Goal: Task Accomplishment & Management: Use online tool/utility

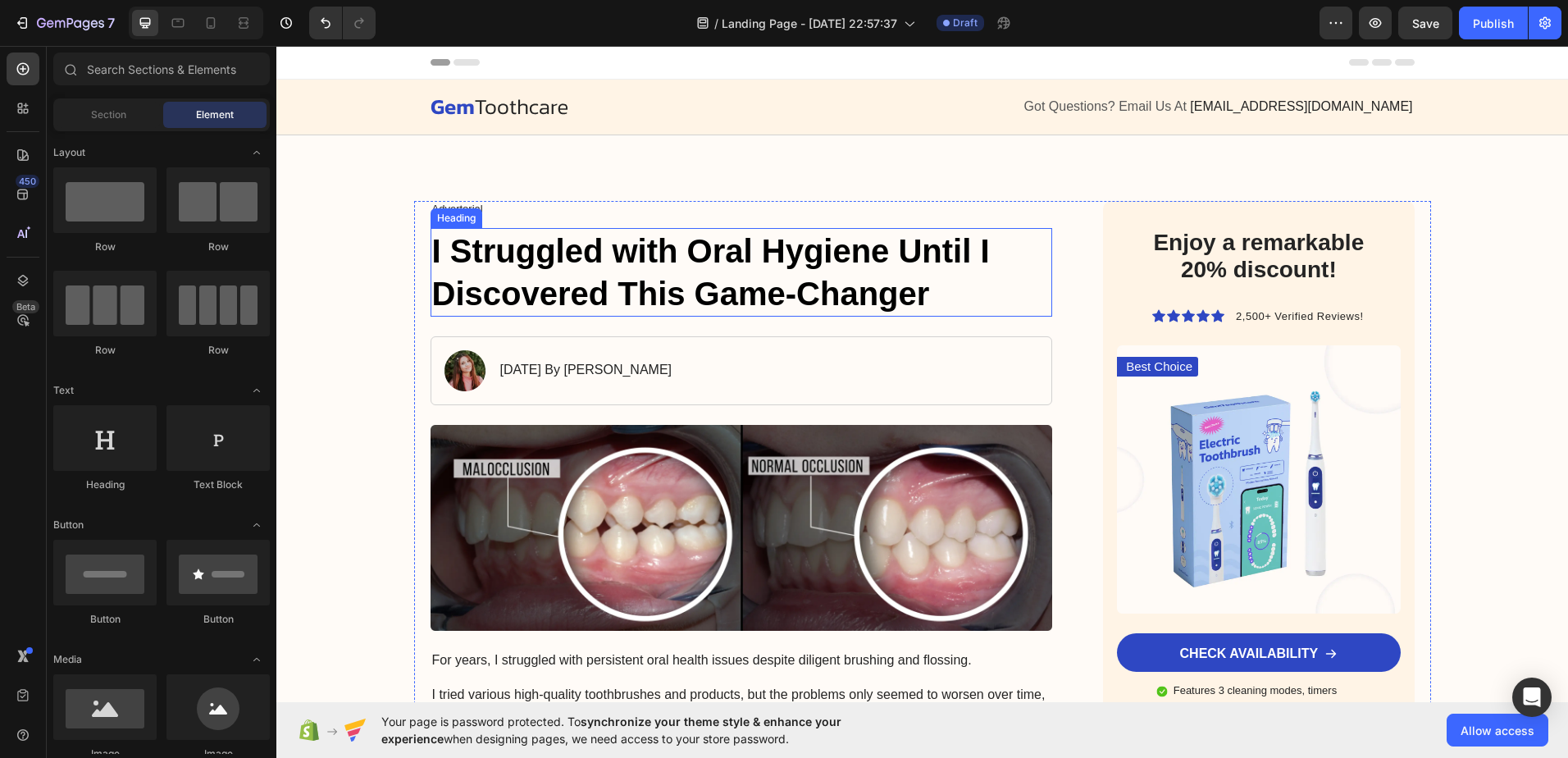
click at [616, 287] on h1 "I Struggled with Oral Hygiene Until I Discovered This Game-Changer" at bounding box center [742, 272] width 623 height 88
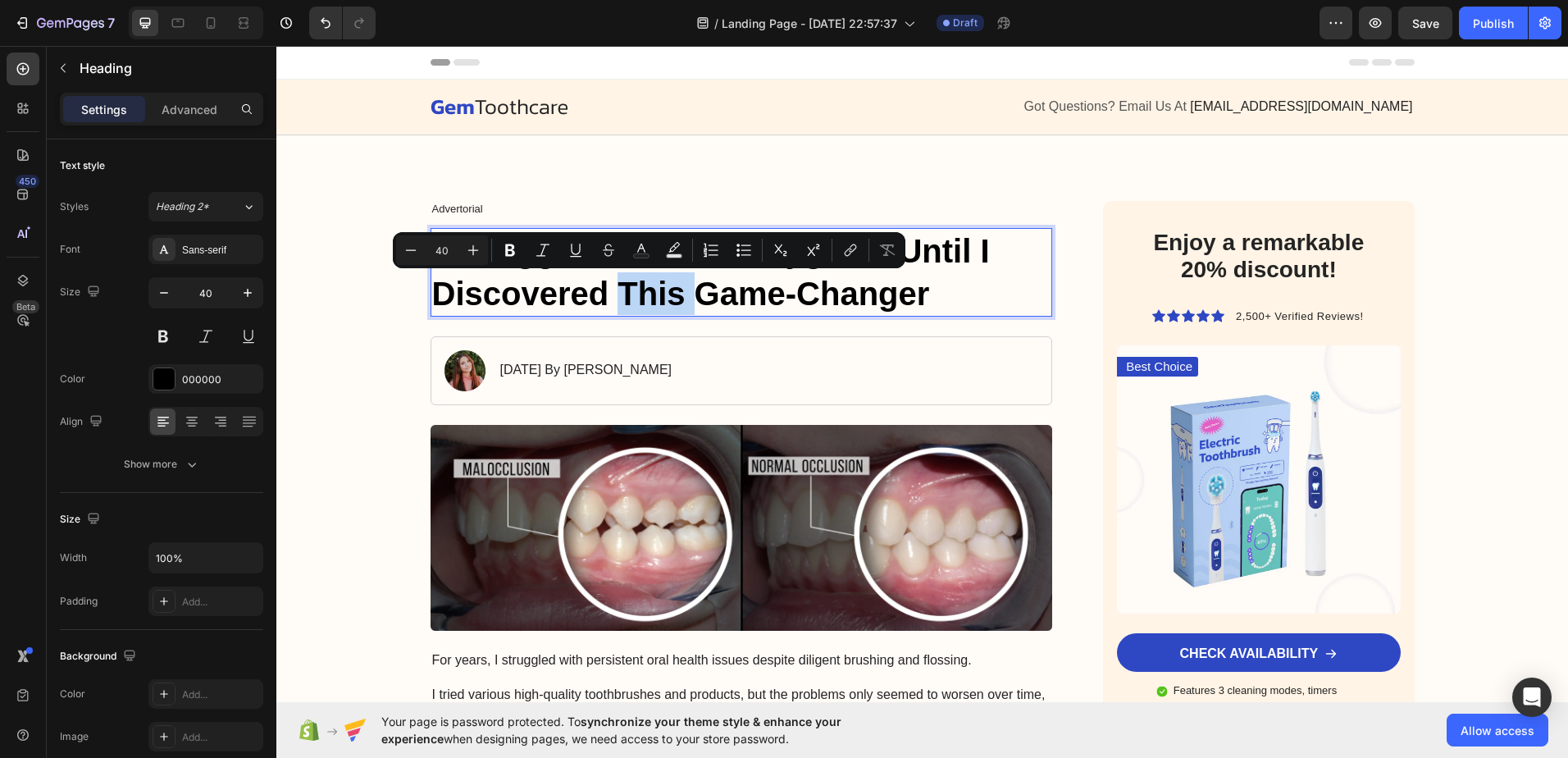
click at [616, 287] on p "I Struggled with Oral Hygiene Until I Discovered This Game-Changer" at bounding box center [741, 271] width 619 height 85
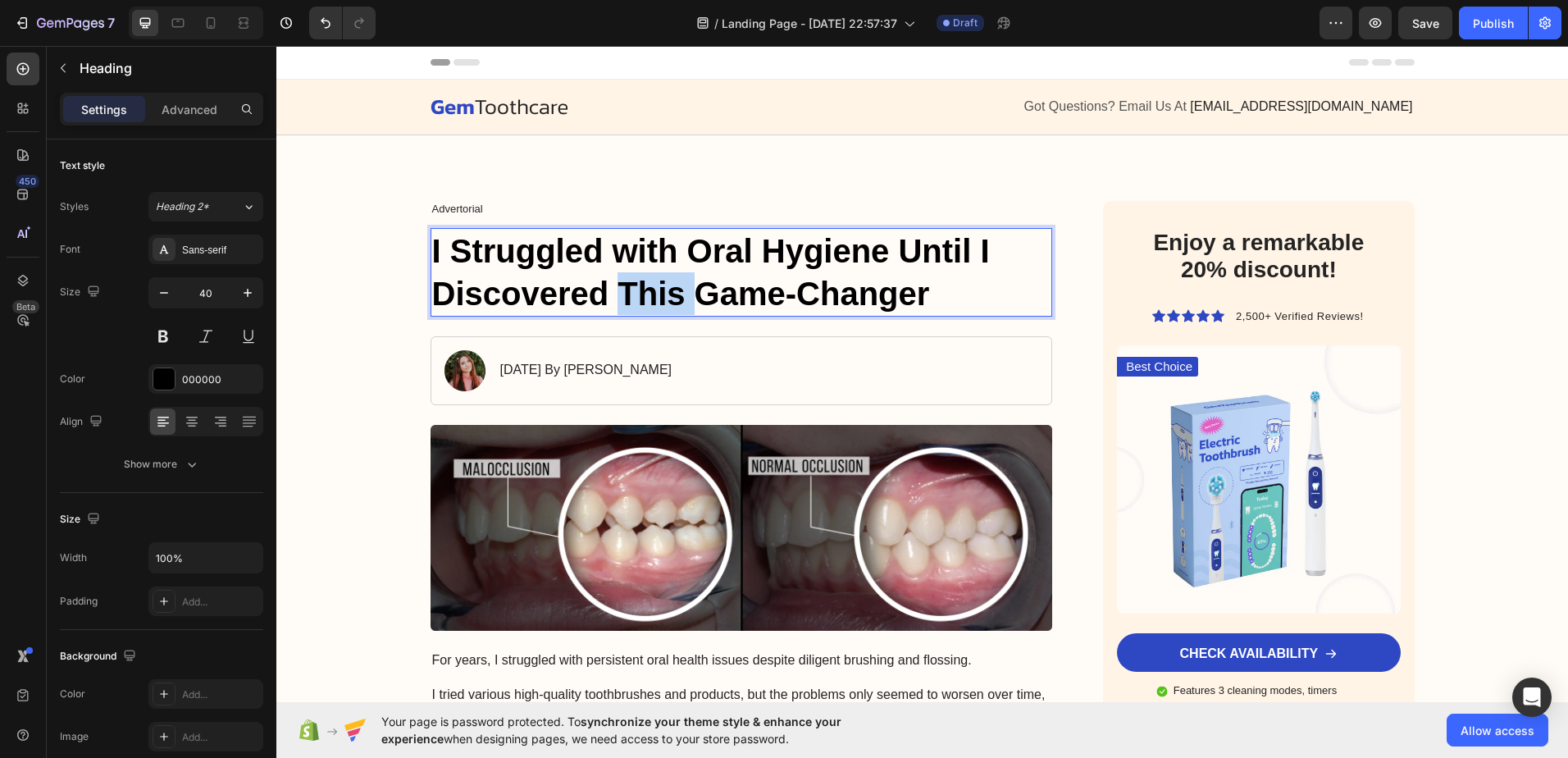
click at [616, 287] on p "I Struggled with Oral Hygiene Until I Discovered This Game-Changer" at bounding box center [741, 271] width 619 height 85
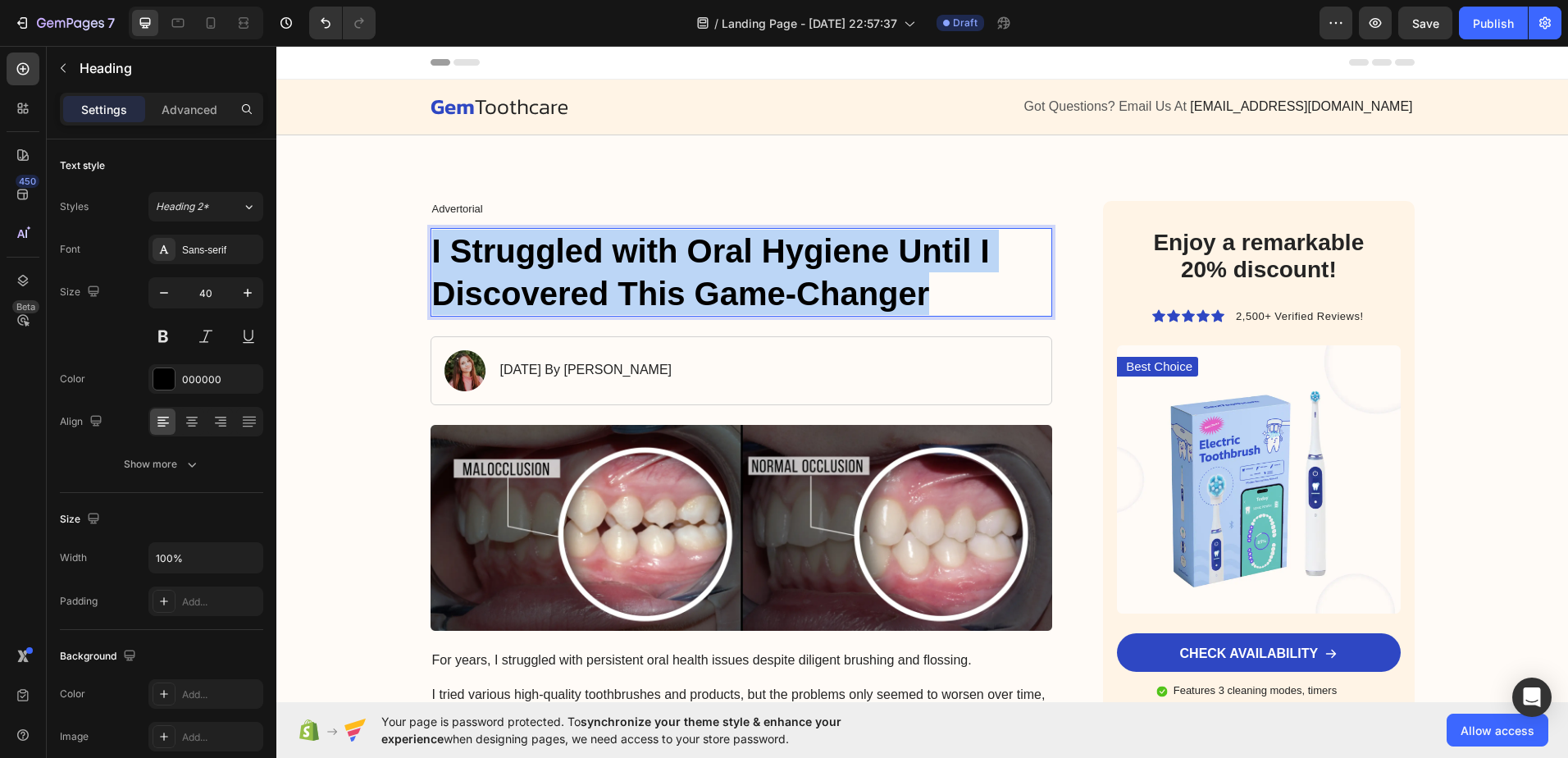
click at [616, 287] on p "I Struggled with Oral Hygiene Until I Discovered This Game-Changer" at bounding box center [741, 271] width 619 height 85
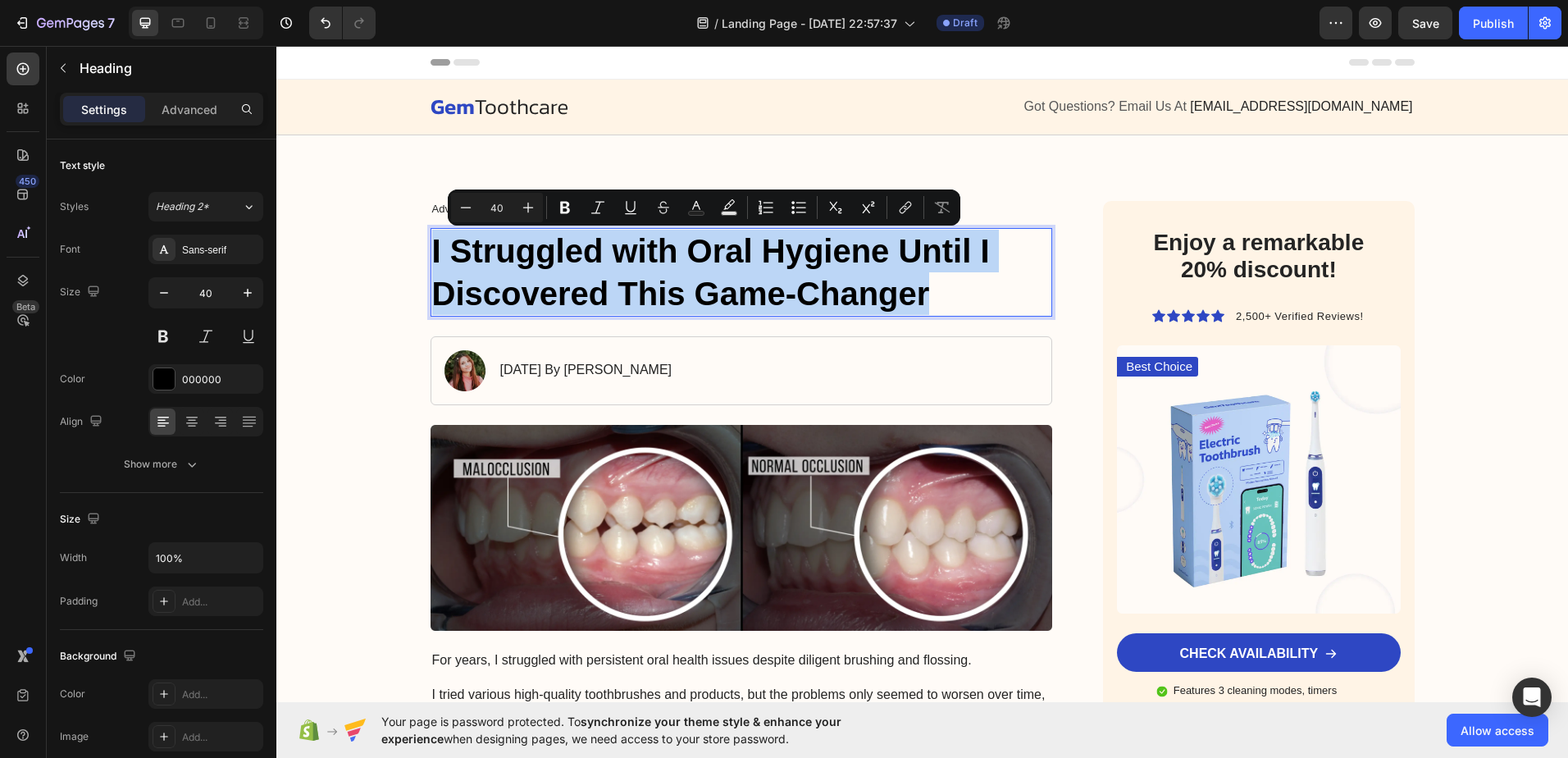
click at [601, 269] on p "I Struggled with Oral Hygiene Until I Discovered This Game-Changer" at bounding box center [741, 271] width 619 height 85
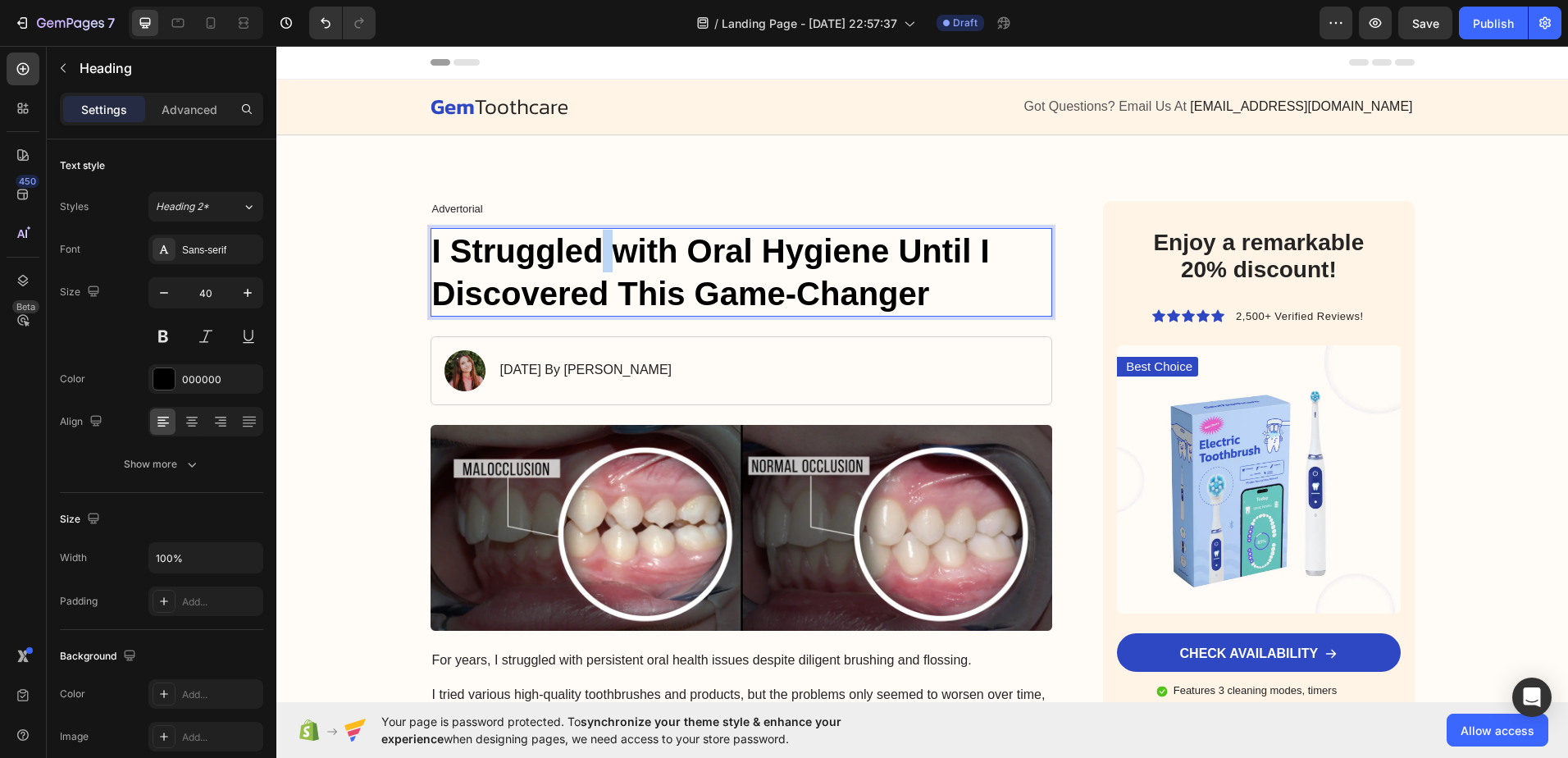
click at [601, 269] on p "I Struggled with Oral Hygiene Until I Discovered This Game-Changer" at bounding box center [741, 271] width 619 height 85
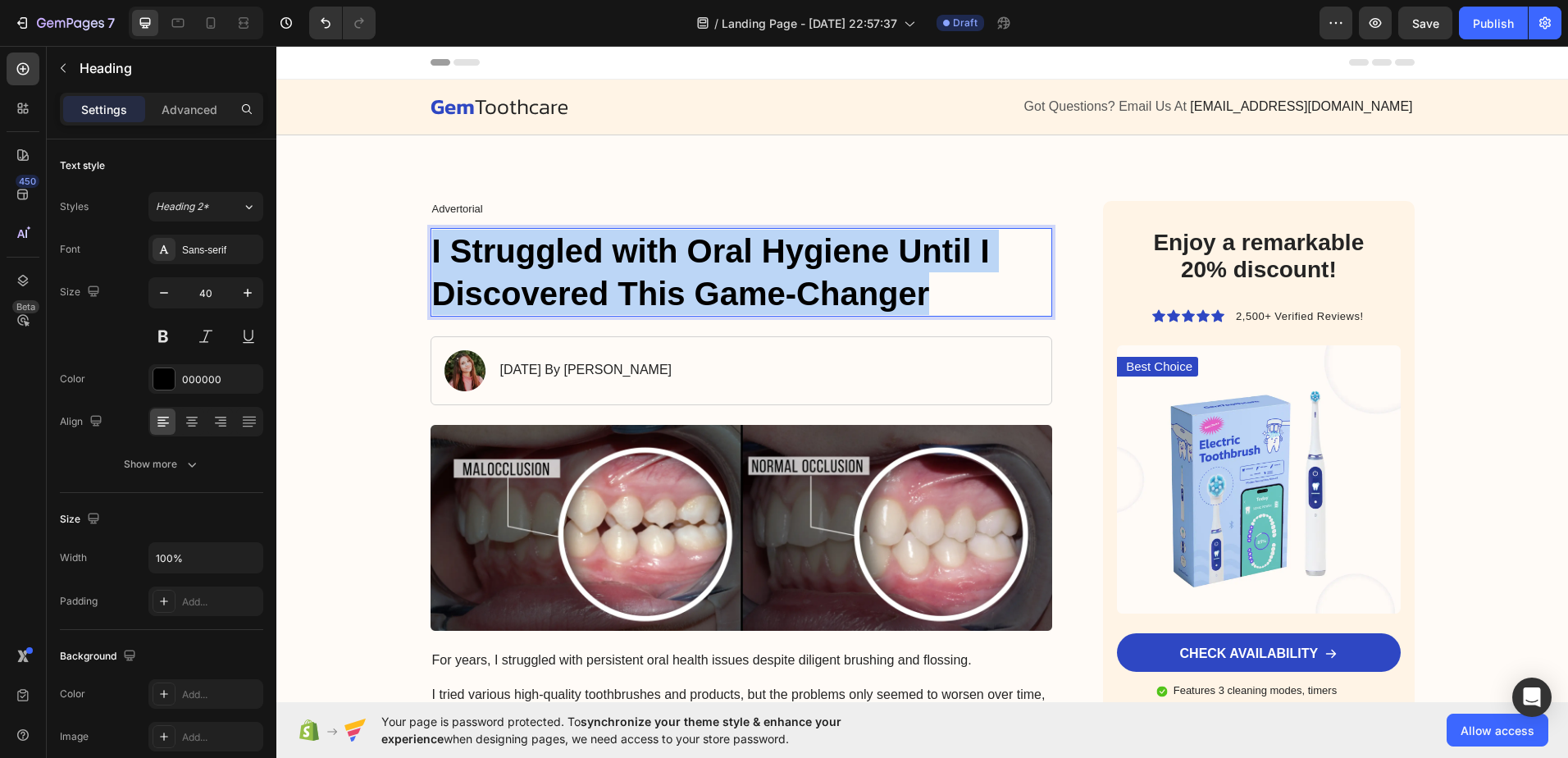
click at [601, 269] on p "I Struggled with Oral Hygiene Until I Discovered This Game-Changer" at bounding box center [741, 271] width 619 height 85
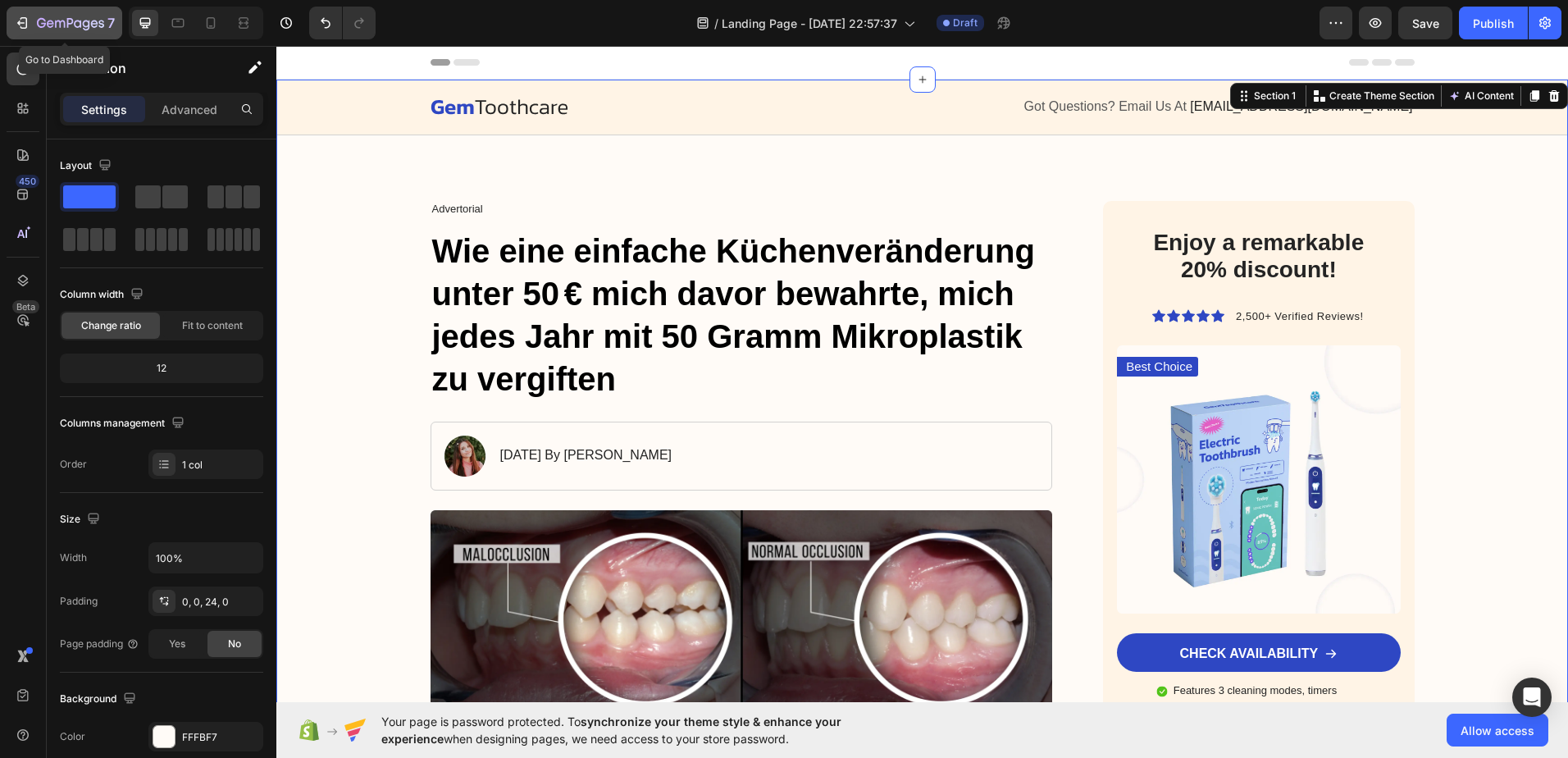
click at [23, 23] on icon "button" at bounding box center [22, 23] width 17 height 17
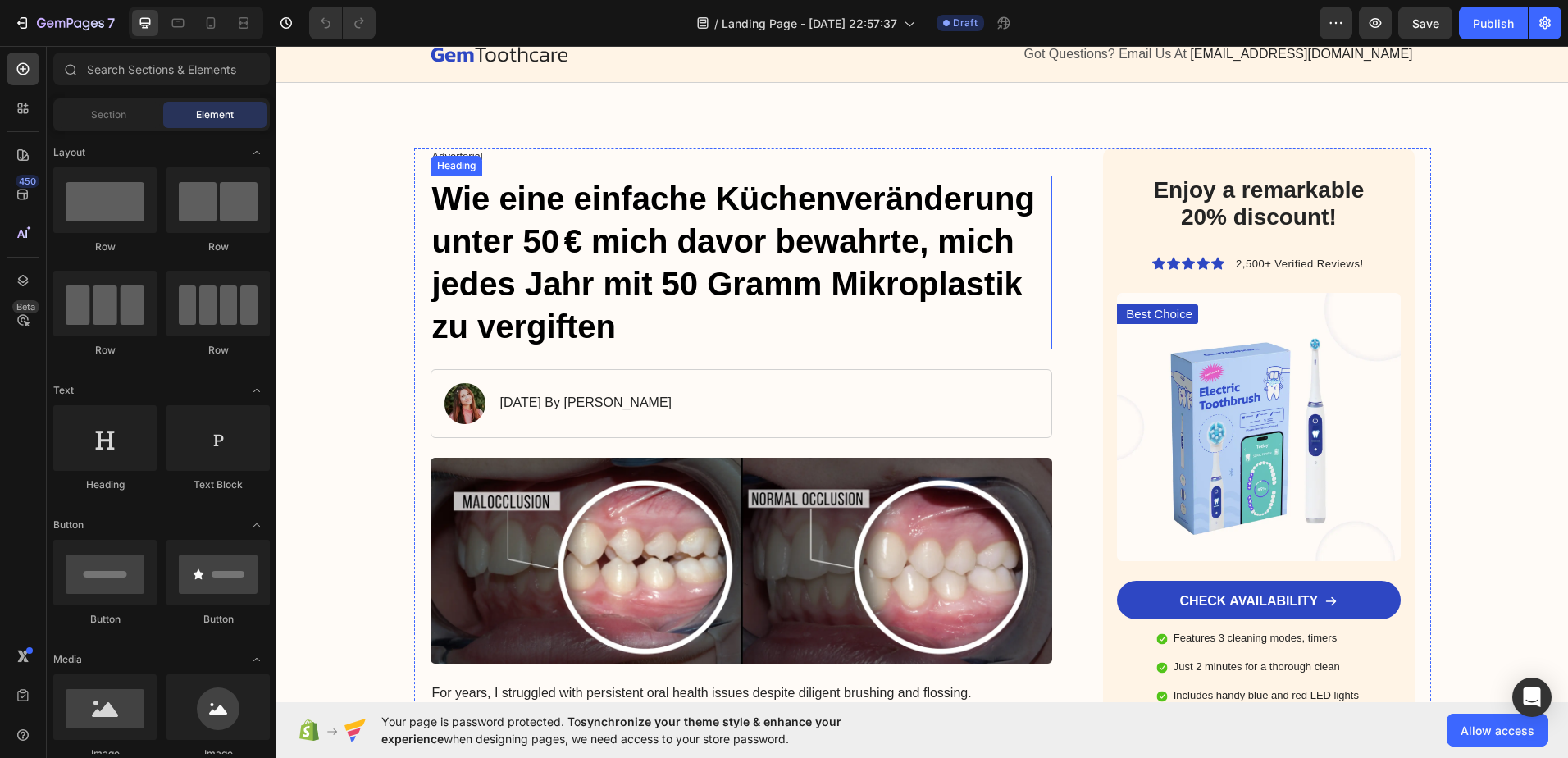
scroll to position [164, 0]
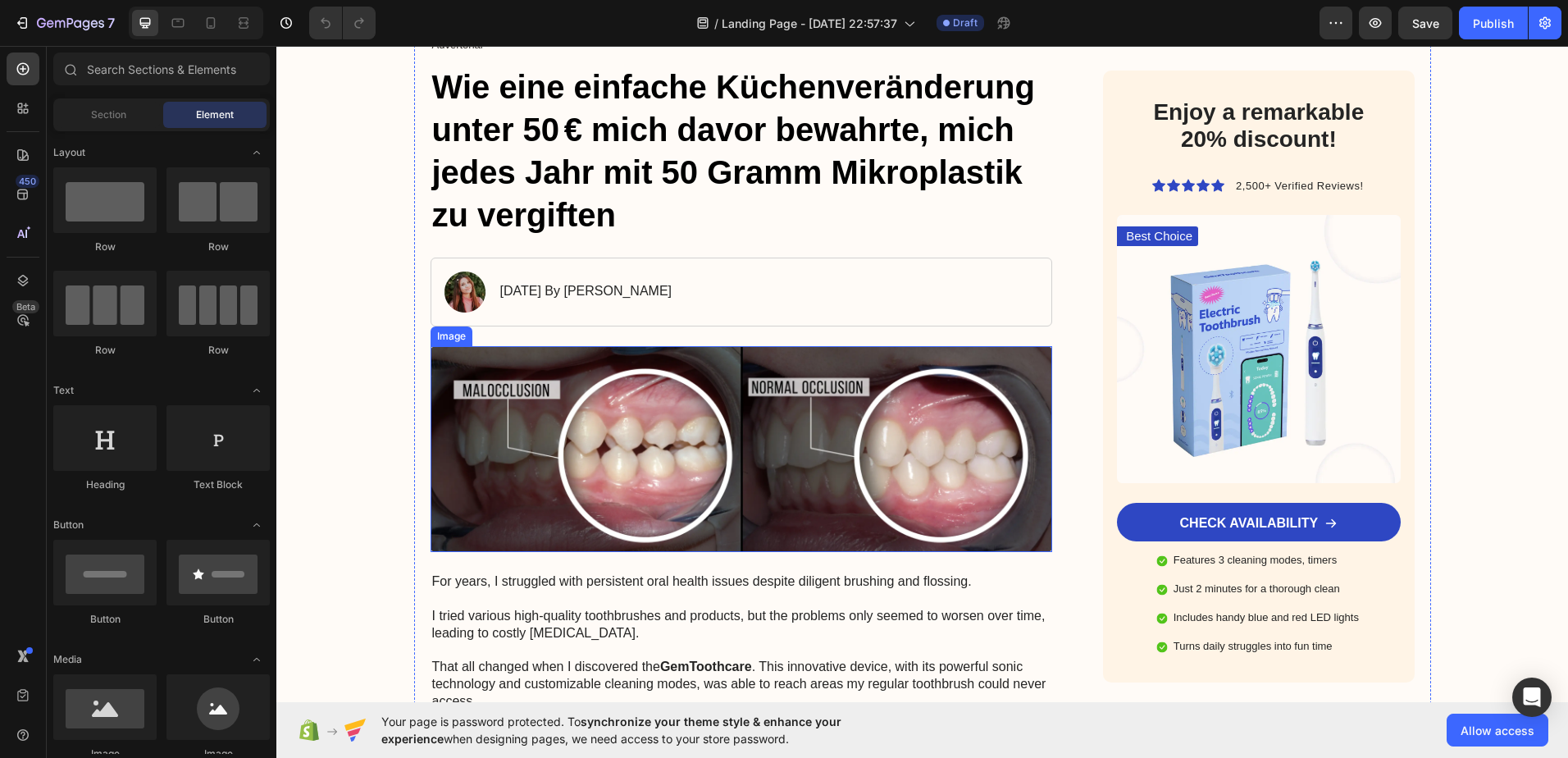
click at [591, 448] on img at bounding box center [742, 449] width 623 height 207
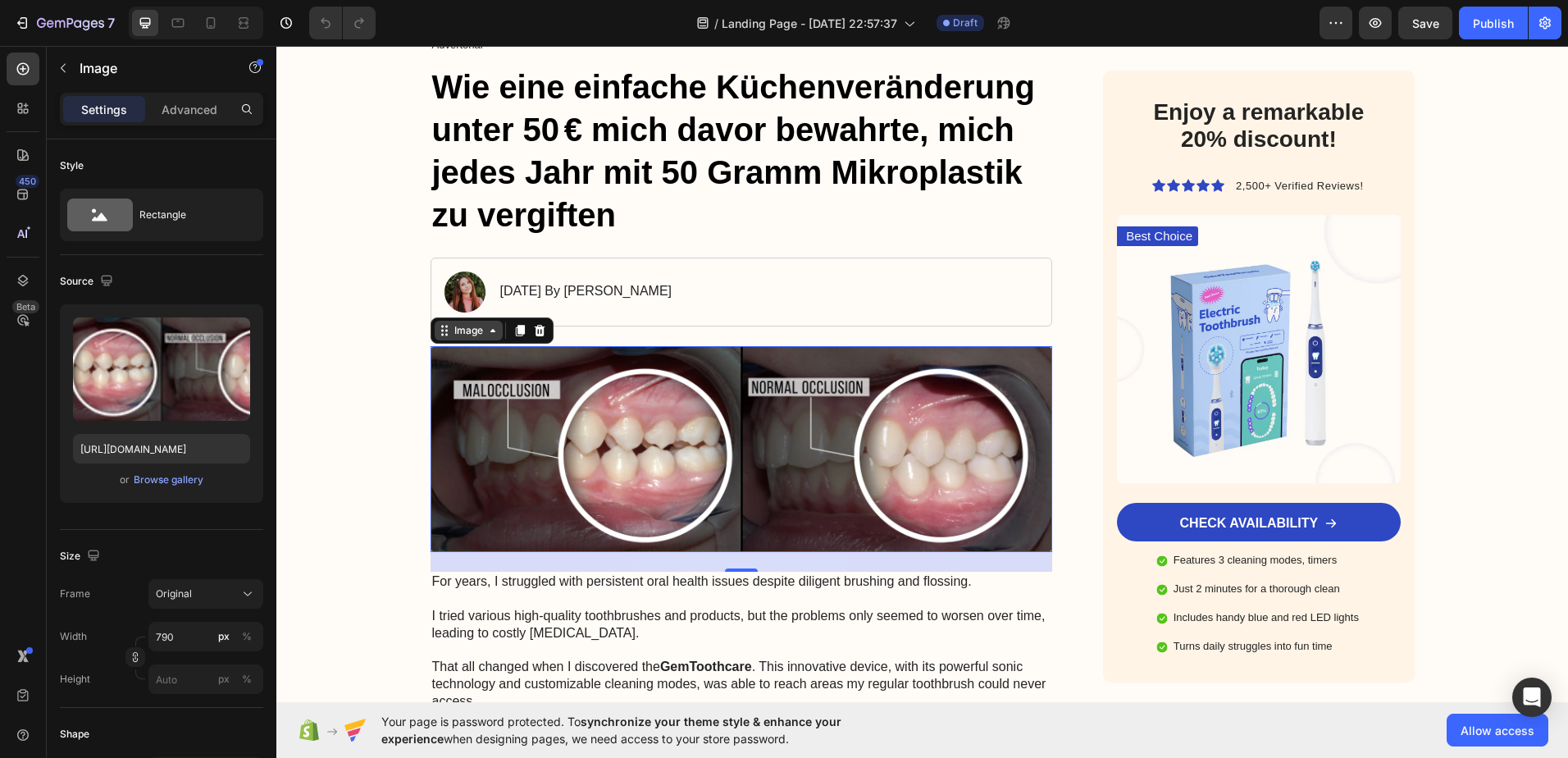
click at [476, 332] on div "Image" at bounding box center [469, 330] width 35 height 15
click at [466, 334] on div "Image" at bounding box center [469, 330] width 35 height 15
click at [534, 335] on icon at bounding box center [539, 331] width 11 height 12
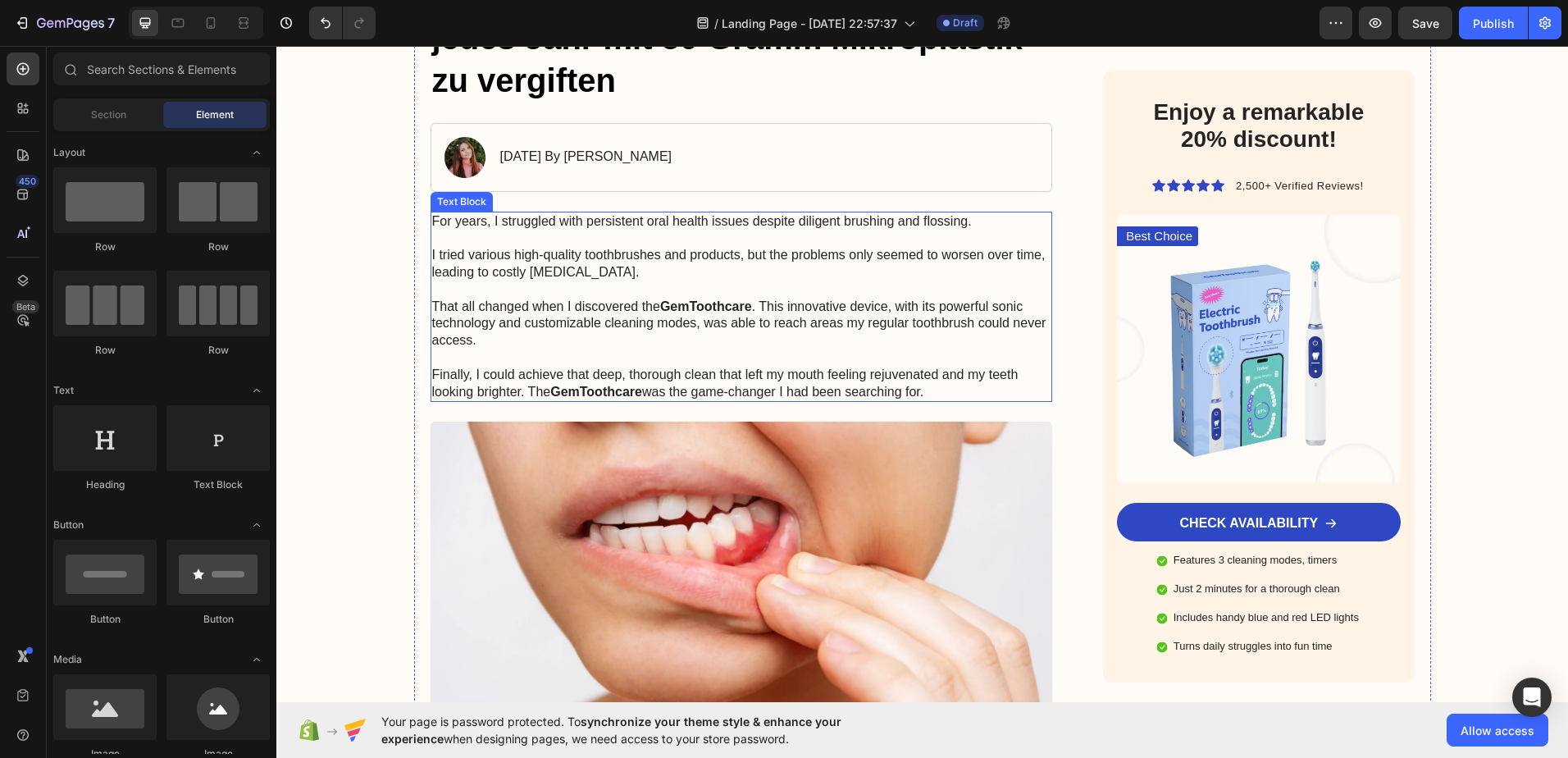
scroll to position [328, 0]
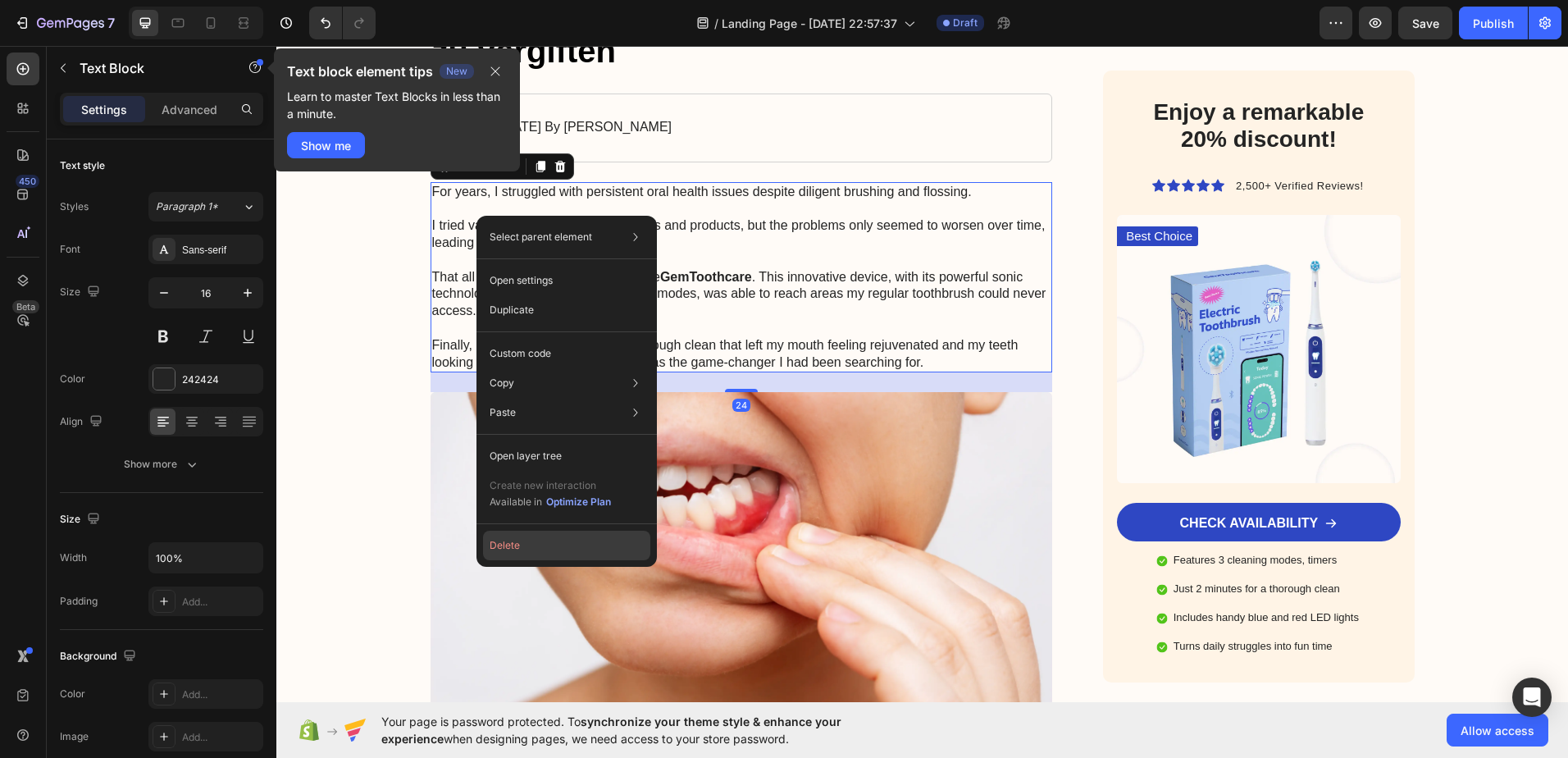
click at [521, 555] on button "Delete" at bounding box center [566, 545] width 167 height 29
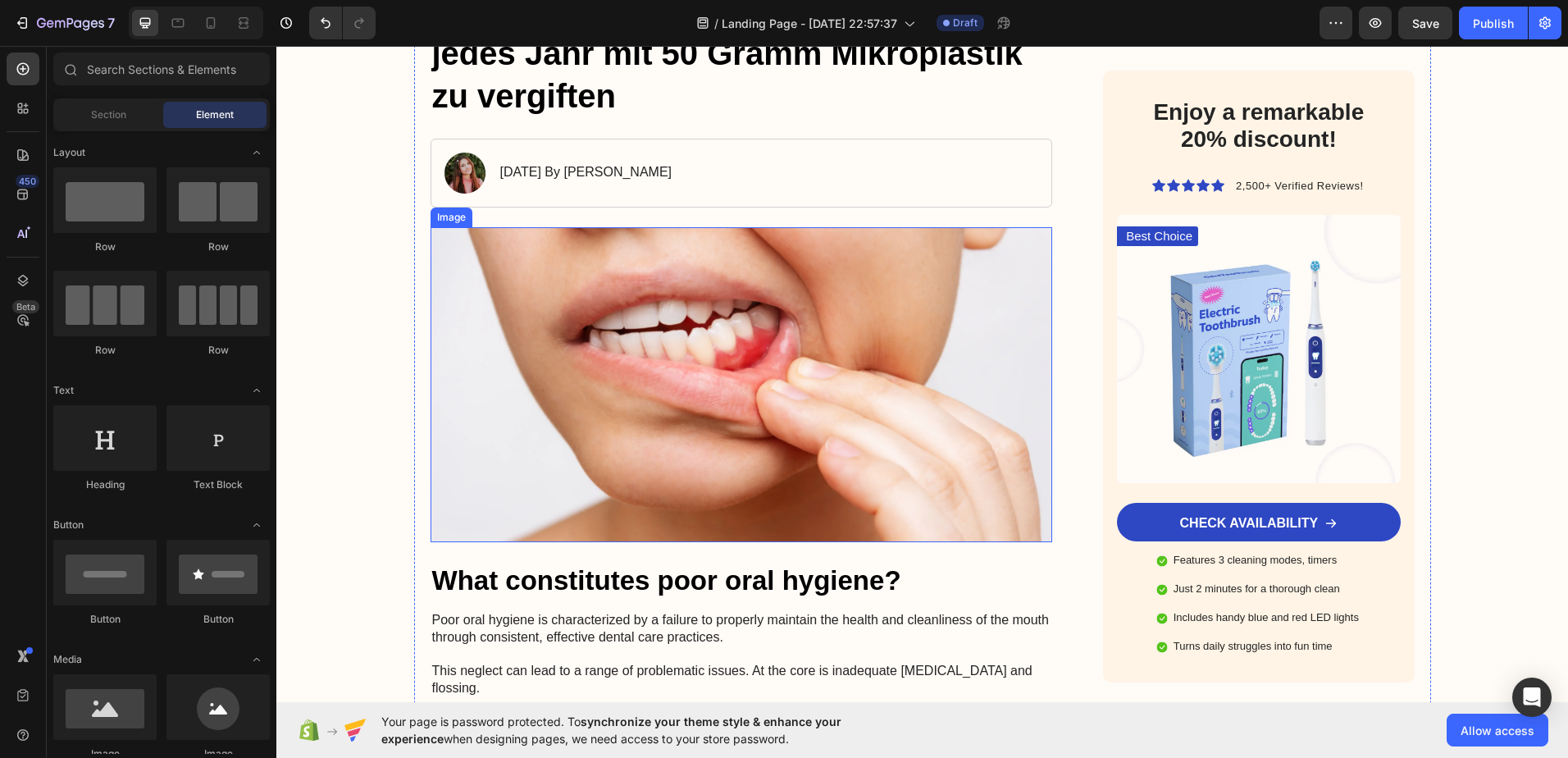
scroll to position [164, 0]
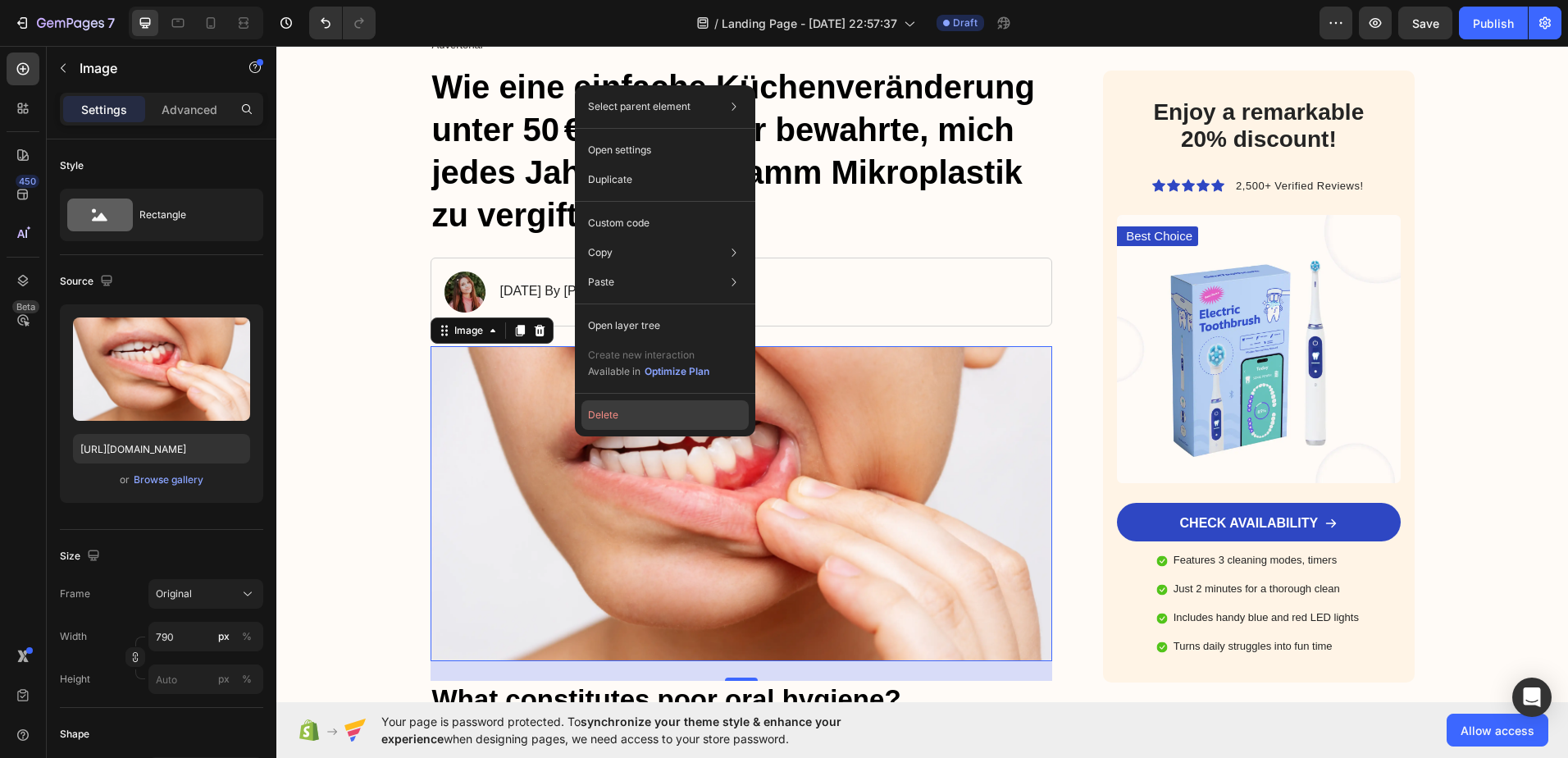
click at [612, 422] on button "Delete" at bounding box center [665, 415] width 167 height 29
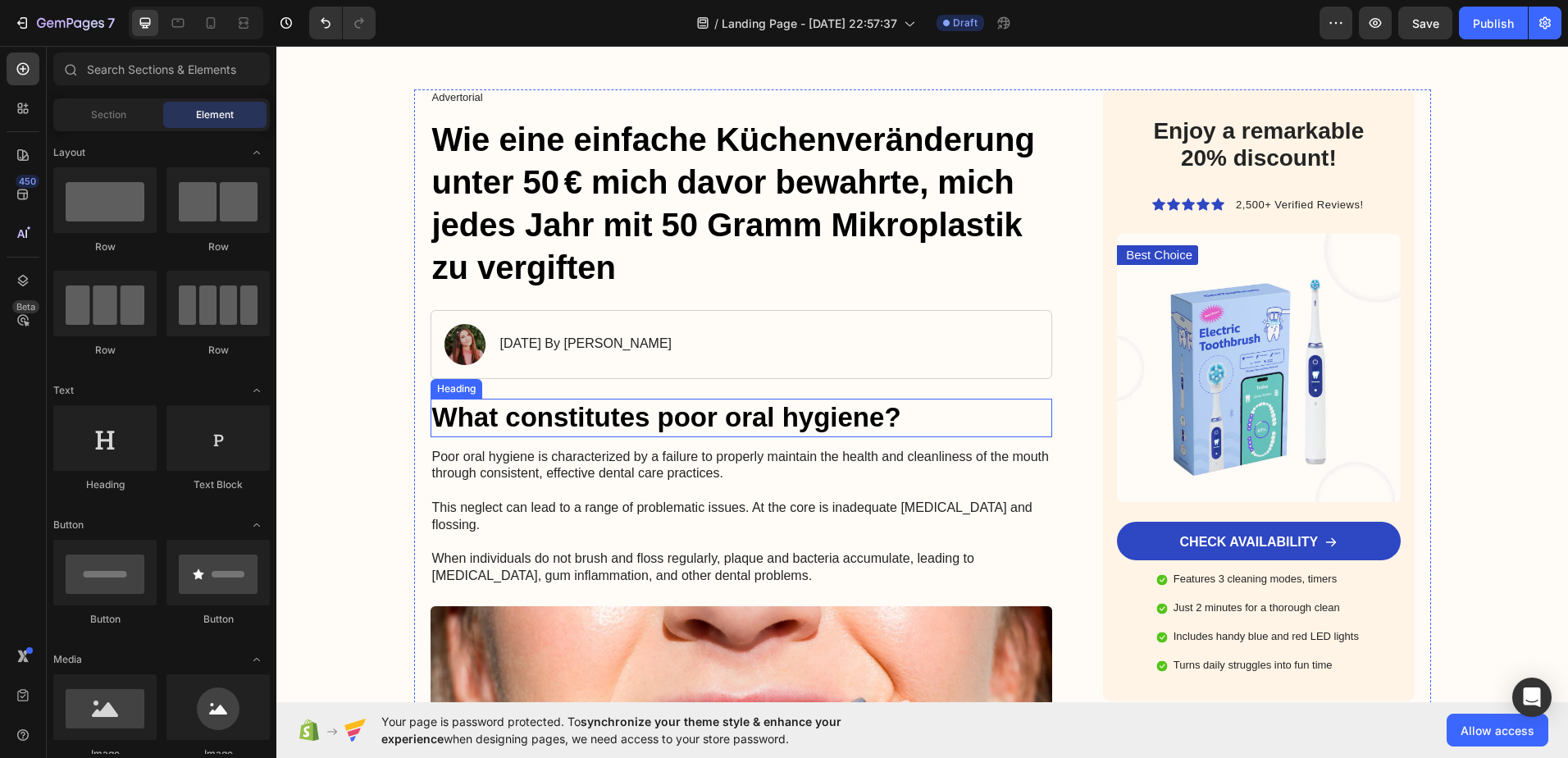
scroll to position [0, 0]
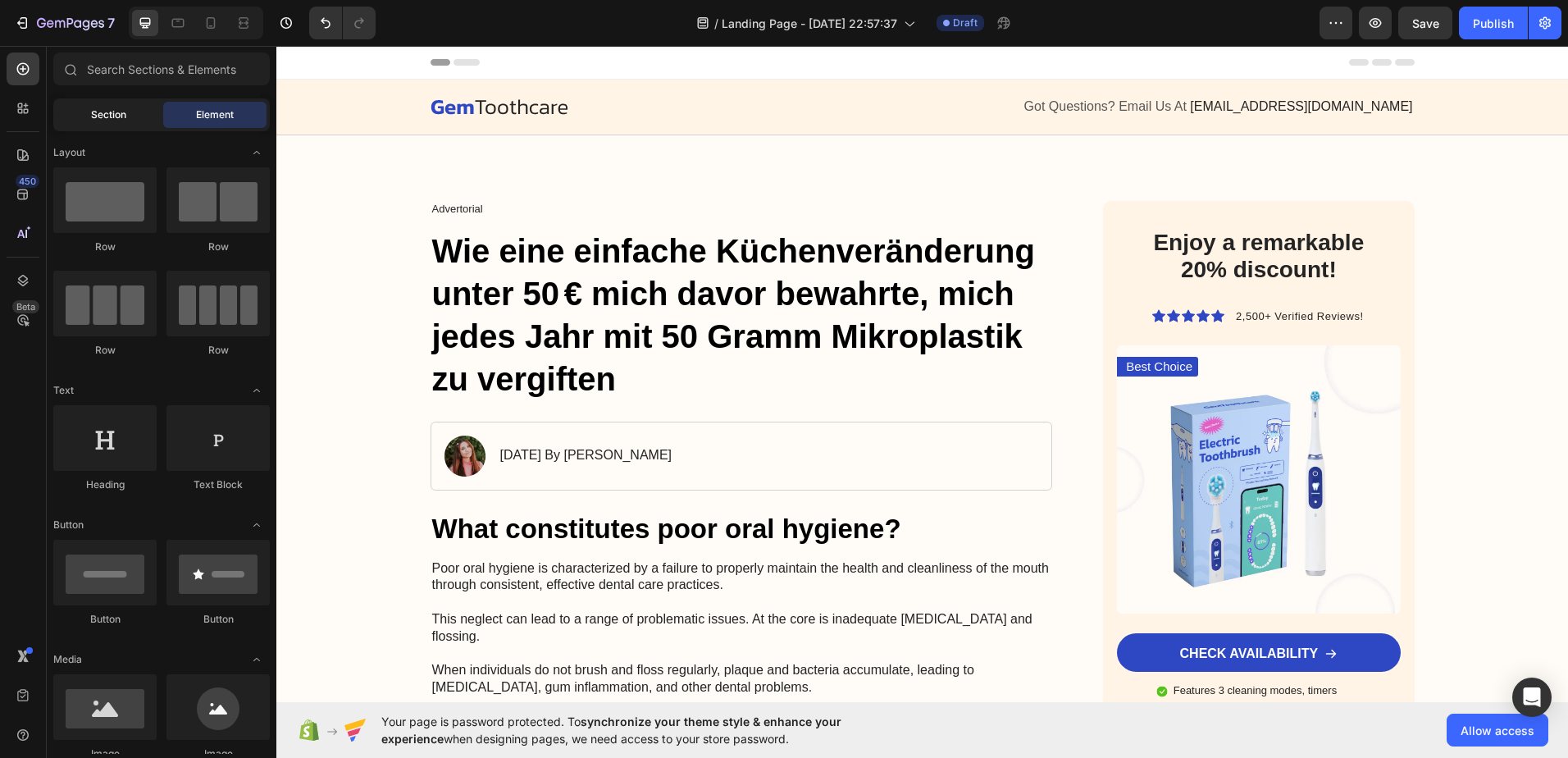
click at [119, 109] on span "Section" at bounding box center [109, 115] width 35 height 15
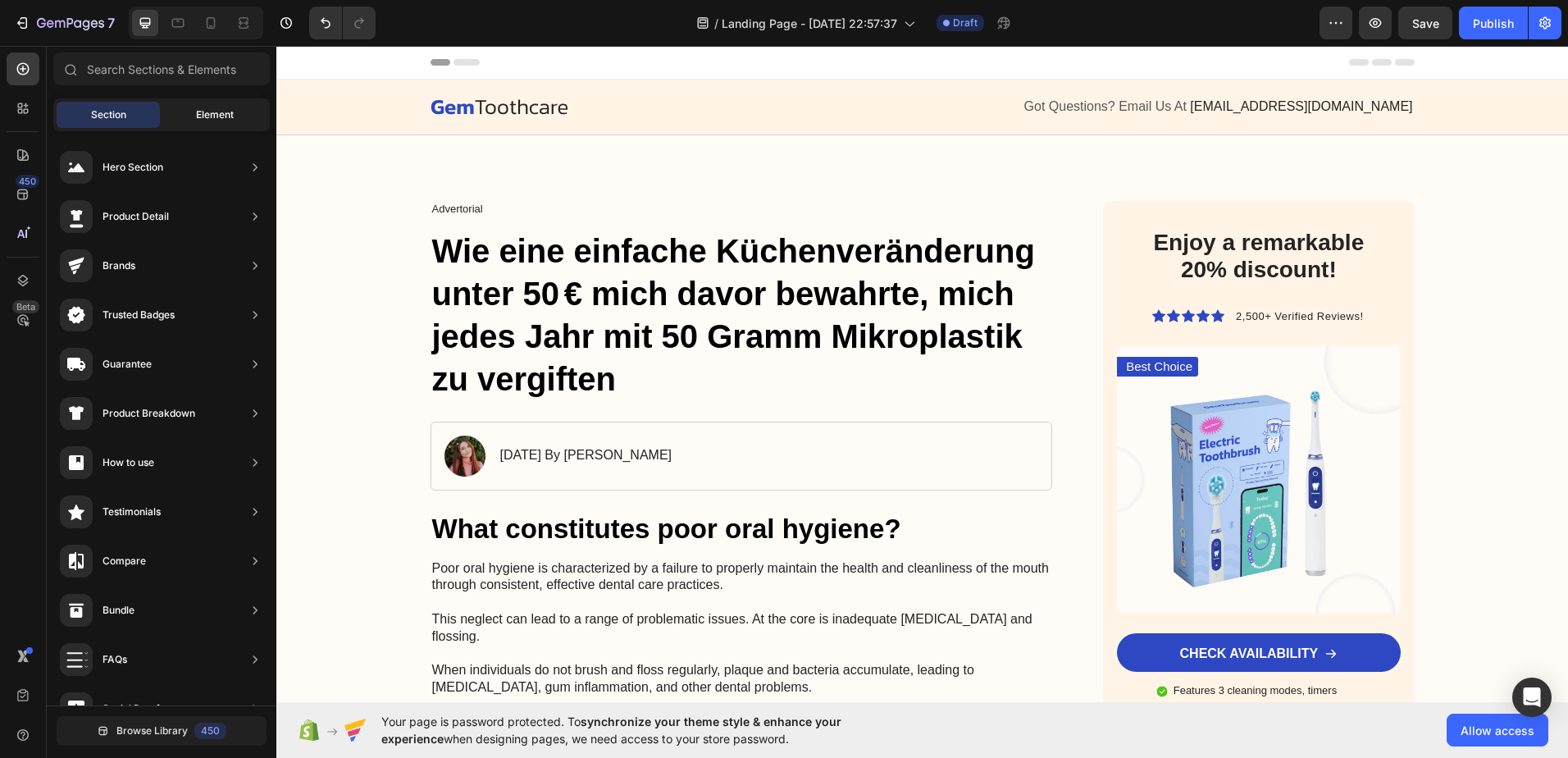
click at [194, 118] on div "Element" at bounding box center [215, 115] width 104 height 26
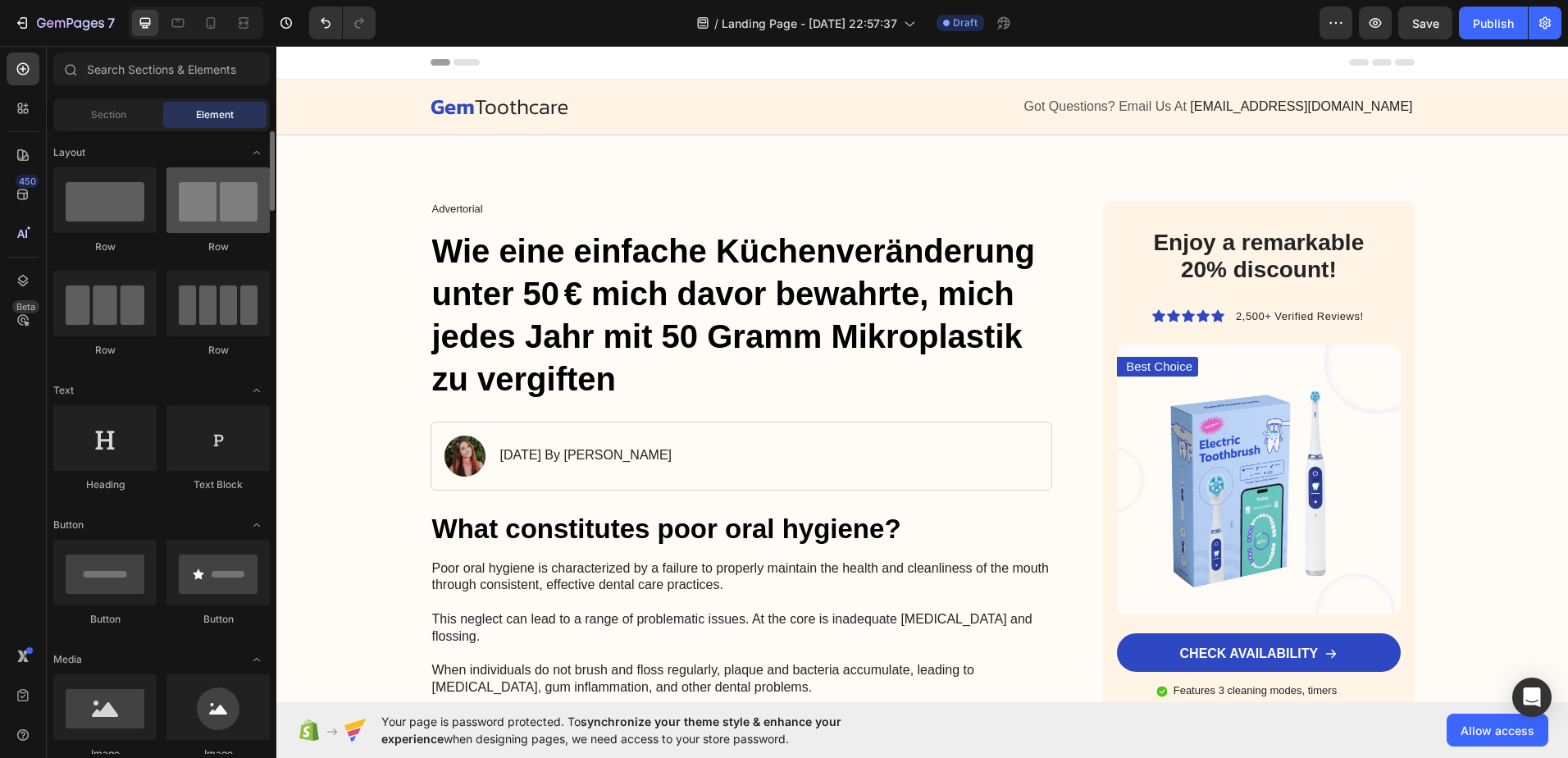
click at [223, 208] on div at bounding box center [218, 200] width 104 height 66
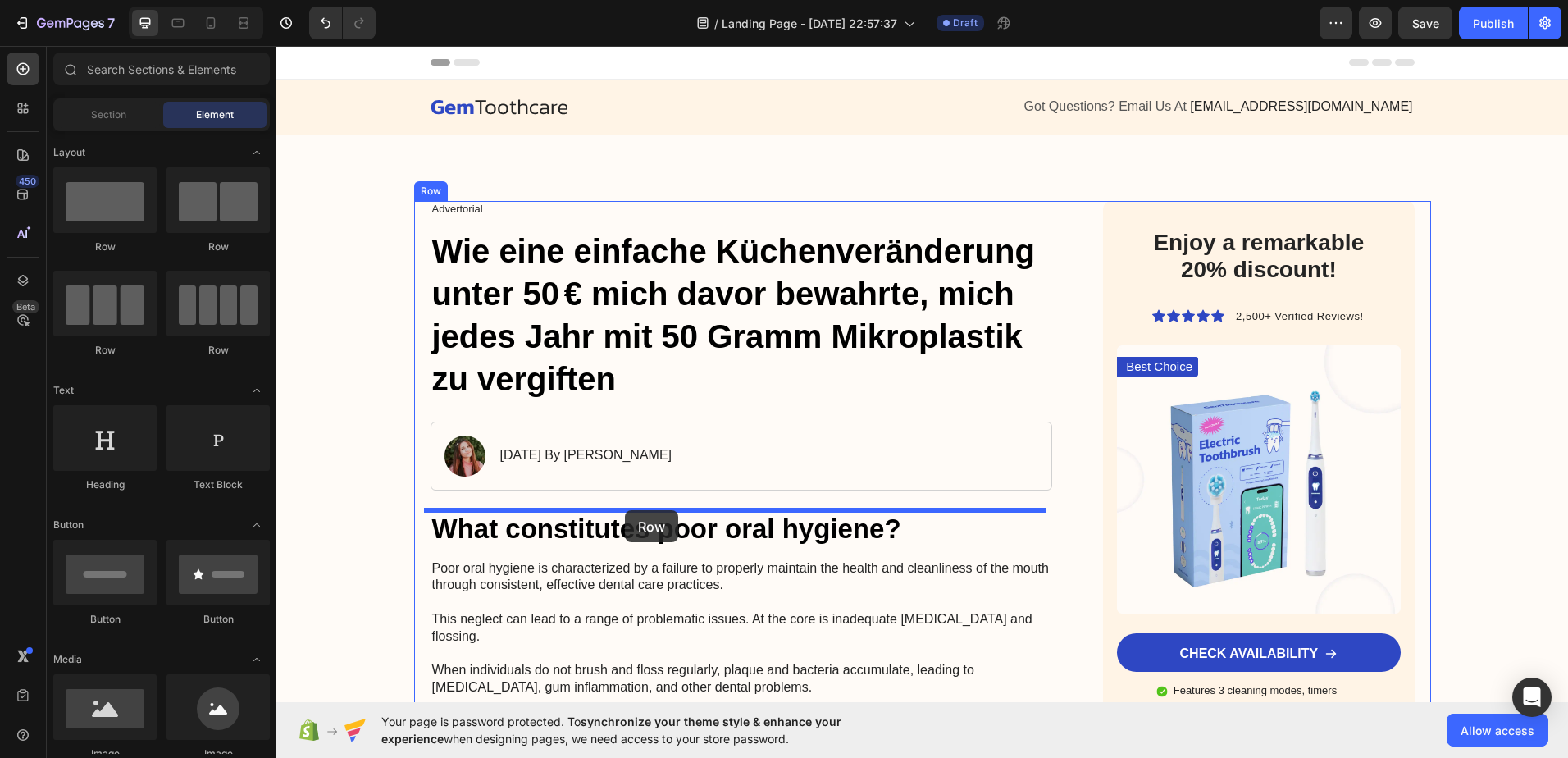
drag, startPoint x: 499, startPoint y: 254, endPoint x: 625, endPoint y: 510, distance: 285.3
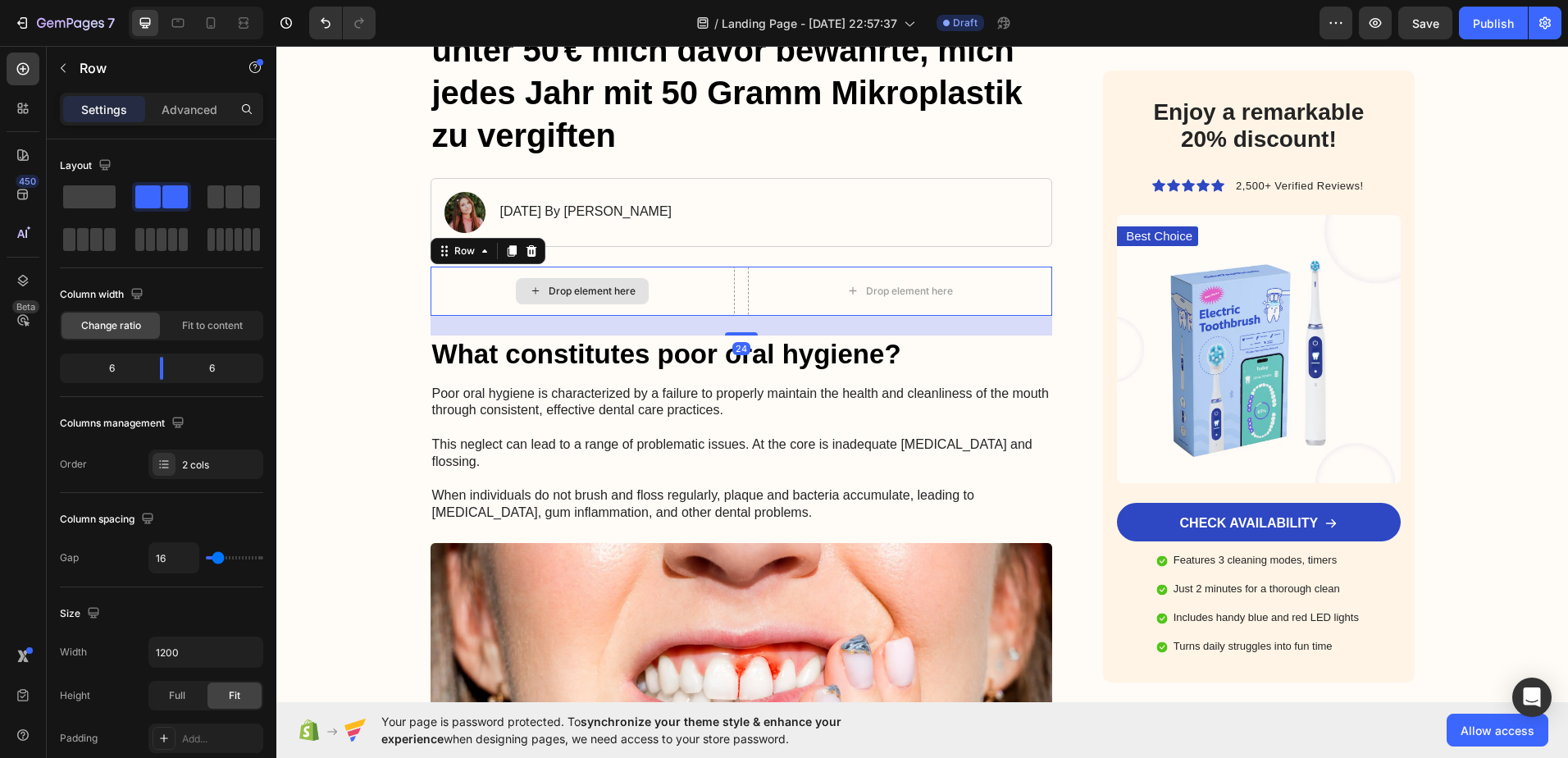
scroll to position [246, 0]
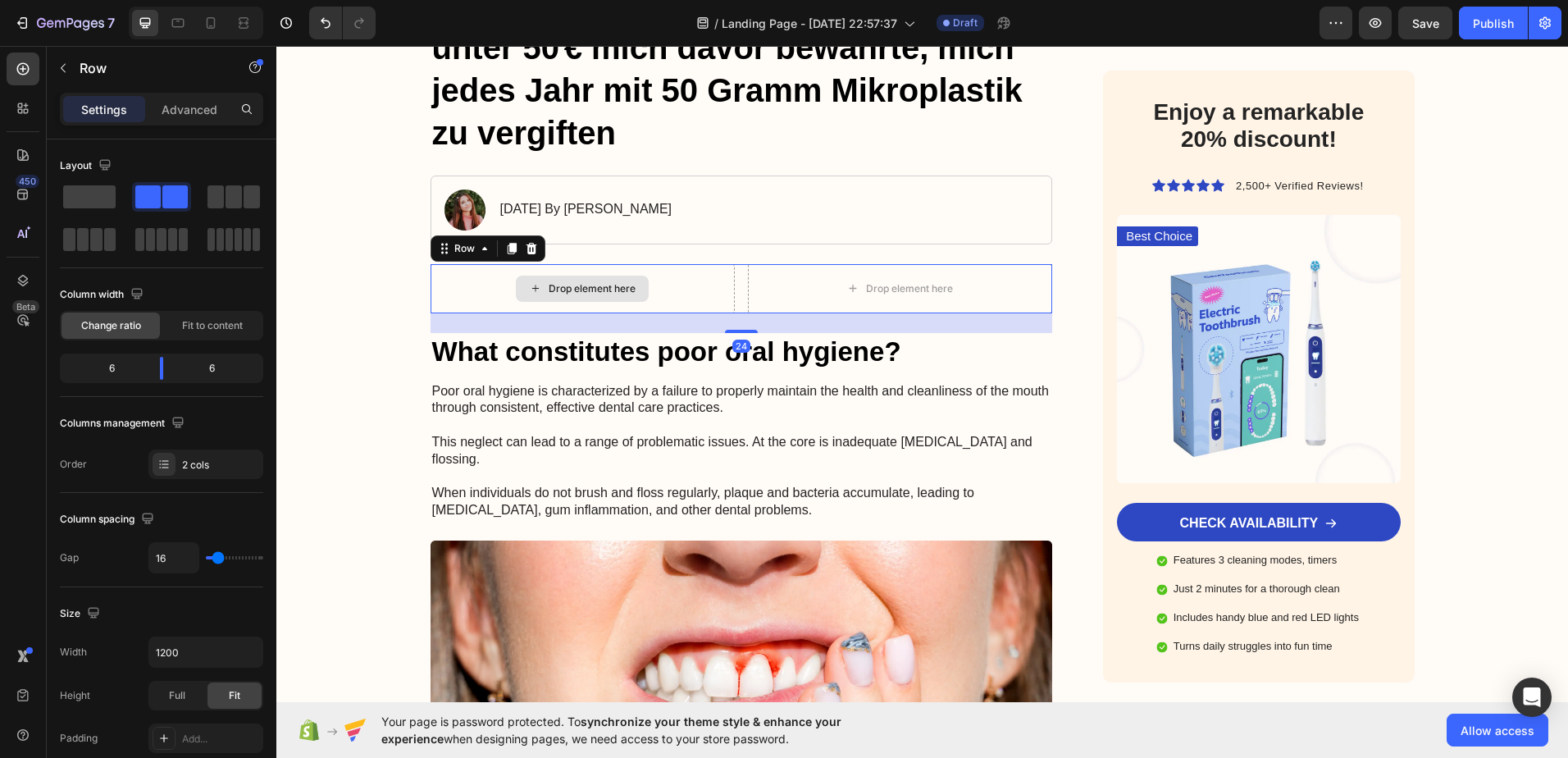
click at [578, 283] on div "Drop element here" at bounding box center [592, 288] width 87 height 13
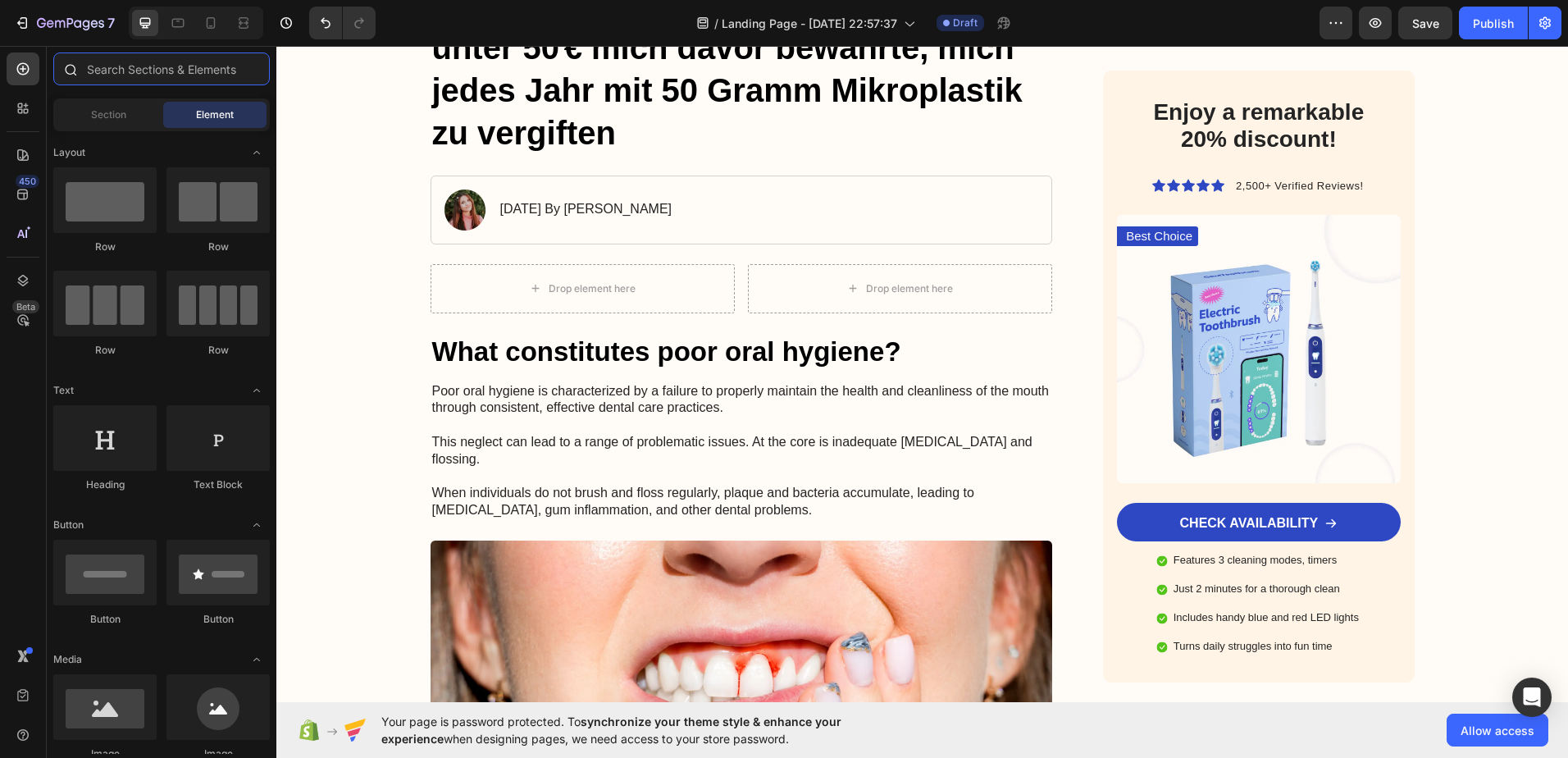
click at [130, 66] on input "text" at bounding box center [161, 69] width 216 height 32
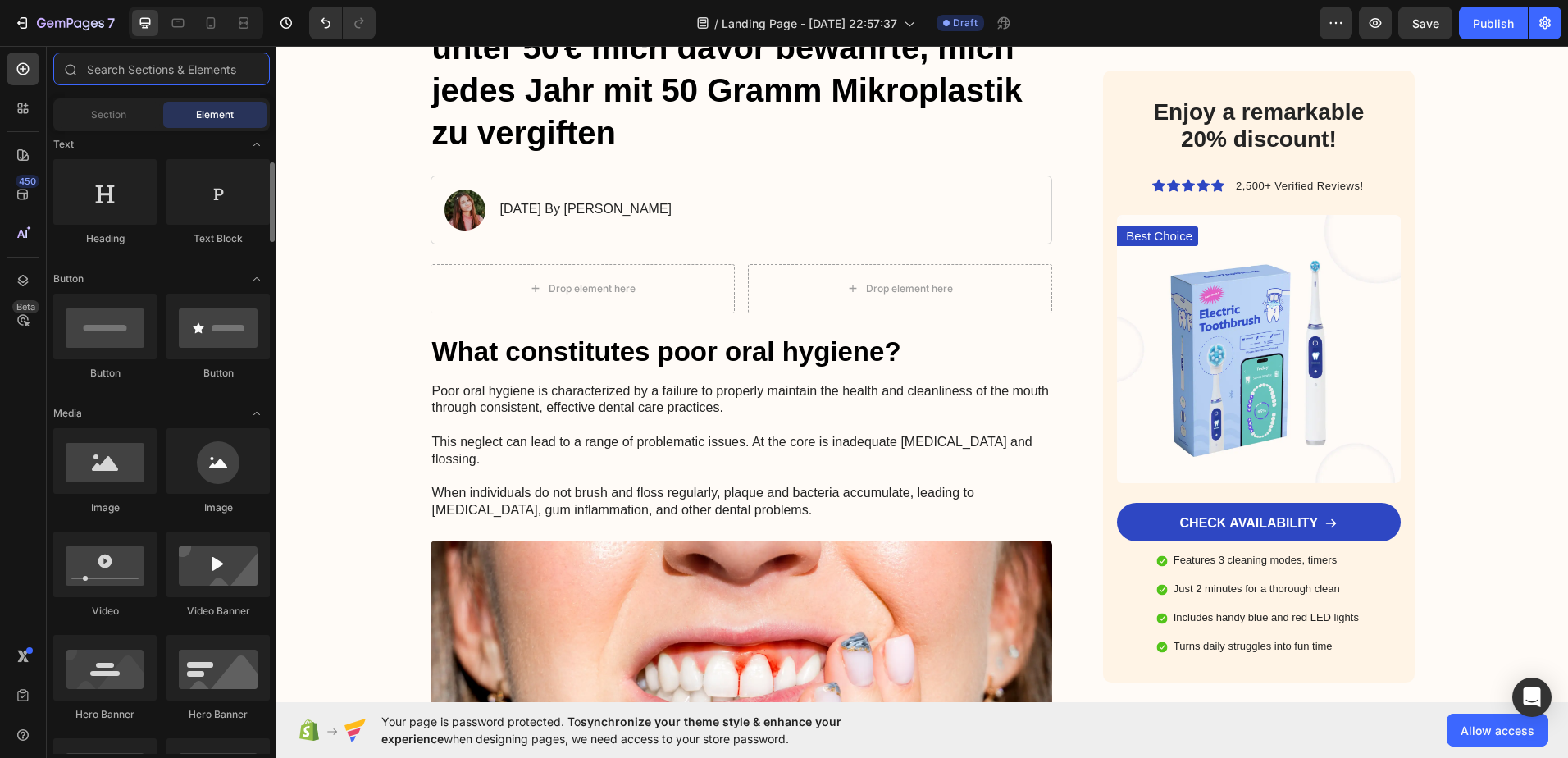
scroll to position [328, 0]
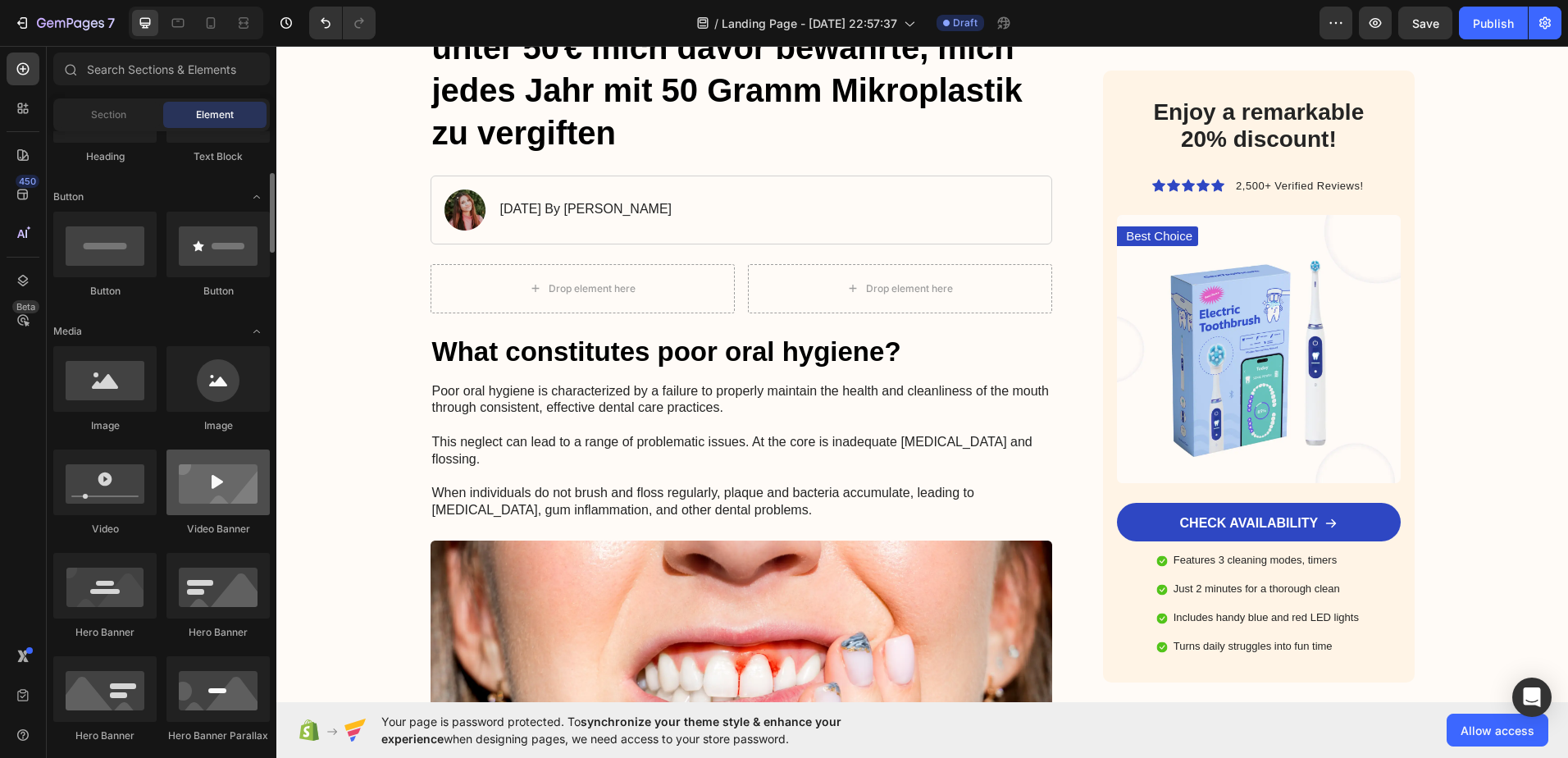
click at [203, 487] on div at bounding box center [218, 482] width 104 height 66
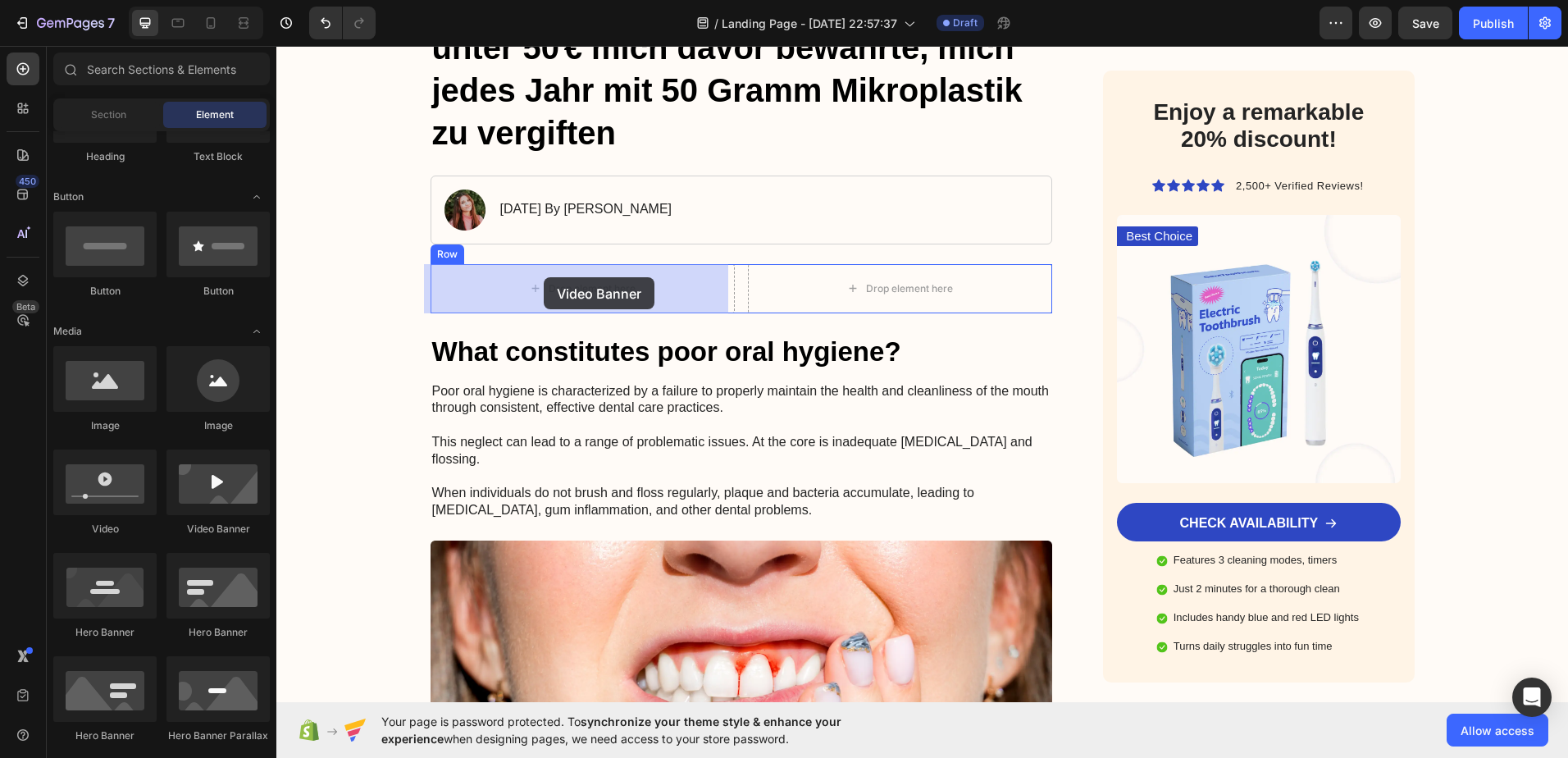
drag, startPoint x: 477, startPoint y: 537, endPoint x: 544, endPoint y: 277, distance: 268.5
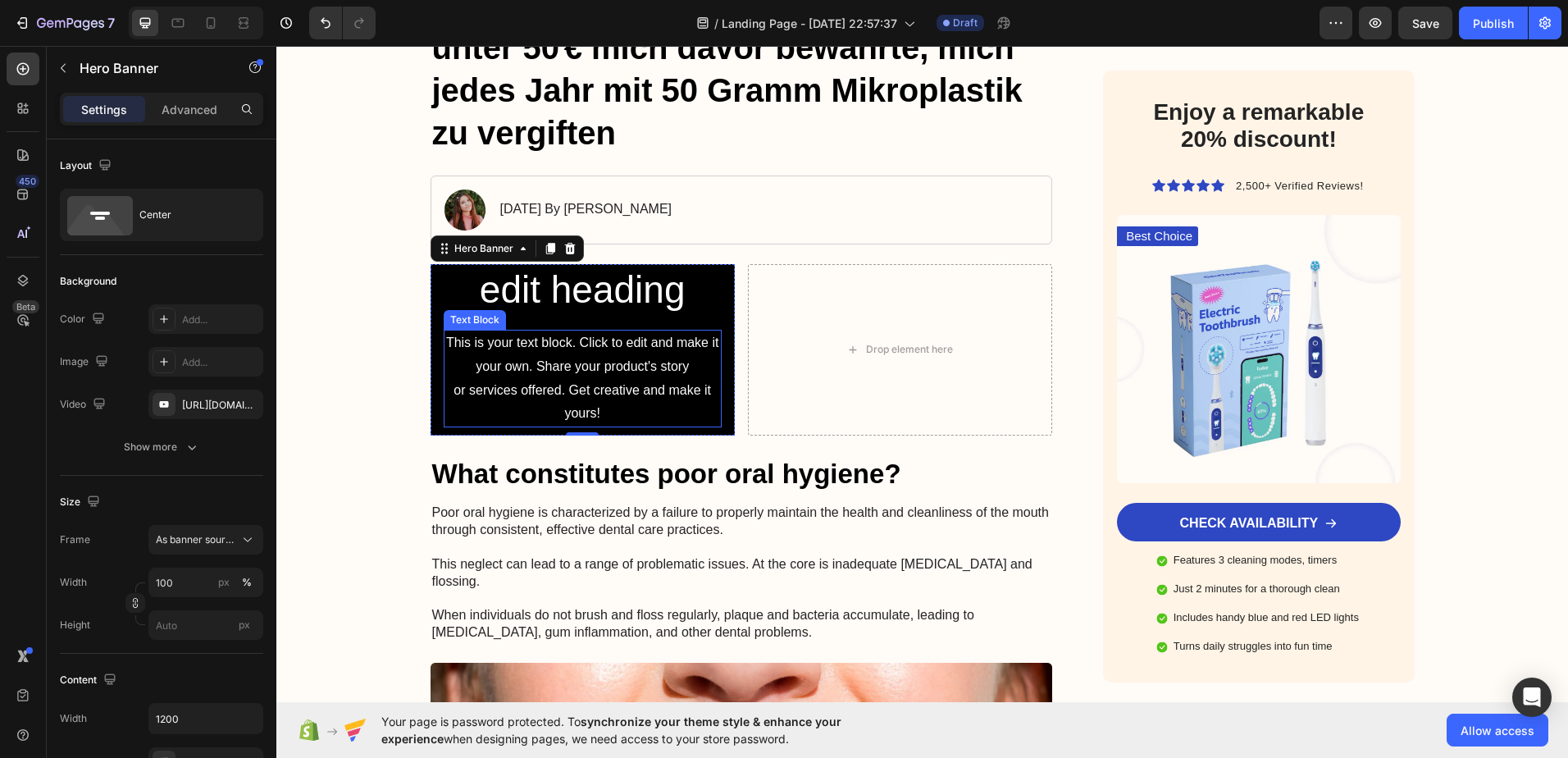
click at [466, 324] on div "Text Block" at bounding box center [475, 320] width 63 height 20
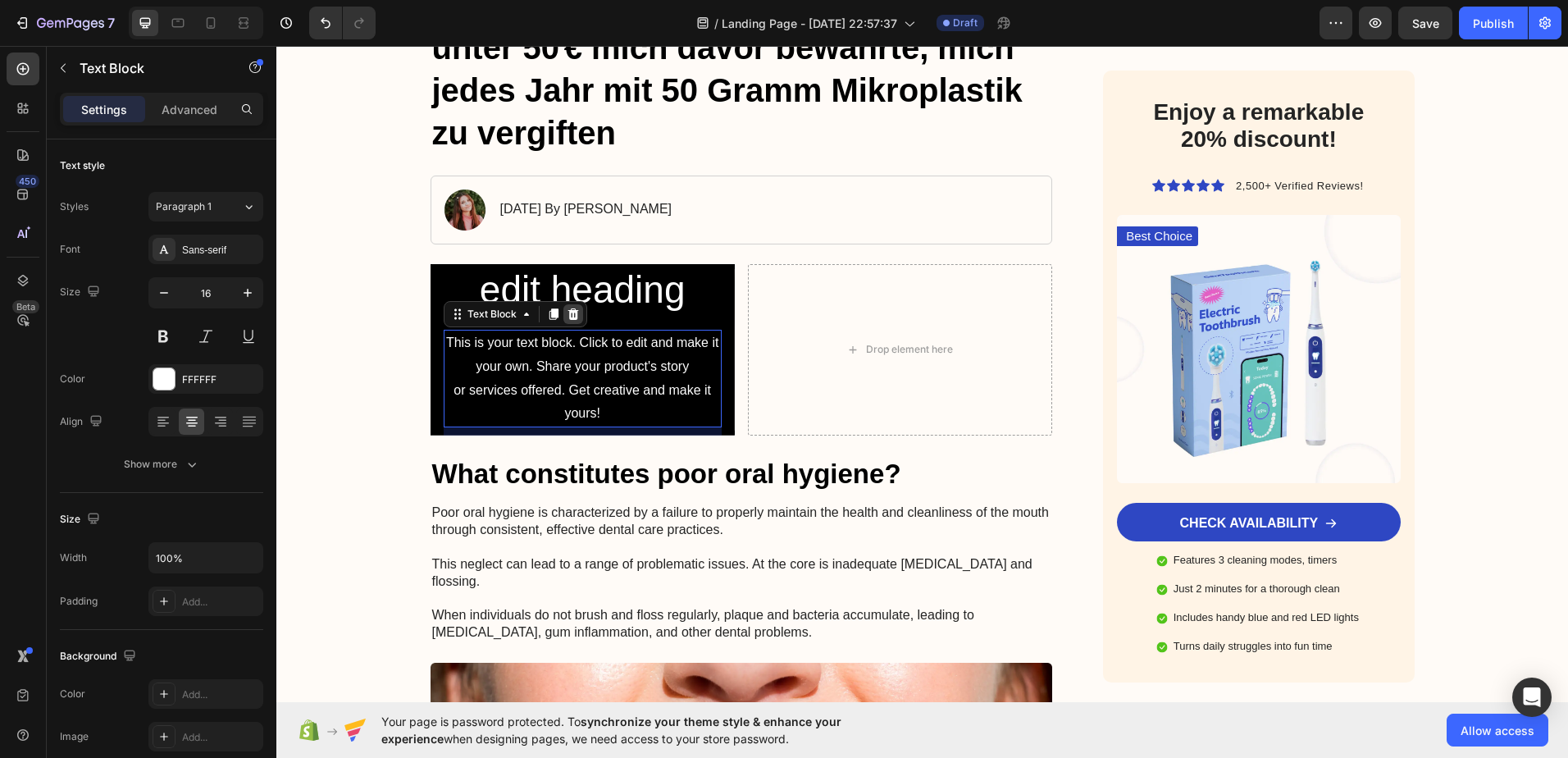
click at [567, 314] on icon at bounding box center [572, 314] width 11 height 12
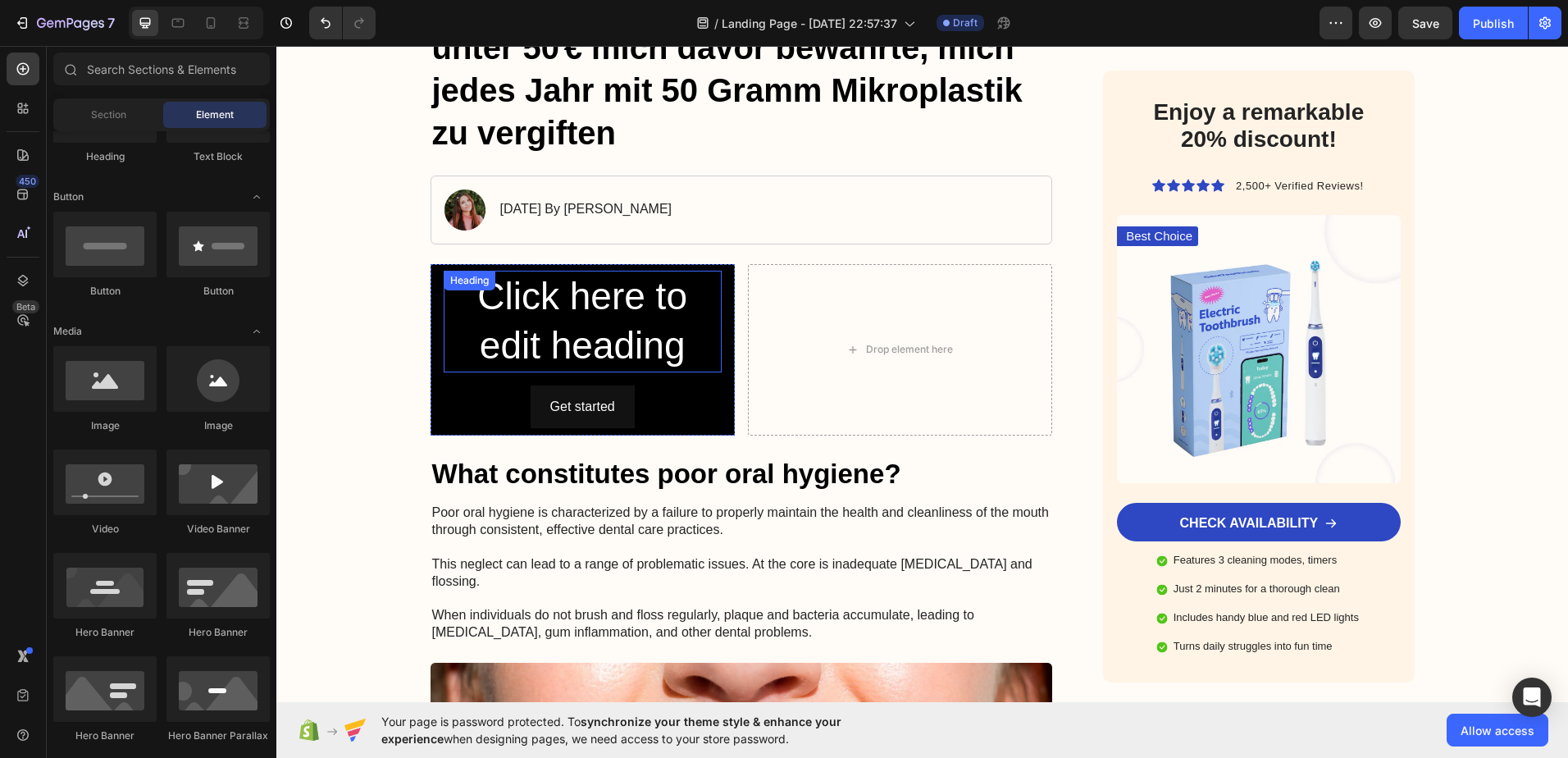
click at [472, 274] on div "Heading" at bounding box center [469, 280] width 52 height 20
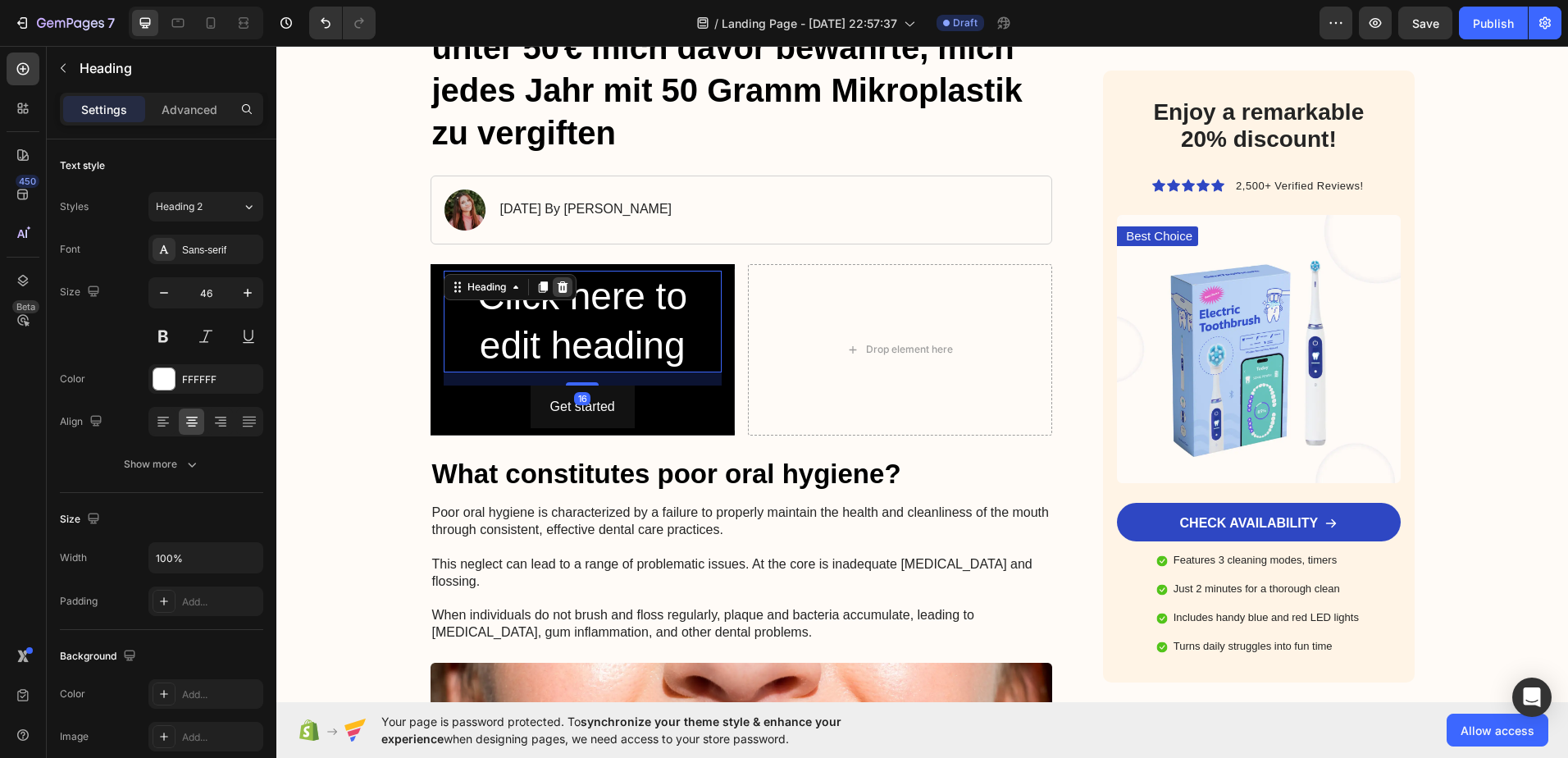
click at [556, 286] on icon at bounding box center [562, 286] width 13 height 13
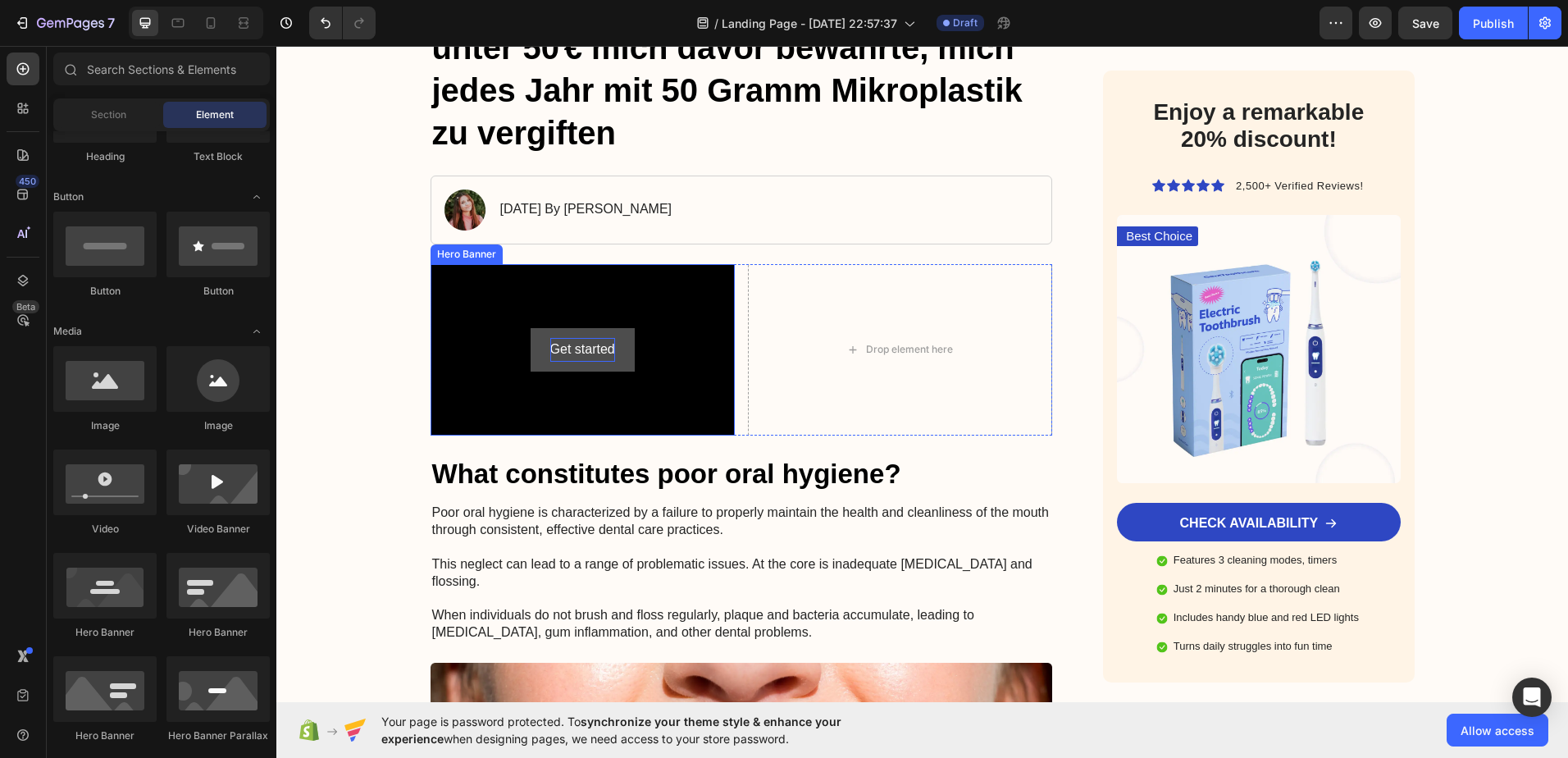
click at [572, 346] on div "Get started" at bounding box center [583, 350] width 65 height 24
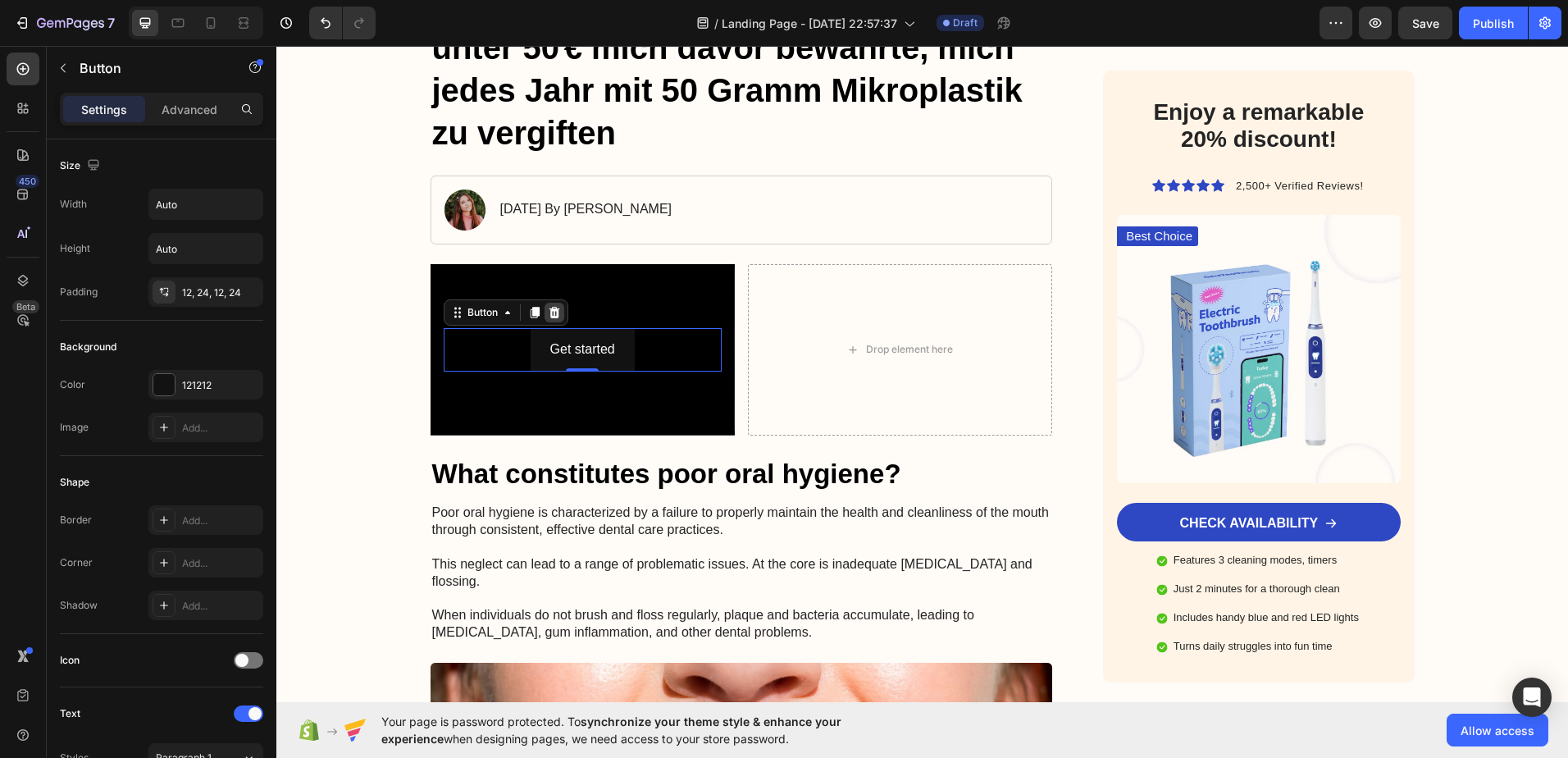
click at [547, 318] on icon at bounding box center [553, 311] width 13 height 13
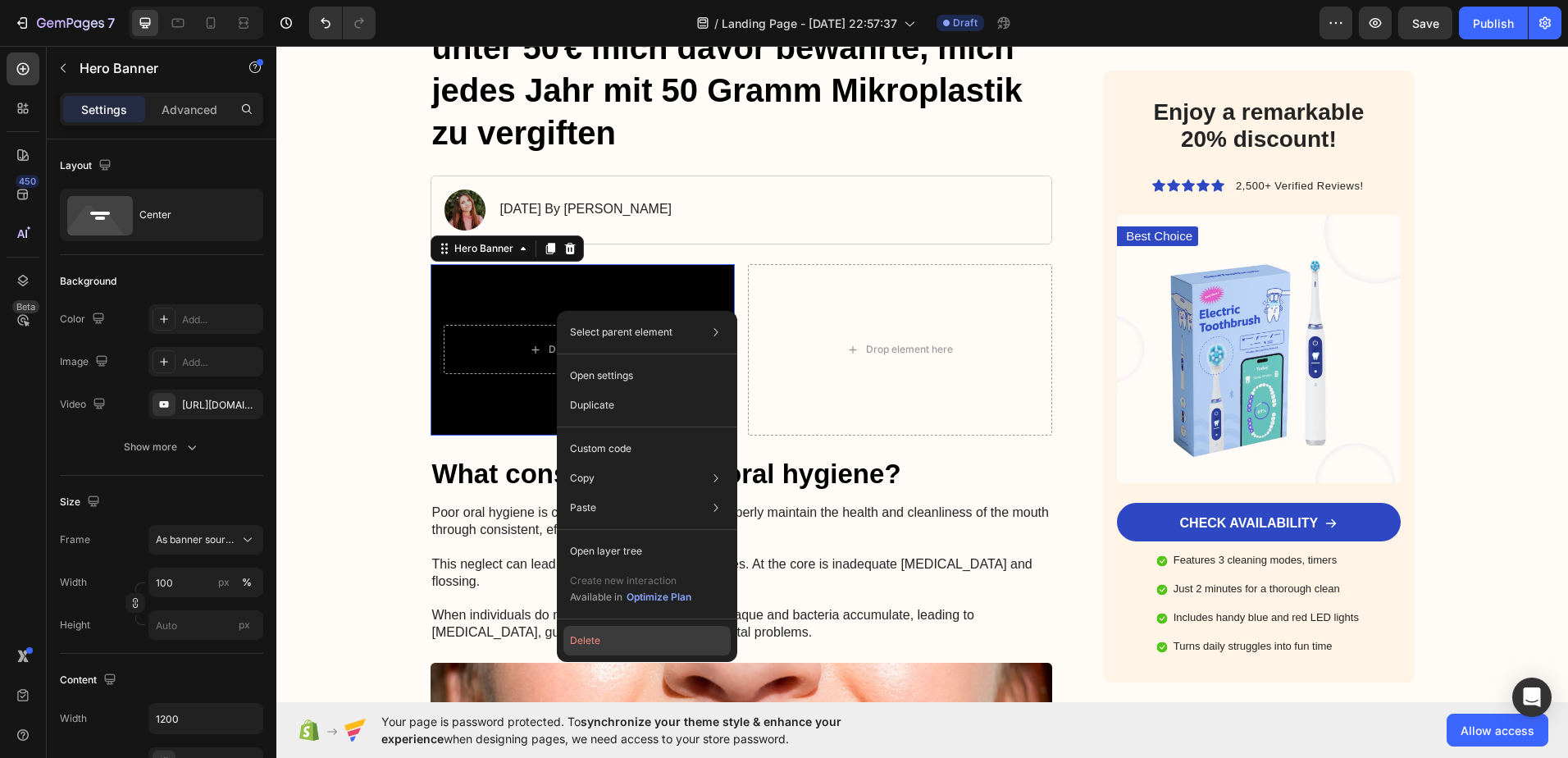
click at [593, 638] on button "Delete" at bounding box center [646, 640] width 167 height 29
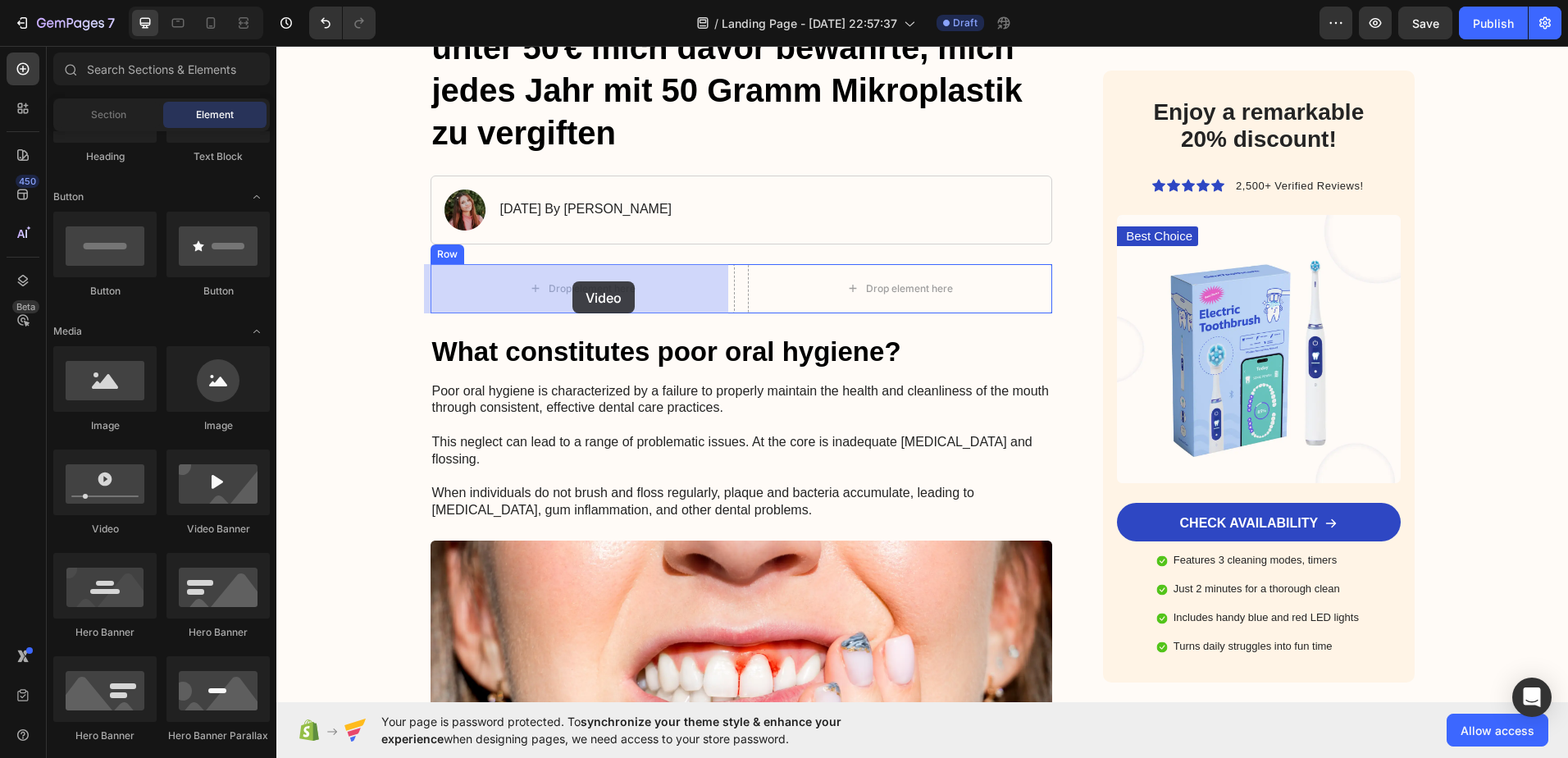
drag, startPoint x: 388, startPoint y: 537, endPoint x: 573, endPoint y: 281, distance: 315.8
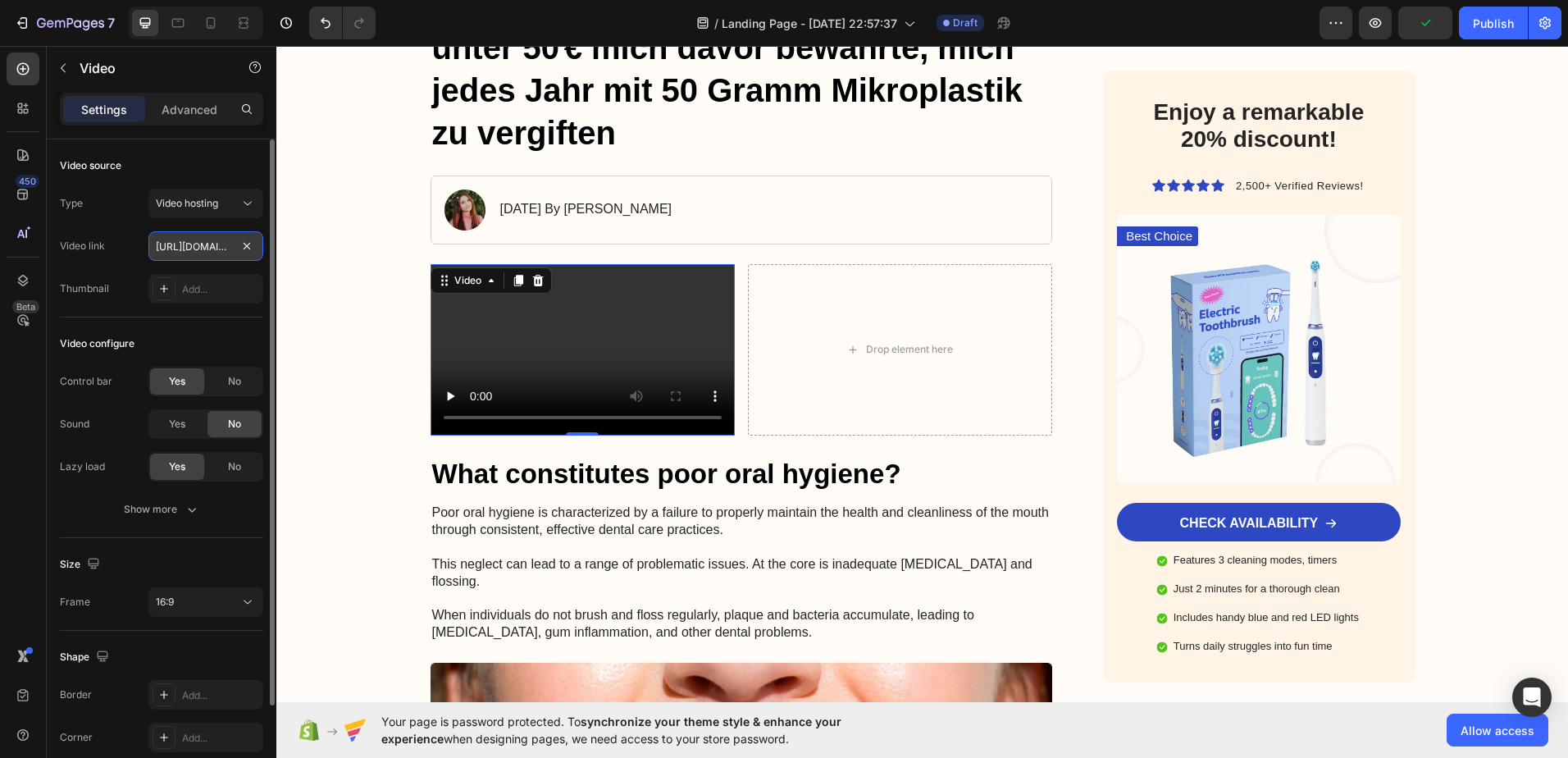
click at [210, 248] on input "https://cdn.shopify.com/videos/c/o/v/2cd3deb506b54b009063f7270ab5cf2e.mp4" at bounding box center [206, 246] width 115 height 29
paste input "https://cdn.shopify.com/videos/c/o/v/bc0f11af7859487291256b1e3df730dd.mp4"
type input "https://cdn.shopify.com/videos/c/o/v/bc0f11af7859487291256b1e3df730dd.mp4"
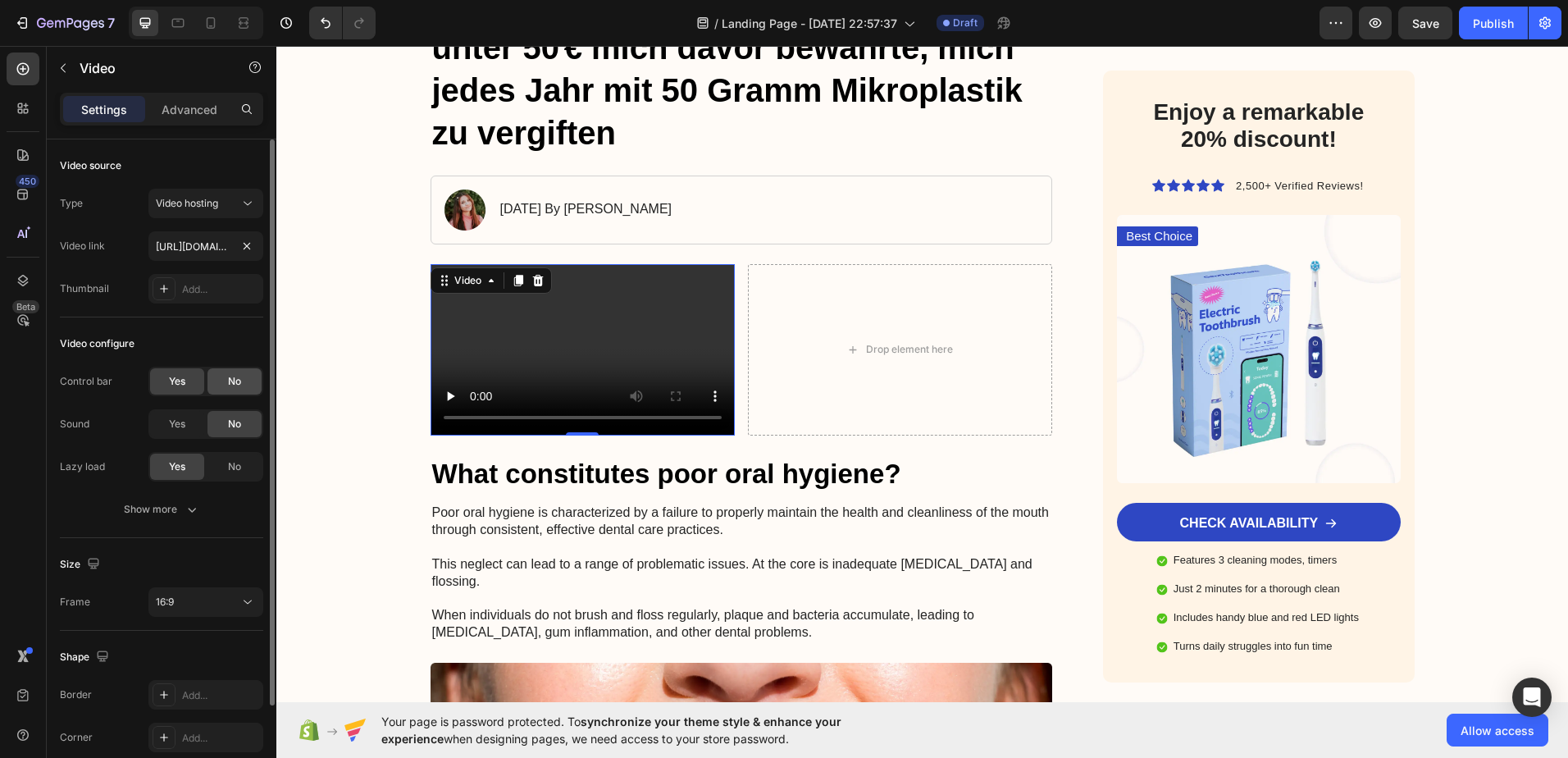
click at [220, 380] on div "No" at bounding box center [234, 381] width 54 height 26
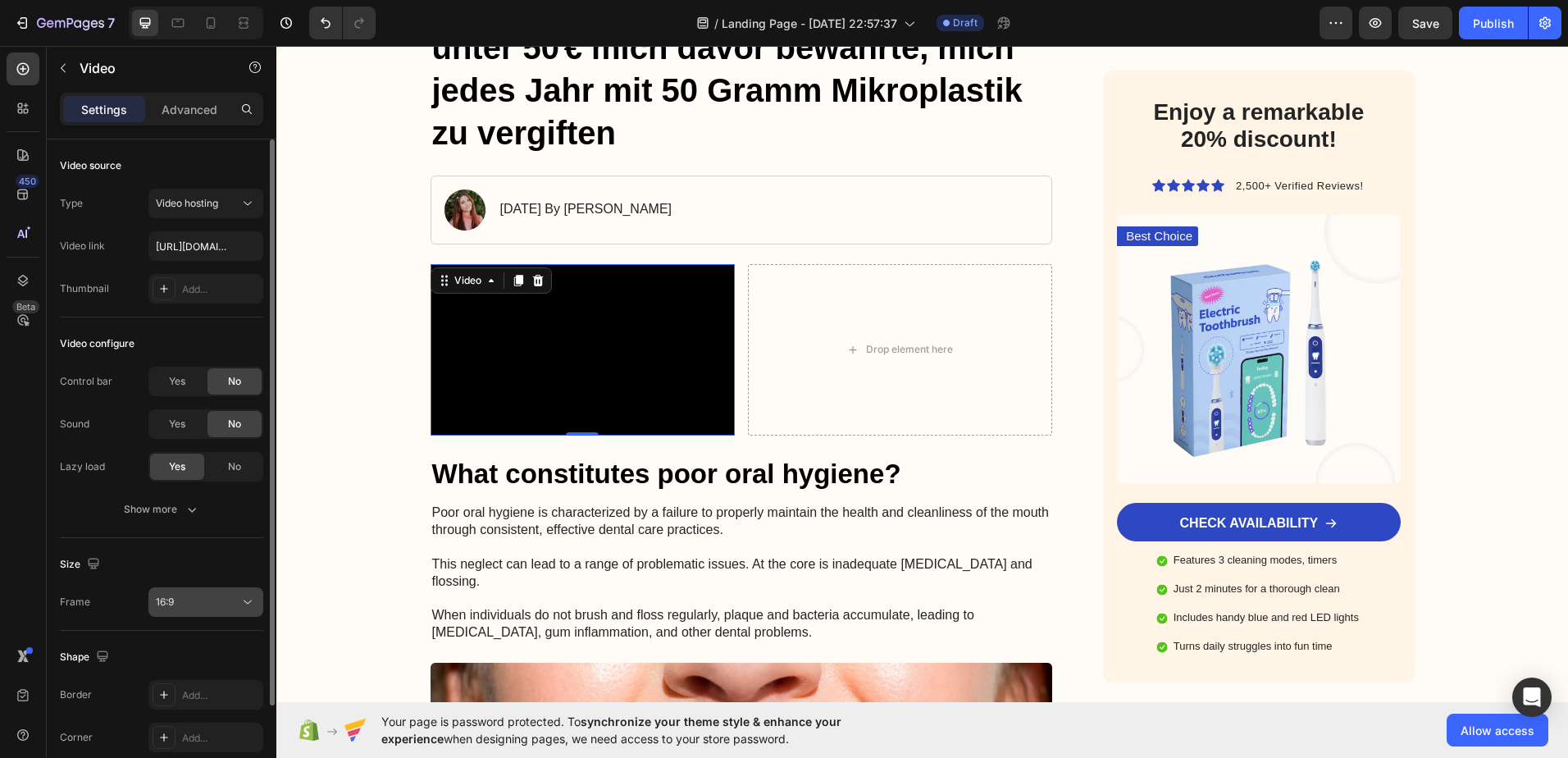
click at [197, 603] on div "16:9" at bounding box center [197, 601] width 83 height 15
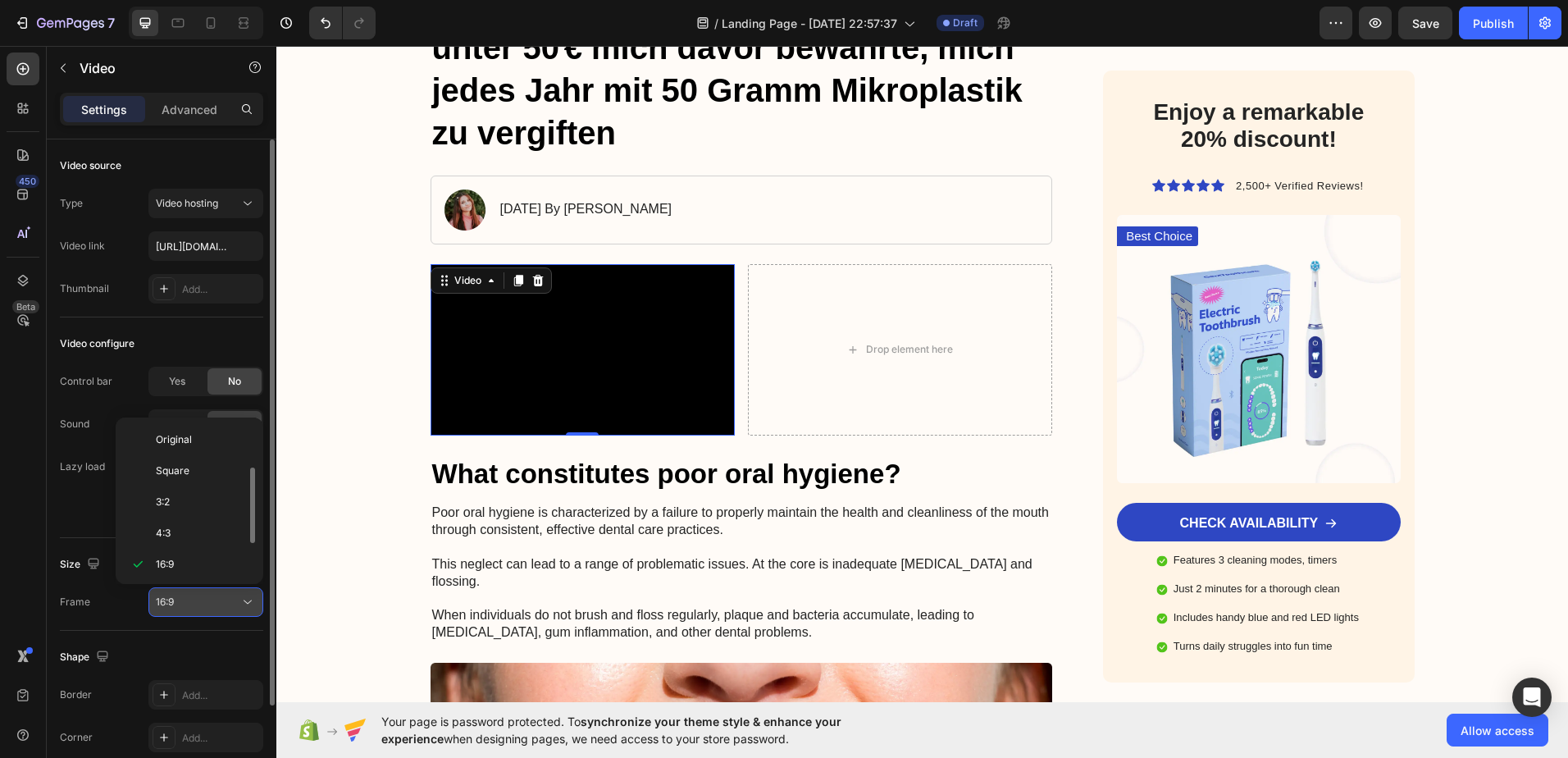
scroll to position [29, 0]
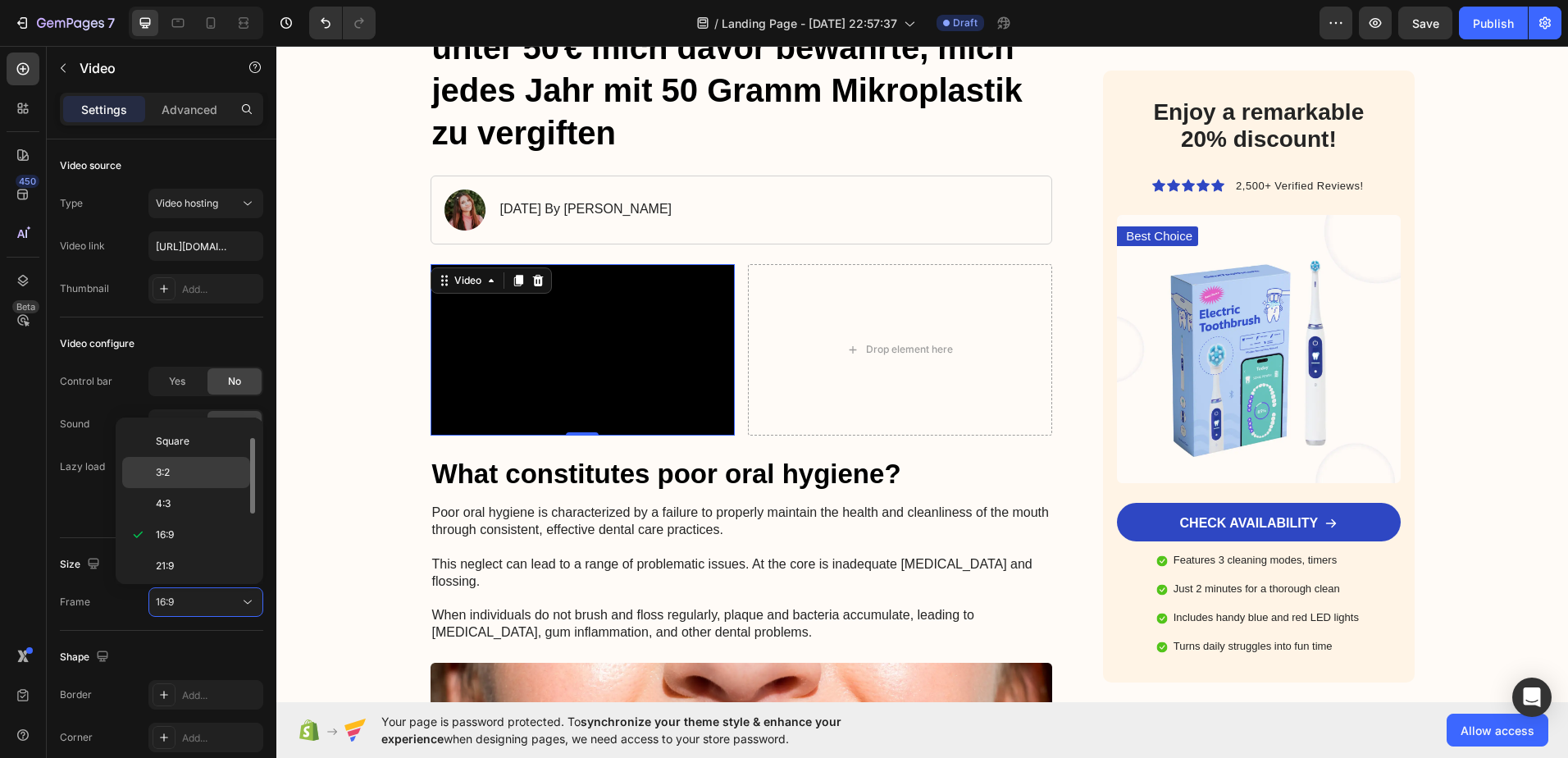
click at [169, 473] on span "3:2" at bounding box center [163, 472] width 14 height 15
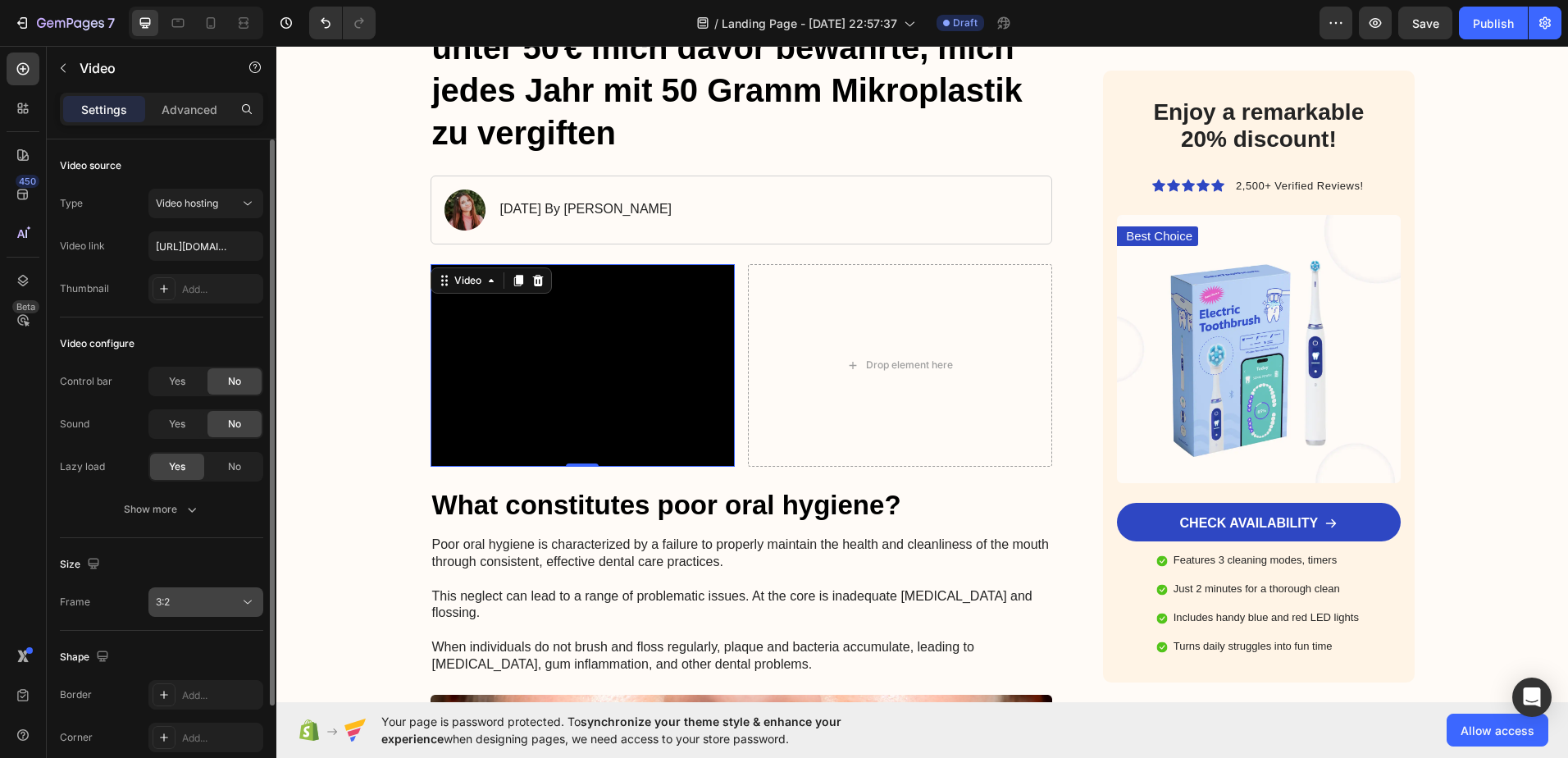
click at [214, 609] on div "3:2" at bounding box center [206, 601] width 100 height 17
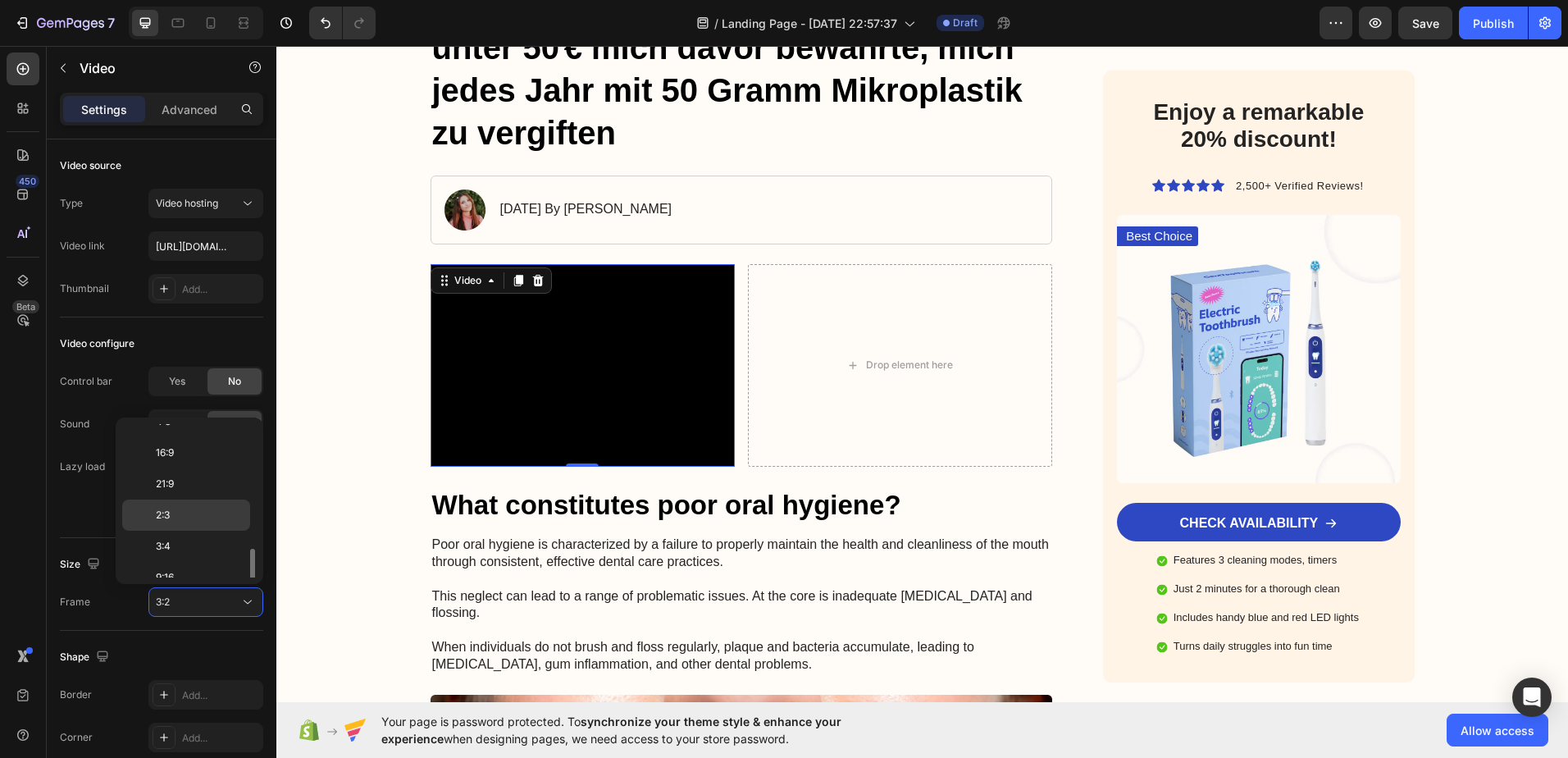
scroll to position [159, 0]
click at [175, 497] on p "3:4" at bounding box center [199, 498] width 87 height 15
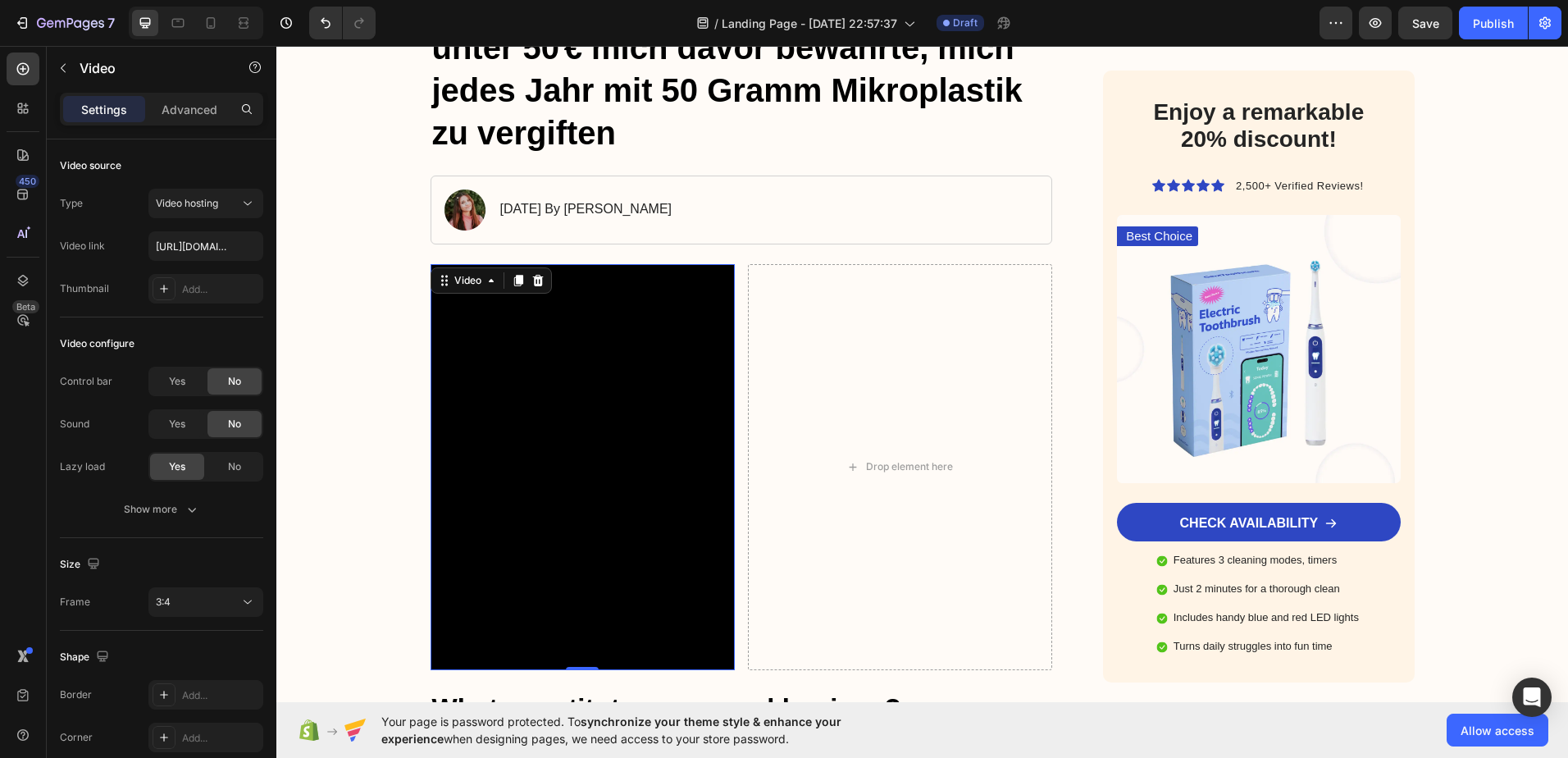
drag, startPoint x: 582, startPoint y: 668, endPoint x: 573, endPoint y: 552, distance: 116.3
click at [573, 552] on div "Video 0" at bounding box center [583, 467] width 305 height 406
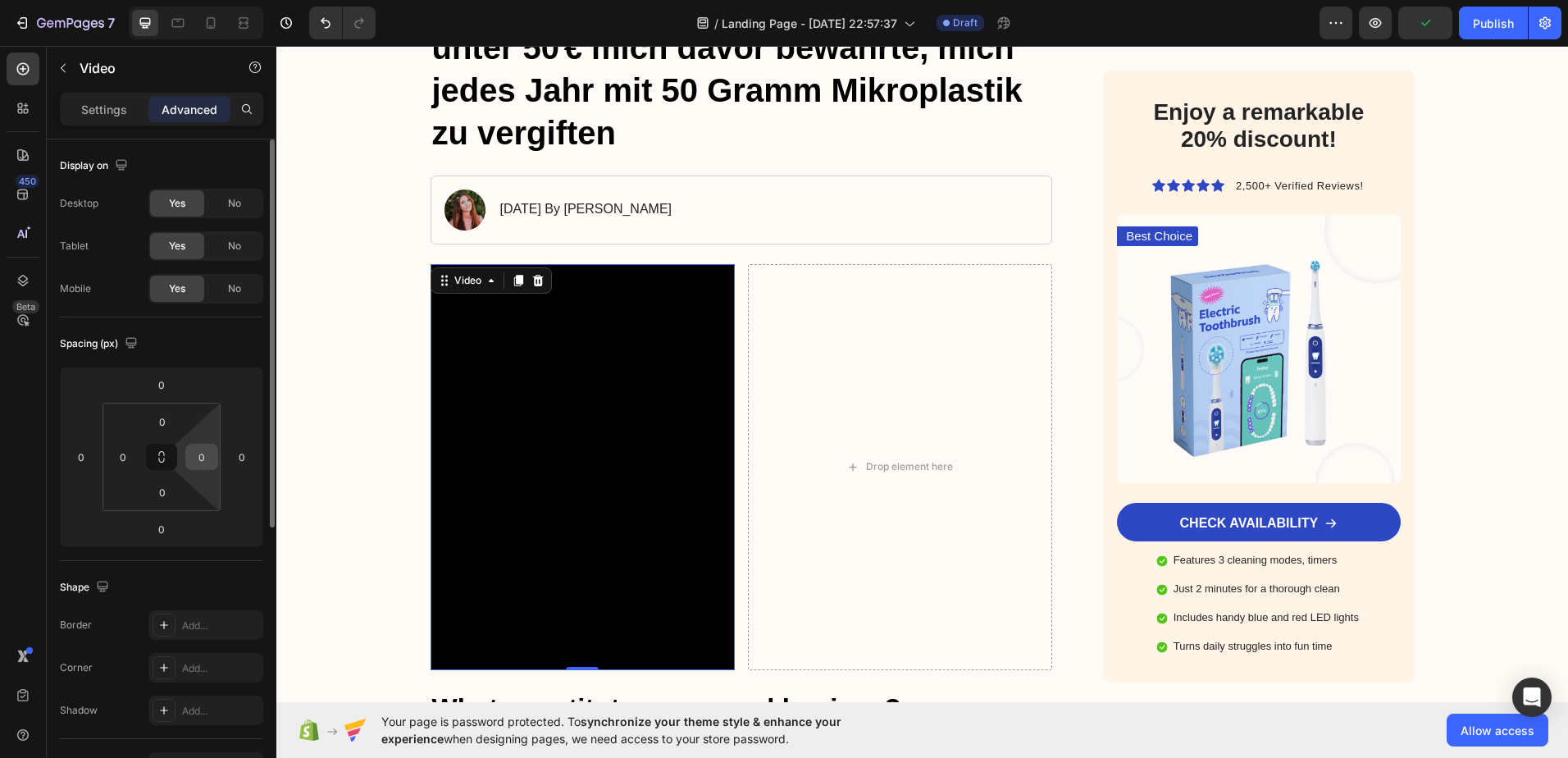
click at [214, 462] on input "0" at bounding box center [201, 456] width 24 height 24
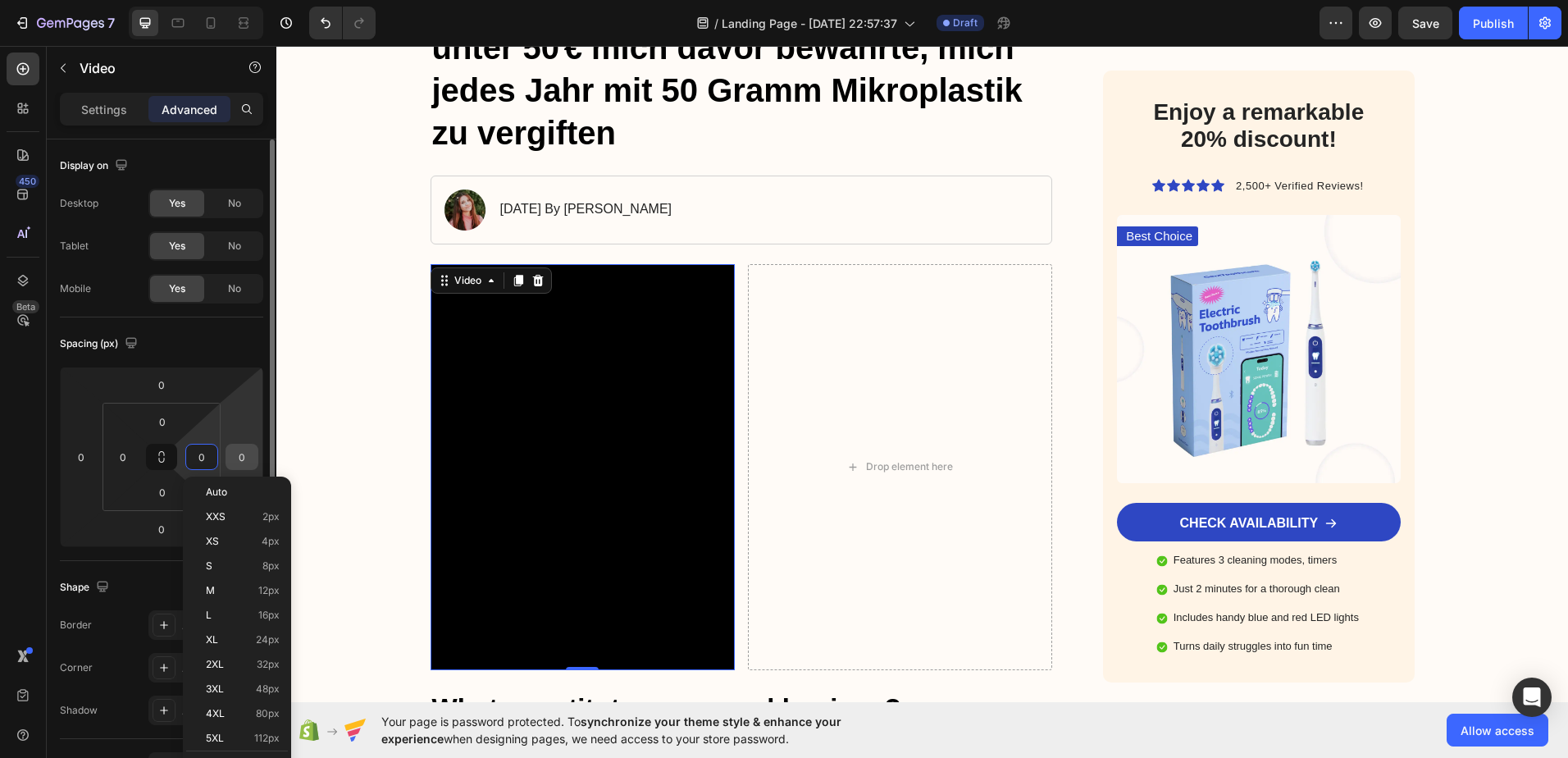
click at [245, 458] on input "0" at bounding box center [241, 456] width 24 height 24
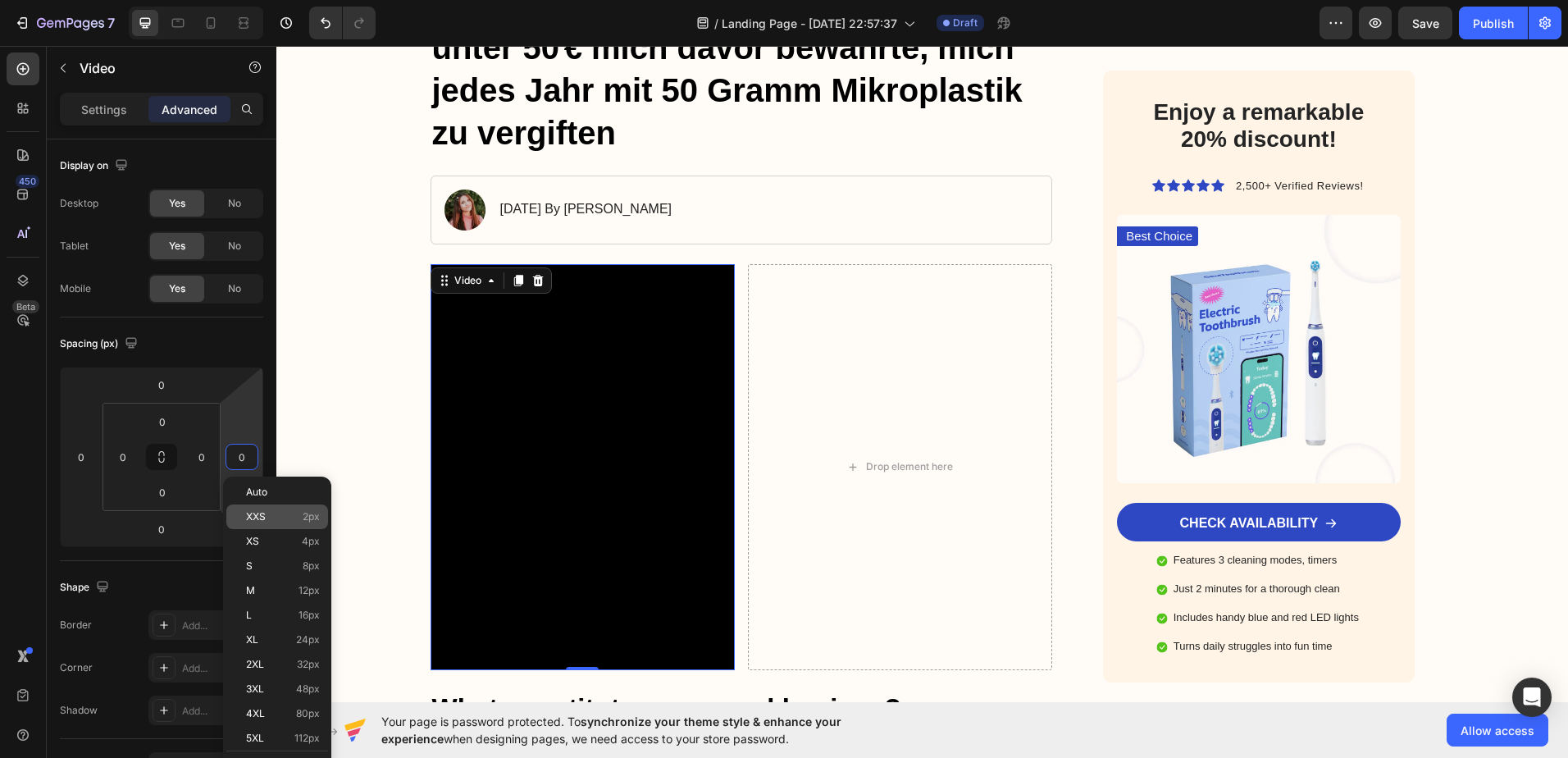
click at [264, 517] on span "XXS" at bounding box center [256, 517] width 20 height 12
type input "2"
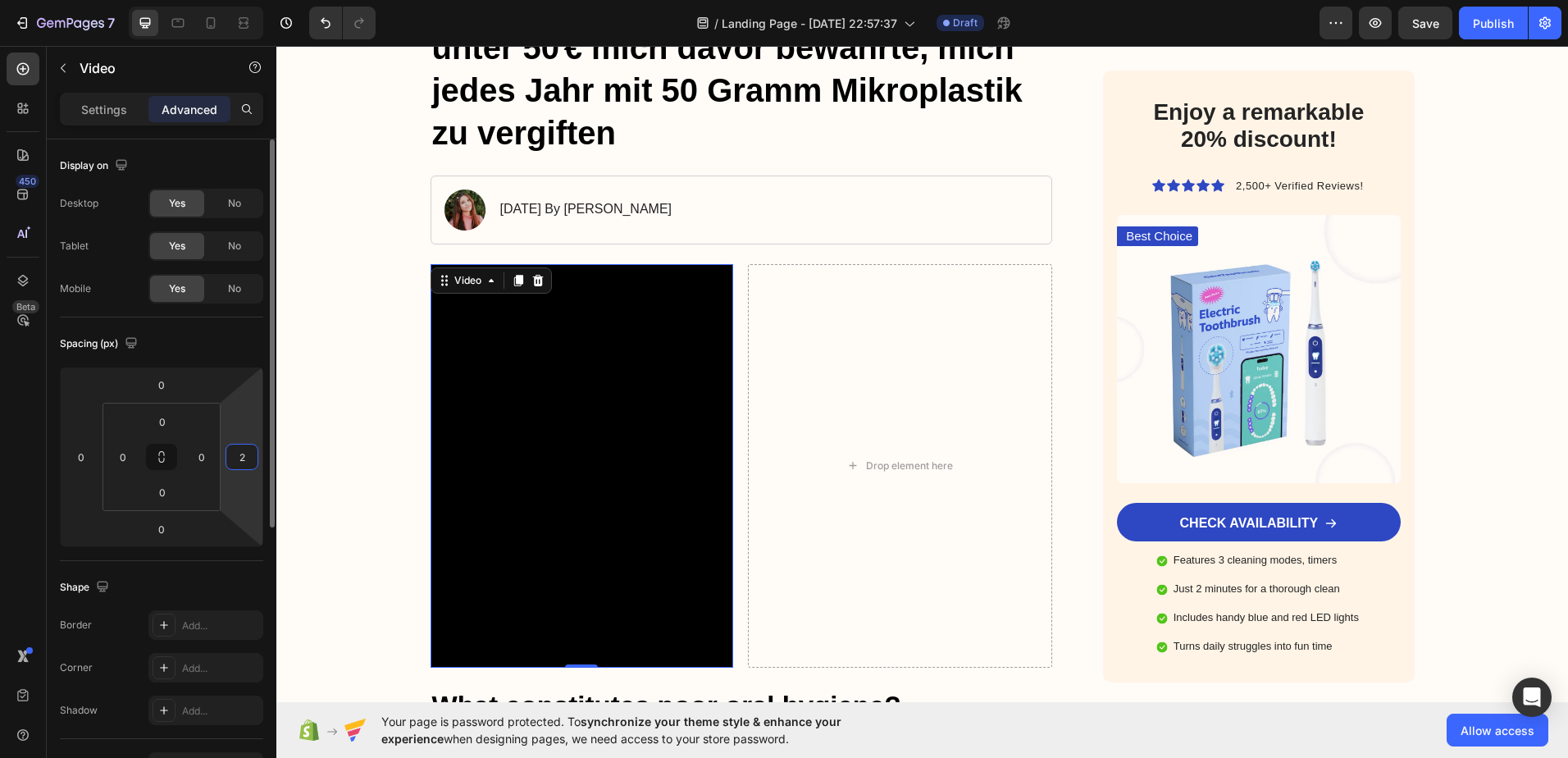
click at [243, 462] on input "2" at bounding box center [241, 456] width 24 height 24
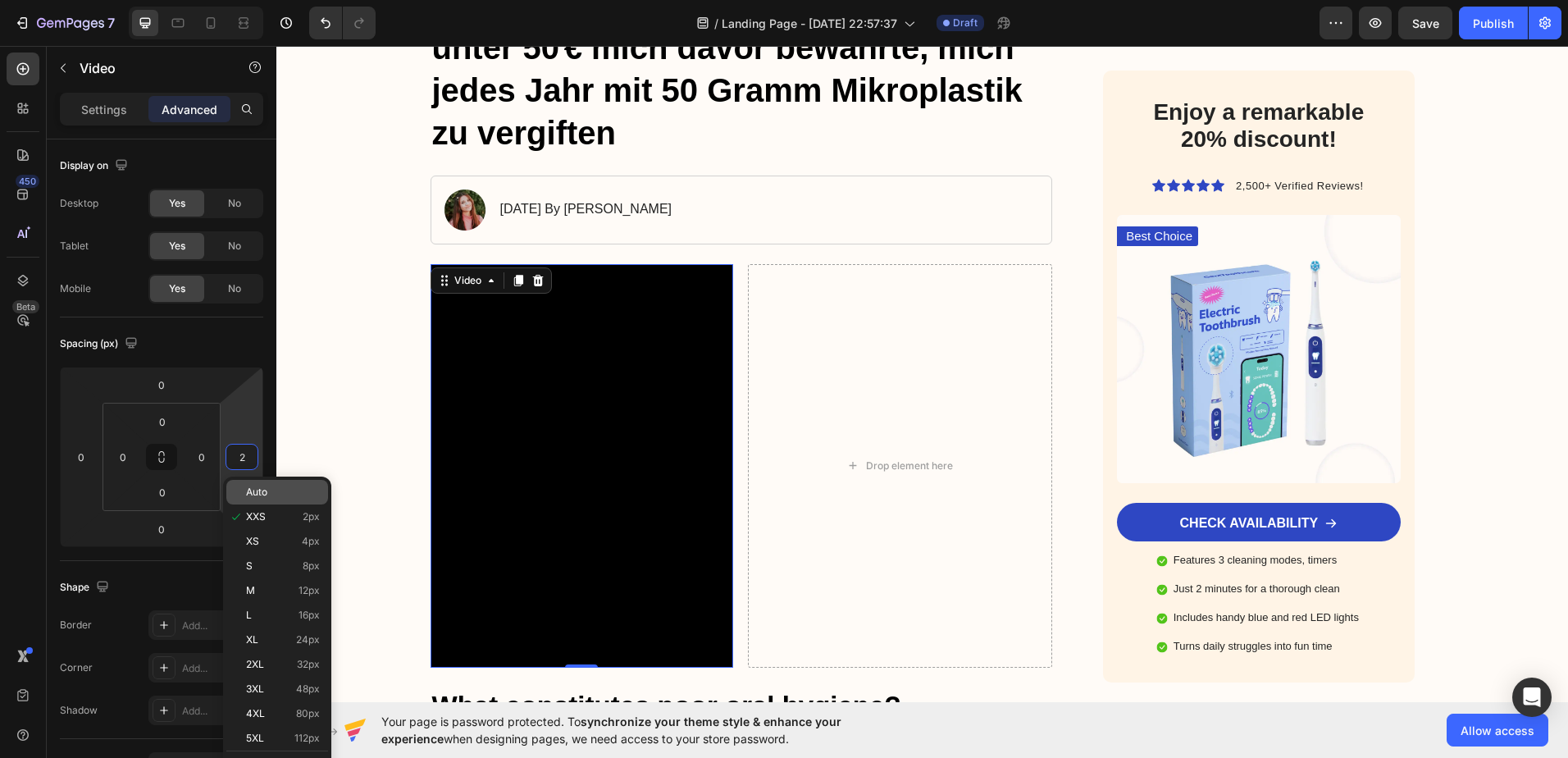
click at [262, 491] on span "Auto" at bounding box center [257, 493] width 22 height 12
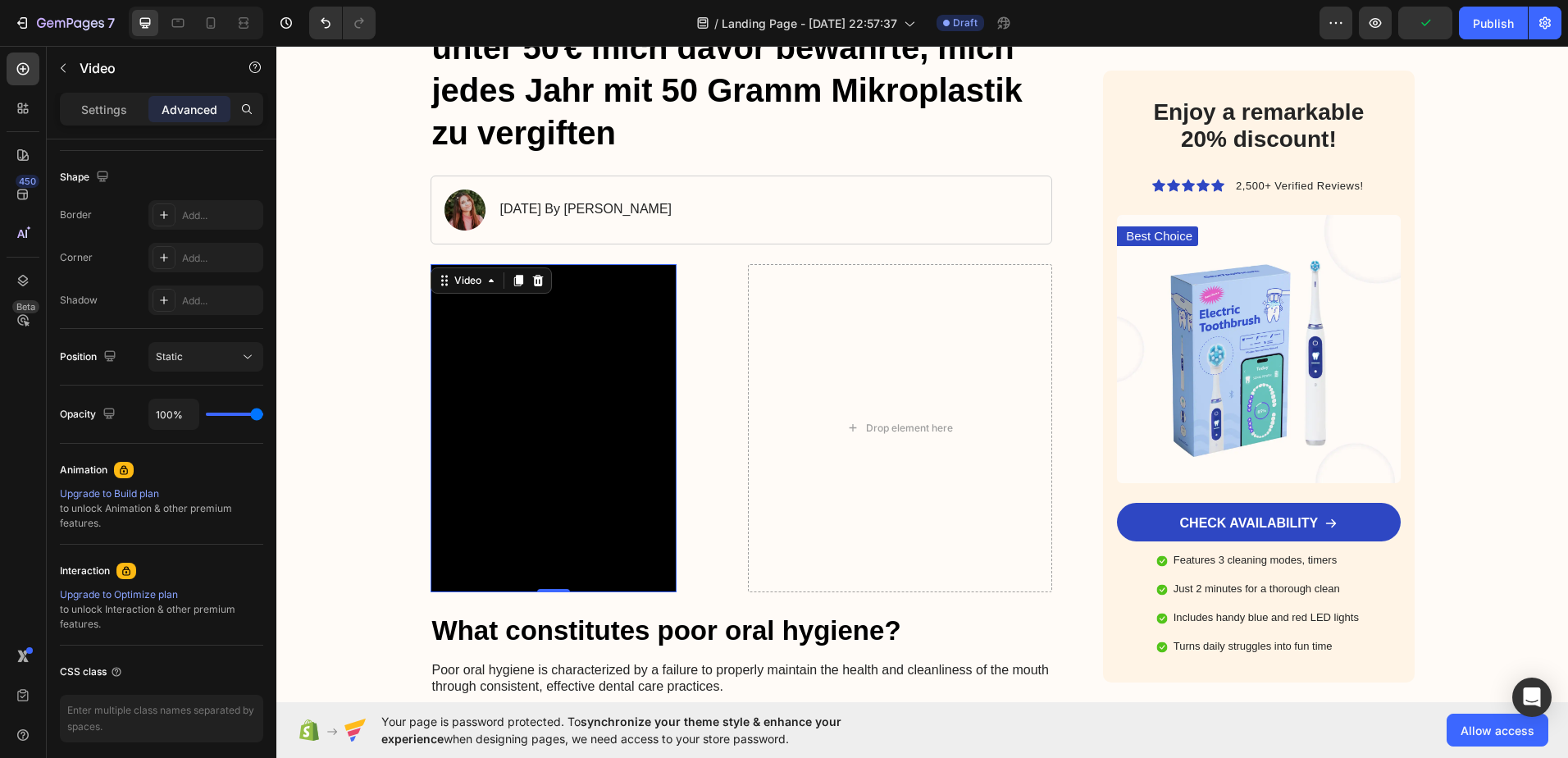
scroll to position [0, 0]
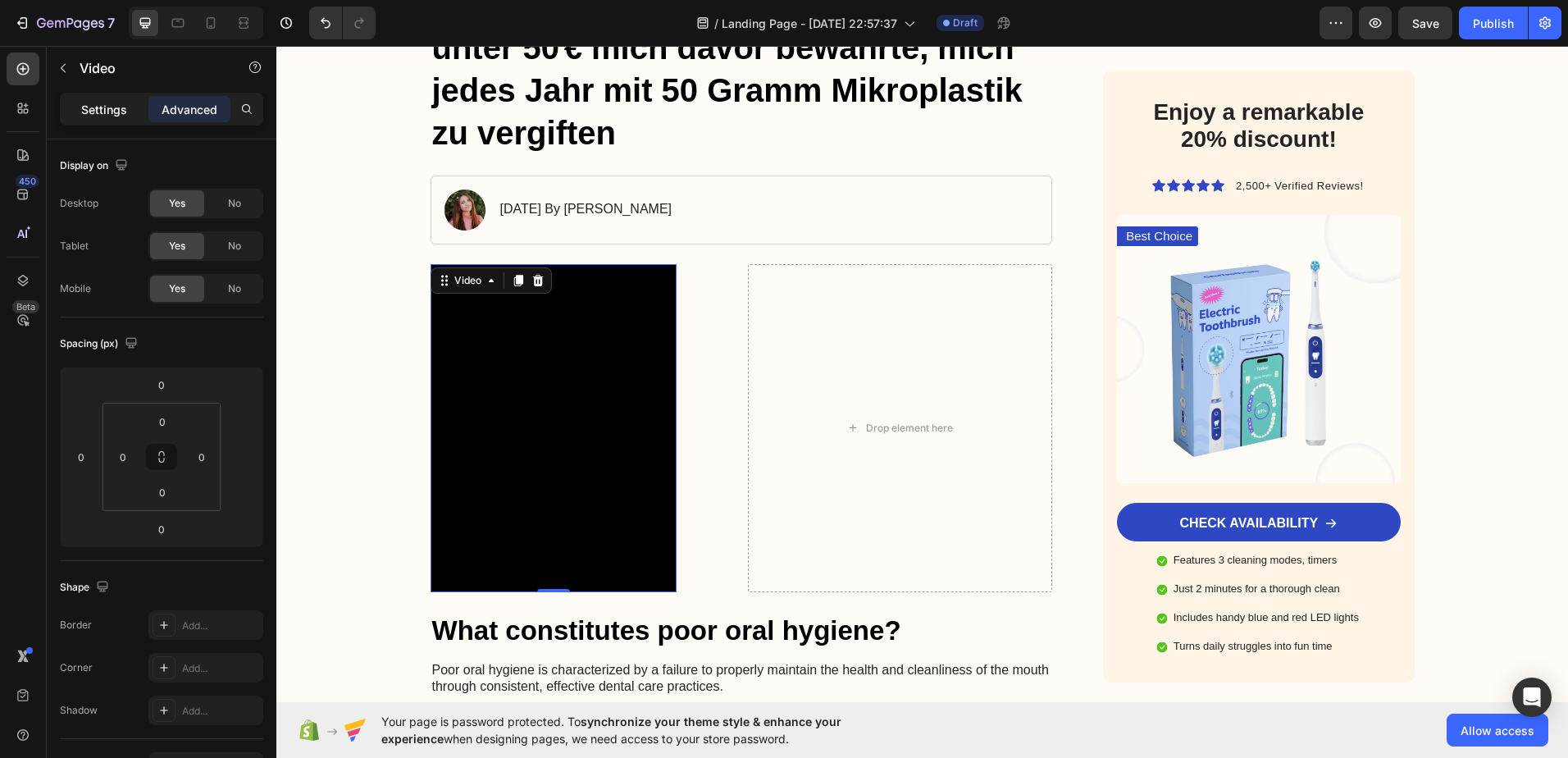
click at [107, 104] on p "Settings" at bounding box center [104, 110] width 46 height 18
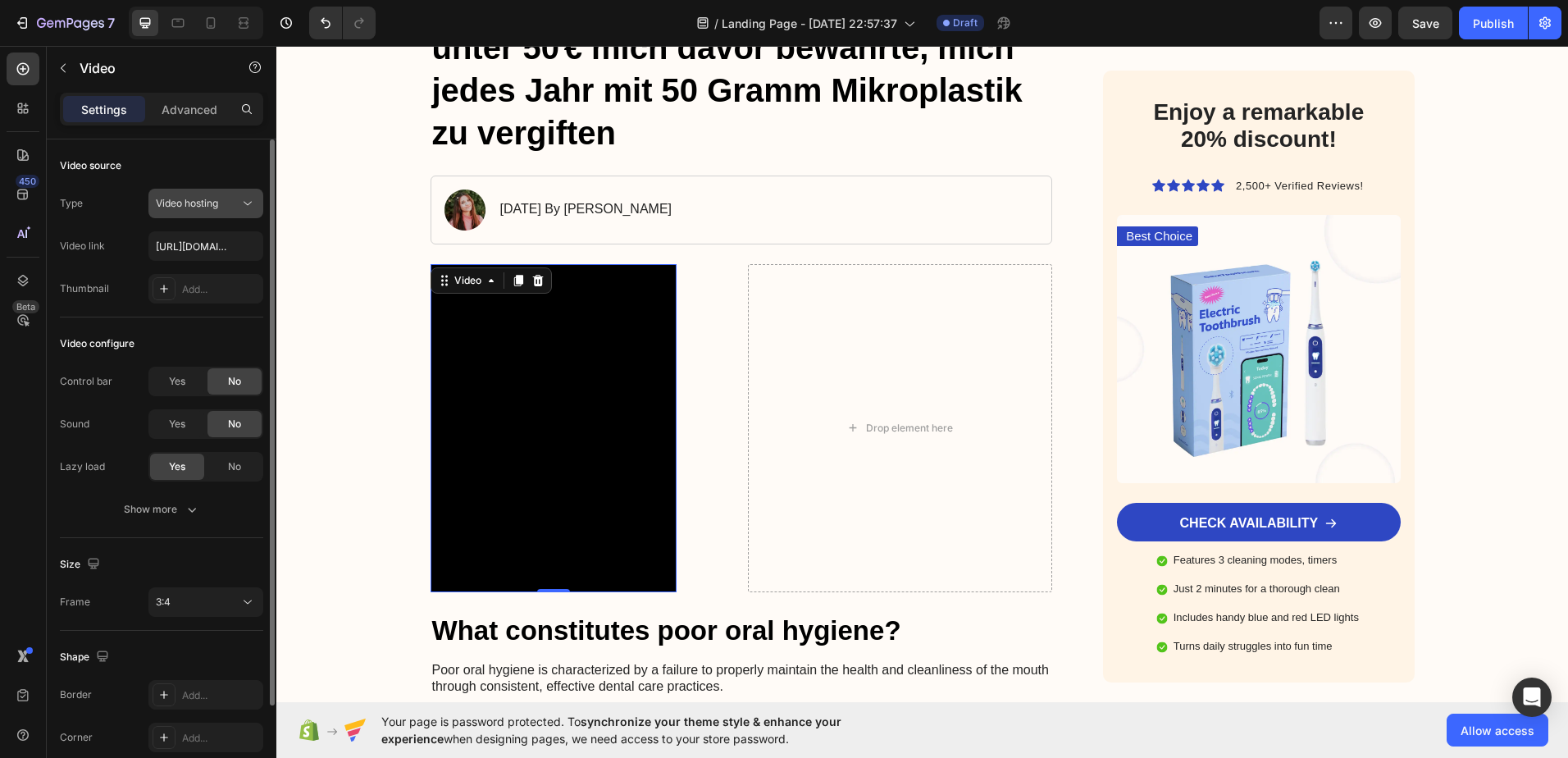
click at [184, 211] on div "Video hosting" at bounding box center [206, 203] width 100 height 17
click at [188, 590] on button "3:4" at bounding box center [206, 602] width 115 height 29
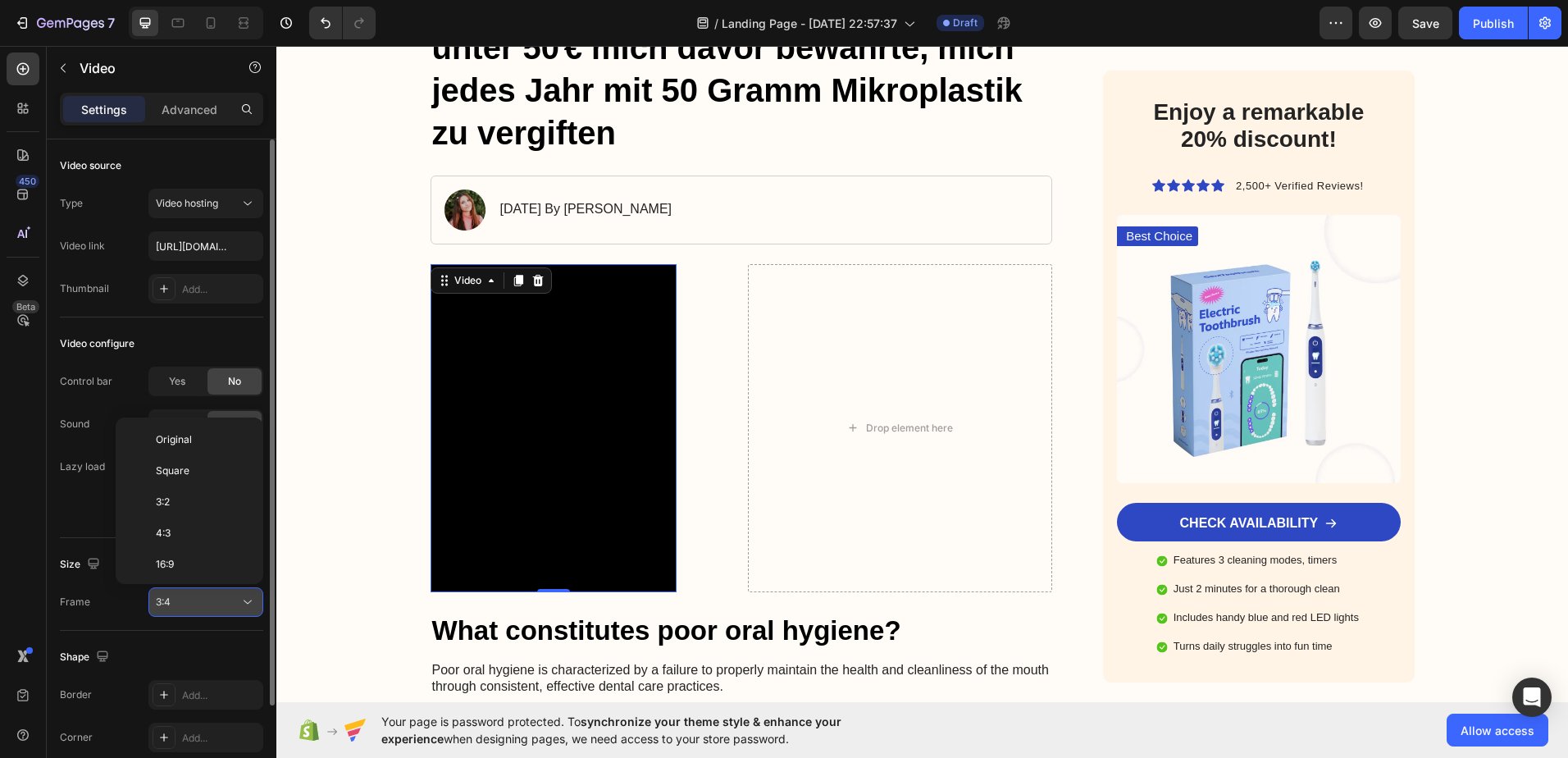
scroll to position [118, 0]
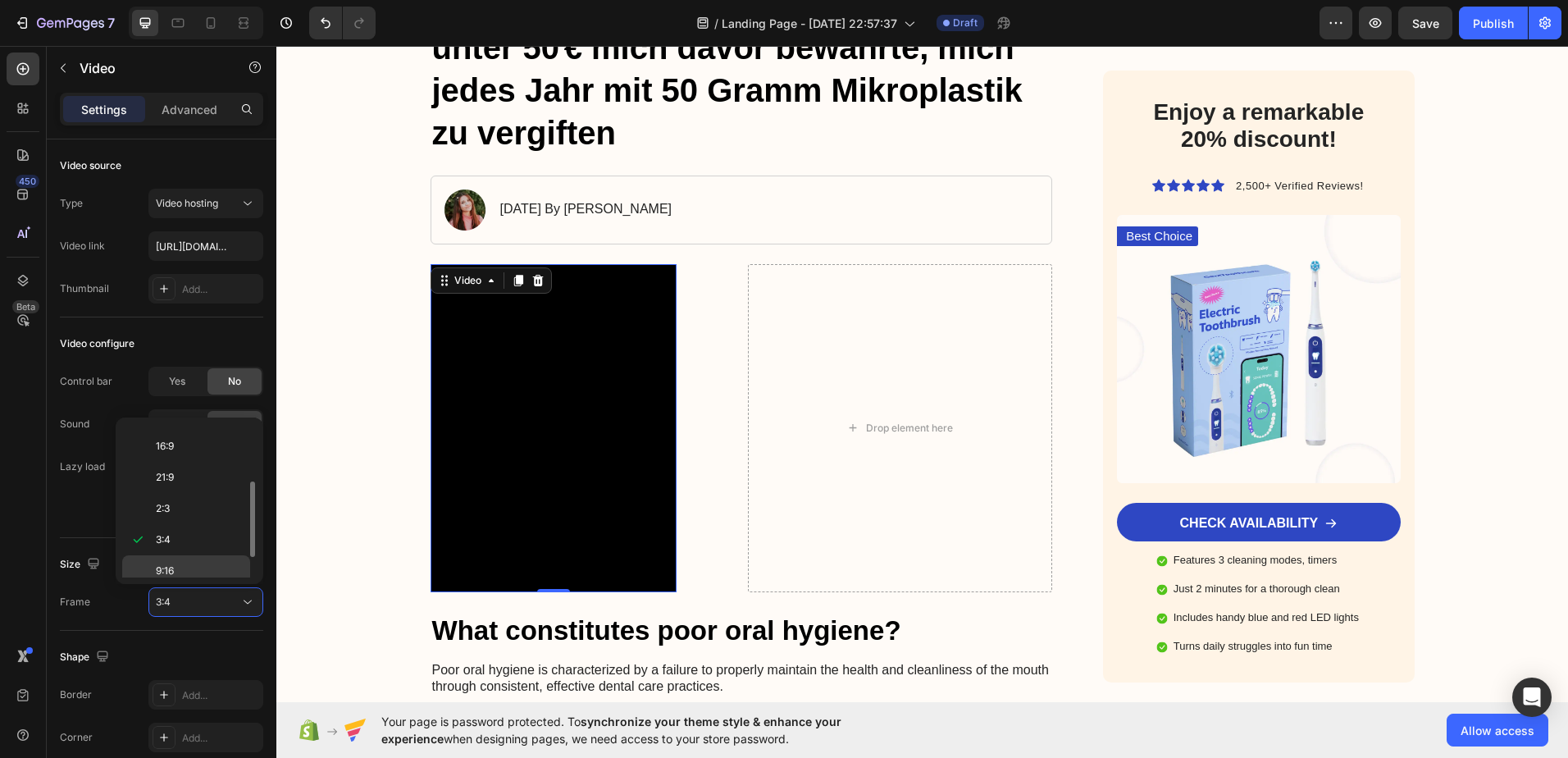
click at [161, 573] on span "9:16" at bounding box center [165, 570] width 18 height 15
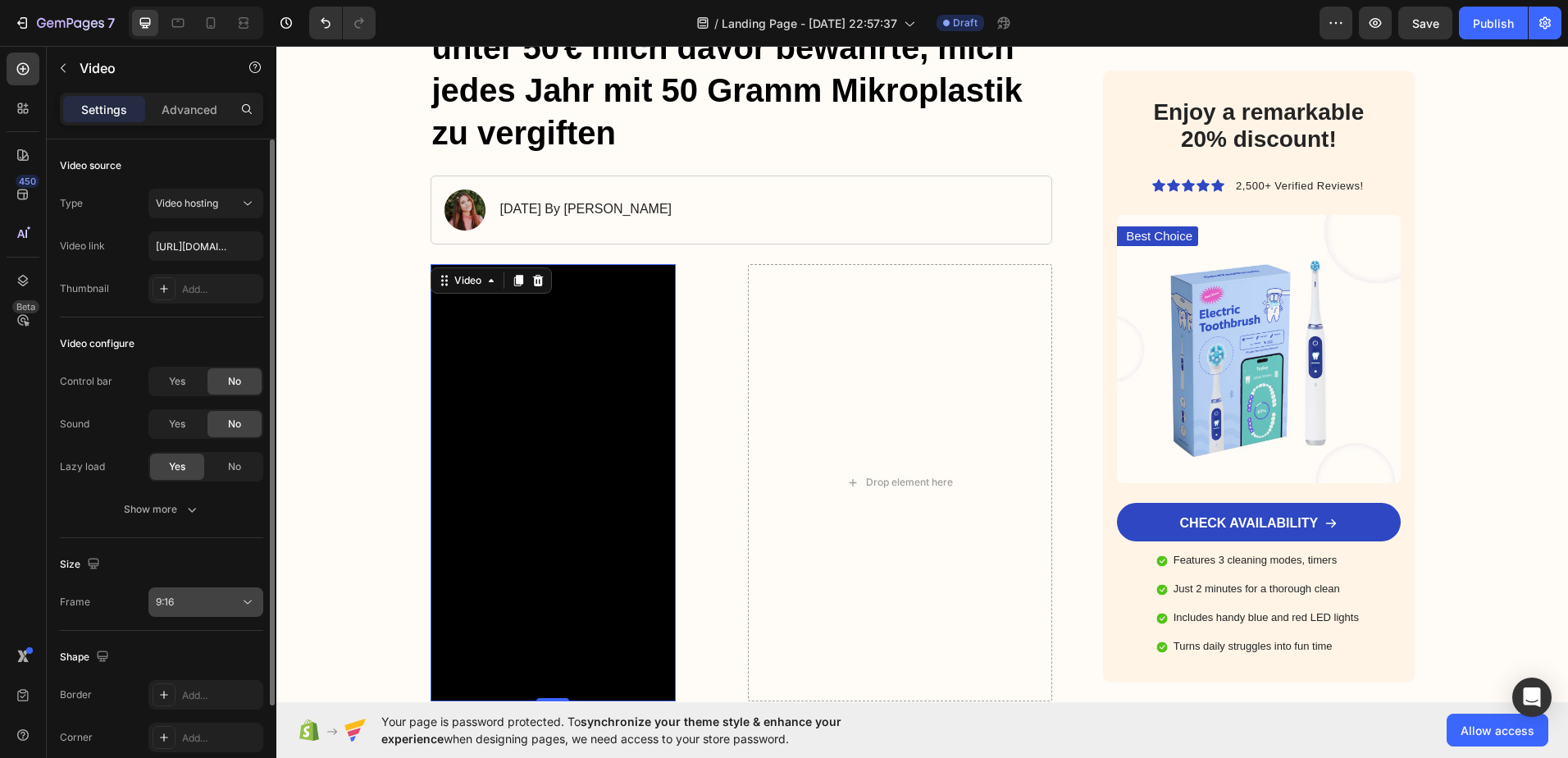
click at [175, 597] on div "9:16" at bounding box center [197, 601] width 83 height 15
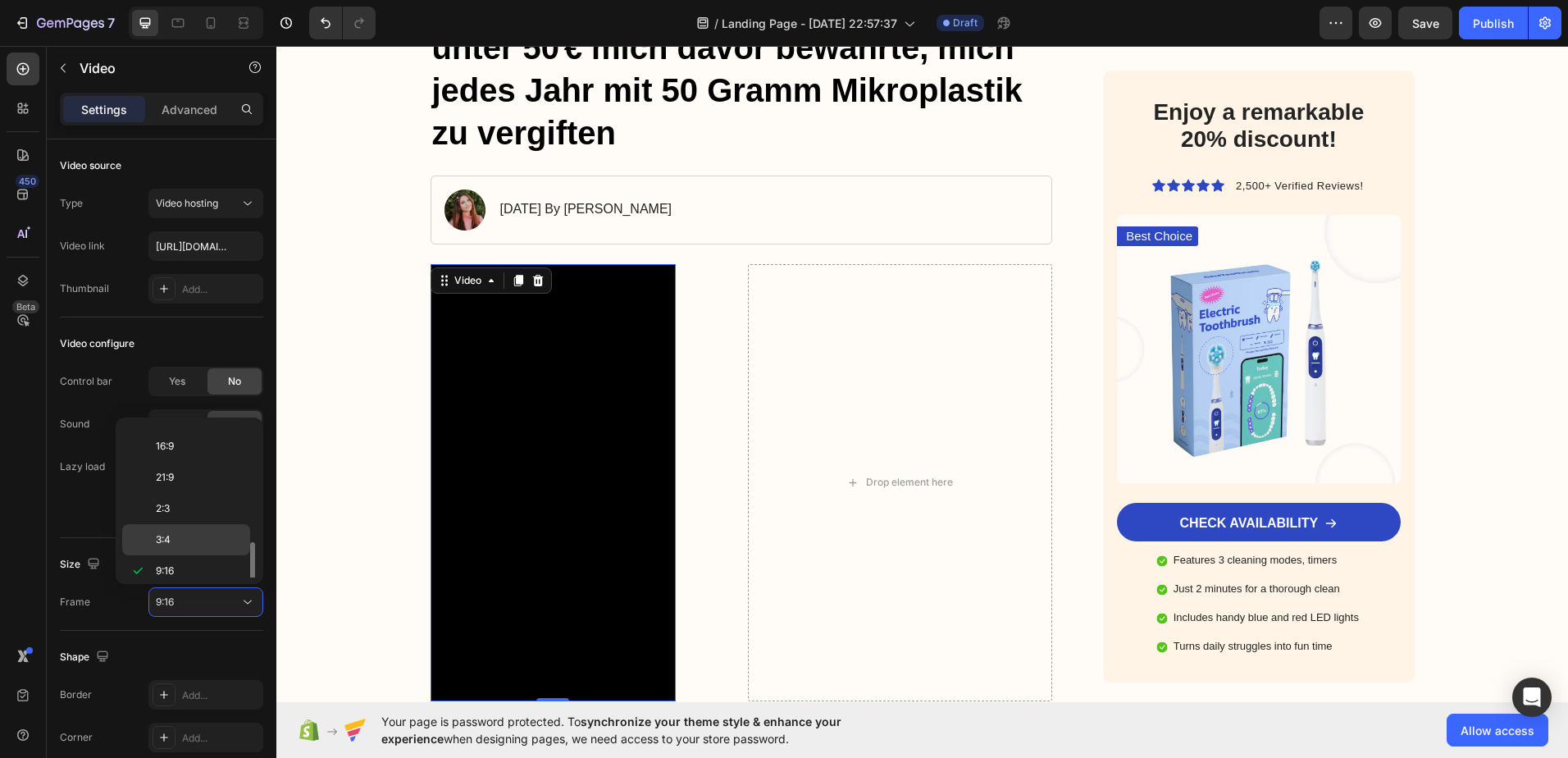
scroll to position [159, 0]
click at [175, 569] on div "Custom" at bounding box center [186, 562] width 128 height 31
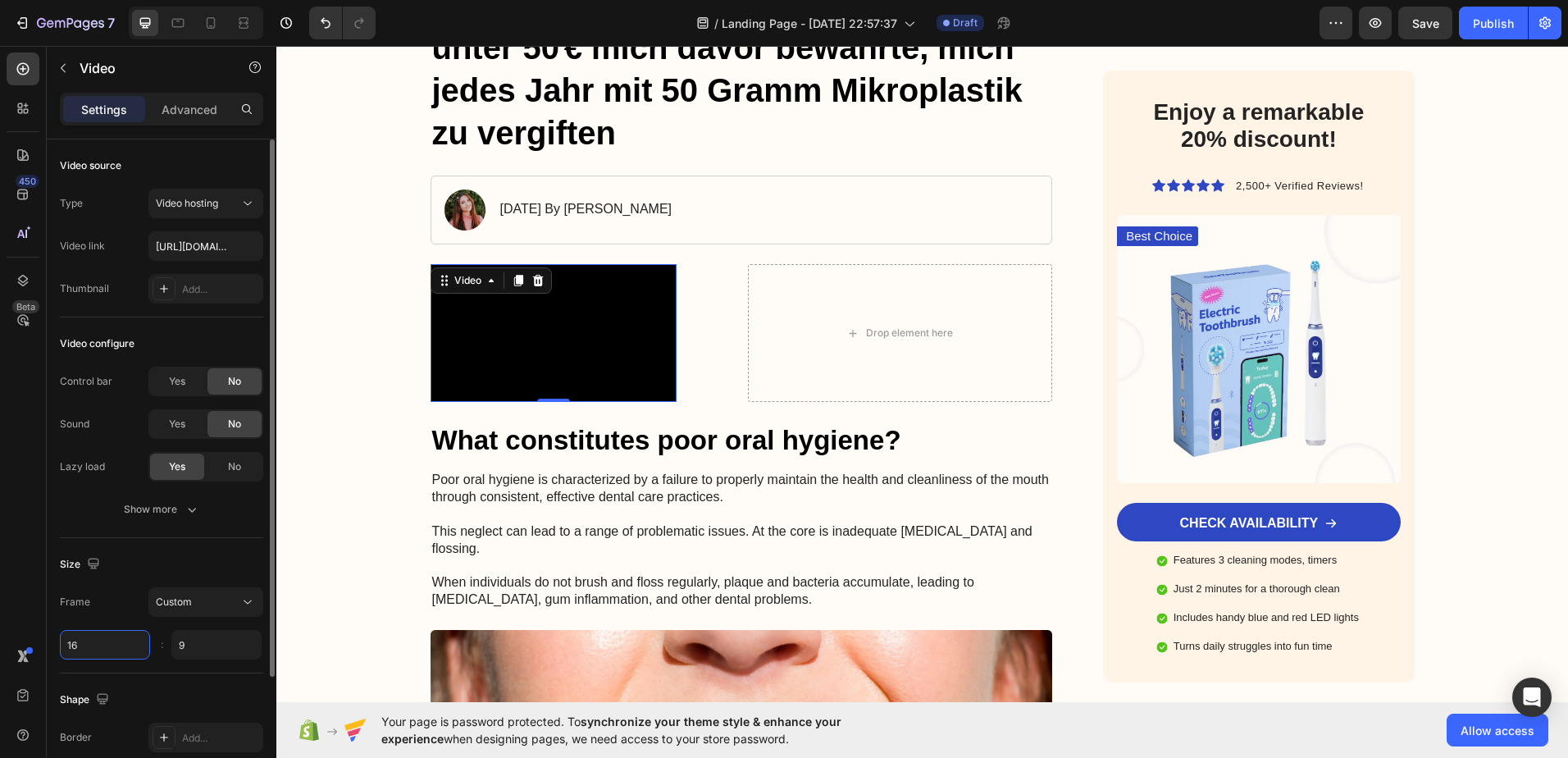
click at [112, 644] on input "16" at bounding box center [105, 644] width 90 height 29
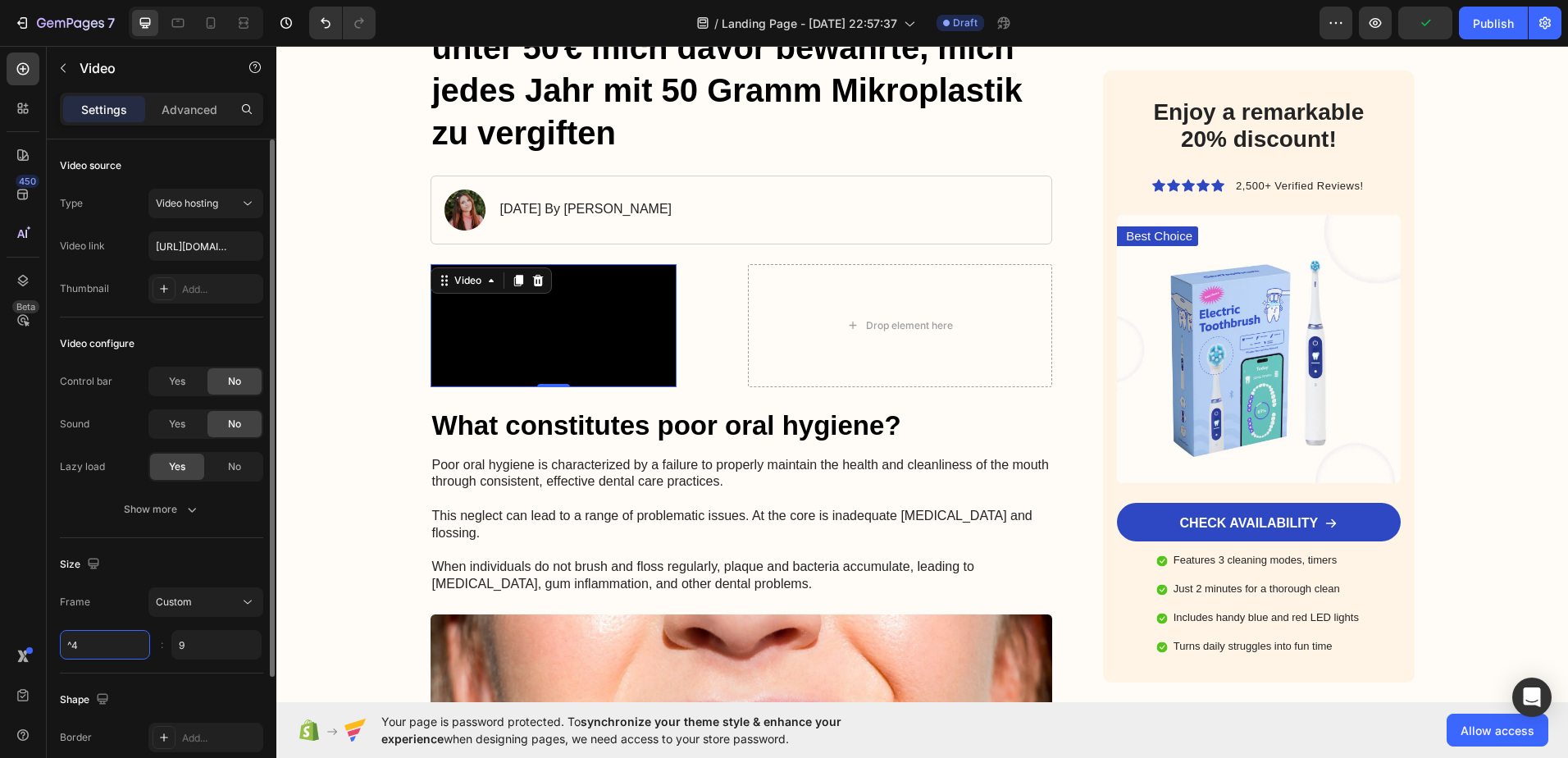
type input "^"
type input "1"
type input "6"
type input "7"
type input "16"
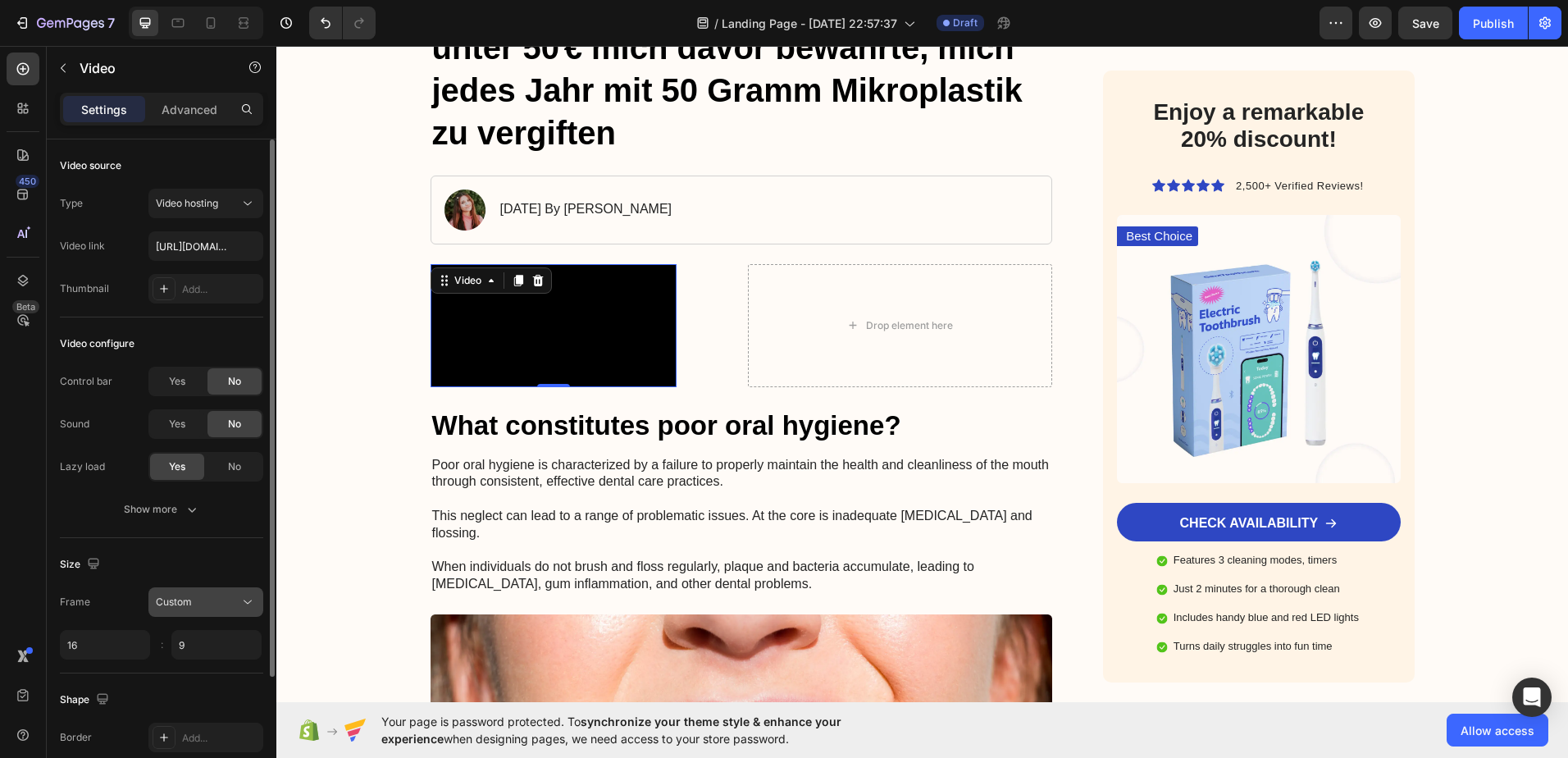
click at [164, 601] on span "Custom" at bounding box center [173, 601] width 36 height 13
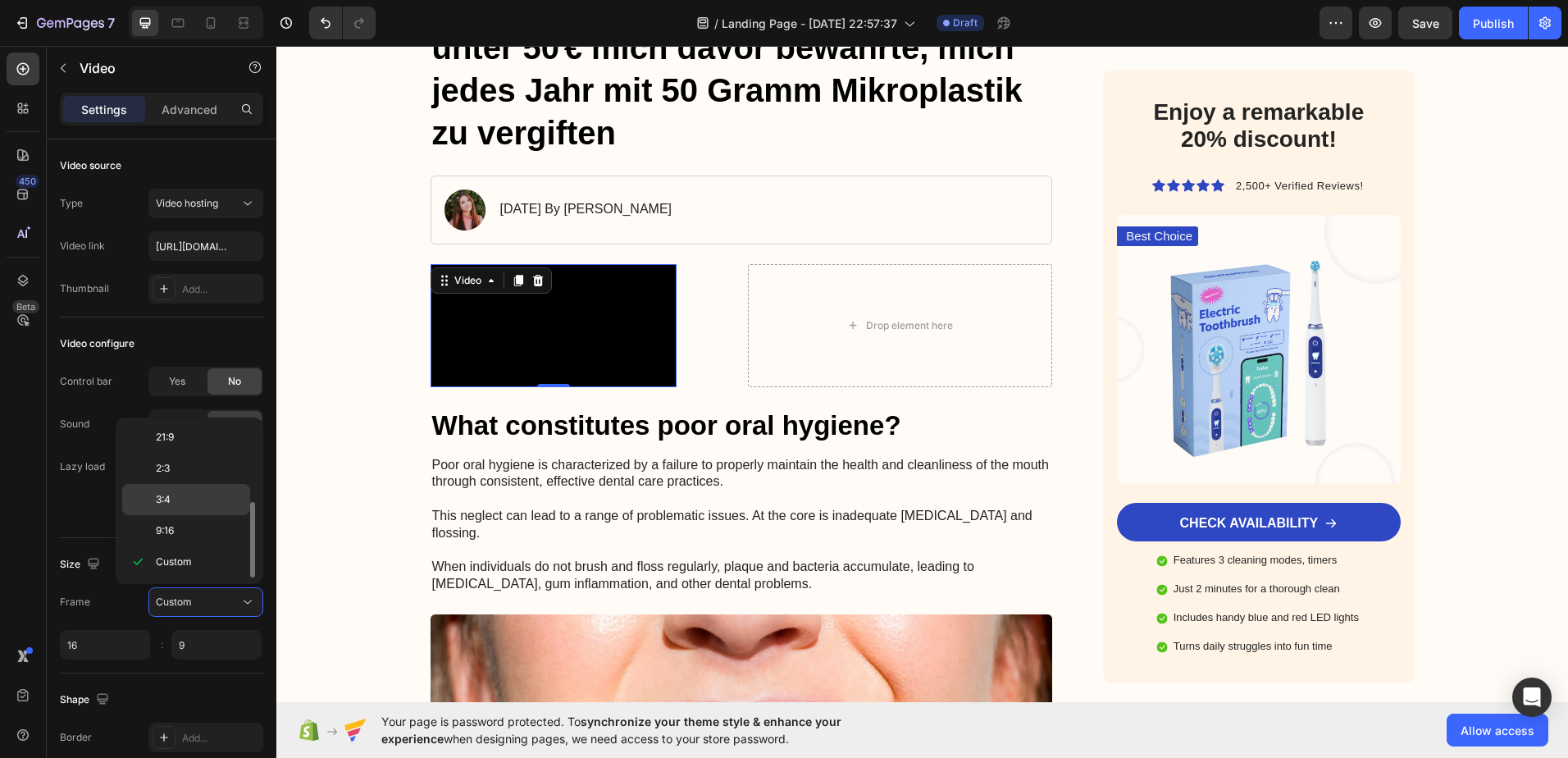
click at [180, 498] on p "3:4" at bounding box center [199, 498] width 87 height 15
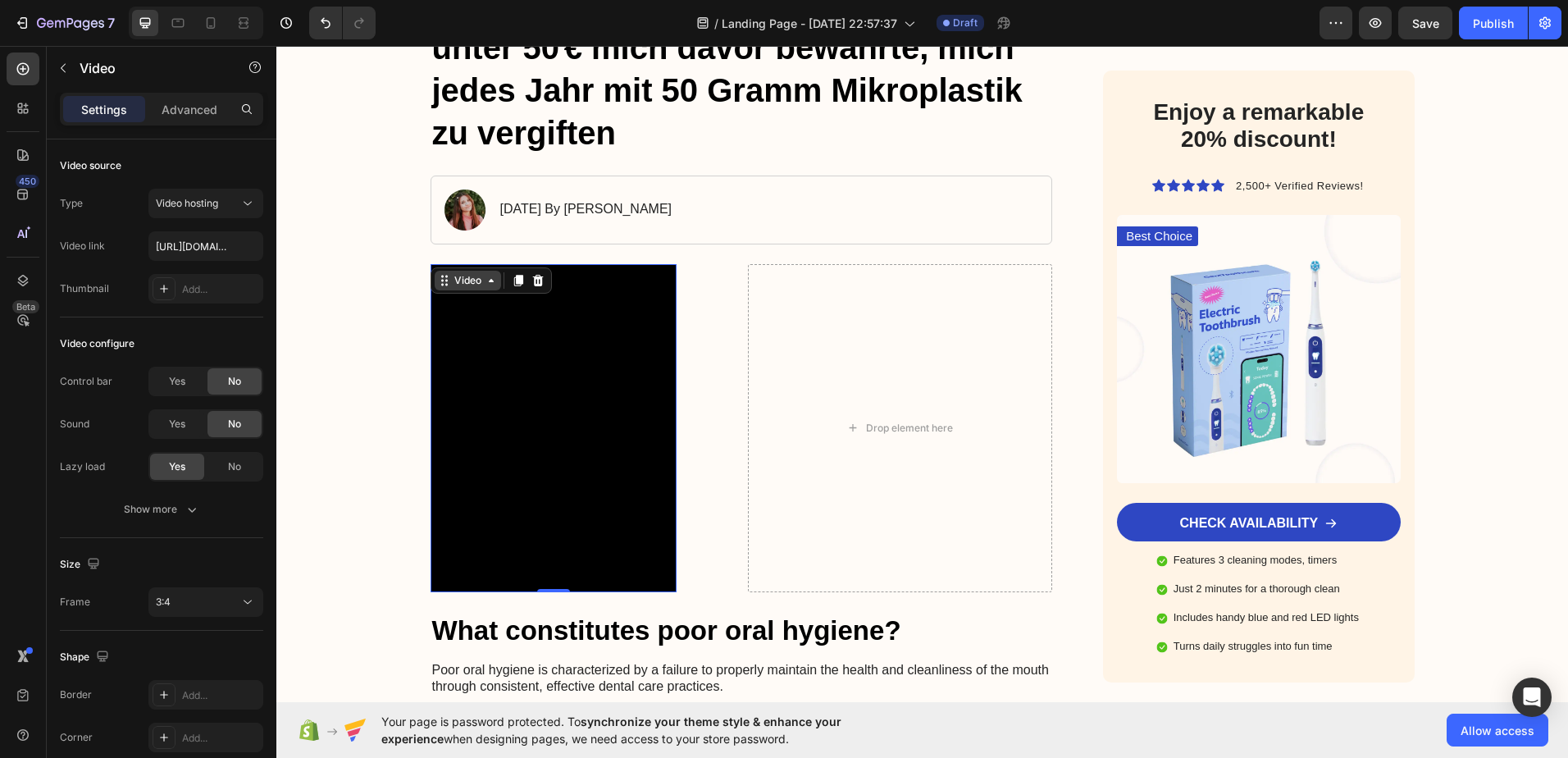
click at [485, 276] on icon at bounding box center [491, 280] width 13 height 13
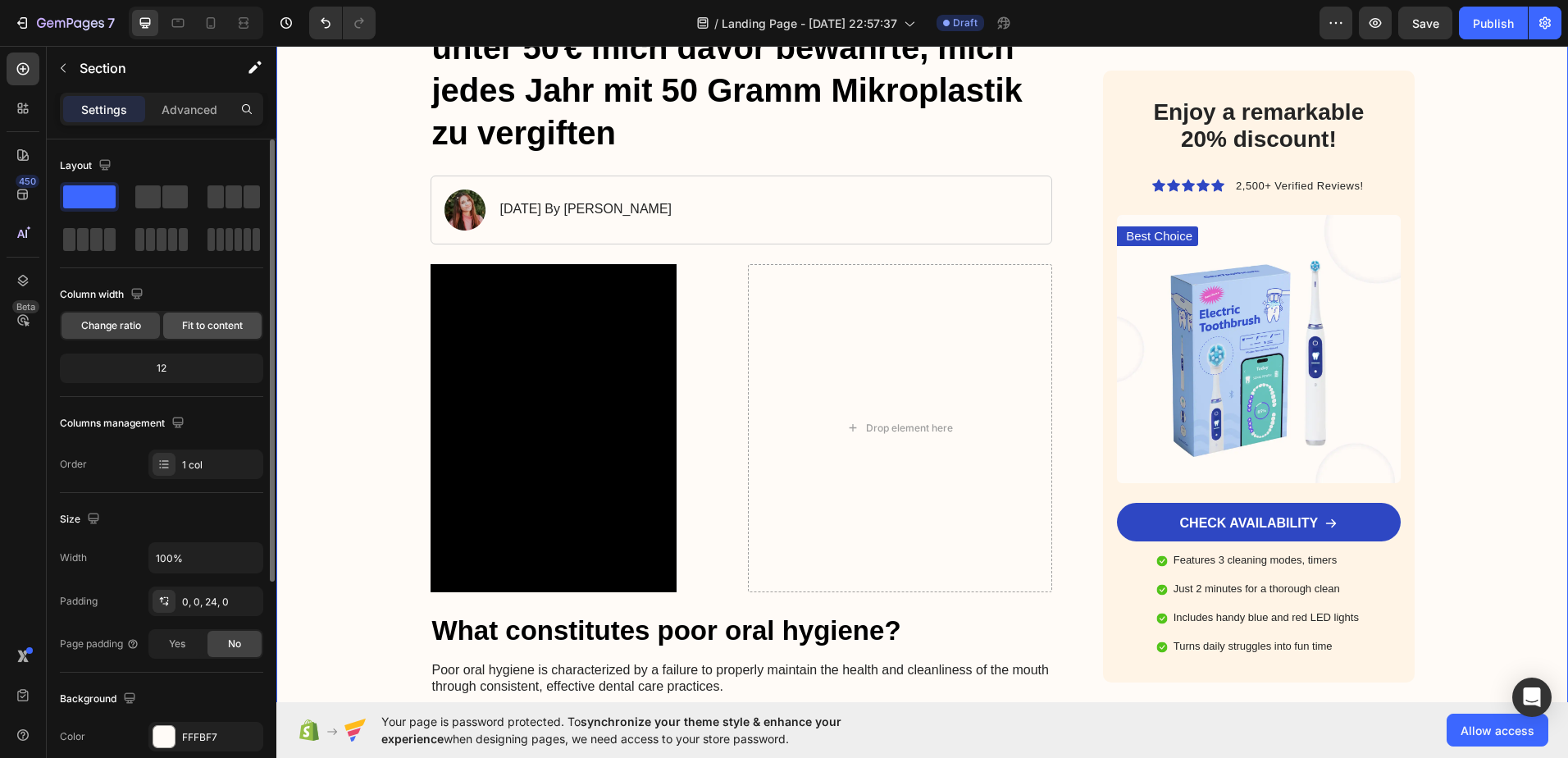
click at [202, 315] on div "Fit to content" at bounding box center [213, 325] width 98 height 26
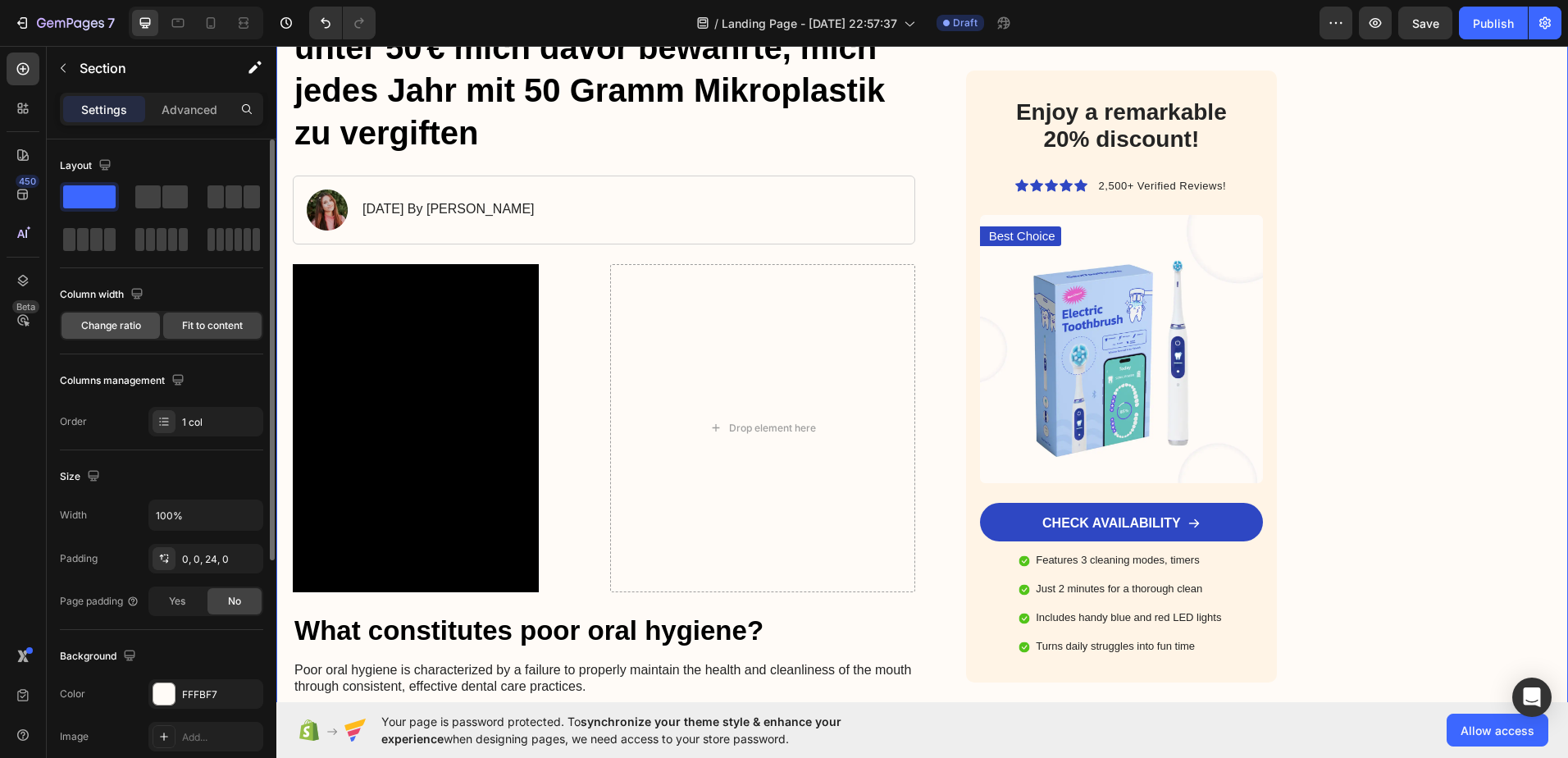
click at [122, 325] on span "Change ratio" at bounding box center [111, 325] width 60 height 15
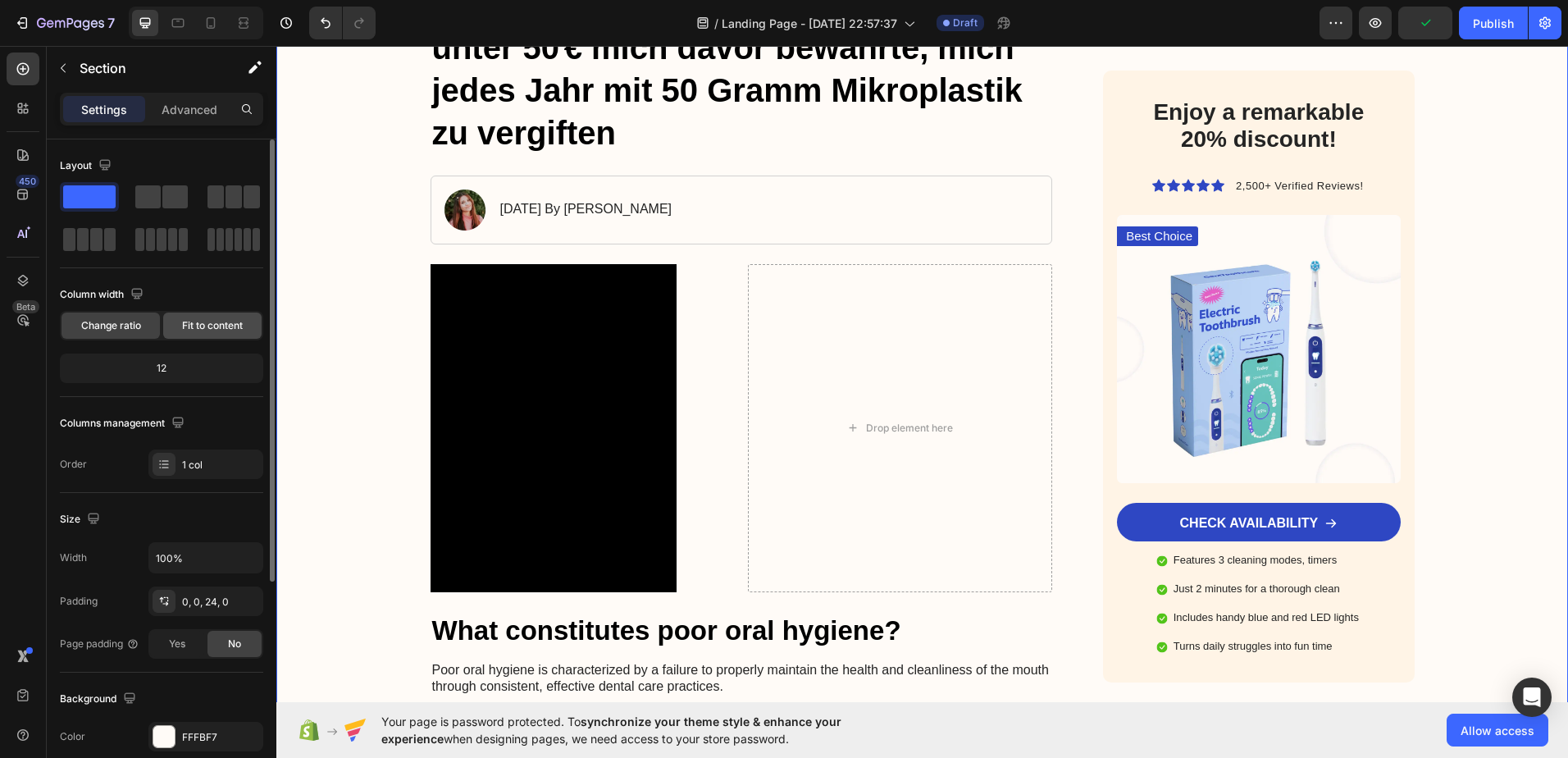
click at [179, 331] on div "Fit to content" at bounding box center [213, 325] width 98 height 26
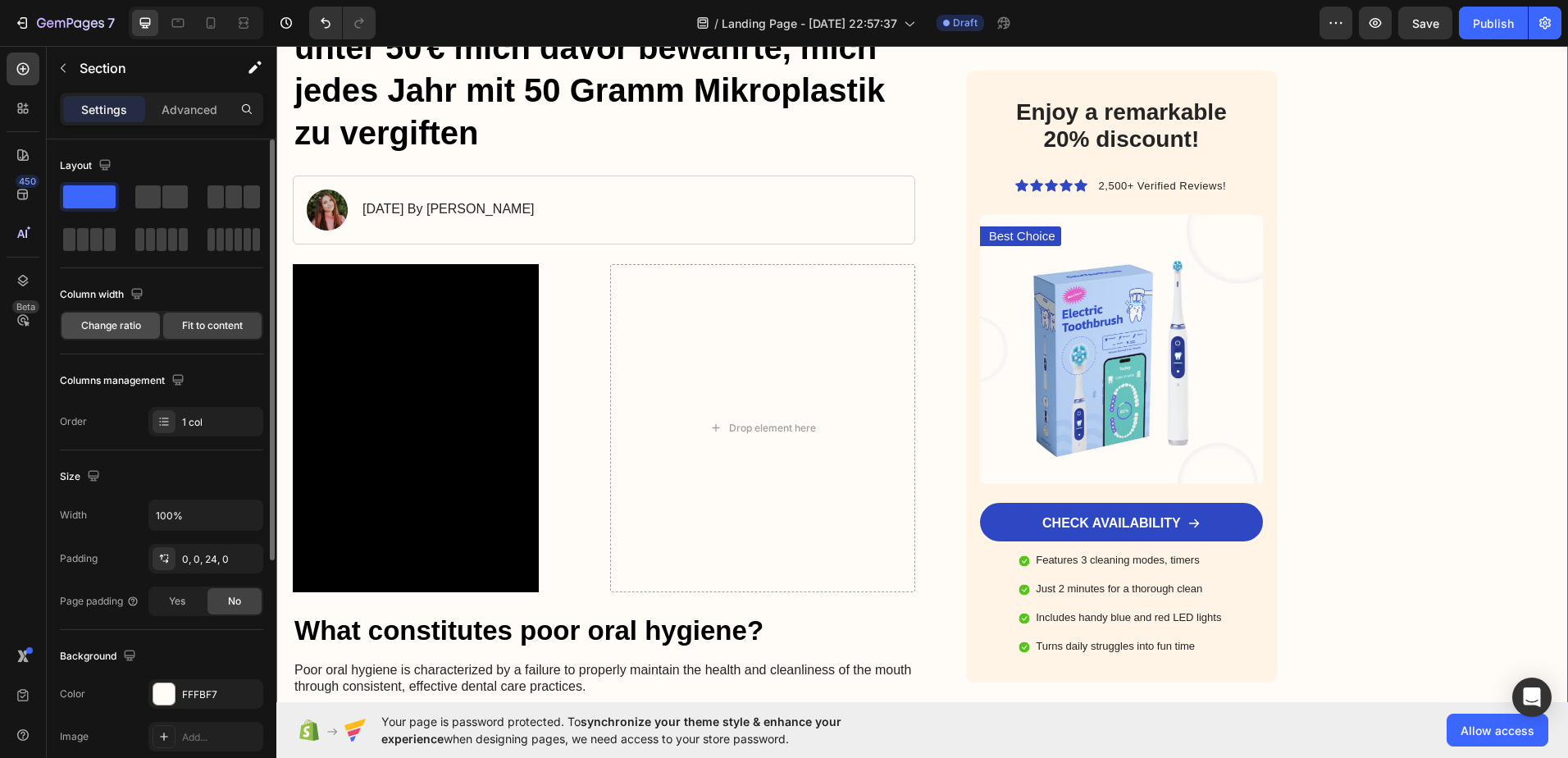
click at [123, 331] on span "Change ratio" at bounding box center [111, 325] width 60 height 15
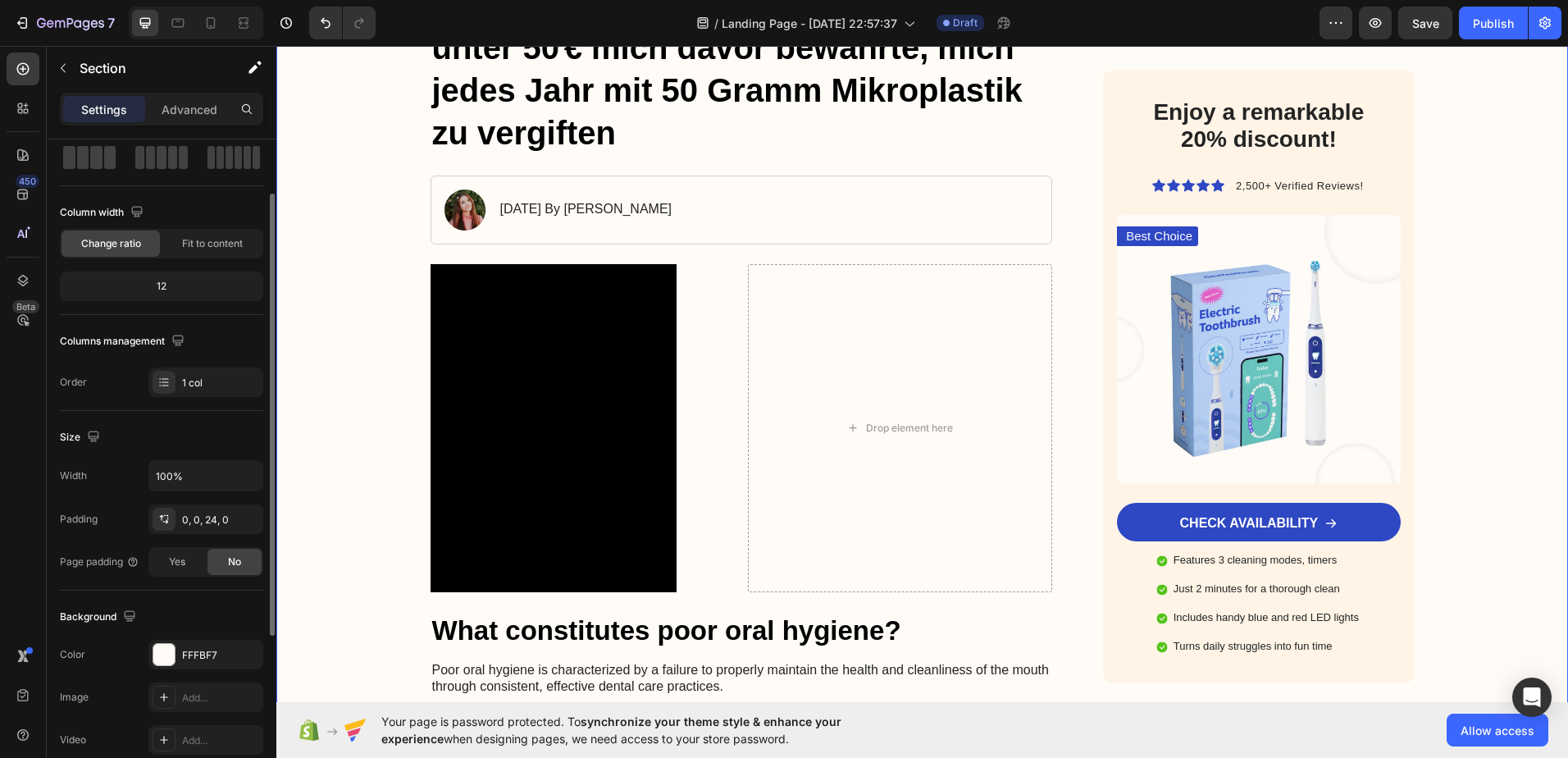
scroll to position [0, 0]
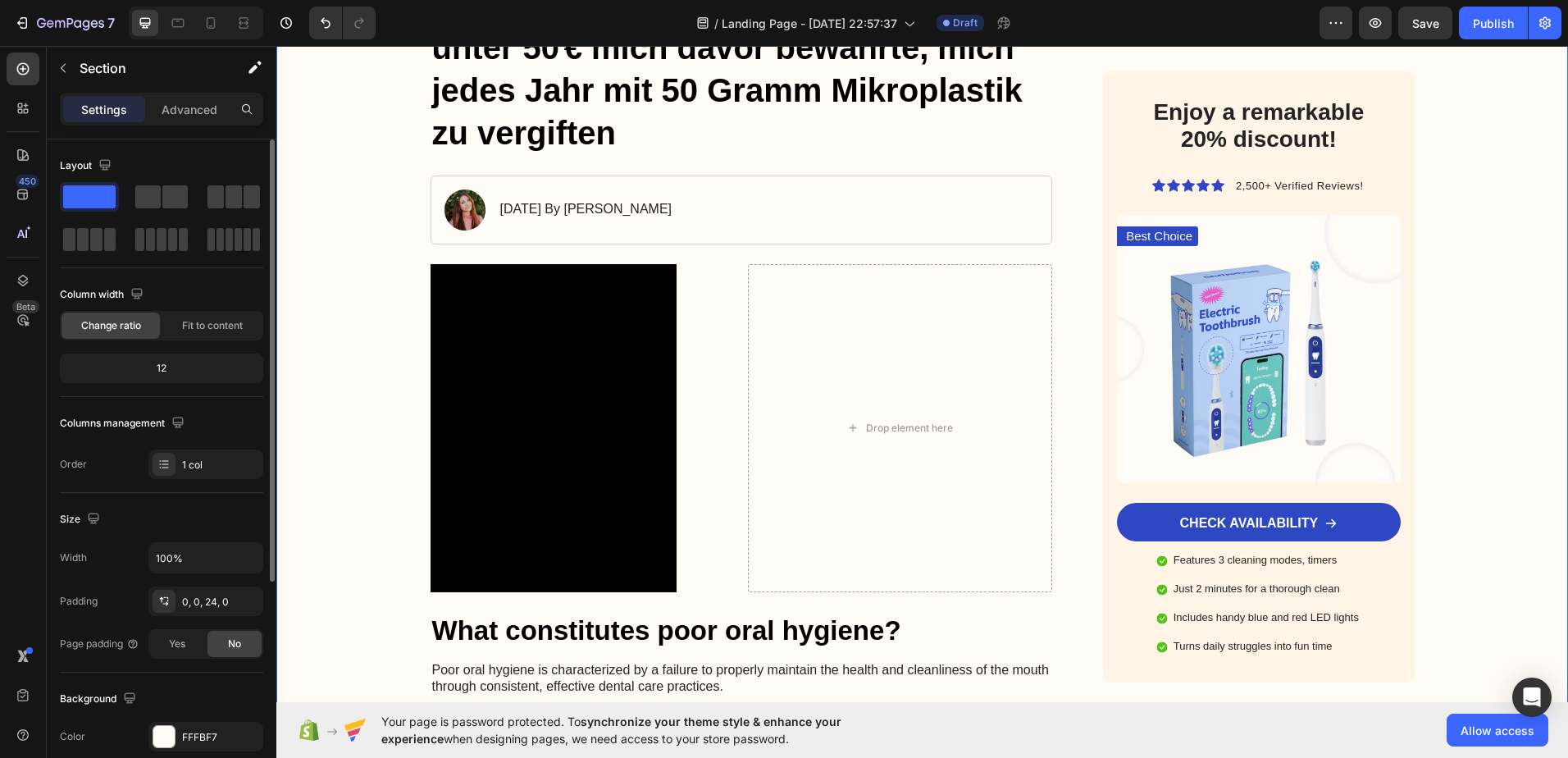
click at [164, 205] on span at bounding box center [175, 196] width 25 height 23
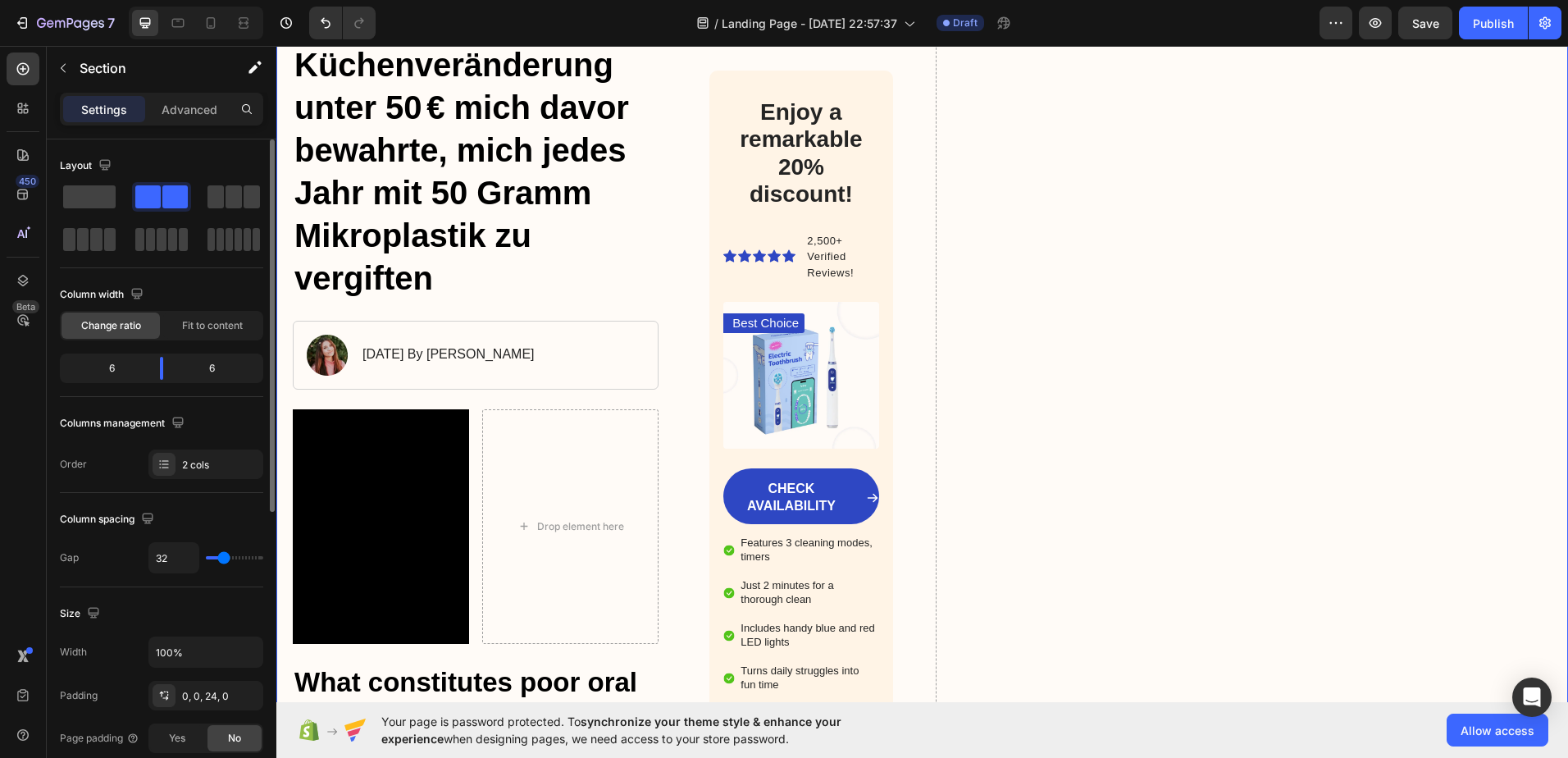
scroll to position [263, 0]
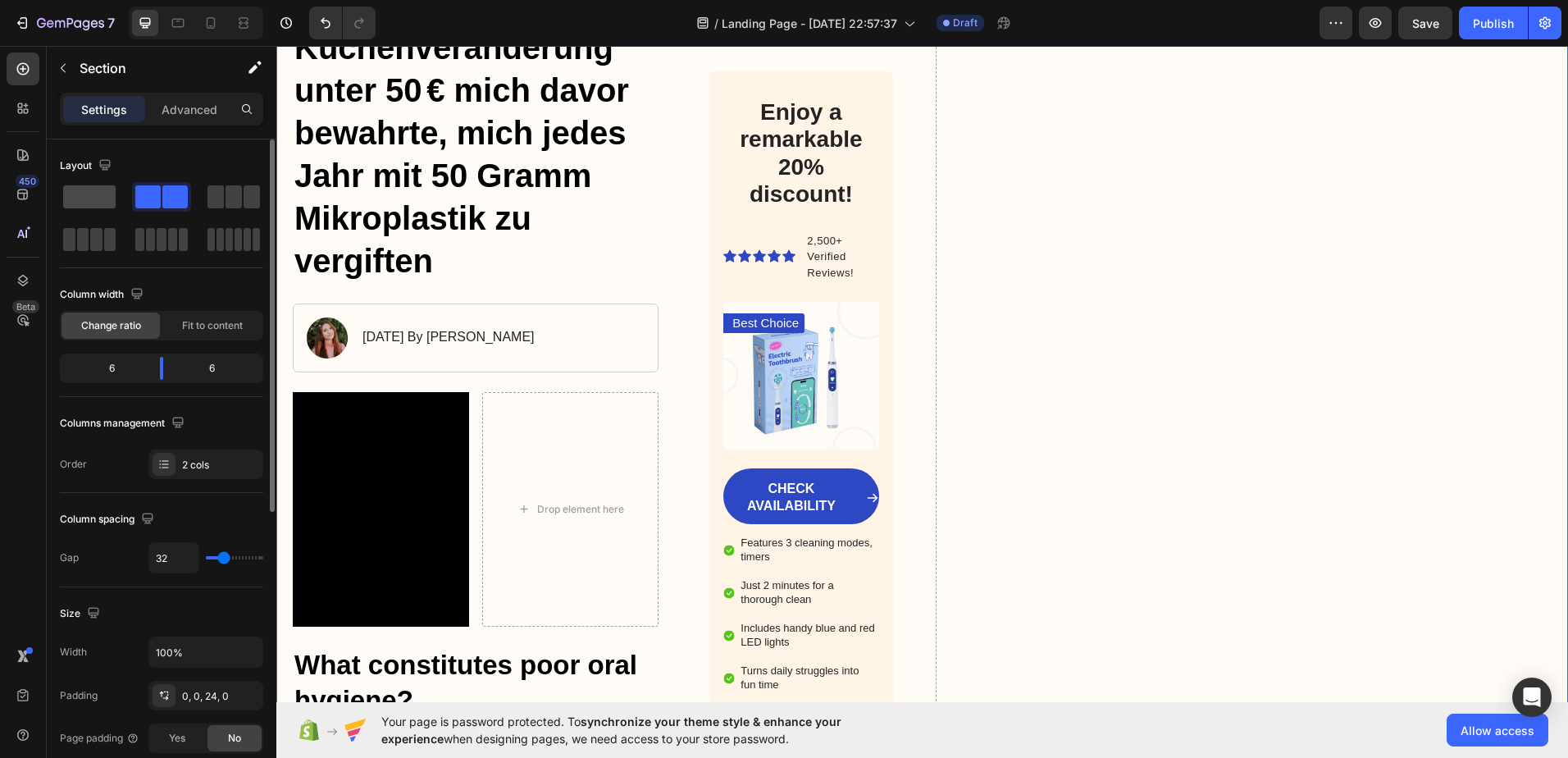
click at [106, 194] on span at bounding box center [89, 196] width 53 height 23
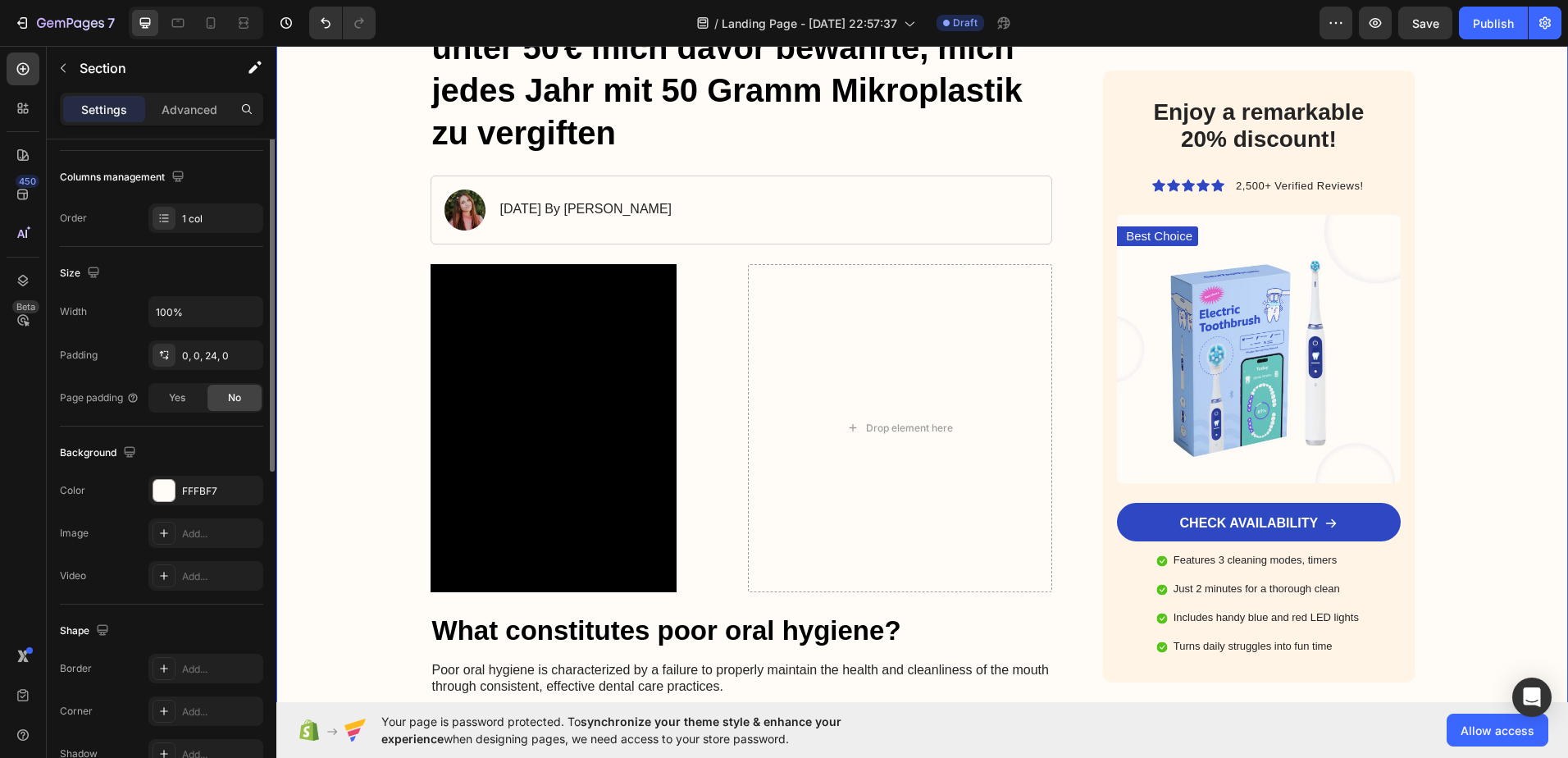
scroll to position [82, 0]
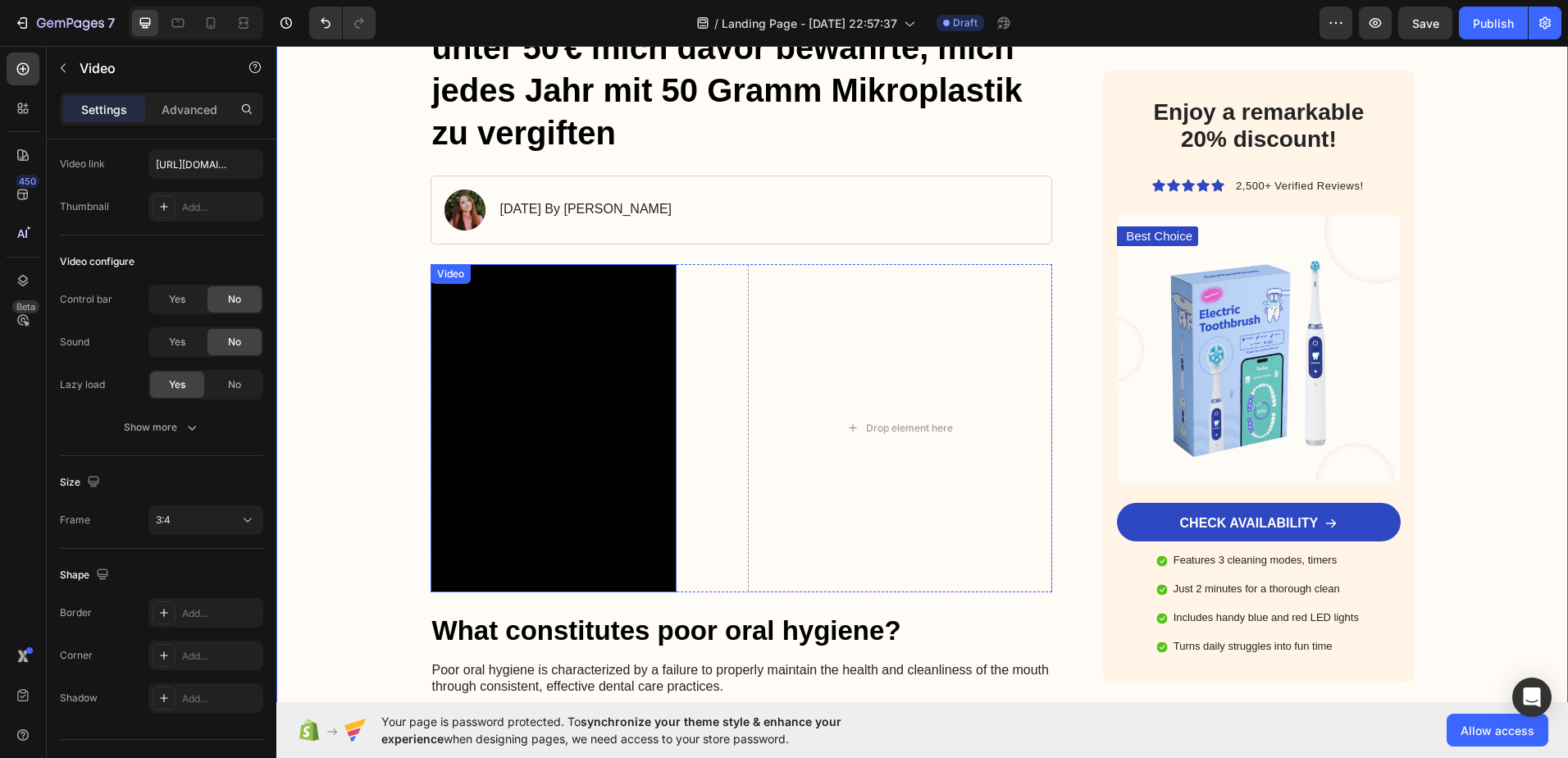
click at [495, 412] on video at bounding box center [553, 428] width 246 height 328
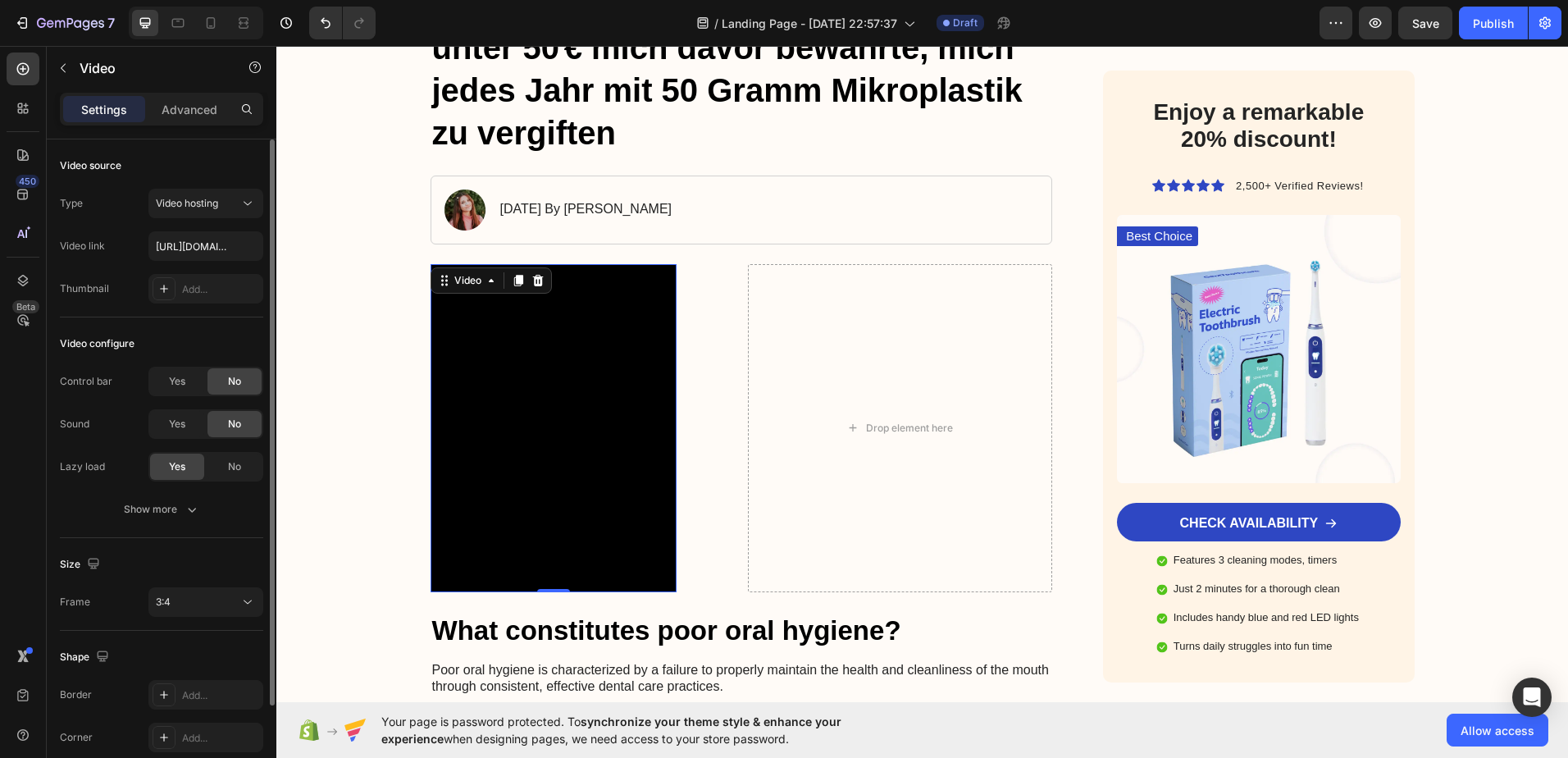
click at [602, 429] on video at bounding box center [553, 428] width 246 height 328
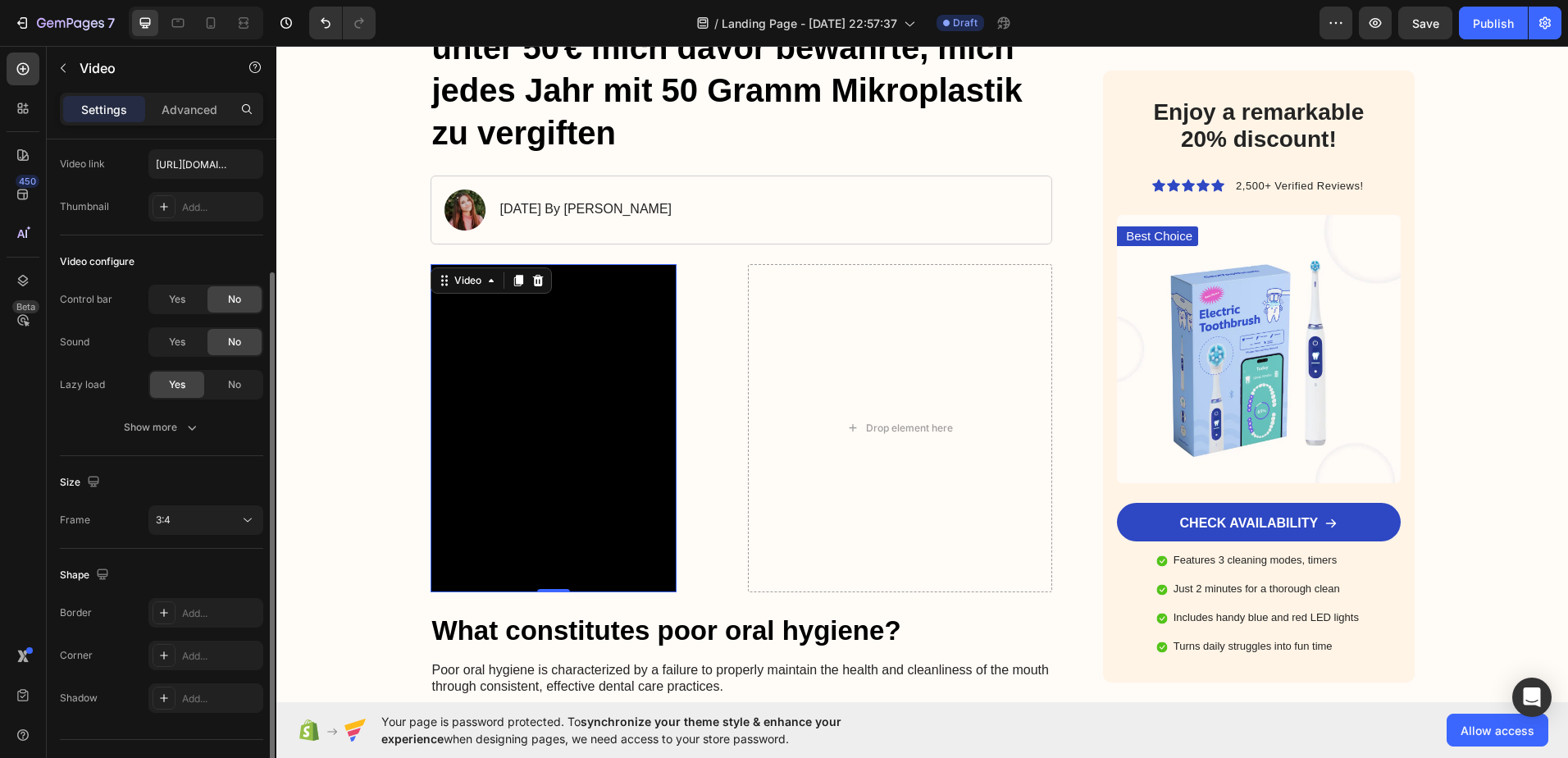
scroll to position [116, 0]
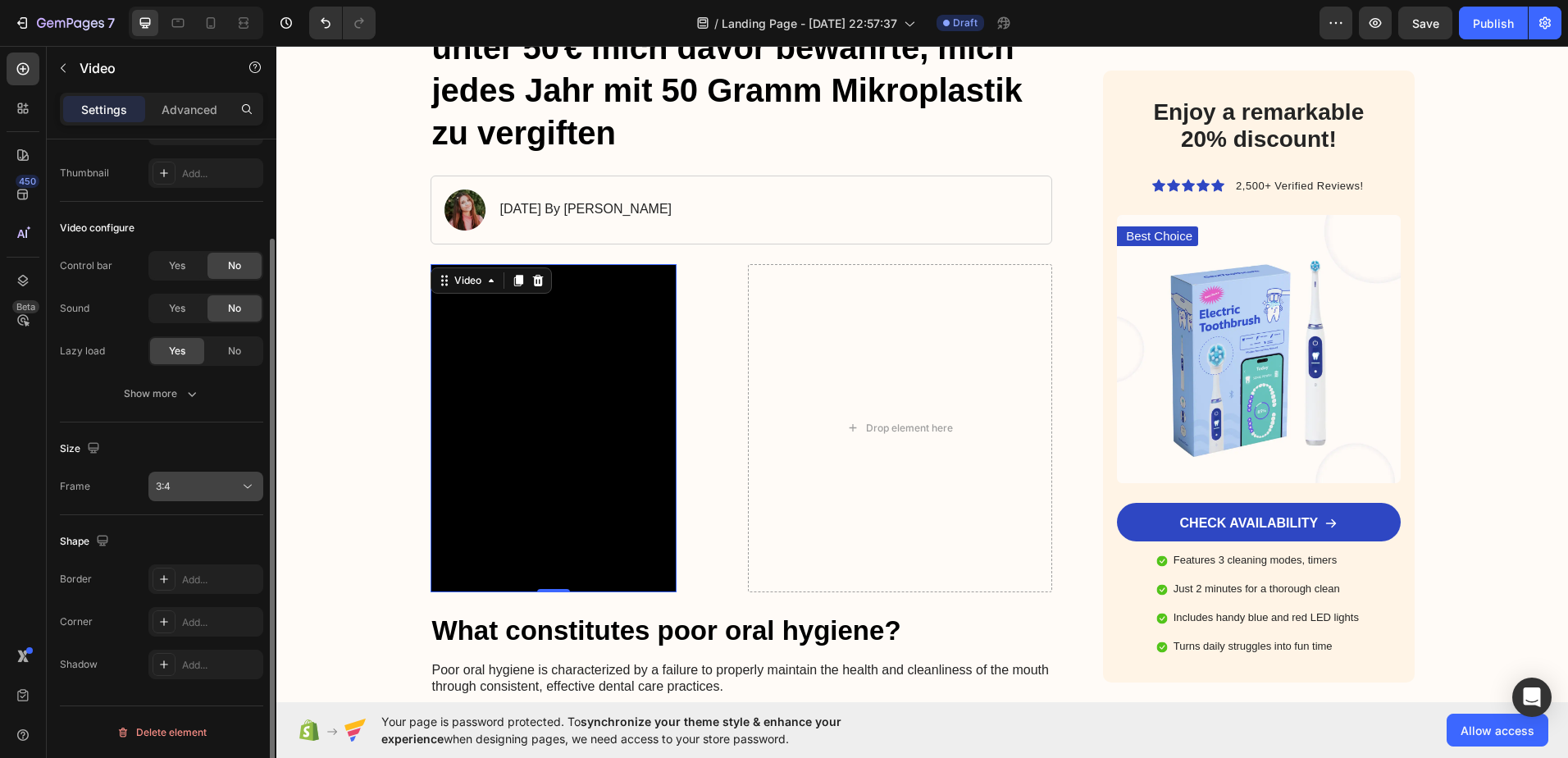
click at [203, 487] on div "3:4" at bounding box center [197, 486] width 83 height 15
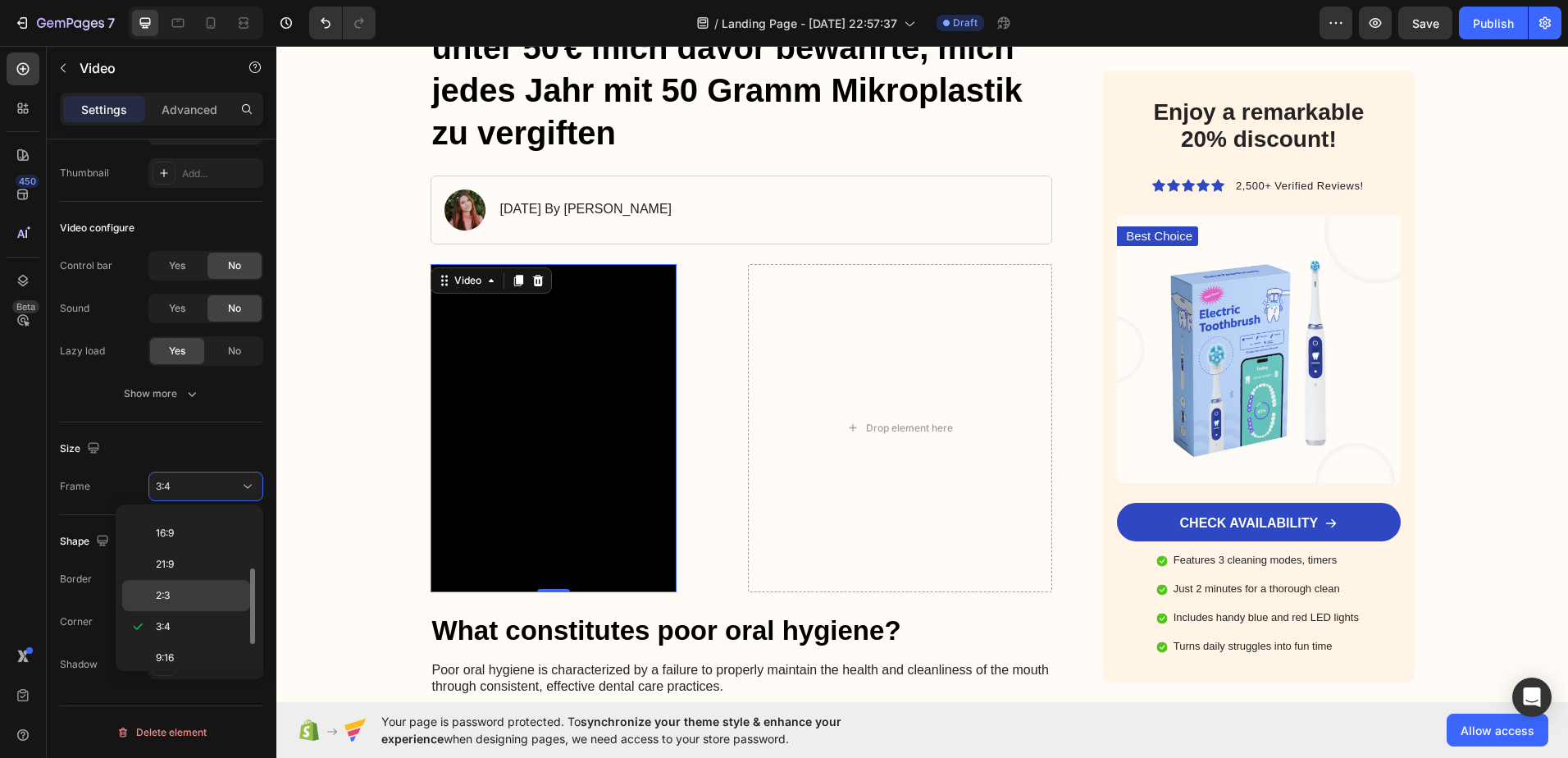
click at [182, 591] on p "2:3" at bounding box center [199, 594] width 87 height 15
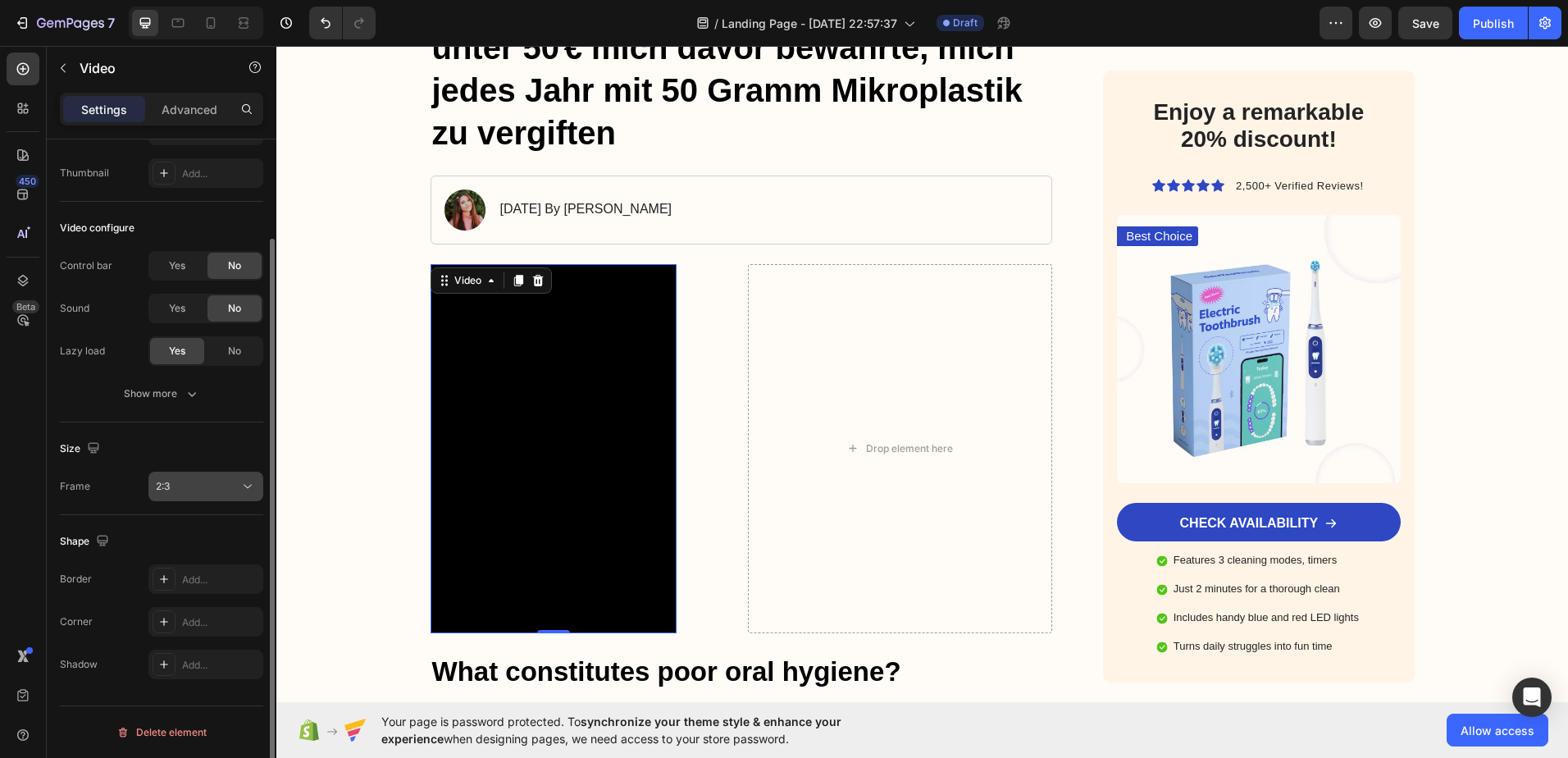
click at [205, 482] on div "2:3" at bounding box center [197, 486] width 83 height 15
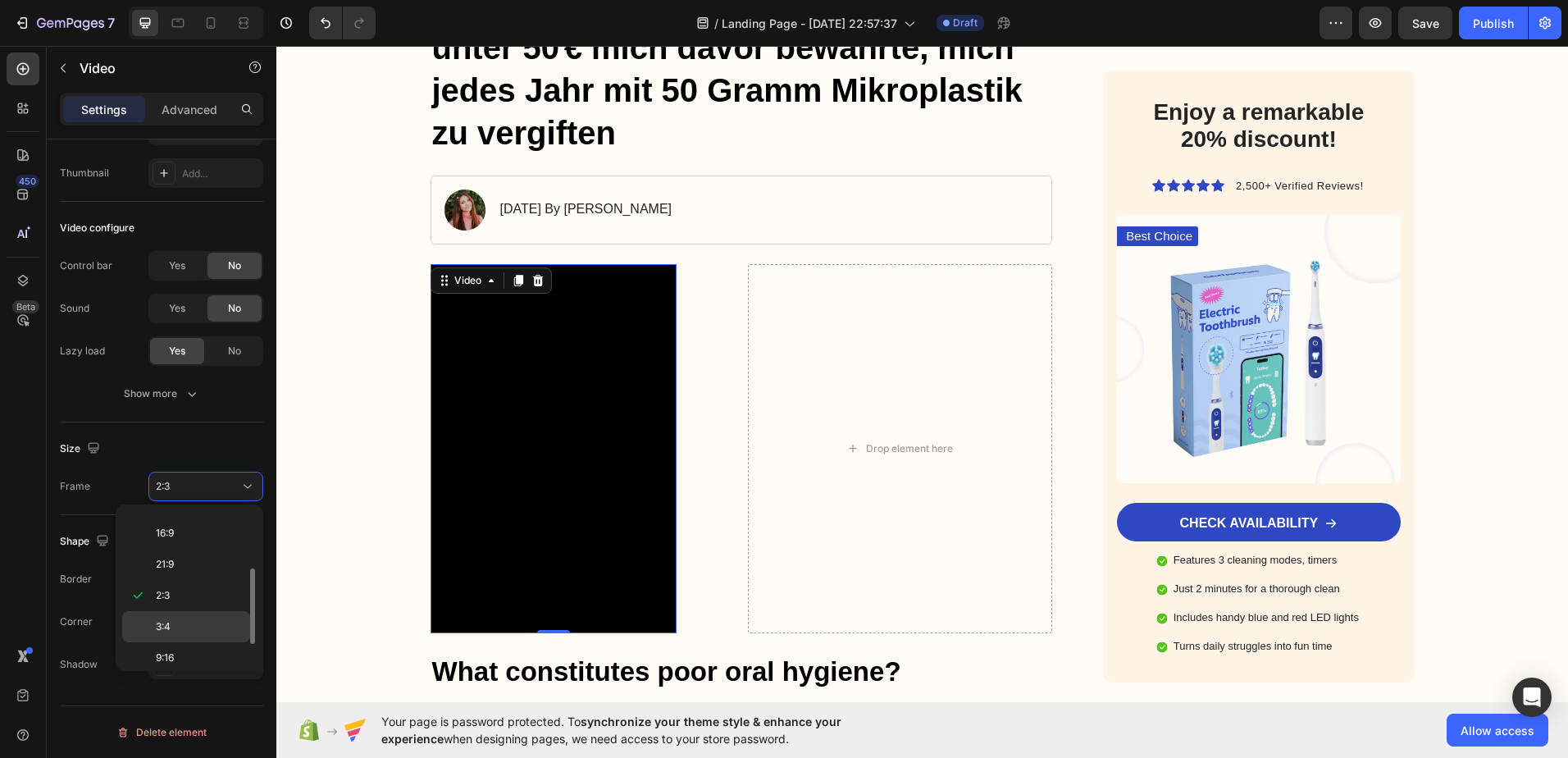
click at [163, 621] on span "3:4" at bounding box center [163, 626] width 15 height 15
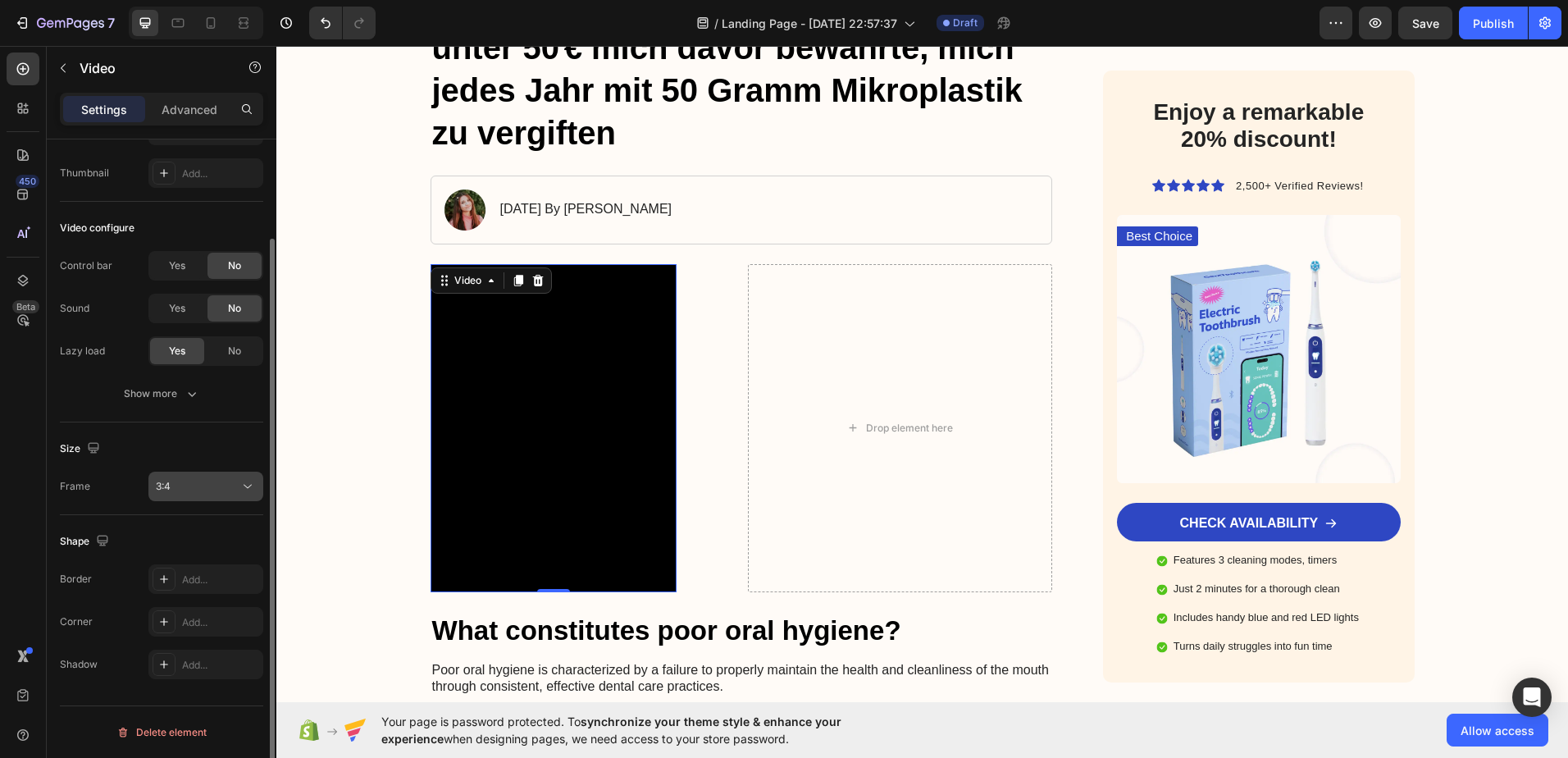
click at [176, 492] on div "3:4" at bounding box center [197, 486] width 83 height 15
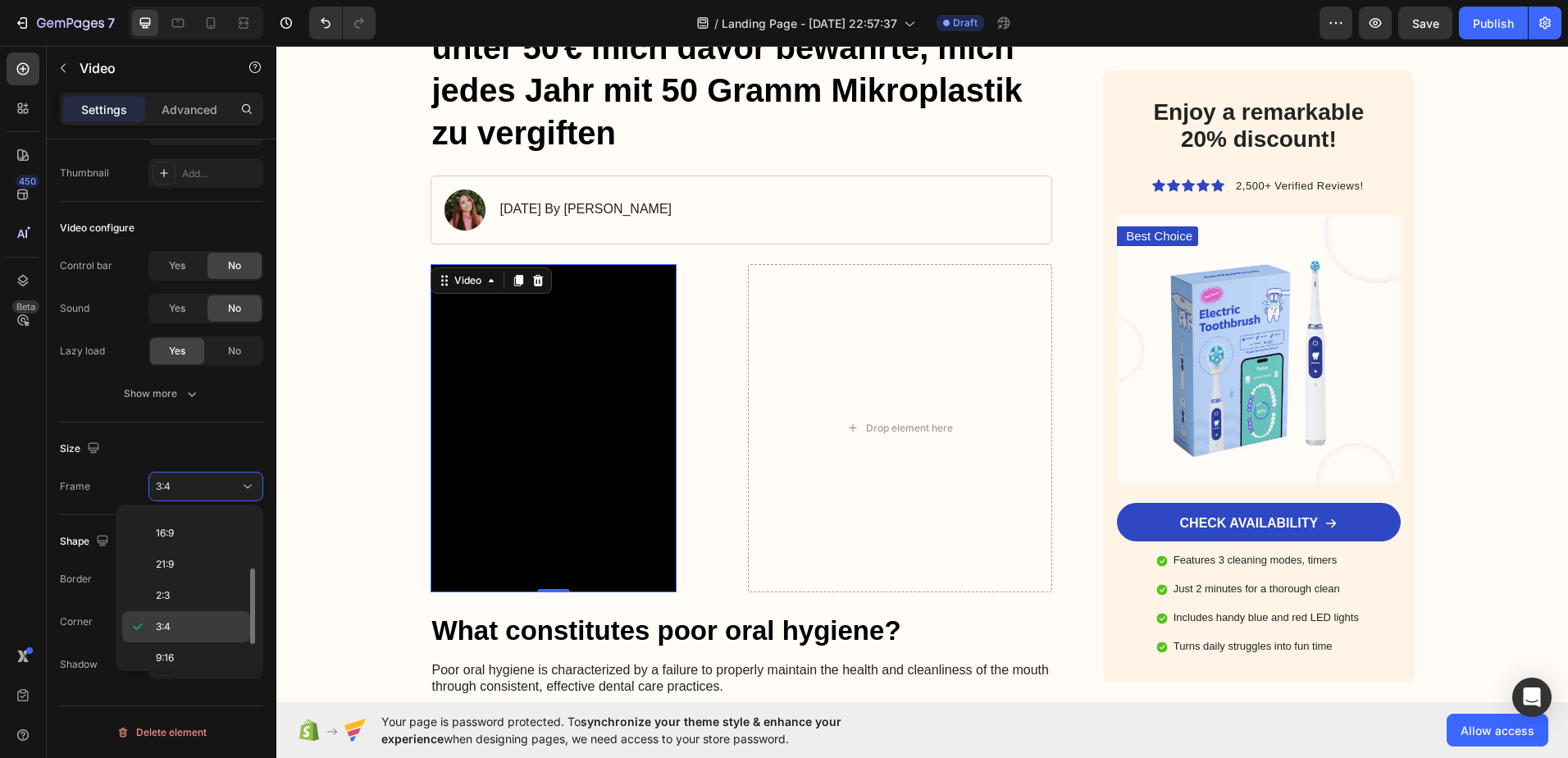
scroll to position [159, 0]
click at [169, 653] on span "Custom" at bounding box center [173, 648] width 36 height 15
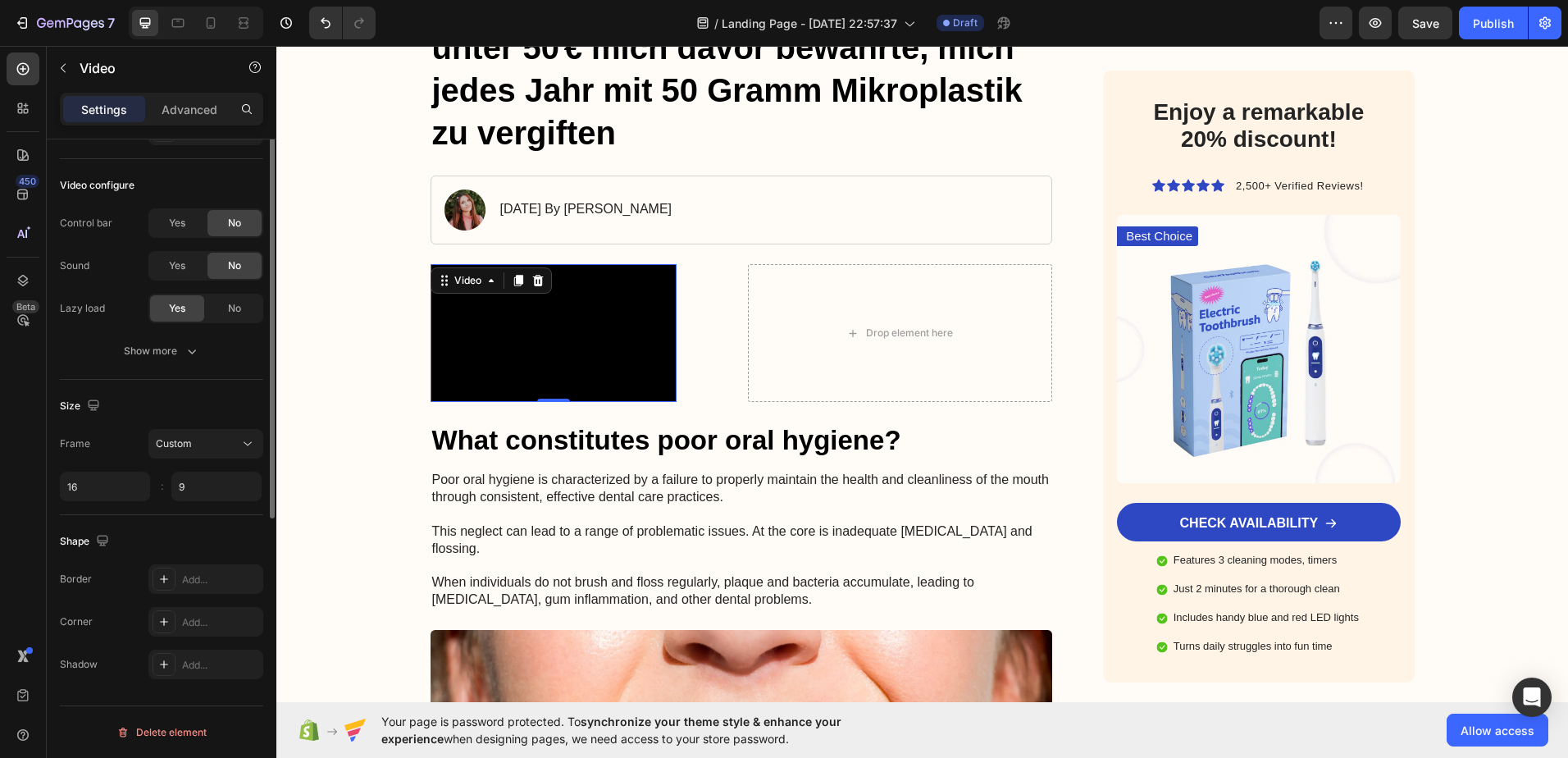
scroll to position [0, 0]
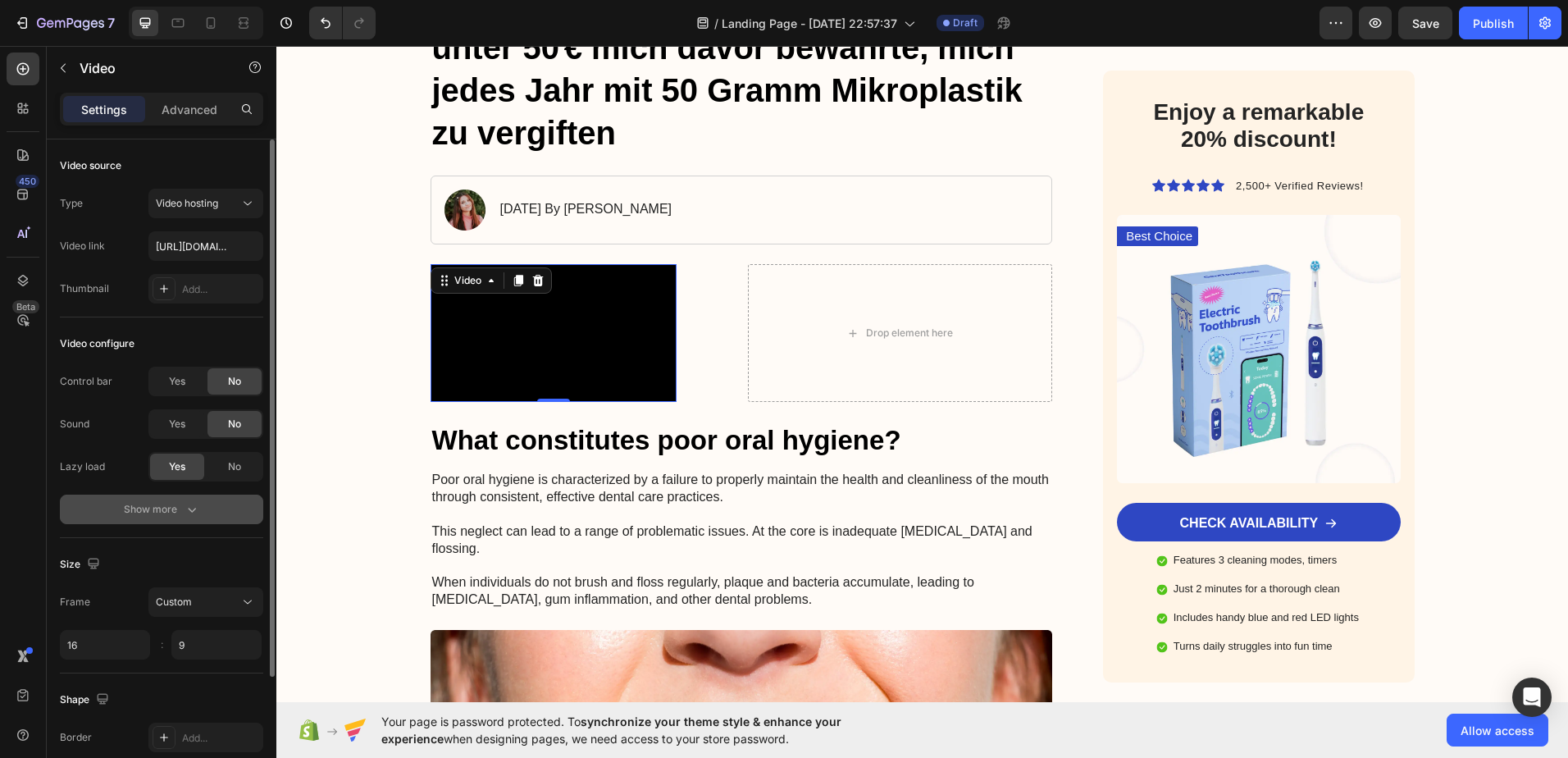
click at [154, 511] on div "Show more" at bounding box center [162, 509] width 76 height 17
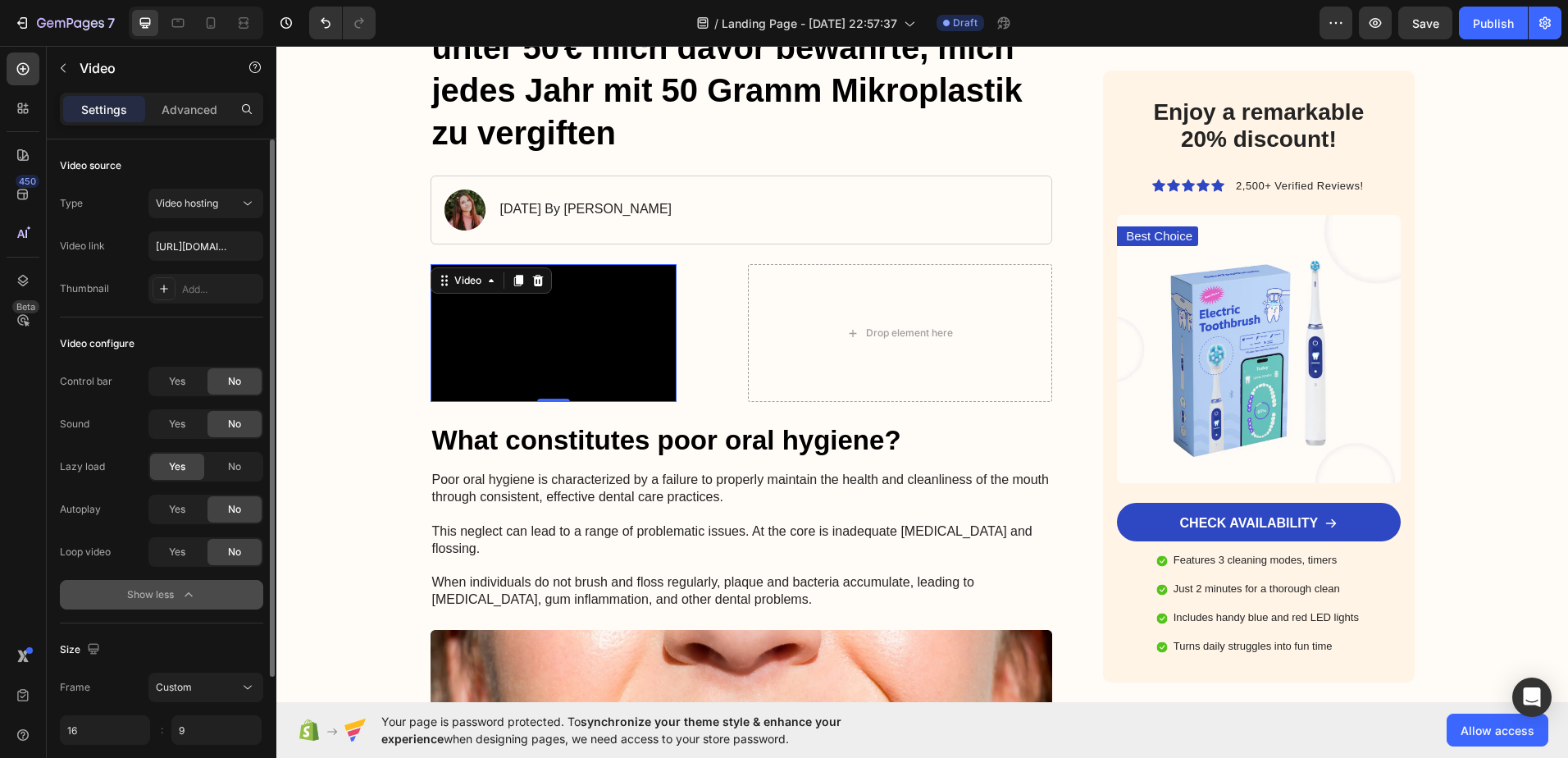
click at [154, 591] on div "Show less" at bounding box center [162, 594] width 70 height 17
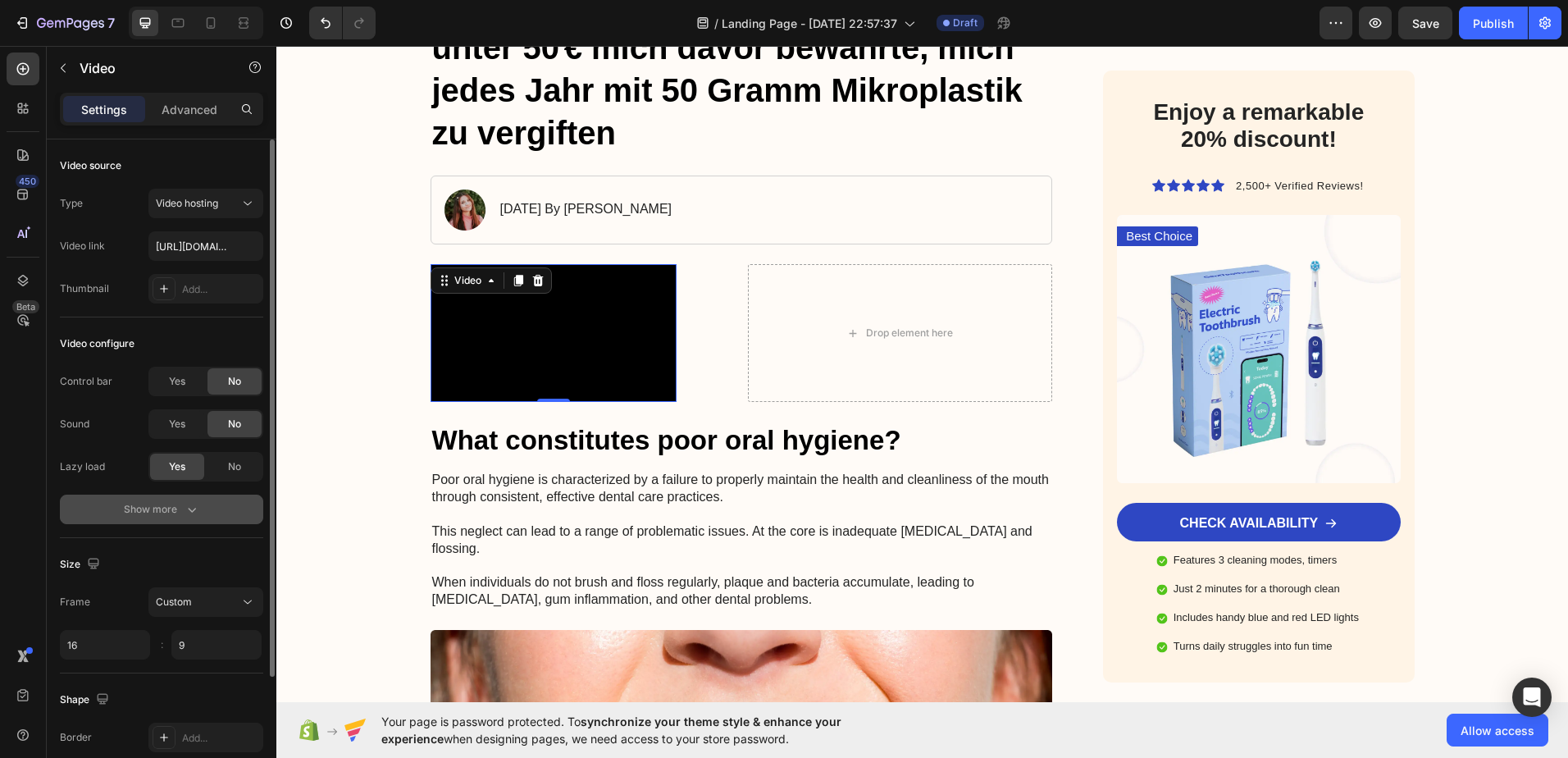
click at [162, 507] on div "Show more" at bounding box center [162, 509] width 76 height 17
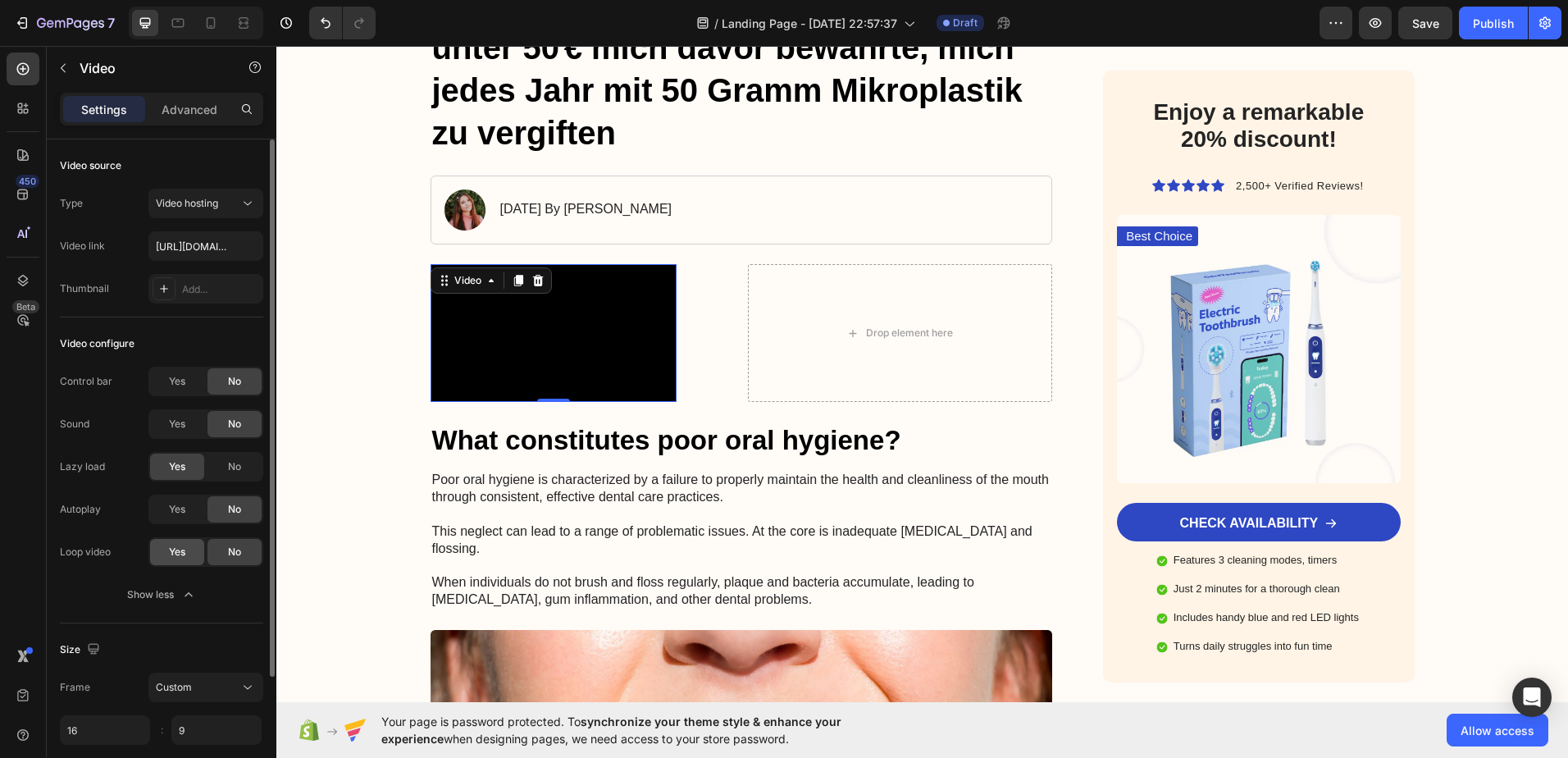
click at [180, 549] on span "Yes" at bounding box center [177, 551] width 17 height 15
click at [178, 509] on span "Yes" at bounding box center [177, 508] width 17 height 15
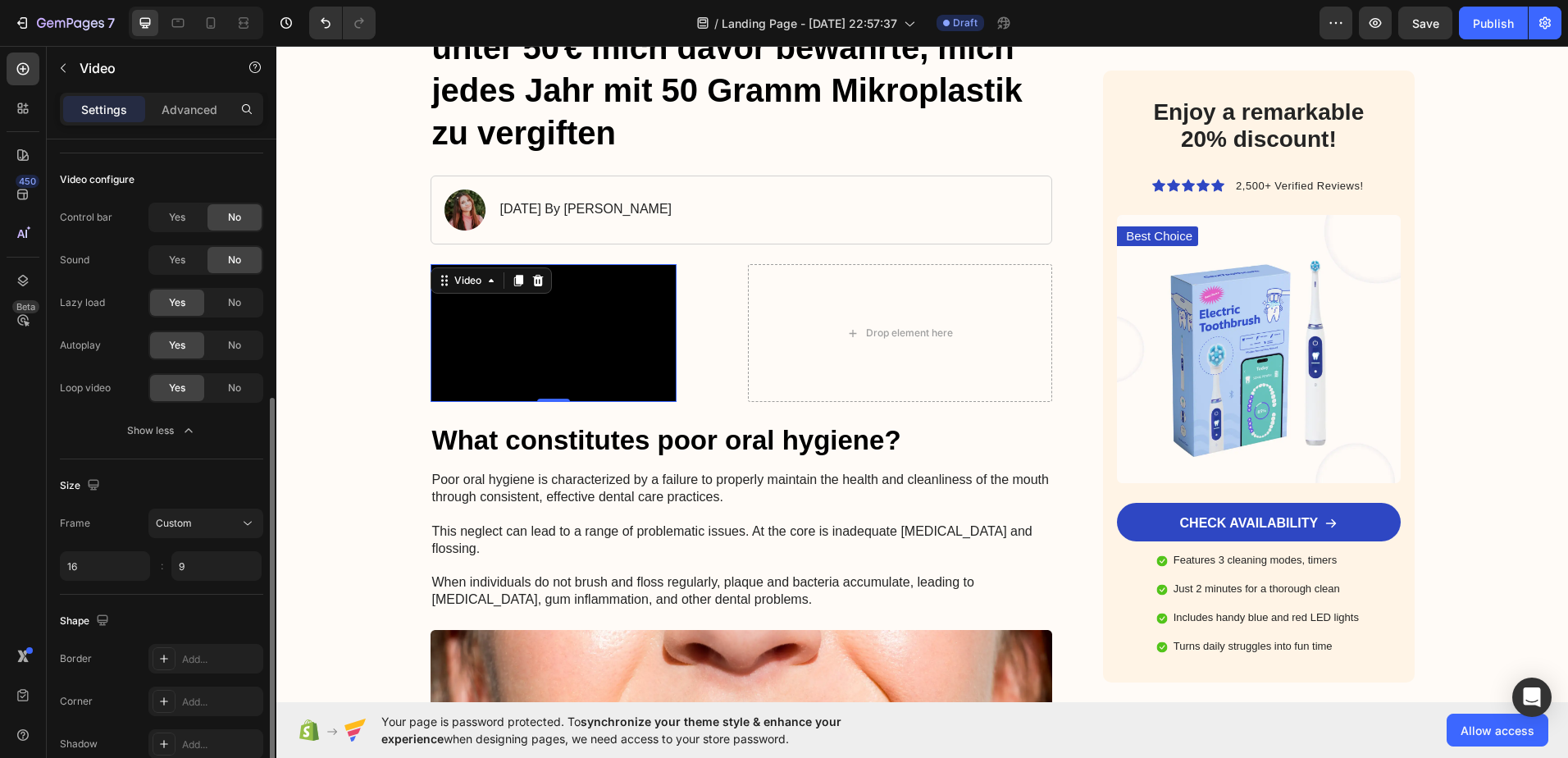
scroll to position [244, 0]
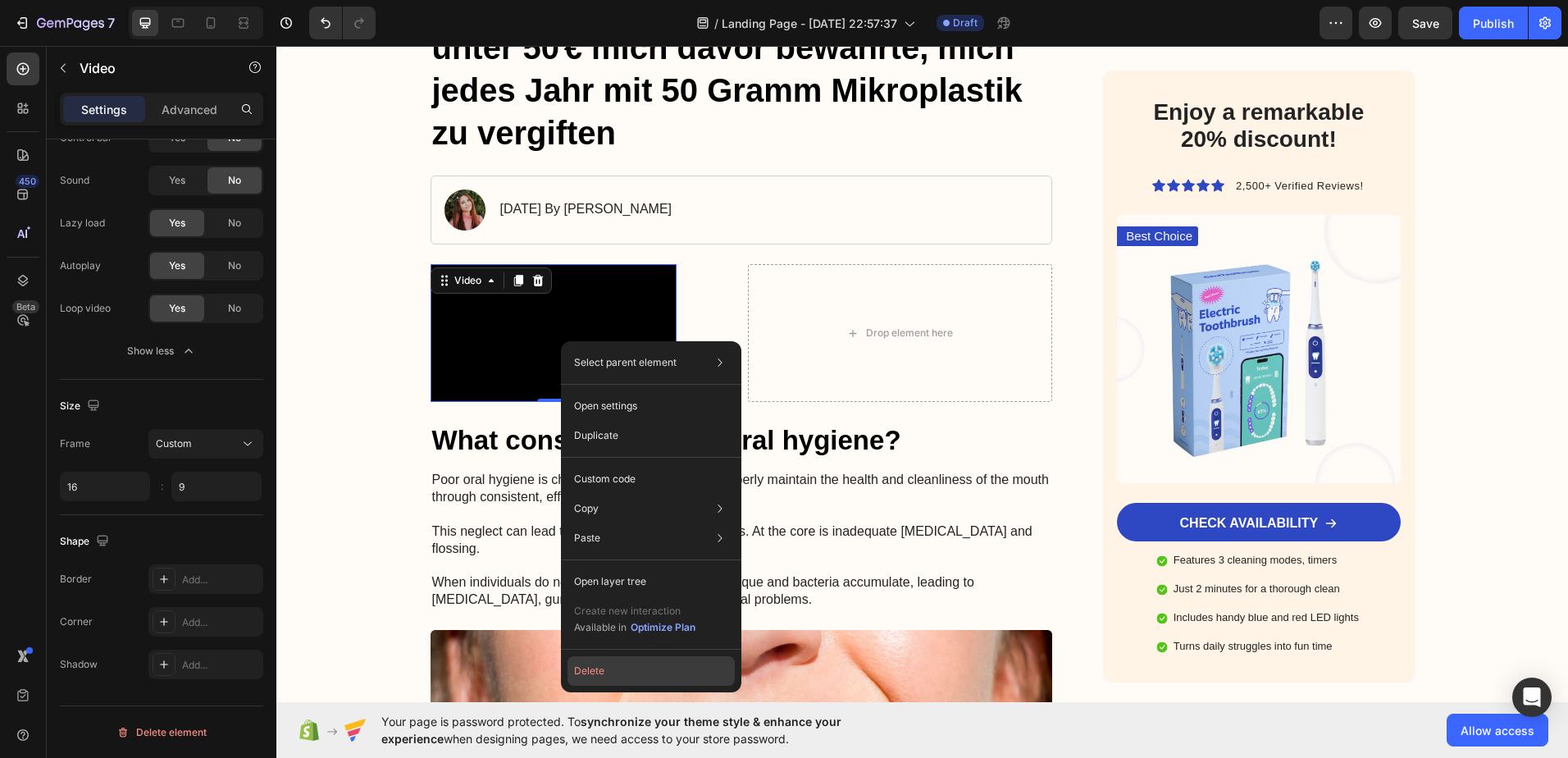
click at [576, 670] on button "Delete" at bounding box center [650, 671] width 167 height 29
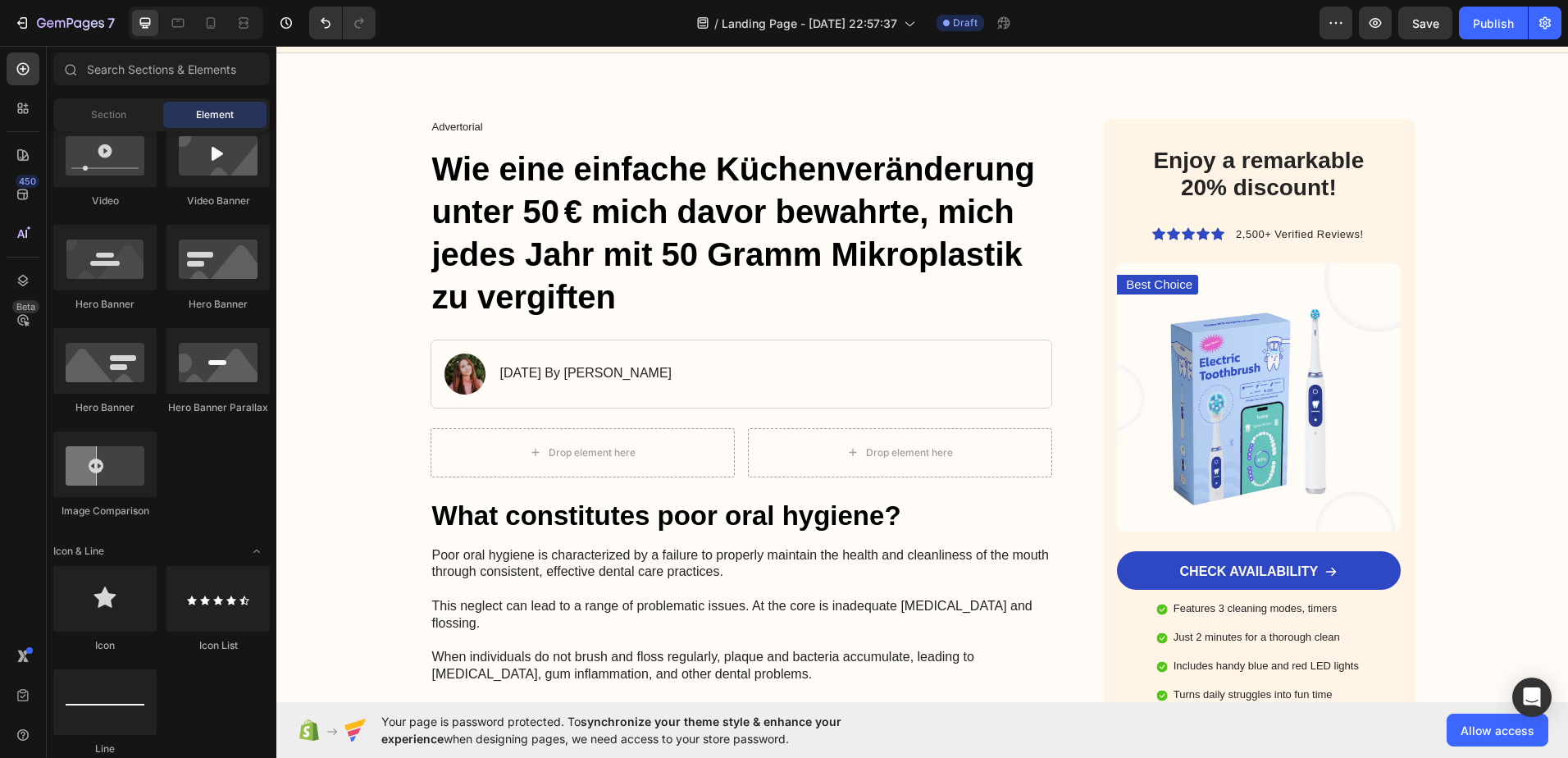
scroll to position [492, 0]
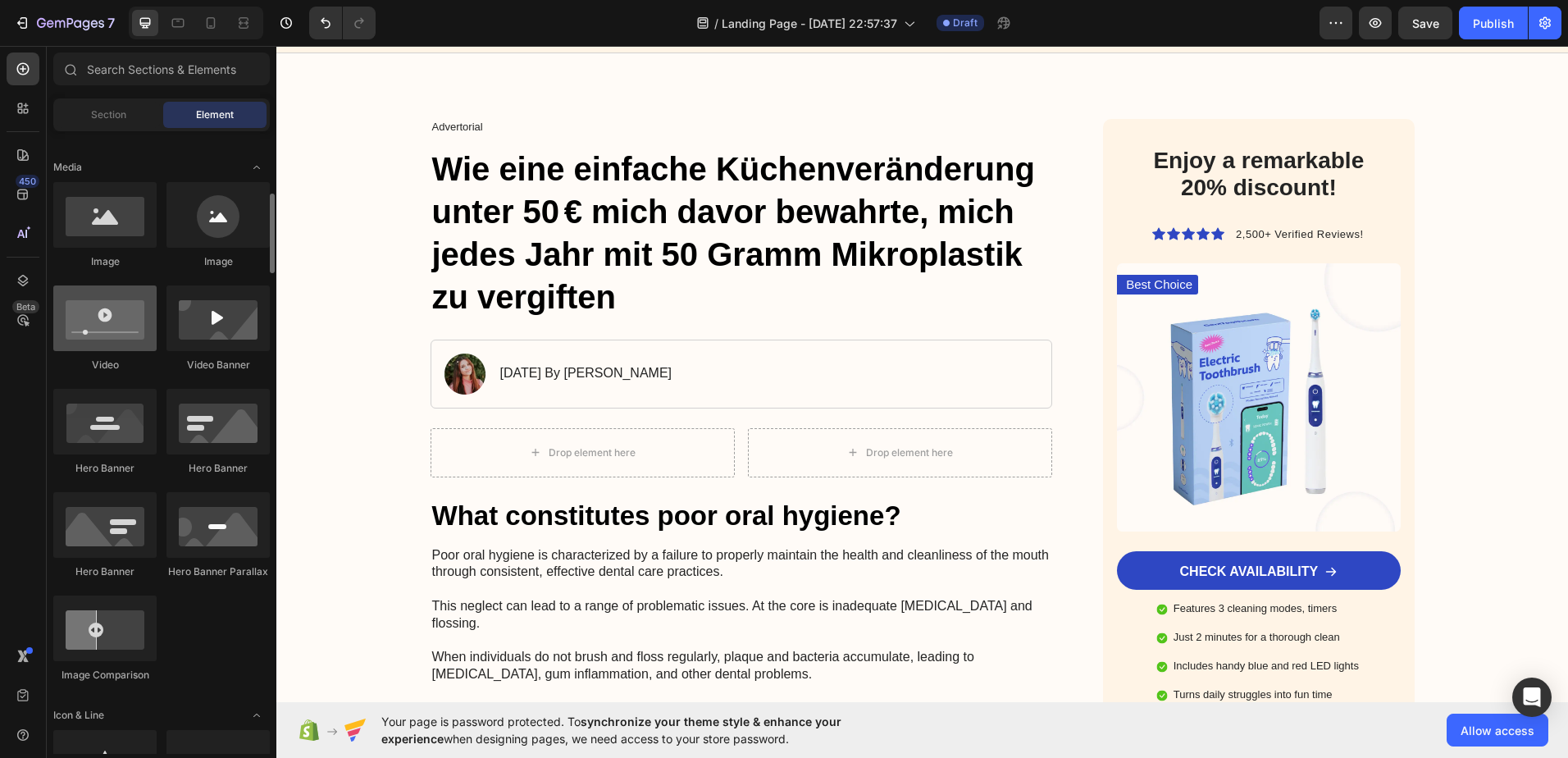
click at [88, 320] on div at bounding box center [105, 317] width 104 height 66
click at [89, 320] on div at bounding box center [105, 317] width 104 height 66
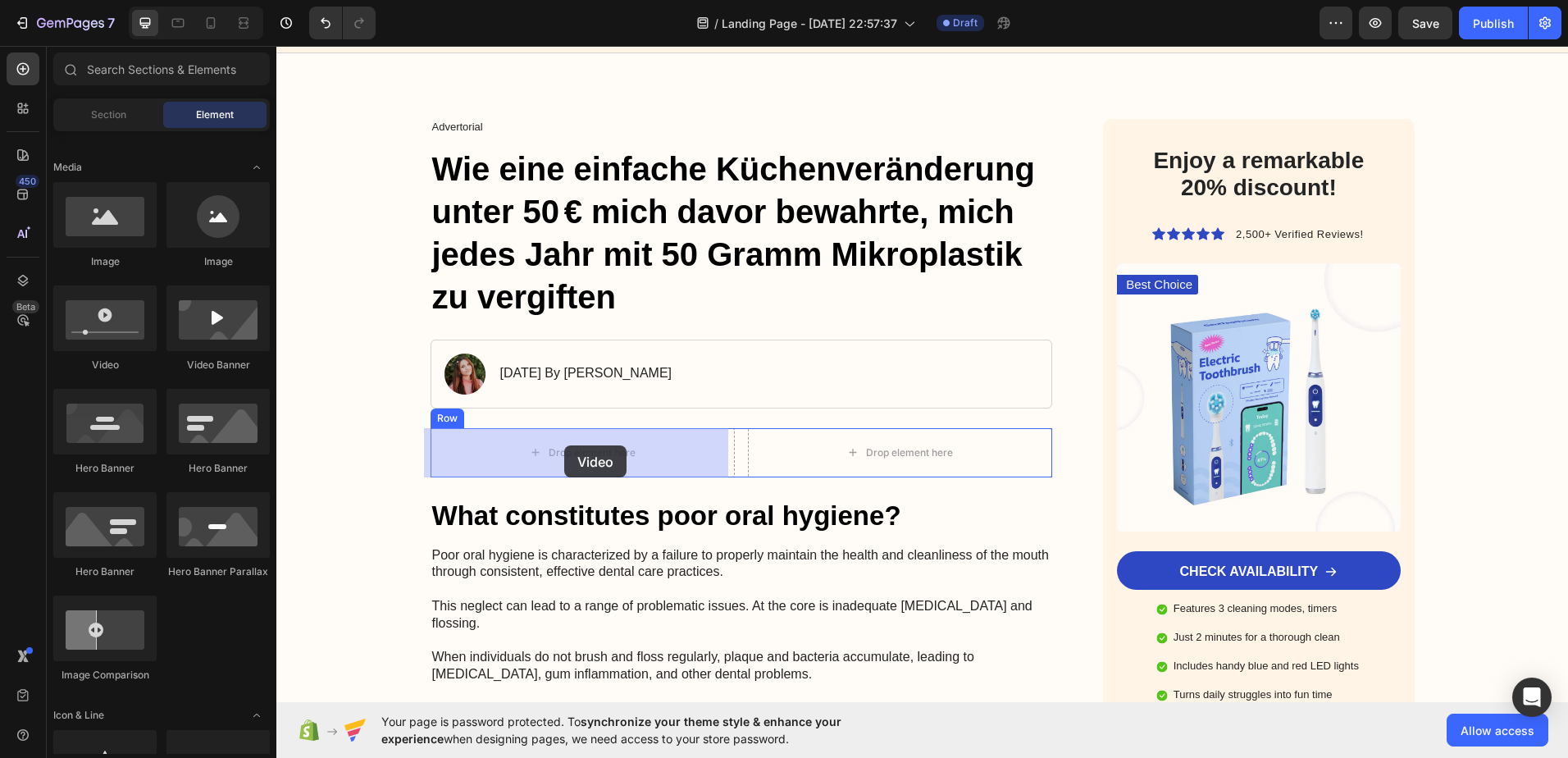
drag, startPoint x: 365, startPoint y: 366, endPoint x: 564, endPoint y: 446, distance: 214.5
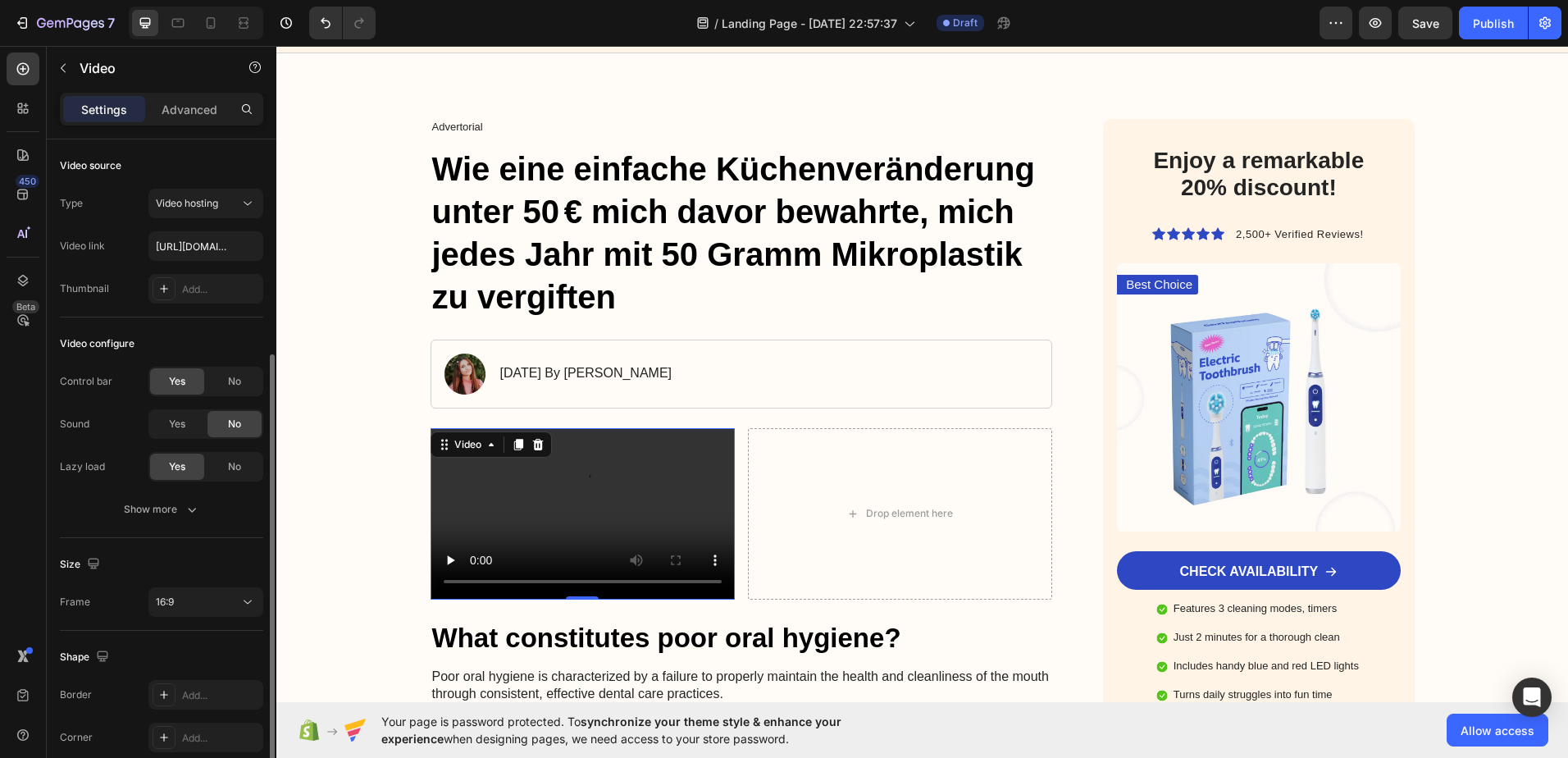
scroll to position [116, 0]
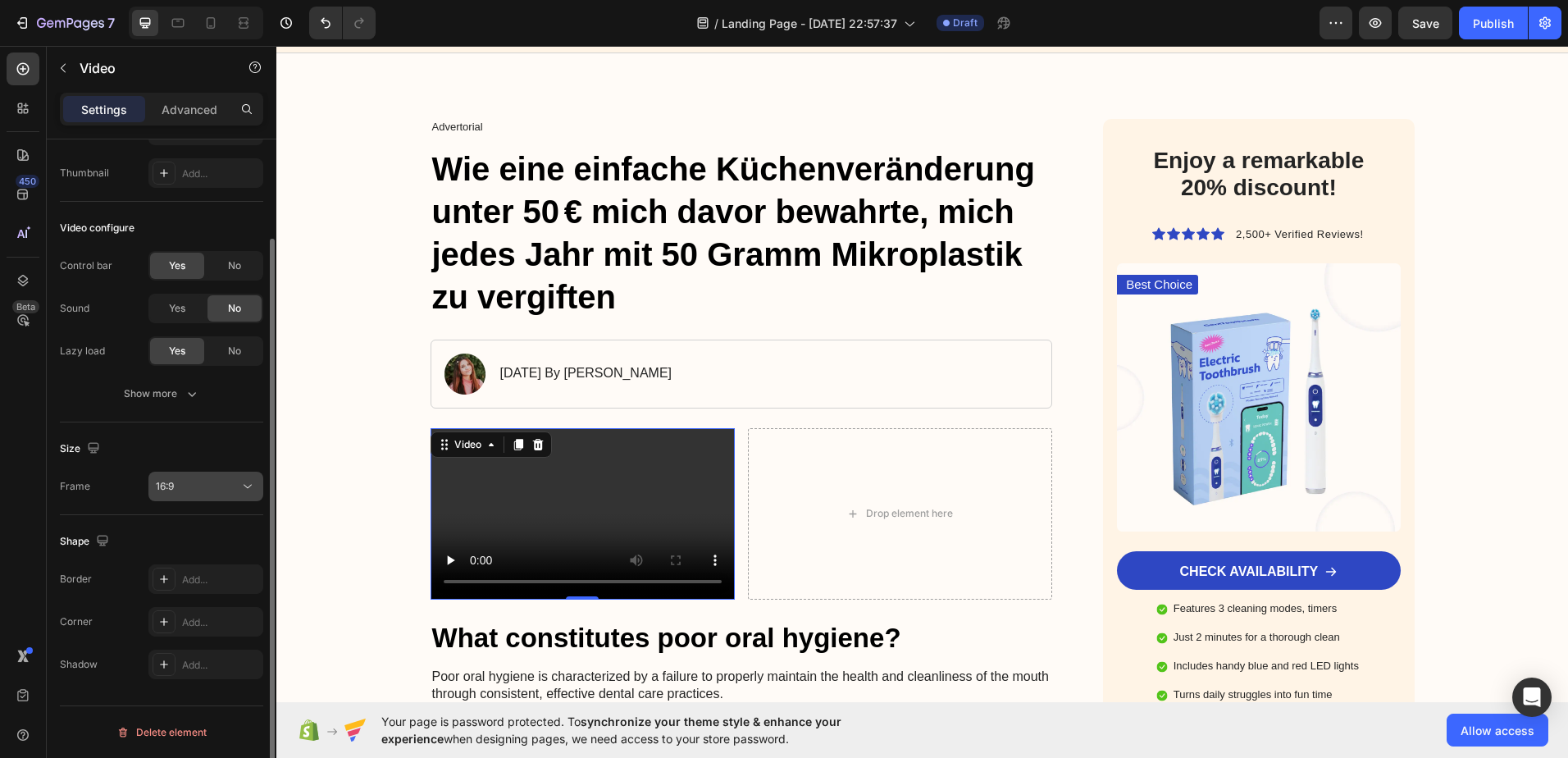
click at [214, 492] on div "16:9" at bounding box center [197, 486] width 83 height 15
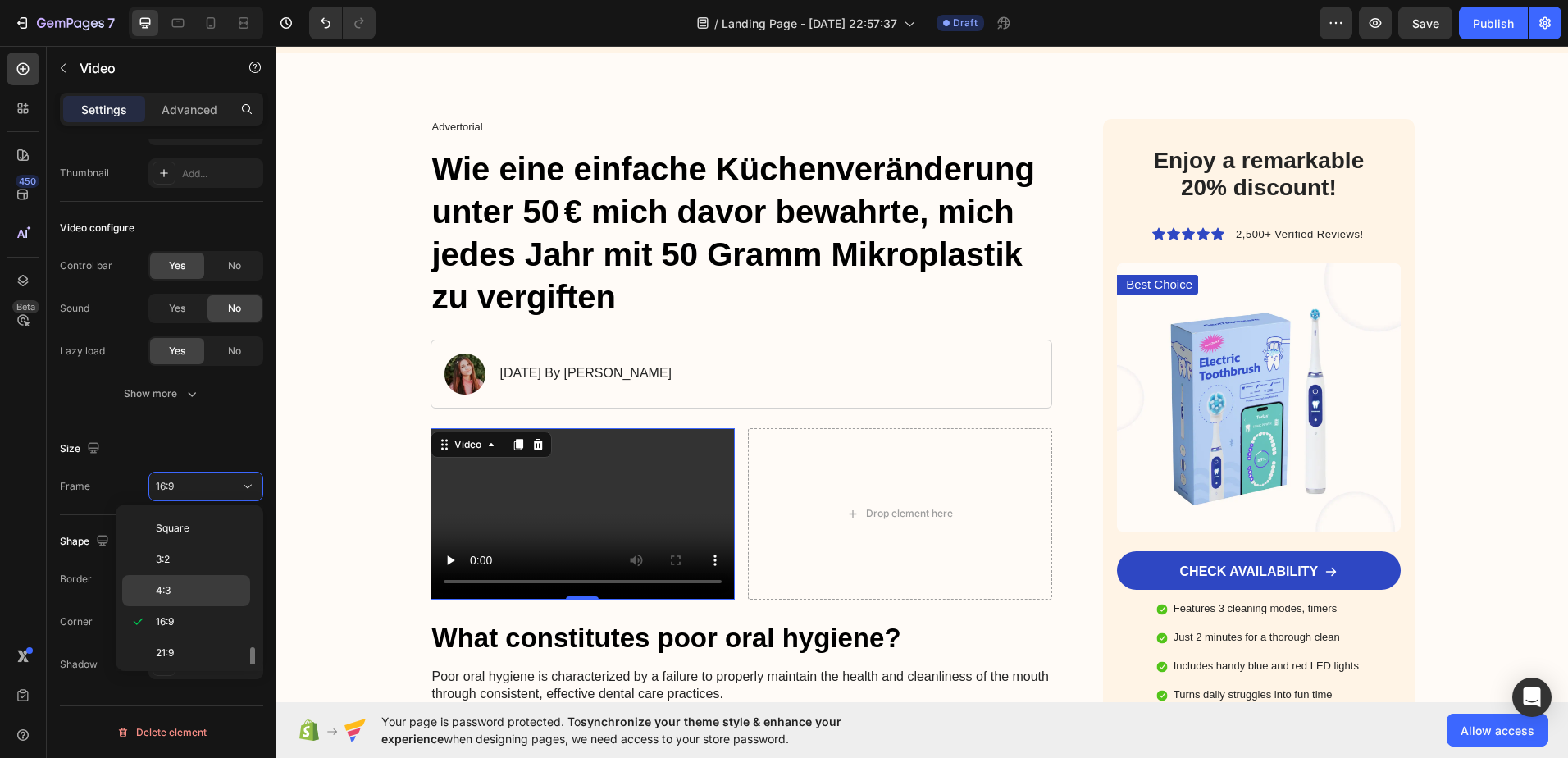
scroll to position [159, 0]
click at [176, 586] on p "3:4" at bounding box center [199, 586] width 87 height 15
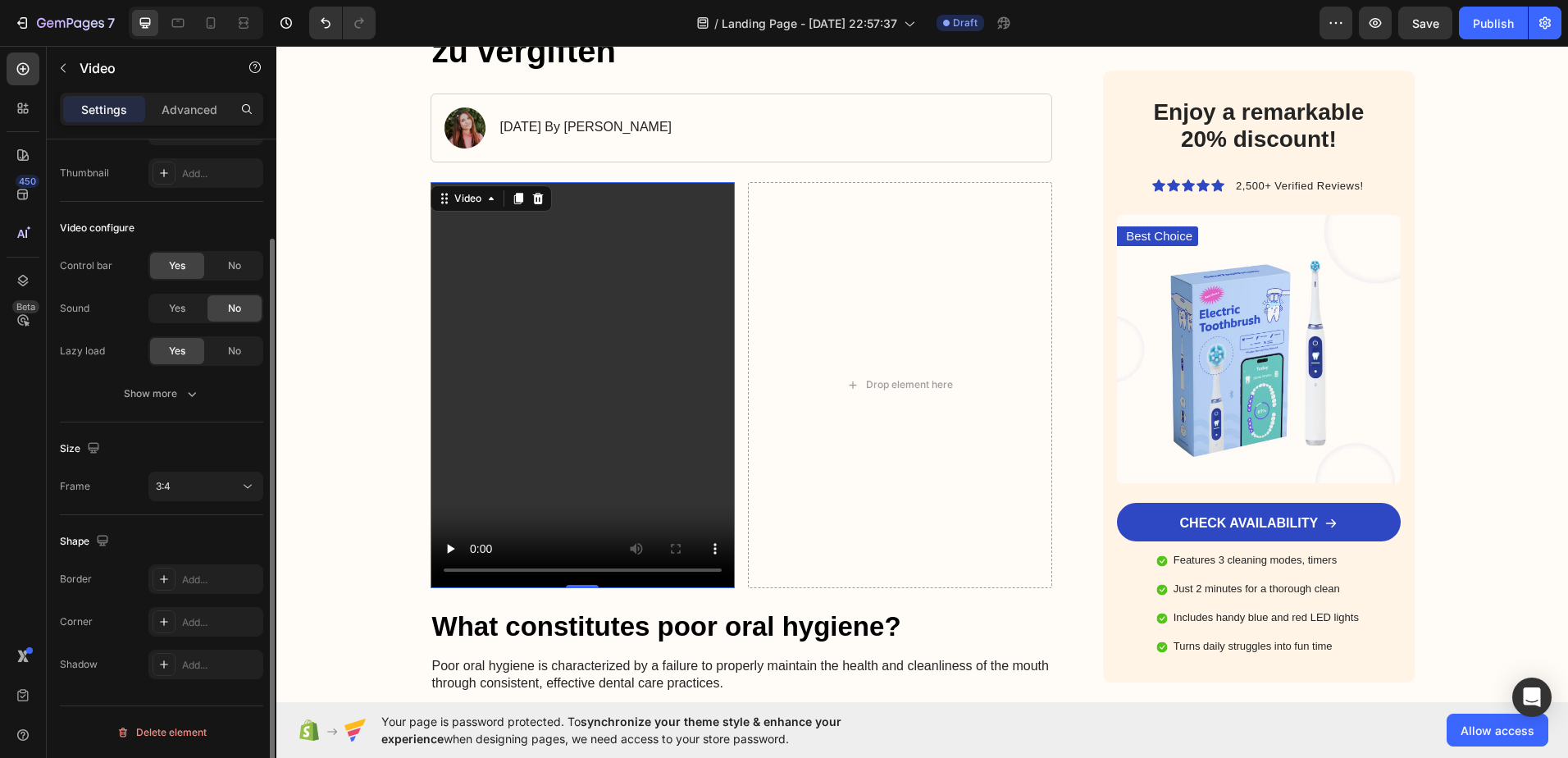
scroll to position [0, 0]
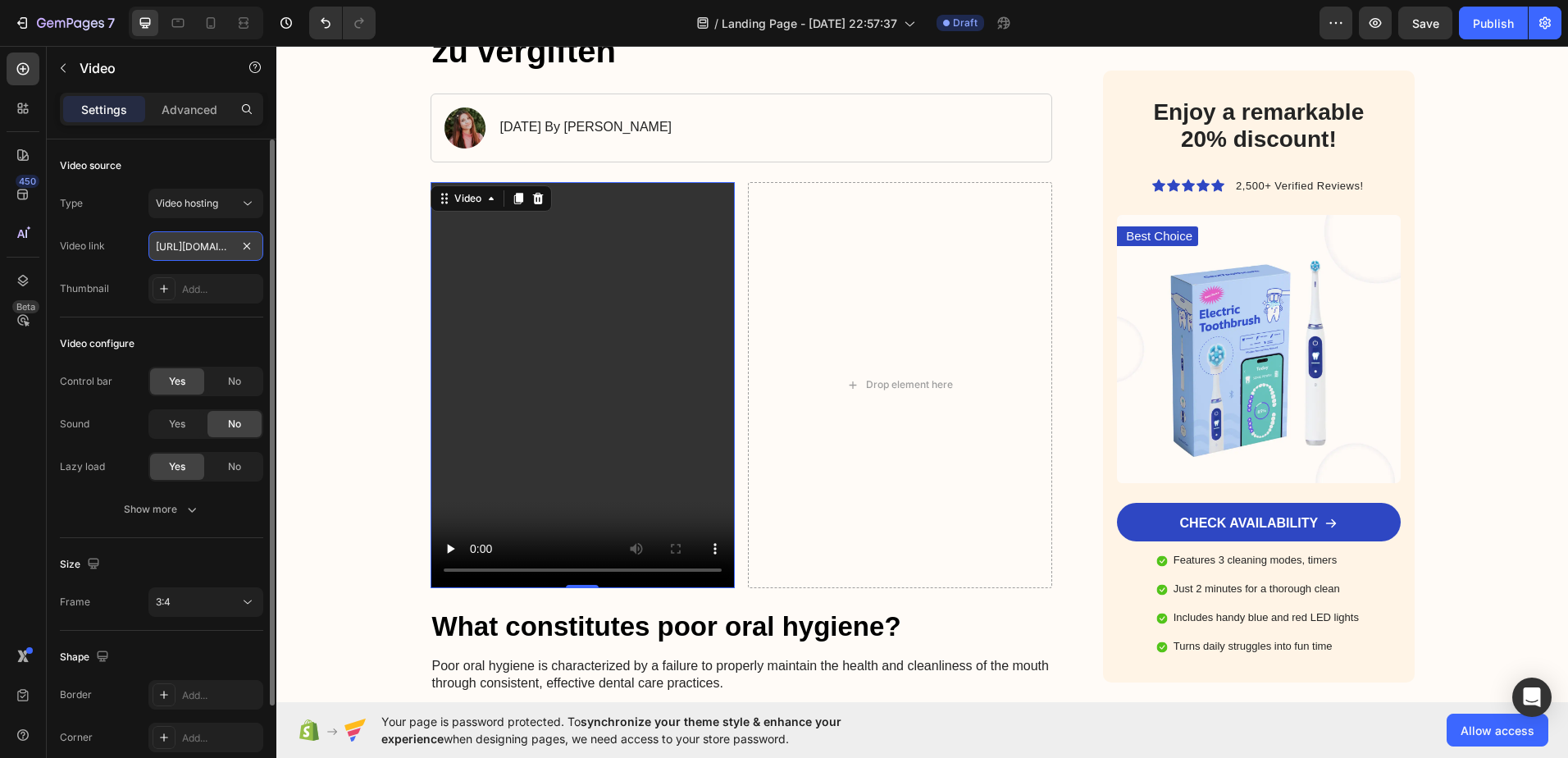
click at [217, 239] on input "https://cdn.shopify.com/videos/c/o/v/2cd3deb506b54b009063f7270ab5cf2e.mp4" at bounding box center [206, 246] width 115 height 29
paste input "bc0f11af7859487291256b1e3df730dd"
type input "https://cdn.shopify.com/videos/c/o/v/bc0f11af7859487291256b1e3df730dd.mp4"
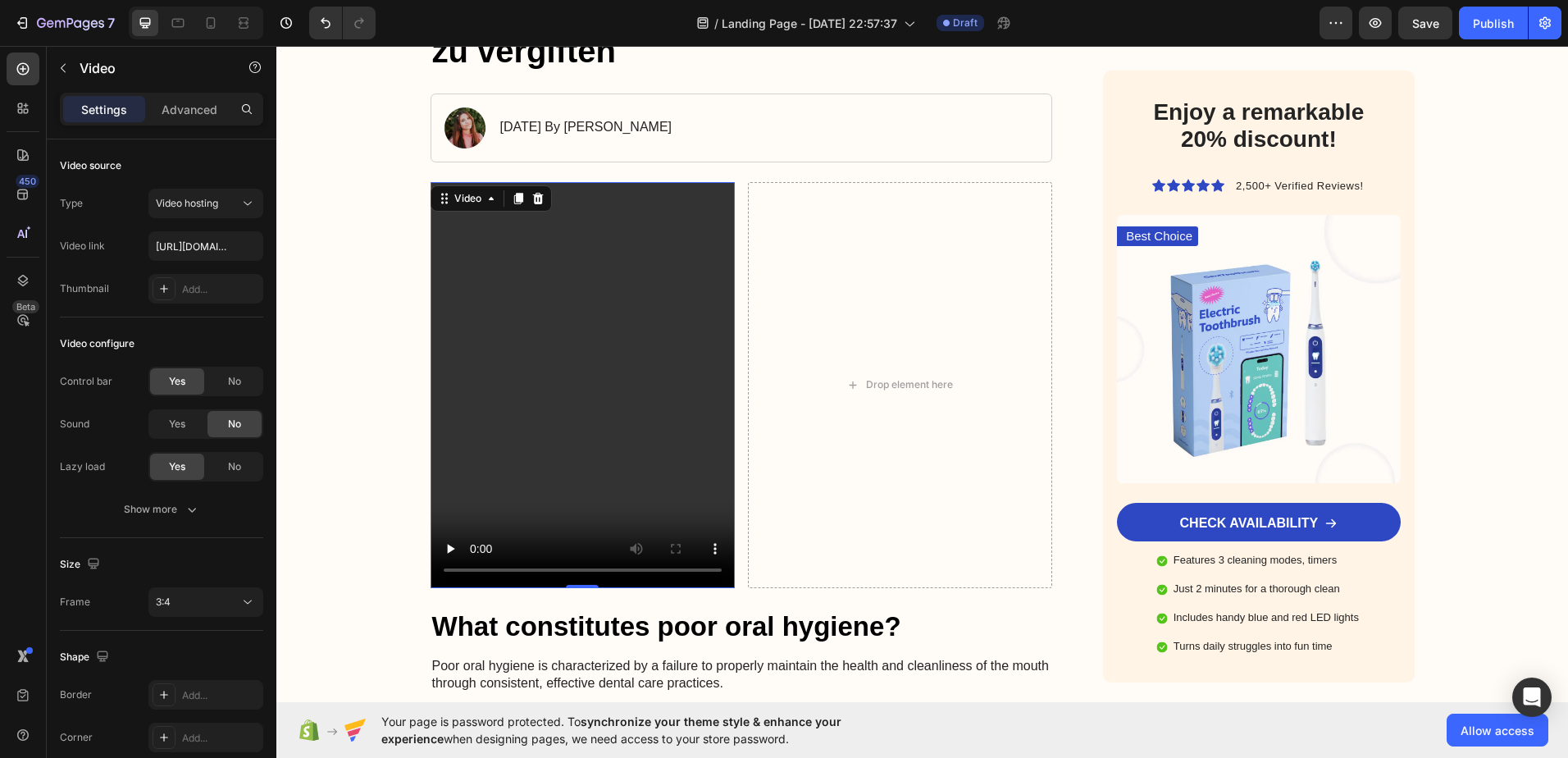
click at [582, 579] on div "Video 0" at bounding box center [583, 385] width 305 height 406
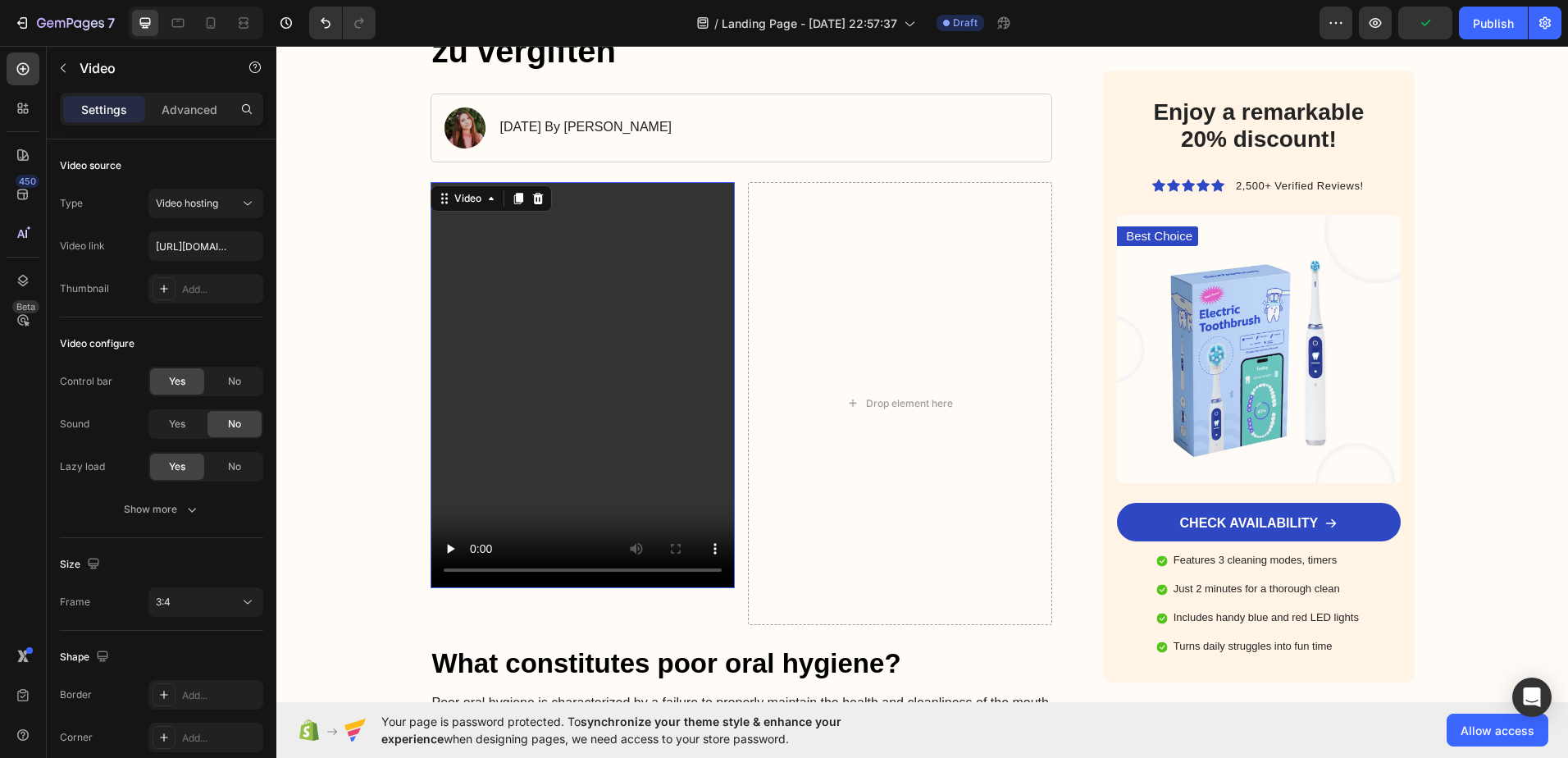
click at [529, 623] on div "Video 45" at bounding box center [583, 403] width 305 height 443
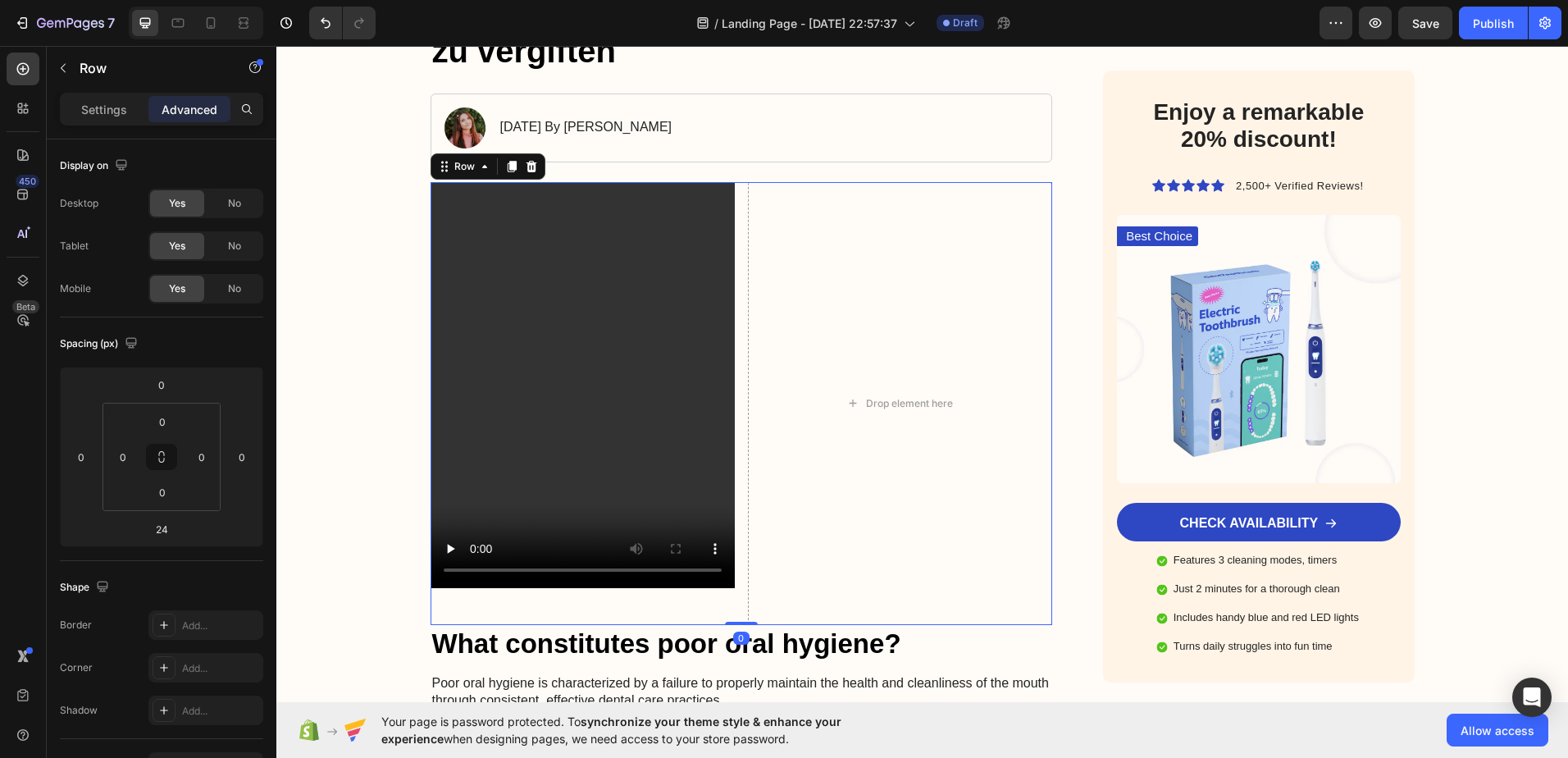
drag, startPoint x: 731, startPoint y: 642, endPoint x: 729, endPoint y: 592, distance: 50.0
click at [729, 592] on div "Video Drop element here Row 0" at bounding box center [742, 403] width 623 height 443
type input "0"
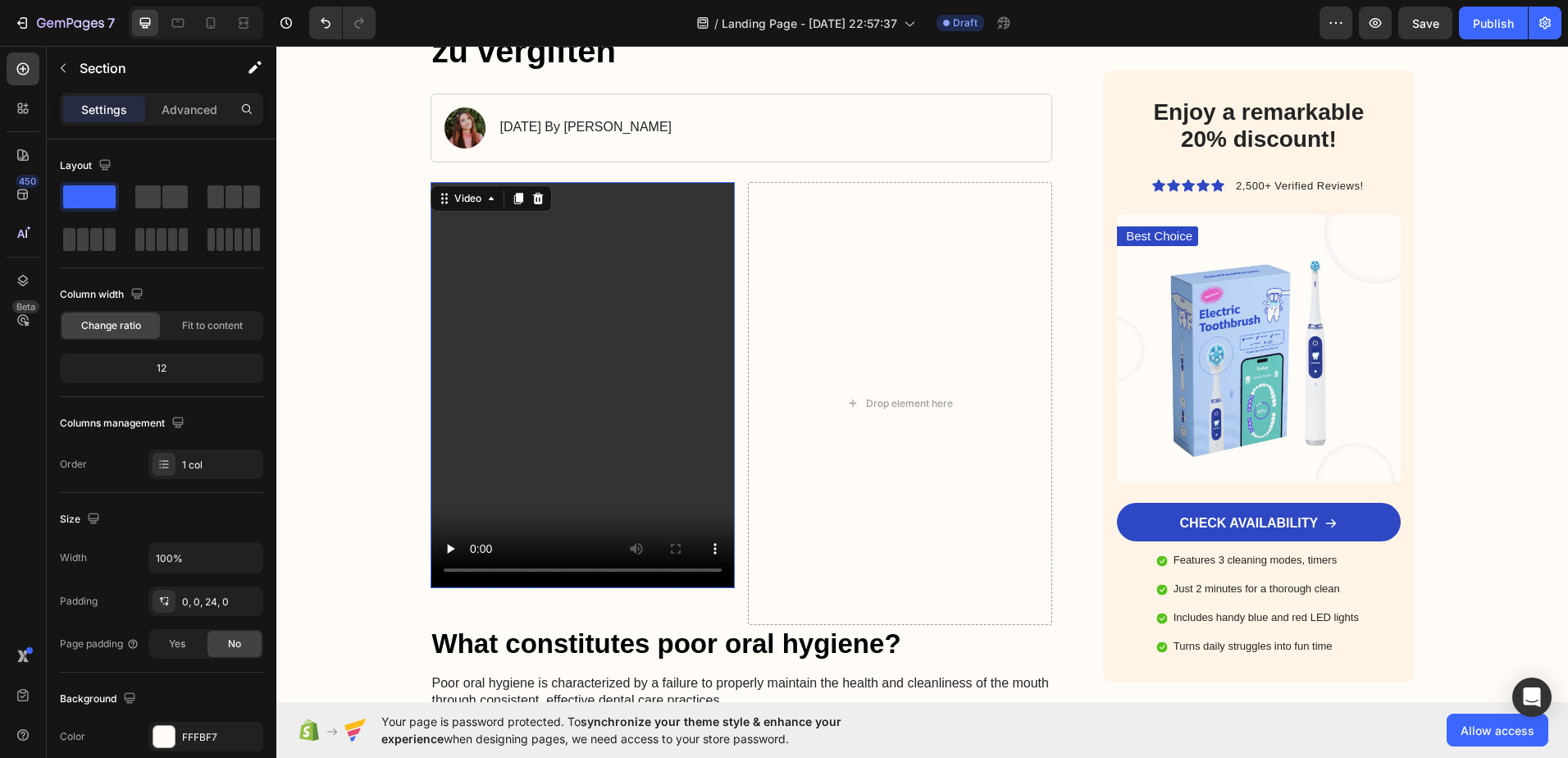
click at [501, 275] on video at bounding box center [583, 385] width 305 height 406
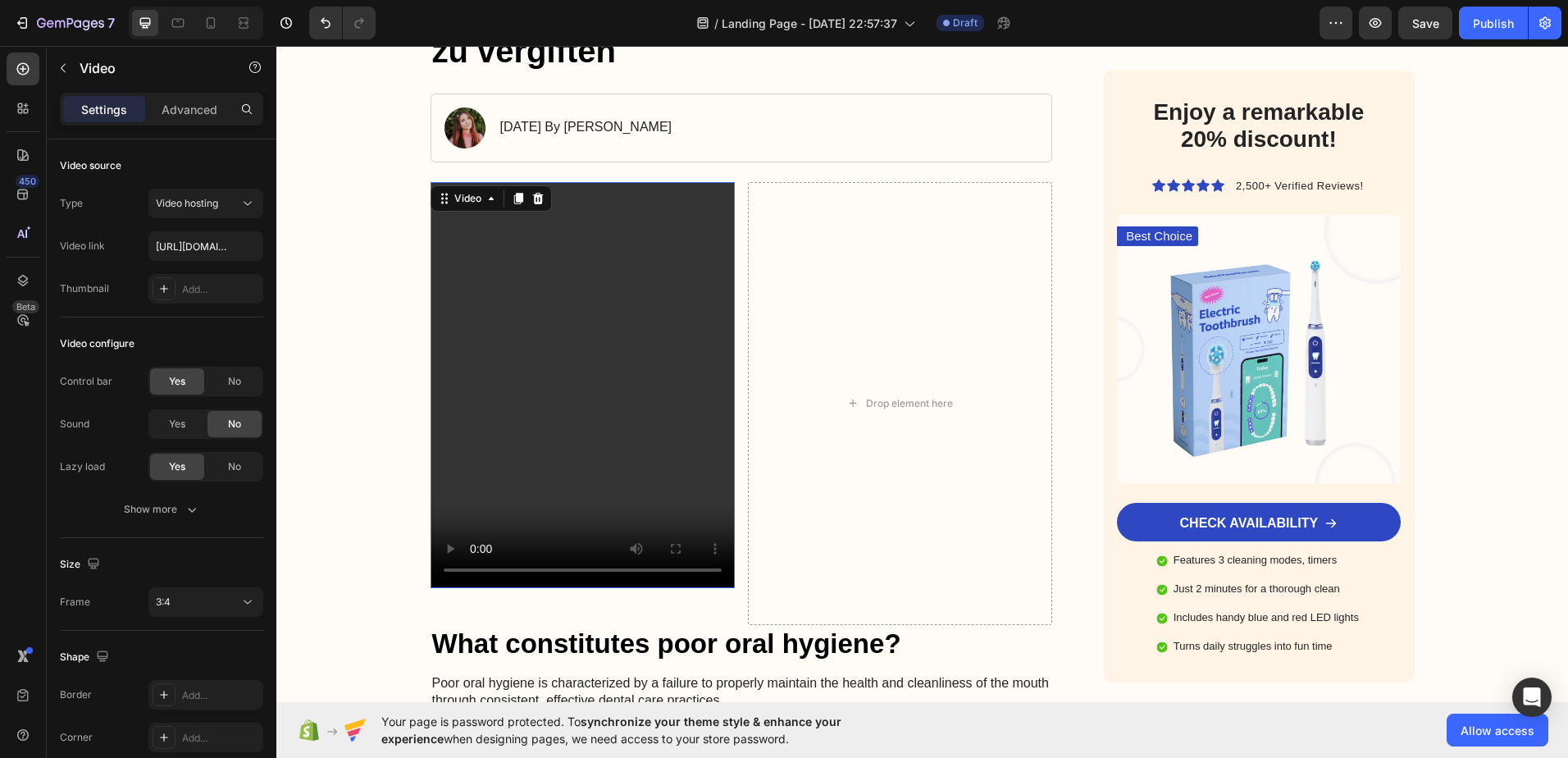
click at [528, 209] on div "Video" at bounding box center [492, 198] width 121 height 26
click at [532, 201] on icon at bounding box center [538, 198] width 13 height 13
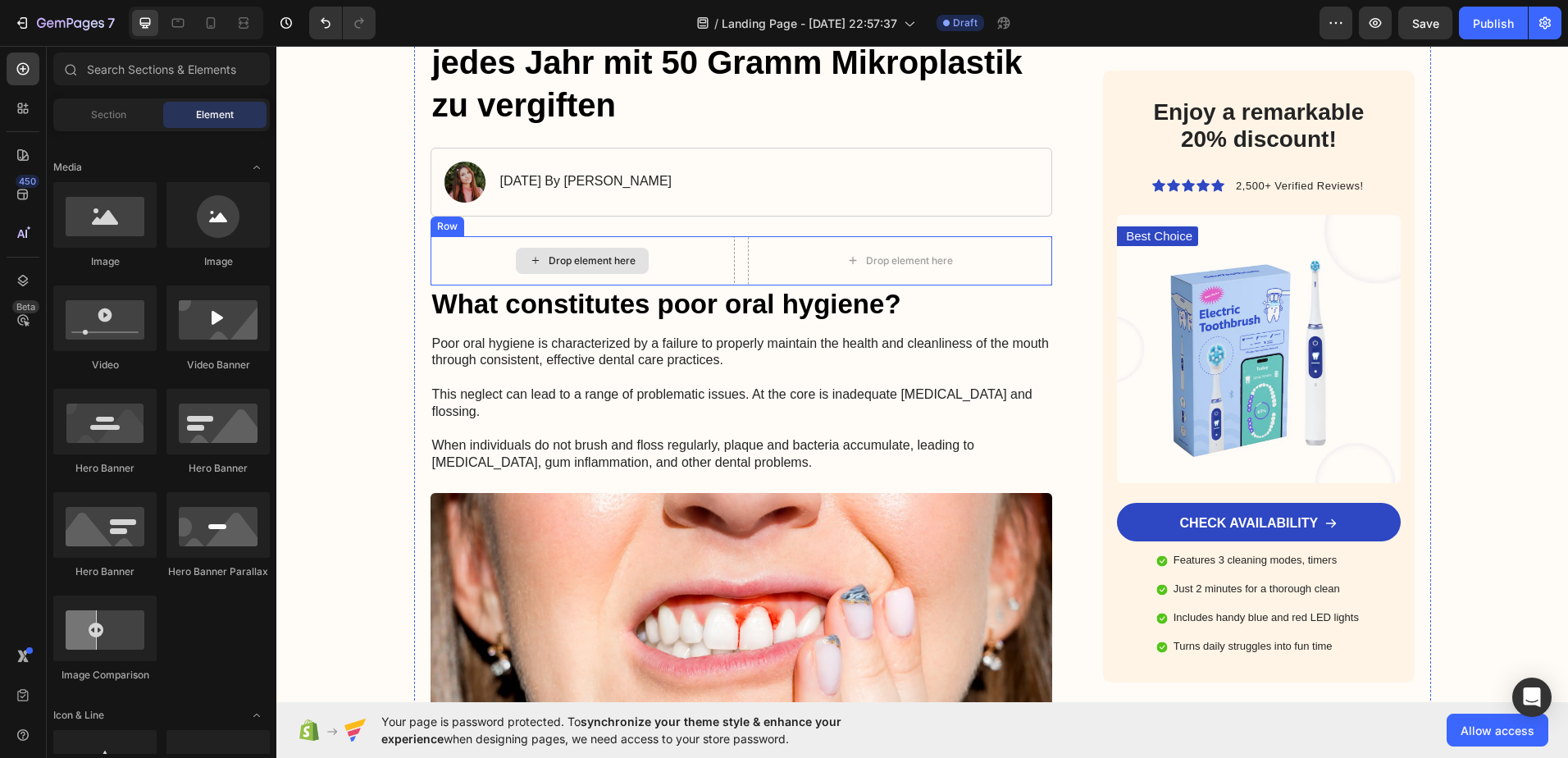
scroll to position [164, 0]
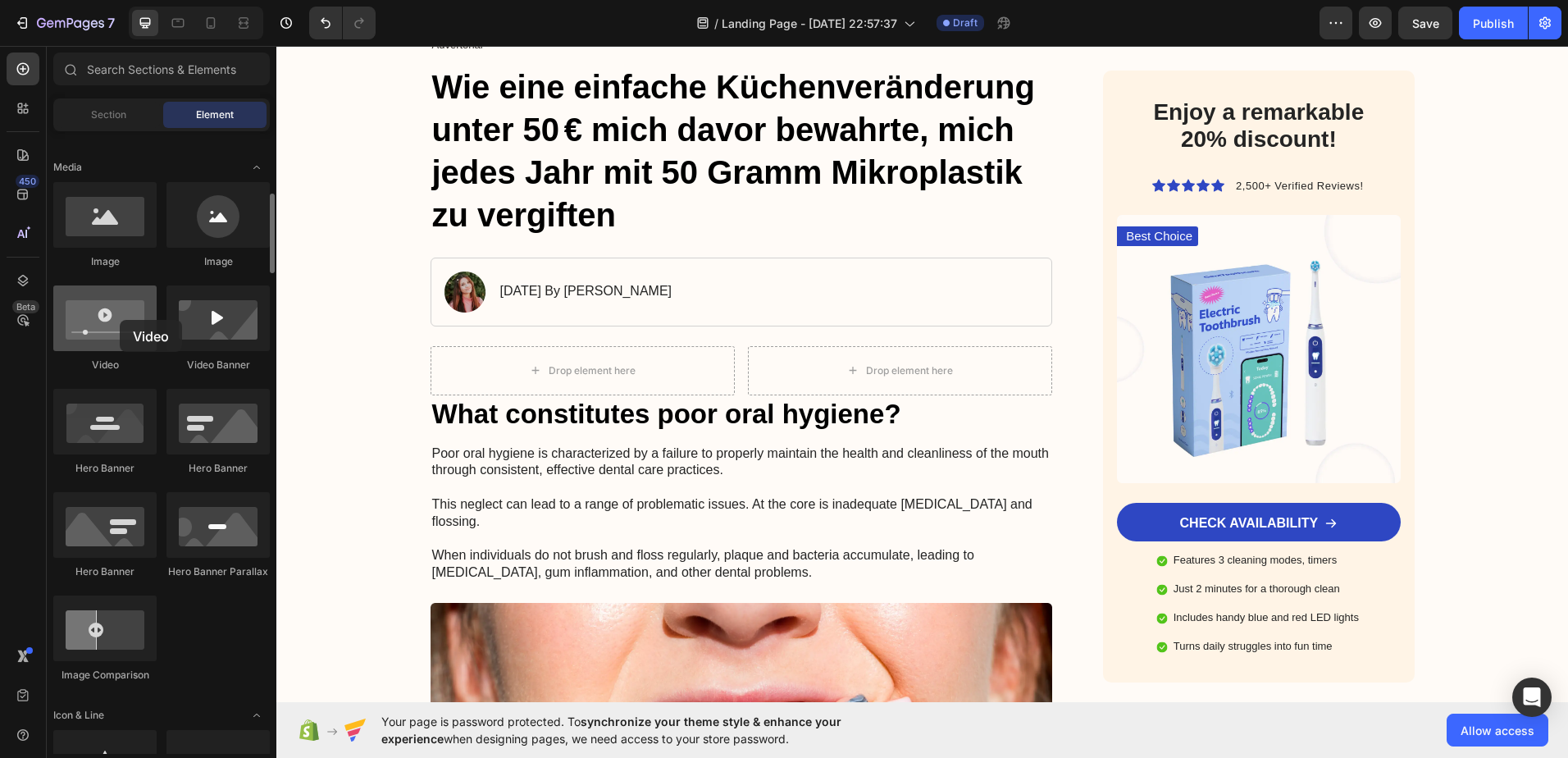
drag, startPoint x: 109, startPoint y: 320, endPoint x: 93, endPoint y: 322, distance: 16.1
click at [93, 322] on div at bounding box center [105, 317] width 104 height 66
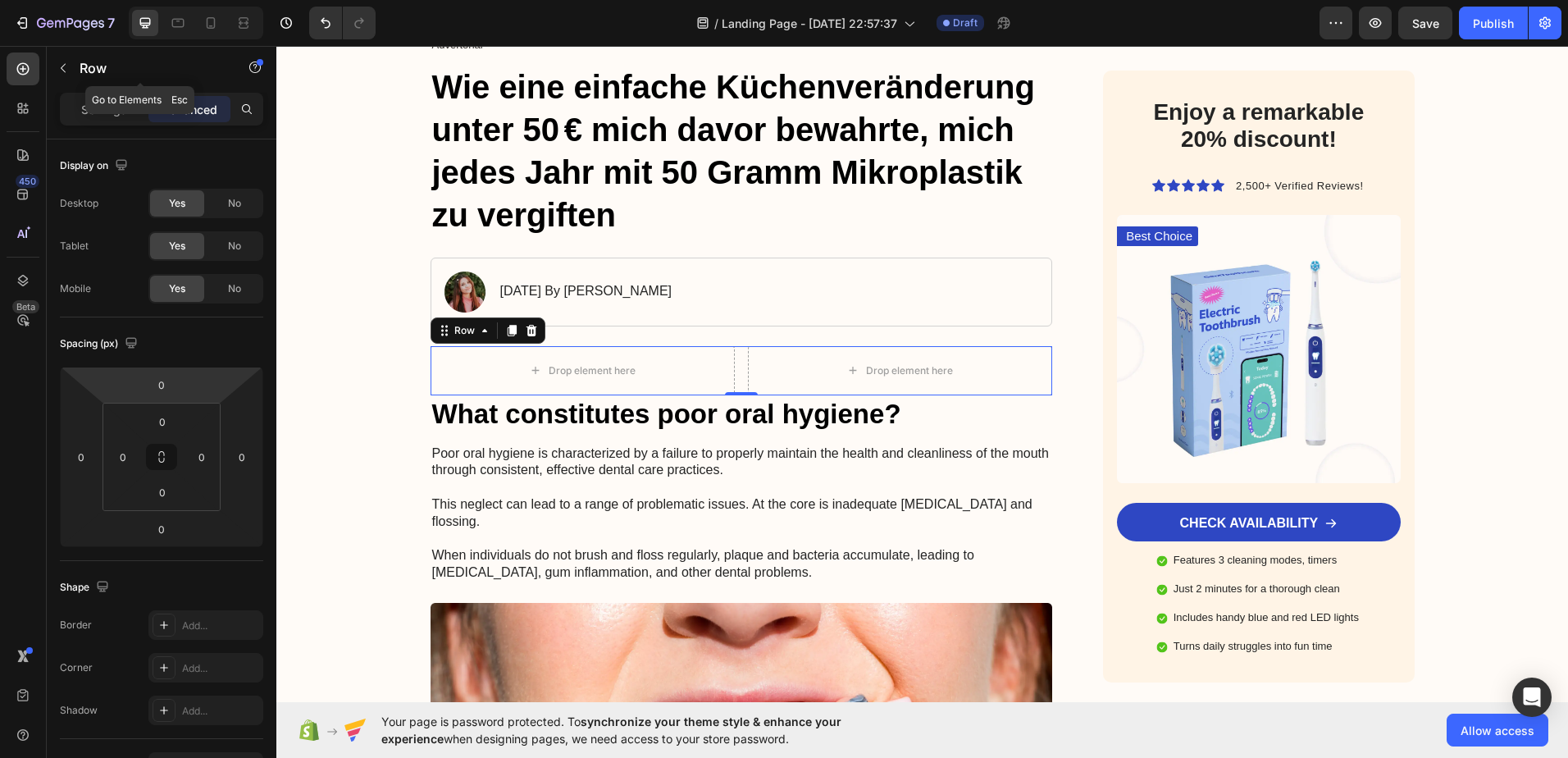
click at [69, 51] on div "Row" at bounding box center [140, 69] width 187 height 43
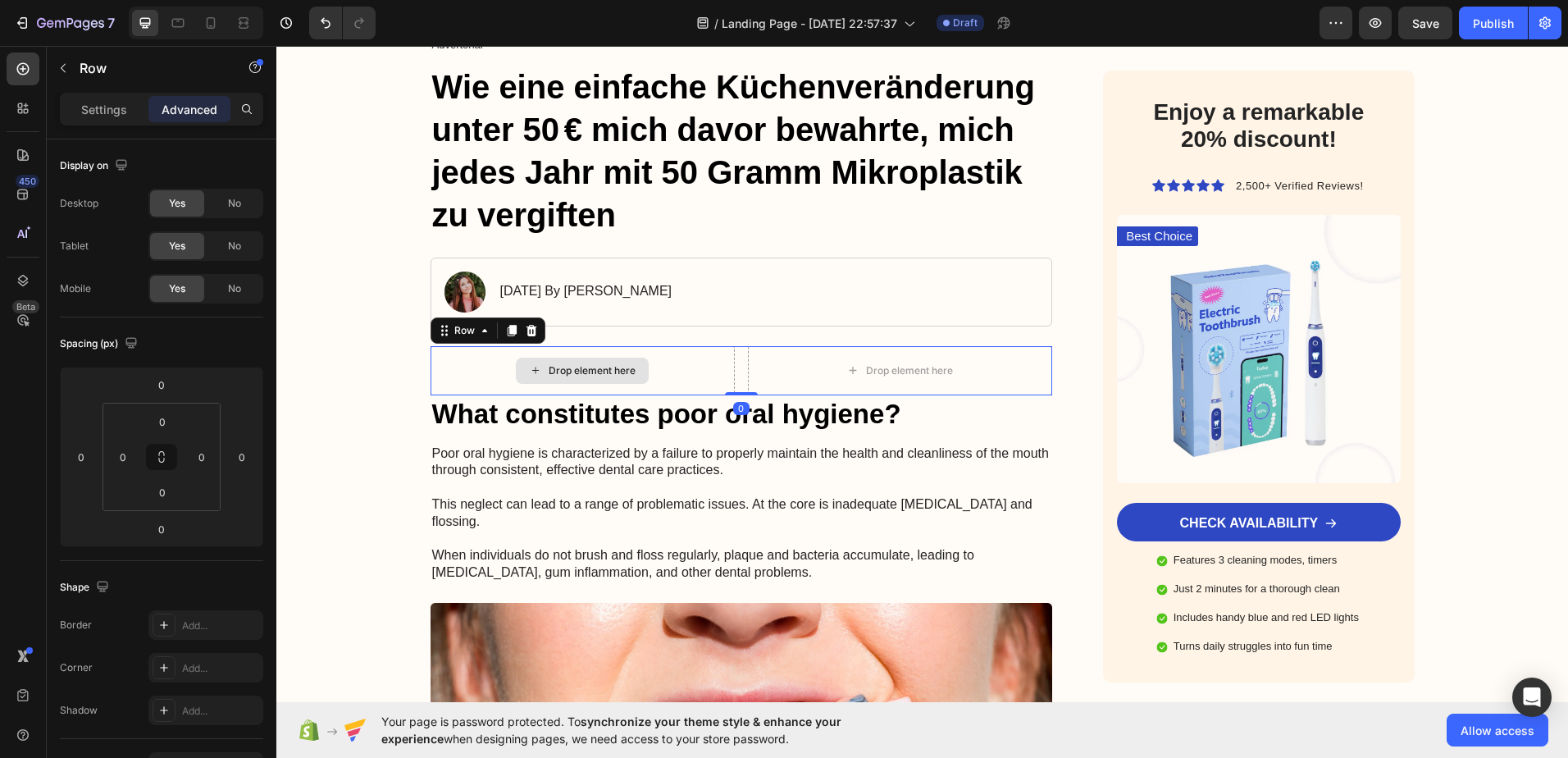
click at [688, 360] on div "Drop element here" at bounding box center [583, 370] width 305 height 49
click at [525, 336] on icon at bounding box center [531, 330] width 13 height 13
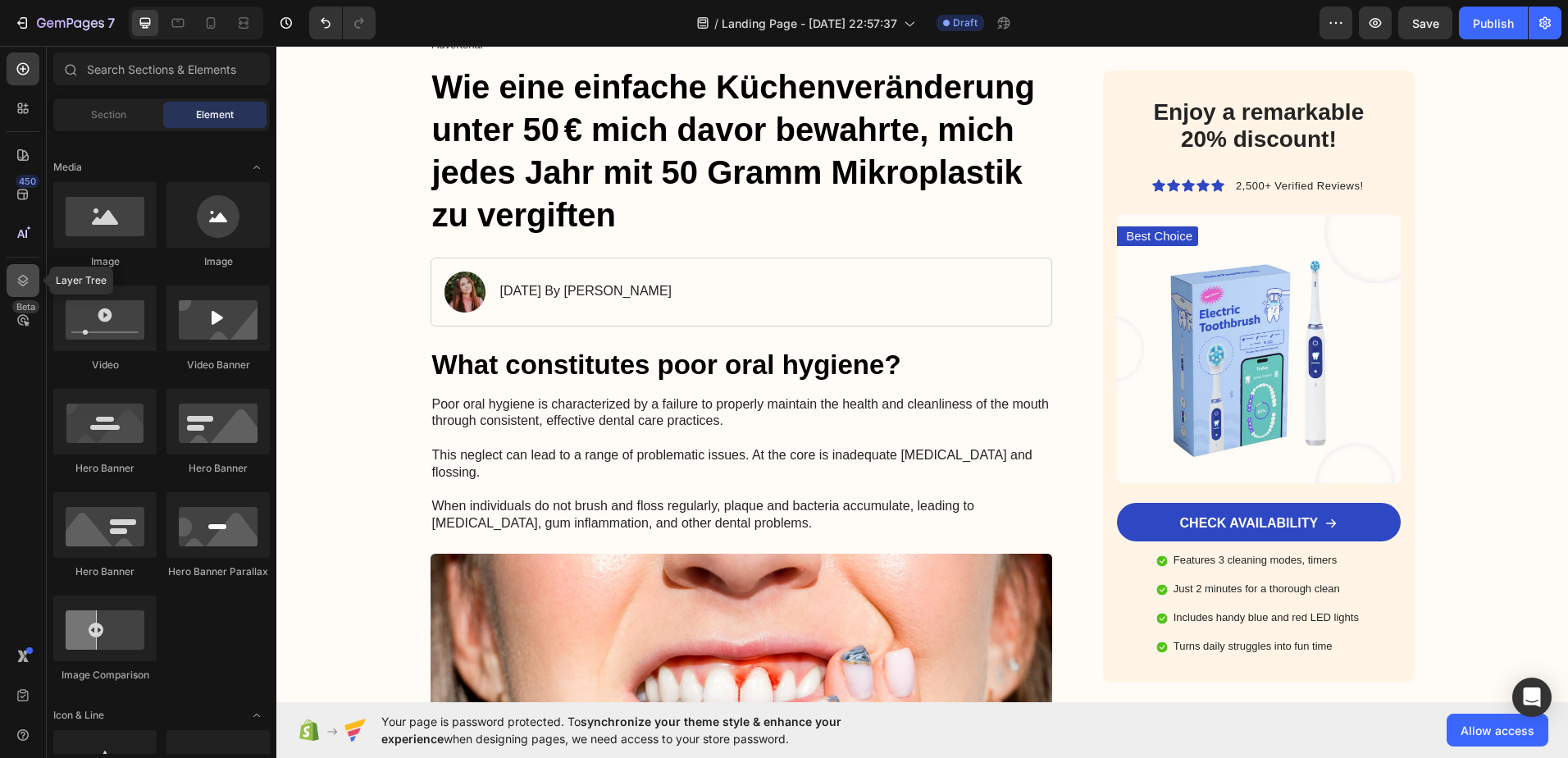
click at [19, 274] on icon at bounding box center [23, 280] width 17 height 17
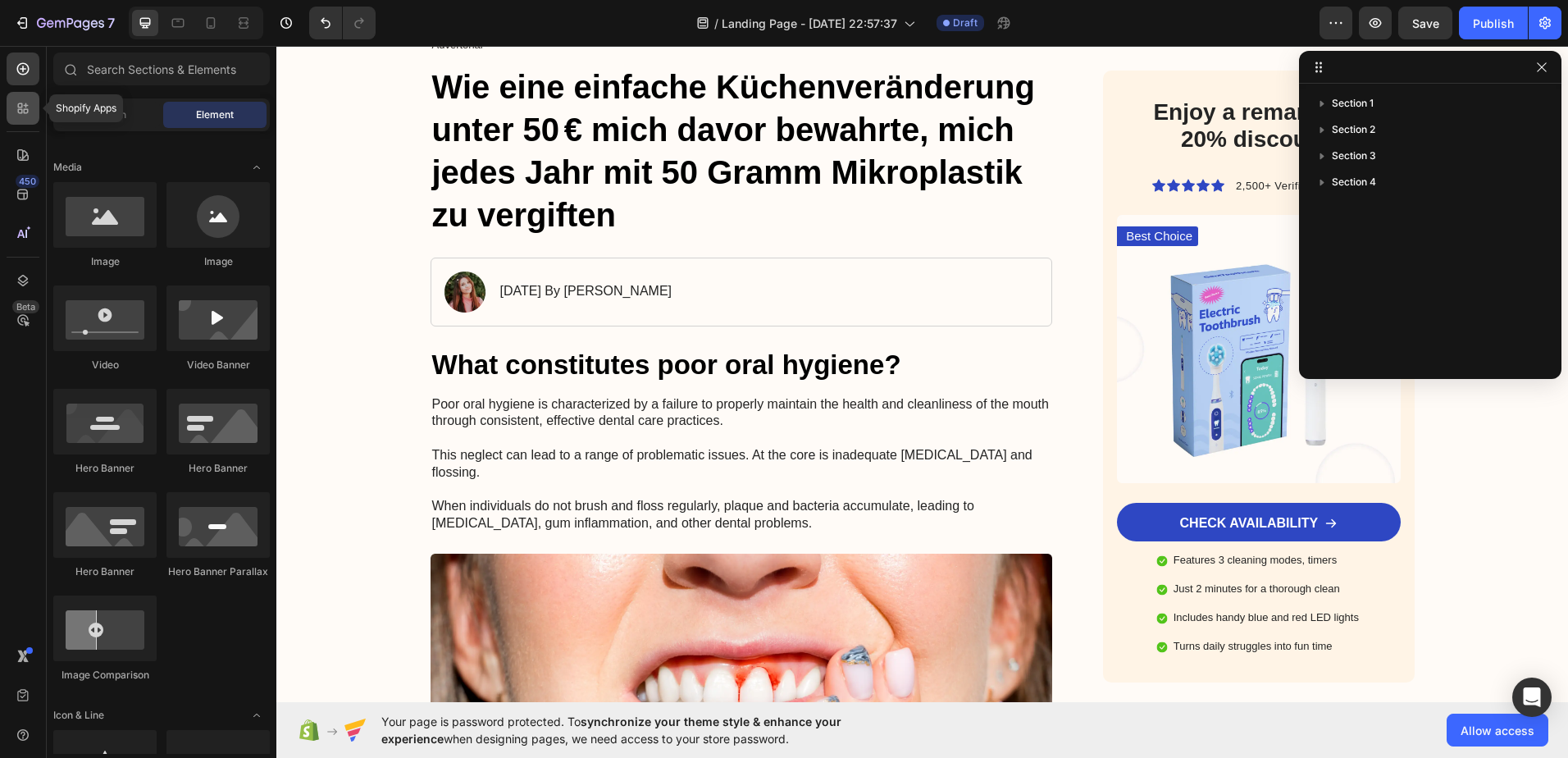
click at [31, 107] on div at bounding box center [23, 108] width 32 height 32
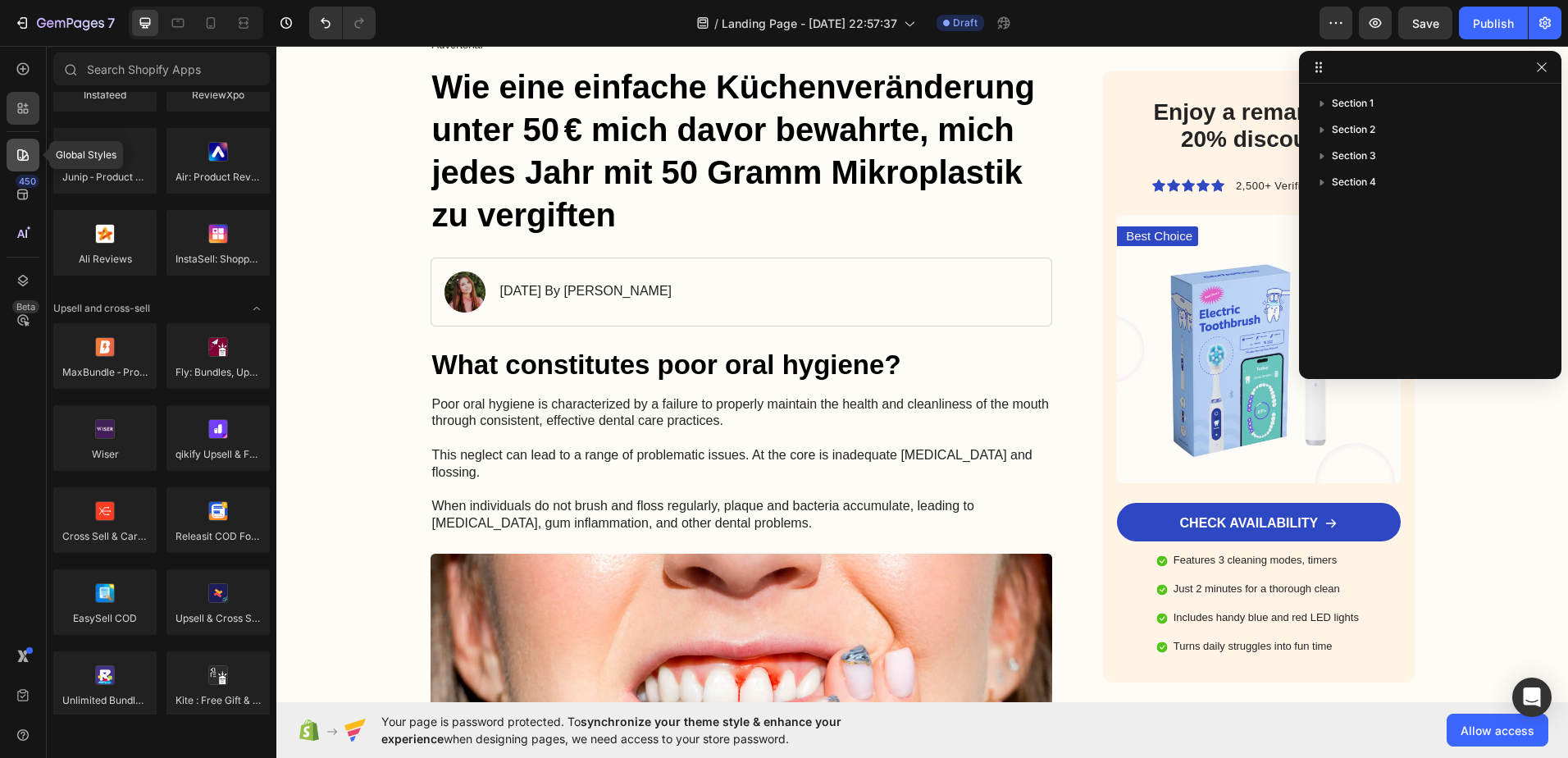
click at [22, 141] on div at bounding box center [23, 155] width 32 height 32
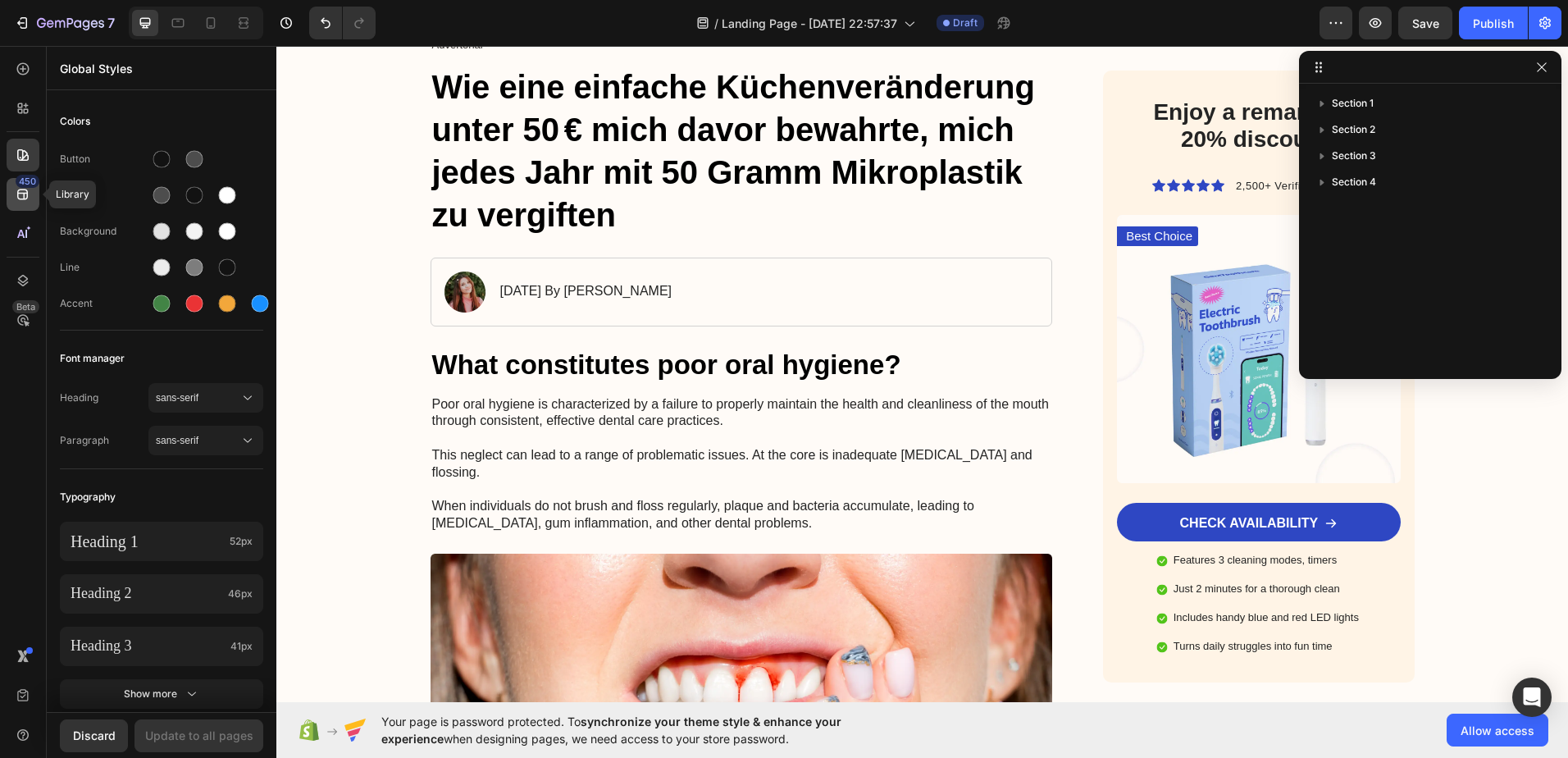
click at [24, 181] on div "450" at bounding box center [27, 180] width 24 height 13
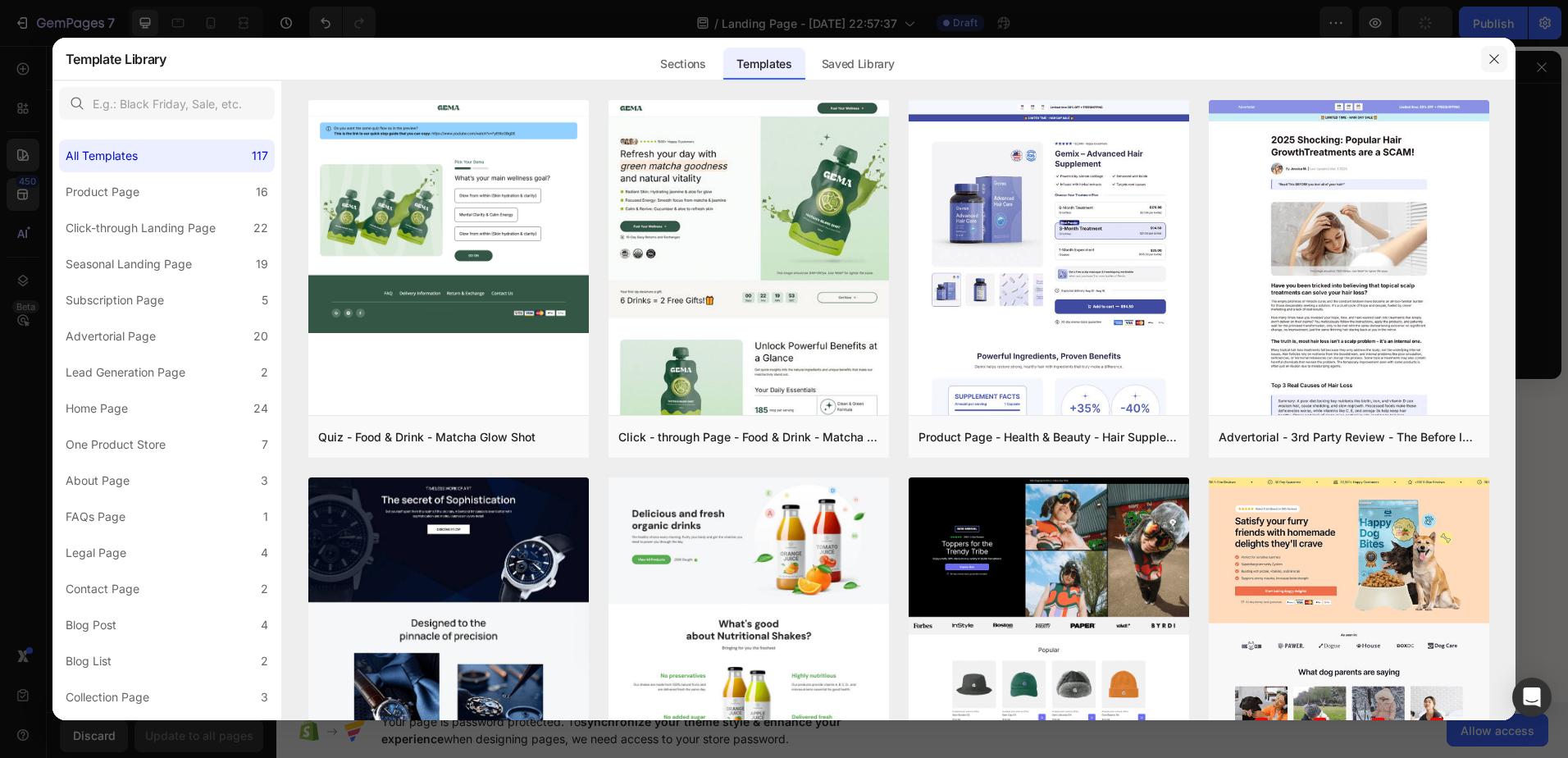
click at [1490, 58] on icon "button" at bounding box center [1494, 59] width 13 height 13
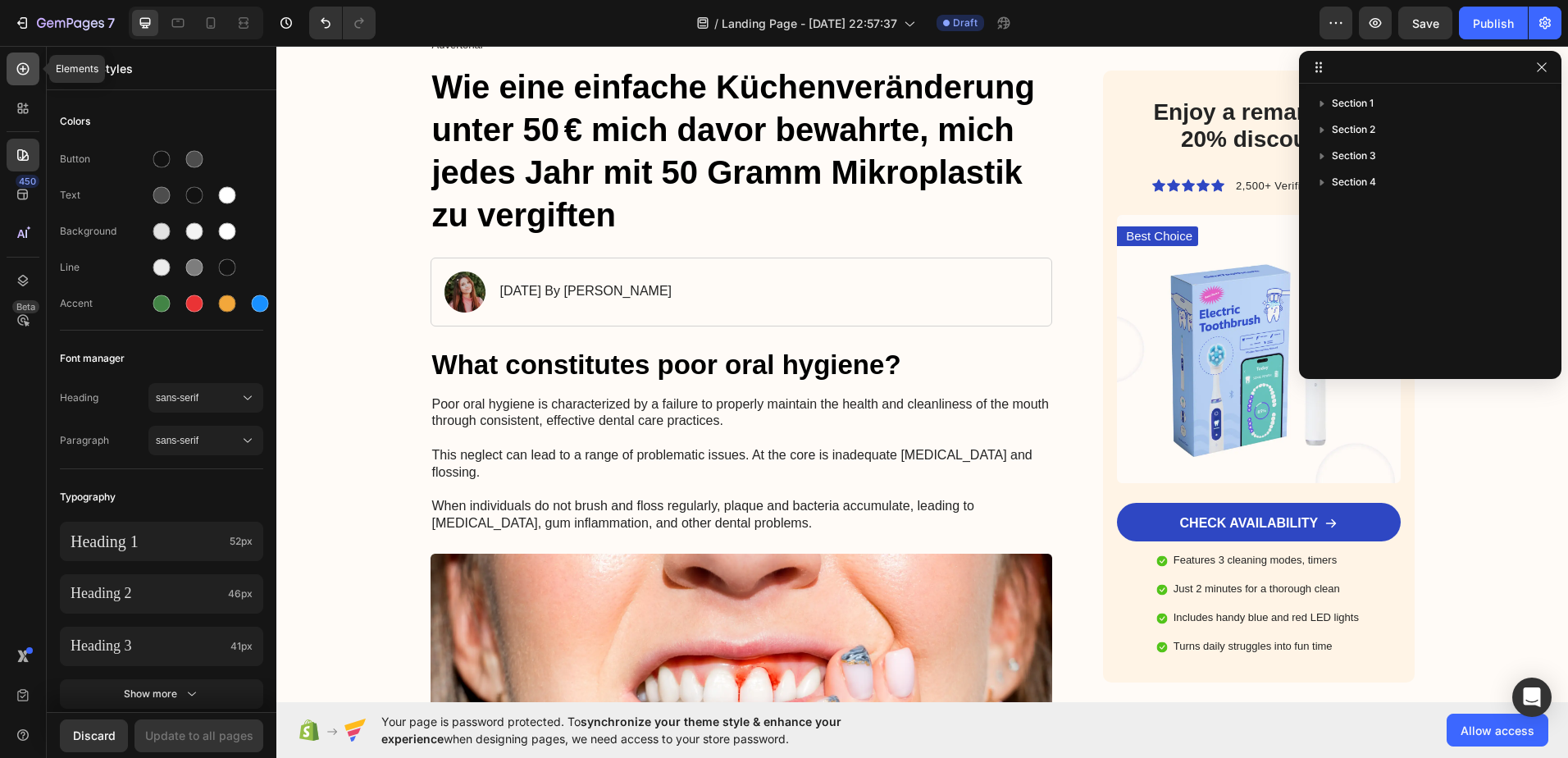
click at [36, 73] on div at bounding box center [23, 69] width 32 height 32
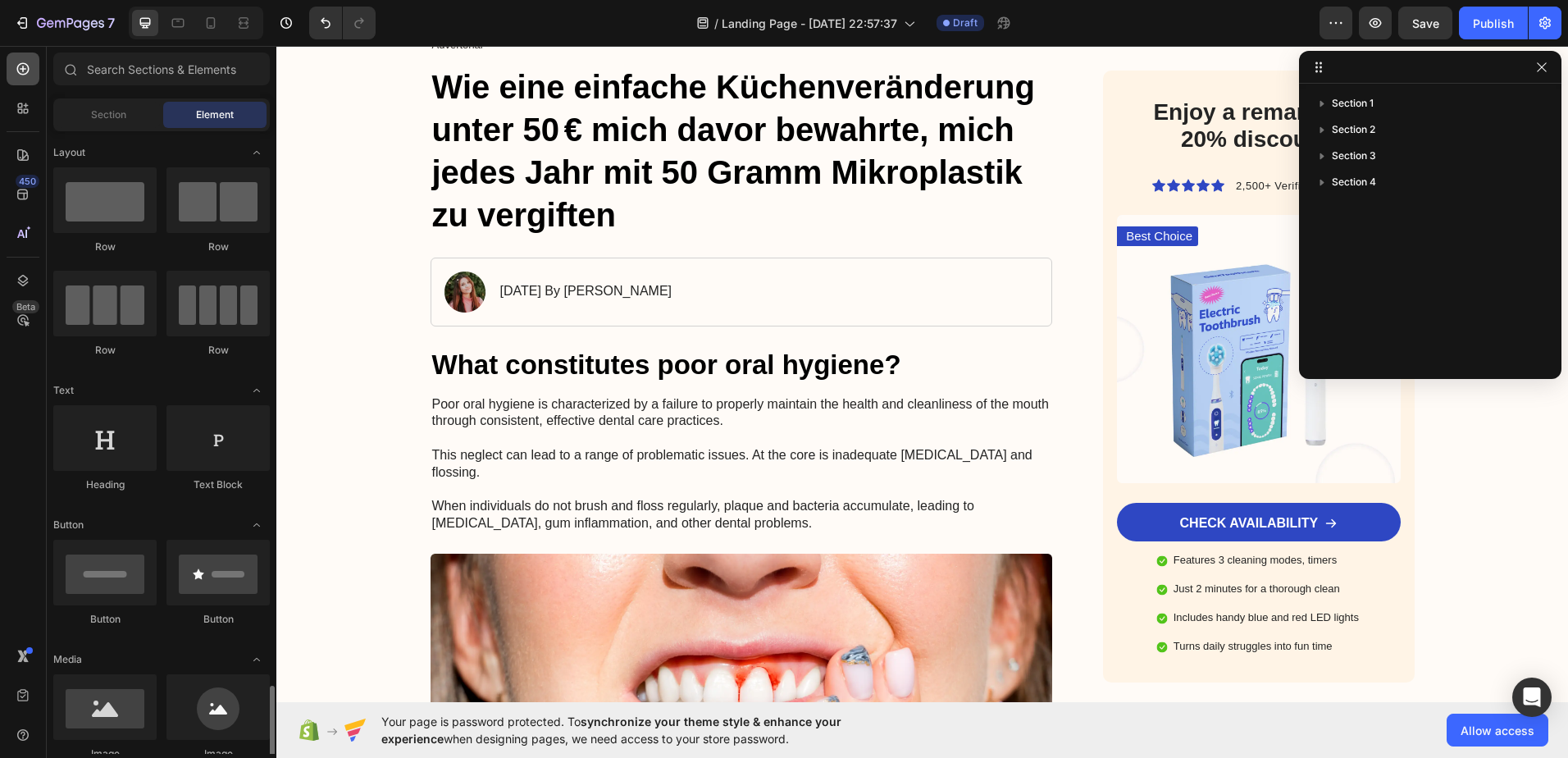
scroll to position [492, 0]
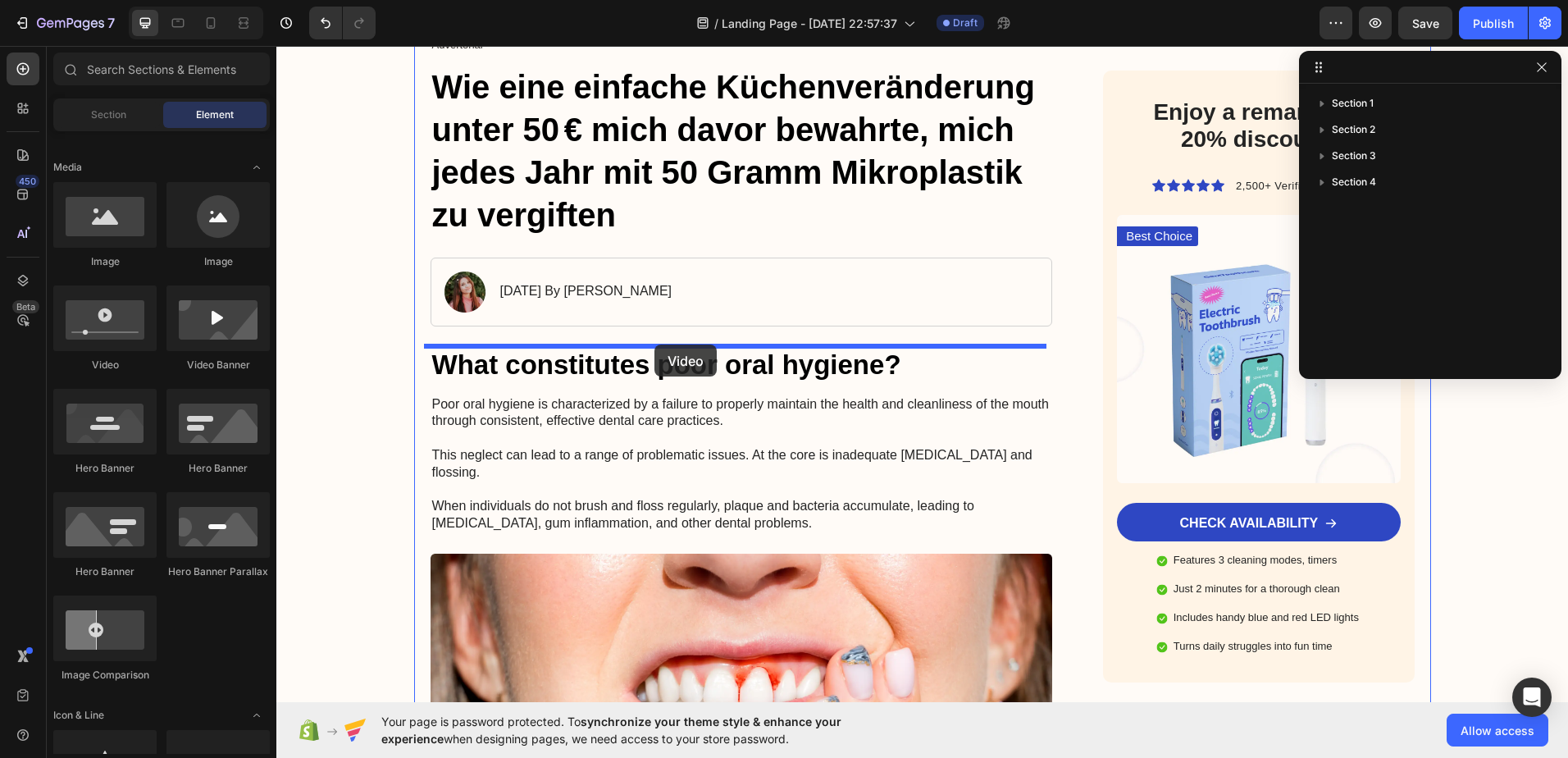
drag, startPoint x: 371, startPoint y: 377, endPoint x: 654, endPoint y: 345, distance: 284.8
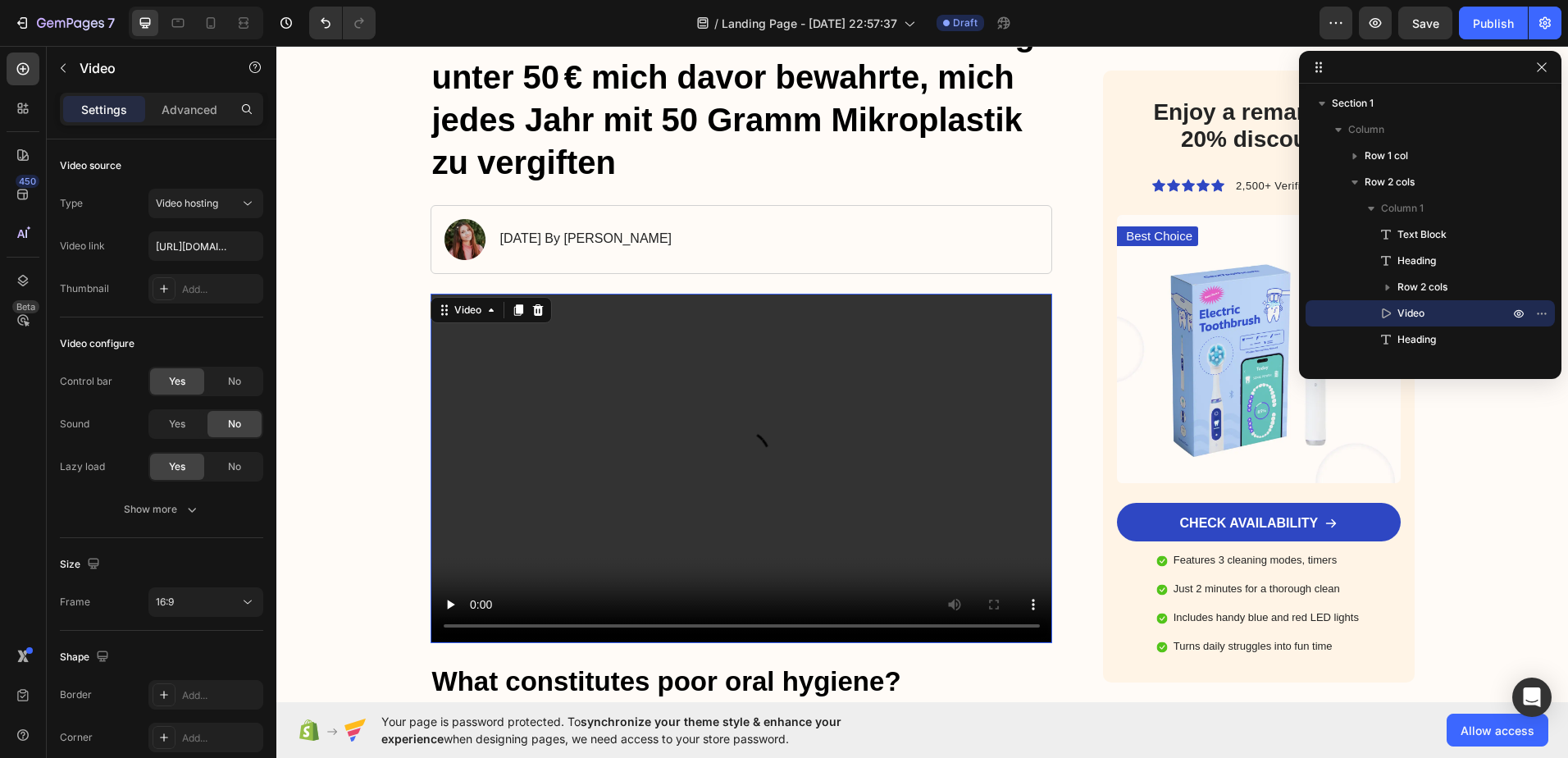
scroll to position [246, 0]
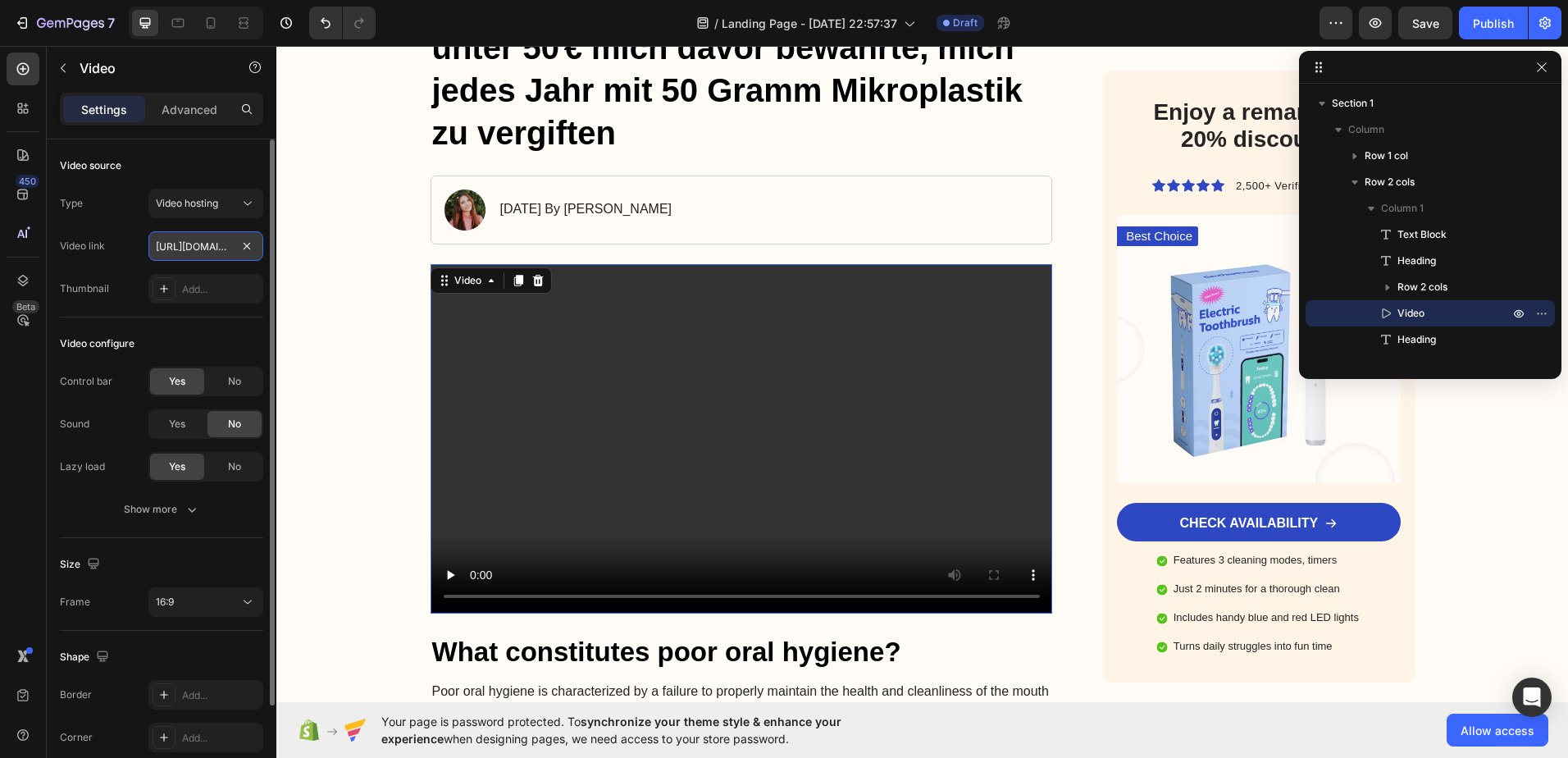
click at [211, 252] on input "https://cdn.shopify.com/videos/c/o/v/2cd3deb506b54b009063f7270ab5cf2e.mp4" at bounding box center [206, 246] width 115 height 29
paste input "c48d23ea45d343e68d0b89c1a9dfbcd5"
type input "https://cdn.shopify.com/videos/c/o/v/c48d23ea45d343e68d0b89c1a9dfbcd5.mp4"
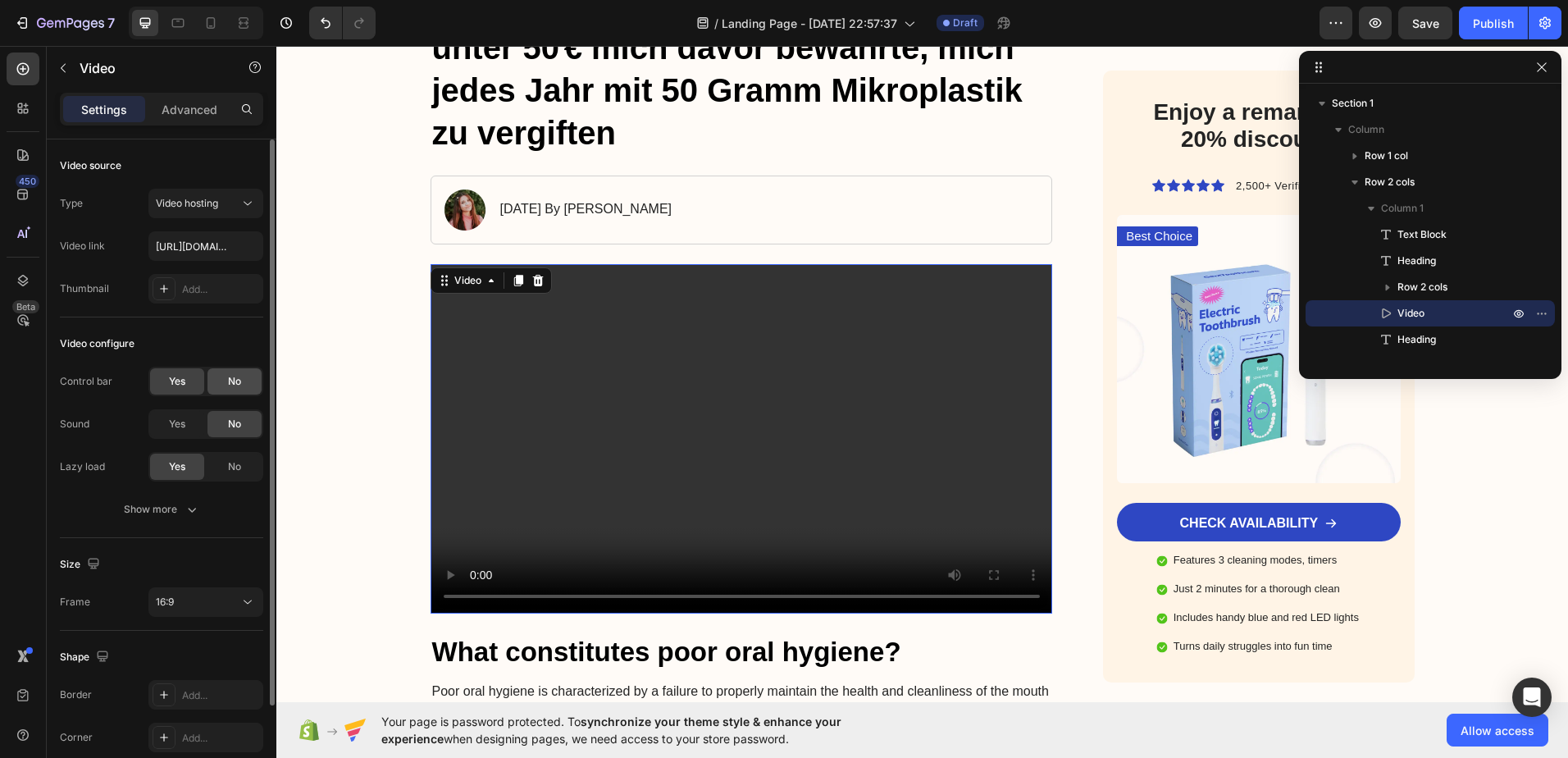
click at [225, 383] on div "No" at bounding box center [234, 381] width 54 height 26
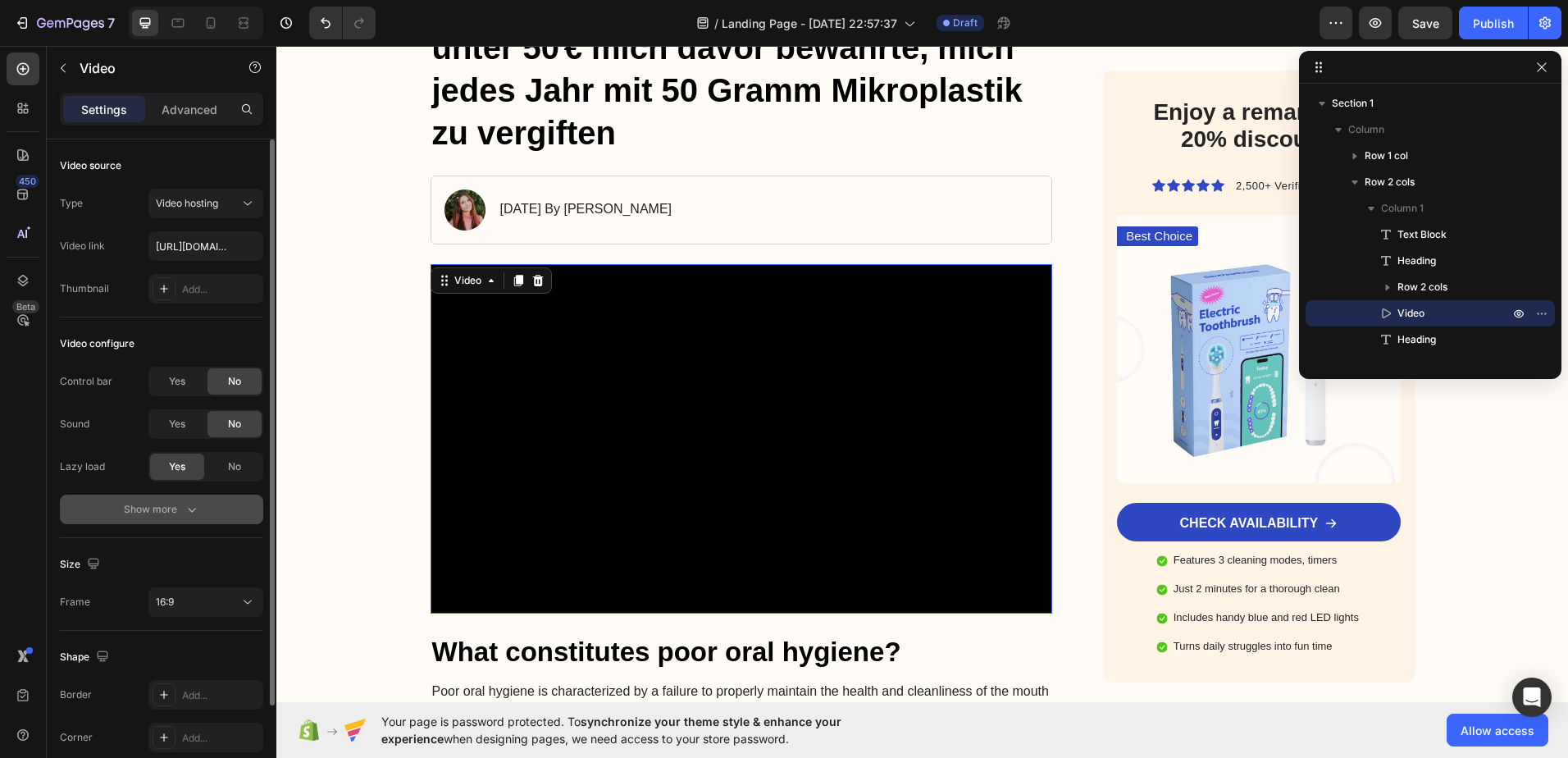
click at [169, 517] on button "Show more" at bounding box center [162, 509] width 204 height 29
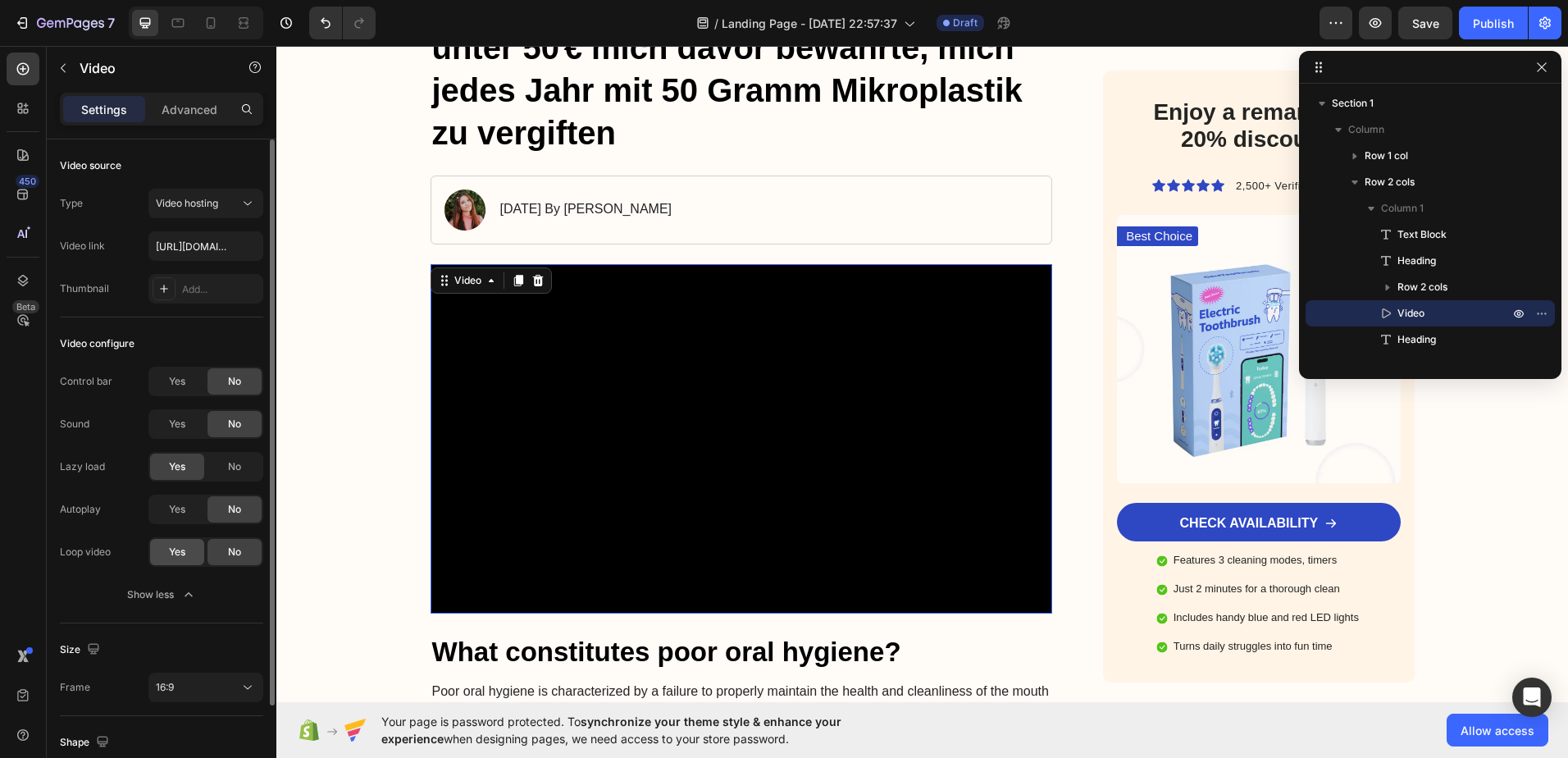
drag, startPoint x: 186, startPoint y: 549, endPoint x: 185, endPoint y: 514, distance: 35.0
click at [186, 548] on div "Yes" at bounding box center [176, 551] width 54 height 26
click at [184, 512] on span "Yes" at bounding box center [177, 508] width 17 height 15
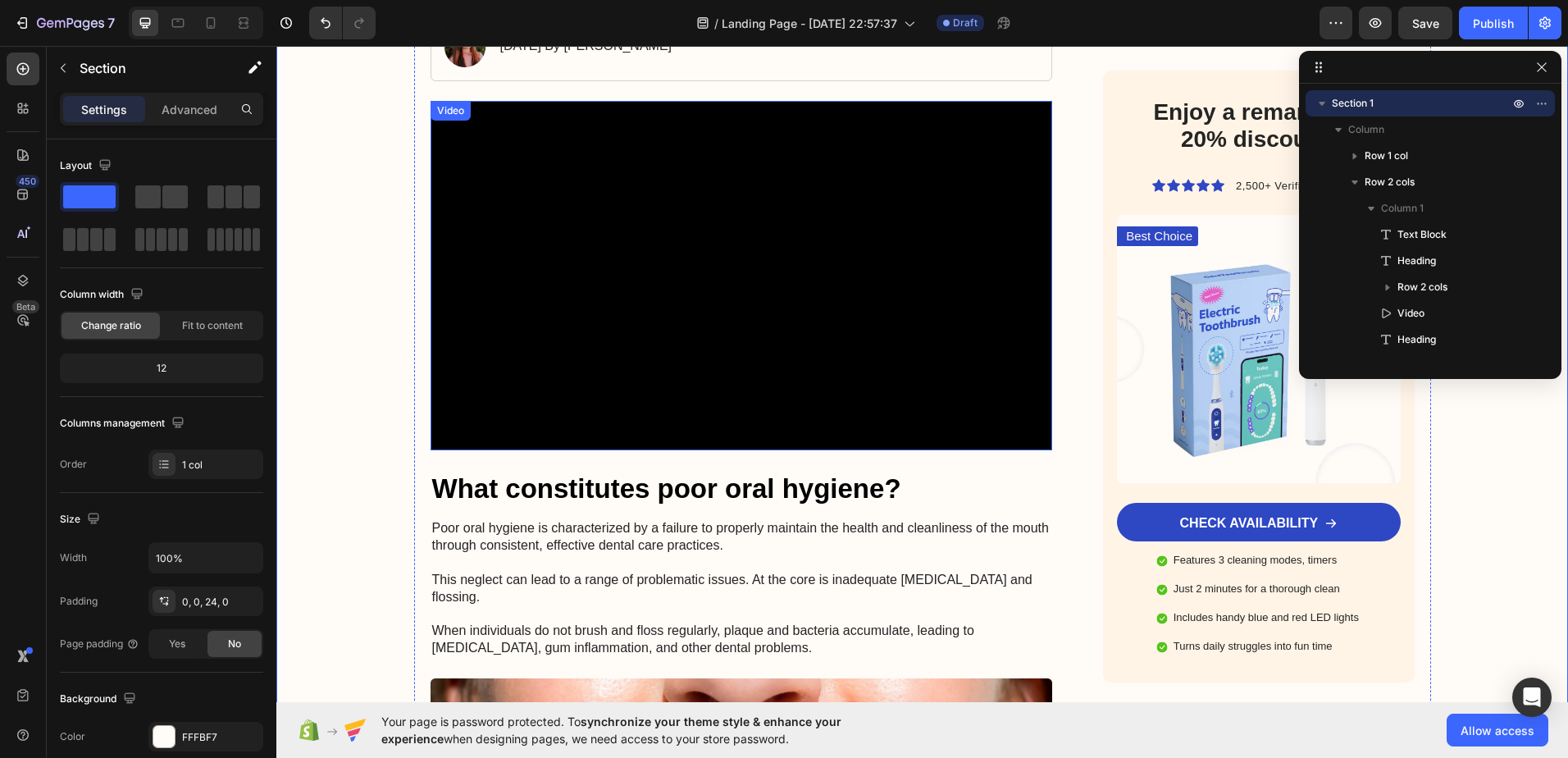
scroll to position [410, 0]
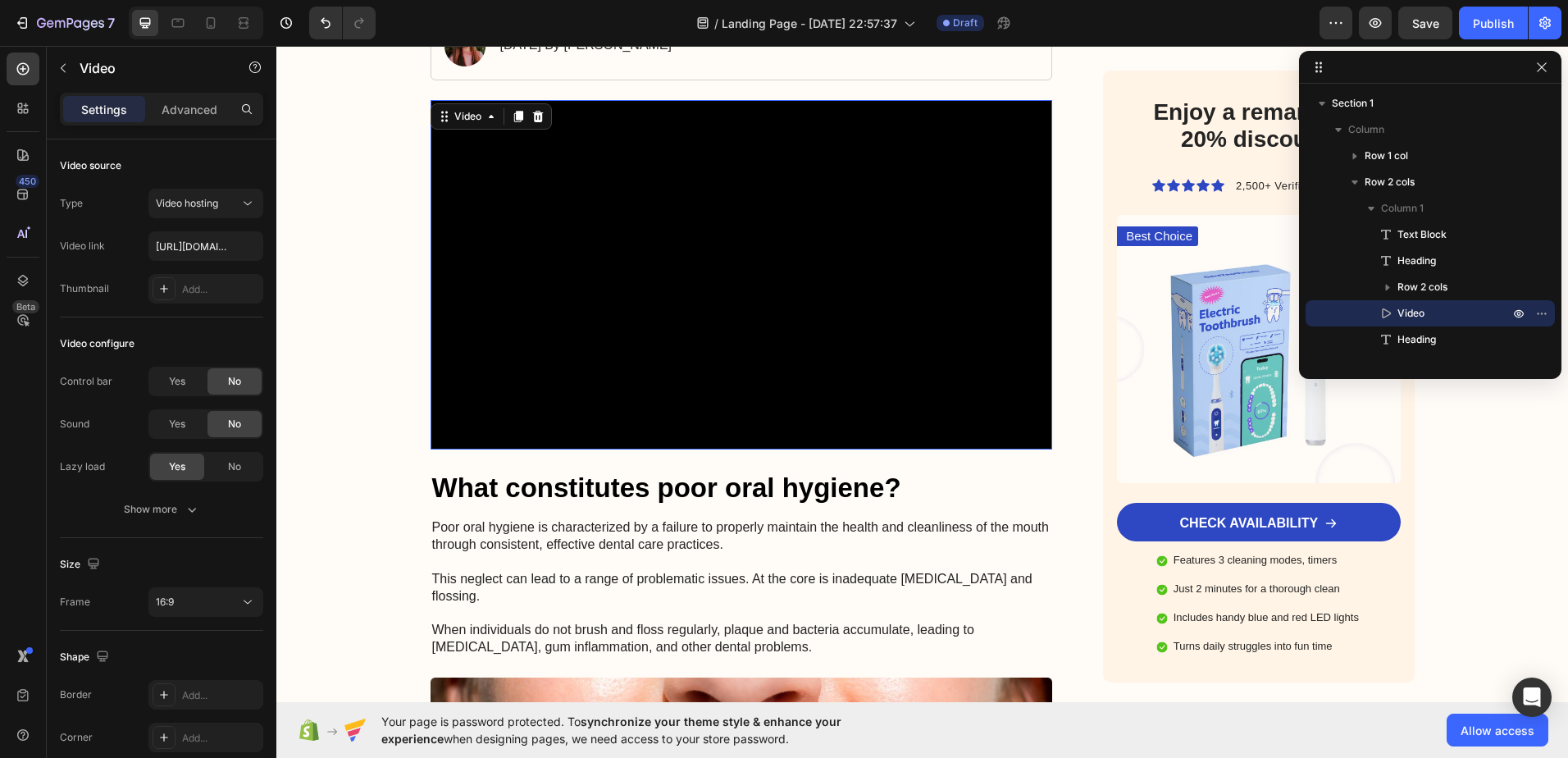
click at [580, 254] on video at bounding box center [742, 275] width 623 height 351
click at [199, 598] on div "16:9" at bounding box center [197, 601] width 83 height 15
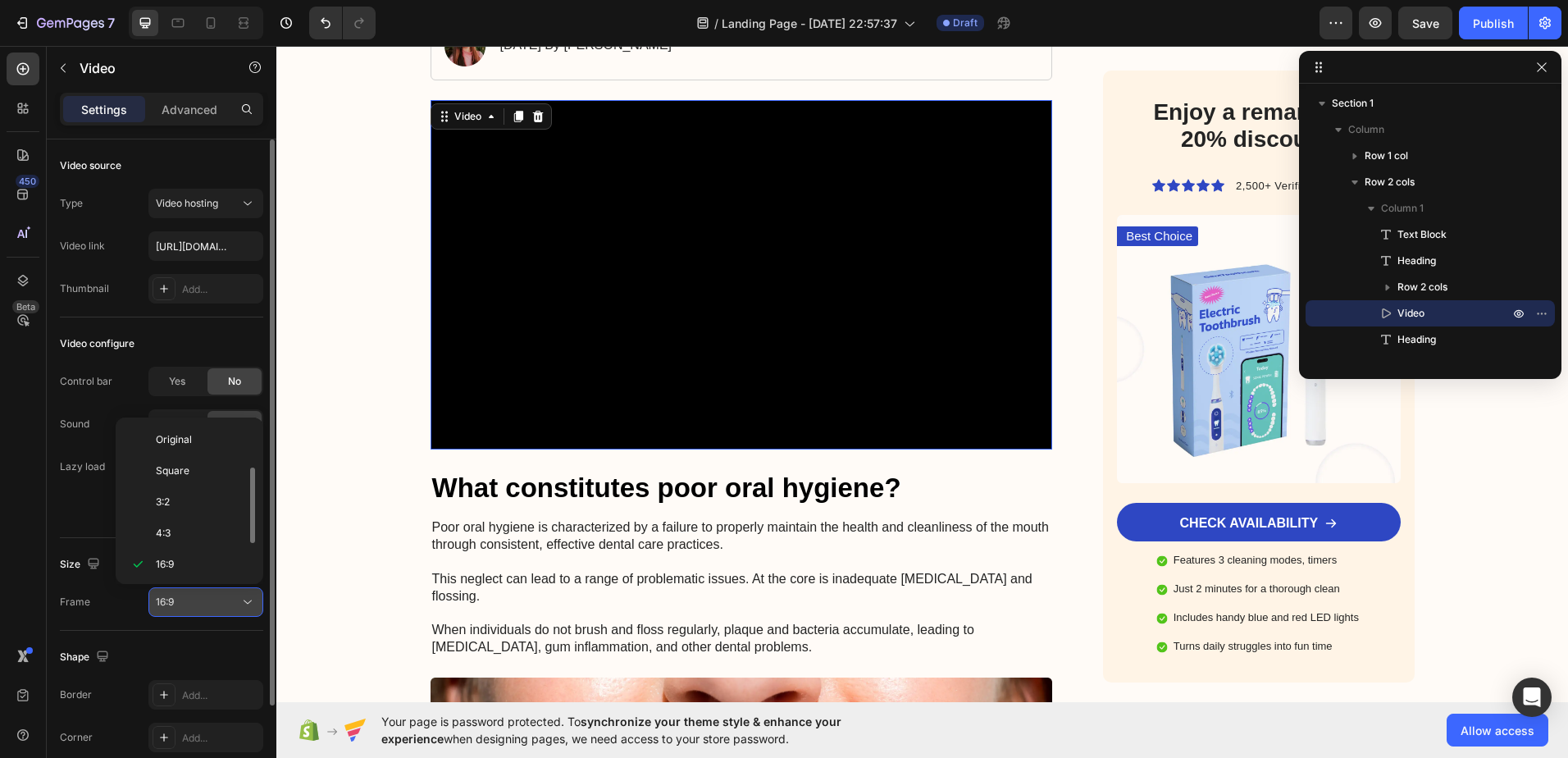
scroll to position [29, 0]
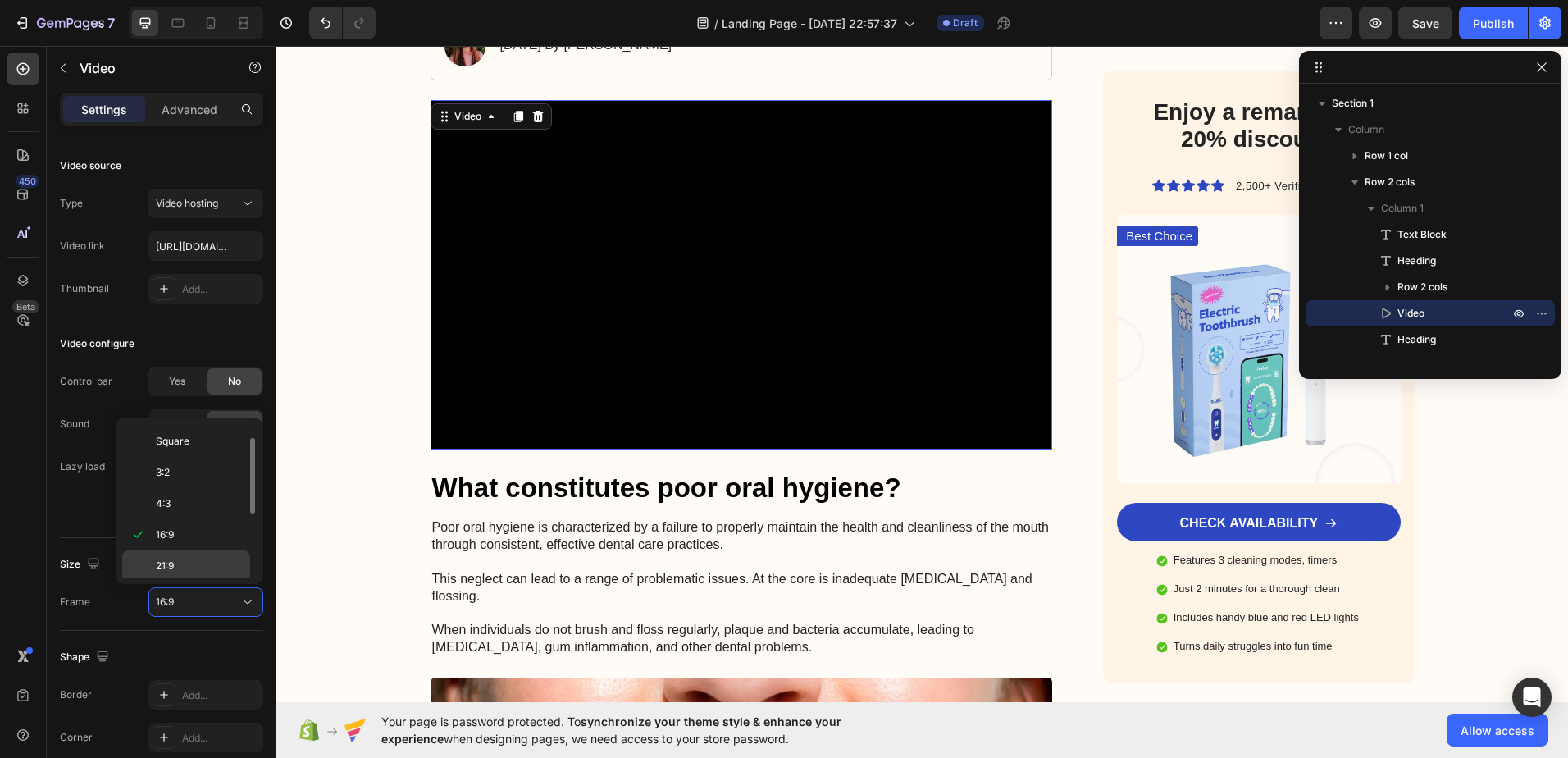
click at [179, 582] on div "21:9" at bounding box center [186, 597] width 128 height 31
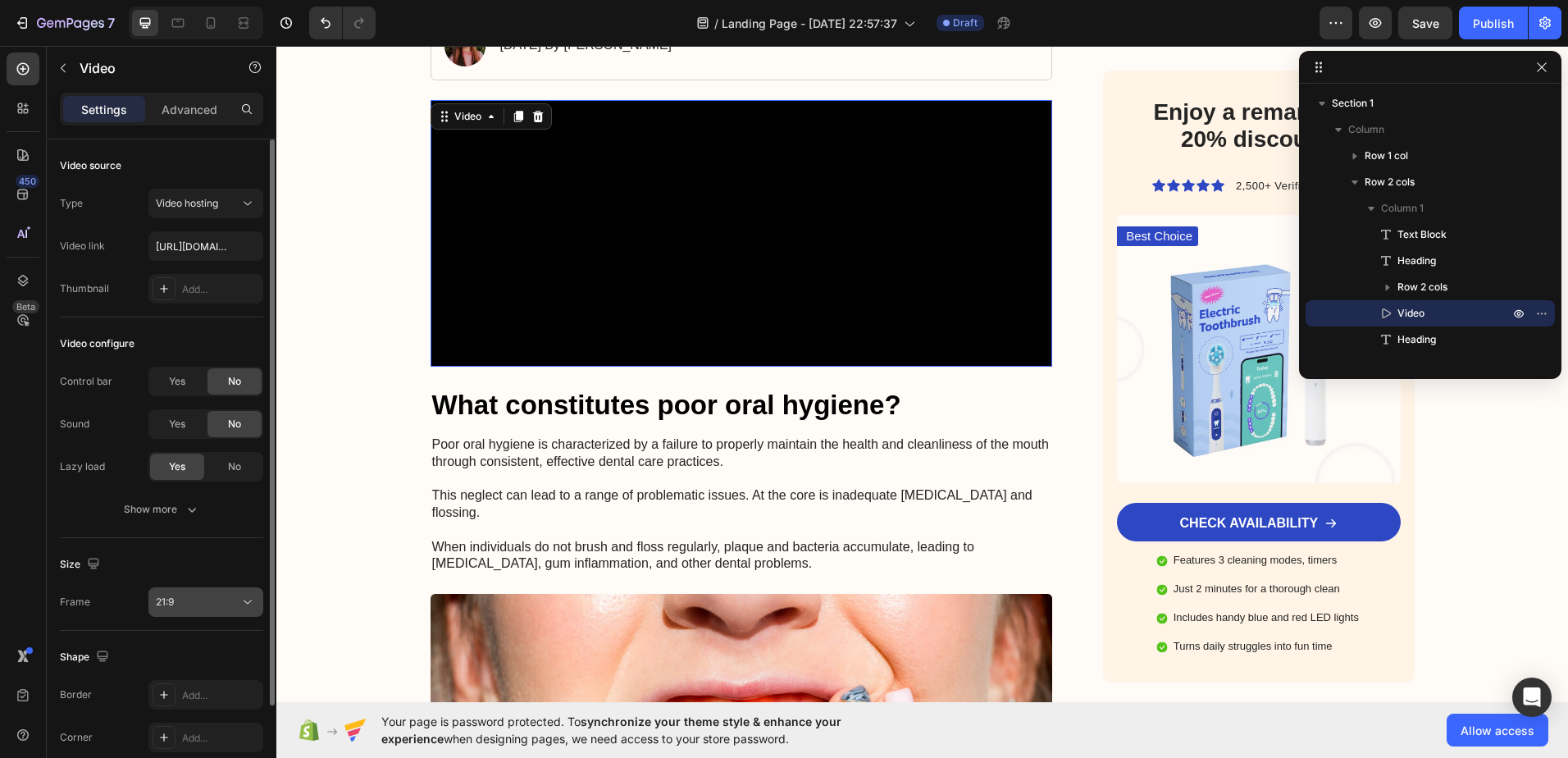
click at [183, 608] on div "21:9" at bounding box center [197, 601] width 83 height 15
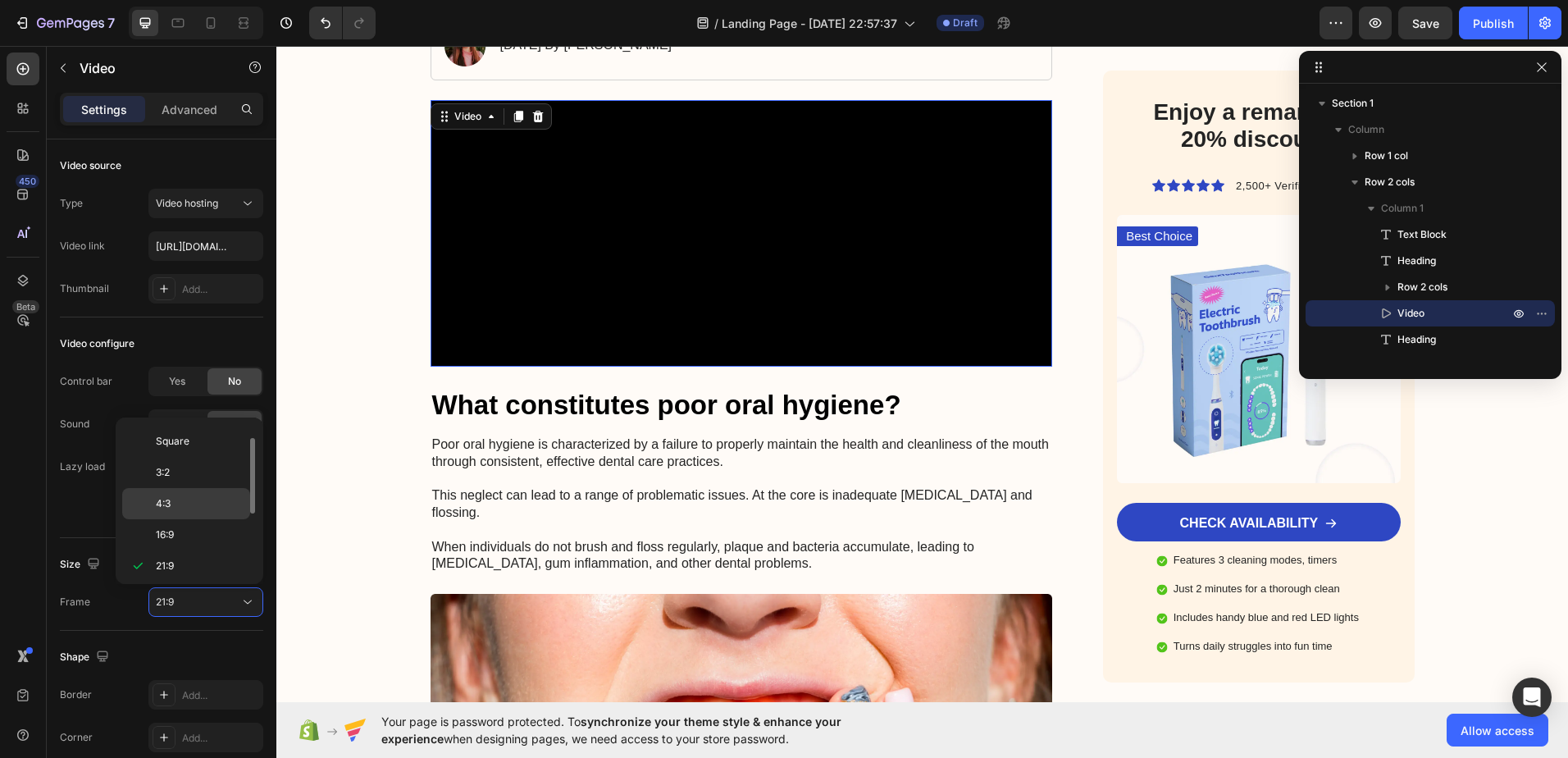
click at [169, 498] on span "4:3" at bounding box center [163, 503] width 15 height 15
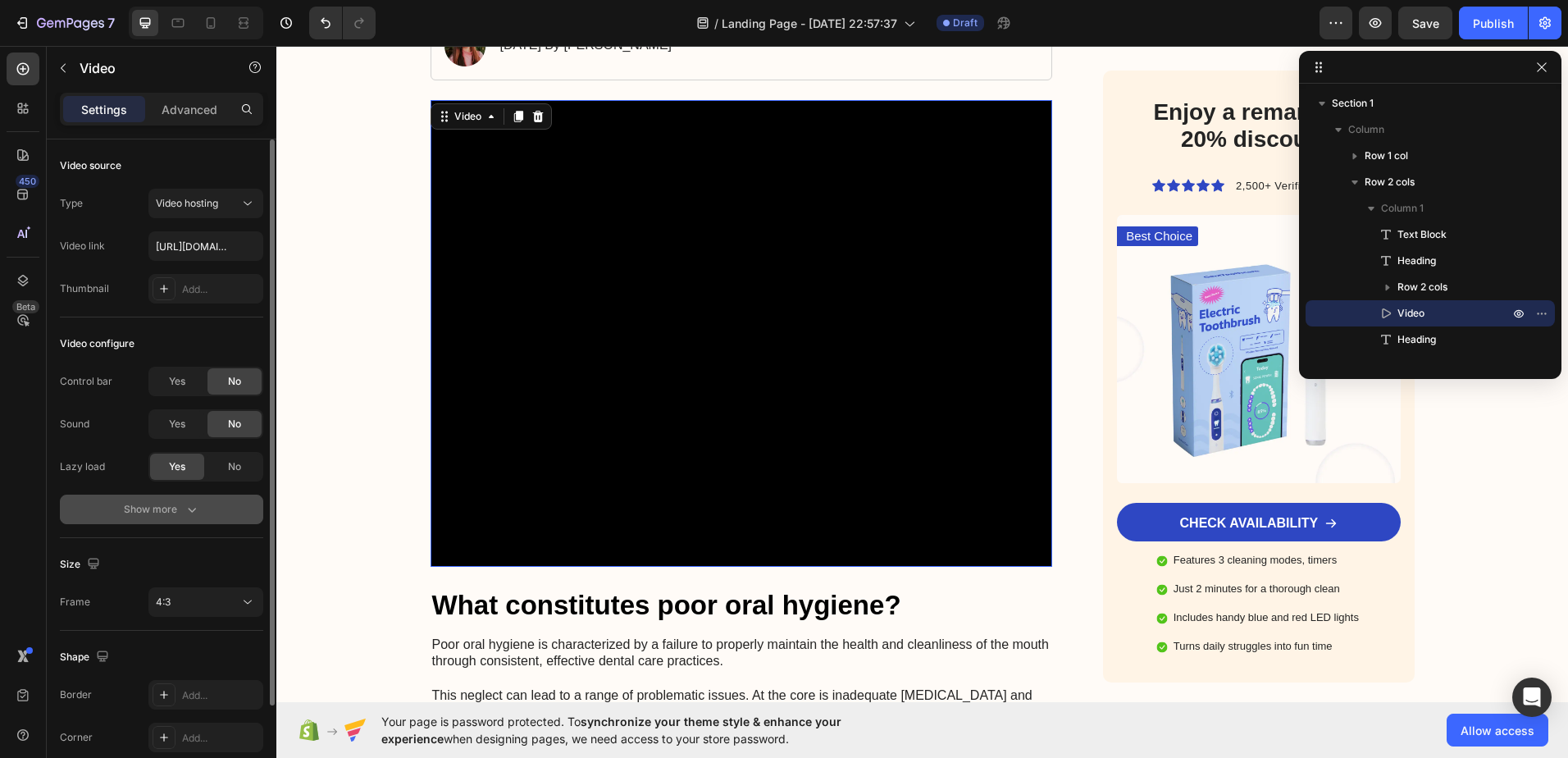
click at [209, 507] on button "Show more" at bounding box center [162, 509] width 204 height 29
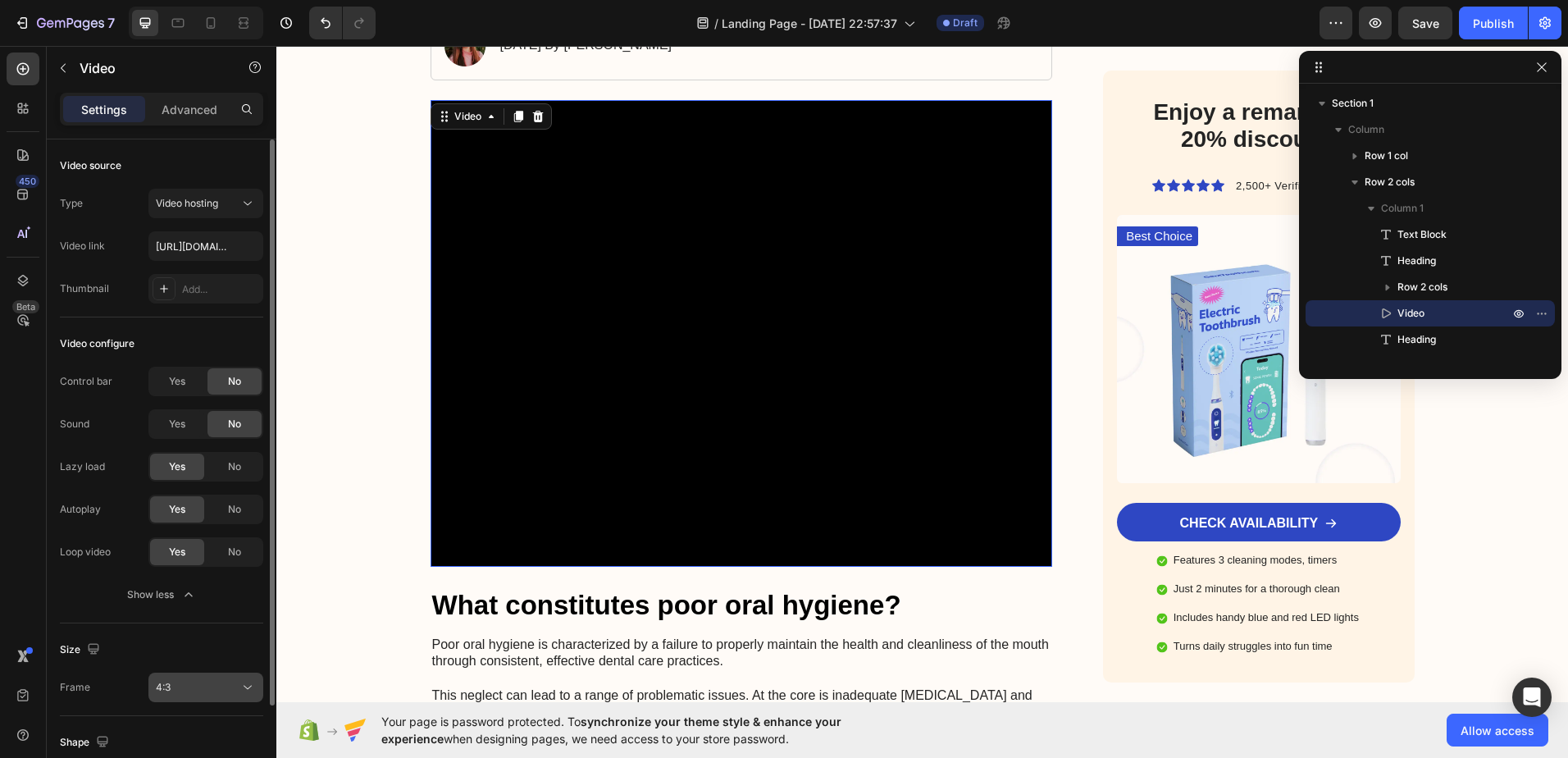
click at [176, 592] on div "Show less" at bounding box center [162, 594] width 70 height 17
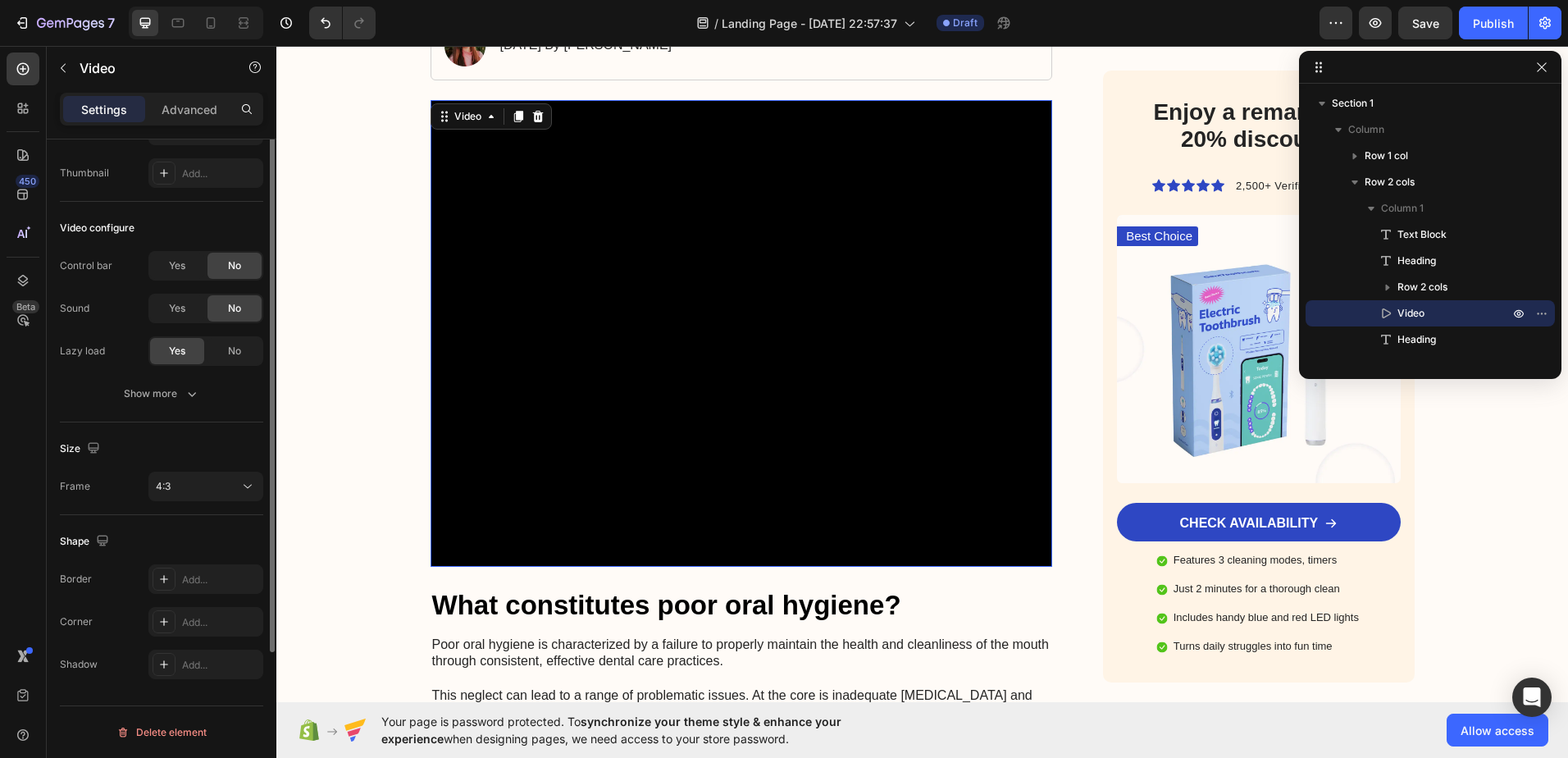
scroll to position [33, 0]
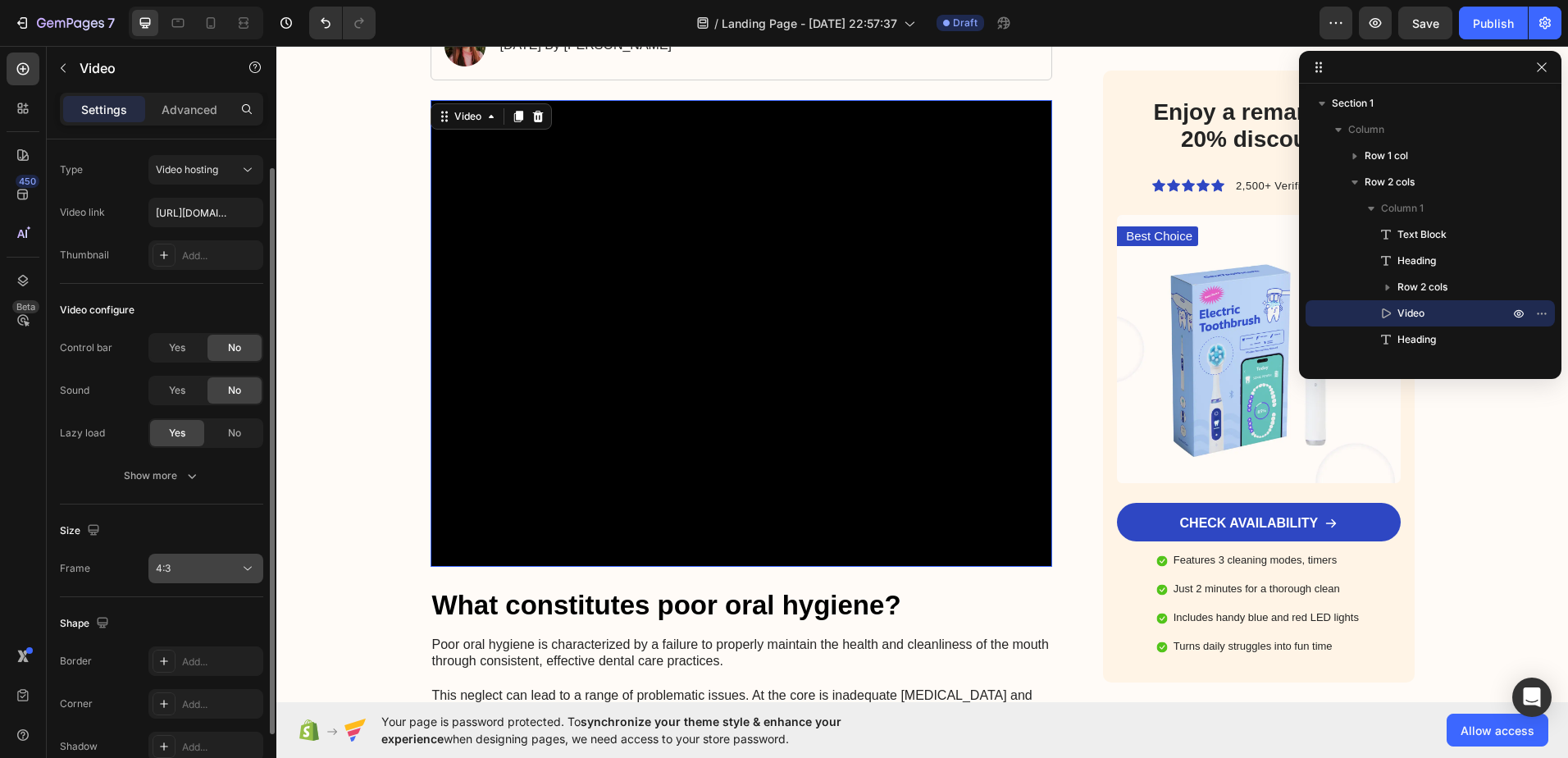
click at [195, 573] on div "4:3" at bounding box center [197, 568] width 83 height 15
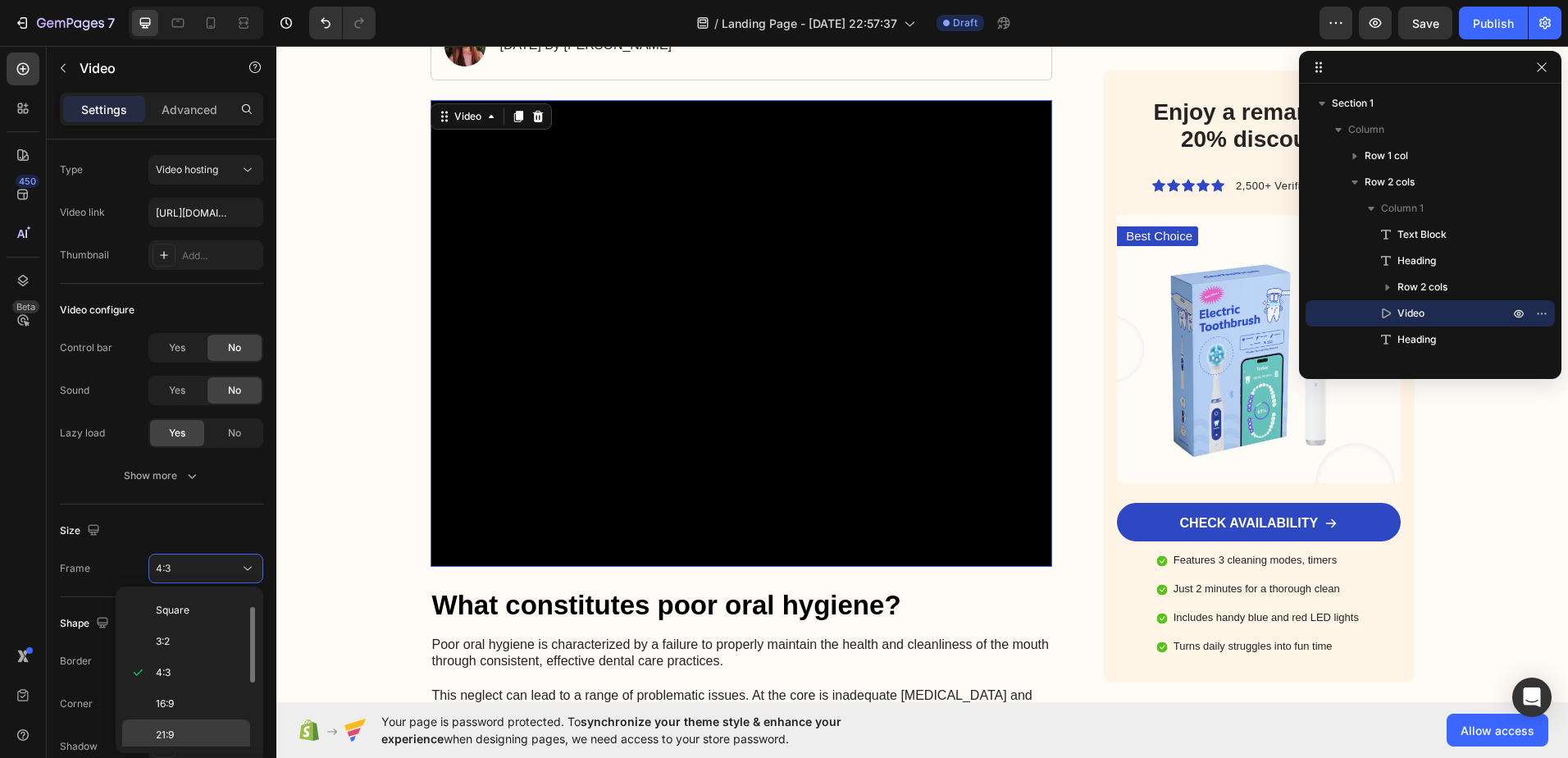
scroll to position [112, 0]
click at [170, 619] on span "16:9" at bounding box center [165, 621] width 18 height 15
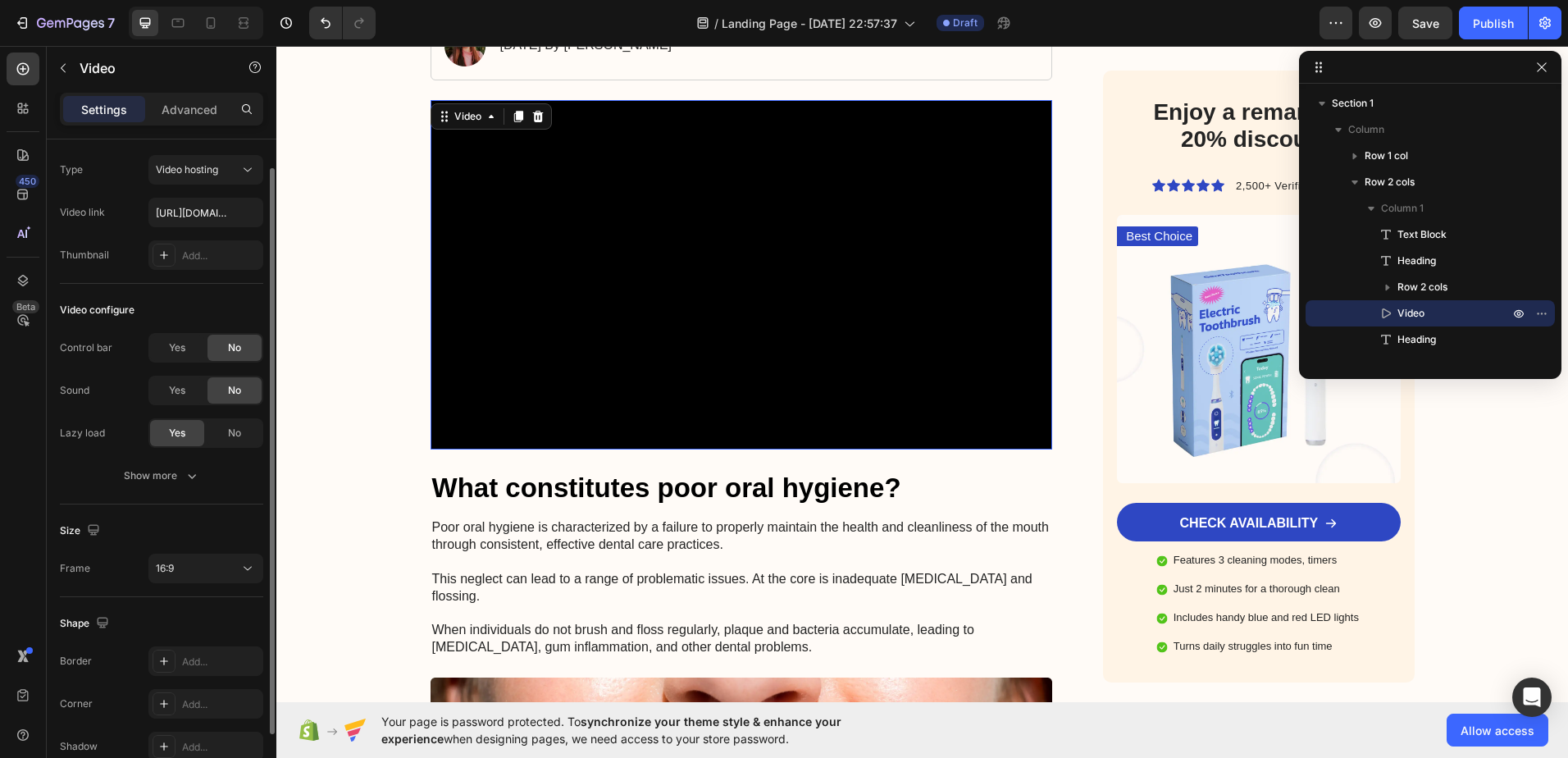
click at [218, 516] on div "Size Frame 16:9" at bounding box center [162, 550] width 204 height 93
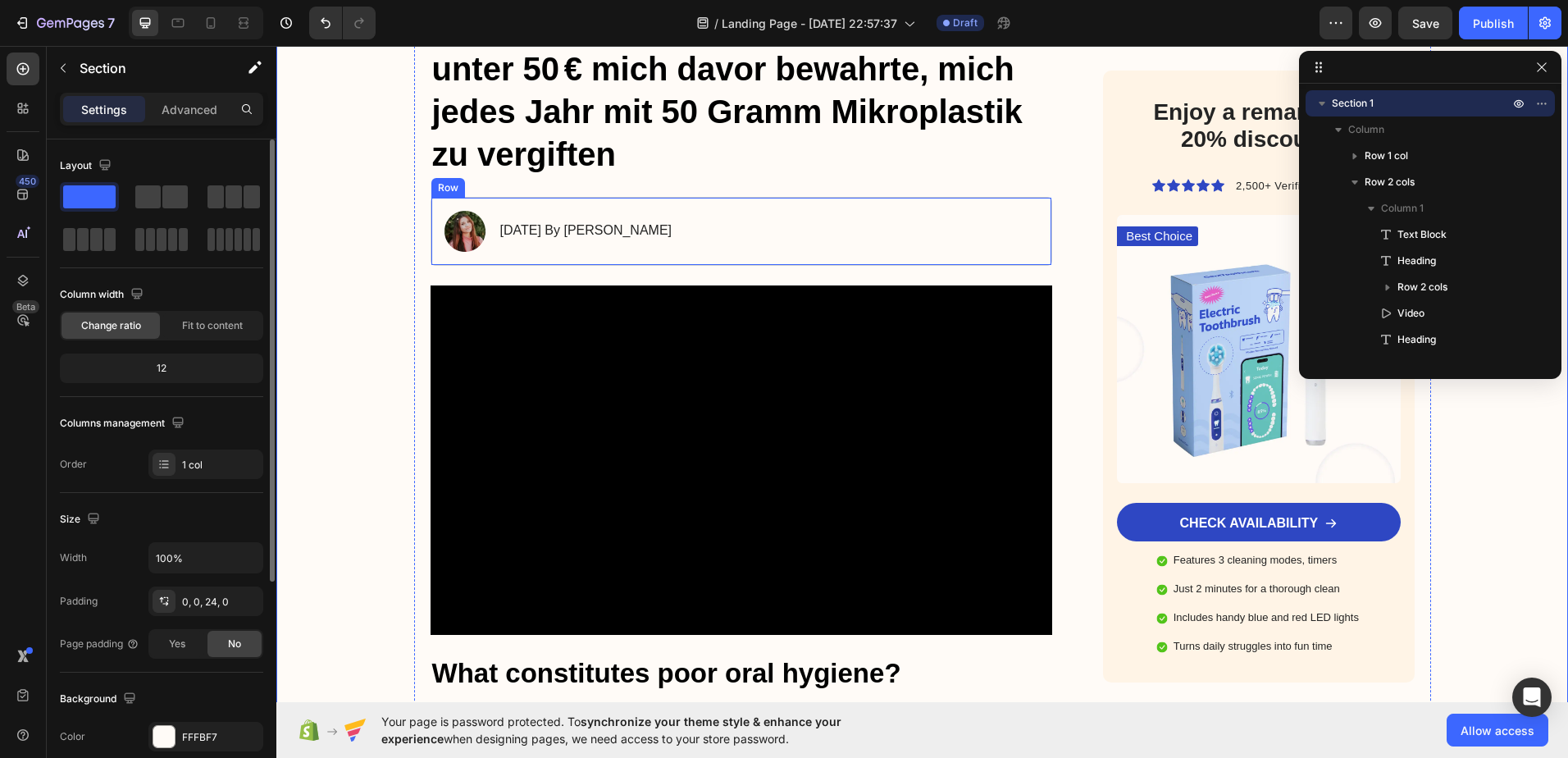
scroll to position [164, 0]
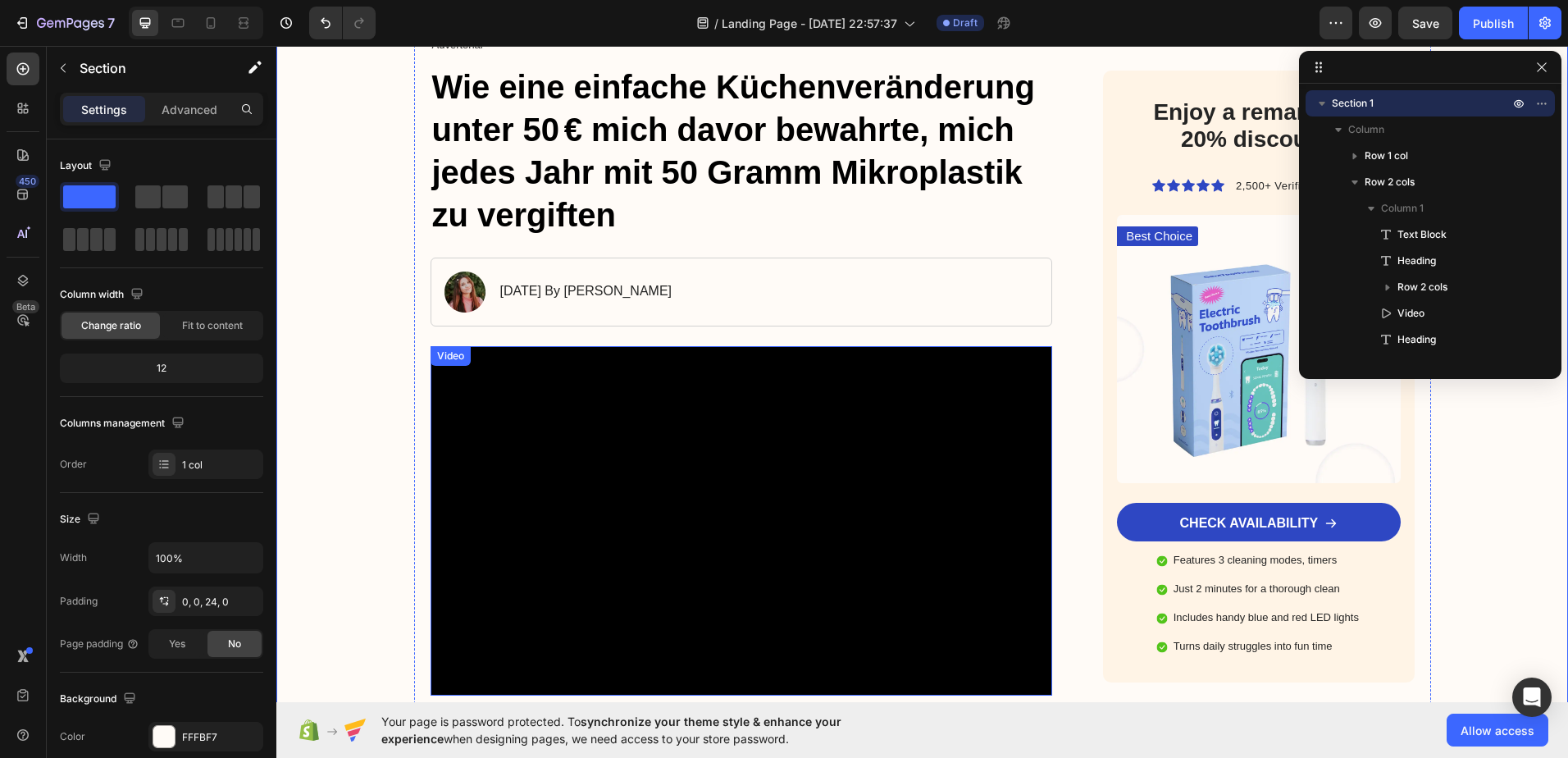
click at [806, 460] on video at bounding box center [742, 521] width 623 height 351
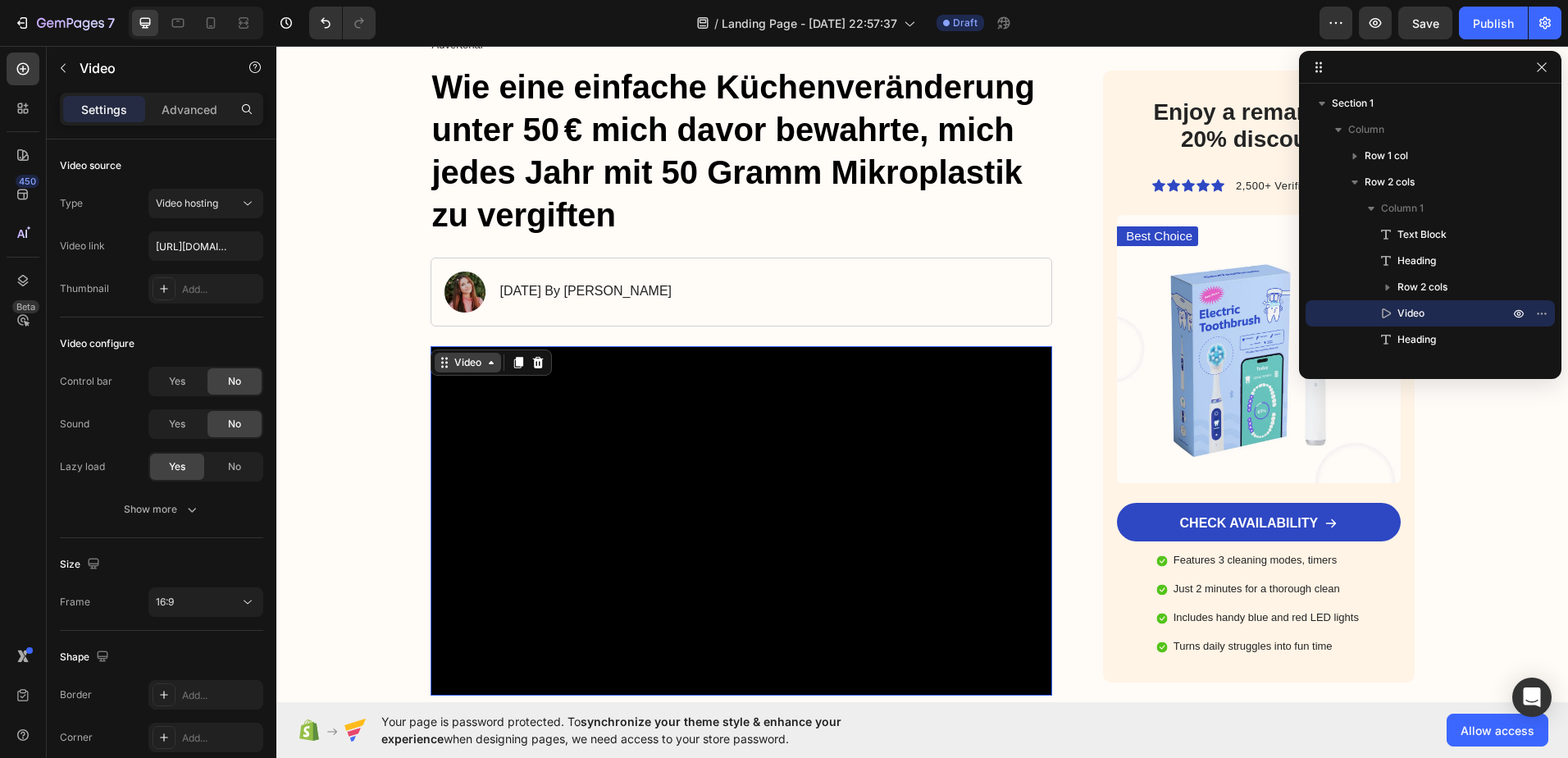
click at [459, 370] on div "Video" at bounding box center [468, 362] width 67 height 20
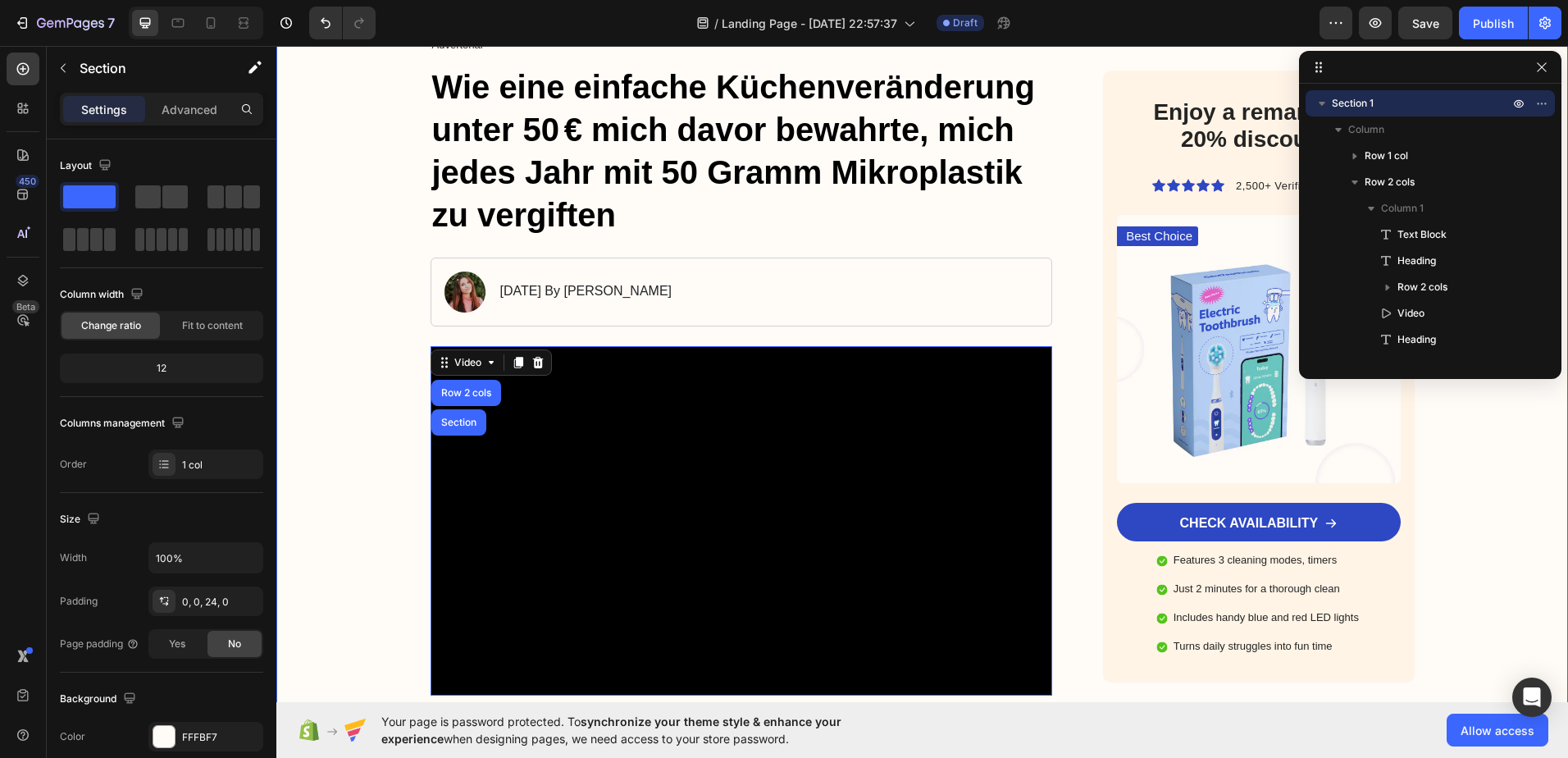
click at [431, 453] on video at bounding box center [742, 521] width 623 height 351
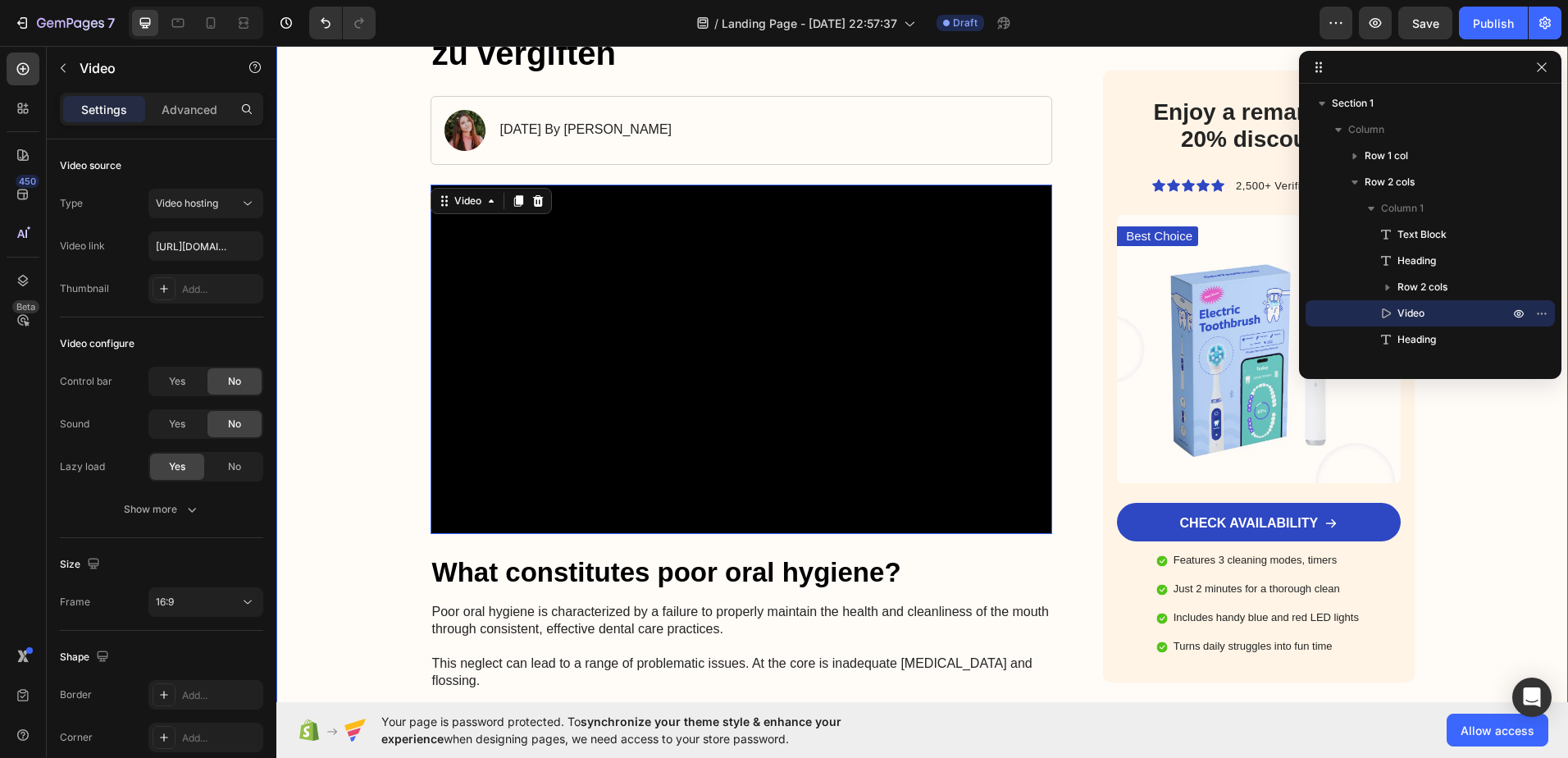
scroll to position [410, 0]
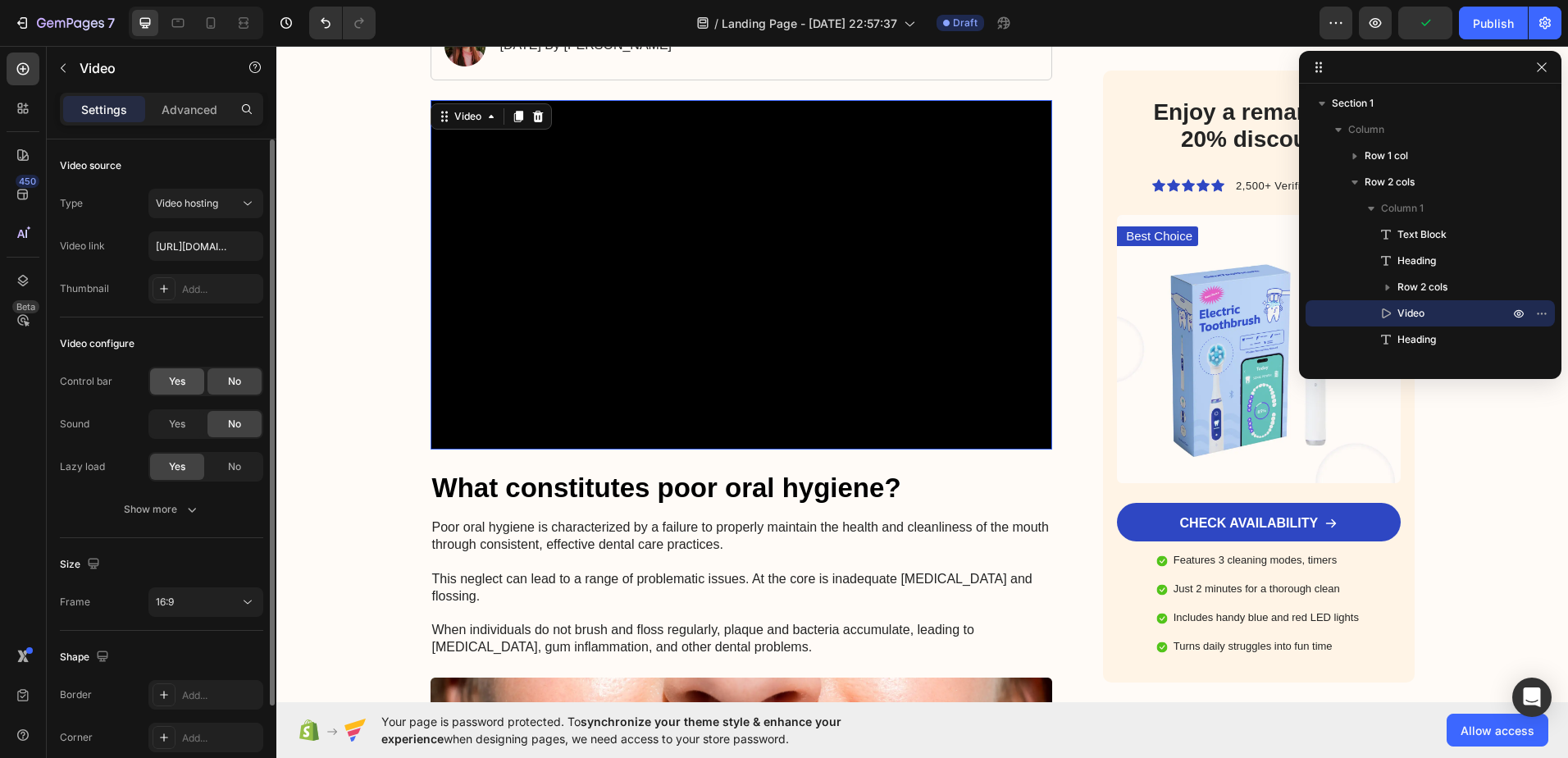
click at [166, 378] on div "Yes" at bounding box center [176, 381] width 54 height 26
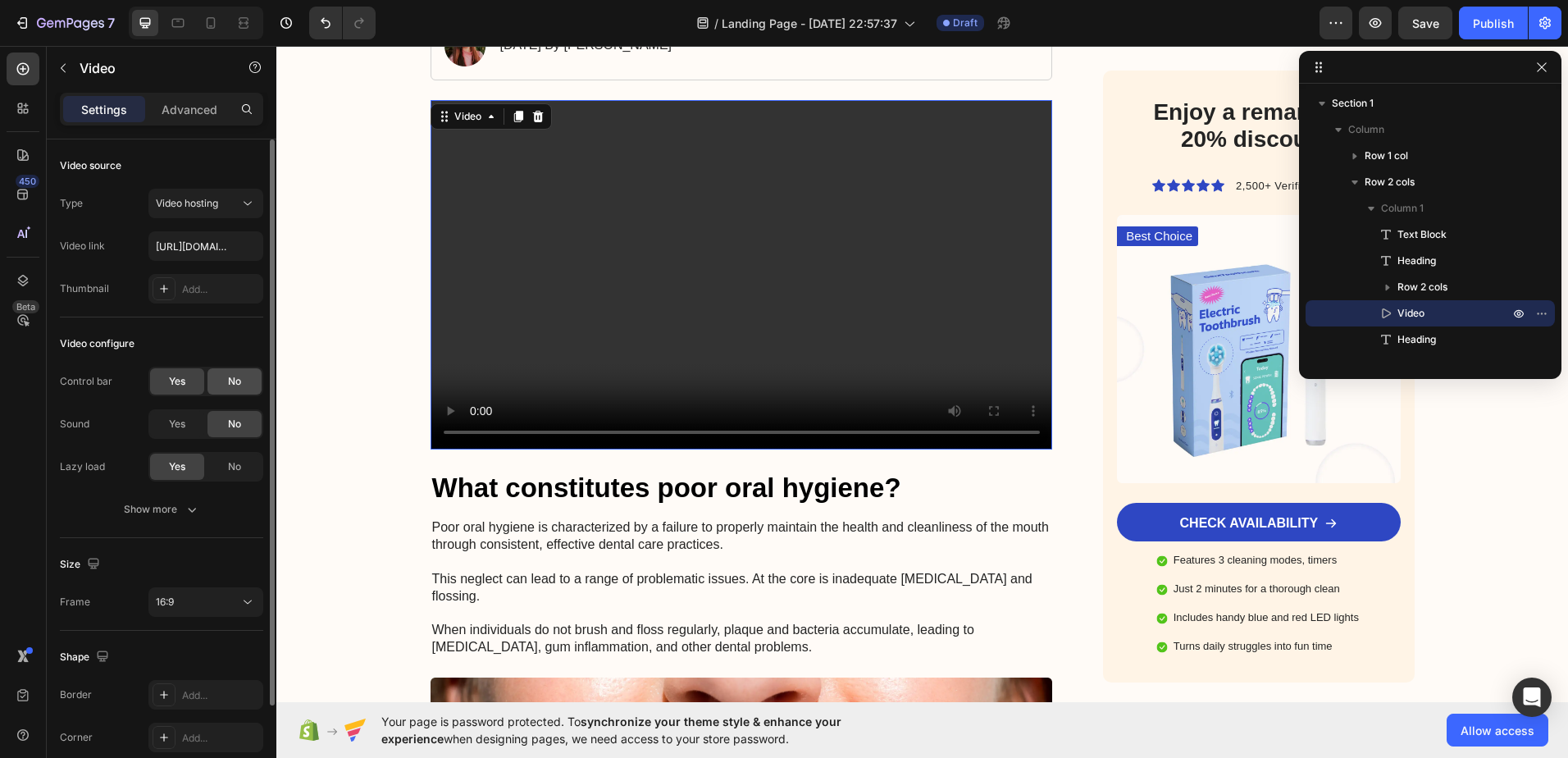
click at [234, 383] on span "No" at bounding box center [234, 381] width 13 height 15
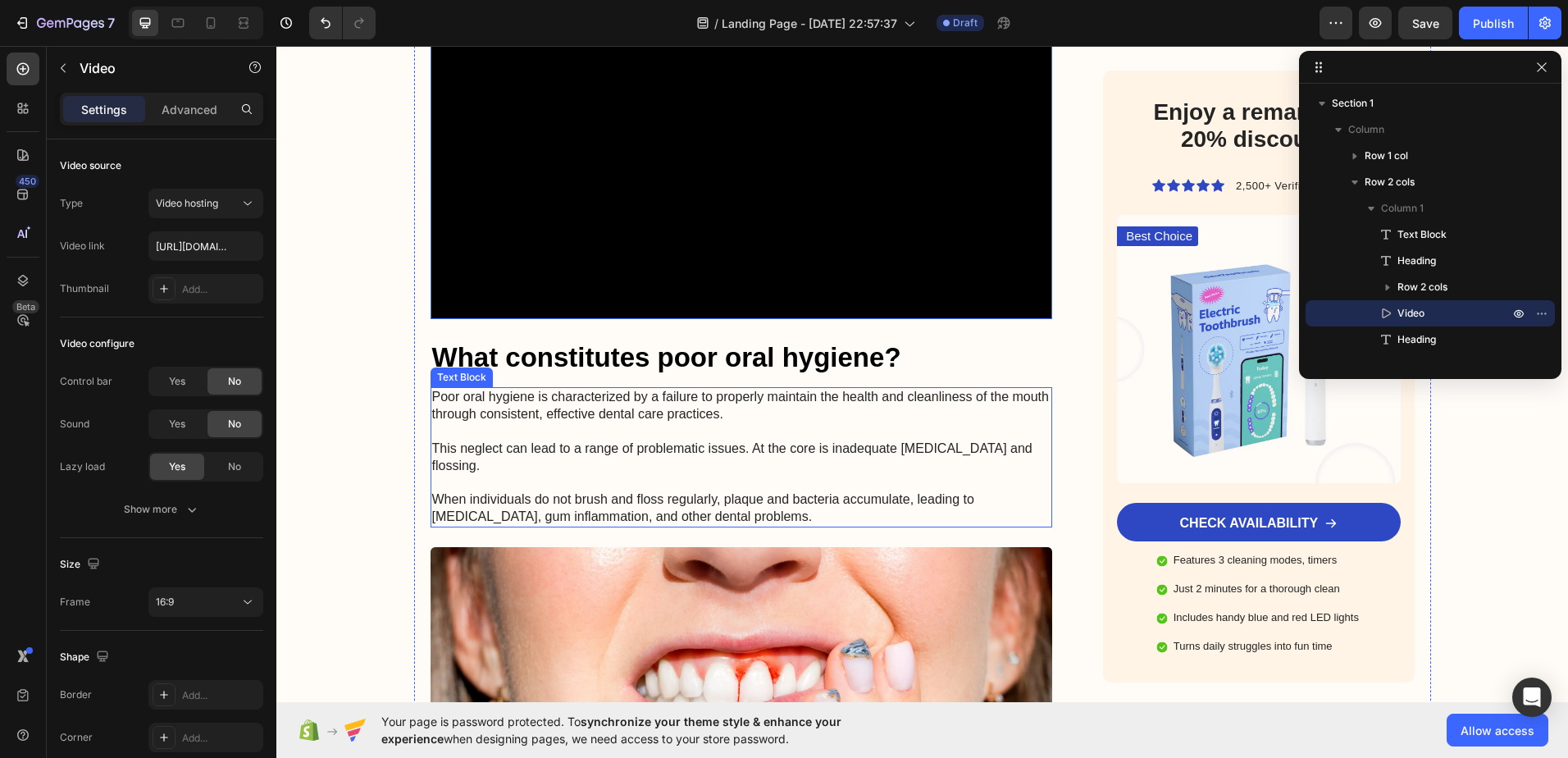
scroll to position [509, 0]
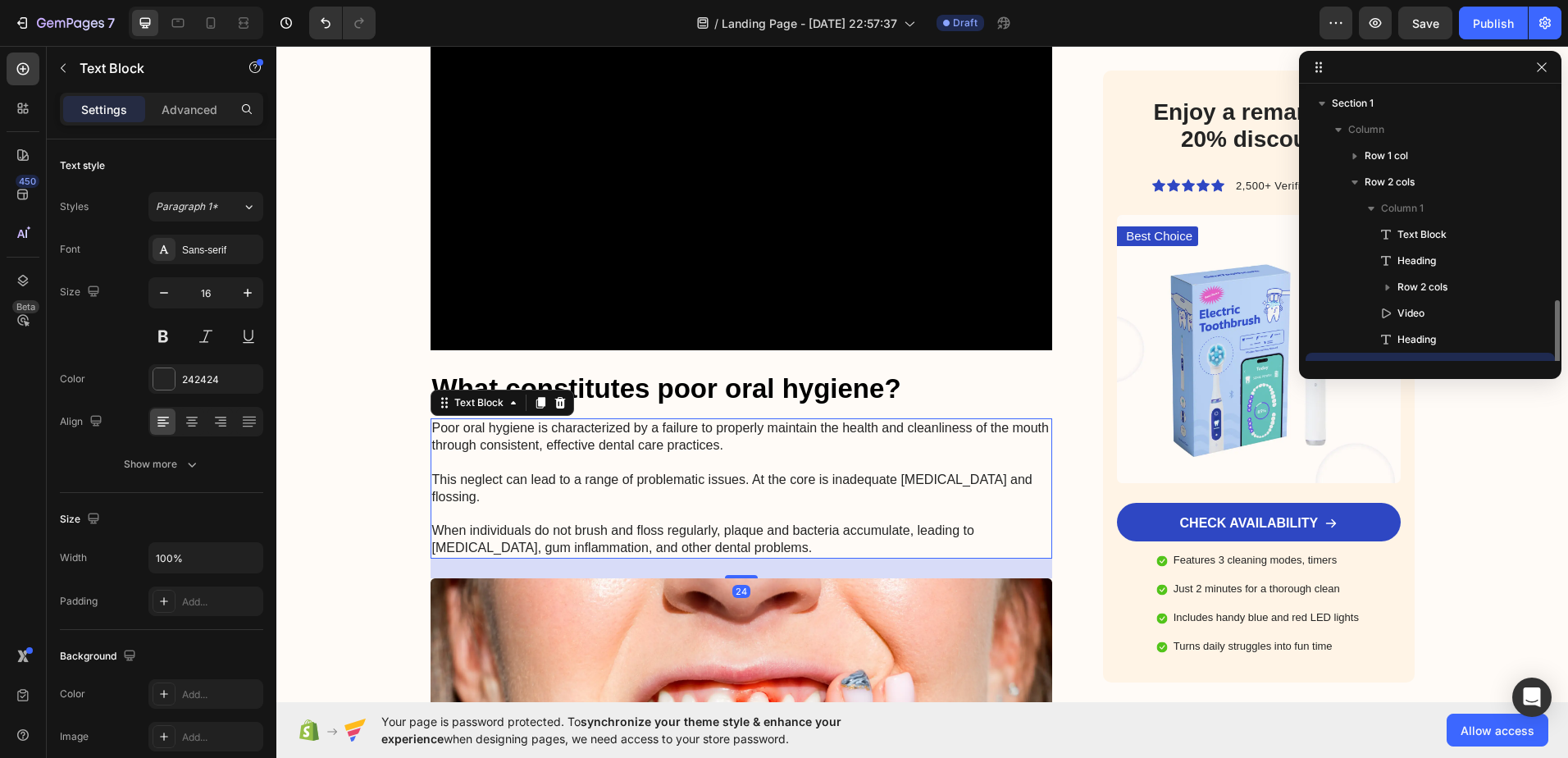
click at [625, 462] on p "Poor oral hygiene is characterized by a failure to properly maintain the health…" at bounding box center [741, 488] width 619 height 136
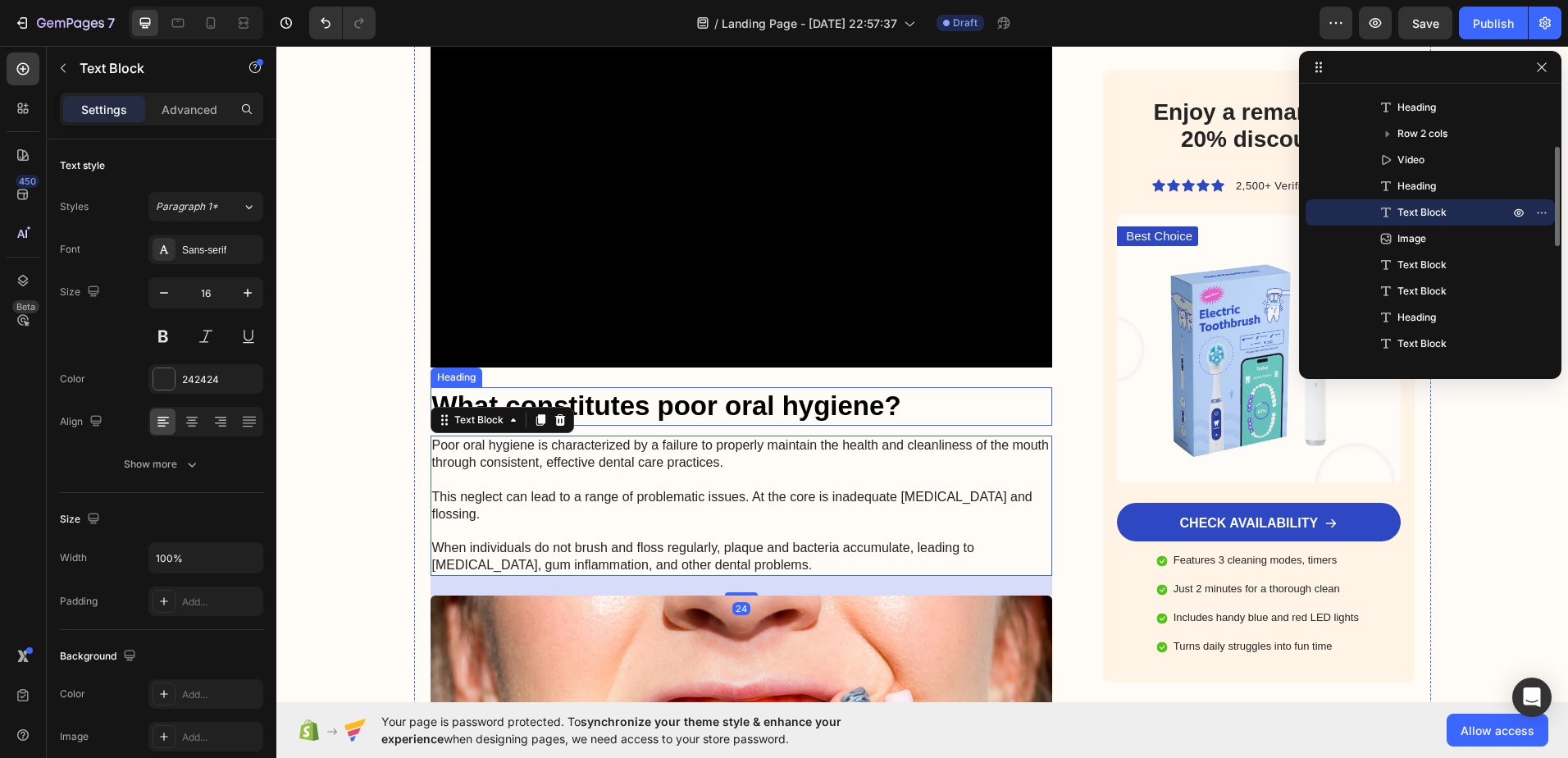
click at [627, 396] on h3 "What constitutes poor oral hygiene?" at bounding box center [742, 405] width 623 height 38
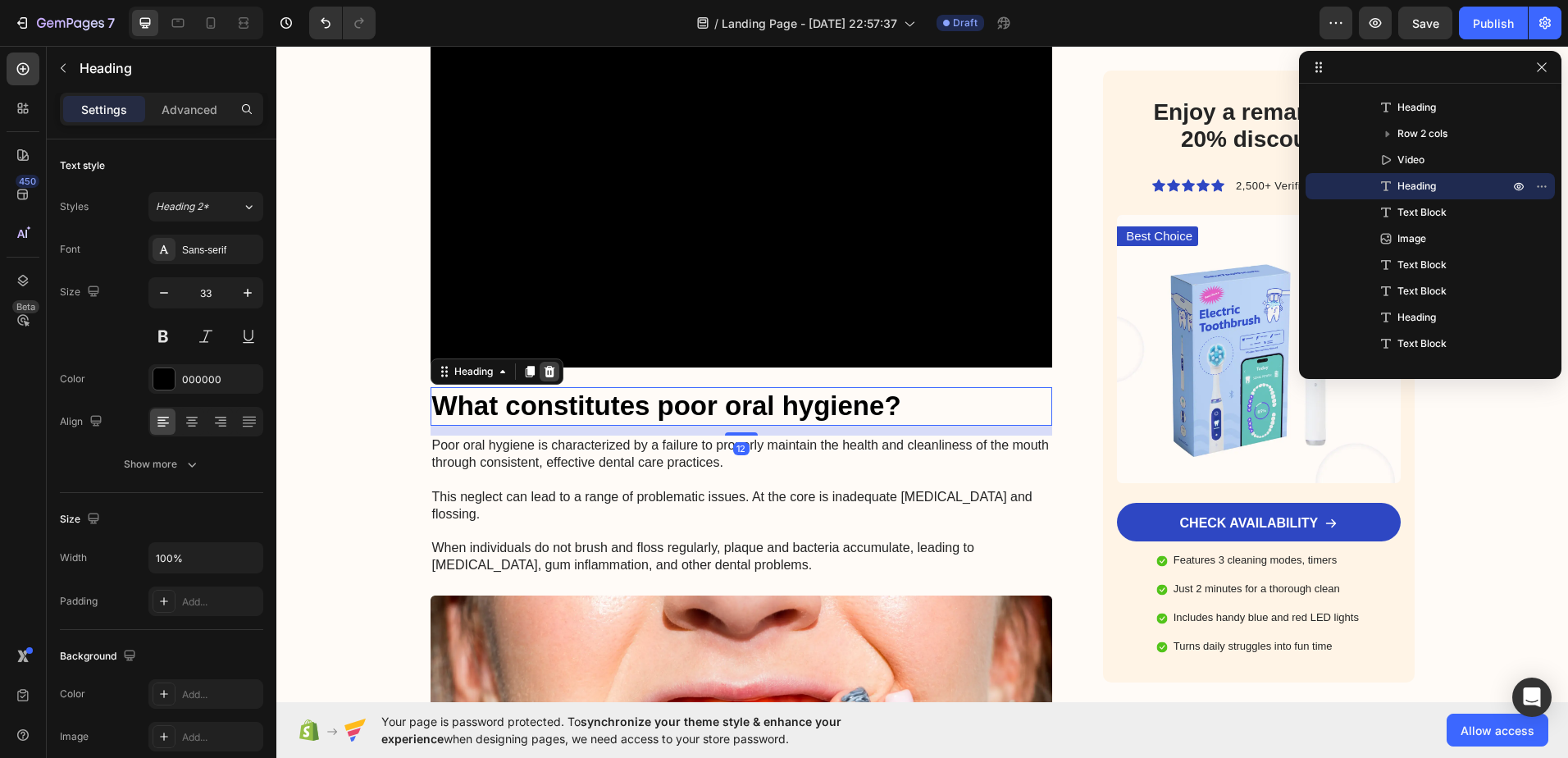
click at [548, 371] on icon at bounding box center [548, 371] width 13 height 13
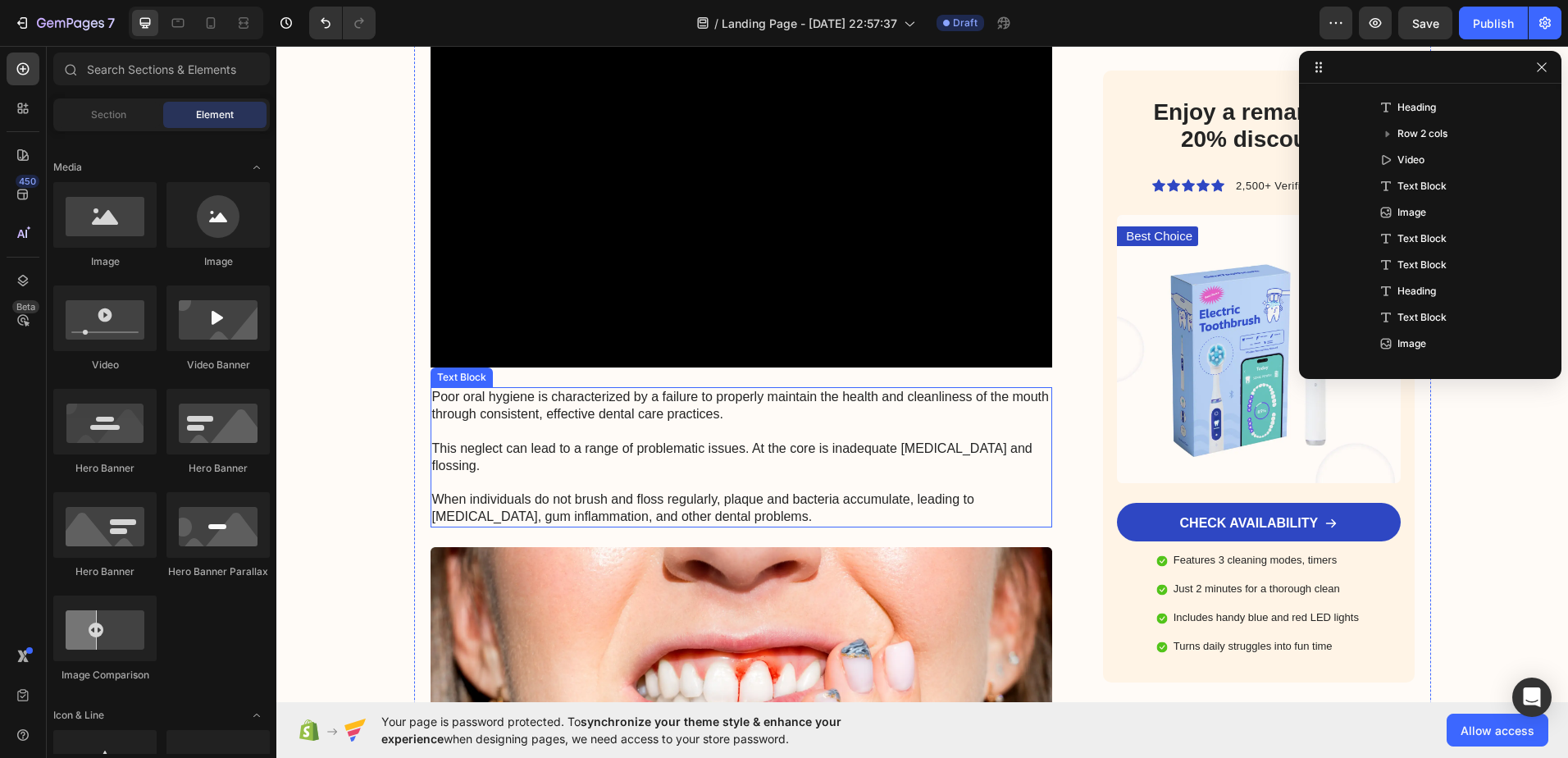
click at [567, 421] on p "Poor oral hygiene is characterized by a failure to properly maintain the health…" at bounding box center [741, 456] width 619 height 136
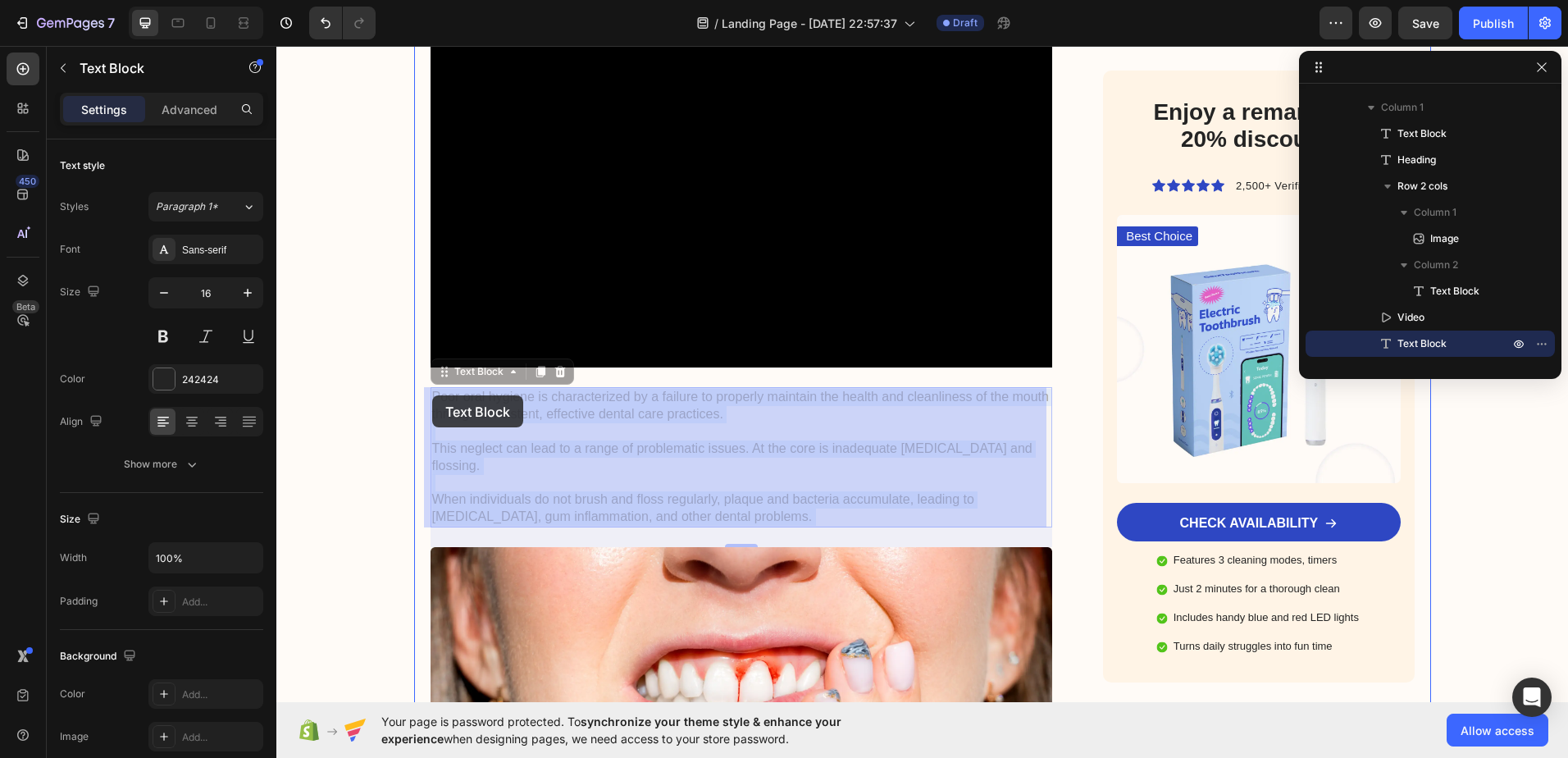
drag, startPoint x: 694, startPoint y: 517, endPoint x: 432, endPoint y: 396, distance: 288.6
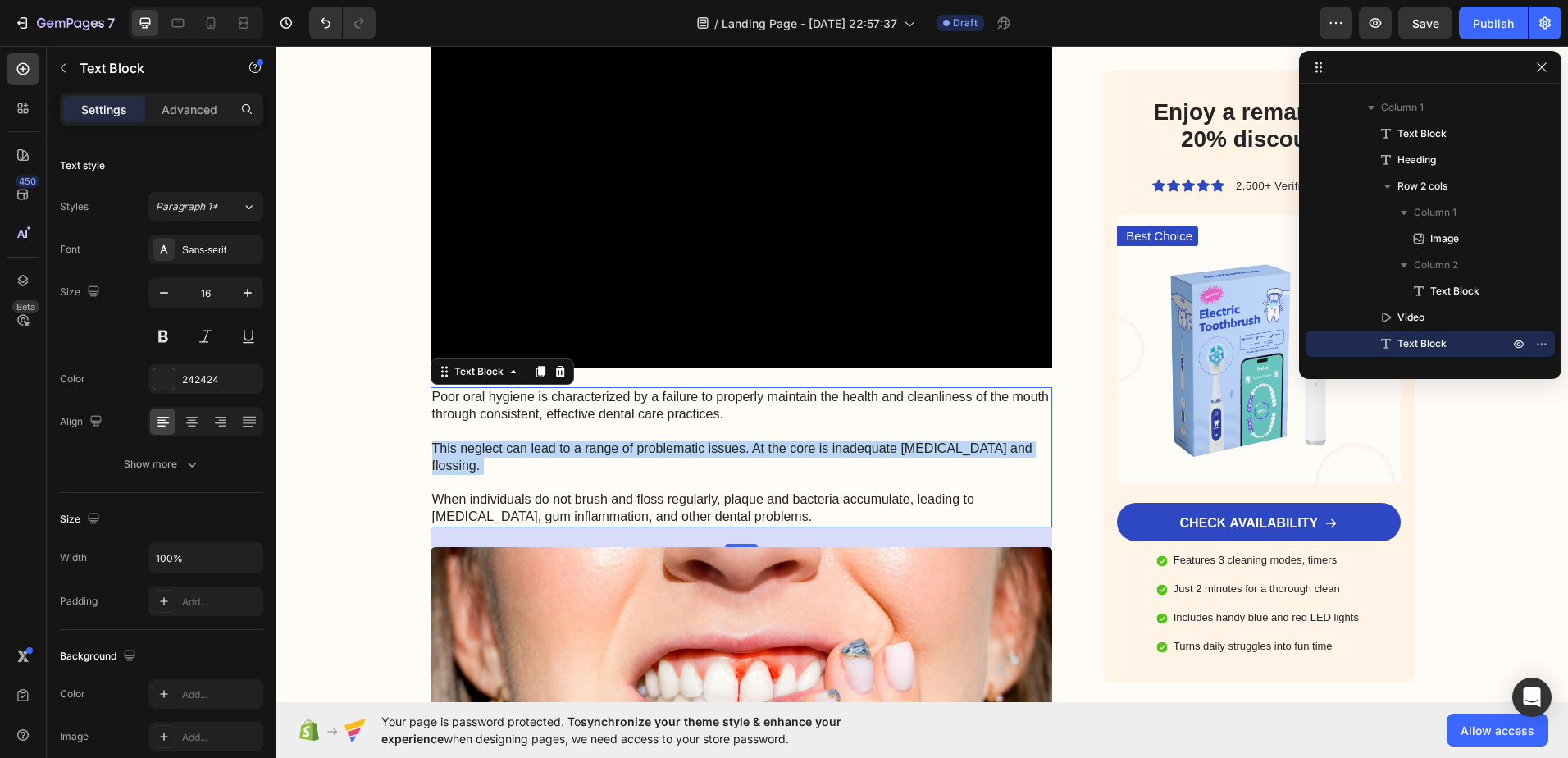
click at [609, 473] on p "Poor oral hygiene is characterized by a failure to properly maintain the health…" at bounding box center [741, 456] width 619 height 136
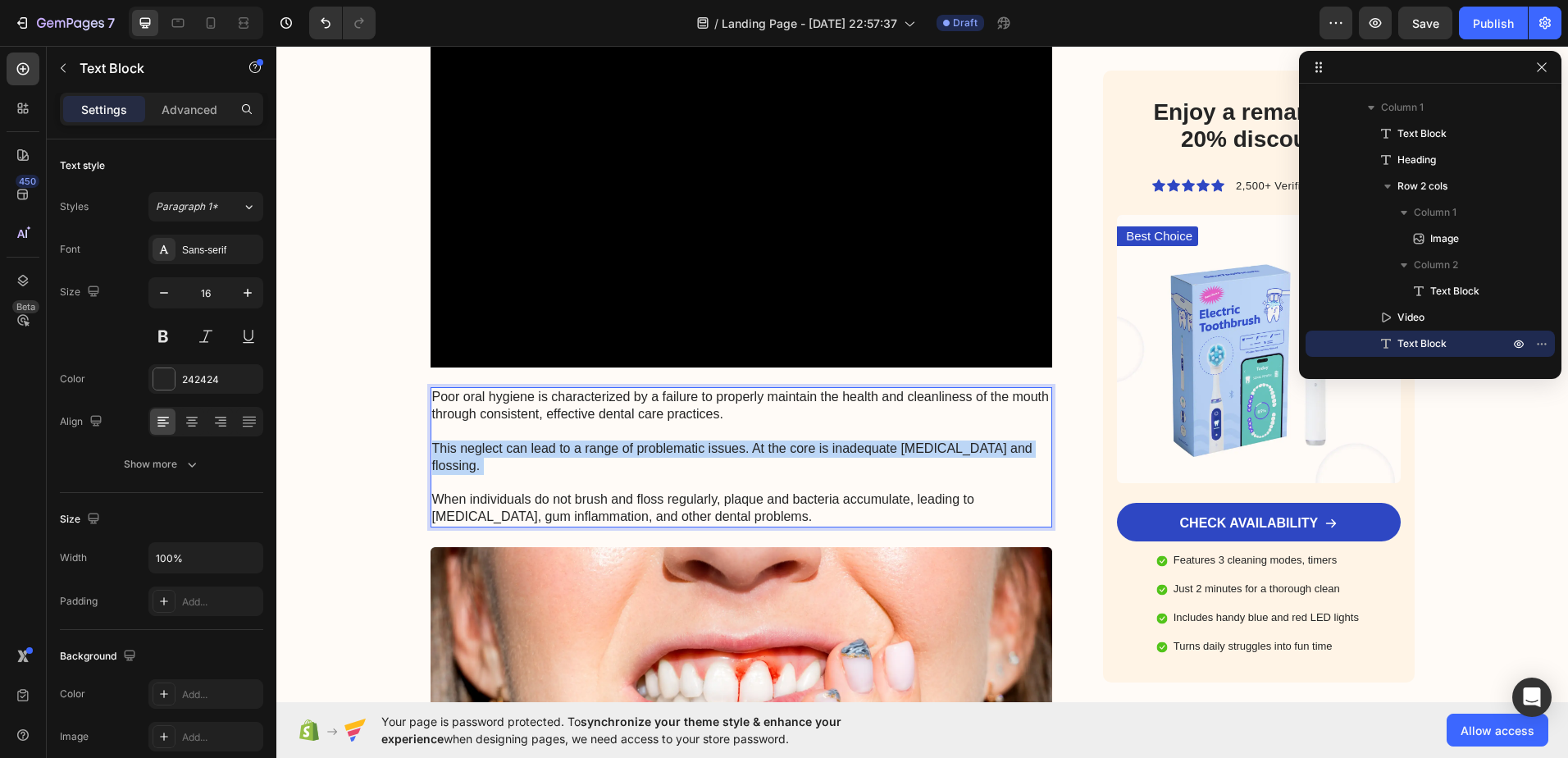
click at [609, 473] on p "Poor oral hygiene is characterized by a failure to properly maintain the health…" at bounding box center [741, 456] width 619 height 136
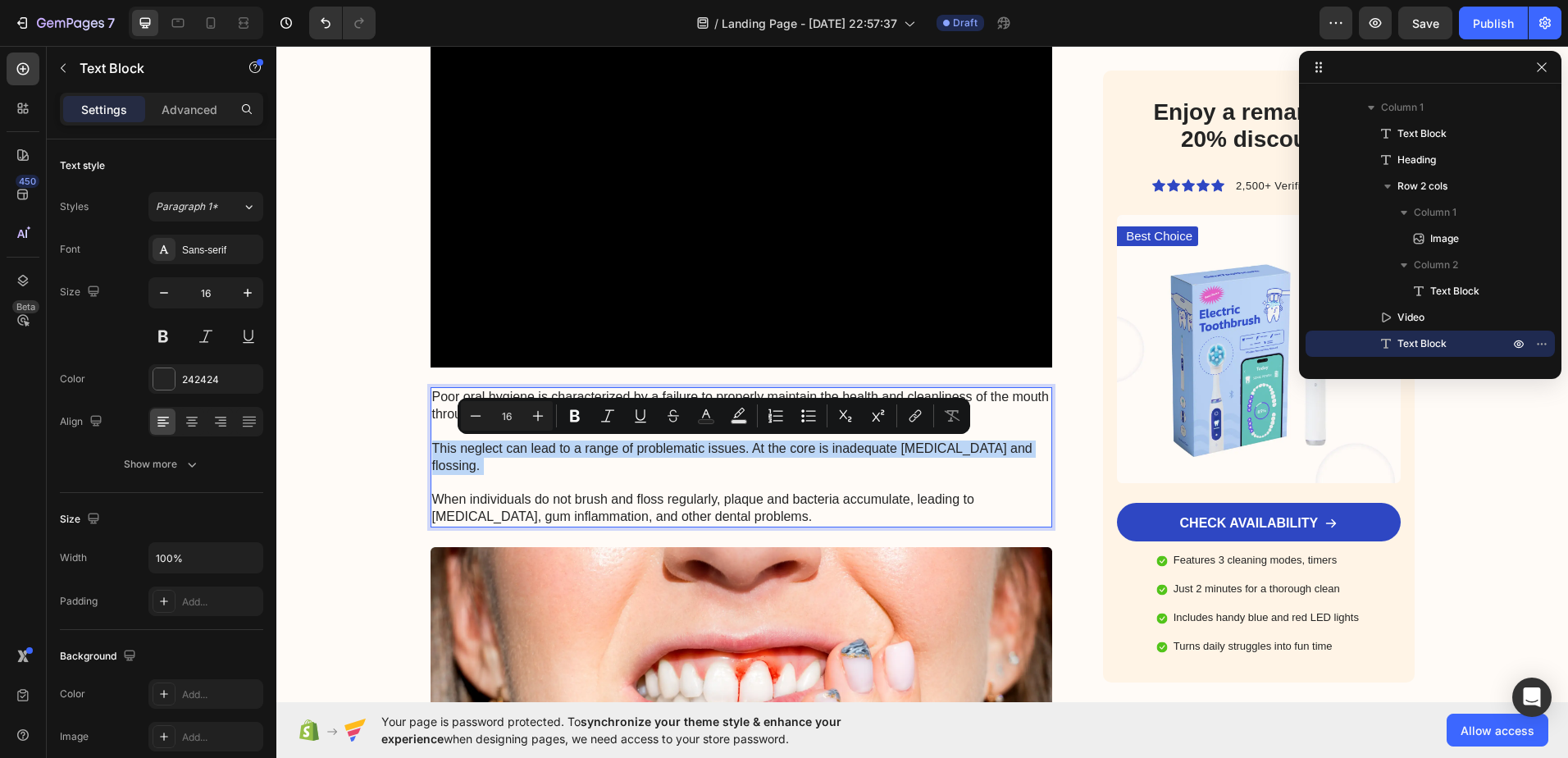
click at [608, 472] on p "Poor oral hygiene is characterized by a failure to properly maintain the health…" at bounding box center [741, 456] width 619 height 136
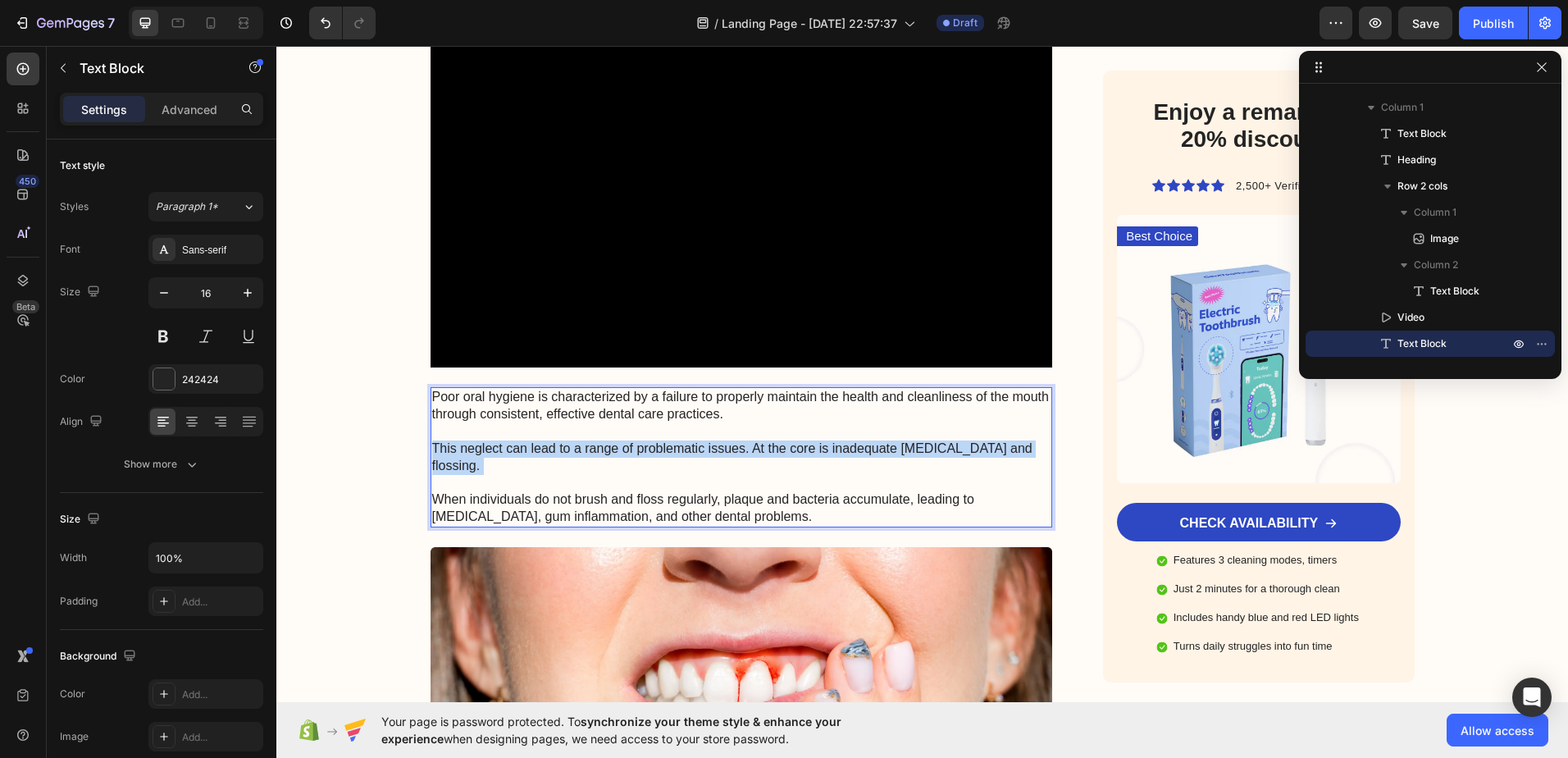
click at [608, 472] on p "Poor oral hygiene is characterized by a failure to properly maintain the health…" at bounding box center [741, 456] width 619 height 136
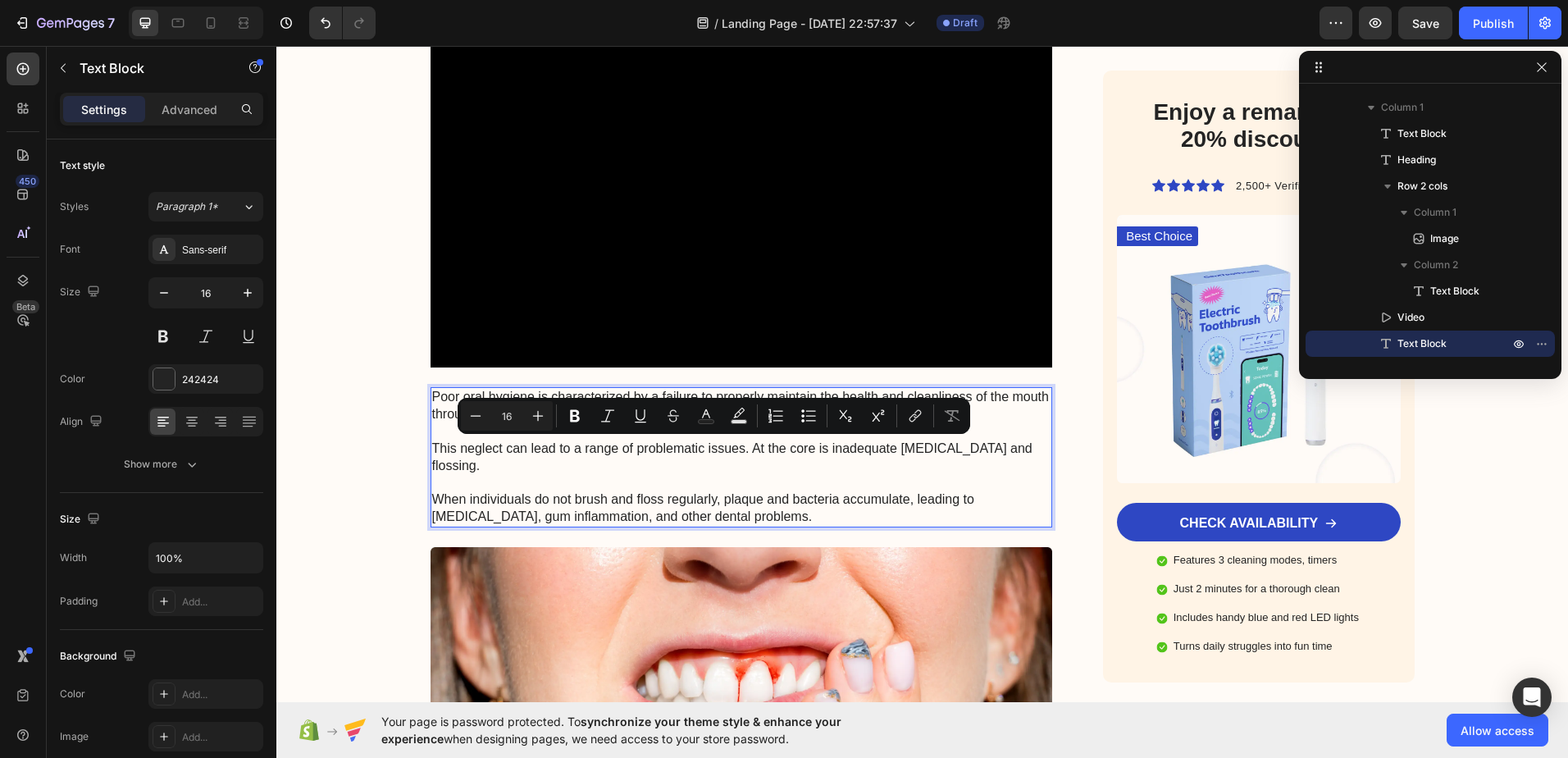
click at [573, 497] on p "Poor oral hygiene is characterized by a failure to properly maintain the health…" at bounding box center [741, 456] width 619 height 136
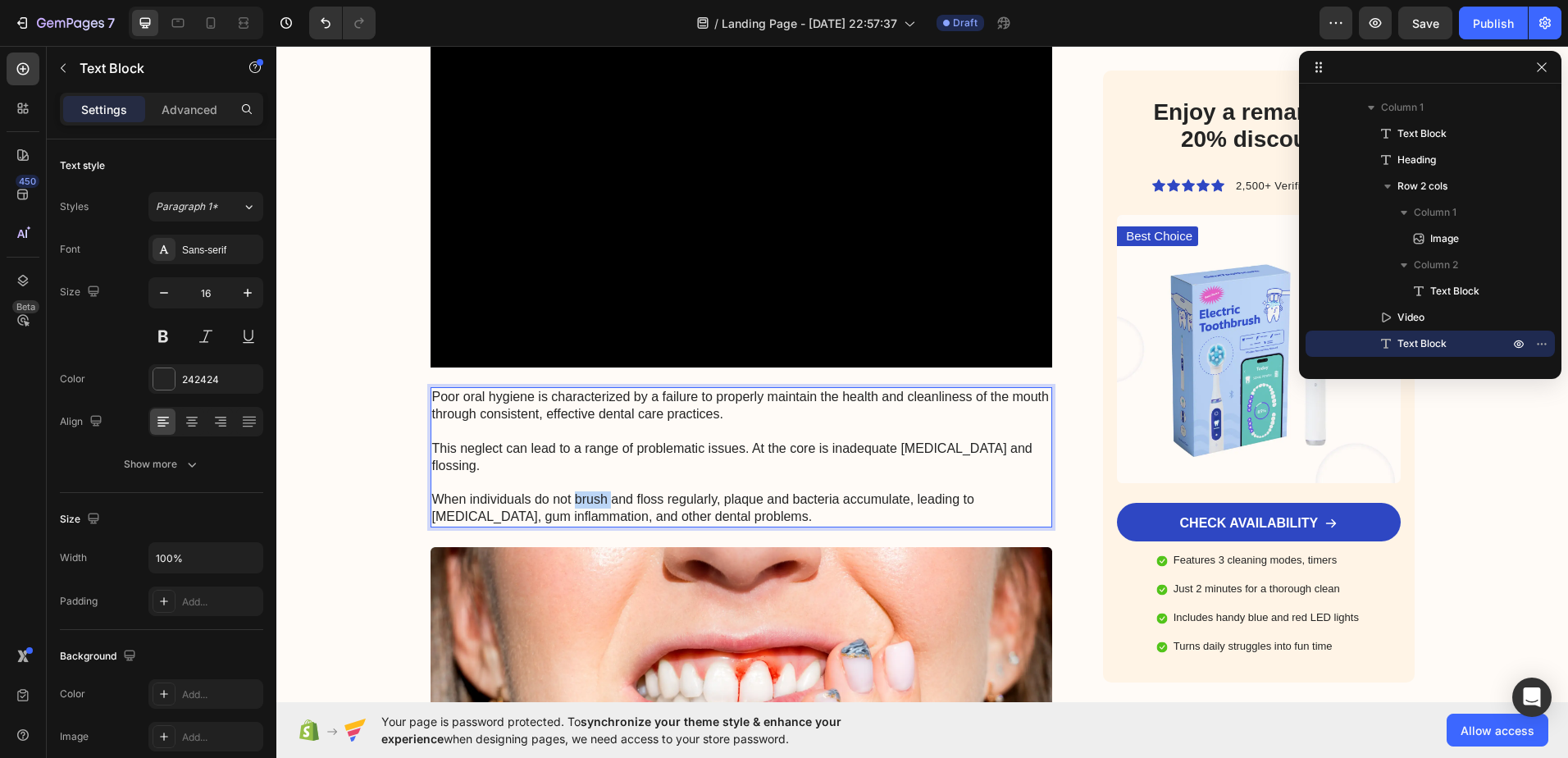
click at [573, 497] on p "Poor oral hygiene is characterized by a failure to properly maintain the health…" at bounding box center [741, 456] width 619 height 136
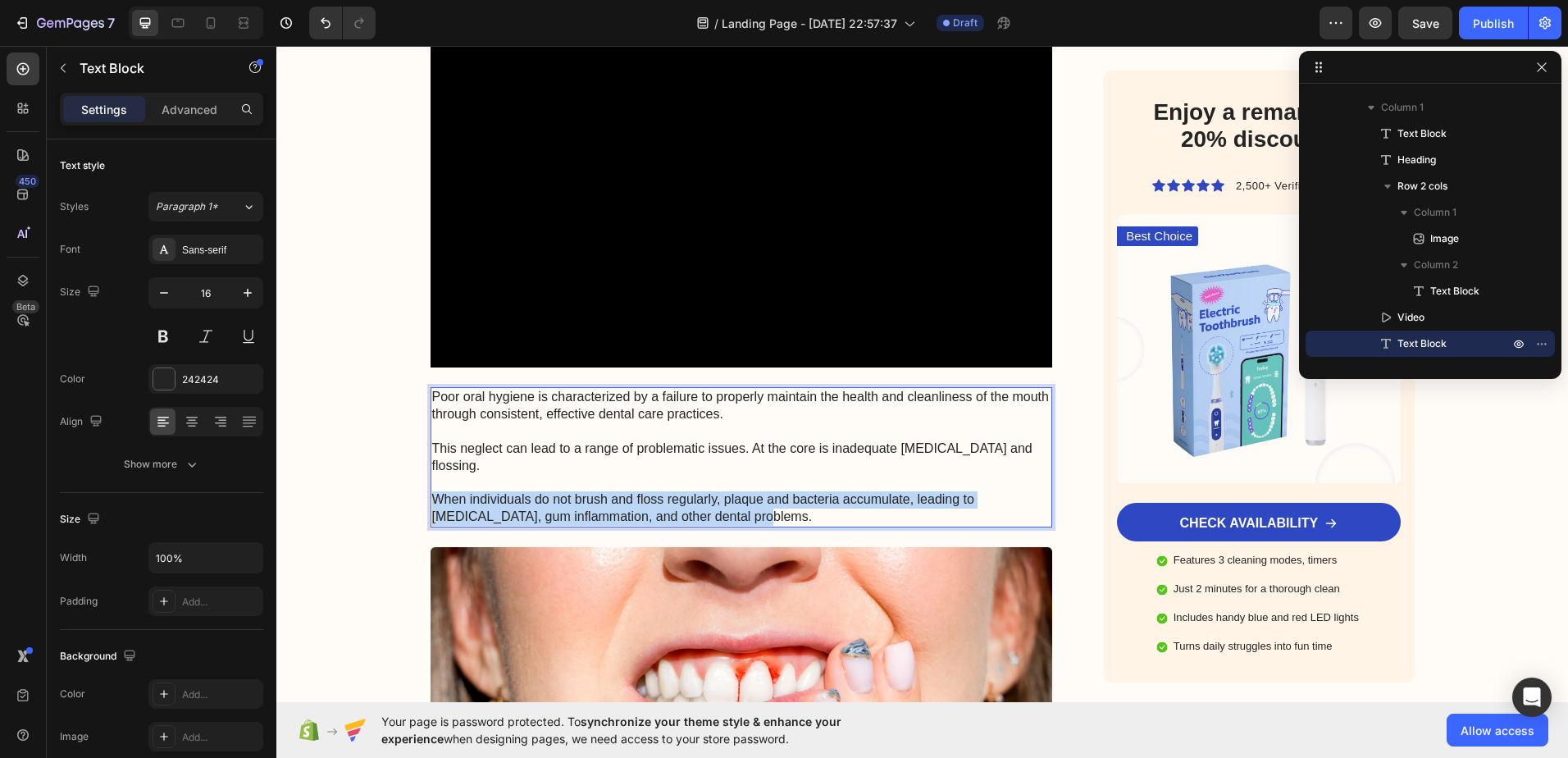
click at [573, 497] on p "Poor oral hygiene is characterized by a failure to properly maintain the health…" at bounding box center [741, 456] width 619 height 136
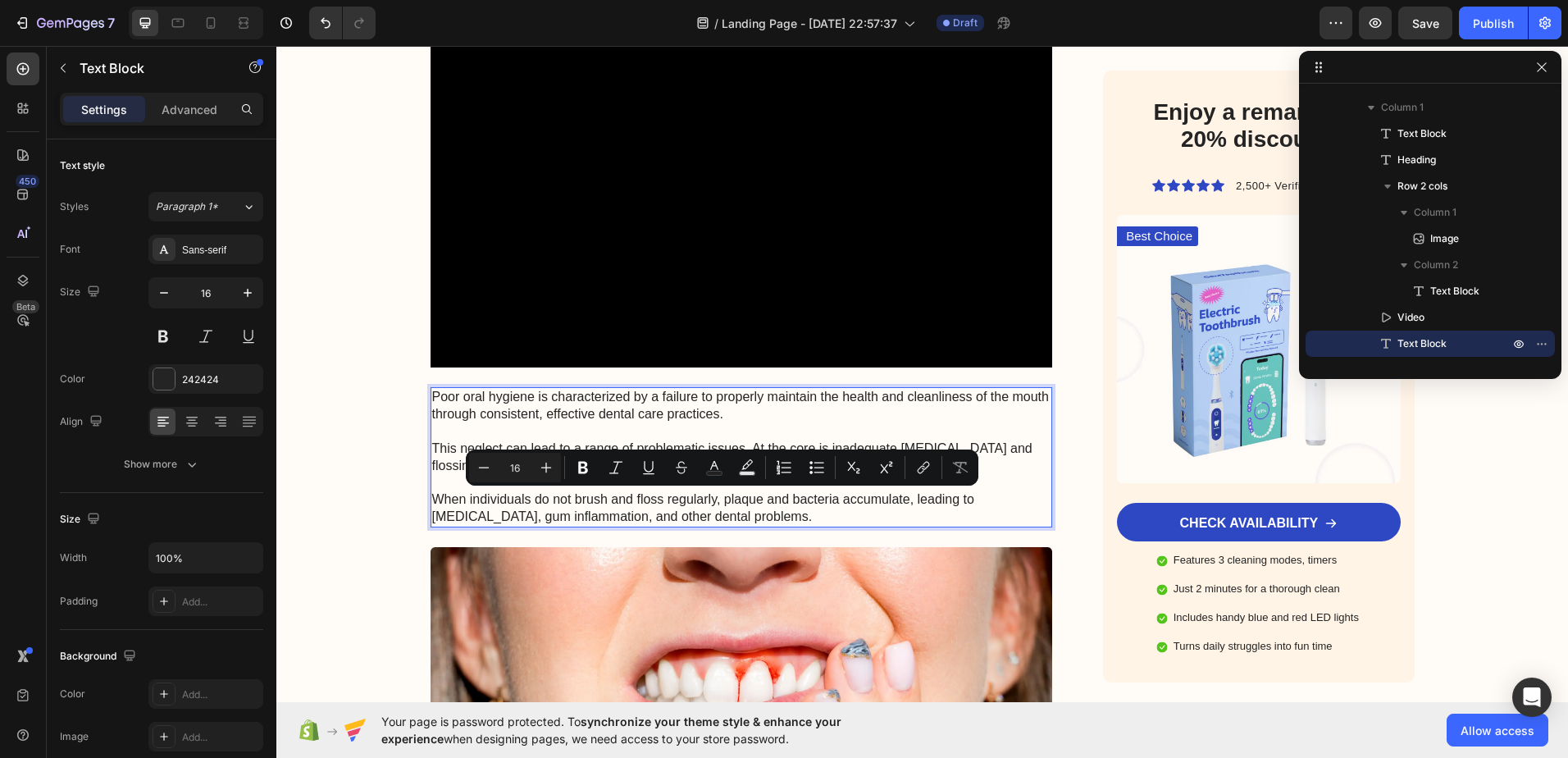
click at [433, 398] on p "Poor oral hygiene is characterized by a failure to properly maintain the health…" at bounding box center [741, 456] width 619 height 136
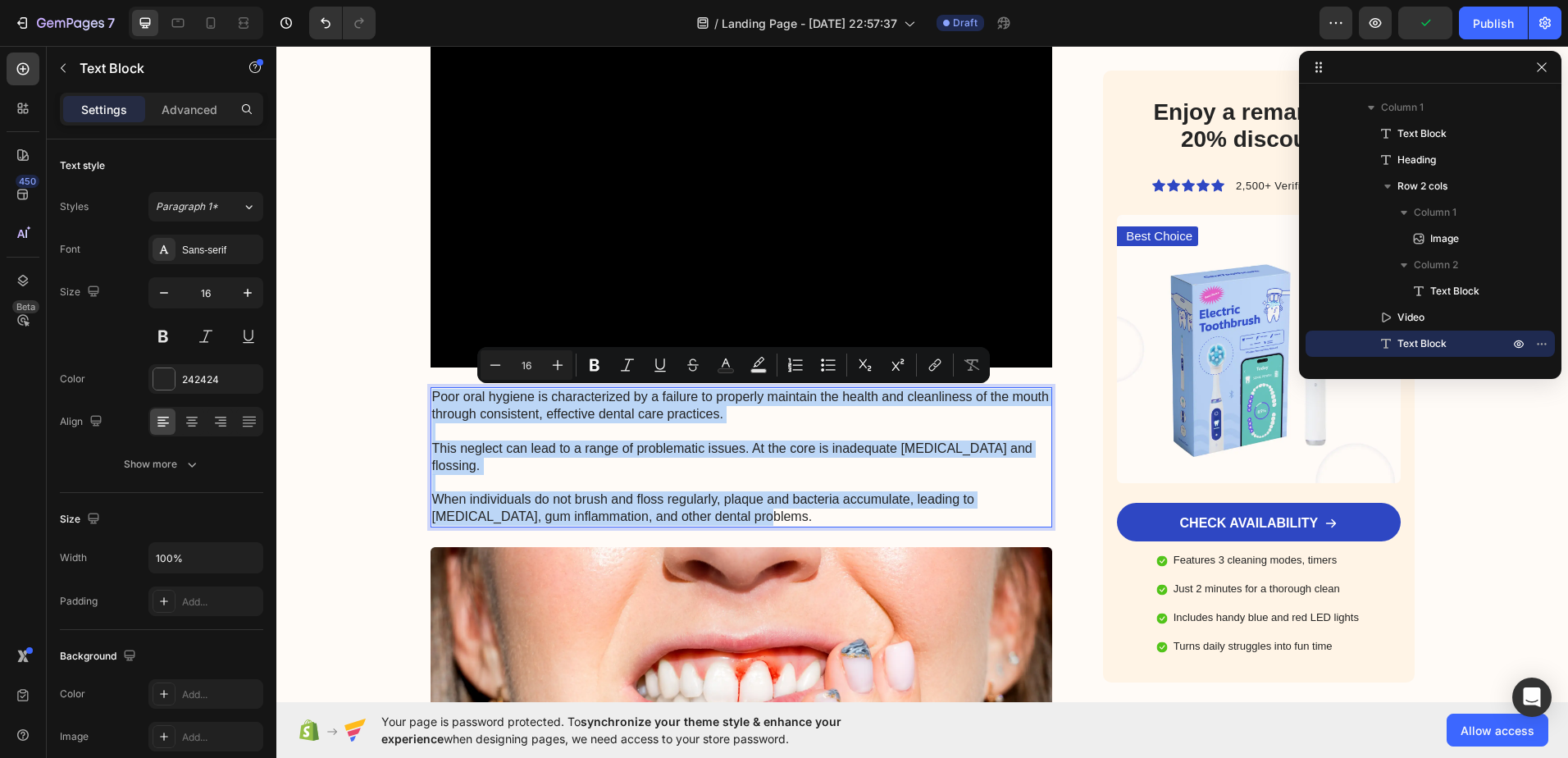
drag, startPoint x: 427, startPoint y: 397, endPoint x: 691, endPoint y: 517, distance: 290.0
click at [691, 517] on p "Poor oral hygiene is characterized by a failure to properly maintain the health…" at bounding box center [741, 456] width 619 height 136
click at [526, 468] on p "Poor oral hygiene is characterized by a failure to properly maintain the health…" at bounding box center [741, 456] width 619 height 136
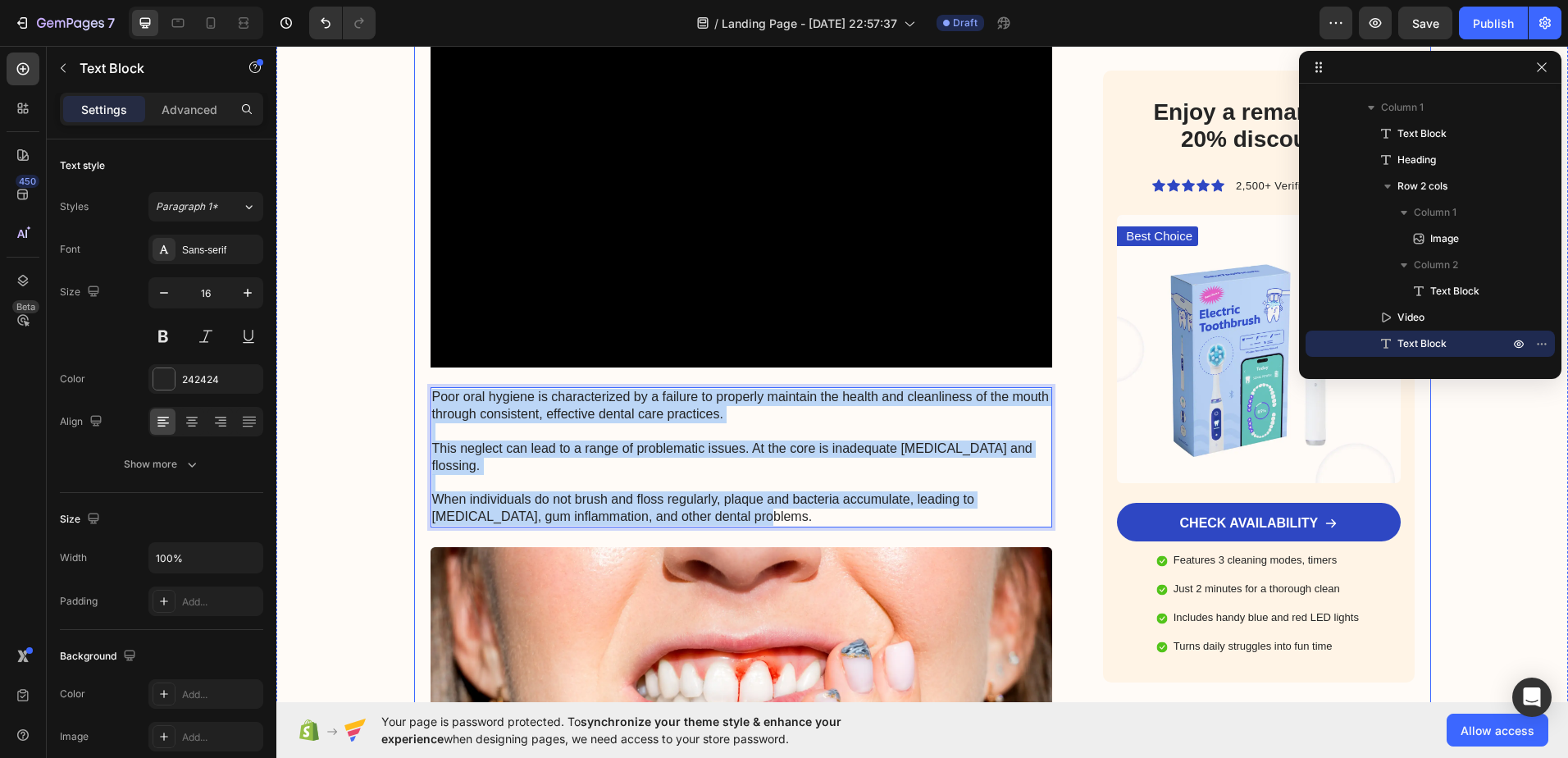
drag, startPoint x: 699, startPoint y: 517, endPoint x: 421, endPoint y: 381, distance: 309.5
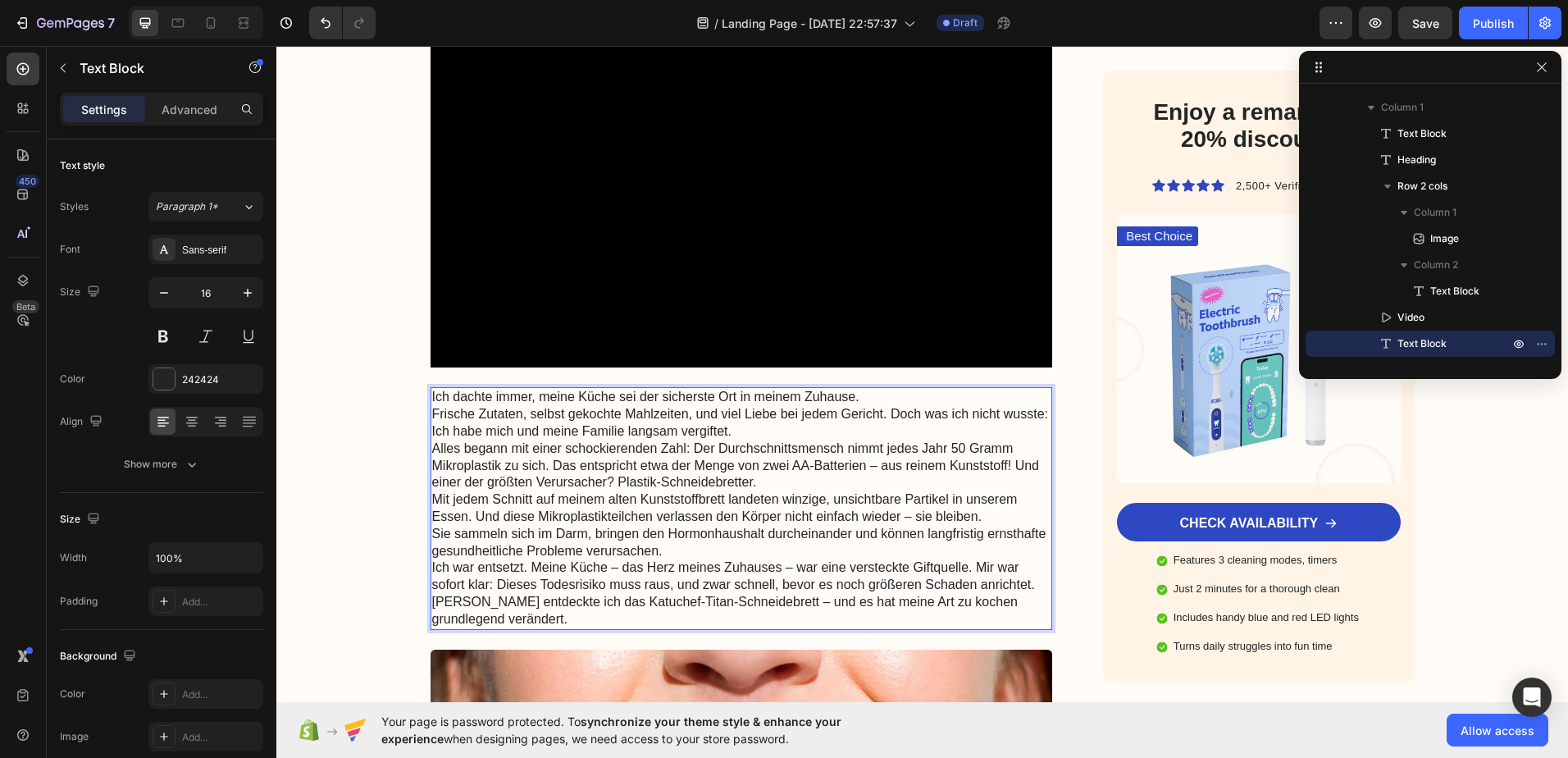
click at [432, 413] on p "Frische Zutaten, selbst gekochte Mahlzeiten, und viel Liebe bei jedem Gericht. …" at bounding box center [741, 423] width 619 height 34
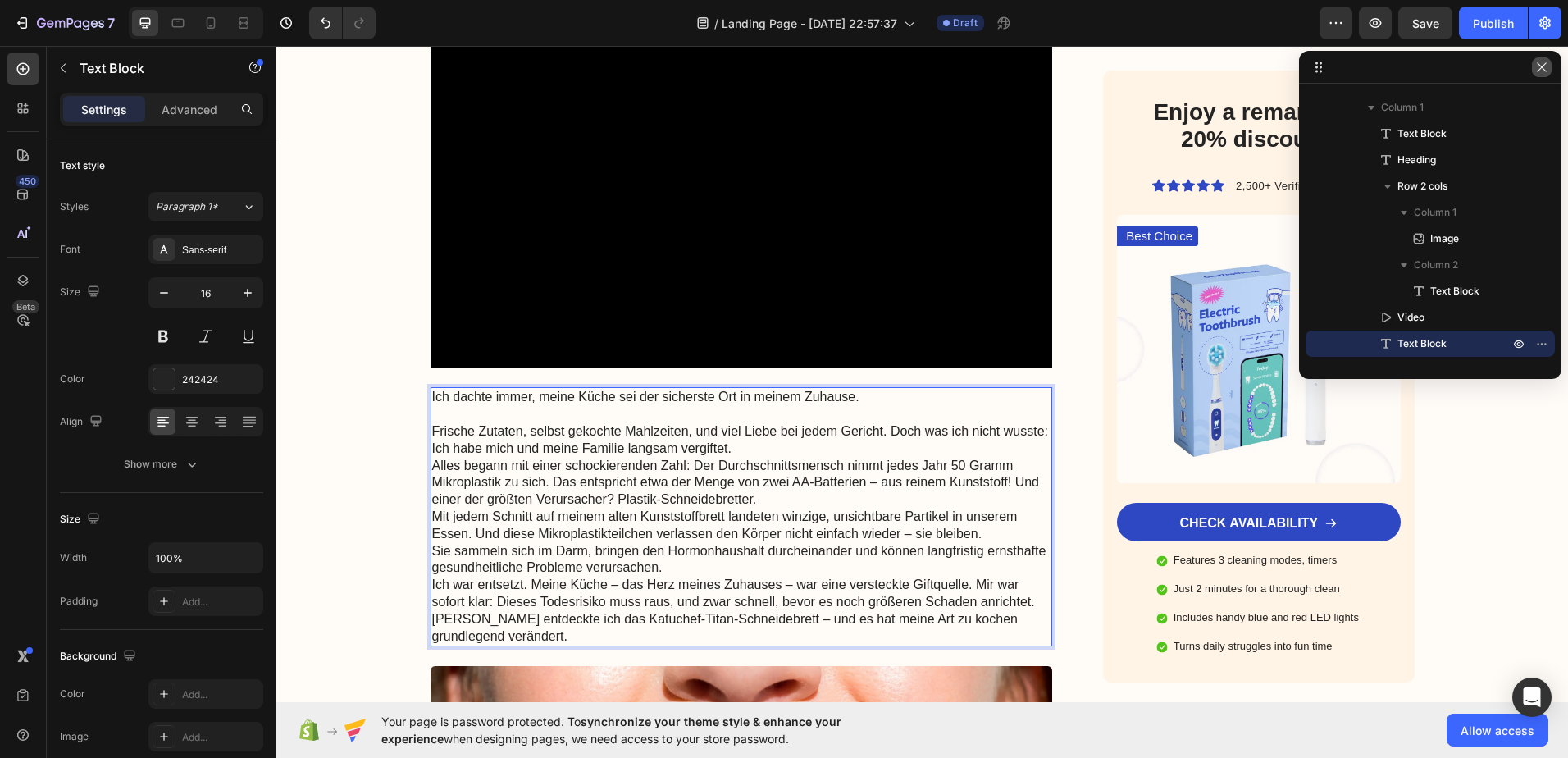
click at [1547, 72] on icon "button" at bounding box center [1542, 67] width 13 height 13
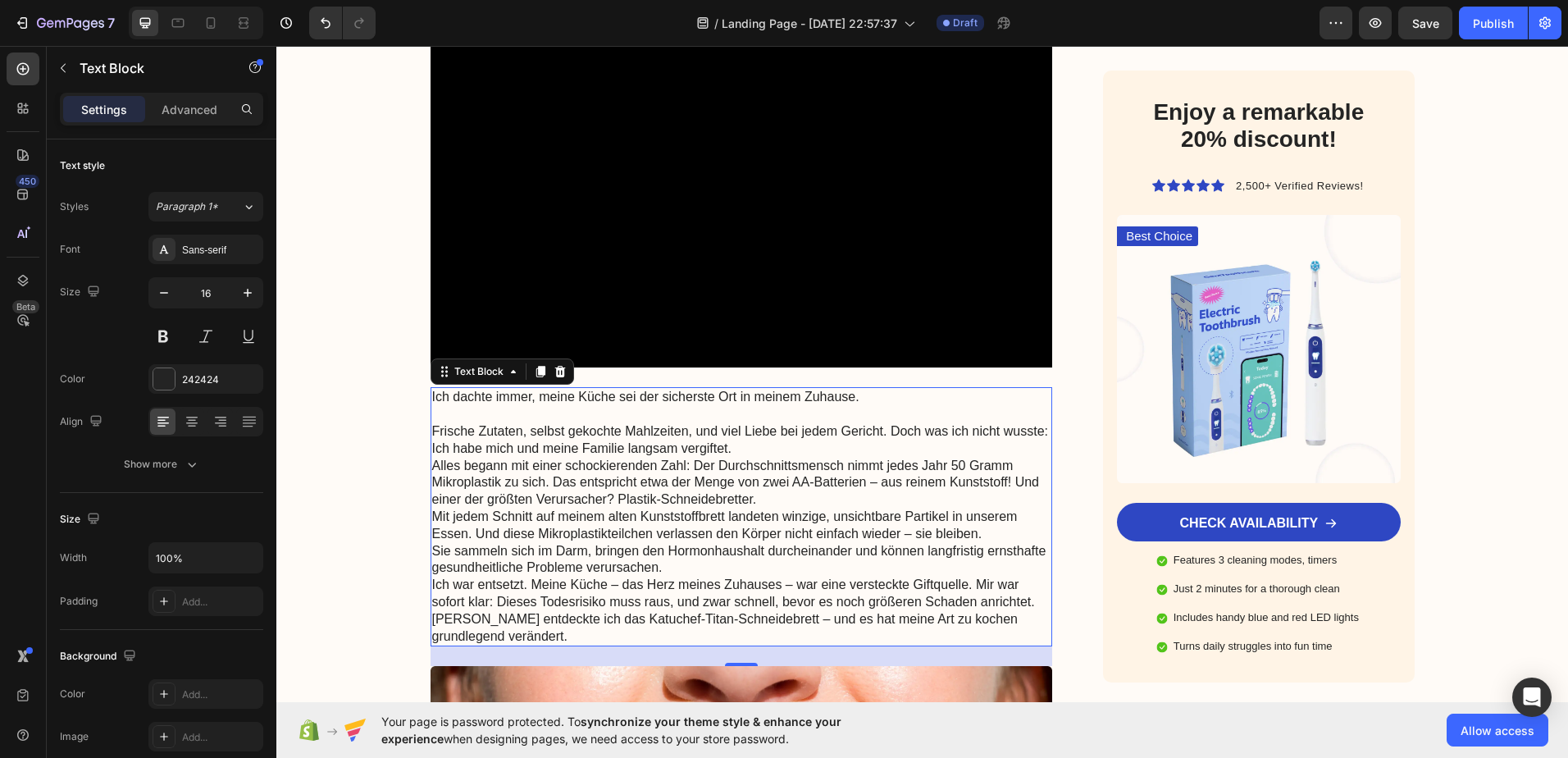
click at [432, 463] on p "Alles begann mit einer schockierenden Zahl: Der Durchschnittsmensch nimmt jedes…" at bounding box center [741, 483] width 619 height 51
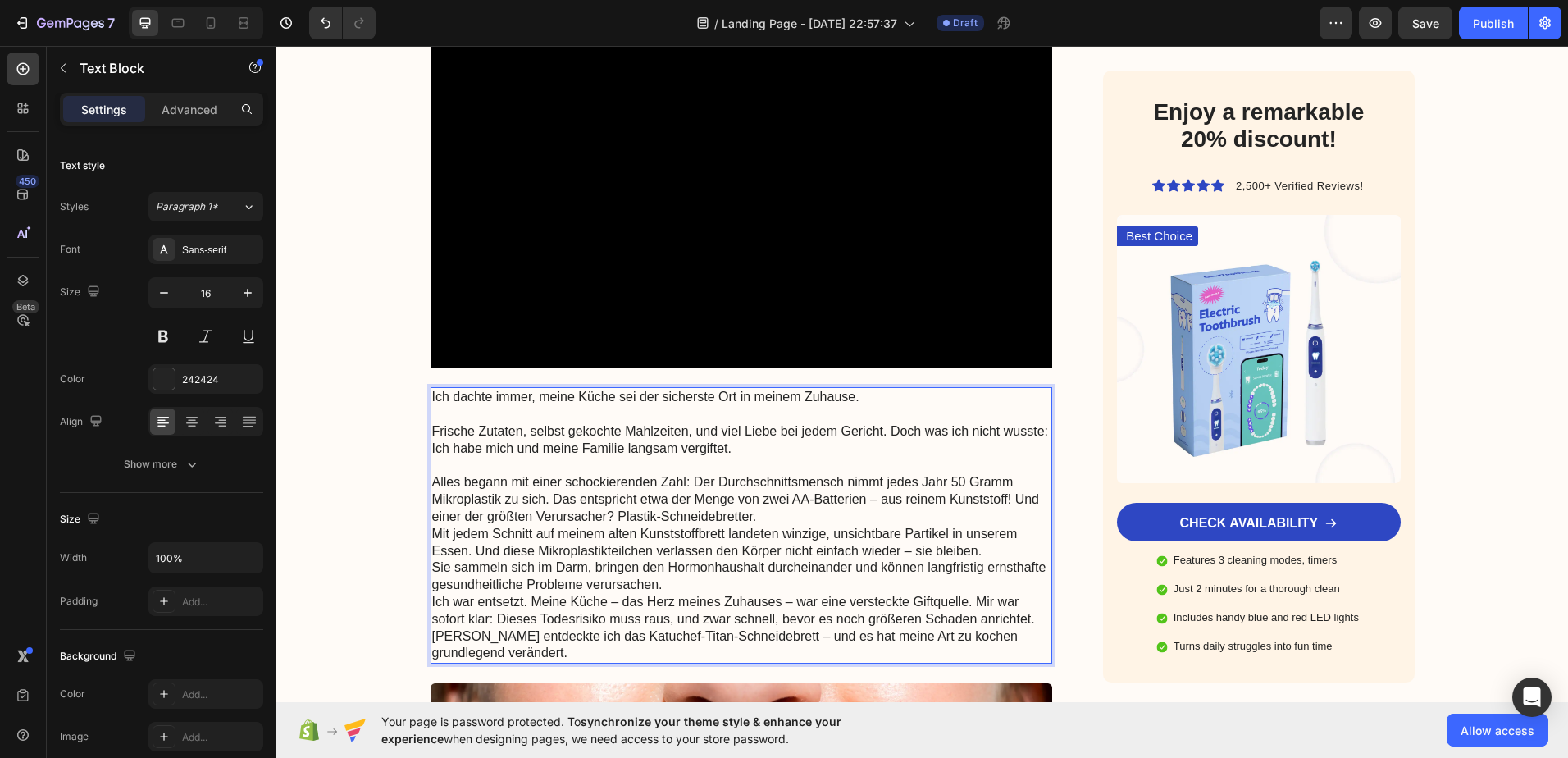
click at [432, 531] on p "Mit jedem Schnitt auf meinem alten Kunststoffbrett landeten winzige, unsichtbar…" at bounding box center [741, 543] width 619 height 34
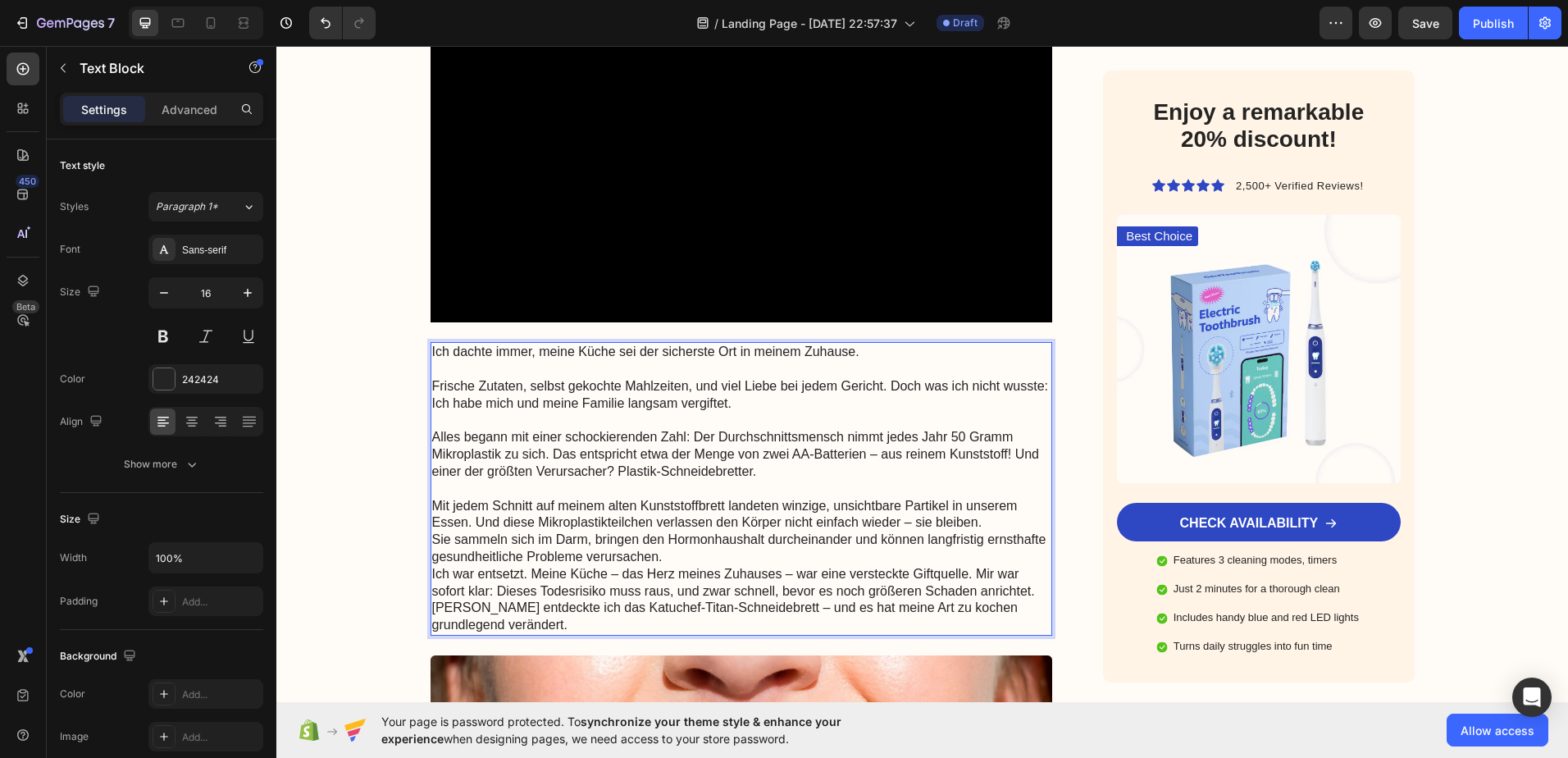
scroll to position [574, 0]
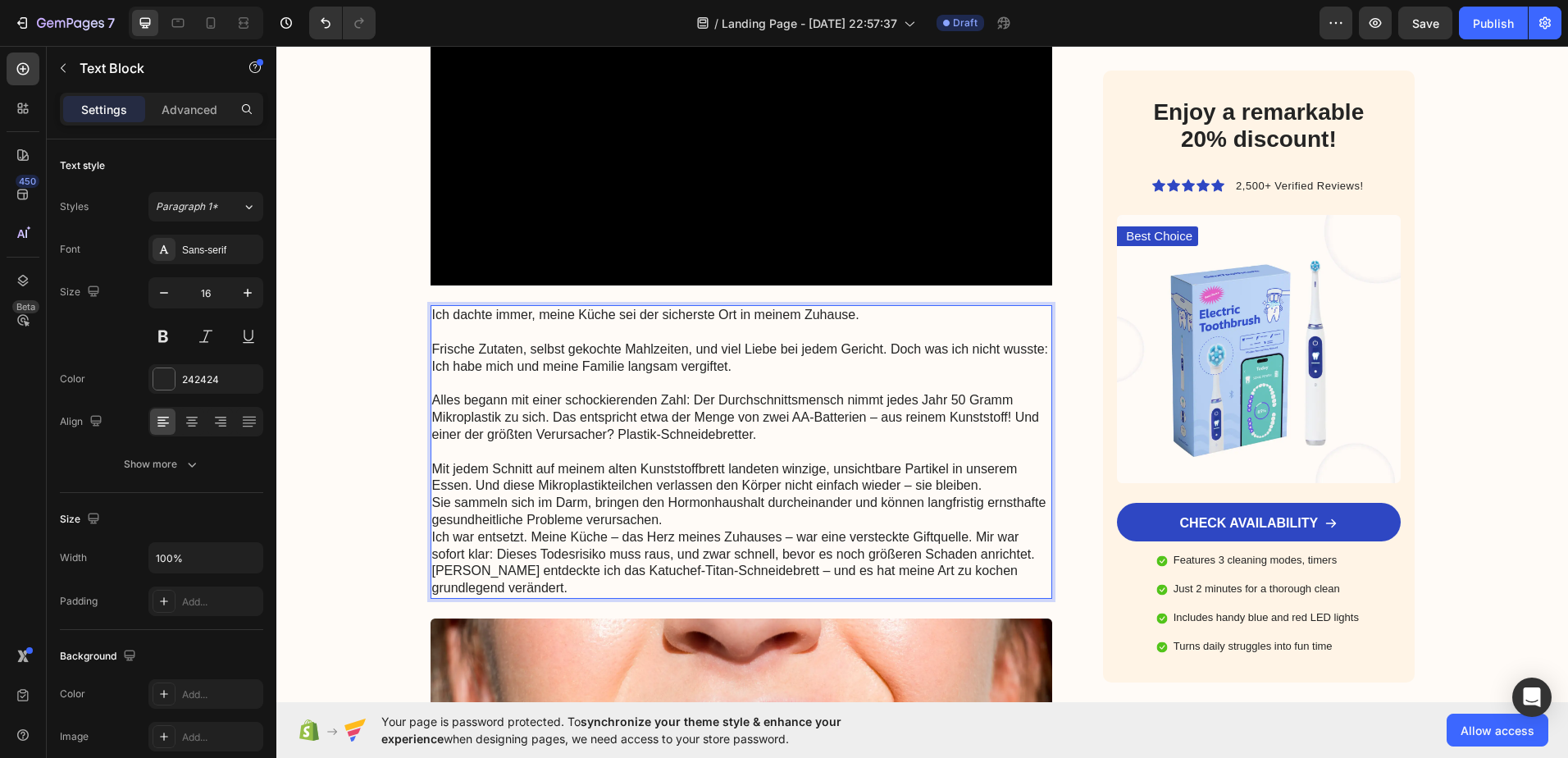
click at [432, 537] on p "Ich war entsetzt. Meine Küche – das Herz meines Zuhauses – war eine versteckte …" at bounding box center [741, 545] width 619 height 34
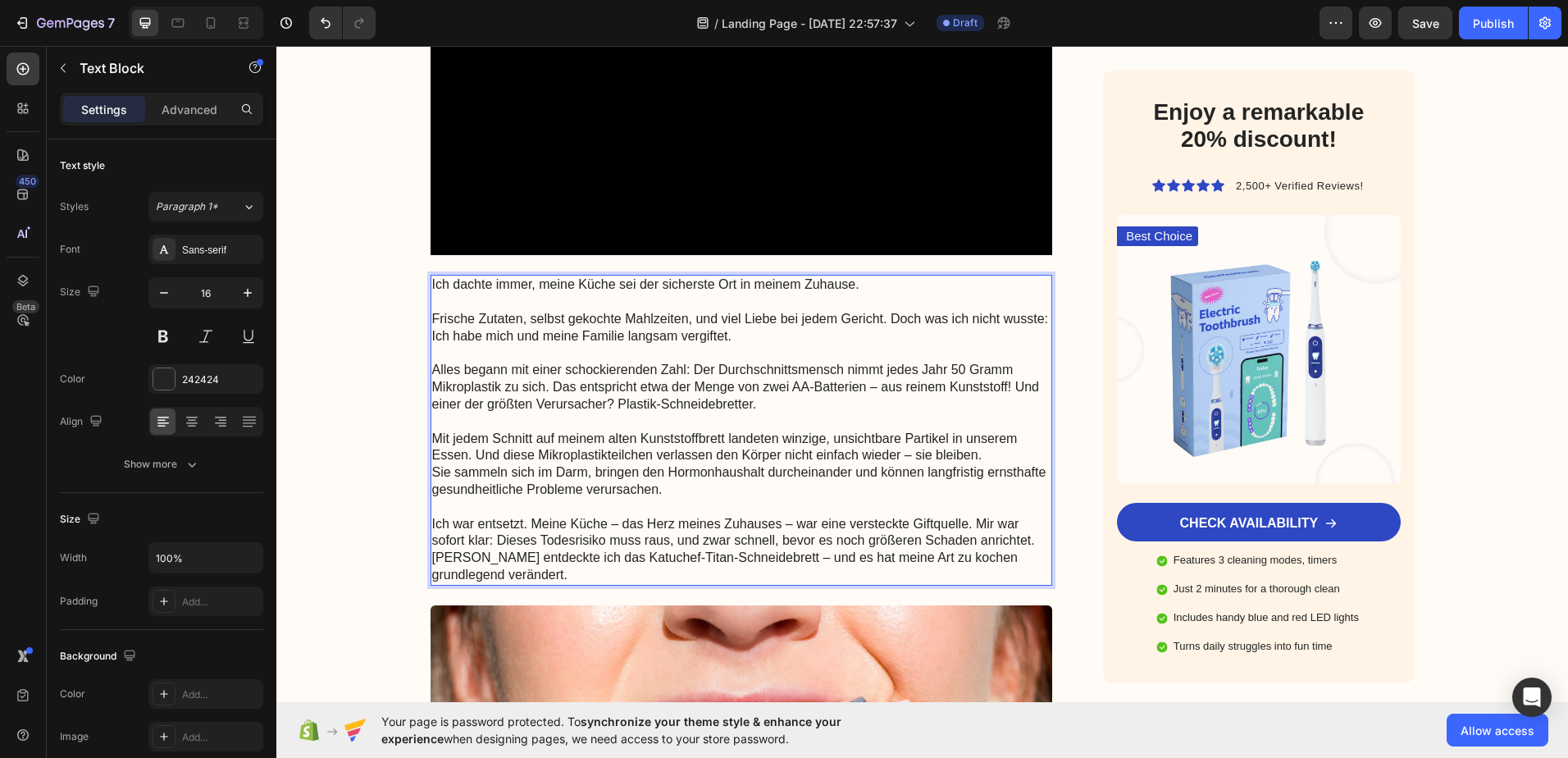
scroll to position [656, 0]
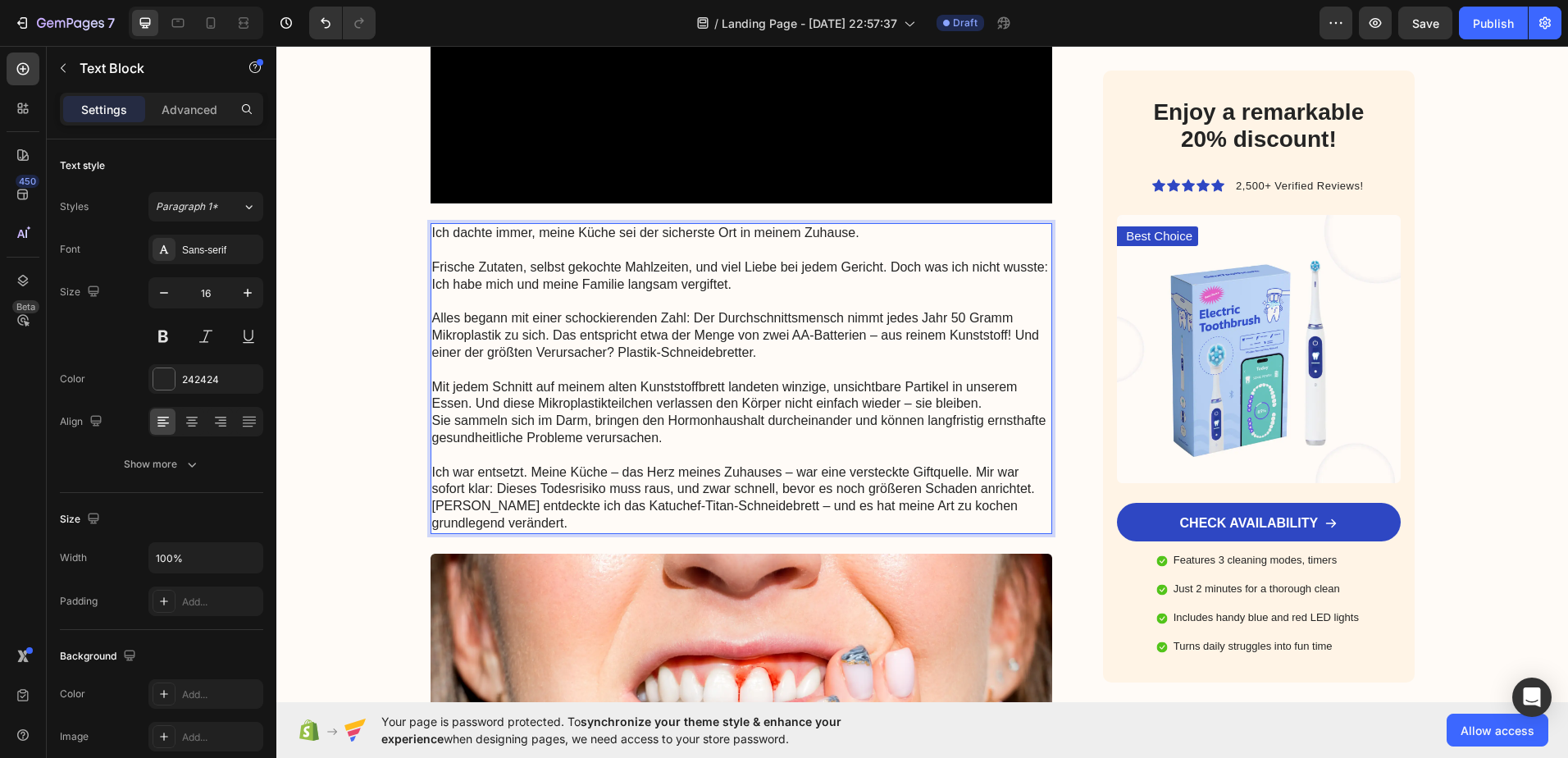
click at [432, 415] on p "Sie sammeln sich im Darm, bringen den Hormonhaushalt durcheinander und können l…" at bounding box center [741, 429] width 619 height 34
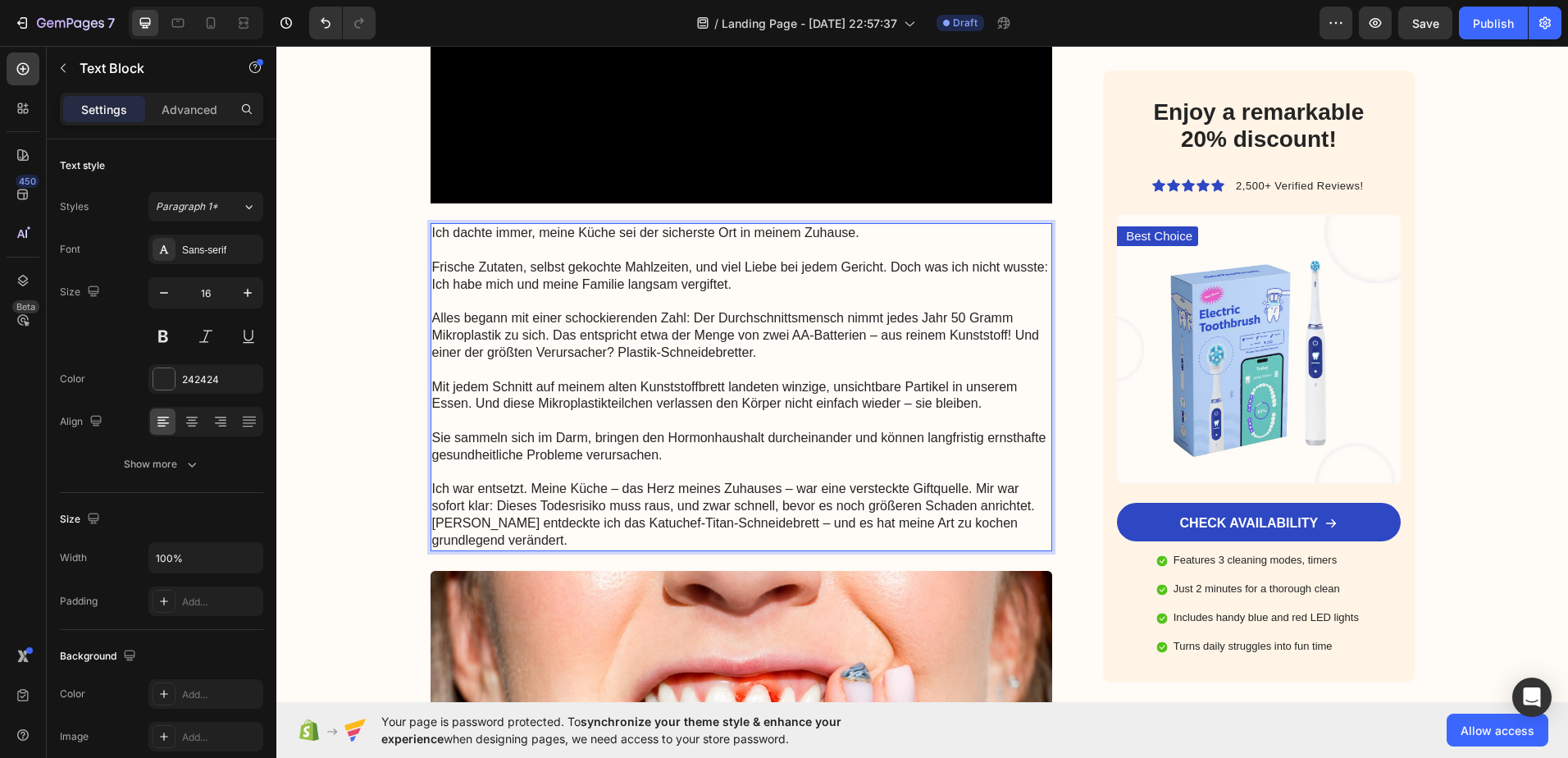
click at [432, 522] on p "Dann entdeckte ich das Katuchef-Titan-Schneidebrett – und es hat meine Art zu k…" at bounding box center [741, 532] width 619 height 34
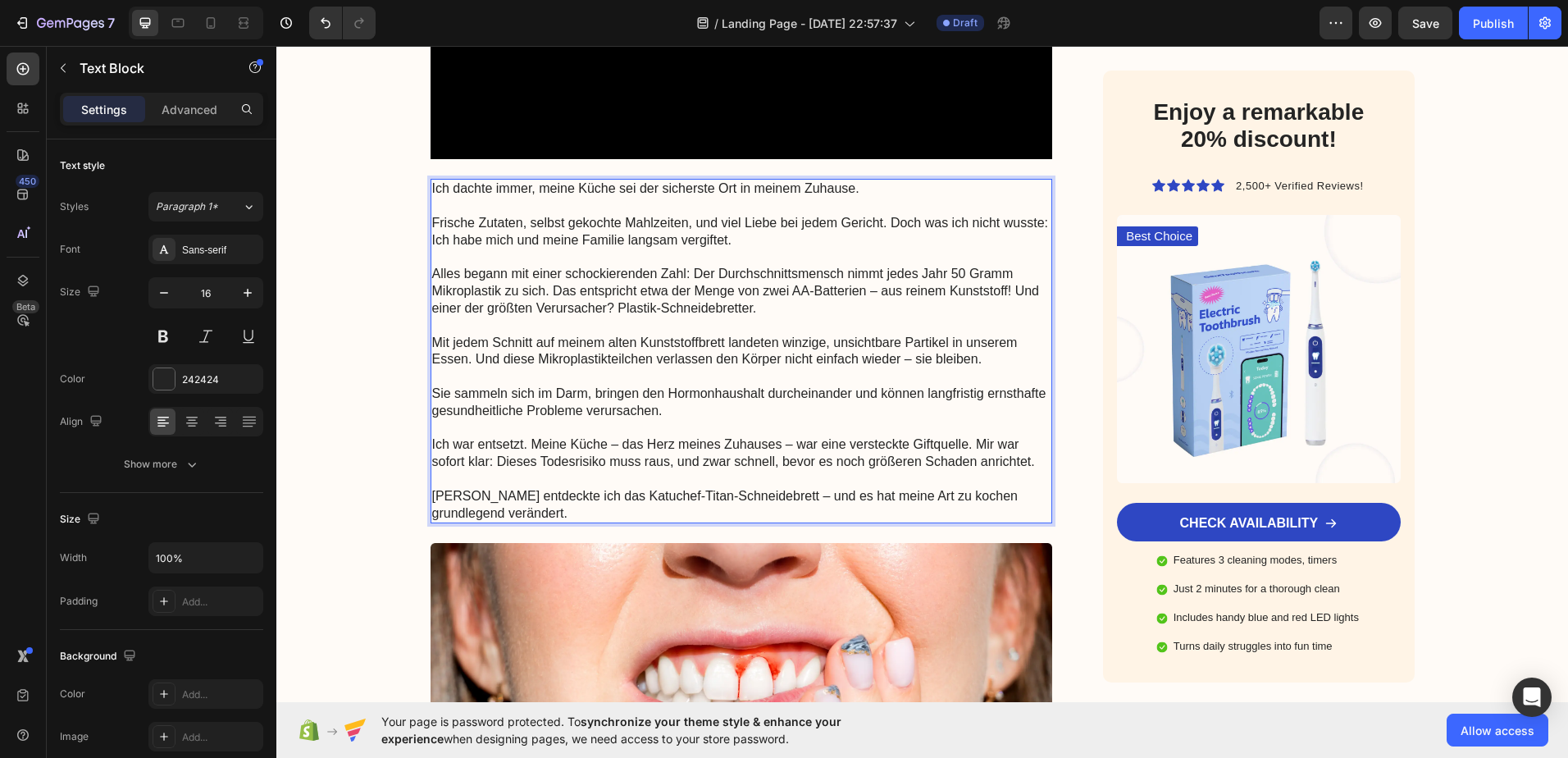
scroll to position [738, 0]
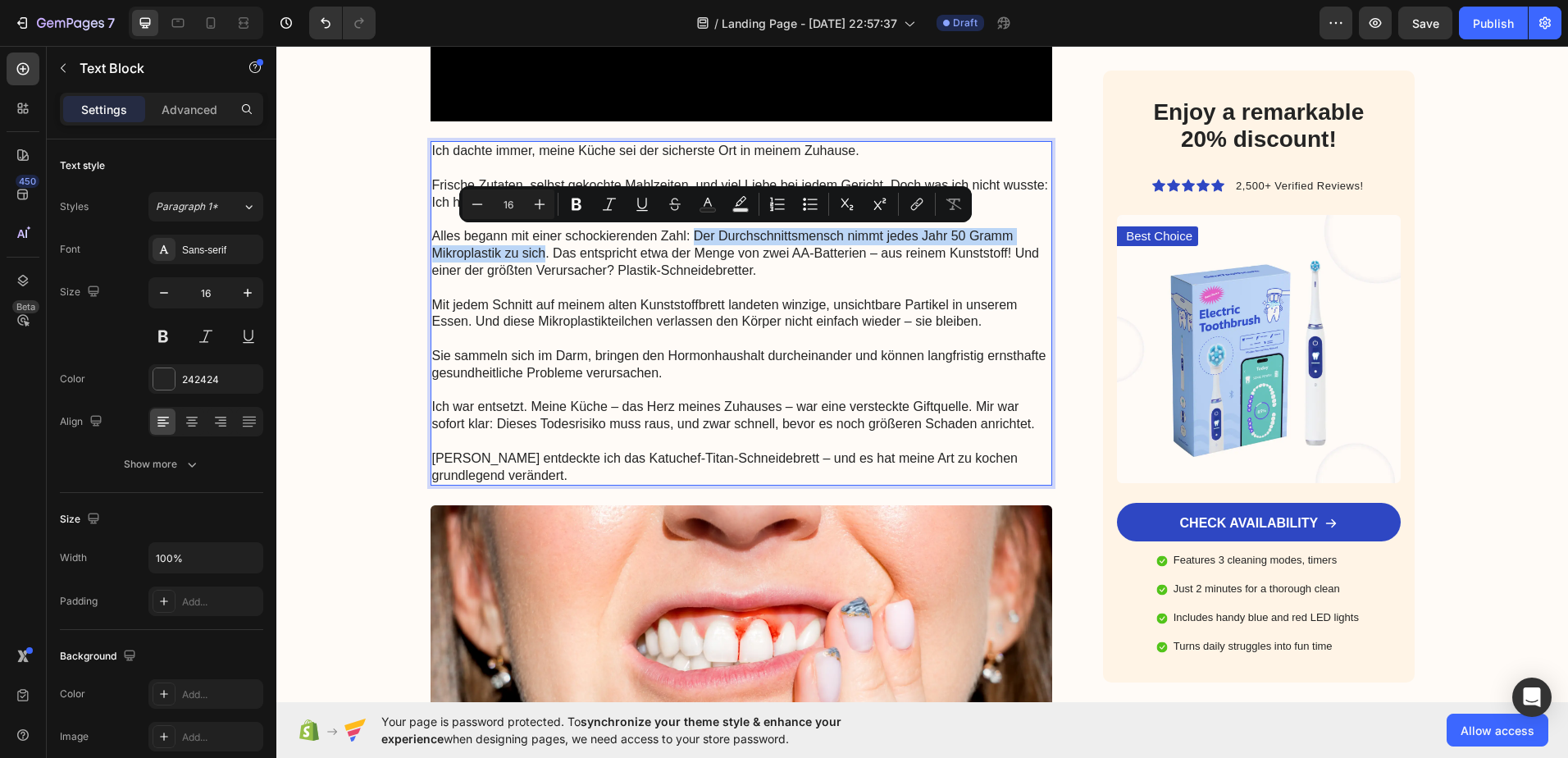
drag, startPoint x: 689, startPoint y: 234, endPoint x: 540, endPoint y: 261, distance: 151.4
click at [540, 261] on p "Alles begann mit einer schockierenden Zahl: Der Durchschnittsmensch nimmt jedes…" at bounding box center [741, 254] width 619 height 51
click at [584, 205] on button "Bold" at bounding box center [577, 204] width 29 height 29
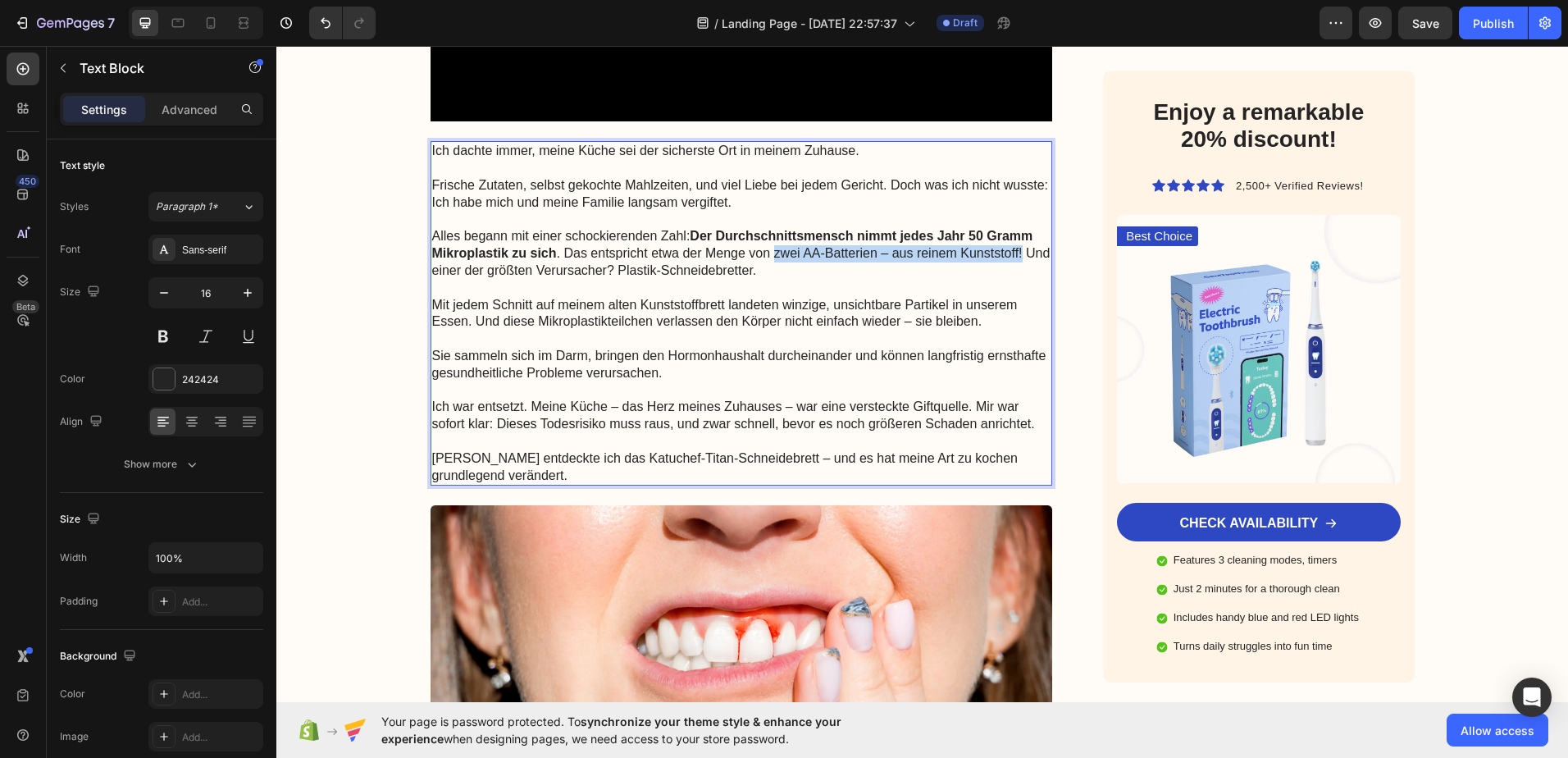
drag, startPoint x: 768, startPoint y: 253, endPoint x: 1017, endPoint y: 260, distance: 249.1
click at [1017, 260] on p "Alles begann mit einer schockierenden Zahl: Der Durchschnittsmensch nimmt jedes…" at bounding box center [741, 254] width 619 height 51
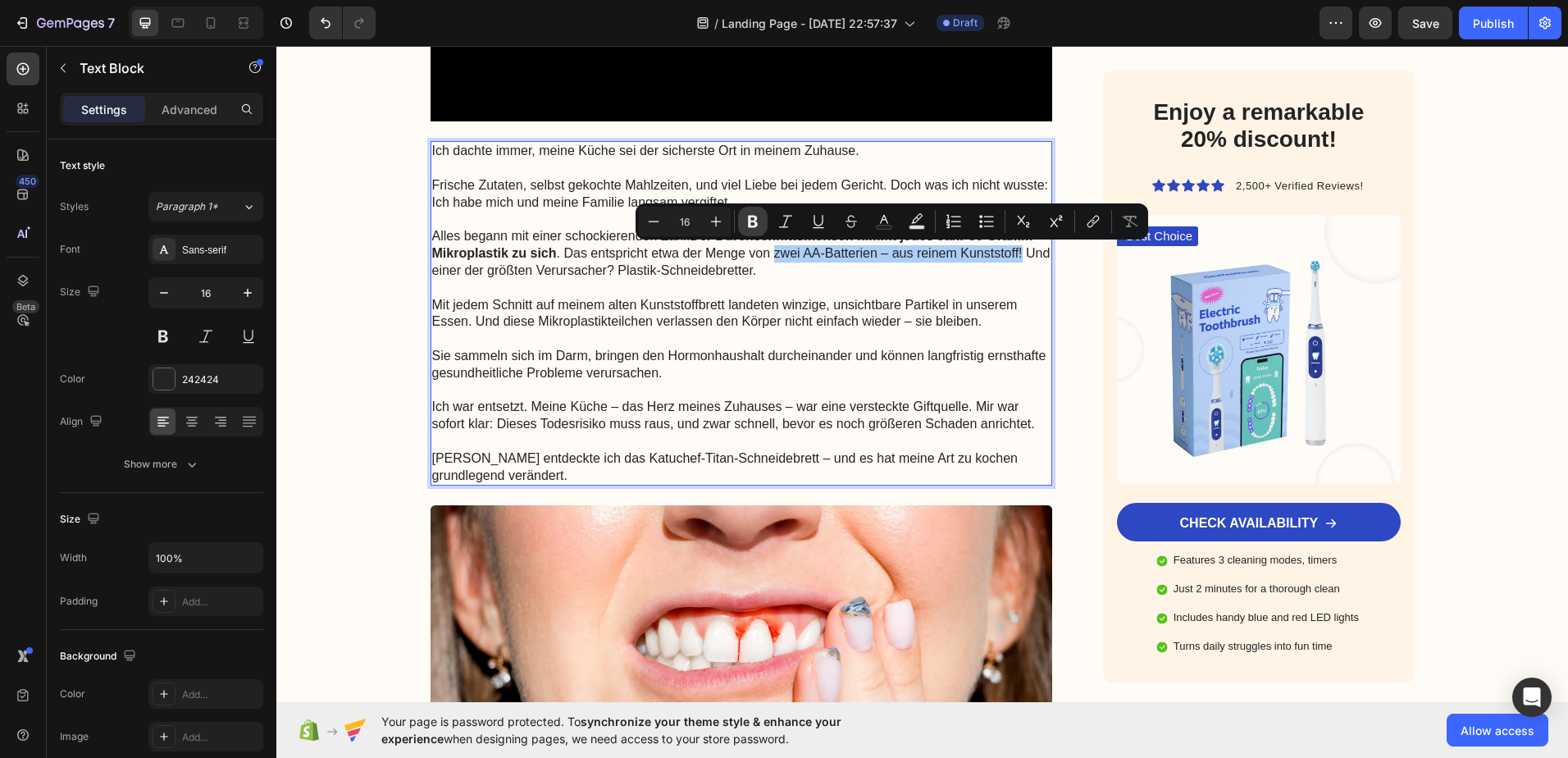
click at [759, 224] on icon "Editor contextual toolbar" at bounding box center [752, 221] width 17 height 17
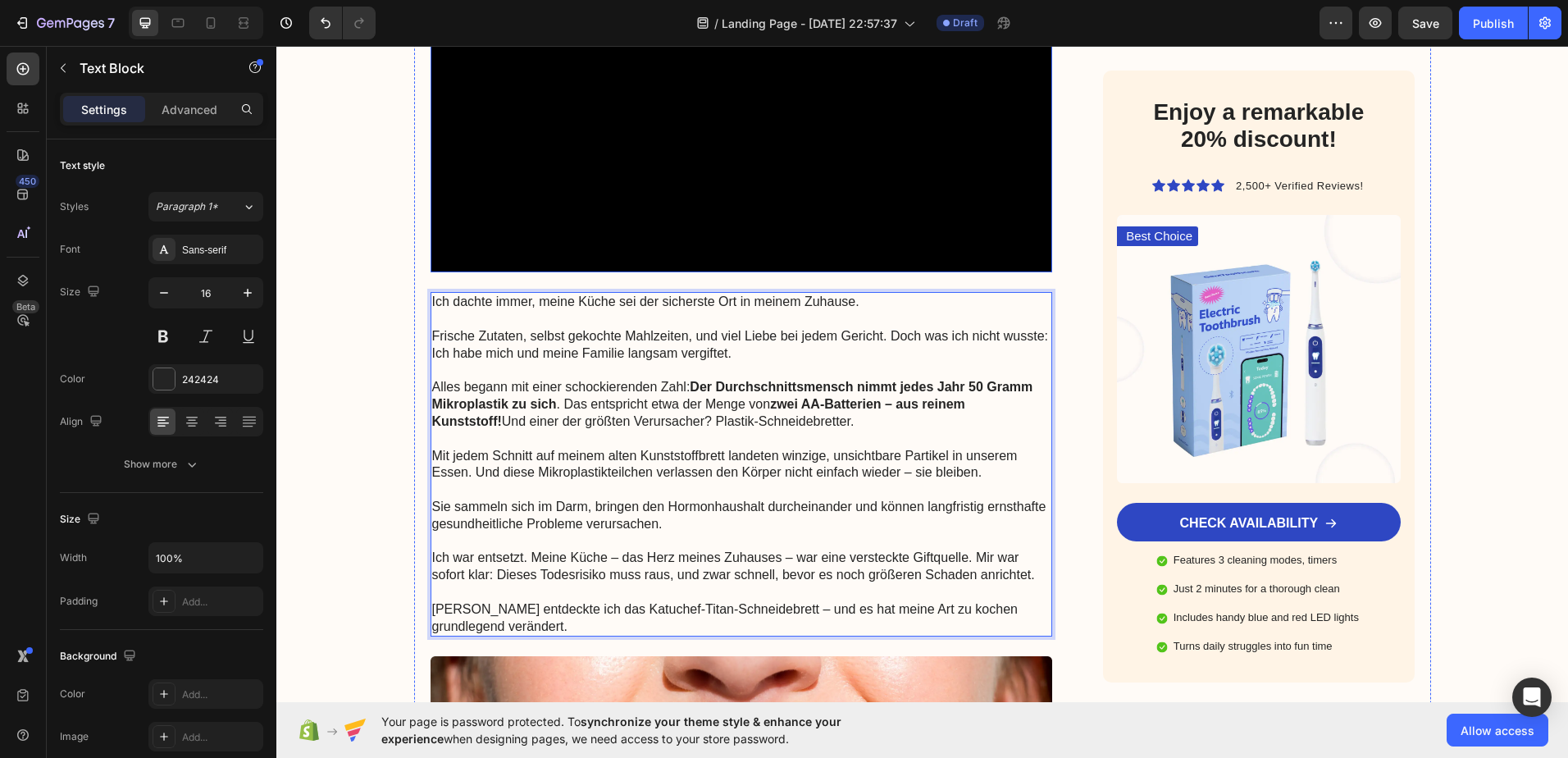
scroll to position [656, 0]
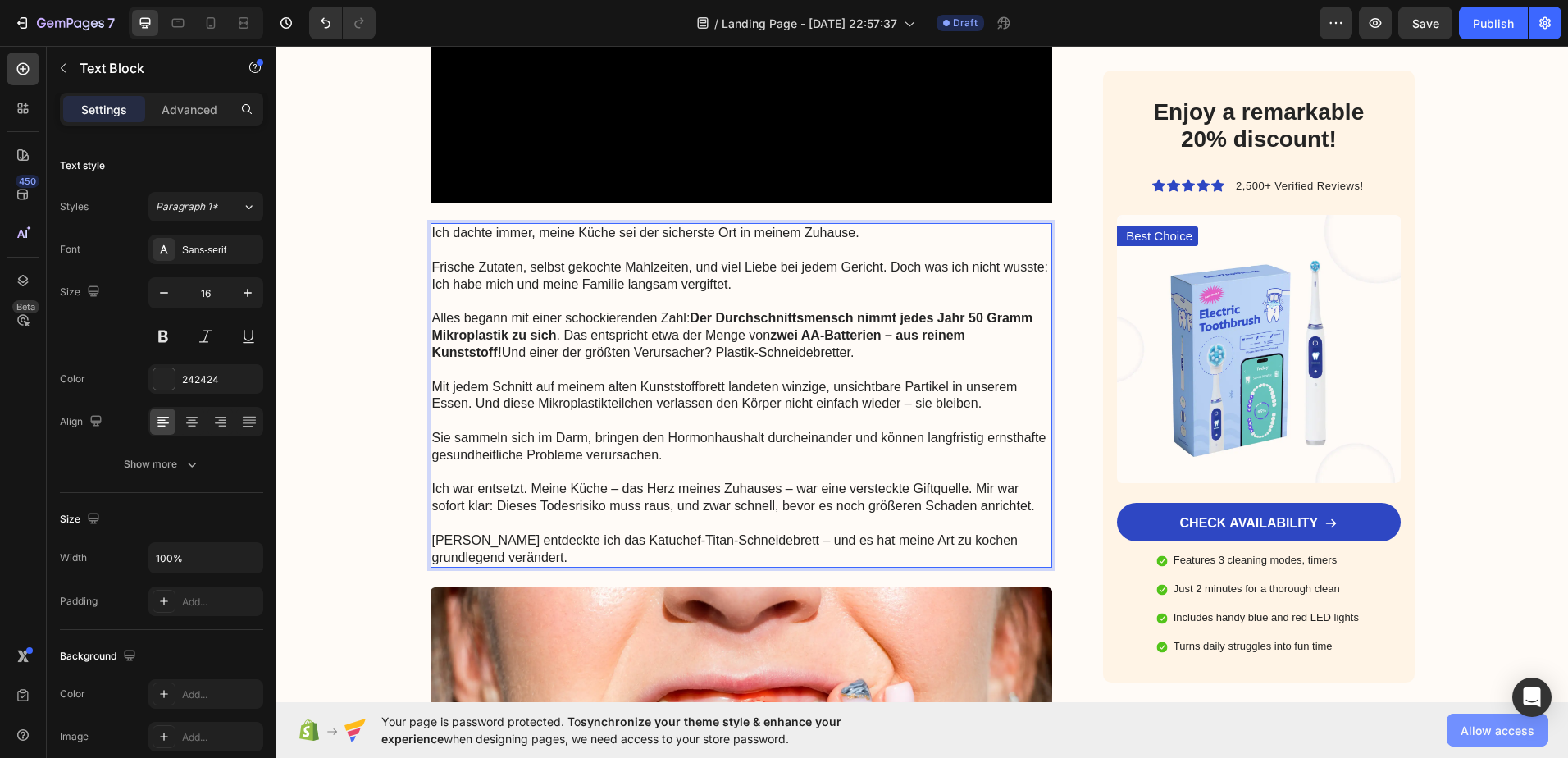
click at [1489, 726] on span "Allow access" at bounding box center [1497, 731] width 73 height 18
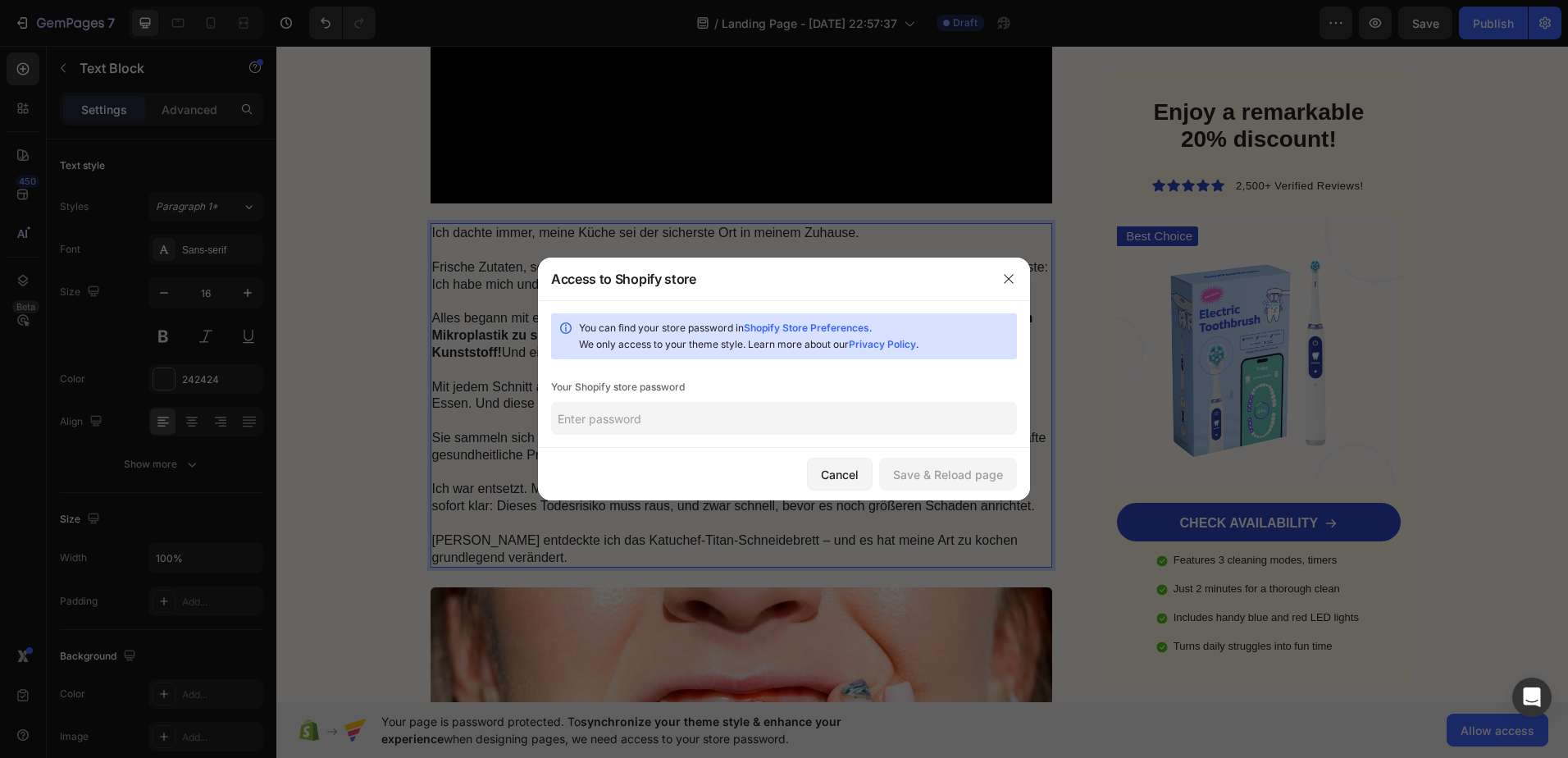
click at [594, 419] on input "text" at bounding box center [784, 417] width 466 height 32
type input "Ecommerce2025!"
click at [1006, 275] on icon "button" at bounding box center [1008, 278] width 13 height 13
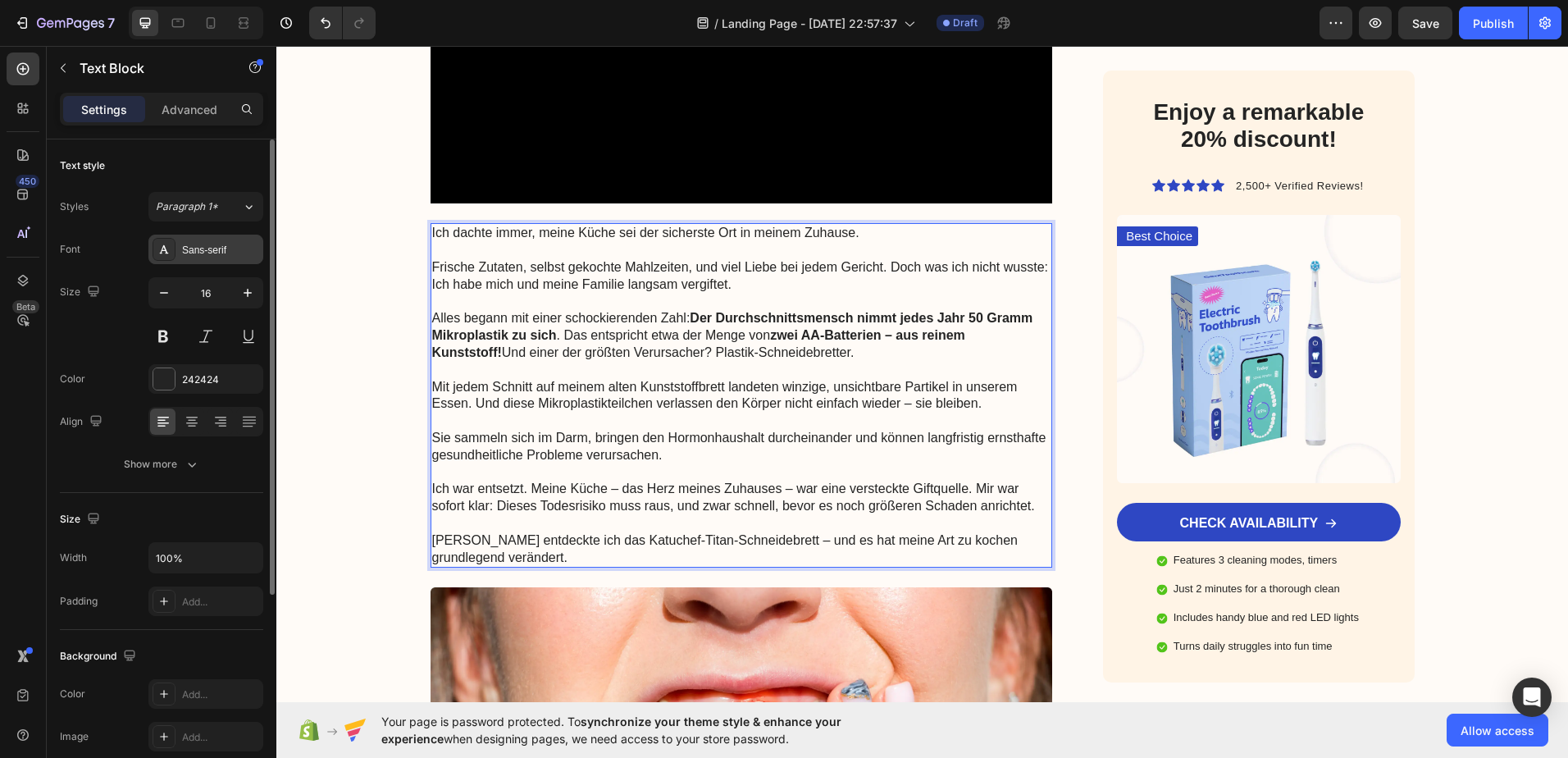
click at [207, 252] on div "Sans-serif" at bounding box center [220, 250] width 77 height 15
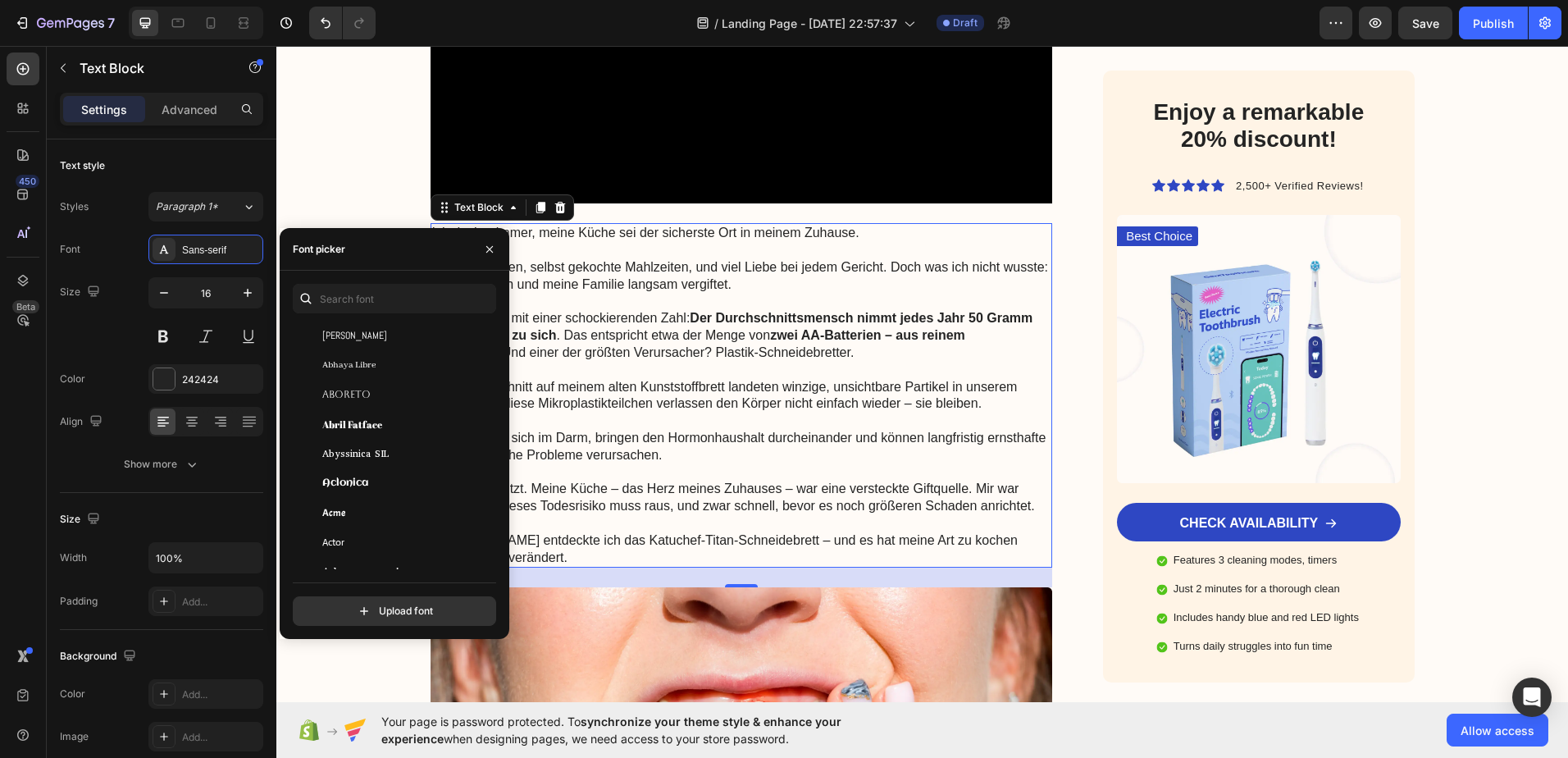
scroll to position [246, 0]
click at [90, 352] on div "Font Sans-serif Size 16 Color 242424 Align Show more" at bounding box center [162, 356] width 204 height 245
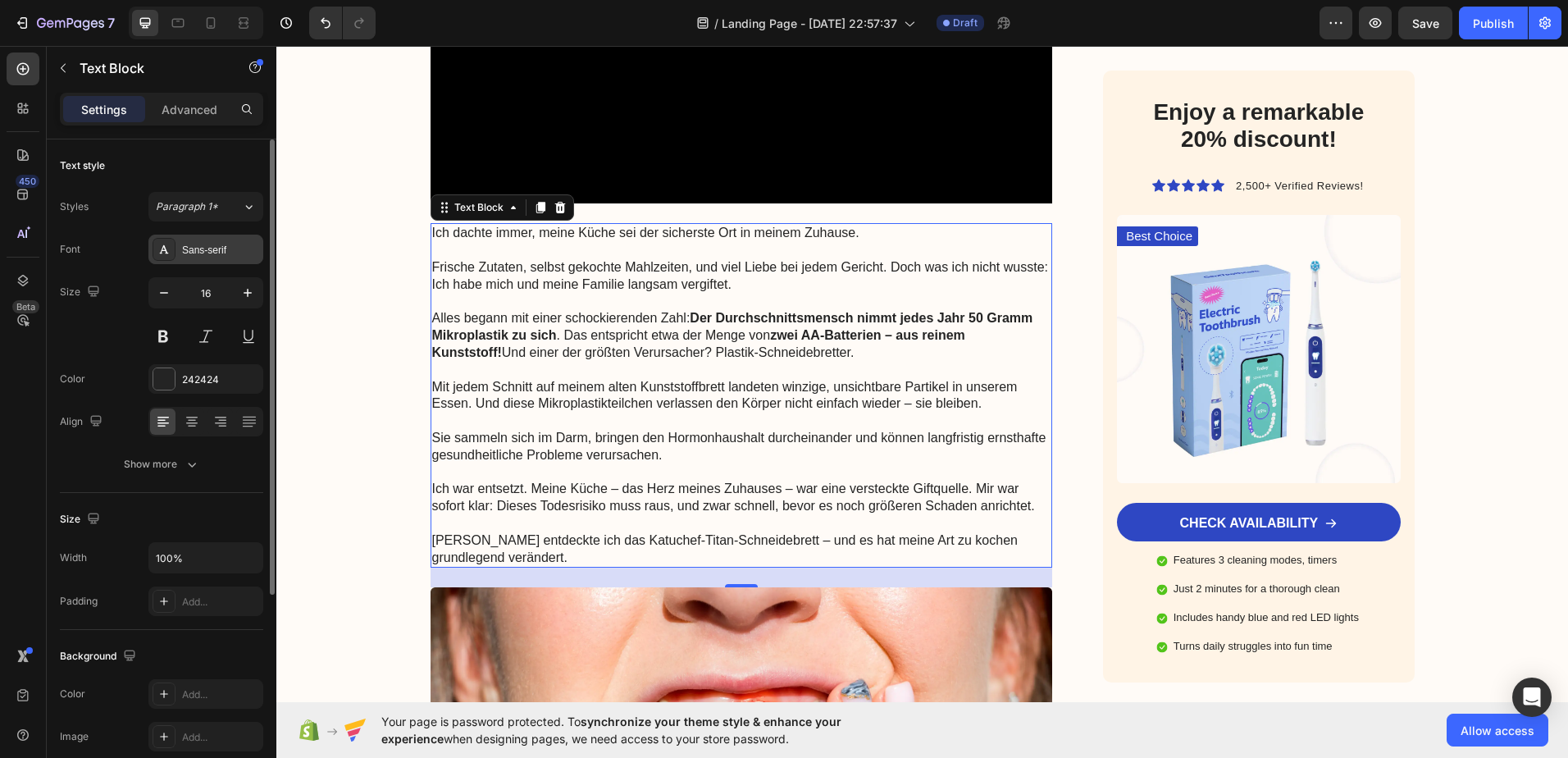
click at [224, 245] on div "Sans-serif" at bounding box center [220, 250] width 77 height 15
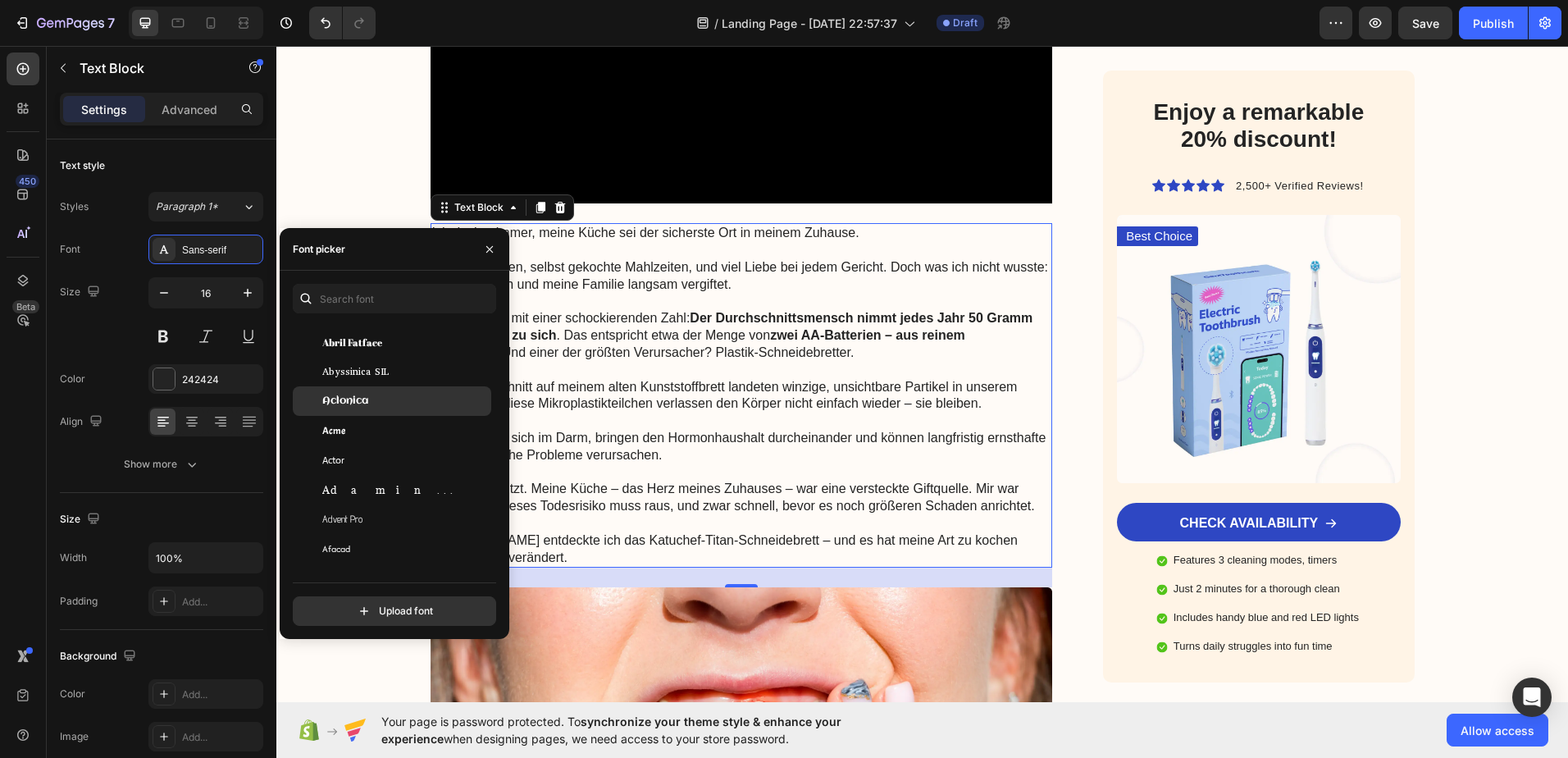
click at [351, 398] on span "Aclonica" at bounding box center [345, 401] width 46 height 15
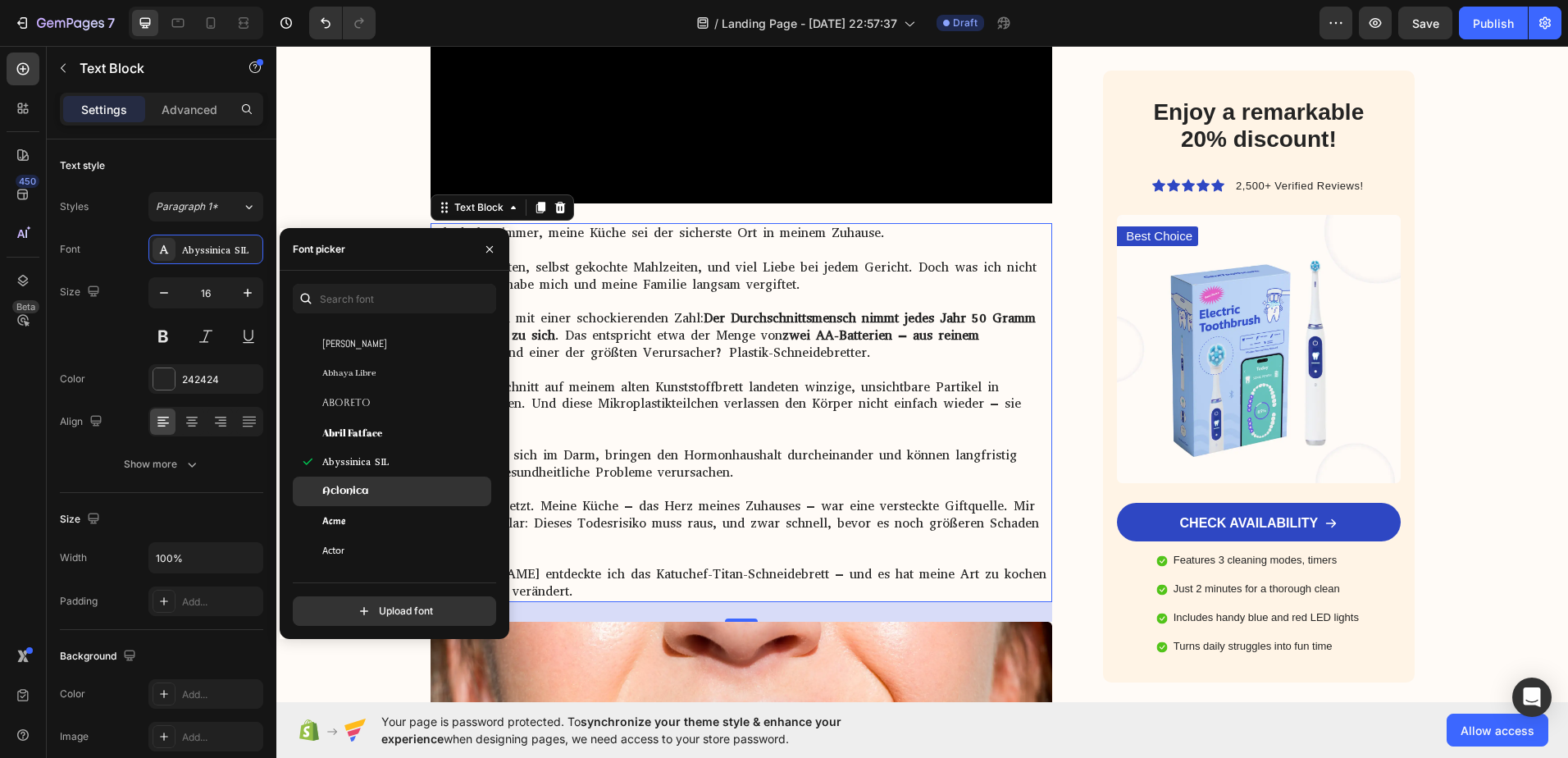
click at [354, 497] on span "Aclonica" at bounding box center [345, 491] width 46 height 15
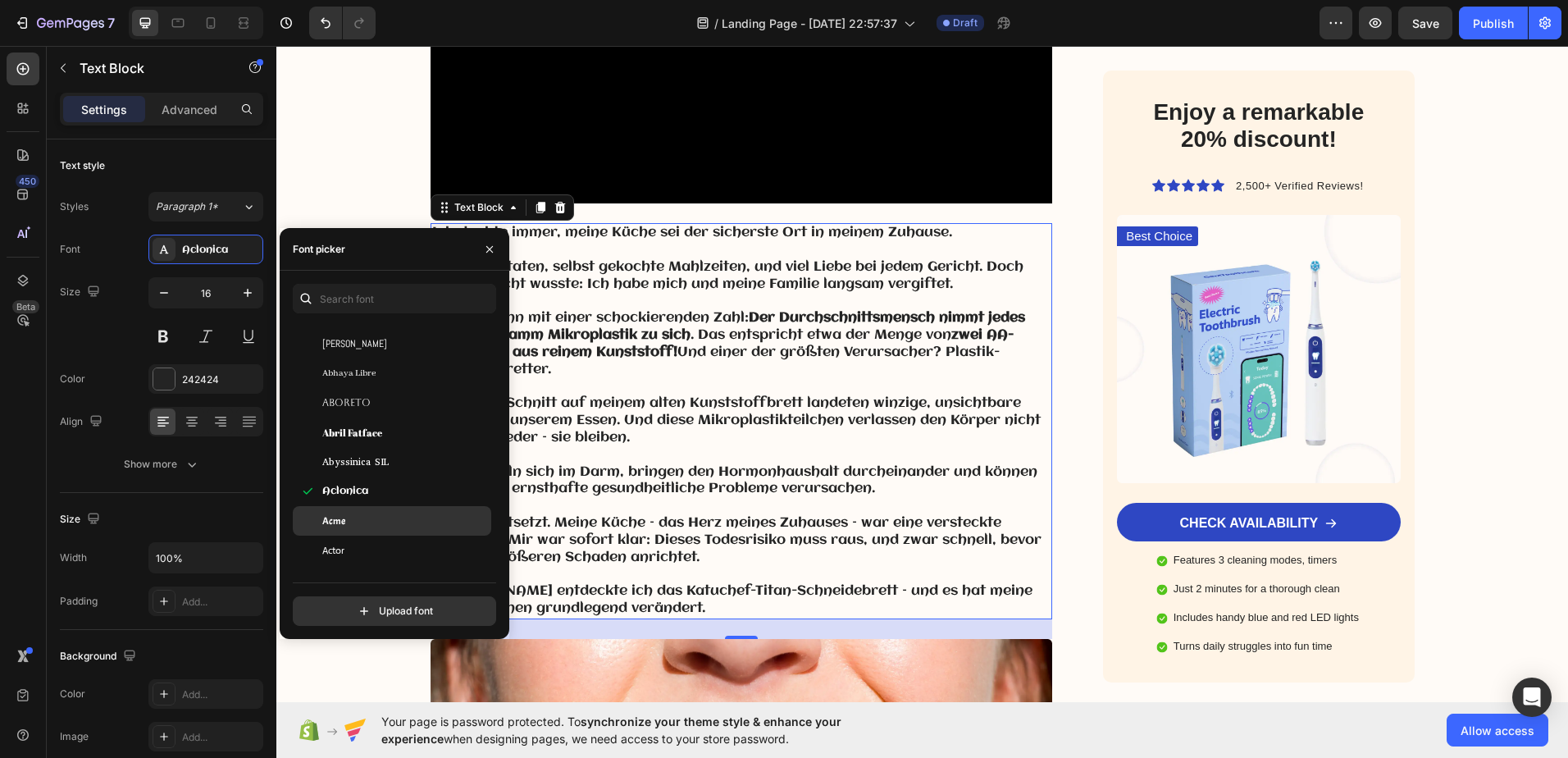
click at [354, 517] on div "Acme" at bounding box center [404, 520] width 166 height 15
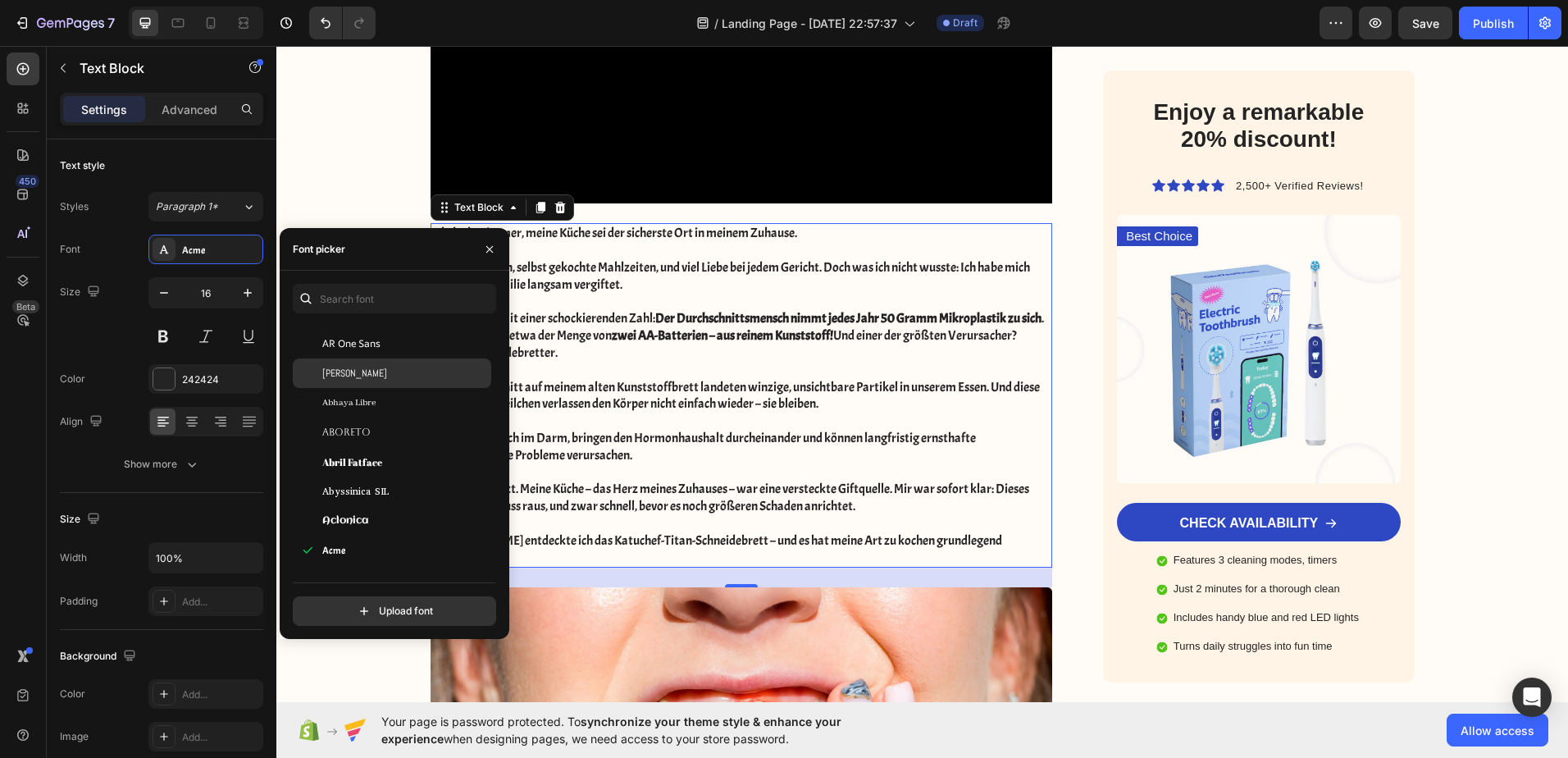
click at [353, 372] on div "[PERSON_NAME]" at bounding box center [404, 372] width 166 height 15
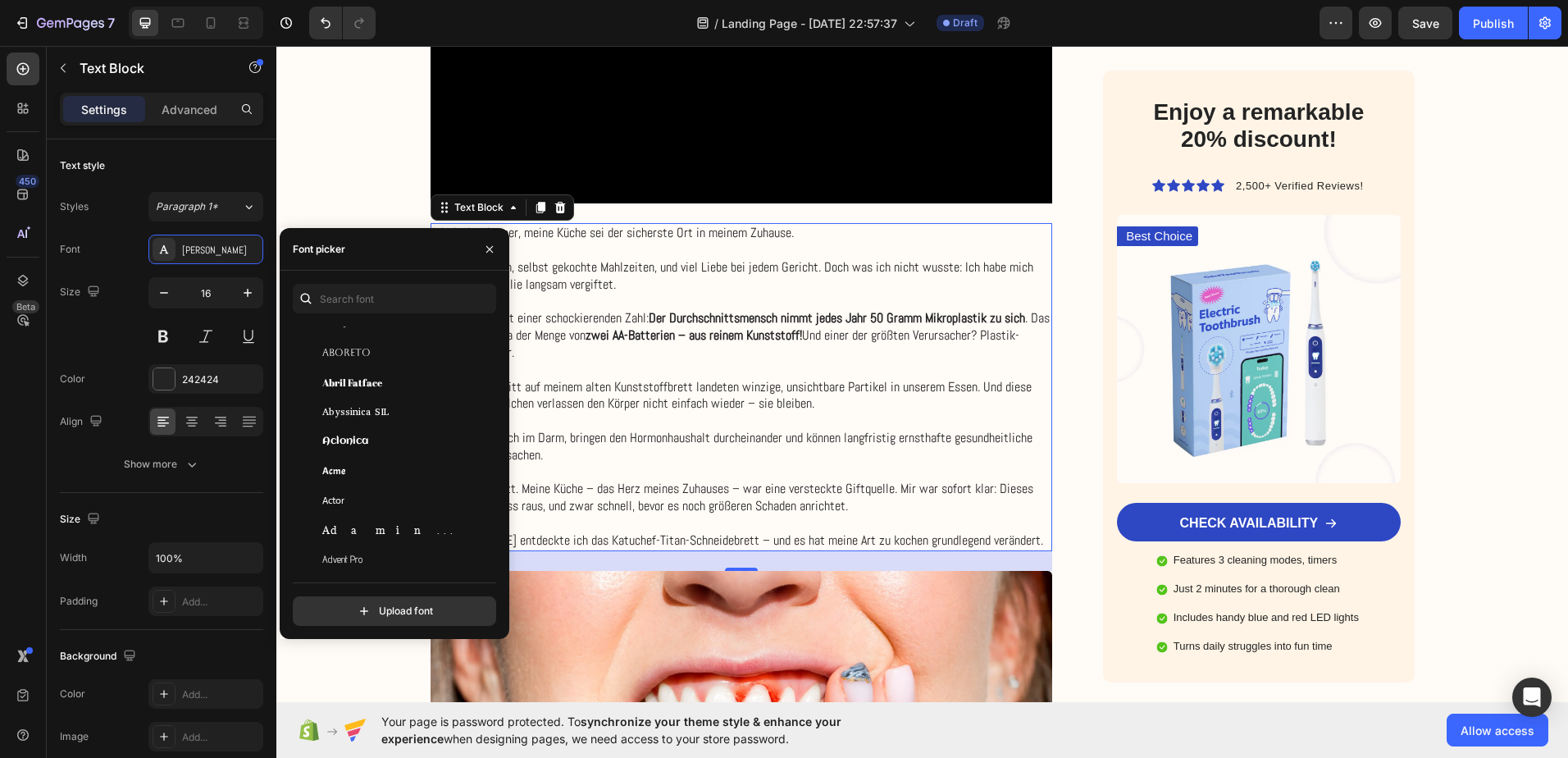
scroll to position [328, 0]
click at [351, 527] on span "Adamina" at bounding box center [390, 525] width 136 height 15
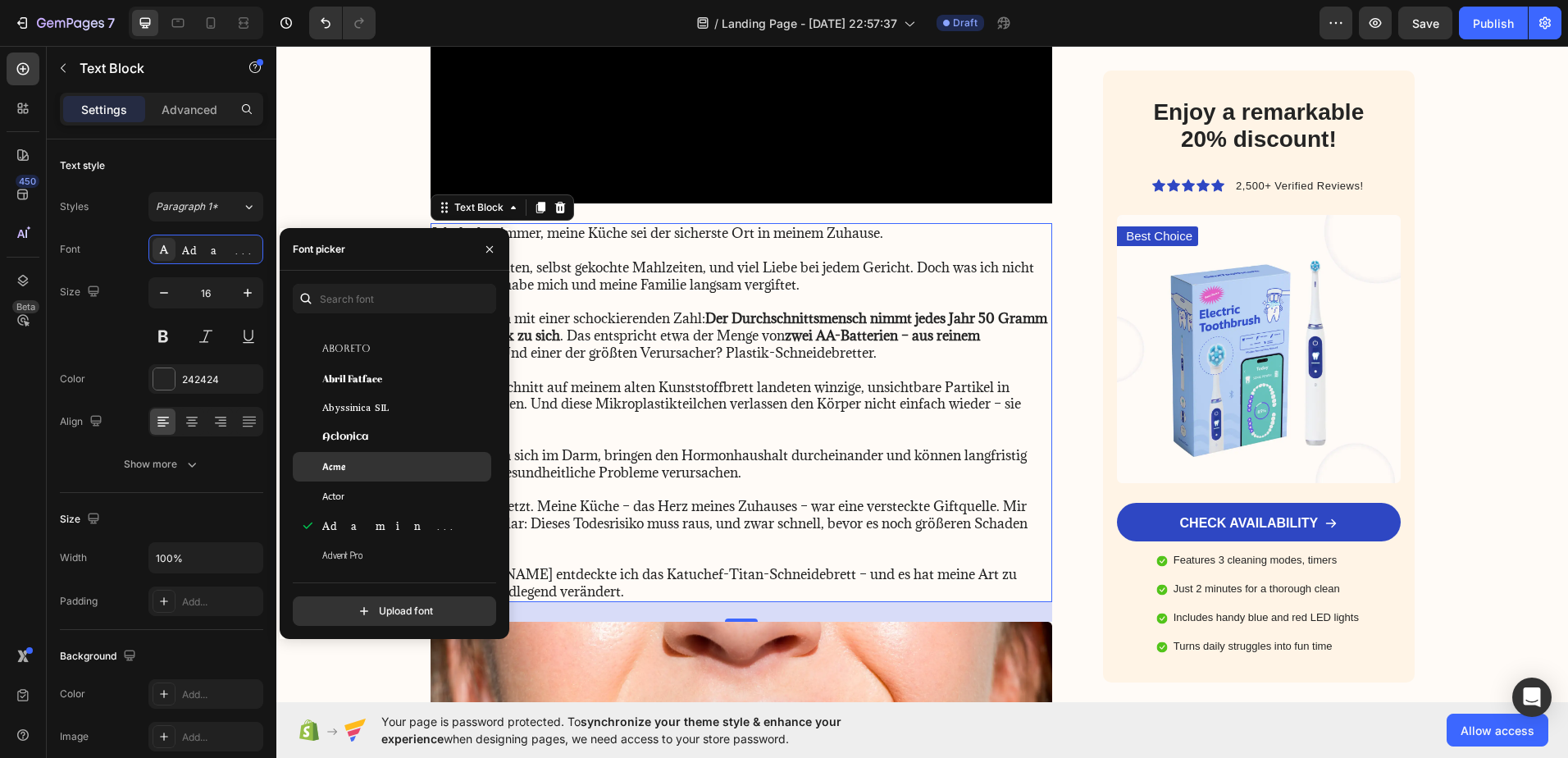
click at [345, 469] on span "Acme" at bounding box center [333, 466] width 23 height 15
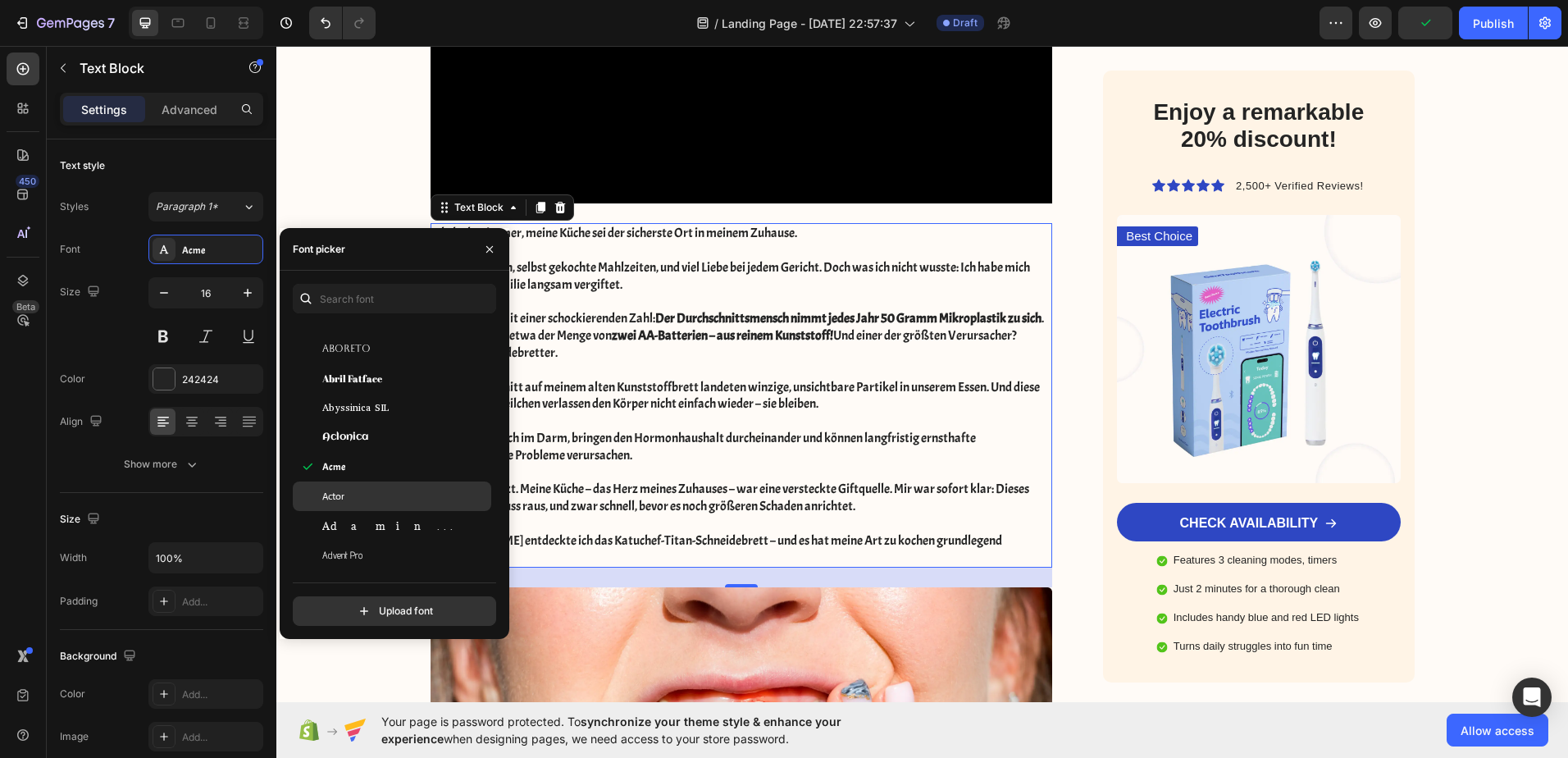
click at [352, 497] on div "Actor" at bounding box center [404, 496] width 166 height 15
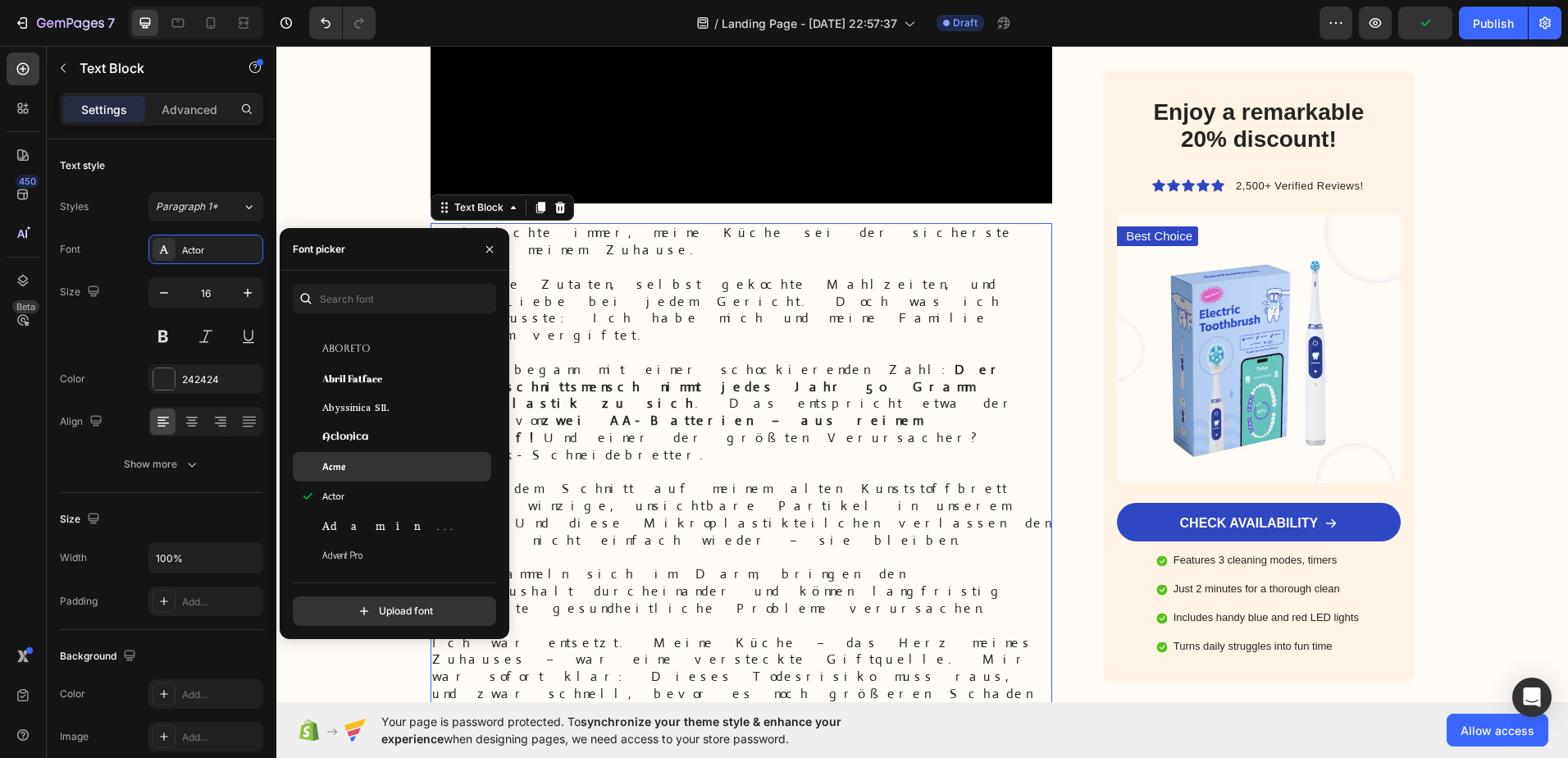
scroll to position [410, 0]
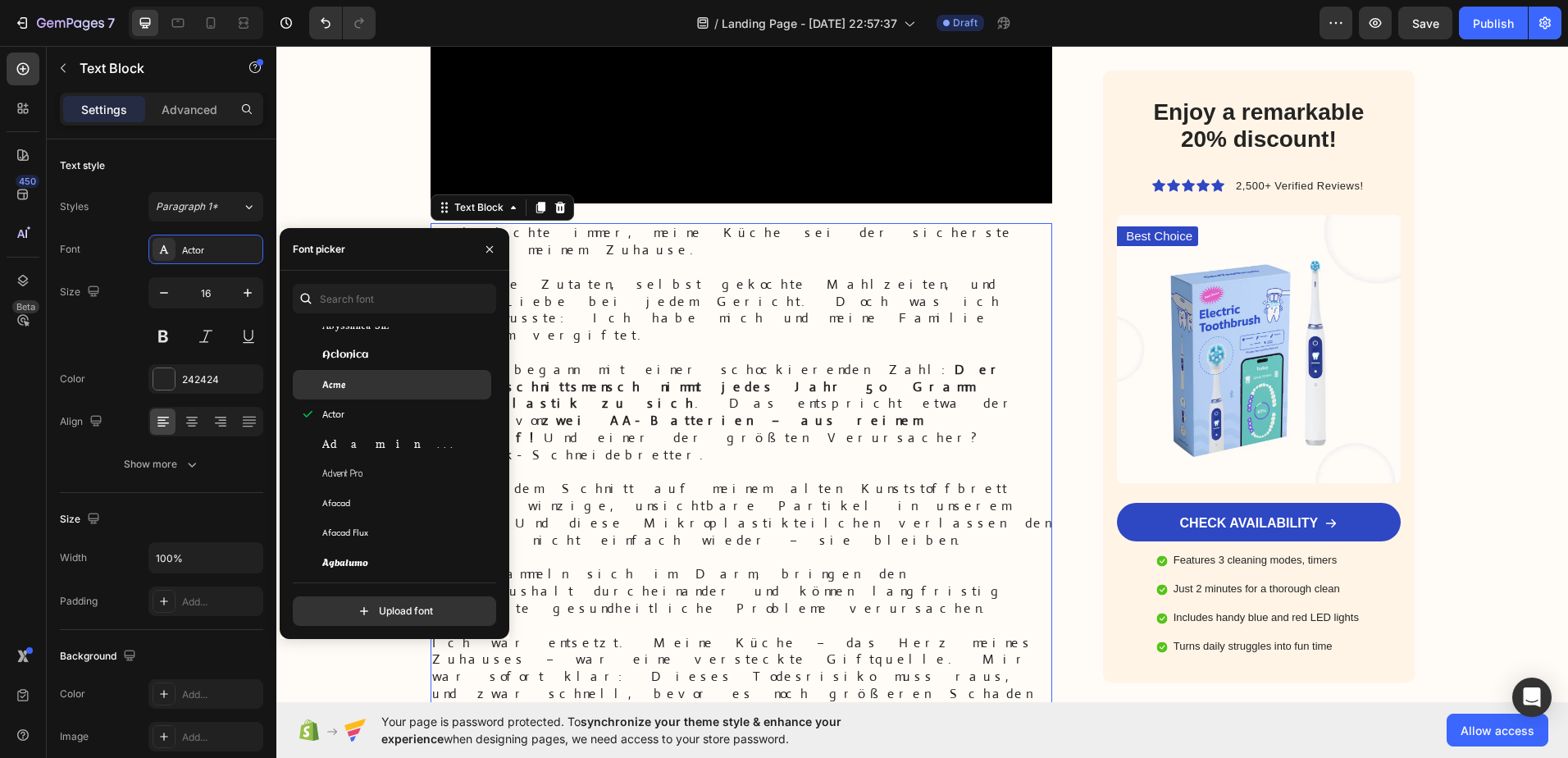
click at [349, 456] on div "Adamina" at bounding box center [392, 444] width 199 height 29
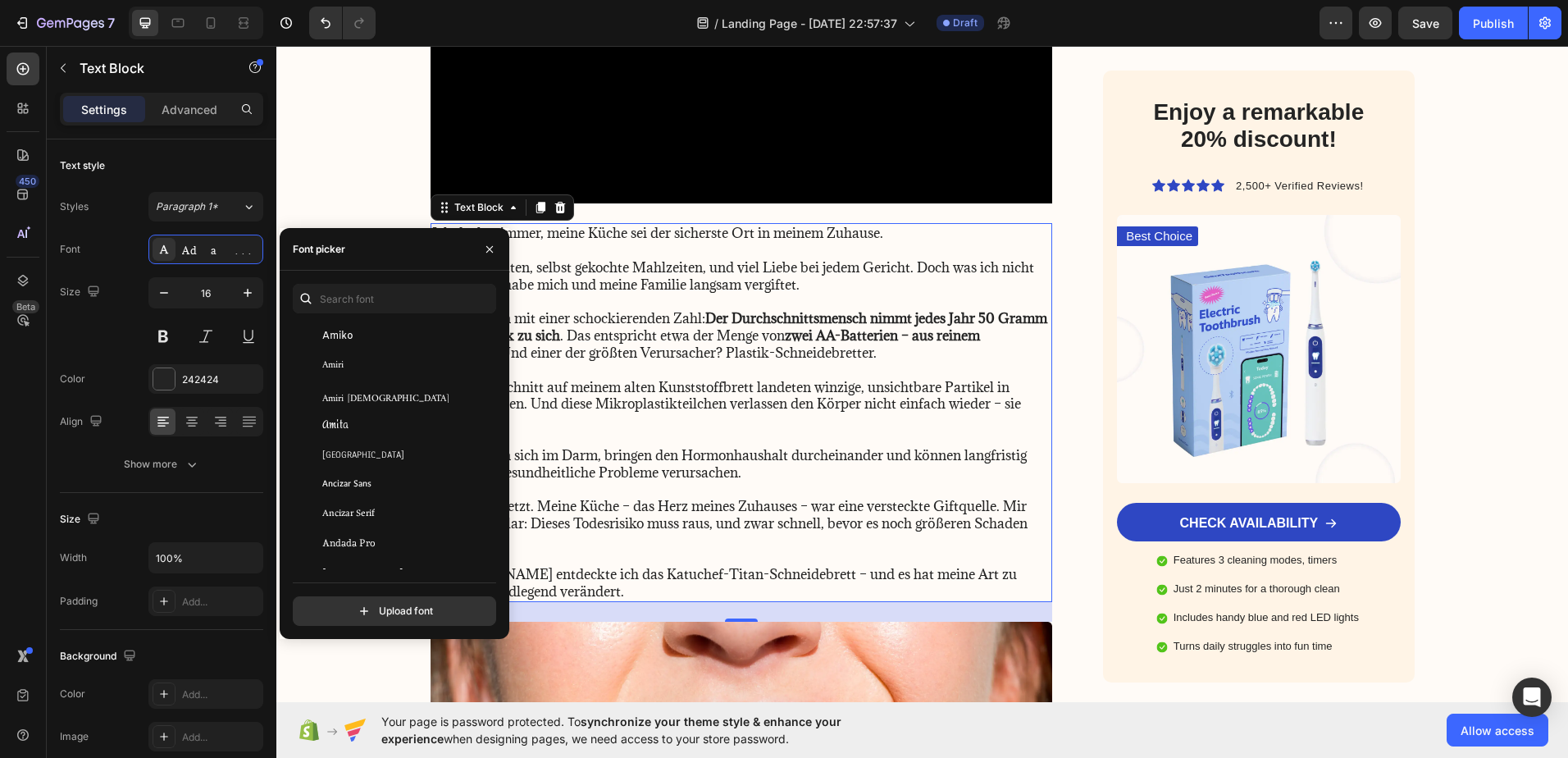
scroll to position [2050, 0]
click at [368, 489] on div "Andada Pro" at bounding box center [392, 480] width 199 height 29
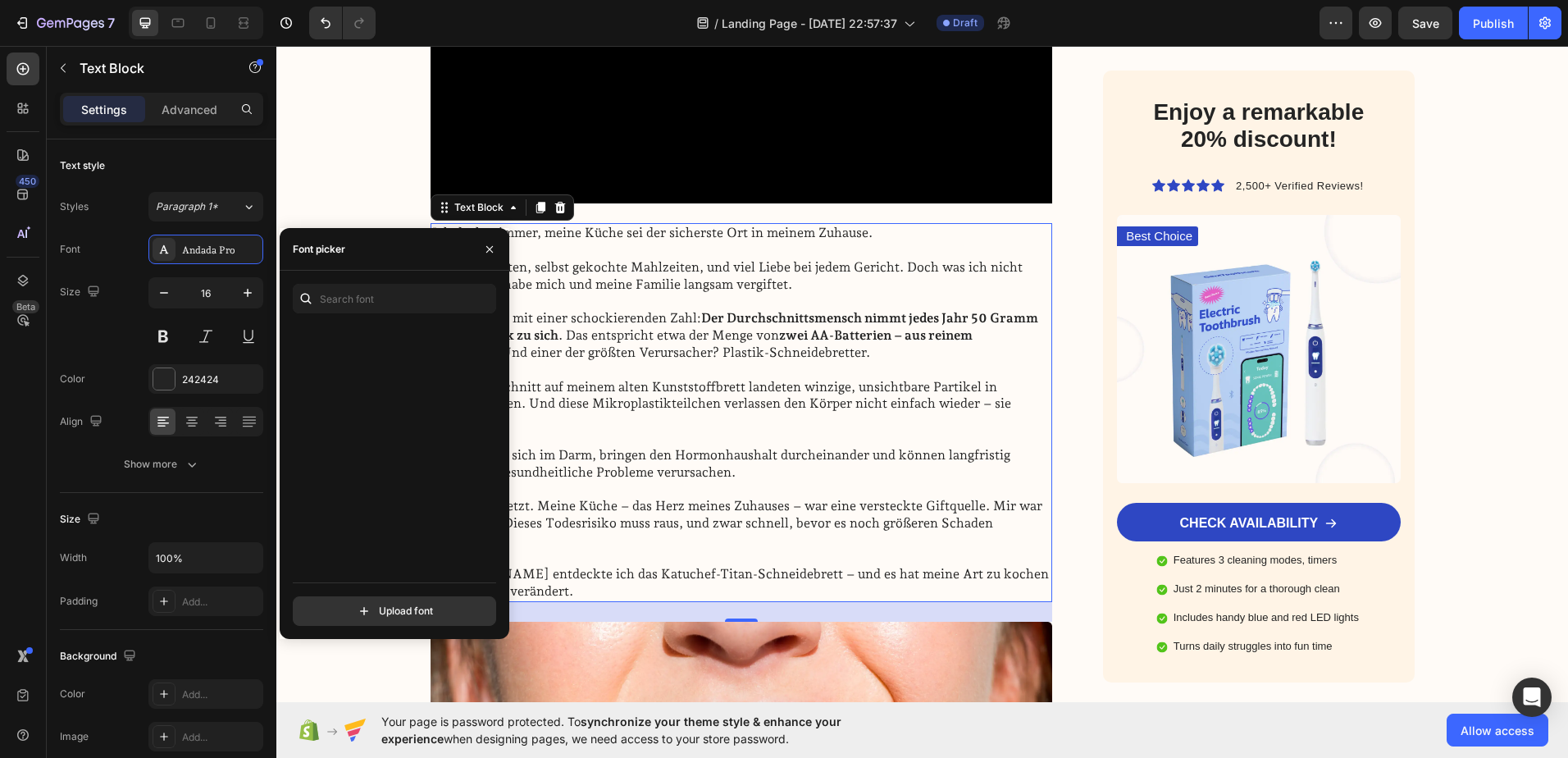
scroll to position [2788, 0]
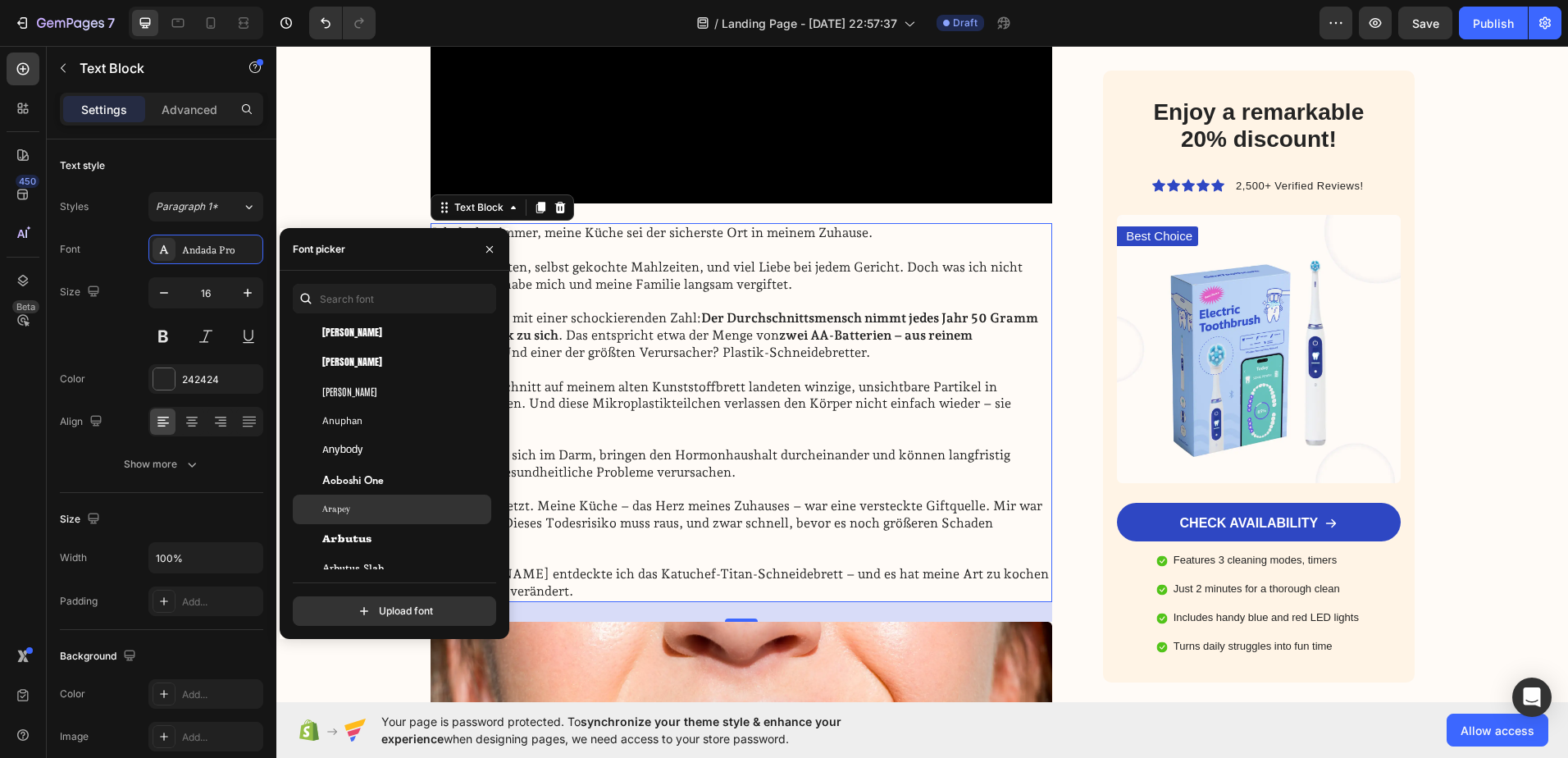
click at [364, 504] on div "Arapey" at bounding box center [404, 508] width 166 height 15
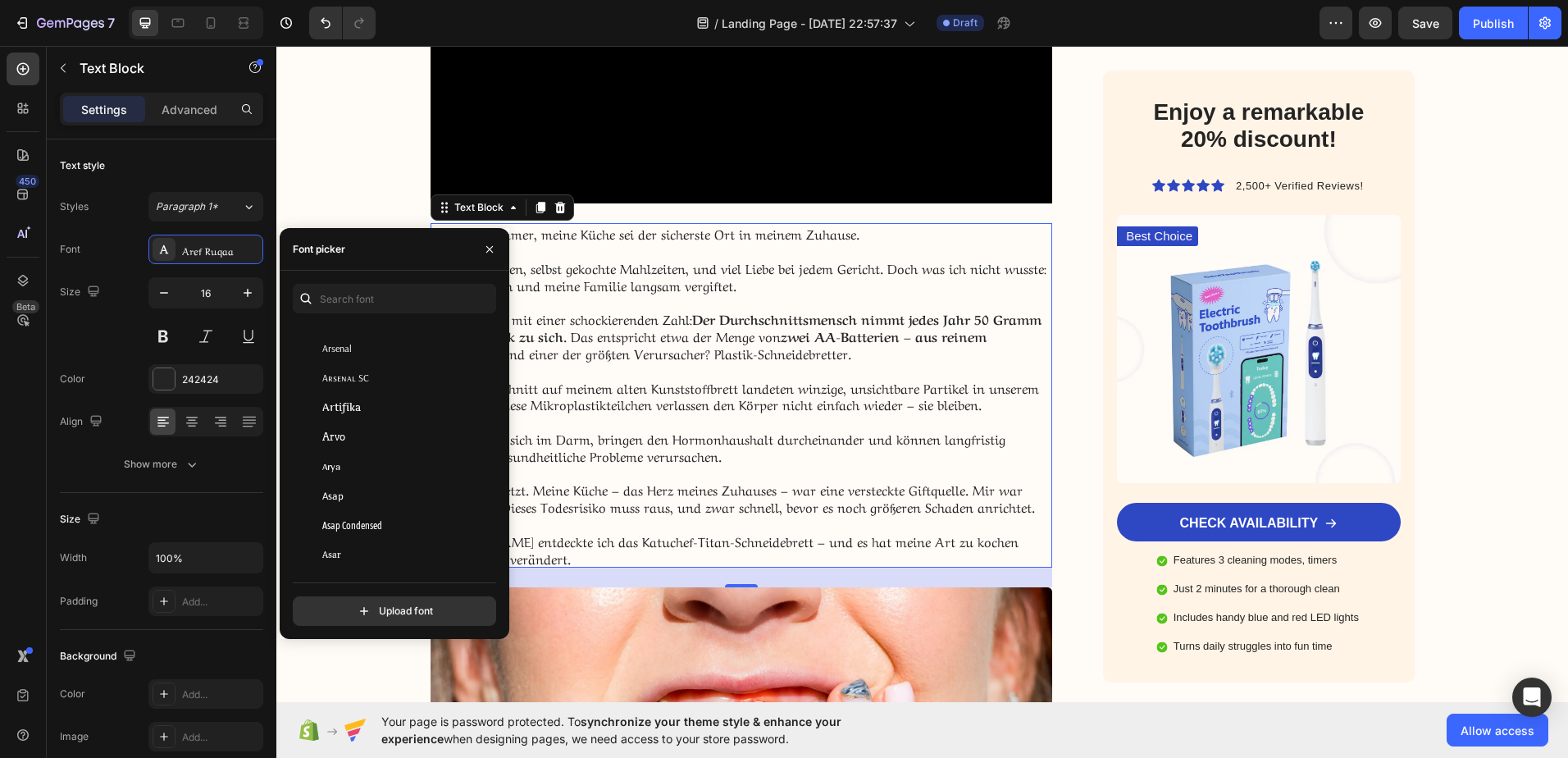
click at [372, 431] on div "Arvo" at bounding box center [404, 437] width 166 height 15
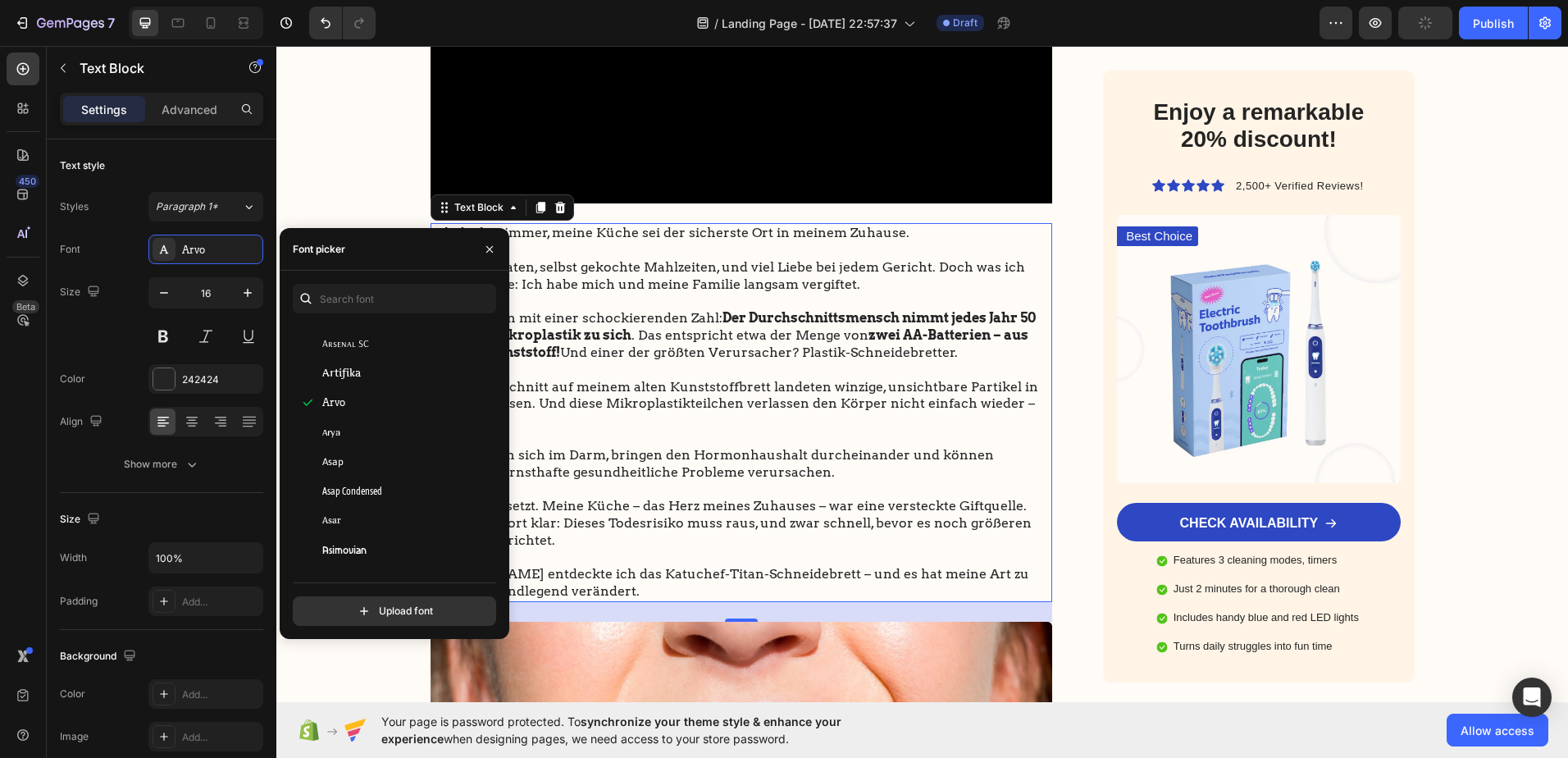
click at [364, 428] on span "Asta Sans" at bounding box center [346, 427] width 47 height 15
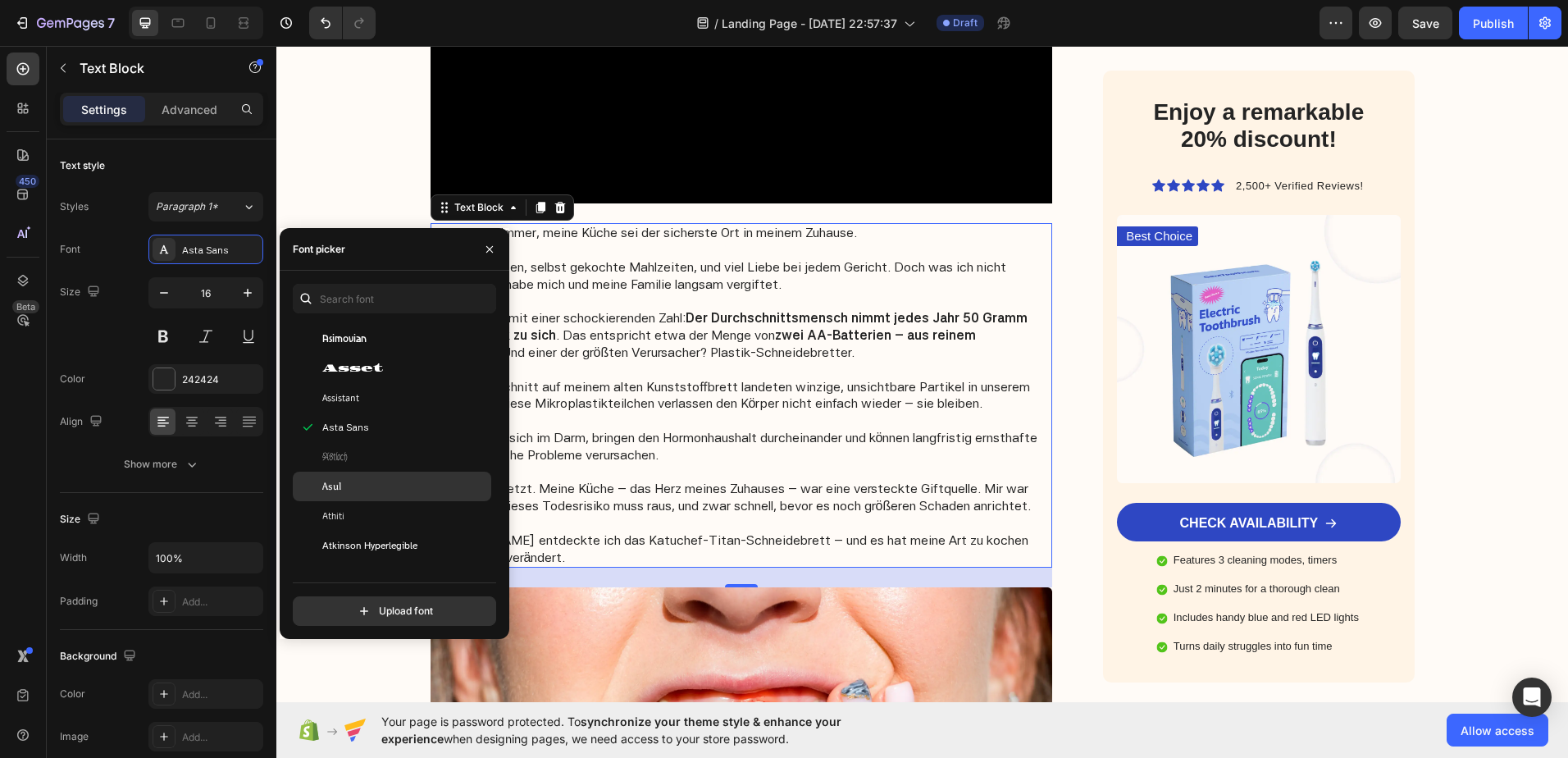
click at [360, 492] on div "Asul" at bounding box center [404, 486] width 166 height 15
click at [350, 511] on div "Athiti" at bounding box center [404, 515] width 166 height 15
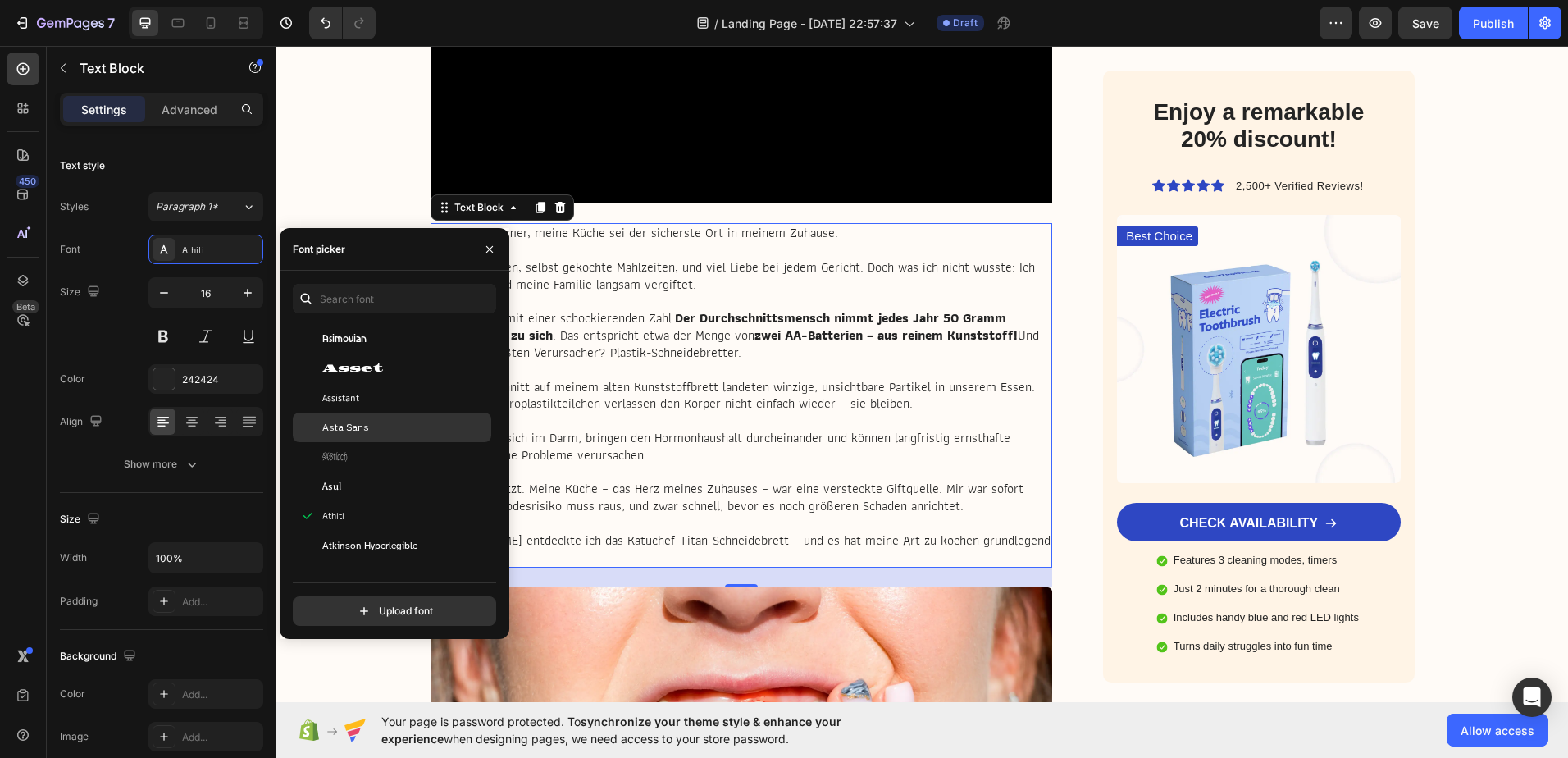
click at [357, 426] on span "Asta Sans" at bounding box center [346, 427] width 47 height 15
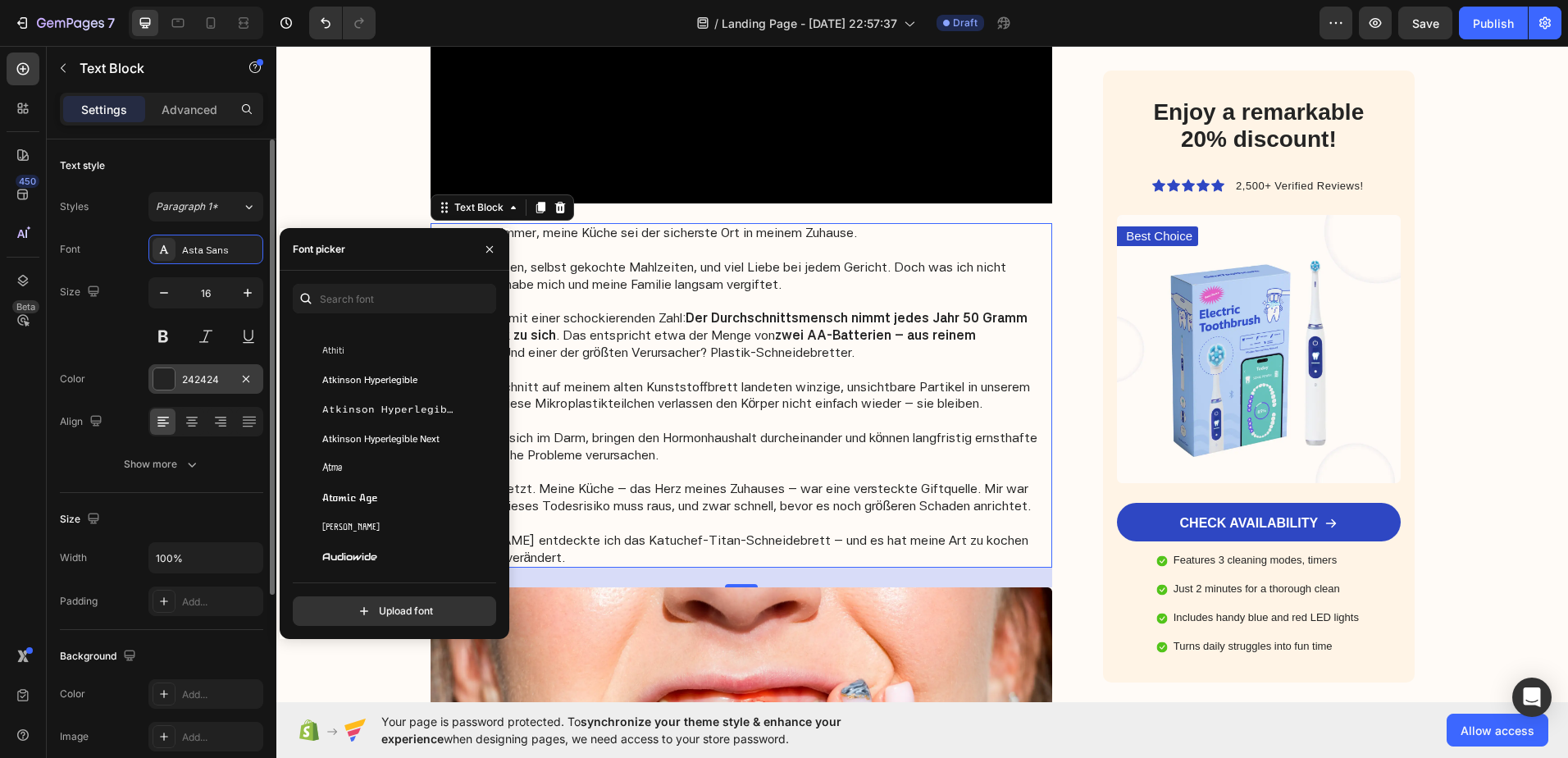
scroll to position [3690, 0]
click at [113, 345] on div "Size 16" at bounding box center [162, 313] width 204 height 73
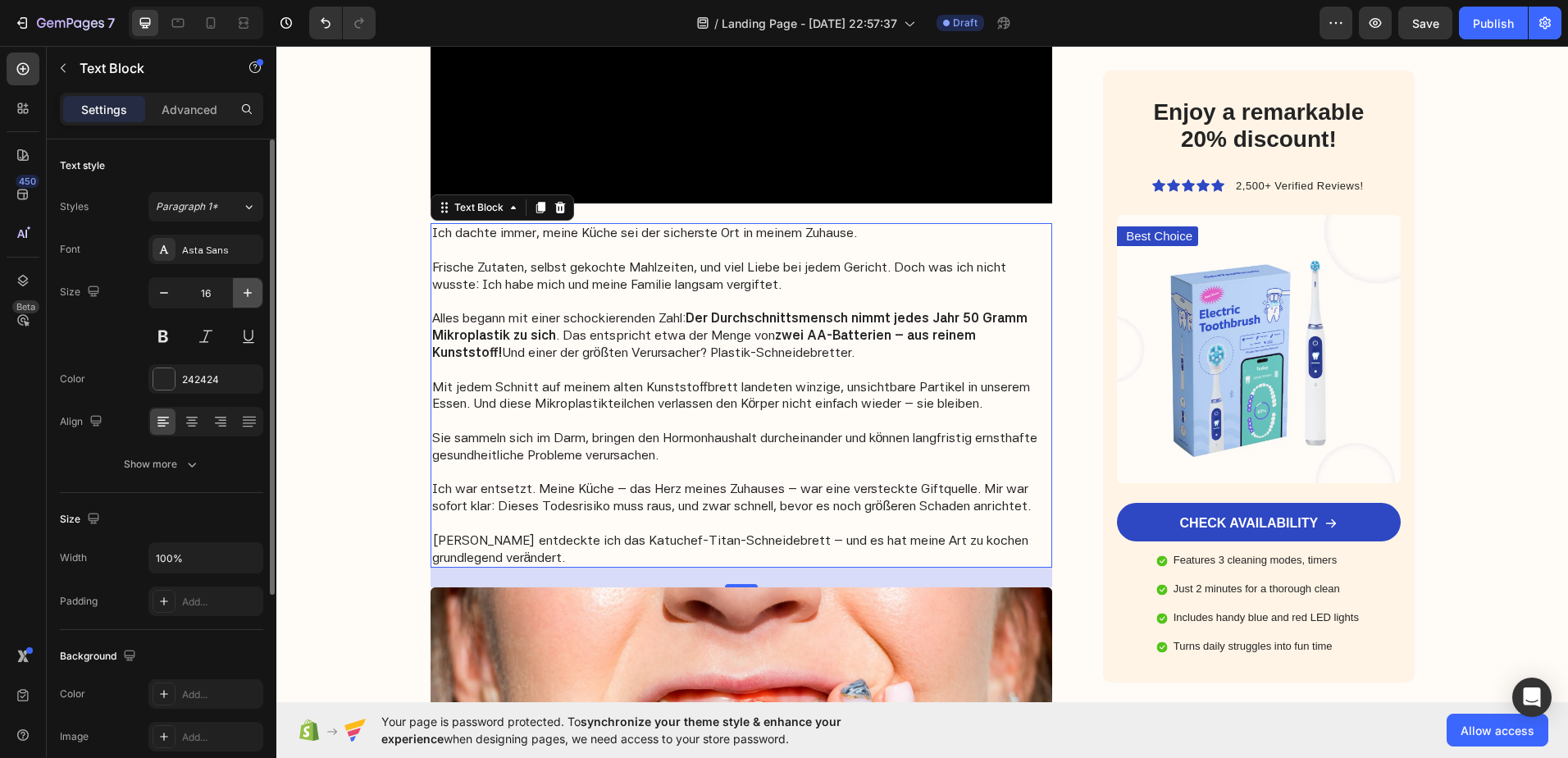
click at [246, 292] on icon "button" at bounding box center [248, 293] width 17 height 17
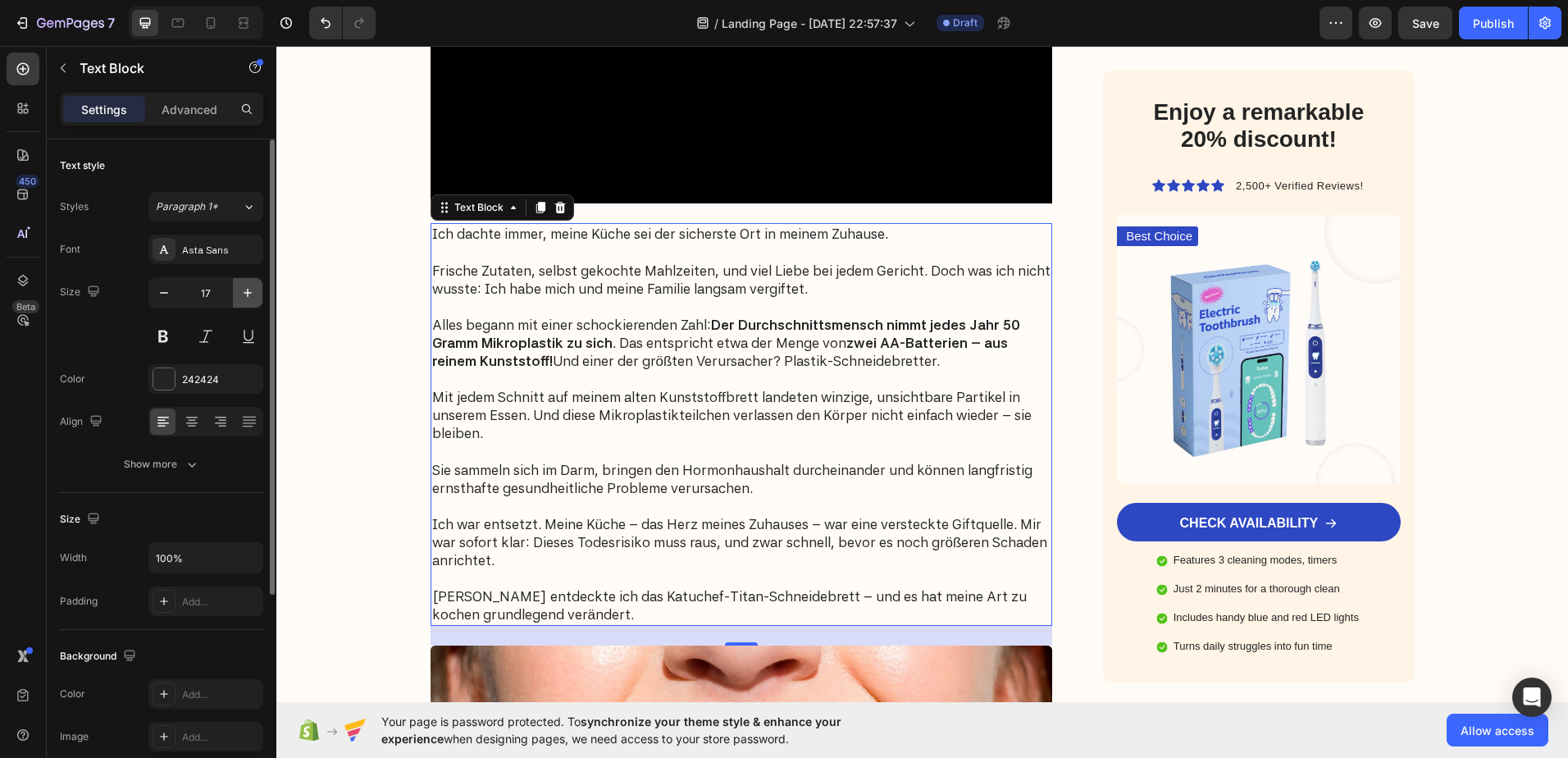
click at [244, 295] on icon "button" at bounding box center [248, 293] width 17 height 17
type input "18"
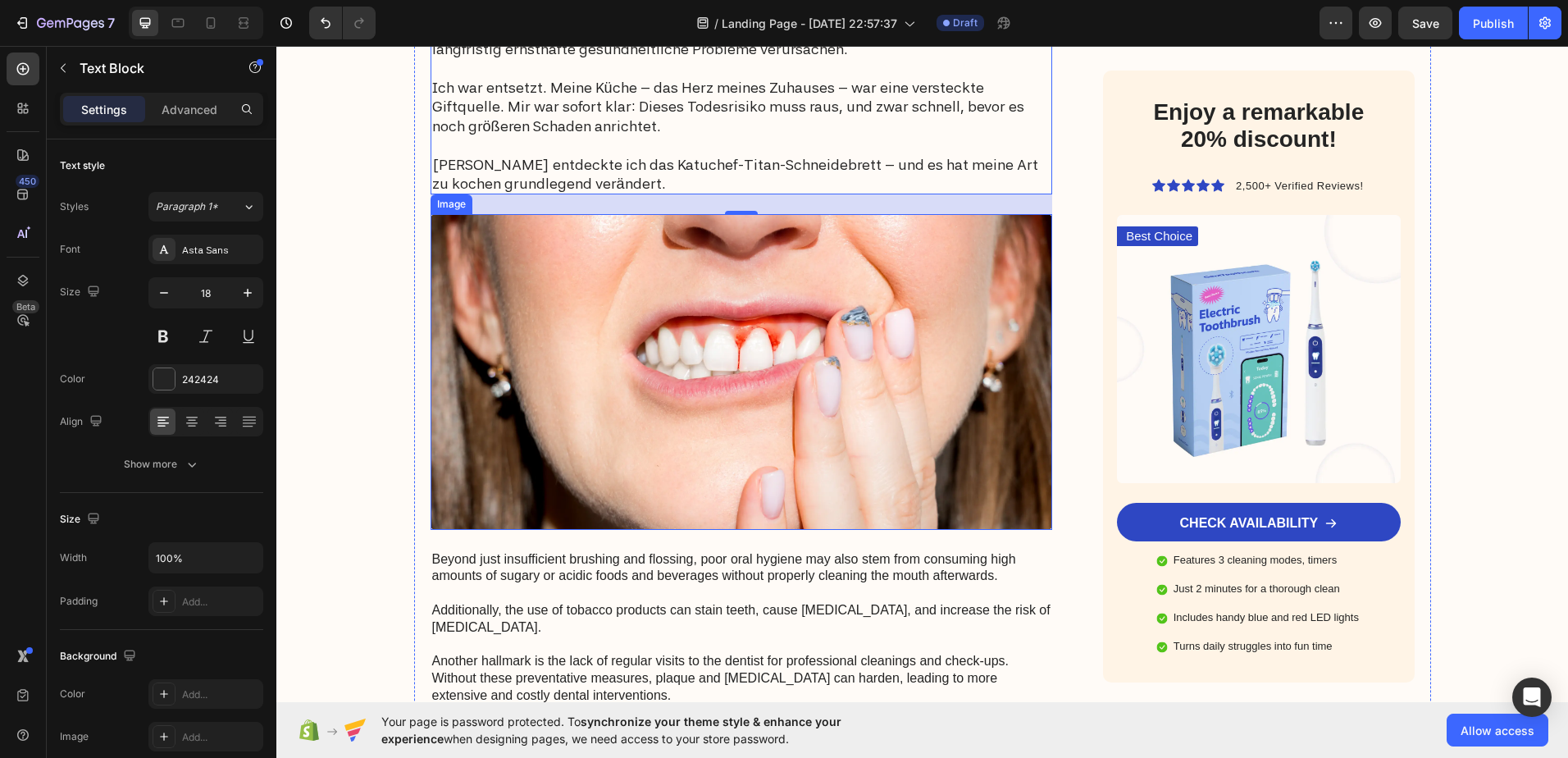
scroll to position [1148, 0]
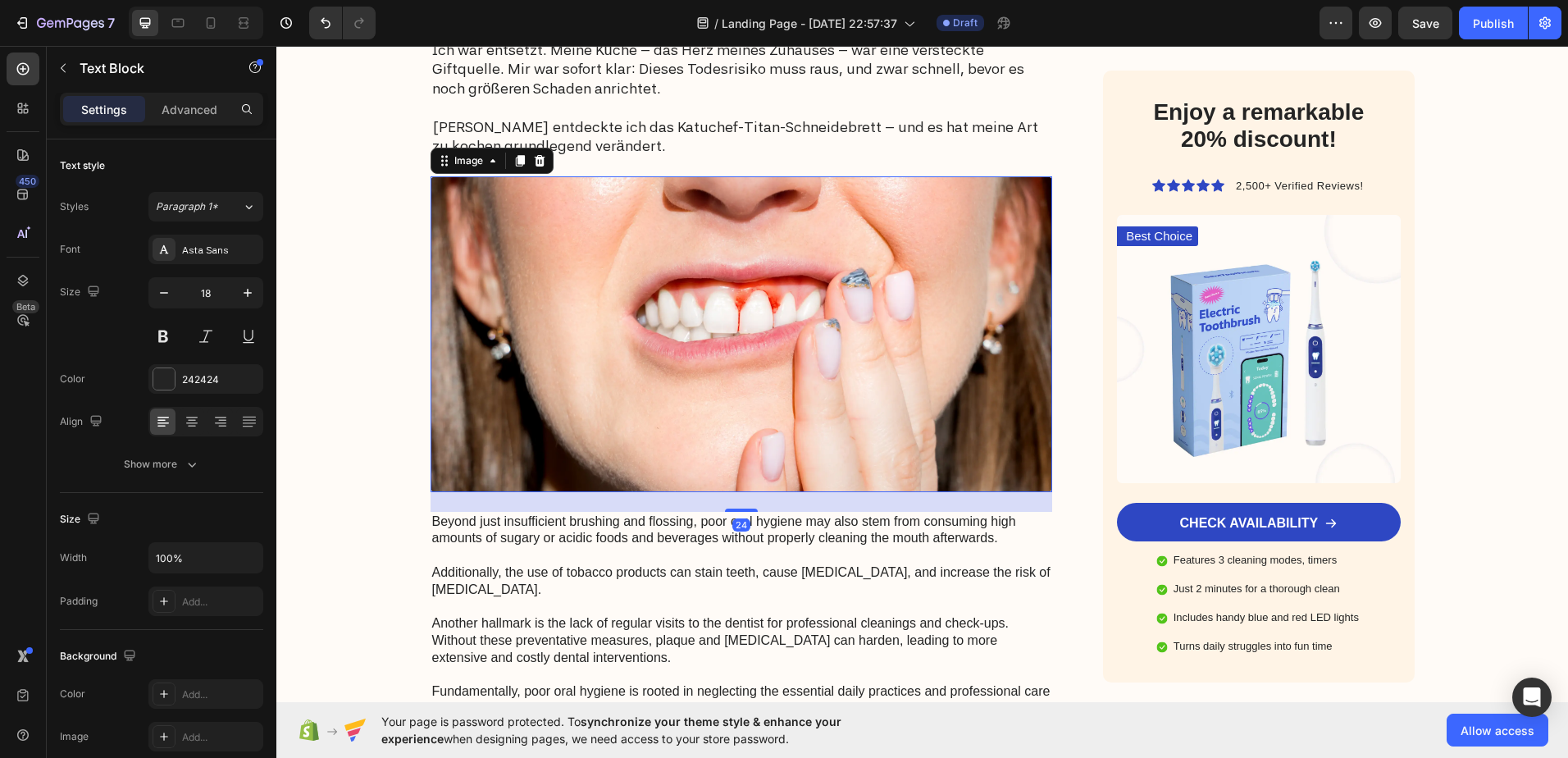
click at [674, 335] on img at bounding box center [742, 334] width 623 height 315
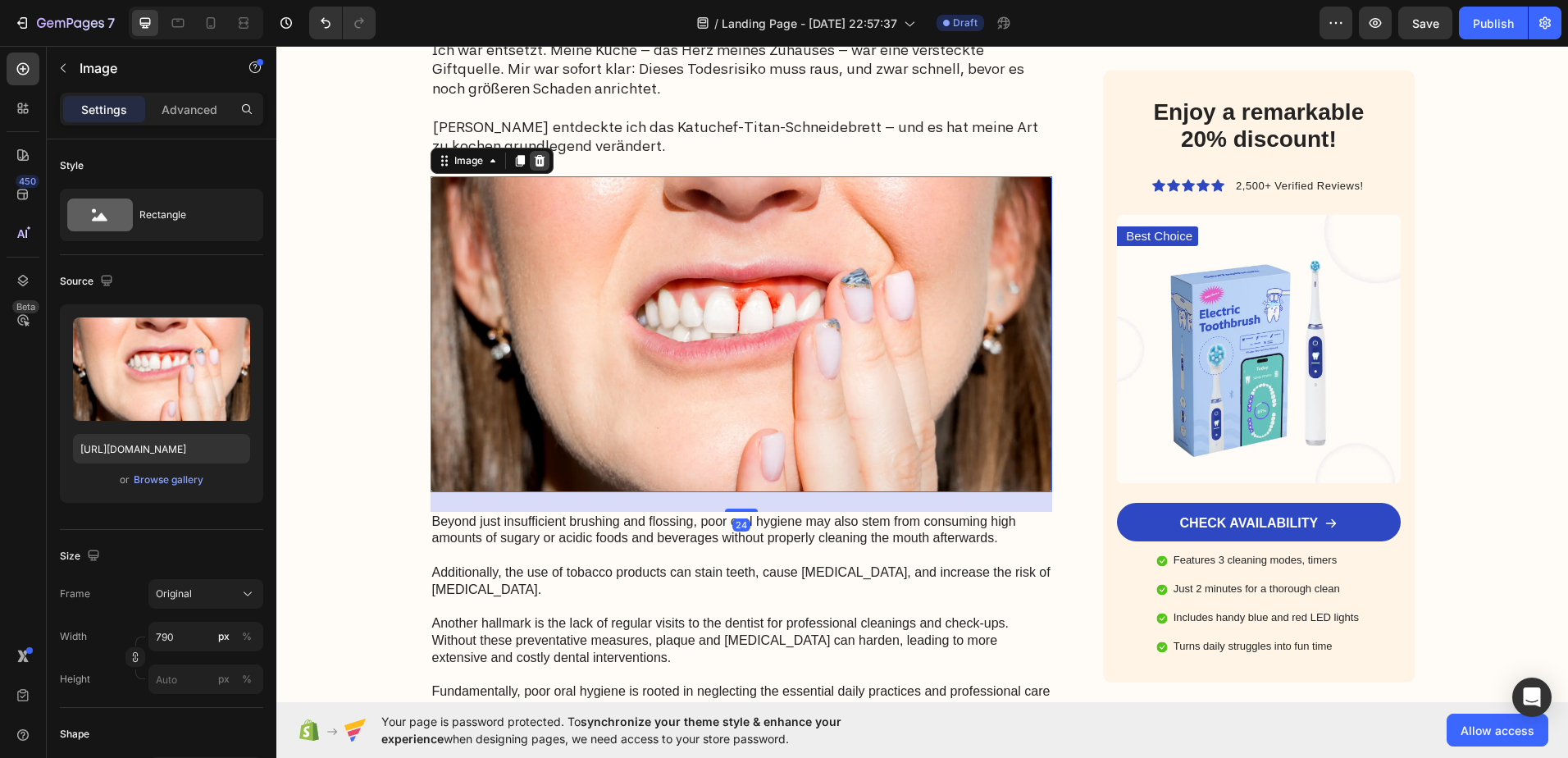
click at [534, 166] on icon at bounding box center [539, 161] width 11 height 12
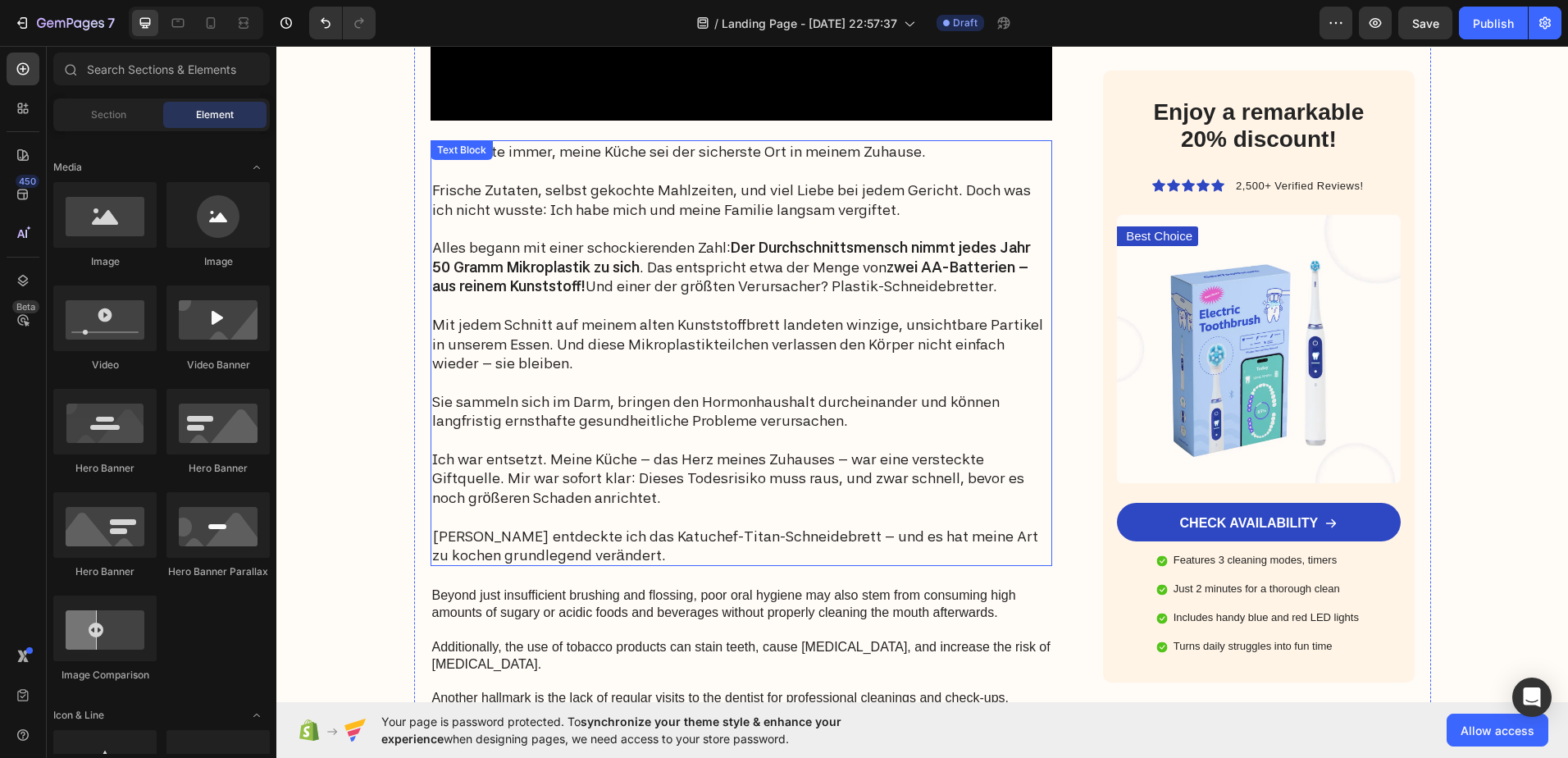
scroll to position [656, 0]
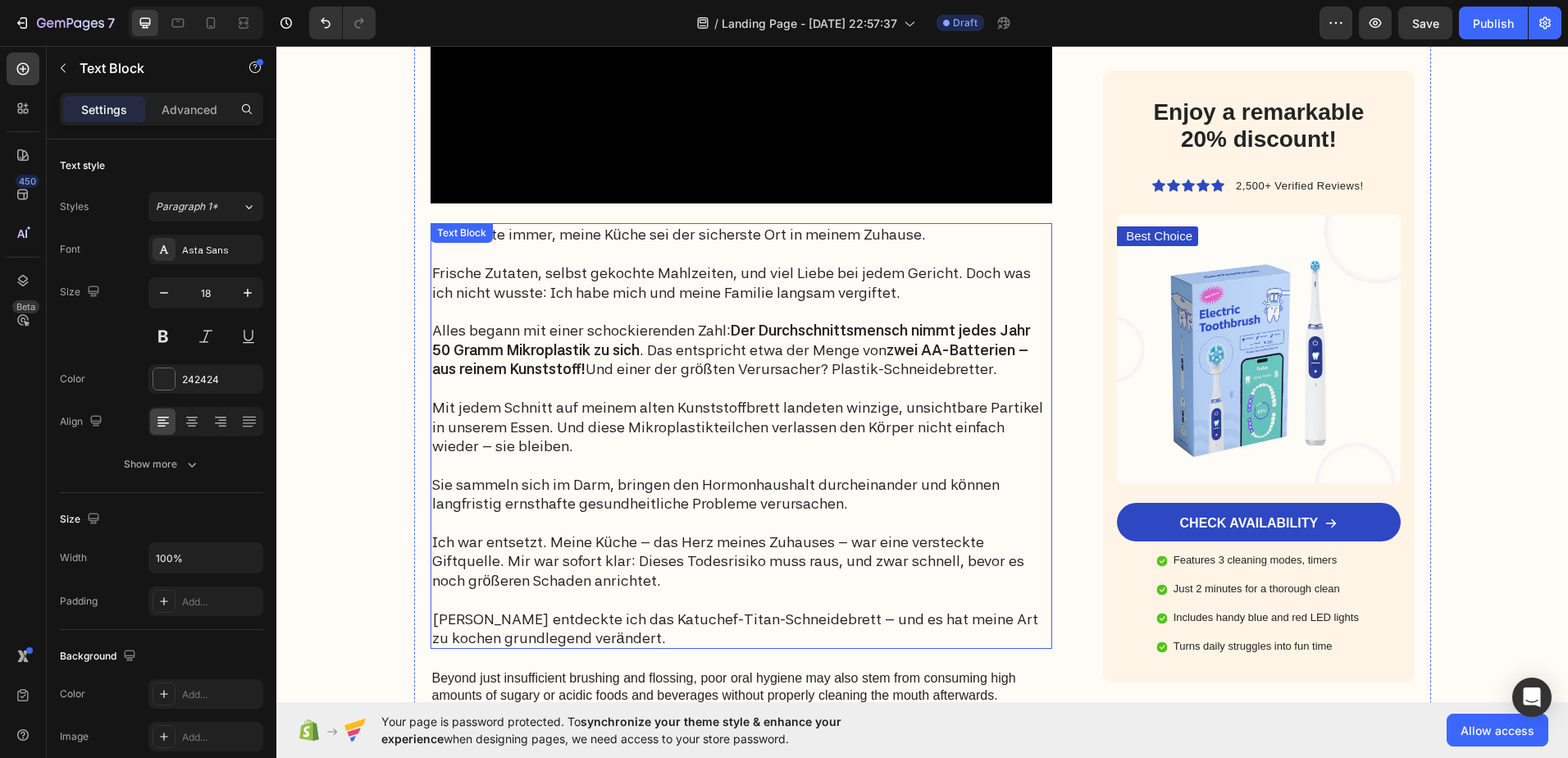
click at [653, 619] on p "Dann entdeckte ich das Katuchef-Titan-Schneidebrett – und es hat meine Art zu k…" at bounding box center [741, 628] width 619 height 38
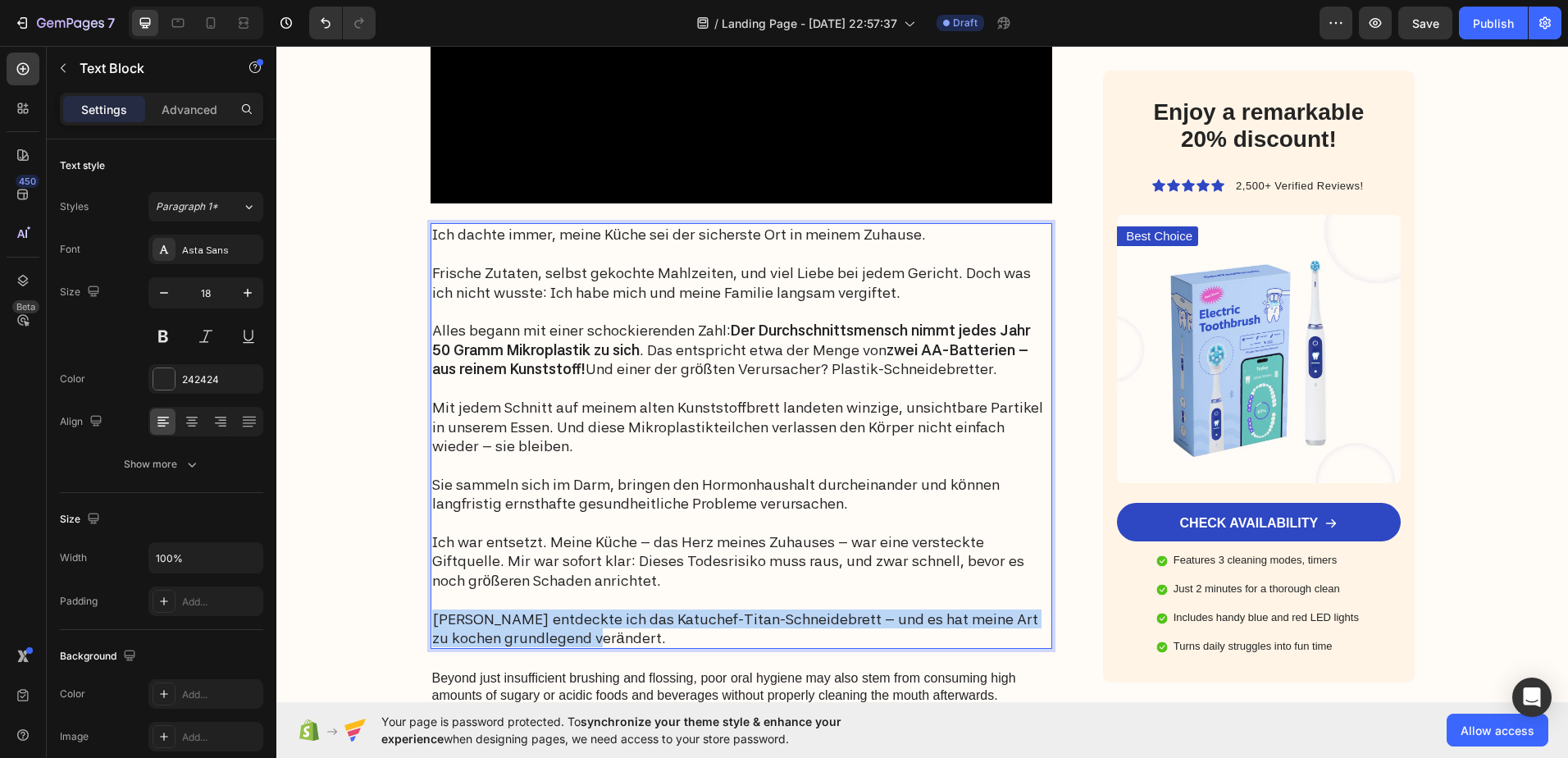
click at [653, 619] on p "Dann entdeckte ich das Katuchef-Titan-Schneidebrett – und es hat meine Art zu k…" at bounding box center [741, 628] width 619 height 38
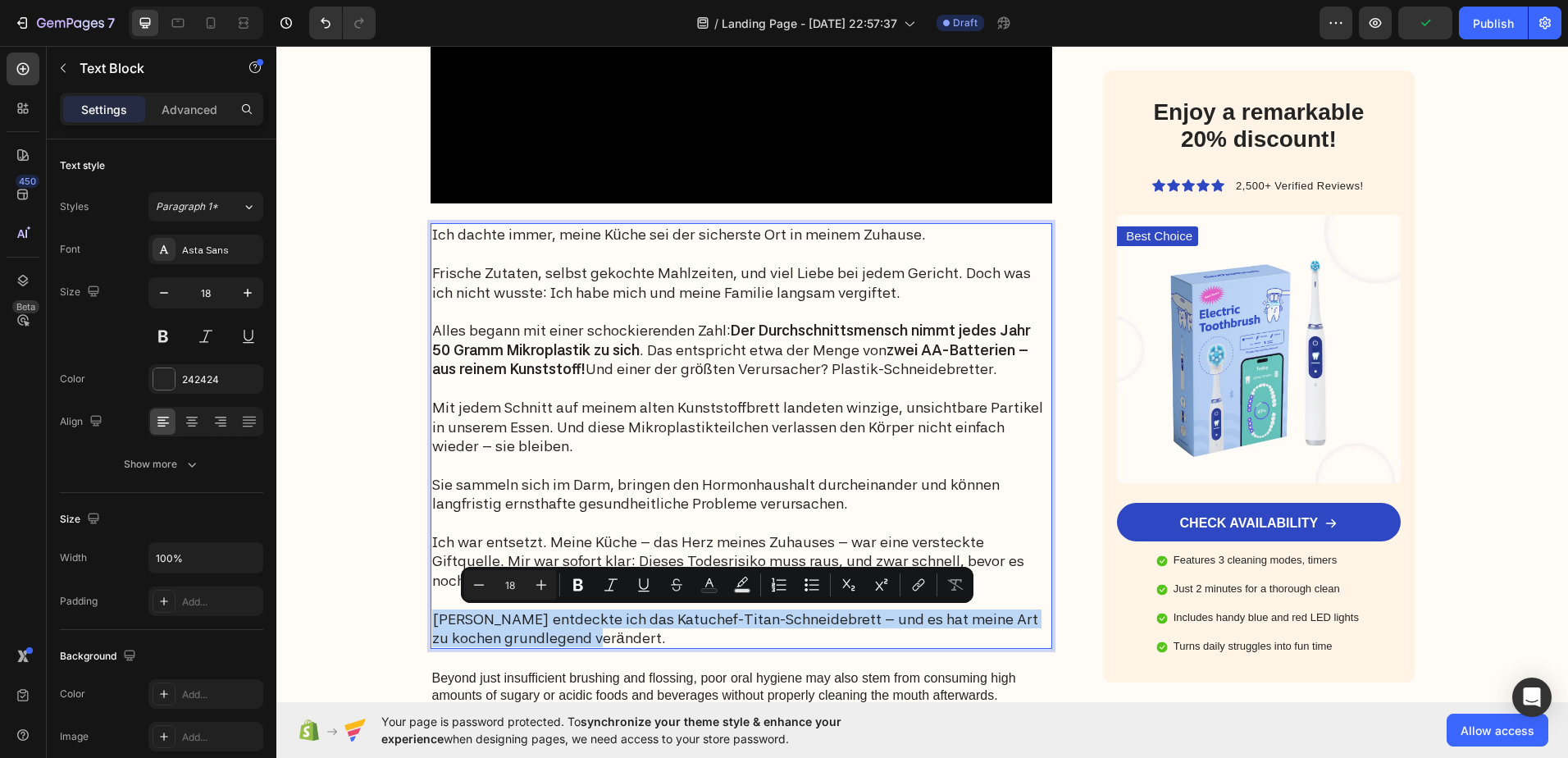
click at [653, 619] on p "Dann entdeckte ich das Katuchef-Titan-Schneidebrett – und es hat meine Art zu k…" at bounding box center [741, 628] width 619 height 38
click at [651, 618] on p "Dann entdeckte ich das Katuchef-Titan-Schneidebrett – und es hat meine Art zu k…" at bounding box center [741, 628] width 619 height 38
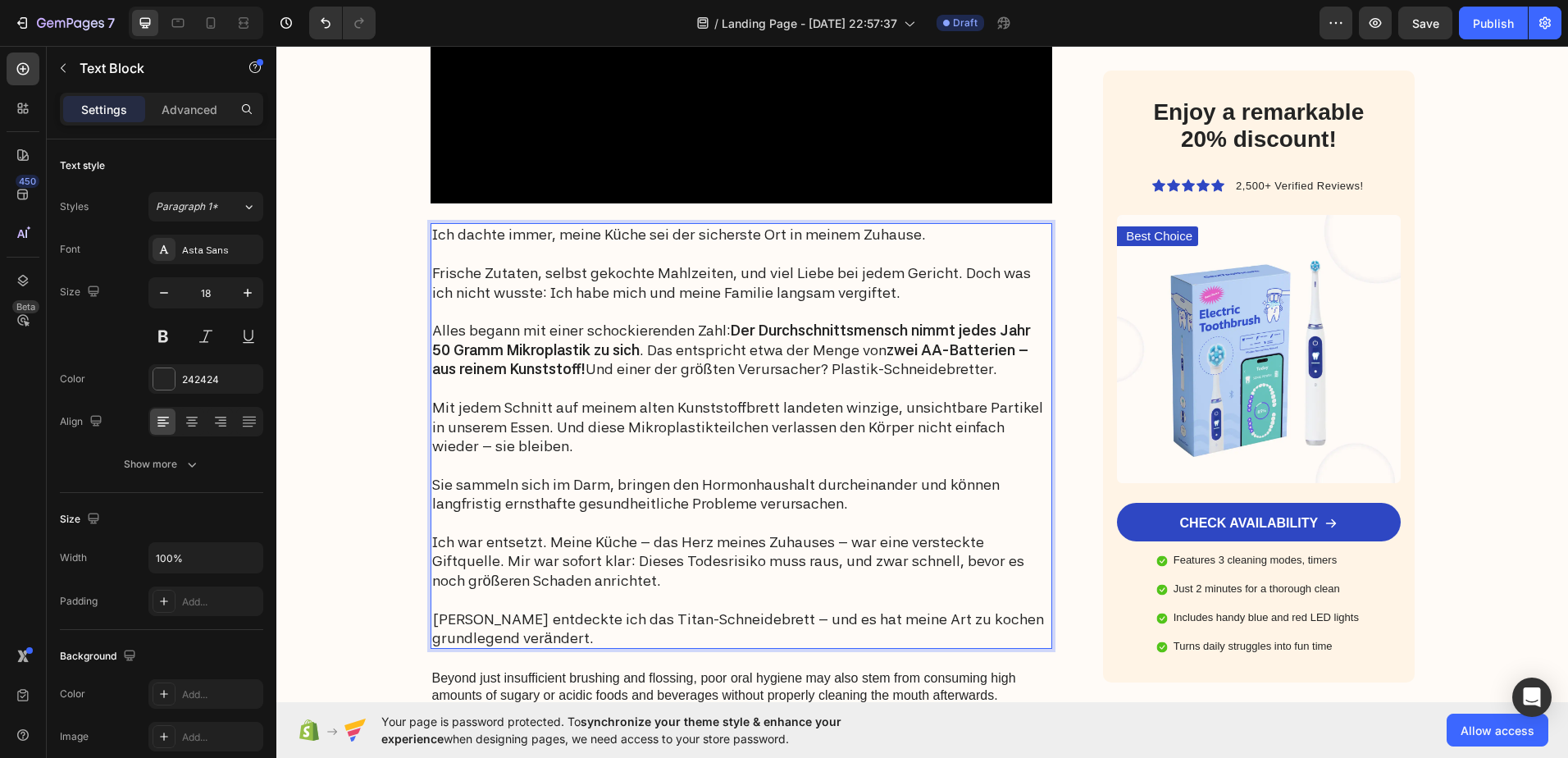
click at [718, 619] on p "Dann entdeckte ich das Titan-Schneidebrett – und es hat meine Art zu kochen gru…" at bounding box center [741, 628] width 619 height 38
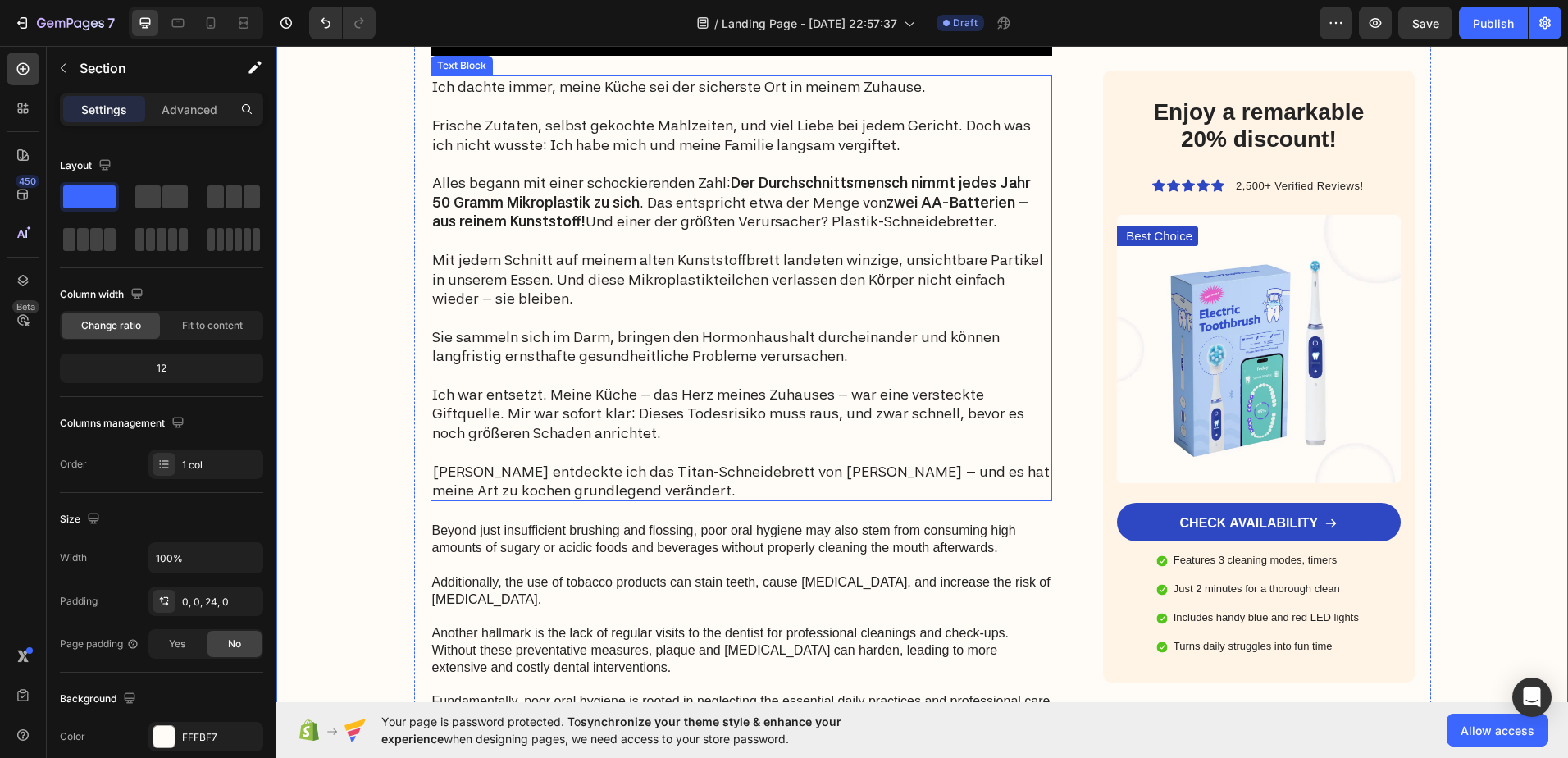
scroll to position [820, 0]
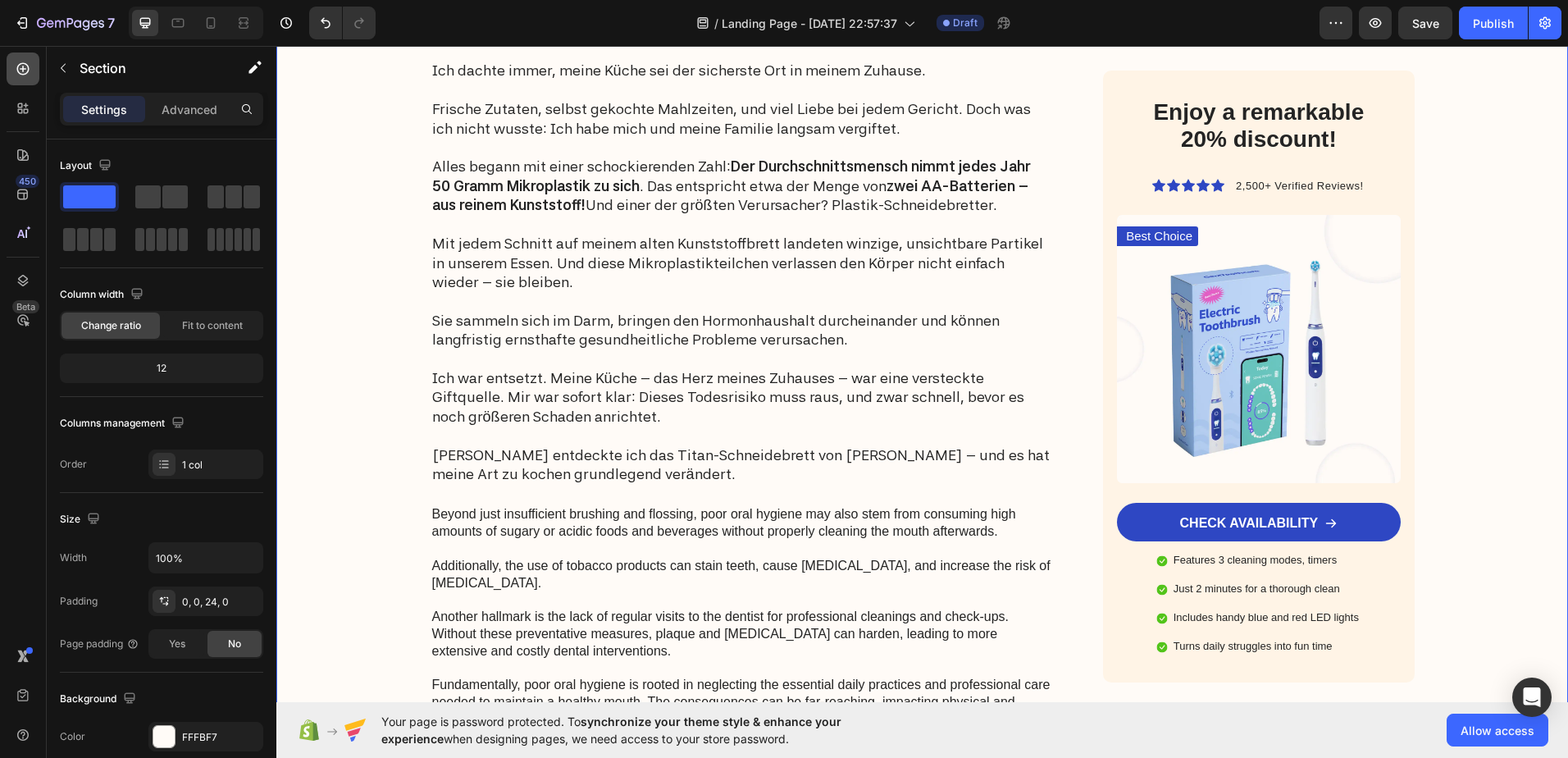
click at [18, 66] on icon at bounding box center [23, 69] width 17 height 17
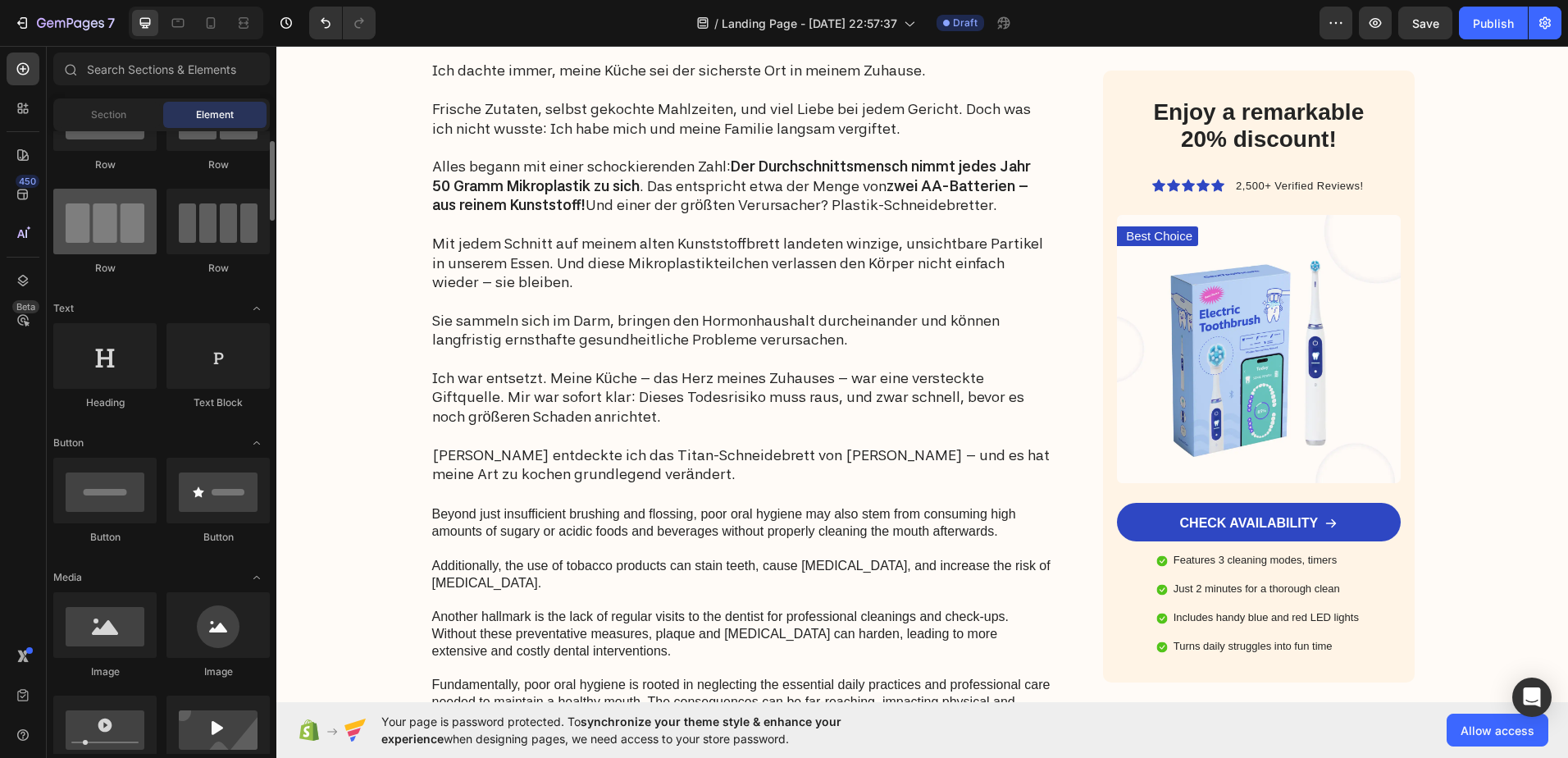
scroll to position [0, 0]
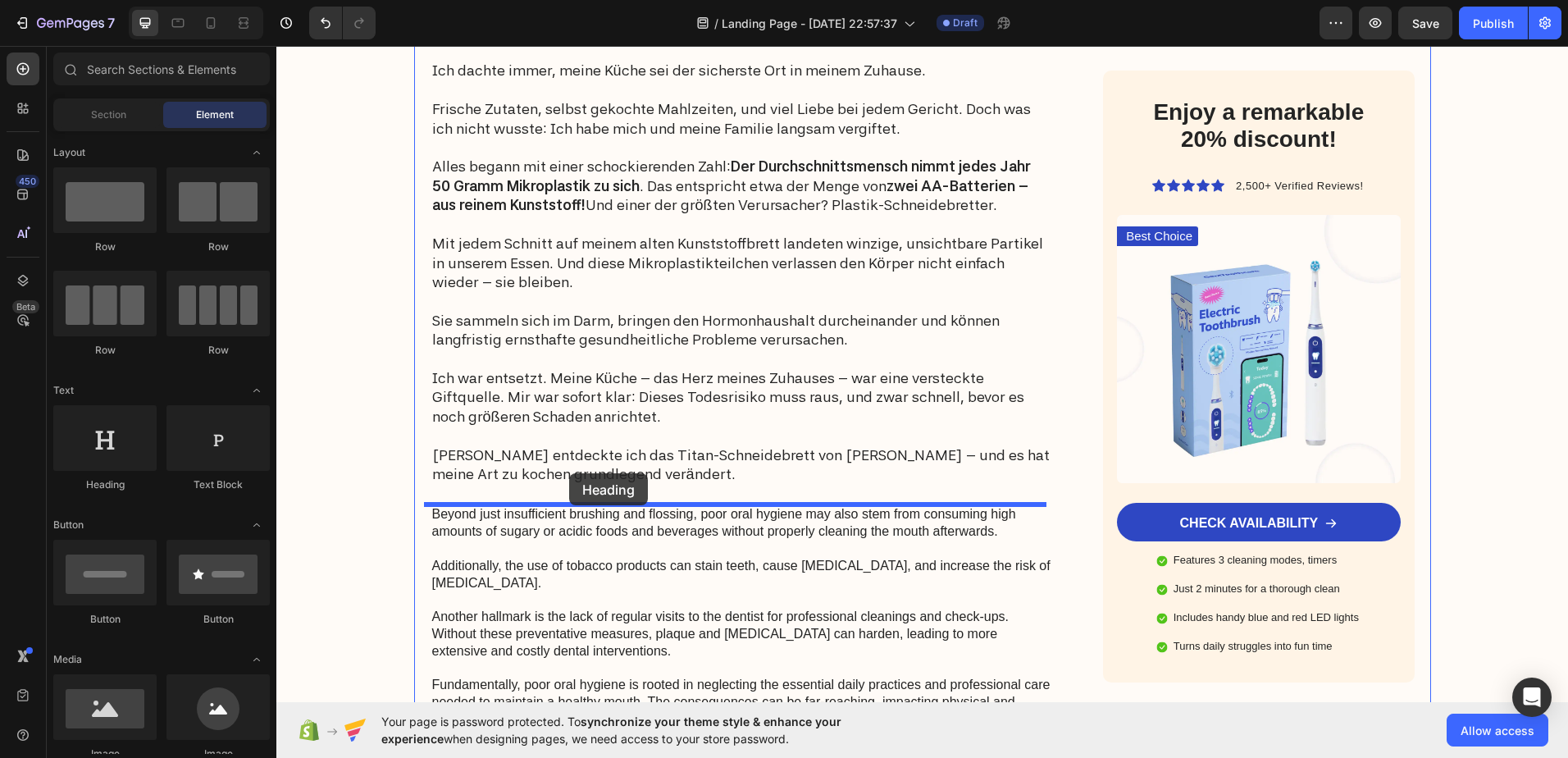
drag, startPoint x: 395, startPoint y: 491, endPoint x: 569, endPoint y: 473, distance: 174.9
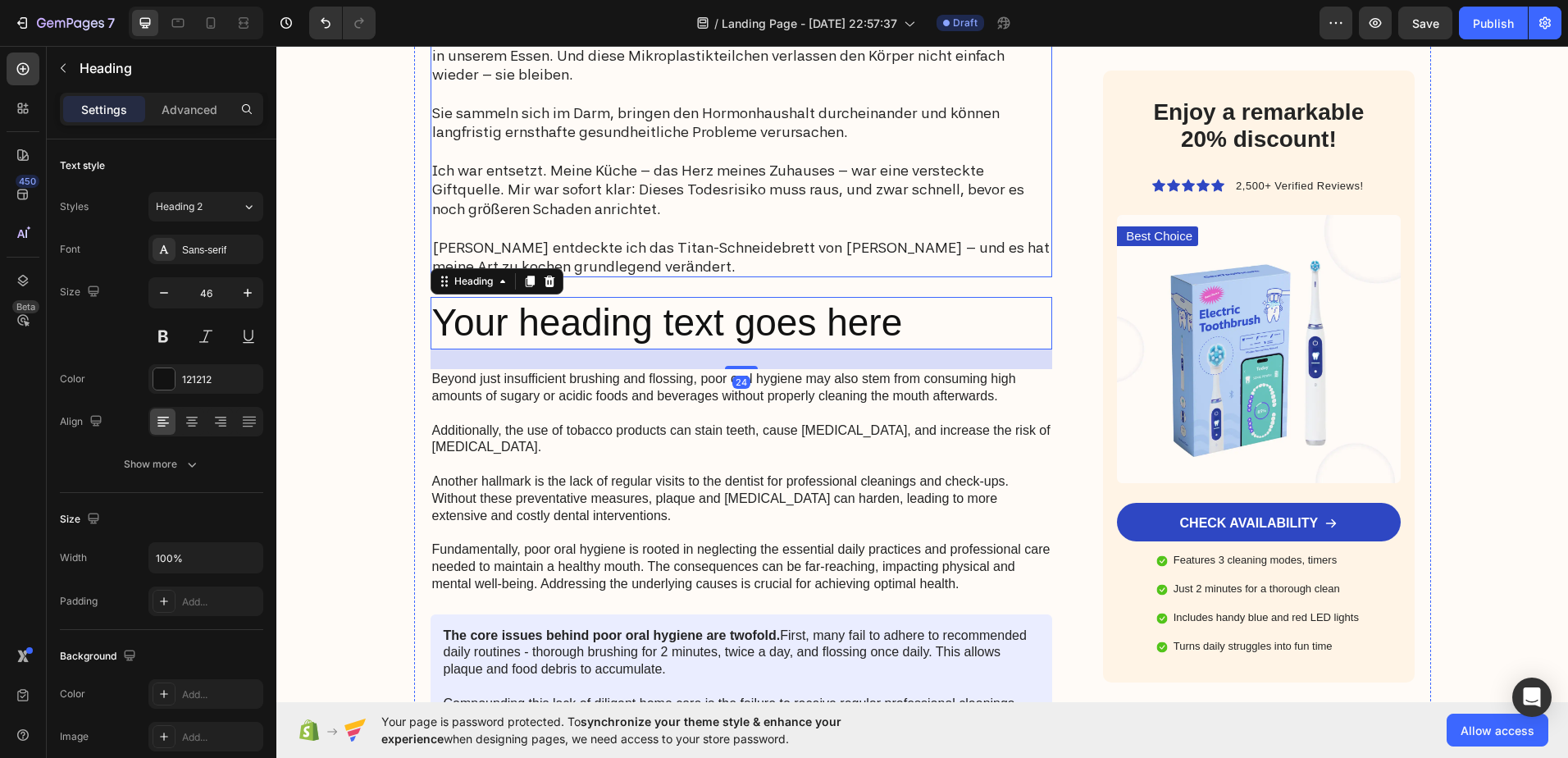
scroll to position [1066, 0]
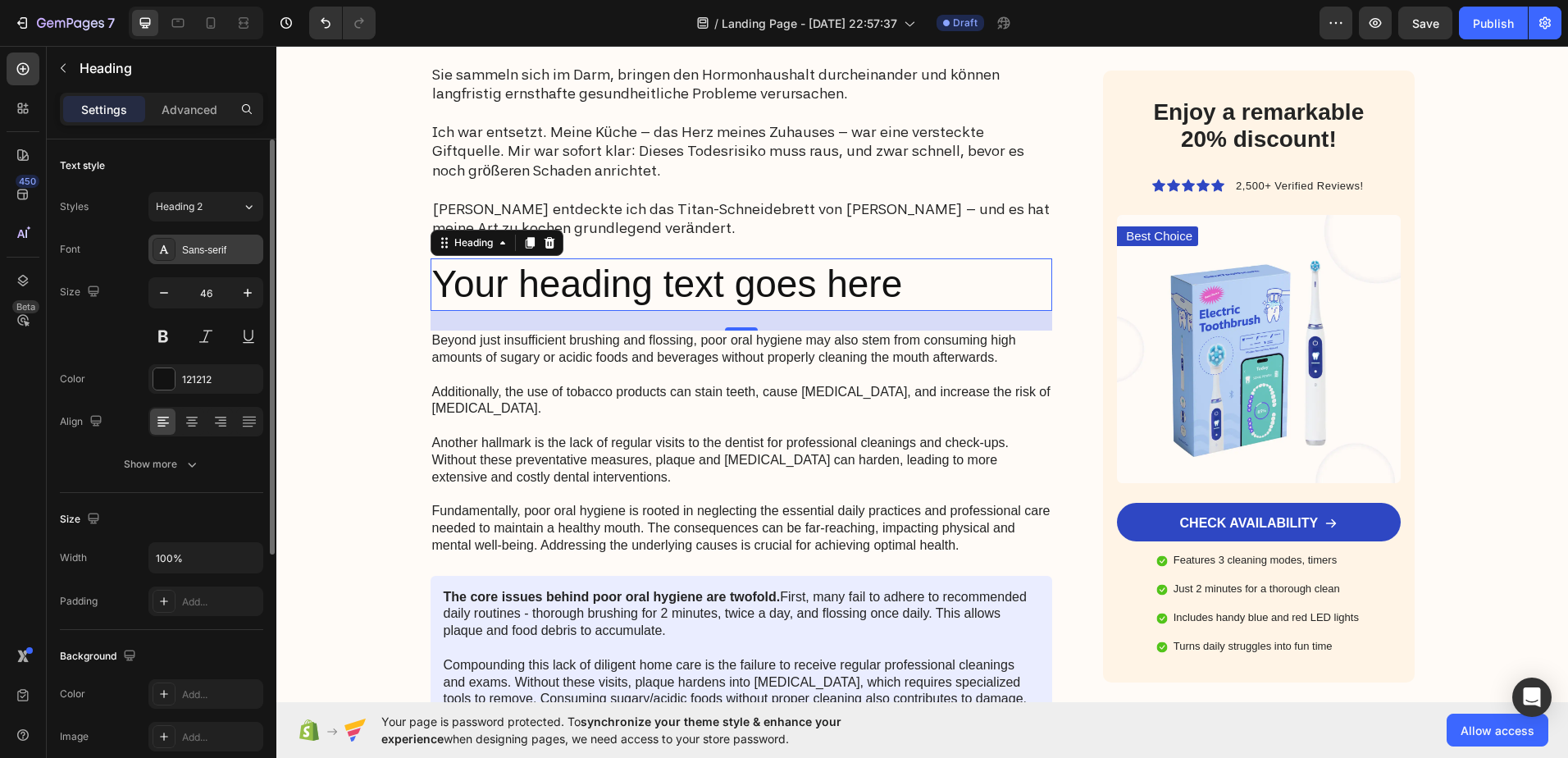
click at [220, 251] on div "Sans-serif" at bounding box center [220, 250] width 77 height 15
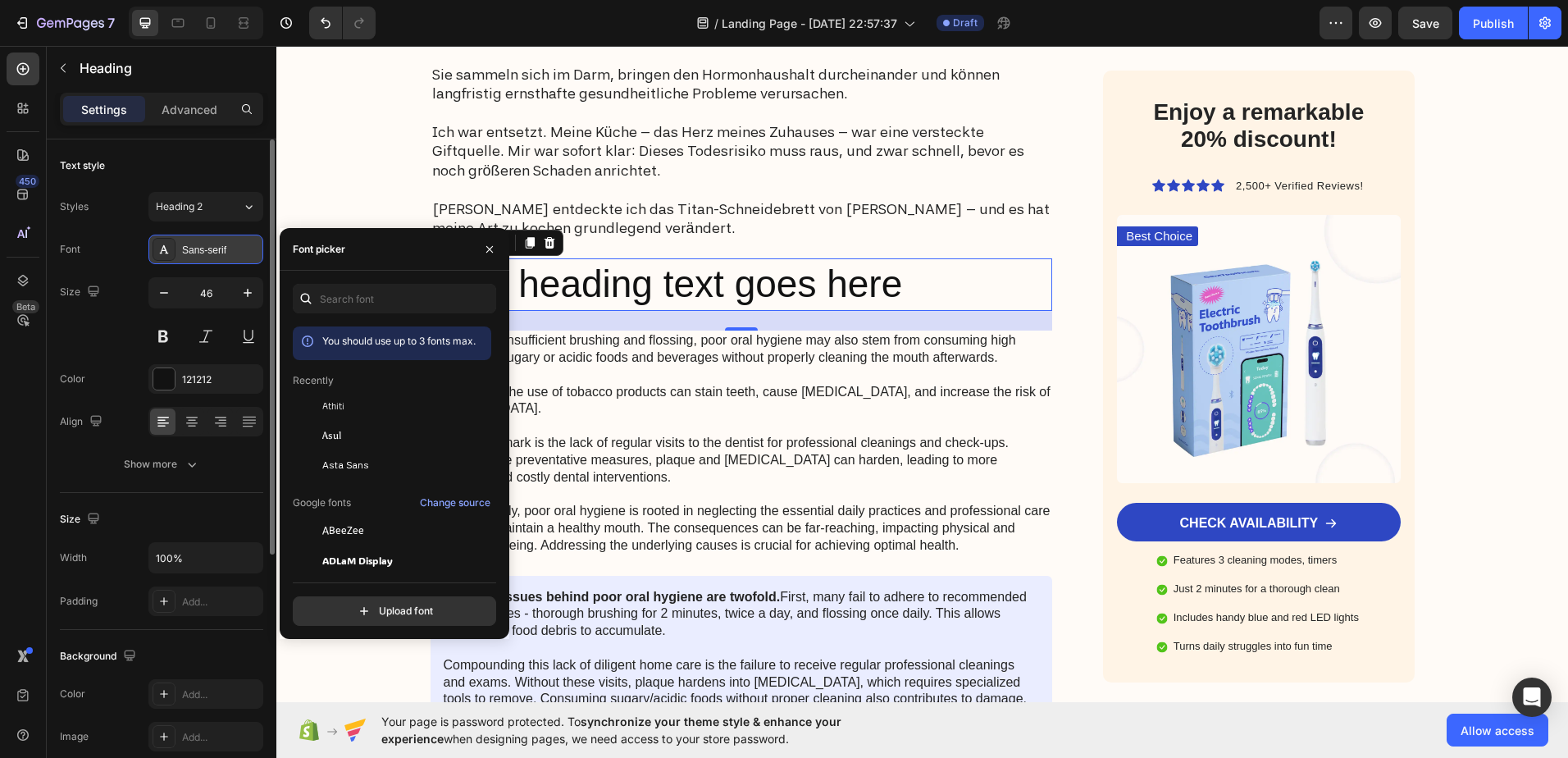
click at [220, 251] on div "Sans-serif" at bounding box center [220, 250] width 77 height 15
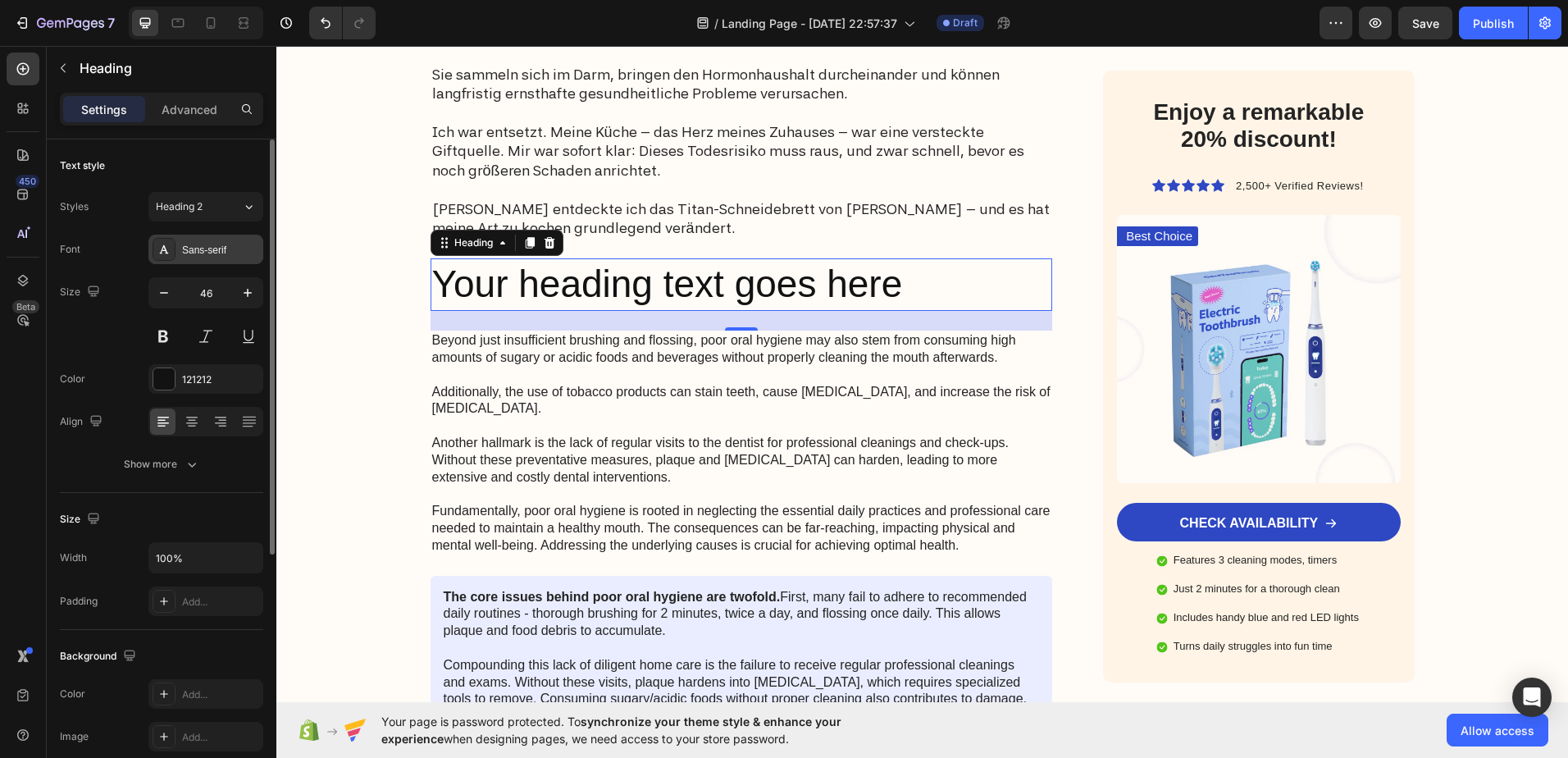
click at [220, 251] on div "Sans-serif" at bounding box center [220, 250] width 77 height 15
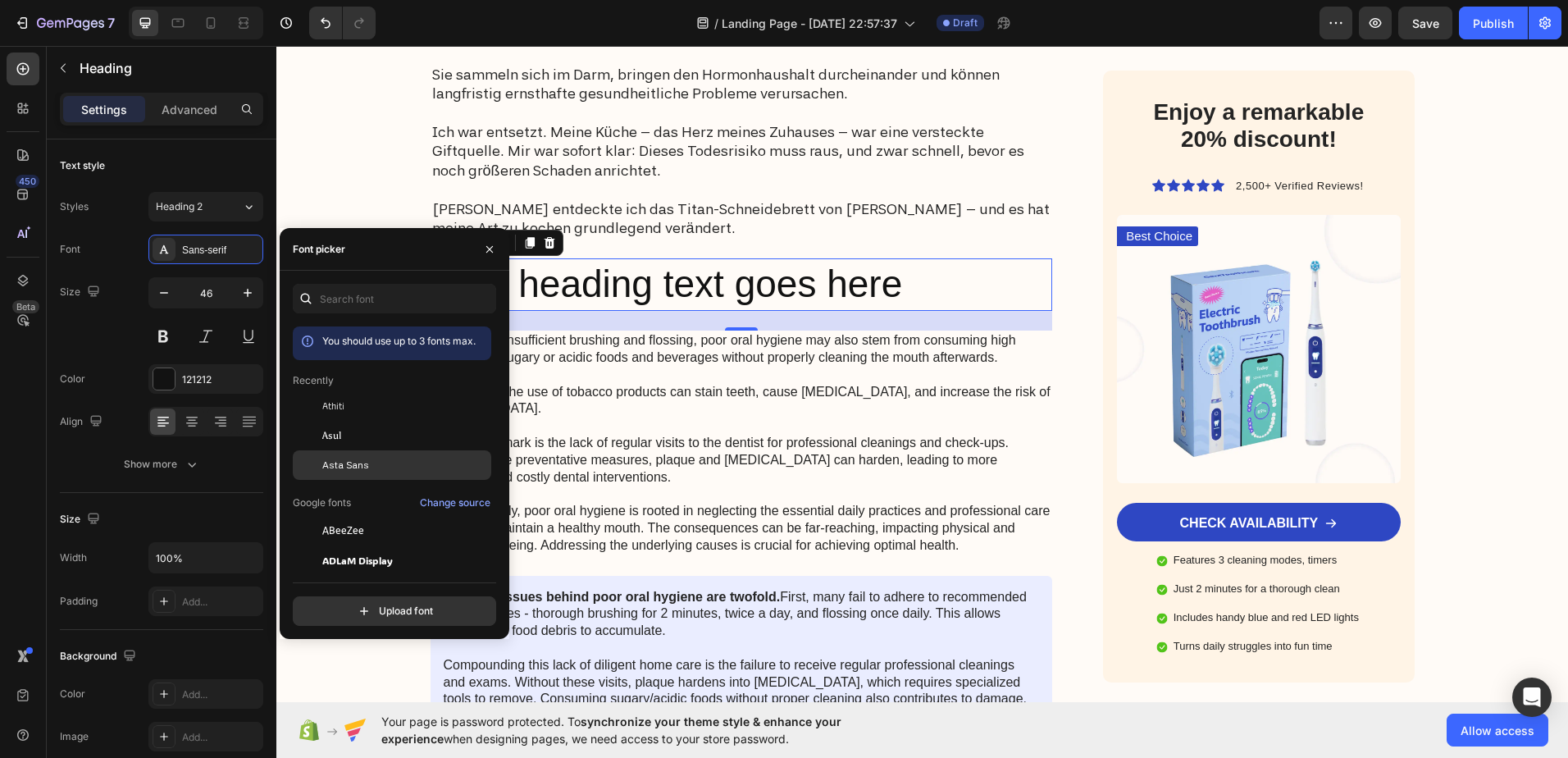
click at [389, 460] on div "Asta Sans" at bounding box center [404, 464] width 166 height 15
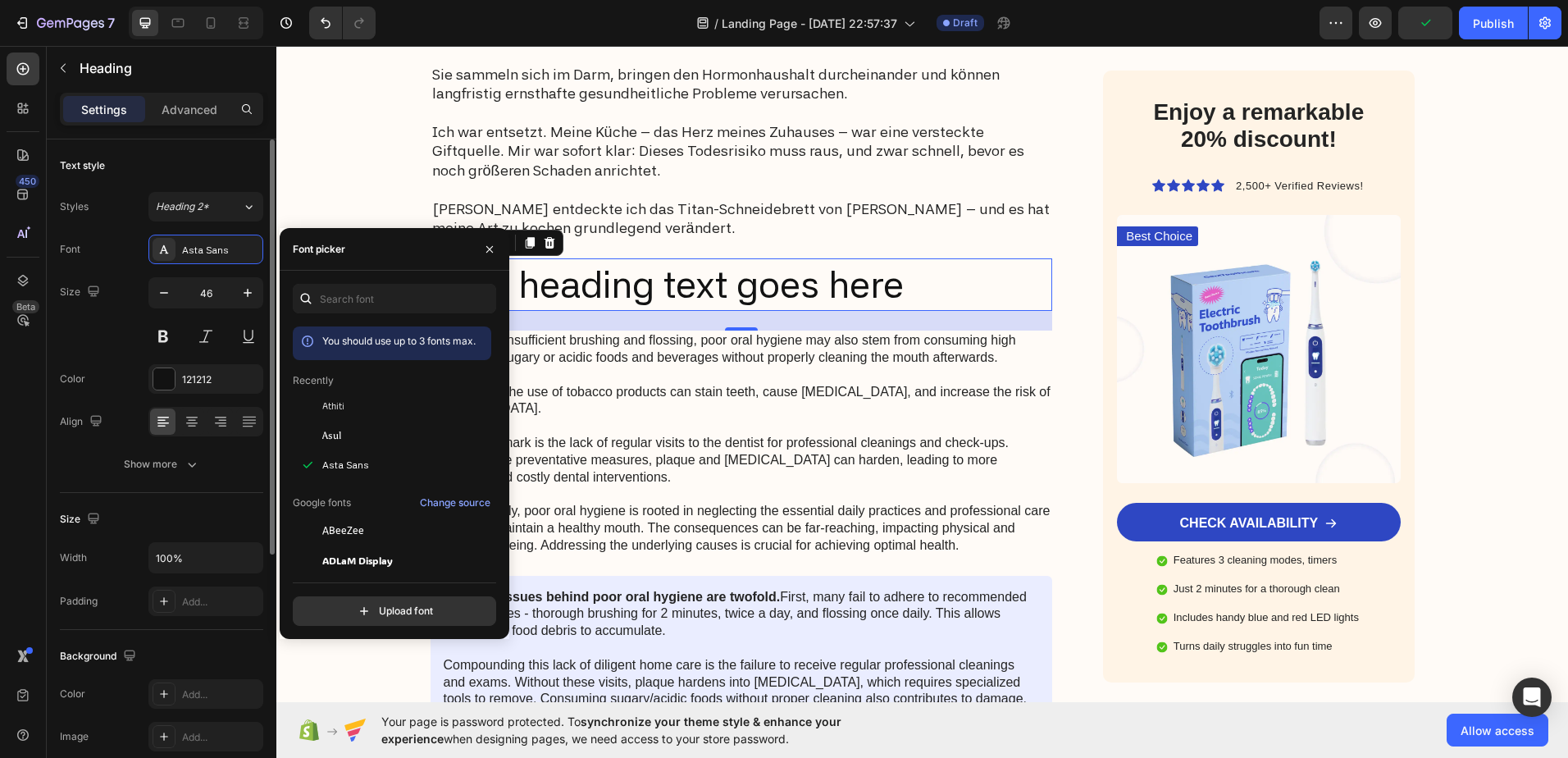
click at [106, 333] on div "Size 46" at bounding box center [162, 313] width 204 height 73
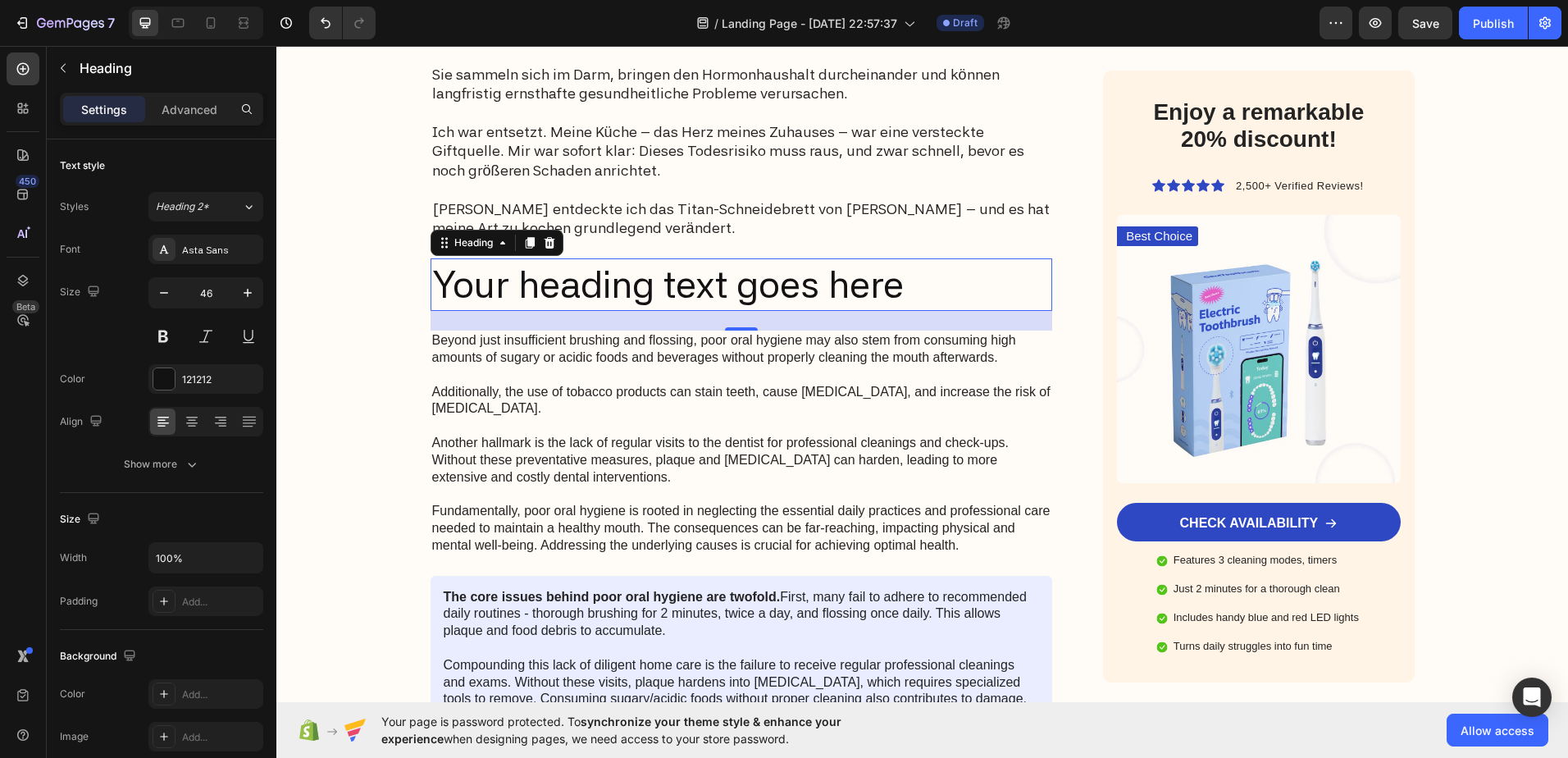
click at [610, 270] on h2 "Your heading text goes here" at bounding box center [742, 285] width 623 height 53
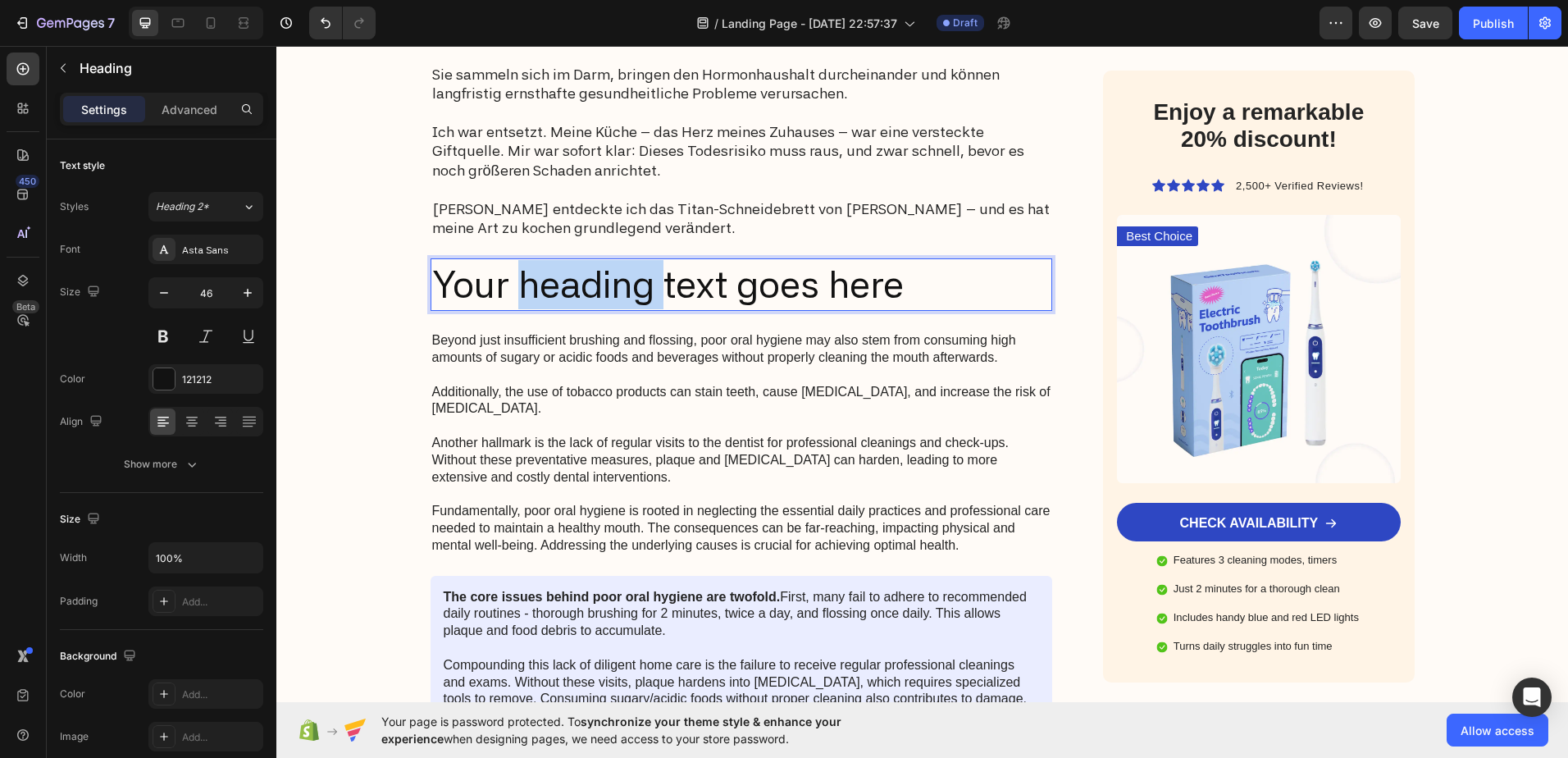
click at [610, 270] on p "Your heading text goes here" at bounding box center [741, 284] width 619 height 49
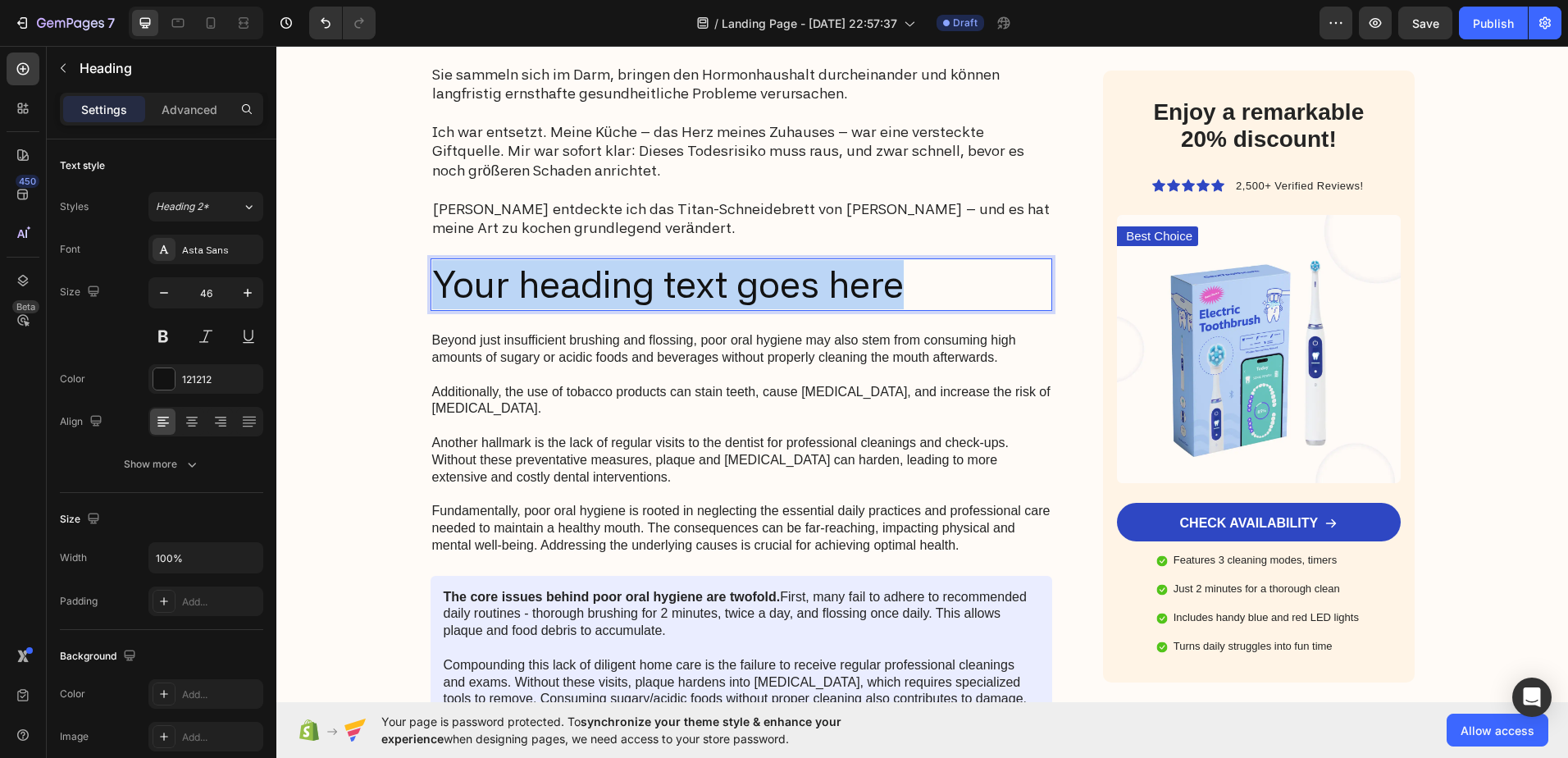
click at [610, 270] on p "Your heading text goes here" at bounding box center [741, 284] width 619 height 49
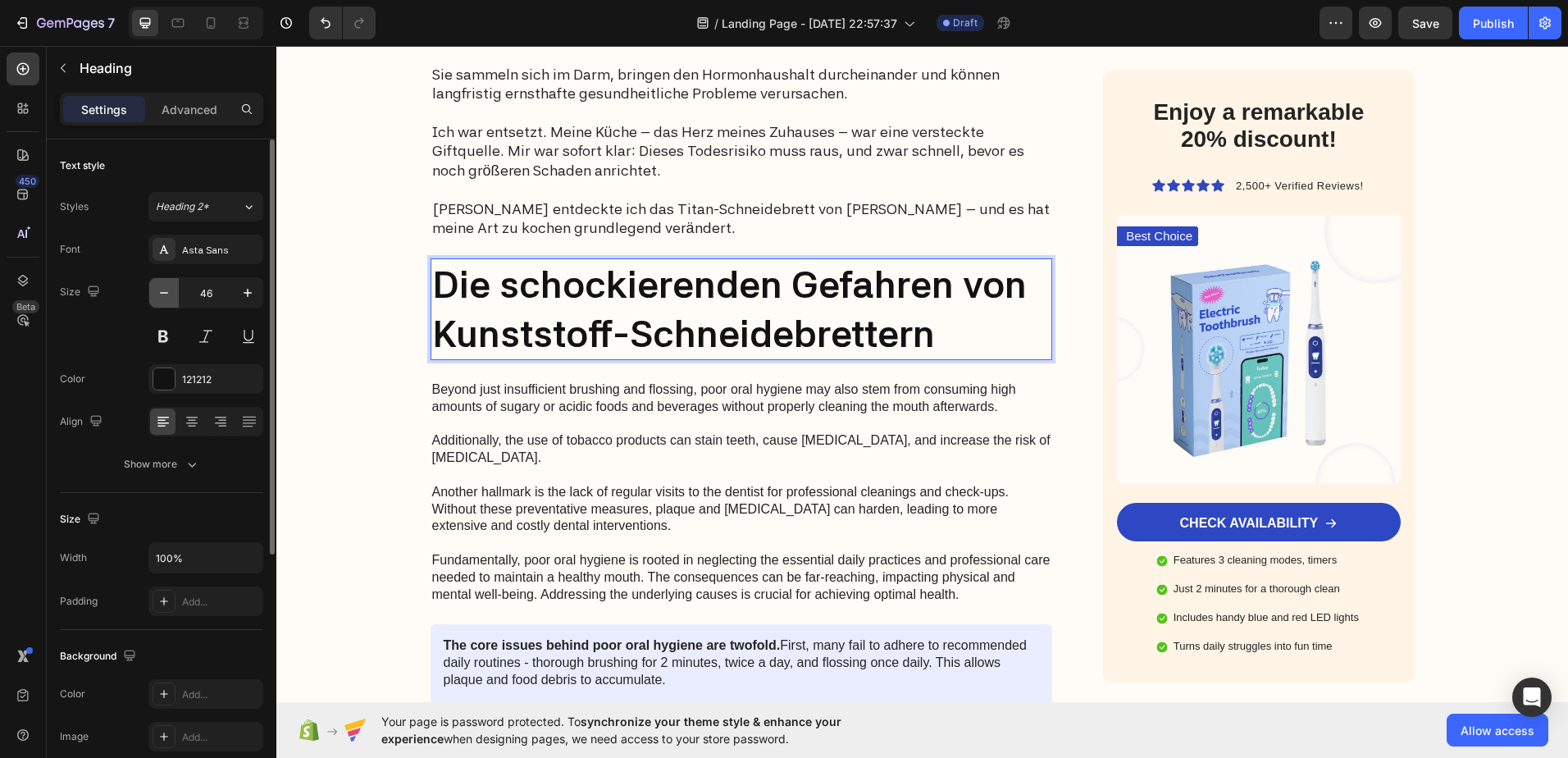
click at [162, 293] on icon "button" at bounding box center [164, 293] width 8 height 2
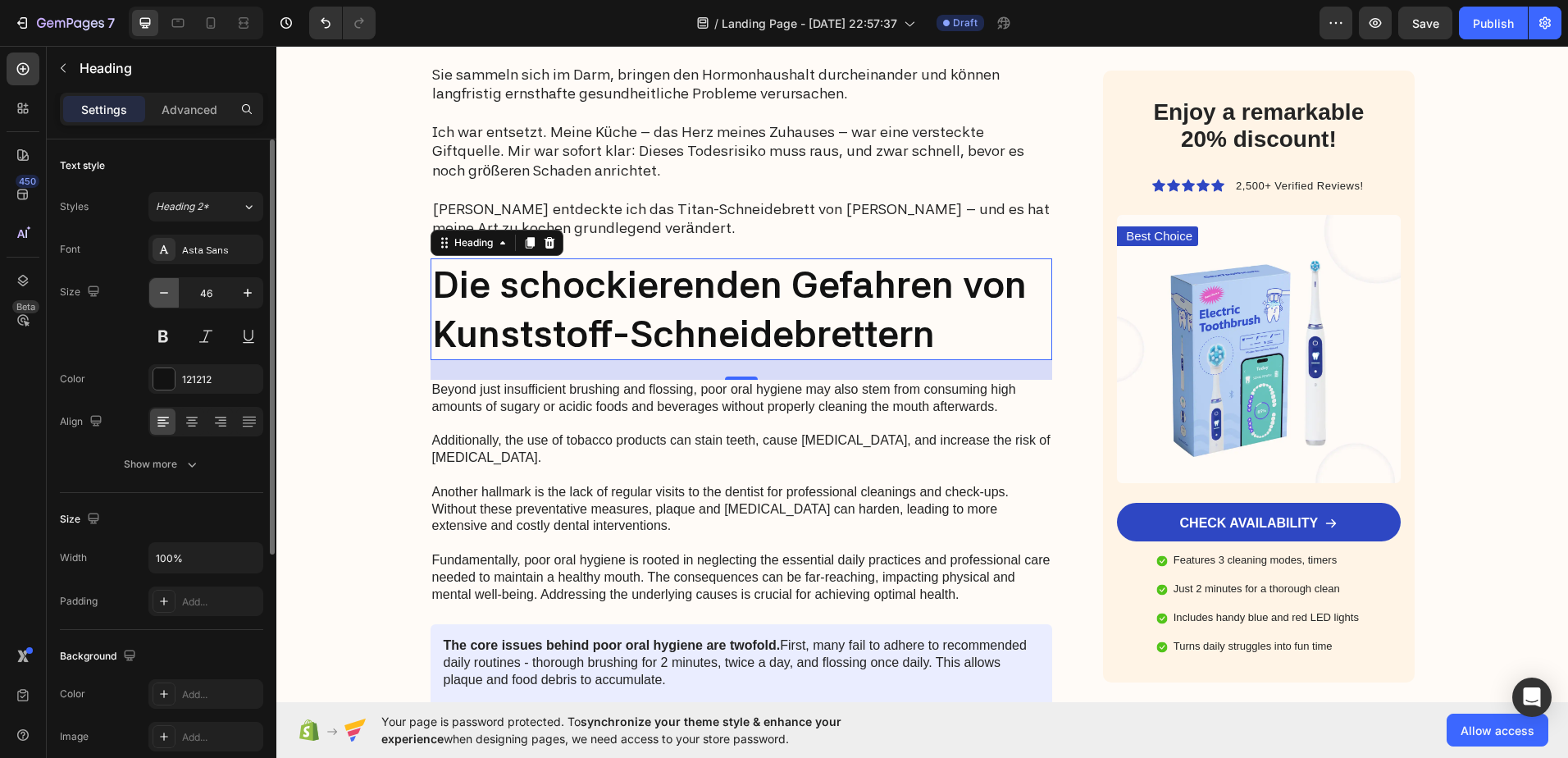
click at [162, 293] on icon "button" at bounding box center [164, 293] width 8 height 2
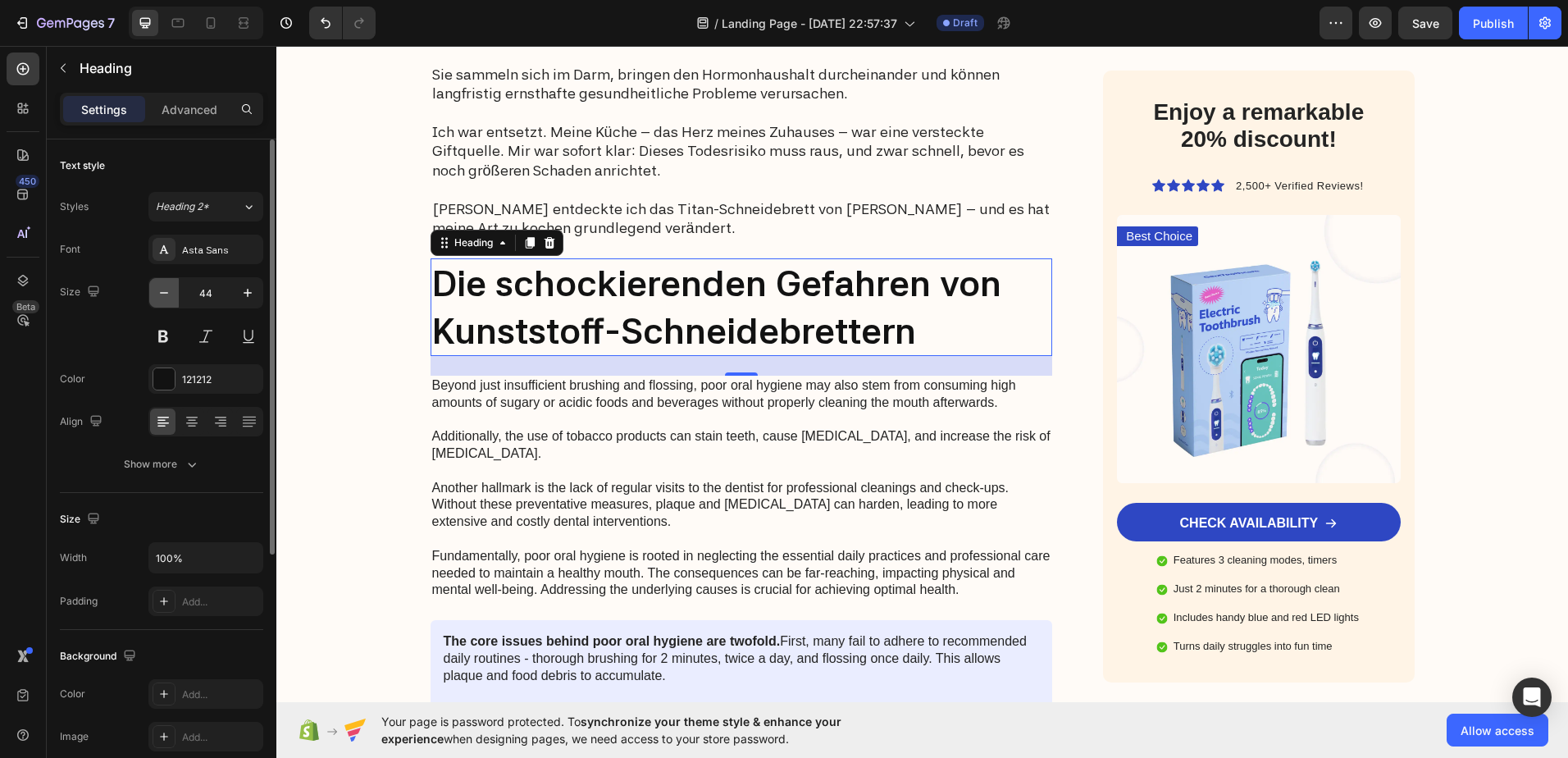
click at [162, 293] on icon "button" at bounding box center [164, 293] width 8 height 2
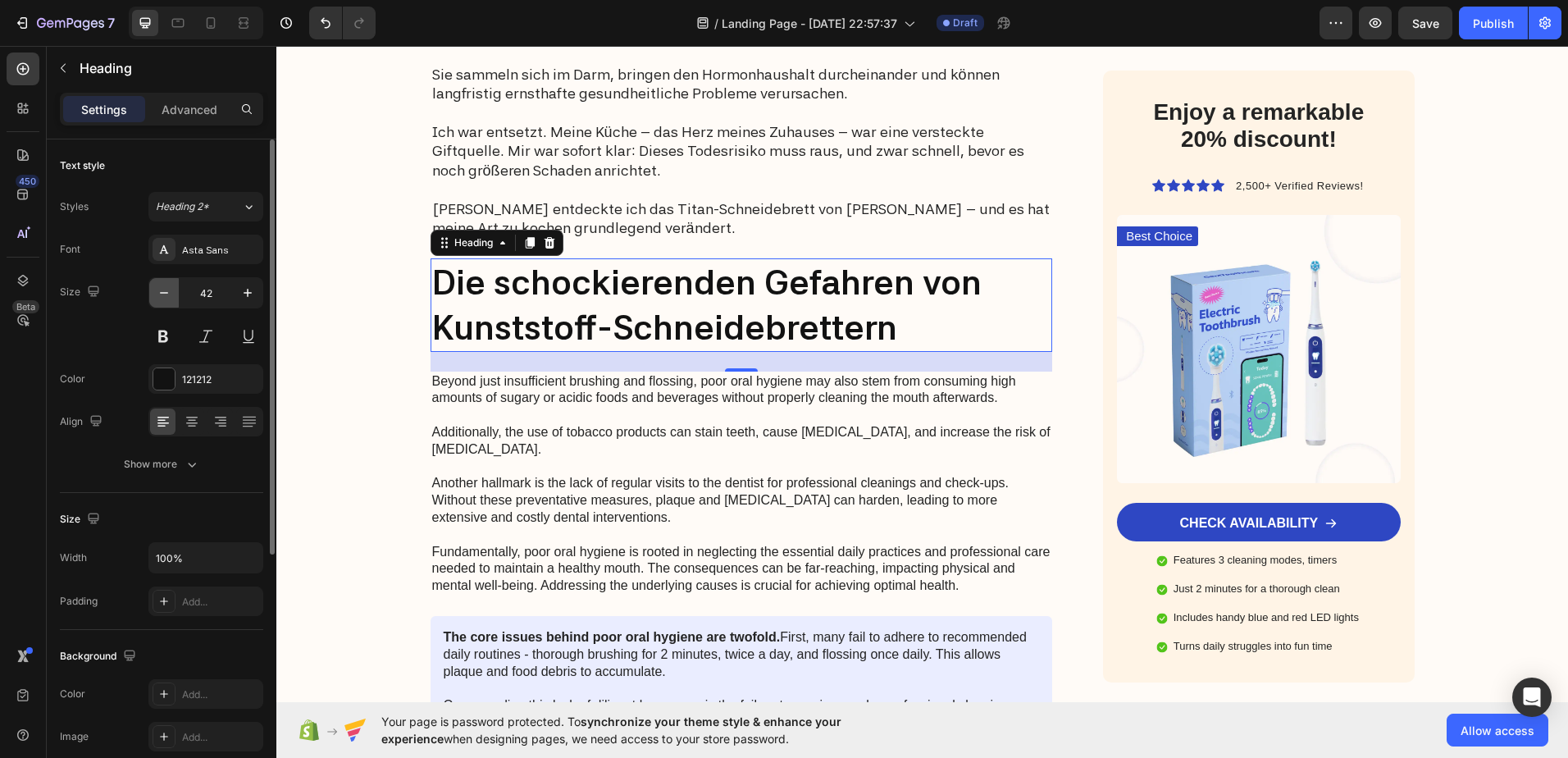
click at [162, 293] on icon "button" at bounding box center [164, 293] width 8 height 2
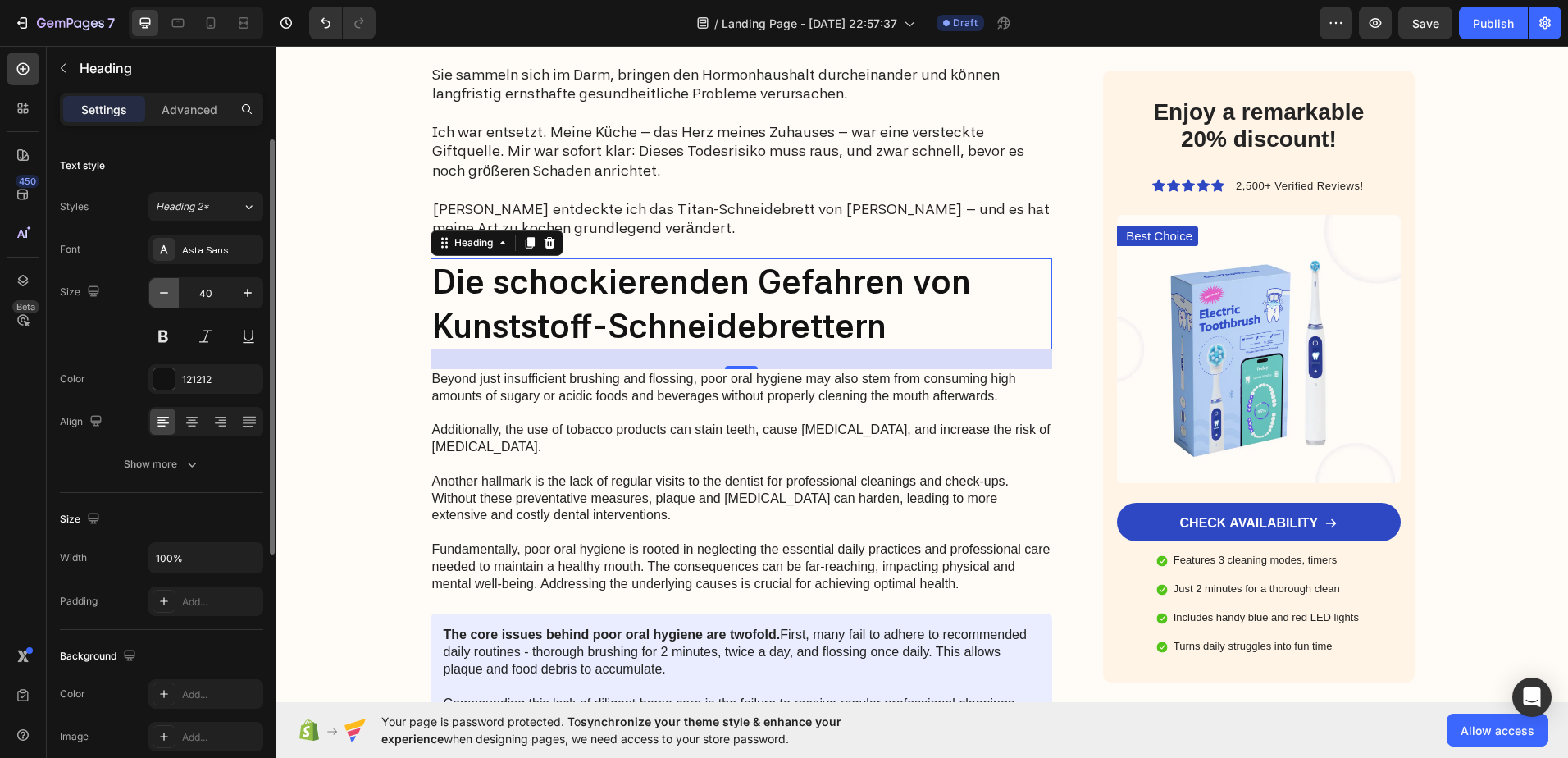
click at [162, 293] on icon "button" at bounding box center [164, 293] width 8 height 2
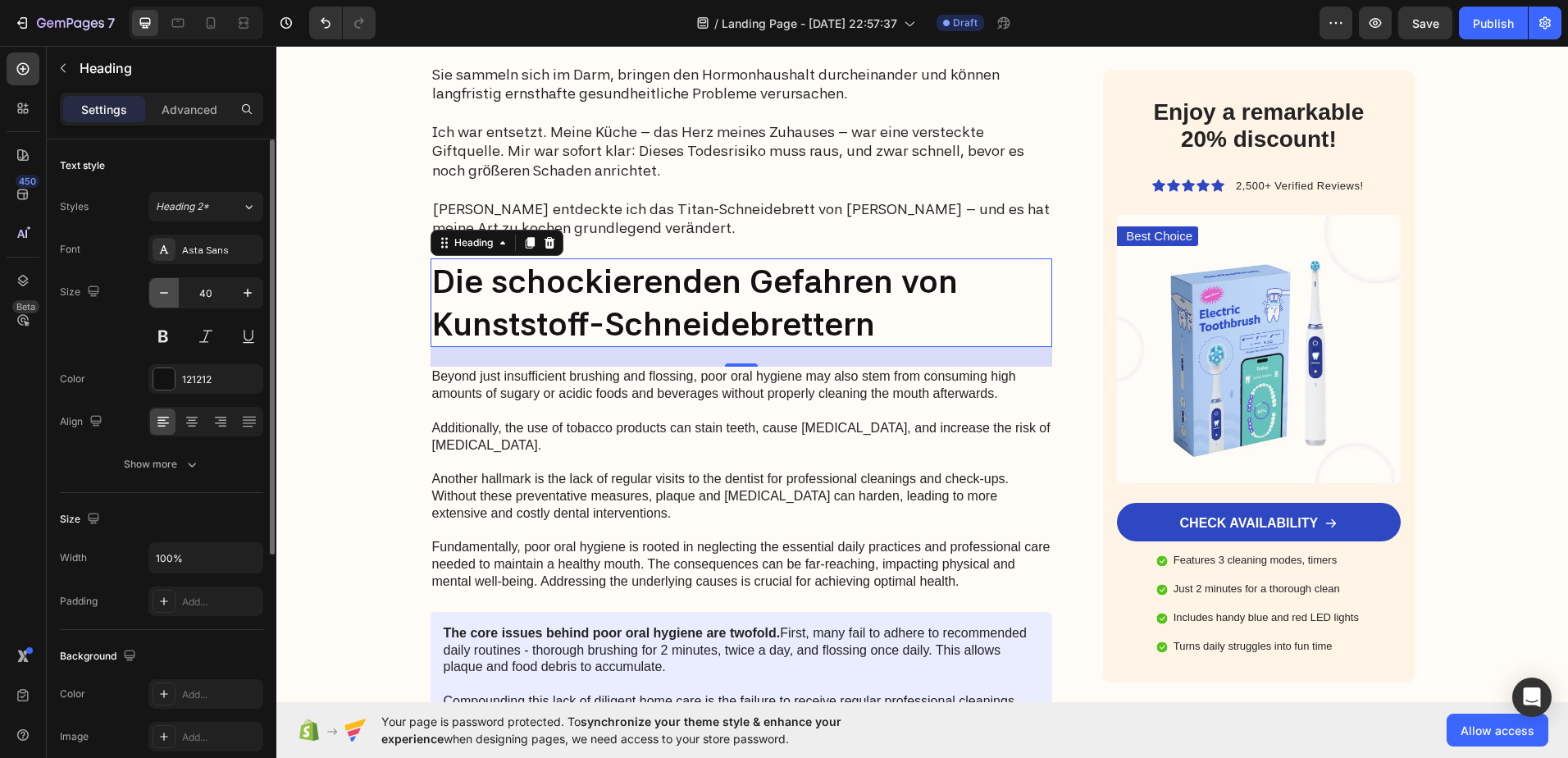
click at [162, 293] on icon "button" at bounding box center [164, 293] width 8 height 2
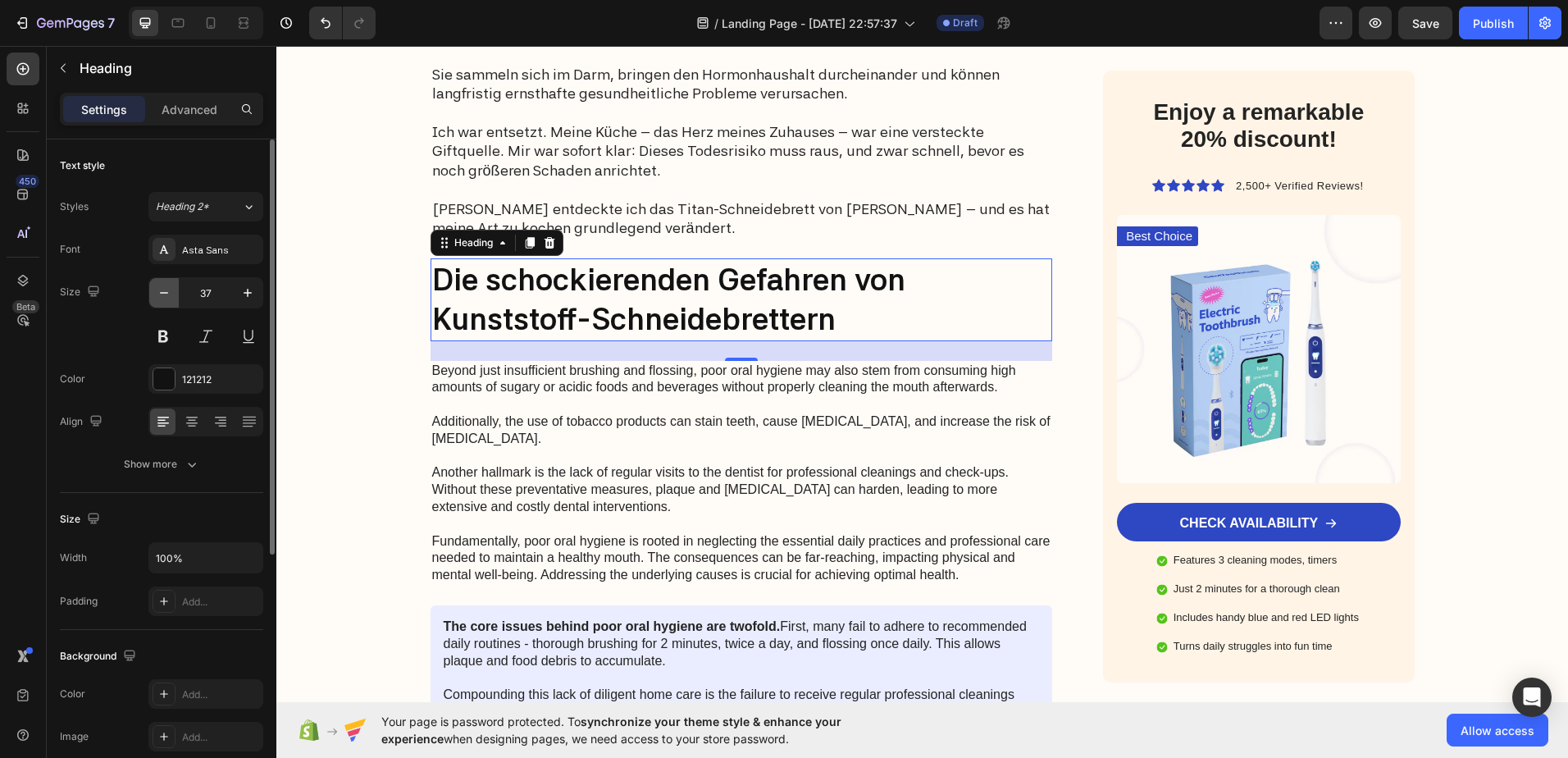
click at [162, 293] on icon "button" at bounding box center [164, 293] width 8 height 2
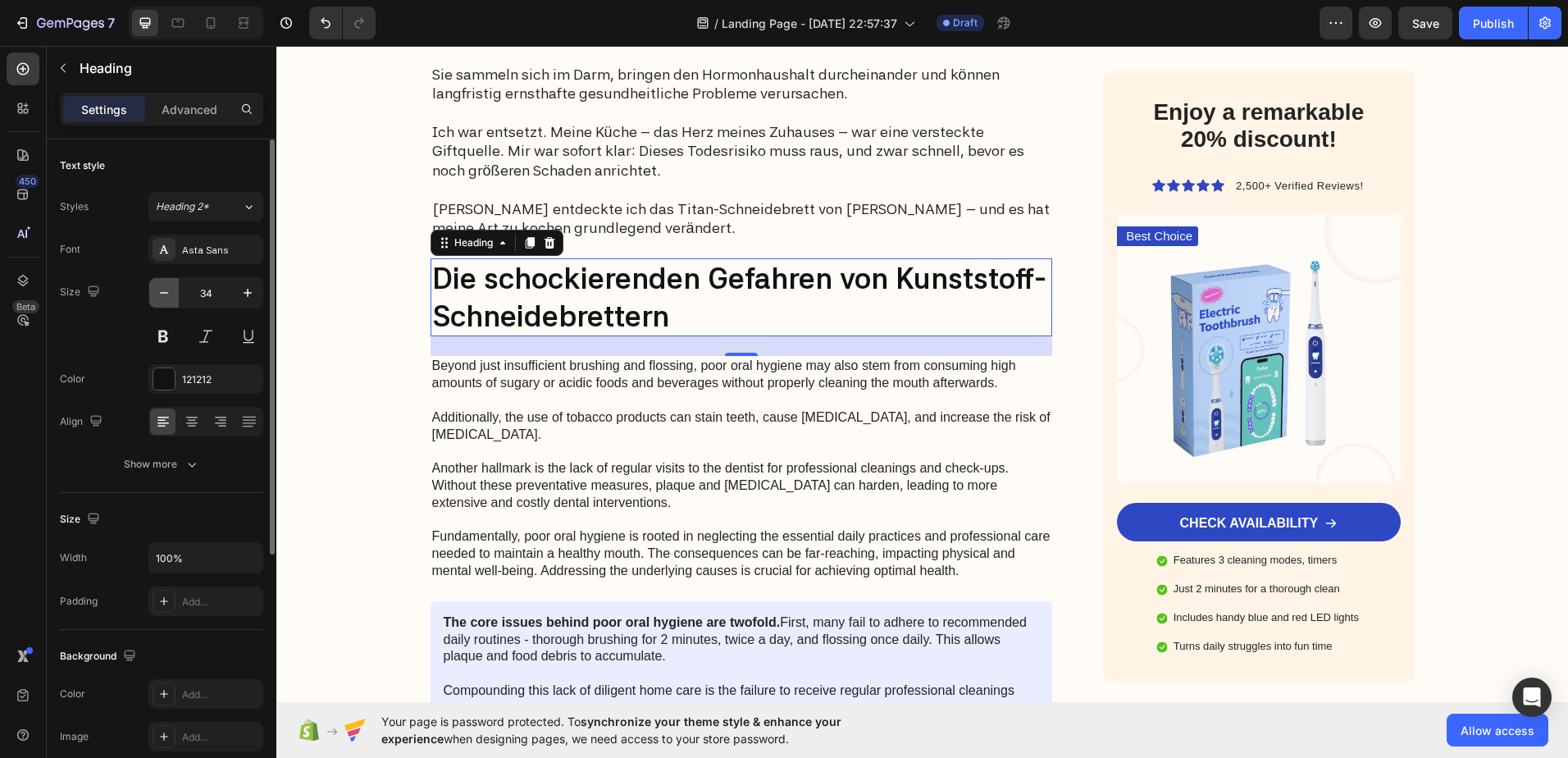
click at [162, 293] on icon "button" at bounding box center [164, 293] width 8 height 2
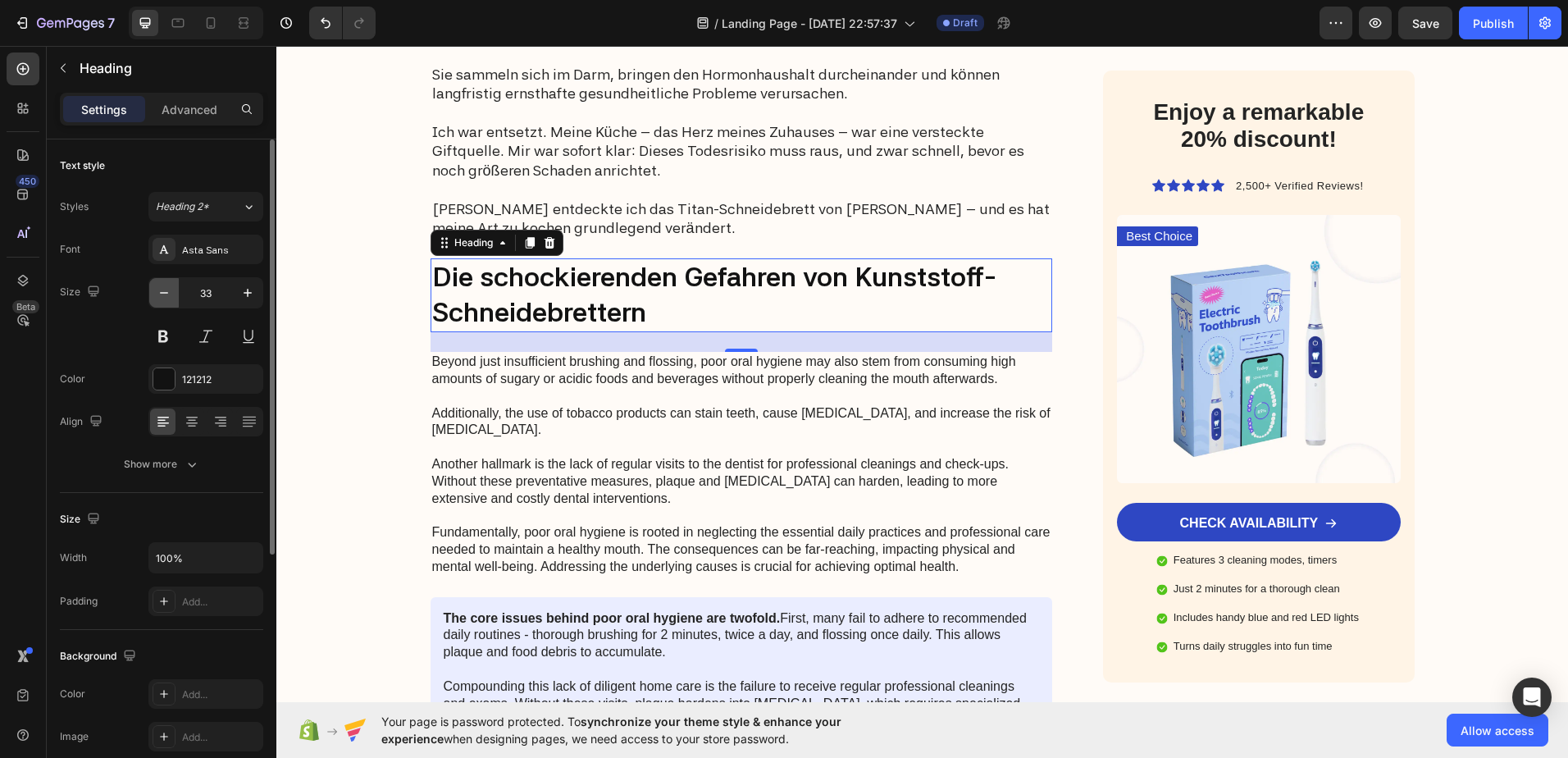
click at [162, 293] on icon "button" at bounding box center [164, 293] width 8 height 2
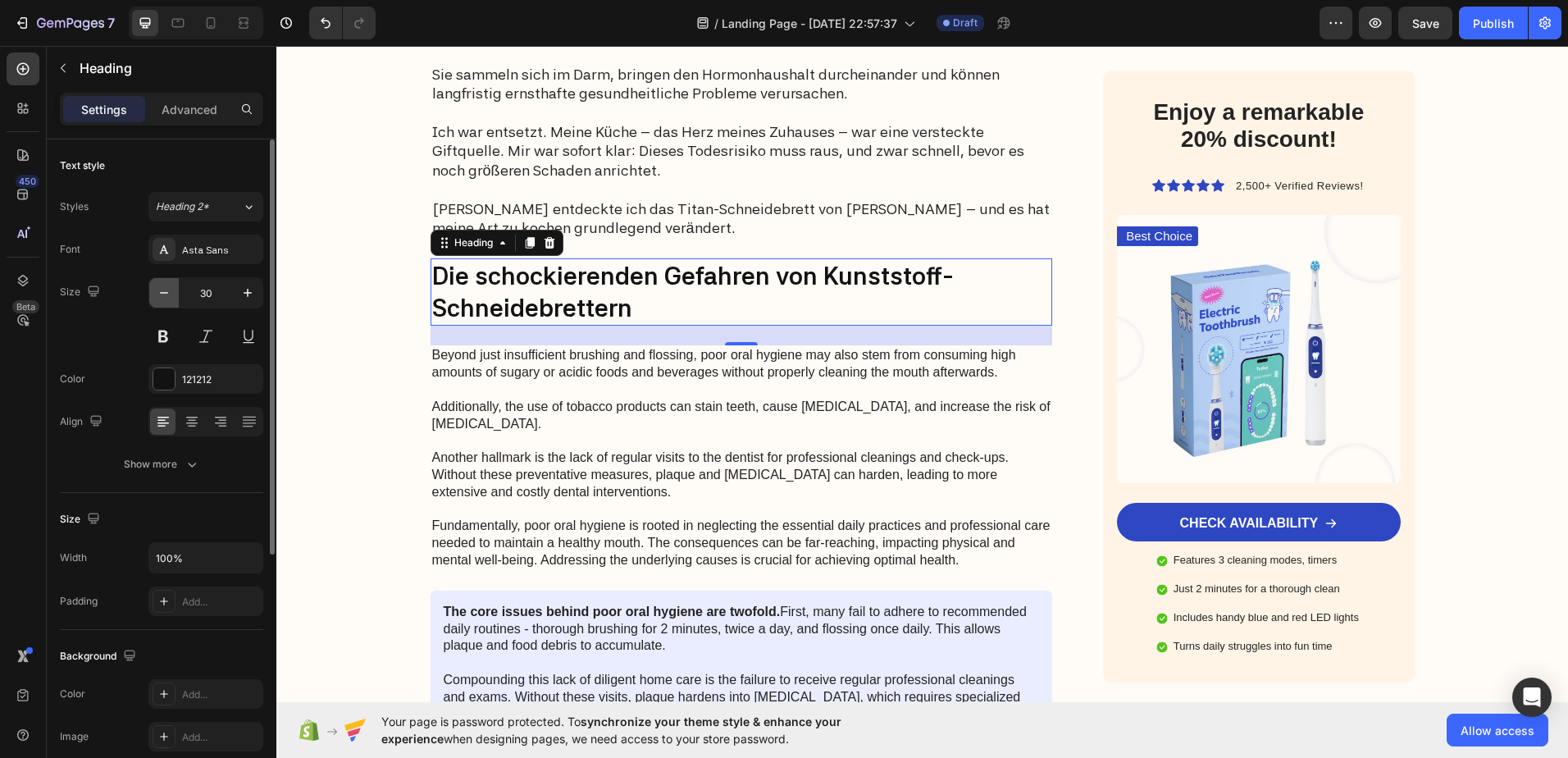
click at [162, 293] on icon "button" at bounding box center [164, 293] width 8 height 2
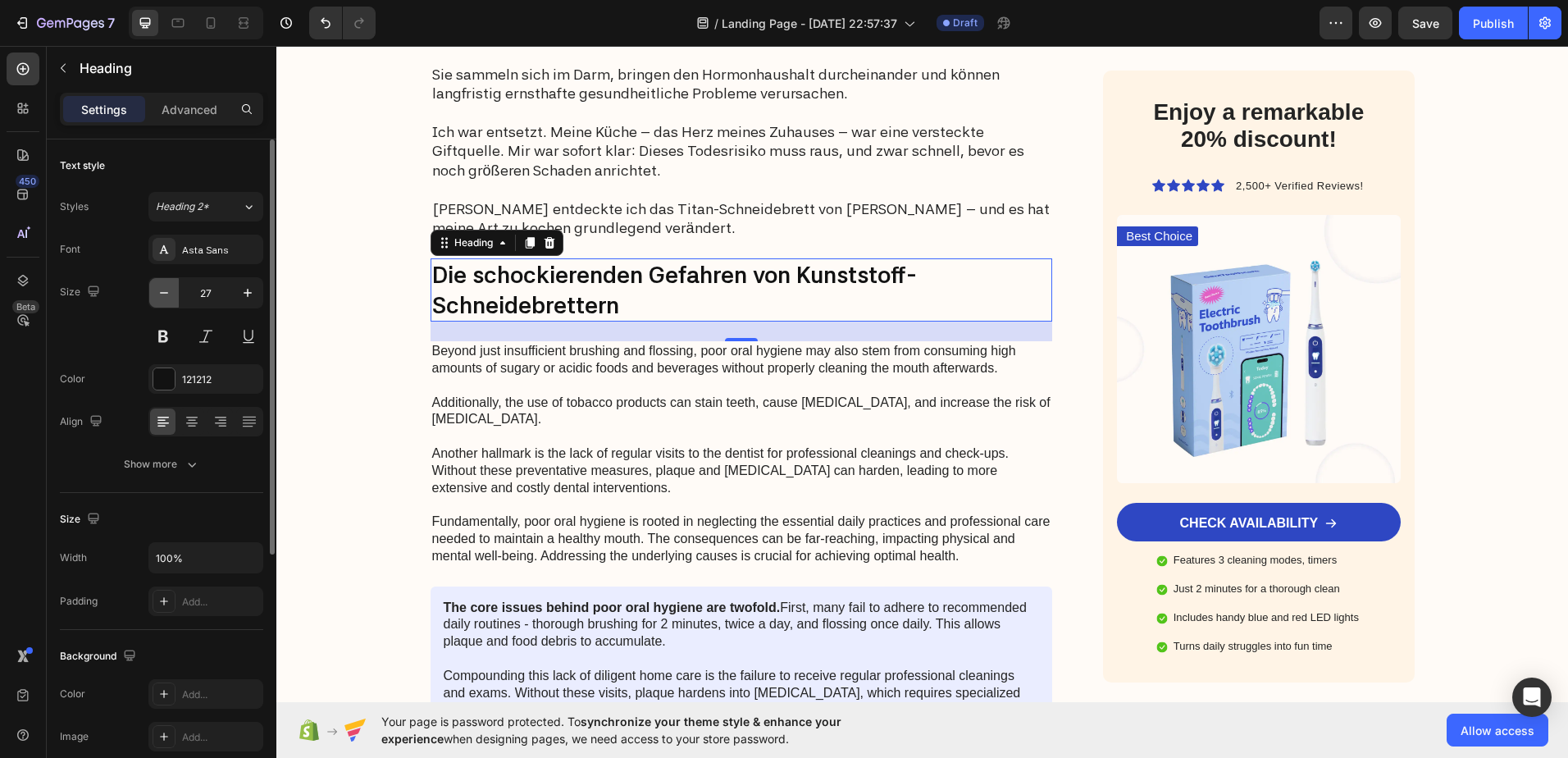
click at [162, 293] on icon "button" at bounding box center [164, 293] width 8 height 2
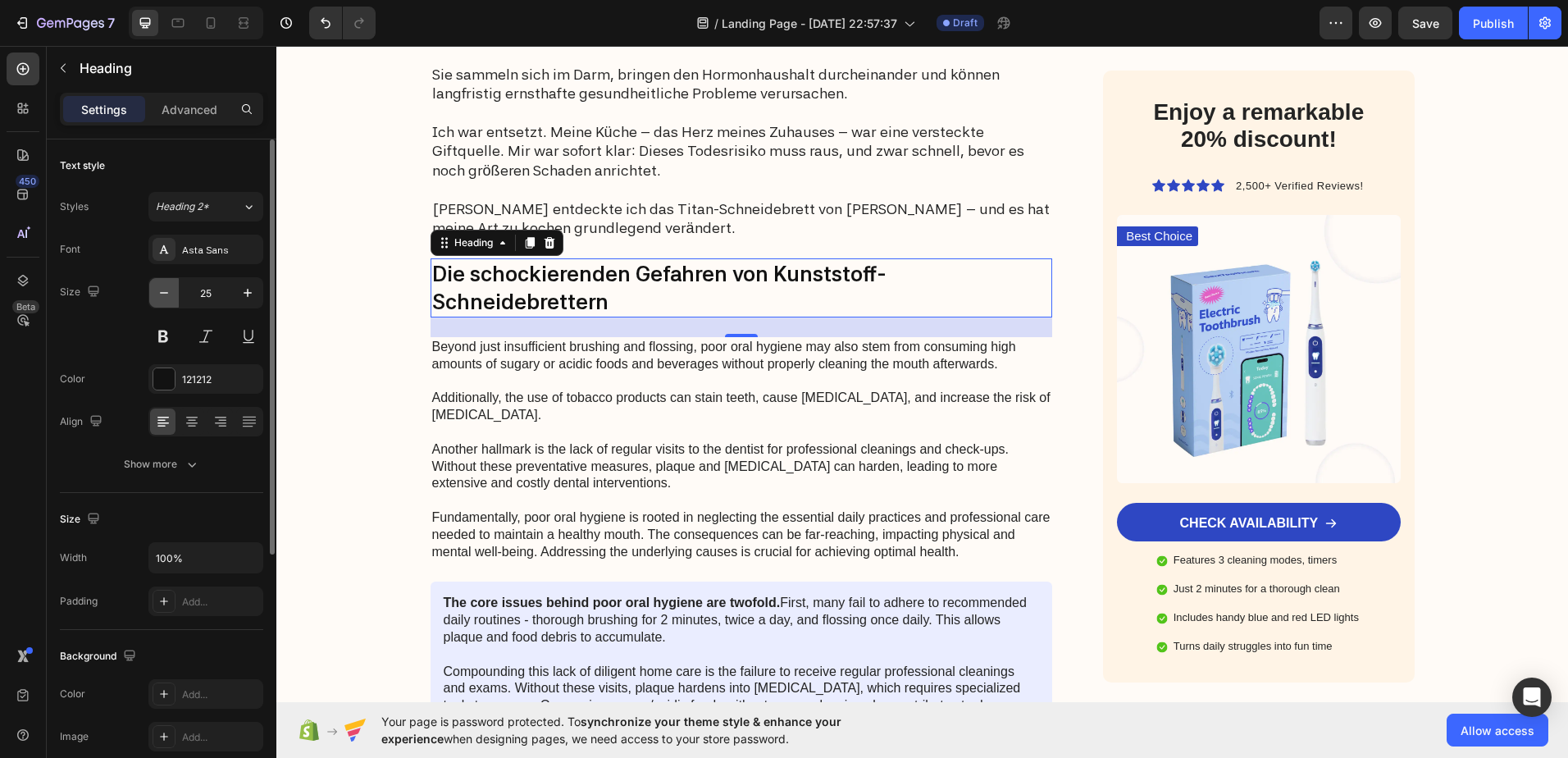
click at [162, 293] on icon "button" at bounding box center [164, 293] width 8 height 2
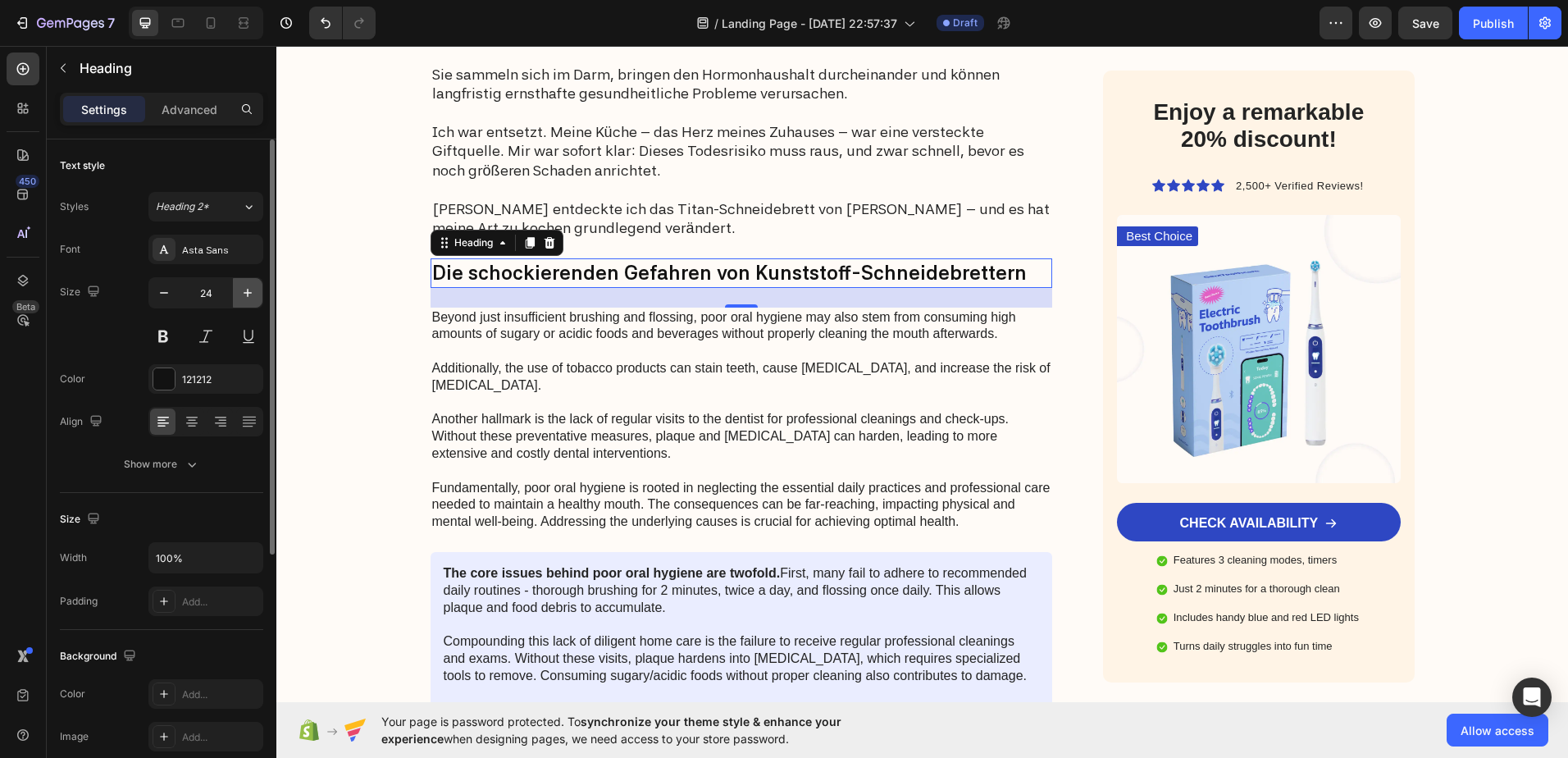
click at [244, 295] on icon "button" at bounding box center [248, 293] width 17 height 17
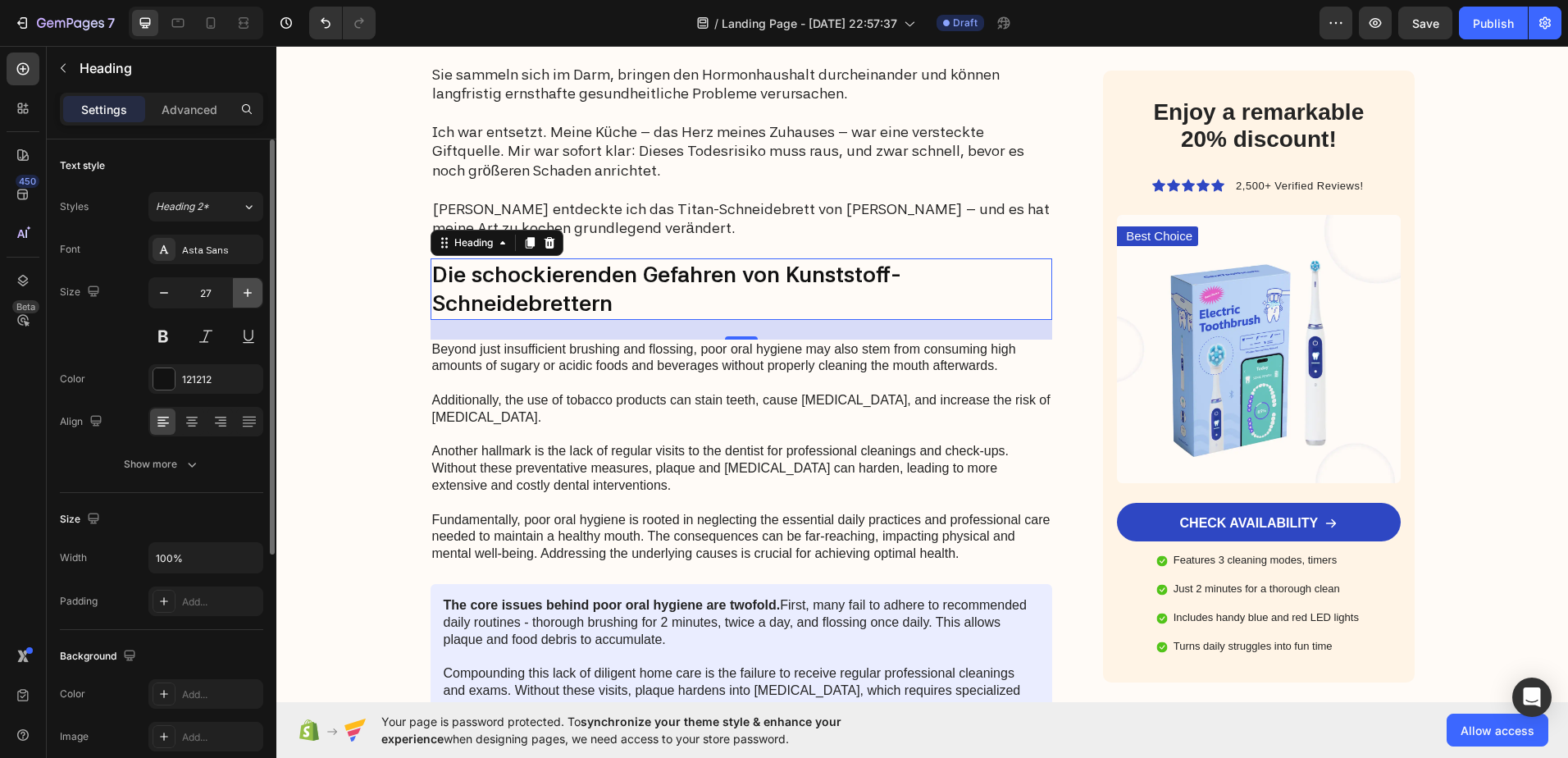
click at [244, 295] on icon "button" at bounding box center [248, 293] width 17 height 17
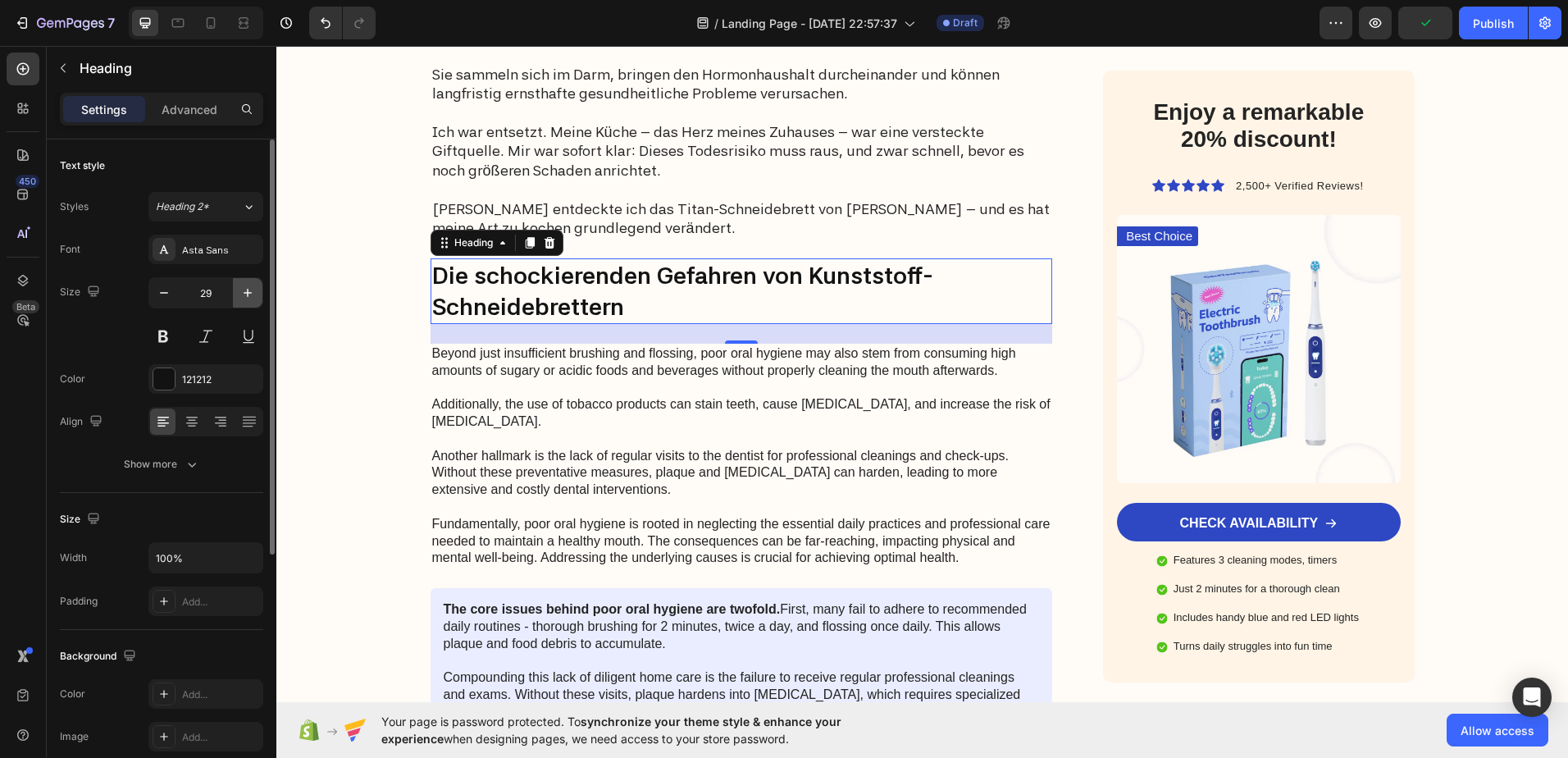
click at [244, 295] on icon "button" at bounding box center [248, 293] width 17 height 17
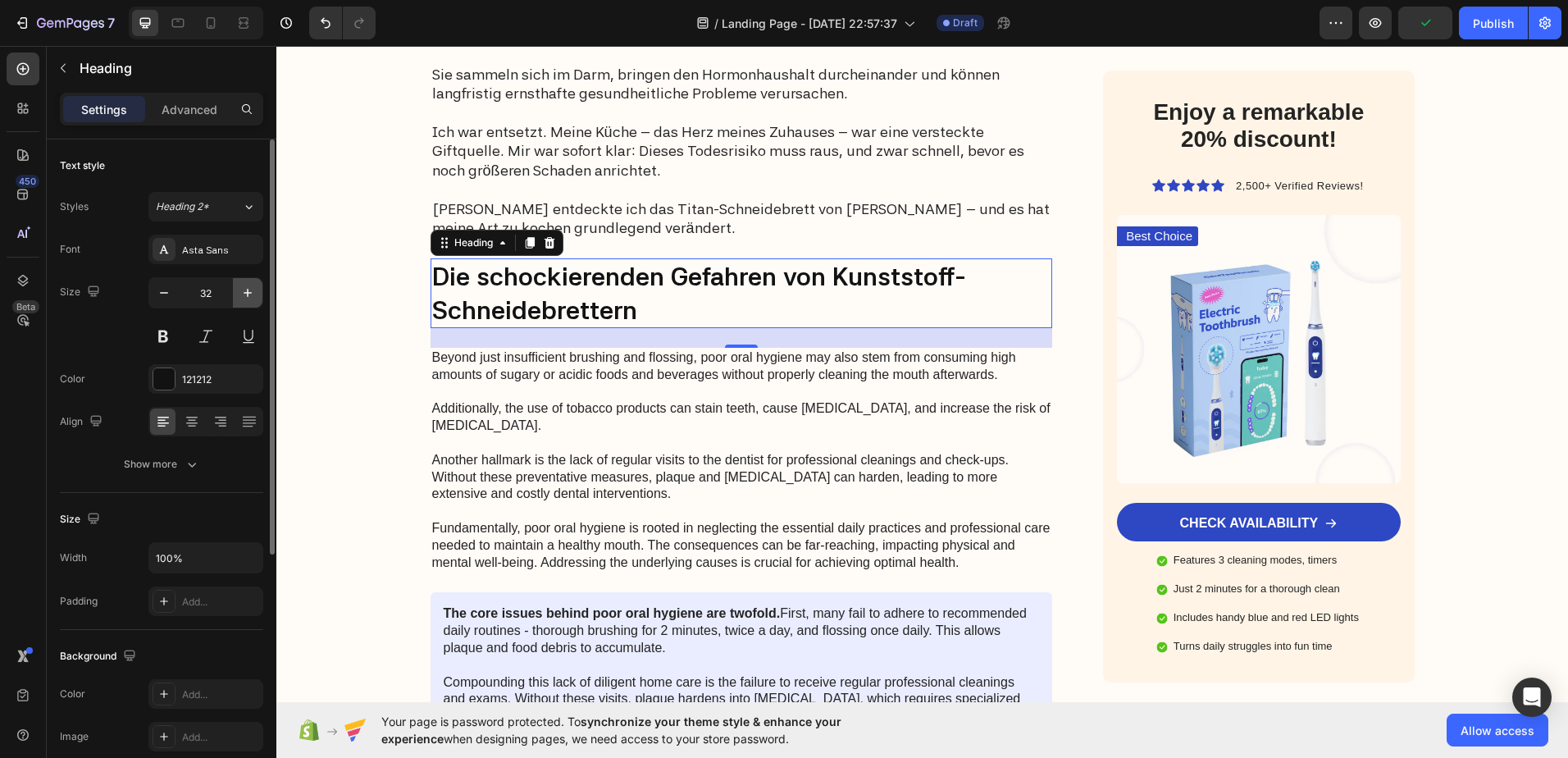
click at [244, 295] on icon "button" at bounding box center [248, 293] width 17 height 17
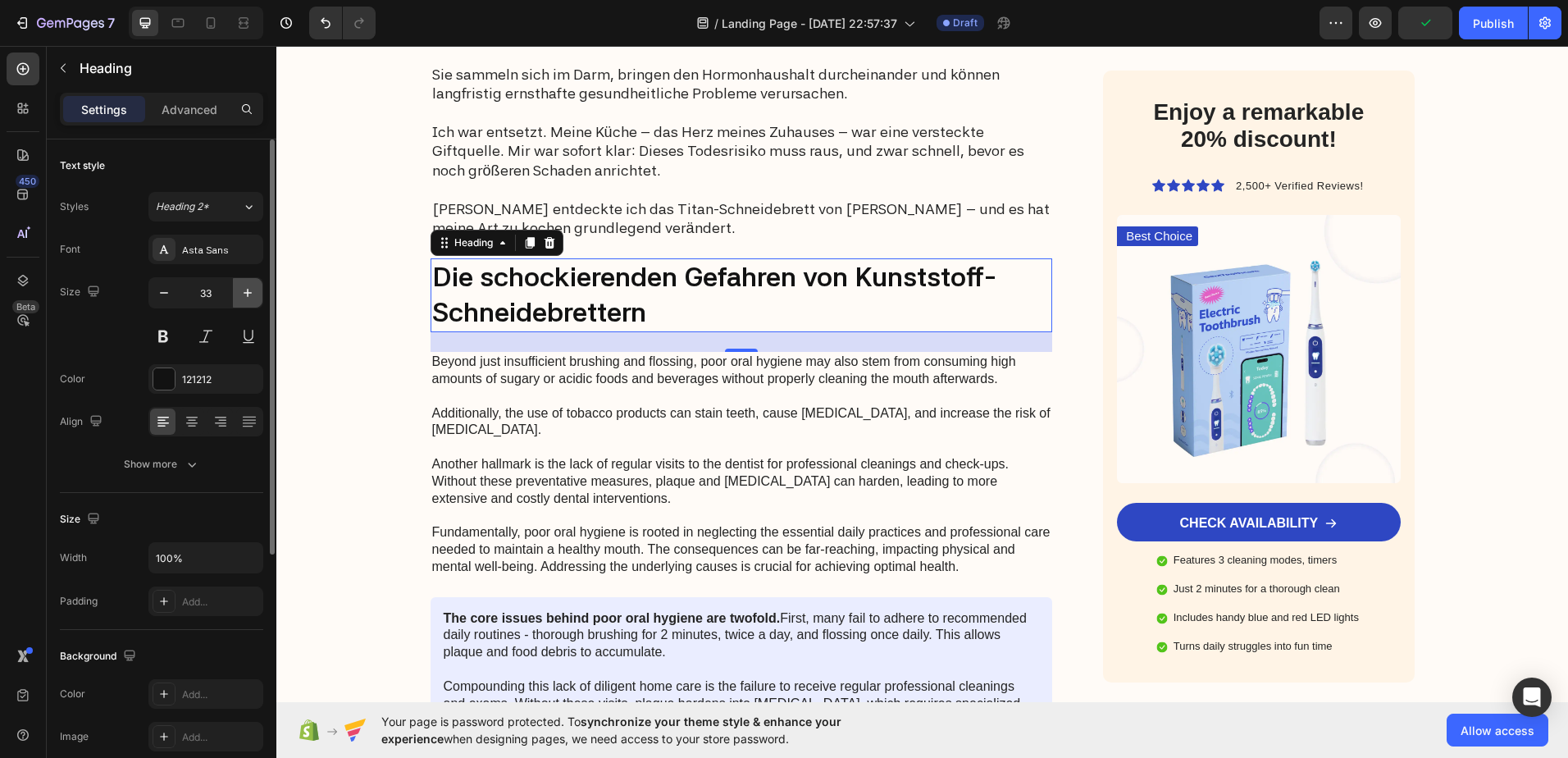
click at [244, 295] on icon "button" at bounding box center [248, 293] width 17 height 17
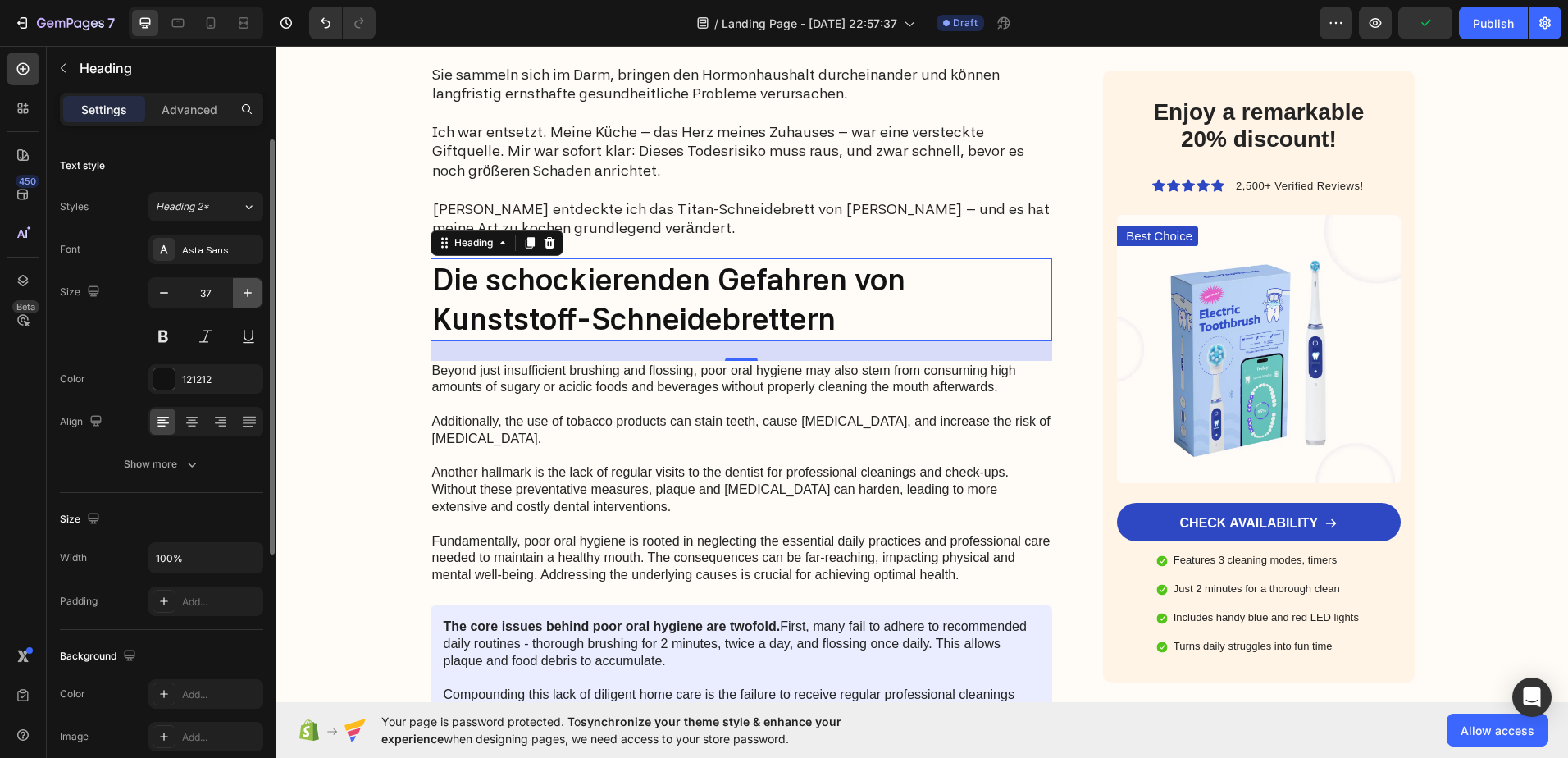
click at [244, 295] on icon "button" at bounding box center [248, 293] width 17 height 17
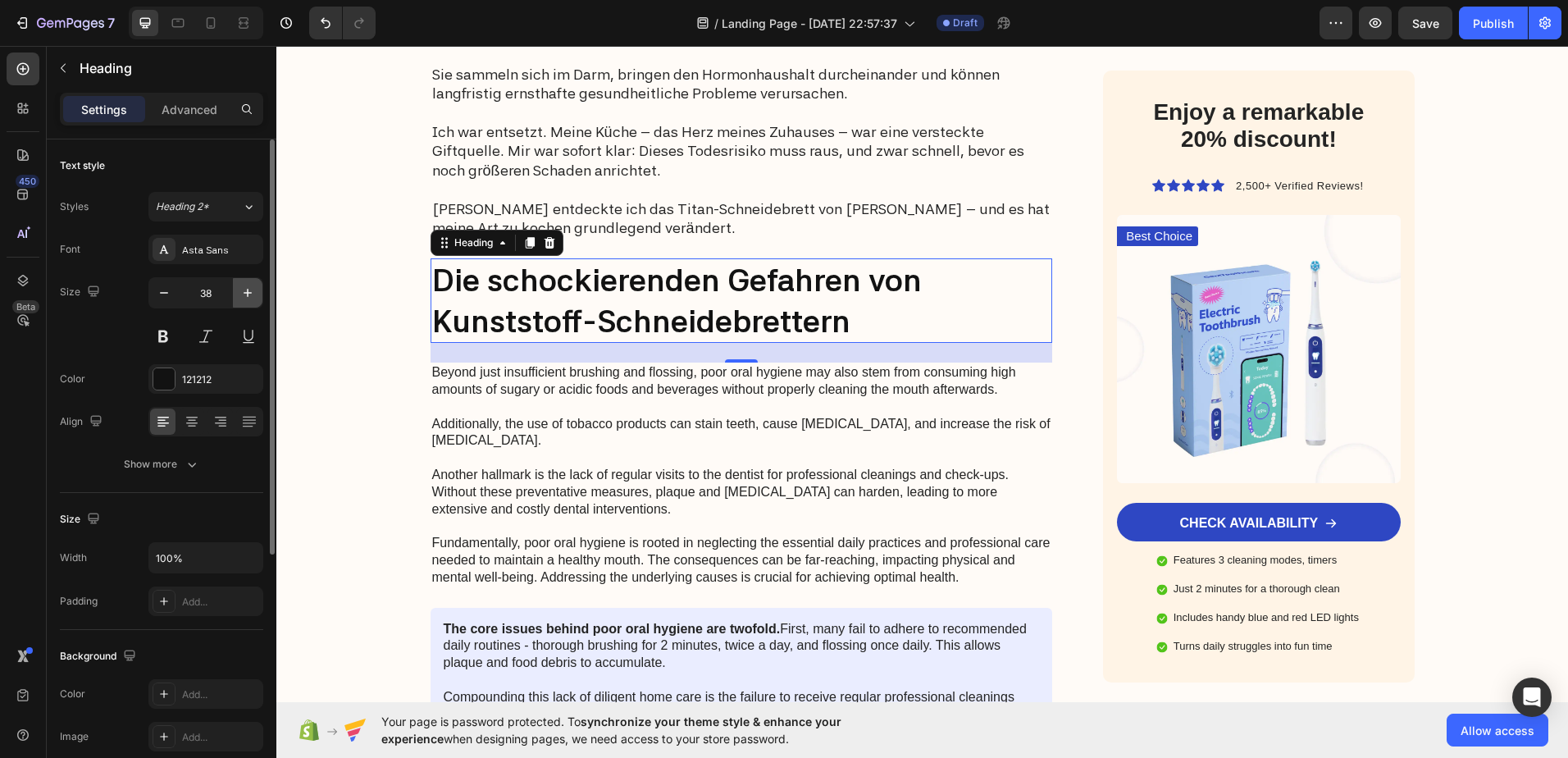
click at [244, 295] on icon "button" at bounding box center [248, 293] width 17 height 17
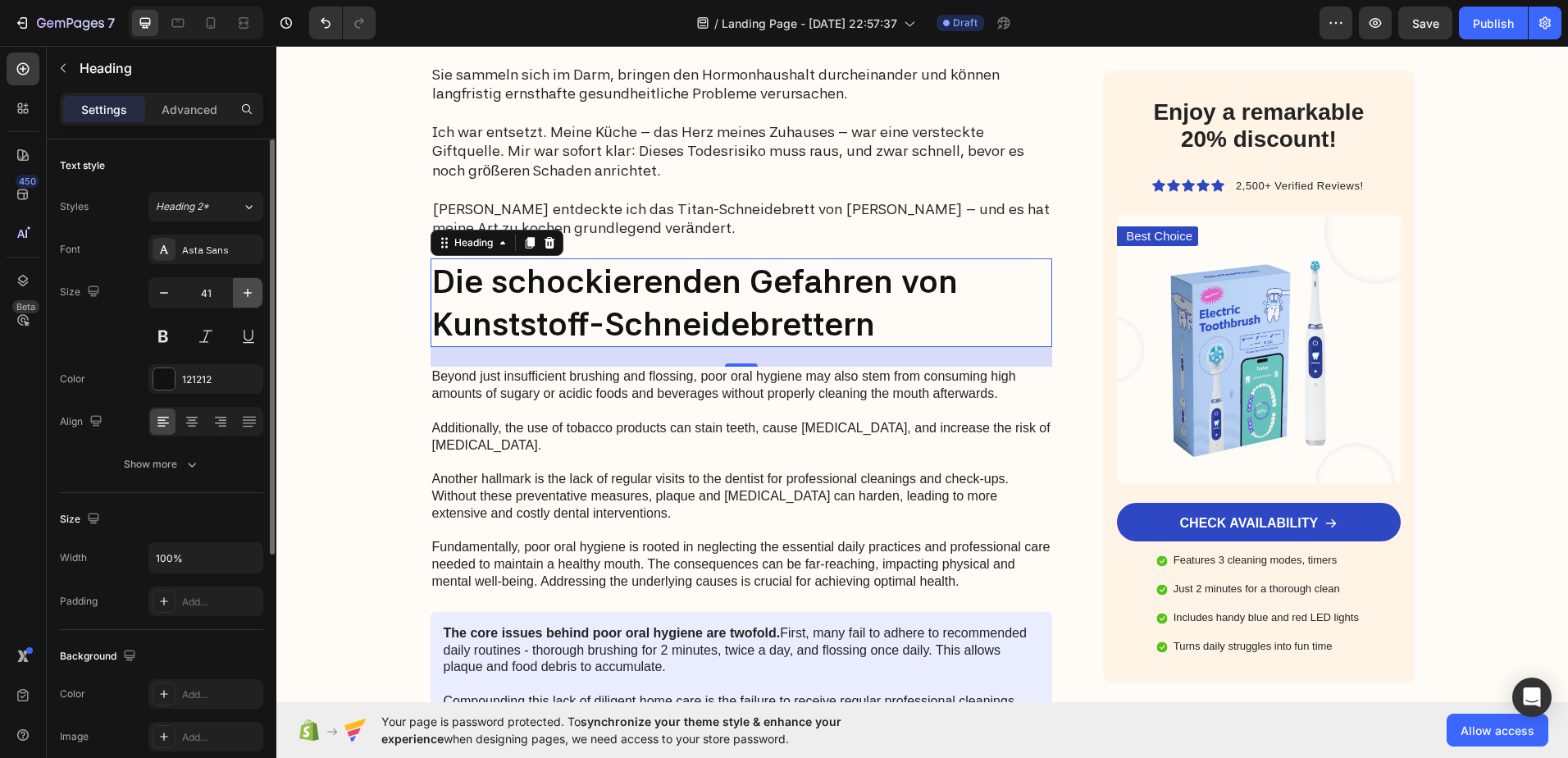
click at [244, 295] on icon "button" at bounding box center [248, 293] width 17 height 17
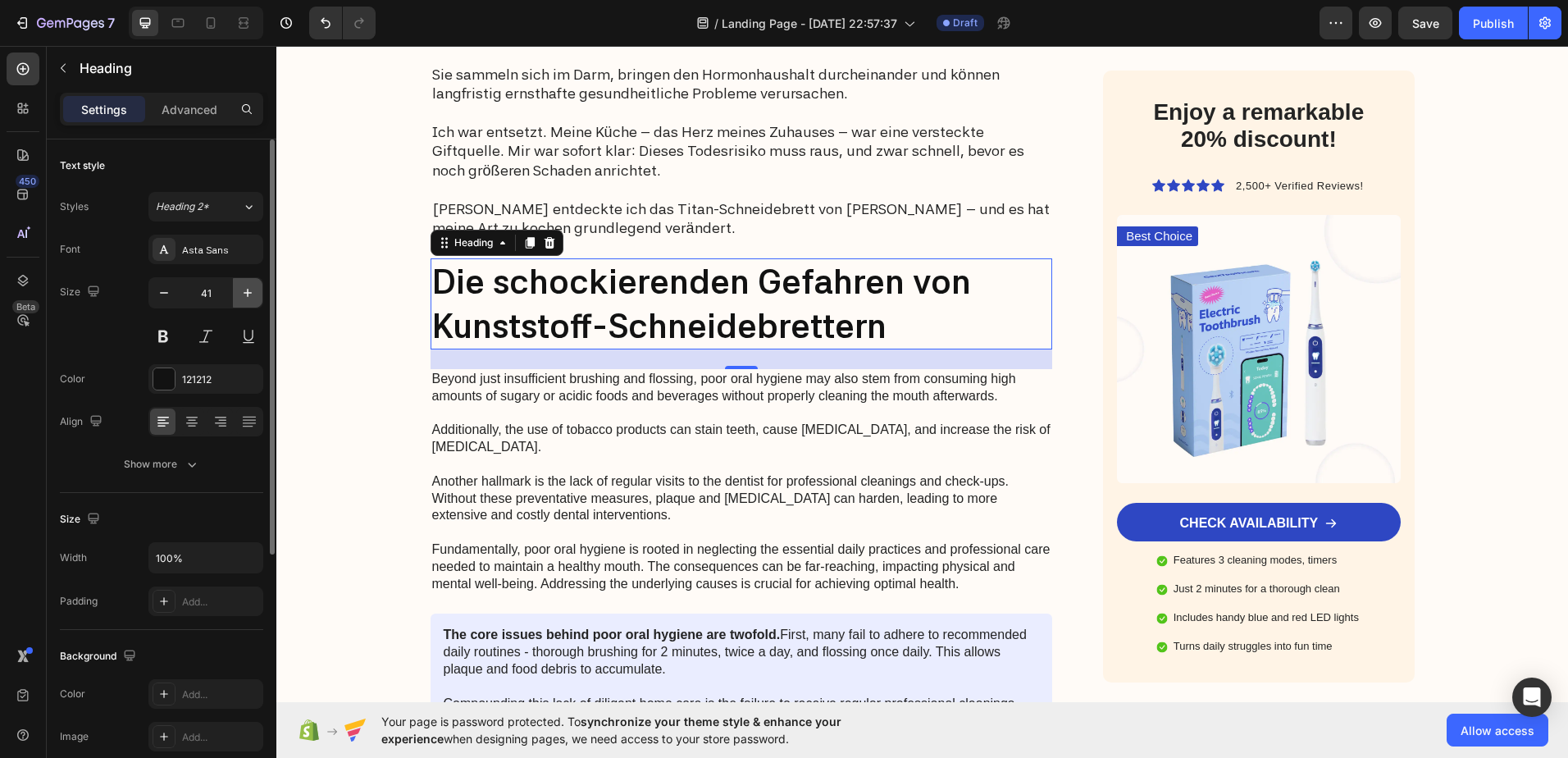
type input "42"
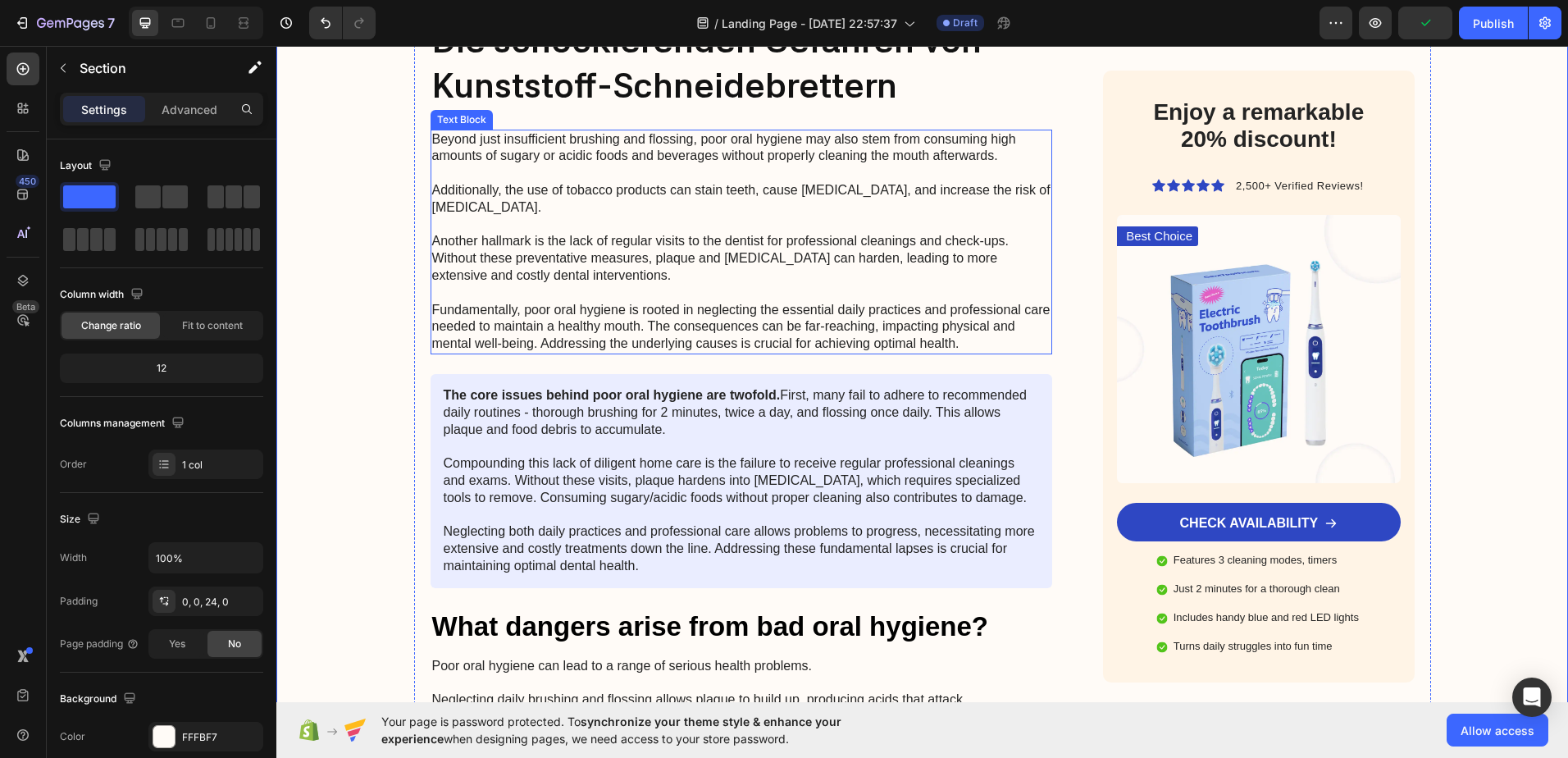
scroll to position [1312, 0]
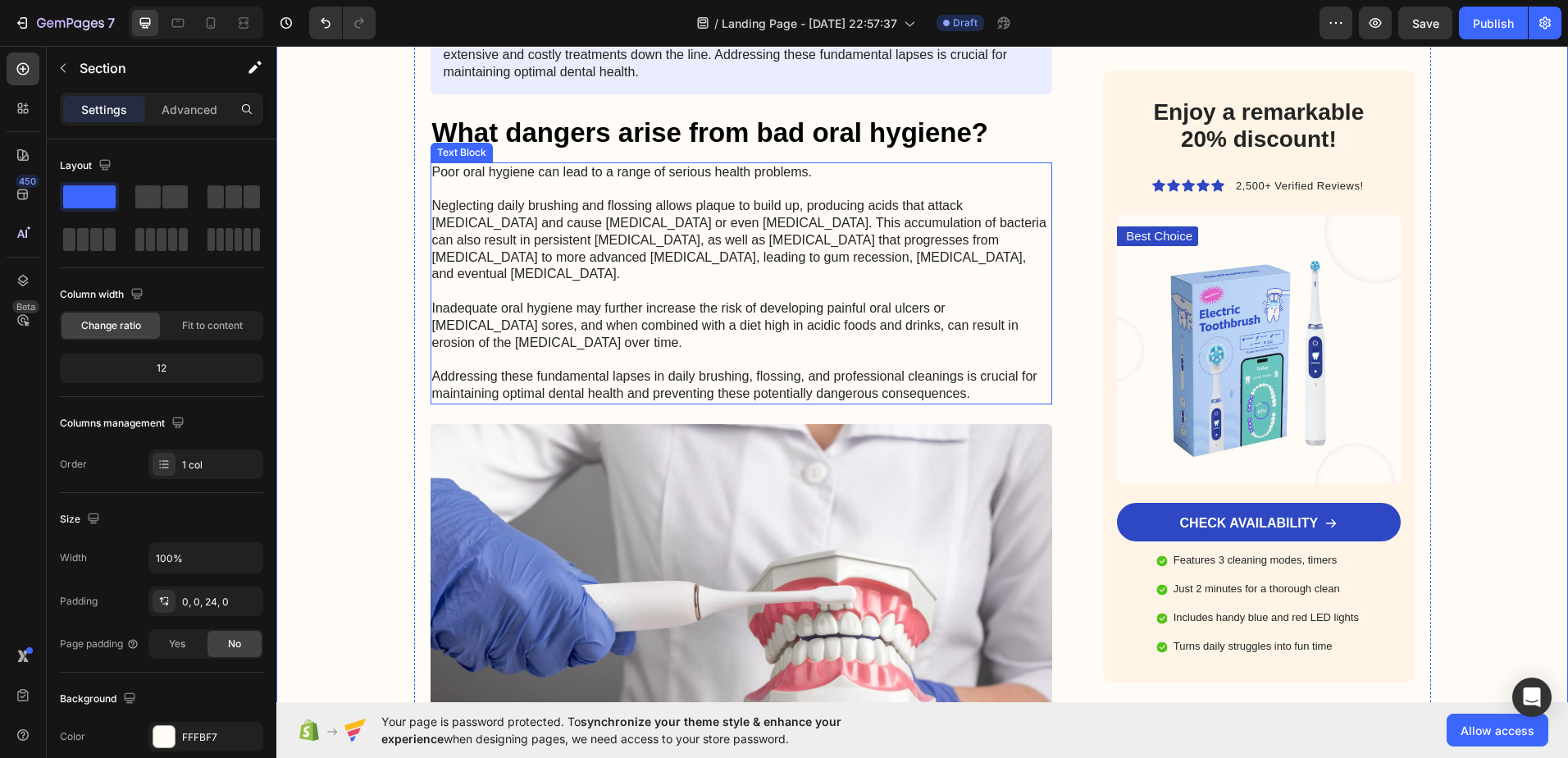
scroll to position [1804, 0]
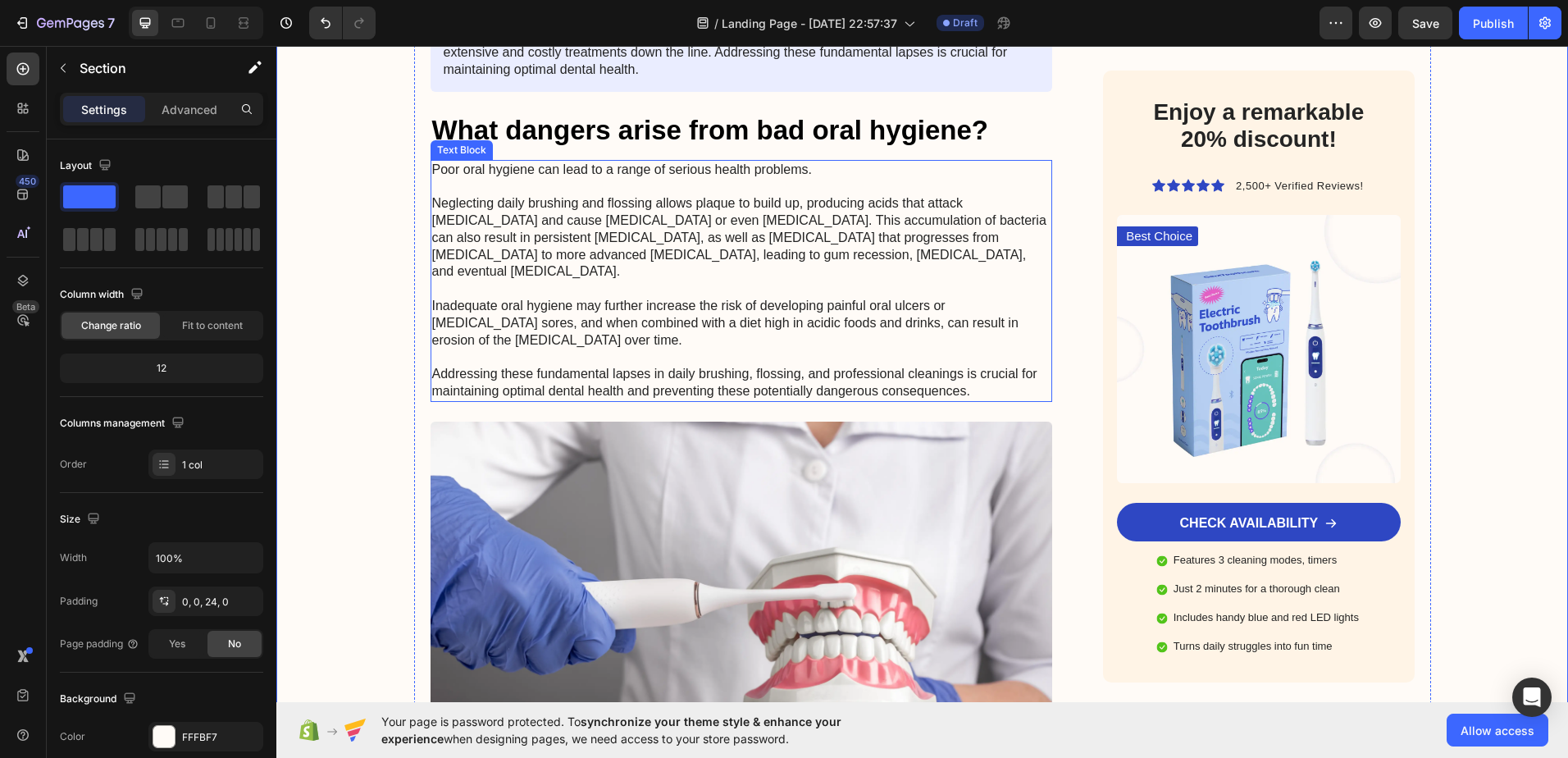
click at [567, 119] on h2 "What dangers arise from bad oral hygiene?" at bounding box center [742, 130] width 623 height 38
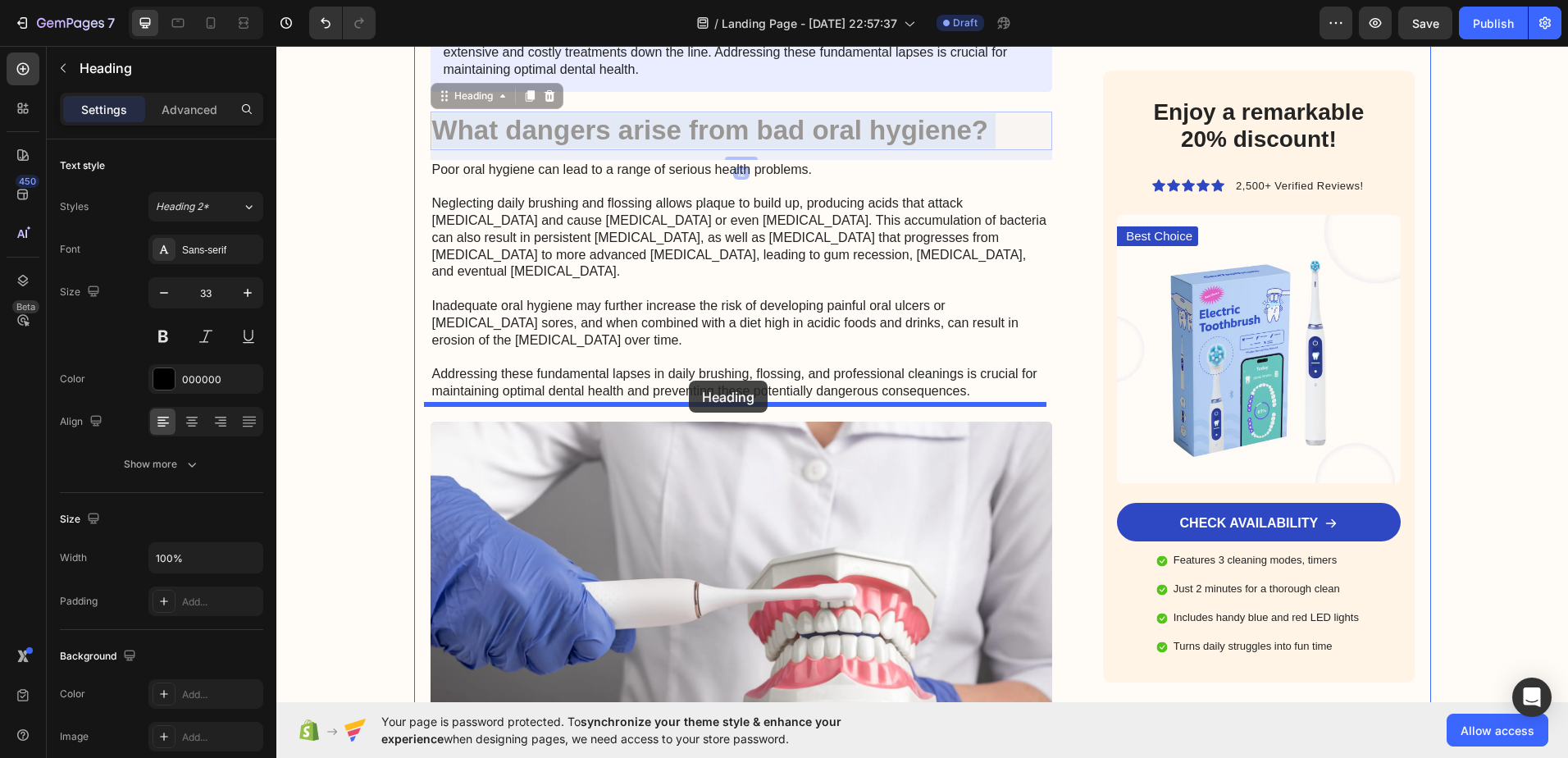
drag, startPoint x: 743, startPoint y: 124, endPoint x: 689, endPoint y: 381, distance: 262.6
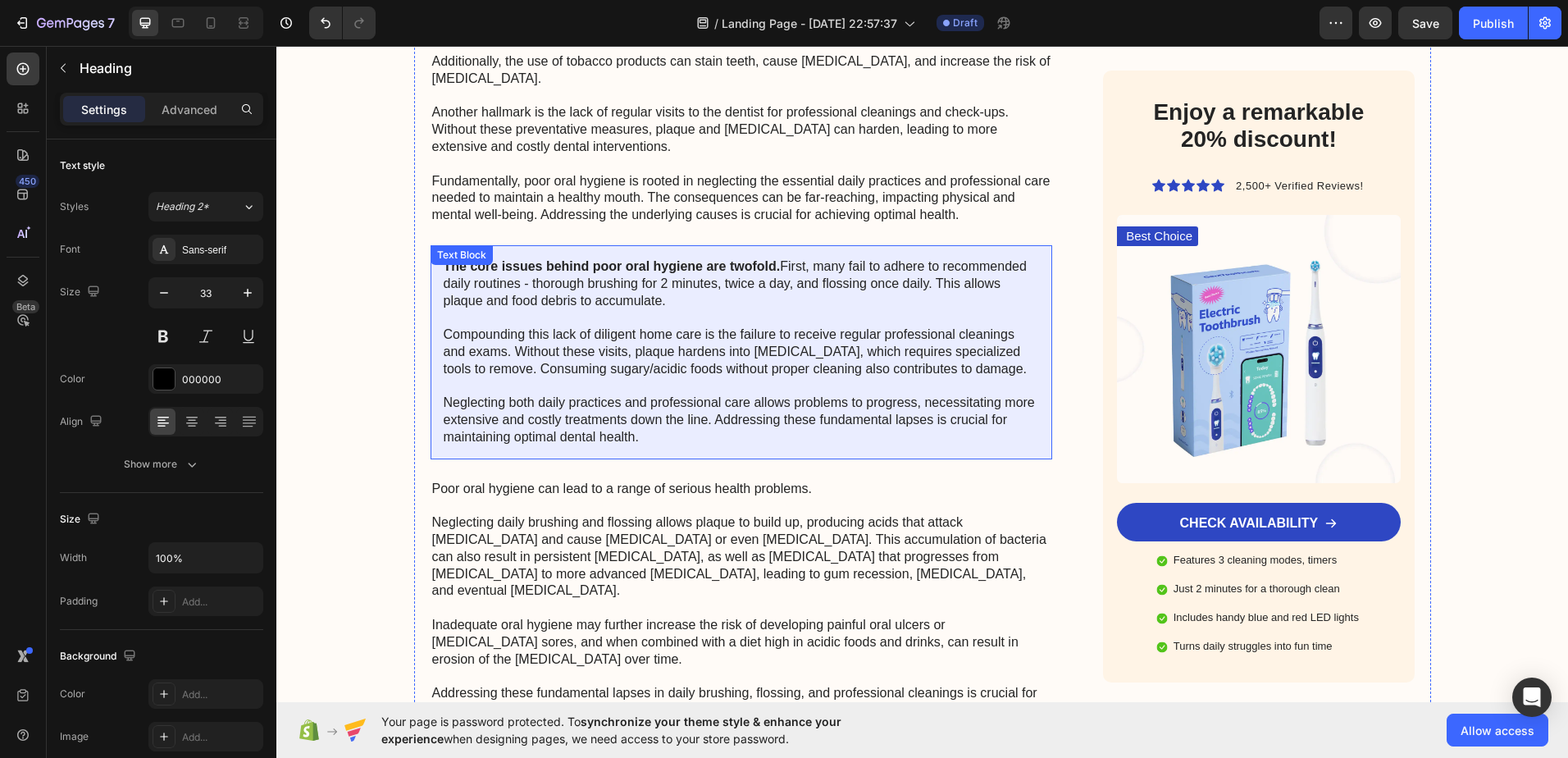
scroll to position [1395, 0]
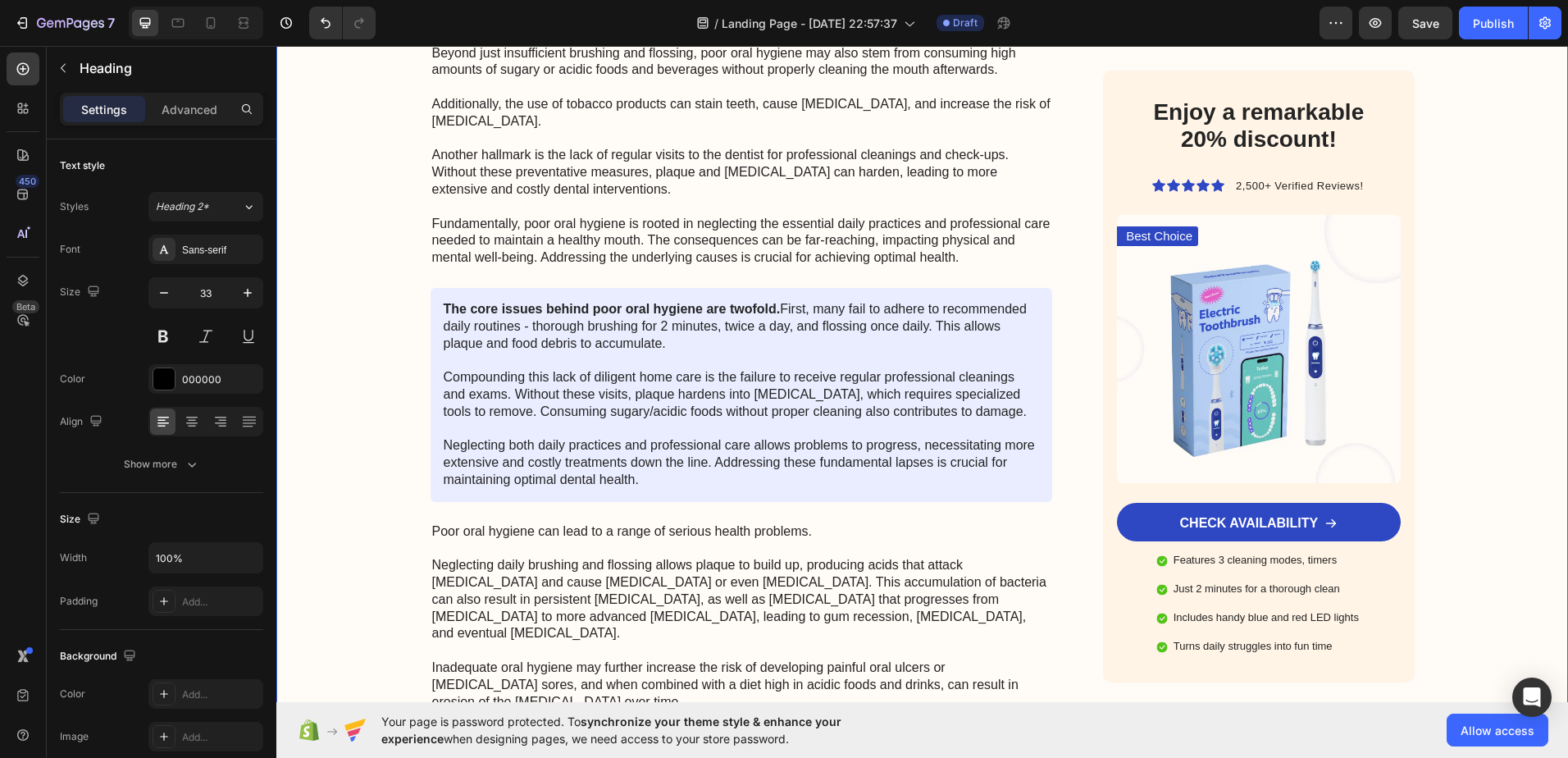
click at [376, 352] on div "Image Got Questions? Email Us At support@gemstore.com Text Block Row Row Advert…" at bounding box center [922, 697] width 1292 height 4023
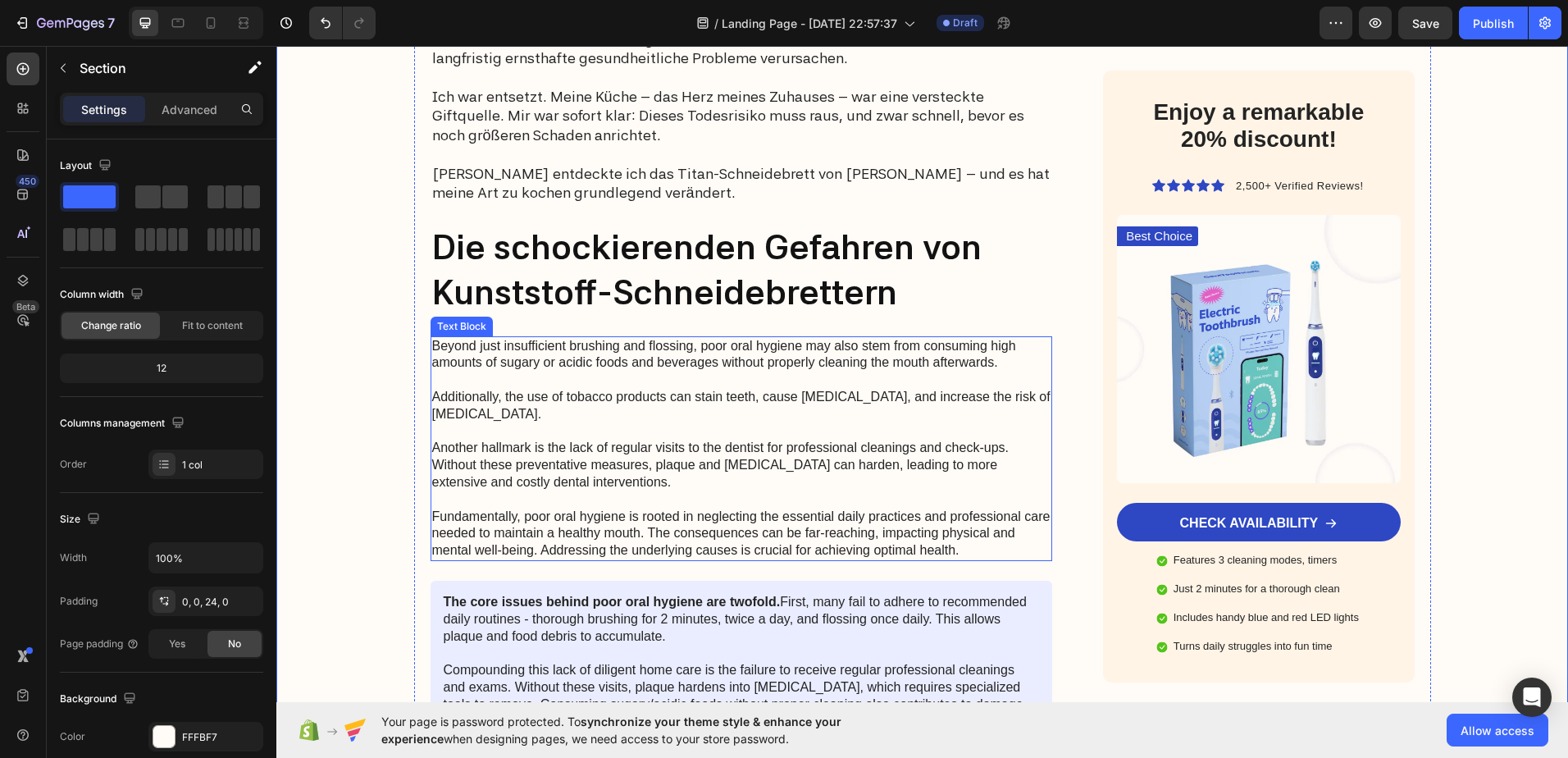
scroll to position [1148, 0]
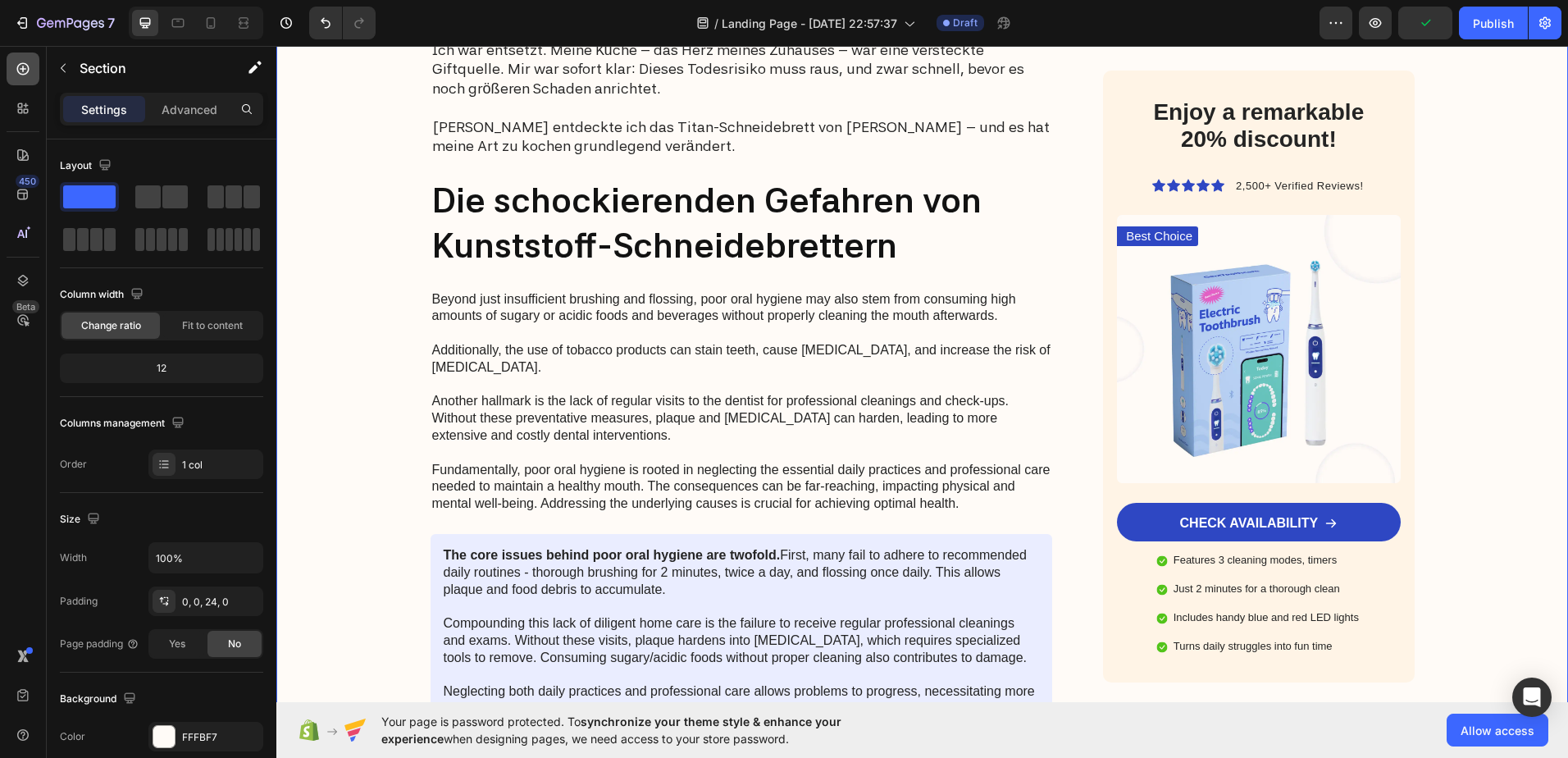
click at [24, 72] on icon at bounding box center [23, 69] width 17 height 17
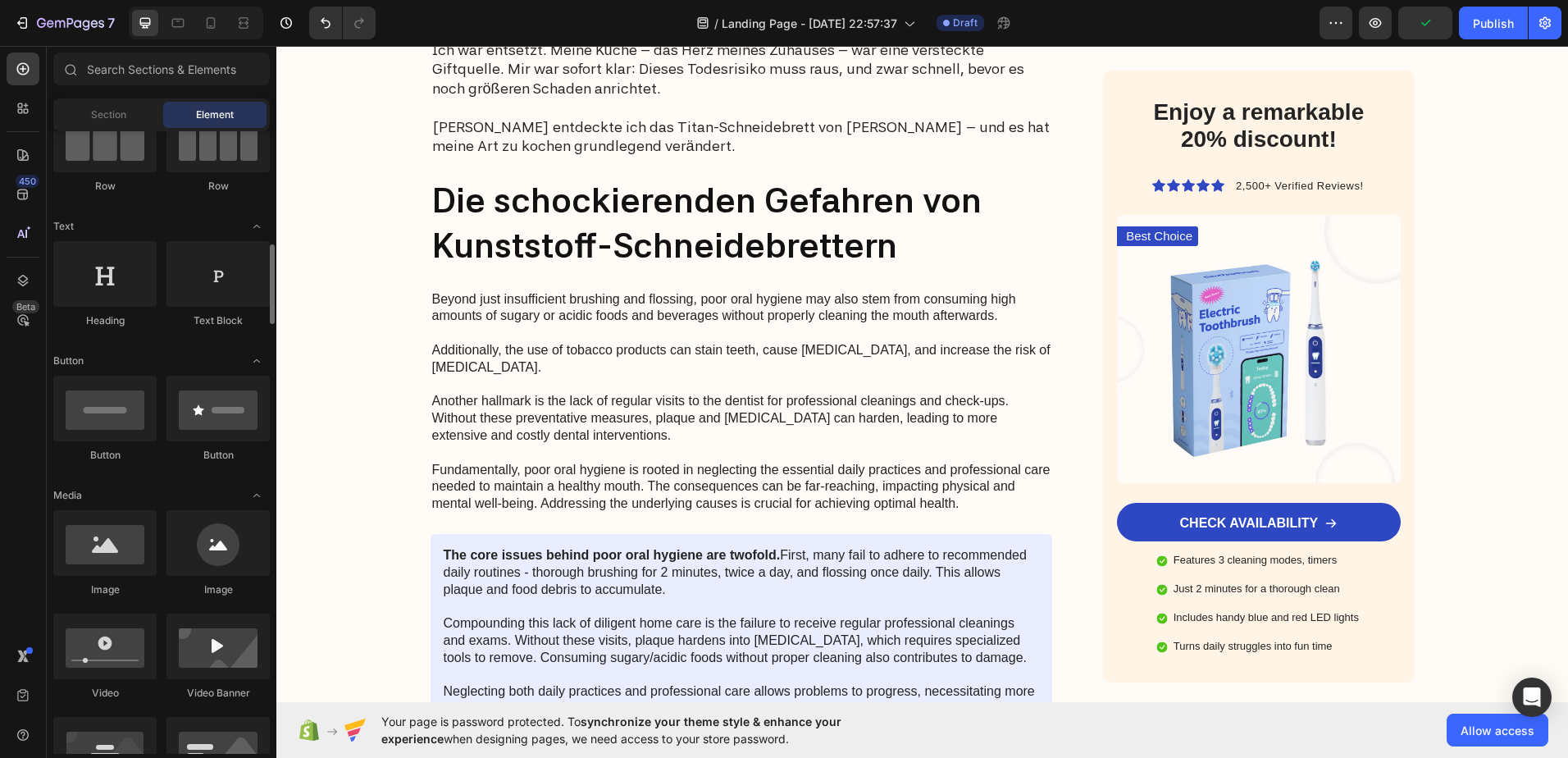
scroll to position [246, 0]
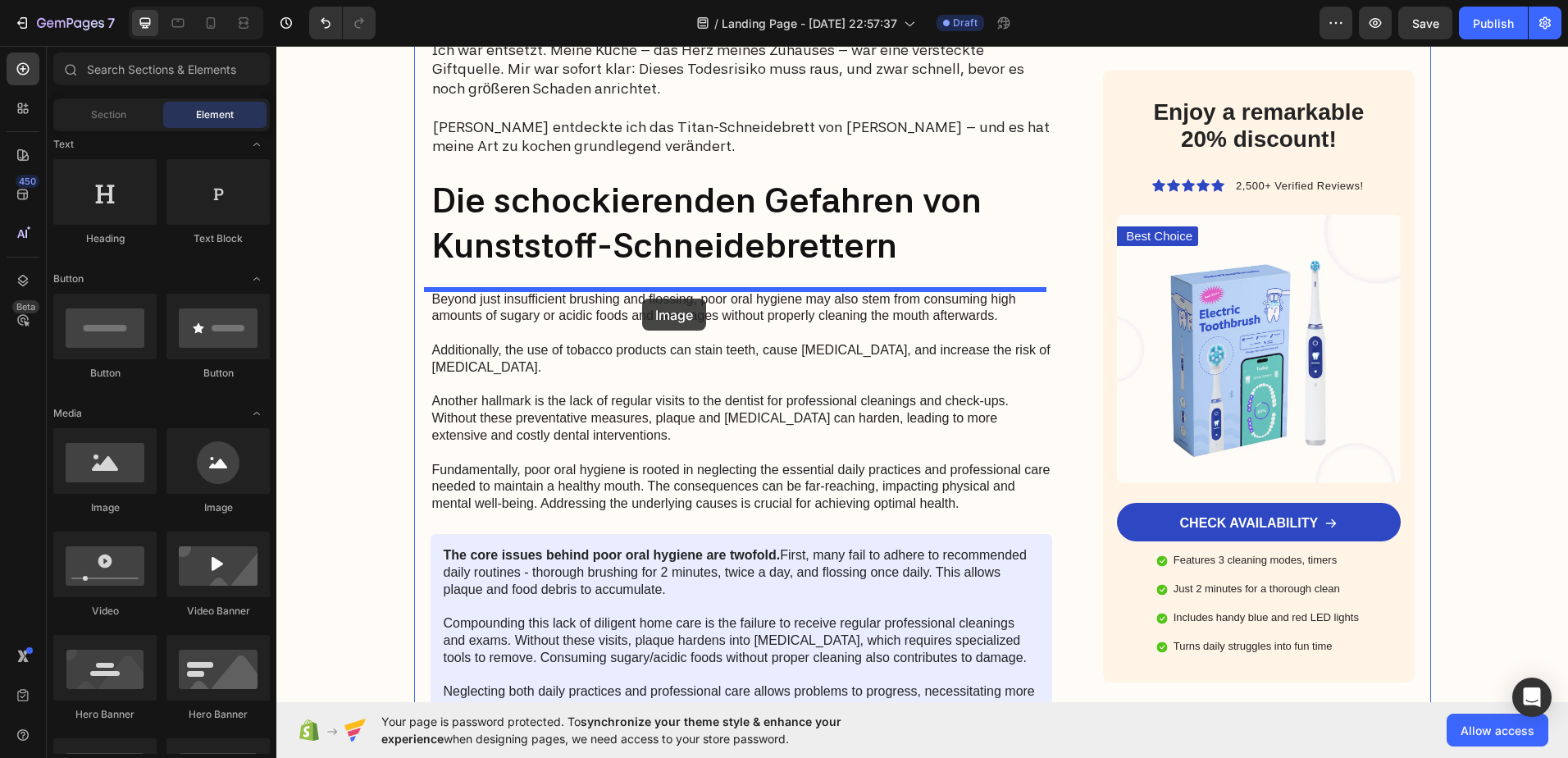
drag, startPoint x: 487, startPoint y: 505, endPoint x: 642, endPoint y: 299, distance: 257.8
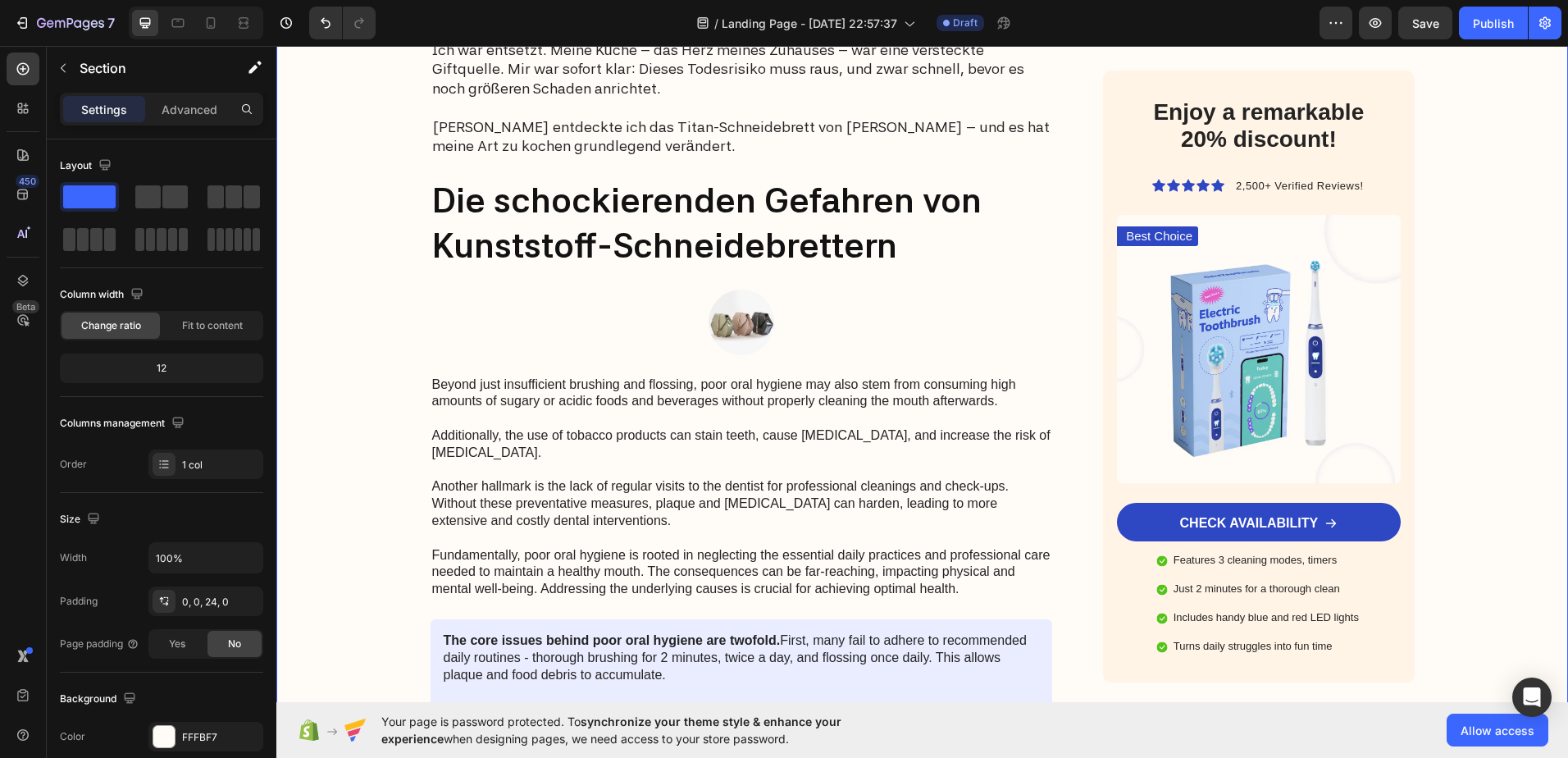
click at [767, 325] on img at bounding box center [741, 322] width 66 height 66
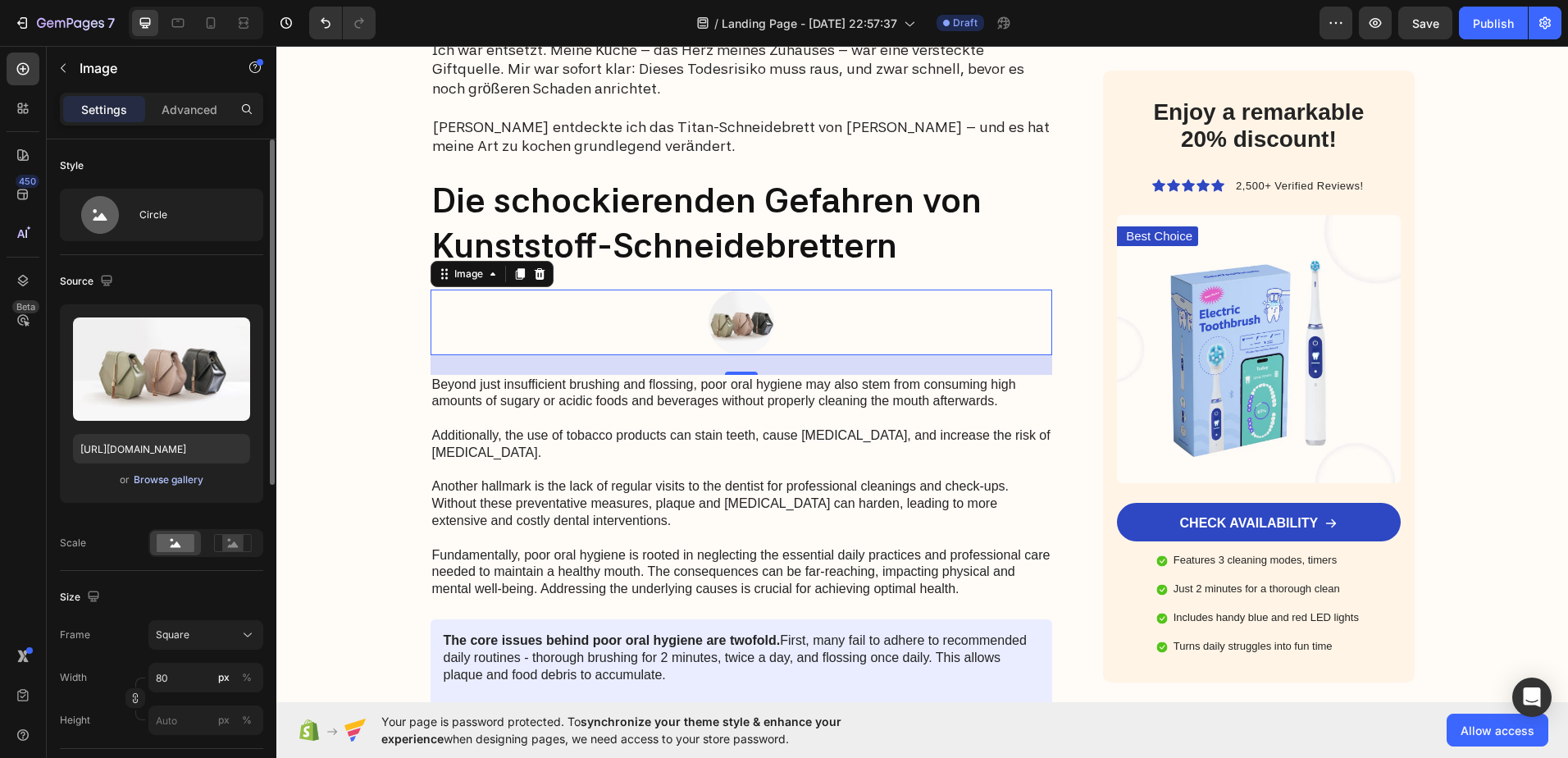
click at [174, 475] on div "Browse gallery" at bounding box center [167, 479] width 70 height 15
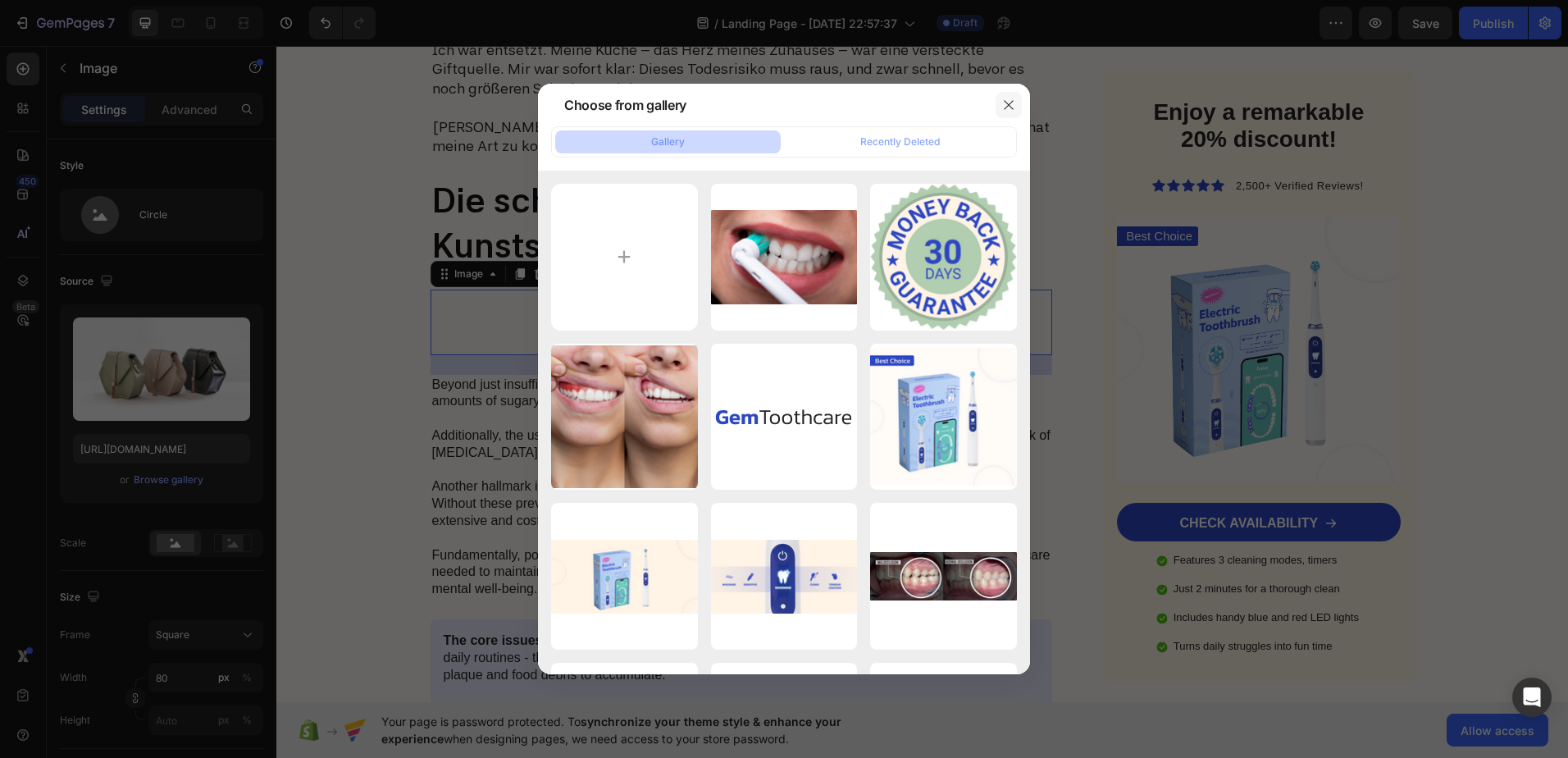
click at [1017, 104] on button "button" at bounding box center [1009, 105] width 26 height 26
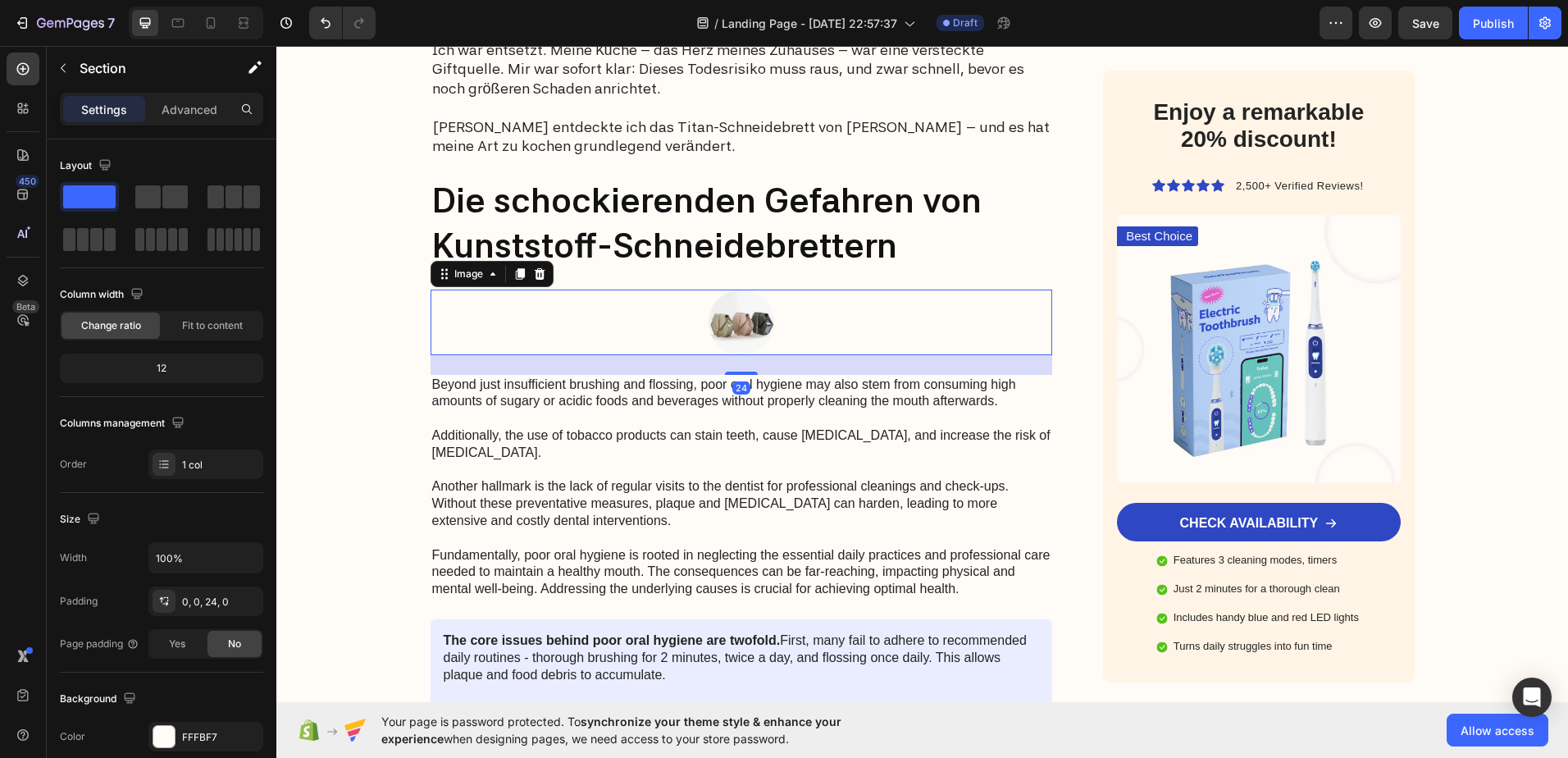
click at [536, 316] on div at bounding box center [742, 322] width 623 height 66
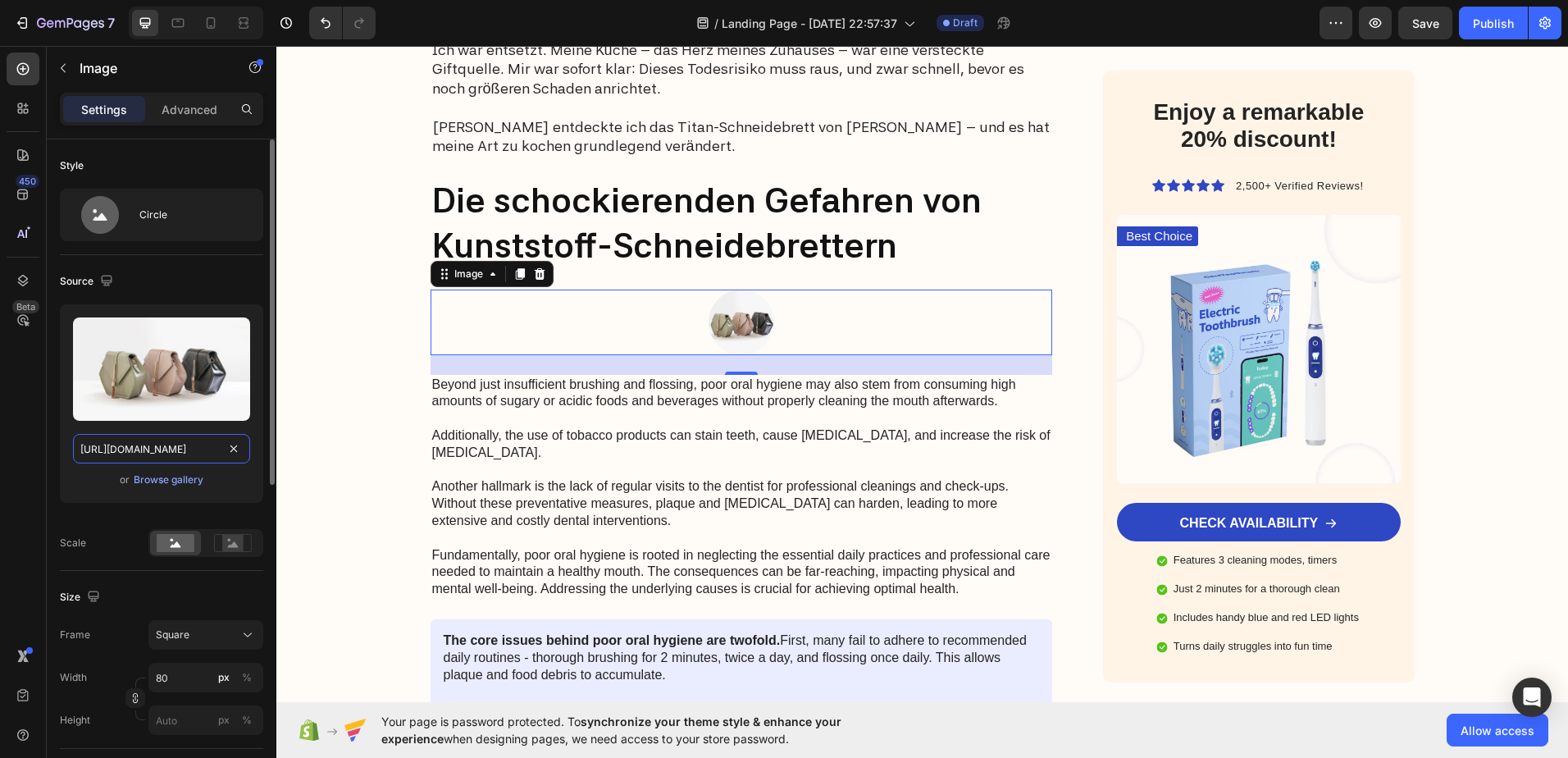
click at [141, 447] on input "[URL][DOMAIN_NAME]" at bounding box center [162, 449] width 177 height 29
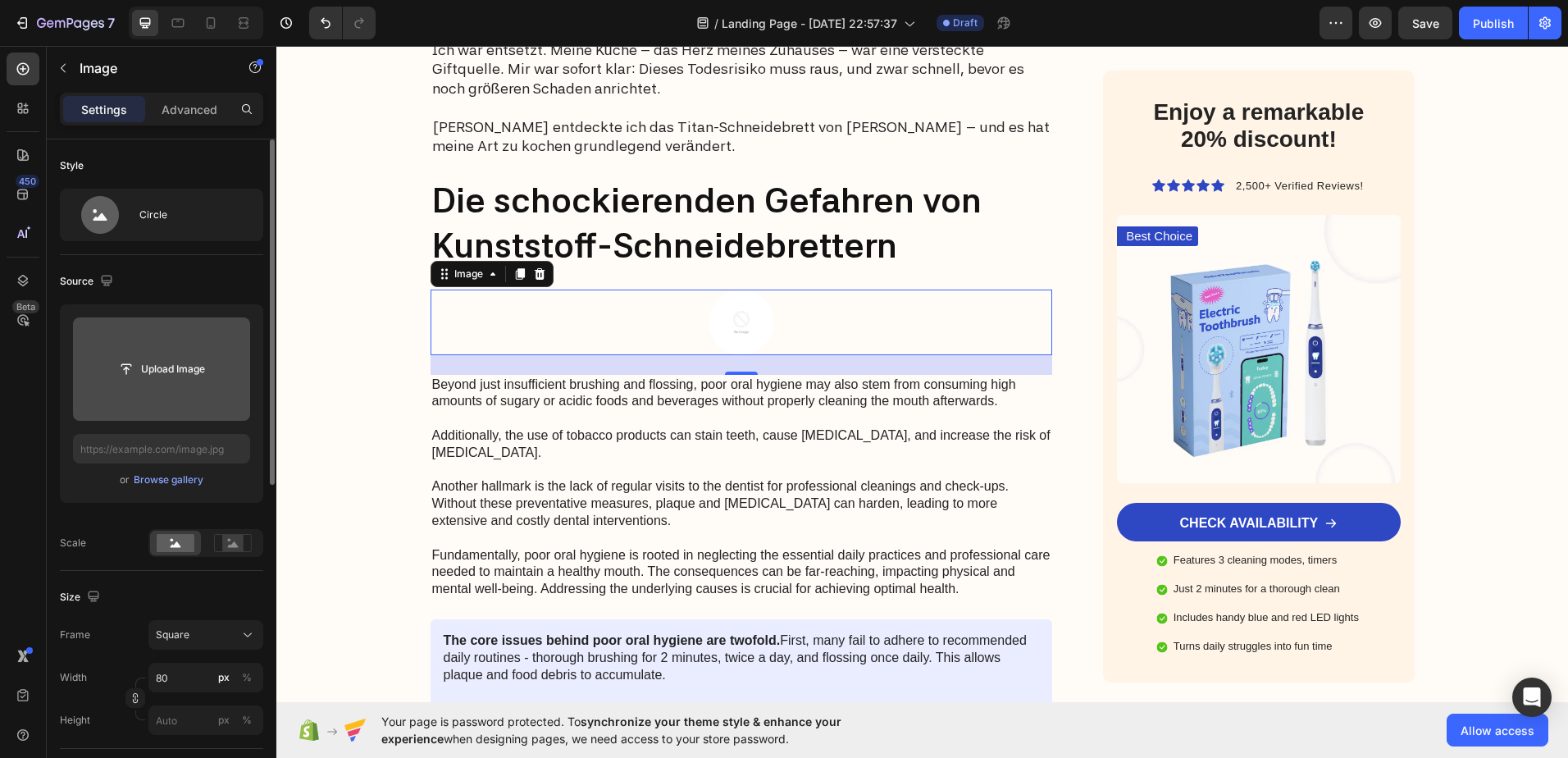
click at [166, 367] on input "file" at bounding box center [162, 369] width 114 height 27
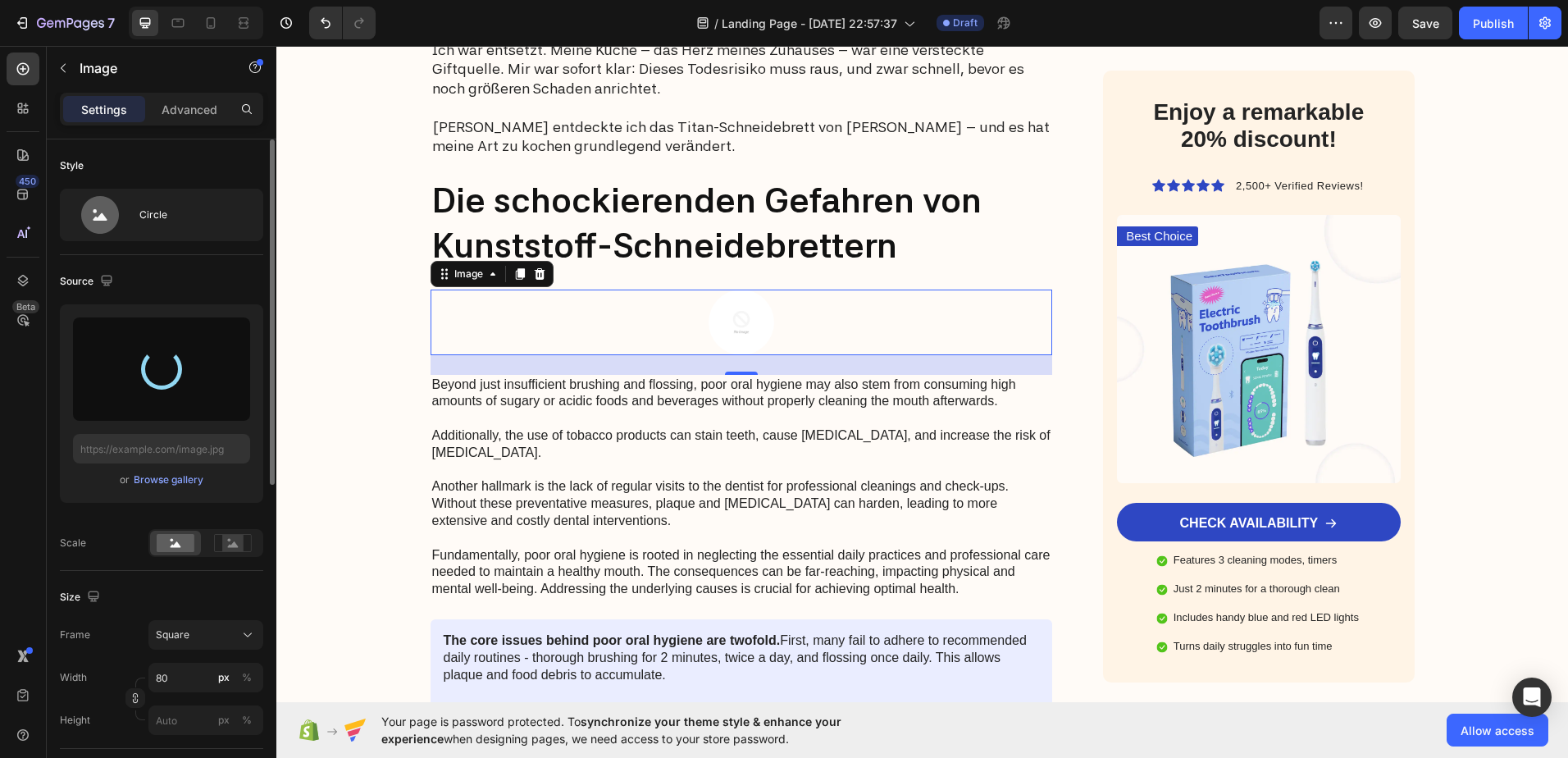
type input "https://cdn.shopify.com/s/files/1/0960/3579/9375/files/gempages_581830906663142…"
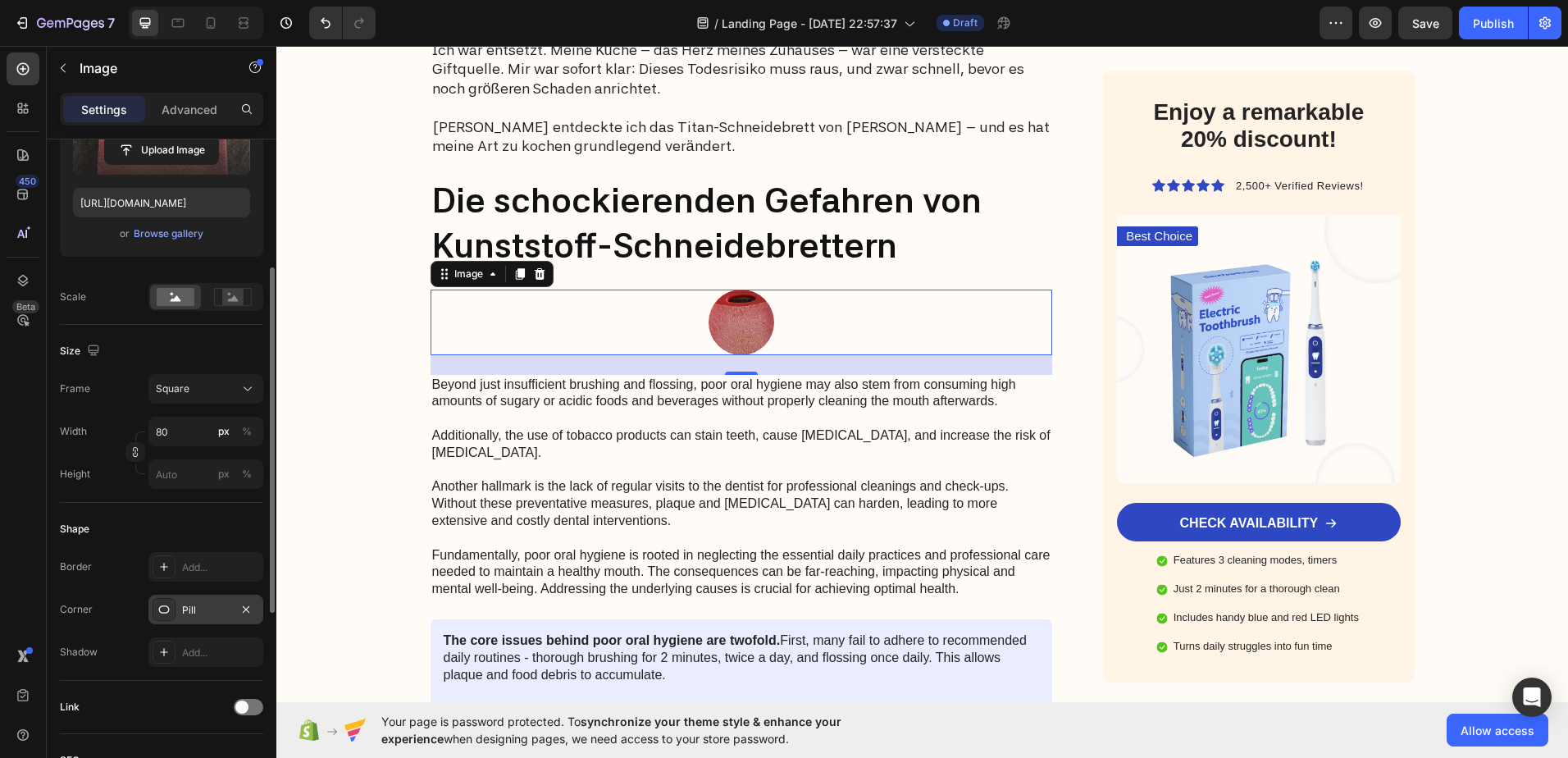
click at [162, 613] on icon at bounding box center [164, 608] width 13 height 13
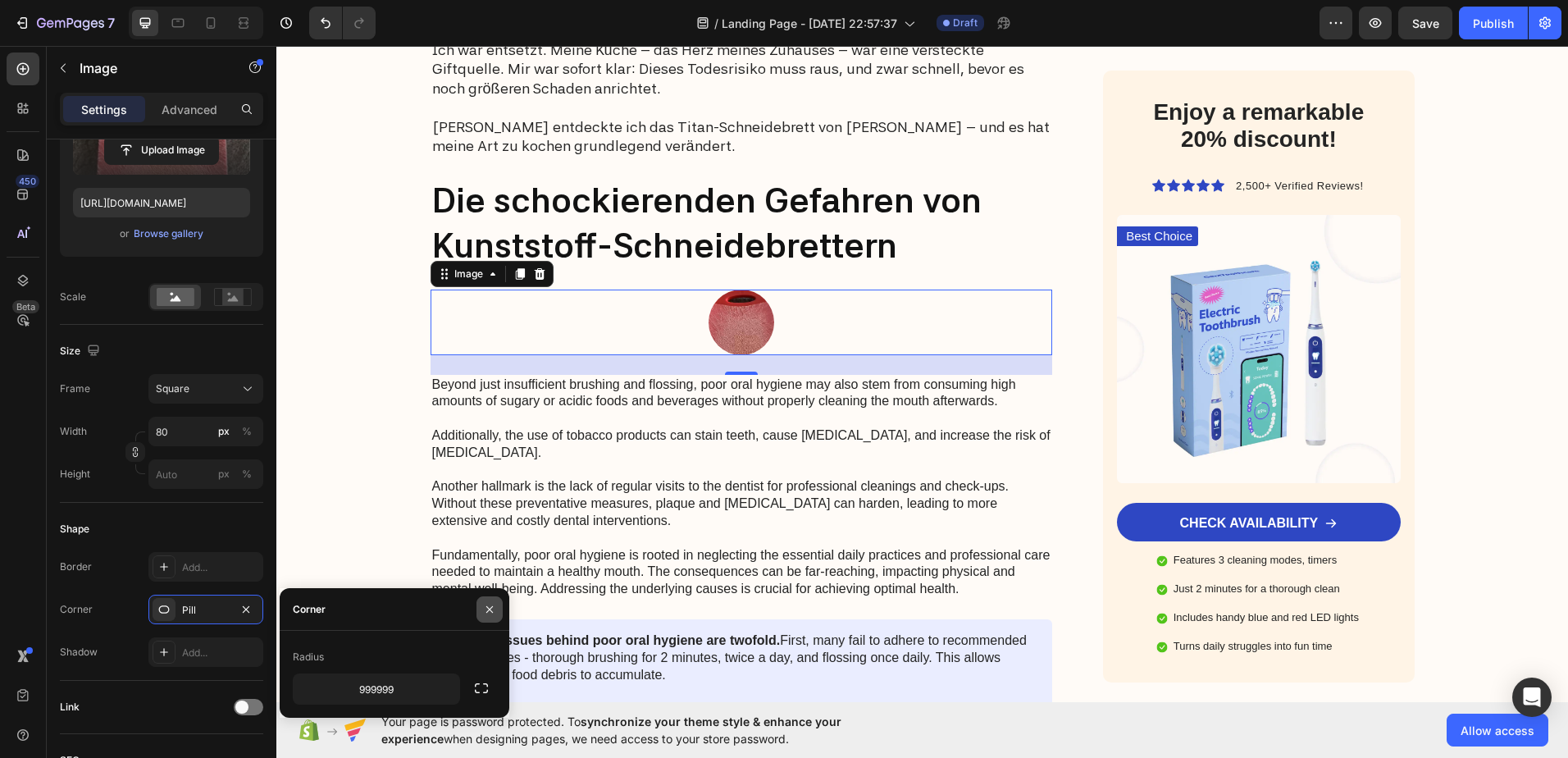
click at [495, 608] on icon "button" at bounding box center [489, 608] width 13 height 13
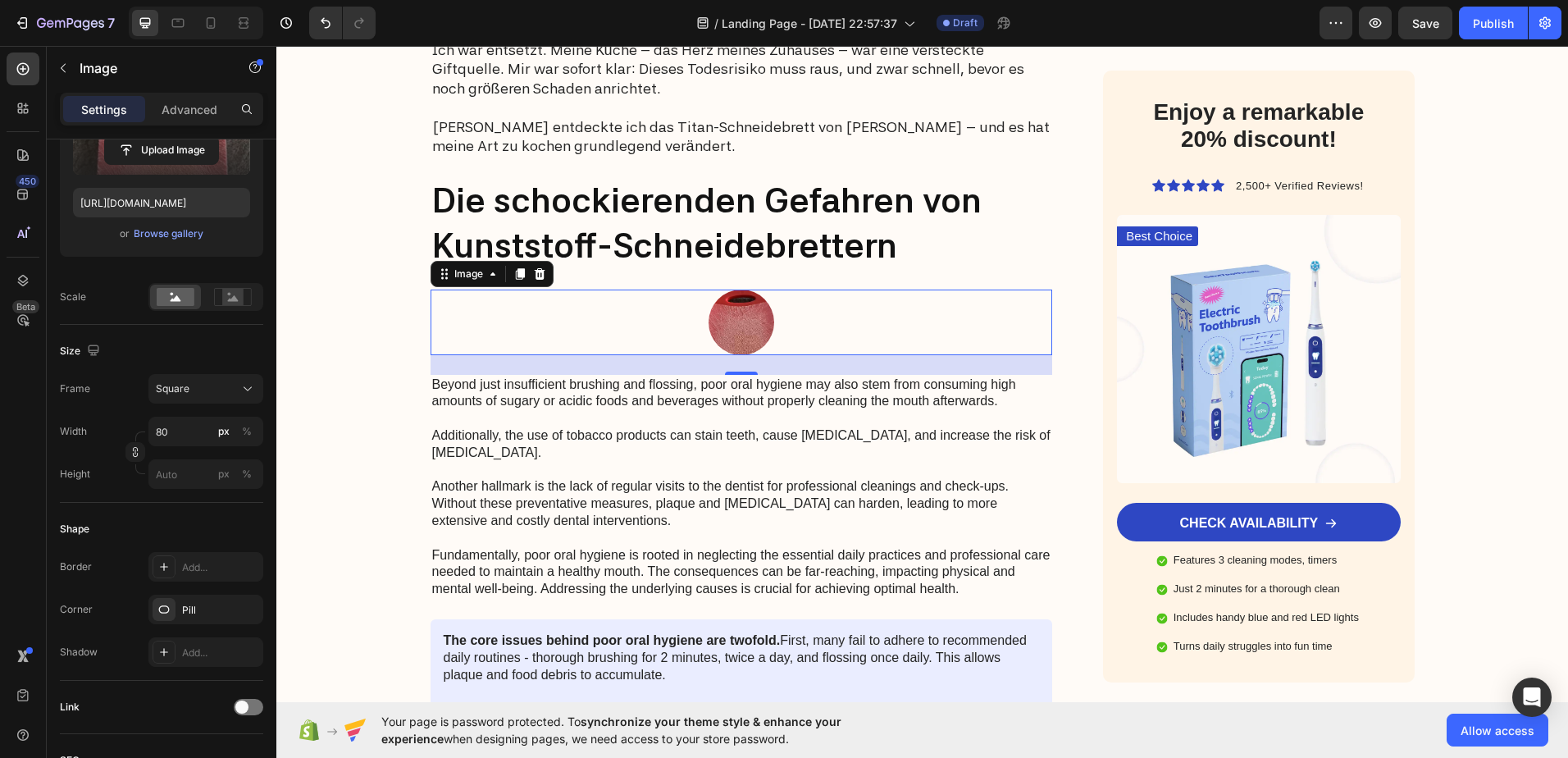
click at [739, 320] on img at bounding box center [741, 322] width 66 height 66
click at [222, 294] on icon at bounding box center [233, 297] width 38 height 18
click at [165, 296] on rect at bounding box center [175, 297] width 38 height 18
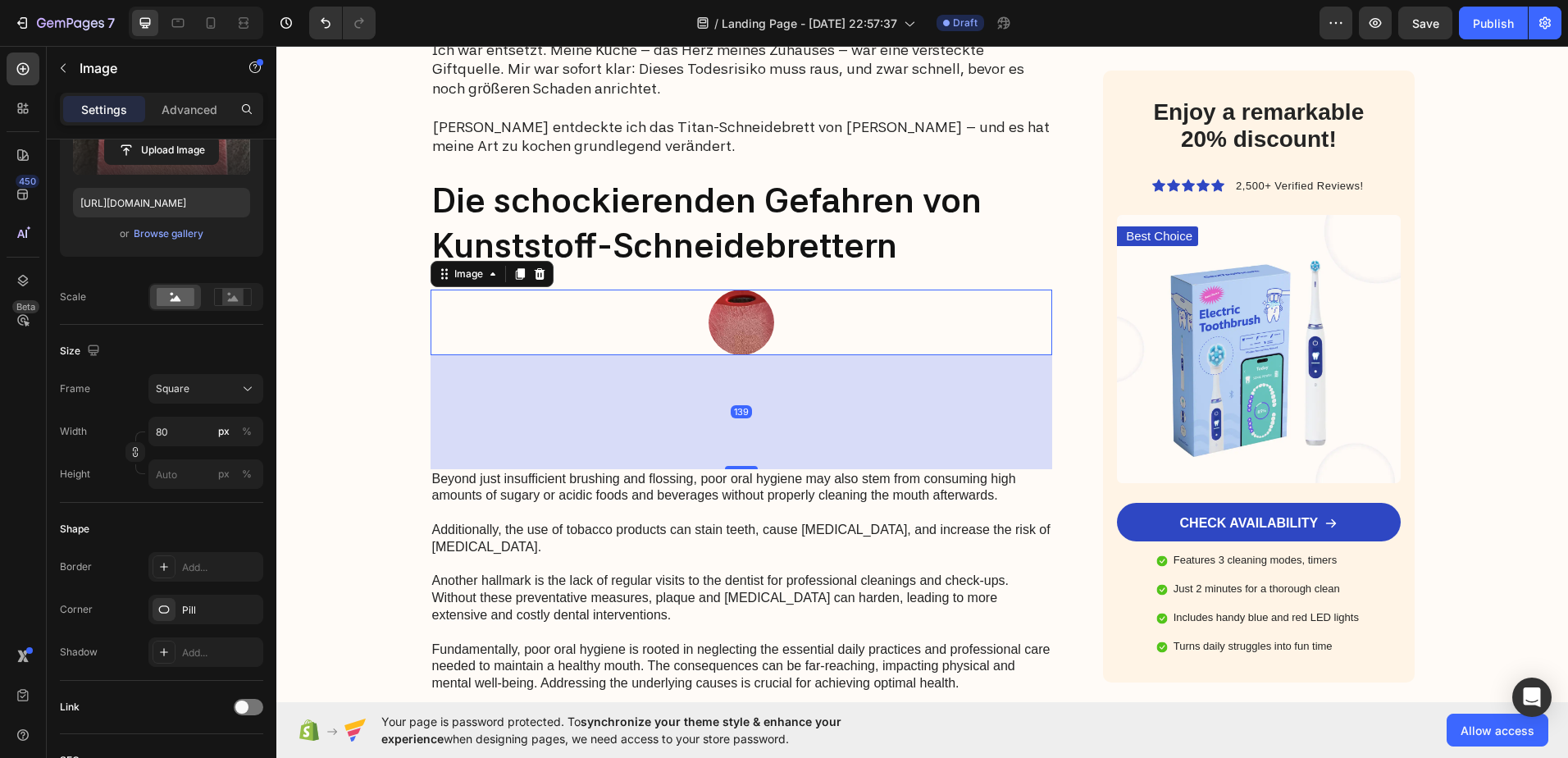
drag, startPoint x: 735, startPoint y: 374, endPoint x: 734, endPoint y: 468, distance: 94.0
click at [734, 468] on div at bounding box center [740, 467] width 32 height 3
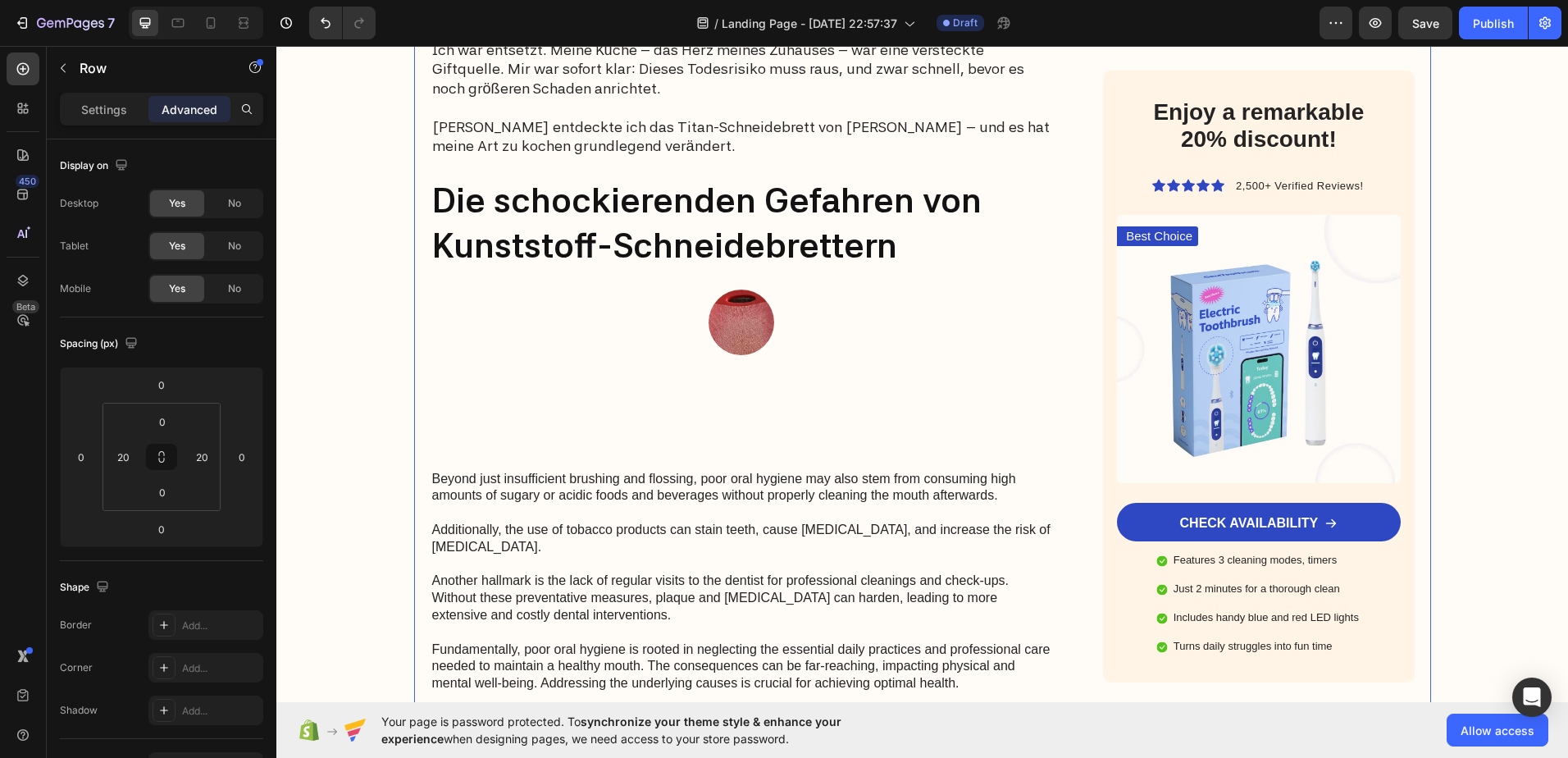
click at [727, 336] on img at bounding box center [741, 322] width 66 height 66
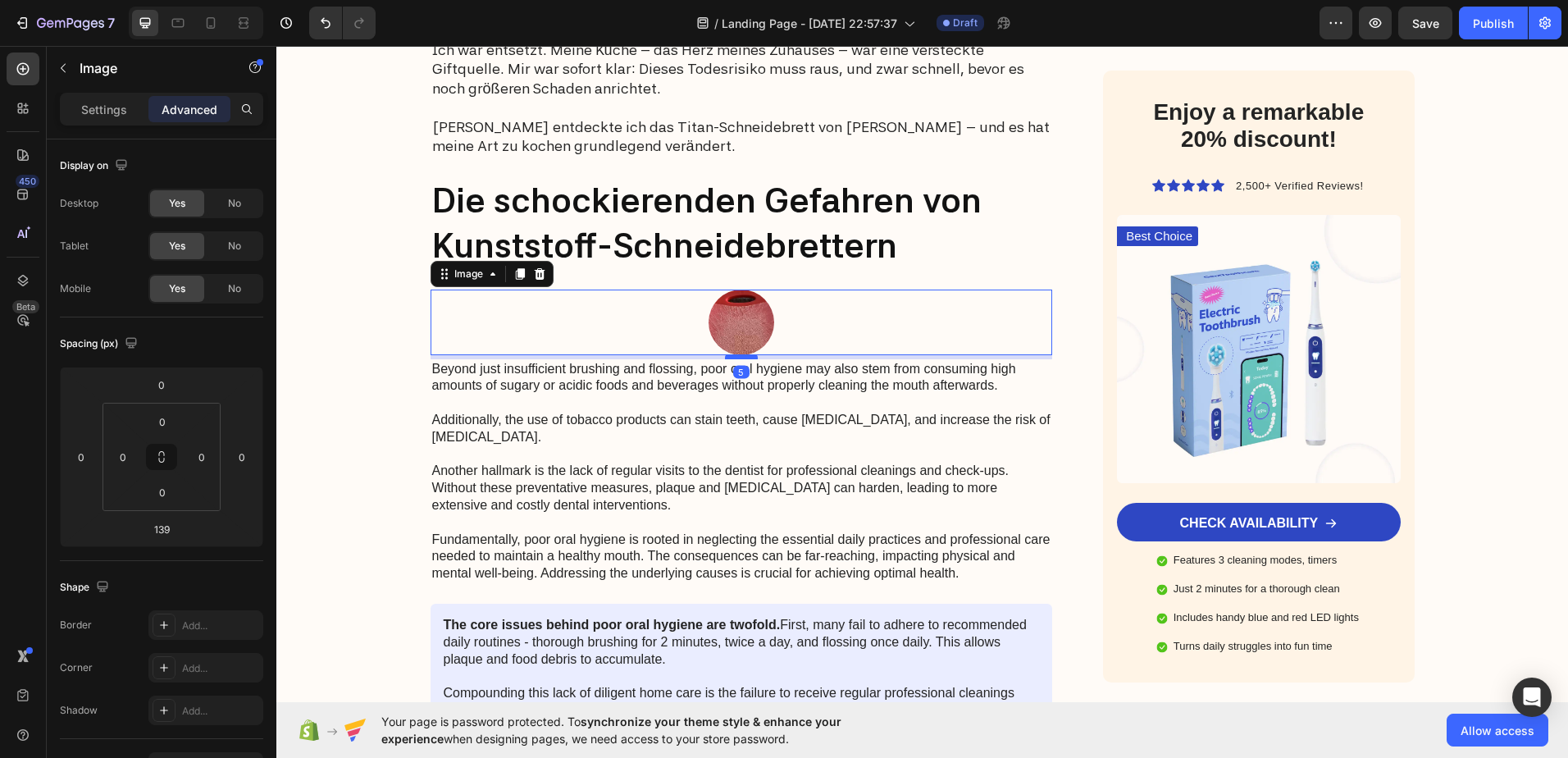
drag, startPoint x: 737, startPoint y: 465, endPoint x: 741, endPoint y: 355, distance: 110.1
click at [741, 355] on div at bounding box center [740, 356] width 32 height 5
type input "5"
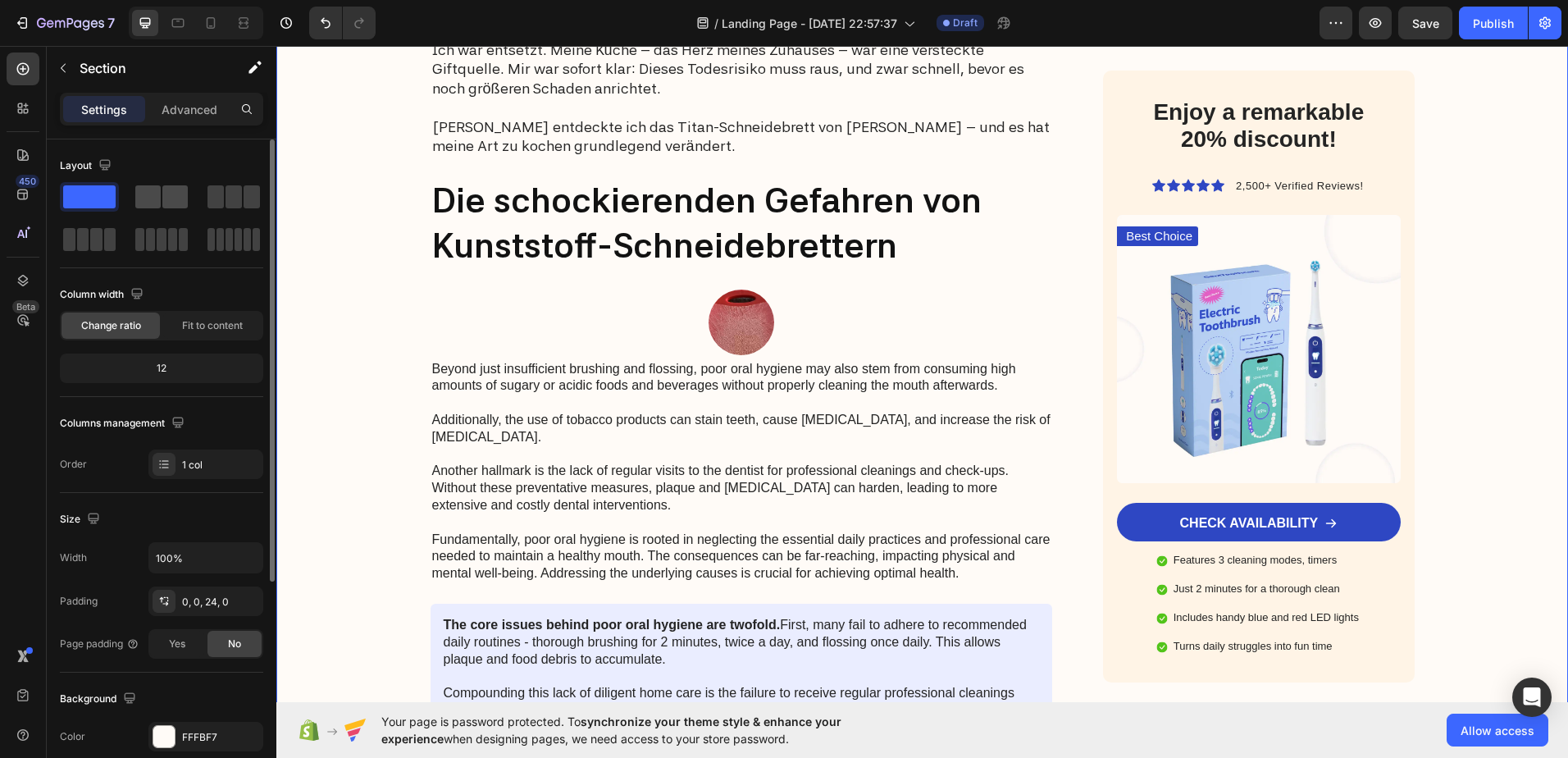
click at [169, 204] on span at bounding box center [175, 196] width 25 height 23
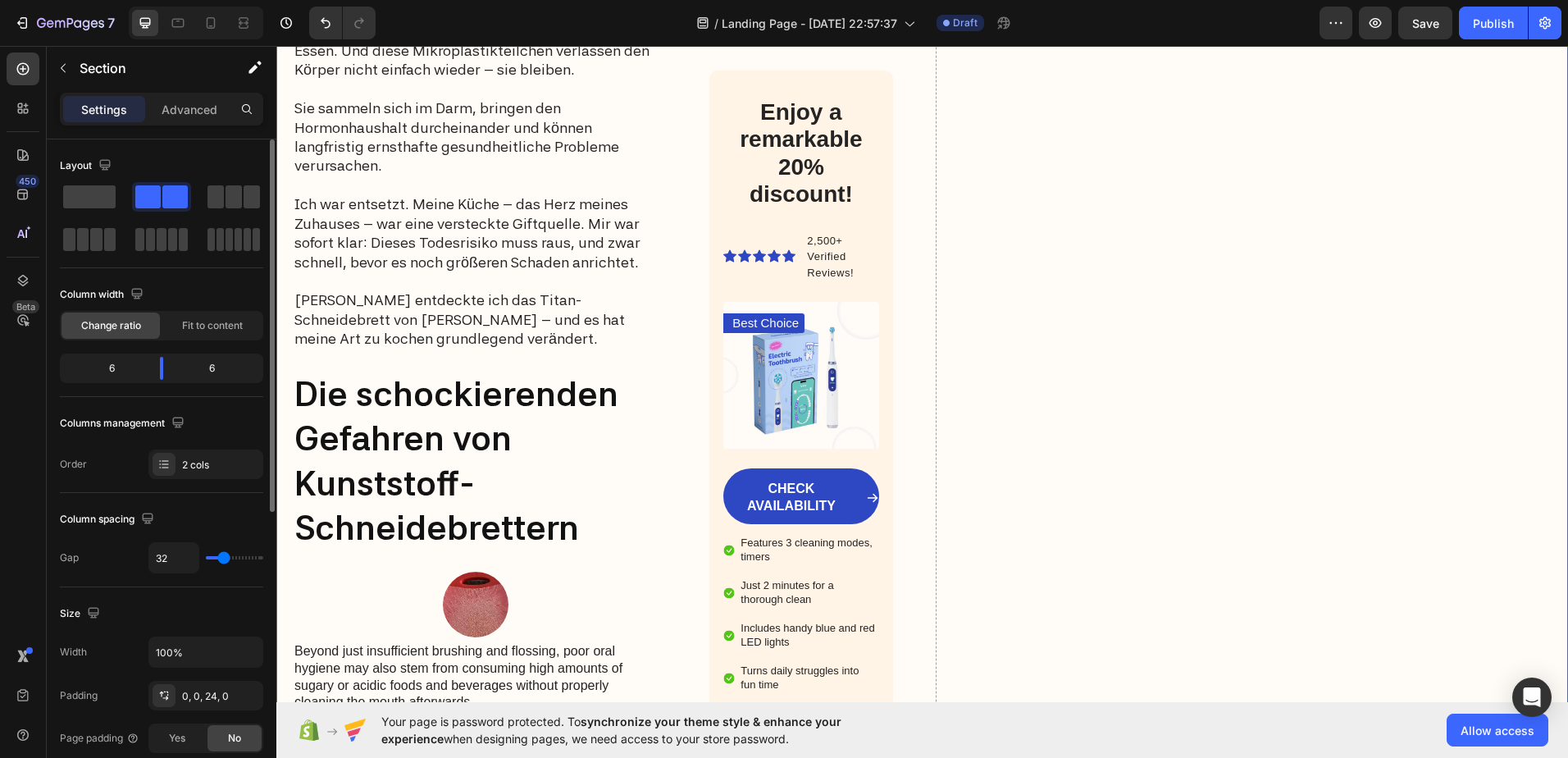
scroll to position [1300, 0]
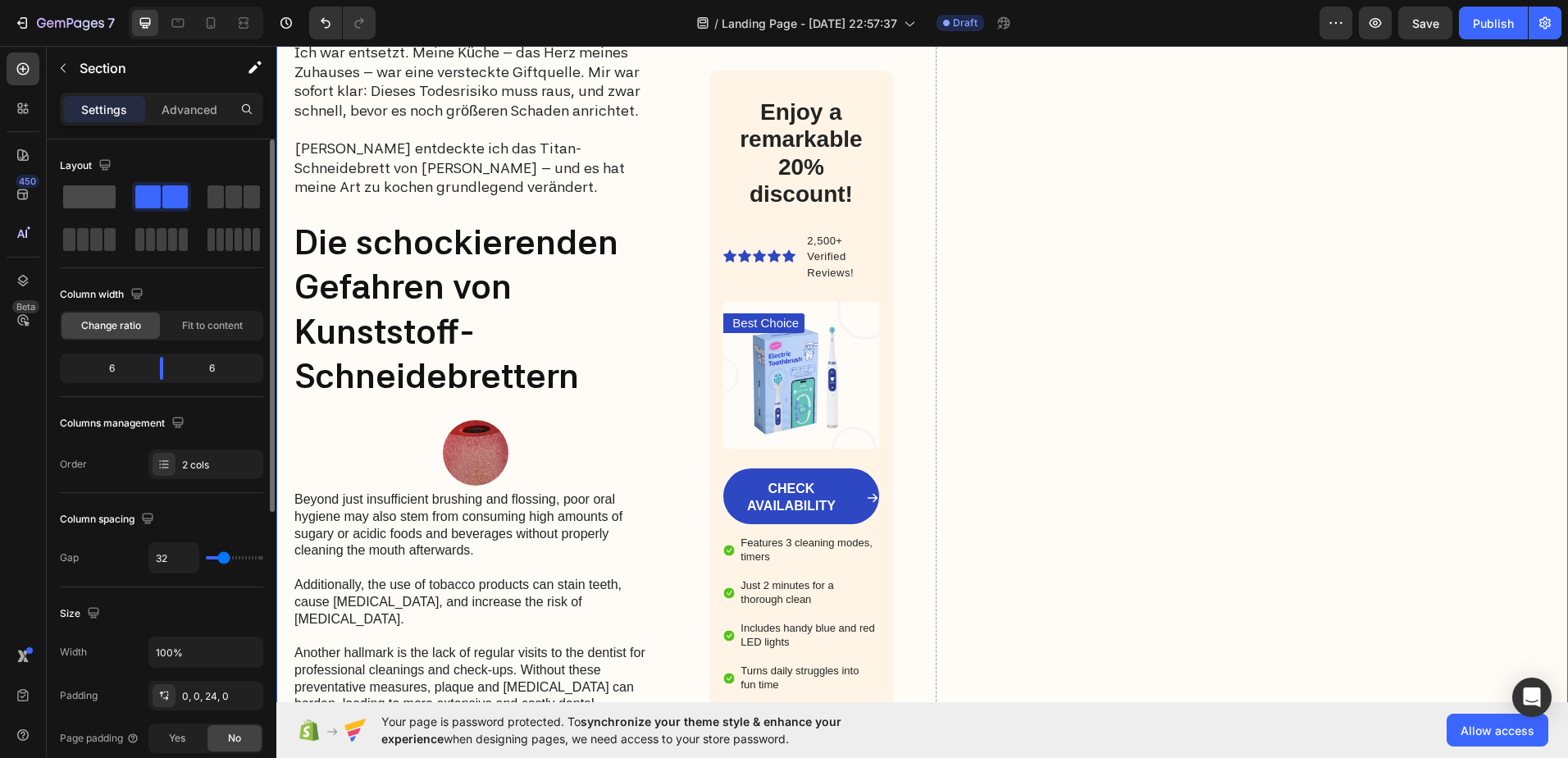
click at [90, 196] on span at bounding box center [89, 196] width 53 height 23
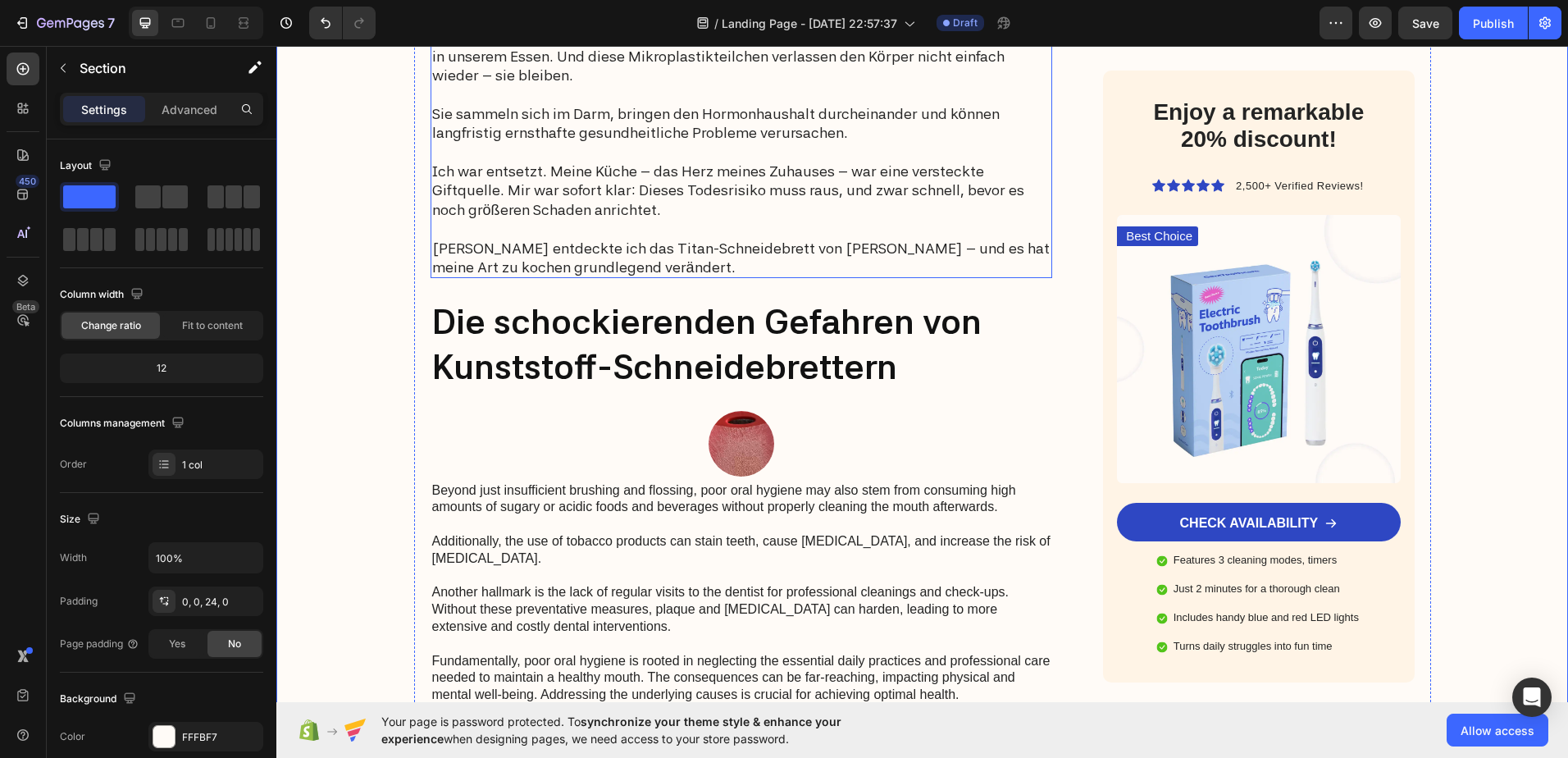
scroll to position [1066, 0]
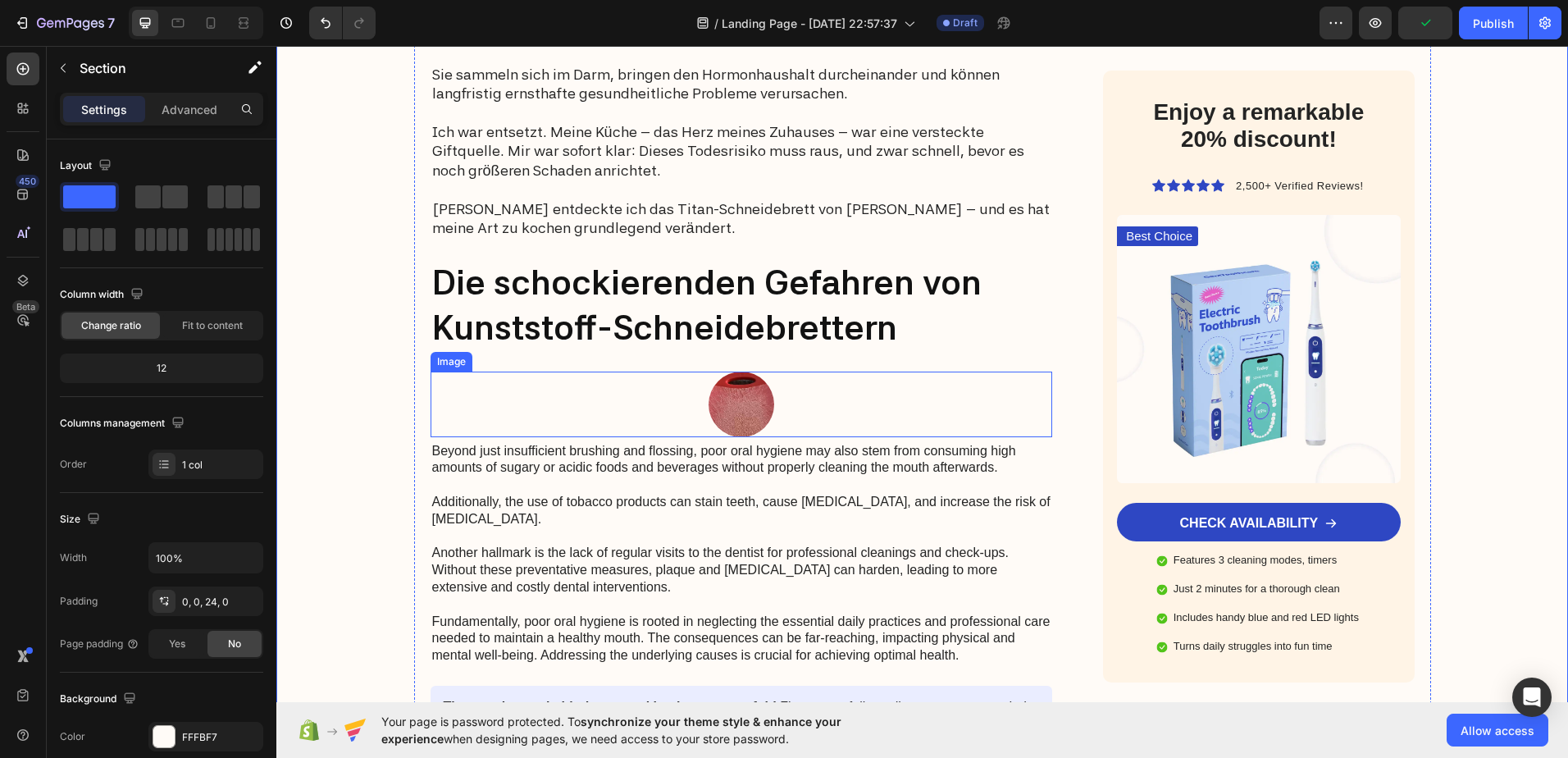
click at [743, 409] on img at bounding box center [741, 403] width 66 height 66
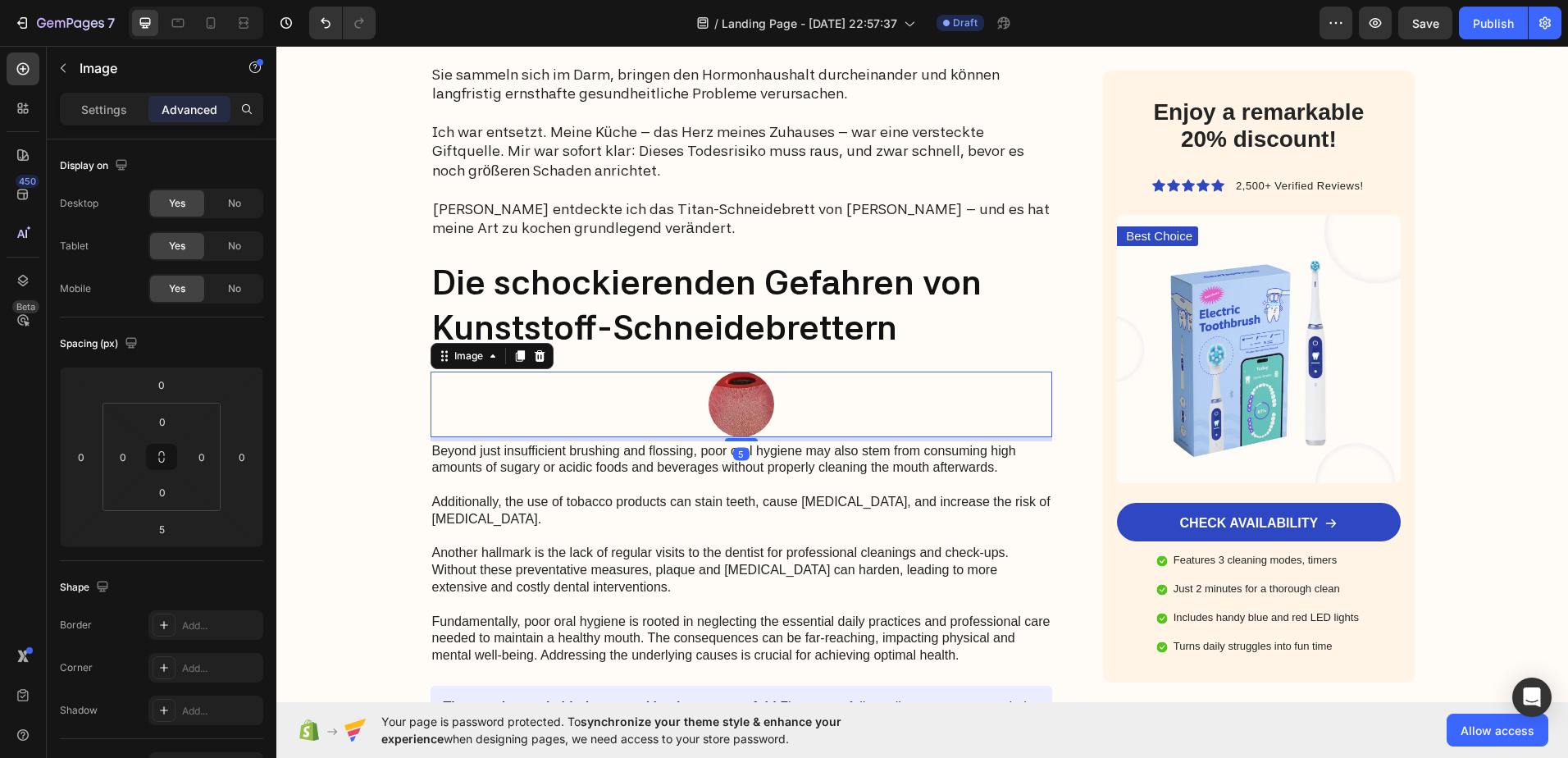
click at [636, 399] on div at bounding box center [742, 403] width 623 height 66
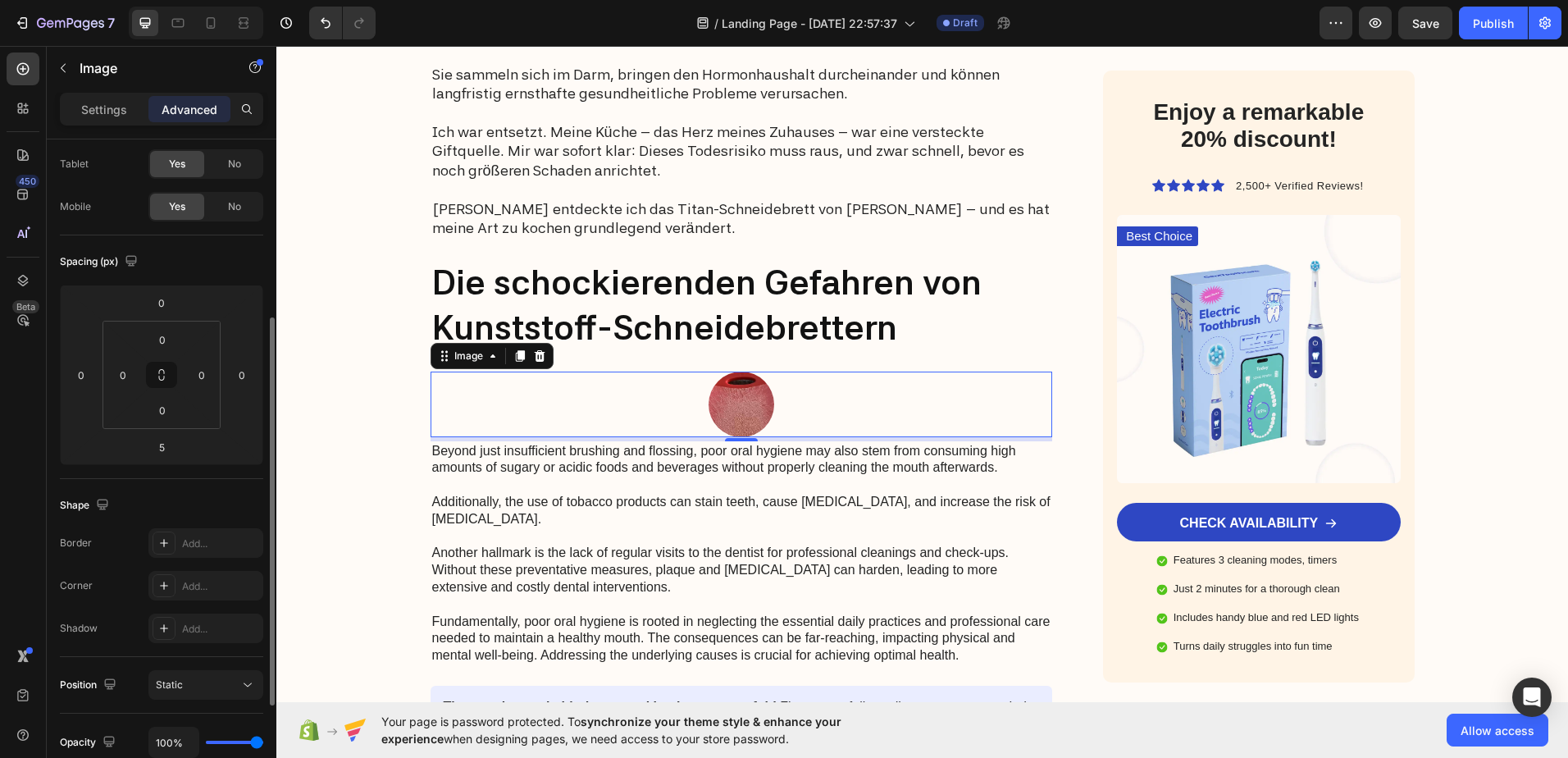
scroll to position [164, 0]
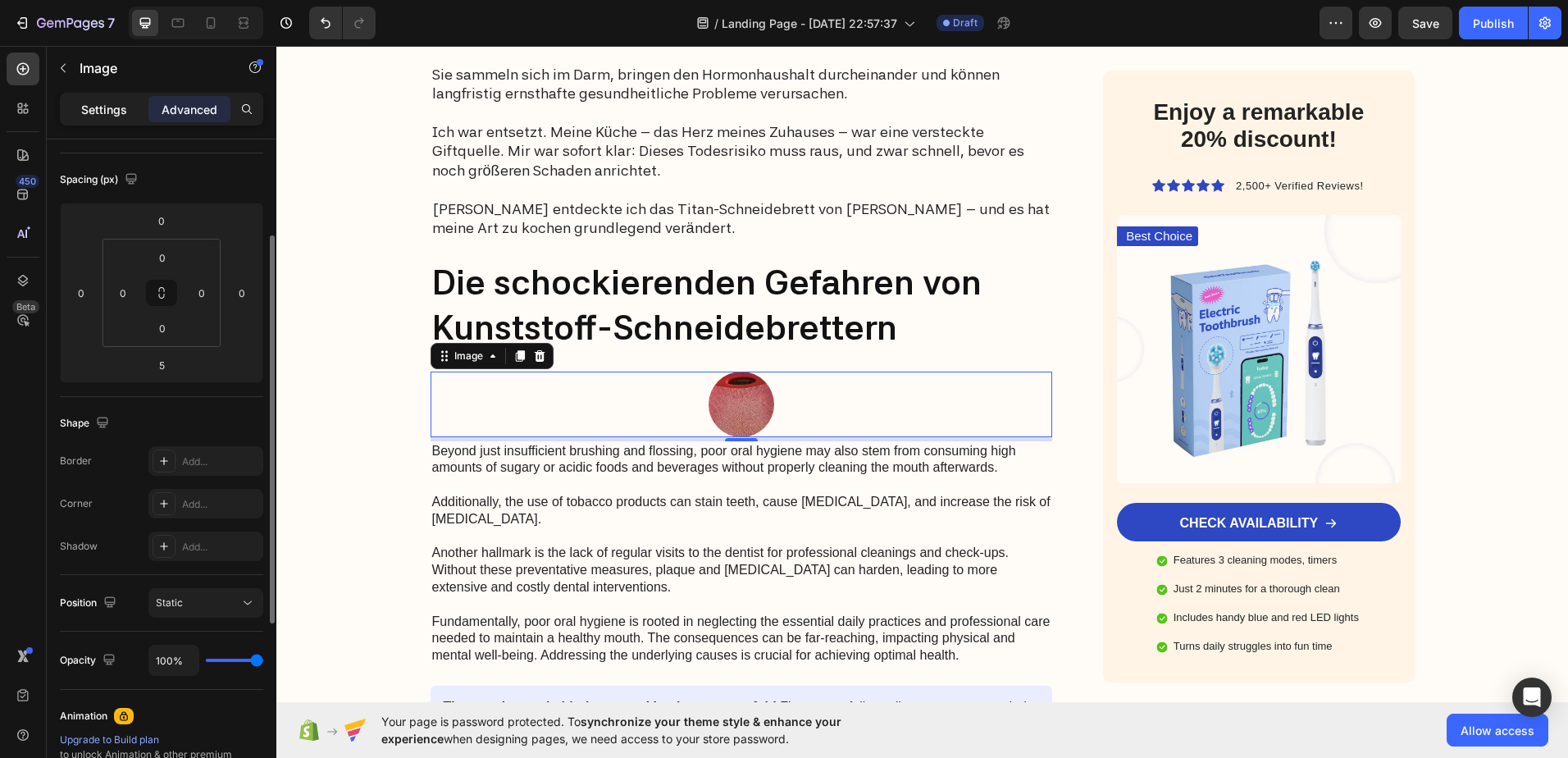
click at [110, 118] on div "Settings" at bounding box center [104, 109] width 82 height 26
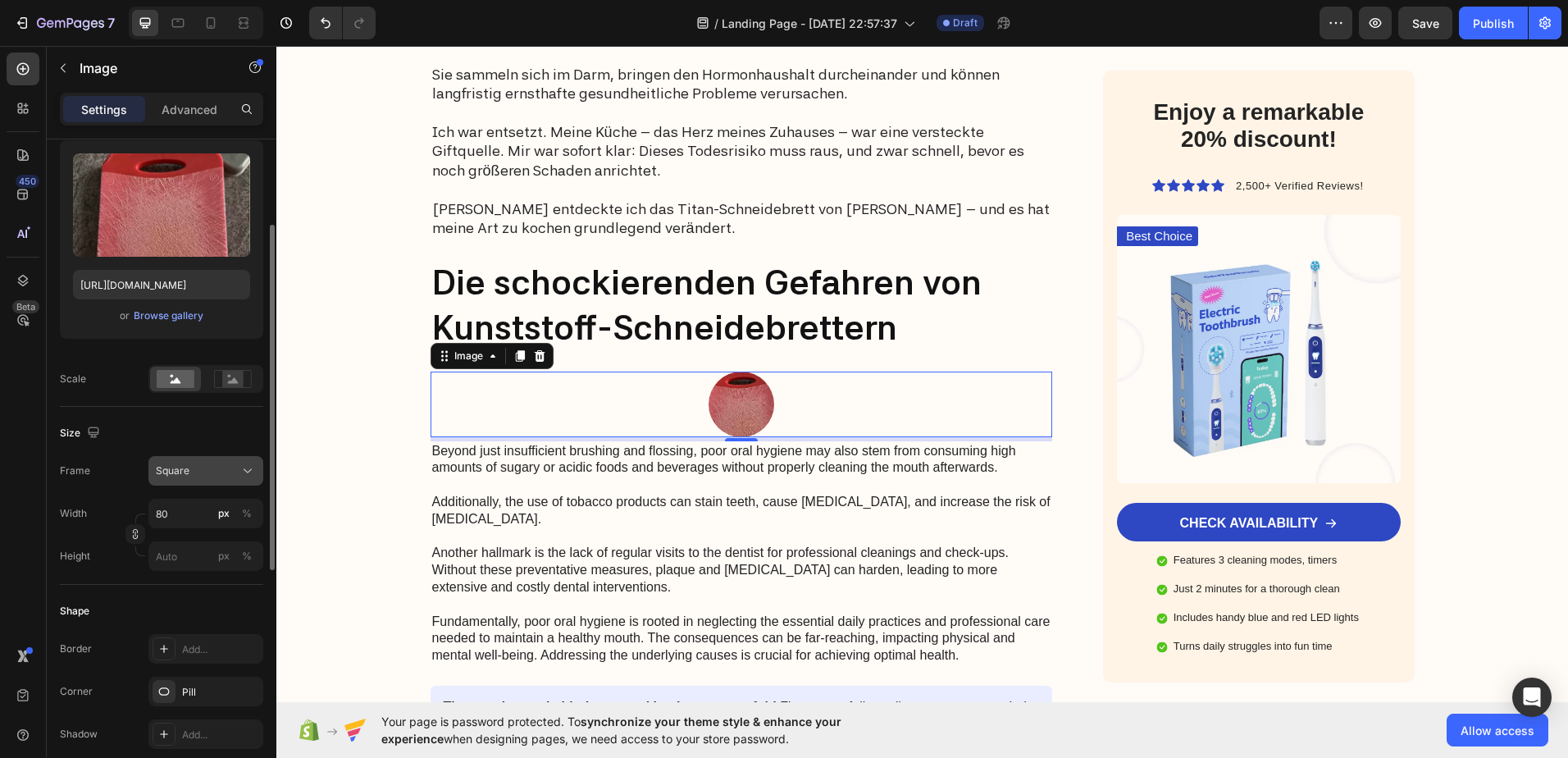
click at [237, 472] on div "Square" at bounding box center [206, 470] width 100 height 17
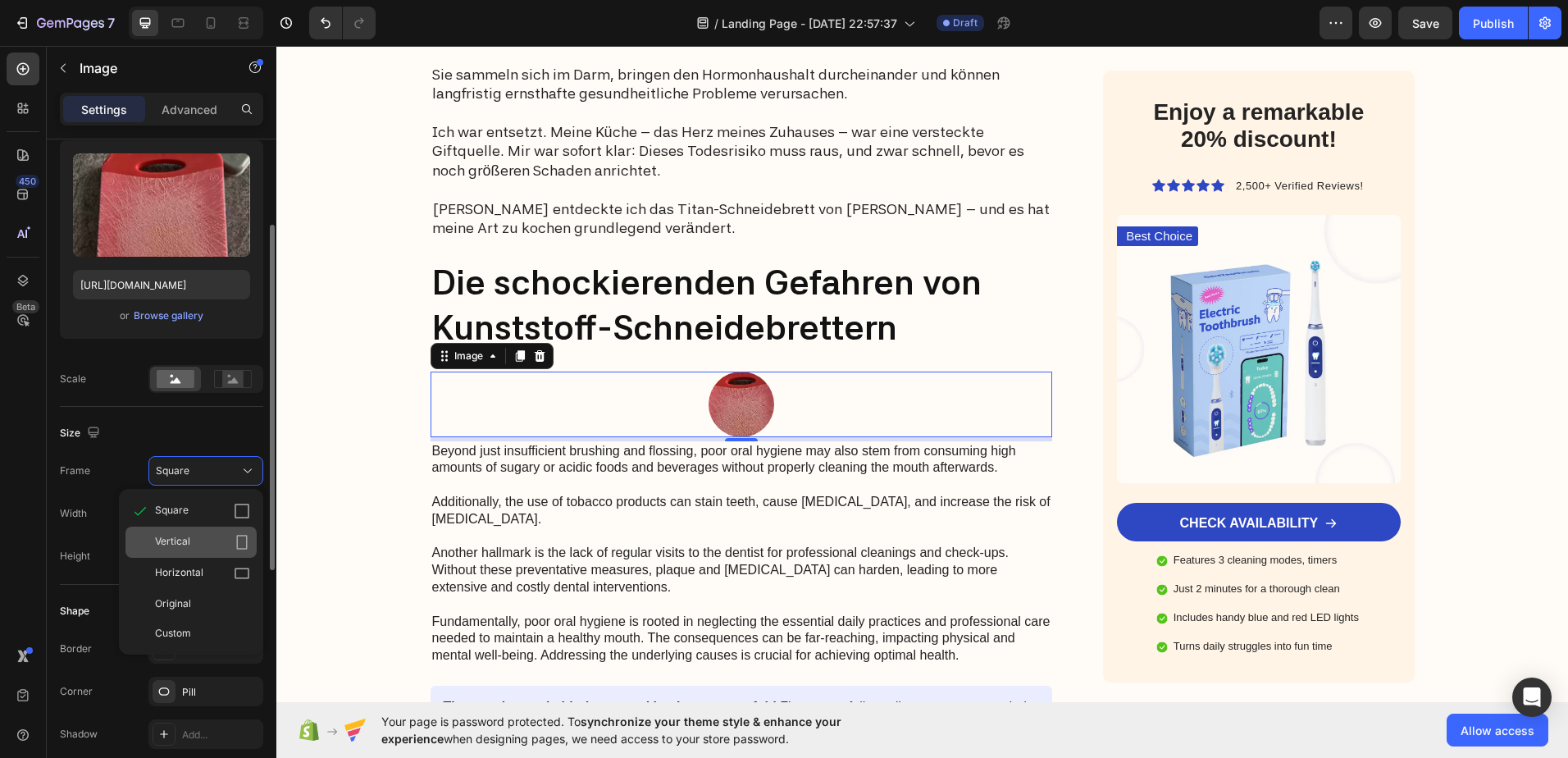
click at [217, 542] on div "Vertical" at bounding box center [202, 542] width 95 height 17
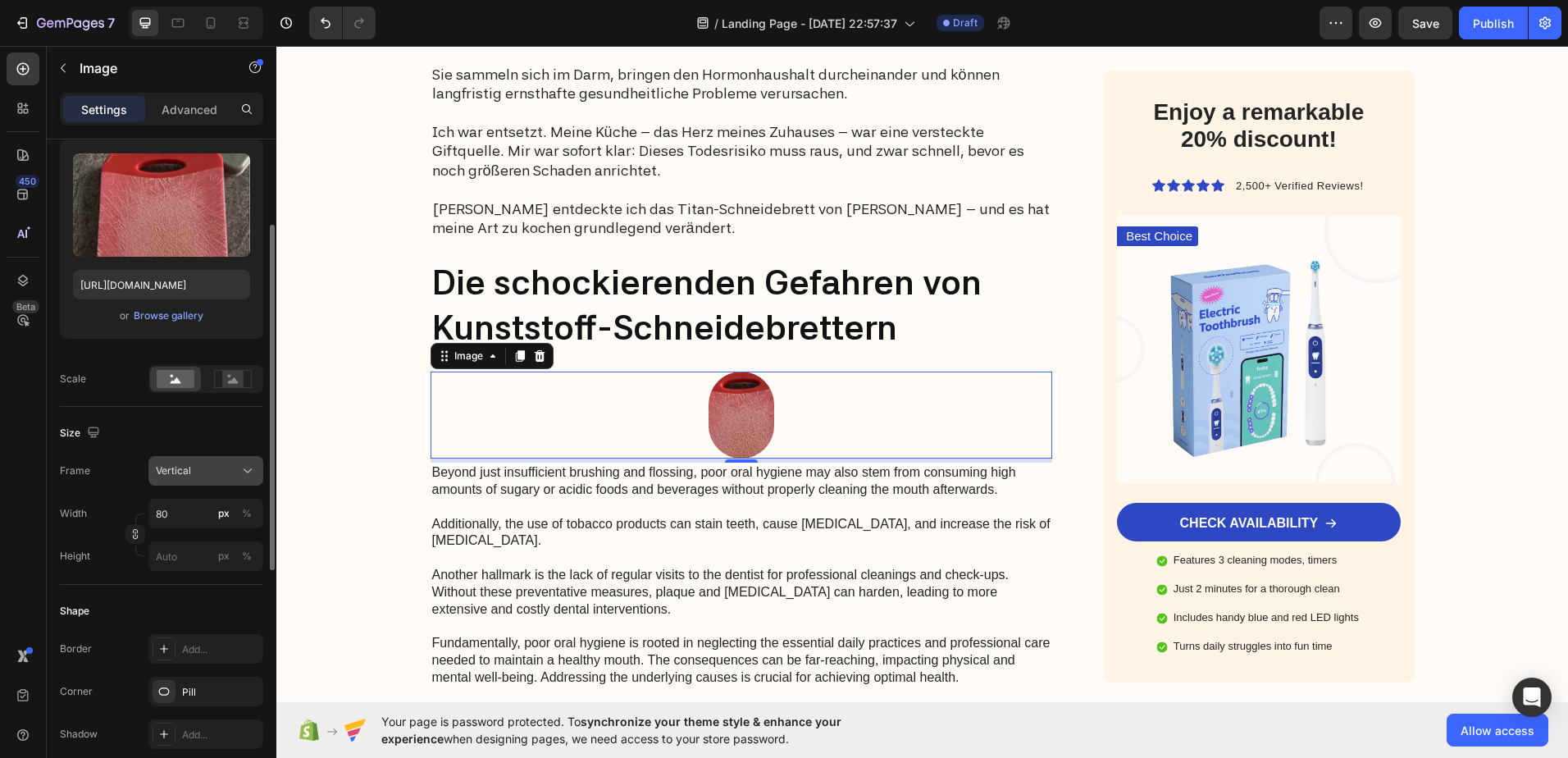
click at [240, 466] on icon at bounding box center [248, 470] width 17 height 17
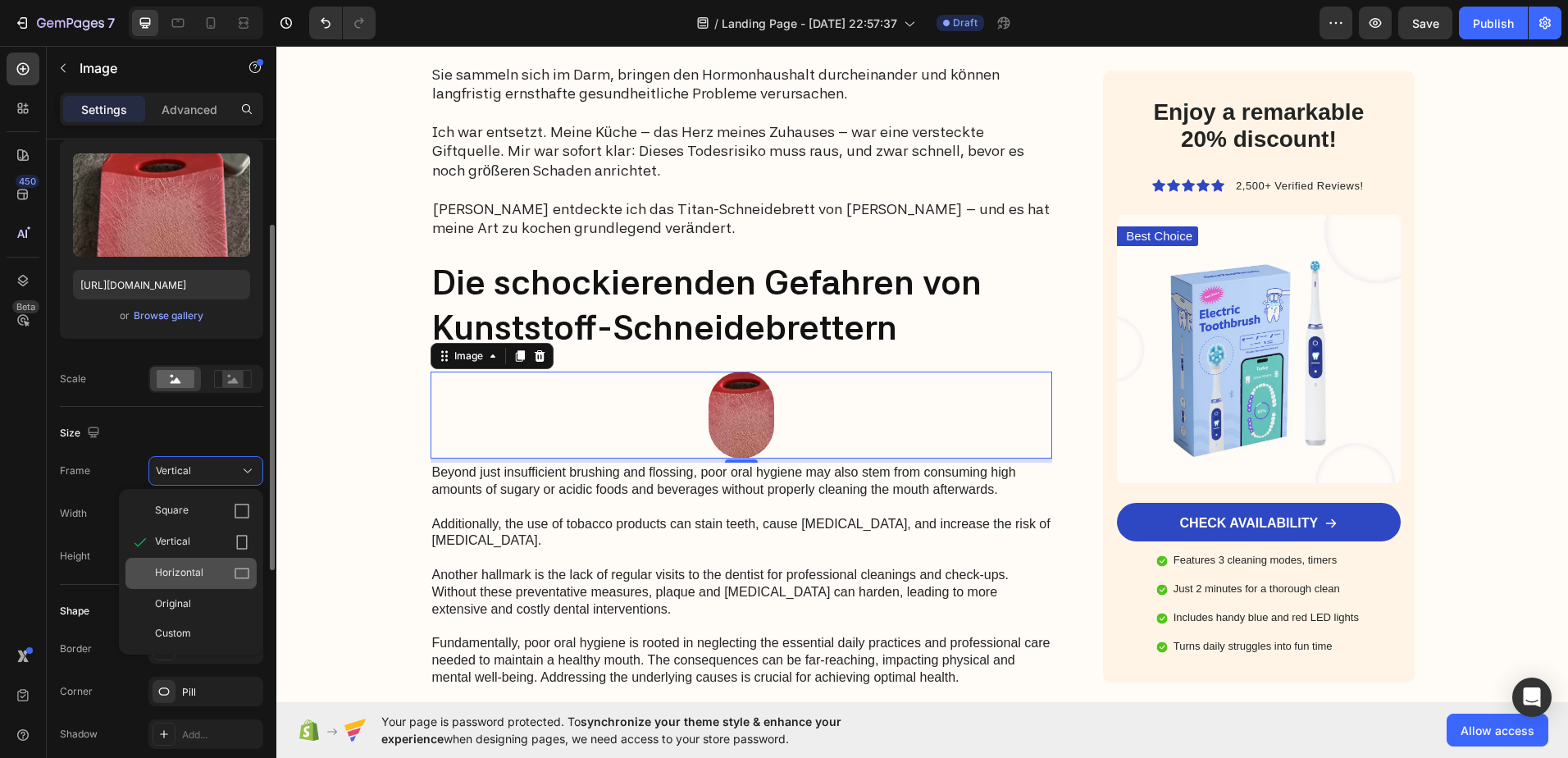
click at [216, 576] on div "Horizontal" at bounding box center [202, 573] width 95 height 17
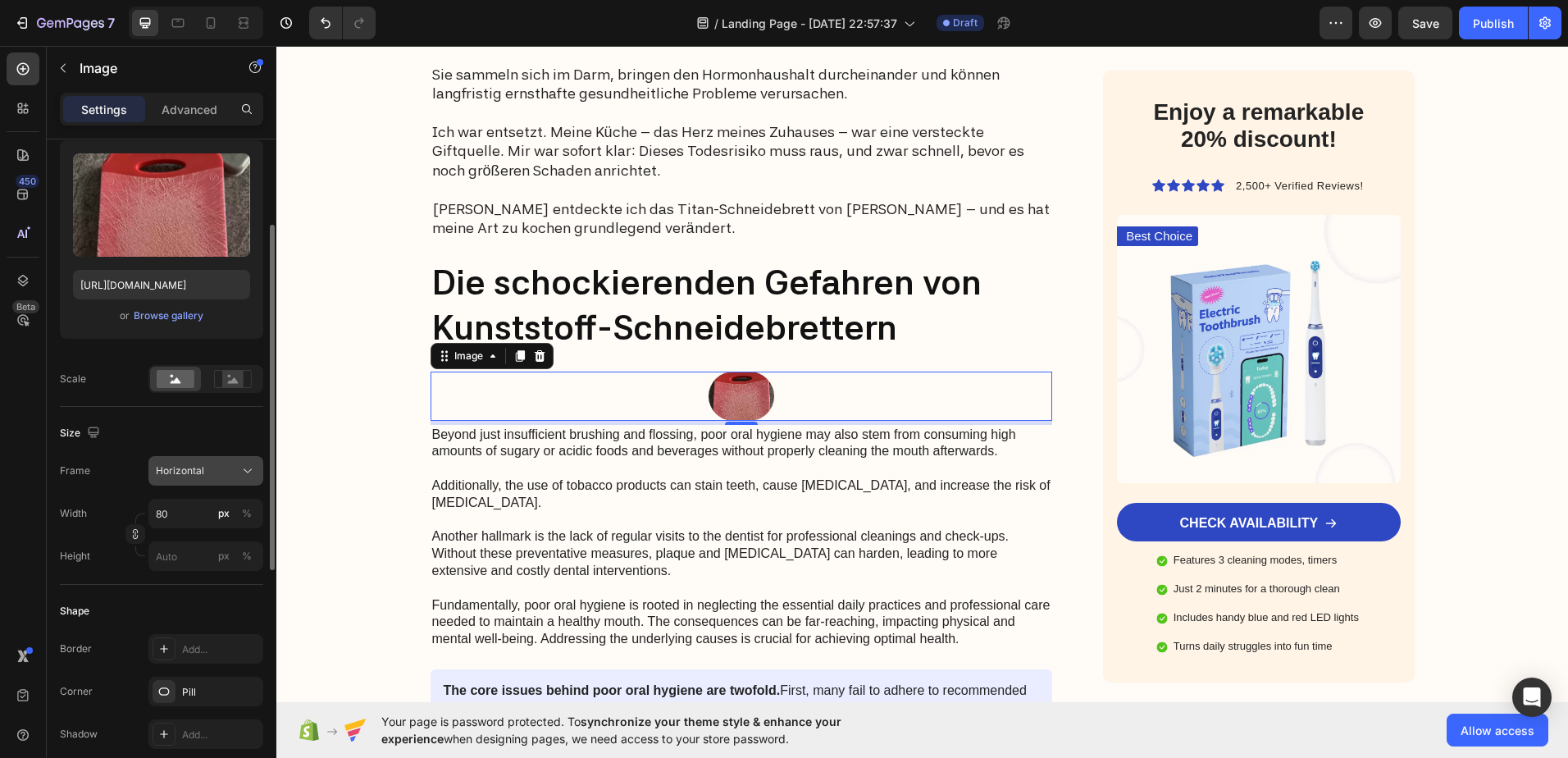
click at [224, 472] on div "Horizontal" at bounding box center [196, 470] width 80 height 15
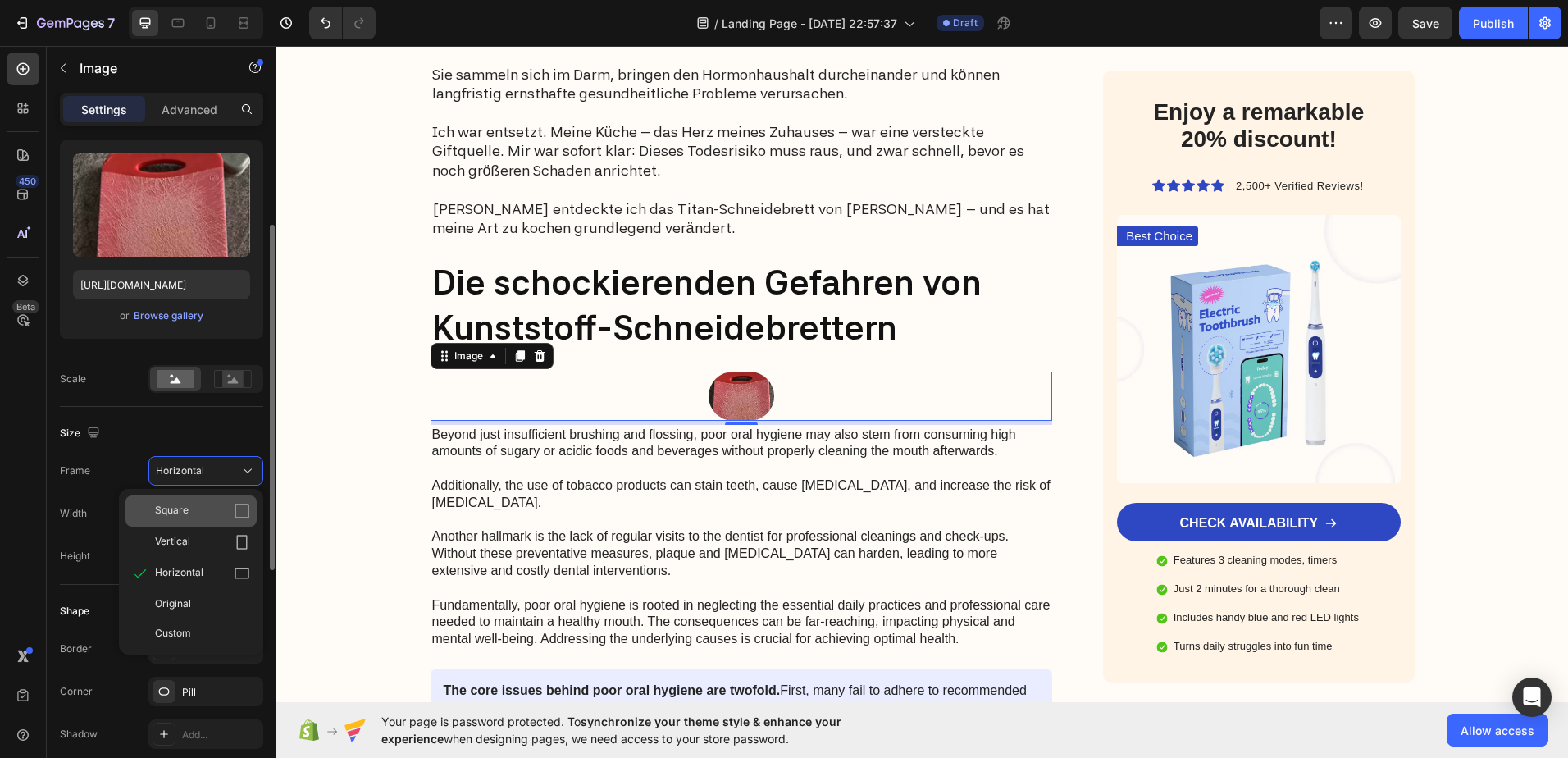
click at [201, 505] on div "Square" at bounding box center [202, 510] width 95 height 17
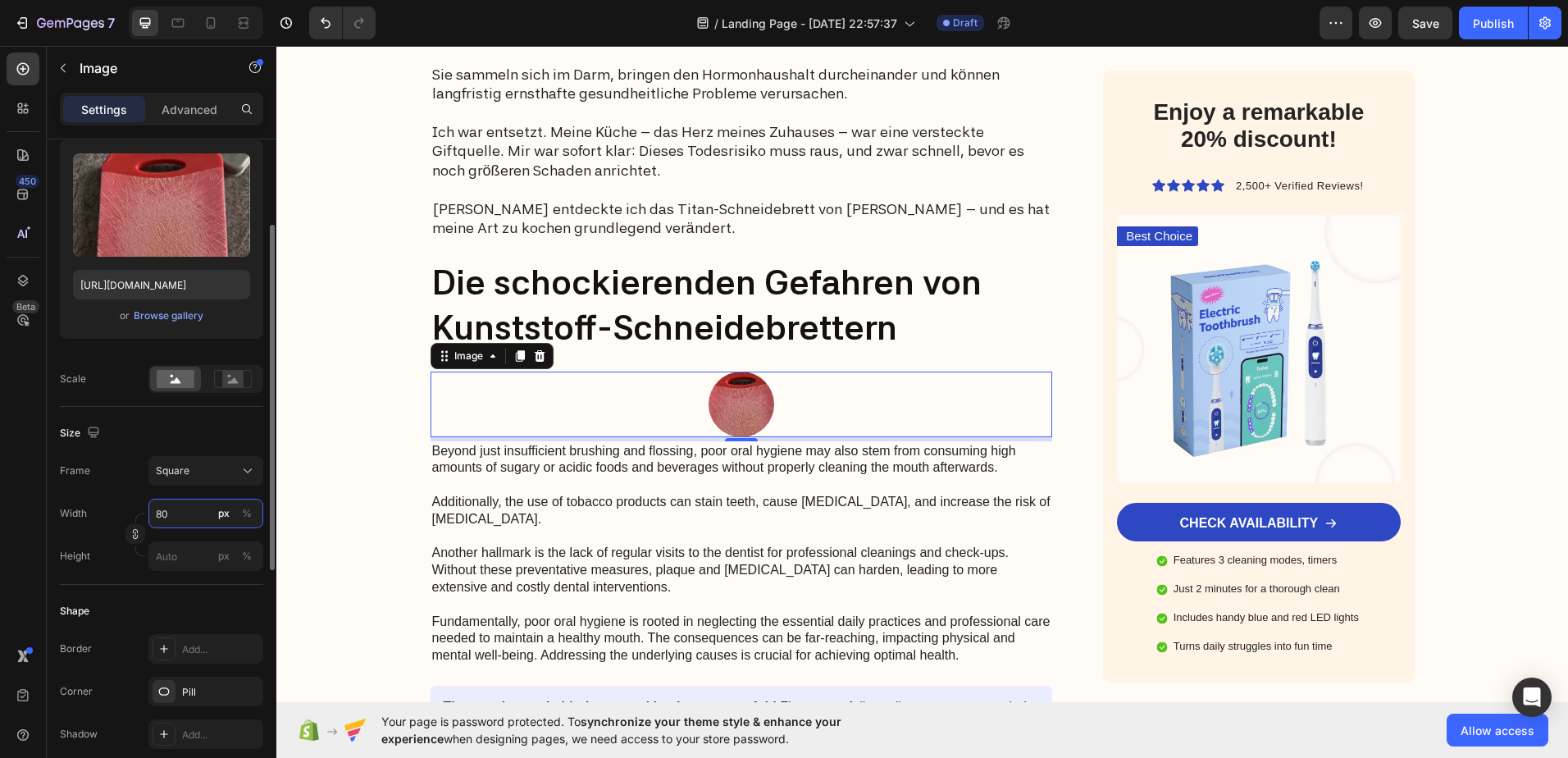
click at [201, 505] on input "80" at bounding box center [206, 513] width 115 height 29
click at [183, 447] on div "Size Frame Square Width 80 px % Height px %" at bounding box center [162, 496] width 204 height 178
click at [534, 352] on icon at bounding box center [539, 355] width 11 height 12
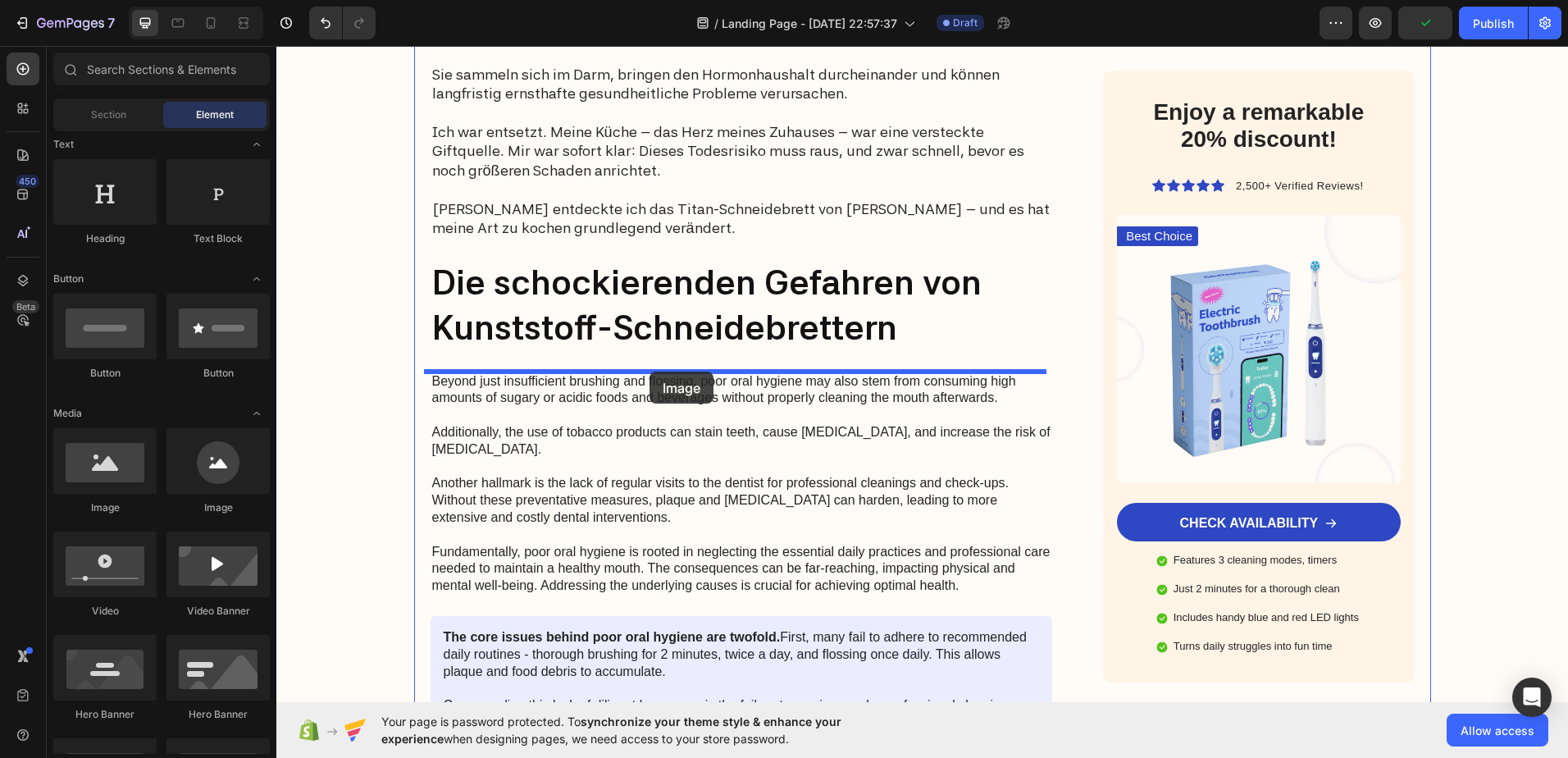
drag, startPoint x: 384, startPoint y: 513, endPoint x: 649, endPoint y: 371, distance: 300.6
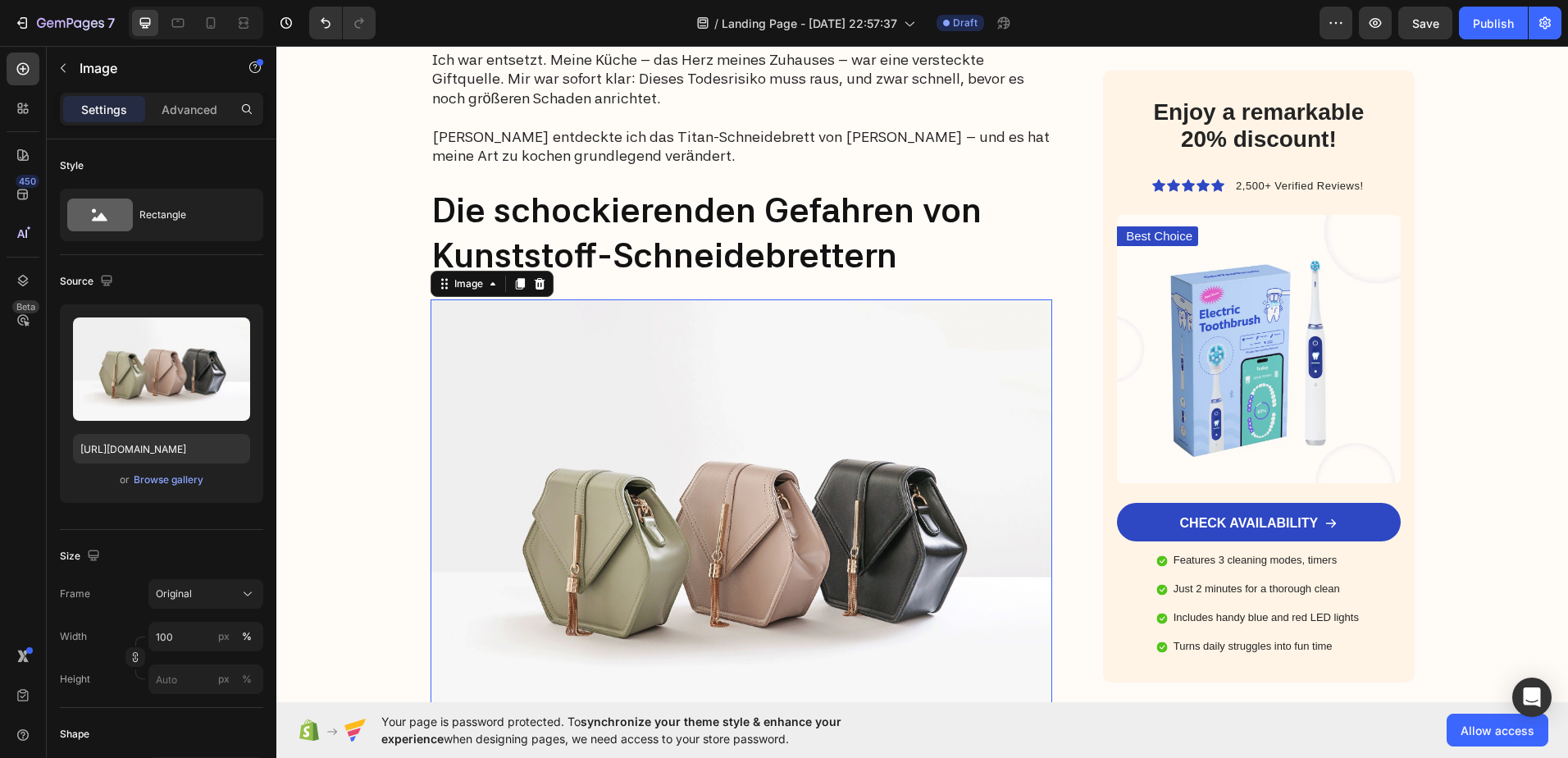
scroll to position [1312, 0]
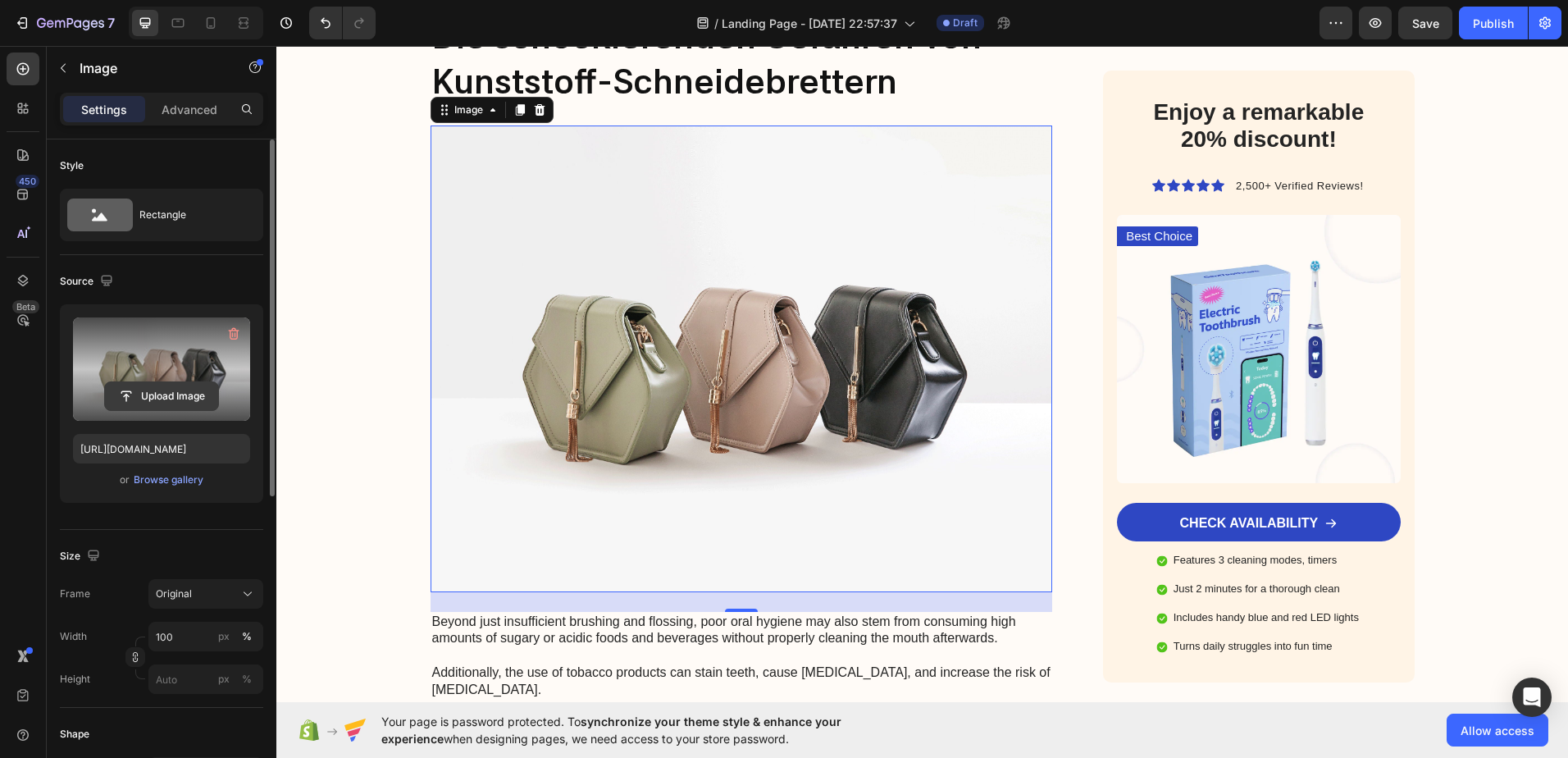
click at [155, 396] on input "file" at bounding box center [162, 396] width 114 height 27
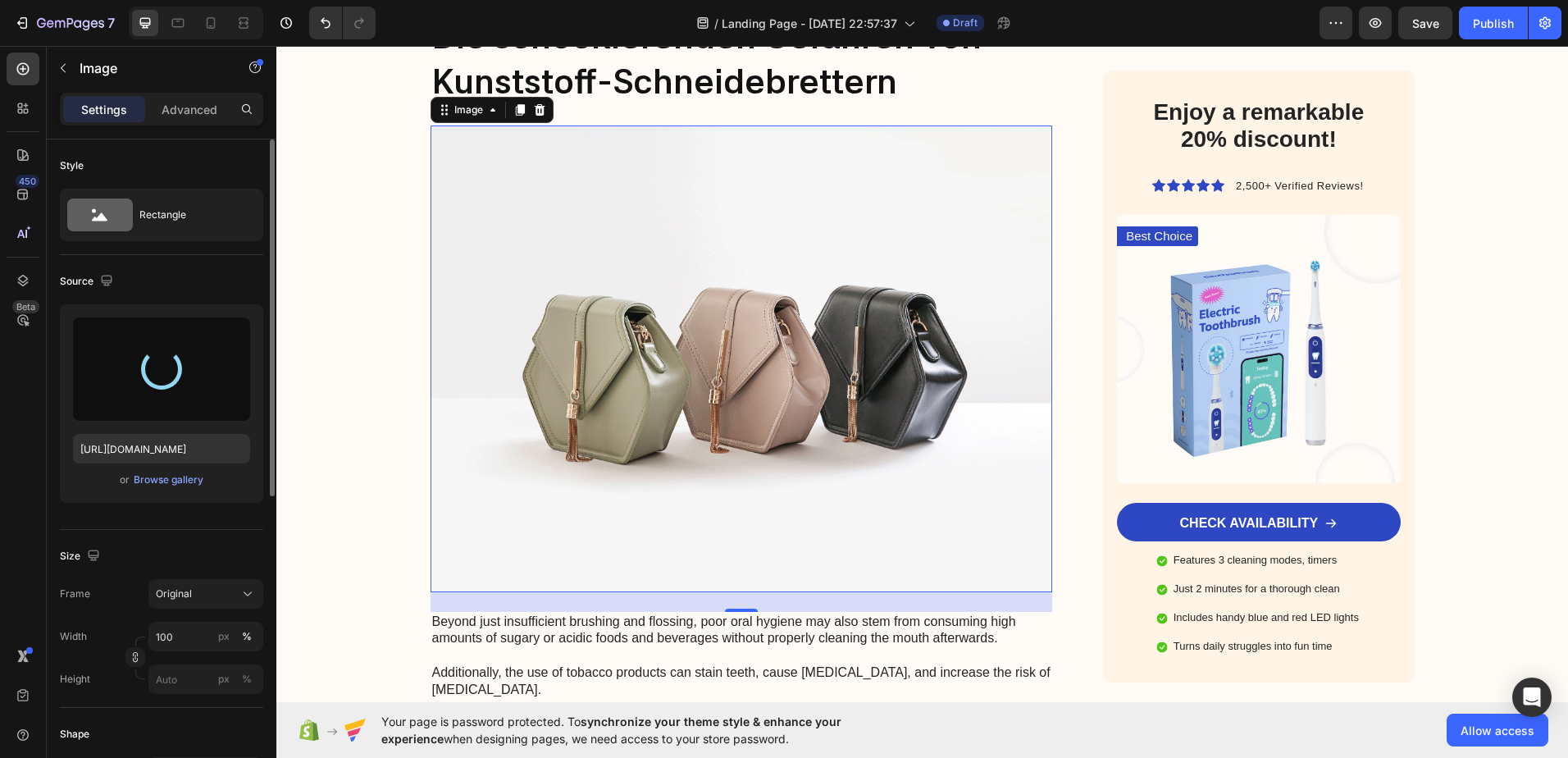
type input "https://cdn.shopify.com/s/files/1/0960/3579/9375/files/gempages_581830906663142…"
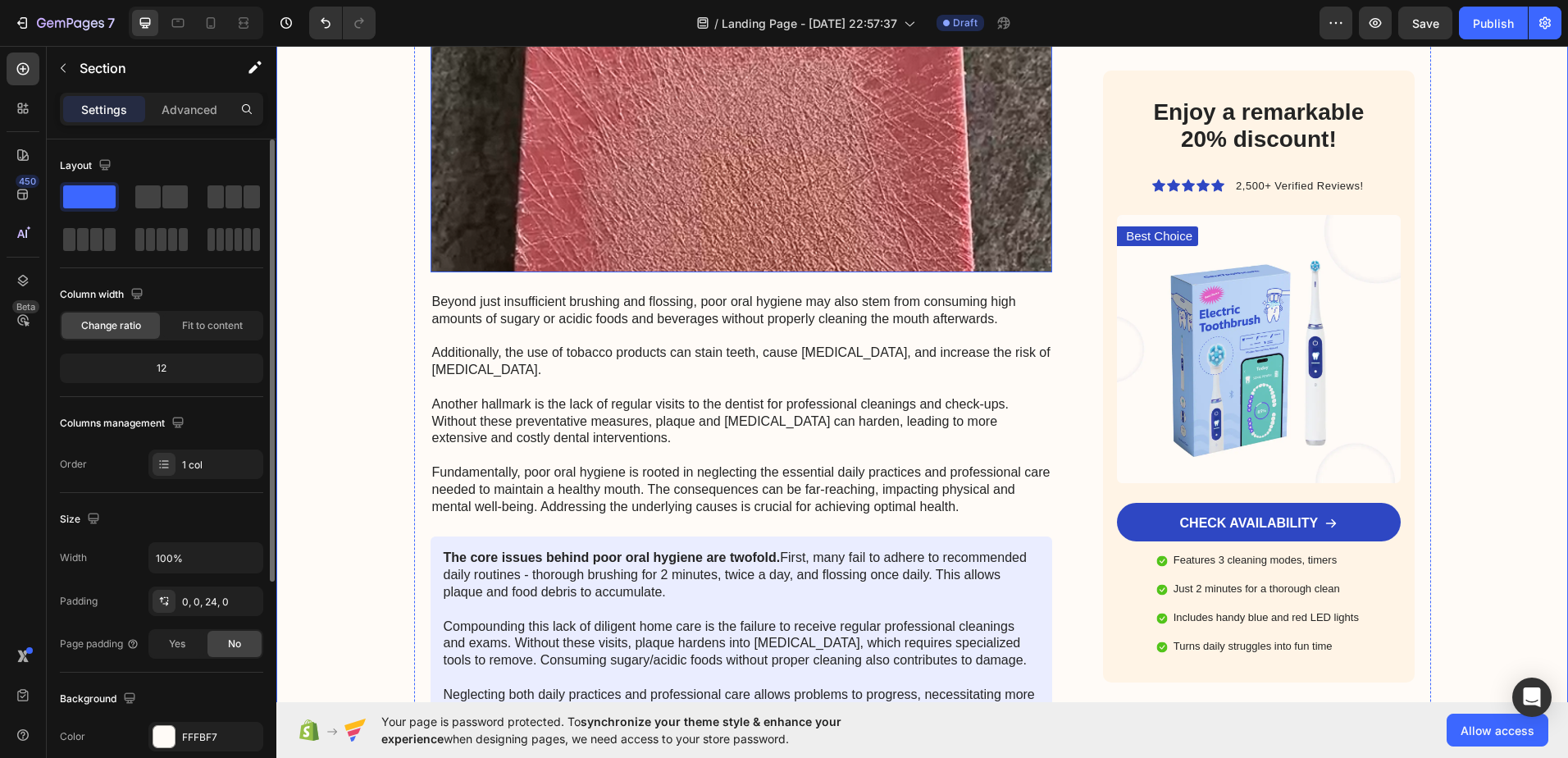
scroll to position [1558, 0]
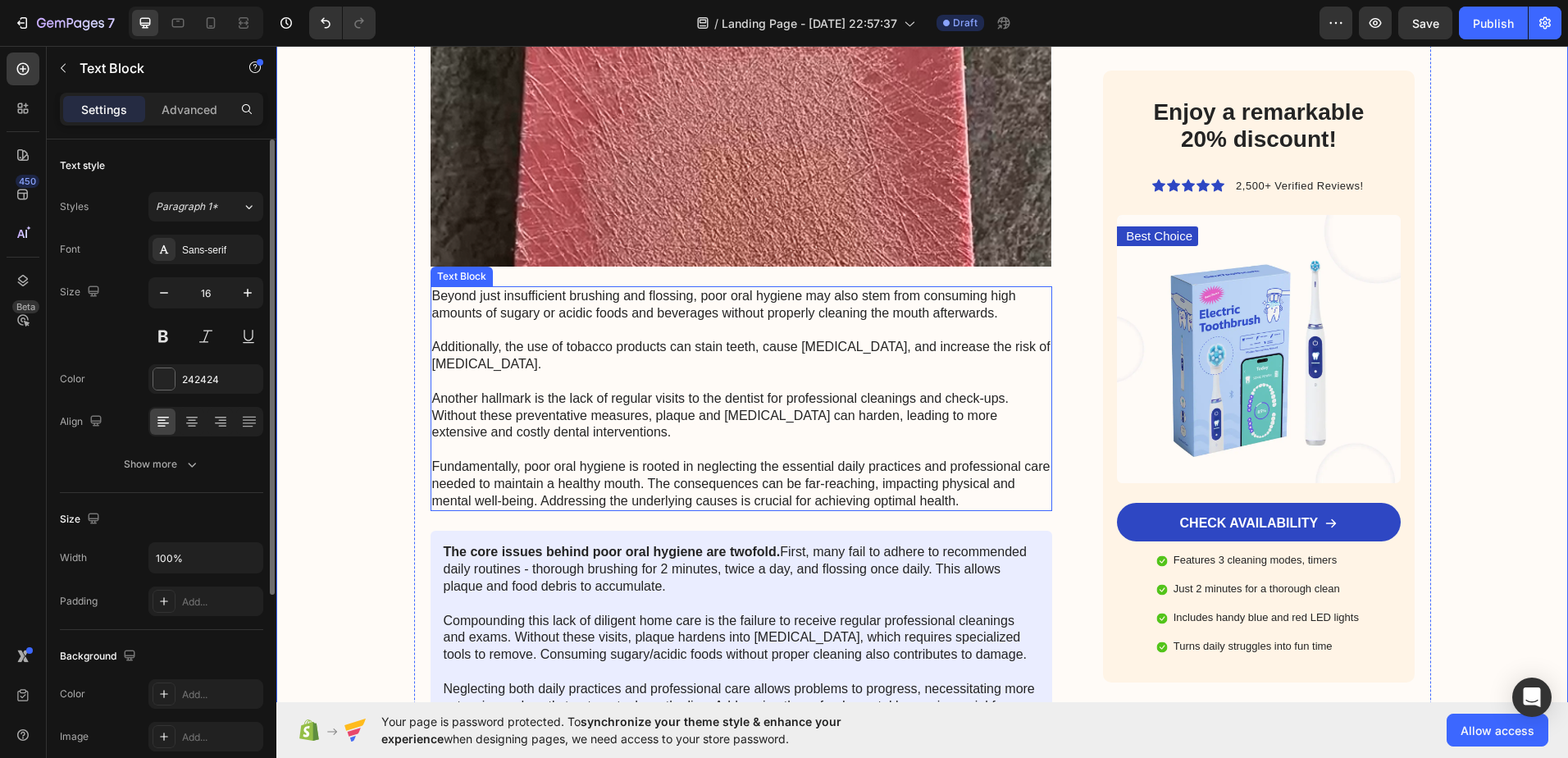
click at [544, 366] on p "Beyond just insufficient brushing and flossing, poor oral hygiene may also stem…" at bounding box center [741, 399] width 619 height 221
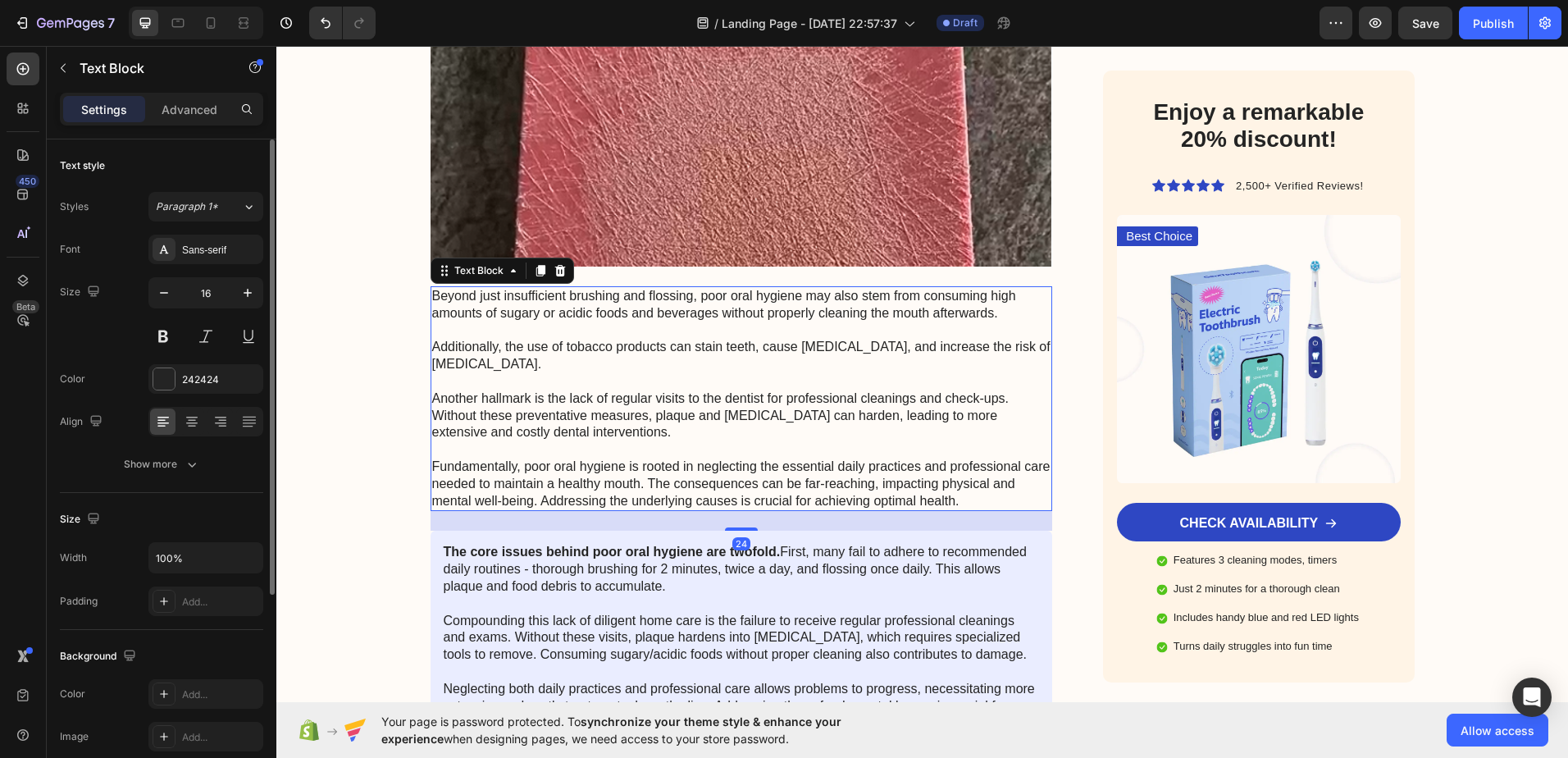
click at [544, 366] on p "Beyond just insufficient brushing and flossing, poor oral hygiene may also stem…" at bounding box center [741, 399] width 619 height 221
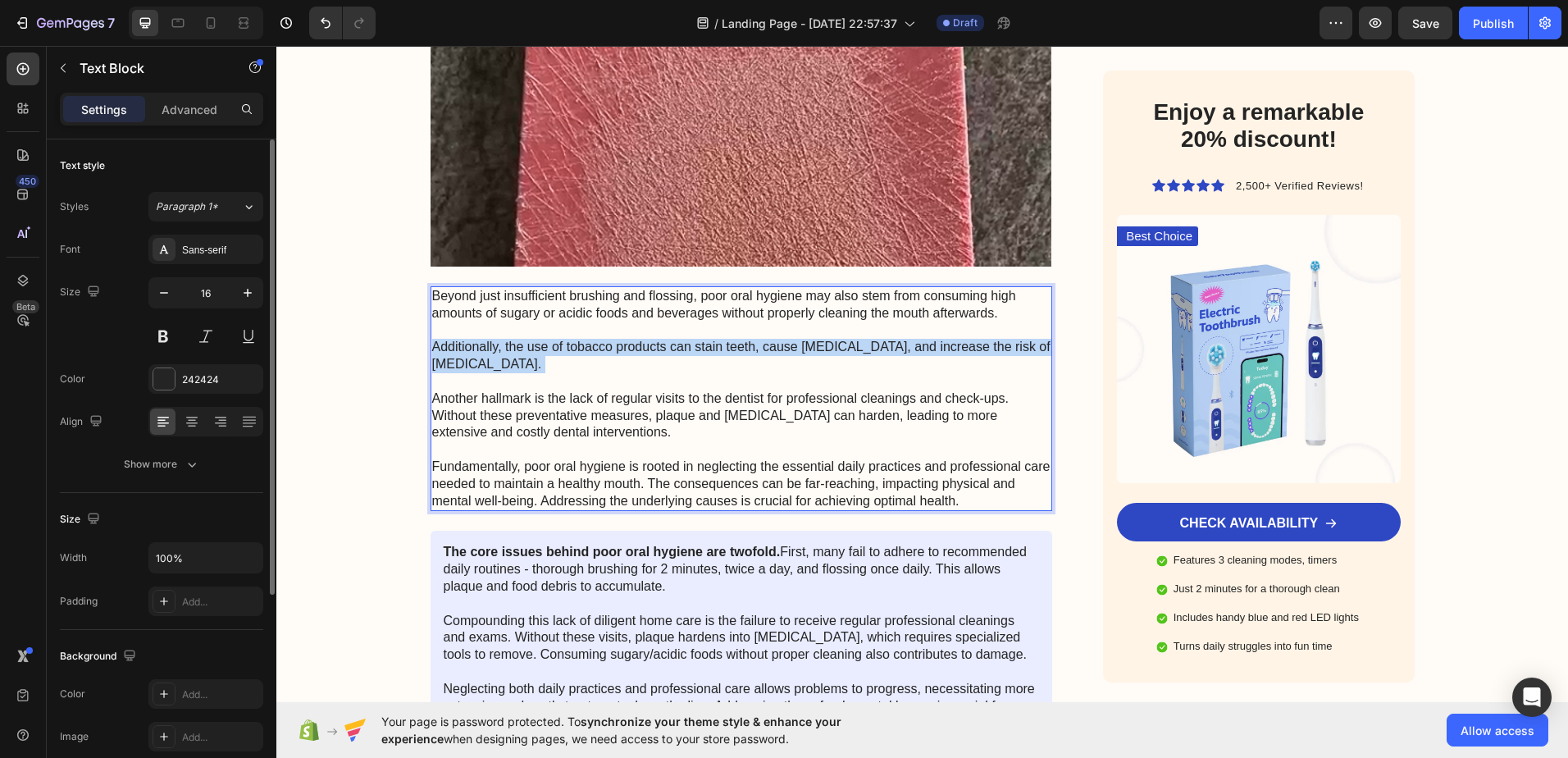
click at [544, 366] on p "Beyond just insufficient brushing and flossing, poor oral hygiene may also stem…" at bounding box center [741, 399] width 619 height 221
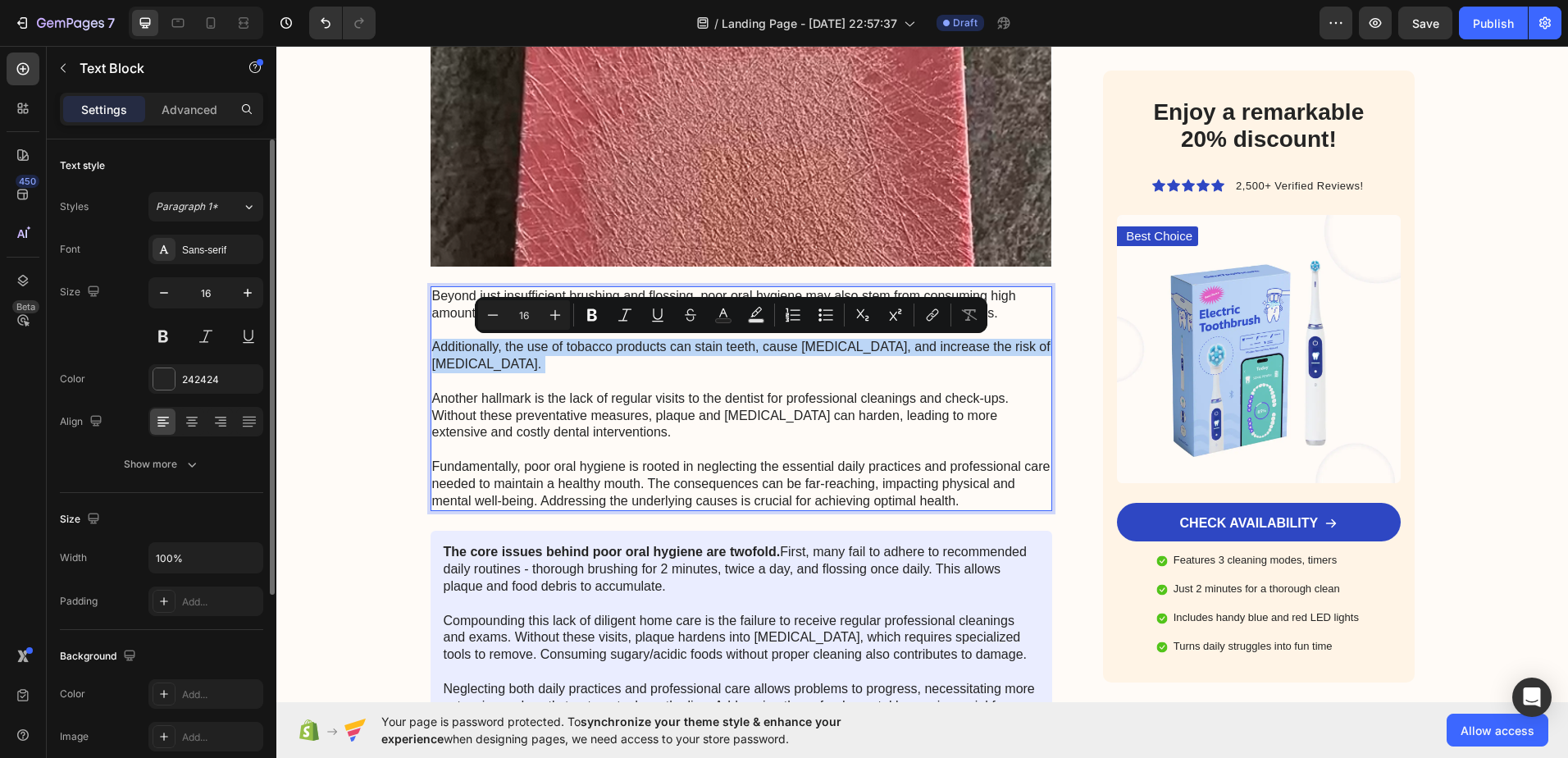
click at [544, 366] on p "Beyond just insufficient brushing and flossing, poor oral hygiene may also stem…" at bounding box center [741, 399] width 619 height 221
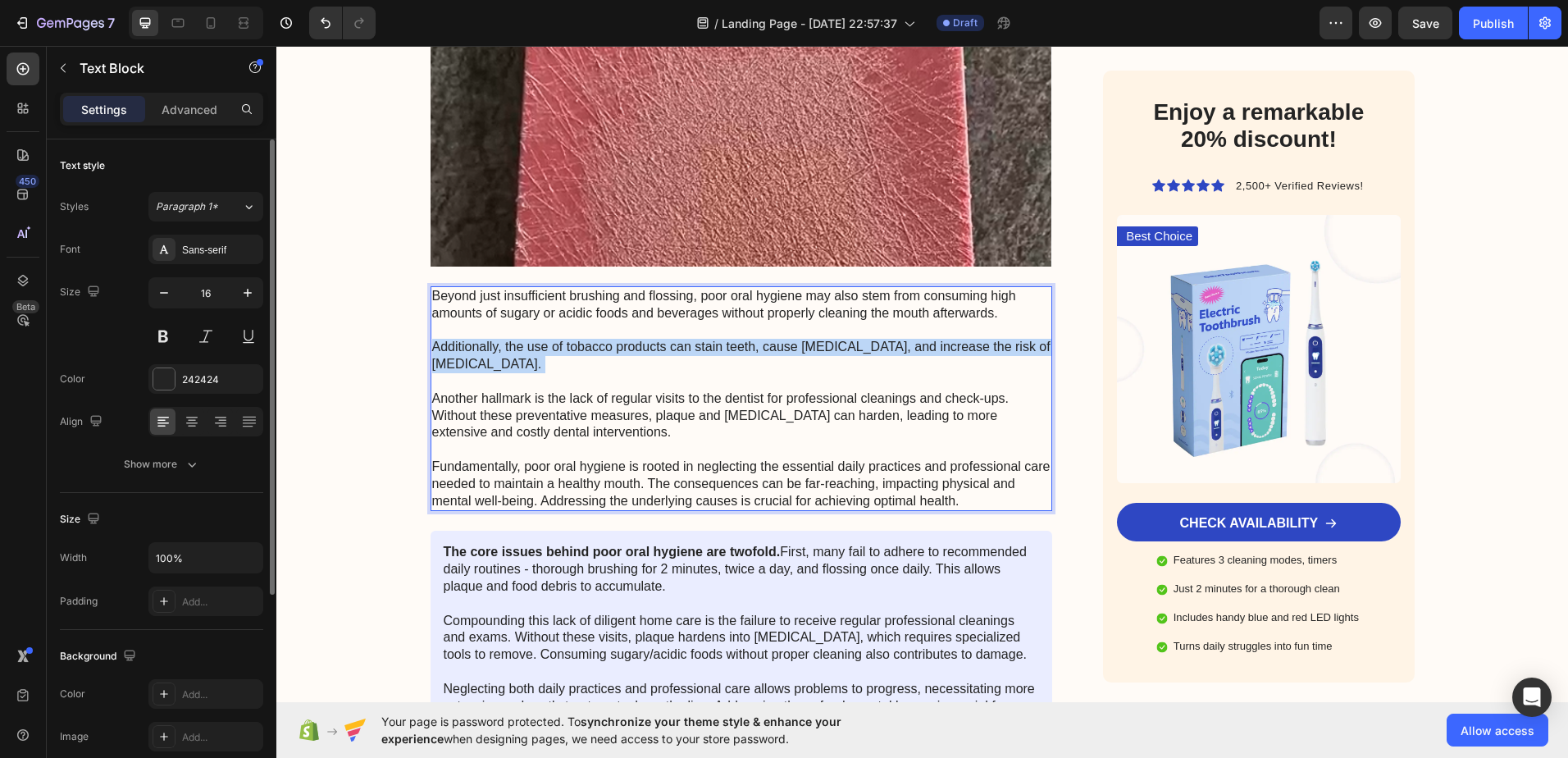
click at [544, 366] on p "Beyond just insufficient brushing and flossing, poor oral hygiene may also stem…" at bounding box center [741, 399] width 619 height 221
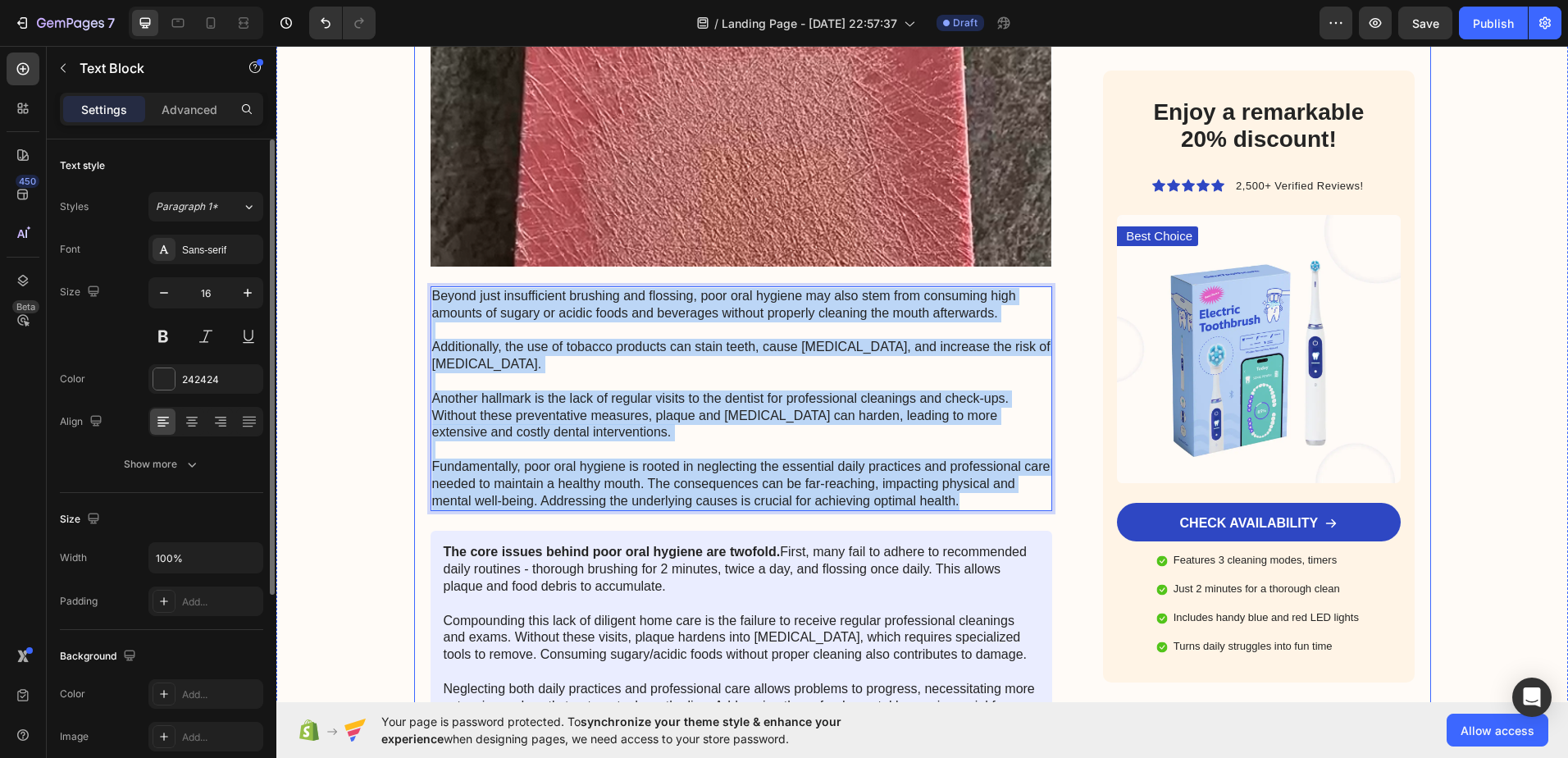
drag, startPoint x: 940, startPoint y: 497, endPoint x: 427, endPoint y: 285, distance: 555.1
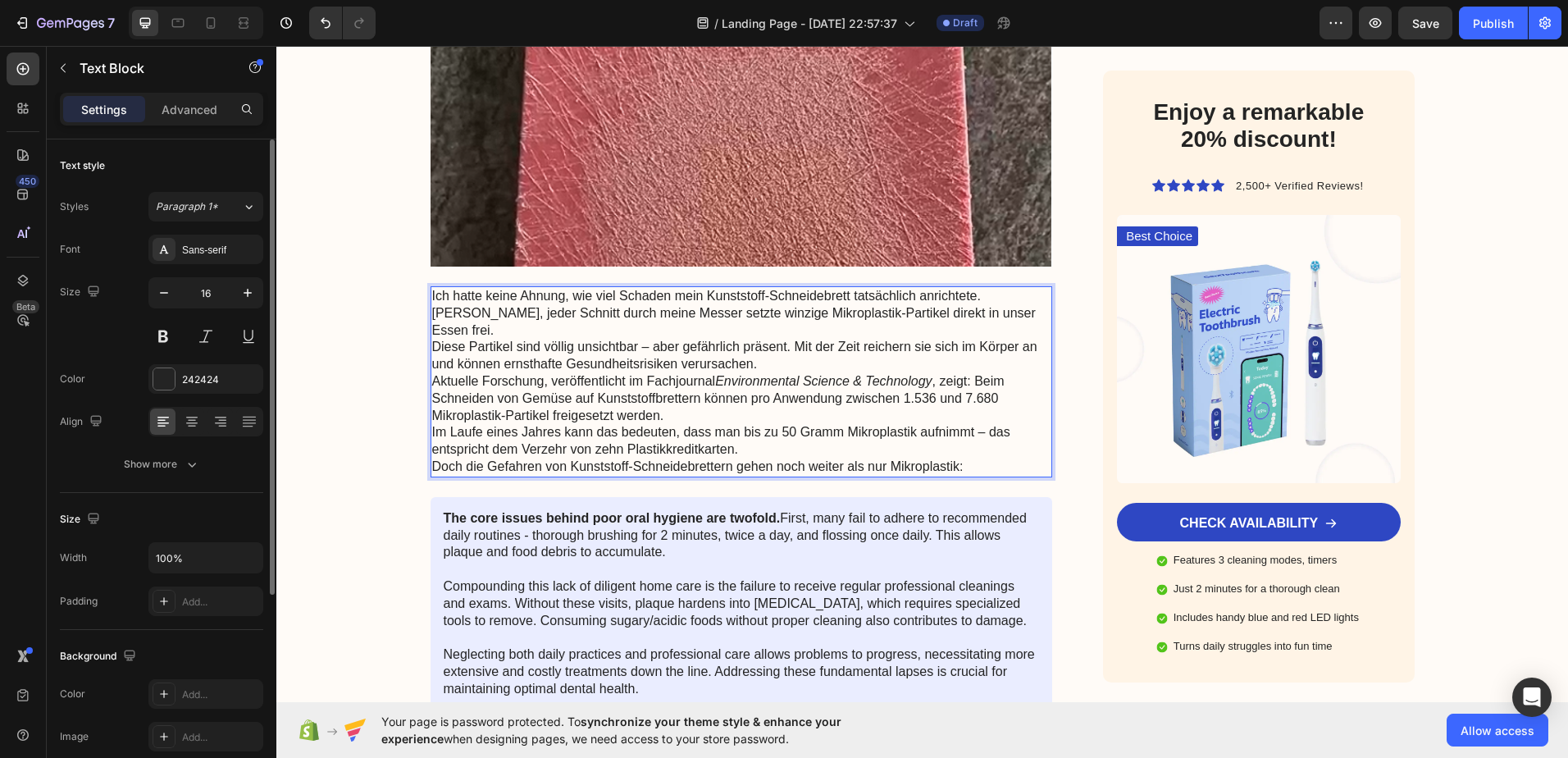
click at [432, 339] on p "Diese Partikel sind völlig unsichtbar – aber gefährlich präsent. Mit der Zeit r…" at bounding box center [741, 355] width 619 height 34
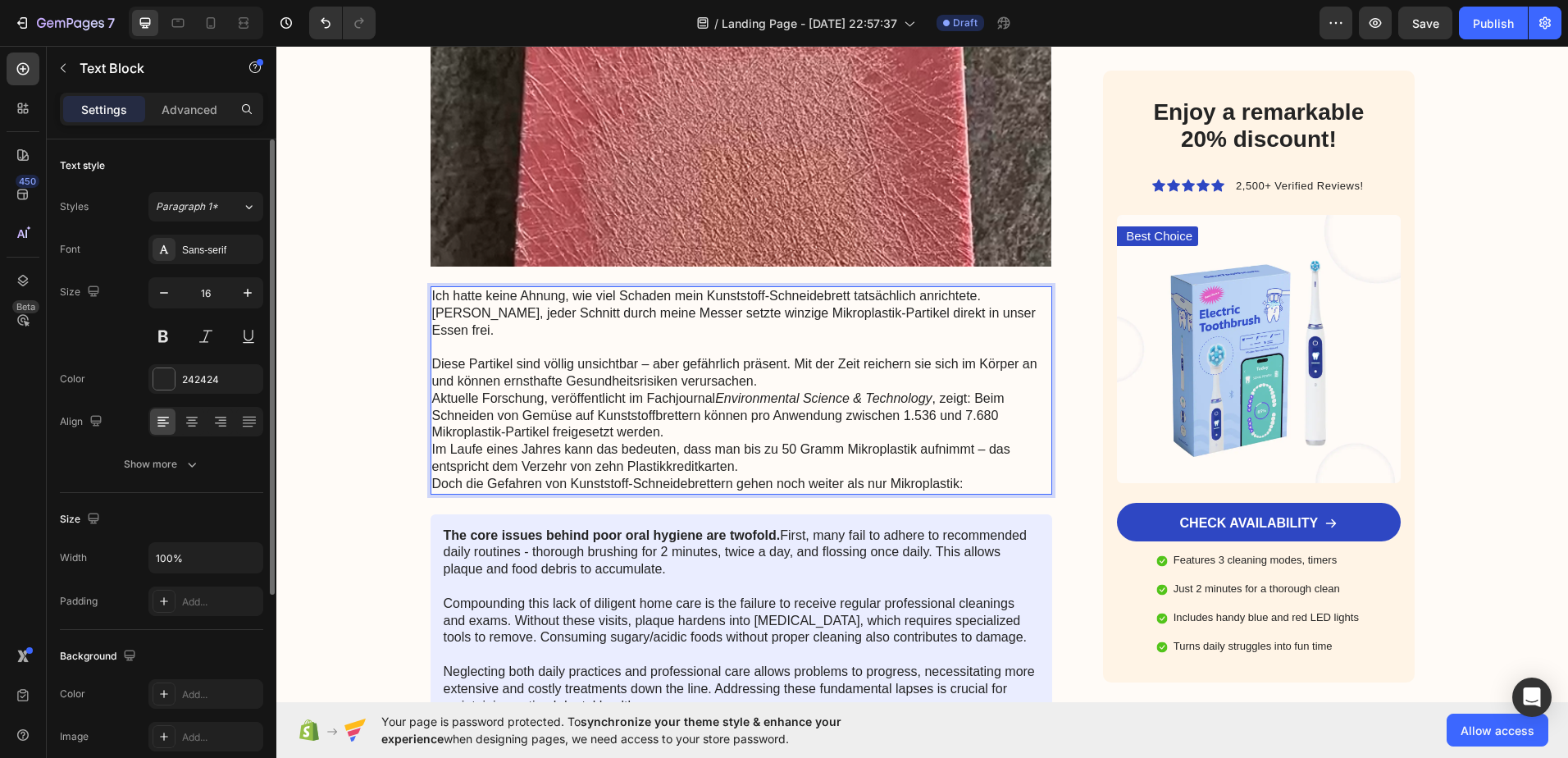
click at [432, 391] on p "Aktuelle Forschung, veröffentlicht im Fachjournal Environmental Science & Techn…" at bounding box center [741, 416] width 619 height 51
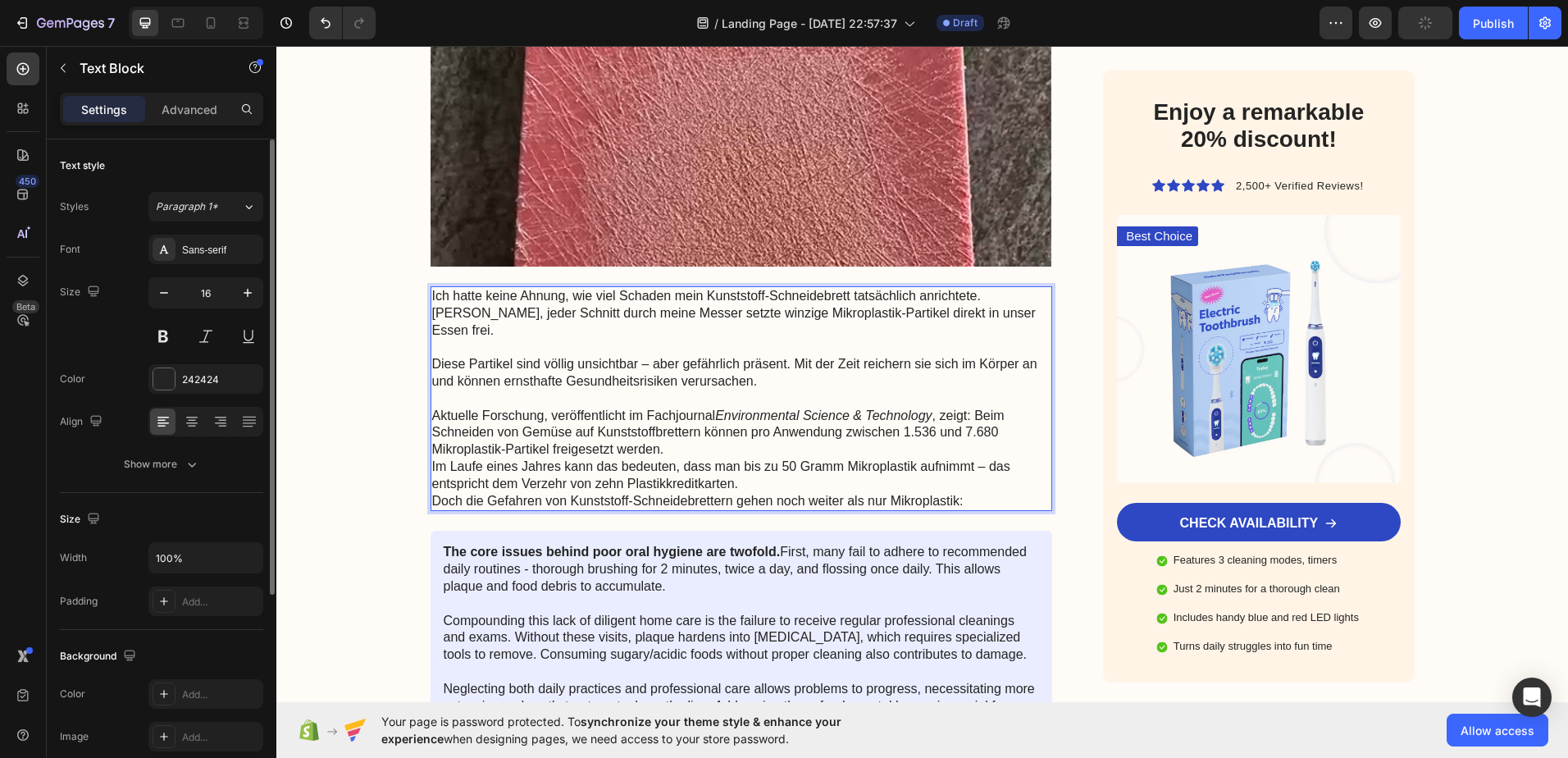
click at [432, 458] on p "Im Laufe eines Jahres kann das bedeuten, dass man bis zu 50 Gramm Mikroplastik …" at bounding box center [741, 475] width 619 height 34
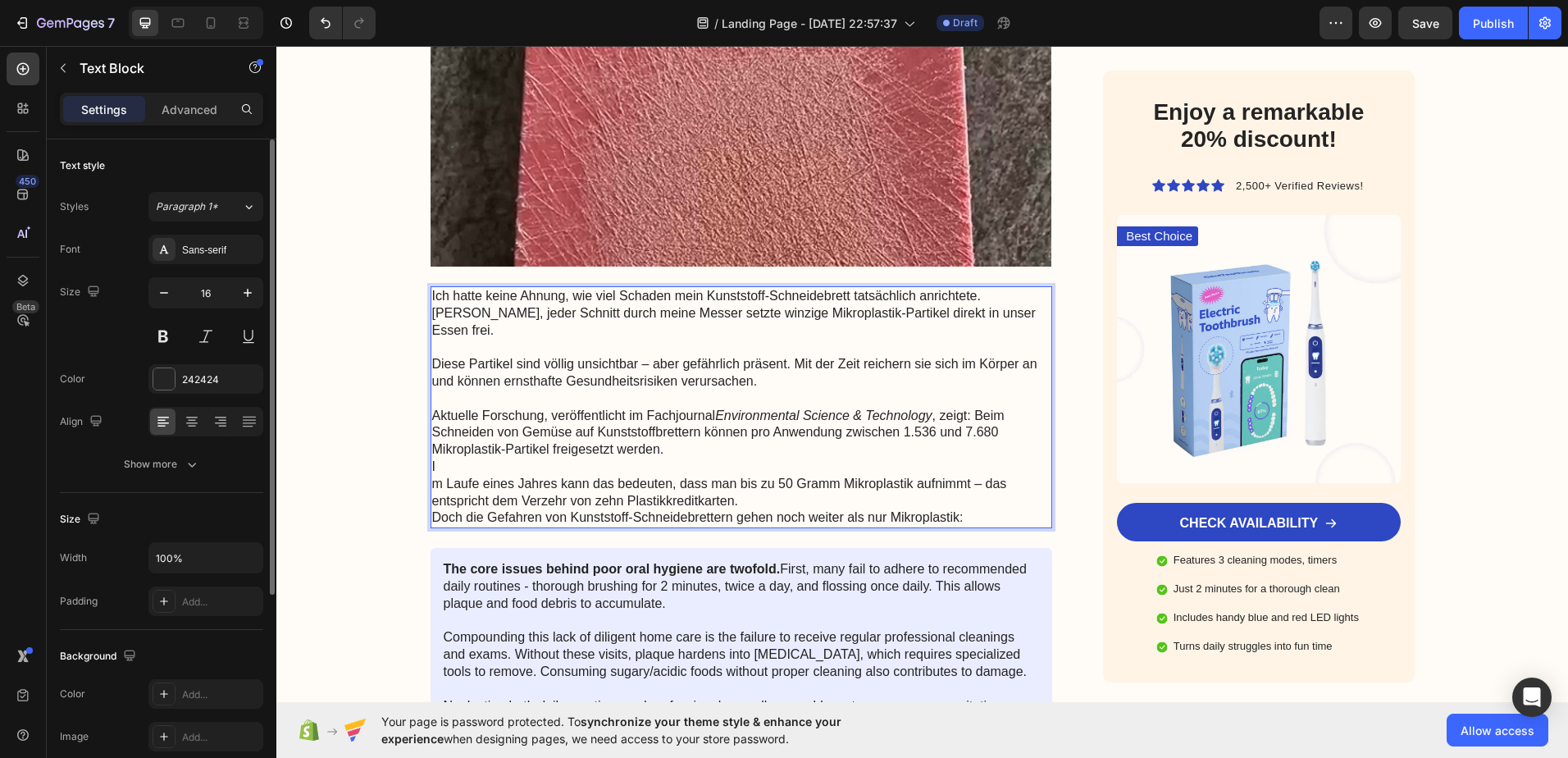
click at [432, 509] on p "Doch die Gefahren von Kunststoff-Schneidebrettern gehen noch weiter als nur Mik…" at bounding box center [741, 518] width 619 height 18
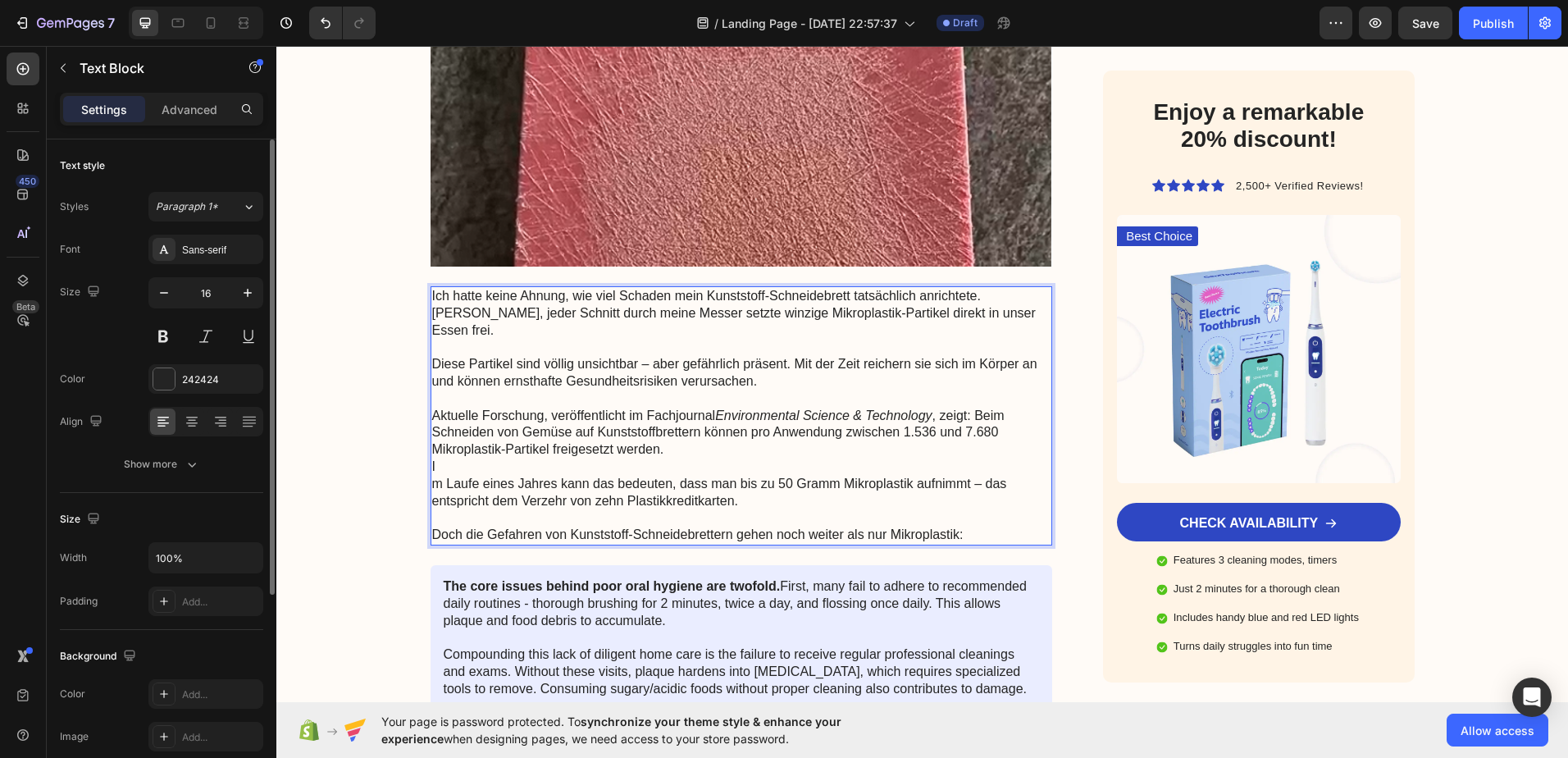
click at [855, 480] on p "m Laufe eines Jahres kann das bedeuten, dass man bis zu 50 Gramm Mikroplastik a…" at bounding box center [741, 493] width 619 height 34
drag, startPoint x: 734, startPoint y: 467, endPoint x: 909, endPoint y: 472, distance: 175.1
click at [909, 476] on p "m Laufe eines Jahres kann das bedeuten, dass man bis zu 50 Gramm Mikroplastik a…" at bounding box center [741, 493] width 619 height 34
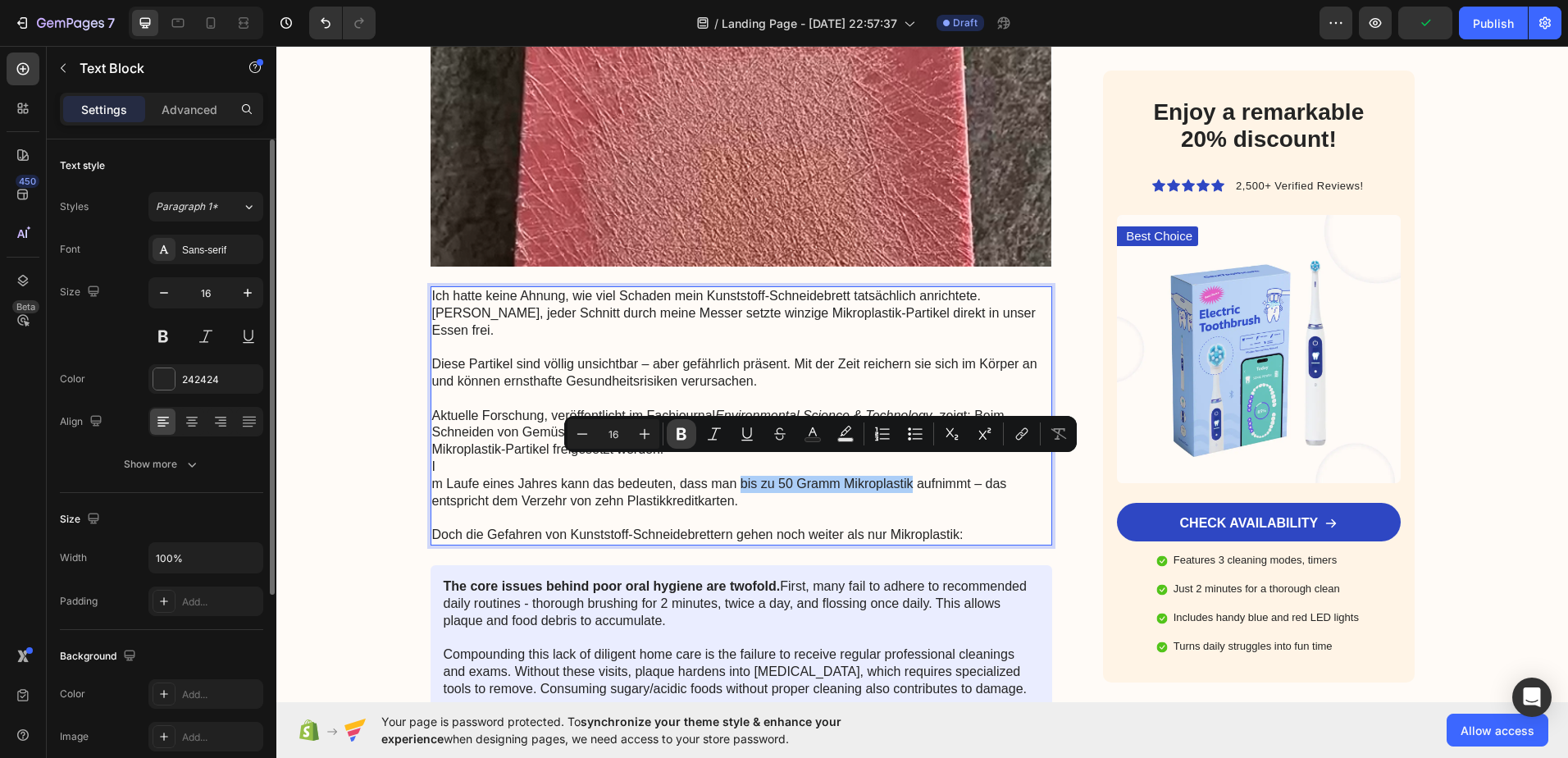
click at [680, 431] on icon "Editor contextual toolbar" at bounding box center [682, 434] width 17 height 17
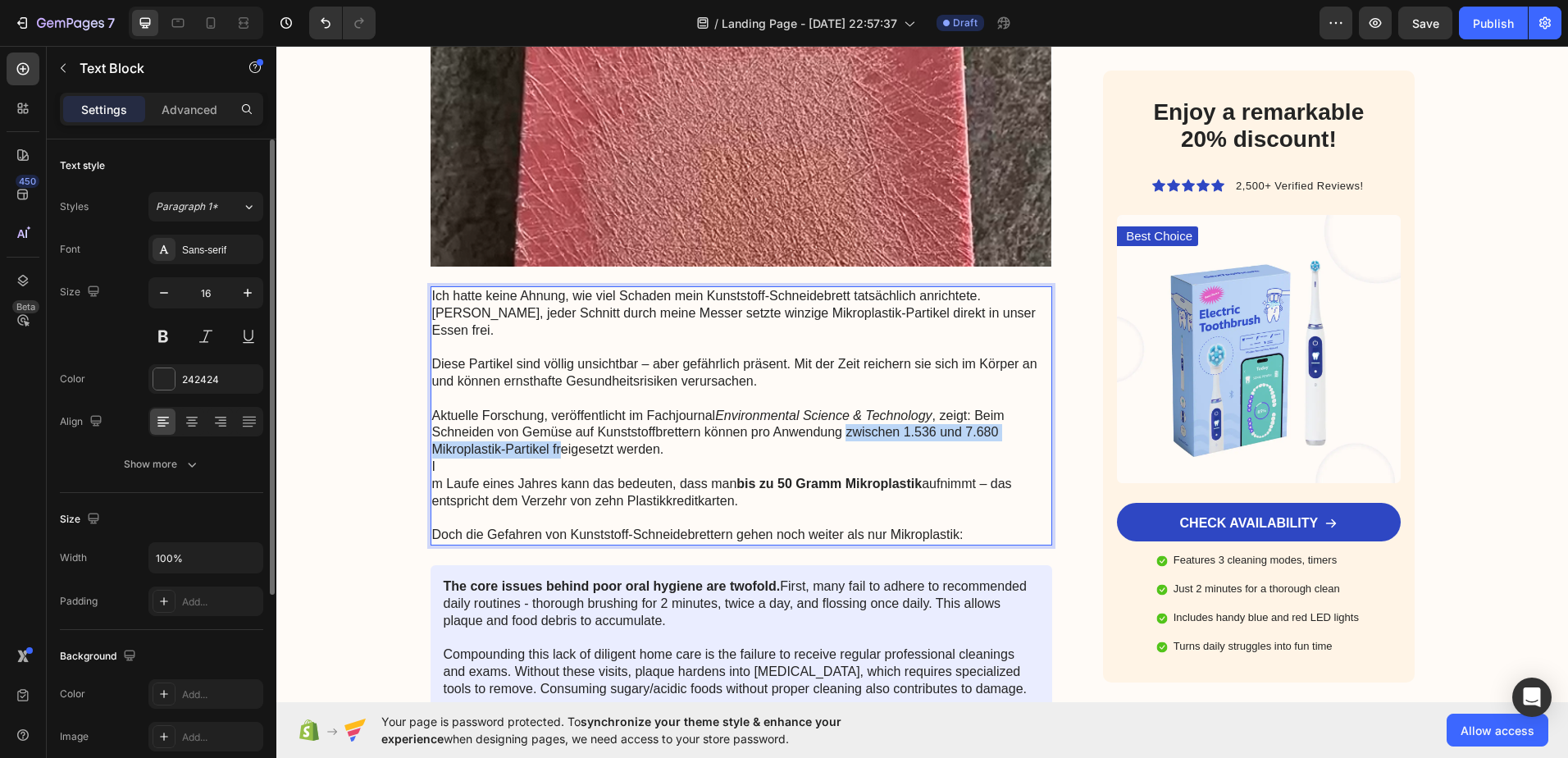
drag, startPoint x: 841, startPoint y: 414, endPoint x: 553, endPoint y: 436, distance: 288.8
click at [553, 436] on p "Aktuelle Forschung, veröffentlicht im Fachjournal Environmental Science & Techn…" at bounding box center [741, 433] width 619 height 51
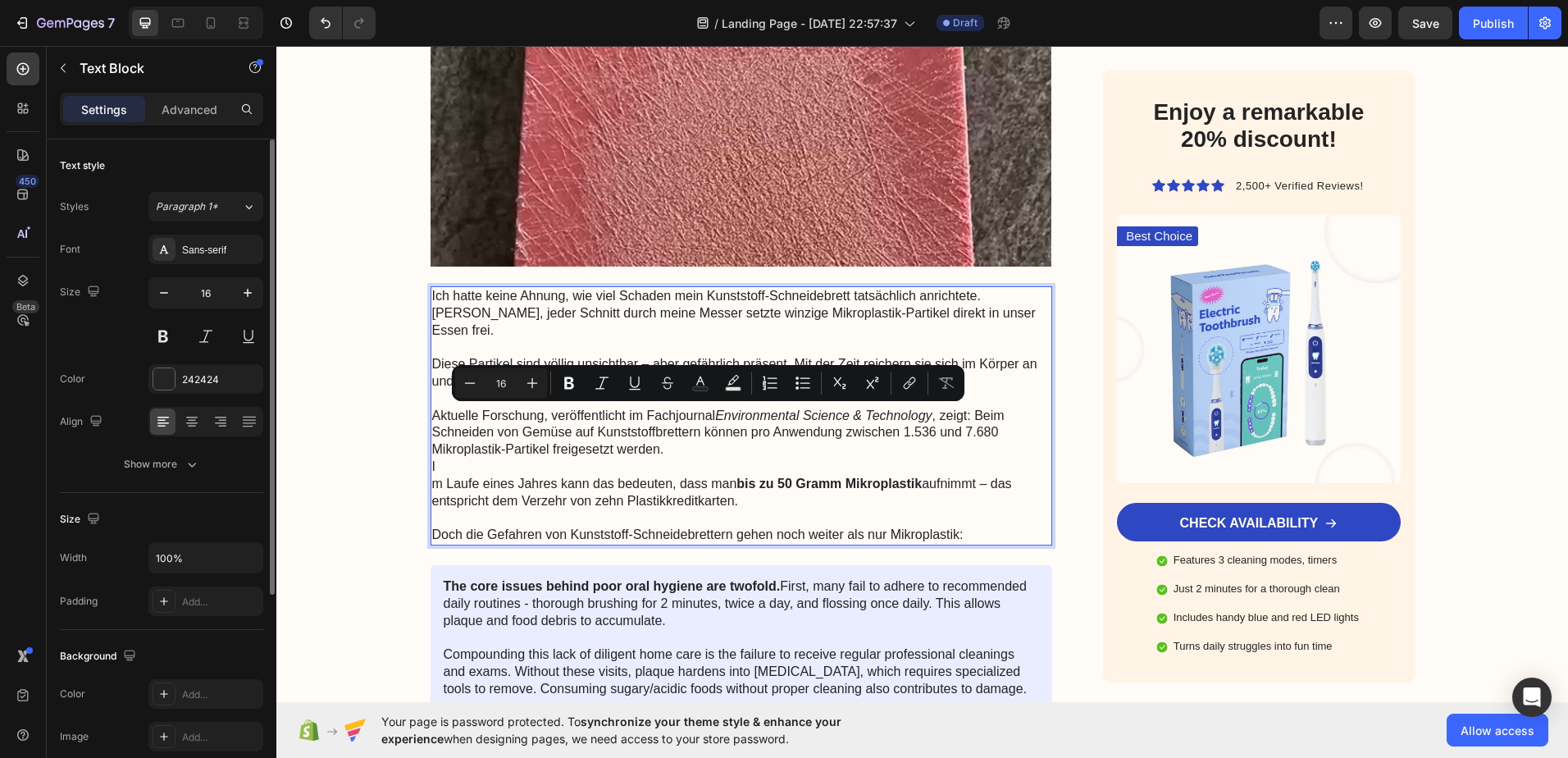
click at [815, 431] on p "Aktuelle Forschung, veröffentlicht im Fachjournal Environmental Science & Techn…" at bounding box center [741, 433] width 619 height 51
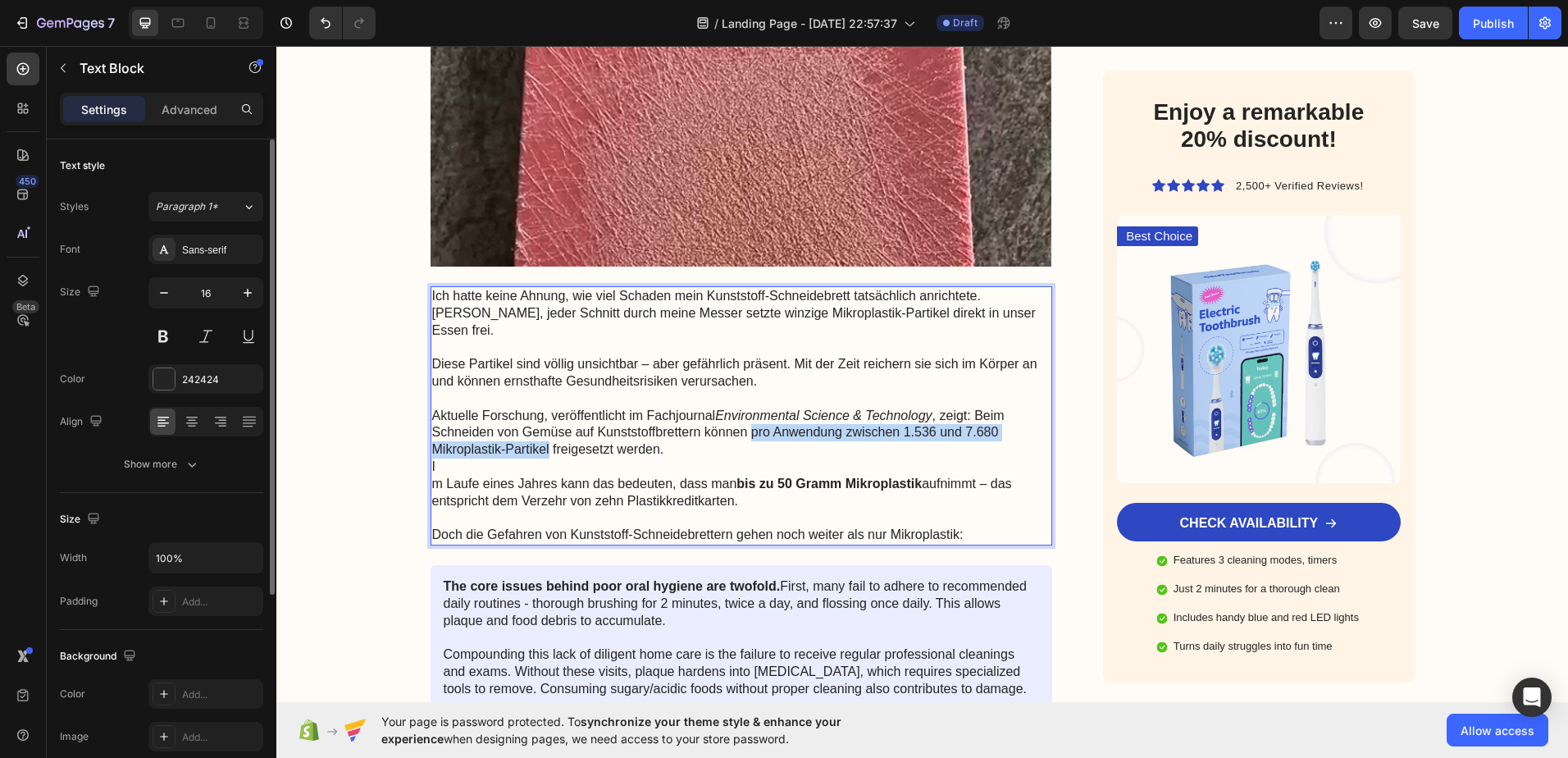
drag, startPoint x: 745, startPoint y: 417, endPoint x: 544, endPoint y: 432, distance: 201.6
click at [544, 432] on p "Aktuelle Forschung, veröffentlicht im Fachjournal Environmental Science & Techn…" at bounding box center [741, 433] width 619 height 51
drag, startPoint x: 502, startPoint y: 432, endPoint x: 657, endPoint y: 453, distance: 156.4
click at [657, 458] on p "I" at bounding box center [741, 467] width 619 height 18
drag, startPoint x: 745, startPoint y: 412, endPoint x: 543, endPoint y: 434, distance: 203.2
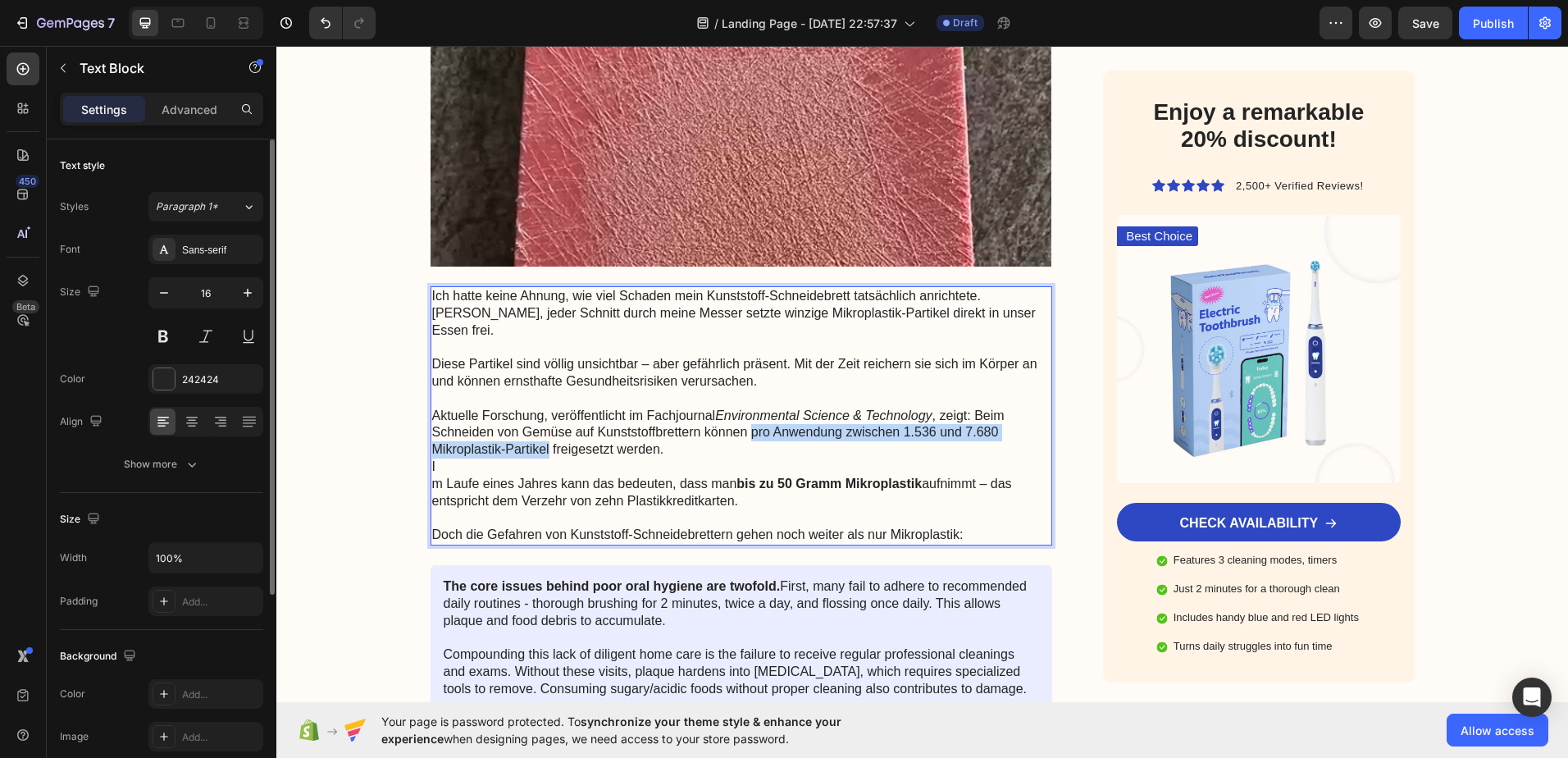
click at [543, 434] on p "Aktuelle Forschung, veröffentlicht im Fachjournal Environmental Science & Techn…" at bounding box center [741, 433] width 619 height 51
click at [162, 342] on button at bounding box center [164, 336] width 29 height 29
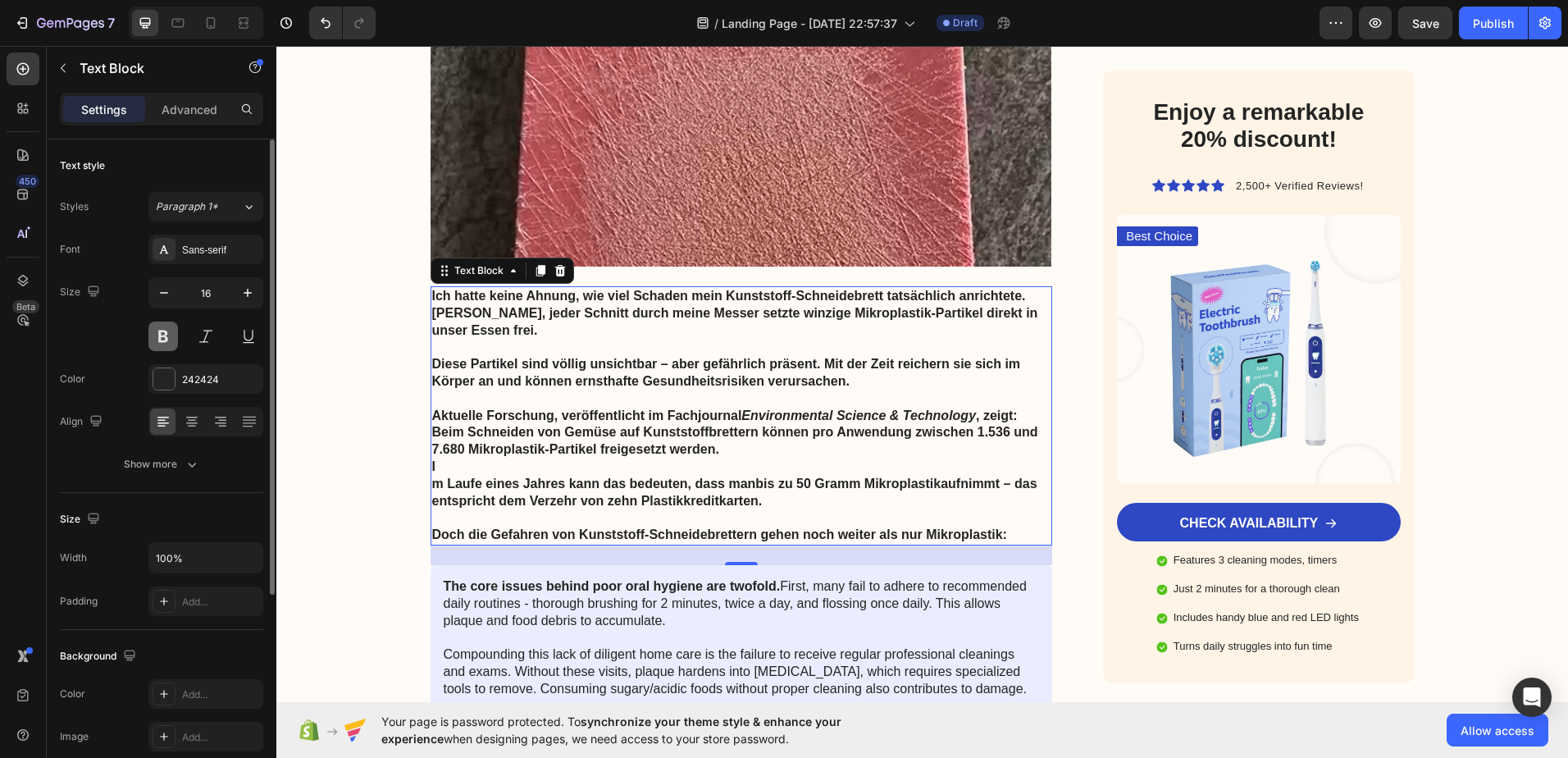
click at [162, 342] on button at bounding box center [164, 336] width 29 height 29
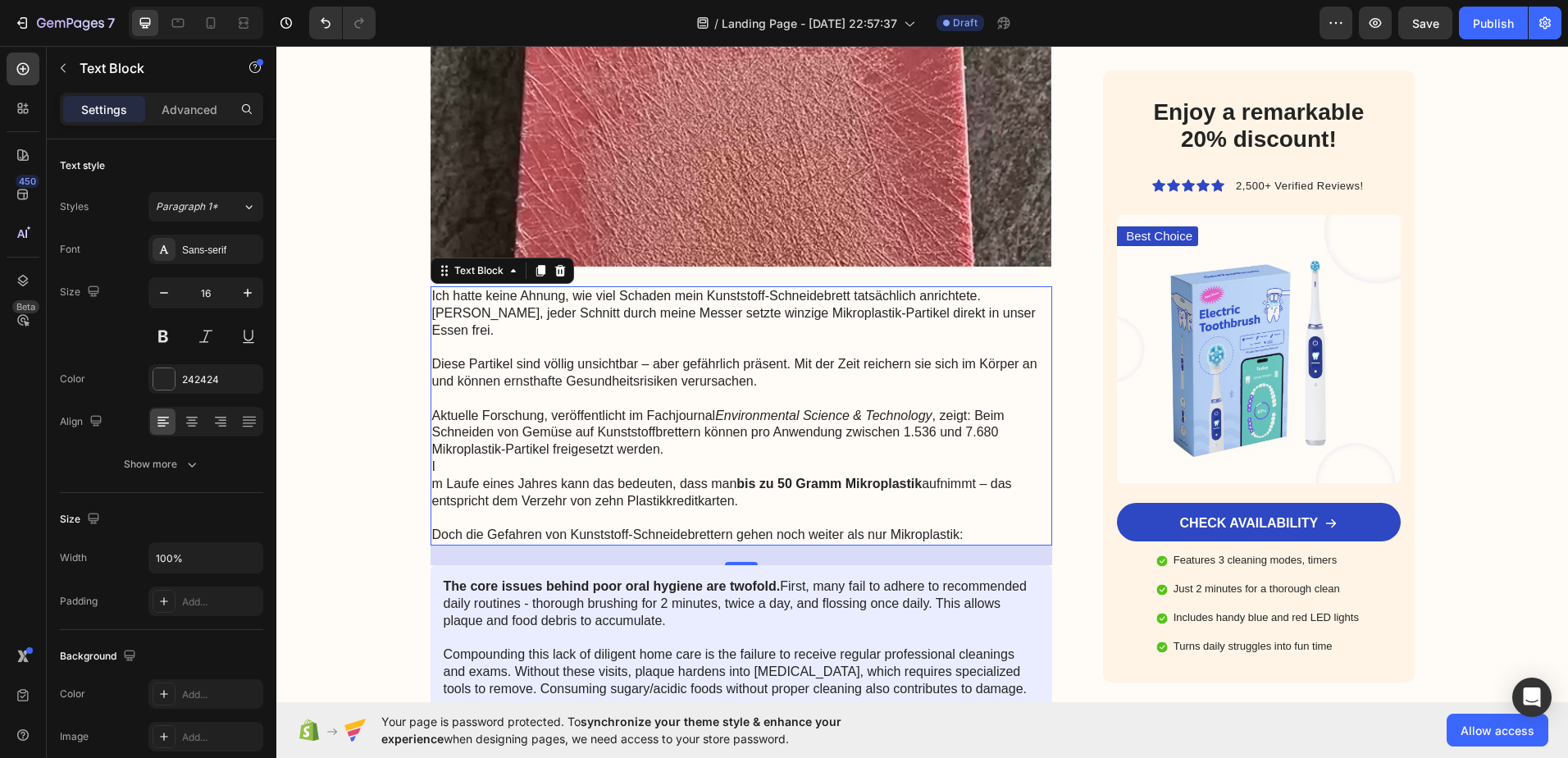
click at [658, 426] on p "Aktuelle Forschung, veröffentlicht im Fachjournal Environmental Science & Techn…" at bounding box center [741, 433] width 619 height 51
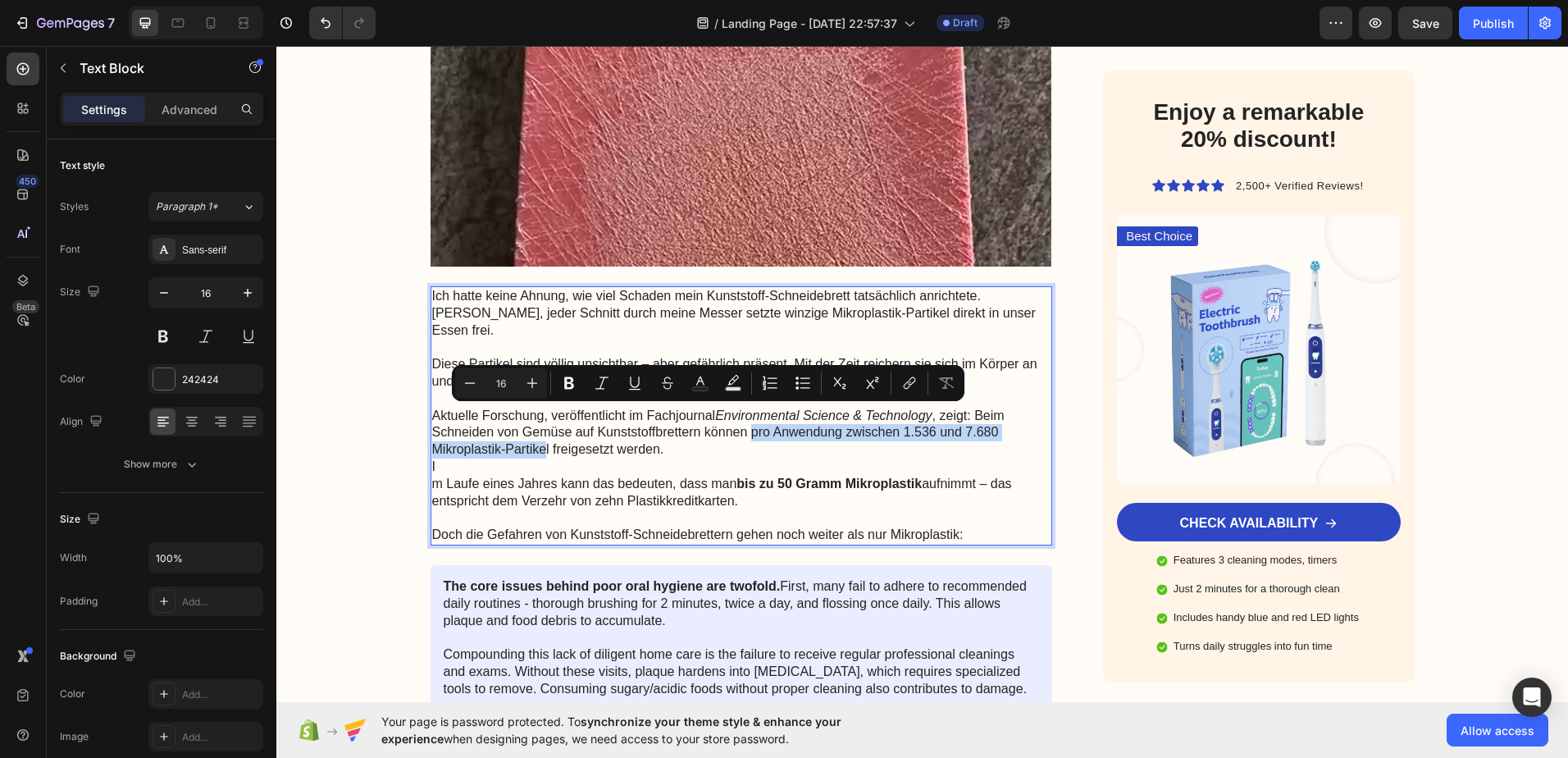
drag, startPoint x: 745, startPoint y: 415, endPoint x: 542, endPoint y: 425, distance: 203.2
click at [542, 425] on p "Aktuelle Forschung, veröffentlicht im Fachjournal Environmental Science & Techn…" at bounding box center [741, 433] width 619 height 51
click at [569, 377] on icon "Editor contextual toolbar" at bounding box center [569, 383] width 10 height 13
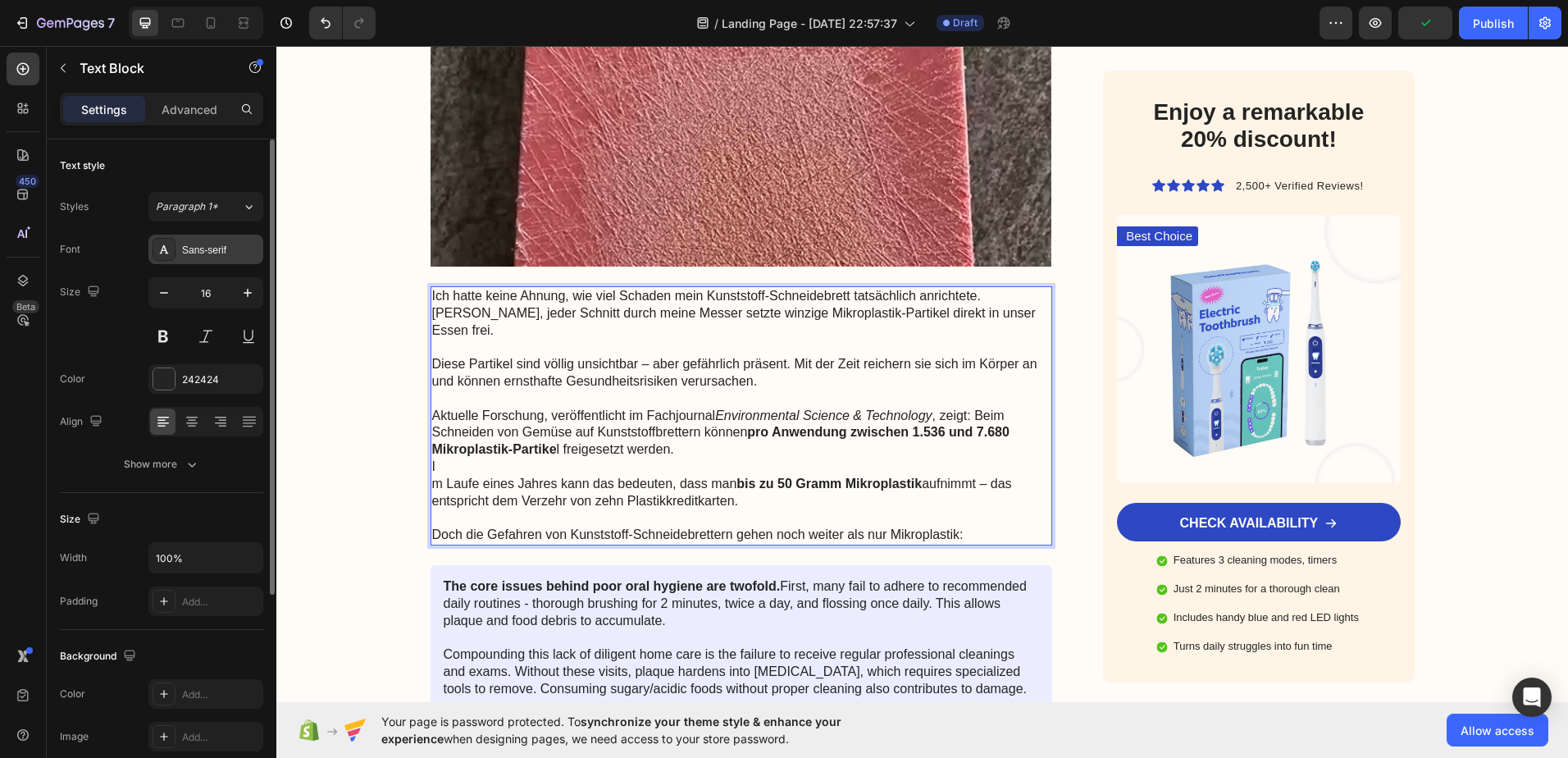
click at [218, 246] on div "Sans-serif" at bounding box center [220, 250] width 77 height 15
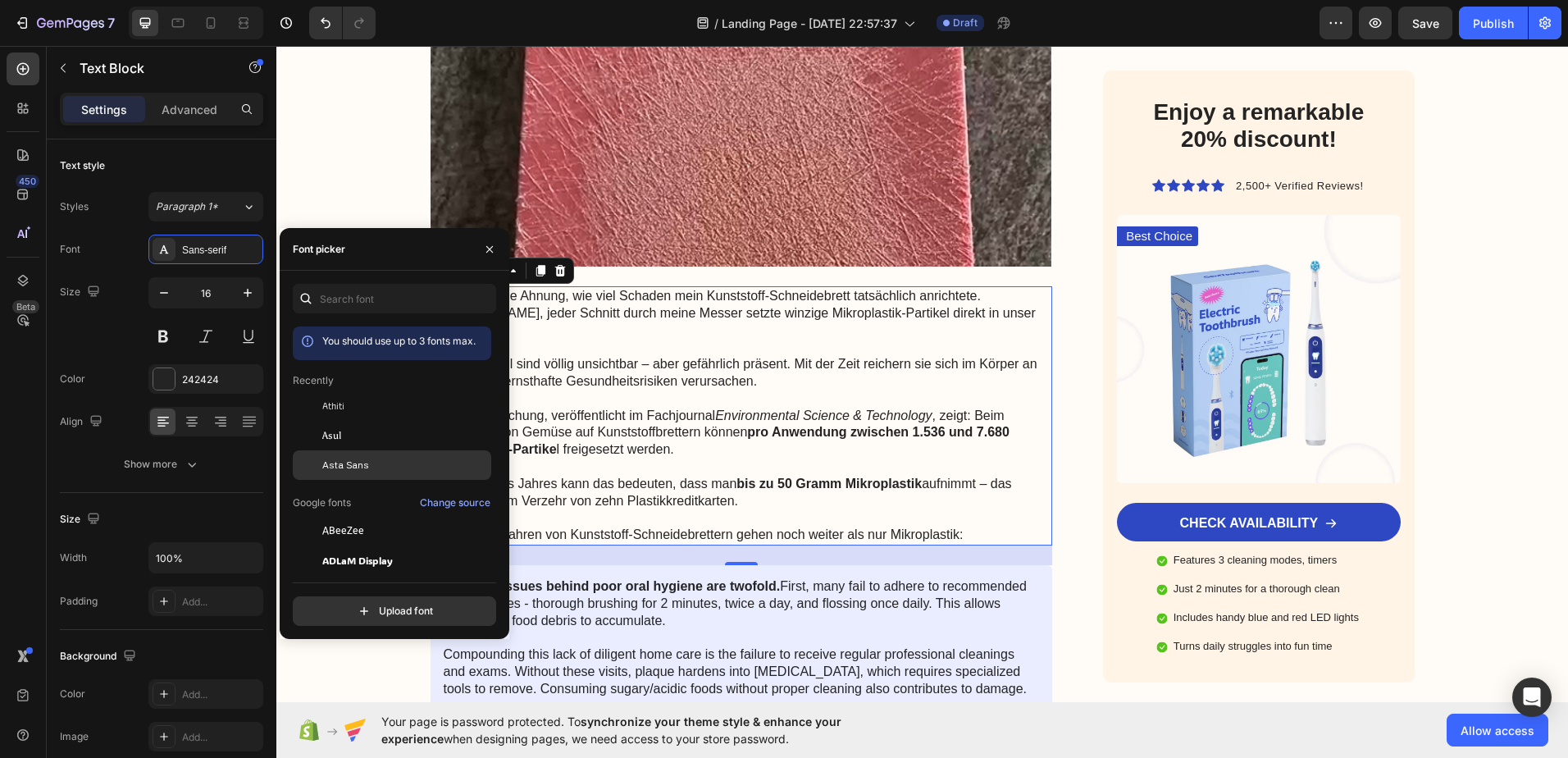
click at [344, 462] on span "Asta Sans" at bounding box center [346, 464] width 47 height 15
click at [244, 294] on icon "button" at bounding box center [248, 293] width 17 height 17
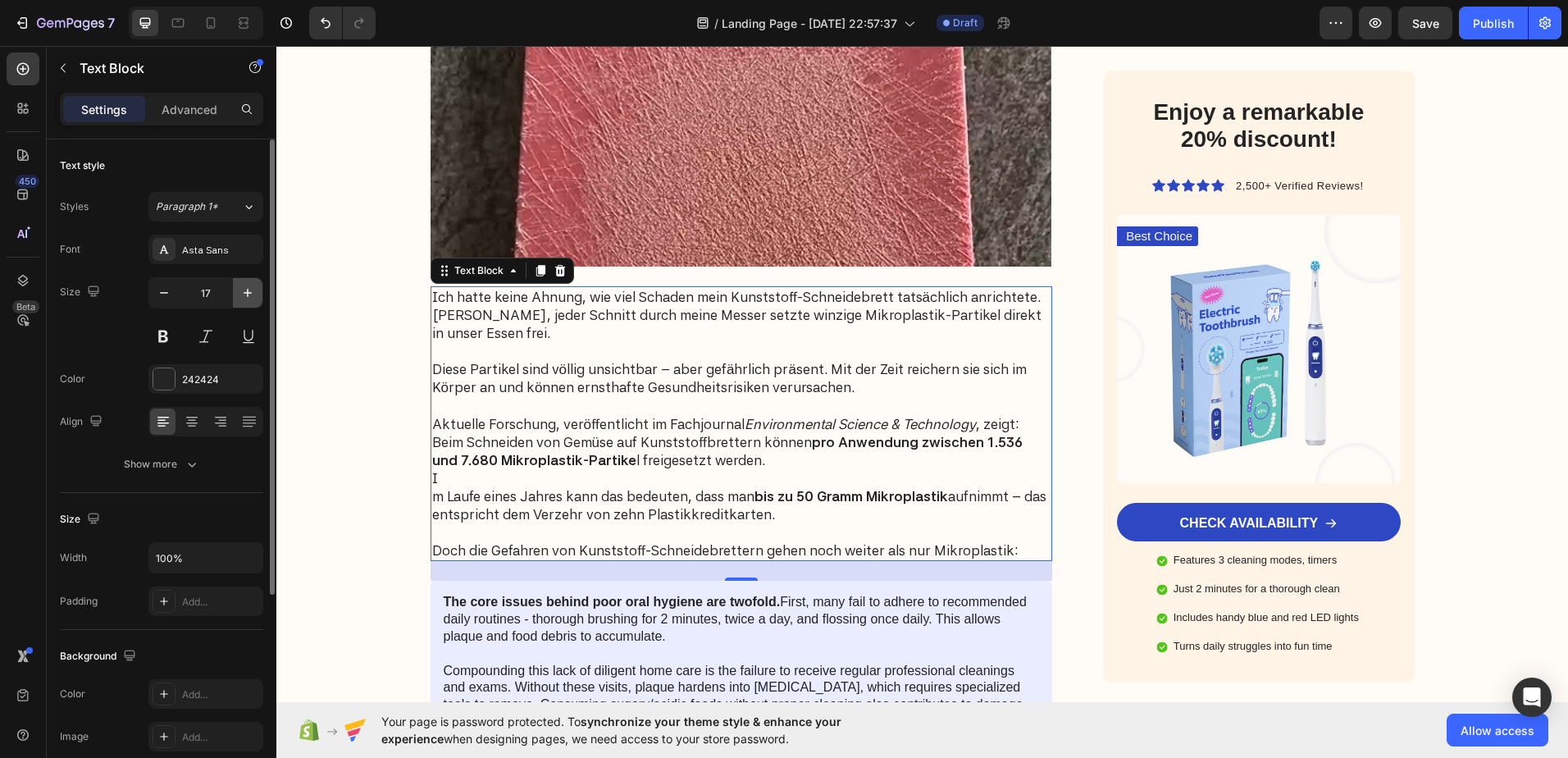
click at [244, 294] on icon "button" at bounding box center [248, 293] width 17 height 17
type input "18"
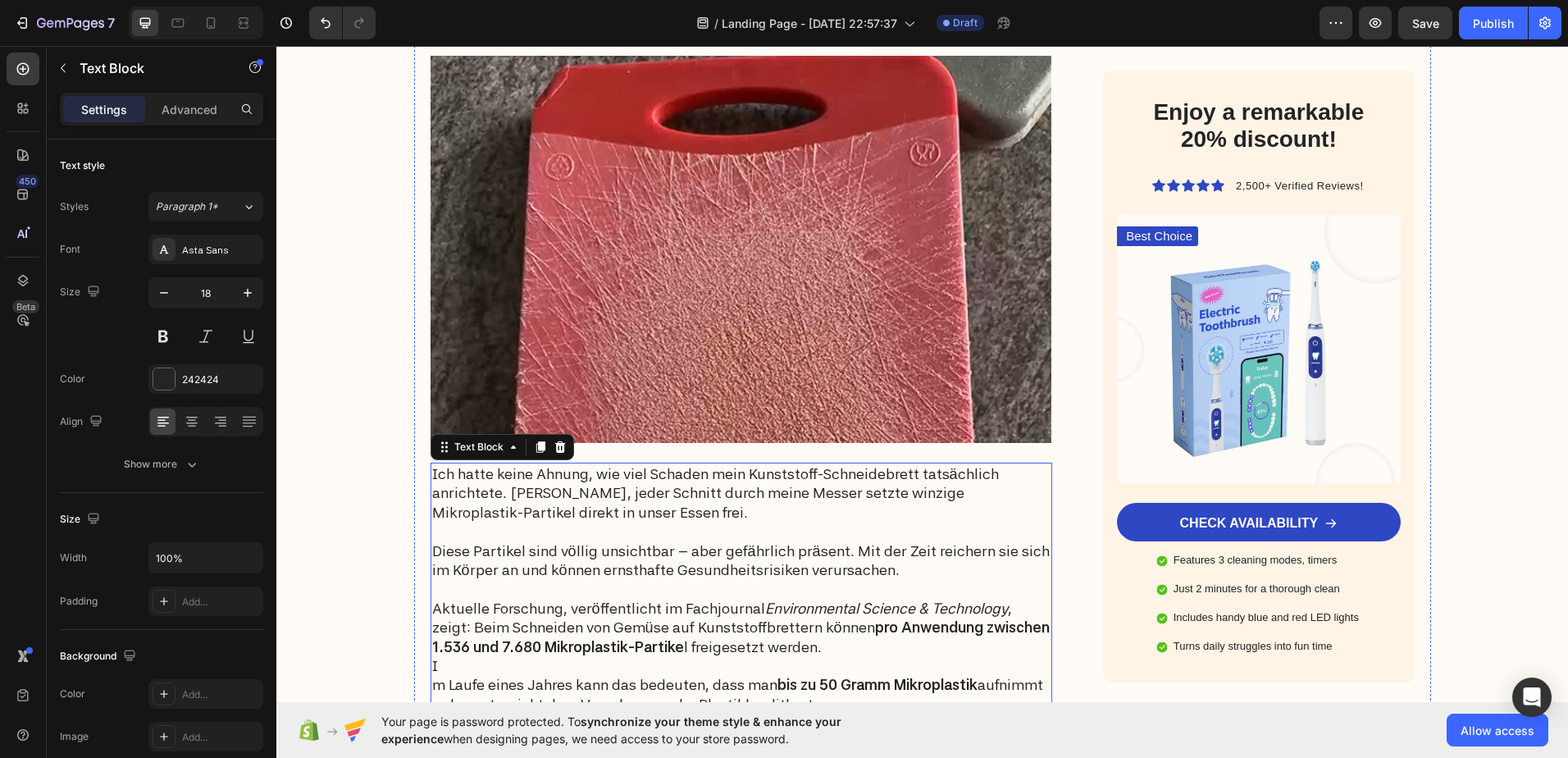
scroll to position [1723, 0]
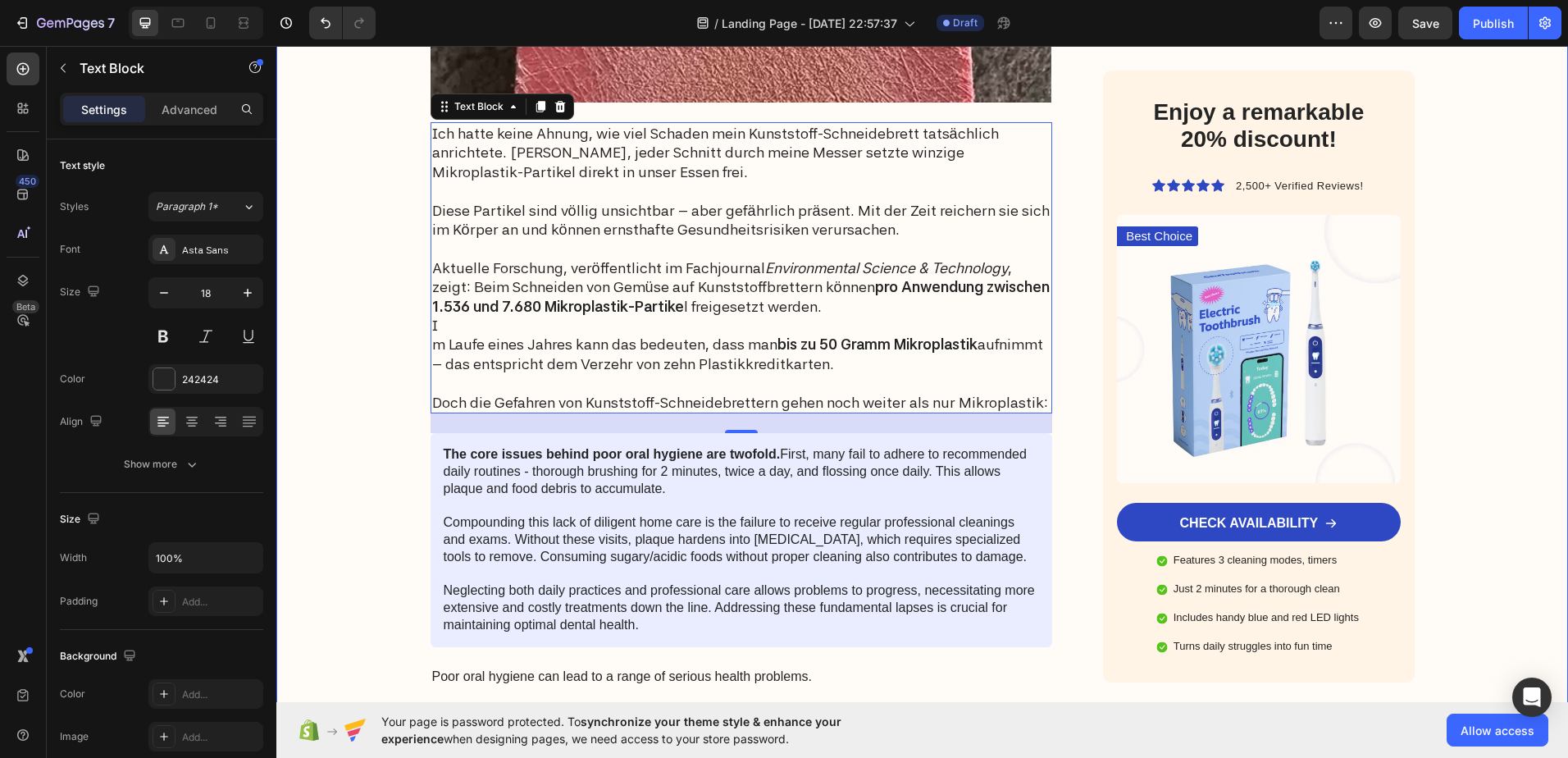
click at [372, 346] on div "Image Got Questions? Email Us At support@gemstore.com Text Block Row Row Advert…" at bounding box center [922, 605] width 1292 height 4496
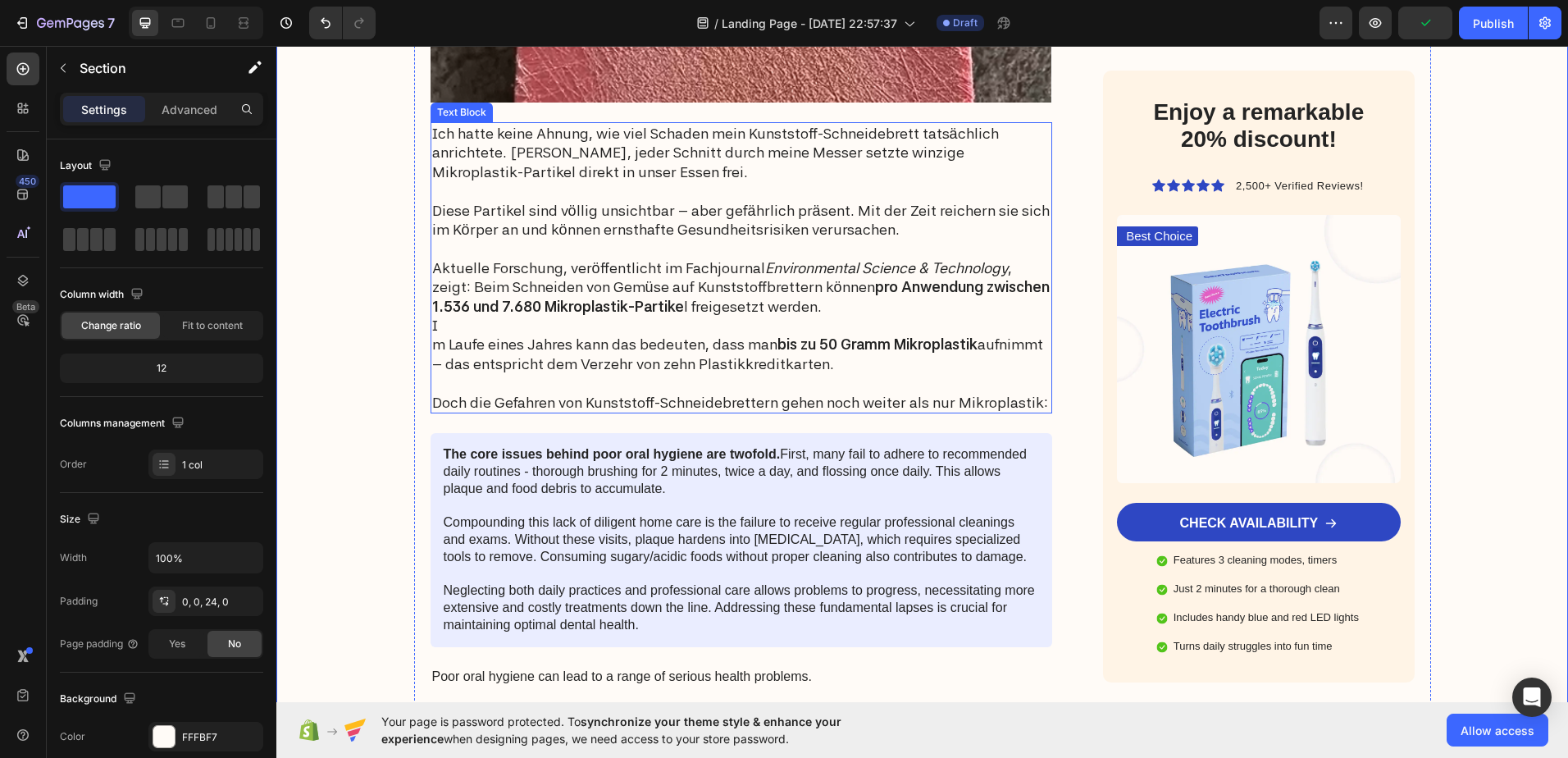
scroll to position [1804, 0]
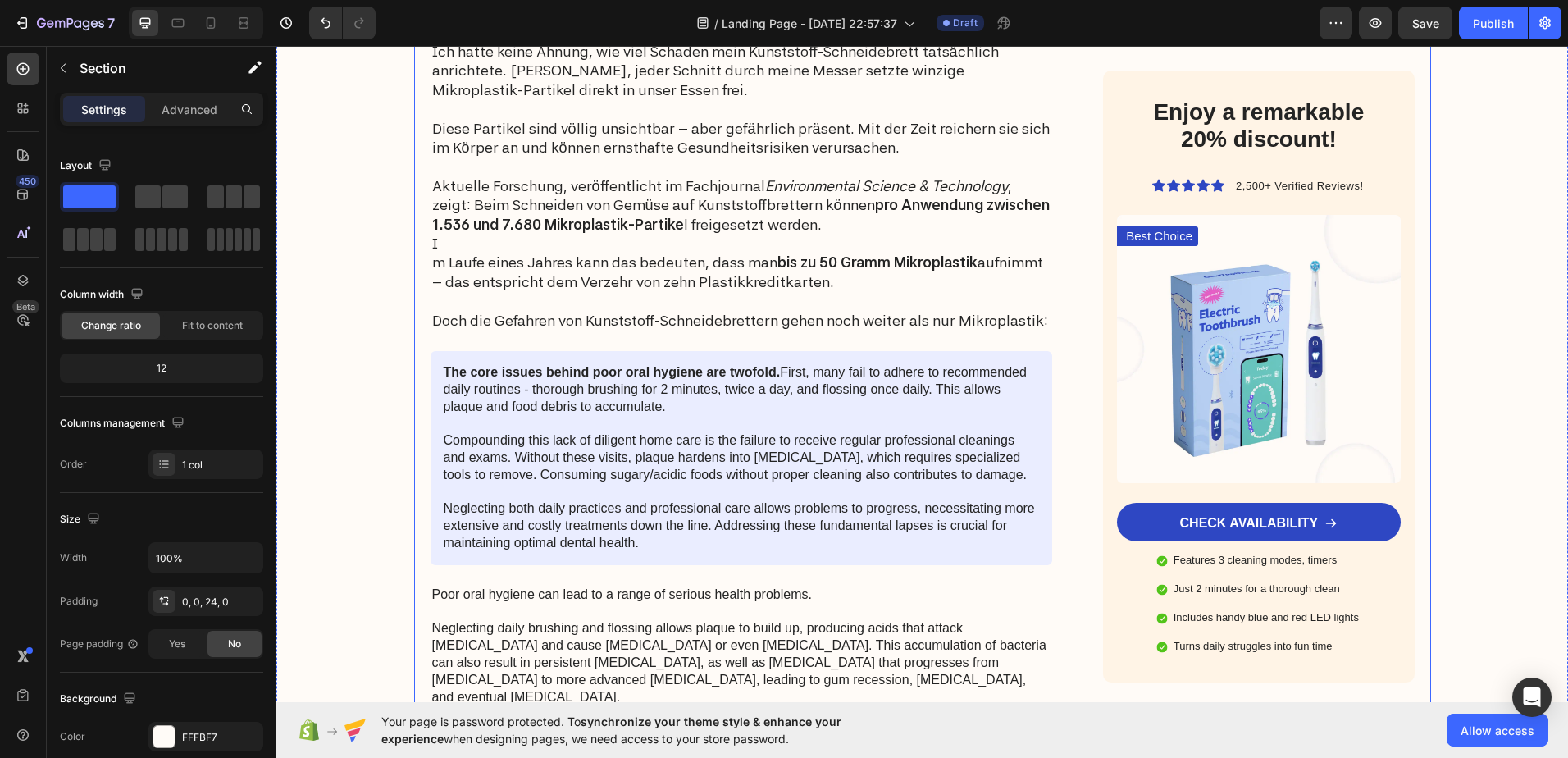
click at [497, 445] on p "The core issues behind poor oral hygiene are twofold. First, many fail to adher…" at bounding box center [741, 458] width 596 height 188
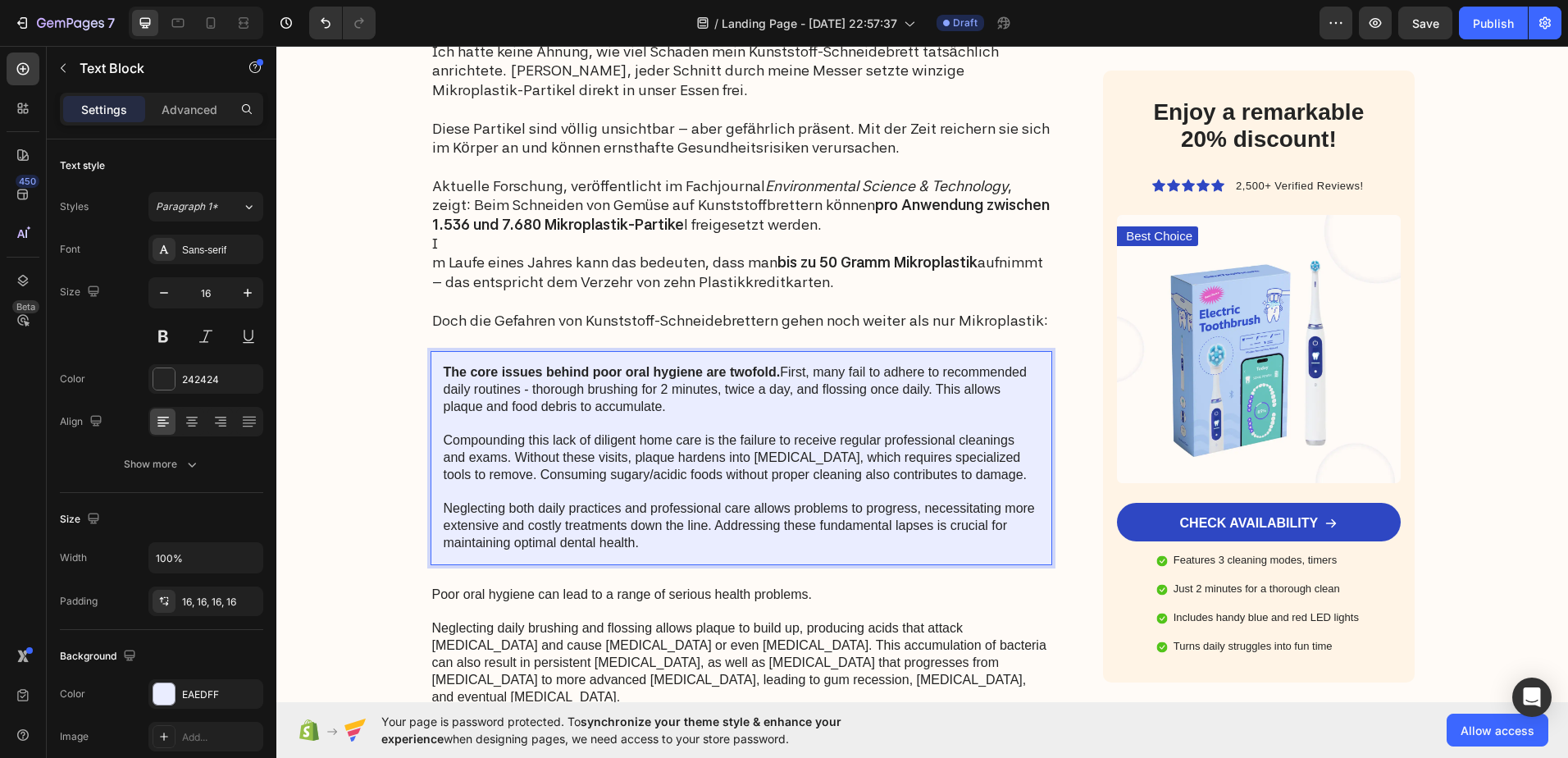
click at [629, 429] on p "The core issues behind poor oral hygiene are twofold. First, many fail to adher…" at bounding box center [741, 458] width 596 height 188
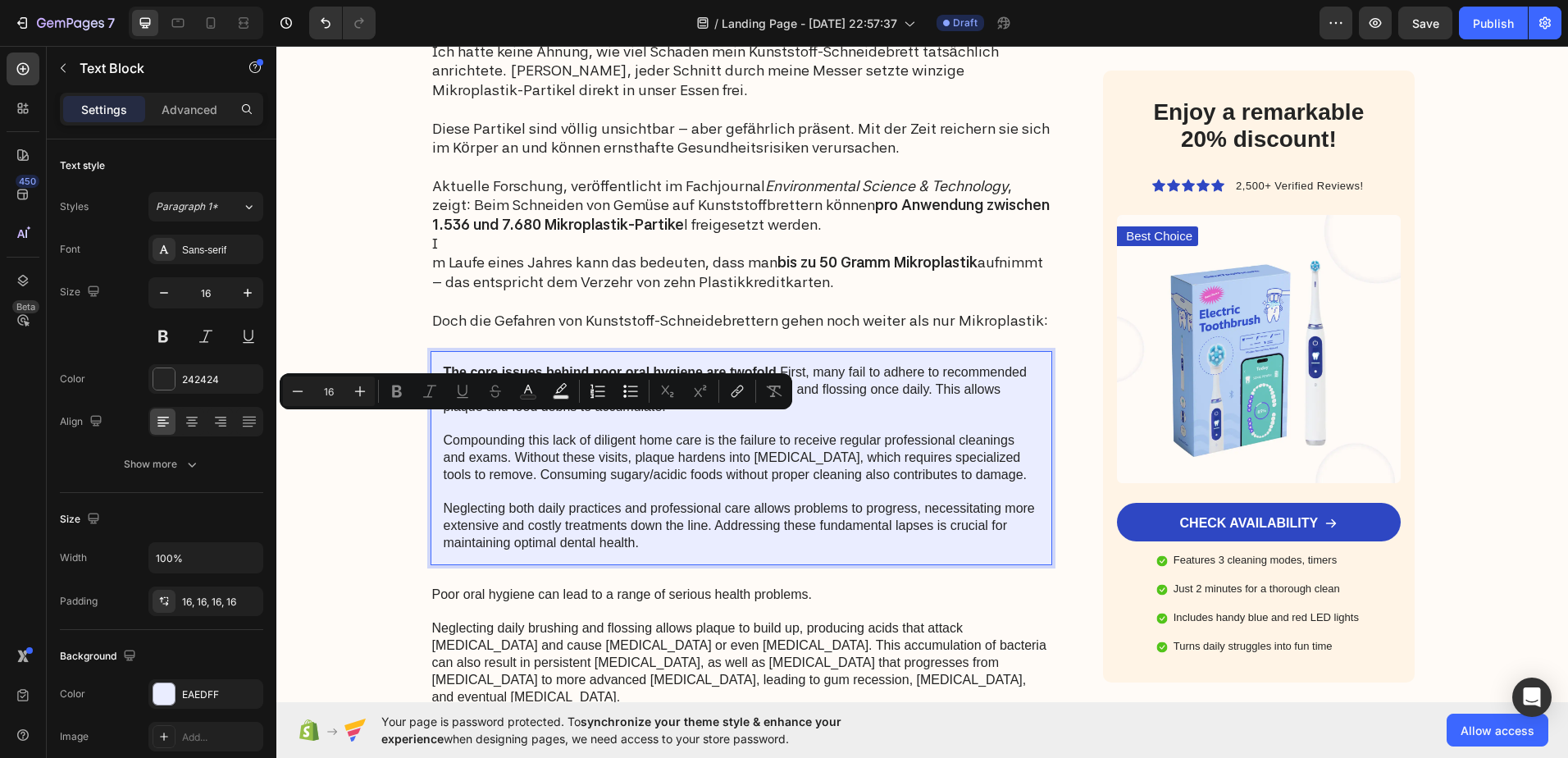
click at [643, 456] on p "The core issues behind poor oral hygiene are twofold. First, many fail to adher…" at bounding box center [741, 458] width 596 height 188
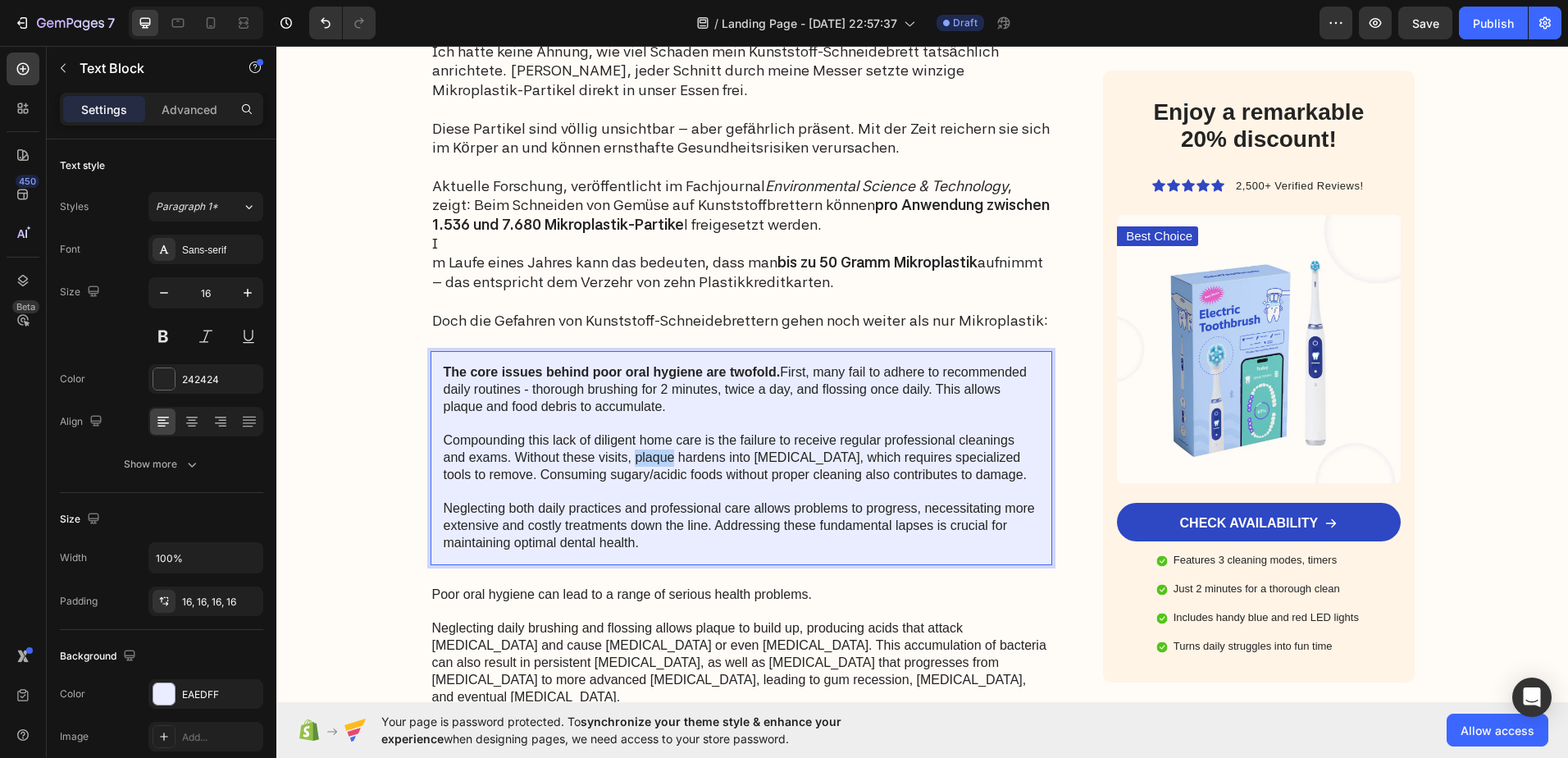
click at [643, 456] on p "The core issues behind poor oral hygiene are twofold. First, many fail to adher…" at bounding box center [741, 458] width 596 height 188
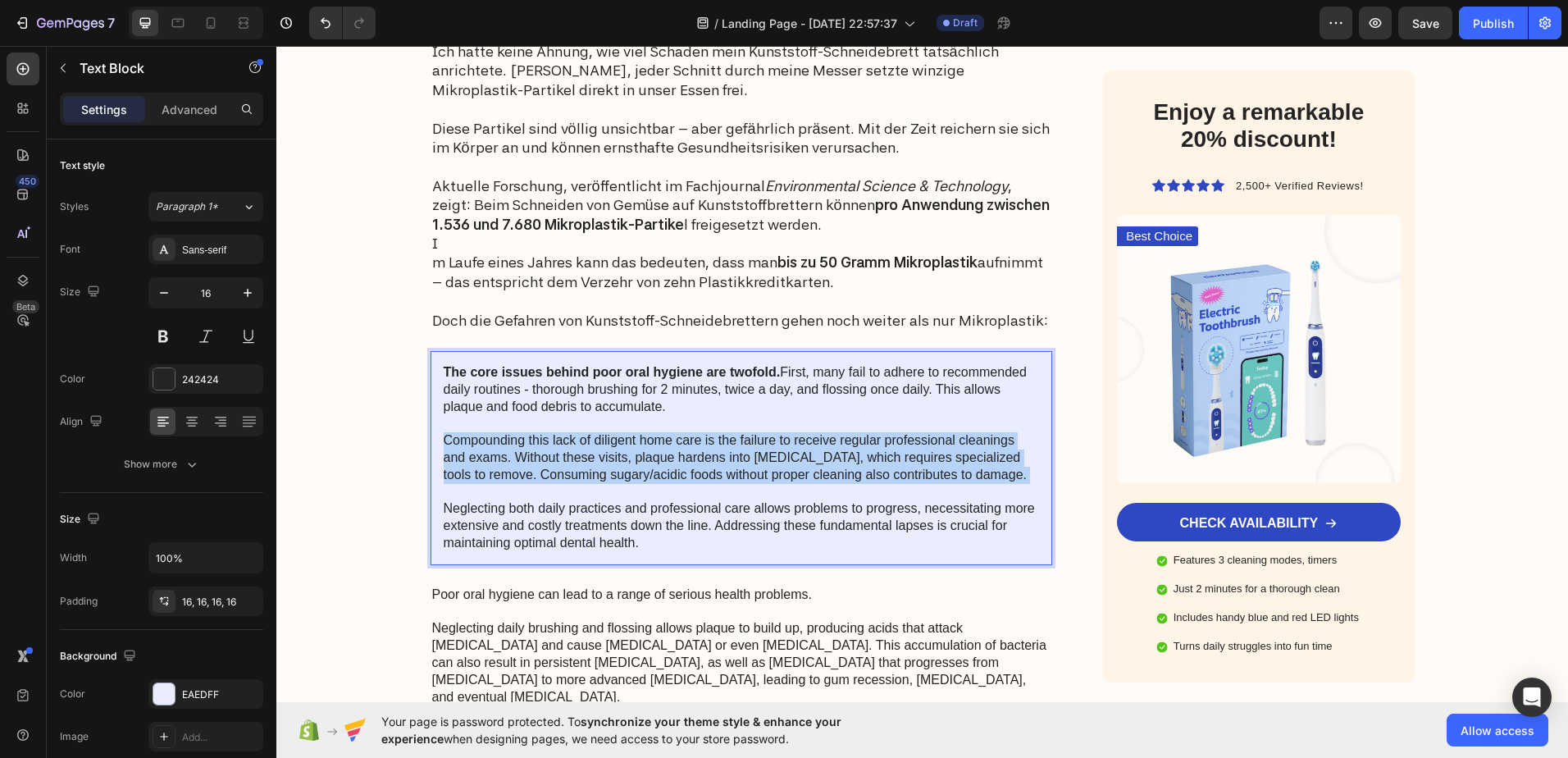
click at [644, 456] on p "The core issues behind poor oral hygiene are twofold. First, many fail to adher…" at bounding box center [741, 458] width 596 height 188
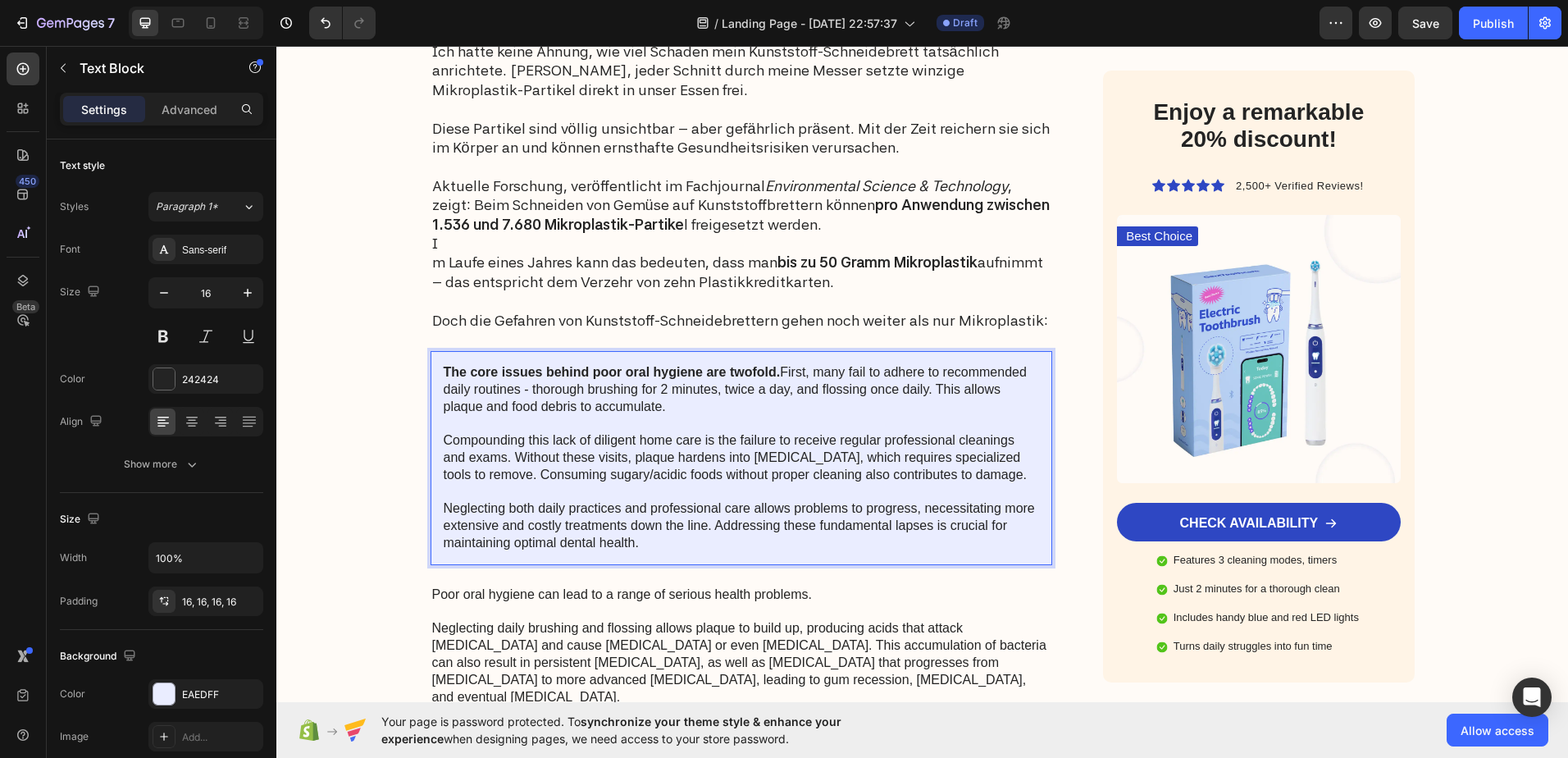
click at [638, 543] on p "The core issues behind poor oral hygiene are twofold. First, many fail to adher…" at bounding box center [741, 458] width 596 height 188
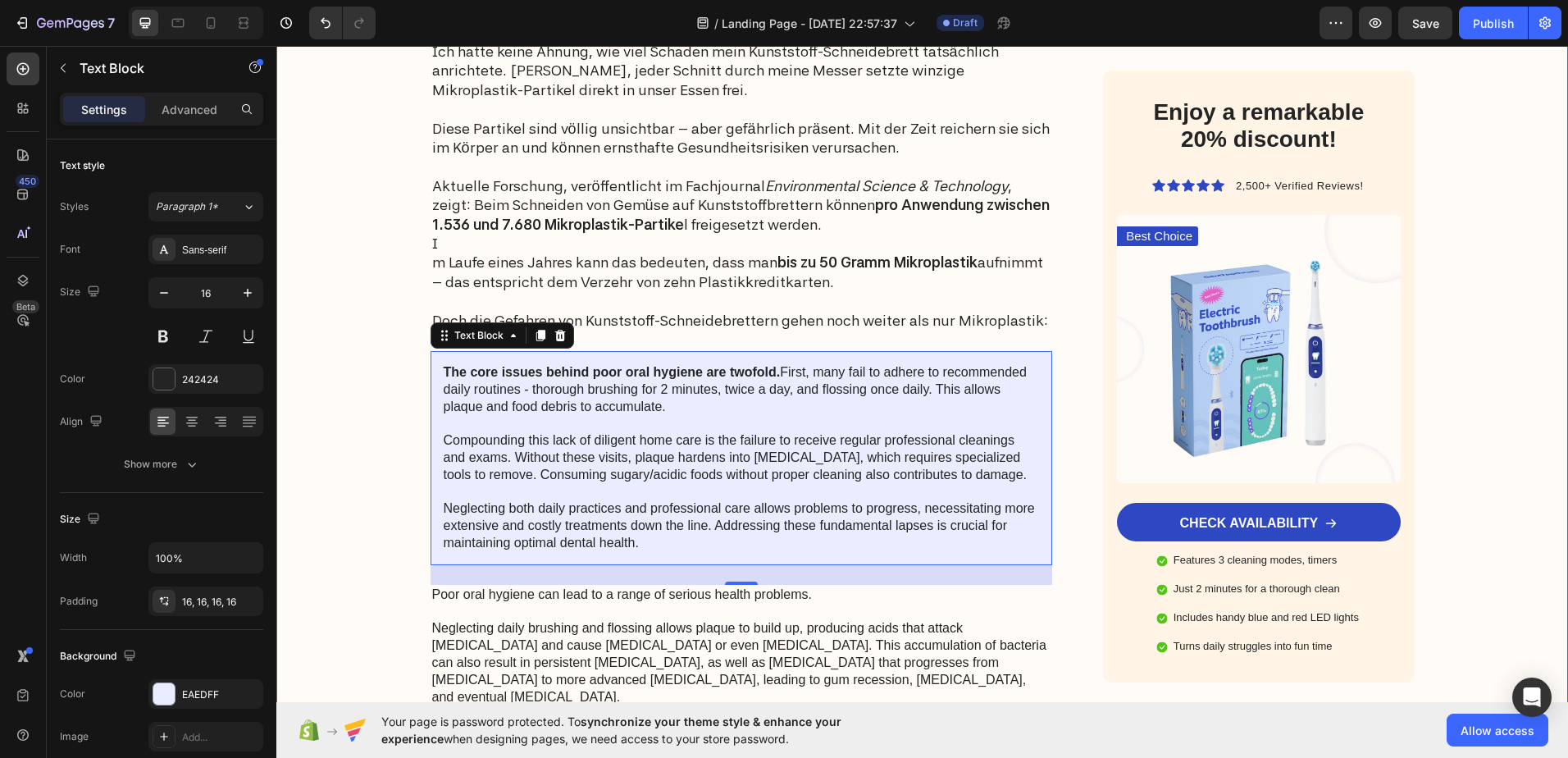
click at [402, 417] on div "Image Got Questions? Email Us At support@gemstore.com Text Block Row Row Advert…" at bounding box center [922, 523] width 1292 height 4496
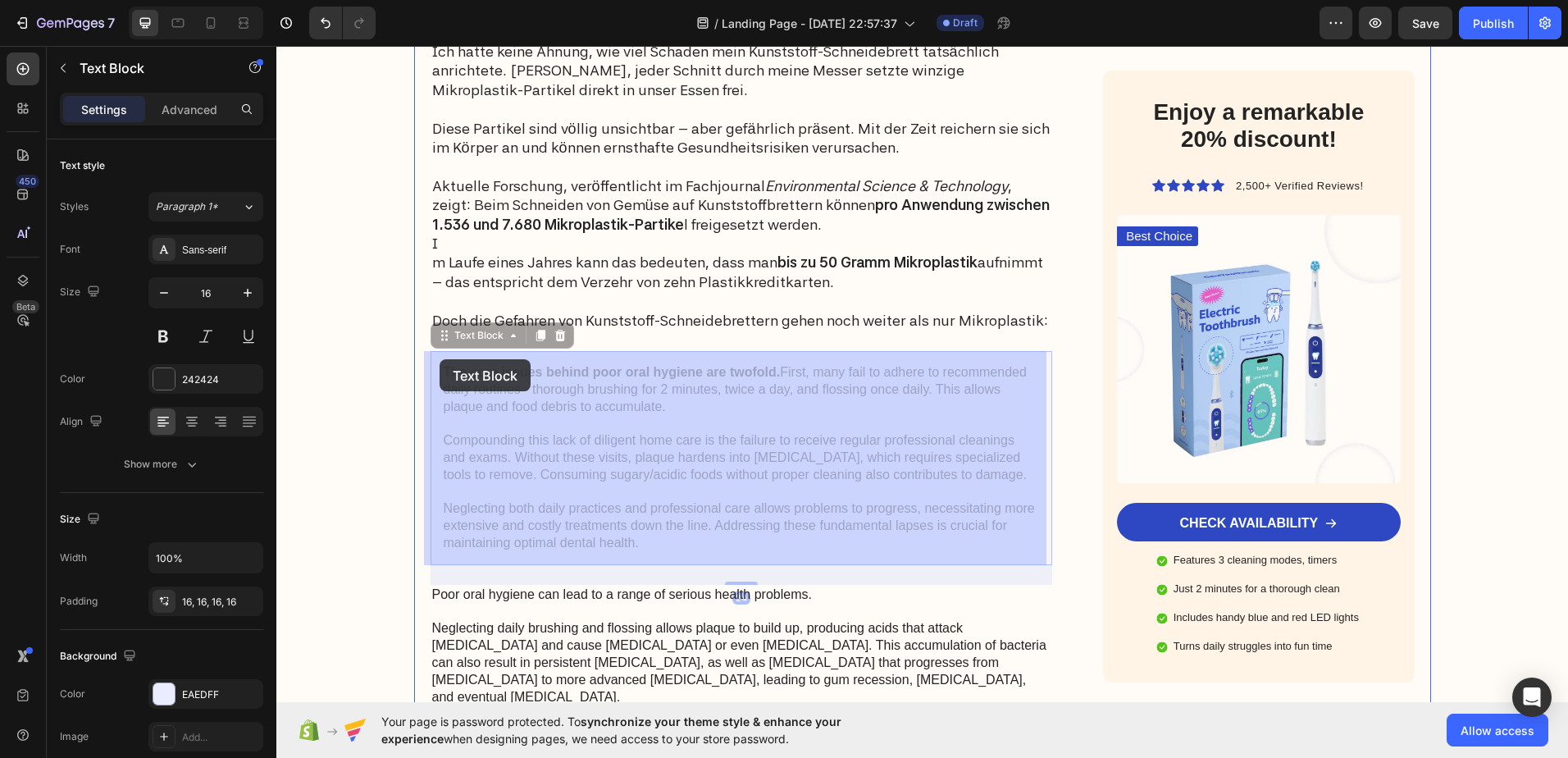
drag, startPoint x: 646, startPoint y: 545, endPoint x: 440, endPoint y: 359, distance: 277.5
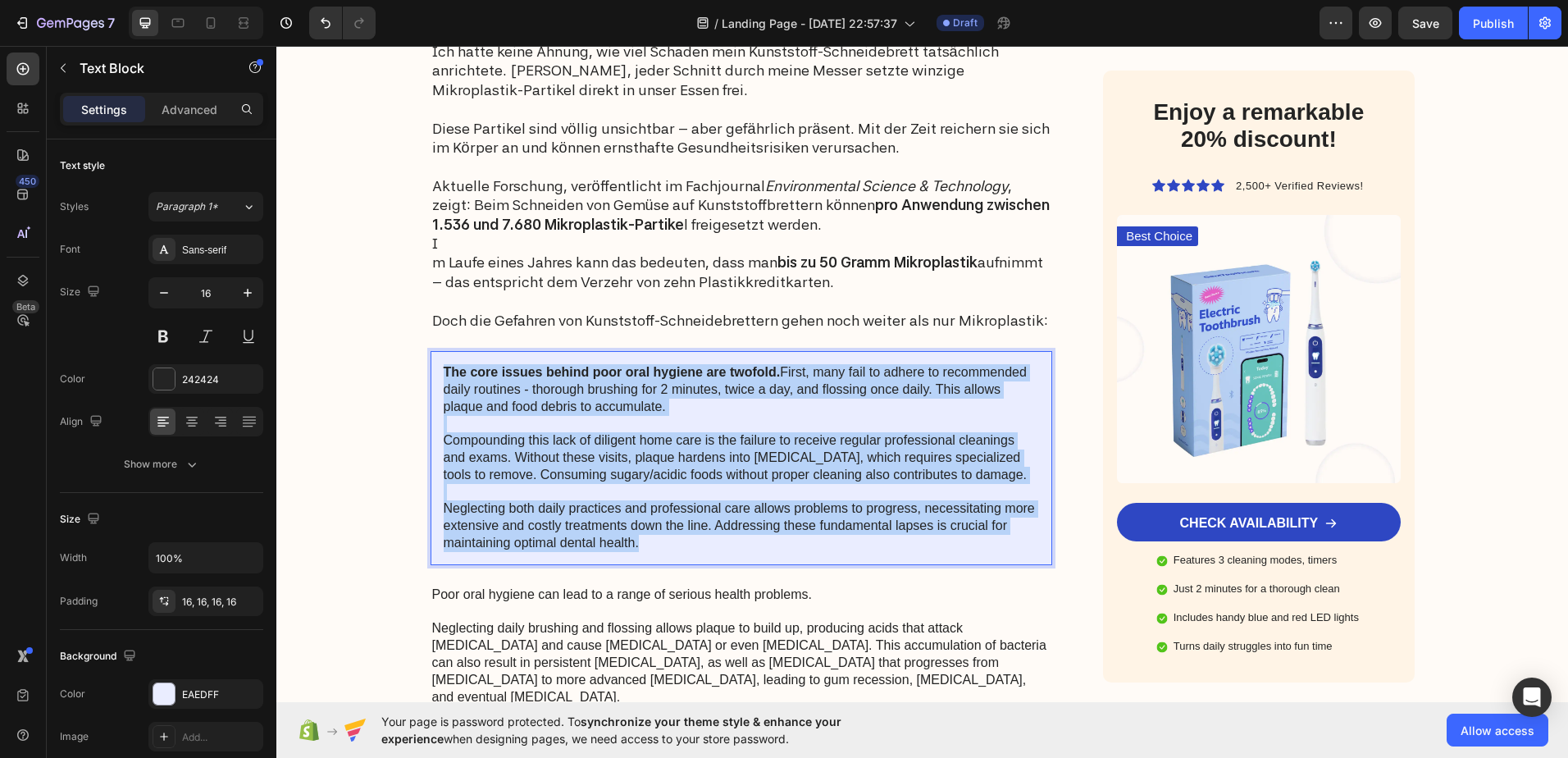
drag, startPoint x: 638, startPoint y: 544, endPoint x: 436, endPoint y: 376, distance: 262.7
click at [436, 376] on div "The core issues behind poor oral hygiene are twofold. First, many fail to adher…" at bounding box center [742, 457] width 623 height 214
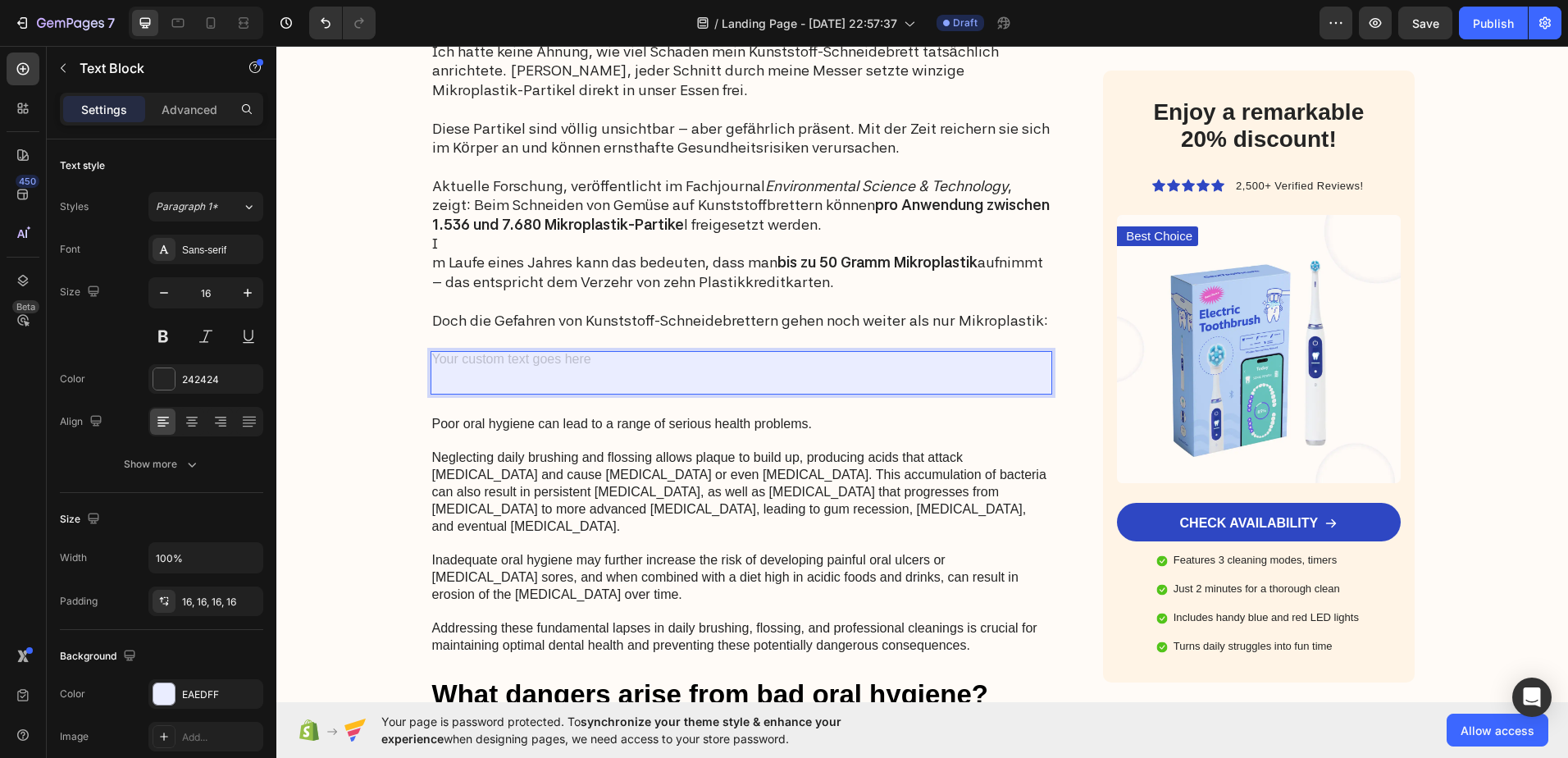
click at [481, 360] on div "Rich Text Editor. Editing area: main" at bounding box center [742, 372] width 623 height 43
click at [471, 358] on div "Rich Text Editor. Editing area: main" at bounding box center [742, 372] width 623 height 43
click at [464, 356] on div "Rich Text Editor. Editing area: main" at bounding box center [742, 372] width 623 height 43
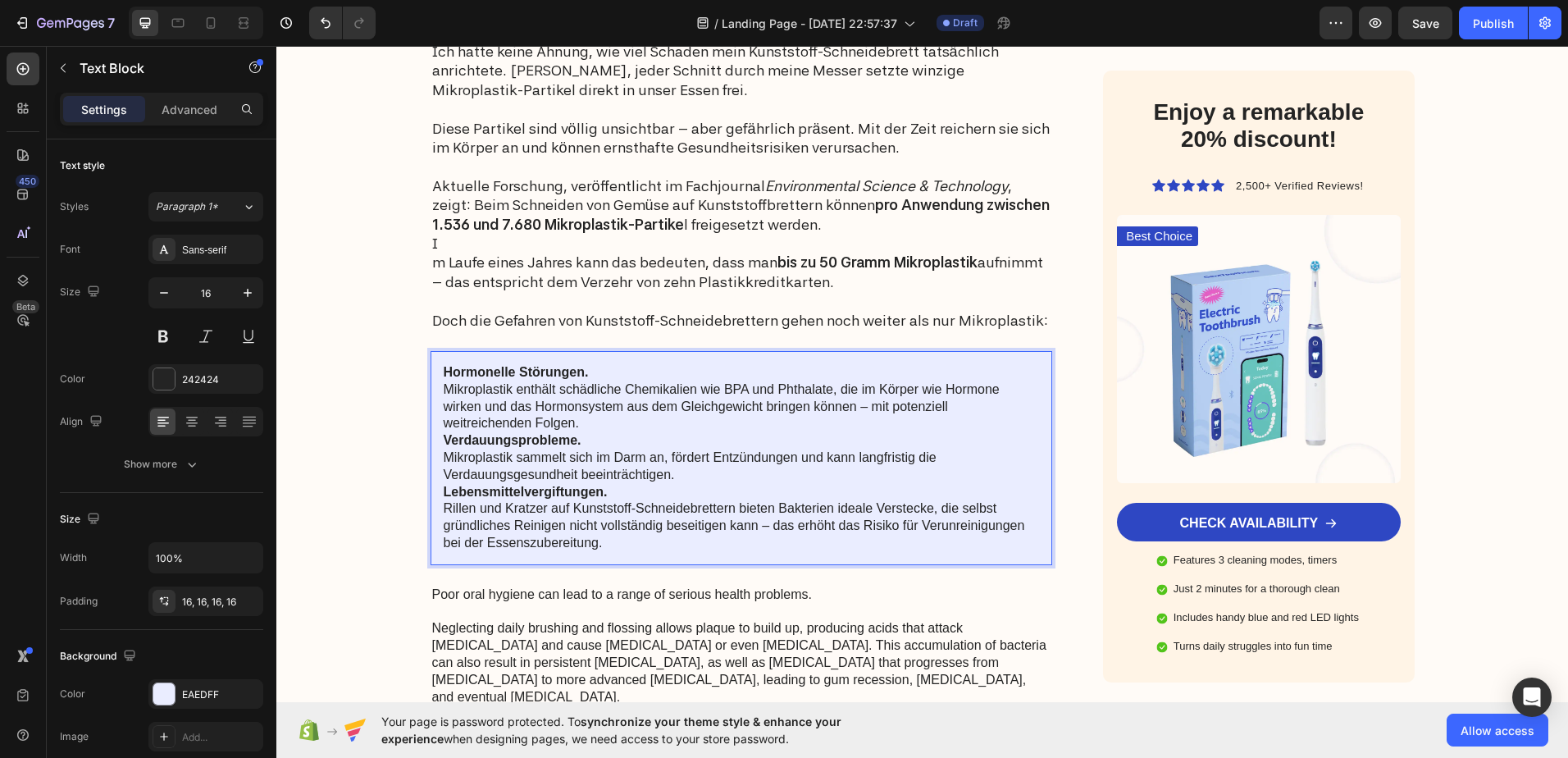
click at [444, 456] on p "Verdauungsprobleme. Mikroplastik sammelt sich im Darm an, fördert Entzündungen …" at bounding box center [741, 457] width 596 height 51
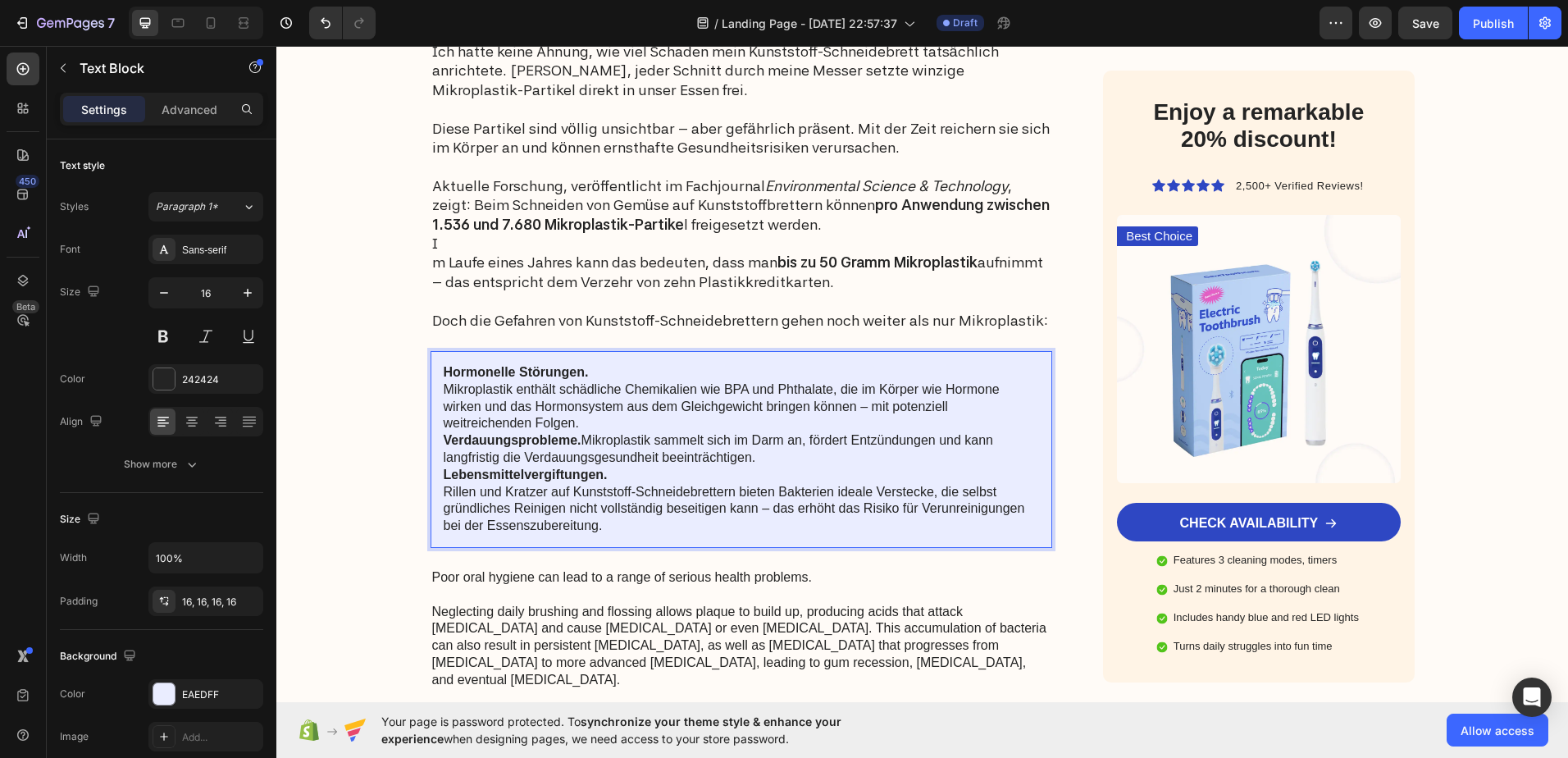
click at [436, 490] on div "Hormonelle Störungen. Mikroplastik enthält schädliche Chemikalien wie BPA und P…" at bounding box center [742, 449] width 623 height 197
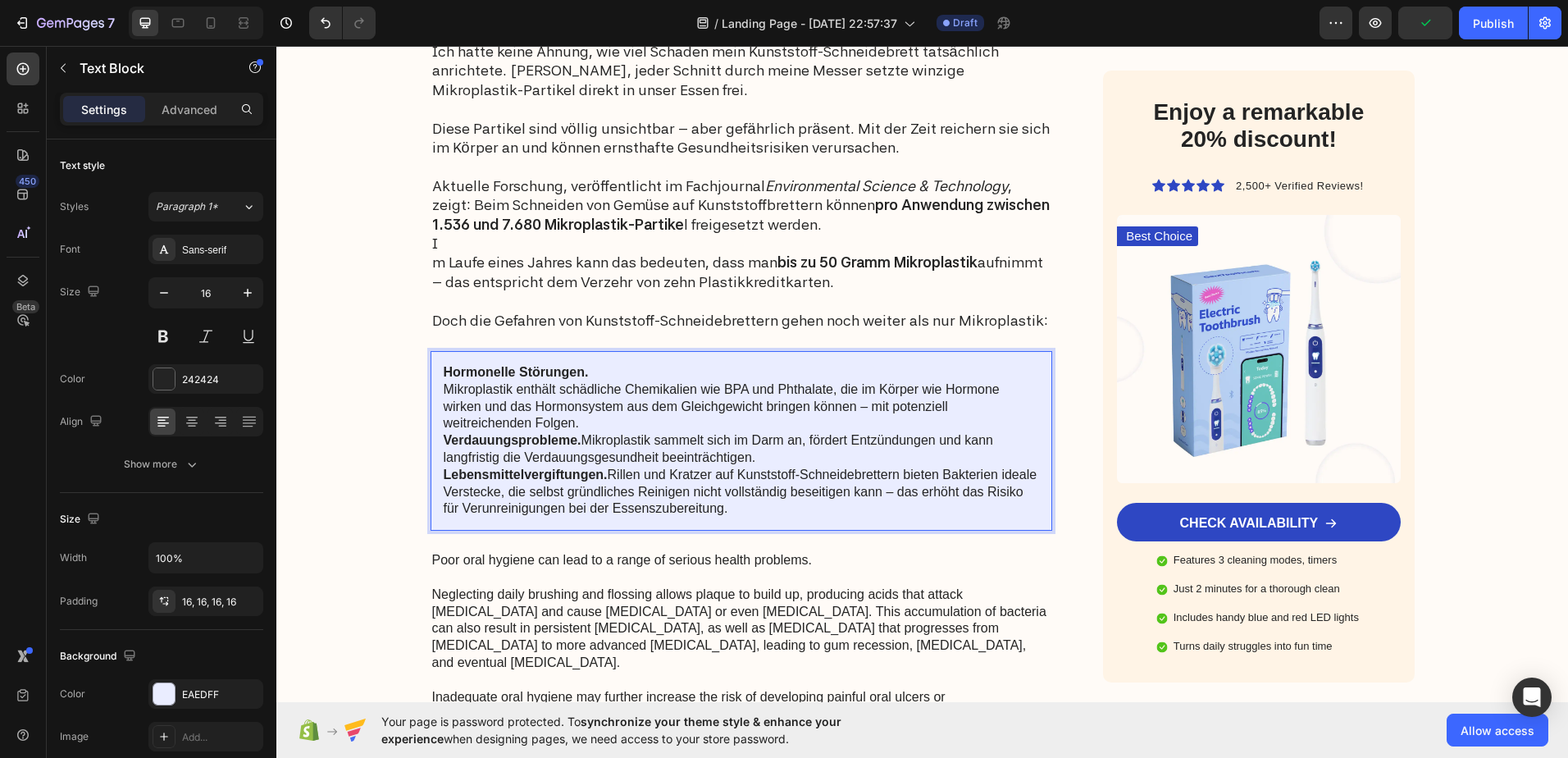
click at [444, 475] on strong "Lebensmittelvergiftungen." at bounding box center [525, 474] width 164 height 14
click at [436, 475] on div "Hormonelle Störungen. Mikroplastik enthält schädliche Chemikalien wie BPA und P…" at bounding box center [742, 440] width 623 height 179
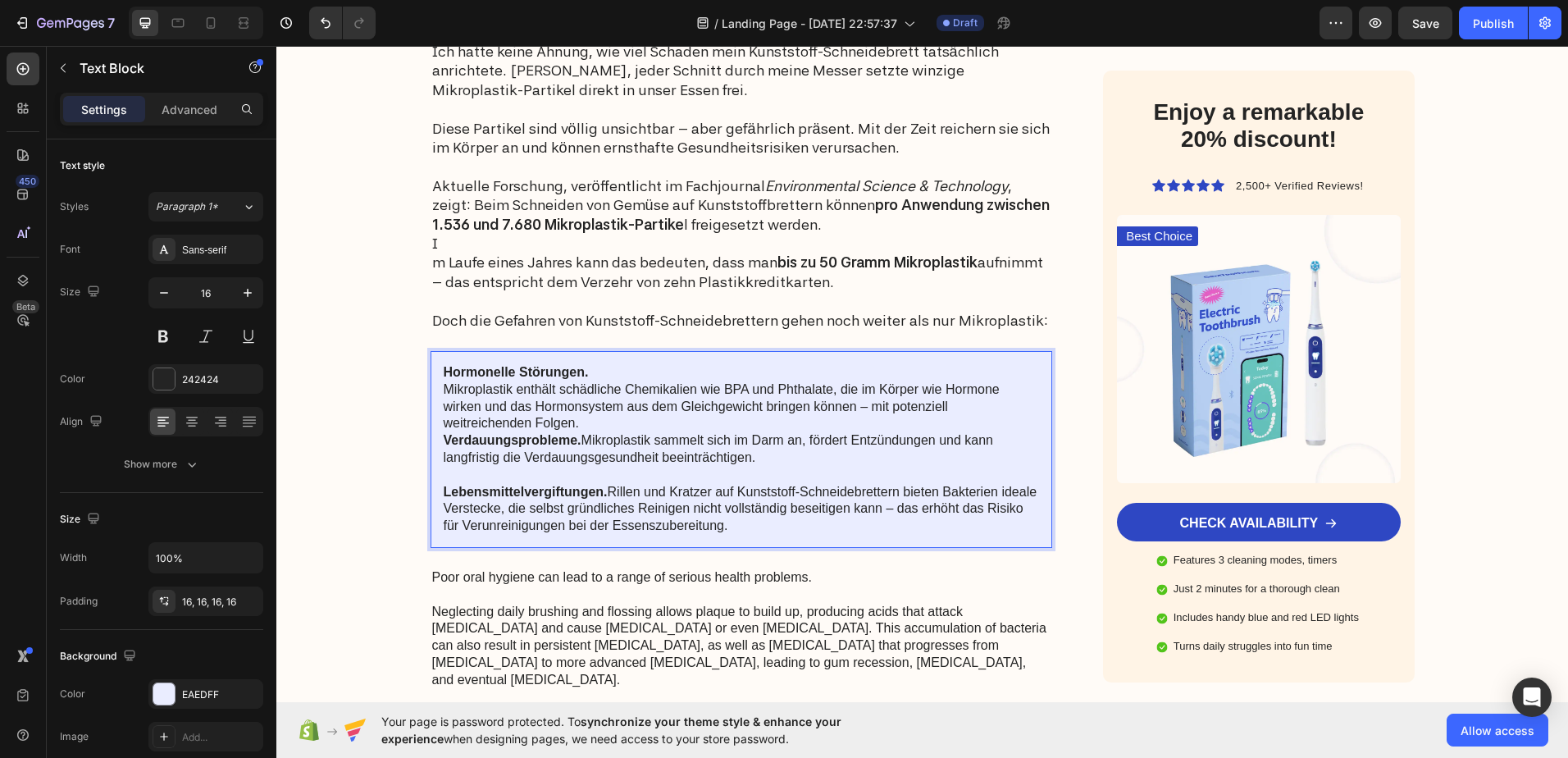
click at [436, 431] on div "Hormonelle Störungen. Mikroplastik enthält schädliche Chemikalien wie BPA und P…" at bounding box center [742, 449] width 623 height 197
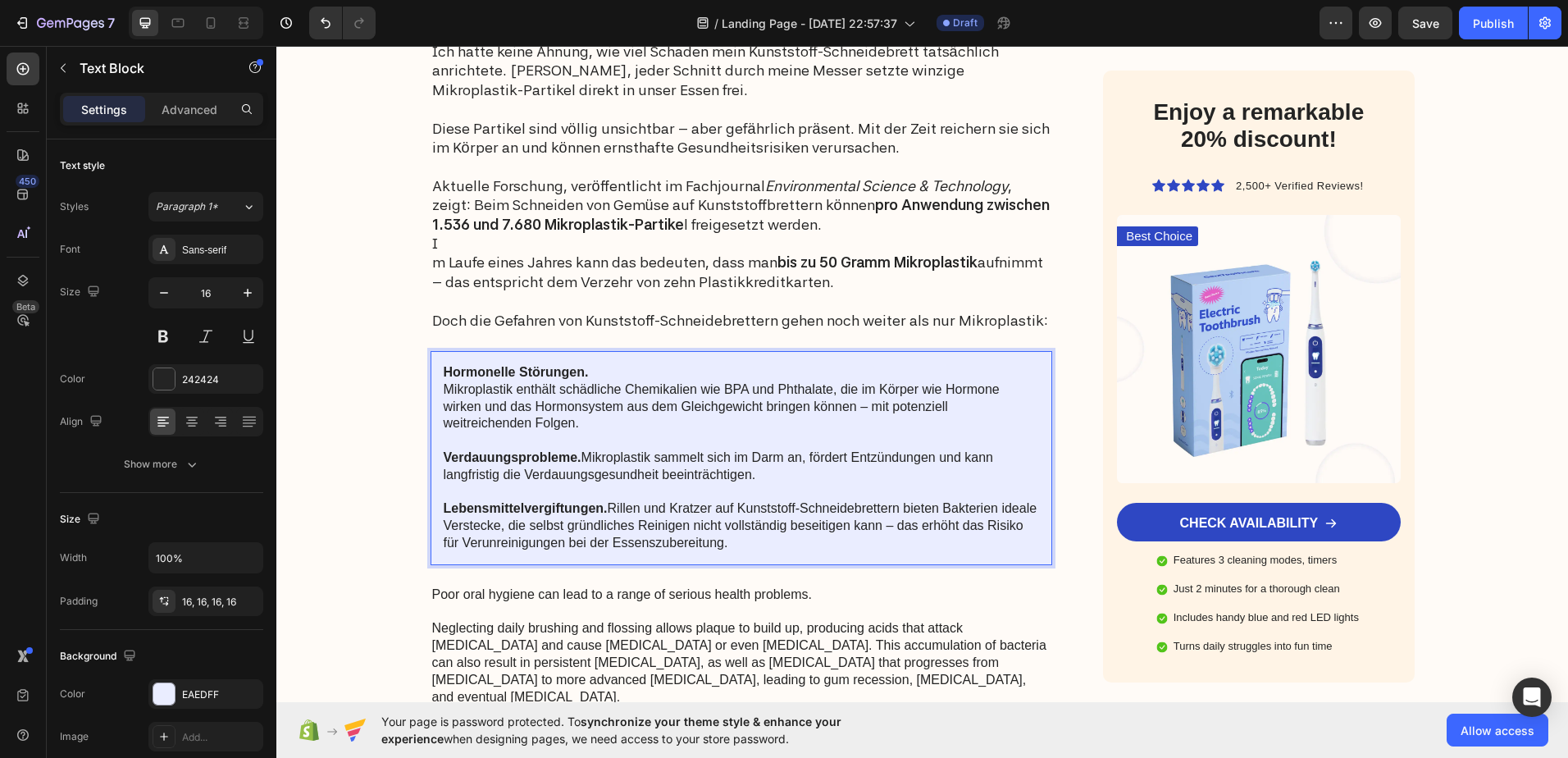
click at [444, 386] on p "Hormonelle Störungen. Mikroplastik enthält schädliche Chemikalien wie BPA und P…" at bounding box center [741, 399] width 596 height 69
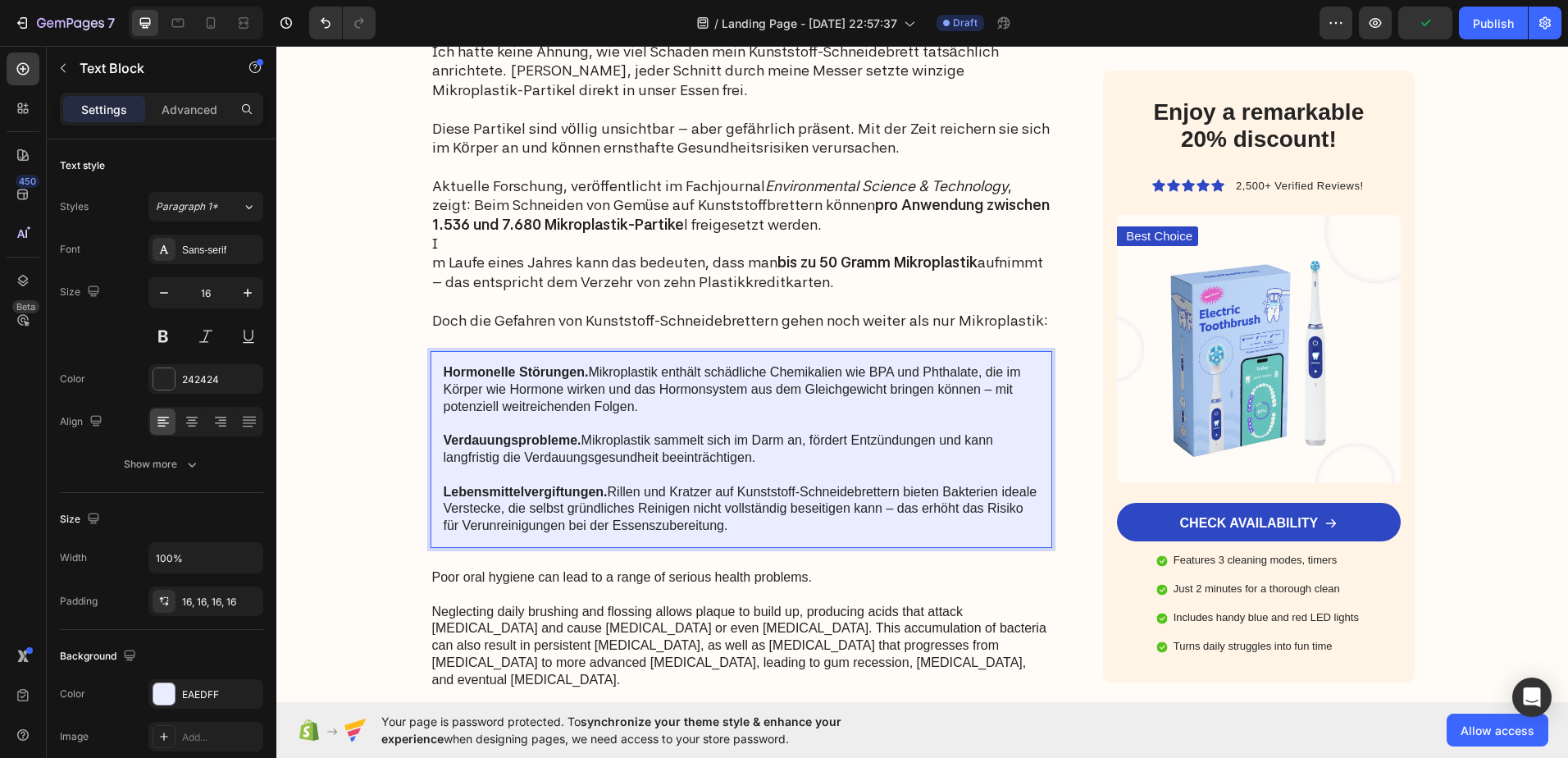
click at [436, 369] on div "Hormonelle Störungen. Mikroplastik enthält schädliche Chemikalien wie BPA und P…" at bounding box center [742, 449] width 623 height 197
click at [444, 415] on p "Hormonelle Störungen. Mikroplastik enthält schädliche Chemikalien wie BPA und P…" at bounding box center [741, 390] width 596 height 51
click at [431, 452] on div "Hormonelle Störungen. Mikroplastik enthält schädliche Chemikalien wie BPA und P…" at bounding box center [742, 449] width 623 height 197
click at [432, 493] on div "Hormonelle Störungen. Mikroplastik enthält schädliche Chemikalien wie BPA und P…" at bounding box center [742, 449] width 623 height 197
click at [354, 371] on div "Image Got Questions? Email Us At support@gemstore.com Text Block Row Row Advert…" at bounding box center [922, 515] width 1292 height 4479
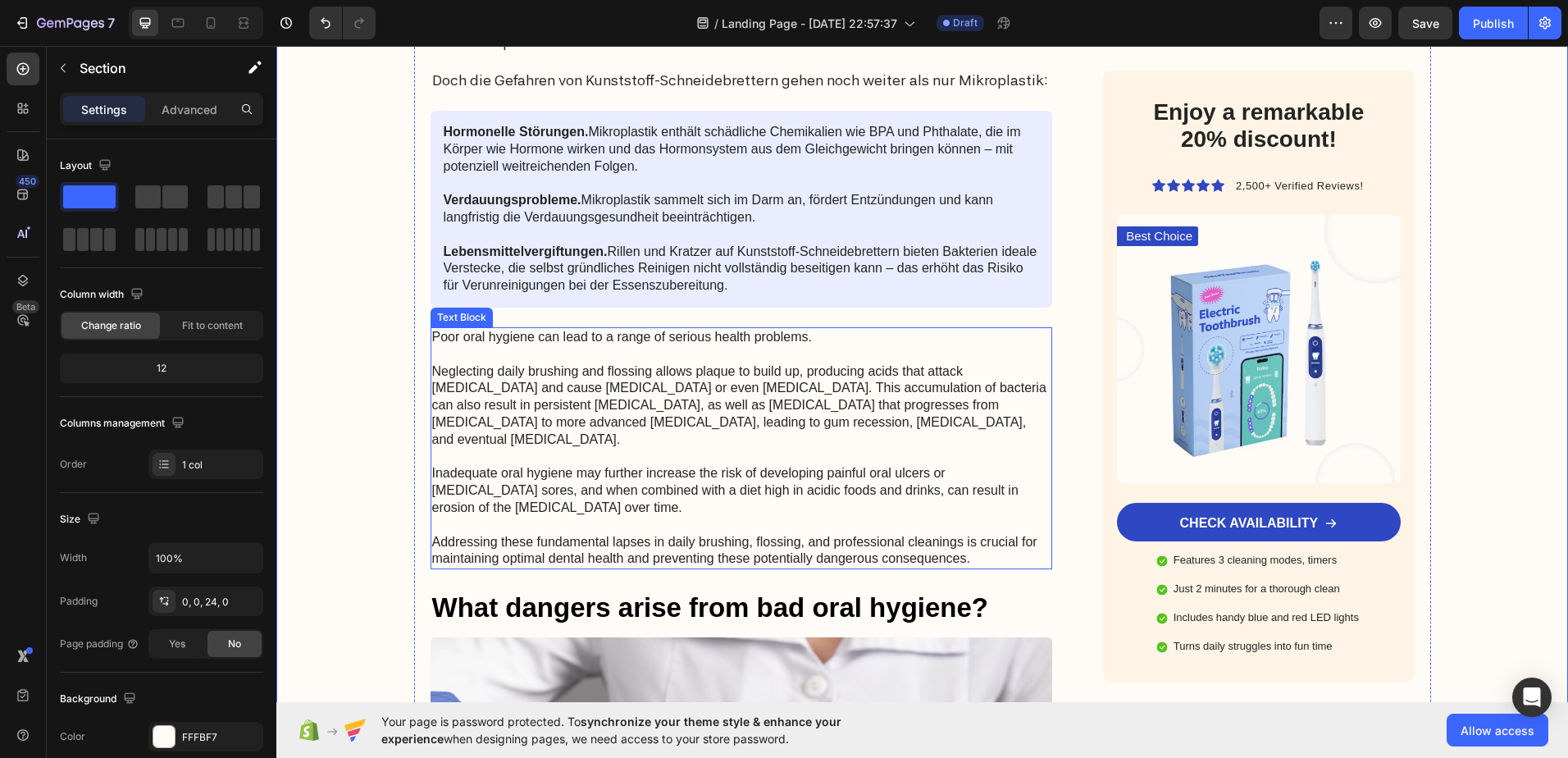
scroll to position [2050, 0]
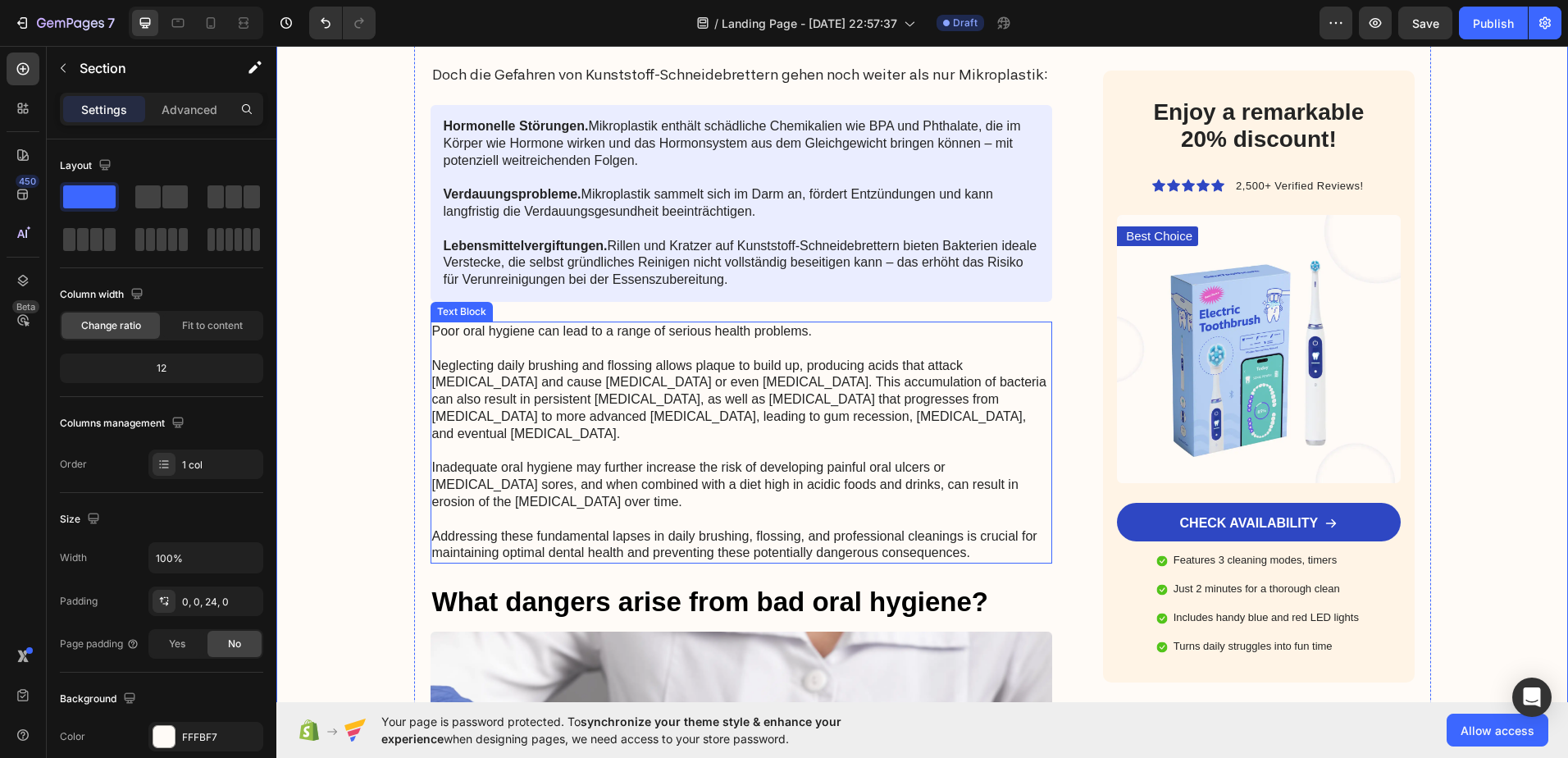
click at [582, 407] on p "Poor oral hygiene can lead to a range of serious health problems. Neglecting da…" at bounding box center [741, 443] width 619 height 239
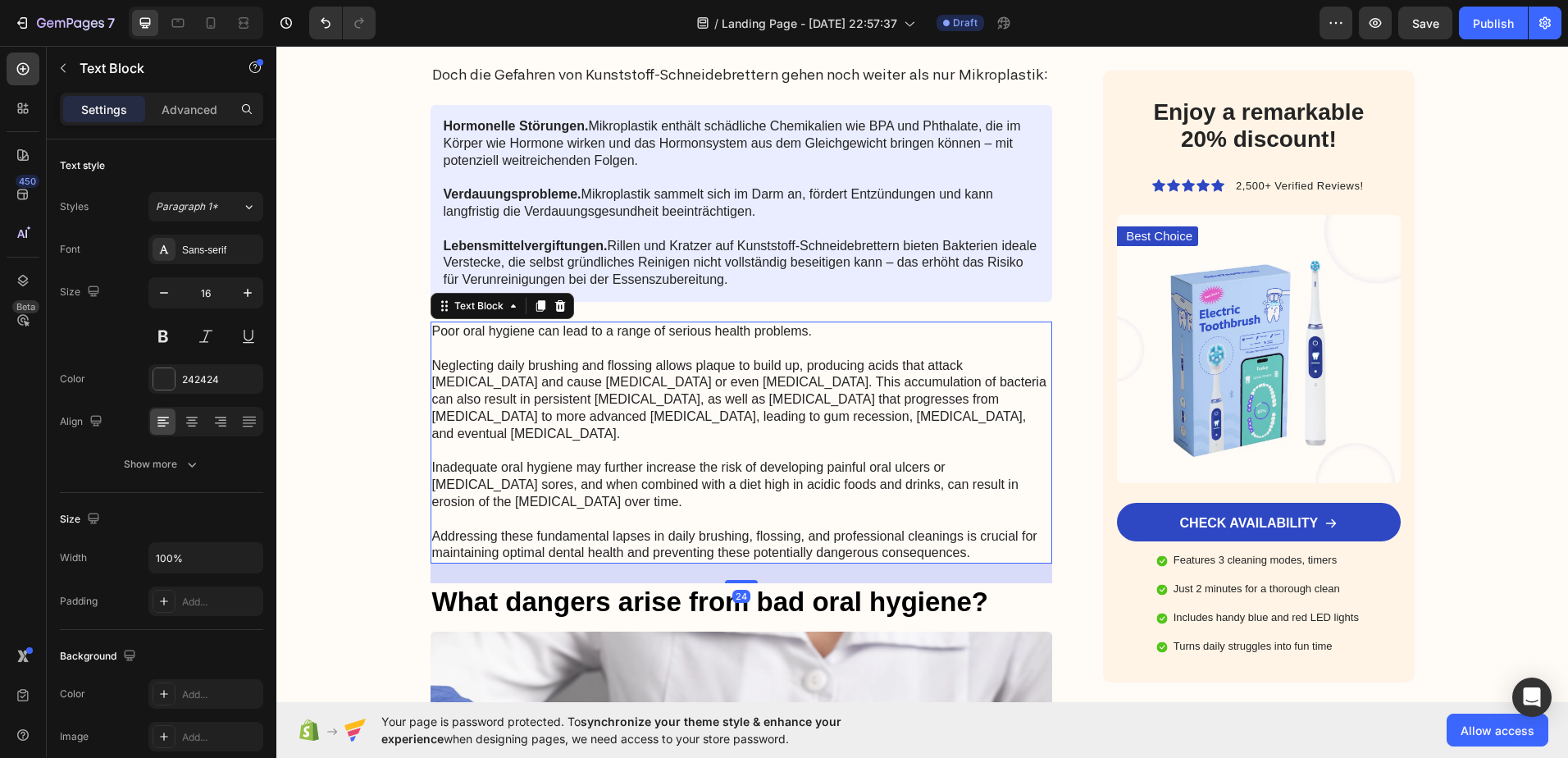
click at [582, 407] on p "Poor oral hygiene can lead to a range of serious health problems. Neglecting da…" at bounding box center [741, 443] width 619 height 239
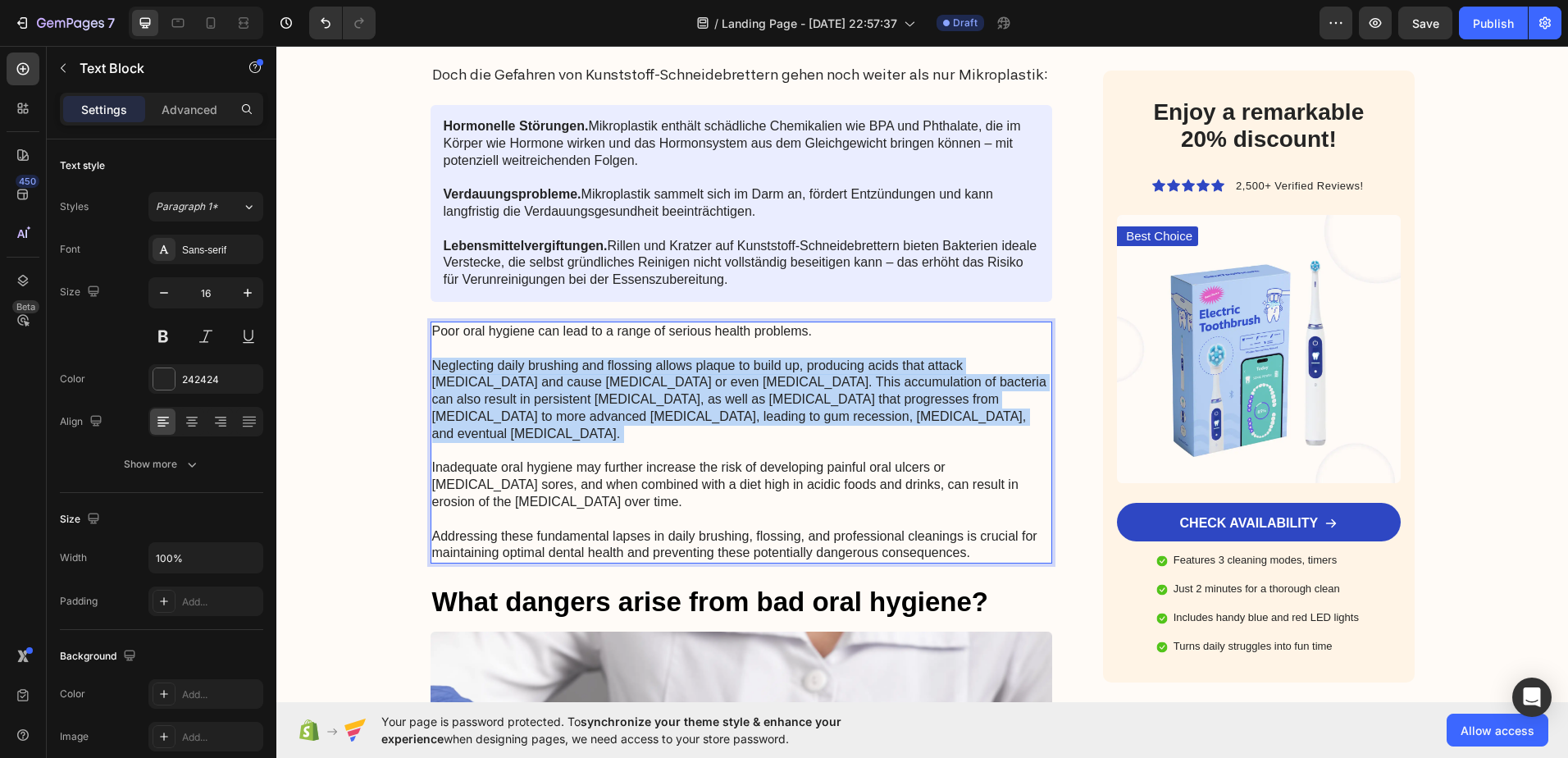
click at [582, 407] on p "Poor oral hygiene can lead to a range of serious health problems. Neglecting da…" at bounding box center [741, 443] width 619 height 239
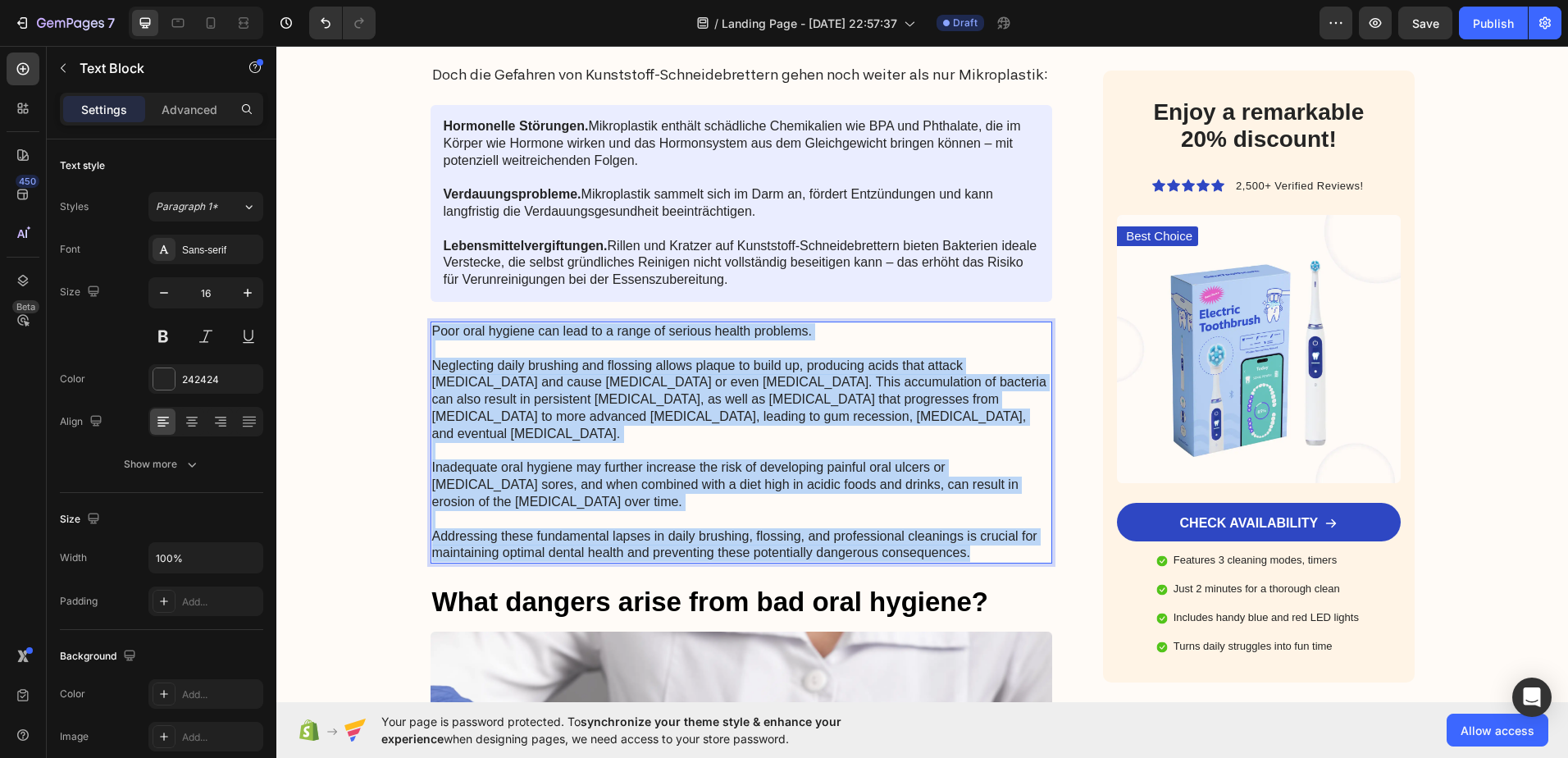
drag, startPoint x: 929, startPoint y: 528, endPoint x: 402, endPoint y: 320, distance: 566.6
click at [402, 320] on div "Image Got Questions? Email Us At support@gemstore.com Text Block Row Row Advert…" at bounding box center [922, 269] width 1292 height 4479
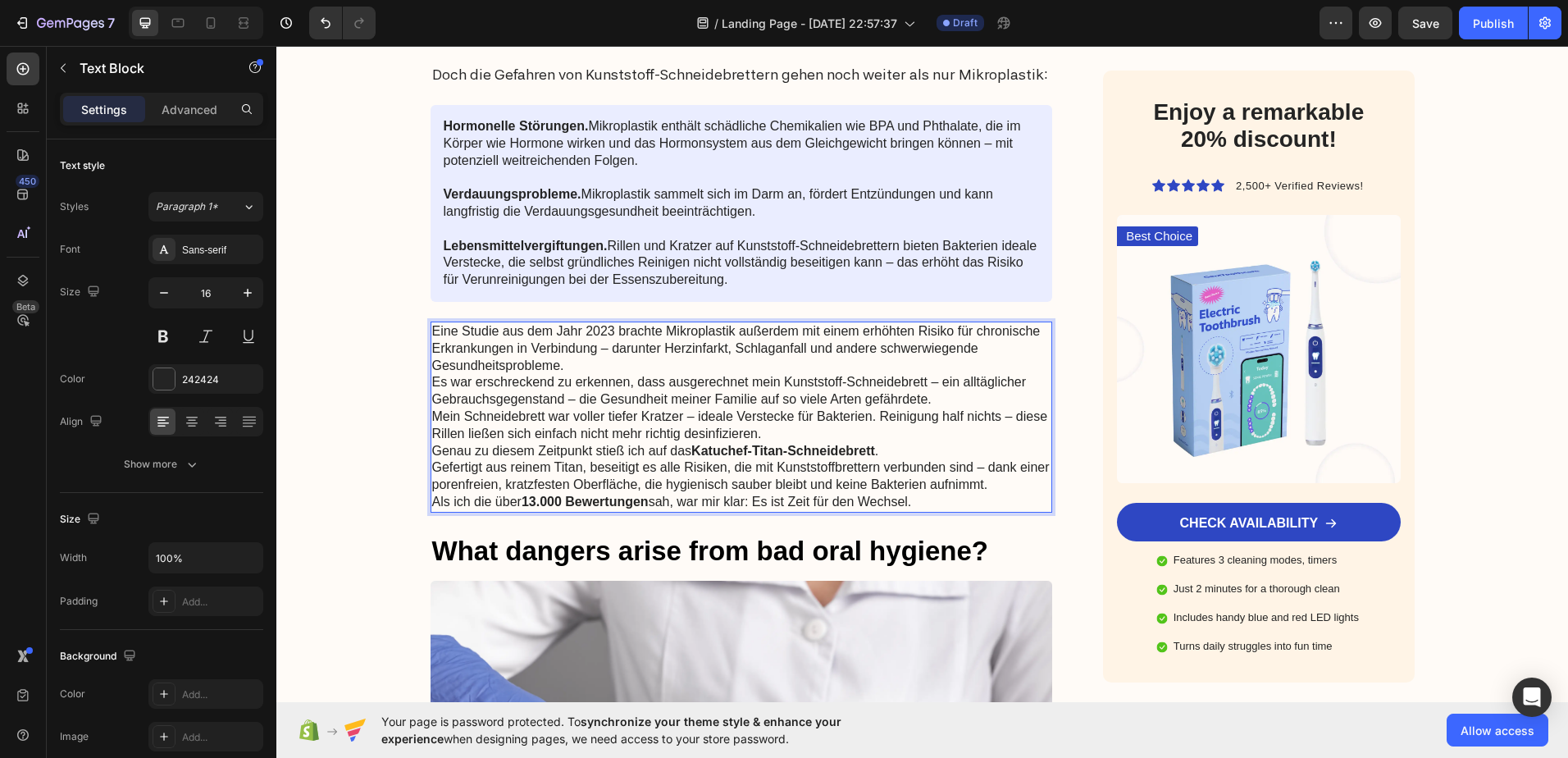
click at [432, 378] on p "Es war erschreckend zu erkennen, dass ausgerechnet mein Kunststoff-Schneidebret…" at bounding box center [741, 391] width 619 height 34
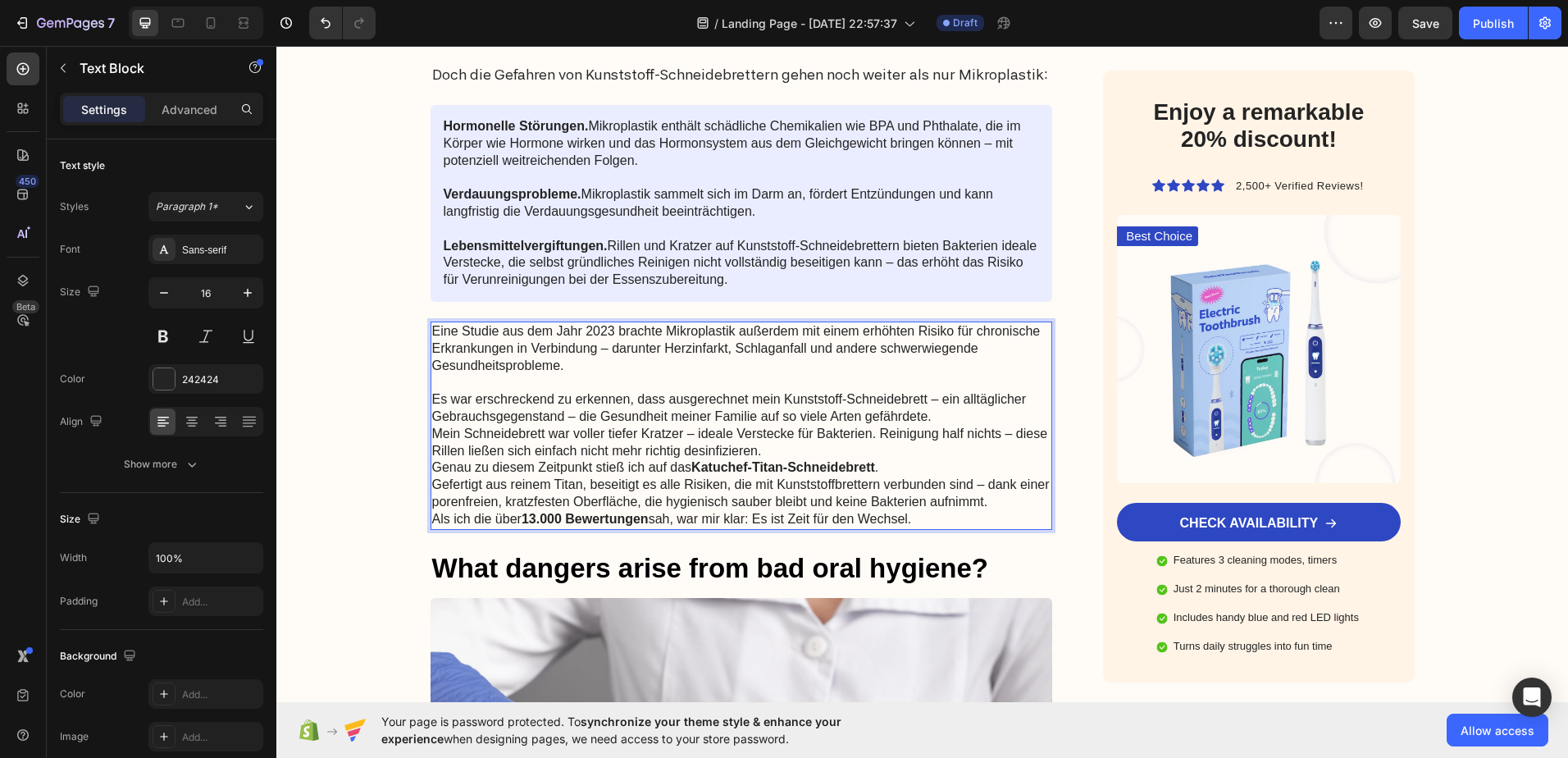
click at [432, 434] on p "Mein Schneidebrett war voller tiefer Kratzer – ideale Verstecke für Bakterien. …" at bounding box center [741, 443] width 619 height 34
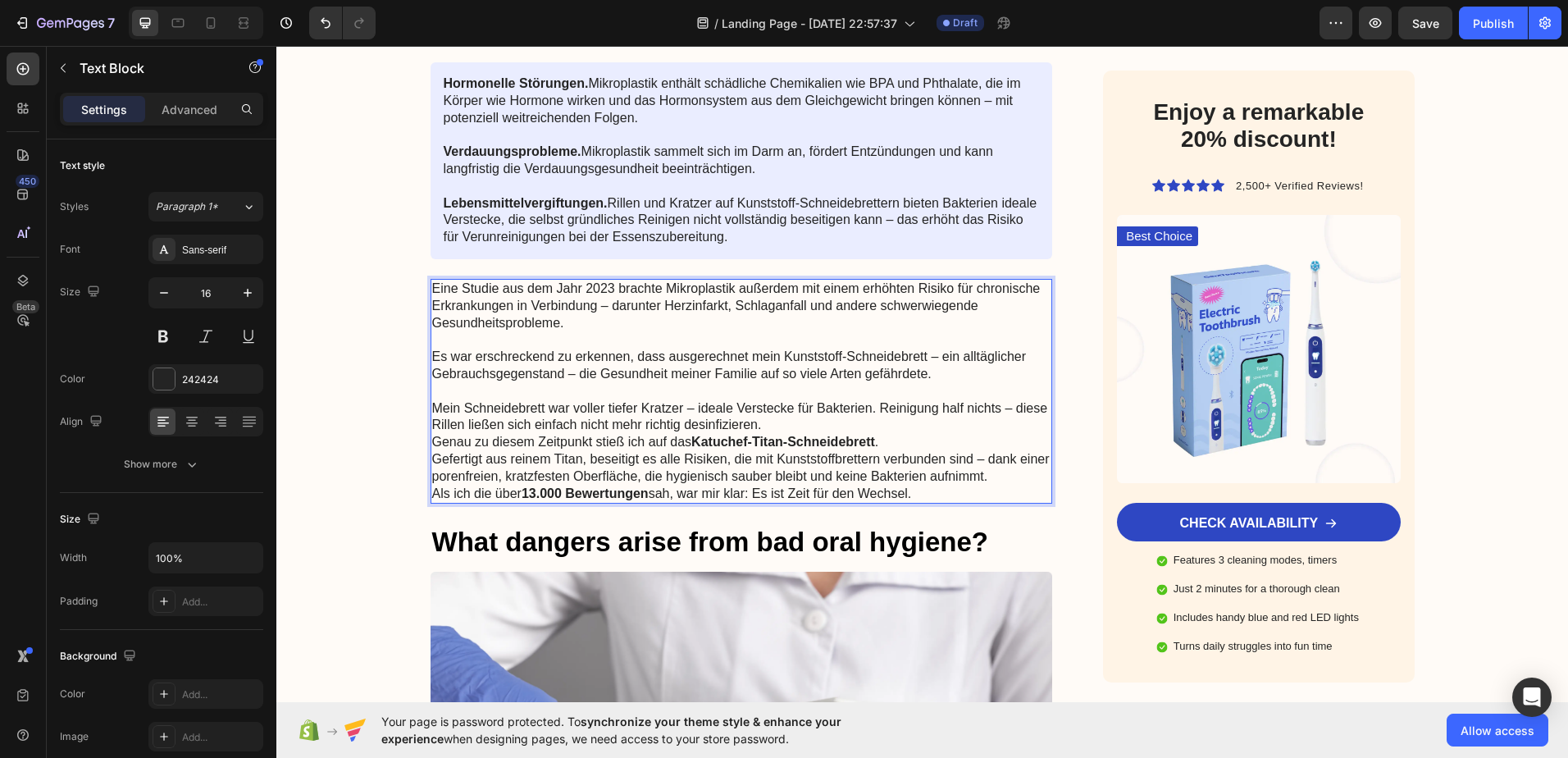
scroll to position [2132, 0]
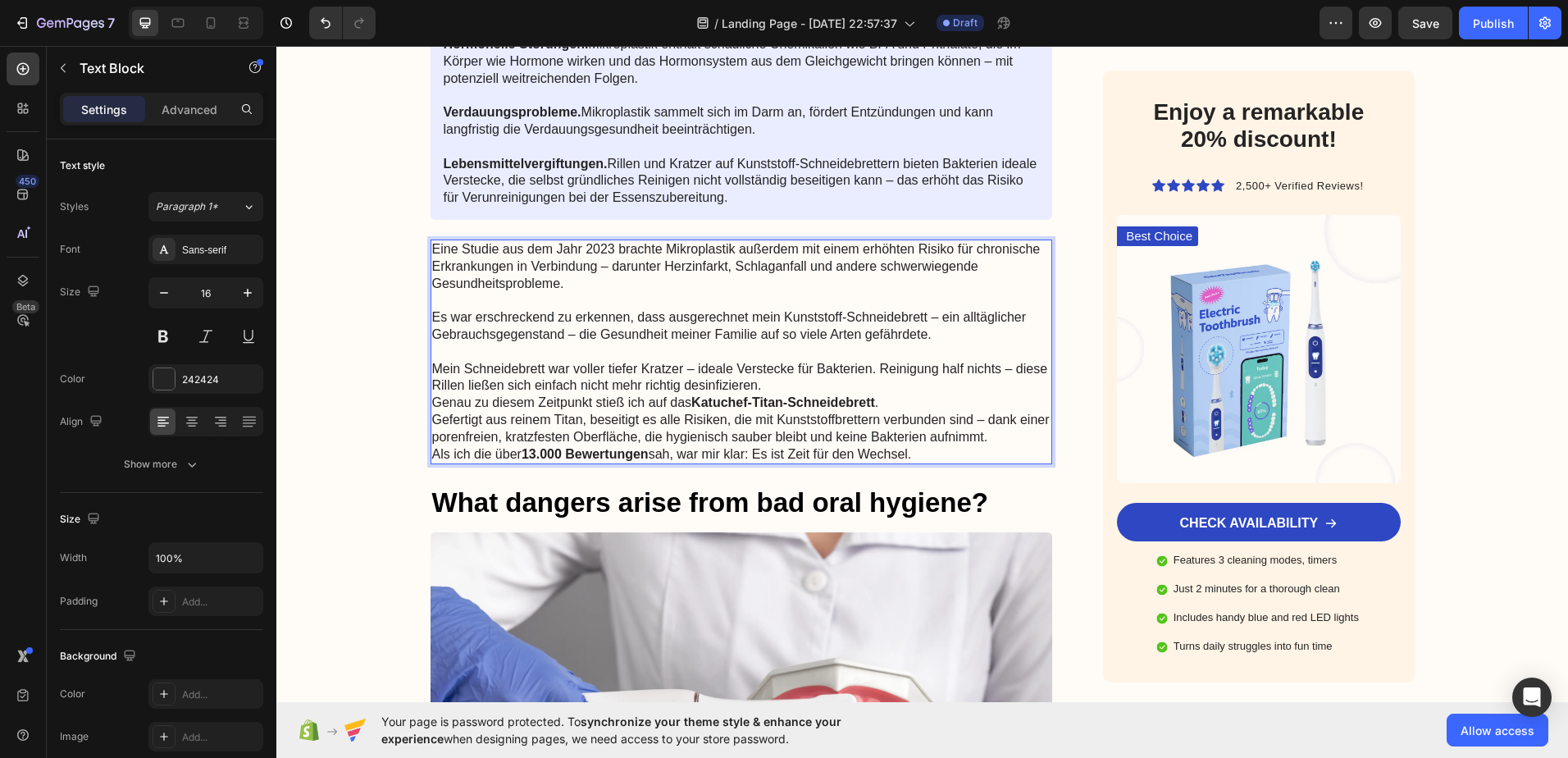
click at [432, 406] on p "Genau zu diesem Zeitpunkt stieß ich auf das Katuchef-Titan-Schneidebrett ." at bounding box center [741, 403] width 619 height 18
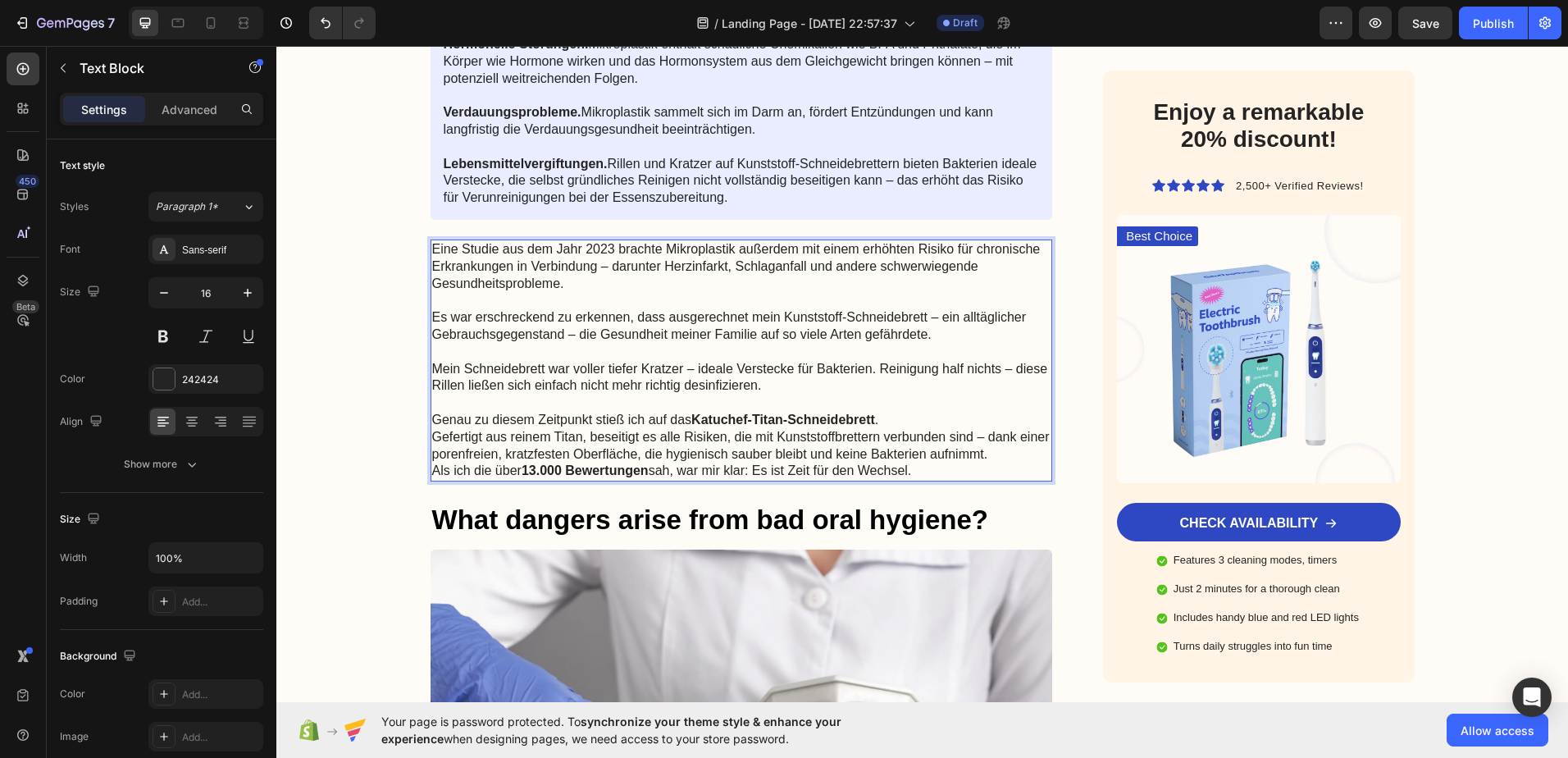
click at [432, 436] on p "Gefertigt aus reinem Titan, beseitigt es alle Risiken, die mit Kunststoffbrette…" at bounding box center [741, 446] width 619 height 34
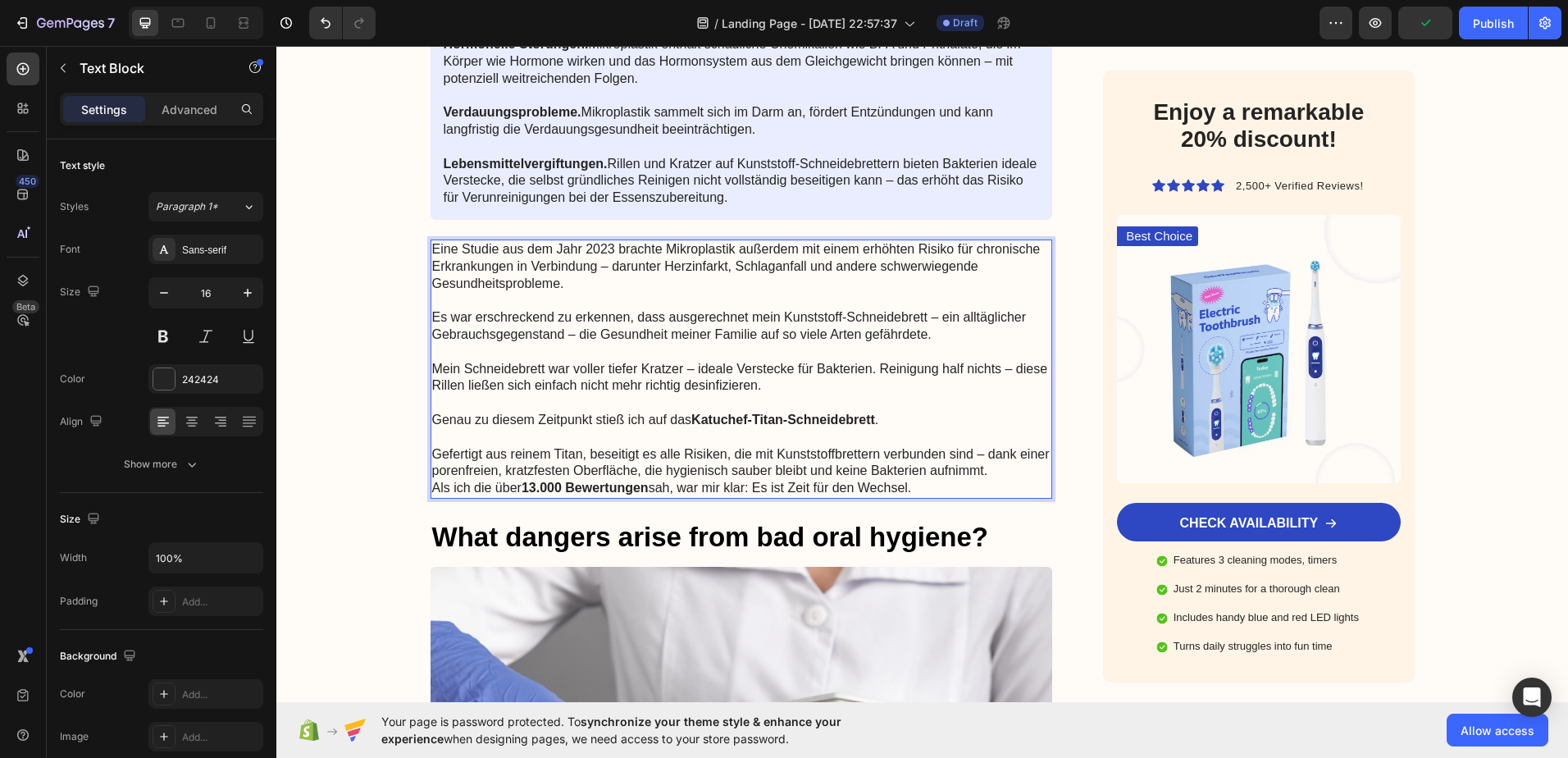
click at [431, 489] on div "Eine Studie aus dem Jahr 2023 brachte Mikroplastik außerdem mit einem erhöhten …" at bounding box center [742, 369] width 623 height 260
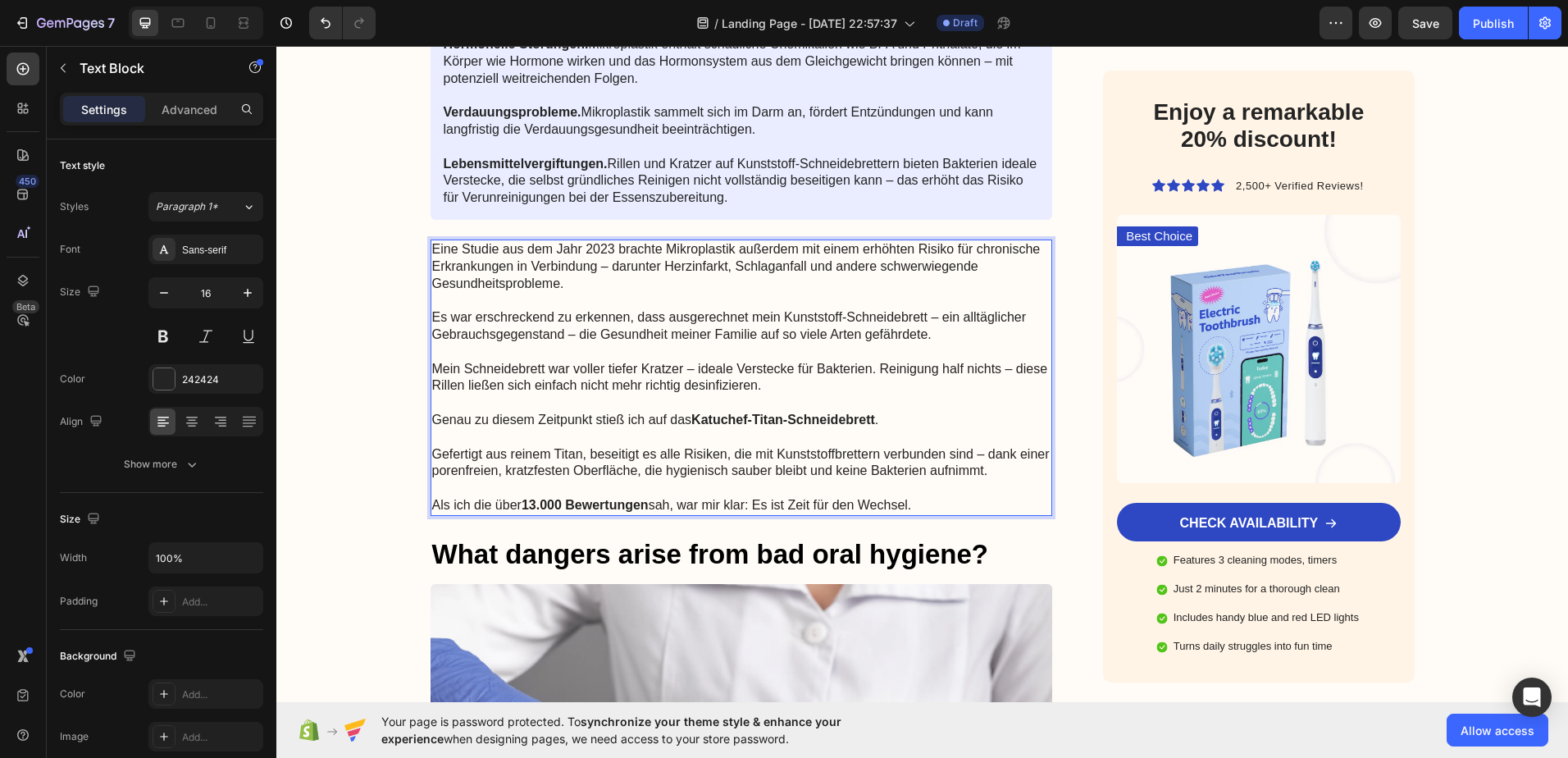
click at [607, 501] on strong "13.000 Bewertungen" at bounding box center [586, 504] width 127 height 14
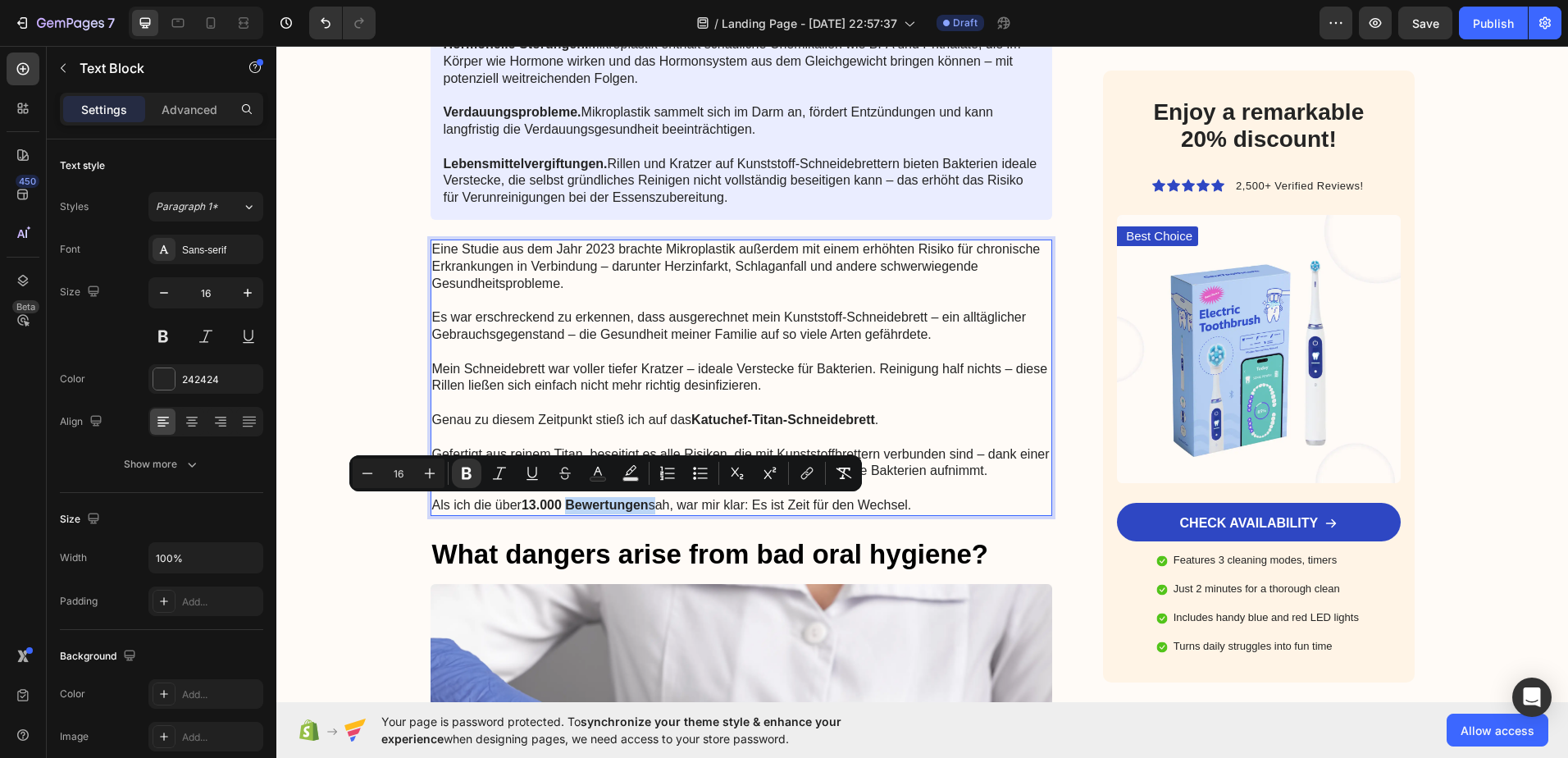
click at [645, 502] on strong "13.000 Bewertungen" at bounding box center [586, 504] width 127 height 14
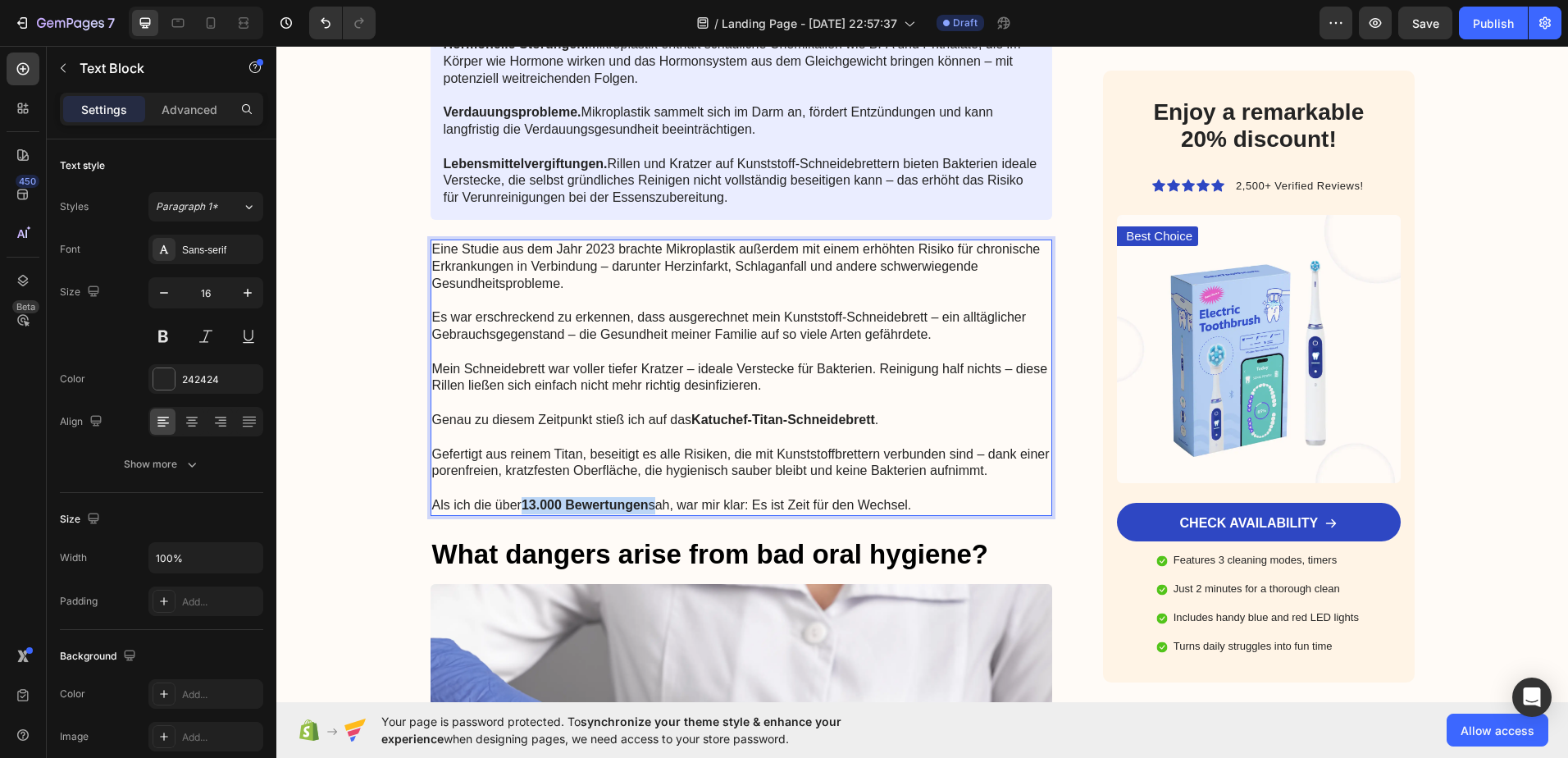
drag, startPoint x: 648, startPoint y: 502, endPoint x: 519, endPoint y: 498, distance: 129.1
click at [519, 498] on p "Als ich die über 13.000 Bewertungen sah, war mir klar: Es ist Zeit für den Wech…" at bounding box center [741, 505] width 619 height 18
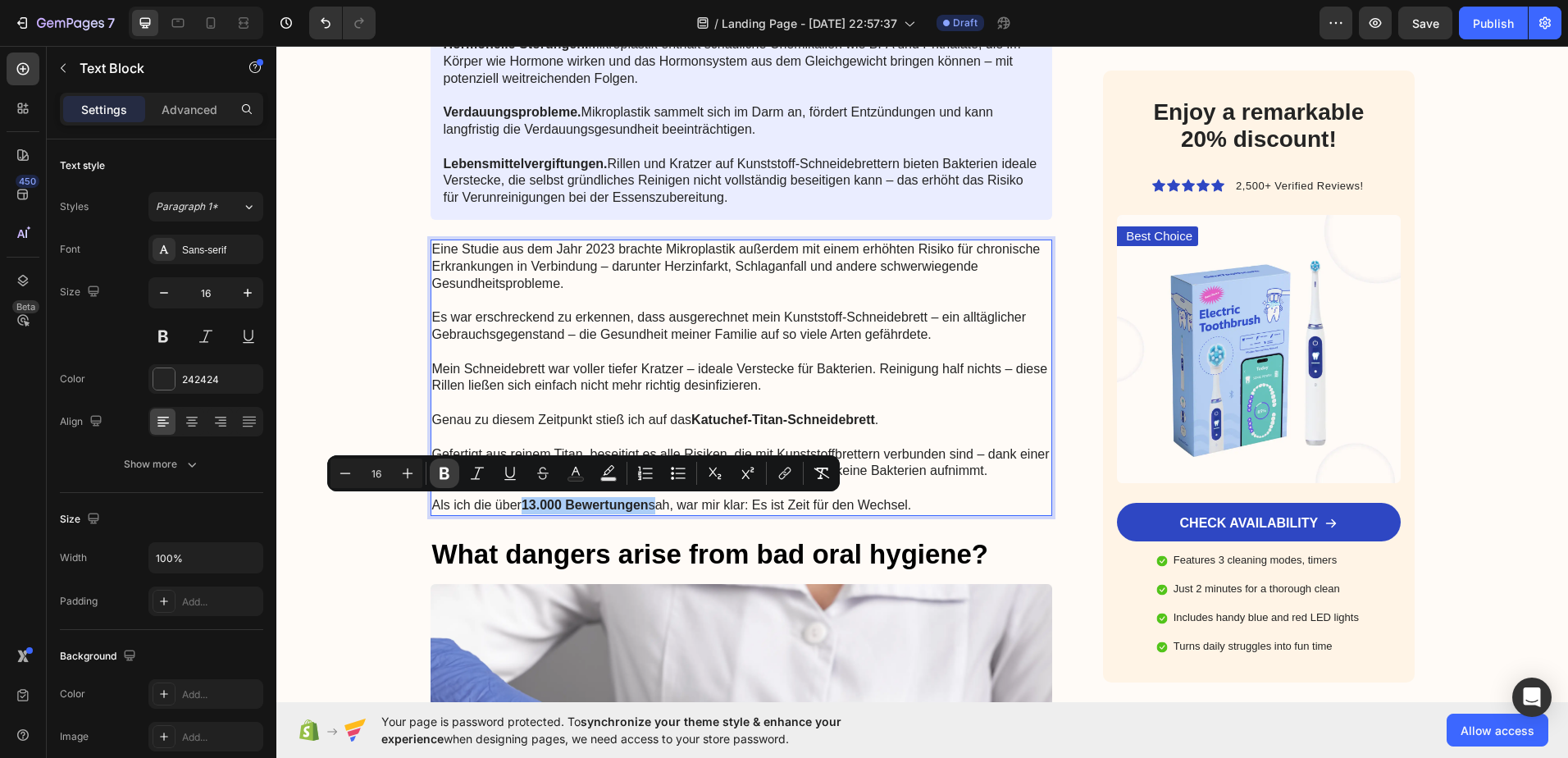
click at [451, 471] on icon "Editor contextual toolbar" at bounding box center [444, 473] width 17 height 17
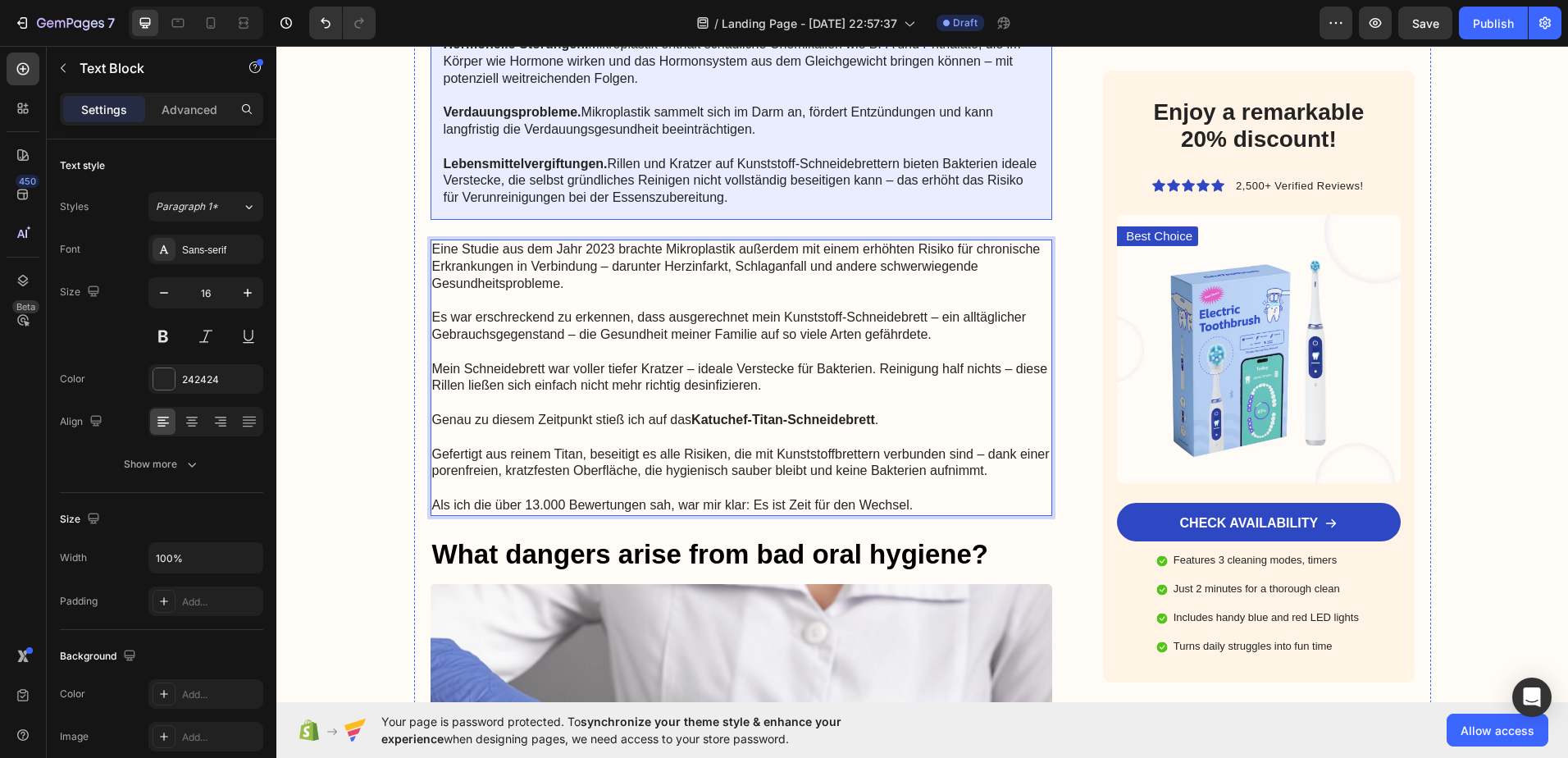
click at [619, 142] on p "Rich Text Editor. Editing area: main" at bounding box center [741, 148] width 596 height 18
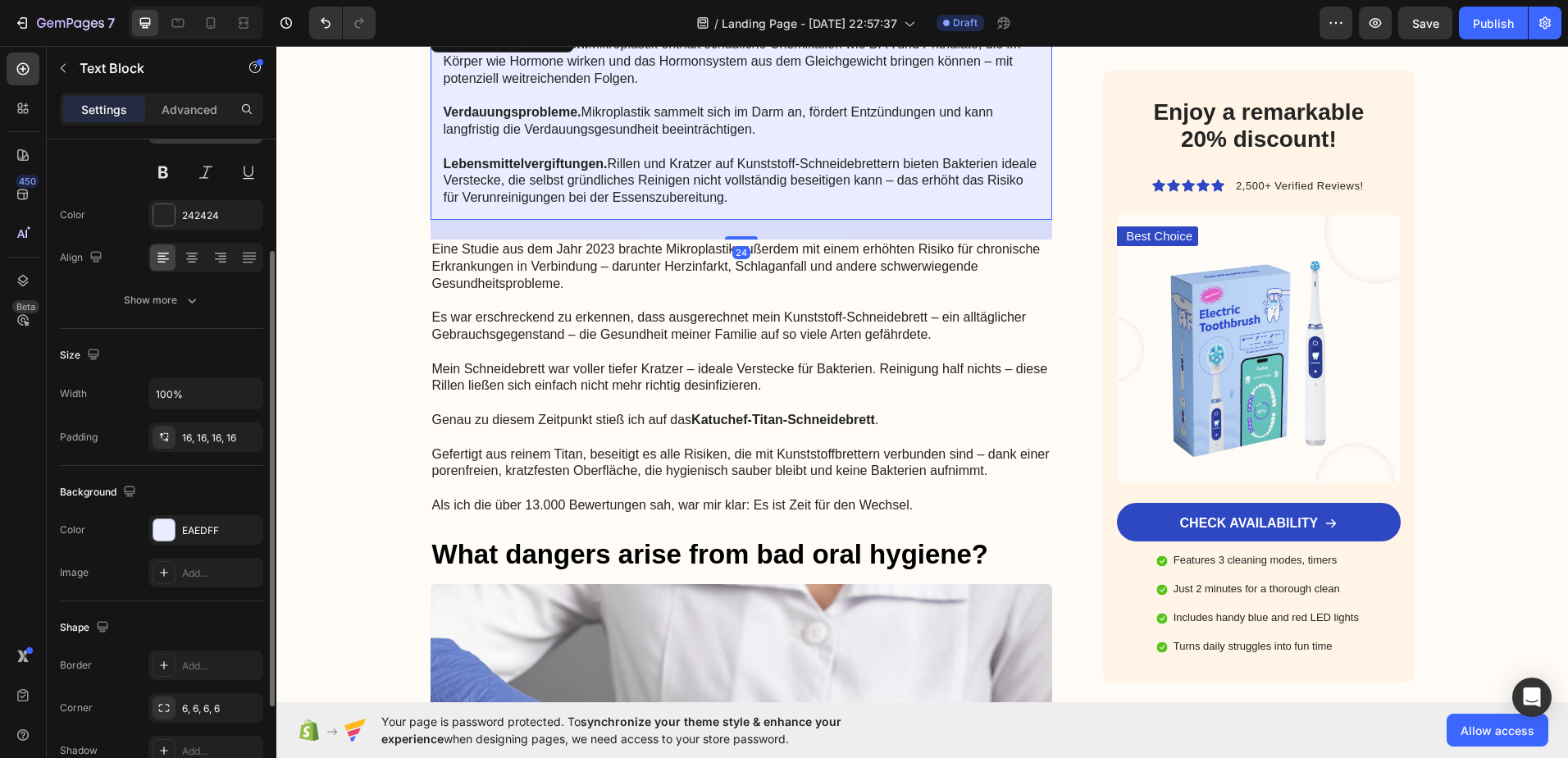
scroll to position [0, 0]
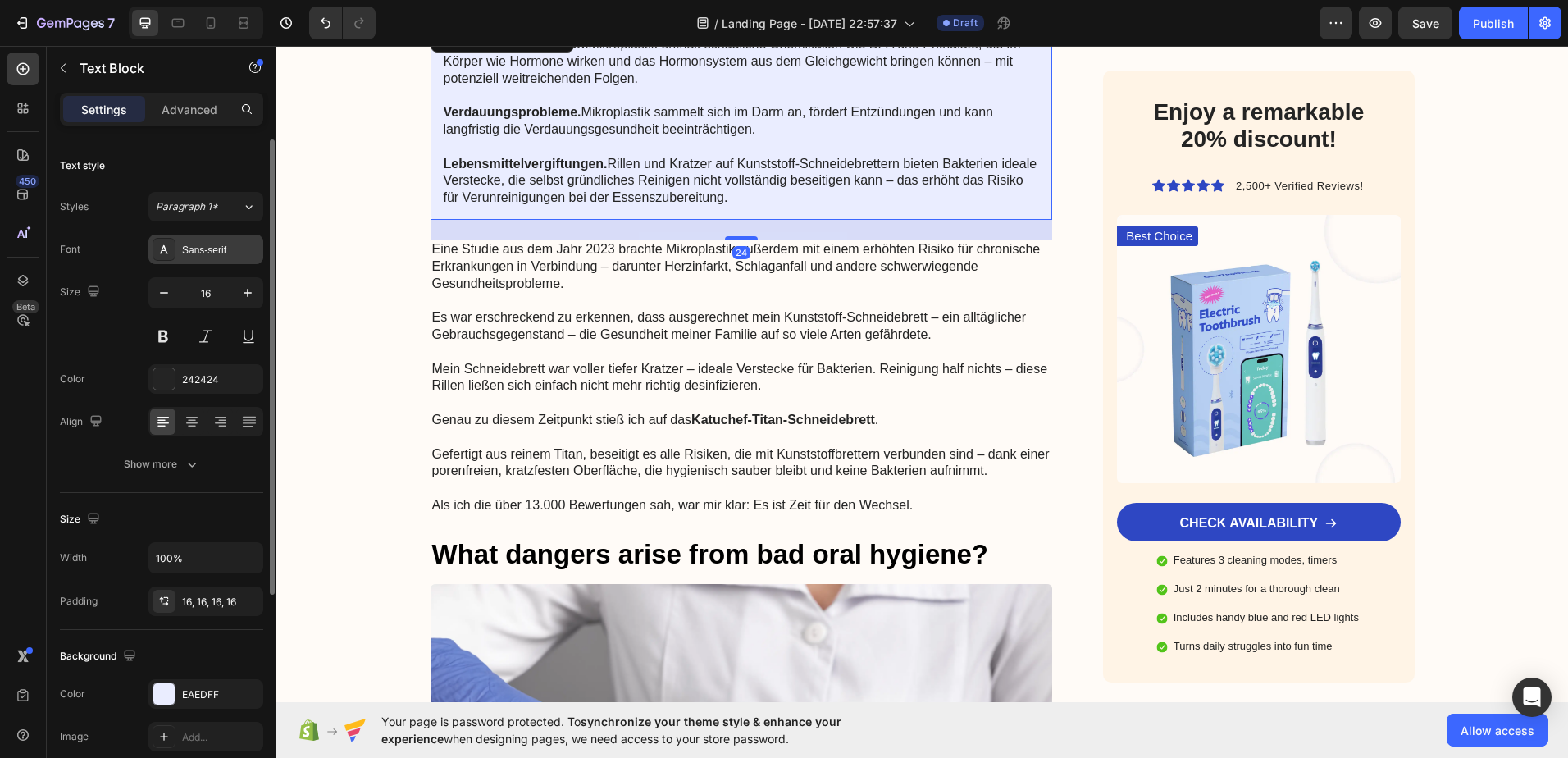
click at [215, 241] on div "Sans-serif" at bounding box center [206, 249] width 115 height 29
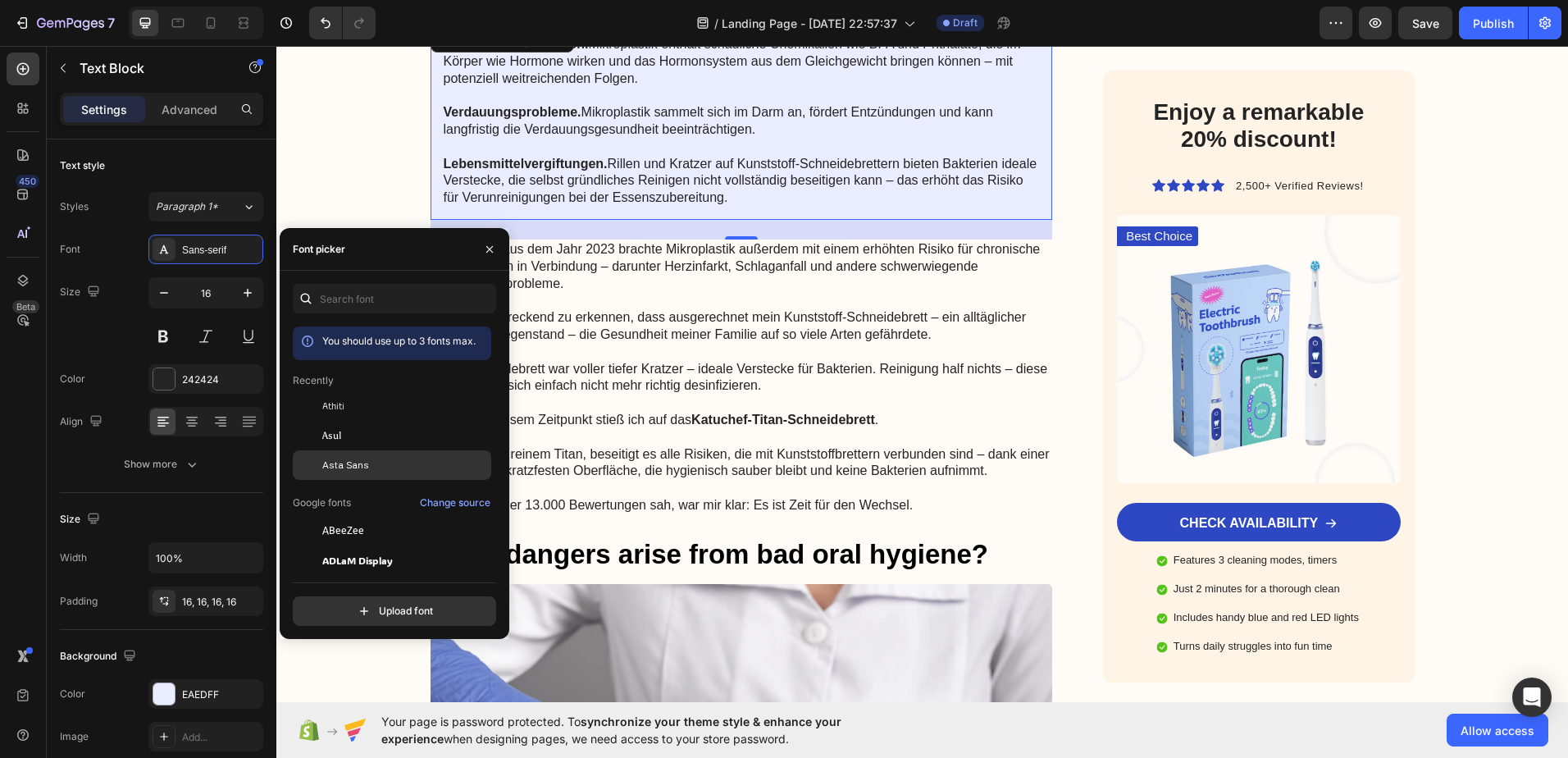
click at [345, 469] on span "Asta Sans" at bounding box center [346, 464] width 47 height 15
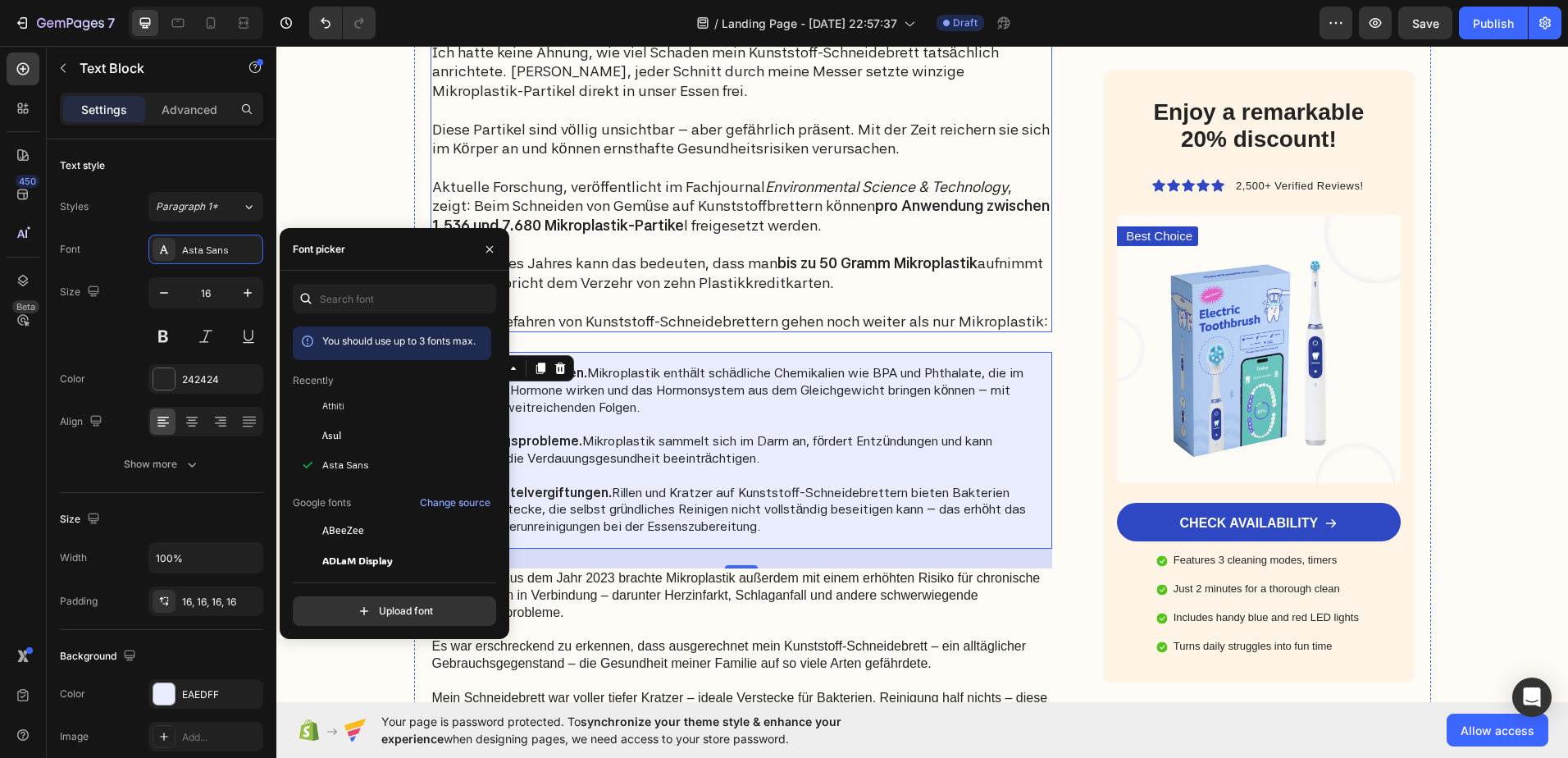
scroll to position [1885, 0]
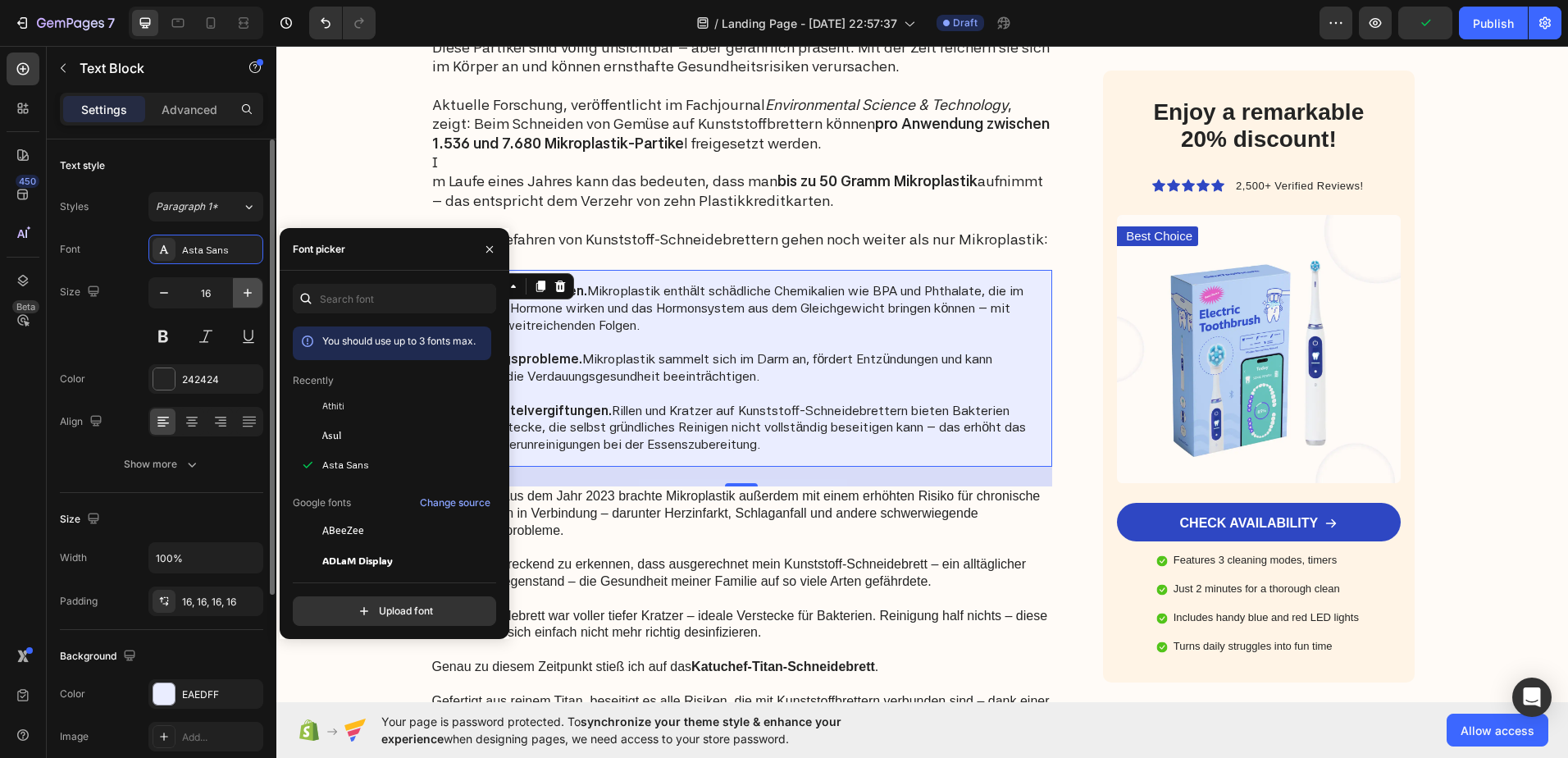
click at [242, 291] on icon "button" at bounding box center [248, 293] width 17 height 17
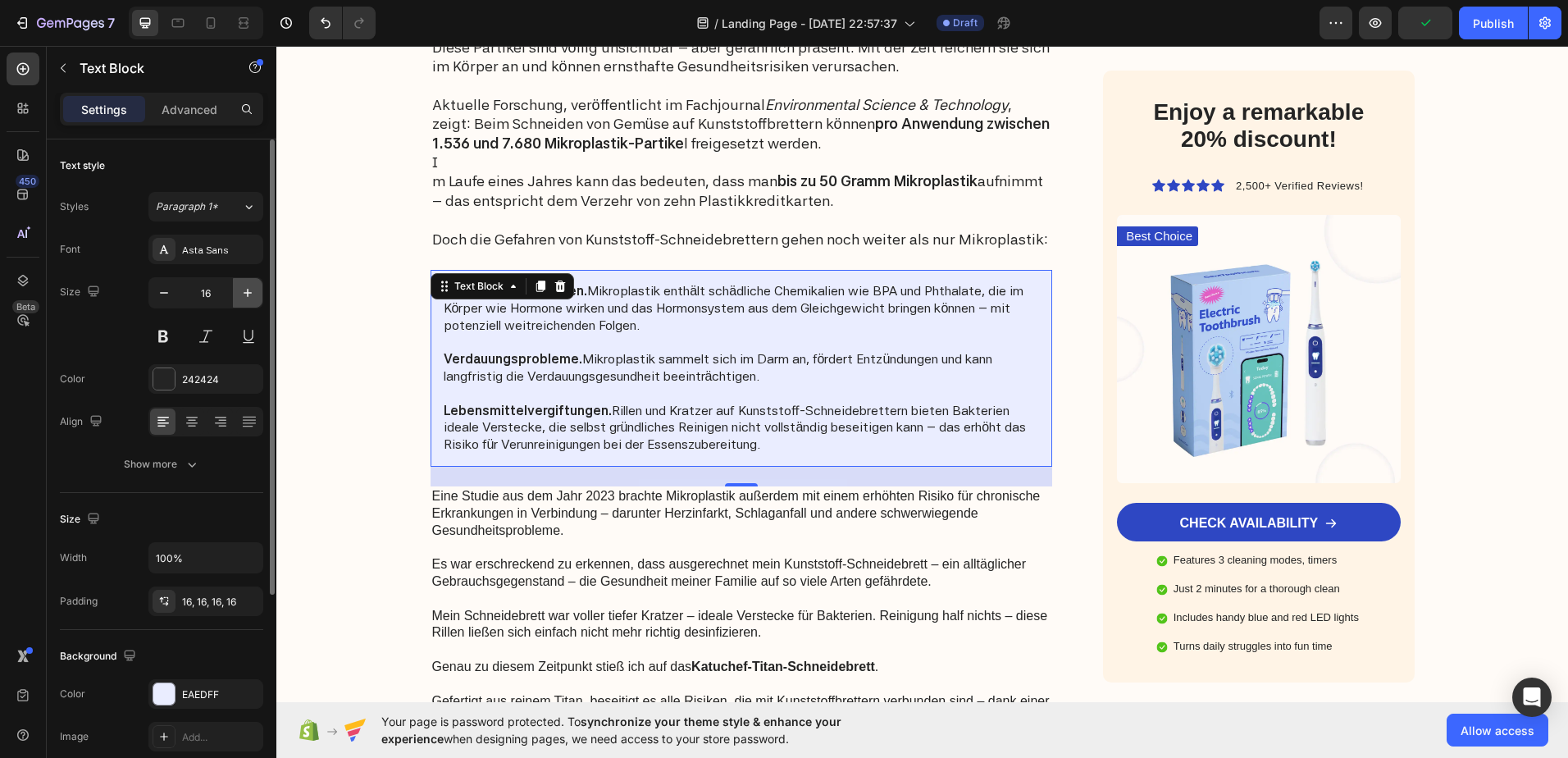
click at [242, 291] on icon "button" at bounding box center [248, 293] width 17 height 17
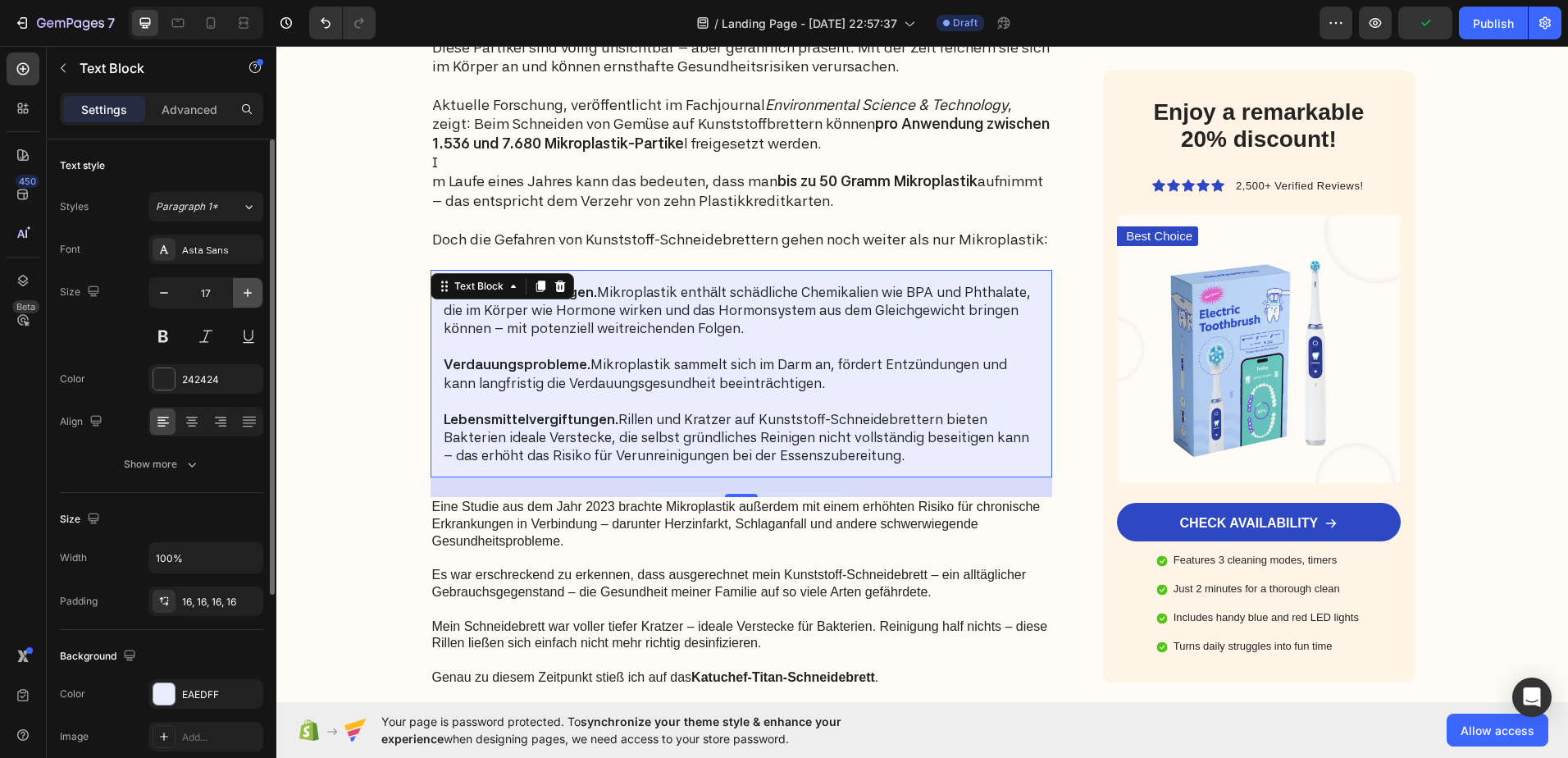
type input "18"
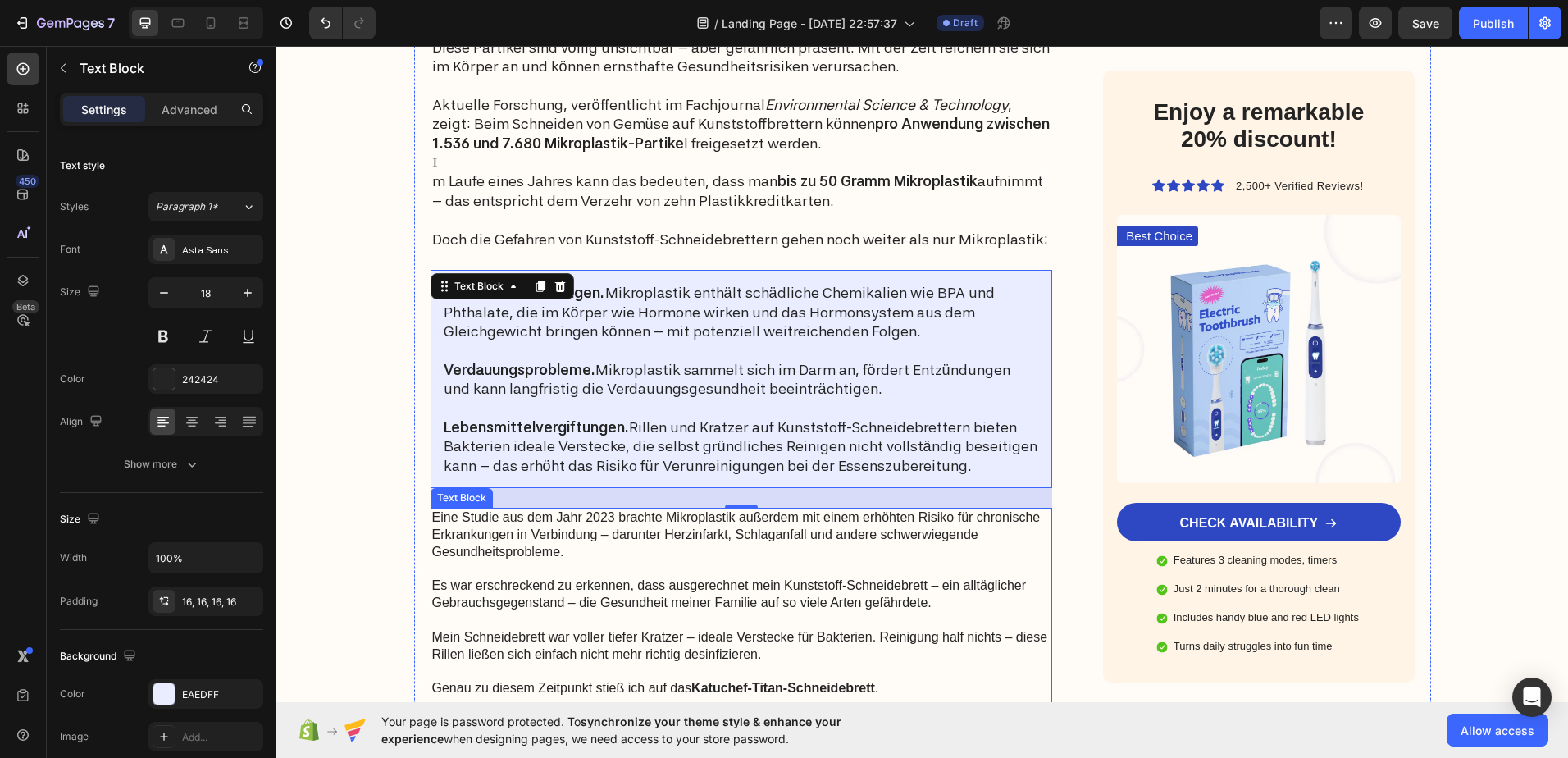
click at [531, 555] on p "Eine Studie aus dem Jahr 2023 brachte Mikroplastik außerdem mit einem erhöhten …" at bounding box center [741, 535] width 619 height 51
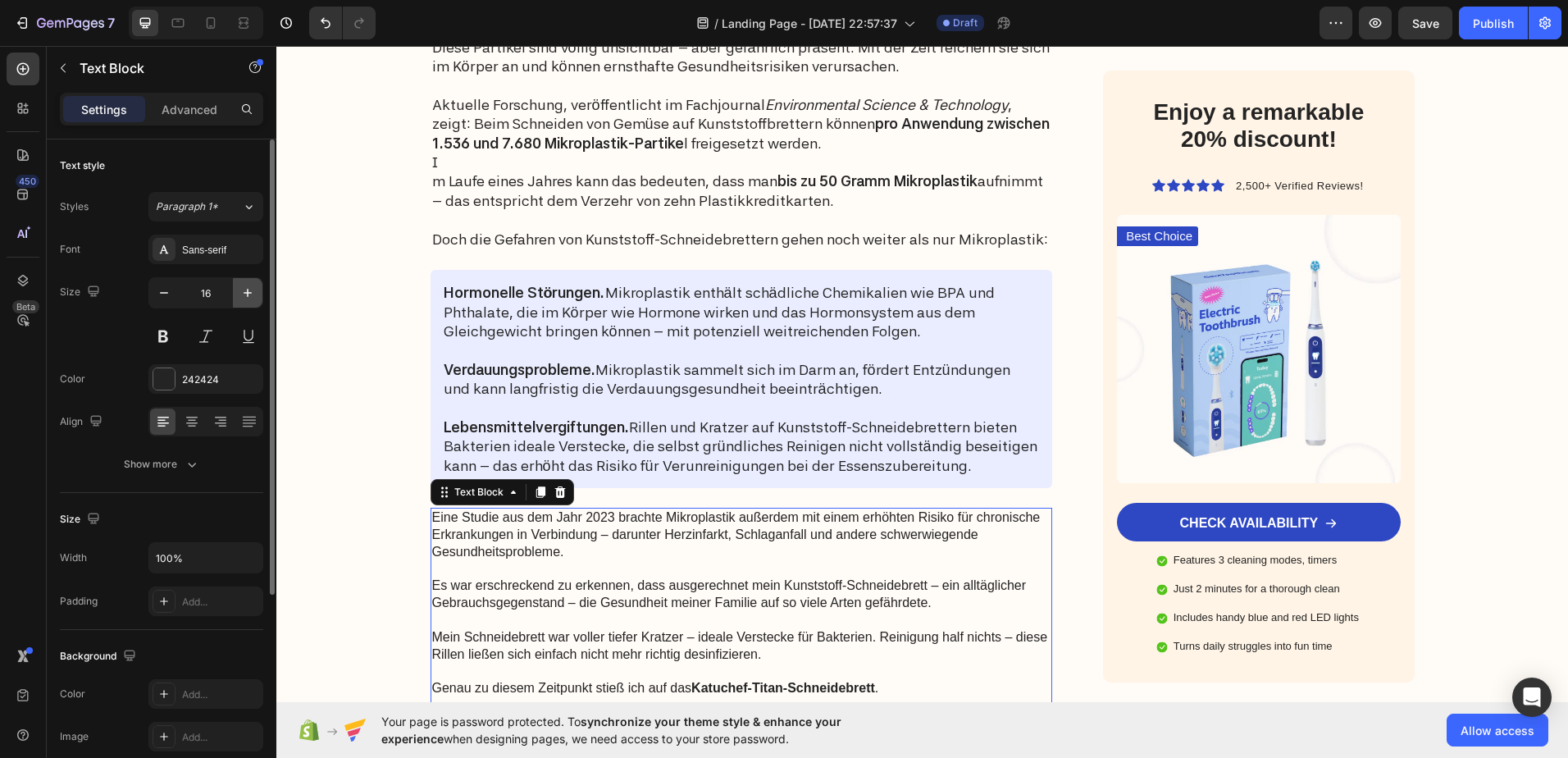
click at [245, 284] on button "button" at bounding box center [248, 293] width 29 height 29
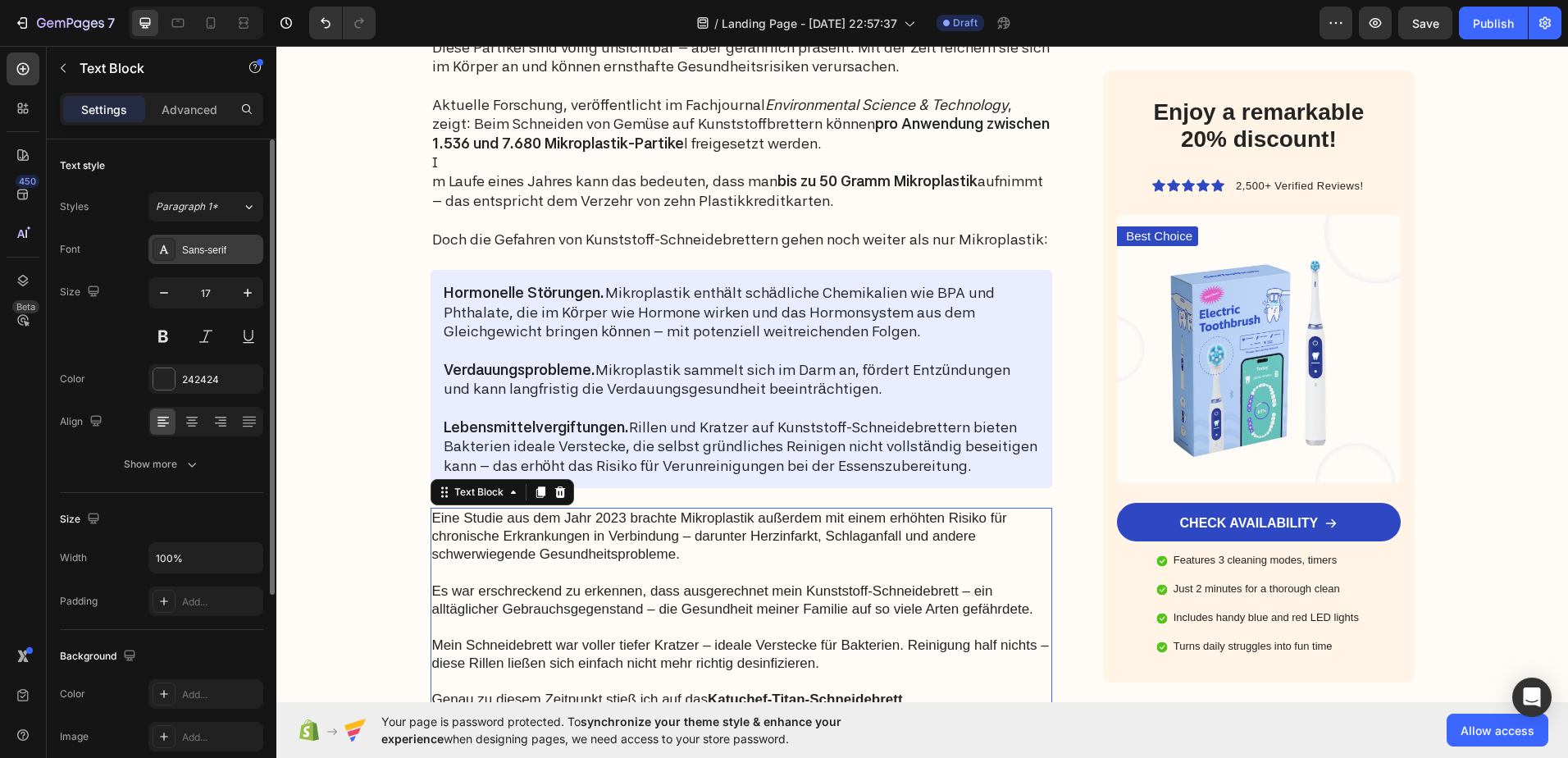
type input "18"
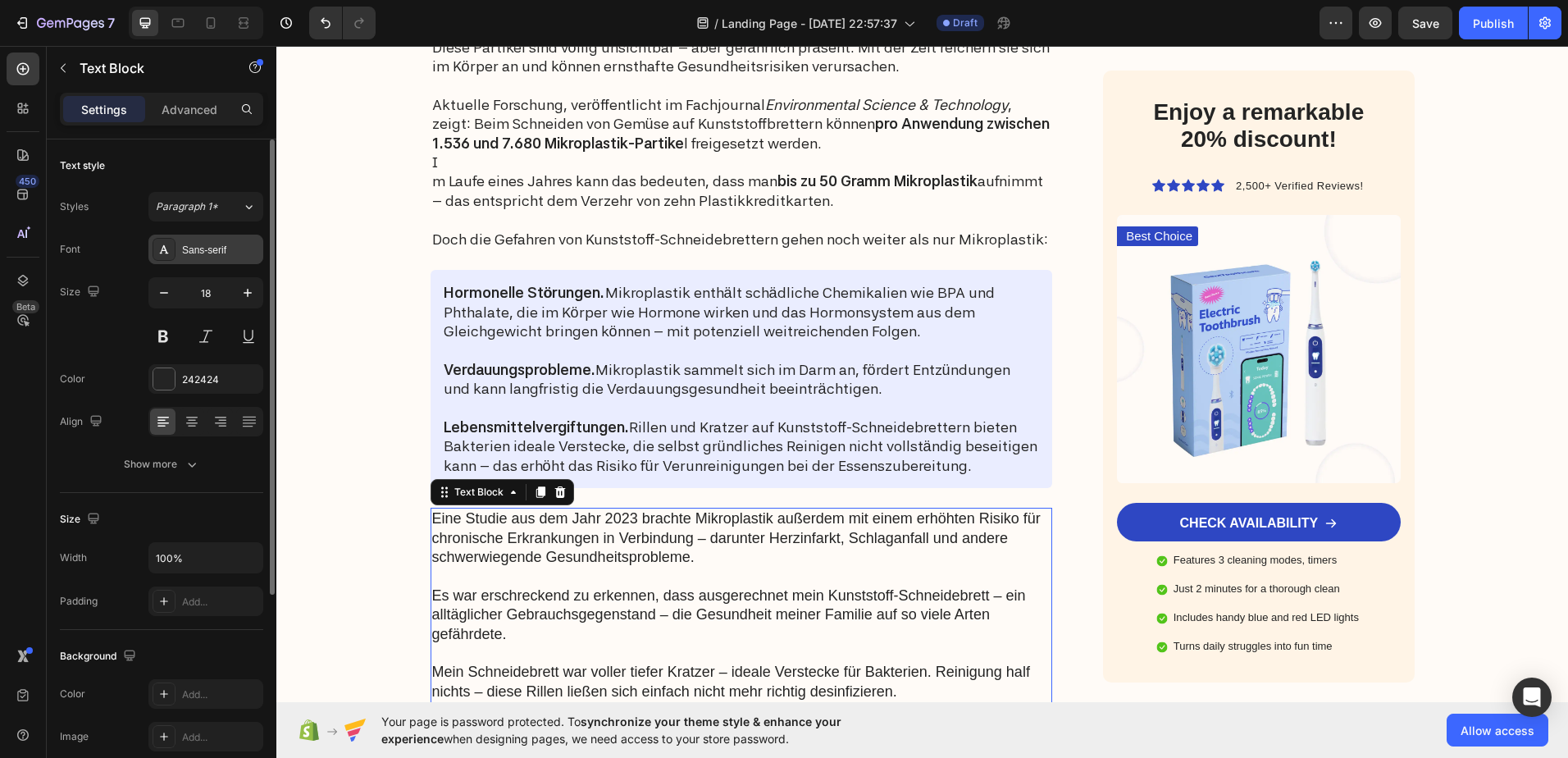
click at [218, 239] on div "Sans-serif" at bounding box center [206, 249] width 115 height 29
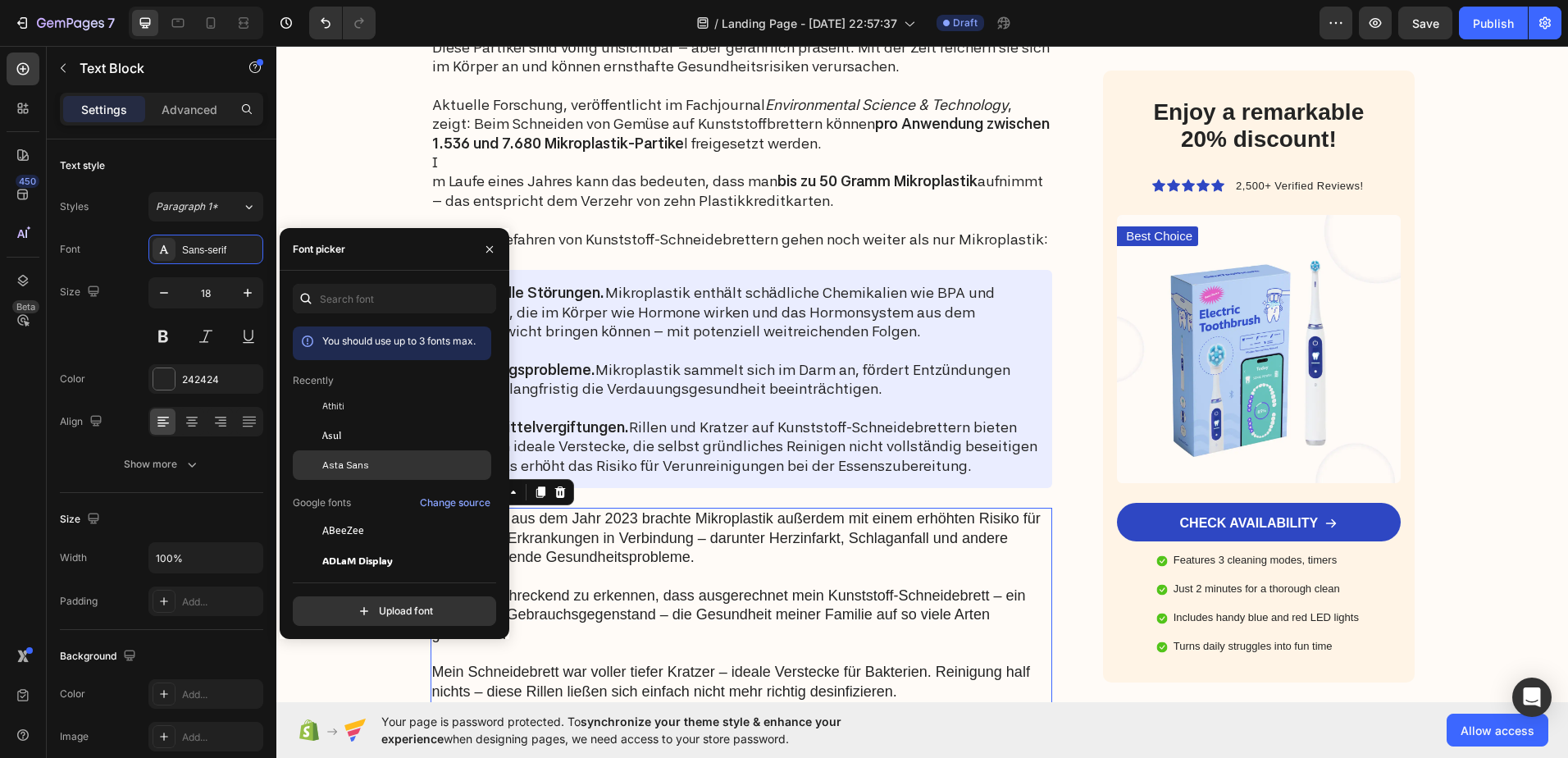
click at [356, 466] on span "Asta Sans" at bounding box center [346, 464] width 47 height 15
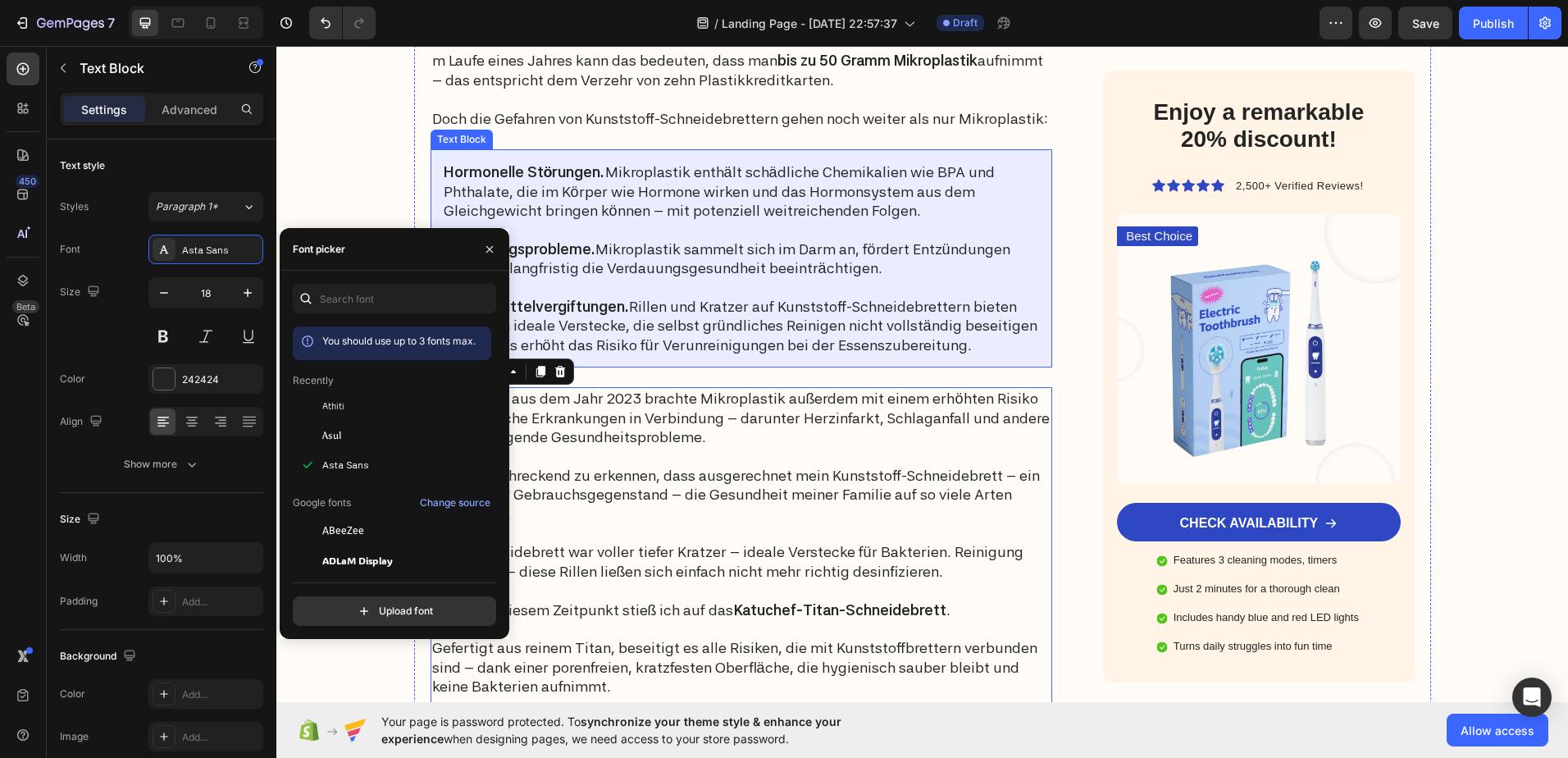
scroll to position [2050, 0]
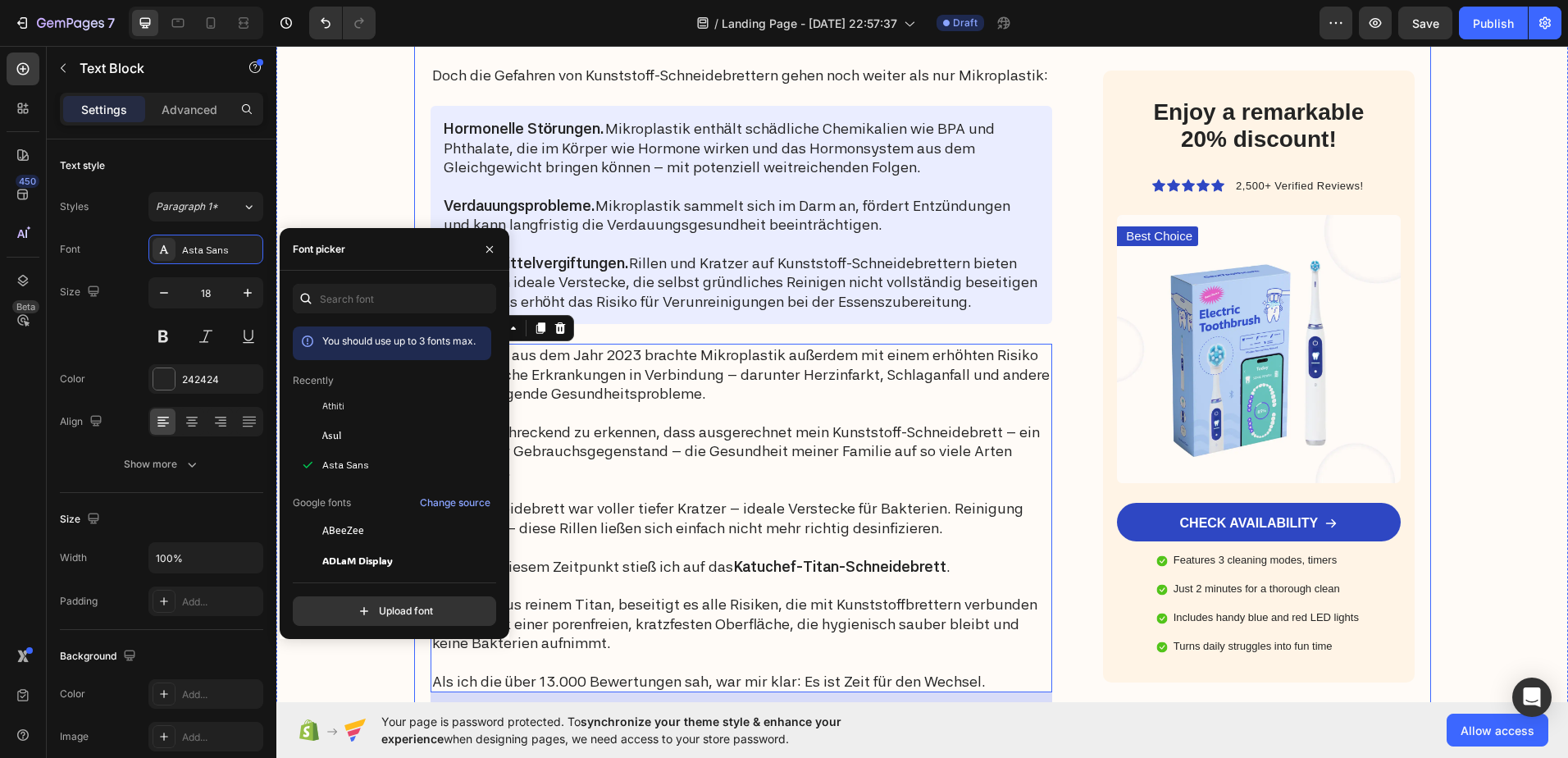
click at [1087, 427] on div "Advertorial Text Block Wie eine einfache Küchenveränderung unter 50 € mich davo…" at bounding box center [923, 395] width 1017 height 4486
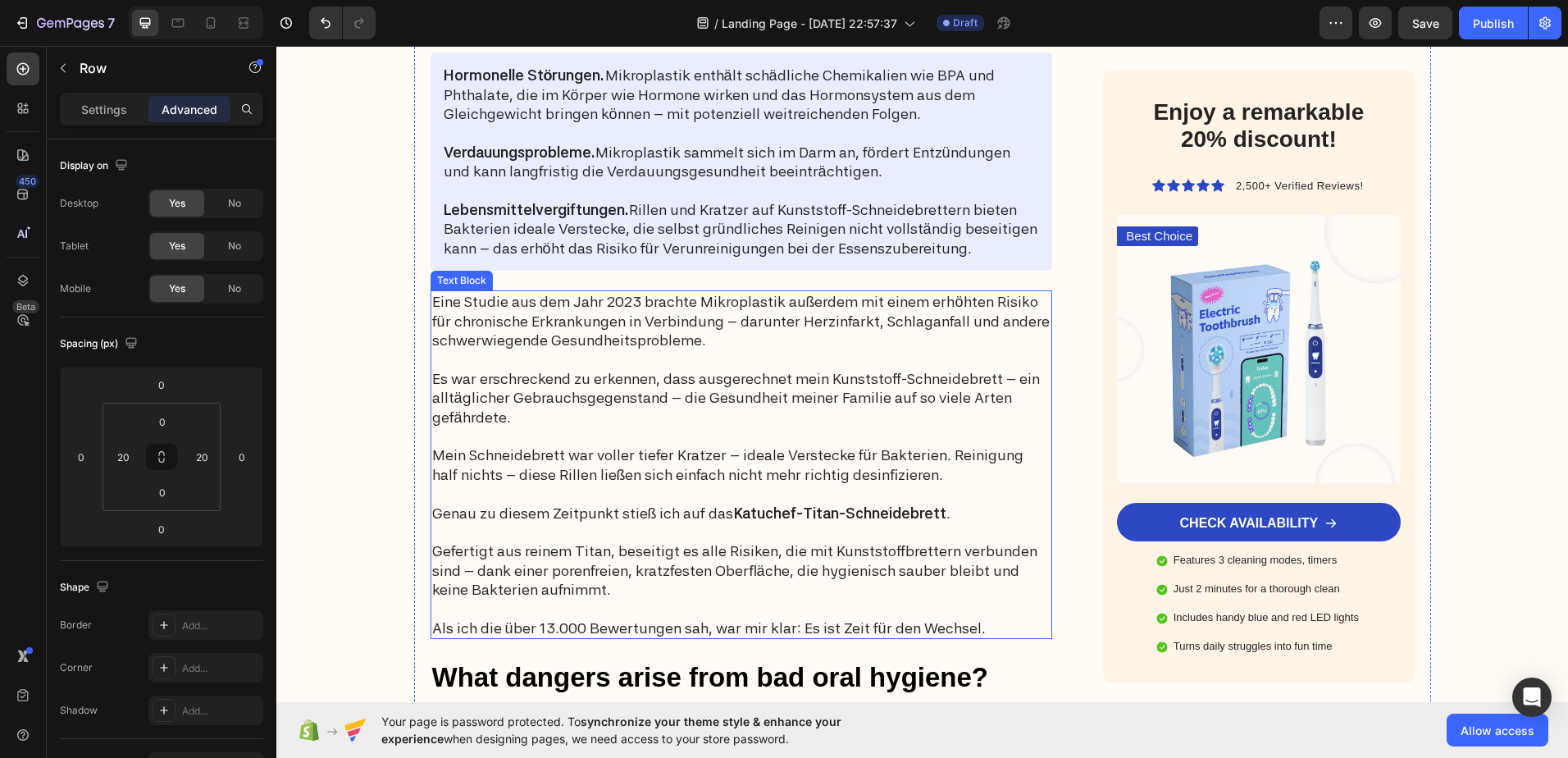
scroll to position [2131, 0]
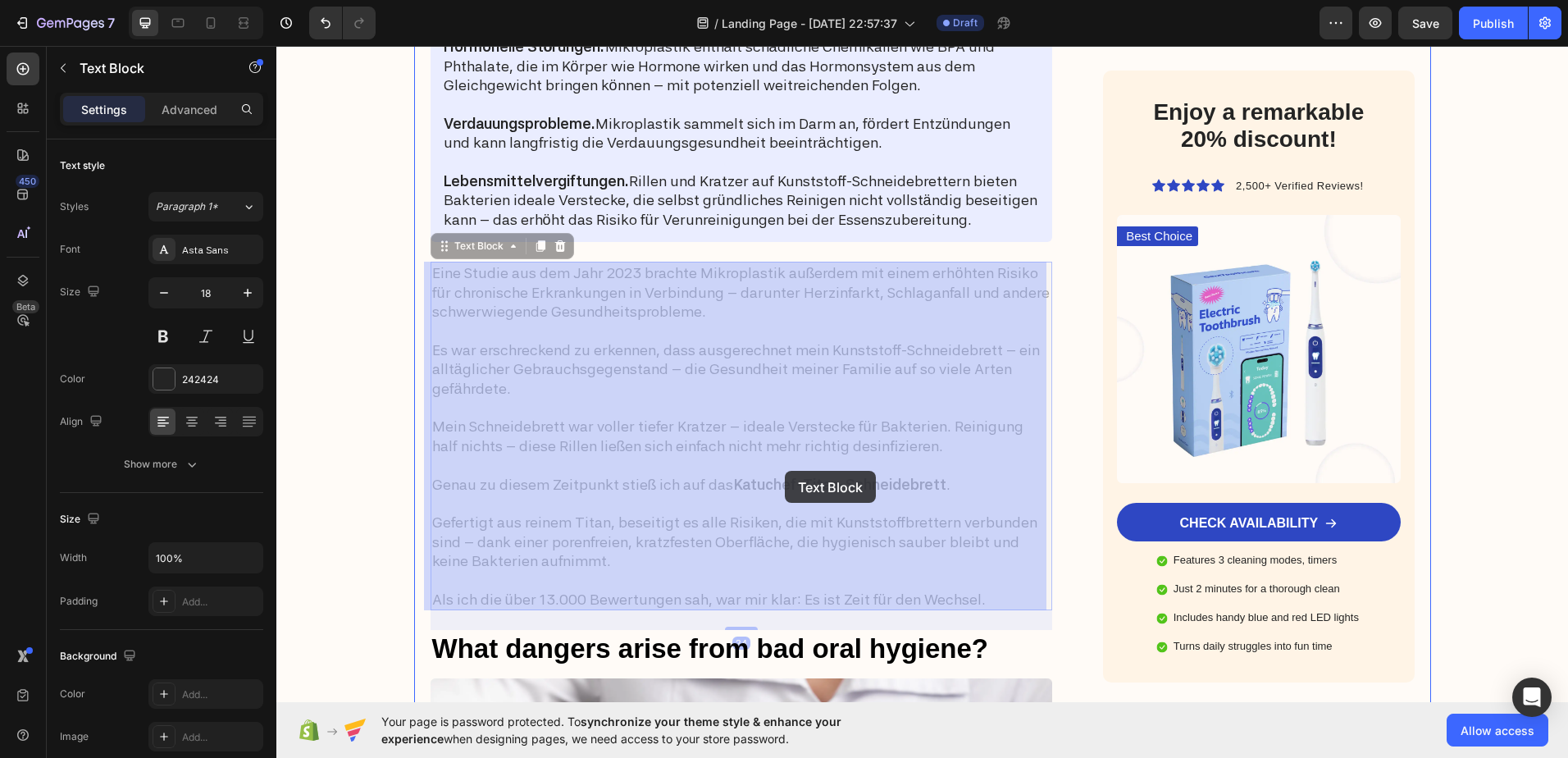
drag, startPoint x: 919, startPoint y: 485, endPoint x: 870, endPoint y: 482, distance: 49.1
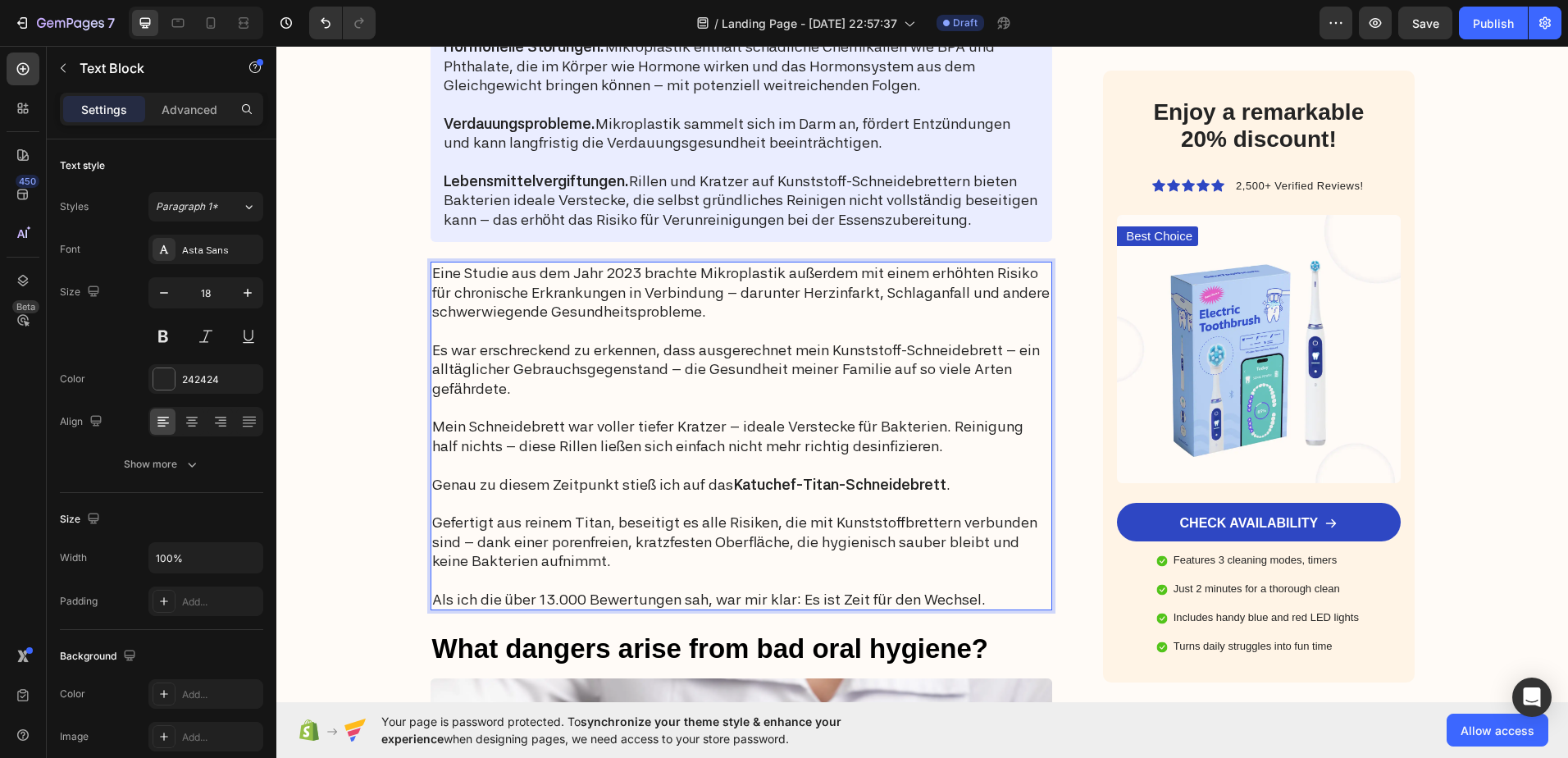
click at [935, 482] on p "Genau zu diesem Zeitpunkt stieß ich auf das Katuchef-Titan-Schneidebrett ." at bounding box center [741, 484] width 619 height 19
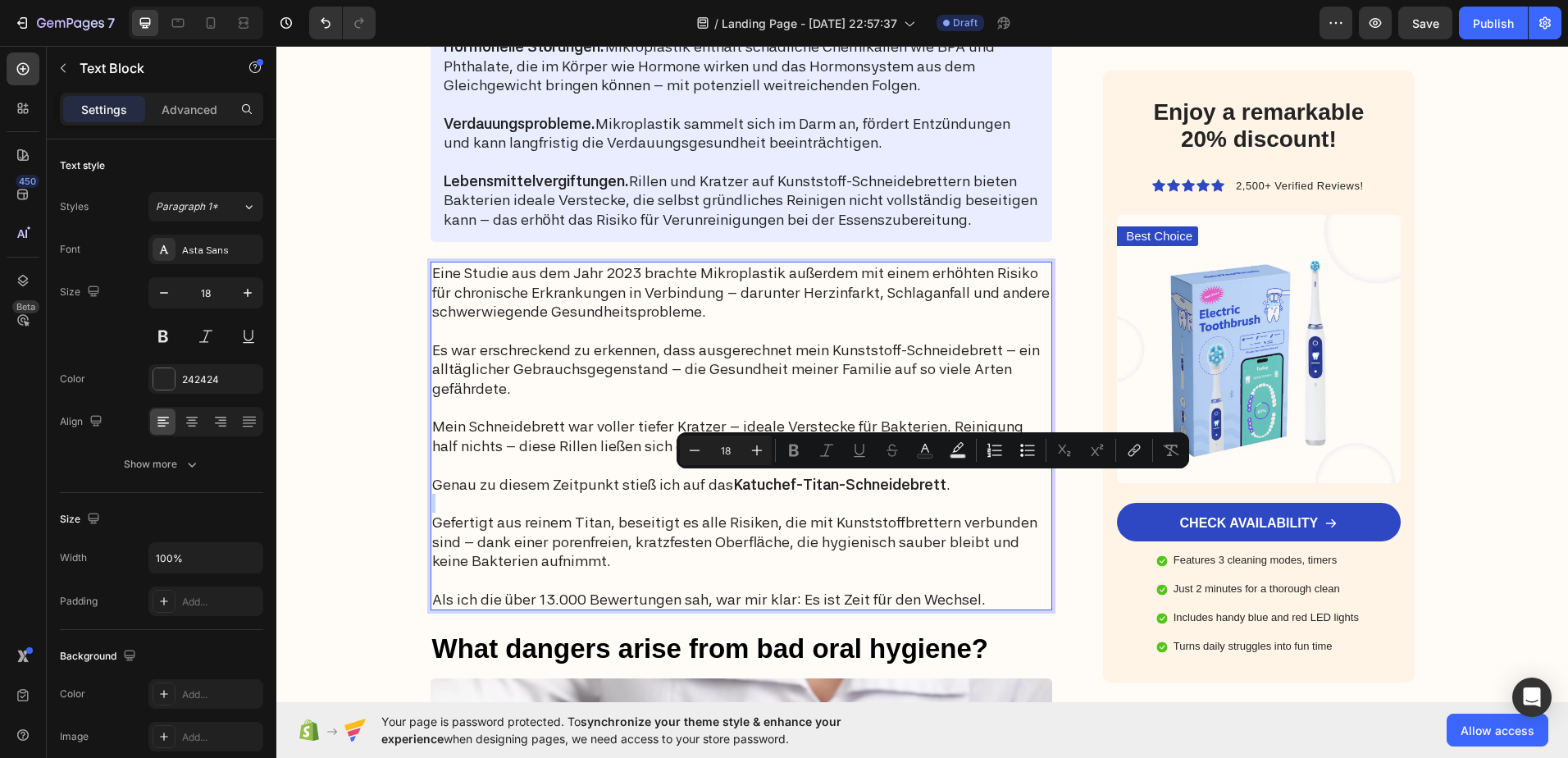
click at [935, 482] on p "Genau zu diesem Zeitpunkt stieß ich auf das Katuchef-Titan-Schneidebrett ." at bounding box center [741, 484] width 619 height 19
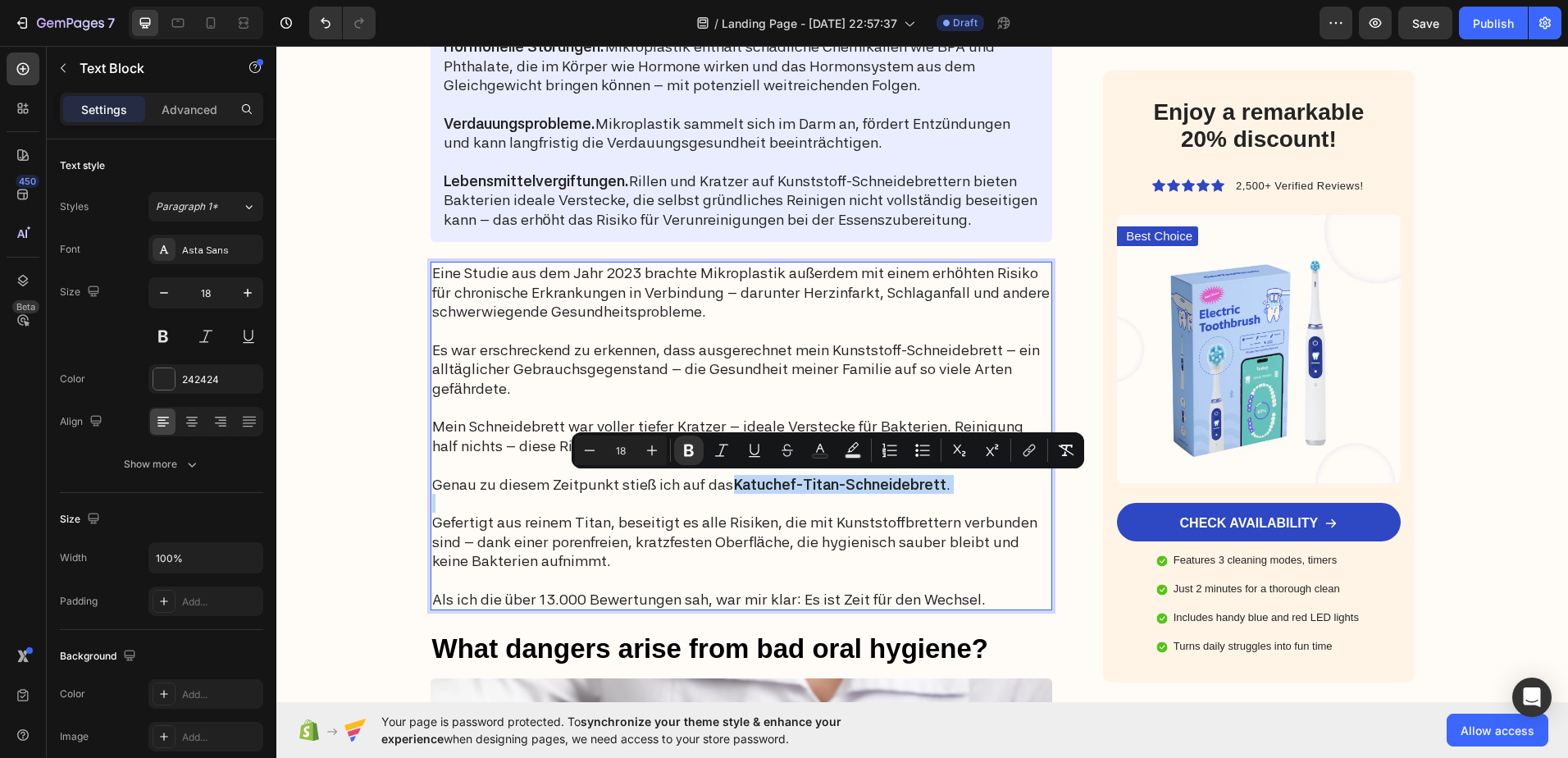
drag, startPoint x: 935, startPoint y: 482, endPoint x: 759, endPoint y: 475, distance: 176.1
click at [759, 475] on p "Genau zu diesem Zeitpunkt stieß ich auf das Katuchef-Titan-Schneidebrett ." at bounding box center [741, 484] width 619 height 19
click at [691, 459] on button "Bold" at bounding box center [689, 450] width 29 height 29
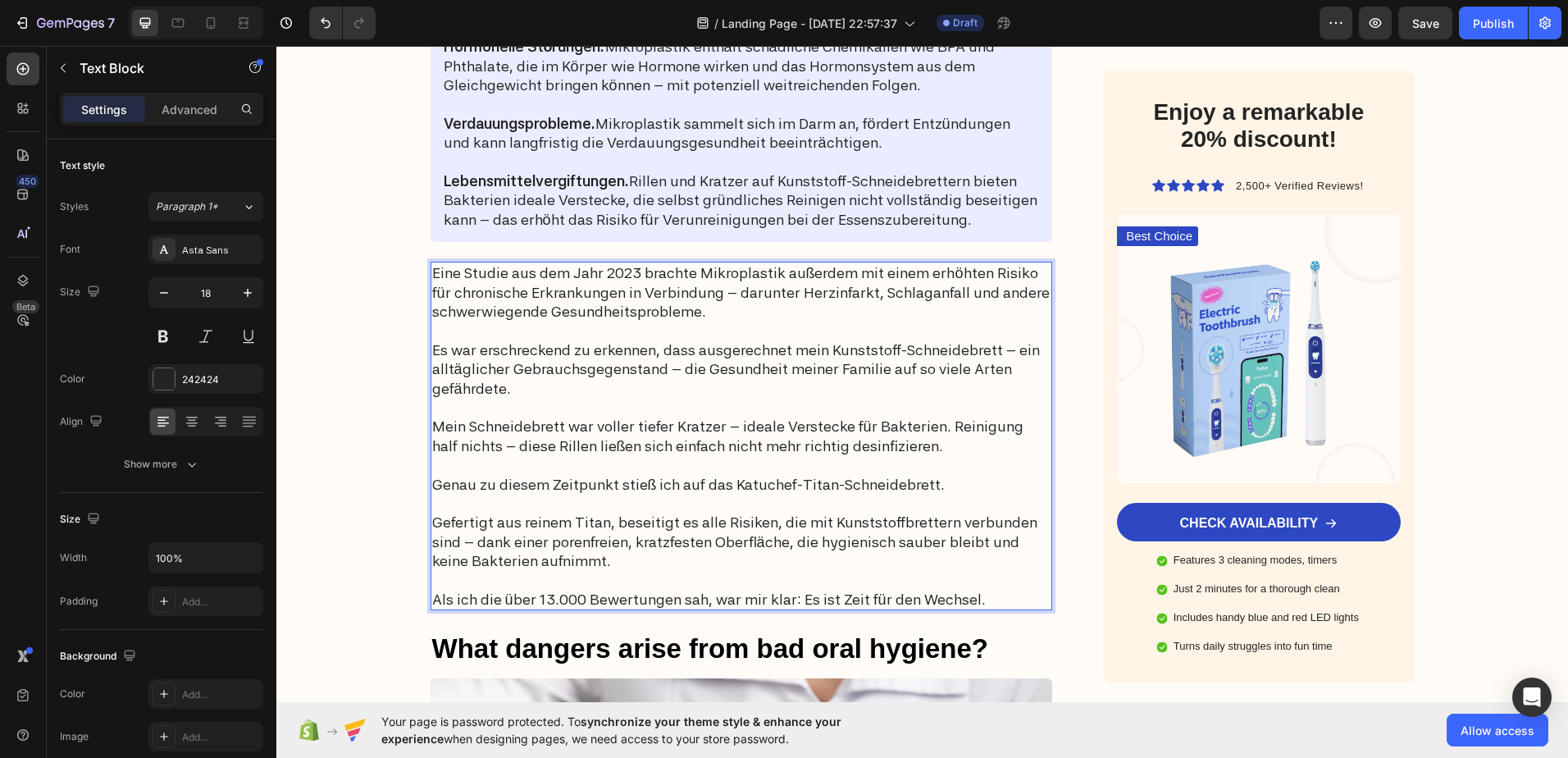
click at [790, 485] on p "Genau zu diesem Zeitpunkt stieß ich auf das Katuchef-Titan-Schneidebrett." at bounding box center [741, 484] width 619 height 19
drag, startPoint x: 790, startPoint y: 485, endPoint x: 758, endPoint y: 482, distance: 32.1
click at [758, 482] on p "Genau zu diesem Zeitpunkt stieß ich auf das Katuchef-Titan-Schneidebrett." at bounding box center [741, 484] width 619 height 19
click at [775, 483] on p "Genau zu diesem Zeitpunkt stieß ich auf das Katuchef-Titan-Schneidebrett." at bounding box center [741, 484] width 619 height 19
click at [785, 484] on p "Genau zu diesem Zeitpunkt stieß ich auf das Katuchef-Titan-Schneidebrett." at bounding box center [741, 484] width 619 height 19
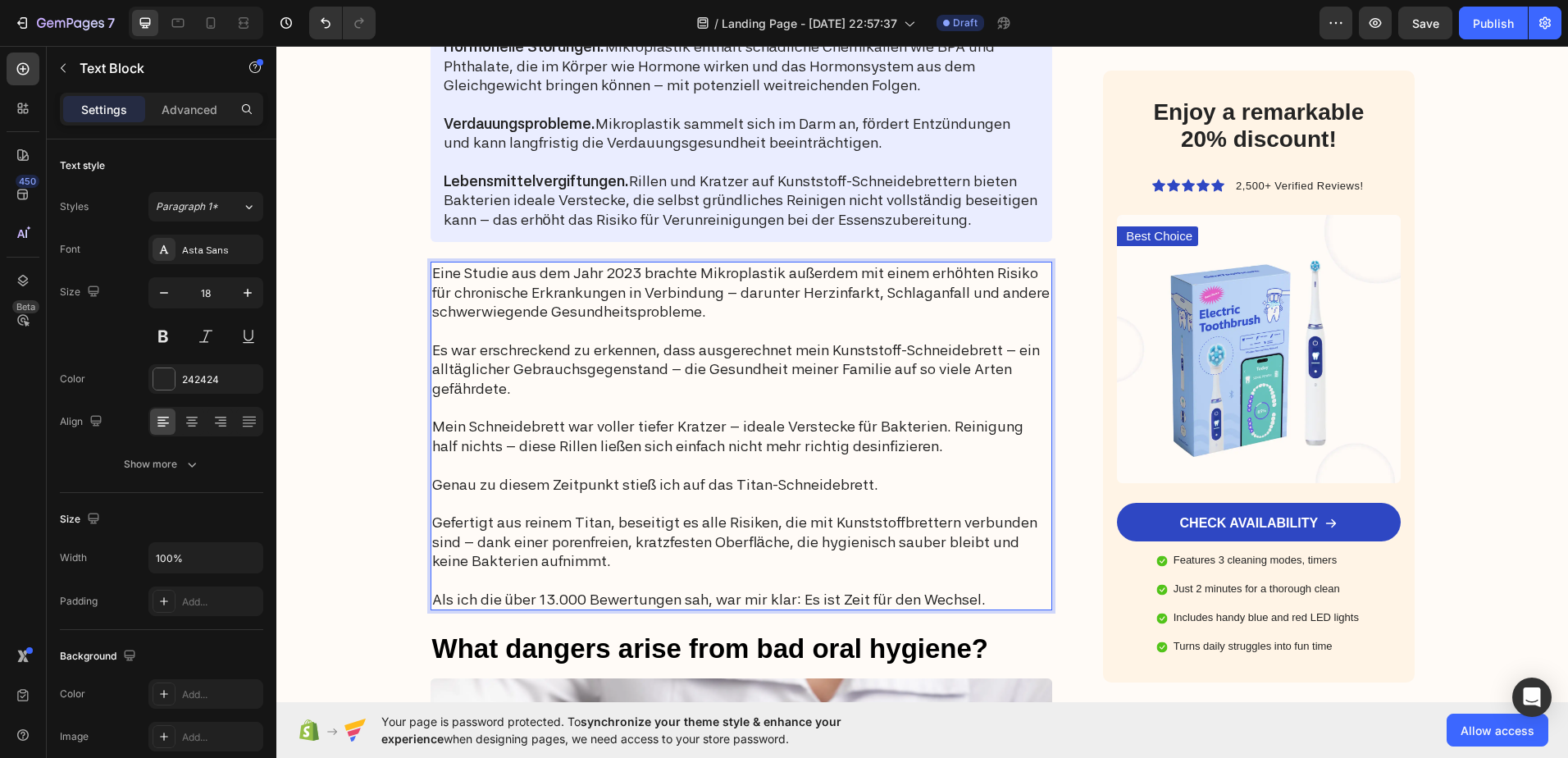
click at [723, 487] on p "Genau zu diesem Zeitpunkt stieß ich auf das Titan-Schneidebrett." at bounding box center [741, 484] width 619 height 19
click at [321, 25] on icon "Undo/Redo" at bounding box center [325, 23] width 17 height 17
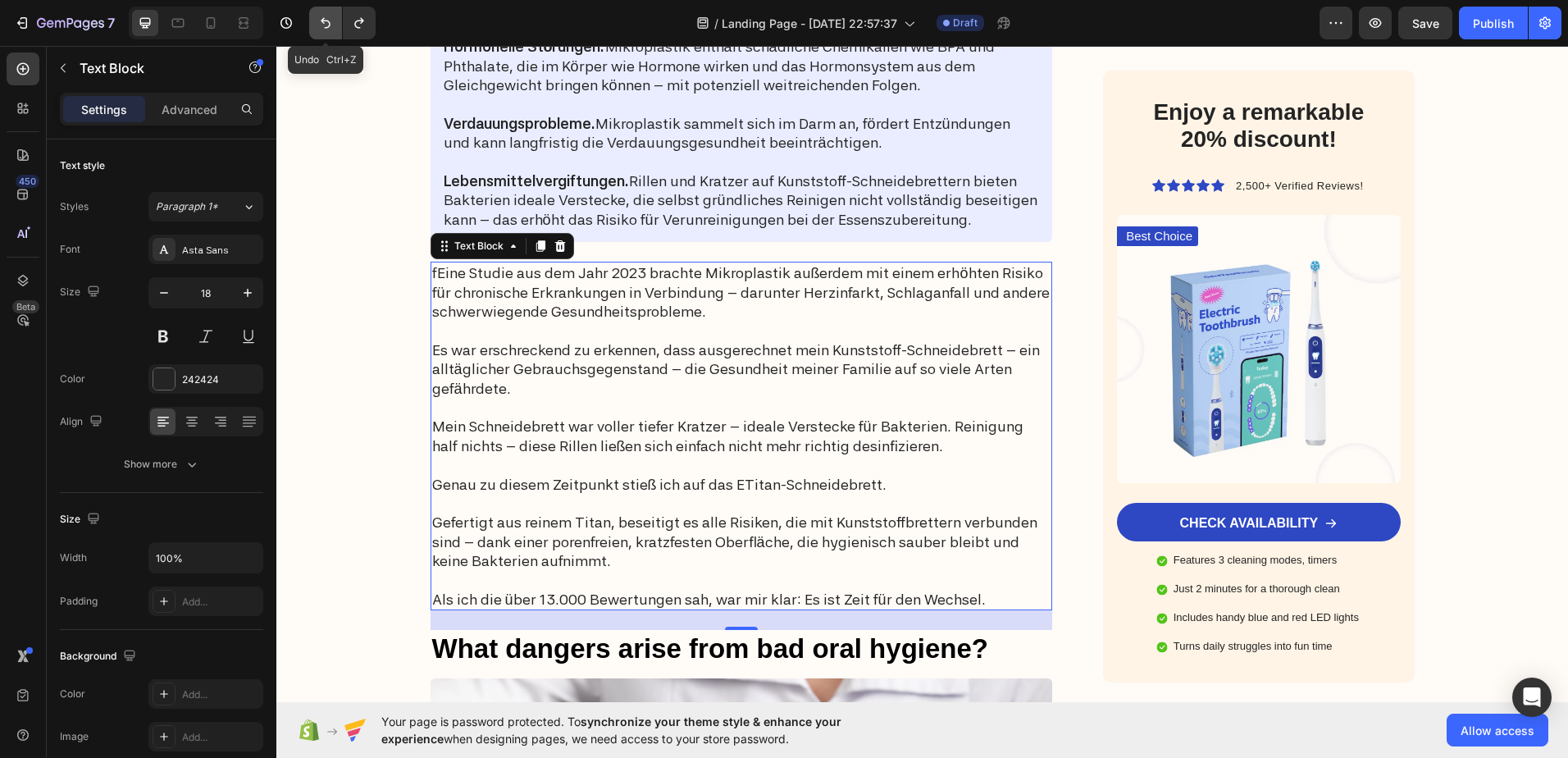
click at [321, 25] on icon "Undo/Redo" at bounding box center [325, 23] width 17 height 17
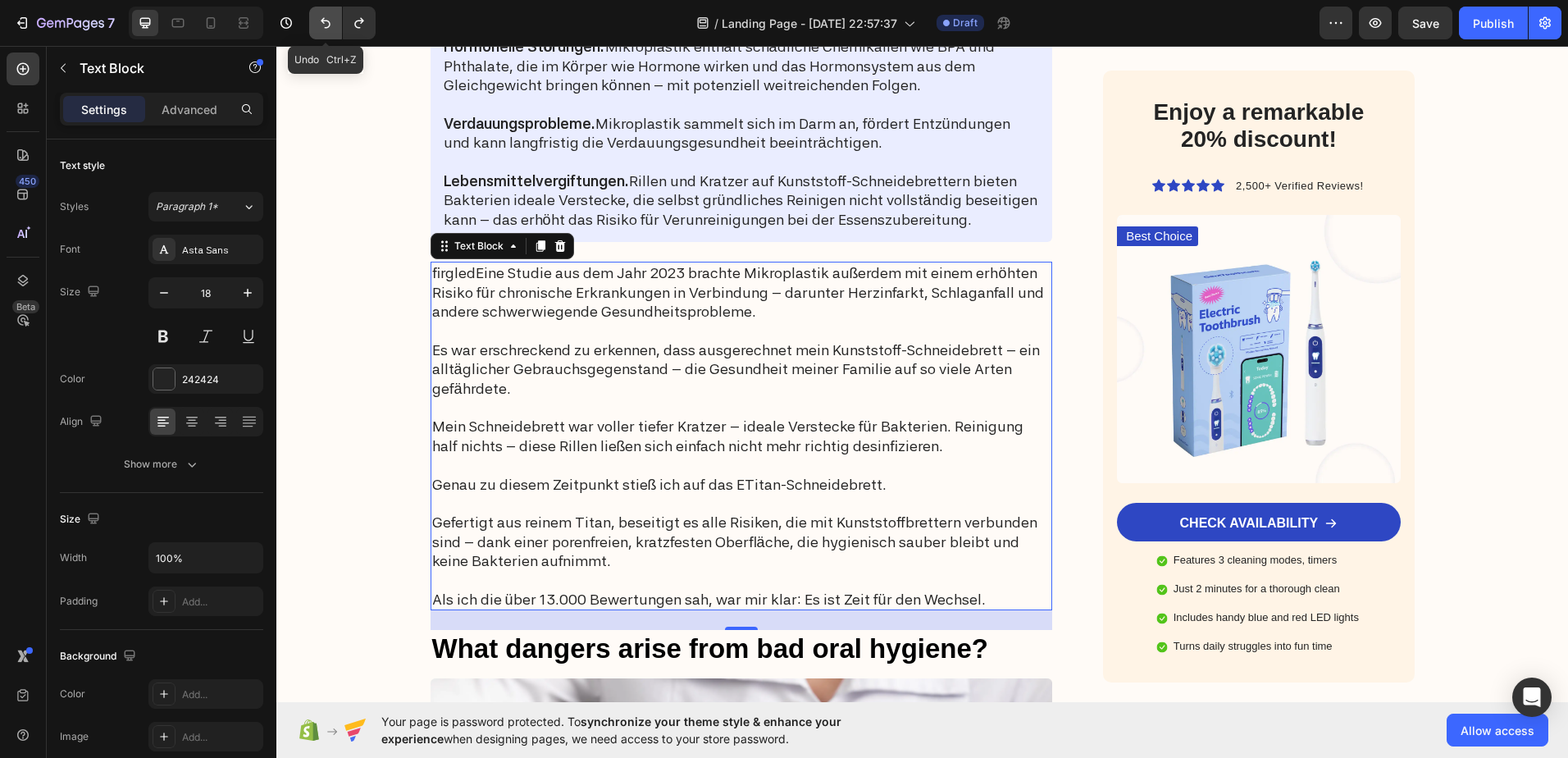
click at [321, 25] on icon "Undo/Redo" at bounding box center [325, 23] width 17 height 17
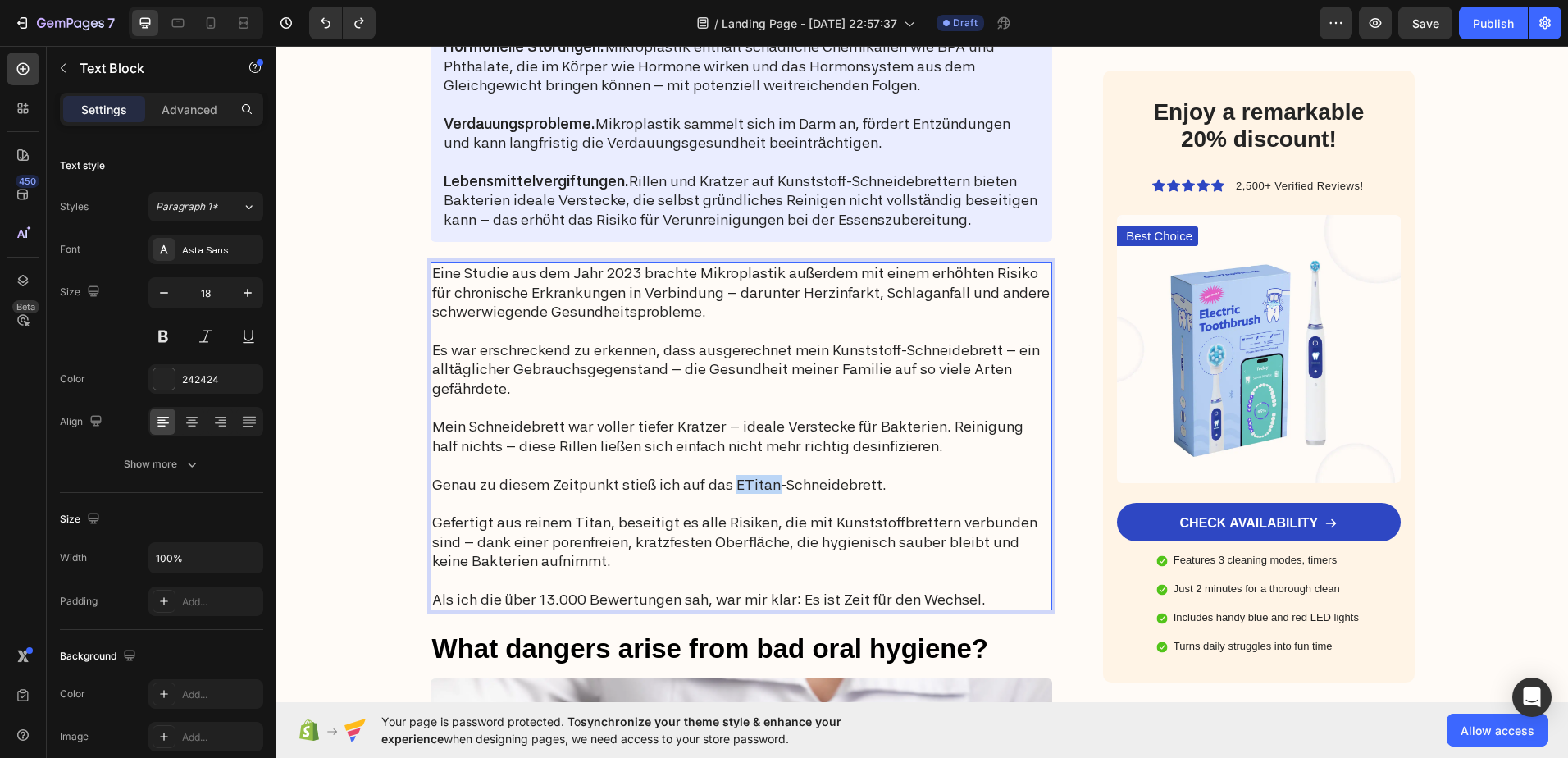
click at [731, 482] on p "Genau zu diesem Zeitpunkt stieß ich auf das ETitan-Schneidebrett." at bounding box center [741, 484] width 619 height 19
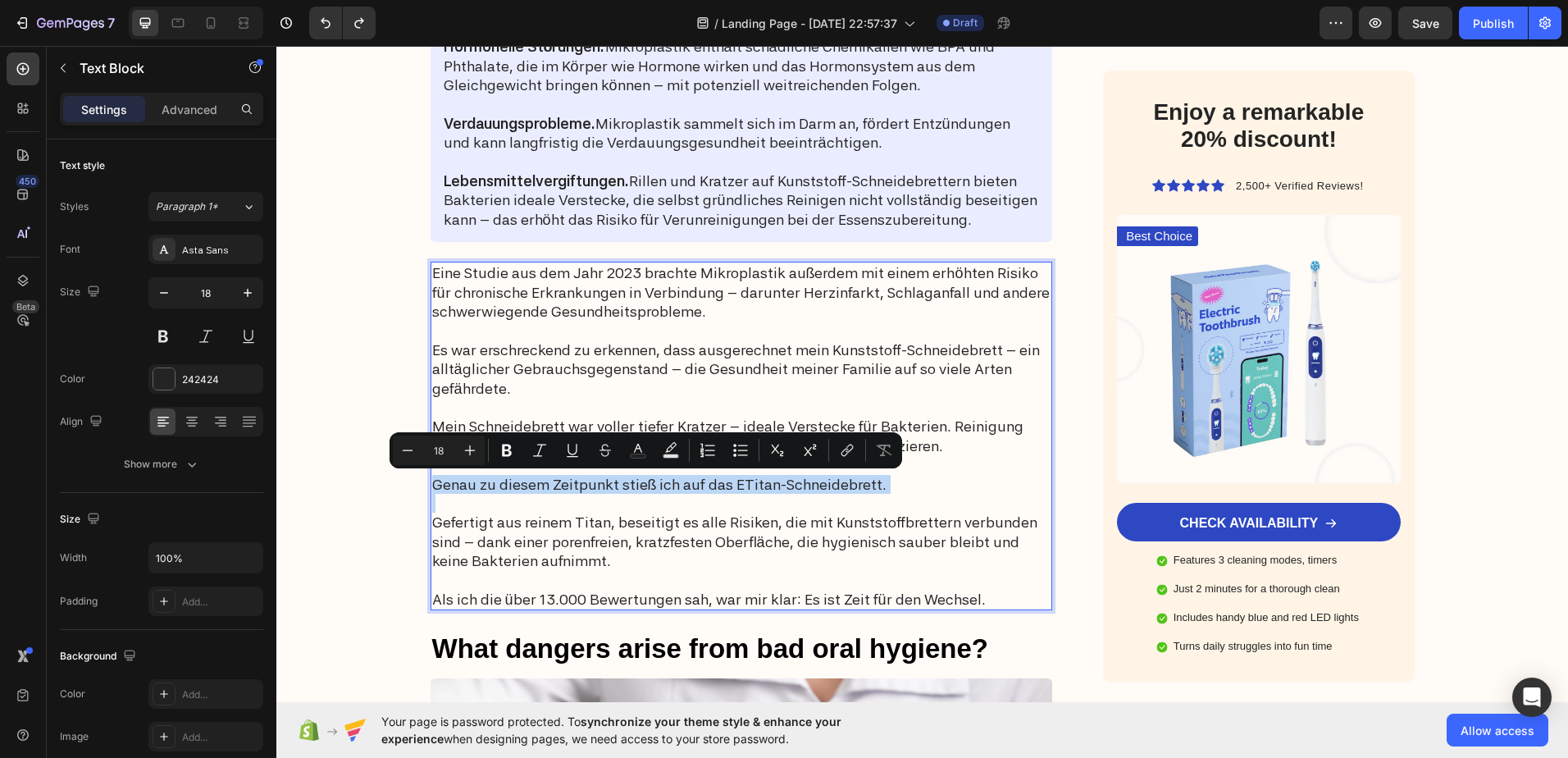
click at [731, 482] on p "Genau zu diesem Zeitpunkt stieß ich auf das ETitan-Schneidebrett." at bounding box center [741, 484] width 619 height 19
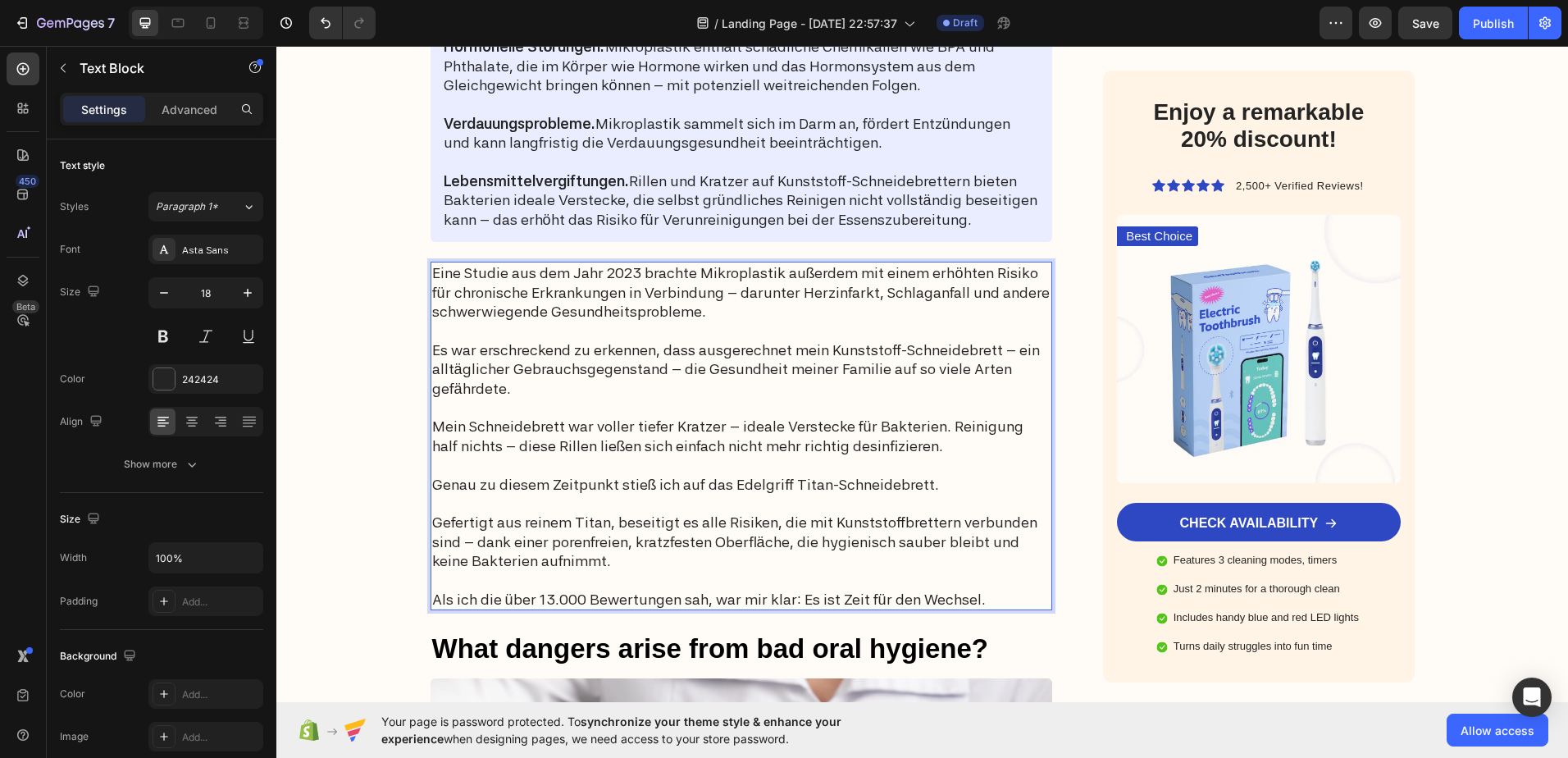
click at [758, 304] on p "Eine Studie aus dem Jahr 2023 brachte Mikroplastik außerdem mit einem erhöhten …" at bounding box center [741, 292] width 619 height 58
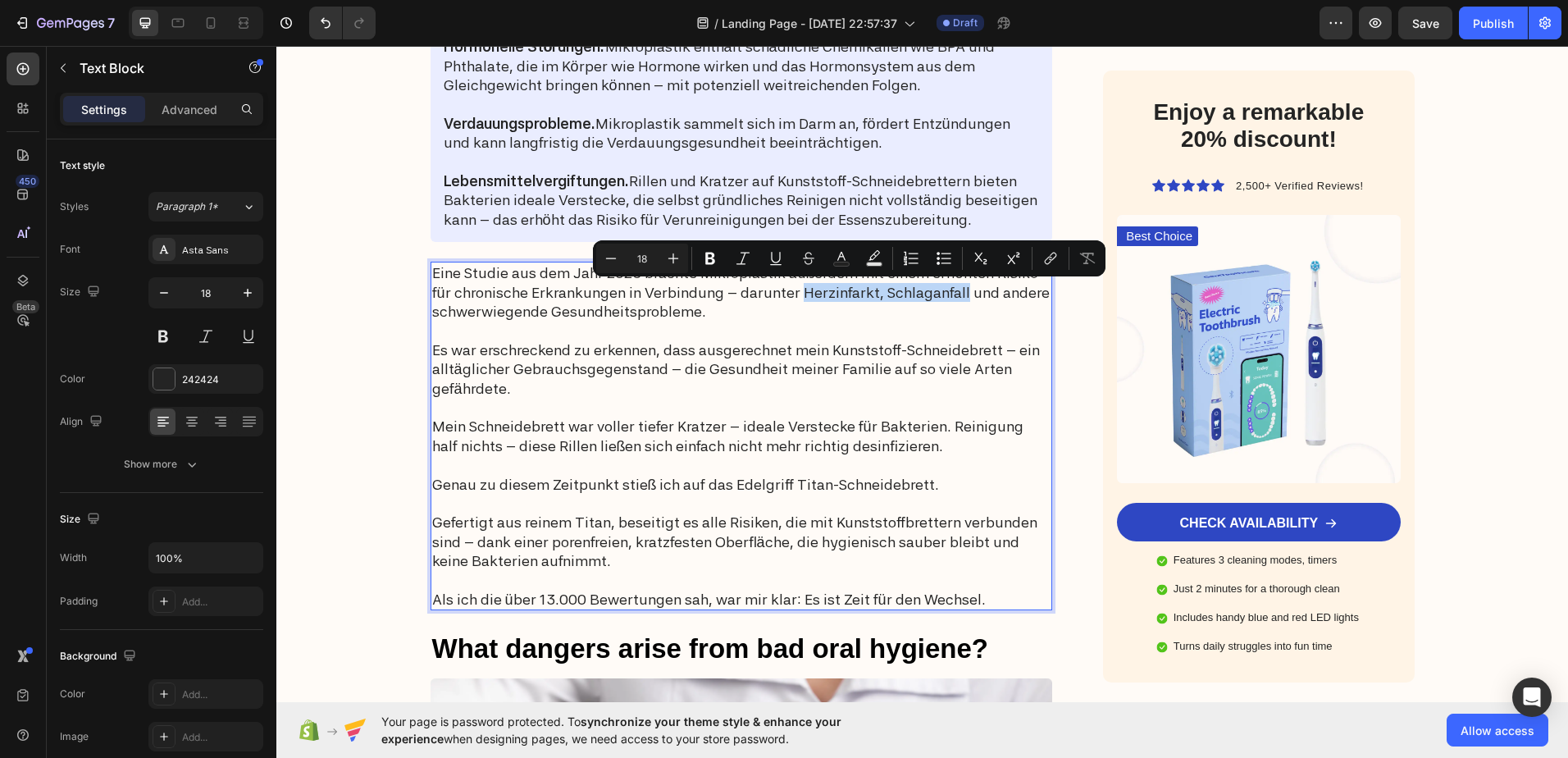
drag, startPoint x: 768, startPoint y: 292, endPoint x: 930, endPoint y: 297, distance: 162.1
click at [930, 297] on p "Eine Studie aus dem Jahr 2023 brachte Mikroplastik außerdem mit einem erhöhten …" at bounding box center [741, 292] width 619 height 58
click at [708, 261] on icon "Editor contextual toolbar" at bounding box center [710, 259] width 10 height 13
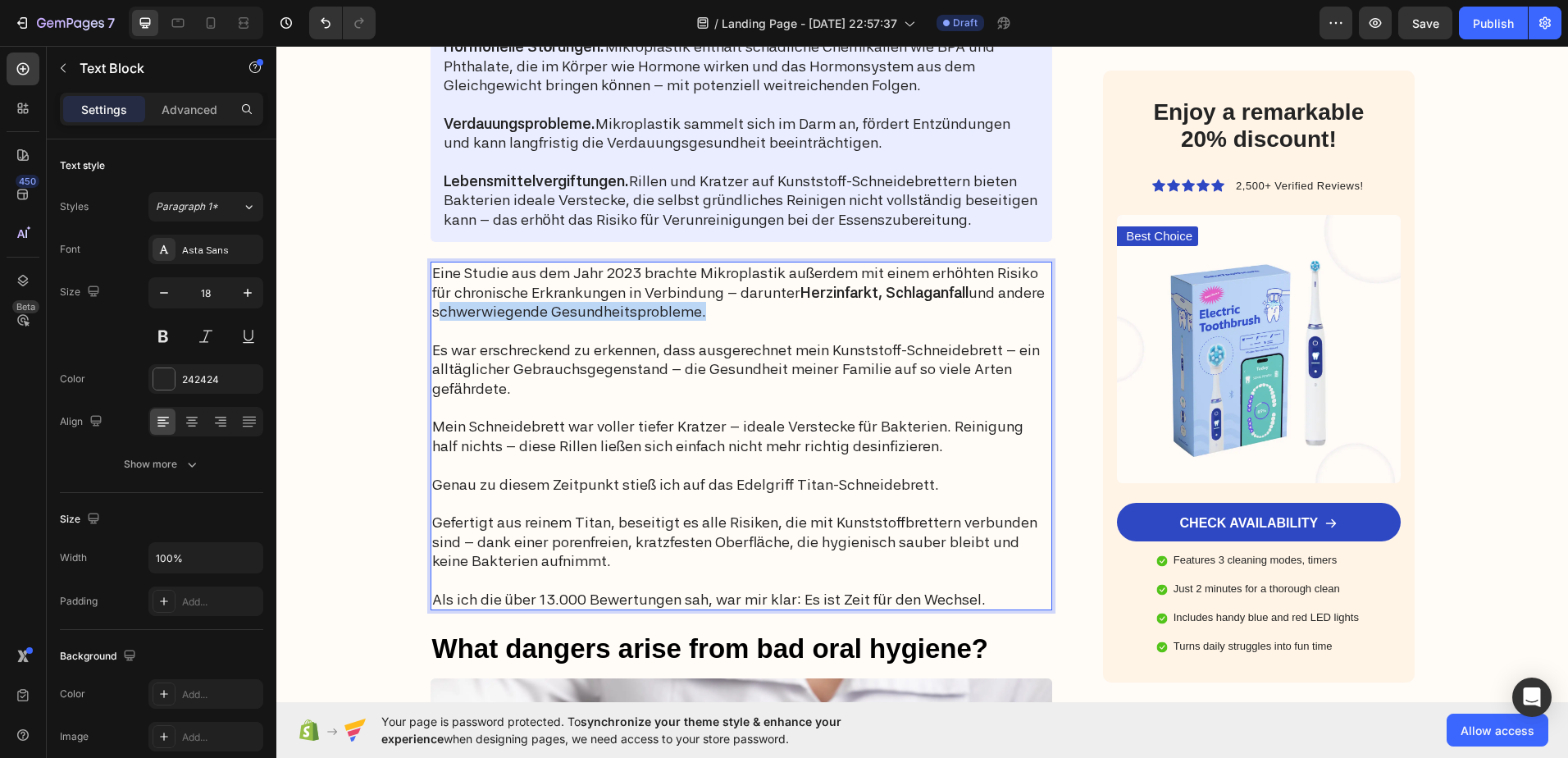
drag, startPoint x: 688, startPoint y: 310, endPoint x: 429, endPoint y: 310, distance: 259.0
click at [432, 310] on p "Eine Studie aus dem Jahr 2023 brachte Mikroplastik außerdem mit einem erhöhten …" at bounding box center [741, 292] width 619 height 58
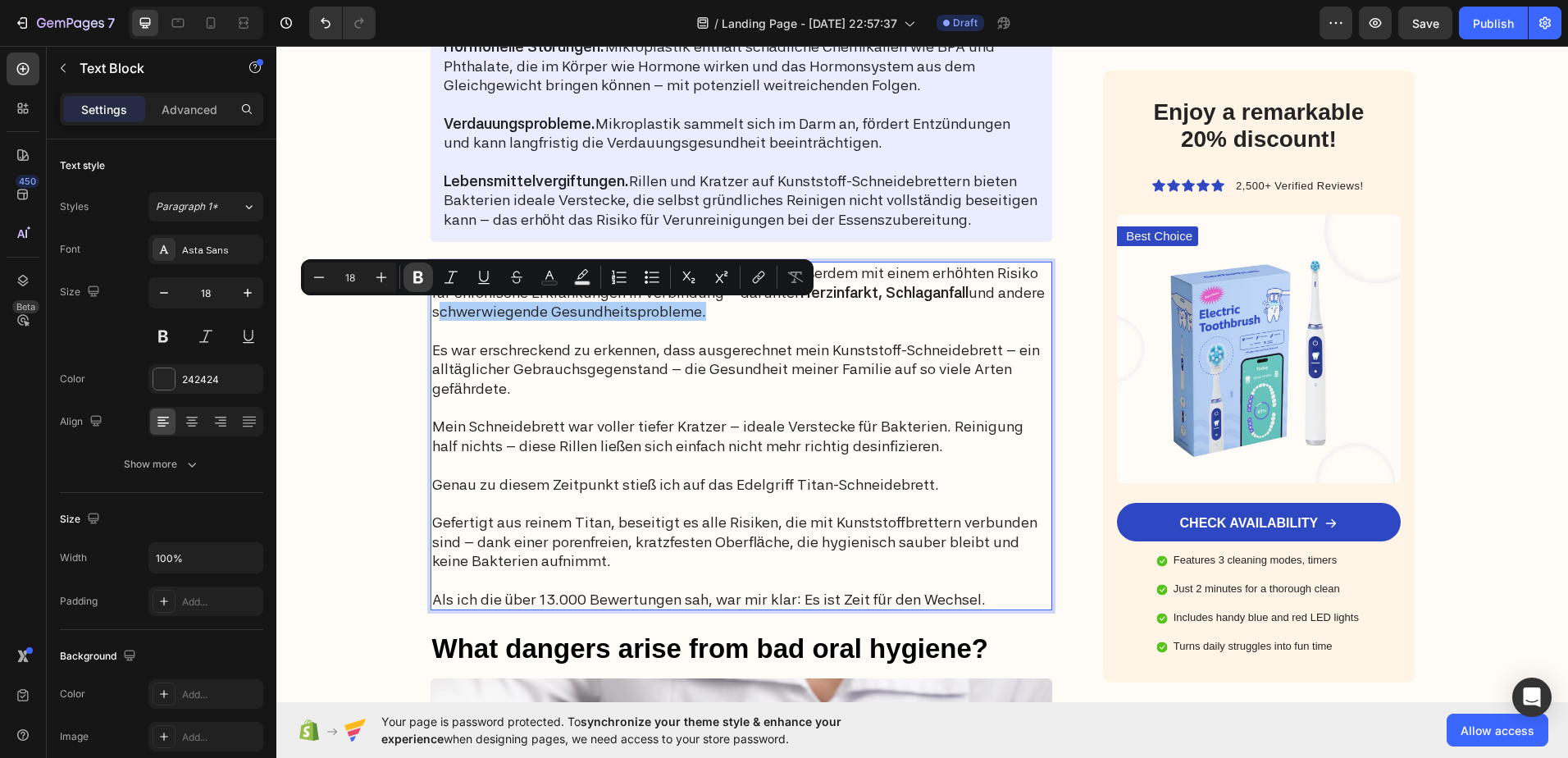
click at [413, 275] on icon "Editor contextual toolbar" at bounding box center [418, 277] width 17 height 17
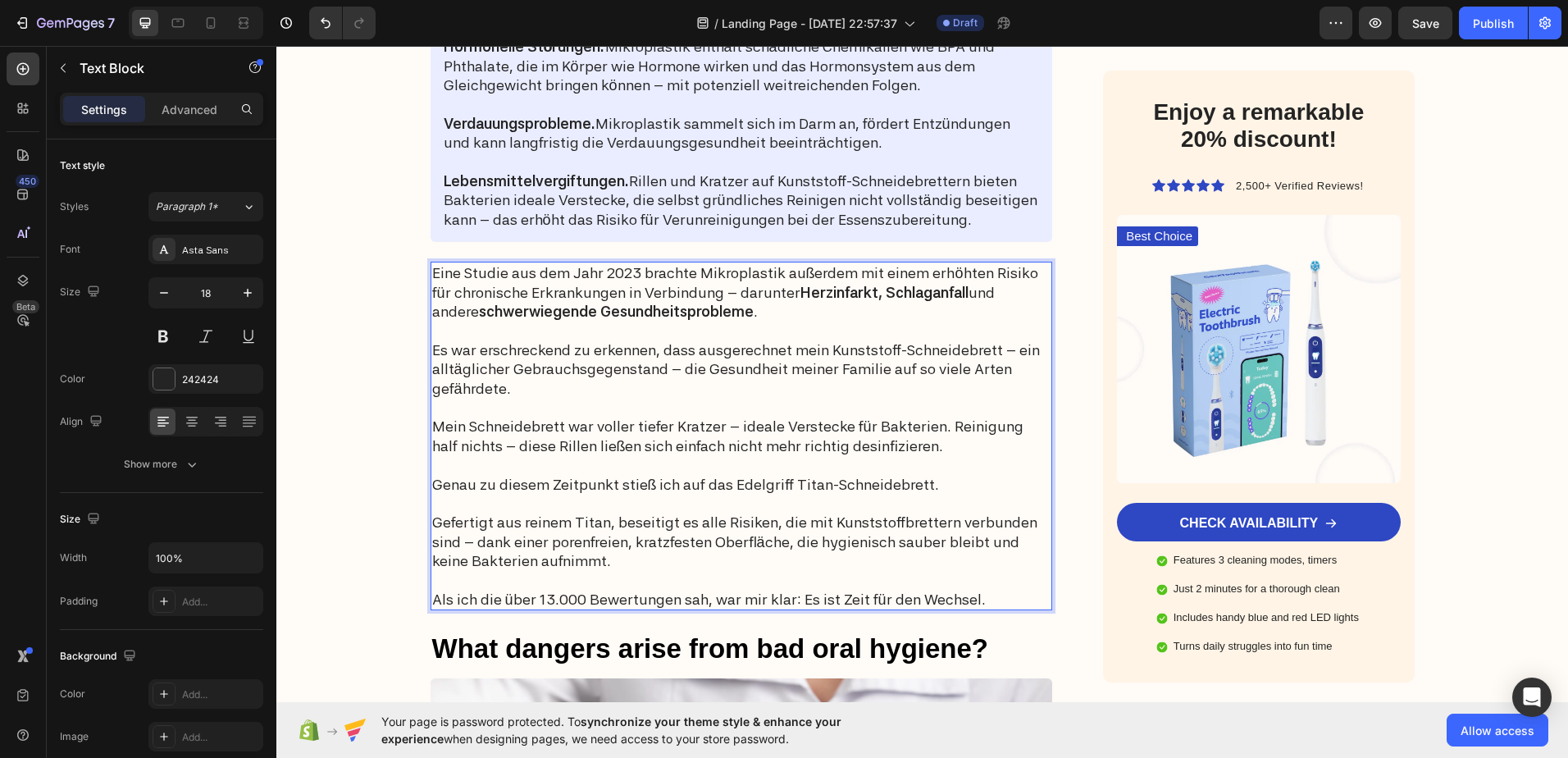
click at [884, 343] on p "Es war erschreckend zu erkennen, dass ausgerechnet mein Kunststoff-Schneidebret…" at bounding box center [741, 369] width 619 height 58
click at [845, 408] on p "Rich Text Editor. Editing area: main" at bounding box center [741, 406] width 619 height 19
click at [817, 394] on p "Es war erschreckend zu erkennen, dass ausgerechnet mein Kunststoff-Schneidebret…" at bounding box center [741, 369] width 619 height 58
click at [826, 369] on p "Es war erschreckend zu erkennen, dass ausgerechnet mein Kunststoff-Schneidebret…" at bounding box center [741, 369] width 619 height 58
click at [837, 367] on p "Es war erschreckend zu erkennen, dass ausgerechnet mein Kunststoff-Schneidebret…" at bounding box center [741, 369] width 619 height 58
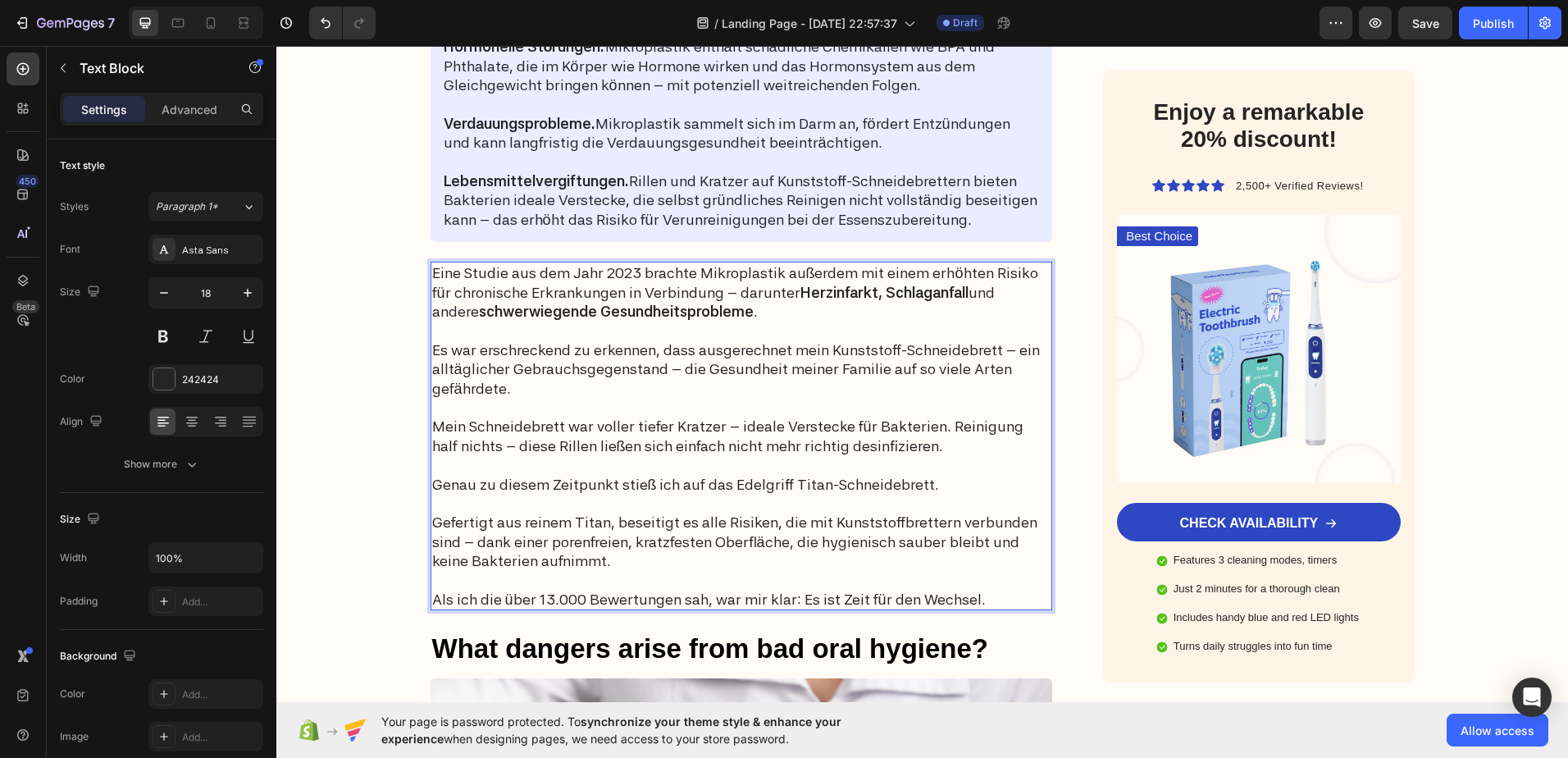
drag, startPoint x: 860, startPoint y: 371, endPoint x: 830, endPoint y: 390, distance: 35.5
click at [830, 390] on p "Es war erschreckend zu erkennen, dass ausgerechnet mein Kunststoff-Schneidebret…" at bounding box center [741, 369] width 619 height 58
click at [594, 355] on p "Es war erschreckend zu erkennen, dass ausgerechnet mein Kunststoff-Schneidebret…" at bounding box center [741, 369] width 619 height 58
click at [514, 330] on p "Rich Text Editor. Editing area: main" at bounding box center [741, 329] width 619 height 19
drag, startPoint x: 492, startPoint y: 360, endPoint x: 557, endPoint y: 362, distance: 65.0
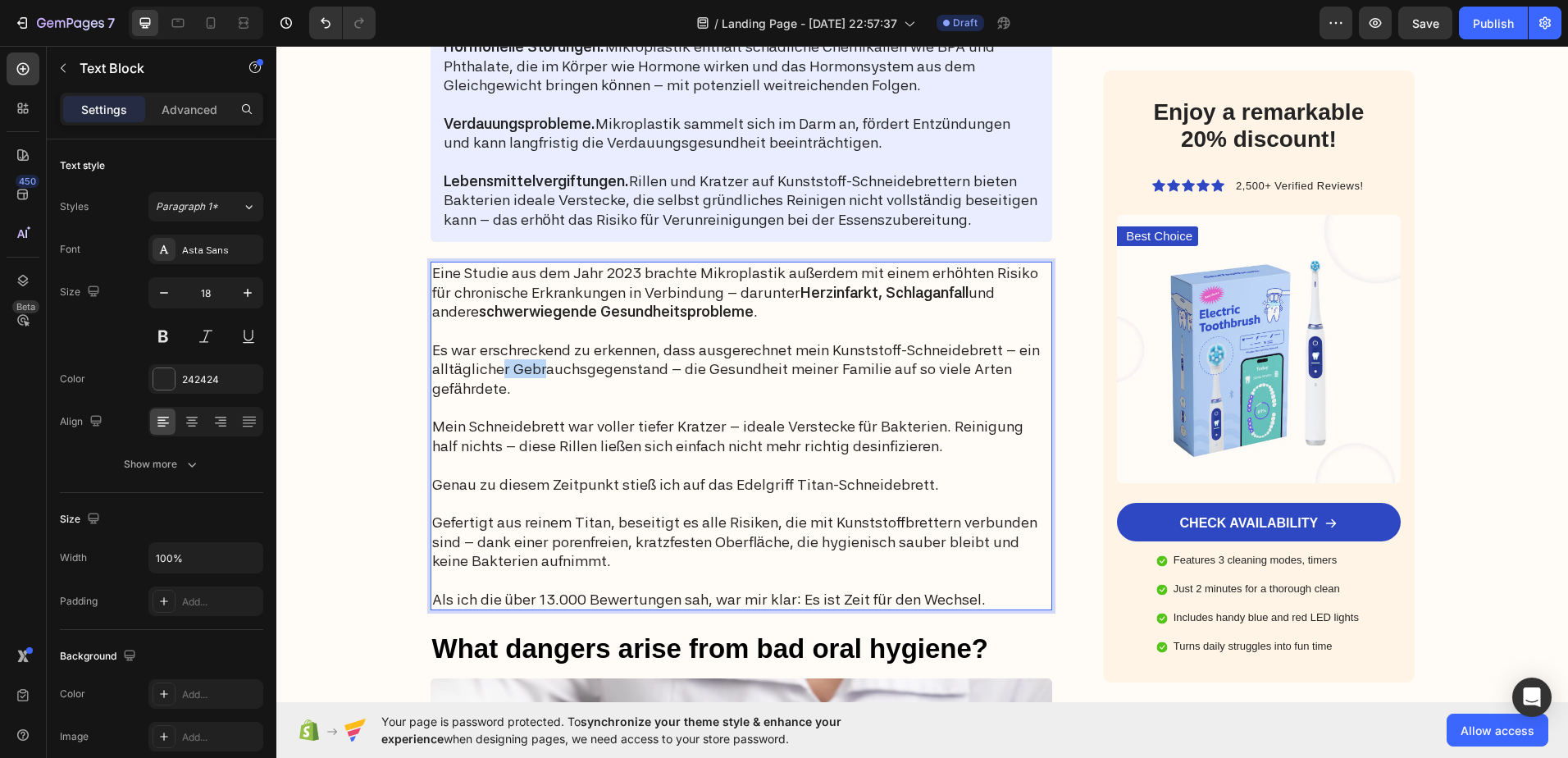
click at [557, 362] on p "Es war erschreckend zu erkennen, dass ausgerechnet mein Kunststoff-Schneidebret…" at bounding box center [741, 369] width 619 height 58
drag, startPoint x: 692, startPoint y: 375, endPoint x: 735, endPoint y: 373, distance: 43.0
click at [713, 374] on p "Es war erschreckend zu erkennen, dass ausgerechnet mein Kunststoff-Schneidebret…" at bounding box center [741, 369] width 619 height 58
drag, startPoint x: 848, startPoint y: 370, endPoint x: 764, endPoint y: 376, distance: 84.2
click at [770, 376] on p "Es war erschreckend zu erkennen, dass ausgerechnet mein Kunststoff-Schneidebret…" at bounding box center [741, 369] width 619 height 58
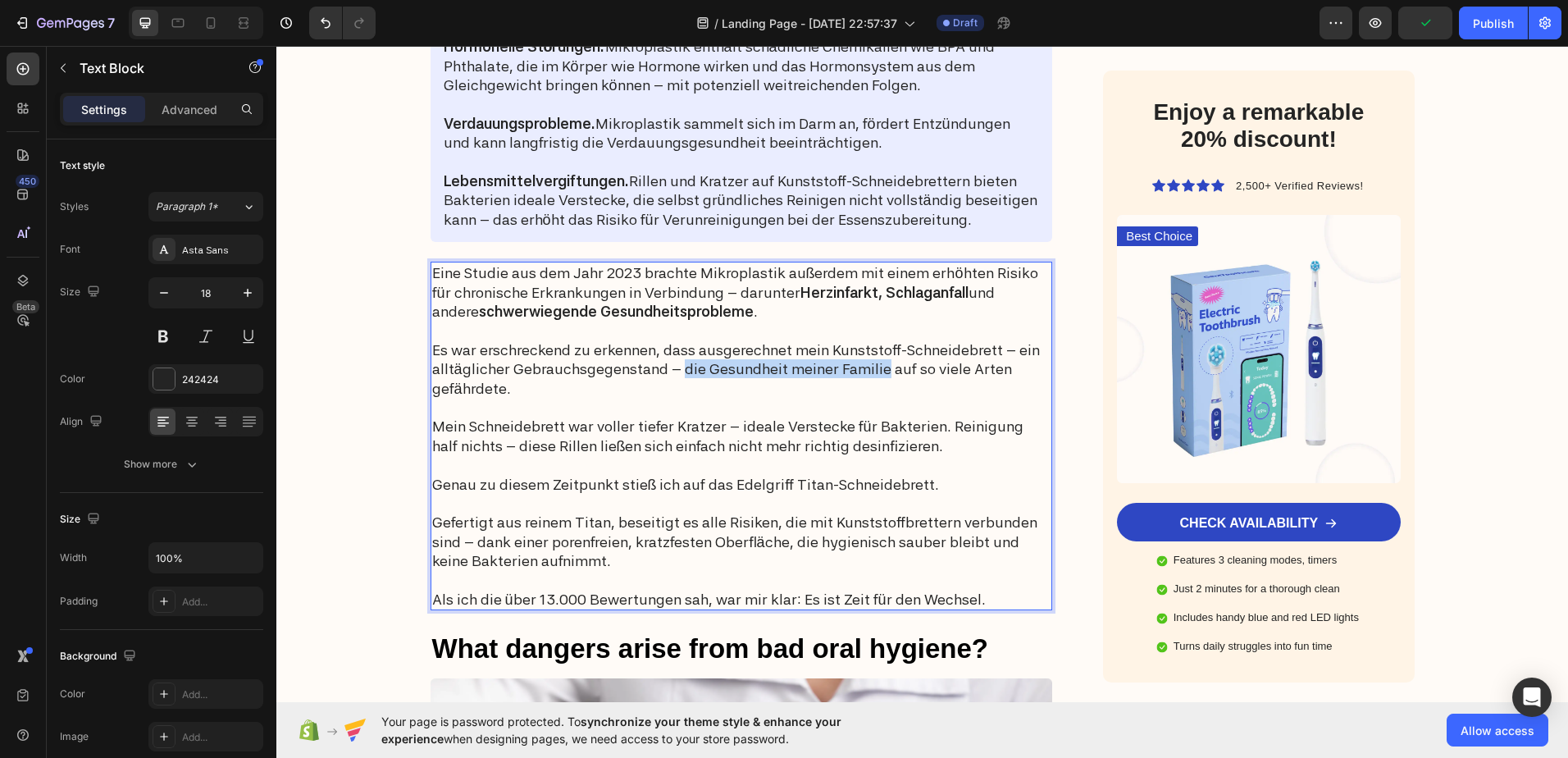
drag, startPoint x: 674, startPoint y: 371, endPoint x: 871, endPoint y: 368, distance: 197.0
click at [871, 368] on p "Es war erschreckend zu erkennen, dass ausgerechnet mein Kunststoff-Schneidebret…" at bounding box center [741, 369] width 619 height 58
click at [704, 391] on p "Es war erschreckend zu erkennen, dass ausgerechnet mein Kunststoff-Schneidebret…" at bounding box center [741, 369] width 619 height 58
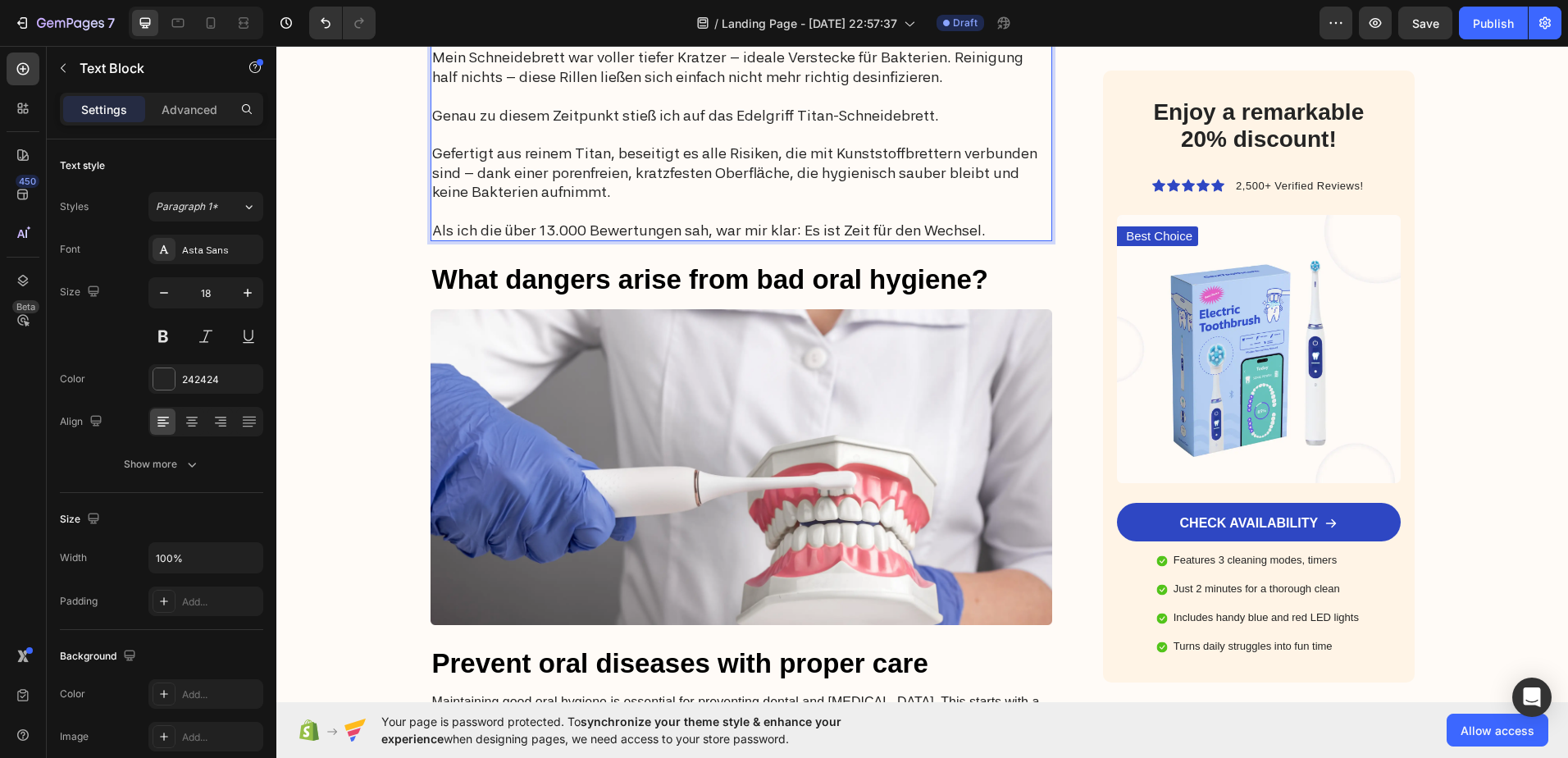
scroll to position [2541, 0]
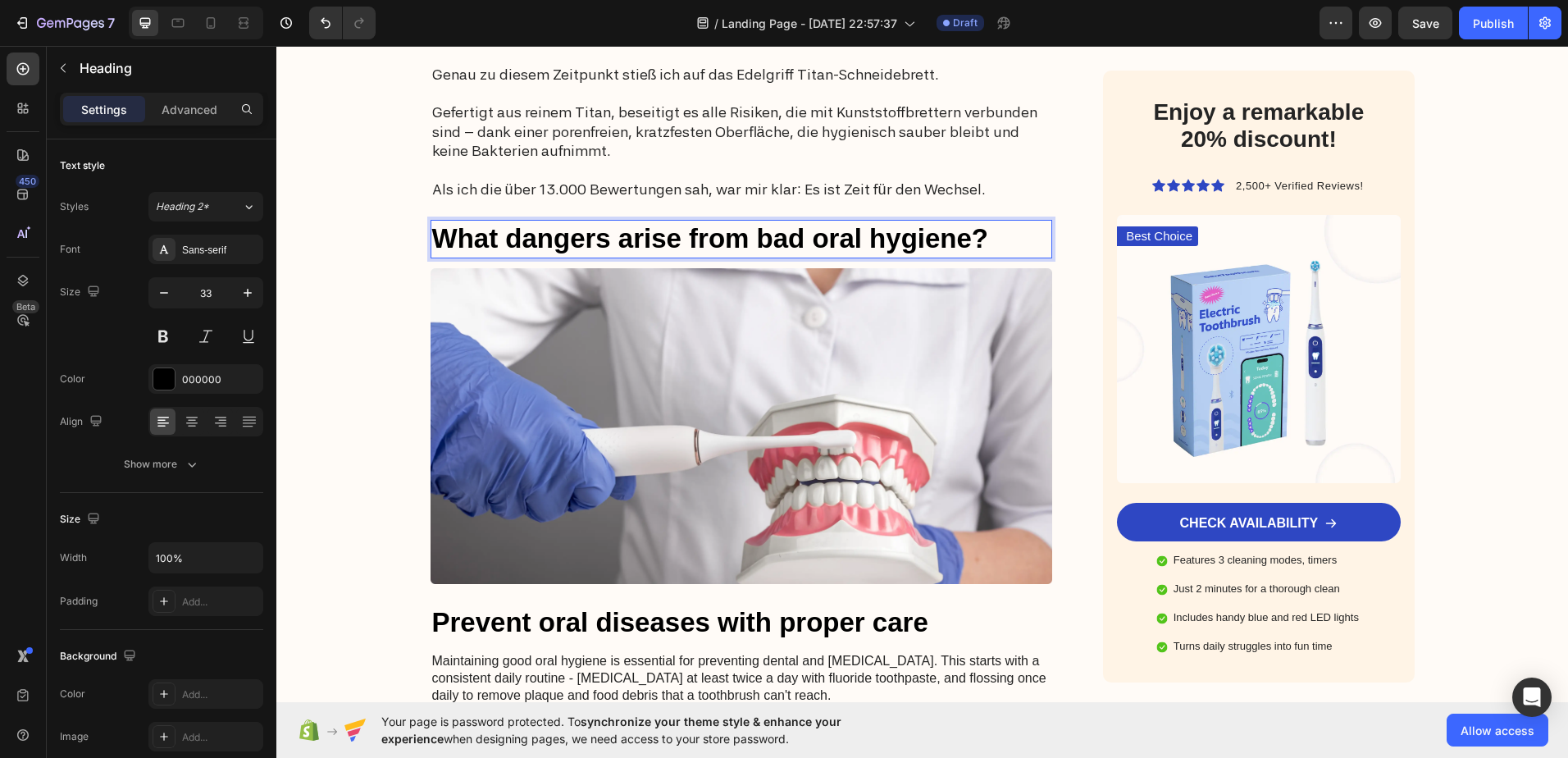
click at [621, 237] on p "What dangers arise from bad oral hygiene?" at bounding box center [741, 239] width 619 height 35
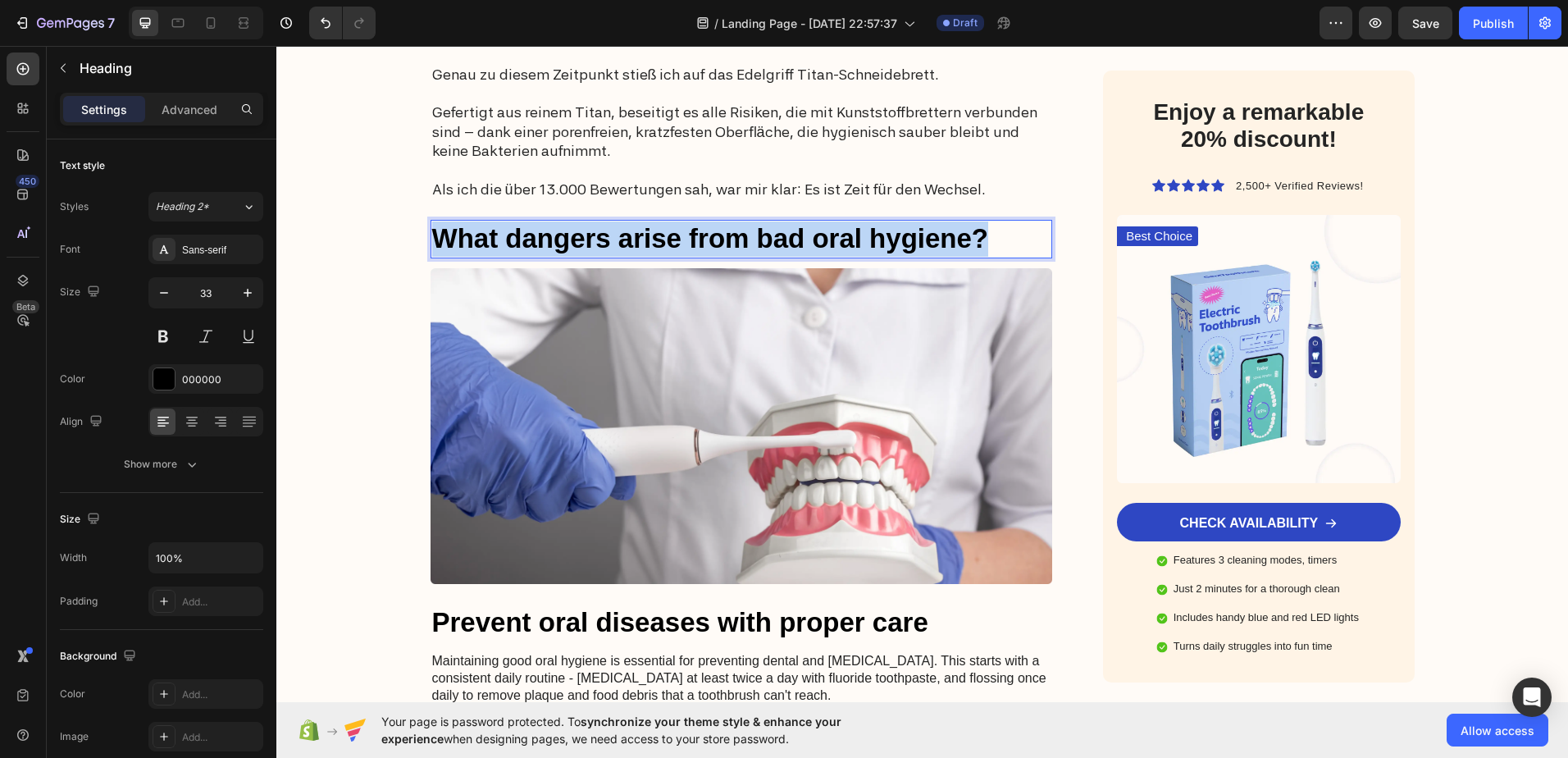
click at [621, 237] on p "What dangers arise from bad oral hygiene?" at bounding box center [741, 239] width 619 height 35
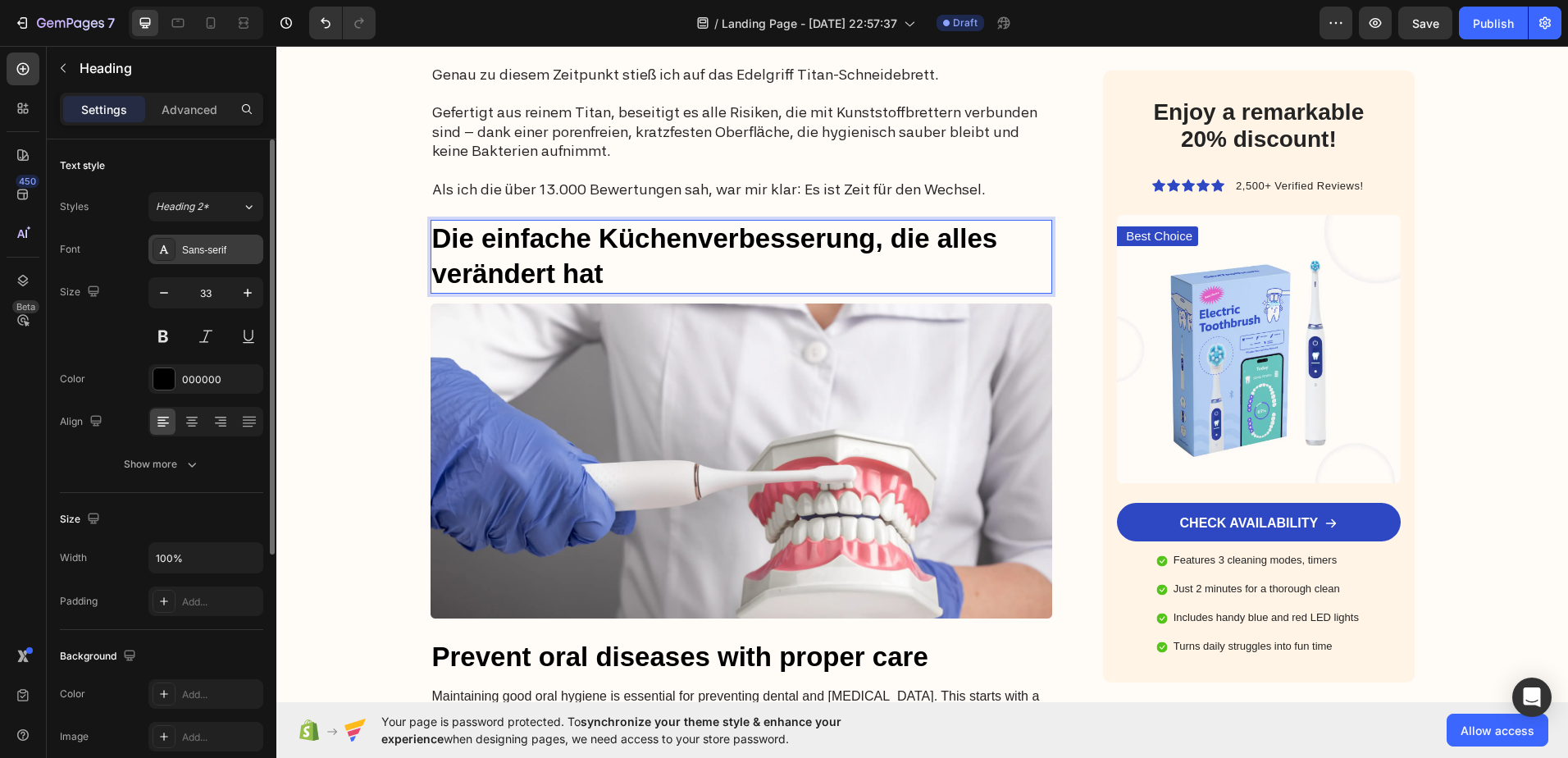
click at [214, 253] on div "Sans-serif" at bounding box center [220, 250] width 77 height 15
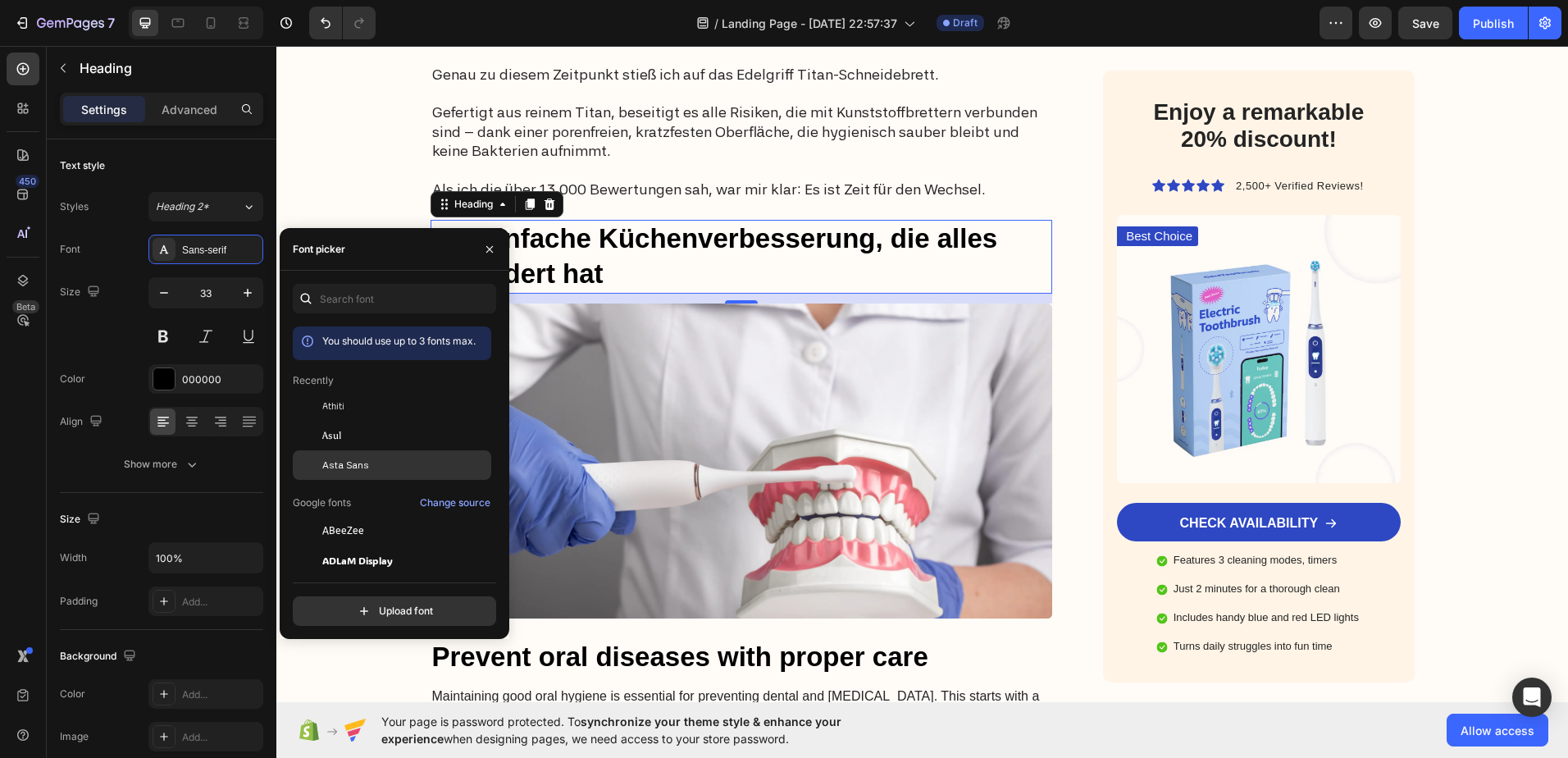
click at [345, 461] on span "Asta Sans" at bounding box center [346, 464] width 47 height 15
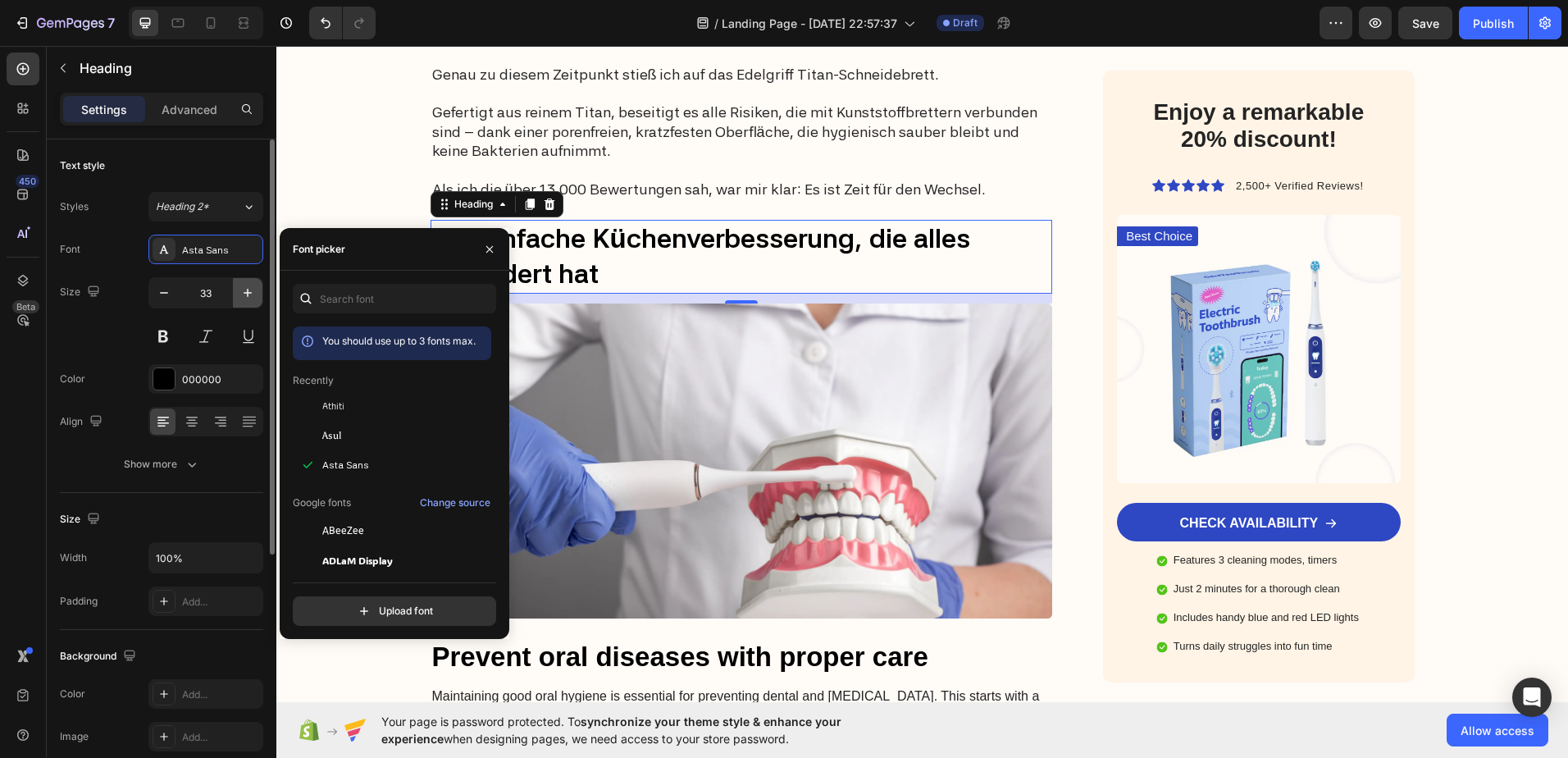
click at [245, 290] on icon "button" at bounding box center [248, 293] width 17 height 17
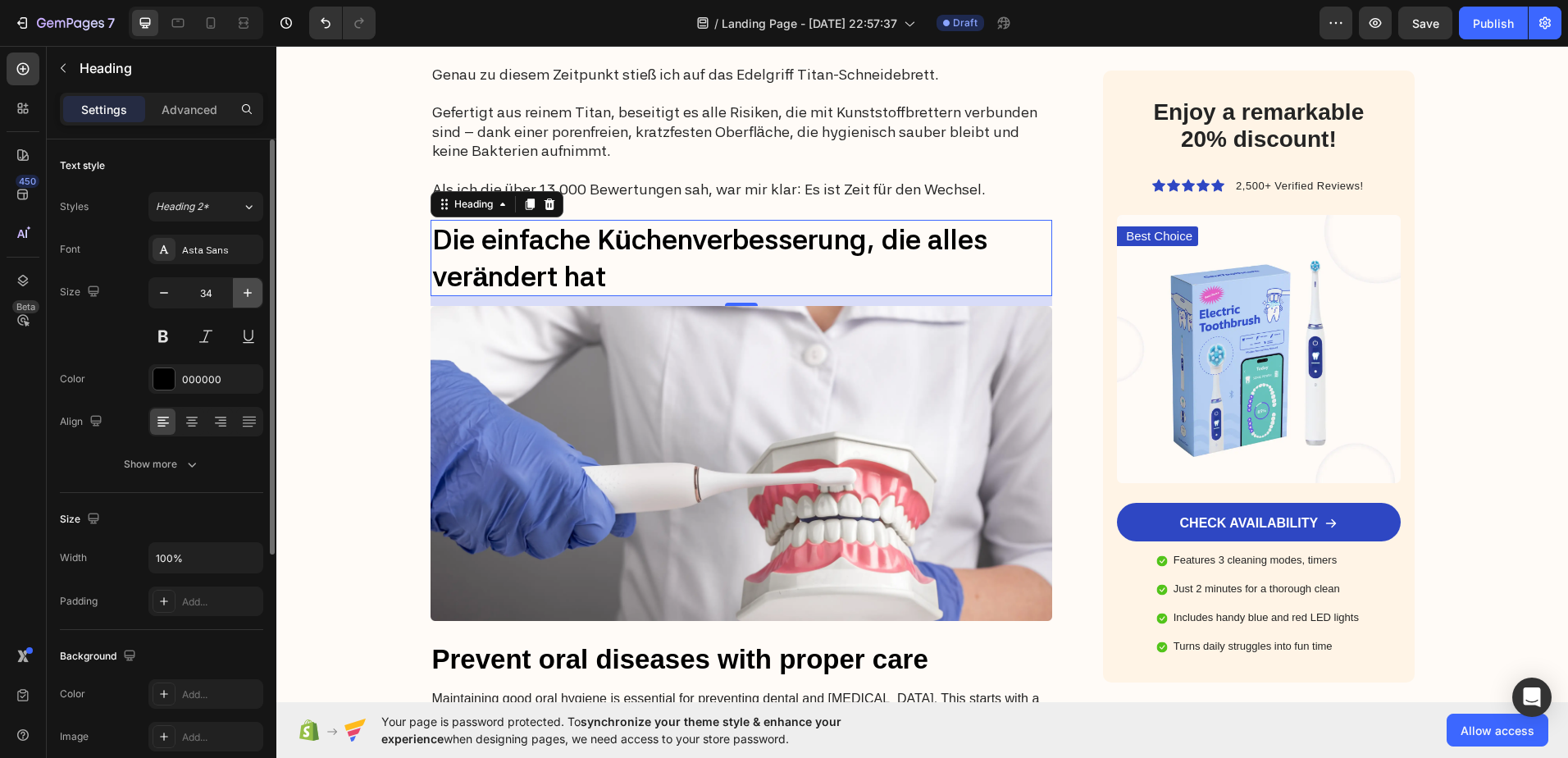
click at [245, 290] on icon "button" at bounding box center [248, 293] width 17 height 17
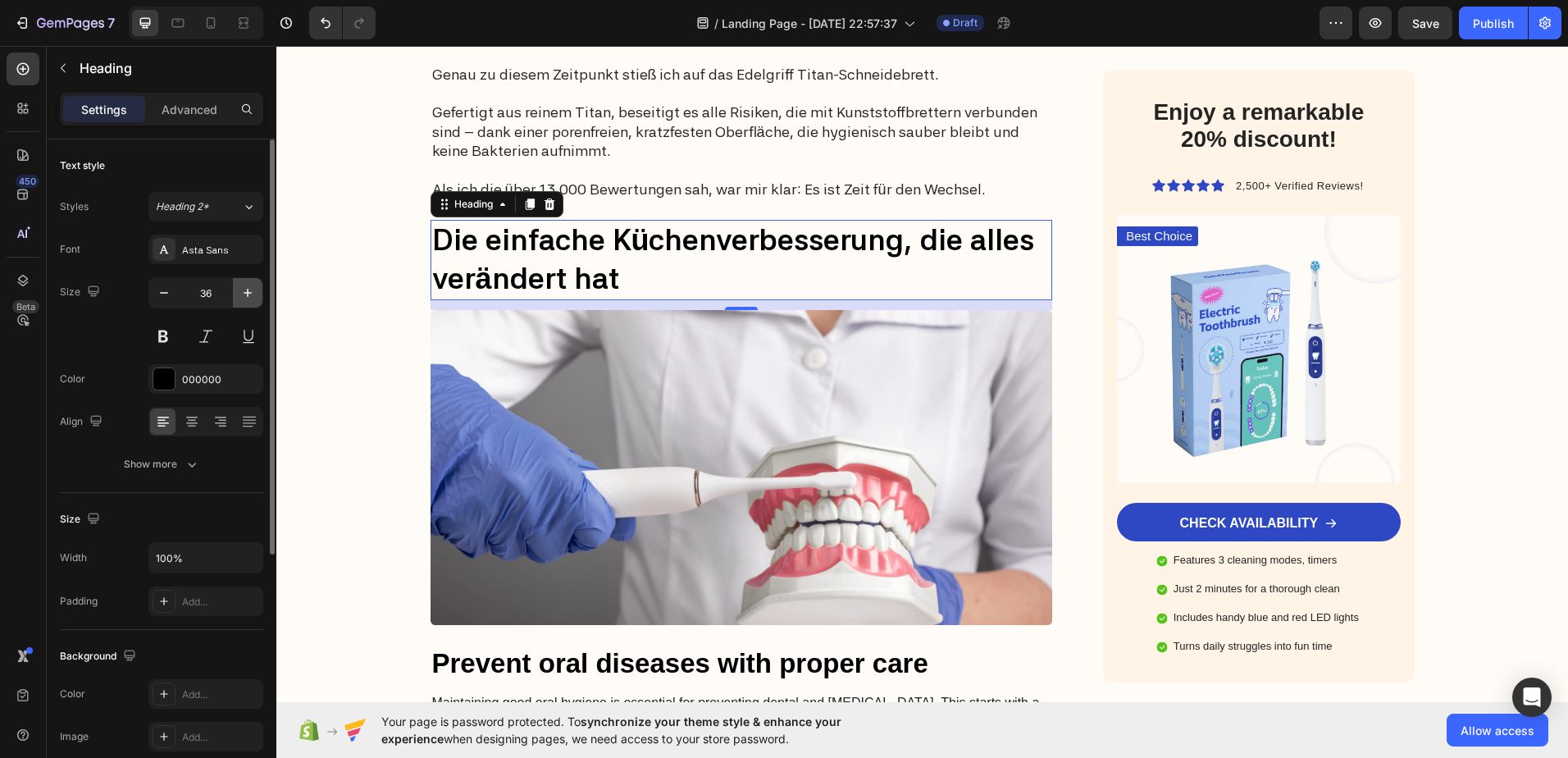
click at [245, 290] on icon "button" at bounding box center [248, 293] width 17 height 17
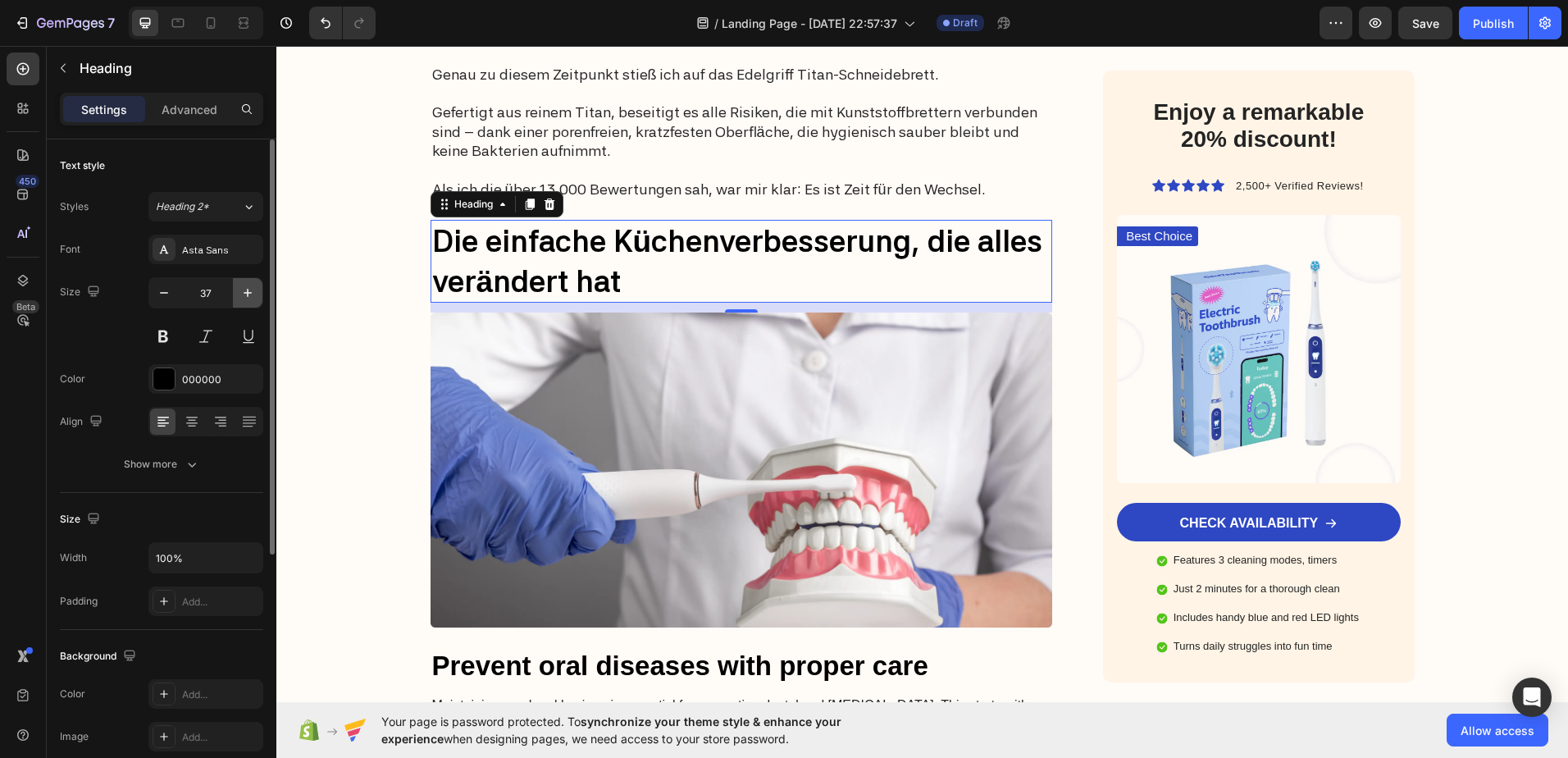
click at [245, 290] on icon "button" at bounding box center [248, 293] width 17 height 17
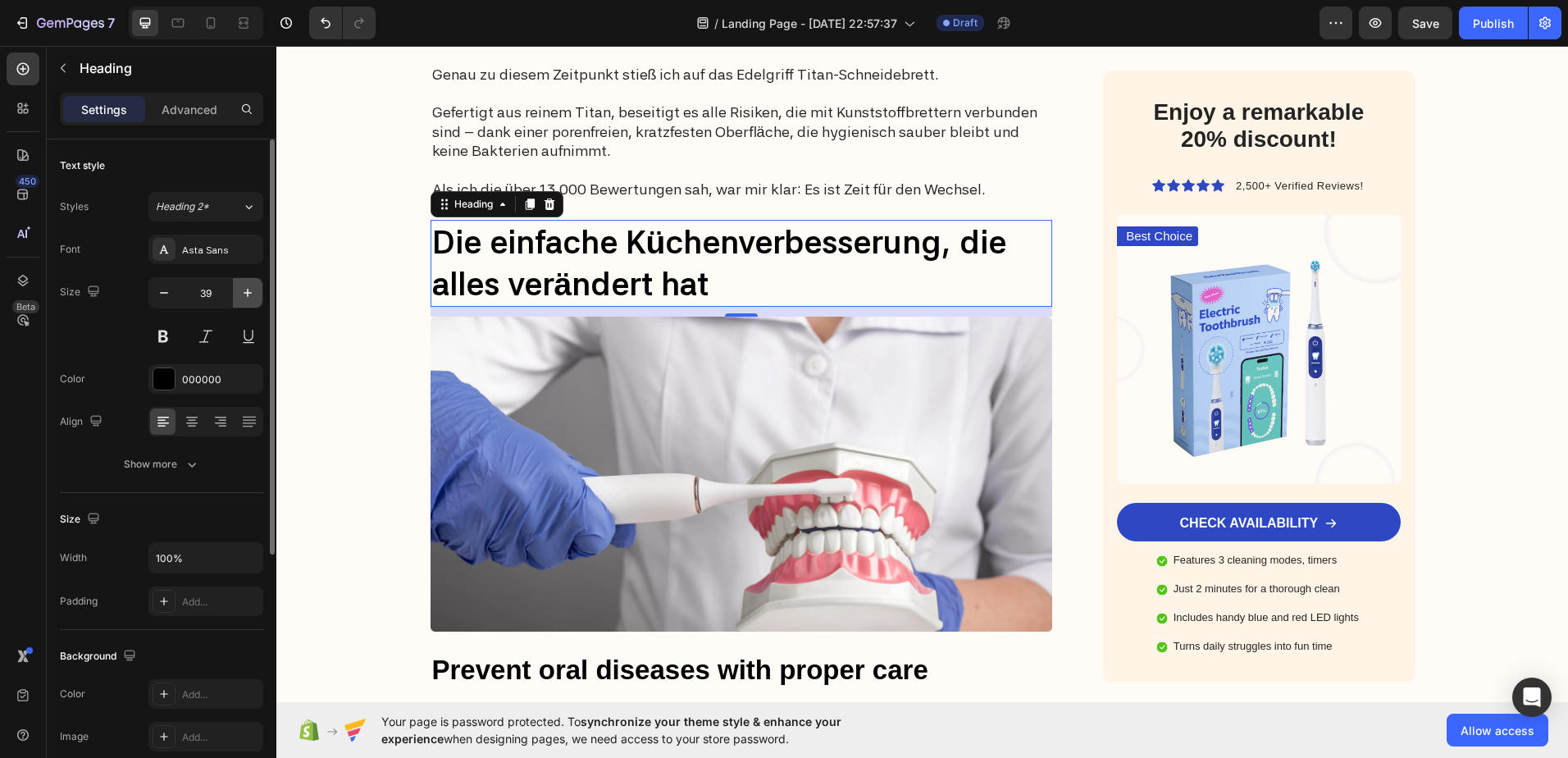
click at [245, 290] on icon "button" at bounding box center [248, 293] width 17 height 17
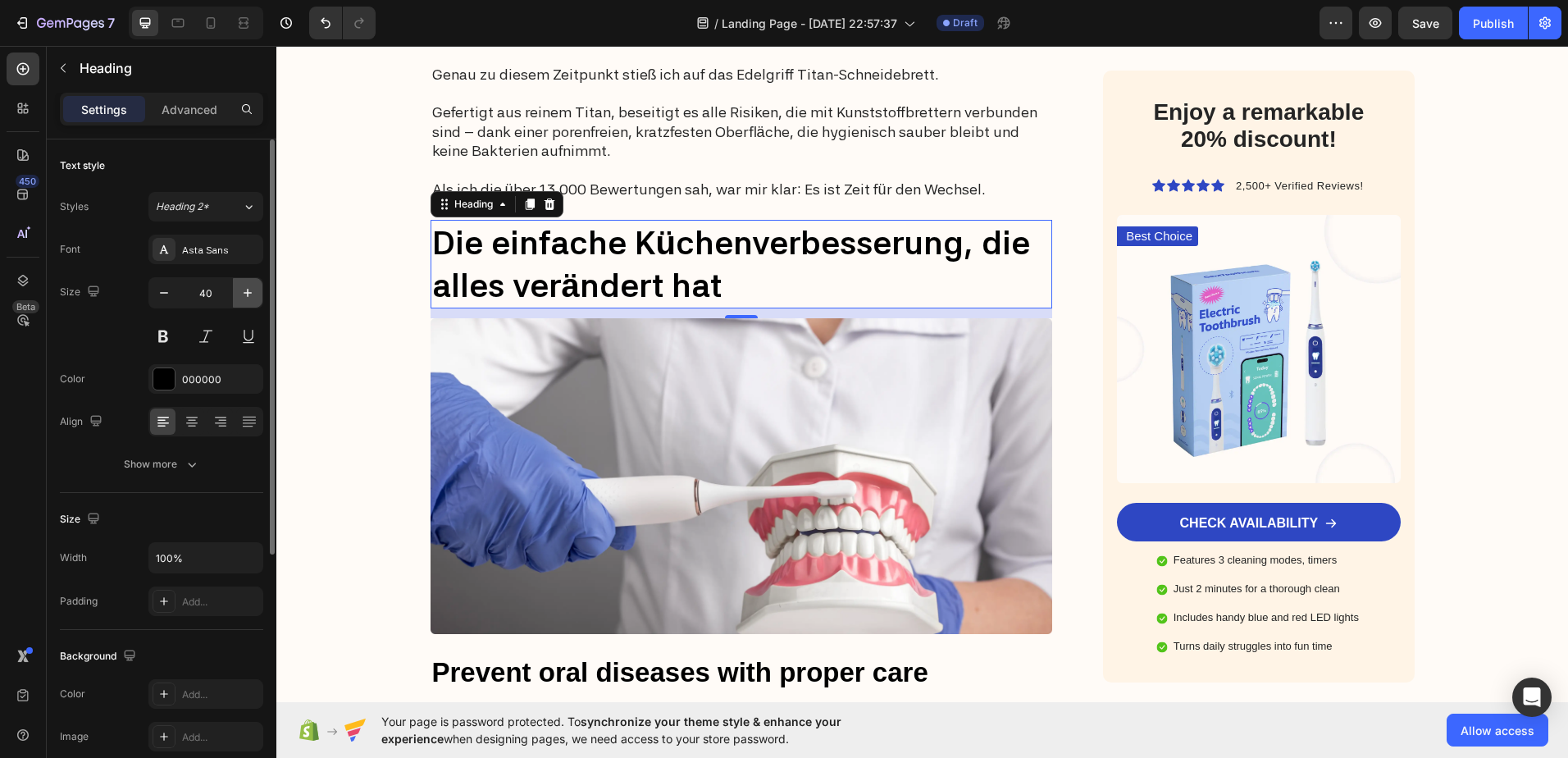
click at [245, 290] on icon "button" at bounding box center [248, 293] width 17 height 17
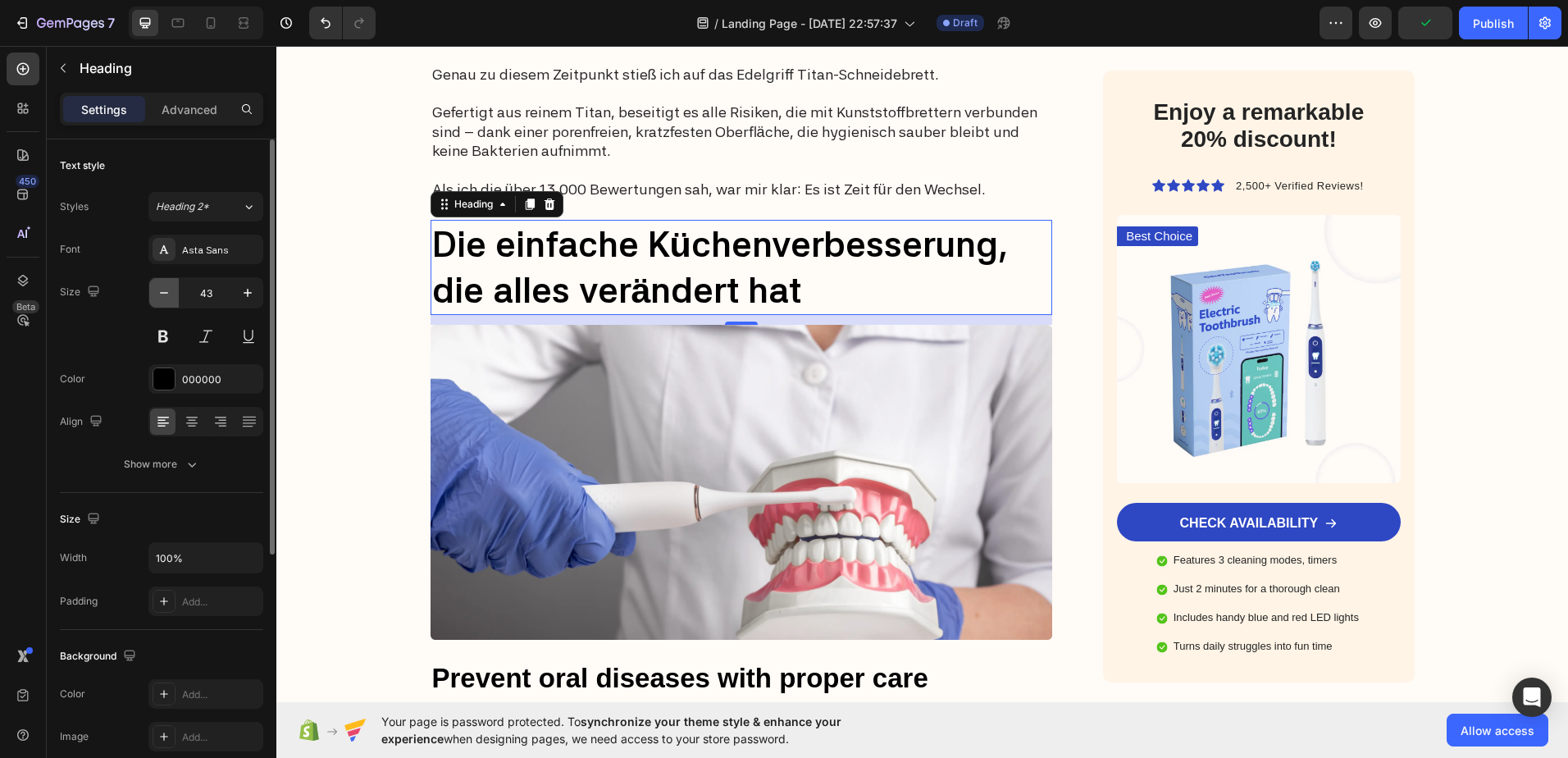
click at [162, 299] on icon "button" at bounding box center [164, 293] width 17 height 17
type input "42"
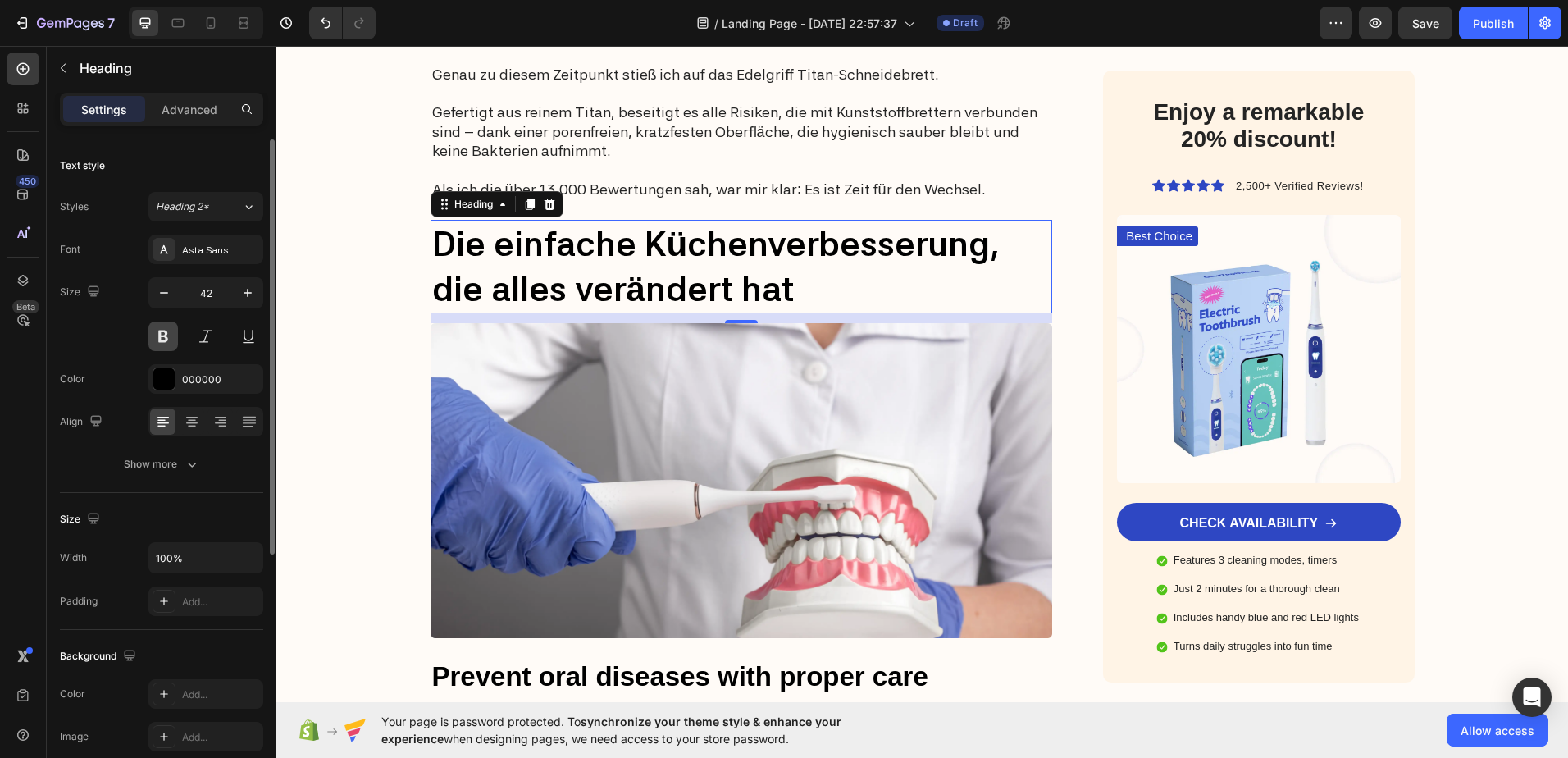
click at [164, 335] on button at bounding box center [164, 336] width 29 height 29
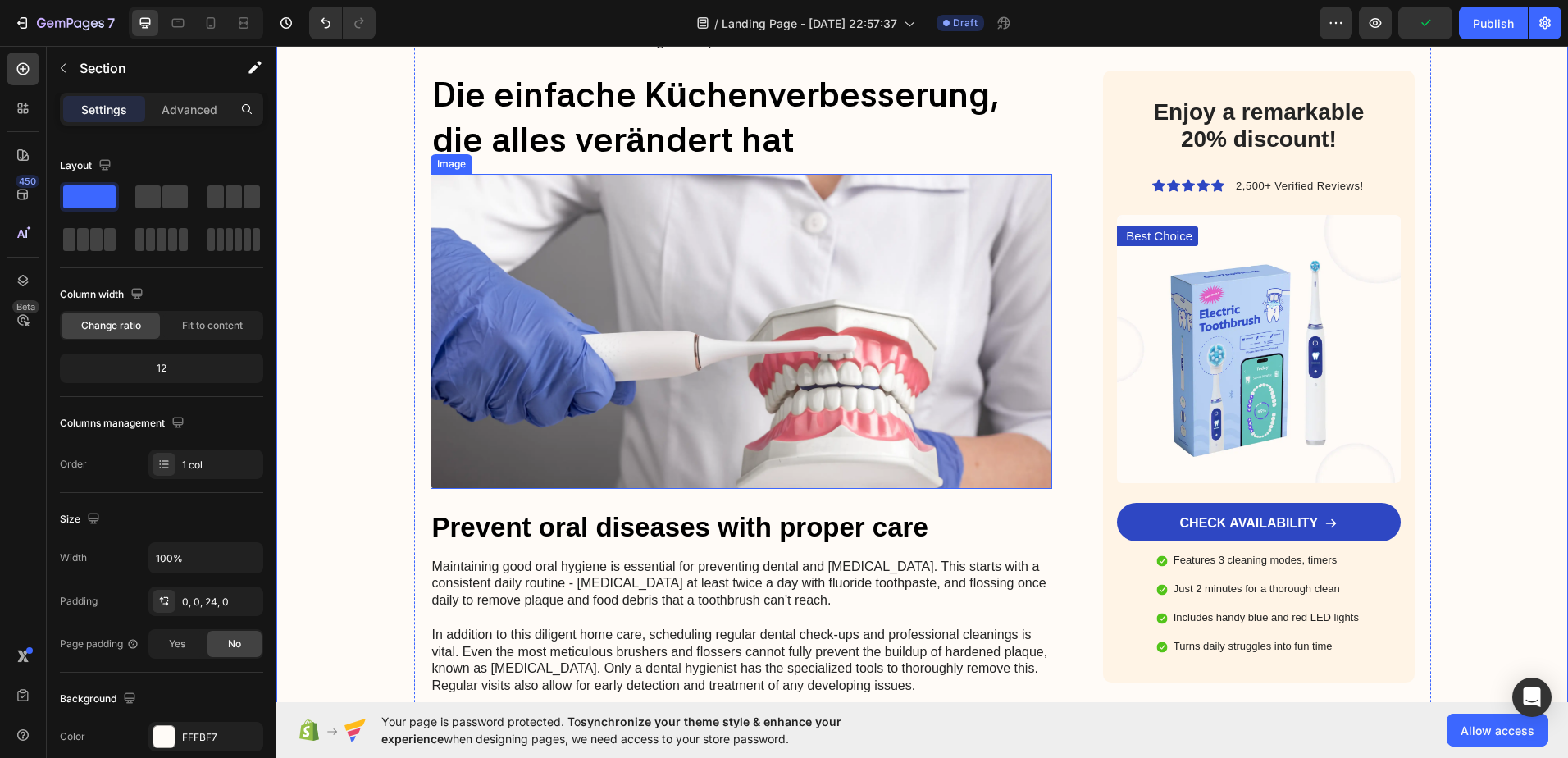
scroll to position [2706, 0]
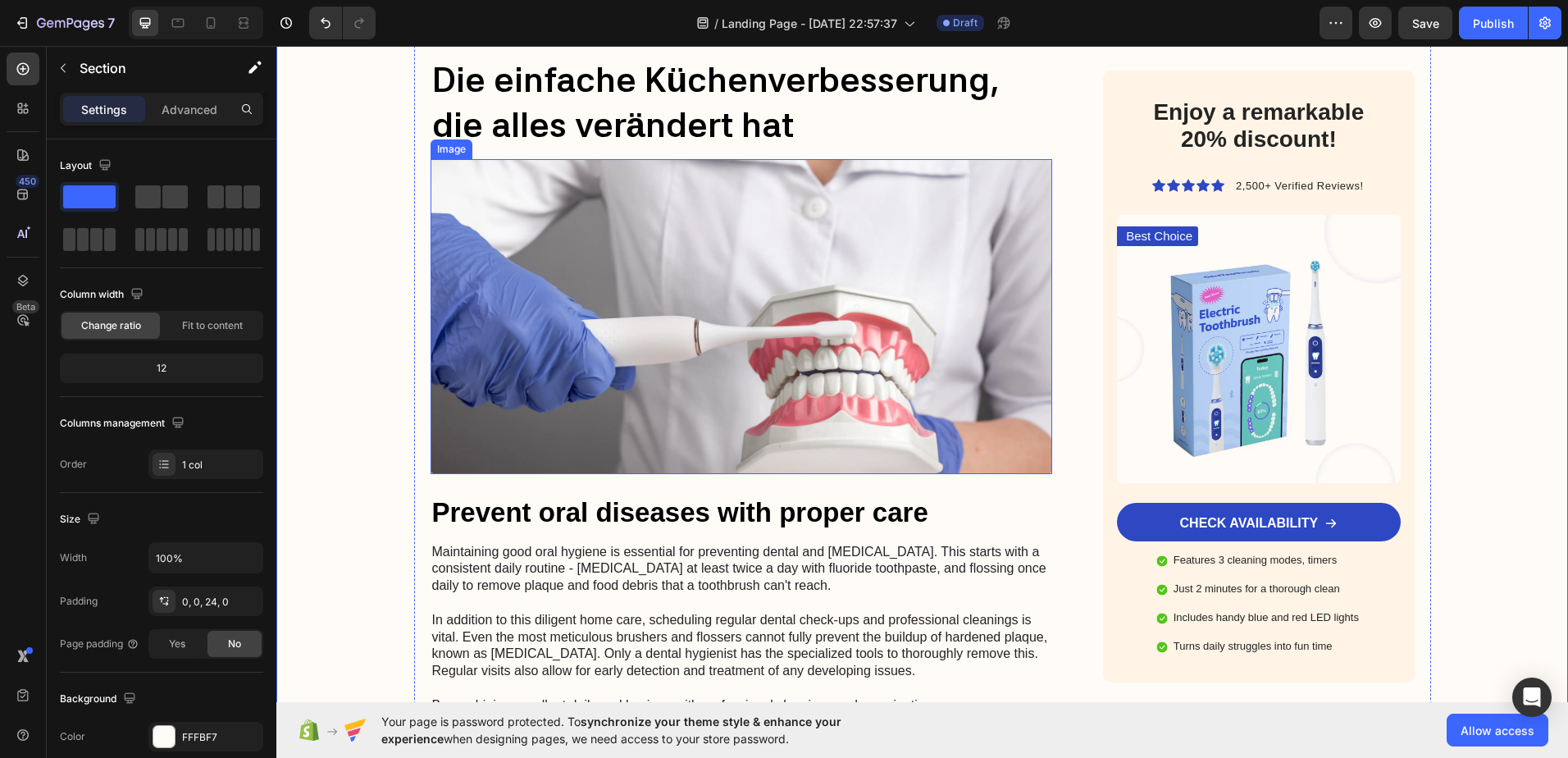
click at [685, 314] on img at bounding box center [742, 316] width 623 height 315
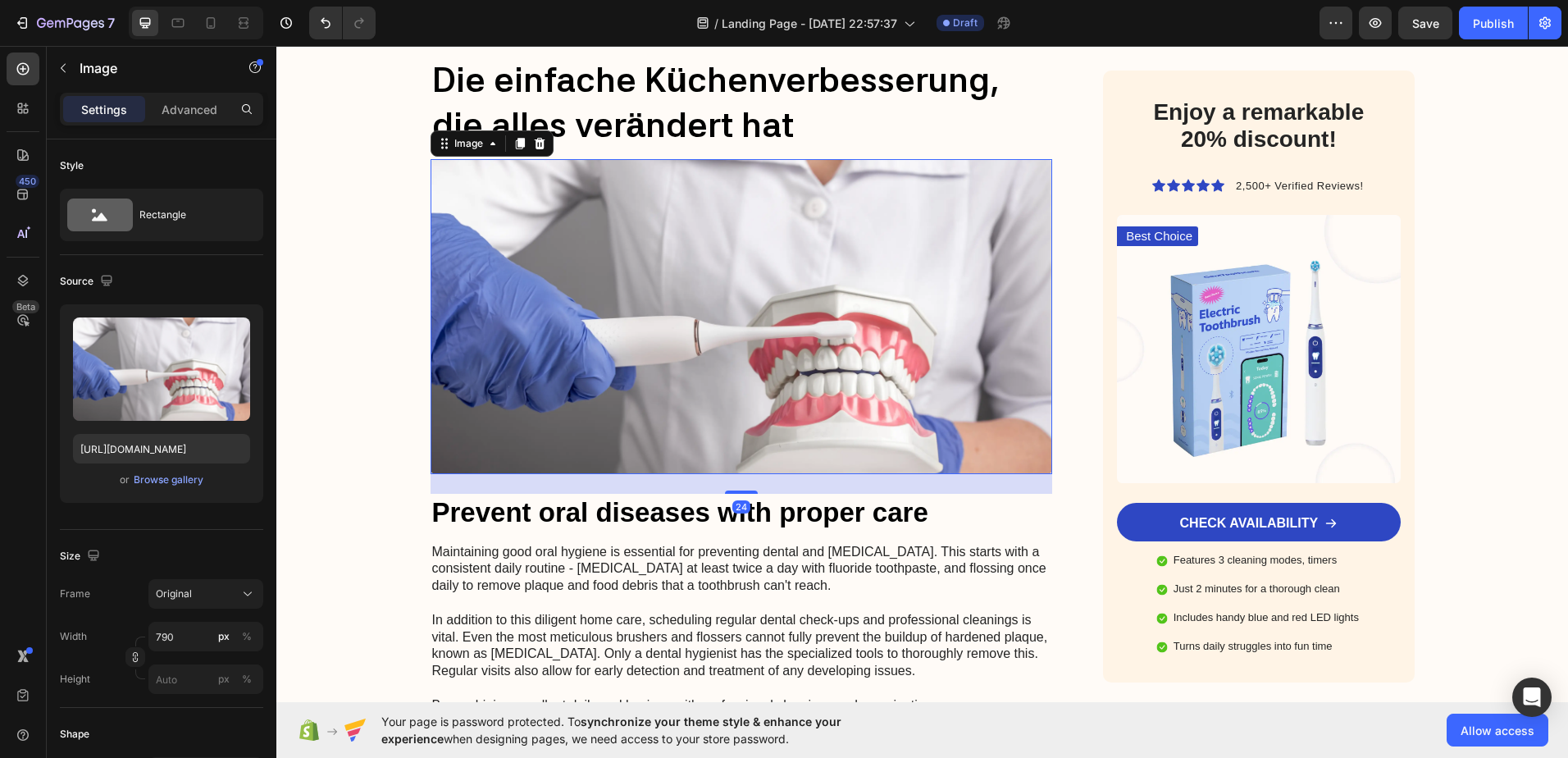
click at [685, 314] on img at bounding box center [742, 316] width 623 height 315
click at [537, 134] on div at bounding box center [540, 143] width 20 height 20
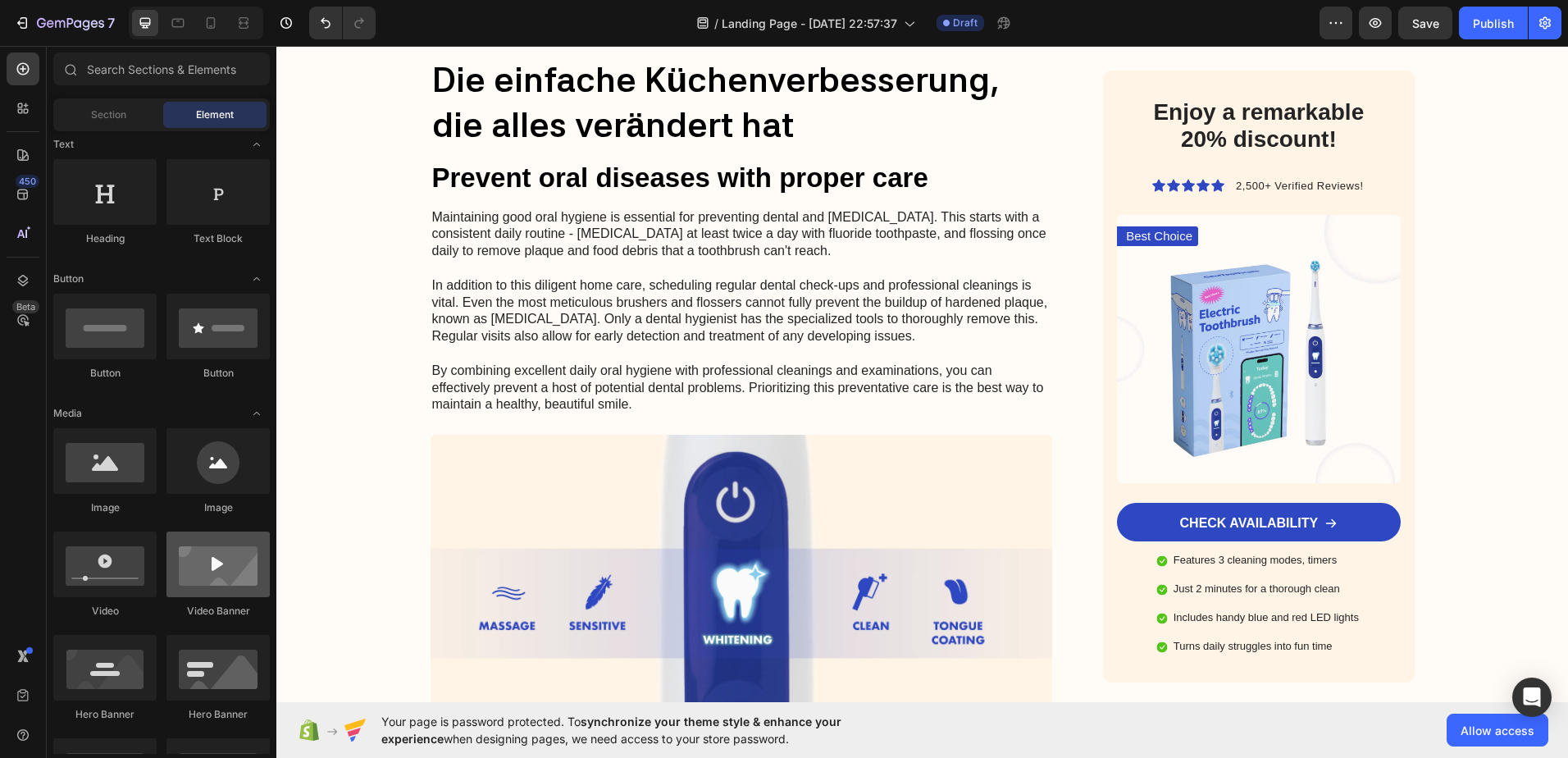
click at [215, 578] on div at bounding box center [218, 564] width 104 height 66
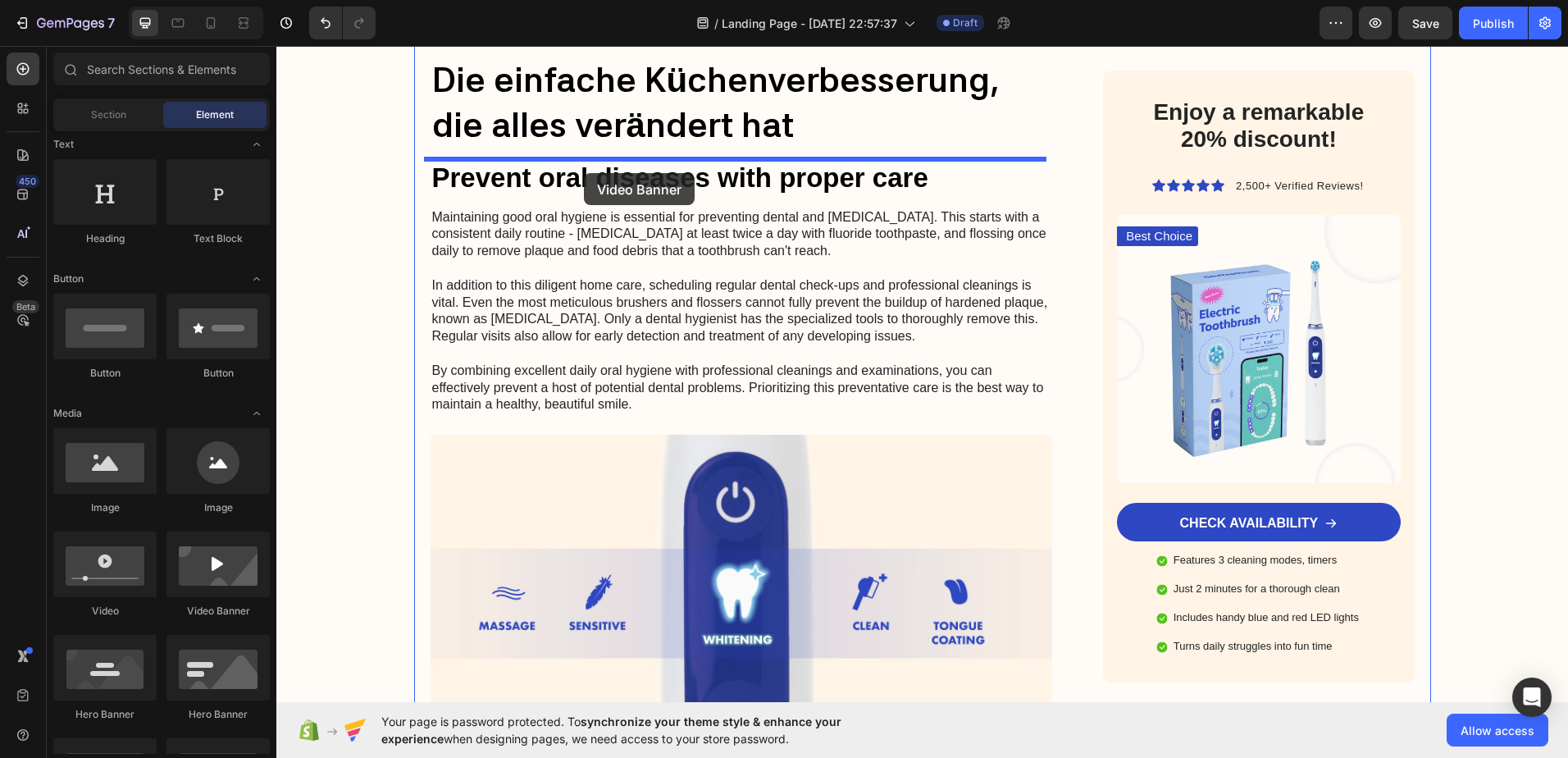
drag, startPoint x: 492, startPoint y: 623, endPoint x: 584, endPoint y: 173, distance: 459.3
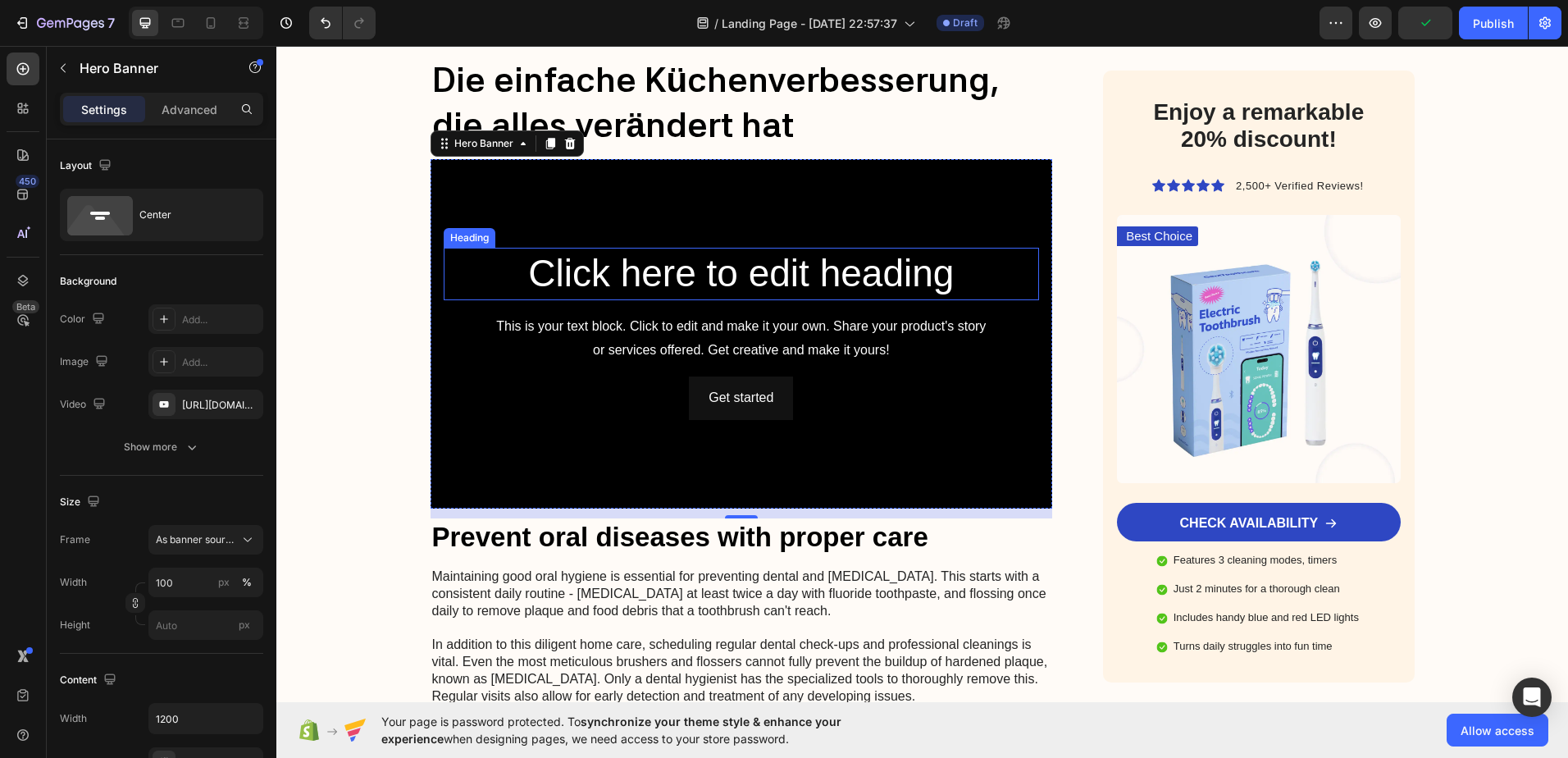
click at [597, 263] on h2 "Click here to edit heading" at bounding box center [741, 274] width 596 height 53
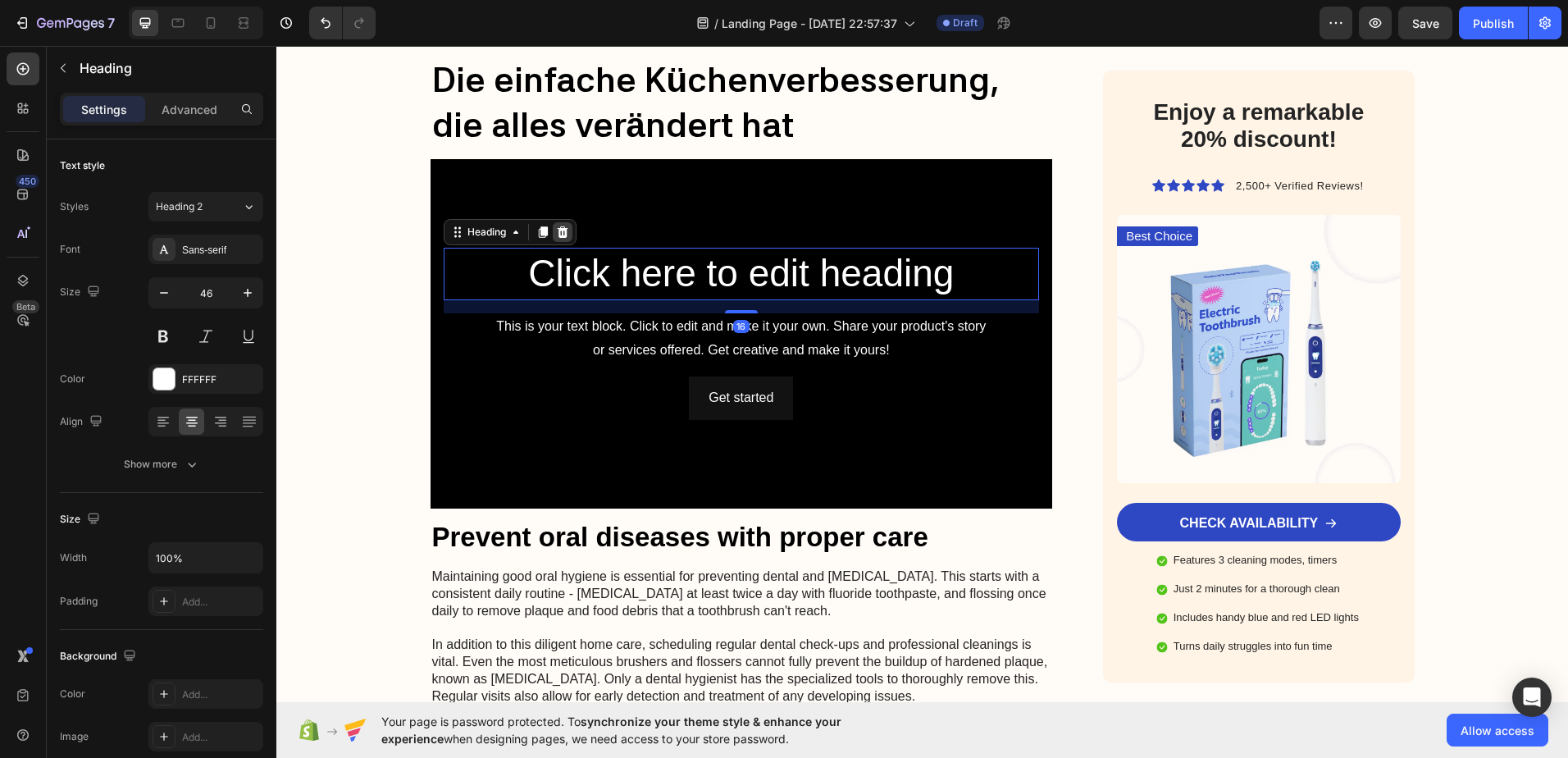
click at [563, 234] on icon at bounding box center [562, 231] width 13 height 13
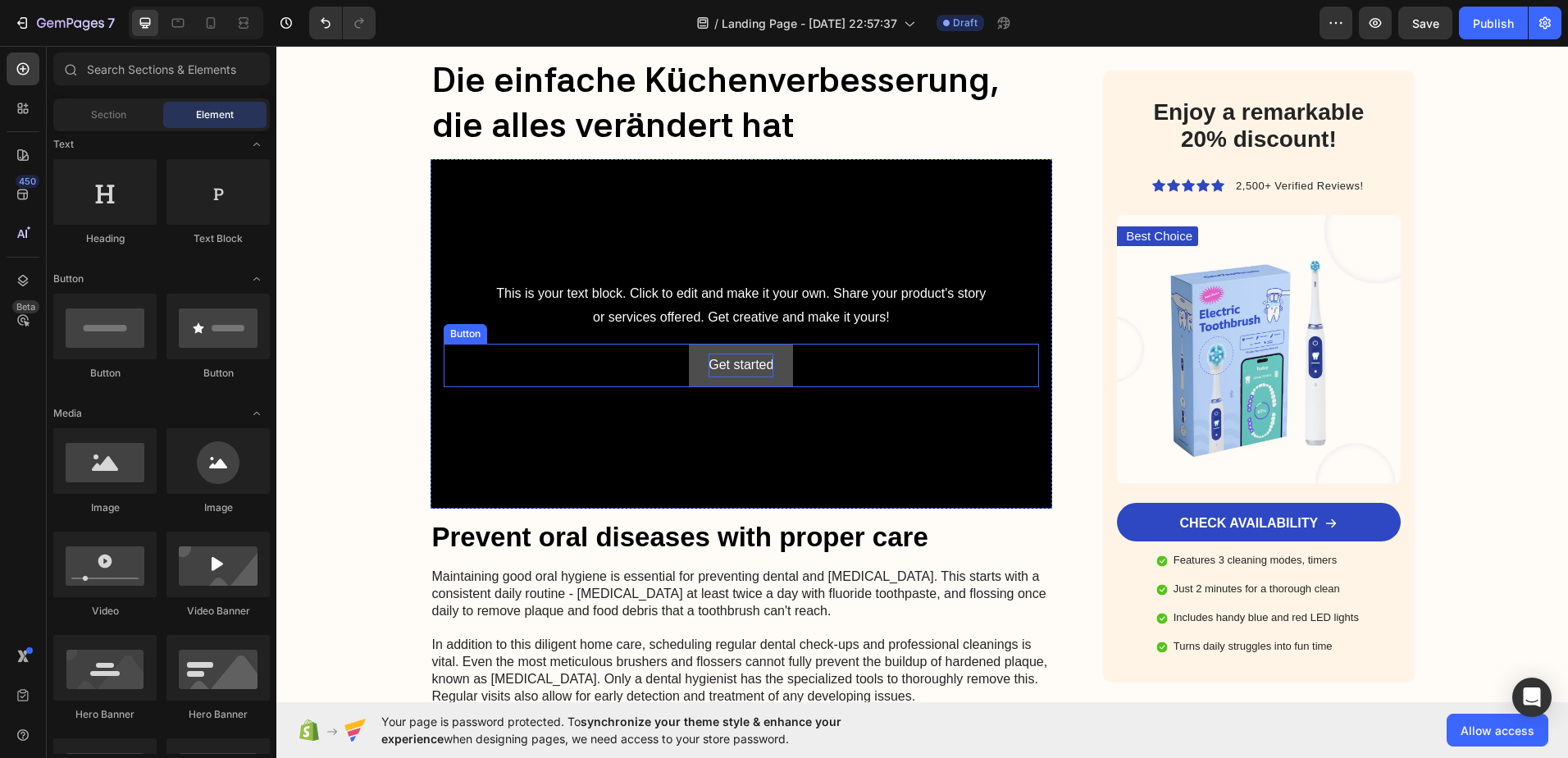
click at [729, 362] on div "Get started" at bounding box center [741, 365] width 65 height 24
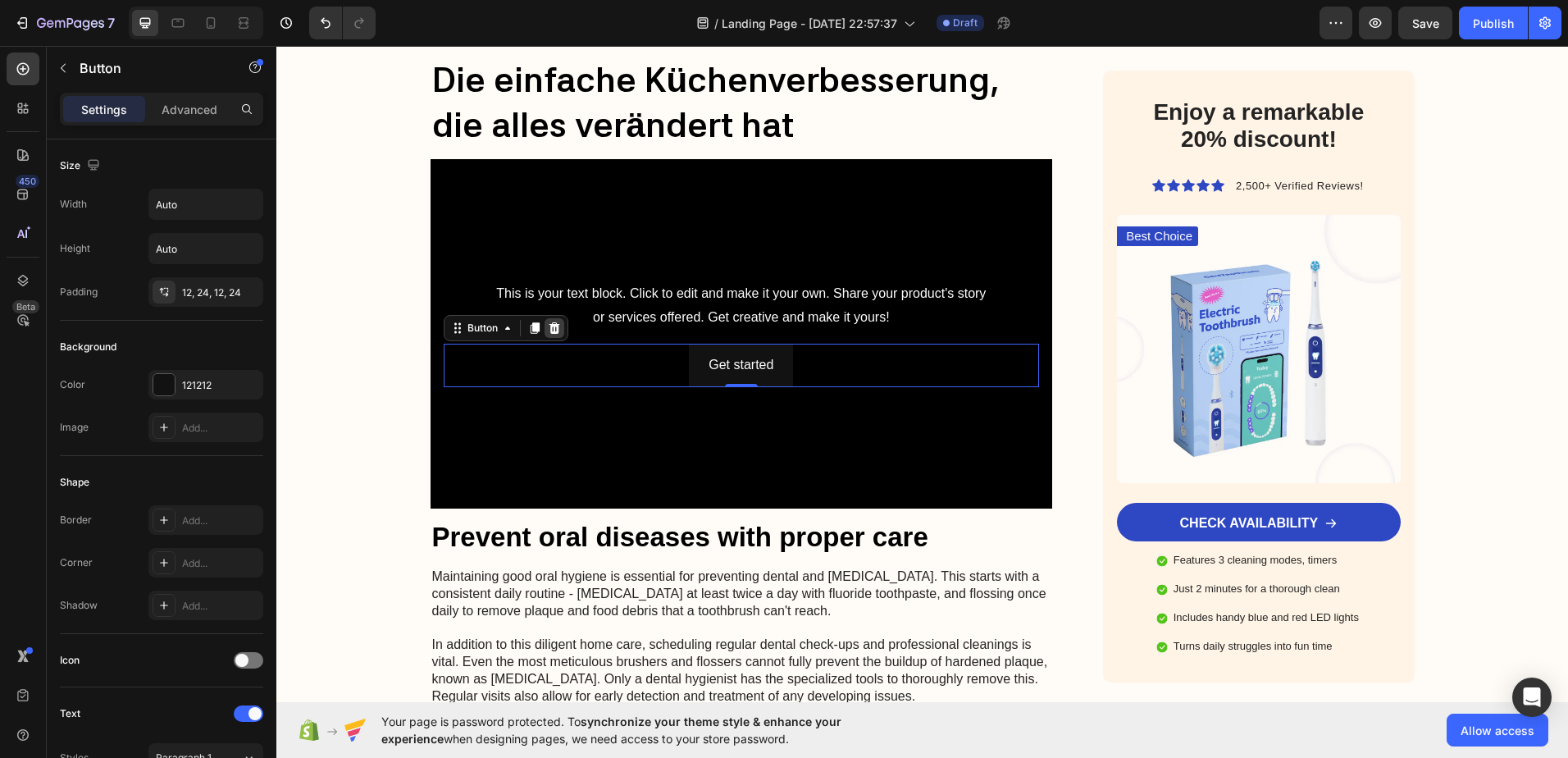
click at [552, 330] on icon at bounding box center [553, 328] width 11 height 12
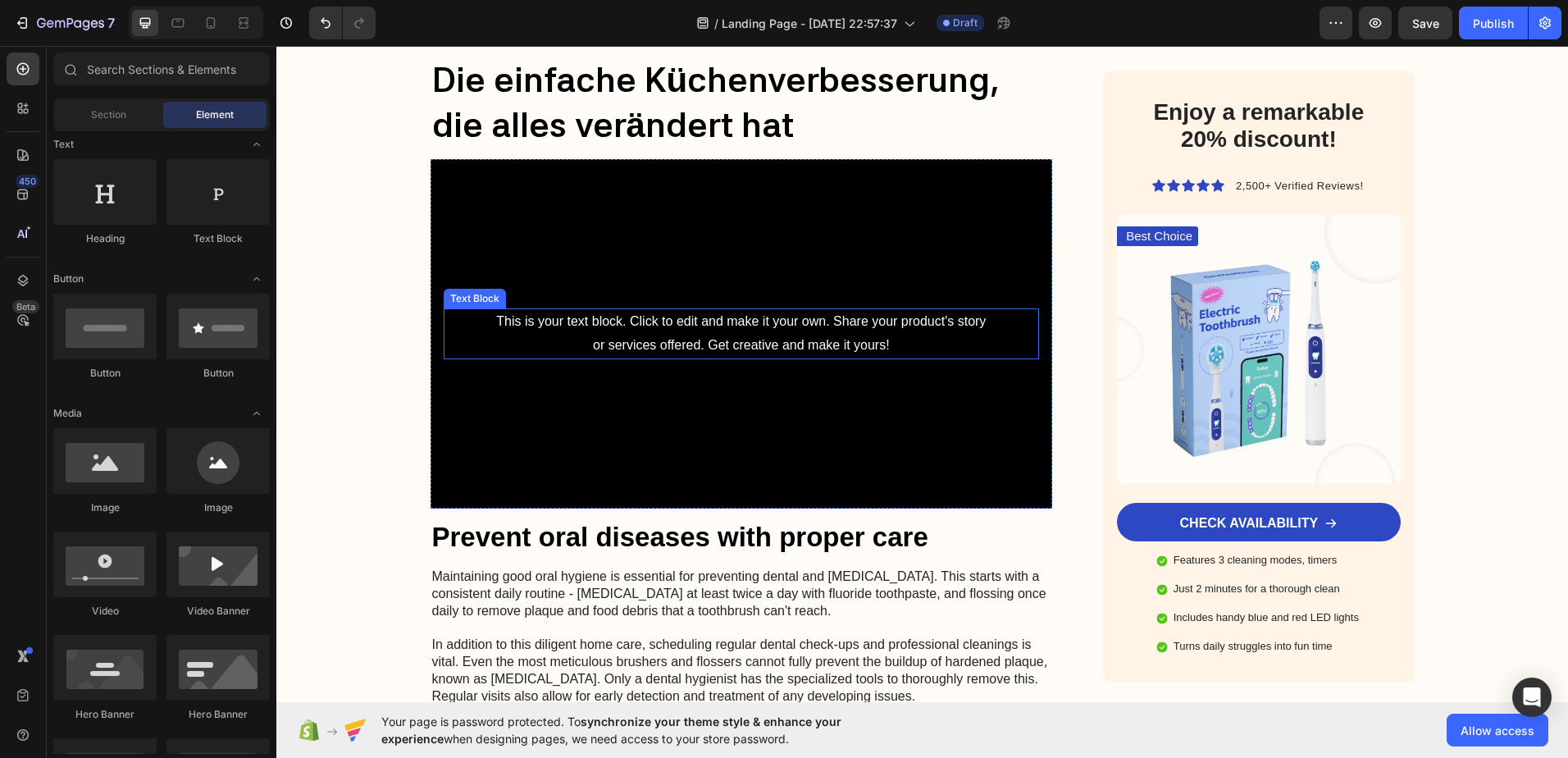
click at [671, 320] on div "This is your text block. Click to edit and make it your own. Share your product…" at bounding box center [741, 334] width 596 height 51
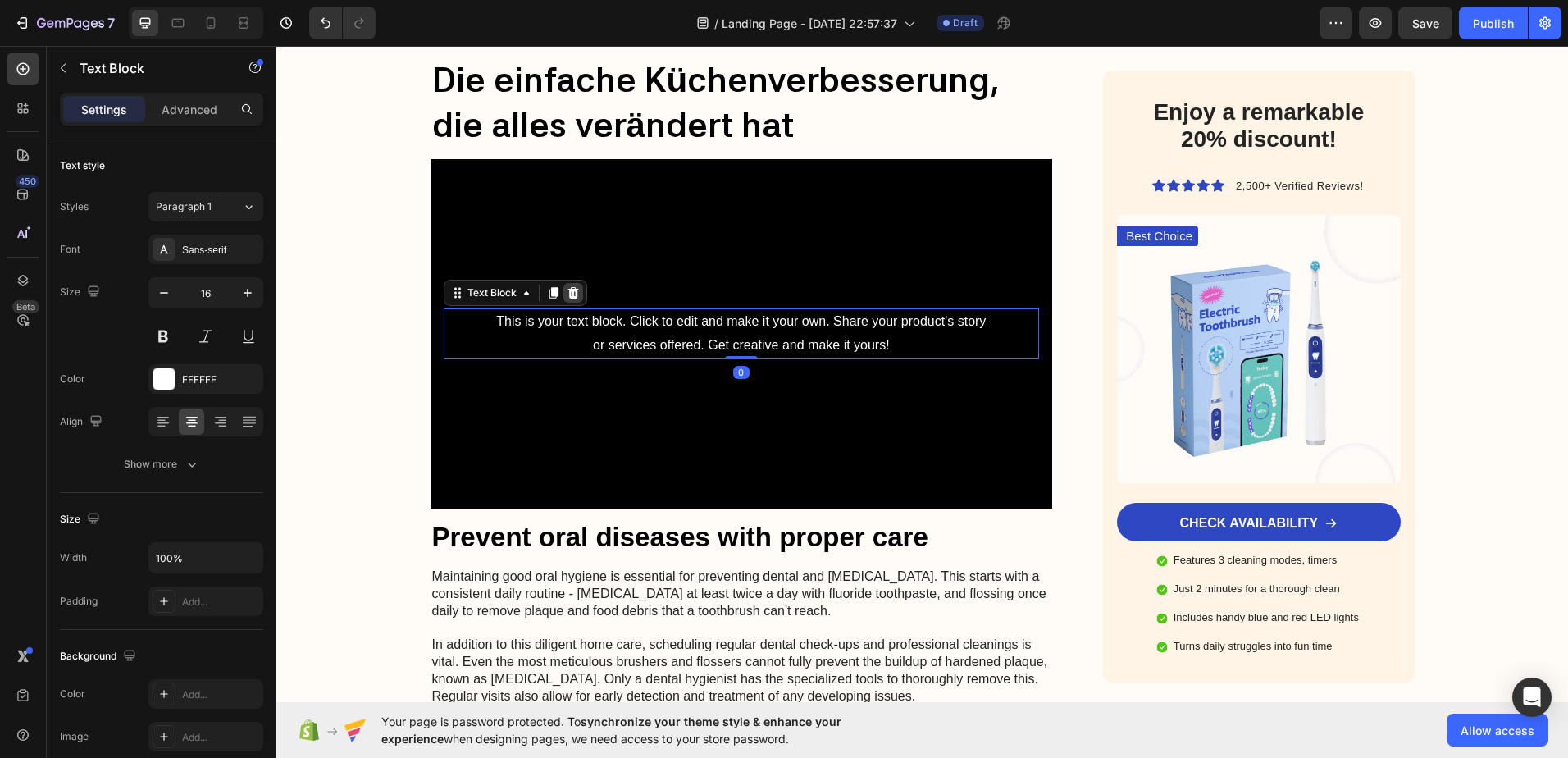
click at [567, 292] on icon at bounding box center [573, 292] width 13 height 13
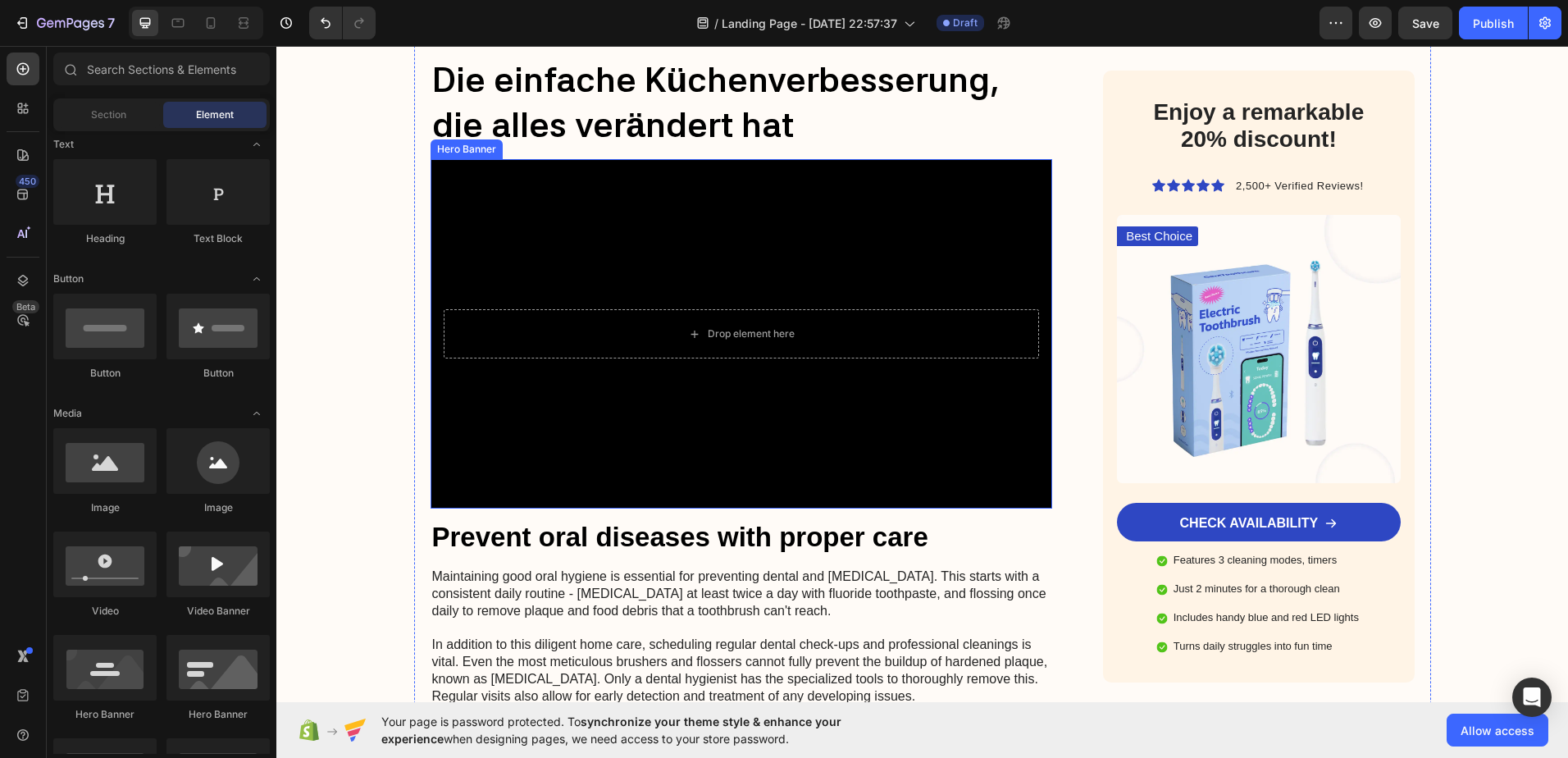
click at [602, 208] on div "Background Image" at bounding box center [742, 334] width 623 height 351
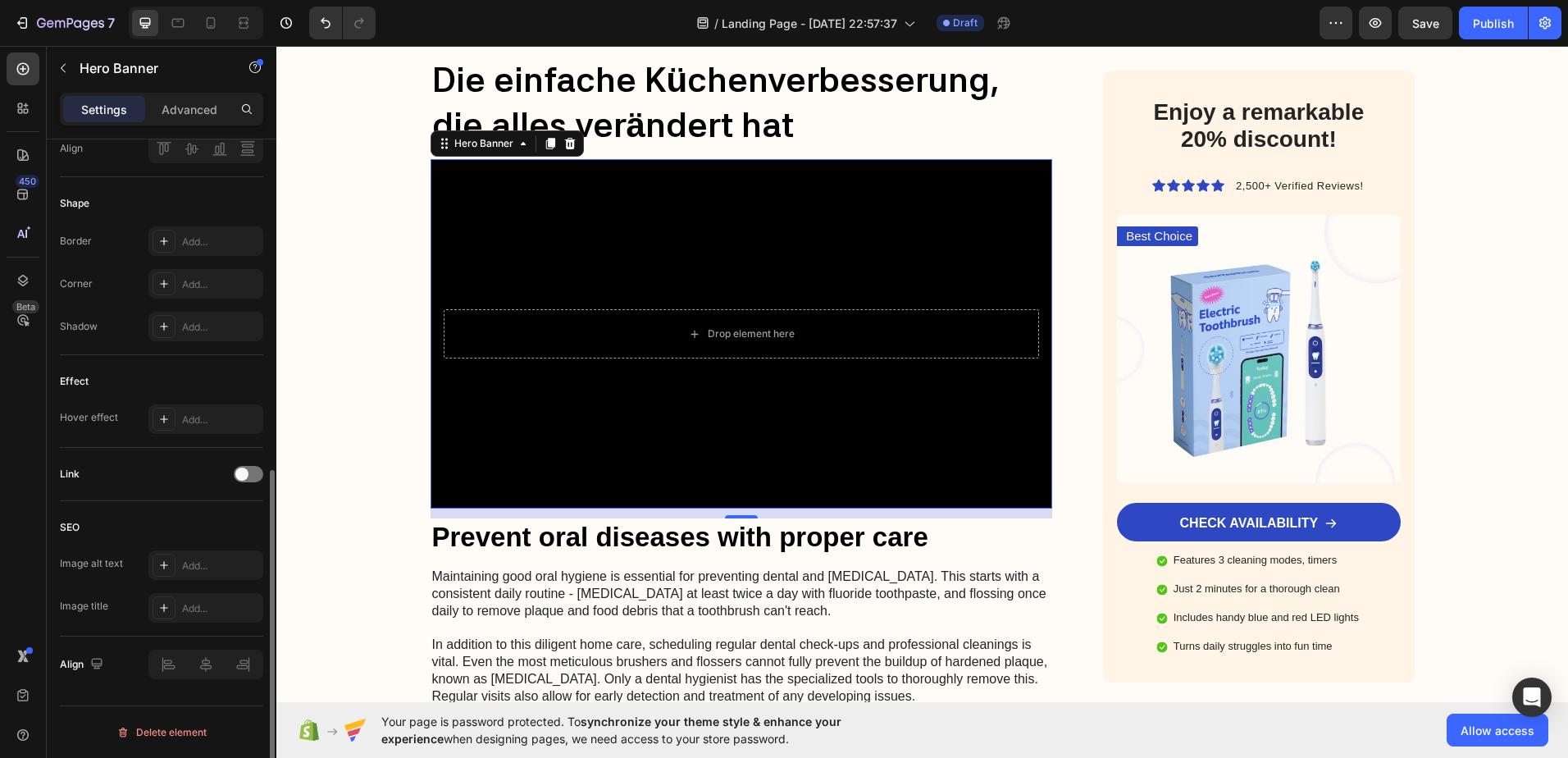
scroll to position [0, 0]
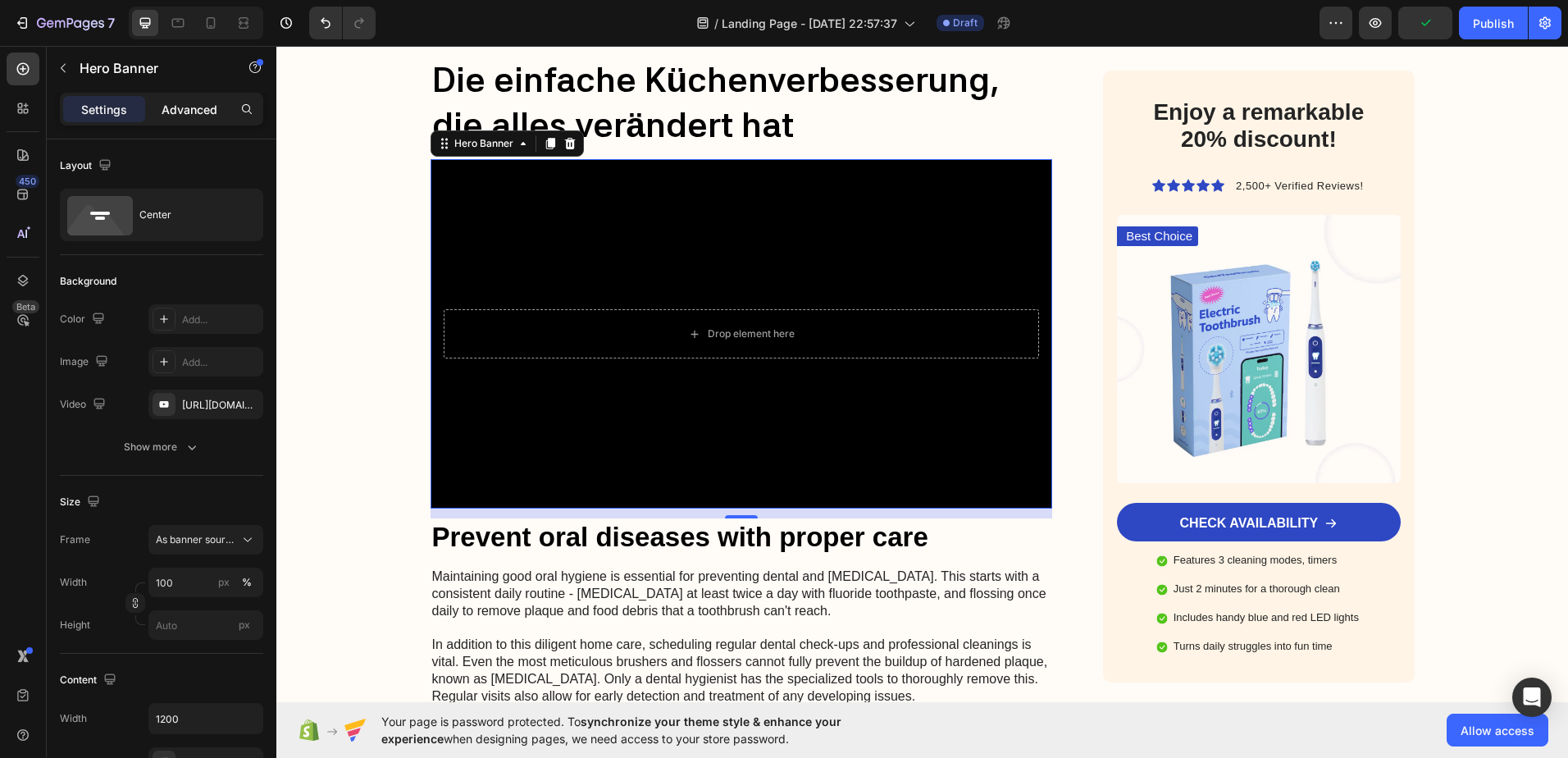
click at [169, 118] on div "Advanced" at bounding box center [190, 109] width 82 height 26
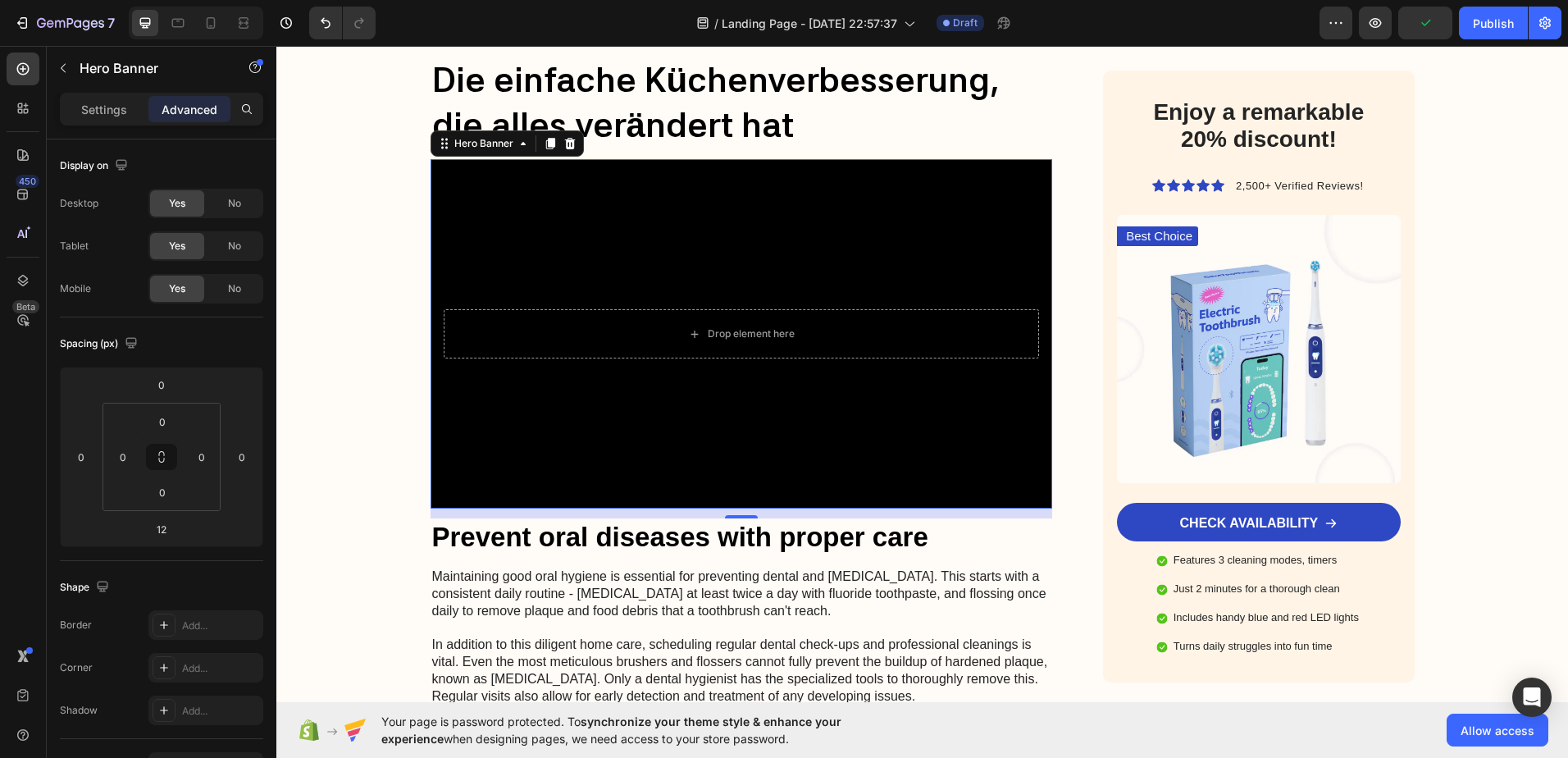
click at [111, 114] on p "Settings" at bounding box center [104, 110] width 46 height 18
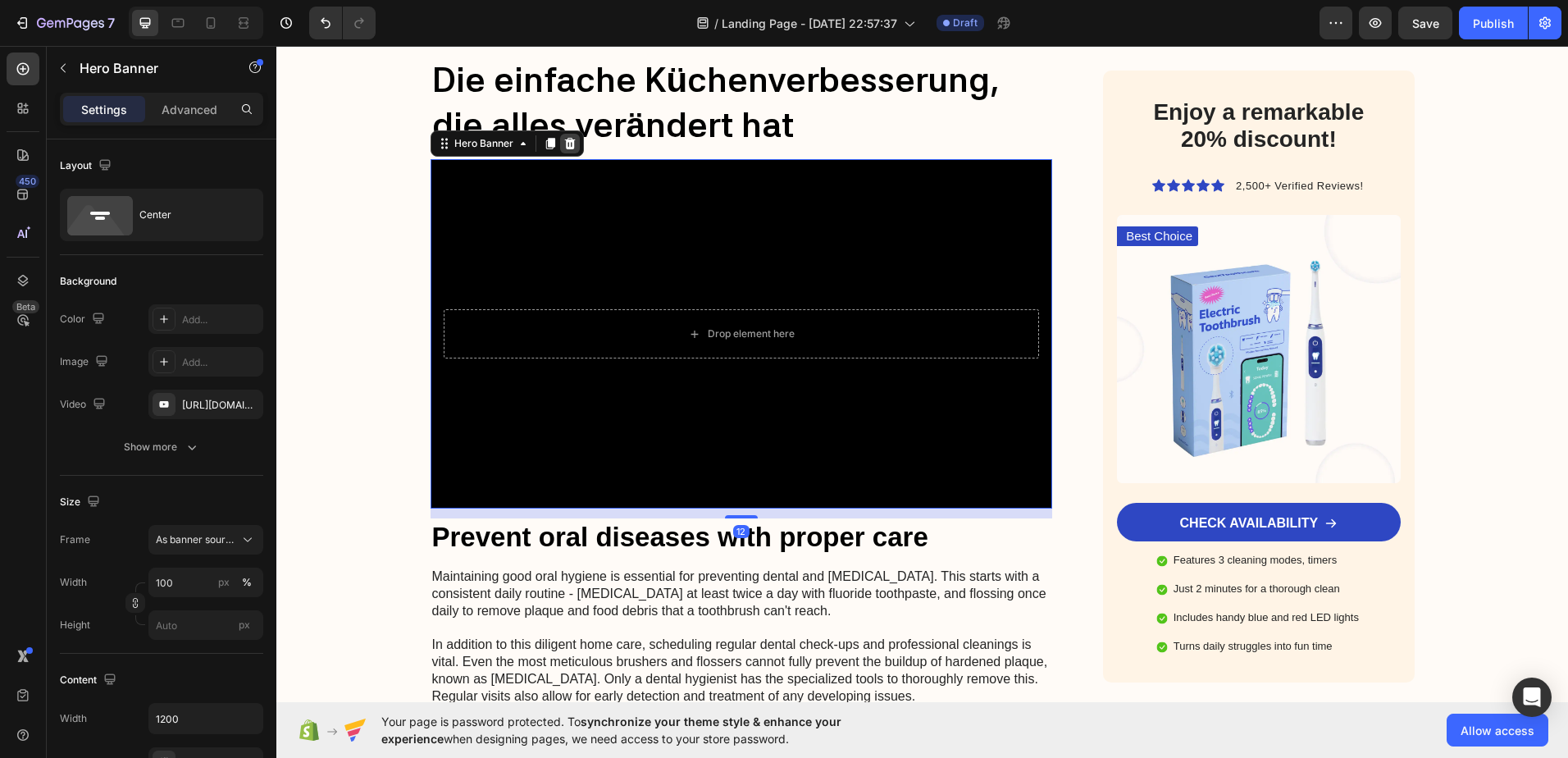
click at [563, 146] on icon at bounding box center [569, 143] width 13 height 13
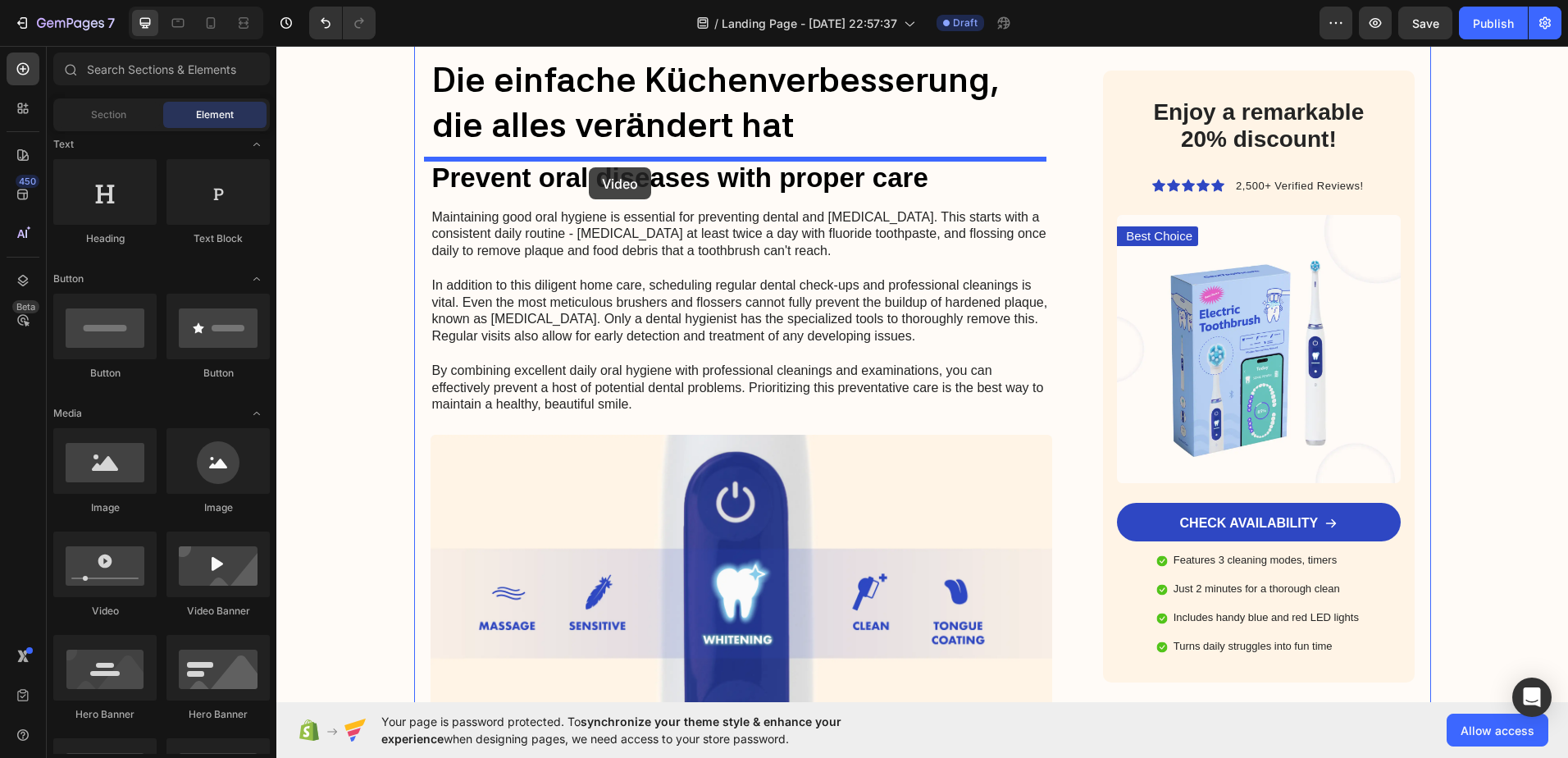
drag, startPoint x: 402, startPoint y: 623, endPoint x: 589, endPoint y: 167, distance: 492.9
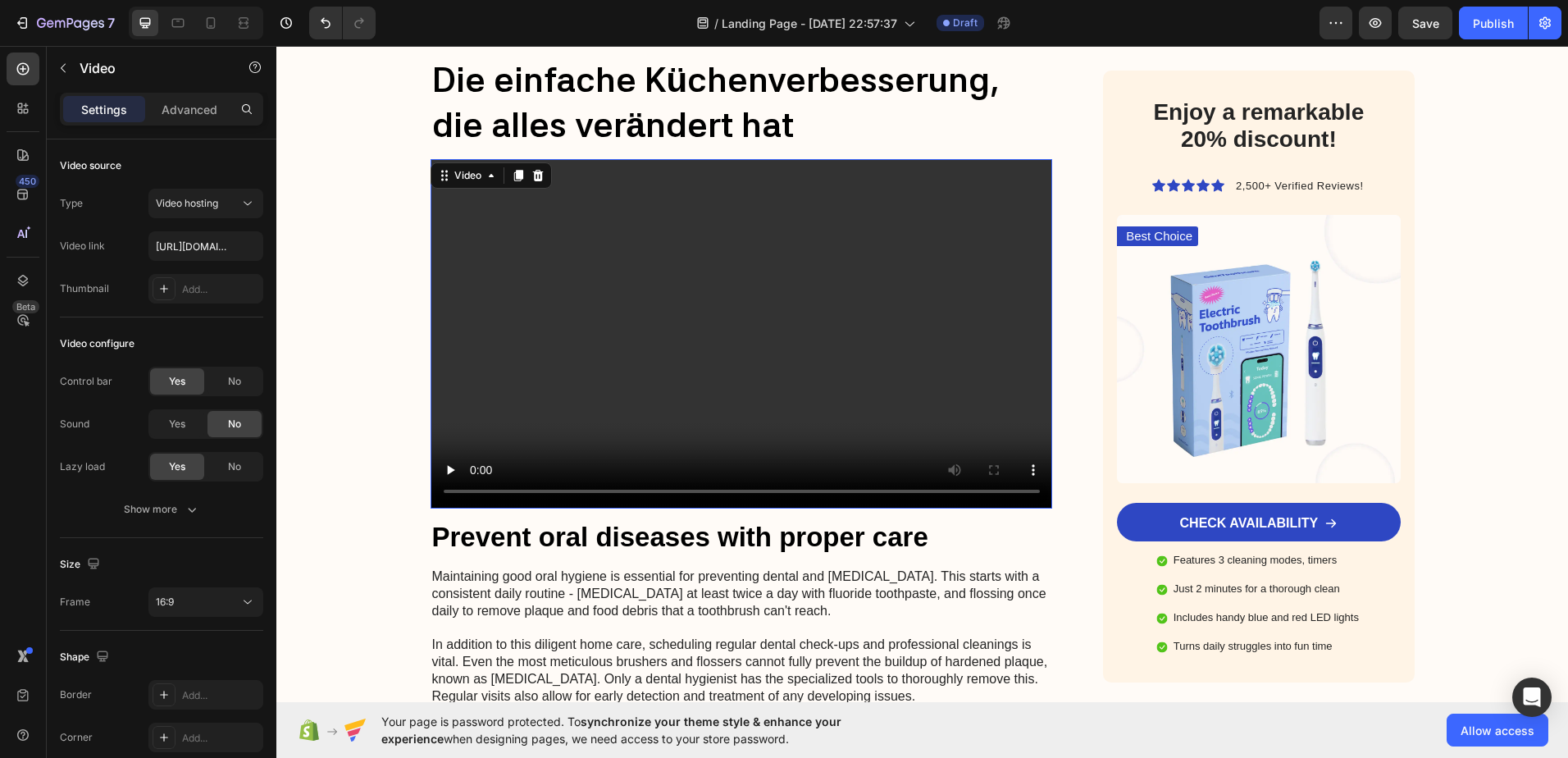
click at [600, 265] on video at bounding box center [742, 334] width 623 height 351
type input "https://cdn.shopify.com/videos/c/o/v/6fd4a411fc284f74b00b3eb63239dfd0.mp4"
click at [198, 172] on div "Video source" at bounding box center [162, 166] width 204 height 26
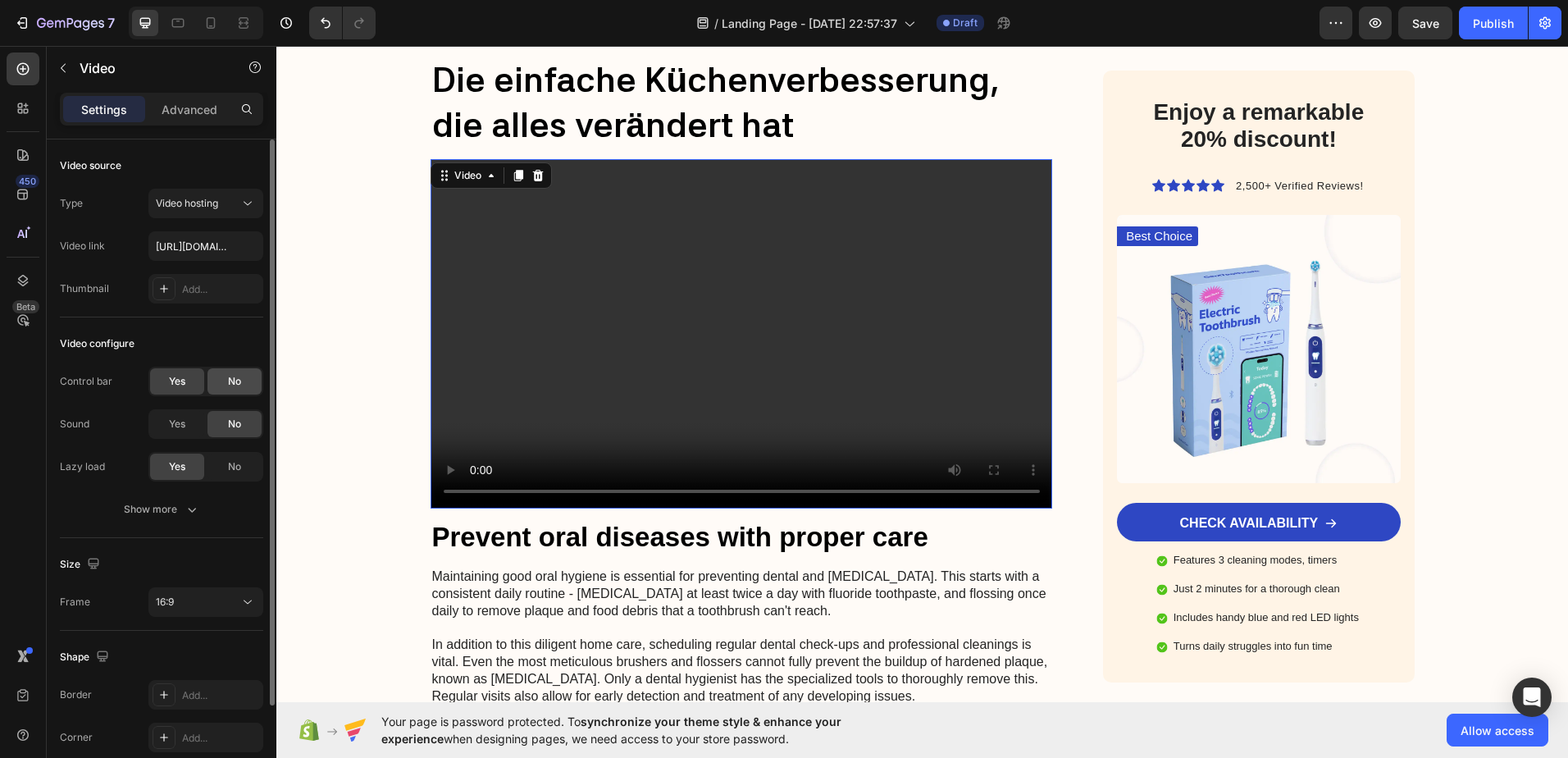
click at [219, 381] on div "No" at bounding box center [234, 381] width 54 height 26
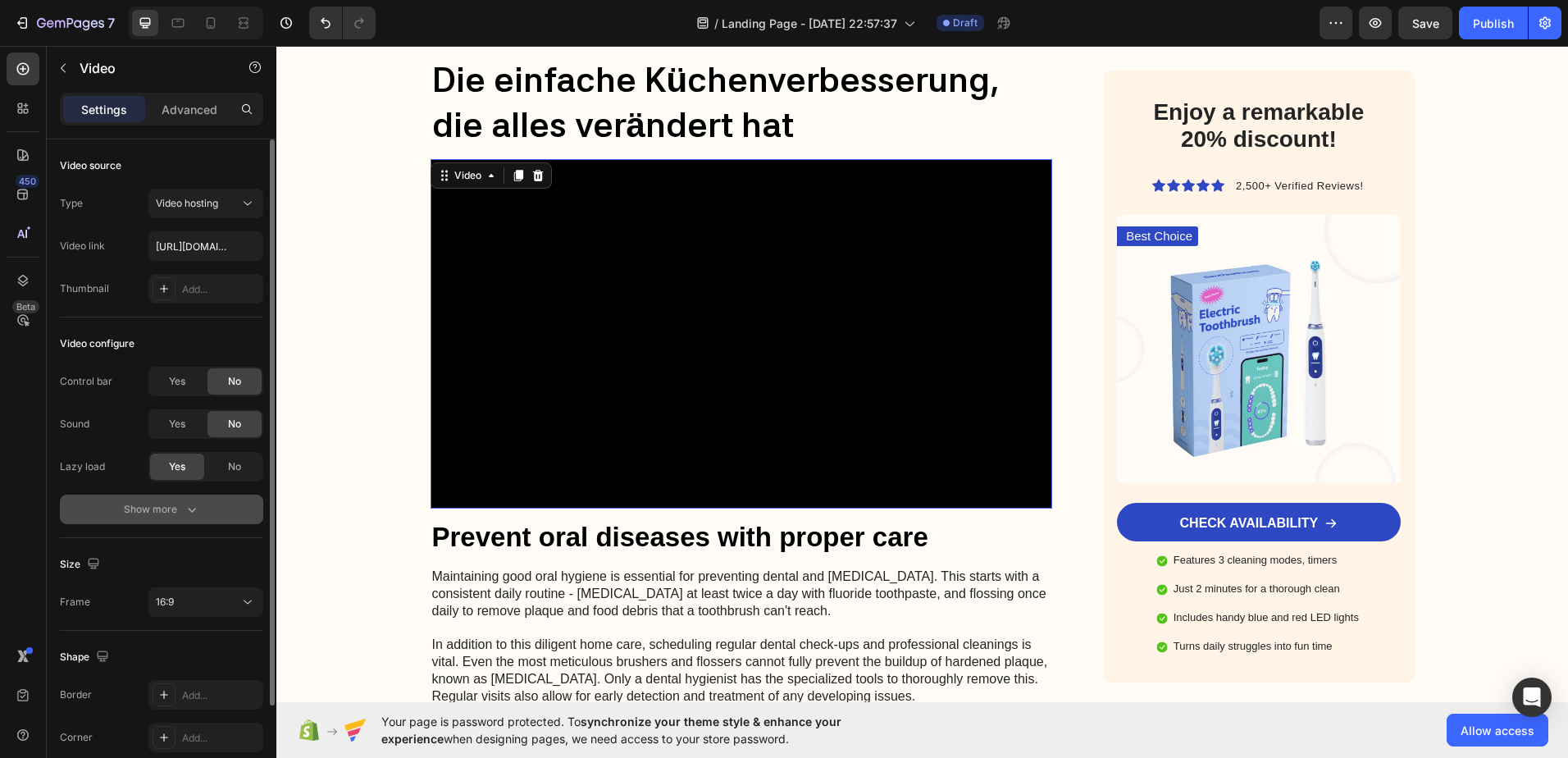
click at [176, 500] on button "Show more" at bounding box center [162, 509] width 204 height 29
click at [180, 509] on span "Yes" at bounding box center [177, 508] width 17 height 15
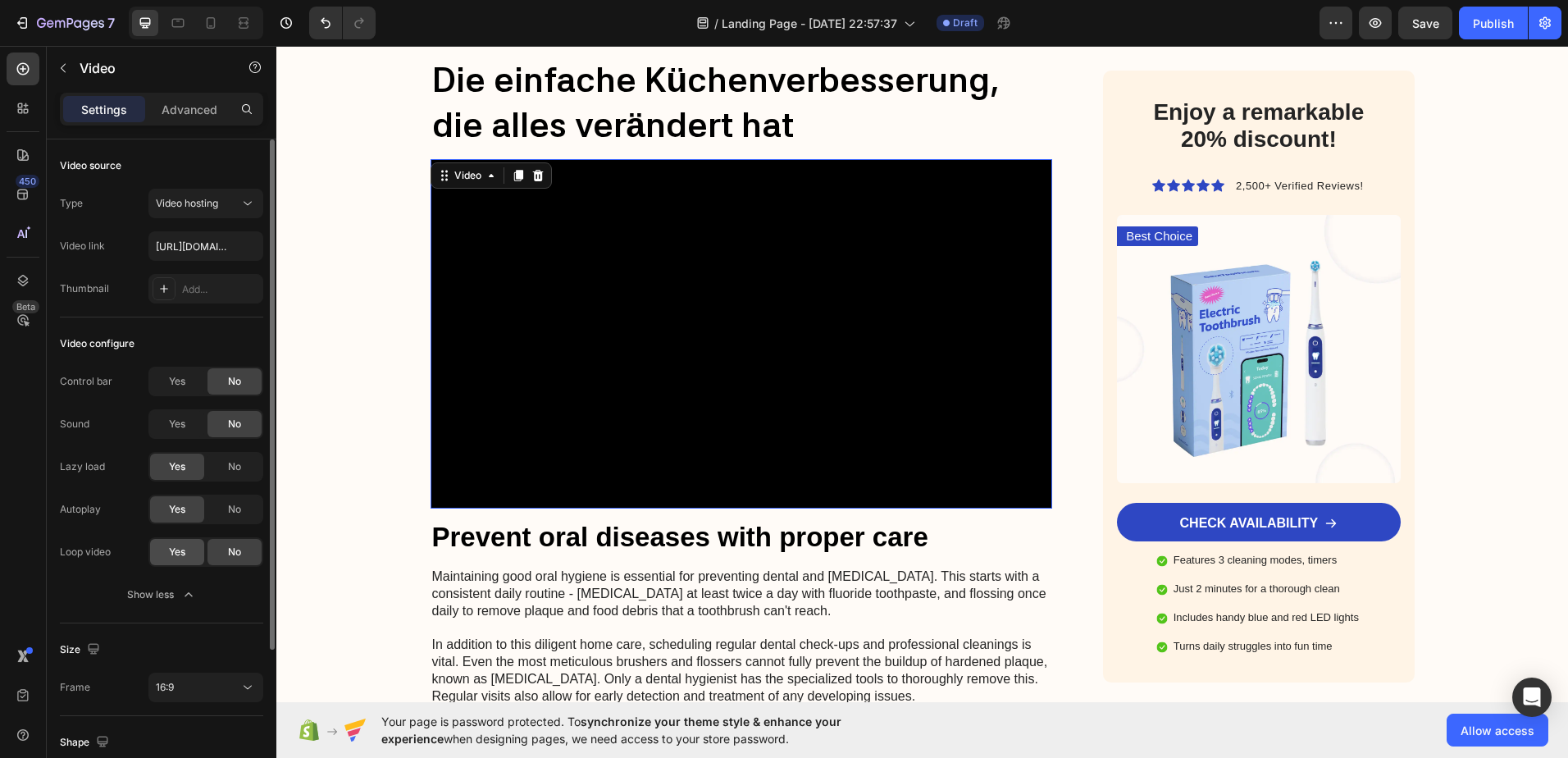
click at [177, 549] on span "Yes" at bounding box center [177, 551] width 17 height 15
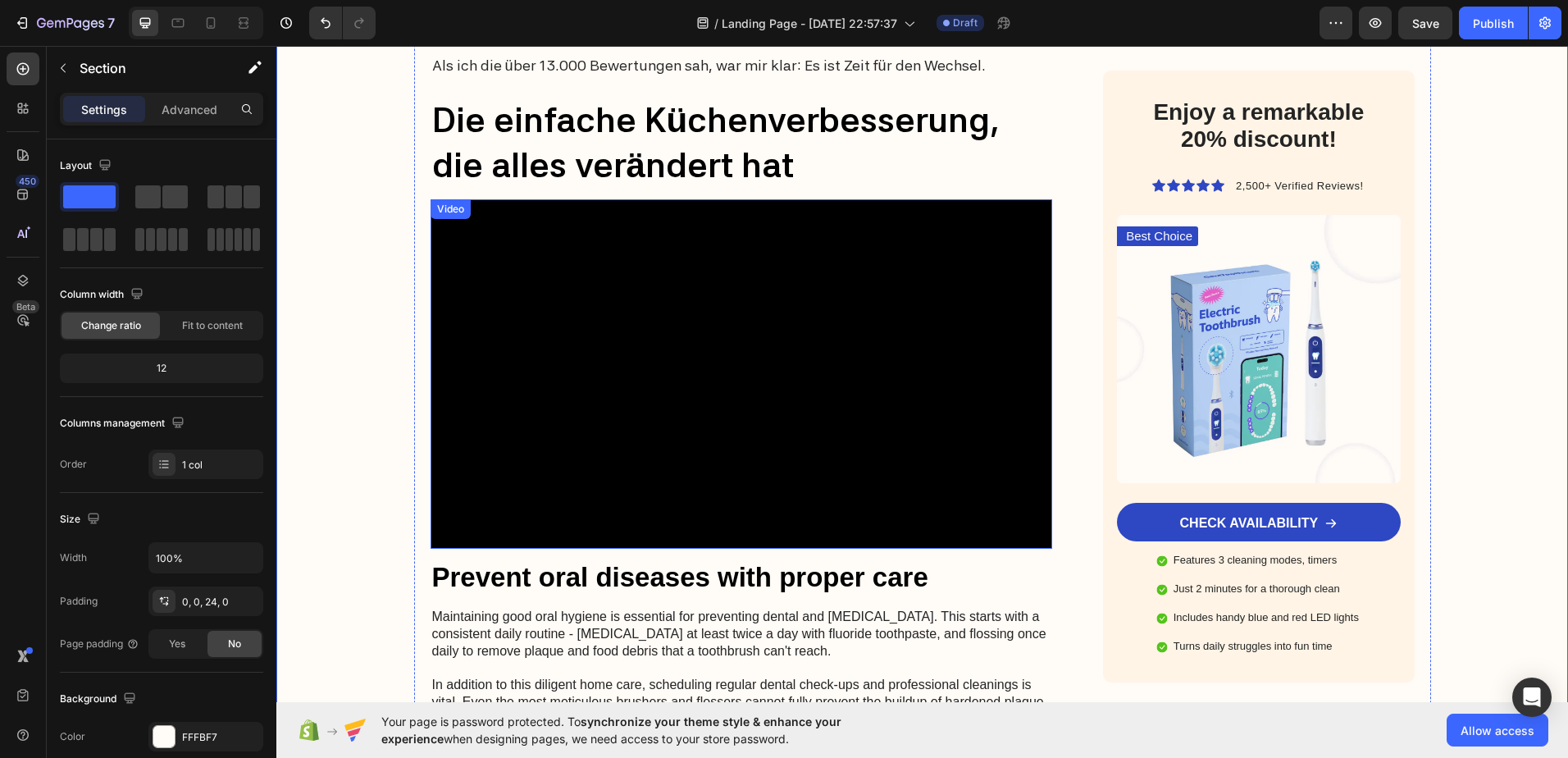
scroll to position [2706, 0]
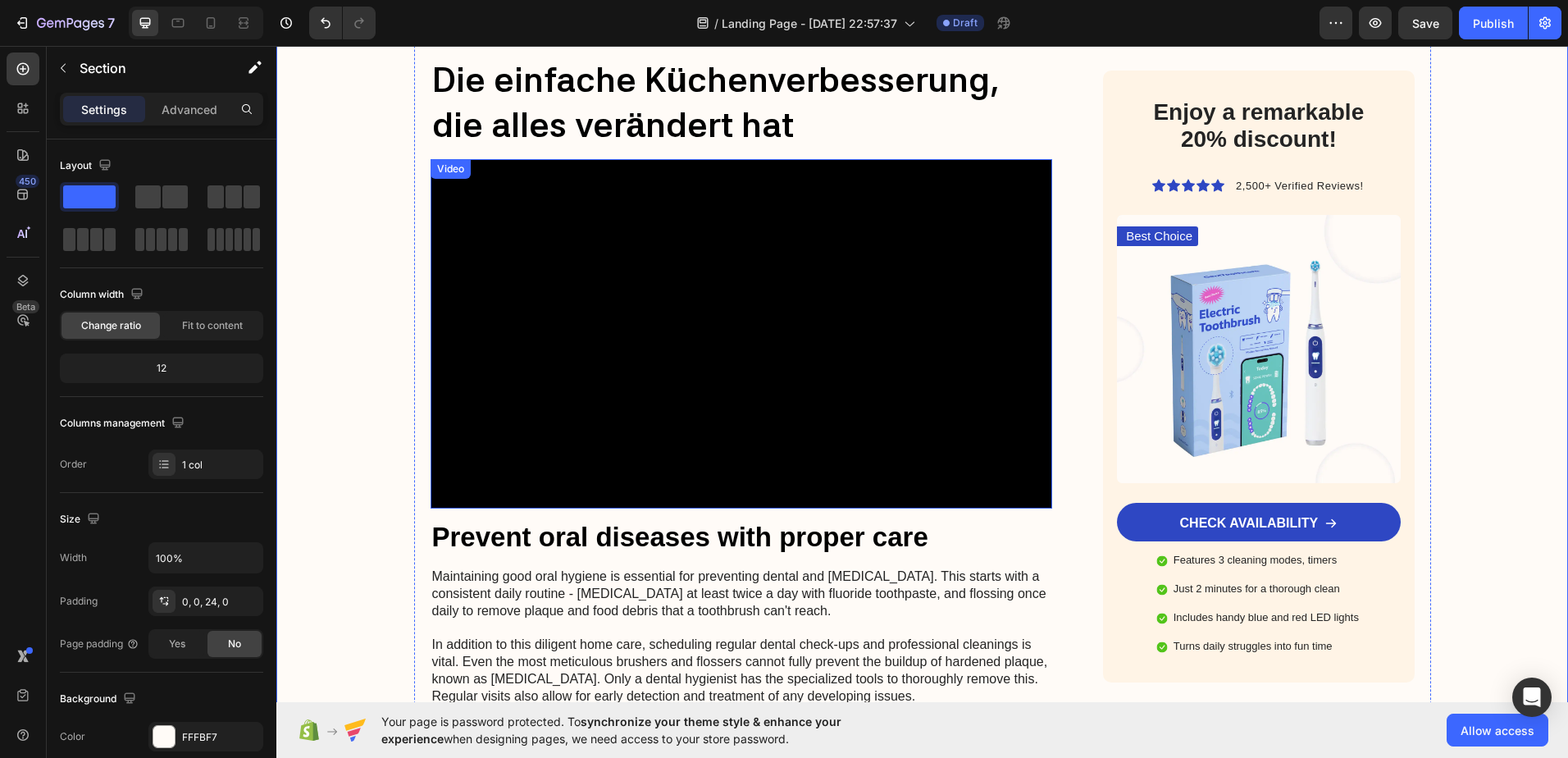
click at [608, 265] on video at bounding box center [742, 334] width 623 height 351
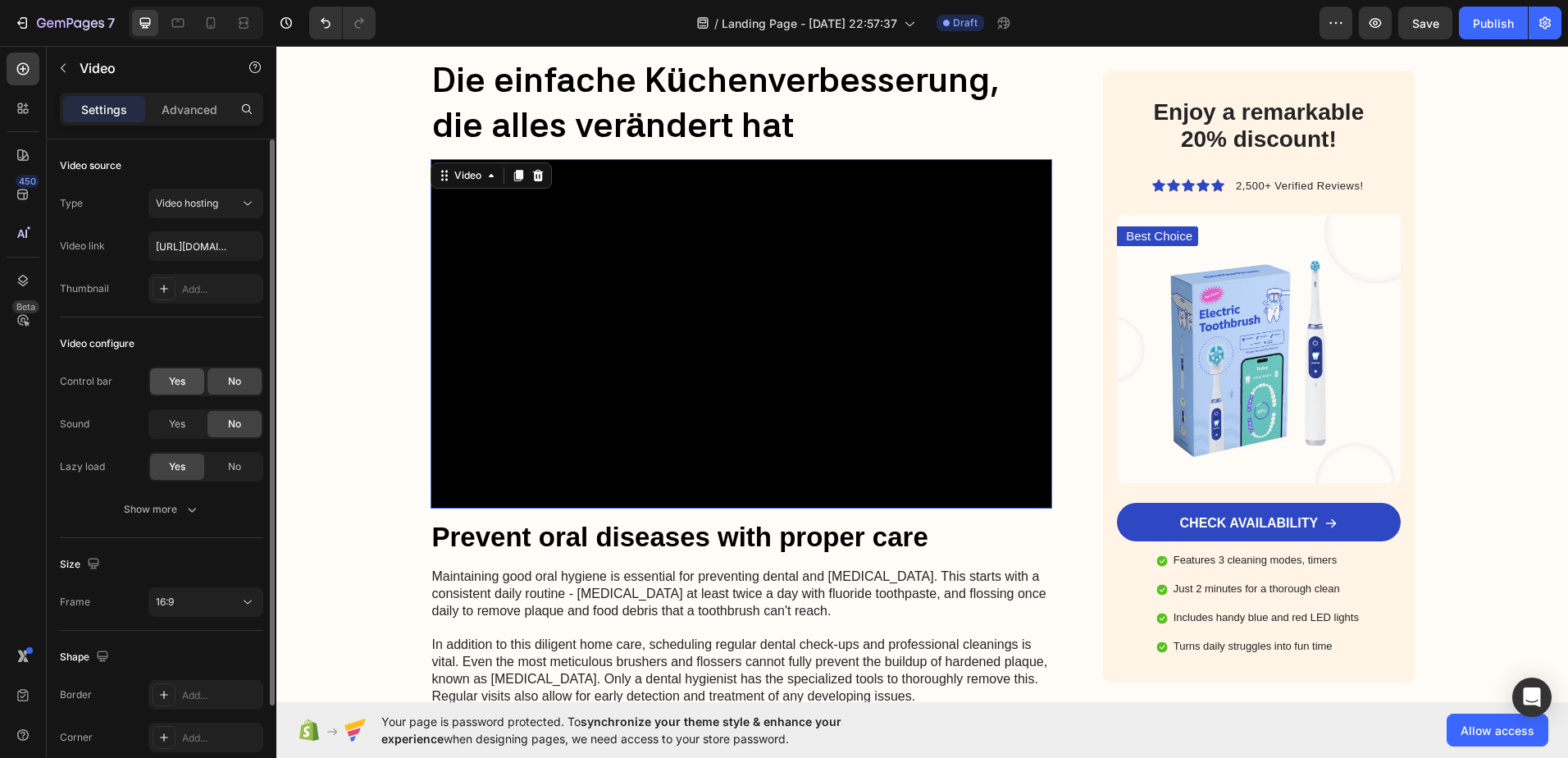
click at [169, 388] on span "Yes" at bounding box center [177, 381] width 17 height 15
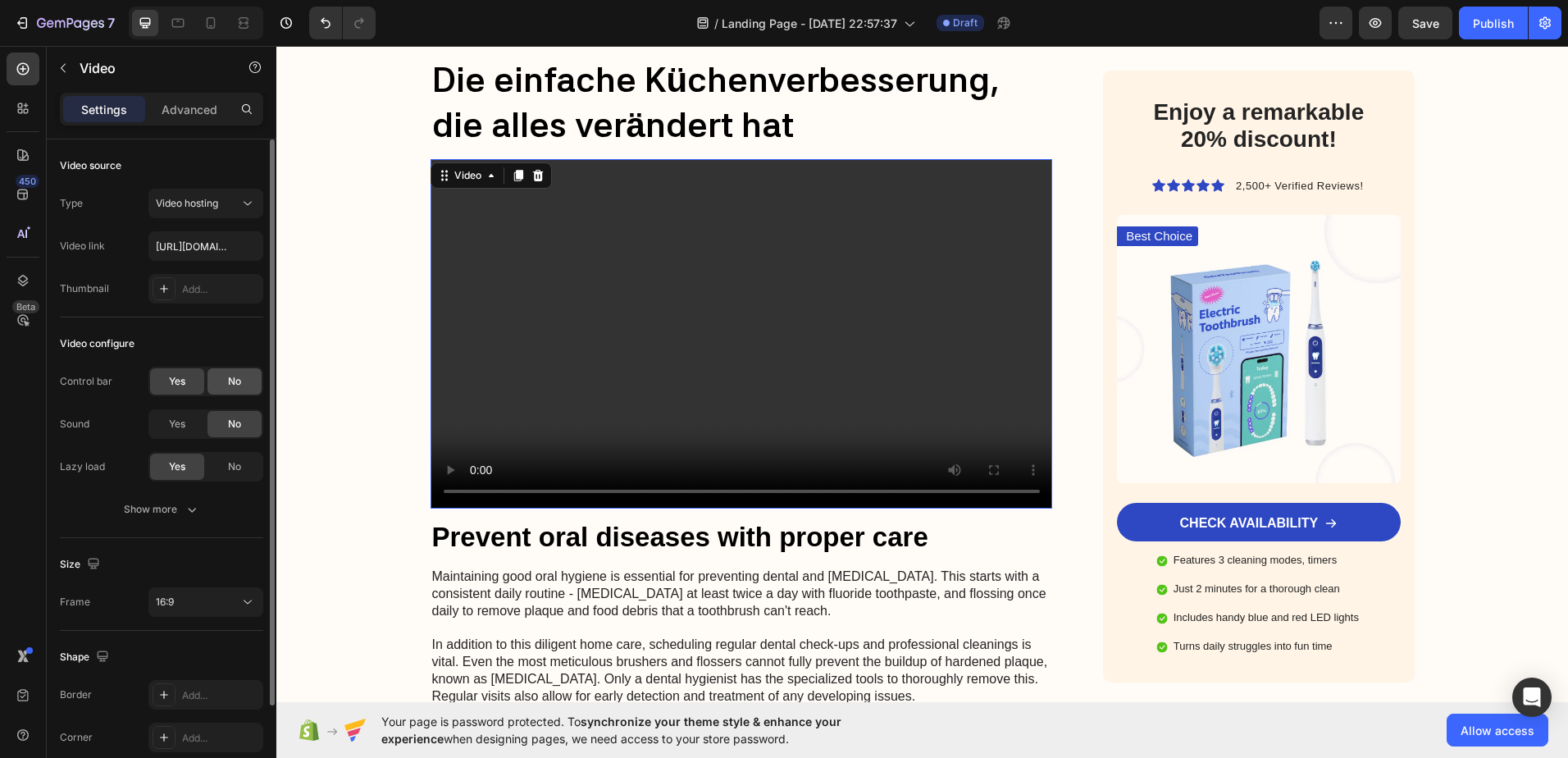
click at [228, 386] on span "No" at bounding box center [234, 381] width 13 height 15
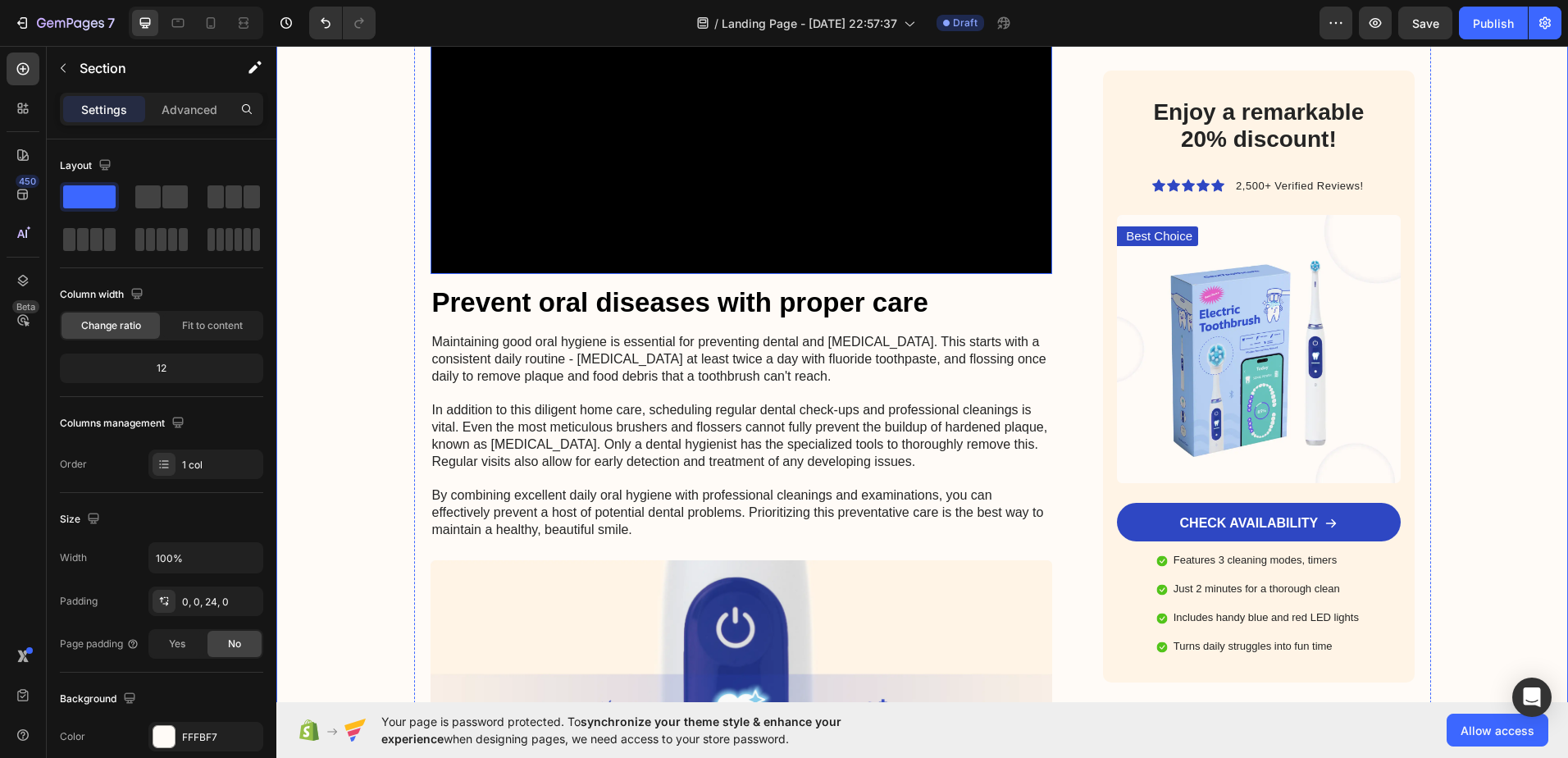
scroll to position [3034, 0]
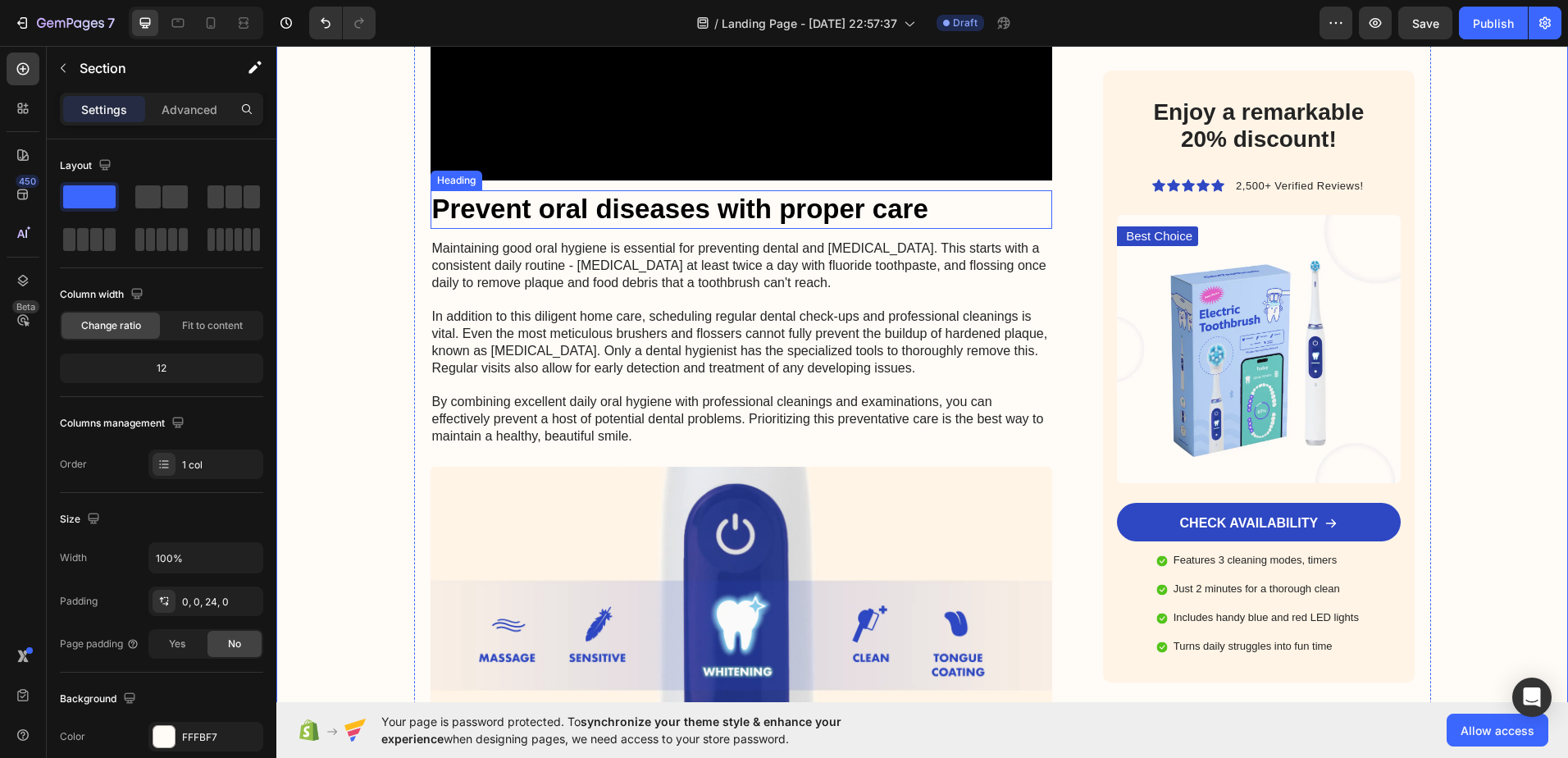
click at [658, 213] on h2 "Prevent oral diseases with proper care" at bounding box center [742, 209] width 623 height 38
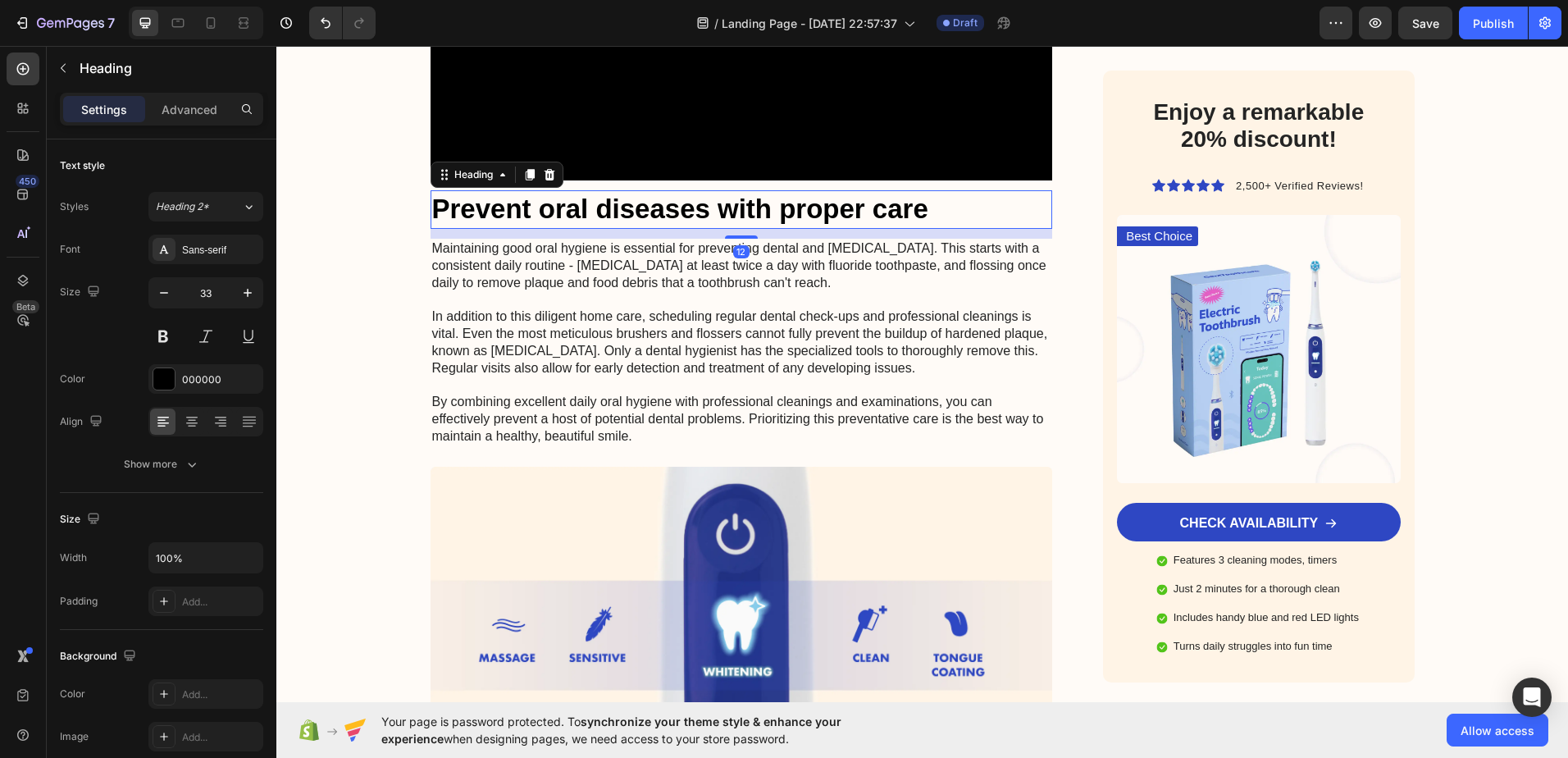
click at [544, 179] on icon at bounding box center [548, 175] width 11 height 12
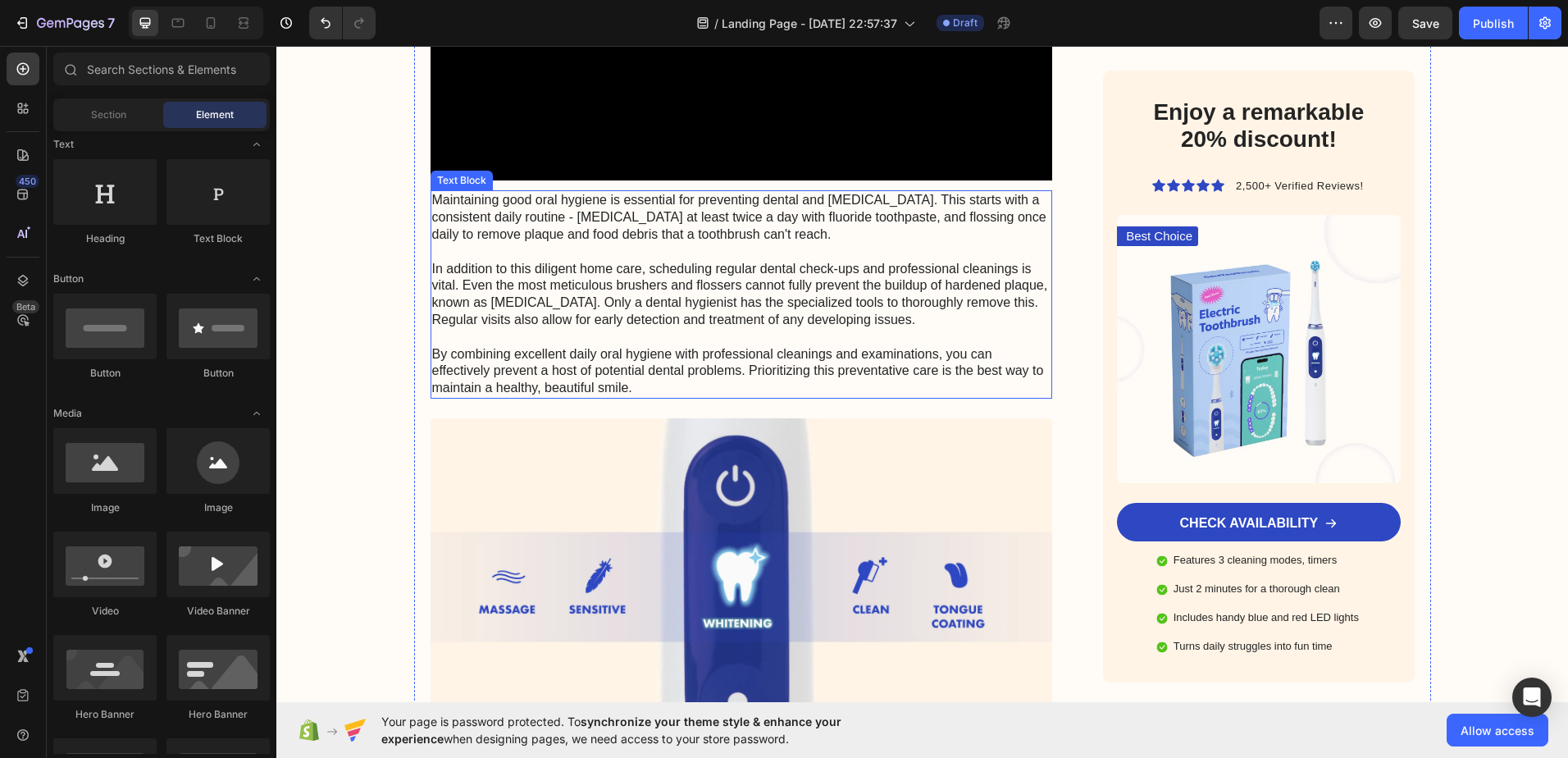
click at [599, 295] on p "Maintaining good oral hygiene is essential for preventing dental and gum diseas…" at bounding box center [741, 294] width 619 height 205
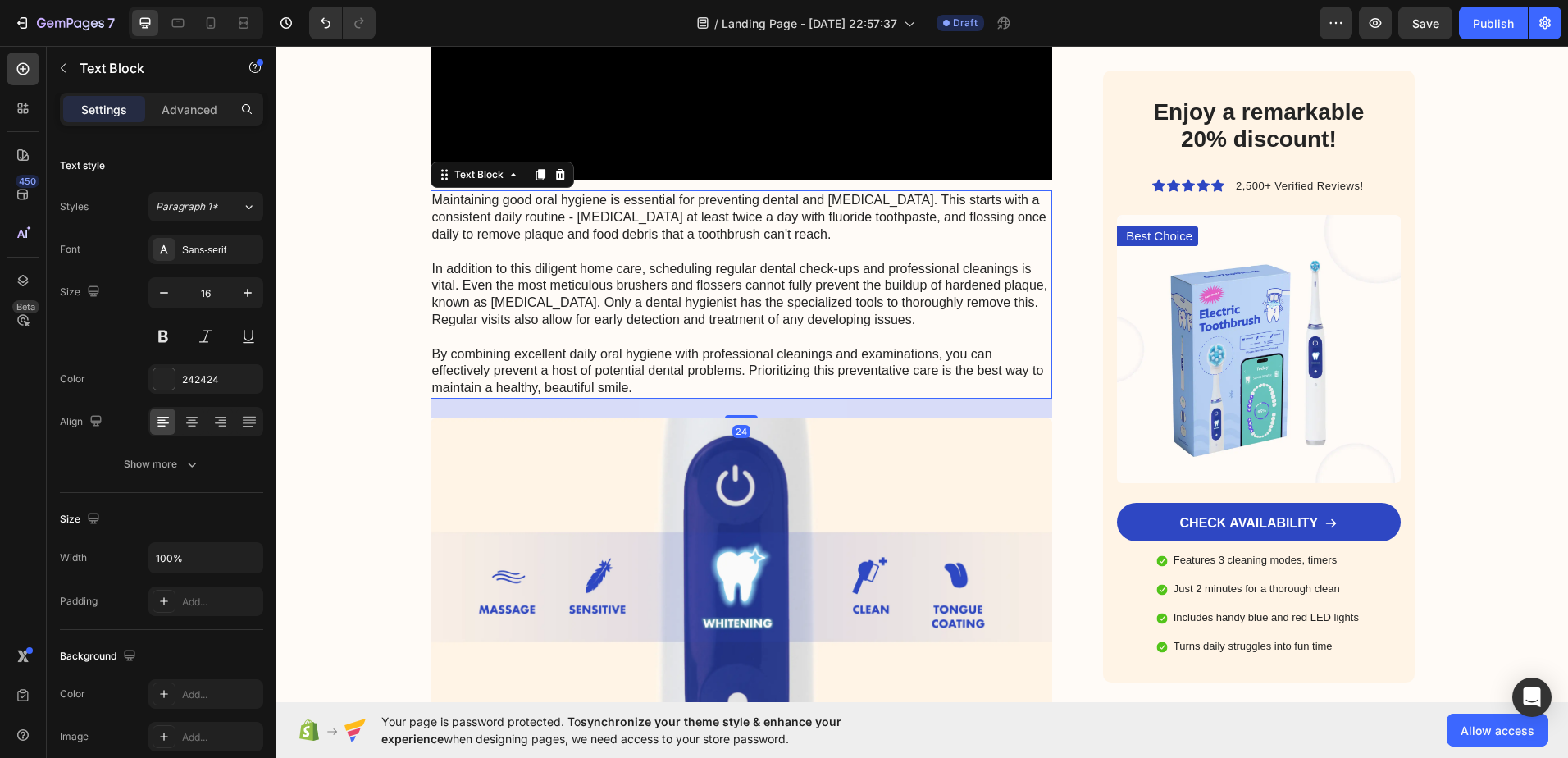
click at [599, 295] on p "Maintaining good oral hygiene is essential for preventing dental and gum diseas…" at bounding box center [741, 294] width 619 height 205
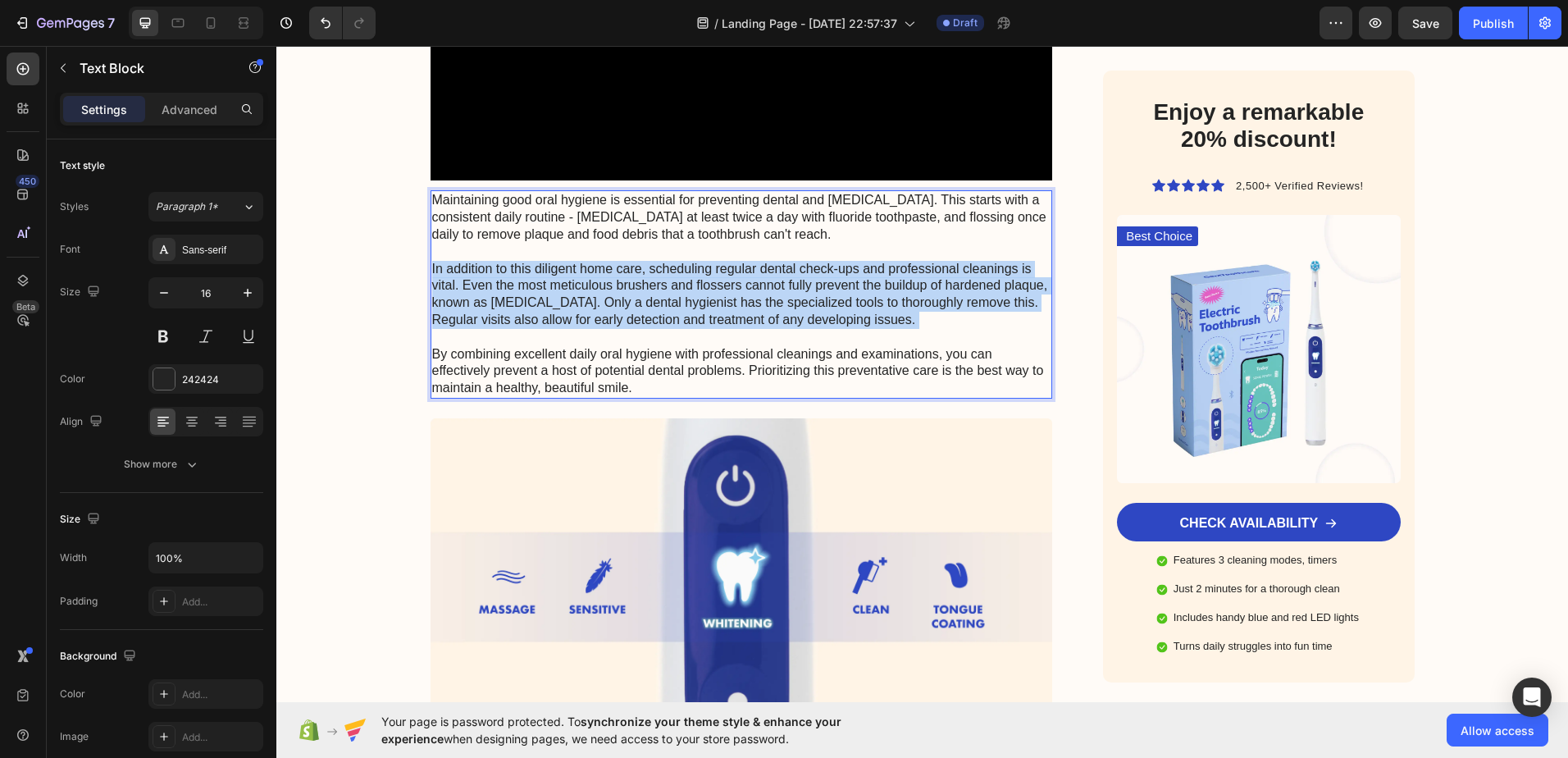
click at [599, 295] on p "Maintaining good oral hygiene is essential for preventing dental and gum diseas…" at bounding box center [741, 294] width 619 height 205
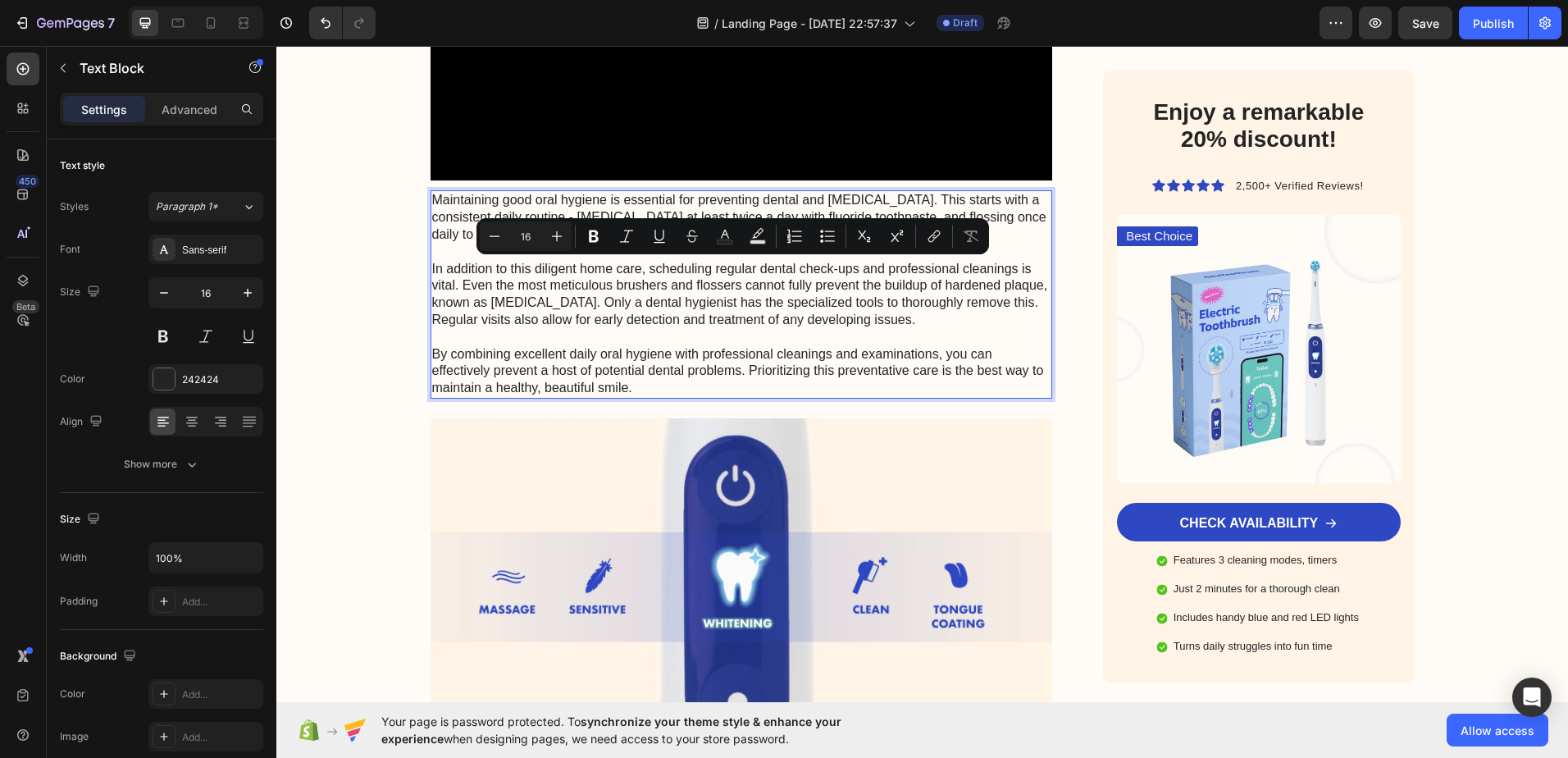
click at [652, 353] on p "Maintaining good oral hygiene is essential for preventing dental and gum diseas…" at bounding box center [741, 294] width 619 height 205
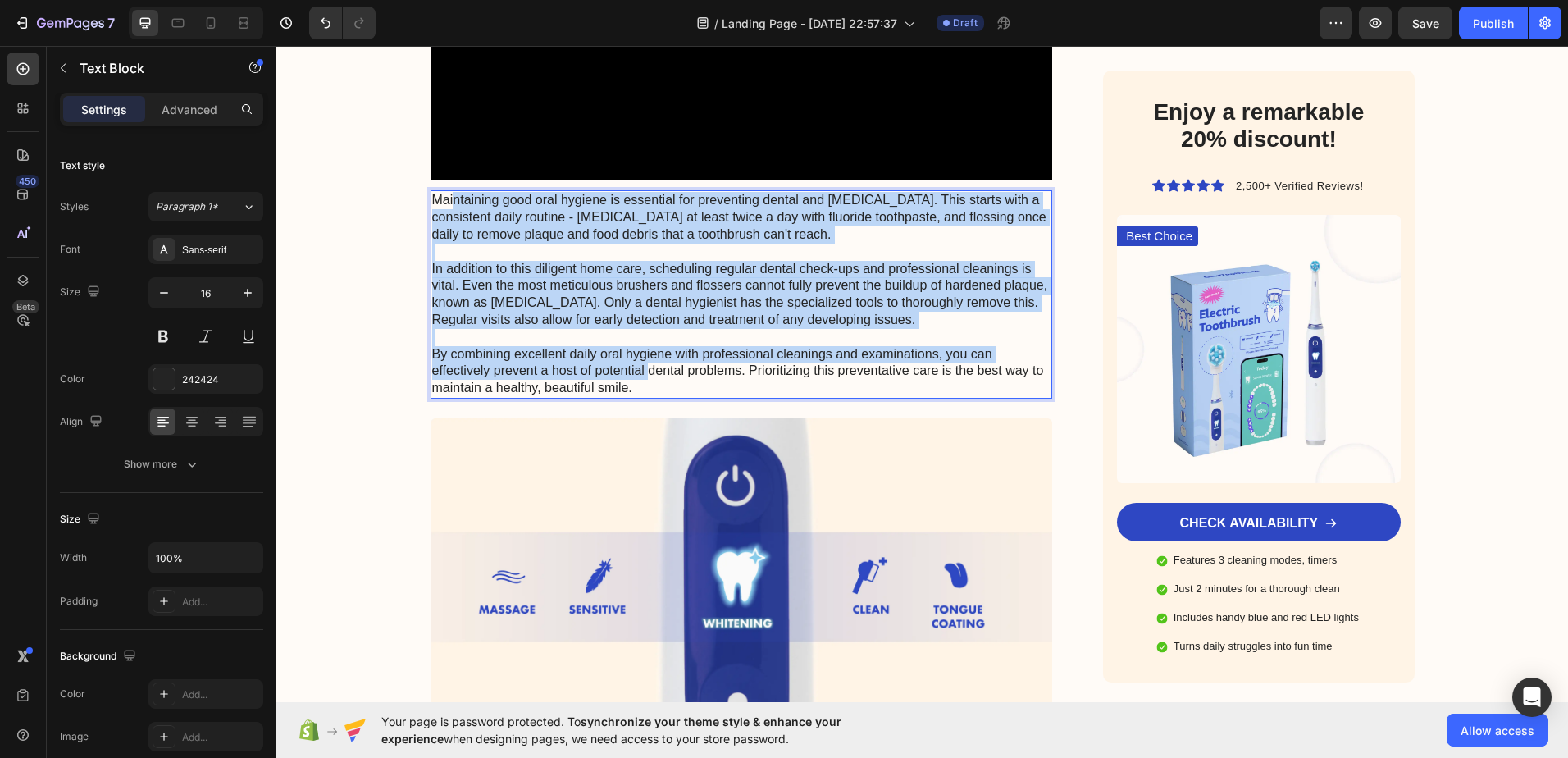
drag, startPoint x: 625, startPoint y: 380, endPoint x: 449, endPoint y: 206, distance: 247.5
click at [444, 202] on p "Maintaining good oral hygiene is essential for preventing dental and gum diseas…" at bounding box center [741, 294] width 619 height 205
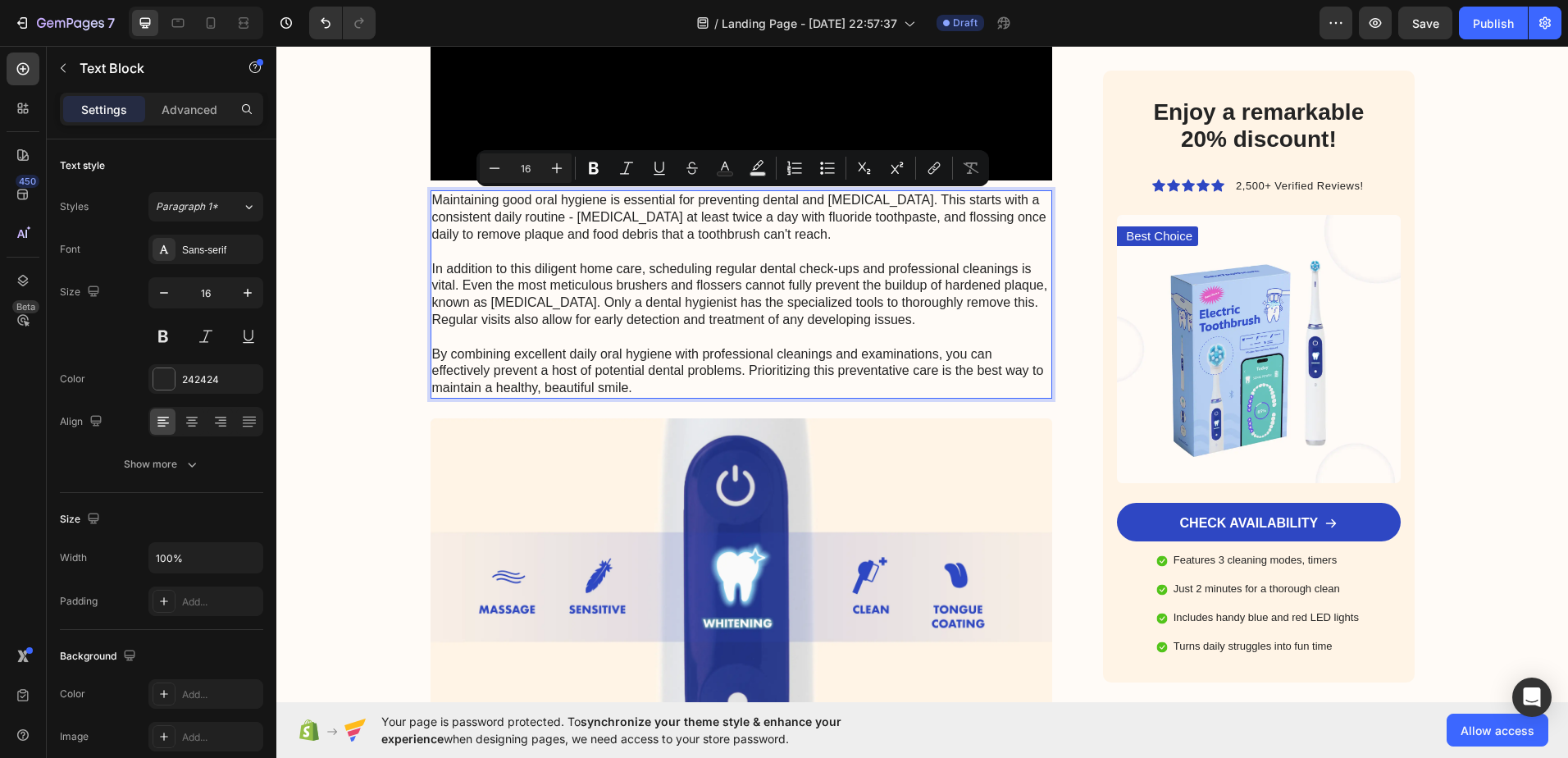
click at [632, 385] on p "Maintaining good oral hygiene is essential for preventing dental and gum diseas…" at bounding box center [741, 294] width 619 height 205
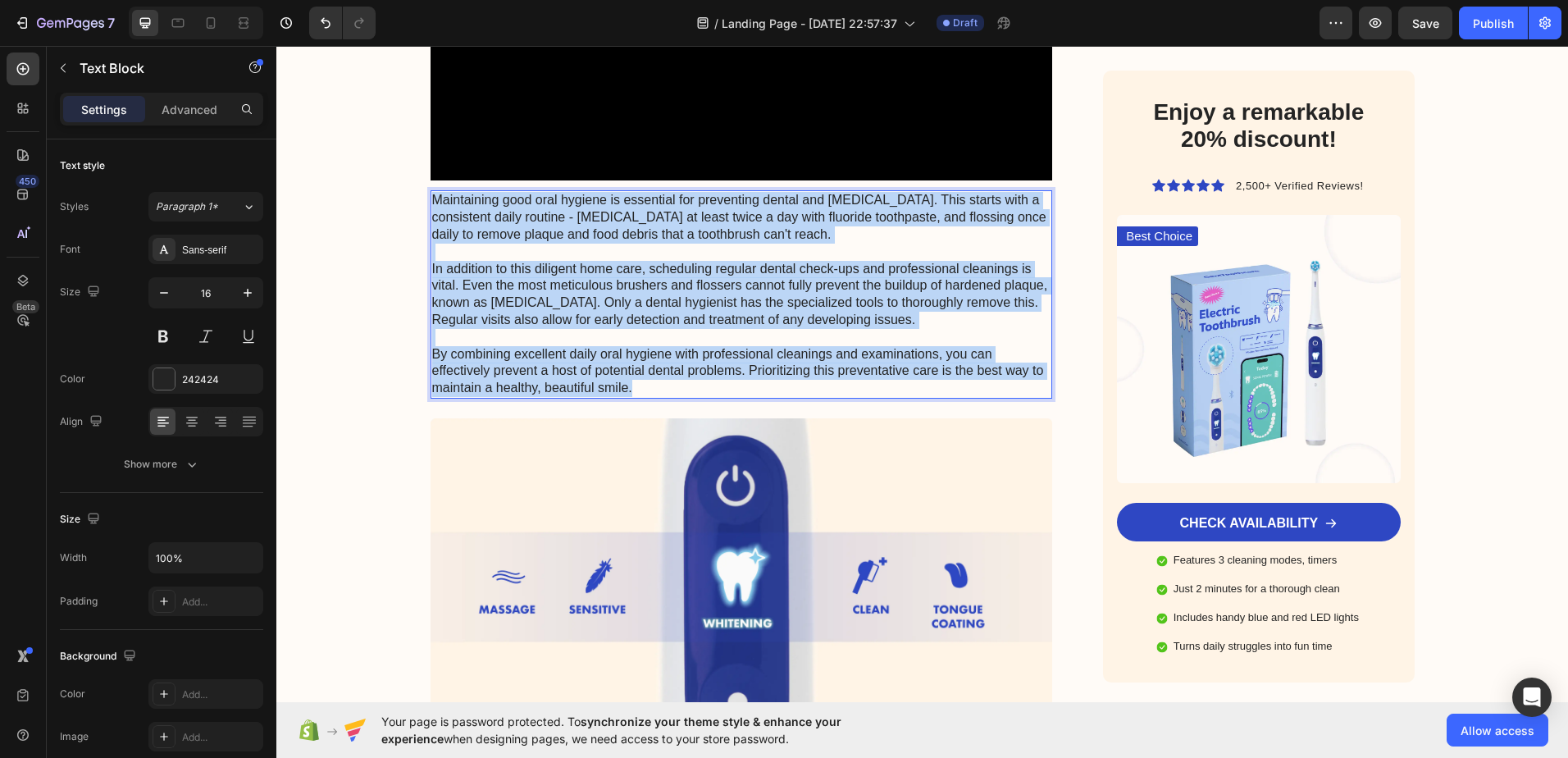
drag, startPoint x: 624, startPoint y: 385, endPoint x: 427, endPoint y: 195, distance: 273.7
click at [432, 195] on p "Maintaining good oral hygiene is essential for preventing dental and gum diseas…" at bounding box center [741, 294] width 619 height 205
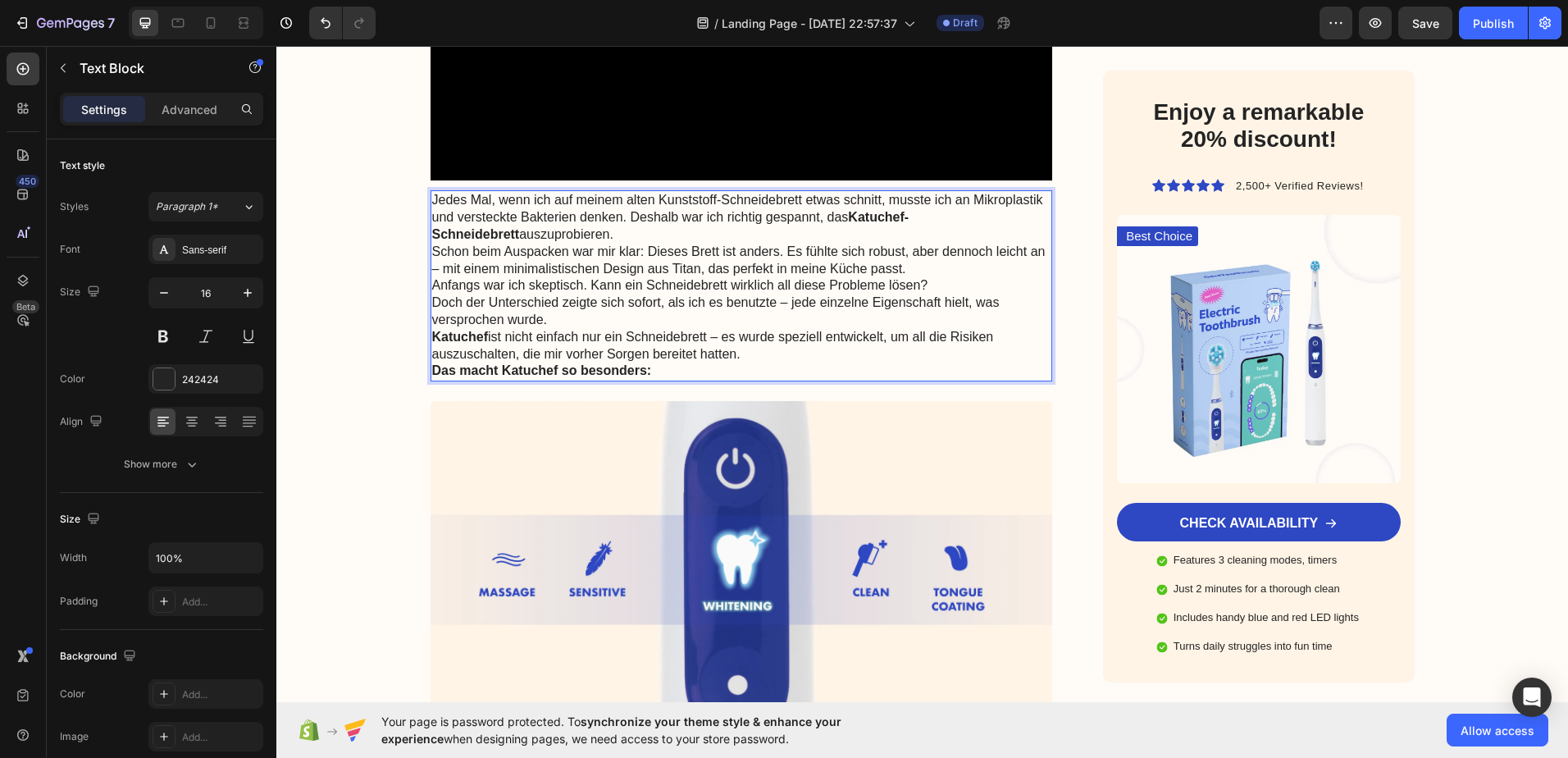
click at [615, 371] on strong "Das macht Katuchef so besonders:" at bounding box center [542, 370] width 219 height 14
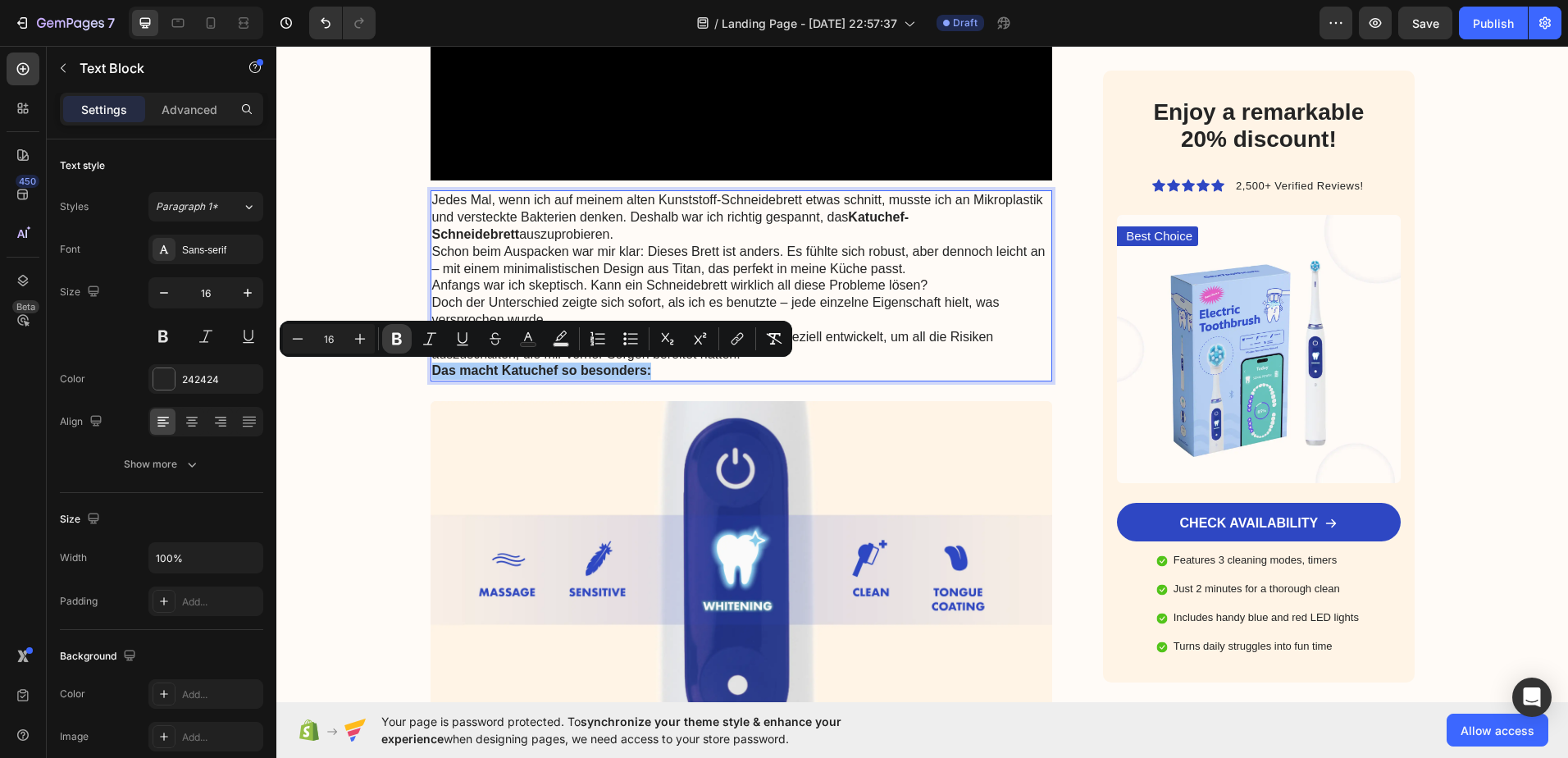
click at [396, 340] on icon "Editor contextual toolbar" at bounding box center [397, 338] width 17 height 17
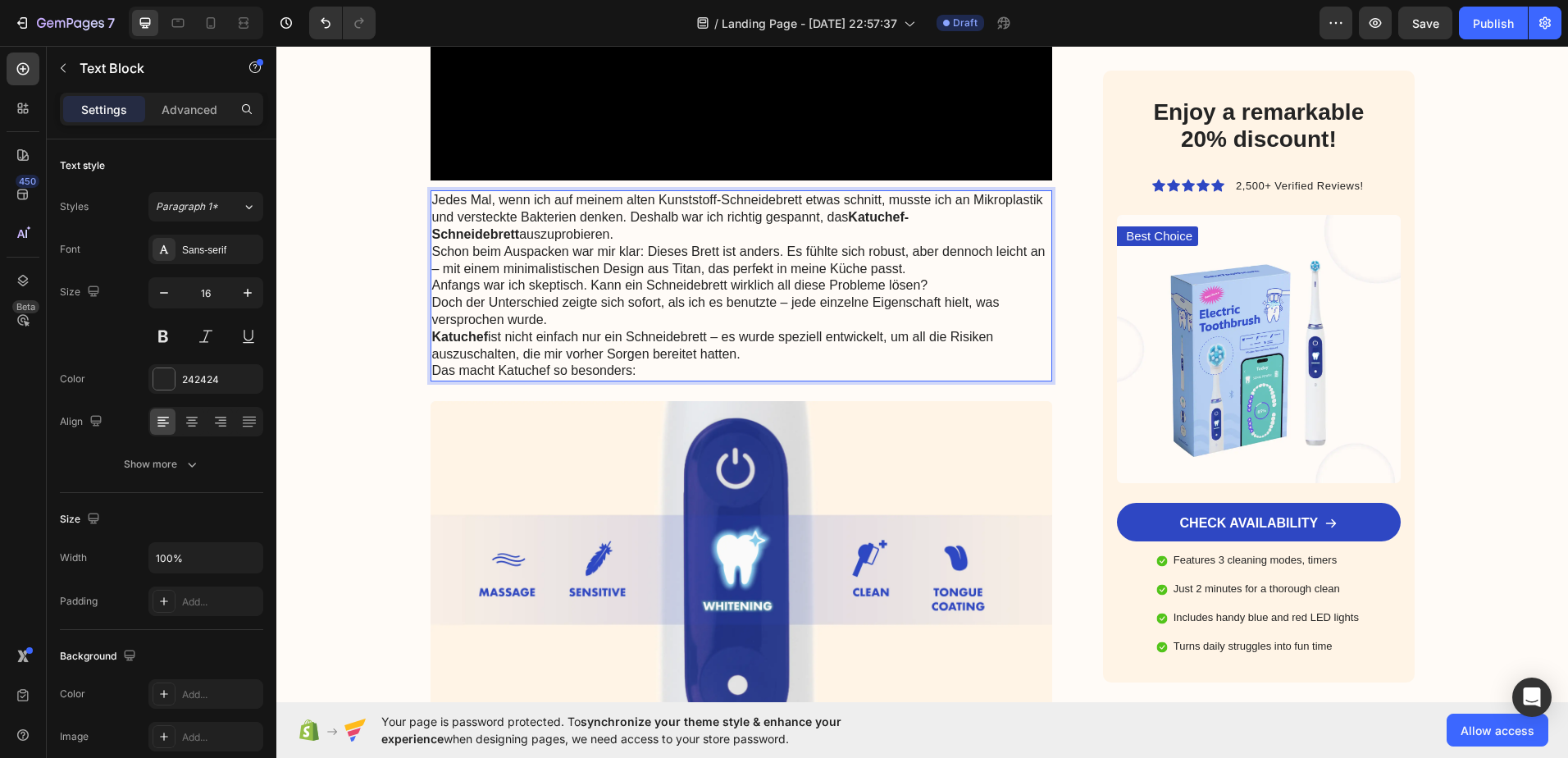
click at [910, 210] on strong "Katuchef-Schneidebrett" at bounding box center [670, 225] width 477 height 31
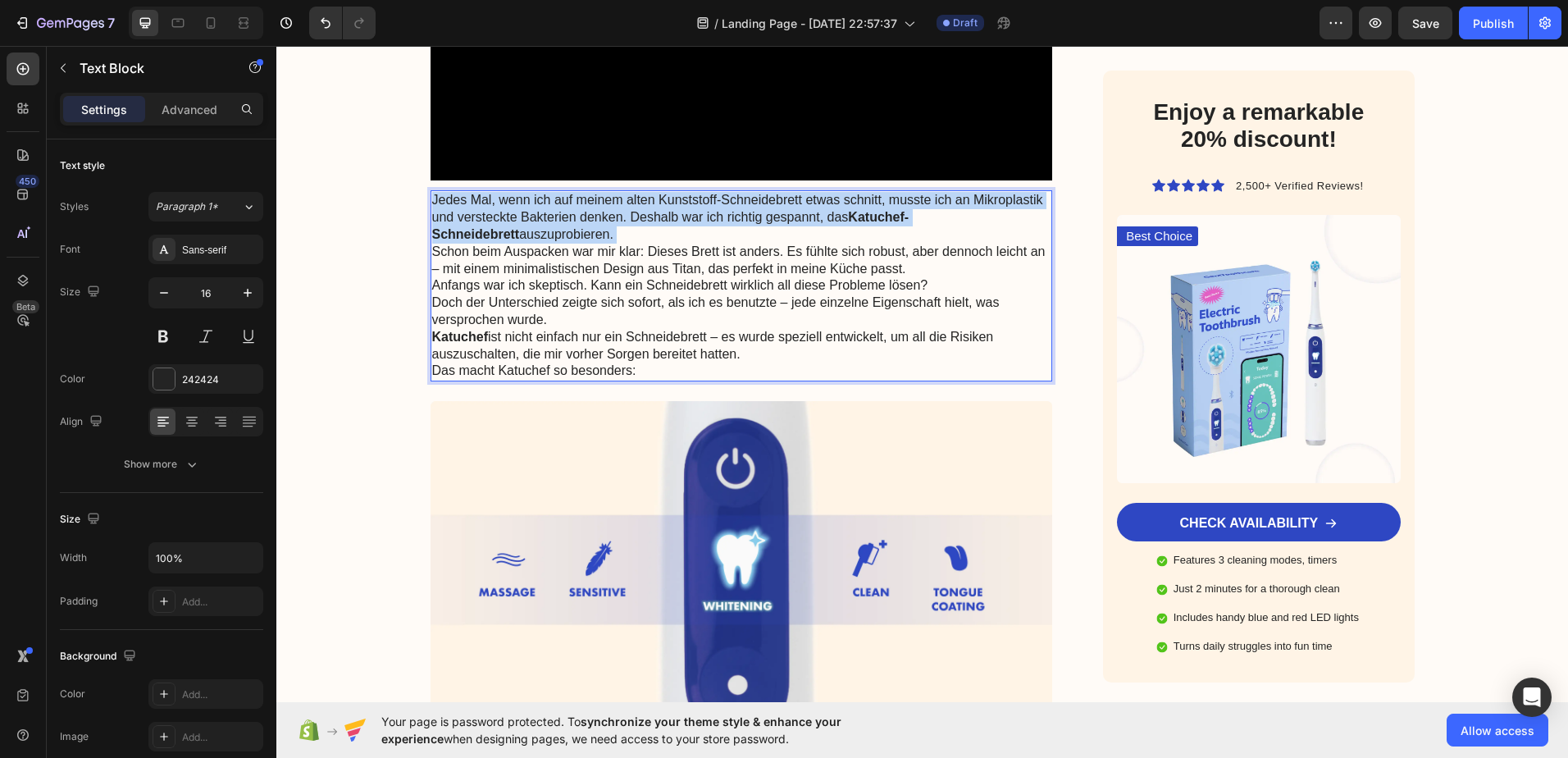
click at [910, 210] on strong "Katuchef-Schneidebrett" at bounding box center [670, 225] width 477 height 31
click at [910, 211] on strong "Katuchef-Schneidebrett" at bounding box center [670, 225] width 477 height 31
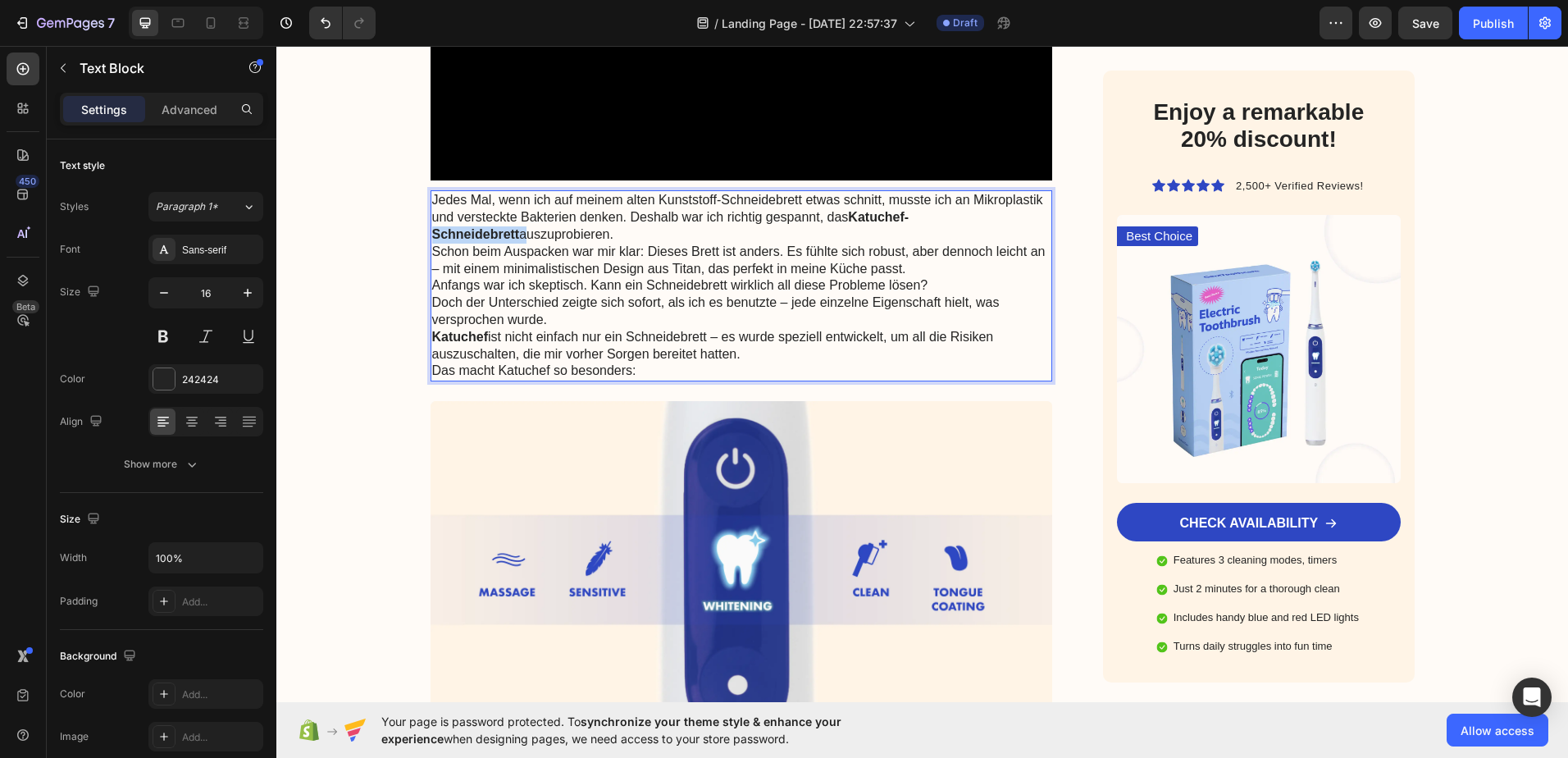
click at [910, 211] on strong "Katuchef-Schneidebrett" at bounding box center [670, 225] width 477 height 31
click at [1009, 217] on p "Jedes Mal, wenn ich auf meinem alten Kunststoff-Schneidebrett etwas schnitt, mu…" at bounding box center [741, 217] width 619 height 51
drag, startPoint x: 1001, startPoint y: 218, endPoint x: 850, endPoint y: 214, distance: 151.1
click at [850, 214] on p "Jedes Mal, wenn ich auf meinem alten Kunststoff-Schneidebrett etwas schnitt, mu…" at bounding box center [741, 217] width 619 height 51
drag, startPoint x: 480, startPoint y: 335, endPoint x: 427, endPoint y: 336, distance: 53.0
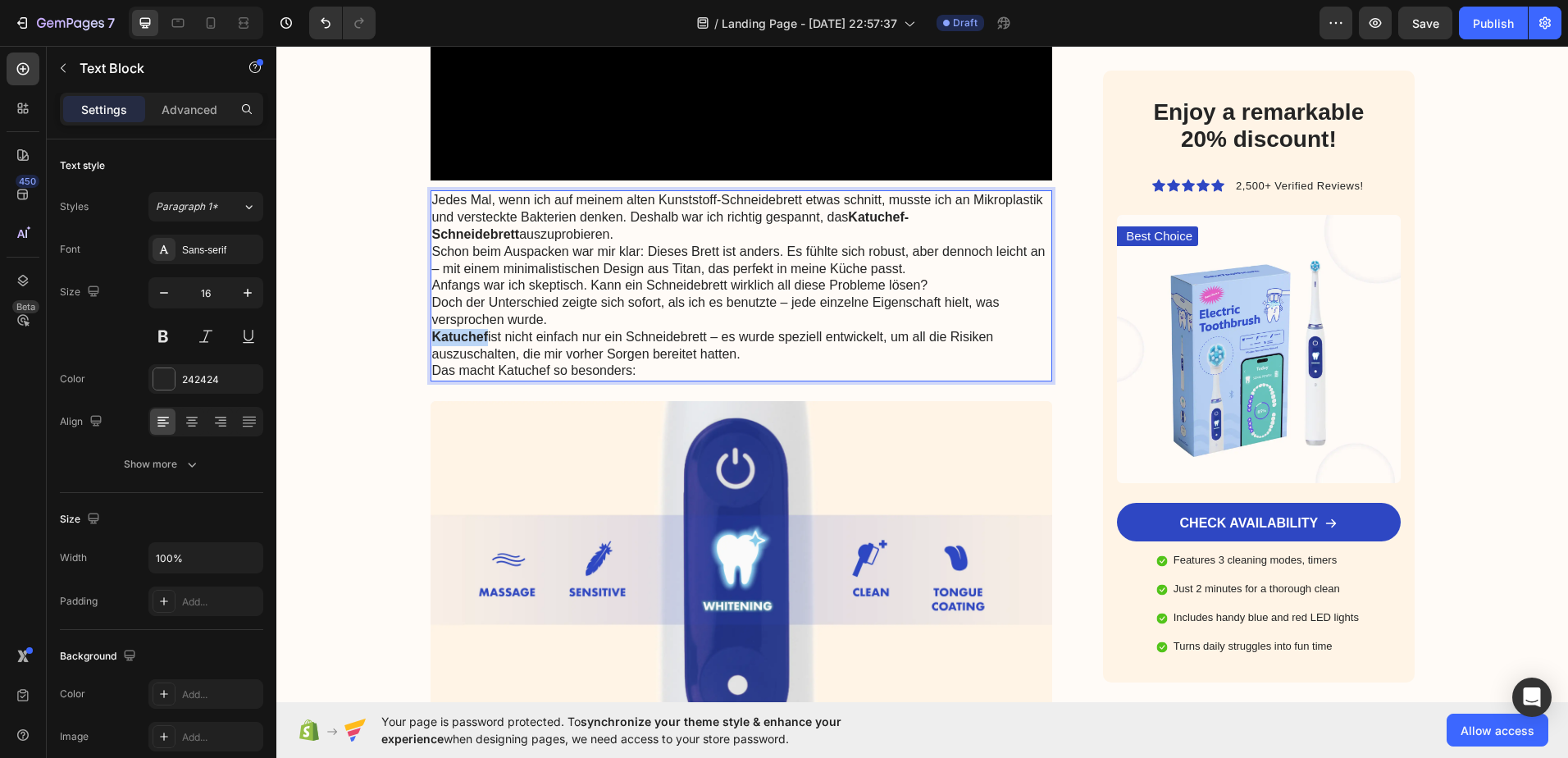
click at [432, 336] on strong "Katuchef" at bounding box center [459, 337] width 56 height 14
click at [451, 335] on strong "Katuchef" at bounding box center [459, 337] width 56 height 14
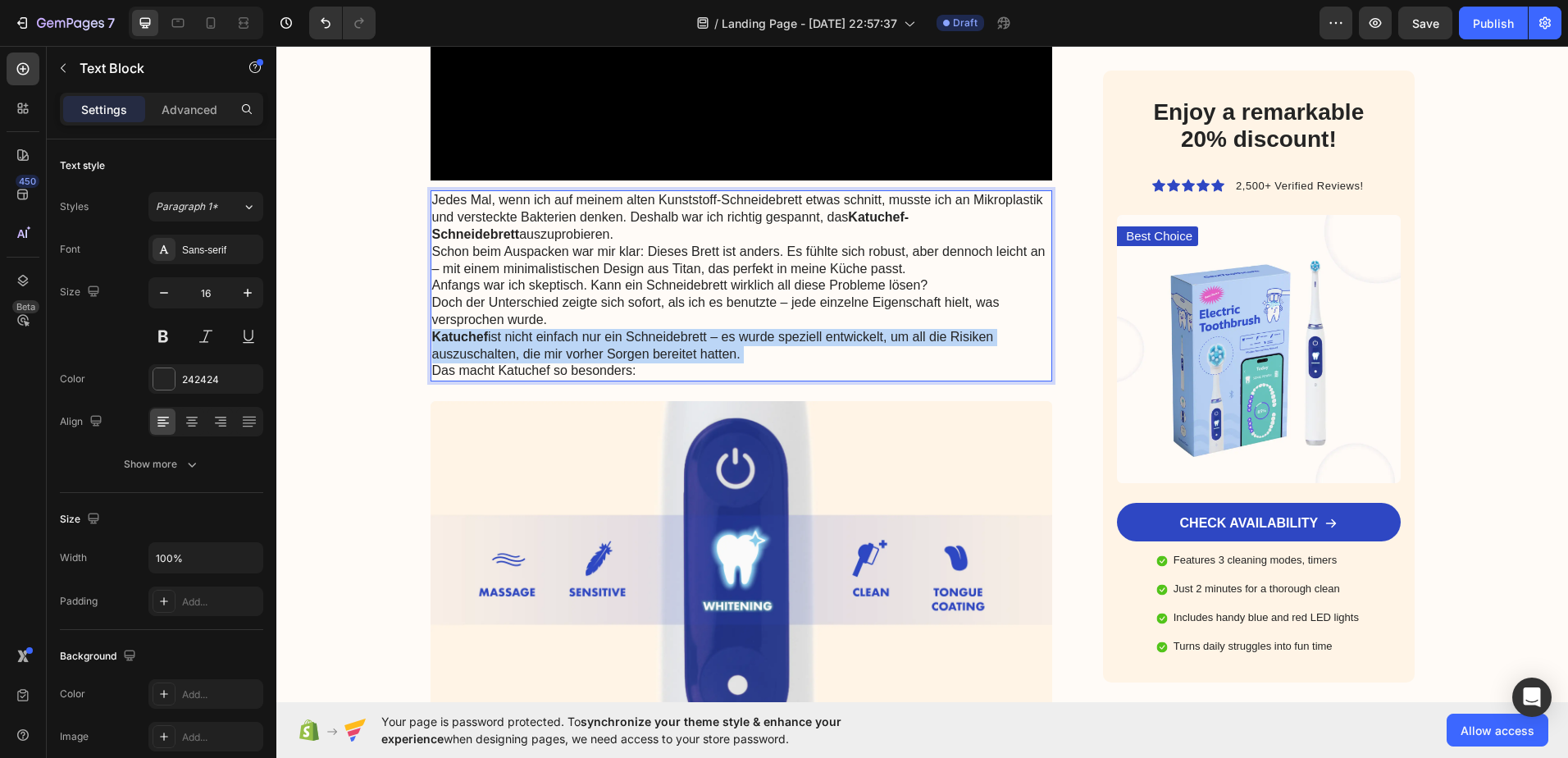
click at [451, 335] on strong "Katuchef" at bounding box center [459, 337] width 56 height 14
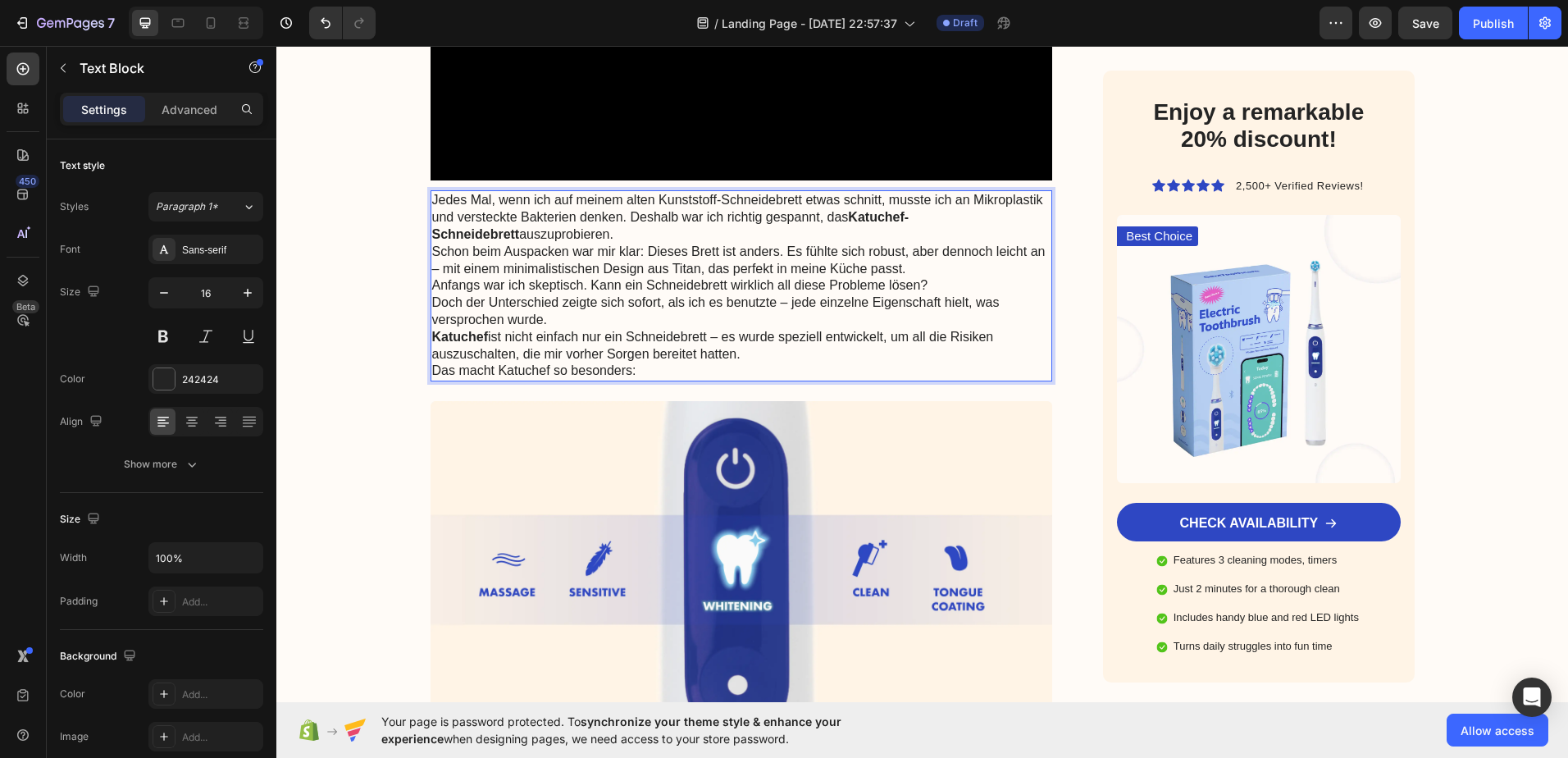
click at [614, 319] on p "Anfangs war ich skeptisch. Kann ein Schneidebrett wirklich all diese Probleme l…" at bounding box center [741, 303] width 619 height 51
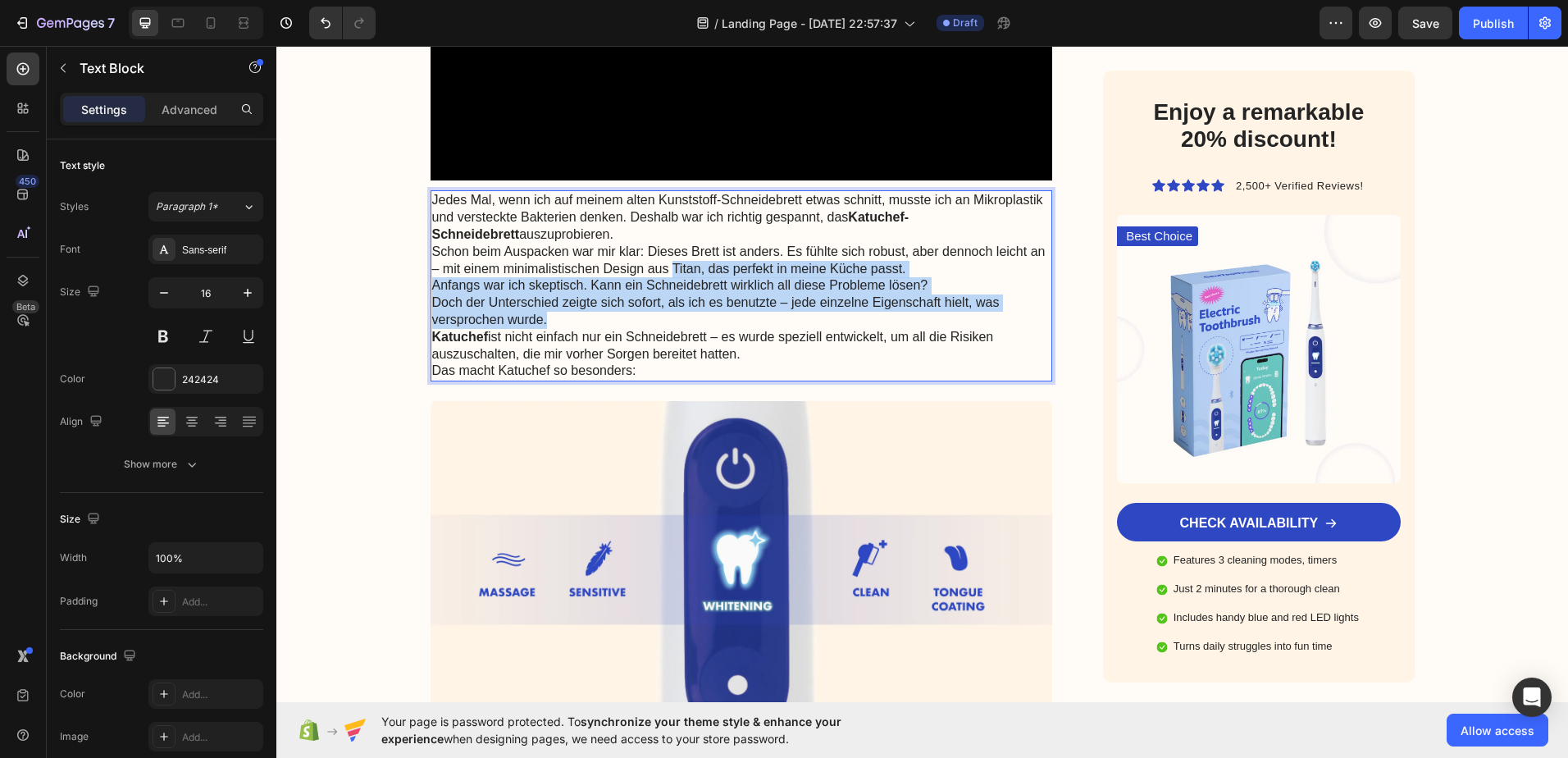
drag, startPoint x: 614, startPoint y: 319, endPoint x: 700, endPoint y: 260, distance: 104.3
click at [700, 260] on div "Jedes Mal, wenn ich auf meinem alten Kunststoff-Schneidebrett etwas schnitt, mu…" at bounding box center [742, 285] width 623 height 191
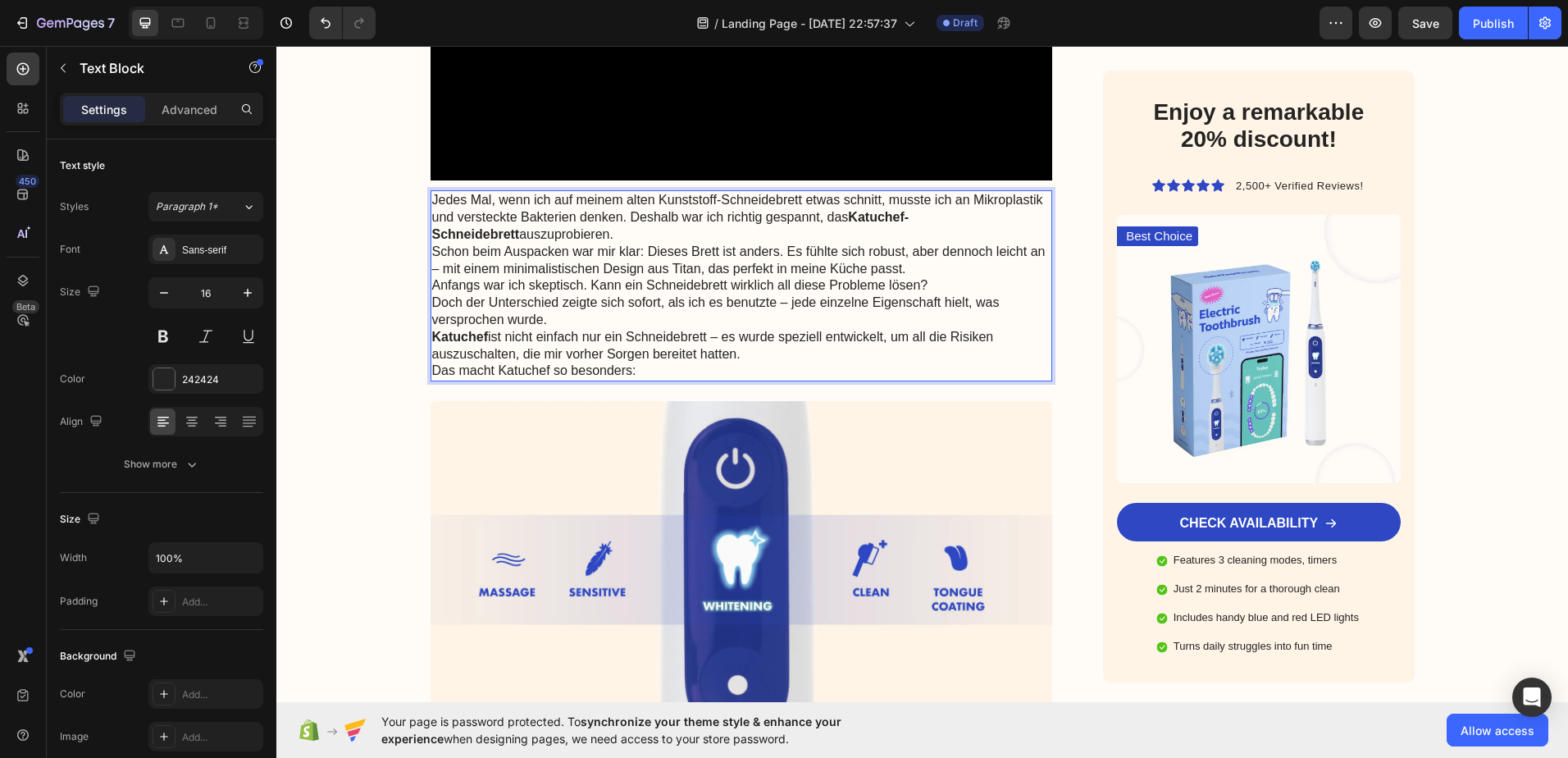
click at [890, 329] on p "Katuchef ist nicht einfach nur ein Schneidebrett – es wurde speziell entwickelt…" at bounding box center [741, 346] width 619 height 34
drag, startPoint x: 850, startPoint y: 213, endPoint x: 996, endPoint y: 221, distance: 146.2
click at [996, 221] on p "Jedes Mal, wenn ich auf meinem alten Kunststoff-Schneidebrett etwas schnitt, mu…" at bounding box center [741, 217] width 619 height 51
click at [971, 232] on p "Jedes Mal, wenn ich auf meinem alten Kunststoff-Schneidebrett etwas schnitt, mu…" at bounding box center [741, 217] width 619 height 51
click at [594, 254] on p "Schon beim Auspacken war mir klar: Dieses Brett ist anders. Es fühlte sich robu…" at bounding box center [741, 261] width 619 height 34
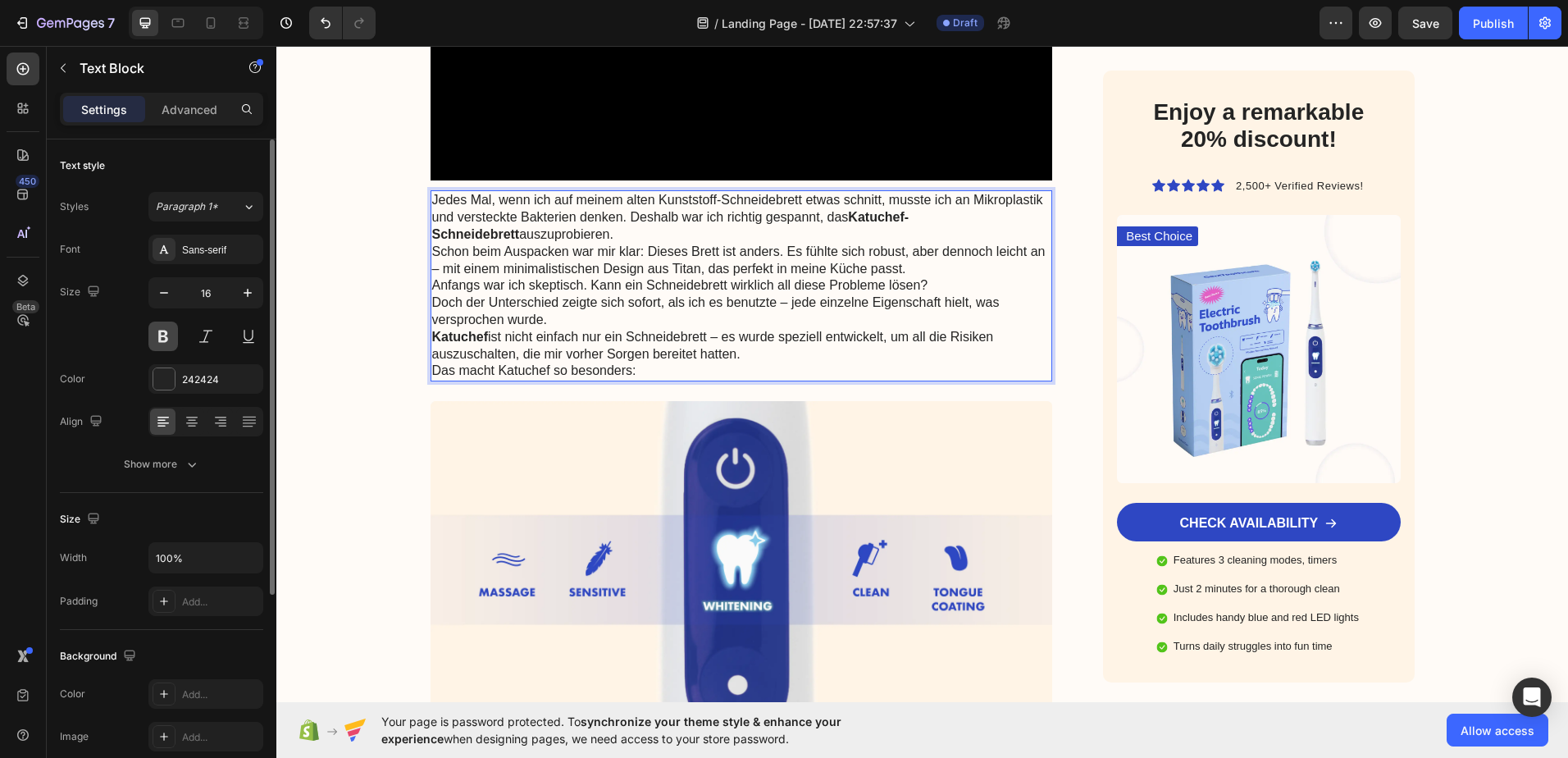
click at [157, 331] on button at bounding box center [164, 336] width 29 height 29
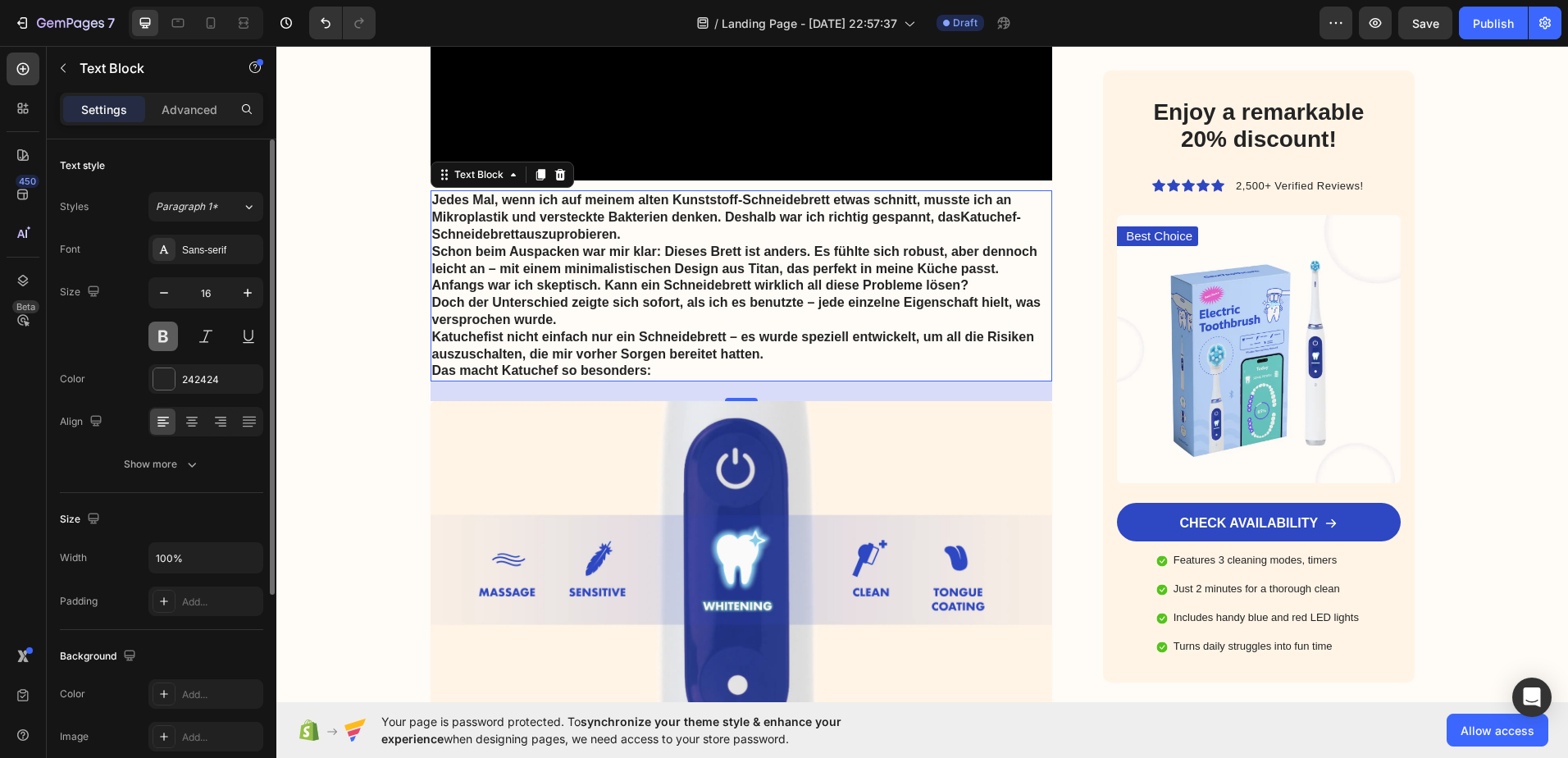
click at [157, 331] on button at bounding box center [164, 336] width 29 height 29
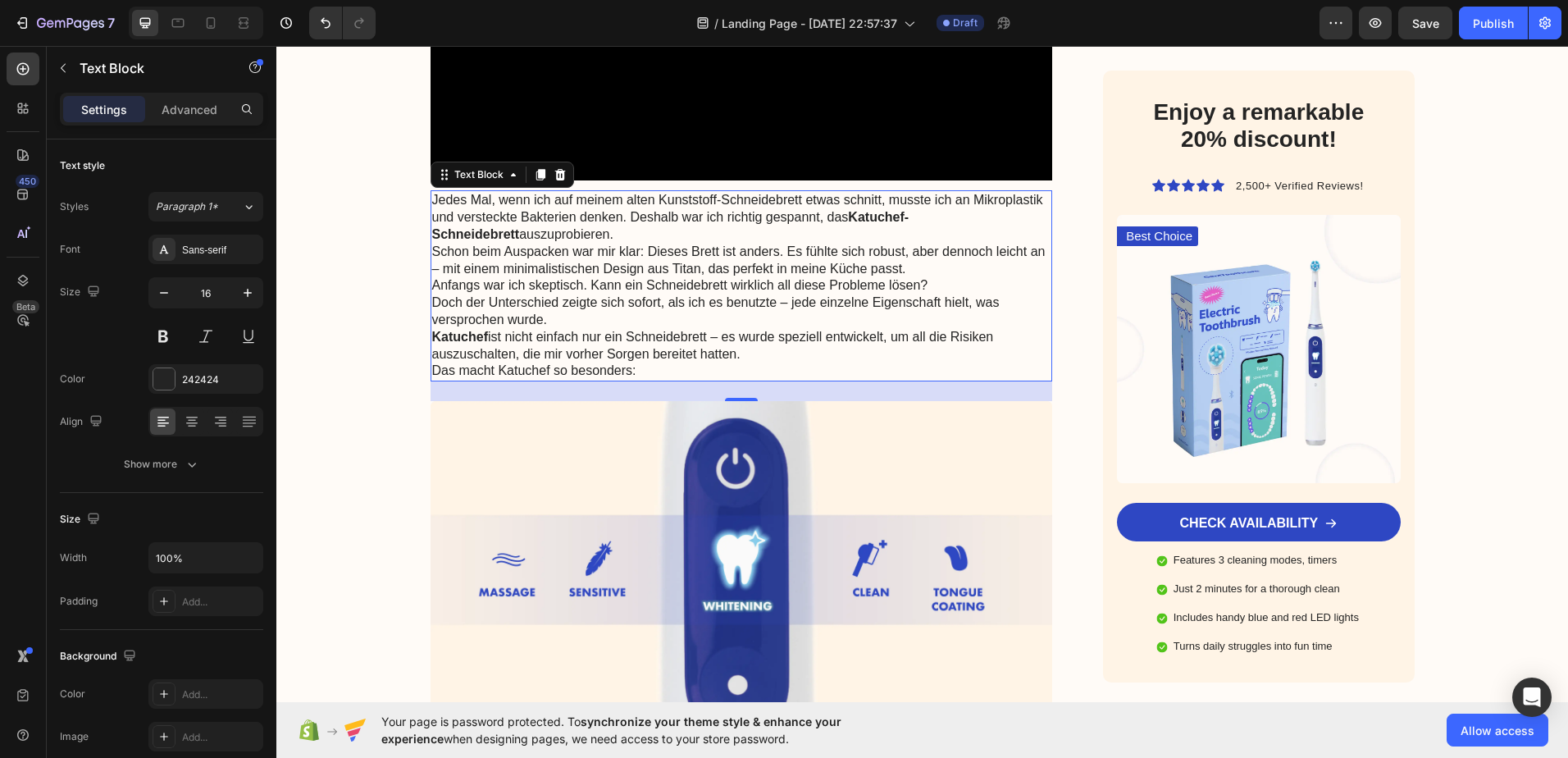
click at [444, 334] on strong "Katuchef" at bounding box center [459, 337] width 56 height 14
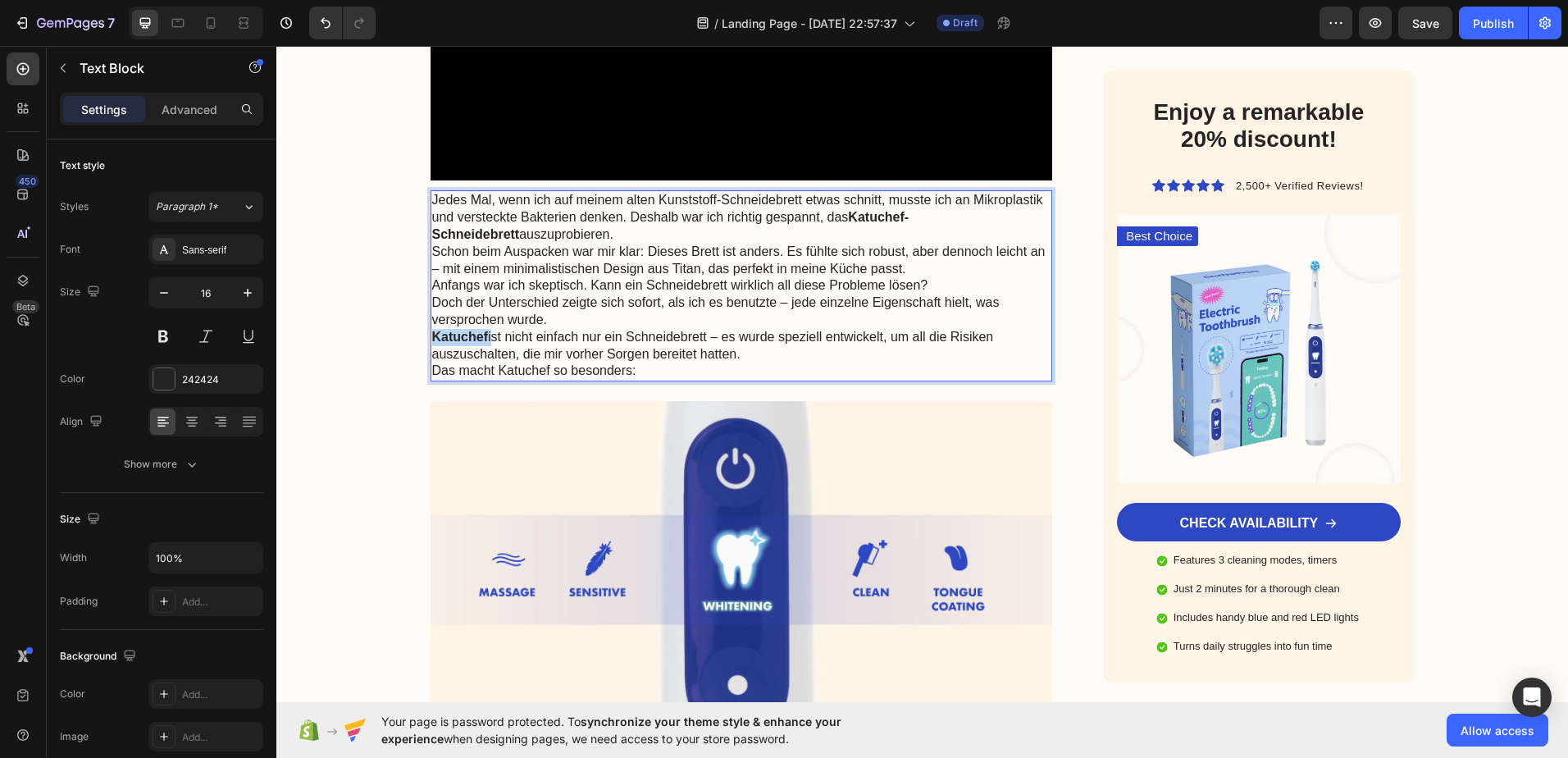
click at [444, 334] on strong "Katuchef" at bounding box center [459, 337] width 56 height 14
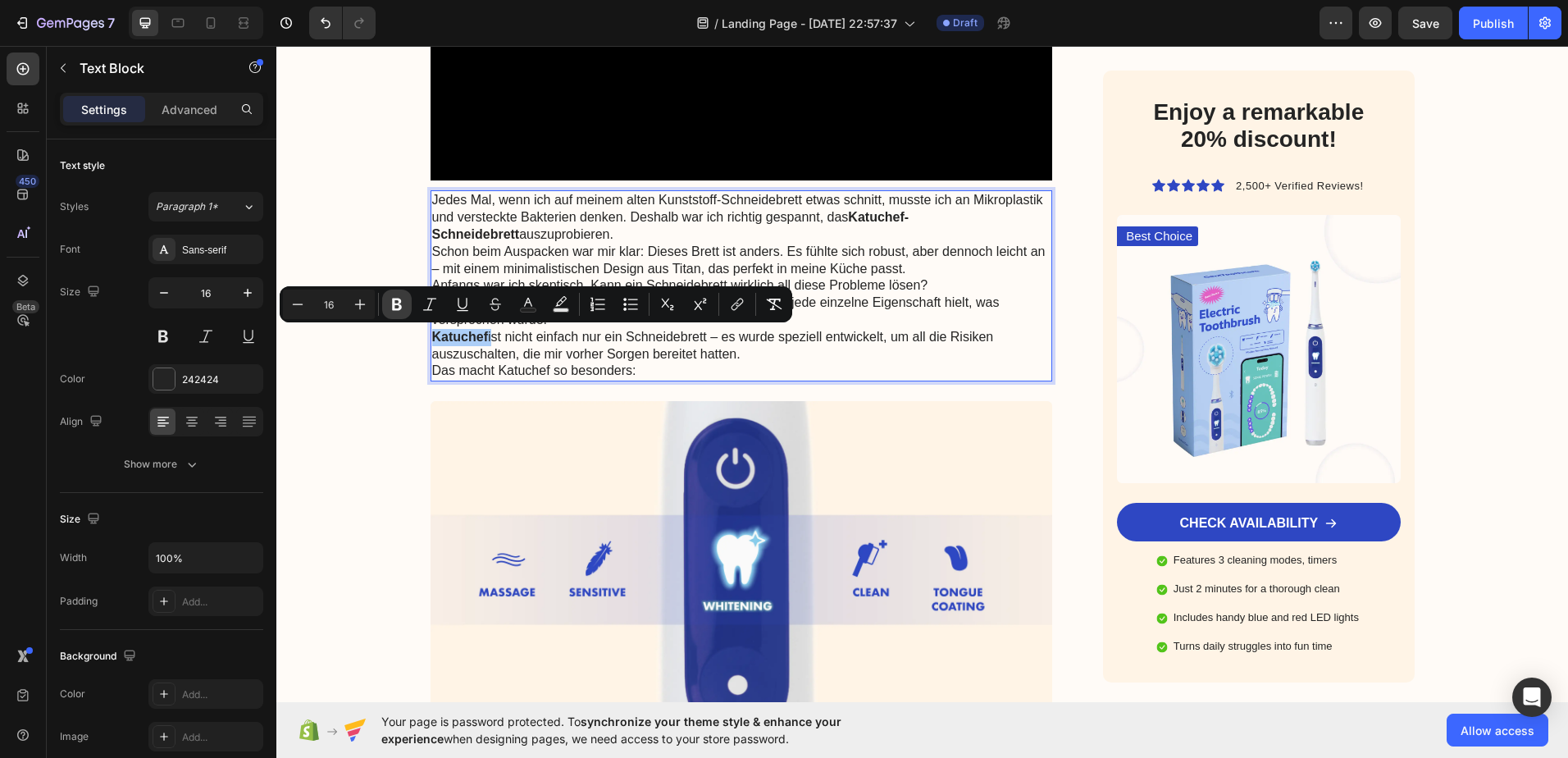
click at [401, 306] on icon "Editor contextual toolbar" at bounding box center [397, 305] width 10 height 13
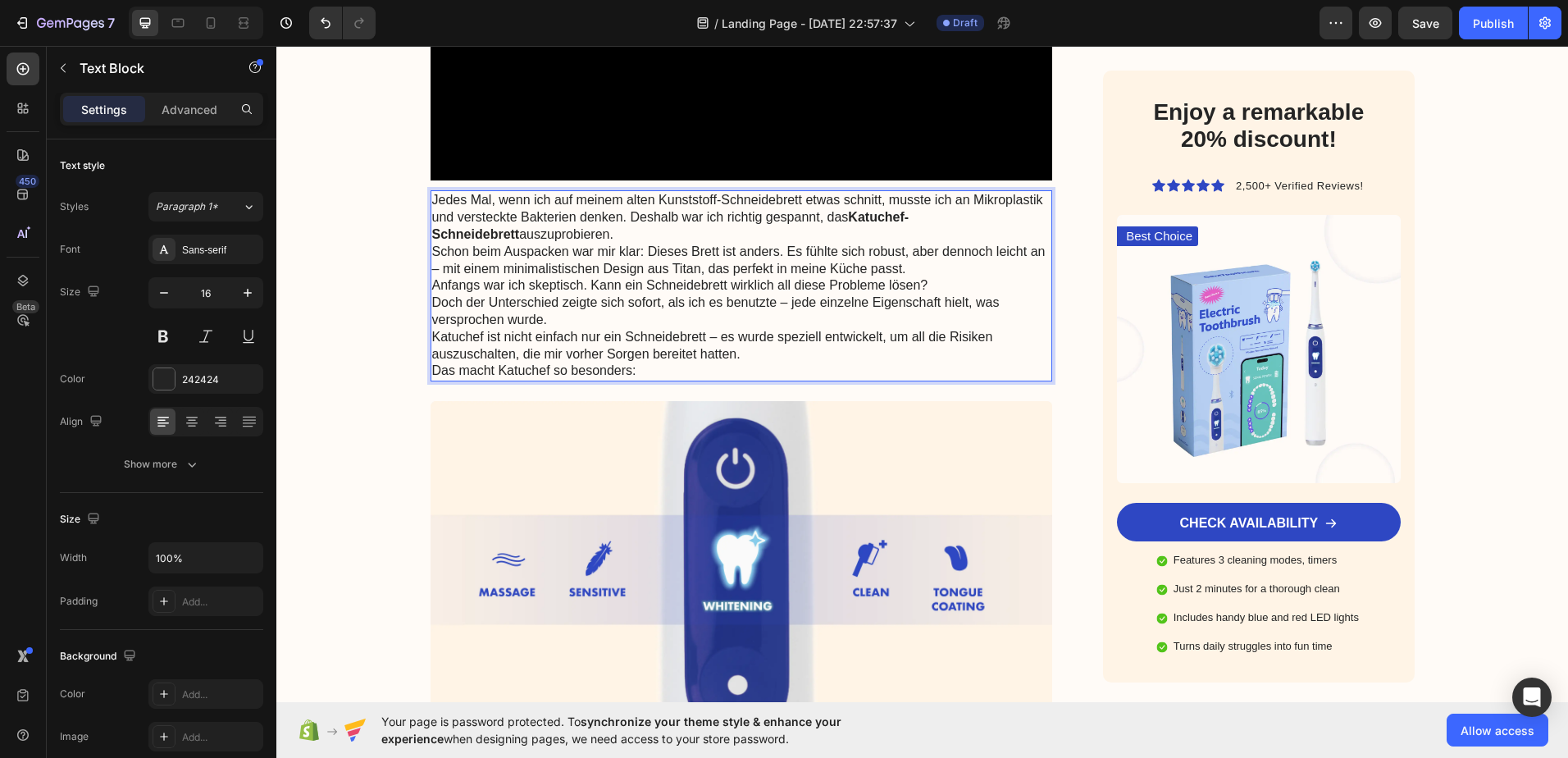
click at [879, 220] on strong "Katuchef-Schneidebrett" at bounding box center [670, 225] width 477 height 31
click at [910, 212] on strong "Katuchef-Schneidebrett" at bounding box center [670, 225] width 477 height 31
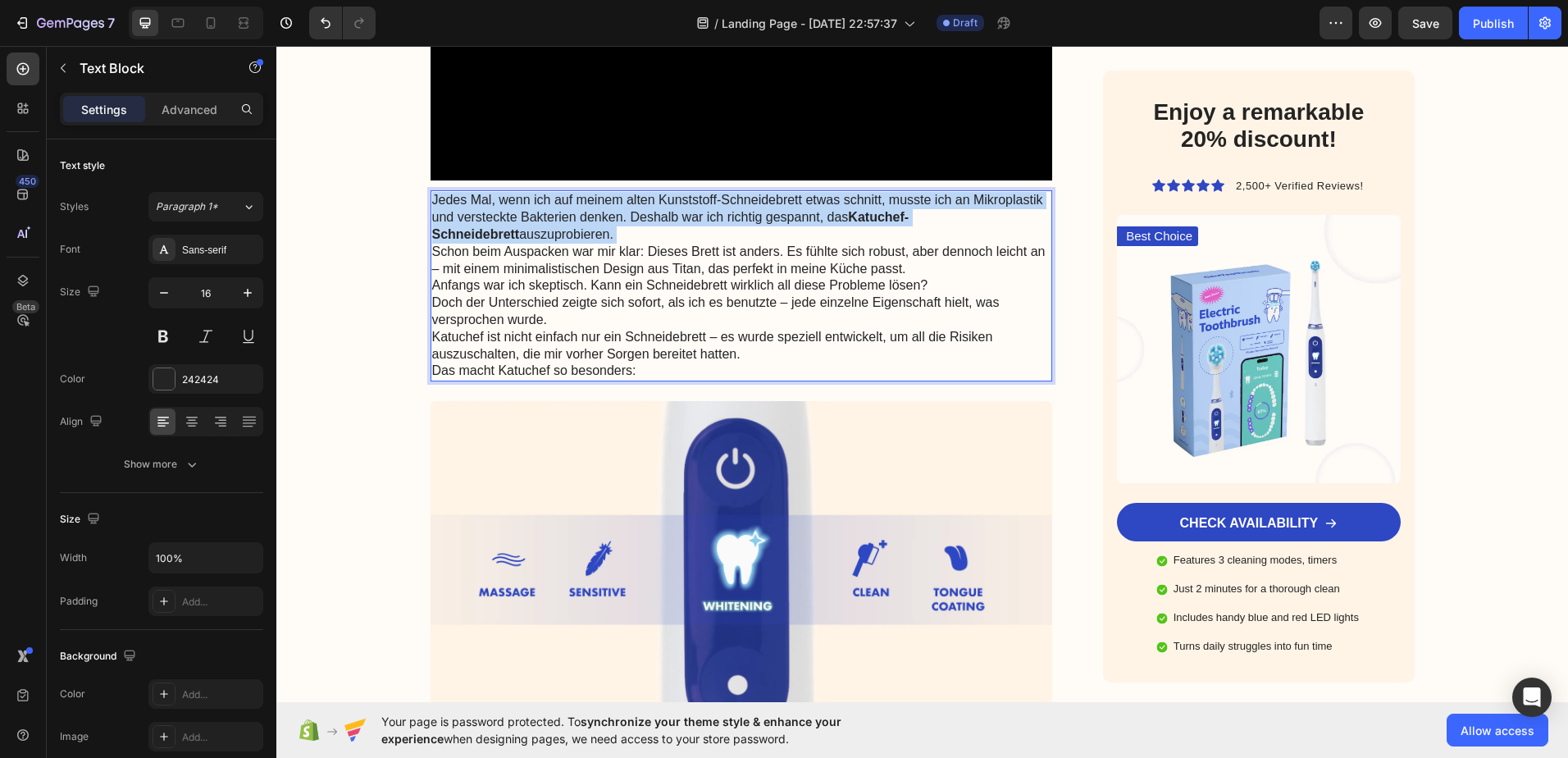
click at [910, 212] on strong "Katuchef-Schneidebrett" at bounding box center [670, 225] width 477 height 31
click at [936, 231] on p "Jedes Mal, wenn ich auf meinem alten Kunststoff-Schneidebrett etwas schnitt, mu…" at bounding box center [741, 217] width 619 height 51
click at [855, 234] on p "Jedes Mal, wenn ich auf meinem alten Kunststoff-Schneidebrett etwas schnitt, mu…" at bounding box center [741, 217] width 619 height 51
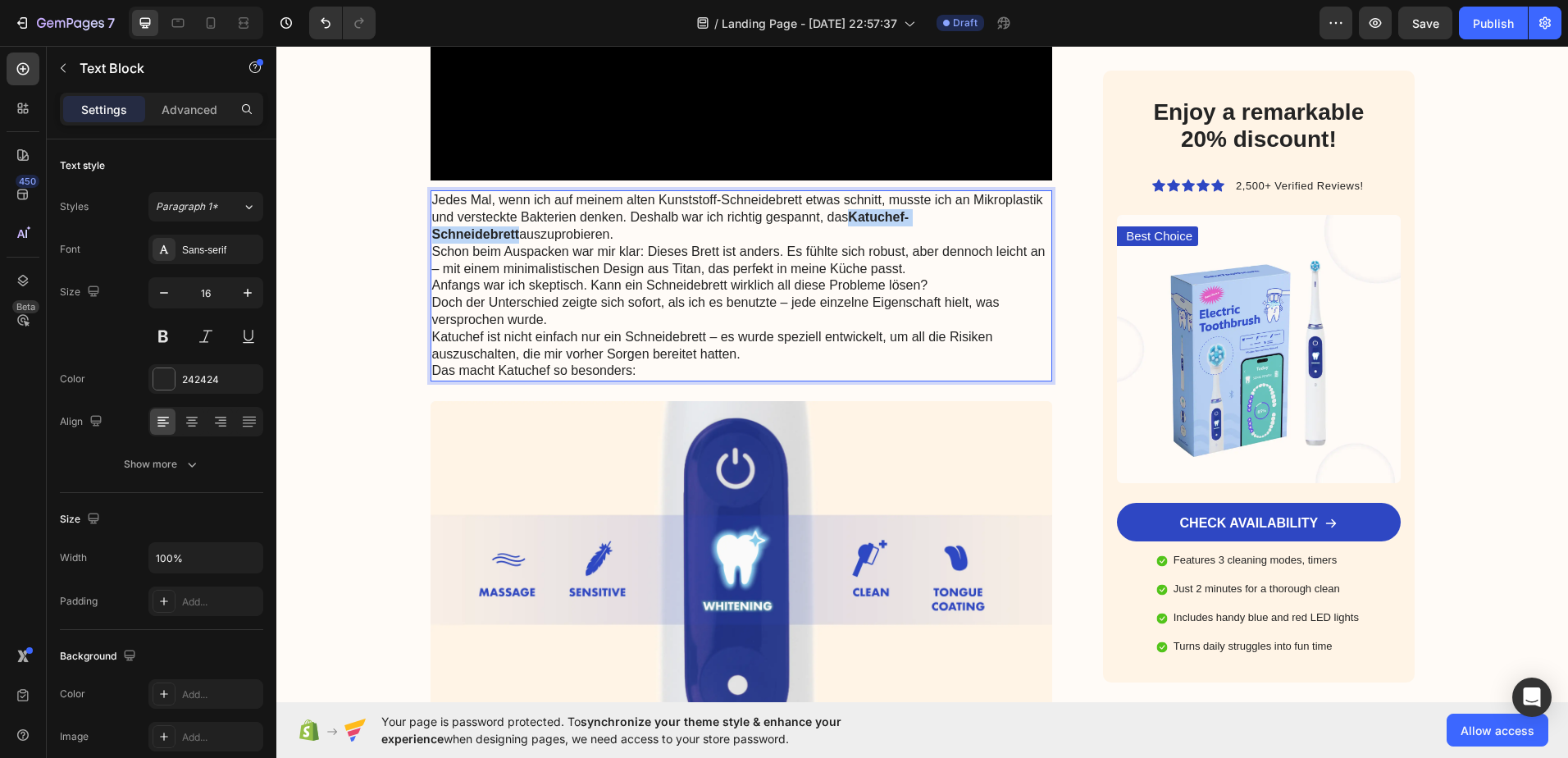
drag, startPoint x: 997, startPoint y: 218, endPoint x: 849, endPoint y: 217, distance: 148.0
click at [849, 217] on p "Jedes Mal, wenn ich auf meinem alten Kunststoff-Schneidebrett etwas schnitt, mu…" at bounding box center [741, 217] width 619 height 51
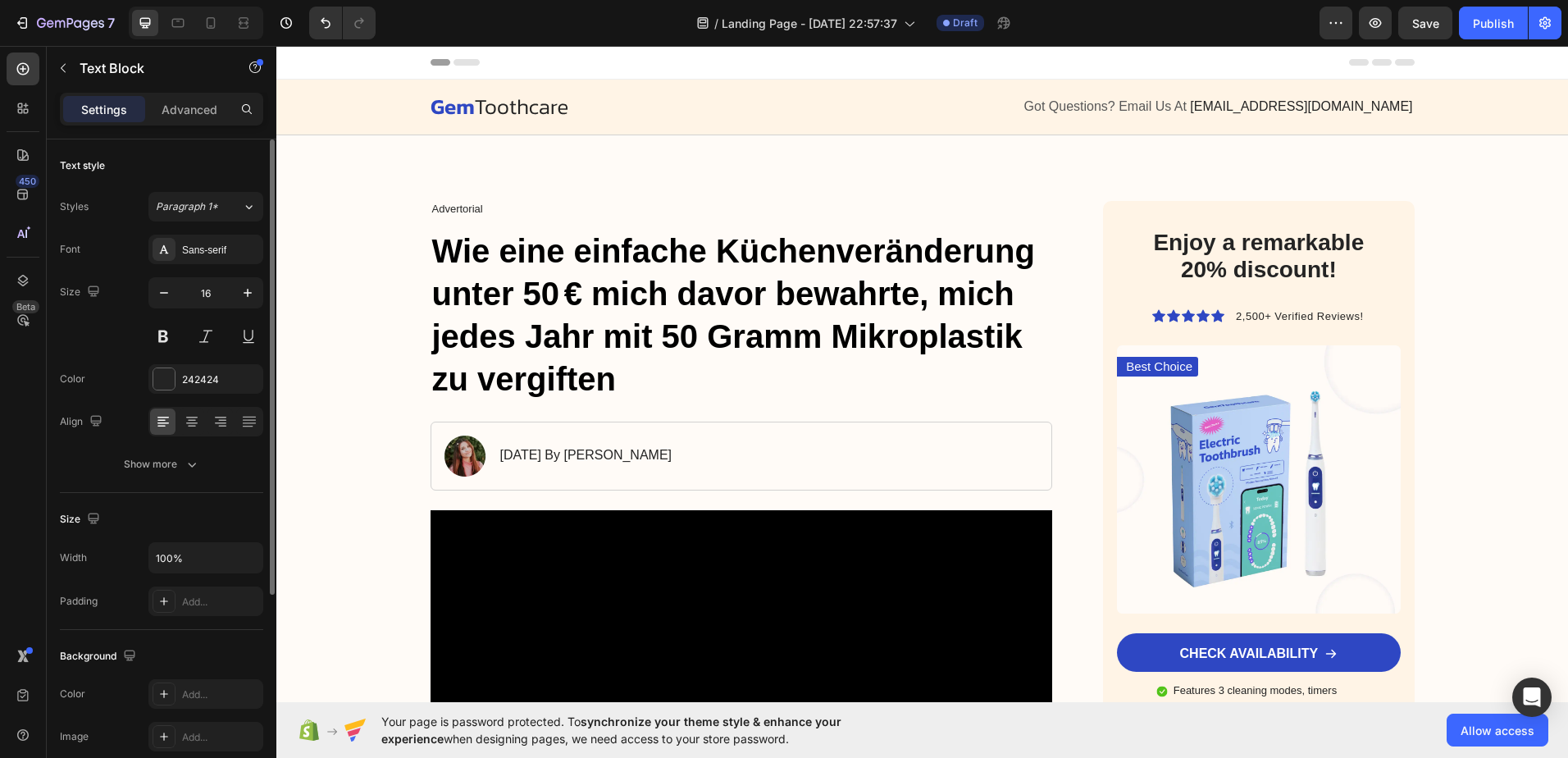
scroll to position [3034, 0]
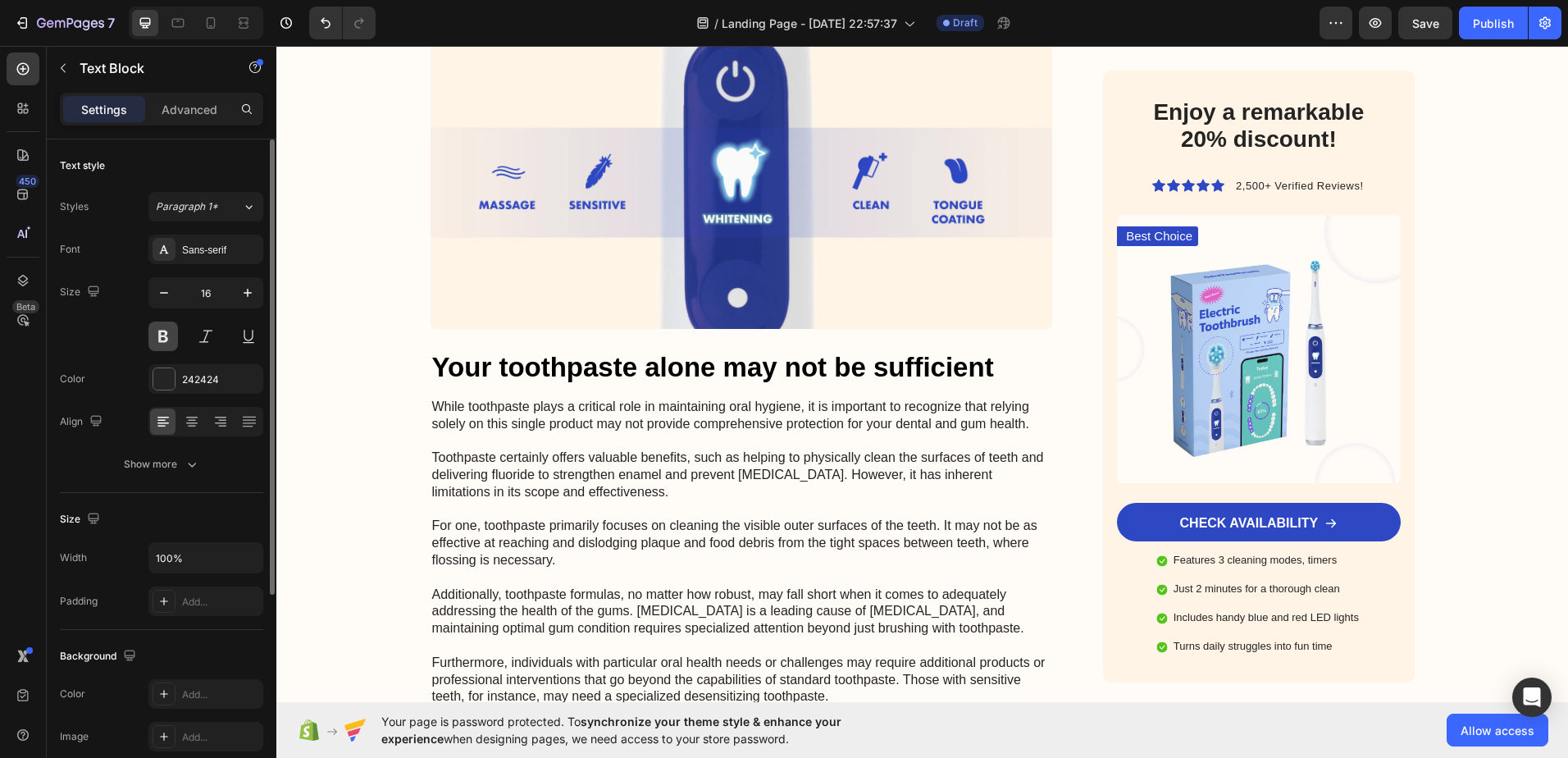
click at [157, 335] on button at bounding box center [164, 336] width 29 height 29
drag, startPoint x: 998, startPoint y: 218, endPoint x: 848, endPoint y: 215, distance: 150.0
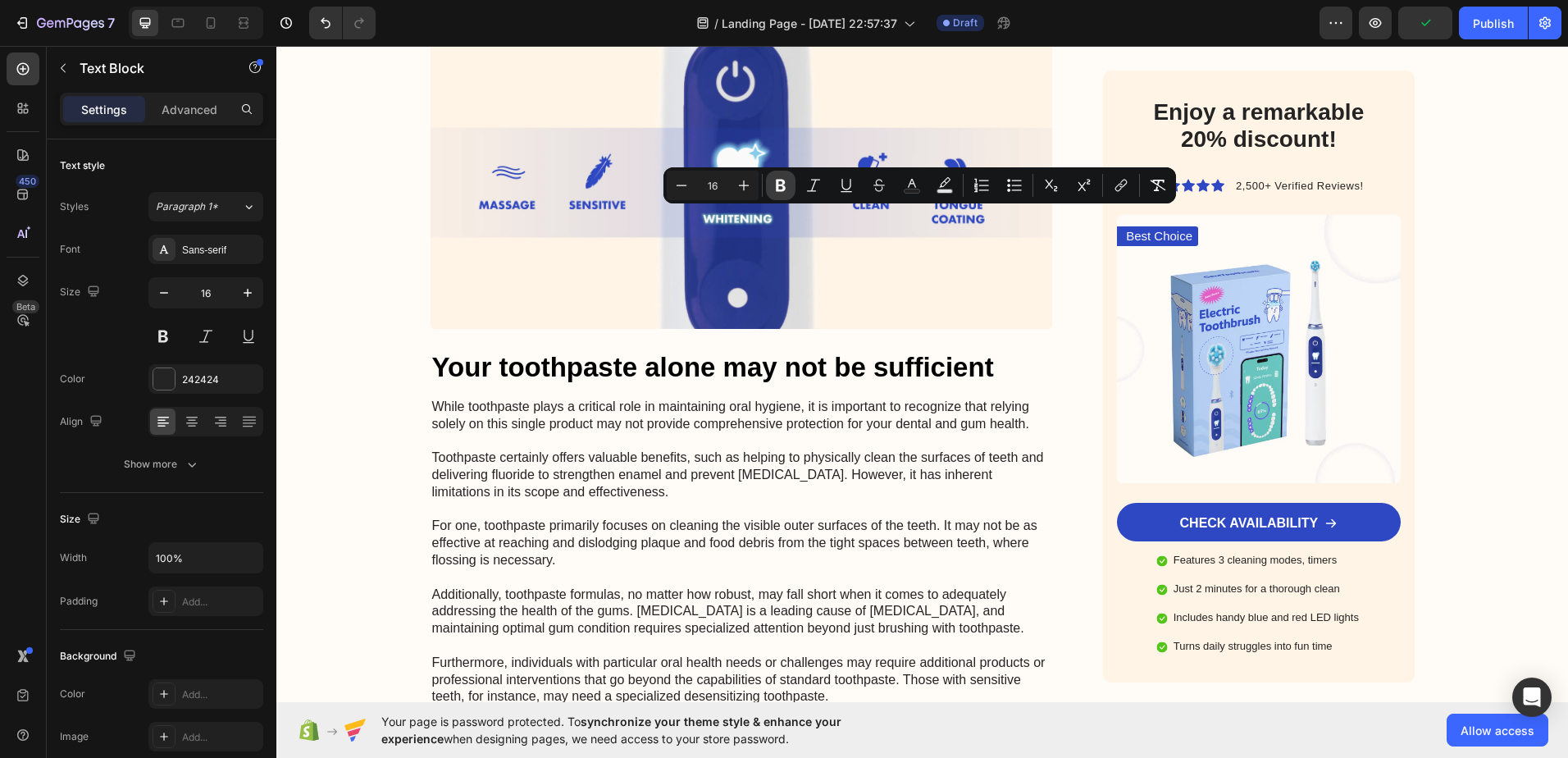
click at [791, 184] on button "Bold" at bounding box center [781, 185] width 29 height 29
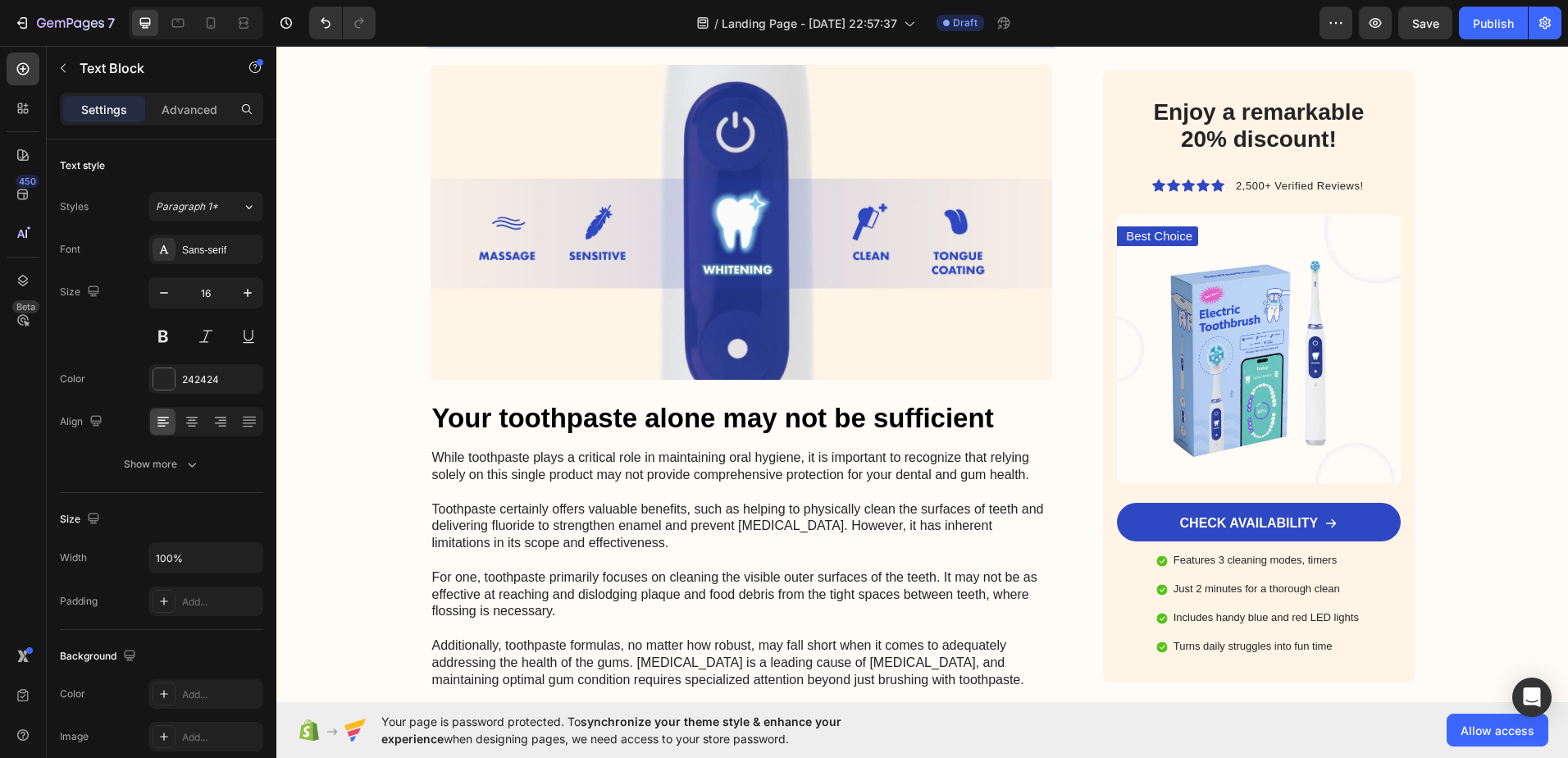
click at [432, 43] on p "Das macht Katuchef so besonders:" at bounding box center [741, 35] width 619 height 18
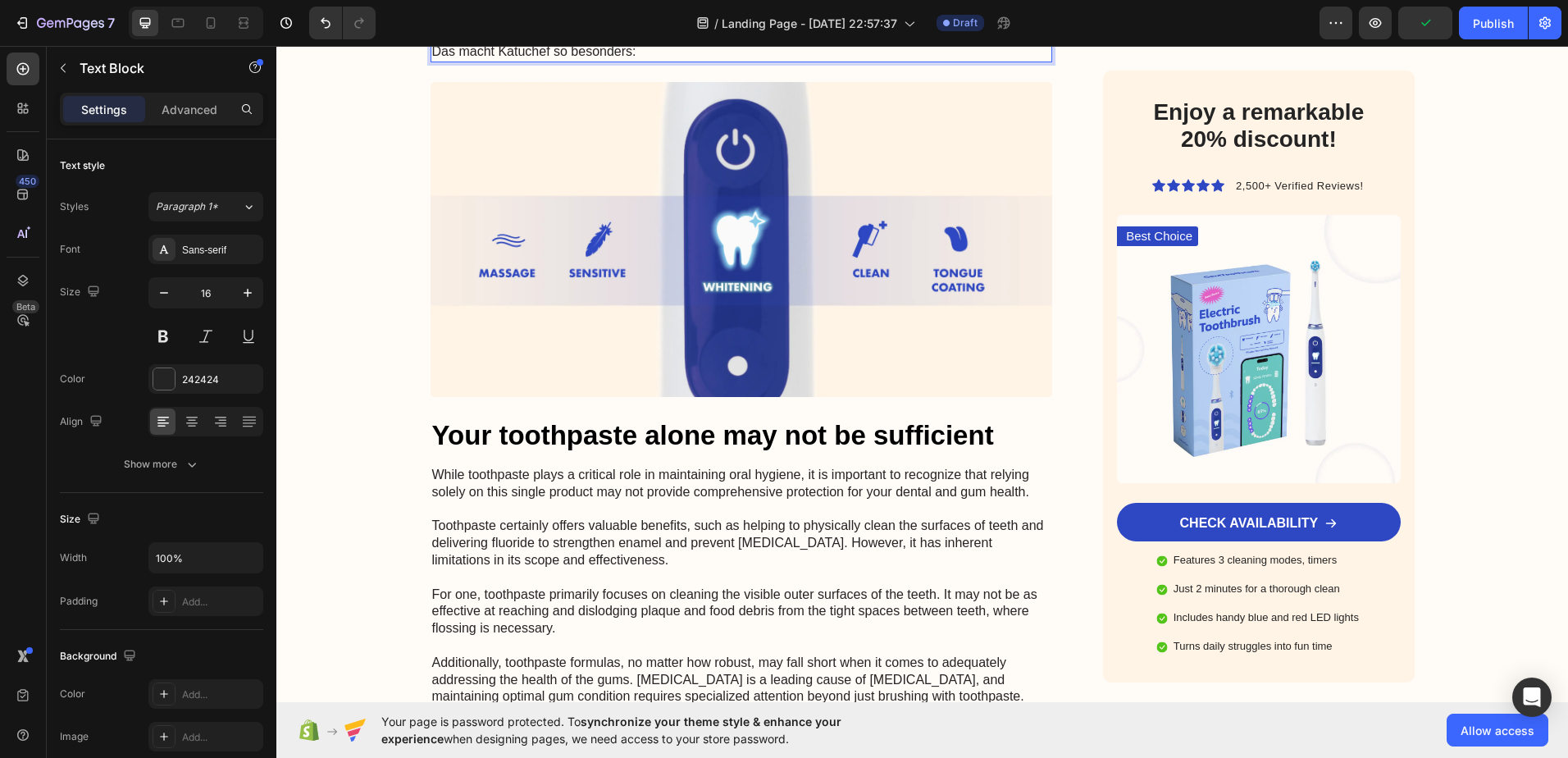
drag, startPoint x: 902, startPoint y: 219, endPoint x: 845, endPoint y: 219, distance: 57.0
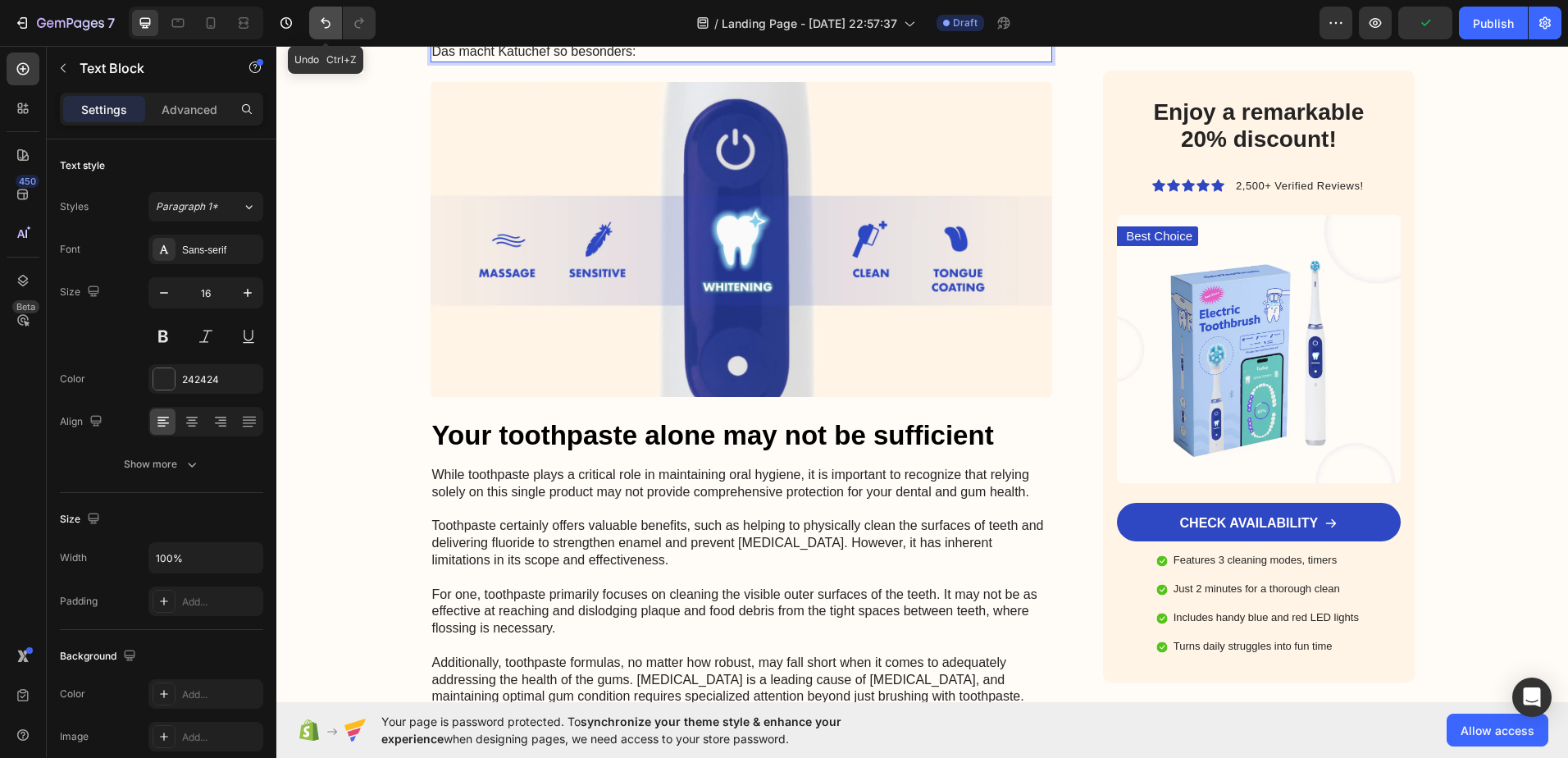
click at [321, 27] on icon "Undo/Redo" at bounding box center [325, 23] width 17 height 17
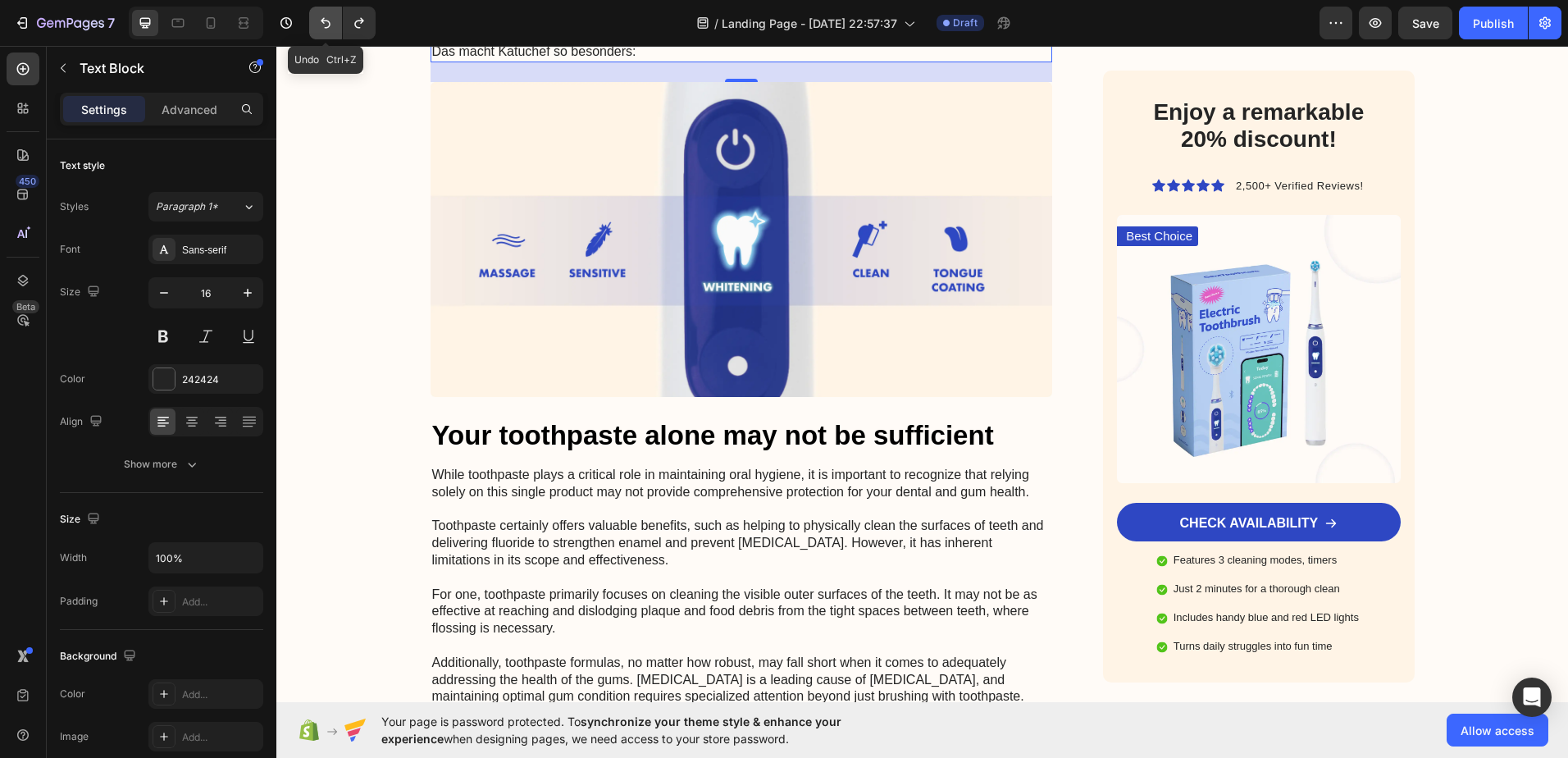
click at [321, 27] on icon "Undo/Redo" at bounding box center [325, 23] width 17 height 17
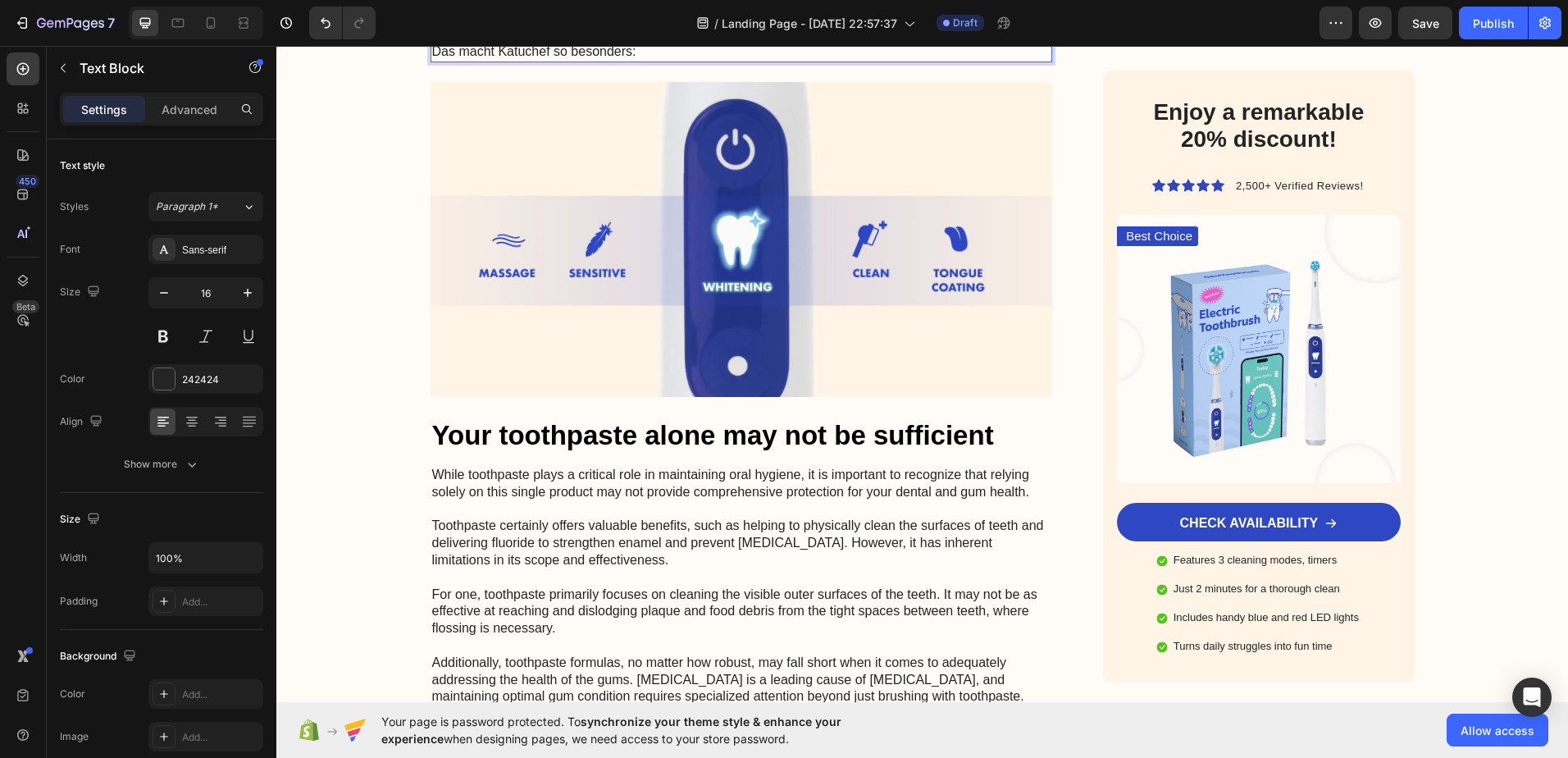
click at [462, 27] on p "Katuchef ist nicht einfach nur ein Schneidebrett – es wurde speziell entwickelt…" at bounding box center [741, 9] width 619 height 34
click at [520, 61] on p "Das macht Katuchef so besonders:" at bounding box center [741, 52] width 619 height 18
click at [692, 43] on p "Rich Text Editor. Editing area: main" at bounding box center [741, 35] width 619 height 18
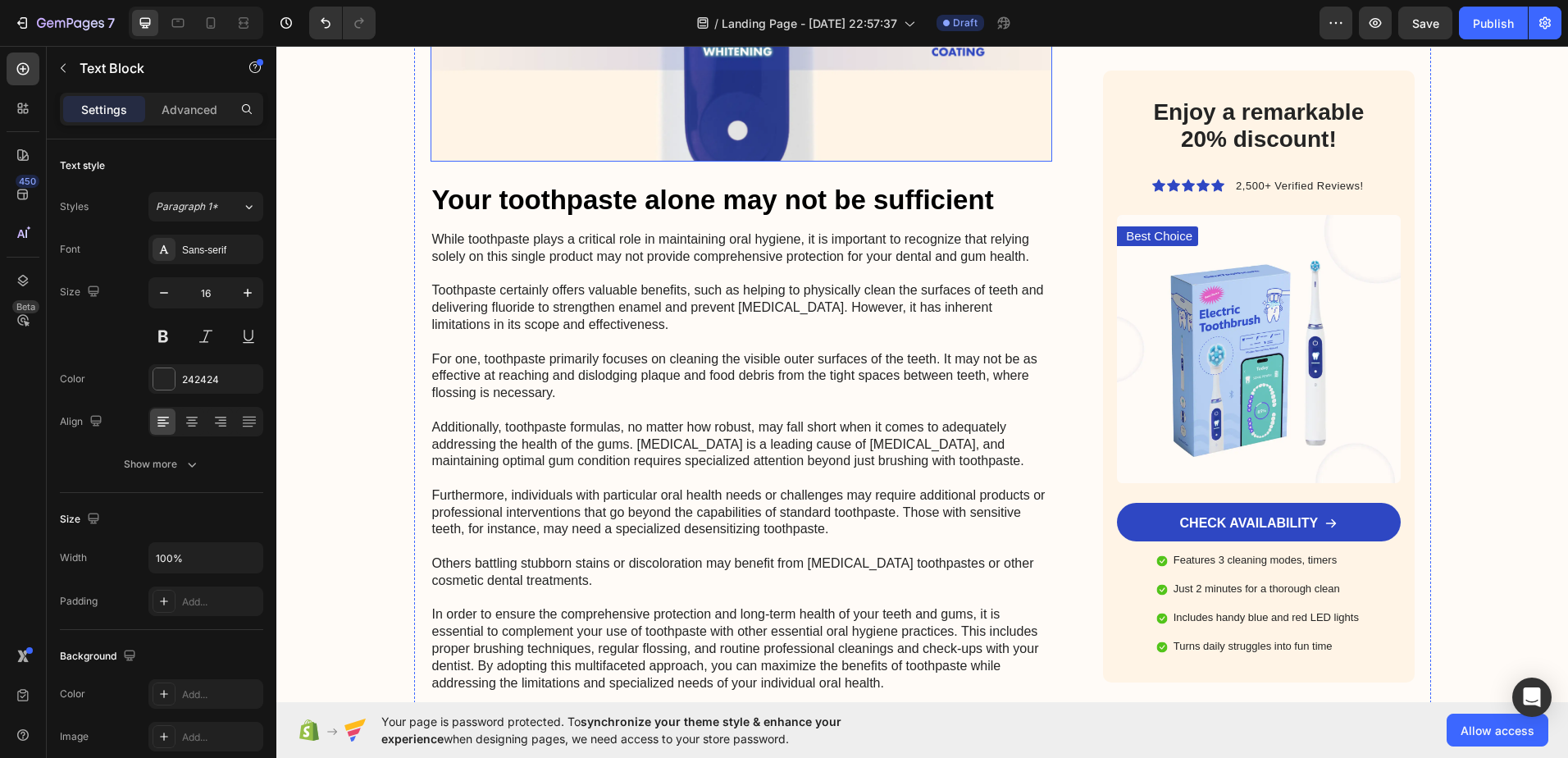
scroll to position [3361, 0]
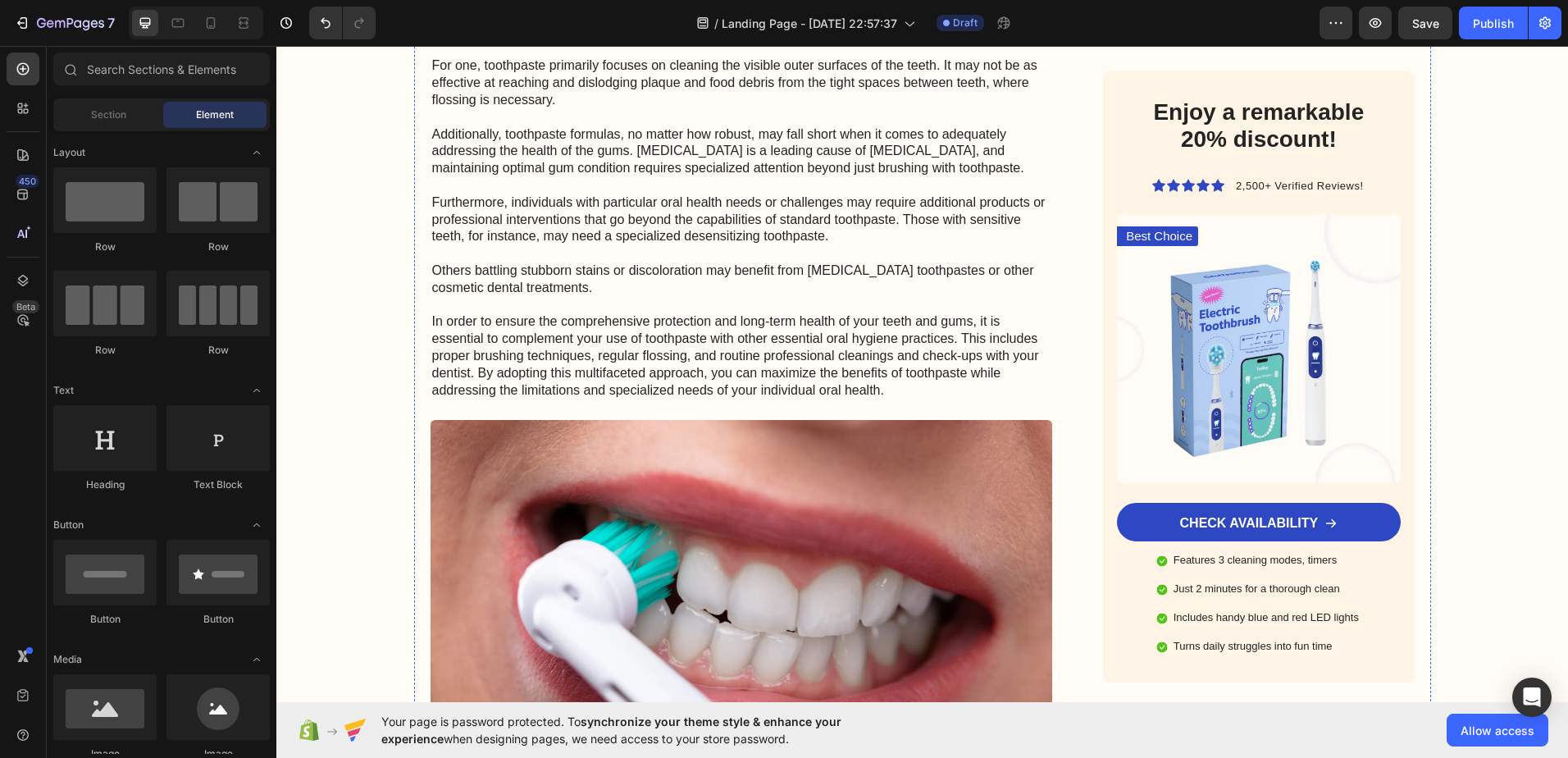
scroll to position [3198, 0]
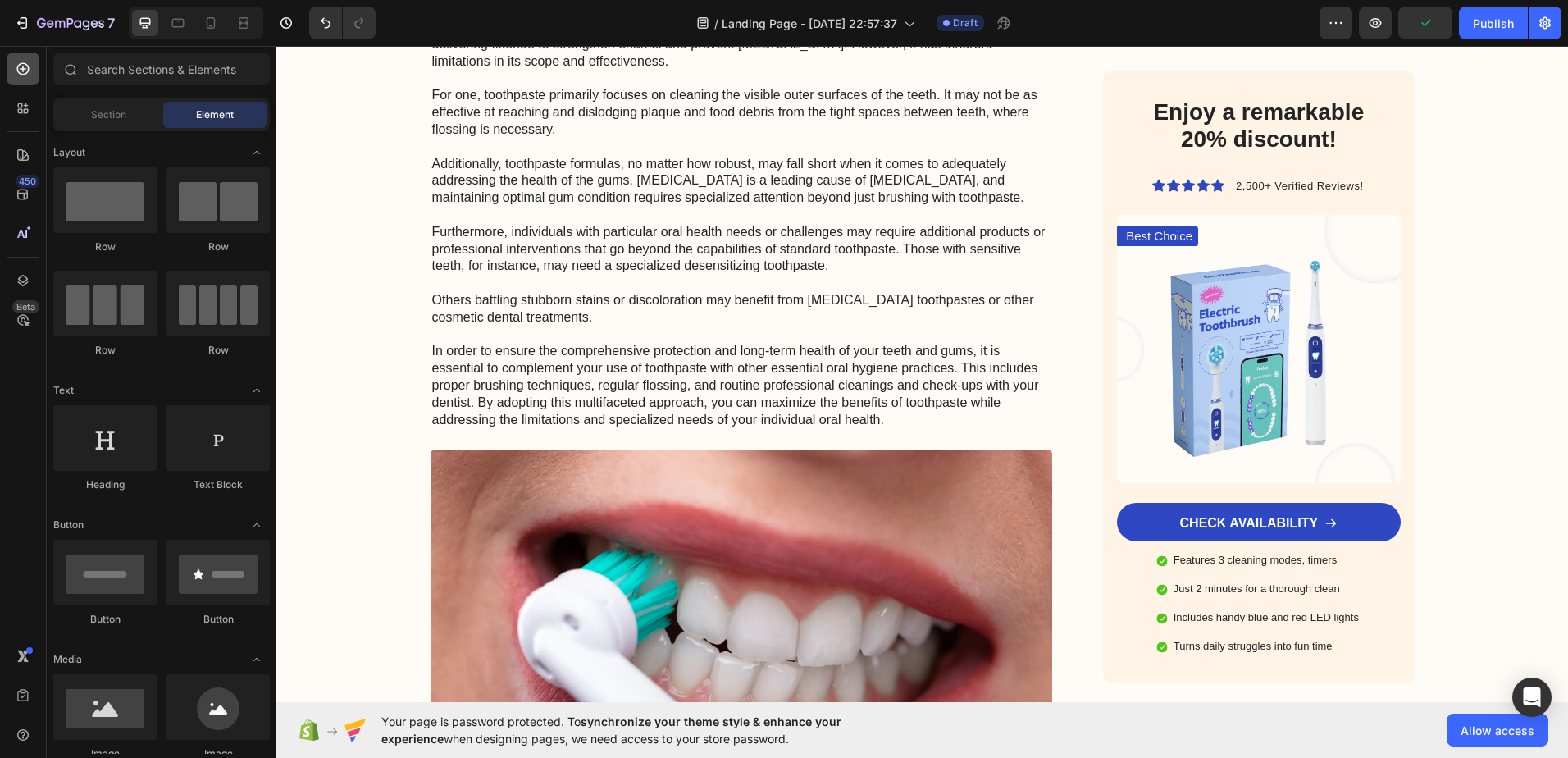
click at [24, 69] on icon at bounding box center [23, 69] width 17 height 17
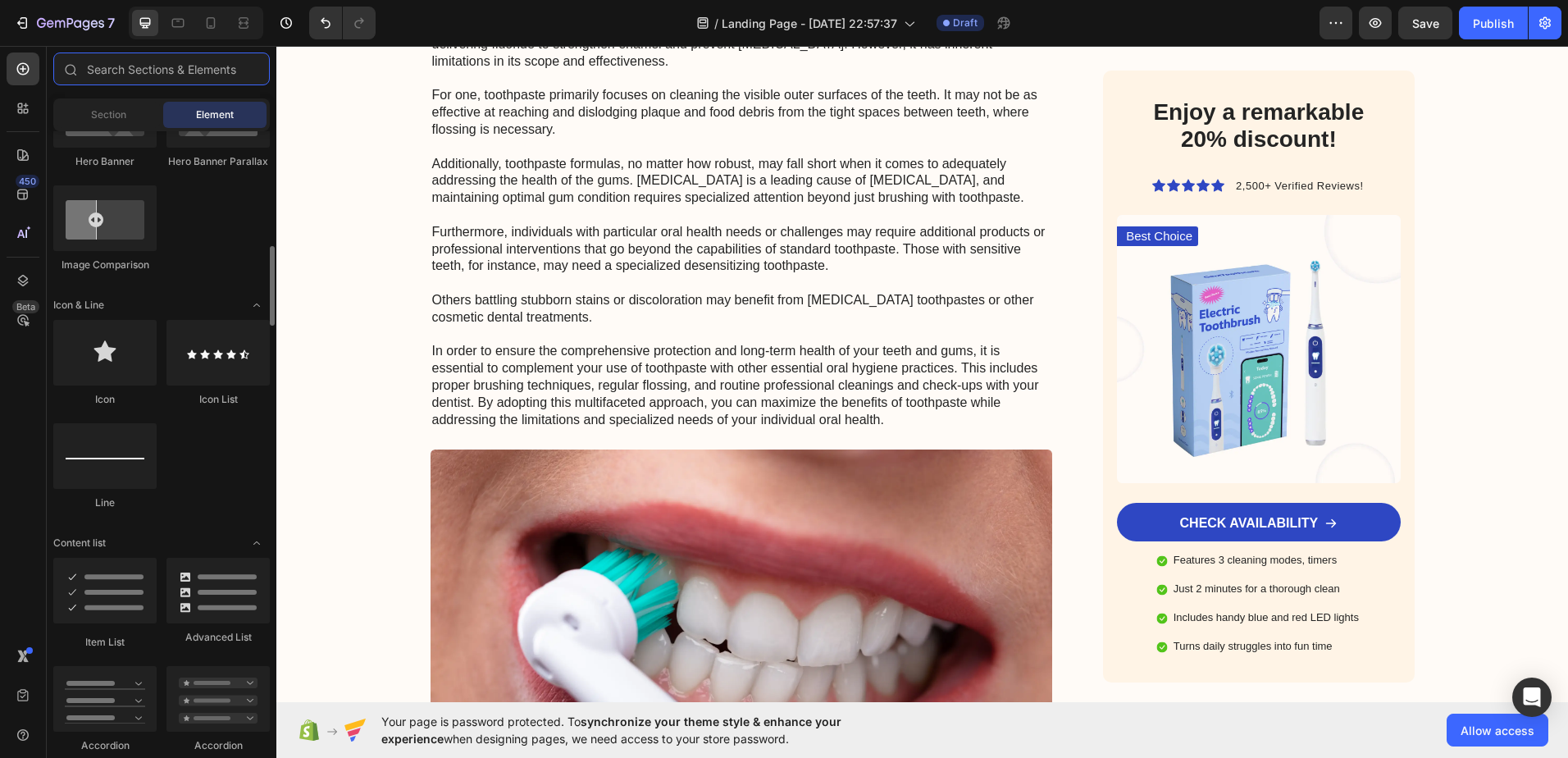
scroll to position [1066, 0]
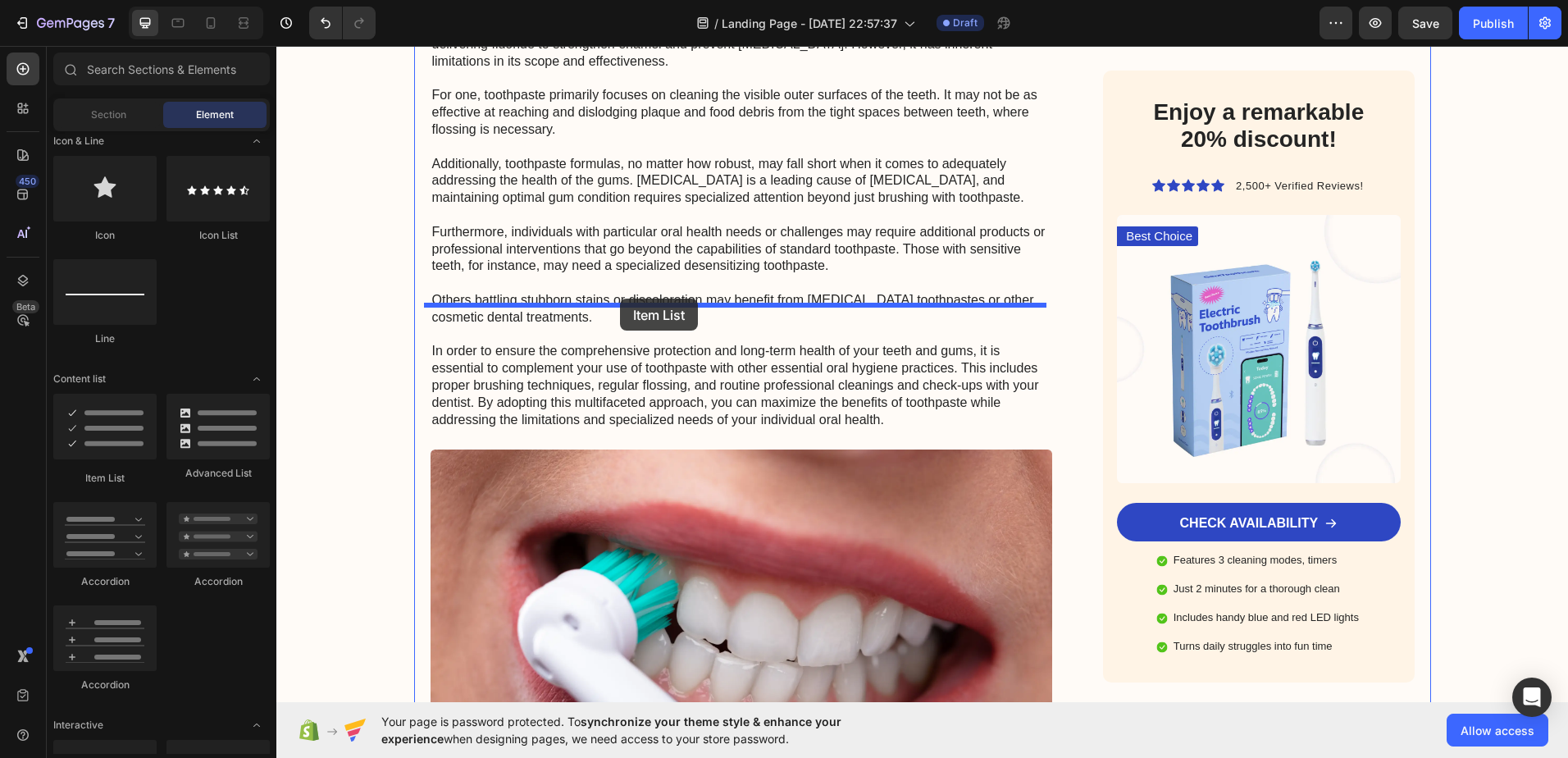
drag, startPoint x: 387, startPoint y: 477, endPoint x: 640, endPoint y: 300, distance: 308.8
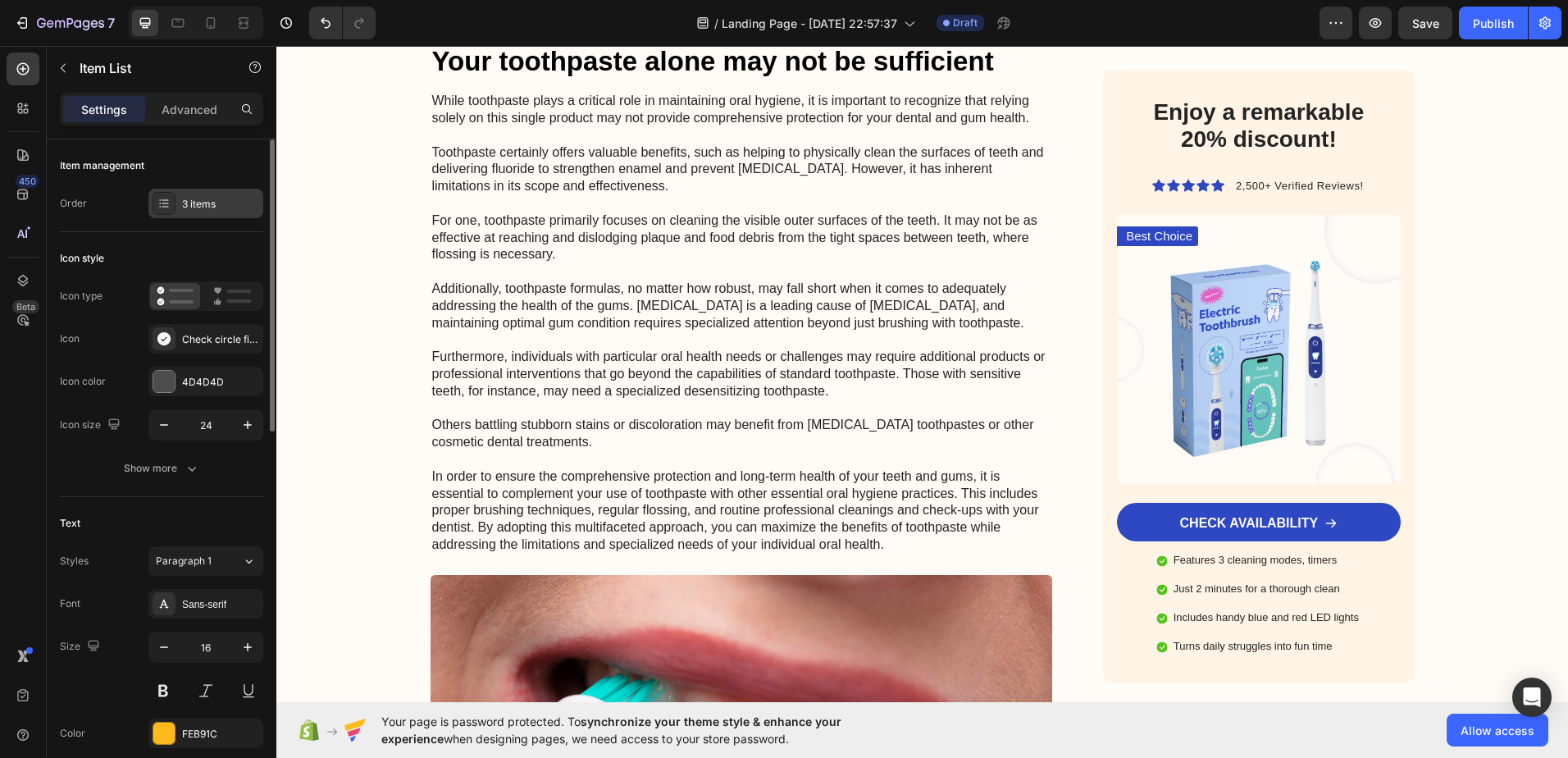
click at [210, 204] on div "3 items" at bounding box center [220, 204] width 77 height 15
click at [185, 497] on div "Item management Order 3 items" at bounding box center [162, 650] width 204 height 308
click at [188, 199] on div "3 items" at bounding box center [220, 204] width 77 height 15
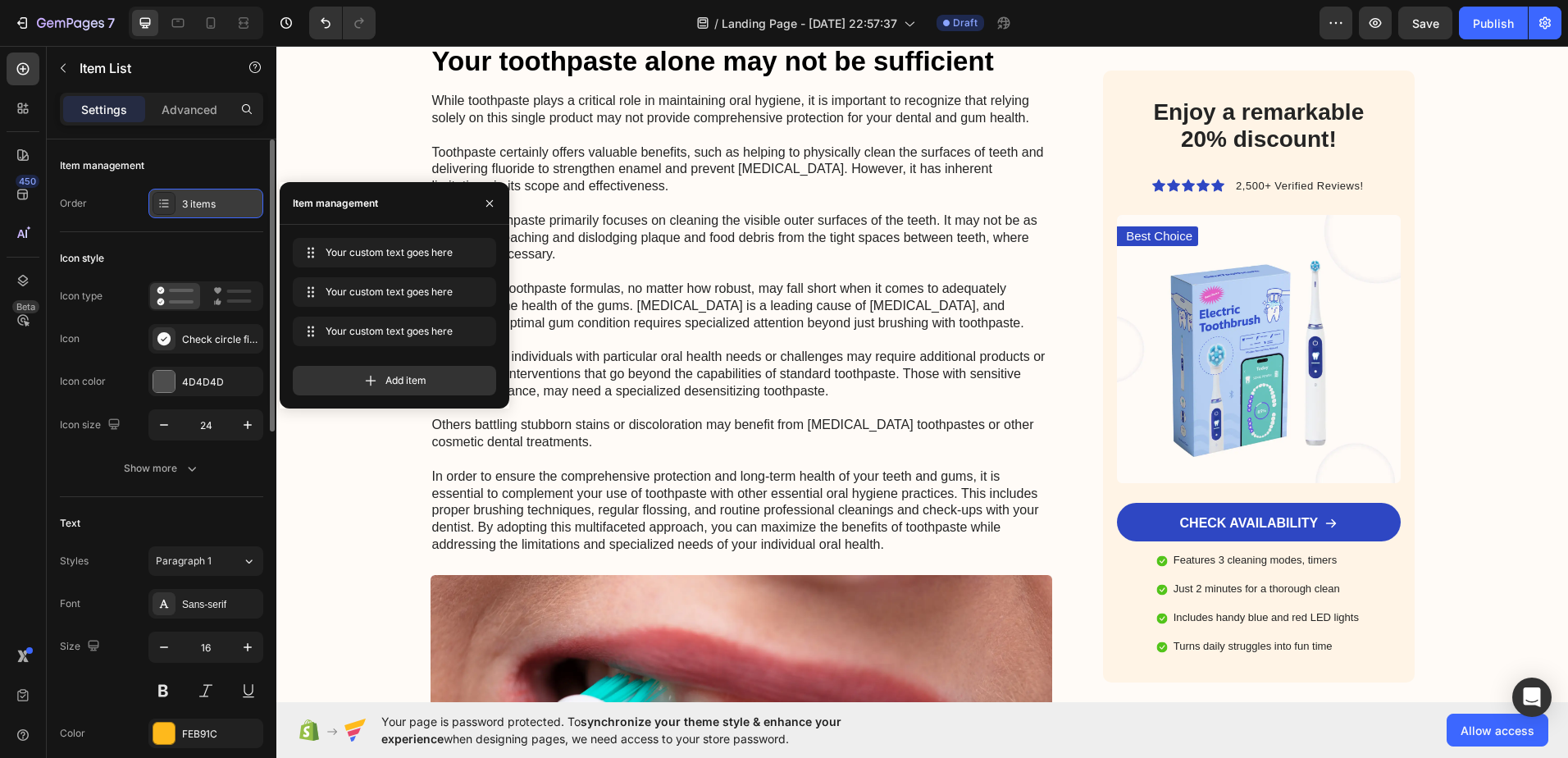
click at [189, 209] on div "3 items" at bounding box center [220, 204] width 77 height 15
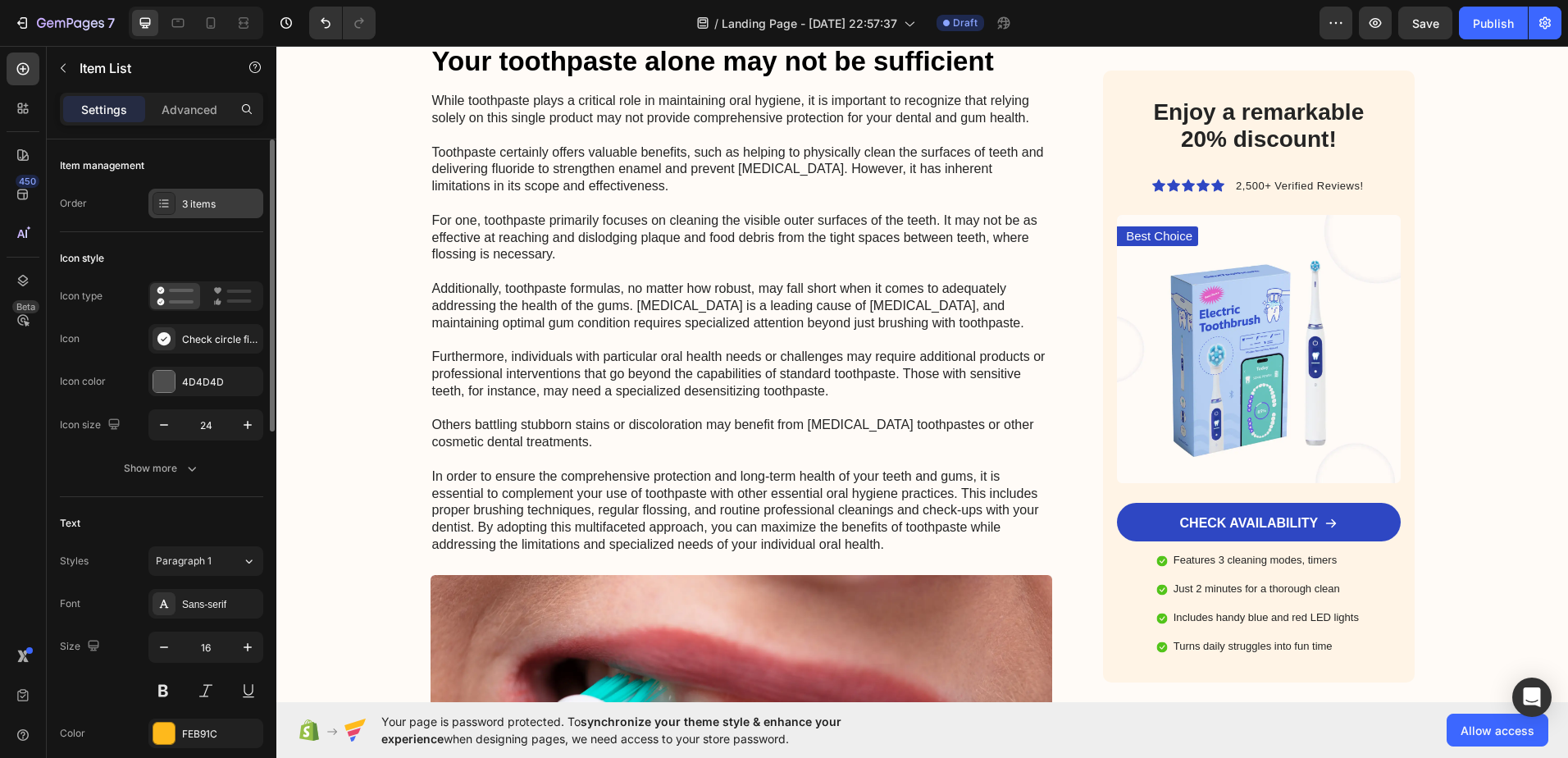
click at [189, 209] on div "3 items" at bounding box center [220, 204] width 77 height 15
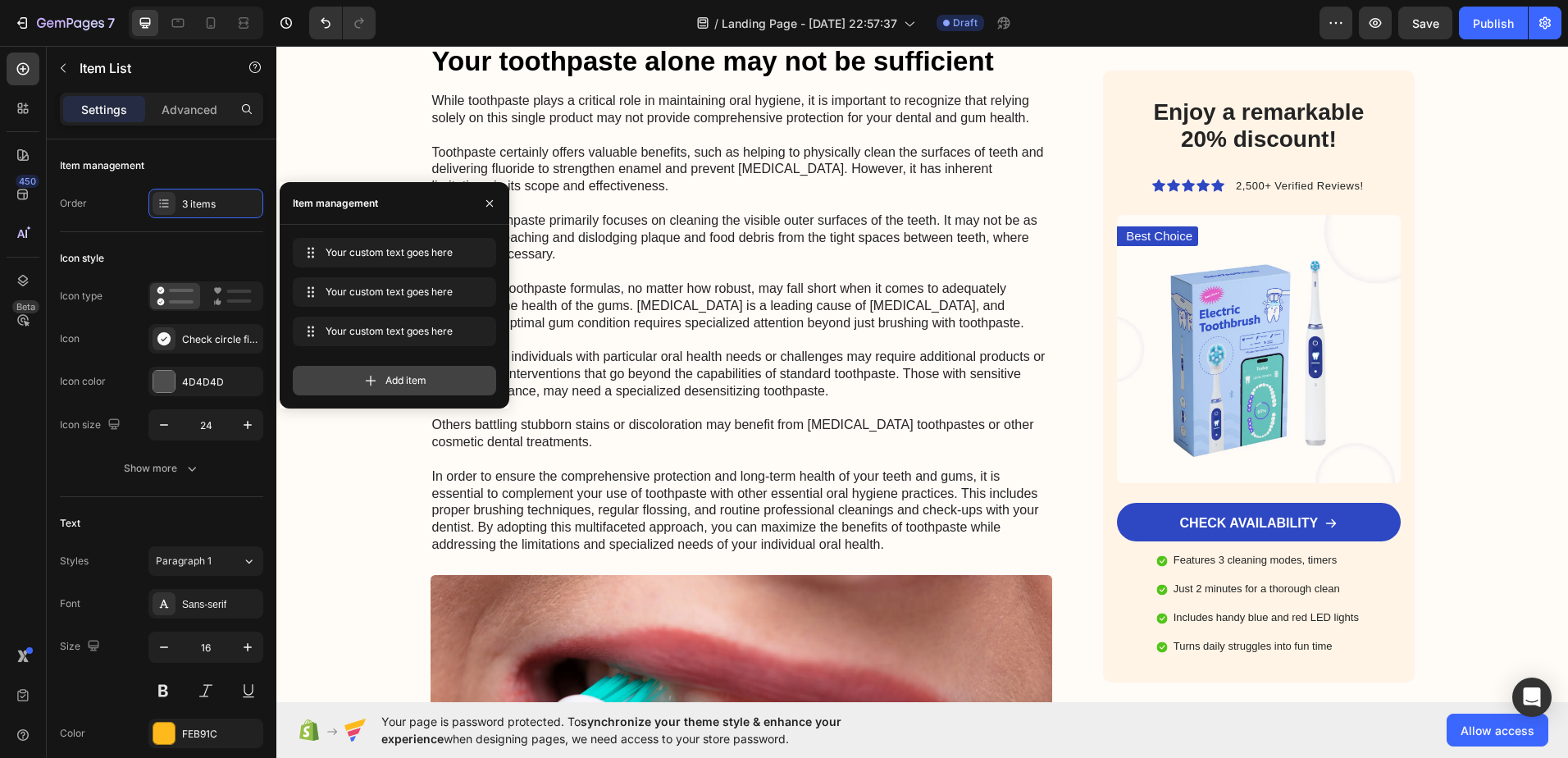
click at [389, 381] on span "Add item" at bounding box center [406, 380] width 41 height 15
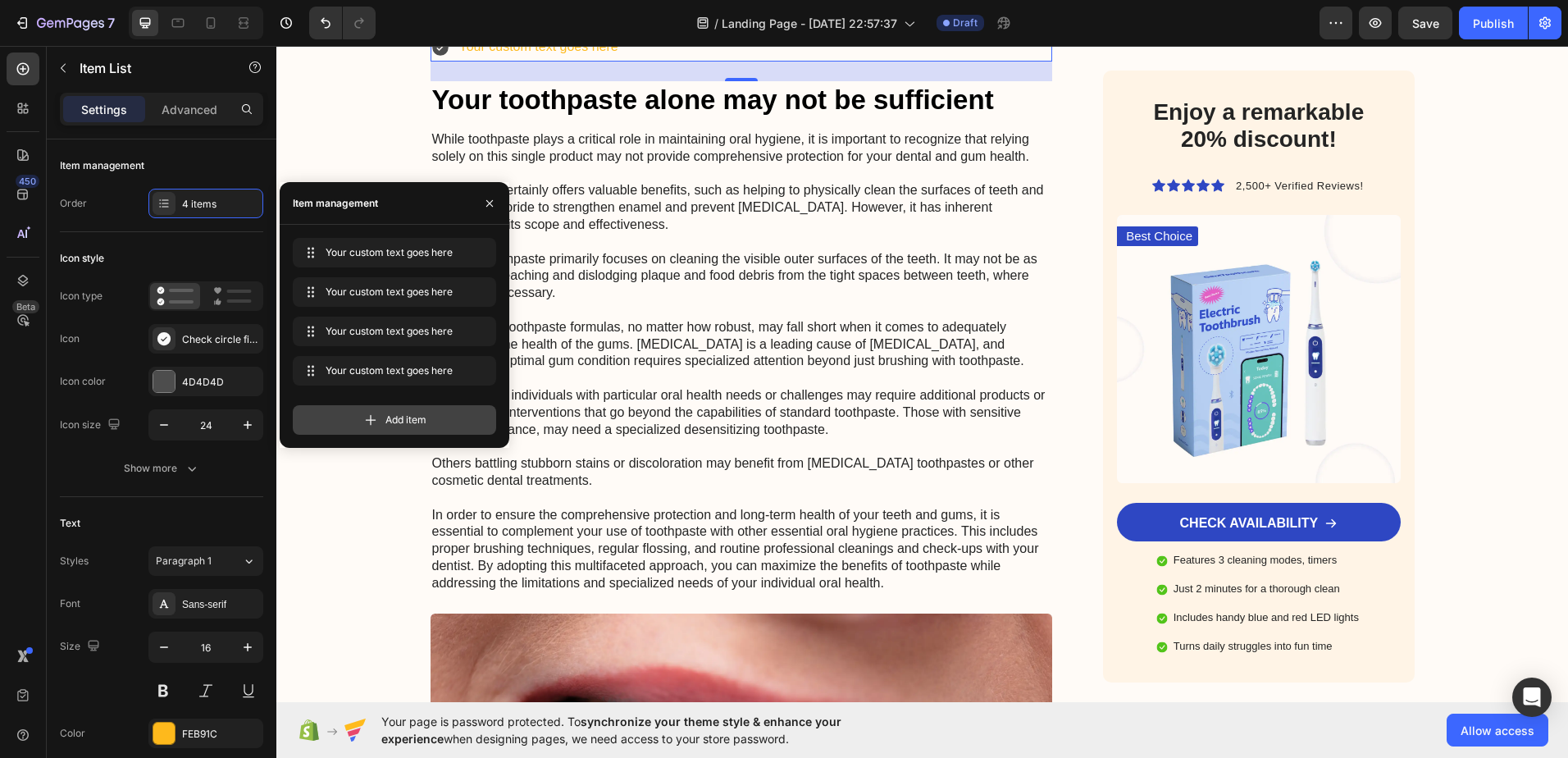
click at [386, 416] on span "Add item" at bounding box center [406, 419] width 41 height 15
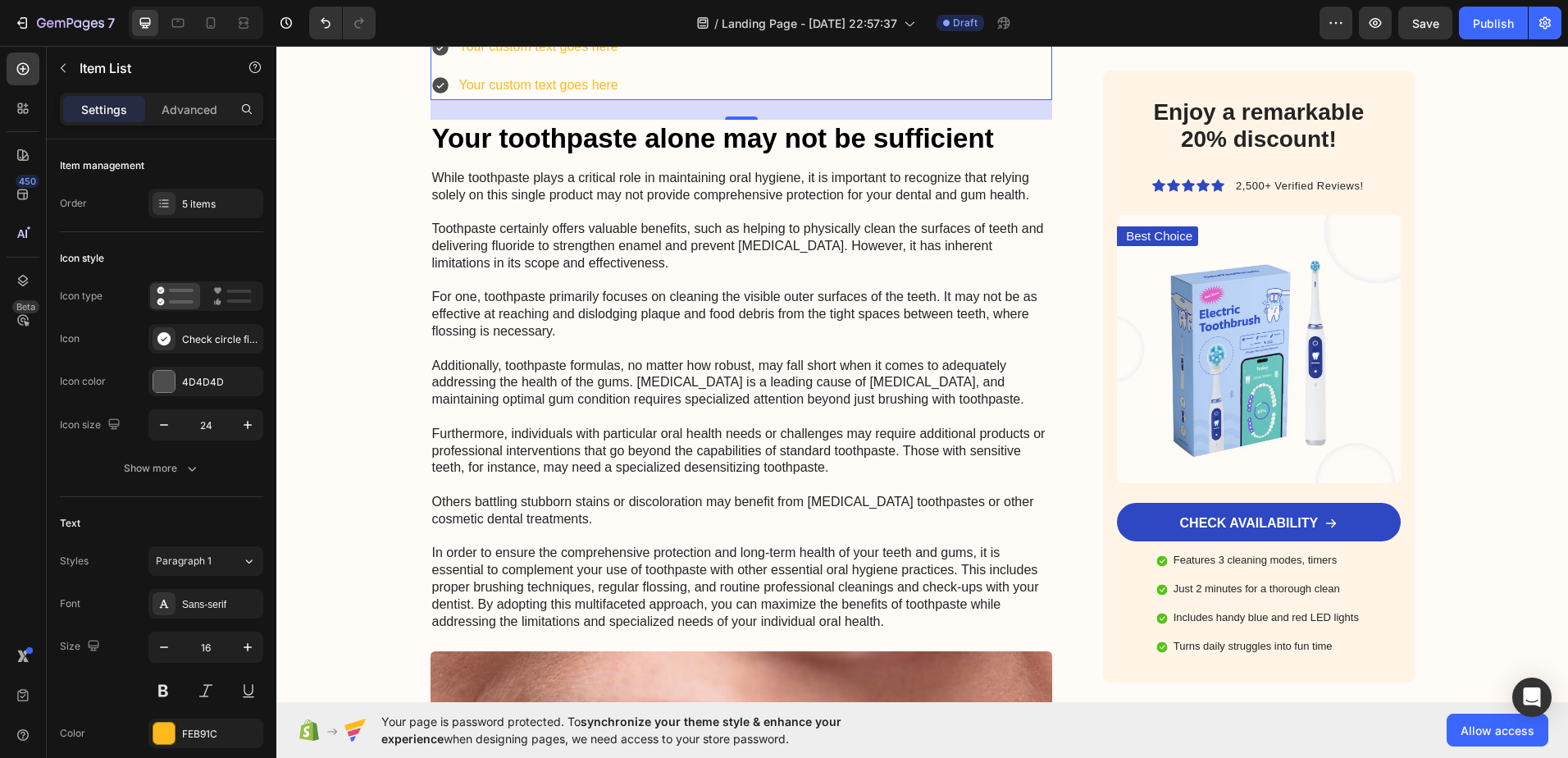
click at [656, 100] on div "Your custom text goes here Your custom text goes here Your custom text goes her…" at bounding box center [742, 9] width 623 height 182
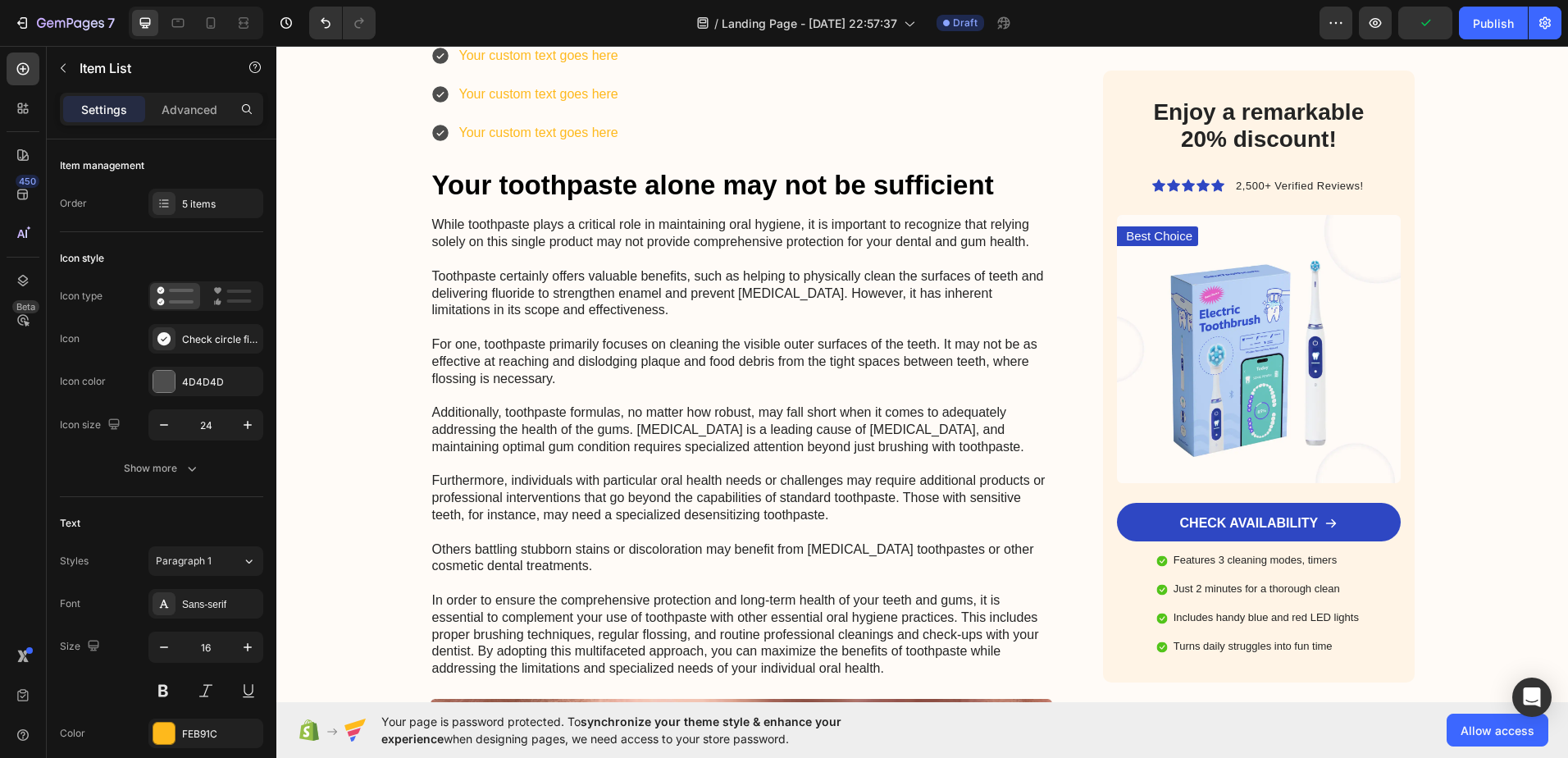
click at [552, 29] on p "Your custom text goes here" at bounding box center [755, 18] width 592 height 24
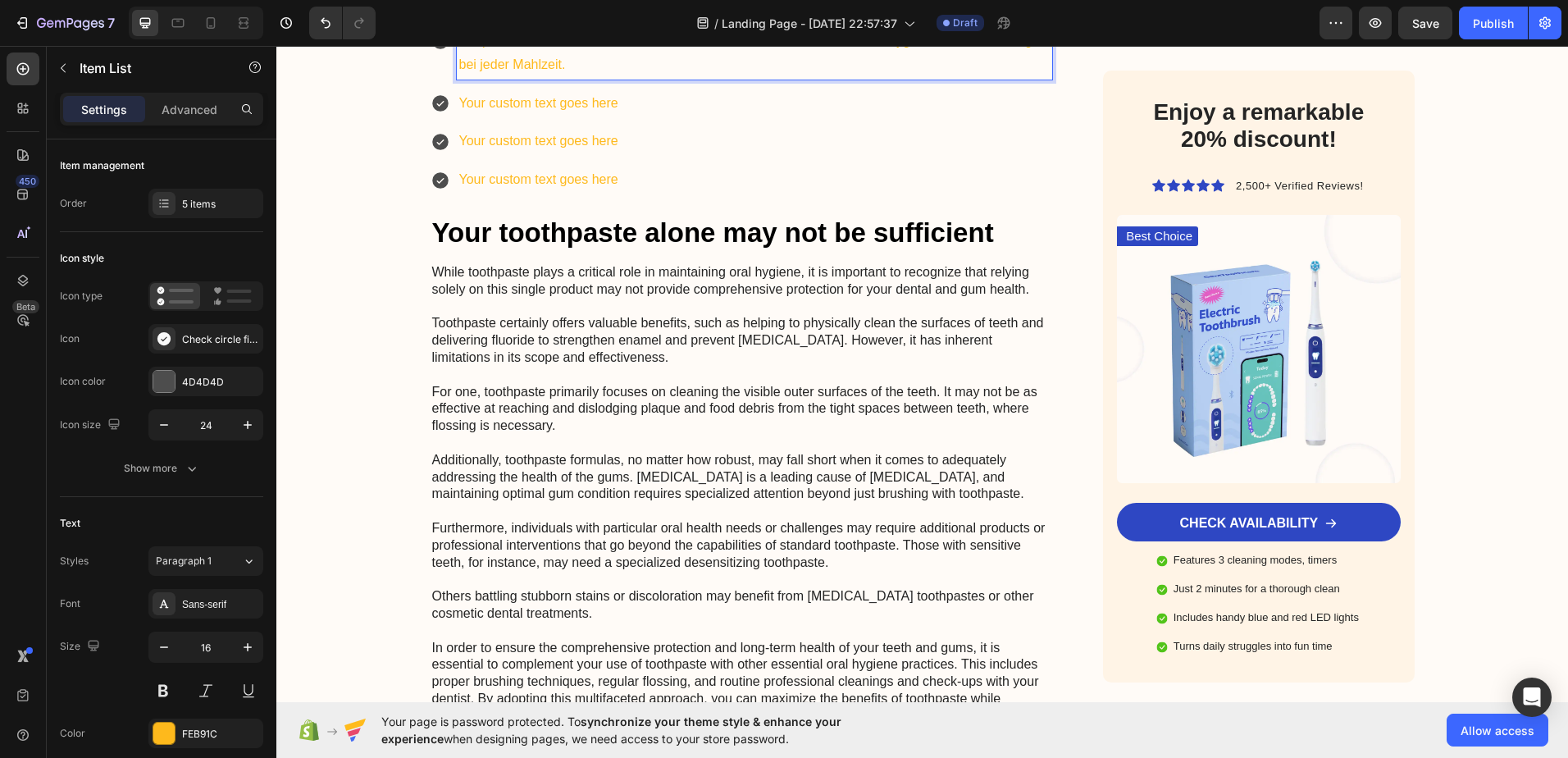
click at [517, 116] on p "Your custom text goes here" at bounding box center [755, 104] width 592 height 24
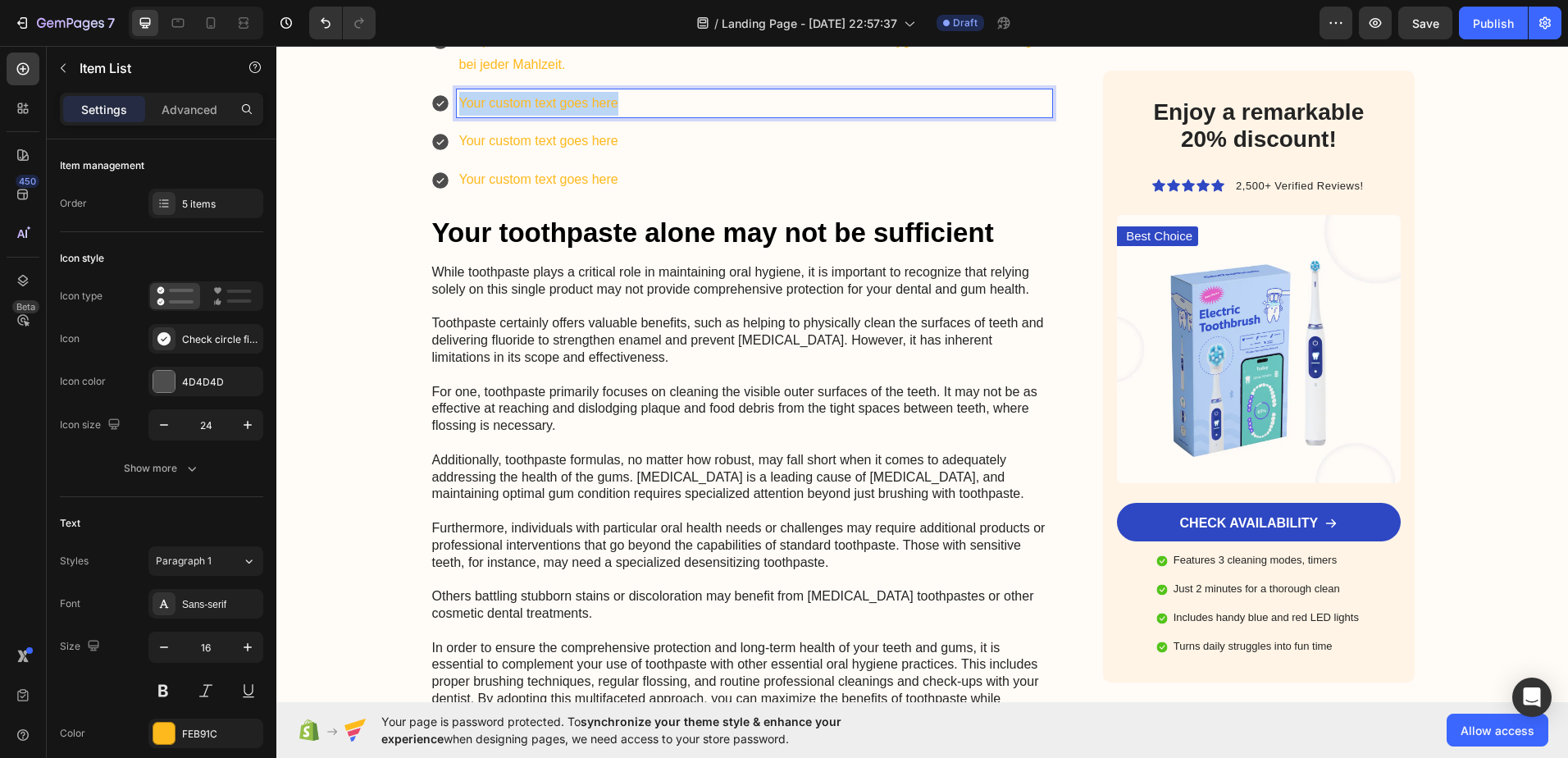
click at [517, 116] on p "Your custom text goes here" at bounding box center [755, 104] width 592 height 24
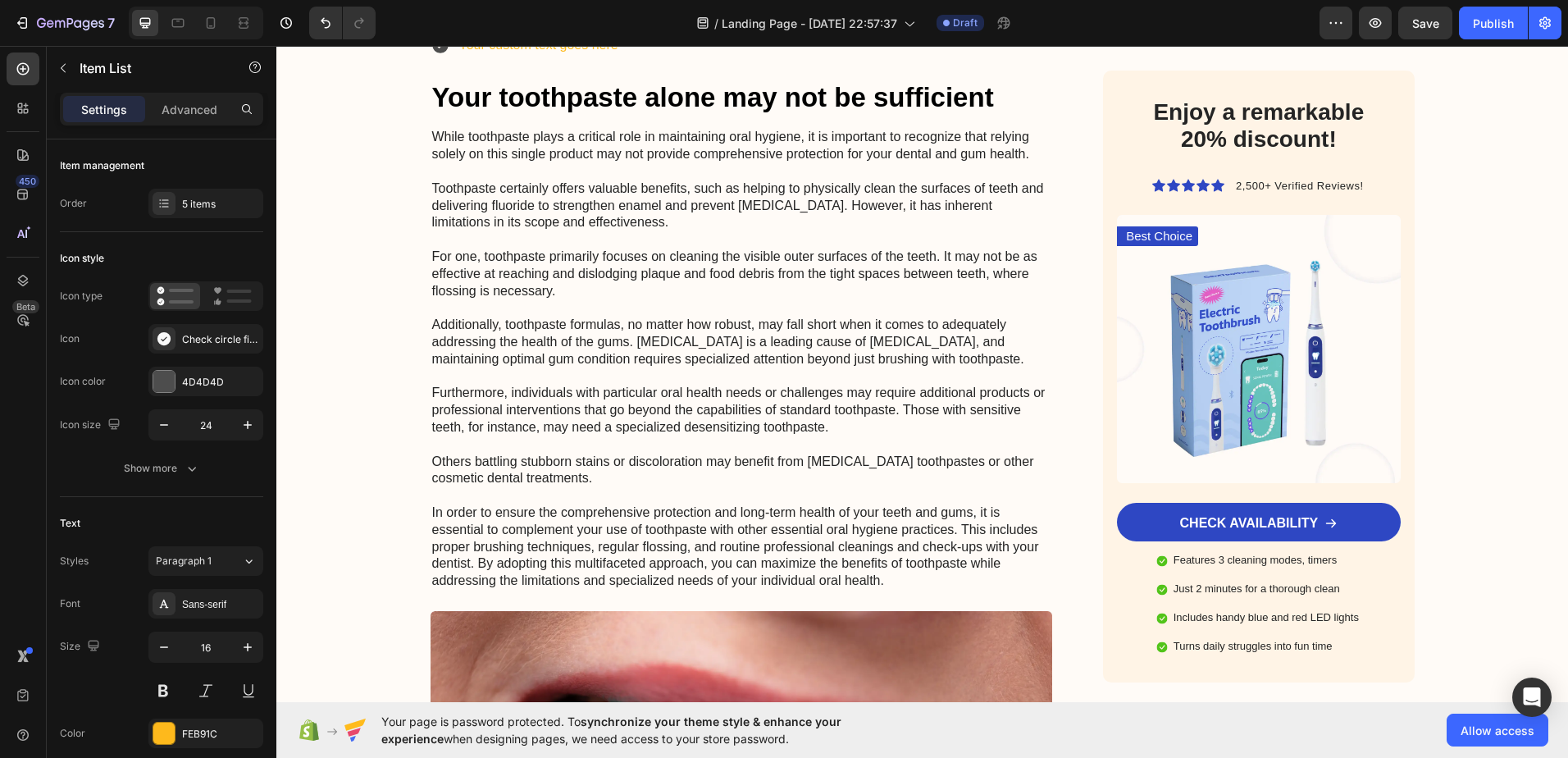
scroll to position [3443, 0]
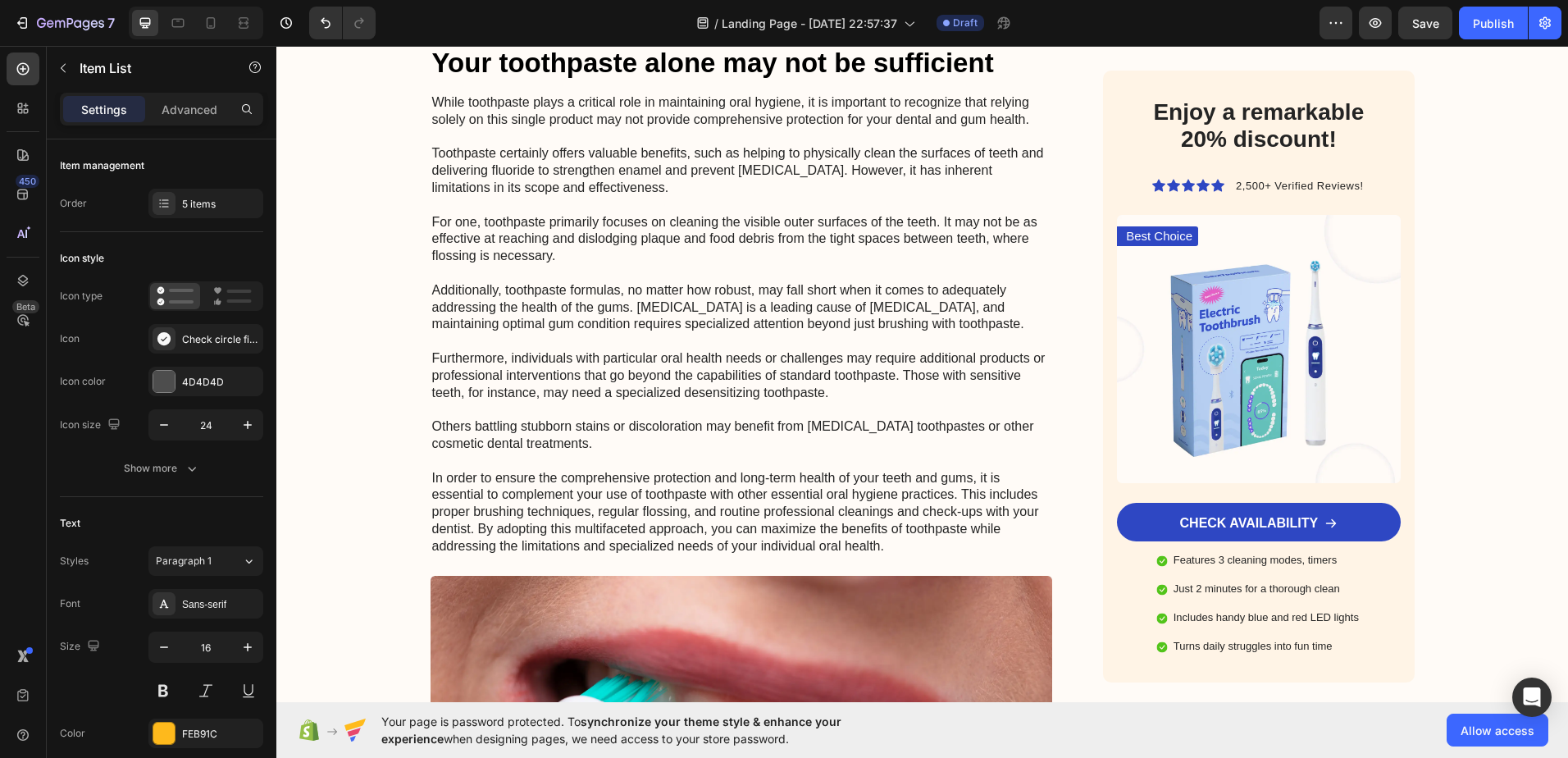
scroll to position [3526, 0]
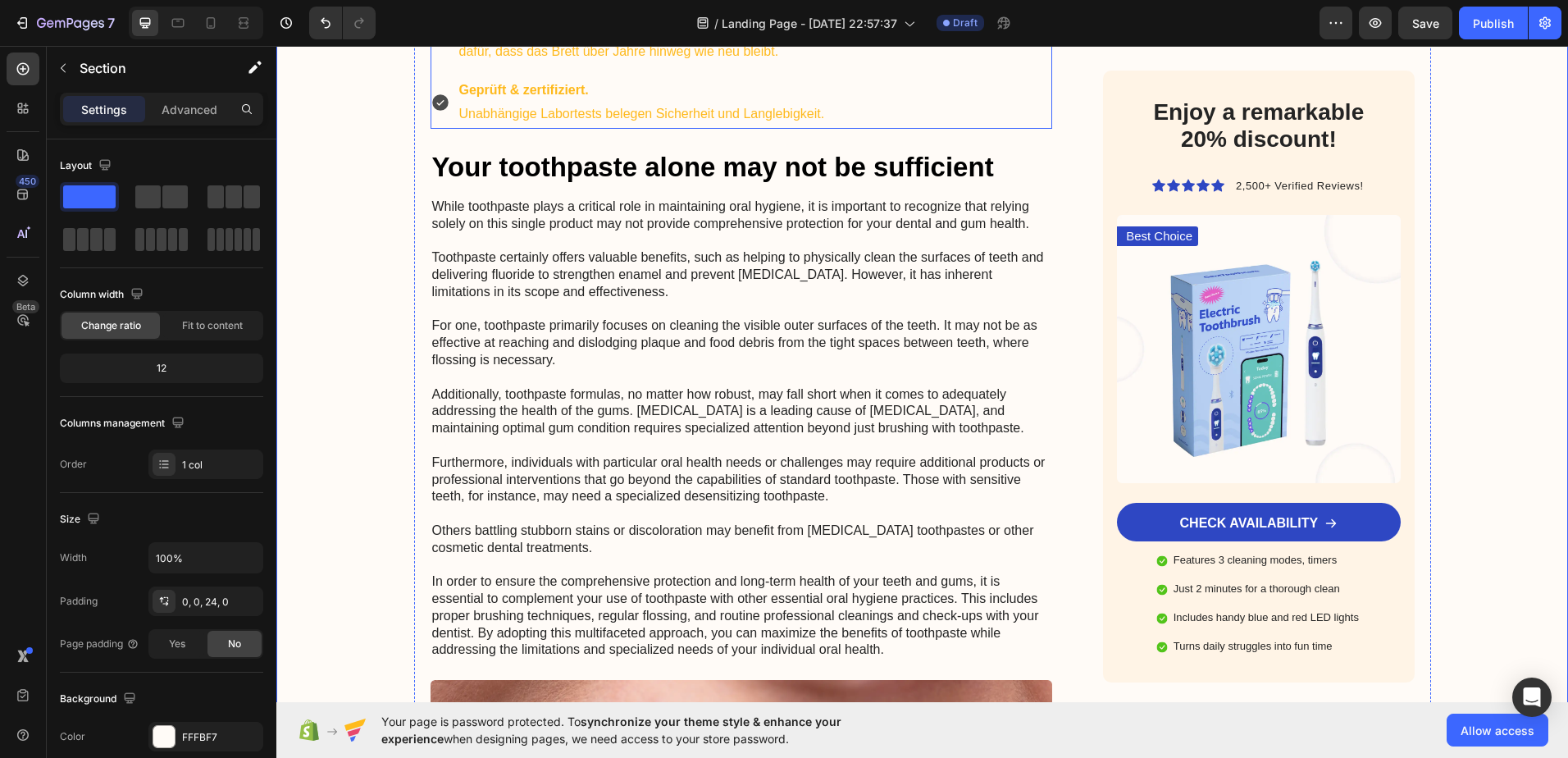
scroll to position [3361, 0]
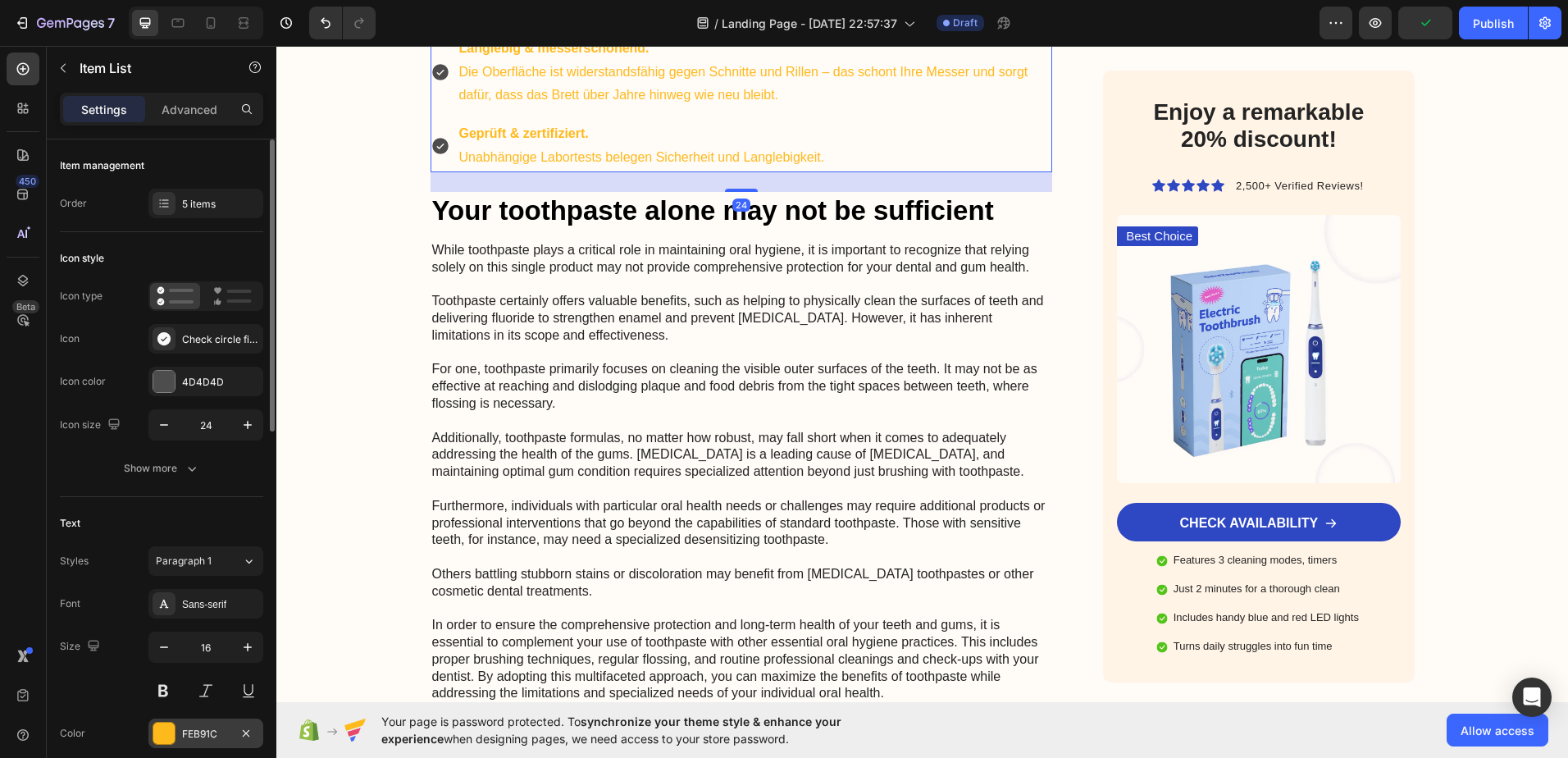
click at [192, 731] on div "FEB91C" at bounding box center [206, 734] width 48 height 15
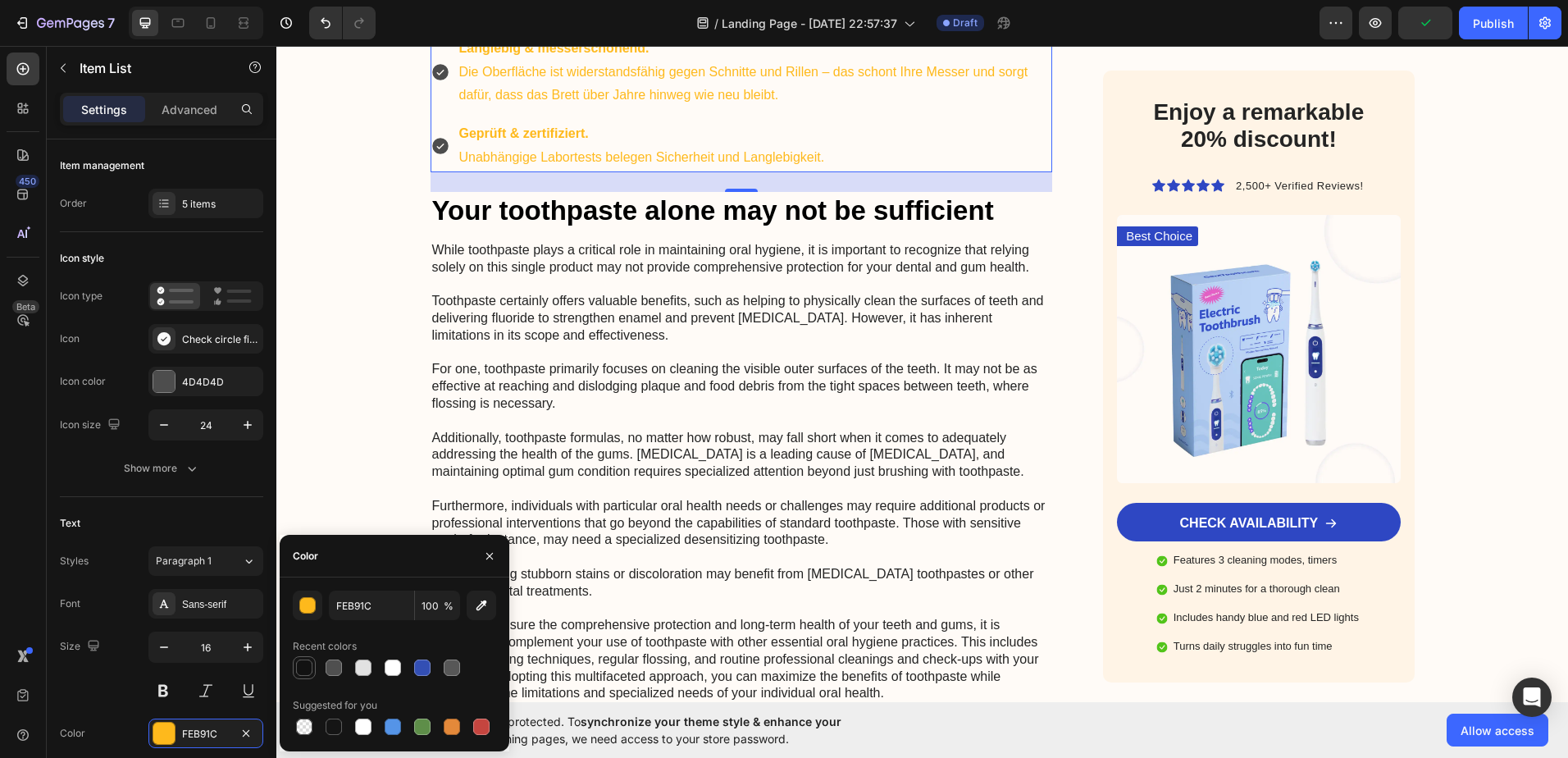
click at [307, 664] on div at bounding box center [304, 667] width 17 height 17
type input "121212"
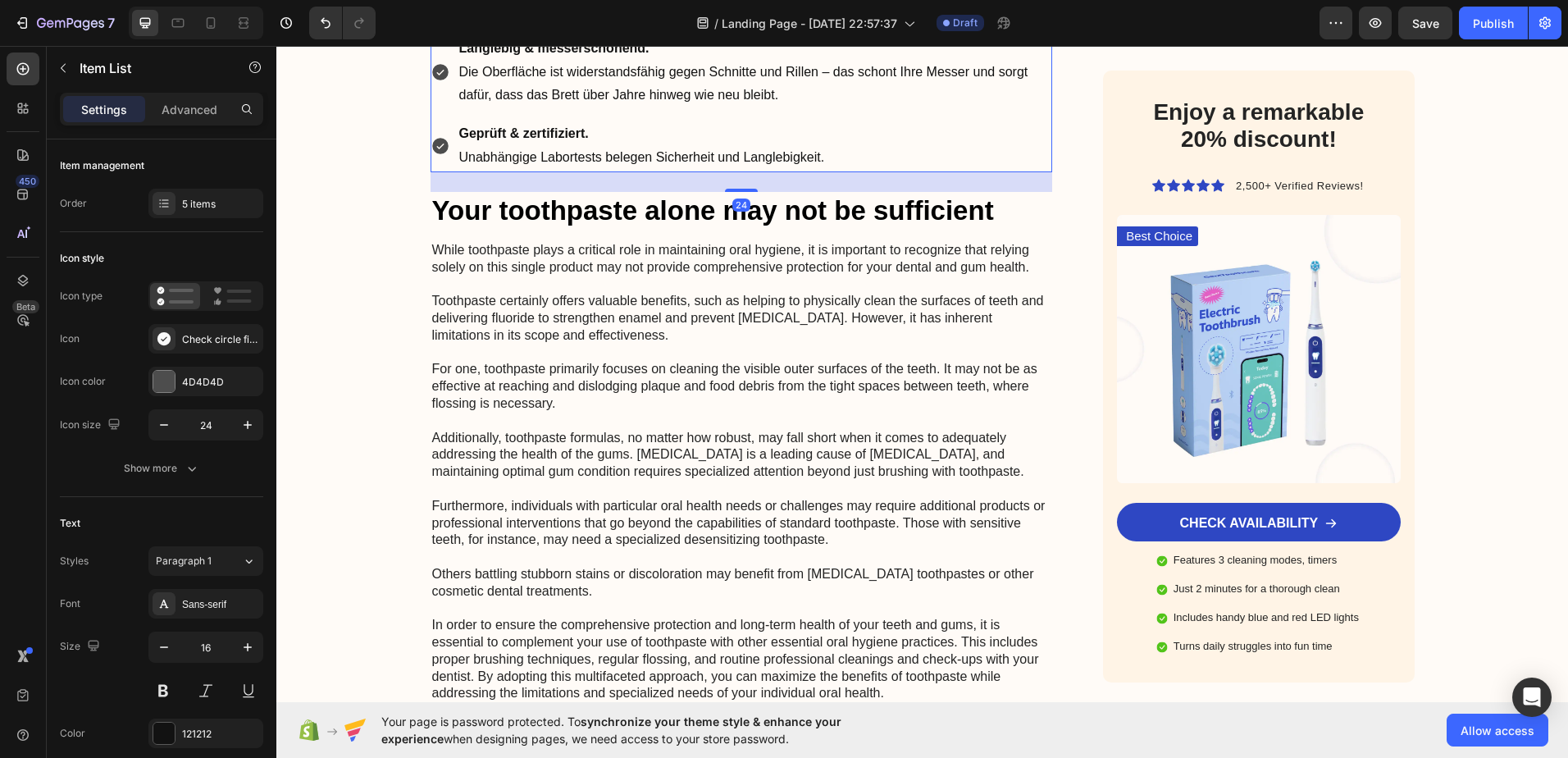
click at [163, 383] on div at bounding box center [165, 382] width 22 height 22
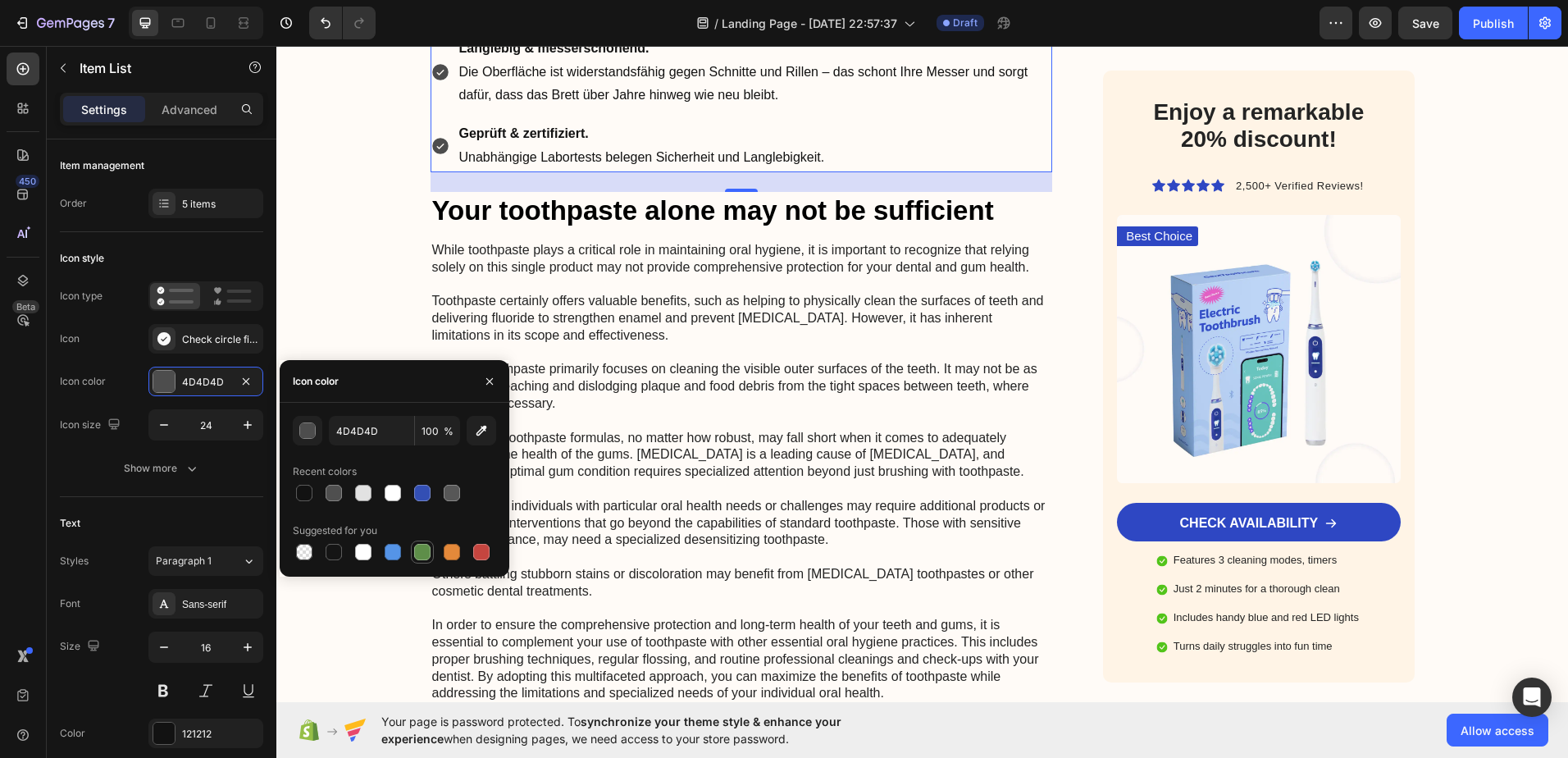
click at [420, 545] on div at bounding box center [422, 551] width 17 height 17
click at [306, 433] on div "button" at bounding box center [308, 431] width 17 height 17
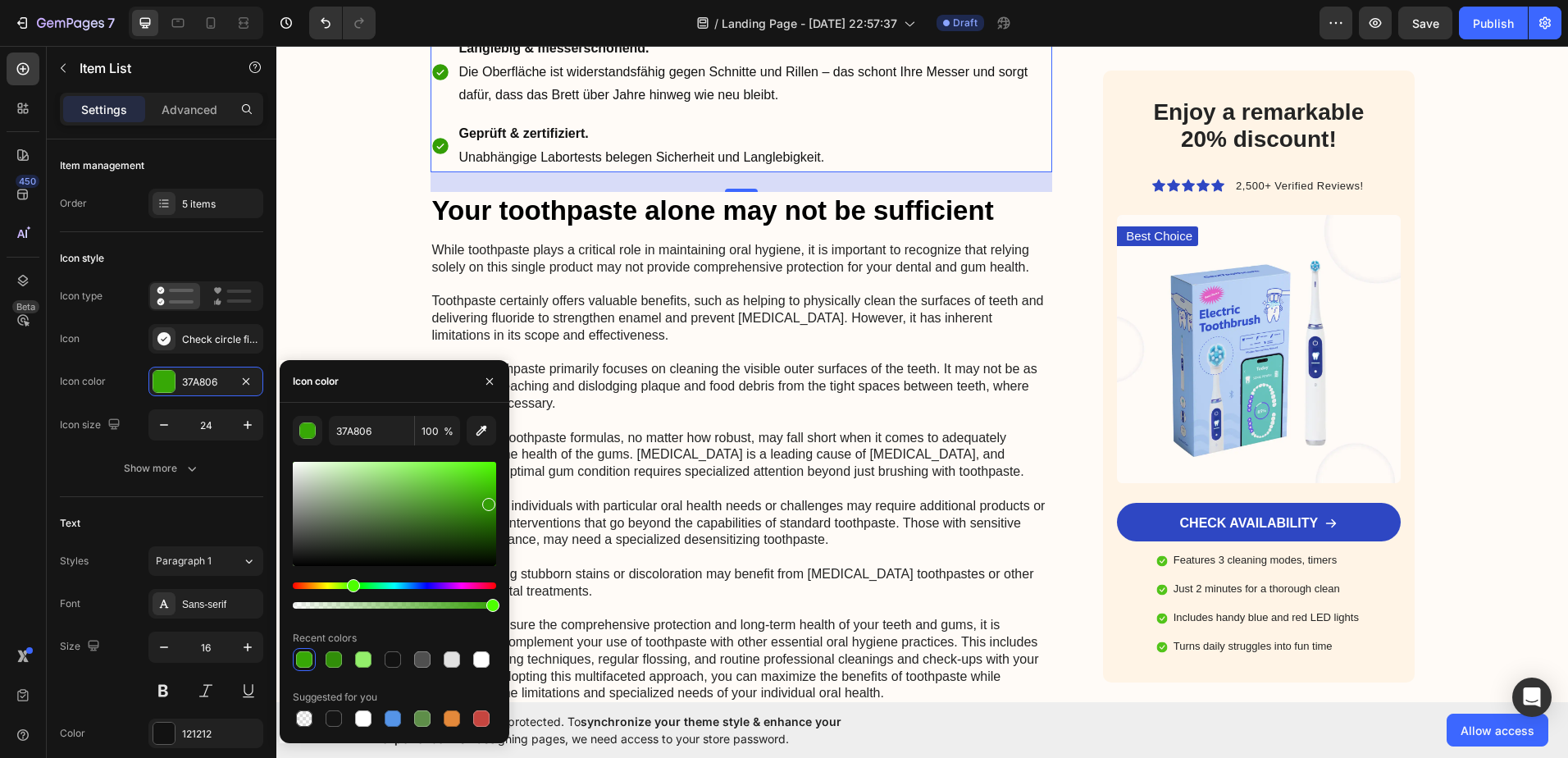
type input "349E07"
drag, startPoint x: 395, startPoint y: 512, endPoint x: 488, endPoint y: 501, distance: 93.6
click at [488, 501] on div at bounding box center [488, 503] width 13 height 13
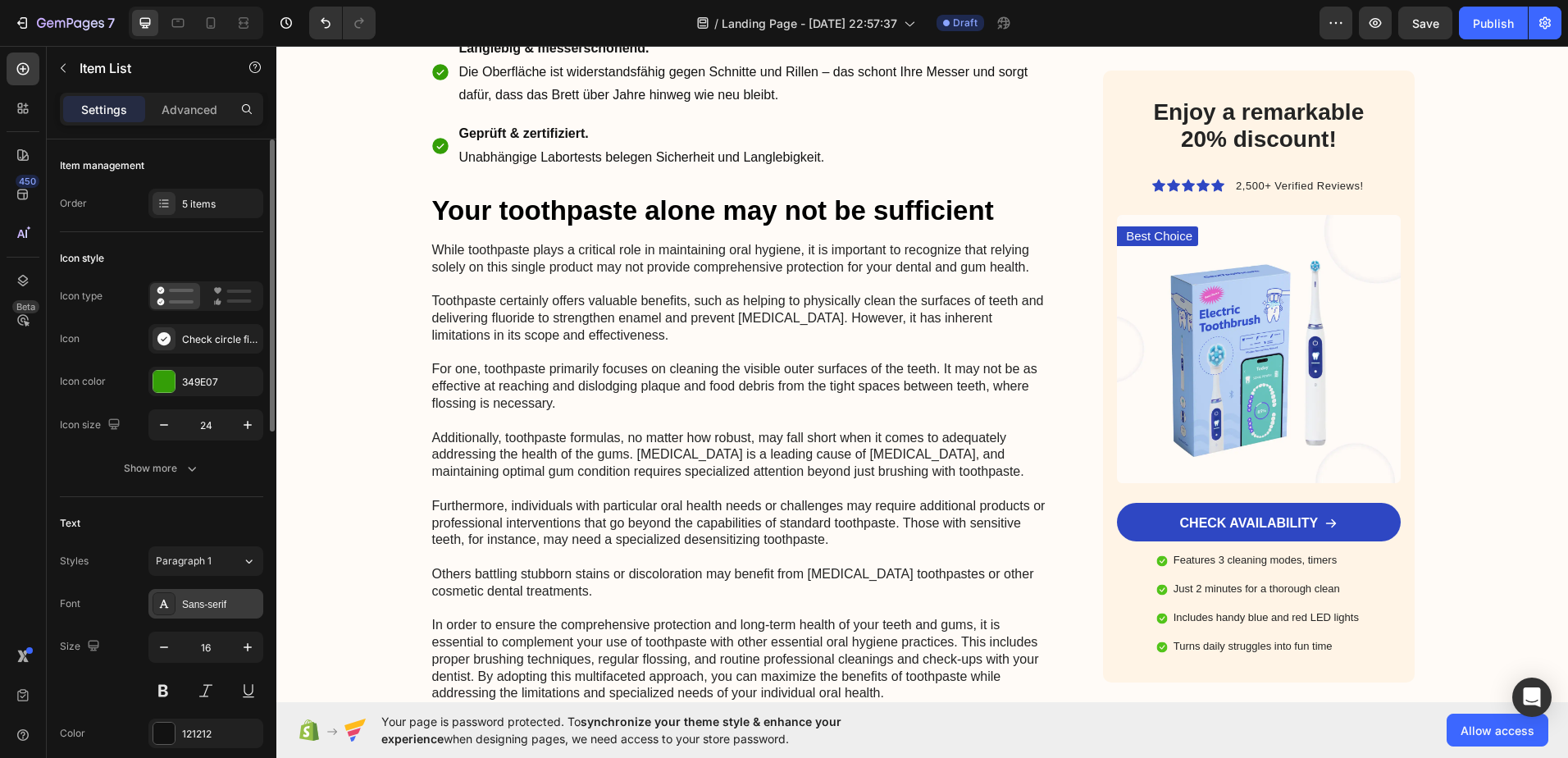
click at [199, 597] on div "Sans-serif" at bounding box center [220, 604] width 77 height 15
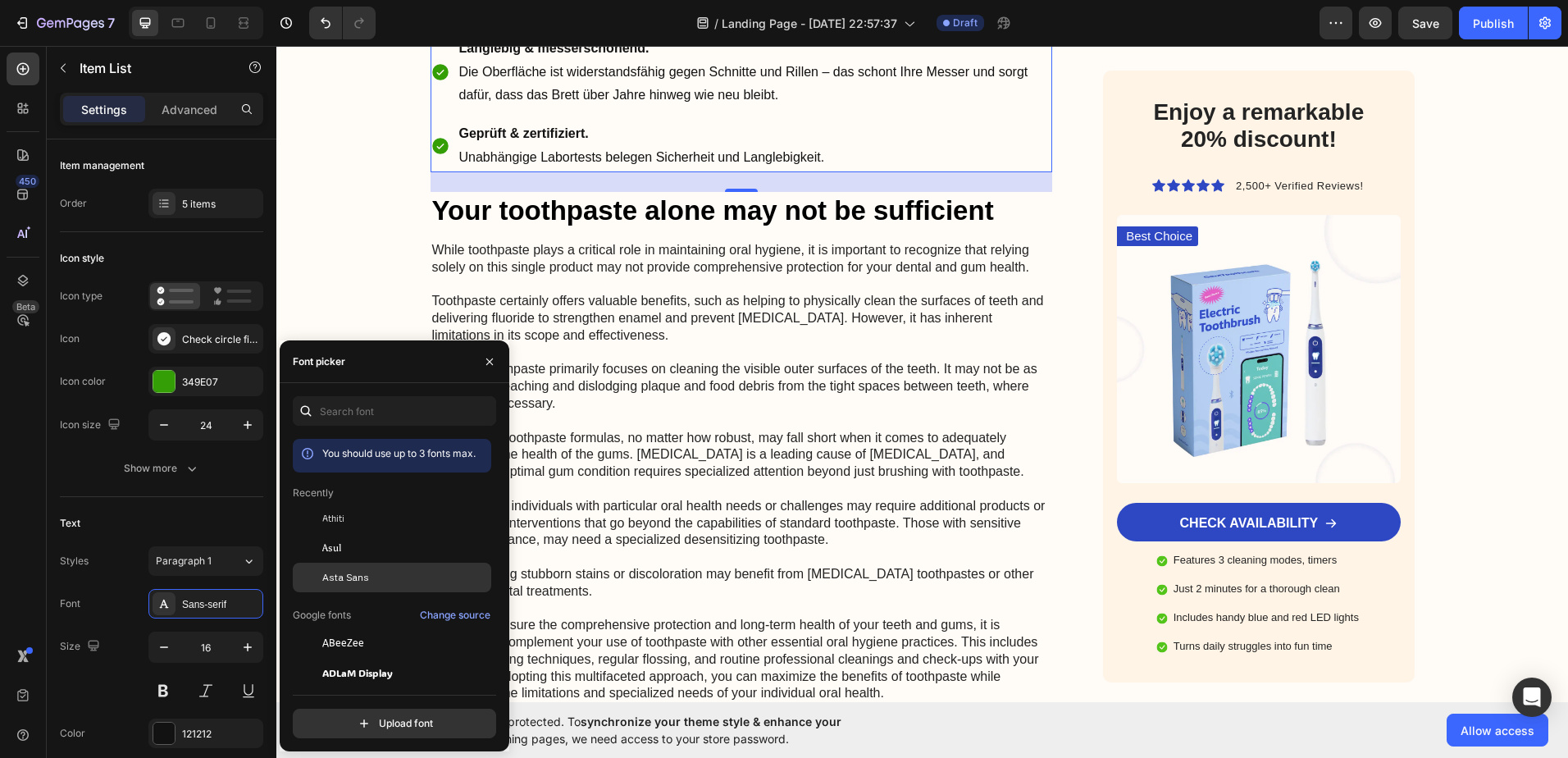
click at [352, 573] on span "Asta Sans" at bounding box center [346, 577] width 47 height 15
click at [249, 652] on icon "button" at bounding box center [248, 646] width 17 height 17
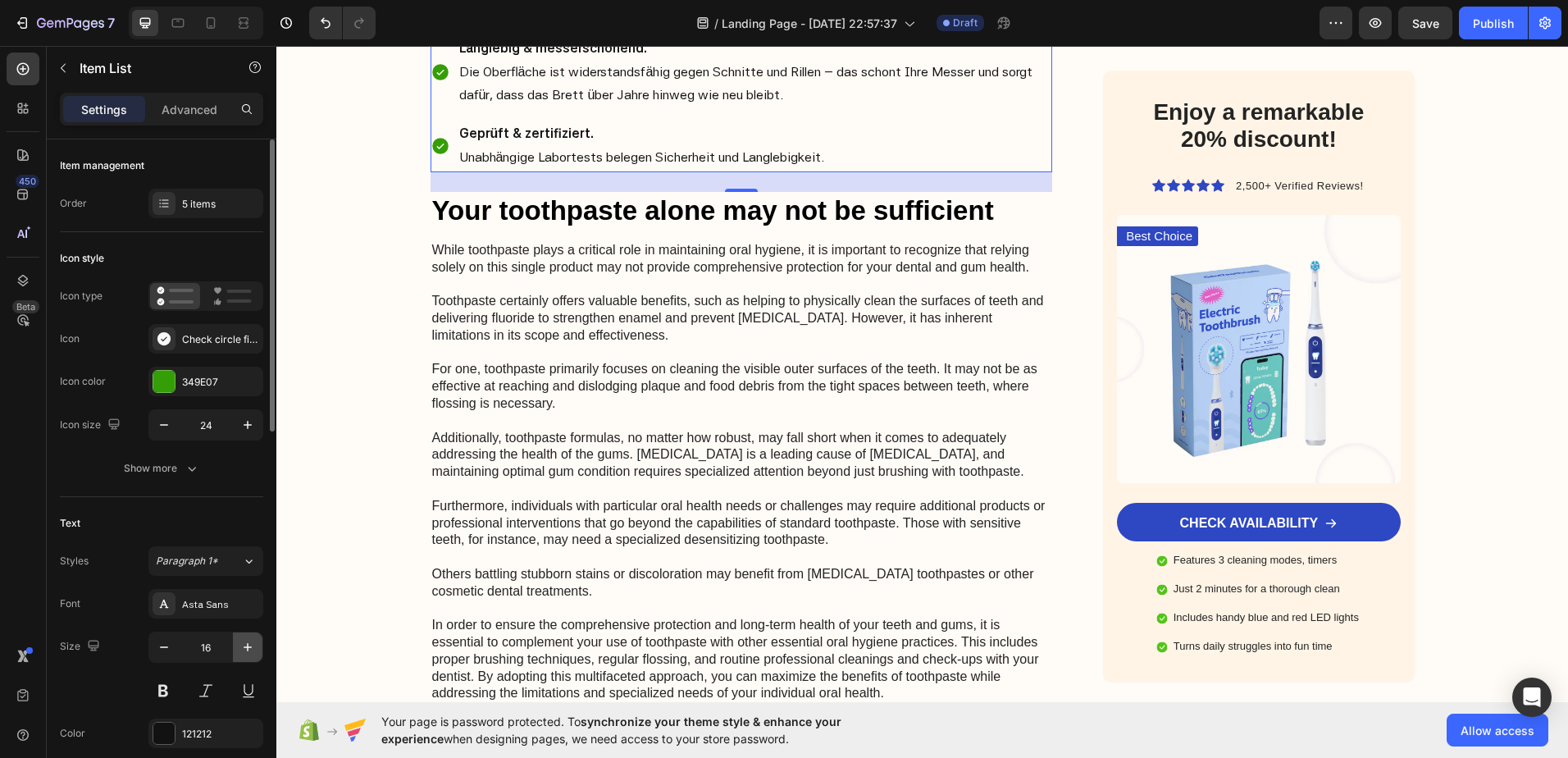
click at [249, 652] on icon "button" at bounding box center [248, 646] width 17 height 17
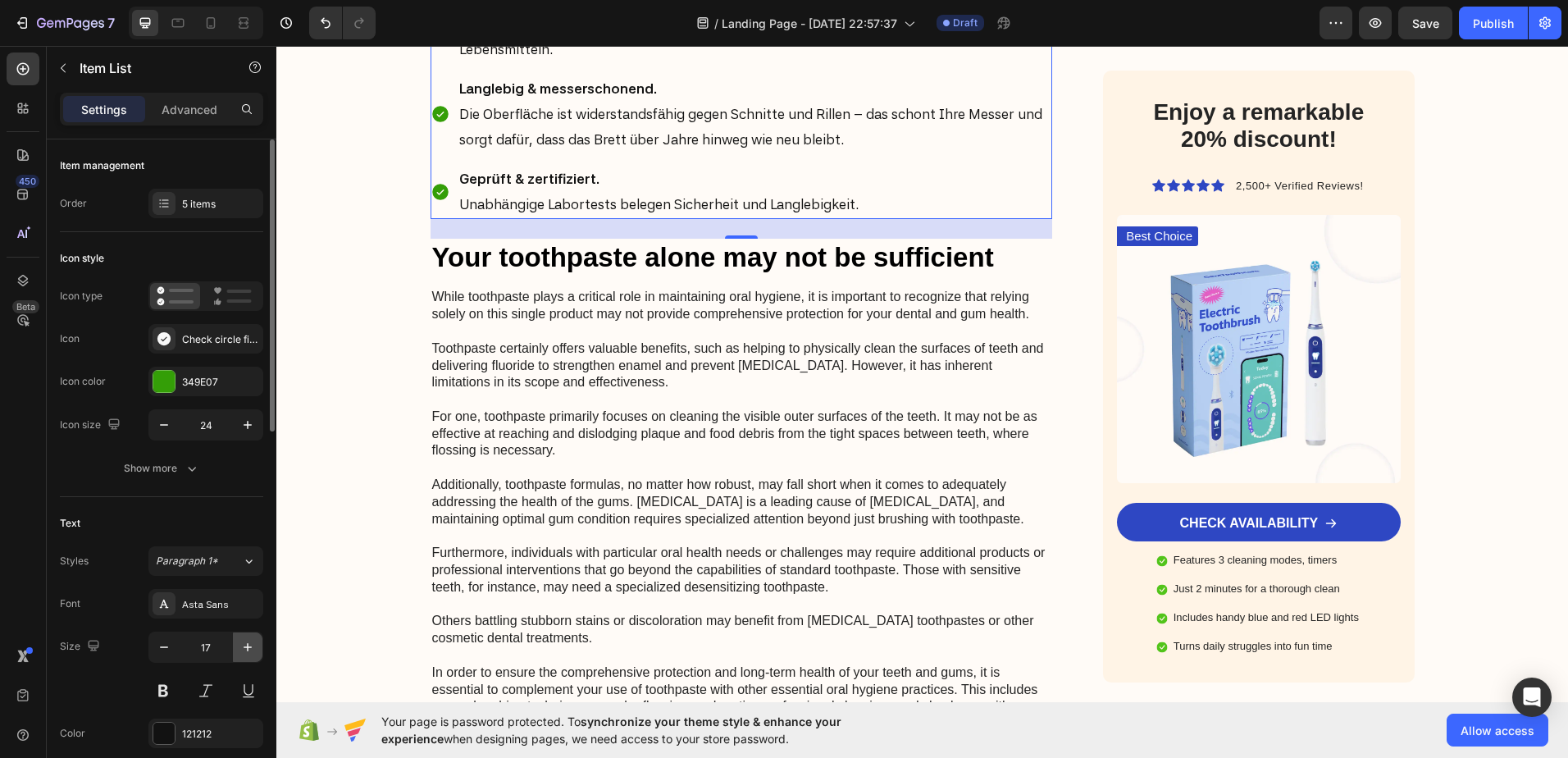
type input "18"
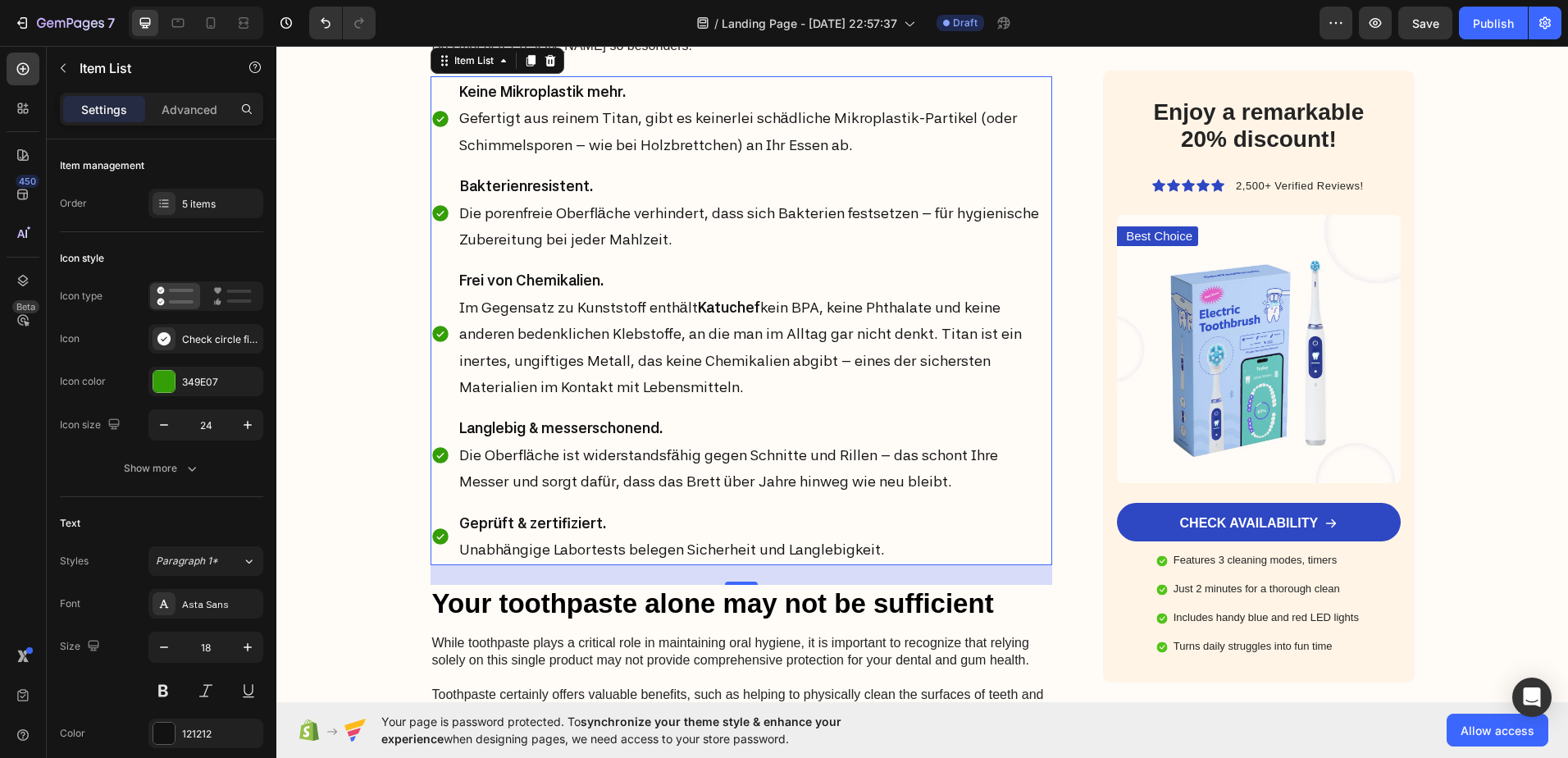
scroll to position [3034, 0]
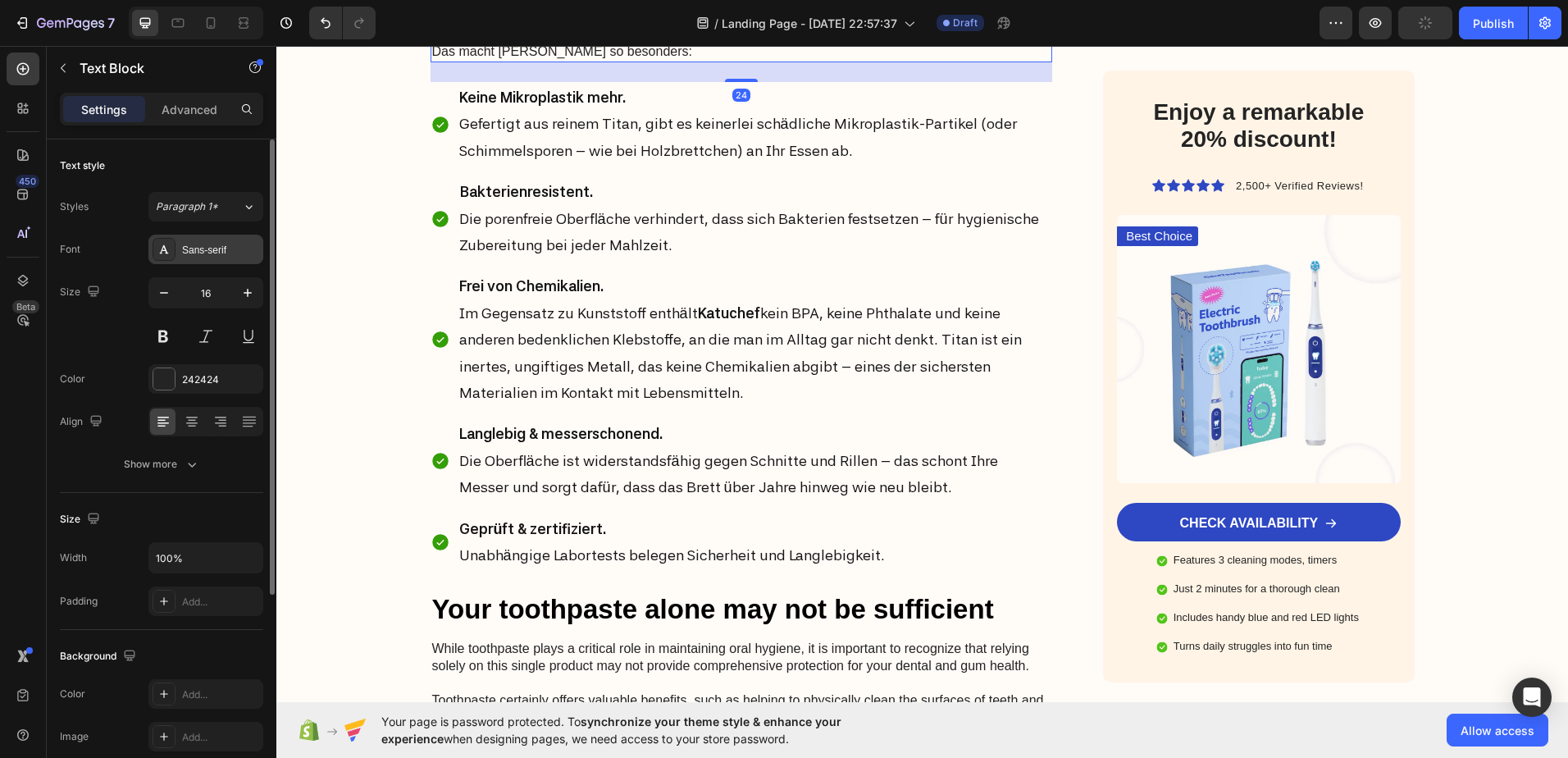
click at [214, 243] on div "Sans-serif" at bounding box center [220, 250] width 77 height 15
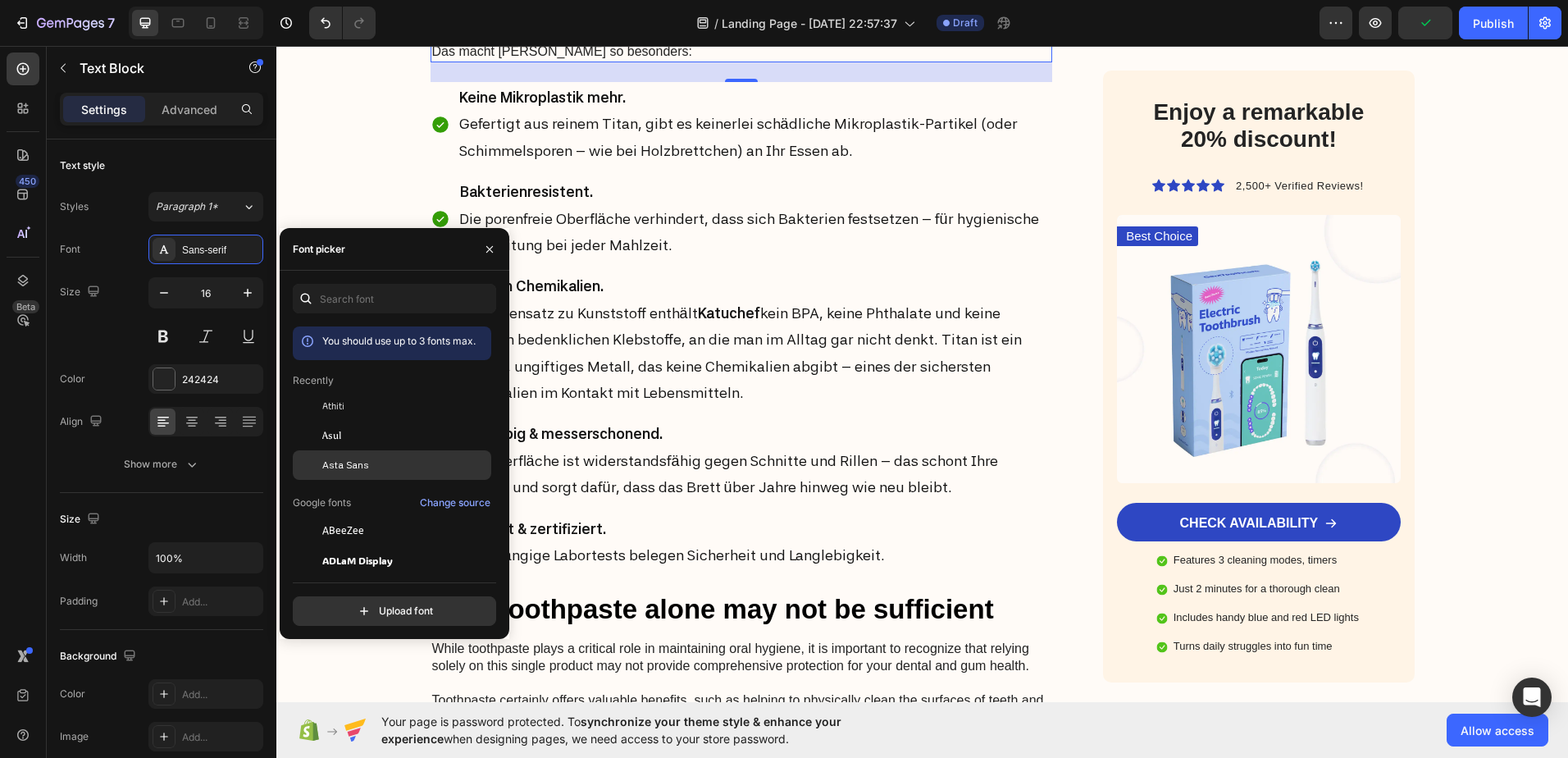
click at [339, 461] on span "Asta Sans" at bounding box center [346, 464] width 47 height 15
click at [243, 295] on icon "button" at bounding box center [248, 293] width 17 height 17
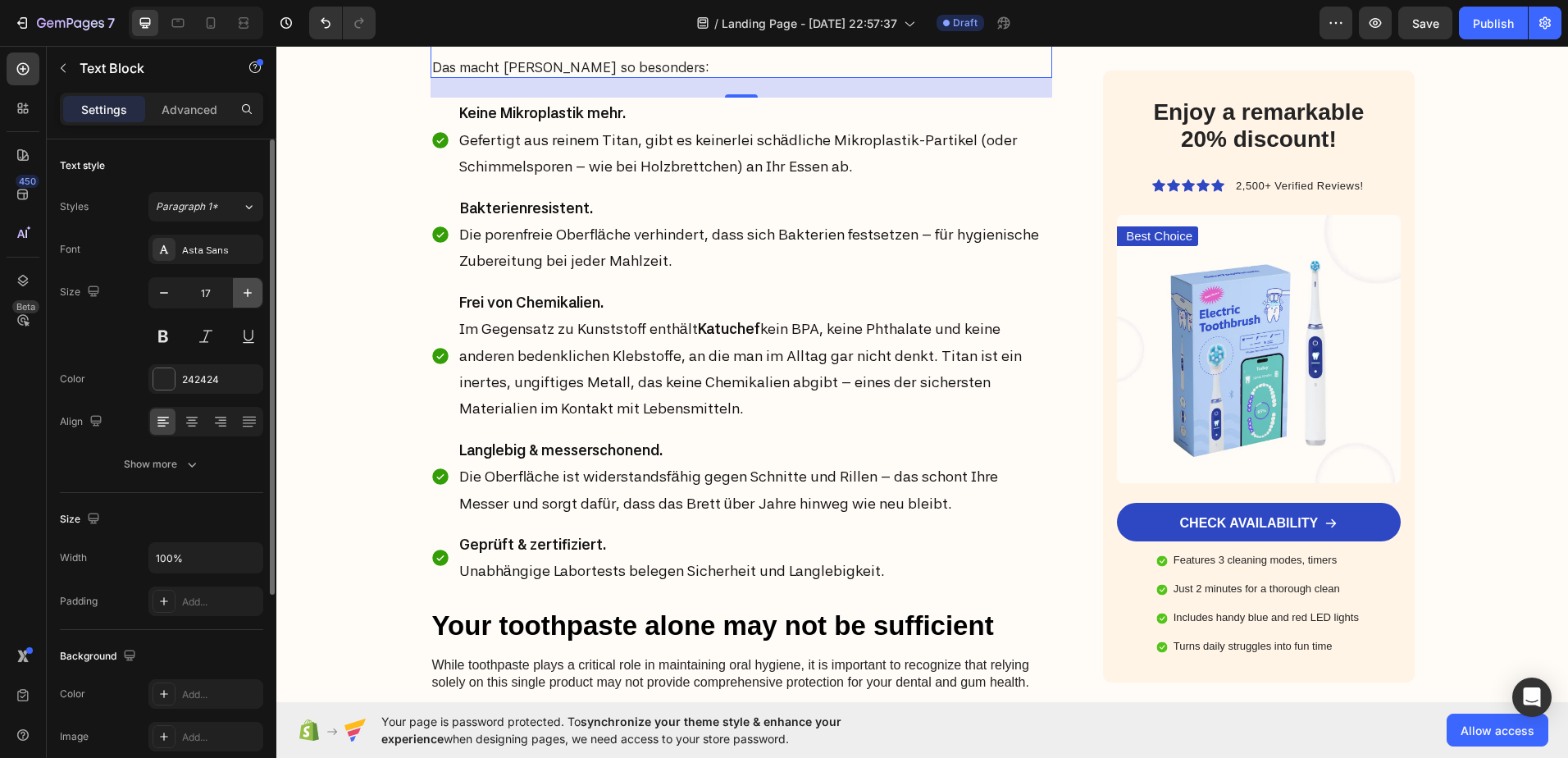
type input "18"
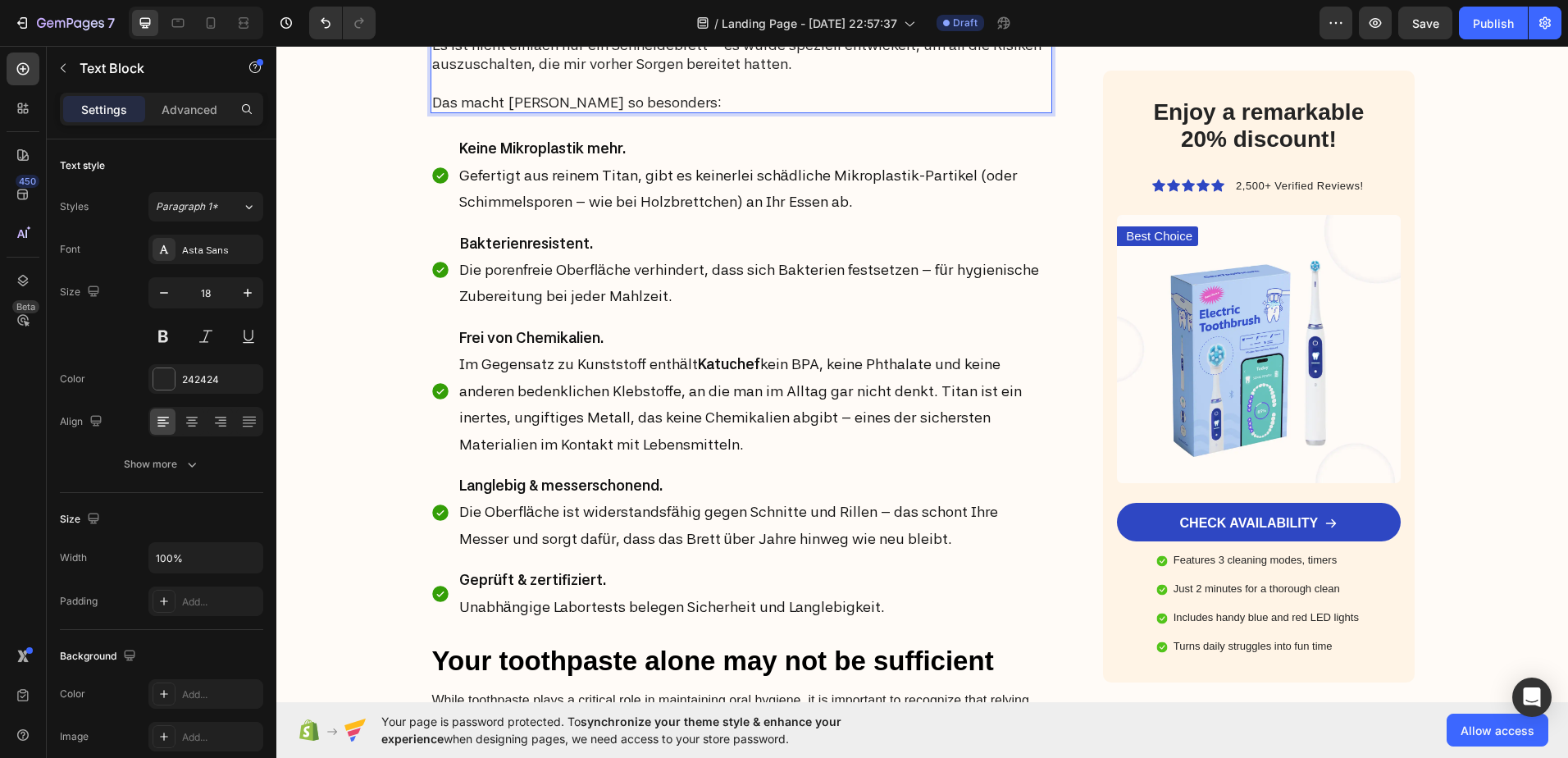
drag, startPoint x: 907, startPoint y: 431, endPoint x: 1002, endPoint y: 433, distance: 95.0
click at [878, 73] on p "Es ist nicht einfach nur ein Schneidebrett – es wurde speziell entwickelt, um a…" at bounding box center [741, 54] width 619 height 38
click at [831, 73] on p "Es ist nicht einfach nur ein Schneidebrett – es wurde speziell entwickelt, um a…" at bounding box center [741, 54] width 619 height 38
drag, startPoint x: 831, startPoint y: 429, endPoint x: 522, endPoint y: 459, distance: 310.5
click at [522, 73] on p "Es ist nicht einfach nur ein Schneidebrett – es wurde speziell entwickelt, um a…" at bounding box center [741, 54] width 619 height 38
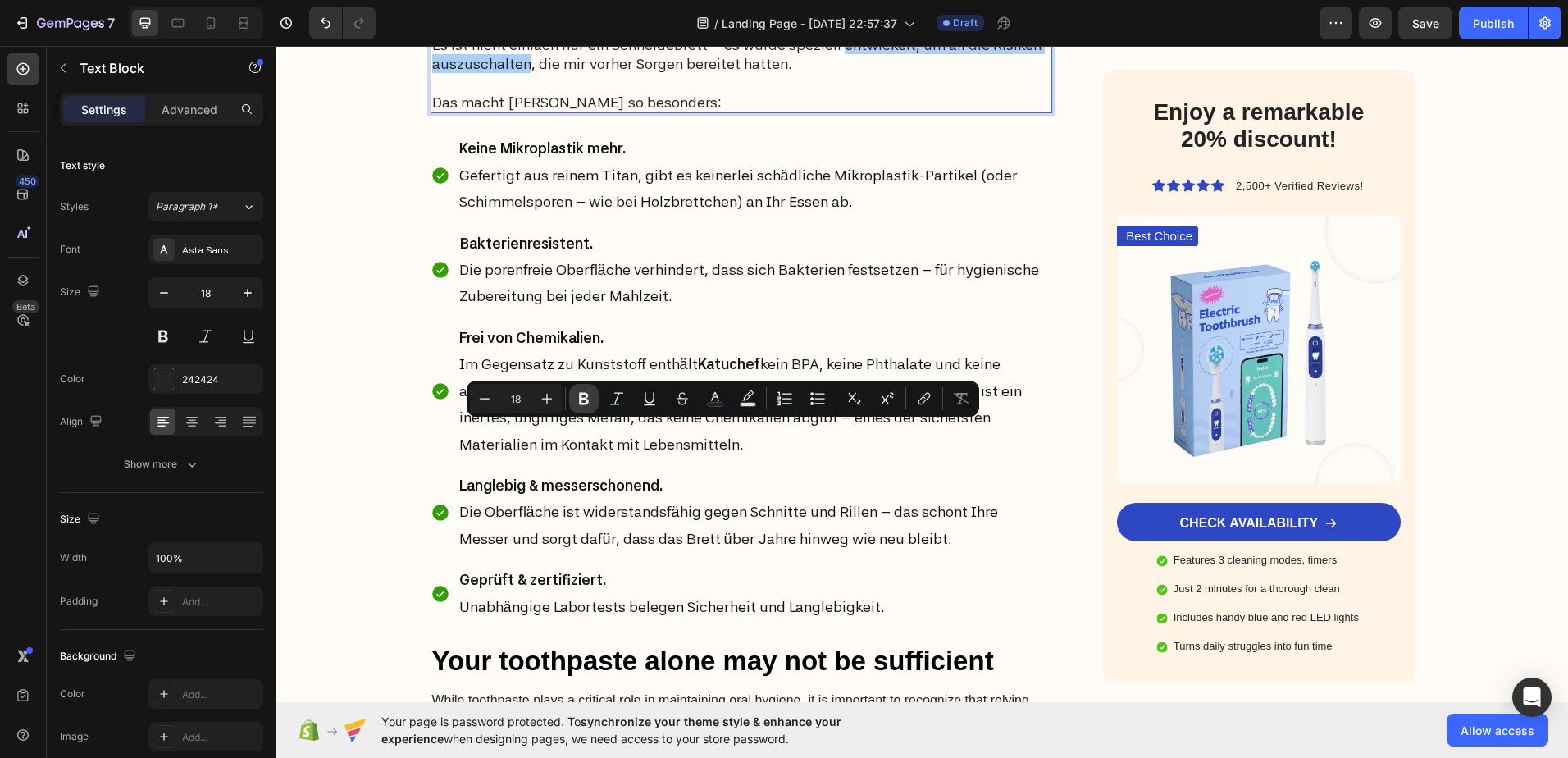
click at [579, 400] on icon "Editor contextual toolbar" at bounding box center [584, 399] width 17 height 17
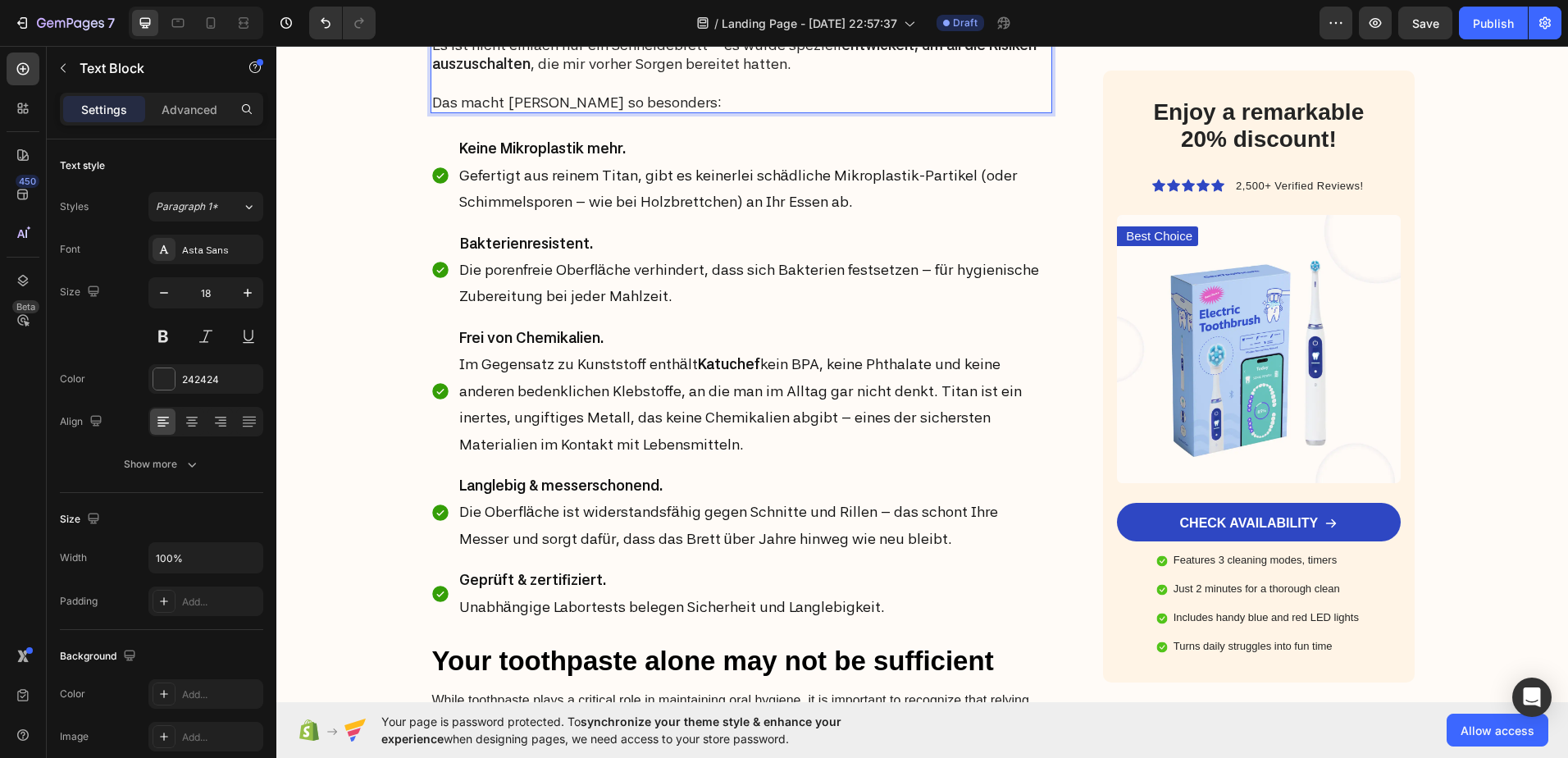
click at [816, 93] on p "Rich Text Editor. Editing area: main" at bounding box center [741, 82] width 619 height 19
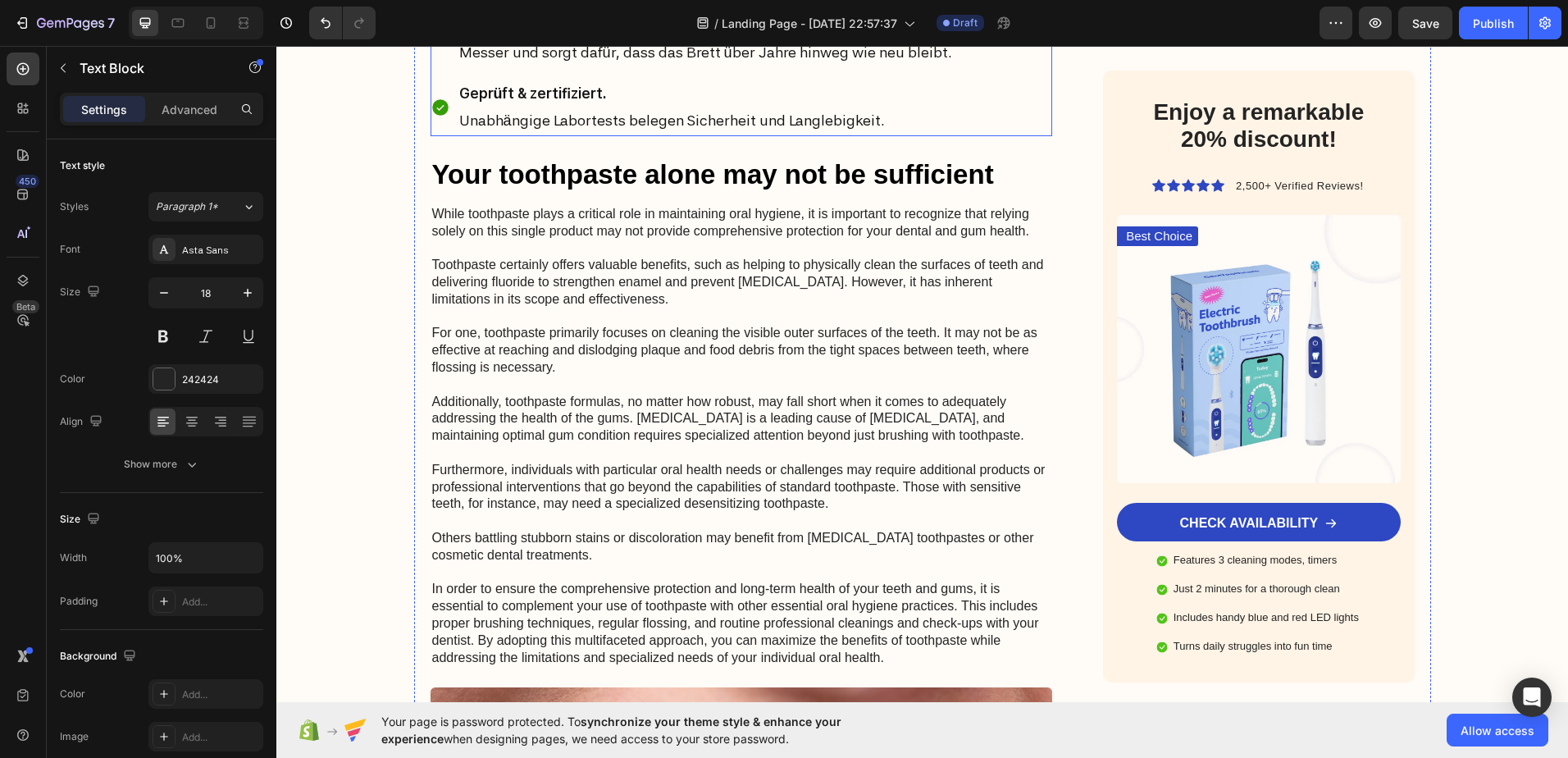
scroll to position [3526, 0]
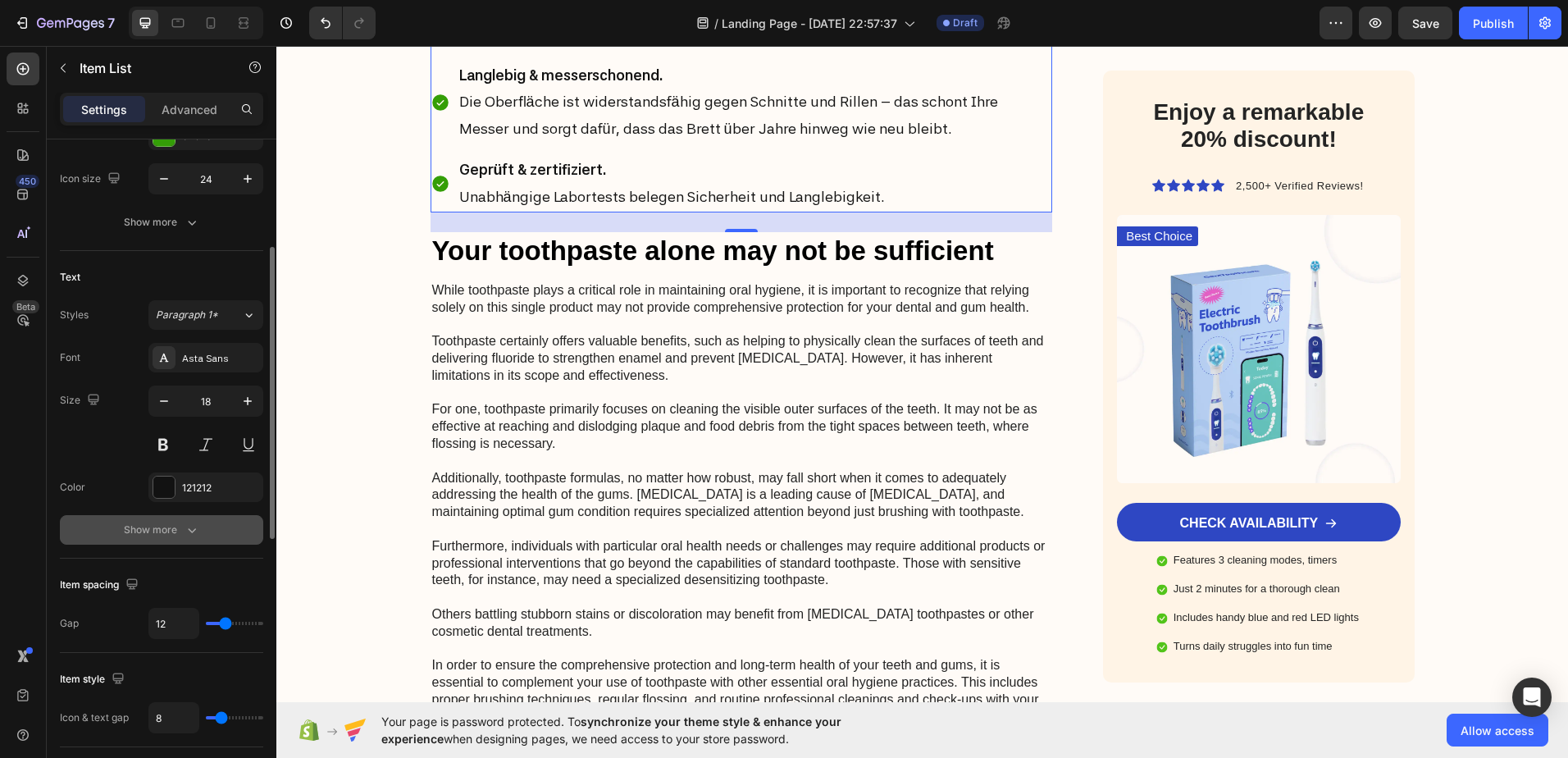
scroll to position [328, 0]
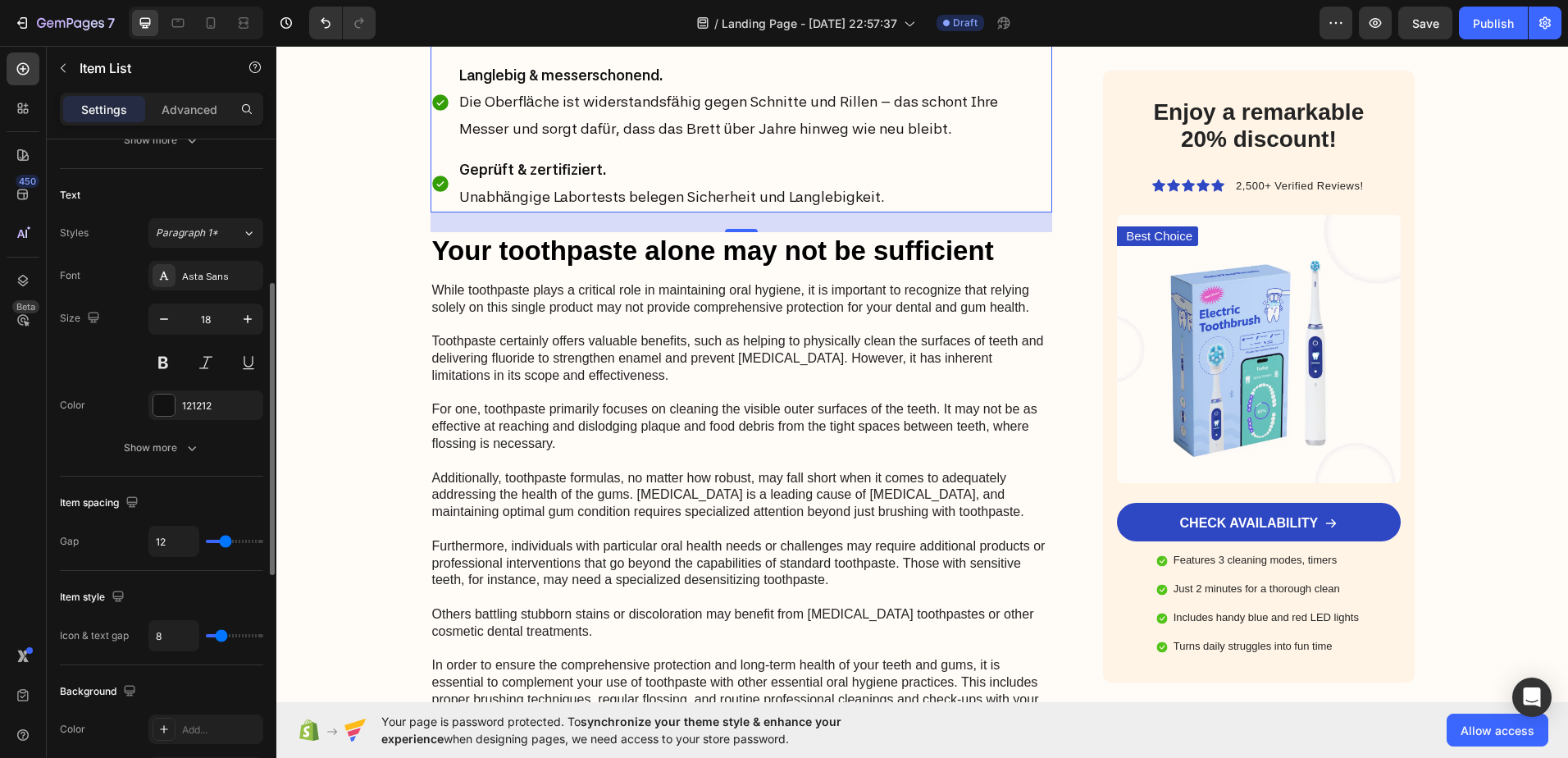
type input "13"
type input "14"
type input "16"
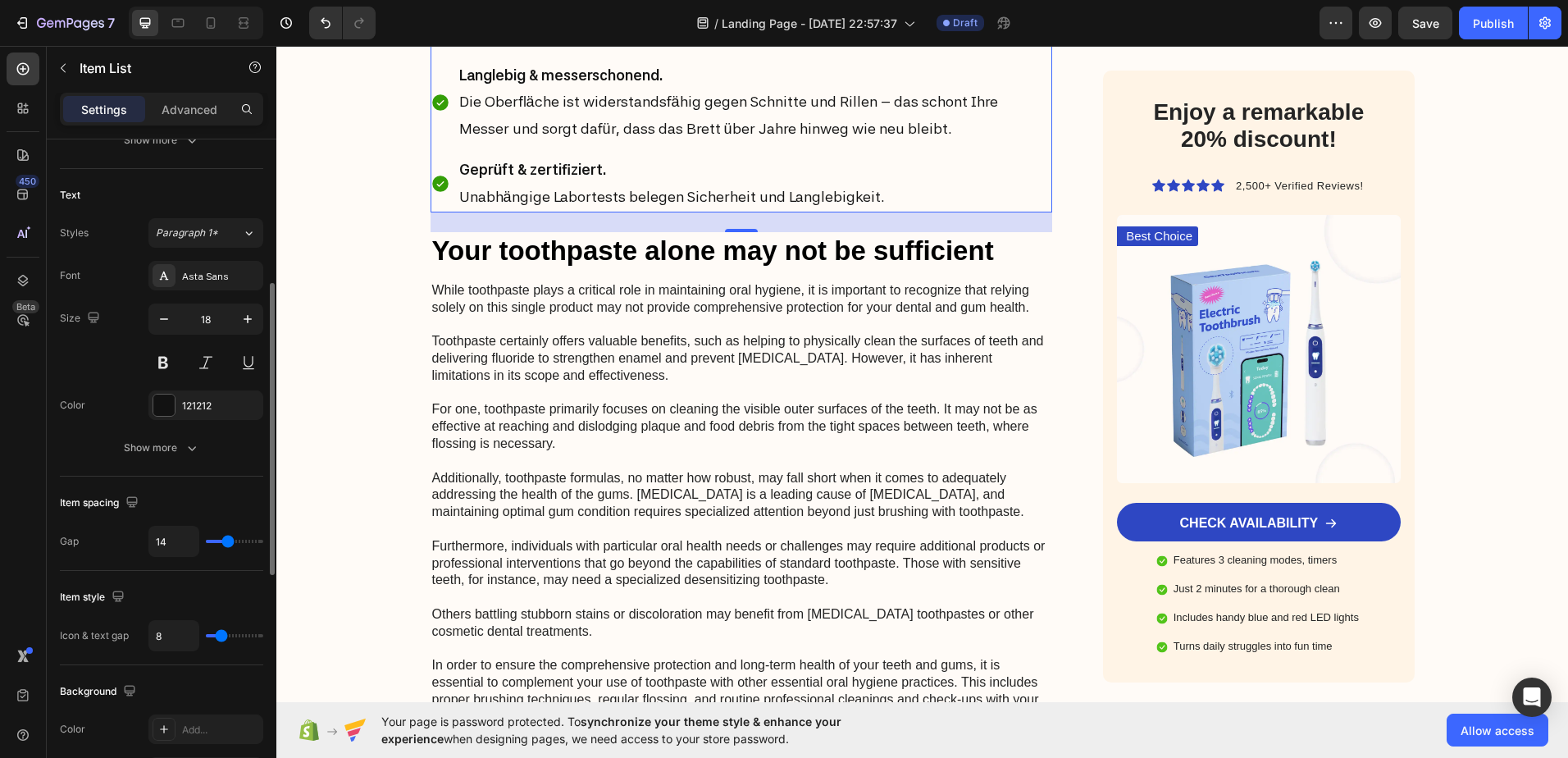
type input "16"
type input "17"
type input "19"
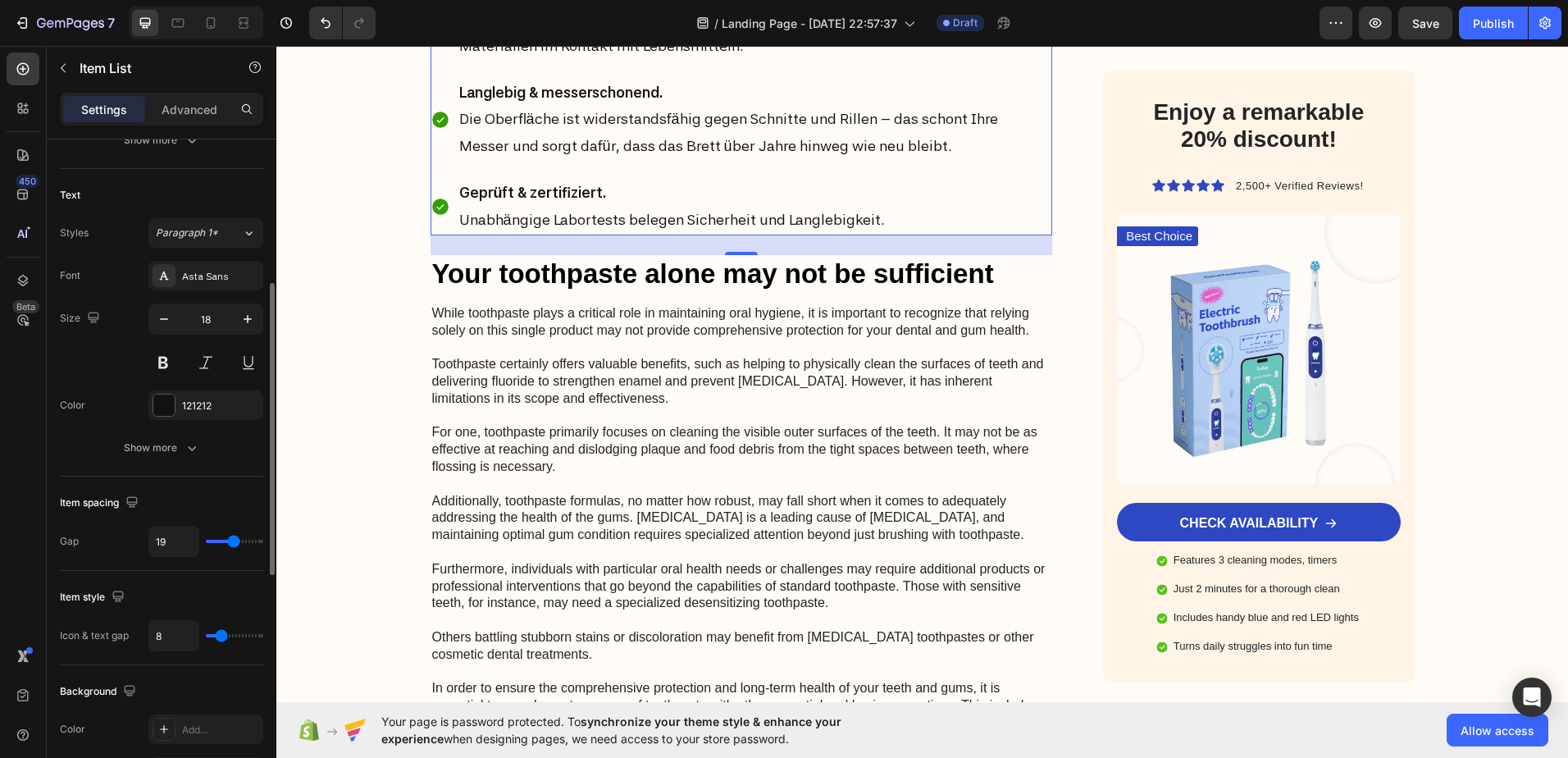
type input "18"
type input "16"
type input "15"
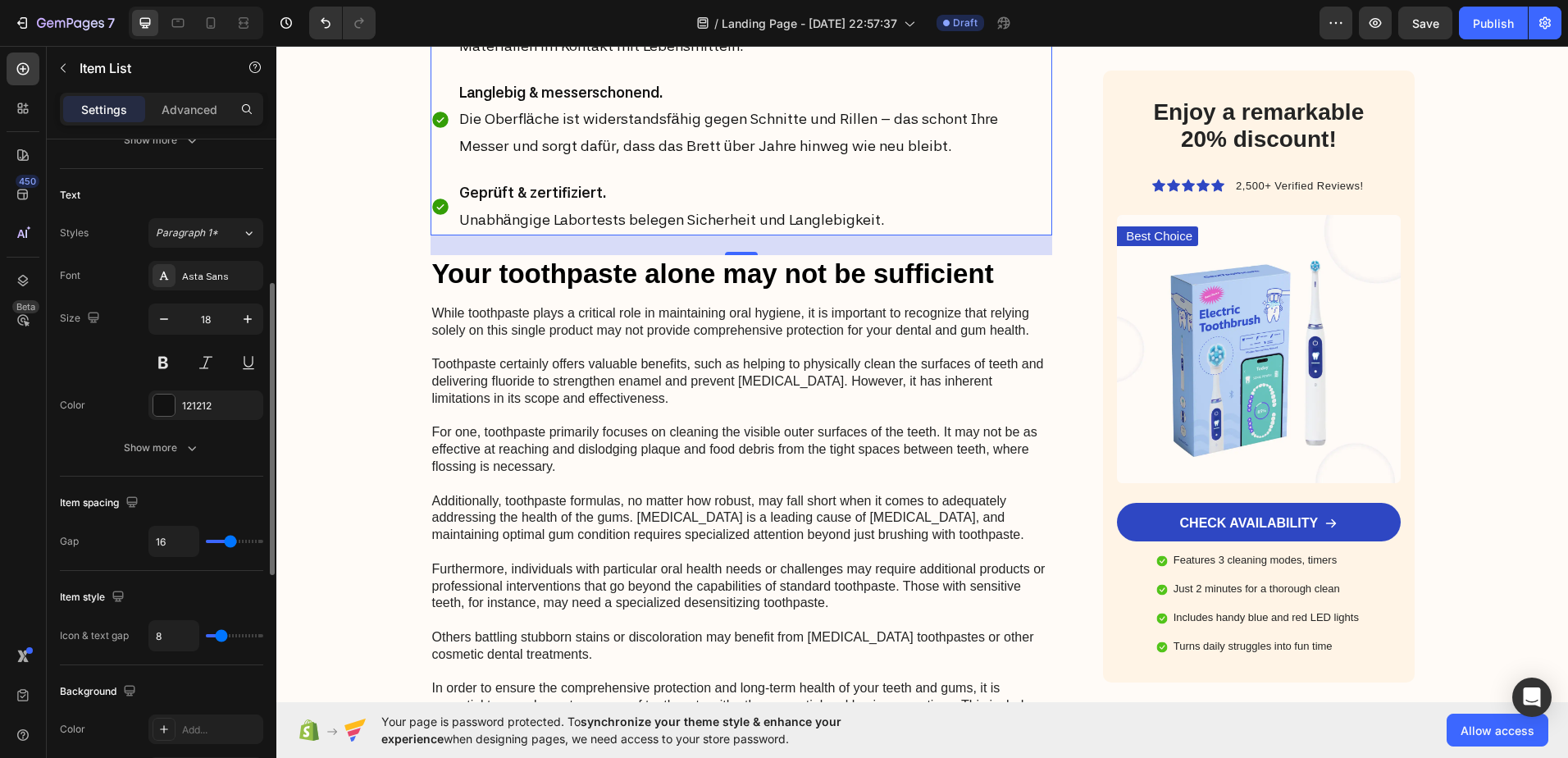
type input "15"
type input "13"
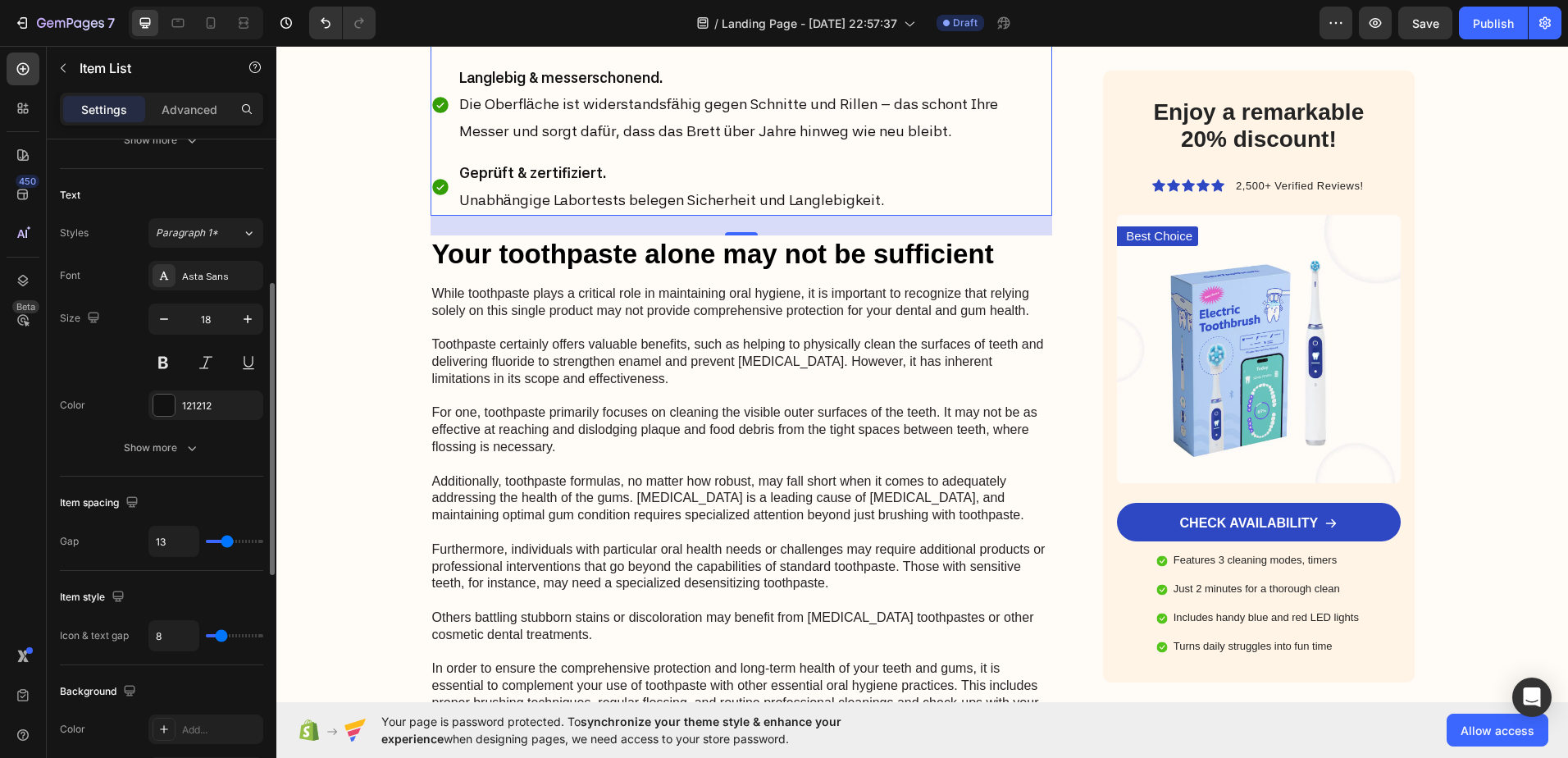
type input "12"
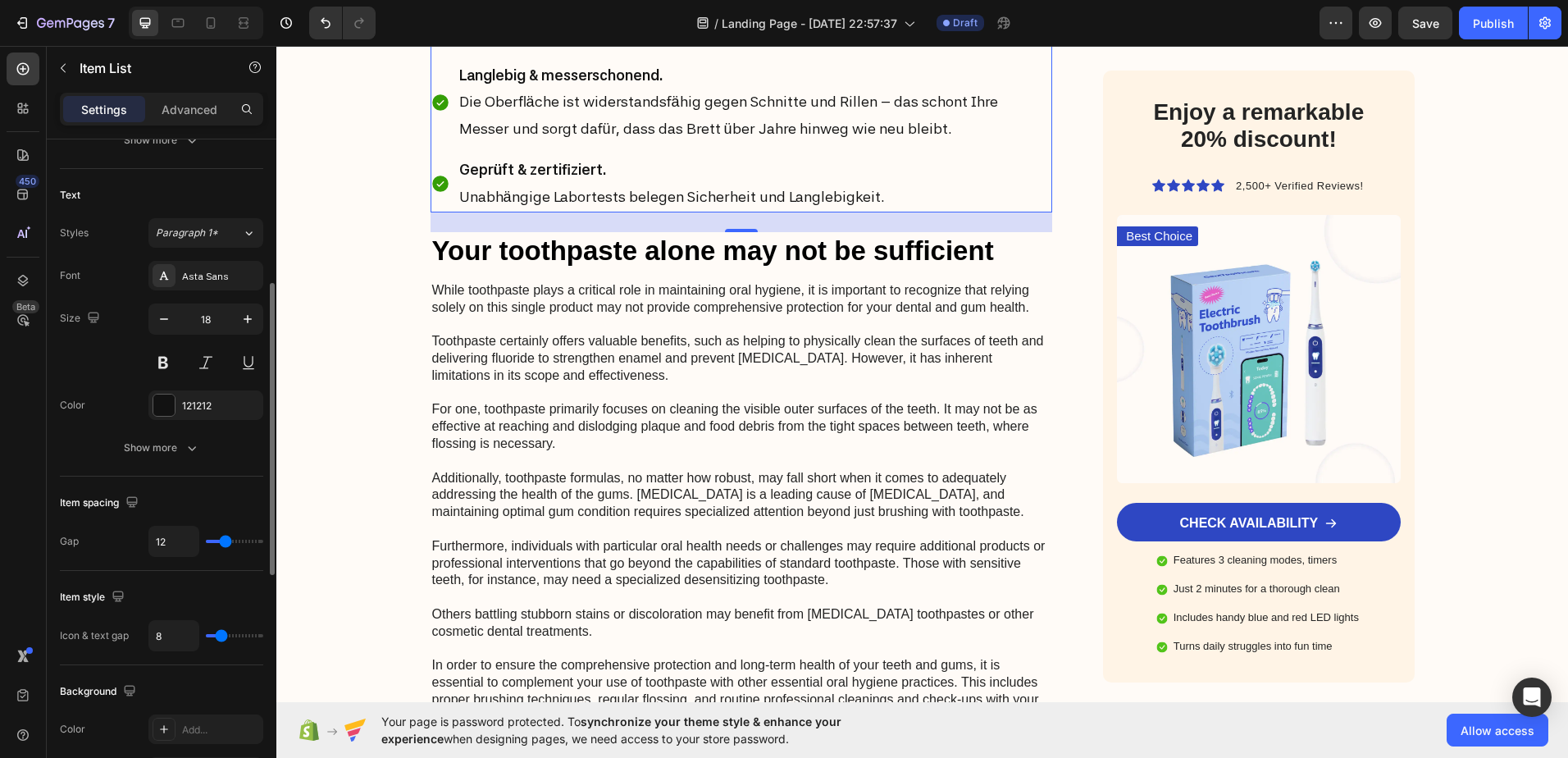
click at [225, 542] on input "range" at bounding box center [234, 541] width 58 height 3
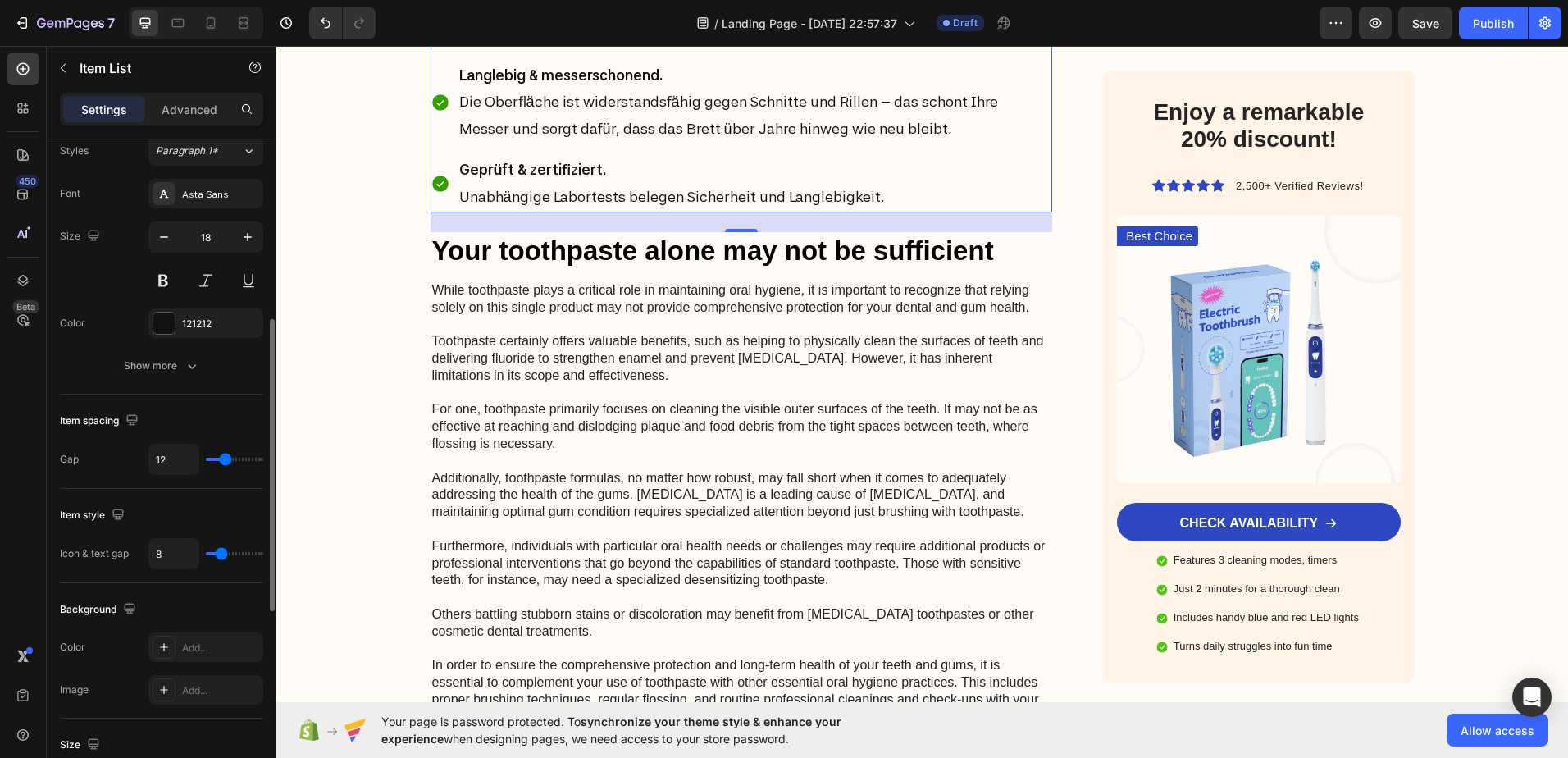
scroll to position [492, 0]
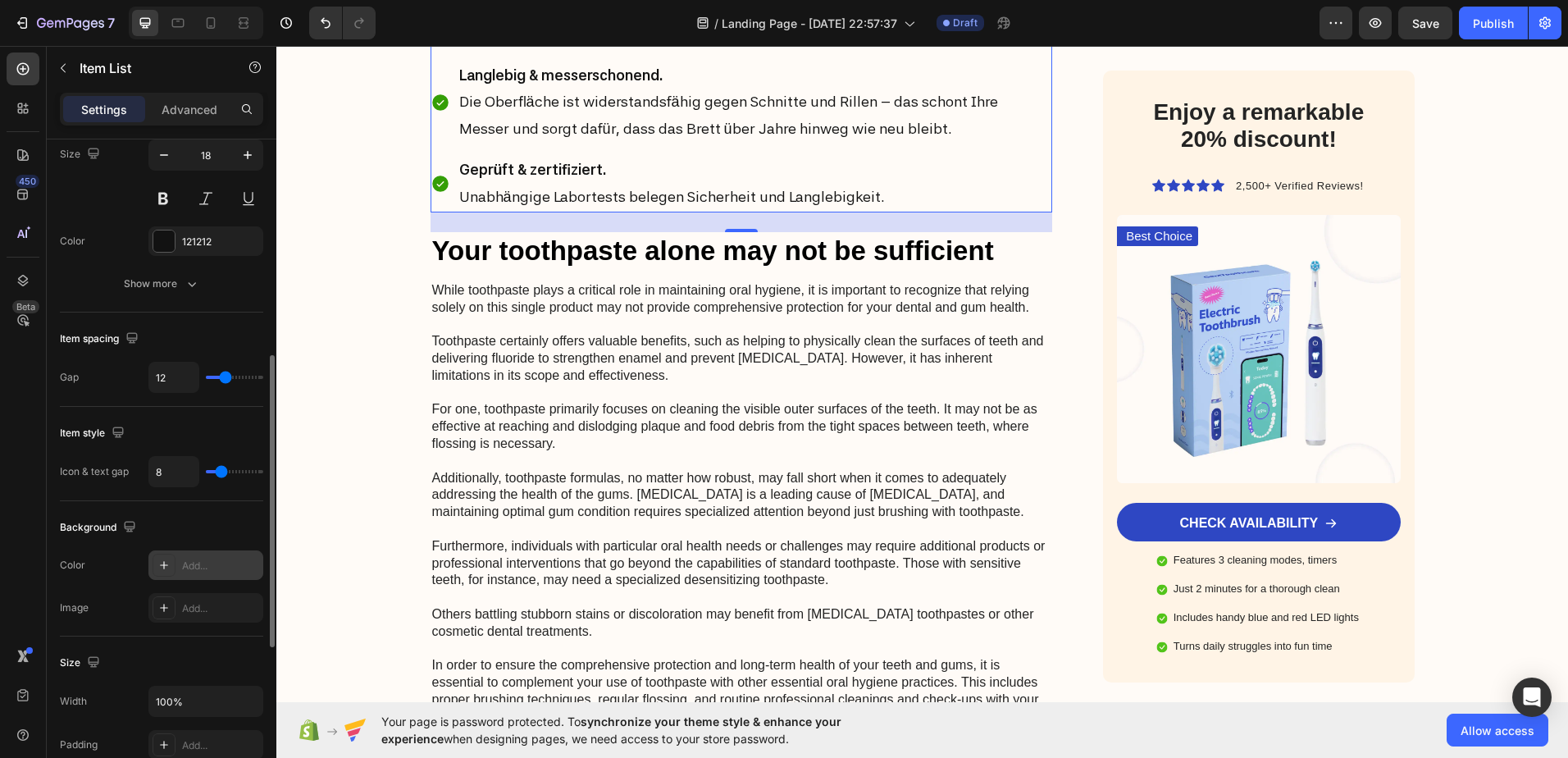
click at [172, 567] on div at bounding box center [164, 564] width 23 height 23
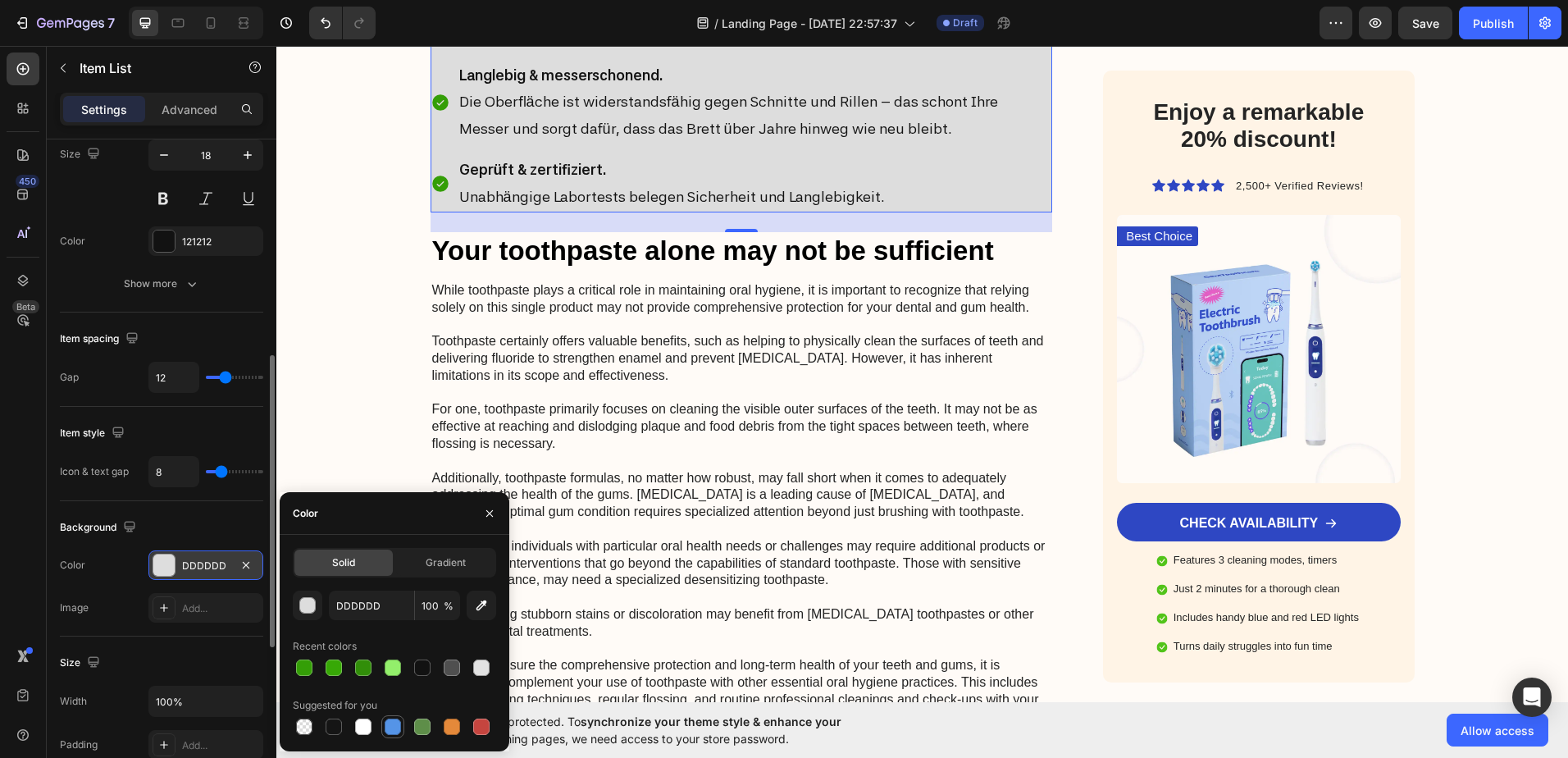
click at [393, 732] on div at bounding box center [393, 727] width 17 height 17
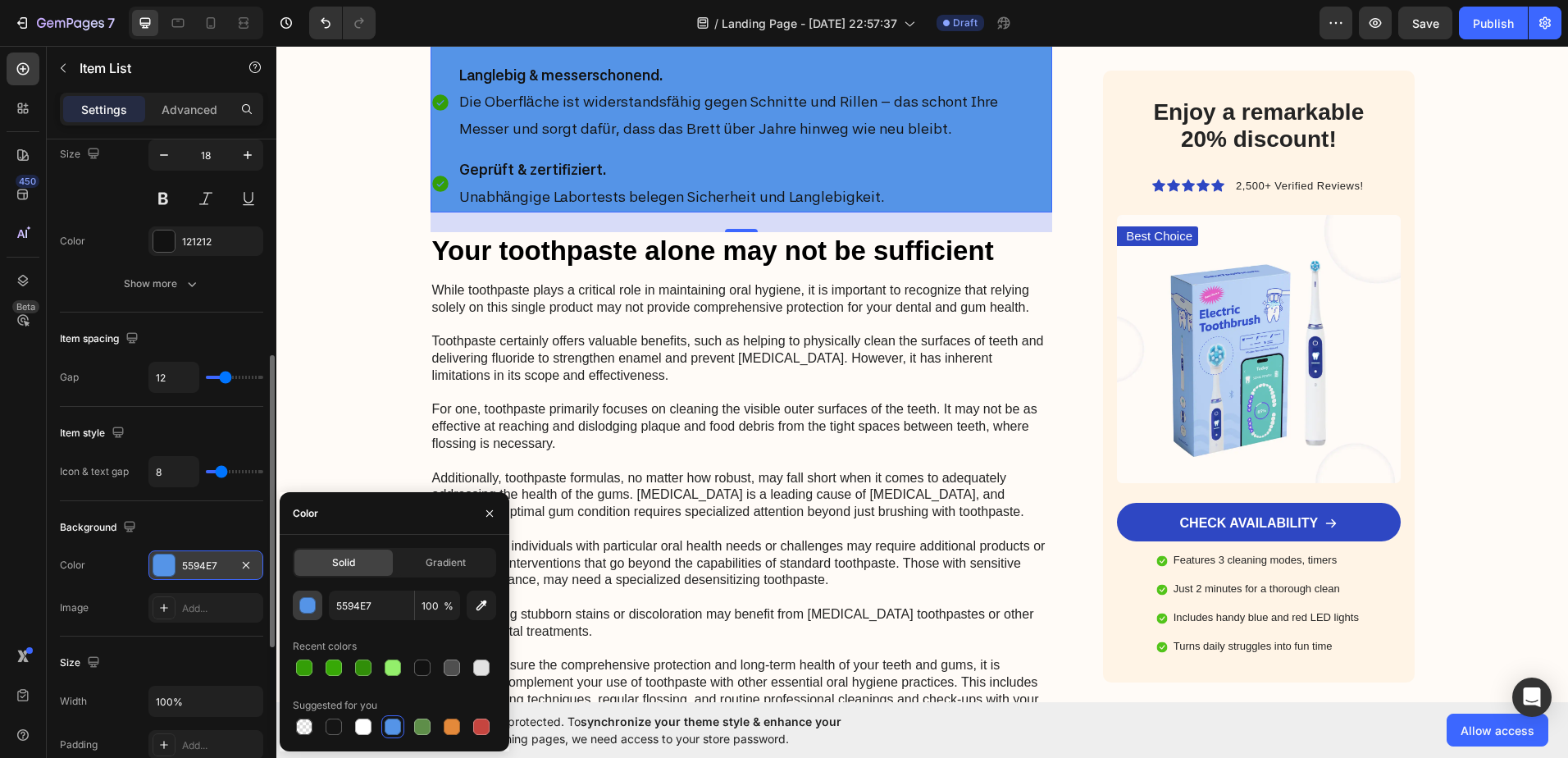
click at [310, 606] on div "button" at bounding box center [308, 605] width 17 height 17
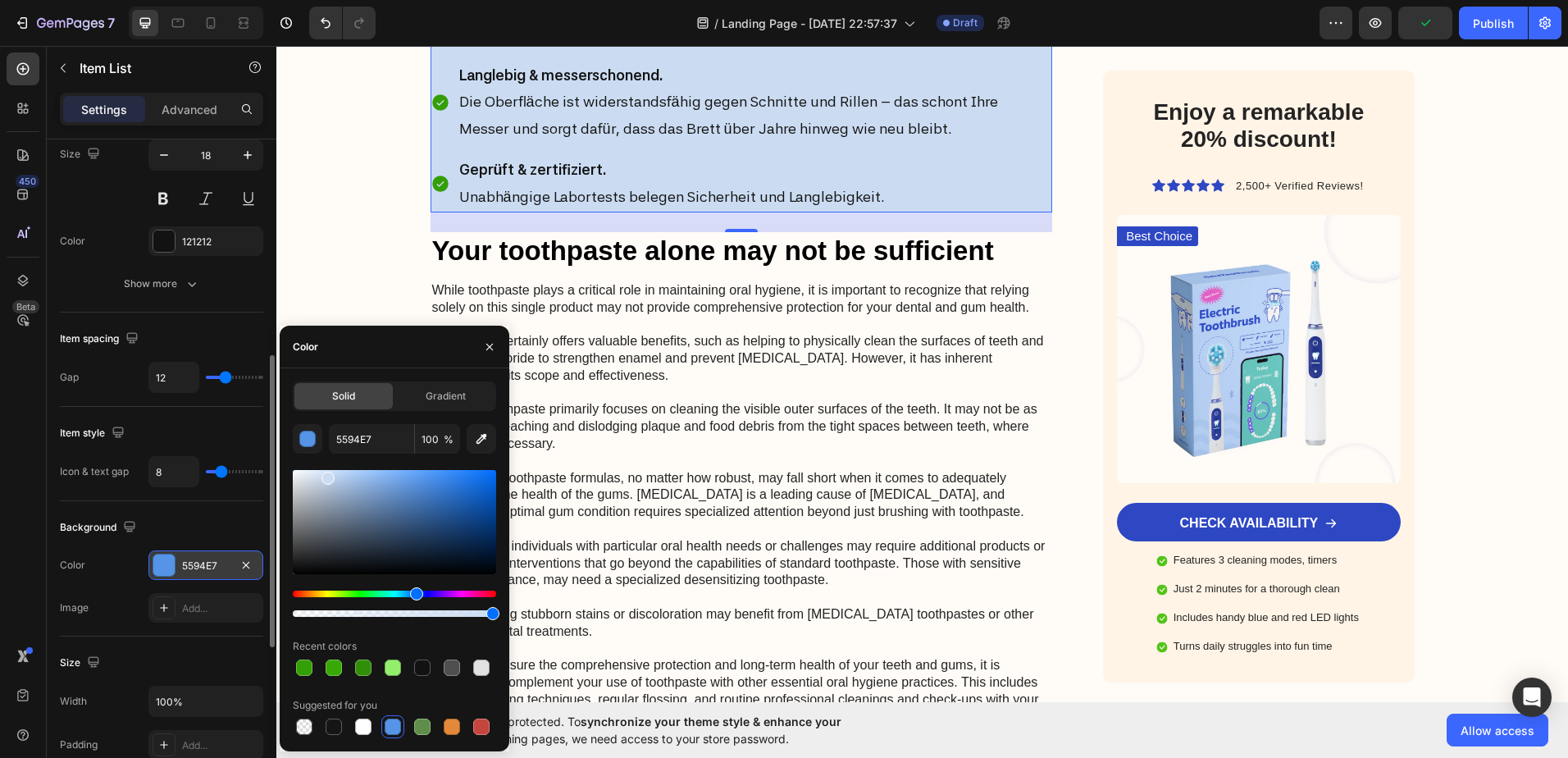
drag, startPoint x: 410, startPoint y: 494, endPoint x: 326, endPoint y: 475, distance: 86.1
click at [326, 475] on div at bounding box center [395, 522] width 204 height 104
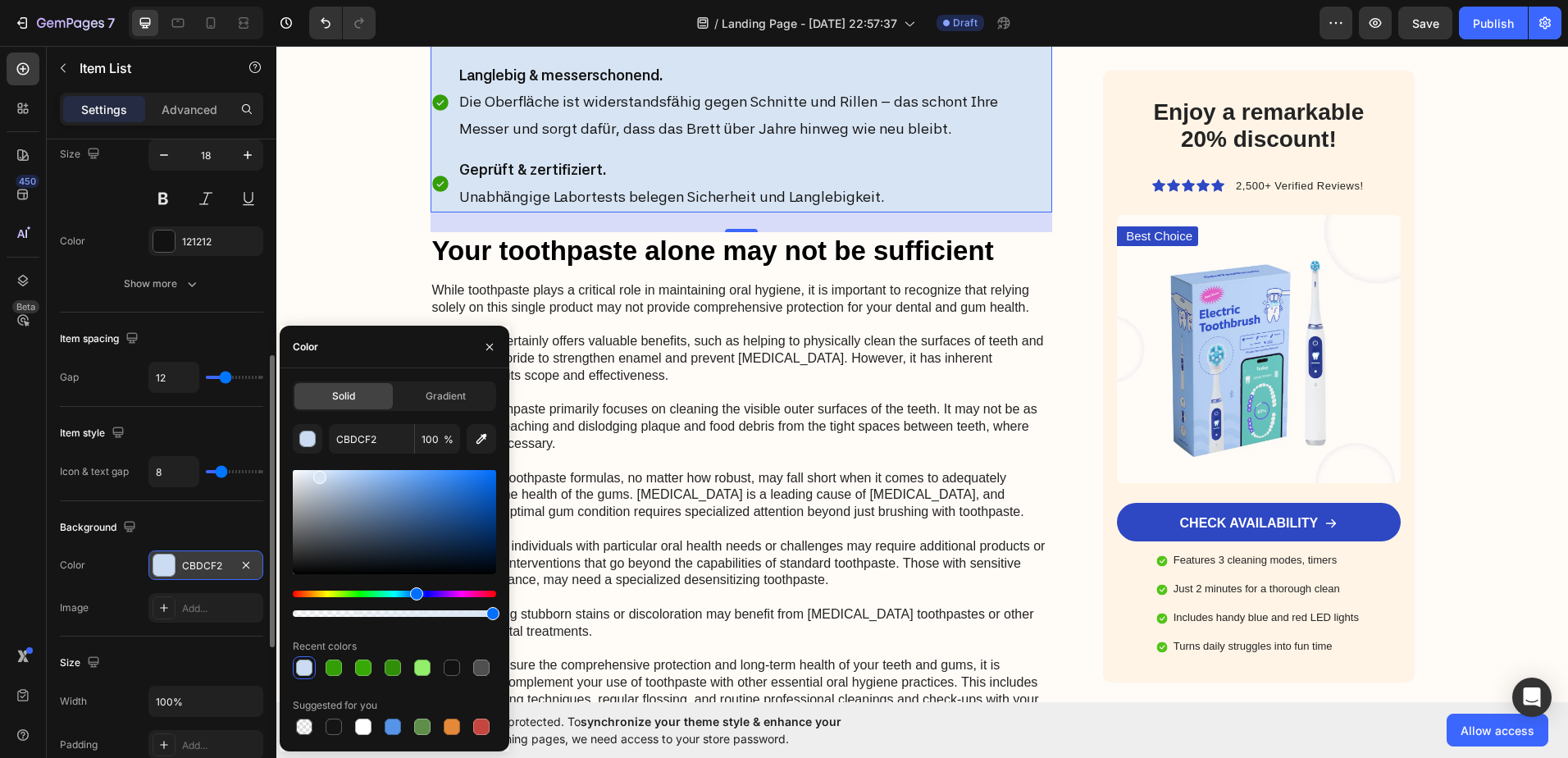
drag, startPoint x: 329, startPoint y: 486, endPoint x: 317, endPoint y: 473, distance: 17.7
click at [317, 473] on div at bounding box center [395, 522] width 204 height 104
type input "D7E4F4"
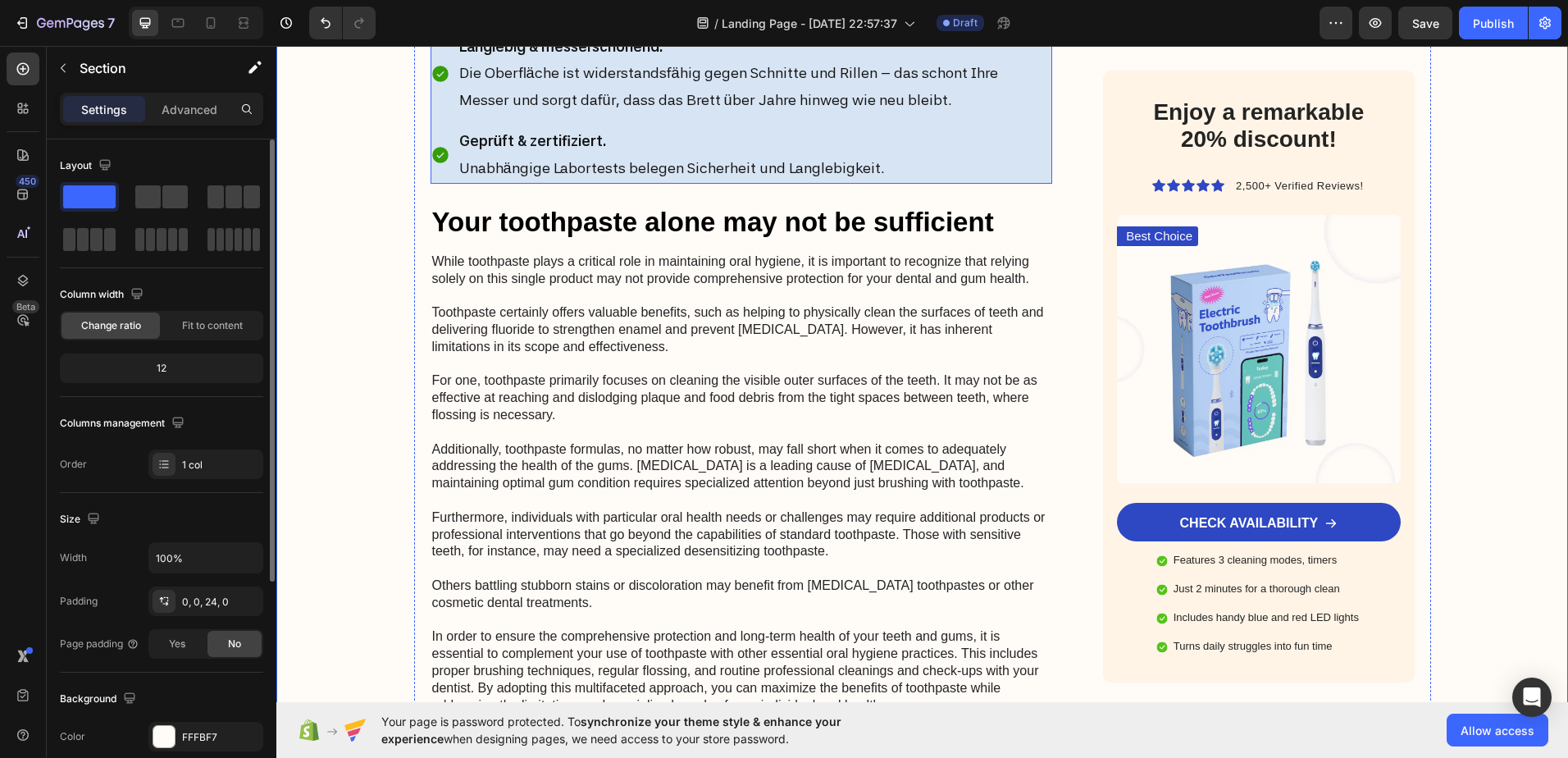
scroll to position [3443, 0]
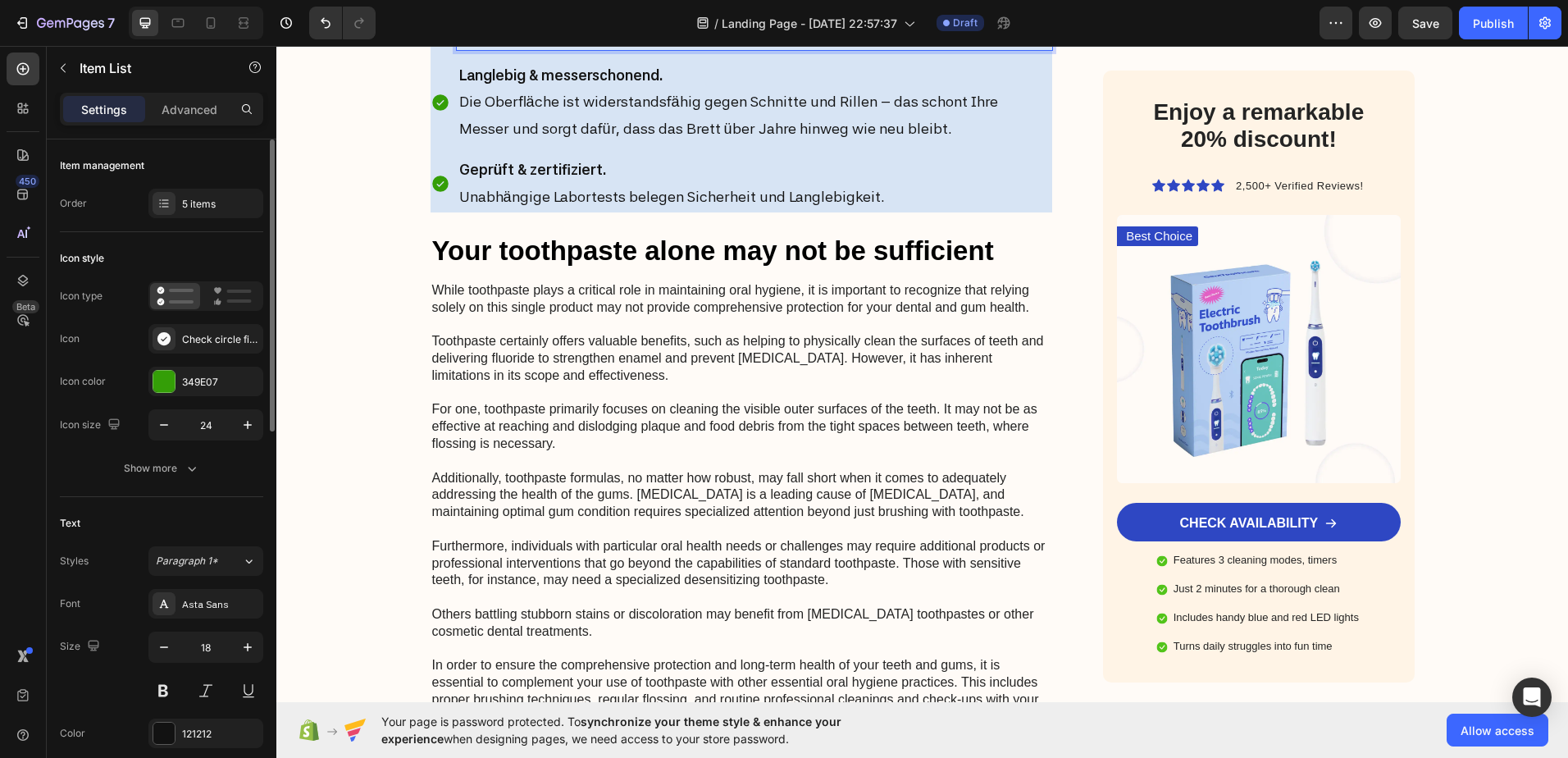
drag, startPoint x: 835, startPoint y: 343, endPoint x: 693, endPoint y: 346, distance: 142.0
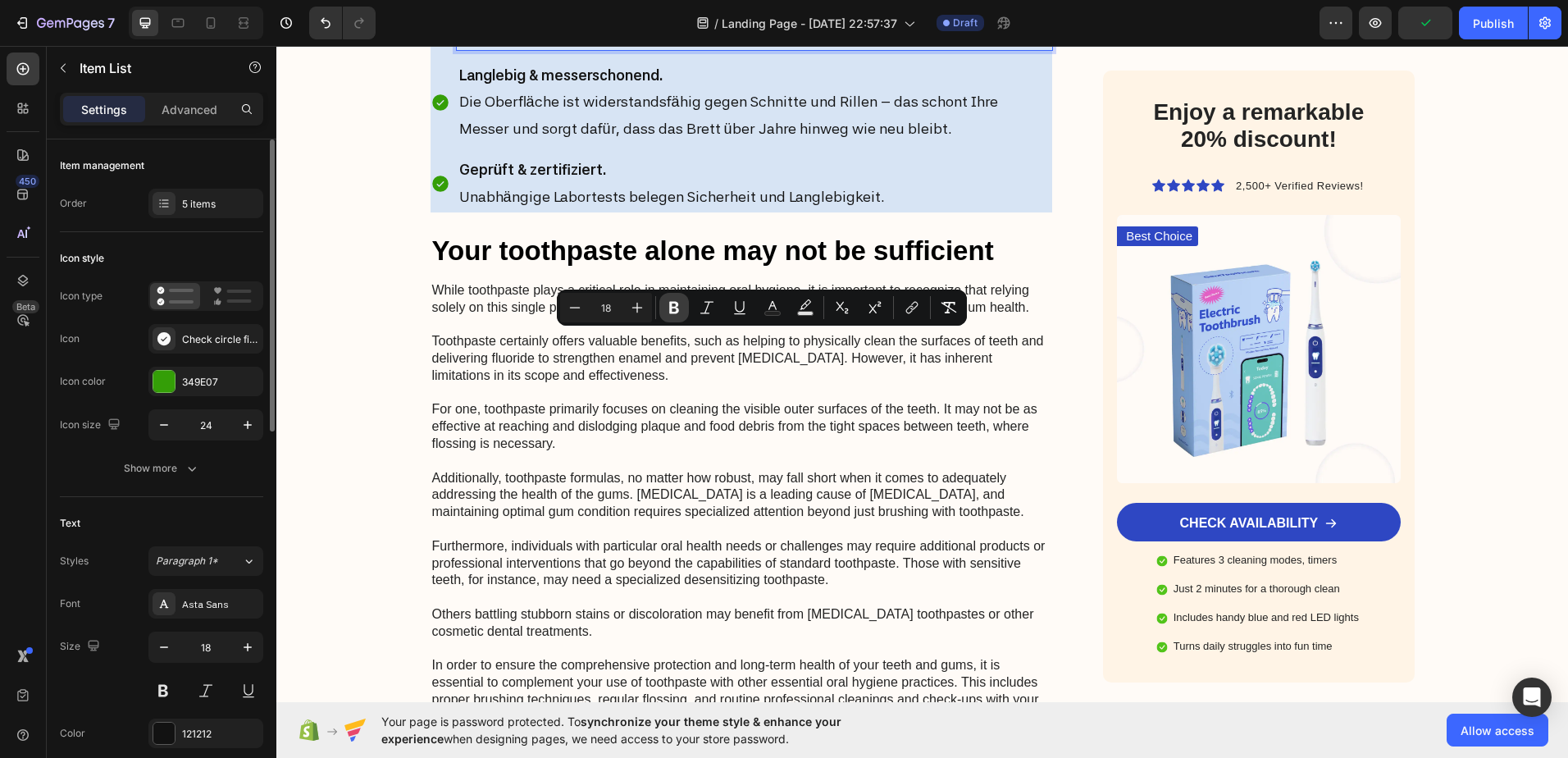
click at [676, 302] on icon "Editor contextual toolbar" at bounding box center [674, 308] width 10 height 13
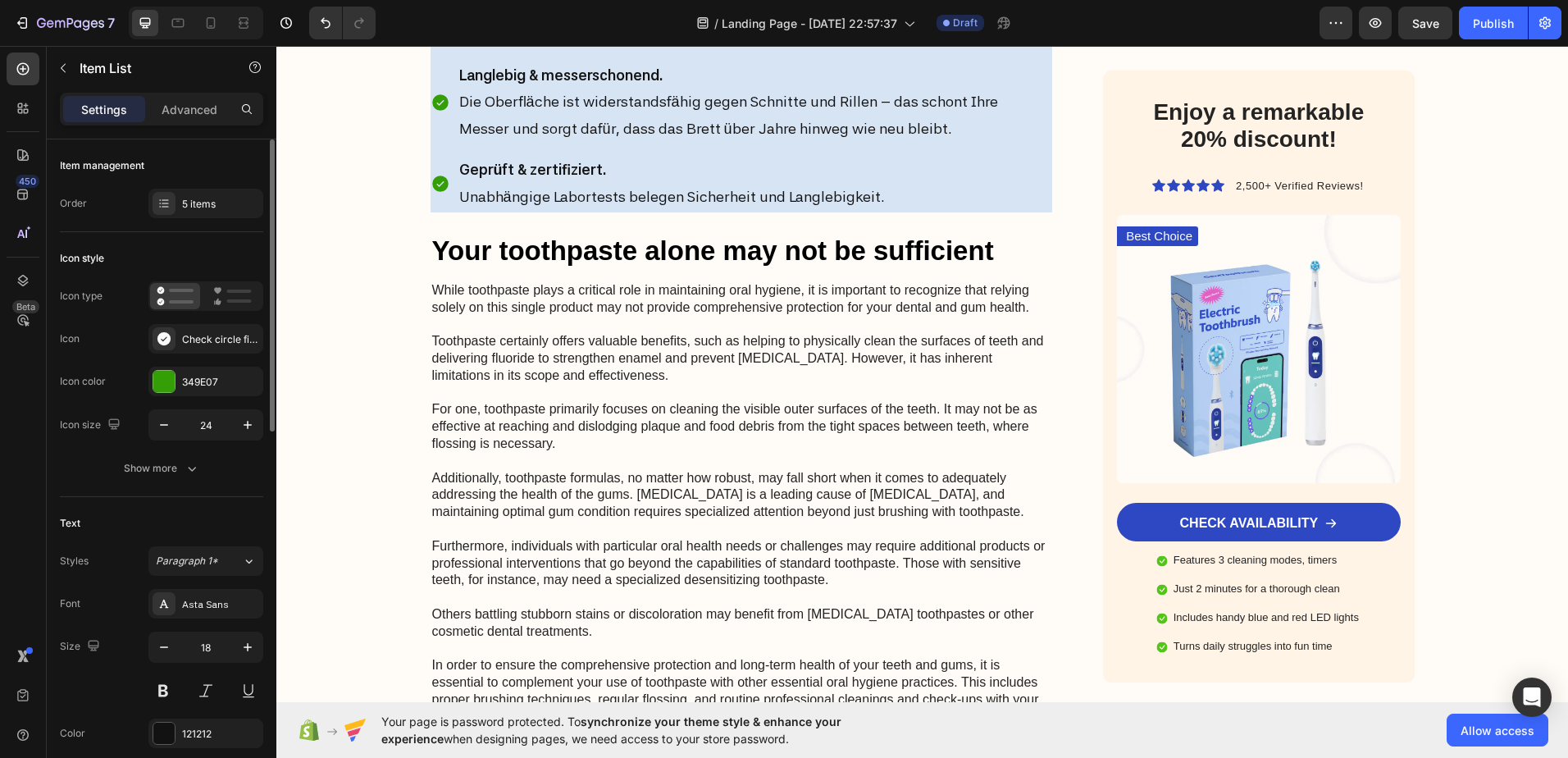
drag, startPoint x: 618, startPoint y: 341, endPoint x: 684, endPoint y: 336, distance: 66.2
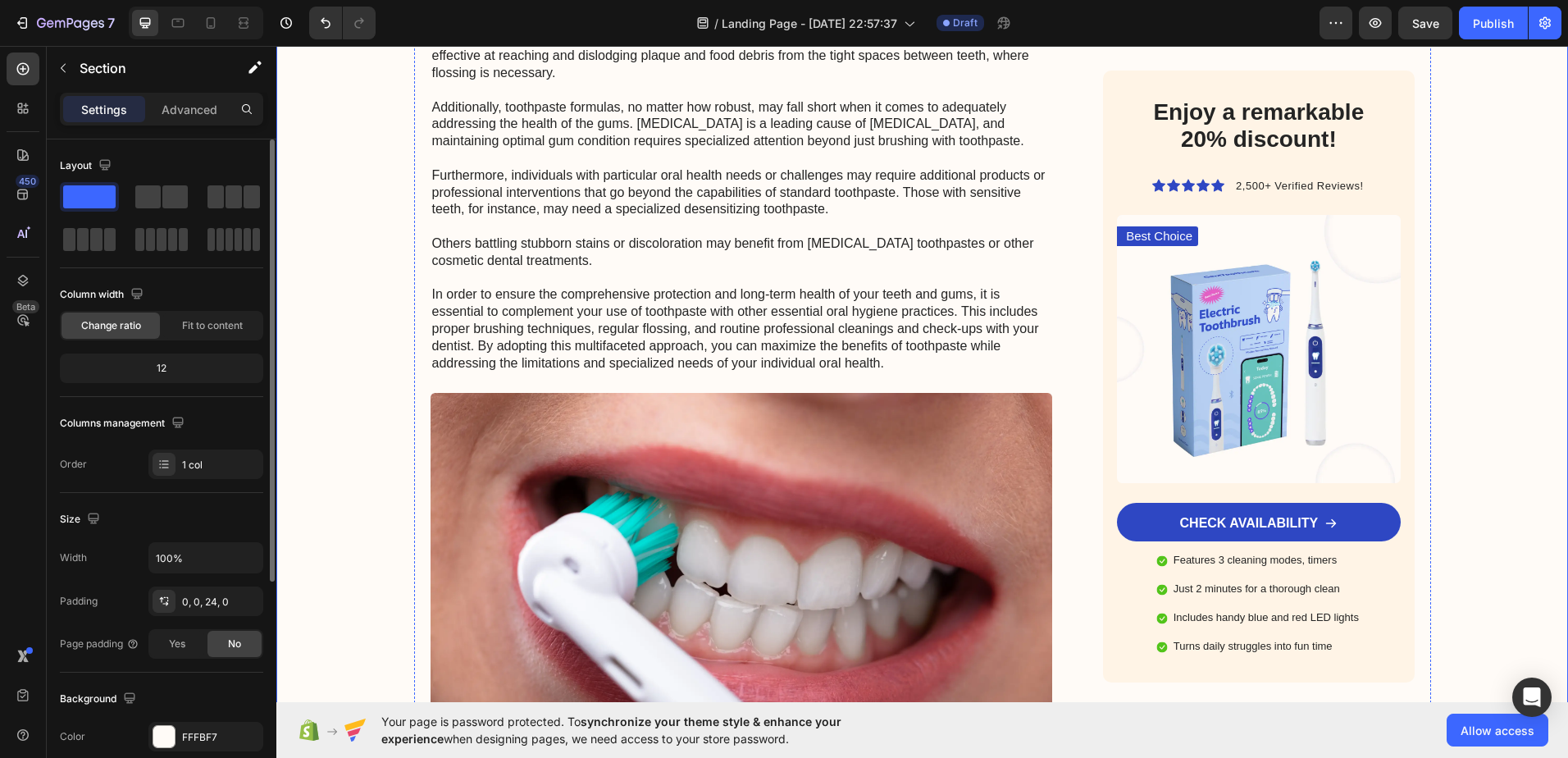
scroll to position [3854, 0]
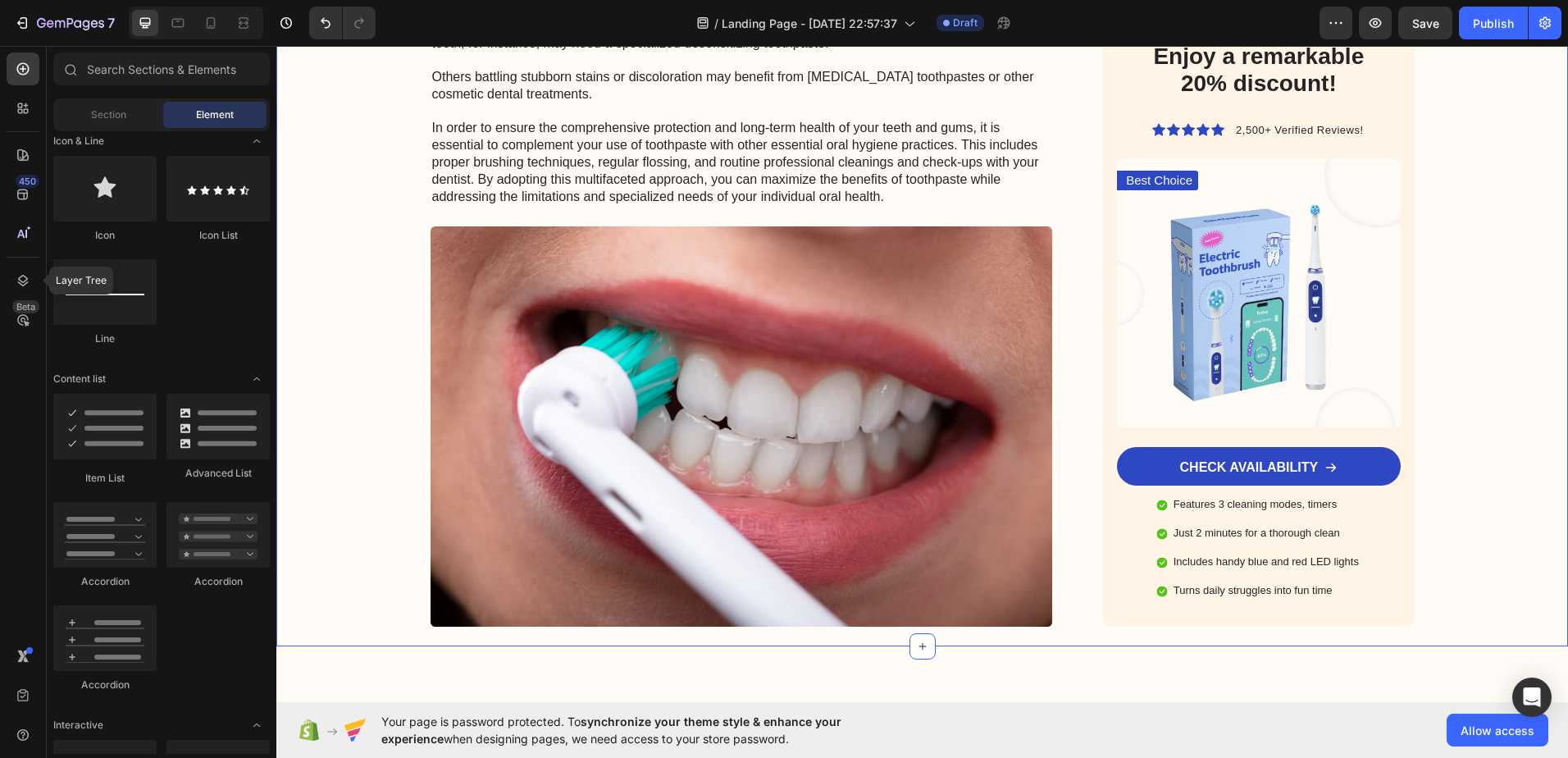
scroll to position [3936, 0]
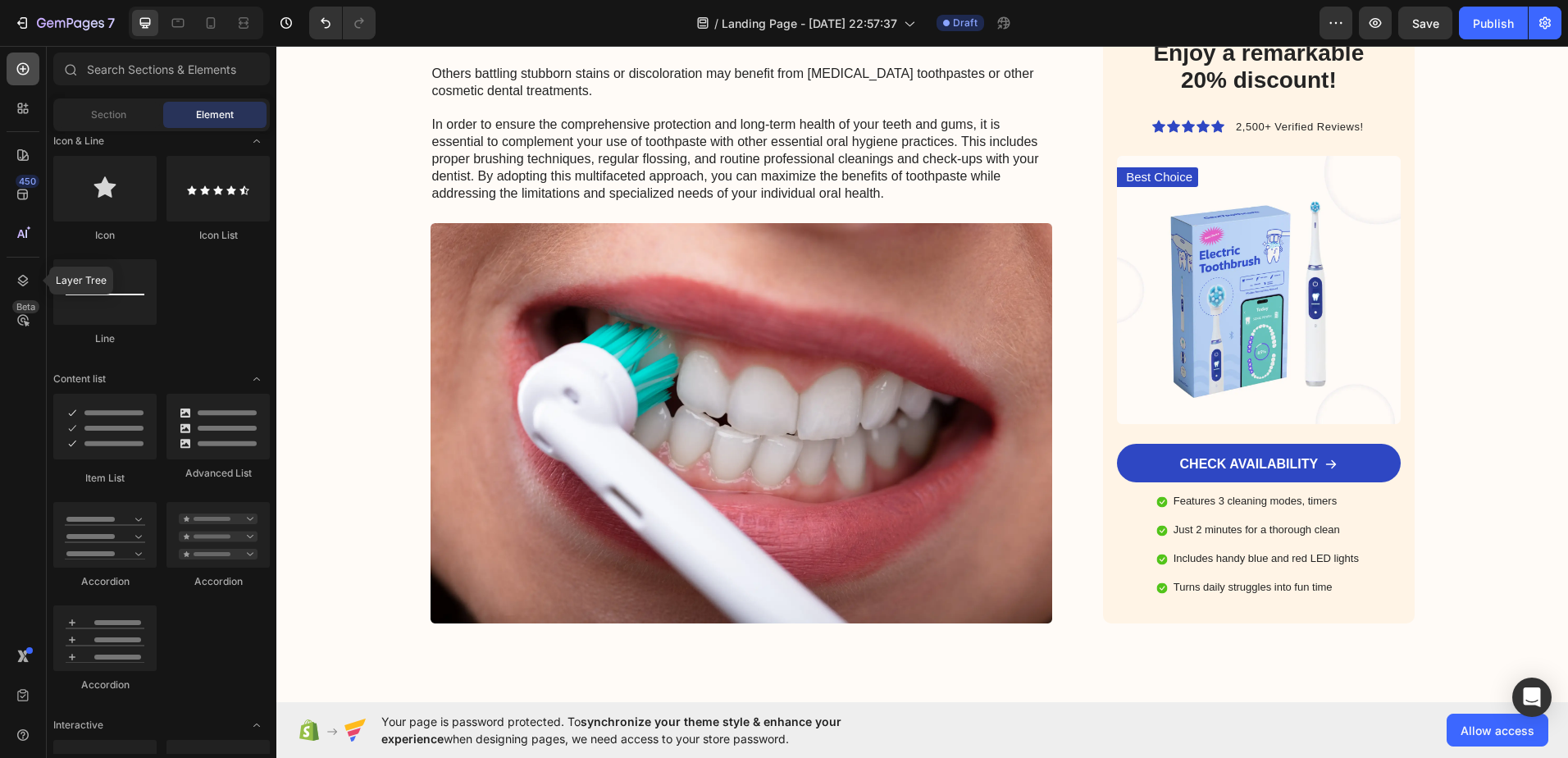
click at [8, 61] on div at bounding box center [23, 69] width 32 height 32
click at [26, 73] on icon at bounding box center [24, 69] width 13 height 13
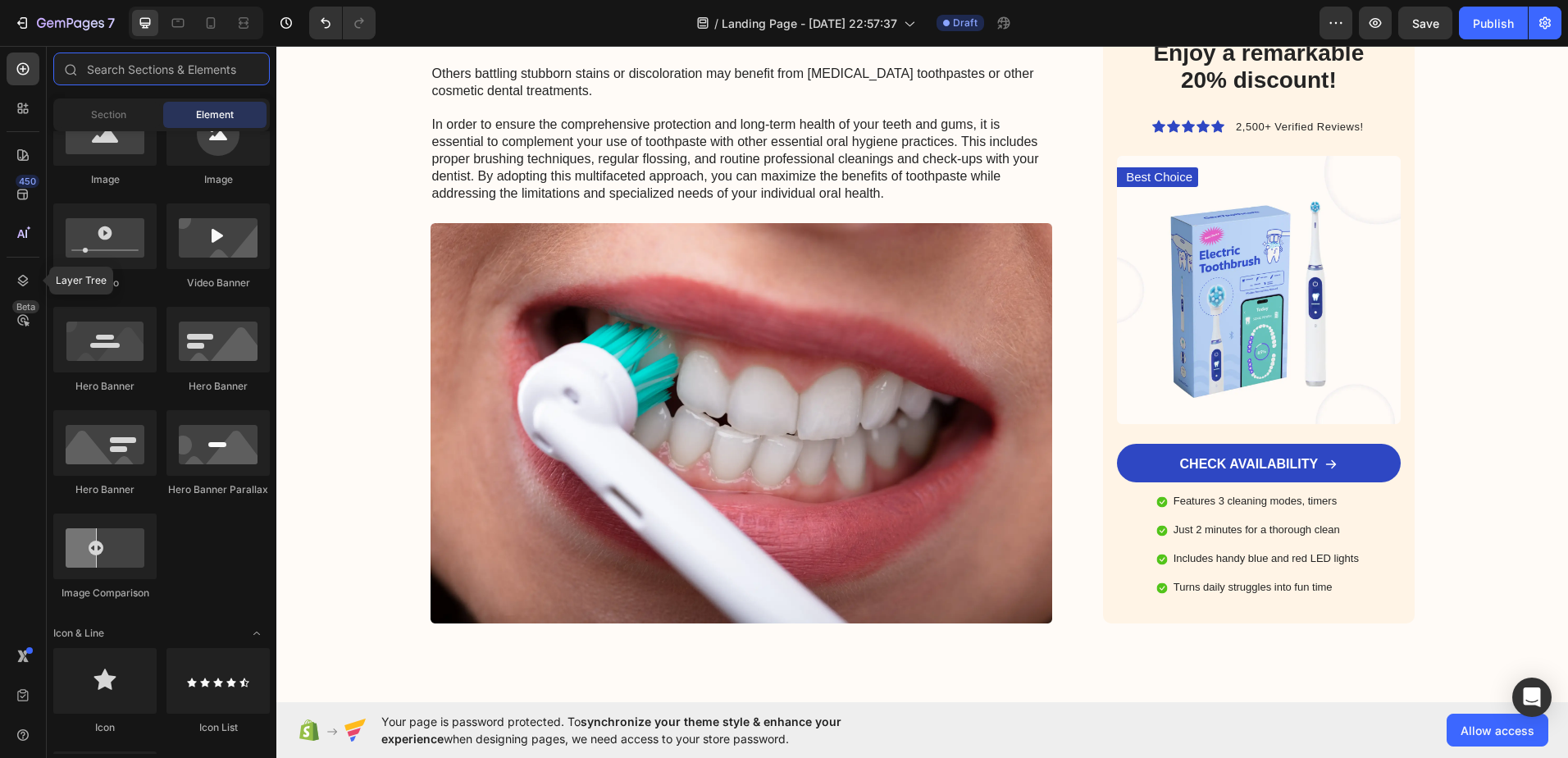
scroll to position [0, 0]
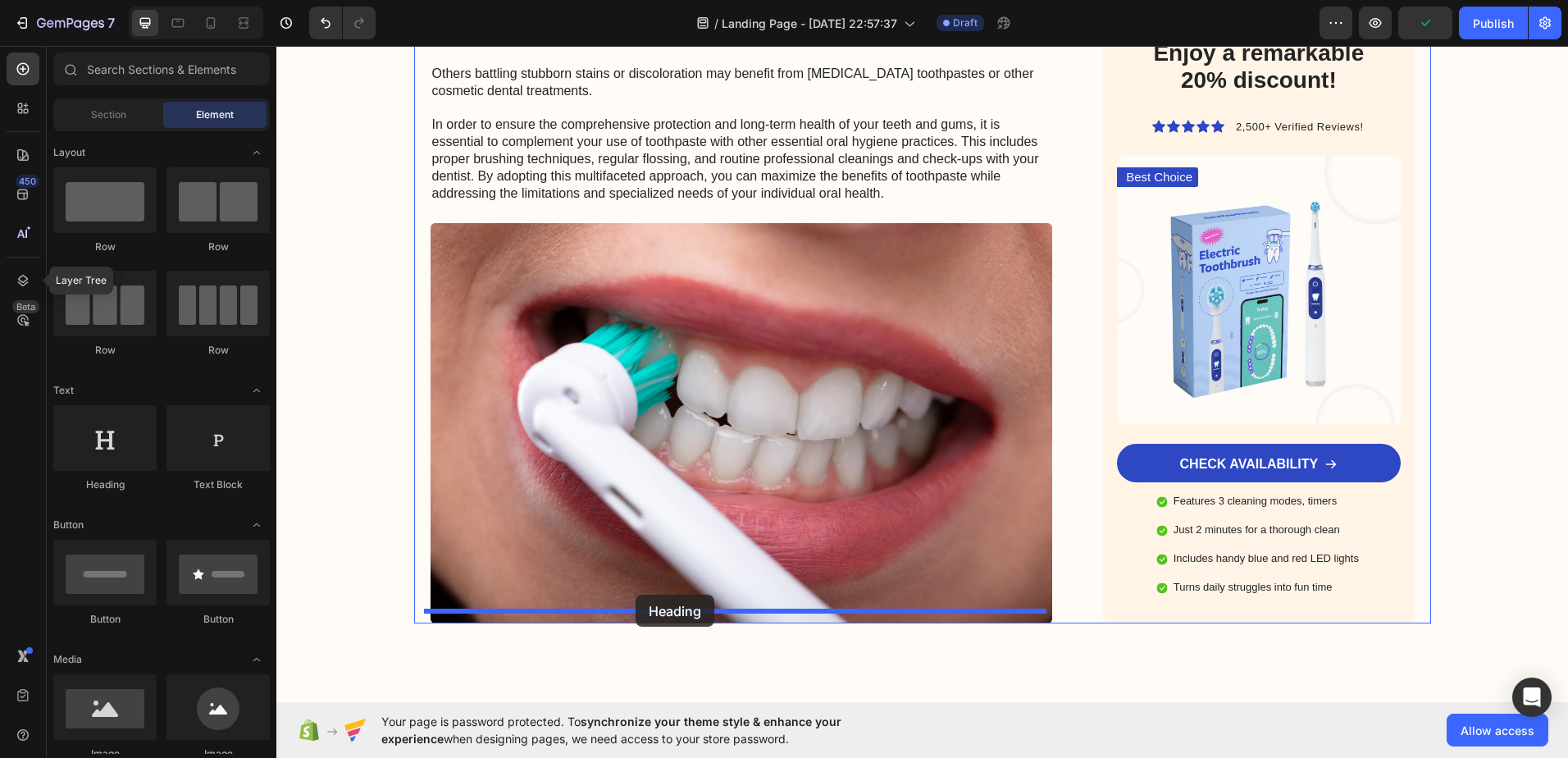
drag, startPoint x: 388, startPoint y: 487, endPoint x: 636, endPoint y: 594, distance: 270.1
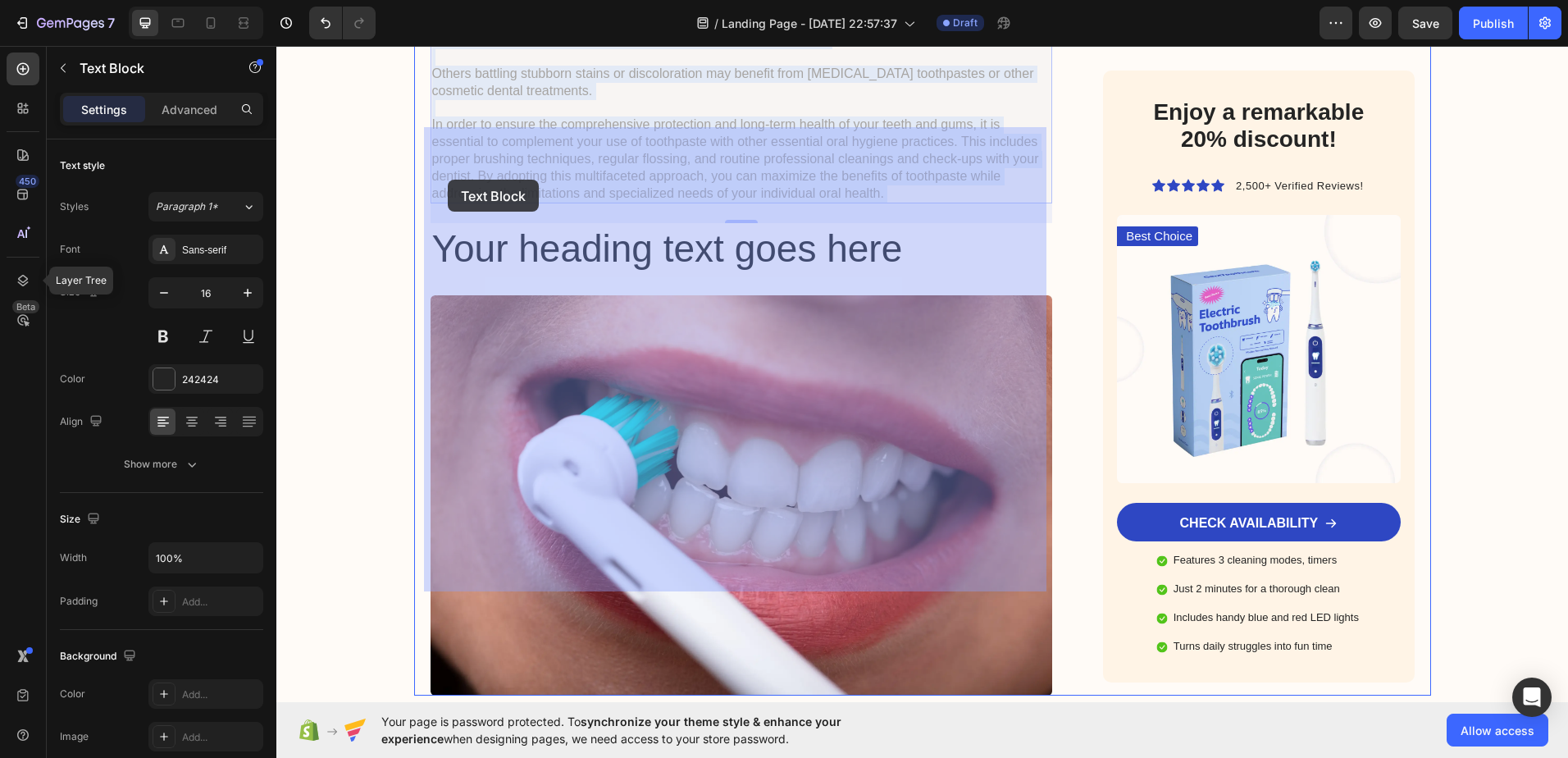
drag, startPoint x: 880, startPoint y: 575, endPoint x: 448, endPoint y: 179, distance: 586.0
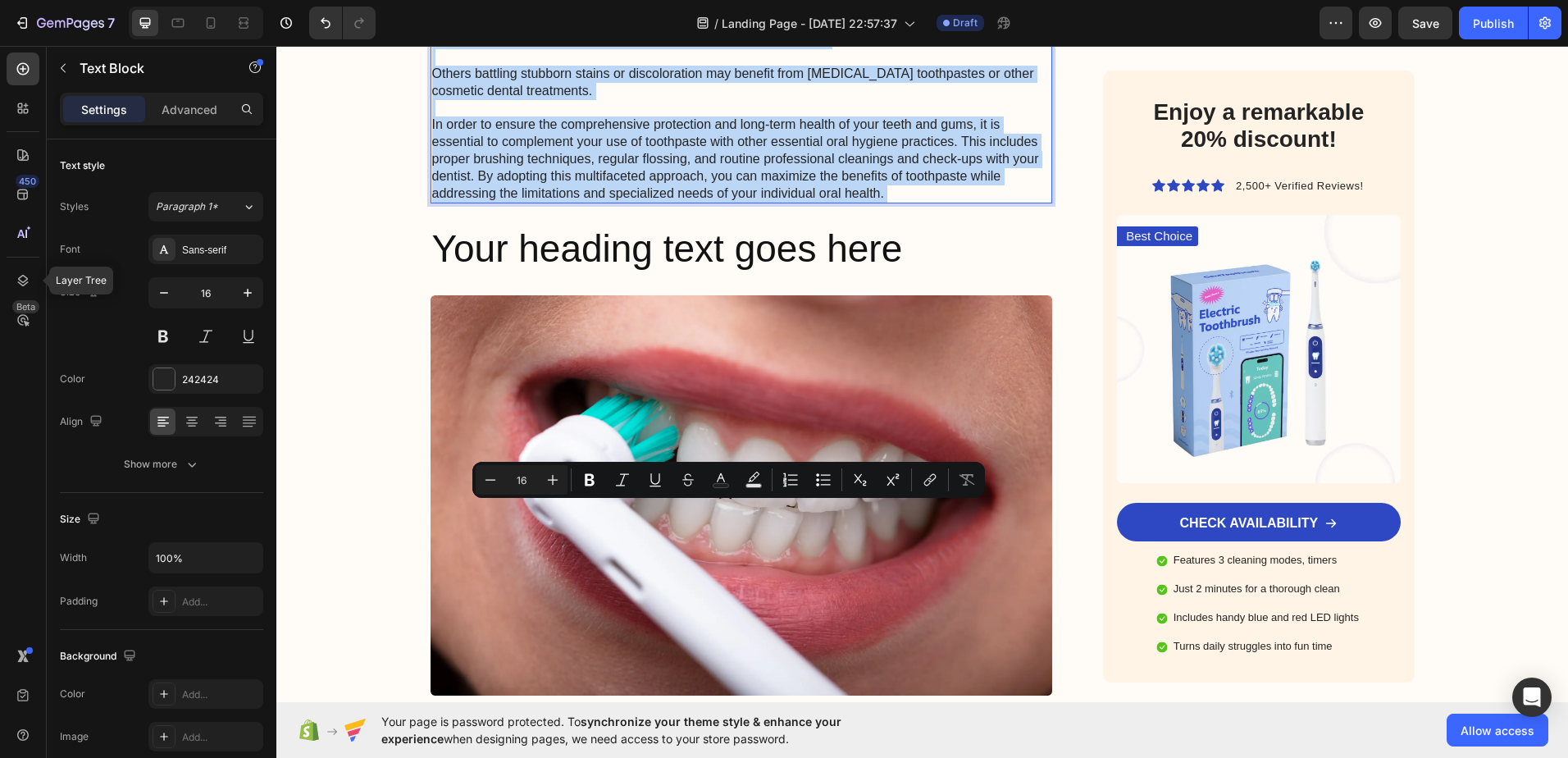
drag, startPoint x: 879, startPoint y: 582, endPoint x: 674, endPoint y: 417, distance: 263.2
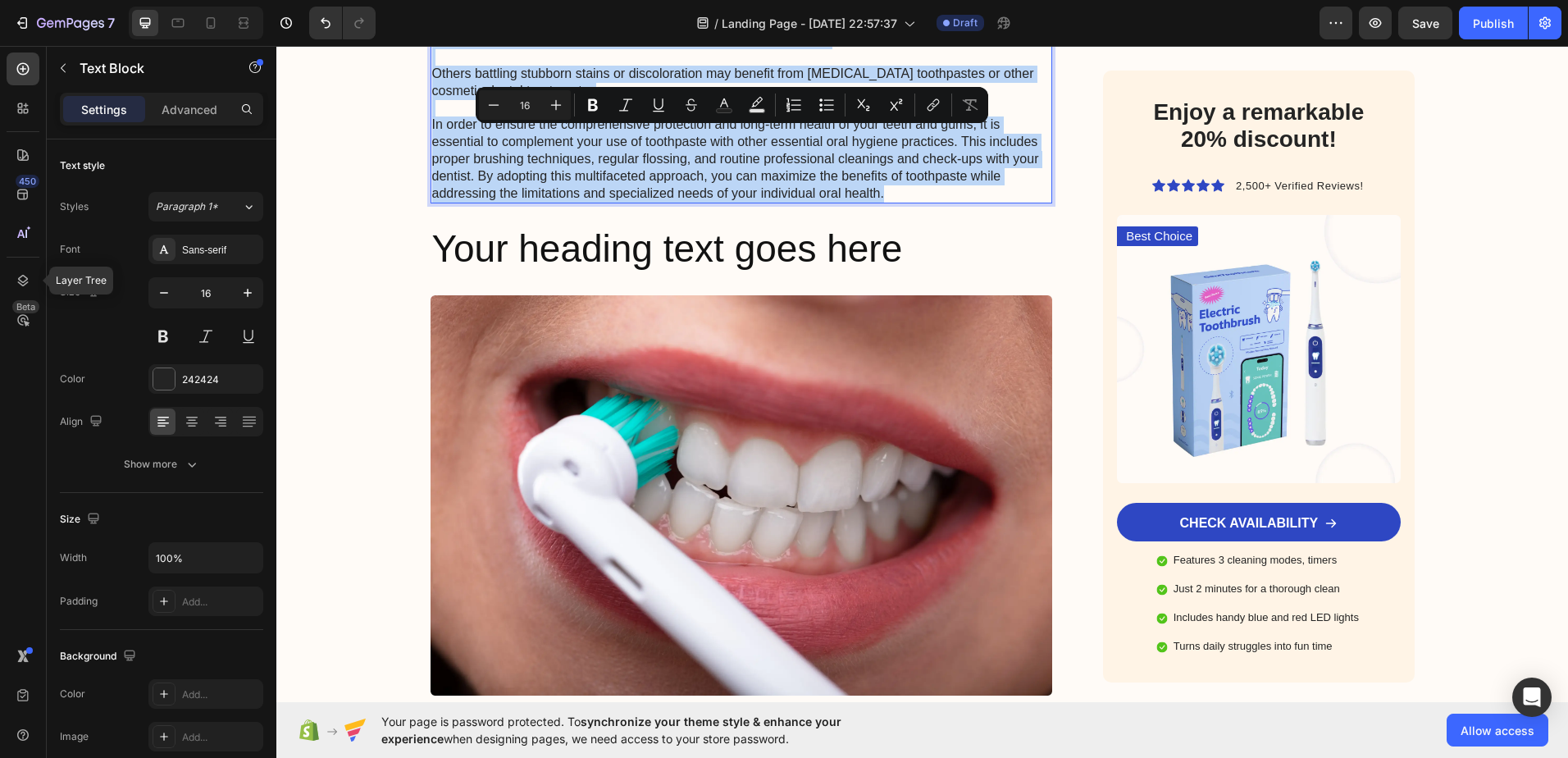
drag, startPoint x: 428, startPoint y: 136, endPoint x: 896, endPoint y: 587, distance: 649.9
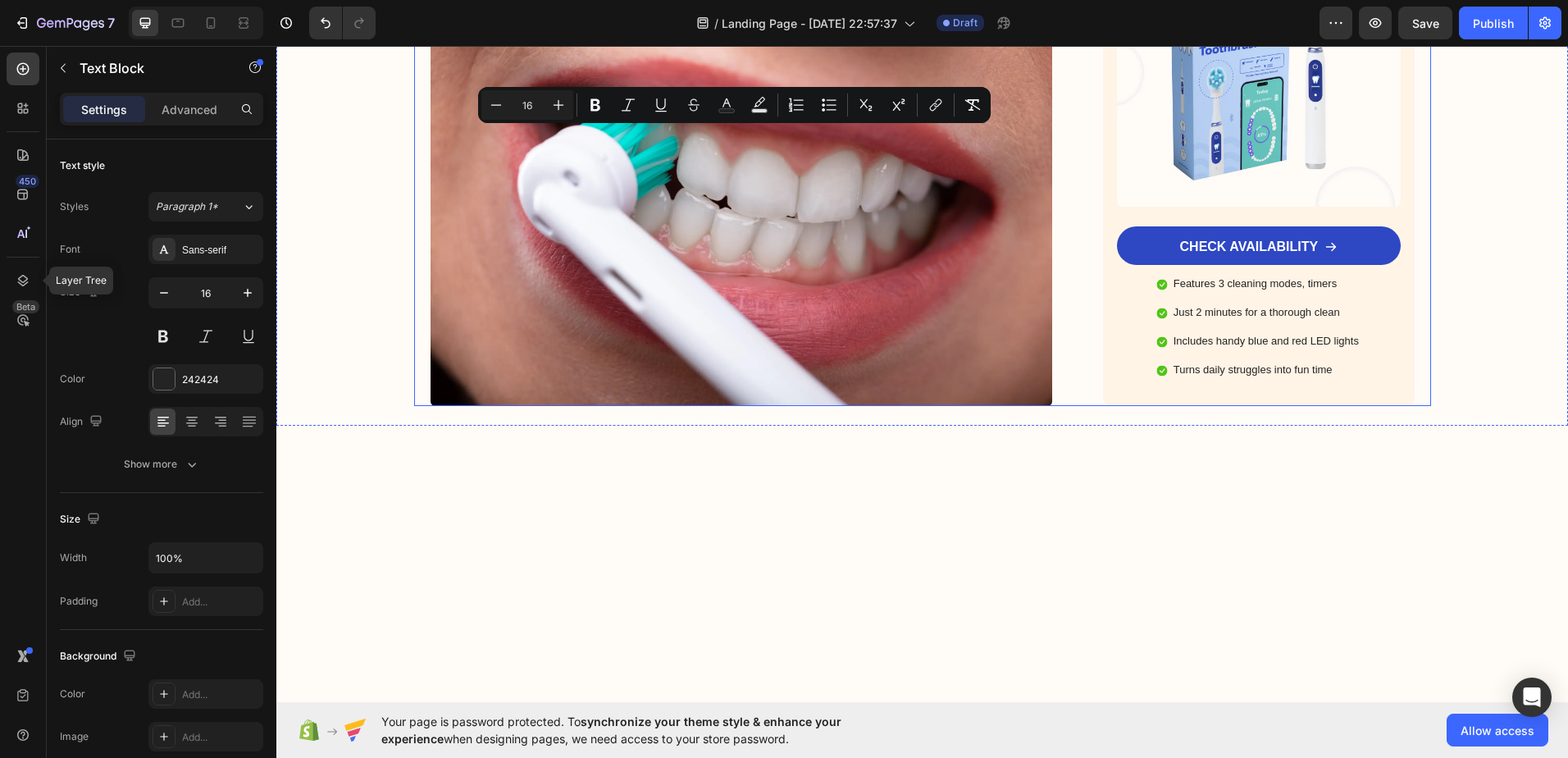
drag, startPoint x: 956, startPoint y: 287, endPoint x: 427, endPoint y: 124, distance: 553.5
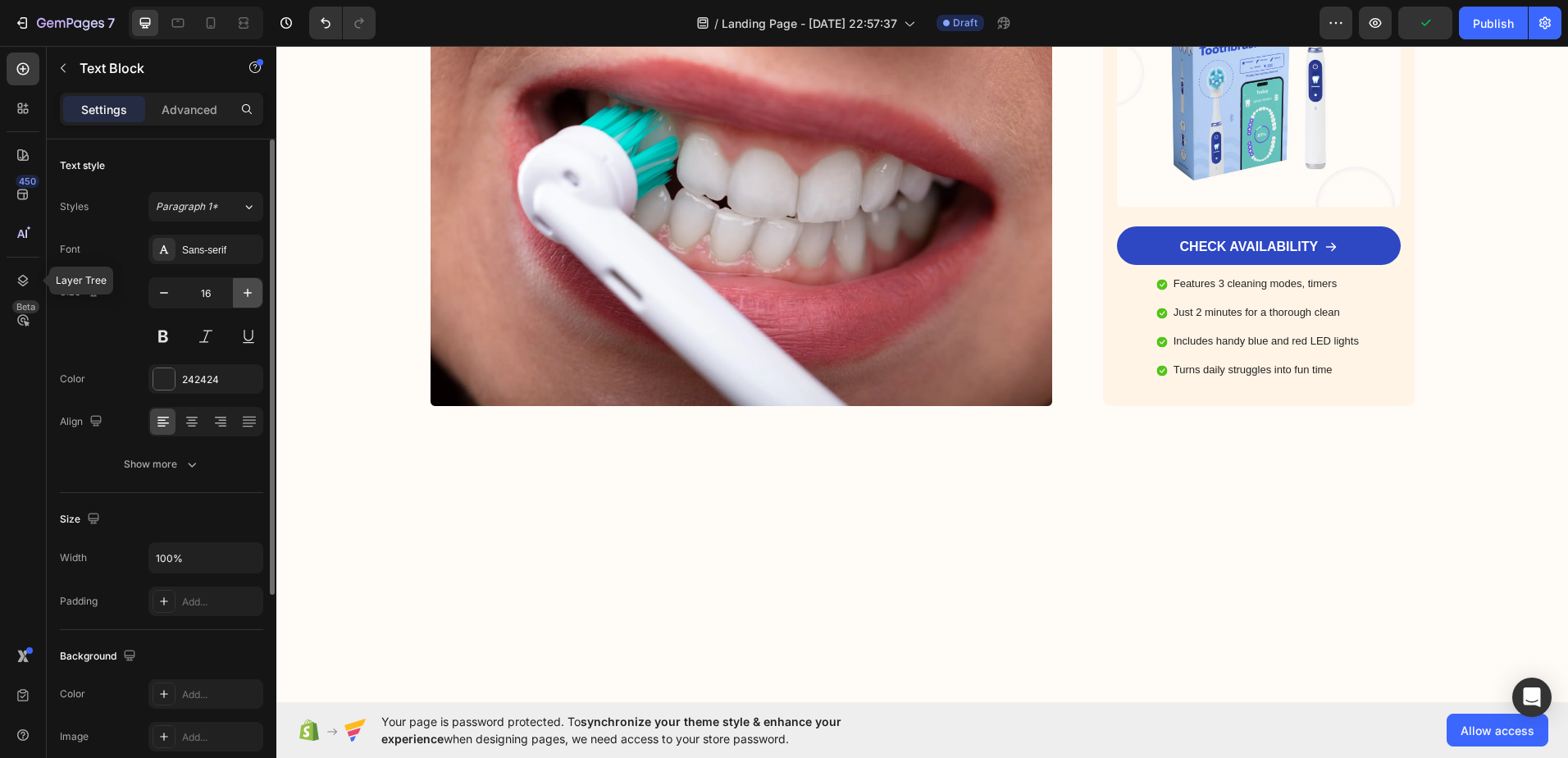
click at [248, 292] on icon "button" at bounding box center [248, 293] width 8 height 8
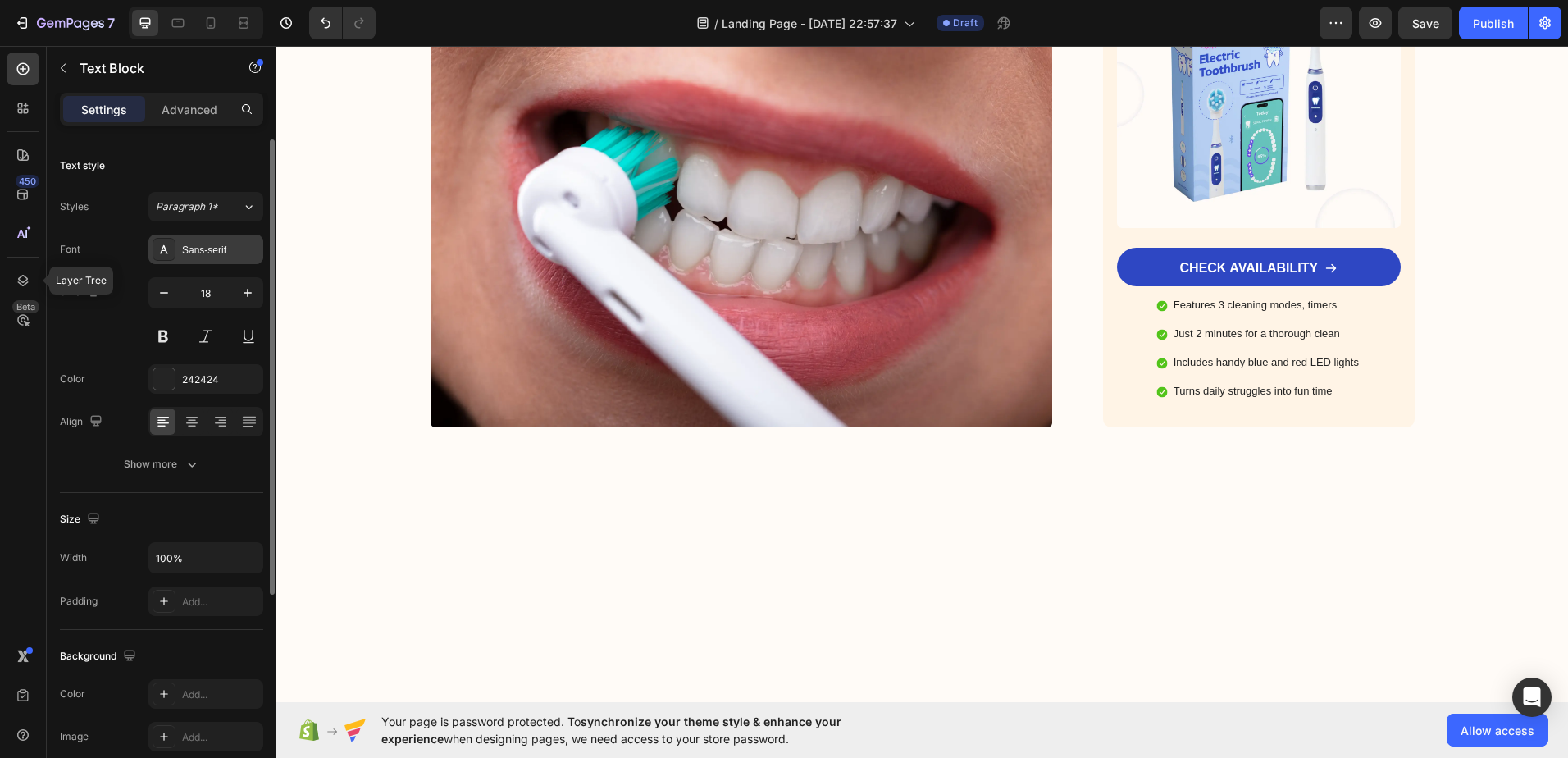
click at [233, 244] on div "Sans-serif" at bounding box center [220, 250] width 77 height 15
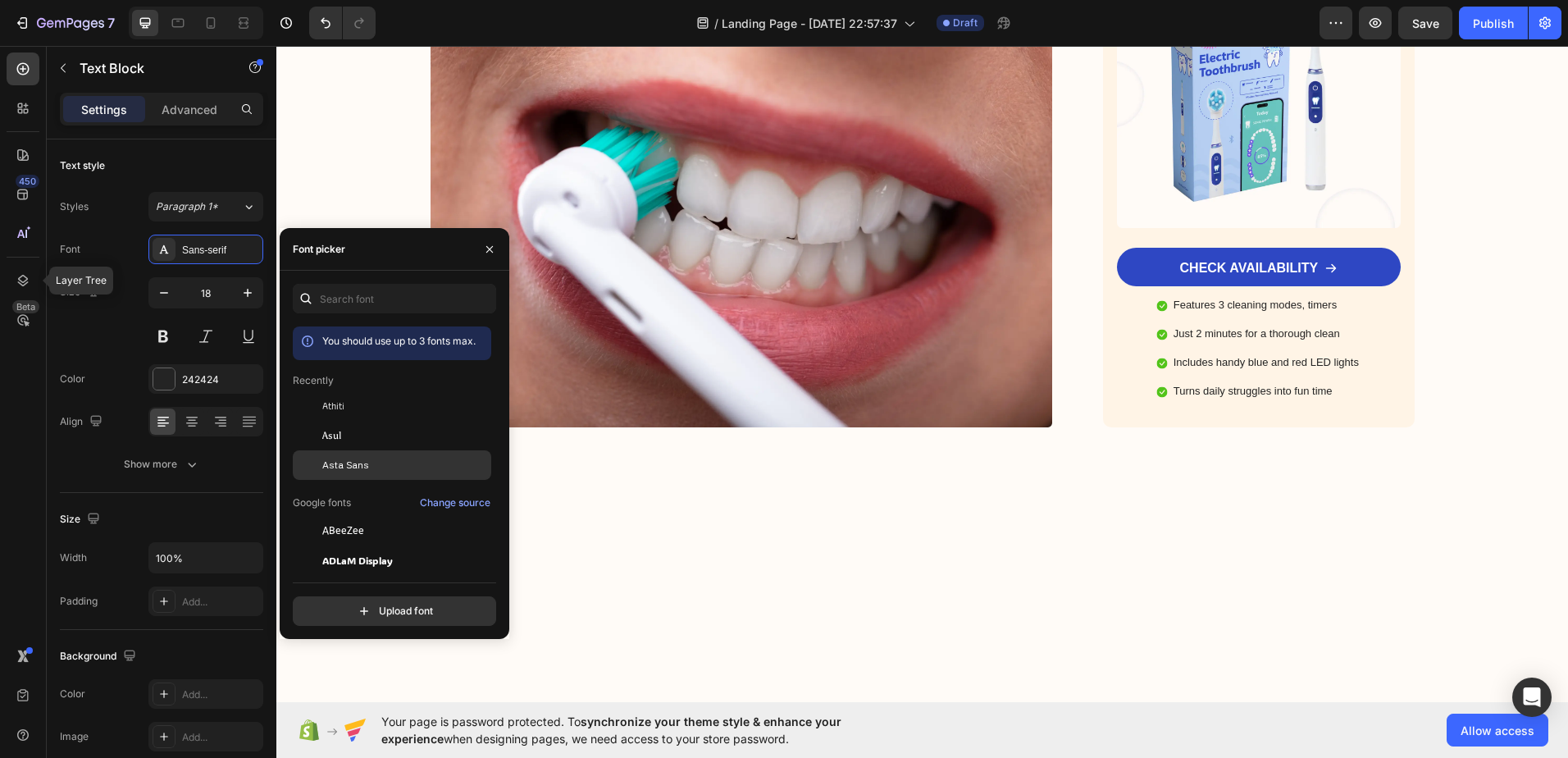
click at [337, 693] on div "Asta Sans" at bounding box center [392, 708] width 199 height 29
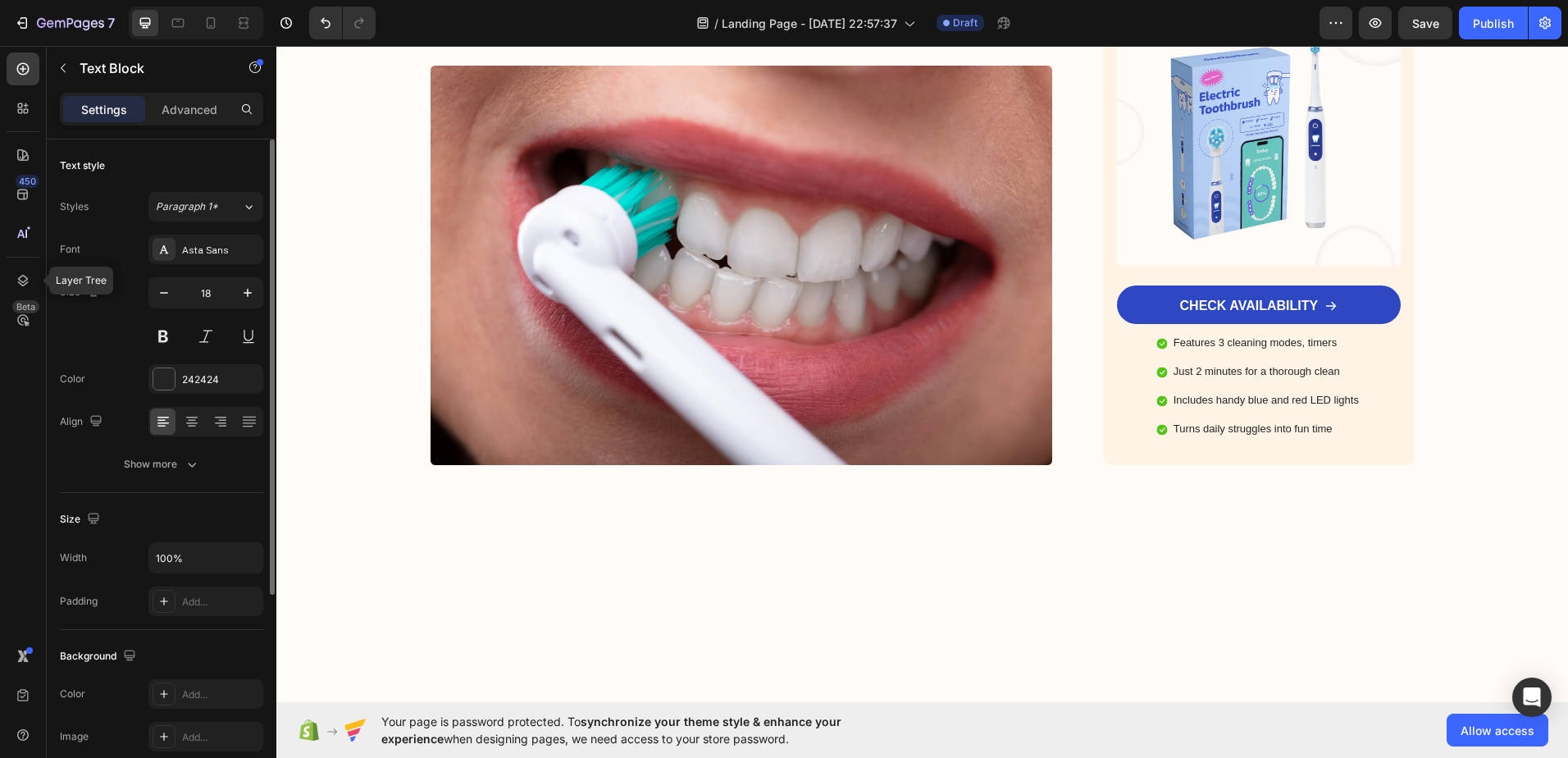
click at [187, 155] on div "Text style" at bounding box center [162, 166] width 204 height 26
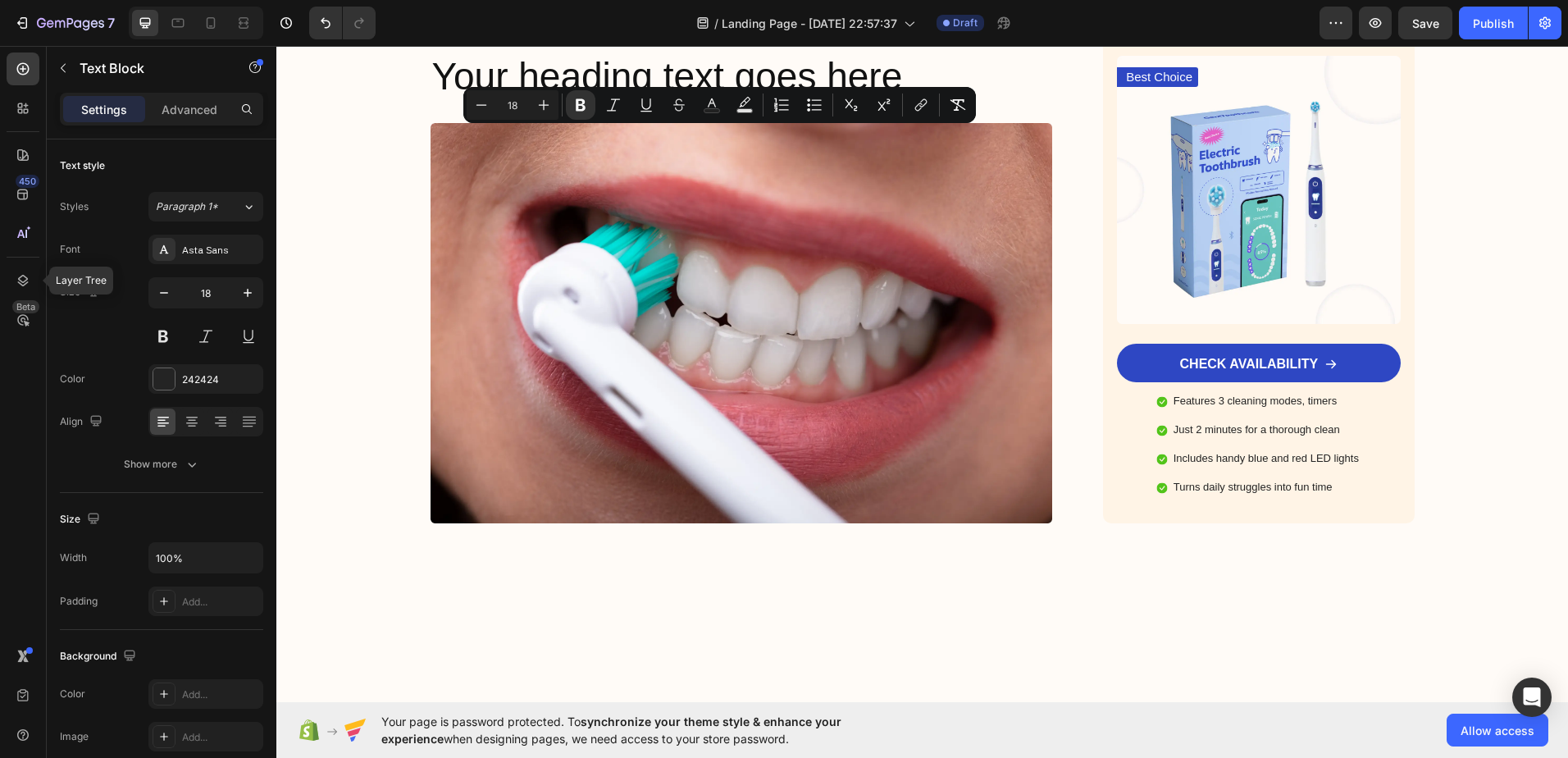
drag, startPoint x: 802, startPoint y: 142, endPoint x: 637, endPoint y: 136, distance: 165.1
click at [573, 102] on icon "Editor contextual toolbar" at bounding box center [581, 105] width 17 height 17
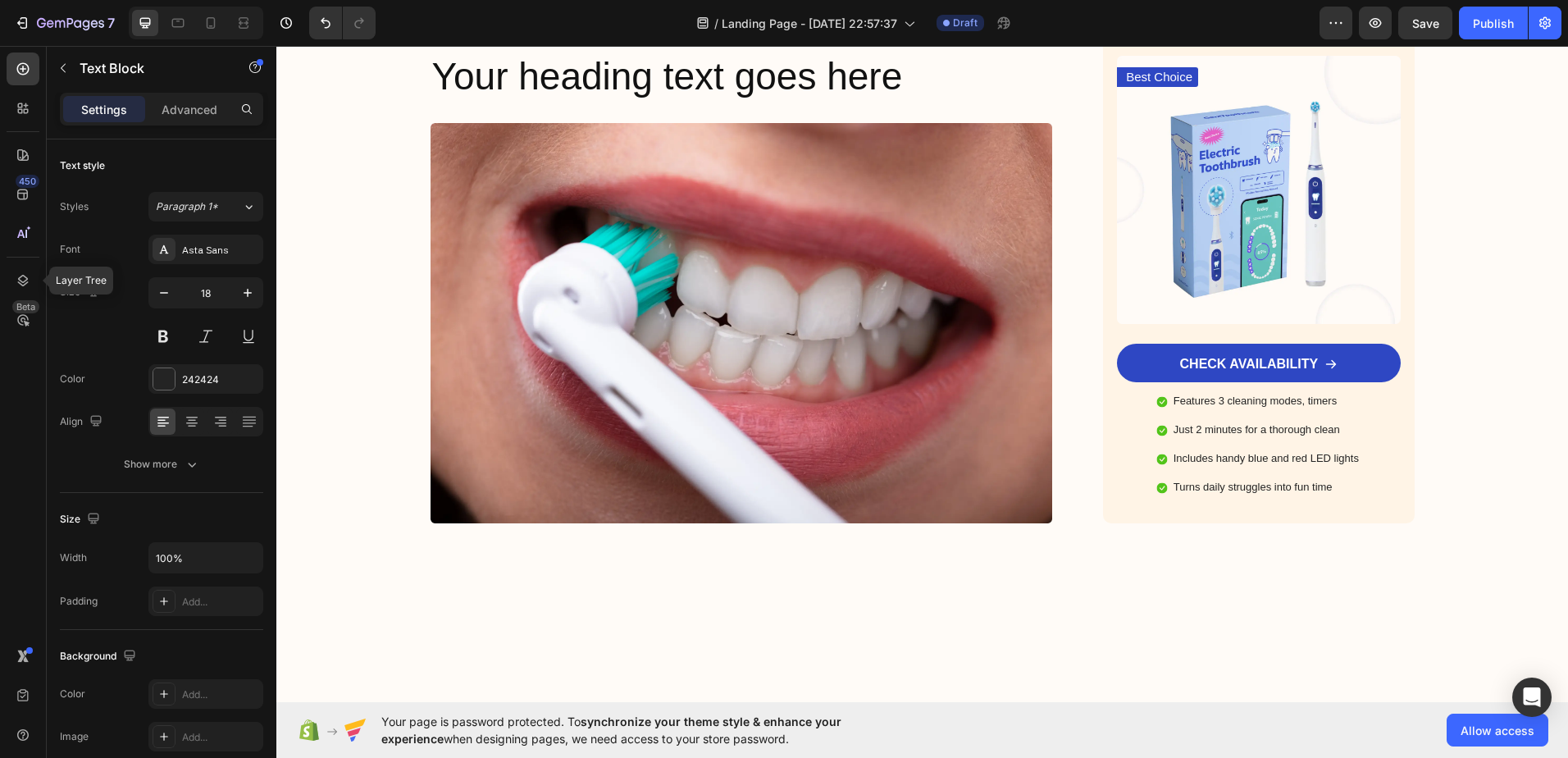
drag, startPoint x: 487, startPoint y: 350, endPoint x: 428, endPoint y: 346, distance: 59.1
click at [432, 29] on p "Katuchef hat nicht nur mein Kocherlebnis verbessert – es hat mir echte innere R…" at bounding box center [741, 1] width 619 height 58
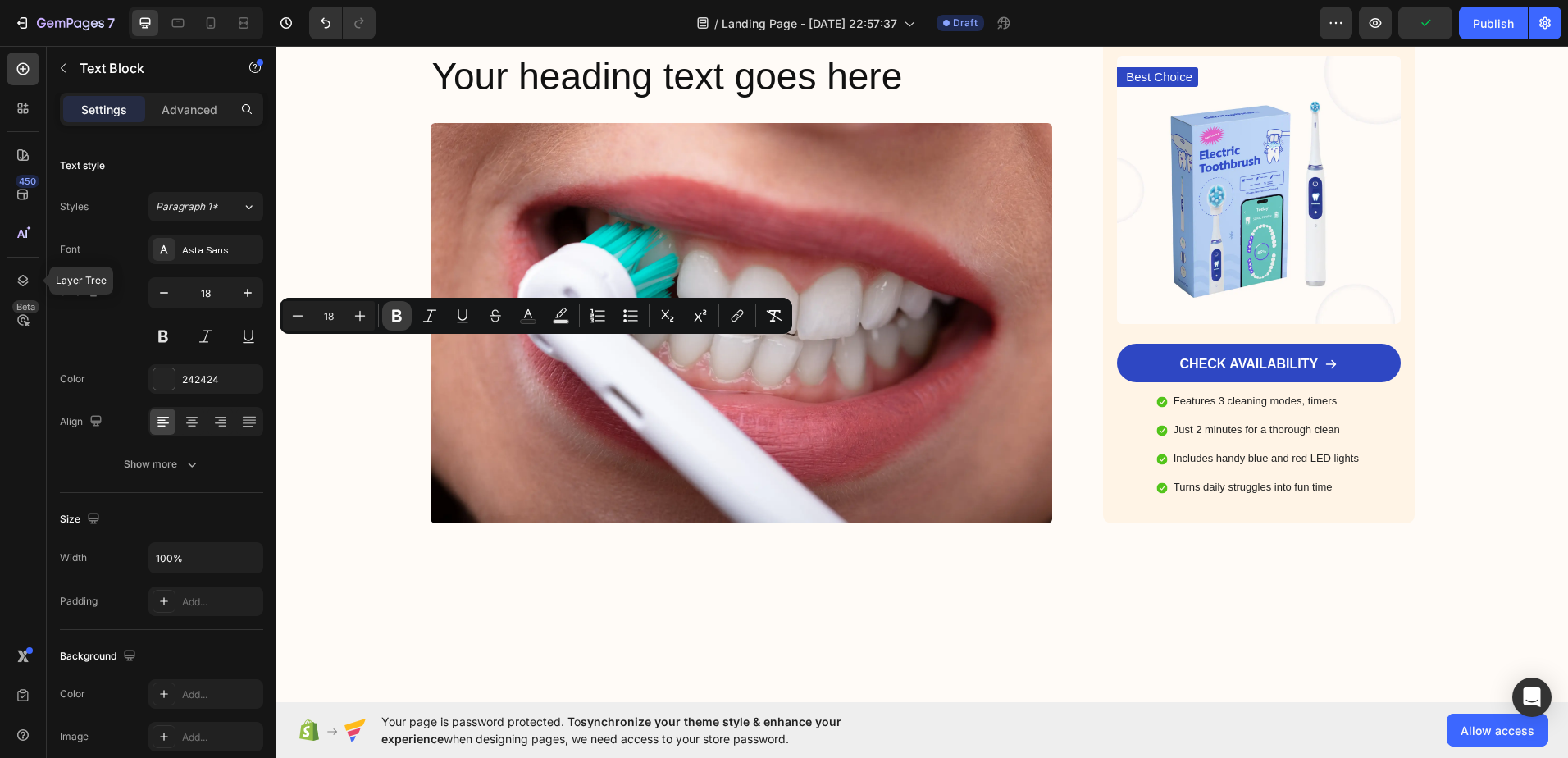
click at [411, 316] on button "Bold" at bounding box center [397, 315] width 29 height 29
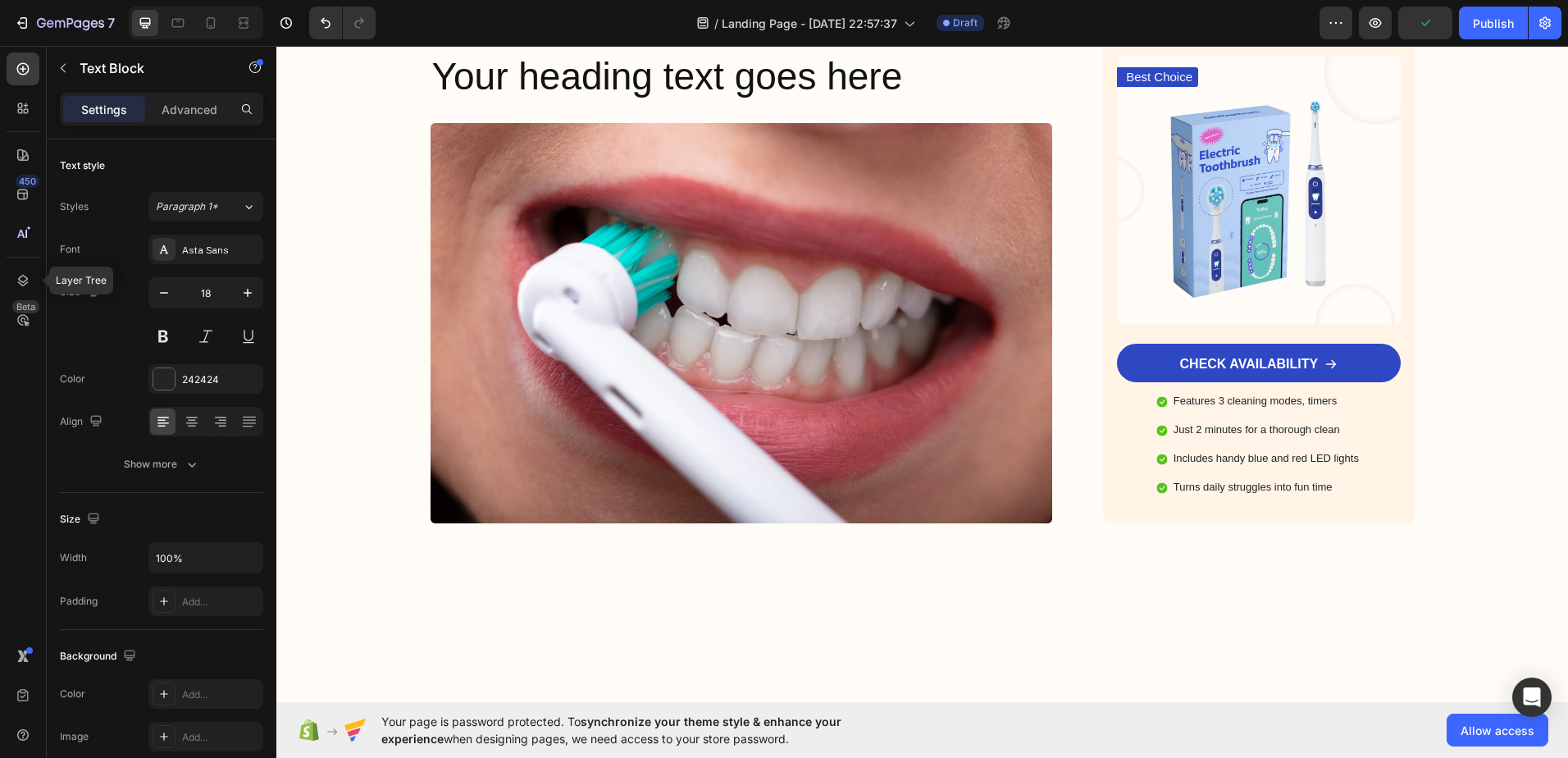
drag, startPoint x: 732, startPoint y: 298, endPoint x: 970, endPoint y: 299, distance: 238.0
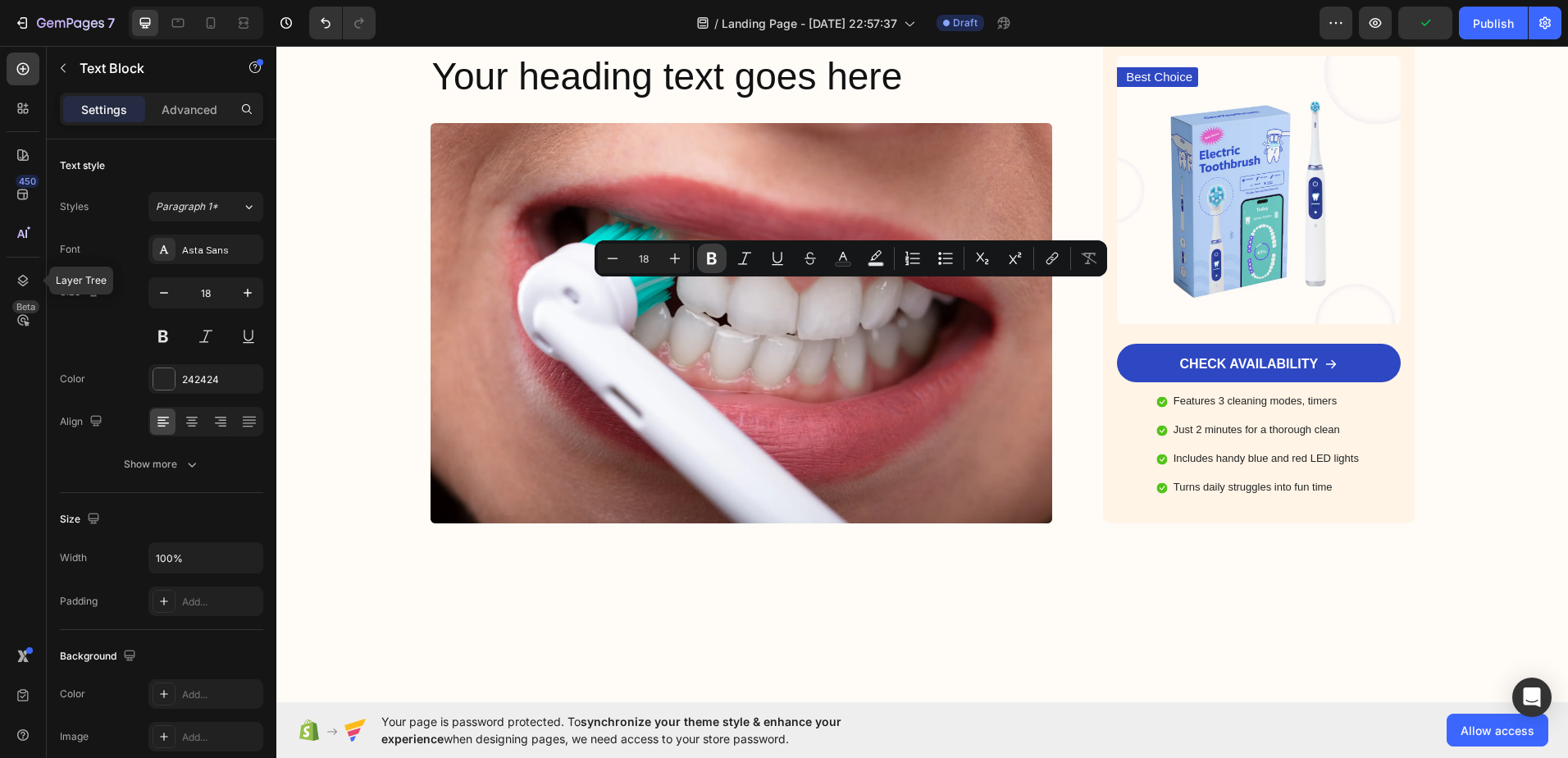
click at [715, 260] on icon "Editor contextual toolbar" at bounding box center [712, 259] width 10 height 13
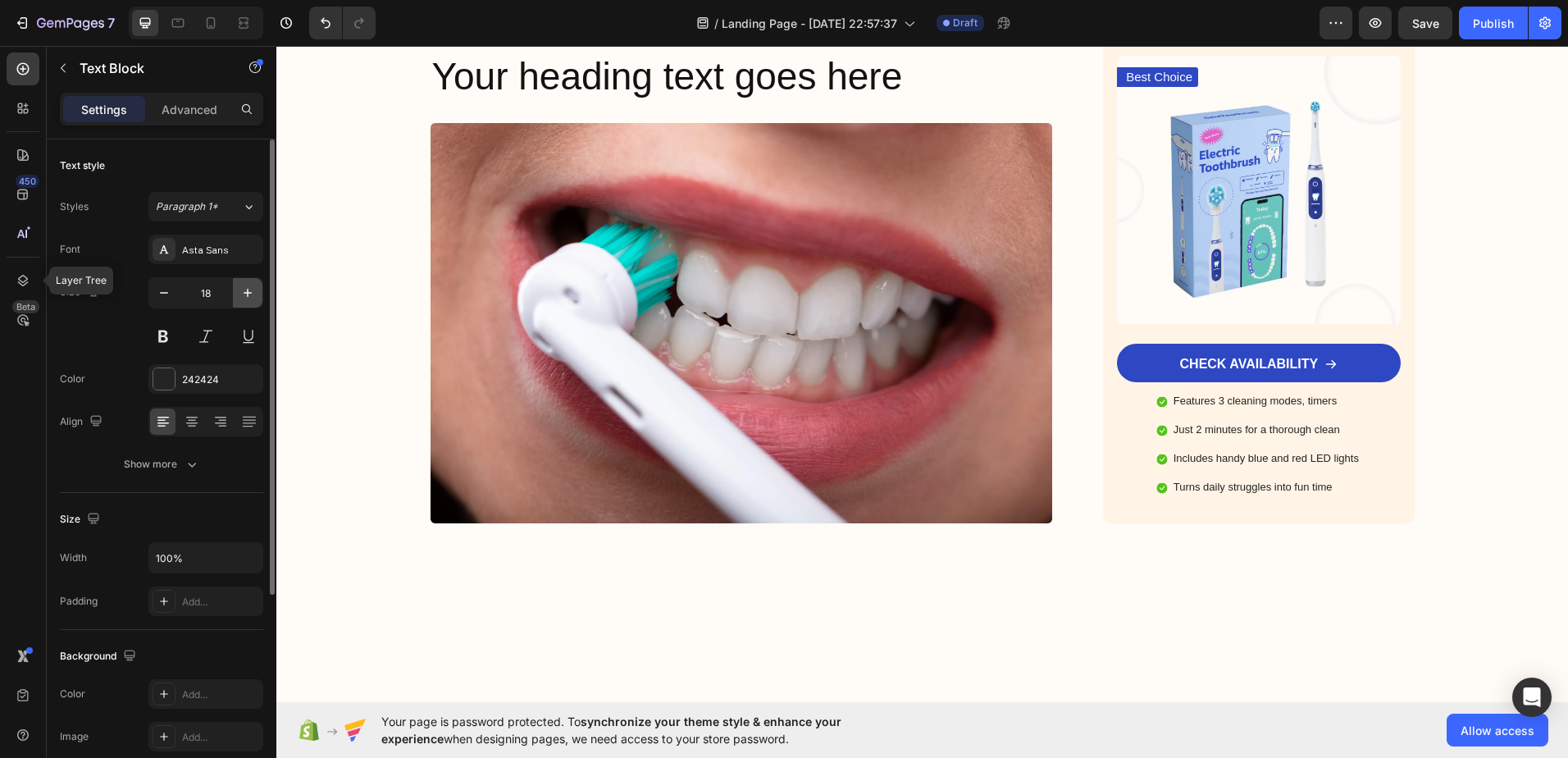
click at [246, 286] on icon "button" at bounding box center [248, 293] width 17 height 17
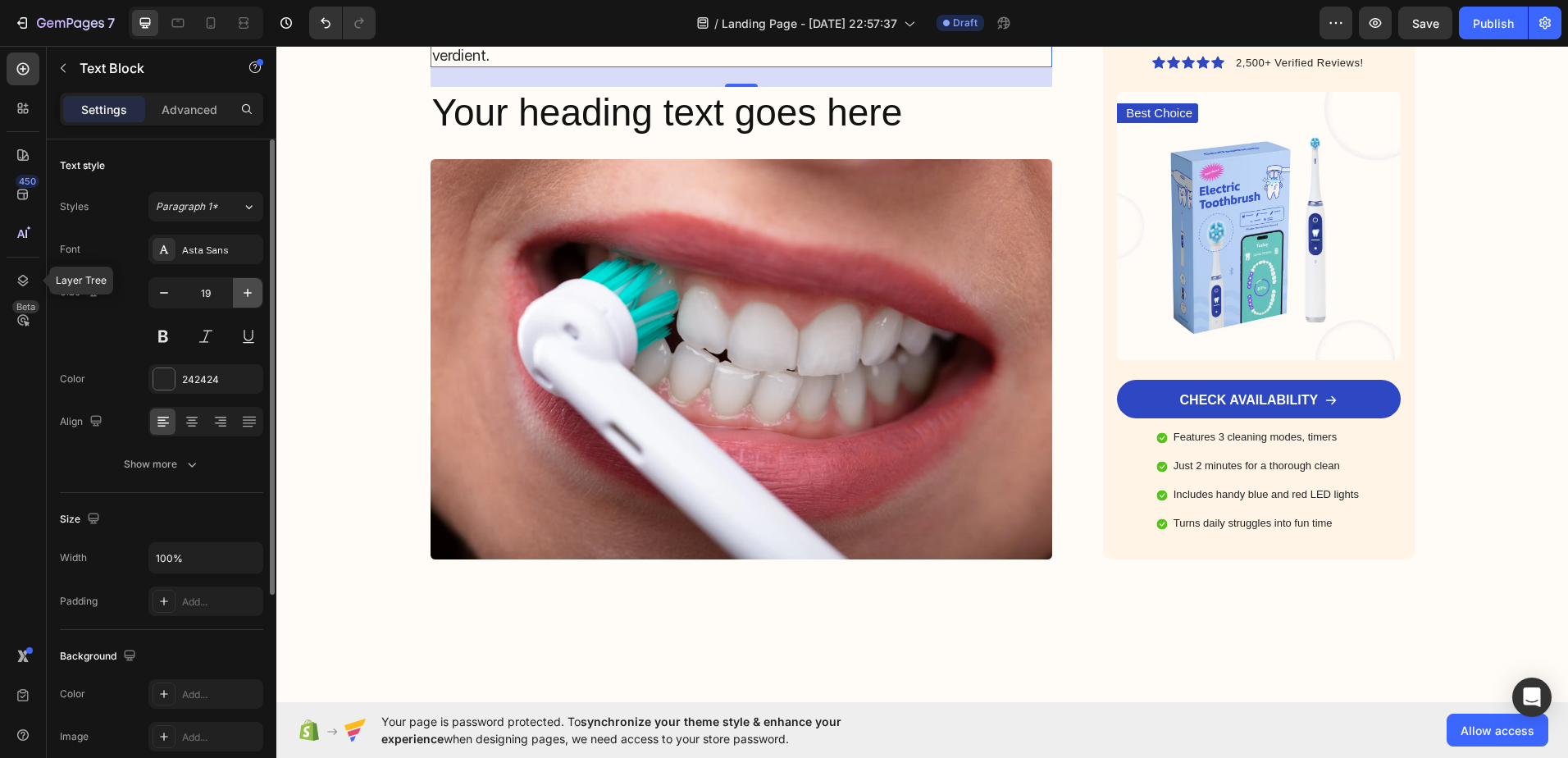
click at [245, 287] on icon "button" at bounding box center [248, 293] width 17 height 17
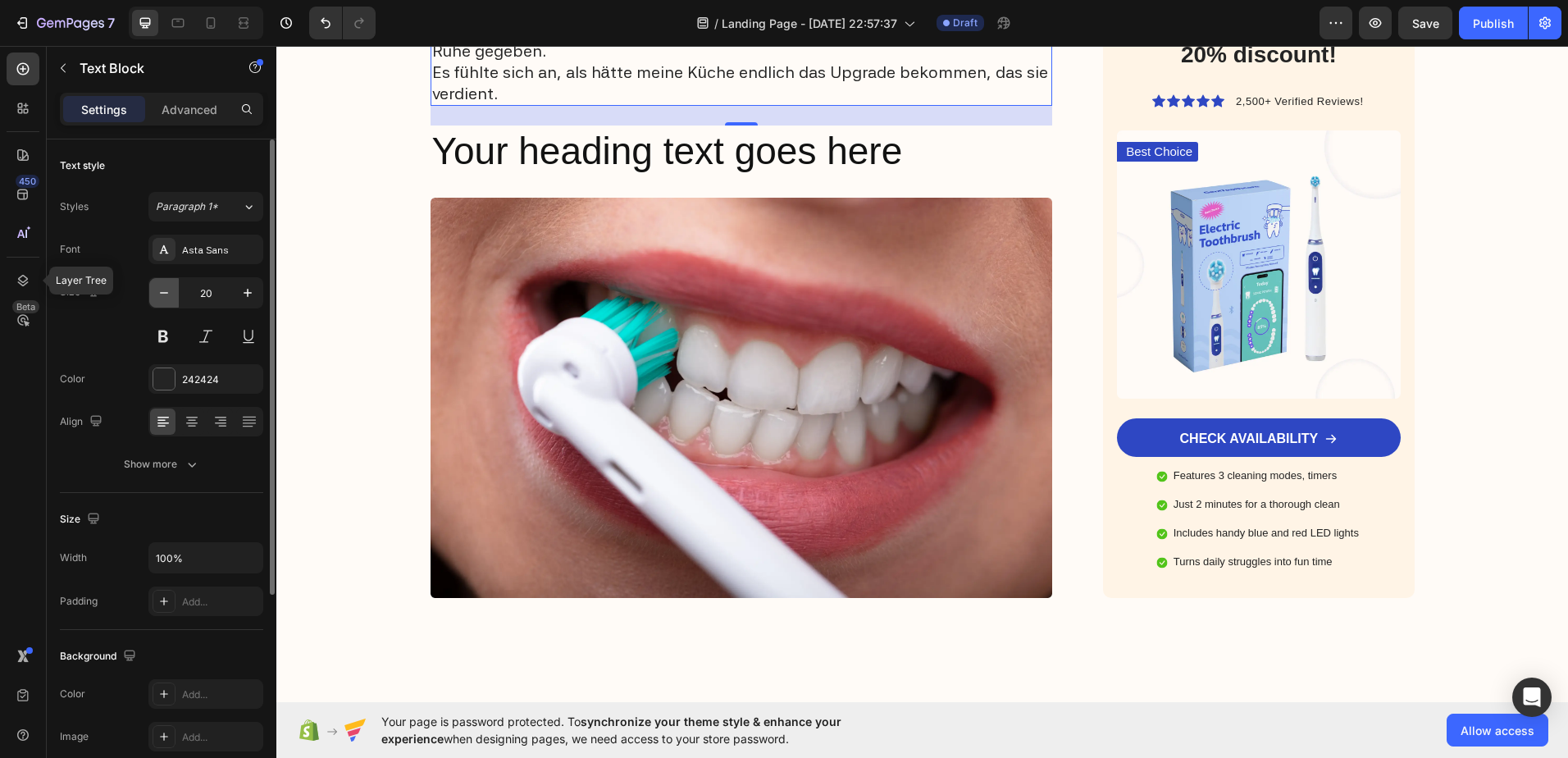
click at [163, 296] on icon "button" at bounding box center [164, 293] width 17 height 17
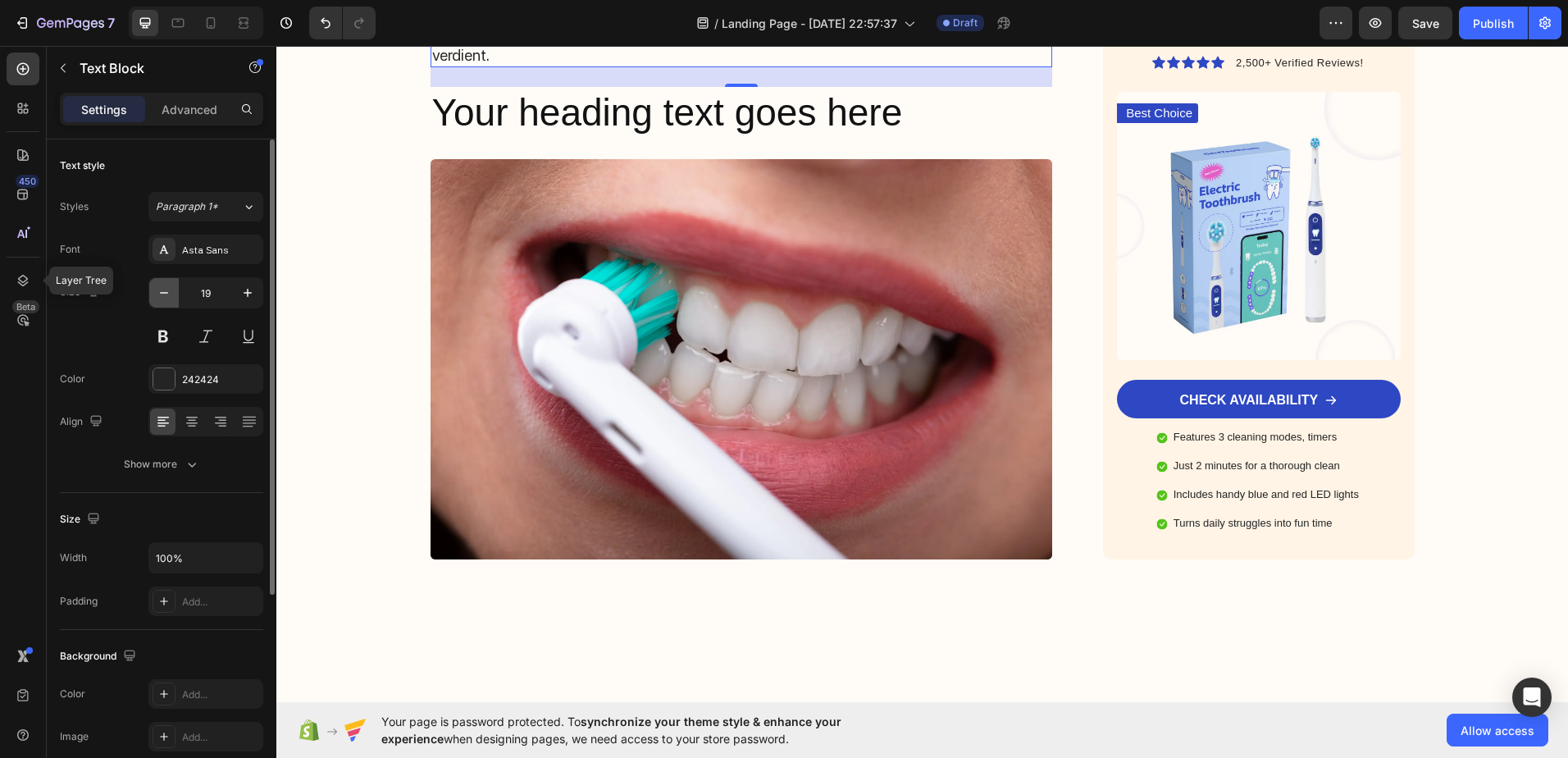
click at [163, 296] on icon "button" at bounding box center [164, 293] width 17 height 17
type input "18"
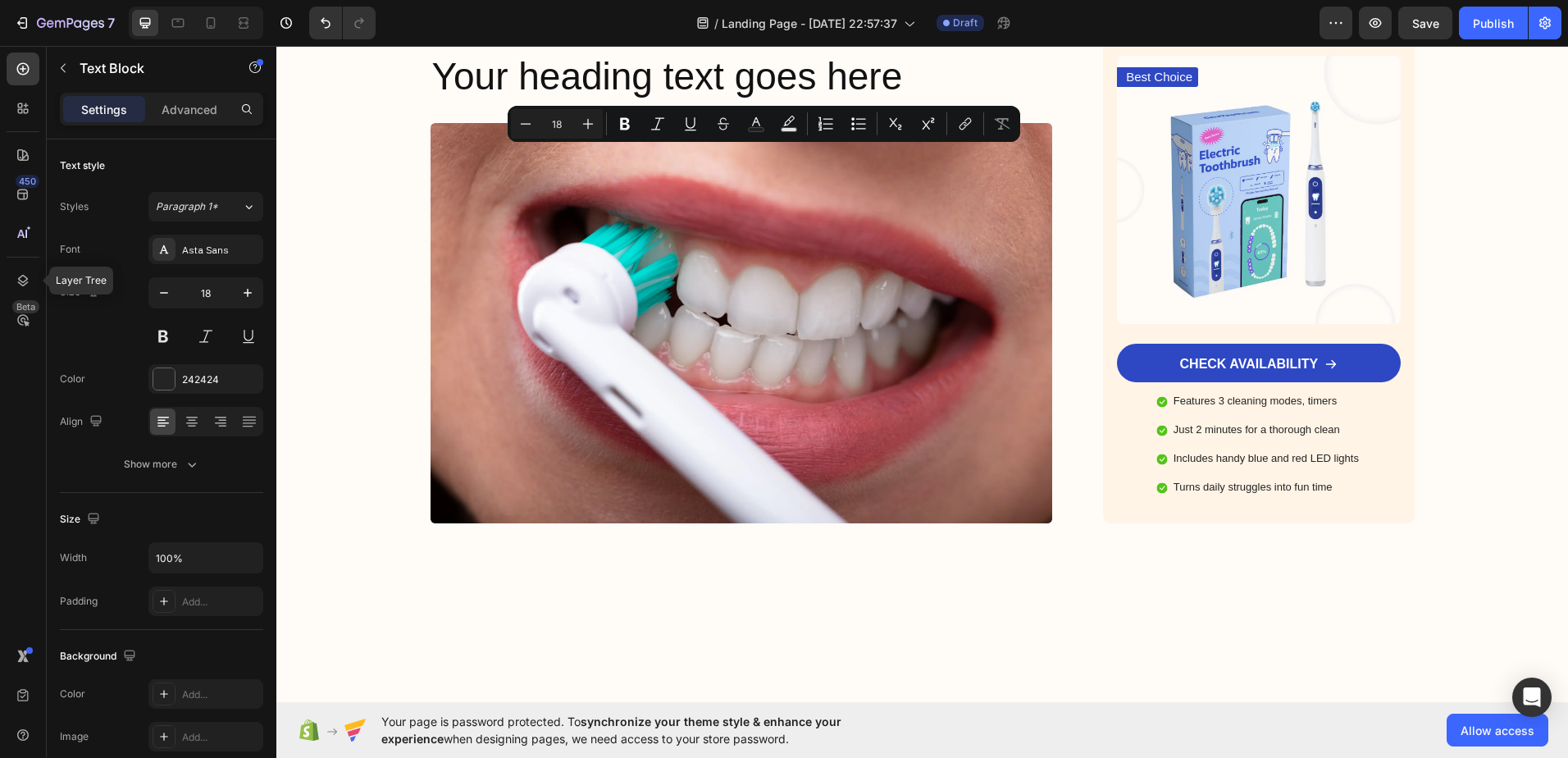
drag, startPoint x: 674, startPoint y: 155, endPoint x: 856, endPoint y: 165, distance: 182.3
click at [634, 127] on button "Bold" at bounding box center [625, 123] width 29 height 29
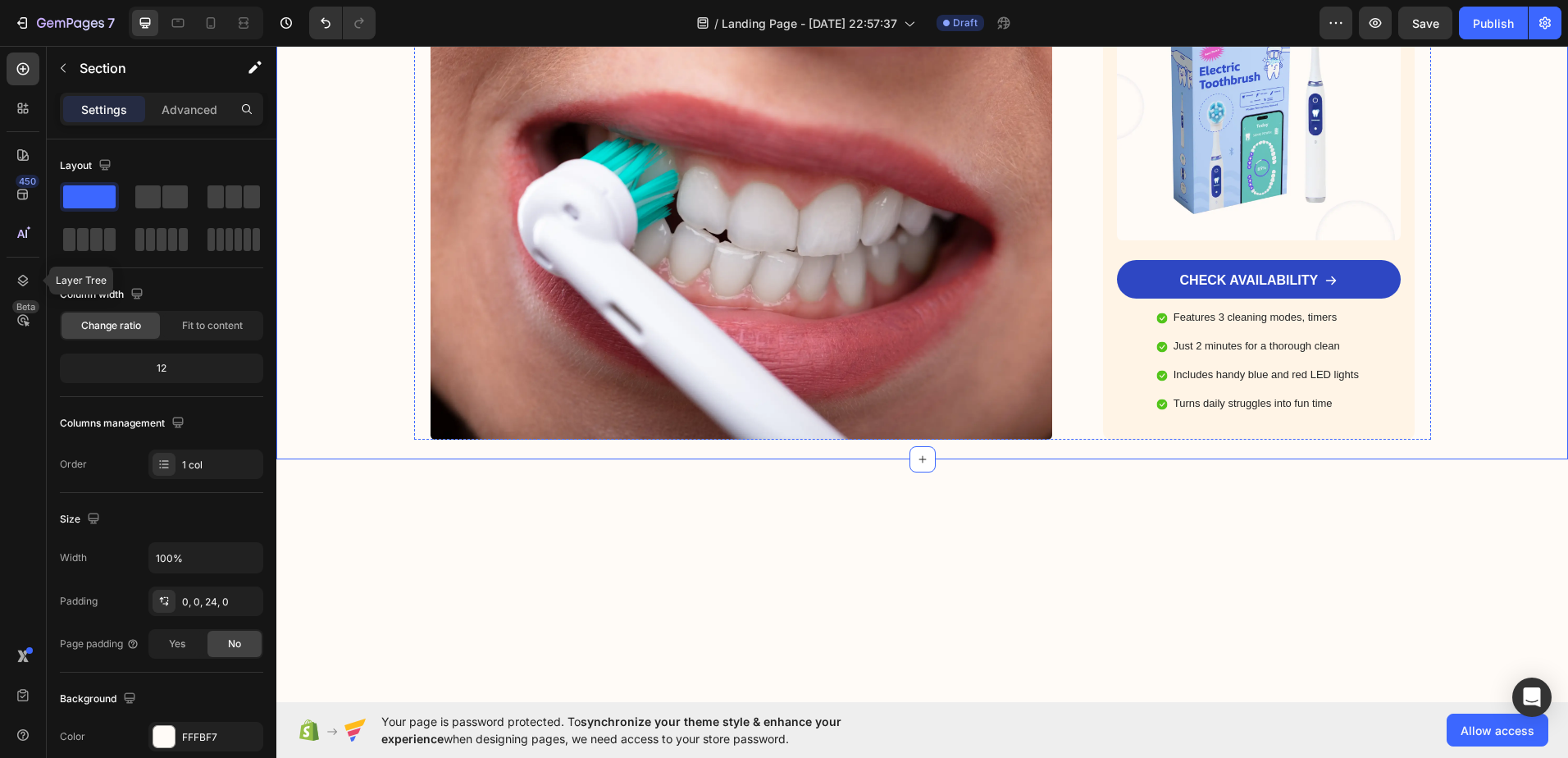
scroll to position [4099, 0]
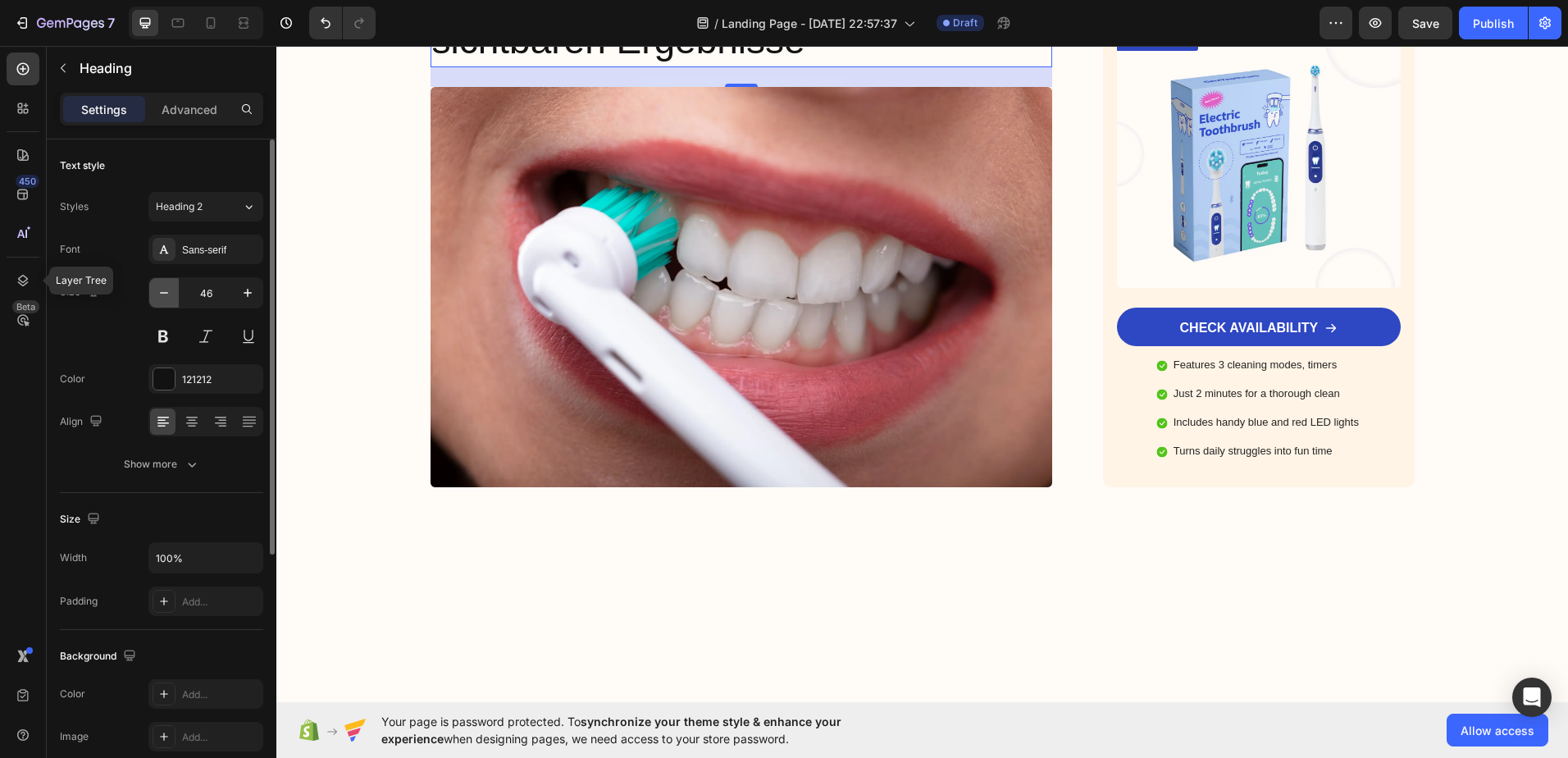
click at [169, 293] on icon "button" at bounding box center [164, 293] width 17 height 17
type input "45"
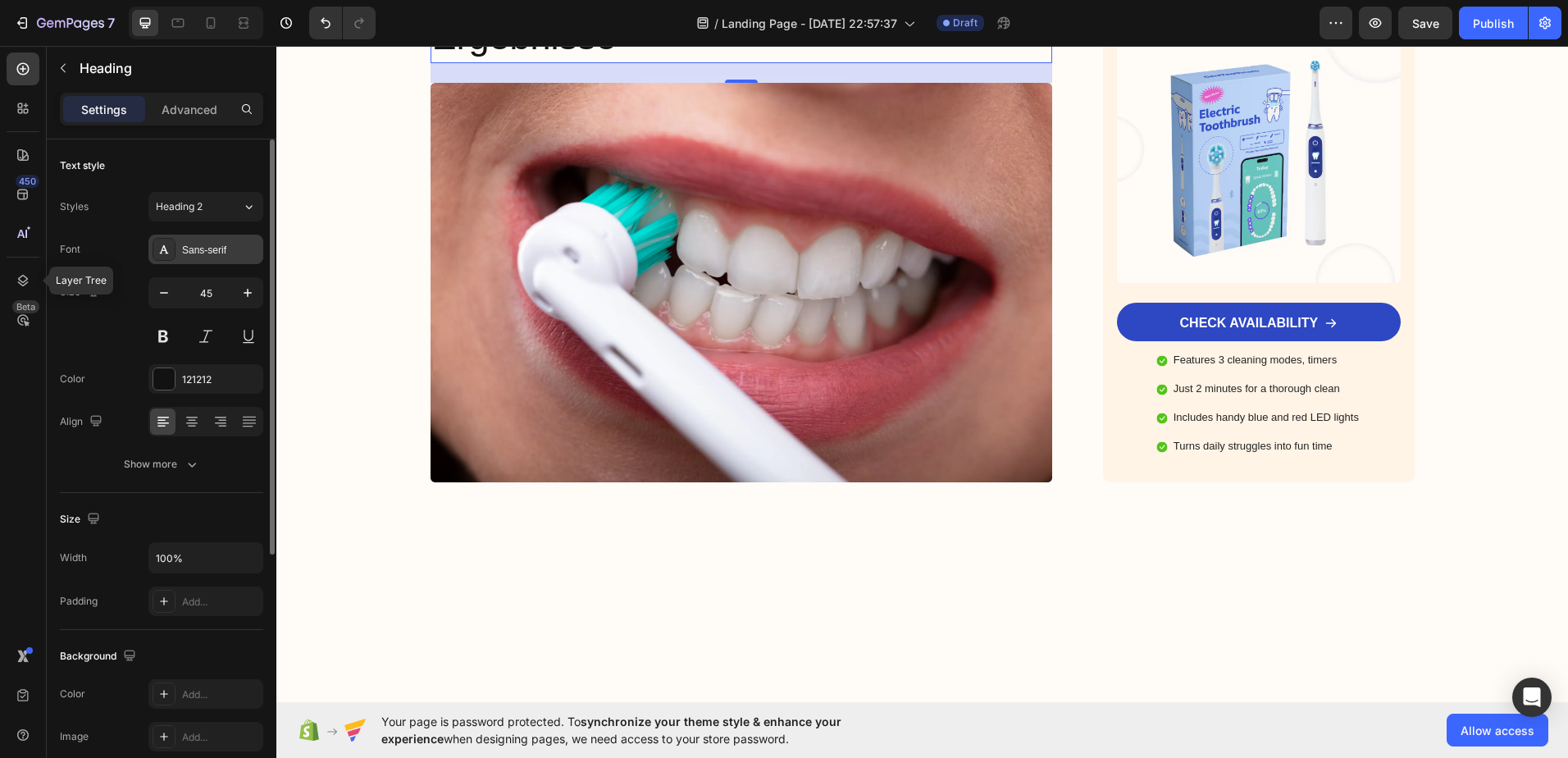
click at [193, 249] on div "Sans-serif" at bounding box center [220, 250] width 77 height 15
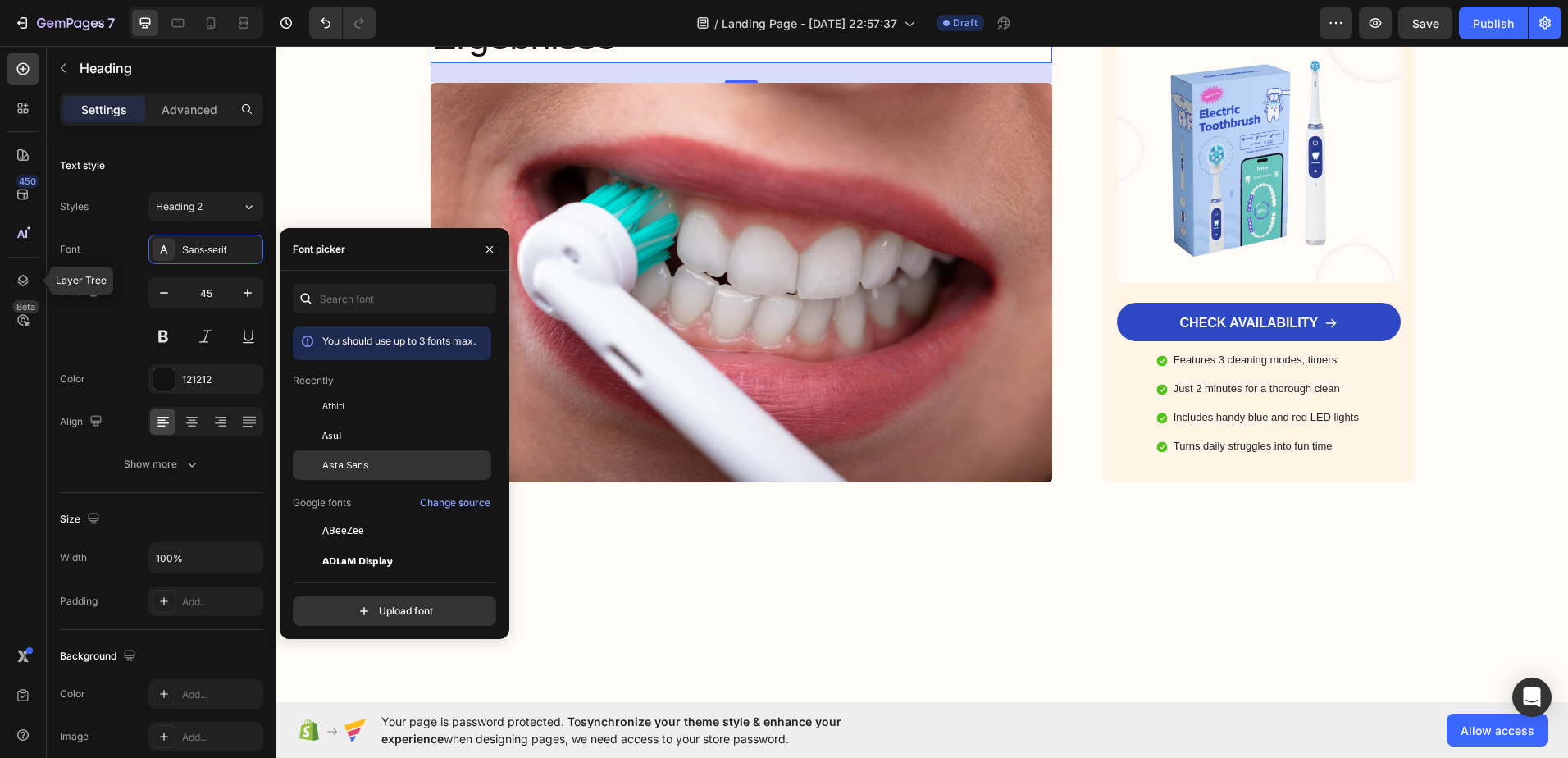
click at [441, 464] on div "Asta Sans" at bounding box center [404, 464] width 166 height 15
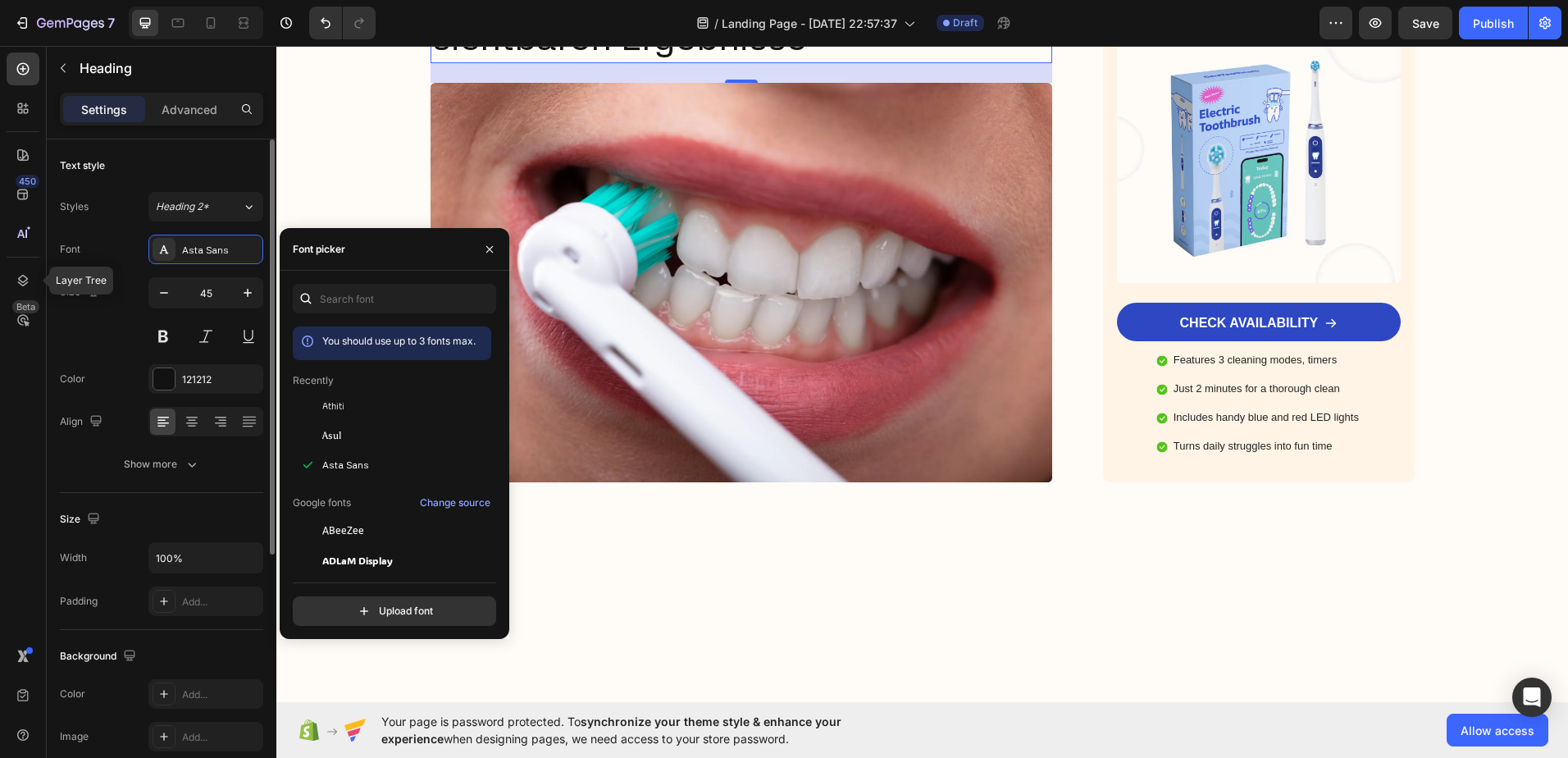
click at [117, 334] on div "Size 45" at bounding box center [162, 313] width 204 height 73
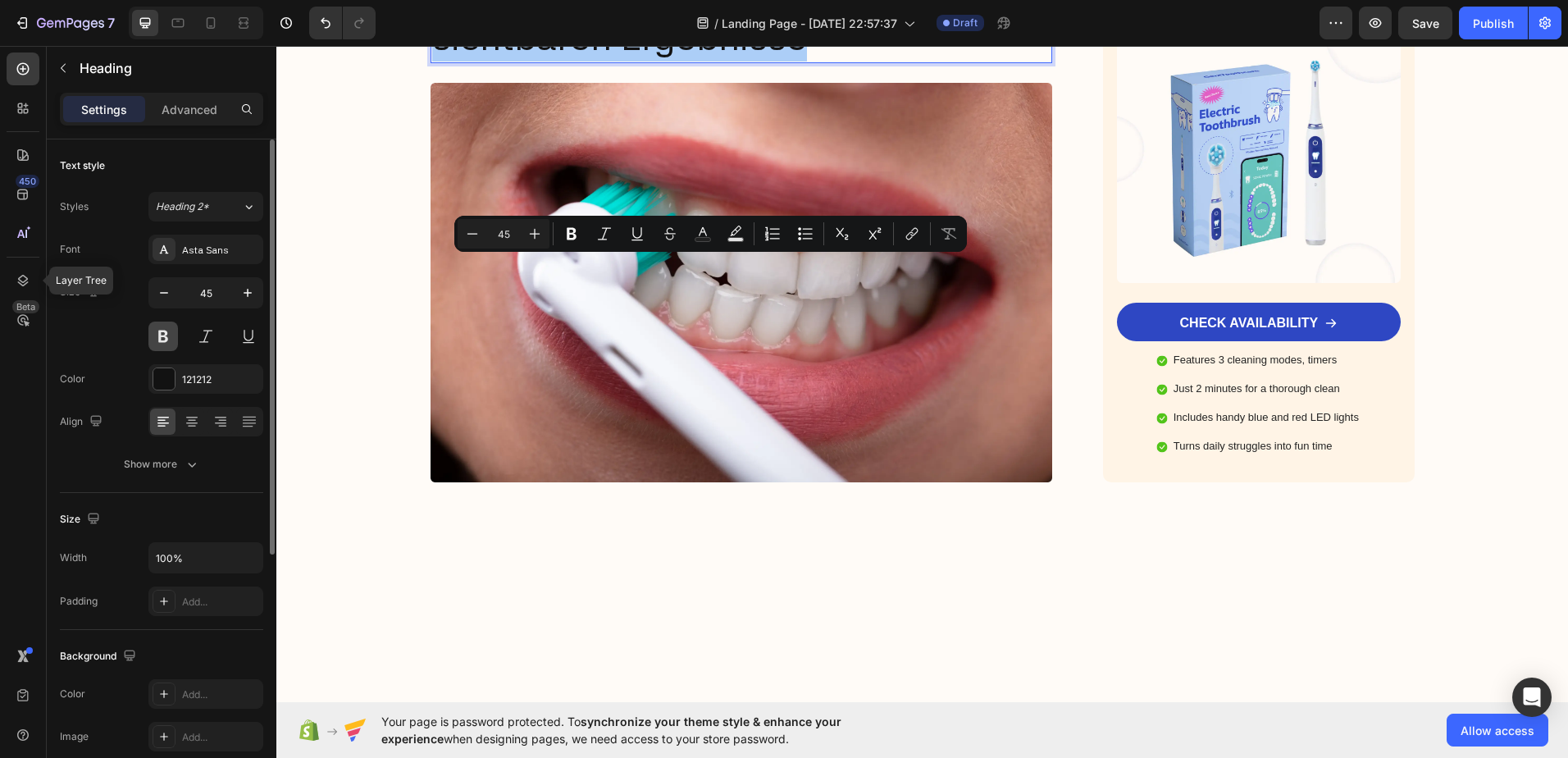
click at [171, 335] on button at bounding box center [164, 336] width 29 height 29
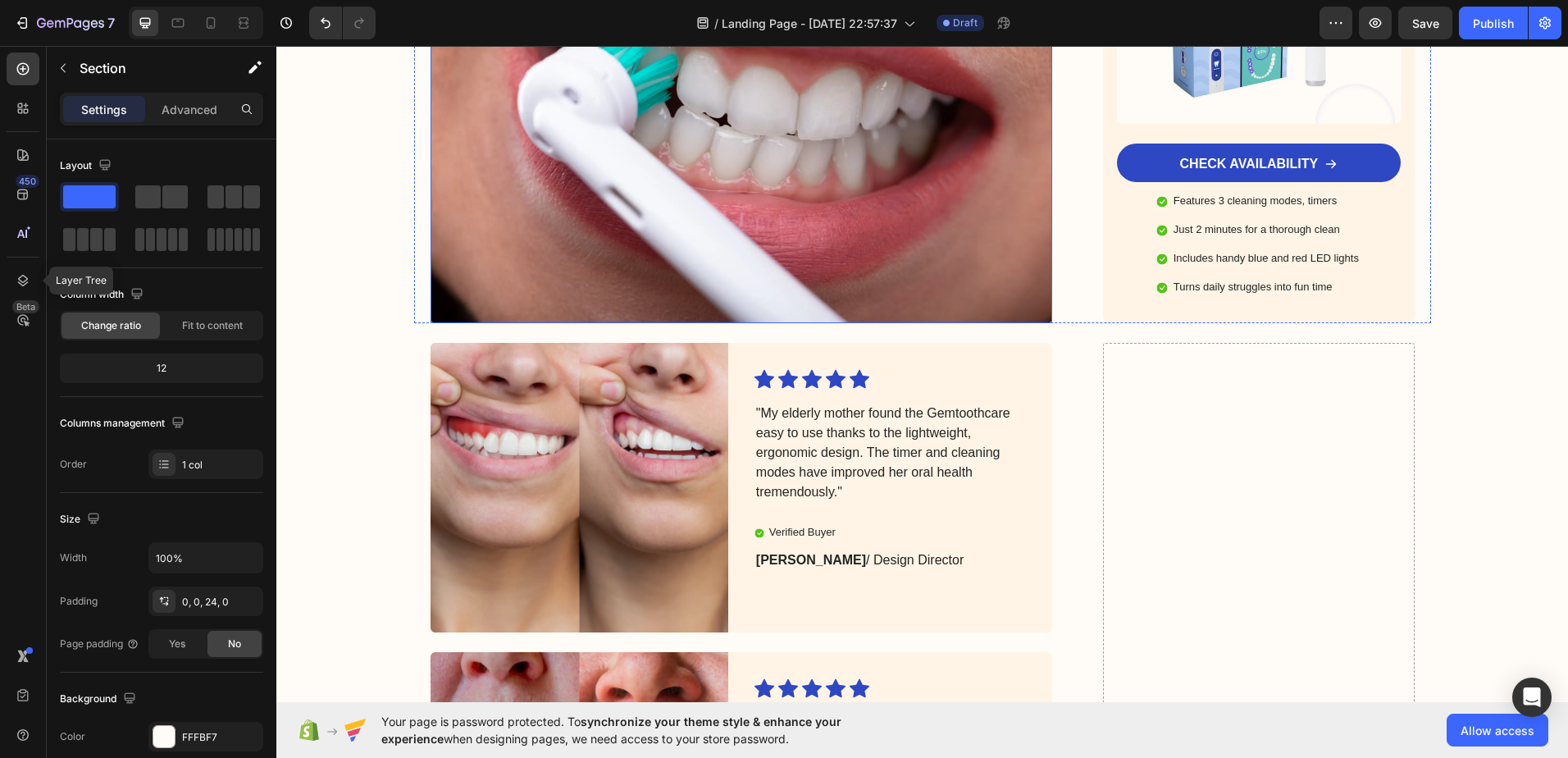
scroll to position [4428, 0]
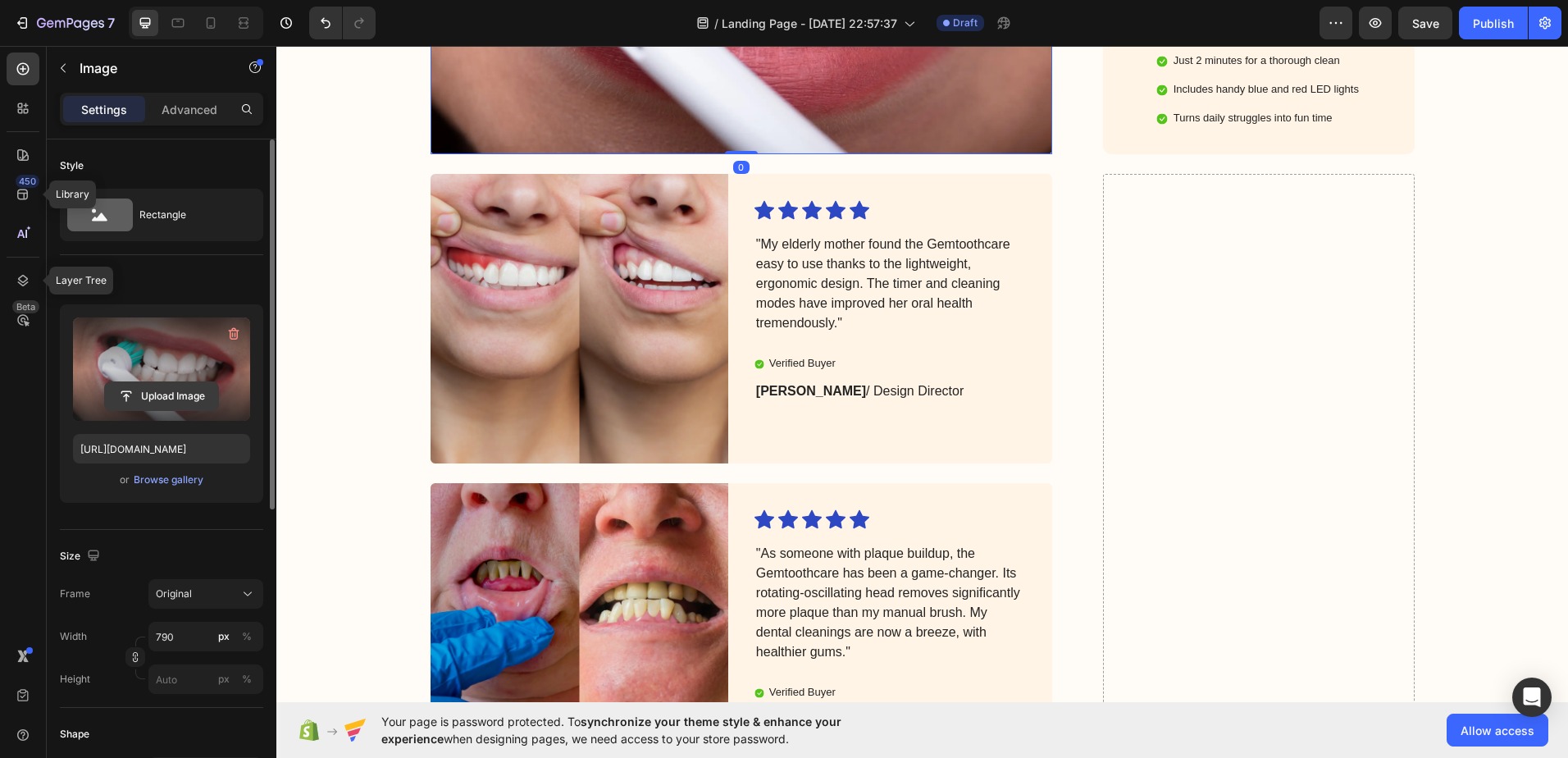
click at [154, 391] on input "file" at bounding box center [162, 396] width 114 height 27
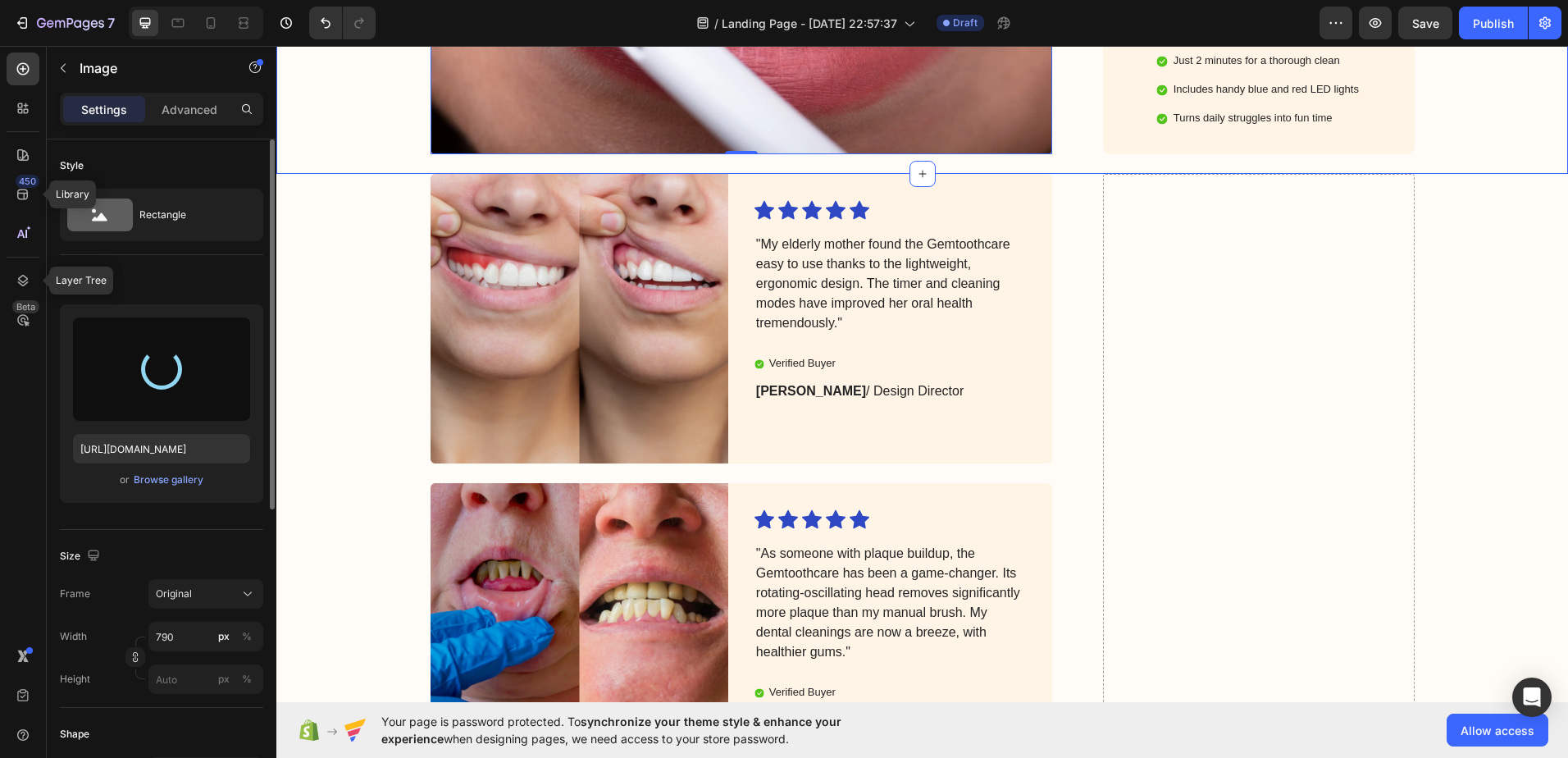
type input "https://cdn.shopify.com/s/files/1/0960/3579/9375/files/gempages_581830906663142…"
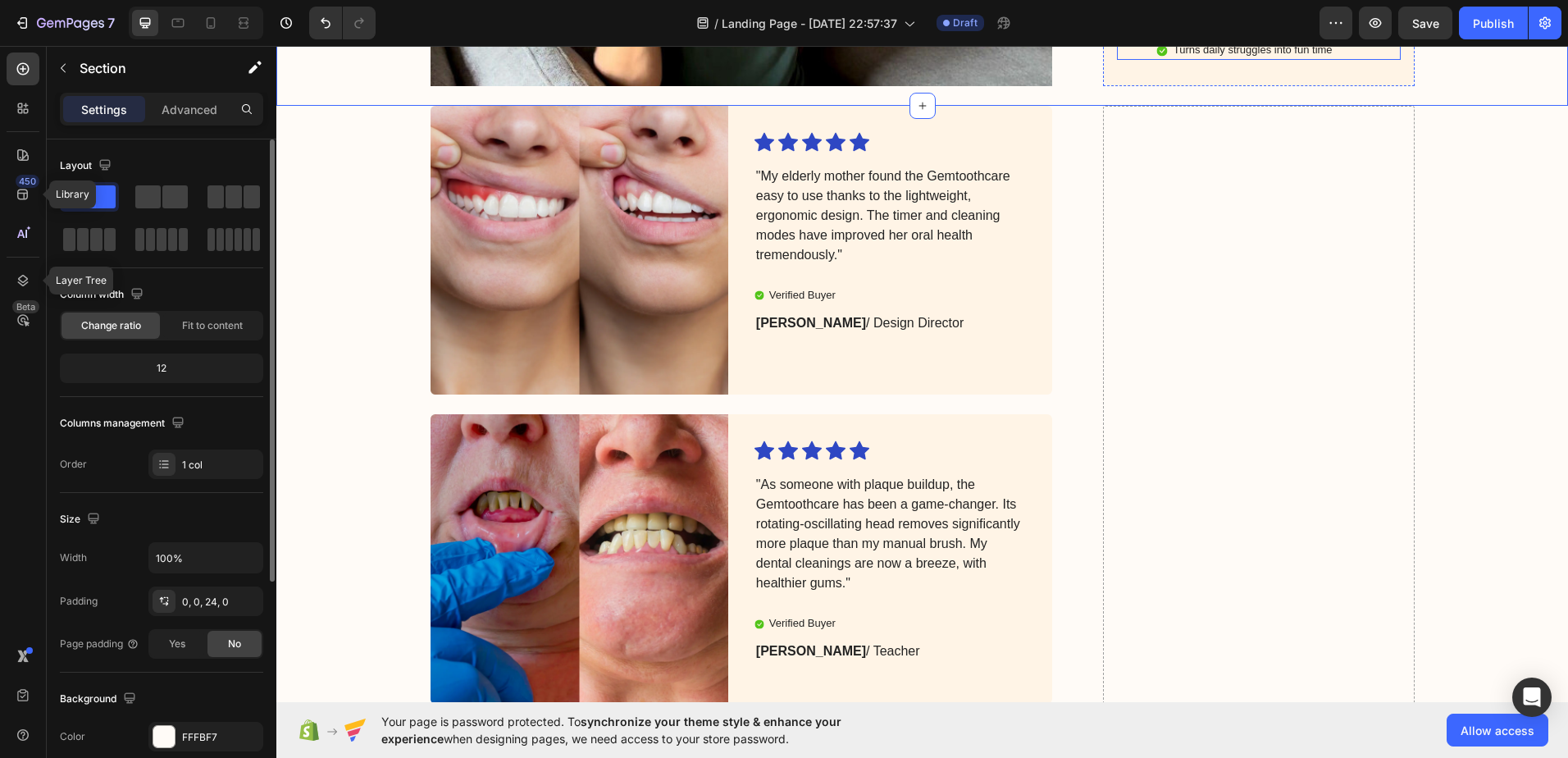
scroll to position [4592, 0]
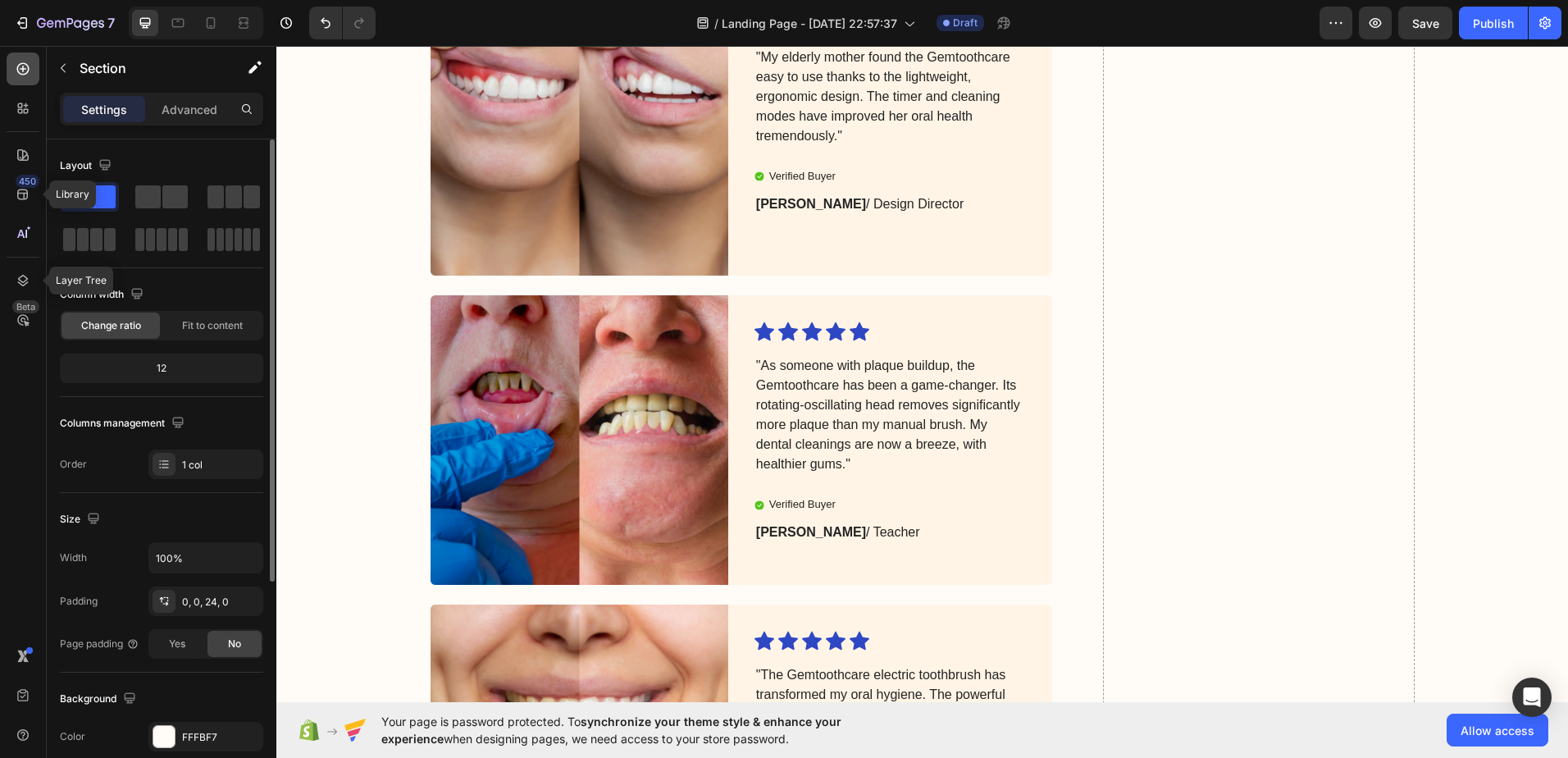
click at [27, 65] on icon at bounding box center [23, 69] width 17 height 17
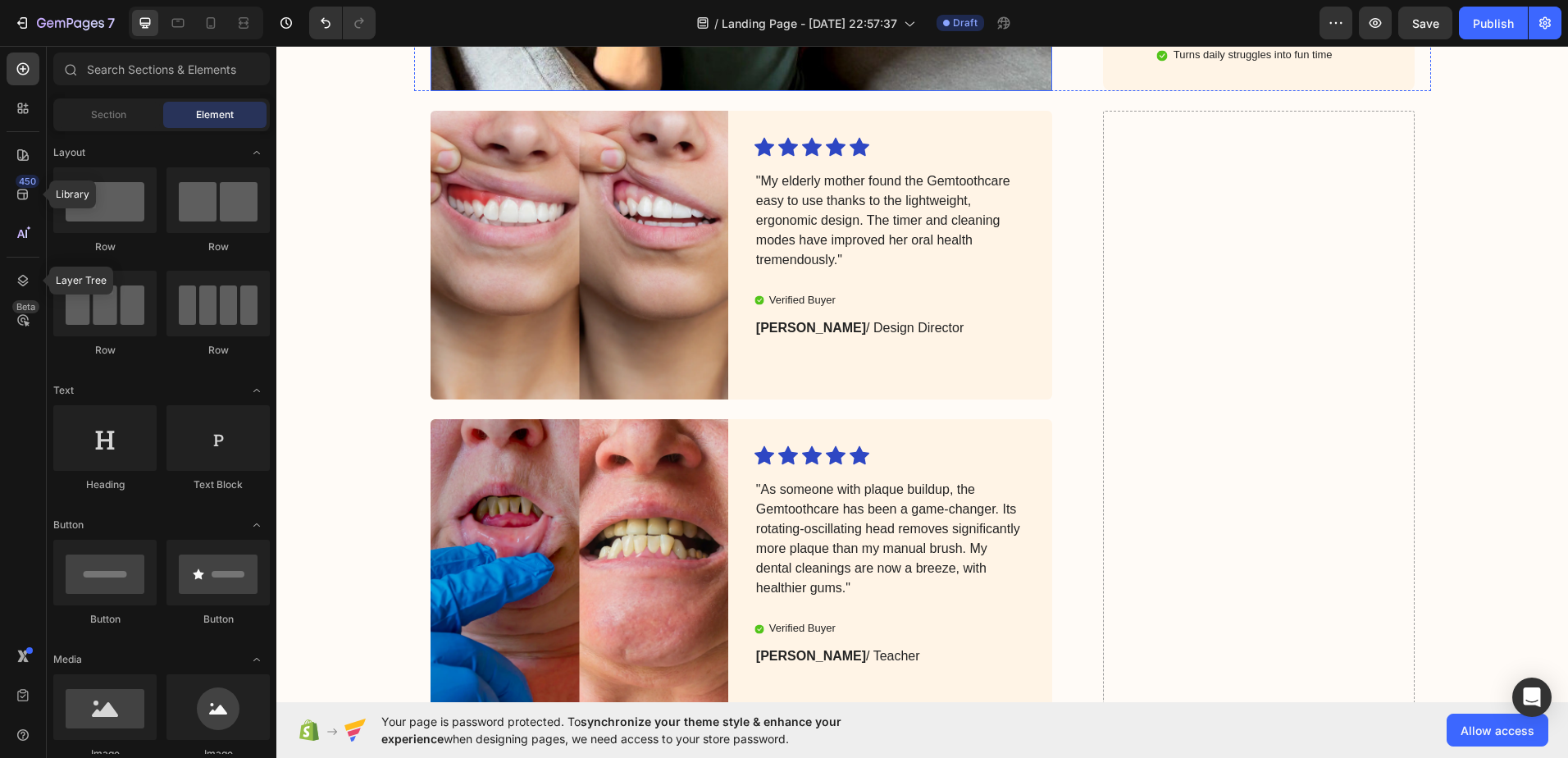
scroll to position [4428, 0]
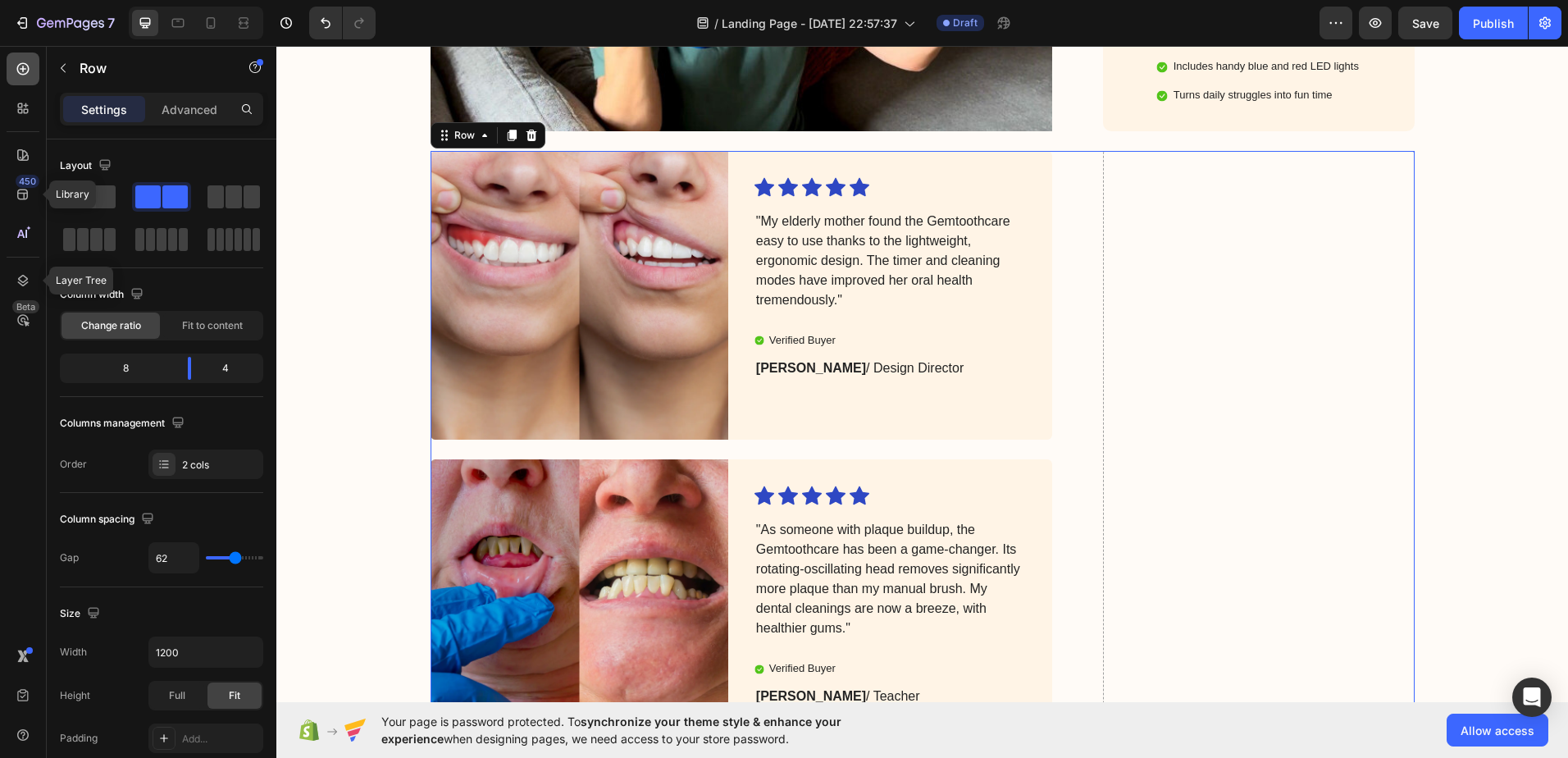
click at [9, 68] on div at bounding box center [23, 69] width 32 height 32
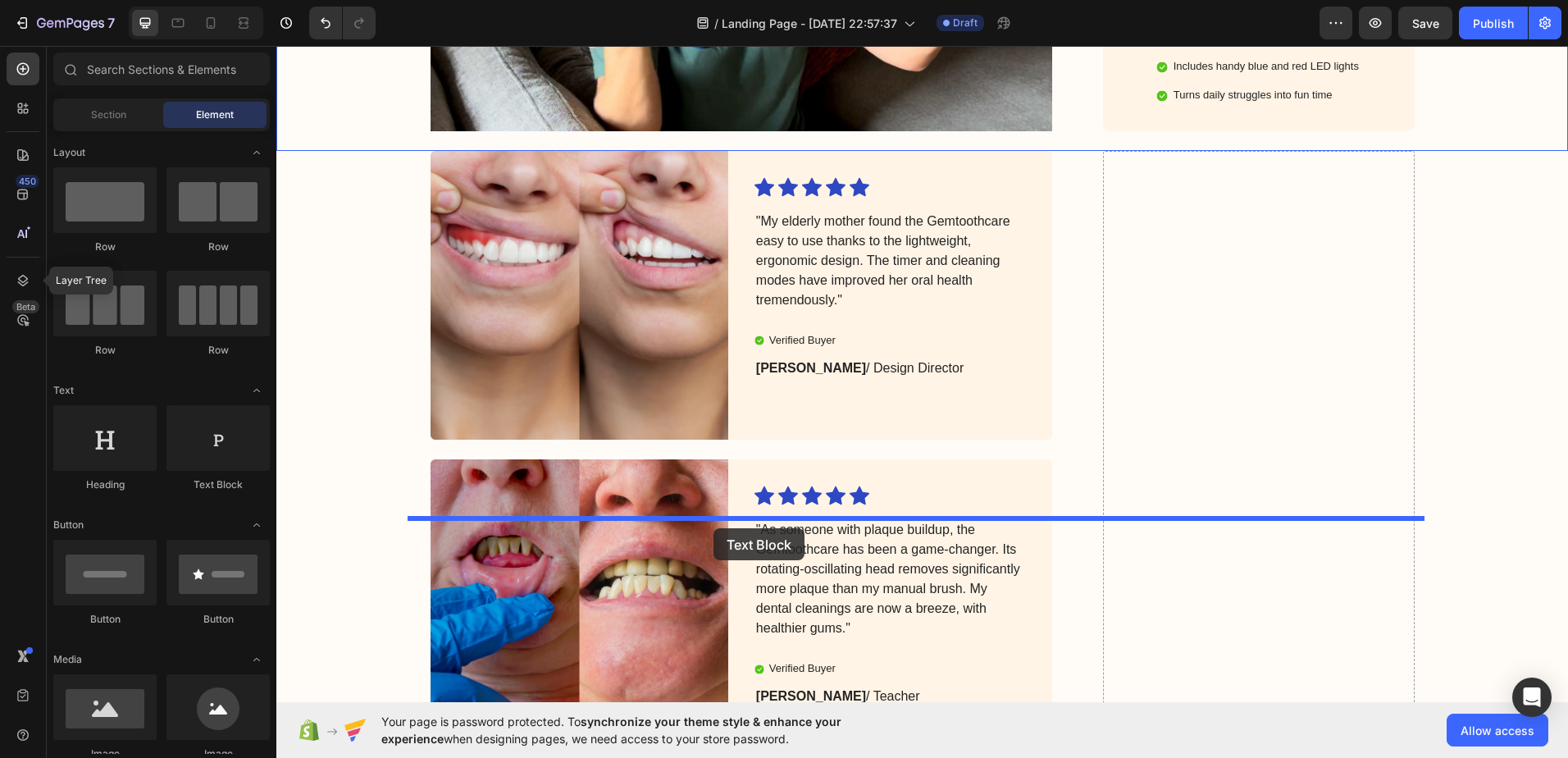
drag, startPoint x: 482, startPoint y: 491, endPoint x: 714, endPoint y: 528, distance: 234.9
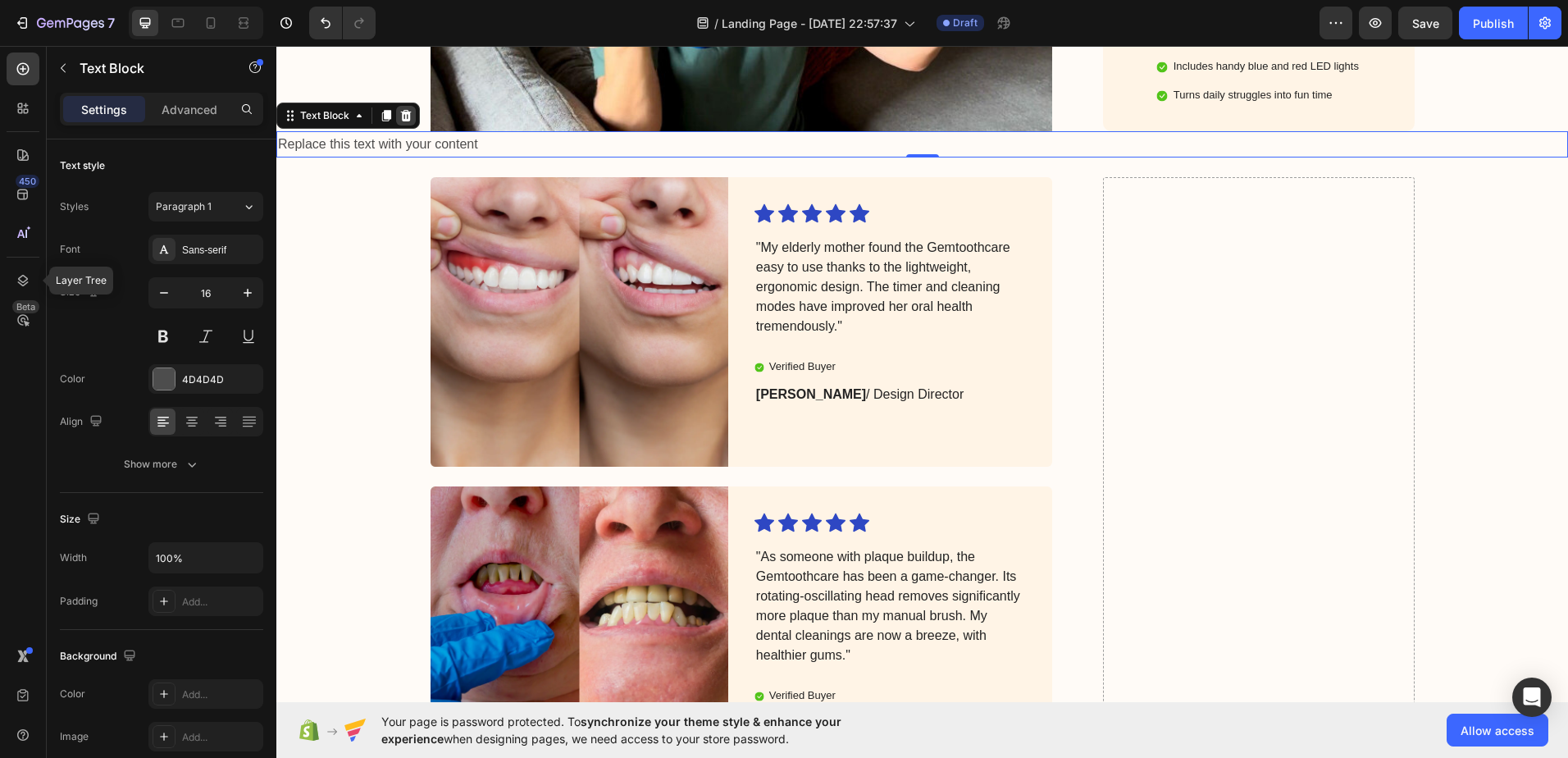
click at [404, 121] on icon at bounding box center [405, 116] width 11 height 12
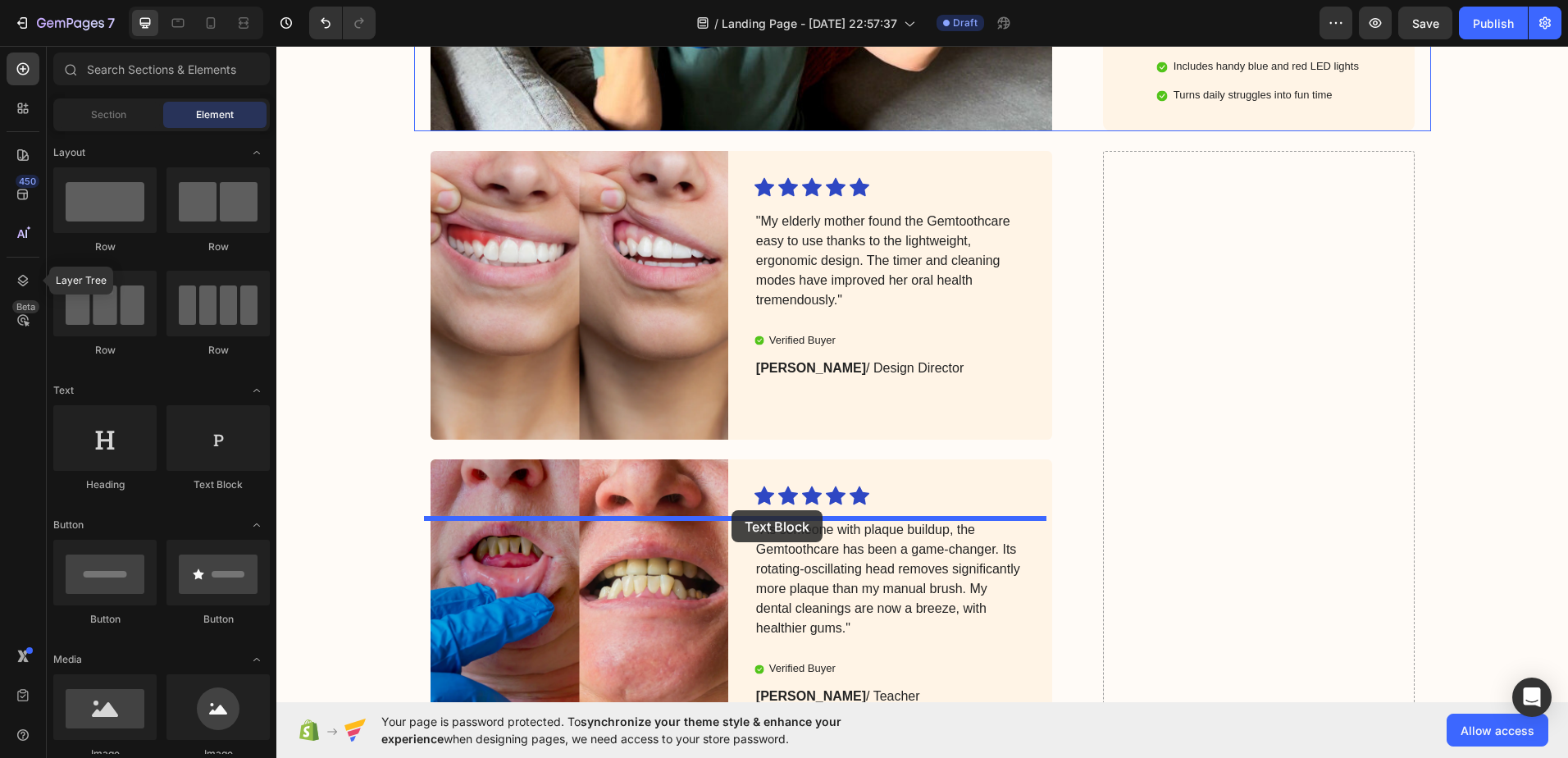
drag, startPoint x: 484, startPoint y: 507, endPoint x: 732, endPoint y: 510, distance: 248.0
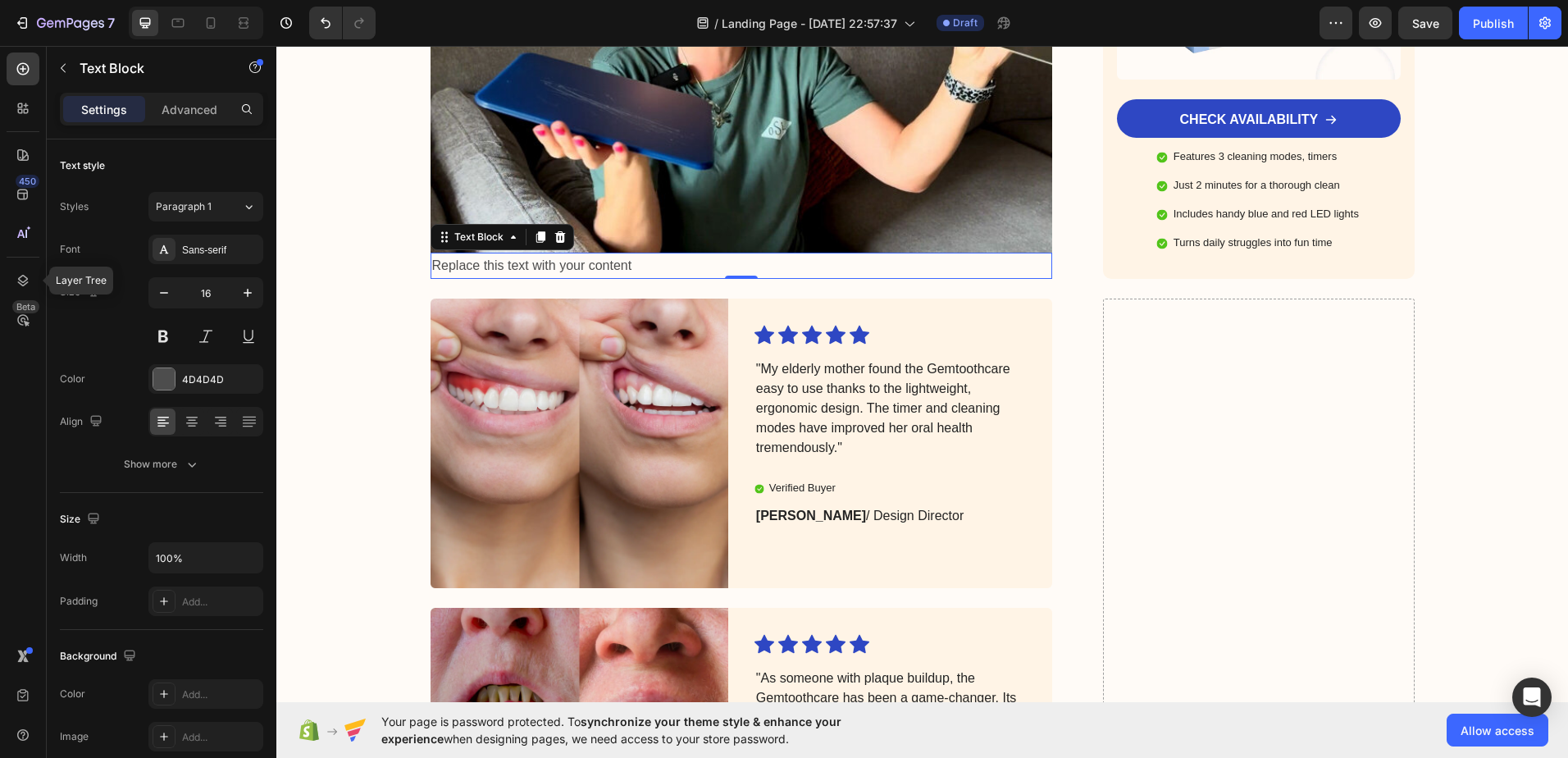
scroll to position [4345, 0]
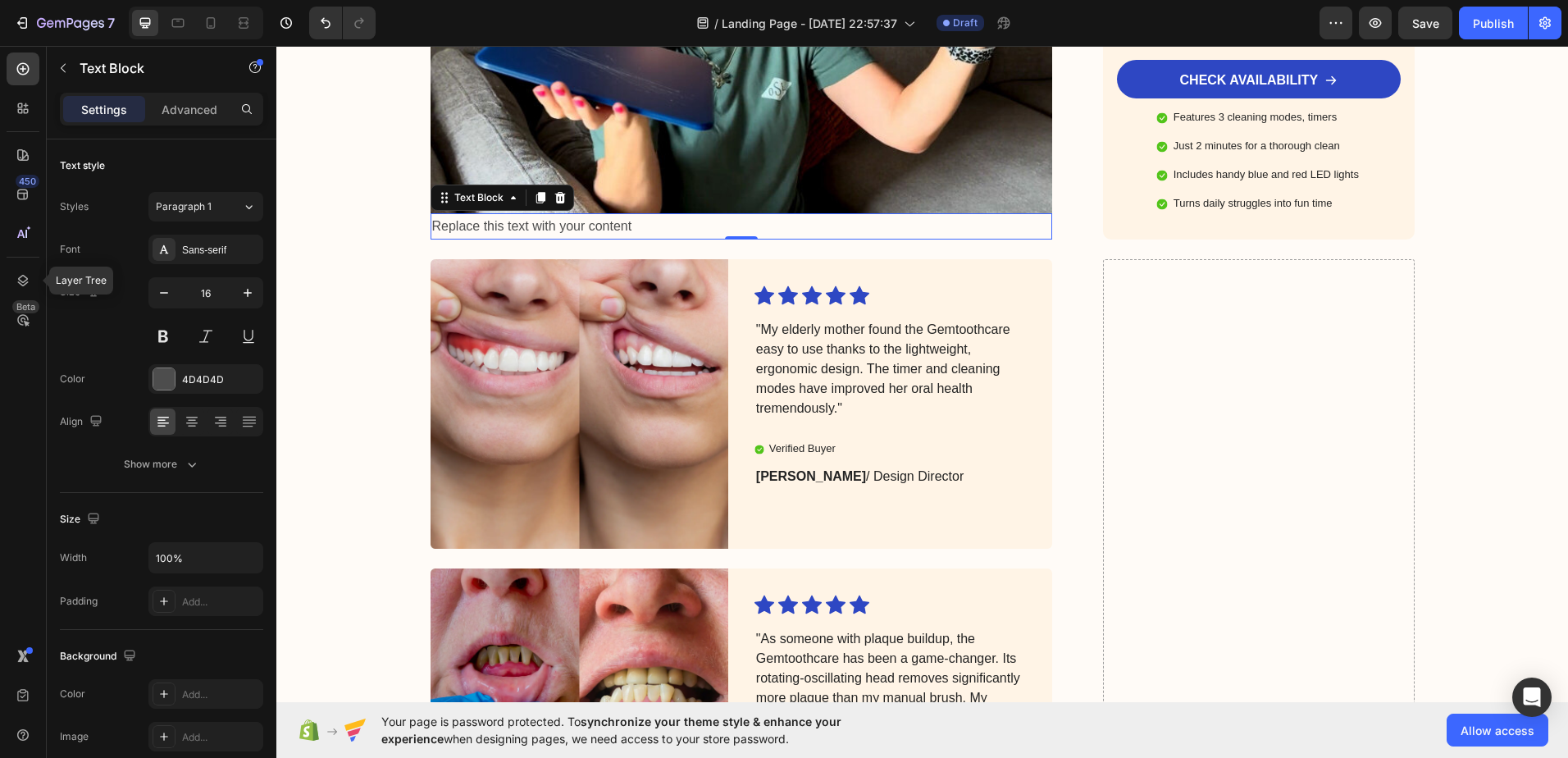
click at [600, 240] on div "Replace this text with your content" at bounding box center [742, 227] width 623 height 27
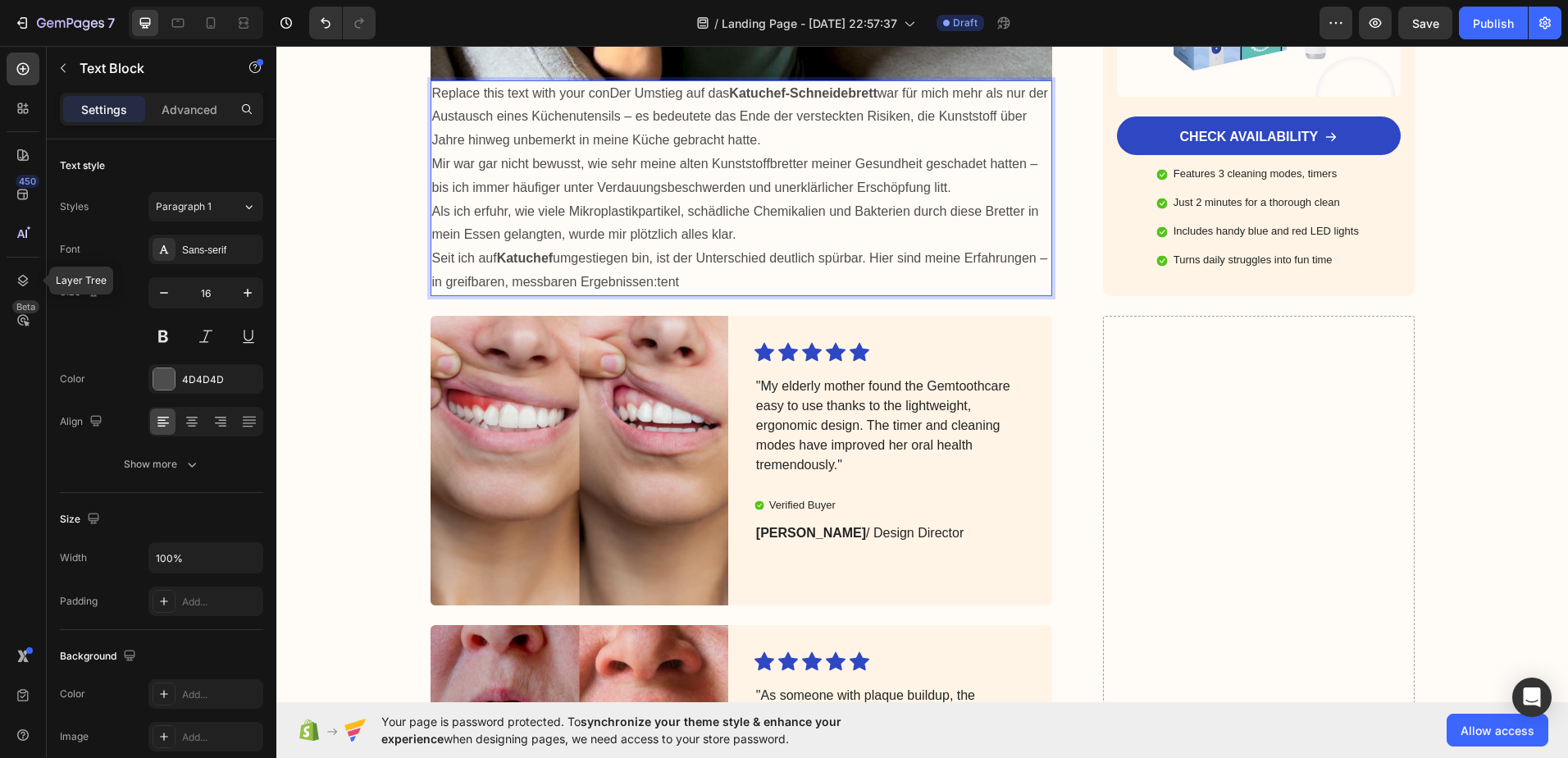
scroll to position [4551, 0]
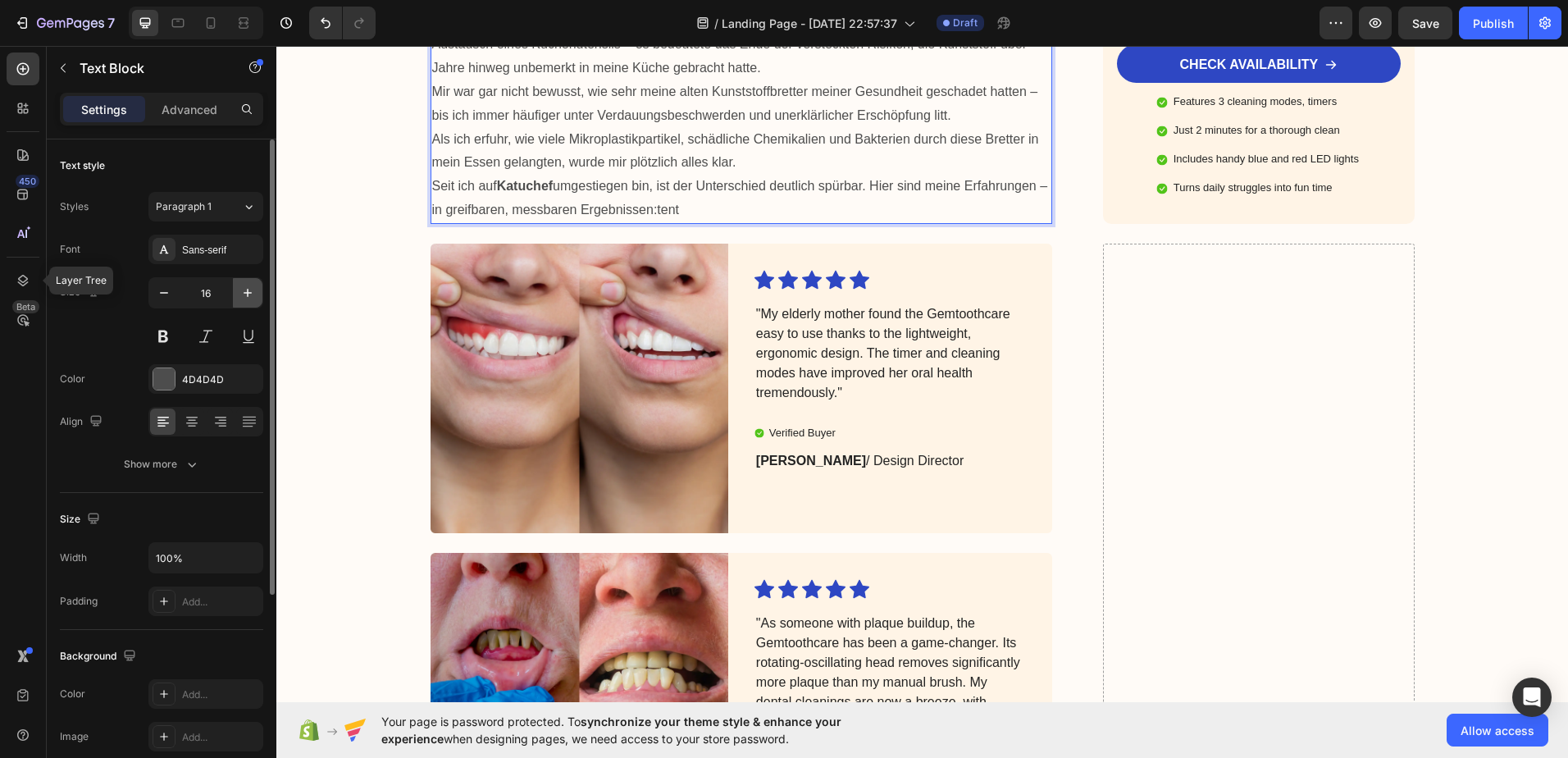
click at [245, 292] on icon "button" at bounding box center [248, 293] width 17 height 17
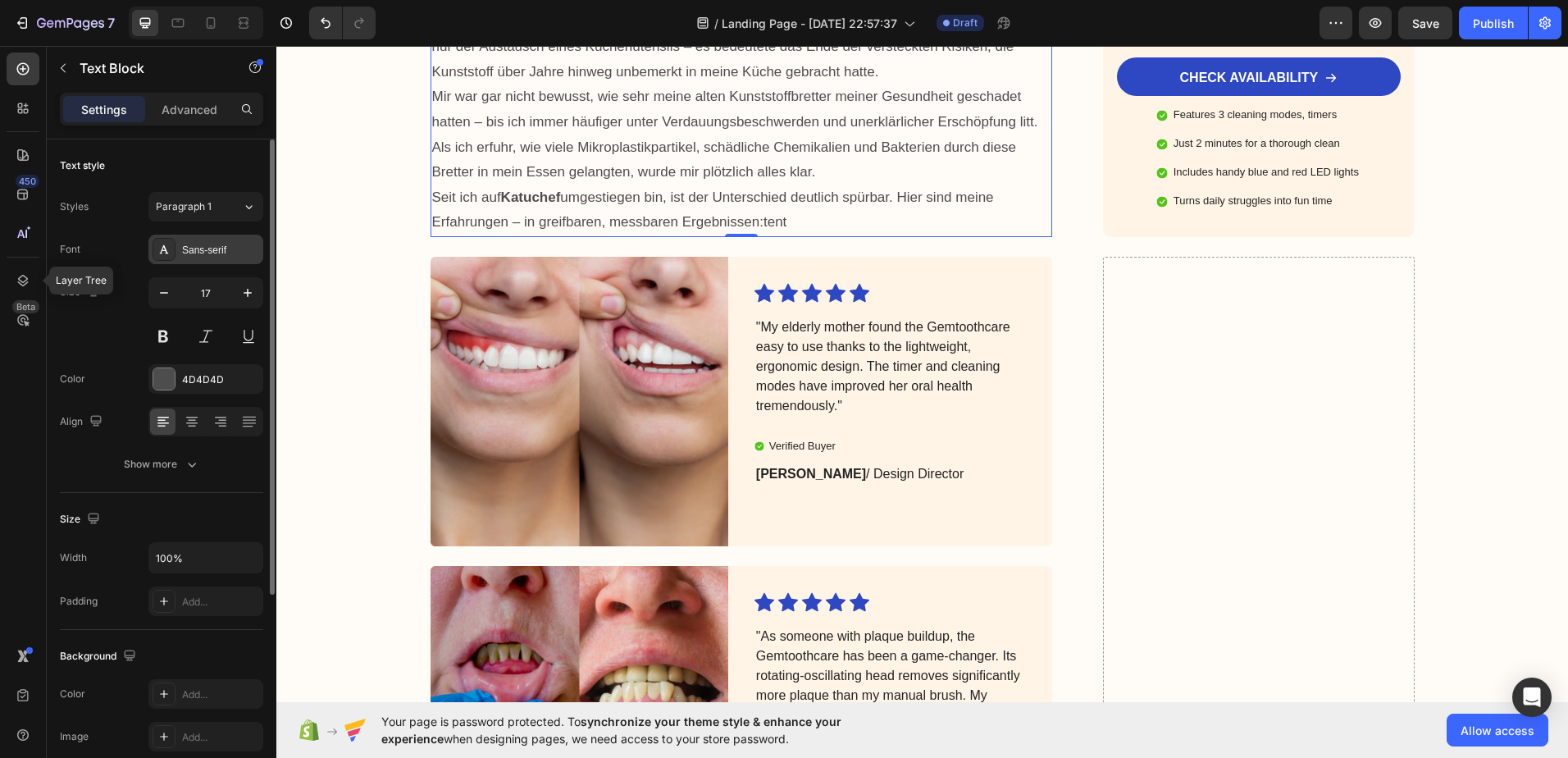
type input "18"
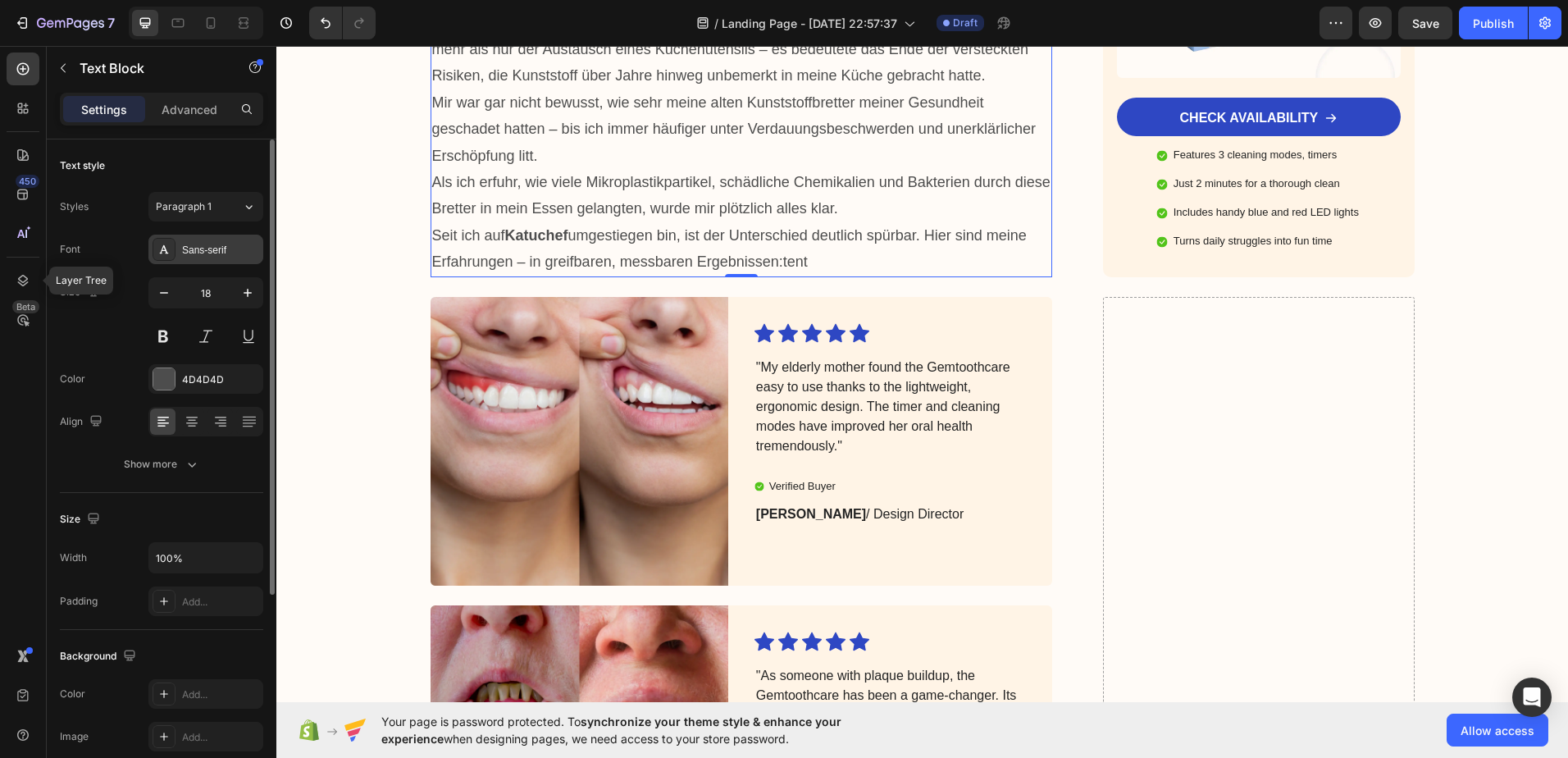
click at [225, 243] on div "Sans-serif" at bounding box center [220, 250] width 77 height 15
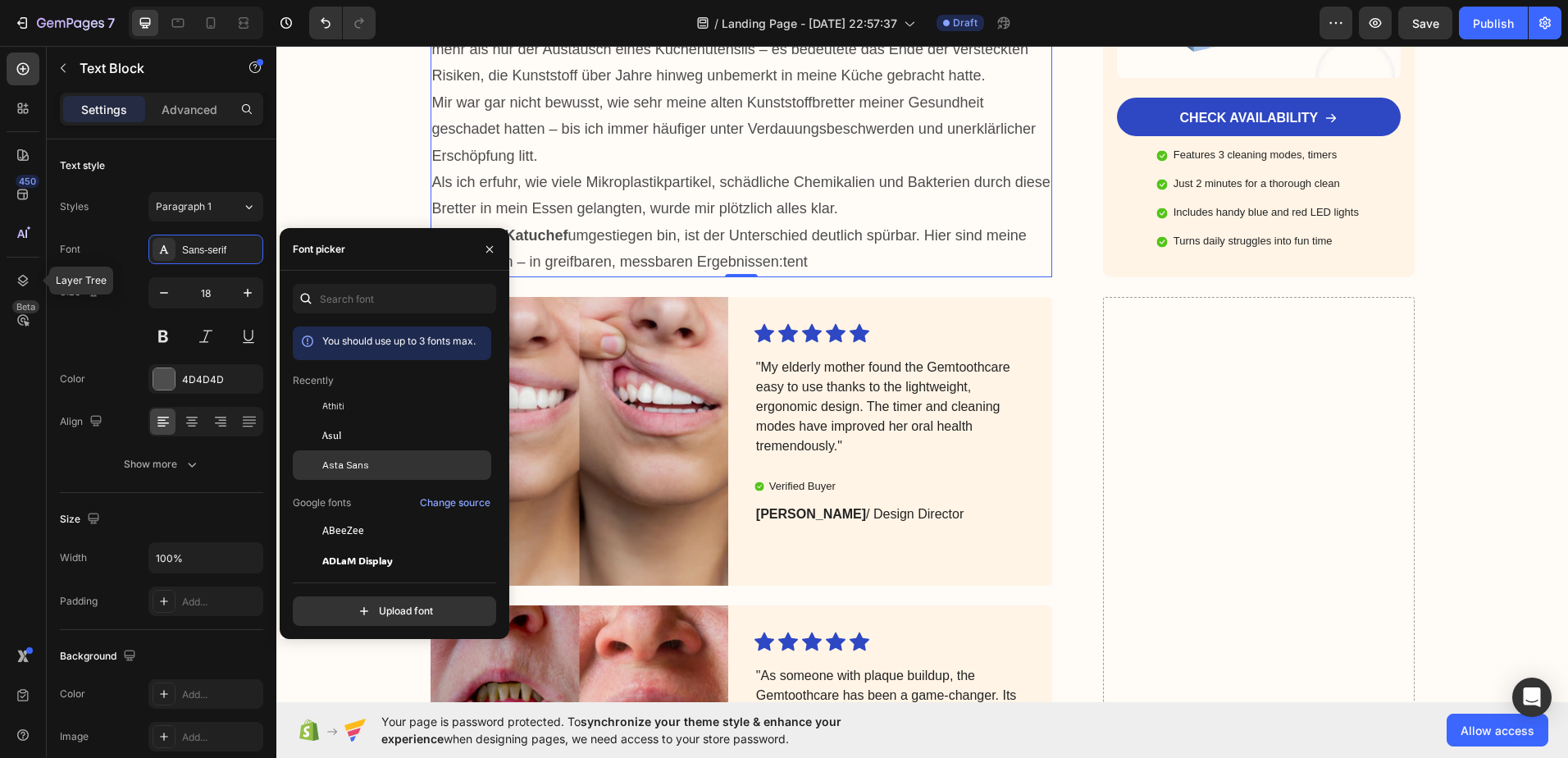
click at [348, 466] on span "Asta Sans" at bounding box center [346, 464] width 47 height 15
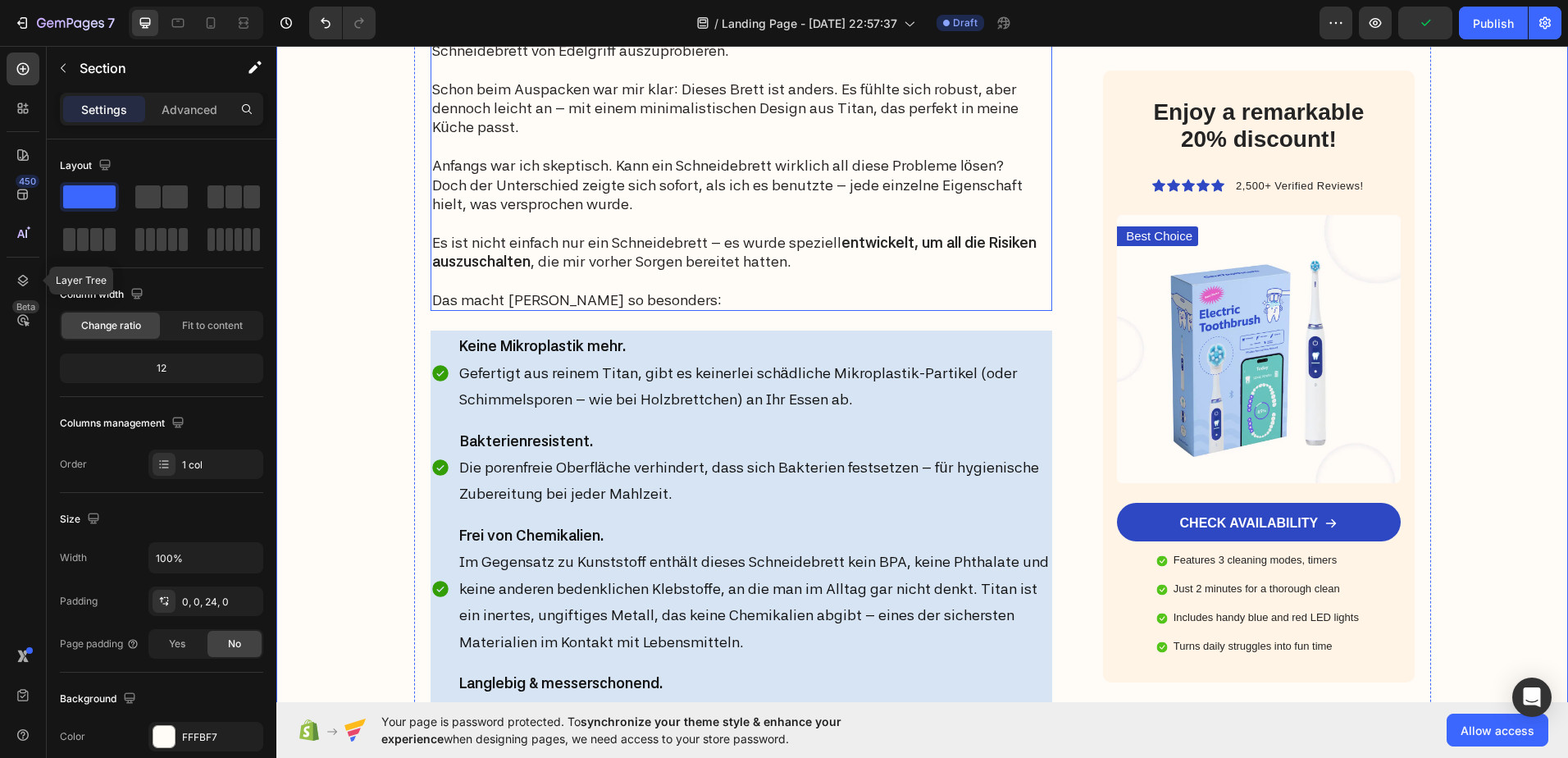
scroll to position [2828, 0]
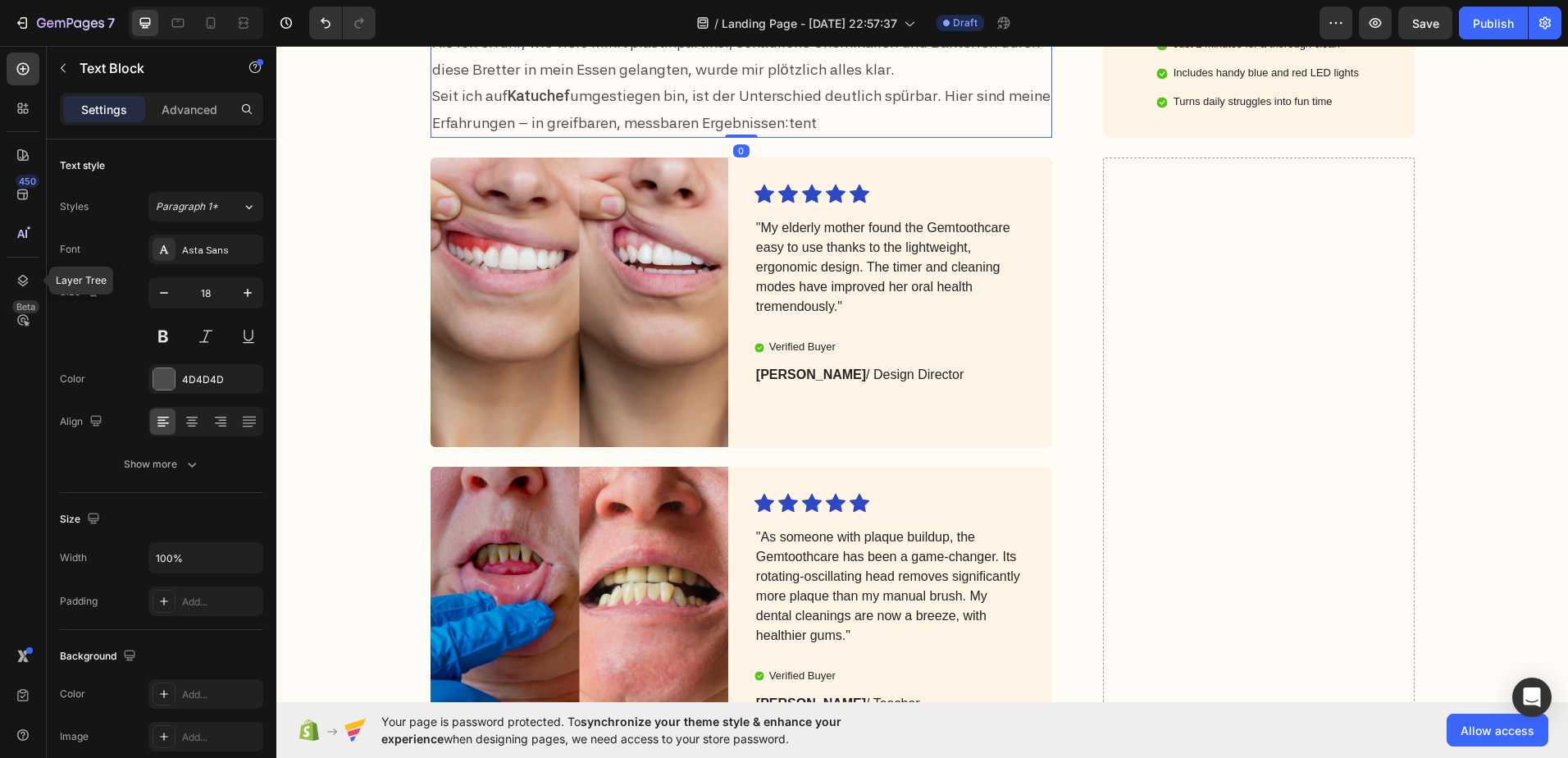
scroll to position [4714, 0]
drag, startPoint x: 673, startPoint y: 396, endPoint x: 677, endPoint y: 416, distance: 20.4
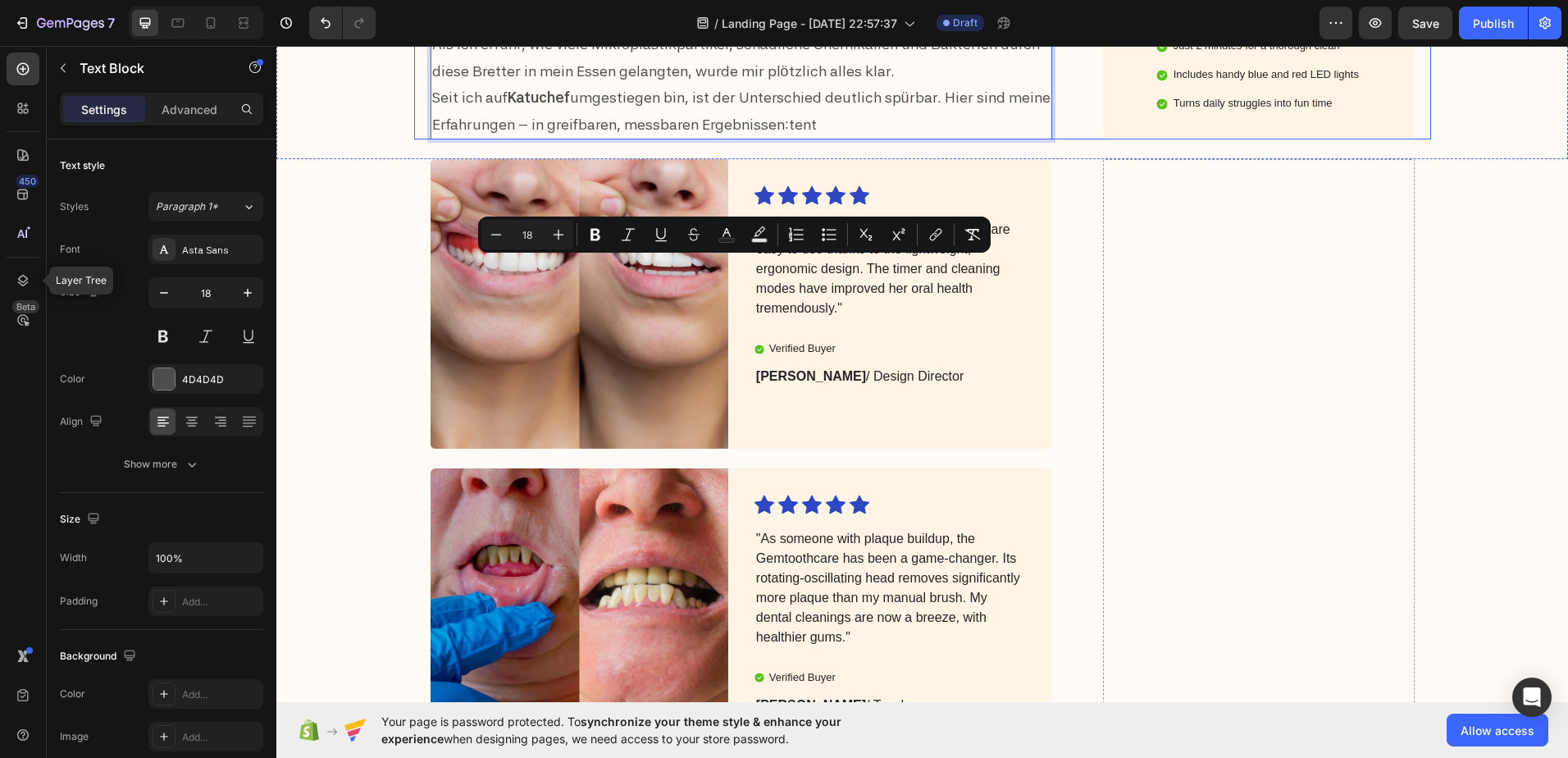
drag, startPoint x: 791, startPoint y: 498, endPoint x: 416, endPoint y: 254, distance: 447.4
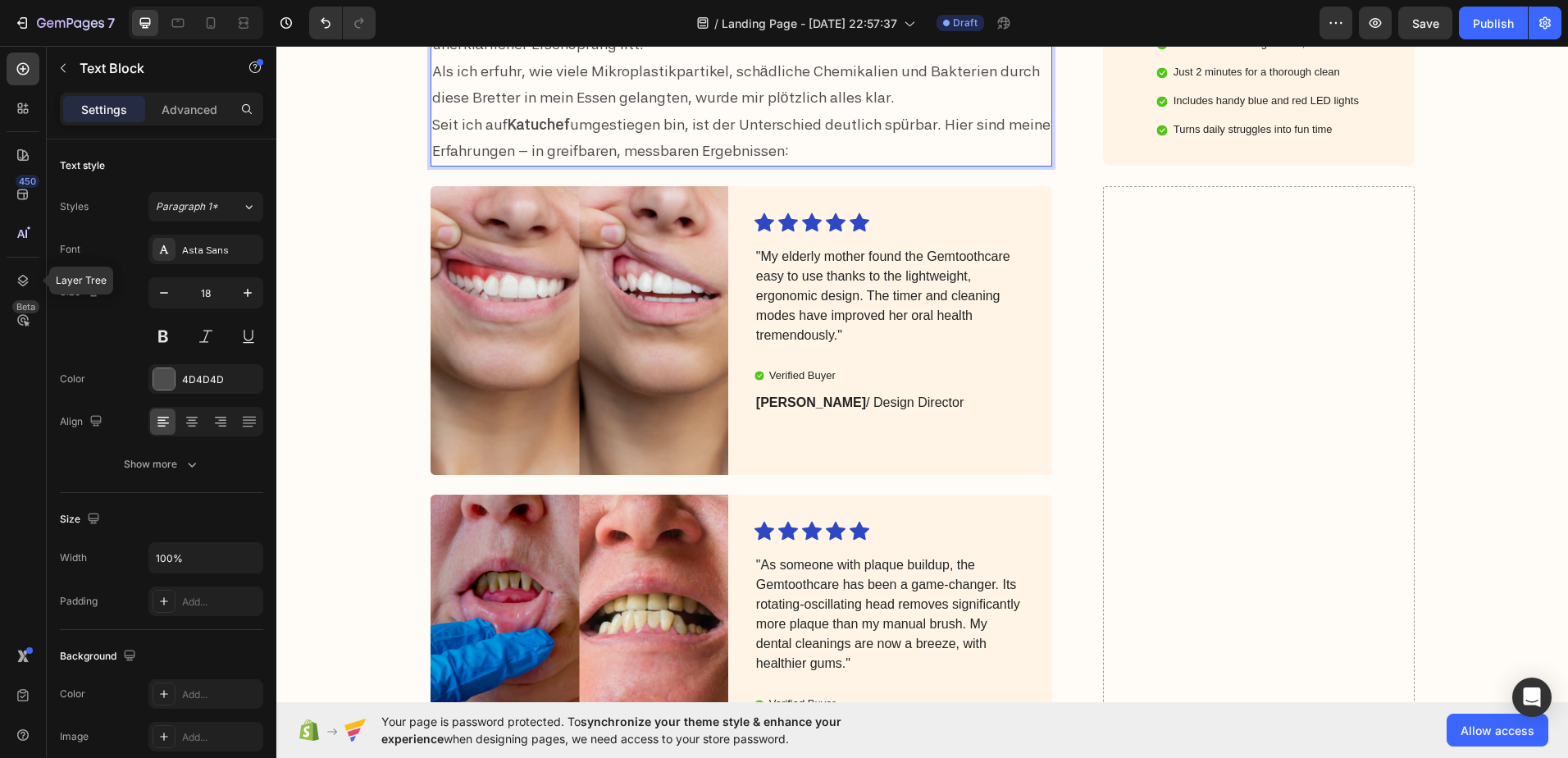
click at [431, 166] on div "Der Umstieg auf das Katuchef-Schneidebrett war für mich mehr als nur der Austau…" at bounding box center [742, 5] width 623 height 322
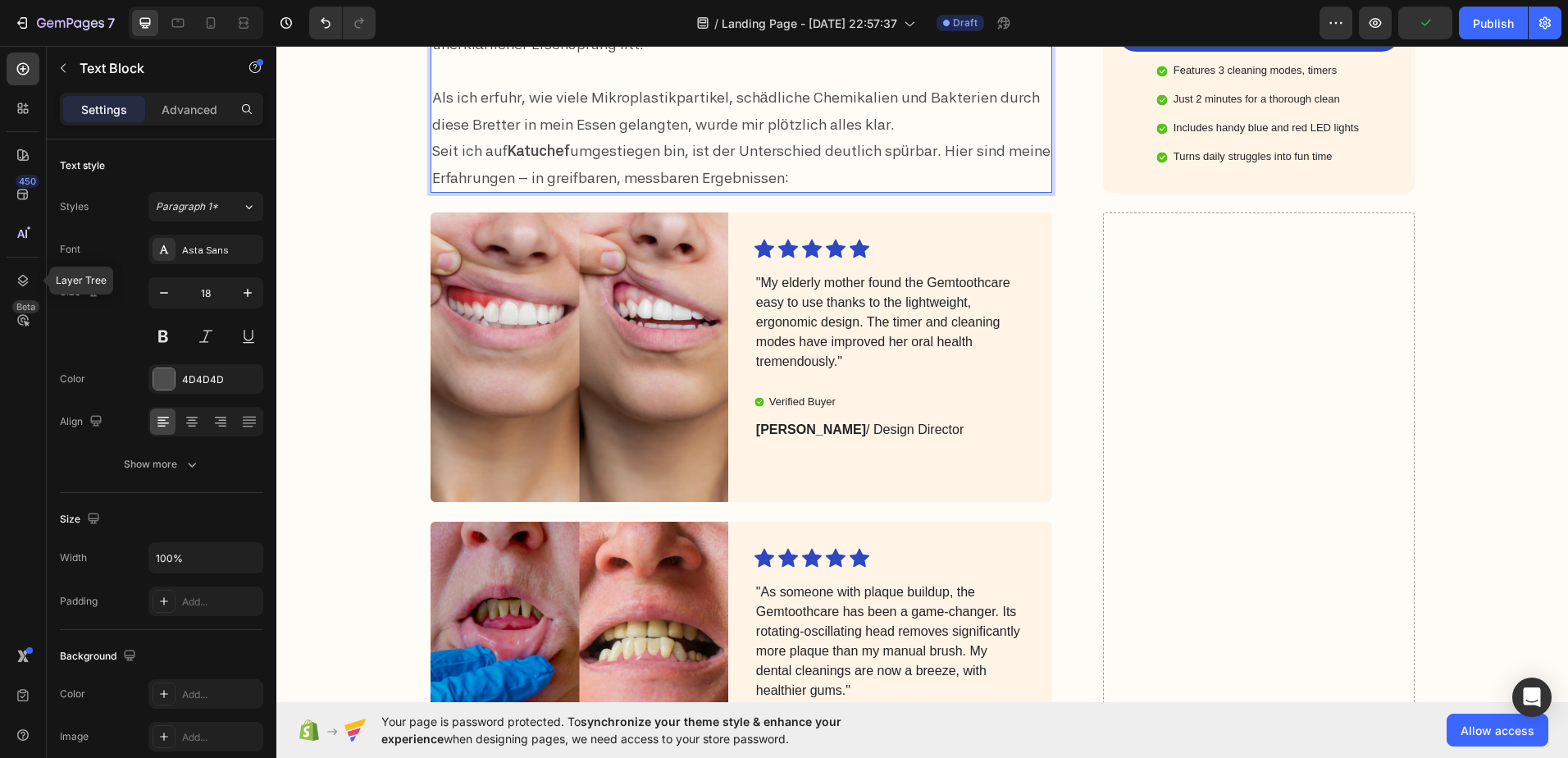
click at [432, 191] on p "Seit ich auf Katuchef umgestiegen bin, ist der Unterschied deutlich spürbar. Hi…" at bounding box center [741, 165] width 619 height 53
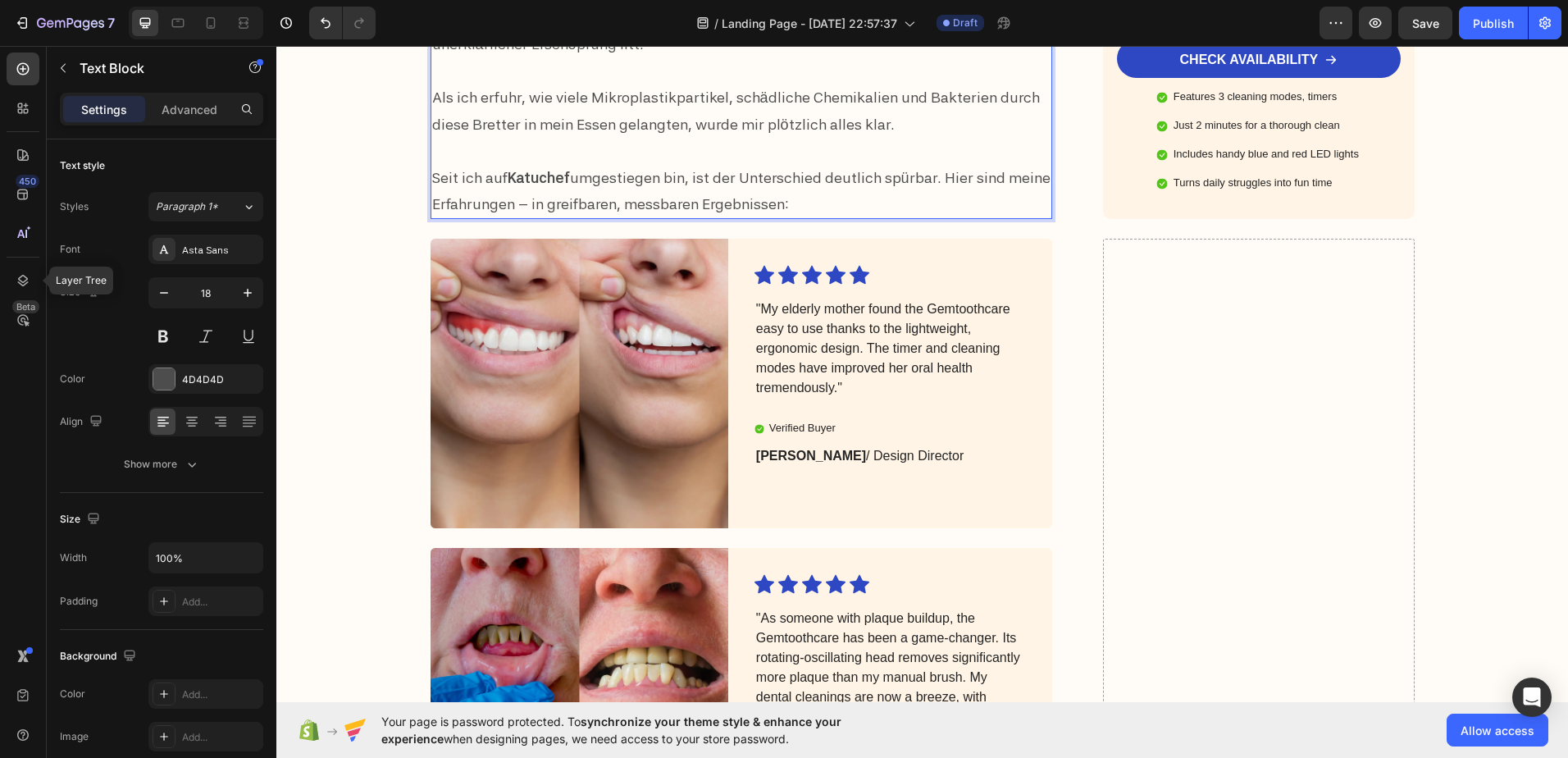
click at [531, 186] on strong "Katuchef" at bounding box center [539, 178] width 63 height 18
click at [545, 186] on strong "Edelgriff" at bounding box center [536, 178] width 58 height 18
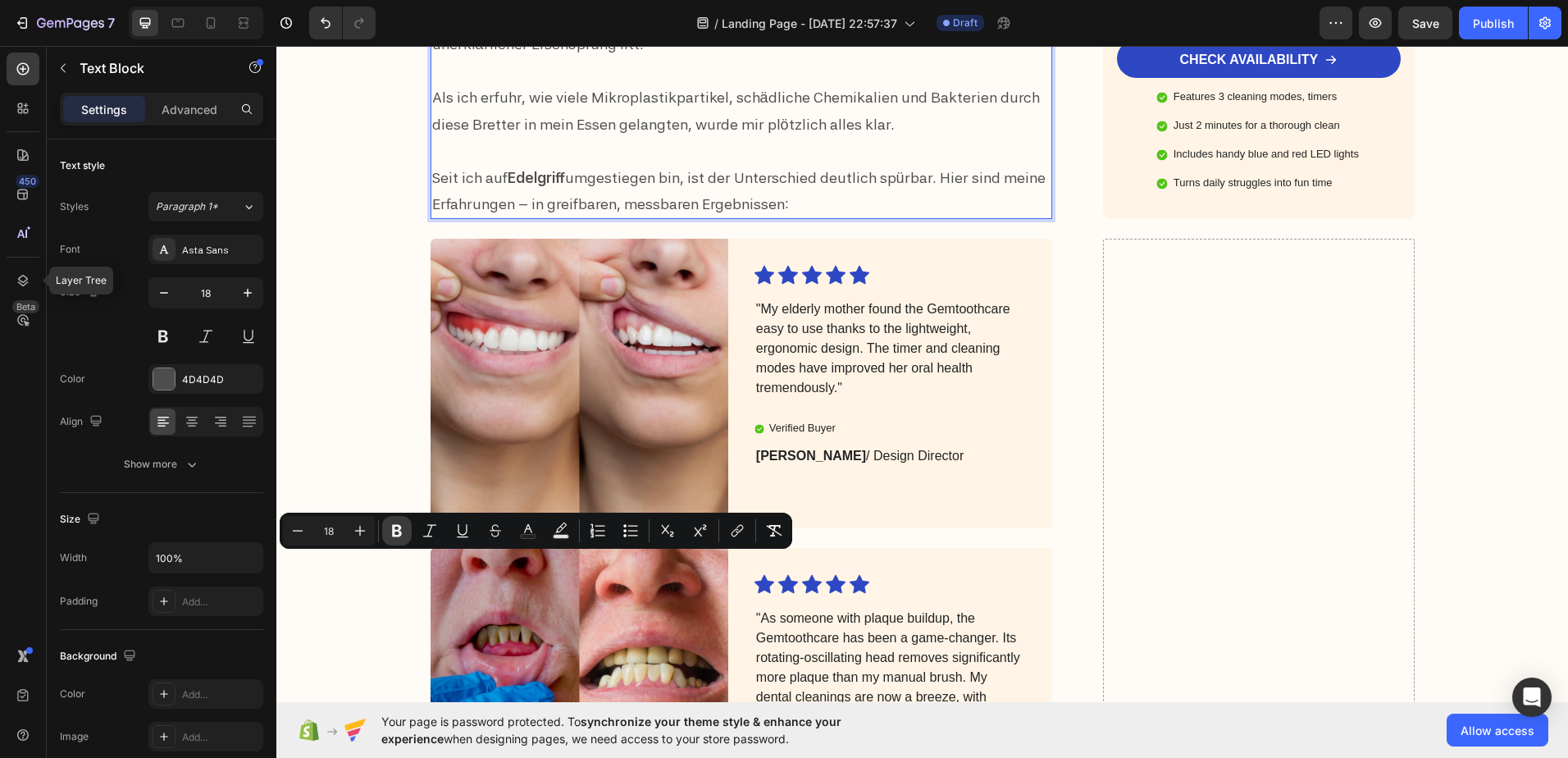
click at [396, 537] on icon "Editor contextual toolbar" at bounding box center [397, 530] width 17 height 17
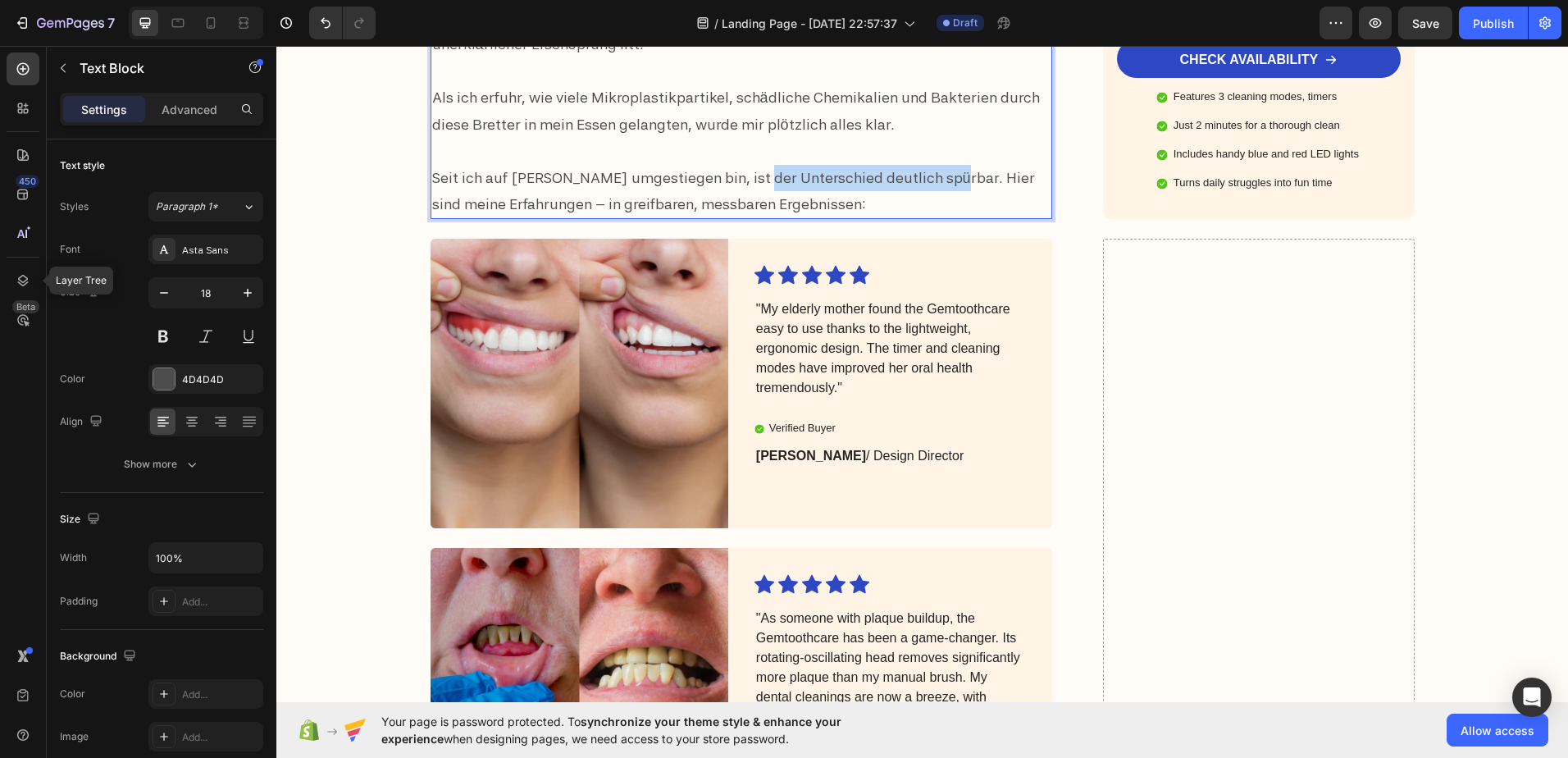
drag, startPoint x: 725, startPoint y: 563, endPoint x: 918, endPoint y: 567, distance: 193.0
click at [918, 218] on p "Seit ich auf Edelgriff umgestiegen bin, ist der Unterschied deutlich spürbar. H…" at bounding box center [741, 191] width 619 height 53
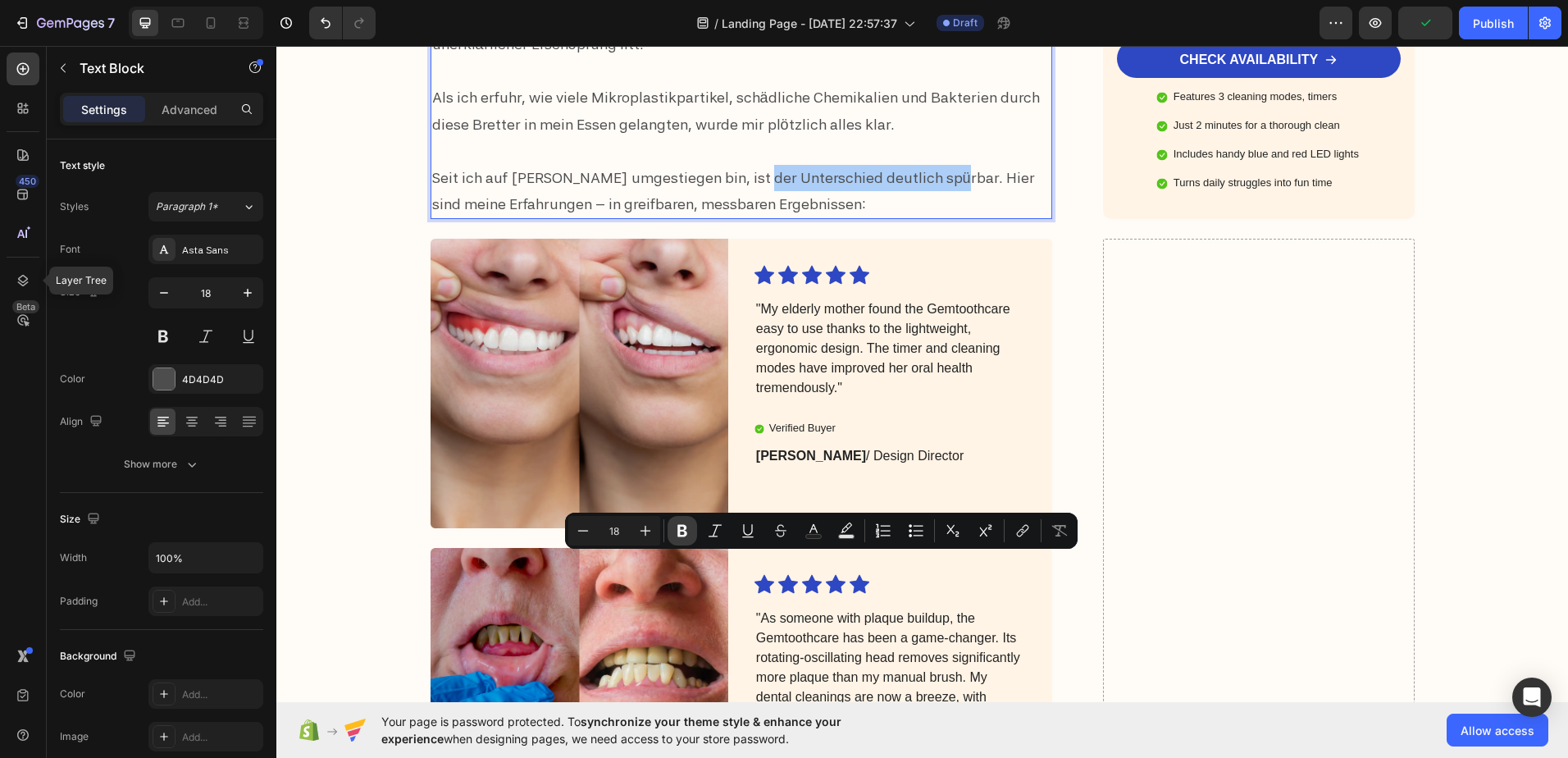
click at [676, 535] on icon "Editor contextual toolbar" at bounding box center [682, 530] width 17 height 17
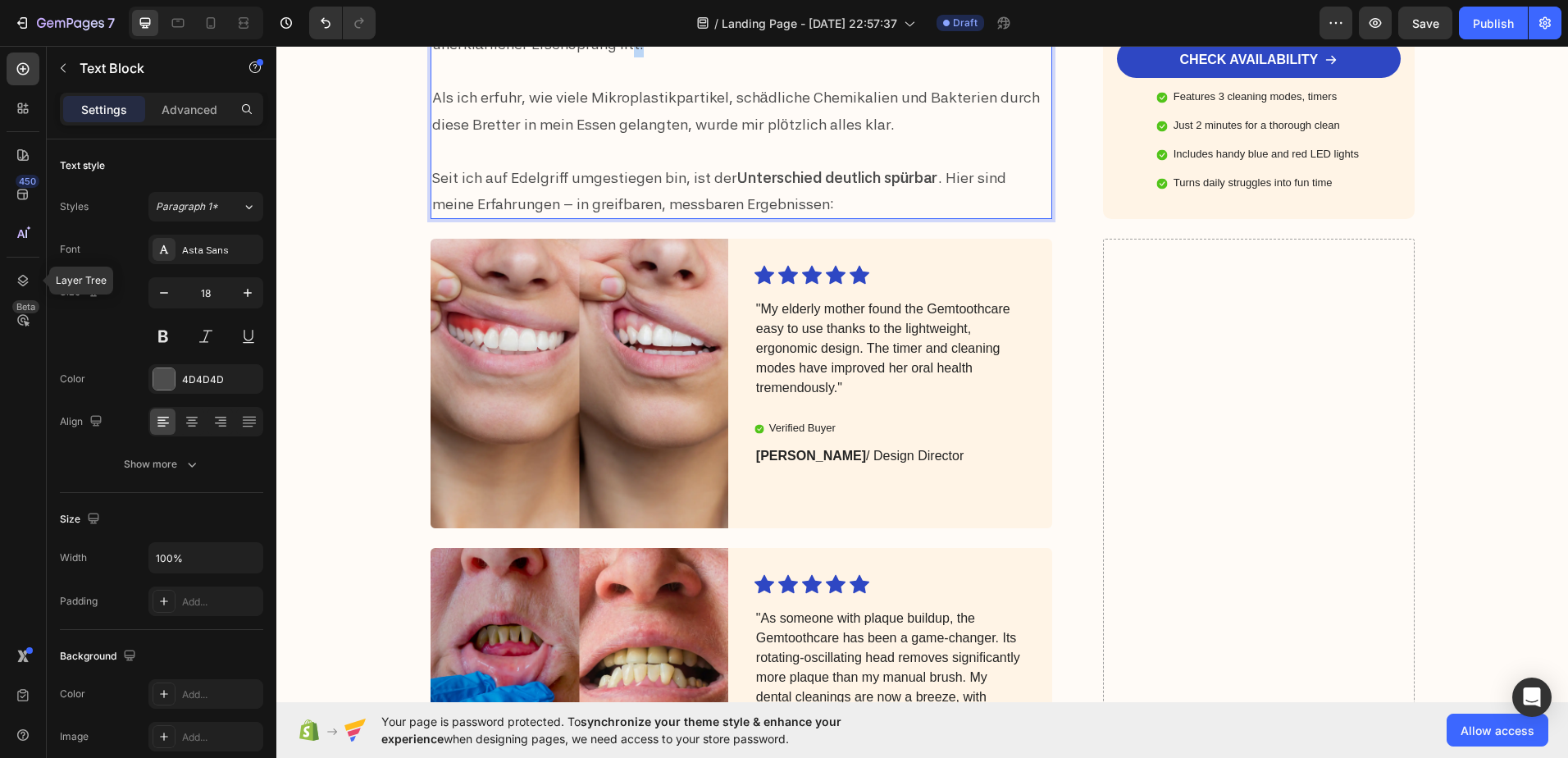
drag, startPoint x: 527, startPoint y: 431, endPoint x: 543, endPoint y: 430, distance: 16.0
click at [543, 58] on p "Mir war gar nicht bewusst, wie sehr meine alten Kunststoffbretter meiner Gesund…" at bounding box center [741, 18] width 619 height 79
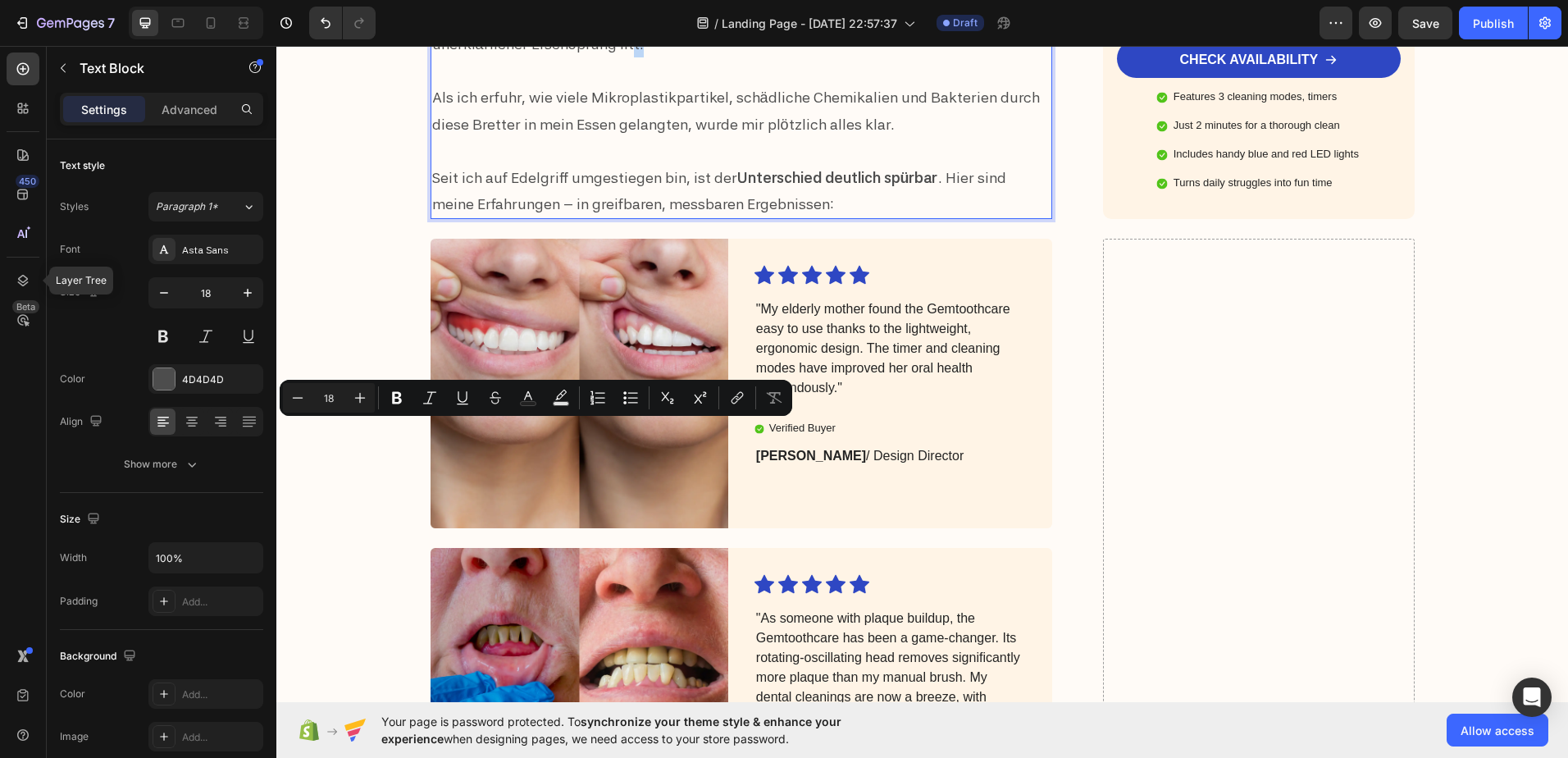
click at [535, 58] on p "Mir war gar nicht bewusst, wie sehr meine alten Kunststoffbretter meiner Gesund…" at bounding box center [741, 18] width 619 height 79
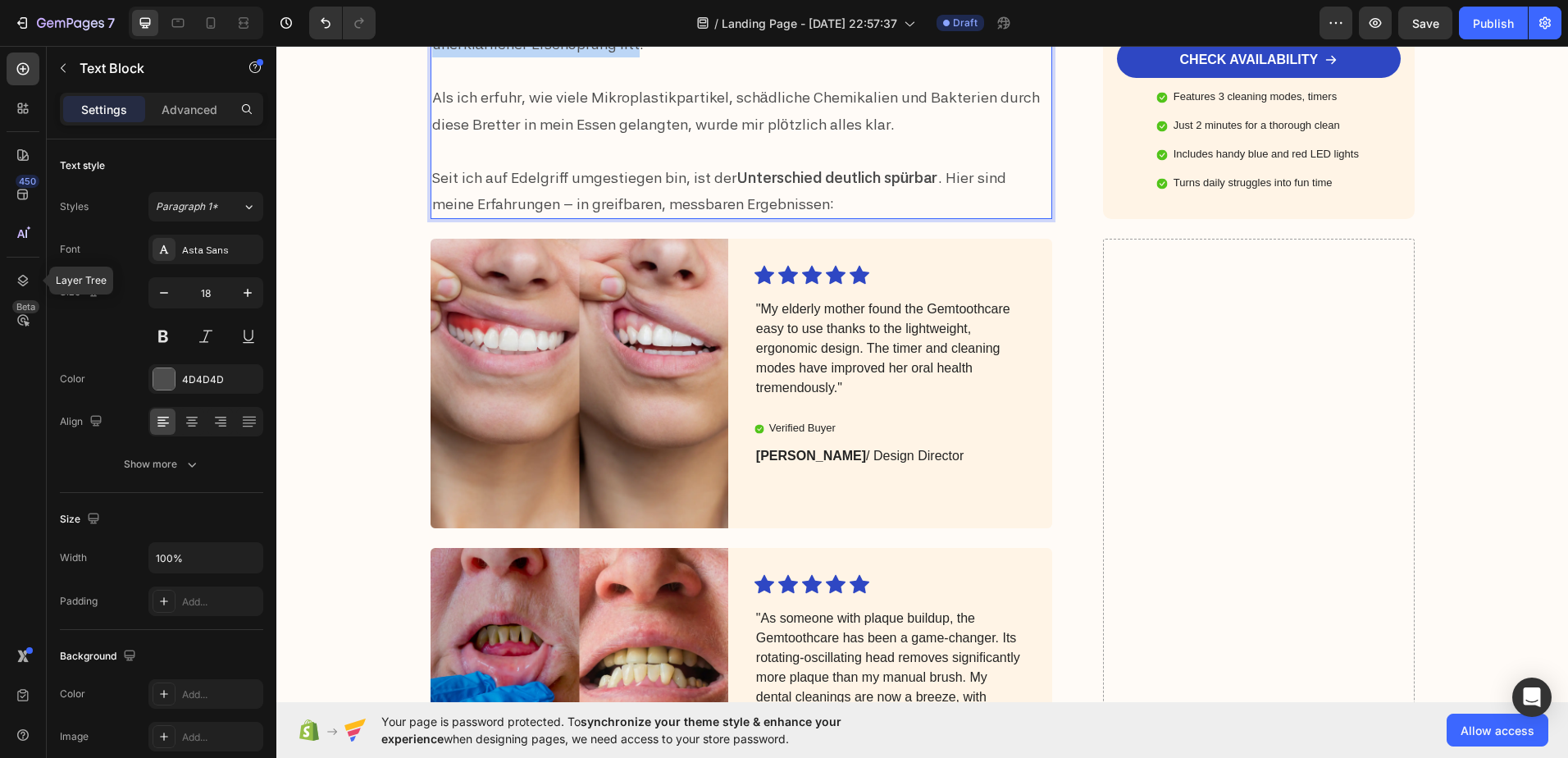
drag, startPoint x: 530, startPoint y: 434, endPoint x: 953, endPoint y: 407, distance: 423.9
click at [953, 58] on p "Mir war gar nicht bewusst, wie sehr meine alten Kunststoffbretter meiner Gesund…" at bounding box center [741, 18] width 619 height 79
drag, startPoint x: 750, startPoint y: 406, endPoint x: 916, endPoint y: 417, distance: 166.4
click at [916, 58] on p "Mir war gar nicht bewusst, wie sehr meine alten Kunststoffbretter meiner Gesund…" at bounding box center [741, 18] width 619 height 79
drag, startPoint x: 776, startPoint y: 446, endPoint x: 764, endPoint y: 413, distance: 35.1
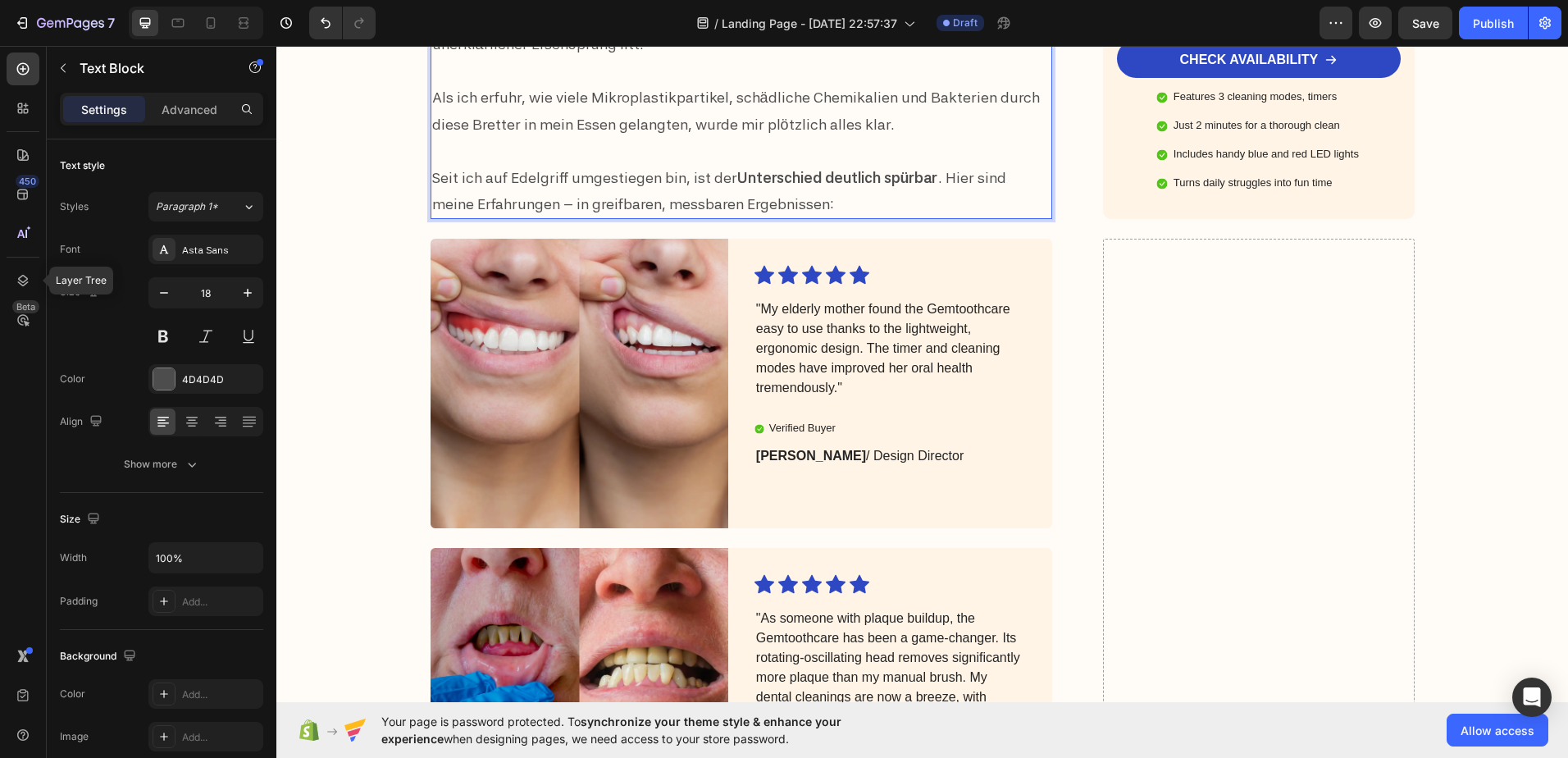
click at [776, 219] on div "Der Umstieg auf das Katuchef-Schneidebrett war für mich mehr als nur der Austau…" at bounding box center [742, 32] width 623 height 376
drag, startPoint x: 749, startPoint y: 403, endPoint x: 917, endPoint y: 413, distance: 168.3
click at [917, 58] on p "Mir war gar nicht bewusst, wie sehr meine alten Kunststoffbretter meiner Gesund…" at bounding box center [741, 18] width 619 height 79
drag, startPoint x: 750, startPoint y: 407, endPoint x: 918, endPoint y: 414, distance: 168.1
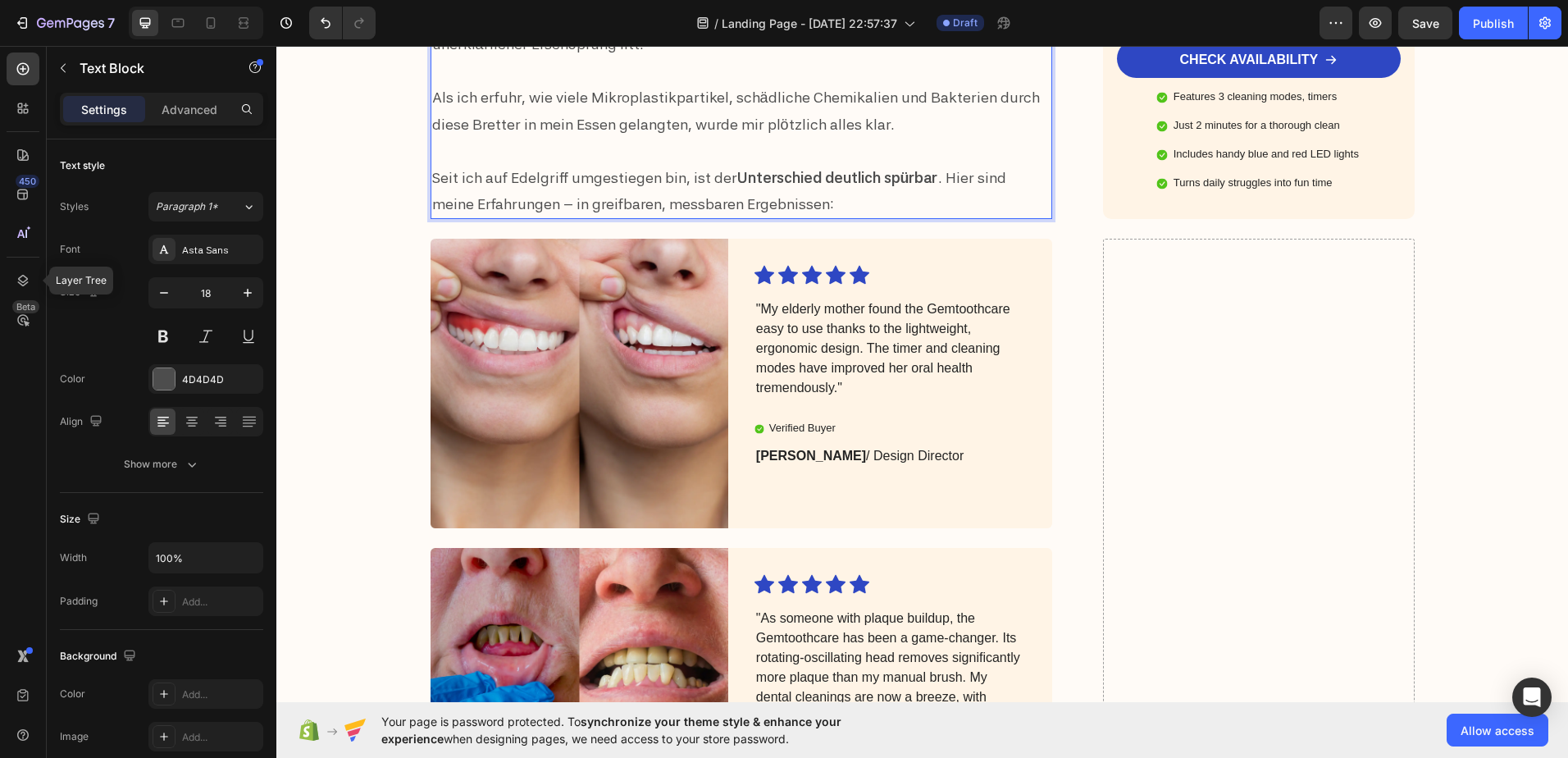
click at [918, 58] on p "Mir war gar nicht bewusst, wie sehr meine alten Kunststoffbretter meiner Gesund…" at bounding box center [741, 18] width 619 height 79
click at [154, 336] on button at bounding box center [164, 336] width 29 height 29
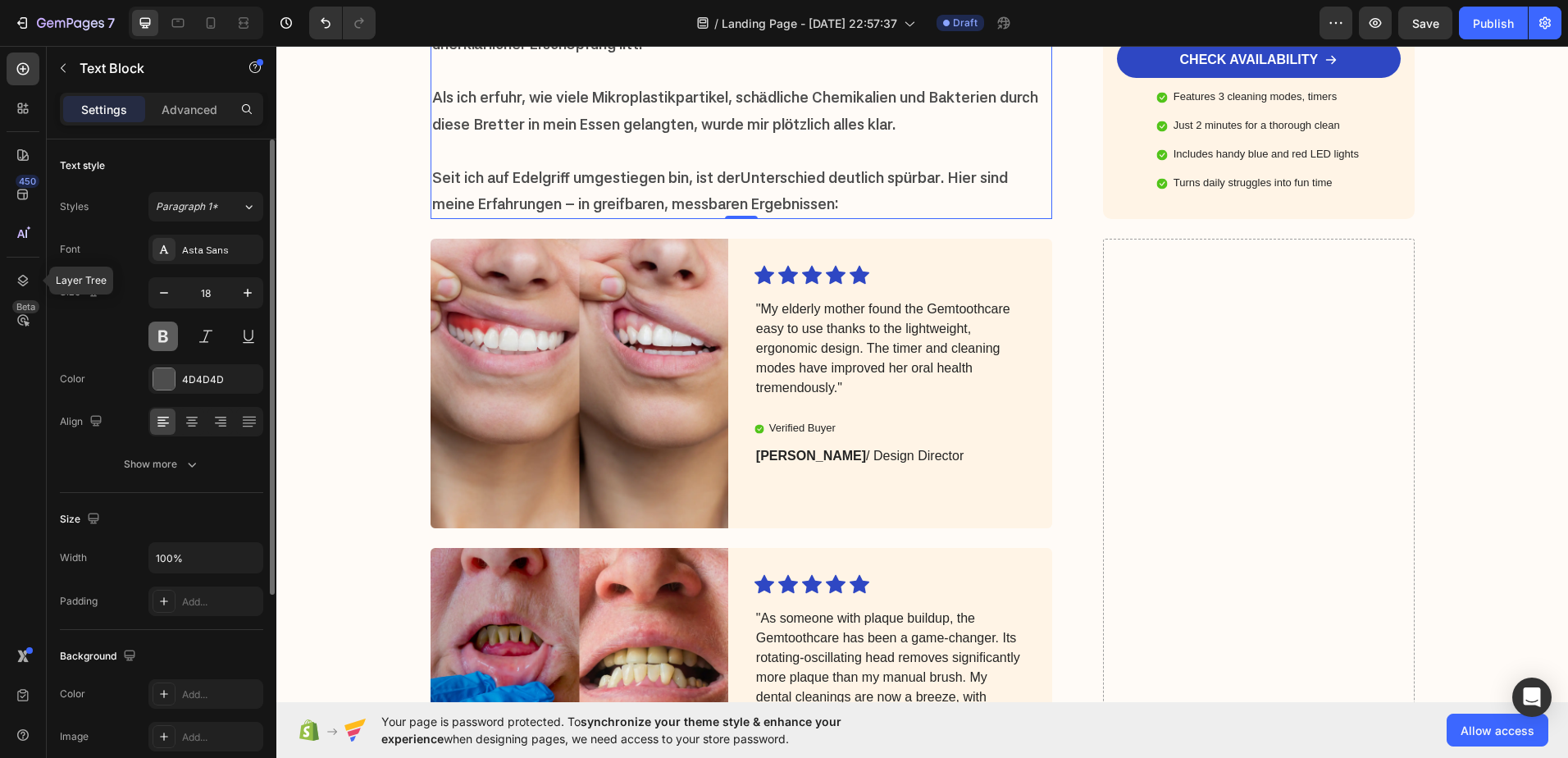
click at [158, 336] on button at bounding box center [164, 336] width 29 height 29
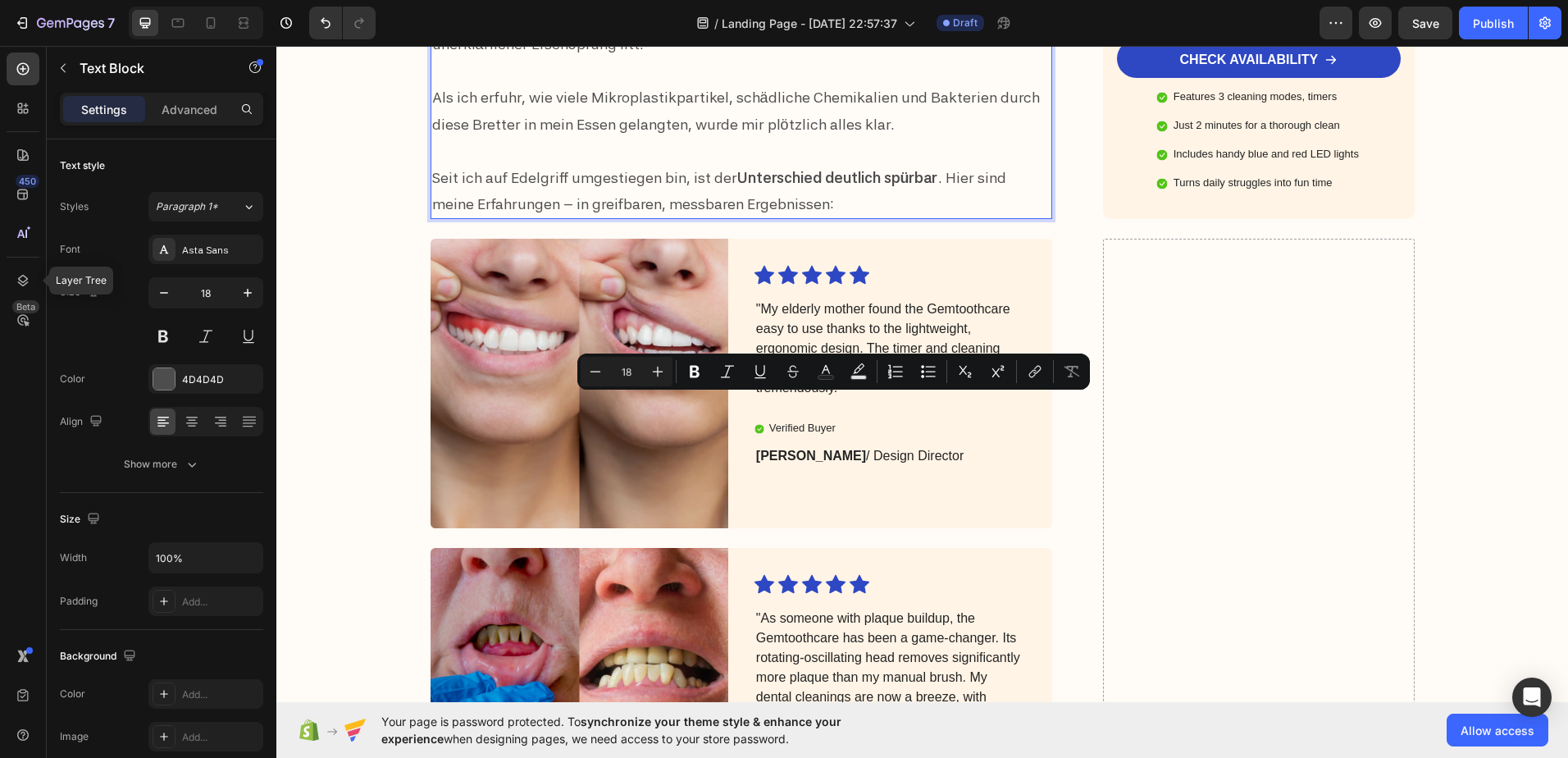
drag, startPoint x: 750, startPoint y: 403, endPoint x: 921, endPoint y: 417, distance: 171.6
click at [921, 58] on p "Mir war gar nicht bewusst, wie sehr meine alten Kunststoffbretter meiner Gesund…" at bounding box center [741, 18] width 619 height 79
click at [689, 371] on icon "Editor contextual toolbar" at bounding box center [694, 371] width 17 height 17
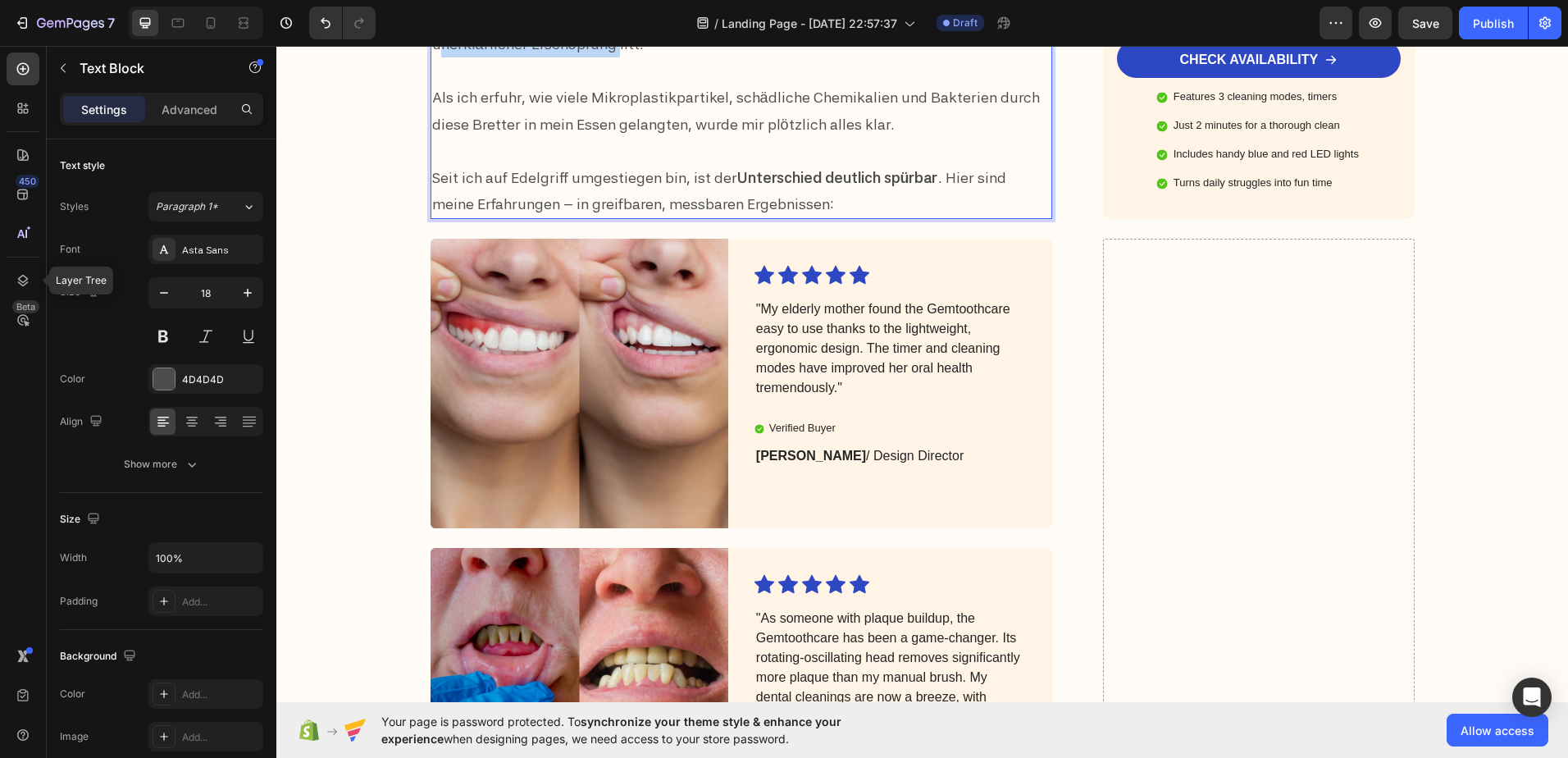
drag, startPoint x: 427, startPoint y: 431, endPoint x: 601, endPoint y: 436, distance: 174.1
click at [601, 58] on p "Mir war gar nicht bewusst, wie sehr meine alten Kunststoffbretter meiner Gesund…" at bounding box center [741, 18] width 619 height 79
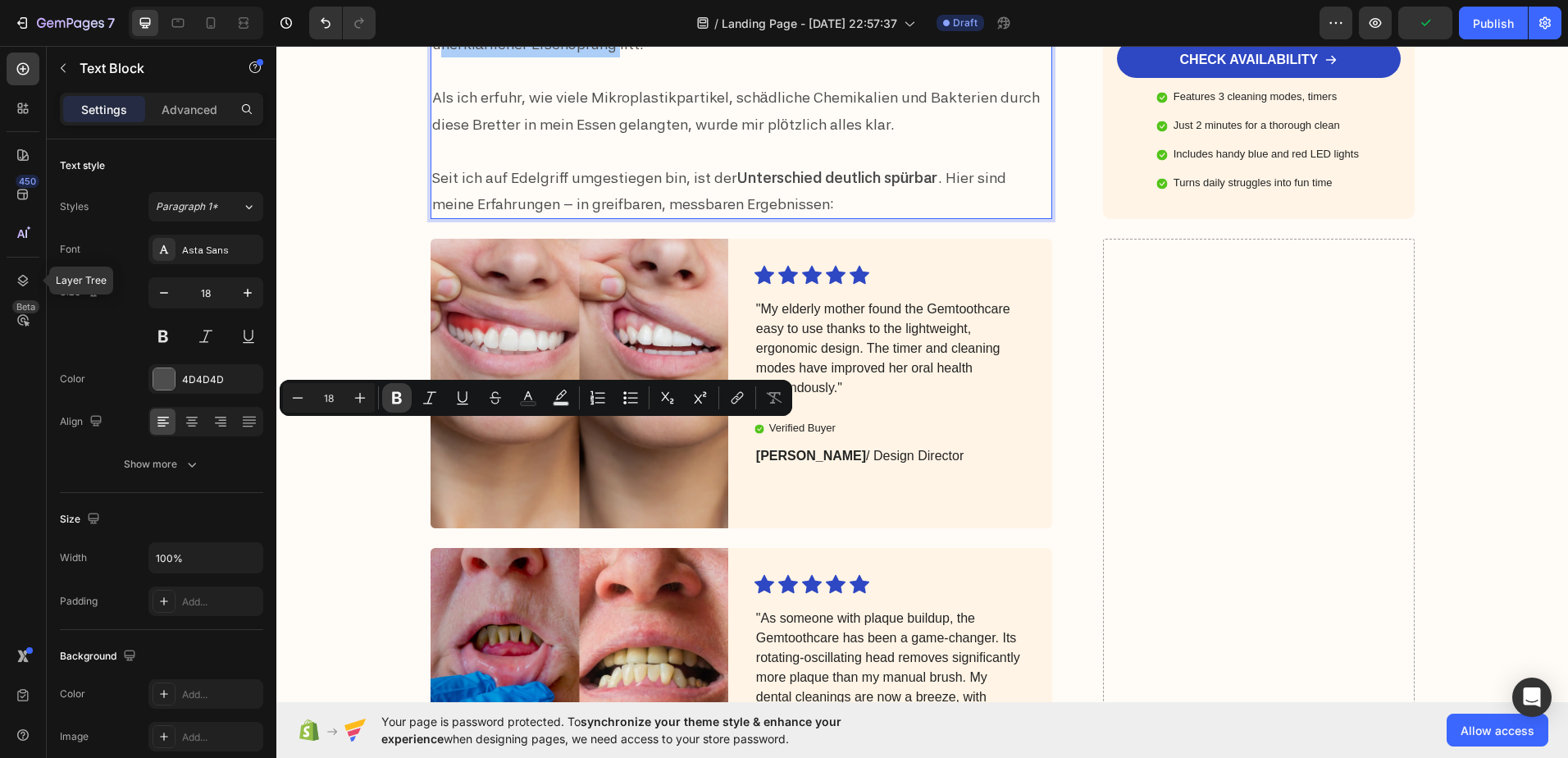
click at [398, 396] on icon "Editor contextual toolbar" at bounding box center [397, 398] width 17 height 17
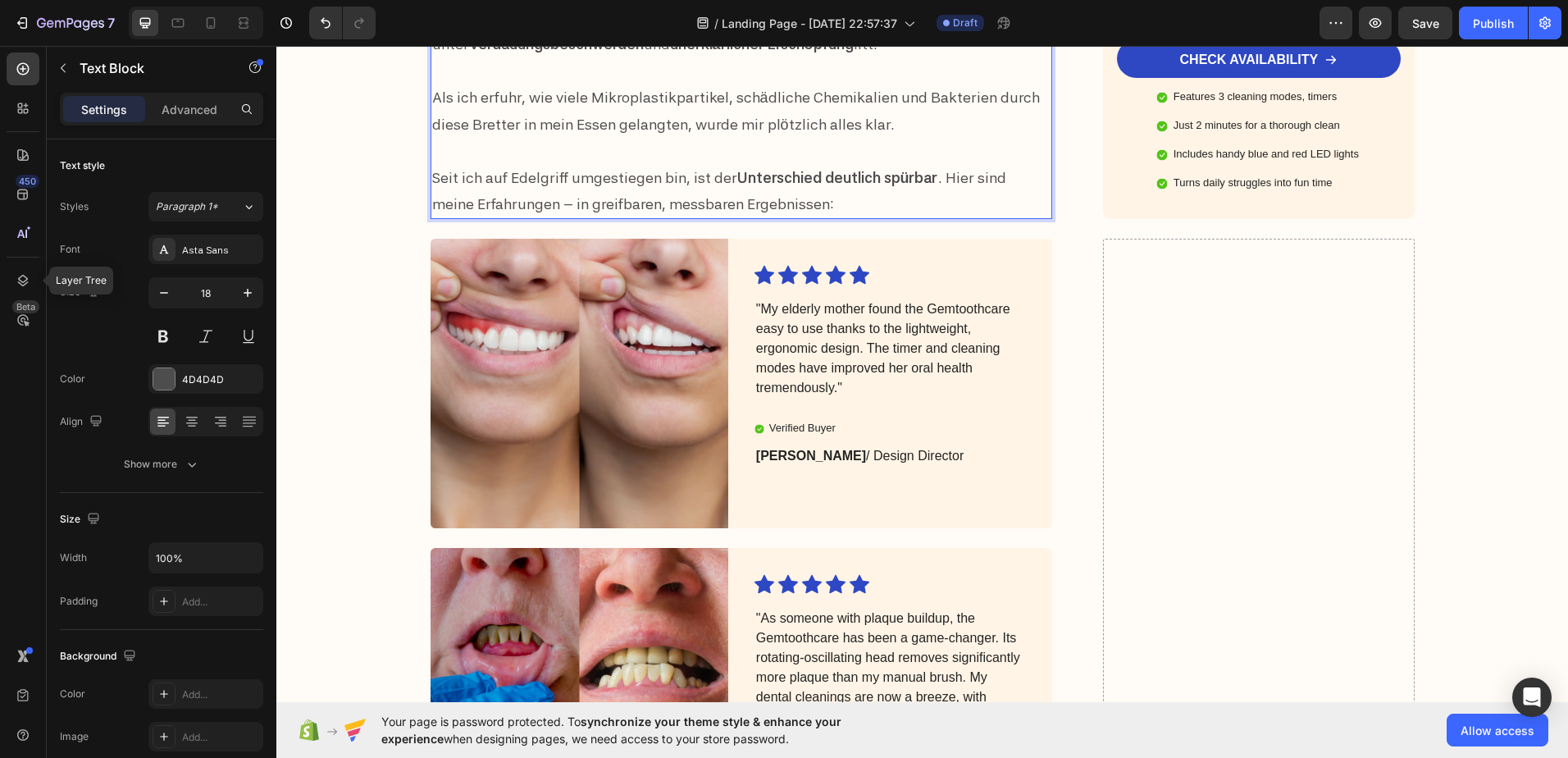
drag, startPoint x: 635, startPoint y: 274, endPoint x: 573, endPoint y: 268, distance: 62.3
drag, startPoint x: 566, startPoint y: 268, endPoint x: 729, endPoint y: 275, distance: 163.2
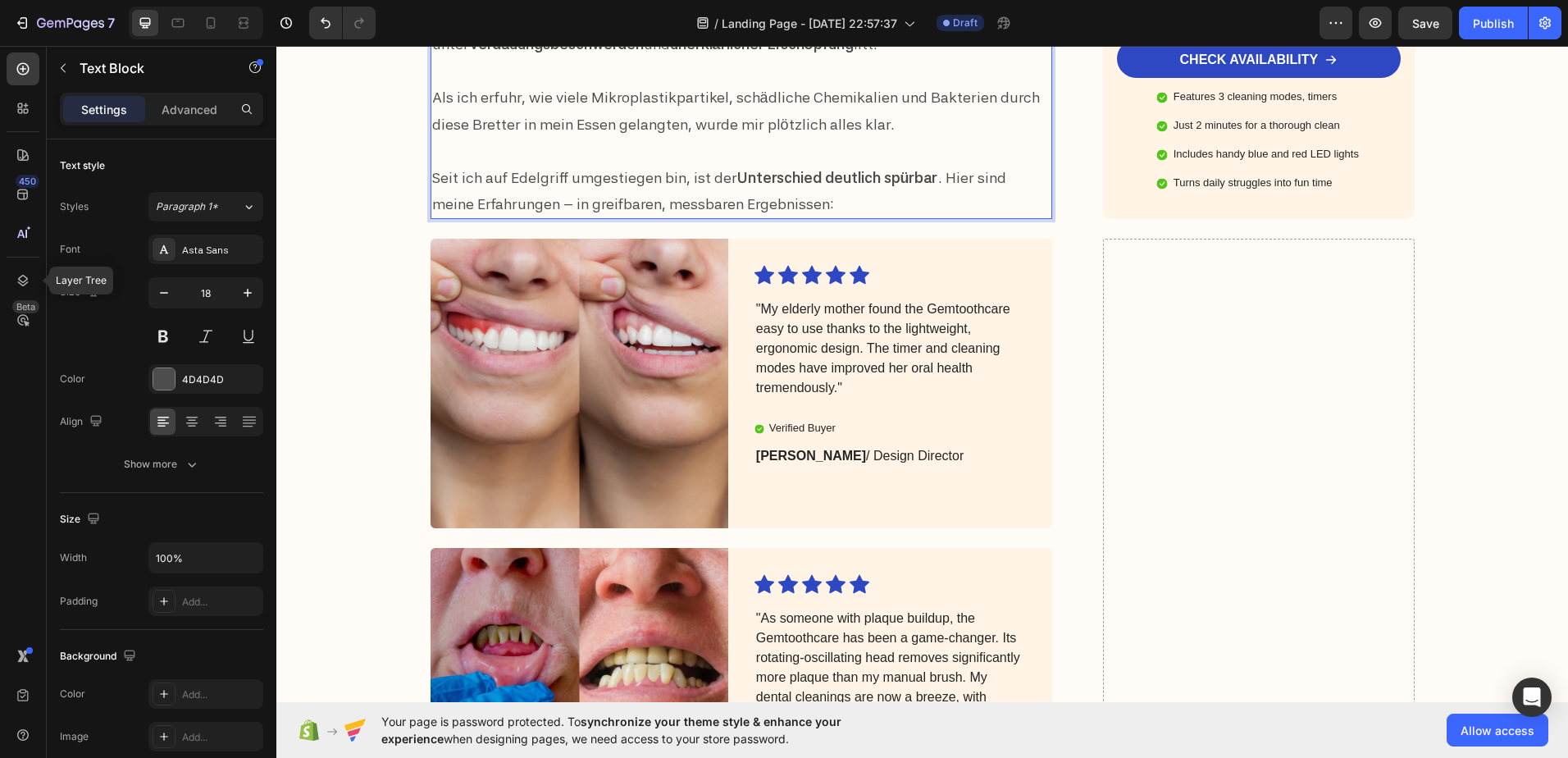
drag, startPoint x: 566, startPoint y: 275, endPoint x: 730, endPoint y: 278, distance: 164.0
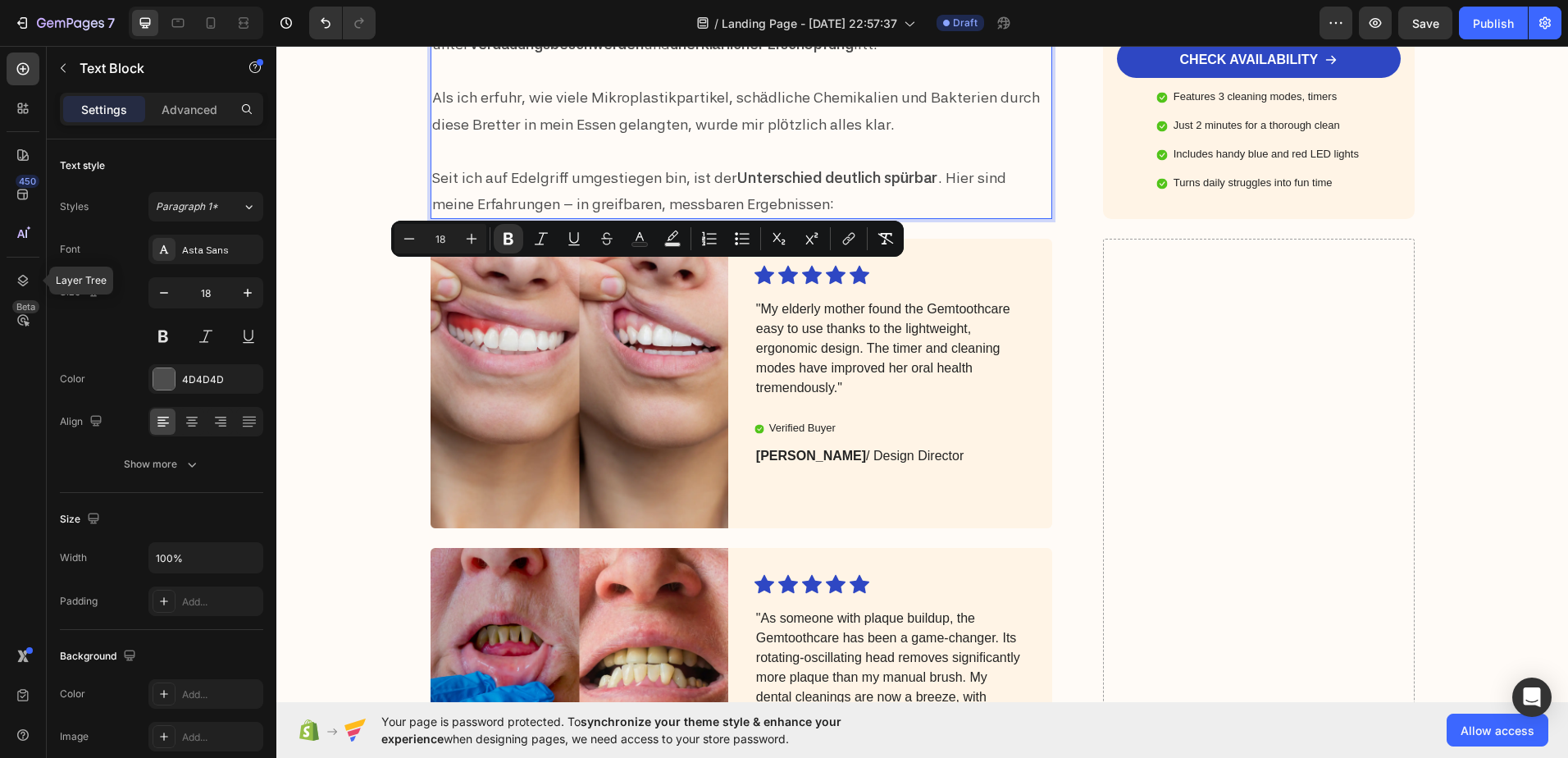
drag, startPoint x: 566, startPoint y: 270, endPoint x: 731, endPoint y: 275, distance: 165.1
click at [507, 239] on icon "Editor contextual toolbar" at bounding box center [508, 239] width 10 height 13
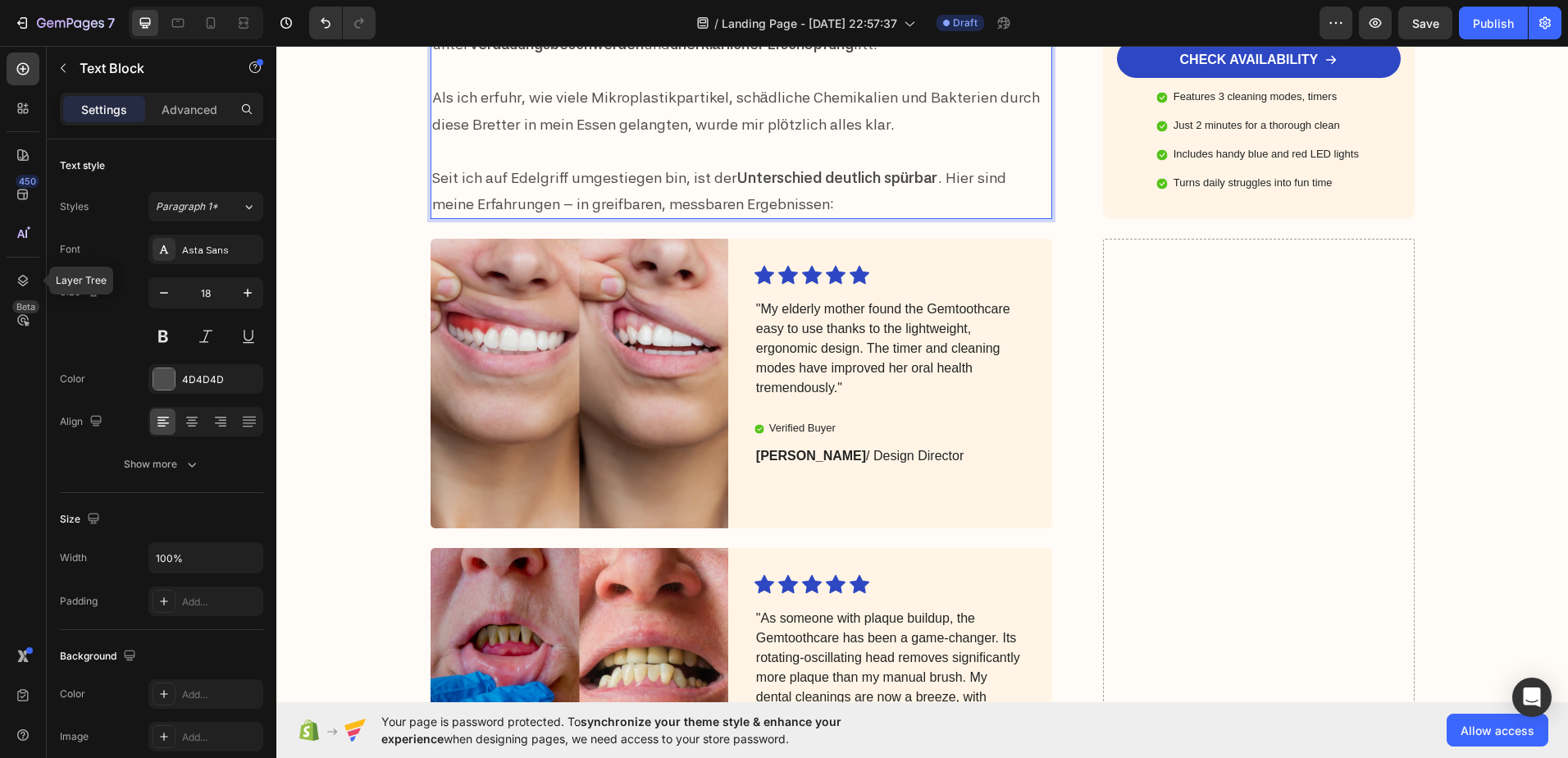
drag, startPoint x: 633, startPoint y: 272, endPoint x: 567, endPoint y: 269, distance: 66.1
click at [325, 24] on icon "Undo/Redo" at bounding box center [325, 23] width 17 height 17
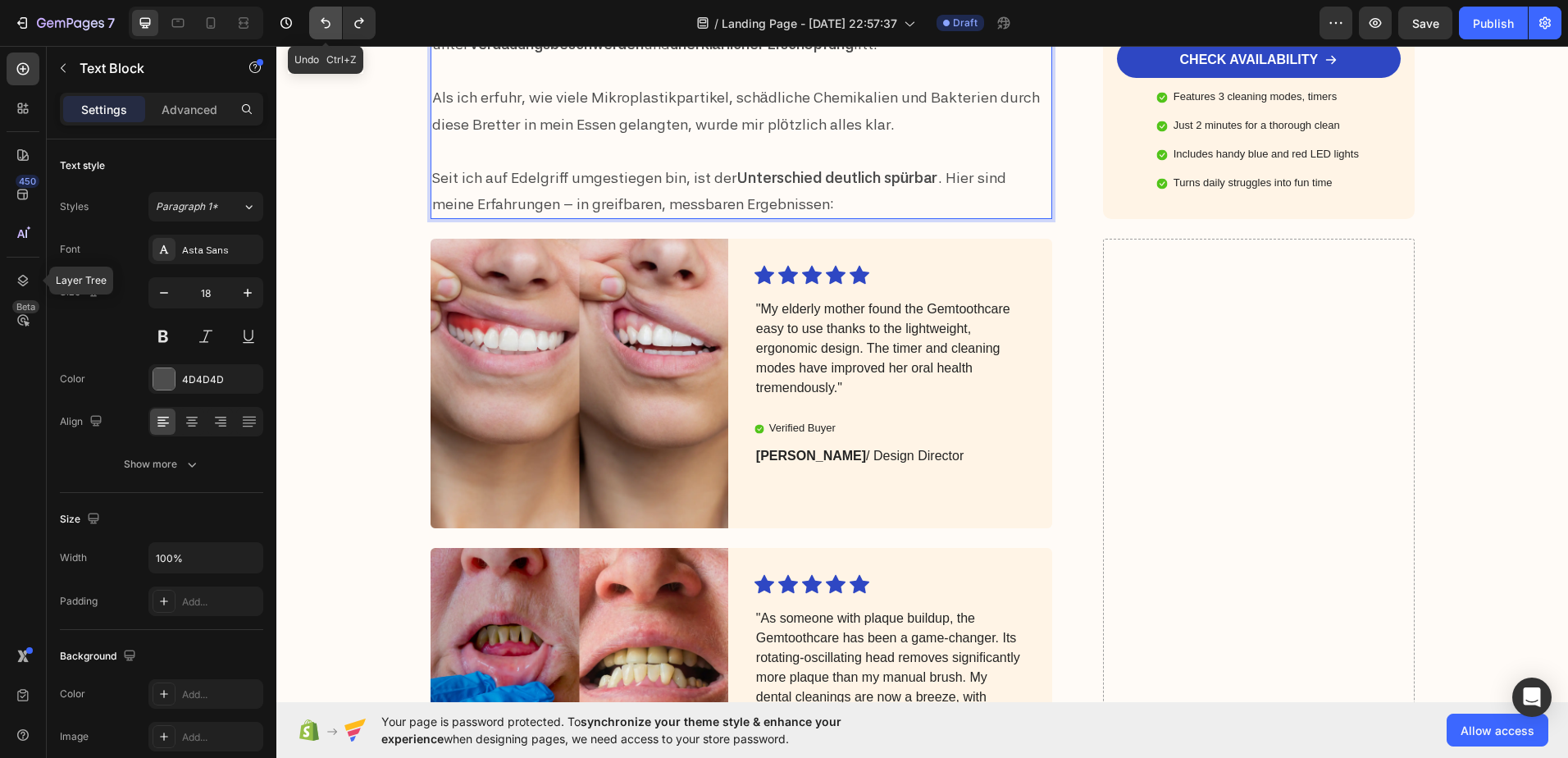
click at [325, 24] on icon "Undo/Redo" at bounding box center [325, 23] width 17 height 17
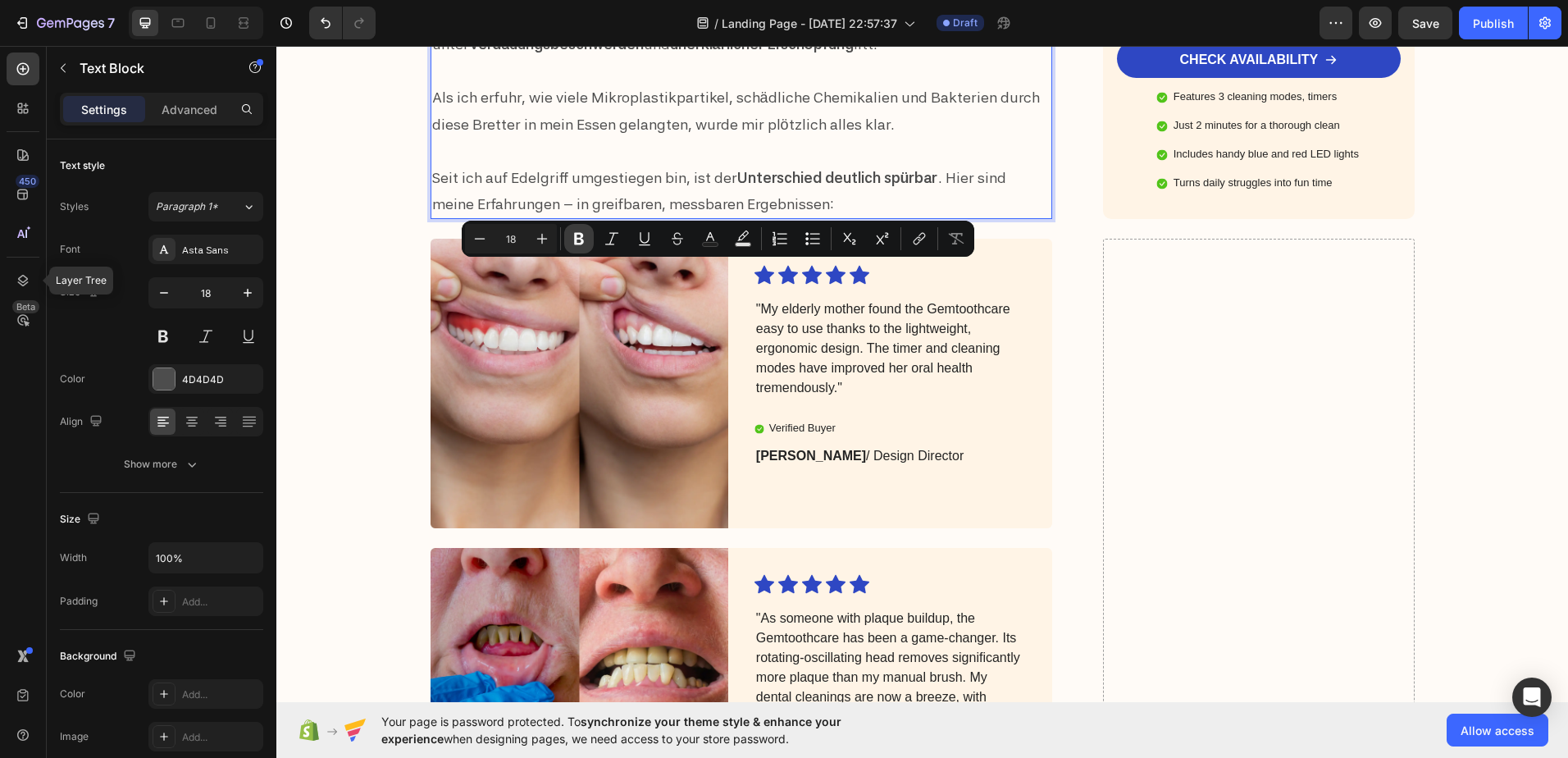
click at [583, 238] on icon "Editor contextual toolbar" at bounding box center [579, 238] width 17 height 17
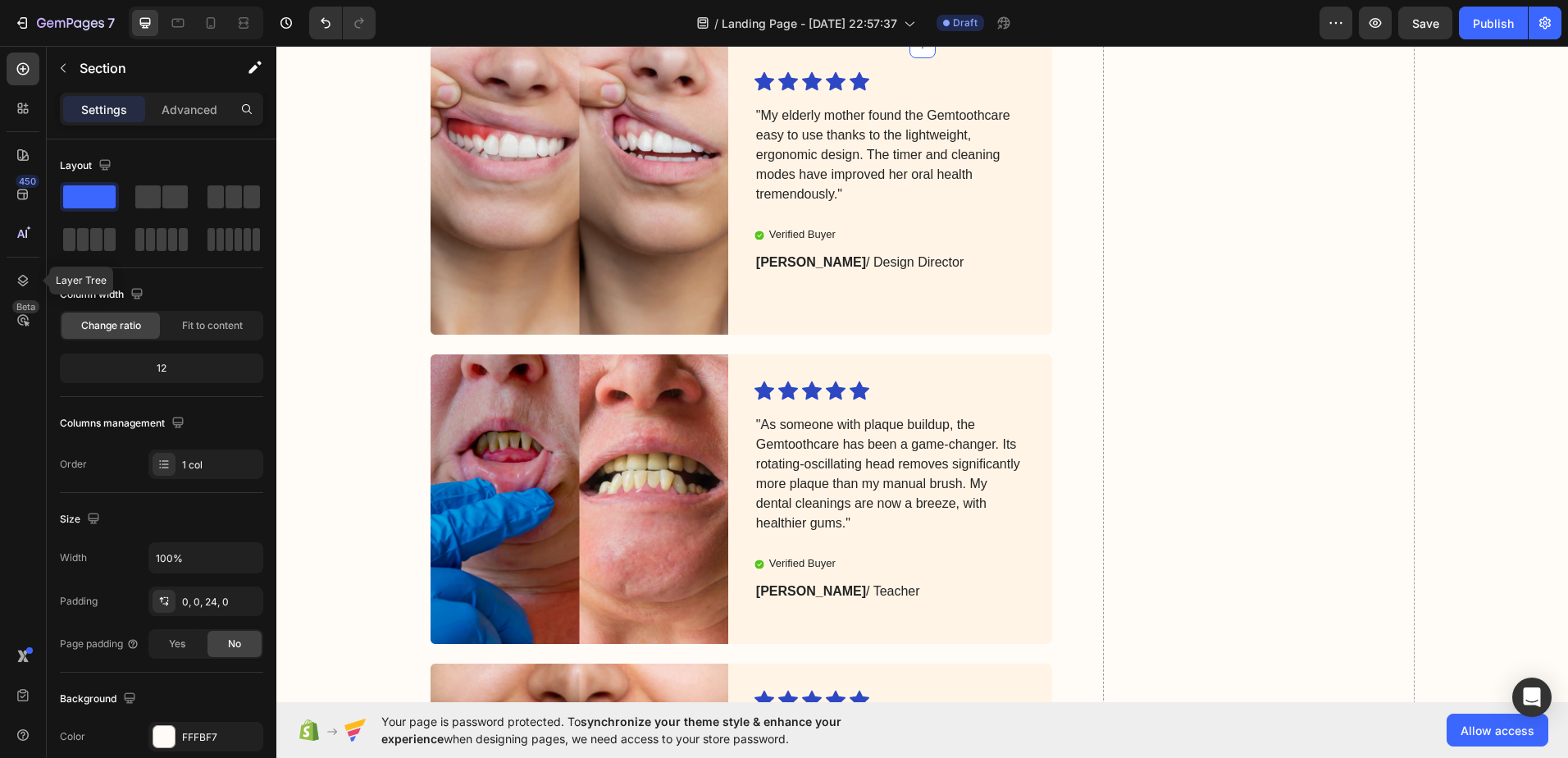
scroll to position [4879, 0]
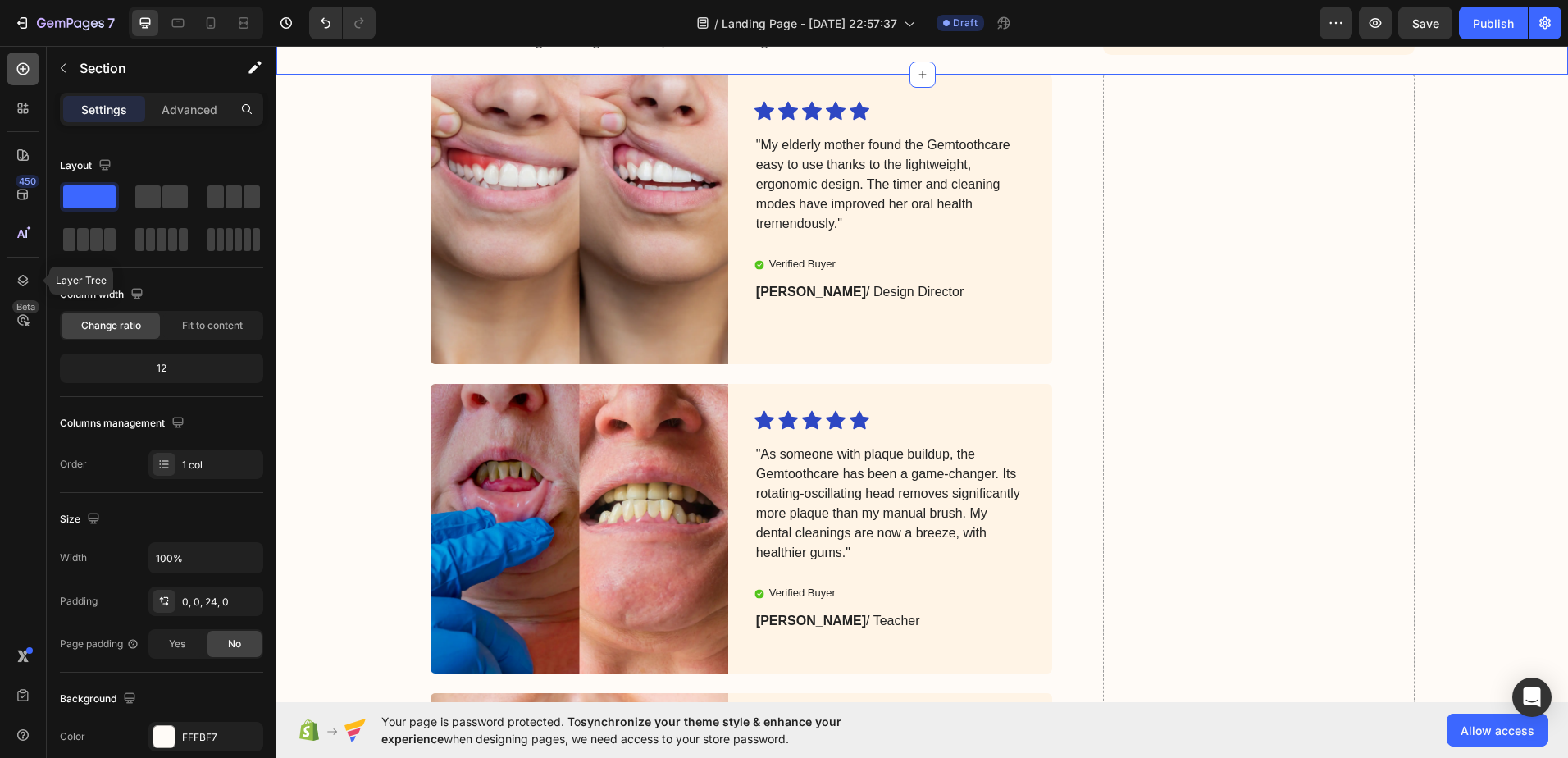
click at [17, 65] on icon at bounding box center [23, 69] width 17 height 17
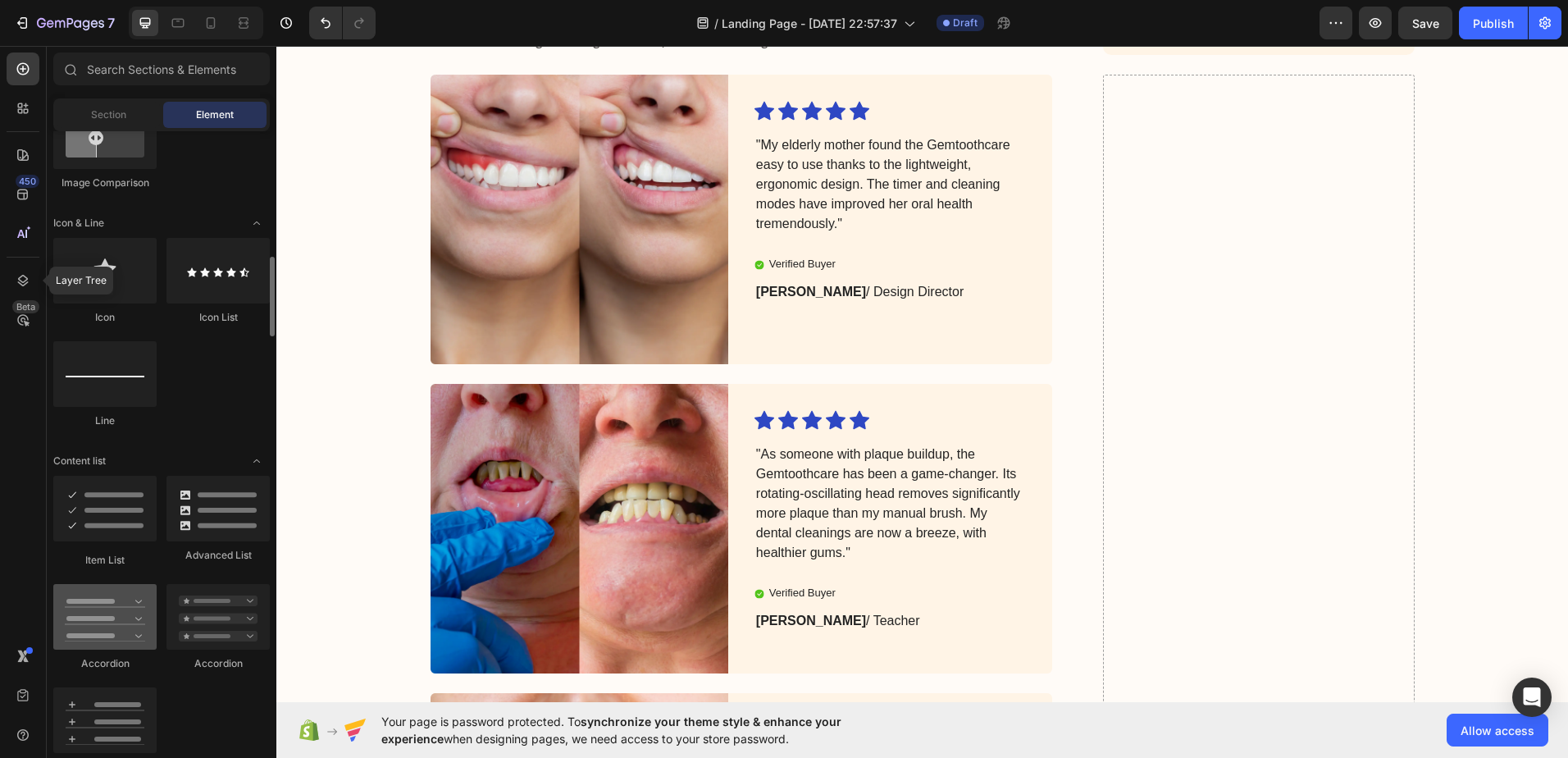
scroll to position [1066, 0]
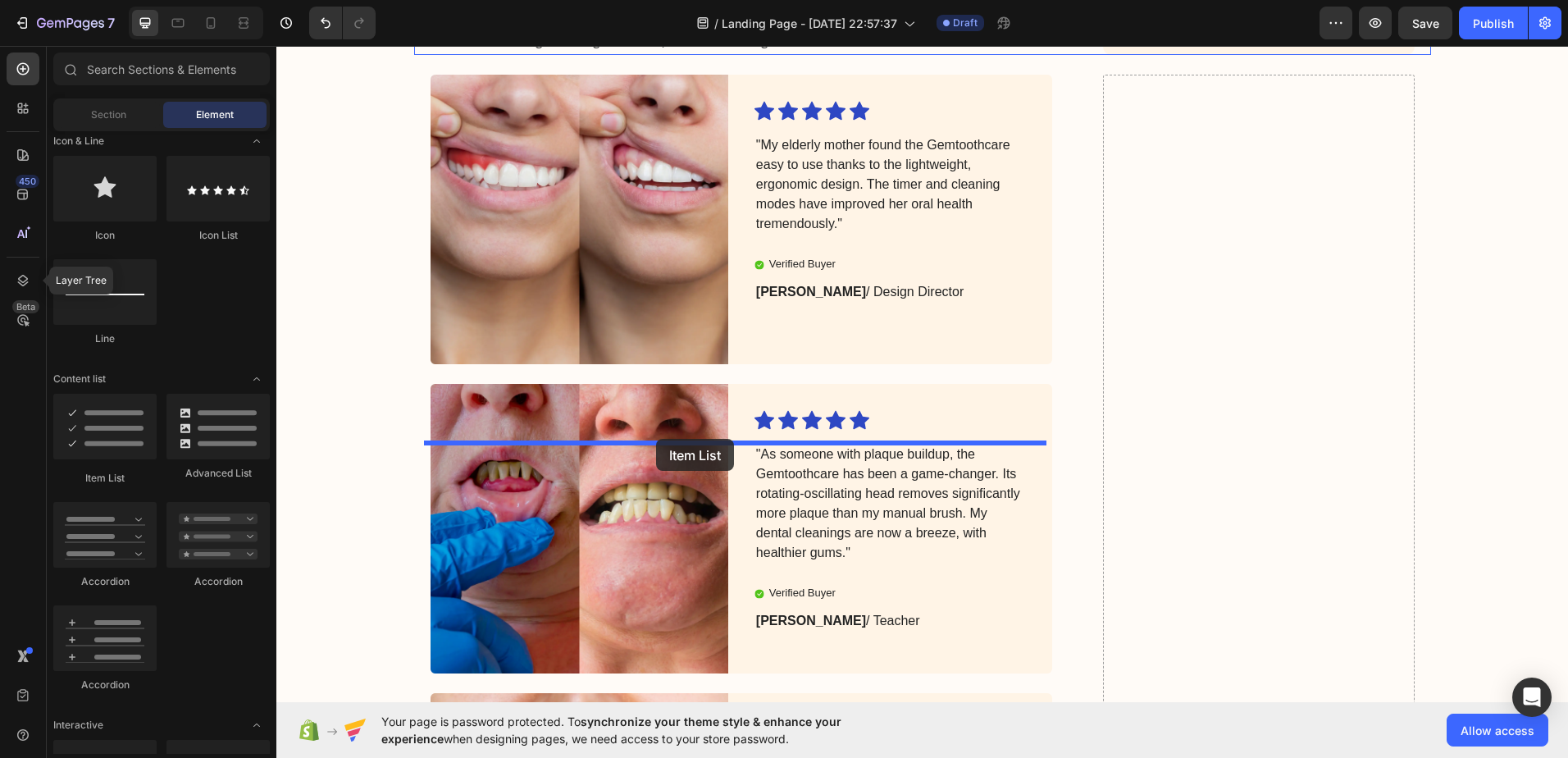
drag, startPoint x: 386, startPoint y: 485, endPoint x: 655, endPoint y: 439, distance: 272.9
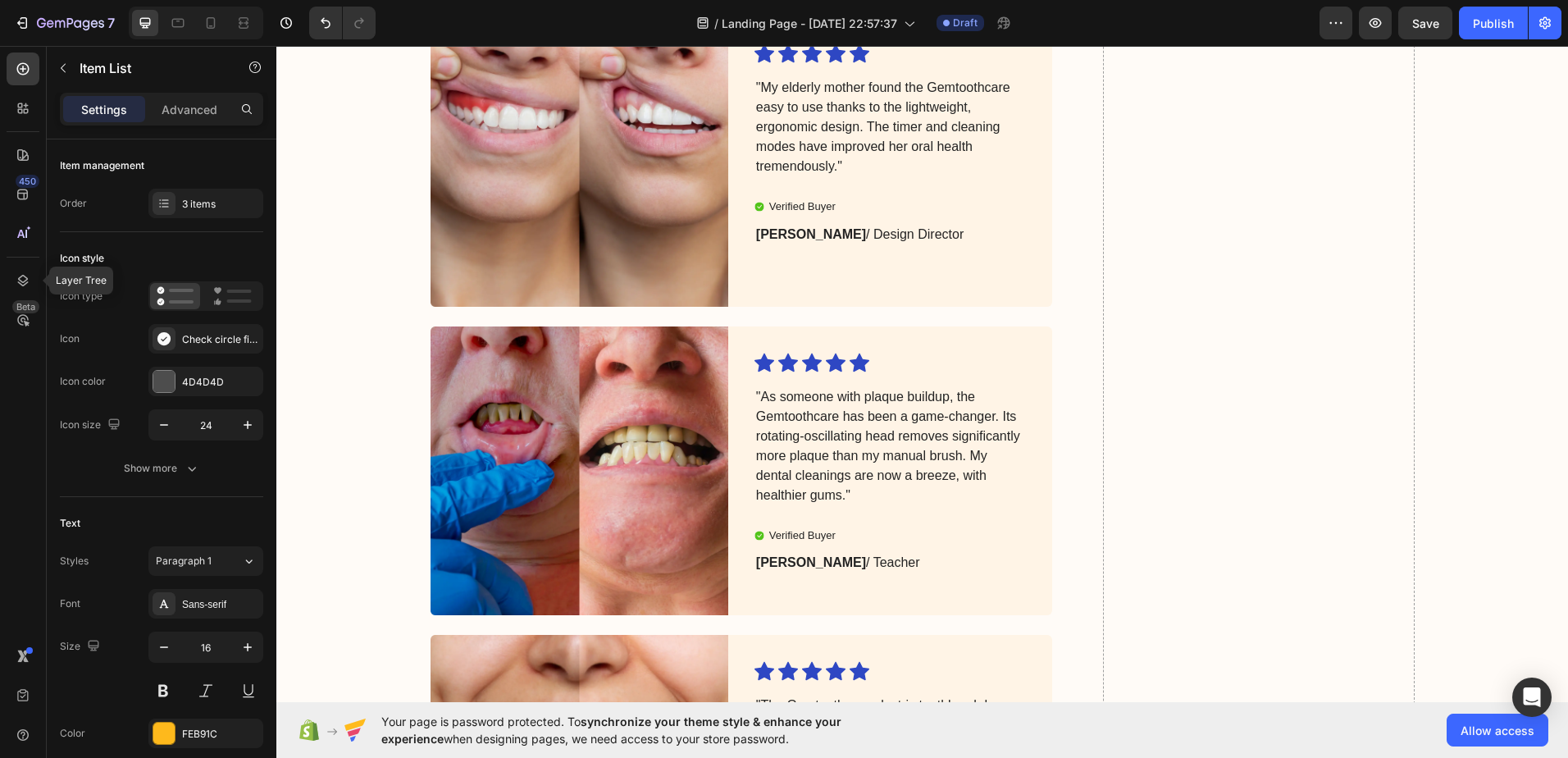
scroll to position [5043, 0]
click at [215, 724] on div "FEB91C" at bounding box center [206, 734] width 115 height 29
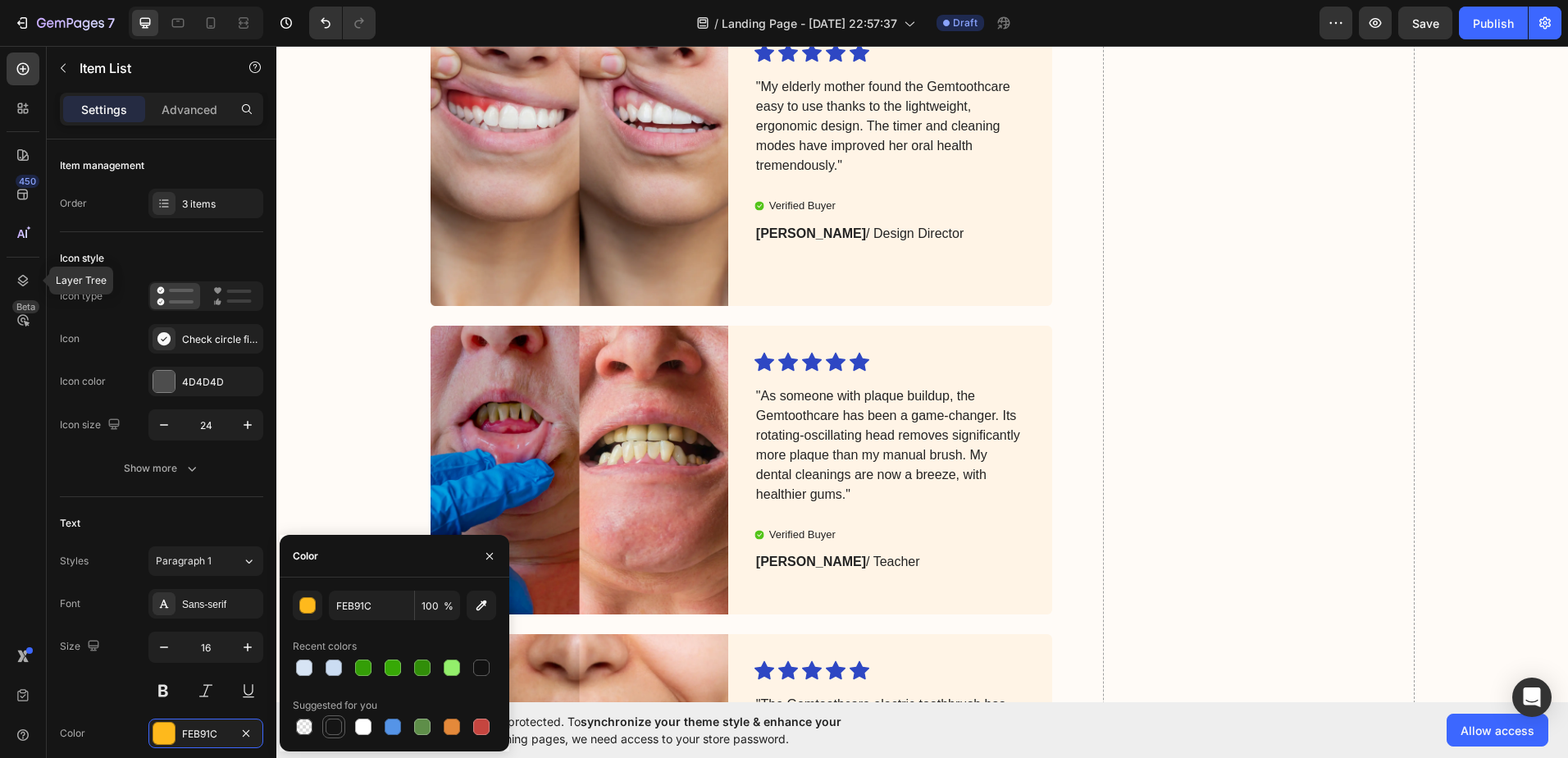
click at [330, 729] on div at bounding box center [333, 727] width 17 height 17
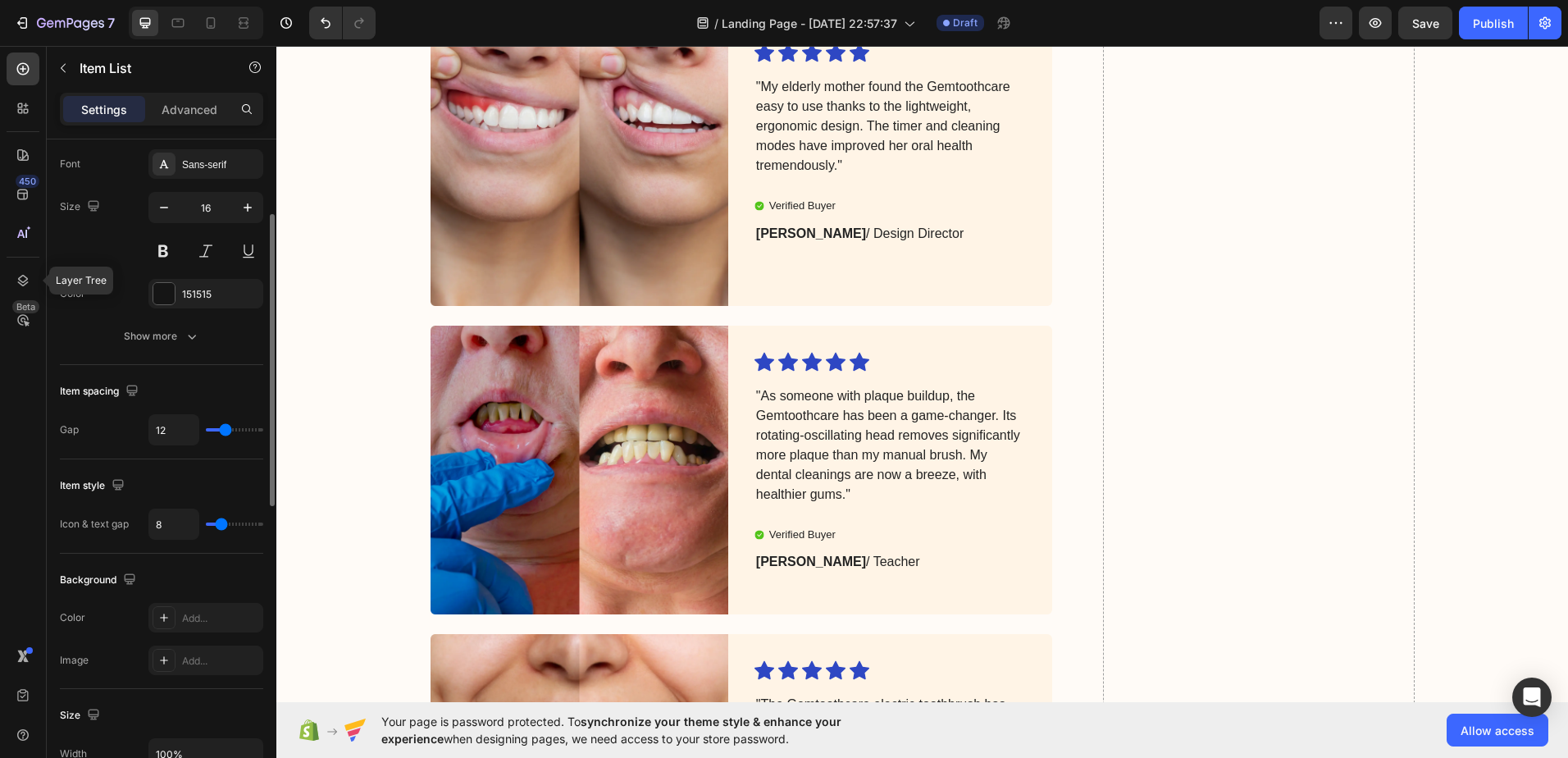
scroll to position [357, 0]
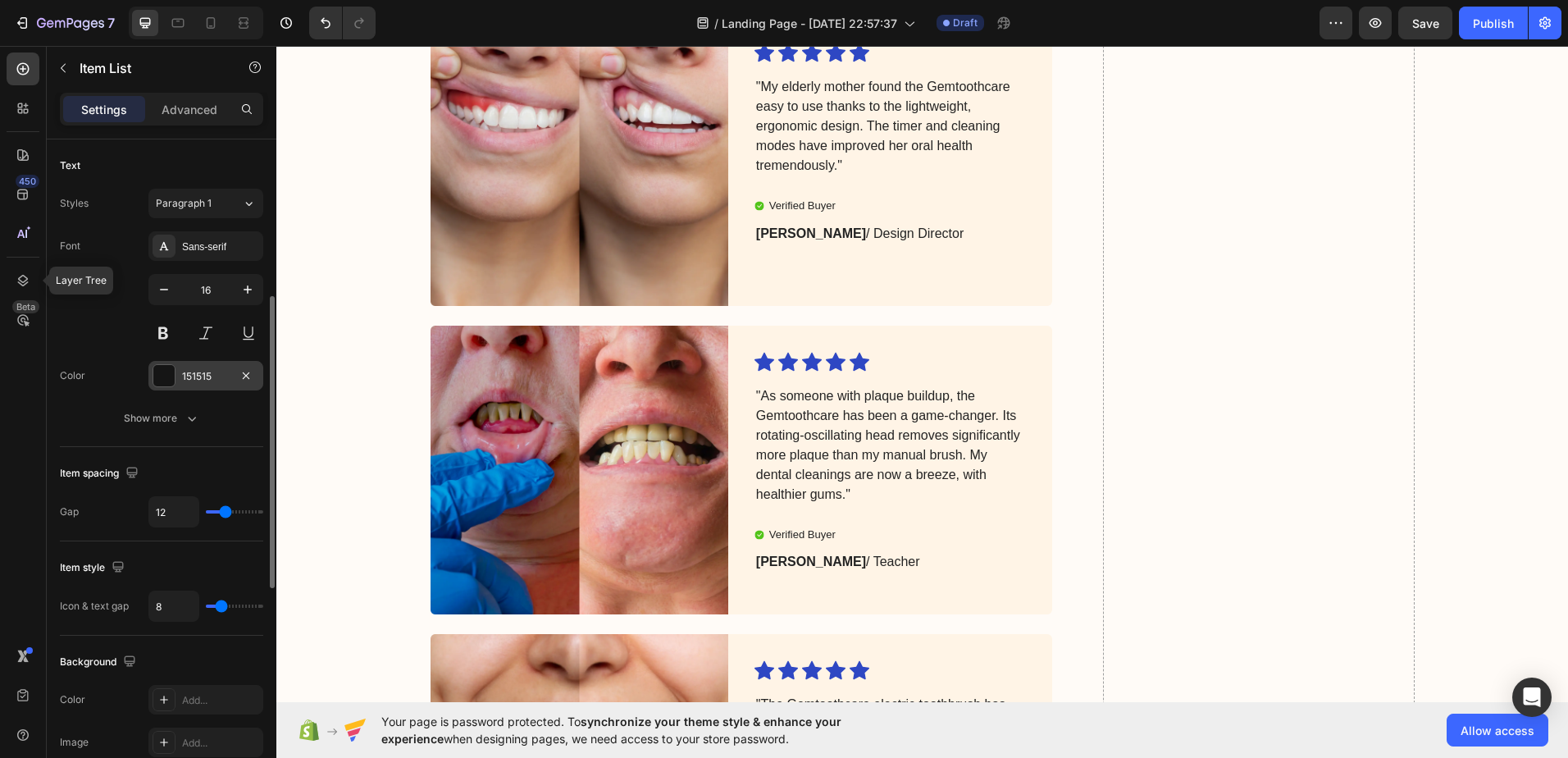
click at [159, 378] on div at bounding box center [165, 376] width 22 height 22
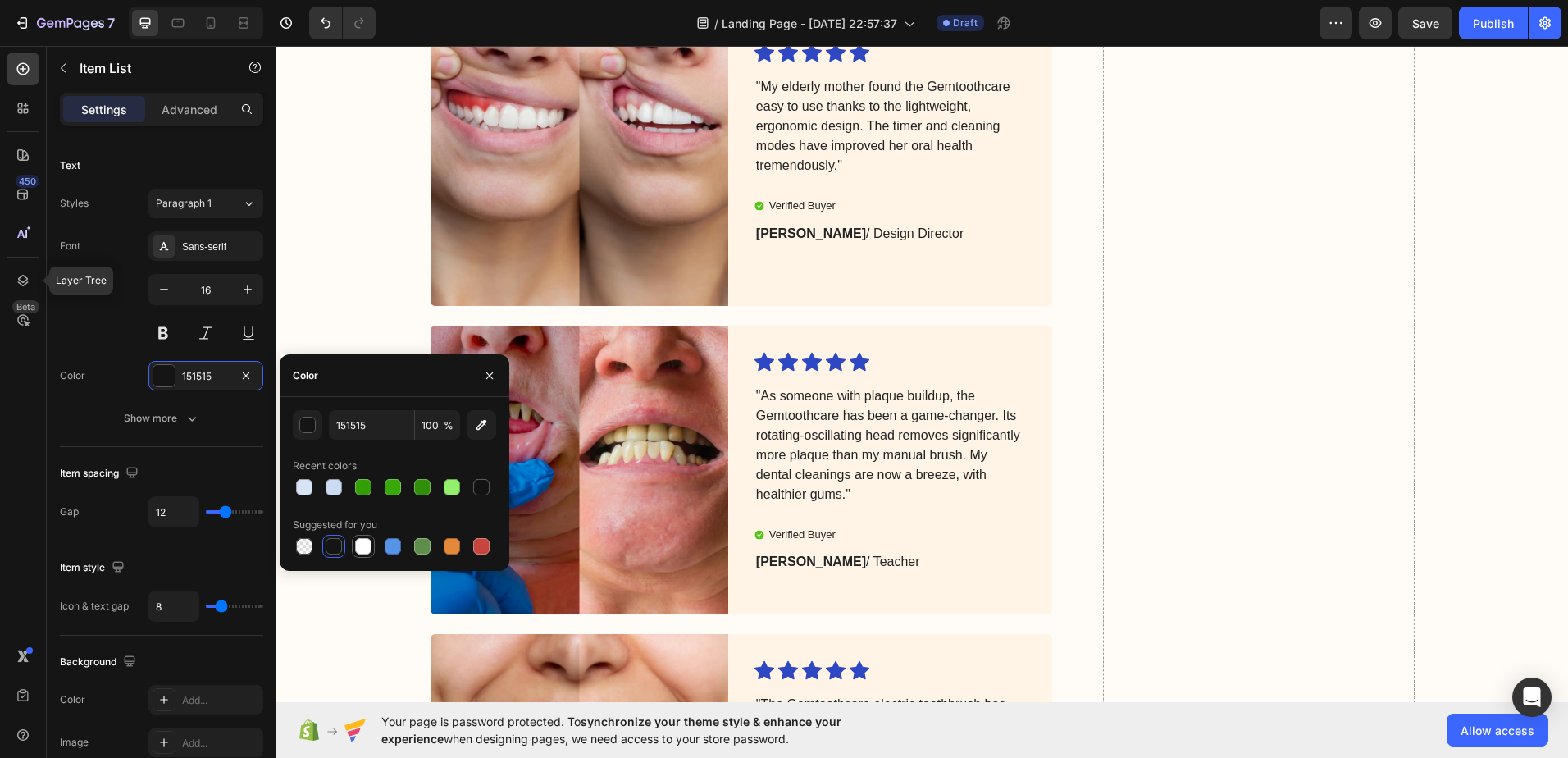
click at [358, 542] on div at bounding box center [363, 545] width 17 height 17
click at [338, 545] on div at bounding box center [333, 545] width 17 height 17
type input "151515"
click at [98, 350] on div "Font Sans-serif Size 16 Color 151515 Show more" at bounding box center [162, 332] width 204 height 202
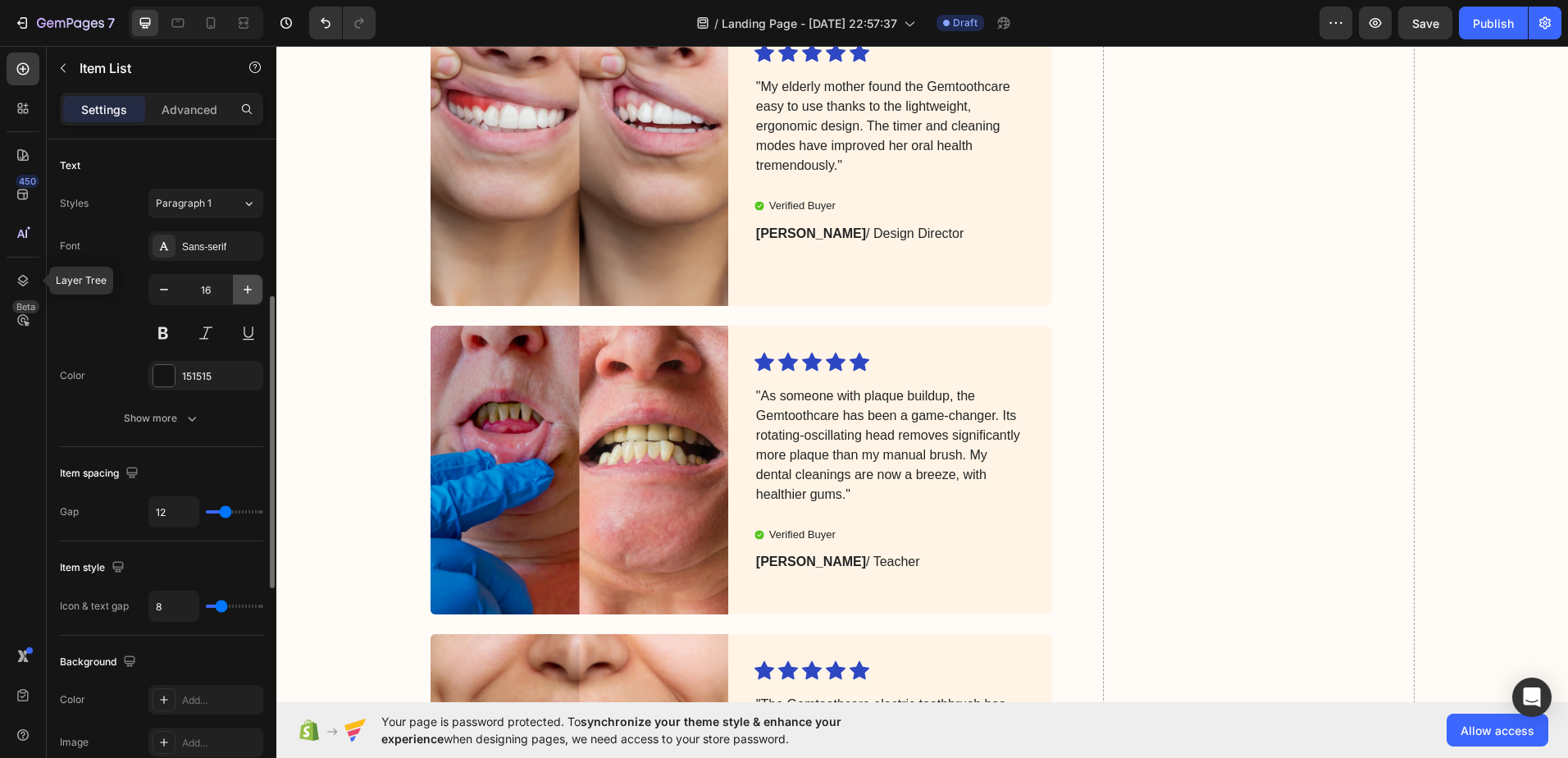
click at [251, 293] on icon "button" at bounding box center [248, 289] width 17 height 17
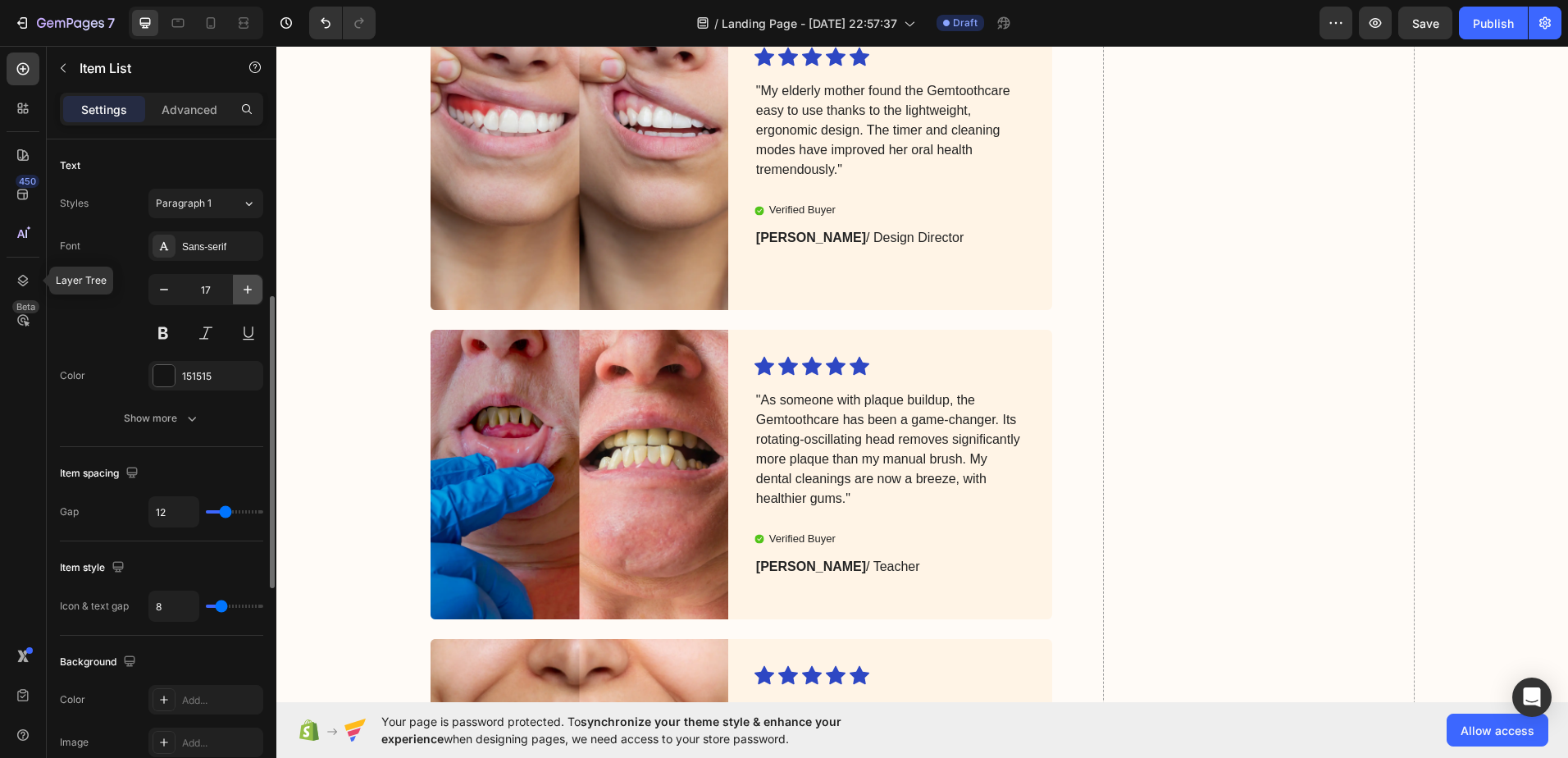
type input "18"
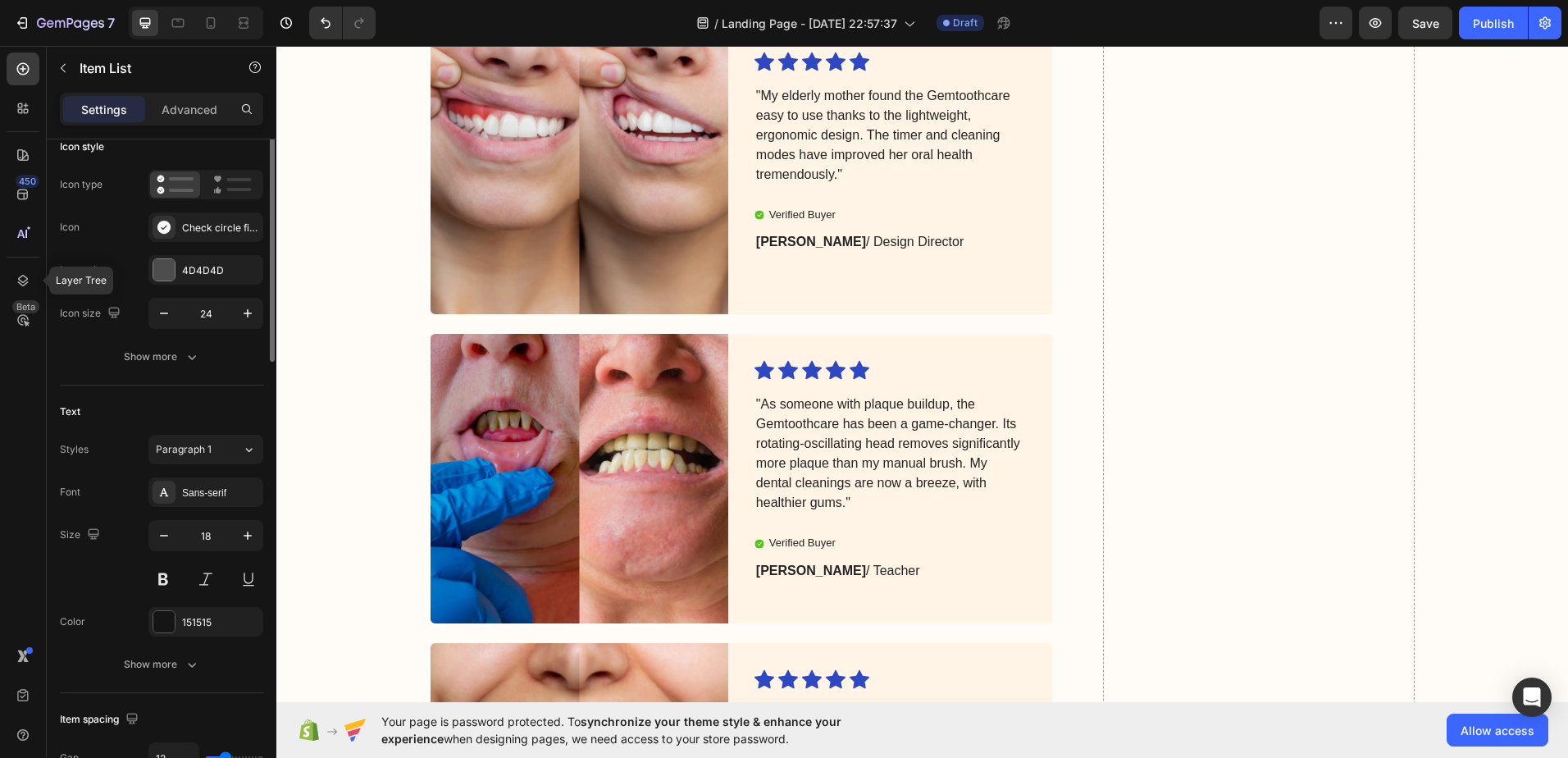
scroll to position [29, 0]
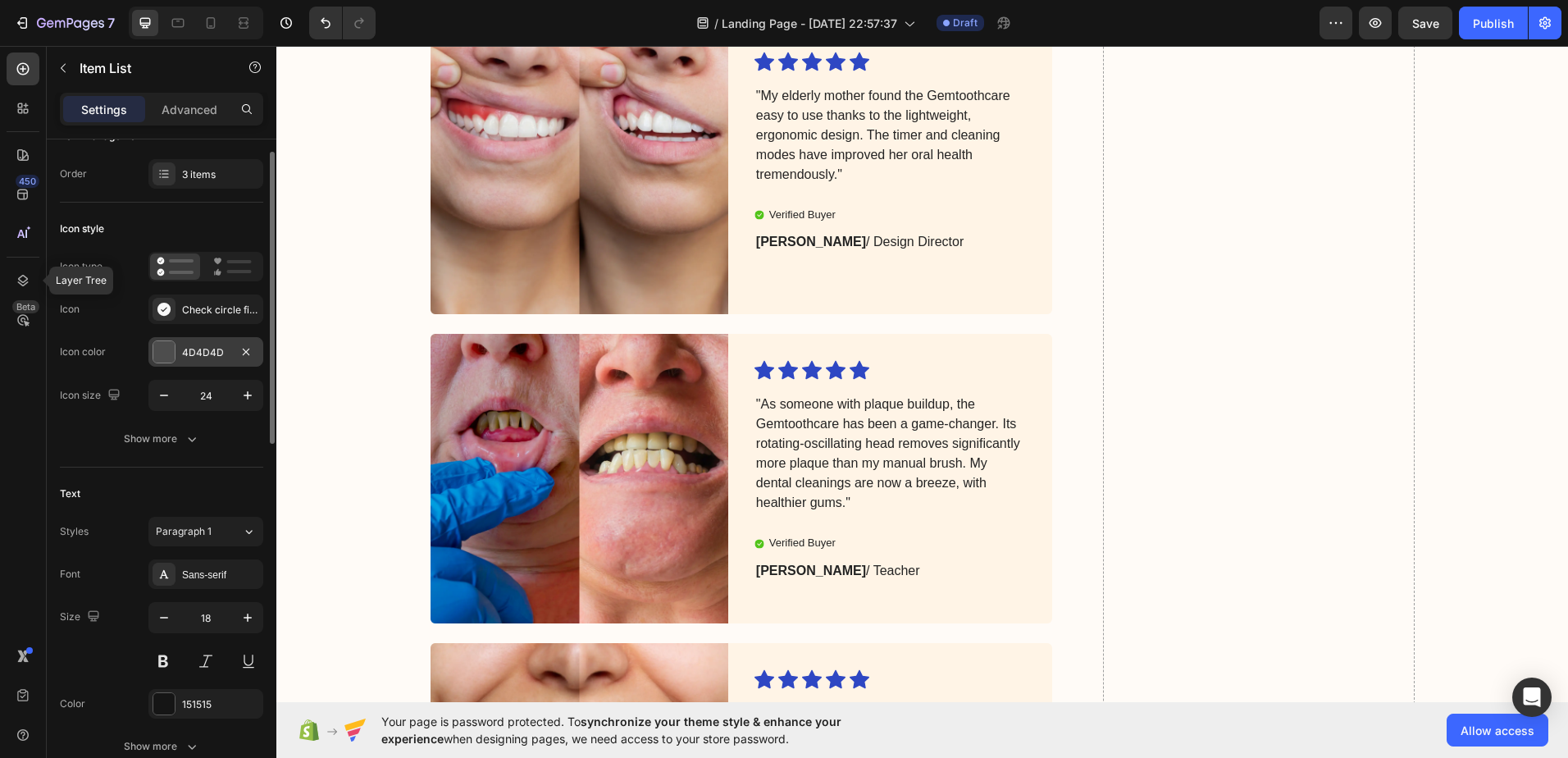
click at [167, 355] on div at bounding box center [165, 352] width 22 height 22
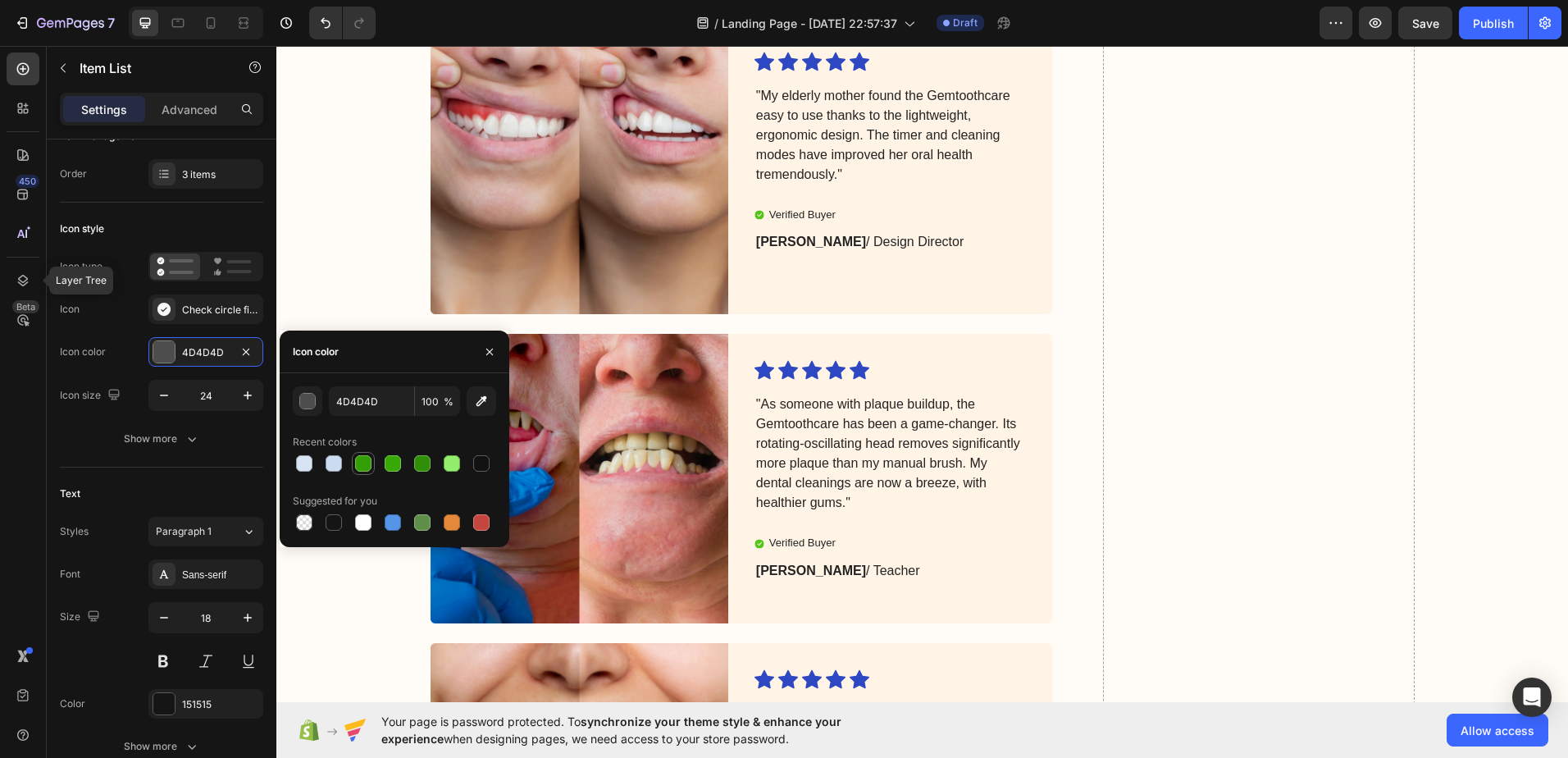
click at [359, 466] on div at bounding box center [363, 463] width 17 height 17
type input "349E07"
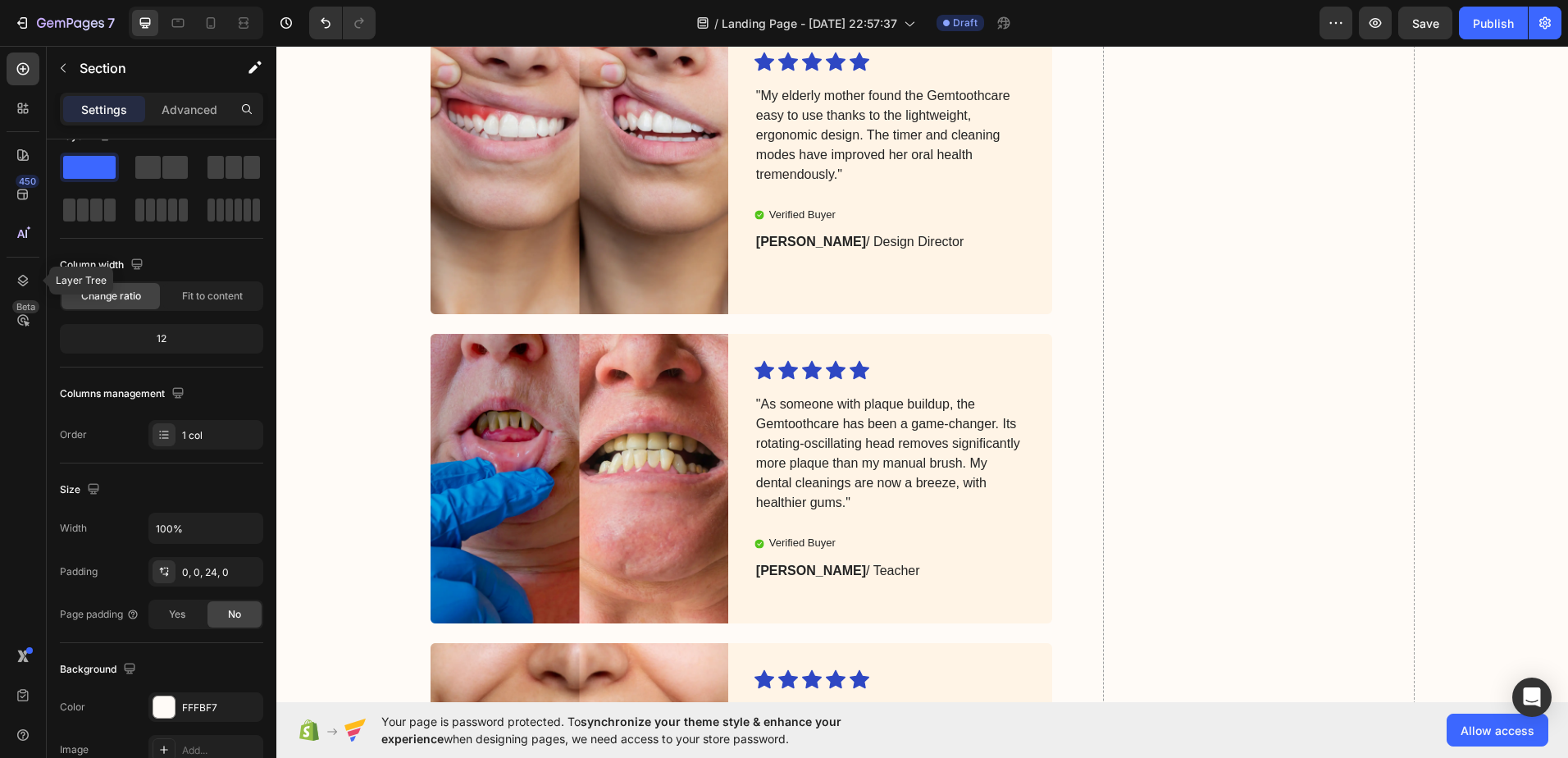
scroll to position [0, 0]
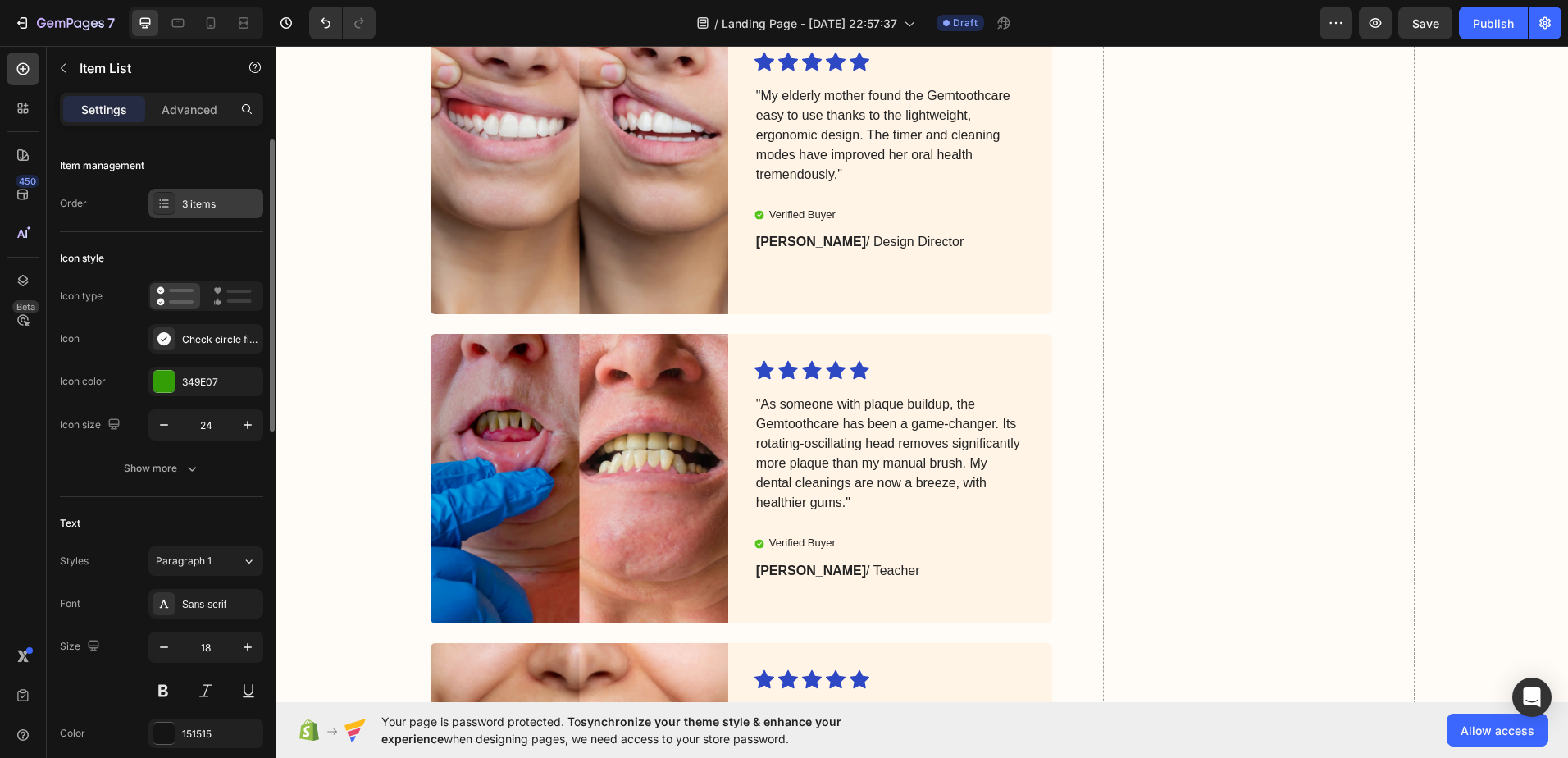
click at [214, 193] on div "3 items" at bounding box center [206, 204] width 115 height 29
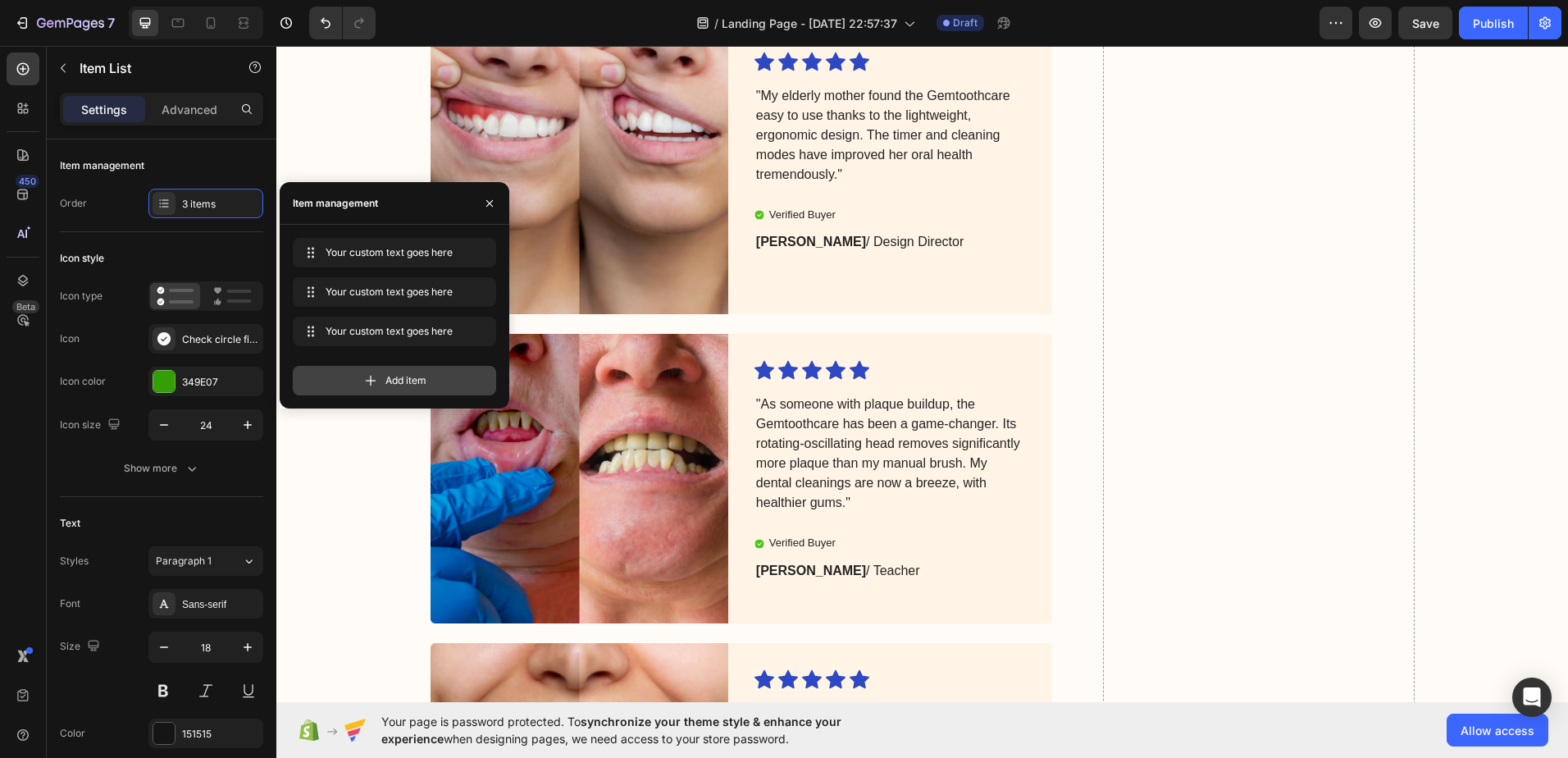
click at [359, 384] on div "Add item" at bounding box center [395, 380] width 204 height 29
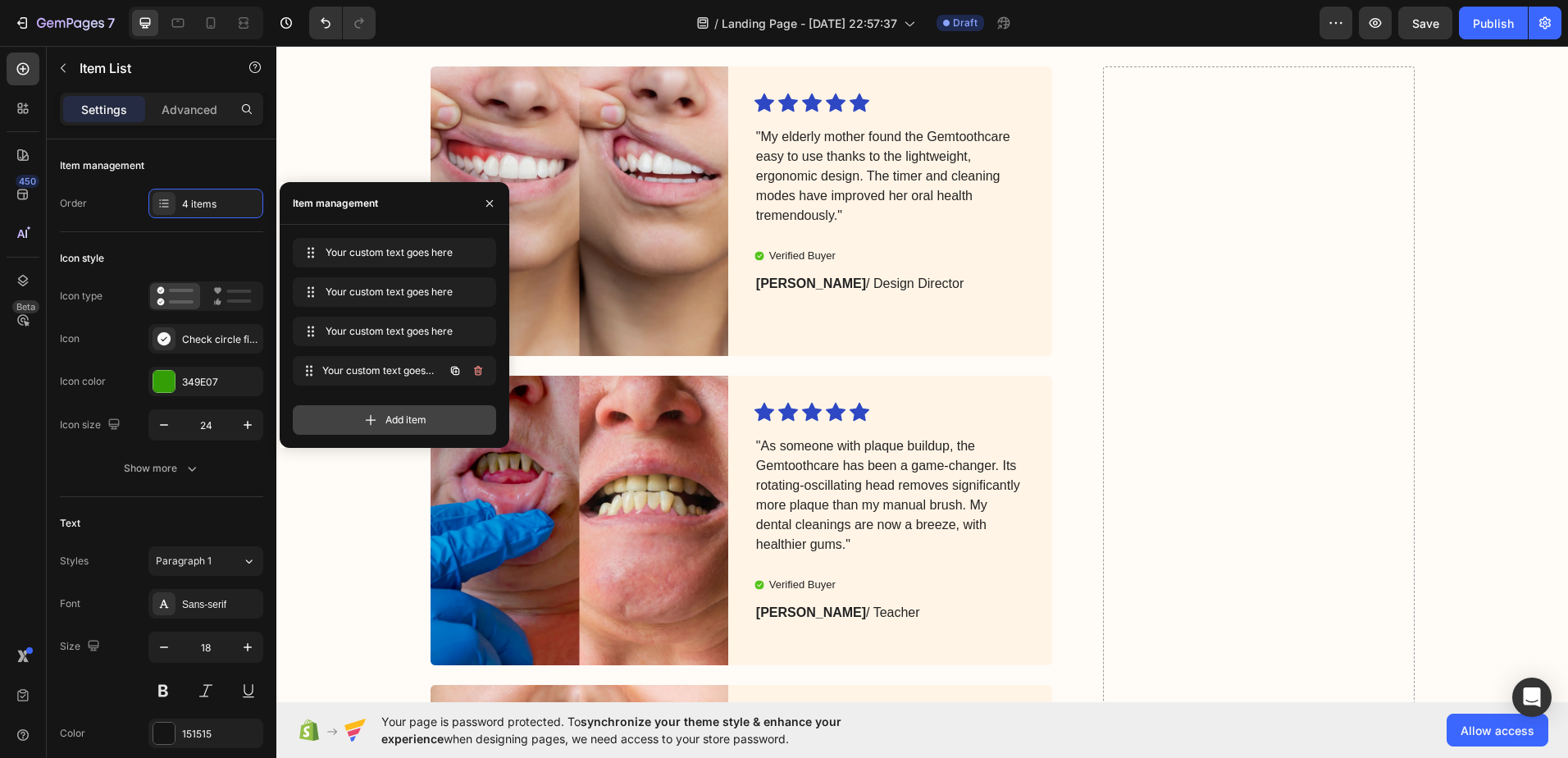
click at [359, 384] on div "Your custom text goes here Your custom text goes here" at bounding box center [395, 370] width 204 height 29
click at [362, 415] on icon at bounding box center [370, 419] width 17 height 17
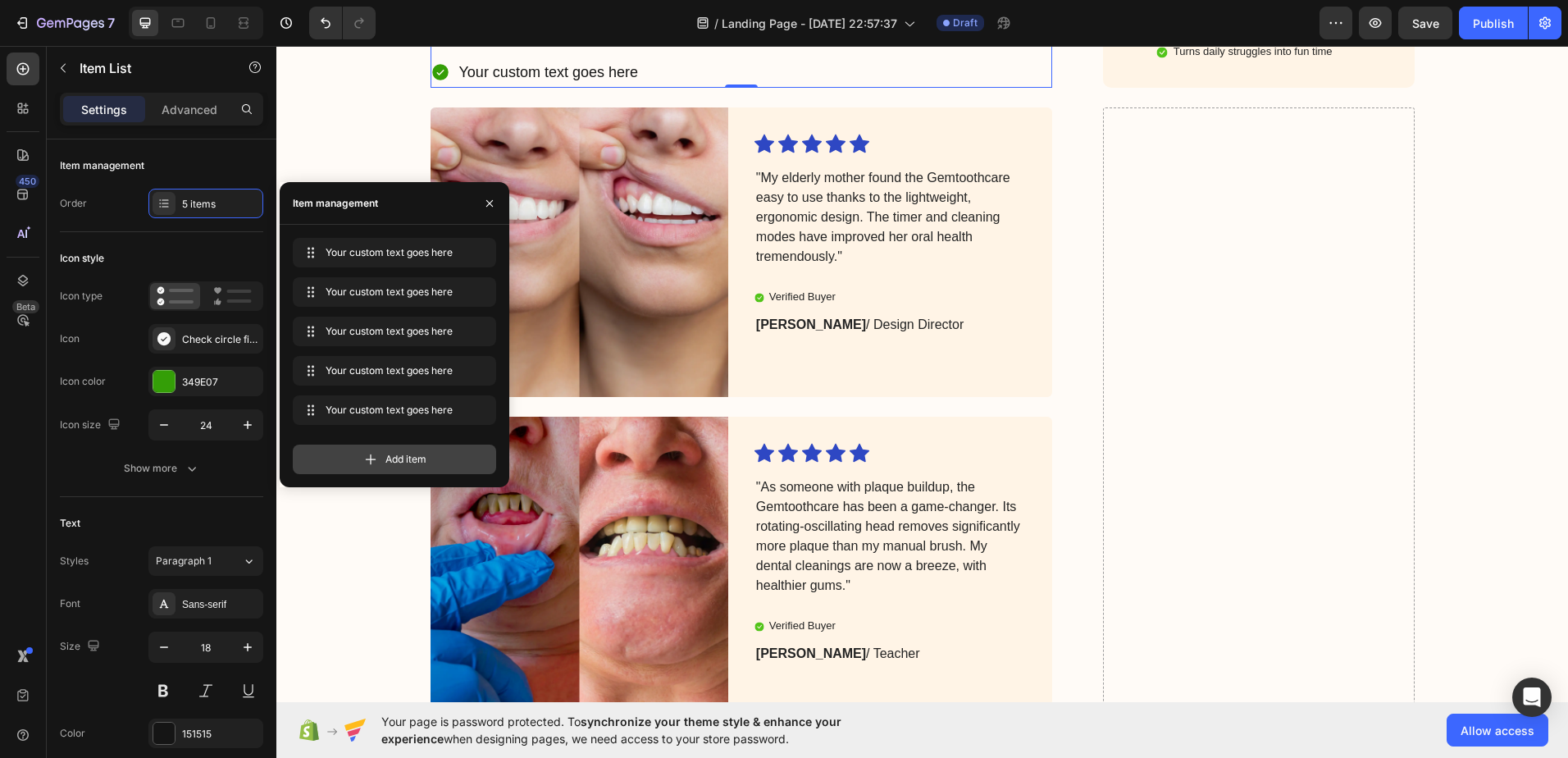
click at [364, 453] on icon at bounding box center [370, 459] width 17 height 17
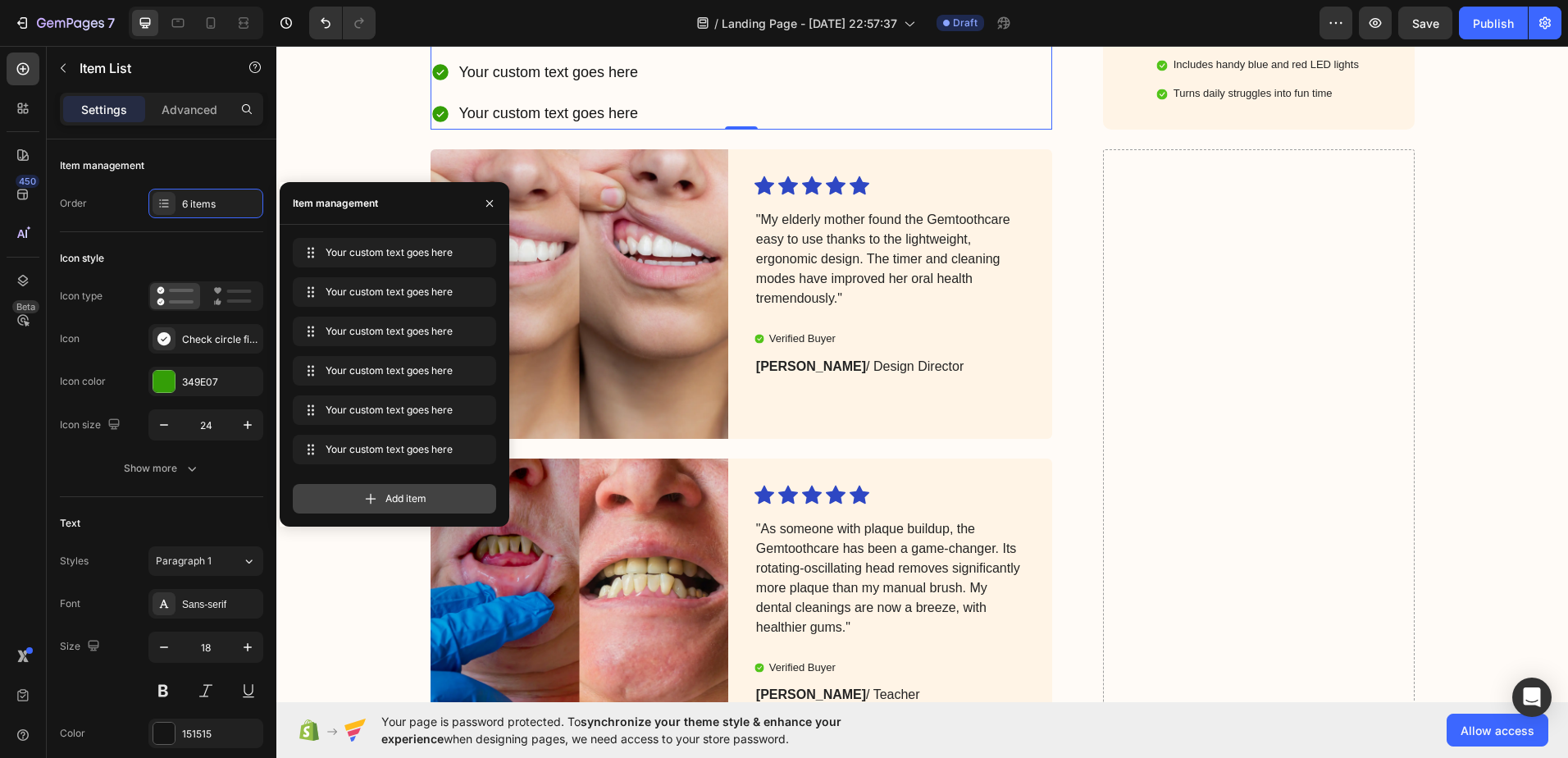
click at [374, 497] on icon at bounding box center [370, 498] width 17 height 17
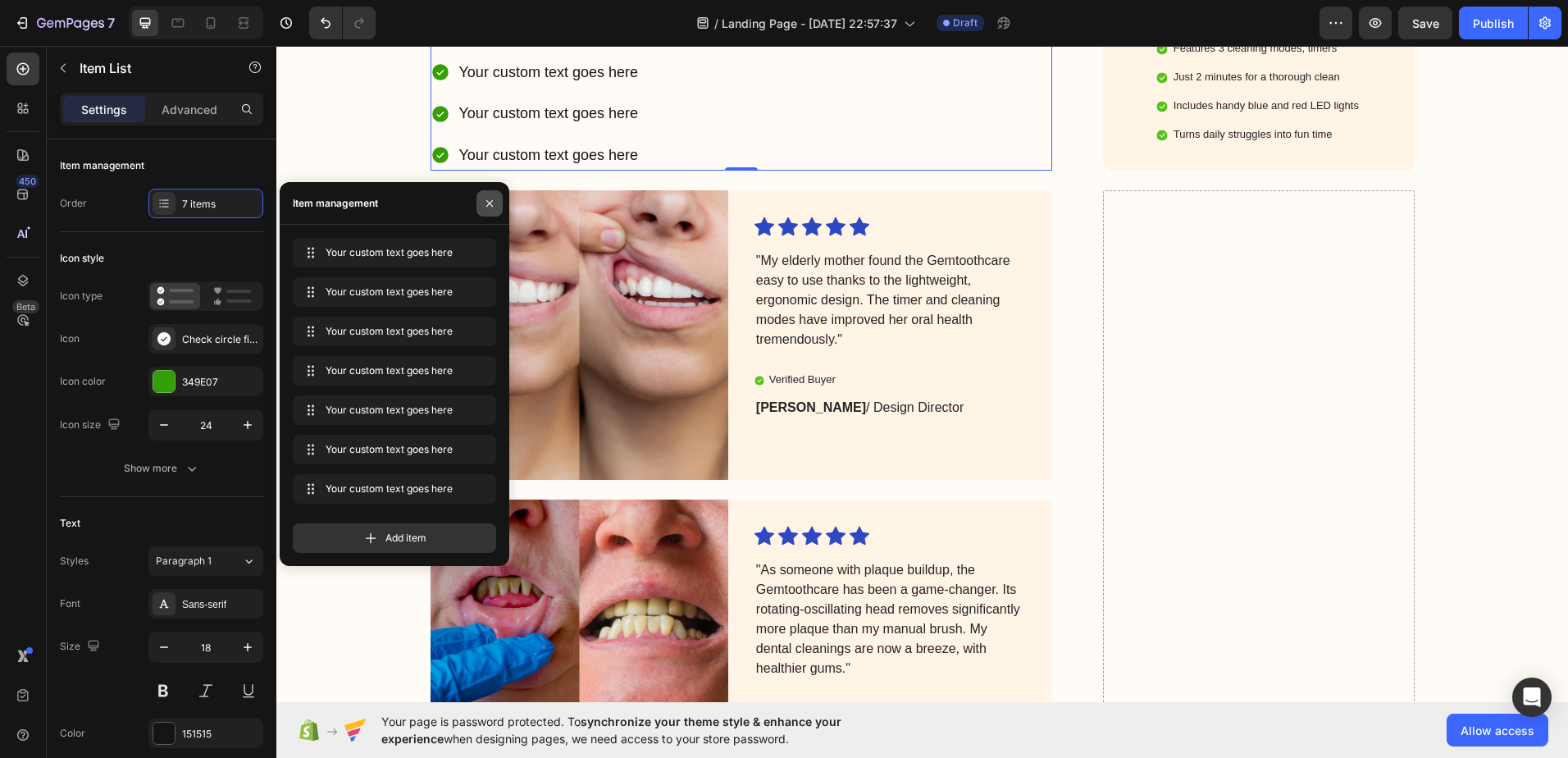
click at [487, 205] on icon "button" at bounding box center [489, 203] width 13 height 13
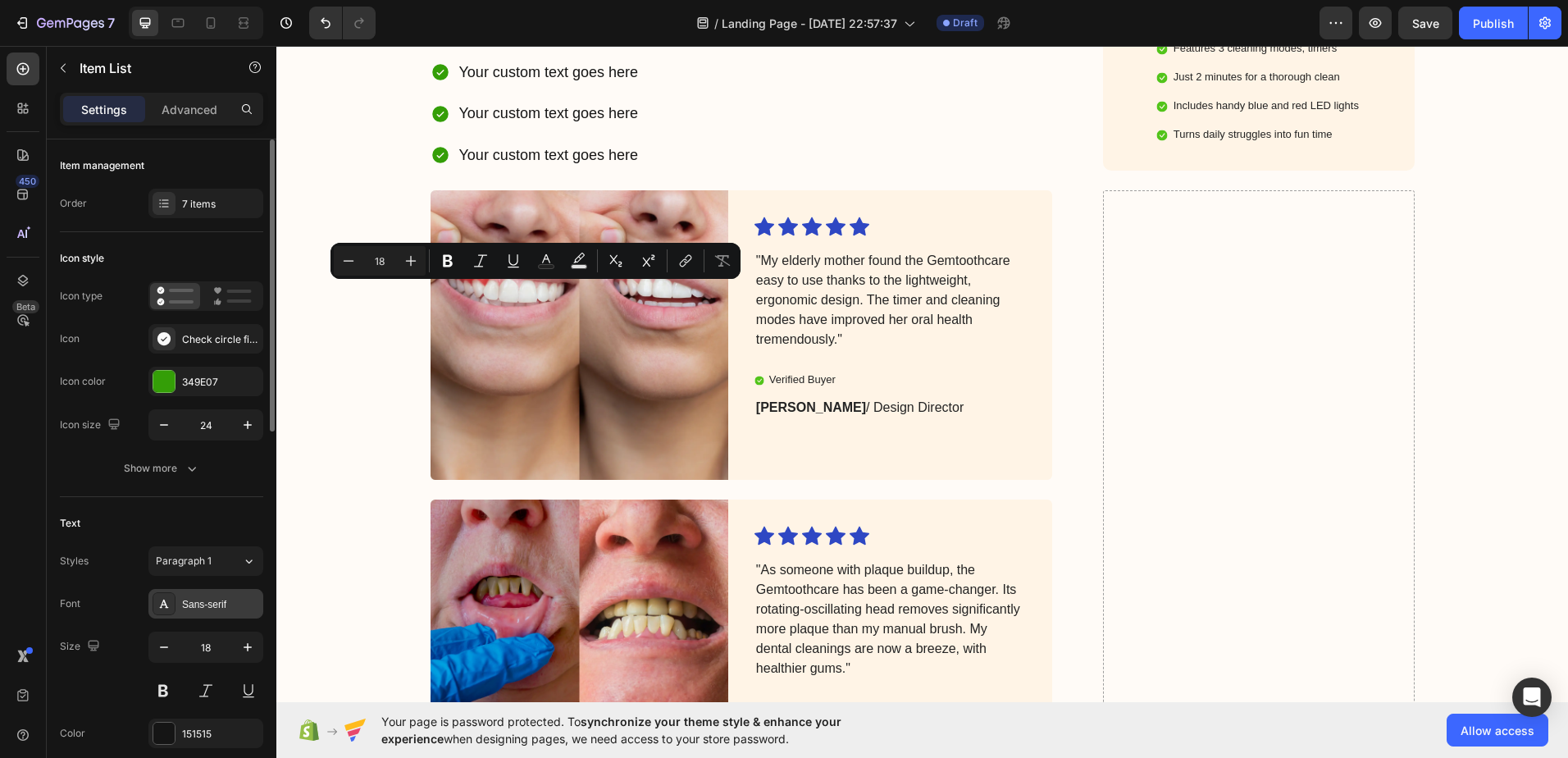
click at [204, 606] on div "Sans-serif" at bounding box center [220, 604] width 77 height 15
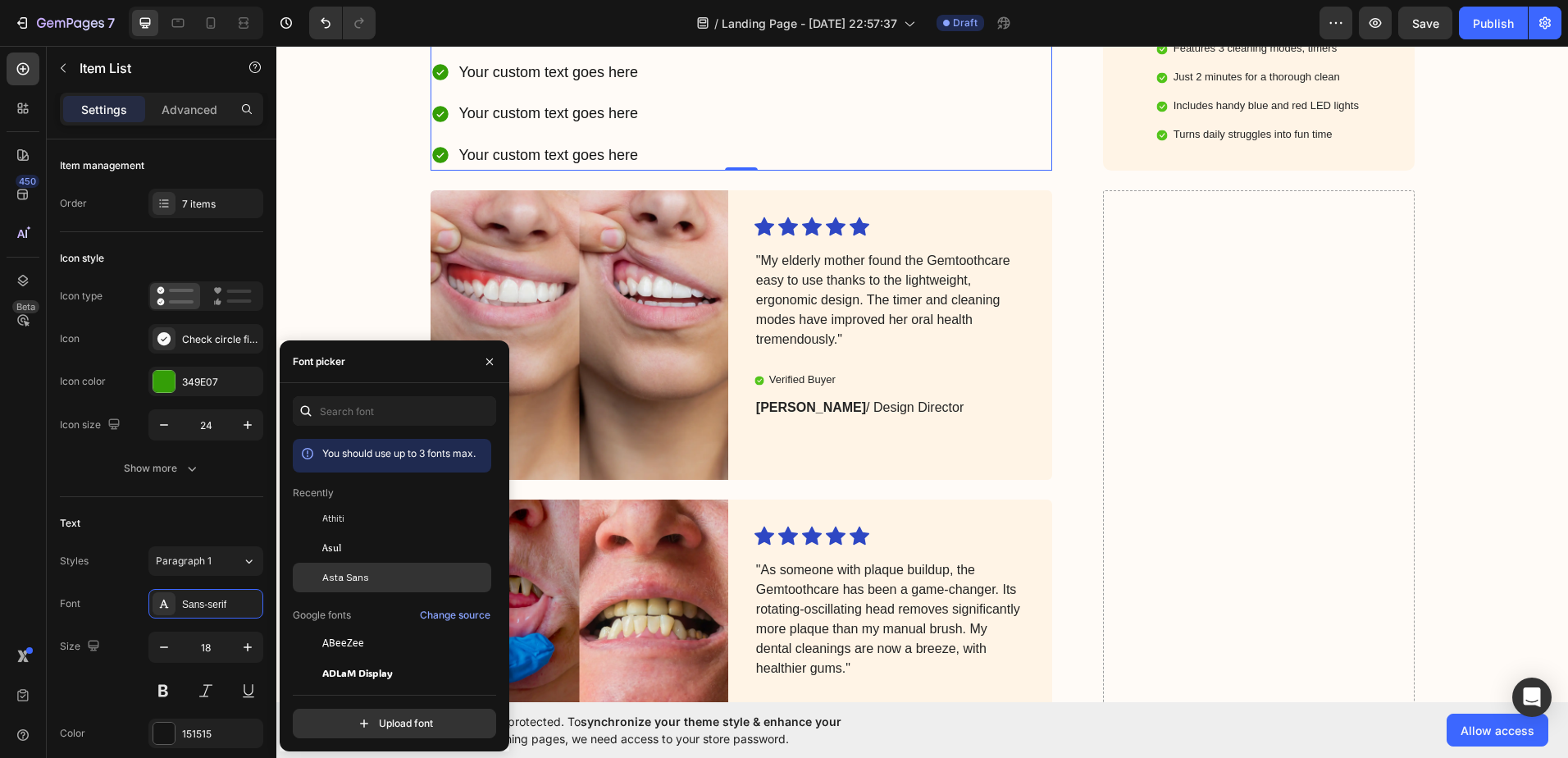
click at [337, 578] on span "Asta Sans" at bounding box center [346, 577] width 47 height 15
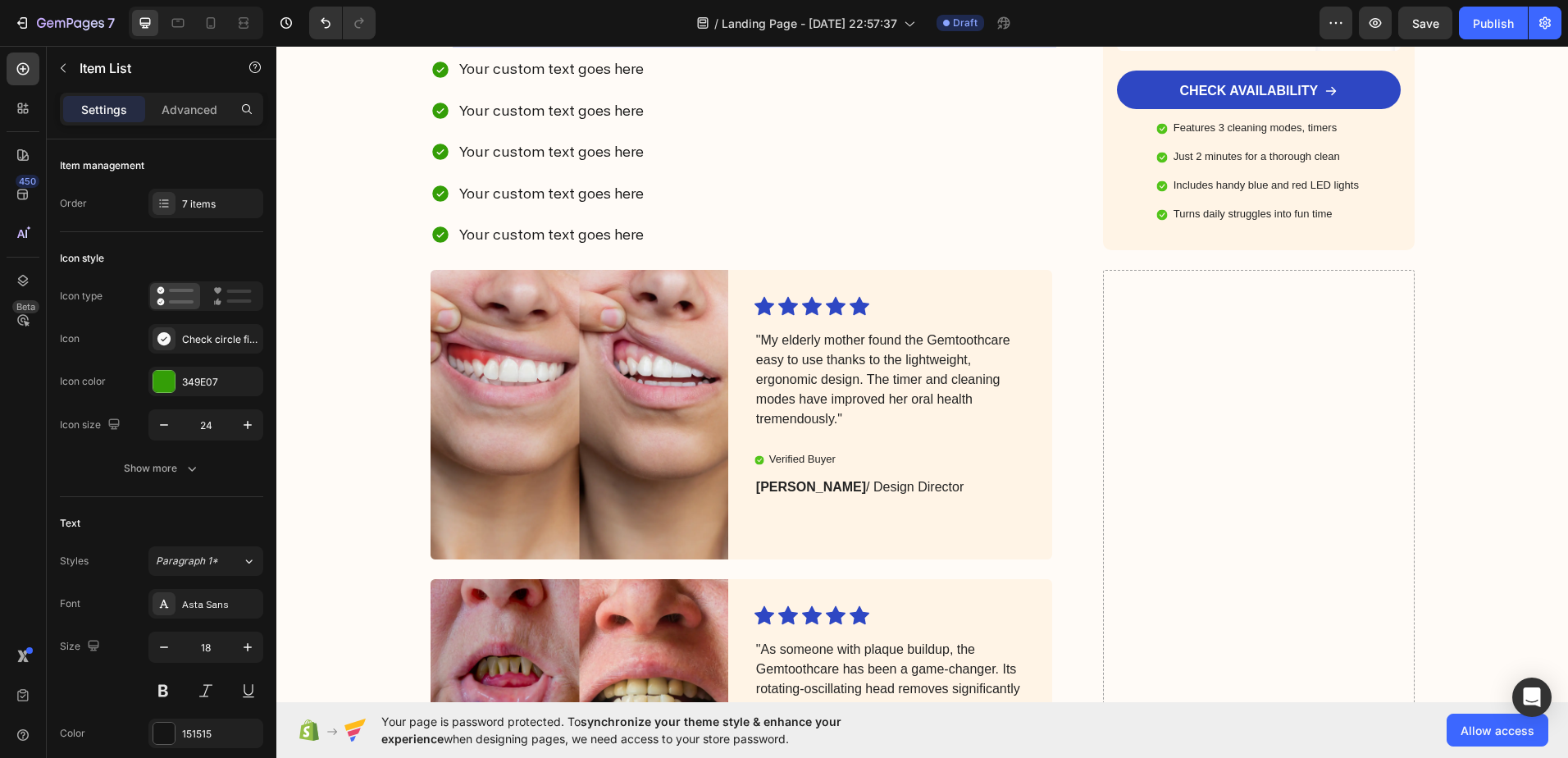
click at [553, 41] on p "Your custom text goes here" at bounding box center [755, 27] width 592 height 26
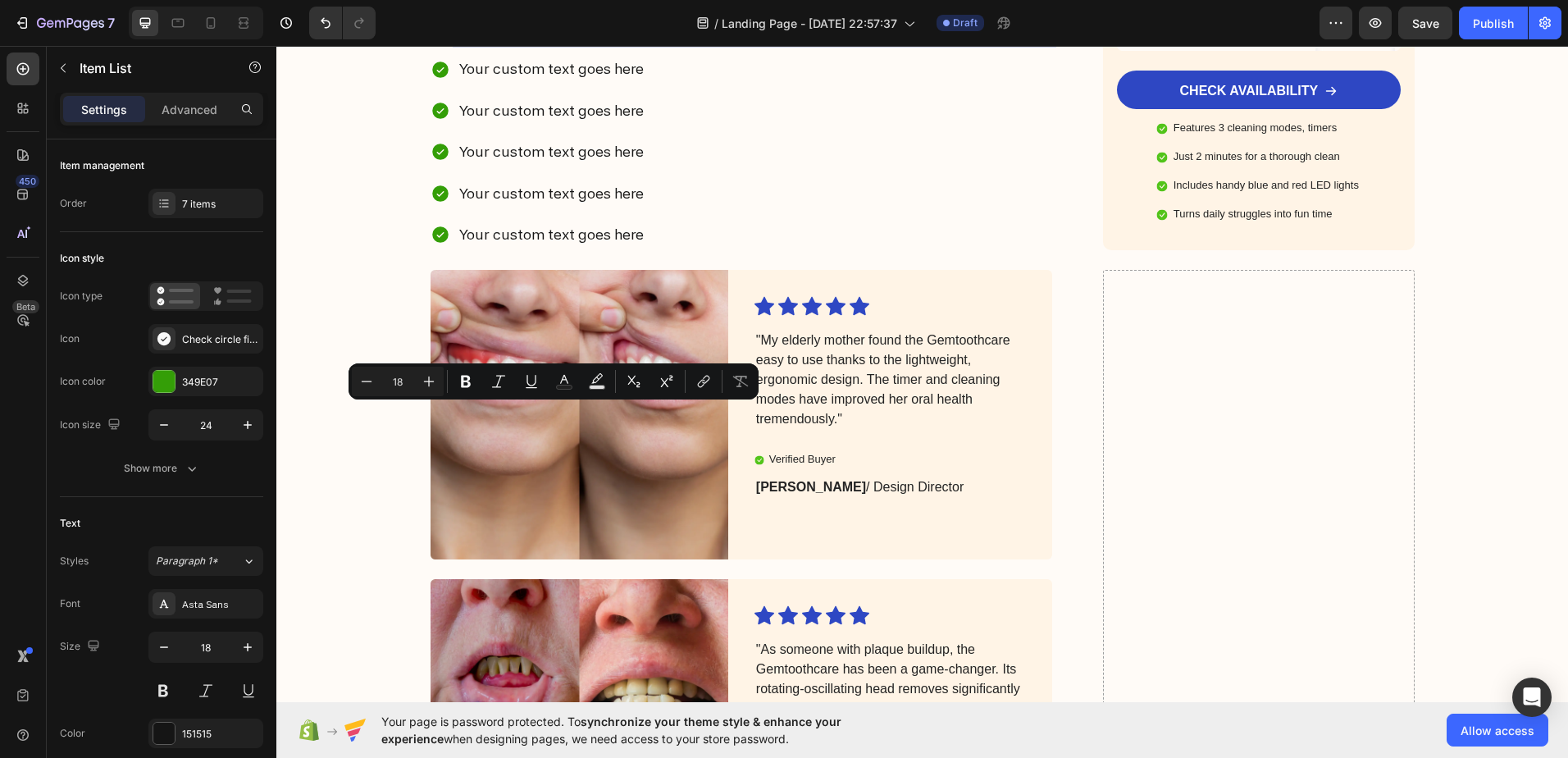
click at [553, 41] on p "Your custom text goes here" at bounding box center [755, 27] width 592 height 26
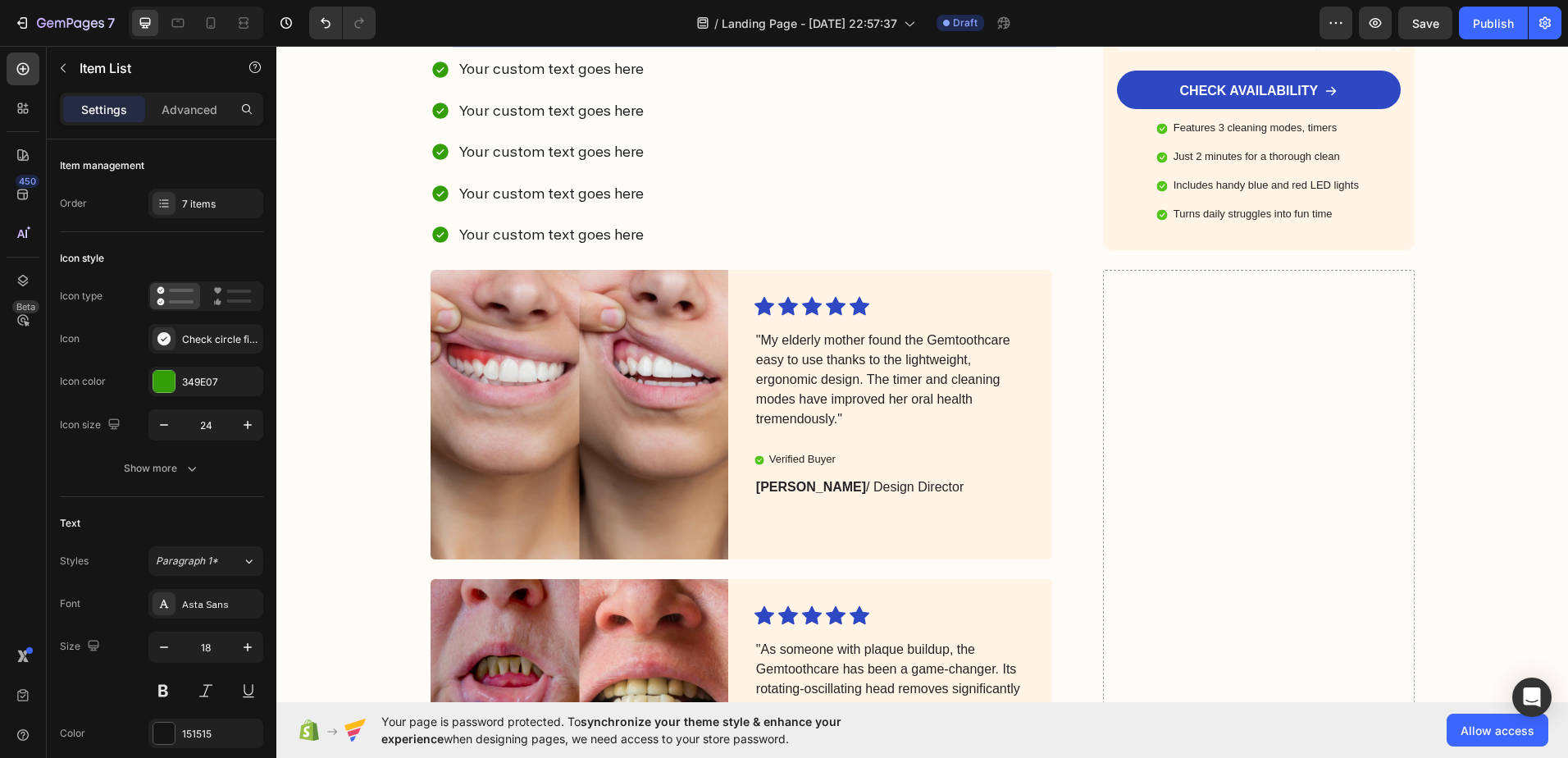
click at [553, 41] on p "Your custom text goes here" at bounding box center [755, 27] width 592 height 26
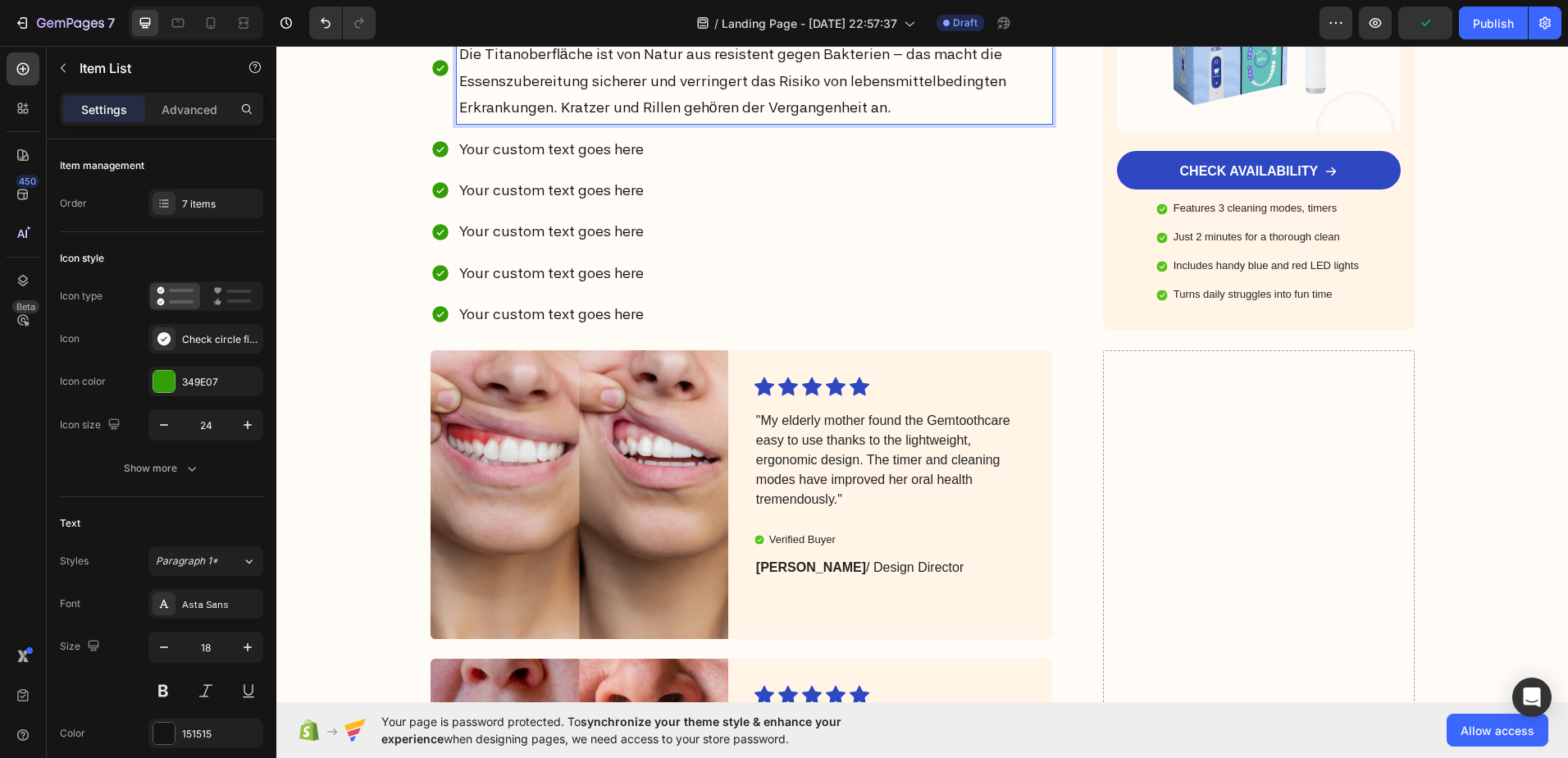
scroll to position [5371, 0]
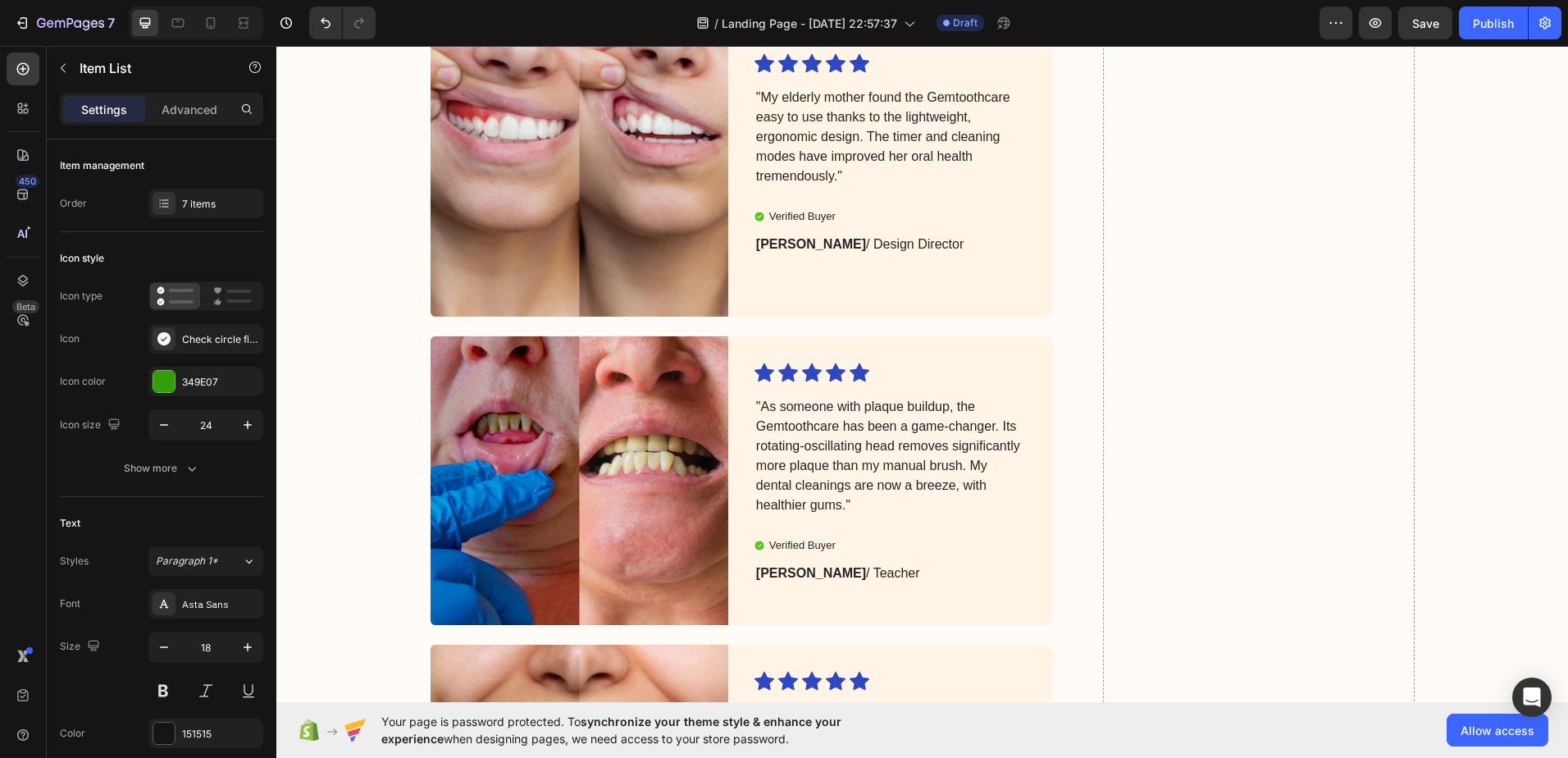
scroll to position [5453, 0]
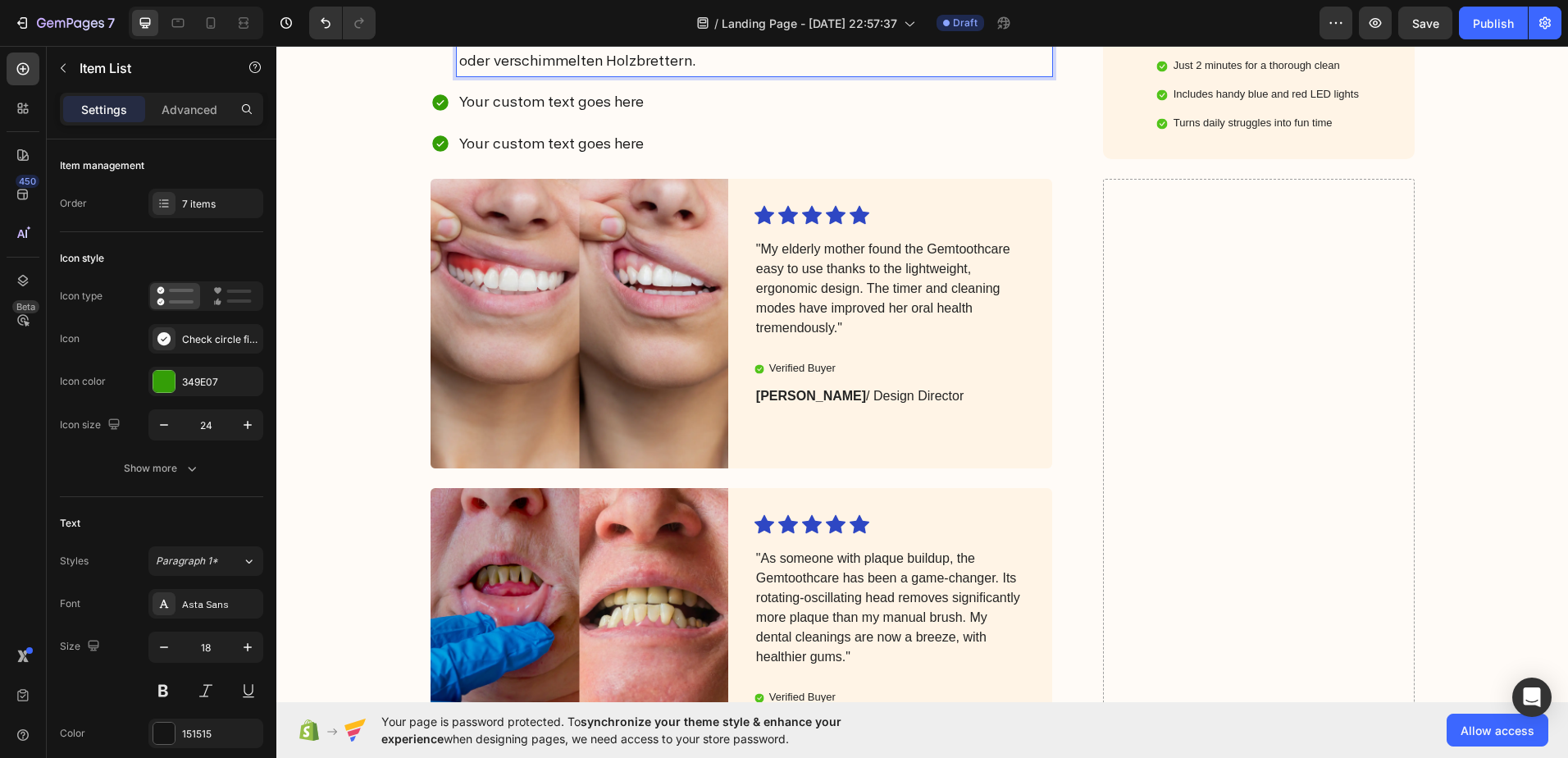
scroll to position [5535, 0]
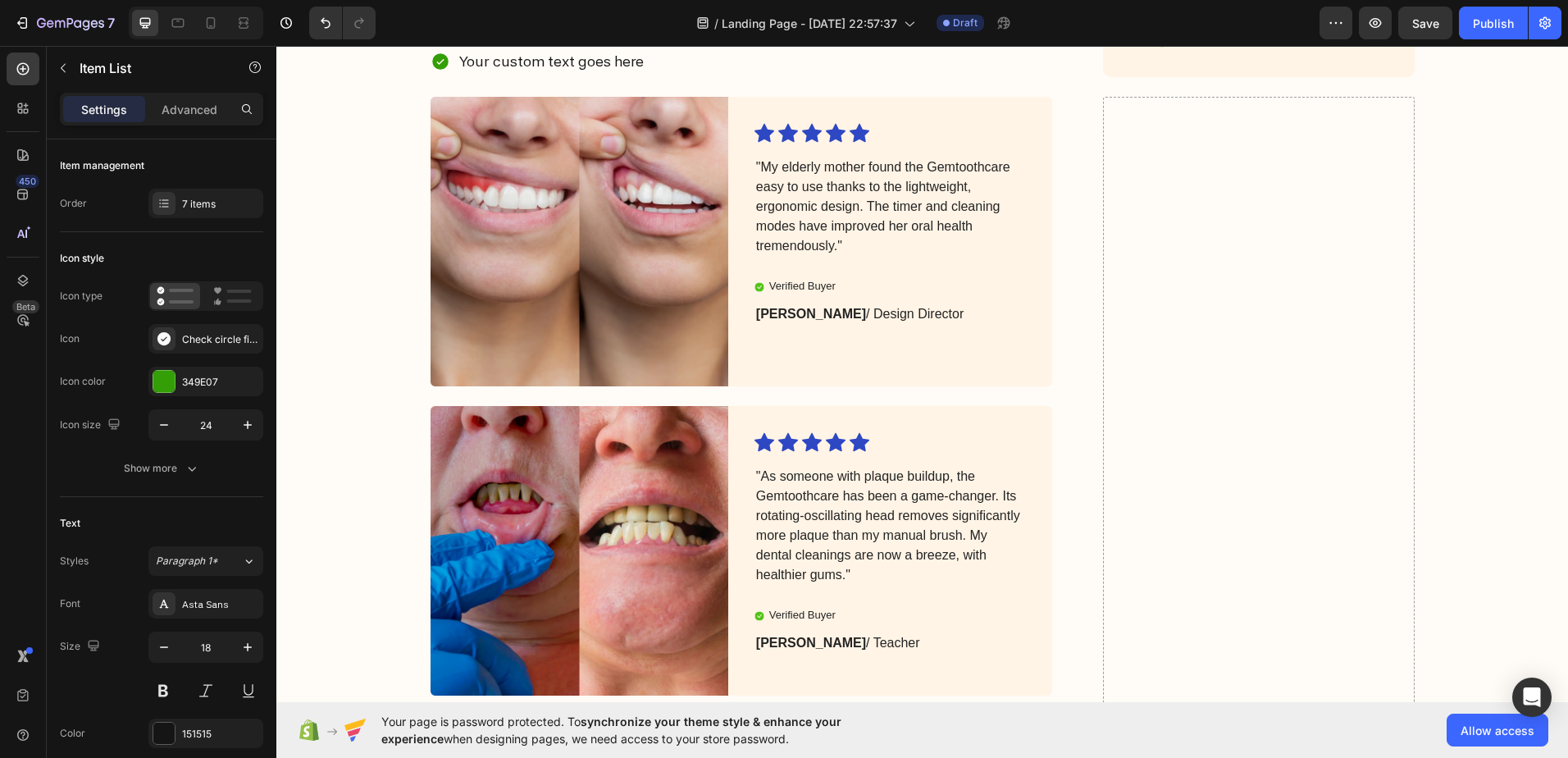
click at [562, 32] on p "Your custom text goes here" at bounding box center [755, 20] width 592 height 26
click at [563, 32] on p "Your custom text goes here" at bounding box center [755, 20] width 592 height 26
click at [565, 32] on p "Your custom text goes here" at bounding box center [755, 20] width 592 height 26
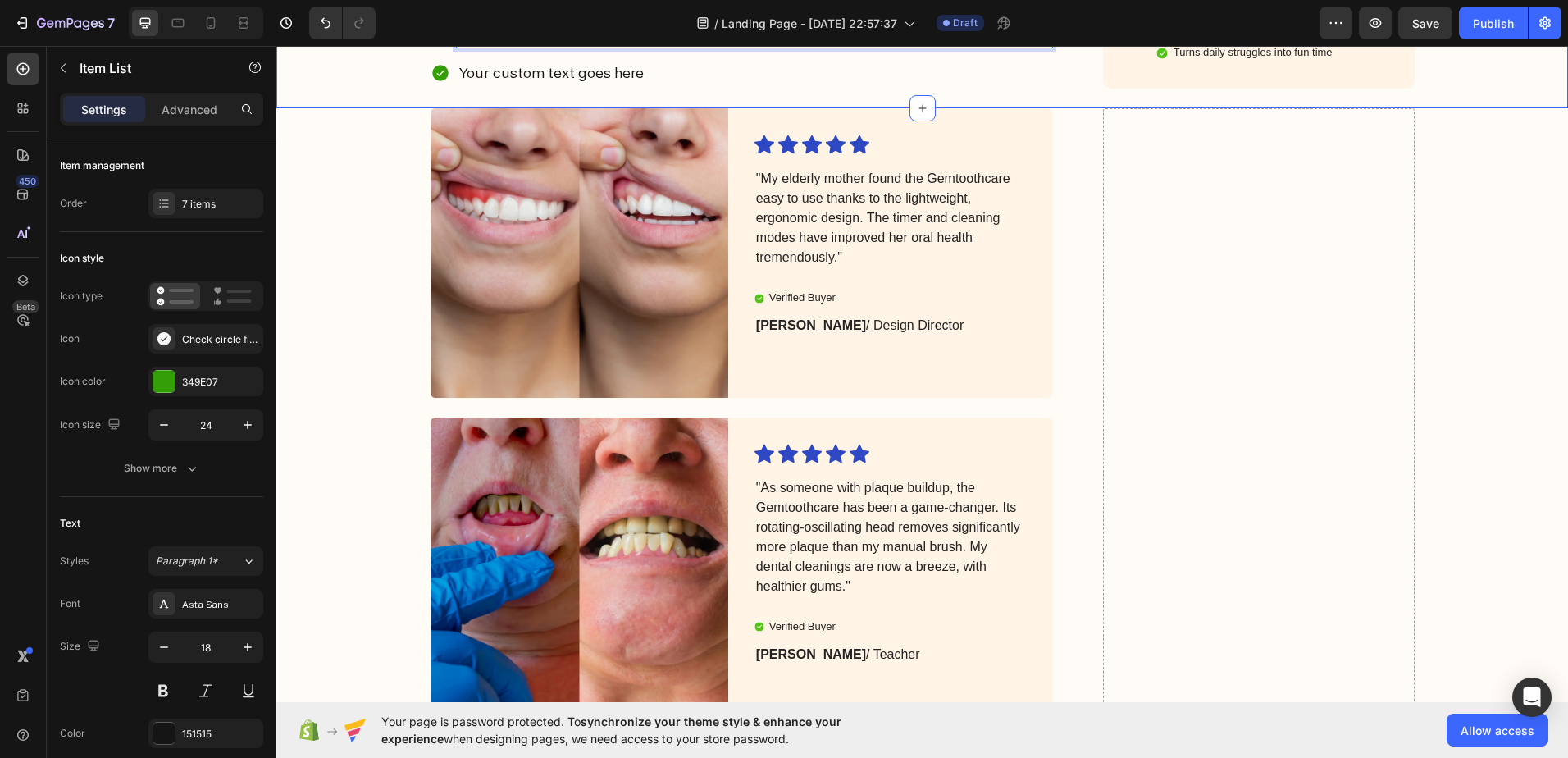
scroll to position [5699, 0]
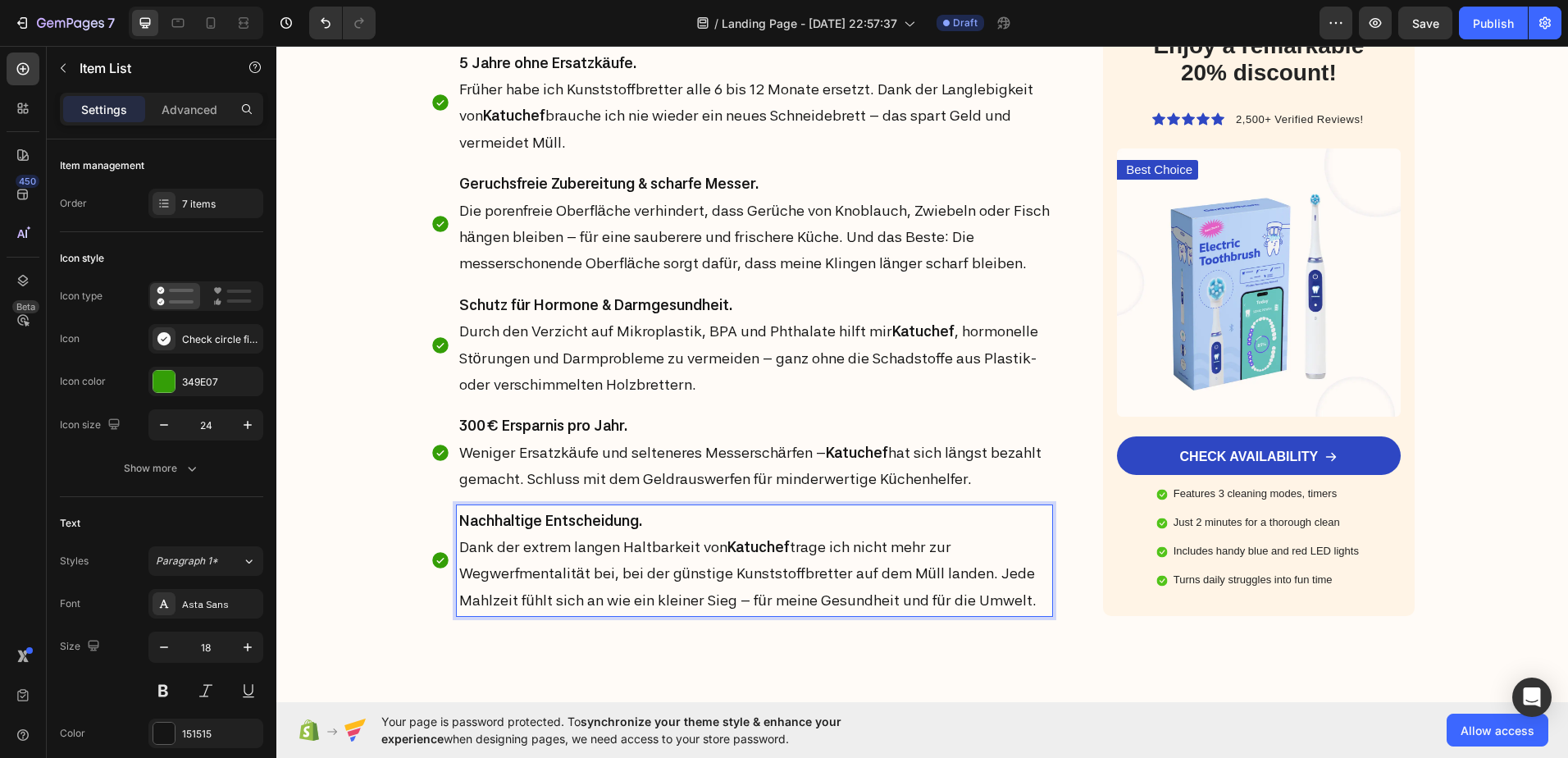
scroll to position [5043, 0]
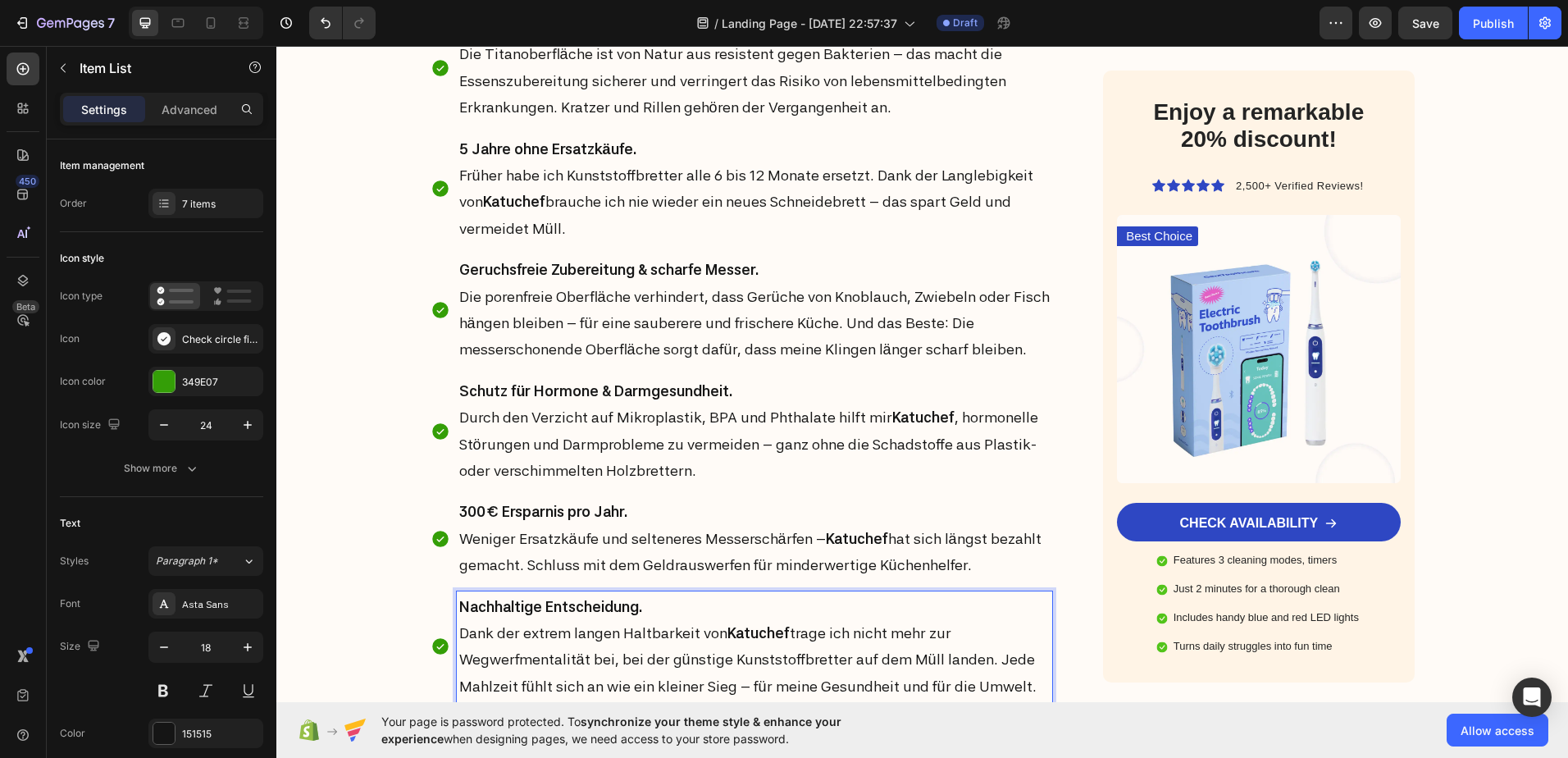
click at [631, 395] on div "50 Gramm Plastik pro Jahr vermieden. Das entspricht dem Verzicht auf die Menge …" at bounding box center [742, 297] width 623 height 811
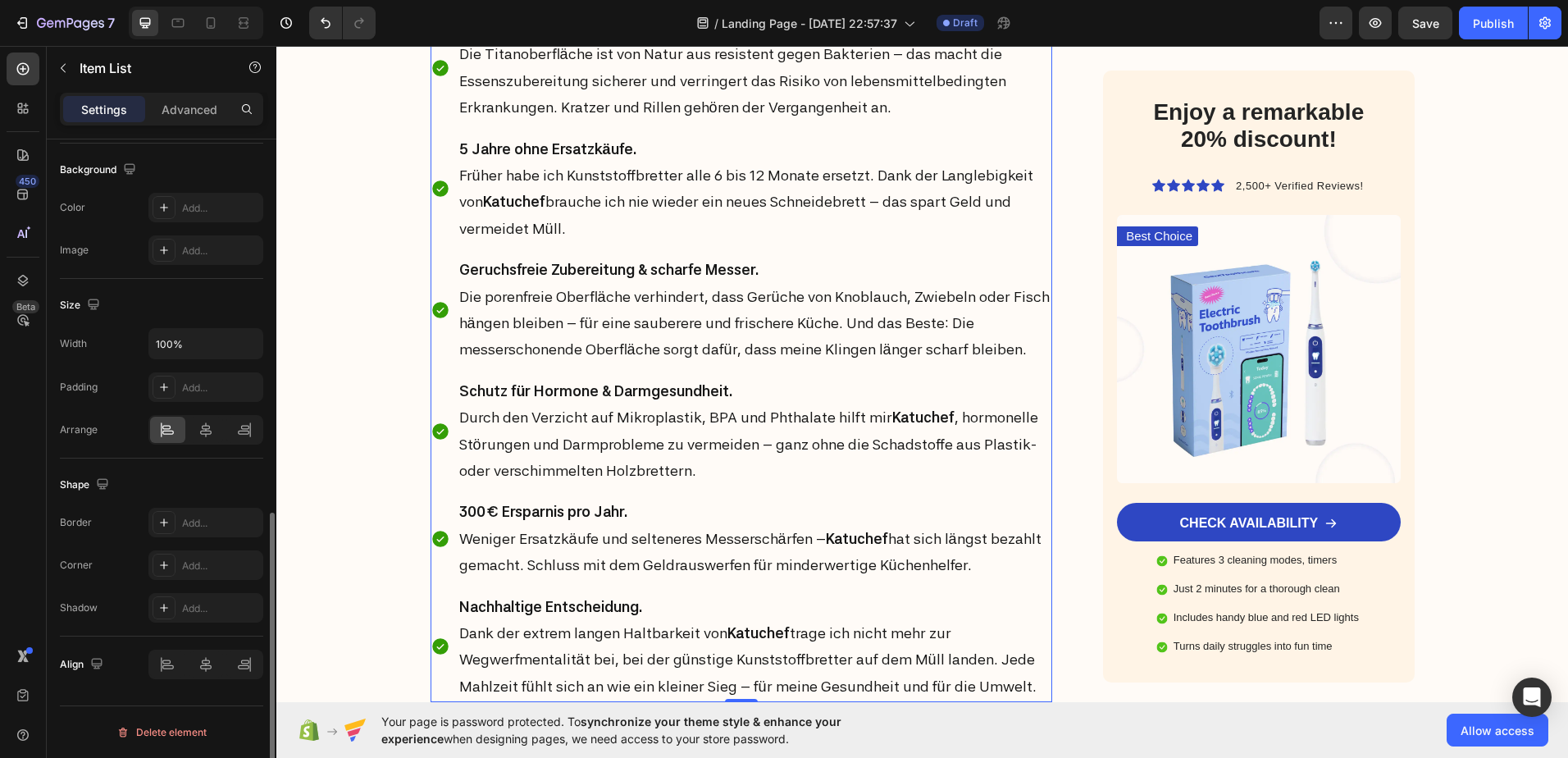
scroll to position [768, 0]
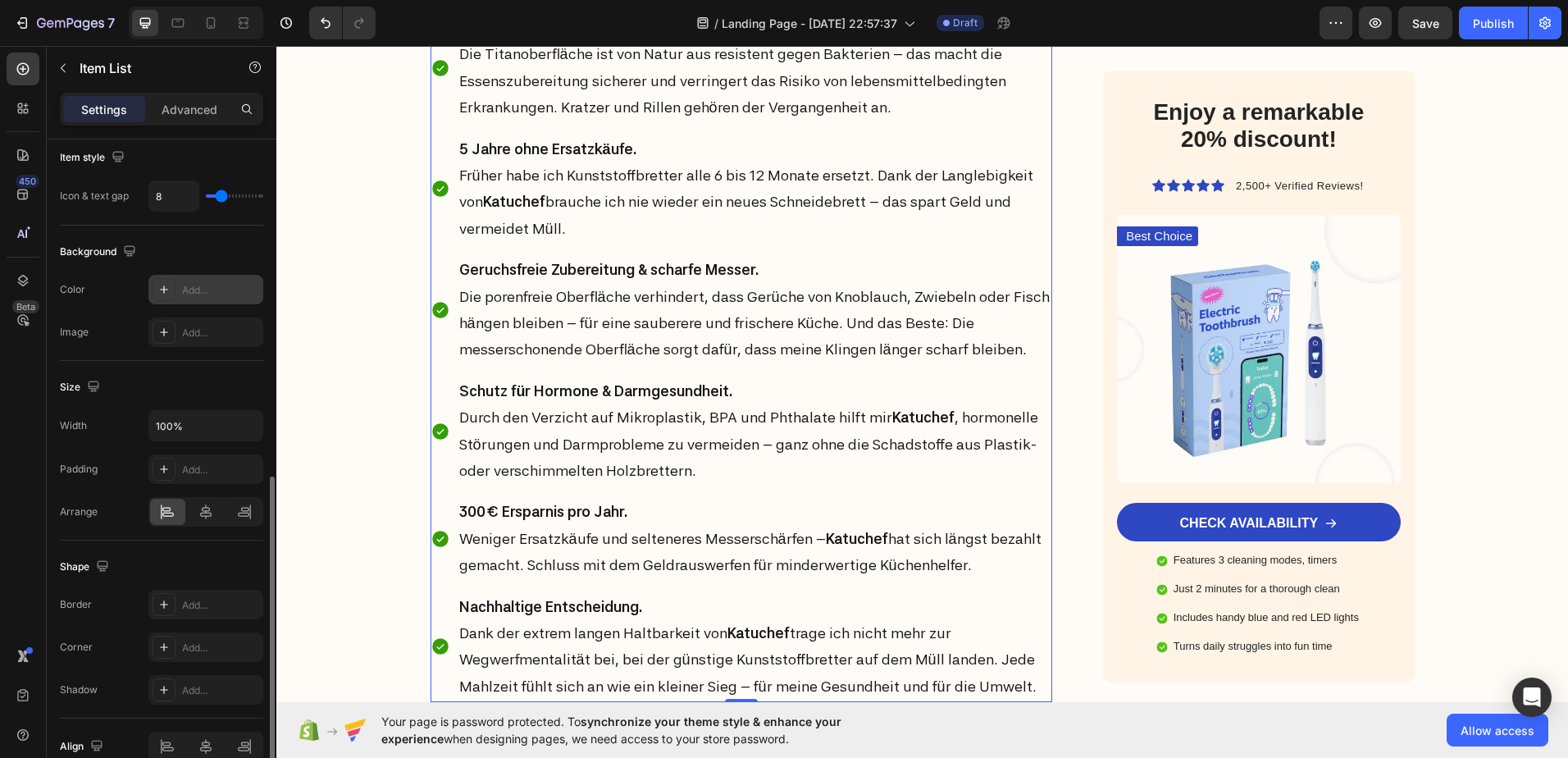
click at [166, 281] on div at bounding box center [164, 289] width 23 height 23
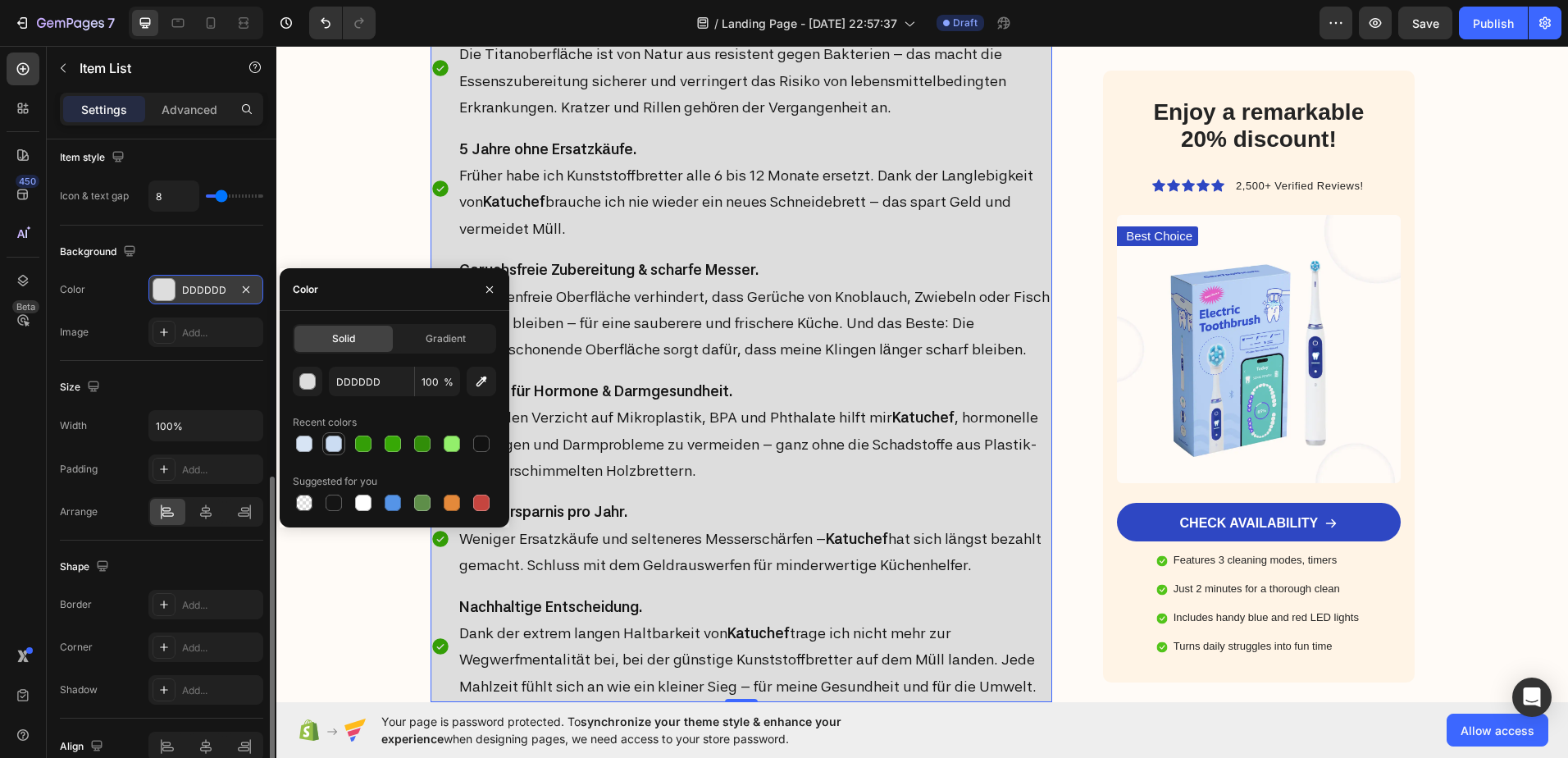
click at [326, 446] on div at bounding box center [333, 444] width 17 height 17
type input "CBDCF2"
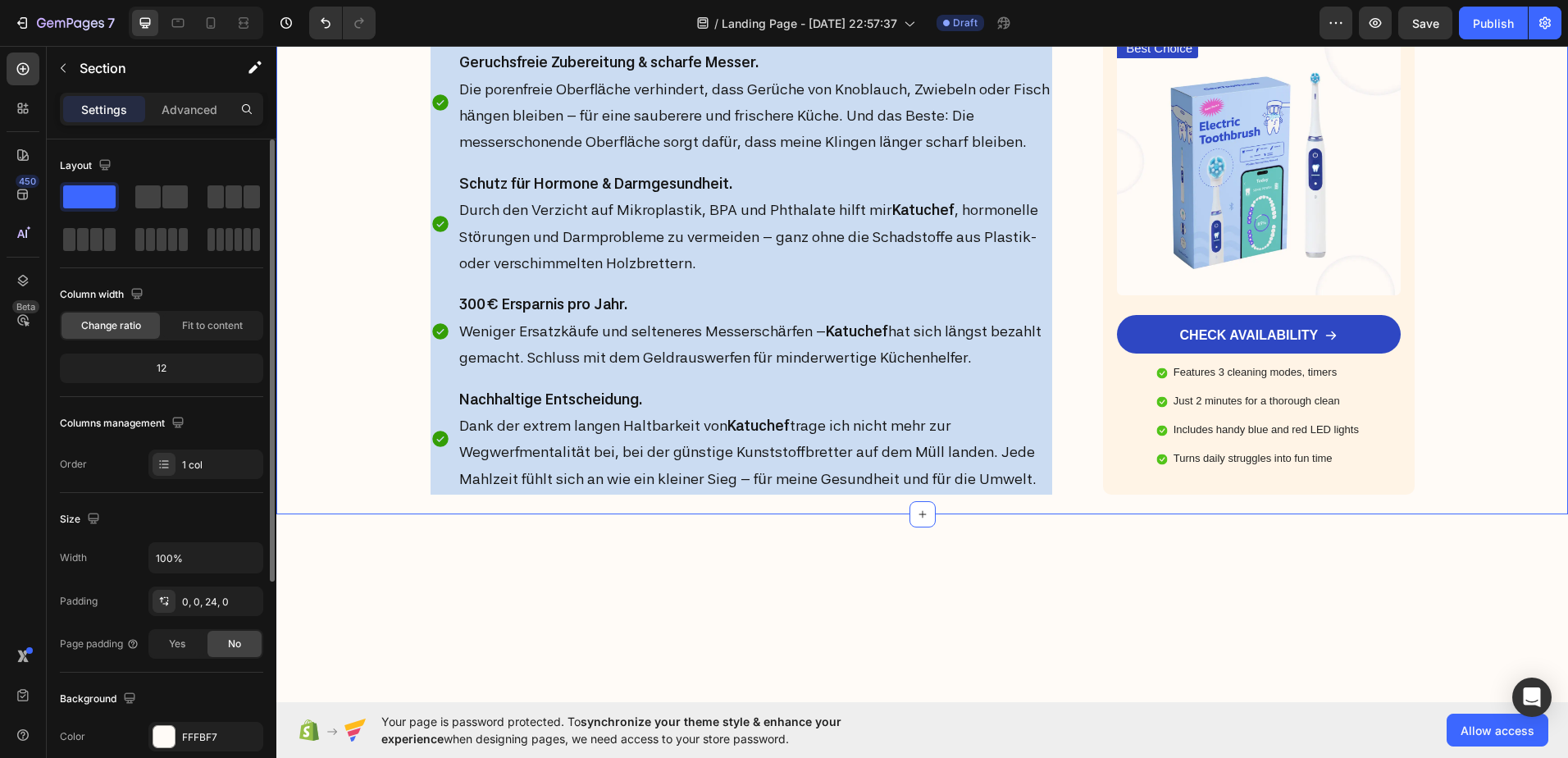
scroll to position [5288, 0]
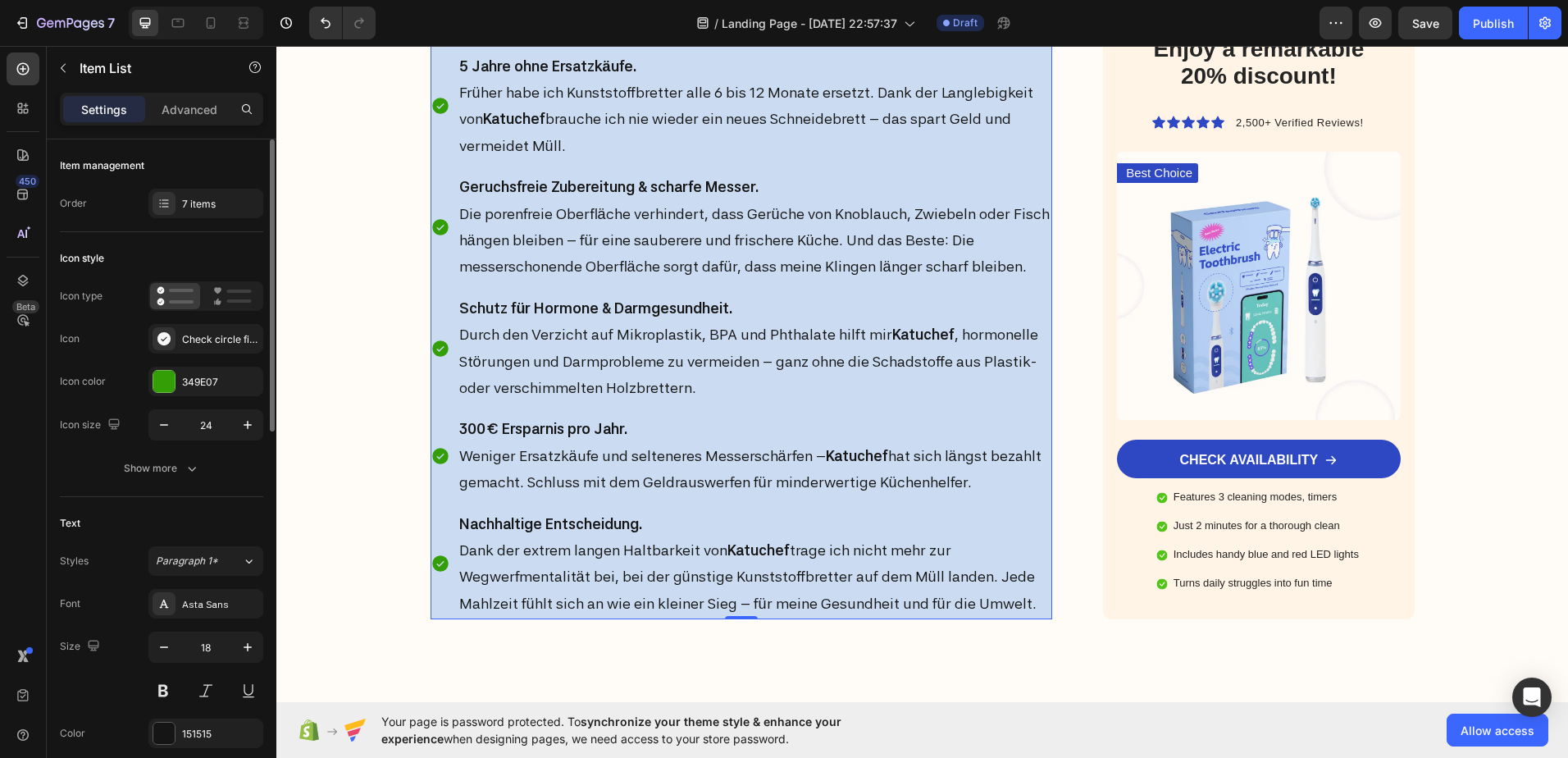
scroll to position [5125, 0]
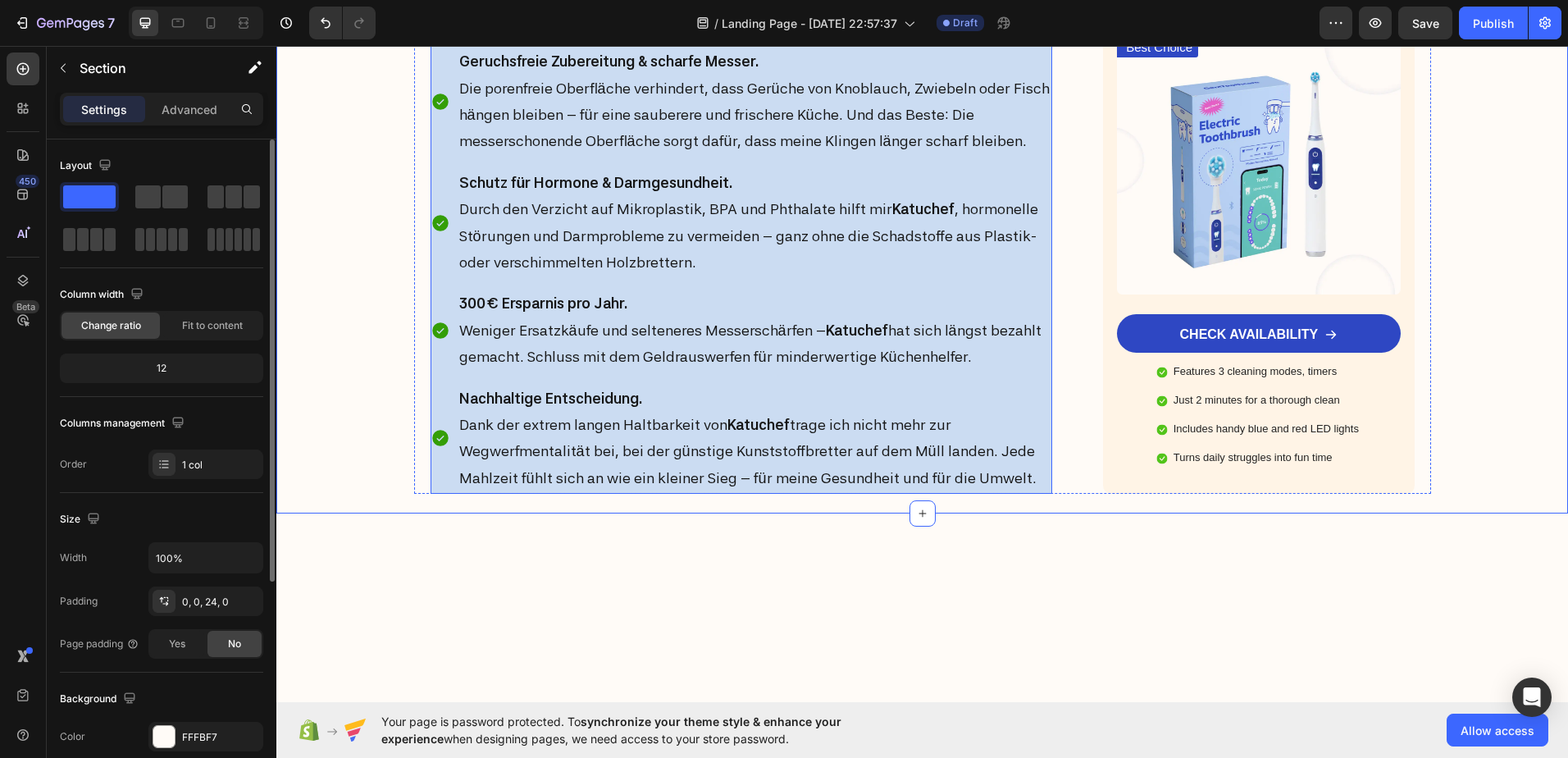
scroll to position [5288, 0]
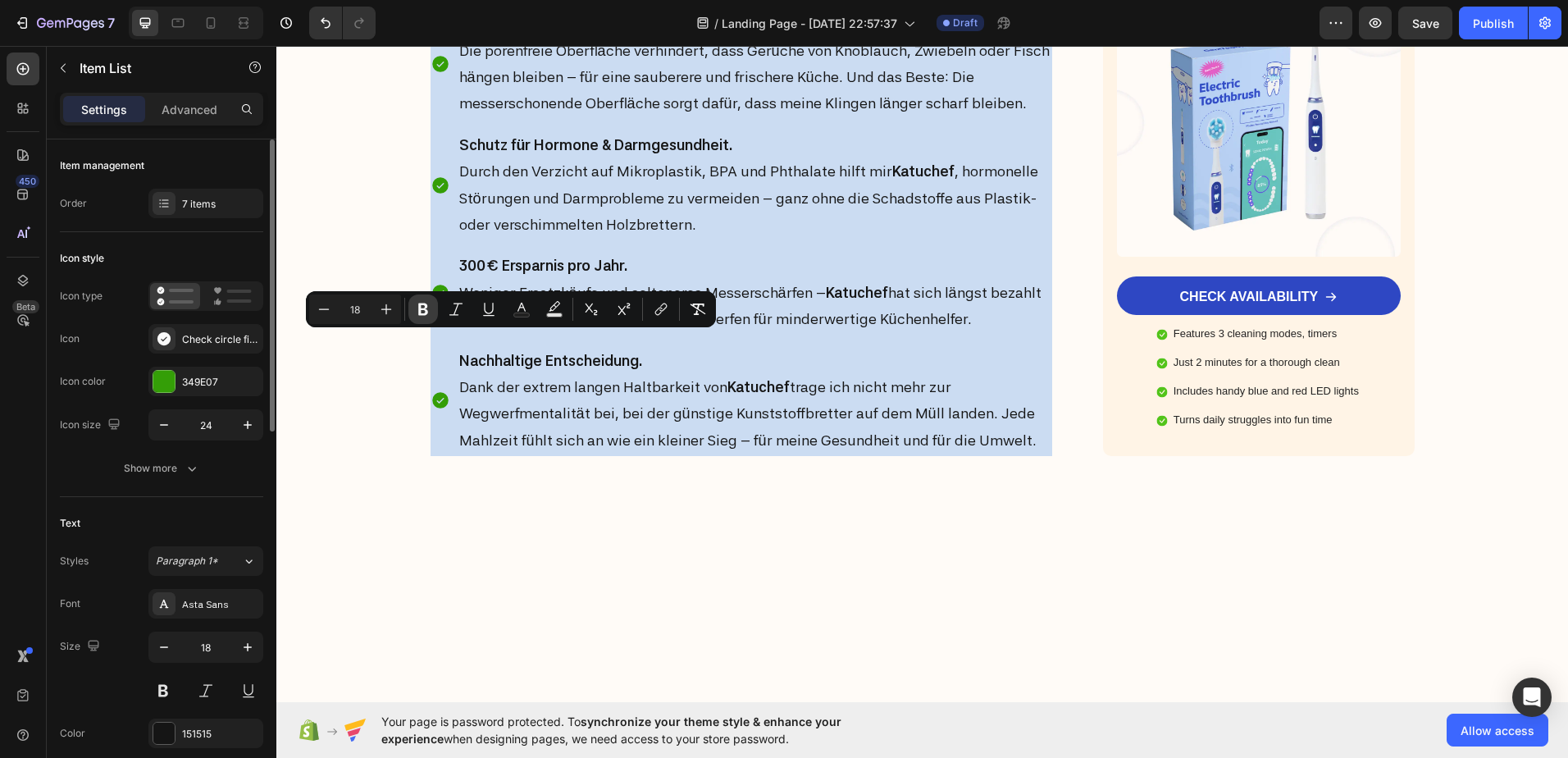
click at [433, 310] on button "Bold" at bounding box center [423, 309] width 29 height 29
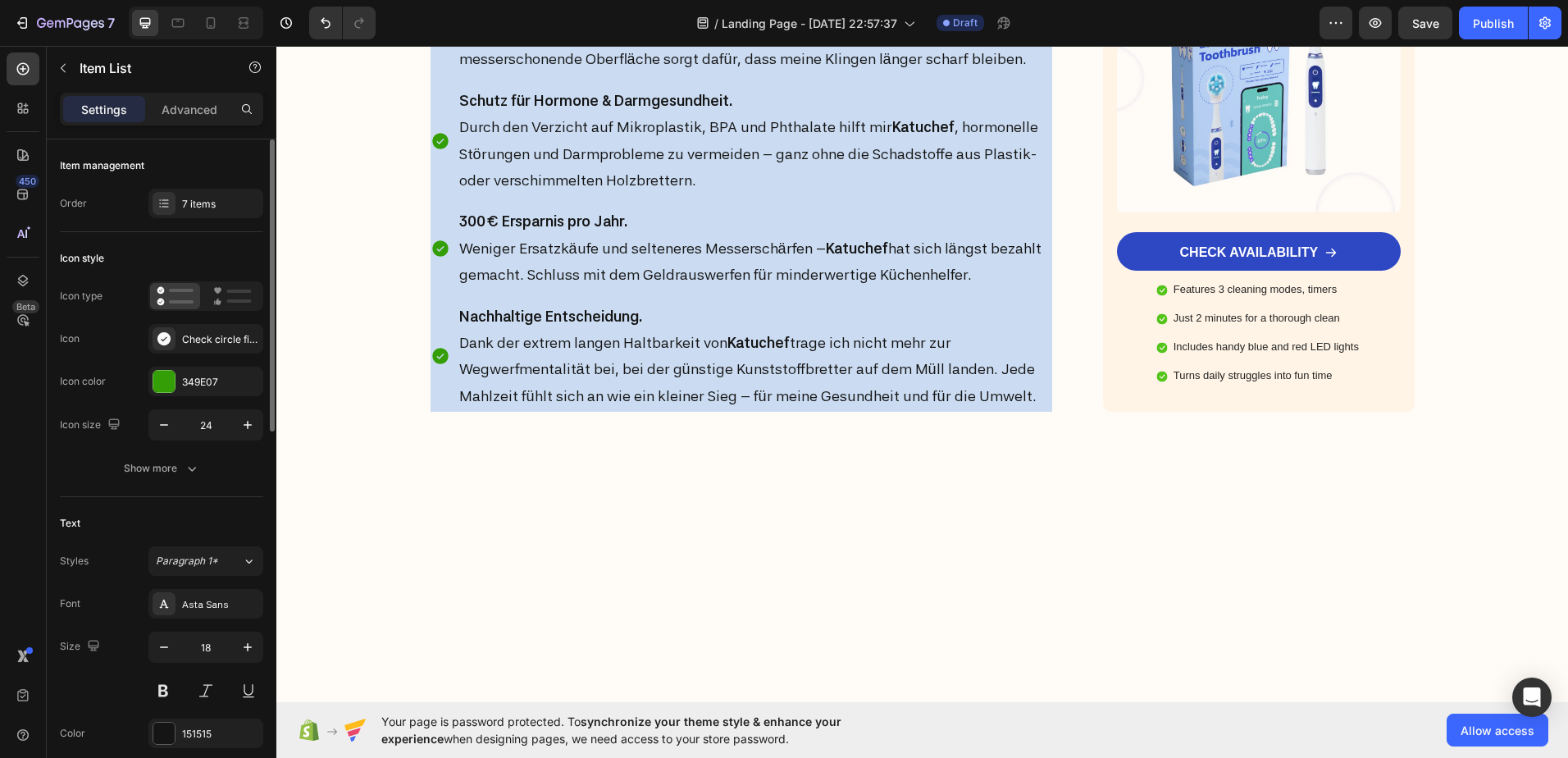
scroll to position [5371, 0]
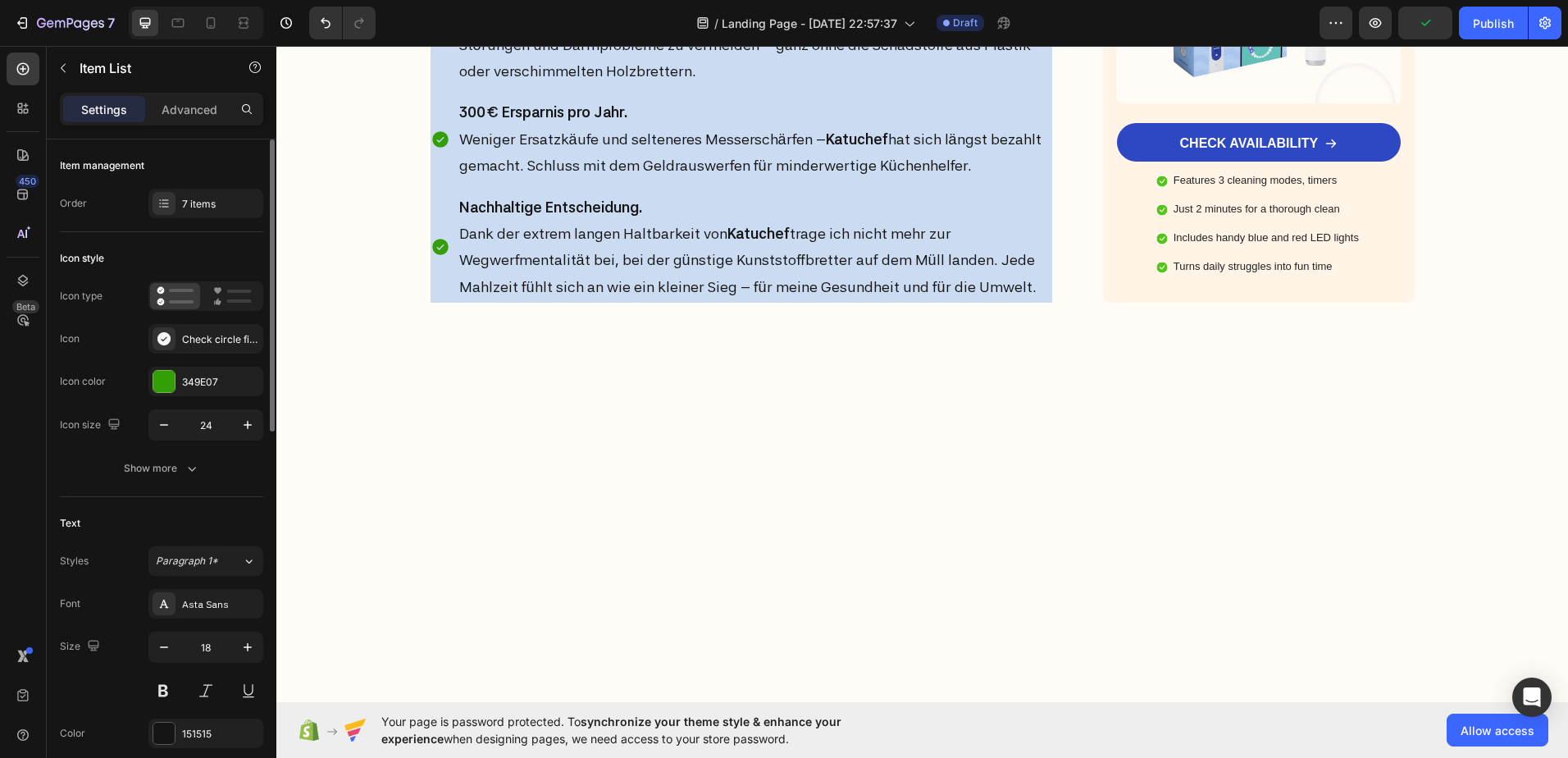
click at [901, 26] on strong "Katuchef" at bounding box center [924, 18] width 63 height 18
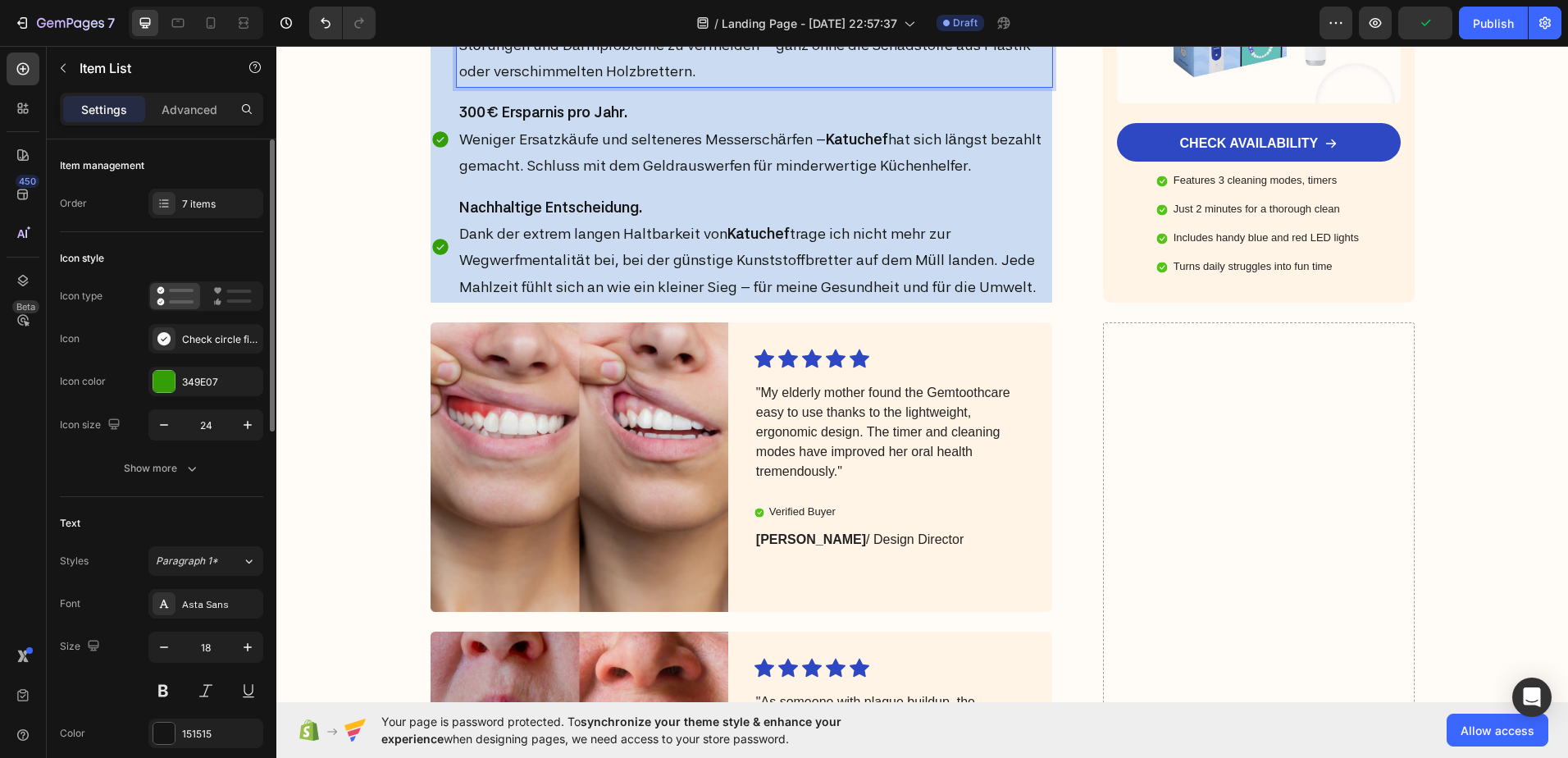
click at [901, 26] on strong "Katuchef" at bounding box center [924, 18] width 63 height 18
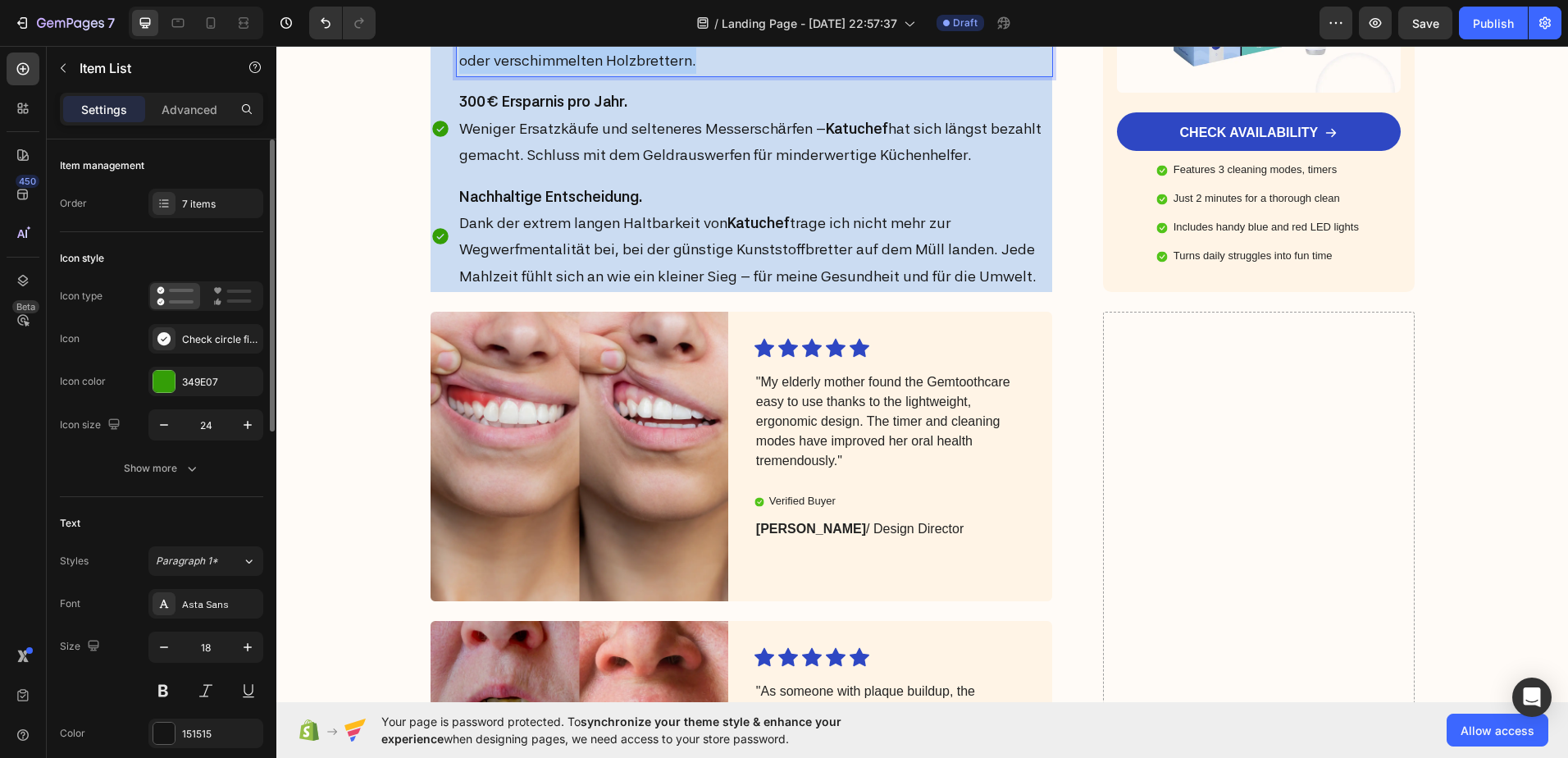
click at [902, 16] on strong "Katuchef" at bounding box center [924, 7] width 63 height 18
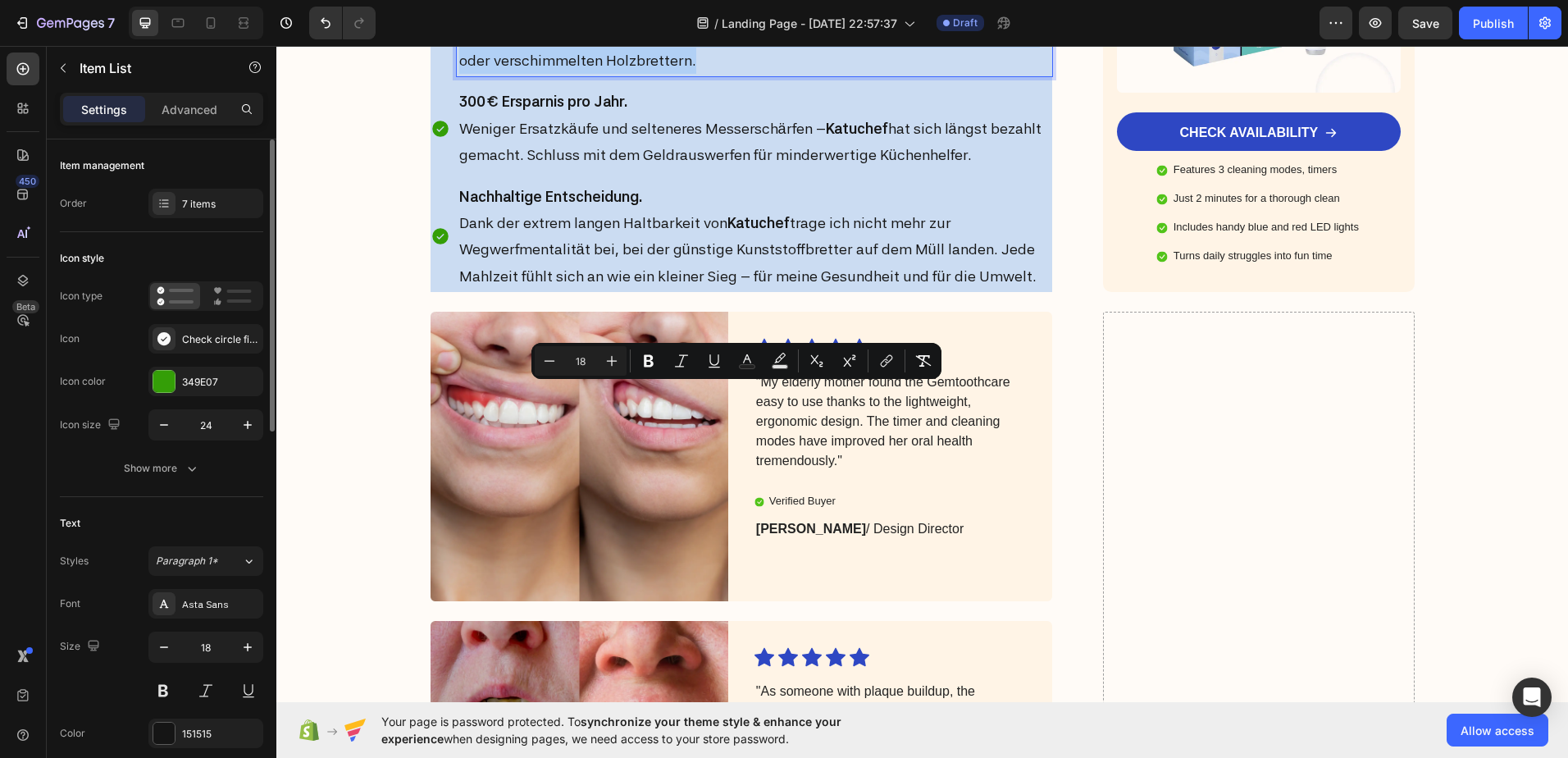
click at [902, 16] on strong "Katuchef" at bounding box center [924, 7] width 63 height 18
click at [913, 16] on strong "Katuchef" at bounding box center [924, 7] width 63 height 18
click at [900, 74] on p "Schutz für Hormone & Darmgesundheit. Durch den Verzicht auf Mikroplastik, BPA u…" at bounding box center [755, 21] width 592 height 107
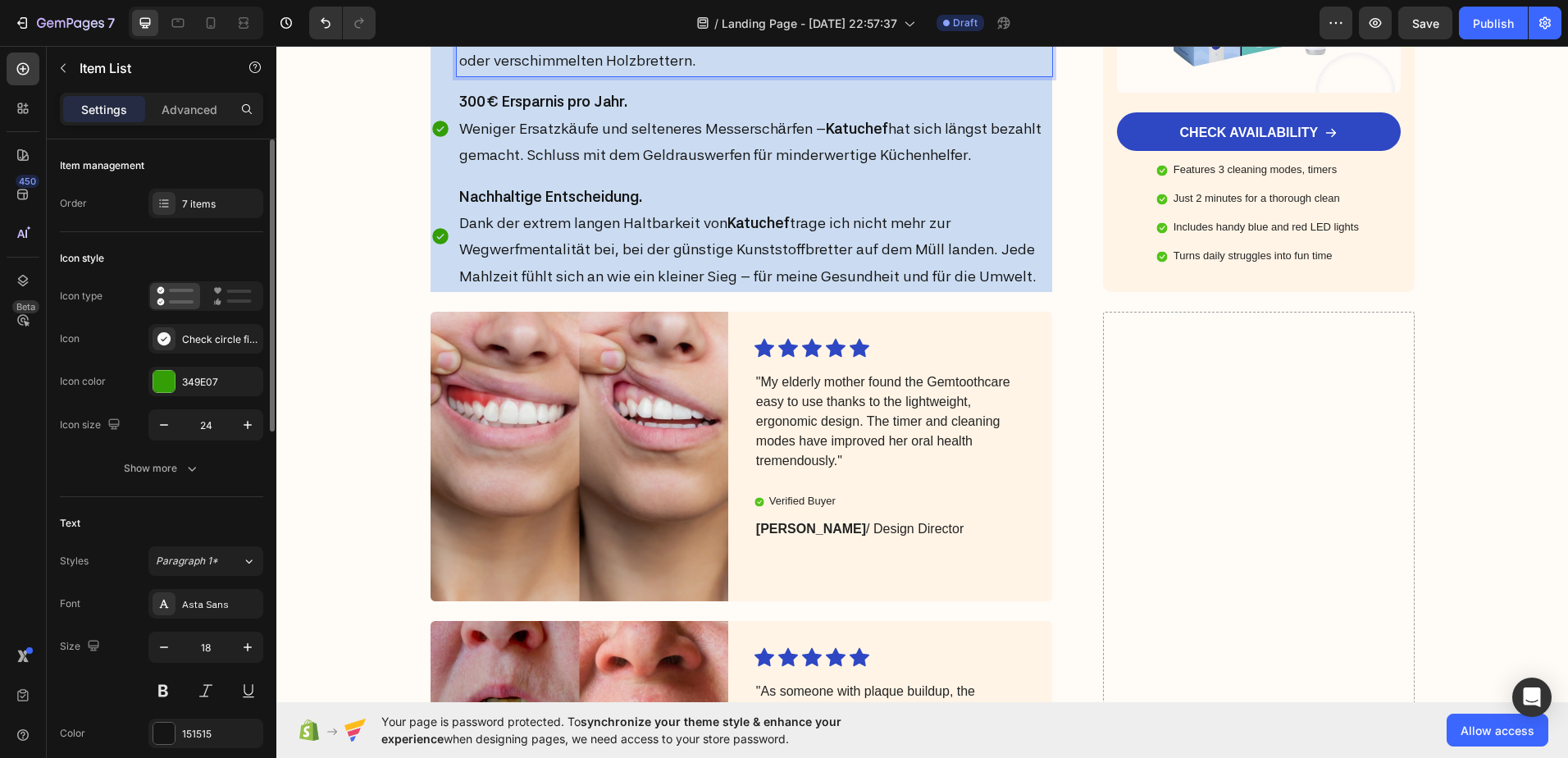
click at [912, 16] on strong "Katuchef" at bounding box center [924, 7] width 63 height 18
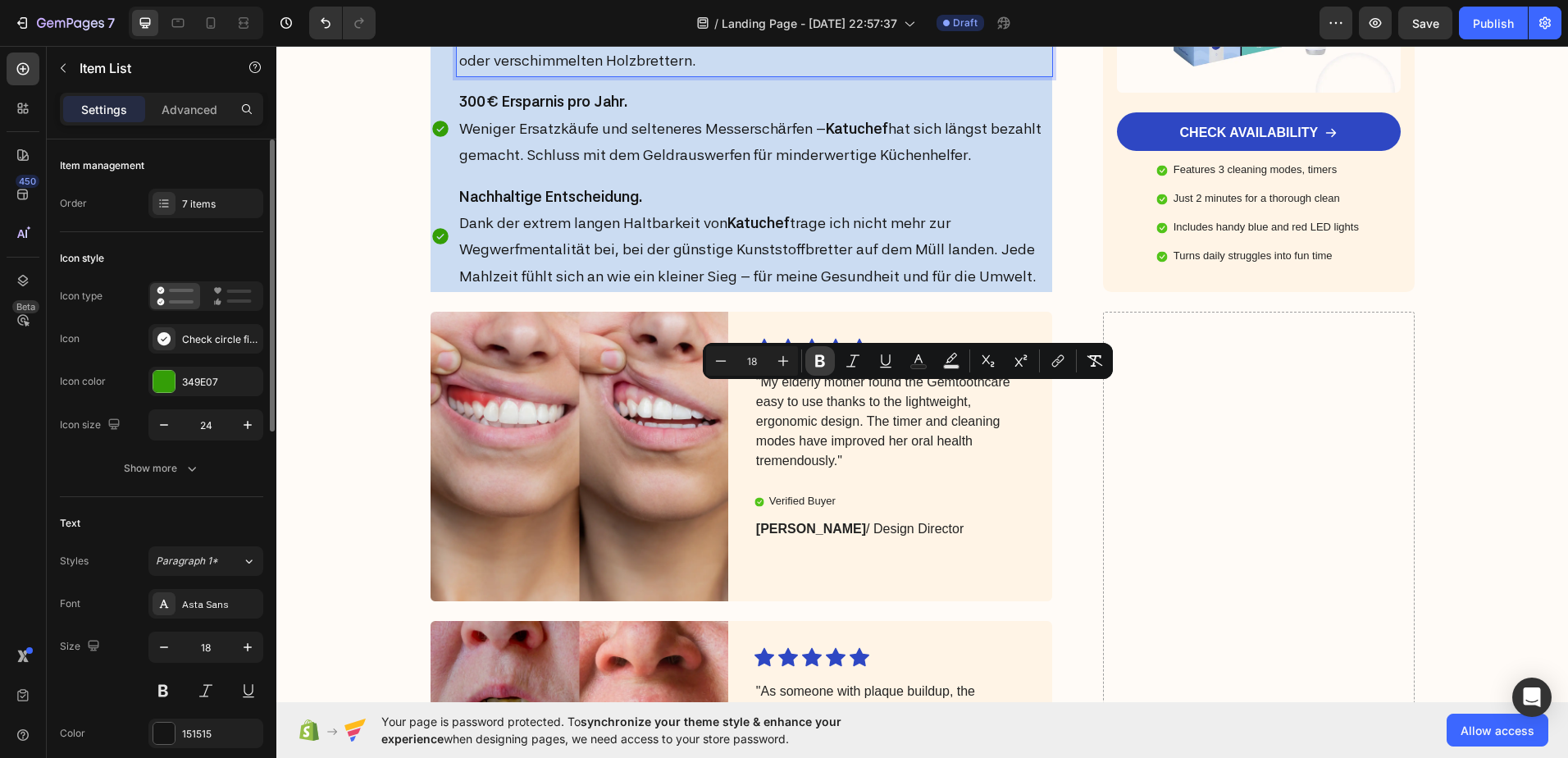
click at [813, 359] on icon "Editor contextual toolbar" at bounding box center [820, 360] width 17 height 17
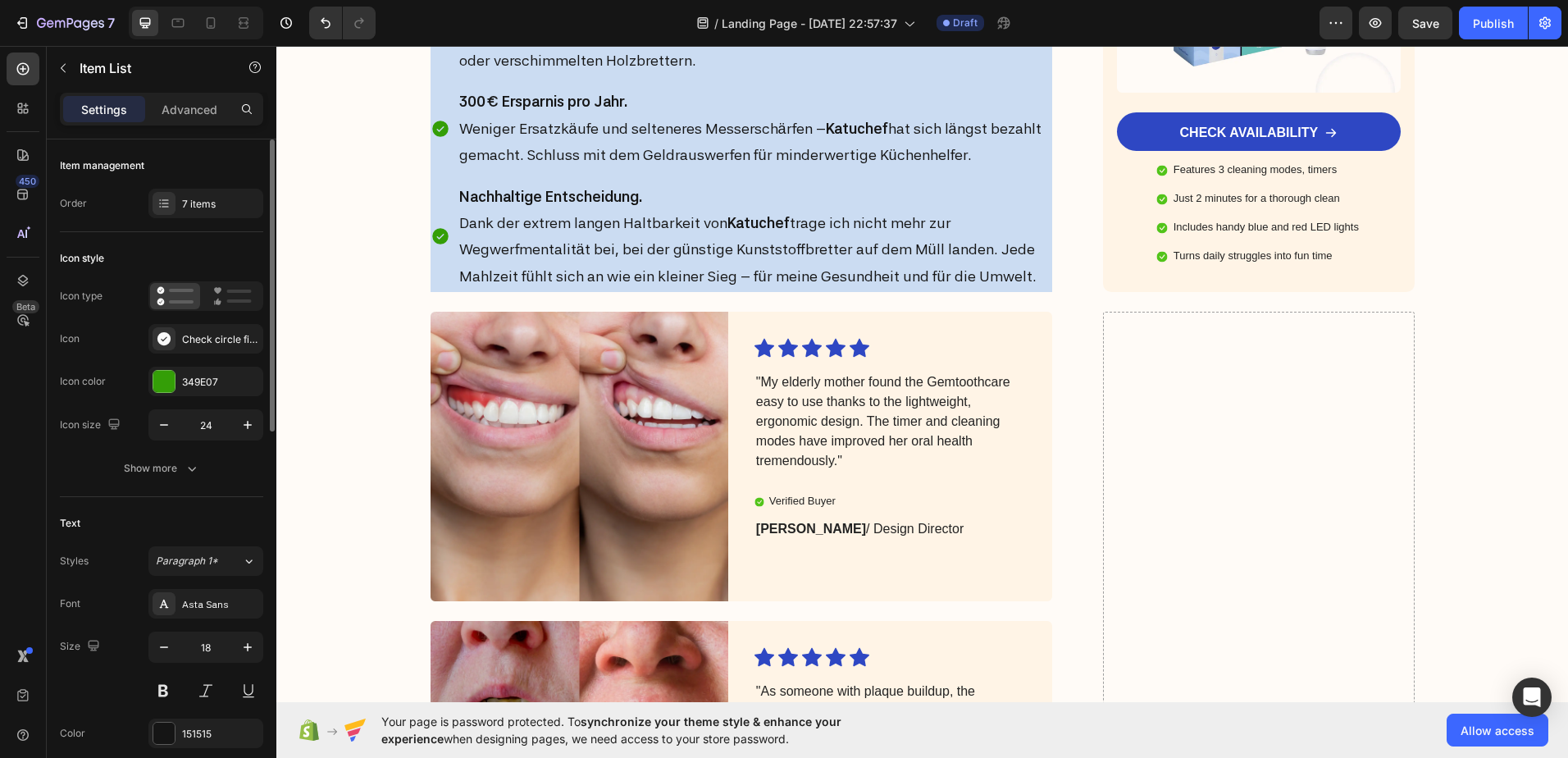
click at [904, 74] on p "Schutz für Hormone & Darmgesundheit. Durch den Verzicht auf Mikroplastik, BPA u…" at bounding box center [755, 21] width 592 height 107
click at [334, 27] on icon "Undo/Redo" at bounding box center [325, 23] width 17 height 17
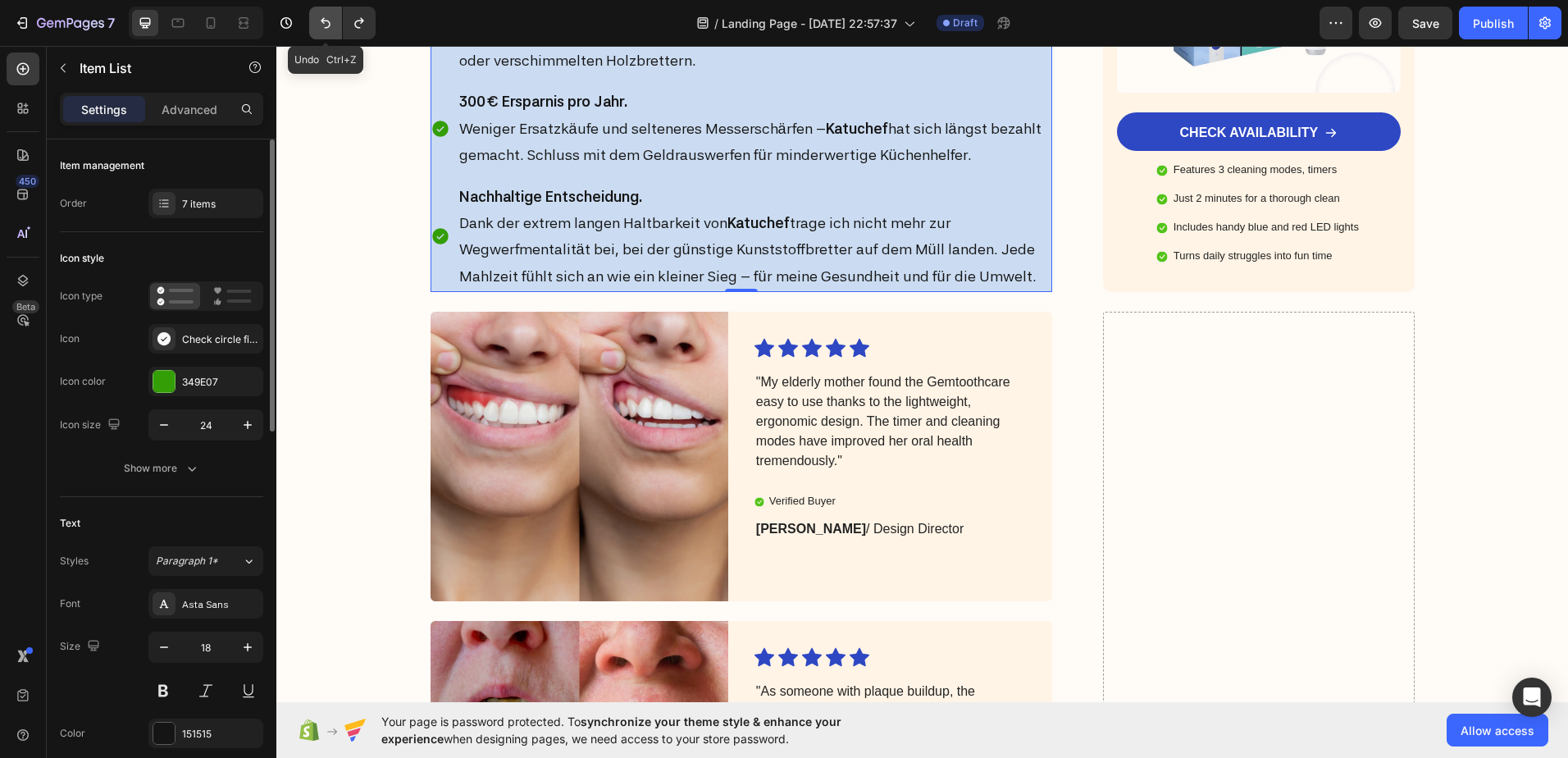
click at [326, 26] on icon "Undo/Redo" at bounding box center [325, 23] width 17 height 17
drag, startPoint x: 899, startPoint y: 386, endPoint x: 921, endPoint y: 399, distance: 25.6
click at [921, 74] on p "Schutz für Hormone & Darmgesundheit. Durch den Verzicht auf Mikroplastik, BPA u…" at bounding box center [755, 21] width 592 height 107
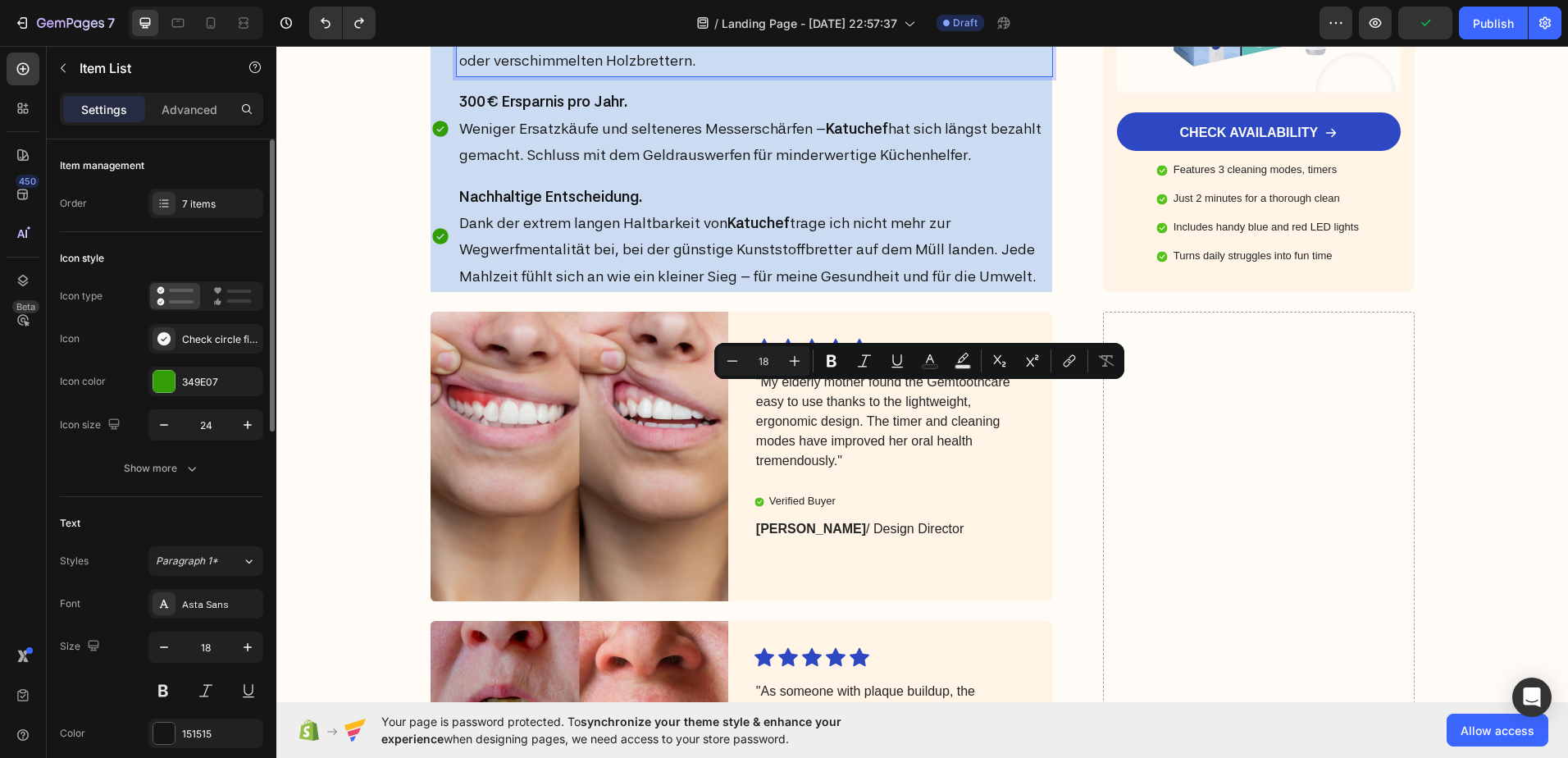
click at [933, 74] on p "Schutz für Hormone & Darmgesundheit. Durch den Verzicht auf Mikroplastik, BPA u…" at bounding box center [755, 21] width 592 height 107
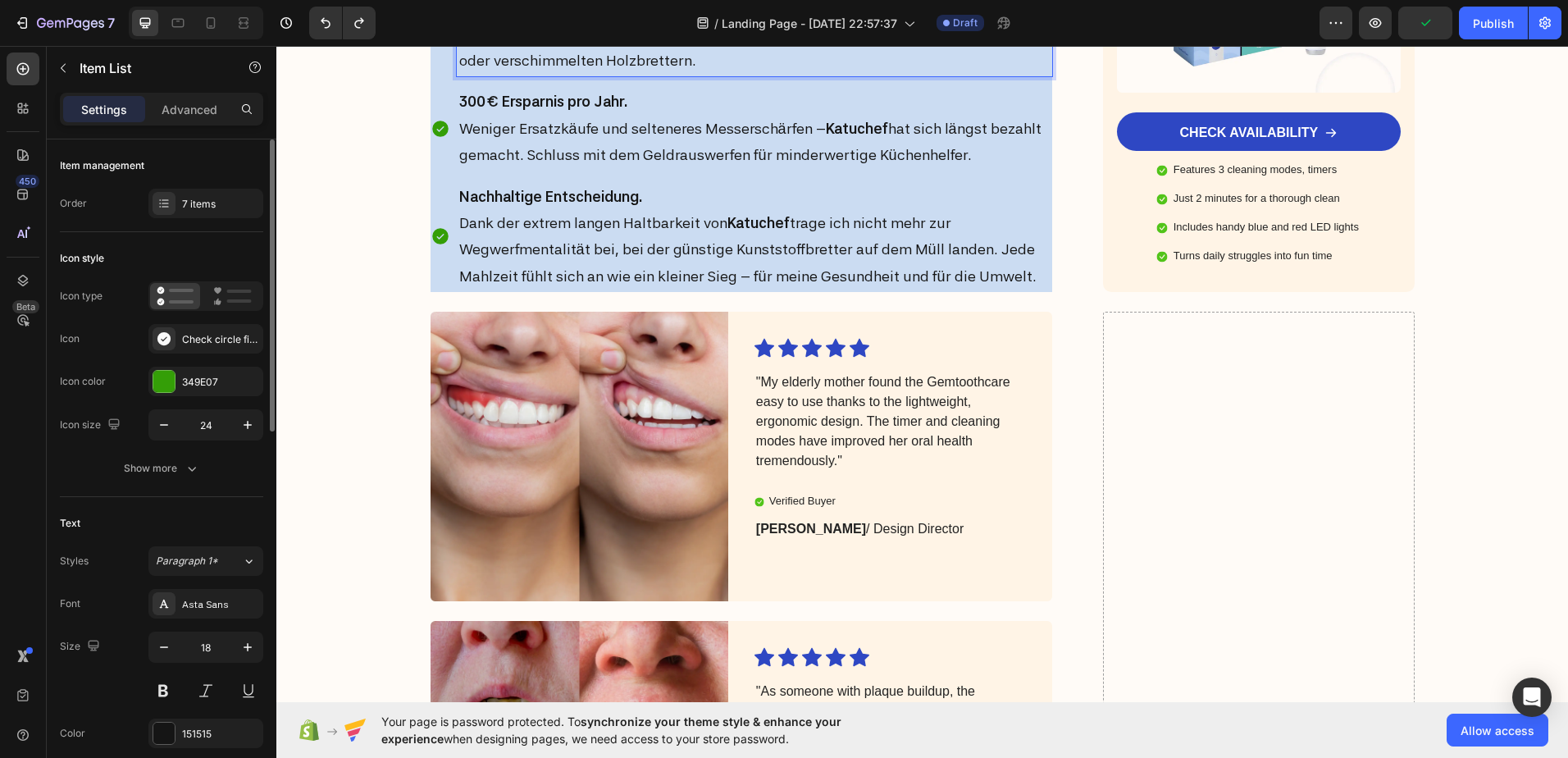
click at [934, 74] on p "Schutz für Hormone & Darmgesundheit. Durch den Verzicht auf Mikroplastik, BPA u…" at bounding box center [755, 21] width 592 height 107
click at [936, 74] on p "Schutz für Hormone & Darmgesundheit. Durch den Verzicht auf Mikroplastik, BPA u…" at bounding box center [755, 21] width 592 height 107
click at [934, 74] on p "Schutz für Hormone & Darmgesundheit. Durch den Verzicht auf Mikroplastik, BPA u…" at bounding box center [755, 21] width 592 height 107
click at [935, 74] on p "Schutz für Hormone & Darmgesundheit. Durch den Verzicht auf Mikroplastik, BPA u…" at bounding box center [755, 21] width 592 height 107
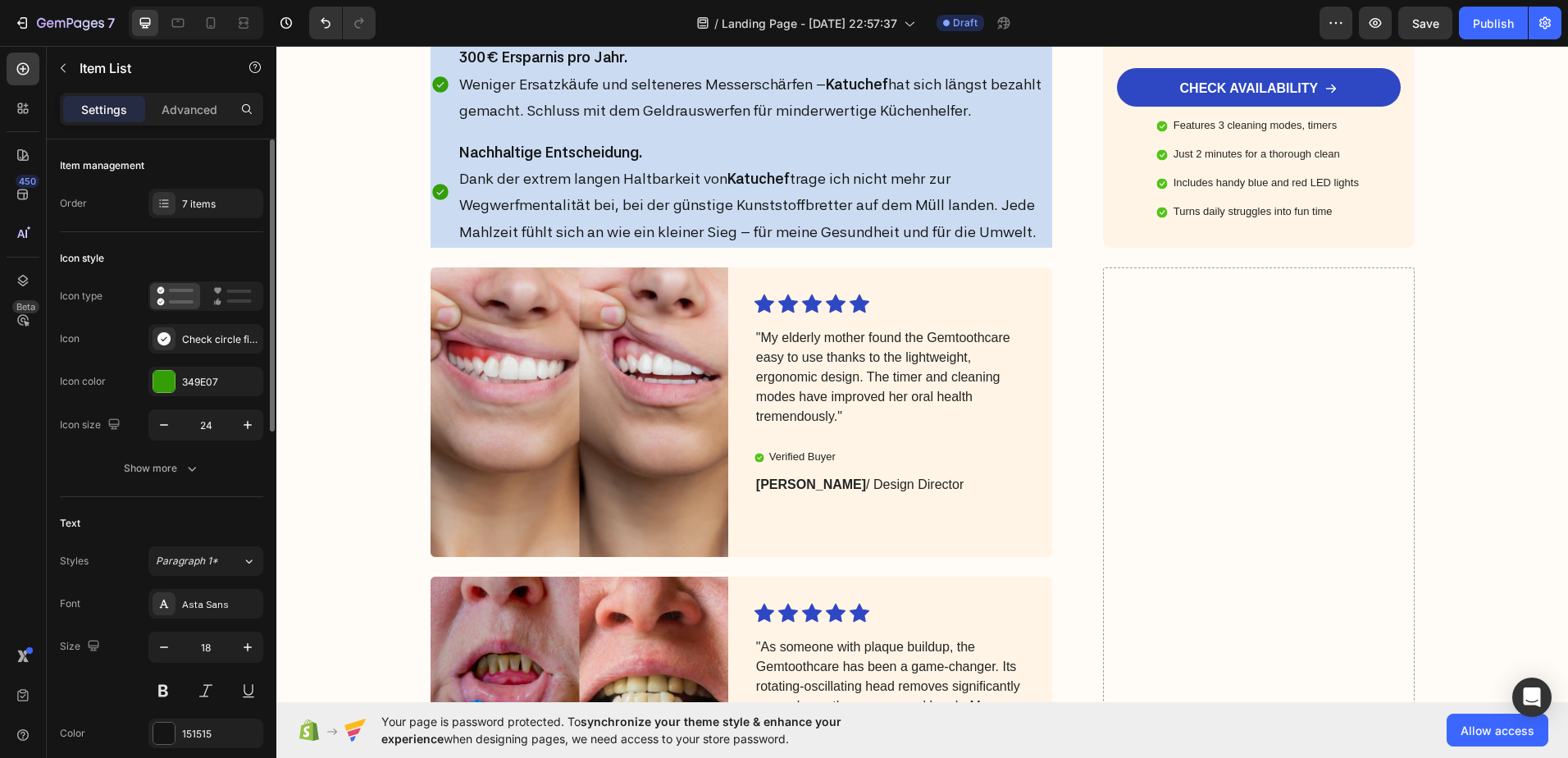
scroll to position [5535, 0]
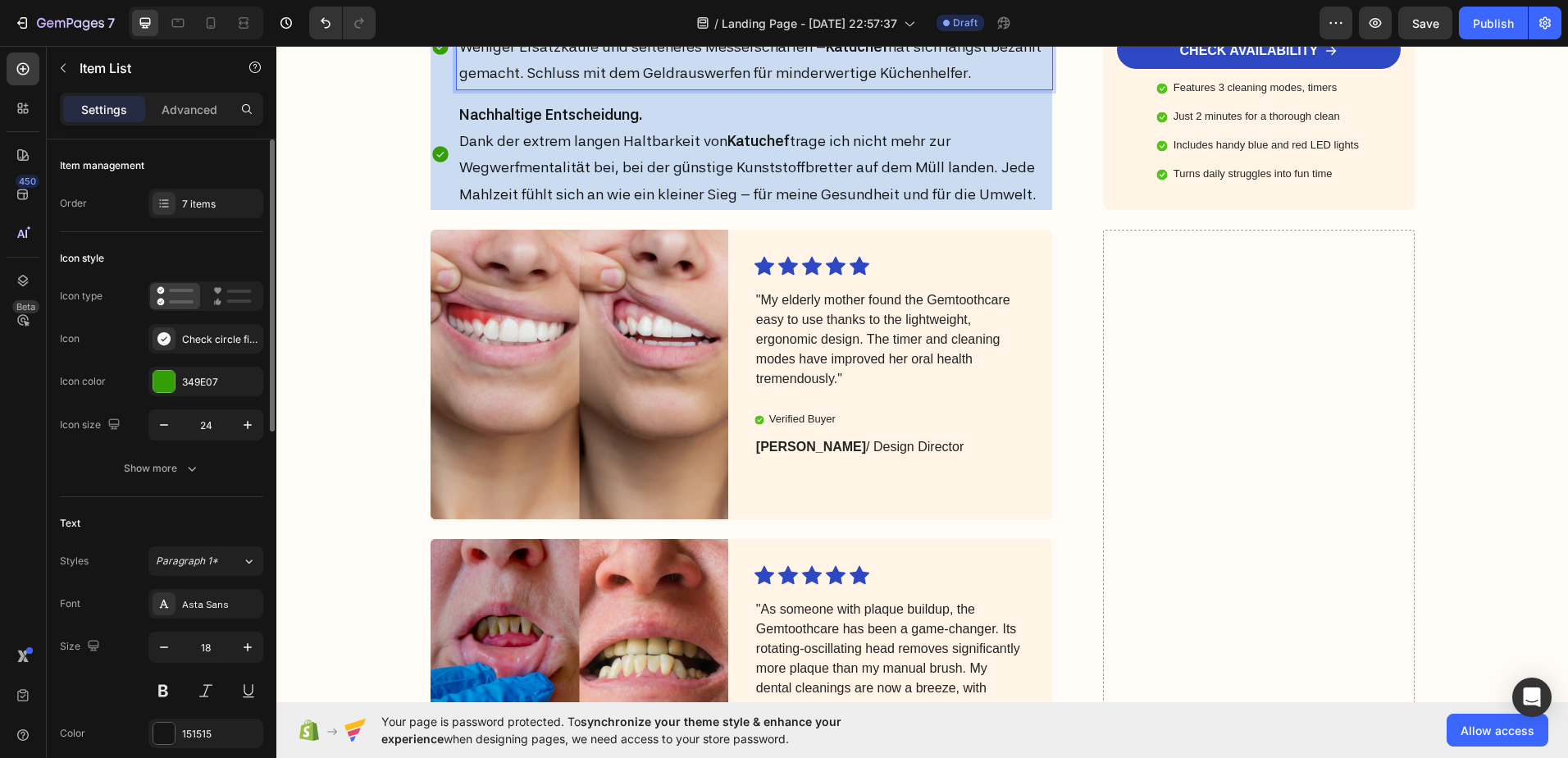
click at [859, 55] on strong "Katuchef" at bounding box center [857, 47] width 63 height 18
click at [880, 86] on p "300 € Ersparnis pro Jahr. Weniger Ersatzkäufe und selteneres Messerschärfen – K…" at bounding box center [755, 46] width 592 height 79
click at [859, 55] on strong "Katuchef" at bounding box center [857, 47] width 63 height 18
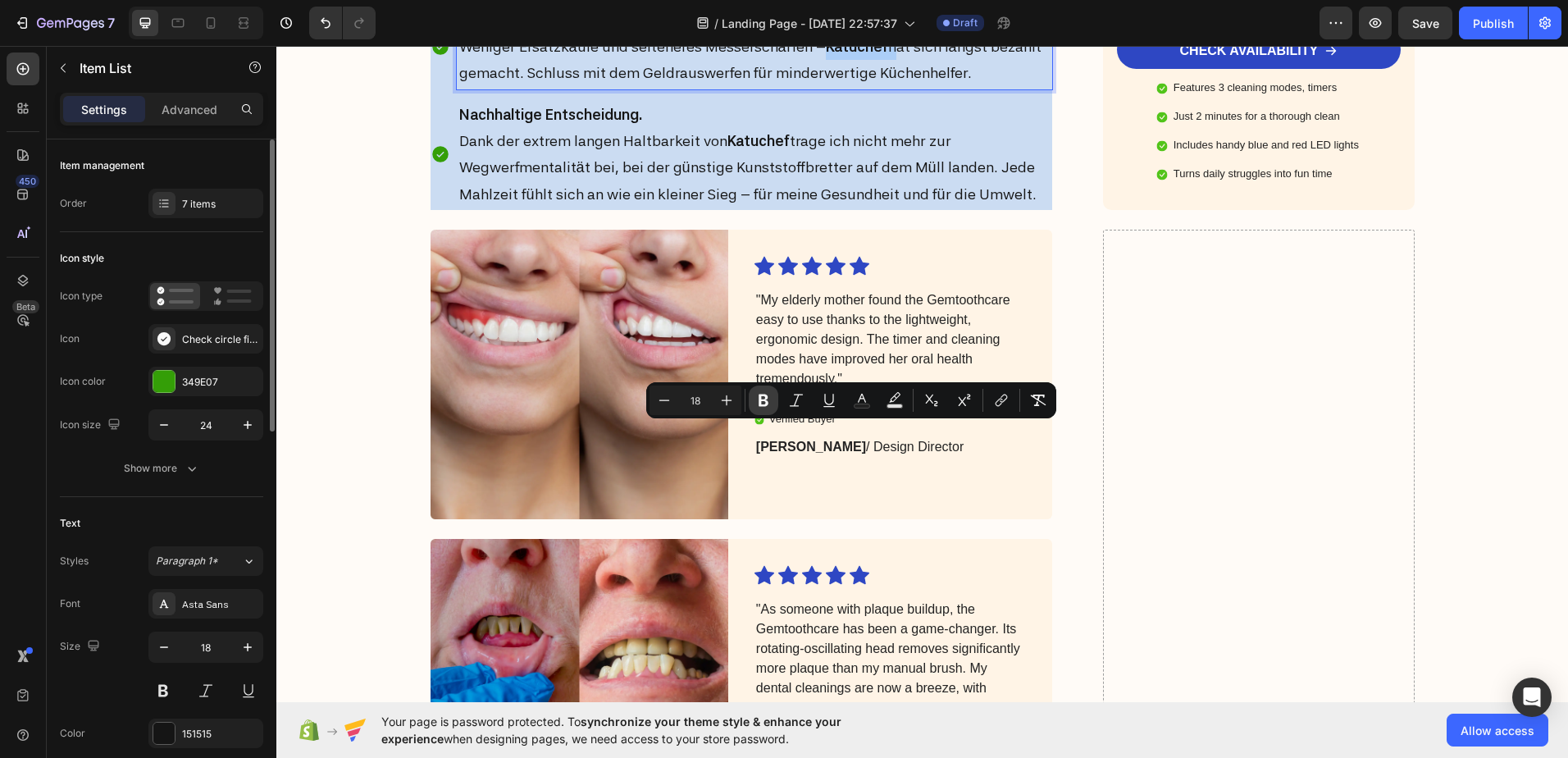
click at [764, 403] on icon "Editor contextual toolbar" at bounding box center [763, 400] width 17 height 17
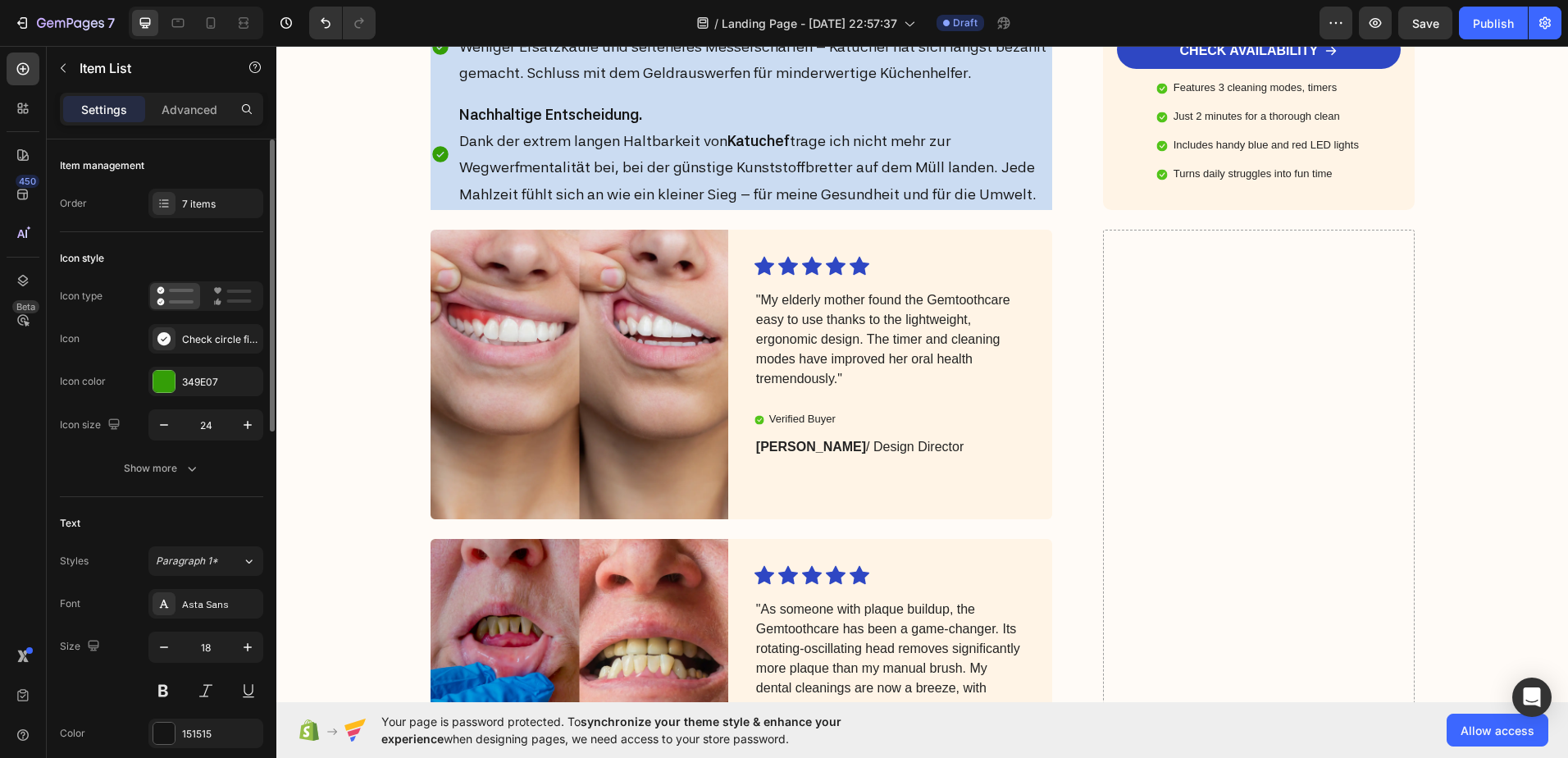
click at [879, 86] on p "300 € Ersparnis pro Jahr. Weniger Ersatzkäufe und selteneres Messerschärfen – K…" at bounding box center [755, 46] width 592 height 79
click at [825, 86] on p "300 € Ersparnis pro Jahr. Weniger Ersatzkäufe und selteneres Messerschärfen – h…" at bounding box center [755, 46] width 592 height 79
click at [325, 24] on icon "Undo/Redo" at bounding box center [325, 23] width 17 height 17
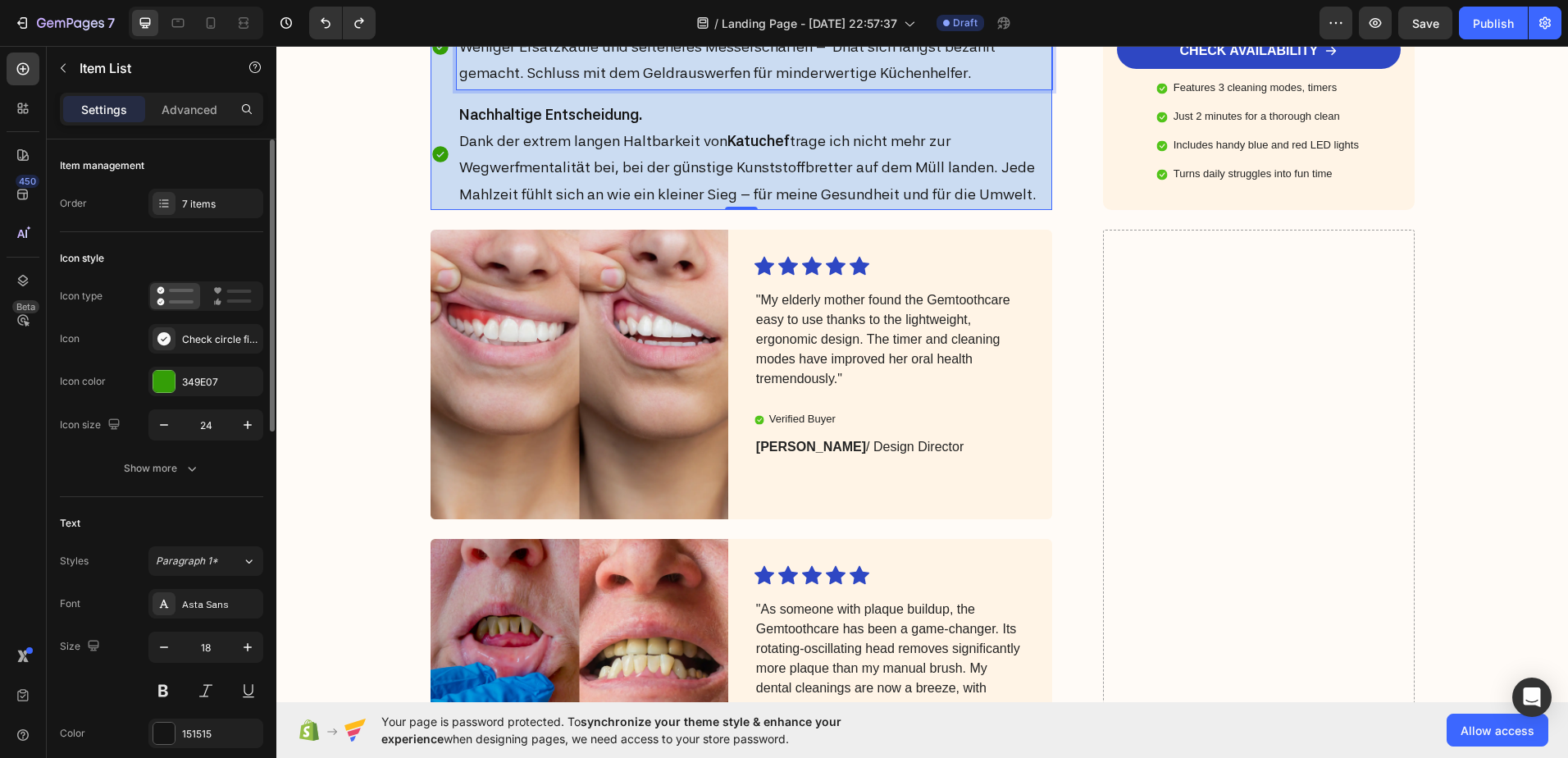
click at [833, 86] on p "300 € Ersparnis pro Jahr. Weniger Ersatzkäufe und selteneres Messerschärfen – D…" at bounding box center [755, 46] width 592 height 79
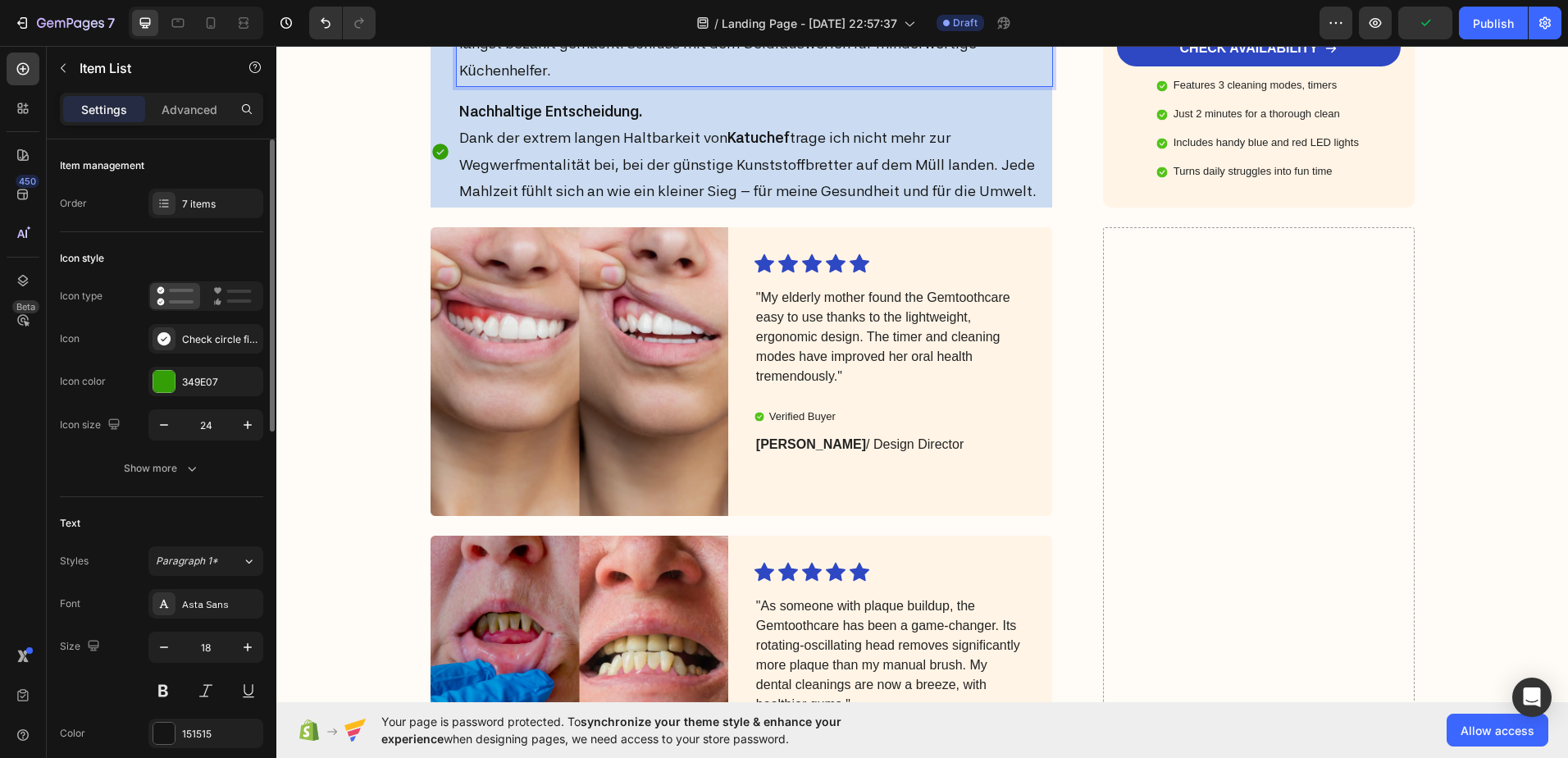
scroll to position [5616, 0]
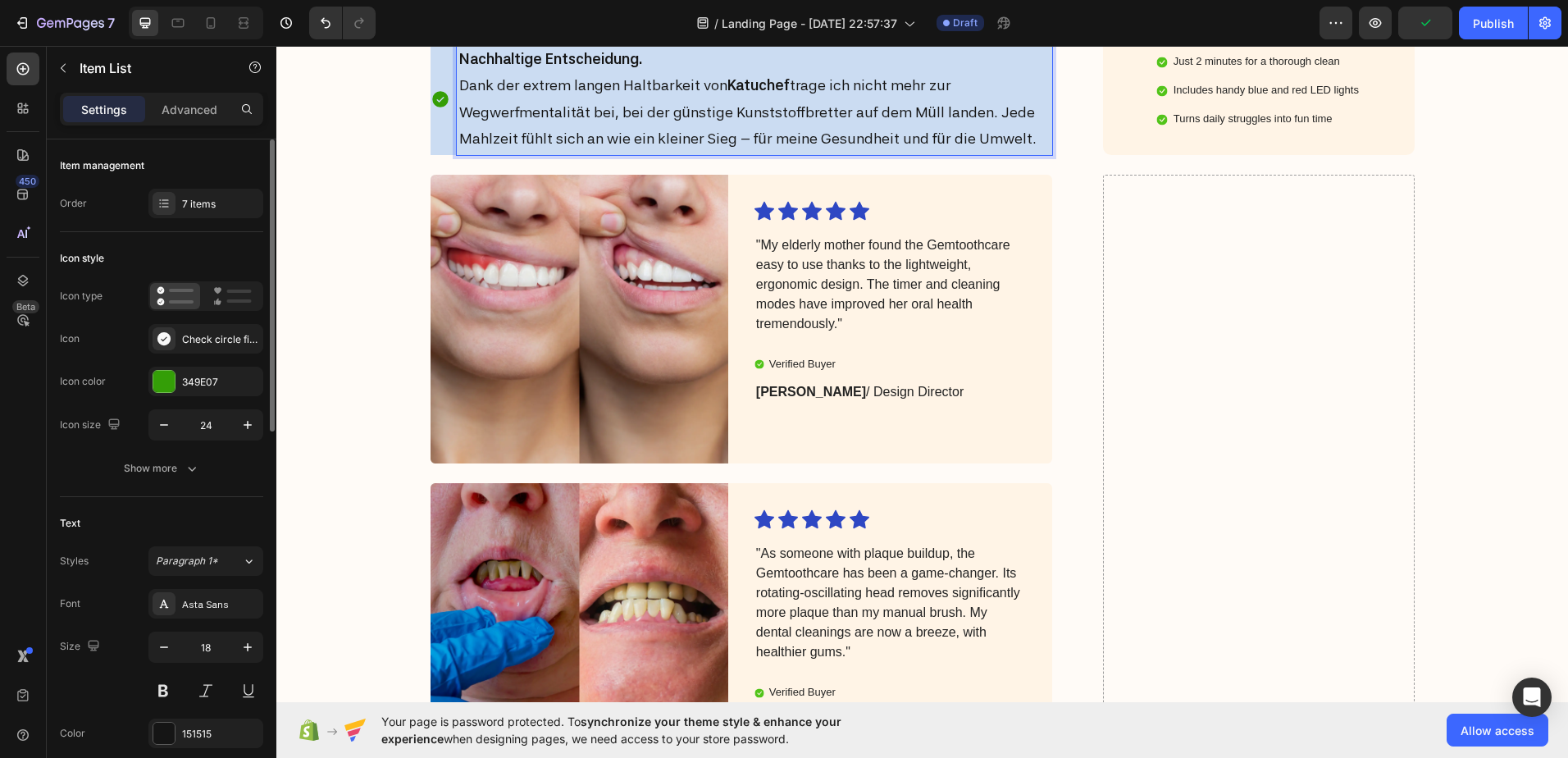
click at [747, 93] on strong "Katuchef" at bounding box center [759, 85] width 63 height 18
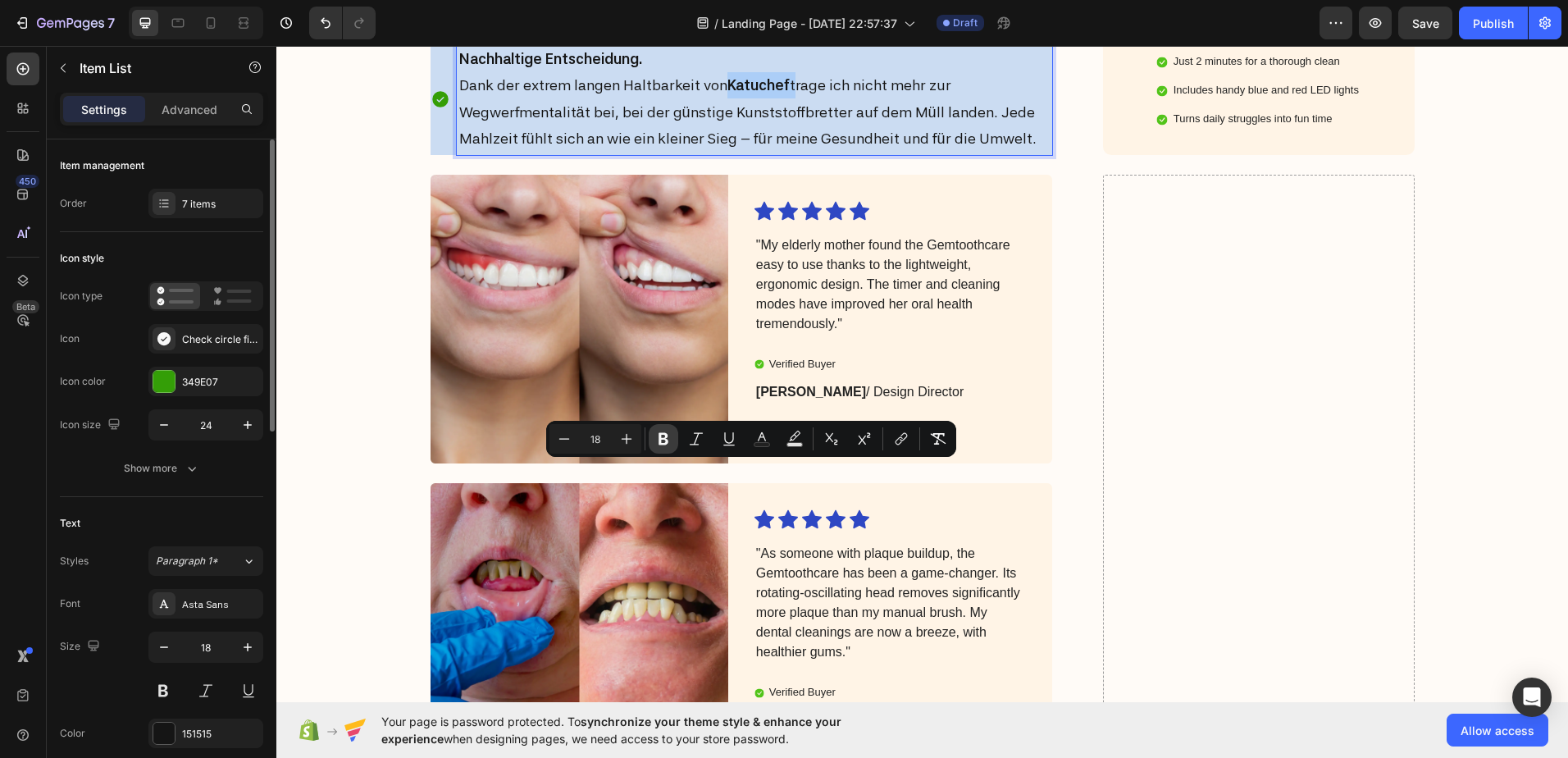
click at [664, 437] on icon "Editor contextual toolbar" at bounding box center [663, 439] width 17 height 17
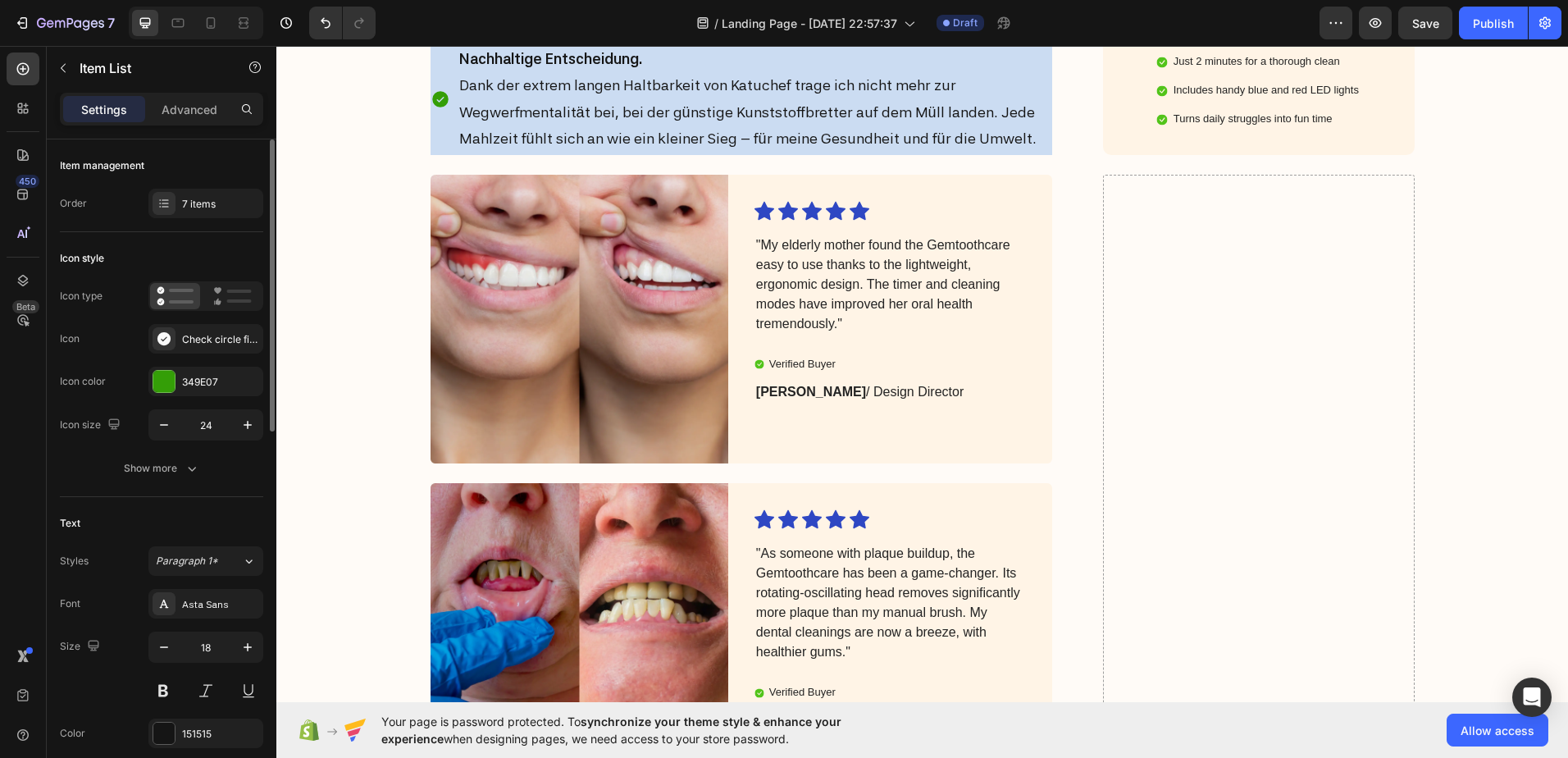
click at [780, 153] on p "Nachhaltige Entscheidung. Dank der extrem langen Haltbarkeit von Katuchef trage…" at bounding box center [755, 99] width 592 height 107
click at [325, 23] on icon "Undo/Redo" at bounding box center [325, 23] width 17 height 17
click at [763, 153] on p "Nachhaltige Entscheidung. Dank der extrem langen Haltbarkeit von Katuchef trage…" at bounding box center [755, 99] width 592 height 107
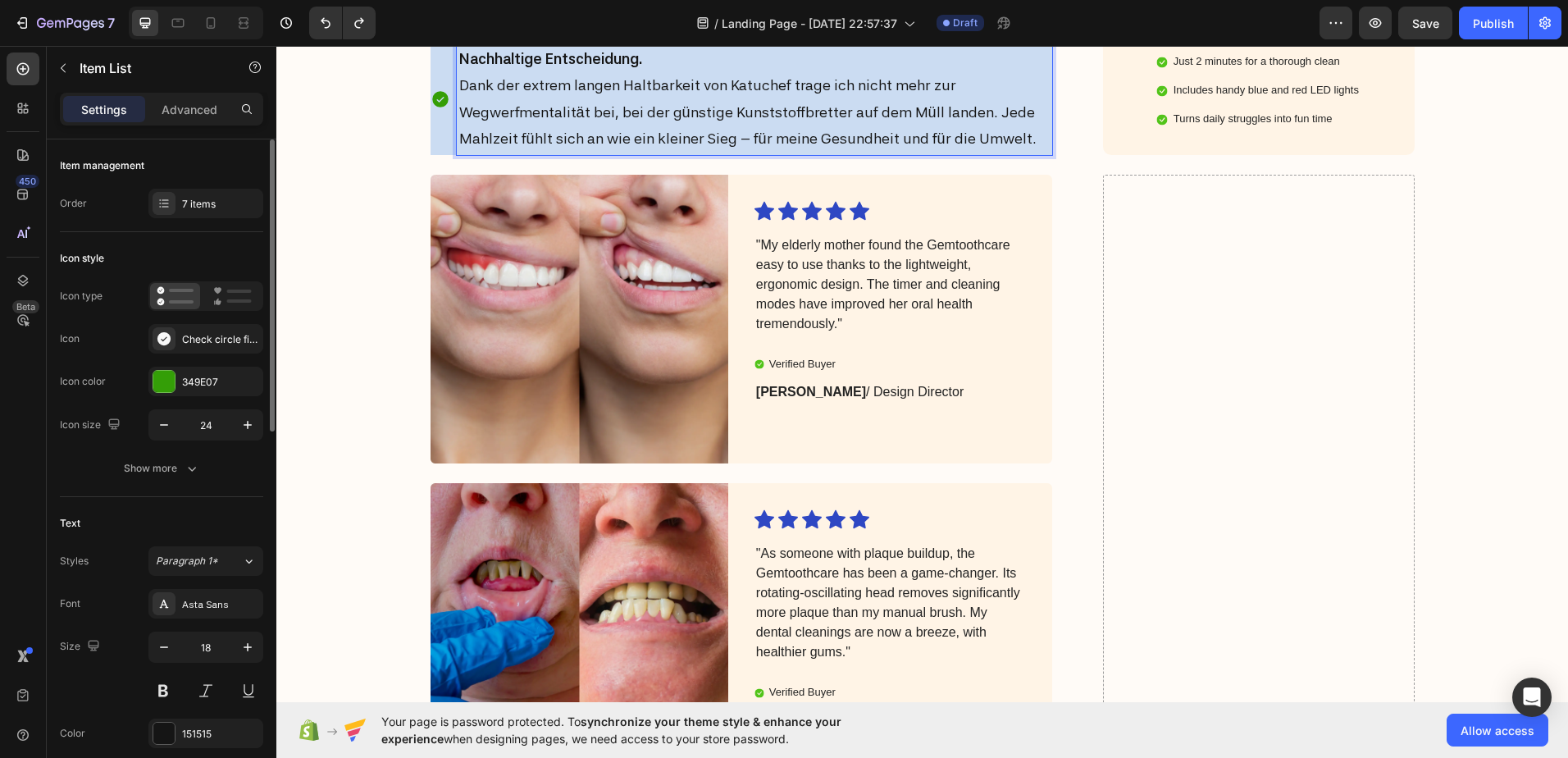
click at [782, 153] on p "Nachhaltige Entscheidung. Dank der extrem langen Haltbarkeit von Katuchef trage…" at bounding box center [755, 99] width 592 height 107
drag, startPoint x: 780, startPoint y: 474, endPoint x: 722, endPoint y: 474, distance: 58.0
click at [722, 153] on p "Nachhaltige Entscheidung. Dank der extrem langen Haltbarkeit von Katuchef trage…" at bounding box center [755, 99] width 592 height 107
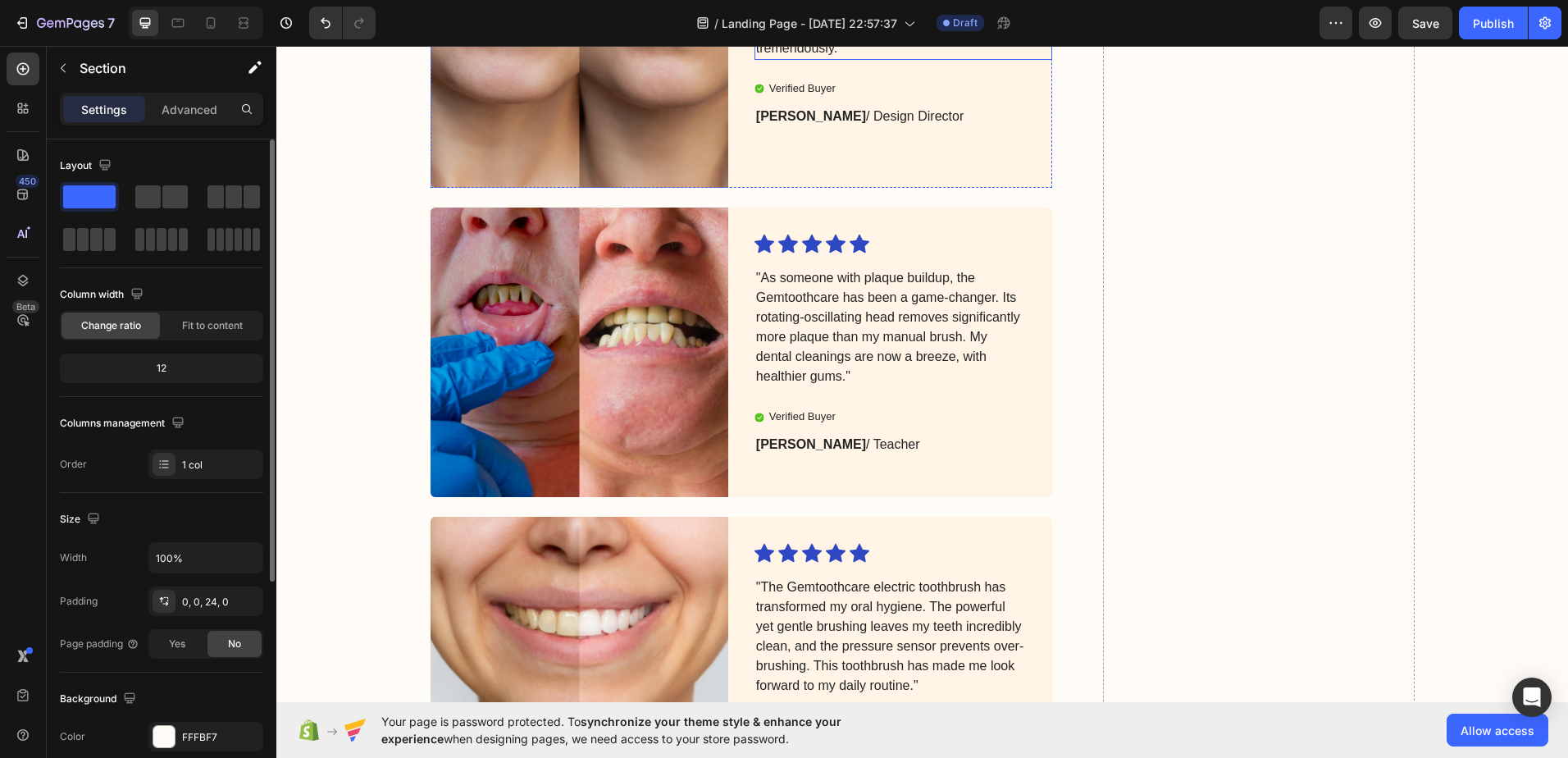
scroll to position [5863, 0]
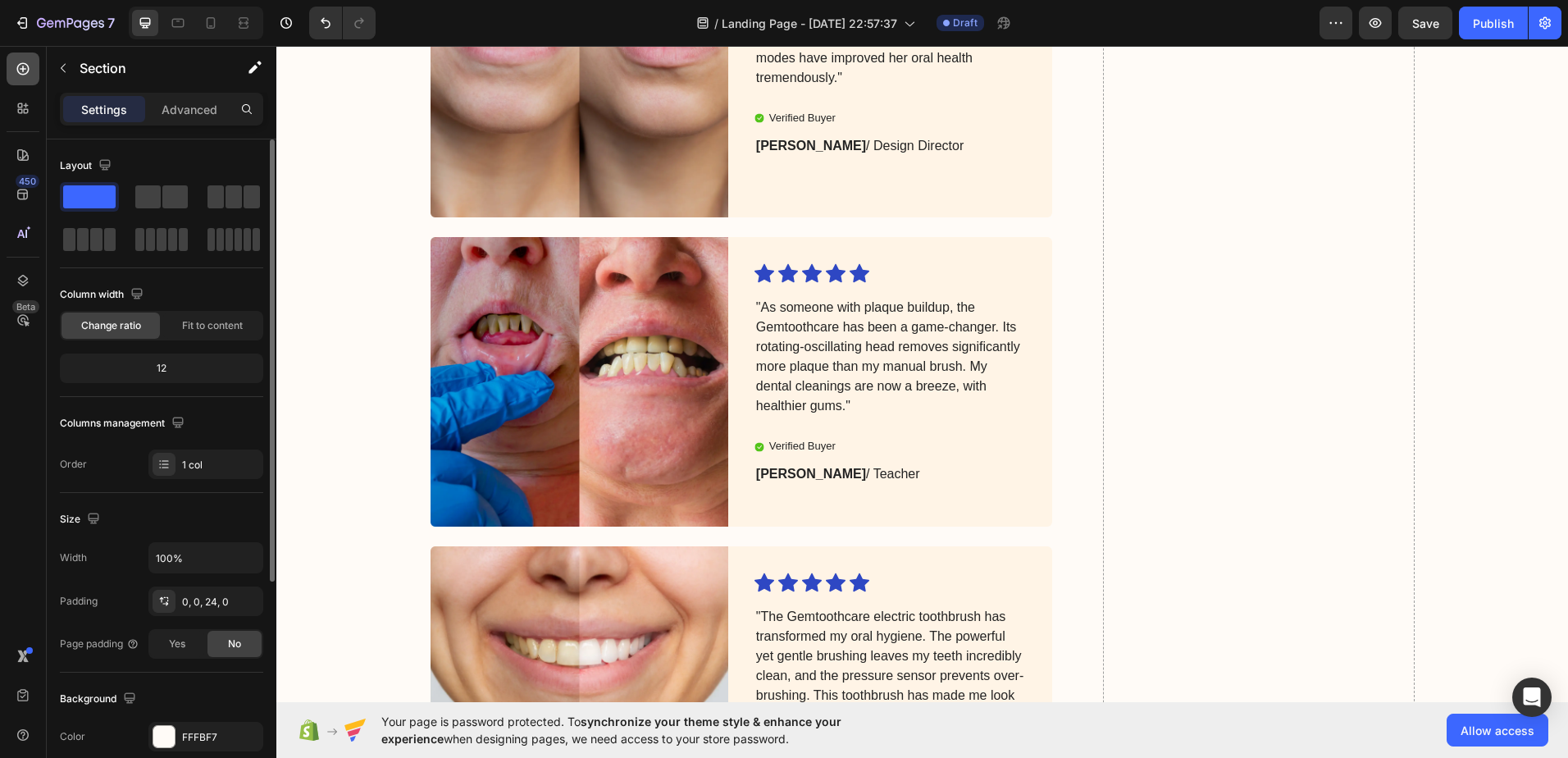
click at [25, 69] on icon at bounding box center [24, 69] width 13 height 13
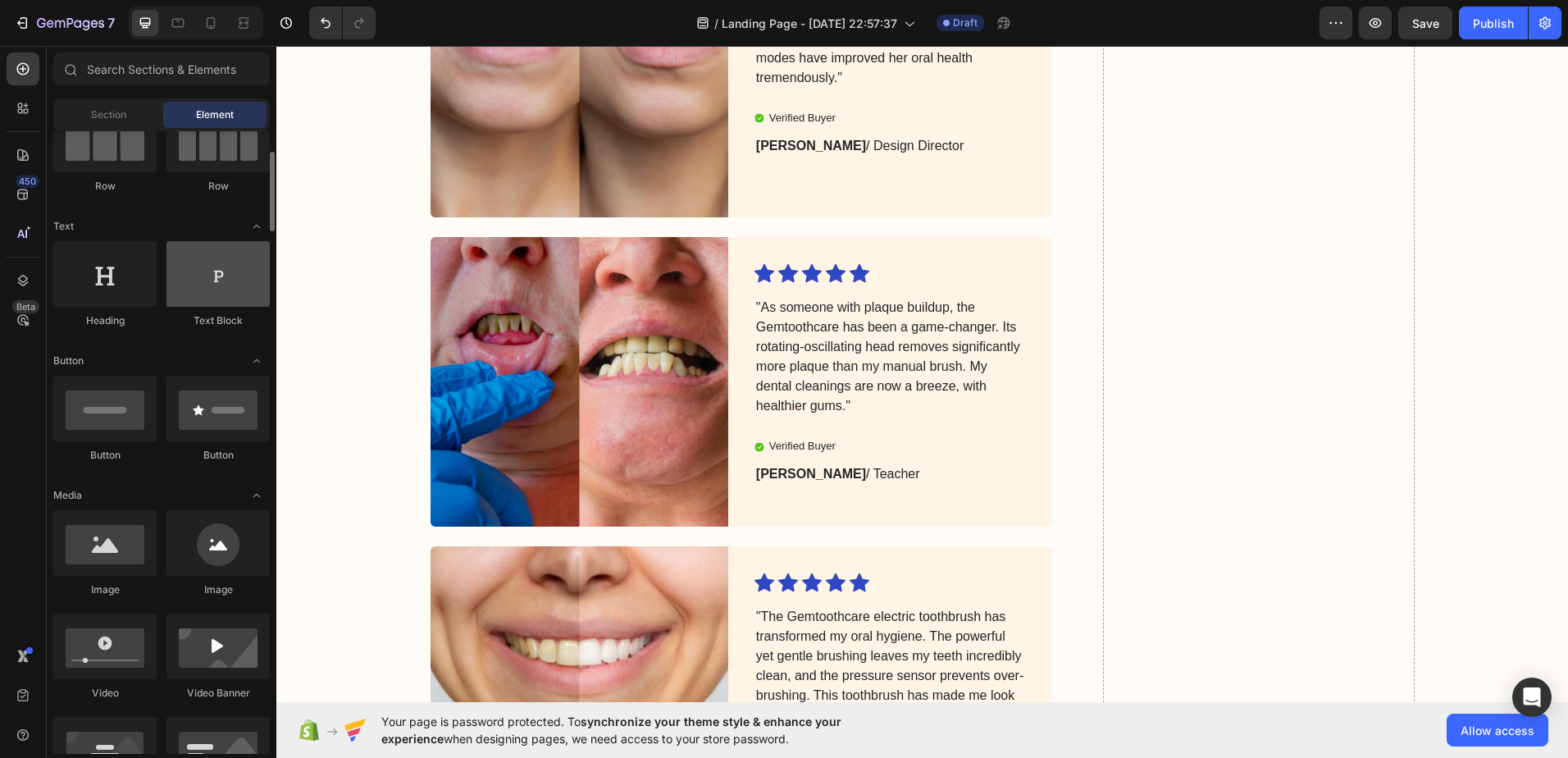
scroll to position [82, 0]
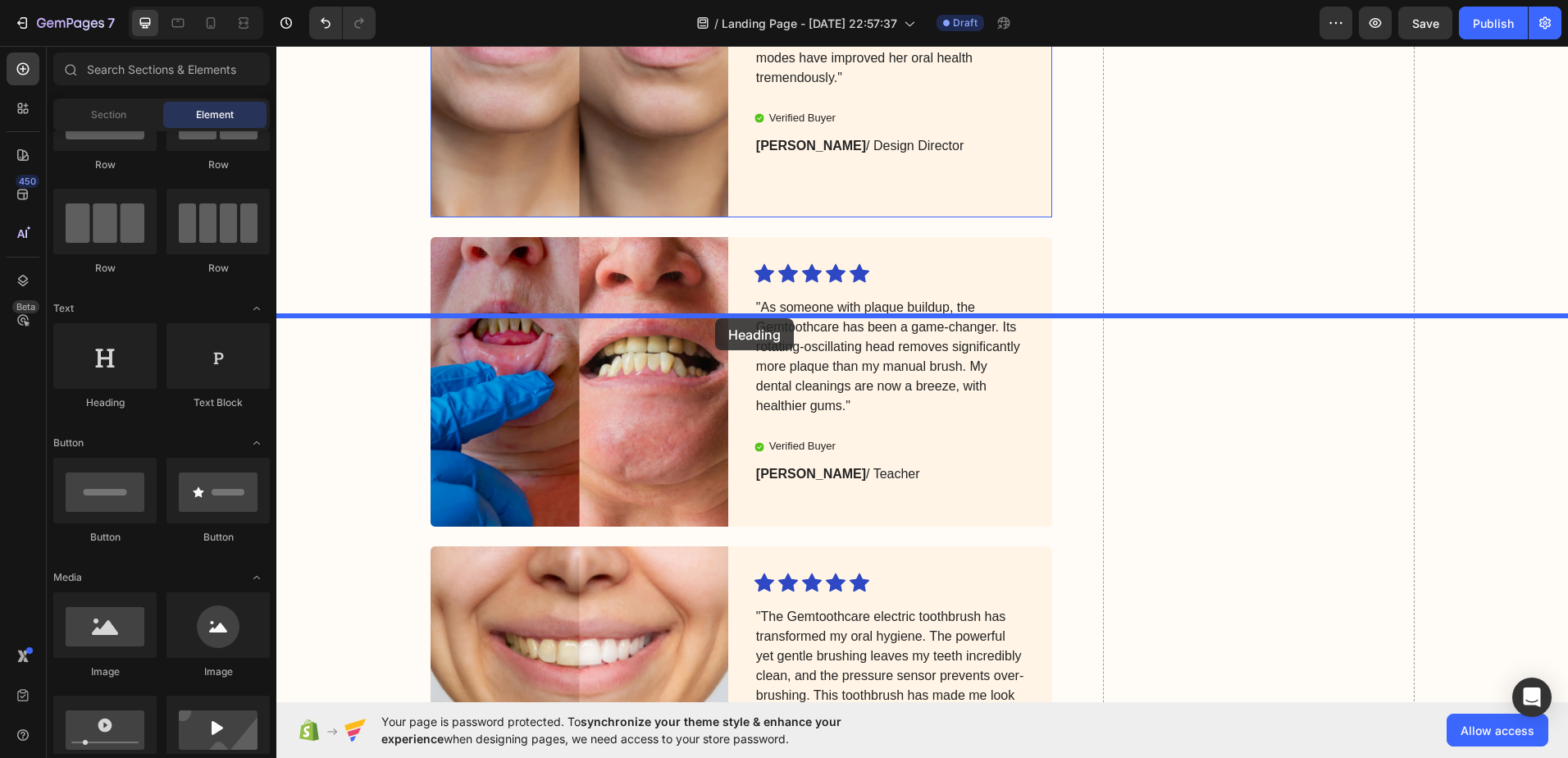
drag, startPoint x: 371, startPoint y: 406, endPoint x: 715, endPoint y: 318, distance: 355.1
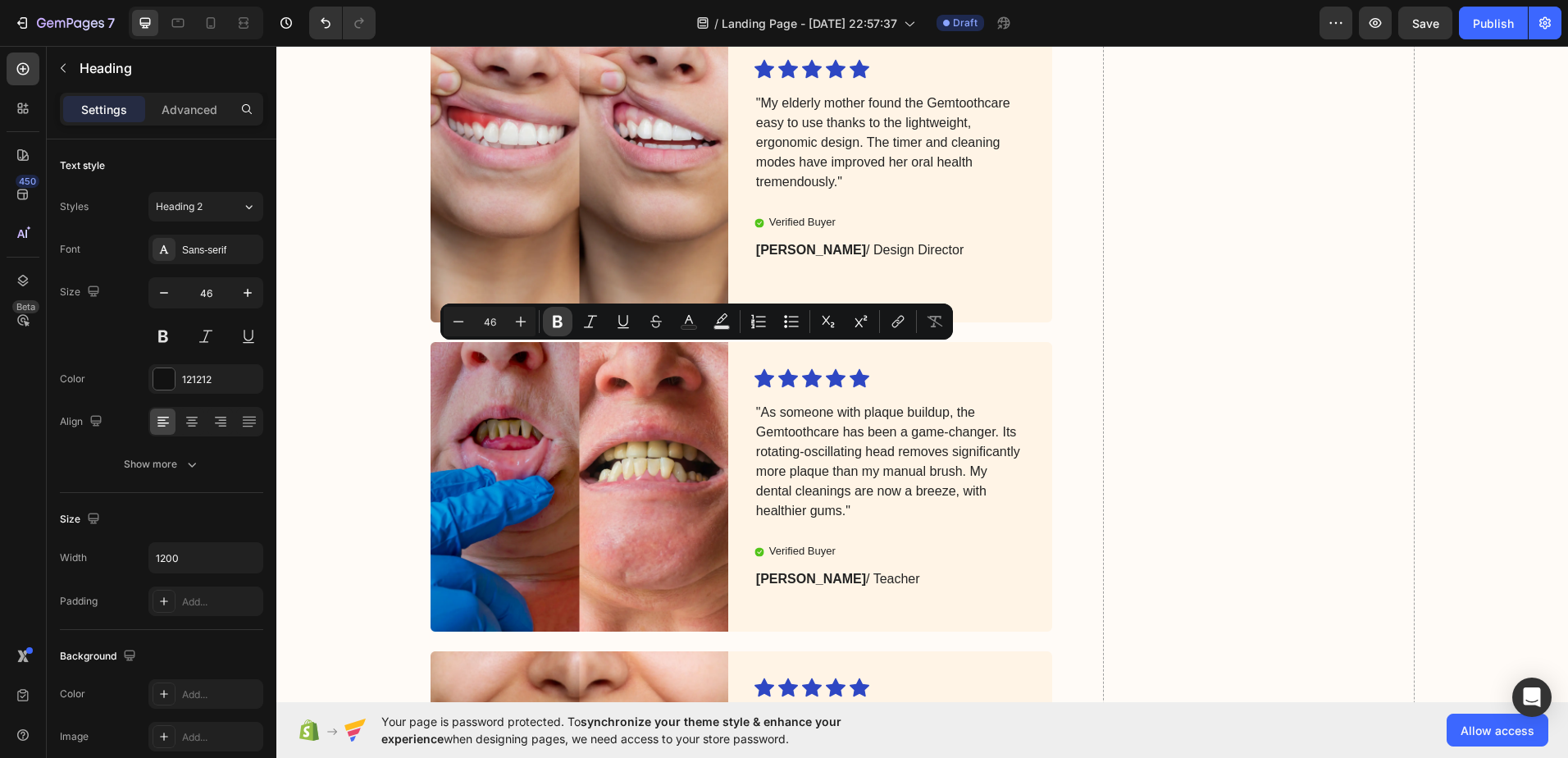
click at [552, 320] on icon "Editor contextual toolbar" at bounding box center [557, 321] width 17 height 17
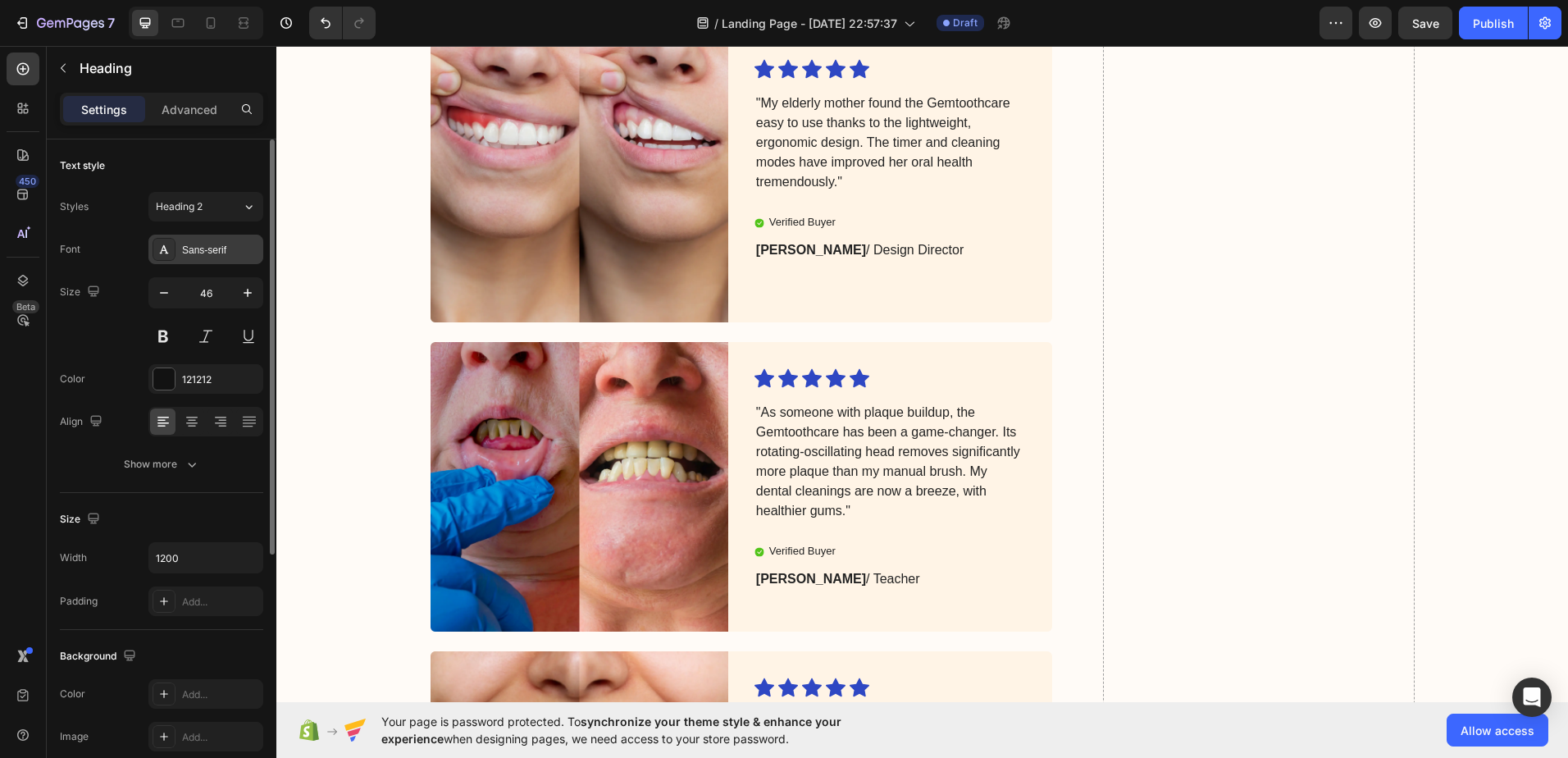
click at [191, 252] on div "Sans-serif" at bounding box center [220, 250] width 77 height 15
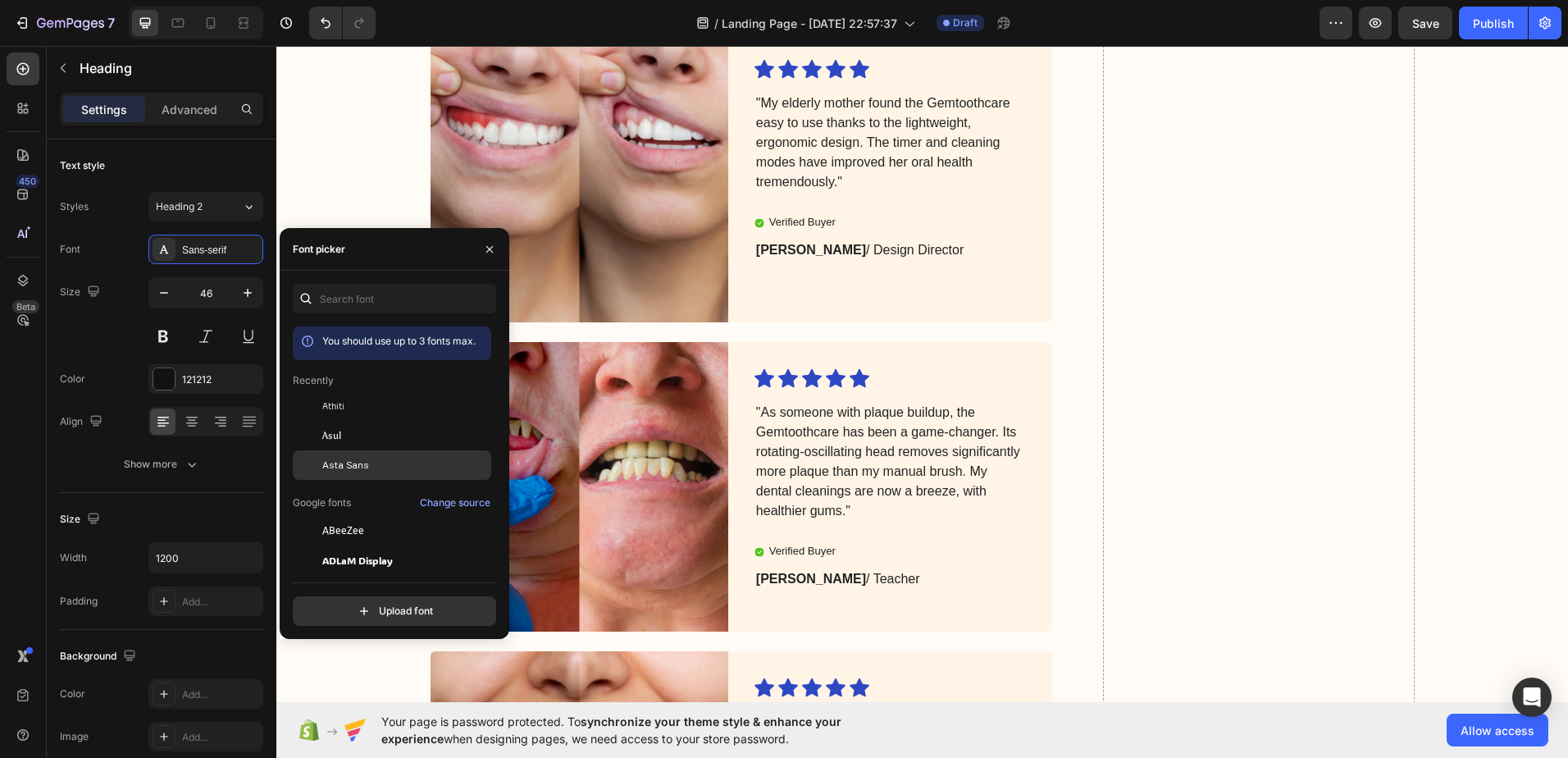
click at [340, 468] on span "Asta Sans" at bounding box center [346, 464] width 47 height 15
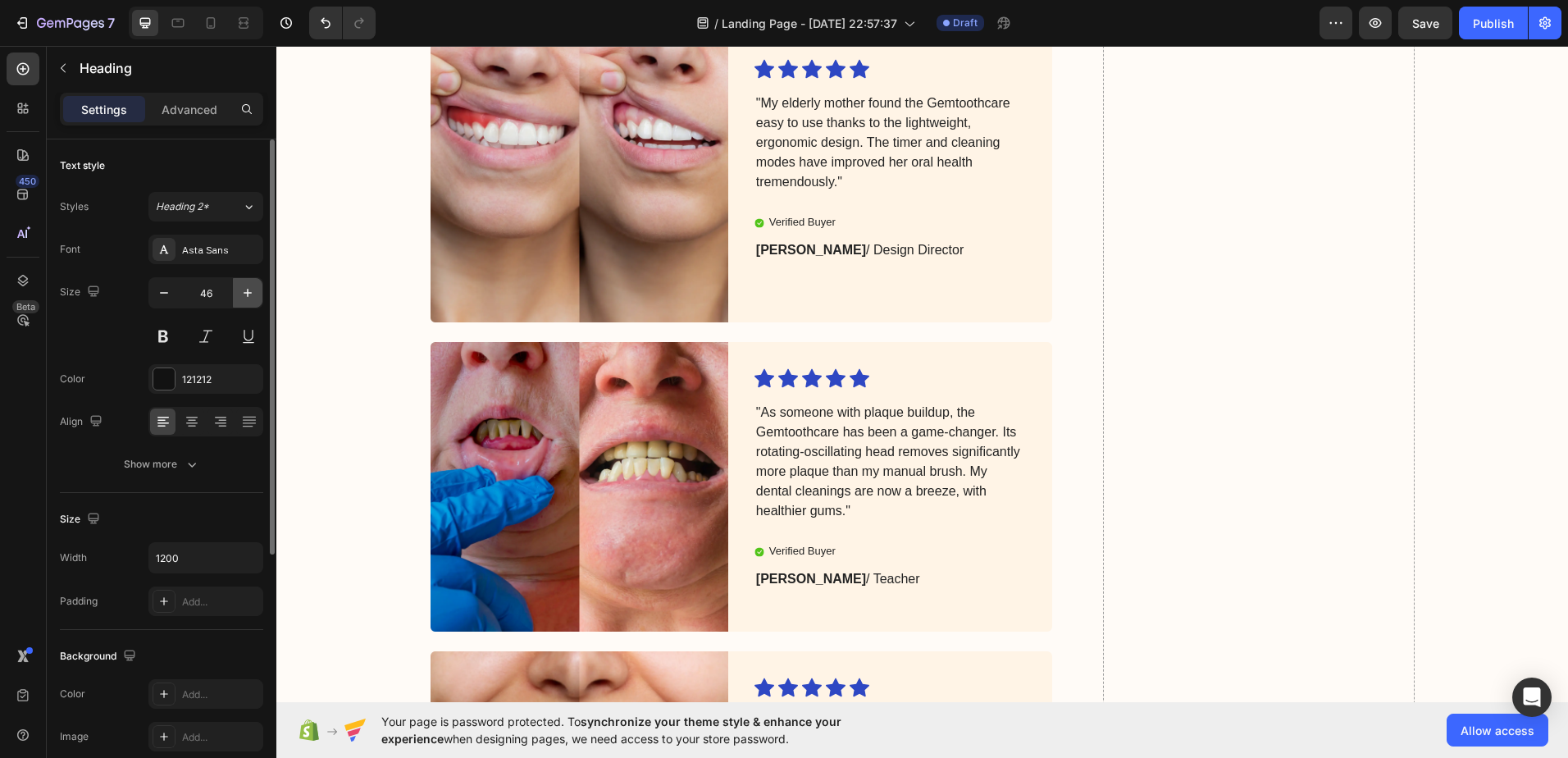
click at [251, 295] on icon "button" at bounding box center [248, 293] width 17 height 17
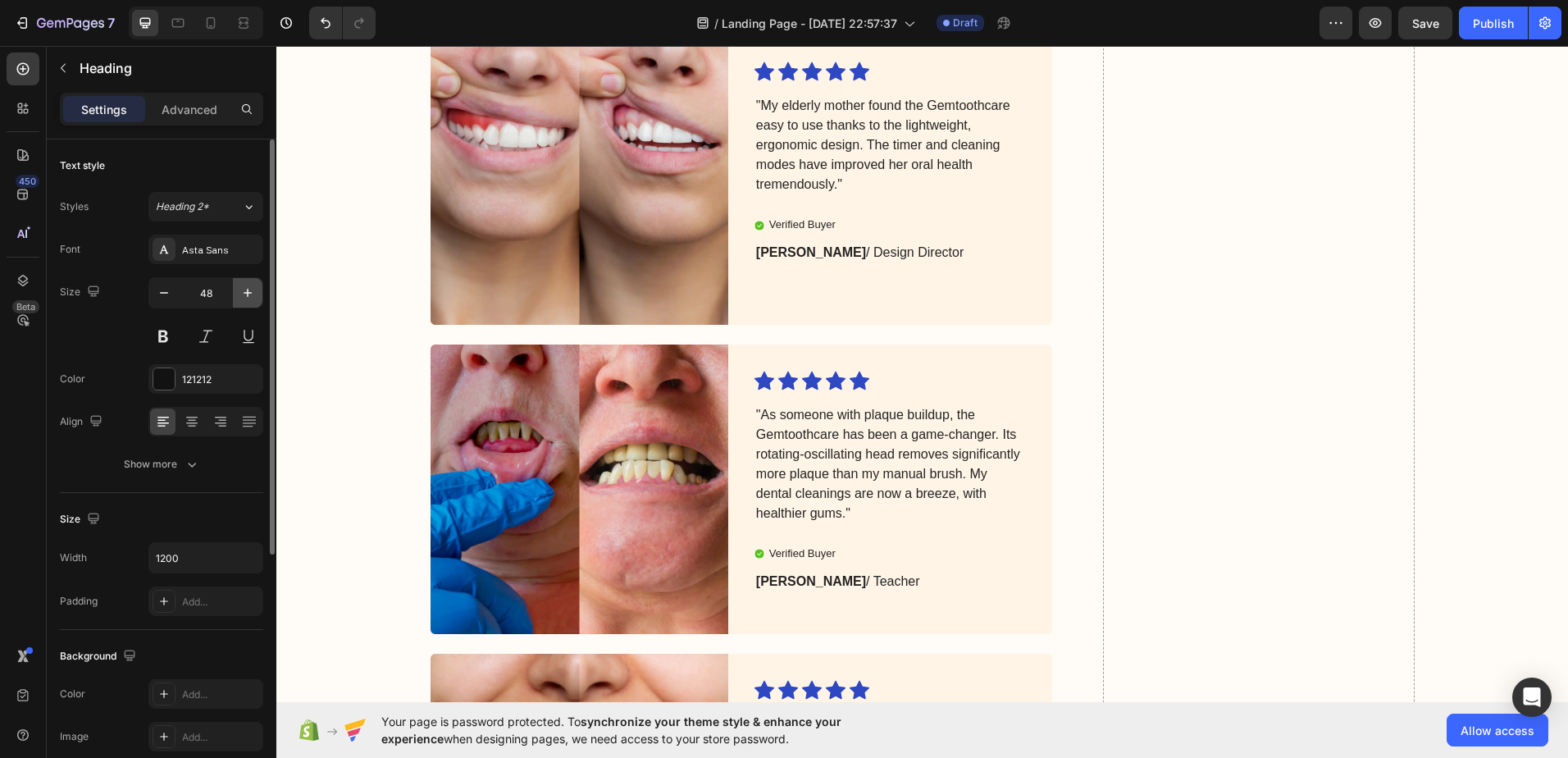
click at [251, 295] on icon "button" at bounding box center [248, 293] width 17 height 17
click at [250, 295] on icon "button" at bounding box center [248, 293] width 17 height 17
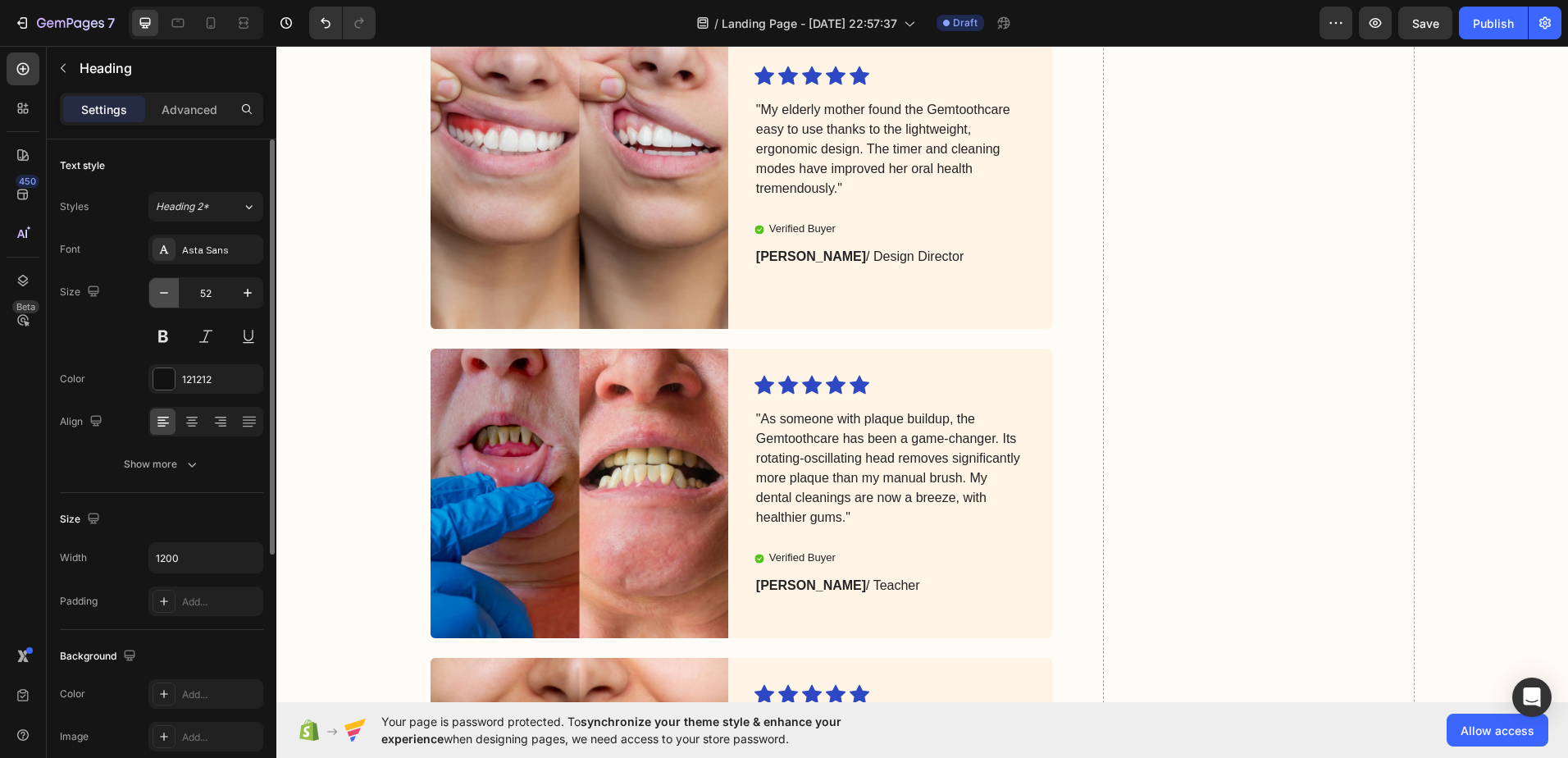
click at [171, 301] on button "button" at bounding box center [164, 293] width 29 height 29
type input "50"
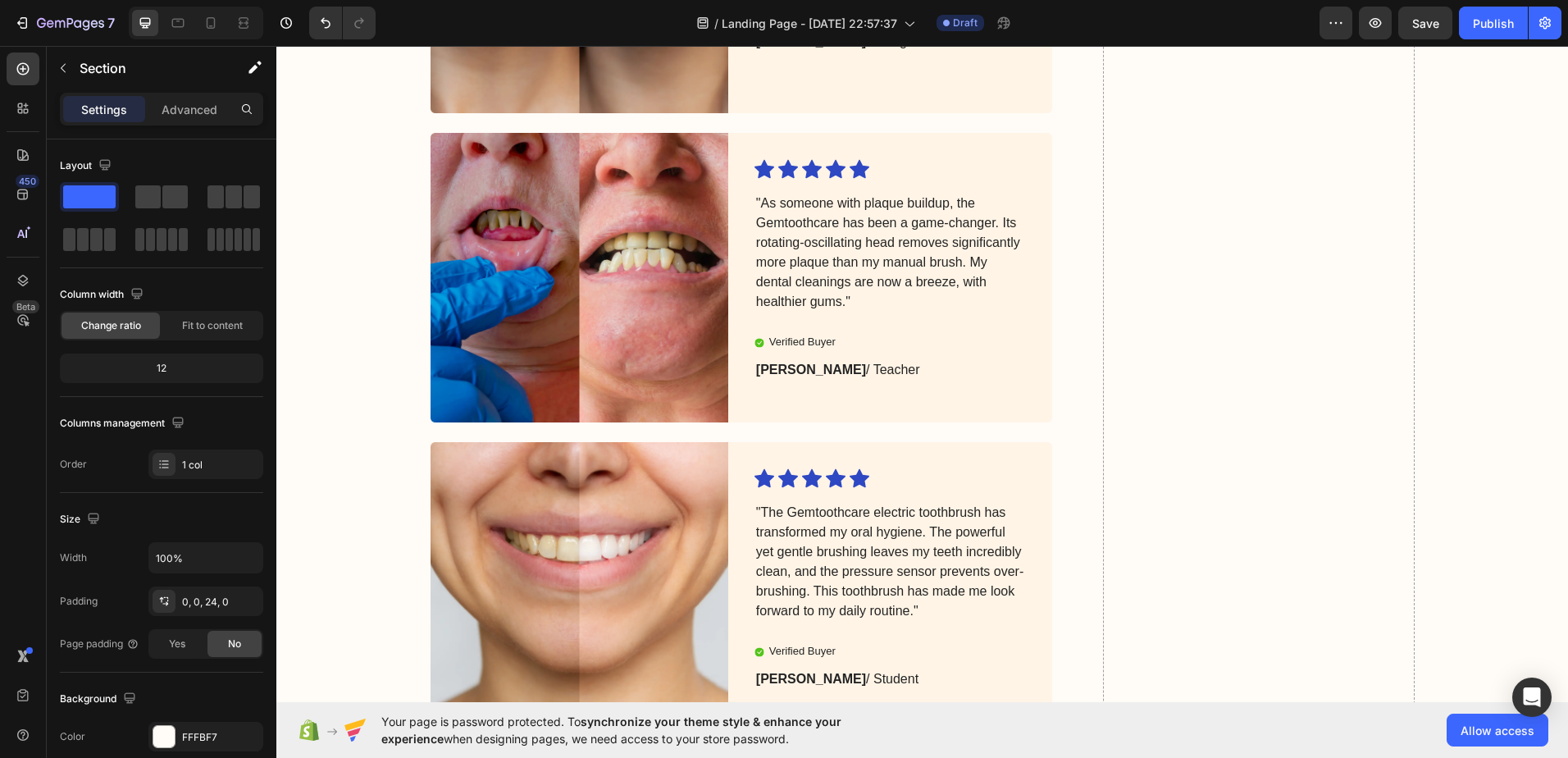
scroll to position [6109, 0]
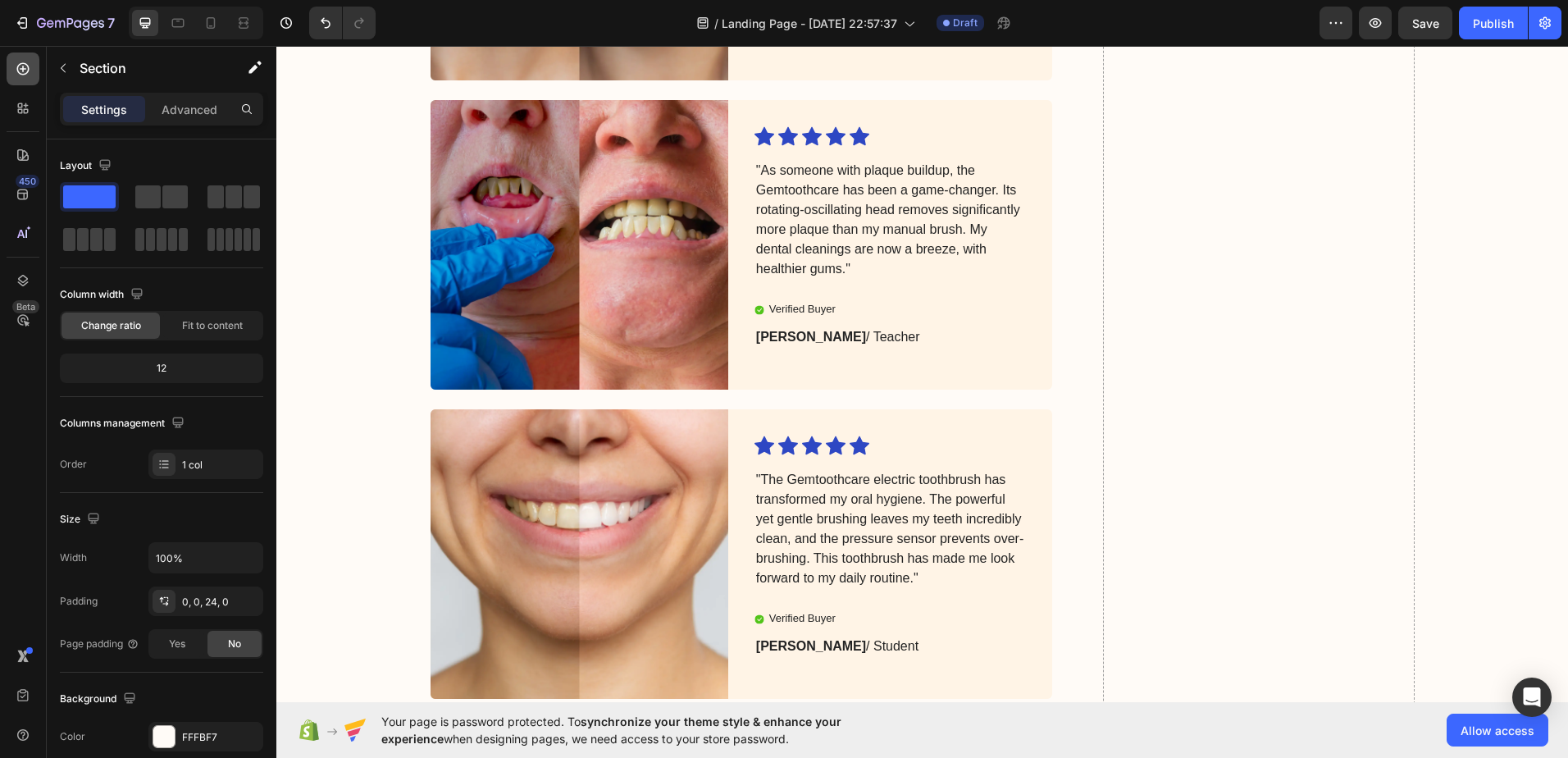
click at [21, 63] on icon at bounding box center [23, 69] width 17 height 17
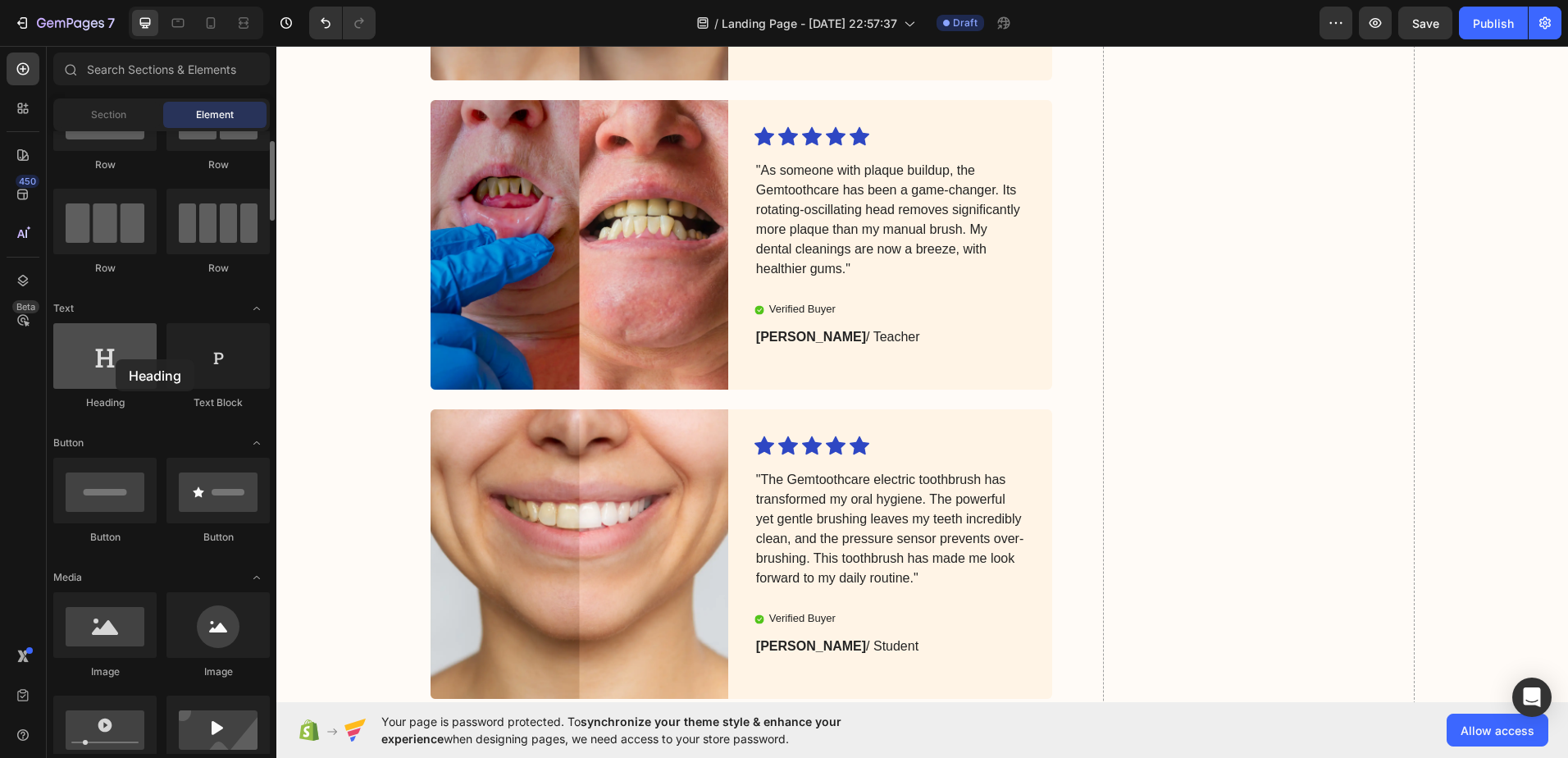
drag, startPoint x: 89, startPoint y: 371, endPoint x: 116, endPoint y: 359, distance: 29.5
click at [116, 359] on div at bounding box center [105, 355] width 104 height 66
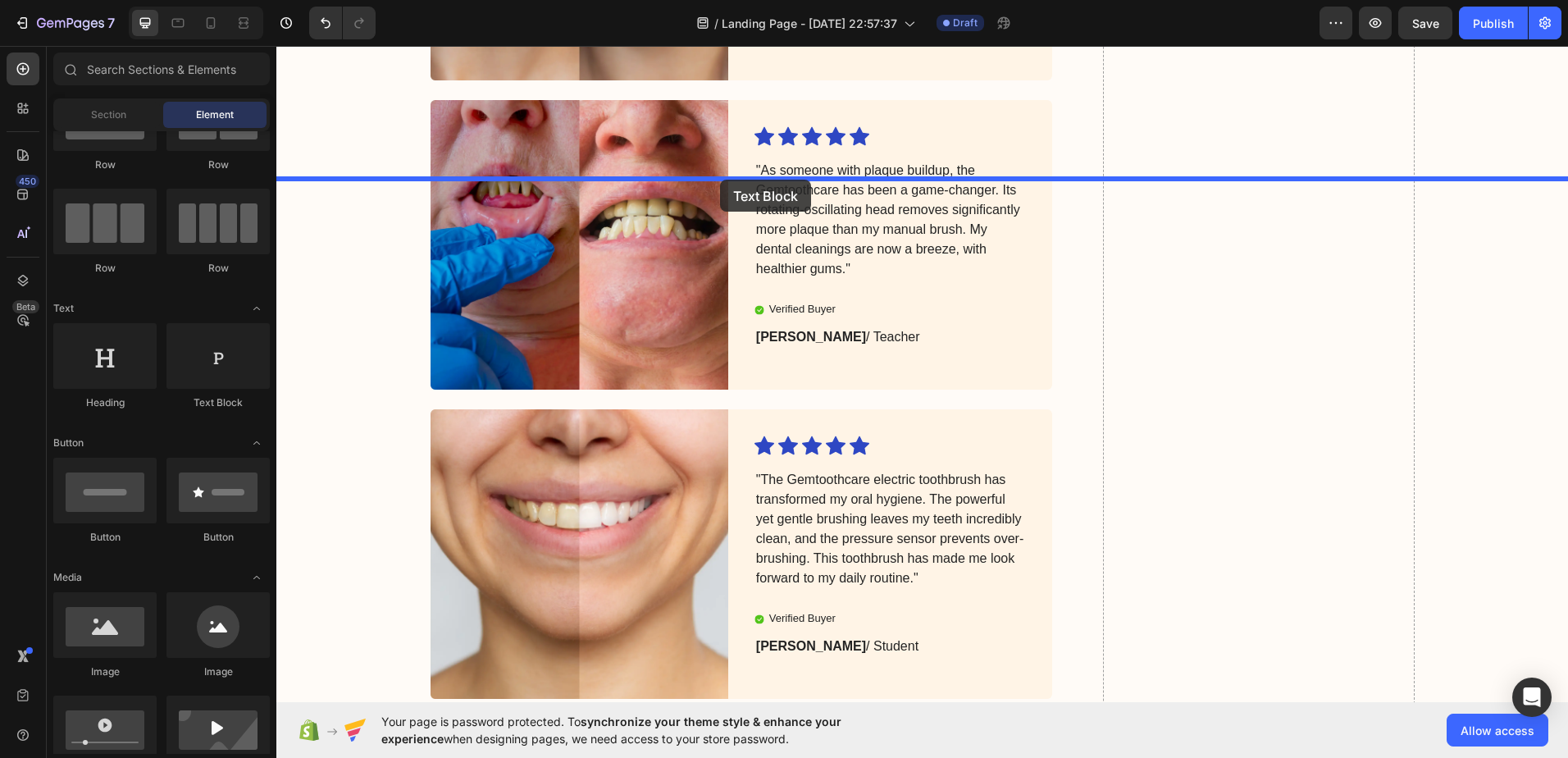
drag, startPoint x: 493, startPoint y: 406, endPoint x: 720, endPoint y: 179, distance: 321.0
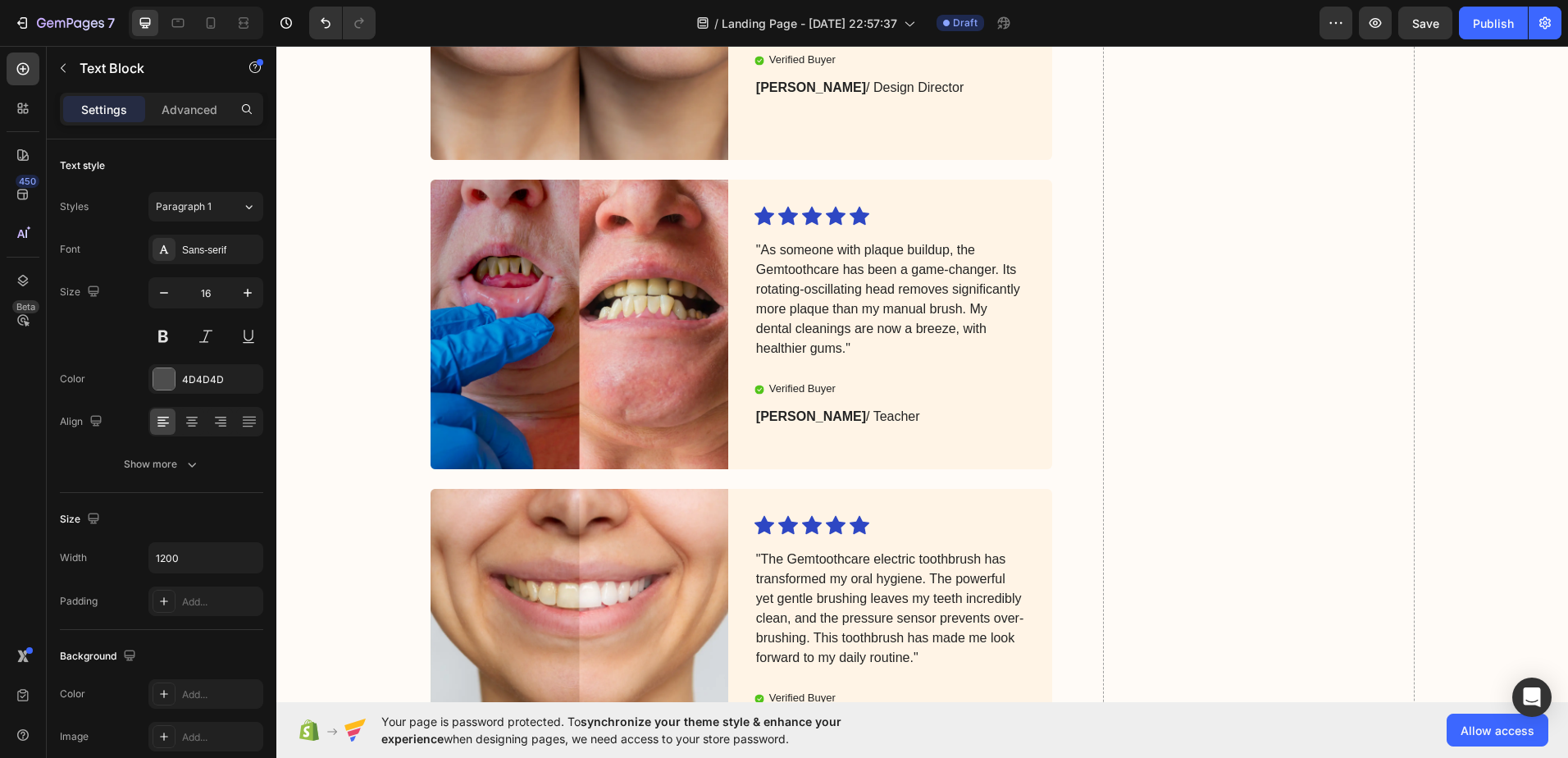
drag, startPoint x: 617, startPoint y: 220, endPoint x: 414, endPoint y: 223, distance: 203.0
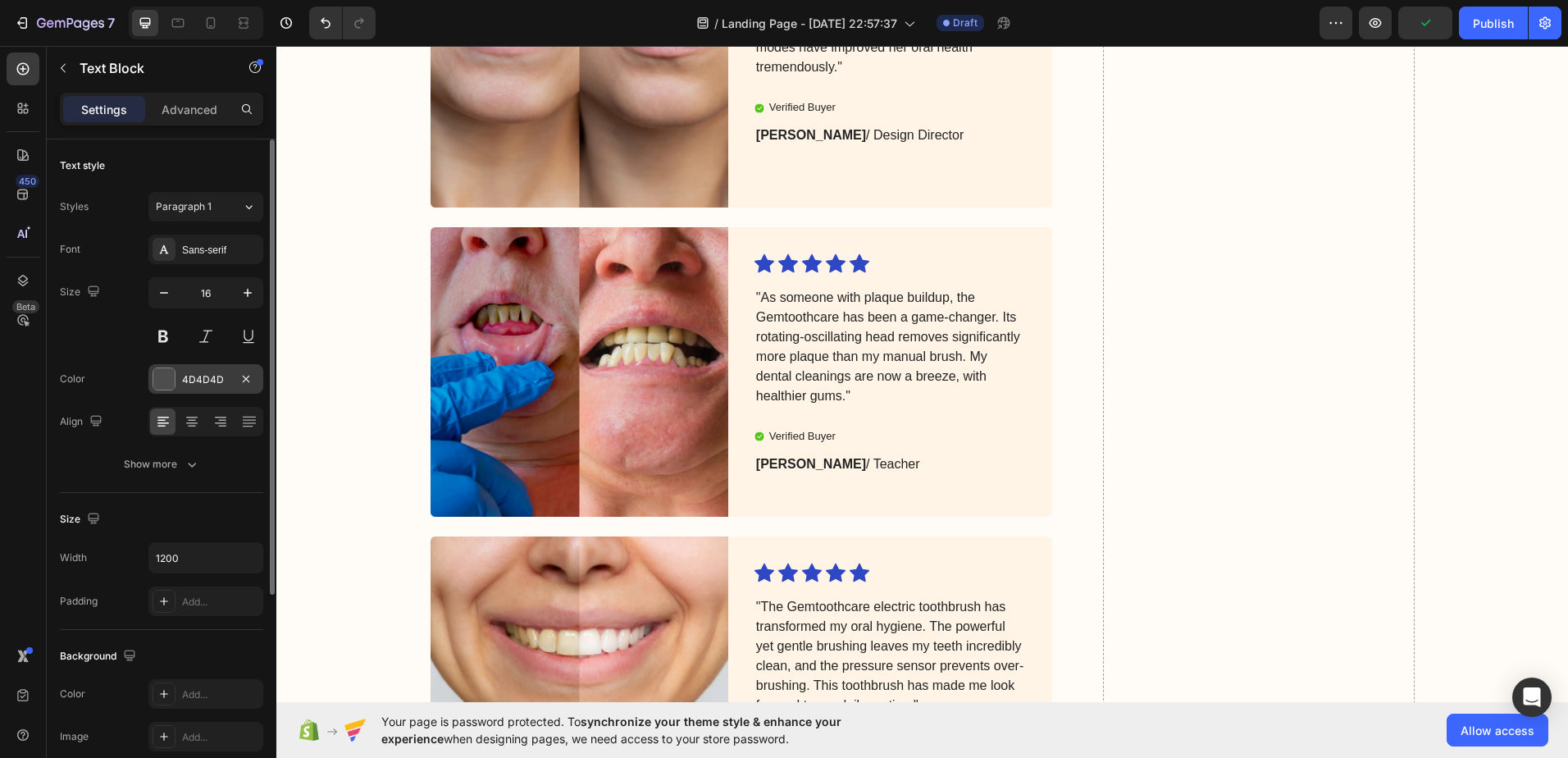
click at [160, 380] on div at bounding box center [165, 379] width 22 height 22
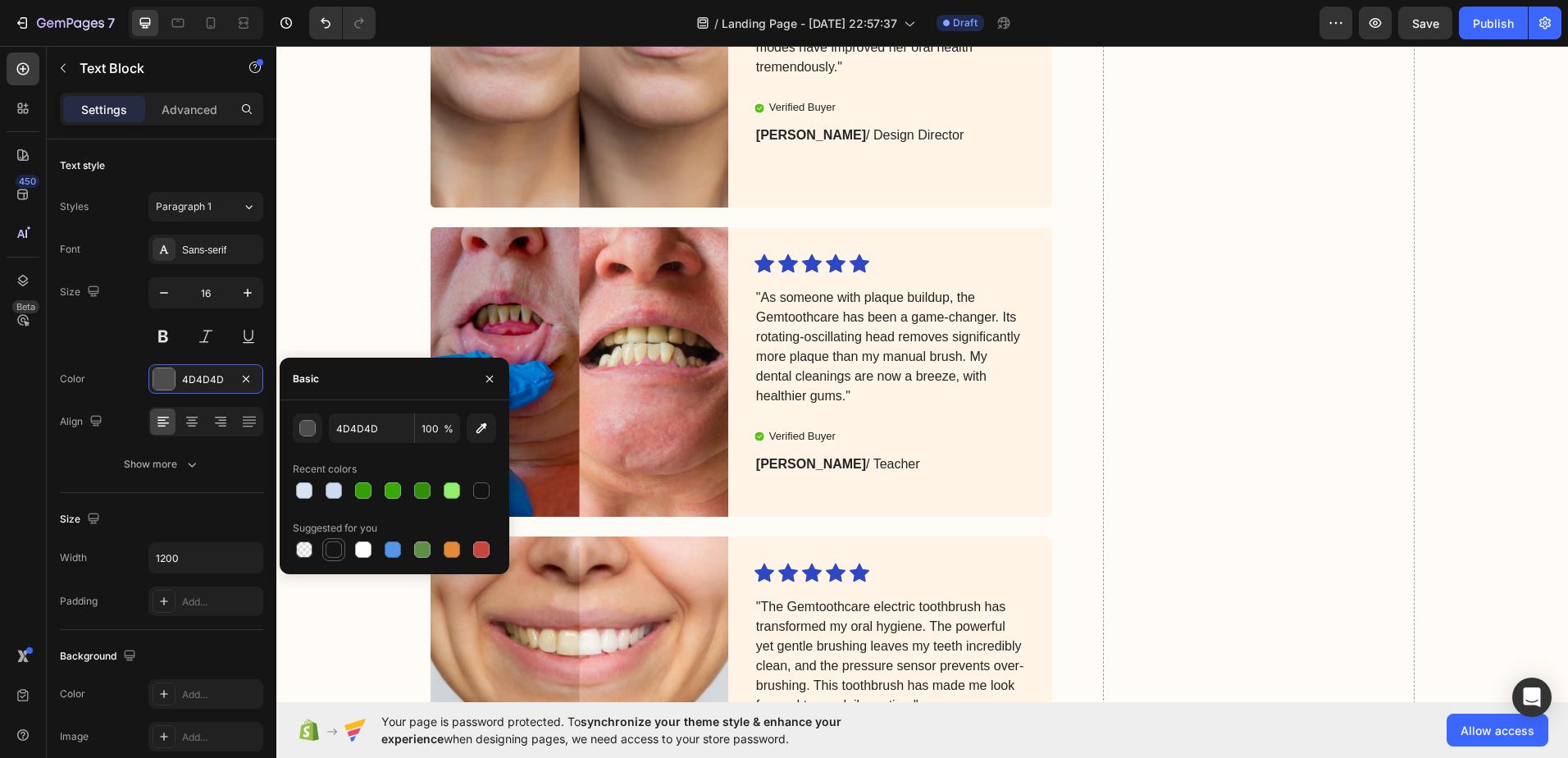
click at [332, 558] on div at bounding box center [334, 549] width 20 height 20
type input "151515"
click at [255, 296] on icon "button" at bounding box center [248, 293] width 17 height 17
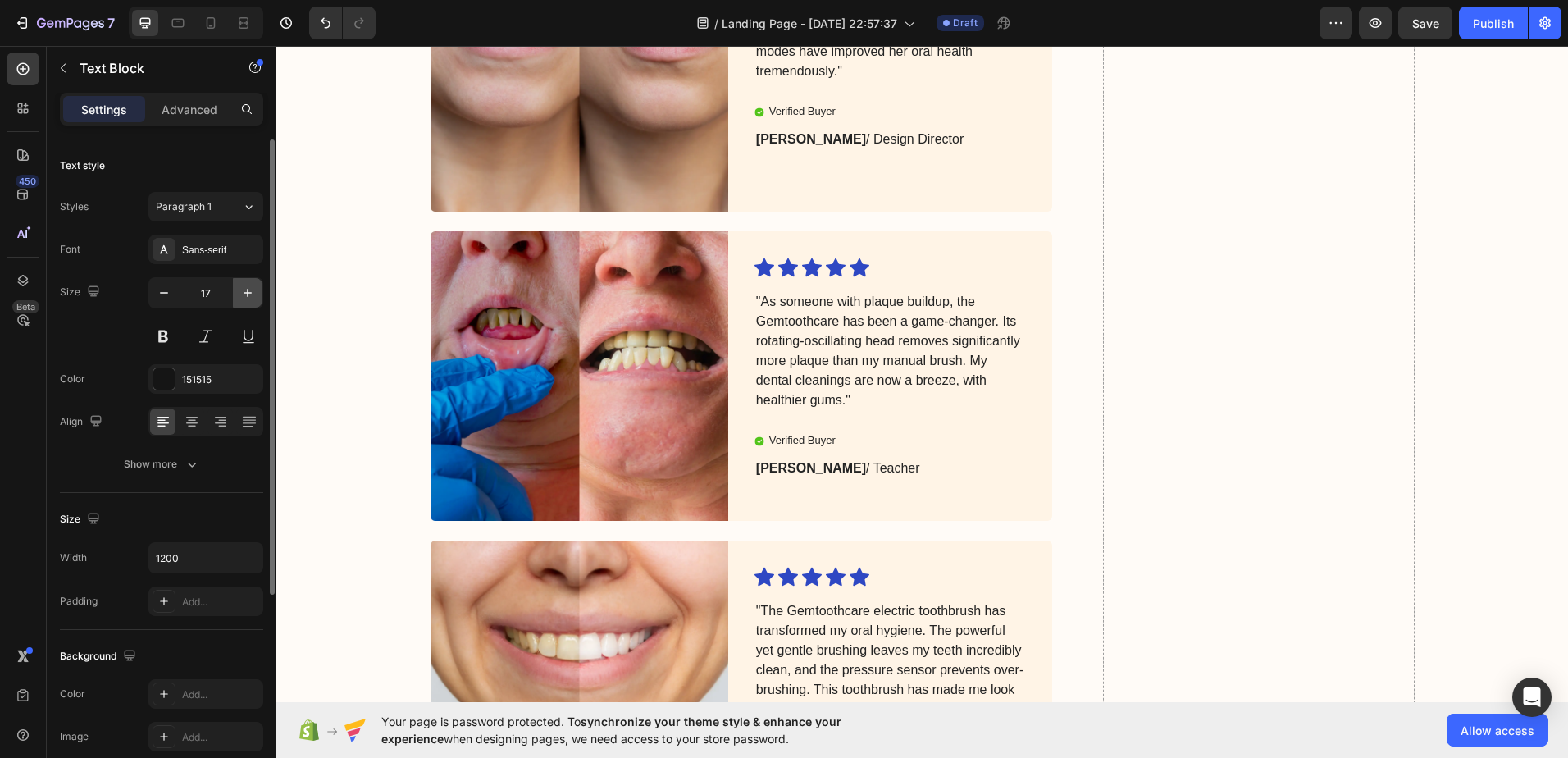
click at [255, 296] on icon "button" at bounding box center [248, 293] width 17 height 17
type input "18"
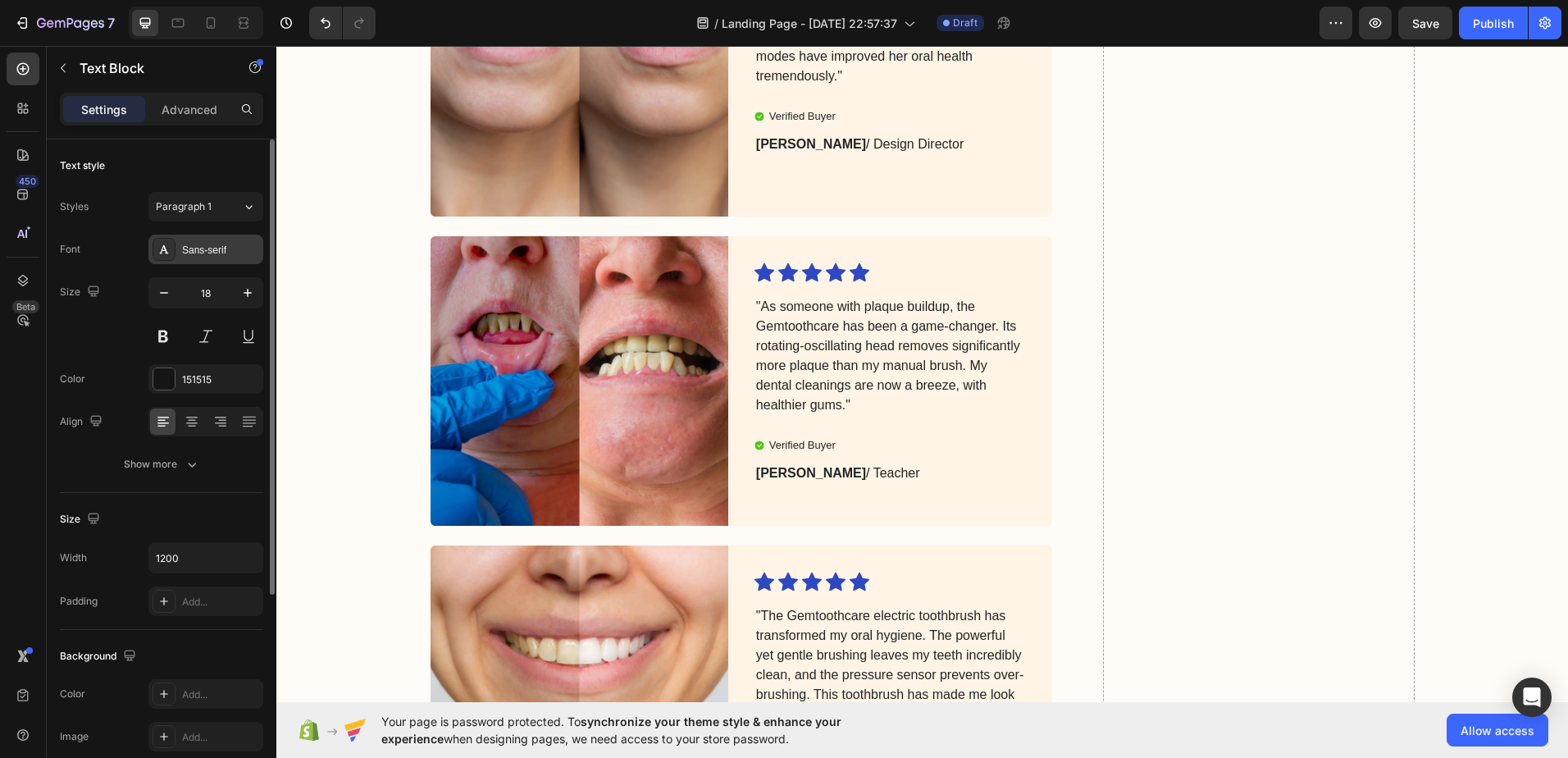
click at [203, 247] on div "Sans-serif" at bounding box center [220, 250] width 77 height 15
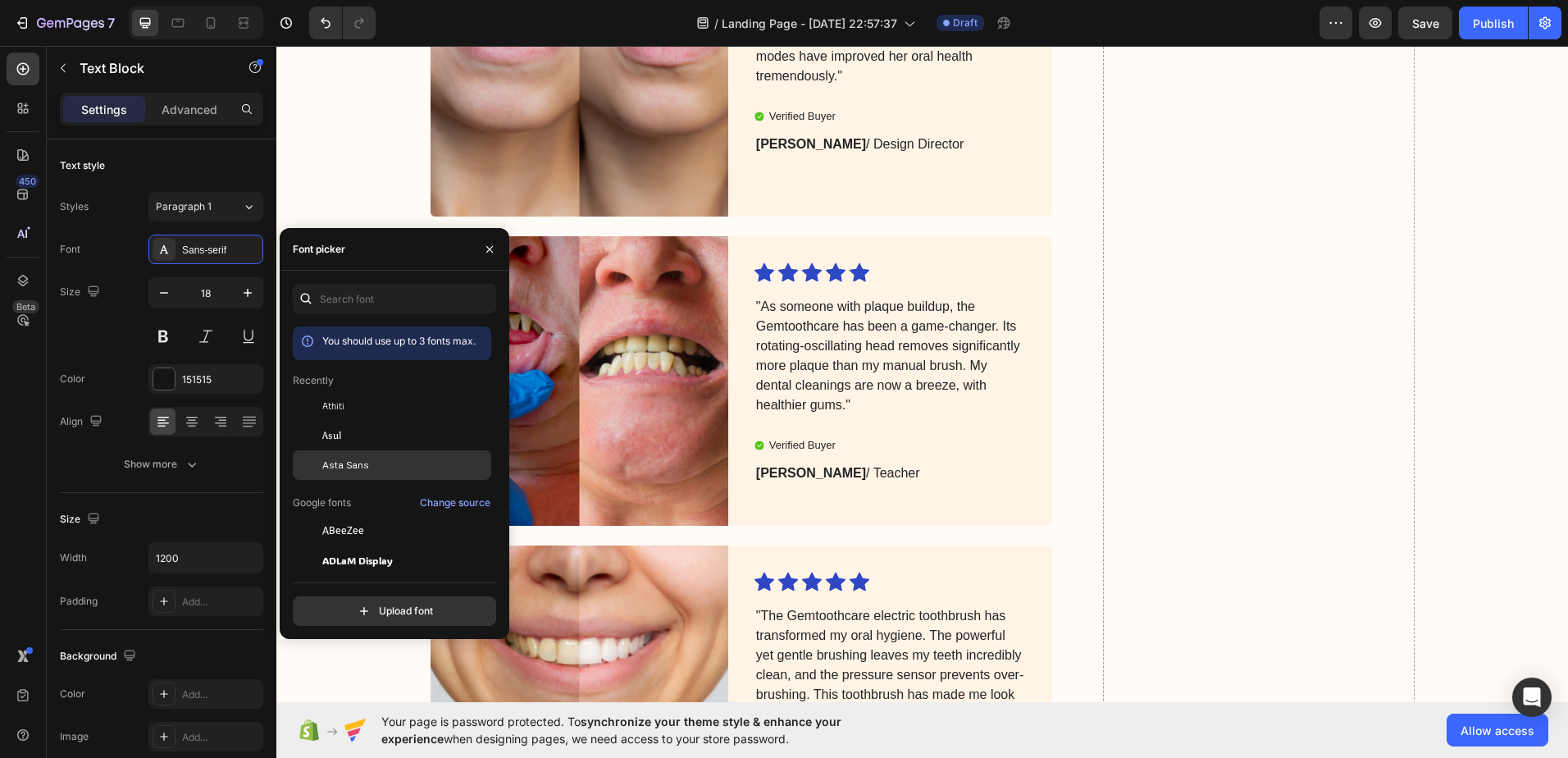
click at [330, 462] on span "Asta Sans" at bounding box center [346, 464] width 47 height 15
click at [198, 158] on div "Text style" at bounding box center [162, 166] width 204 height 26
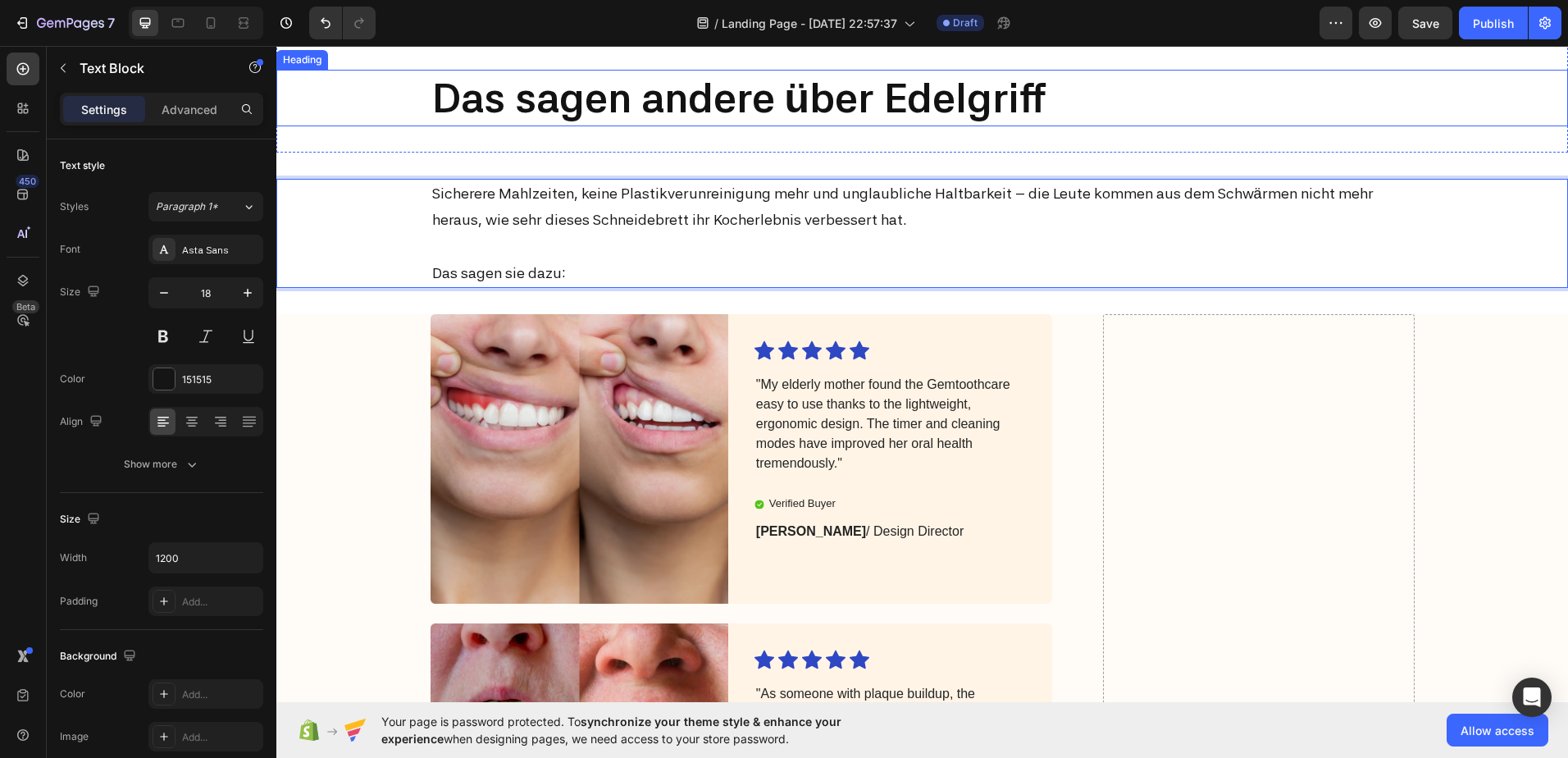
scroll to position [5863, 0]
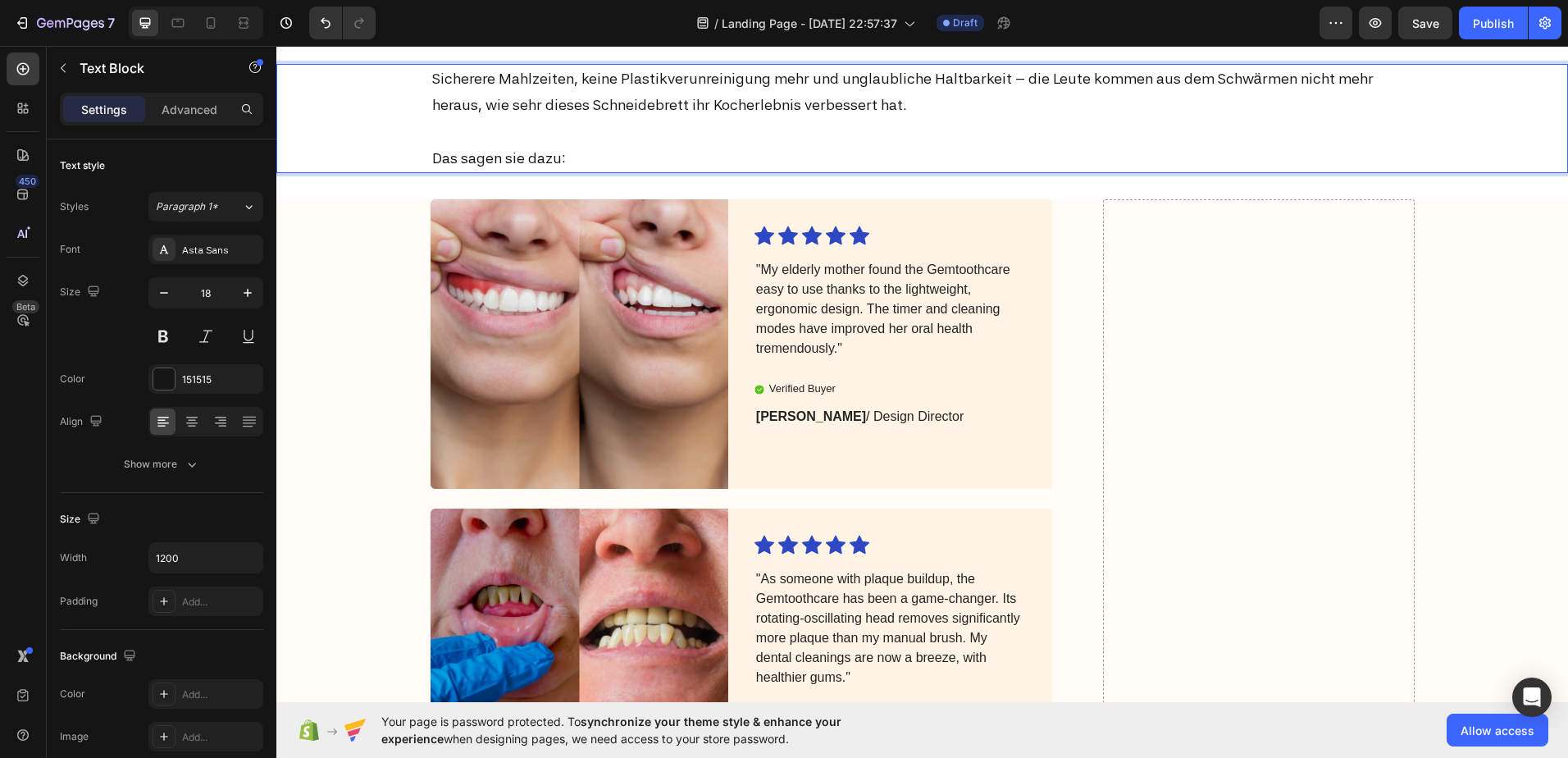
click at [961, 118] on p "Sicherere Mahlzeiten, keine Plastikverunreinigung mehr und unglaubliche Haltbar…" at bounding box center [923, 92] width 981 height 53
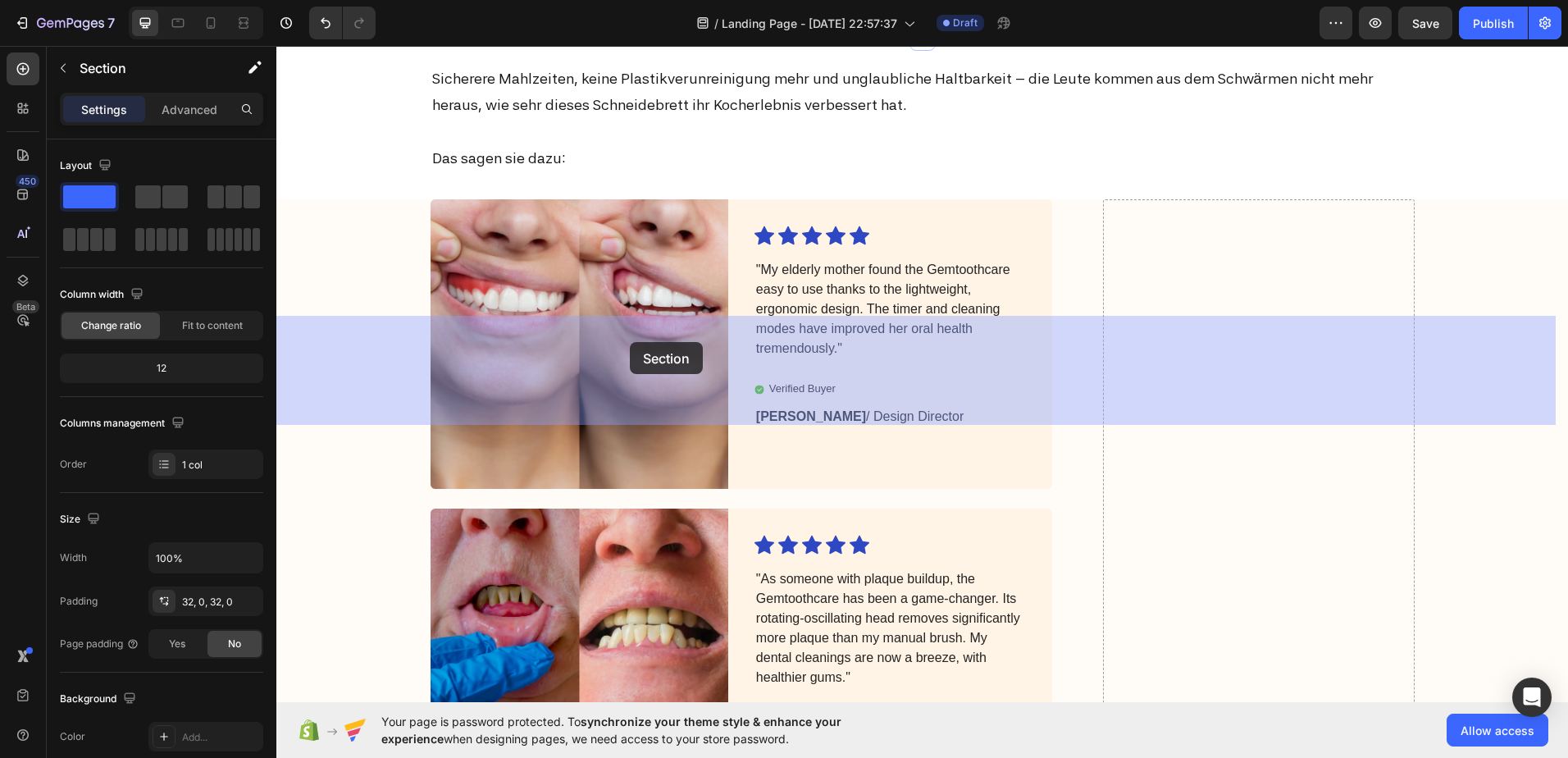
drag, startPoint x: 657, startPoint y: 333, endPoint x: 630, endPoint y: 342, distance: 28.5
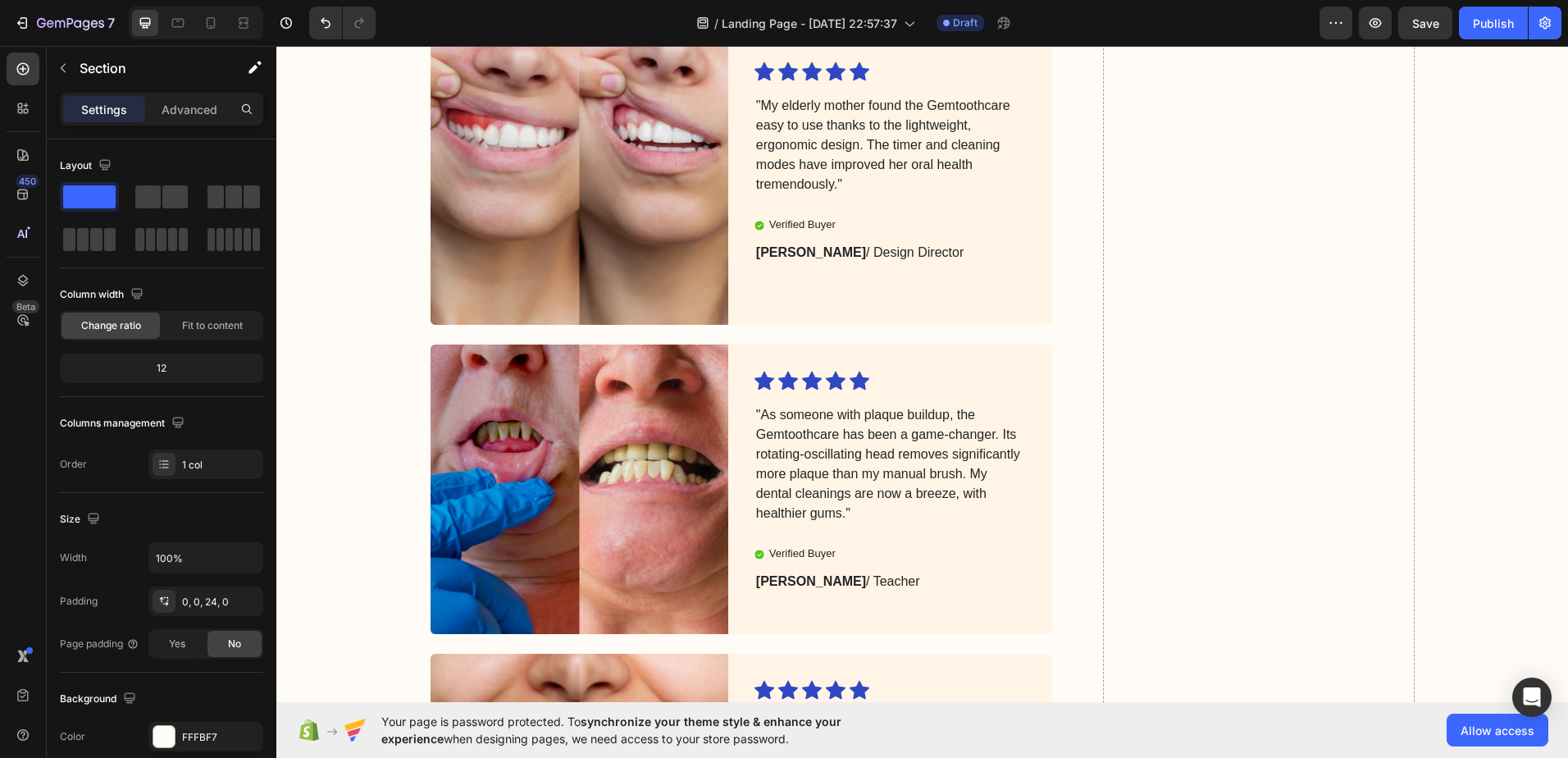
scroll to position [5945, 0]
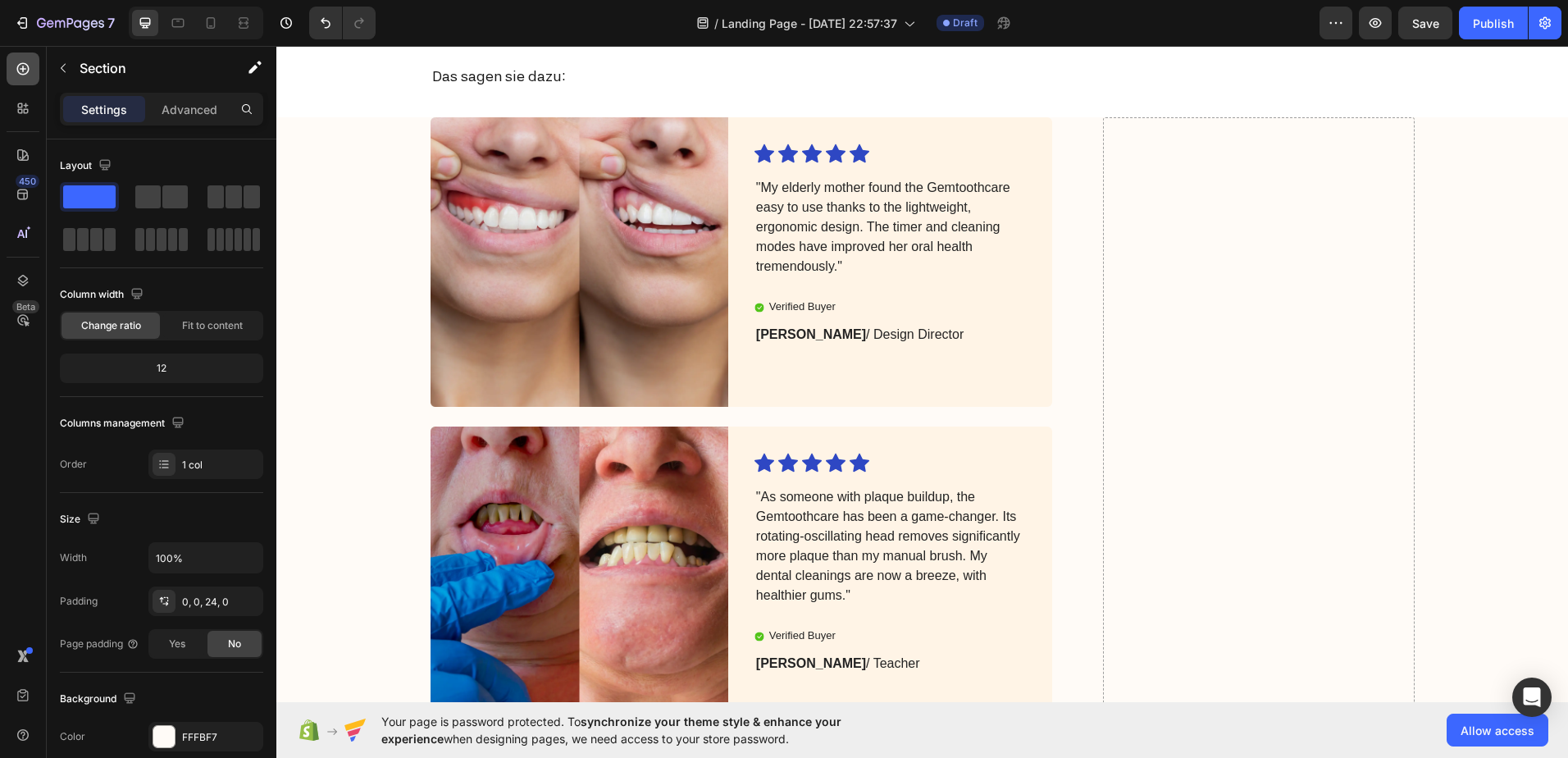
click at [17, 66] on icon at bounding box center [23, 69] width 17 height 17
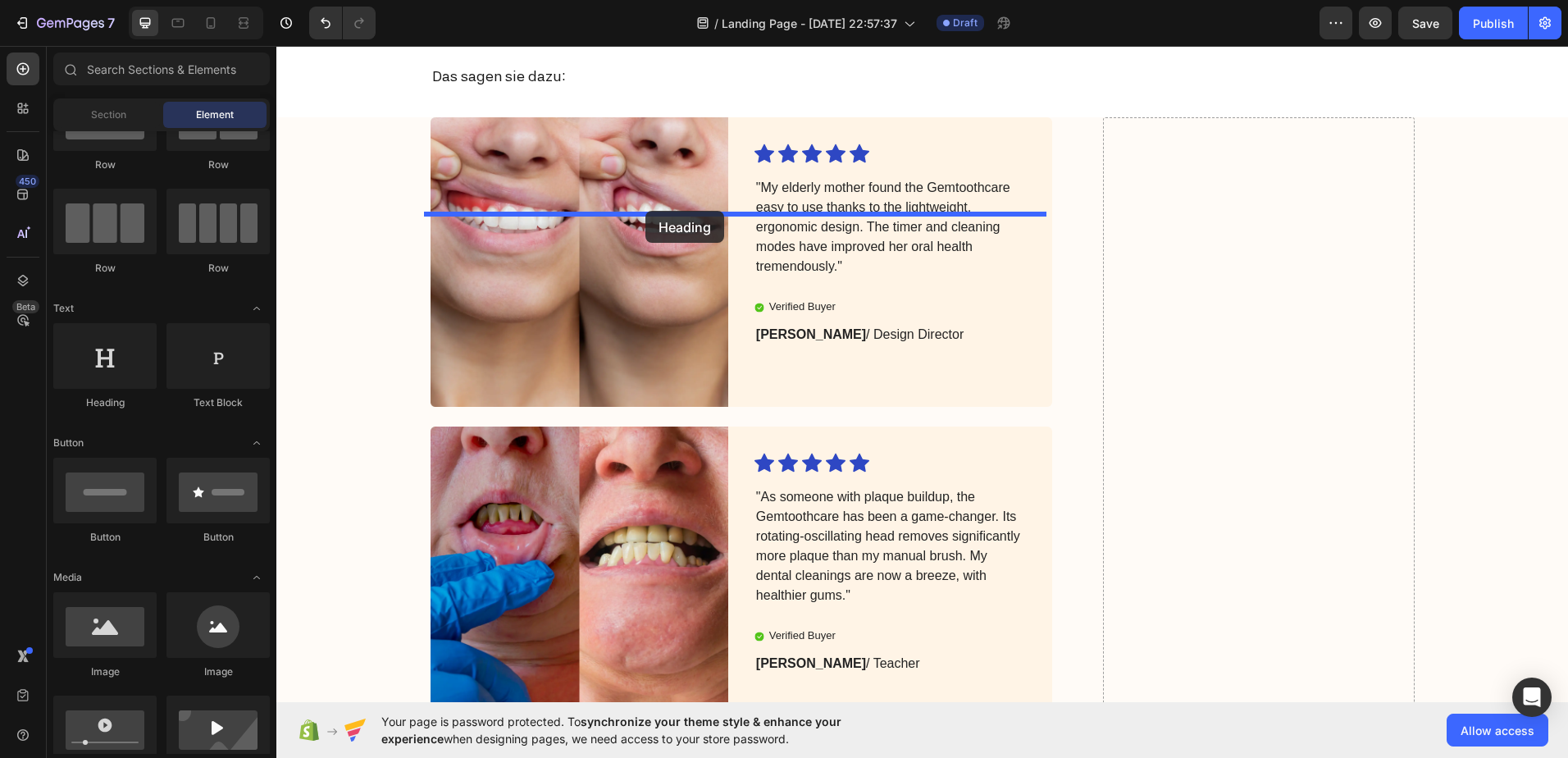
drag, startPoint x: 451, startPoint y: 403, endPoint x: 645, endPoint y: 211, distance: 272.9
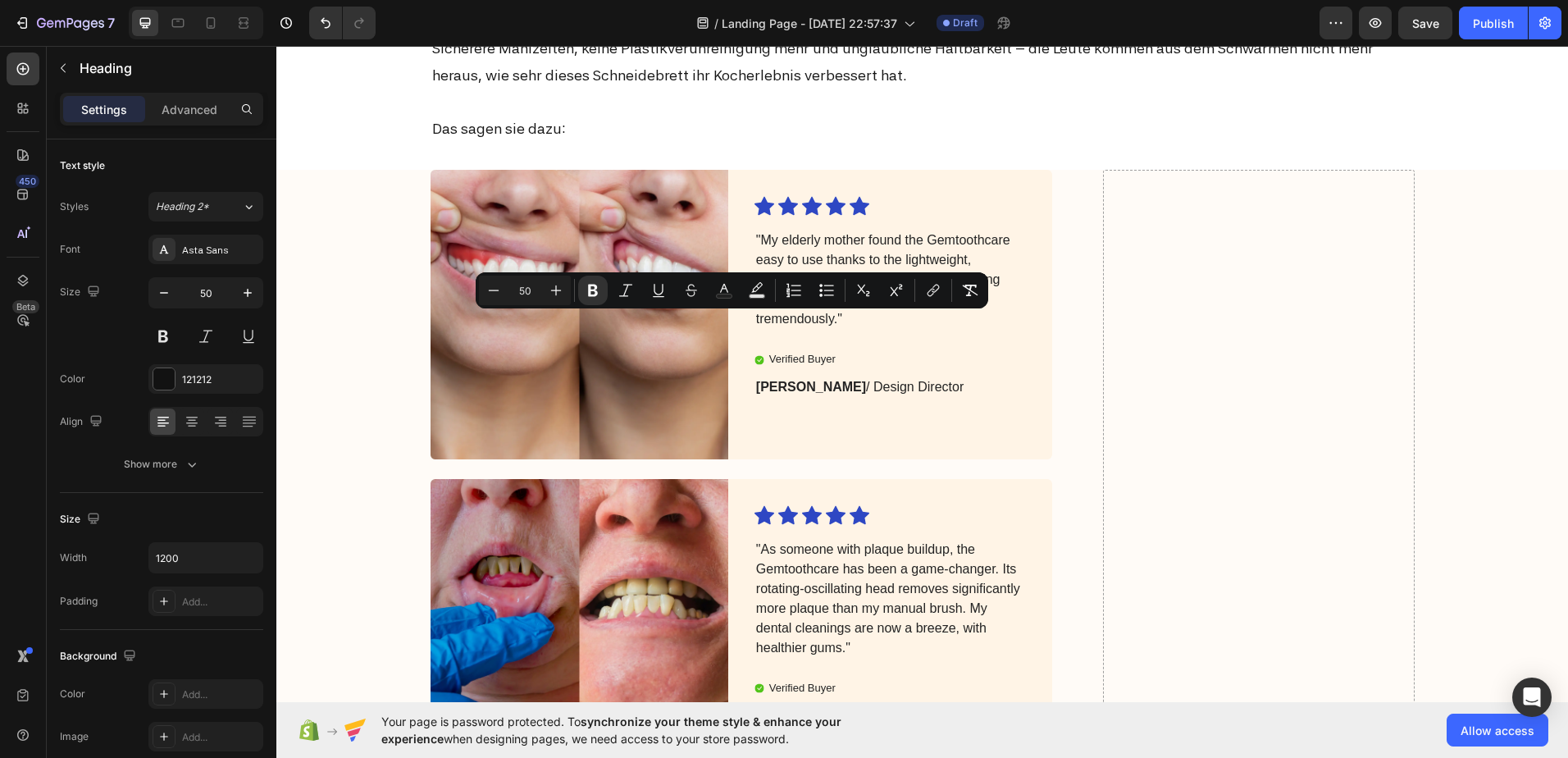
copy strong "Das sagen andere über Edelgriff"
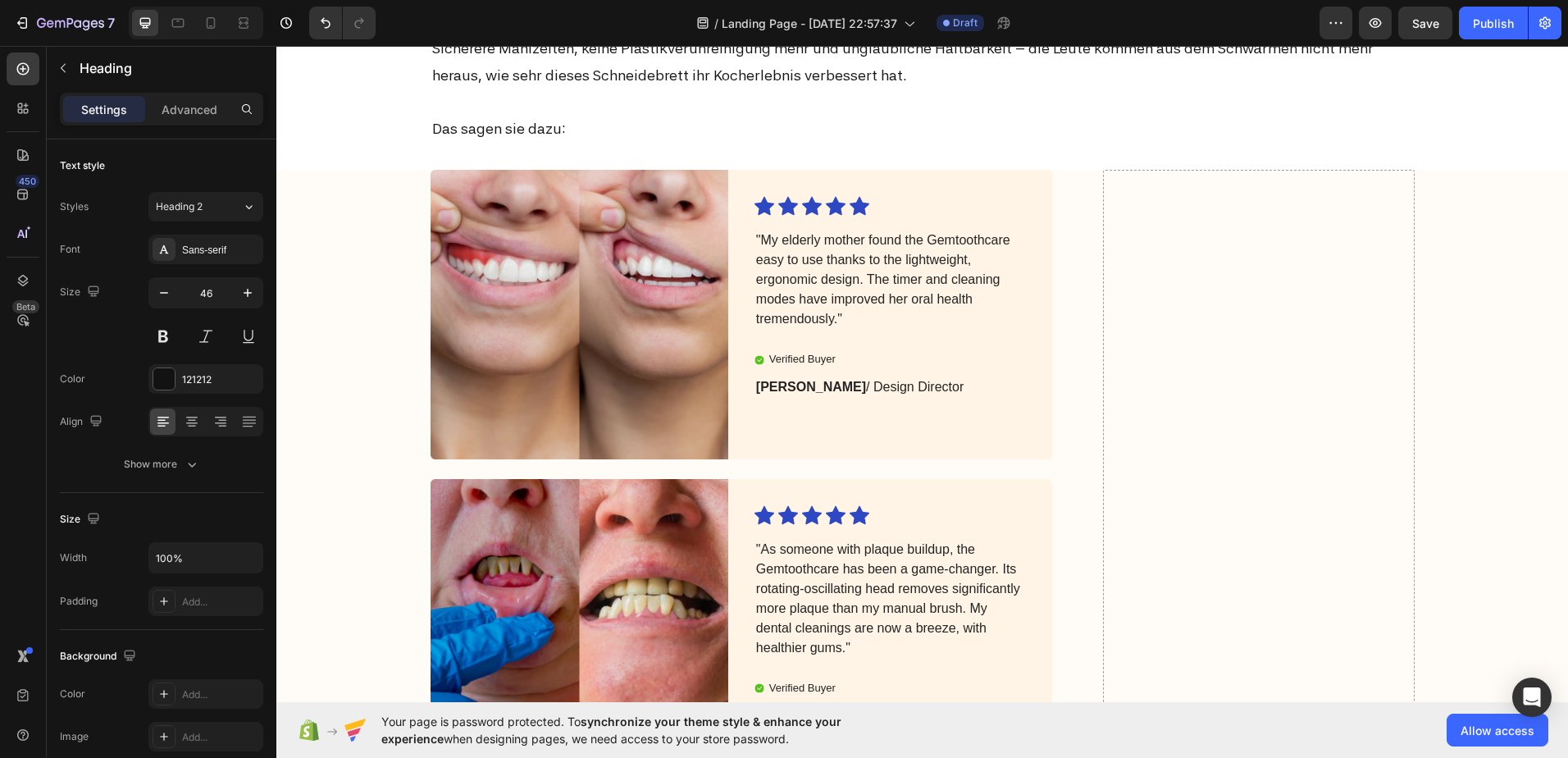
click at [214, 257] on div "Sans-serif" at bounding box center [220, 250] width 77 height 15
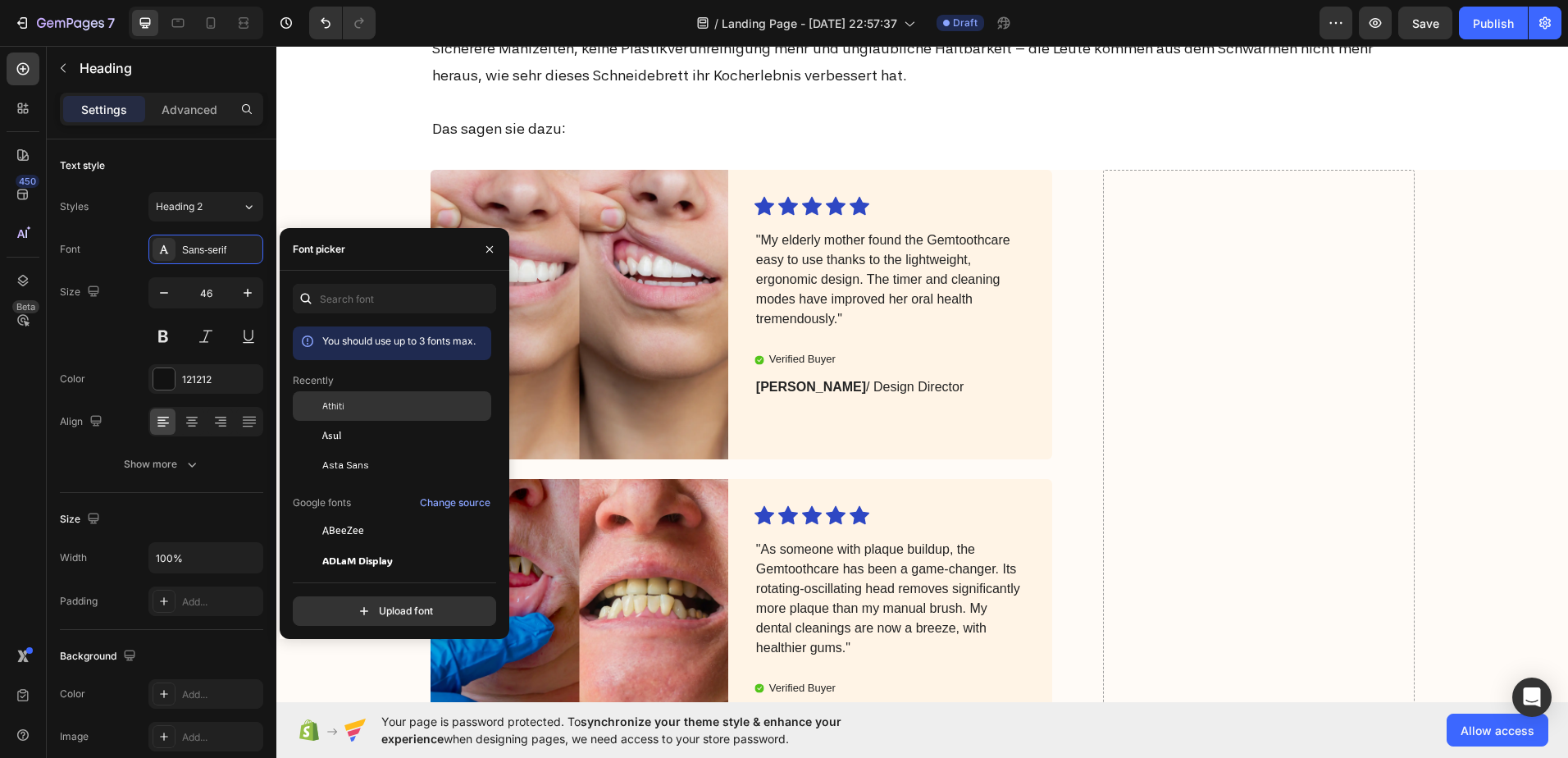
drag, startPoint x: 358, startPoint y: 469, endPoint x: 296, endPoint y: 395, distance: 96.5
click at [358, 468] on span "Asta Sans" at bounding box center [346, 464] width 47 height 15
click at [172, 334] on button at bounding box center [164, 336] width 29 height 29
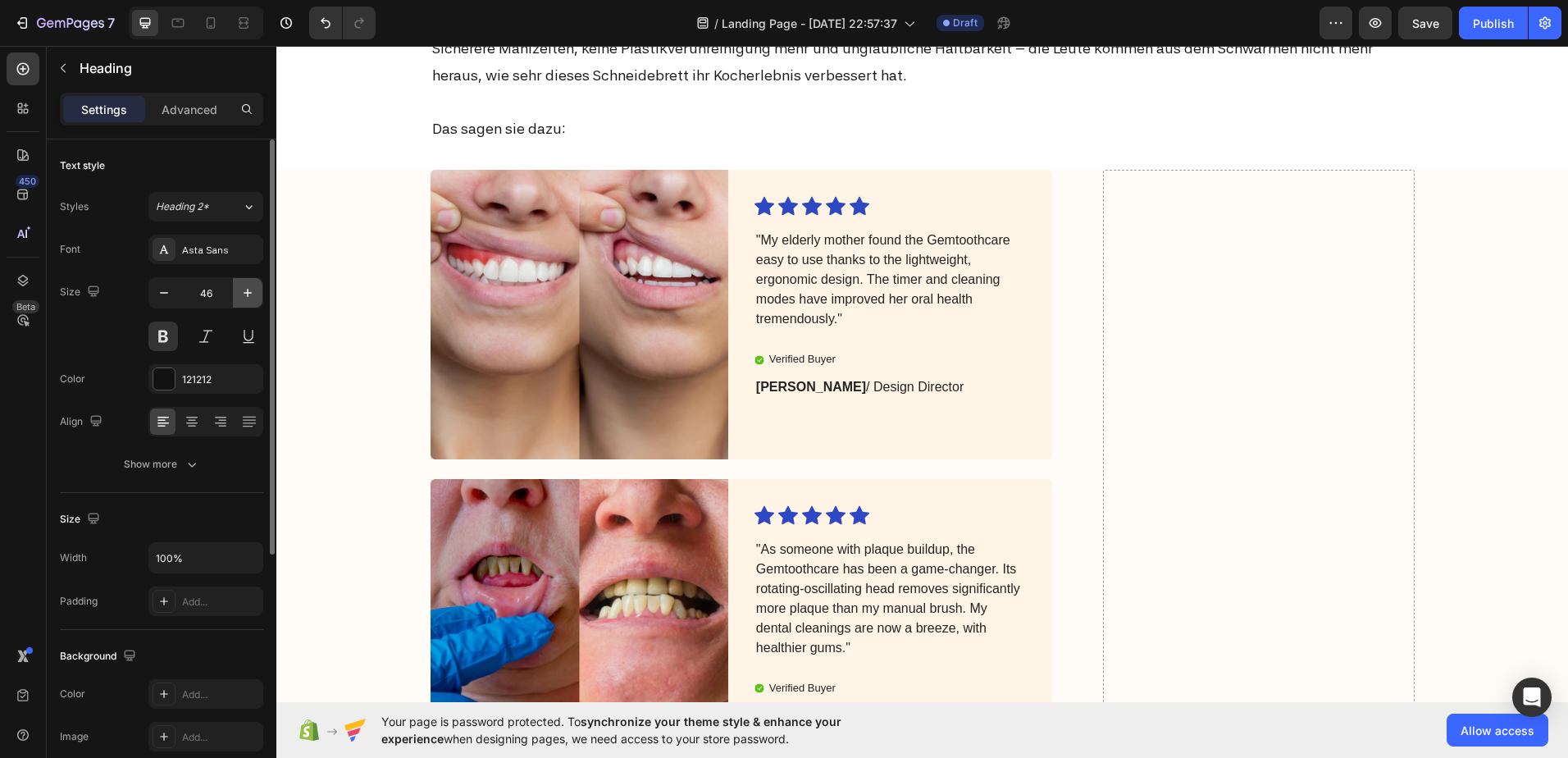
click at [245, 295] on icon "button" at bounding box center [248, 293] width 17 height 17
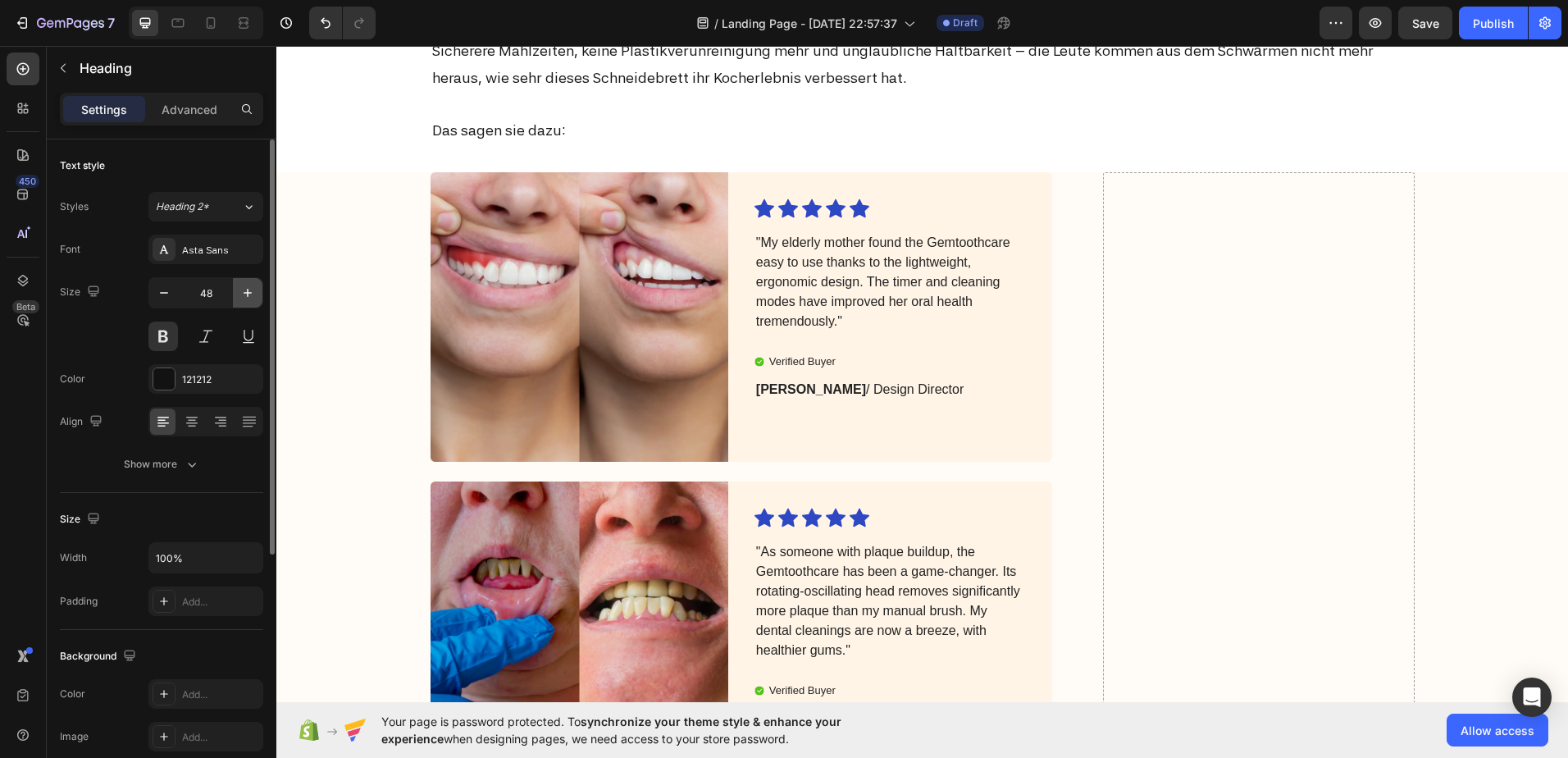
click at [245, 295] on icon "button" at bounding box center [248, 293] width 17 height 17
type input "50"
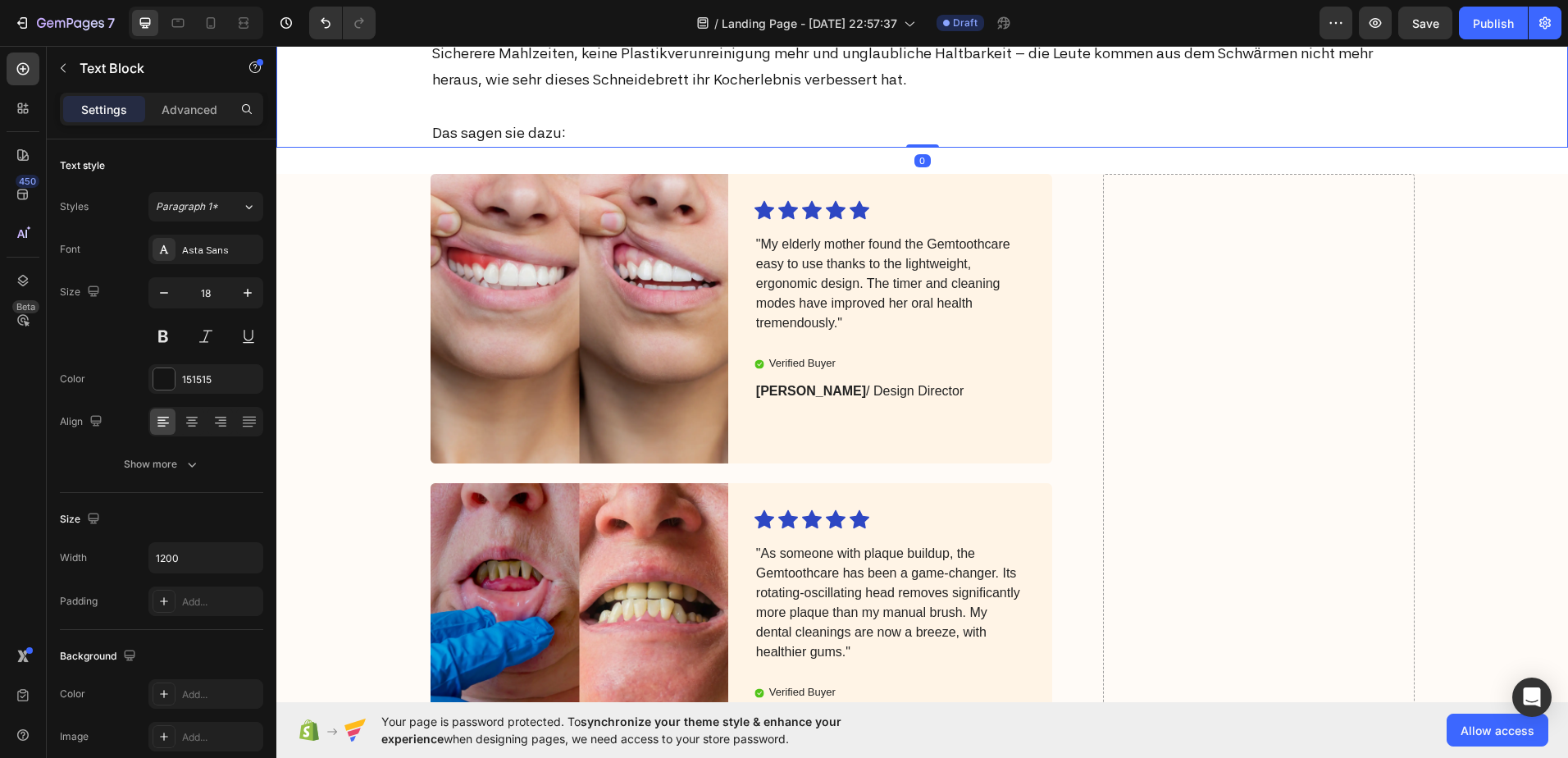
click at [543, 119] on p at bounding box center [923, 106] width 981 height 26
click at [543, 119] on p "Rich Text Editor. Editing area: main" at bounding box center [923, 106] width 981 height 26
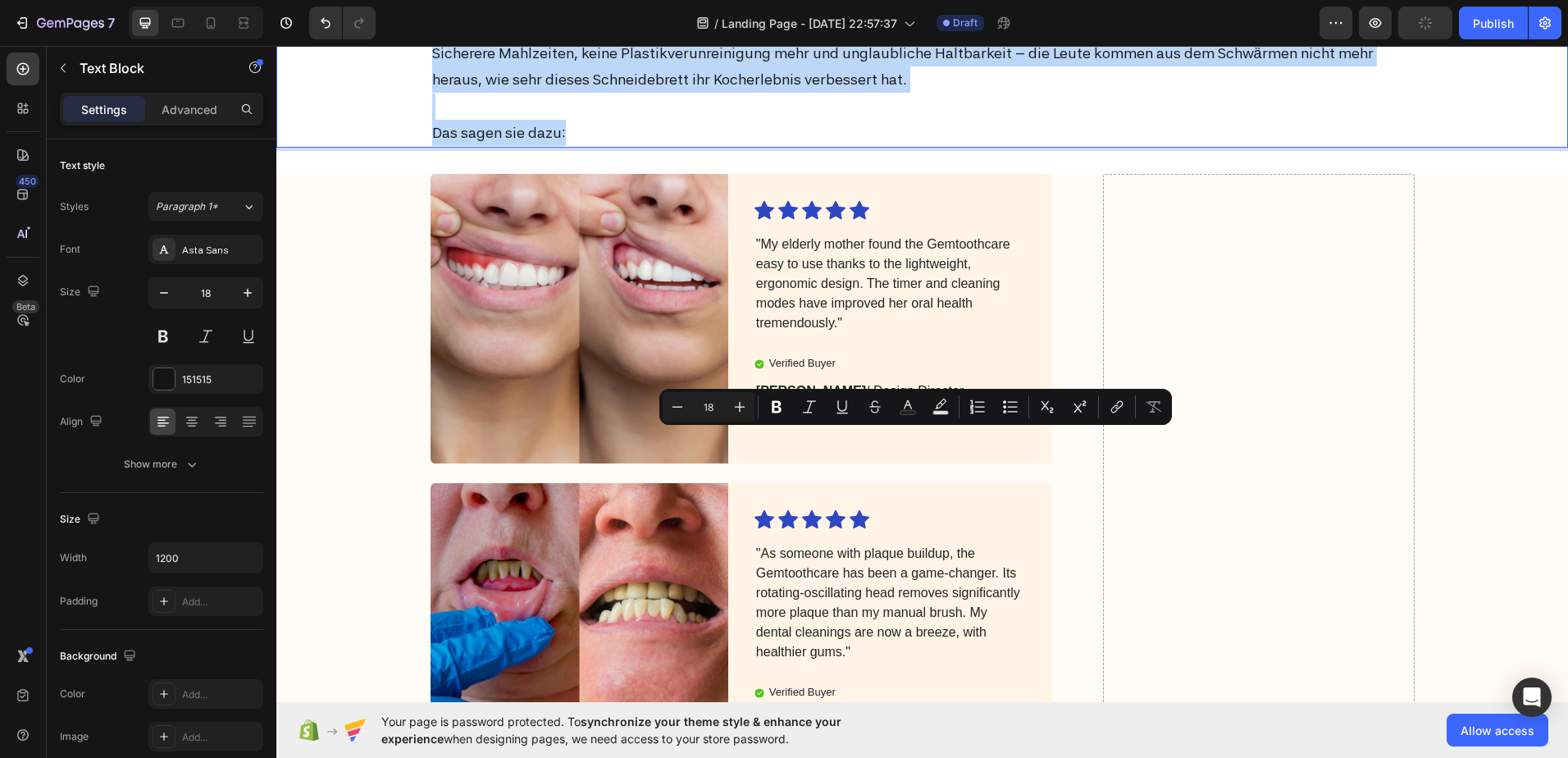
drag, startPoint x: 561, startPoint y: 517, endPoint x: 429, endPoint y: 426, distance: 160.3
click at [431, 149] on div "Sicherere Mahlzeiten, keine Plastikverunreinigung mehr und unglaubliche Haltbar…" at bounding box center [923, 93] width 984 height 110
copy div "Sicherere Mahlzeiten, keine Plastikverunreinigung mehr und unglaubliche Haltbar…"
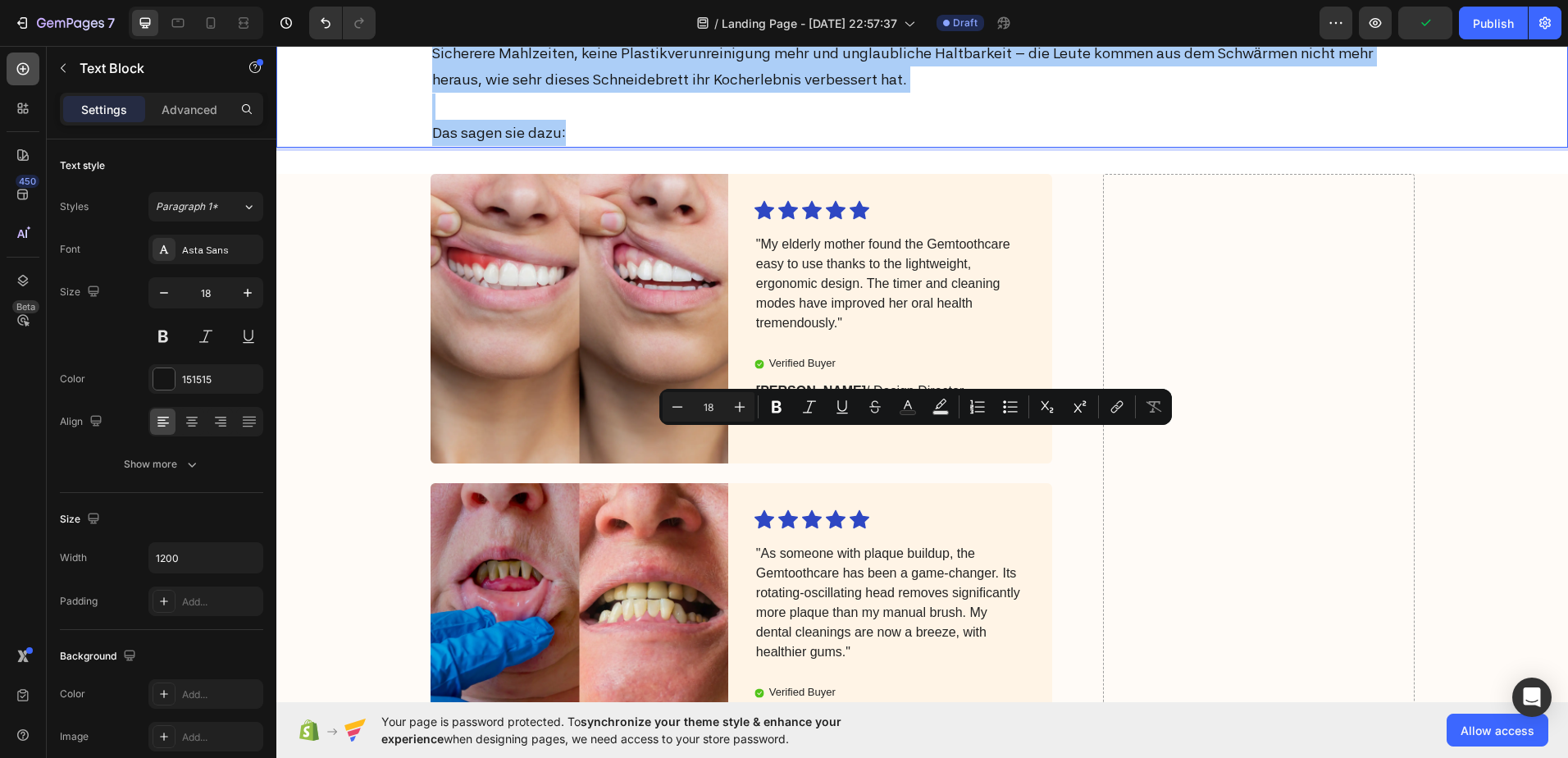
click at [26, 65] on icon at bounding box center [24, 69] width 13 height 13
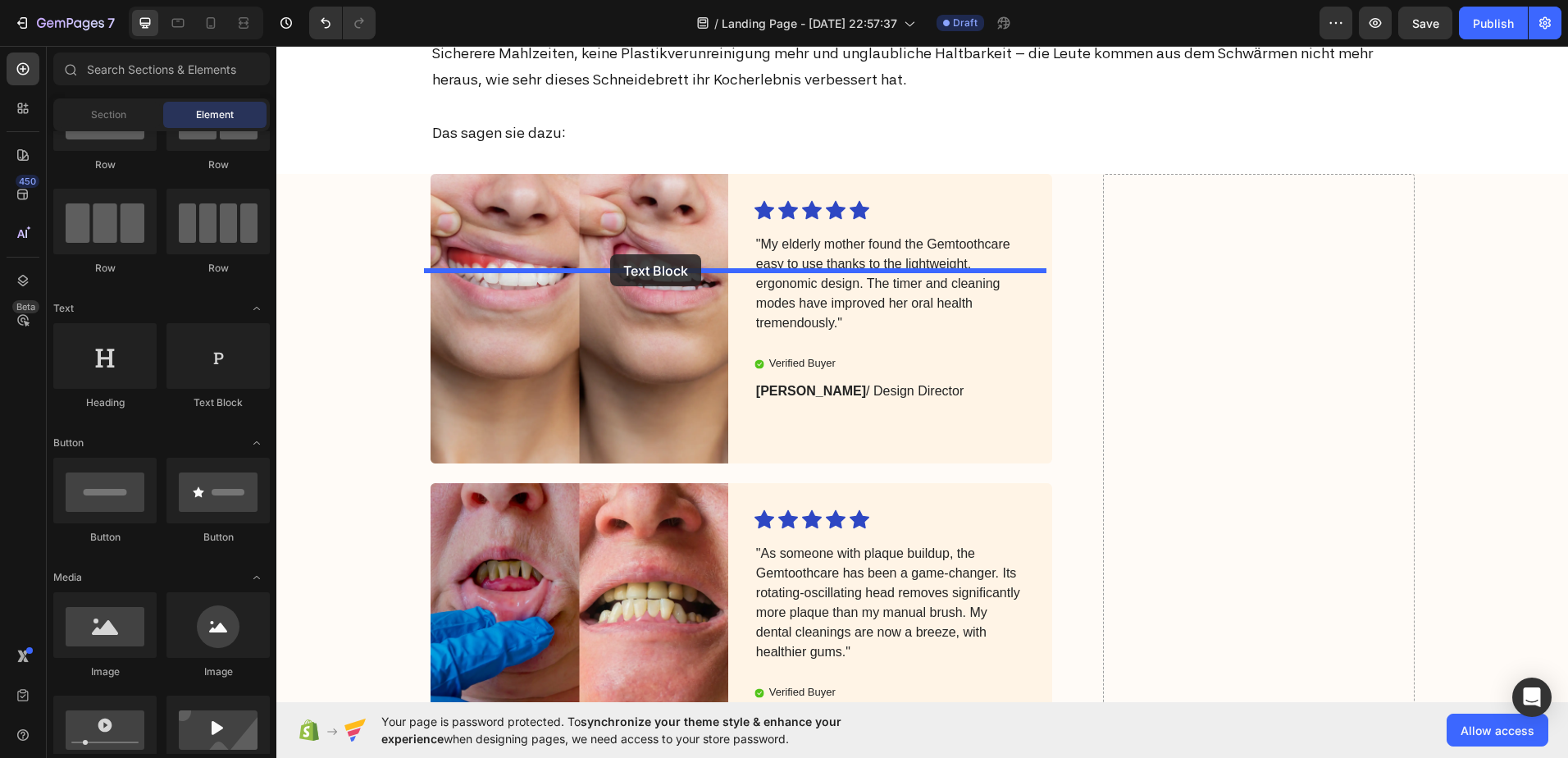
drag, startPoint x: 469, startPoint y: 413, endPoint x: 610, endPoint y: 255, distance: 211.8
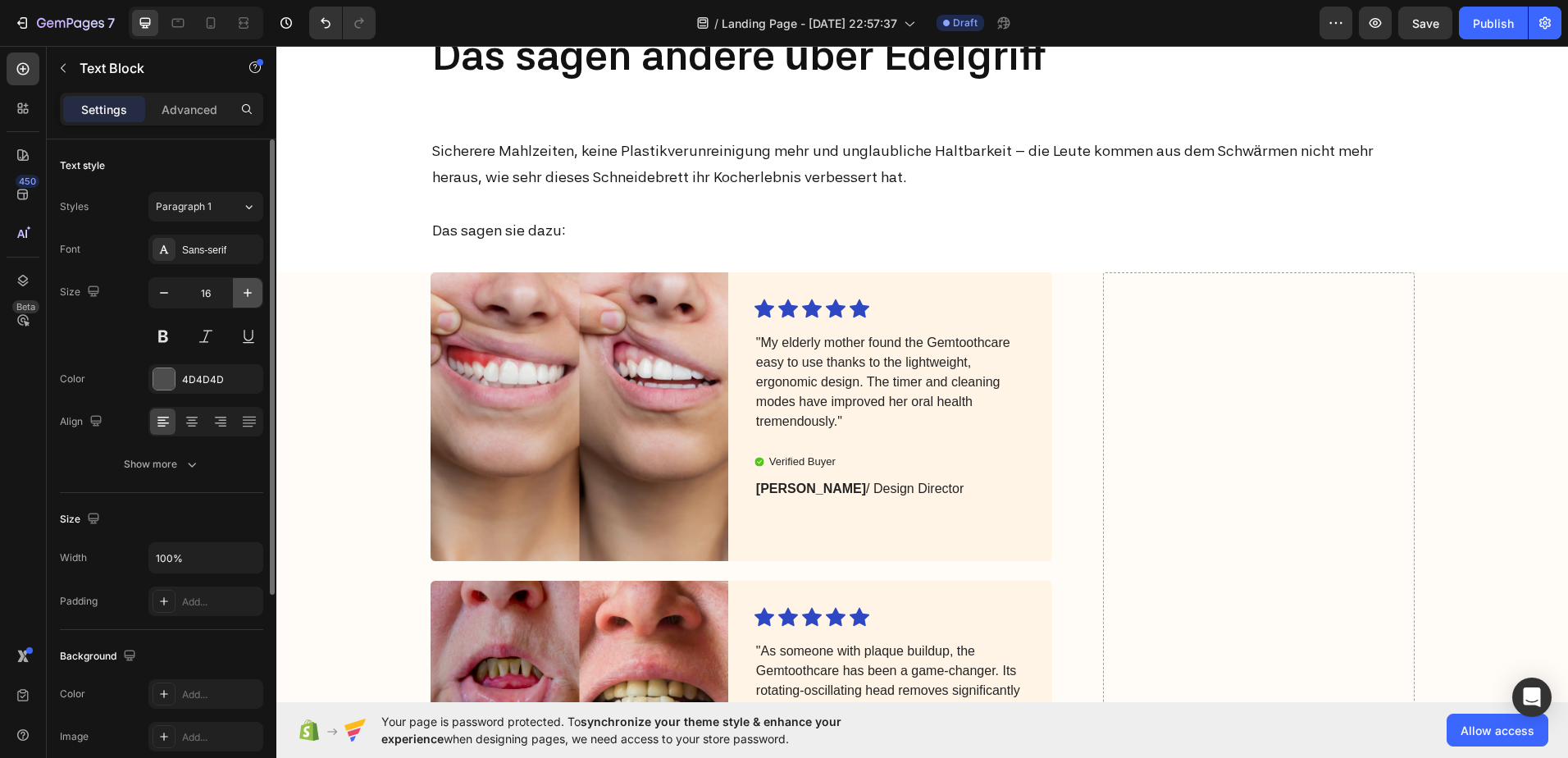
click at [240, 289] on icon "button" at bounding box center [248, 293] width 17 height 17
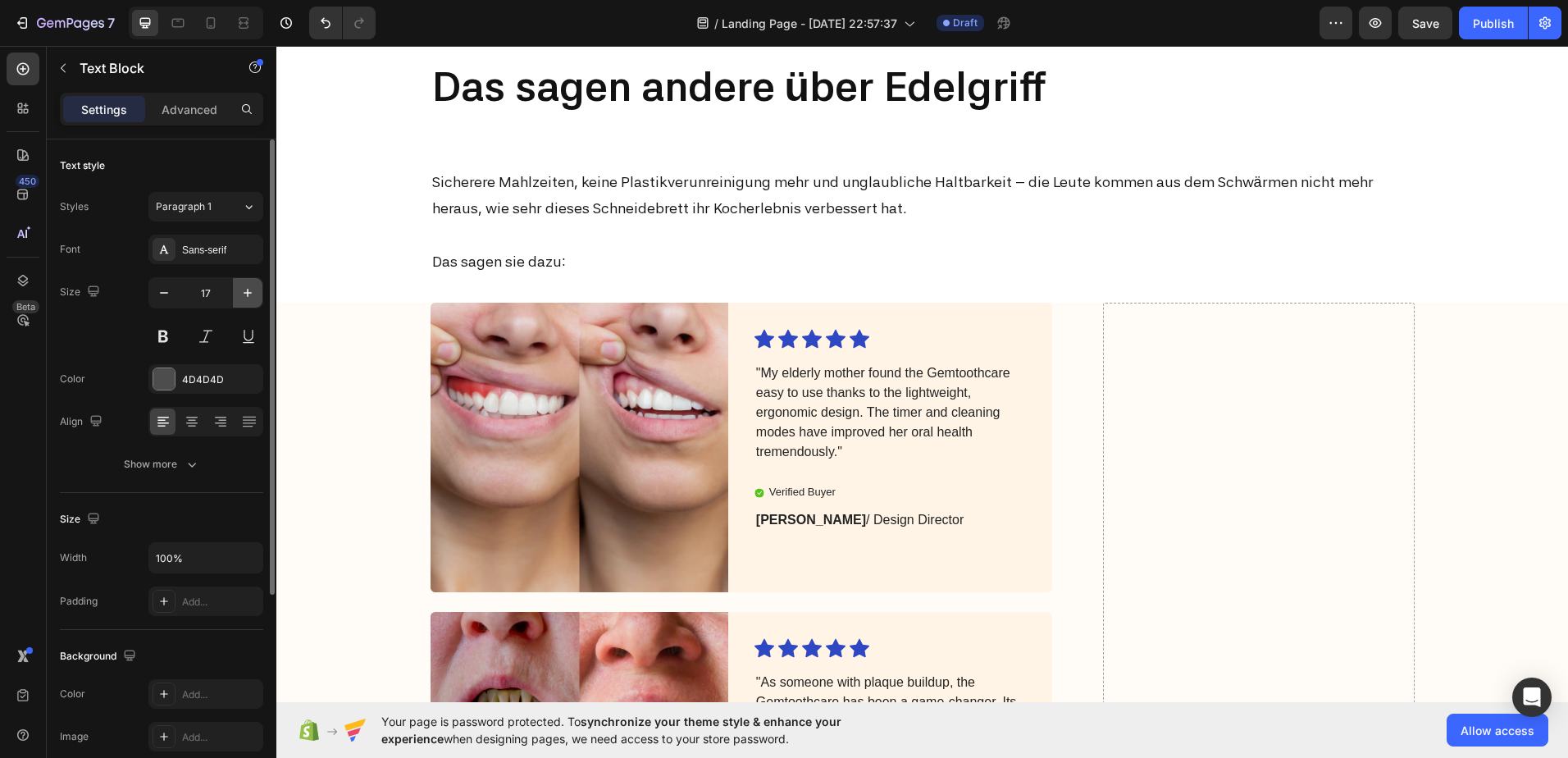
click at [240, 289] on icon "button" at bounding box center [248, 293] width 17 height 17
type input "18"
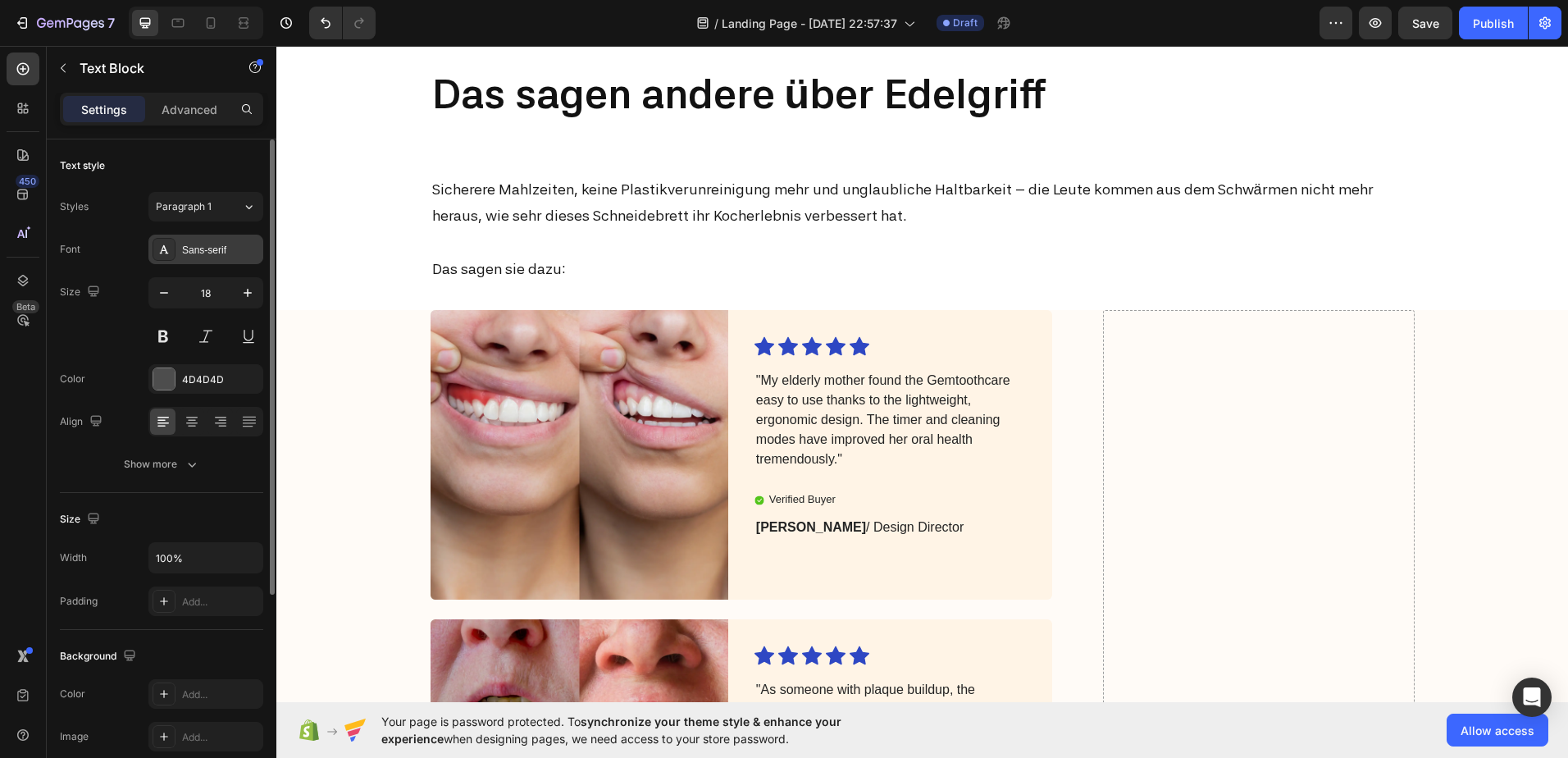
click at [214, 247] on div "Sans-serif" at bounding box center [220, 250] width 77 height 15
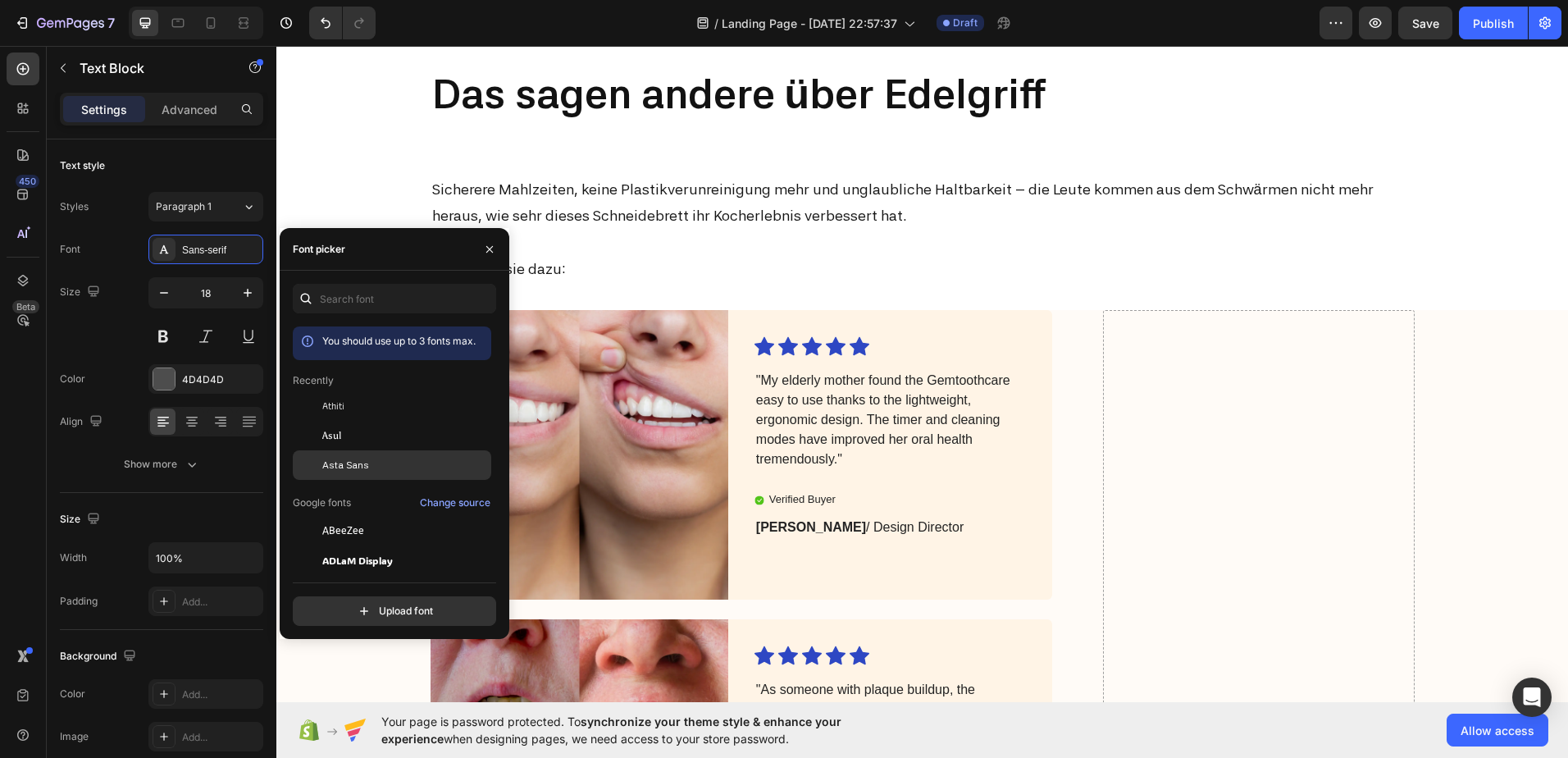
drag, startPoint x: 350, startPoint y: 466, endPoint x: 319, endPoint y: 452, distance: 34.0
click at [351, 466] on span "Asta Sans" at bounding box center [346, 464] width 47 height 15
click at [166, 366] on div "4D4D4D" at bounding box center [206, 379] width 115 height 29
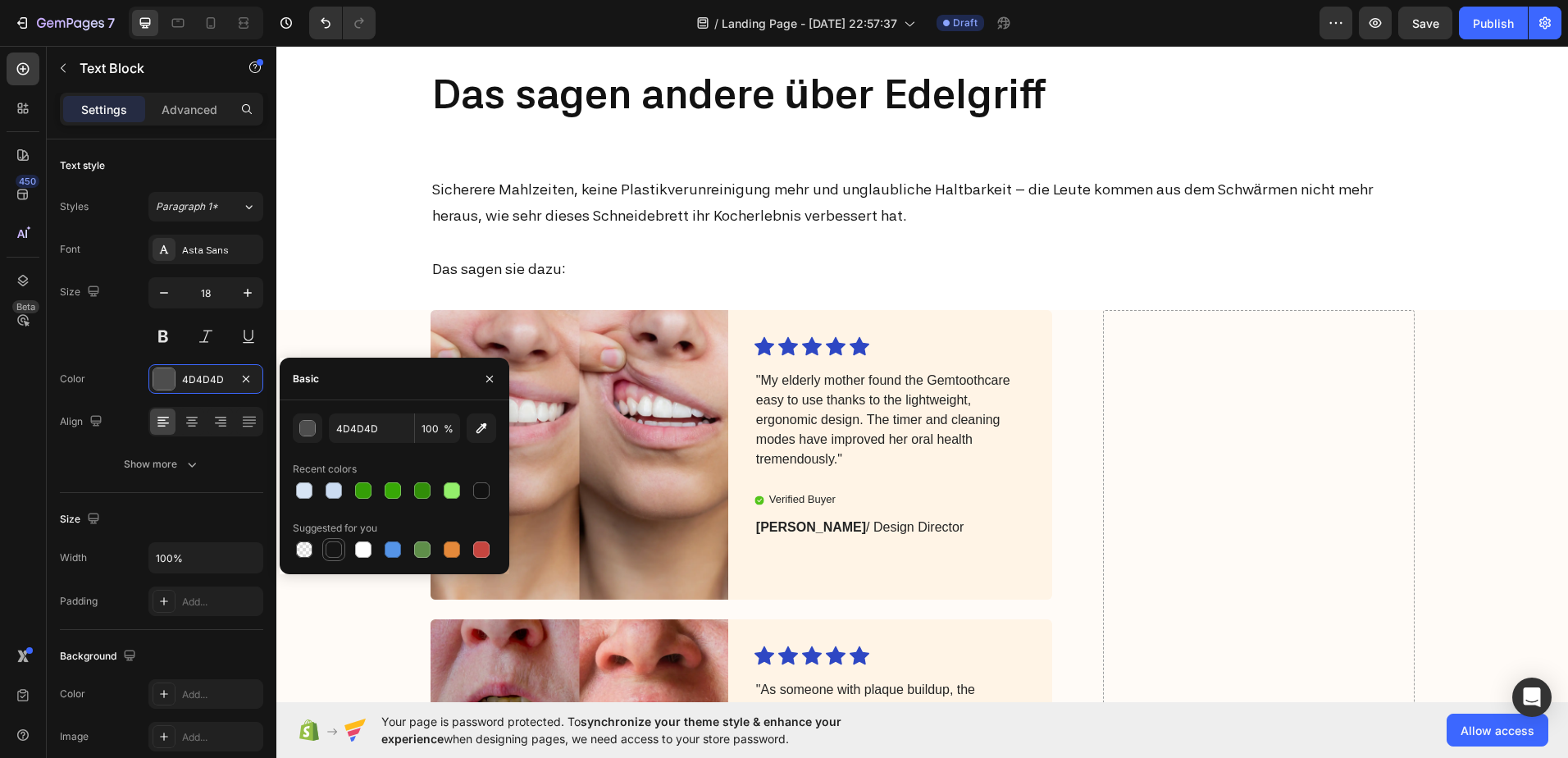
click at [329, 557] on div at bounding box center [333, 549] width 17 height 17
type input "151515"
click at [242, 630] on div "Text style Styles Paragraph 1* Font Asta Sans Size 18 Color 151515 Align Show m…" at bounding box center [162, 697] width 204 height 135
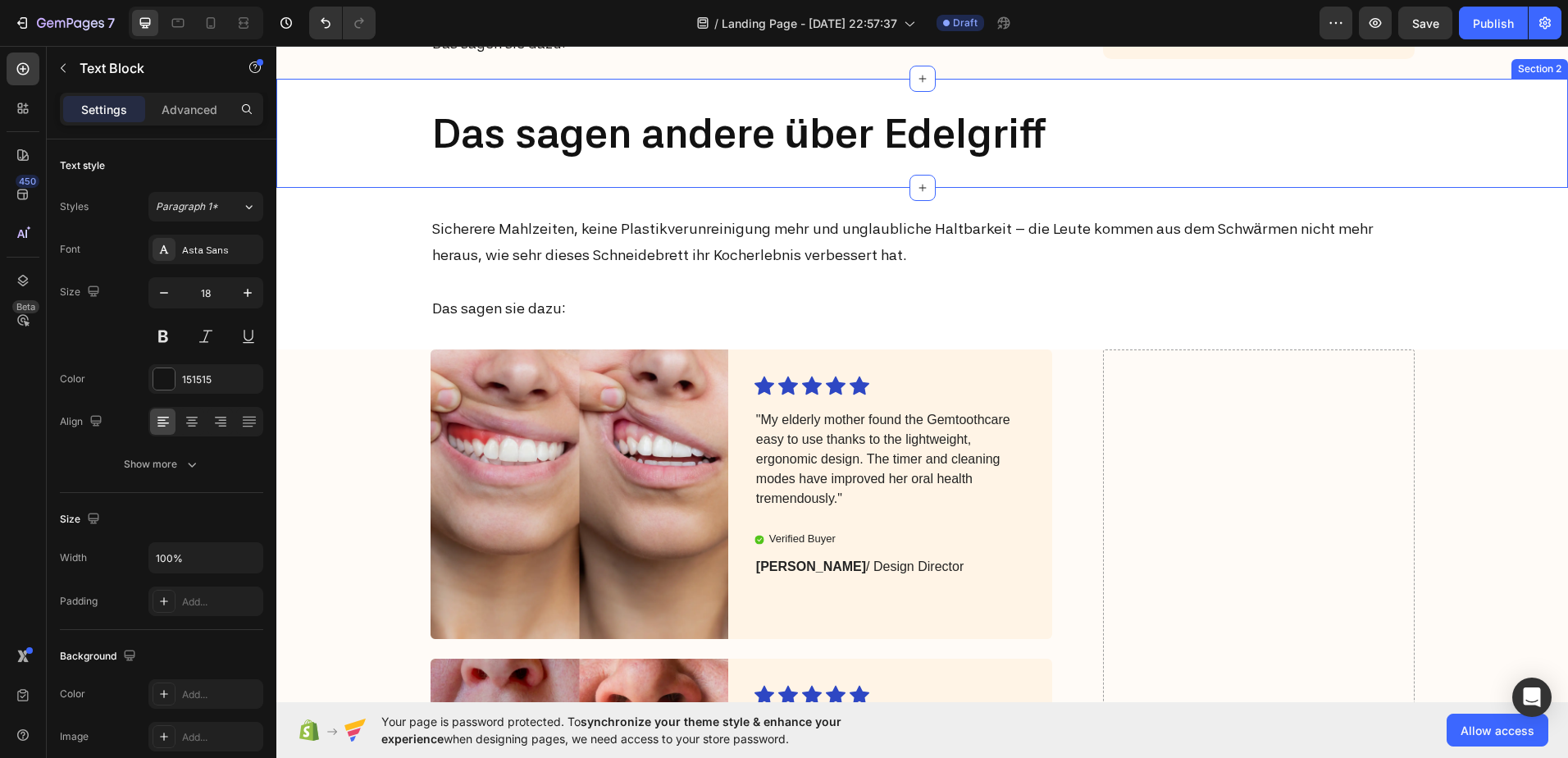
scroll to position [6027, 0]
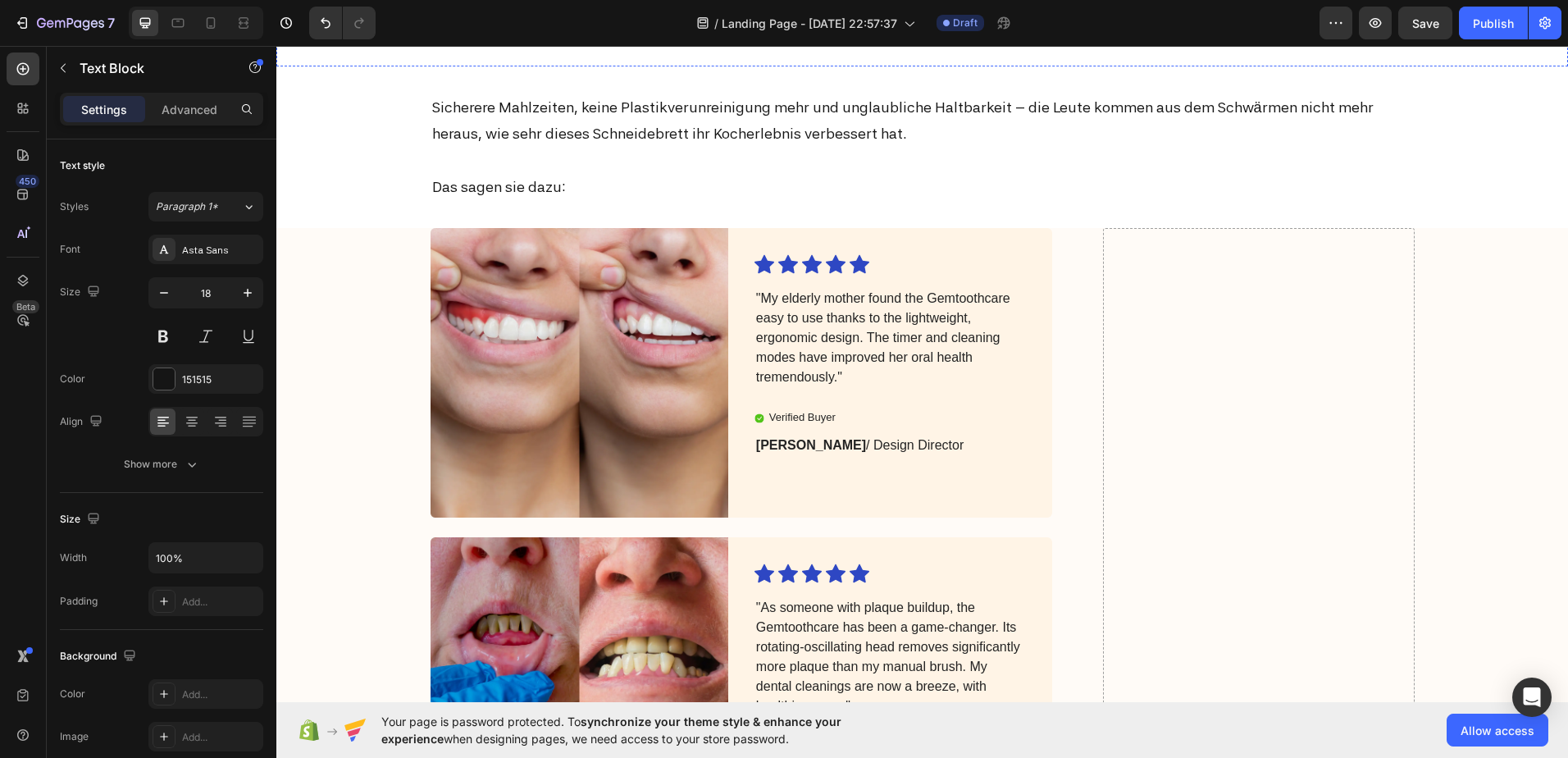
click at [588, 36] on strong "Das sagen andere über Edelgriff" at bounding box center [739, 12] width 615 height 49
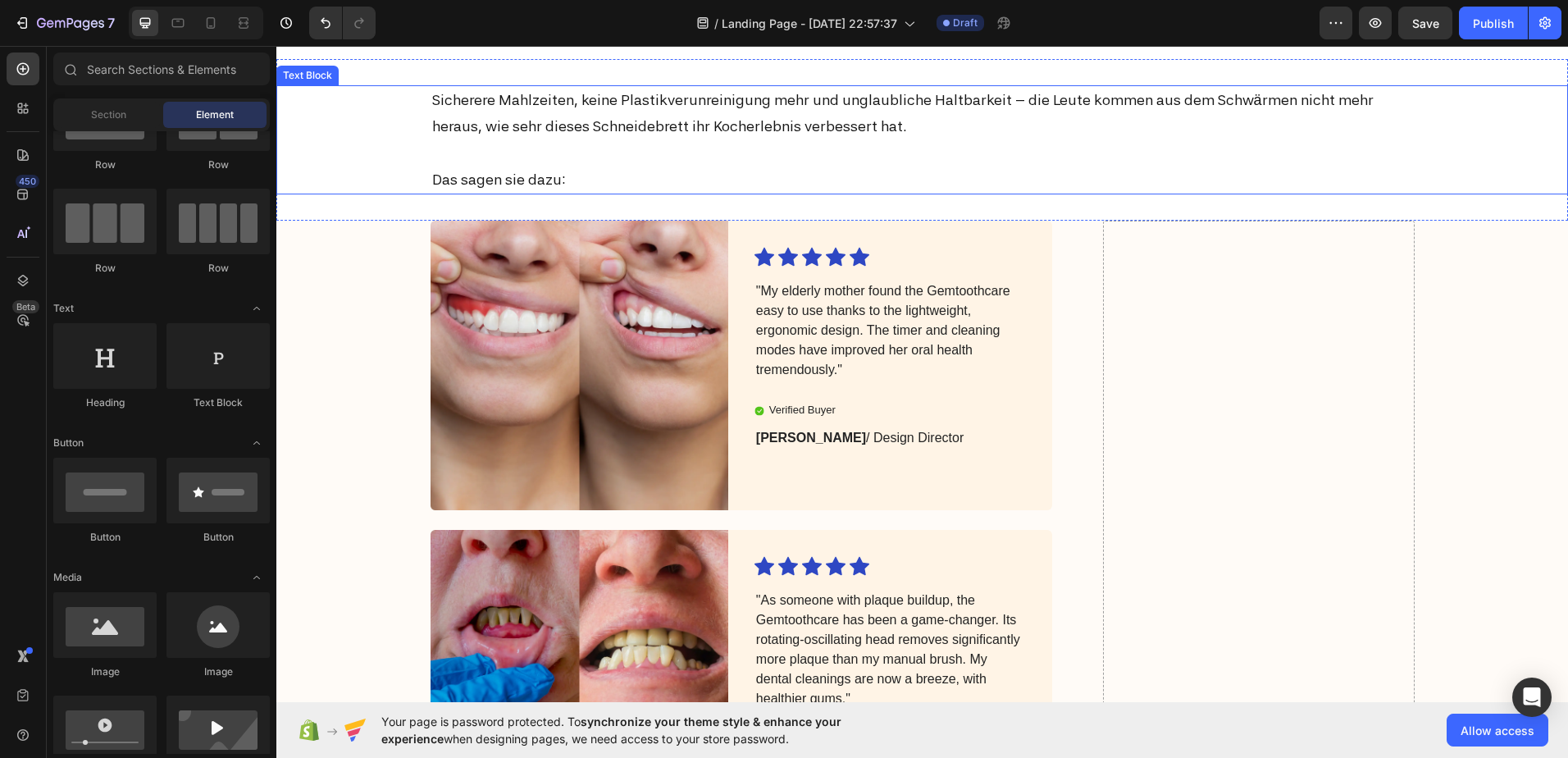
click at [532, 140] on p "Sicherere Mahlzeiten, keine Plastikverunreinigung mehr und unglaubliche Haltbar…" at bounding box center [923, 114] width 981 height 53
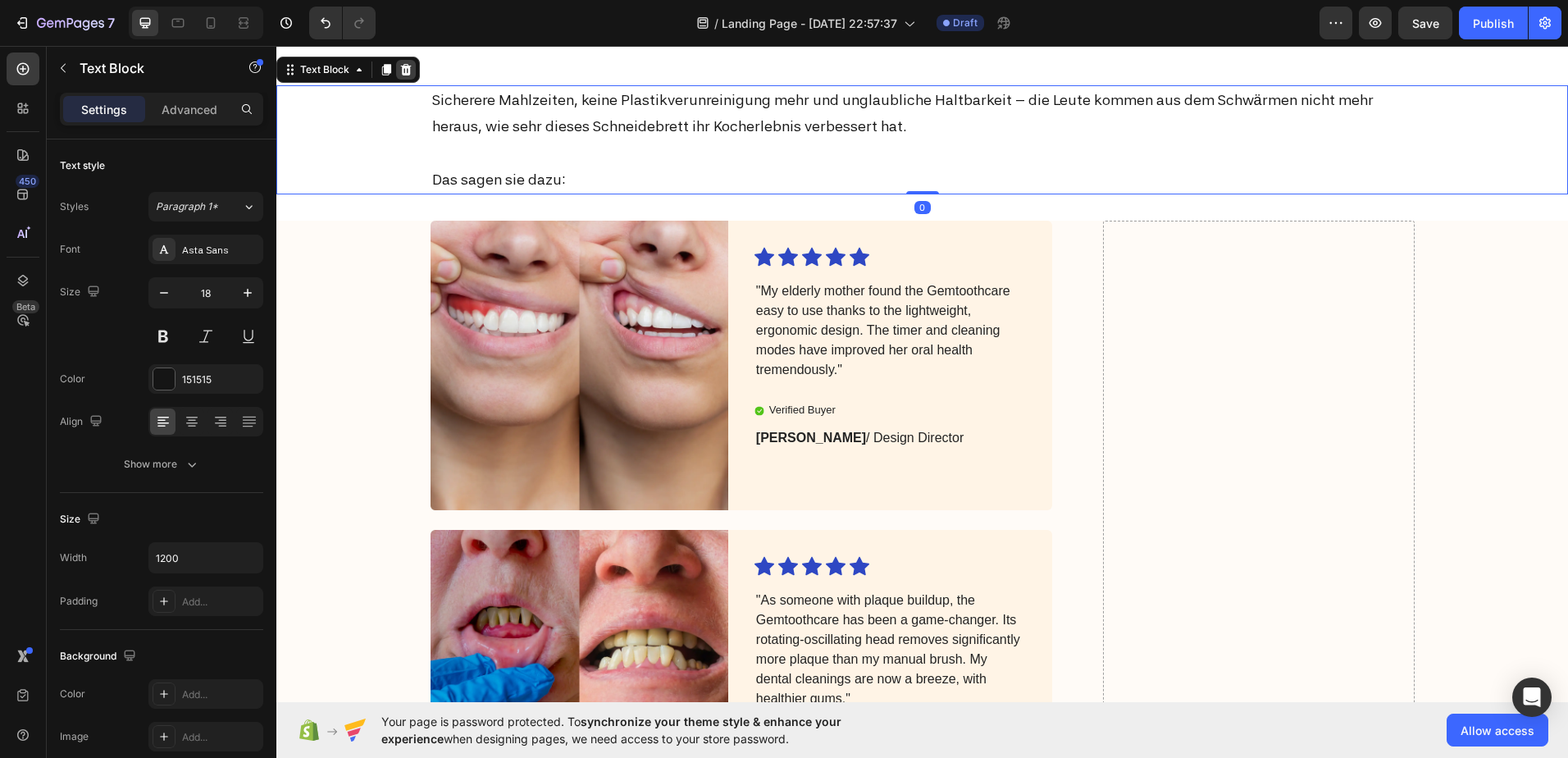
click at [407, 76] on icon at bounding box center [405, 69] width 13 height 13
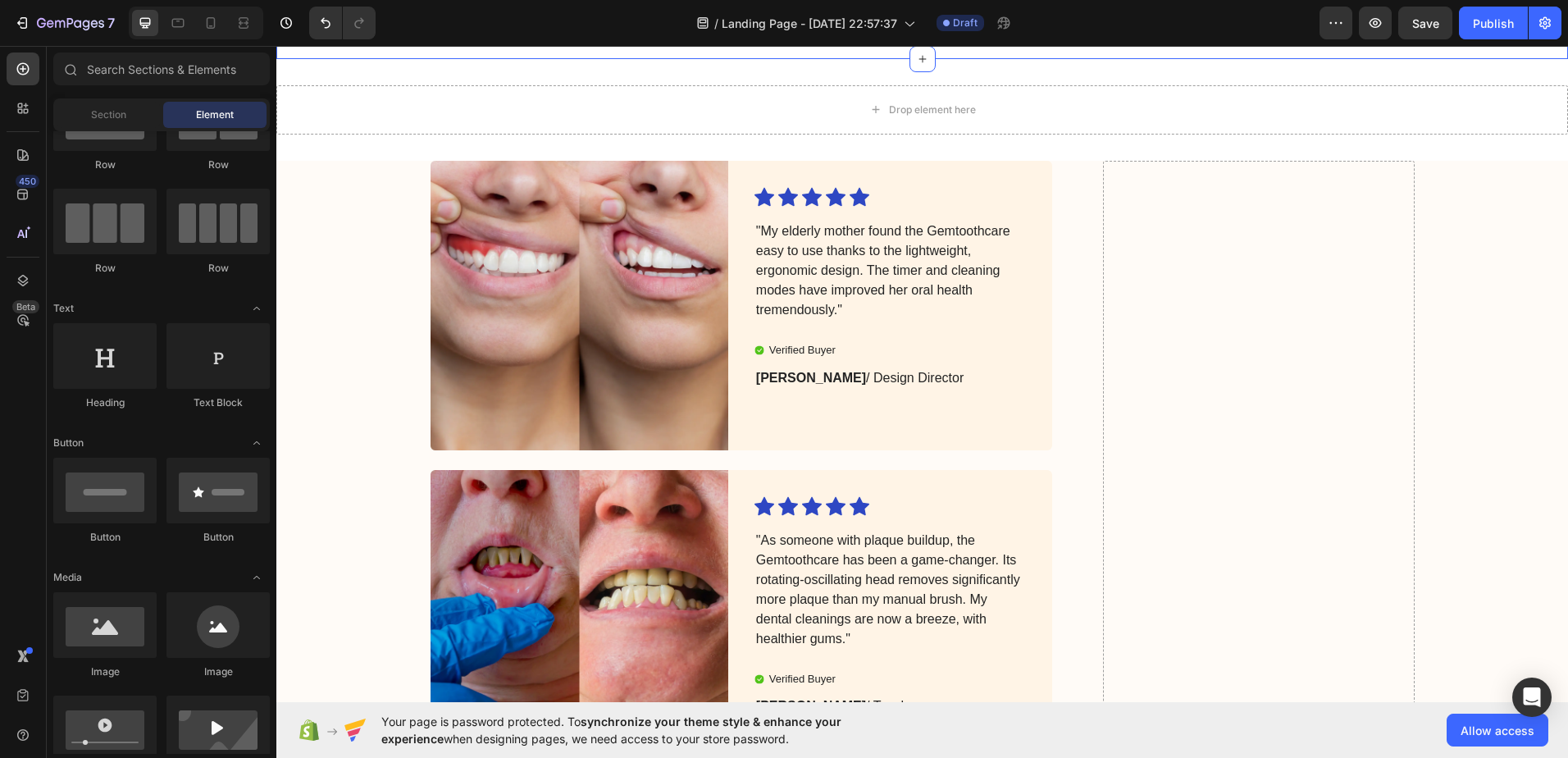
click at [410, 32] on div "Drop element here" at bounding box center [922, 8] width 1292 height 49
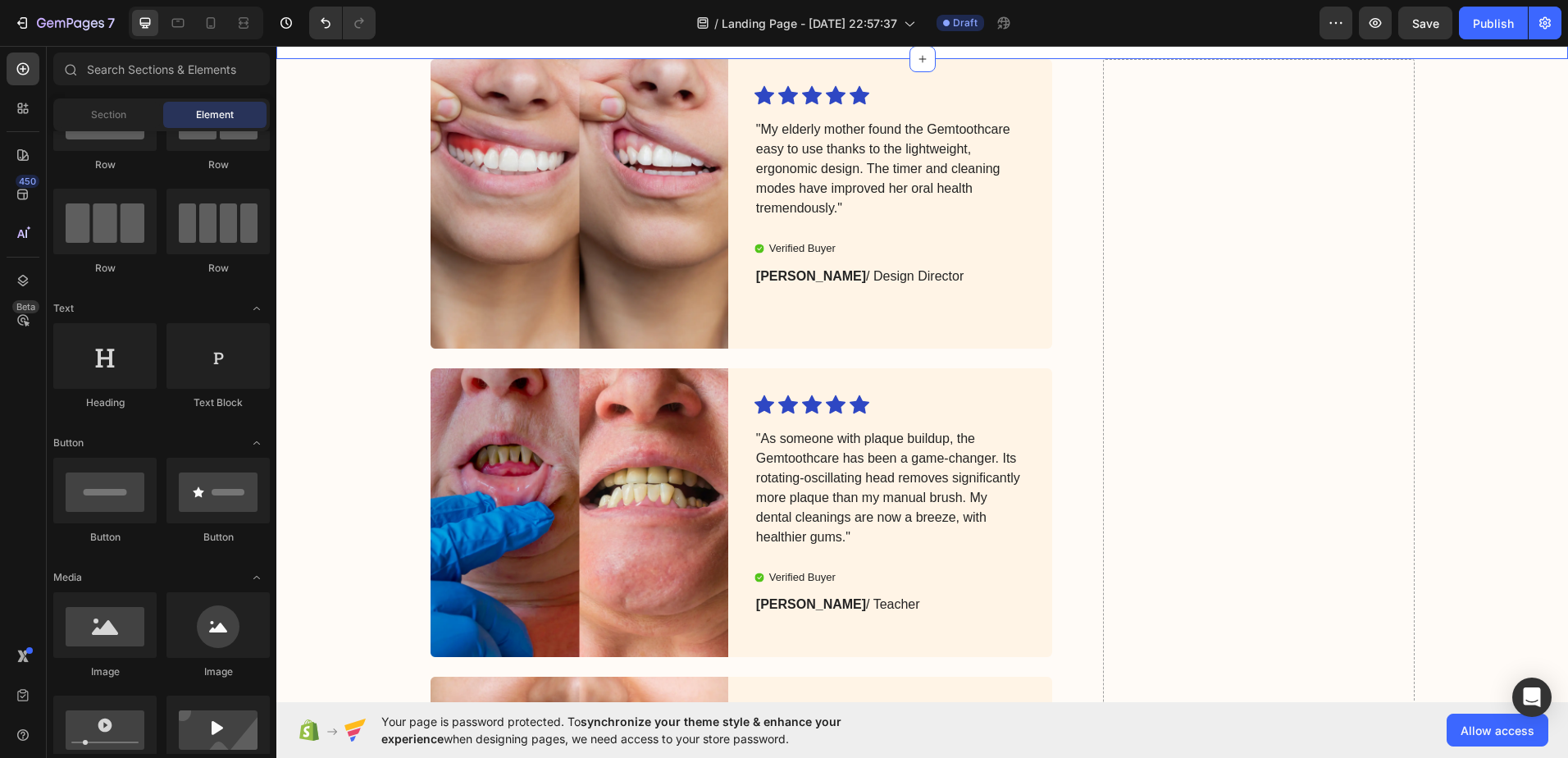
click at [1388, 59] on div "Drop element here Section 2" at bounding box center [922, 8] width 1292 height 102
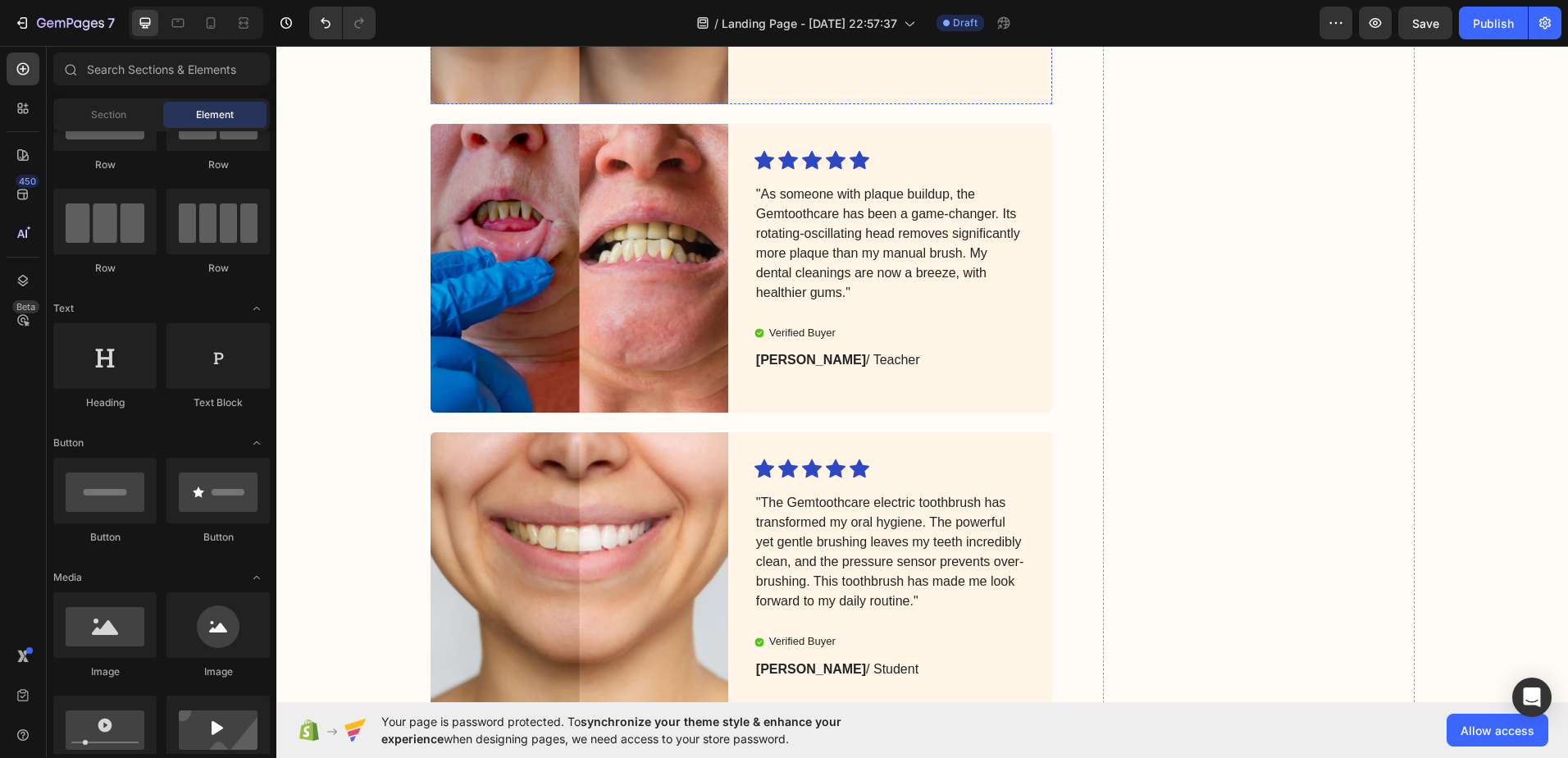
scroll to position [6273, 0]
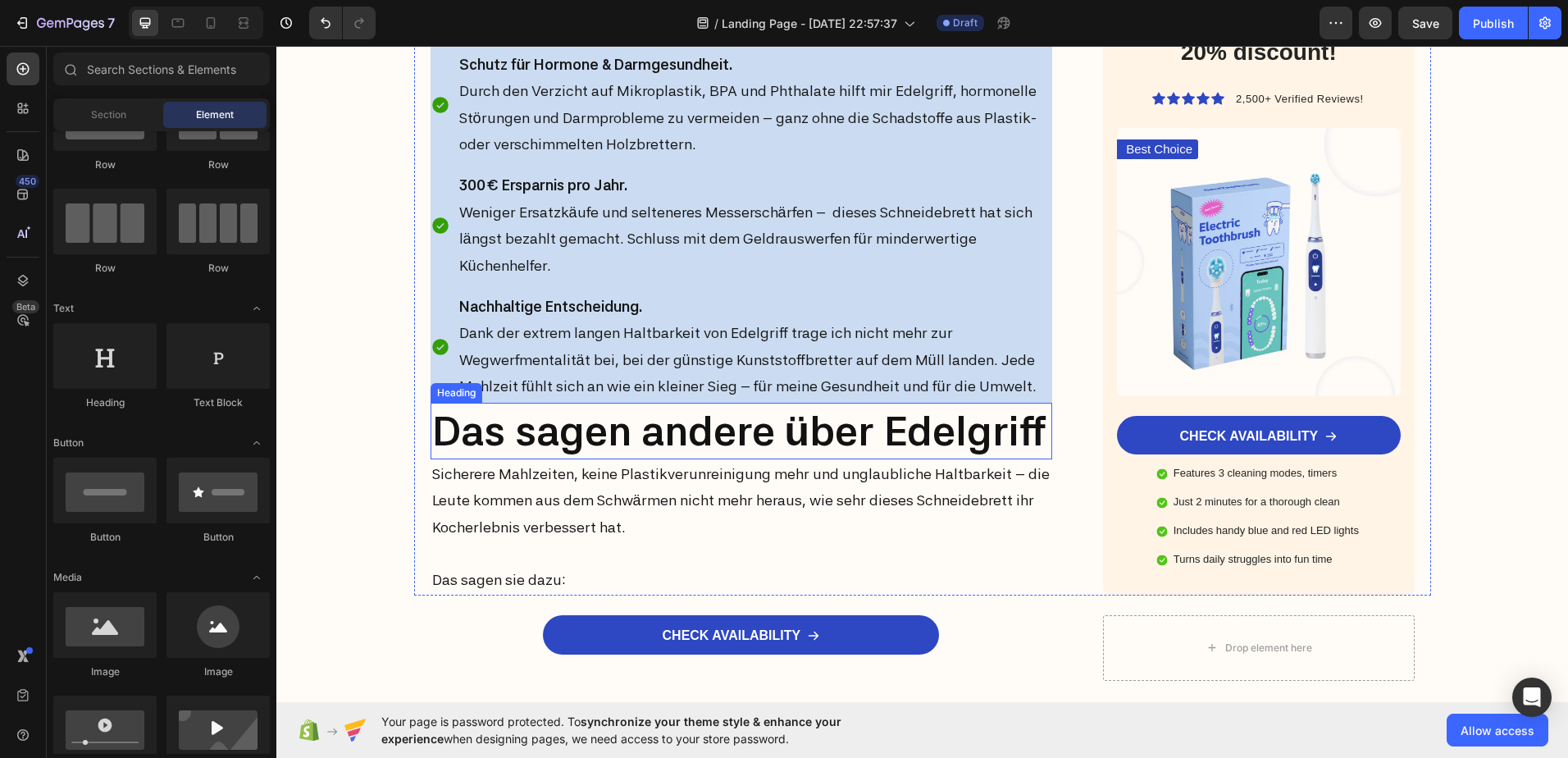
scroll to position [5856, 0]
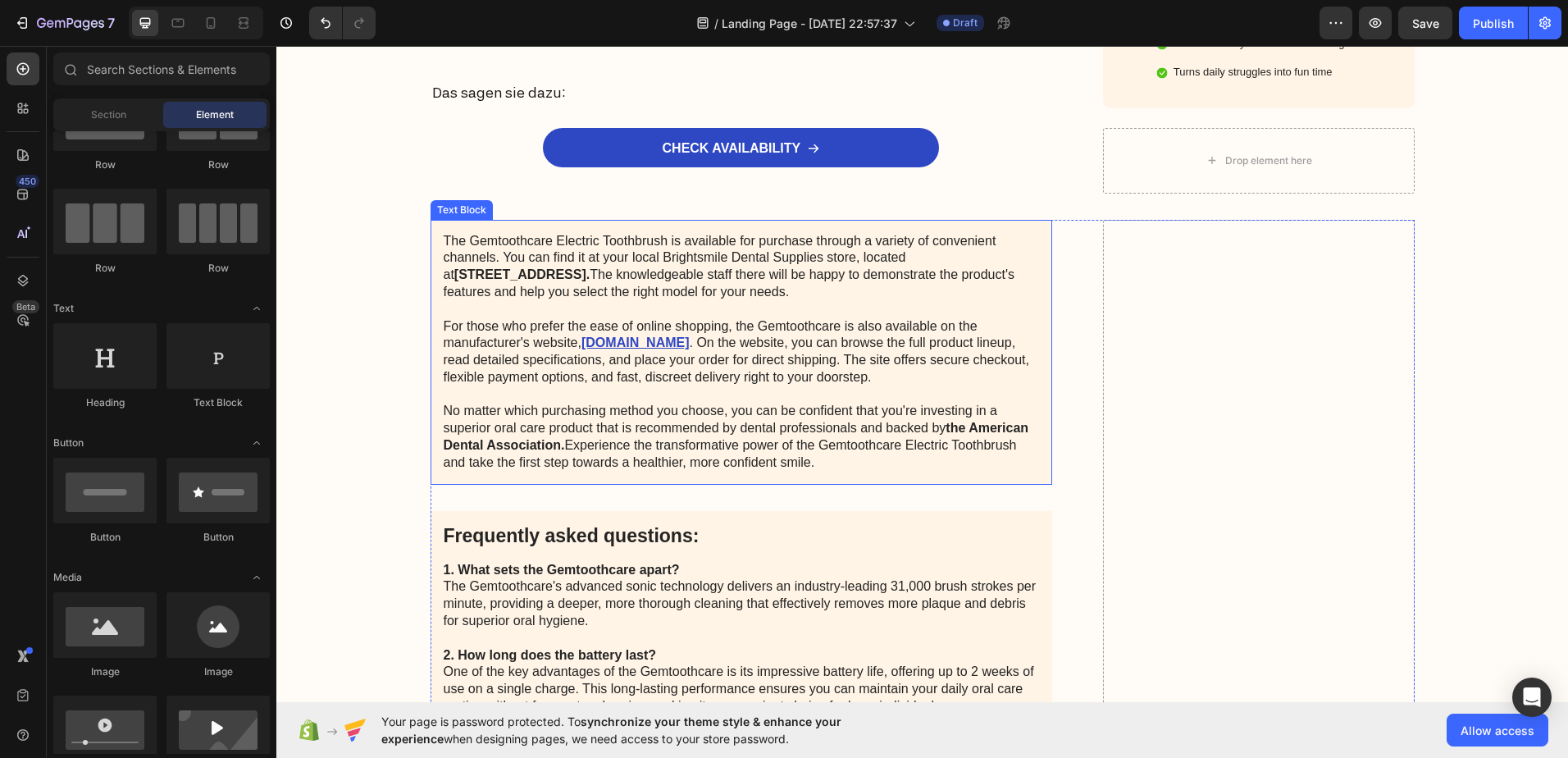
click at [650, 325] on p "The Gemtoothcare Electric Toothbrush is available for purchase through a variet…" at bounding box center [741, 353] width 596 height 239
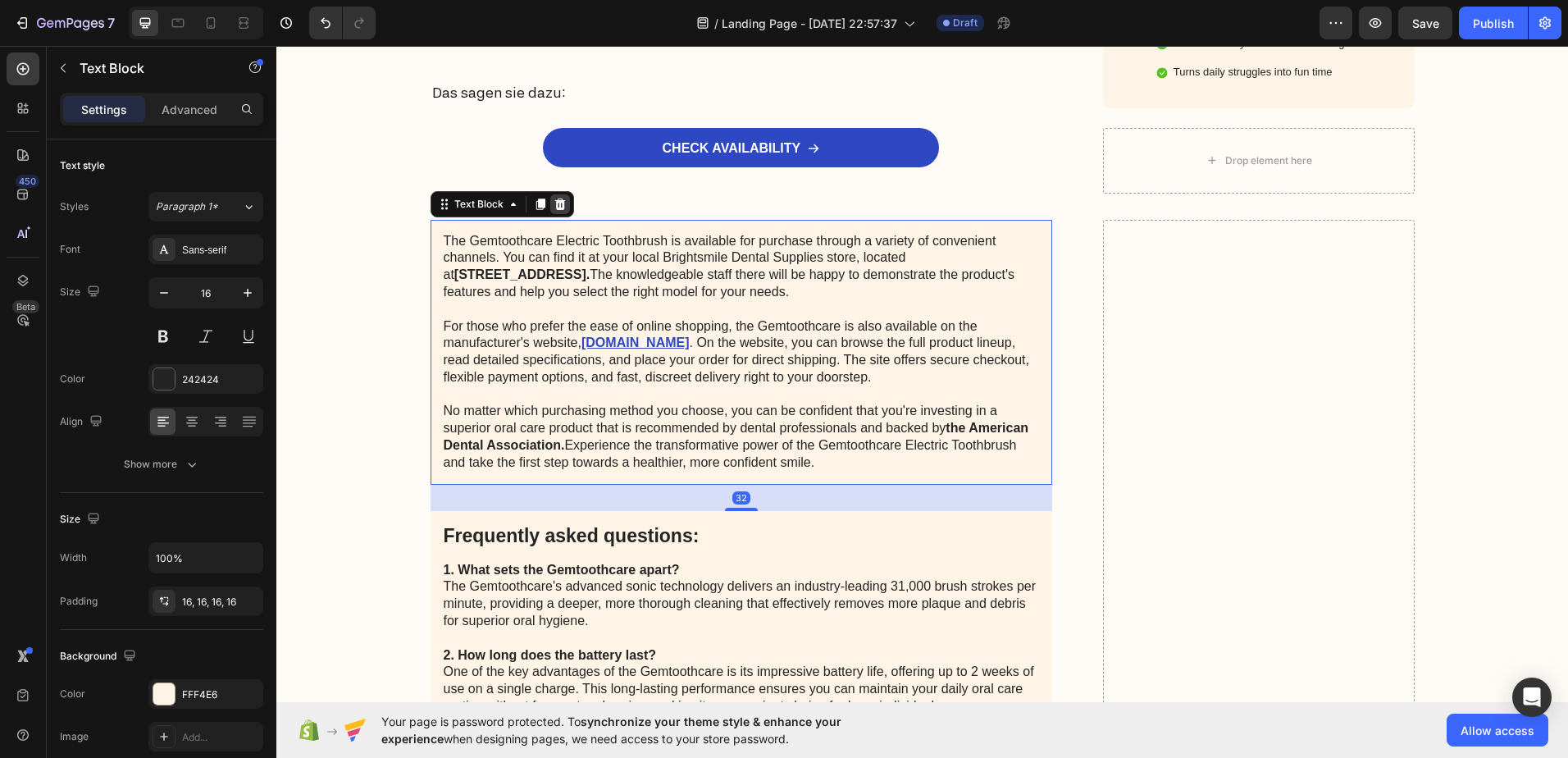
click at [553, 210] on icon at bounding box center [559, 204] width 13 height 13
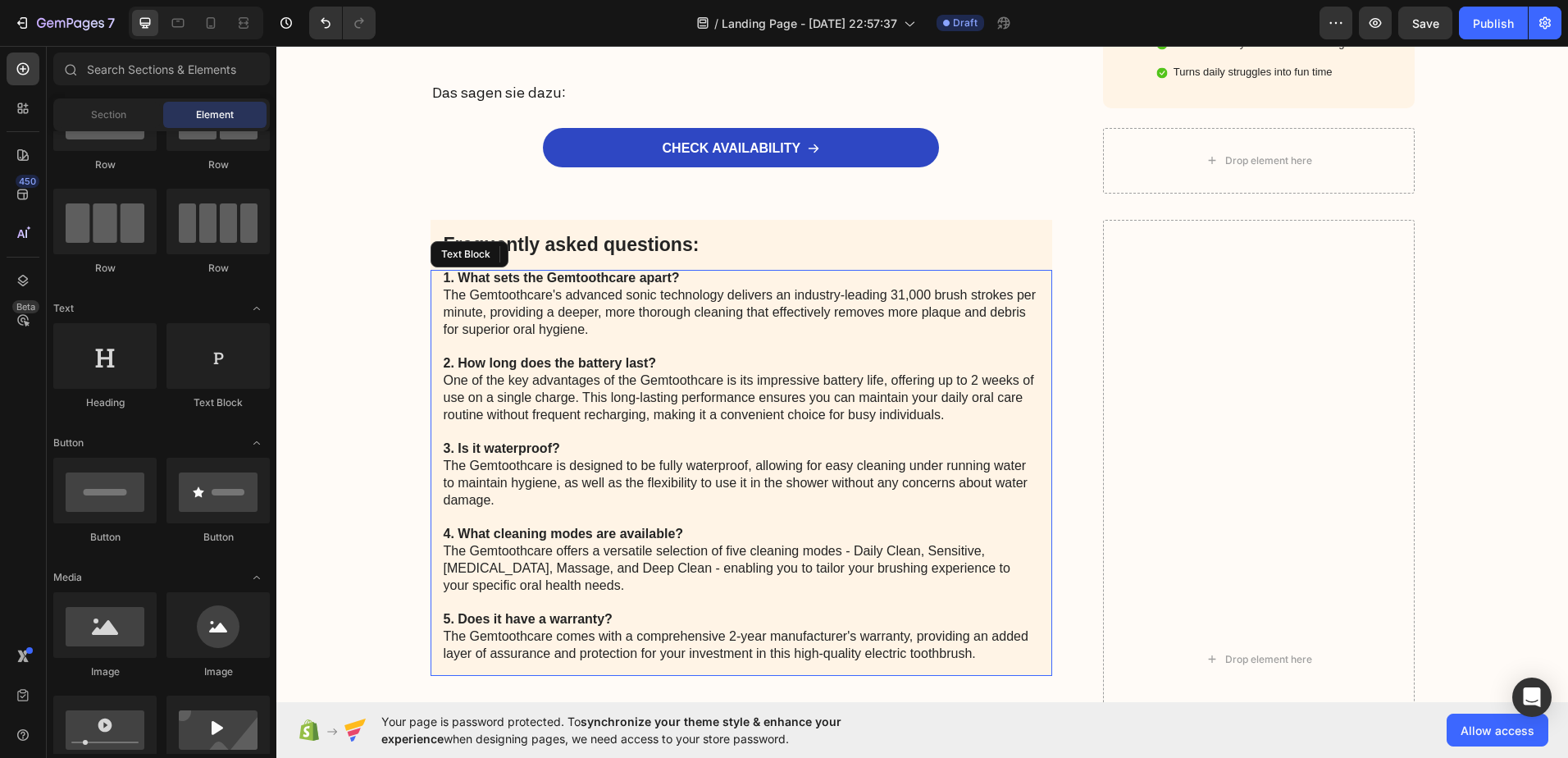
click at [516, 293] on p "1. What sets the Gemtoothcare apart? The Gemtoothcare's advanced sonic technolo…" at bounding box center [741, 466] width 596 height 392
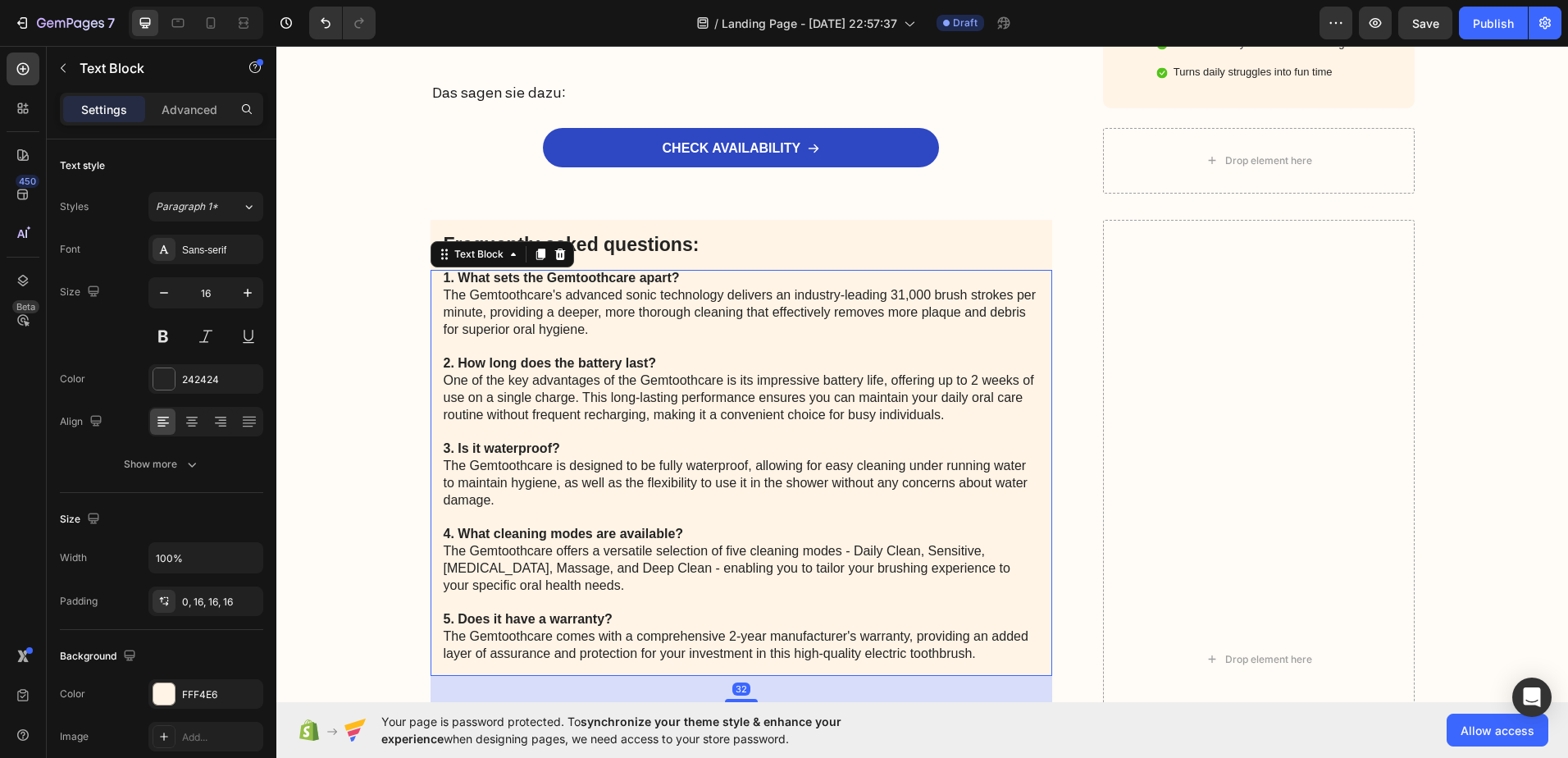
click at [556, 265] on div "Text Block" at bounding box center [502, 254] width 144 height 26
click at [550, 245] on div at bounding box center [560, 255] width 20 height 20
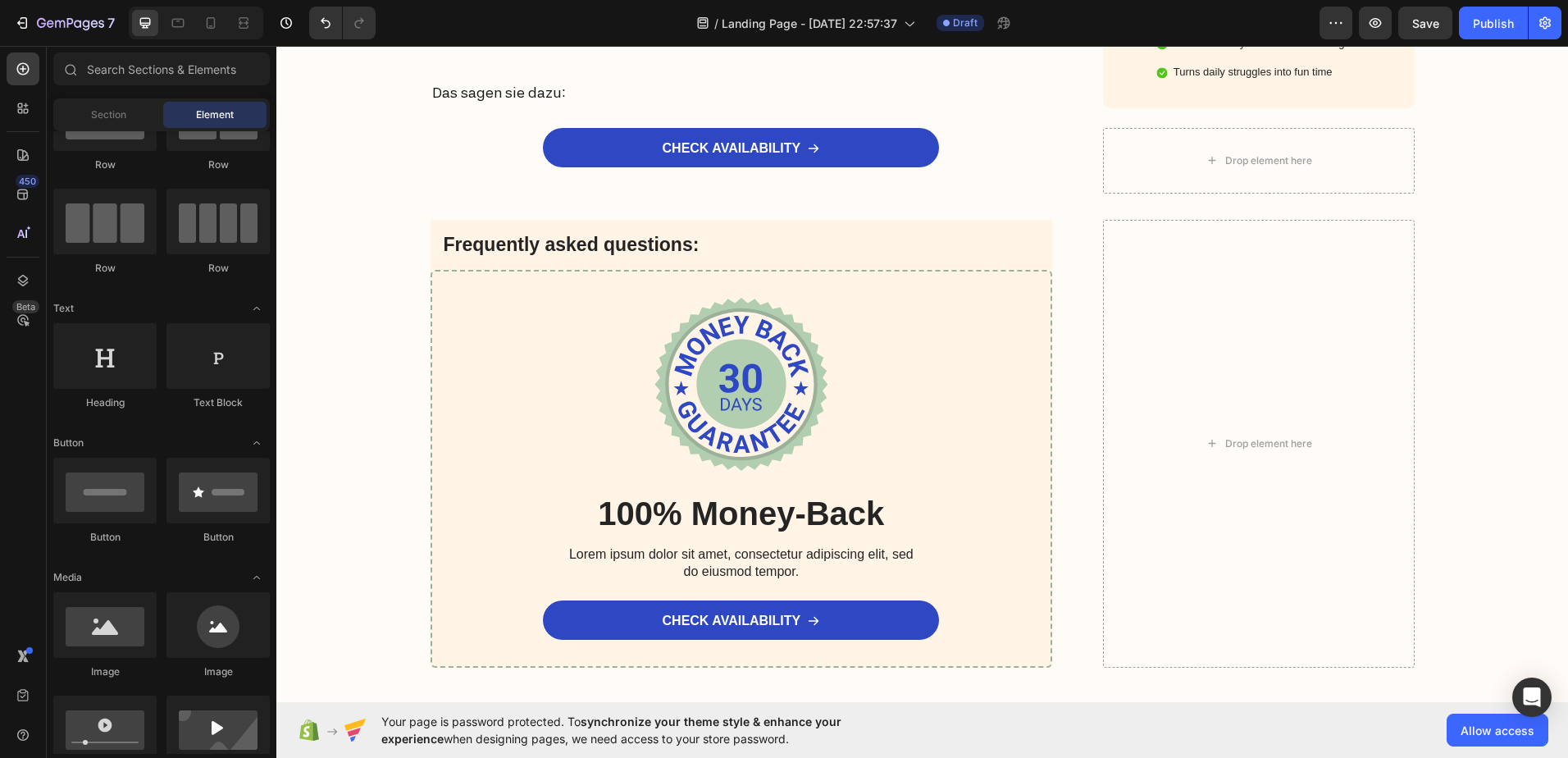
click at [548, 245] on p "Frequently asked questions:" at bounding box center [741, 245] width 596 height 24
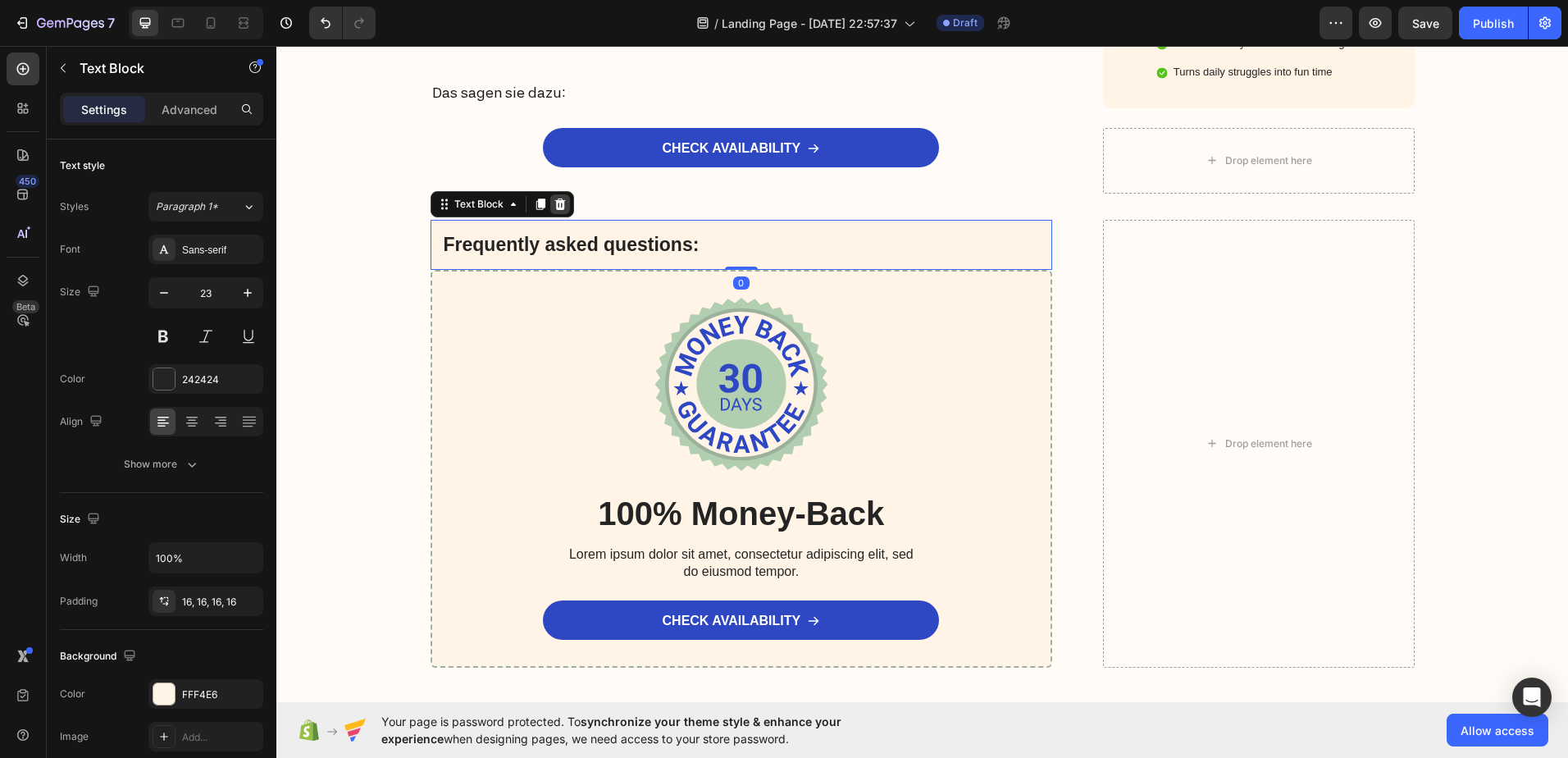
click at [557, 210] on icon at bounding box center [559, 204] width 13 height 13
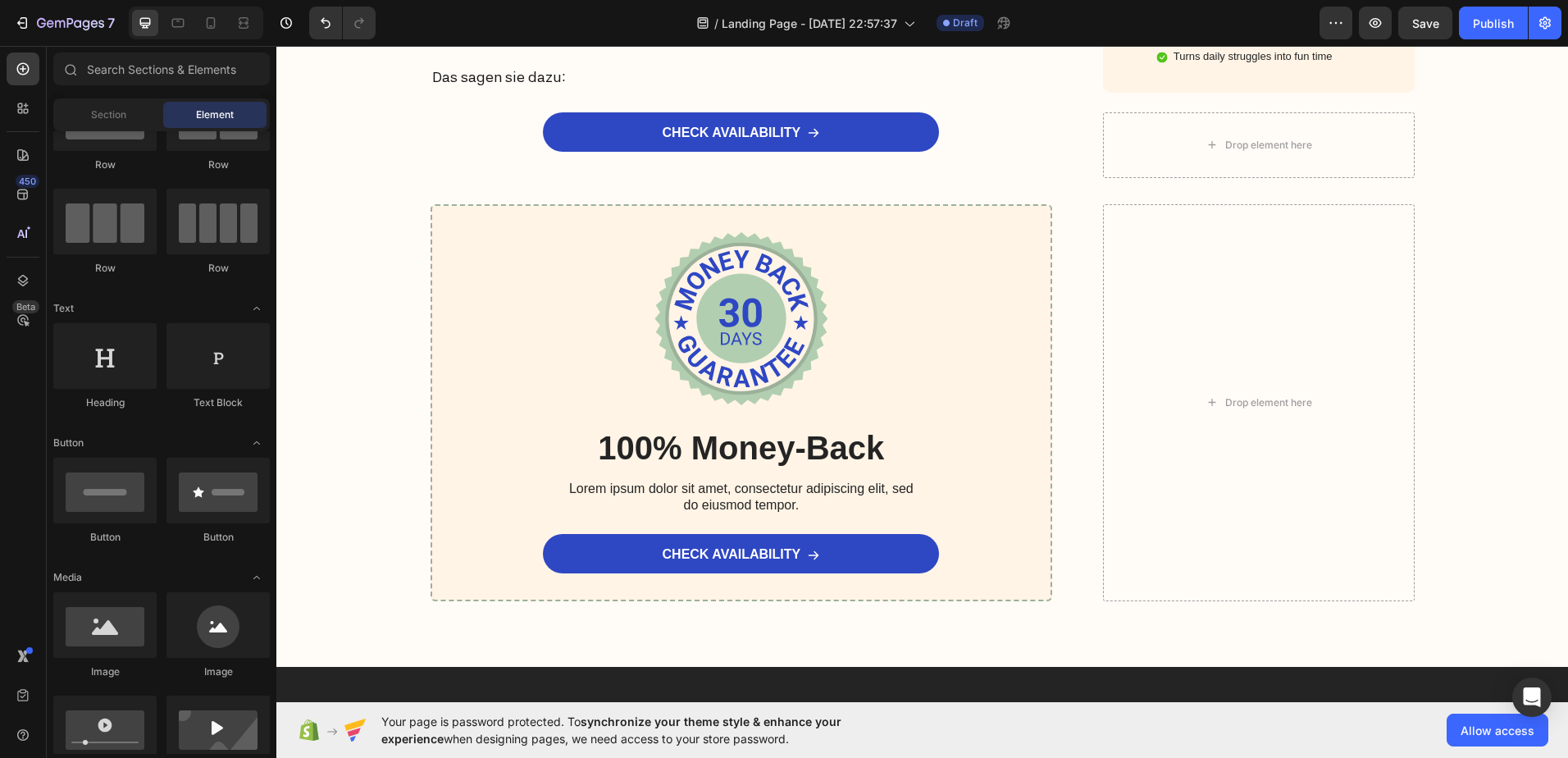
scroll to position [5940, 0]
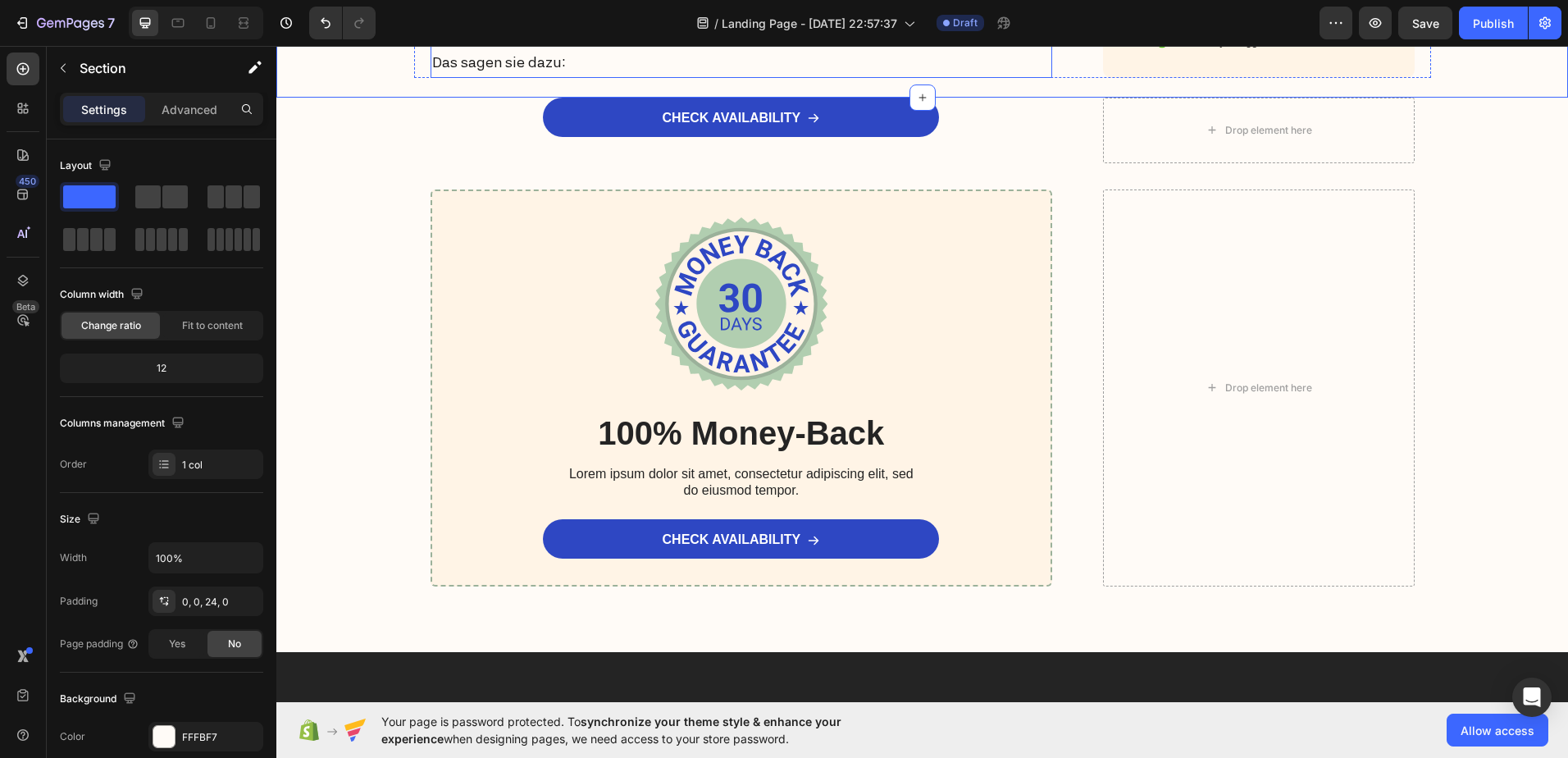
click at [576, 75] on p "Das sagen sie dazu:" at bounding box center [741, 62] width 619 height 26
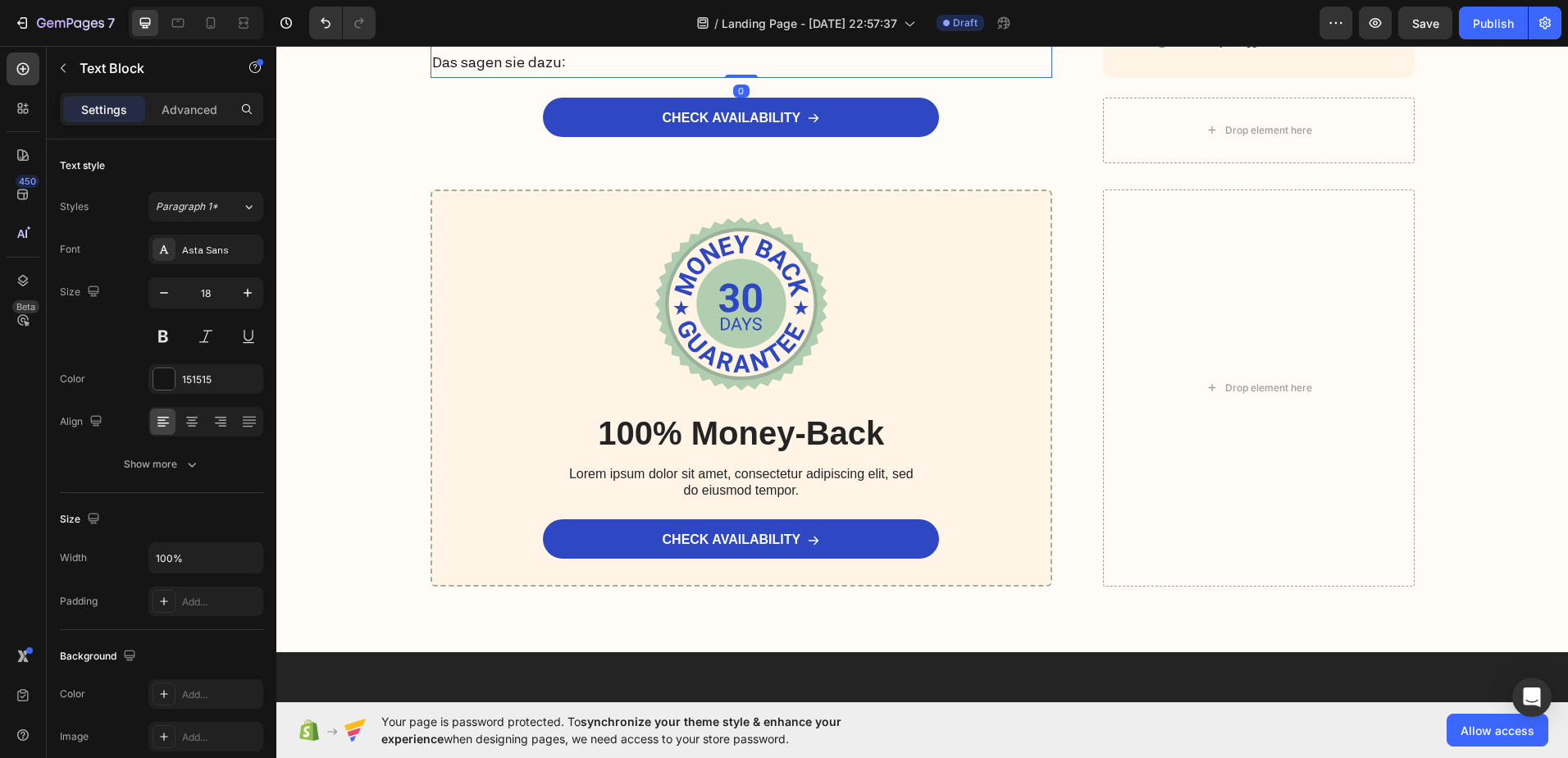
click at [576, 75] on p "Das sagen sie dazu:" at bounding box center [741, 62] width 619 height 26
click at [520, 137] on div "CHECK AVAILABILITY Button" at bounding box center [742, 118] width 623 height 39
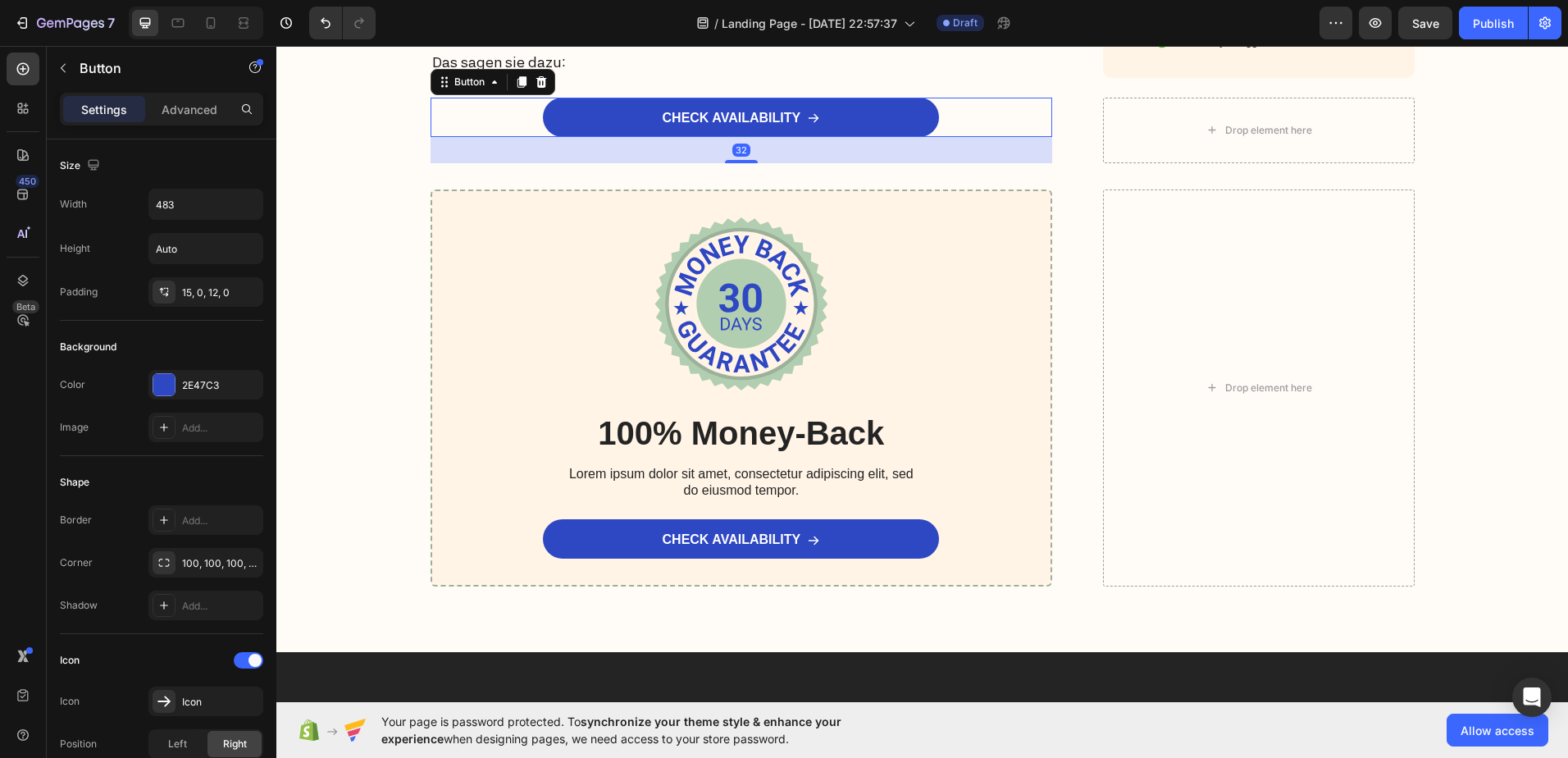
click at [373, 164] on div "CHECK AVAILABILITY Button 32 Drop element here Row" at bounding box center [922, 130] width 1259 height 66
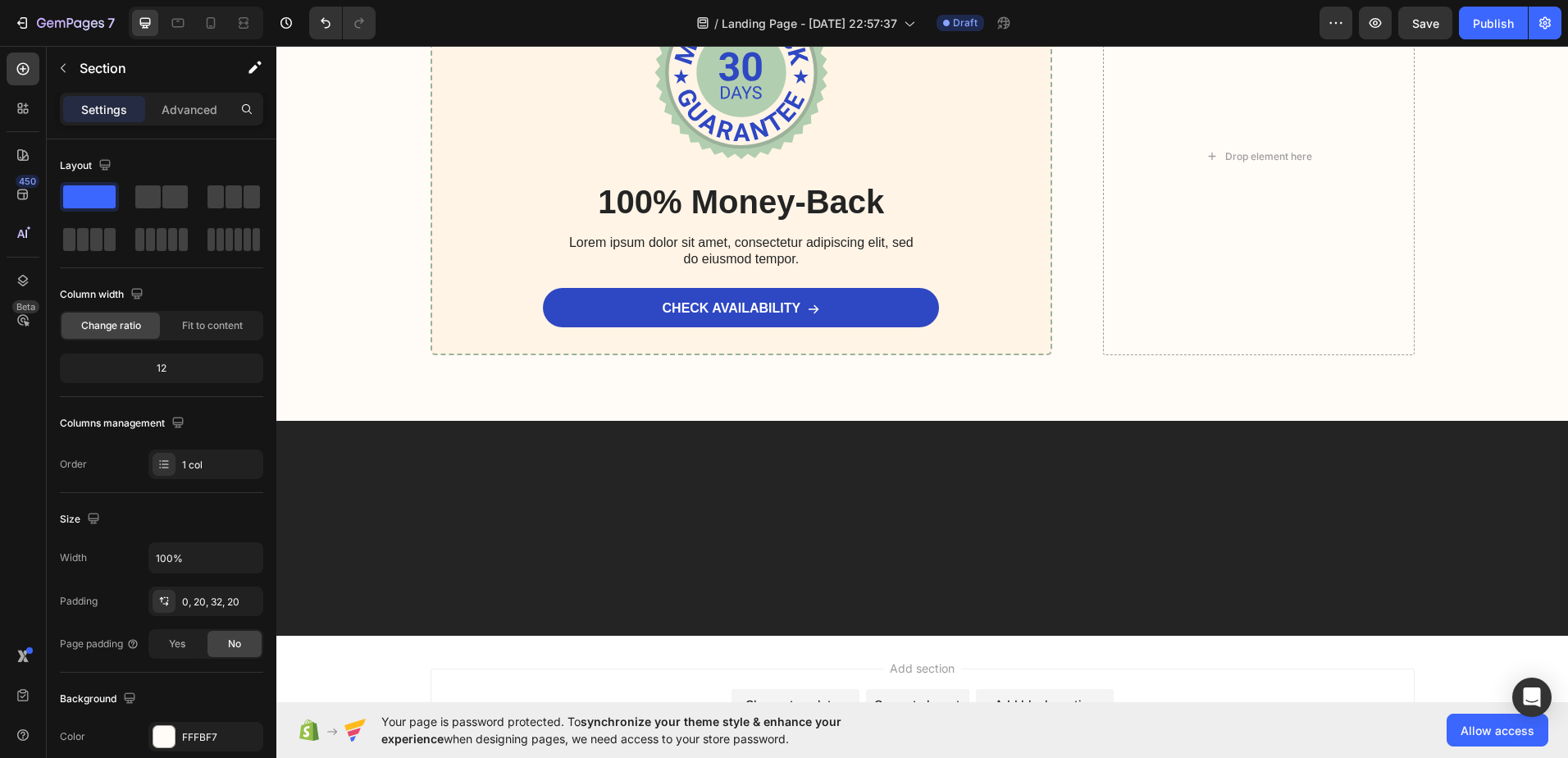
scroll to position [6185, 0]
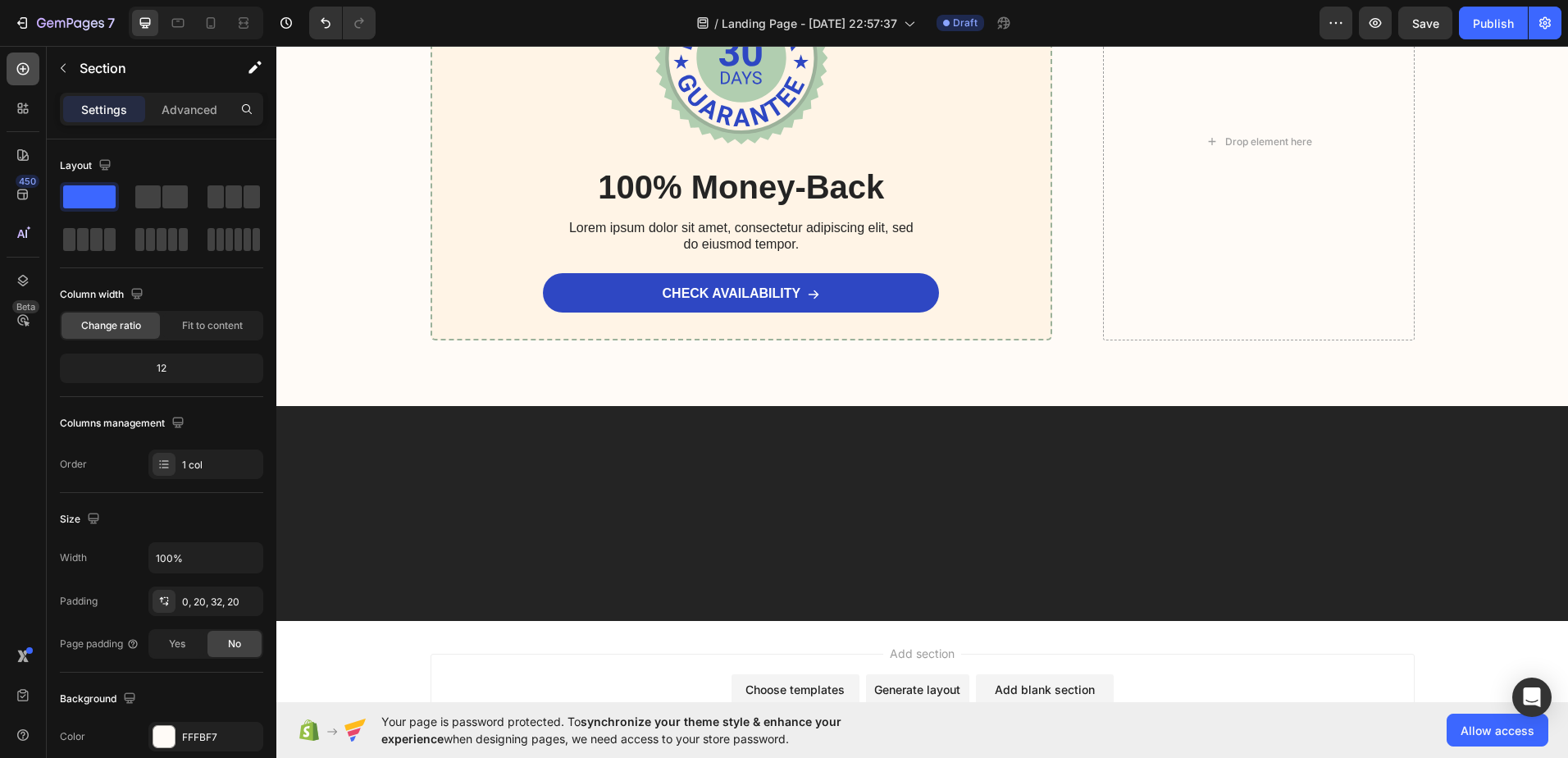
click at [22, 67] on icon at bounding box center [23, 69] width 17 height 17
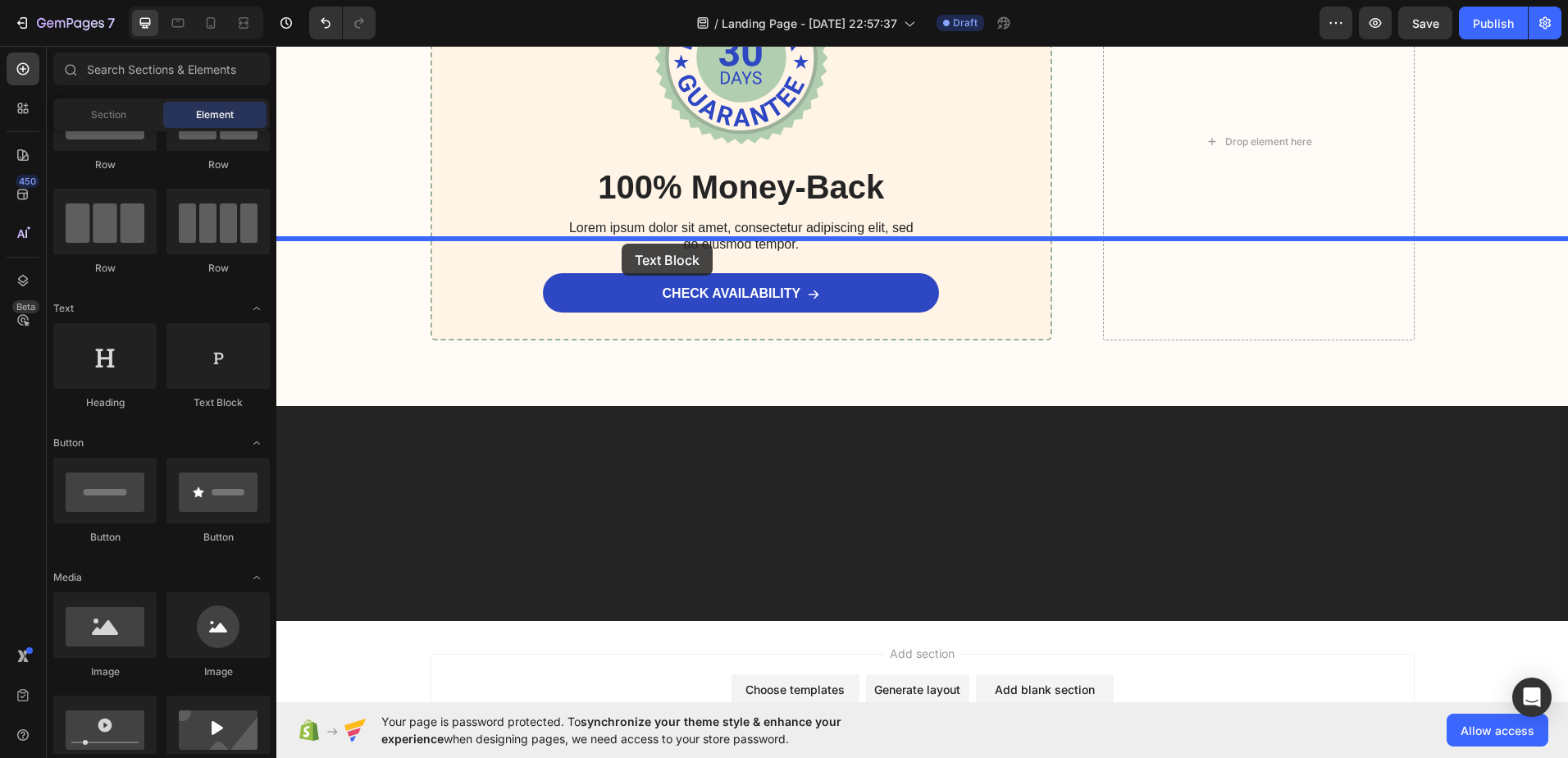
drag, startPoint x: 474, startPoint y: 416, endPoint x: 622, endPoint y: 244, distance: 226.9
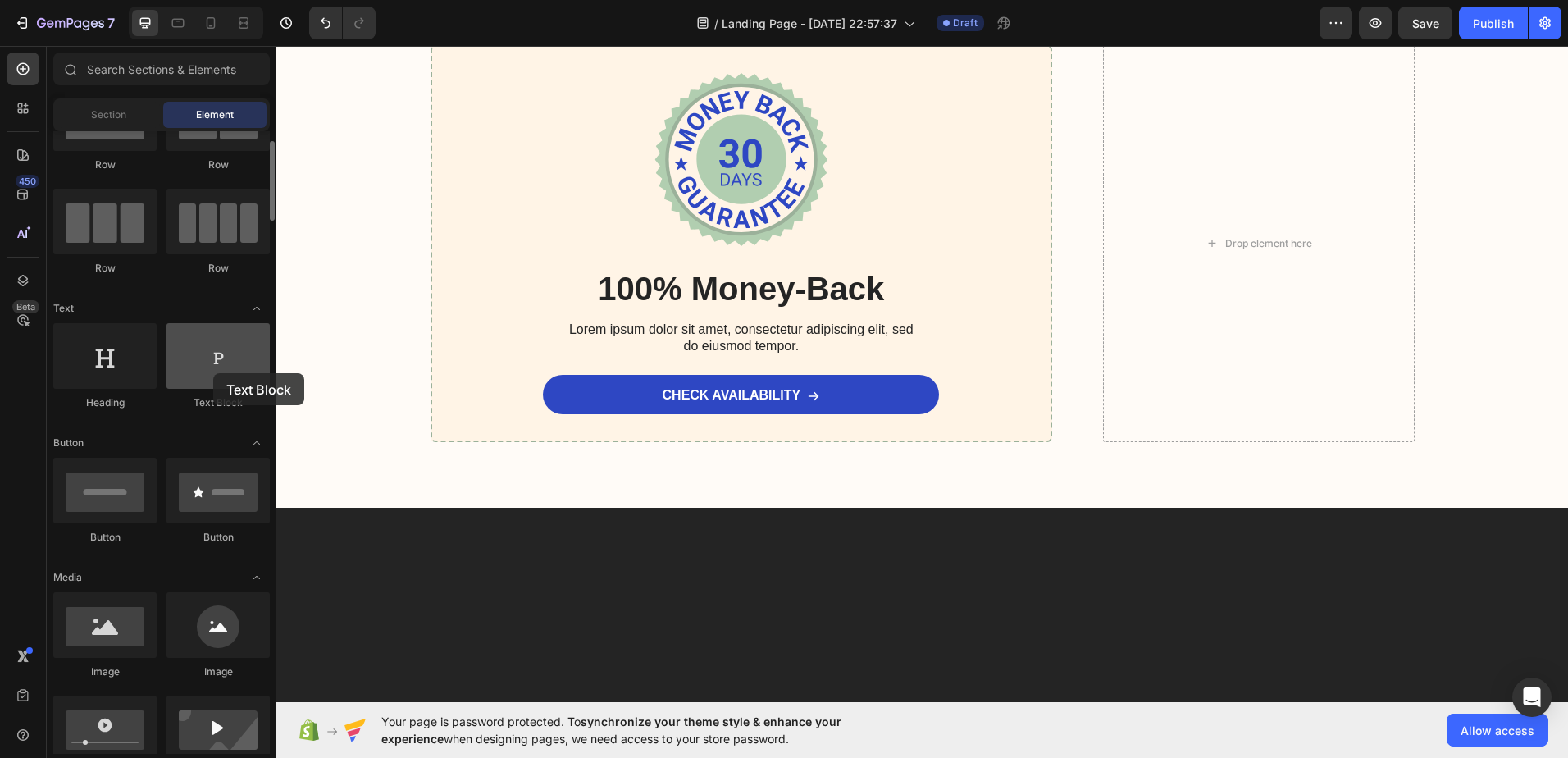
drag, startPoint x: 230, startPoint y: 369, endPoint x: 181, endPoint y: 358, distance: 50.2
click at [181, 358] on div at bounding box center [218, 355] width 104 height 66
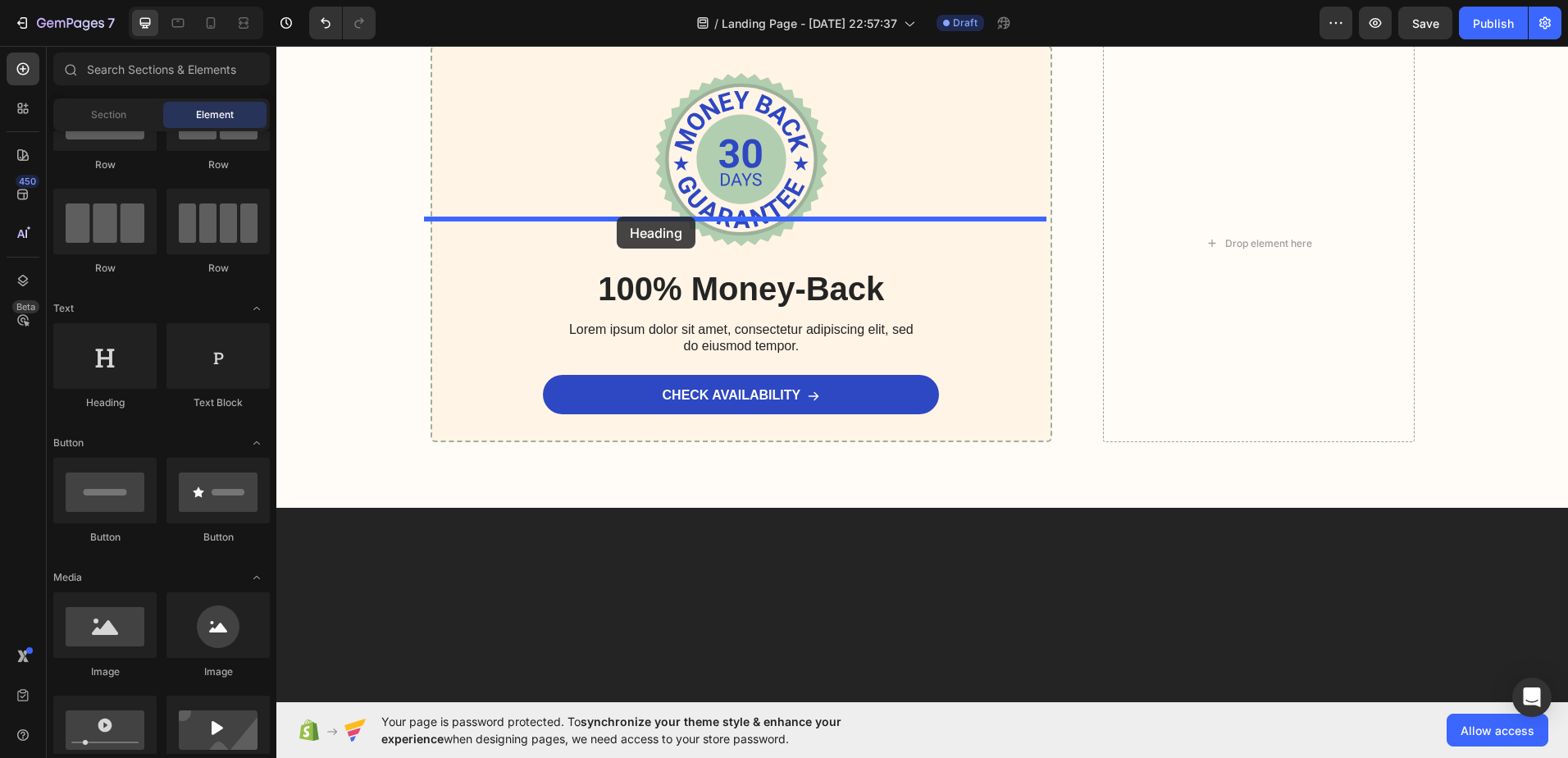
drag, startPoint x: 356, startPoint y: 414, endPoint x: 617, endPoint y: 216, distance: 327.6
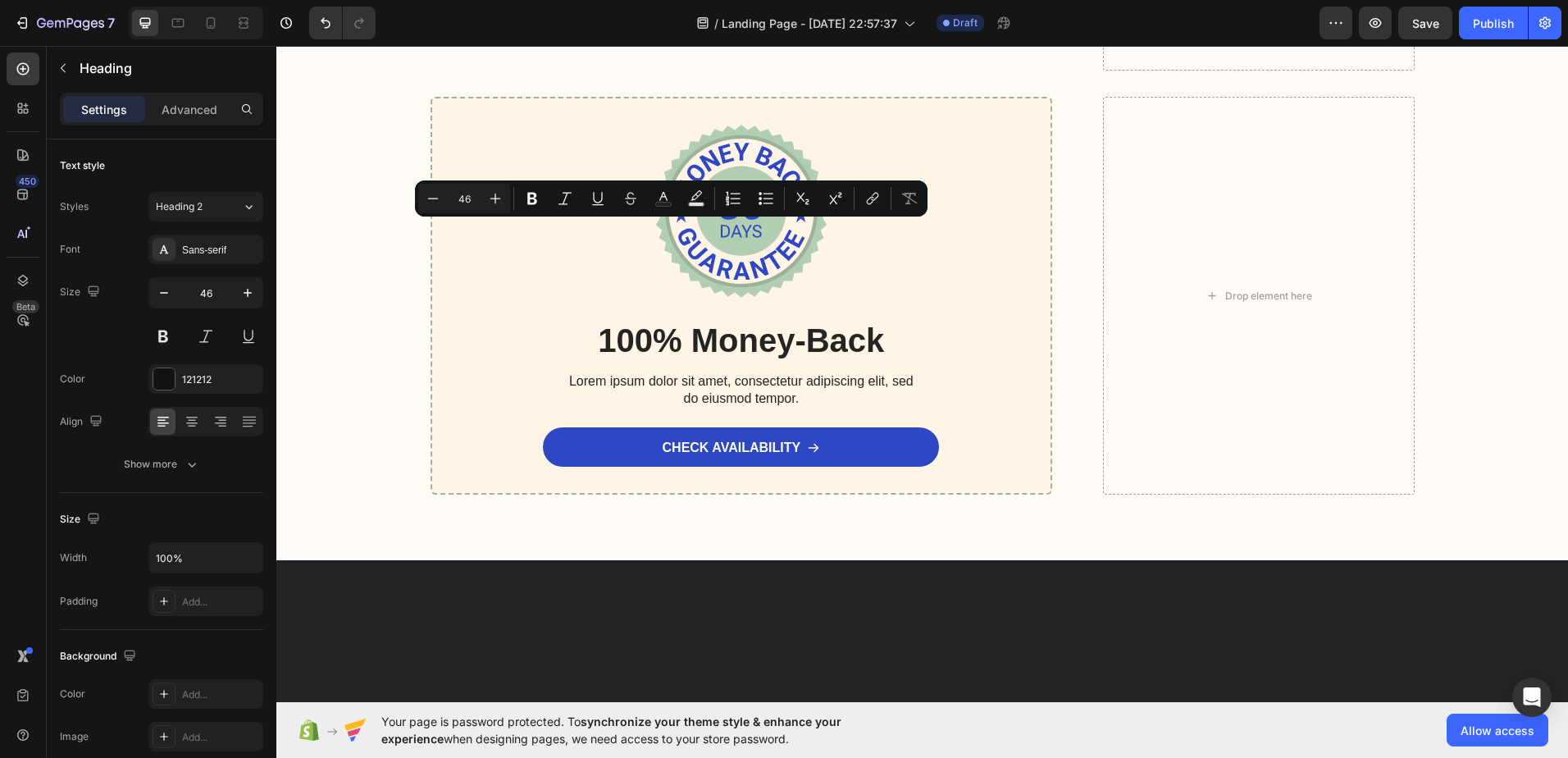
drag, startPoint x: 444, startPoint y: 270, endPoint x: 442, endPoint y: 283, distance: 13.2
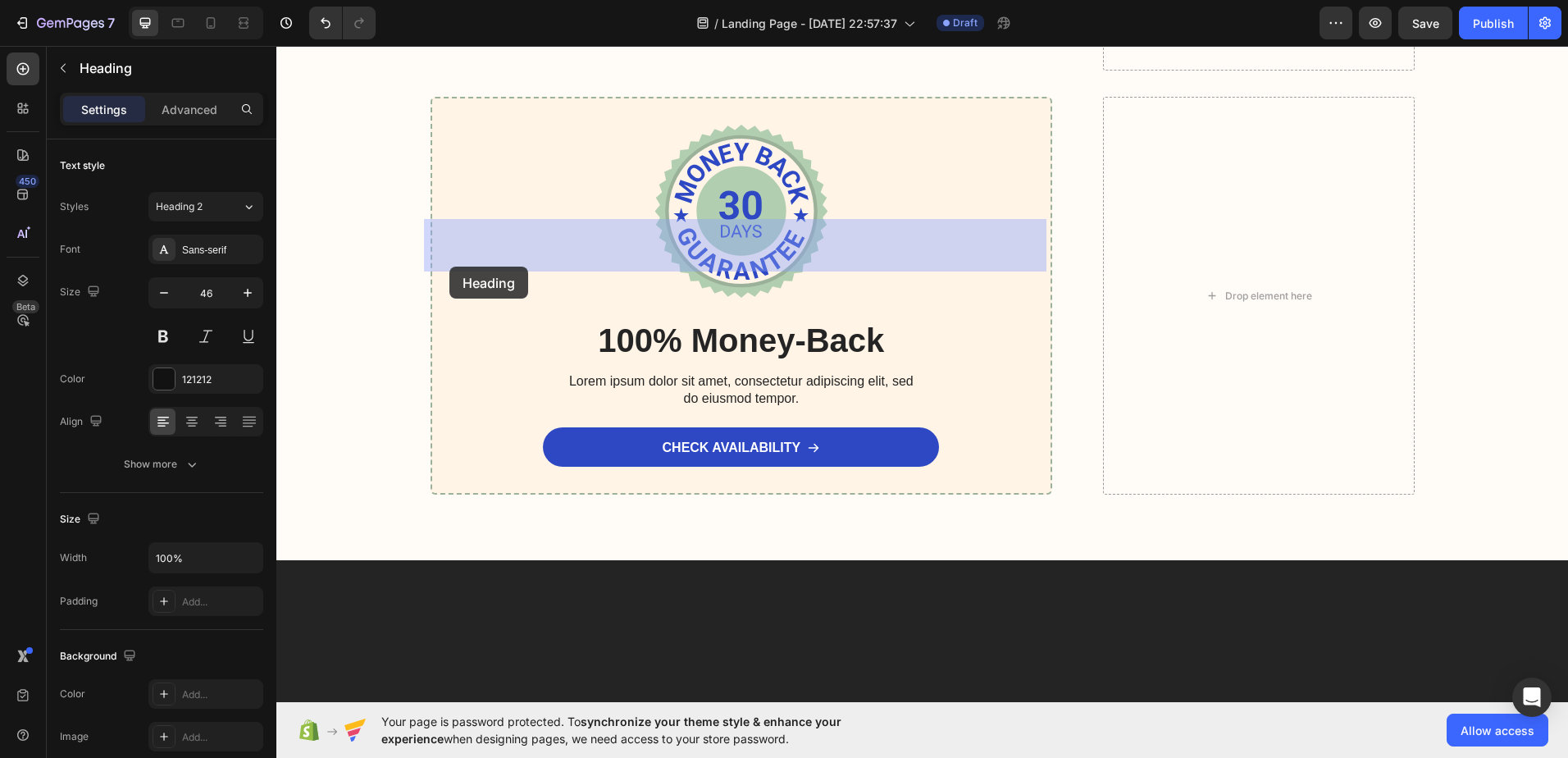
drag, startPoint x: 446, startPoint y: 242, endPoint x: 450, endPoint y: 266, distance: 24.3
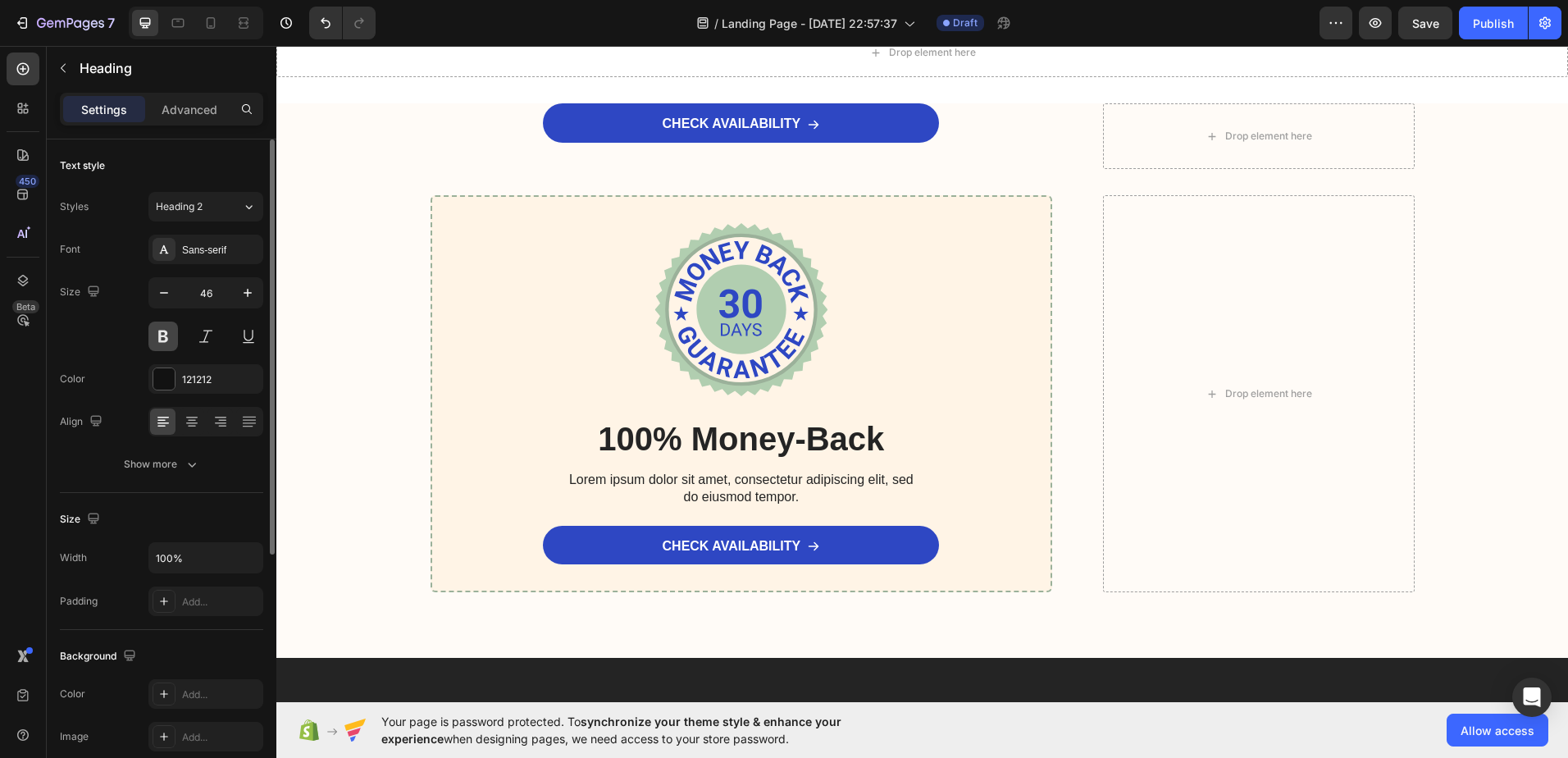
click at [168, 335] on button at bounding box center [164, 336] width 29 height 29
click at [162, 297] on icon "button" at bounding box center [164, 293] width 17 height 17
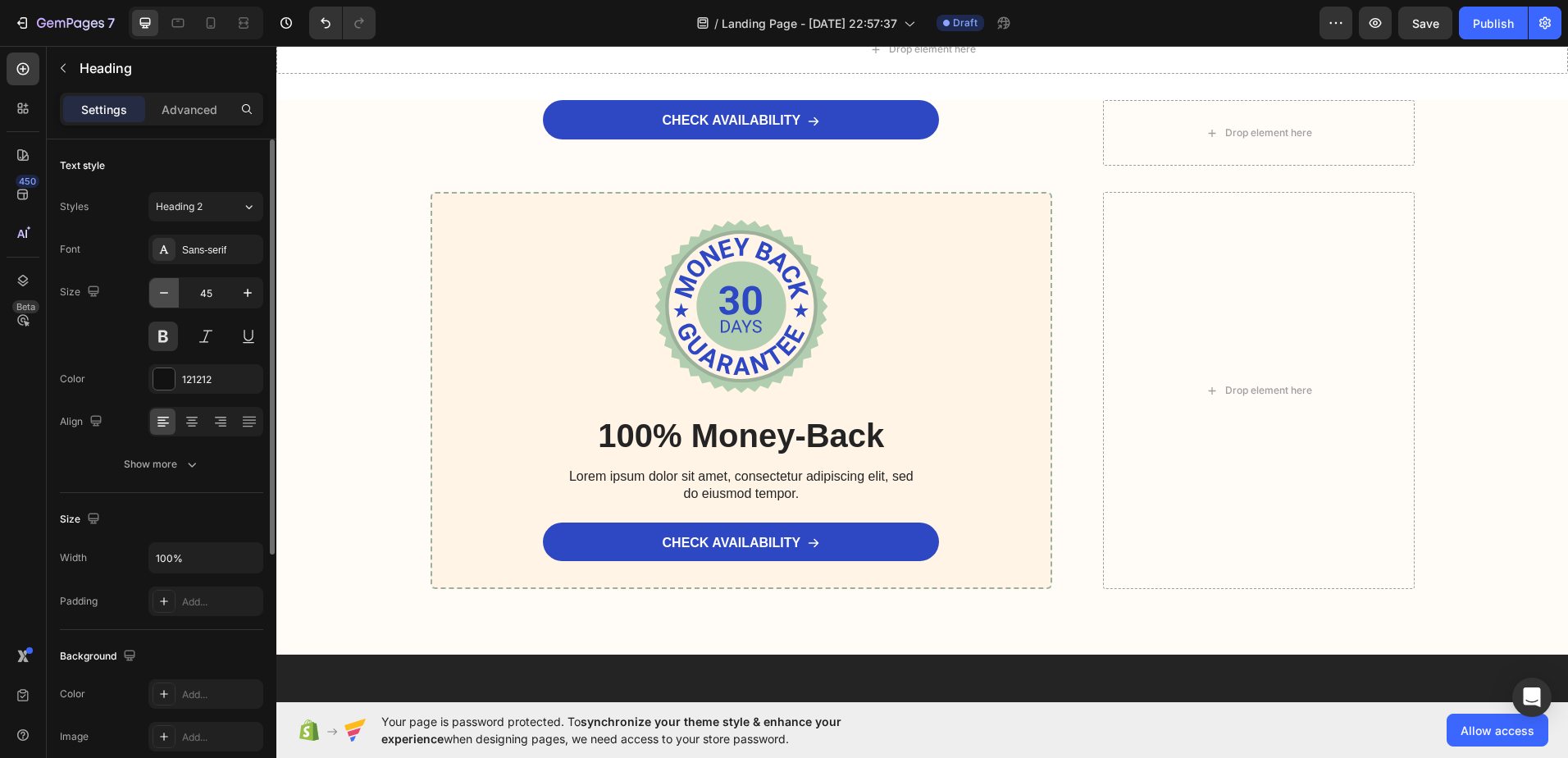
click at [162, 297] on icon "button" at bounding box center [164, 293] width 17 height 17
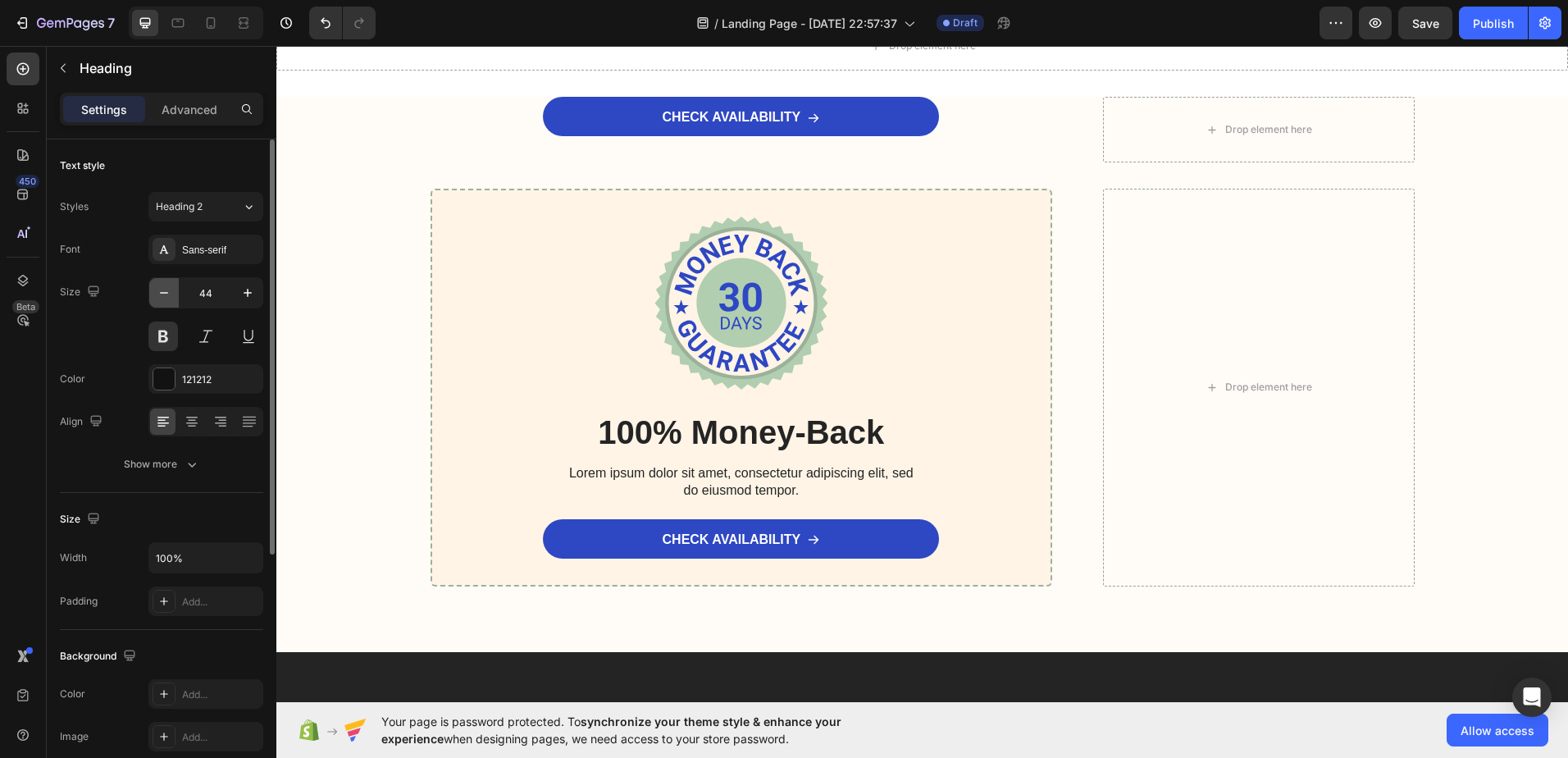
click at [162, 297] on icon "button" at bounding box center [164, 293] width 17 height 17
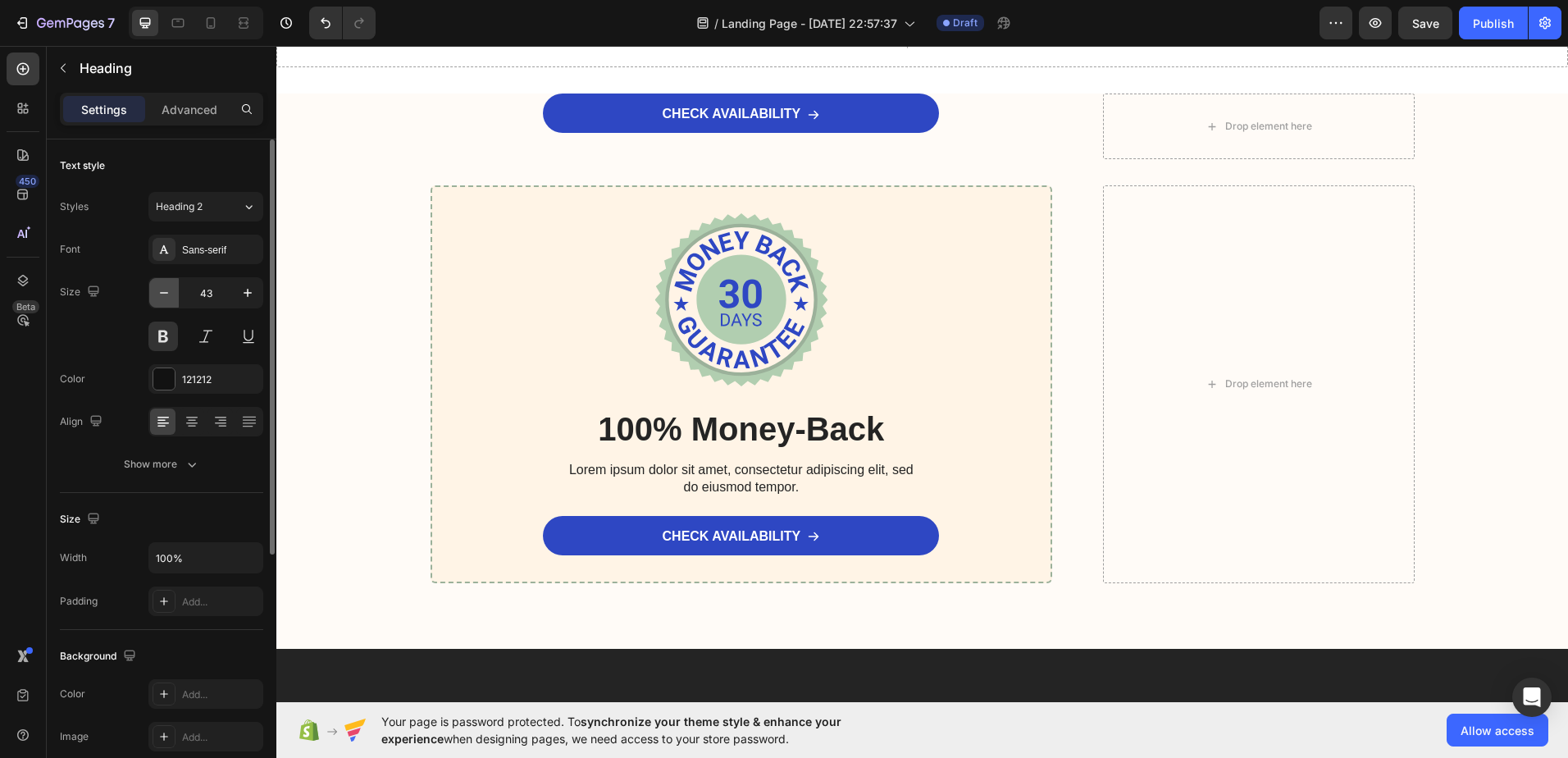
click at [162, 297] on icon "button" at bounding box center [164, 293] width 17 height 17
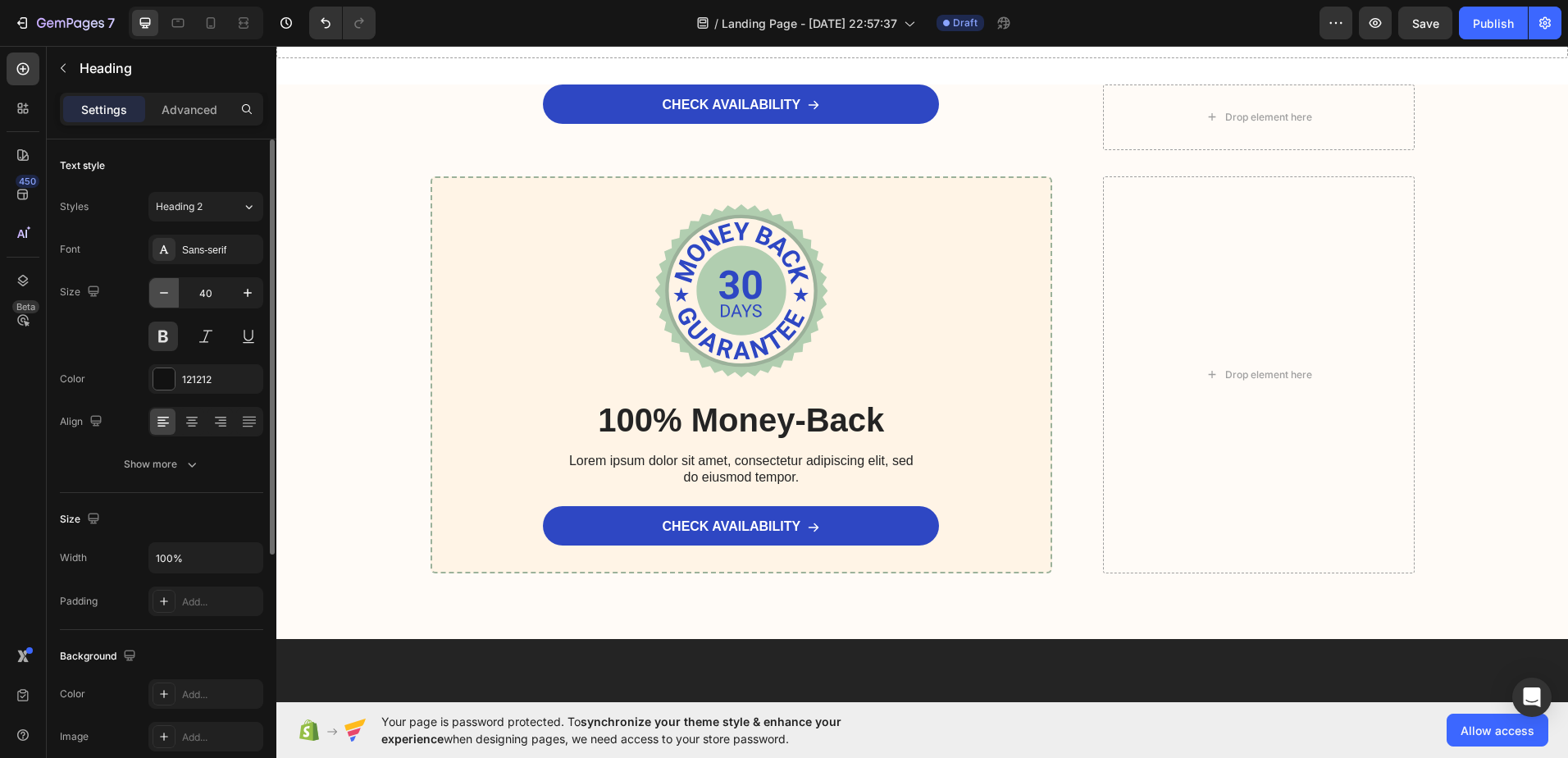
click at [162, 297] on icon "button" at bounding box center [164, 293] width 17 height 17
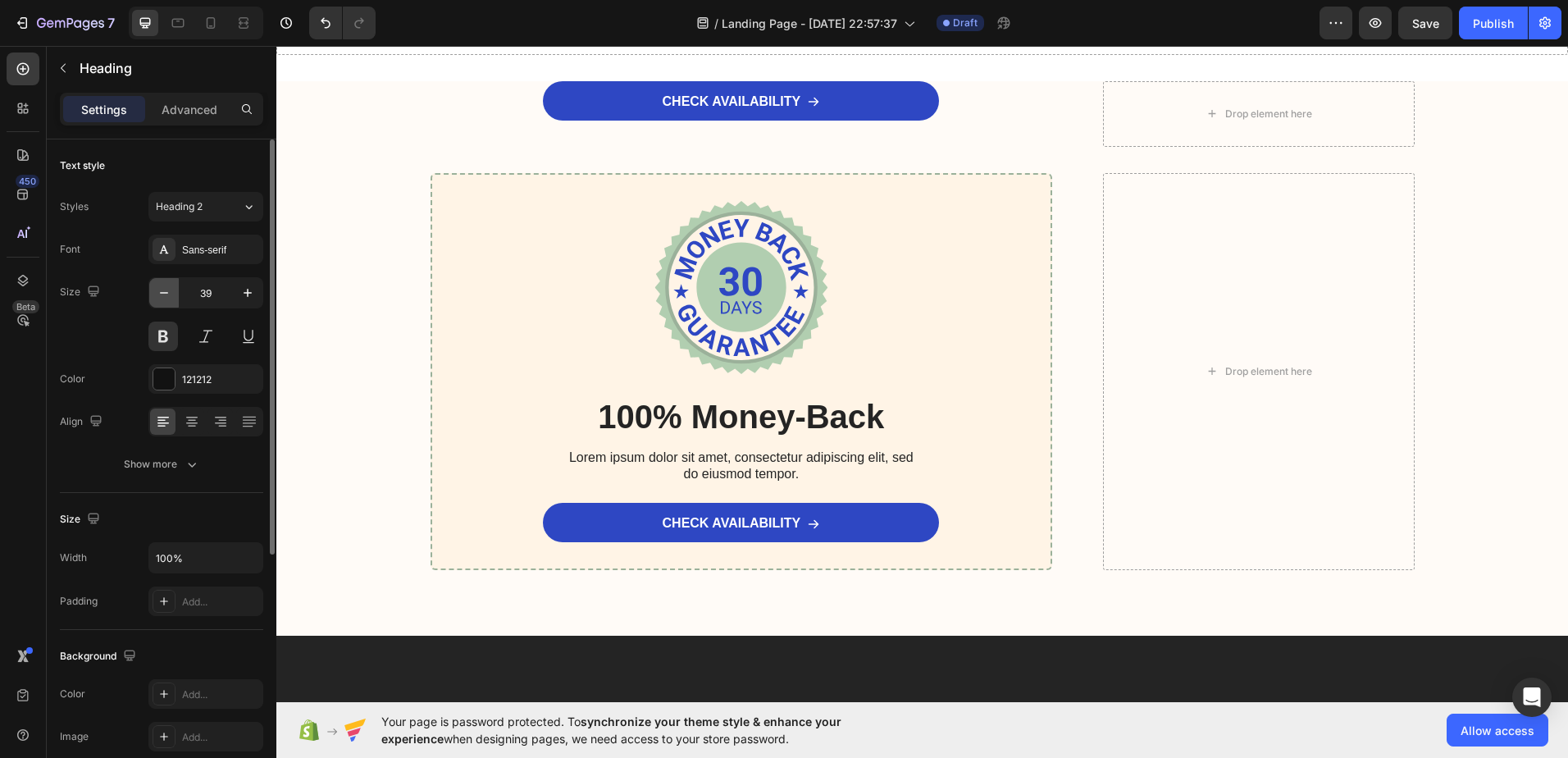
click at [162, 297] on icon "button" at bounding box center [164, 293] width 17 height 17
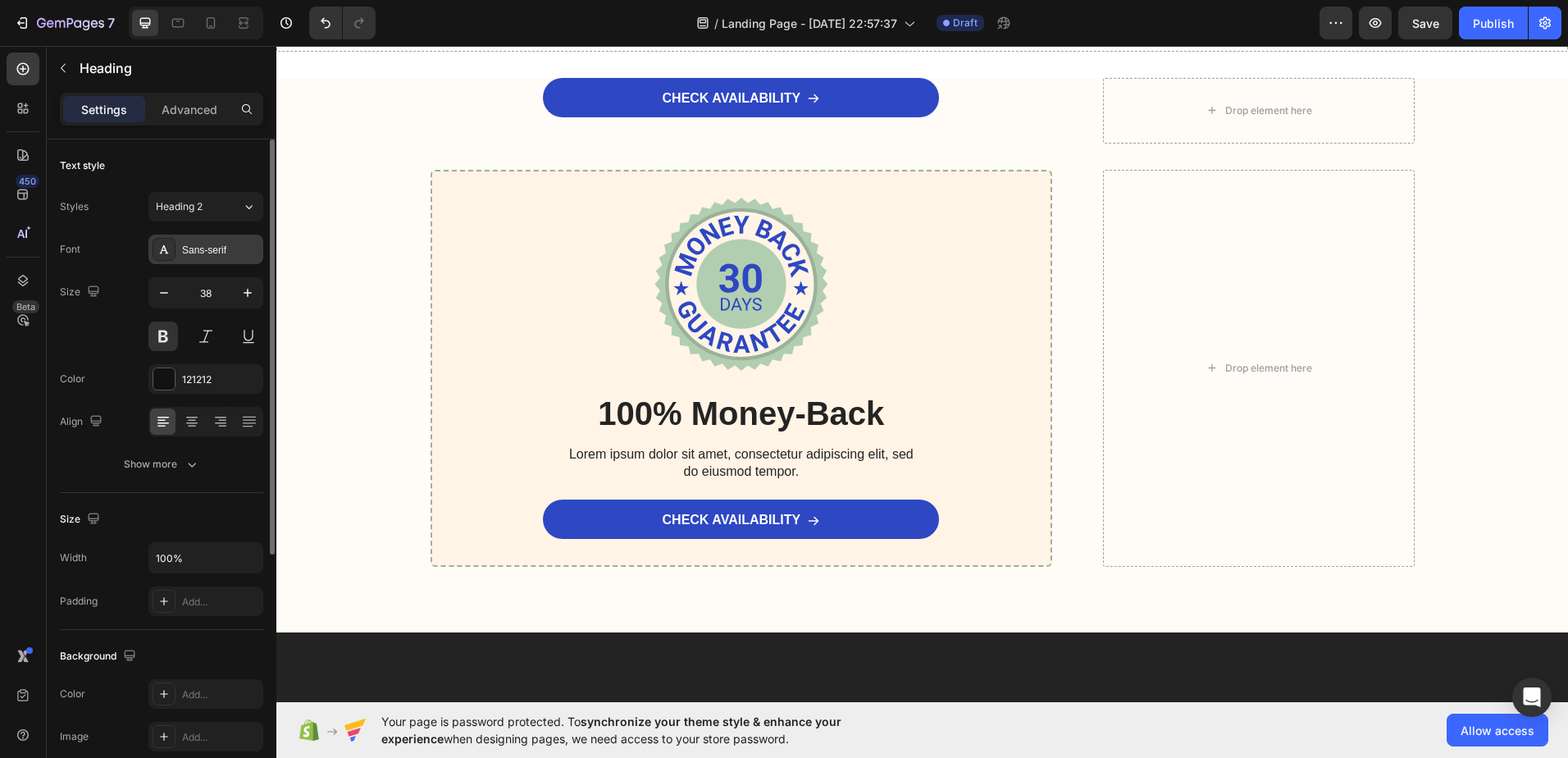
click at [198, 253] on div "Sans-serif" at bounding box center [220, 250] width 77 height 15
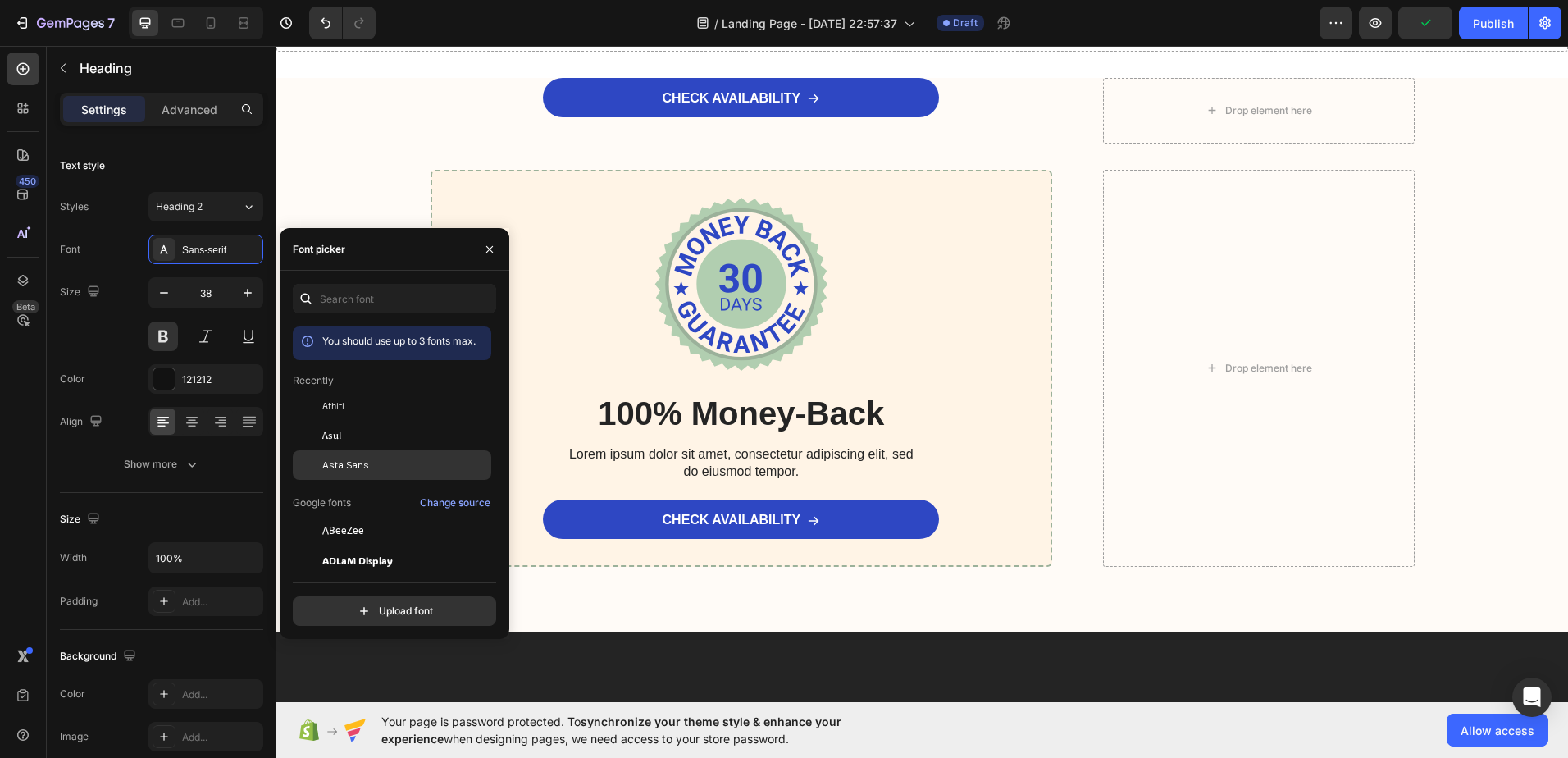
click at [343, 457] on span "Asta Sans" at bounding box center [346, 464] width 47 height 15
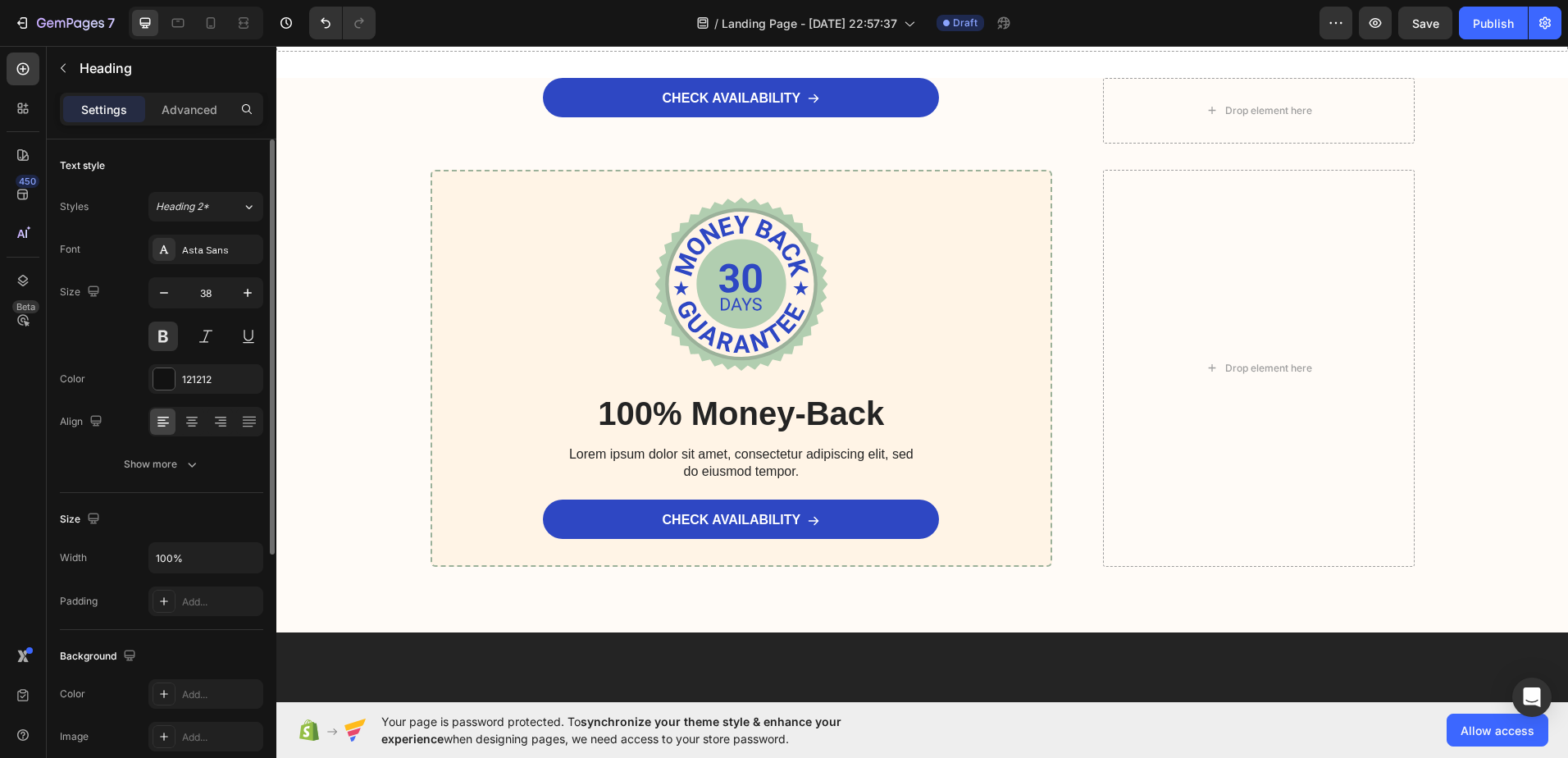
click at [96, 326] on div "Size 38" at bounding box center [162, 313] width 204 height 73
click at [161, 294] on icon "button" at bounding box center [164, 293] width 17 height 17
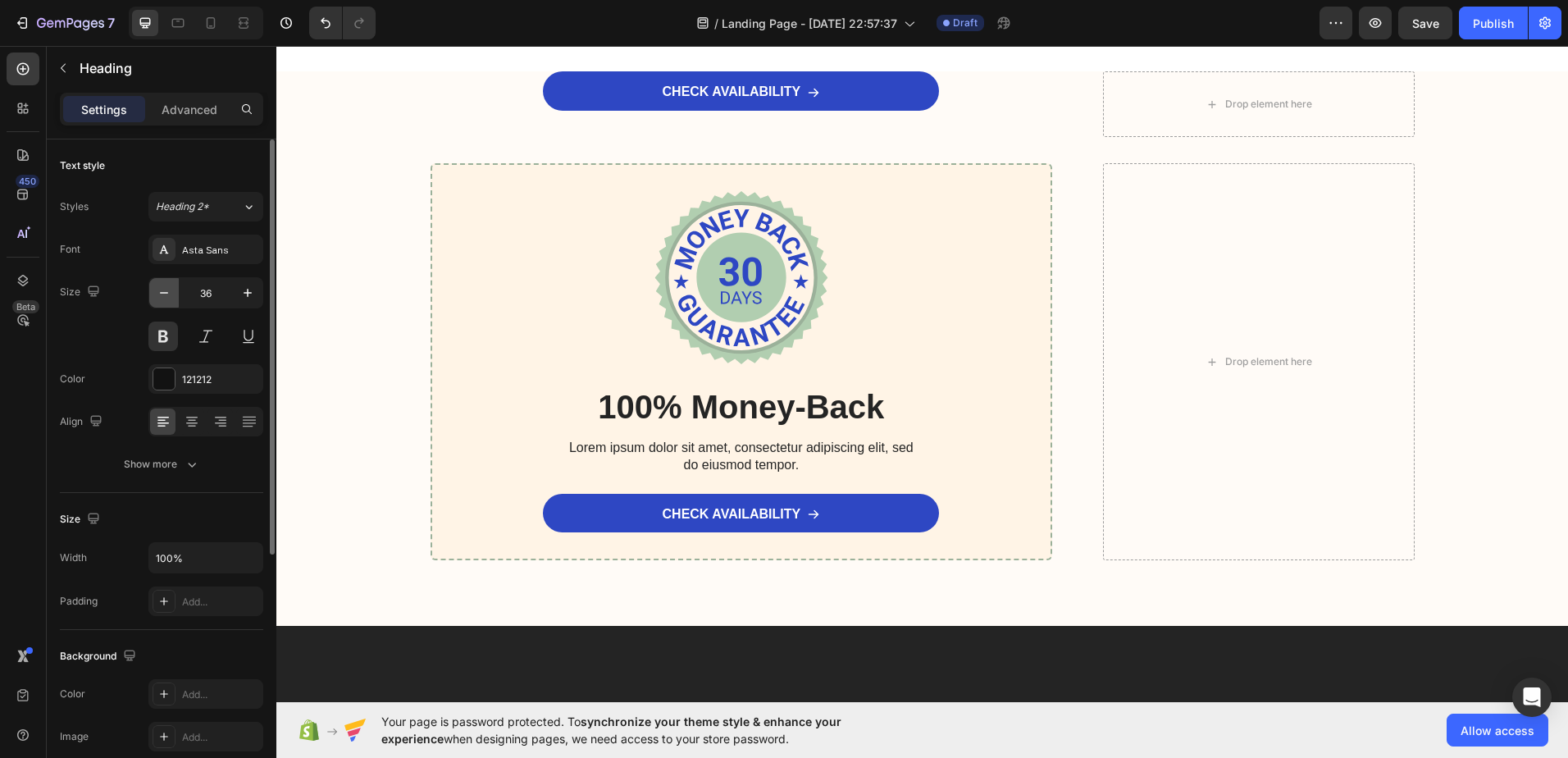
click at [161, 294] on icon "button" at bounding box center [164, 293] width 17 height 17
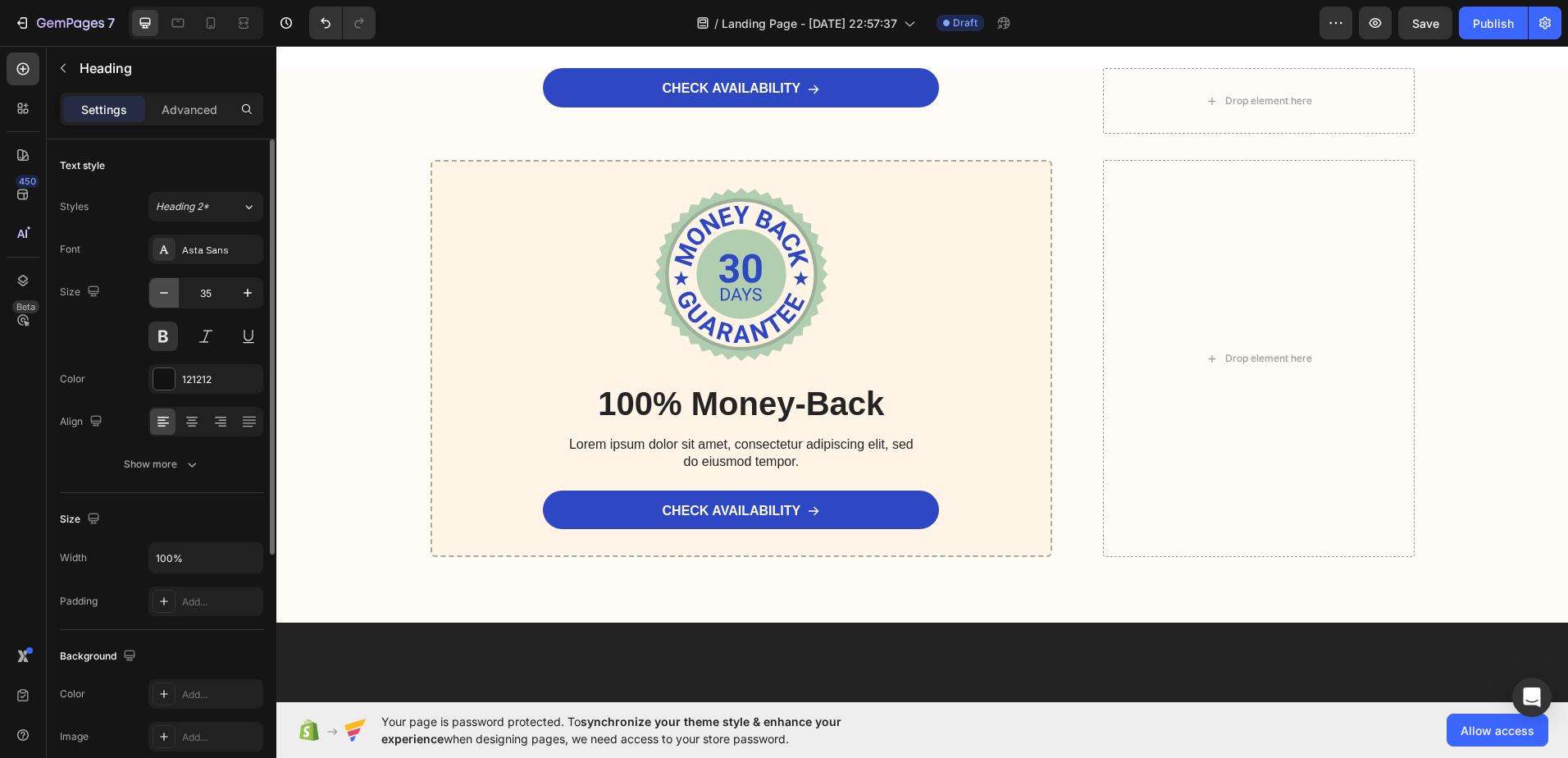
click at [161, 294] on icon "button" at bounding box center [164, 293] width 17 height 17
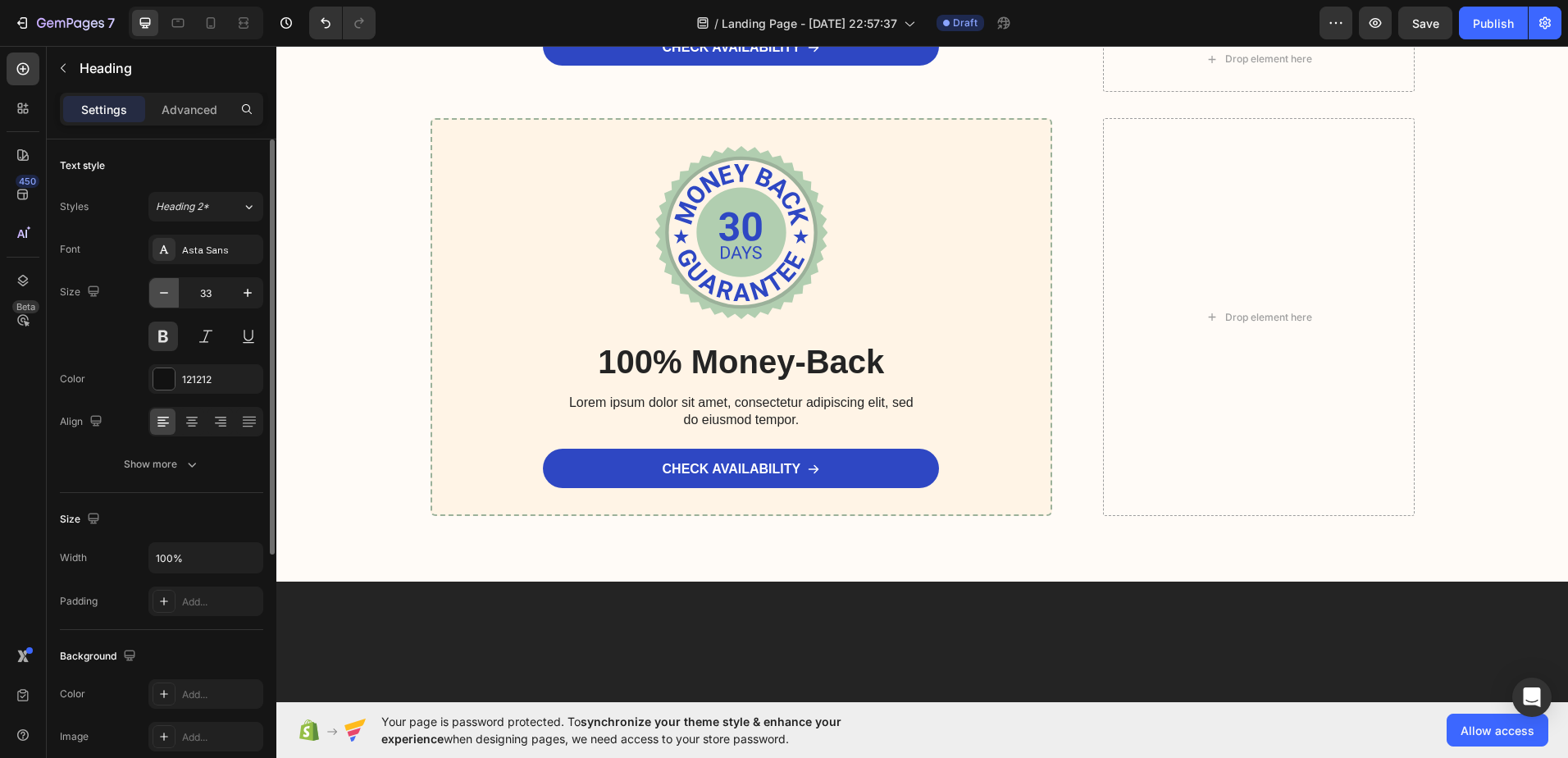
click at [161, 295] on icon "button" at bounding box center [164, 293] width 17 height 17
type input "32"
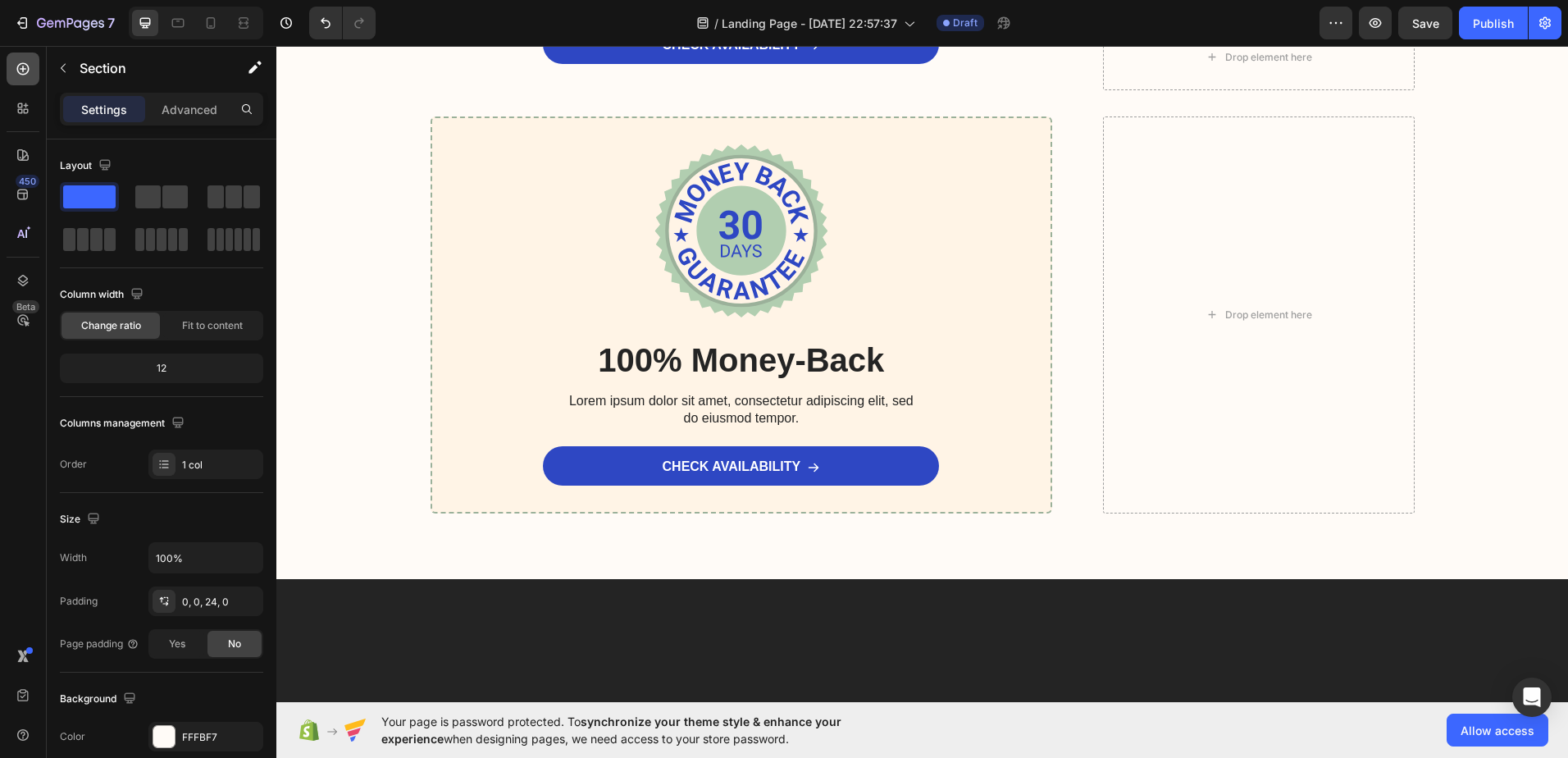
click at [28, 64] on icon at bounding box center [23, 69] width 17 height 17
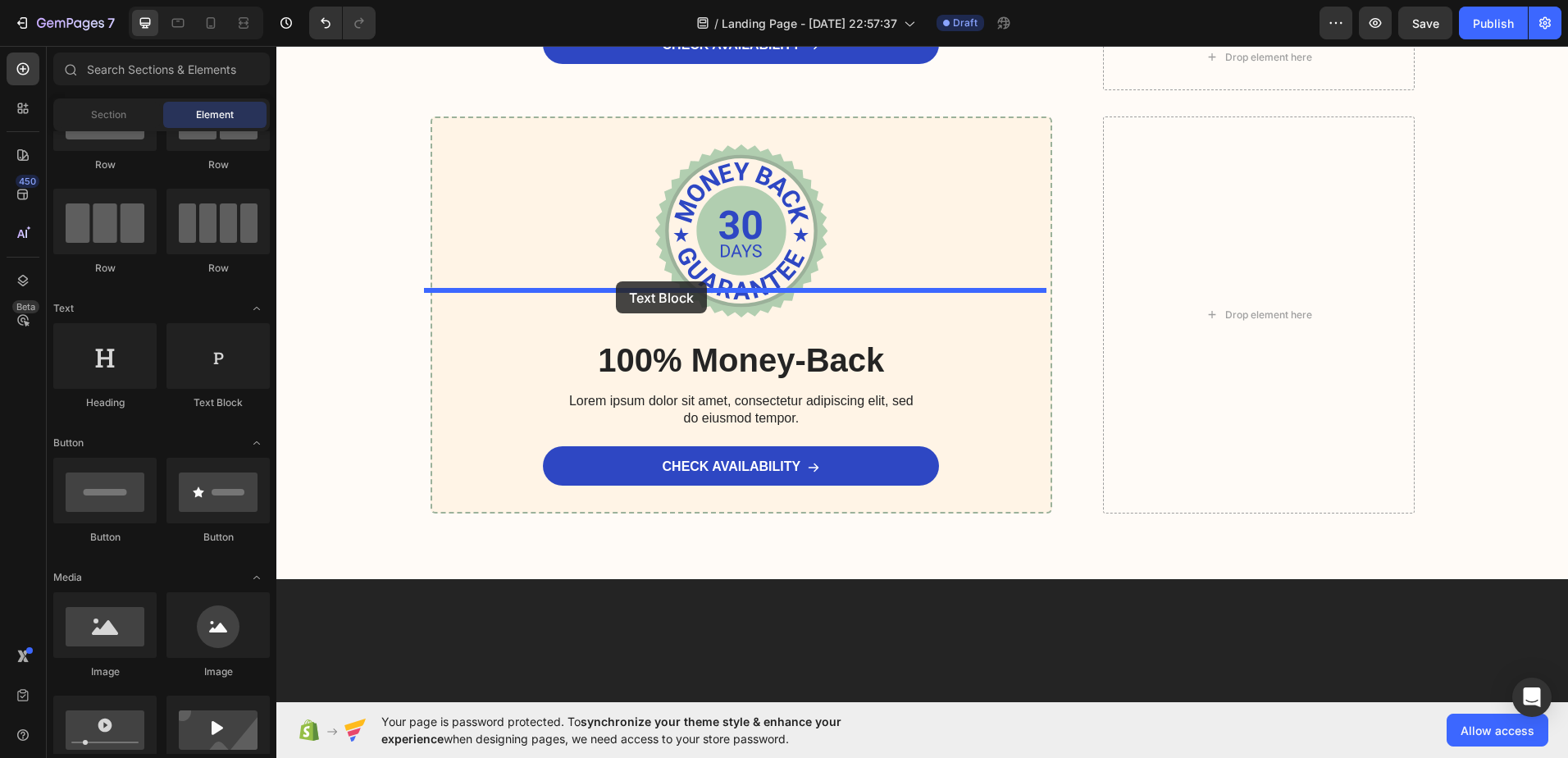
drag, startPoint x: 493, startPoint y: 406, endPoint x: 616, endPoint y: 281, distance: 175.4
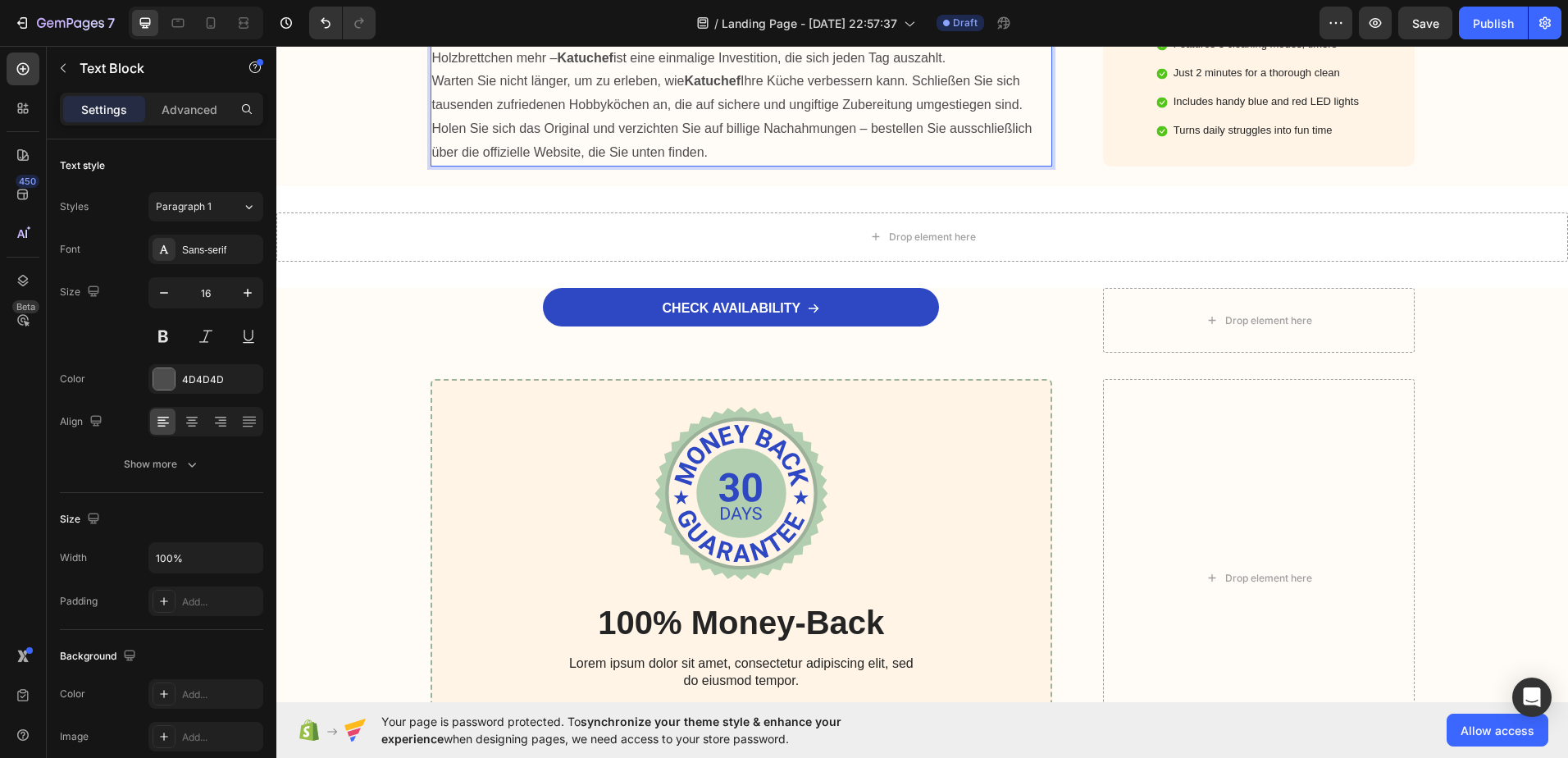
click at [432, 71] on p "Außerdem habe ich eine Menge Geld gespart. Keine ständigen Neukäufe von billige…" at bounding box center [741, 46] width 619 height 48
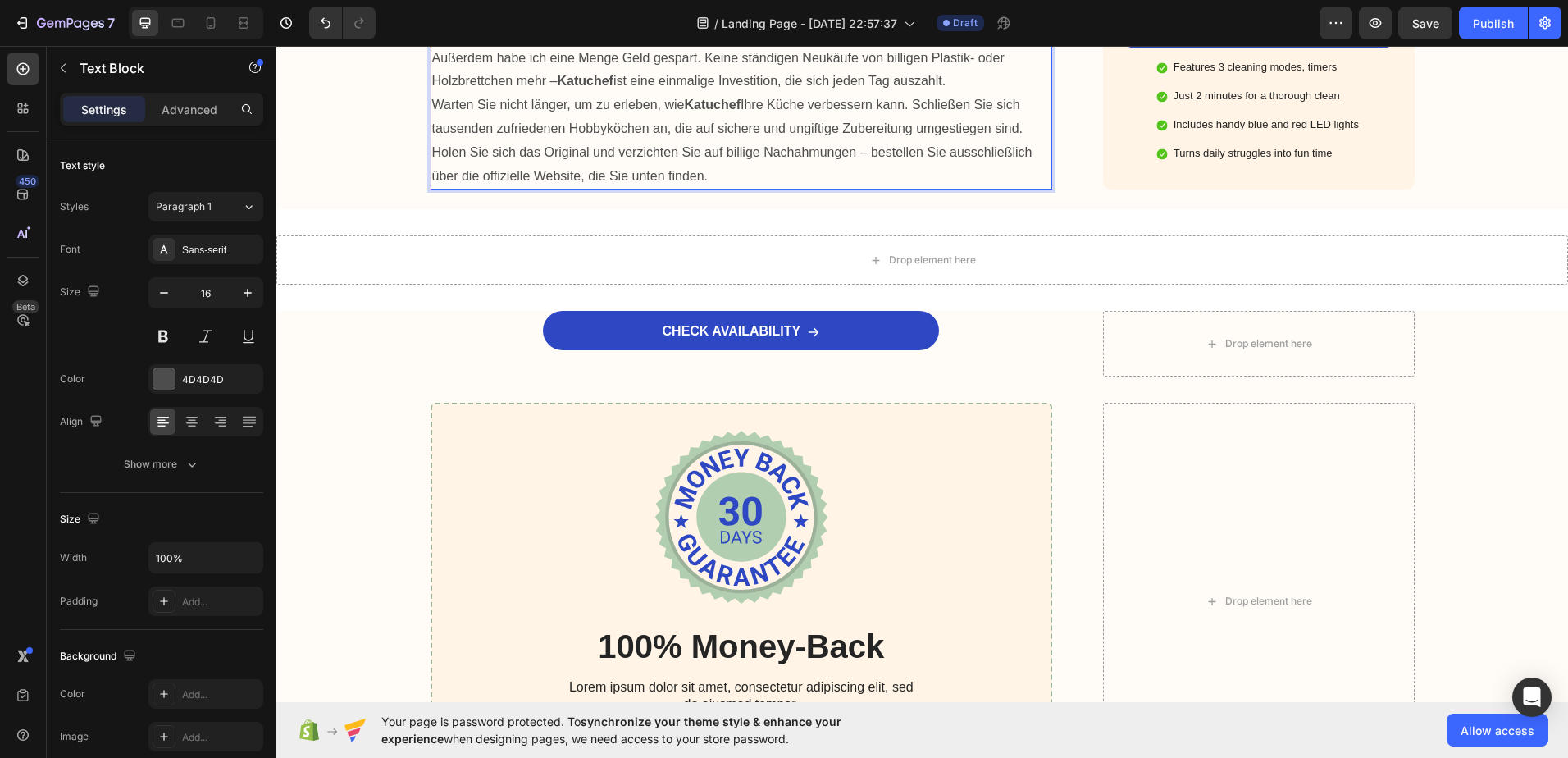
click at [432, 141] on p "Warten Sie nicht länger, um zu erleben, wie Katuchef Ihre Küche verbessern kann…" at bounding box center [741, 117] width 619 height 48
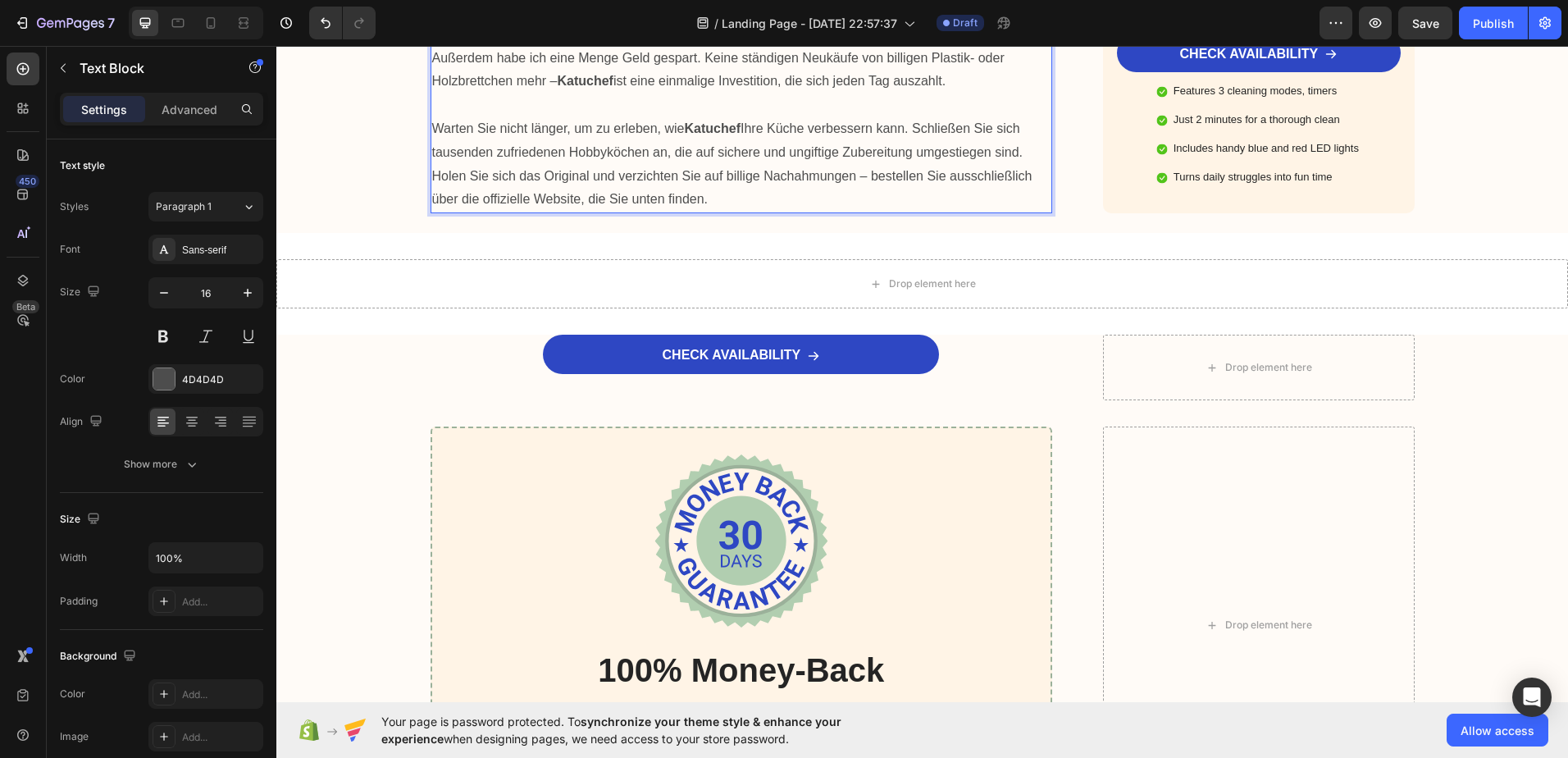
click at [432, 213] on p "Holen Sie sich das Original und verzichten Sie auf billige Nachahmungen – beste…" at bounding box center [741, 188] width 619 height 48
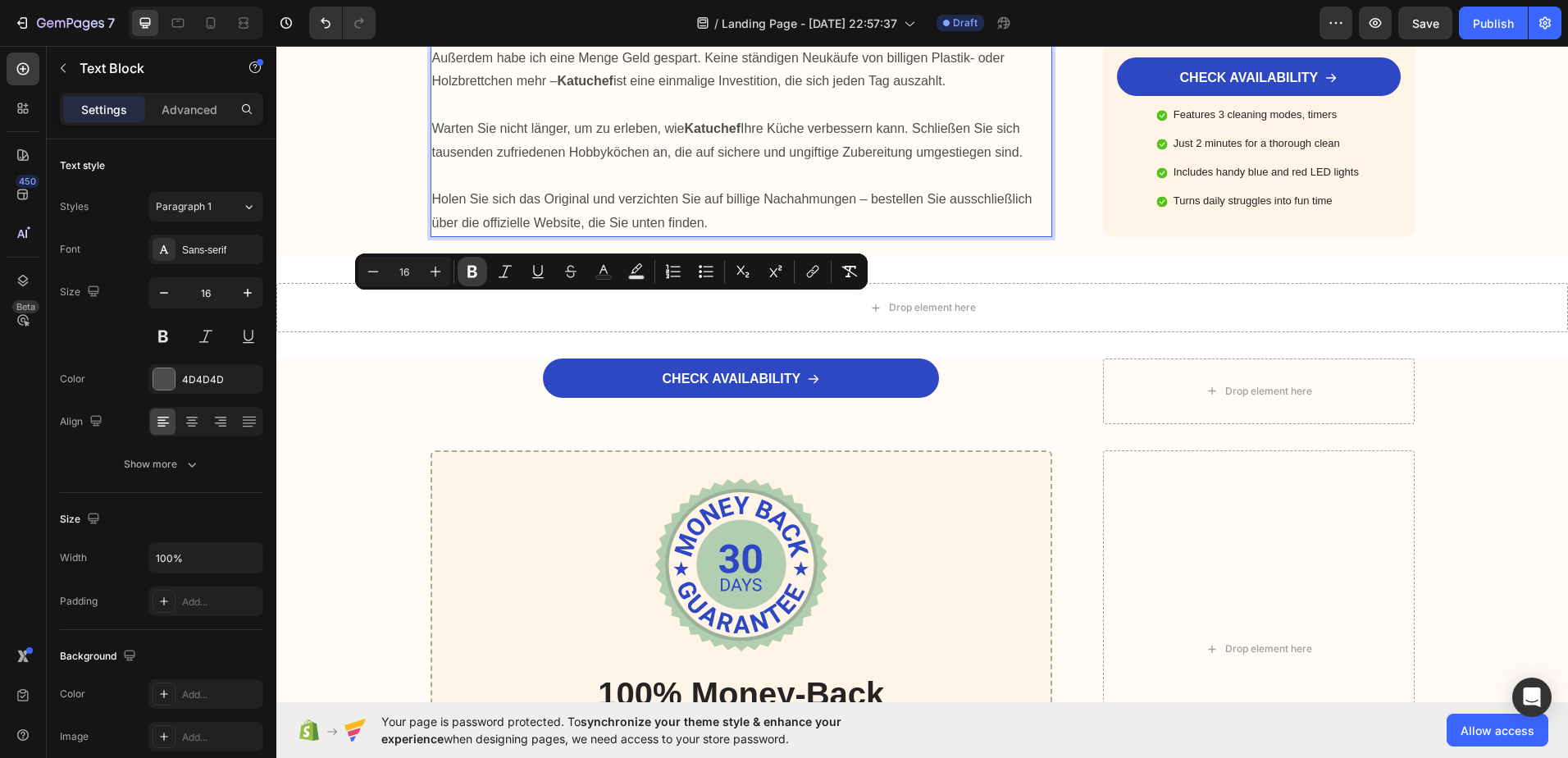
click at [472, 267] on icon "Editor contextual toolbar" at bounding box center [472, 271] width 10 height 13
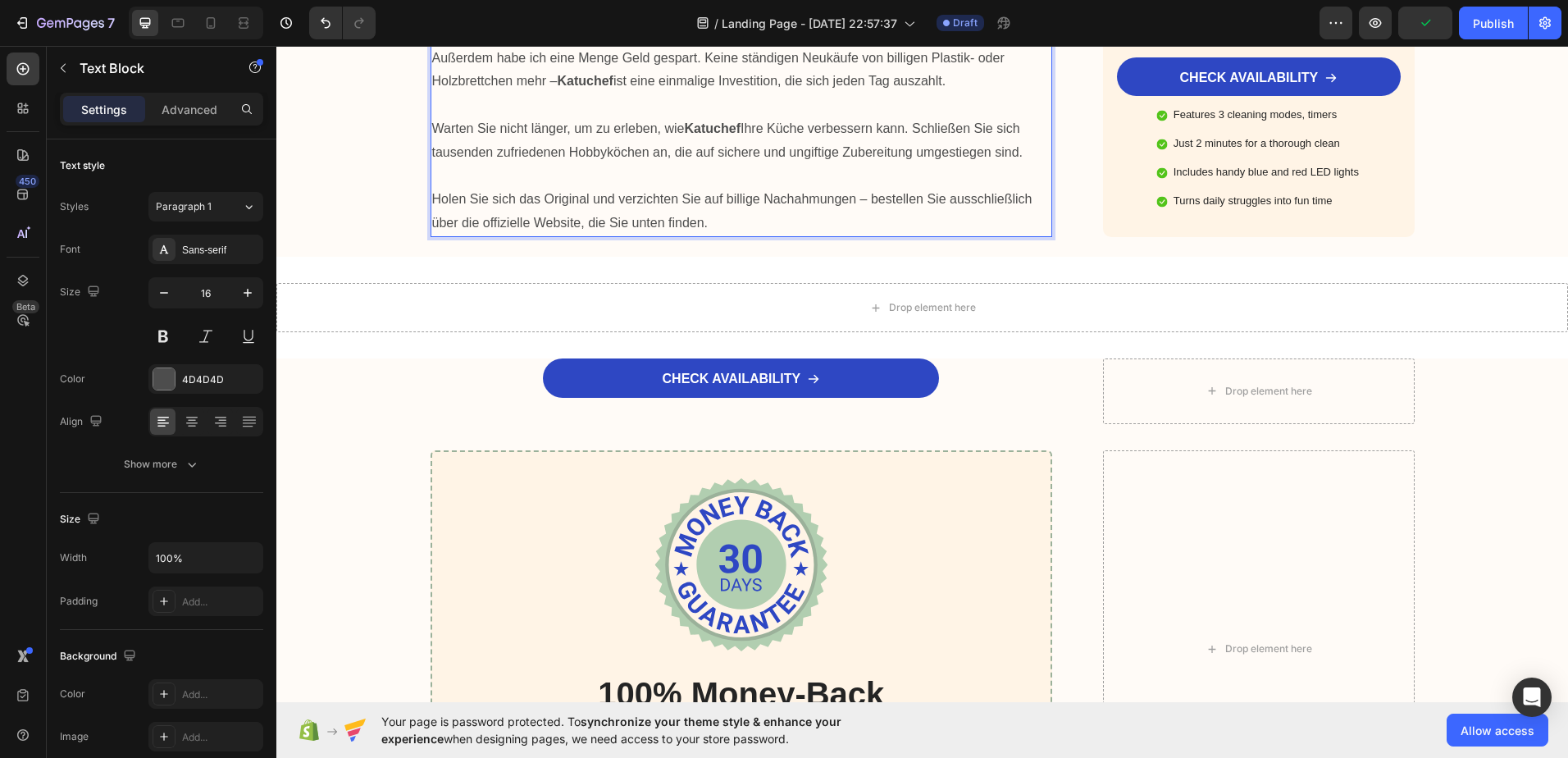
click at [592, 88] on strong "Katuchef" at bounding box center [585, 80] width 56 height 14
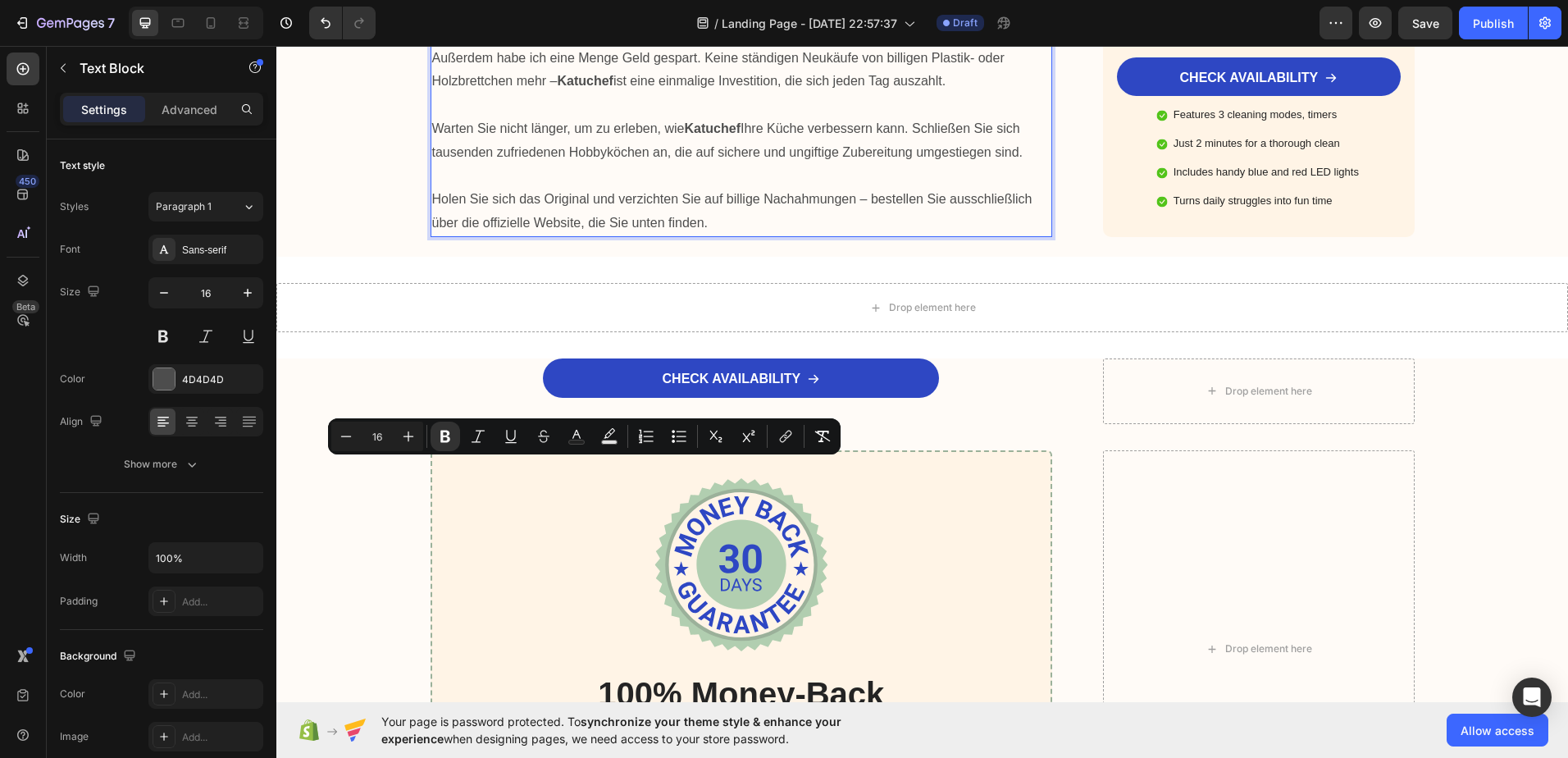
click at [532, 118] on p "Rich Text Editor. Editing area: main" at bounding box center [741, 105] width 619 height 24
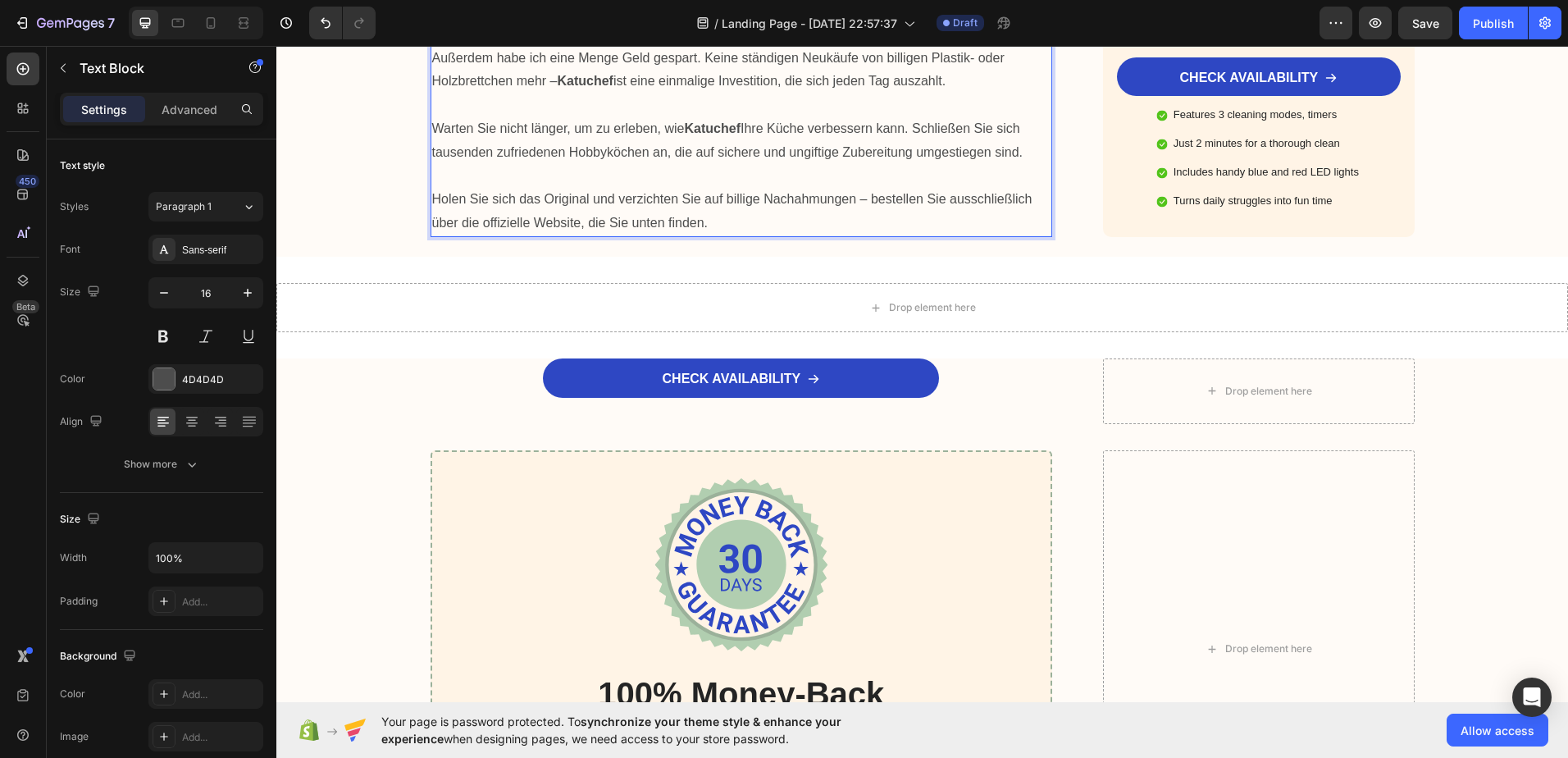
click at [583, 88] on strong "Katuchef" at bounding box center [585, 80] width 56 height 14
click at [670, 118] on p "Rich Text Editor. Editing area: main" at bounding box center [741, 105] width 619 height 24
click at [713, 135] on strong "Katuchef" at bounding box center [712, 128] width 56 height 14
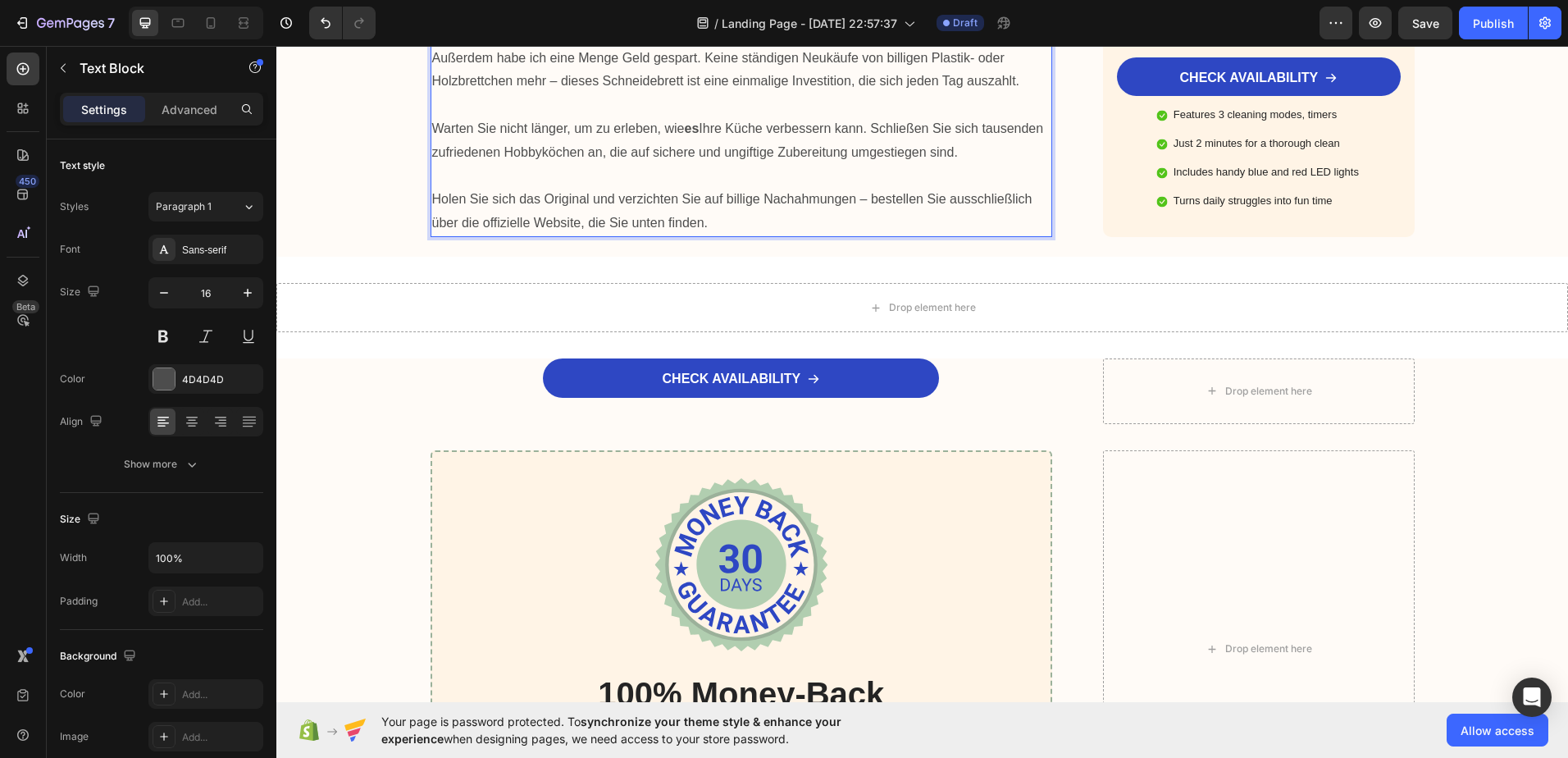
click at [693, 135] on strong "es" at bounding box center [691, 128] width 15 height 14
click at [690, 135] on strong "es" at bounding box center [691, 128] width 15 height 14
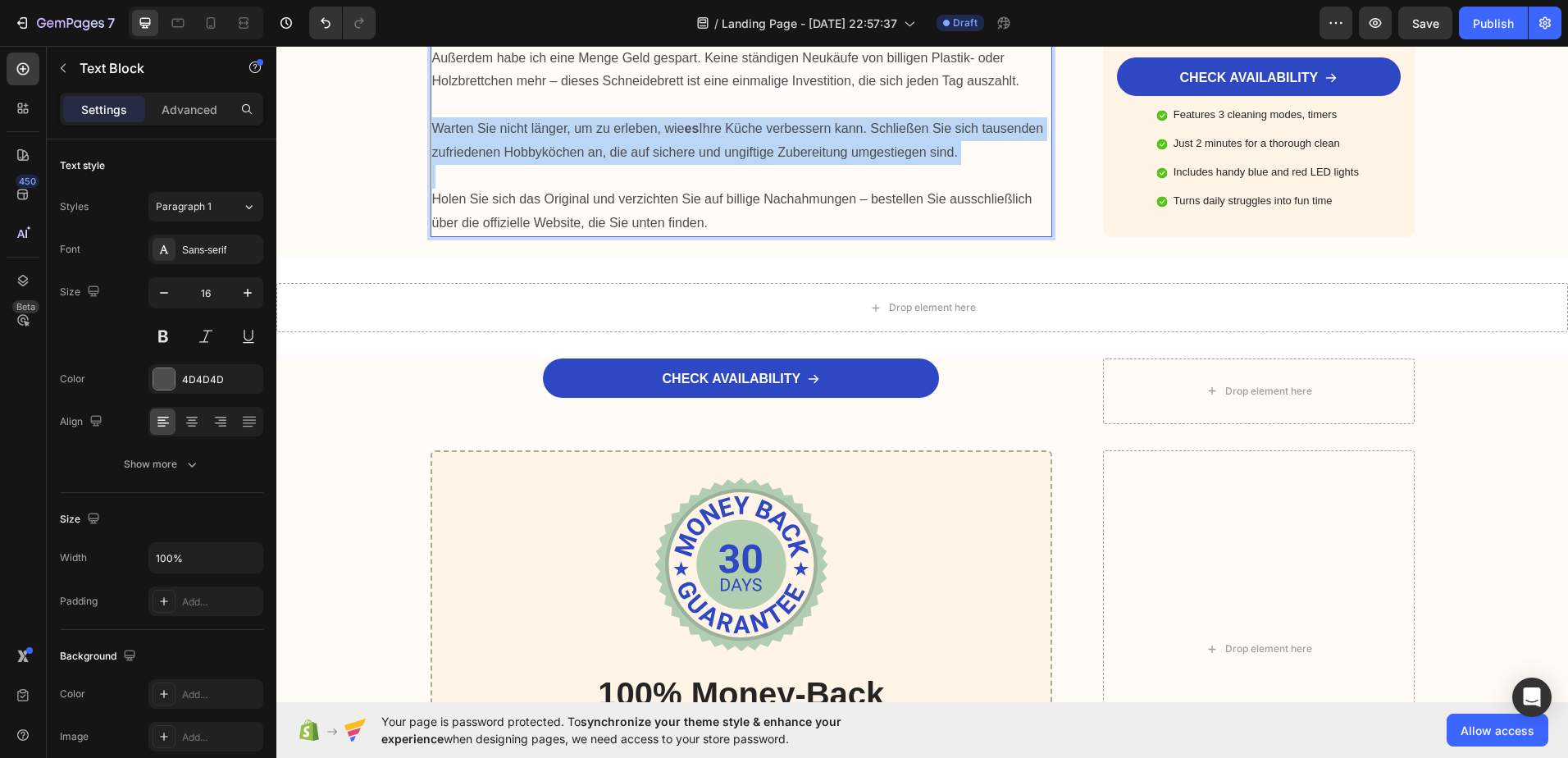
click at [690, 135] on strong "es" at bounding box center [691, 128] width 15 height 14
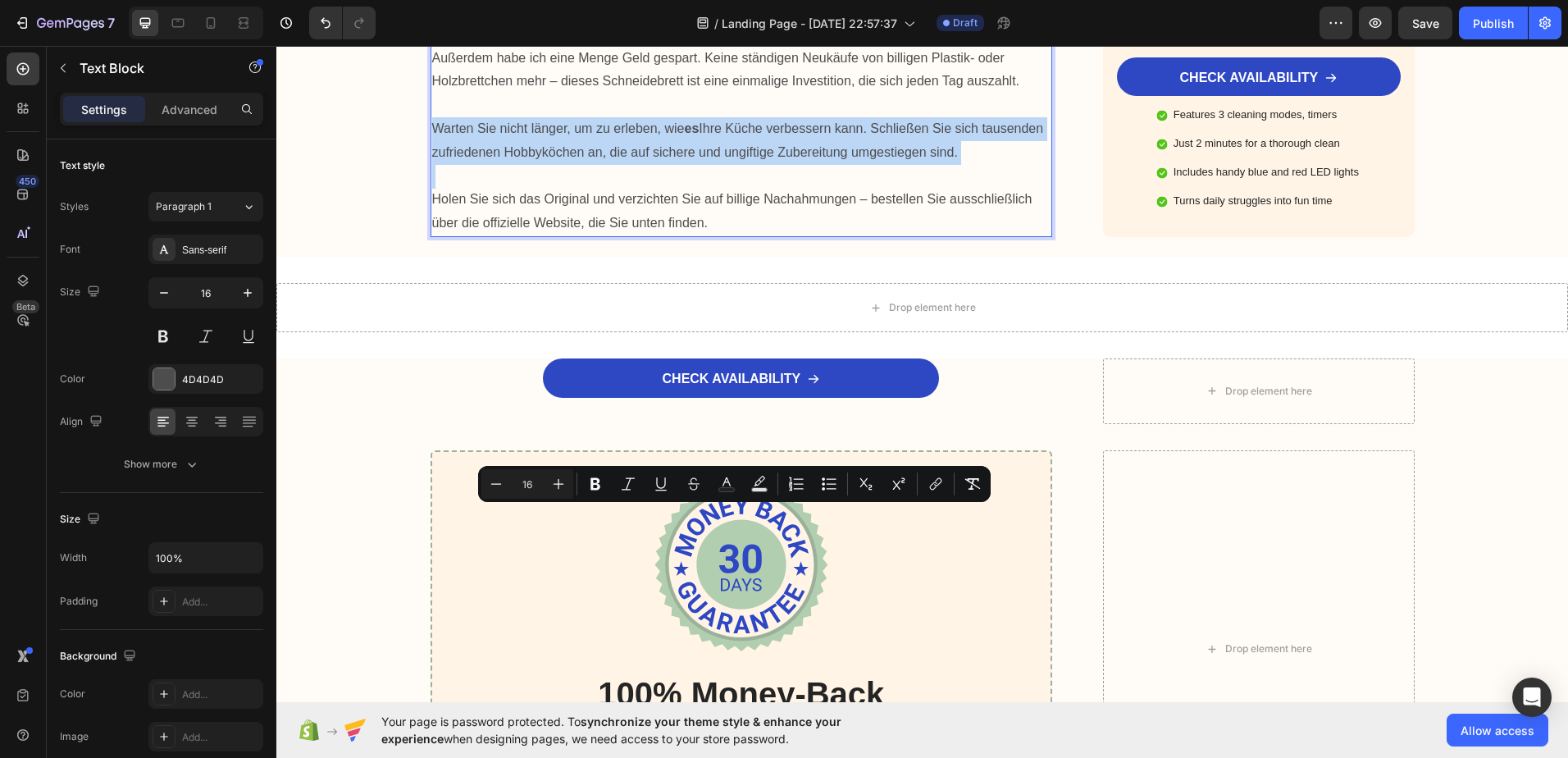
click at [690, 135] on strong "es" at bounding box center [691, 128] width 15 height 14
drag, startPoint x: 669, startPoint y: 570, endPoint x: 677, endPoint y: 563, distance: 10.6
click at [670, 189] on p "Rich Text Editor. Editing area: main" at bounding box center [741, 176] width 619 height 24
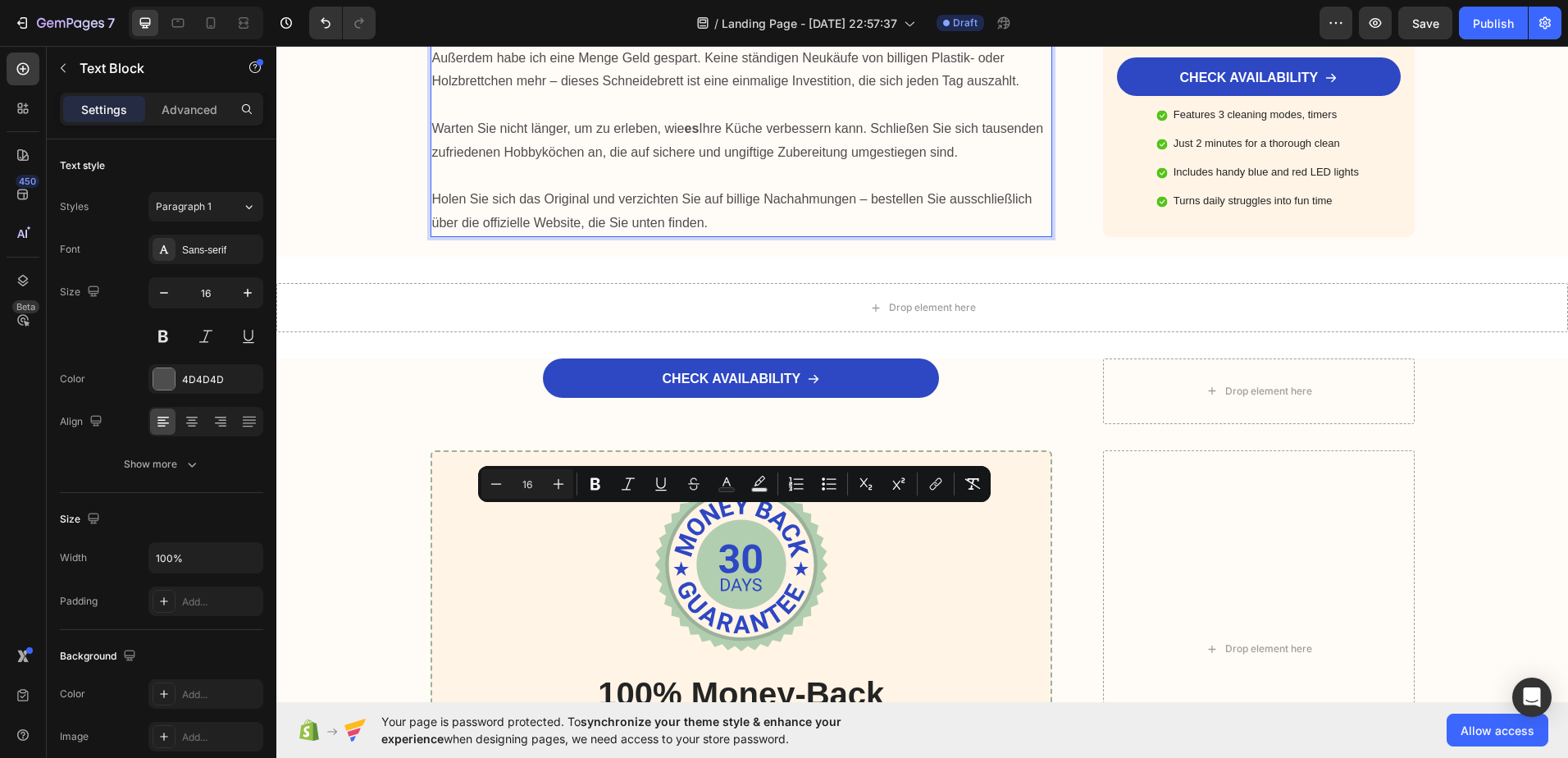
click at [688, 235] on p "Holen Sie sich das Original und verzichten Sie auf billige Nachahmungen – beste…" at bounding box center [741, 212] width 619 height 48
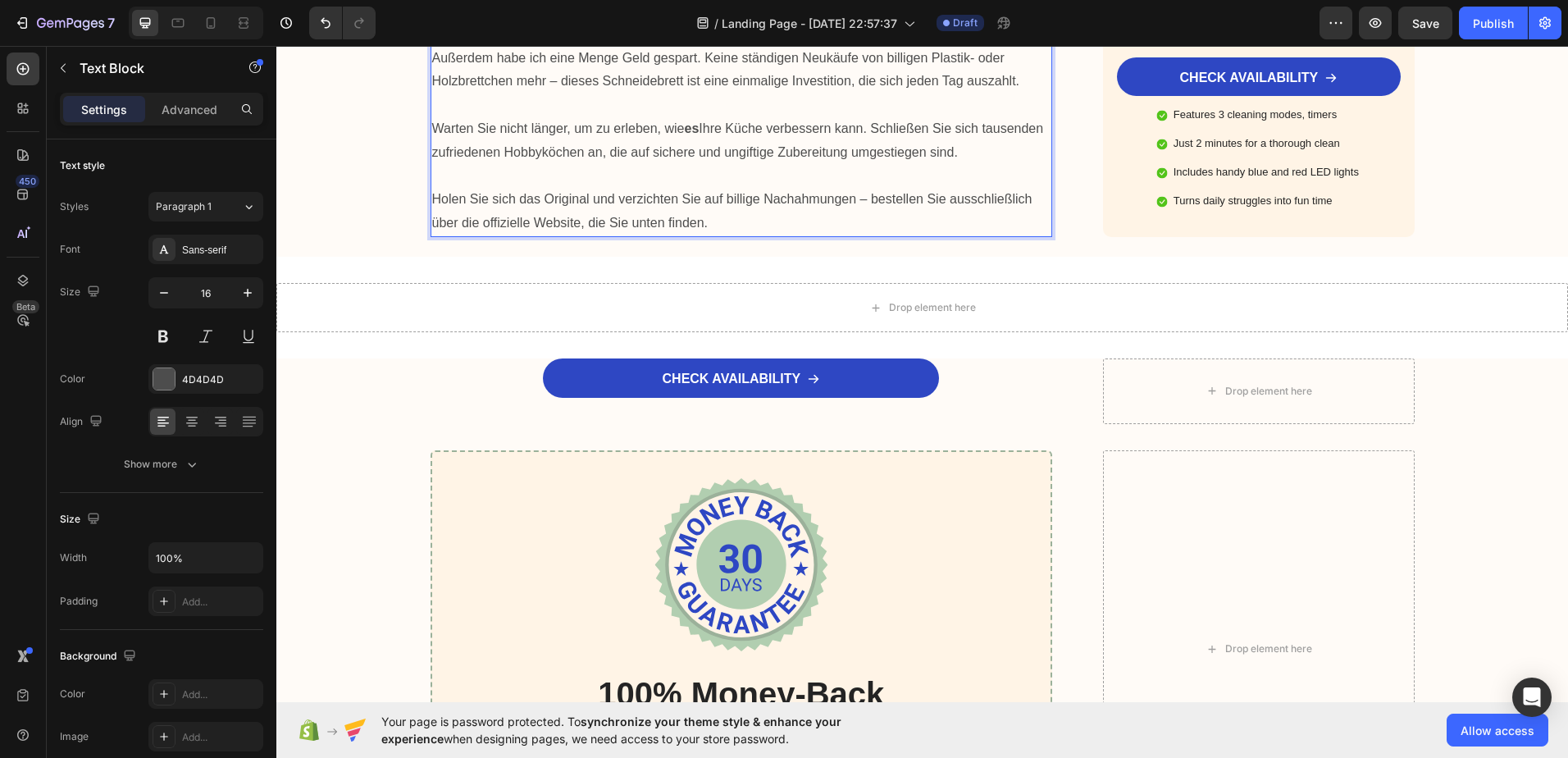
click at [689, 135] on strong "es" at bounding box center [691, 128] width 15 height 14
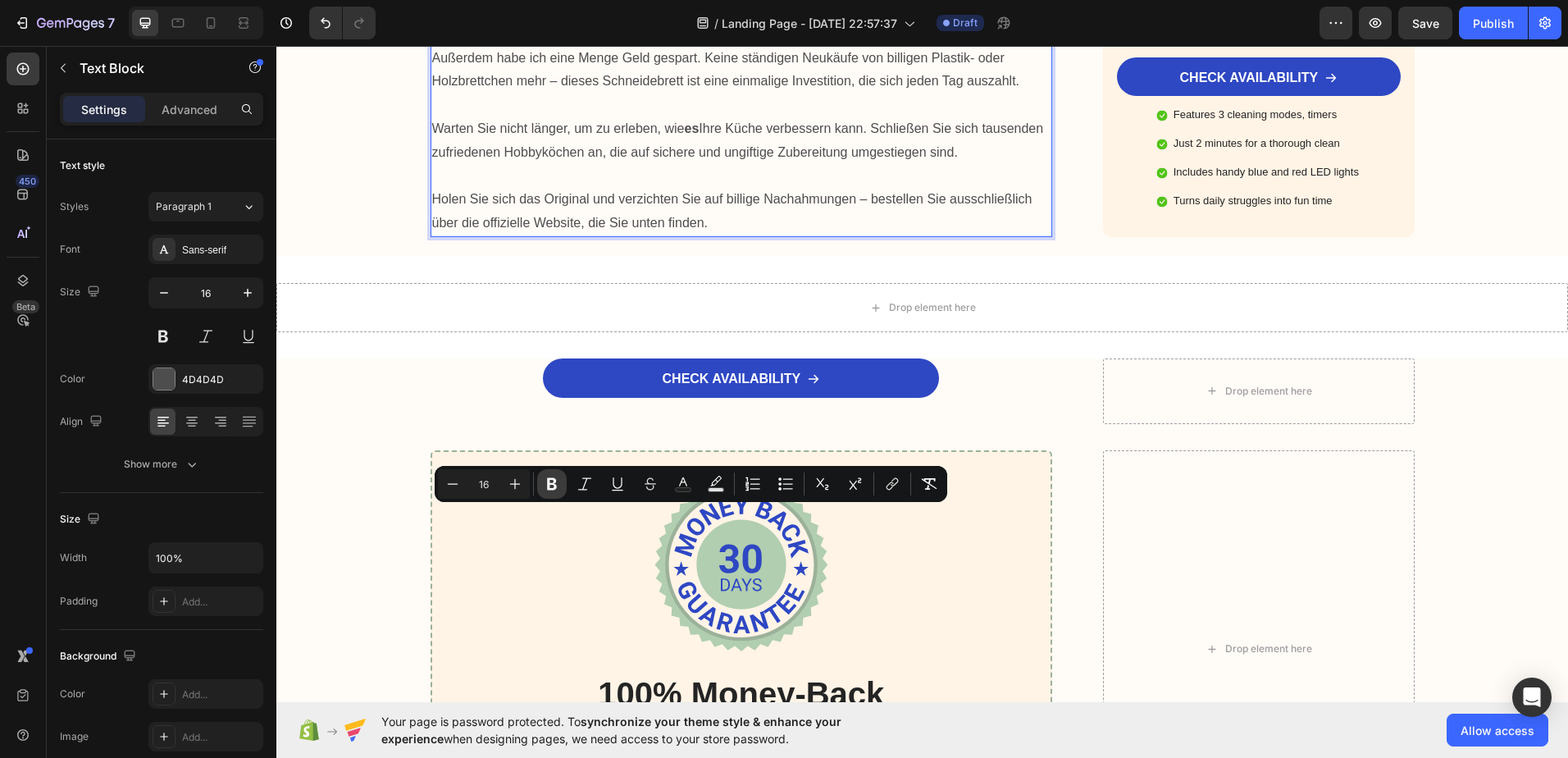
click at [561, 485] on button "Bold" at bounding box center [551, 484] width 29 height 29
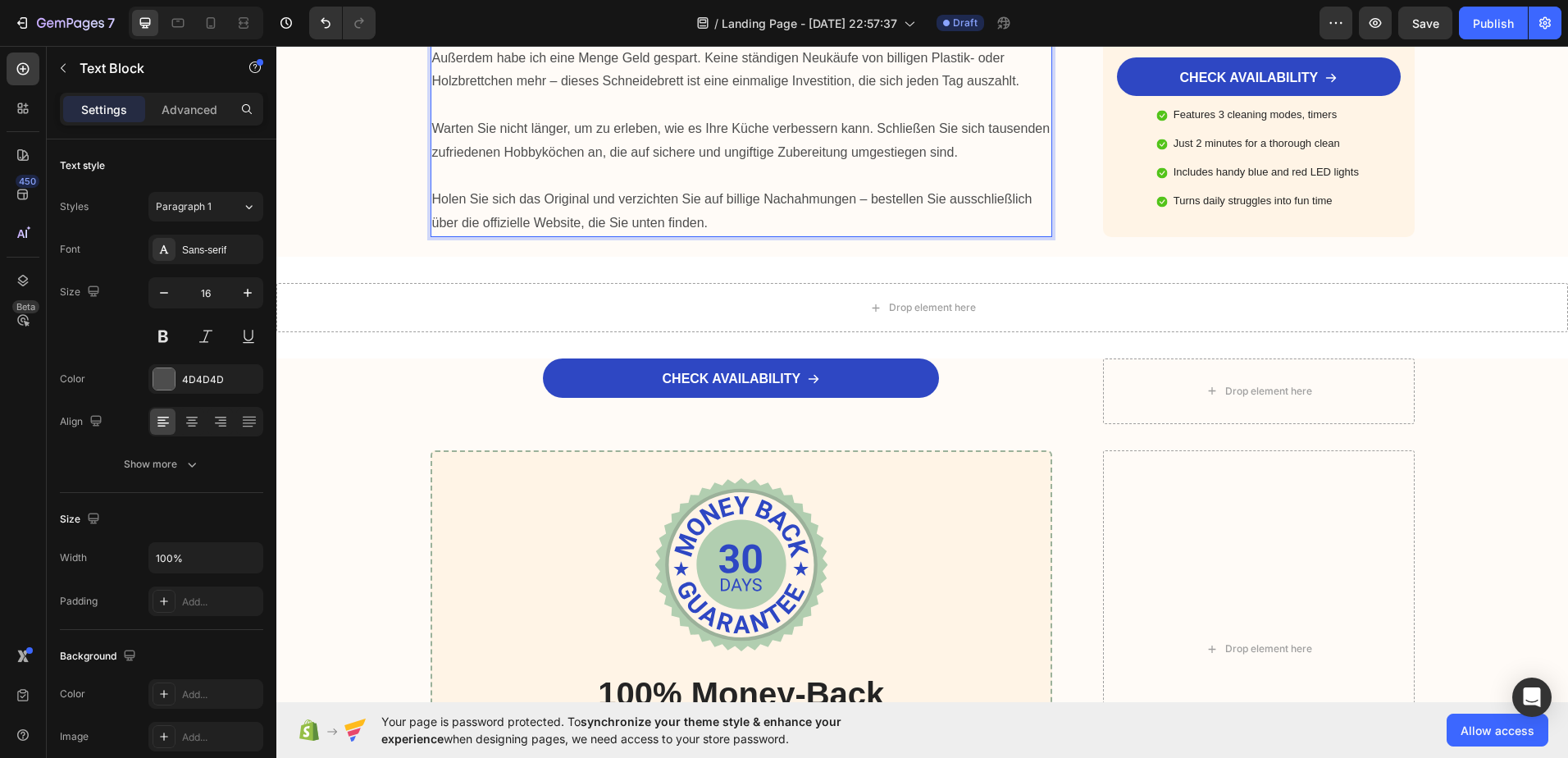
click at [648, 189] on p "Rich Text Editor. Editing area: main" at bounding box center [741, 176] width 619 height 24
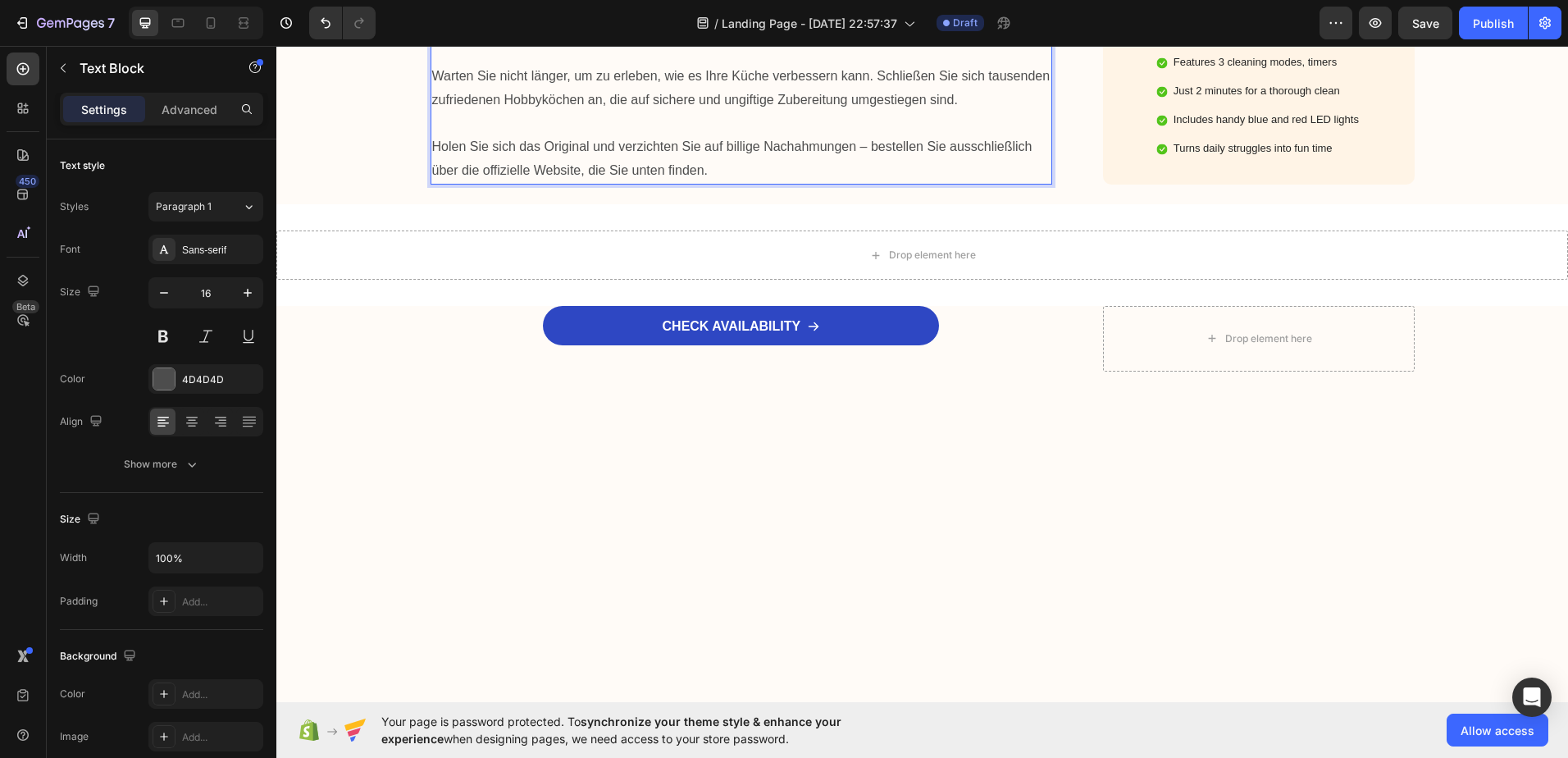
scroll to position [6268, 0]
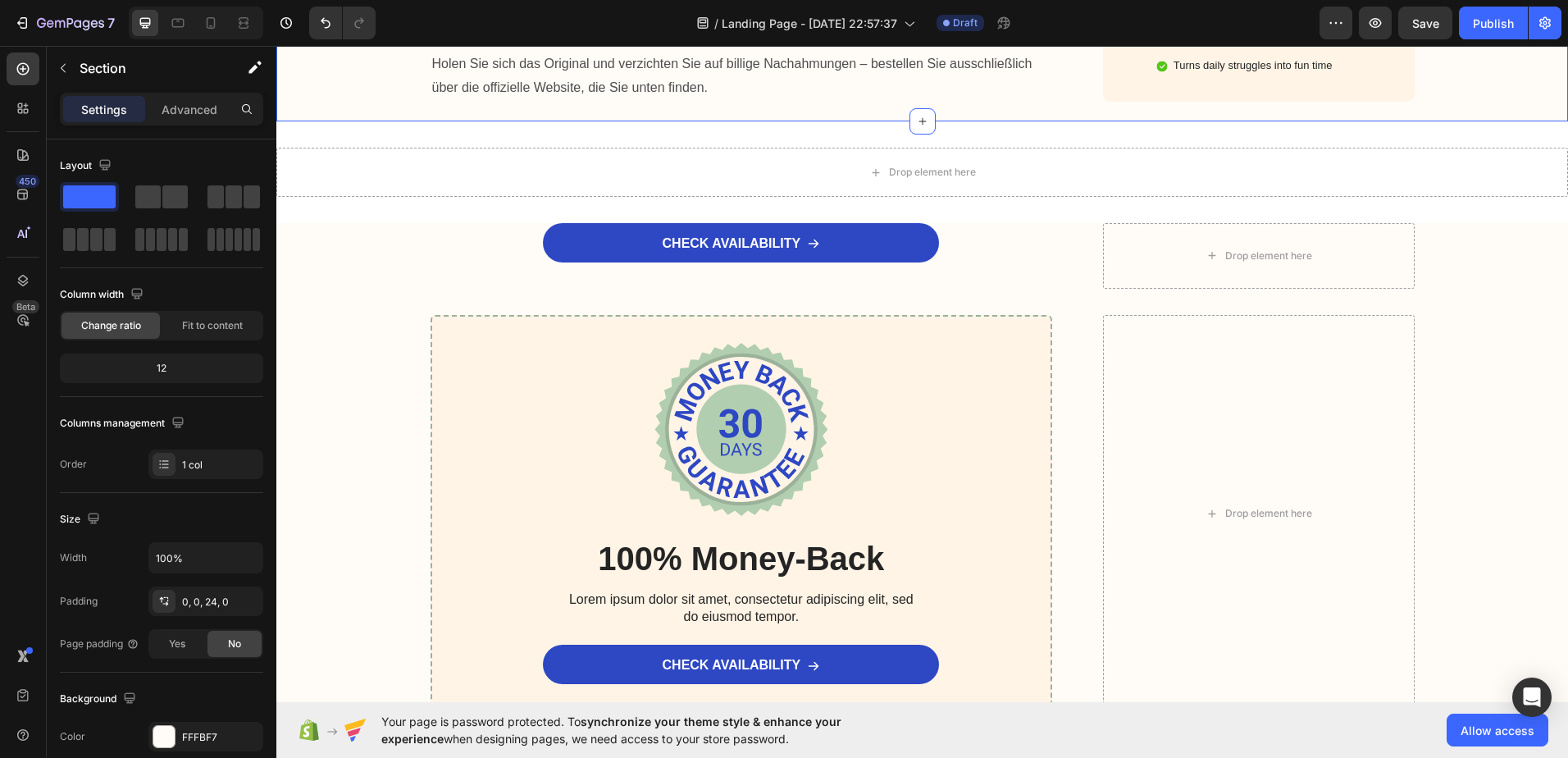
scroll to position [6350, 0]
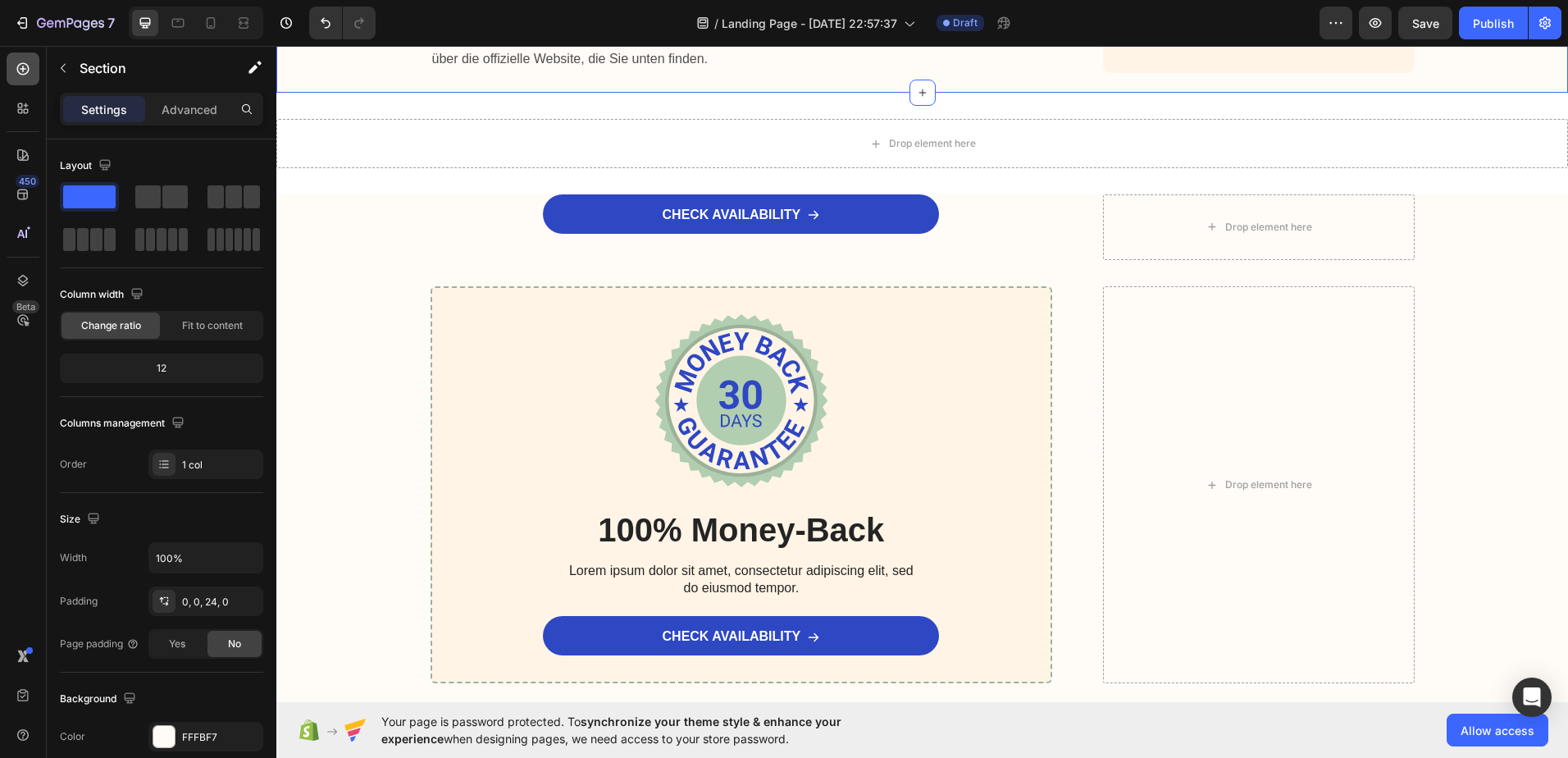
click at [24, 78] on div at bounding box center [23, 69] width 32 height 32
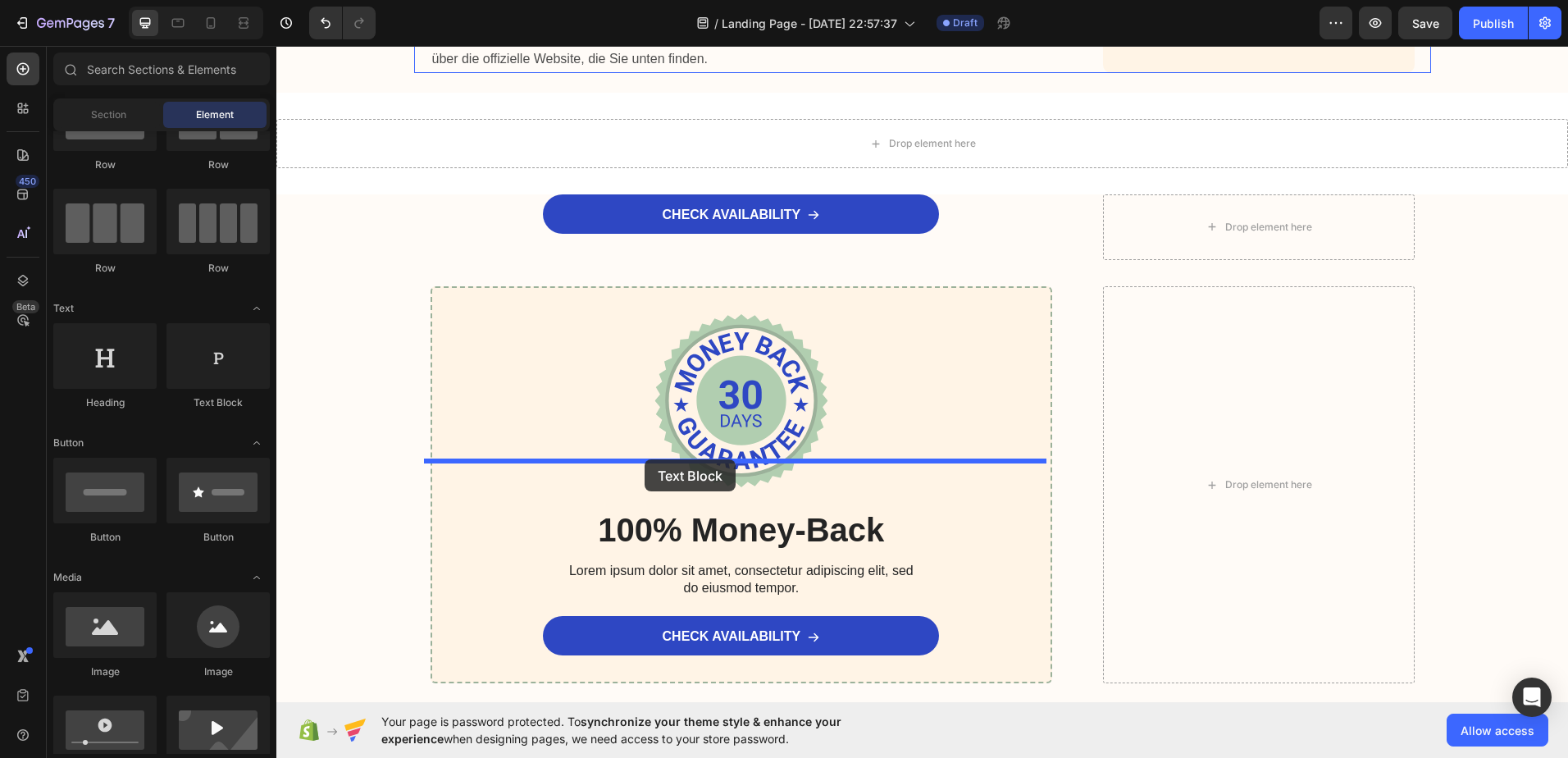
drag, startPoint x: 467, startPoint y: 408, endPoint x: 644, endPoint y: 459, distance: 184.2
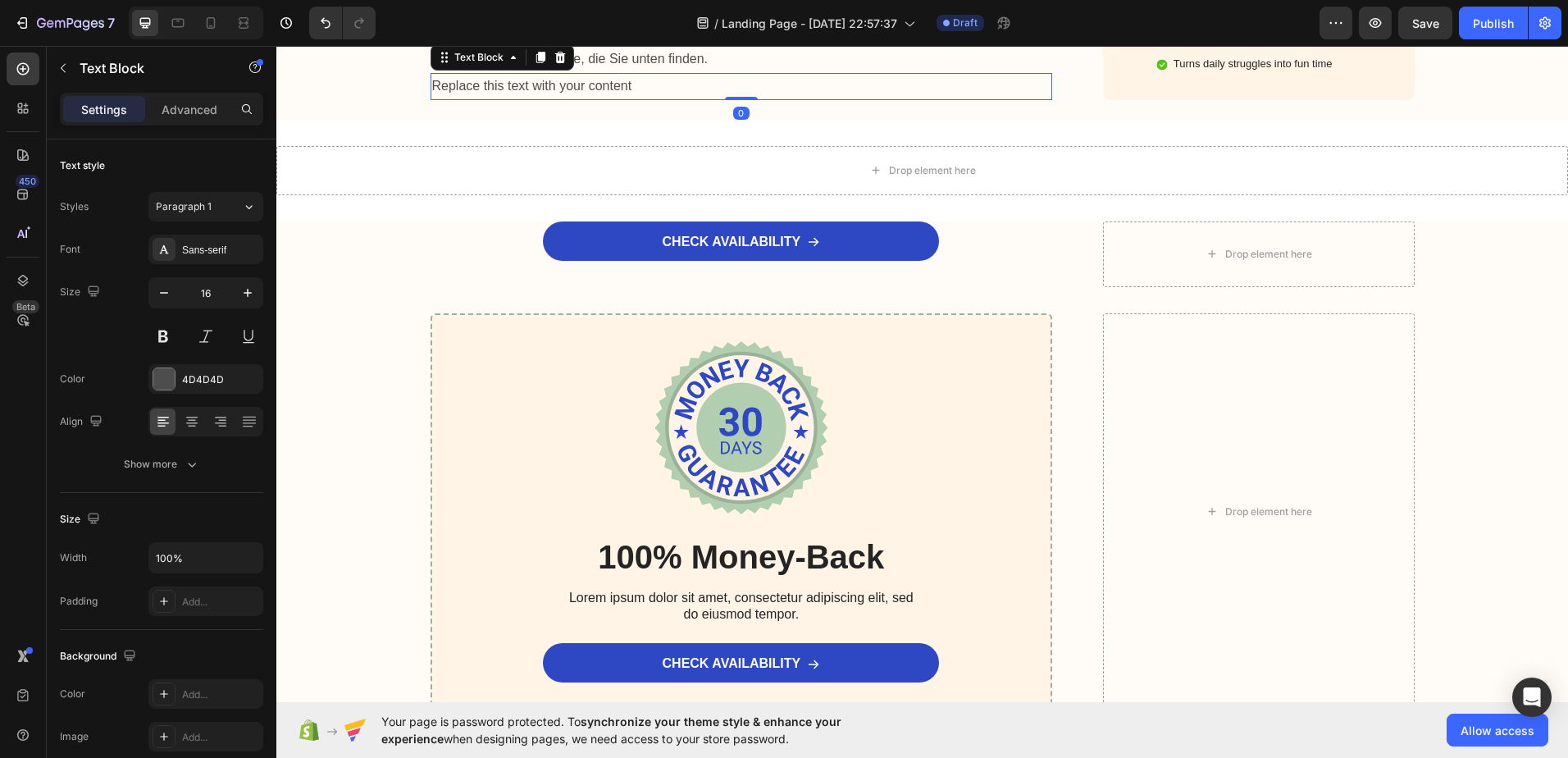
click at [431, 100] on div "Replace this text with your content" at bounding box center [742, 87] width 623 height 27
click at [525, 98] on p "Replace this text with your content" at bounding box center [741, 86] width 619 height 24
click at [437, 100] on div "Replace this text with your content" at bounding box center [742, 87] width 623 height 27
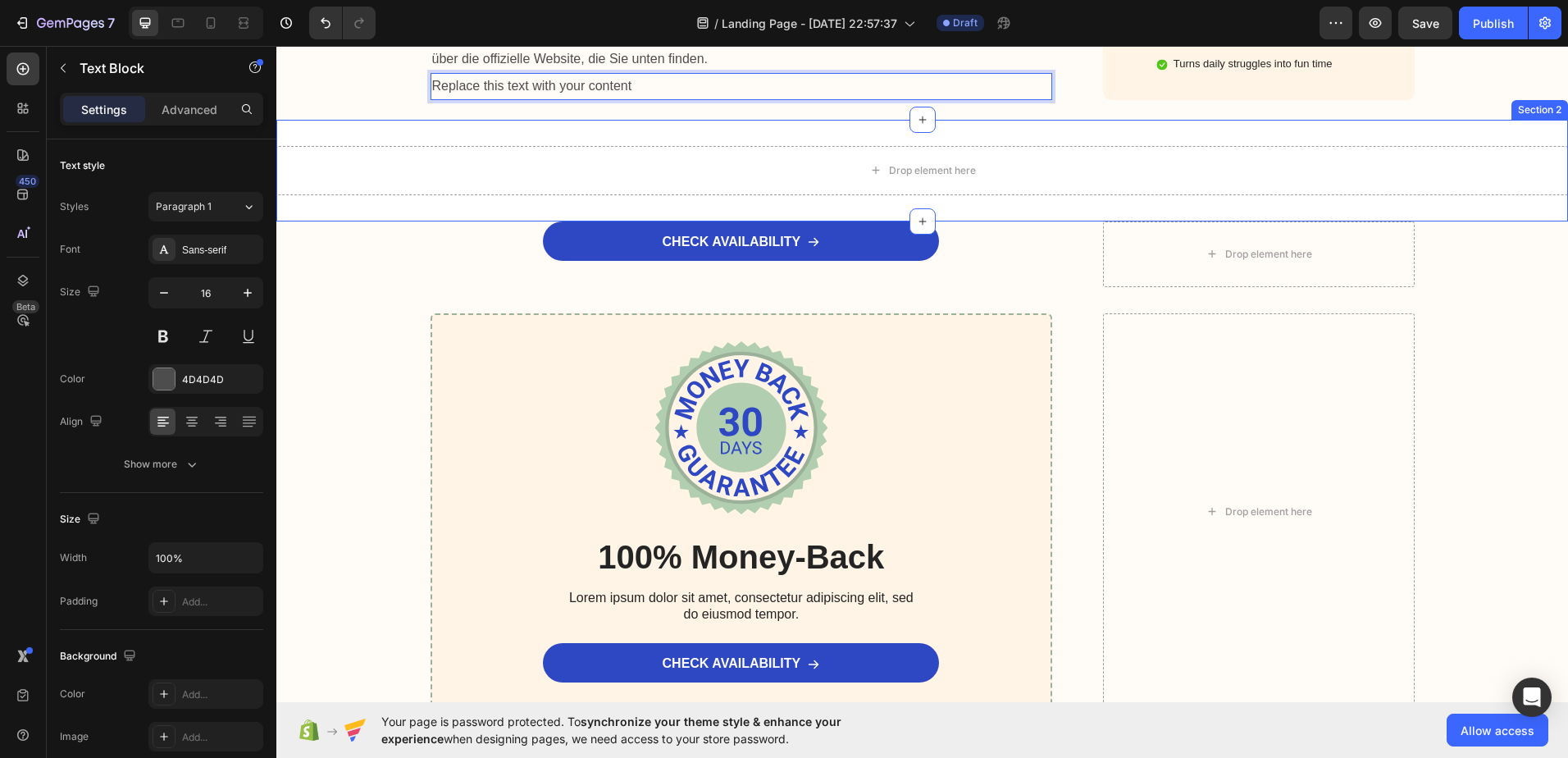
click at [406, 221] on div "Drop element here Section 2" at bounding box center [922, 170] width 1292 height 102
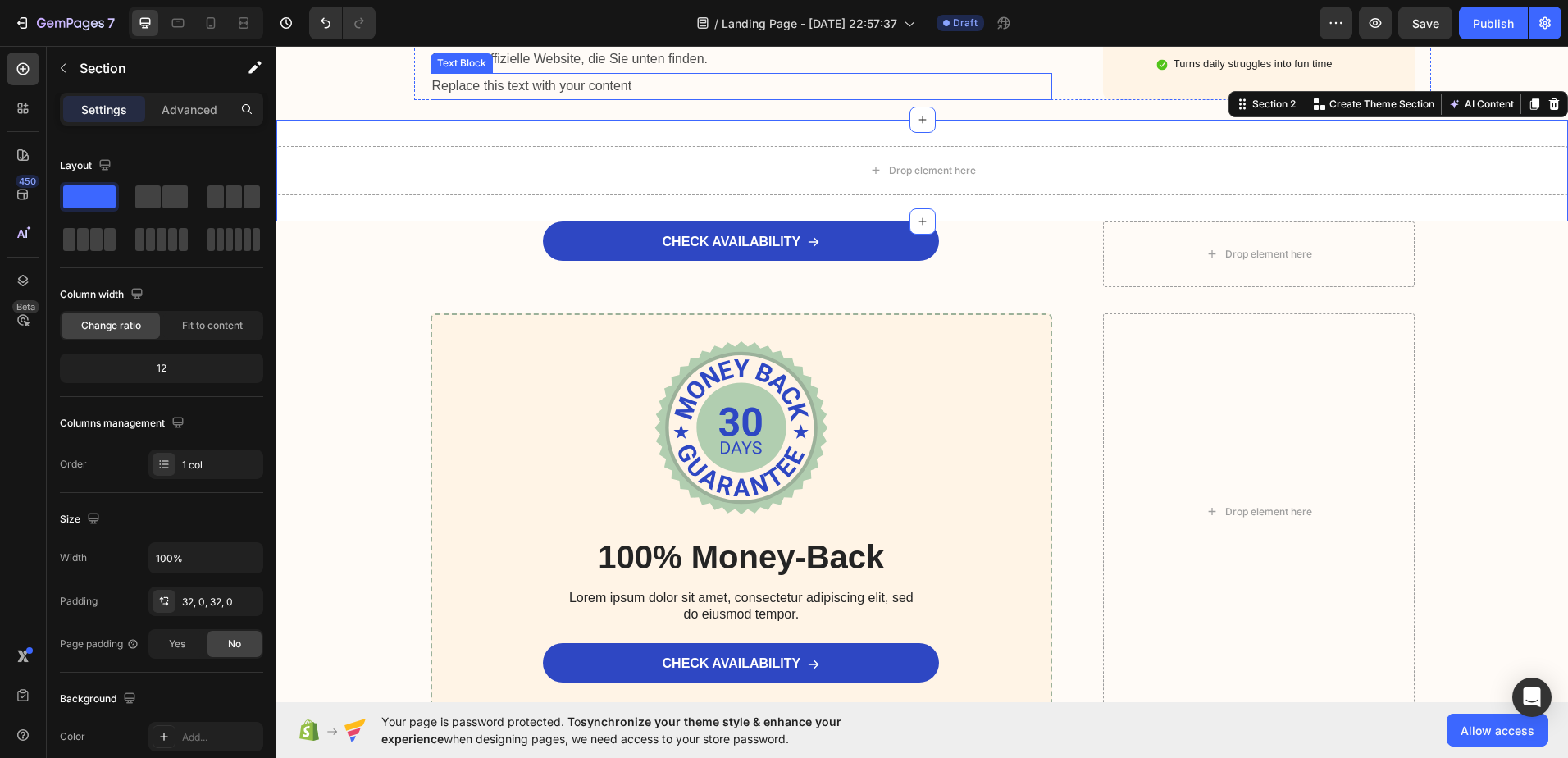
click at [432, 98] on p "Replace this text with your content" at bounding box center [741, 86] width 619 height 24
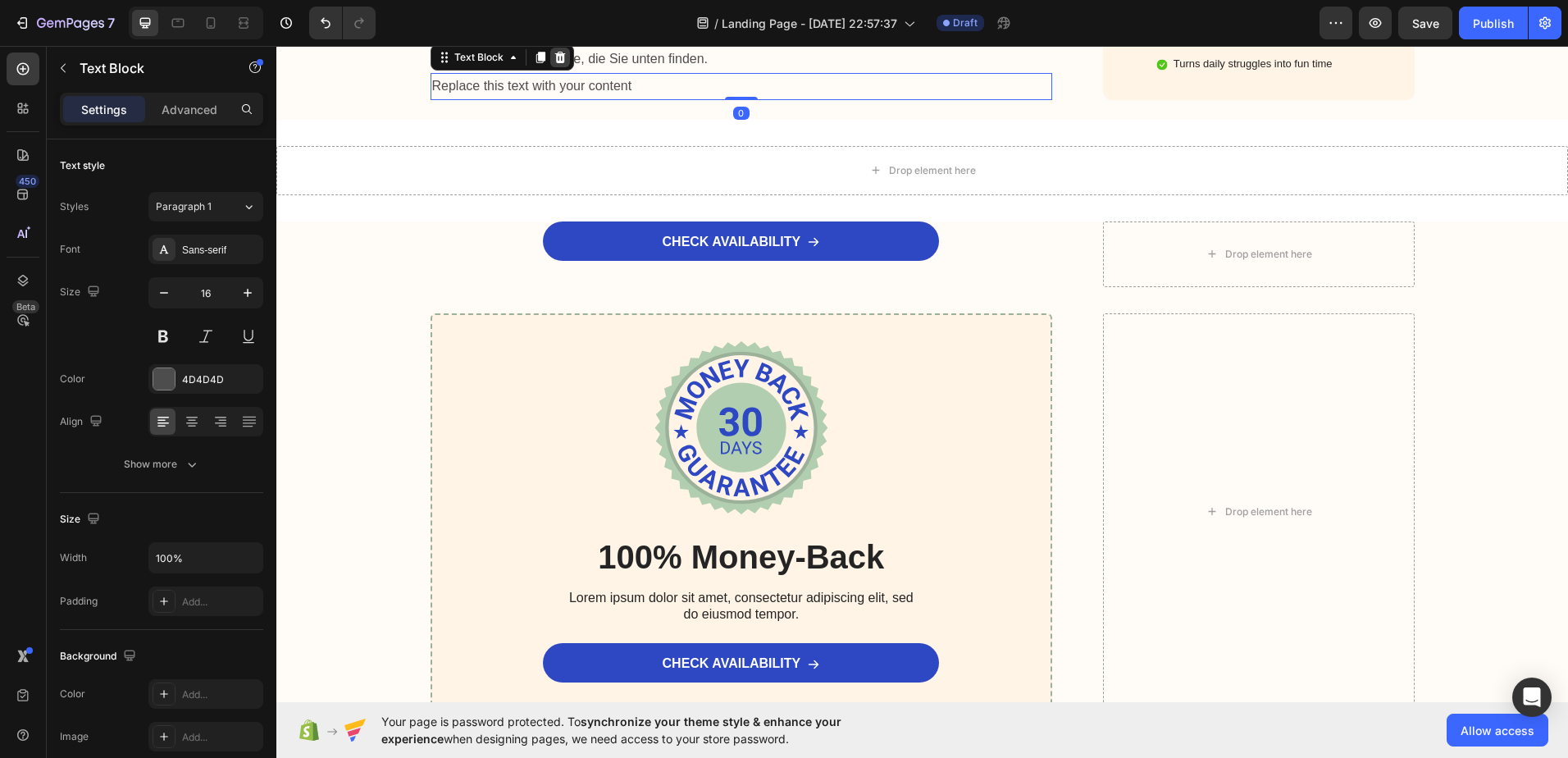
click at [553, 64] on icon at bounding box center [559, 57] width 13 height 13
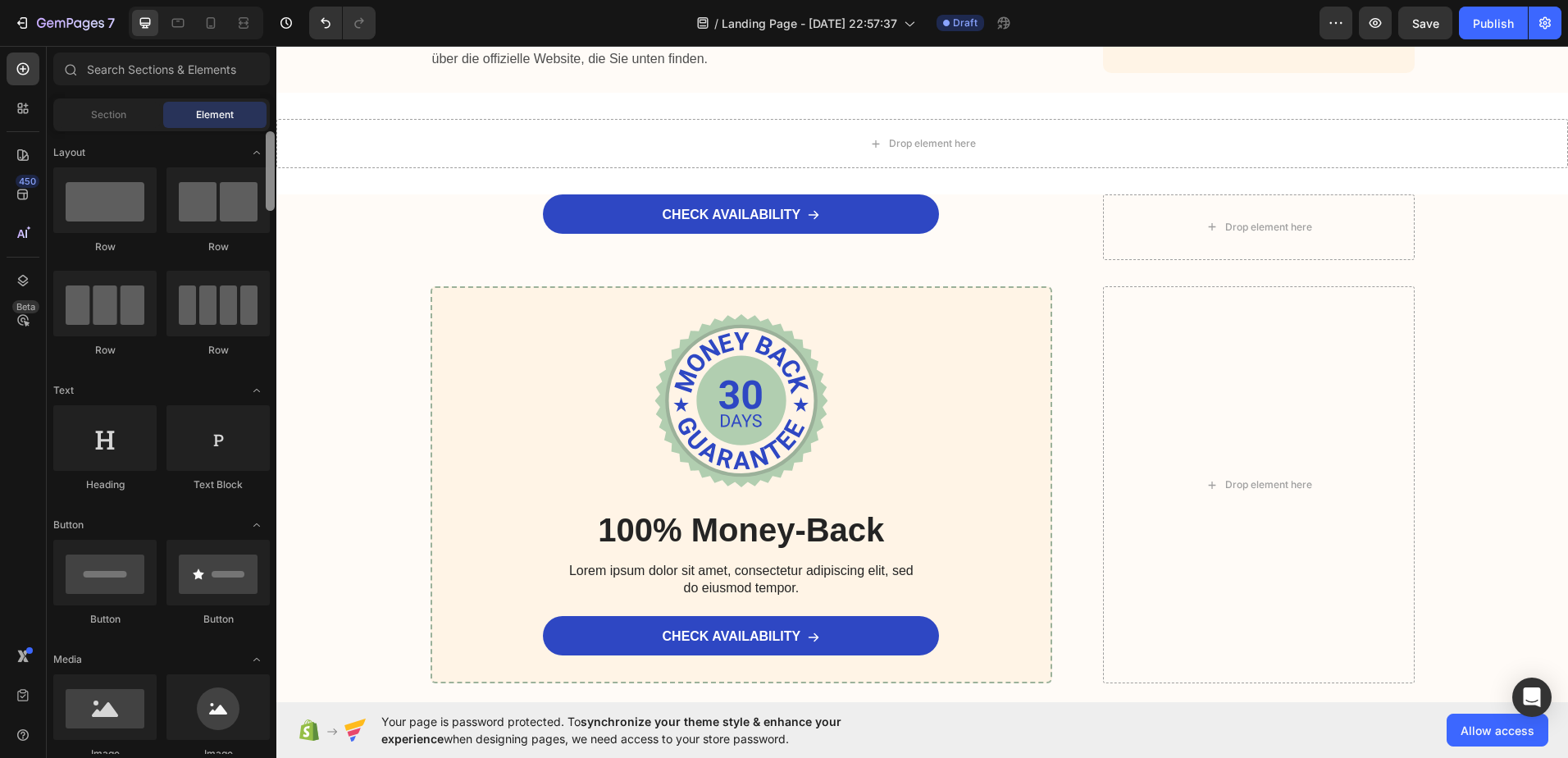
drag, startPoint x: 271, startPoint y: 355, endPoint x: 253, endPoint y: 121, distance: 234.7
click at [253, 121] on div "Sections(18) Elements(83) Section Element Hero Section Product Detail Brands Tr…" at bounding box center [162, 403] width 229 height 701
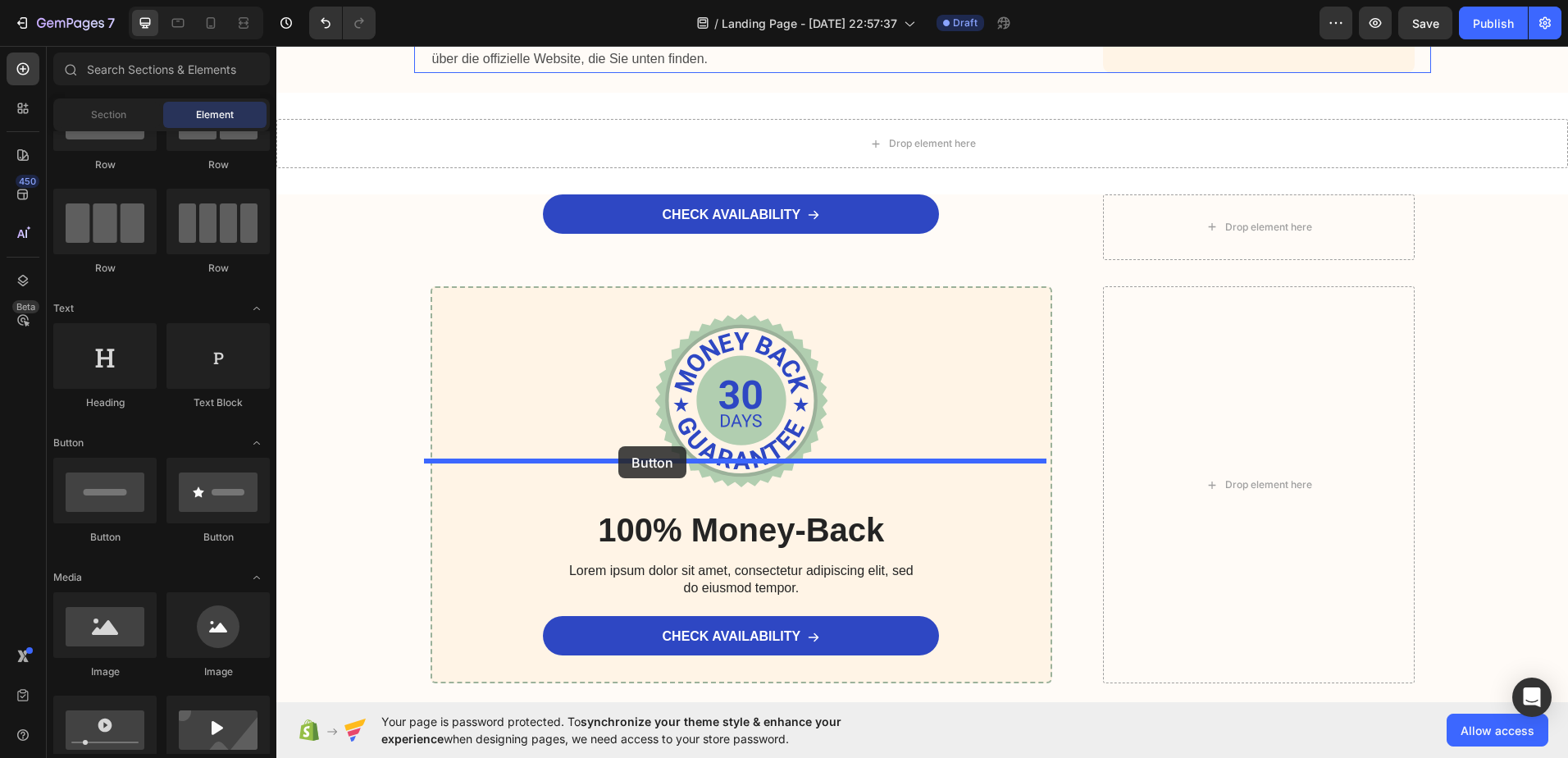
drag, startPoint x: 402, startPoint y: 545, endPoint x: 618, endPoint y: 447, distance: 237.2
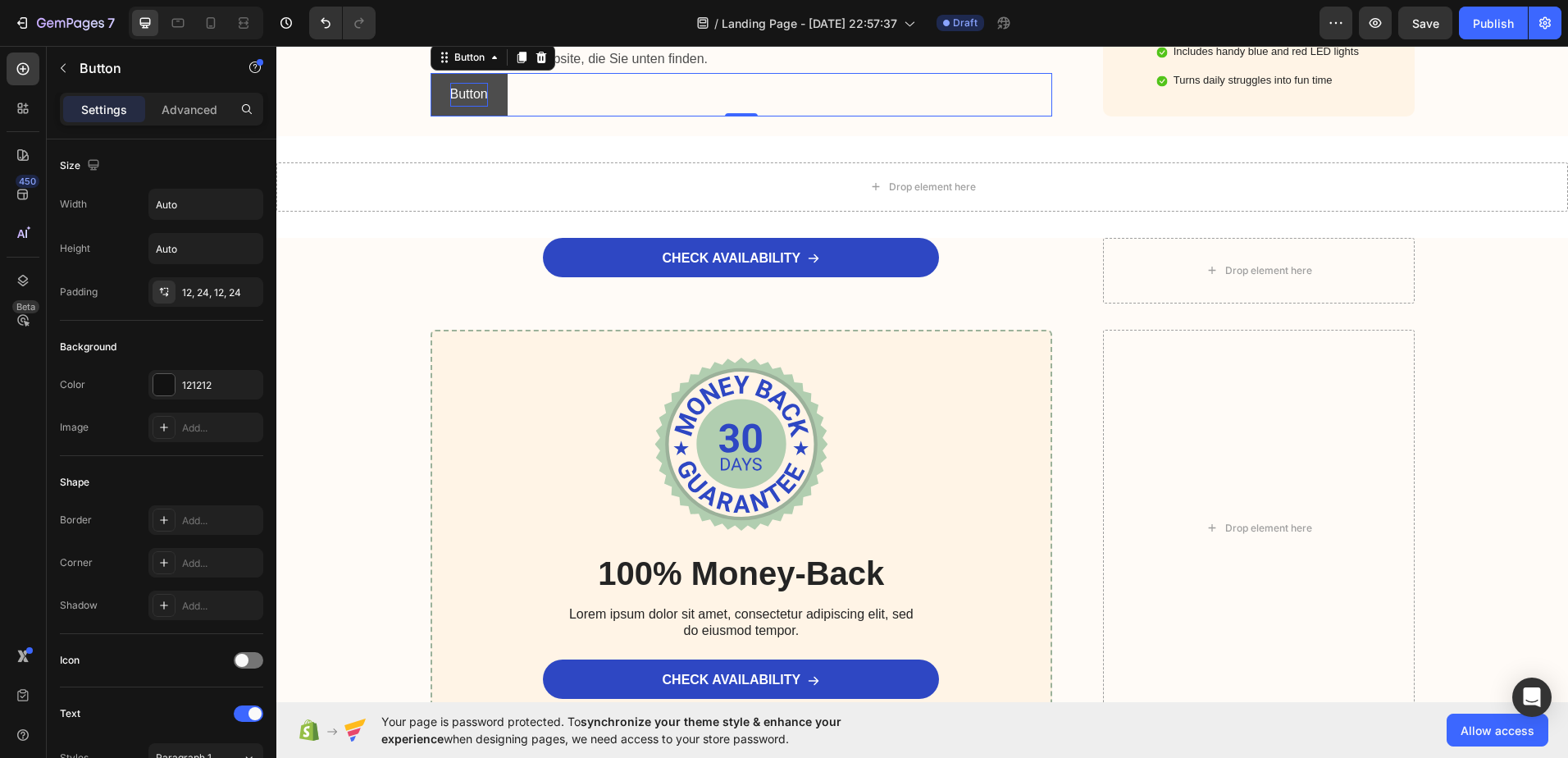
click at [461, 107] on p "Button" at bounding box center [469, 95] width 38 height 24
click at [543, 117] on div "Button Button 0" at bounding box center [742, 95] width 623 height 43
click at [476, 107] on p "Button" at bounding box center [469, 95] width 38 height 24
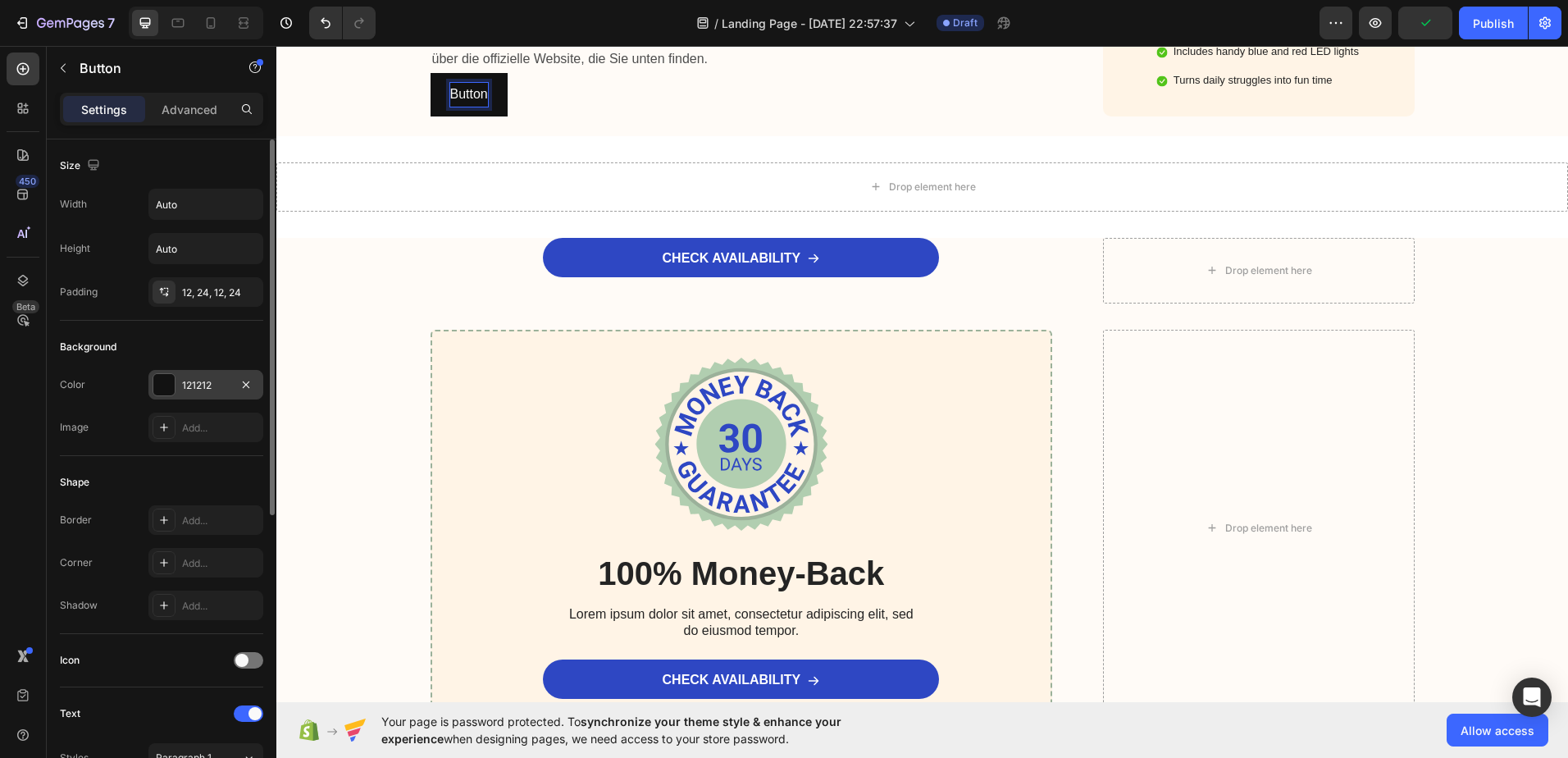
click at [170, 378] on div at bounding box center [165, 385] width 22 height 22
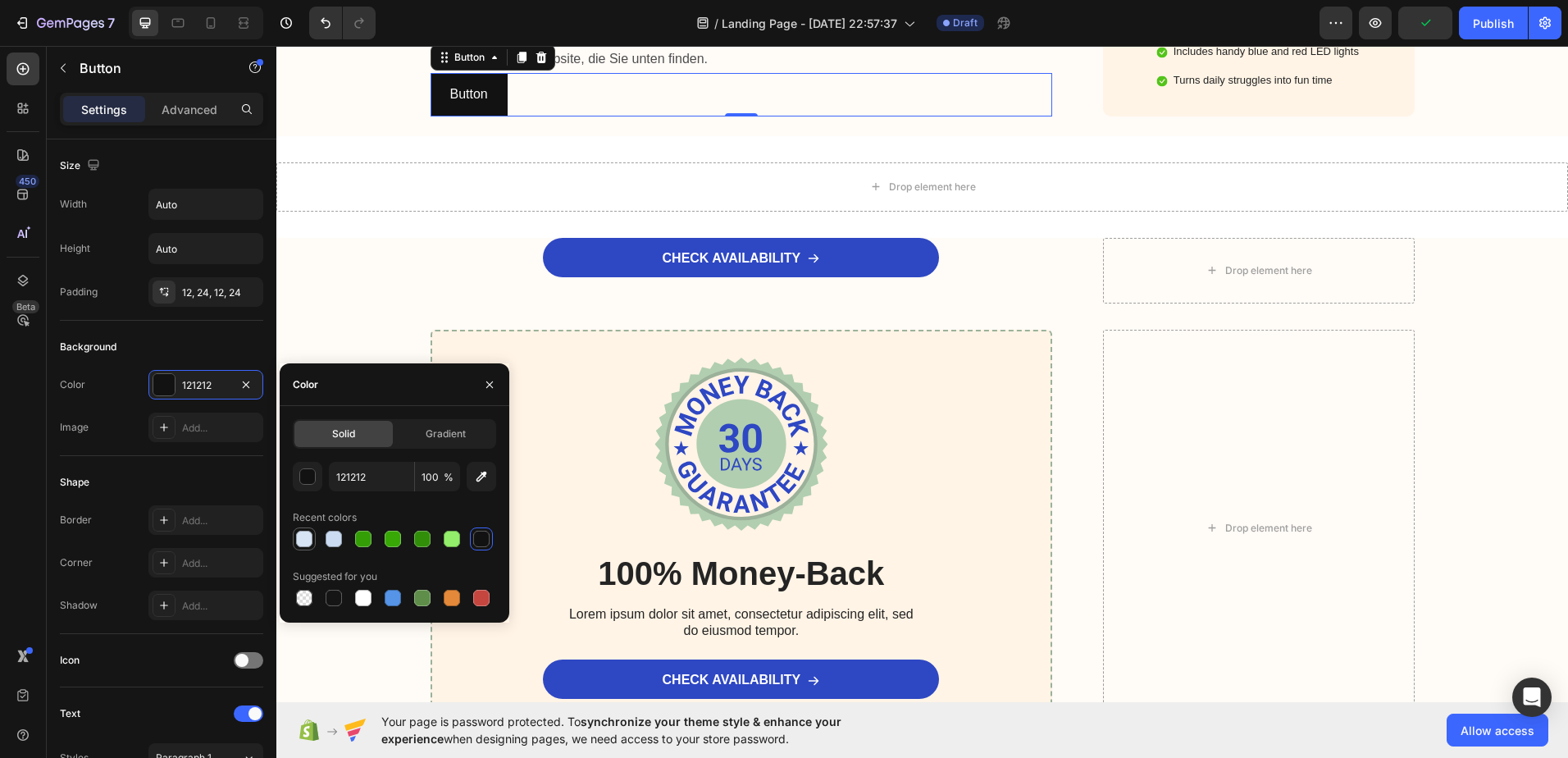
click at [307, 537] on div at bounding box center [304, 539] width 17 height 17
type input "D7E4F4"
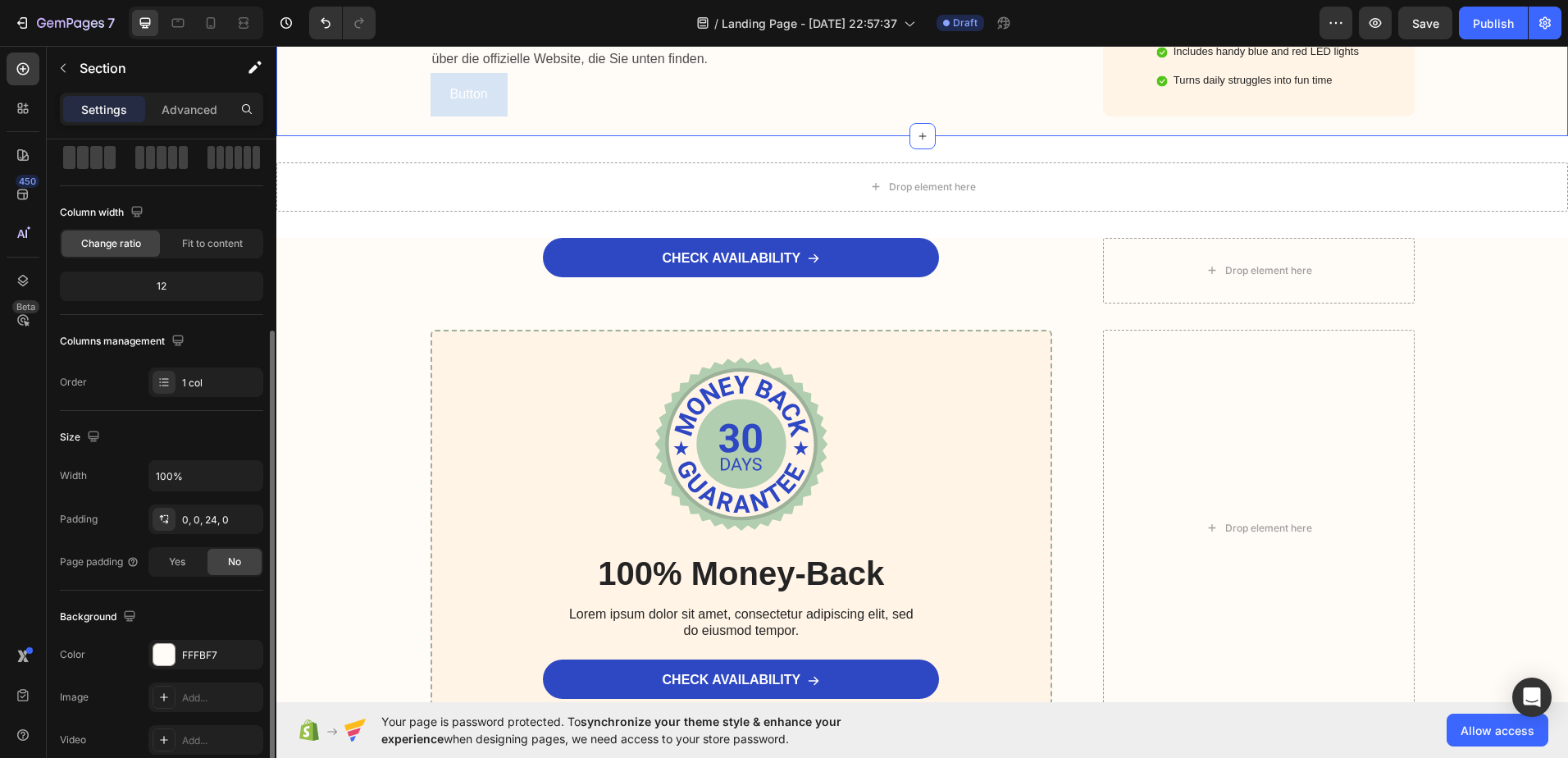
scroll to position [164, 0]
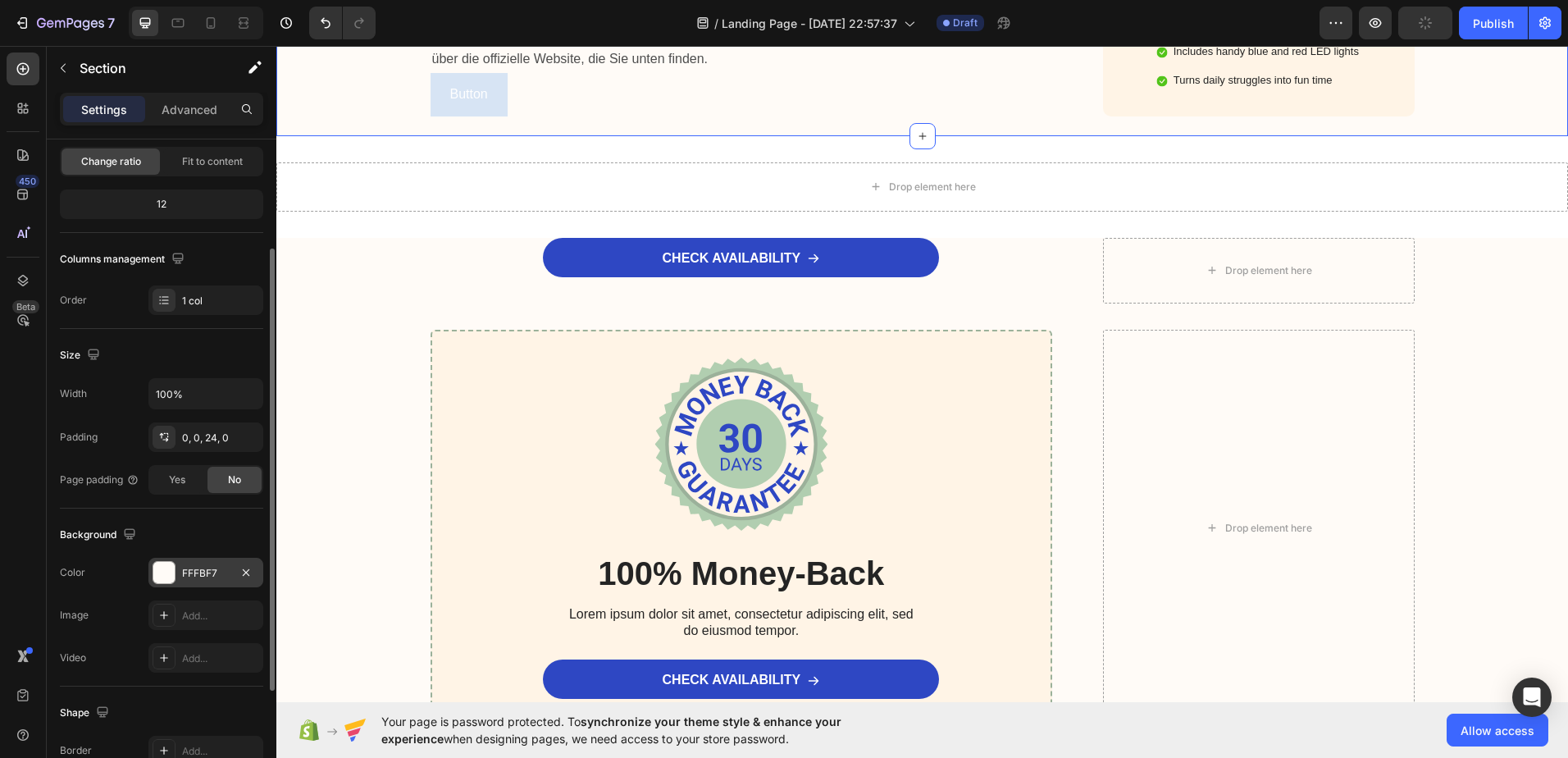
click at [159, 582] on div at bounding box center [165, 573] width 22 height 22
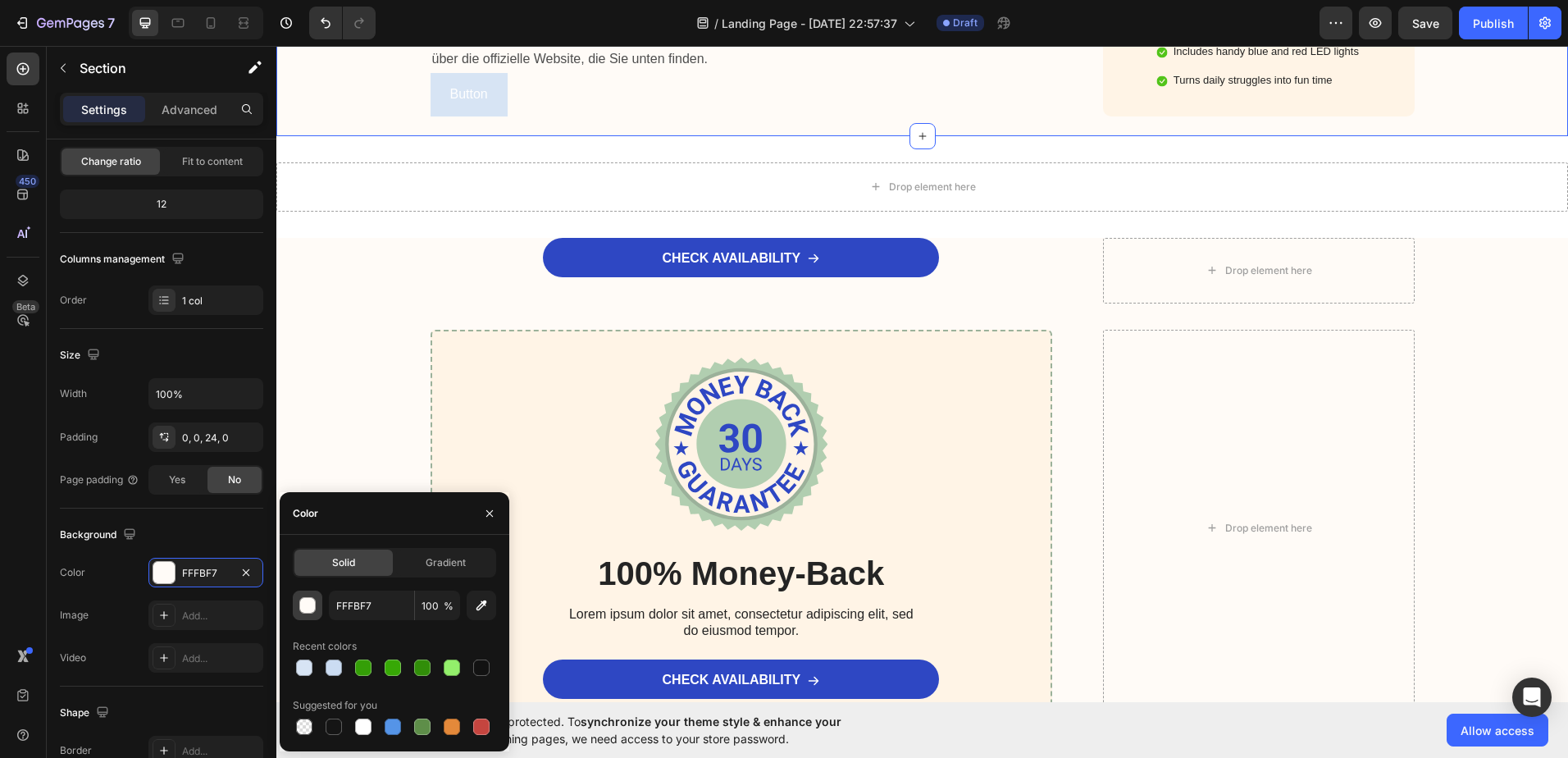
click at [312, 602] on div "button" at bounding box center [308, 605] width 17 height 17
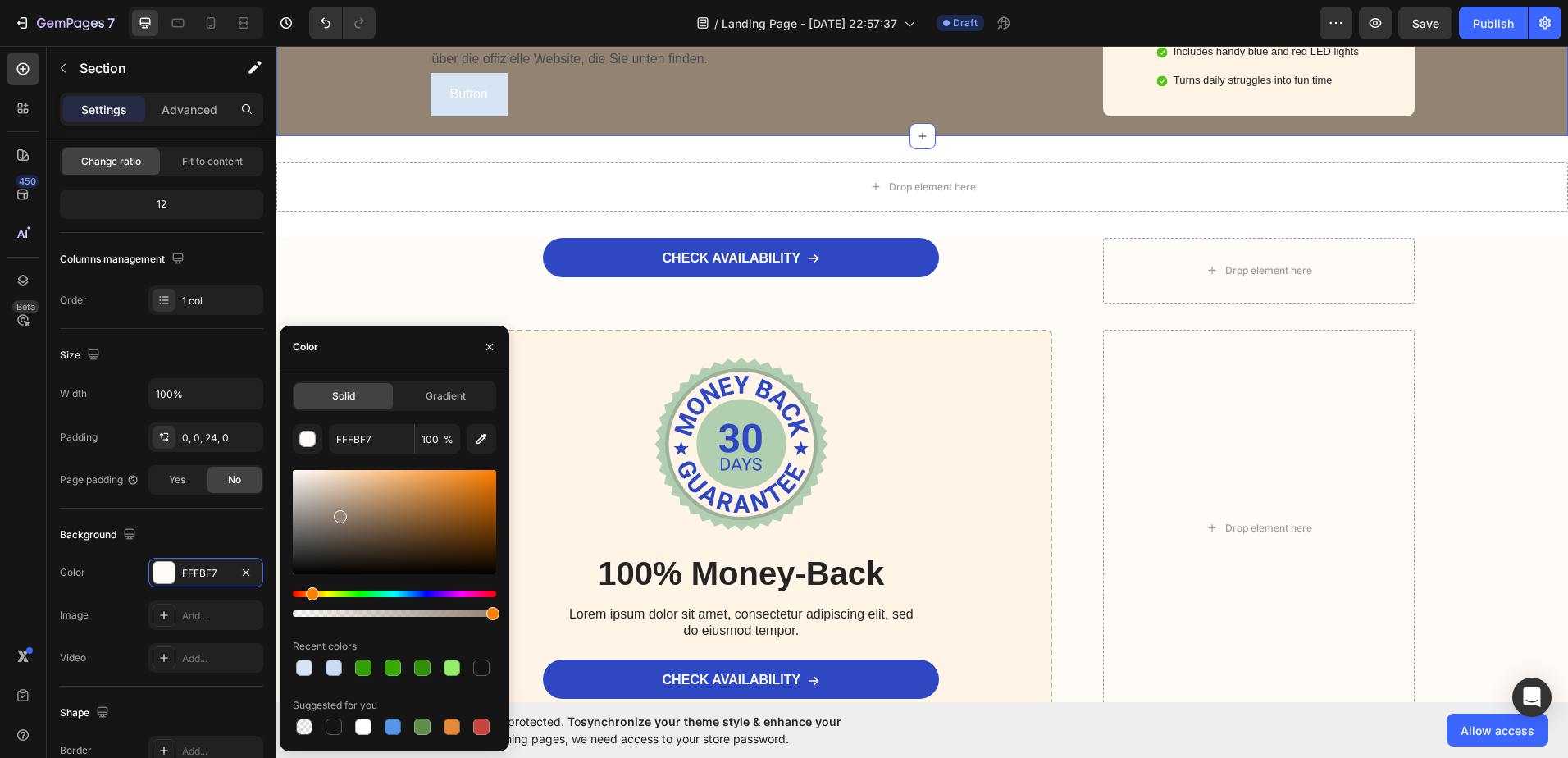
type input "938373"
drag, startPoint x: 286, startPoint y: 461, endPoint x: 340, endPoint y: 513, distance: 75.0
click at [340, 513] on div at bounding box center [395, 522] width 204 height 104
click at [331, 24] on icon "Undo/Redo" at bounding box center [325, 23] width 17 height 17
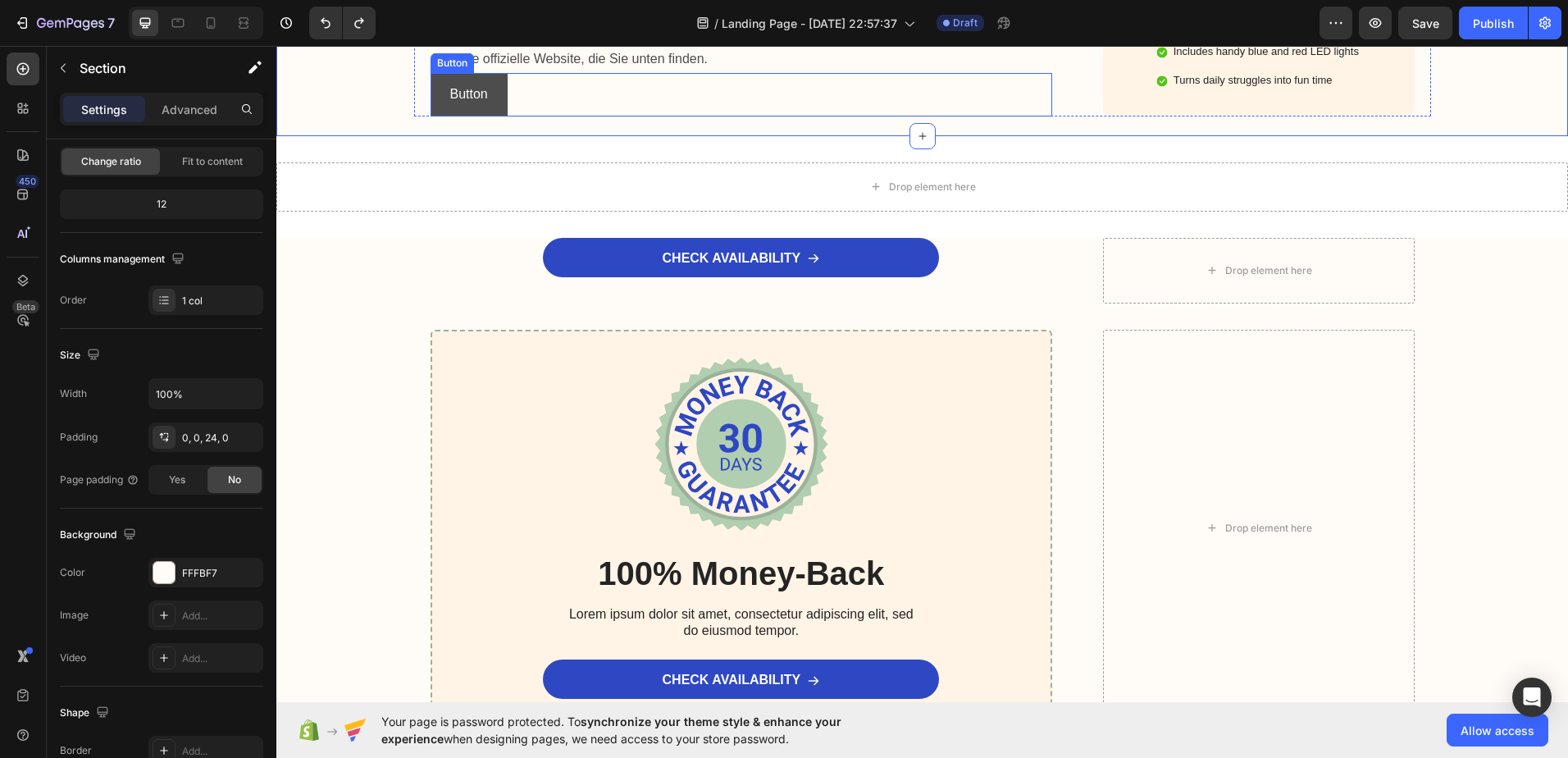
click at [442, 117] on button "Button" at bounding box center [469, 95] width 77 height 43
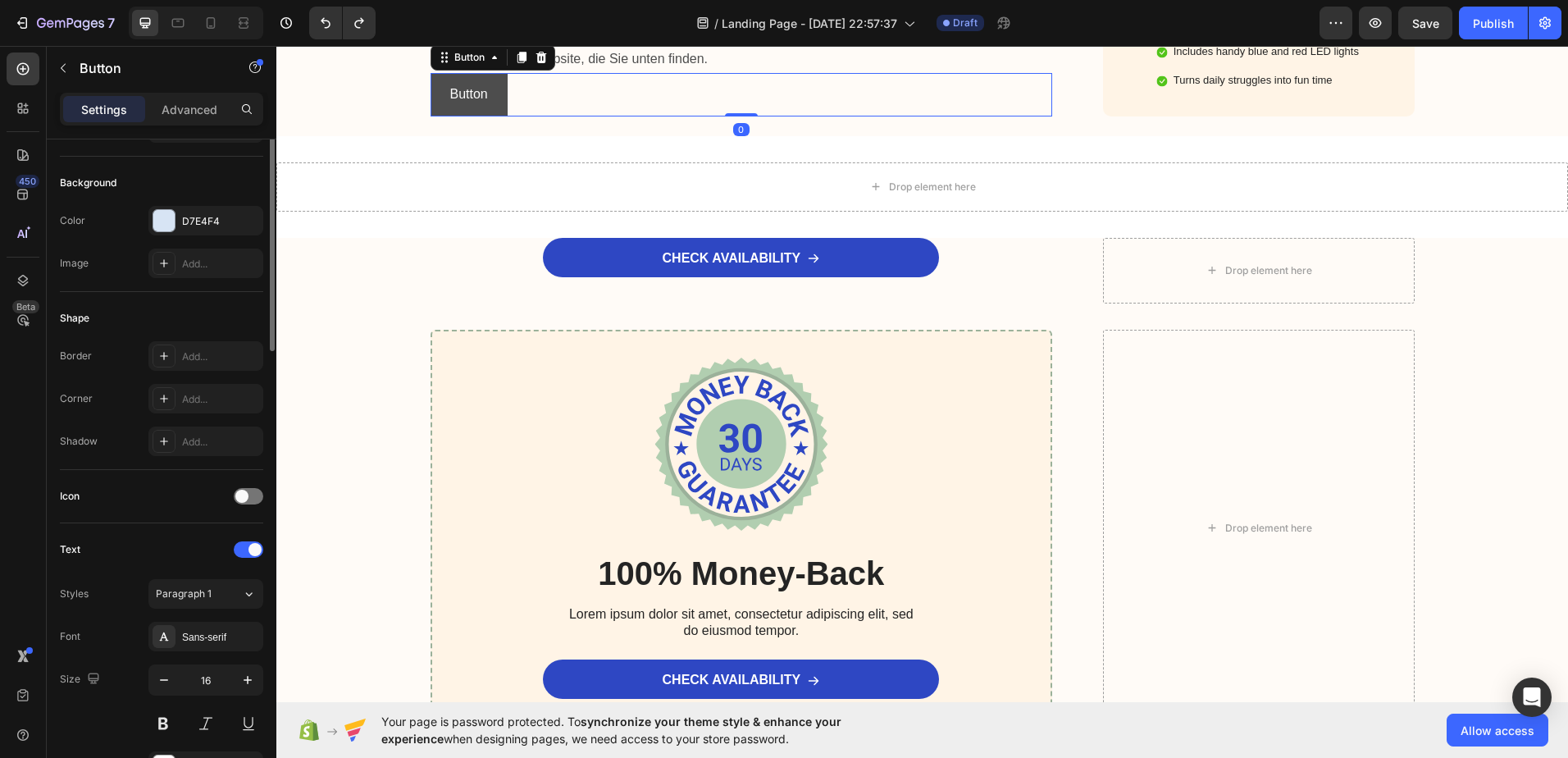
scroll to position [0, 0]
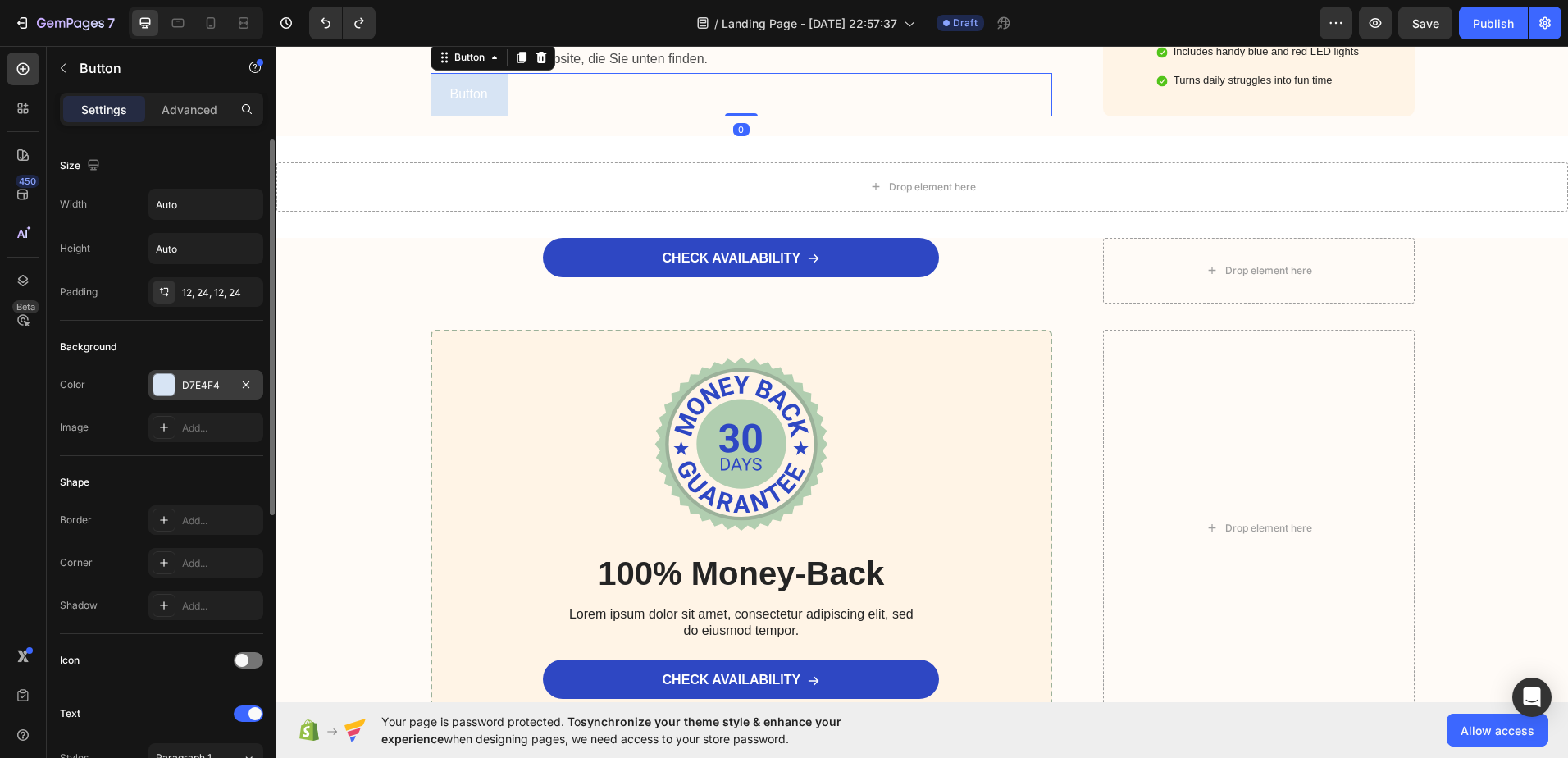
click at [166, 387] on div at bounding box center [165, 385] width 22 height 22
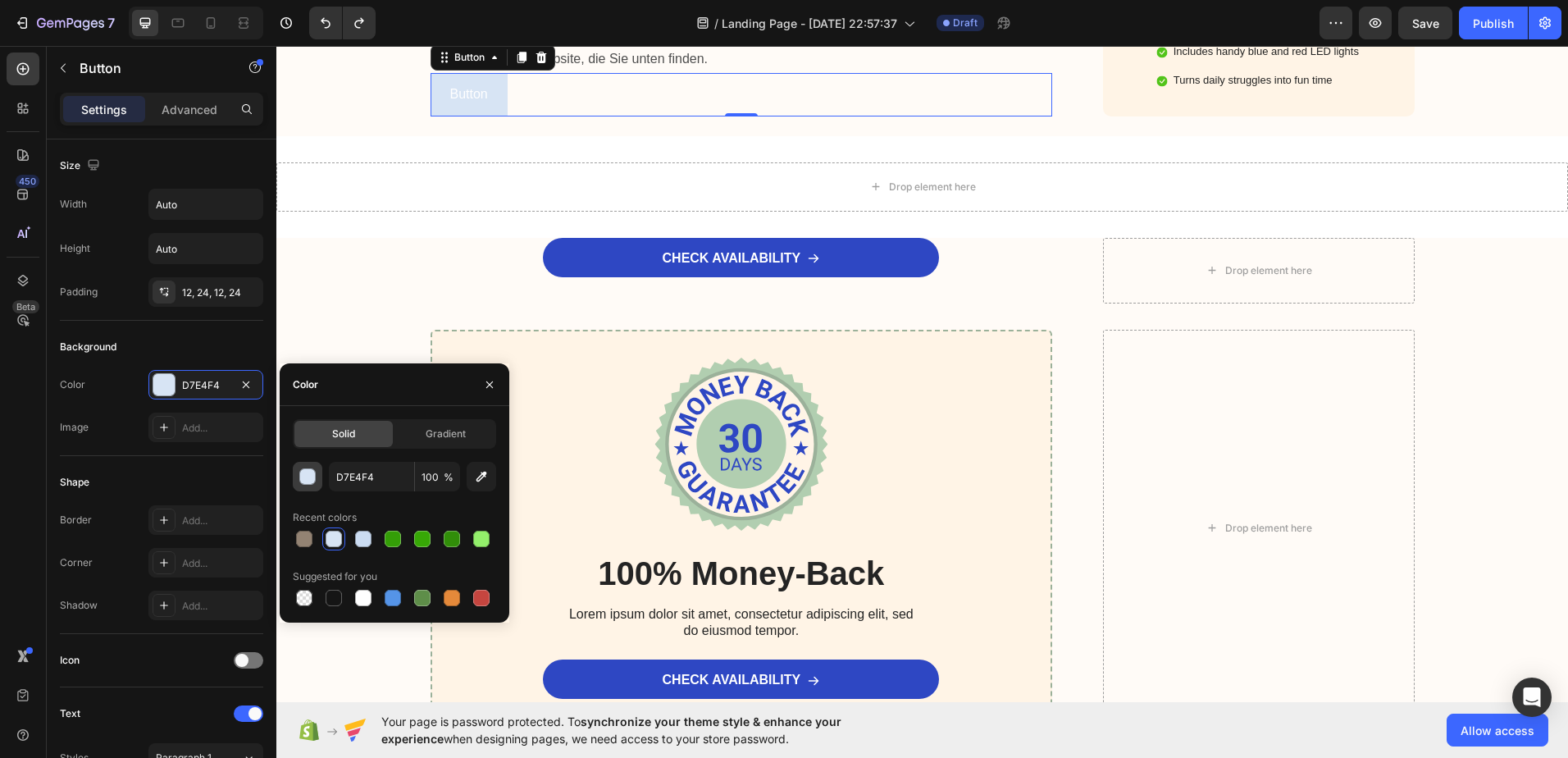
click at [313, 472] on div "button" at bounding box center [308, 477] width 17 height 17
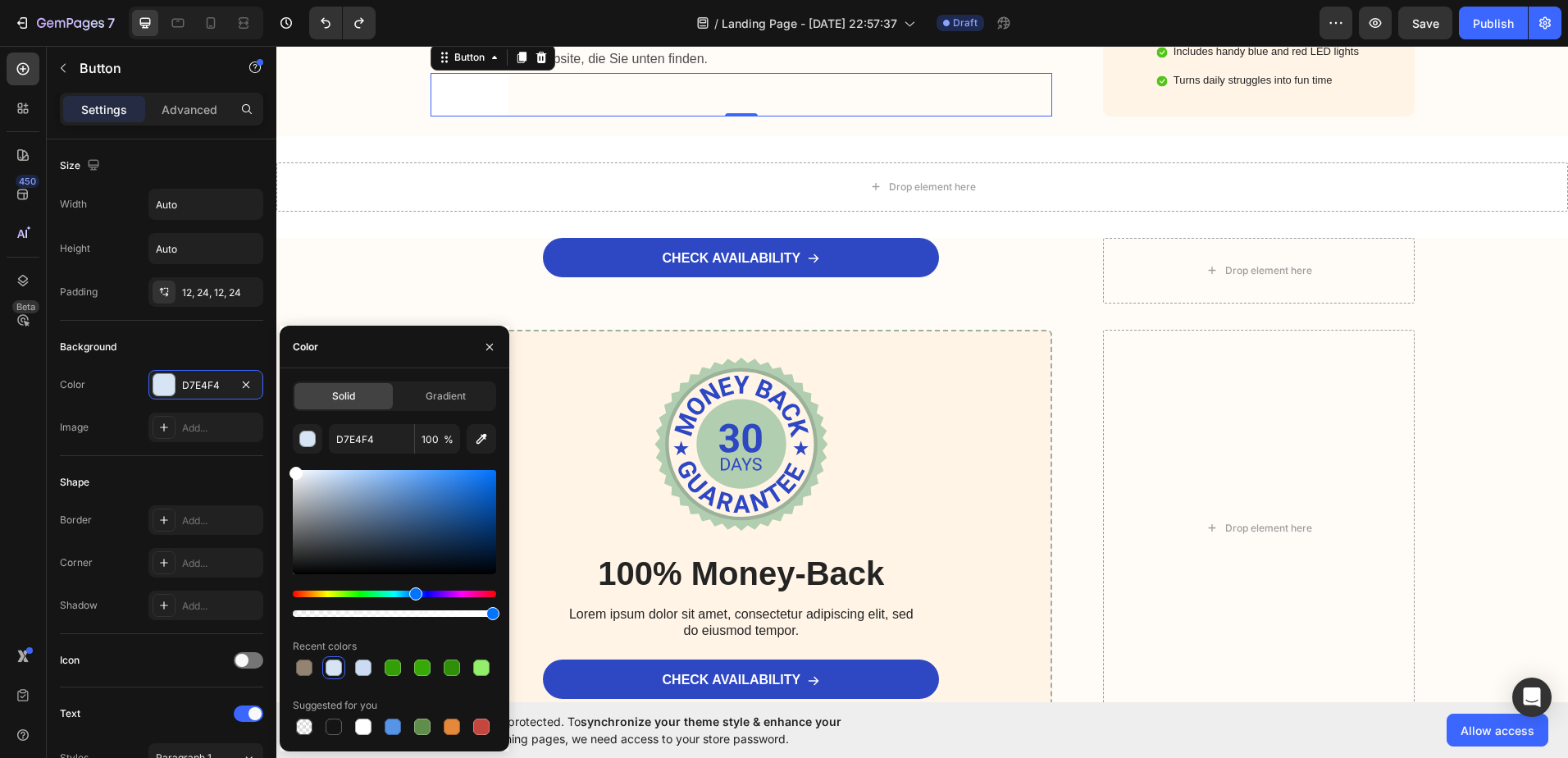
drag, startPoint x: 321, startPoint y: 496, endPoint x: 285, endPoint y: 467, distance: 46.2
click at [285, 467] on div "Solid Gradient D7E4F4 100 % Recent colors Suggested for you" at bounding box center [395, 559] width 229 height 356
type input "FFFFFF"
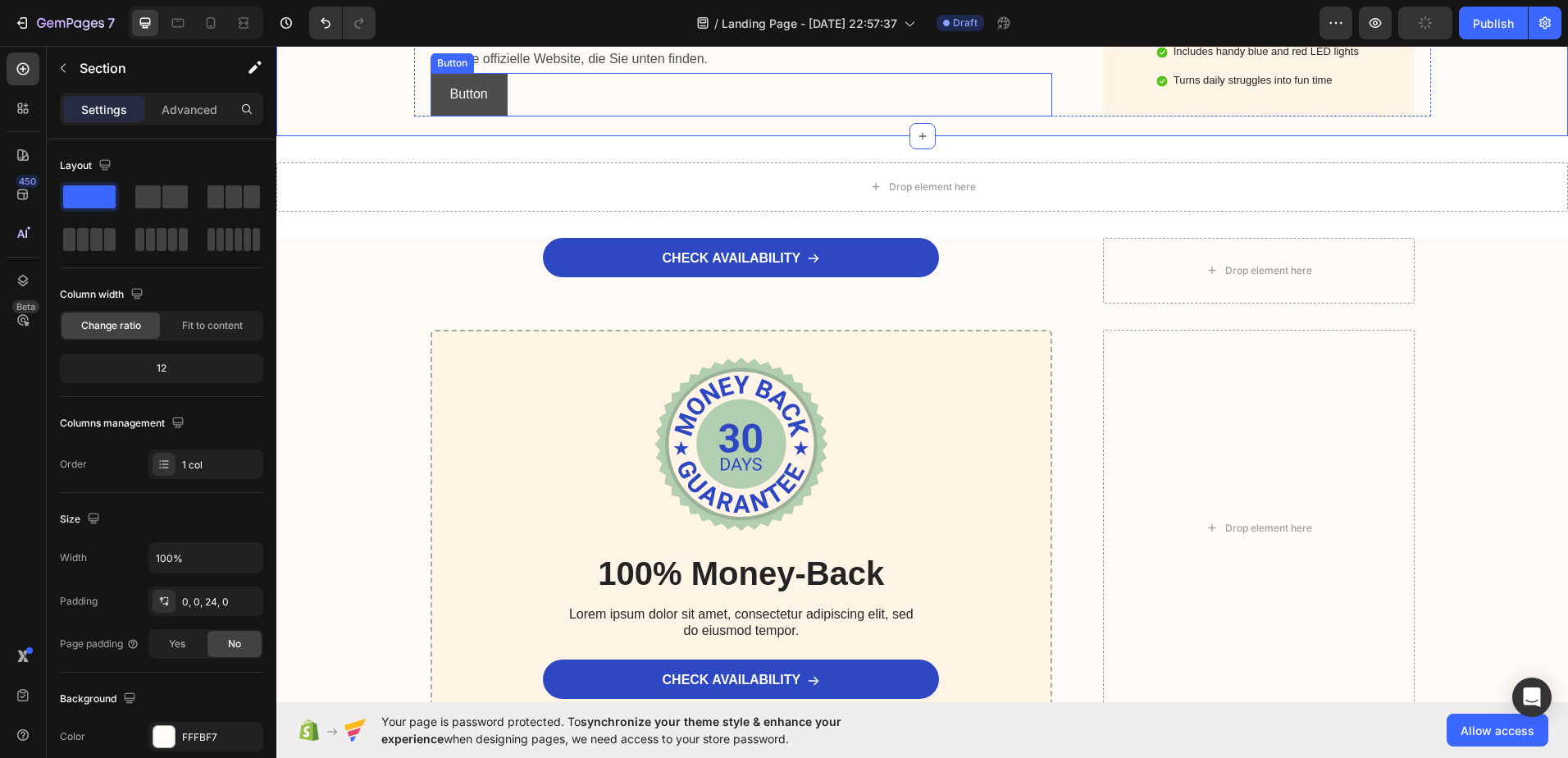
click at [431, 117] on button "Button" at bounding box center [469, 95] width 77 height 43
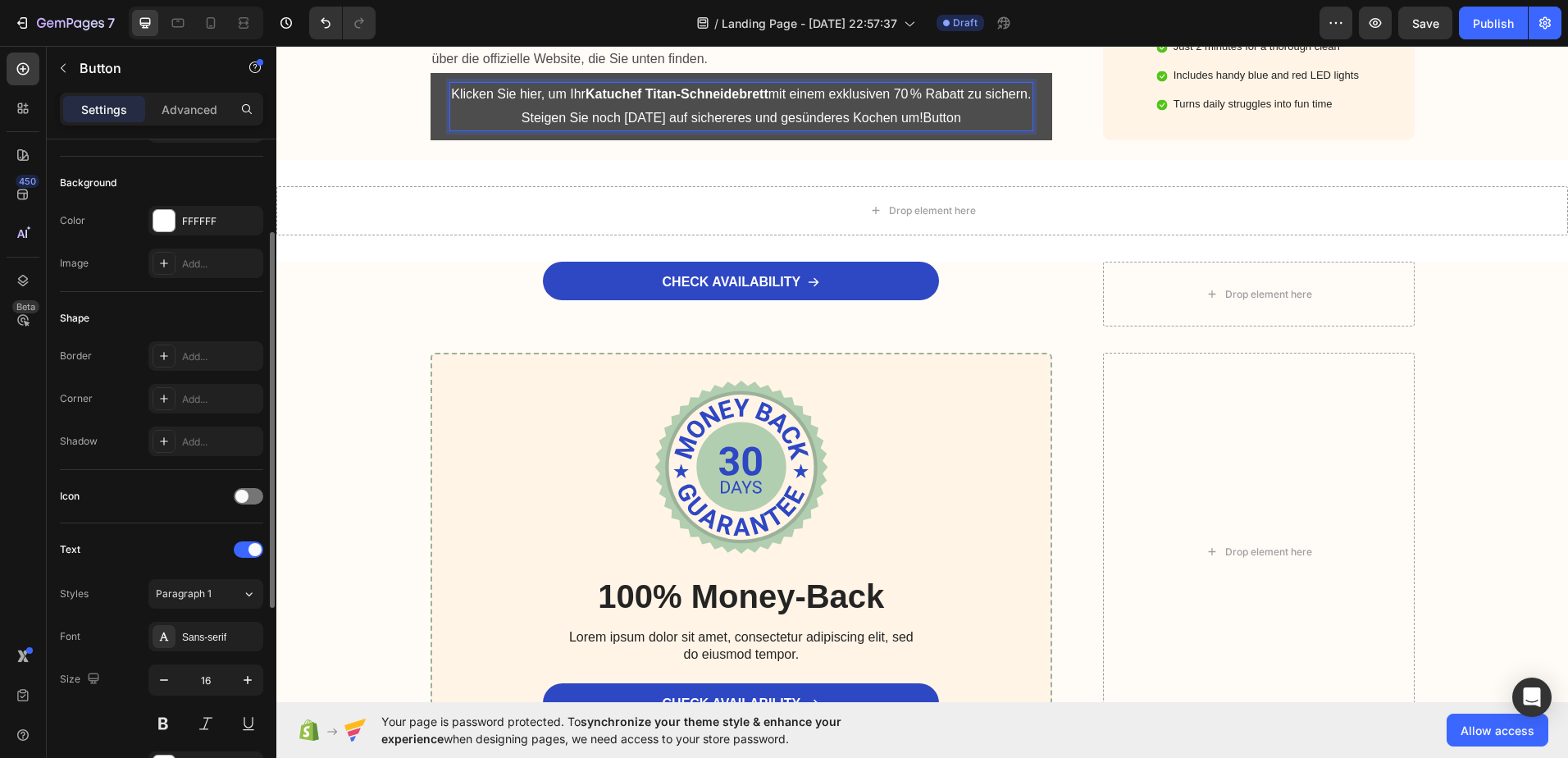
scroll to position [246, 0]
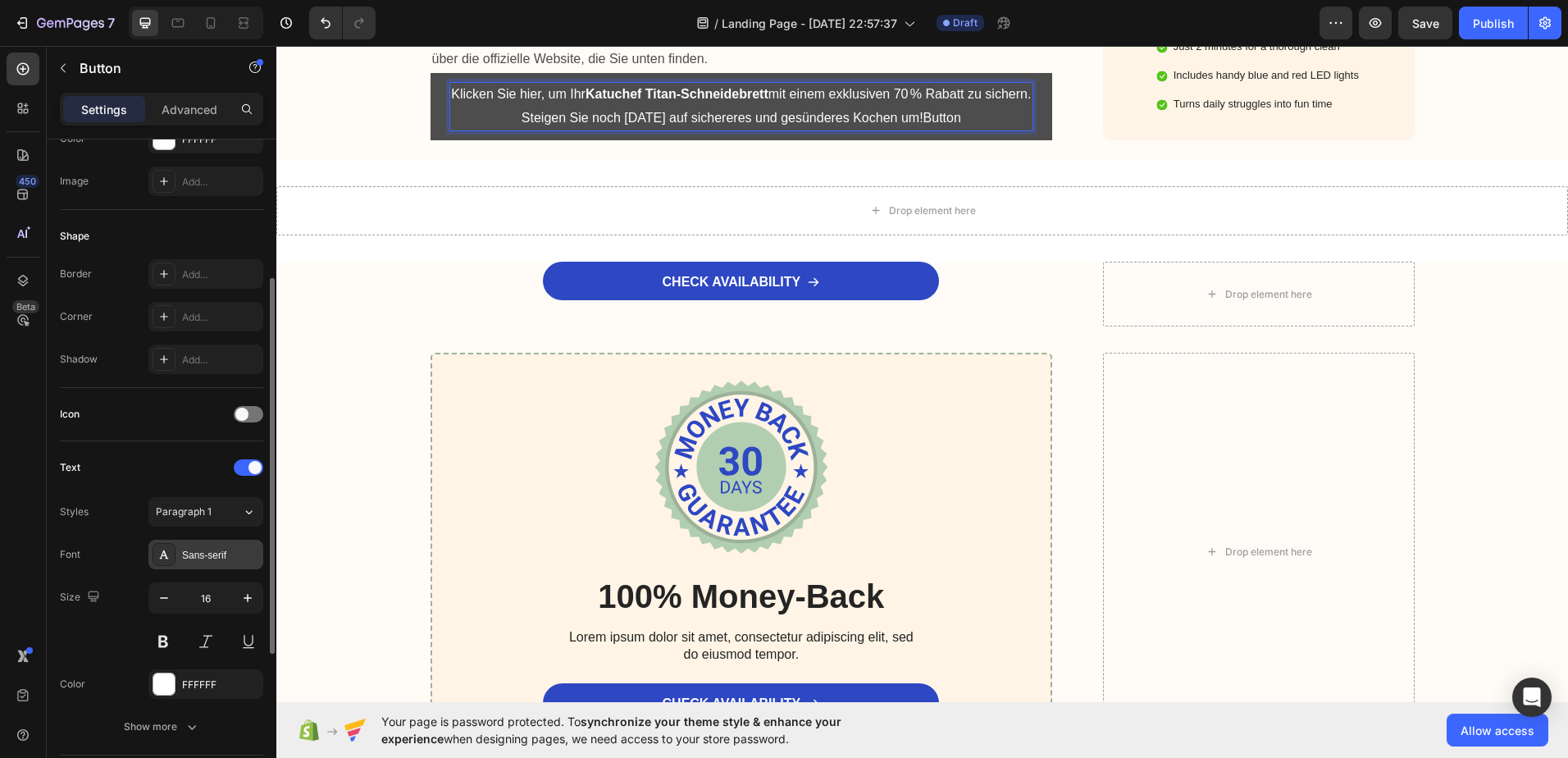
click at [205, 561] on div "Sans-serif" at bounding box center [220, 554] width 77 height 15
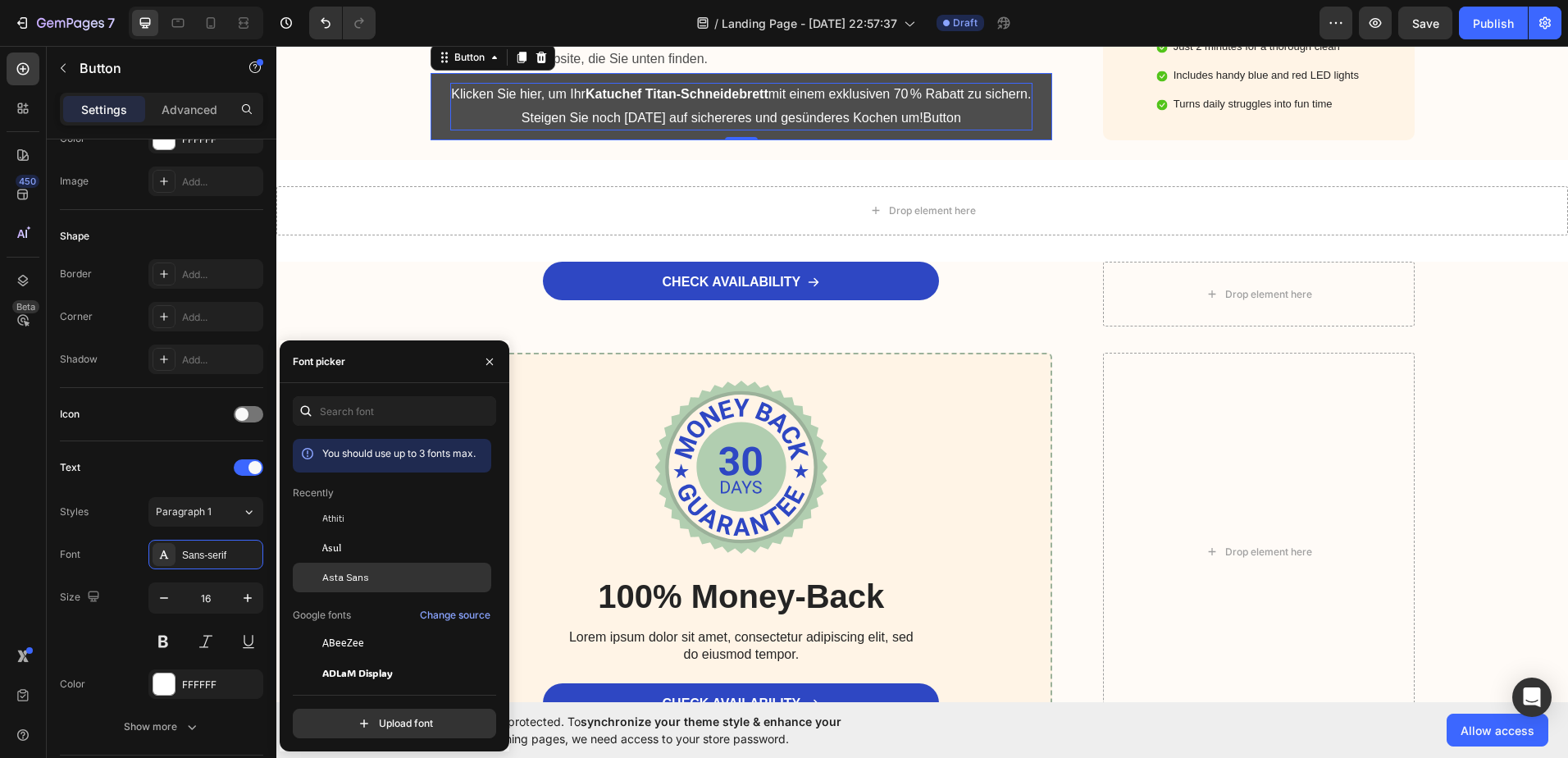
click at [365, 577] on span "Asta Sans" at bounding box center [346, 577] width 47 height 15
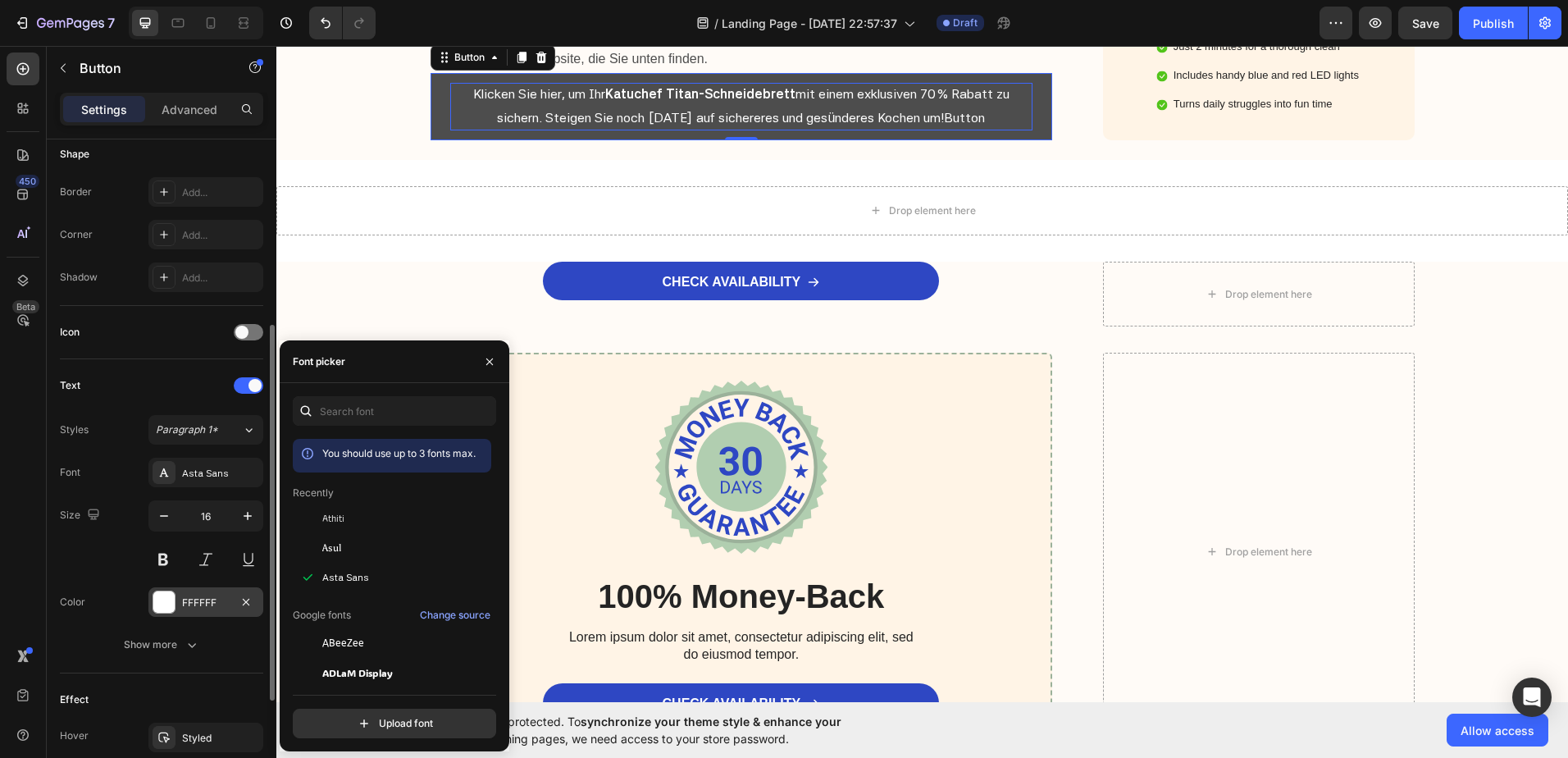
click at [159, 601] on div at bounding box center [165, 602] width 22 height 22
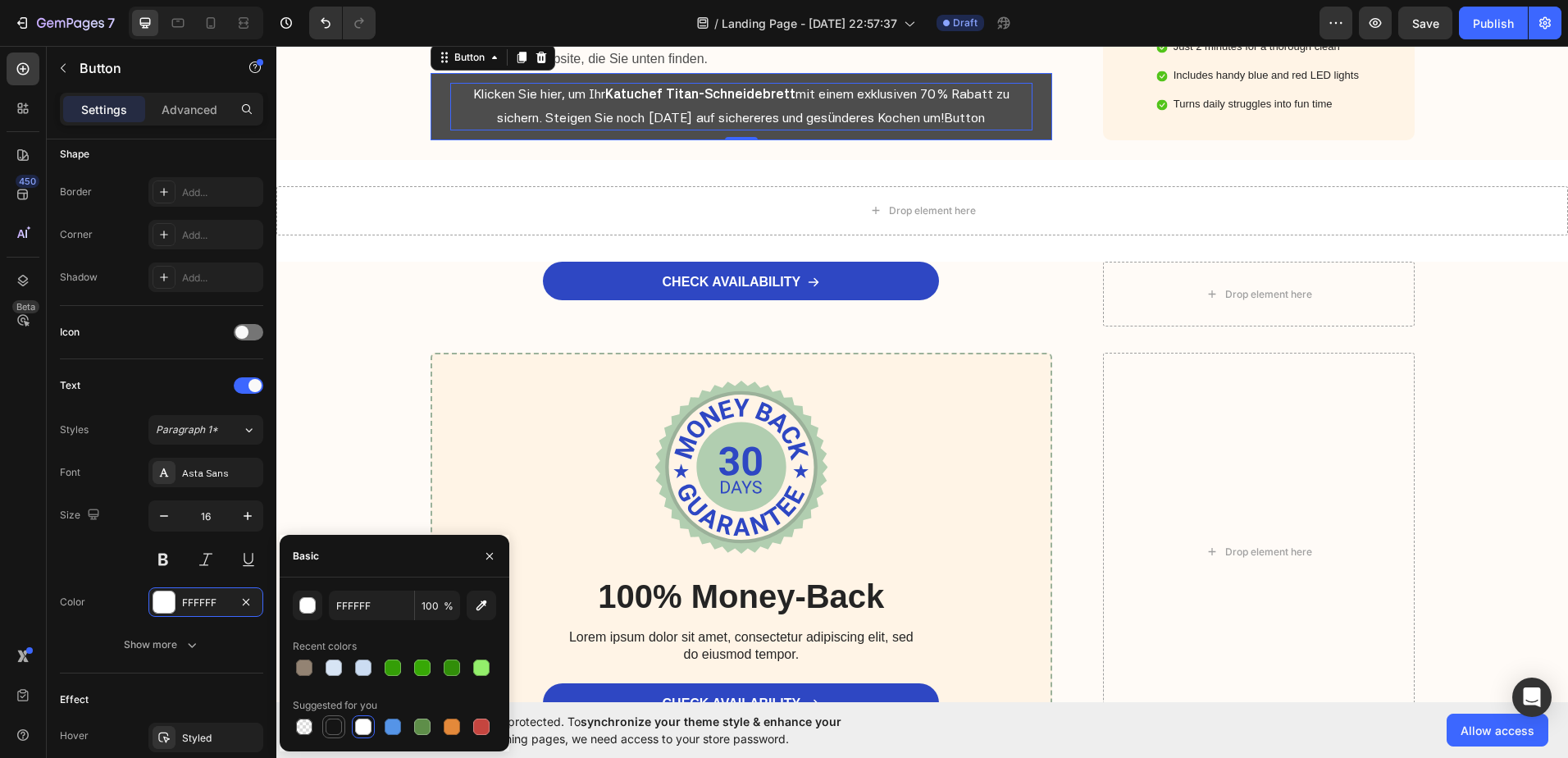
click at [336, 722] on div at bounding box center [333, 727] width 17 height 17
type input "151515"
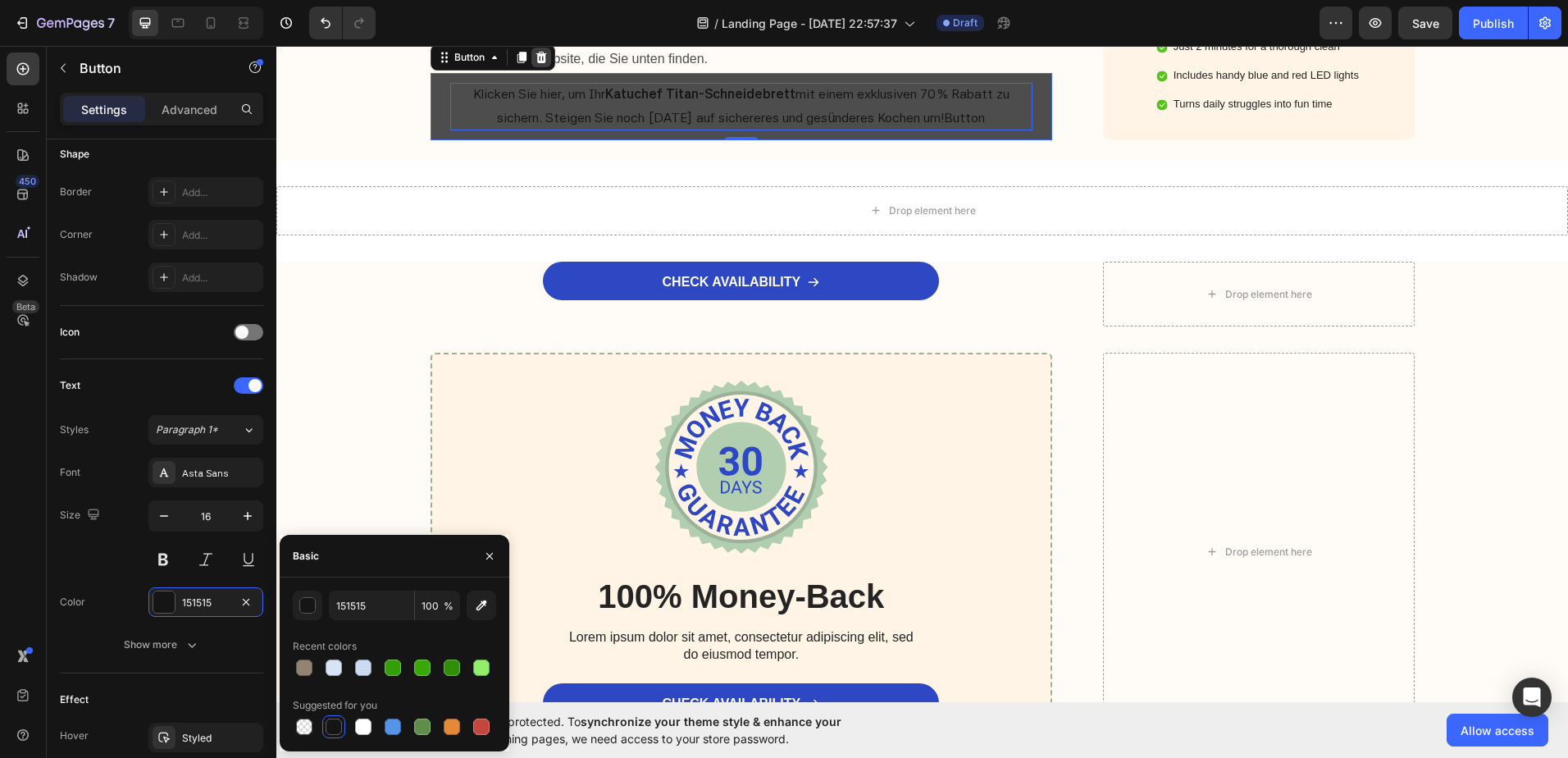
click at [536, 63] on icon at bounding box center [541, 58] width 11 height 12
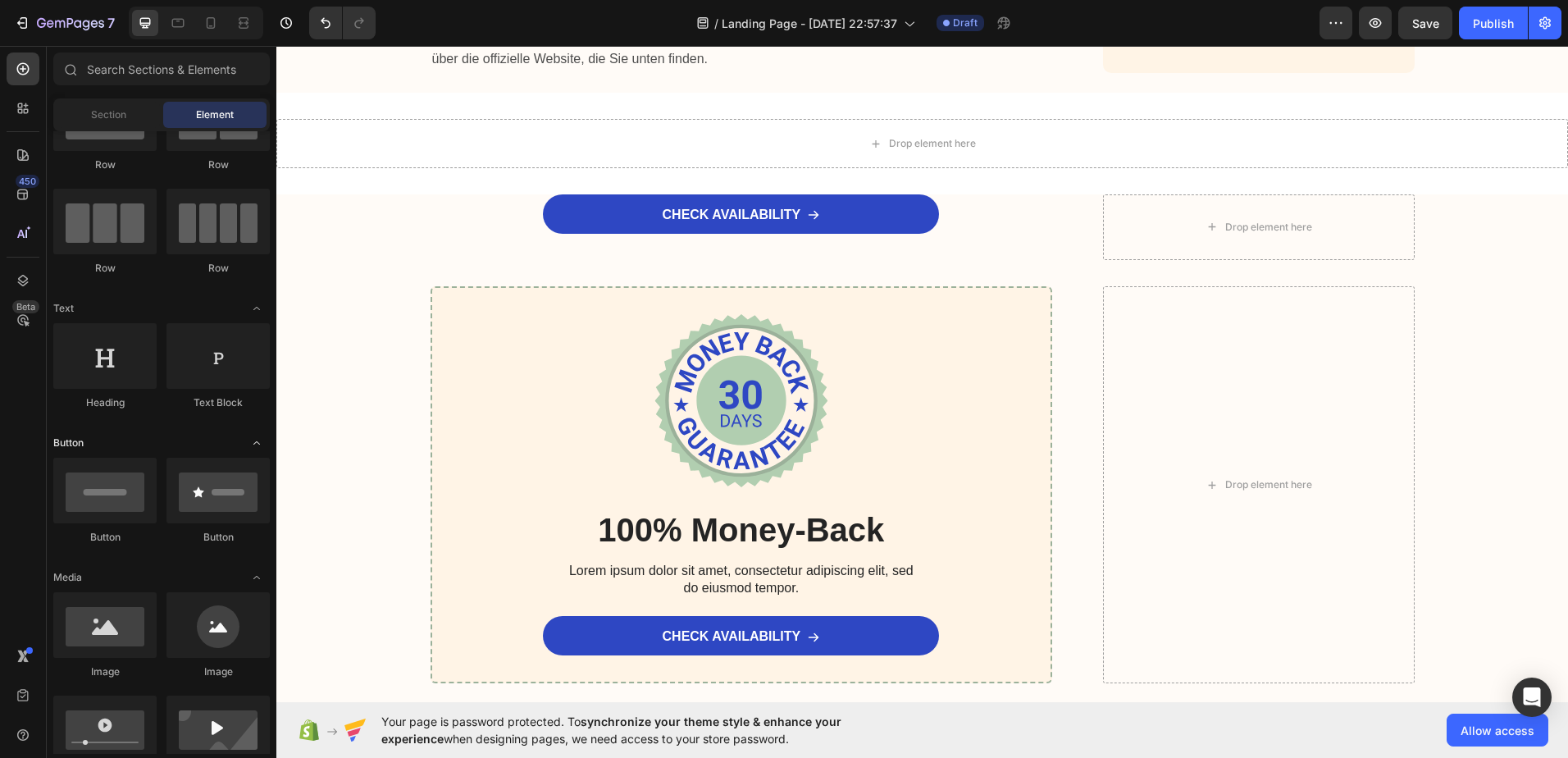
click at [259, 442] on icon "Toggle open" at bounding box center [256, 442] width 13 height 13
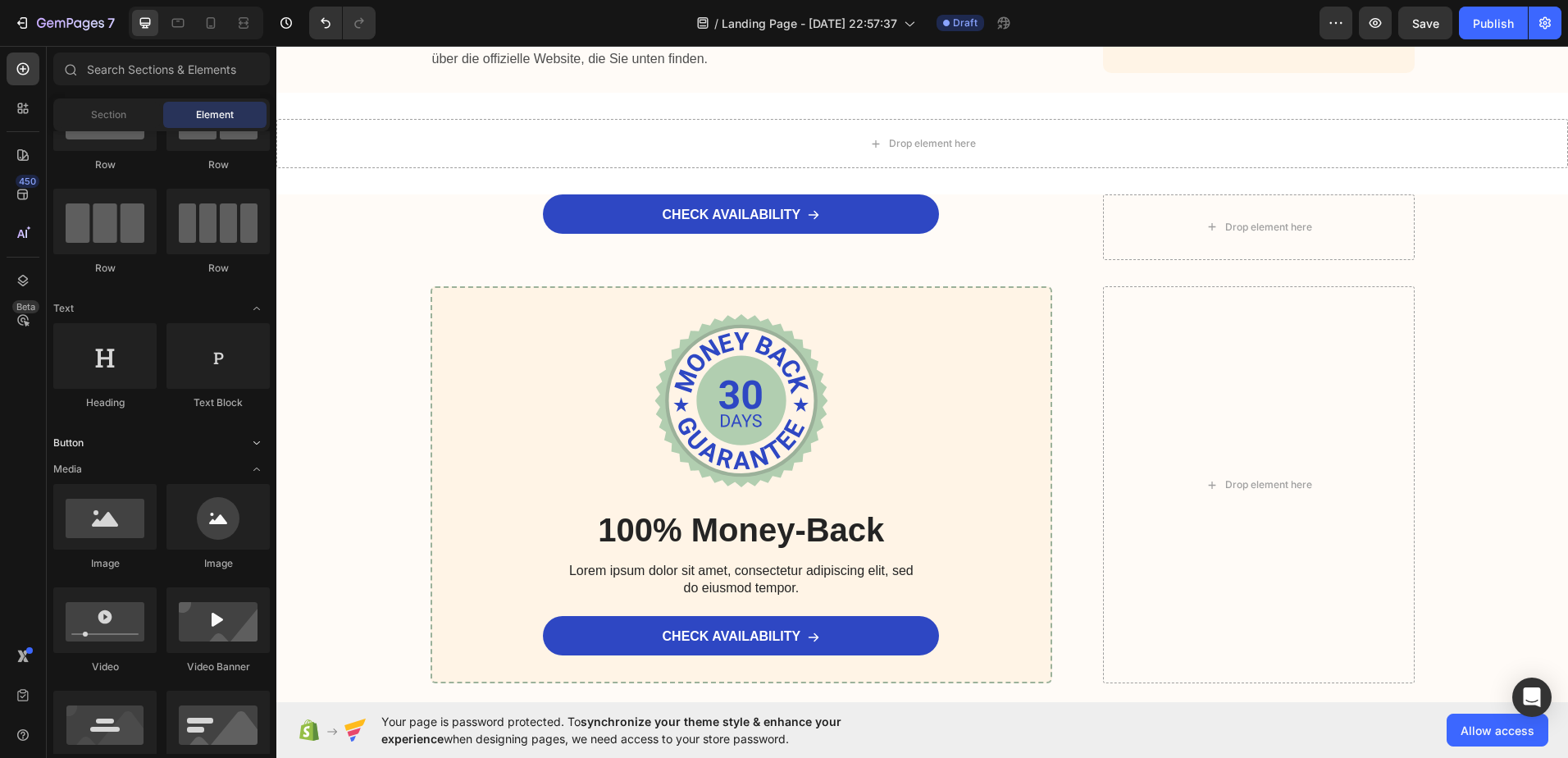
click at [255, 442] on icon "Toggle open" at bounding box center [256, 442] width 13 height 13
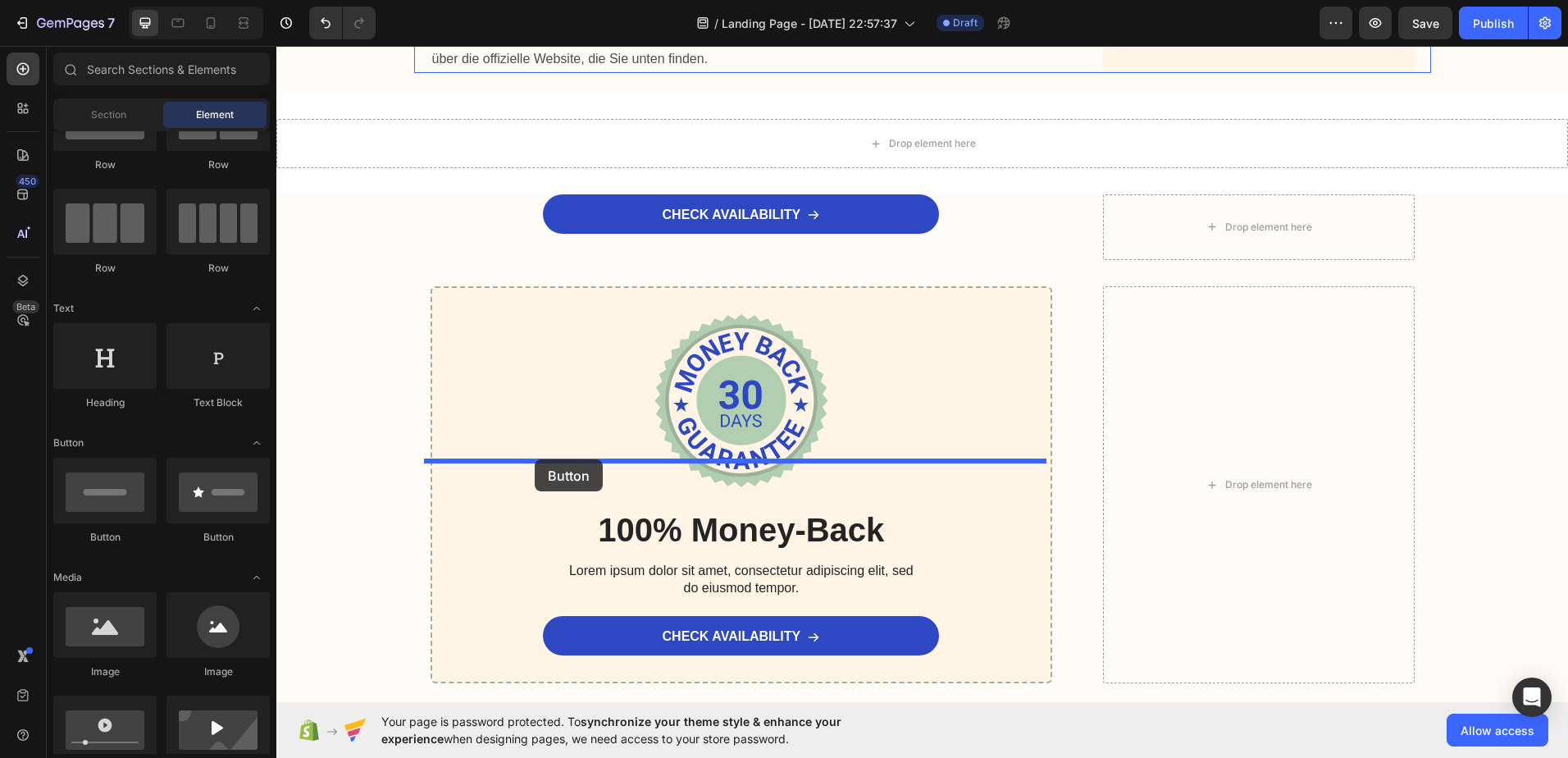
drag, startPoint x: 504, startPoint y: 537, endPoint x: 535, endPoint y: 459, distance: 83.9
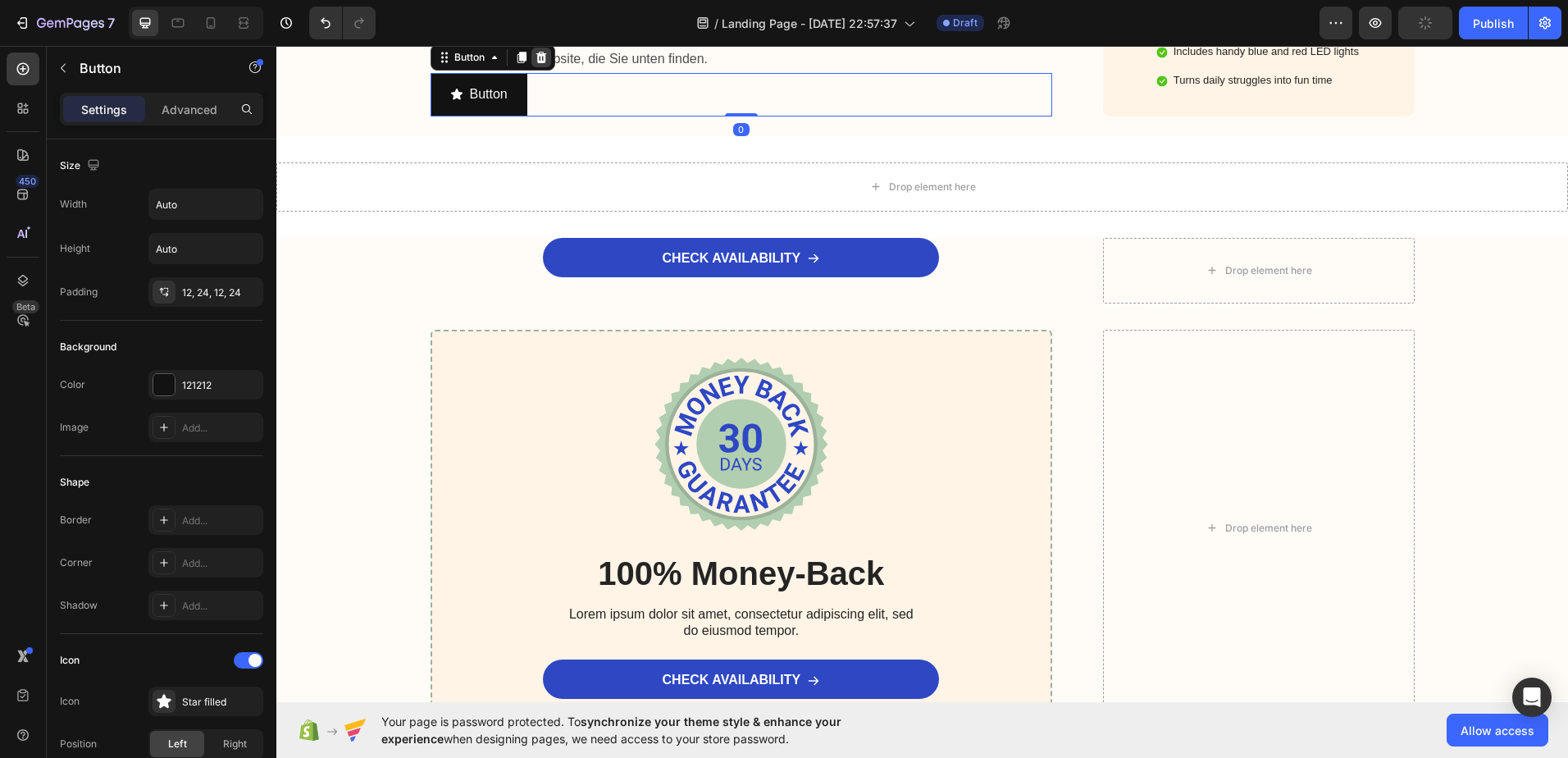
click at [537, 63] on icon at bounding box center [541, 58] width 11 height 12
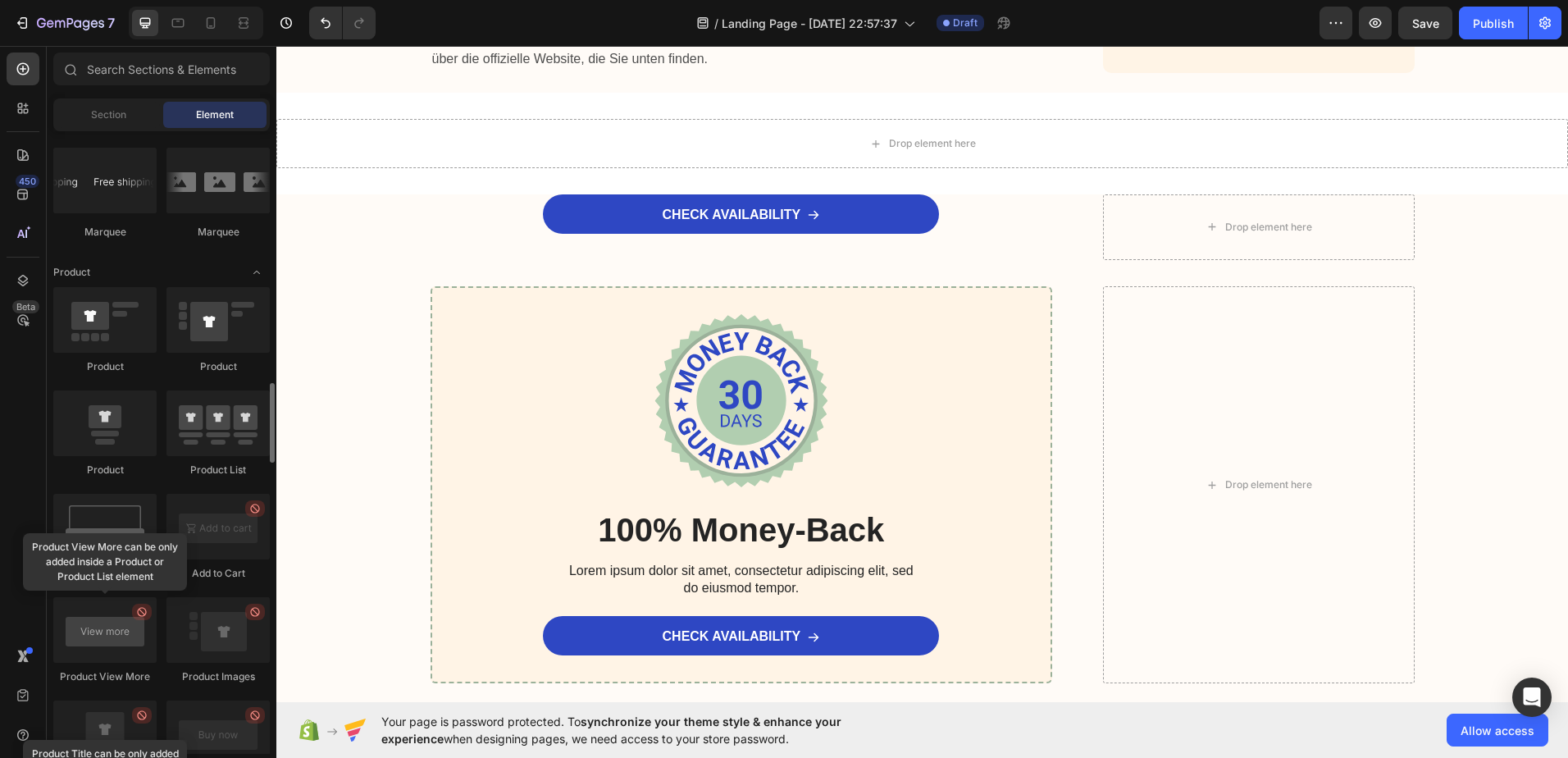
scroll to position [2132, 0]
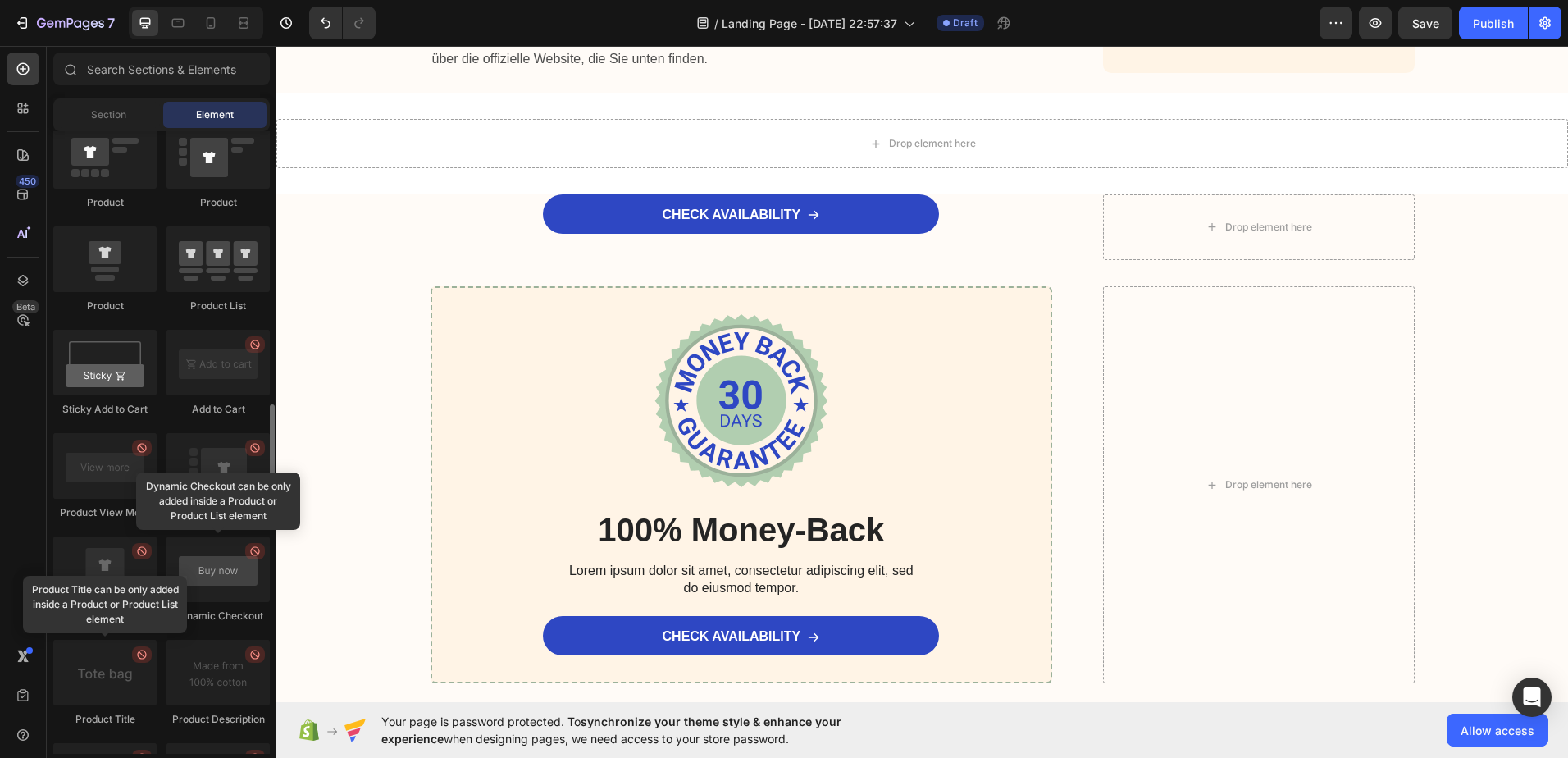
click at [229, 580] on div at bounding box center [218, 569] width 104 height 66
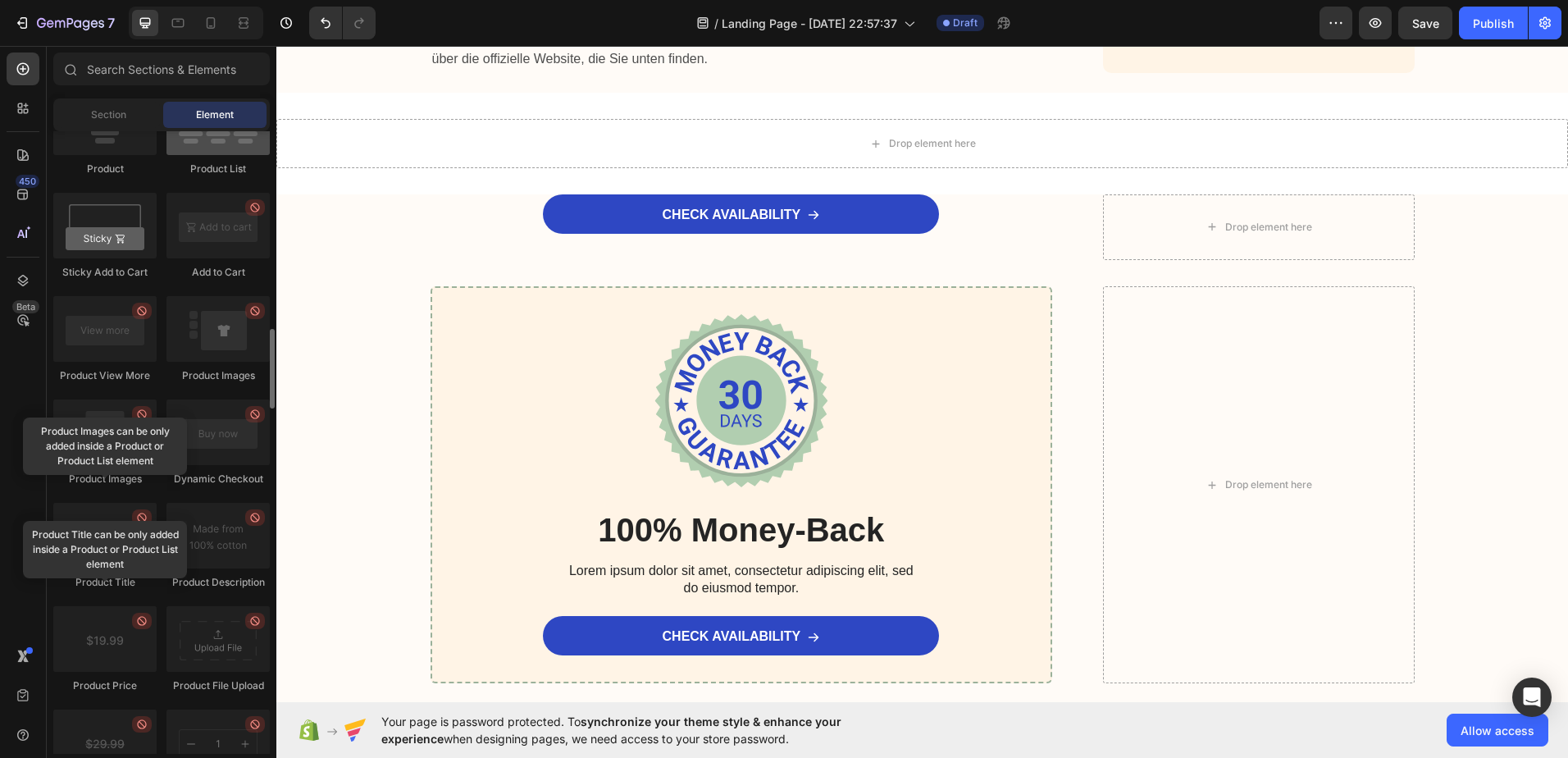
scroll to position [2187, 0]
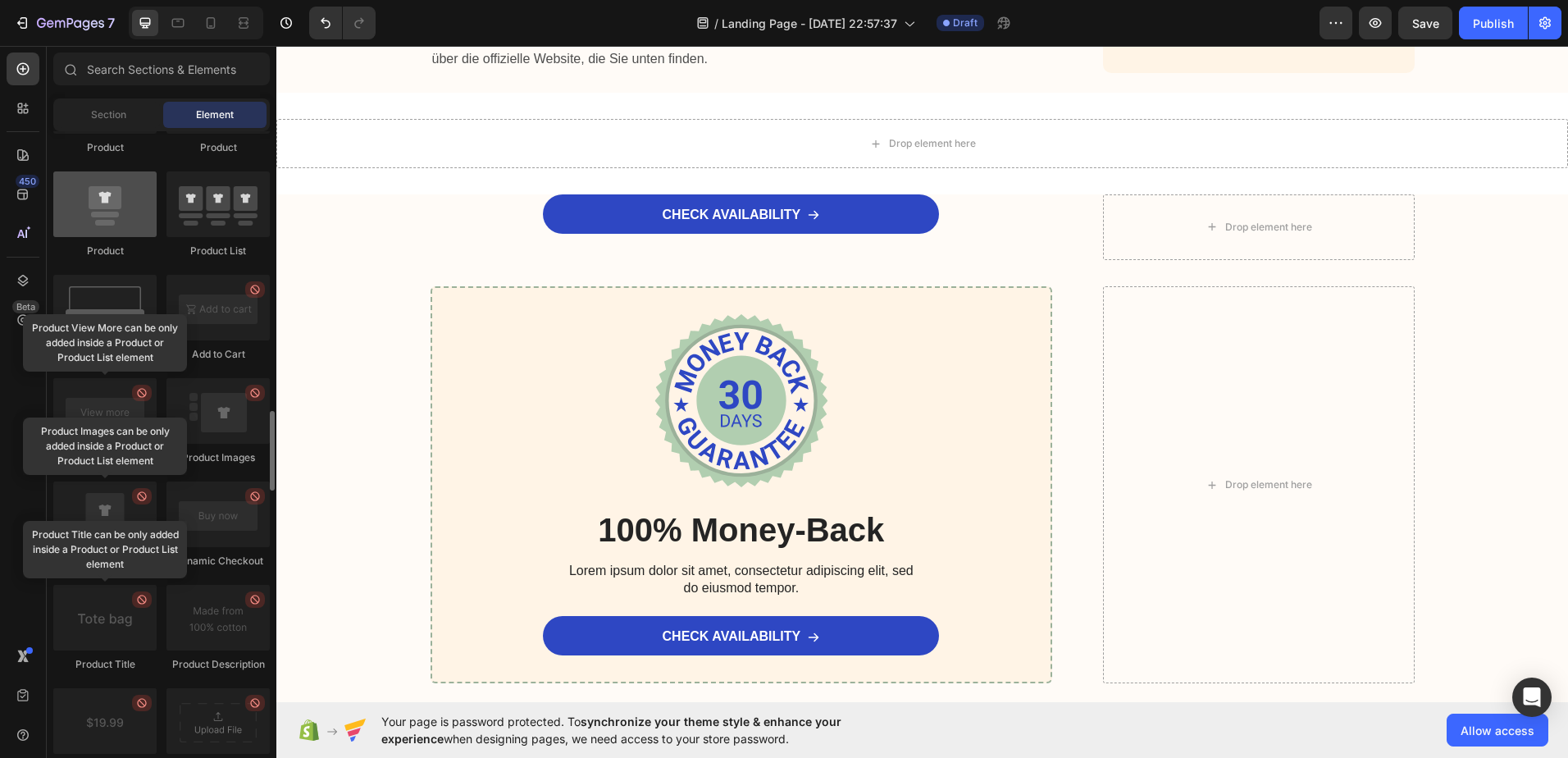
click at [106, 193] on div at bounding box center [105, 204] width 104 height 66
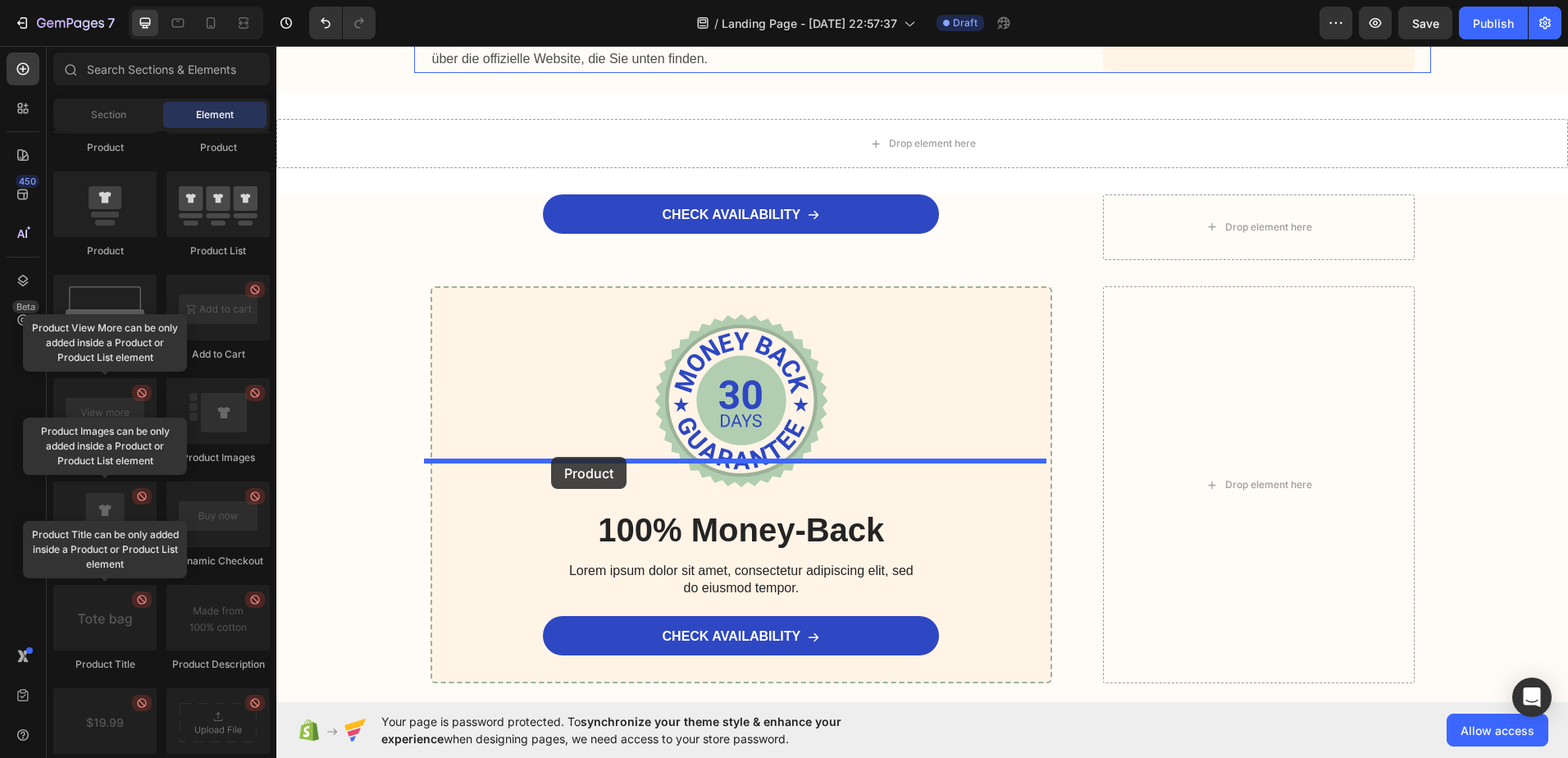
drag, startPoint x: 382, startPoint y: 239, endPoint x: 551, endPoint y: 456, distance: 275.0
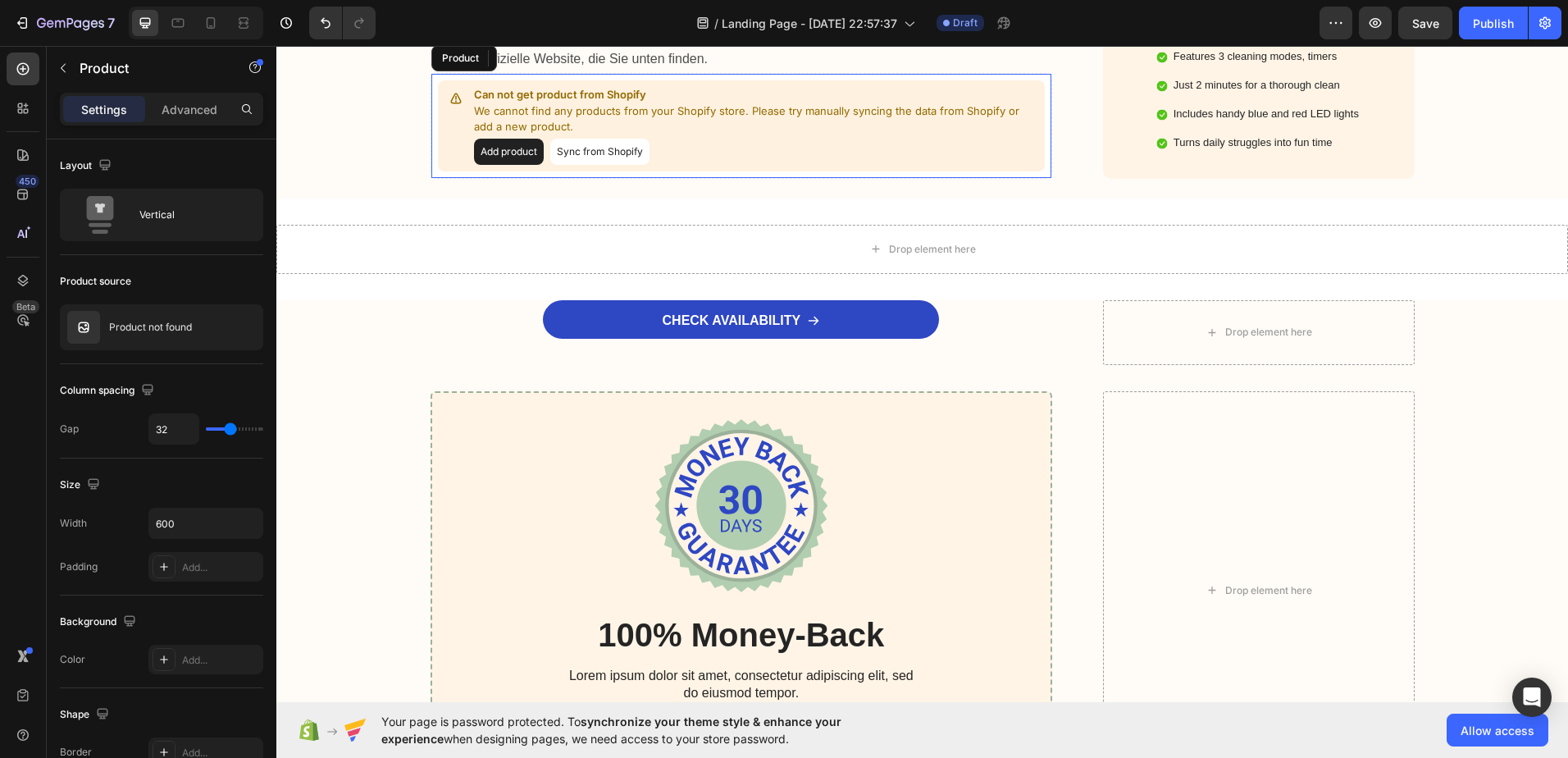
click at [512, 165] on button "Add product" at bounding box center [508, 152] width 70 height 26
click at [504, 165] on button "Add product" at bounding box center [508, 152] width 70 height 26
click at [585, 165] on button "Sync from Shopify" at bounding box center [599, 152] width 99 height 26
click at [581, 165] on button "Sync from Shopify" at bounding box center [599, 152] width 99 height 26
click at [499, 165] on button "Add product" at bounding box center [508, 152] width 70 height 26
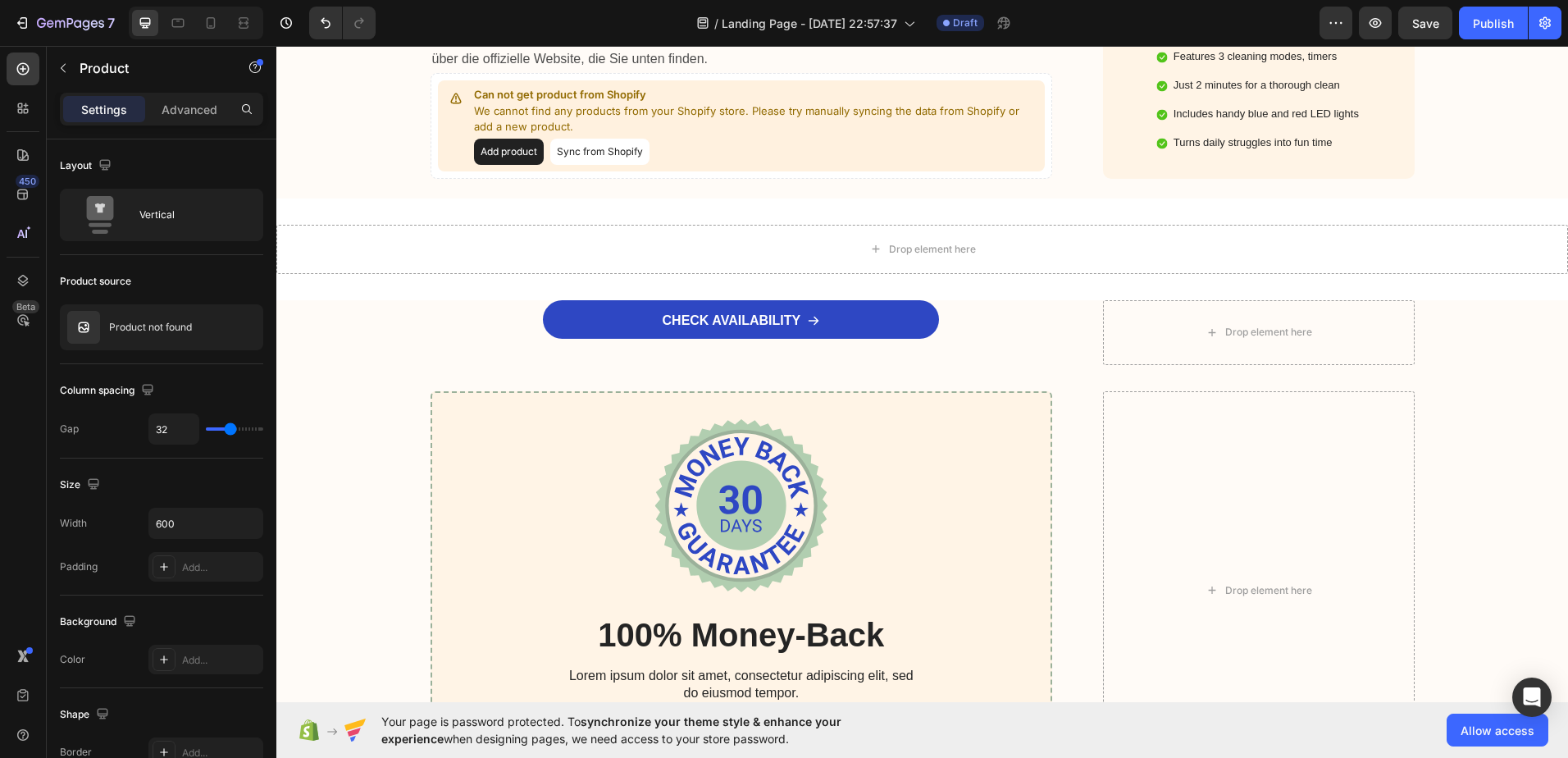
click at [587, 165] on button "Sync from Shopify" at bounding box center [599, 152] width 99 height 26
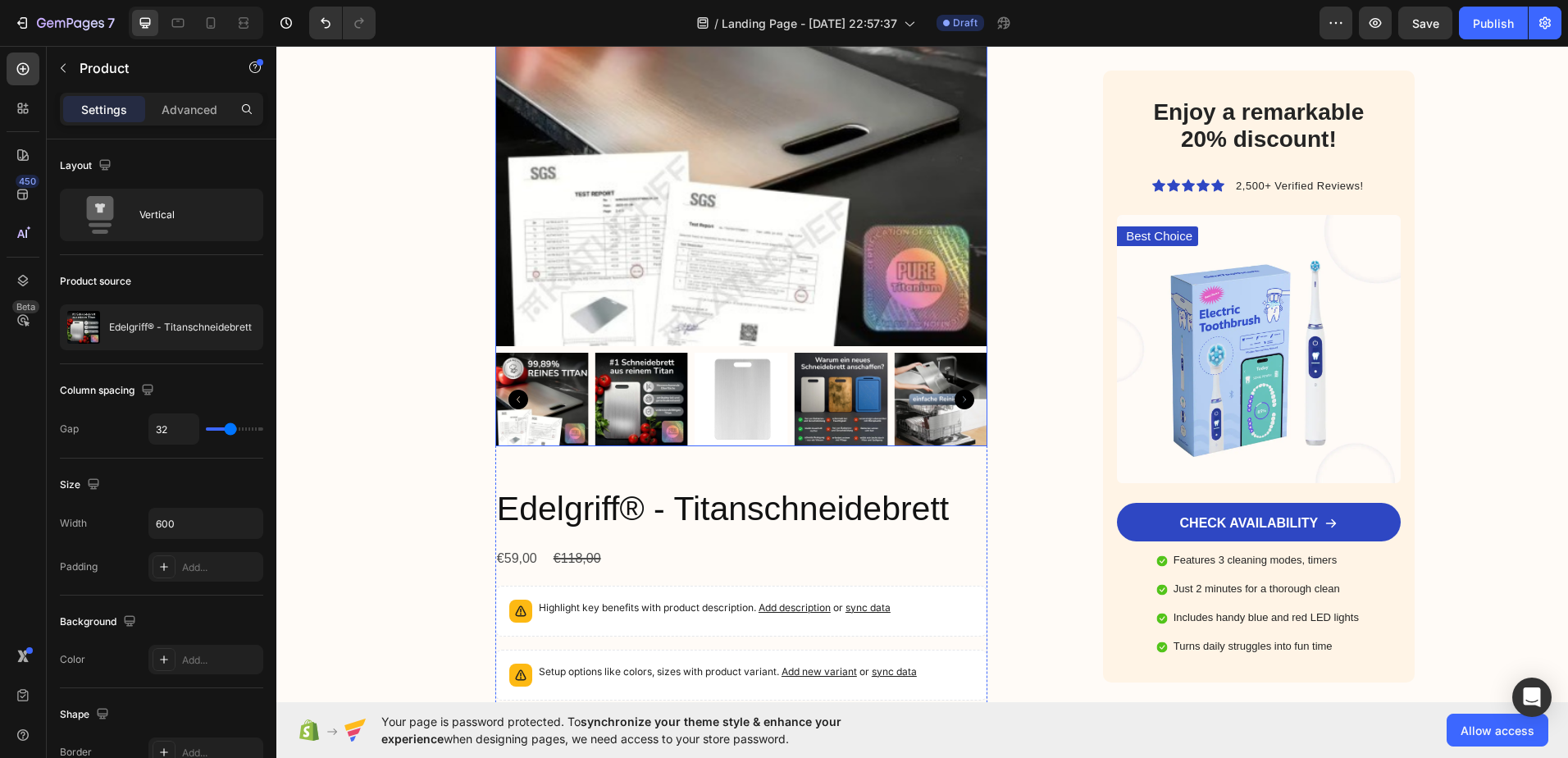
scroll to position [6432, 0]
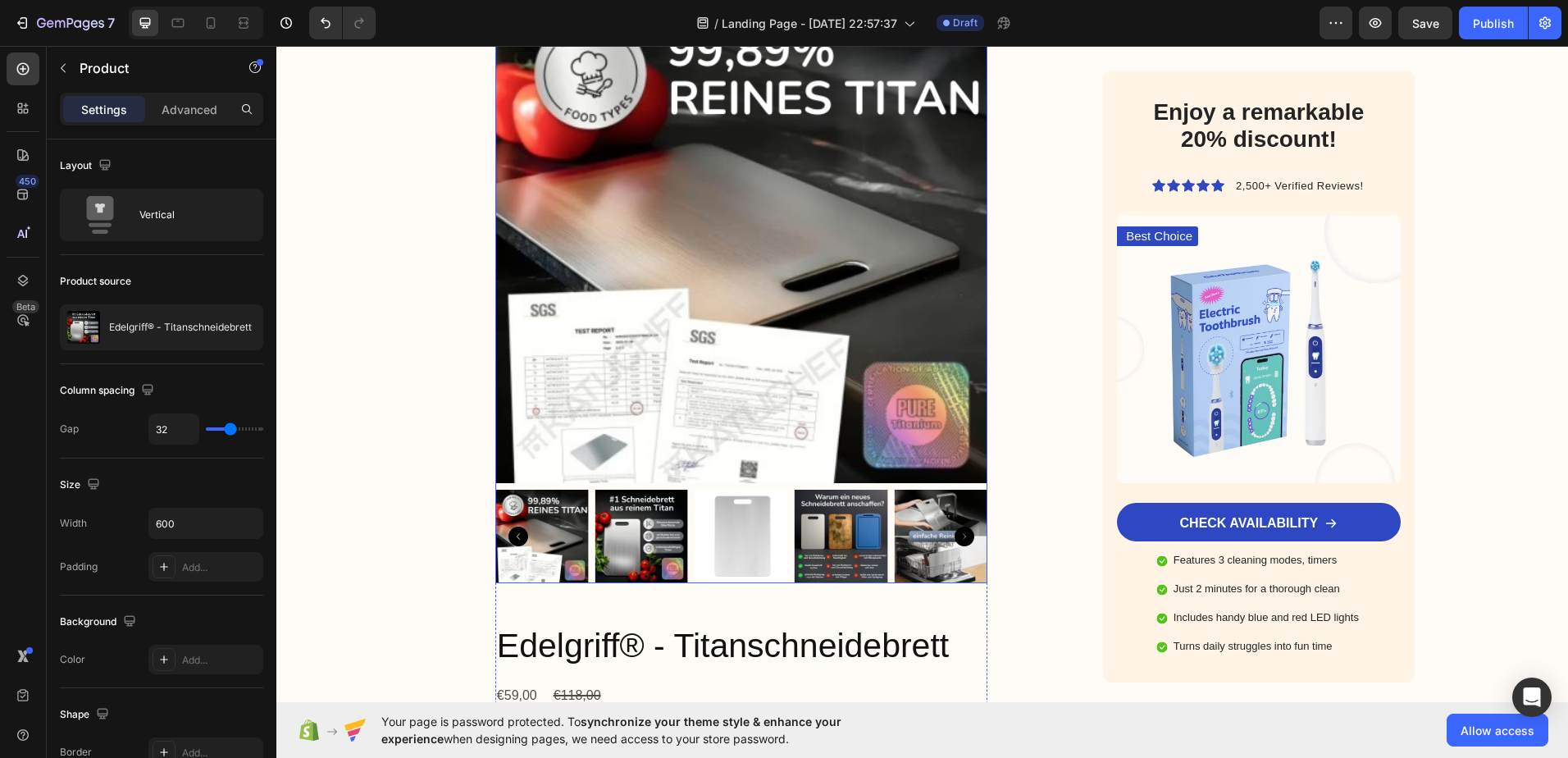
drag, startPoint x: 536, startPoint y: 391, endPoint x: 521, endPoint y: 381, distance: 18.0
click at [536, 391] on img at bounding box center [741, 237] width 492 height 492
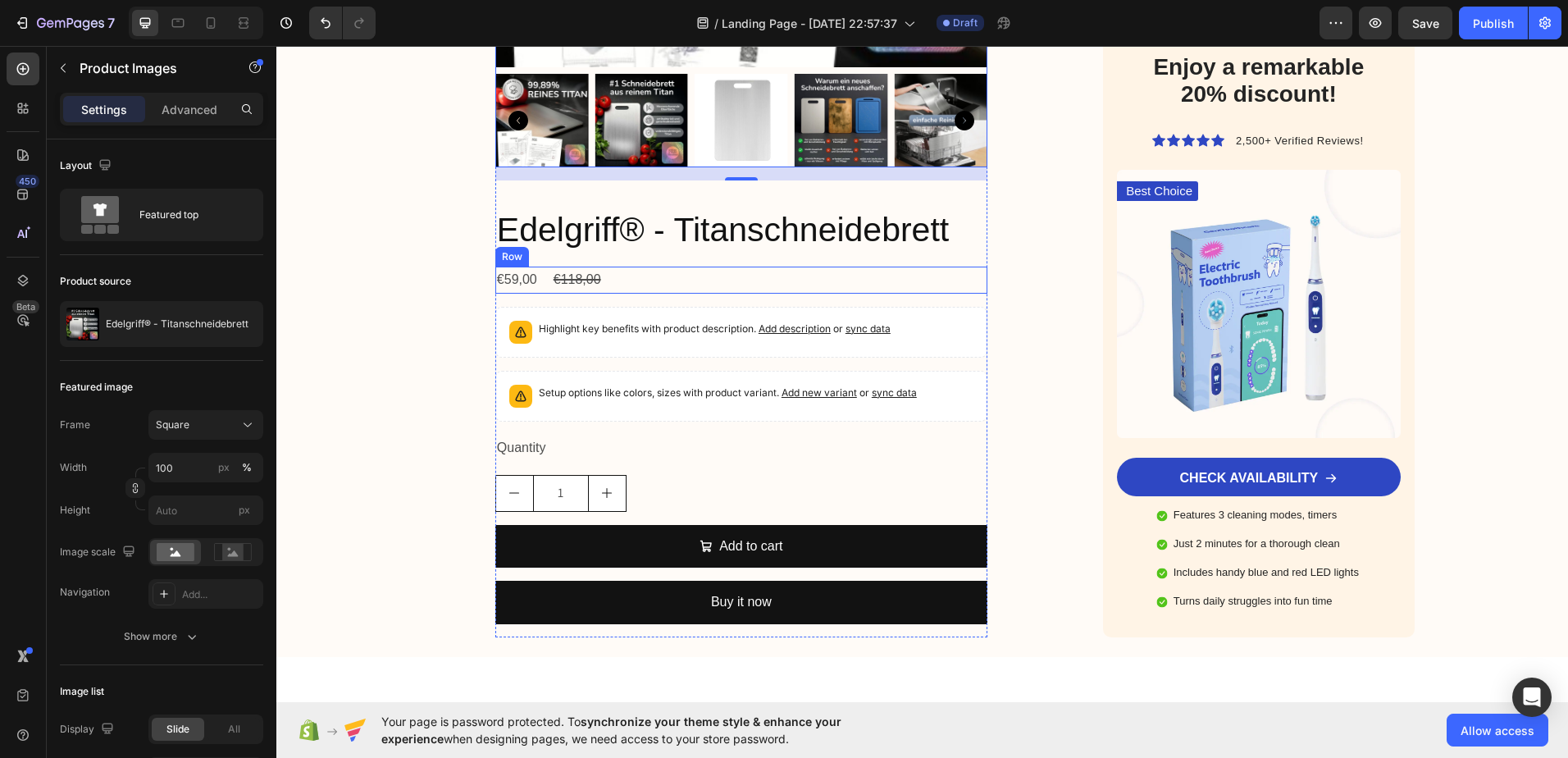
scroll to position [7006, 0]
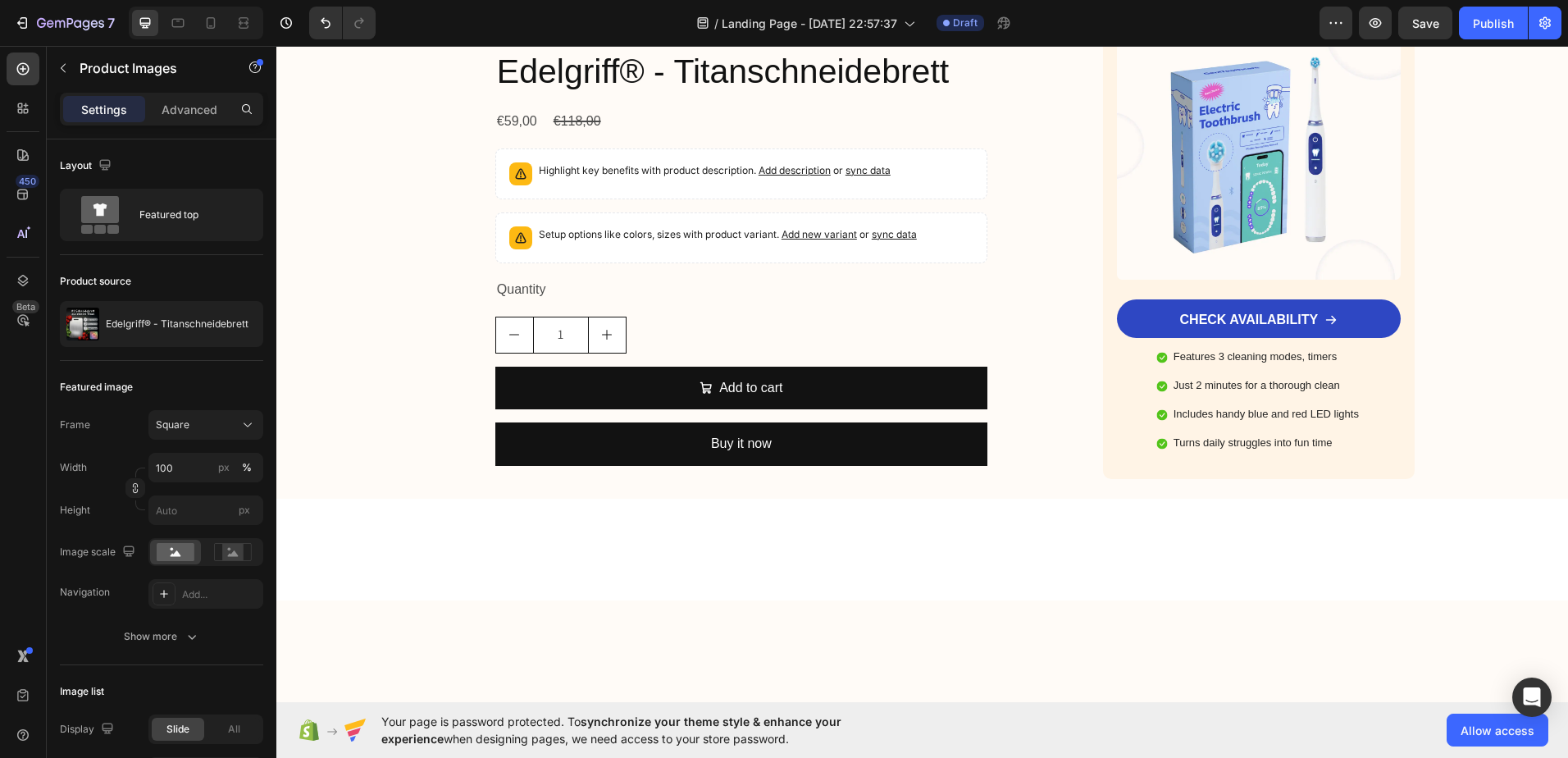
click at [542, 46] on div "Product Title" at bounding box center [532, 38] width 67 height 15
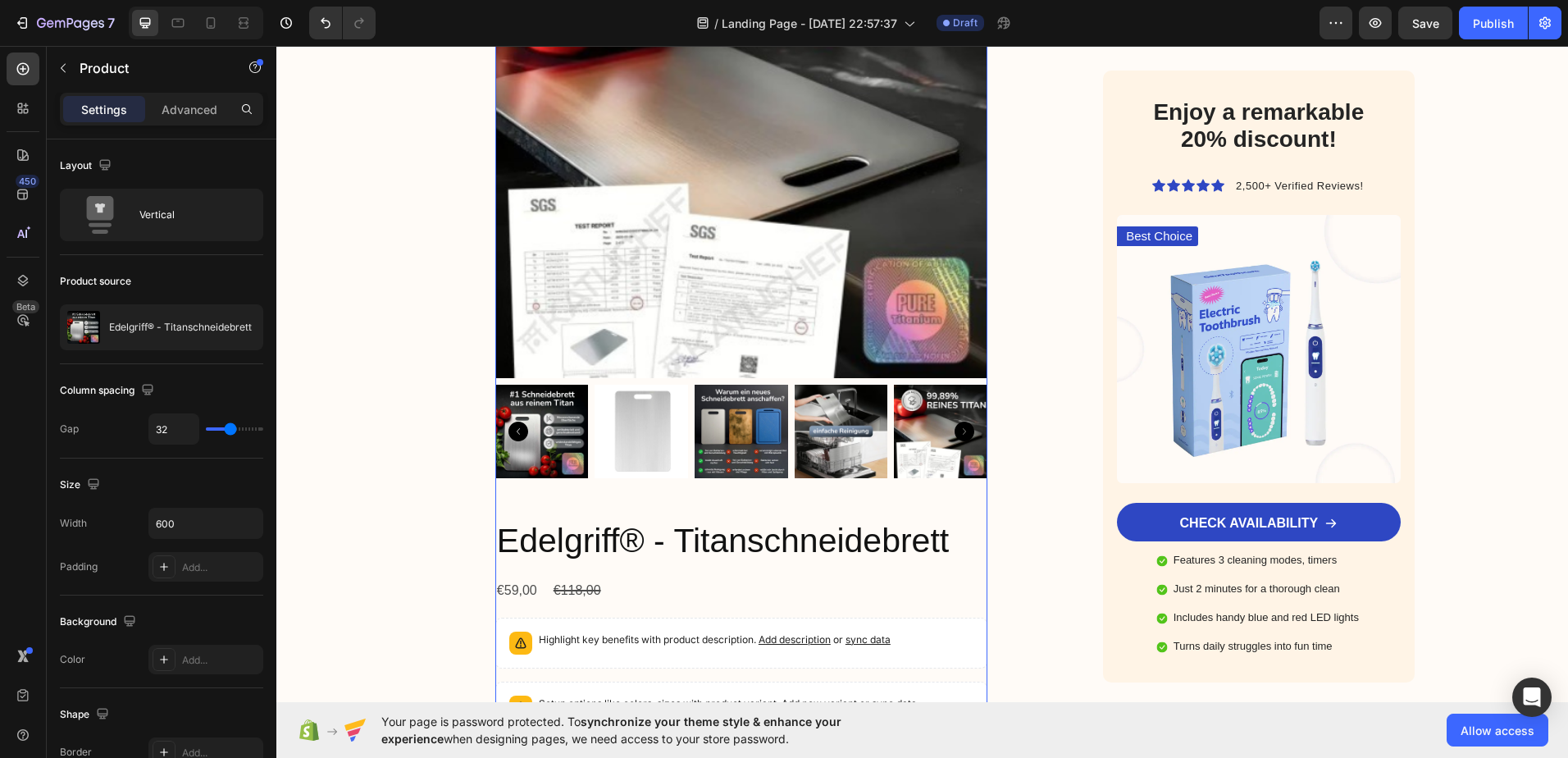
scroll to position [6350, 0]
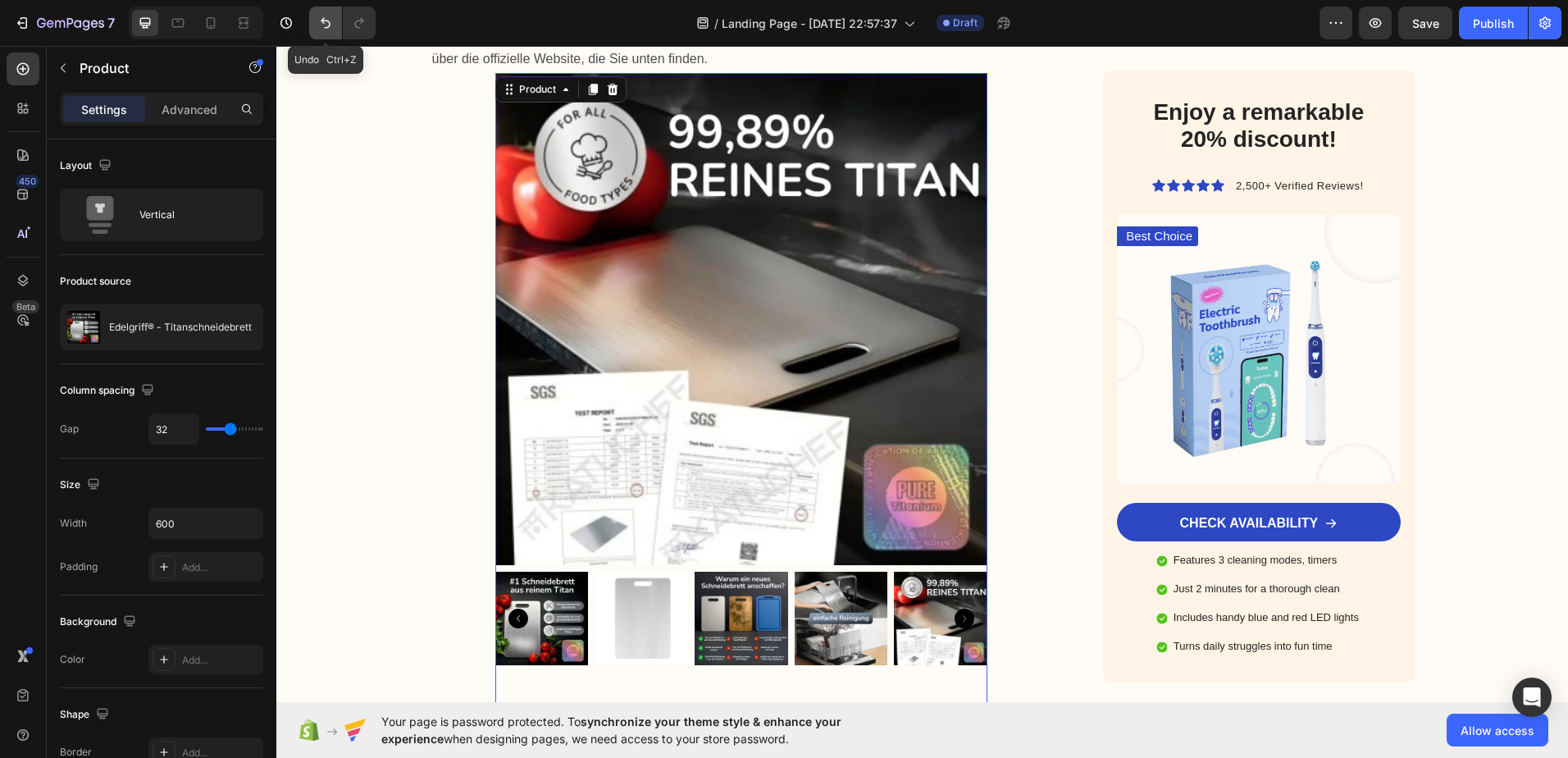
click at [335, 27] on button "Undo/Redo" at bounding box center [325, 23] width 32 height 32
click at [320, 24] on icon "Undo/Redo" at bounding box center [325, 23] width 17 height 17
click at [315, 27] on button "Undo/Redo" at bounding box center [325, 23] width 32 height 32
click at [607, 95] on icon at bounding box center [612, 89] width 11 height 12
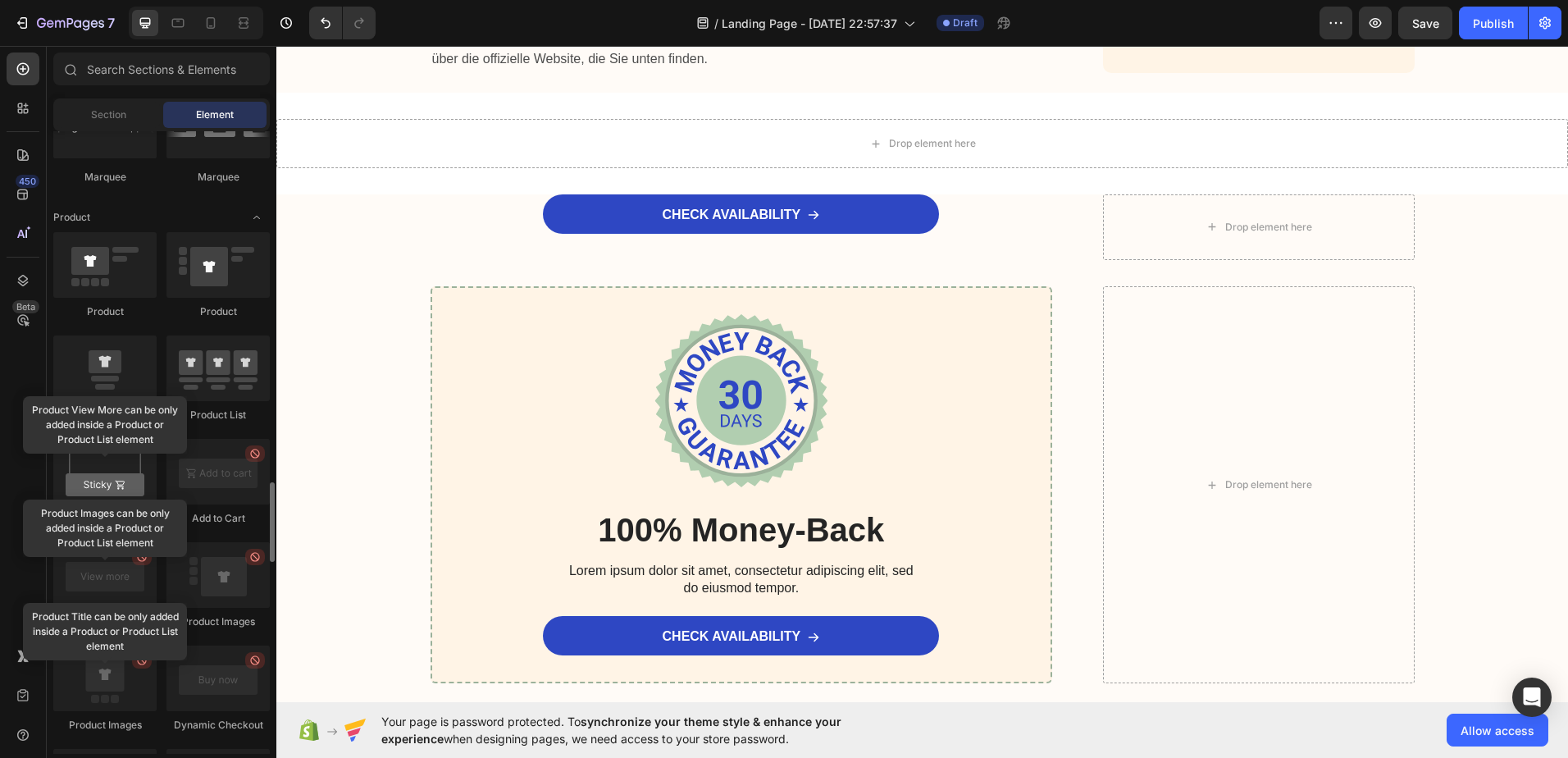
scroll to position [2106, 0]
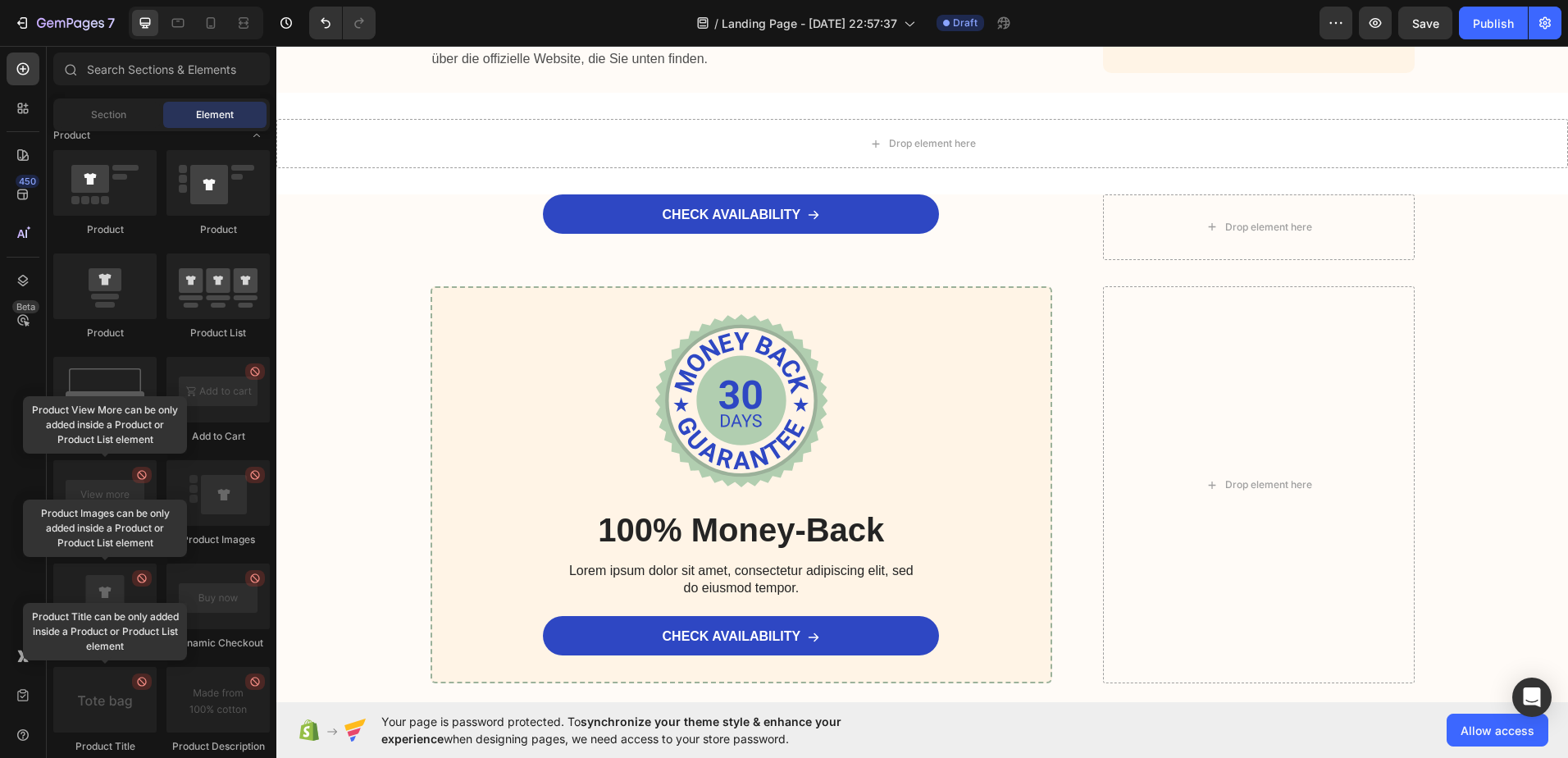
click at [36, 387] on div "450 Beta" at bounding box center [23, 347] width 32 height 588
click at [148, 445] on div "Product Product Product Product List Sticky Add to Cart Add to Cart Product Vie…" at bounding box center [161, 717] width 216 height 1135
click at [90, 477] on div at bounding box center [105, 493] width 104 height 66
click at [106, 518] on div at bounding box center [105, 493] width 104 height 66
drag, startPoint x: 106, startPoint y: 582, endPoint x: 106, endPoint y: 592, distance: 10.0
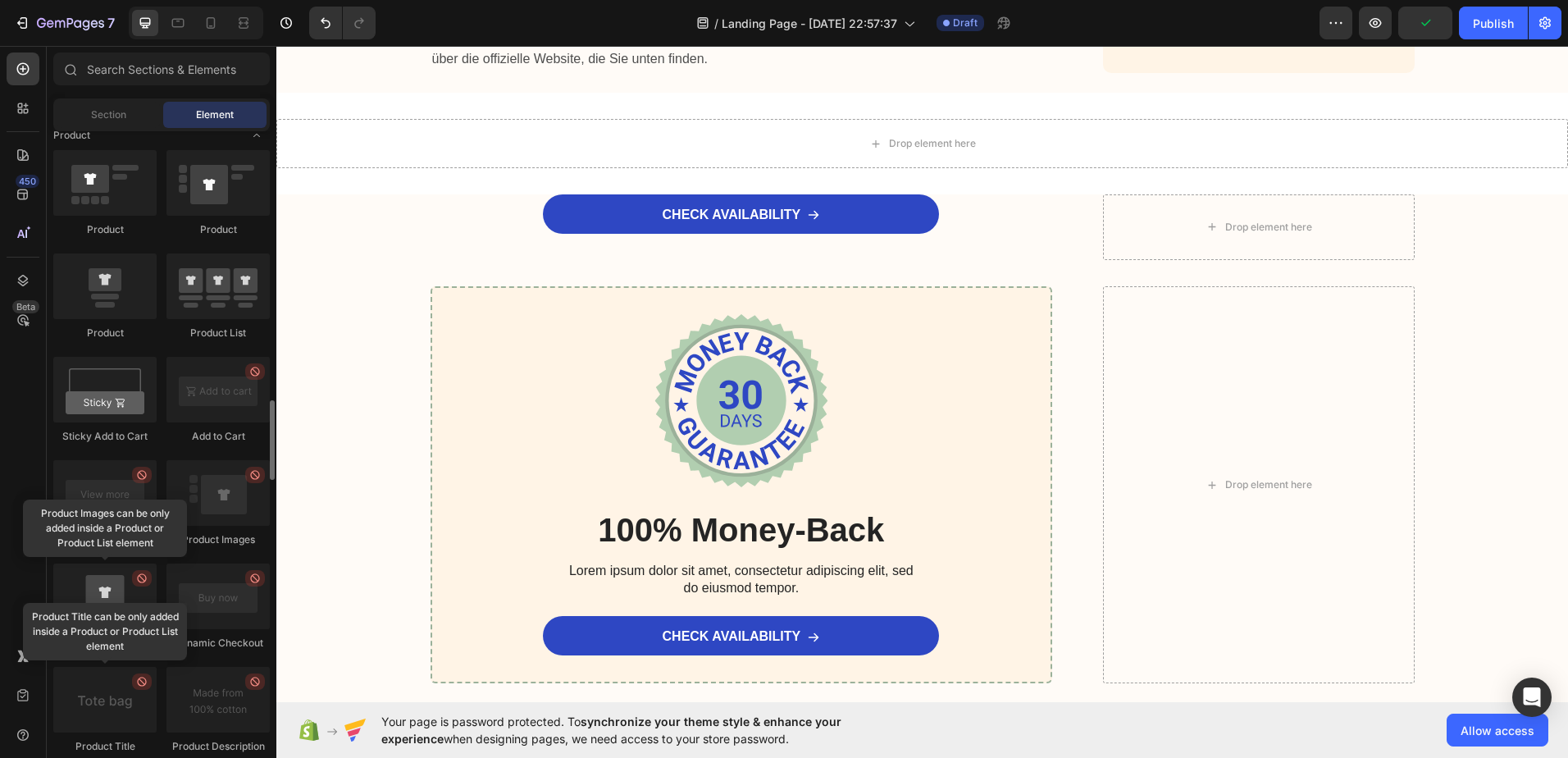
click at [106, 583] on div at bounding box center [105, 595] width 104 height 66
click at [106, 608] on div at bounding box center [105, 595] width 104 height 66
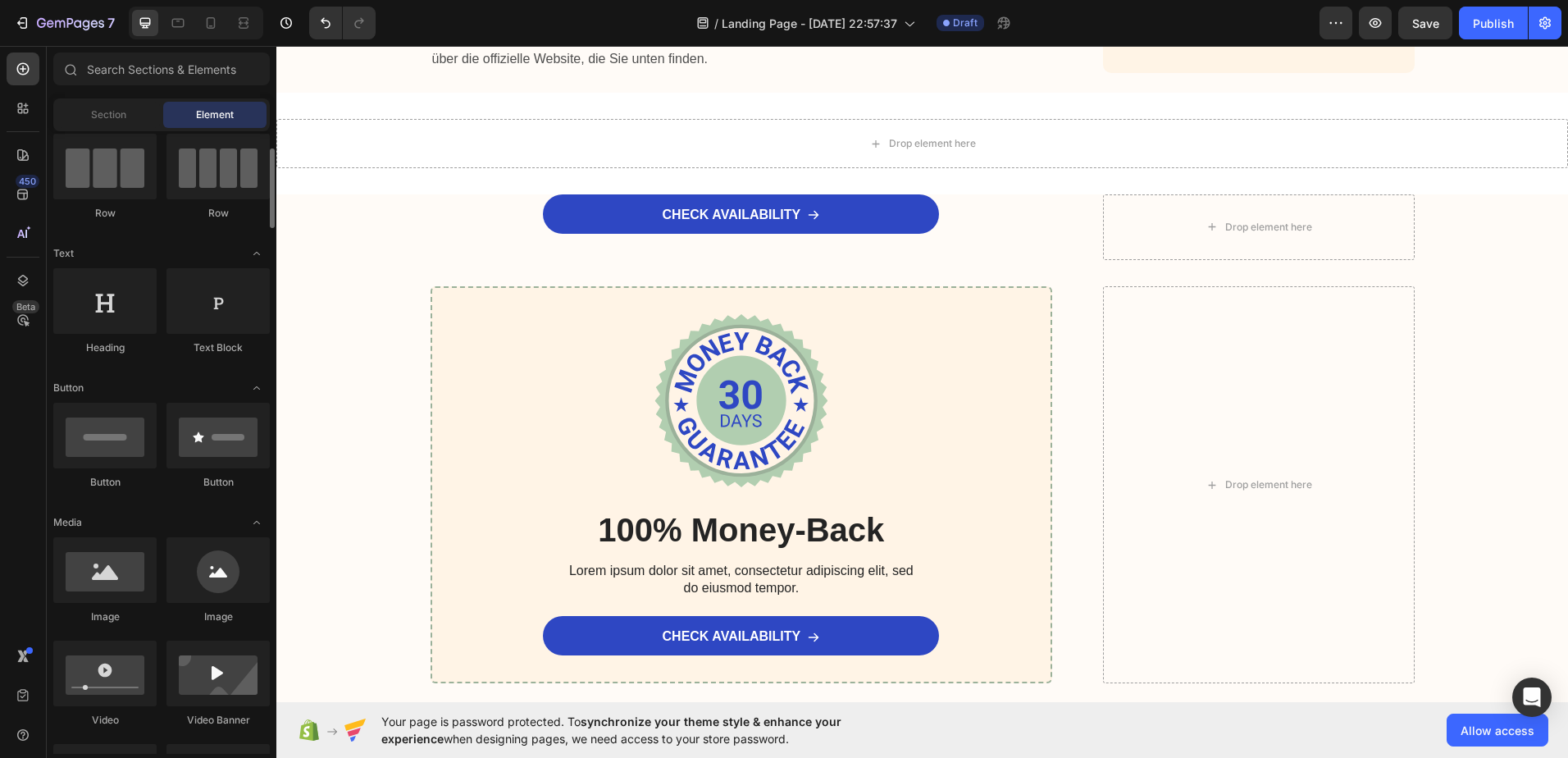
scroll to position [0, 0]
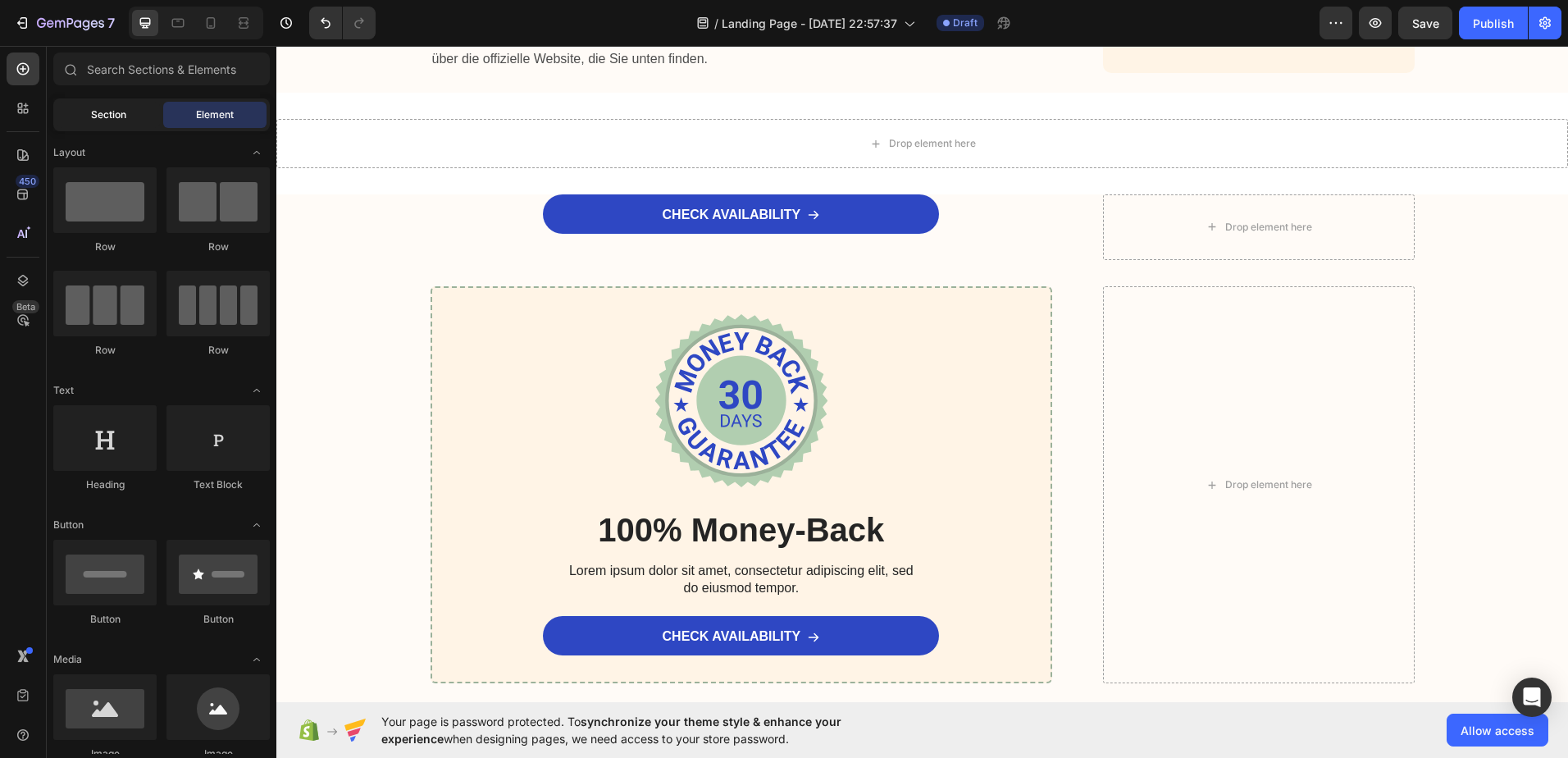
click at [112, 118] on span "Section" at bounding box center [109, 115] width 35 height 15
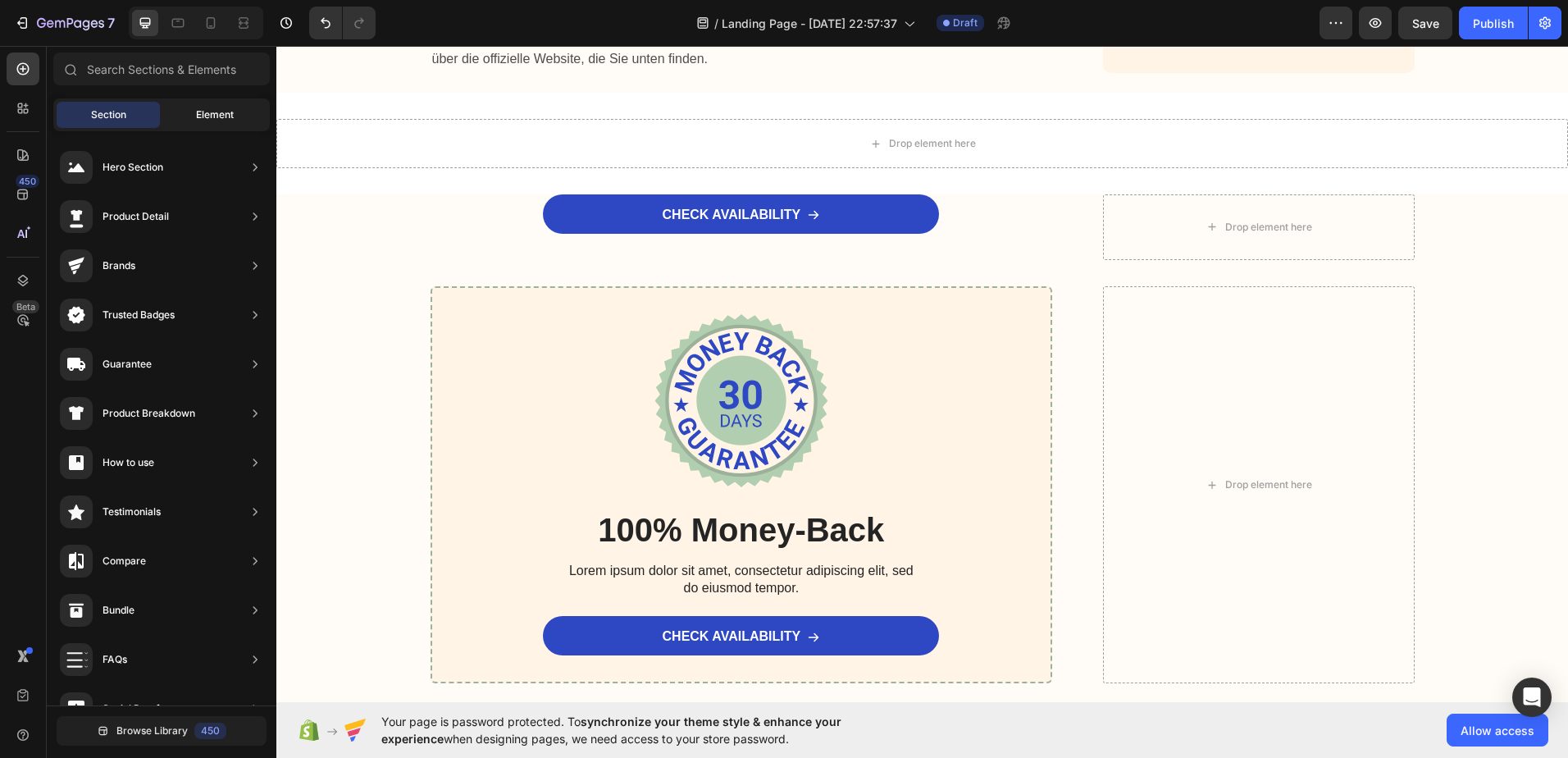
click at [200, 113] on span "Element" at bounding box center [214, 115] width 38 height 15
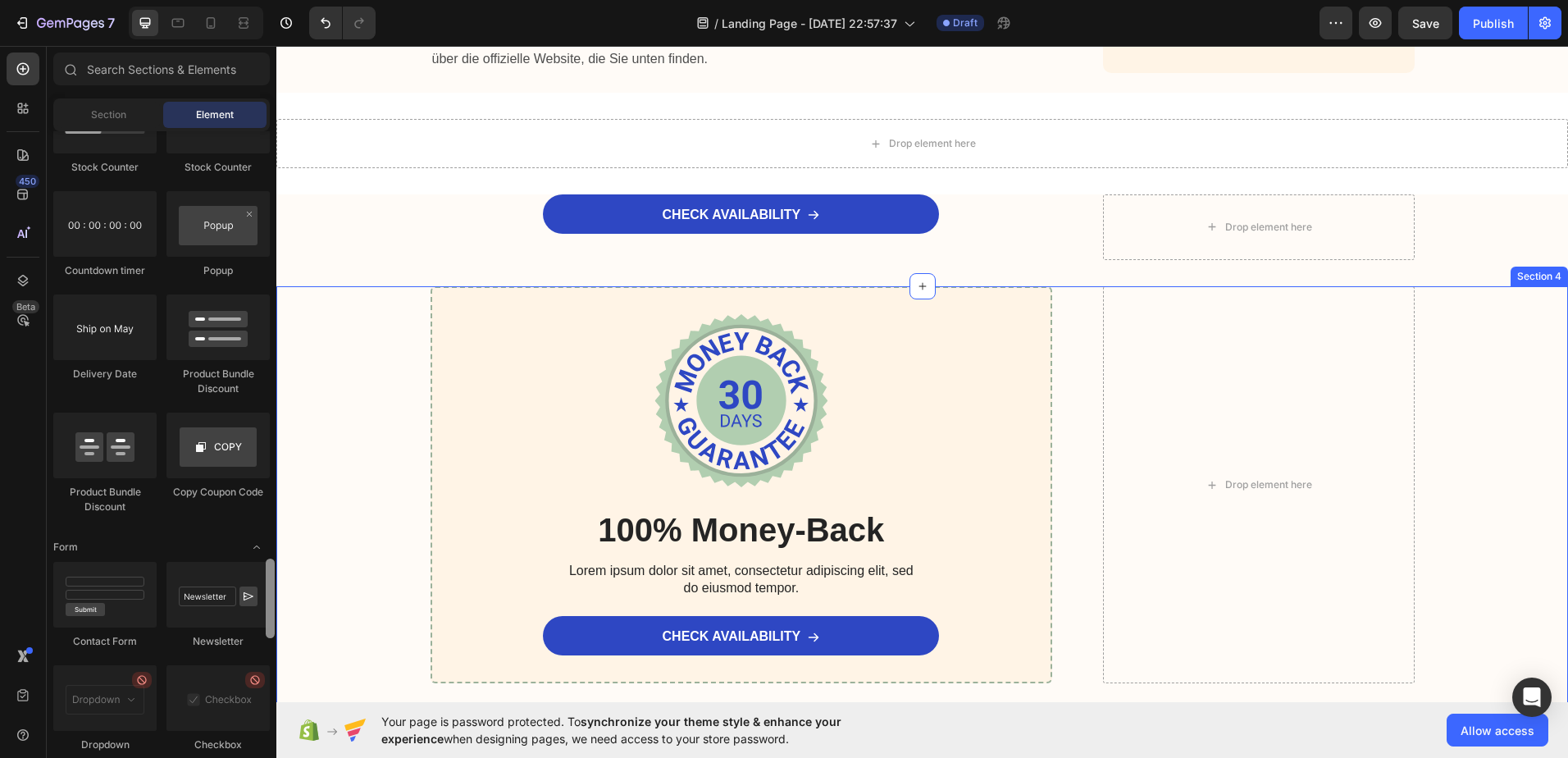
scroll to position [4238, 0]
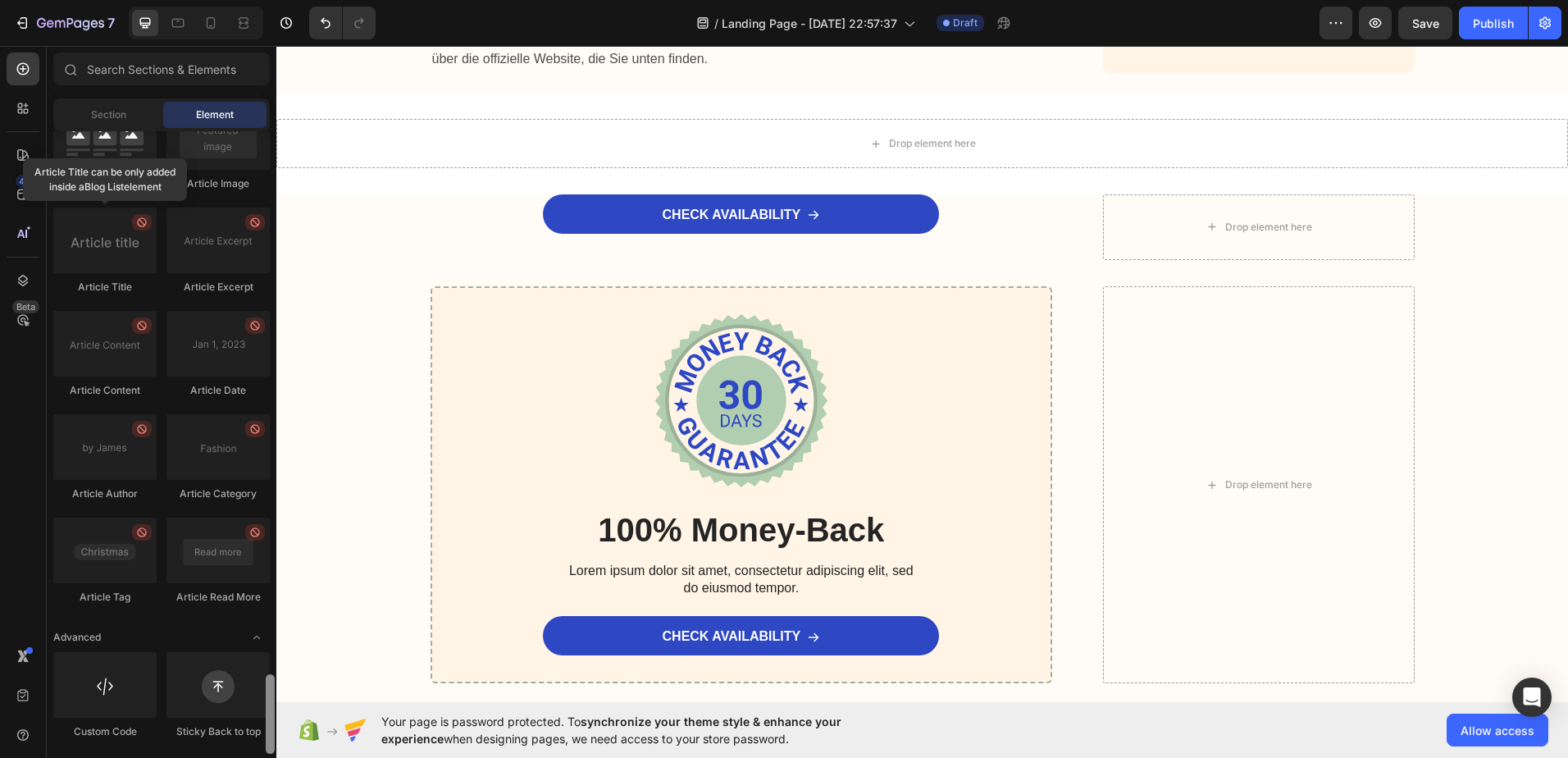
drag, startPoint x: 271, startPoint y: 271, endPoint x: 279, endPoint y: 752, distance: 481.1
click at [279, 0] on div "7 / Landing Page - Aug 27, 22:57:37 Draft Preview Save Publish 450 Beta Section…" at bounding box center [784, 0] width 1568 height 0
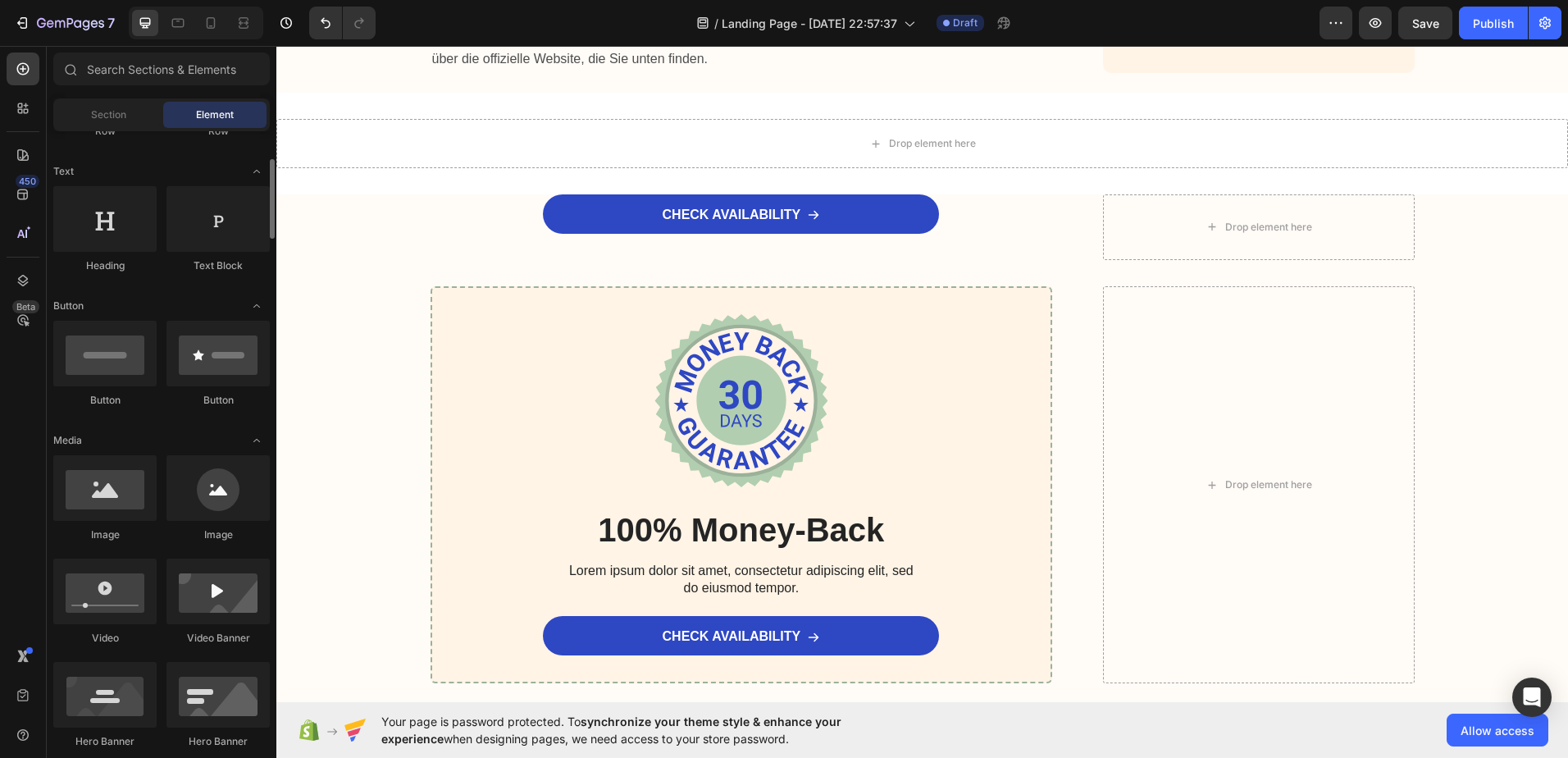
scroll to position [0, 0]
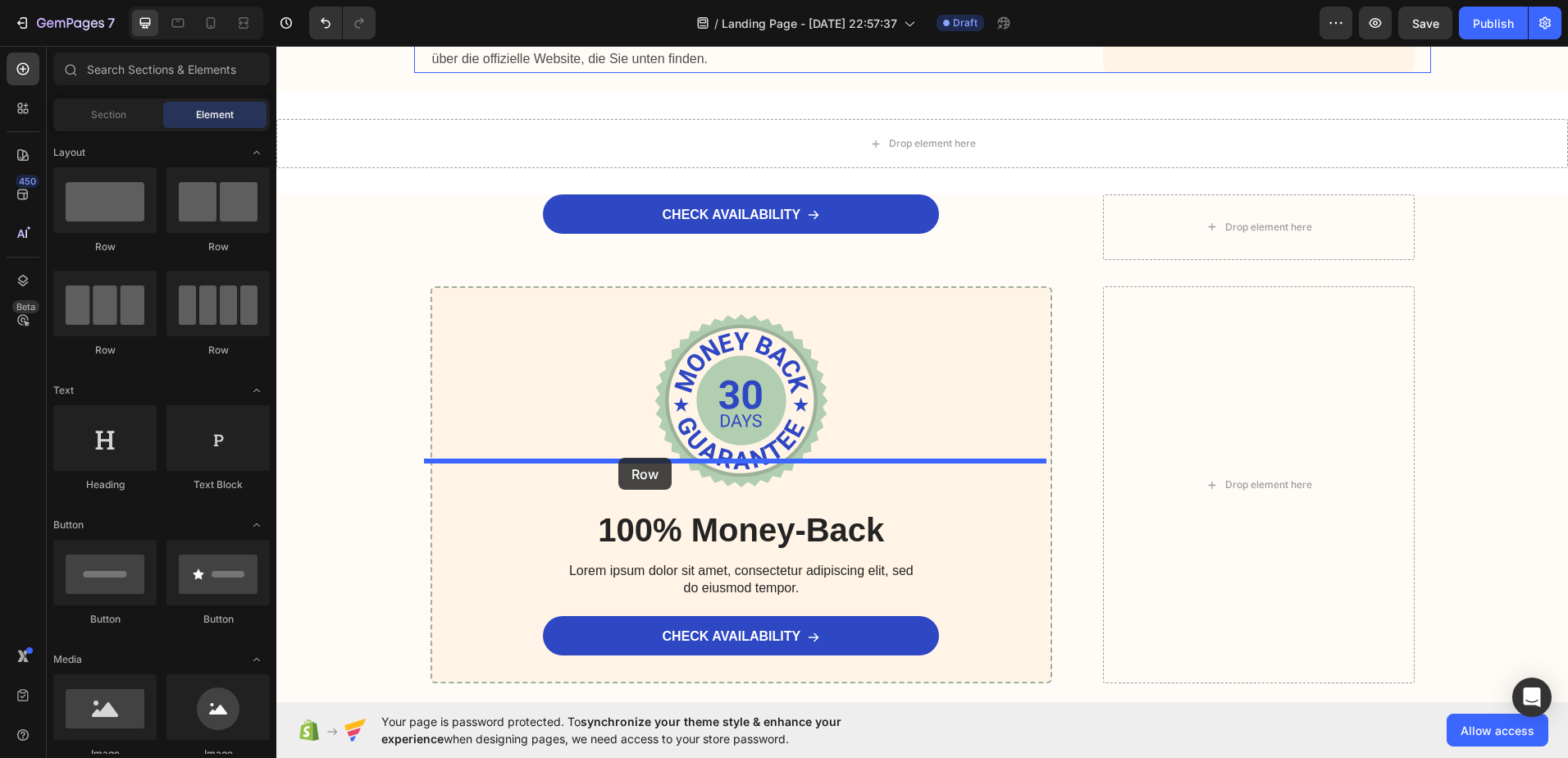
drag, startPoint x: 369, startPoint y: 270, endPoint x: 618, endPoint y: 457, distance: 311.4
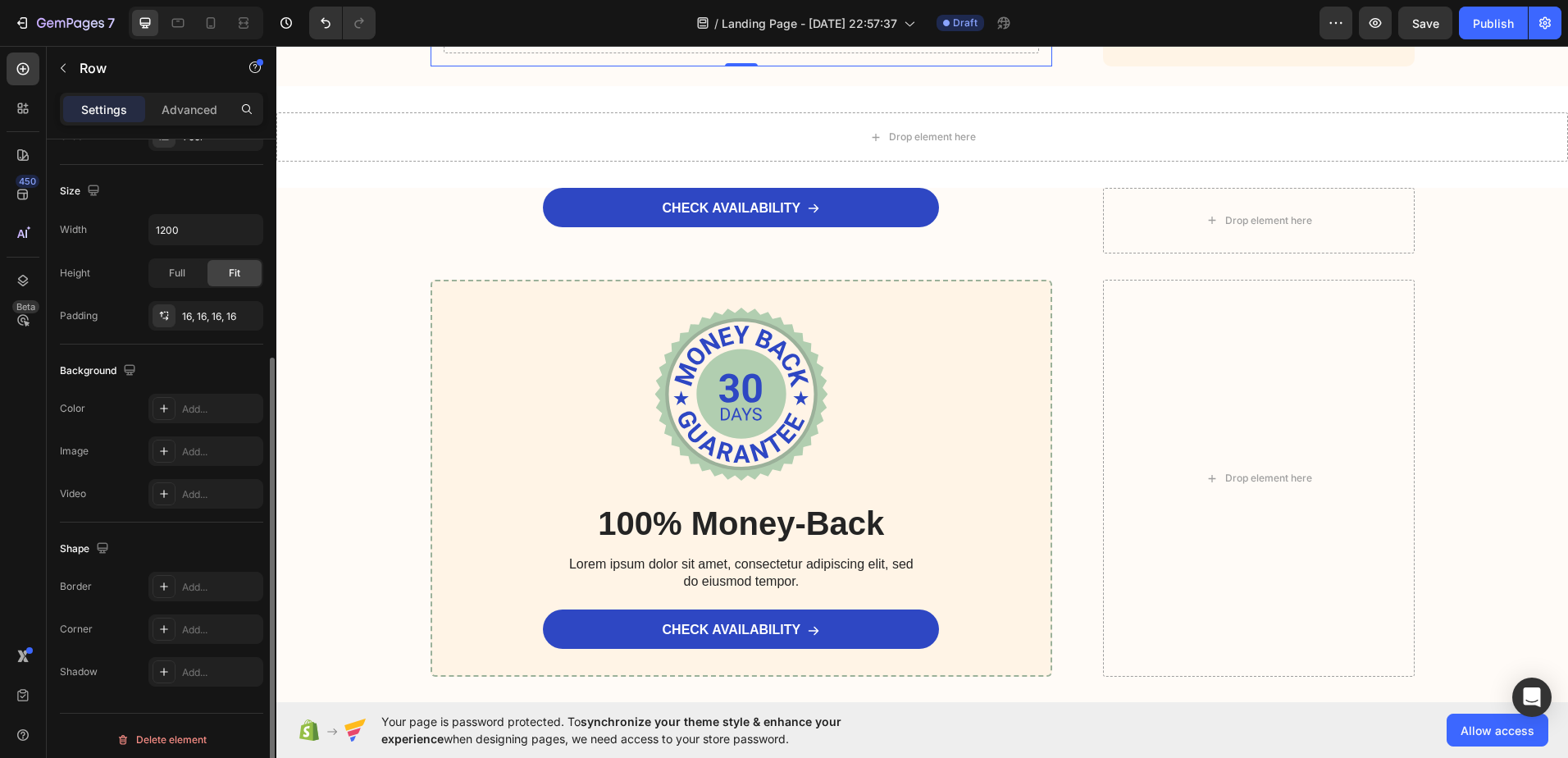
scroll to position [335, 0]
click at [164, 405] on icon at bounding box center [164, 401] width 13 height 13
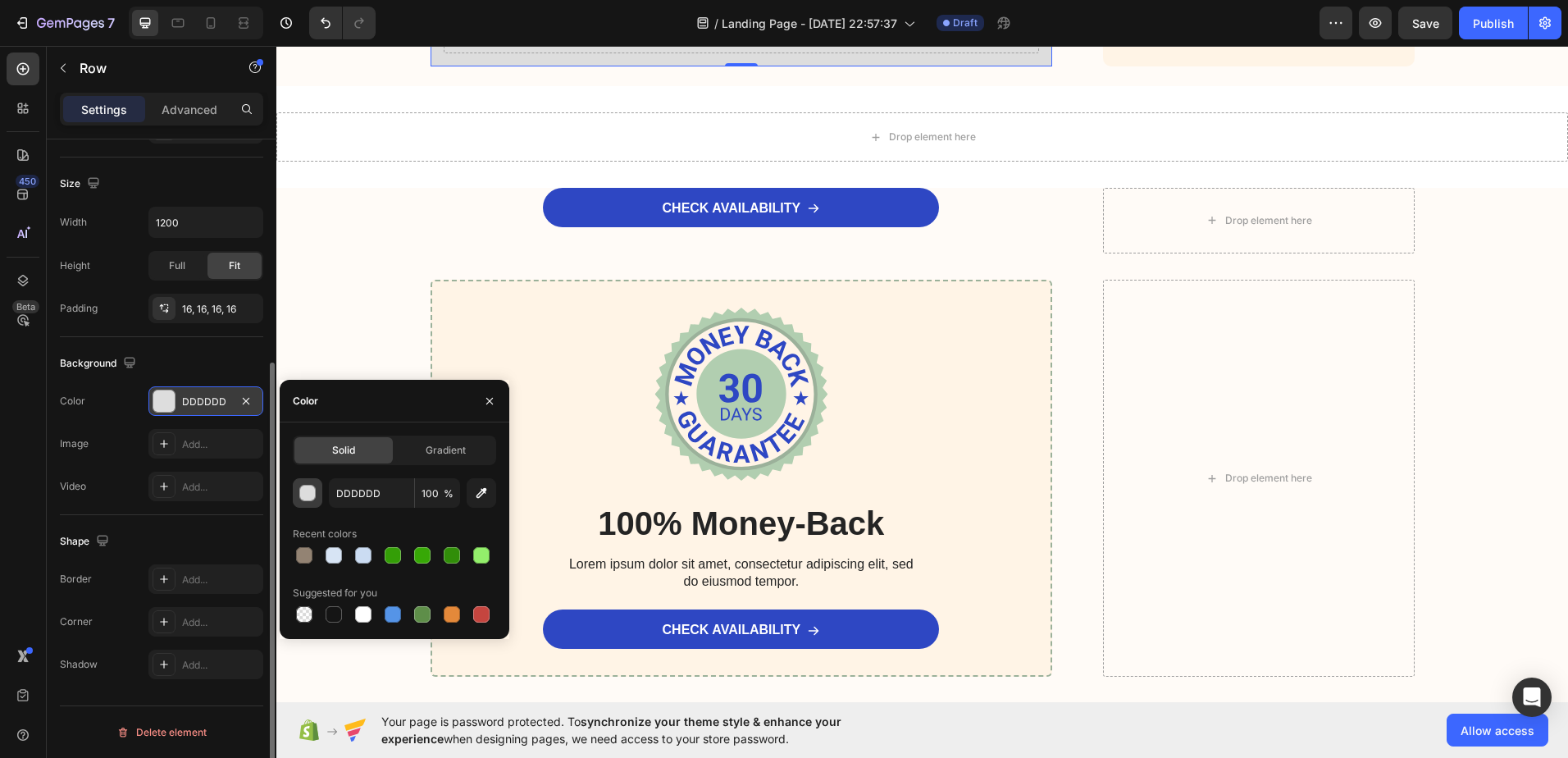
click at [308, 492] on div "button" at bounding box center [308, 494] width 17 height 17
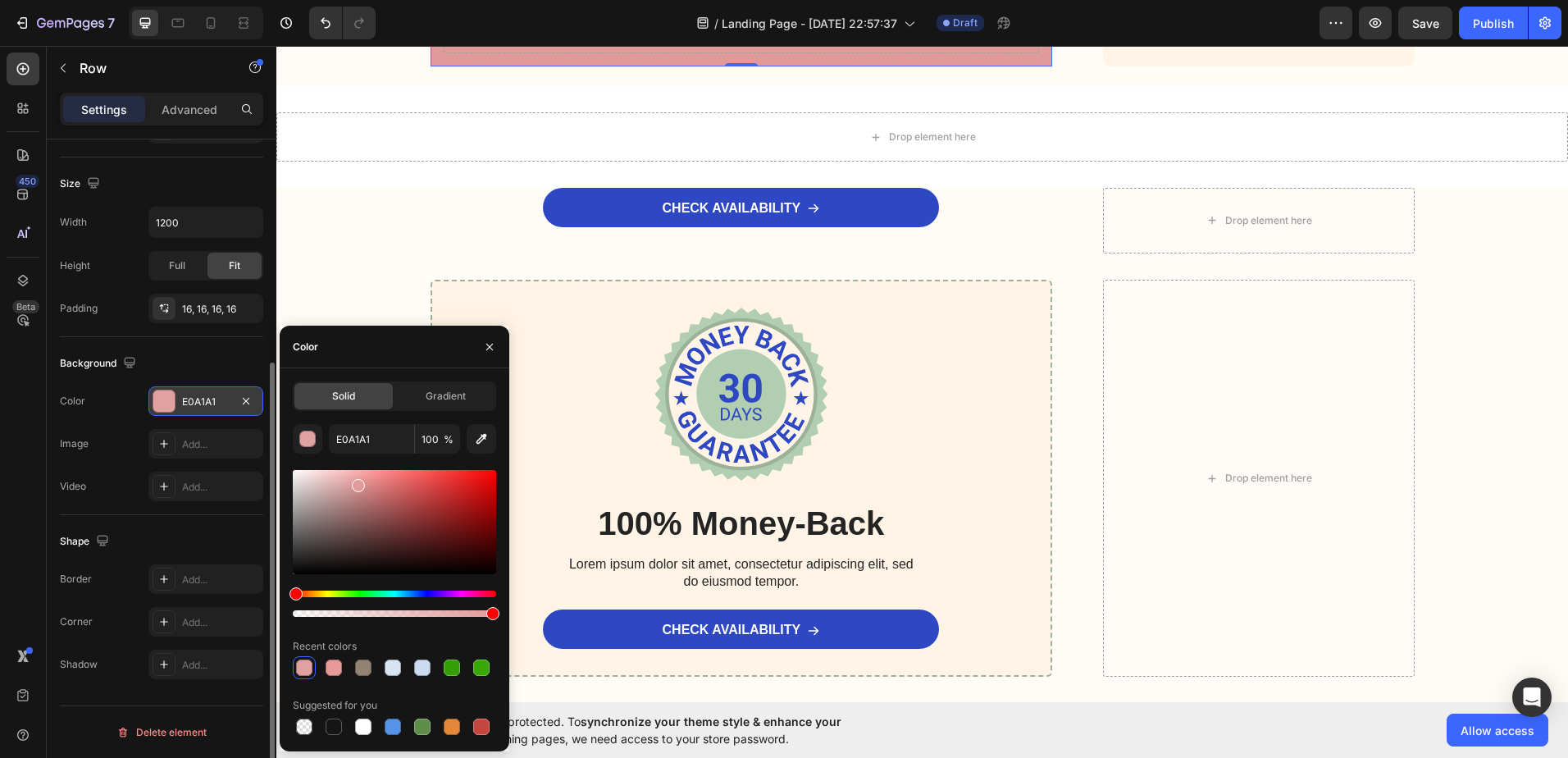
type input "E09A9A"
drag, startPoint x: 406, startPoint y: 508, endPoint x: 356, endPoint y: 482, distance: 56.4
click at [356, 482] on div at bounding box center [395, 522] width 204 height 104
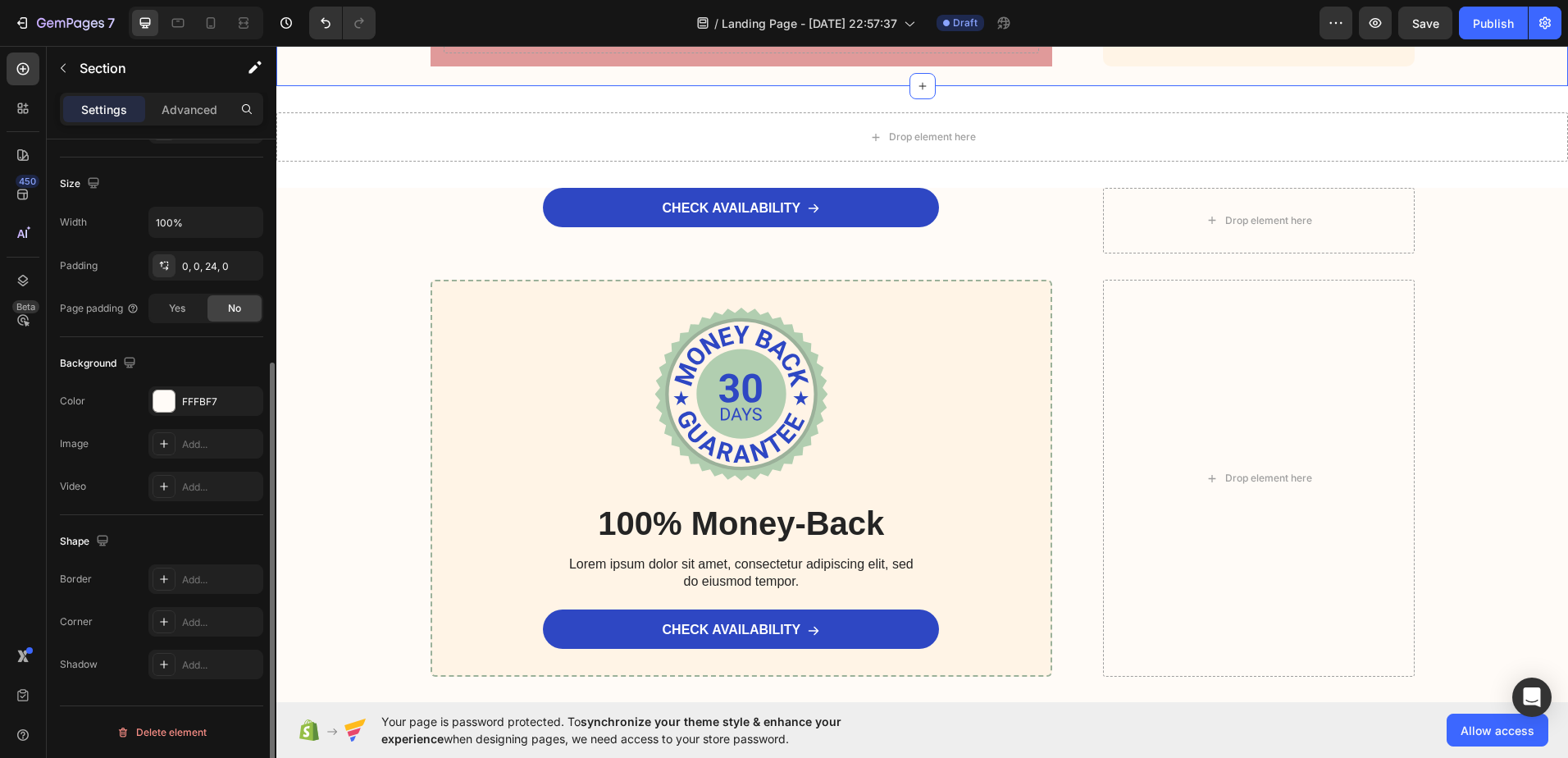
scroll to position [0, 0]
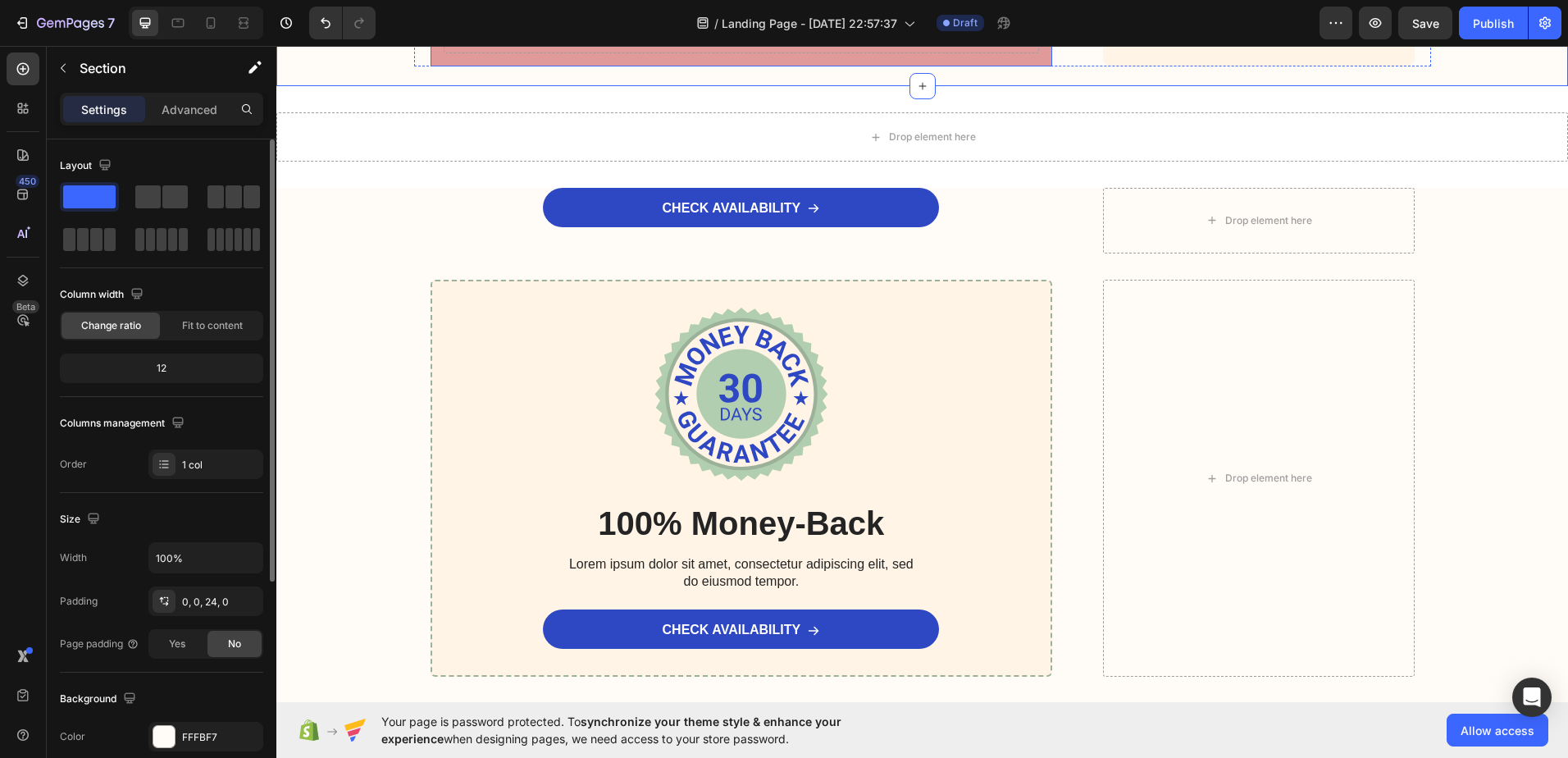
click at [504, 53] on div "Drop element here" at bounding box center [741, 28] width 596 height 49
click at [159, 733] on div at bounding box center [165, 736] width 22 height 22
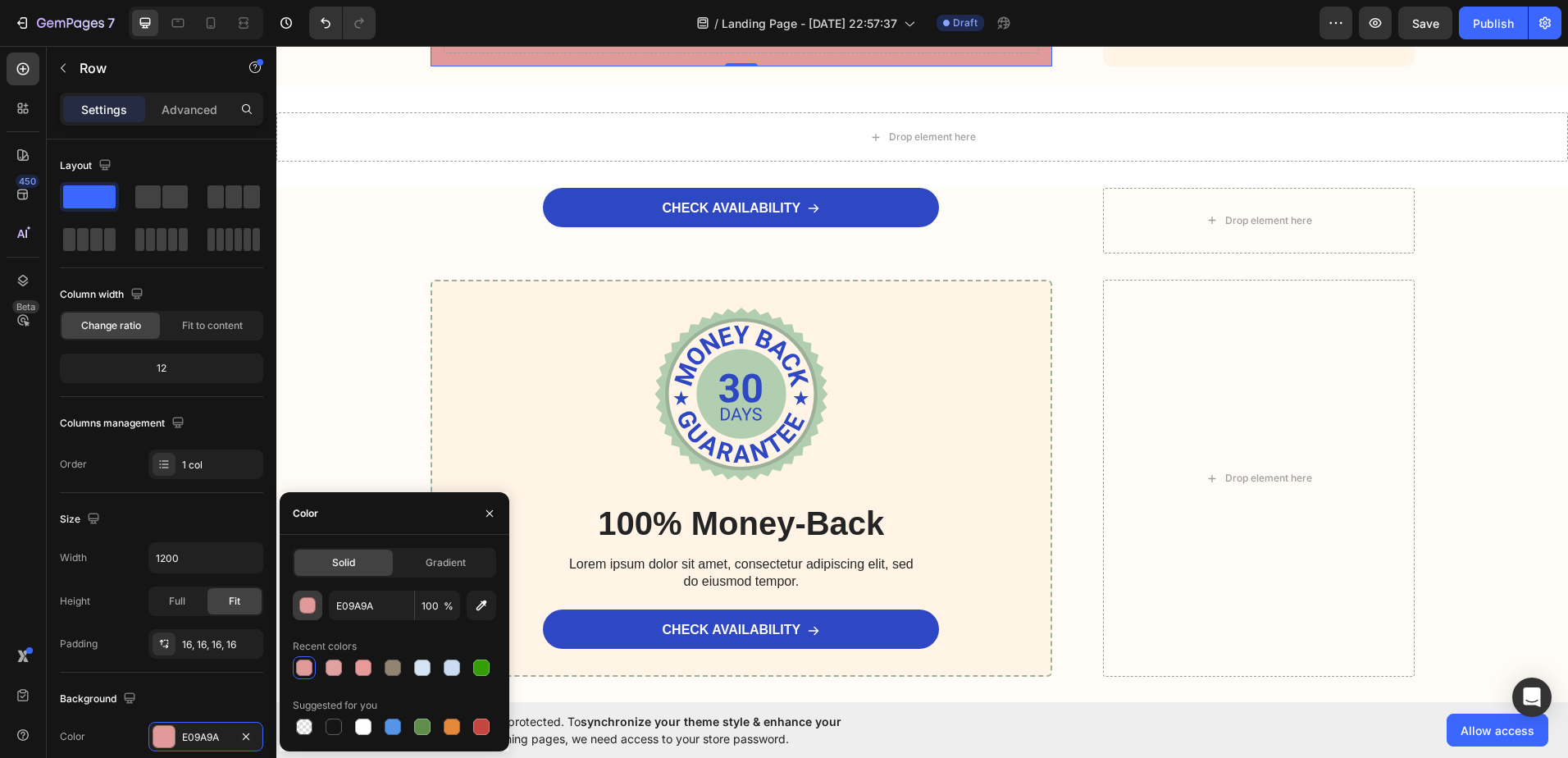
click at [310, 605] on div "button" at bounding box center [308, 605] width 17 height 17
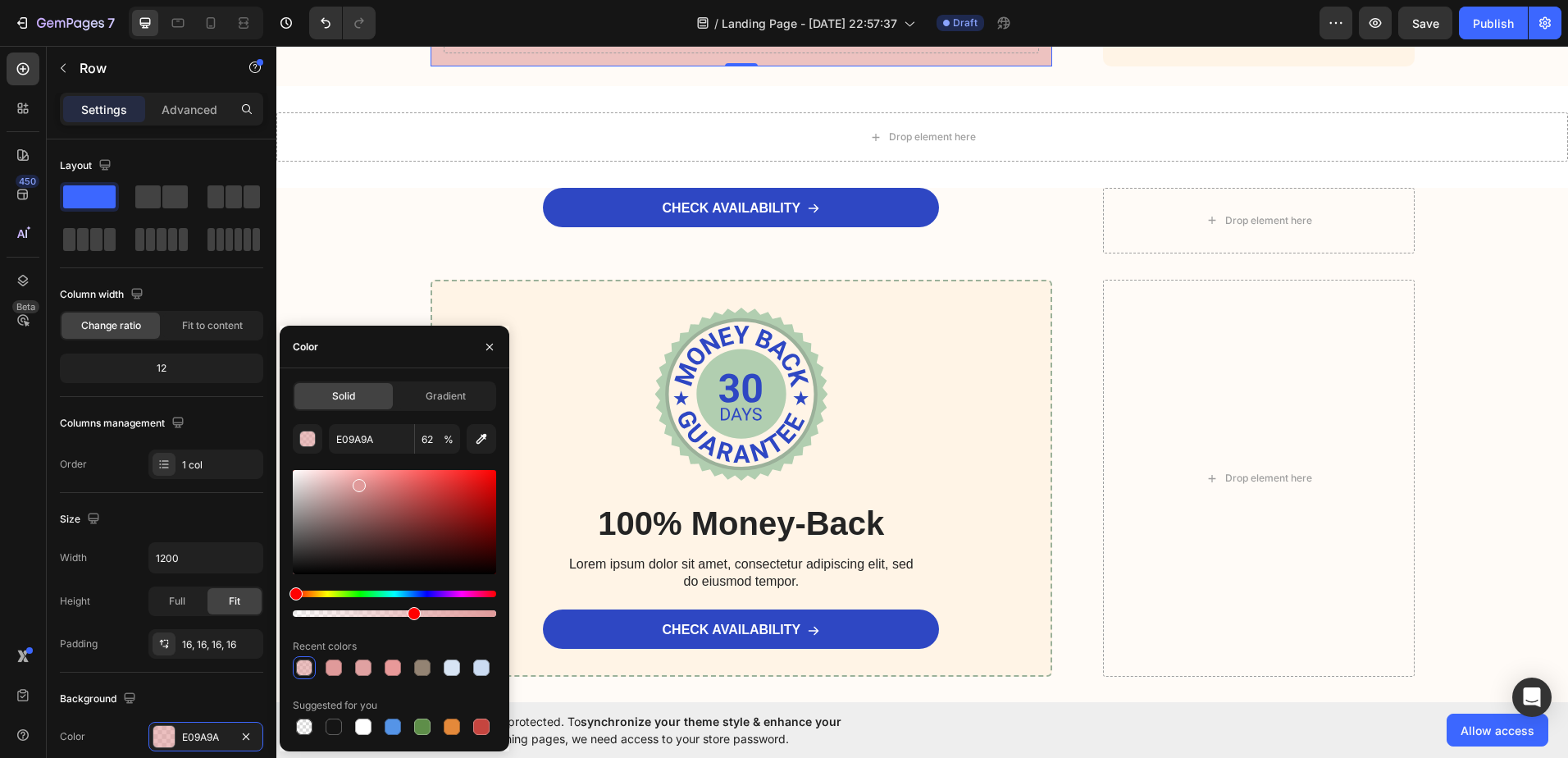
drag, startPoint x: 487, startPoint y: 613, endPoint x: 410, endPoint y: 608, distance: 77.2
click at [410, 608] on div at bounding box center [413, 613] width 13 height 13
type input "58"
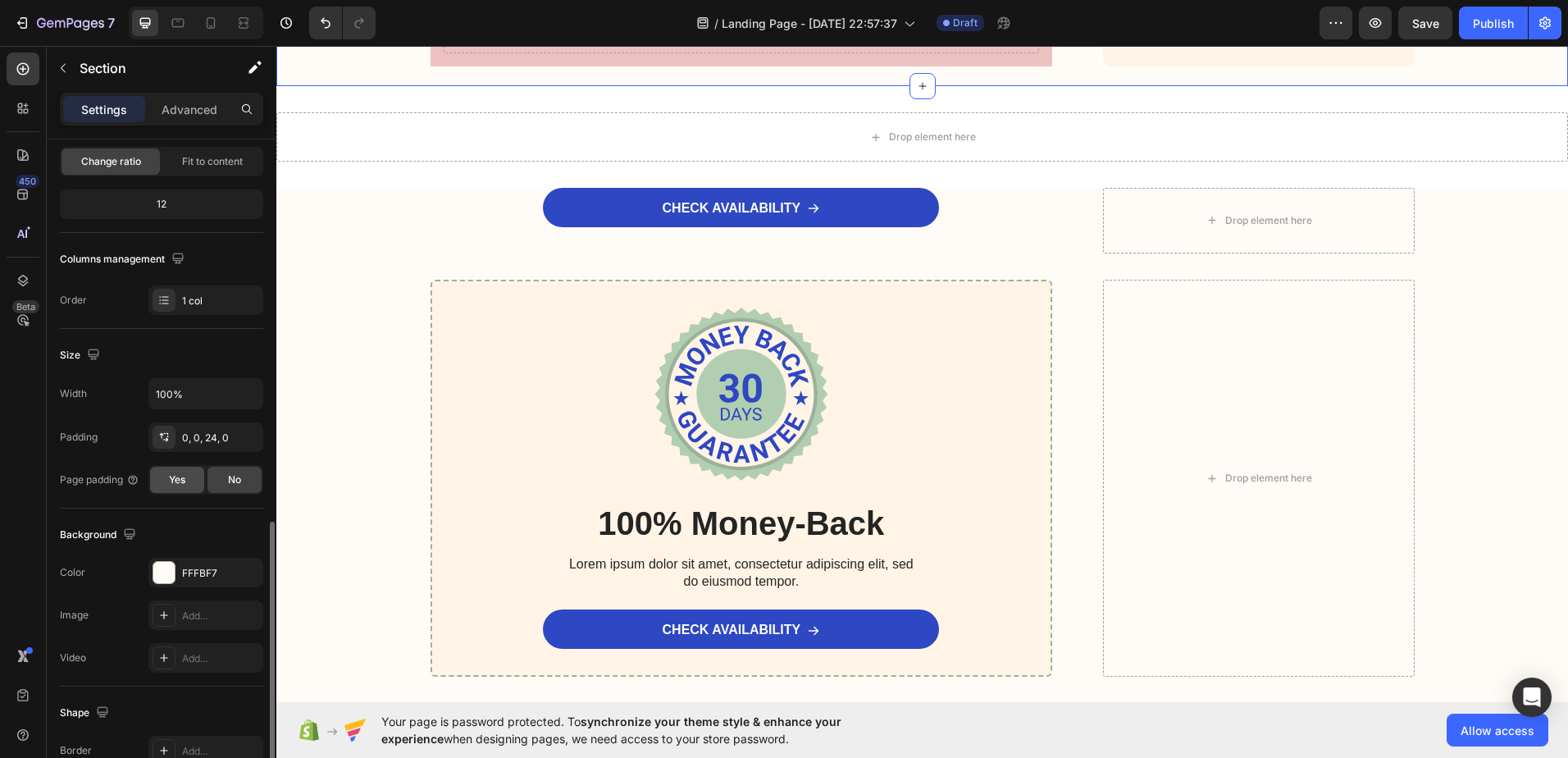
scroll to position [328, 0]
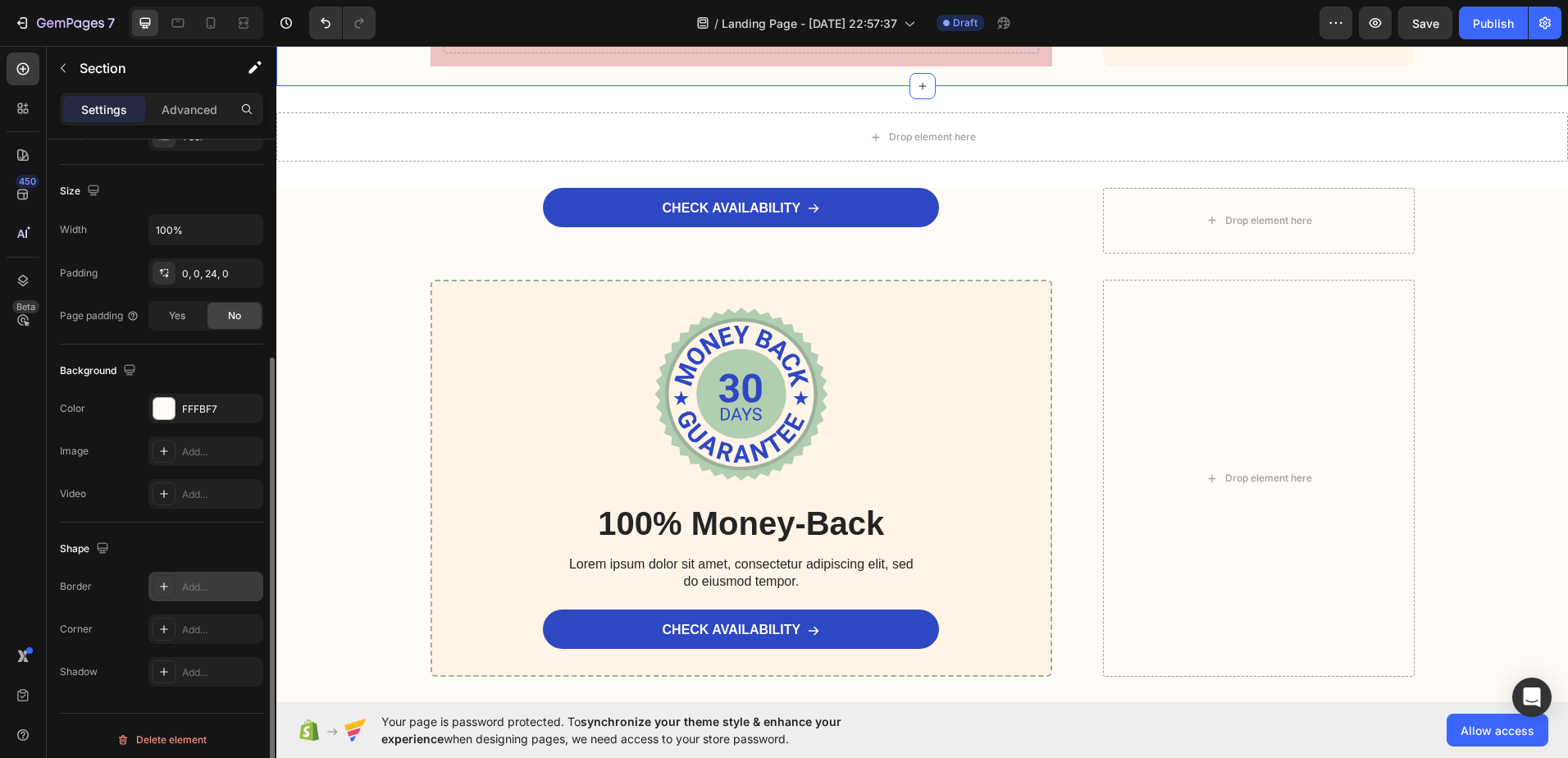
click at [157, 590] on div at bounding box center [164, 586] width 23 height 23
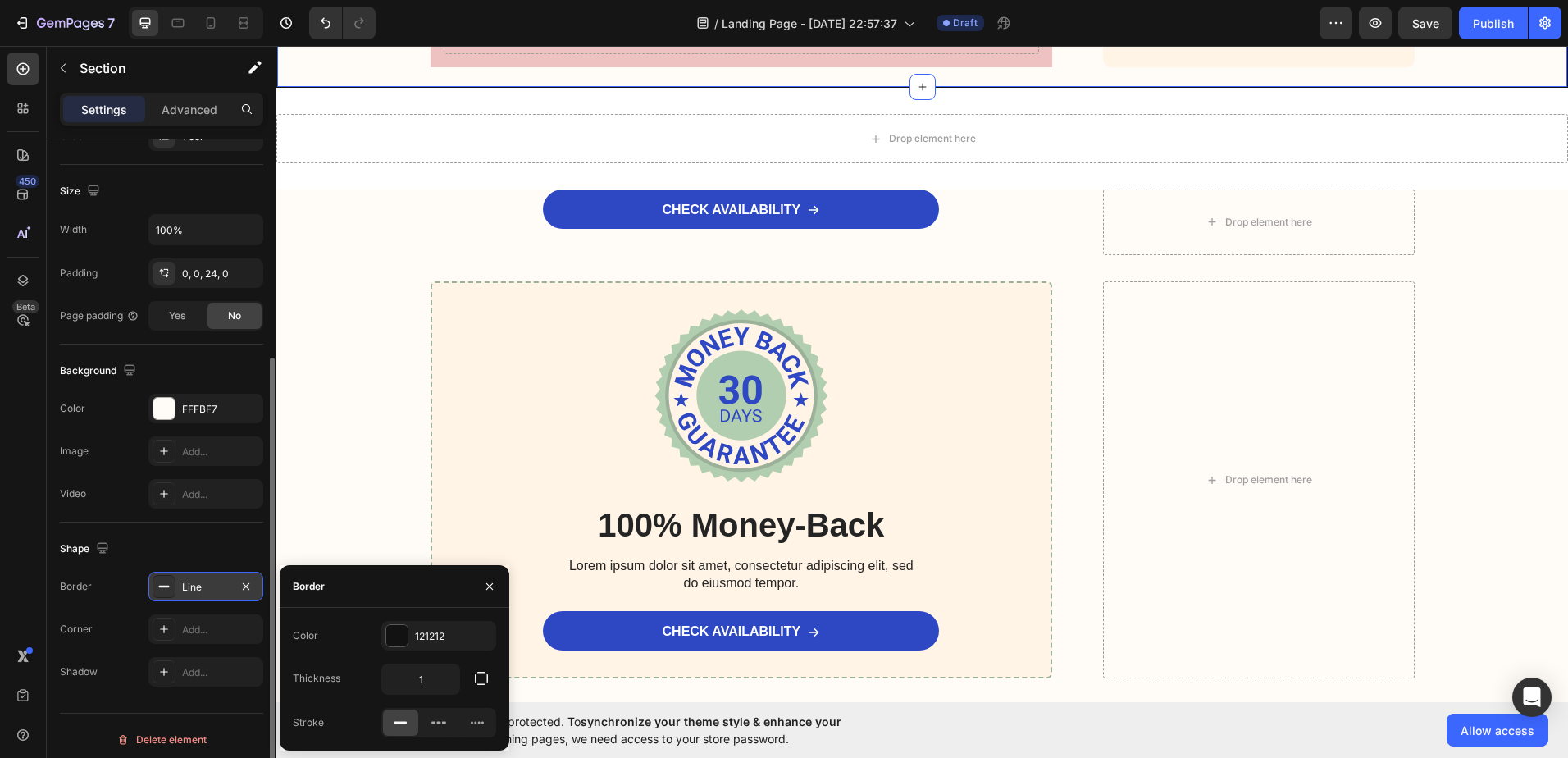
scroll to position [6433, 0]
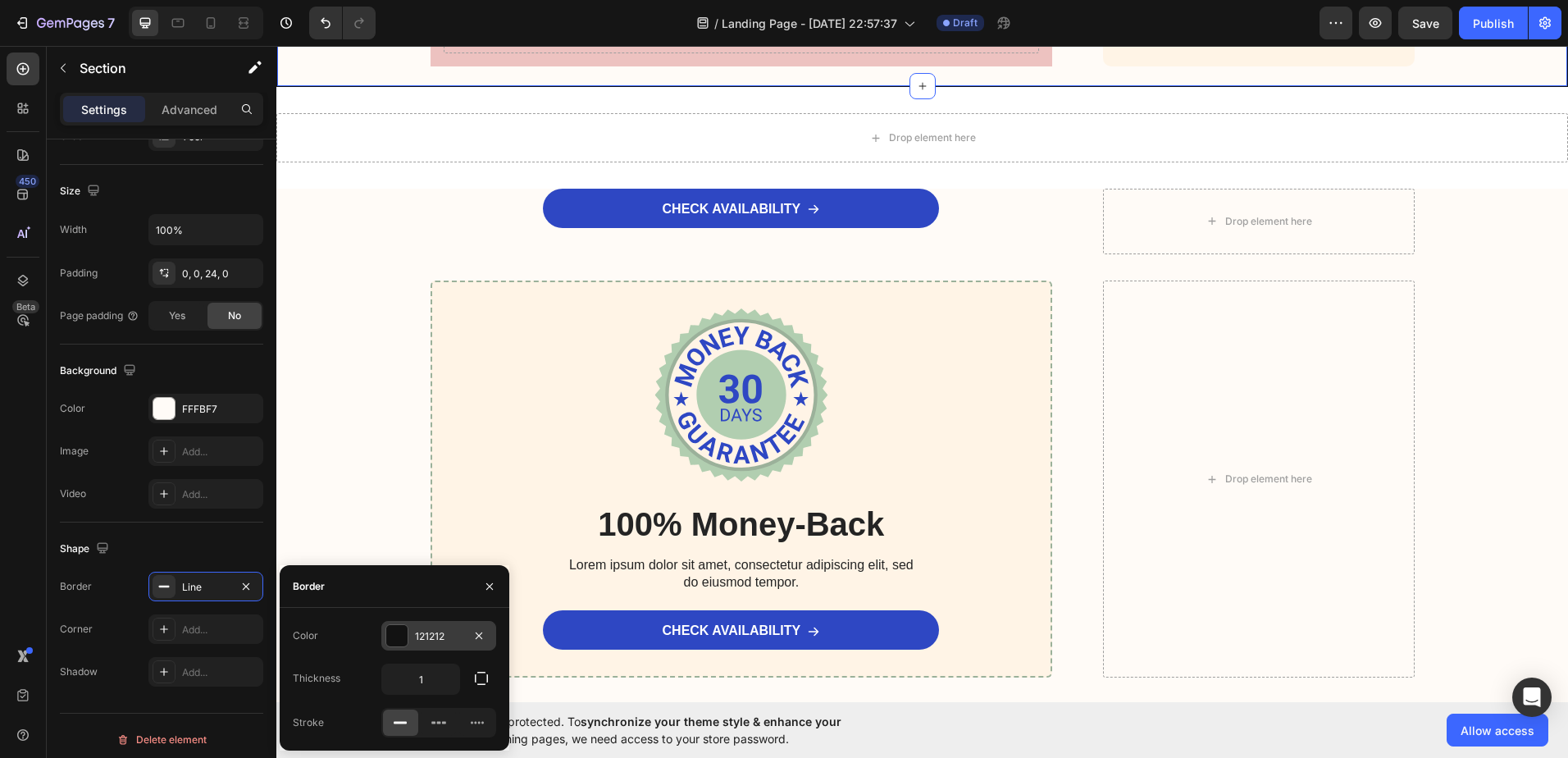
click at [391, 634] on div at bounding box center [397, 636] width 22 height 22
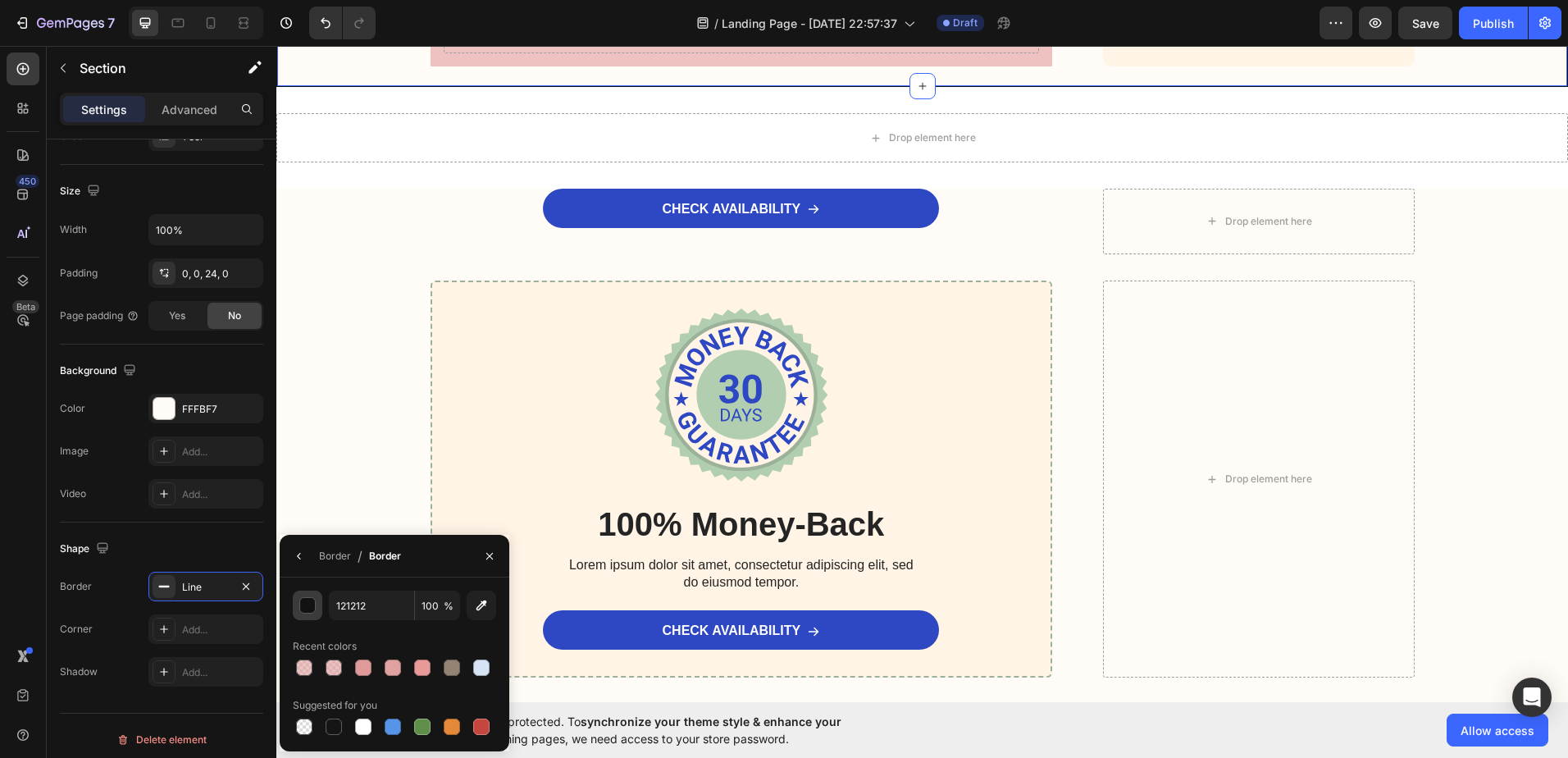
click at [312, 602] on div "button" at bounding box center [308, 605] width 17 height 17
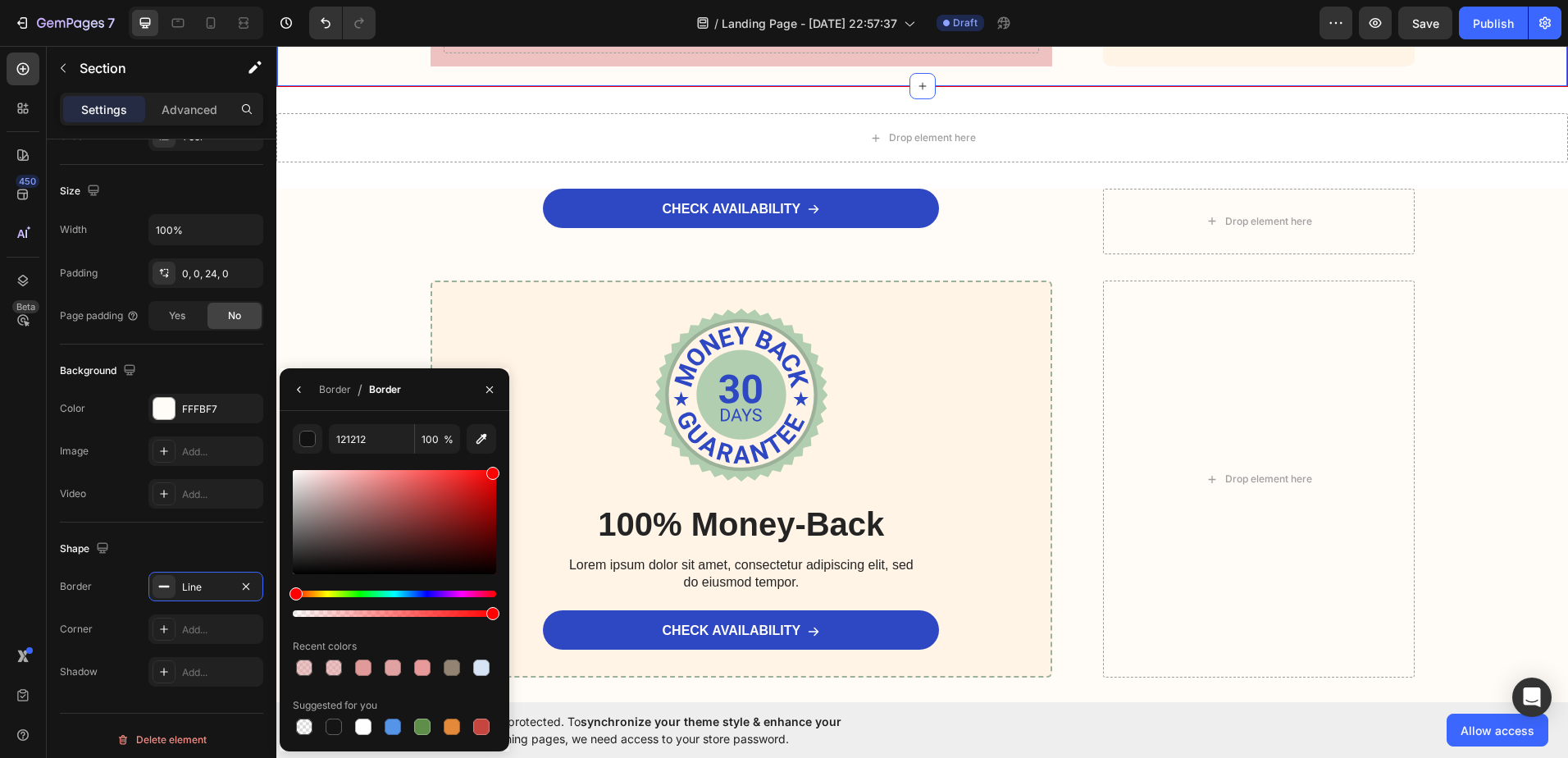
drag, startPoint x: 473, startPoint y: 510, endPoint x: 506, endPoint y: 456, distance: 63.3
click at [506, 456] on div "121212 100 % Recent colors Suggested for you" at bounding box center [395, 581] width 229 height 314
type input "FF0000"
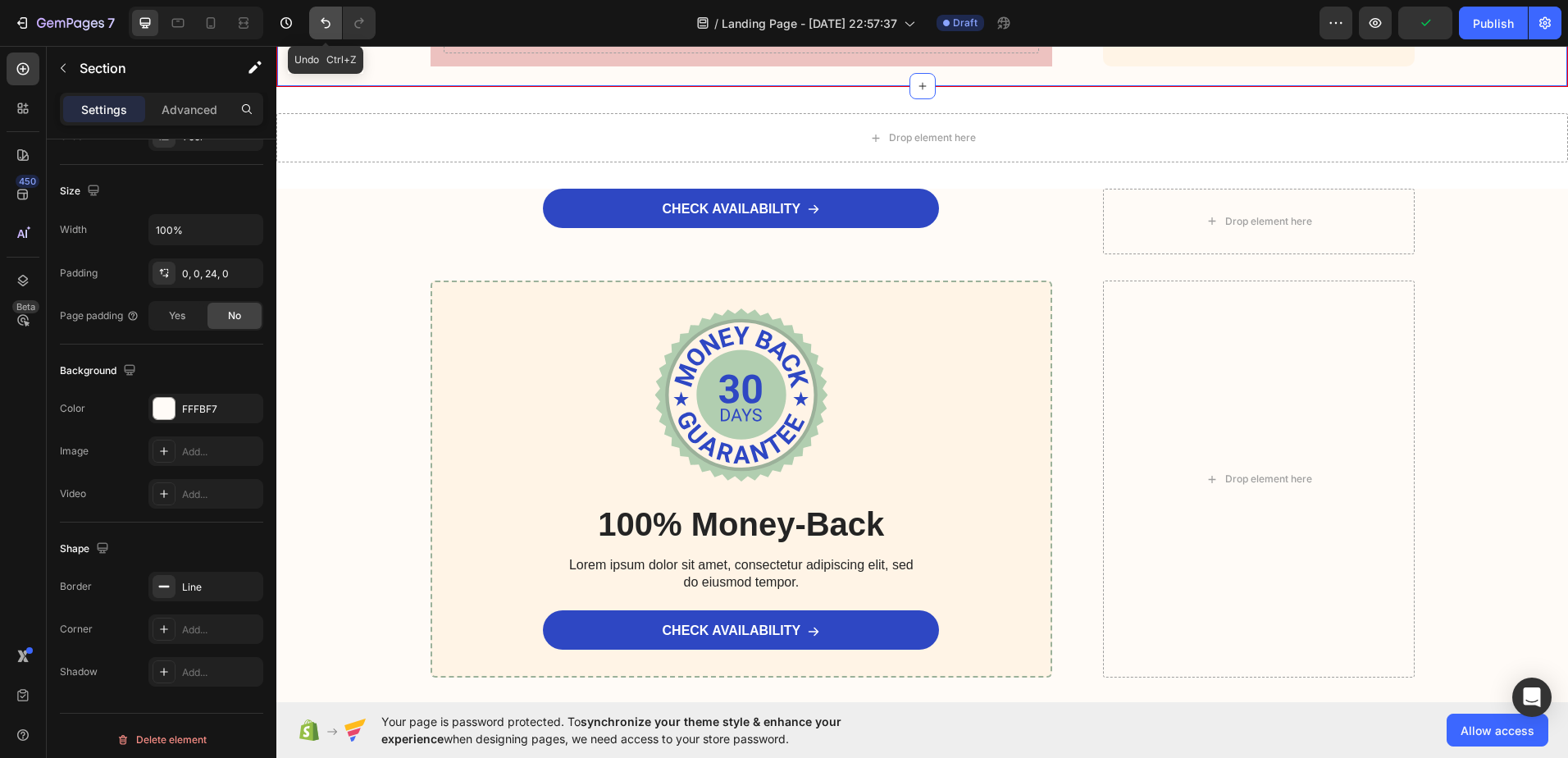
click at [334, 19] on icon "Undo/Redo" at bounding box center [325, 23] width 17 height 17
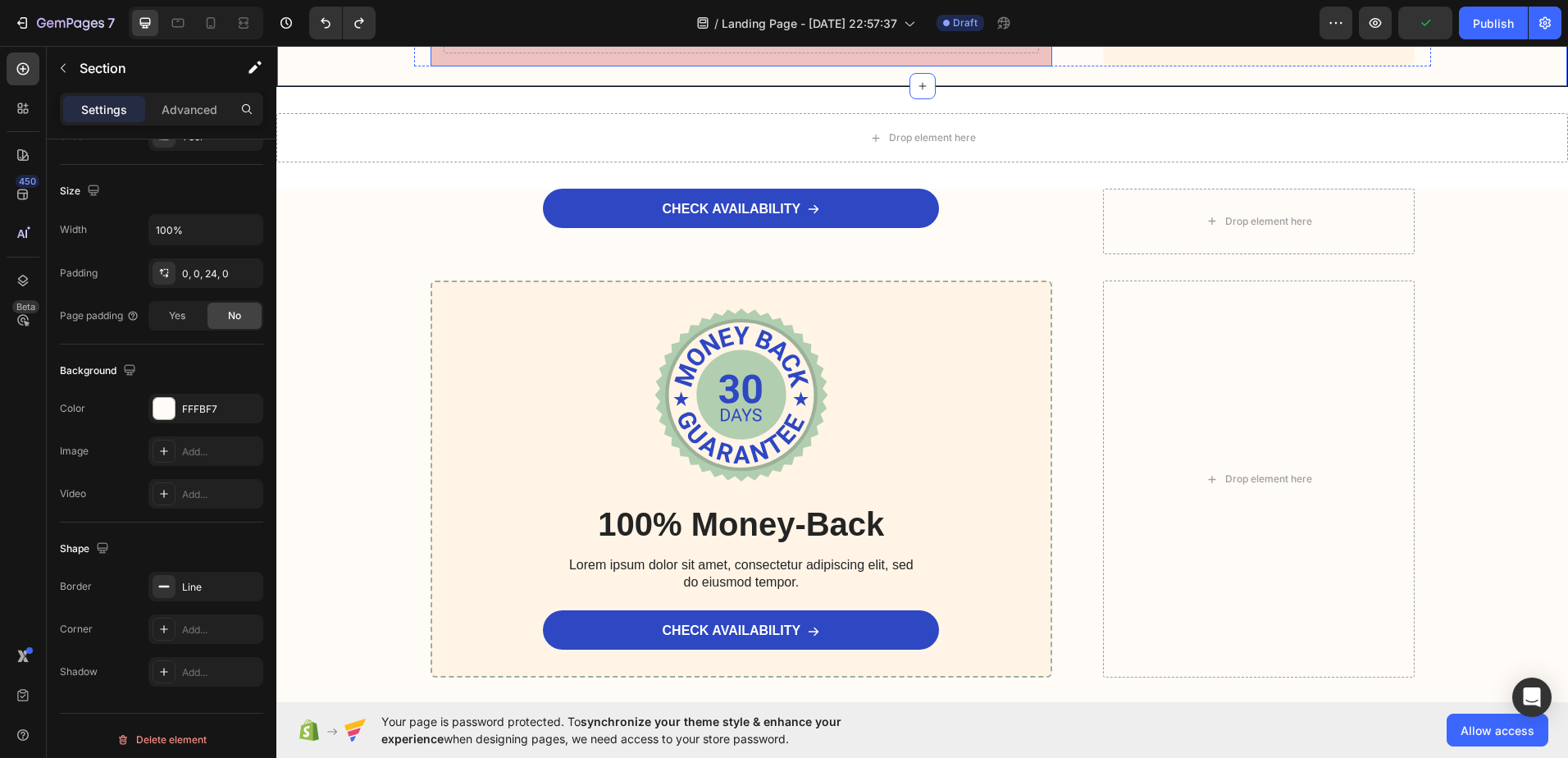
click at [527, 53] on div "Drop element here" at bounding box center [741, 28] width 596 height 49
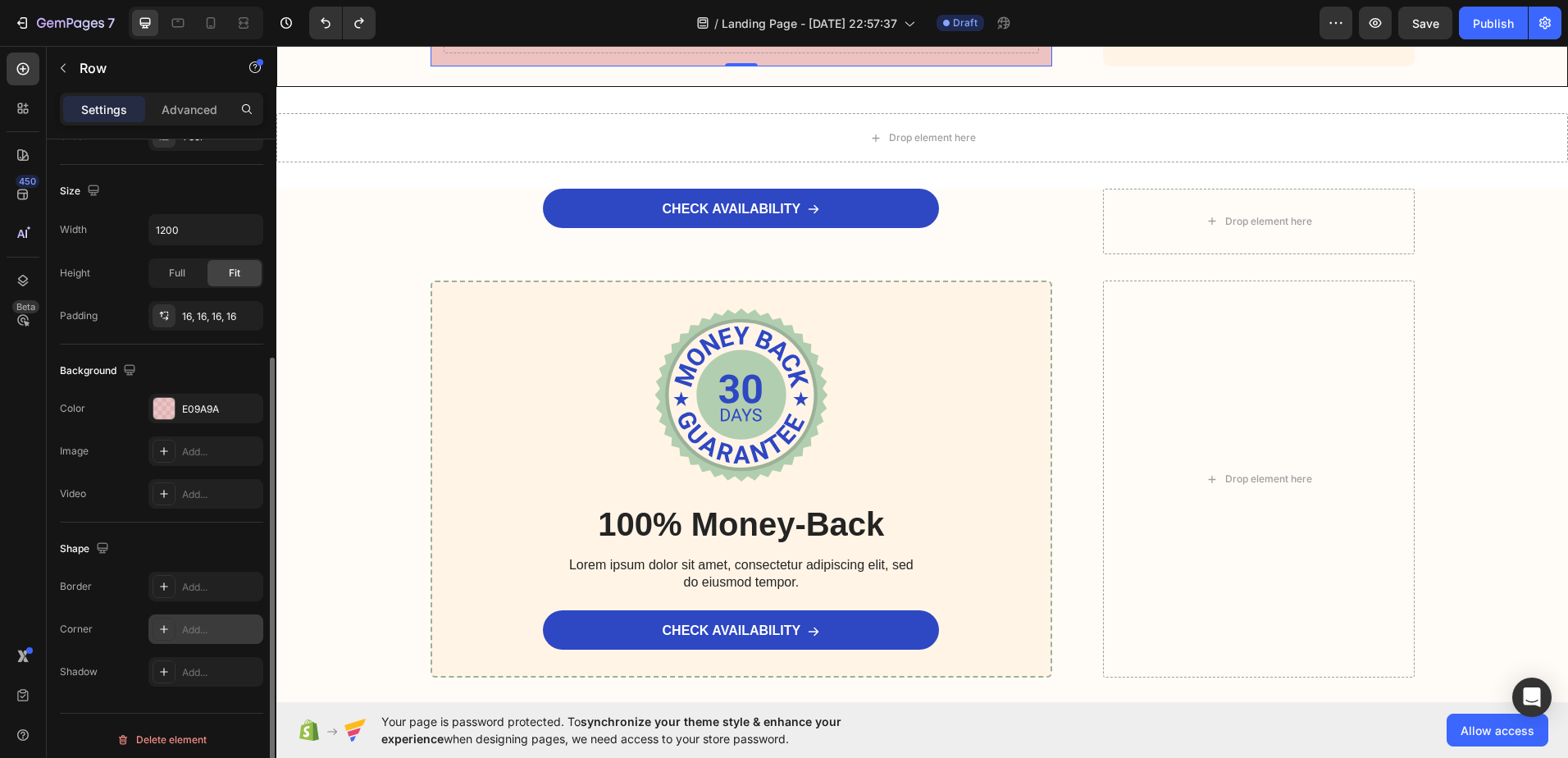
scroll to position [335, 0]
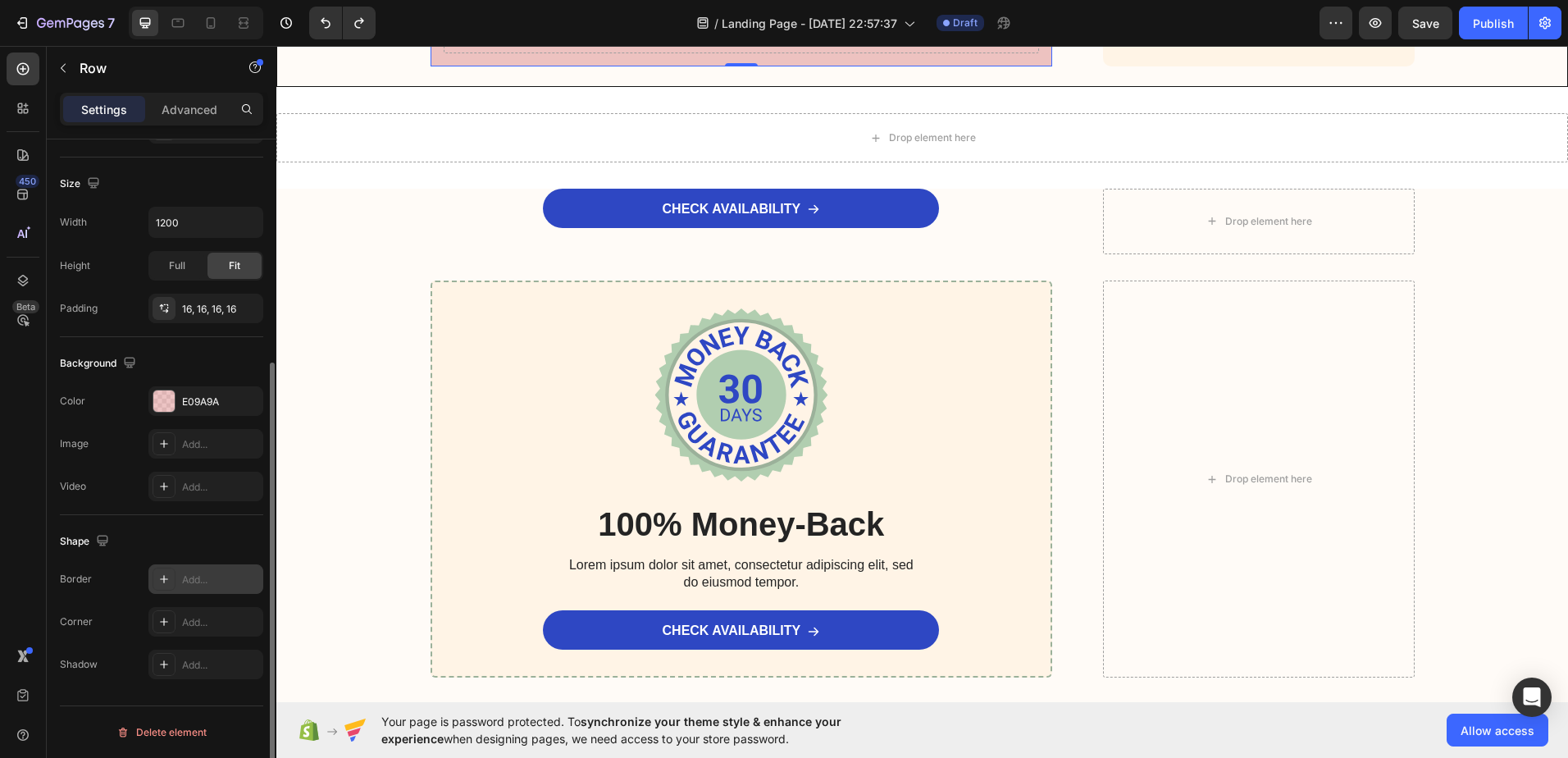
click at [162, 577] on icon at bounding box center [164, 579] width 13 height 13
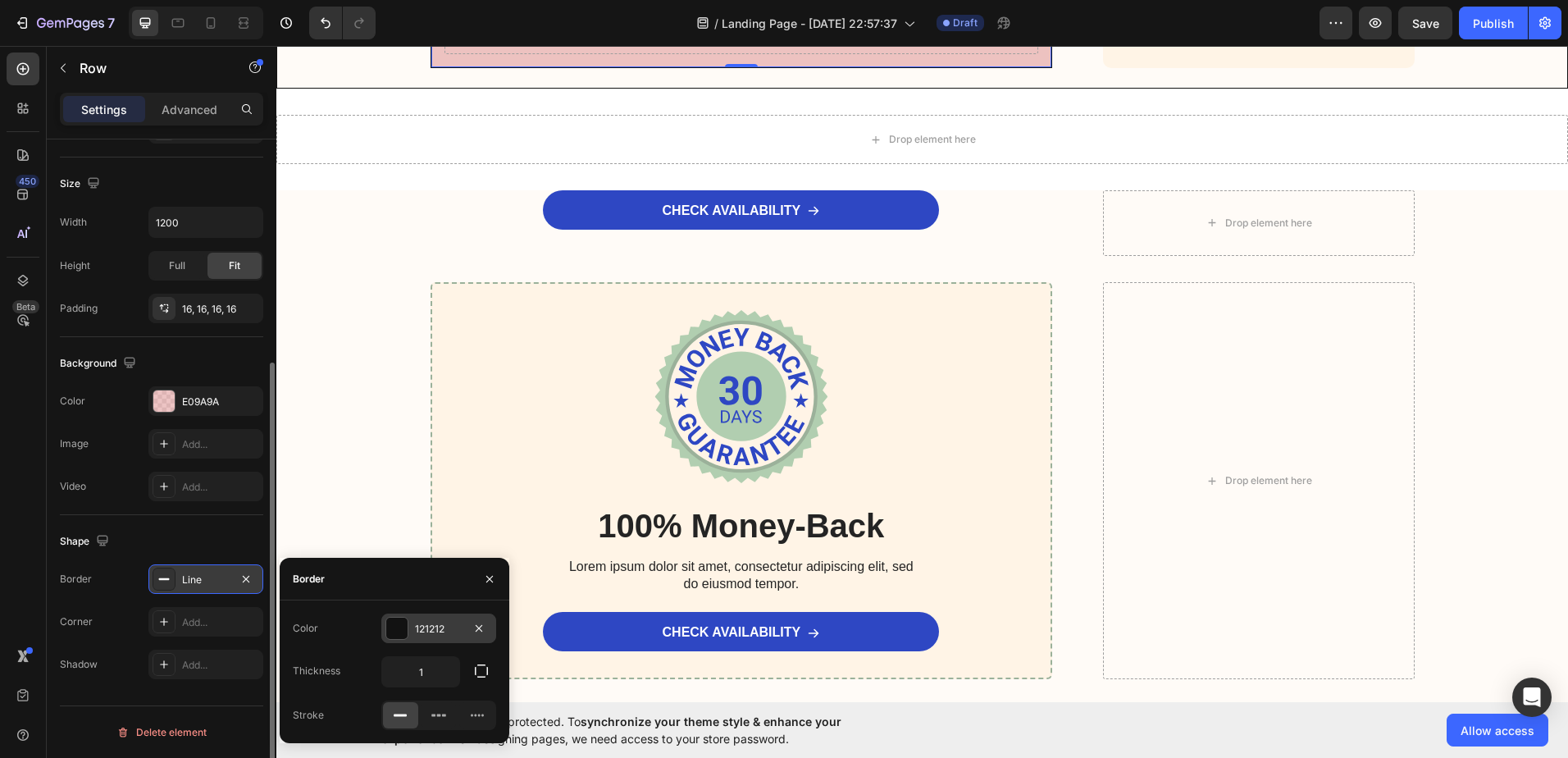
click at [404, 631] on div at bounding box center [397, 629] width 22 height 22
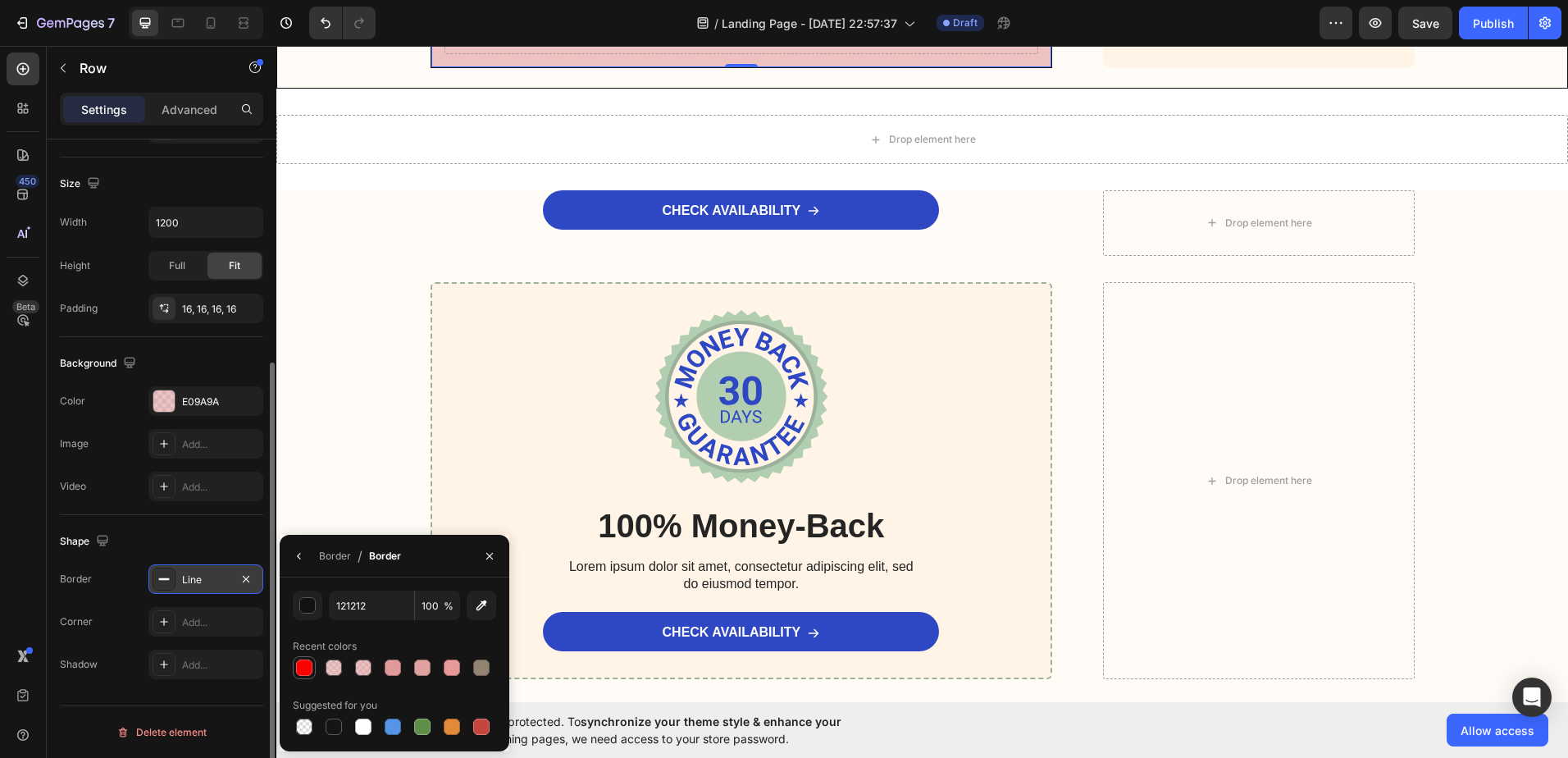
click at [302, 669] on div at bounding box center [304, 667] width 17 height 17
type input "FF0000"
click at [174, 579] on div at bounding box center [164, 578] width 23 height 23
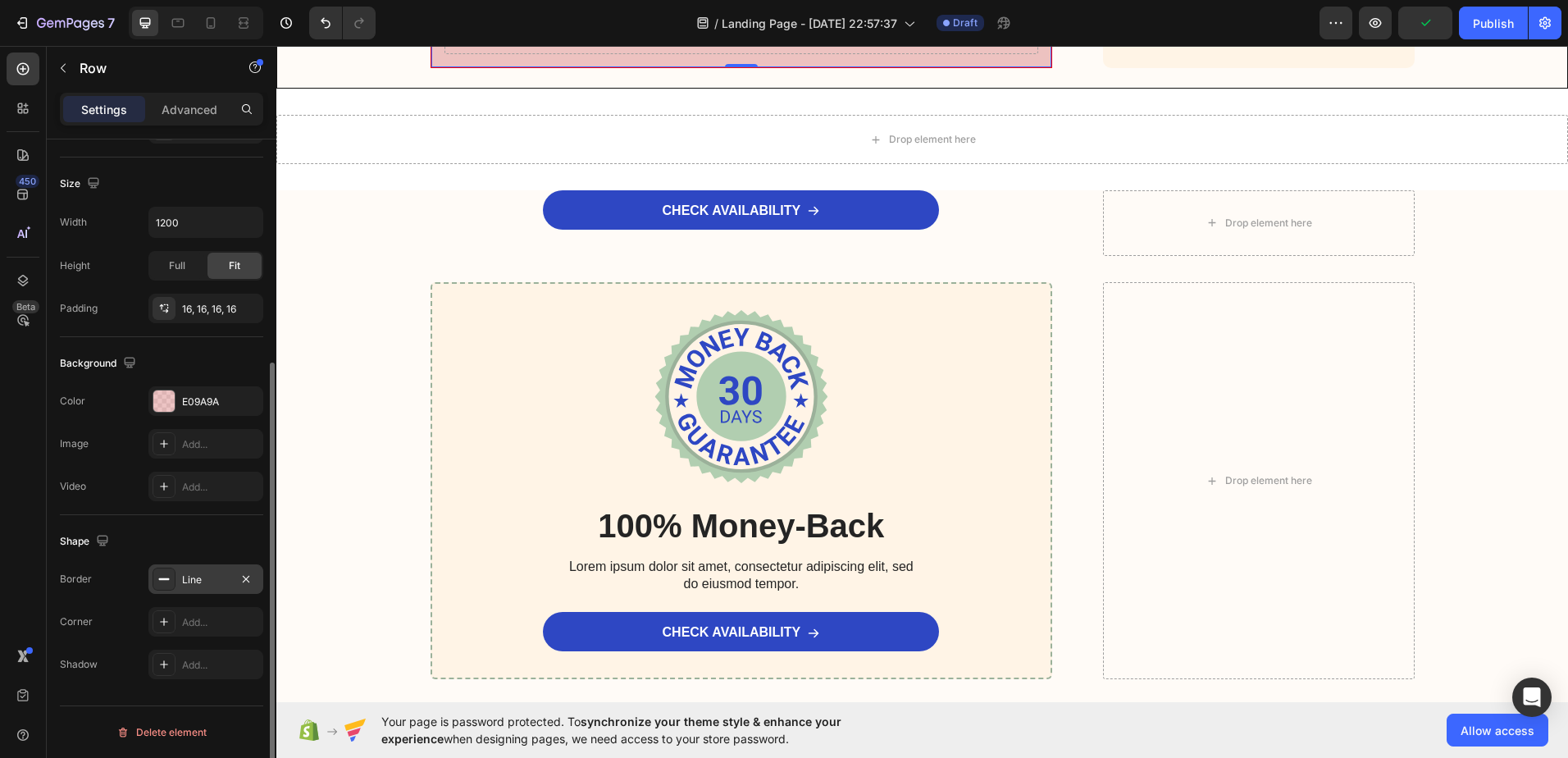
click at [156, 572] on div at bounding box center [164, 578] width 23 height 23
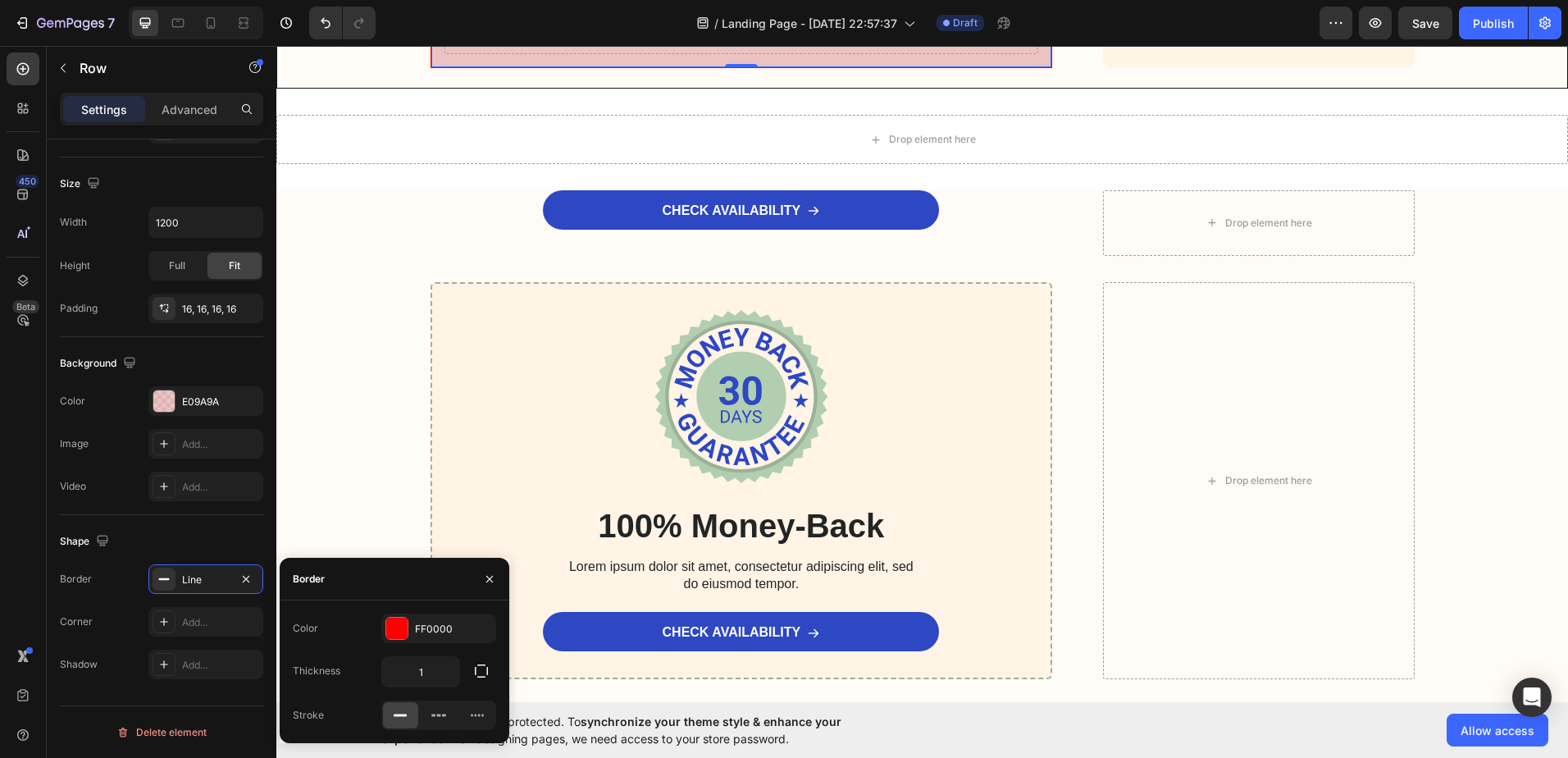
click at [164, 585] on icon at bounding box center [164, 579] width 13 height 13
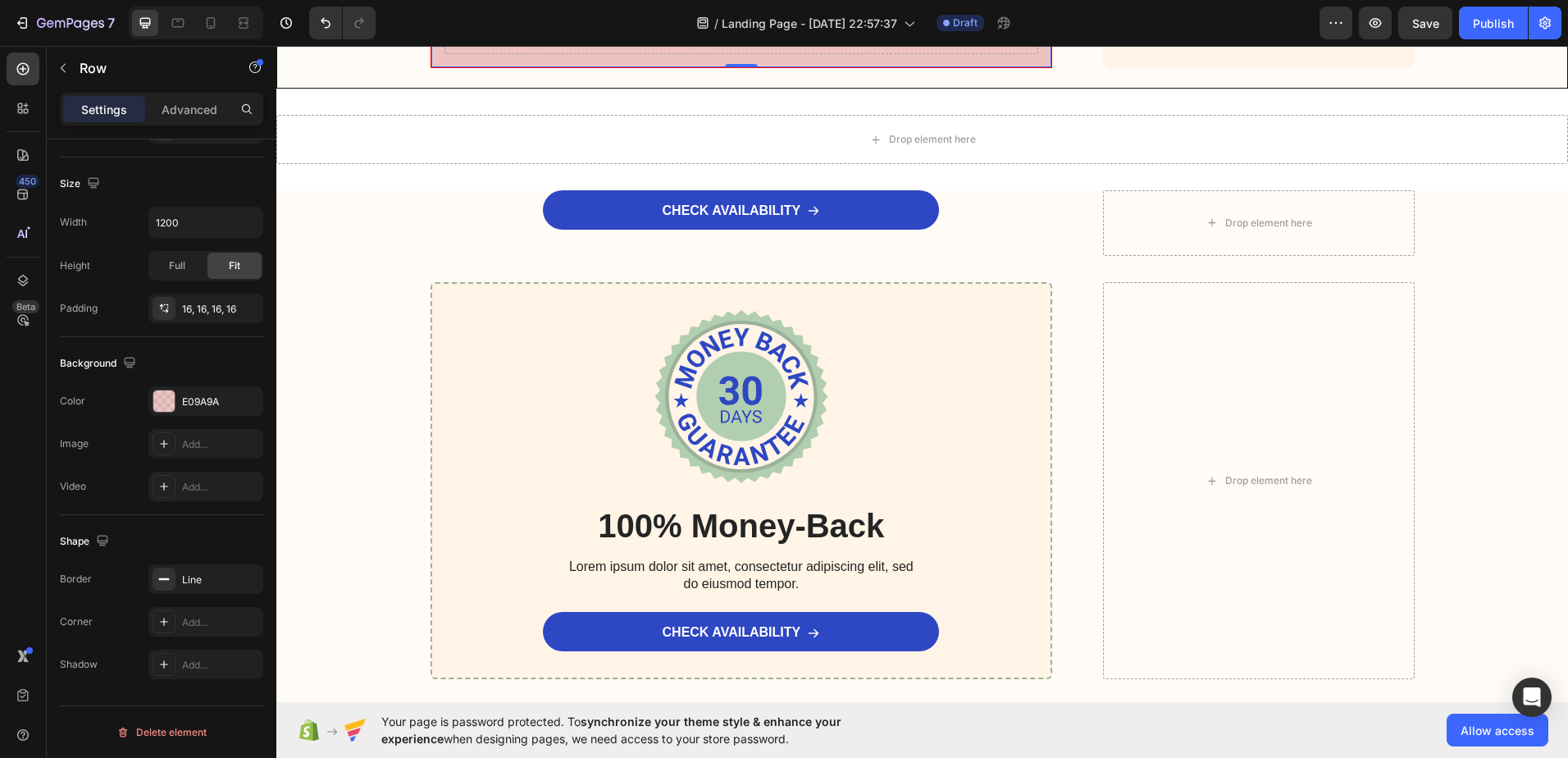
click at [162, 579] on rect at bounding box center [164, 579] width 11 height 2
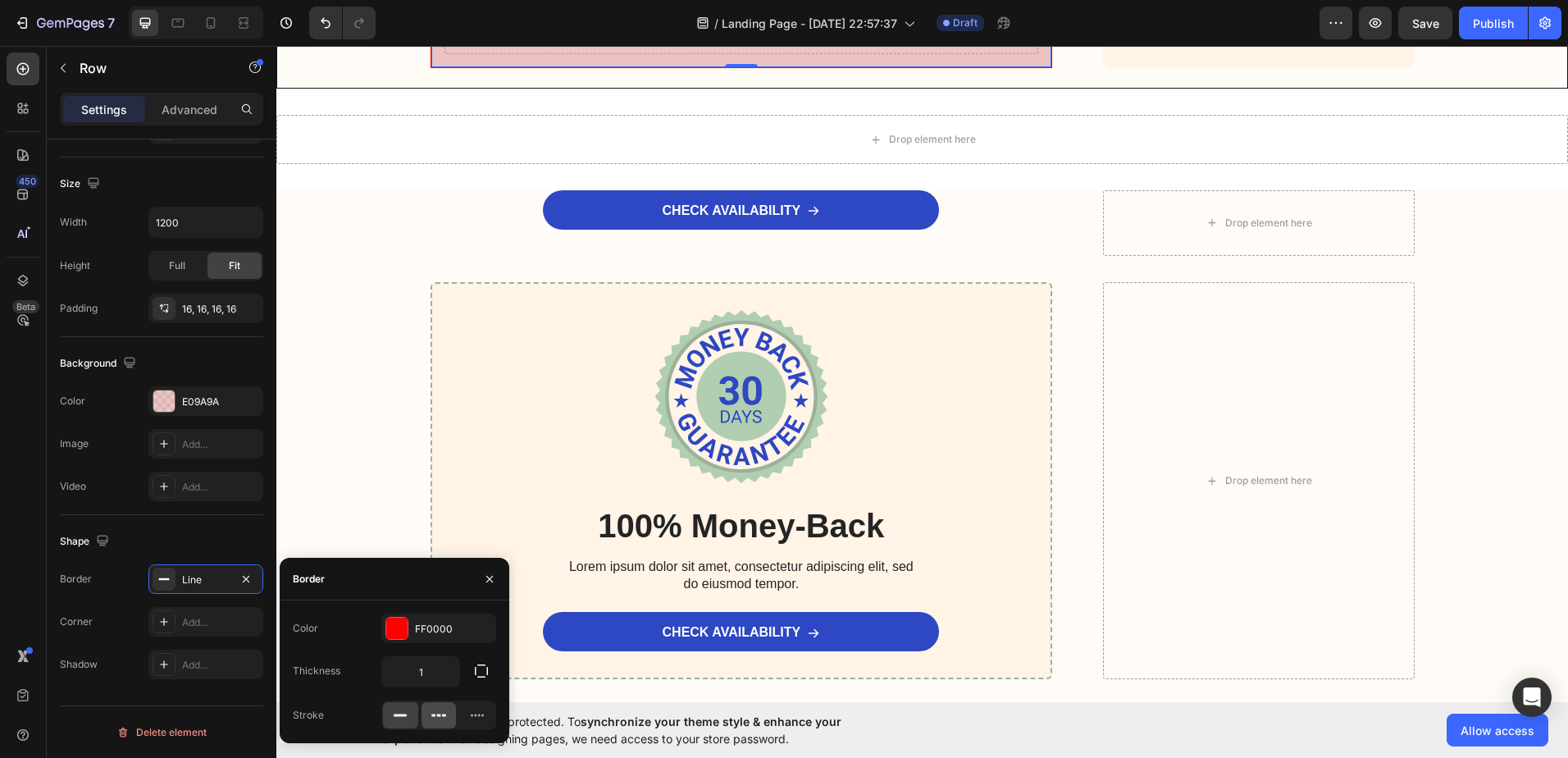
click at [430, 711] on div at bounding box center [439, 715] width 35 height 26
click at [432, 674] on input "1" at bounding box center [420, 672] width 77 height 29
type input "2"
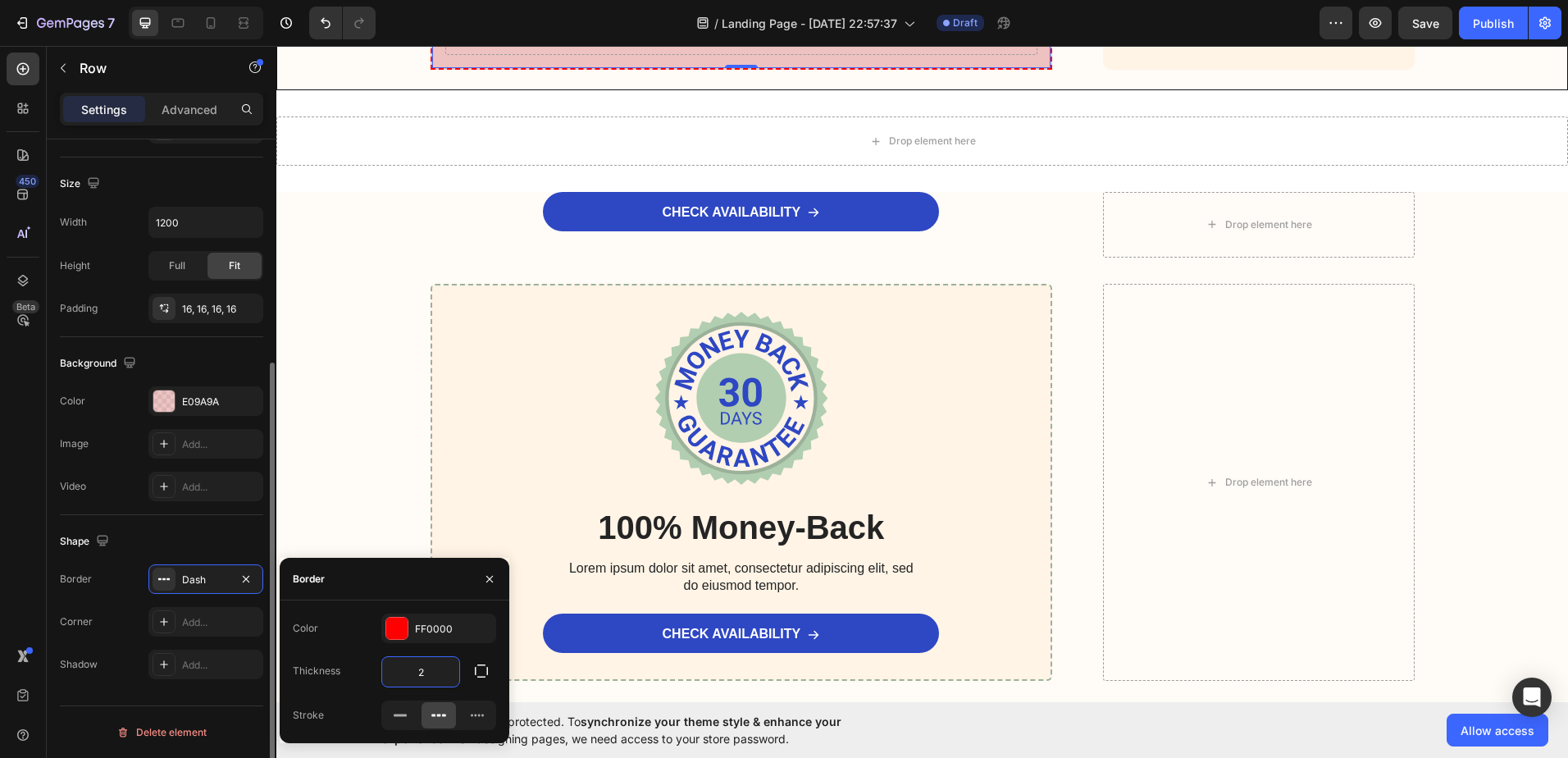
click at [234, 518] on div "Shape Border Dash Corner Add... Shadow Add..." at bounding box center [162, 603] width 204 height 177
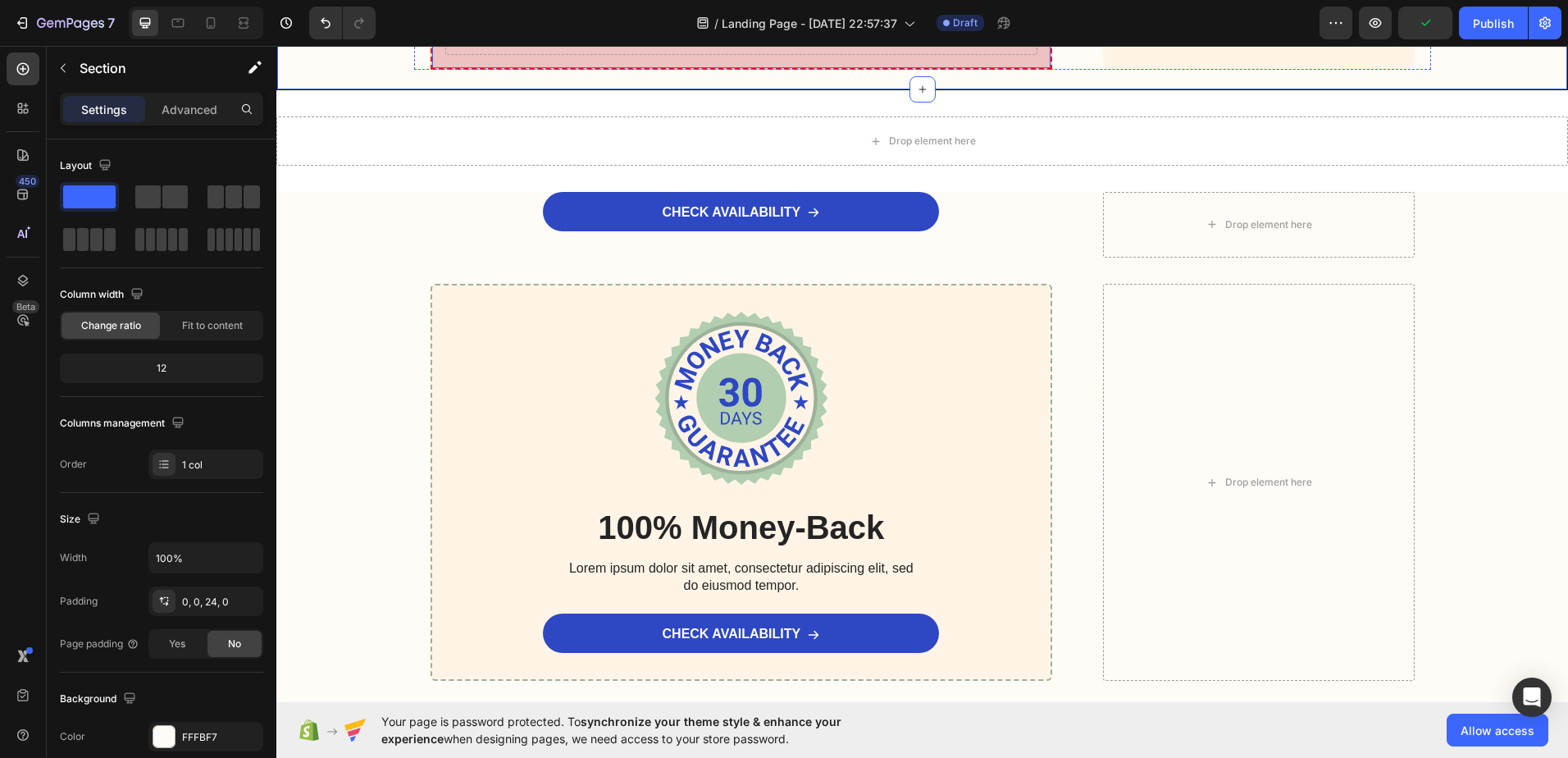
click at [512, 55] on div "Drop element here" at bounding box center [741, 30] width 593 height 49
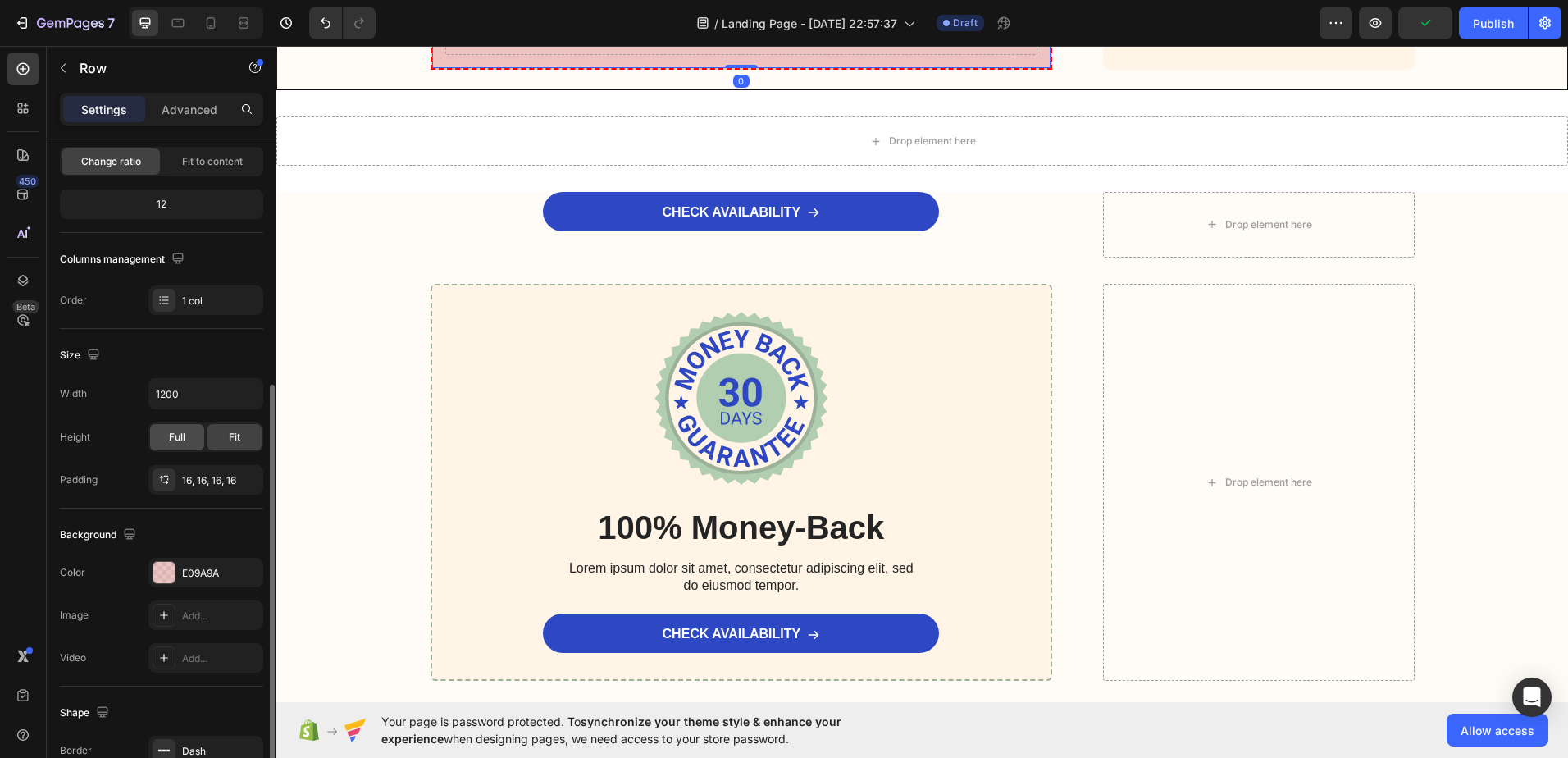
scroll to position [246, 0]
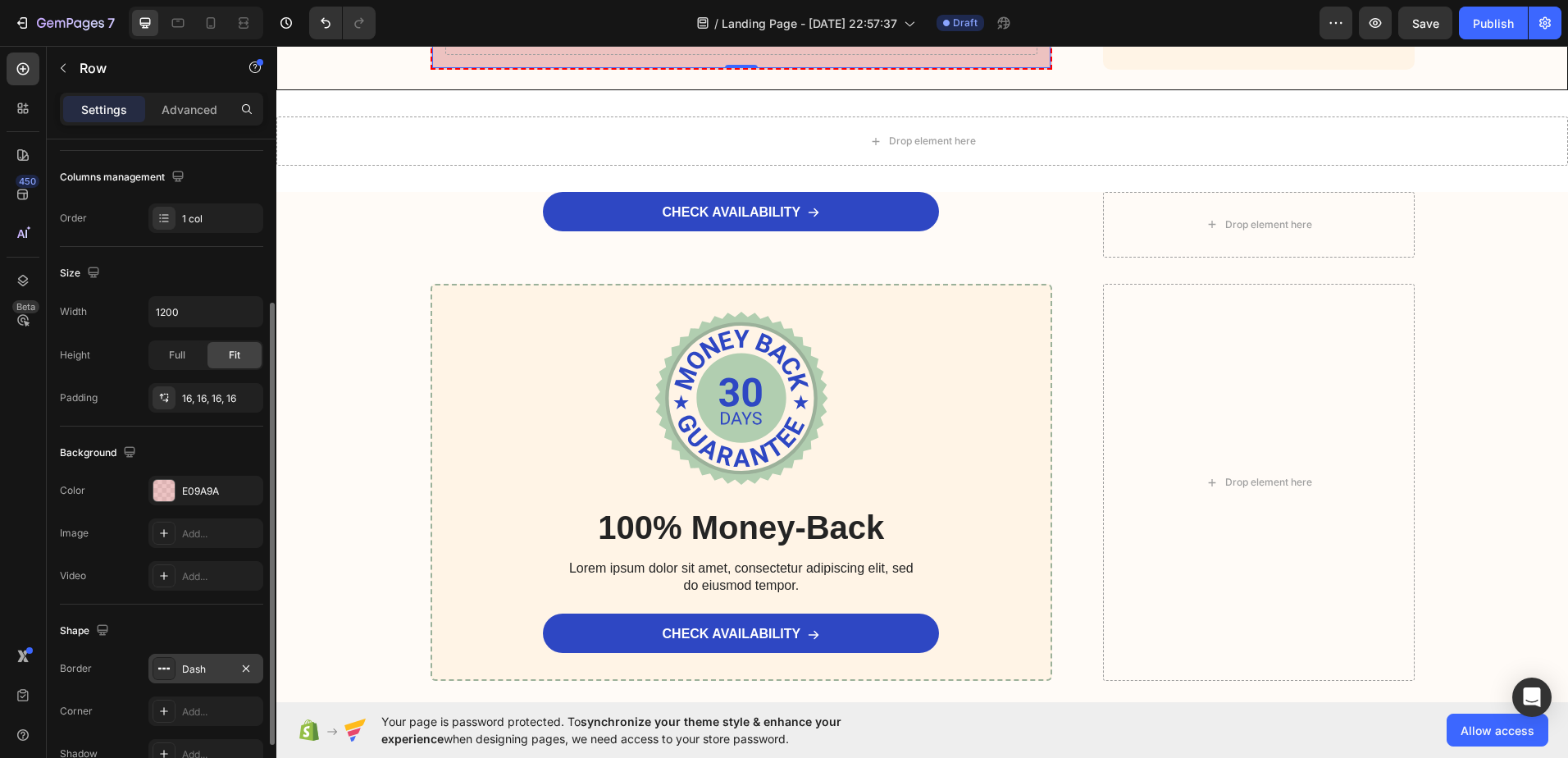
click at [168, 661] on div at bounding box center [164, 668] width 23 height 23
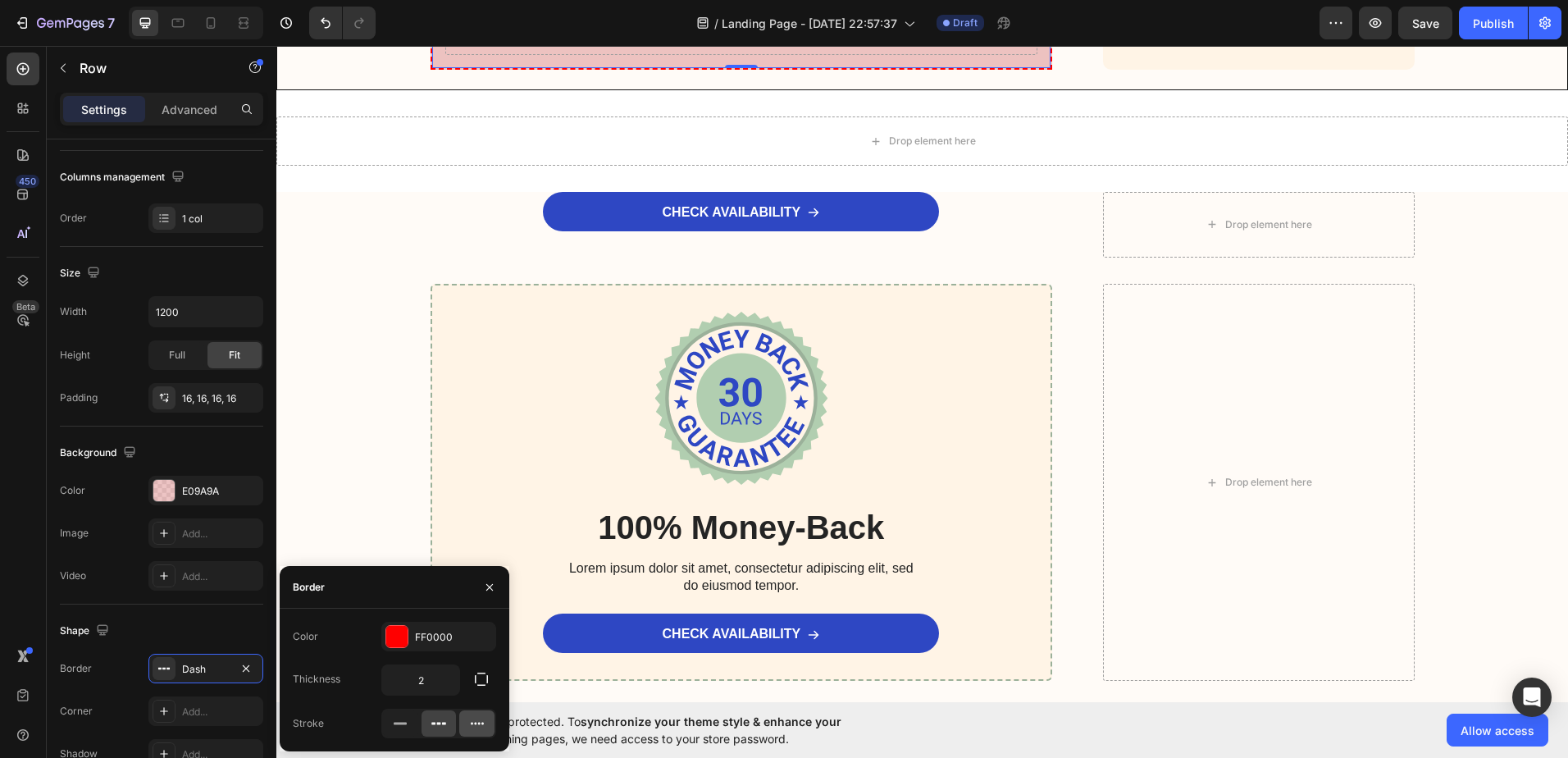
click at [473, 729] on icon at bounding box center [477, 723] width 17 height 17
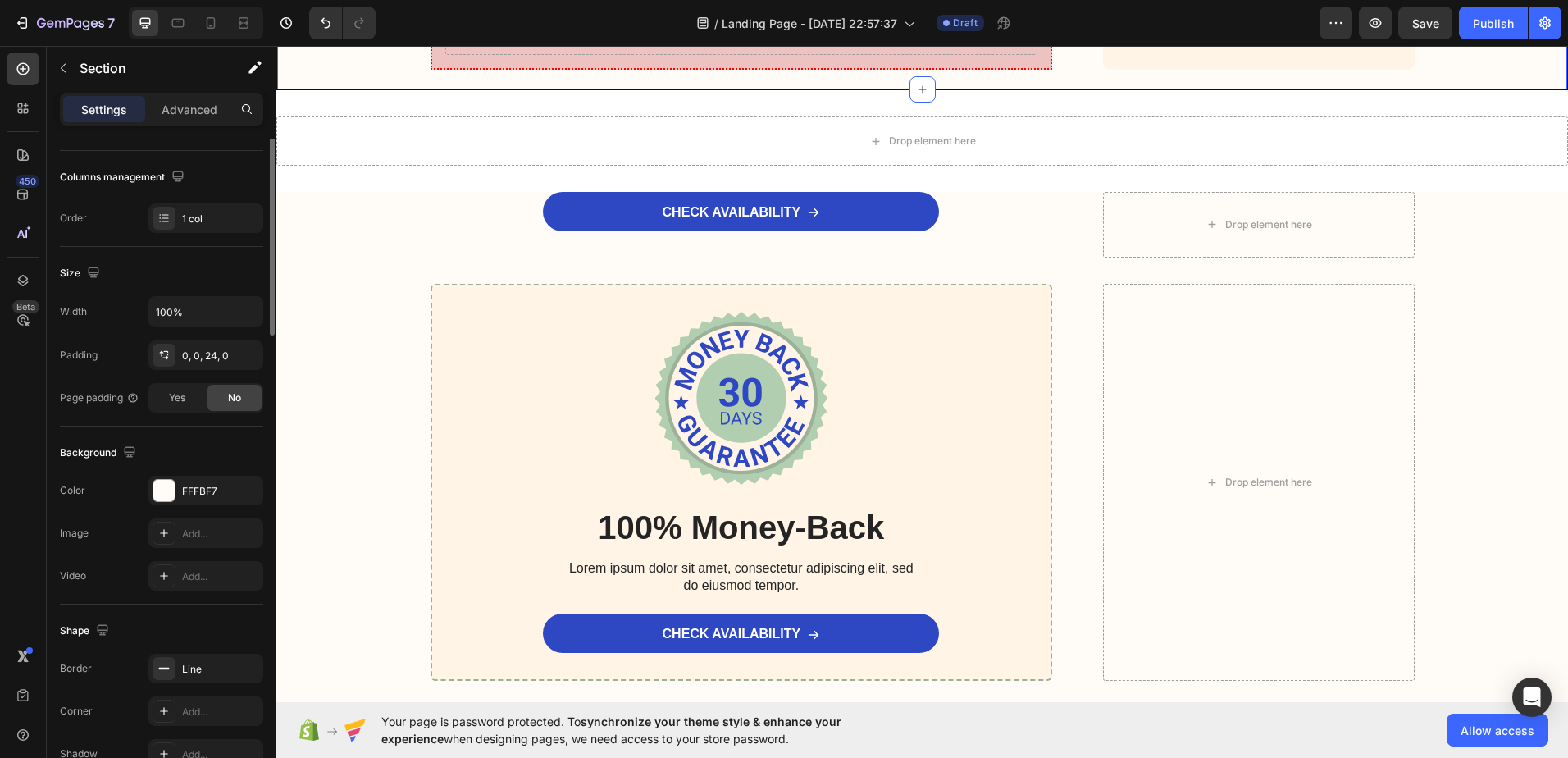
scroll to position [0, 0]
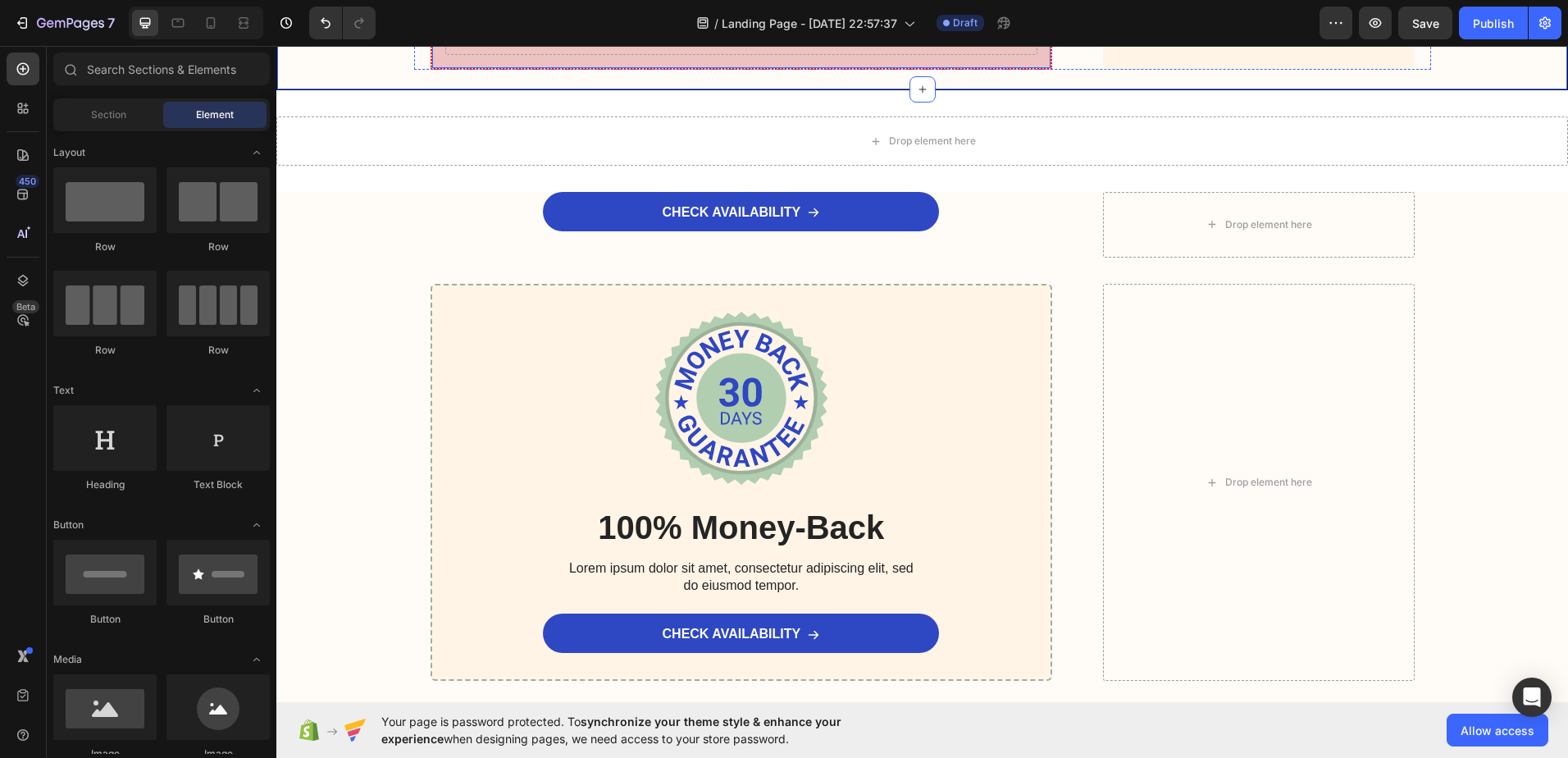
click at [689, 38] on icon at bounding box center [694, 30] width 13 height 14
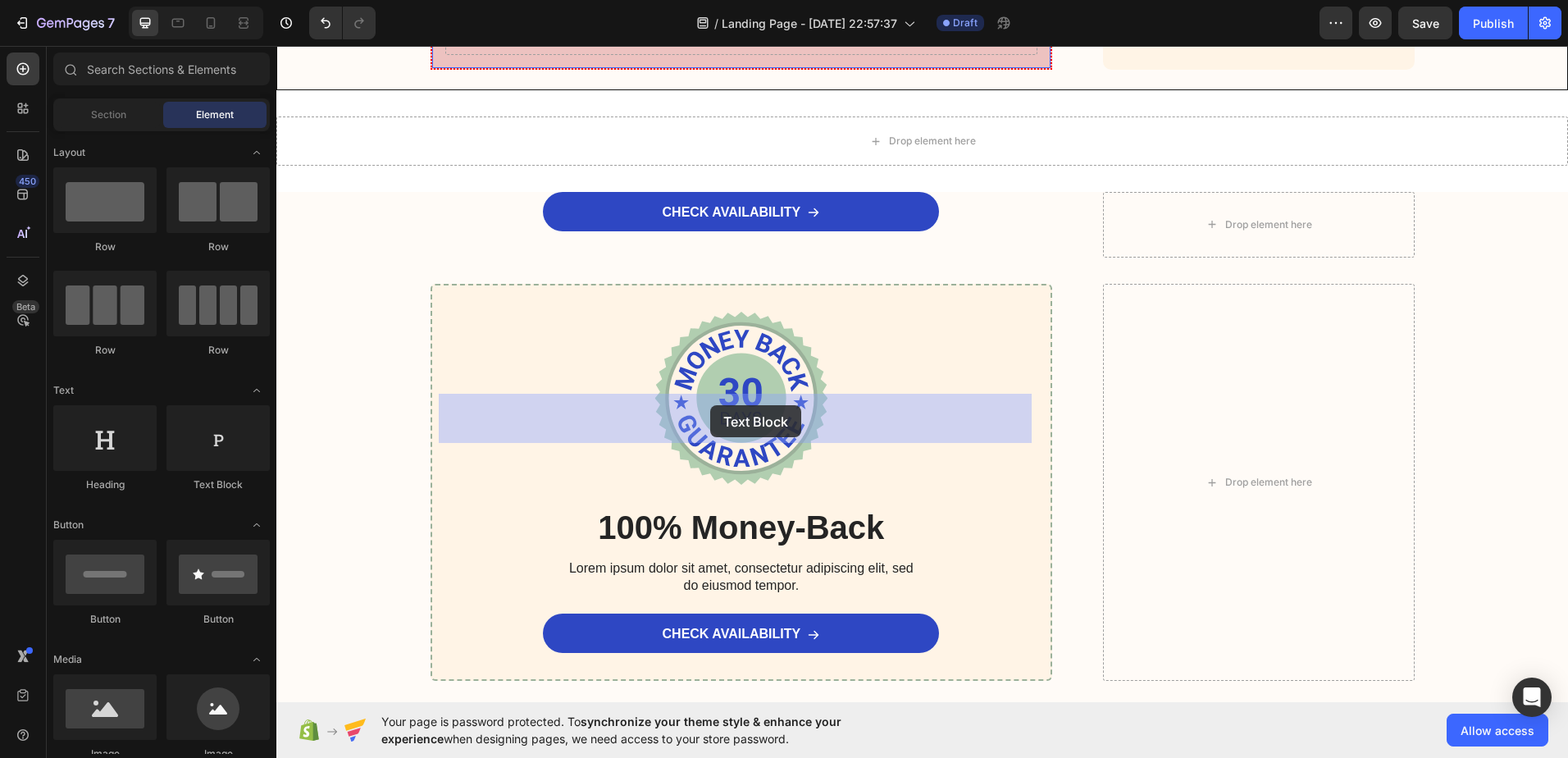
drag, startPoint x: 492, startPoint y: 499, endPoint x: 710, endPoint y: 405, distance: 237.4
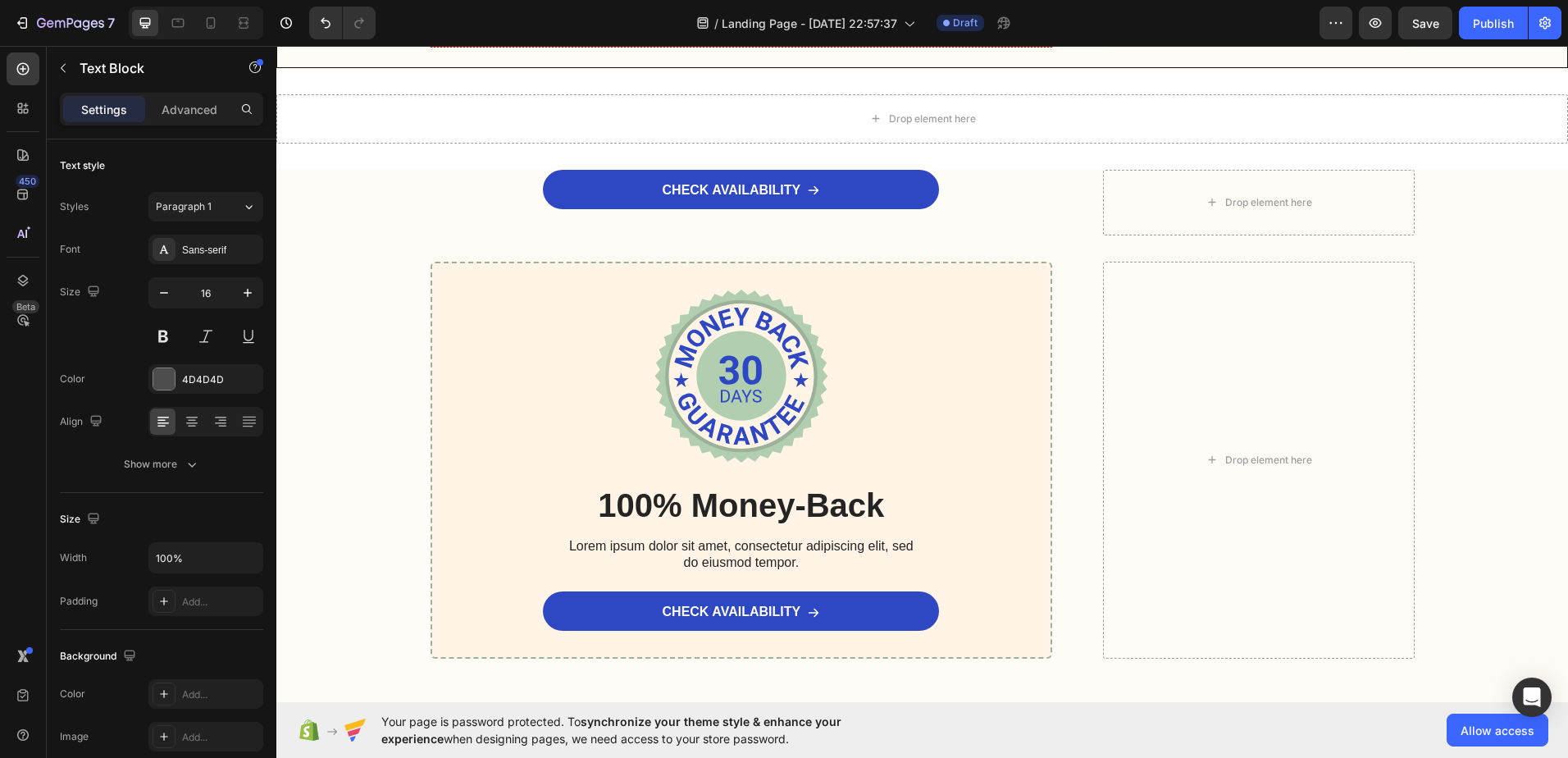
click at [560, 32] on div "Replace this text with your content" at bounding box center [741, 20] width 593 height 27
click at [560, 31] on p "Replace this text with your content" at bounding box center [741, 20] width 590 height 24
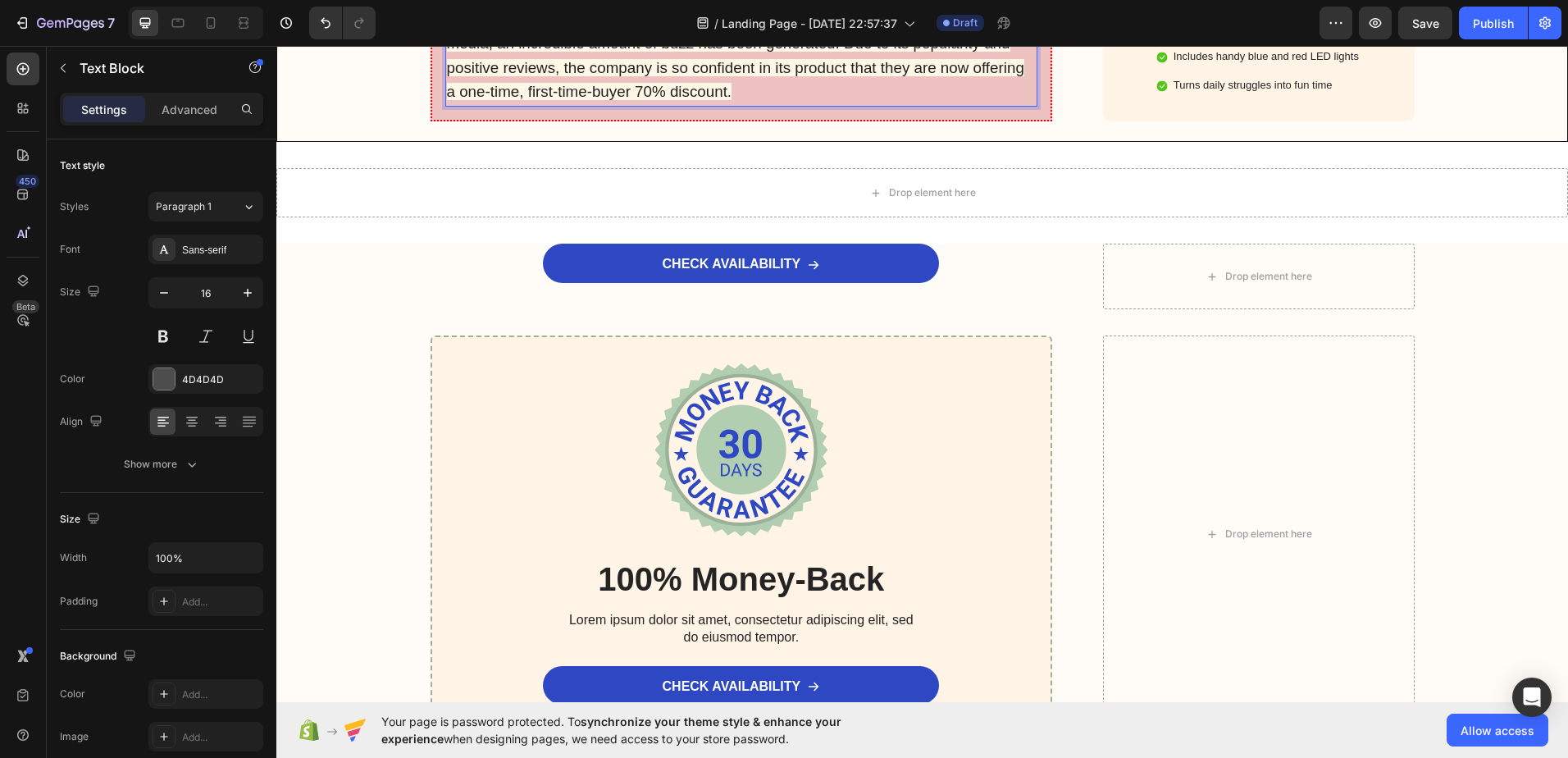
drag, startPoint x: 810, startPoint y: 472, endPoint x: 441, endPoint y: 400, distance: 376.0
click at [447, 105] on p "As of August 28, 2025 * – Ever since Katuchef titanium cutting board were on ma…" at bounding box center [741, 57] width 590 height 98
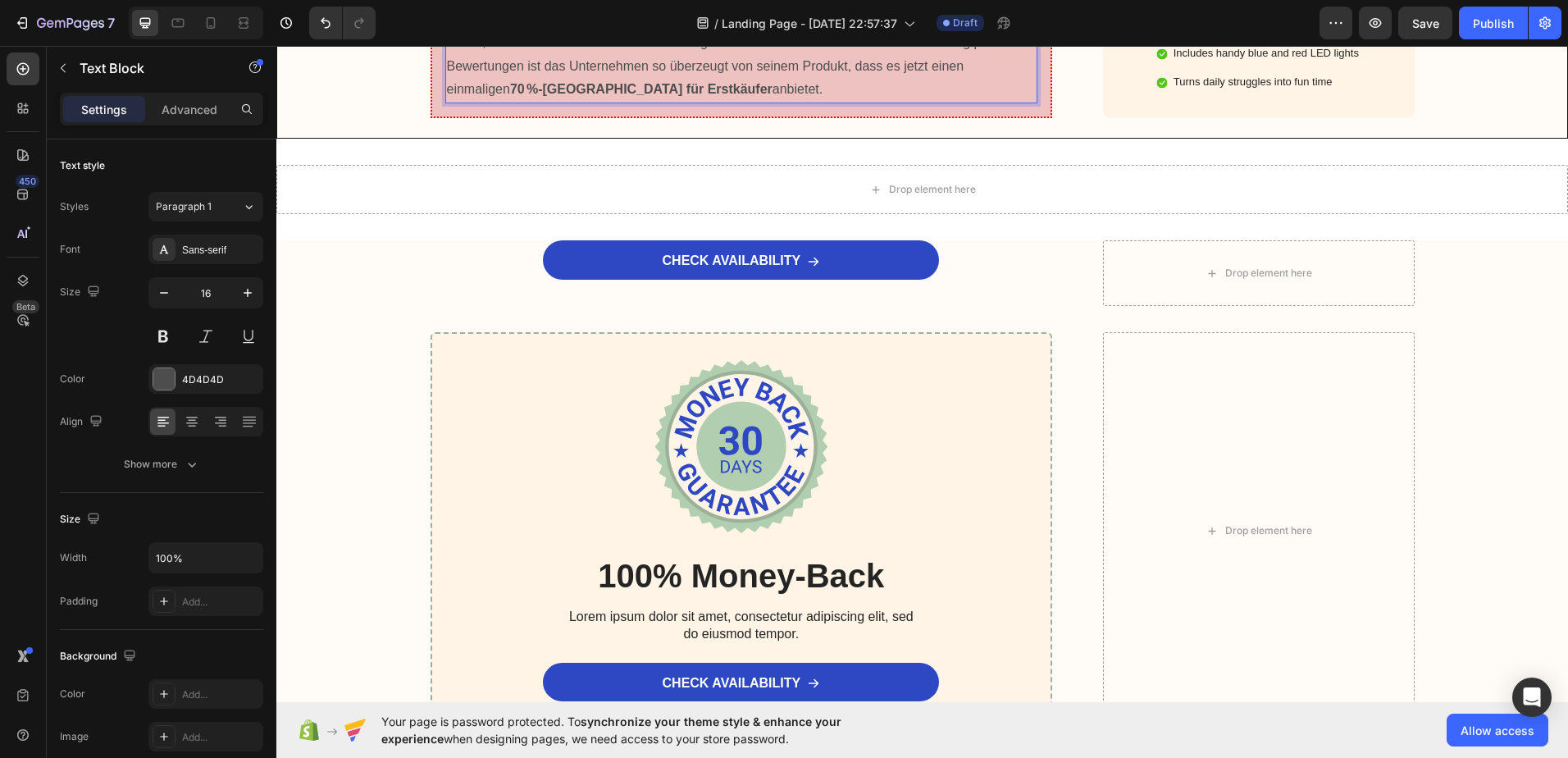
drag, startPoint x: 601, startPoint y: 404, endPoint x: 440, endPoint y: 404, distance: 161.0
click at [446, 104] on div "Stand: 28. August 2025 – Seit das Katuchef Titan-Schneidebrett in großen intern…" at bounding box center [741, 55] width 593 height 98
drag, startPoint x: 676, startPoint y: 405, endPoint x: 492, endPoint y: 406, distance: 184.0
click at [492, 102] on p "Seit das Katuchef Titan-Schneidebrett in großen internationalen Medien vorgeste…" at bounding box center [741, 55] width 590 height 94
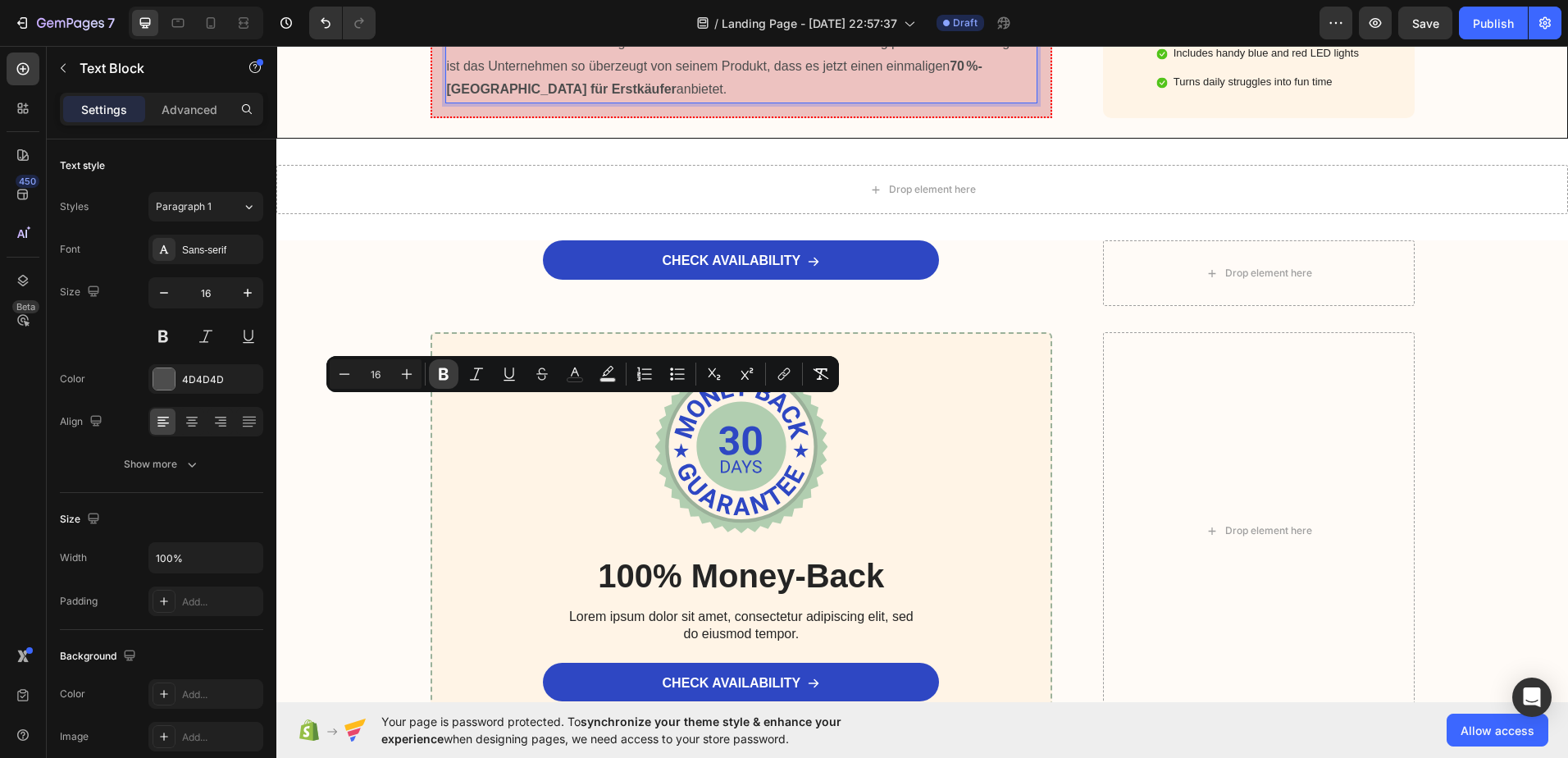
click at [451, 381] on icon "Editor contextual toolbar" at bounding box center [444, 373] width 17 height 17
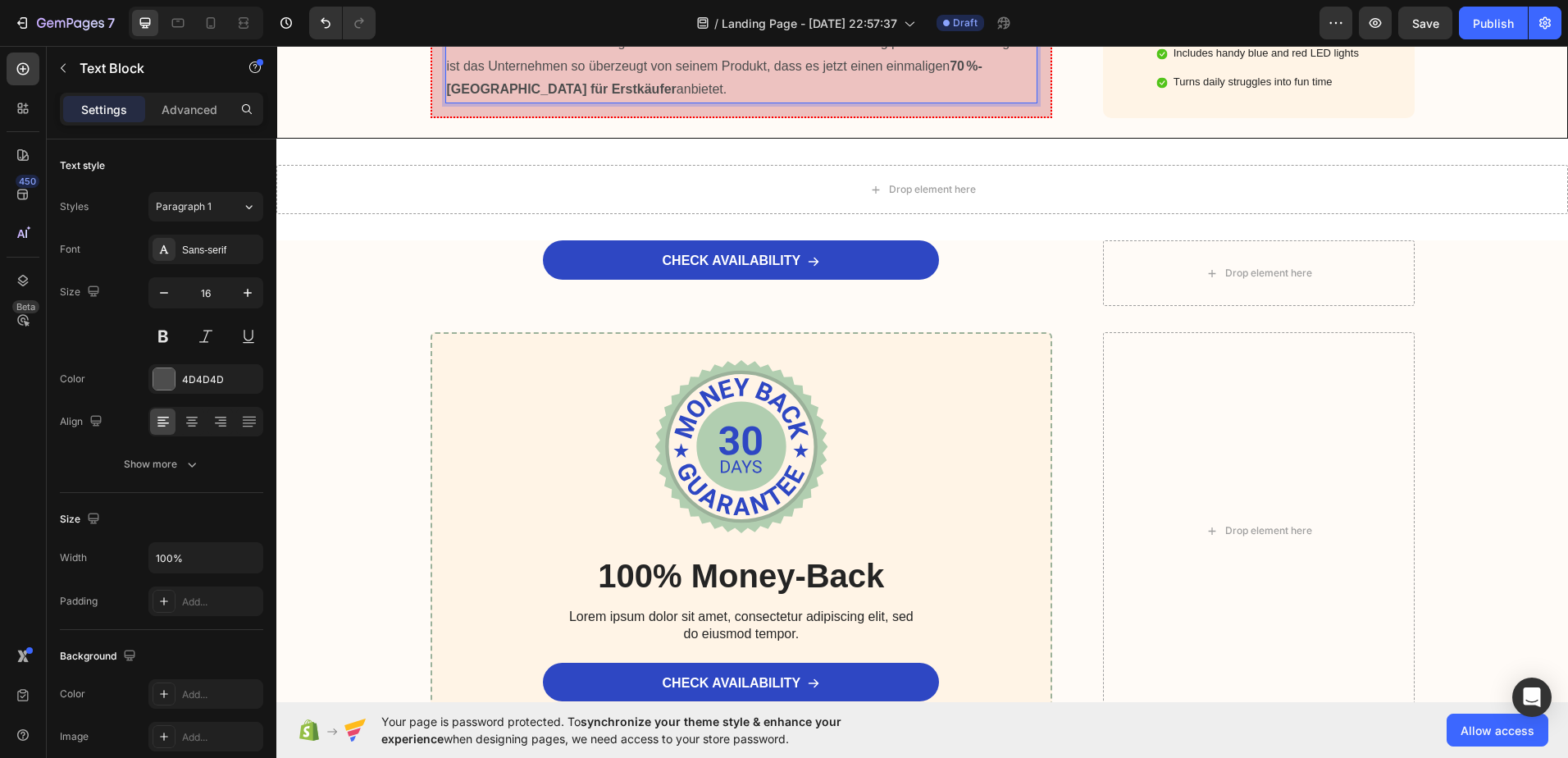
click at [524, 102] on p "Seit das Katuchef Titan-Schneidebrett in großen internationalen Medien vorgeste…" at bounding box center [741, 55] width 590 height 94
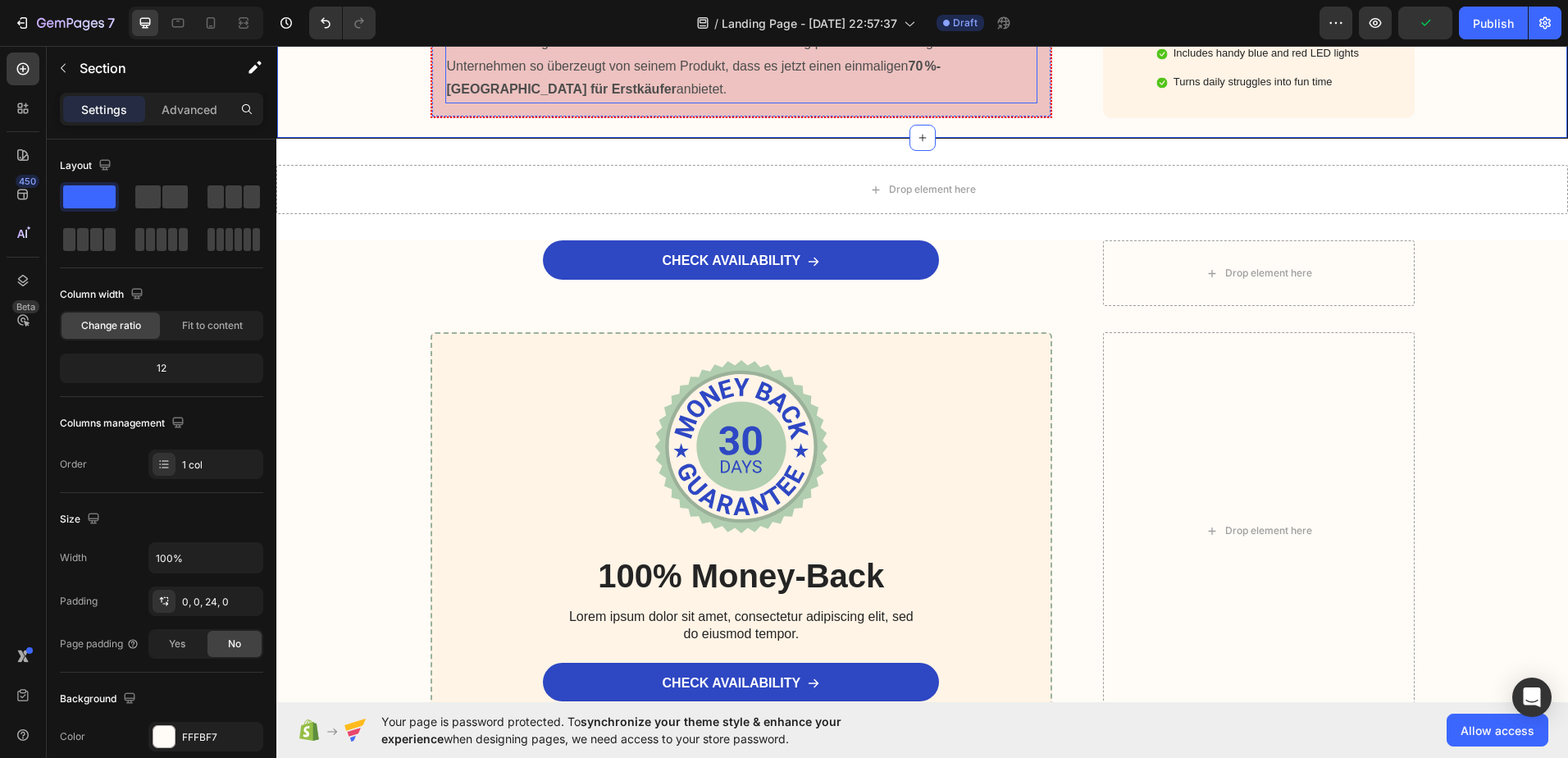
click at [495, 102] on p "Seit das Titan-Schneidebrett in großen internationalen Medien vorgestellt wurde…" at bounding box center [741, 55] width 590 height 94
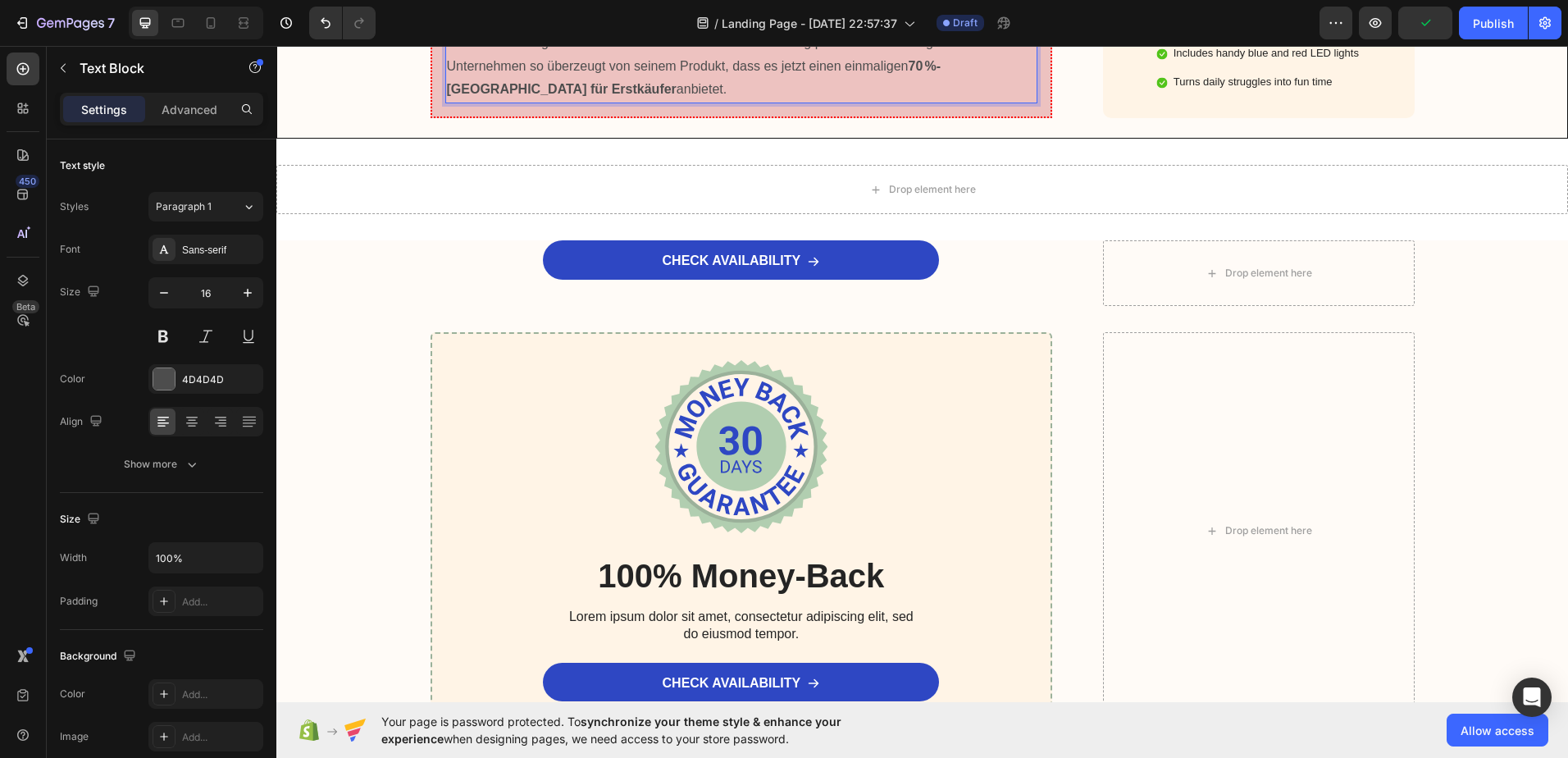
click at [495, 102] on p "Seit das Titan-Schneidebrett in großen internationalen Medien vorgestellt wurde…" at bounding box center [741, 55] width 590 height 94
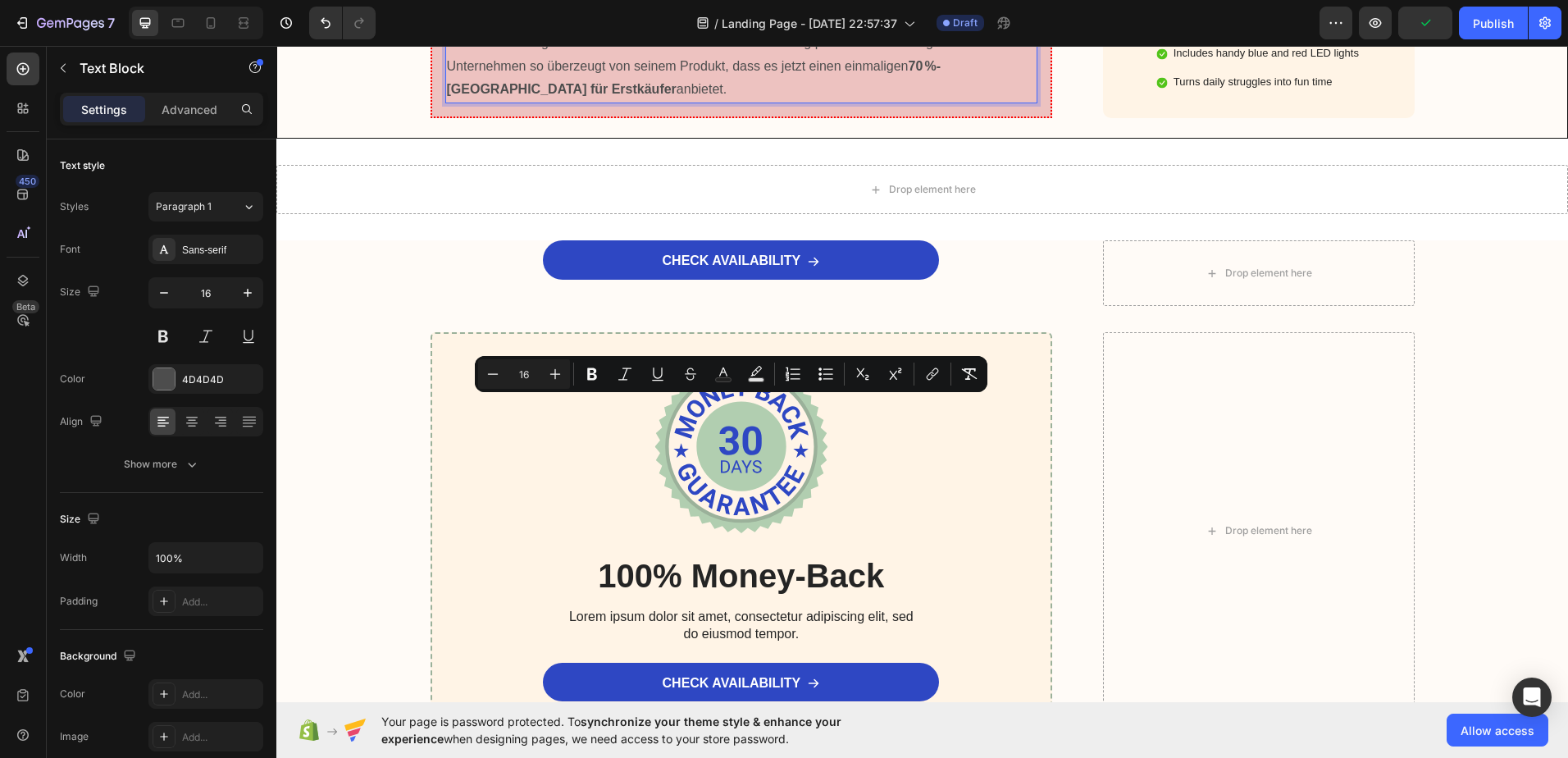
click at [487, 102] on p "Seit das Titan-Schneidebrett in großen internationalen Medien vorgestellt wurde…" at bounding box center [741, 55] width 590 height 94
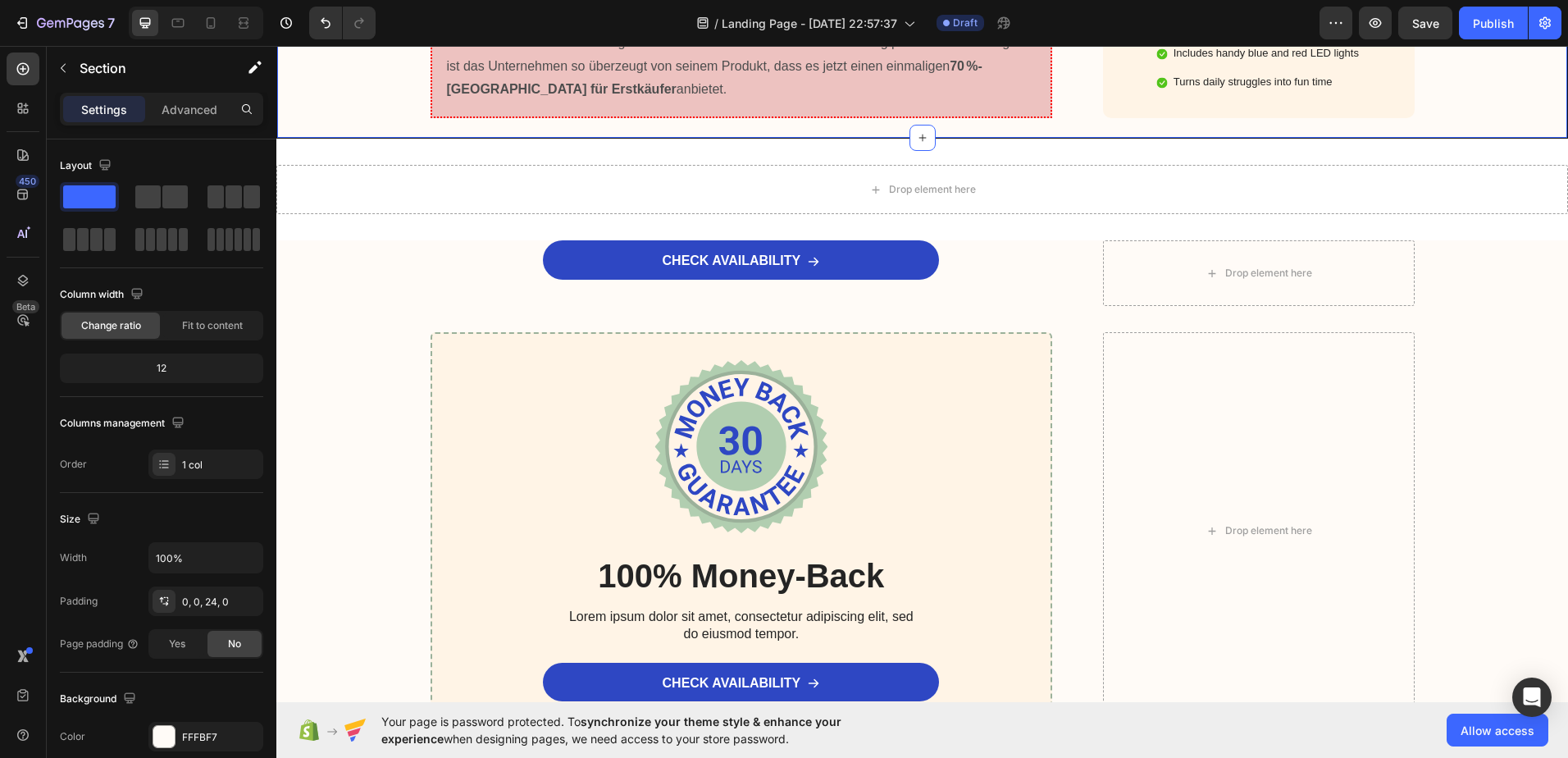
click at [610, 102] on p "Seit das Edelgriff Titan-Schneidebrett in großen internationalen Medien vorgest…" at bounding box center [741, 55] width 590 height 94
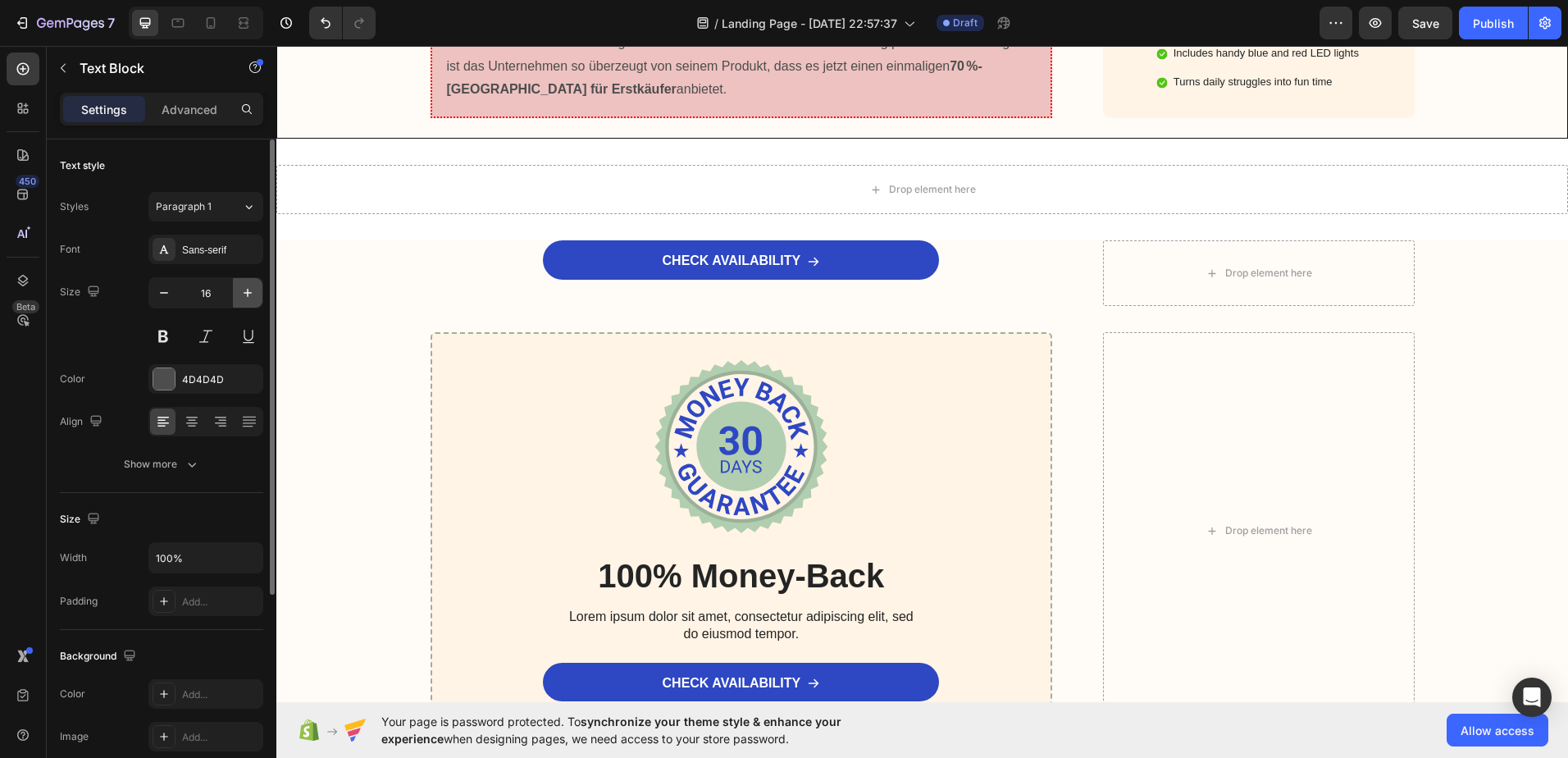
click at [239, 290] on button "button" at bounding box center [248, 293] width 29 height 29
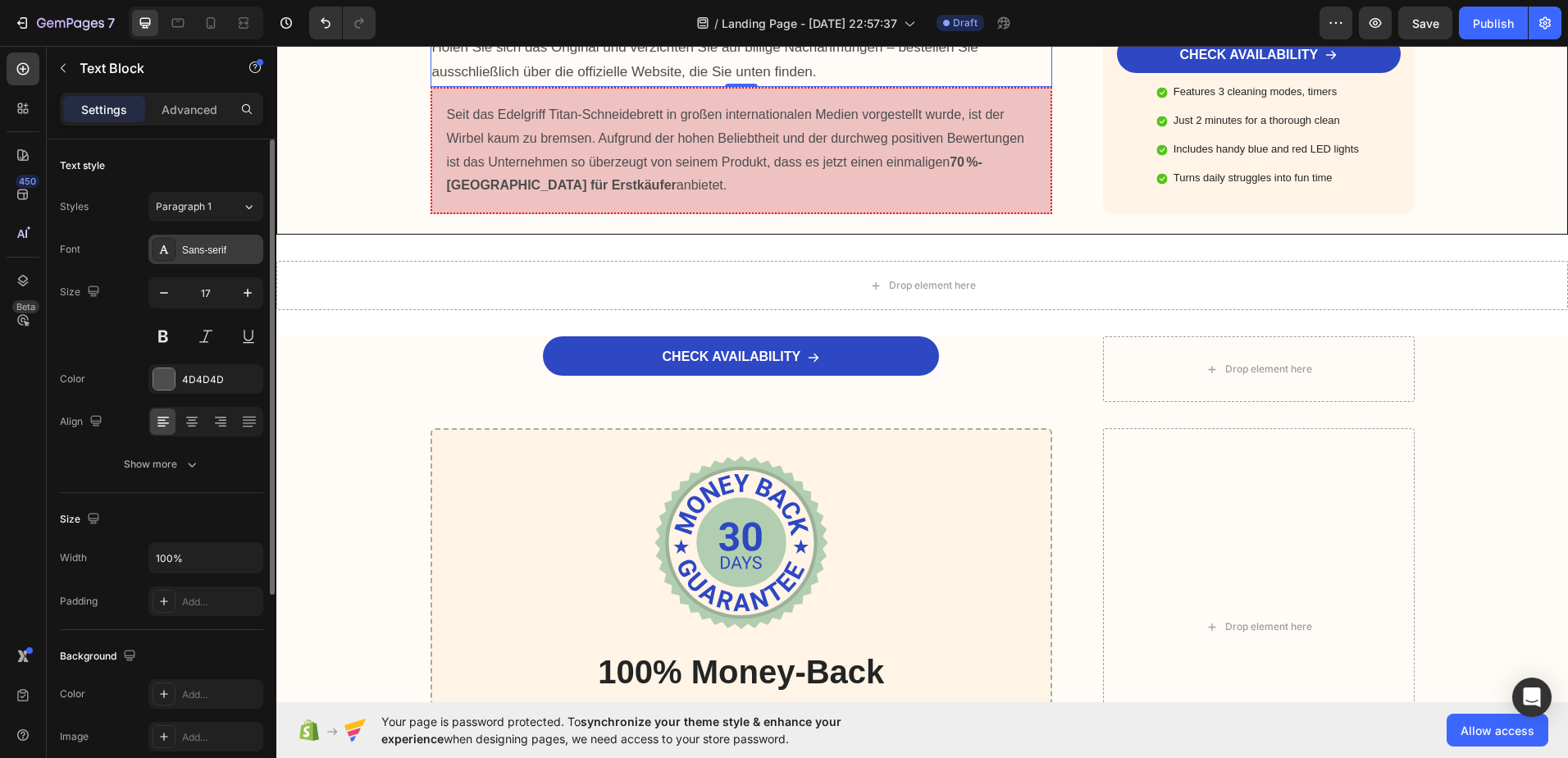
type input "18"
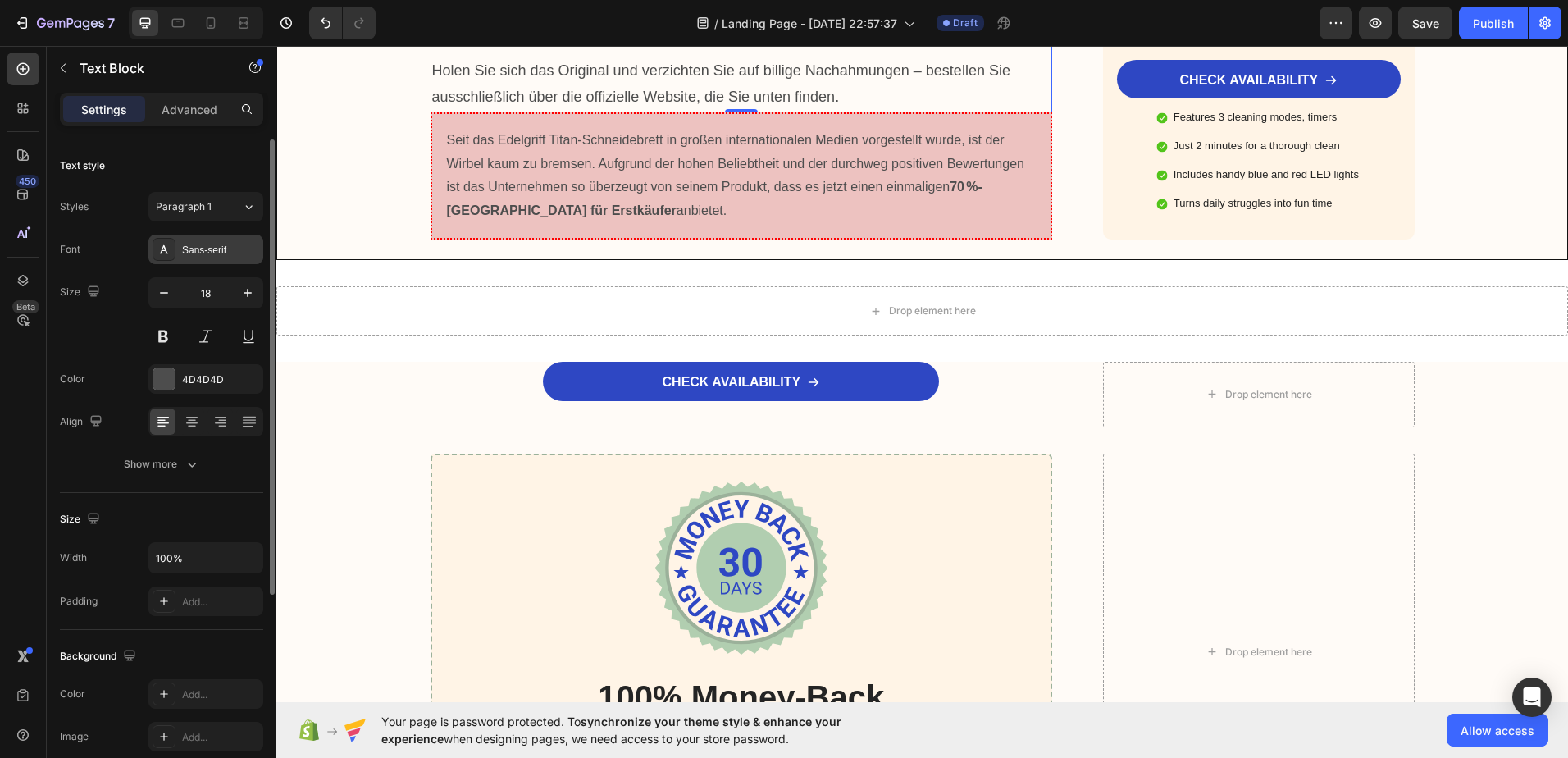
click at [227, 247] on div "Sans-serif" at bounding box center [220, 250] width 77 height 15
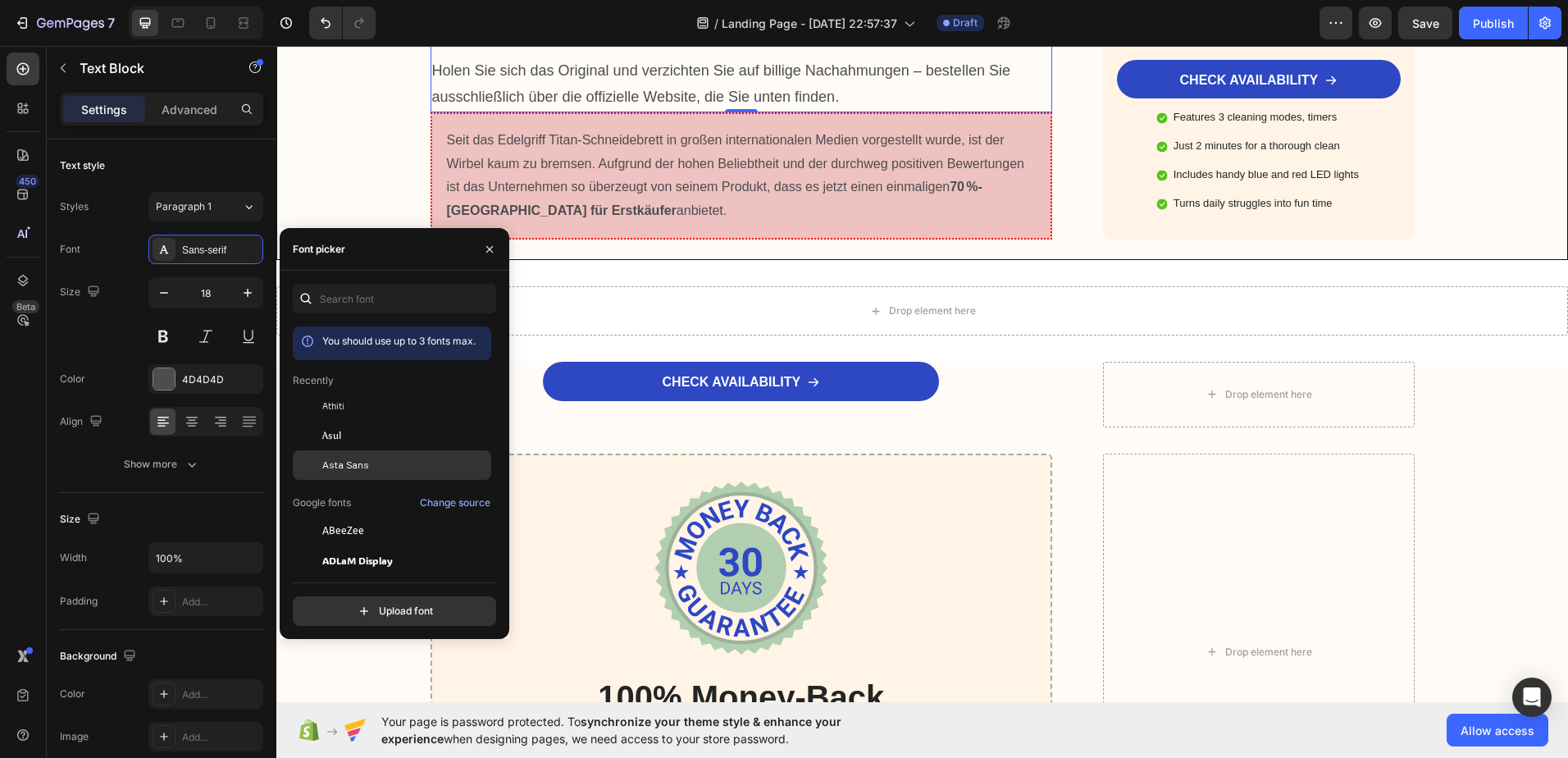
click at [335, 461] on span "Asta Sans" at bounding box center [346, 464] width 47 height 15
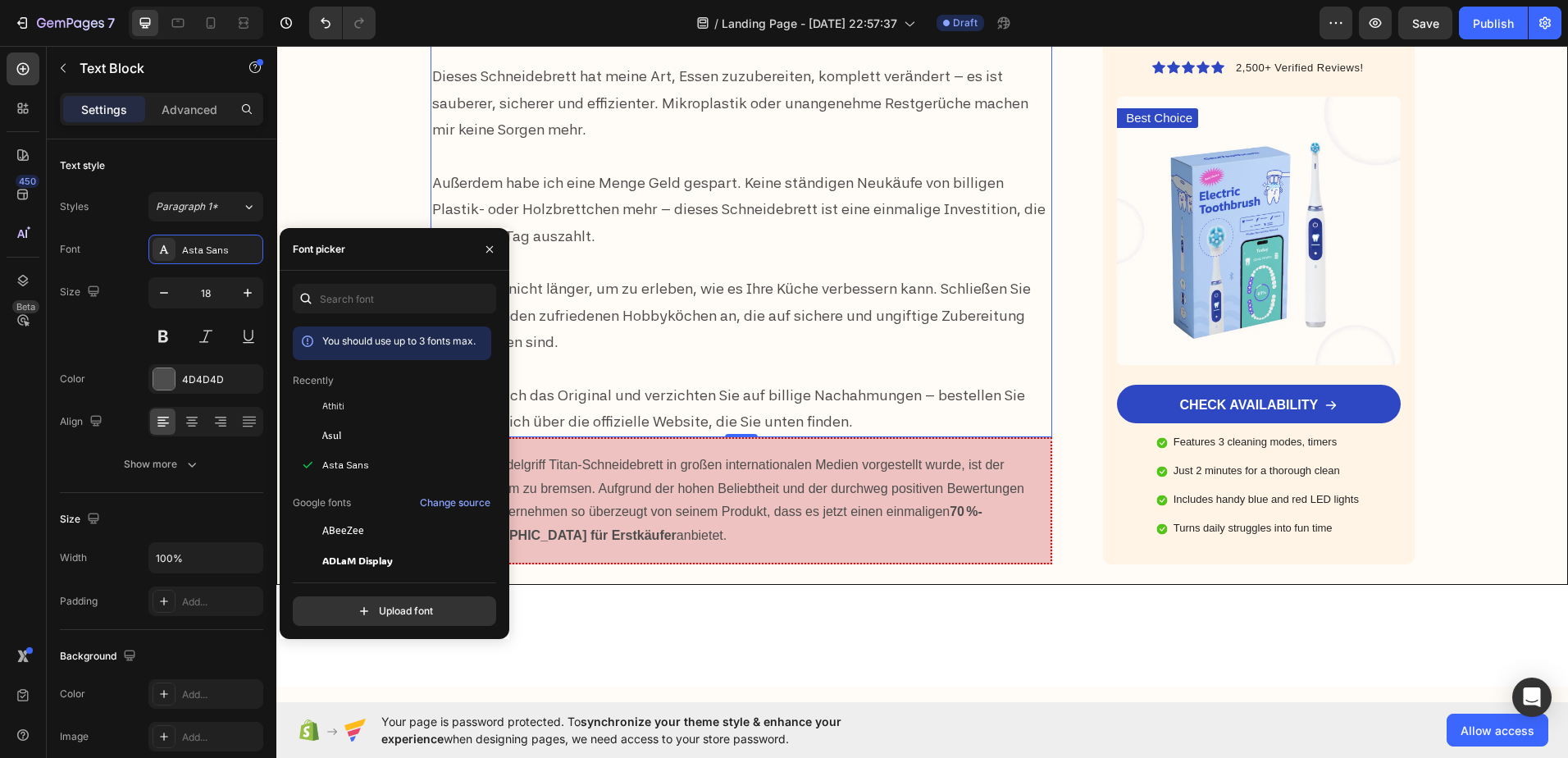
scroll to position [6105, 0]
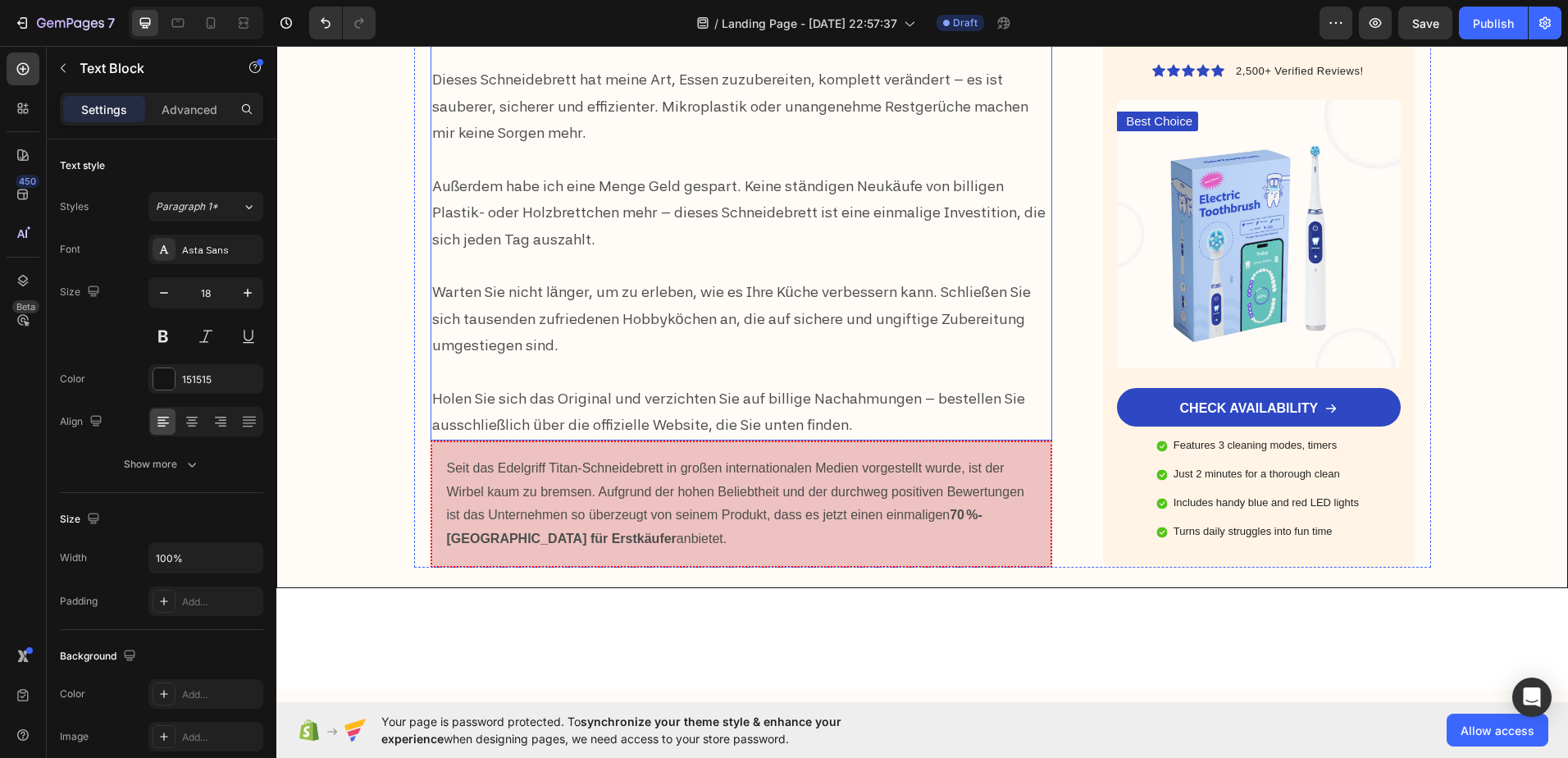
click at [588, 146] on p "Dieses Schneidebrett hat meine Art, Essen zuzubereiten, komplett verändert – es…" at bounding box center [741, 106] width 619 height 79
click at [164, 377] on div at bounding box center [165, 379] width 22 height 22
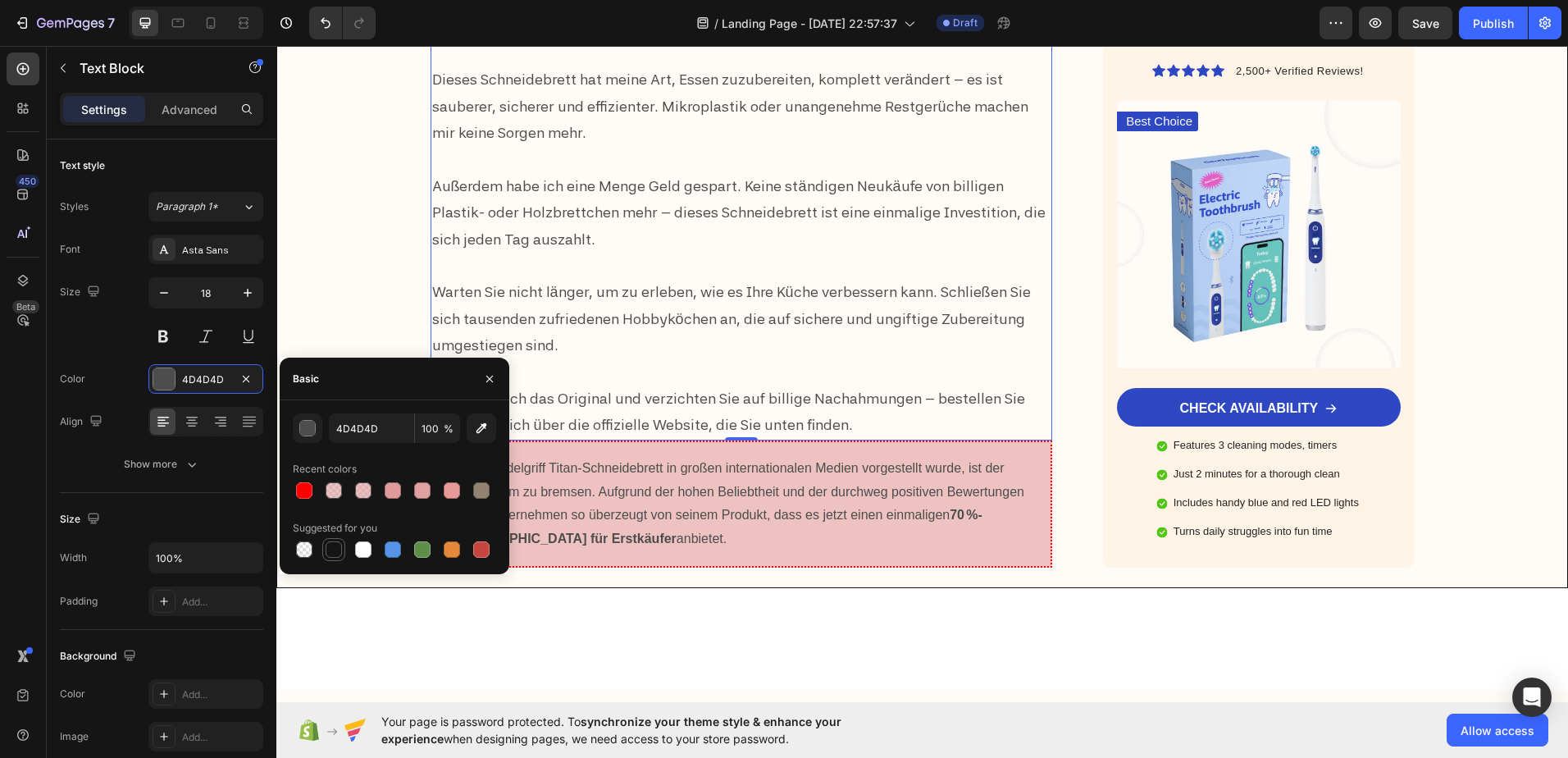
click at [329, 543] on div at bounding box center [333, 549] width 17 height 17
type input "151515"
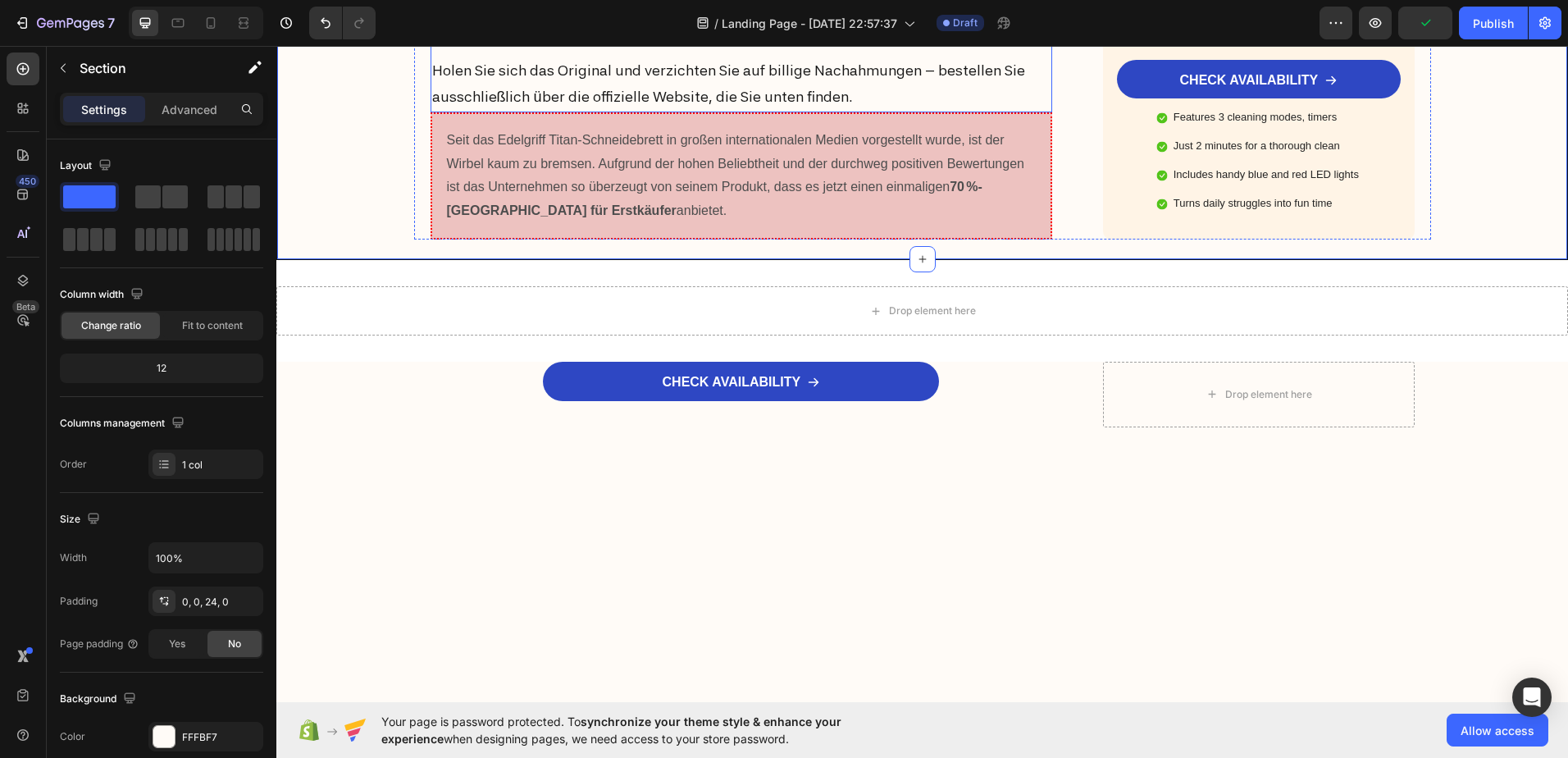
scroll to position [6597, 0]
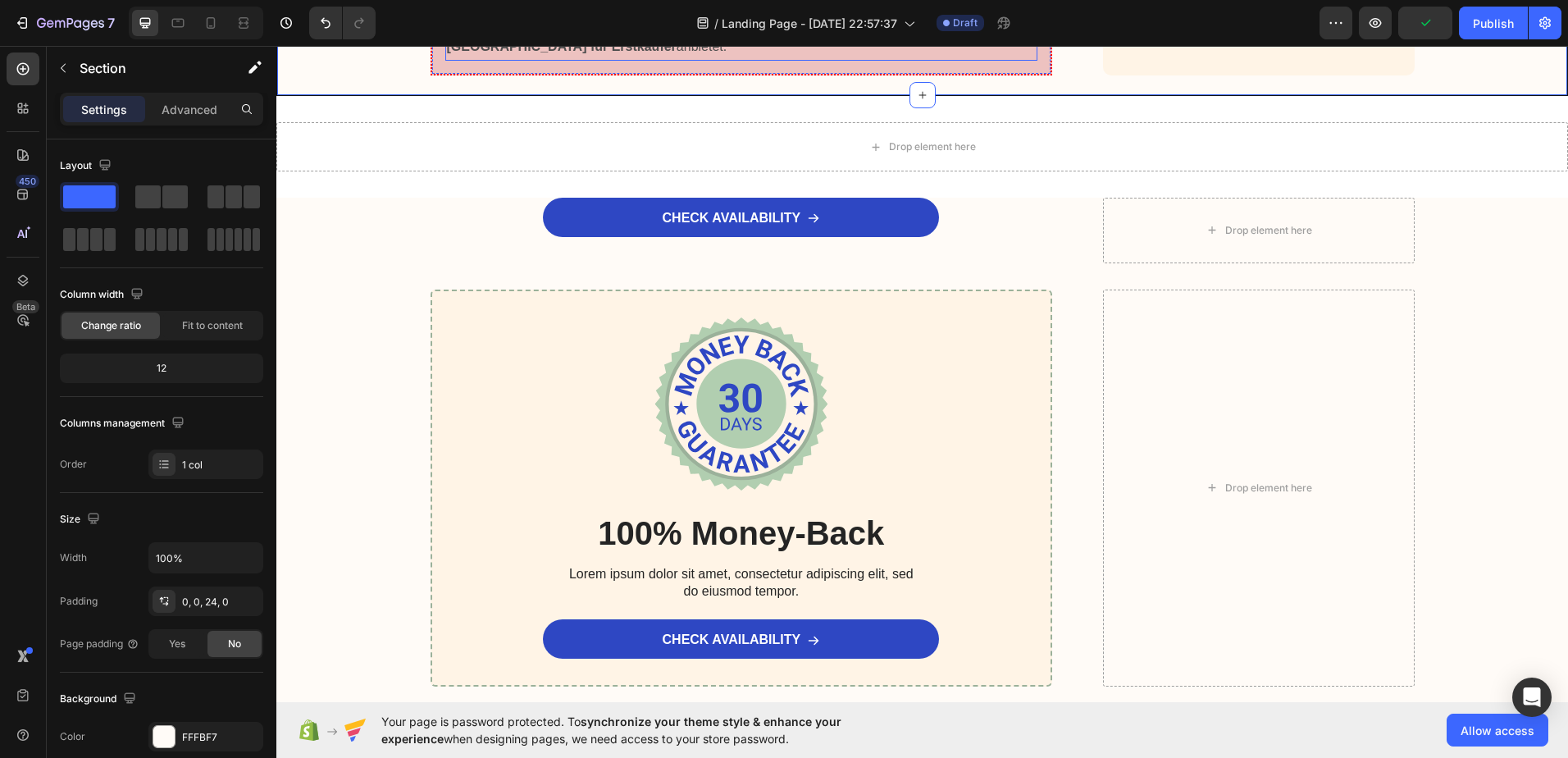
click at [541, 59] on p "Seit das Edelgriff Titan-Schneidebrett in großen internationalen Medien vorgest…" at bounding box center [741, 12] width 590 height 94
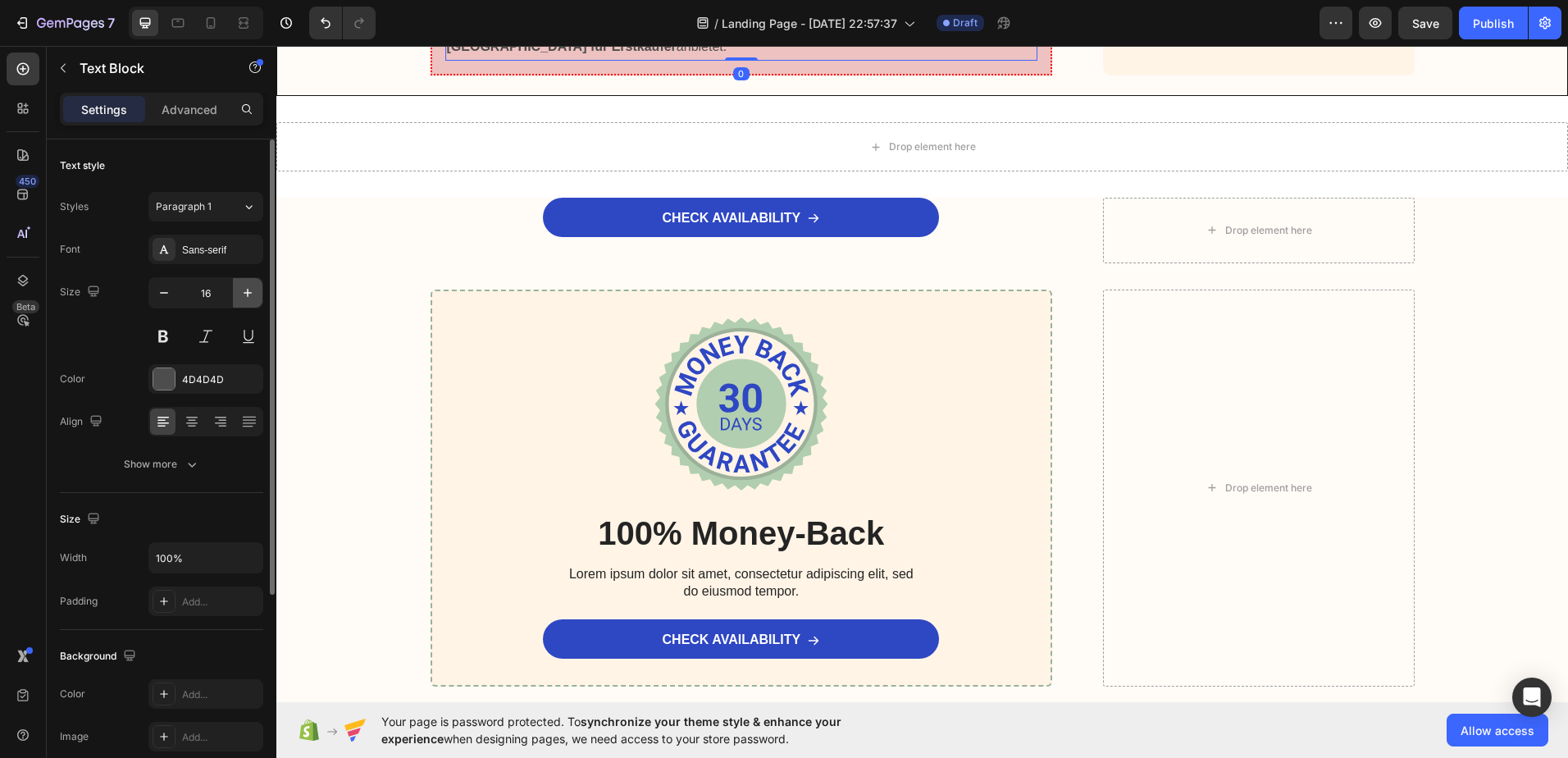
click at [242, 291] on icon "button" at bounding box center [248, 293] width 17 height 17
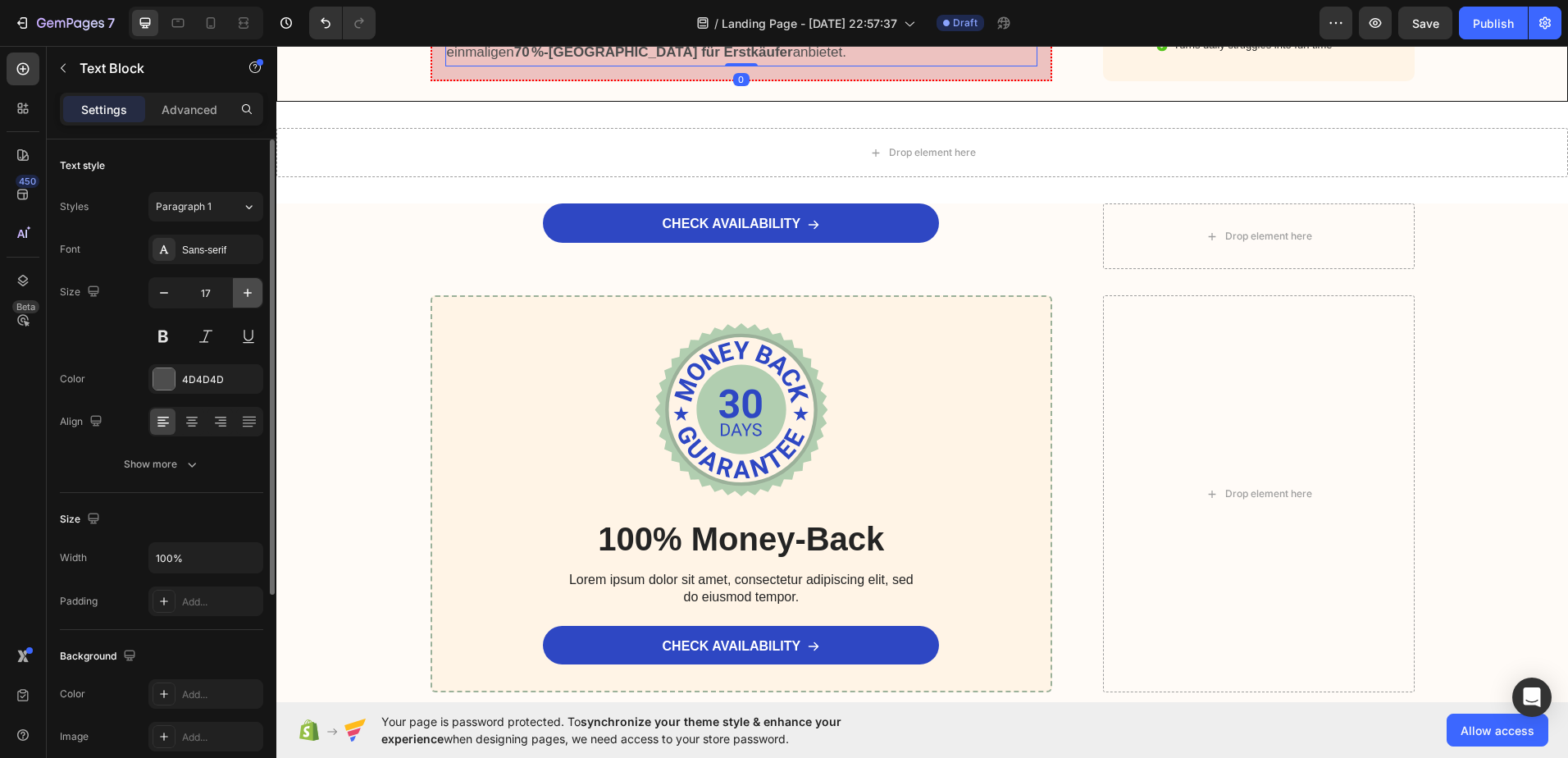
type input "18"
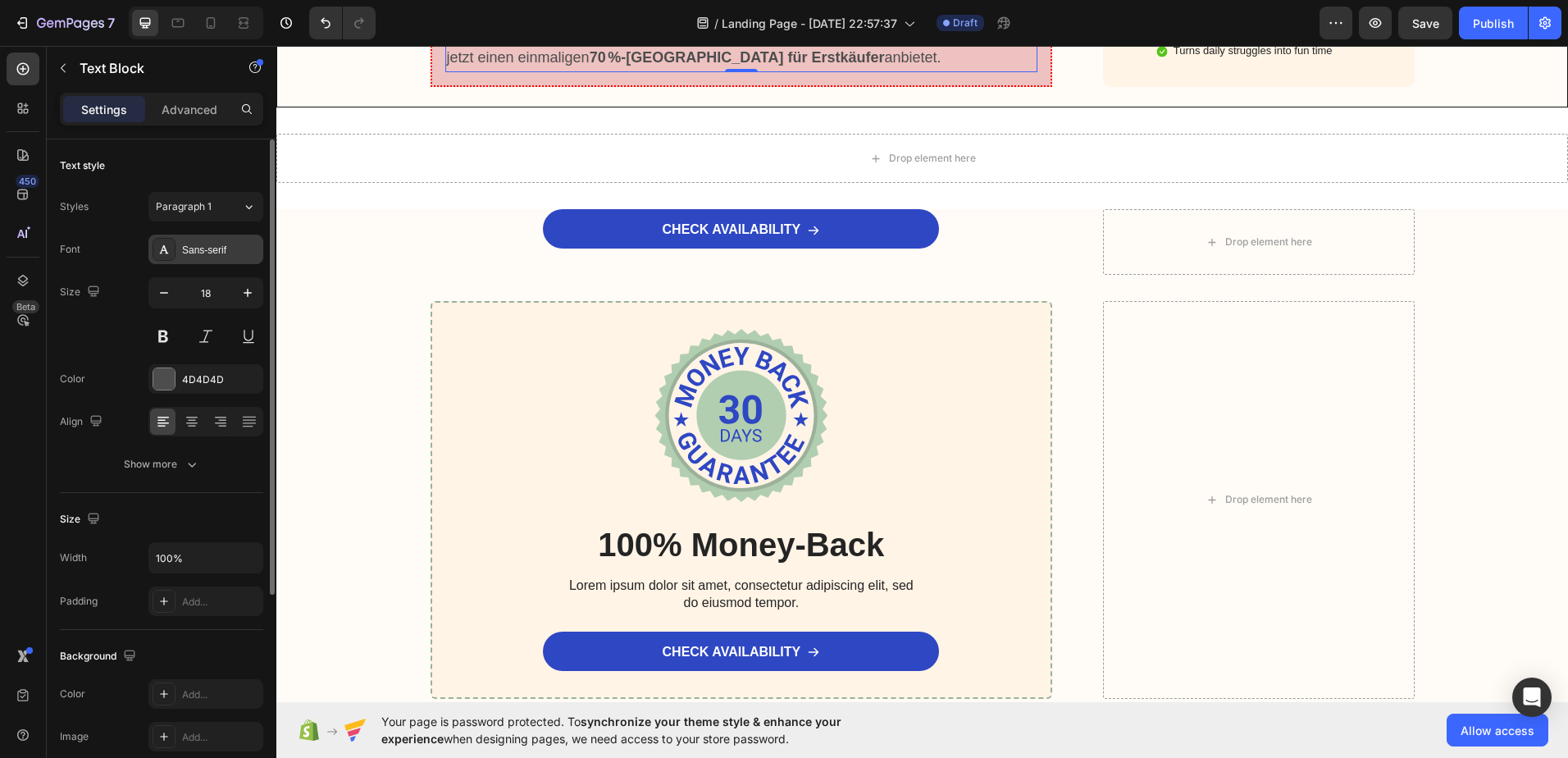
click at [199, 241] on div "Sans-serif" at bounding box center [206, 249] width 115 height 29
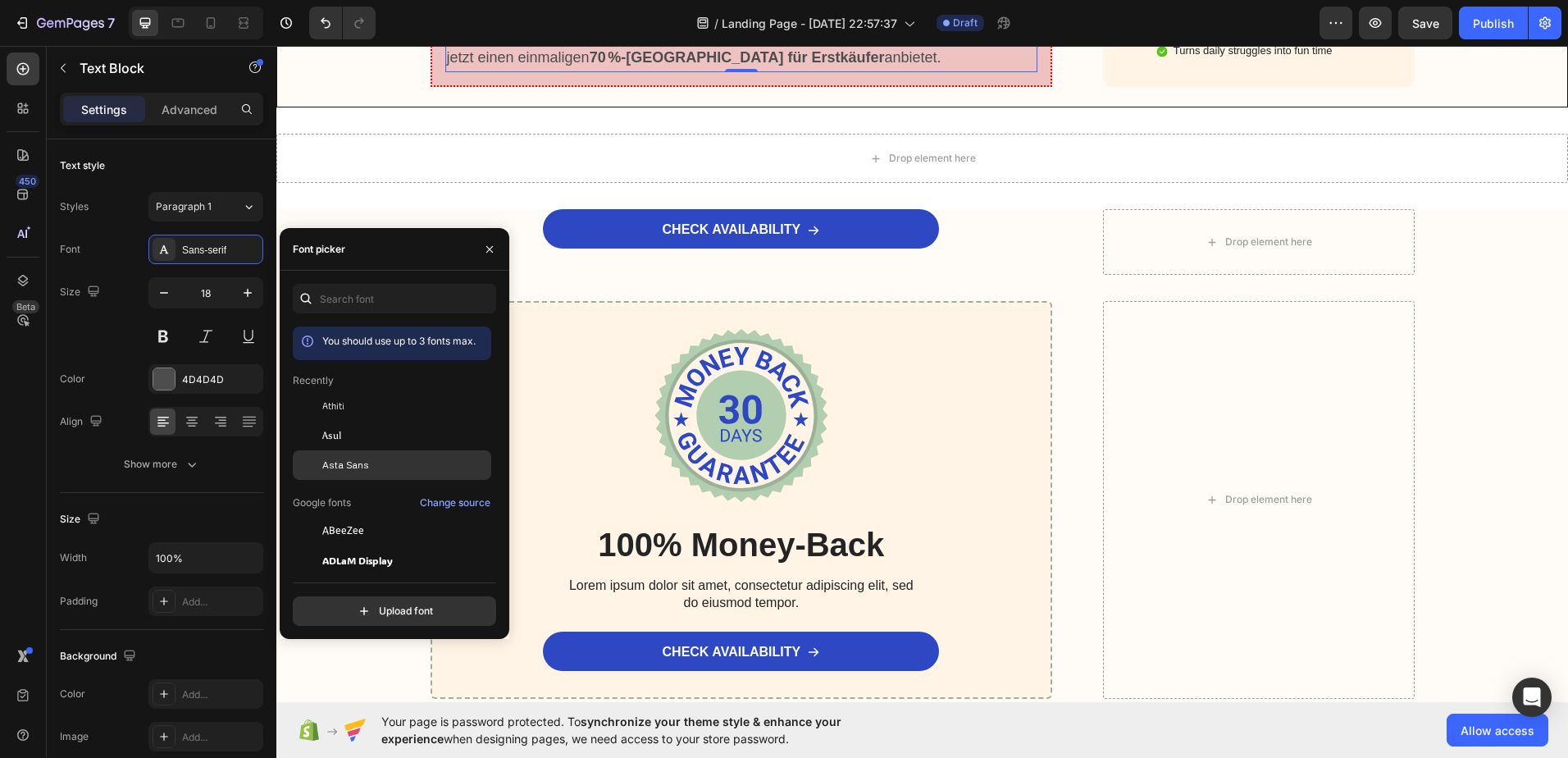
click at [333, 693] on div "Asta Sans" at bounding box center [392, 708] width 199 height 29
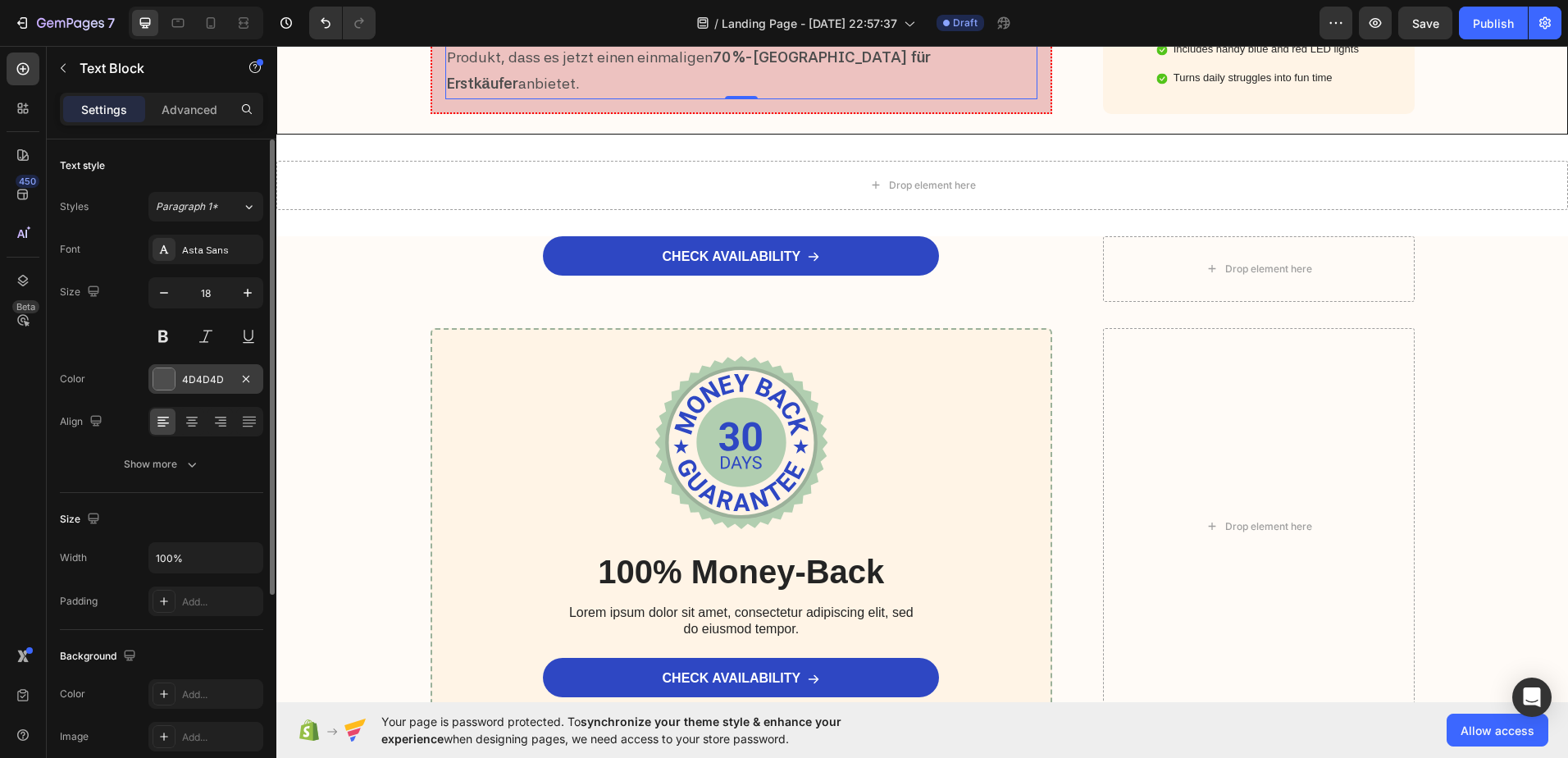
click at [161, 375] on div at bounding box center [165, 379] width 22 height 22
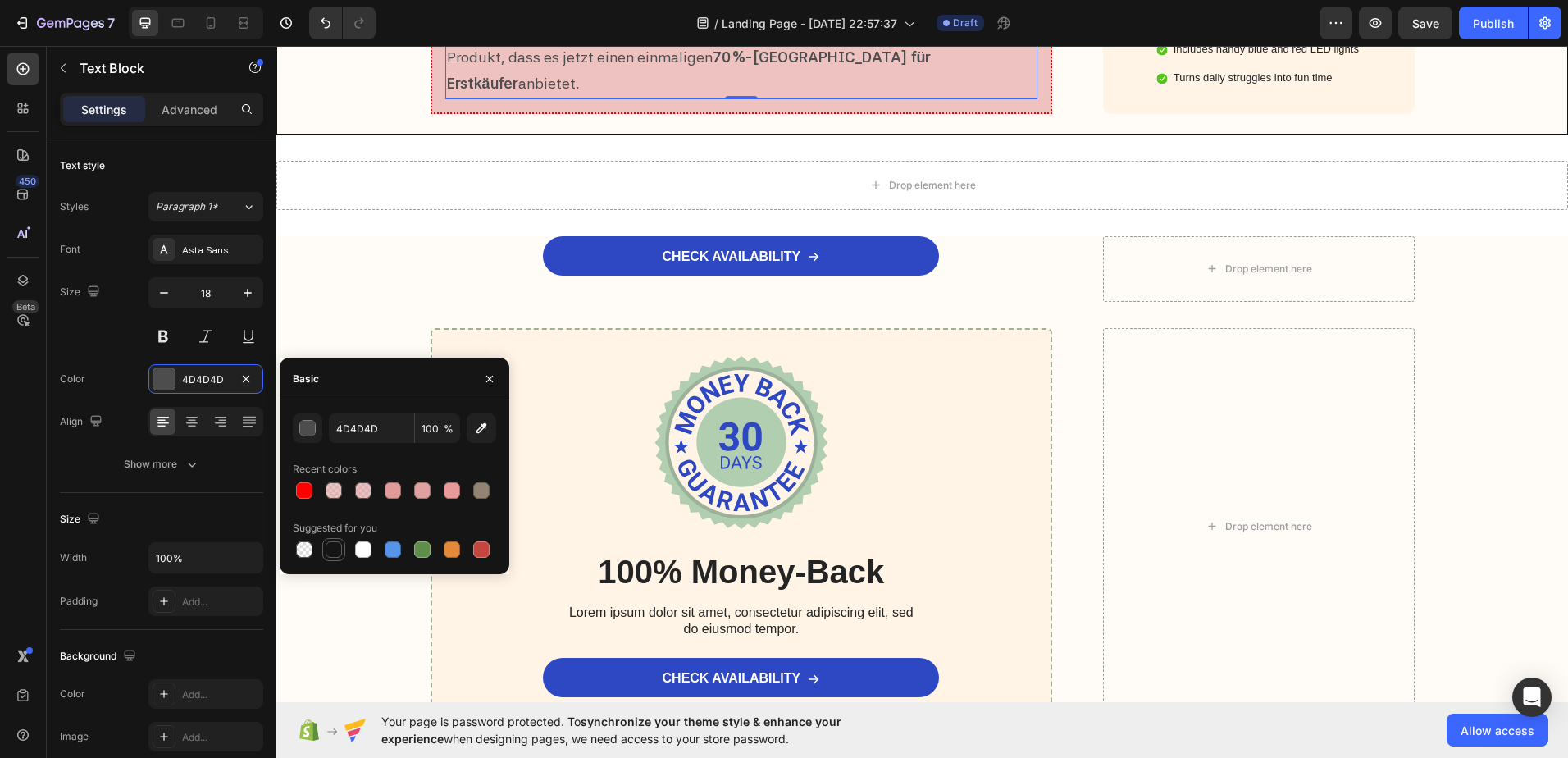
click at [334, 548] on div at bounding box center [333, 549] width 17 height 17
type input "151515"
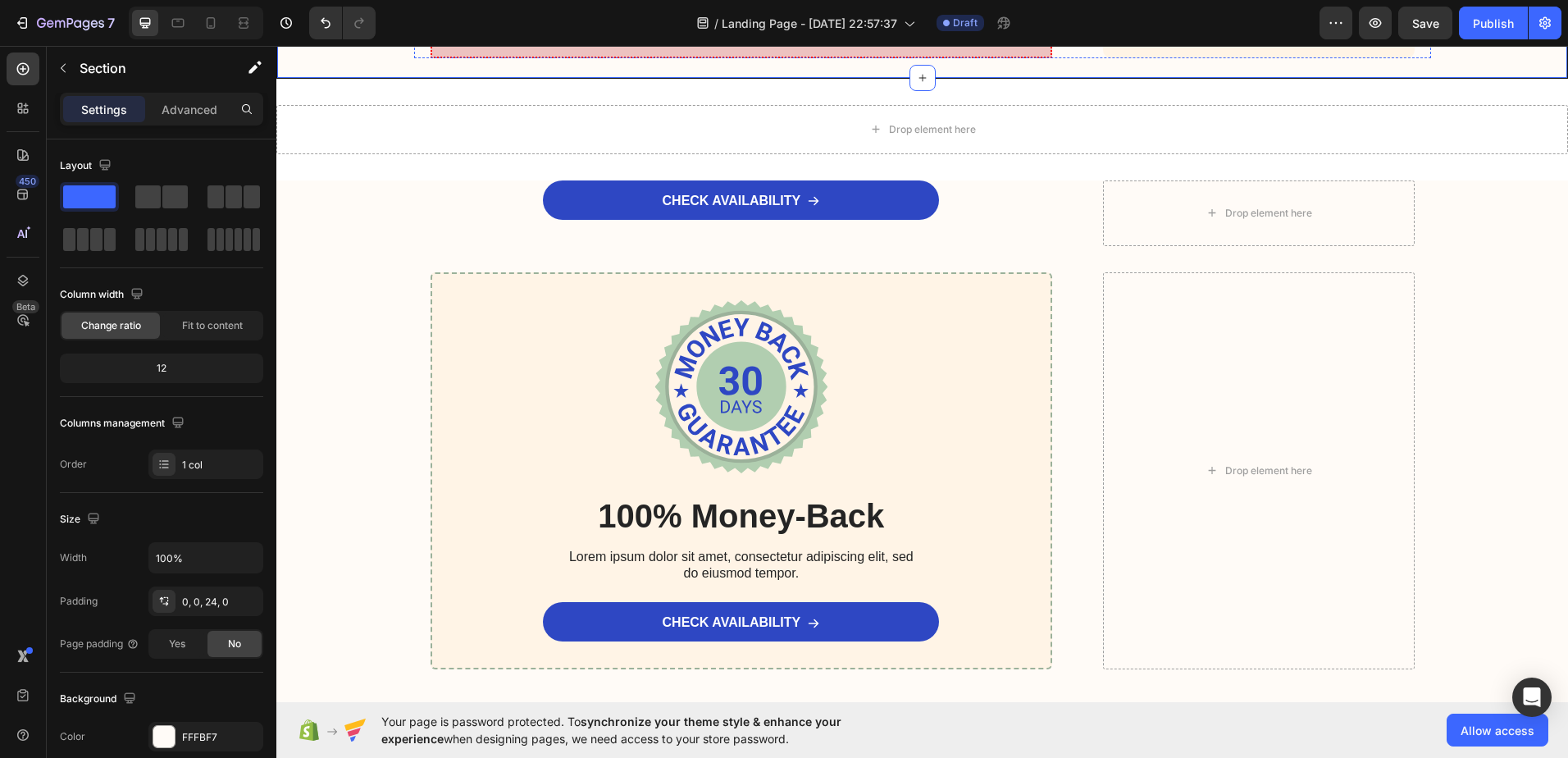
scroll to position [6679, 0]
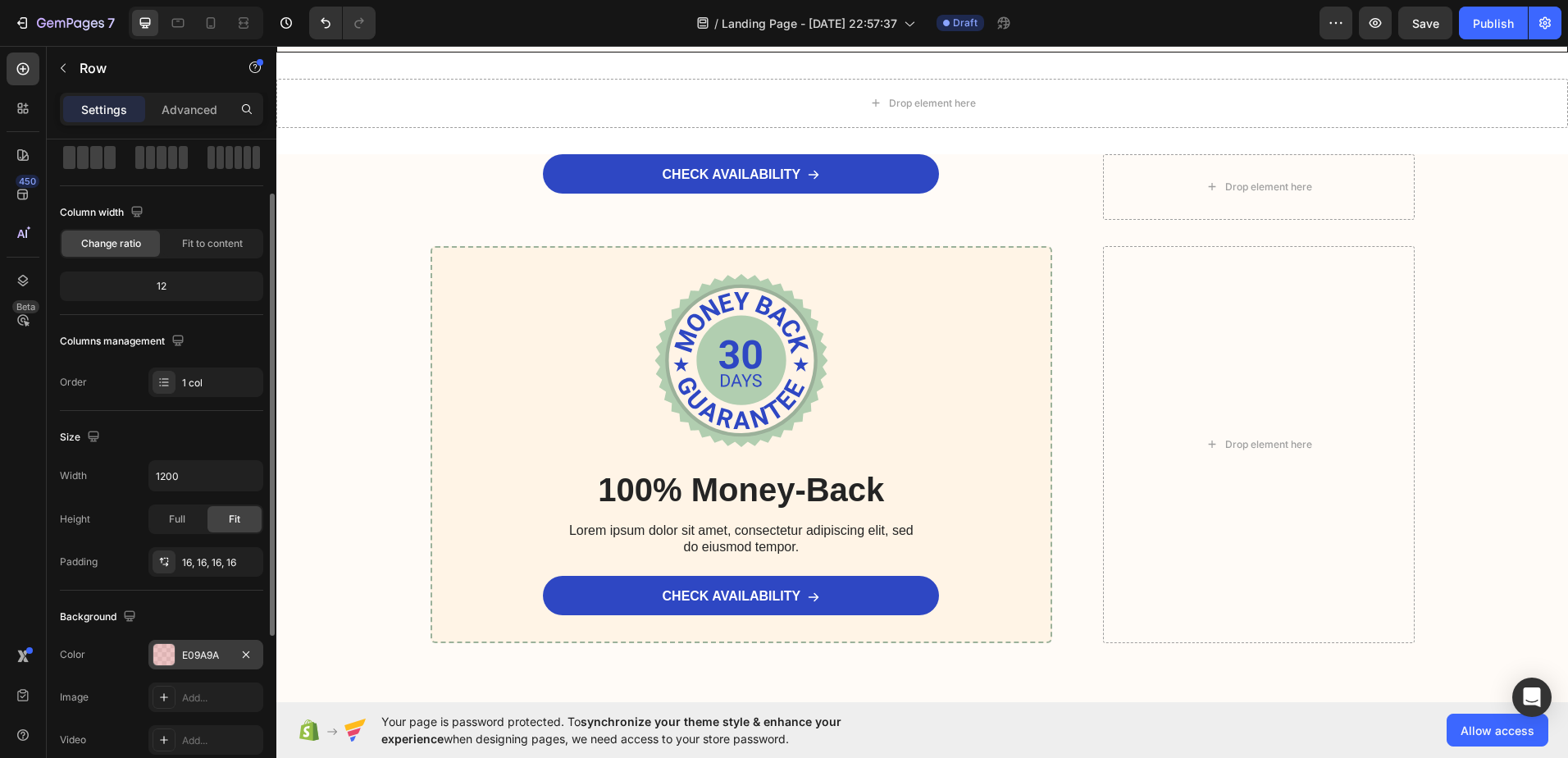
click at [166, 654] on div at bounding box center [165, 654] width 22 height 22
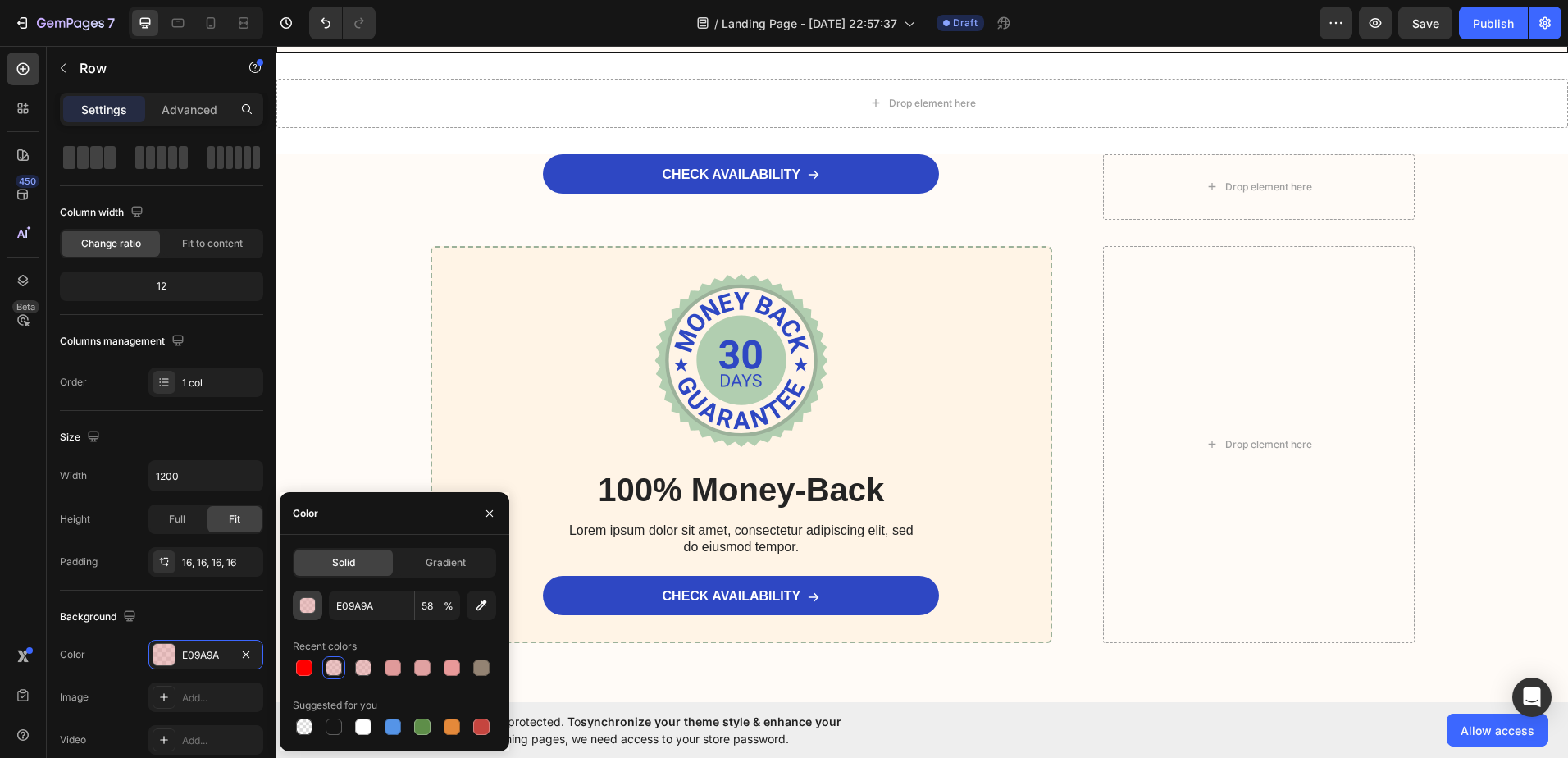
click at [301, 604] on div "button" at bounding box center [308, 605] width 17 height 17
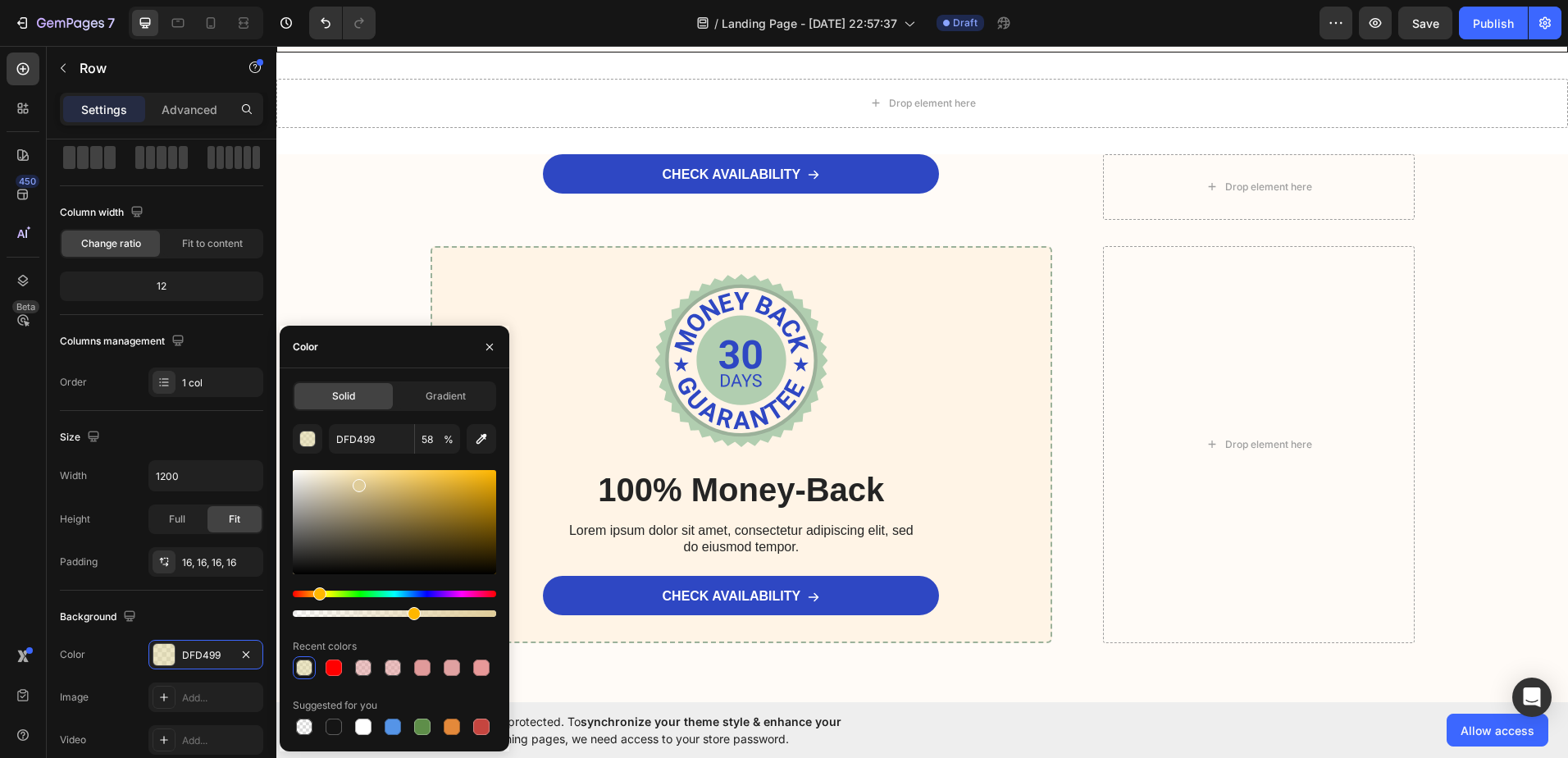
drag, startPoint x: 301, startPoint y: 592, endPoint x: 317, endPoint y: 591, distance: 16.0
click at [317, 591] on div "Hue" at bounding box center [319, 593] width 13 height 13
type input "DDD0AF"
click at [336, 483] on div at bounding box center [395, 522] width 204 height 104
click at [205, 622] on div "Background" at bounding box center [162, 616] width 204 height 26
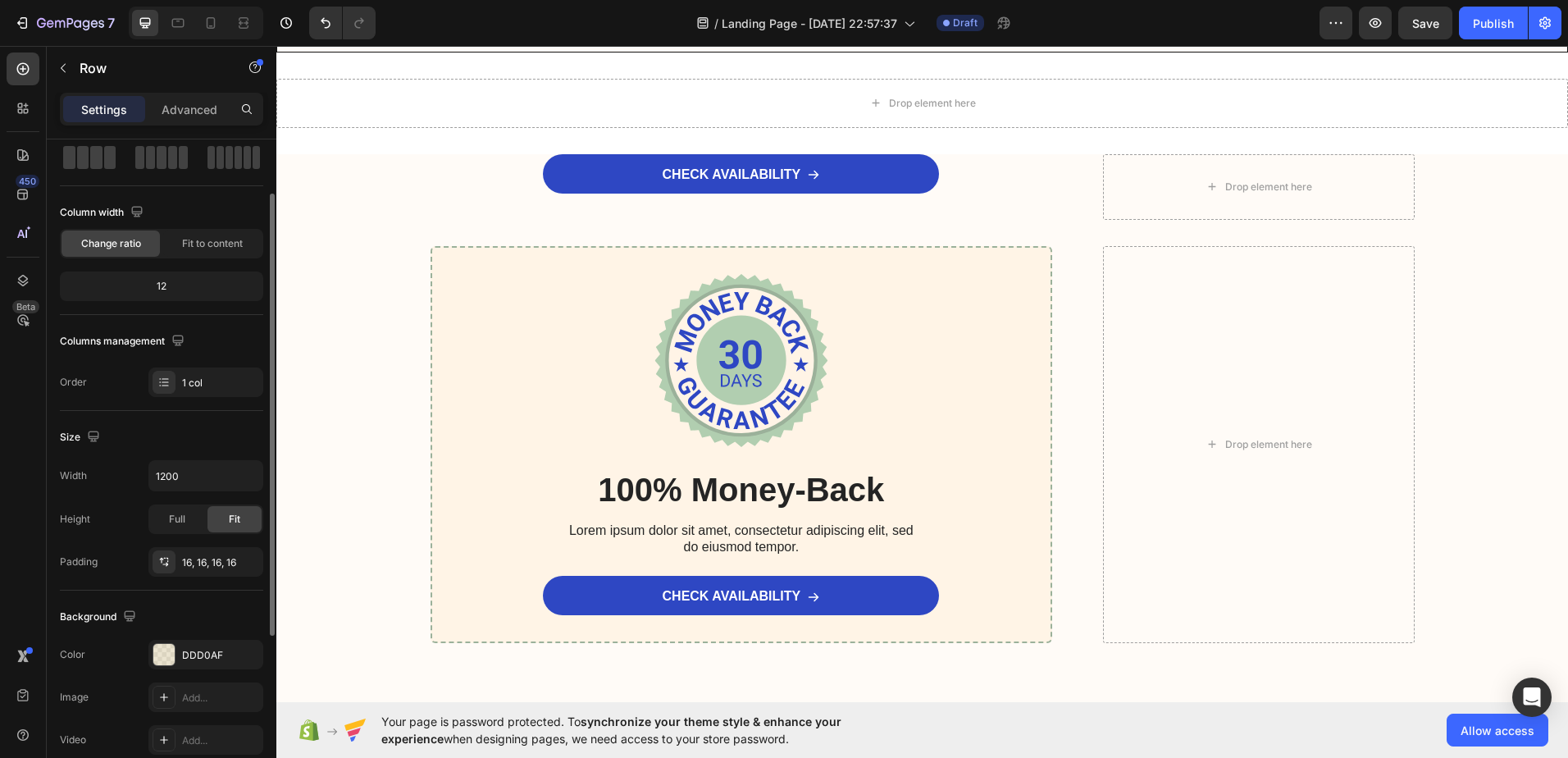
scroll to position [328, 0]
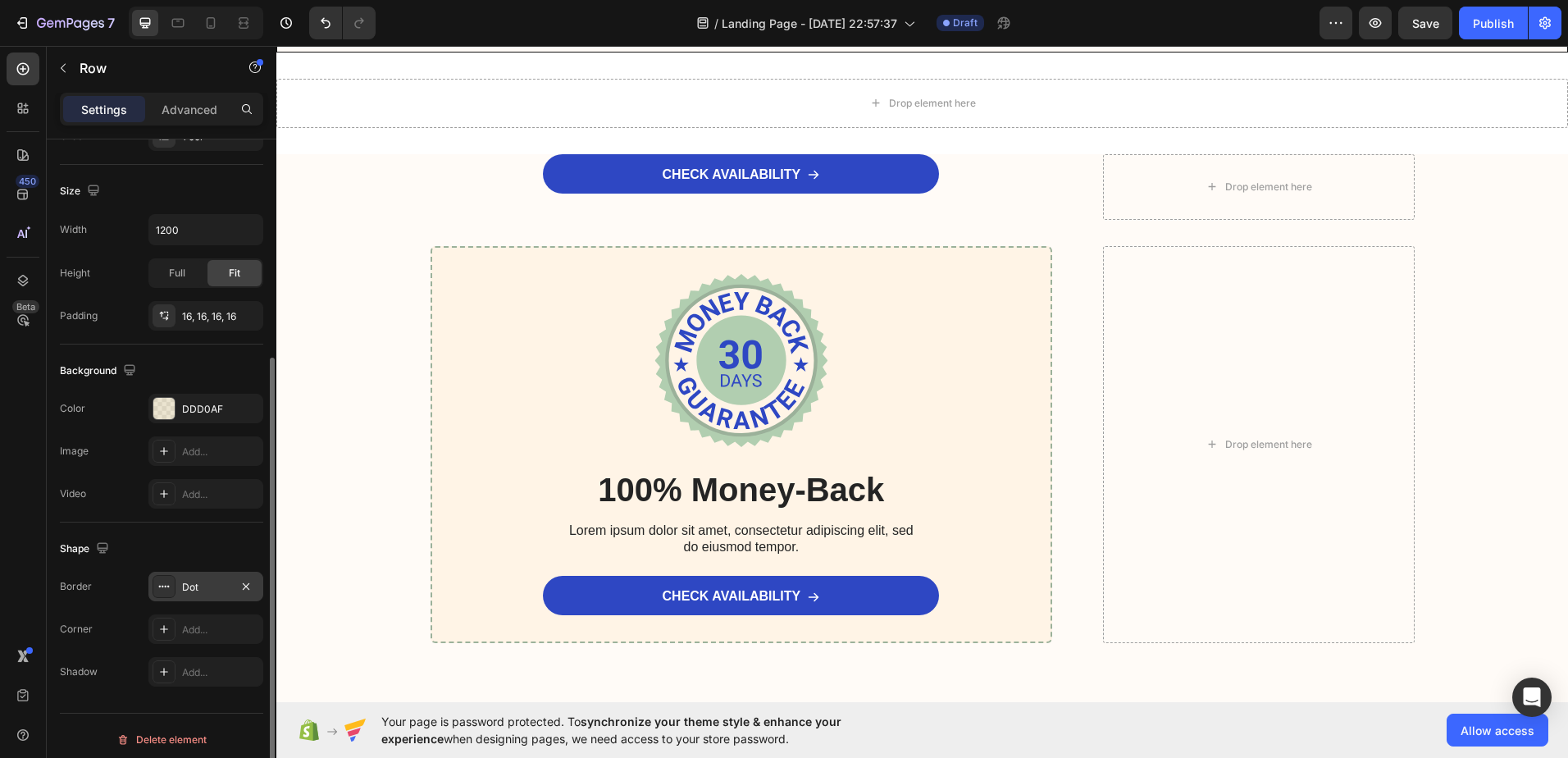
click at [173, 586] on div at bounding box center [164, 586] width 23 height 23
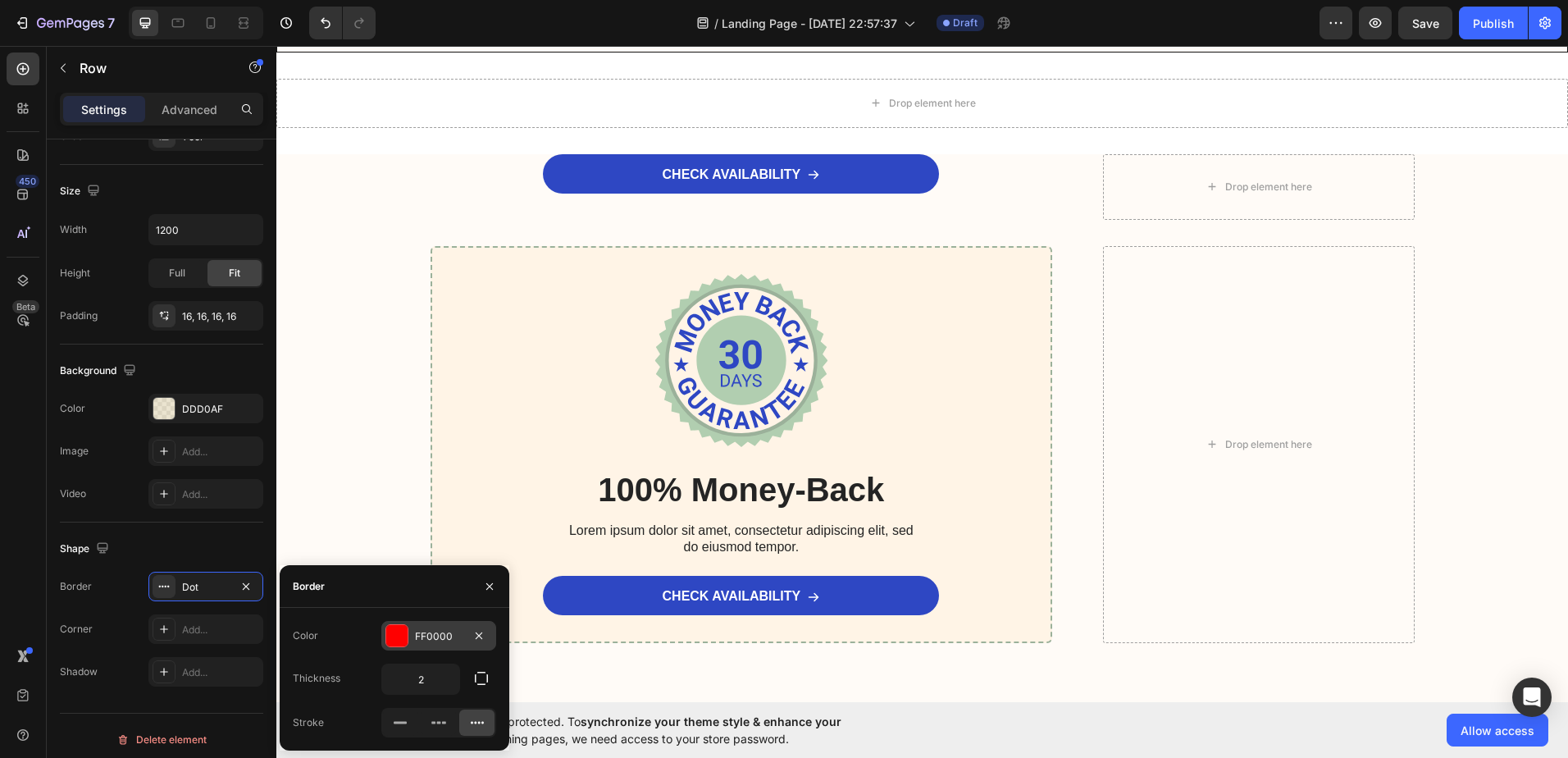
click at [394, 632] on div at bounding box center [397, 636] width 22 height 22
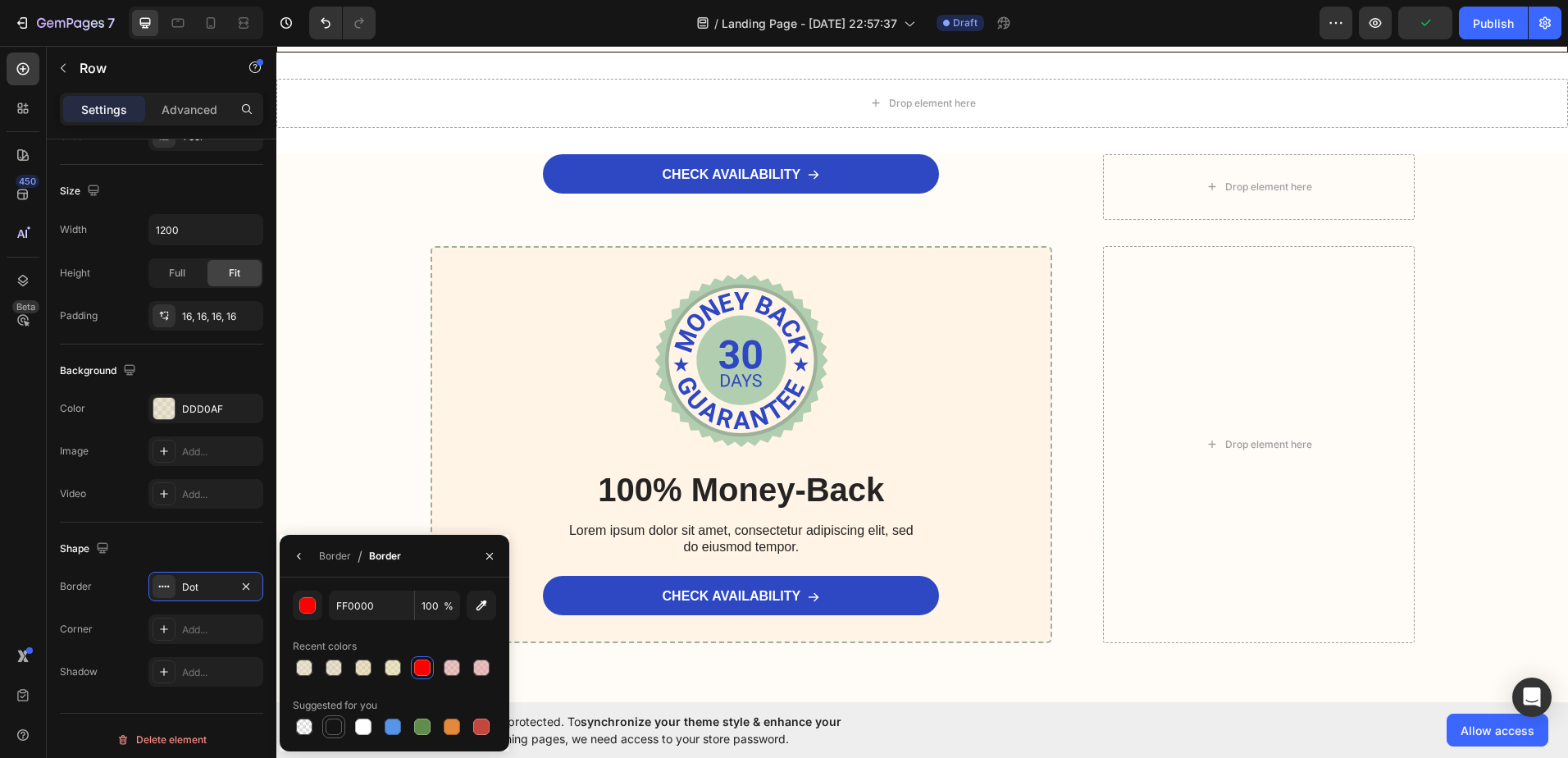
click at [330, 734] on div at bounding box center [334, 727] width 20 height 20
type input "151515"
click at [163, 587] on icon at bounding box center [164, 587] width 11 height 2
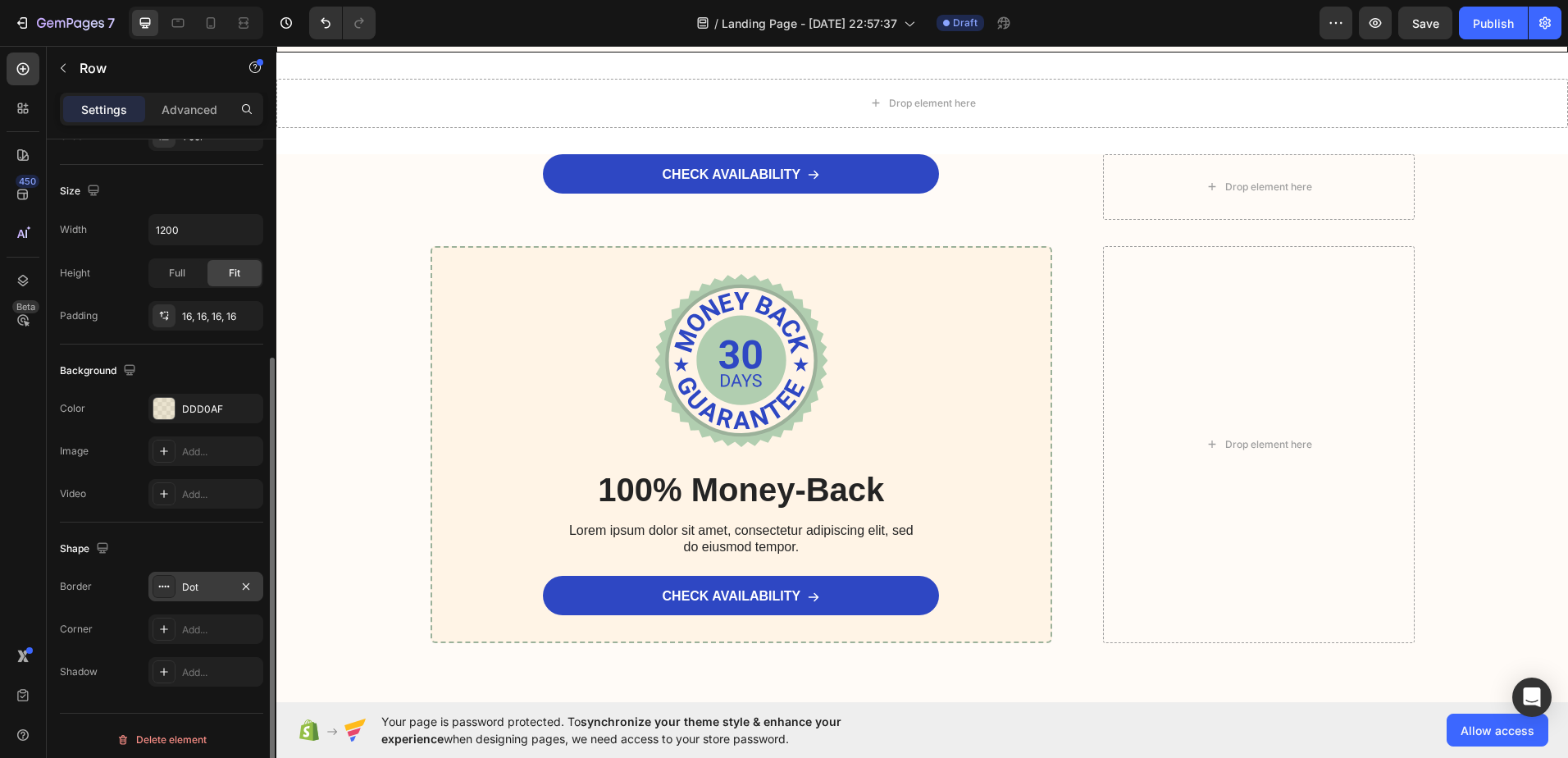
click at [166, 591] on icon at bounding box center [164, 586] width 13 height 13
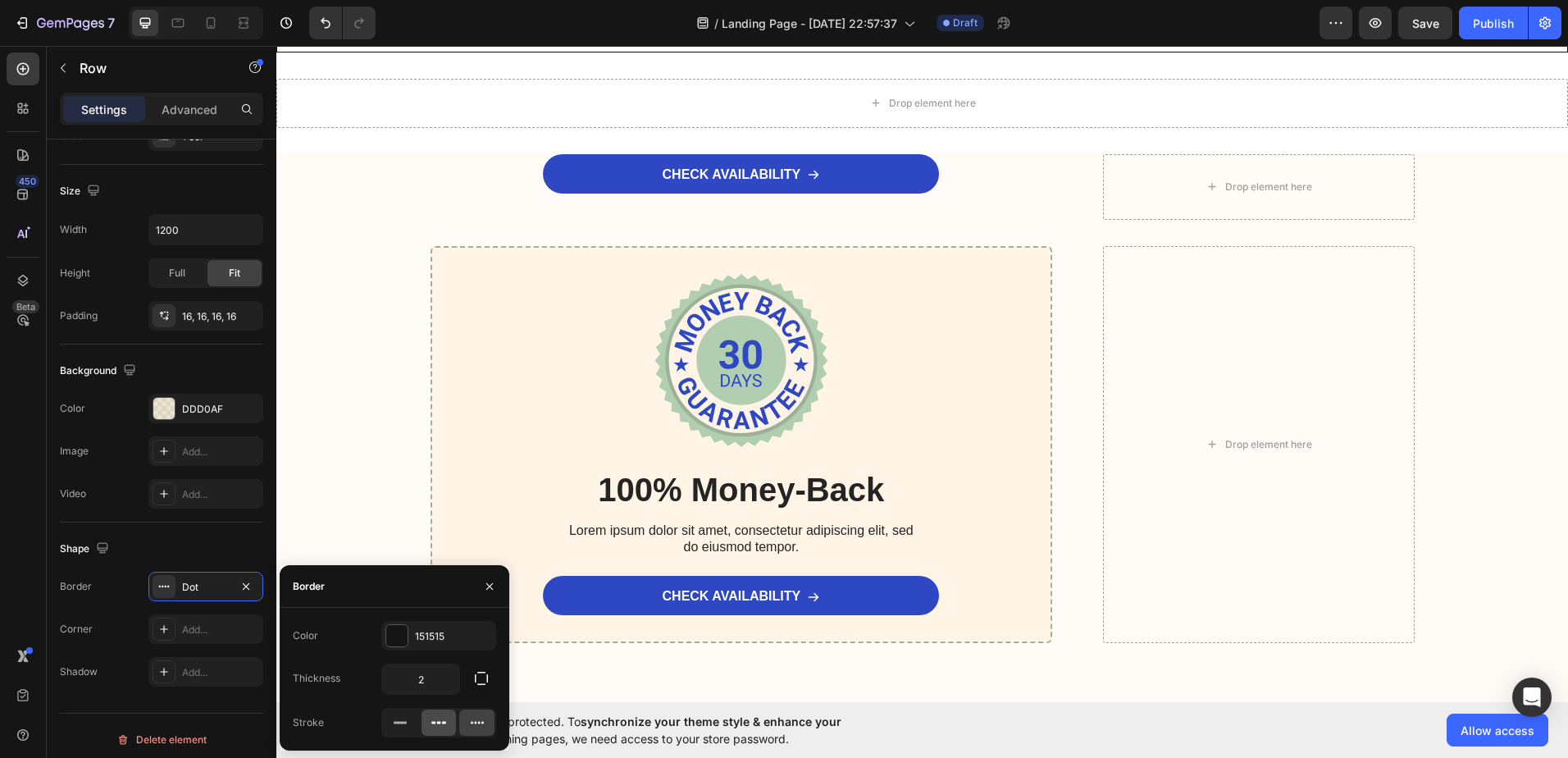
click at [440, 717] on icon at bounding box center [439, 722] width 17 height 17
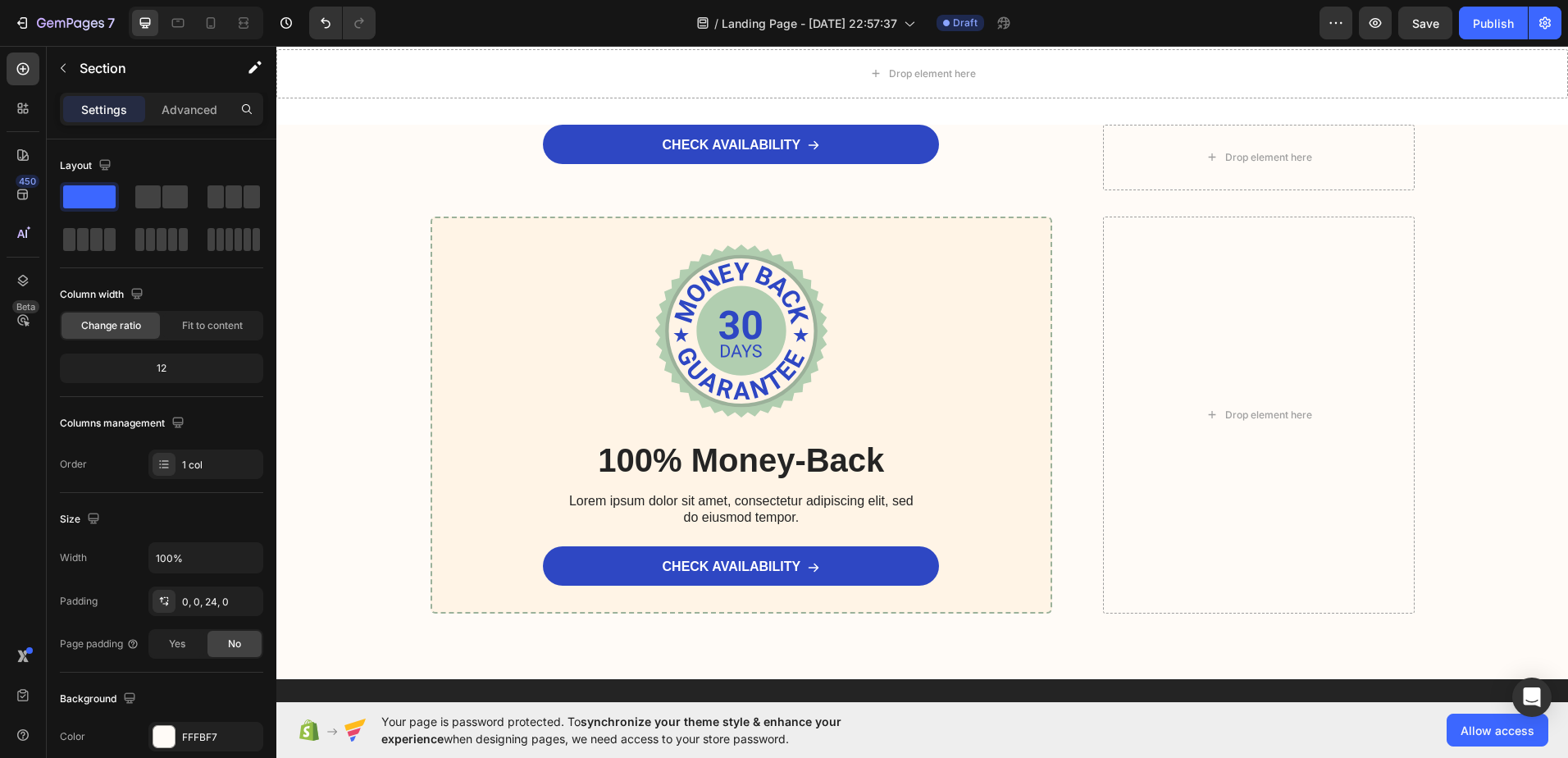
scroll to position [6760, 0]
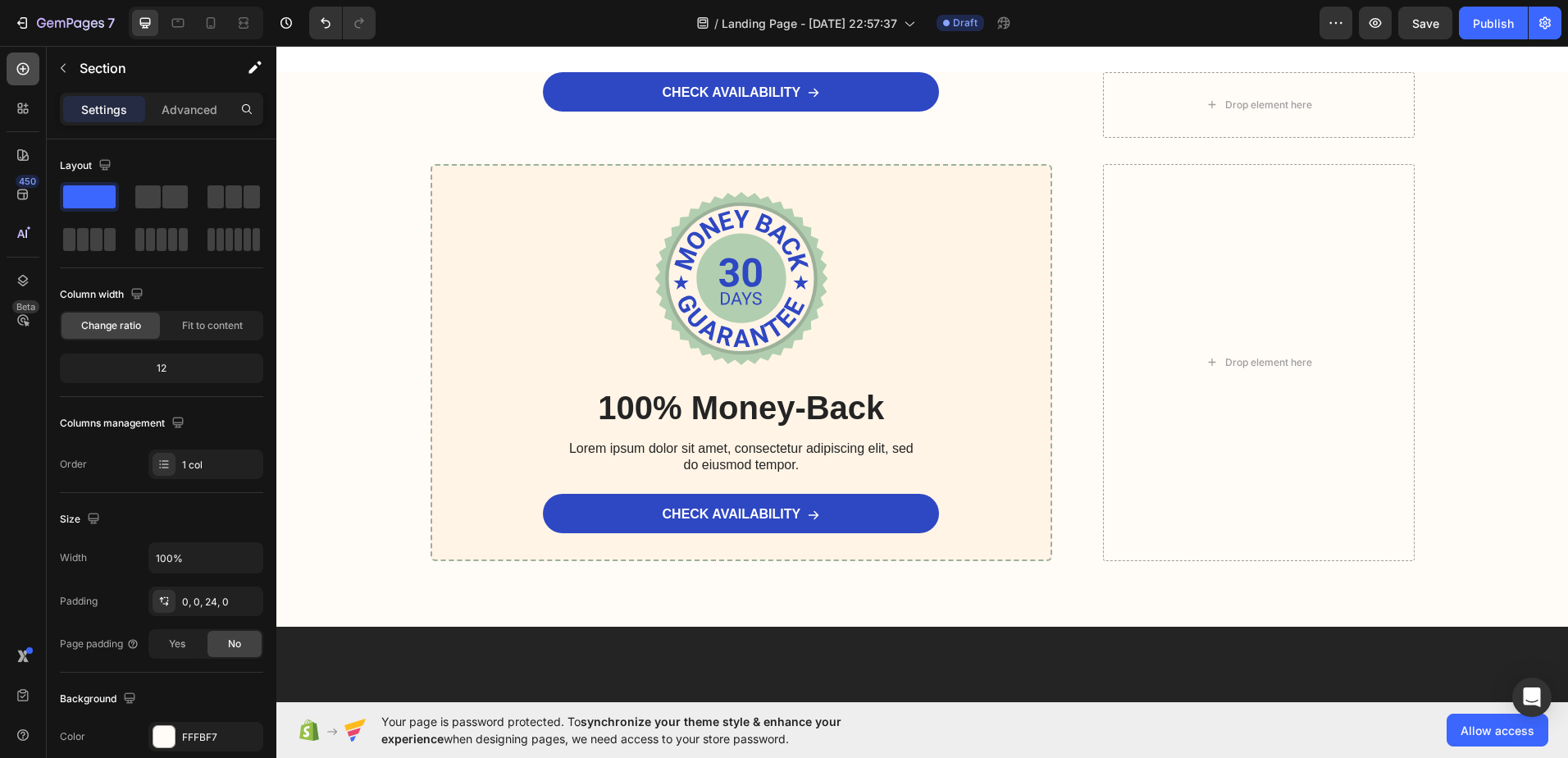
click at [28, 61] on icon at bounding box center [23, 69] width 17 height 17
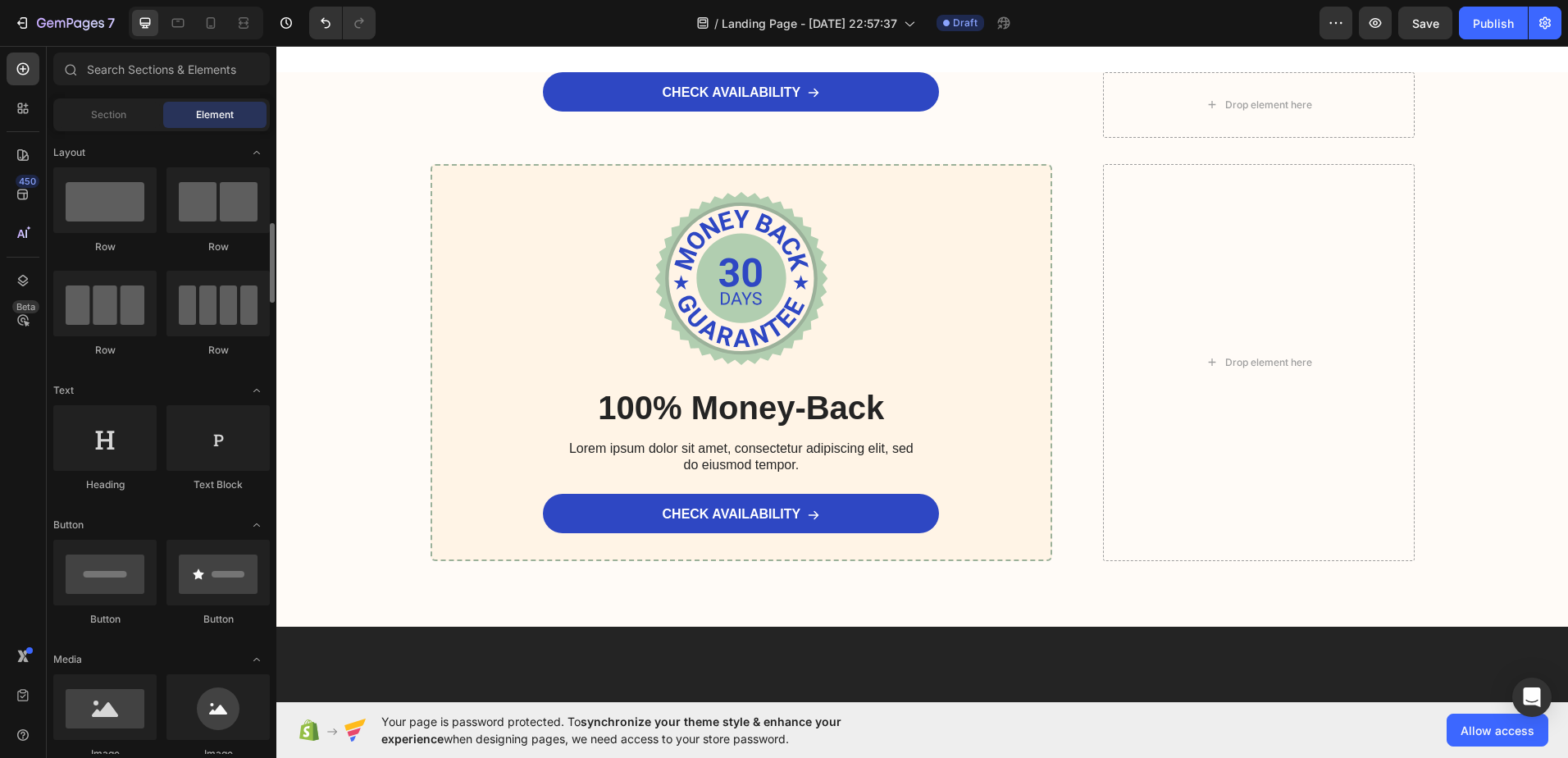
scroll to position [82, 0]
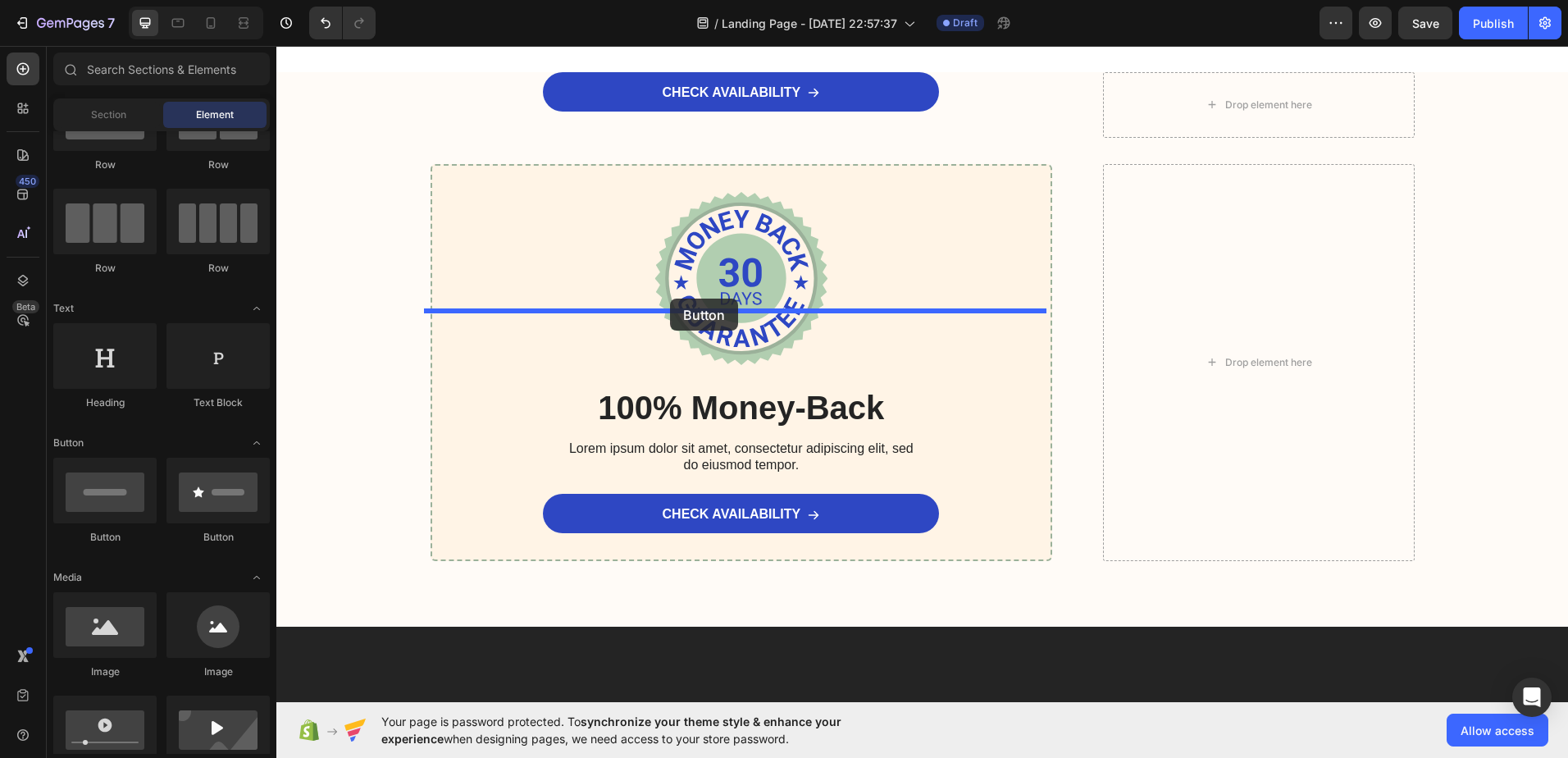
drag, startPoint x: 367, startPoint y: 550, endPoint x: 670, endPoint y: 299, distance: 393.5
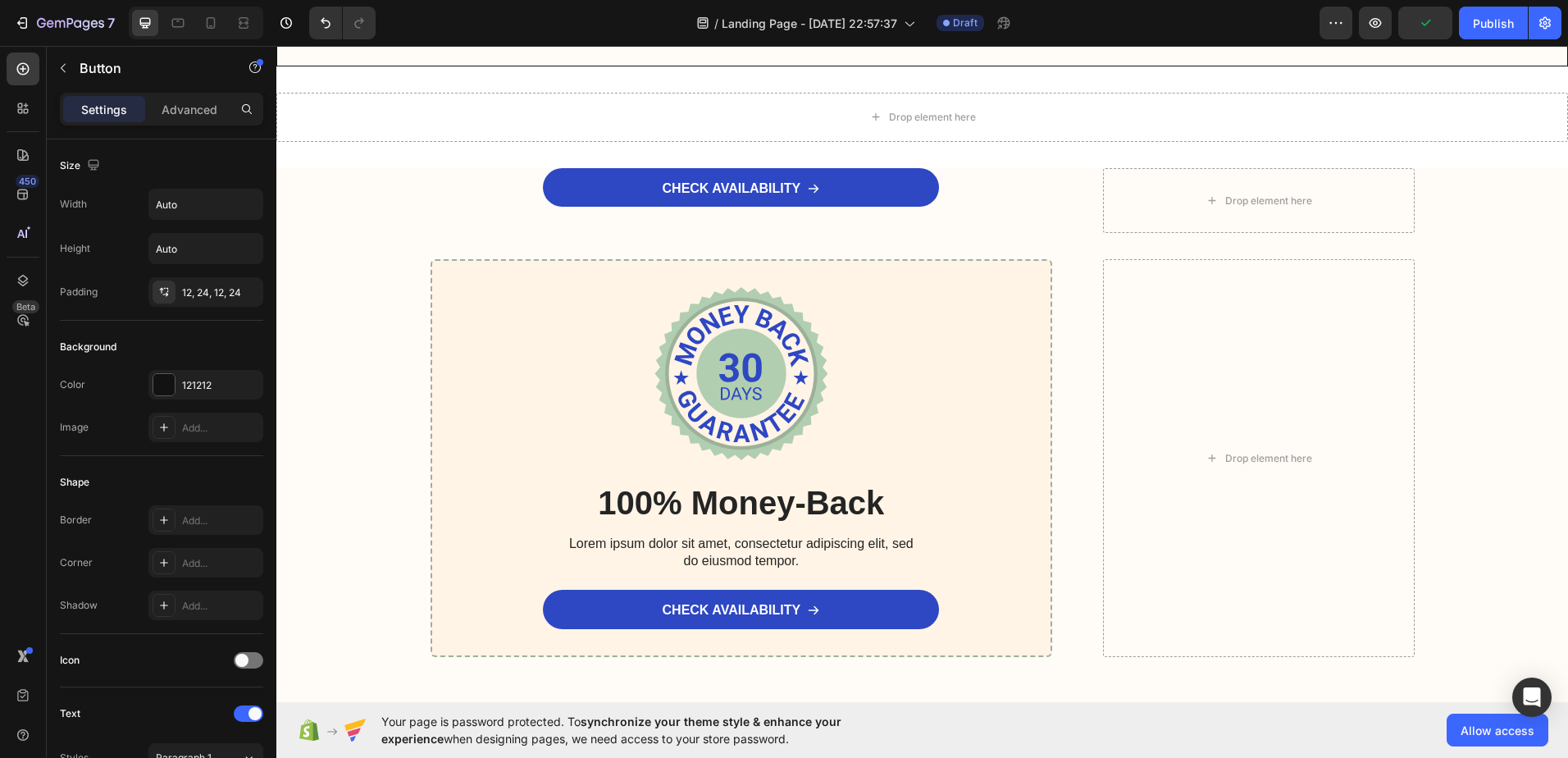
scroll to position [6679, 0]
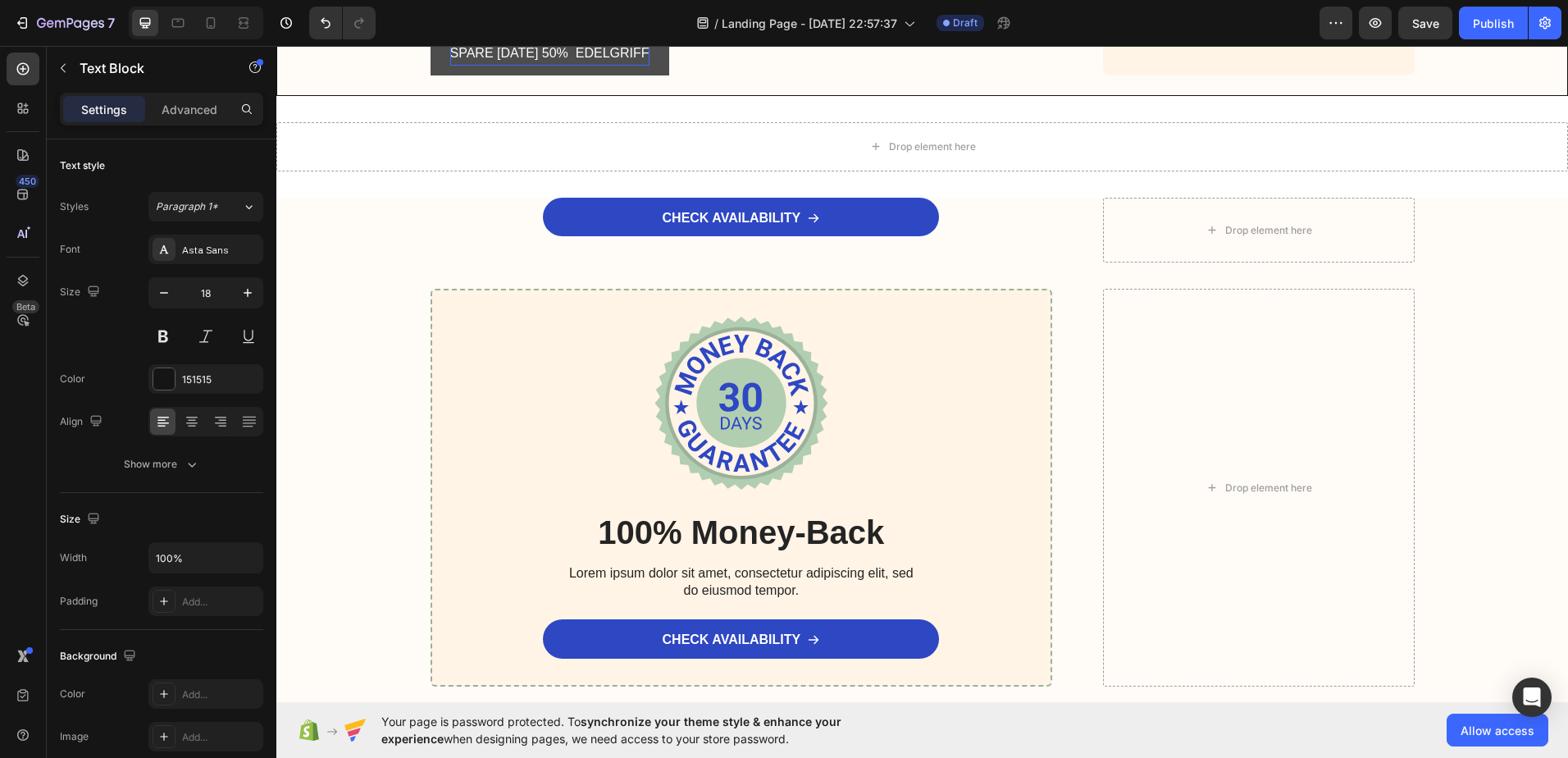
drag, startPoint x: 703, startPoint y: 356, endPoint x: 886, endPoint y: 363, distance: 183.1
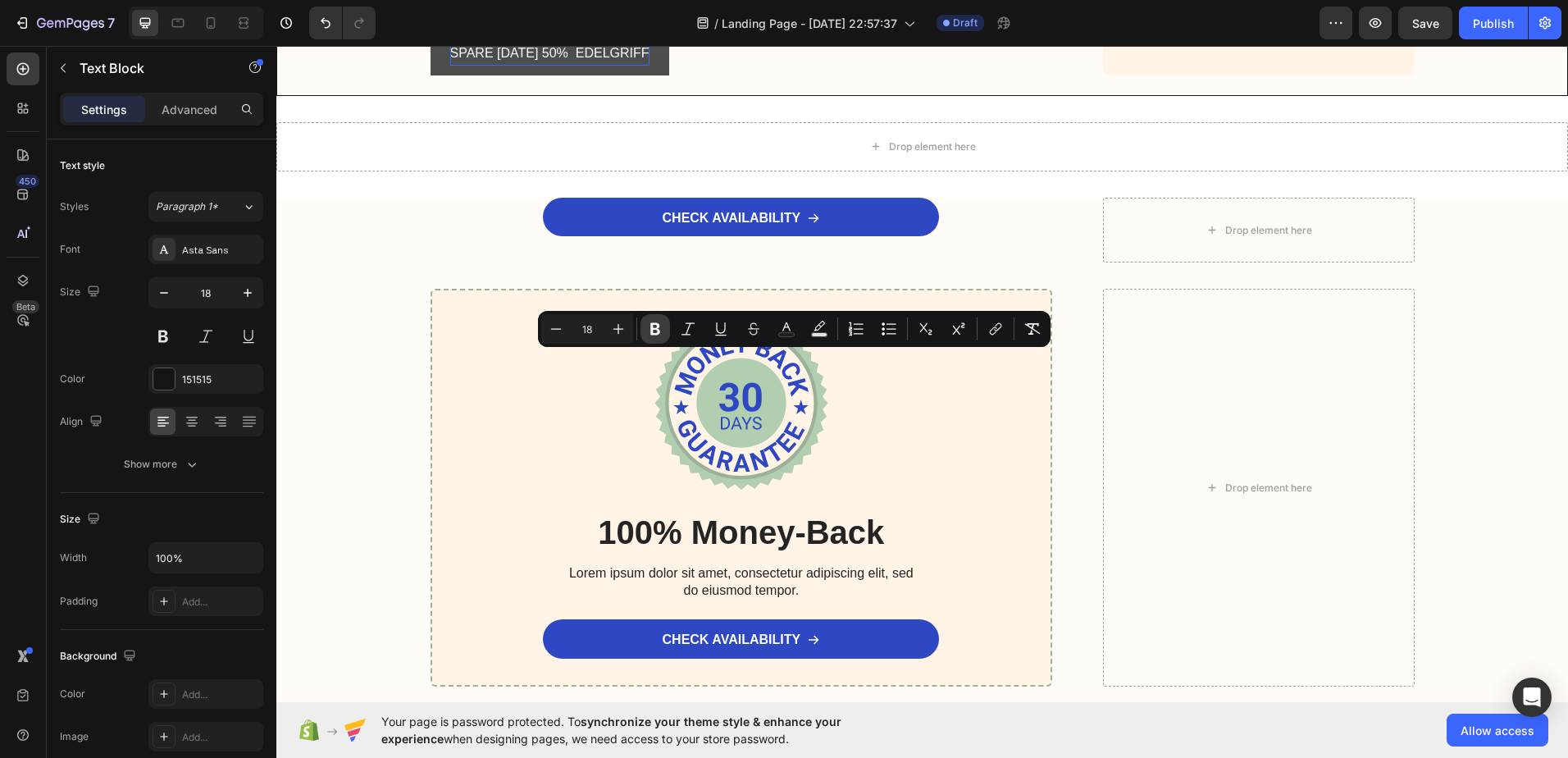
click at [651, 328] on icon "Editor contextual toolbar" at bounding box center [655, 329] width 10 height 13
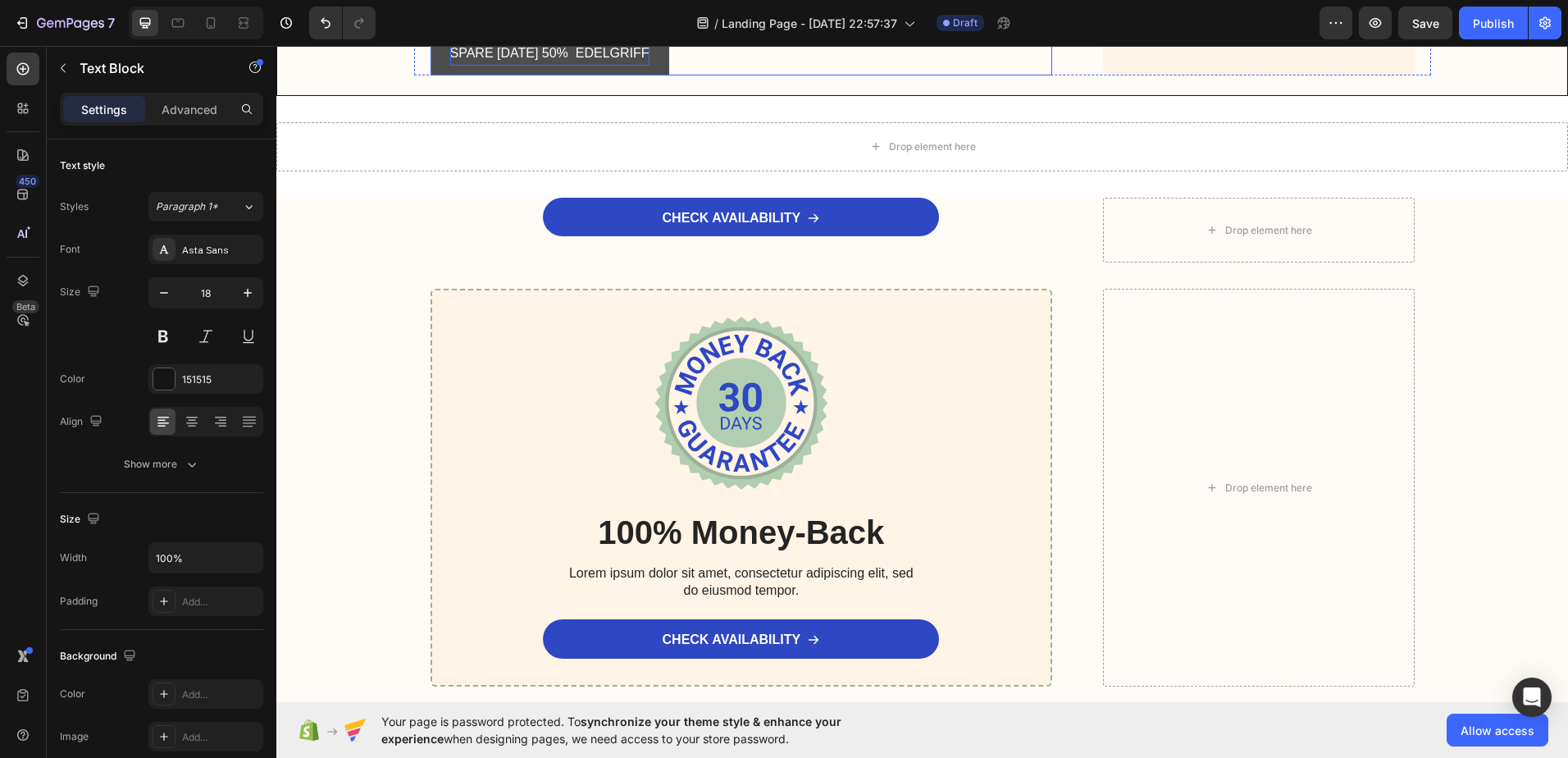
click at [670, 75] on div "SPARE HEUTE 50% EDELGRIFF Button" at bounding box center [742, 54] width 623 height 43
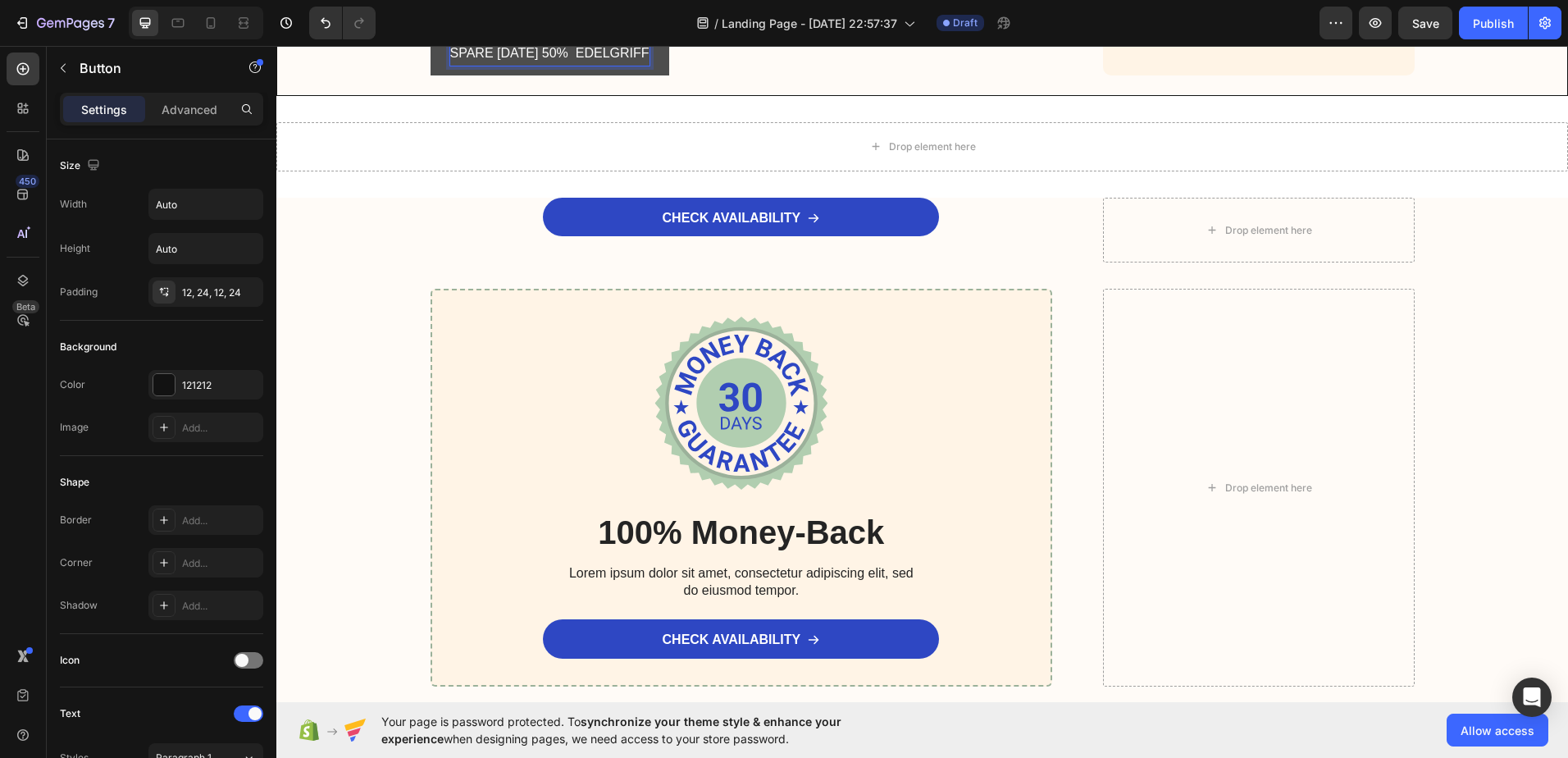
click at [571, 66] on p "SPARE HEUTE 50% EDELGRIFF" at bounding box center [549, 54] width 199 height 24
click at [431, 46] on button "SPARE [DATE] 50% AUF EDELGRIFF" at bounding box center [563, 54] width 264 height 43
click at [442, 75] on button "SPARE [DATE] 50% AUF EDELGRIFF" at bounding box center [563, 54] width 264 height 43
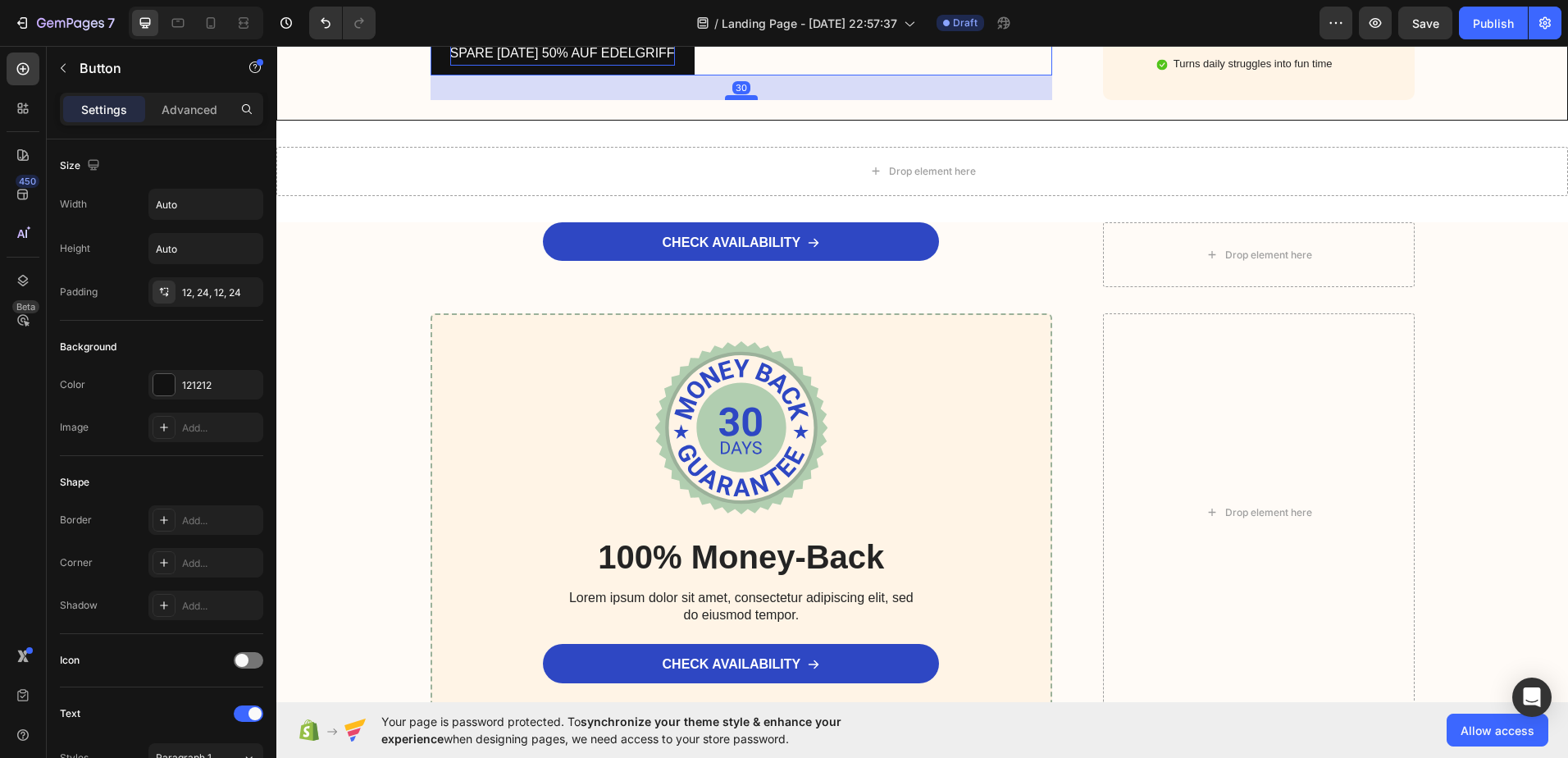
drag, startPoint x: 729, startPoint y: 432, endPoint x: 736, endPoint y: 456, distance: 25.0
click at [736, 100] on div at bounding box center [740, 97] width 32 height 5
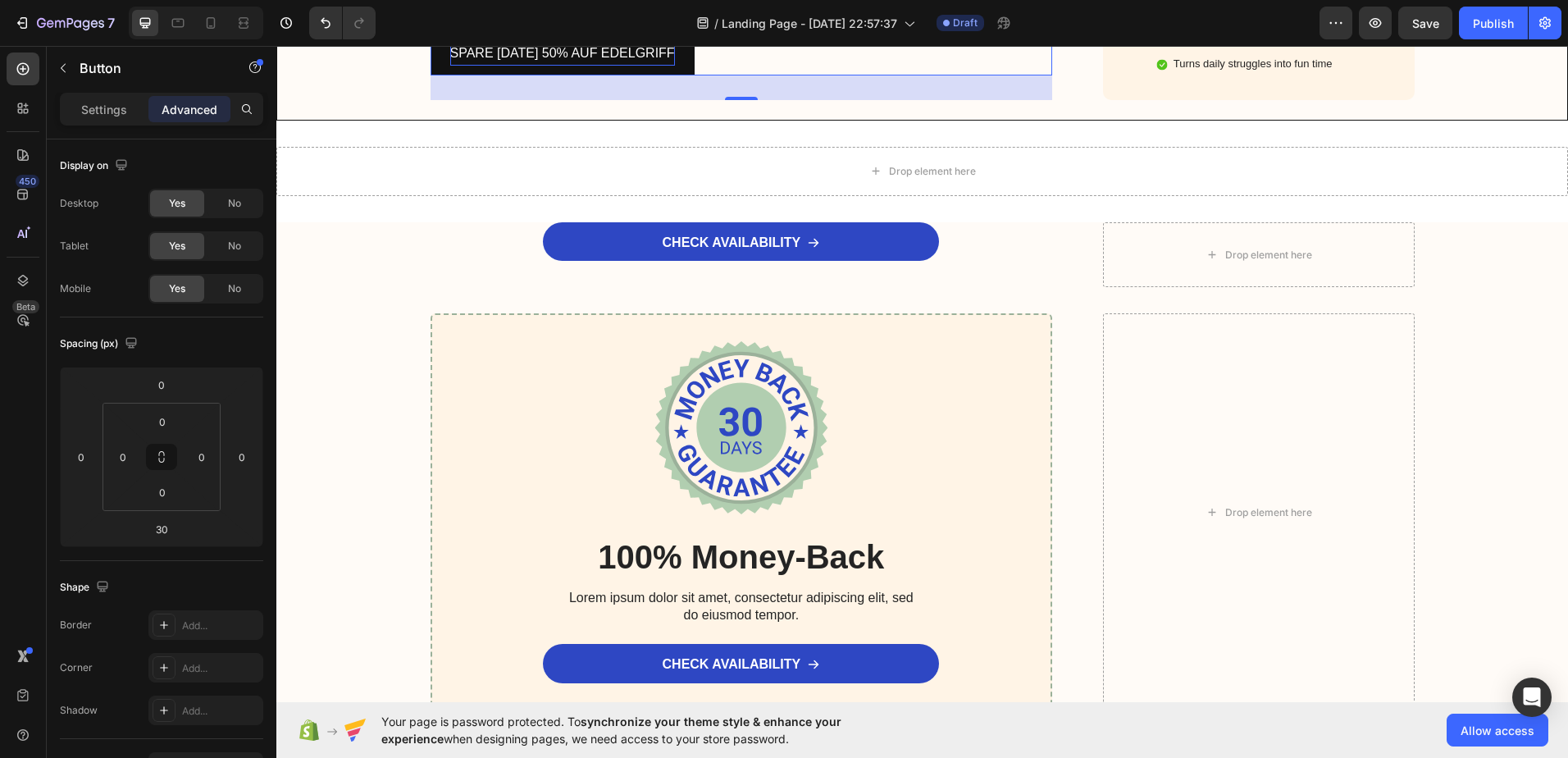
drag, startPoint x: 680, startPoint y: 400, endPoint x: 683, endPoint y: 442, distance: 42.1
click at [683, 75] on div "SPARE HEUTE 50% AUF EDELGRIFF Button 30" at bounding box center [742, 54] width 623 height 43
click at [479, 24] on div "Button" at bounding box center [470, 16] width 37 height 15
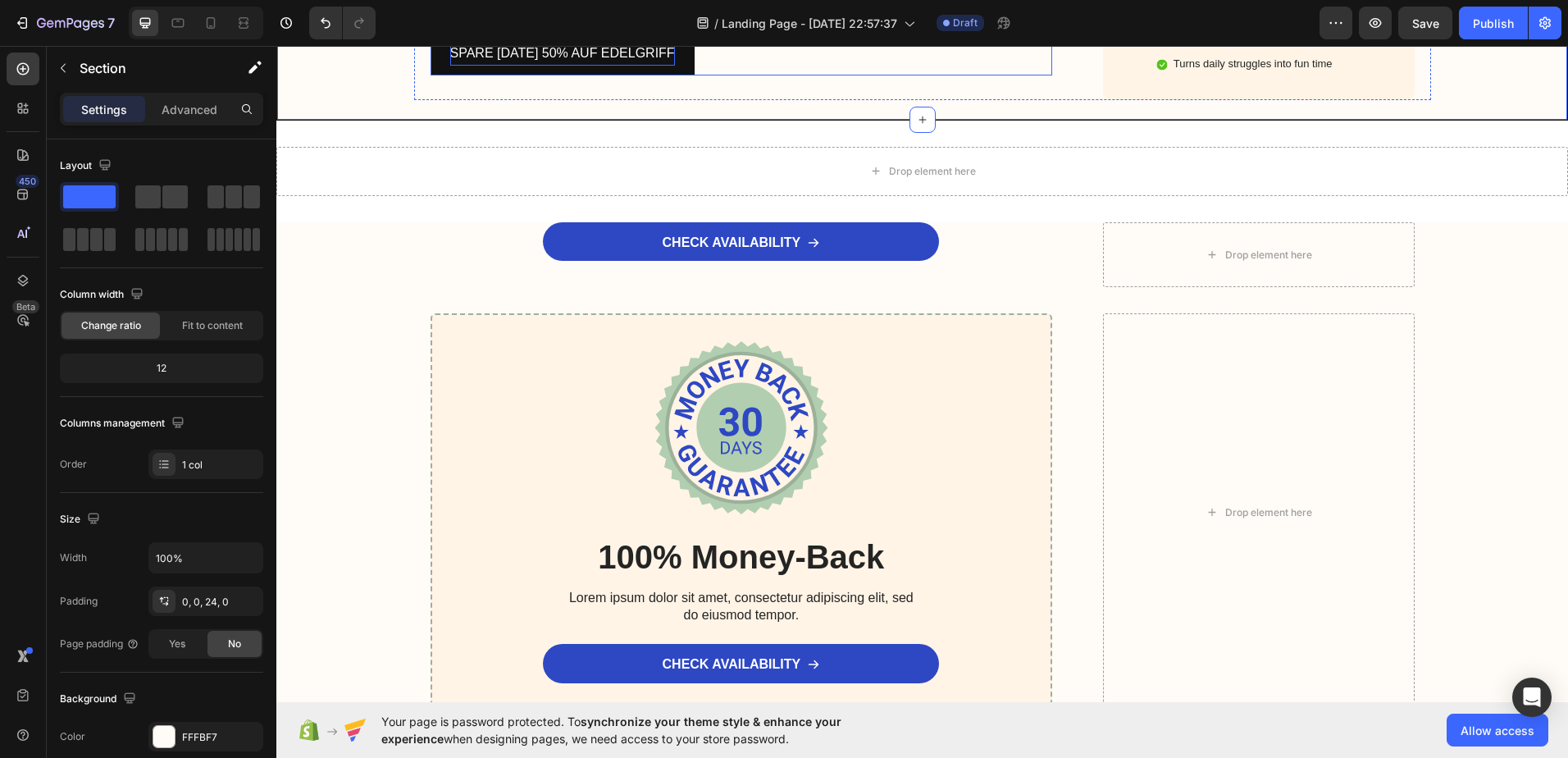
click at [653, 66] on p "SPARE [DATE] 50% AUF EDELGRIFF" at bounding box center [562, 54] width 224 height 24
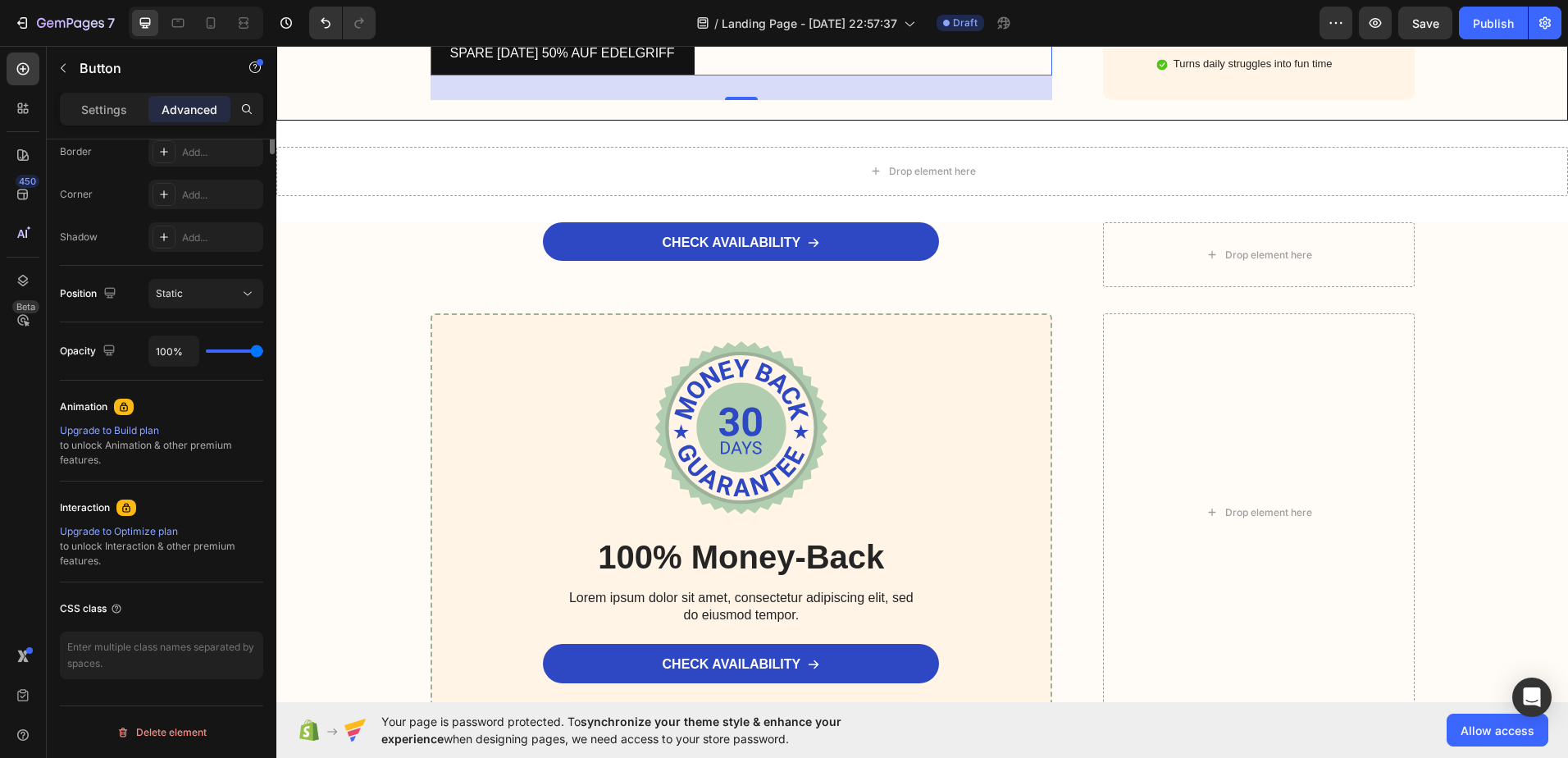
scroll to position [0, 0]
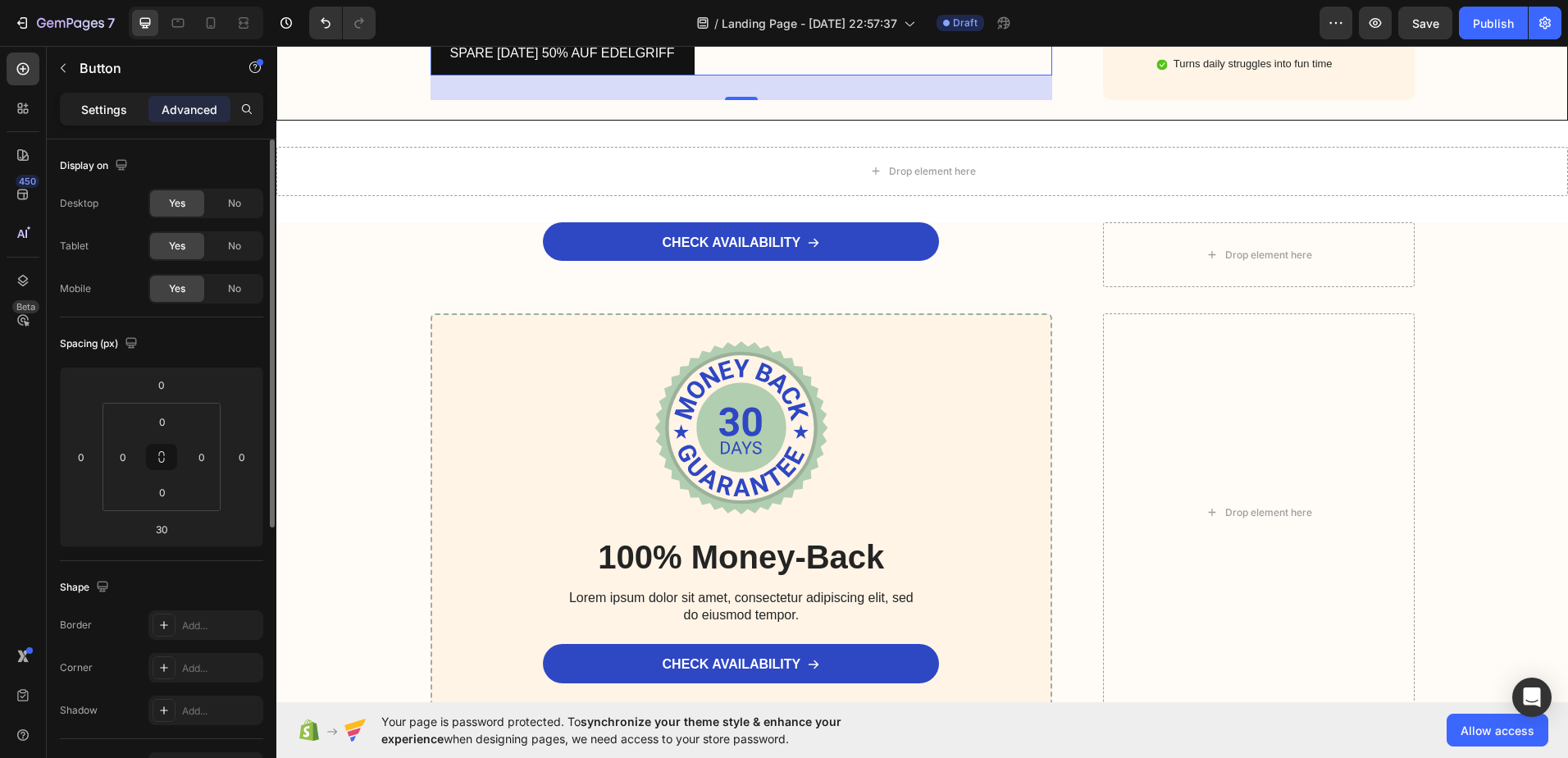
click at [94, 110] on p "Settings" at bounding box center [104, 110] width 46 height 18
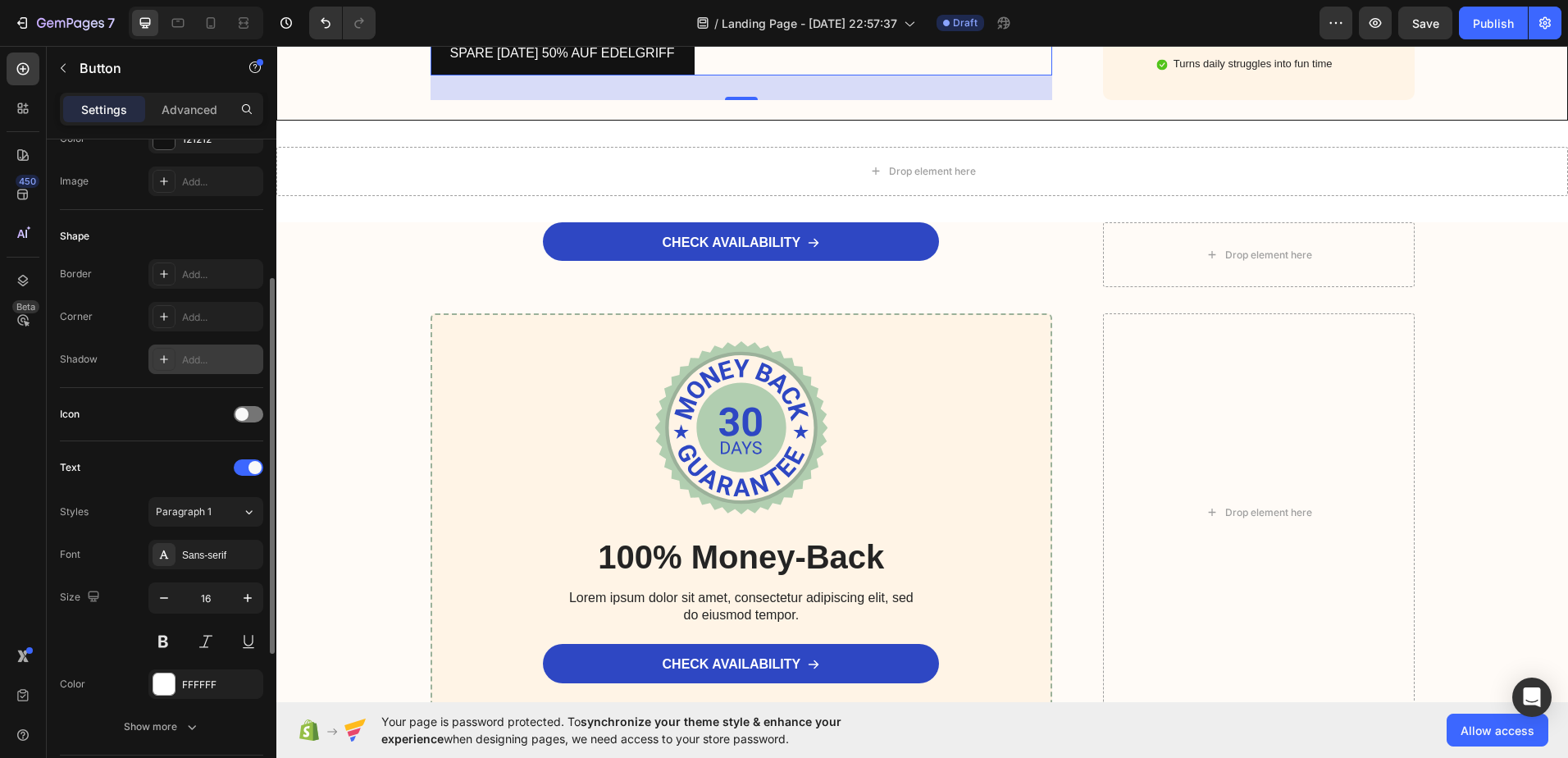
scroll to position [328, 0]
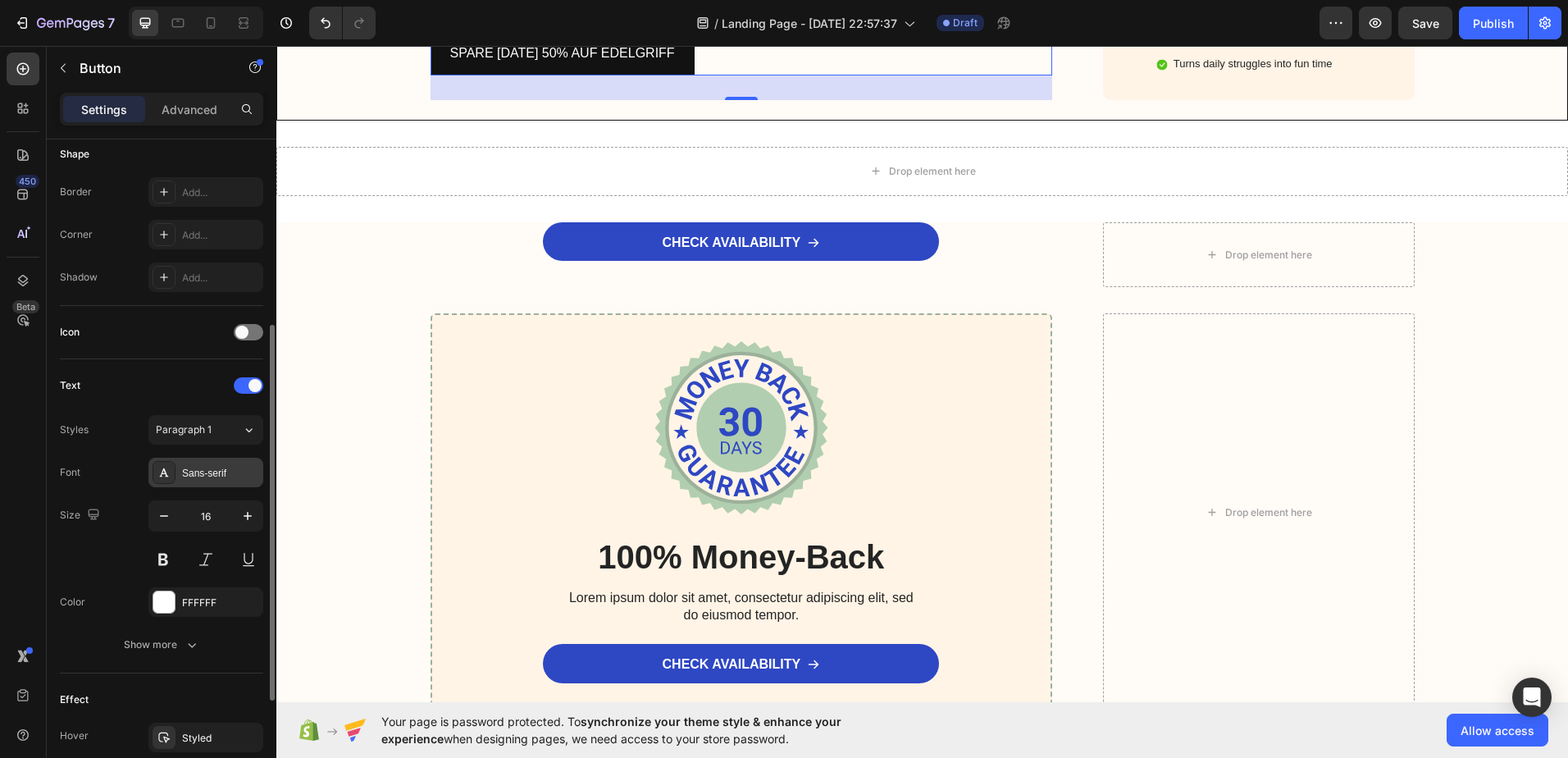
click at [210, 475] on div "Sans-serif" at bounding box center [220, 473] width 77 height 15
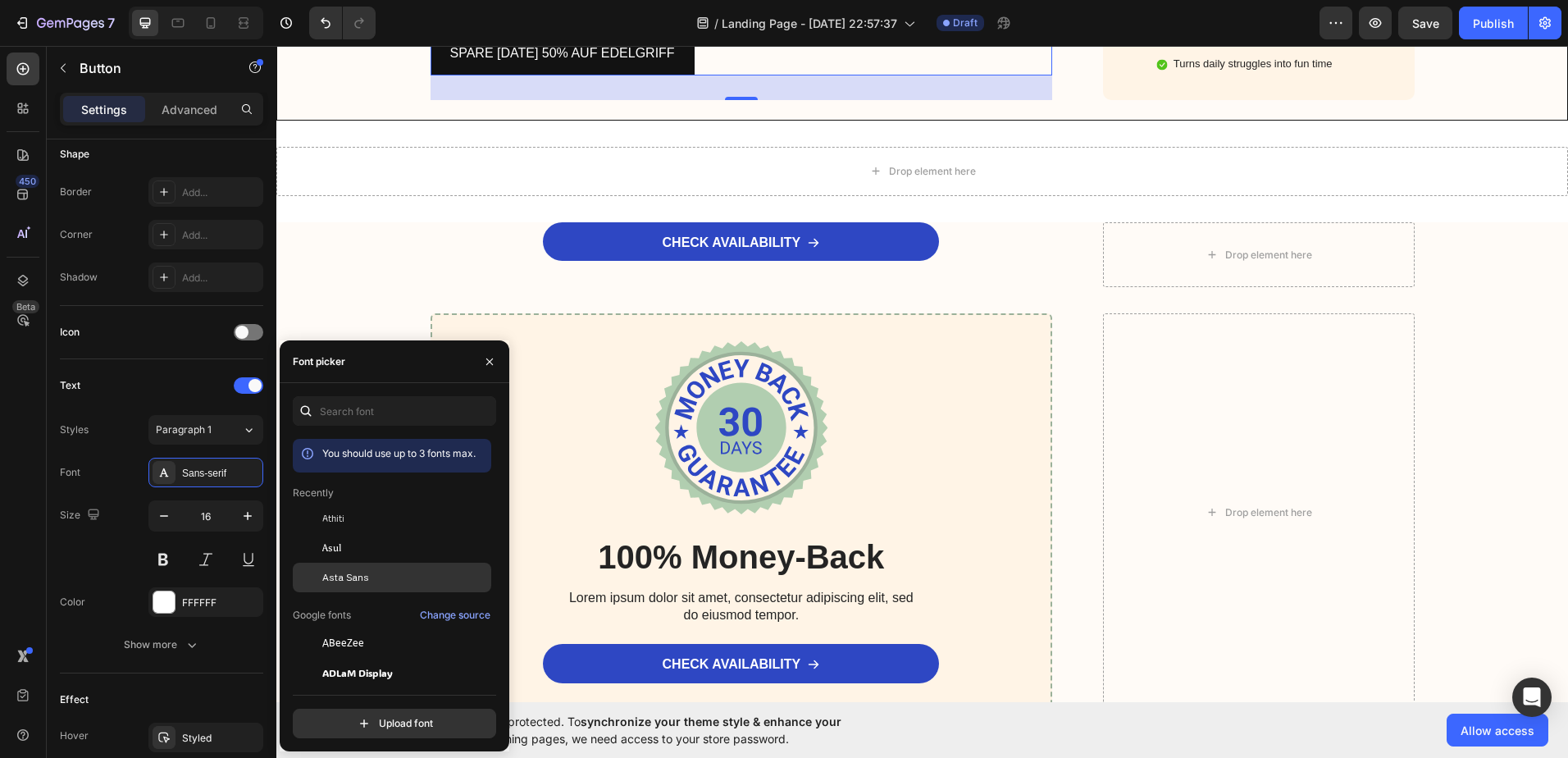
click at [373, 570] on div "Asta Sans" at bounding box center [404, 577] width 166 height 15
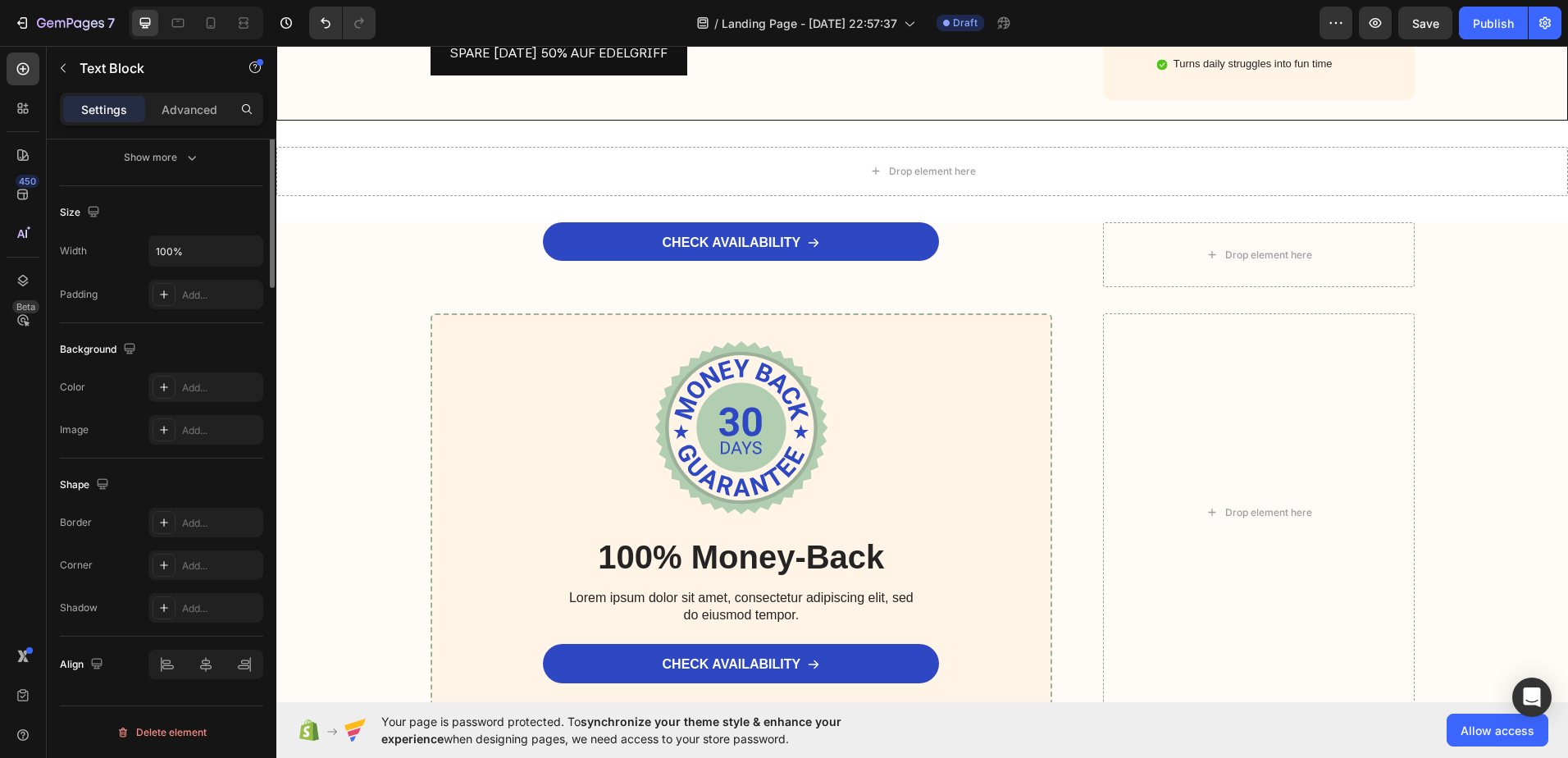
scroll to position [0, 0]
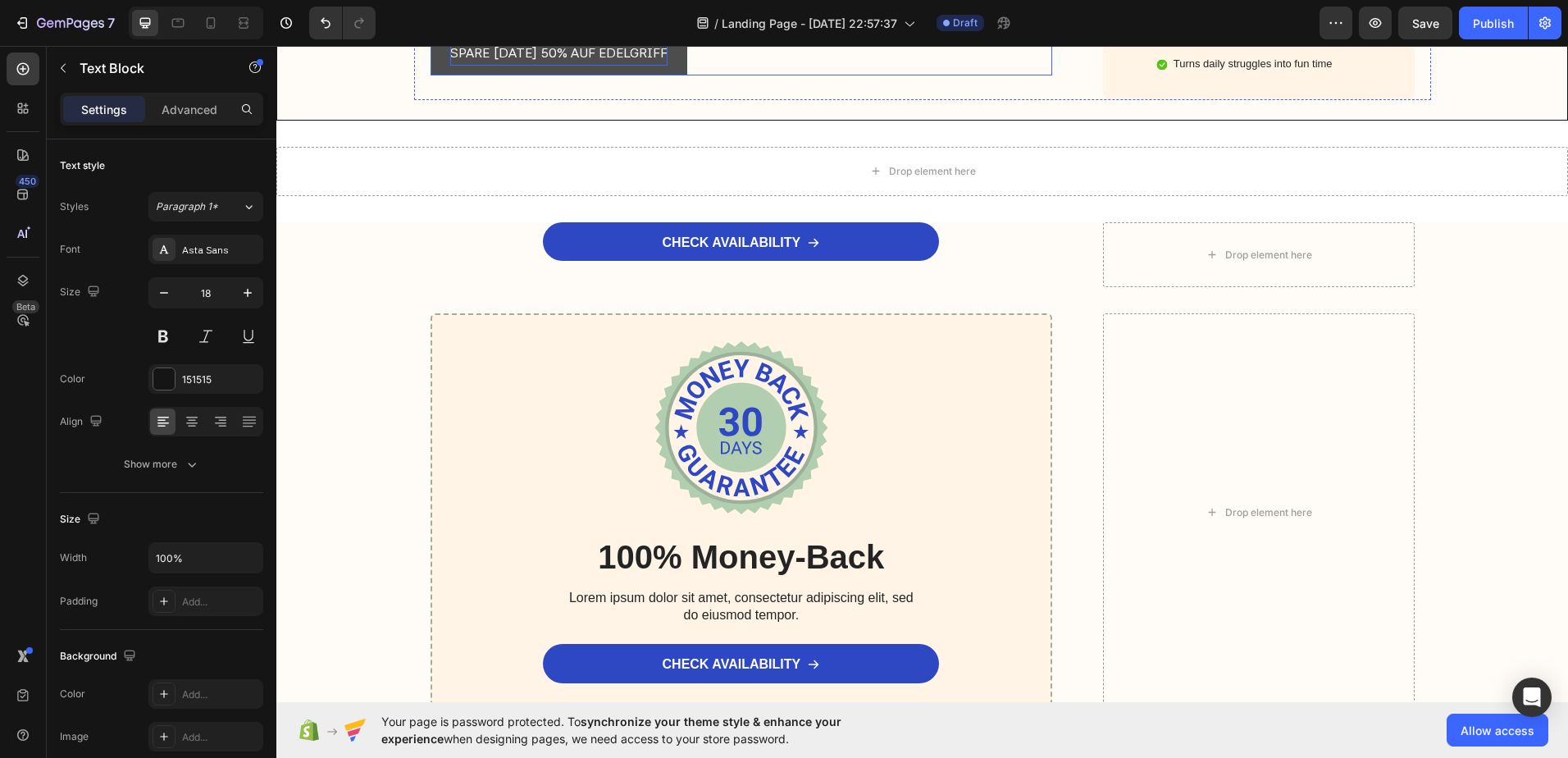
click at [572, 66] on p "SPARE [DATE] 50% AUF EDELGRIFF" at bounding box center [559, 54] width 217 height 24
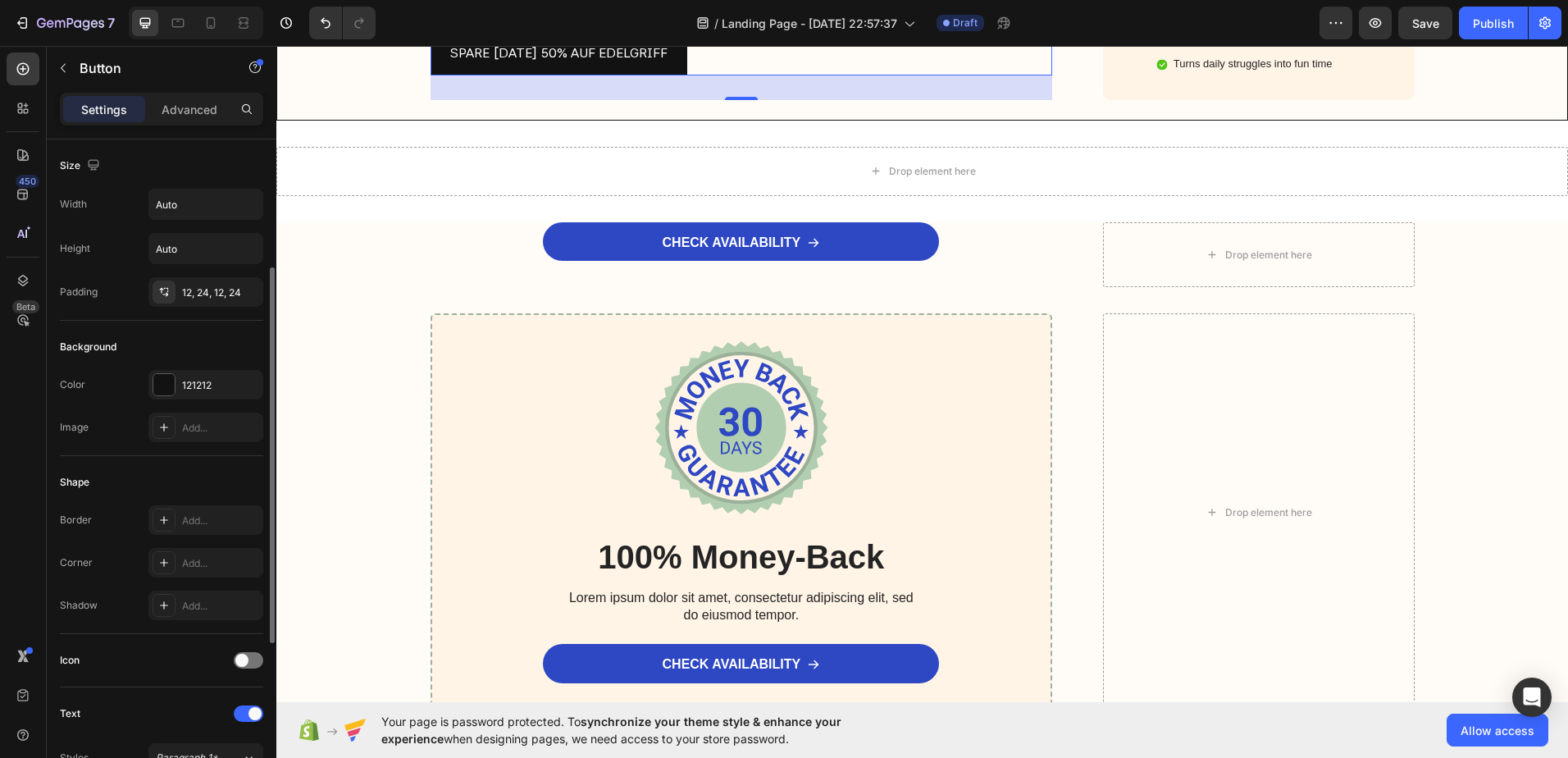
scroll to position [82, 0]
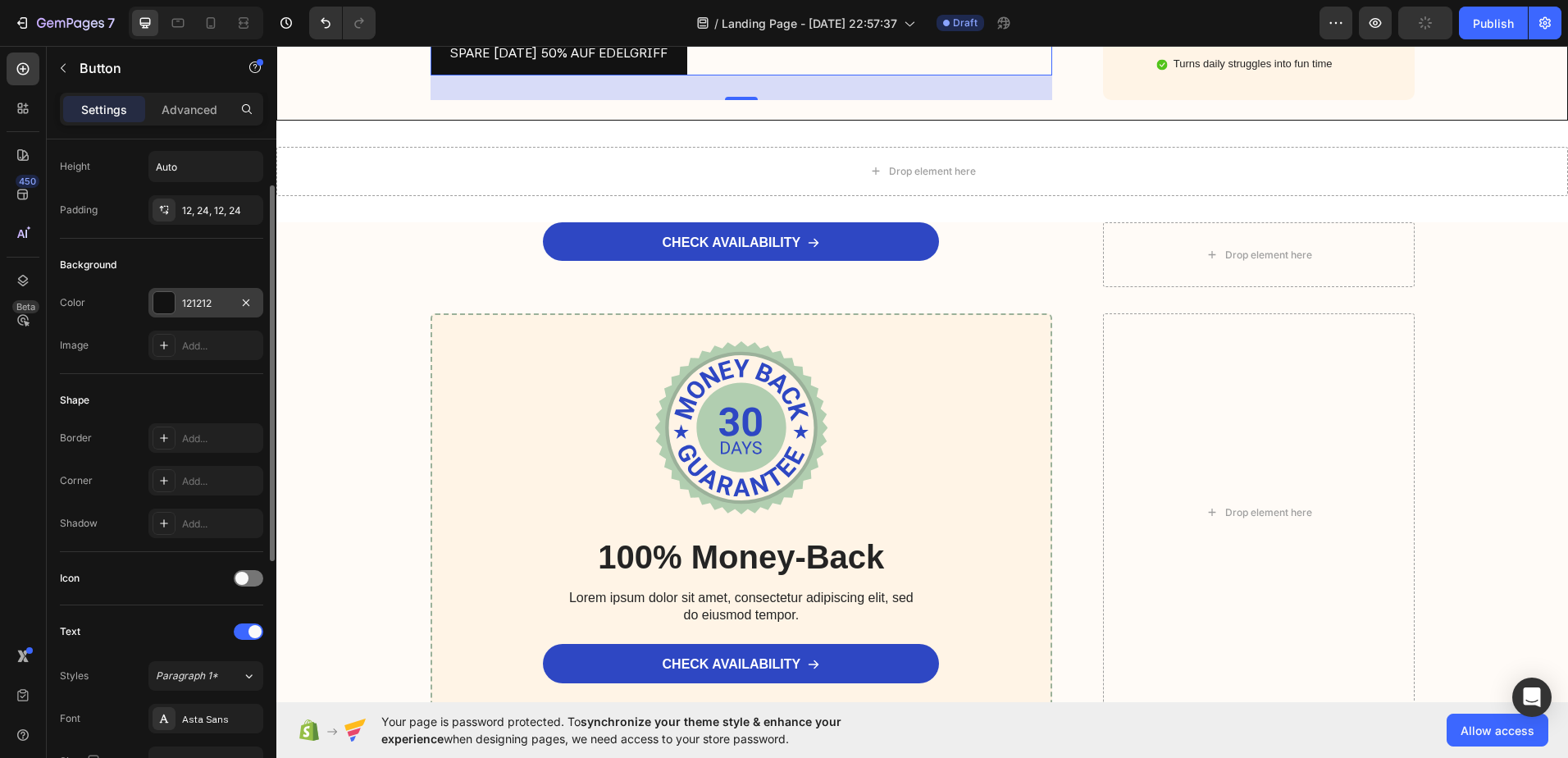
click at [159, 305] on div at bounding box center [165, 303] width 22 height 22
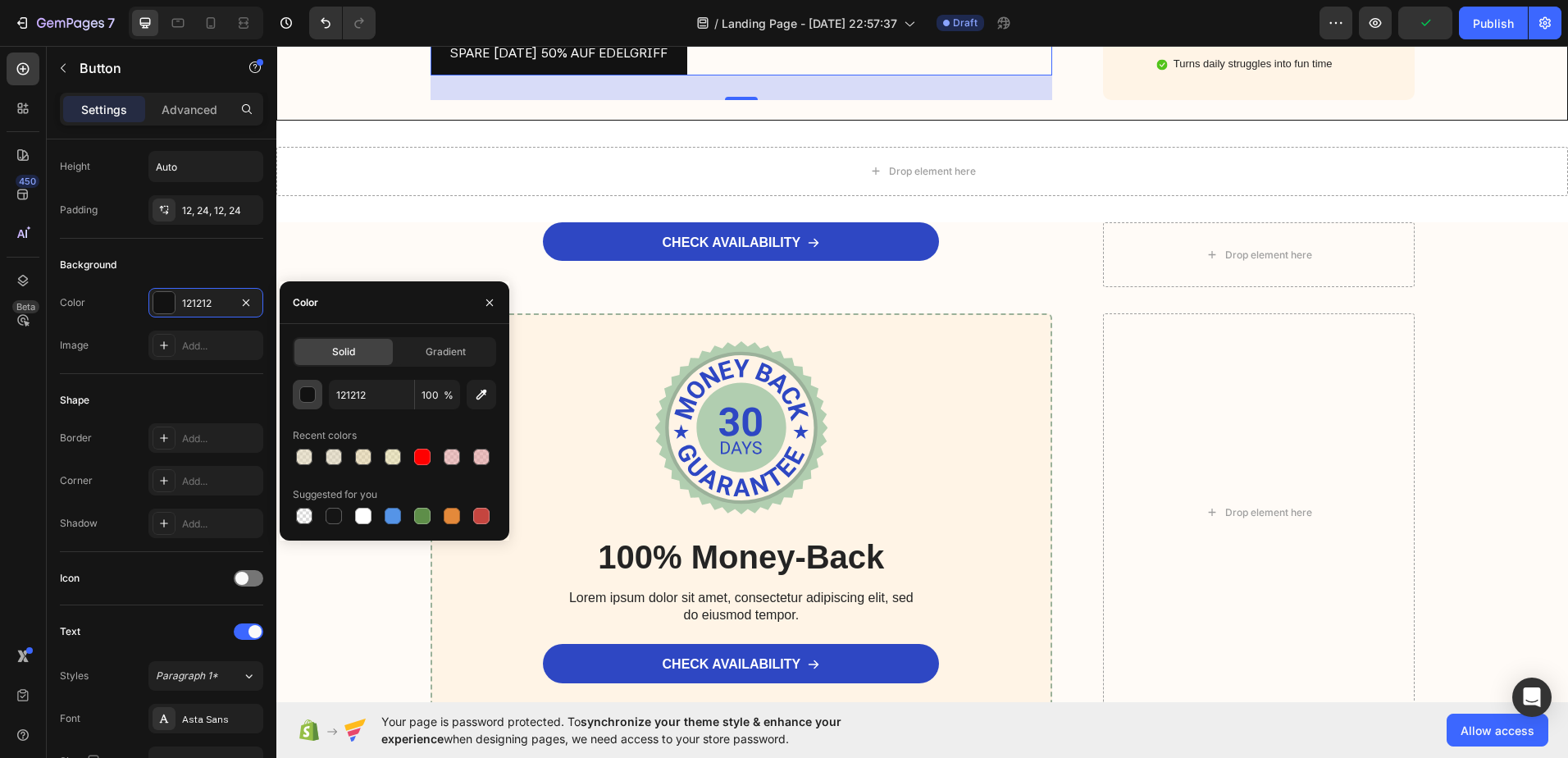
click at [305, 391] on div "button" at bounding box center [308, 395] width 17 height 17
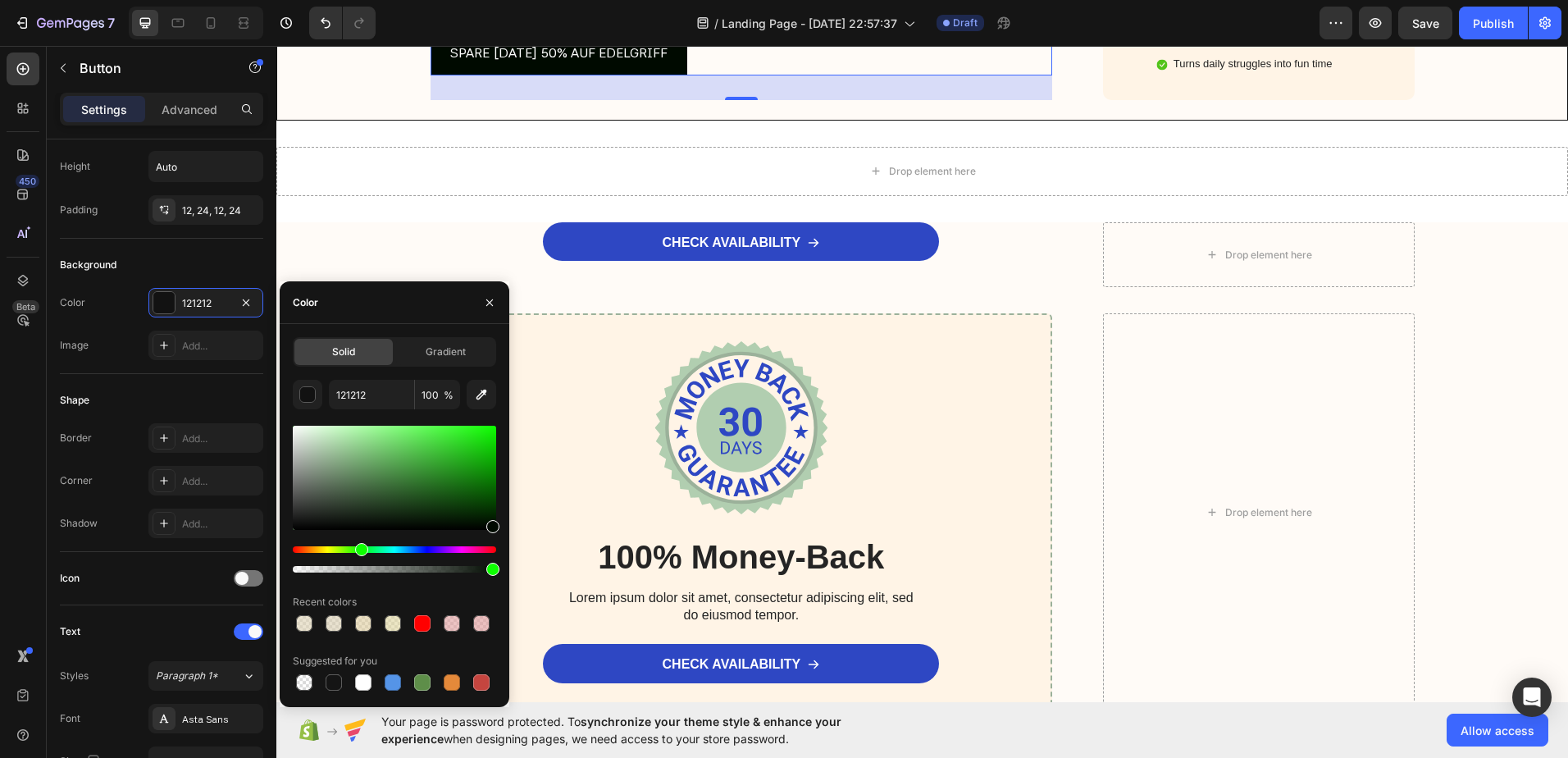
drag, startPoint x: 434, startPoint y: 545, endPoint x: 359, endPoint y: 543, distance: 75.0
click at [359, 543] on div "Hue" at bounding box center [361, 548] width 13 height 13
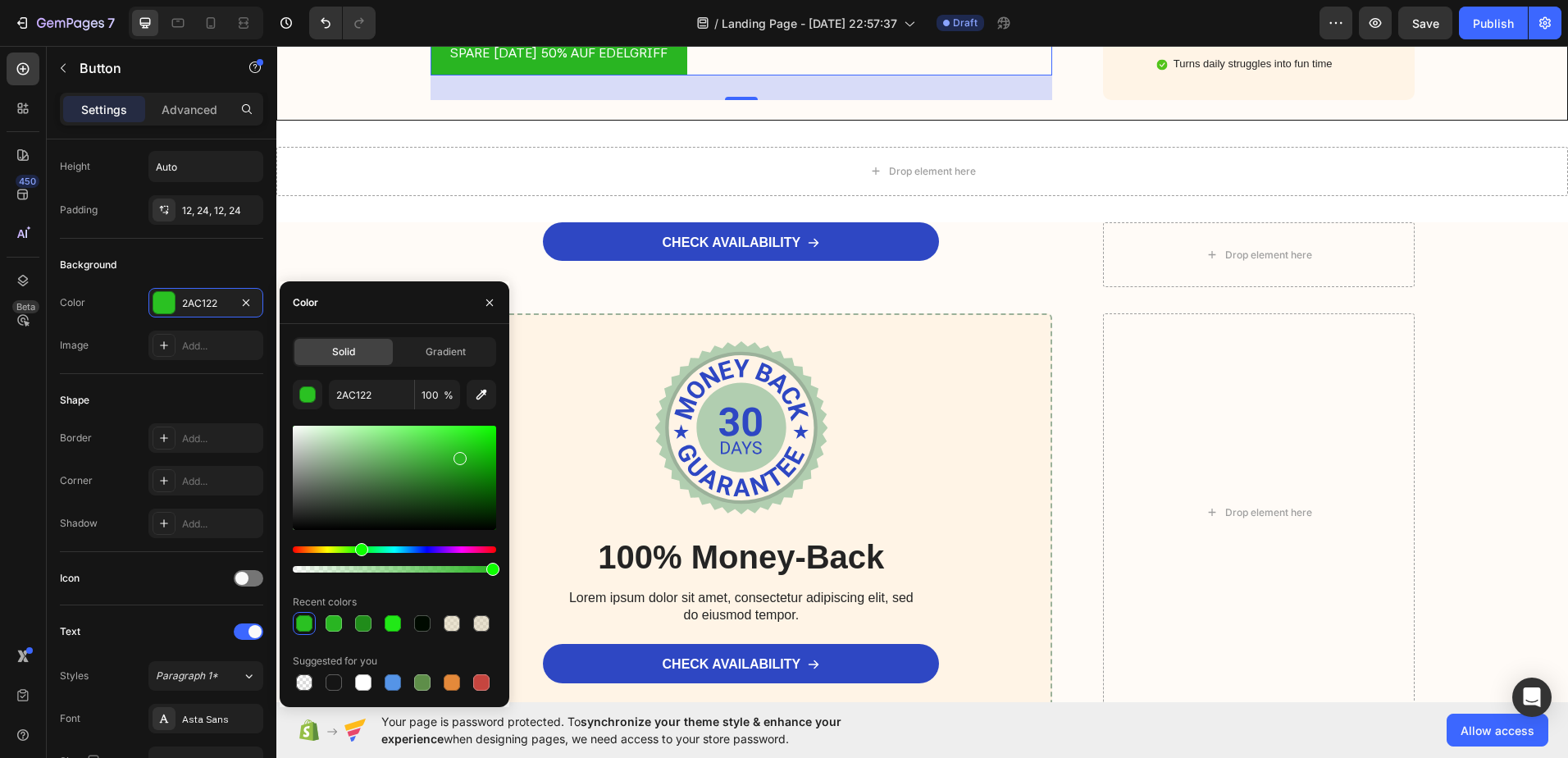
type input "29B522"
drag, startPoint x: 461, startPoint y: 465, endPoint x: 459, endPoint y: 455, distance: 10.2
click at [459, 455] on div at bounding box center [395, 478] width 204 height 104
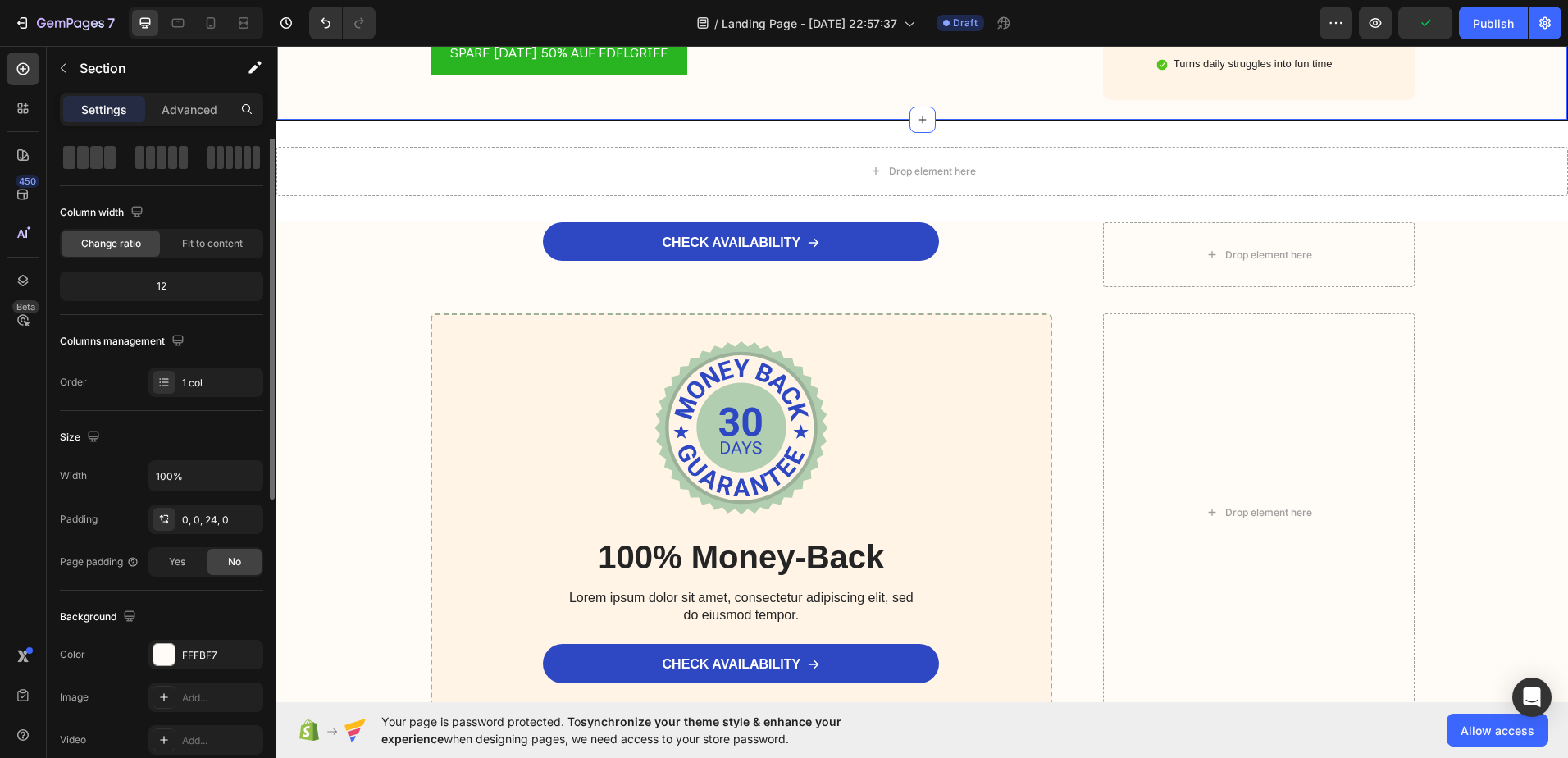
scroll to position [0, 0]
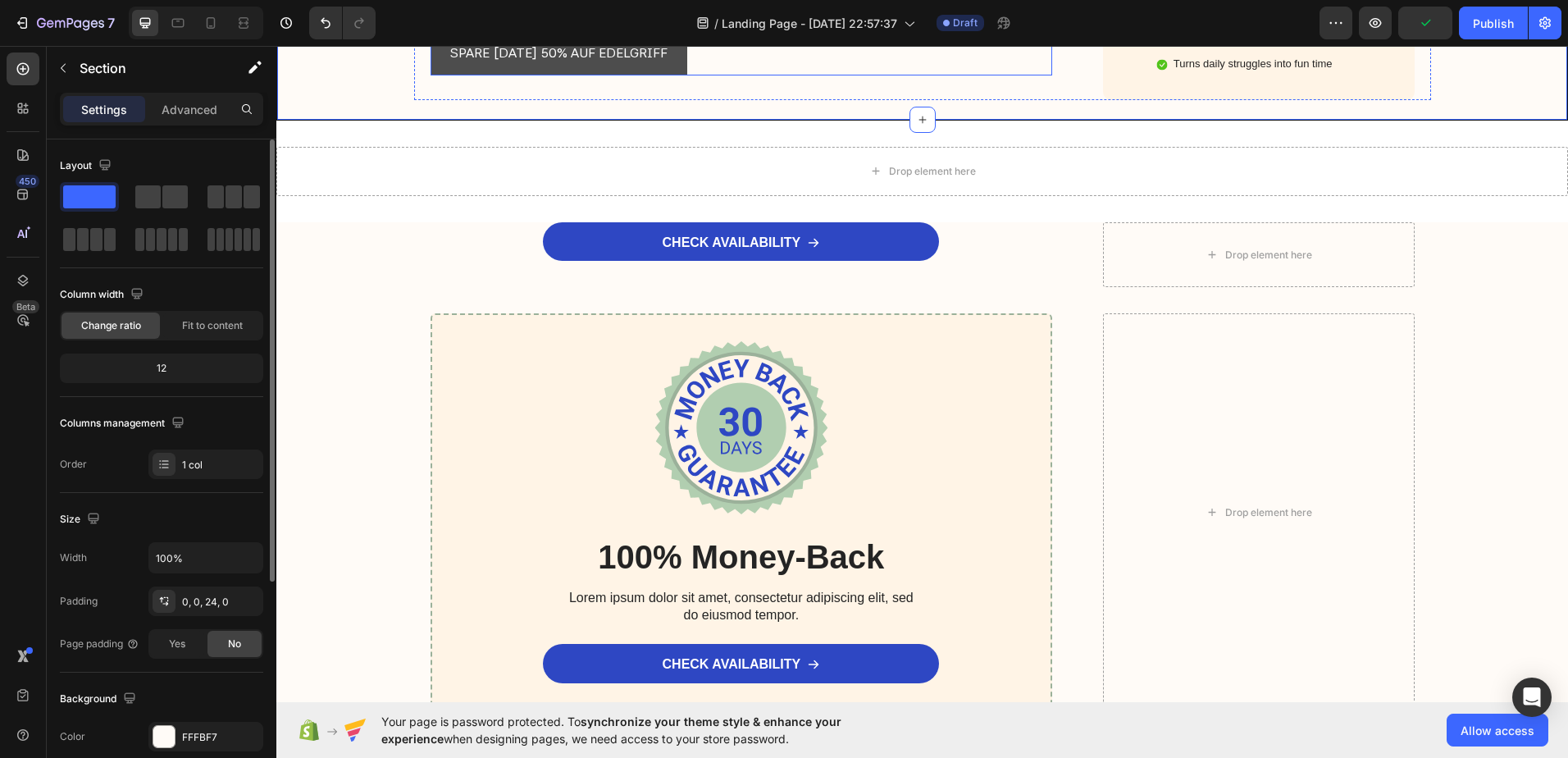
click at [553, 75] on button "SPARE [DATE] 50% AUF EDELGRIFF" at bounding box center [559, 54] width 257 height 43
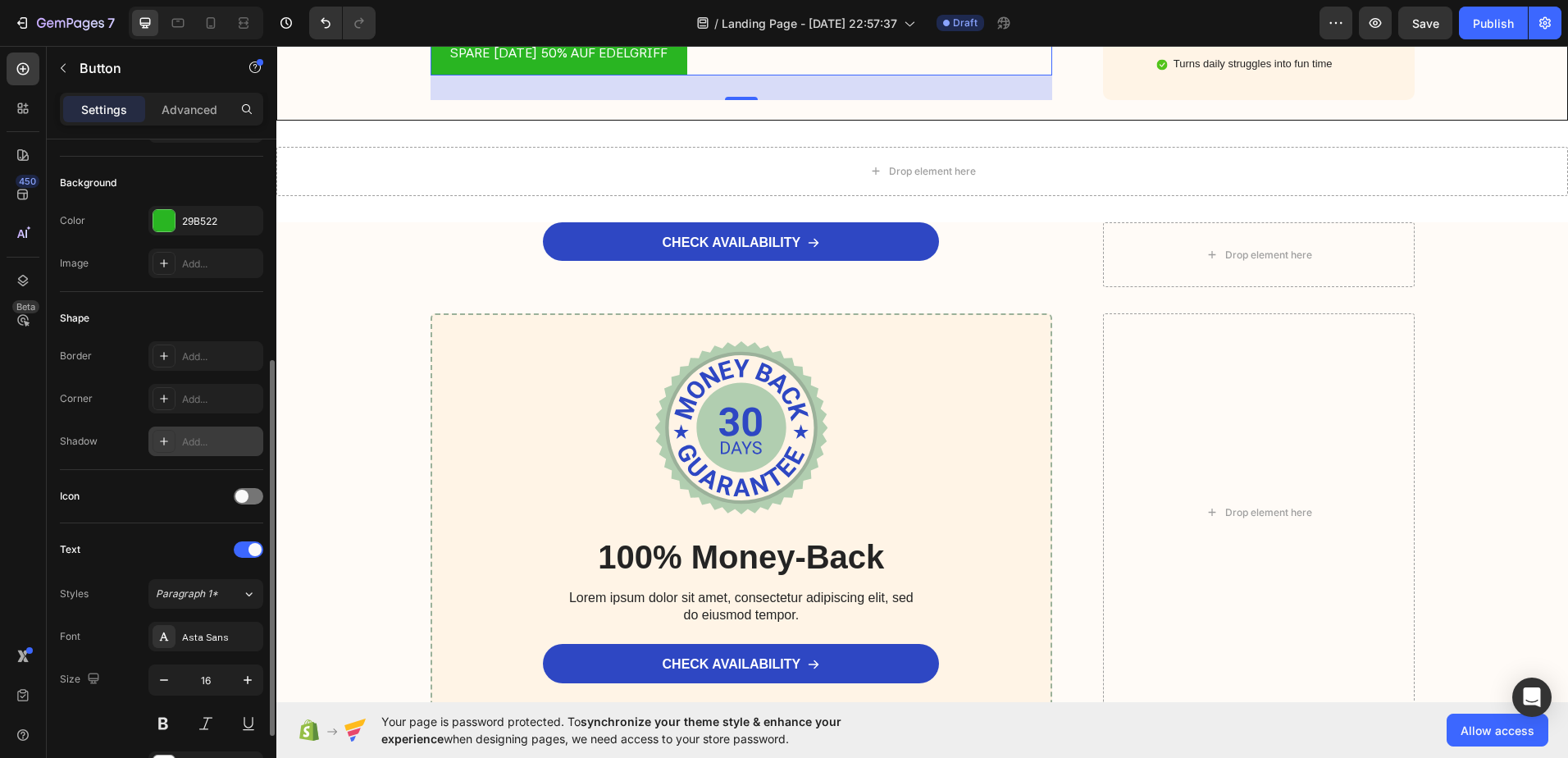
scroll to position [246, 0]
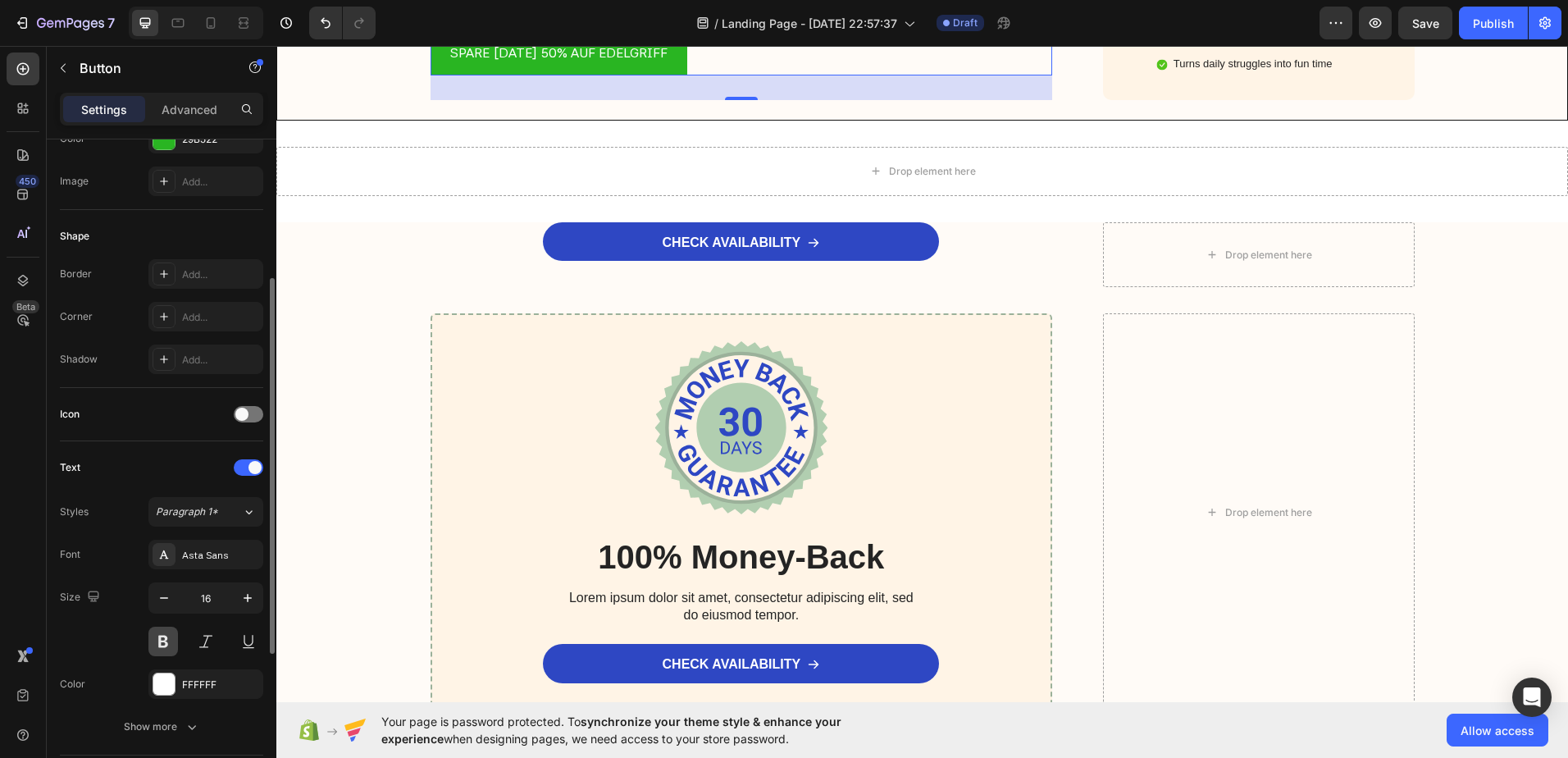
click at [161, 635] on button at bounding box center [164, 641] width 29 height 29
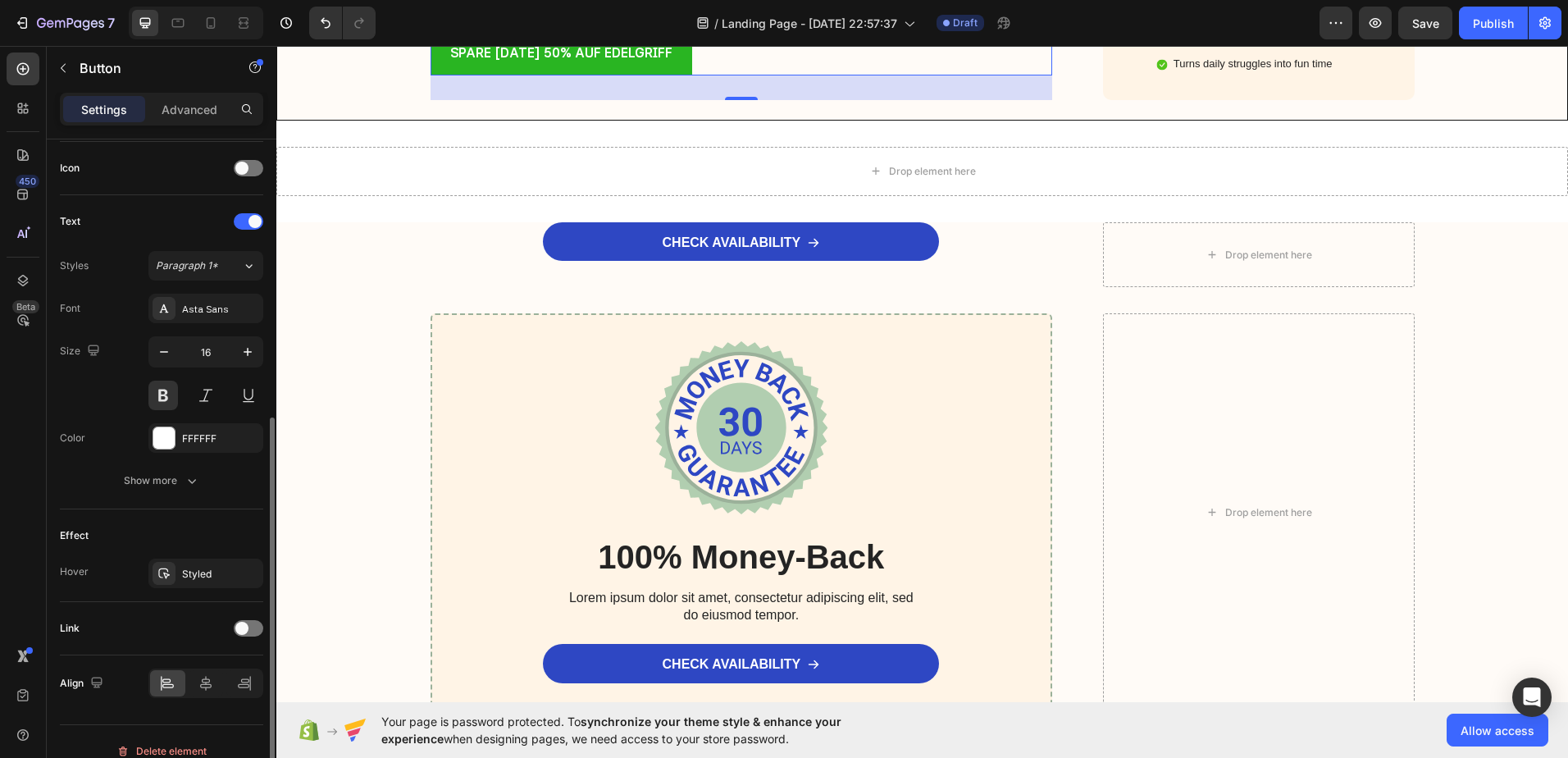
scroll to position [511, 0]
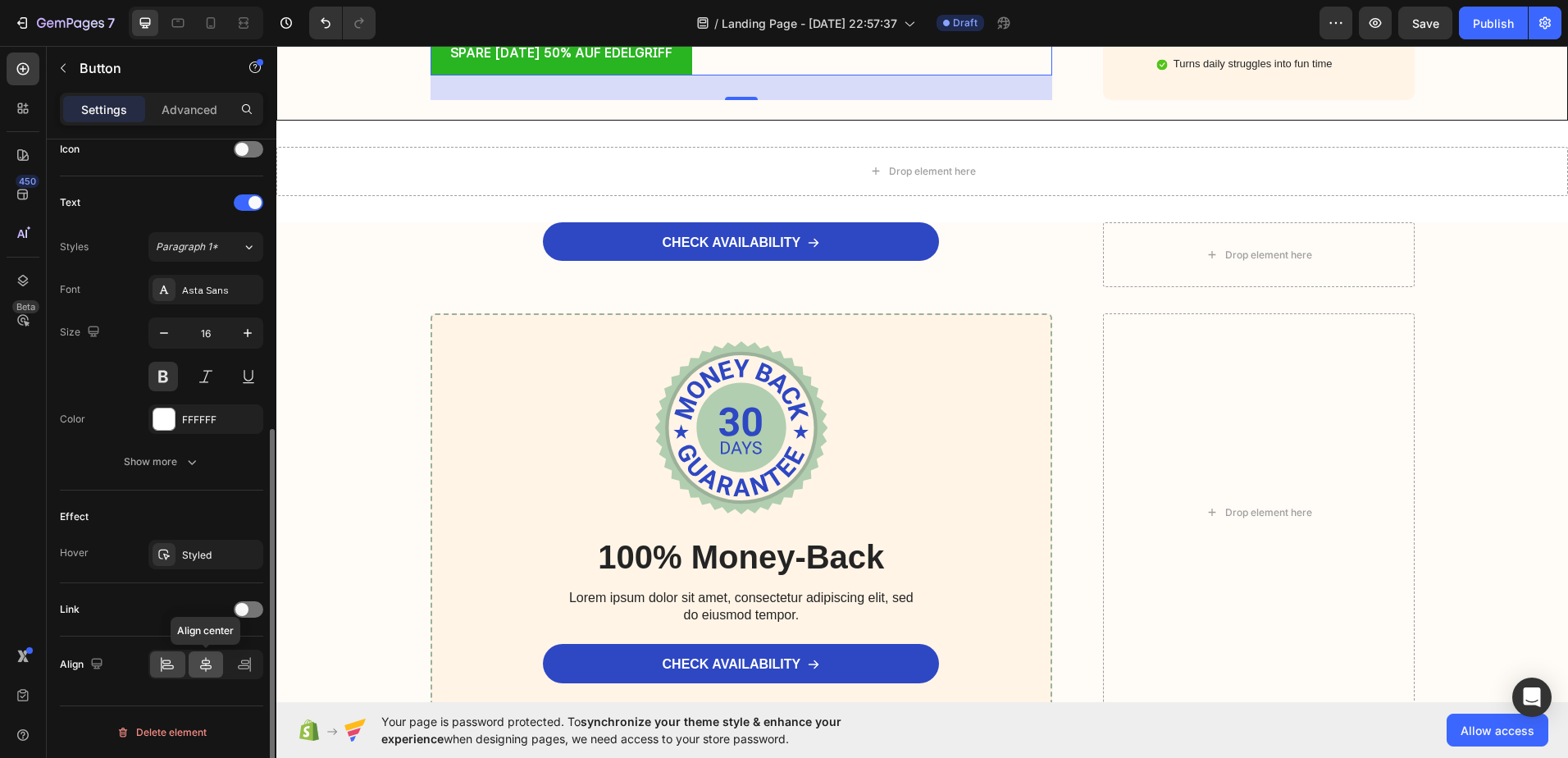
click at [207, 668] on icon at bounding box center [206, 664] width 17 height 17
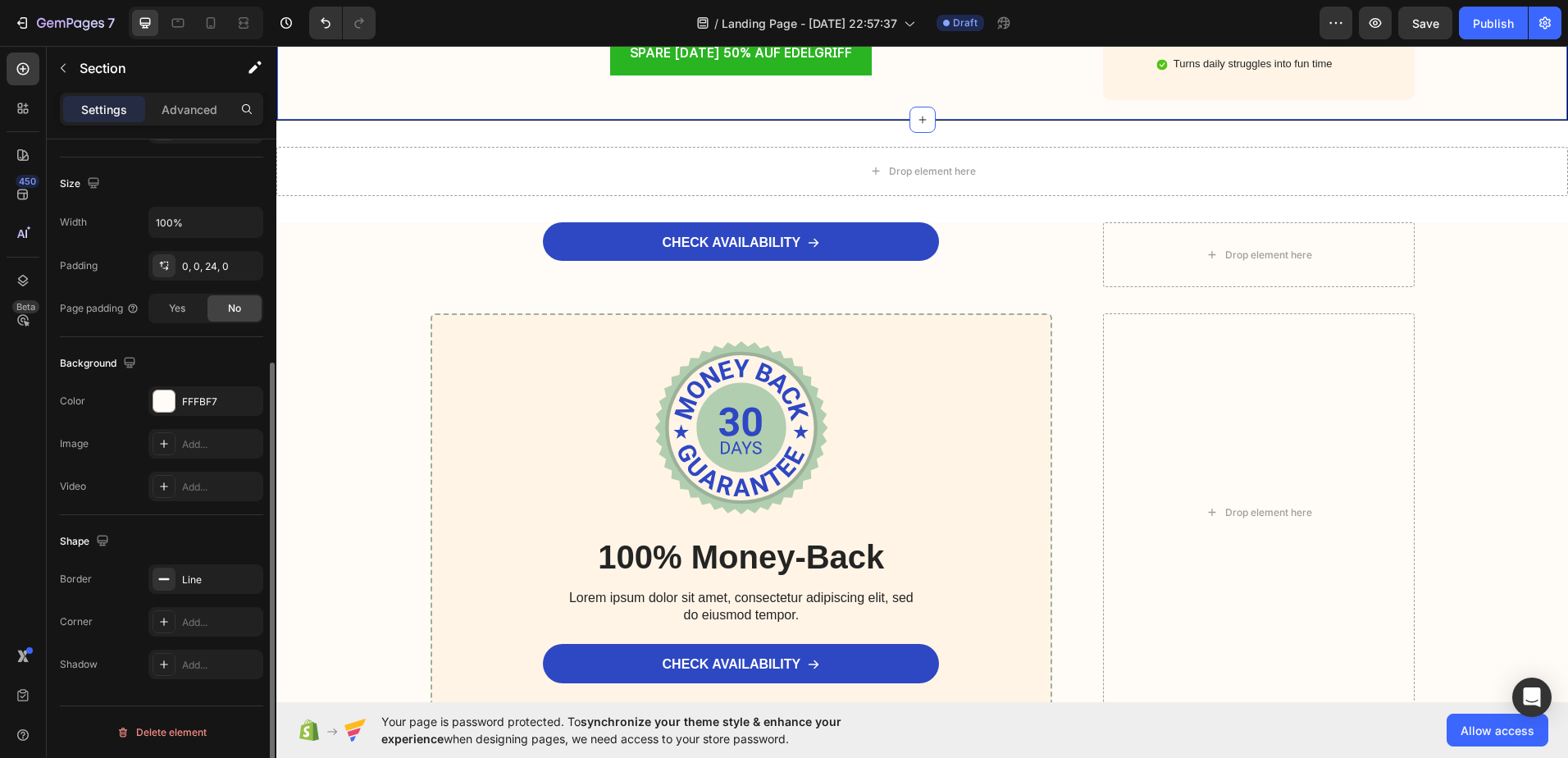
scroll to position [0, 0]
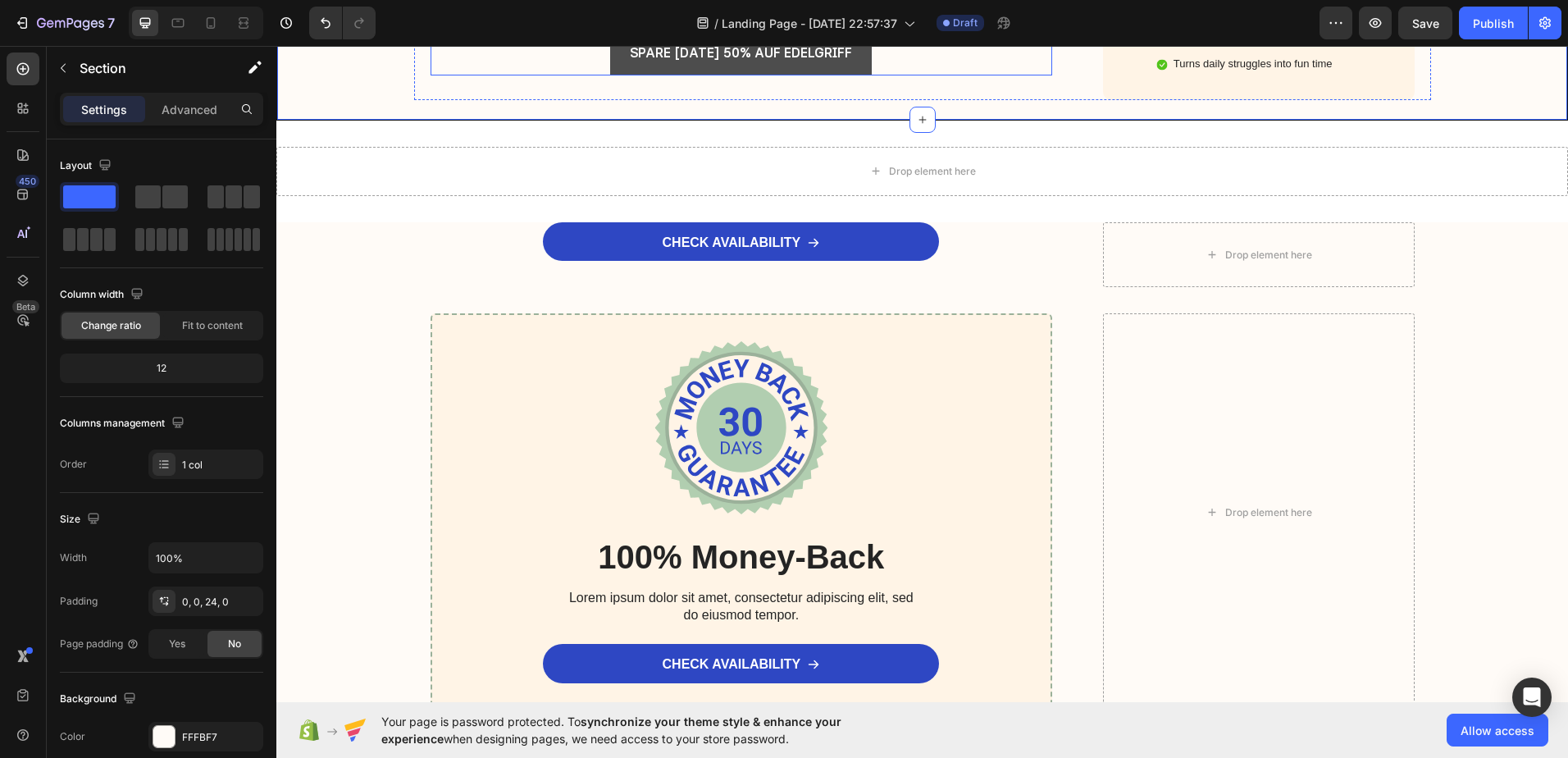
click at [848, 75] on button "SPARE [DATE] 50% AUF EDELGRIFF" at bounding box center [740, 54] width 261 height 43
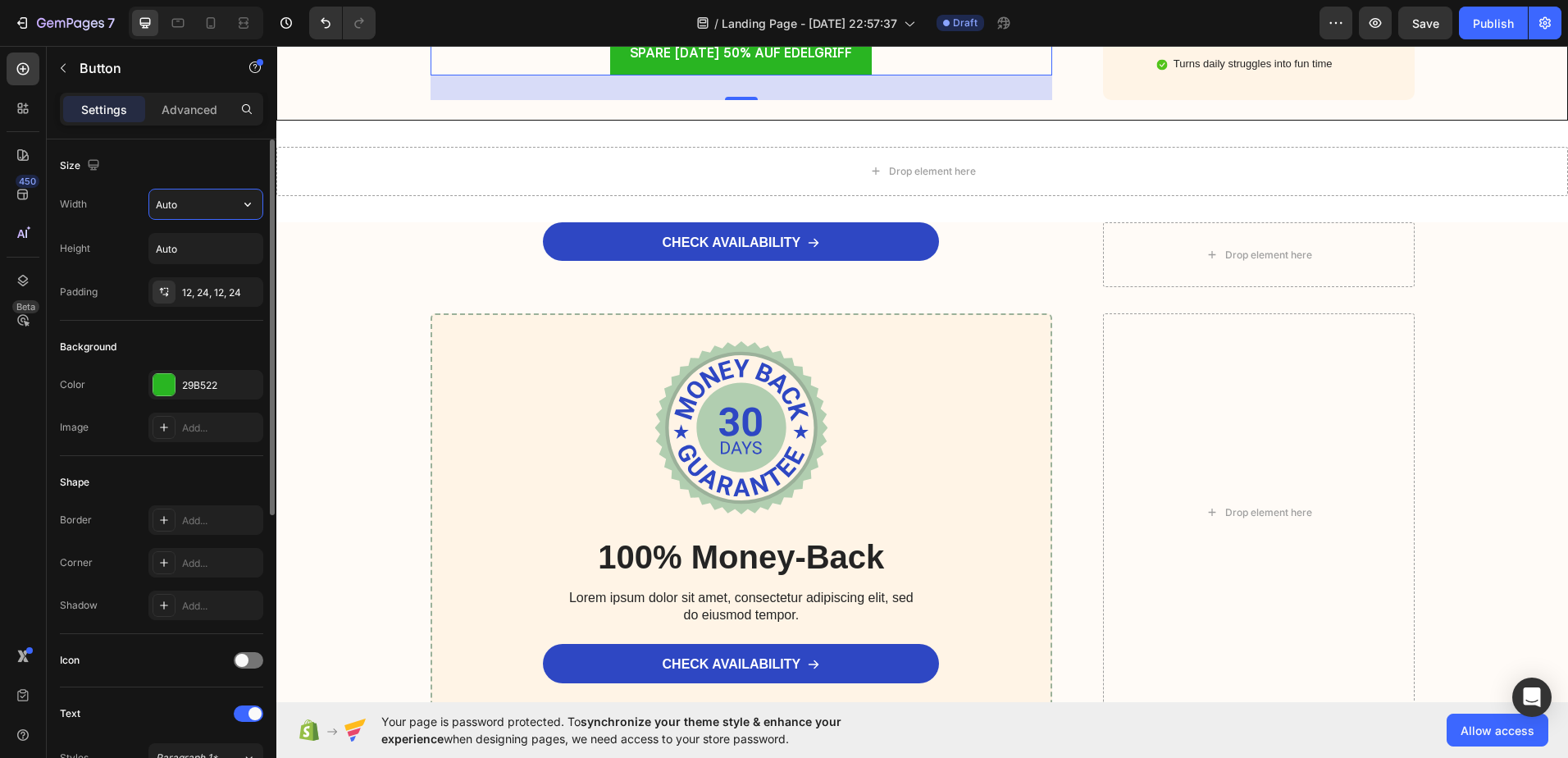
click at [194, 205] on input "Auto" at bounding box center [206, 204] width 114 height 29
click at [250, 202] on icon "button" at bounding box center [248, 204] width 17 height 17
click at [203, 274] on p "Full 100%" at bounding box center [201, 277] width 93 height 15
type input "100%"
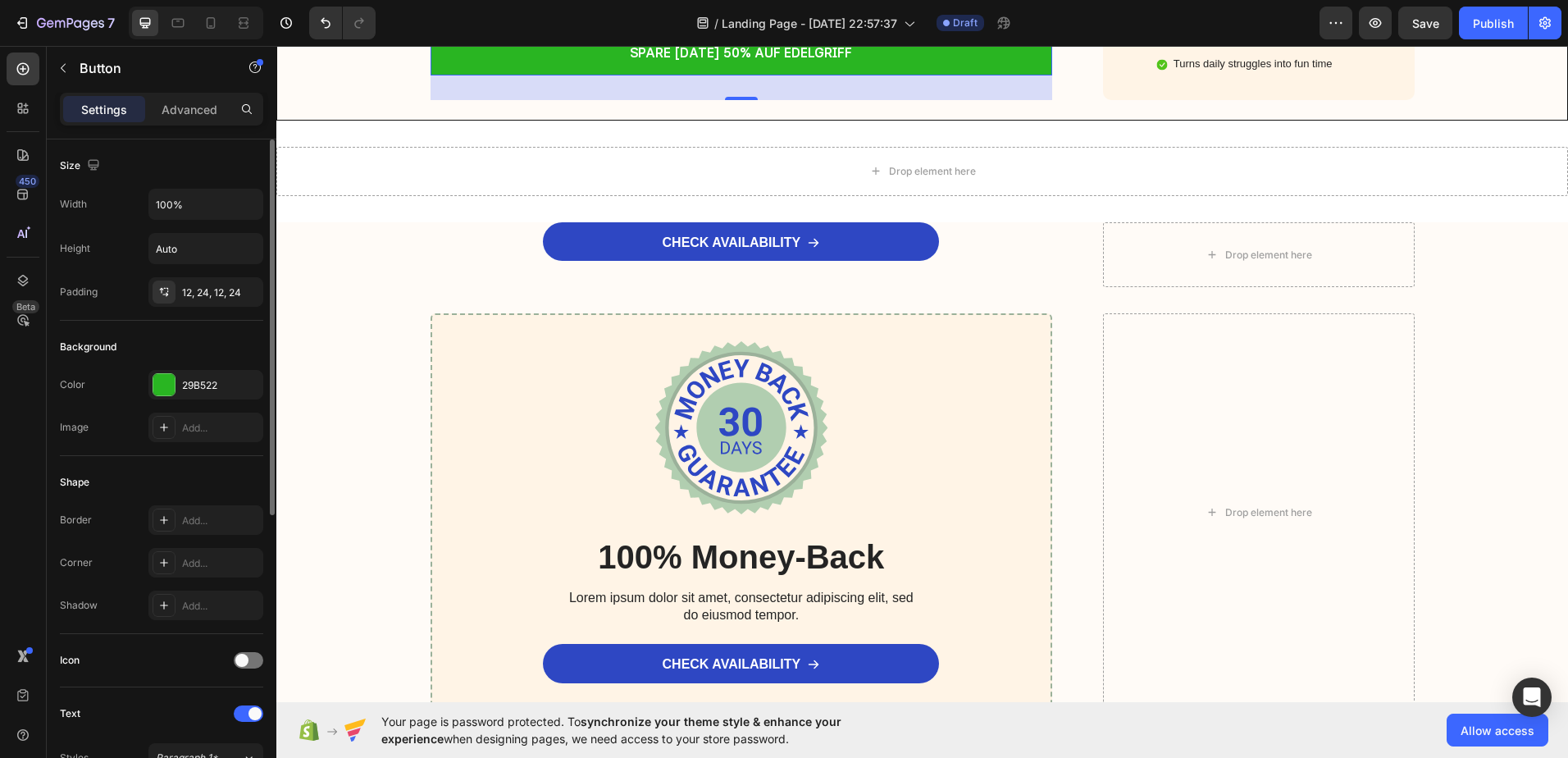
click at [189, 173] on div "Size" at bounding box center [162, 166] width 204 height 26
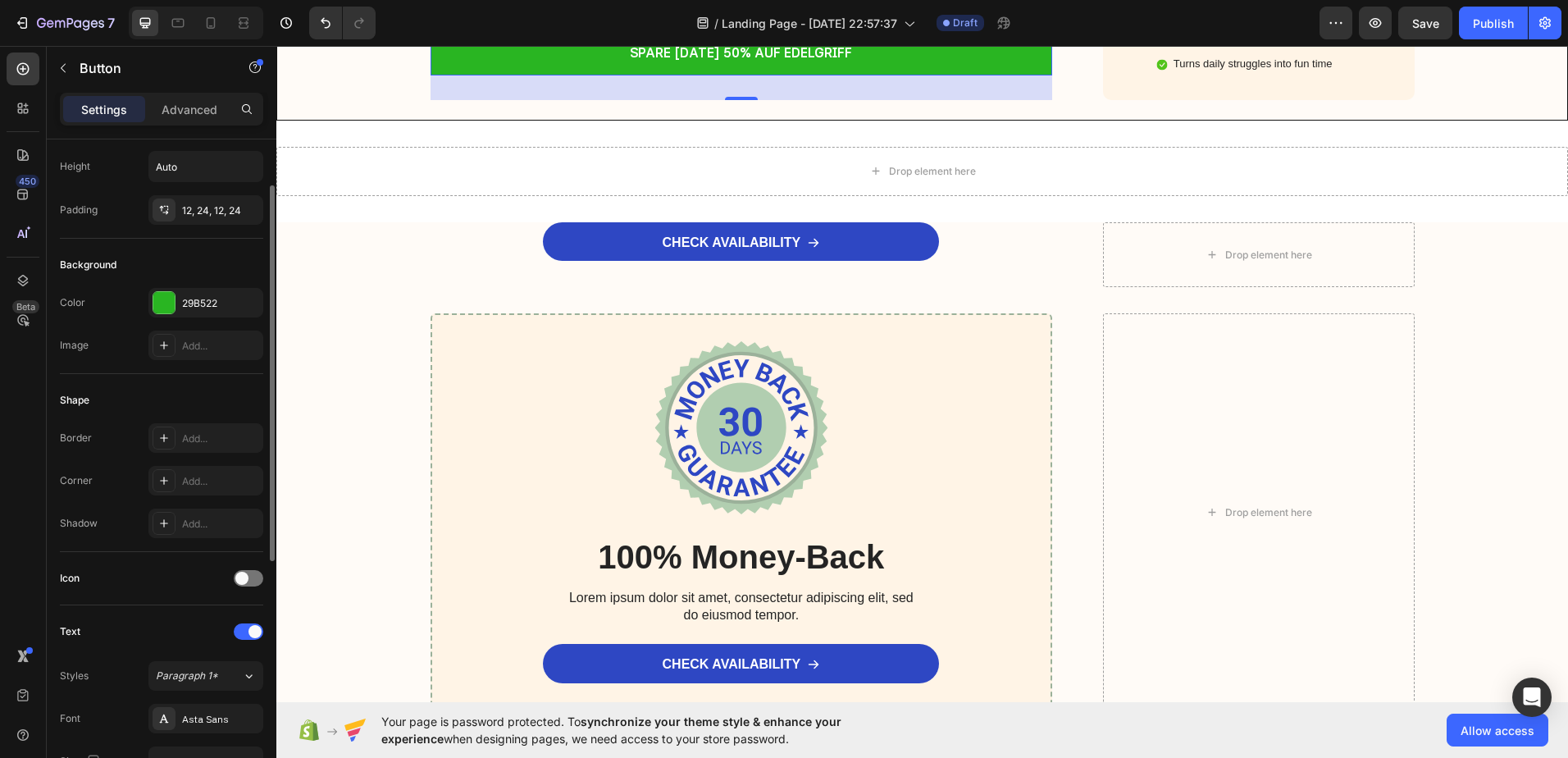
scroll to position [164, 0]
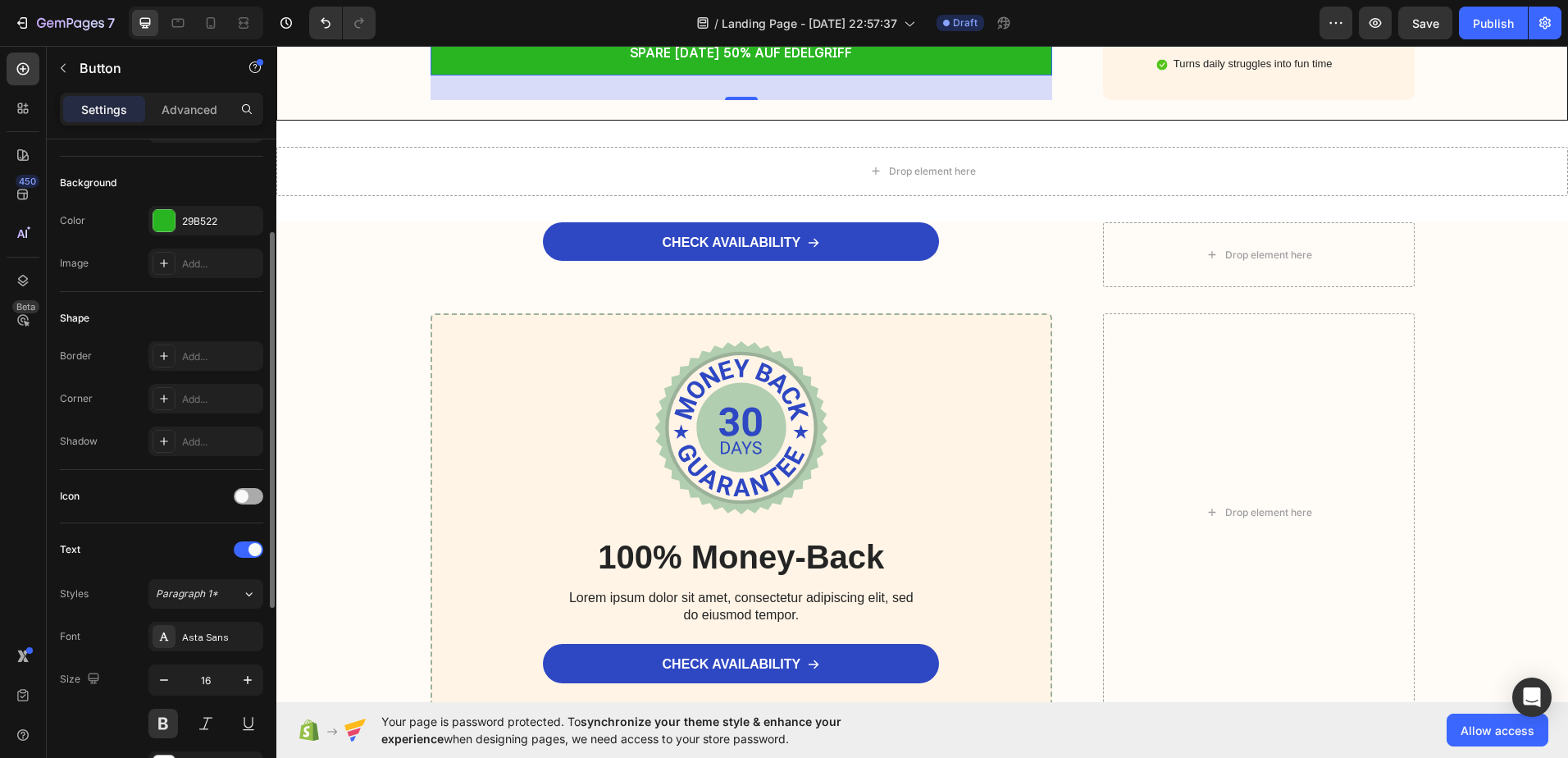
click at [240, 497] on span at bounding box center [241, 496] width 13 height 13
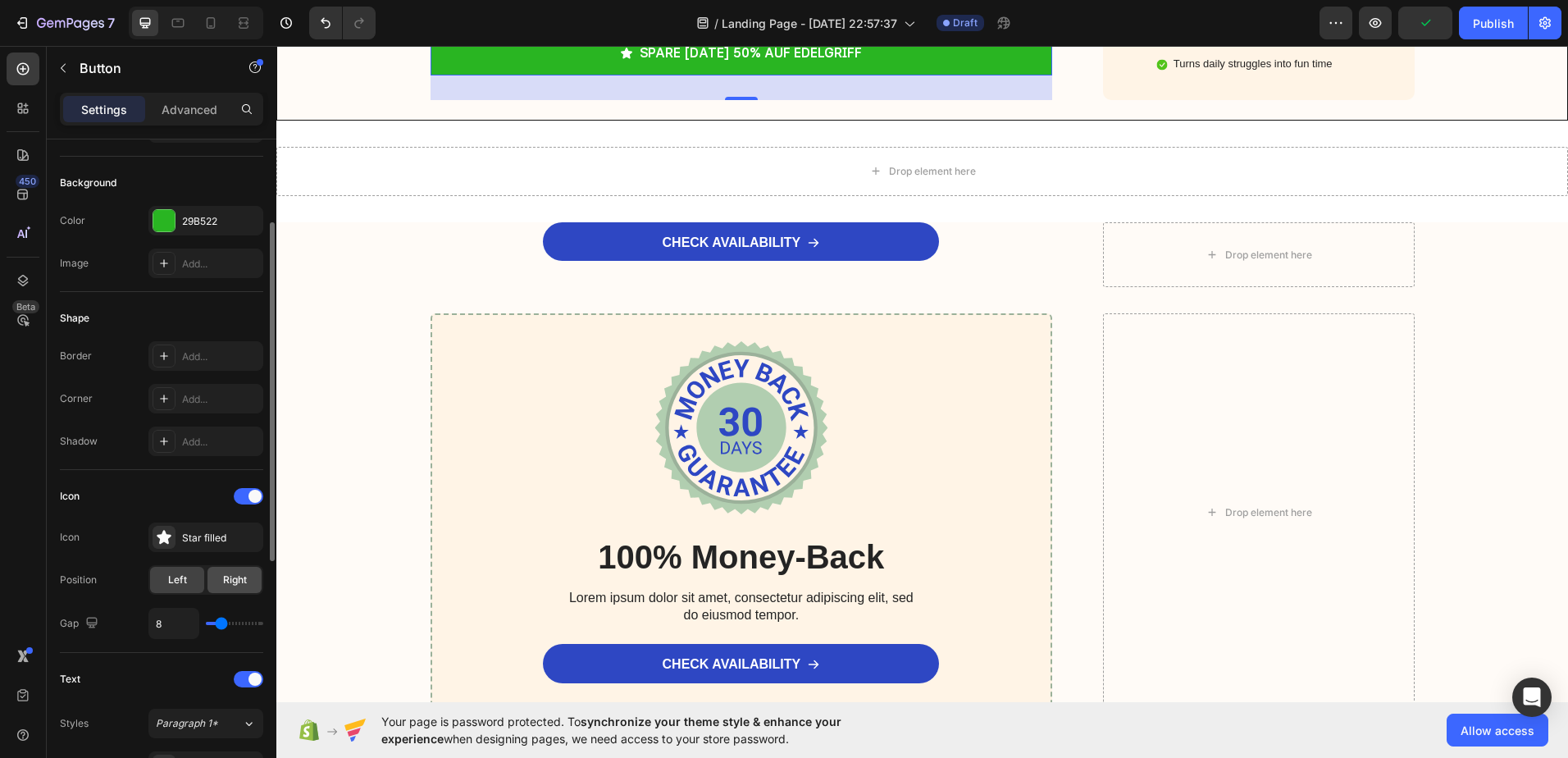
click at [224, 569] on div "Right" at bounding box center [234, 580] width 54 height 26
click at [156, 542] on icon at bounding box center [164, 537] width 17 height 17
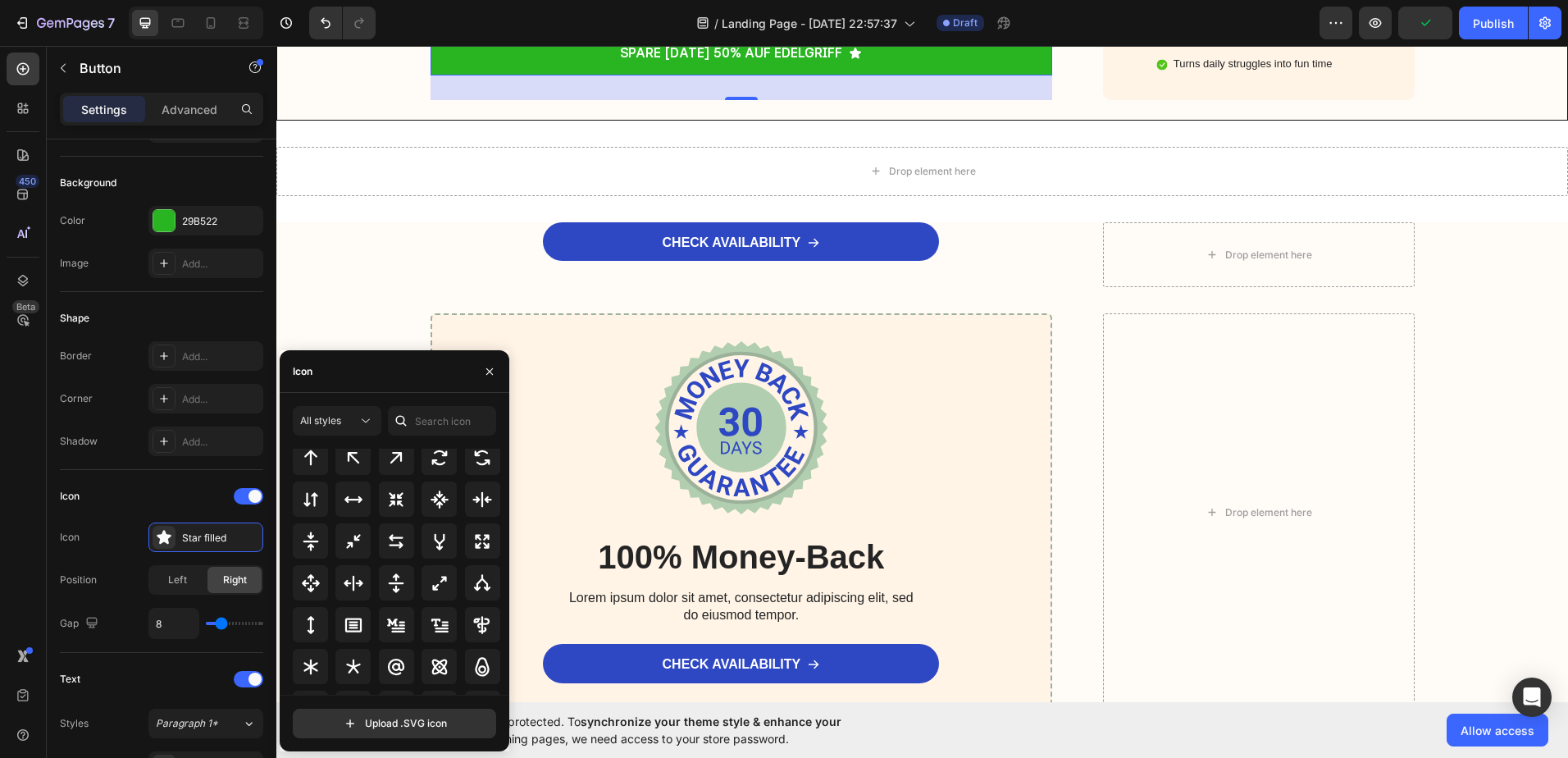
scroll to position [885, 0]
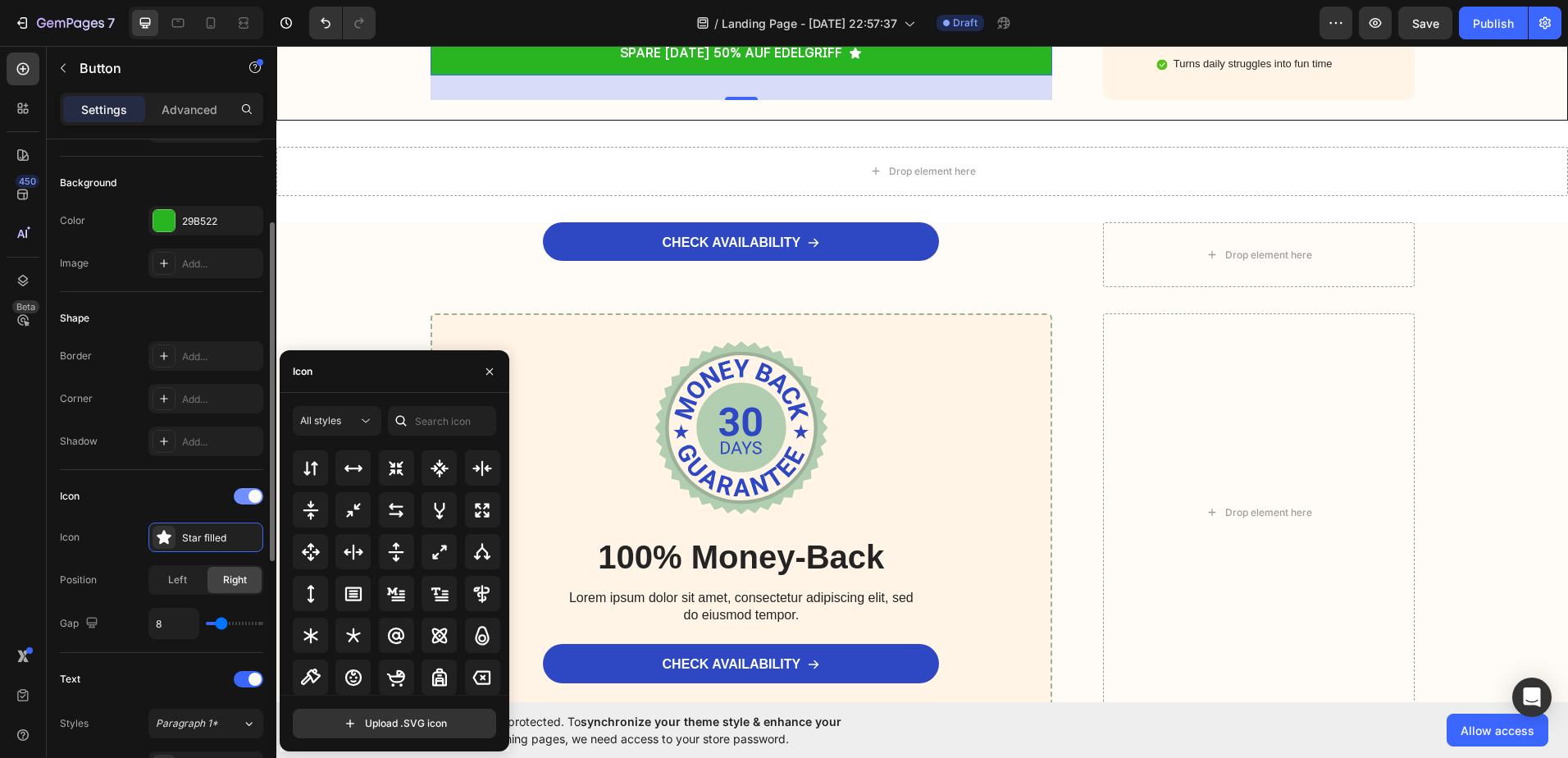
click at [245, 497] on div at bounding box center [249, 496] width 29 height 17
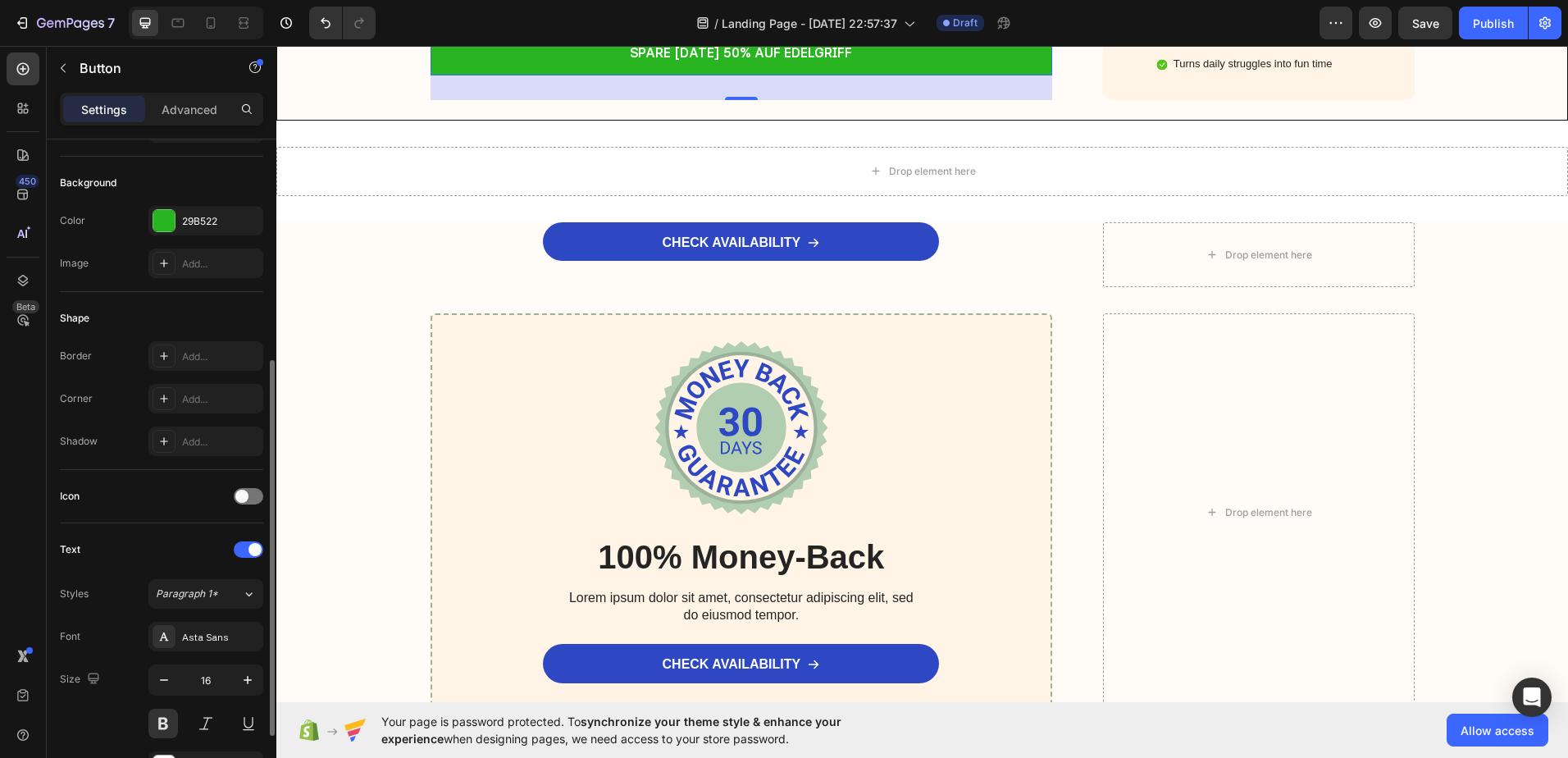
scroll to position [246, 0]
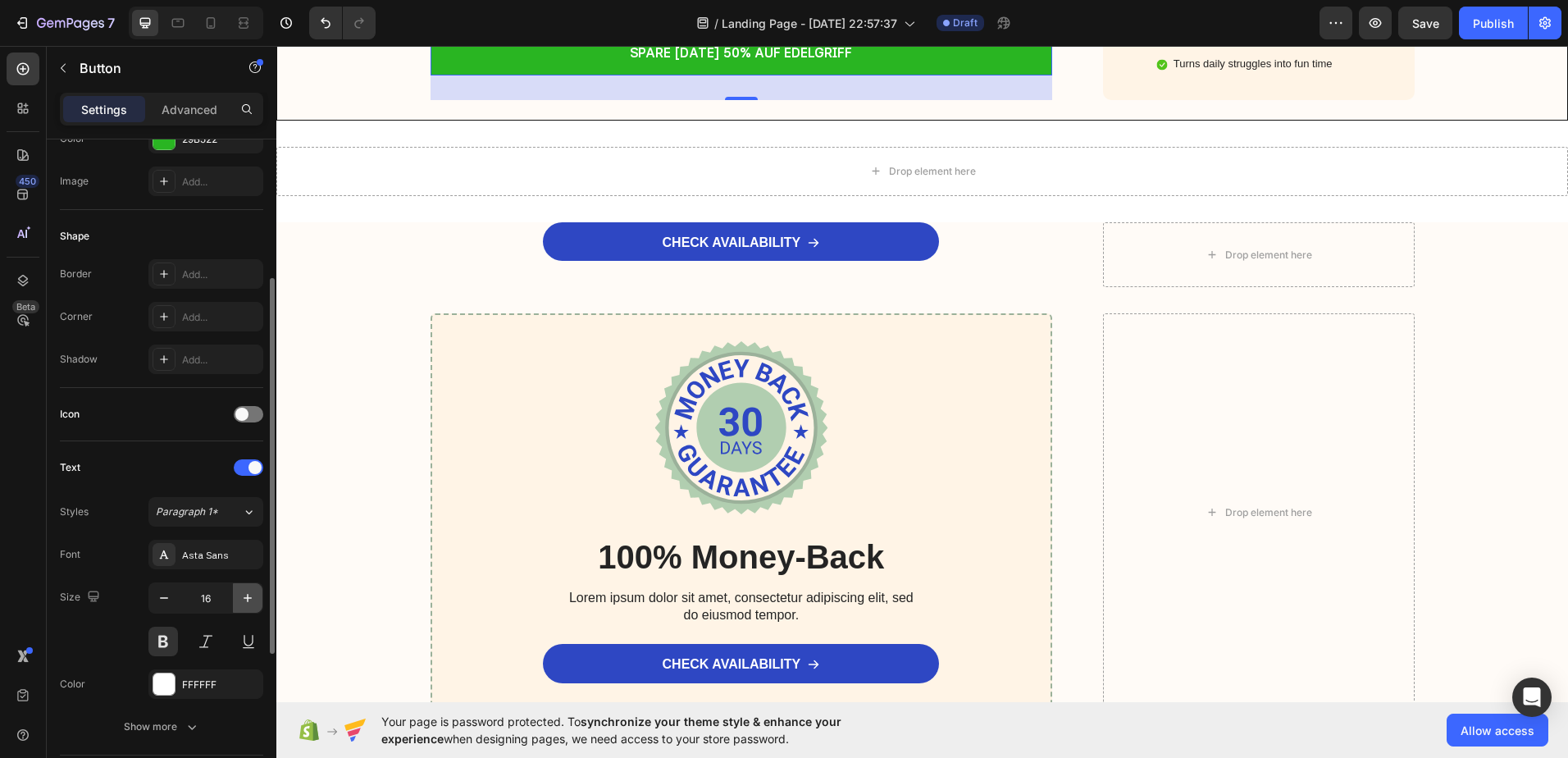
click at [245, 590] on icon "button" at bounding box center [248, 597] width 17 height 17
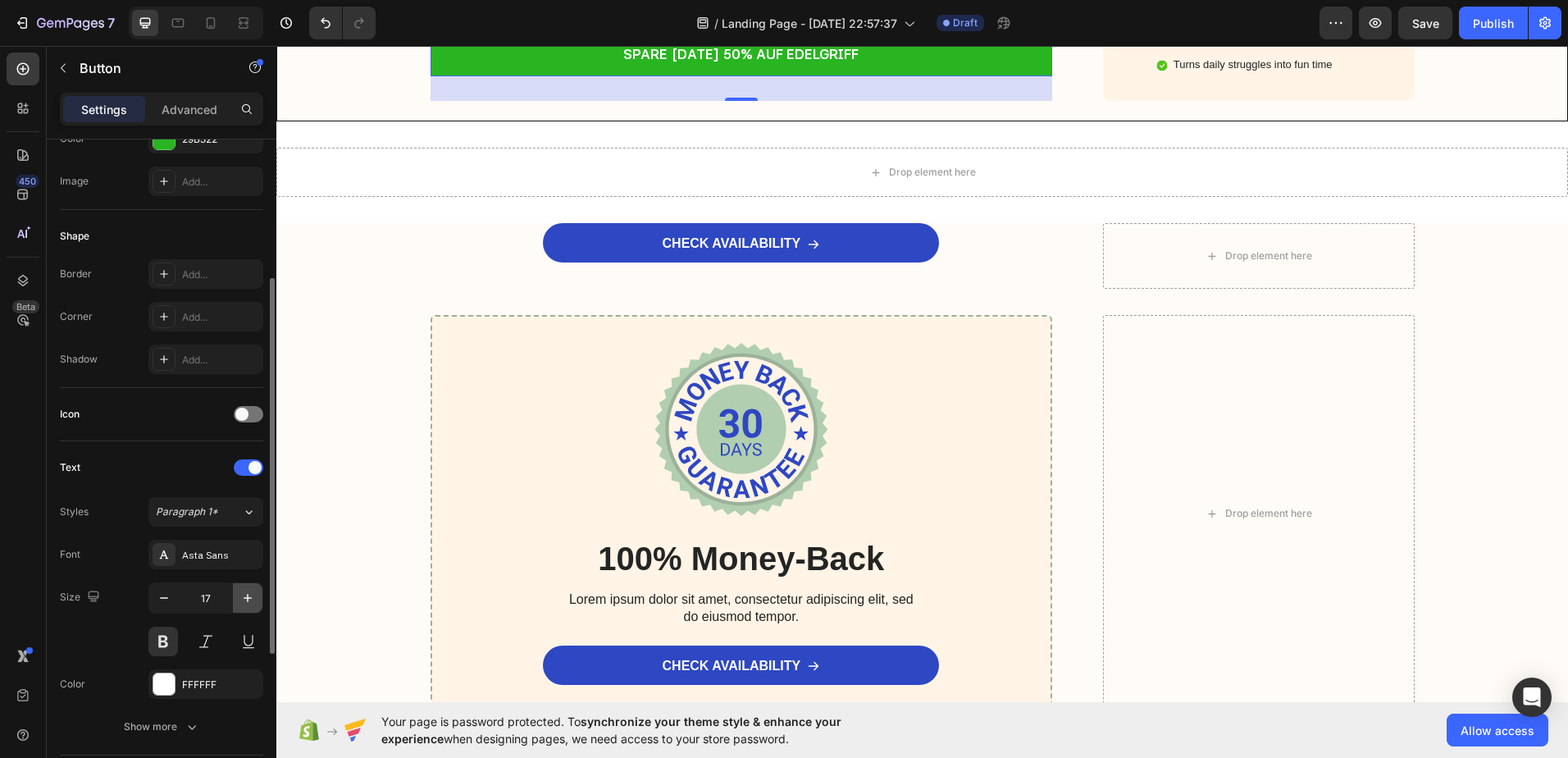
click at [245, 590] on icon "button" at bounding box center [248, 597] width 17 height 17
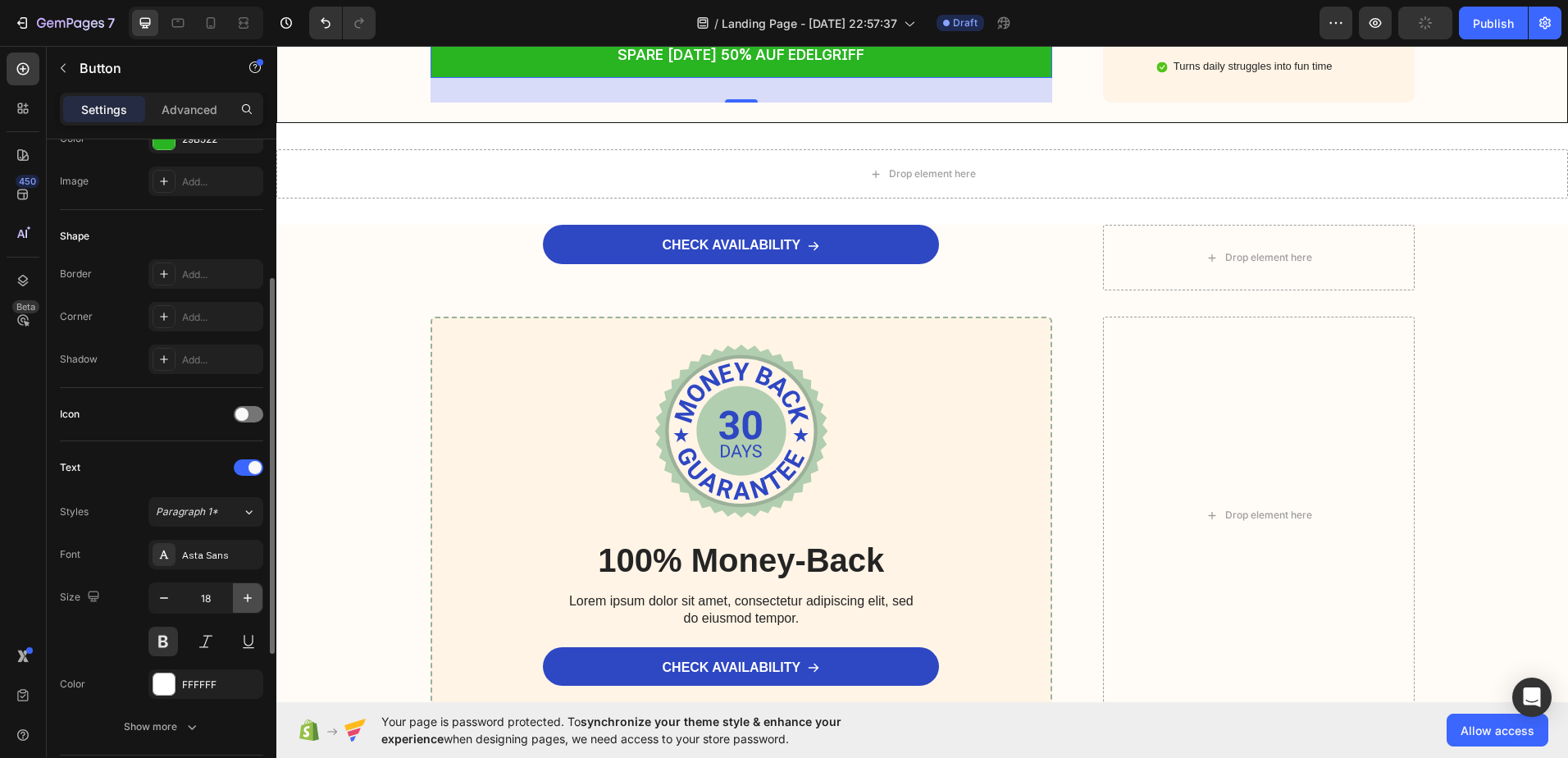
click at [245, 590] on icon "button" at bounding box center [248, 597] width 17 height 17
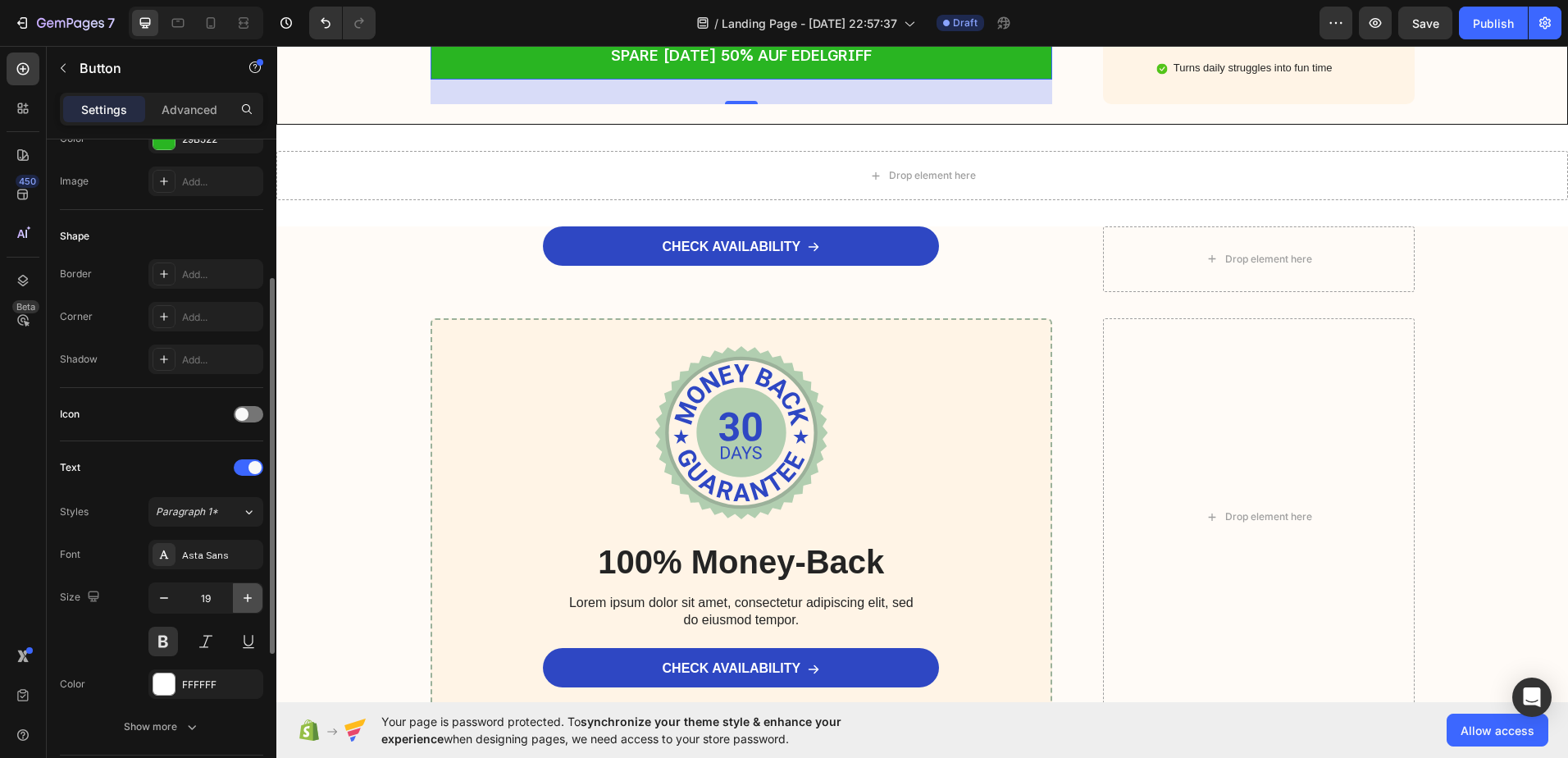
click at [245, 590] on icon "button" at bounding box center [248, 597] width 17 height 17
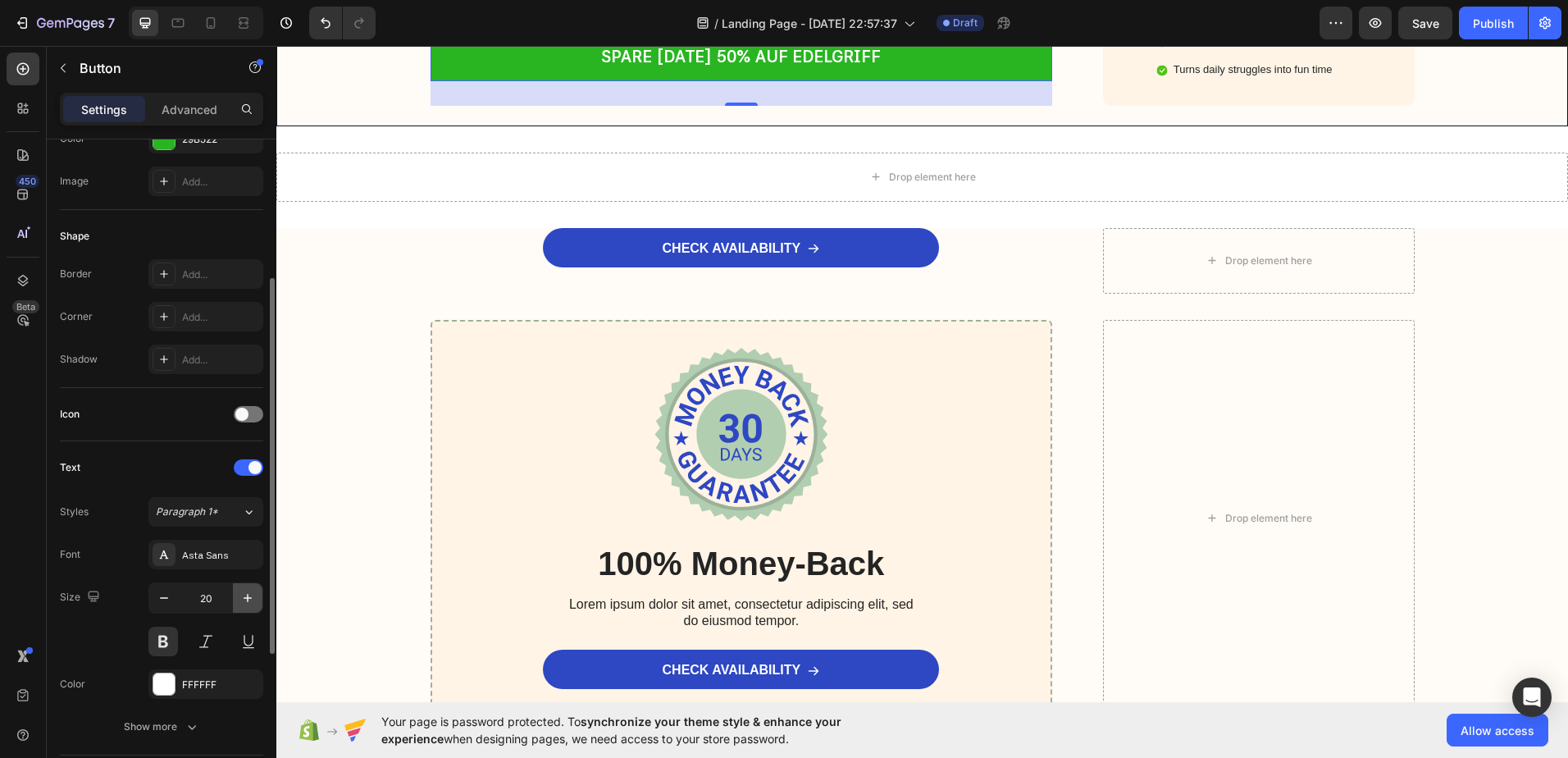
click at [245, 590] on icon "button" at bounding box center [248, 597] width 17 height 17
type input "21"
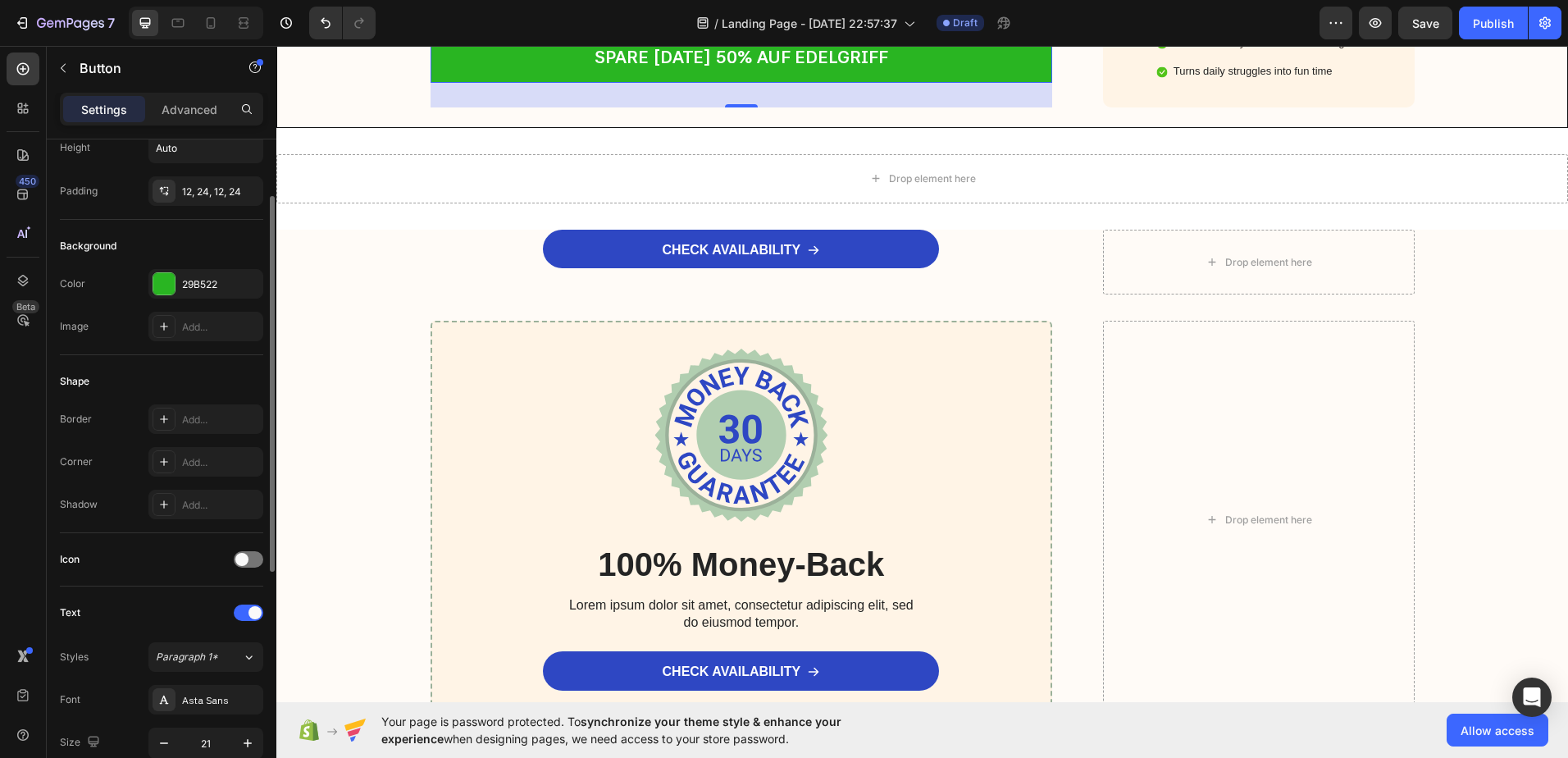
scroll to position [0, 0]
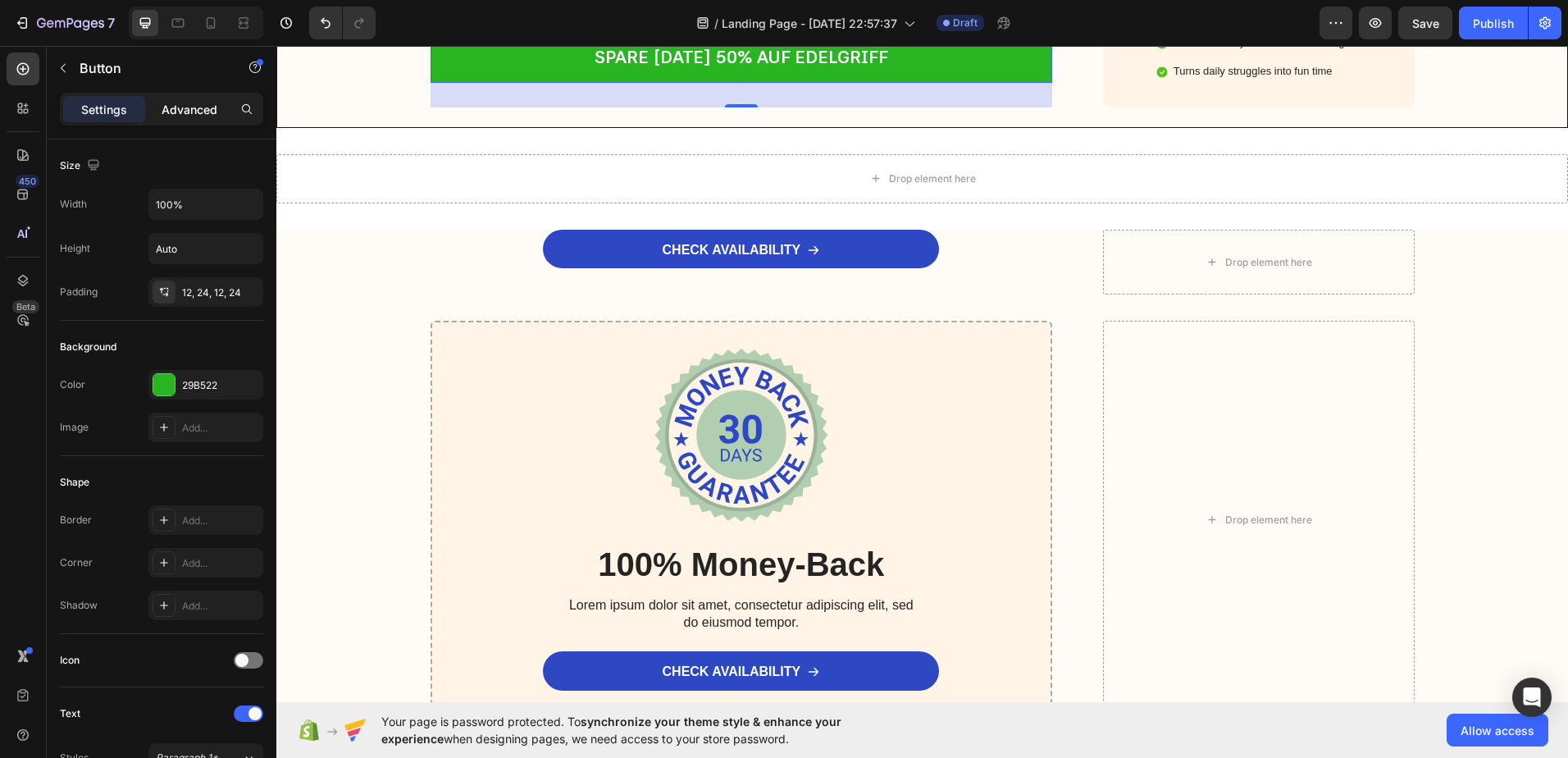
click at [174, 105] on p "Advanced" at bounding box center [189, 110] width 56 height 18
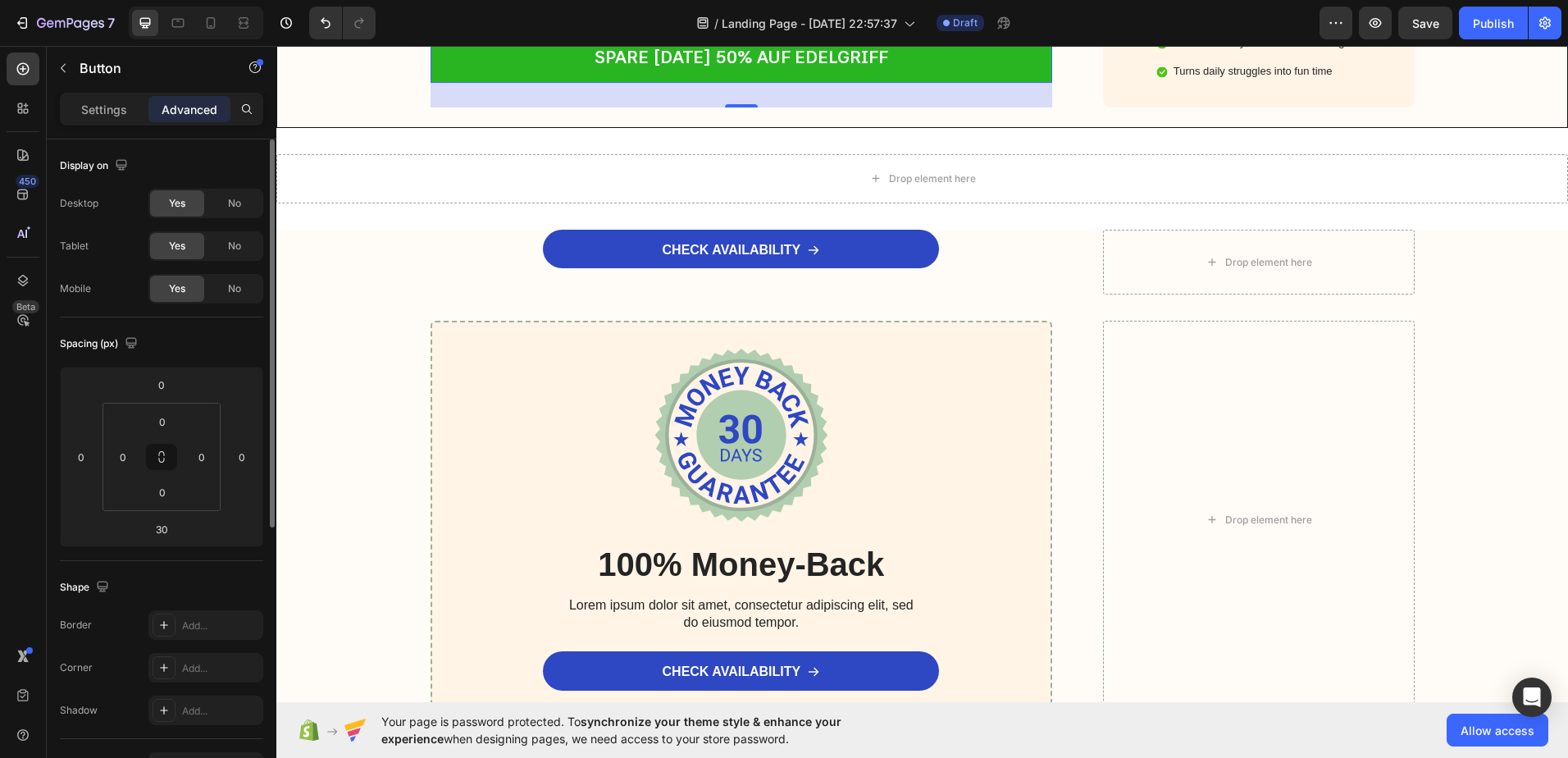
click at [173, 157] on div "Display on" at bounding box center [162, 166] width 204 height 26
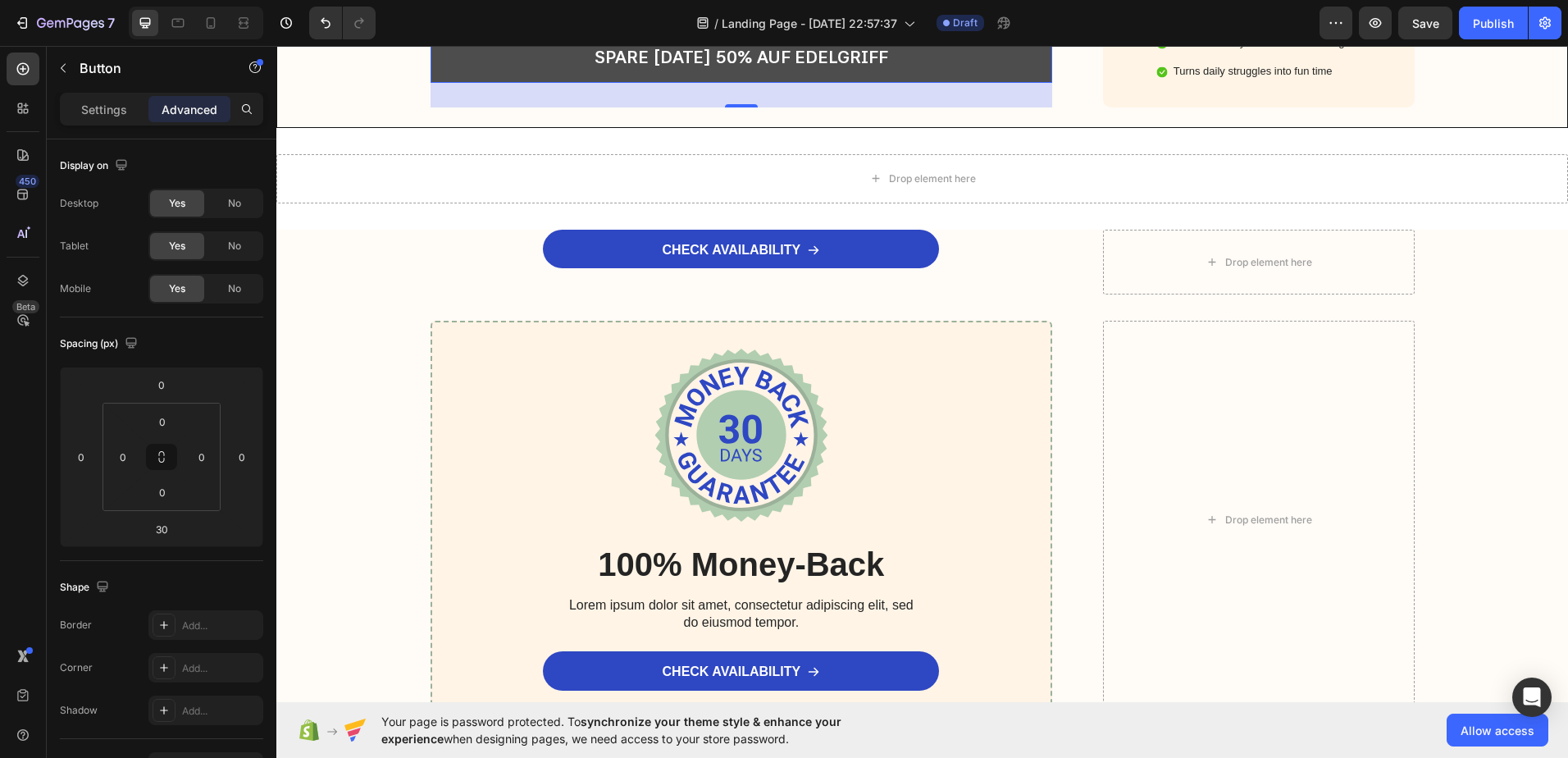
click at [673, 83] on button "SPARE [DATE] 50% AUF EDELGRIFF" at bounding box center [742, 58] width 623 height 51
click at [436, 83] on button "SPARE [DATE] 50% AUF EDELGRIFF" at bounding box center [742, 58] width 623 height 51
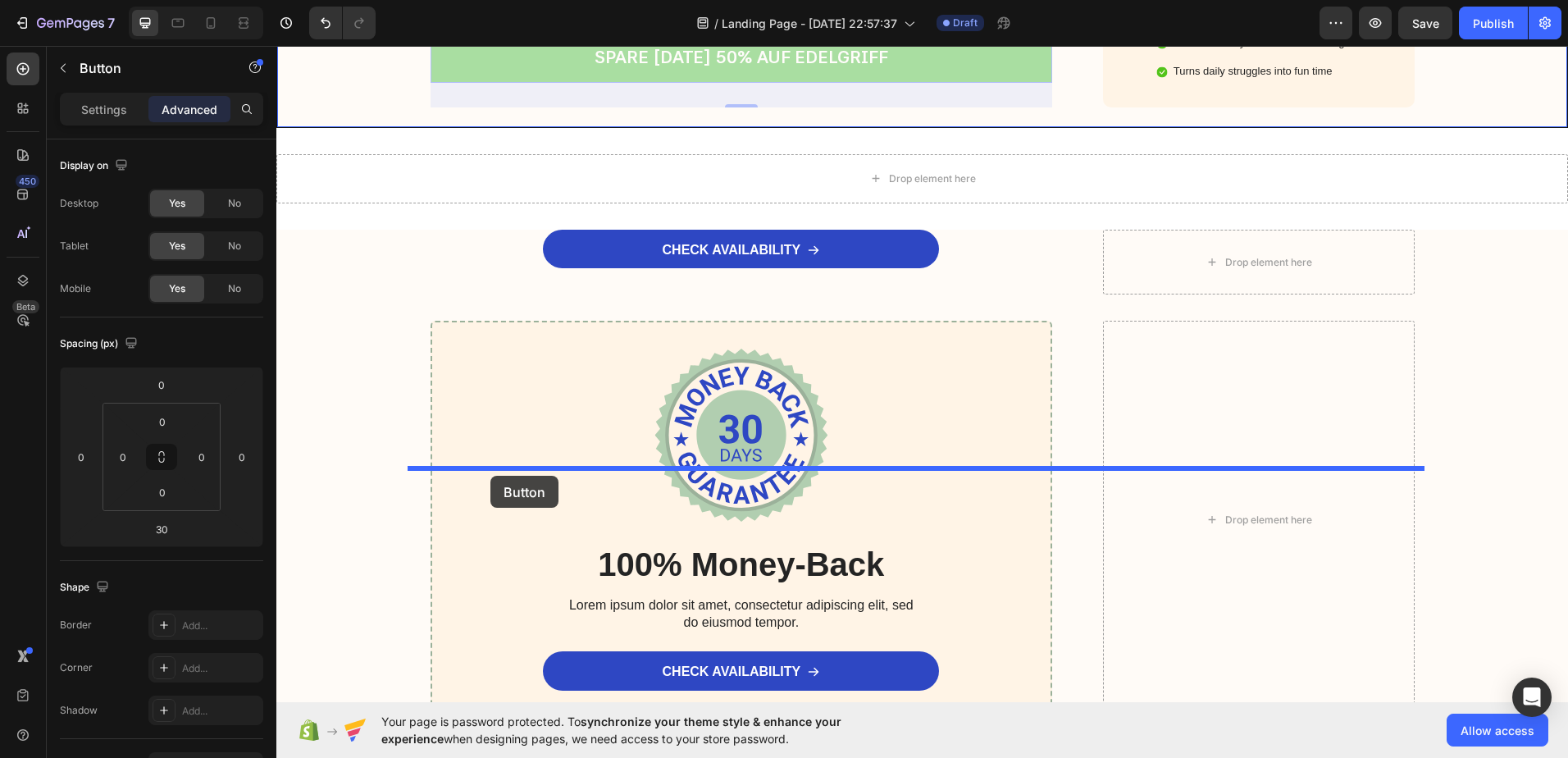
drag, startPoint x: 482, startPoint y: 416, endPoint x: 491, endPoint y: 476, distance: 60.7
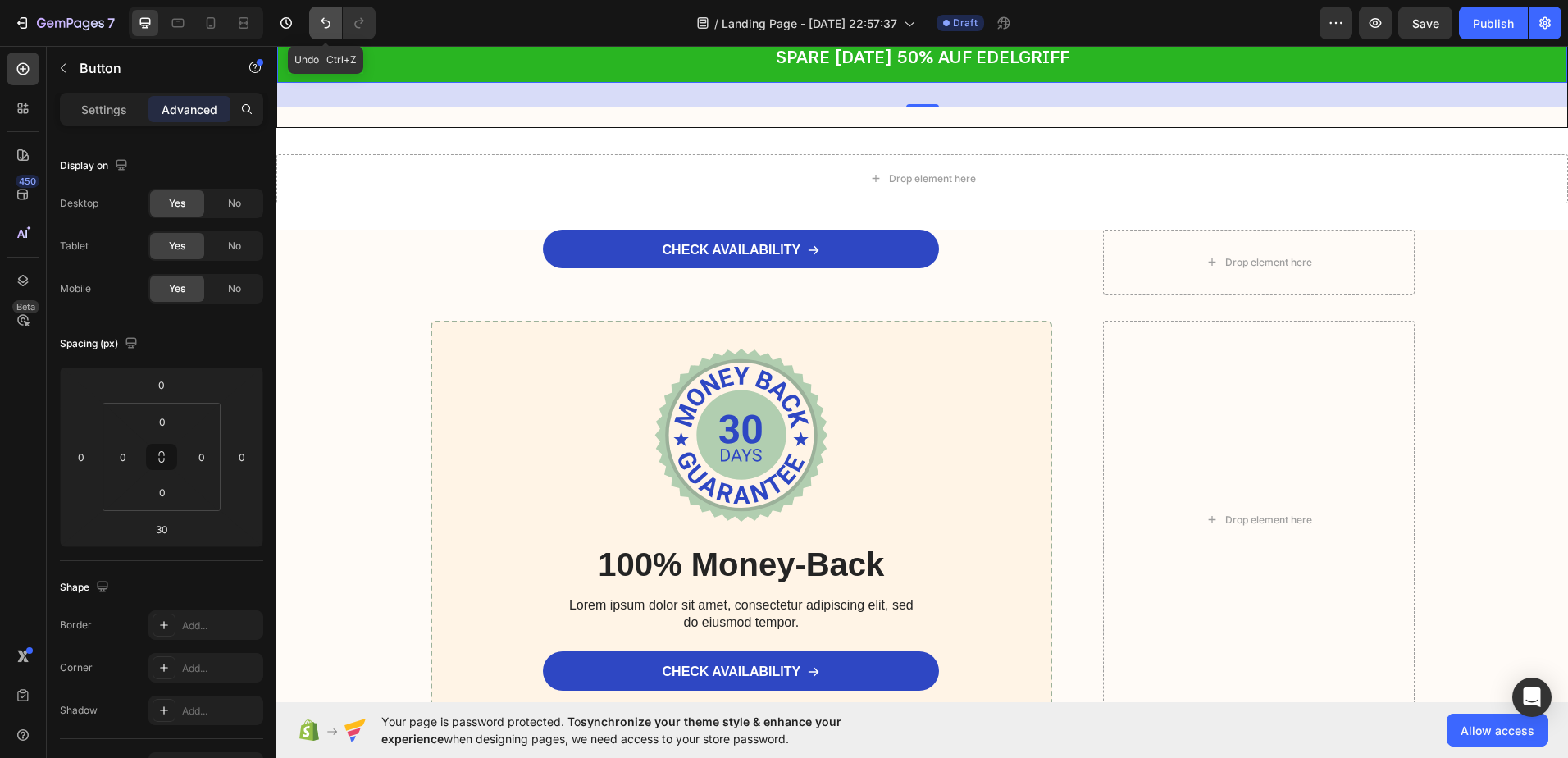
click at [335, 22] on button "Undo/Redo" at bounding box center [325, 23] width 32 height 32
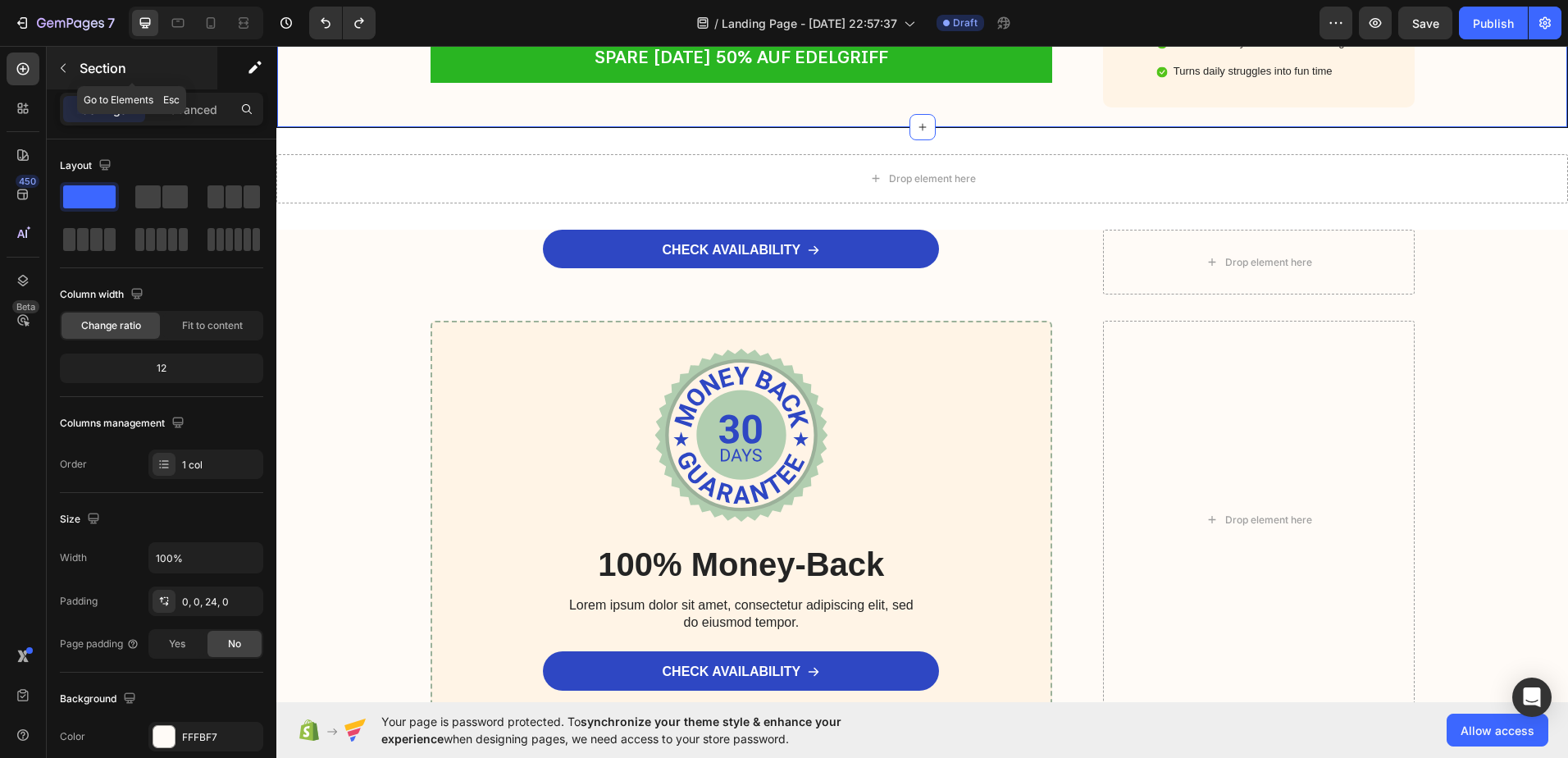
click at [69, 64] on icon "button" at bounding box center [63, 68] width 13 height 13
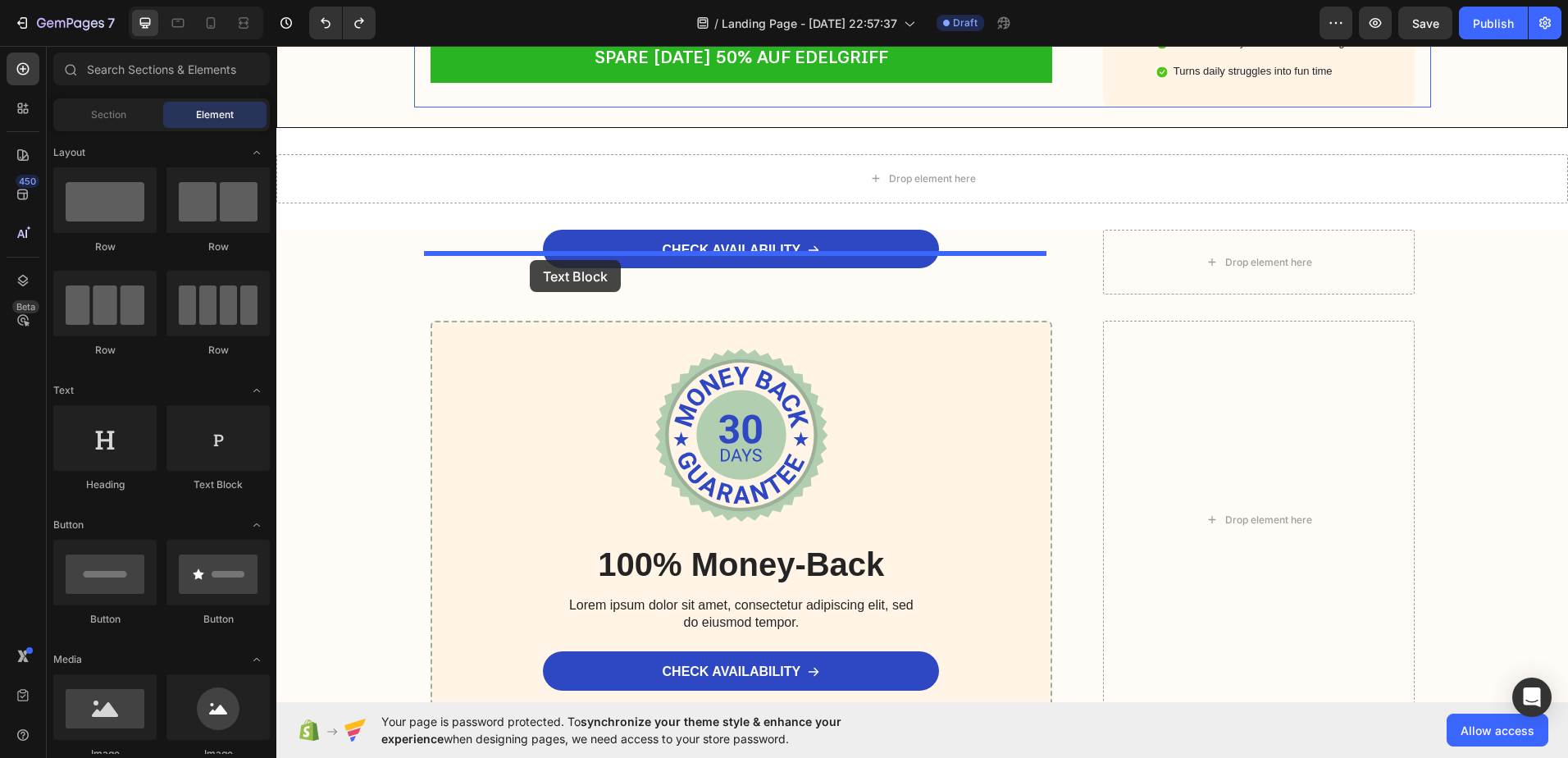
drag, startPoint x: 473, startPoint y: 502, endPoint x: 530, endPoint y: 260, distance: 248.6
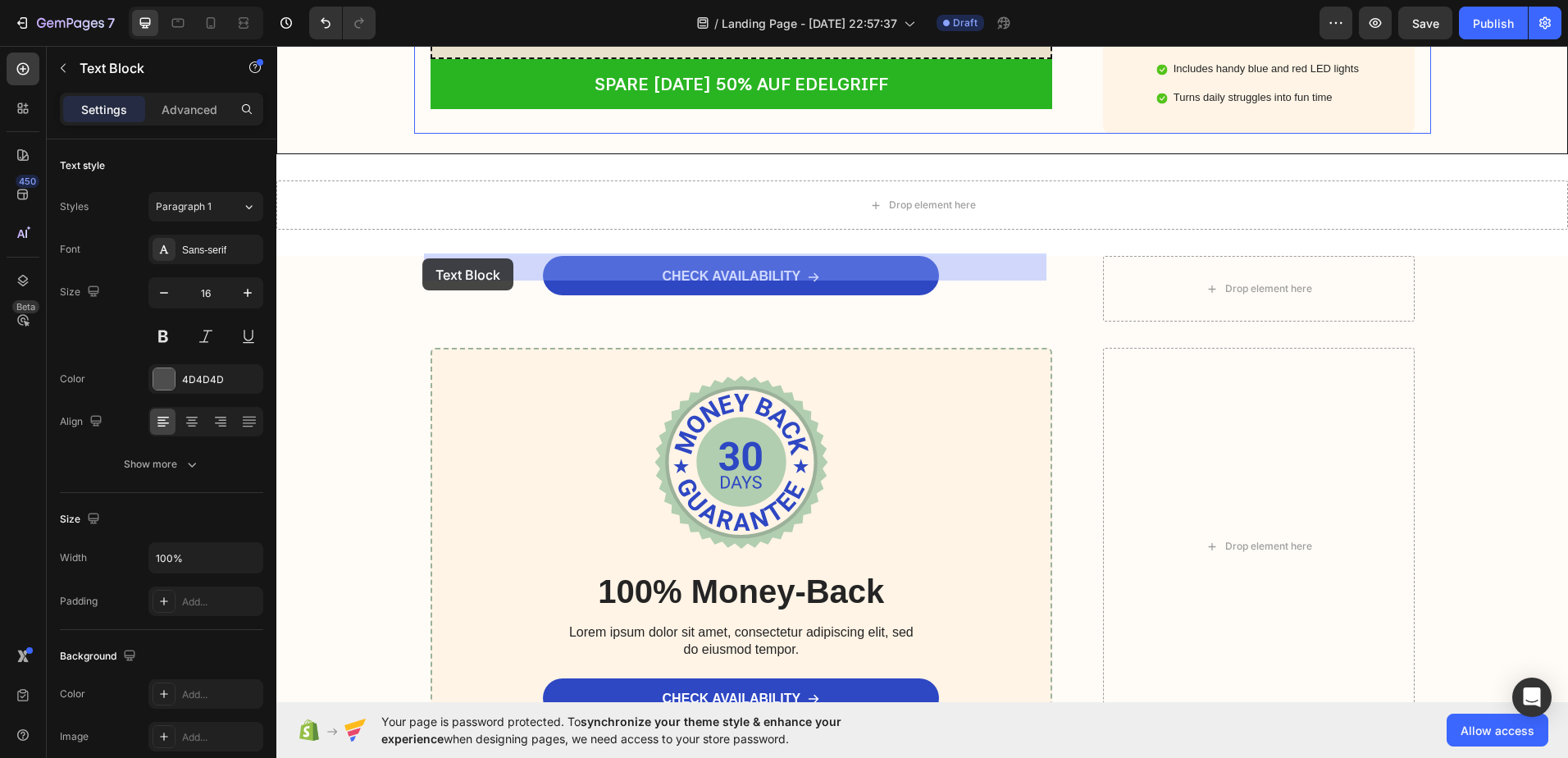
drag, startPoint x: 640, startPoint y: 264, endPoint x: 471, endPoint y: 262, distance: 169.0
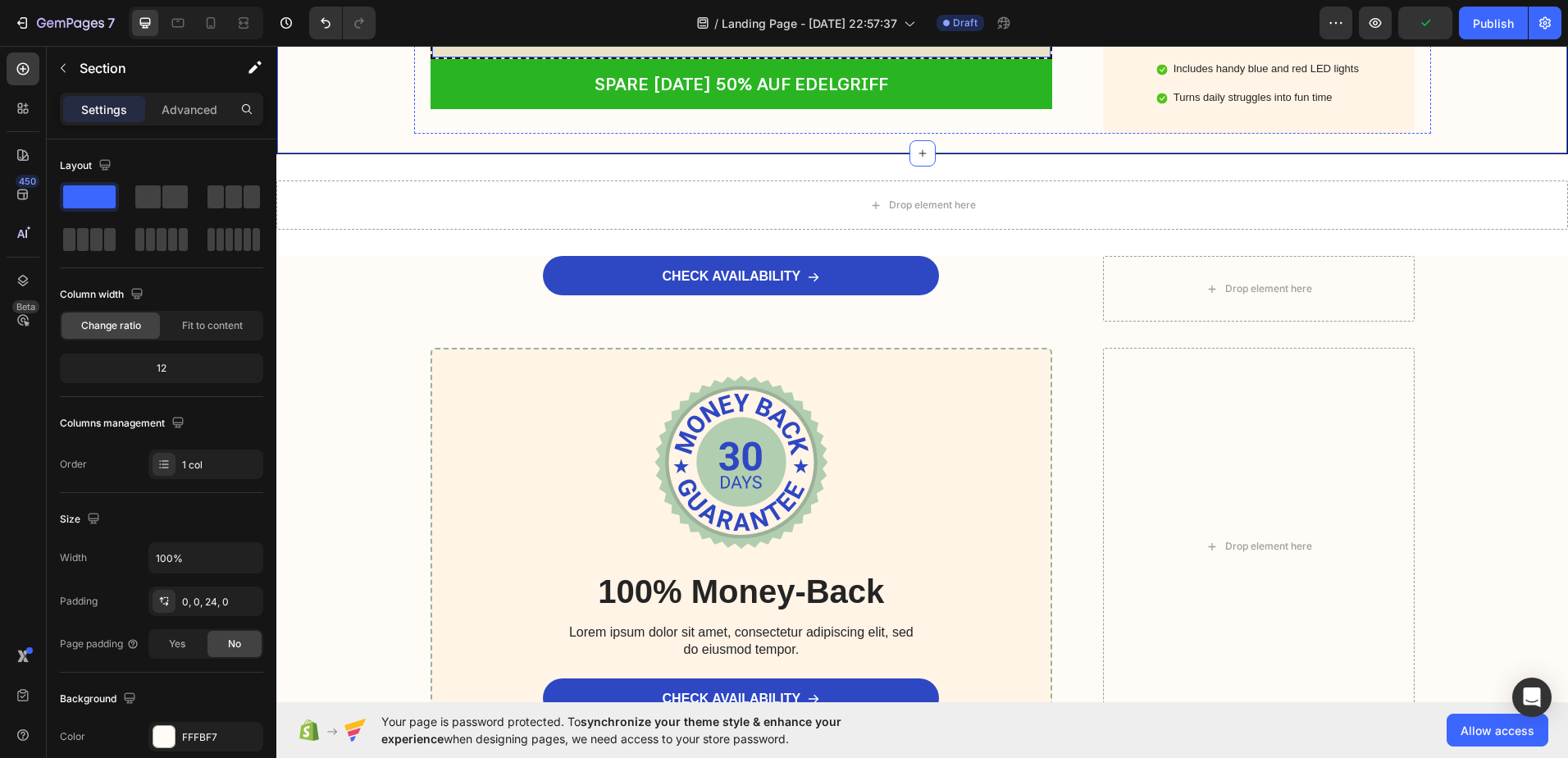
scroll to position [6760, 0]
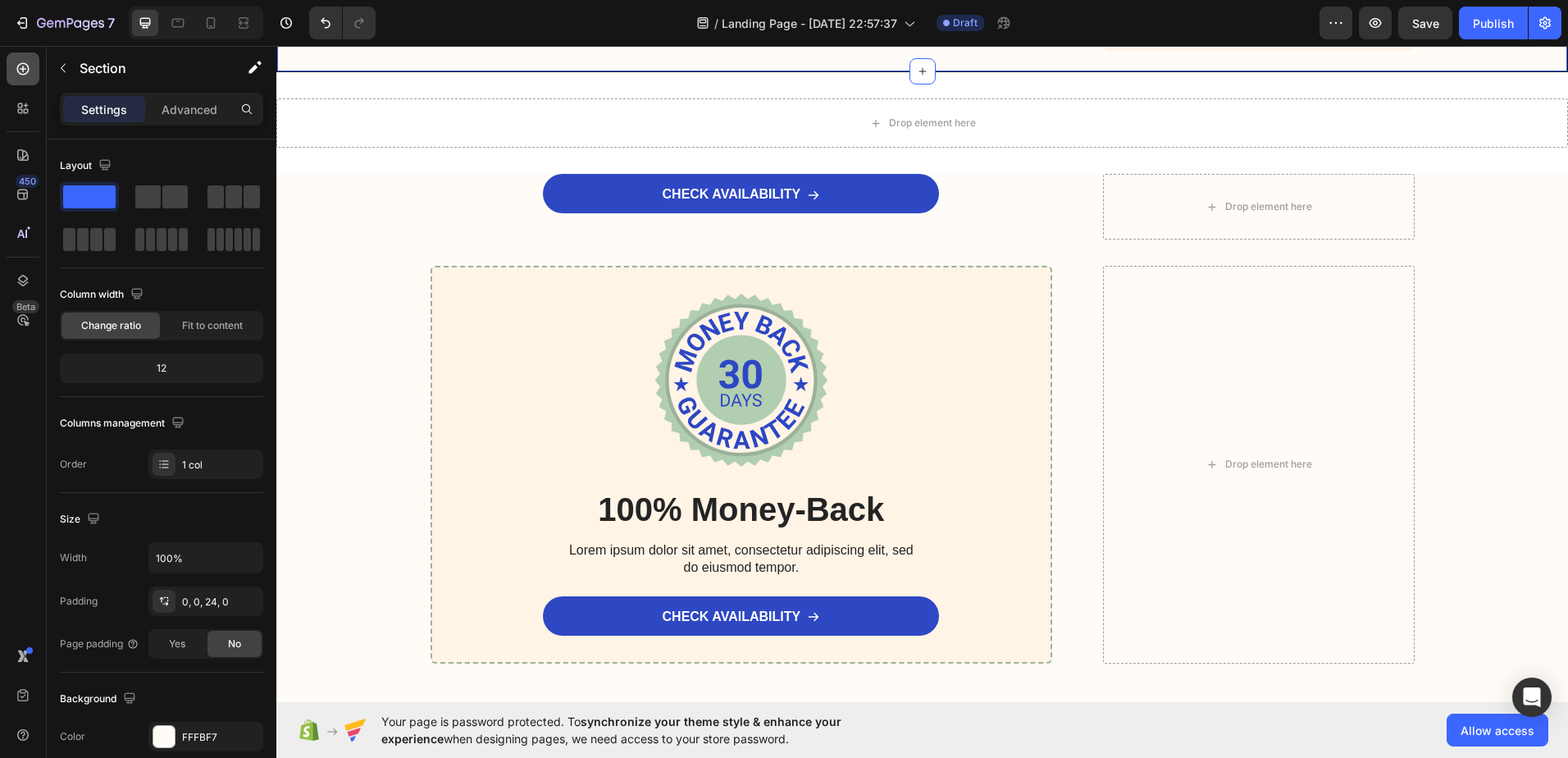
click at [21, 71] on icon at bounding box center [23, 69] width 17 height 17
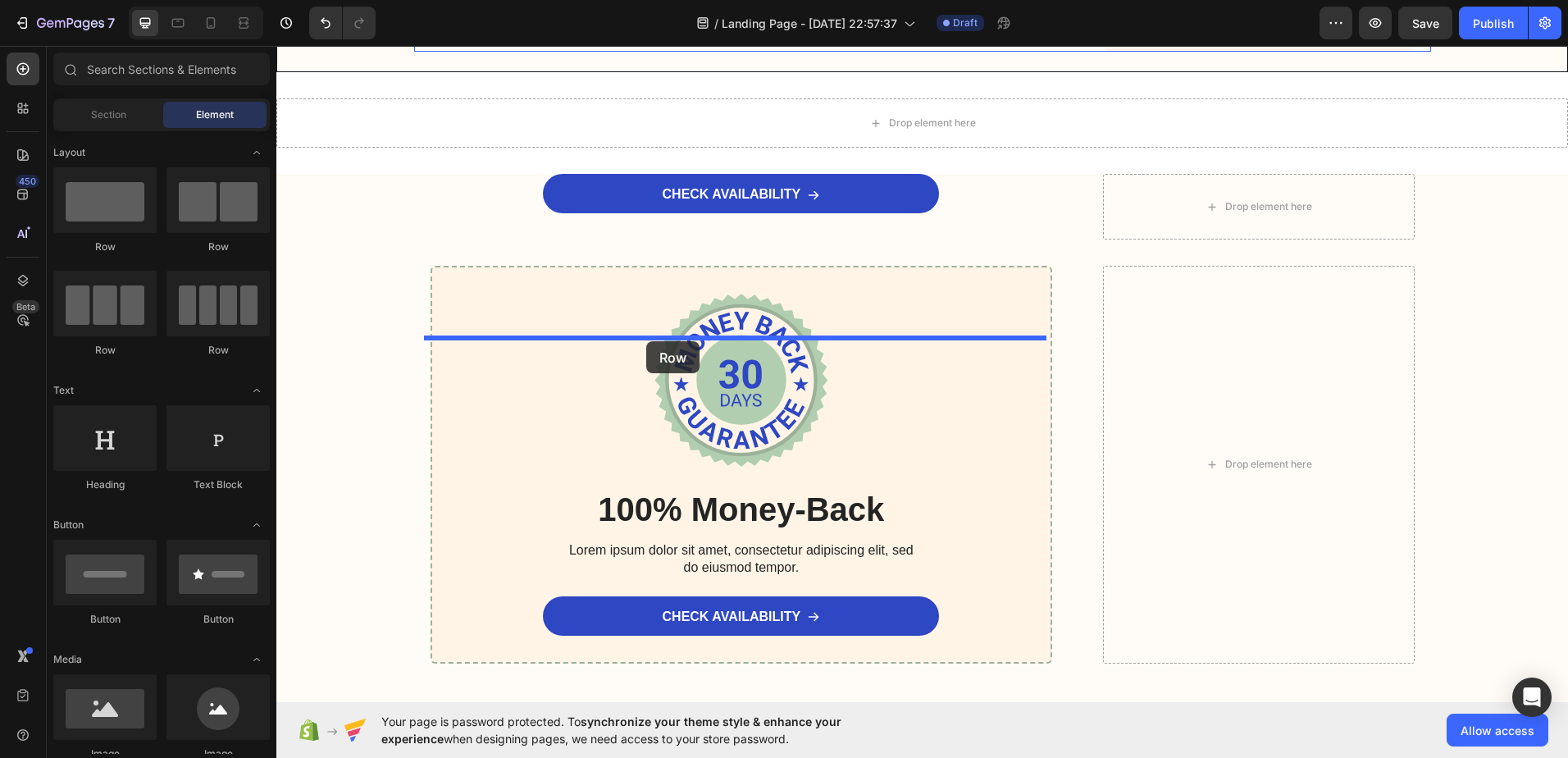
drag, startPoint x: 378, startPoint y: 258, endPoint x: 646, endPoint y: 341, distance: 280.6
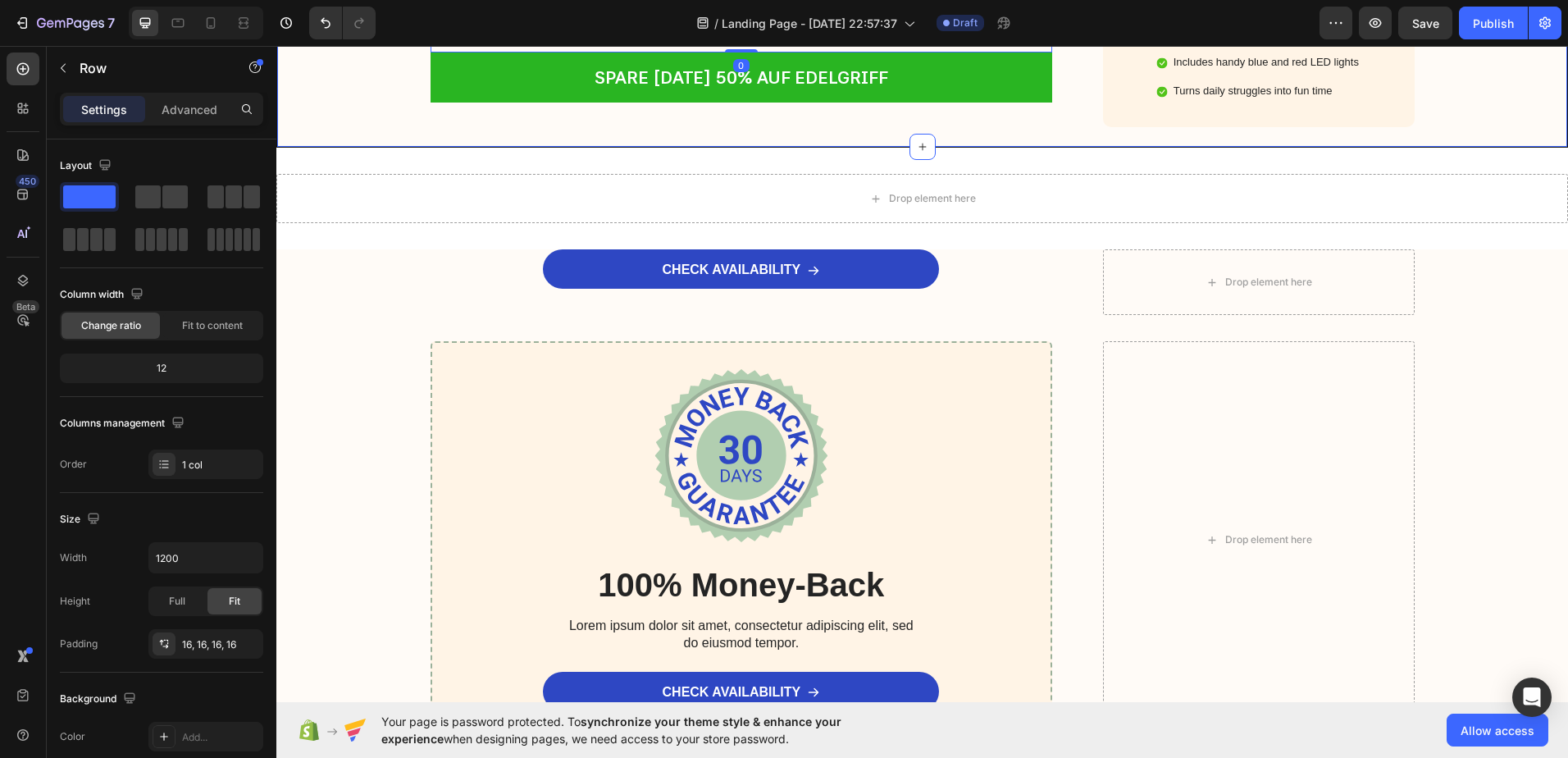
click at [613, 39] on div "Drop element here" at bounding box center [741, 15] width 596 height 49
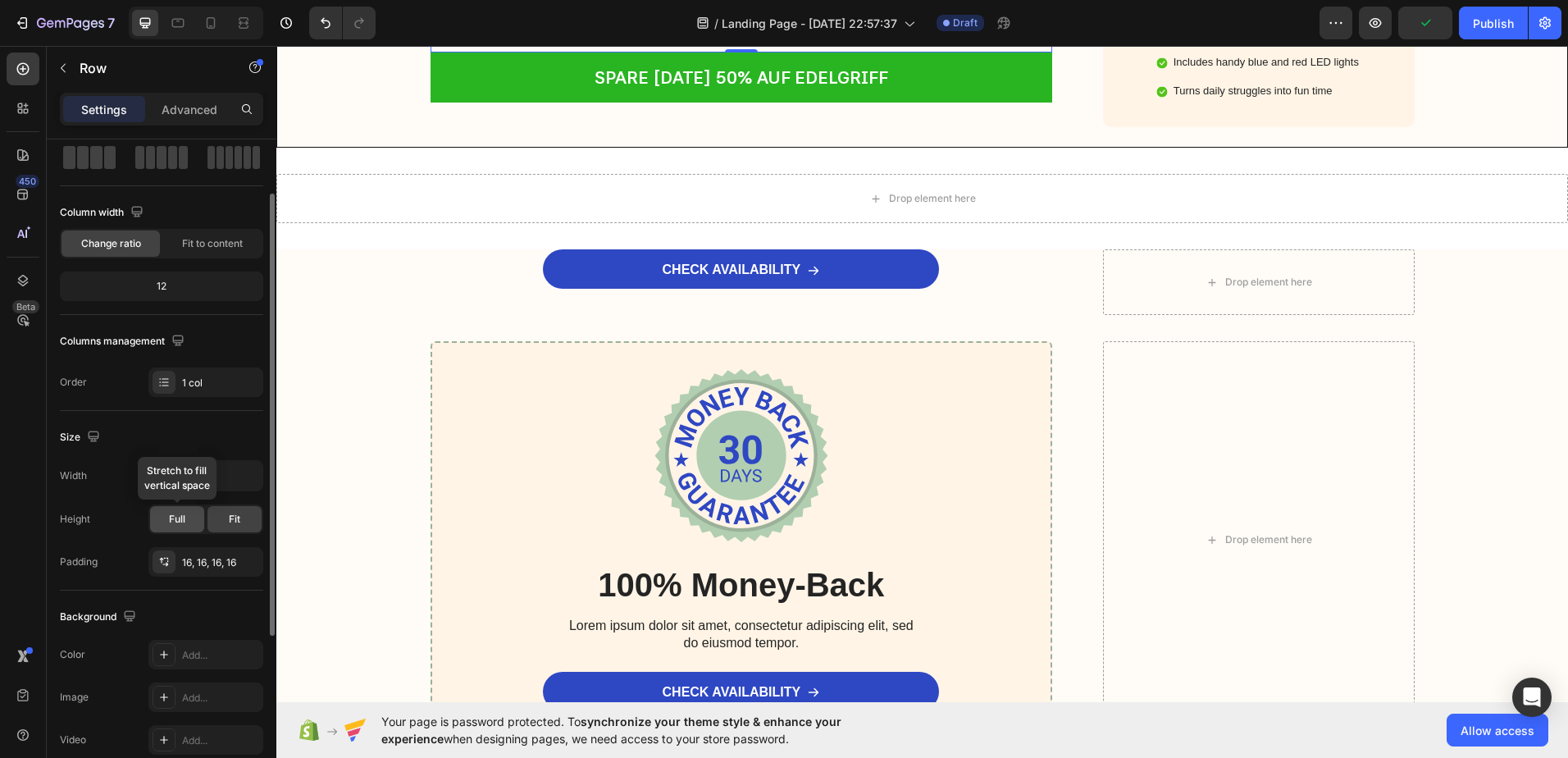
click at [191, 518] on div "Full" at bounding box center [176, 519] width 54 height 26
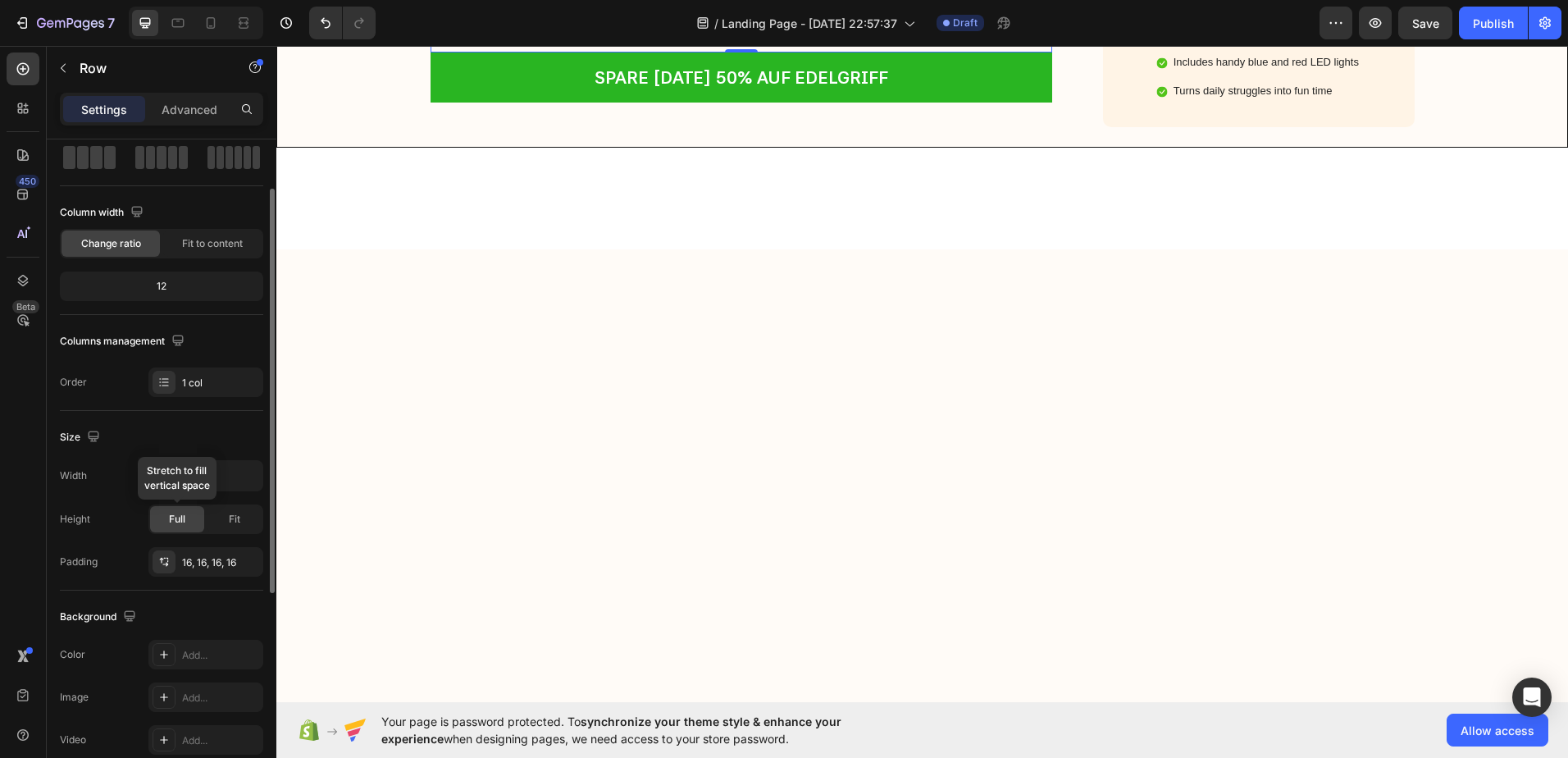
scroll to position [6129, 0]
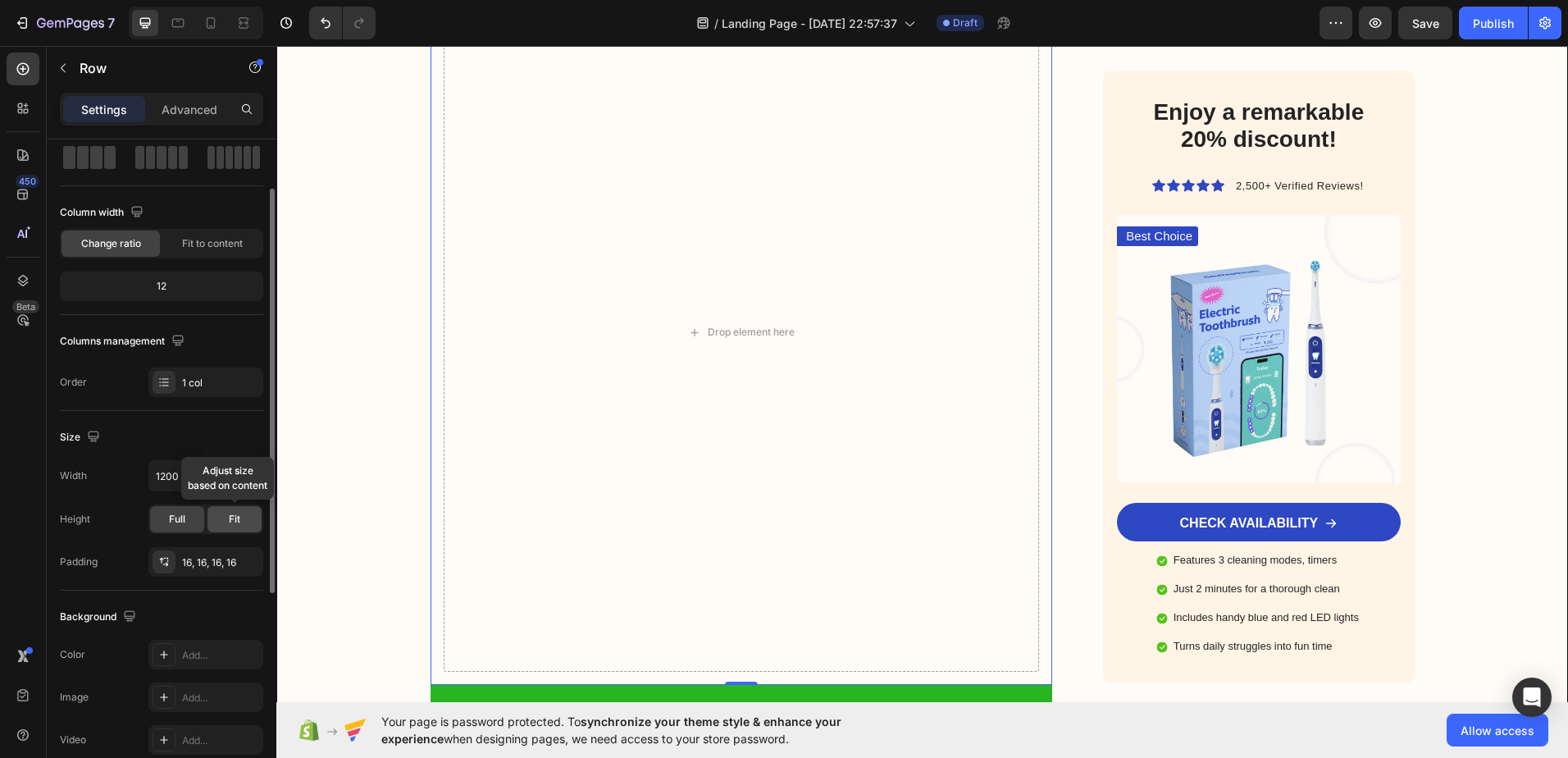
click at [227, 515] on div "Fit" at bounding box center [234, 519] width 54 height 26
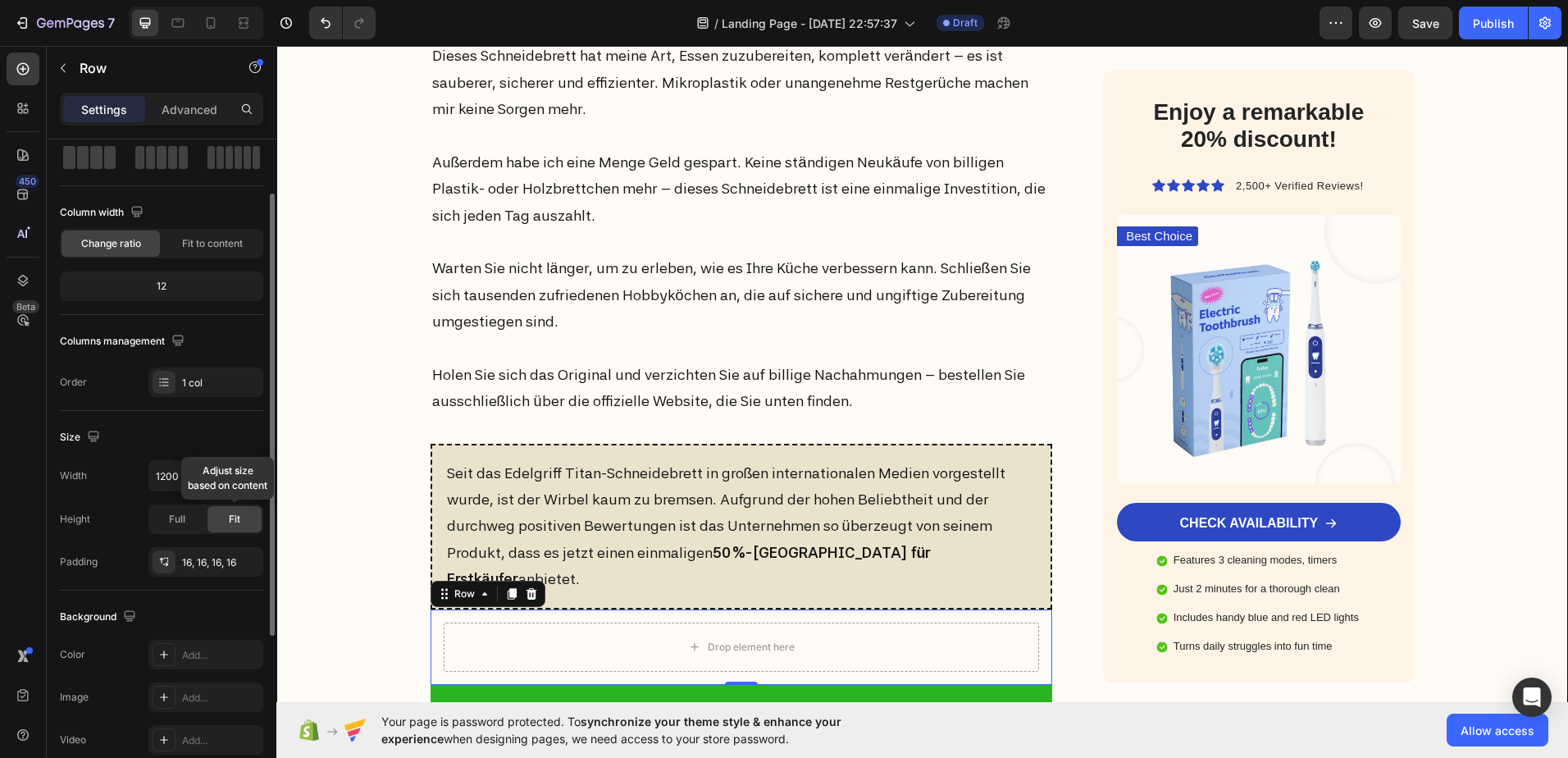
scroll to position [6760, 0]
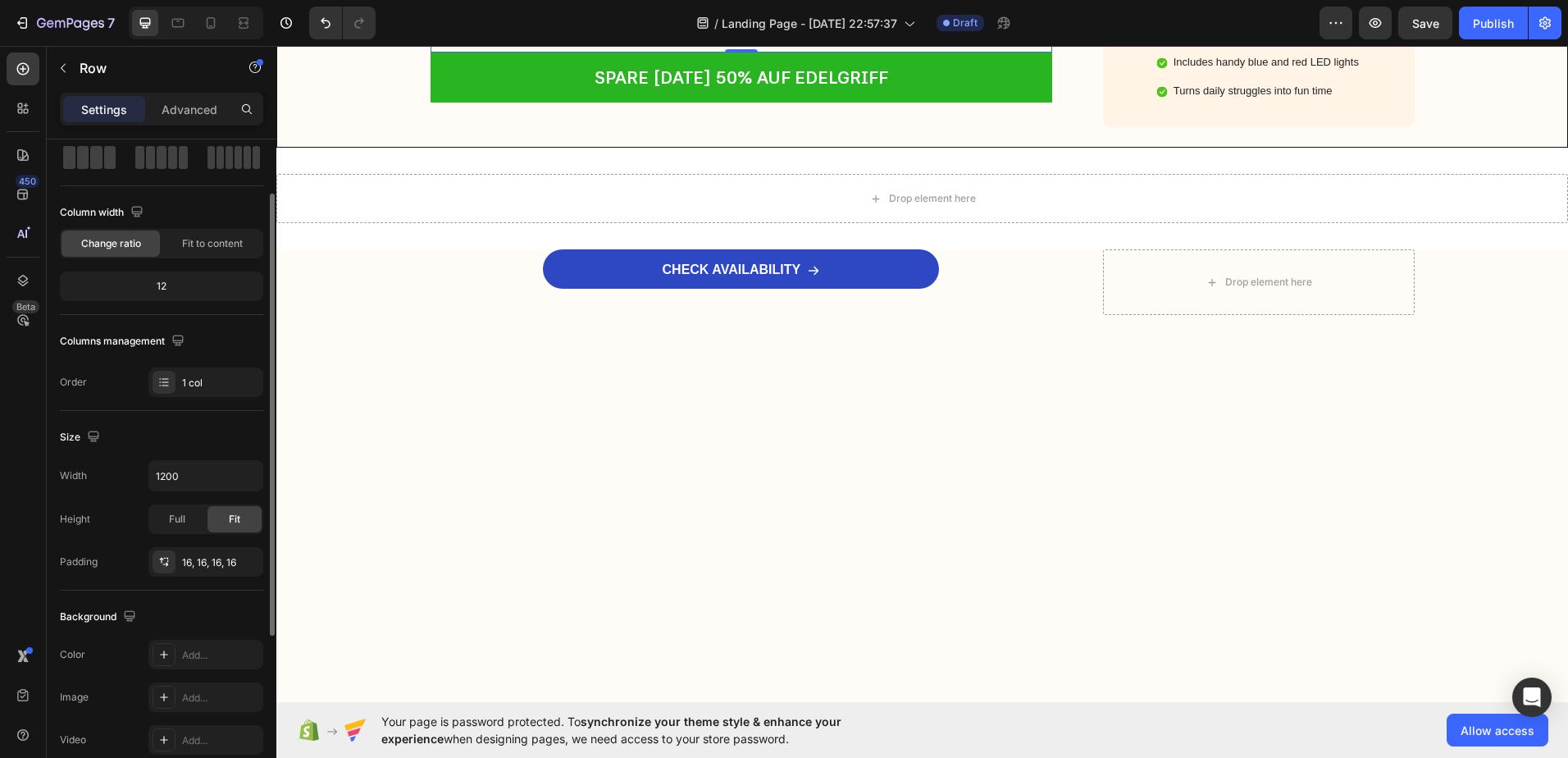
click at [182, 195] on div "Layout Column width Change ratio Fit to content 12 Columns management Order 1 c…" at bounding box center [162, 233] width 204 height 326
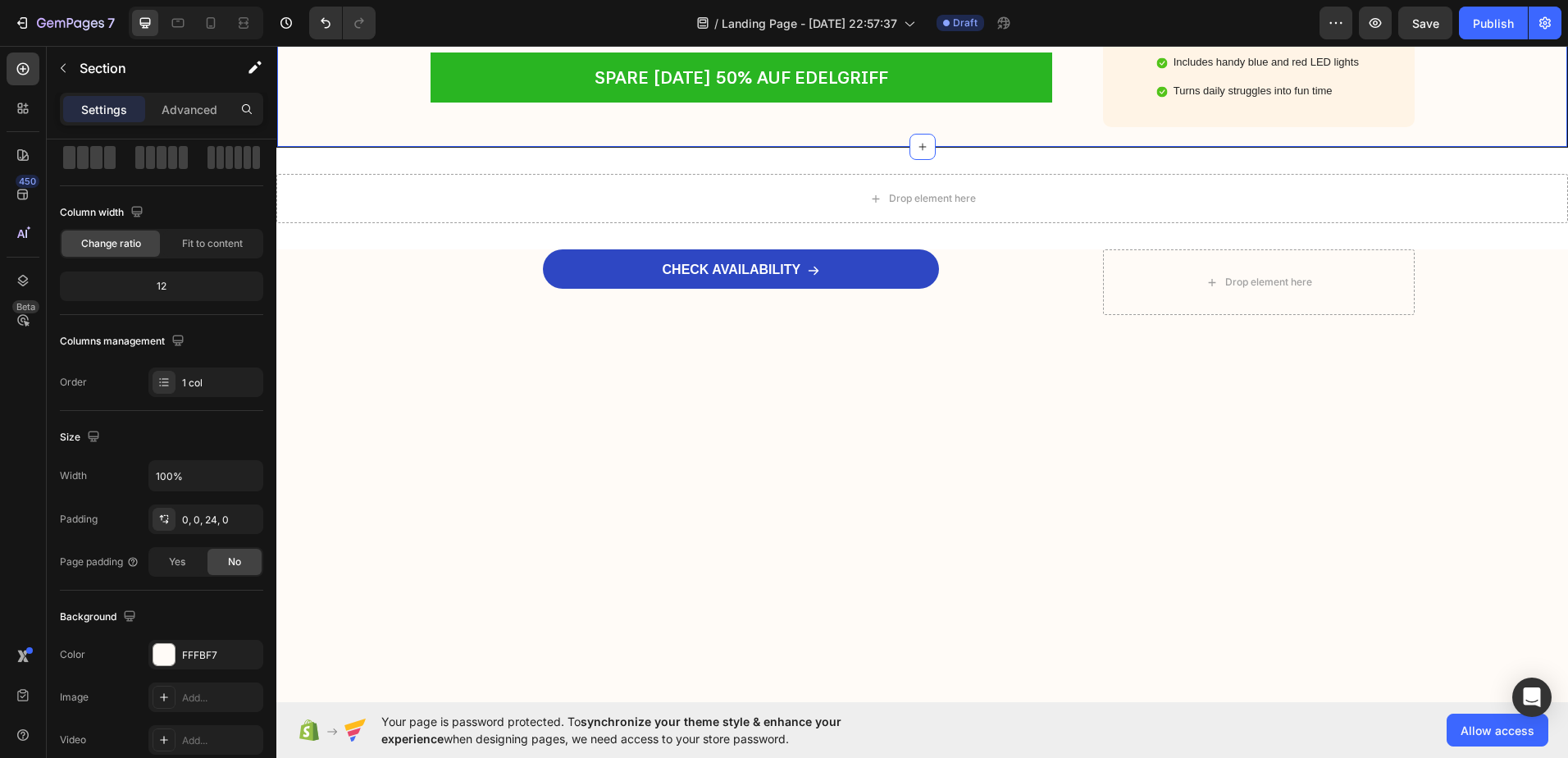
scroll to position [0, 0]
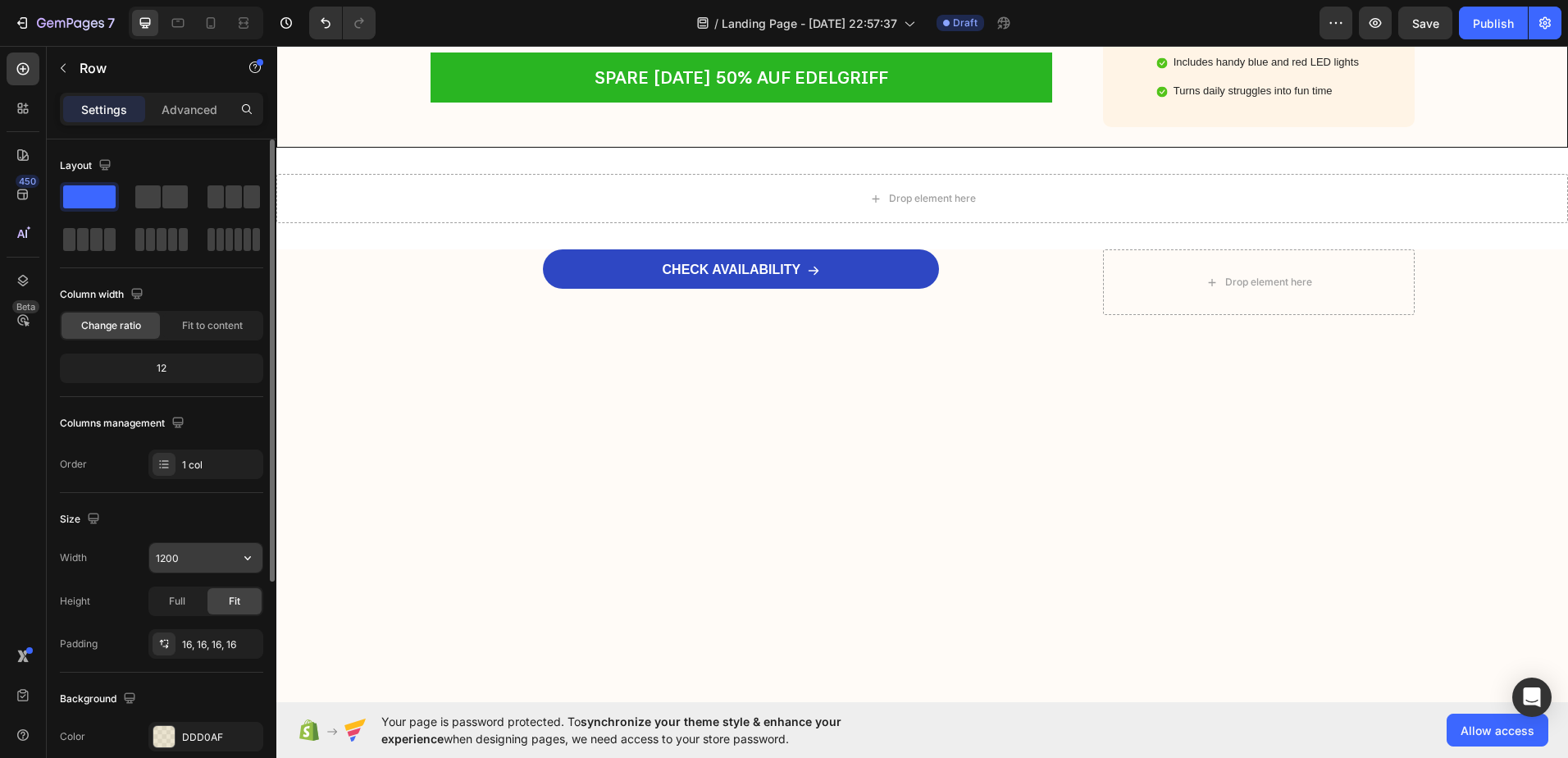
click at [197, 547] on input "1200" at bounding box center [206, 557] width 114 height 29
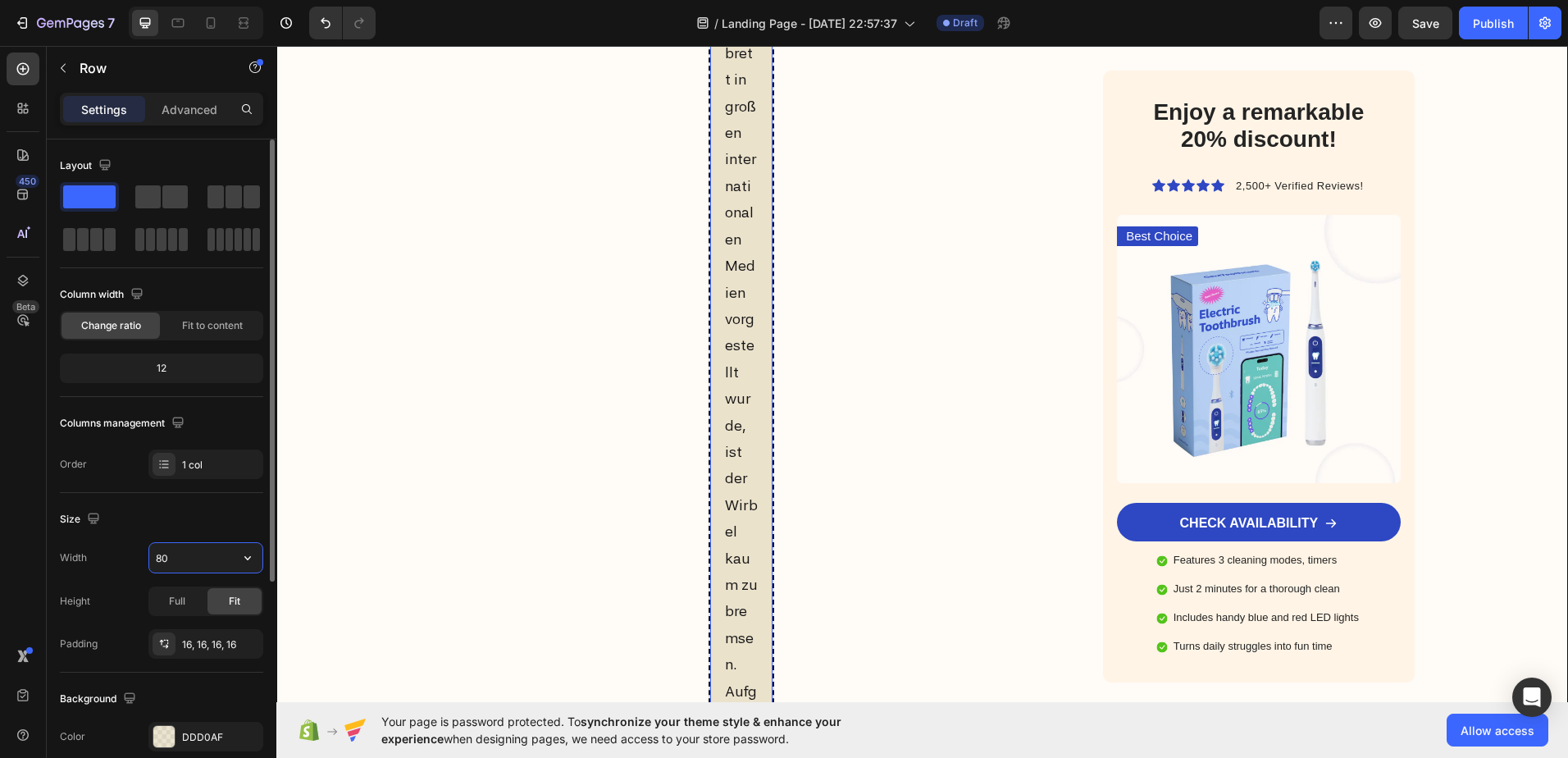
type input "8"
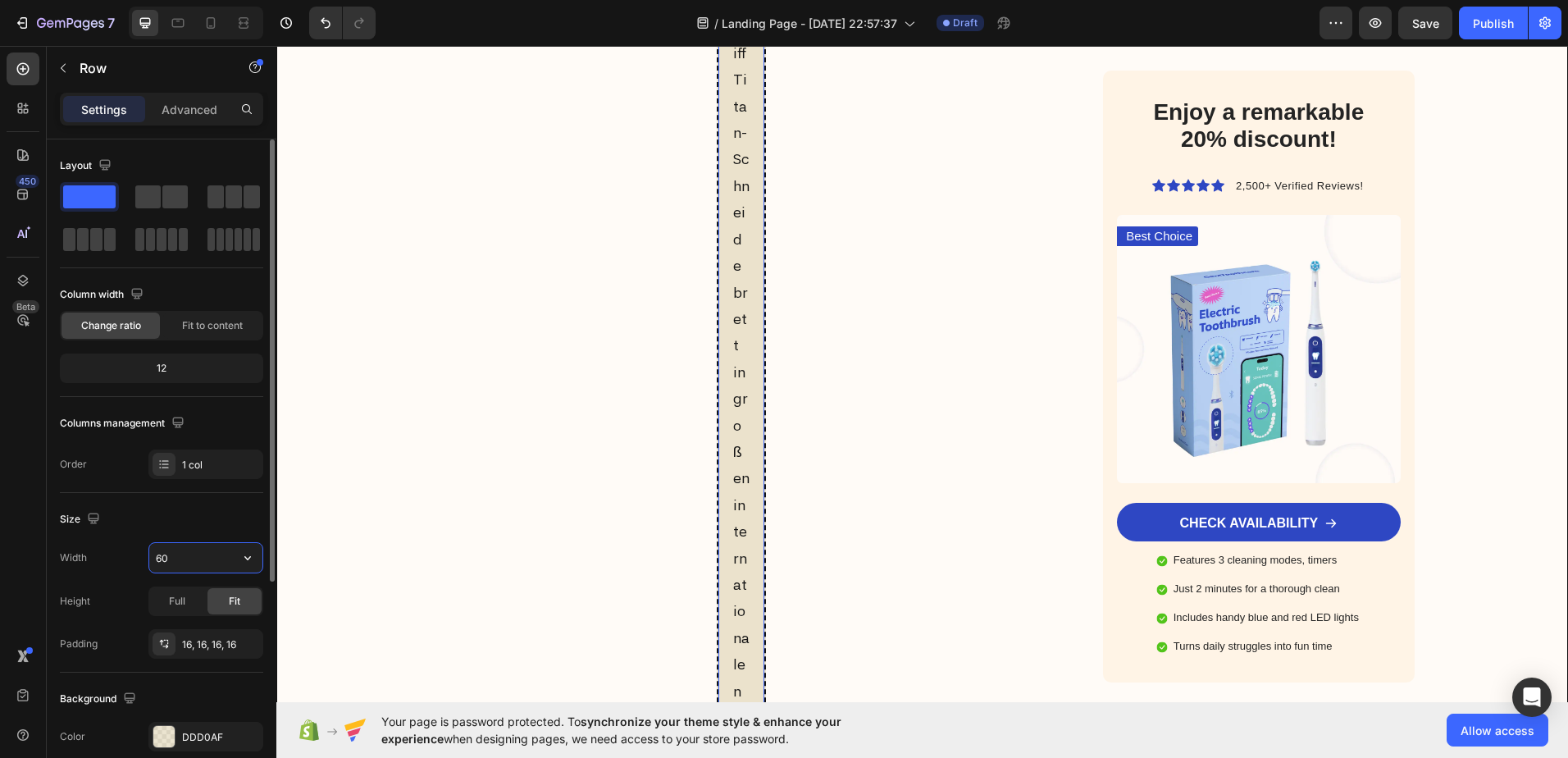
type input "6"
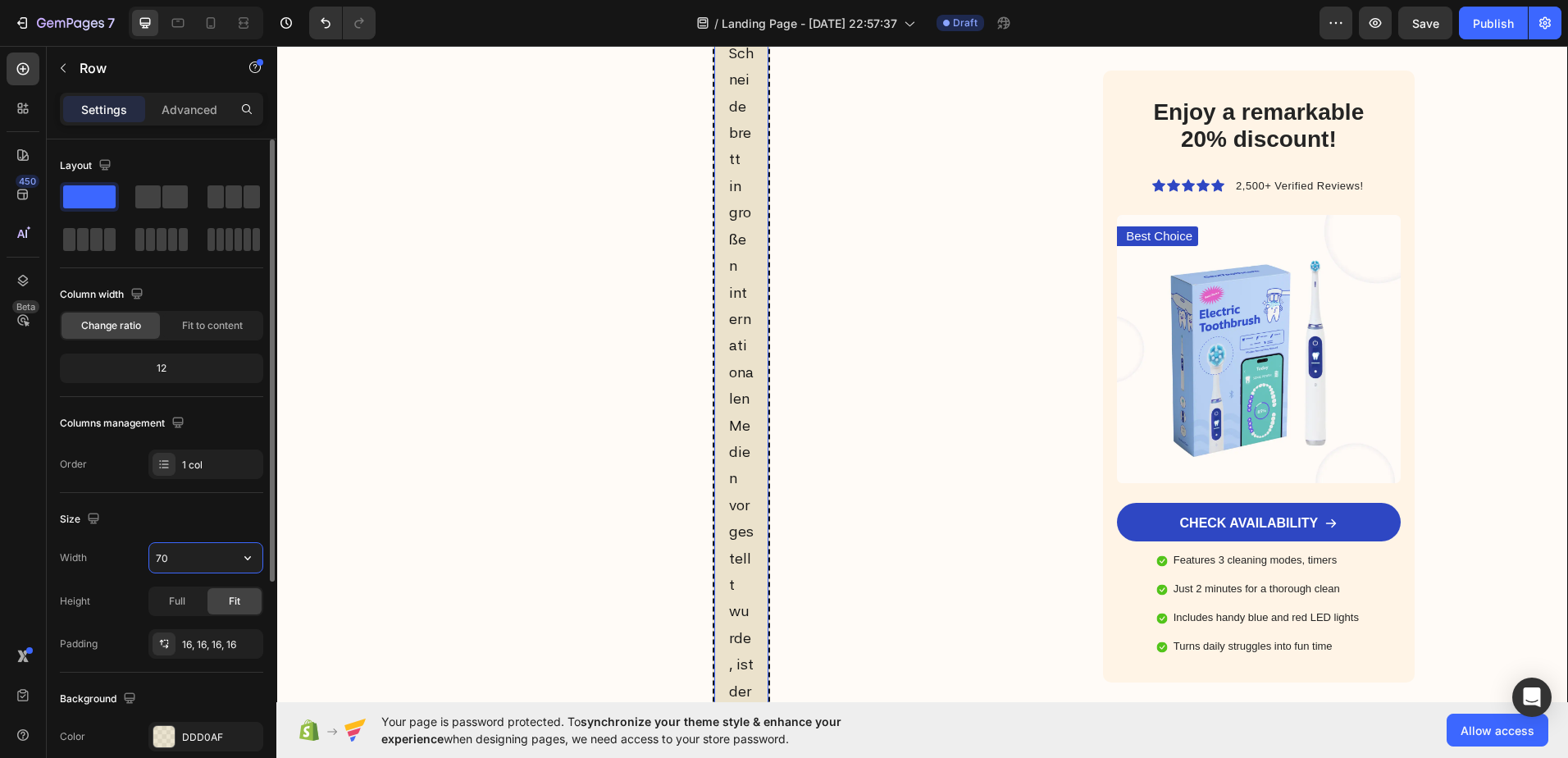
type input "700"
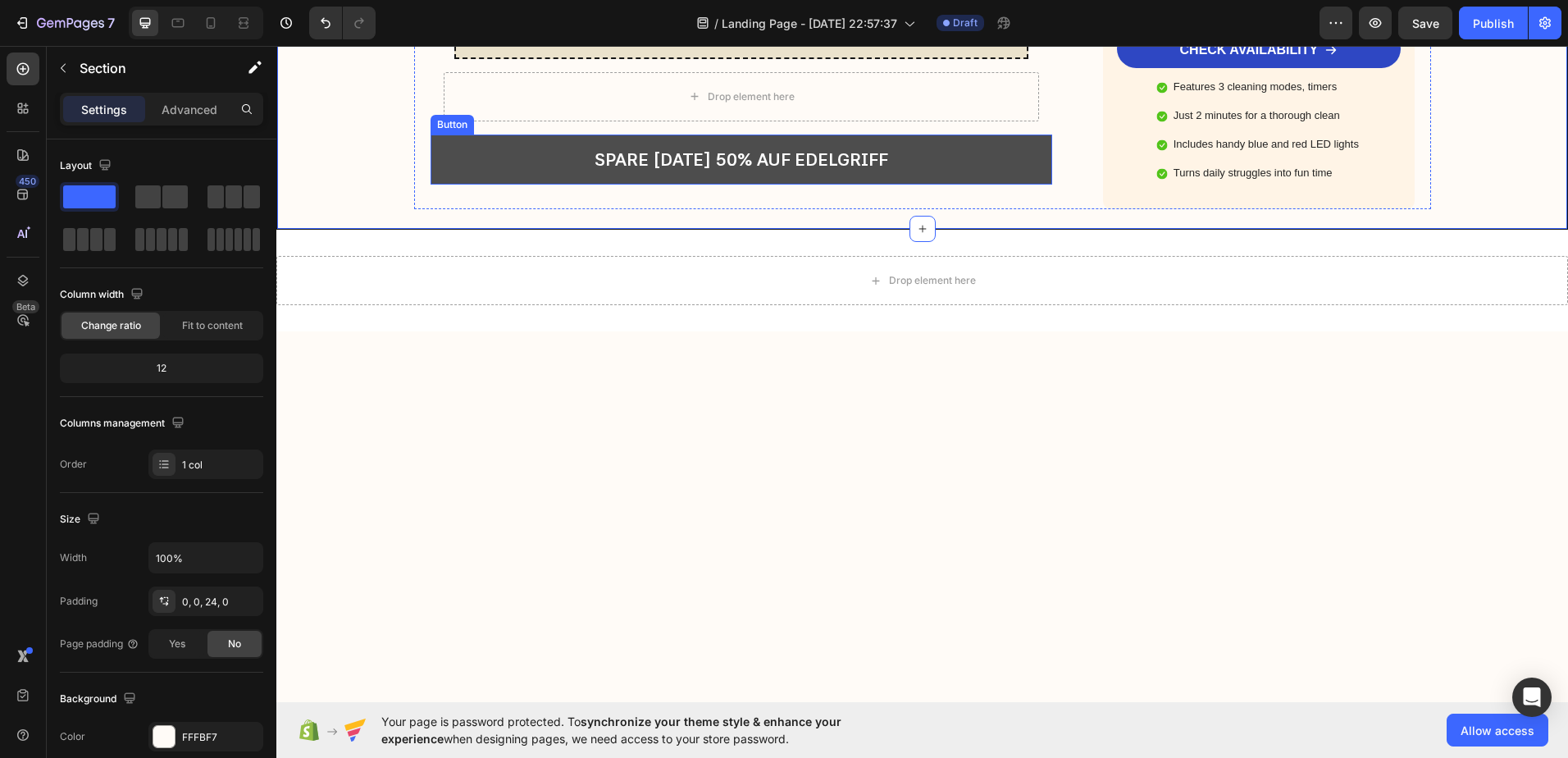
click at [554, 185] on button "SPARE [DATE] 50% AUF EDELGRIFF" at bounding box center [742, 160] width 623 height 51
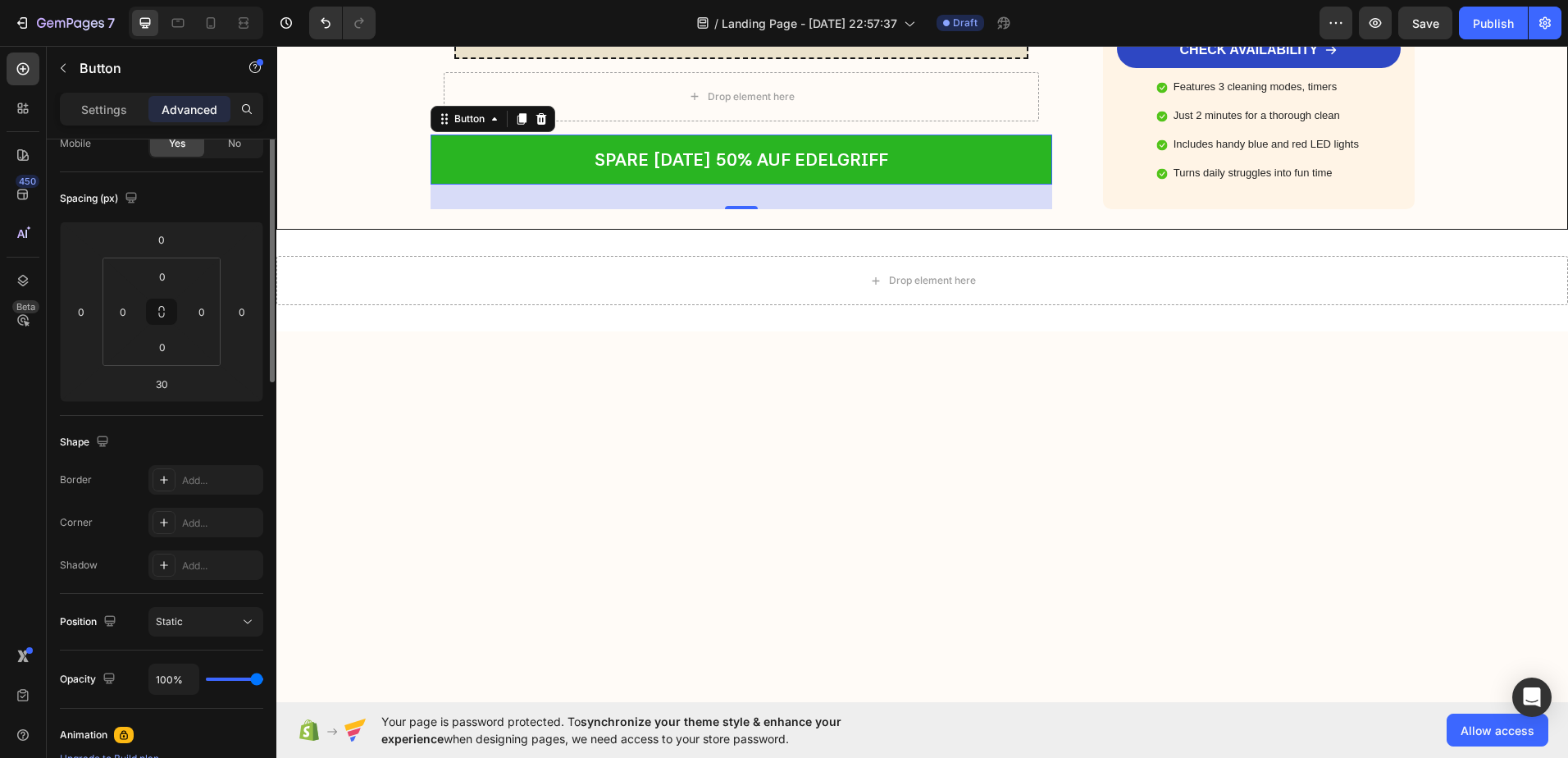
scroll to position [0, 0]
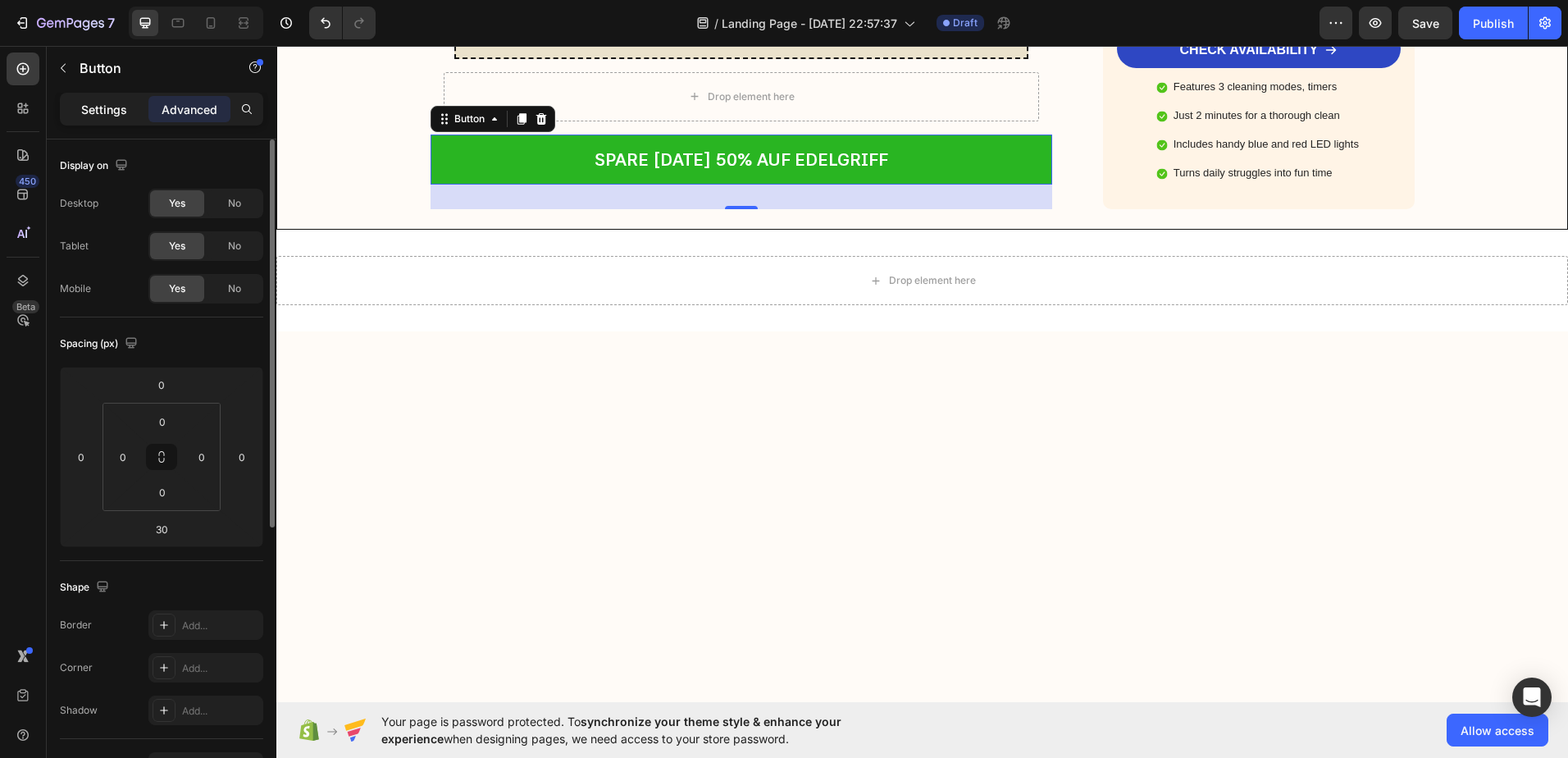
click at [114, 109] on p "Settings" at bounding box center [104, 110] width 46 height 18
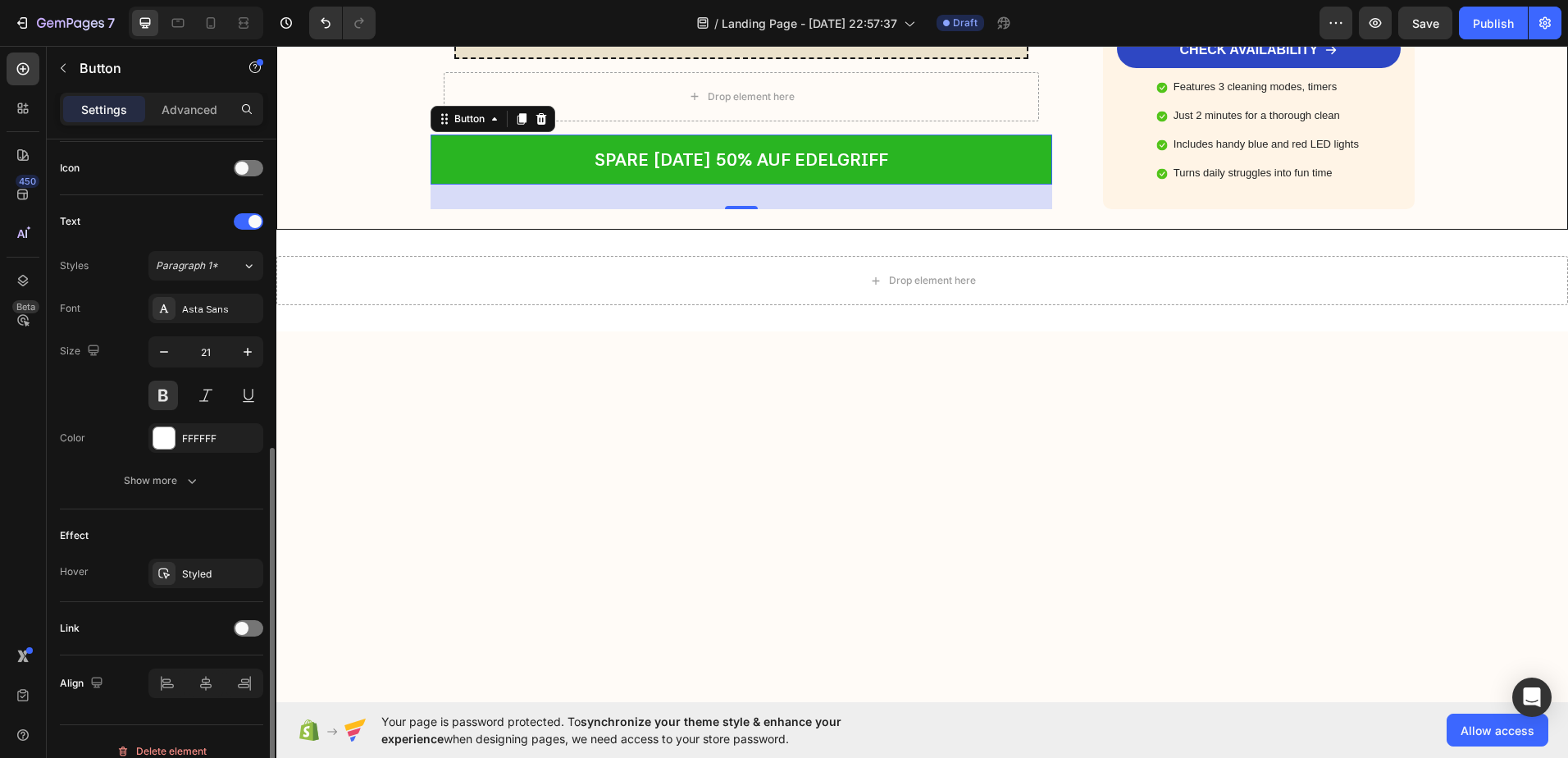
scroll to position [511, 0]
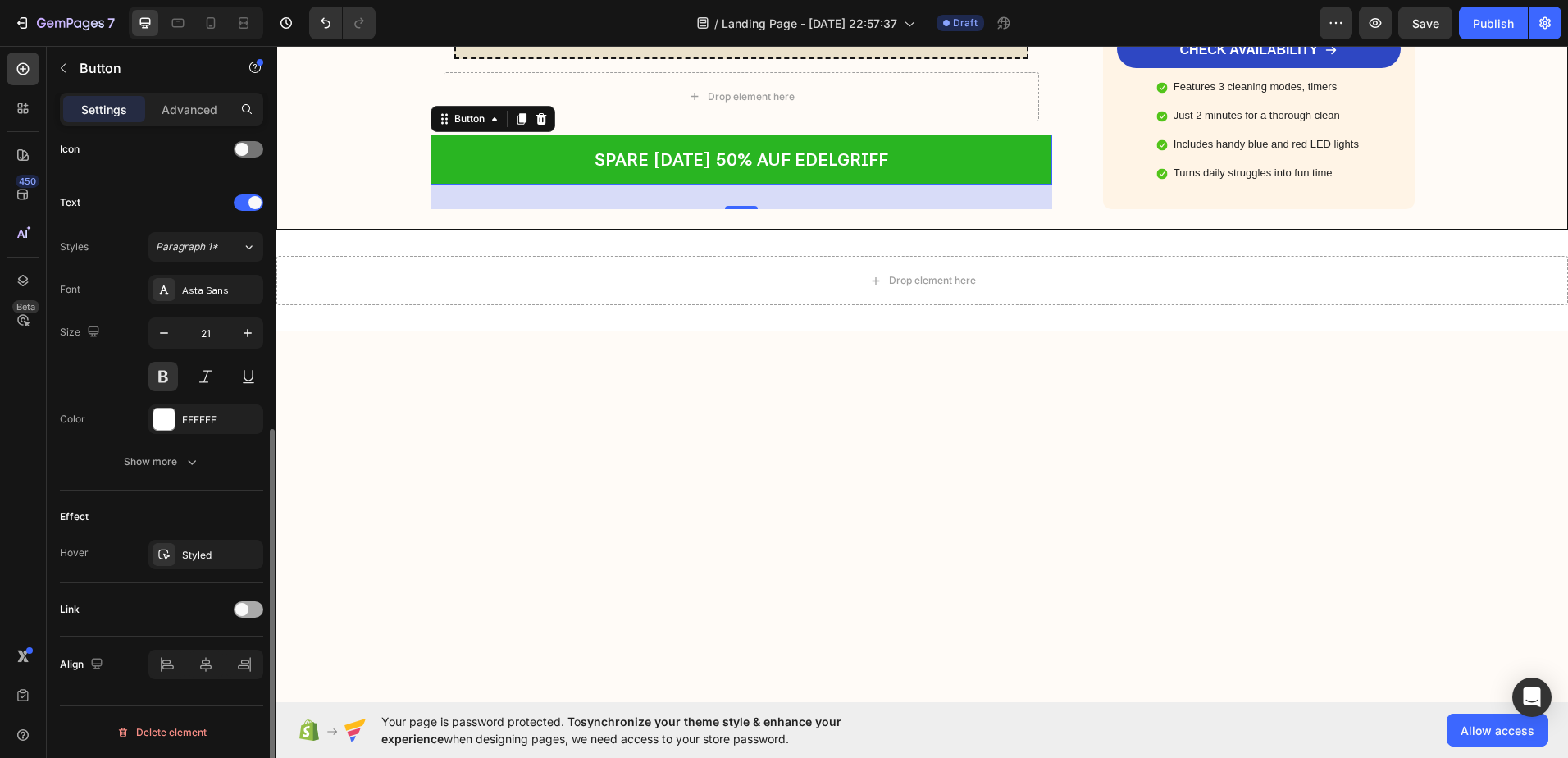
click at [238, 612] on span at bounding box center [241, 608] width 13 height 13
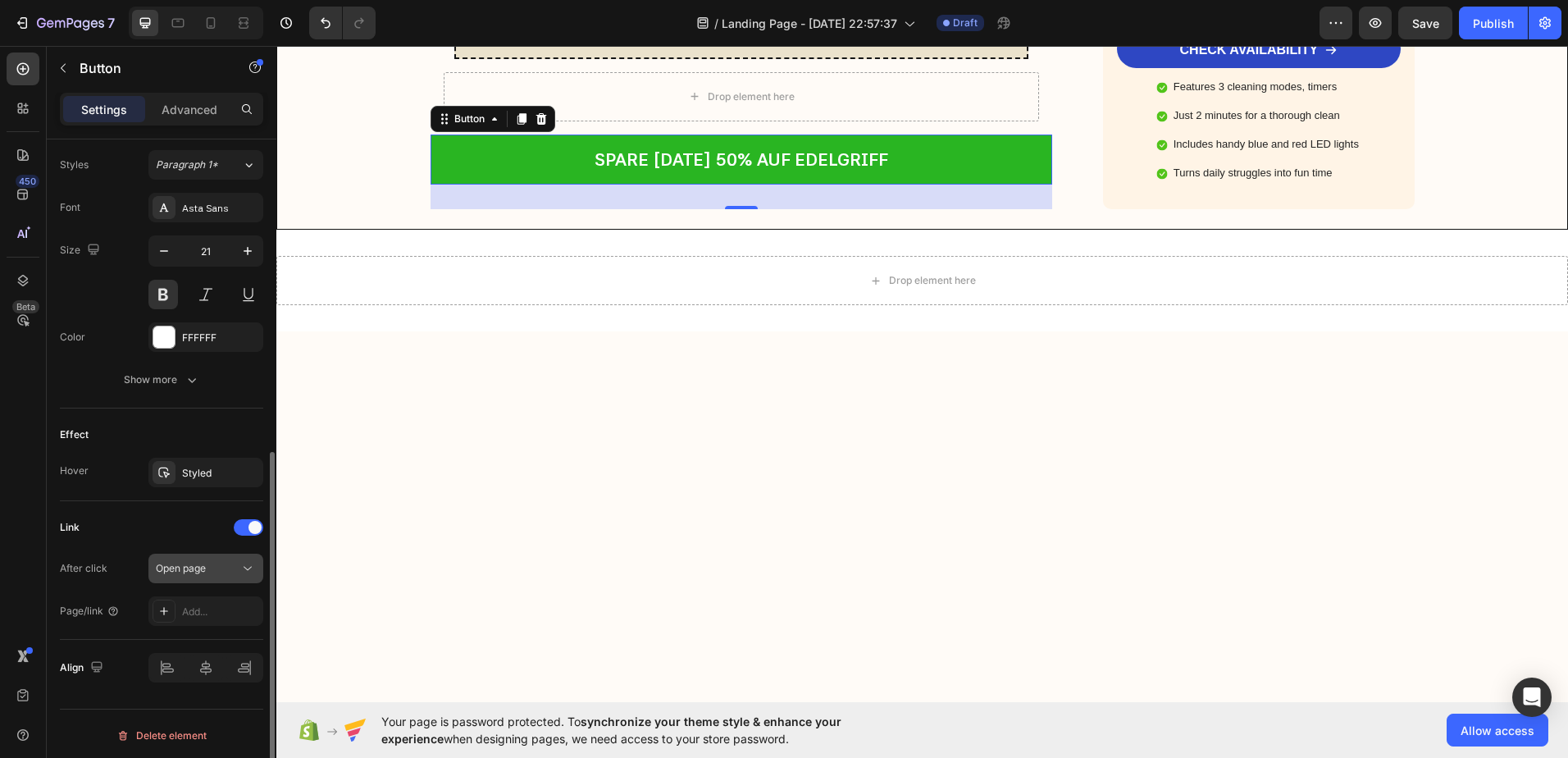
click at [237, 571] on div "Open page" at bounding box center [197, 568] width 83 height 15
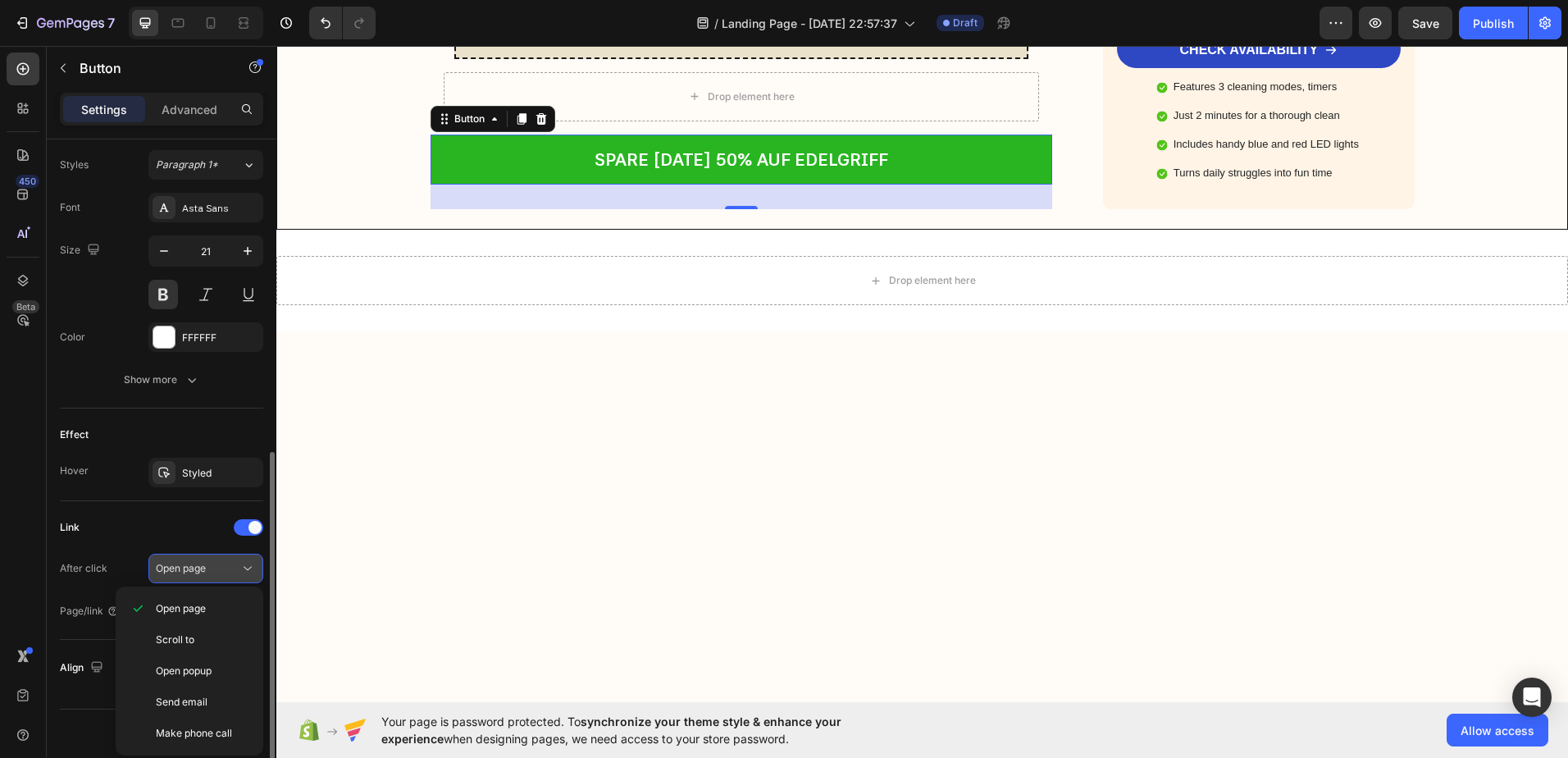
click at [240, 565] on icon at bounding box center [248, 568] width 17 height 17
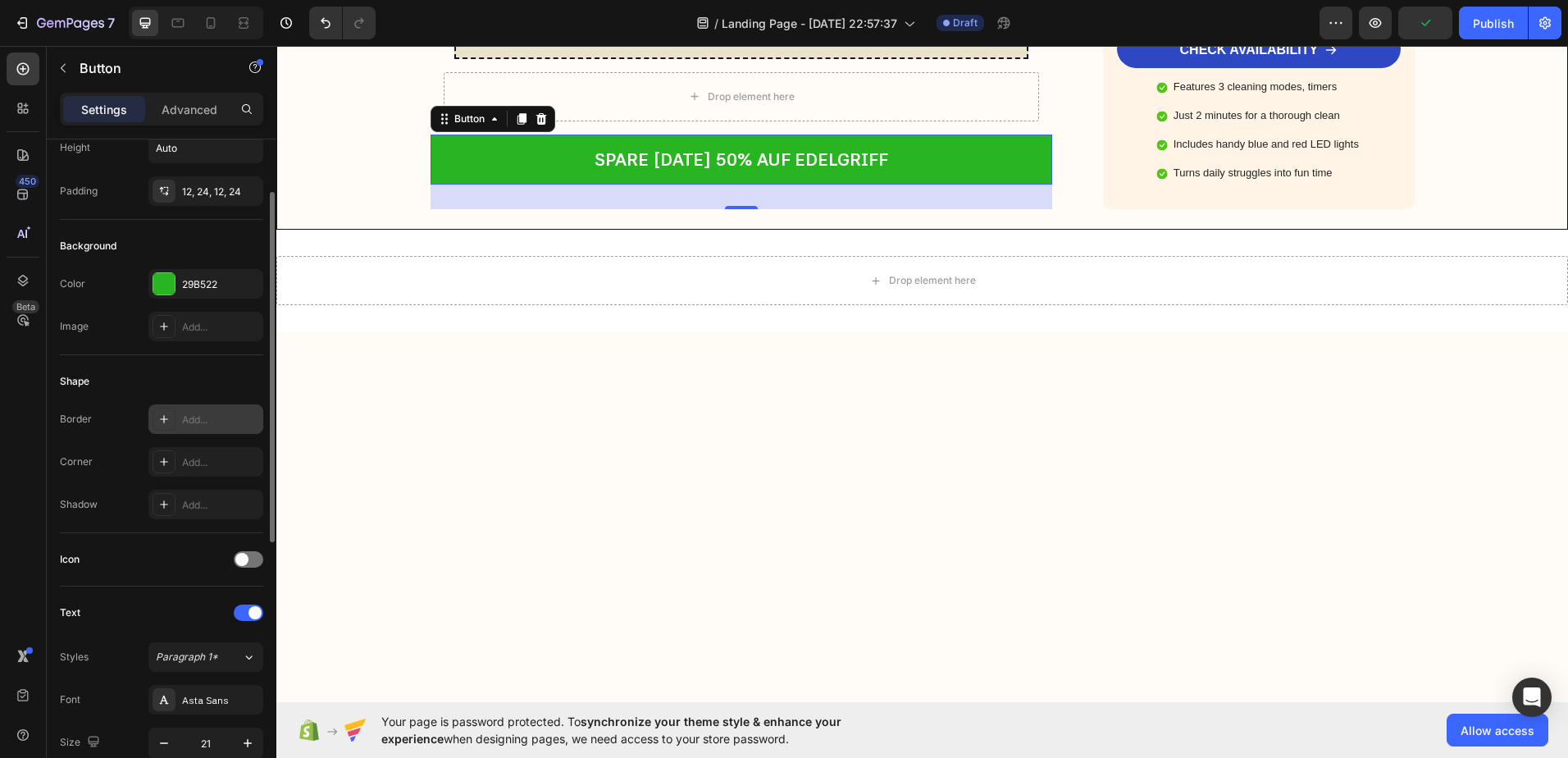
scroll to position [0, 0]
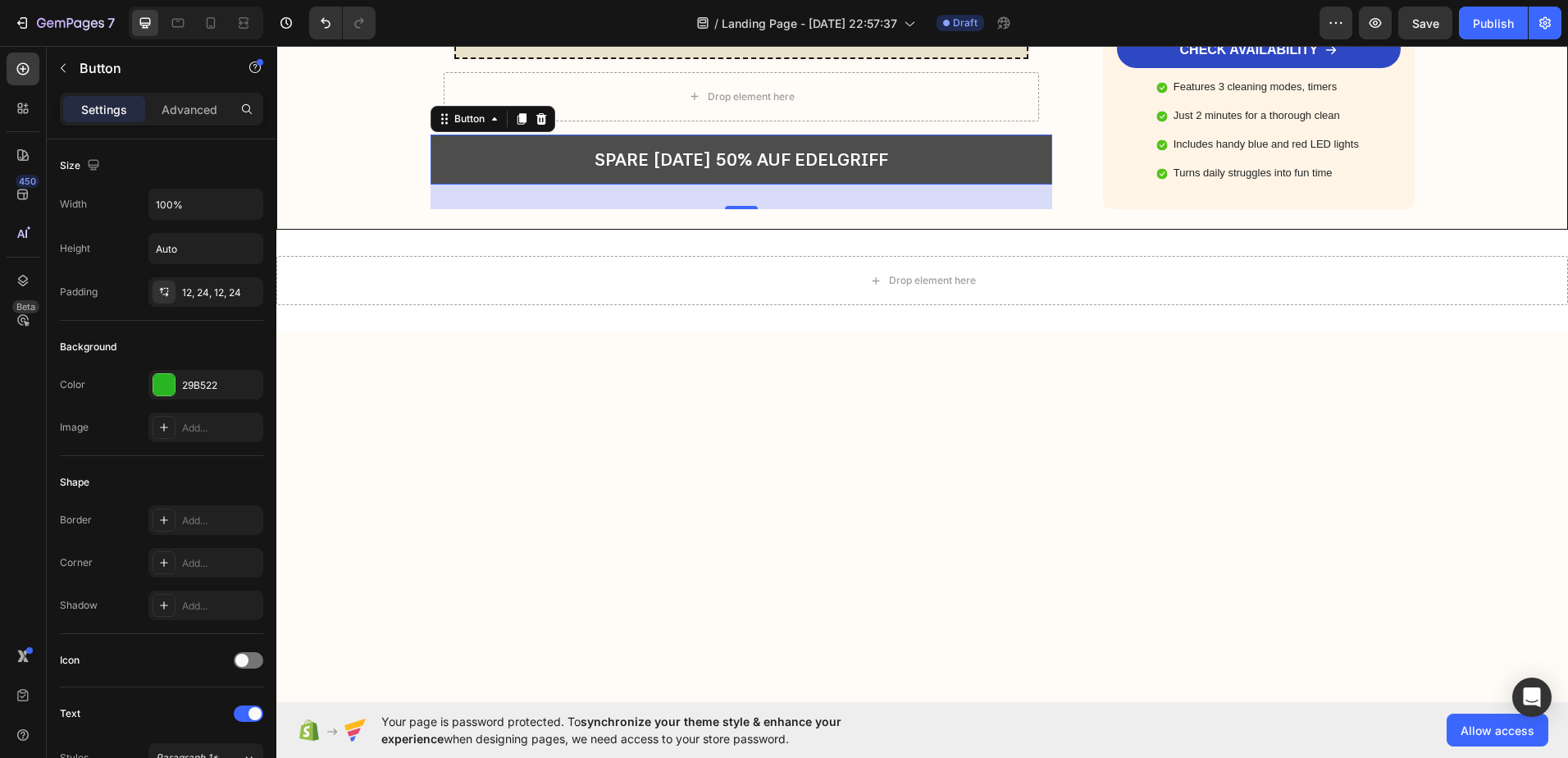
click at [556, 185] on button "SPARE [DATE] 50% AUF EDELGRIFF" at bounding box center [742, 160] width 623 height 51
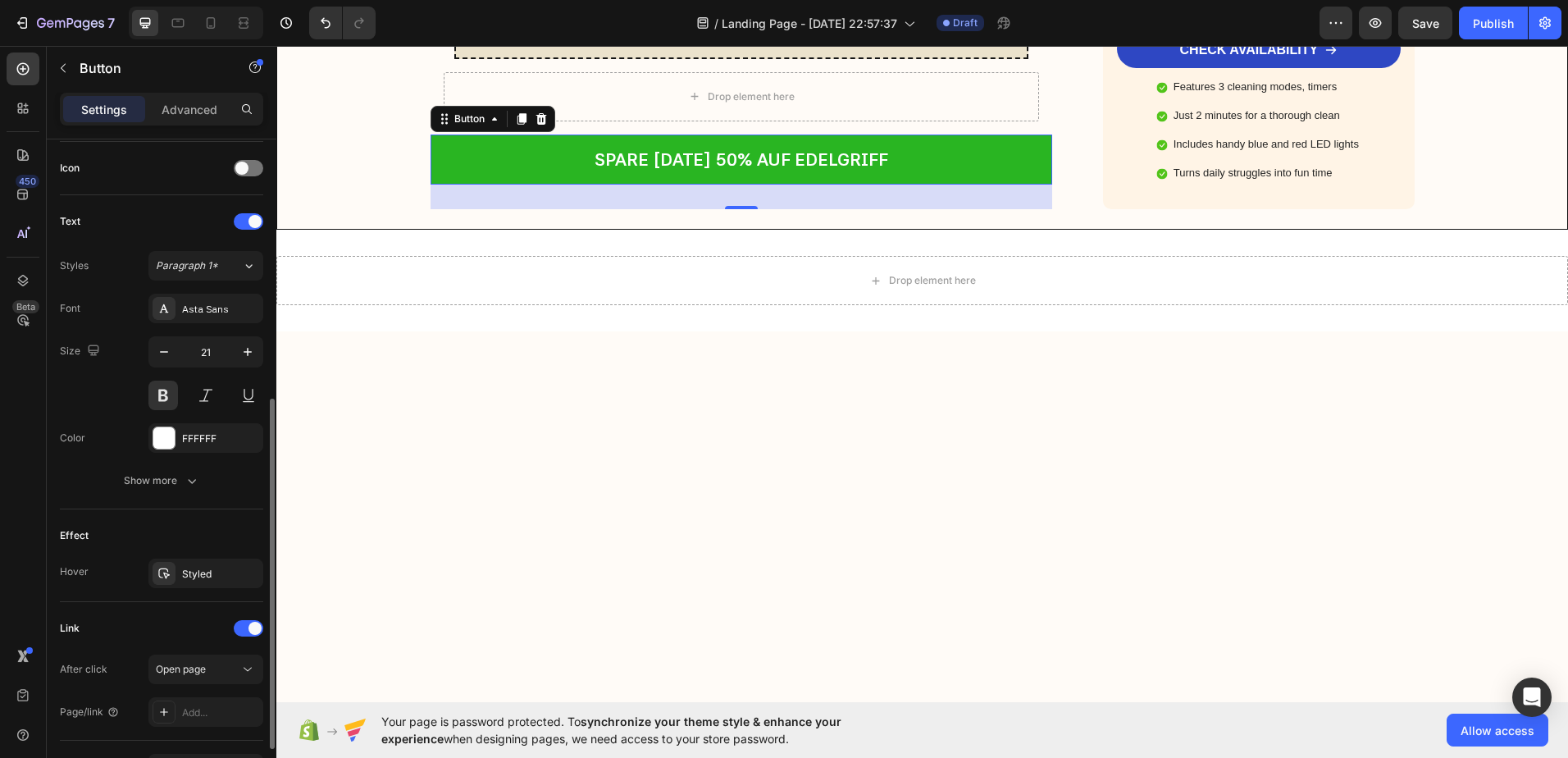
scroll to position [596, 0]
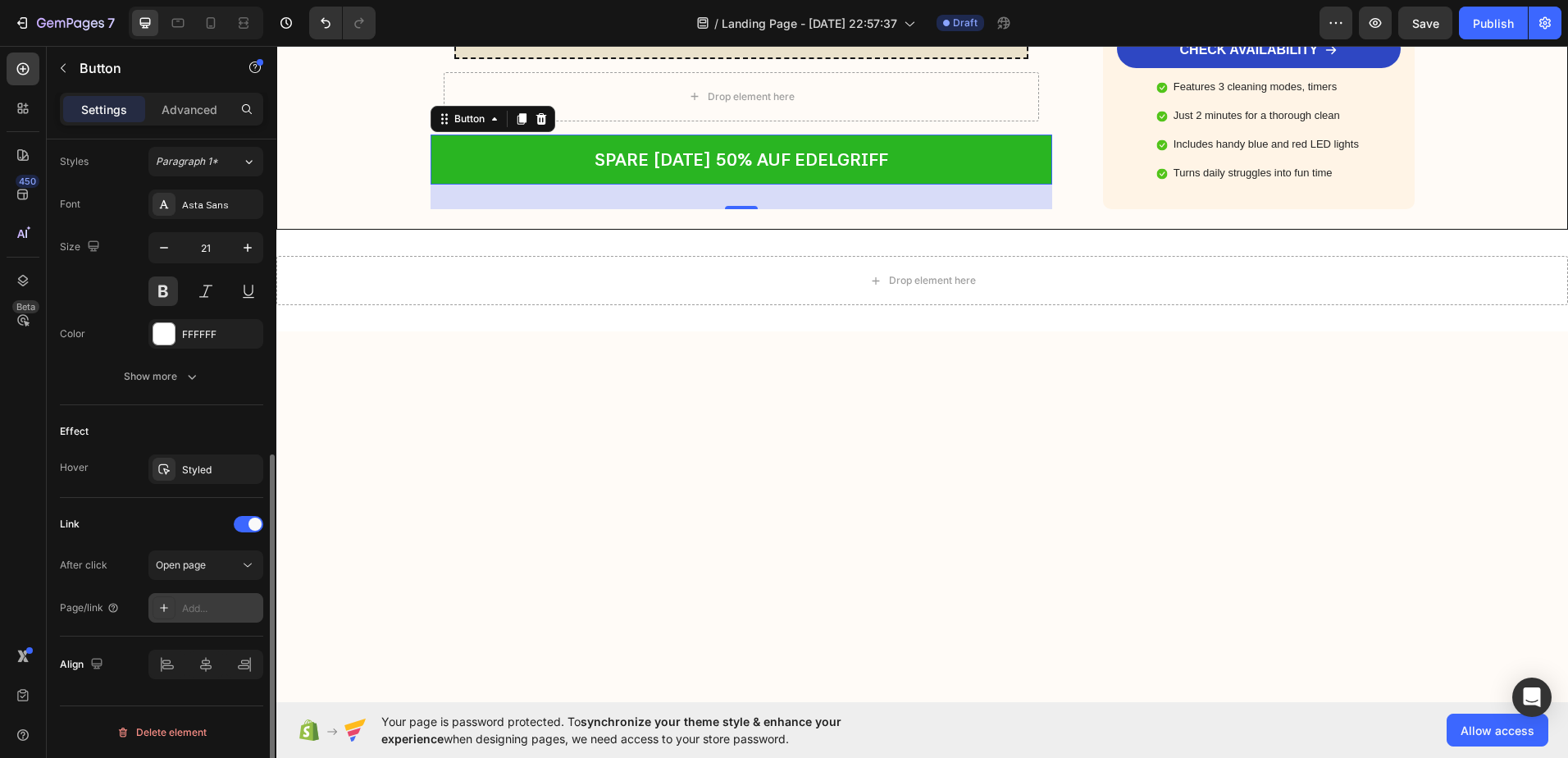
click at [193, 605] on div "Add..." at bounding box center [220, 608] width 77 height 15
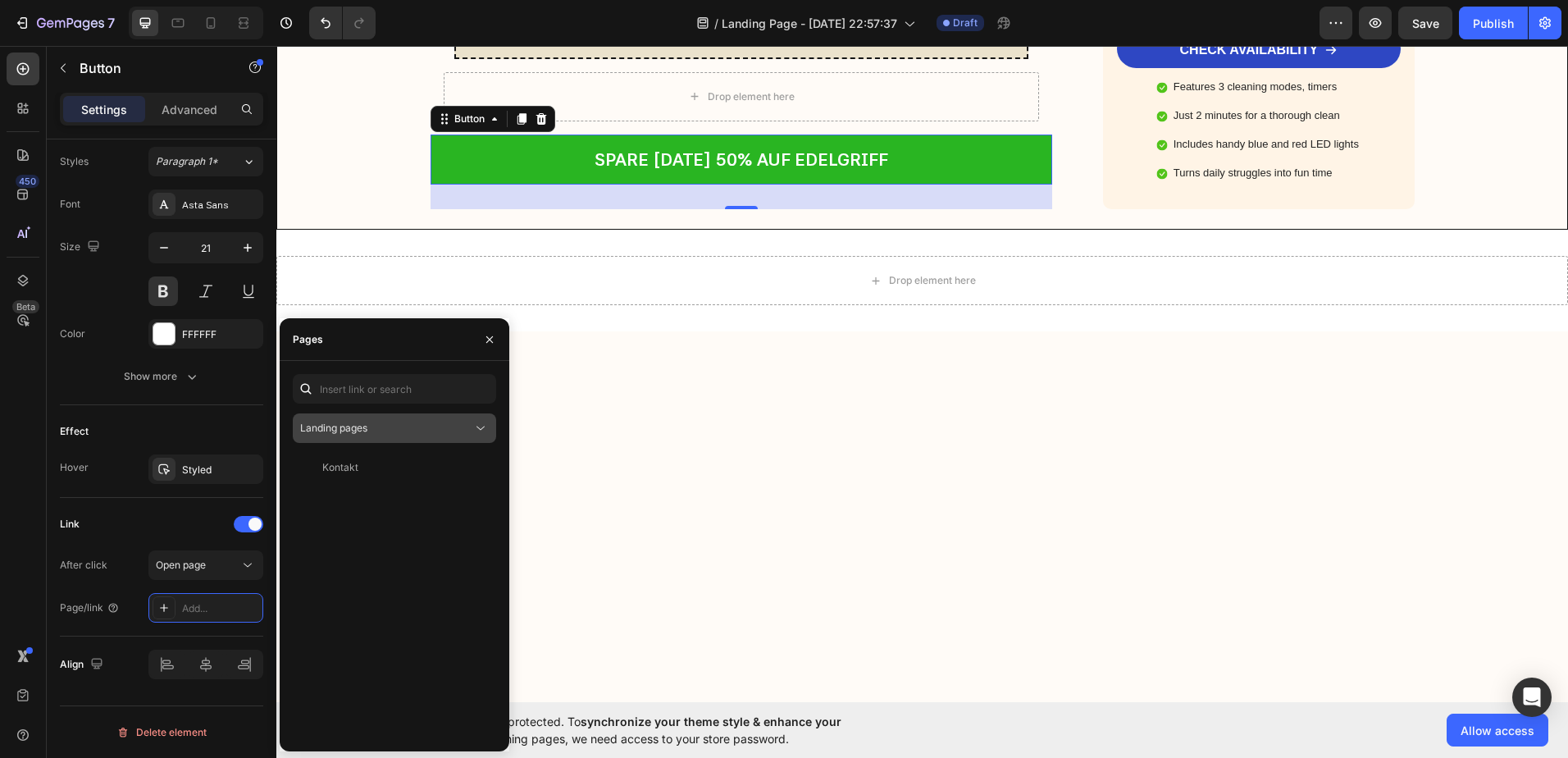
click at [367, 426] on span "Landing pages" at bounding box center [333, 427] width 68 height 13
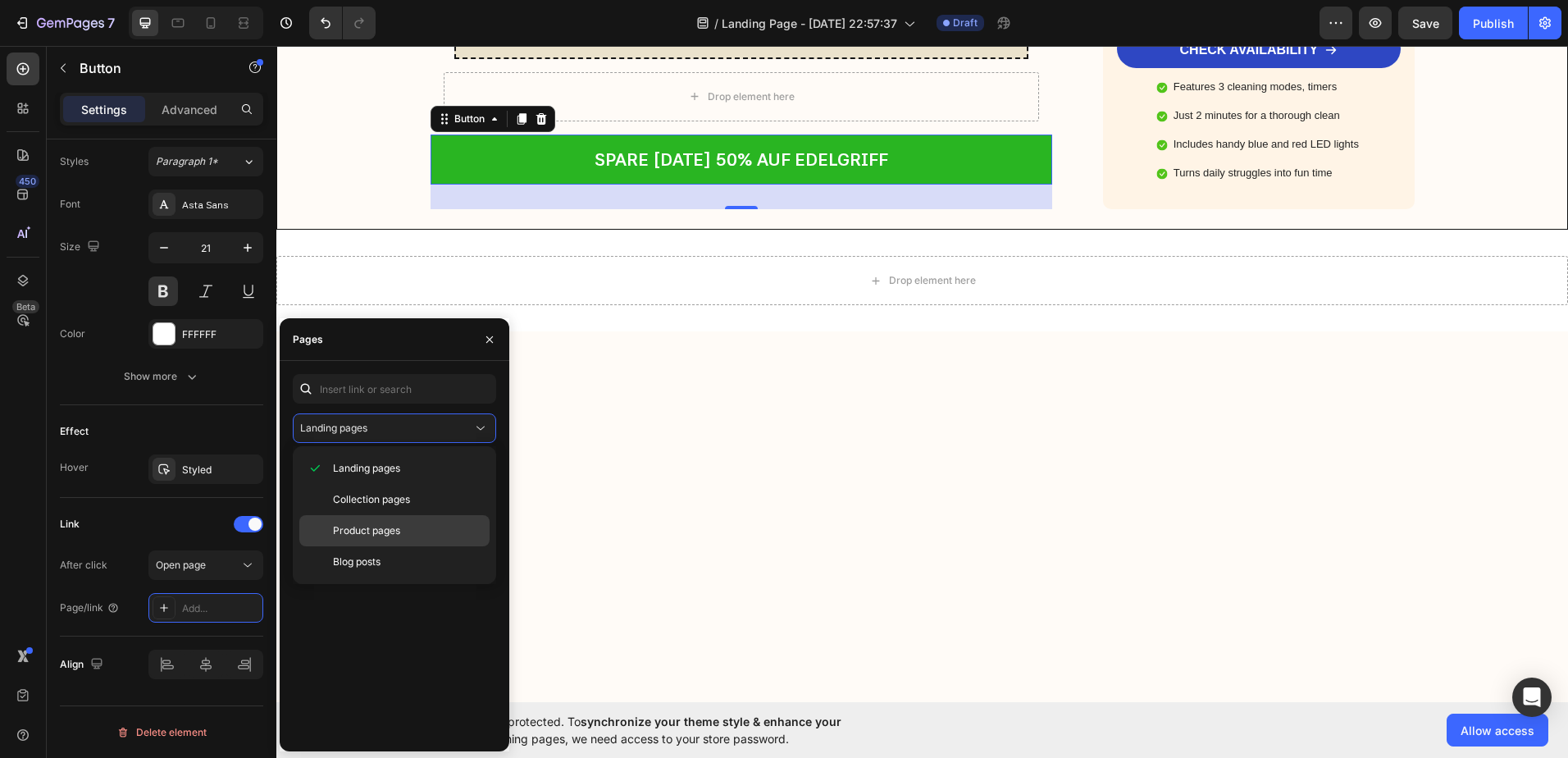
click at [361, 546] on div "Product pages" at bounding box center [395, 562] width 190 height 31
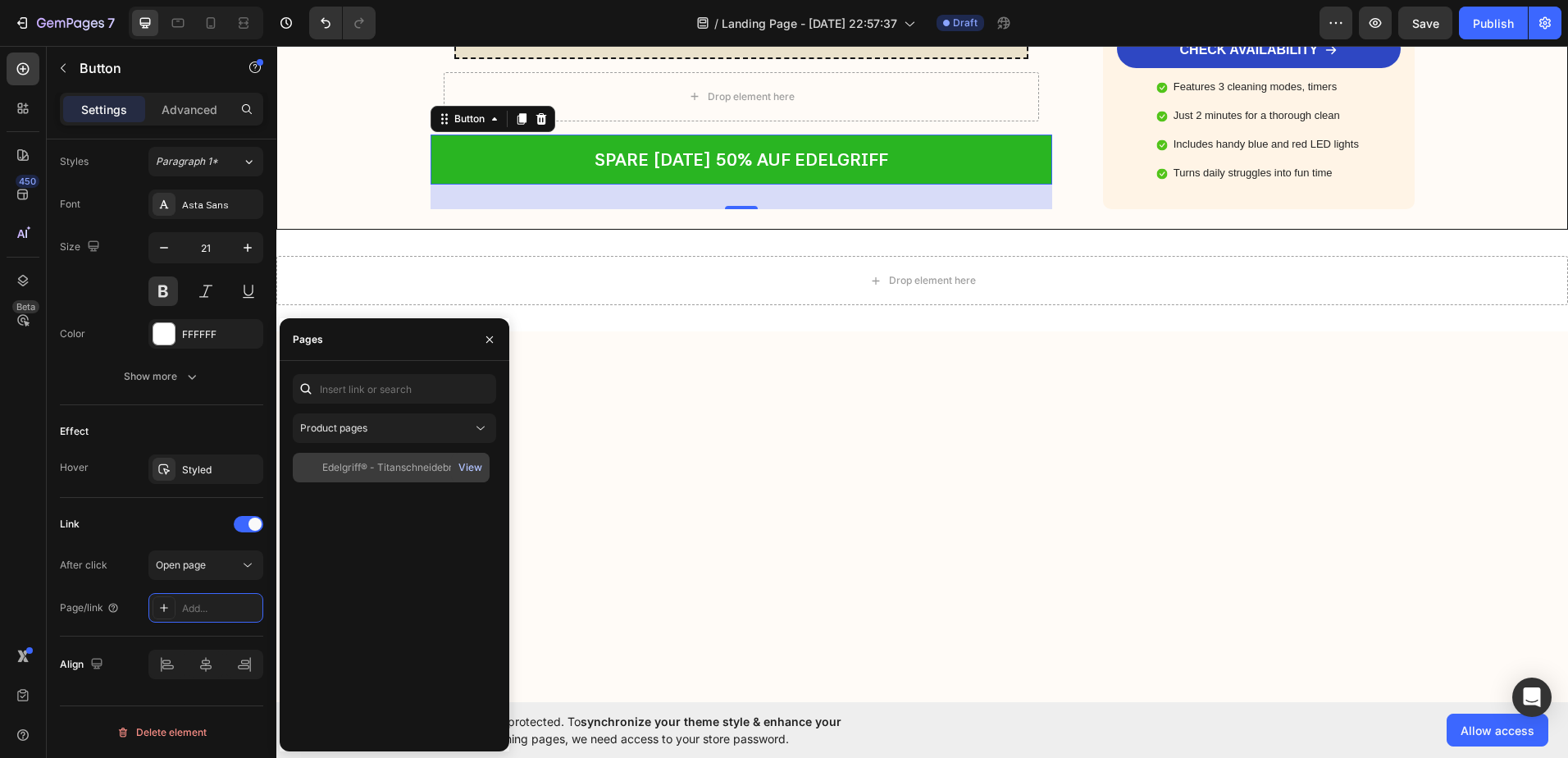
click at [476, 464] on div "View" at bounding box center [470, 467] width 24 height 15
click at [435, 430] on div "Product pages" at bounding box center [386, 428] width 172 height 15
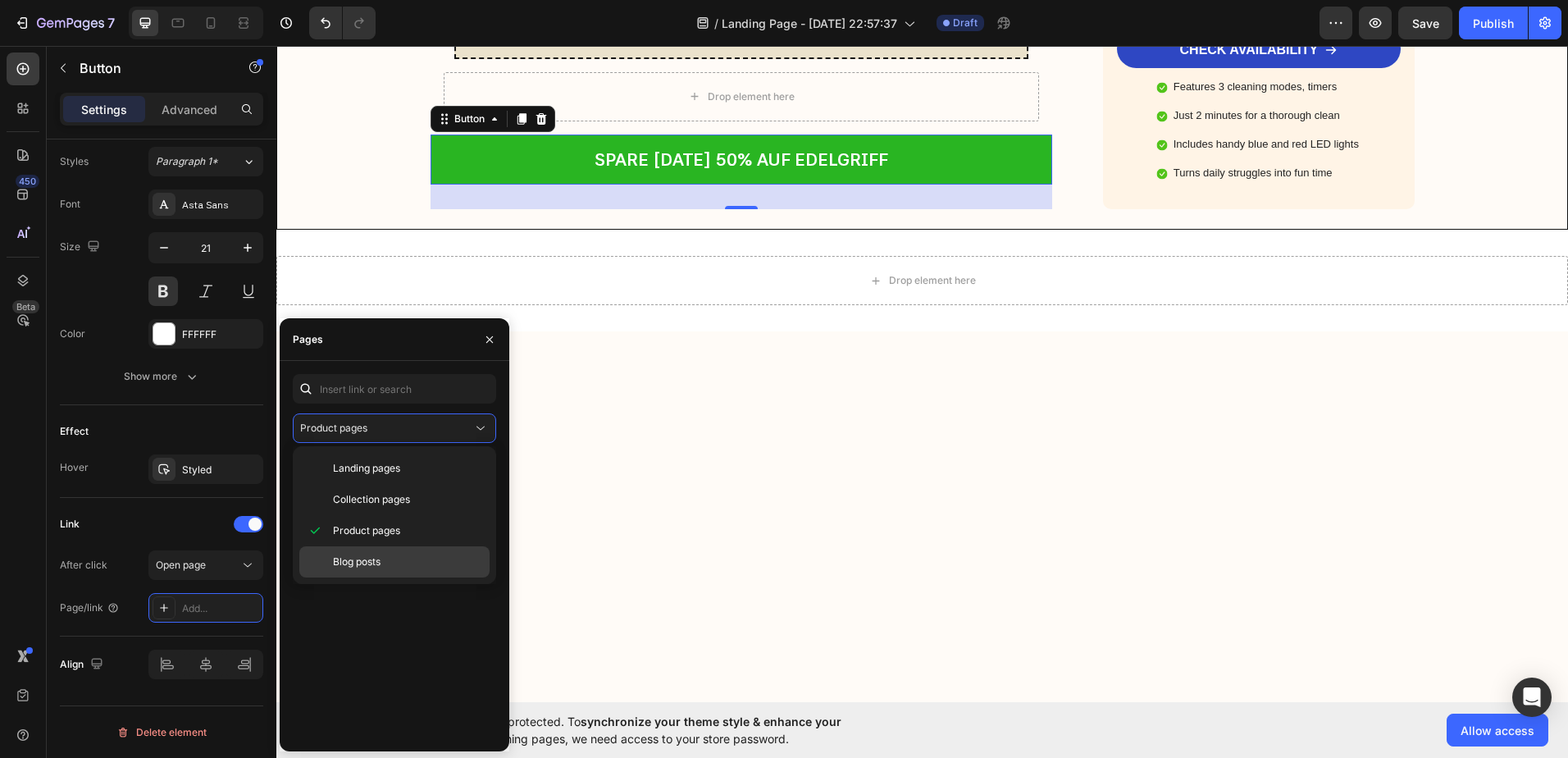
click at [362, 565] on span "Blog posts" at bounding box center [356, 561] width 48 height 15
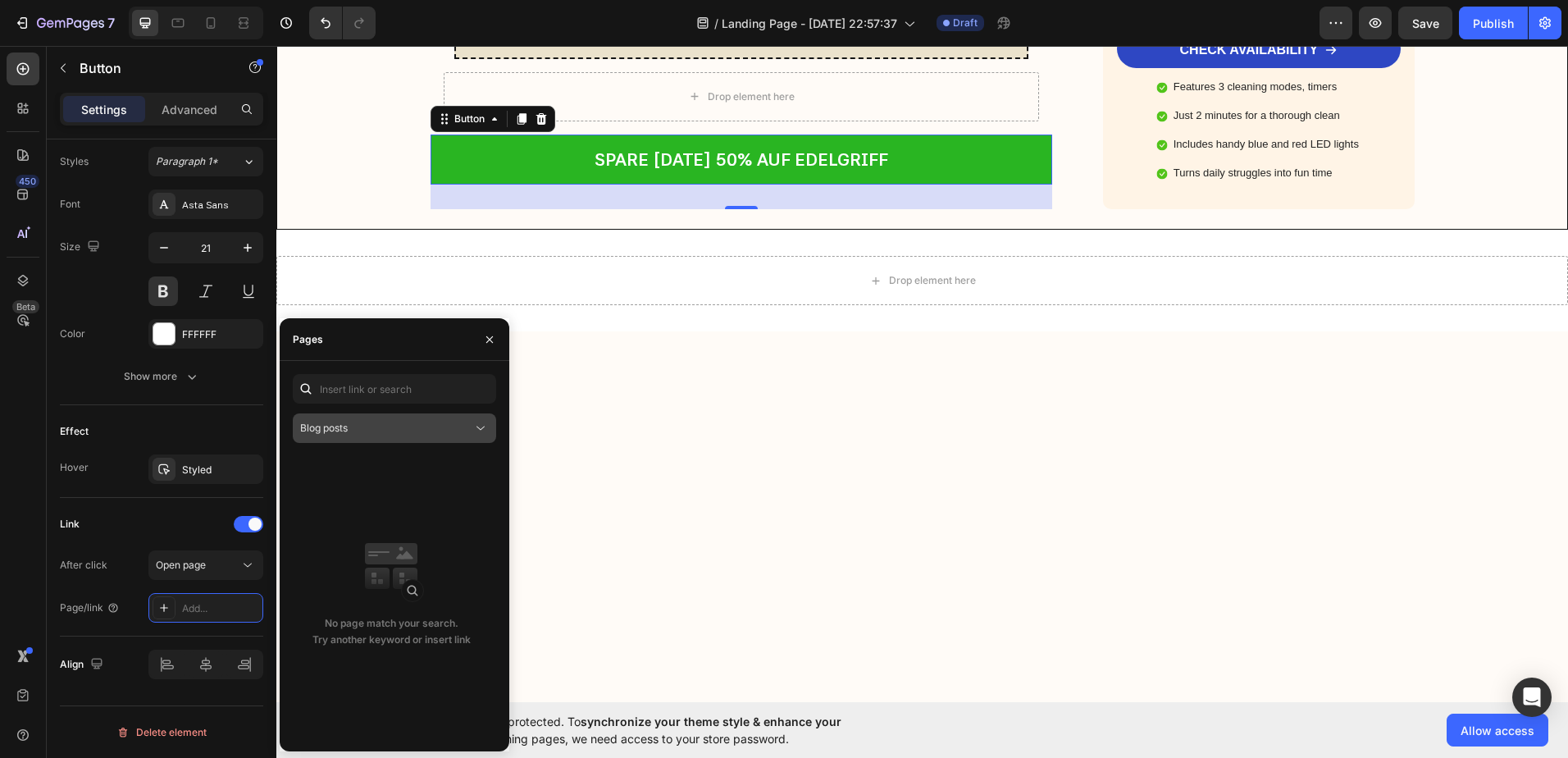
click at [373, 432] on div "Blog posts" at bounding box center [386, 428] width 172 height 15
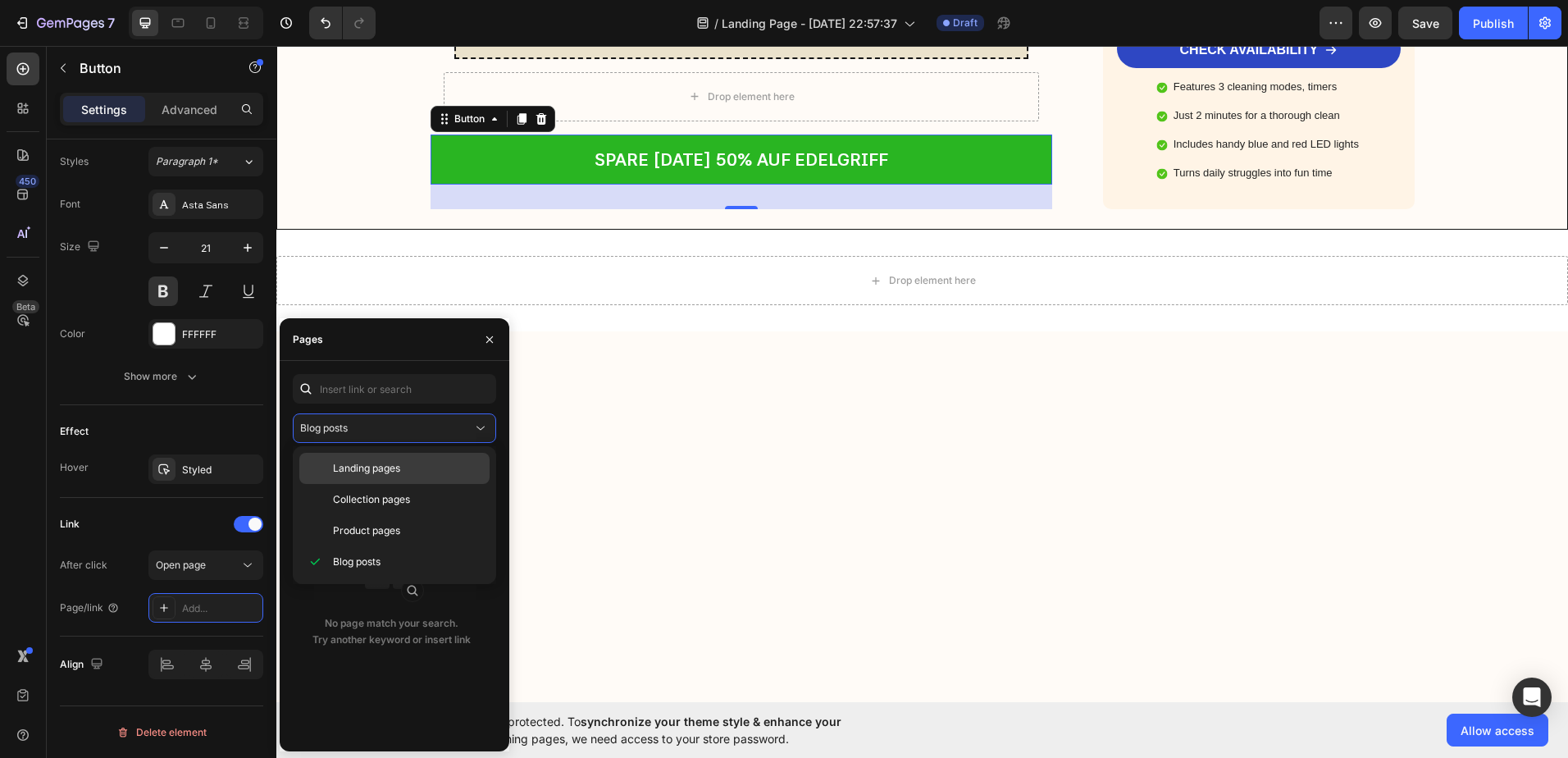
click at [354, 468] on span "Landing pages" at bounding box center [366, 468] width 68 height 15
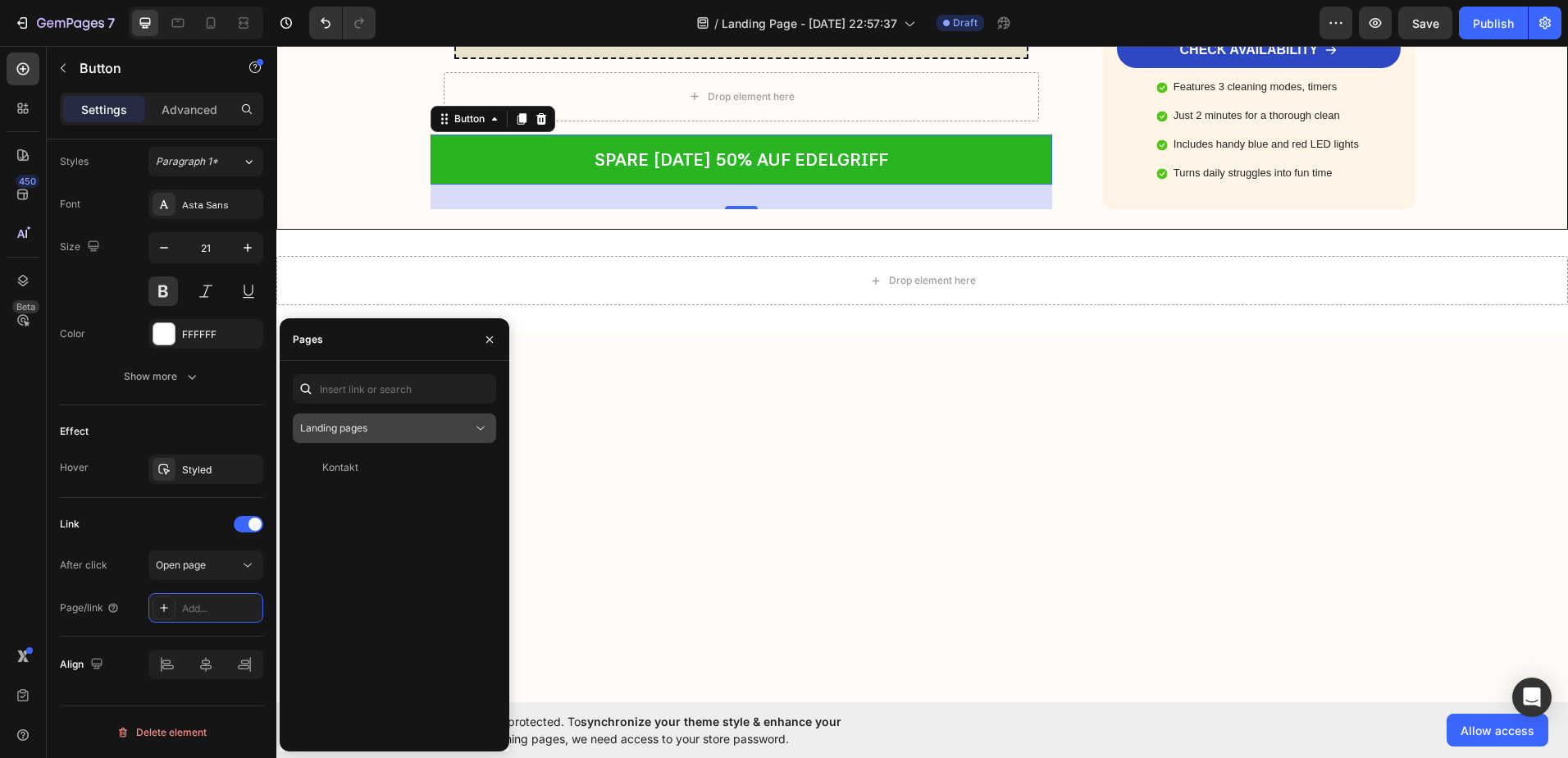
click at [359, 434] on span "Landing pages" at bounding box center [333, 428] width 68 height 15
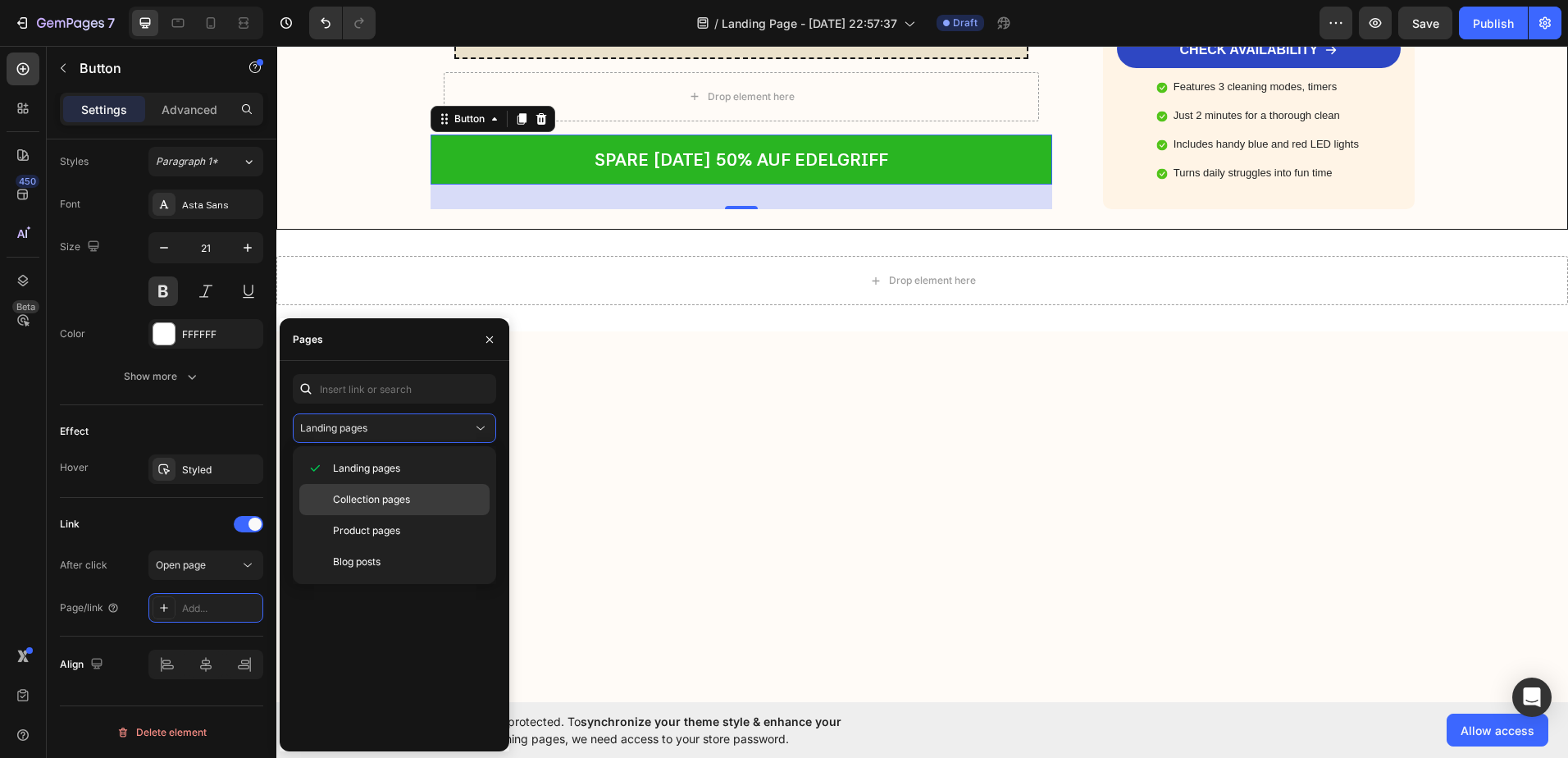
click at [356, 497] on span "Collection pages" at bounding box center [371, 498] width 77 height 15
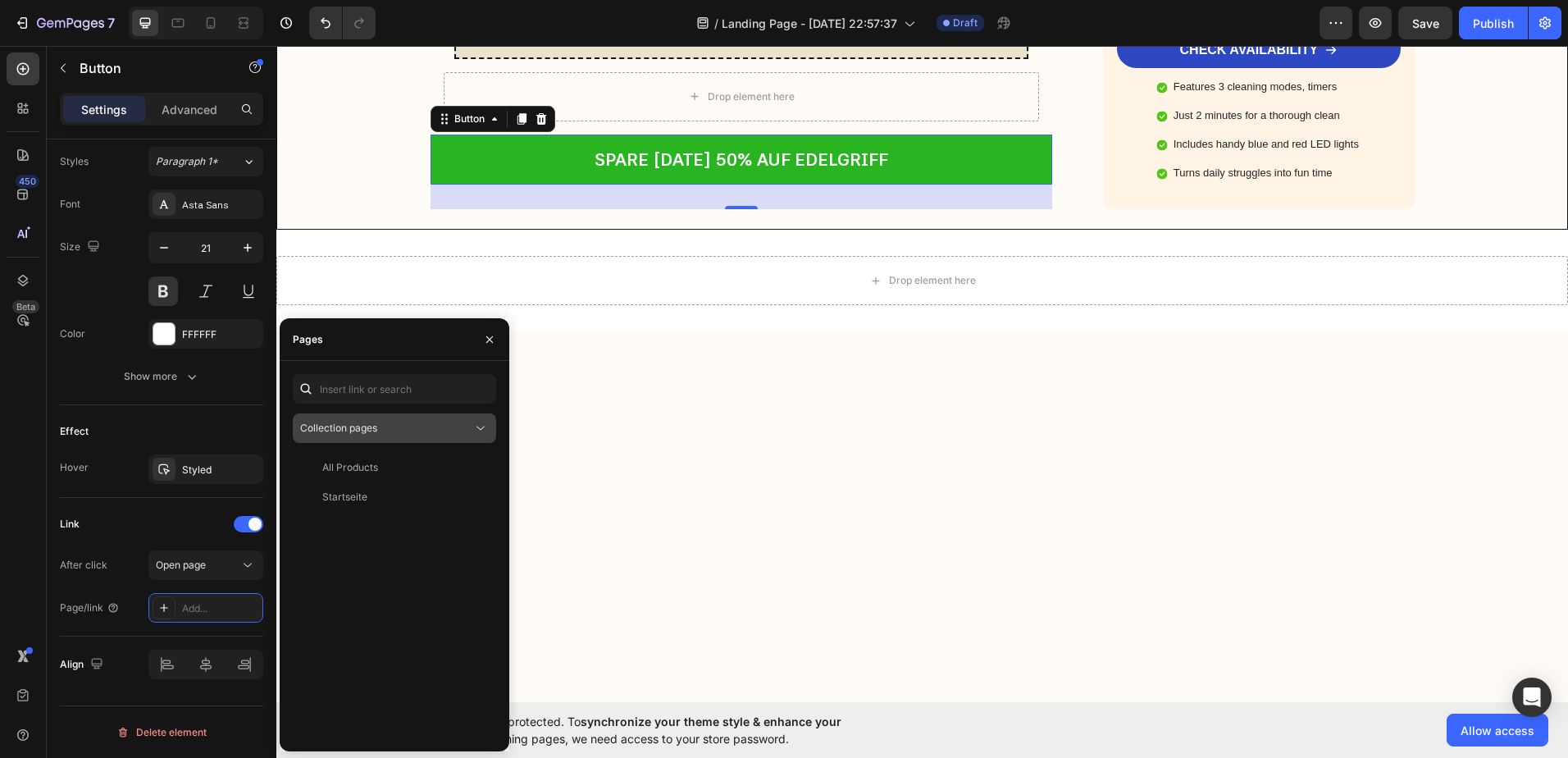
click at [362, 430] on span "Collection pages" at bounding box center [338, 427] width 77 height 13
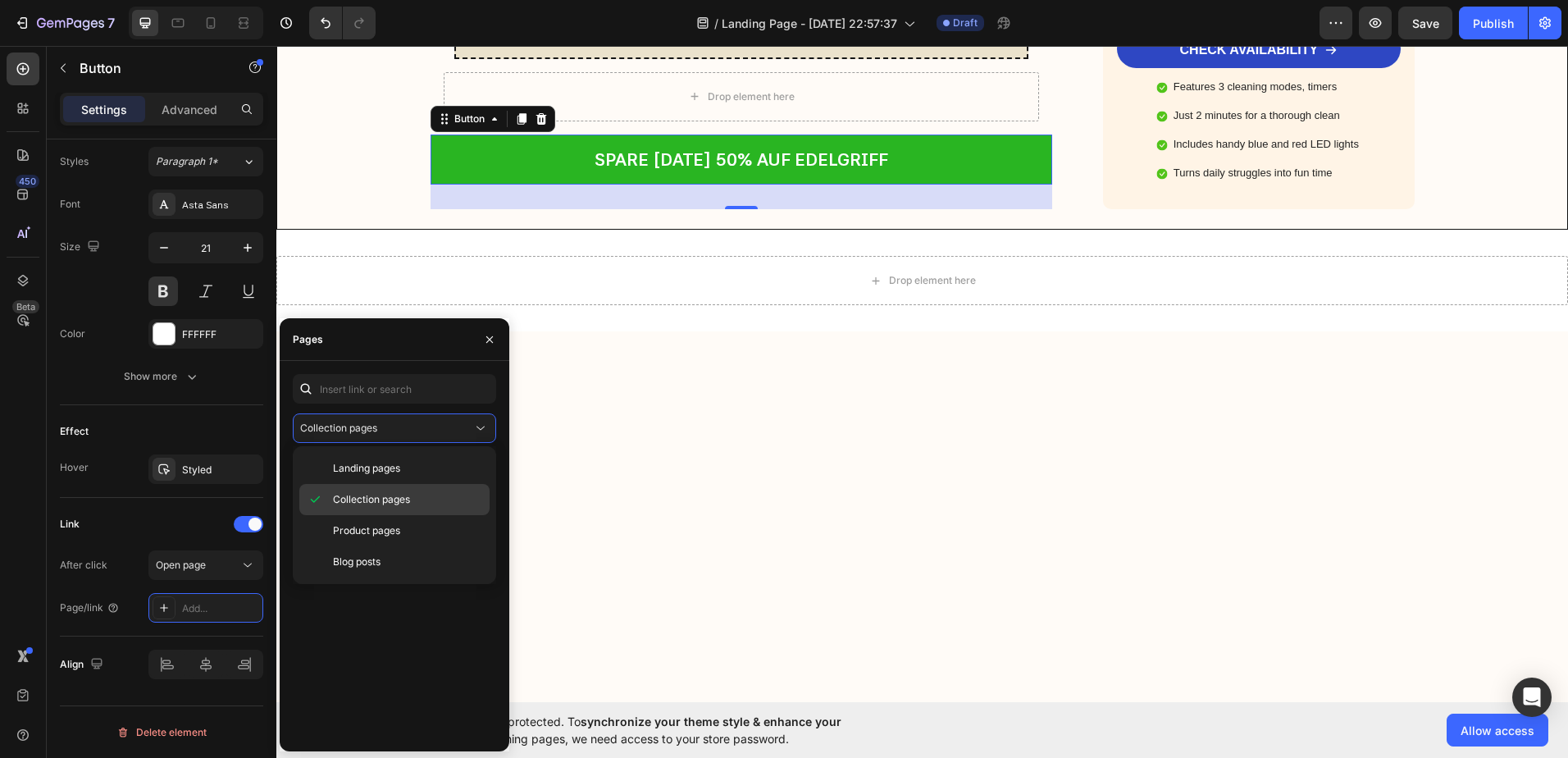
click at [357, 494] on span "Collection pages" at bounding box center [371, 498] width 77 height 15
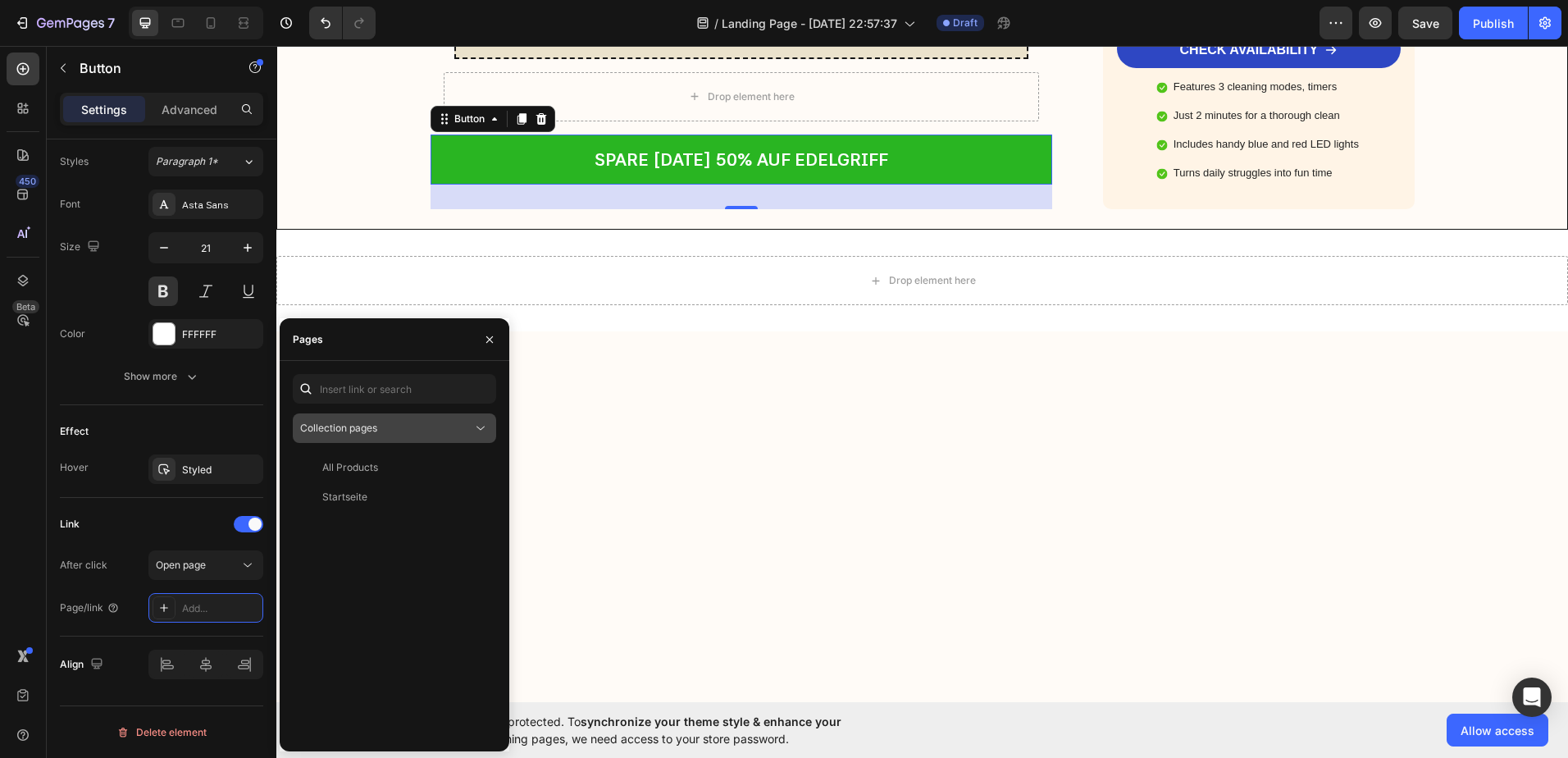
click at [360, 433] on span "Collection pages" at bounding box center [338, 427] width 77 height 13
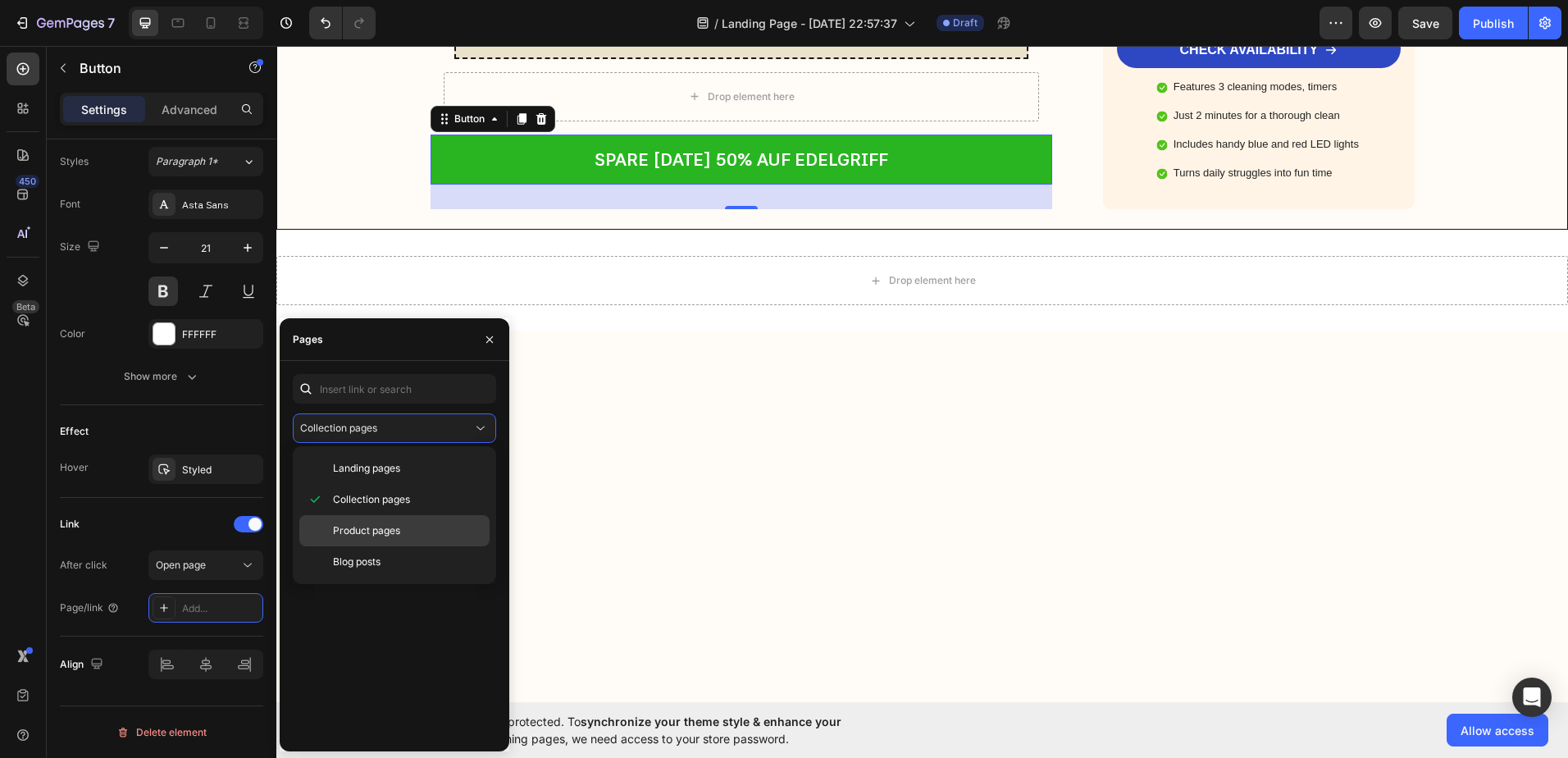
click at [345, 527] on span "Product pages" at bounding box center [366, 530] width 68 height 15
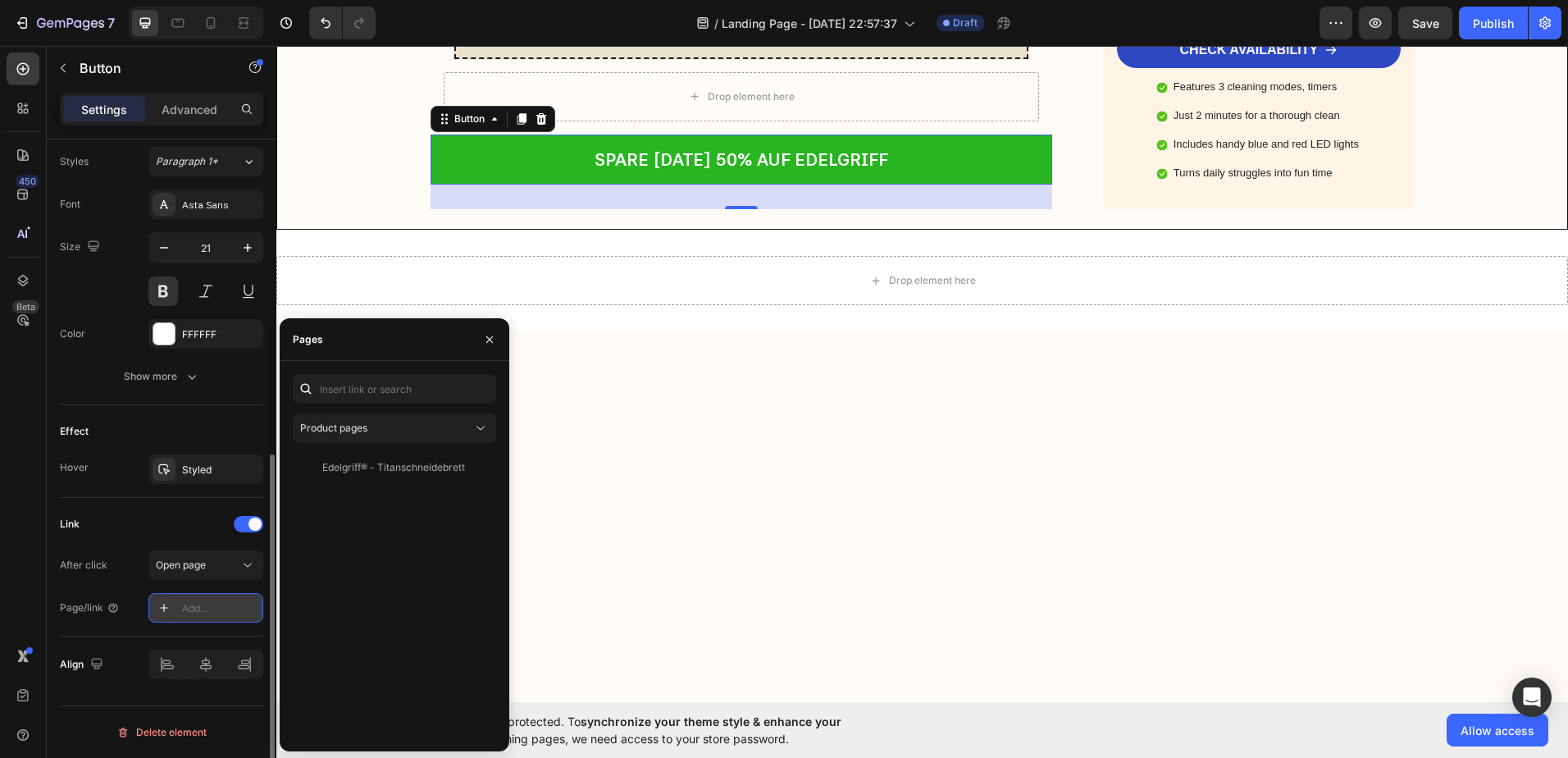
click at [154, 606] on div at bounding box center [164, 607] width 23 height 23
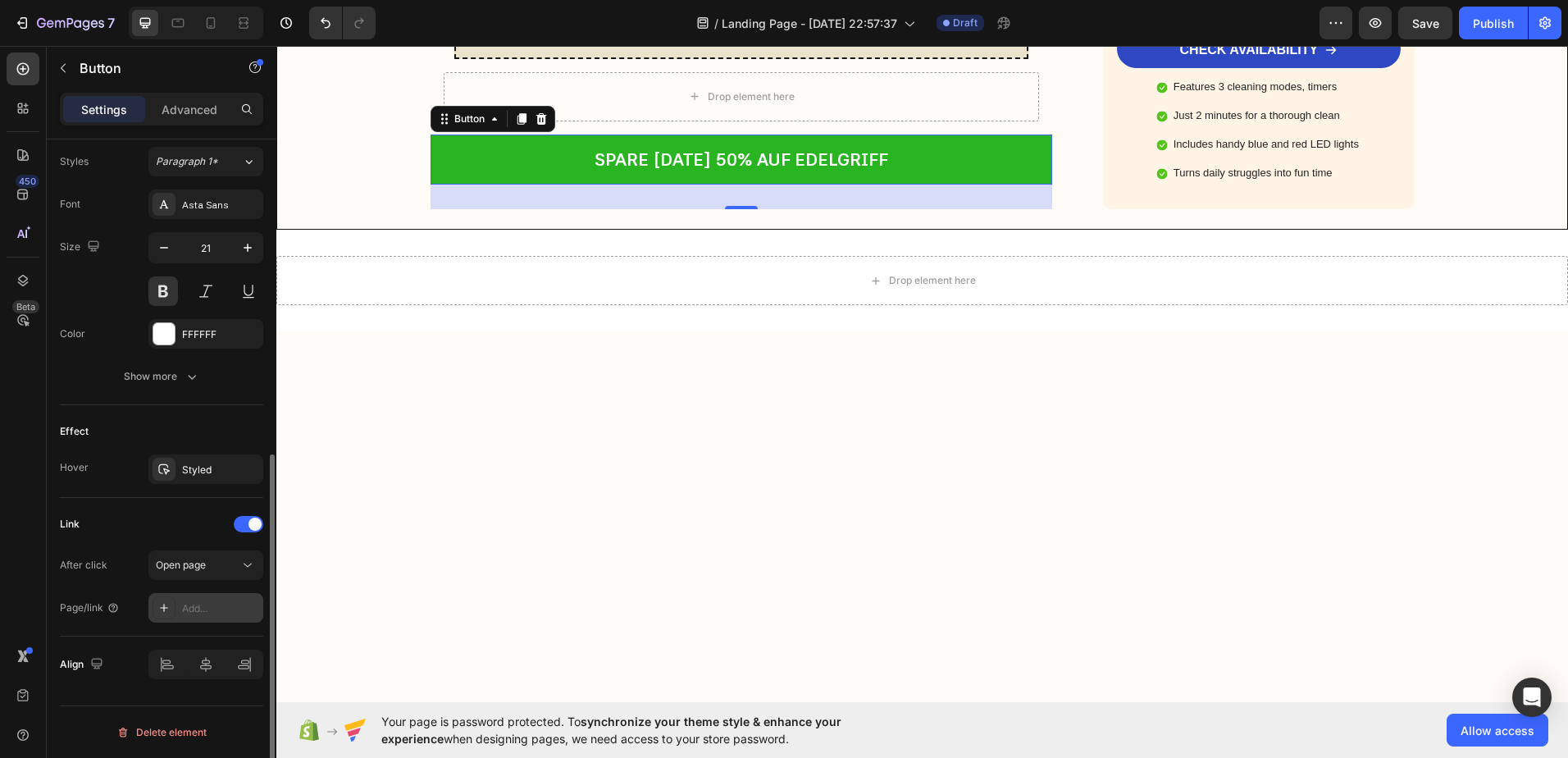
click at [159, 606] on icon at bounding box center [164, 607] width 13 height 13
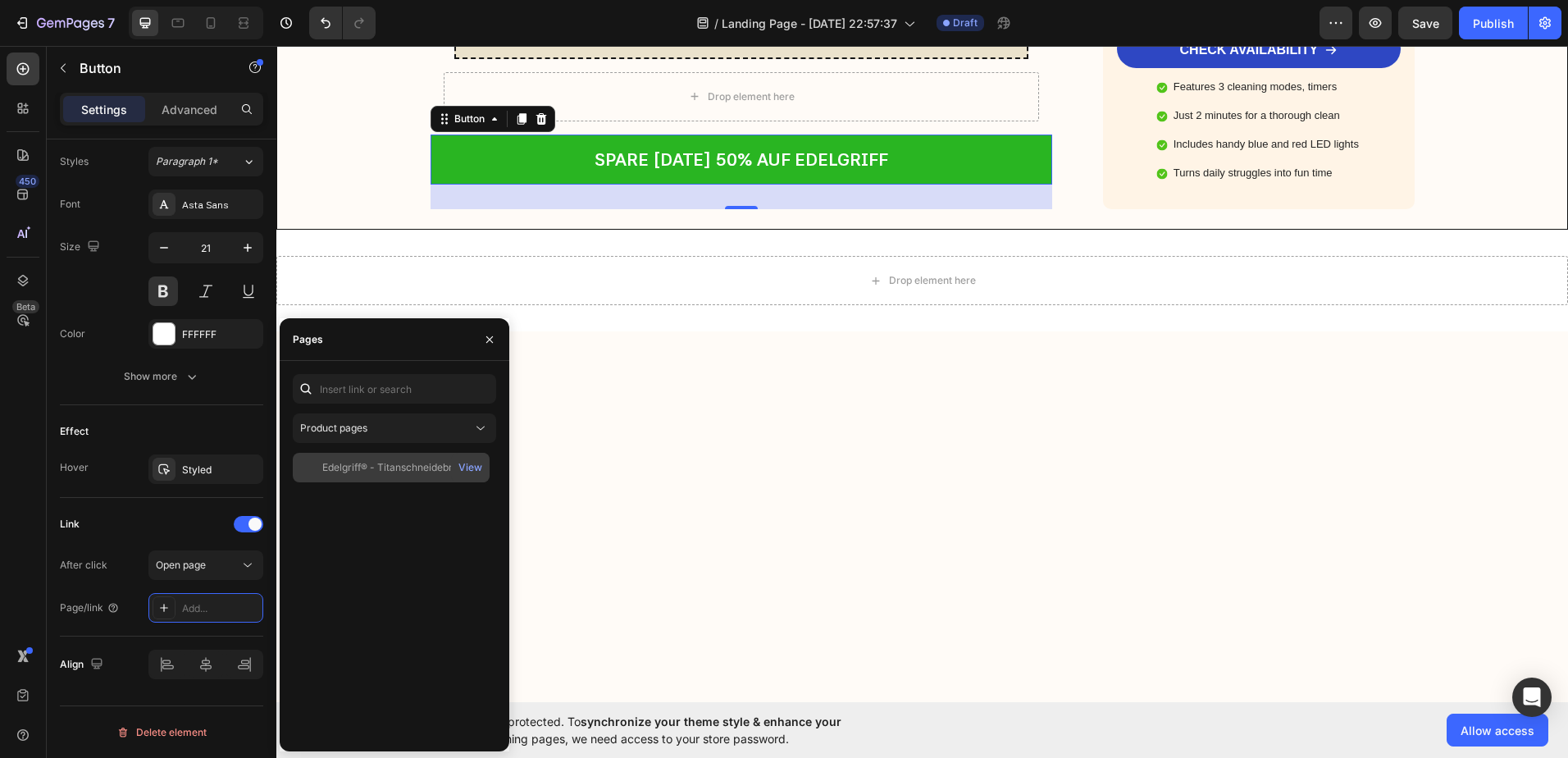
click at [378, 473] on div "Edelgriff® - Titanschneidebrett" at bounding box center [394, 467] width 143 height 15
click at [468, 467] on div "View" at bounding box center [470, 467] width 24 height 15
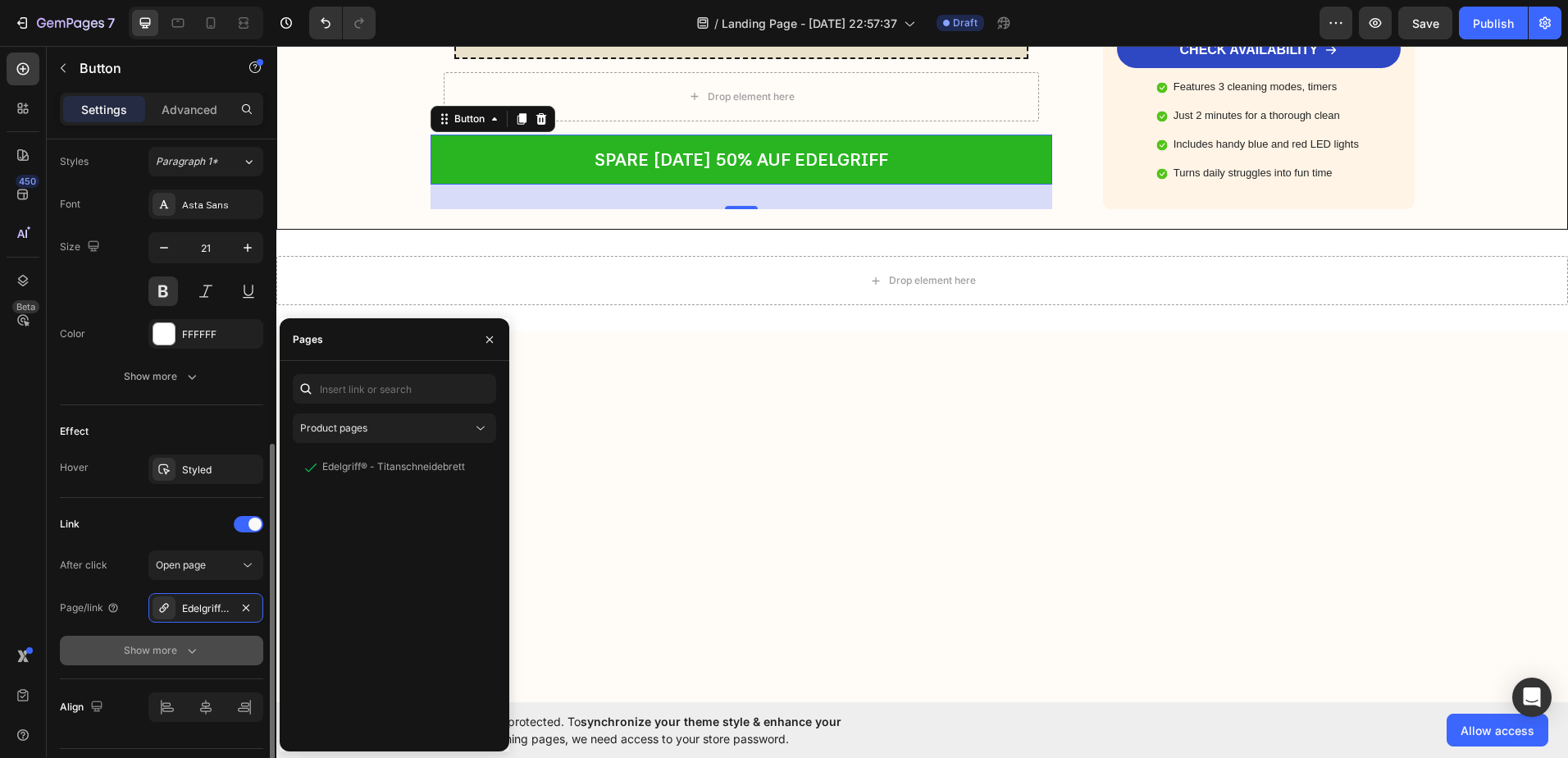
click at [145, 639] on button "Show more" at bounding box center [162, 650] width 204 height 29
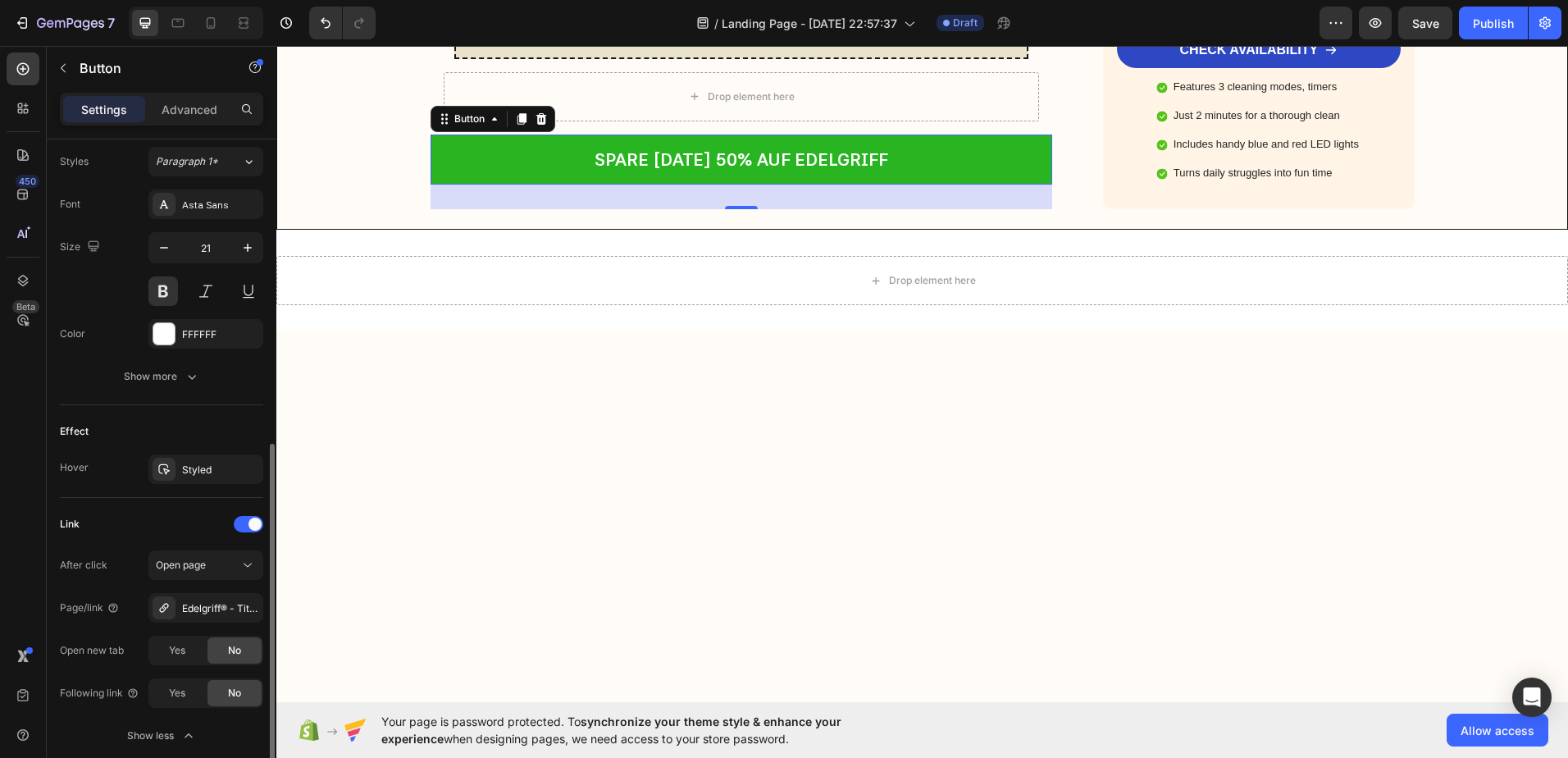
scroll to position [679, 0]
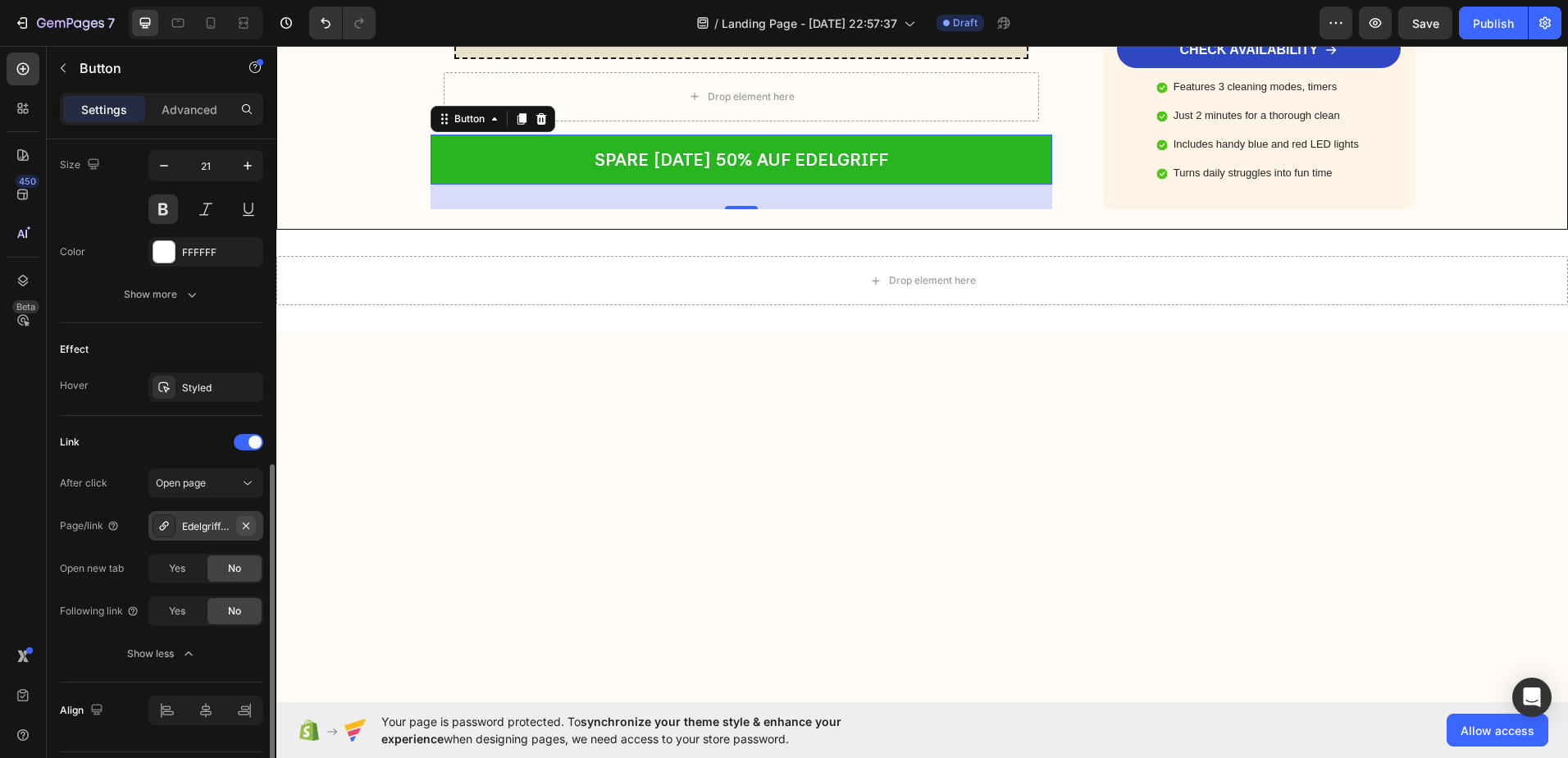
click at [247, 526] on icon "button" at bounding box center [246, 525] width 7 height 7
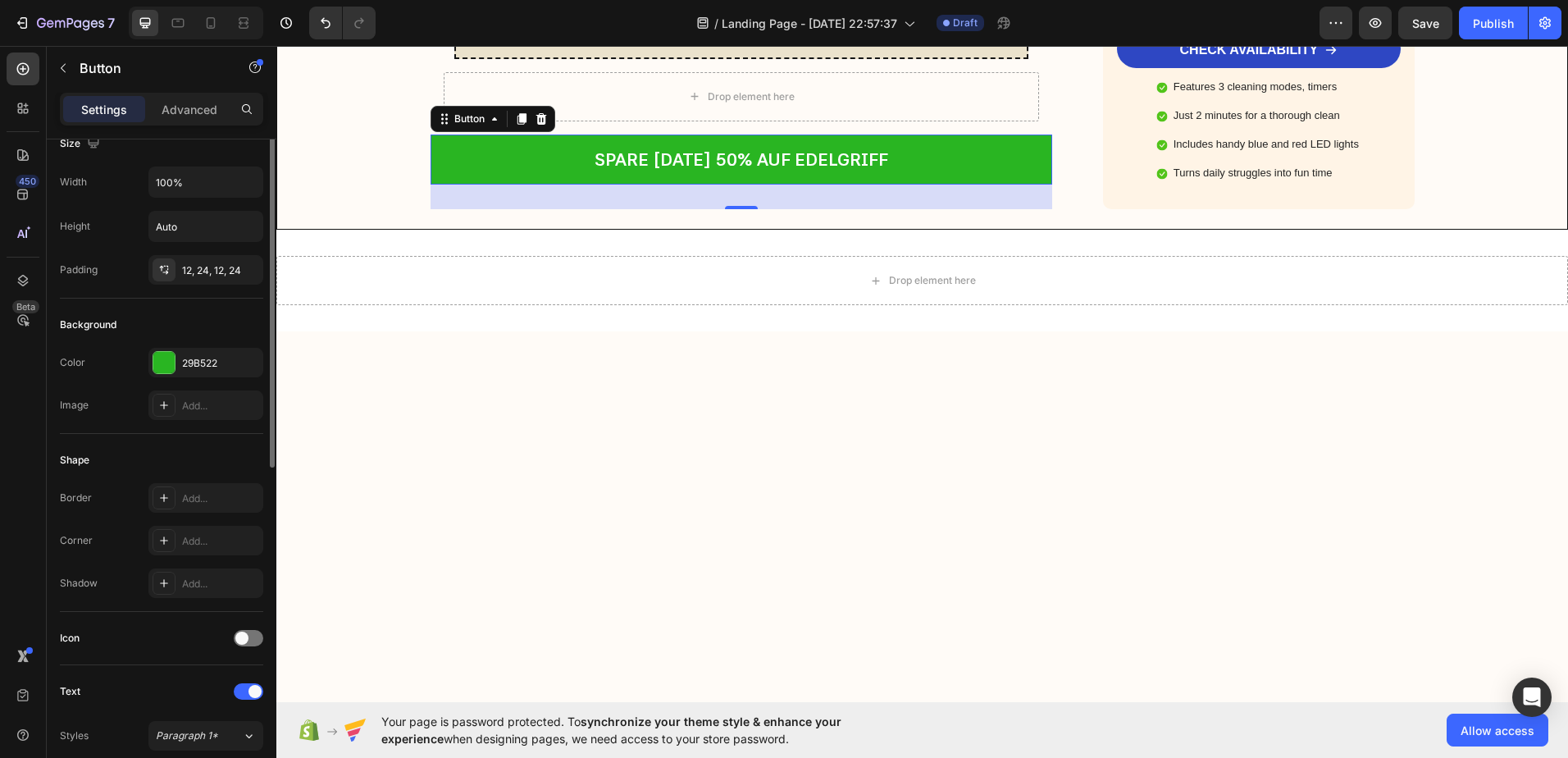
scroll to position [0, 0]
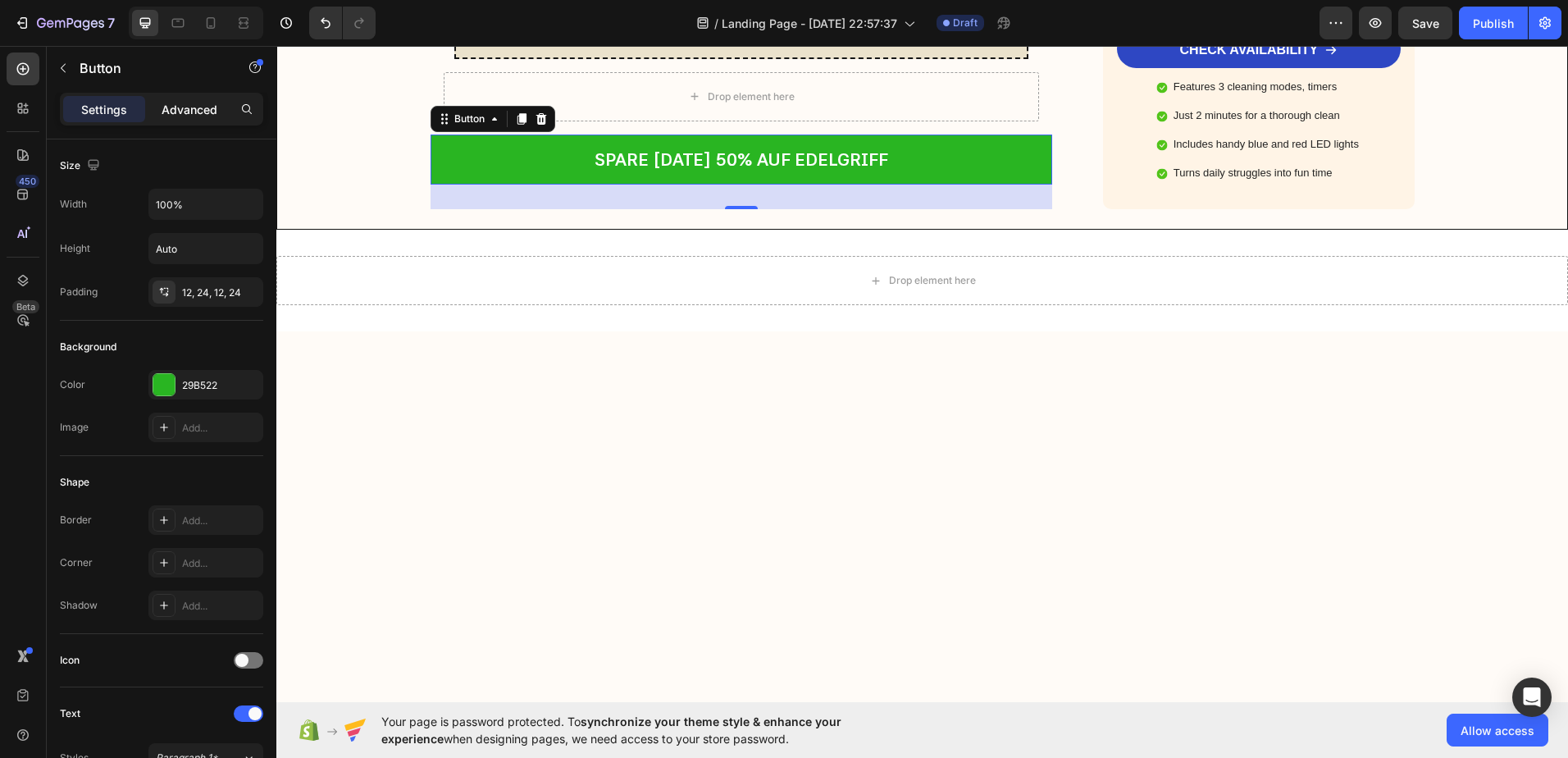
click at [184, 106] on p "Advanced" at bounding box center [189, 110] width 56 height 18
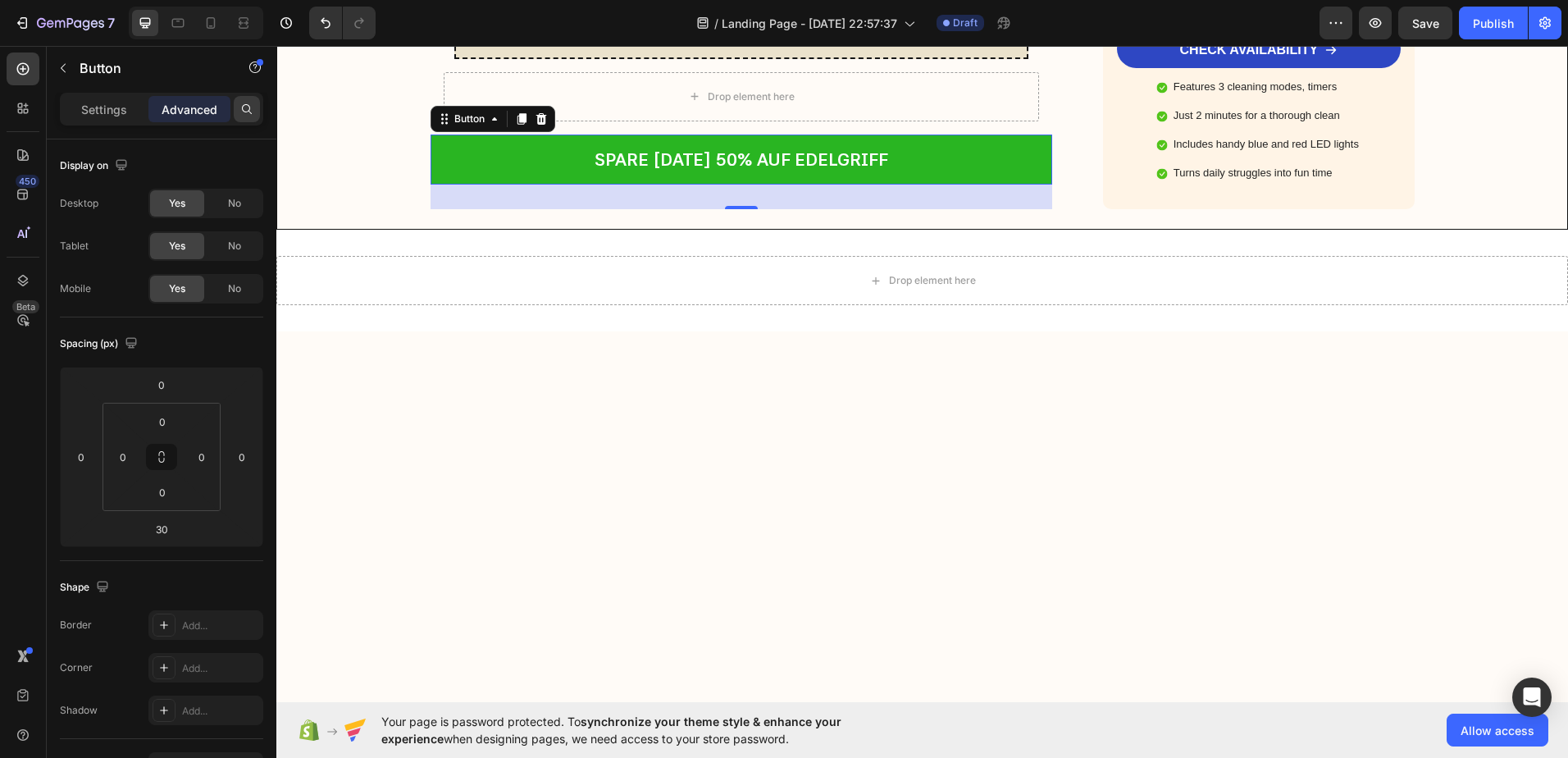
click at [242, 109] on icon at bounding box center [247, 109] width 10 height 10
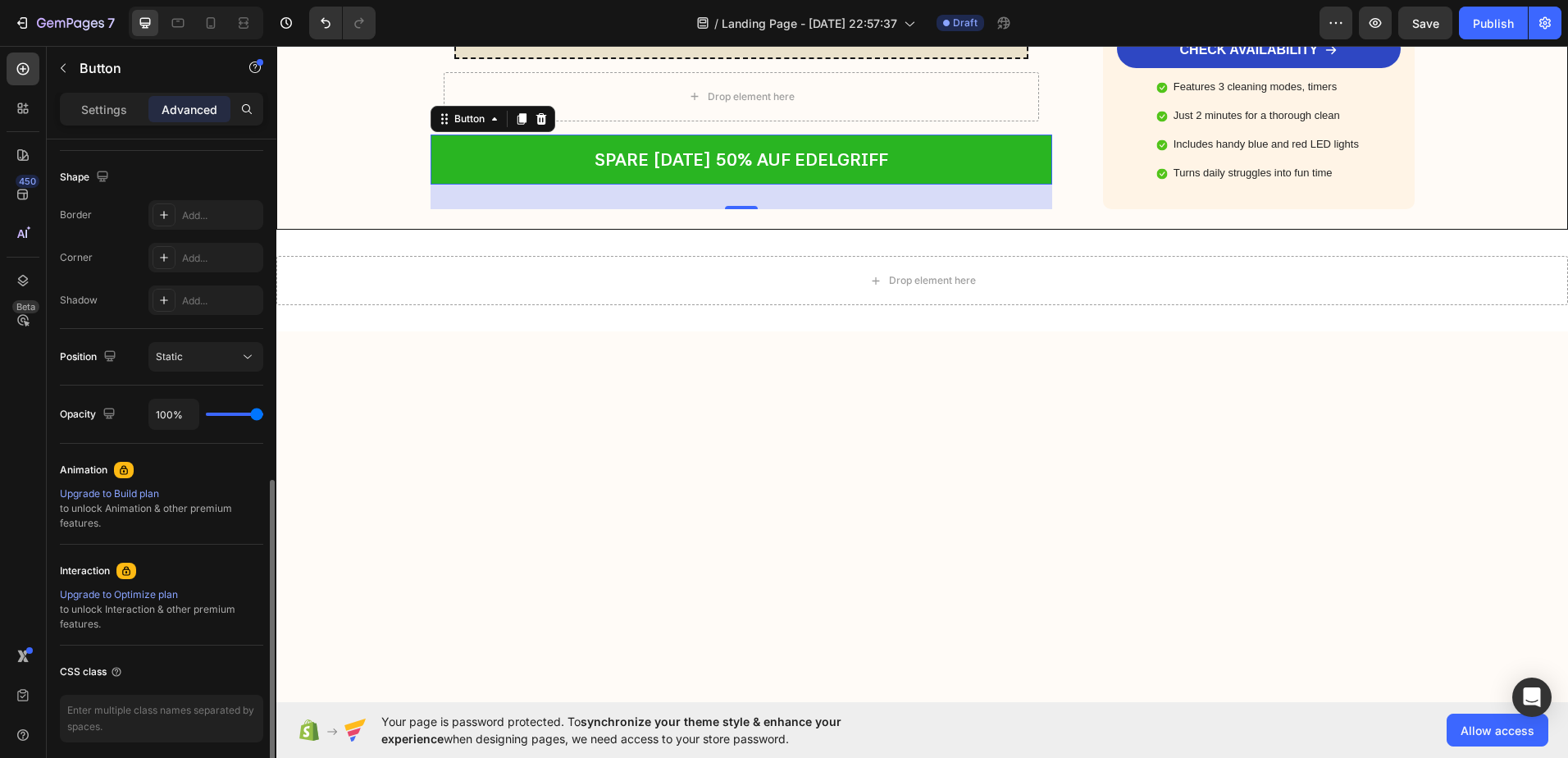
scroll to position [473, 0]
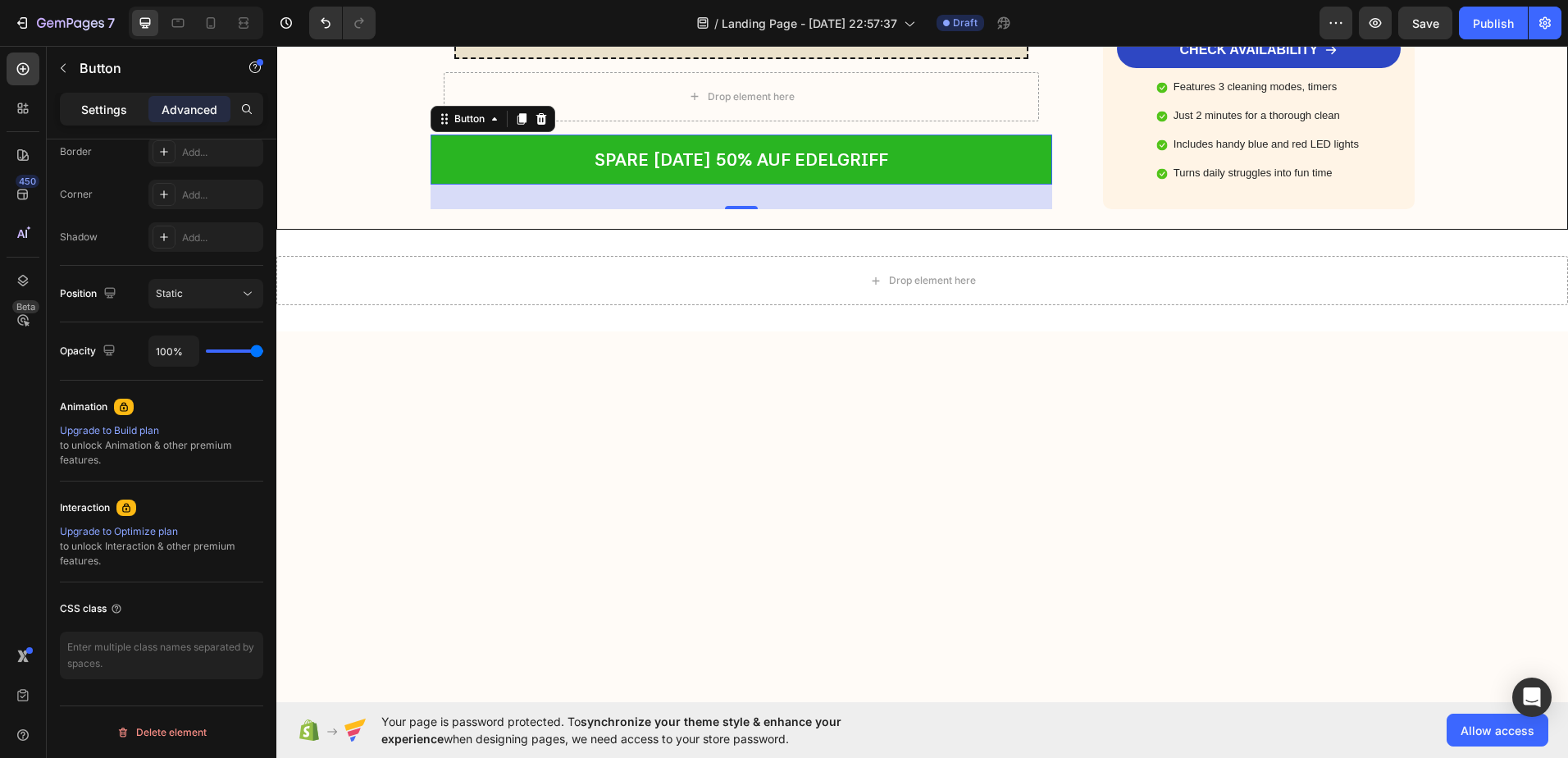
click at [103, 96] on div "Settings" at bounding box center [104, 109] width 82 height 26
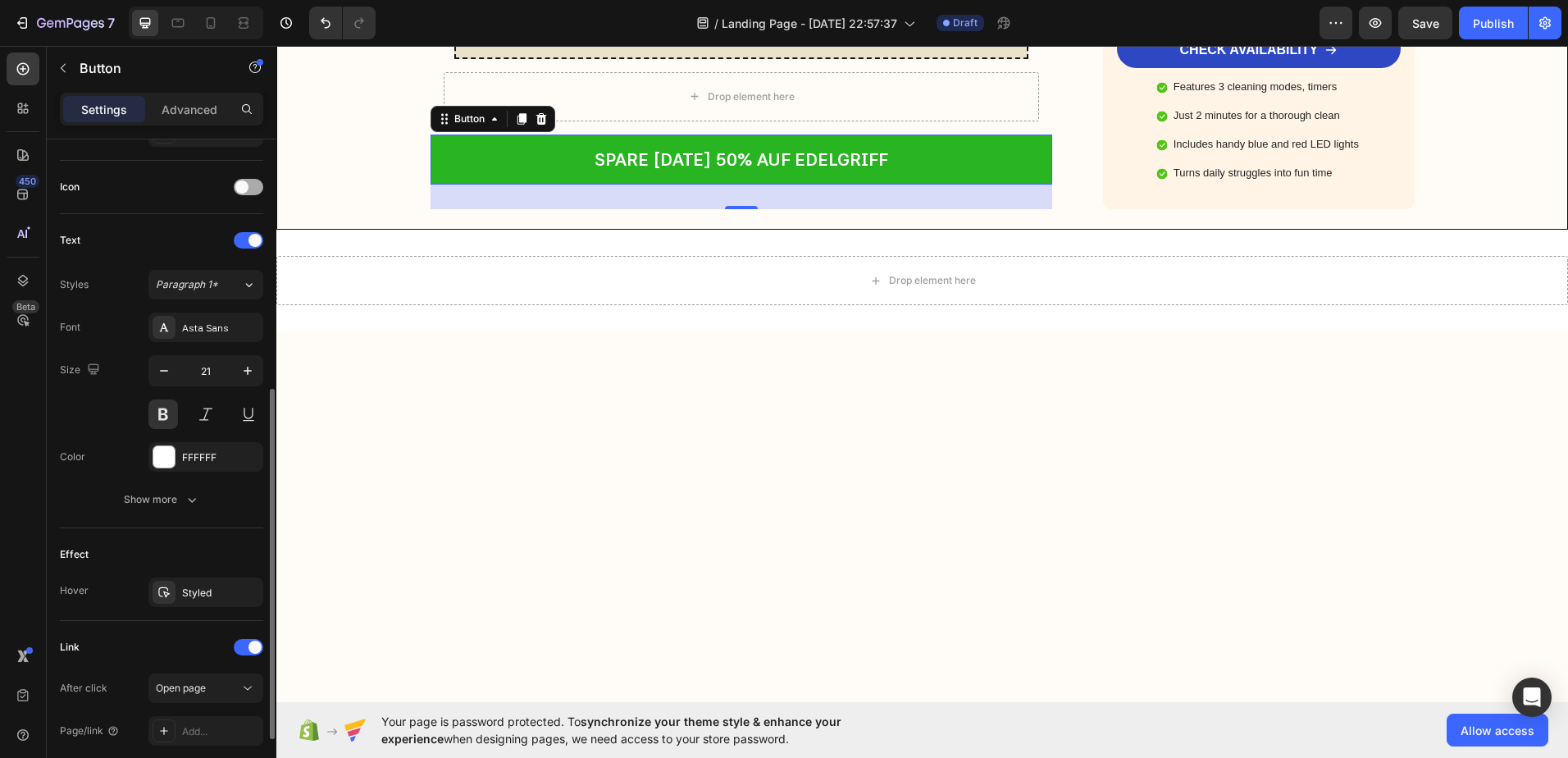
click at [252, 191] on div at bounding box center [249, 187] width 29 height 17
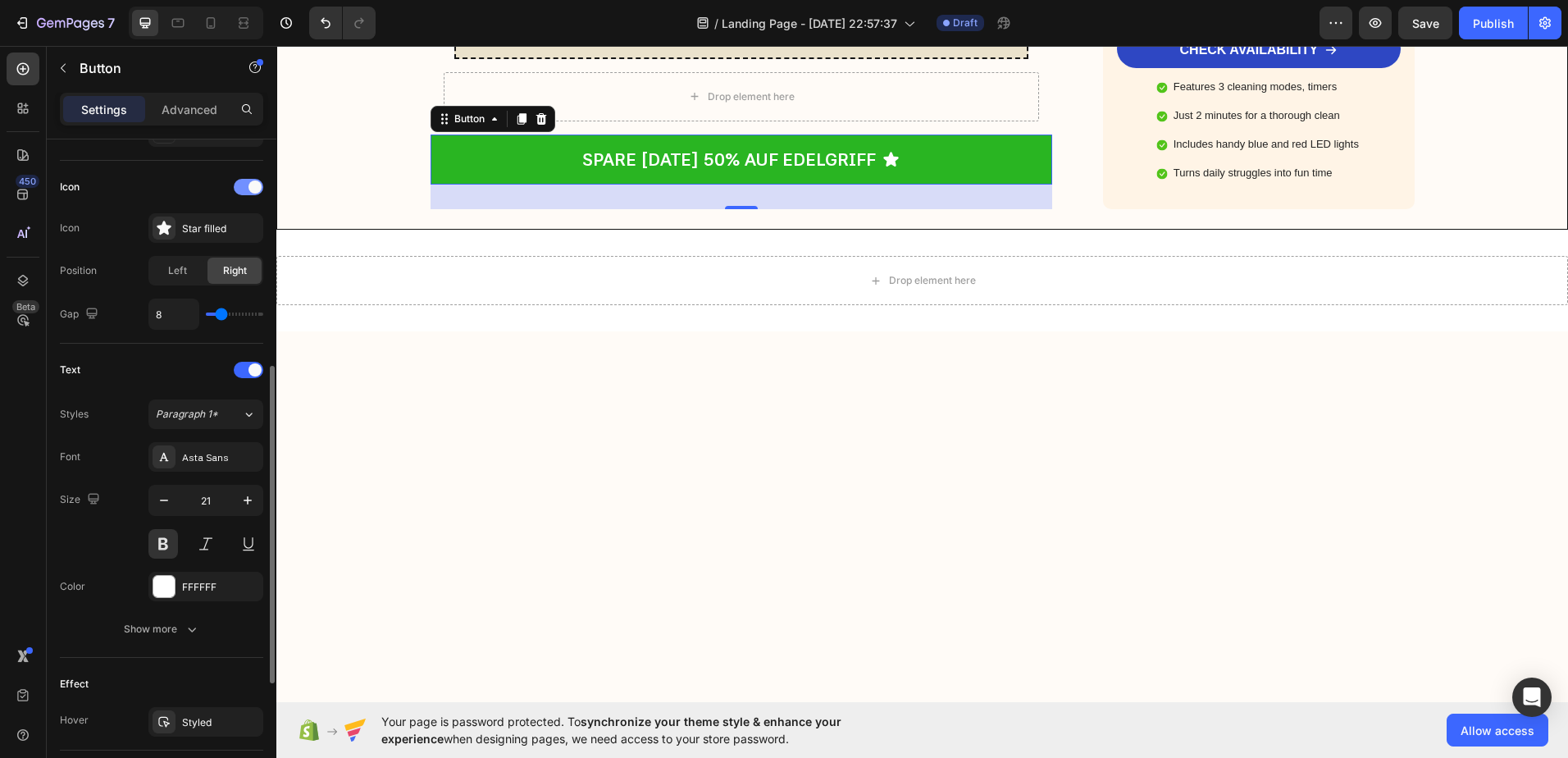
click at [250, 190] on span at bounding box center [255, 186] width 13 height 13
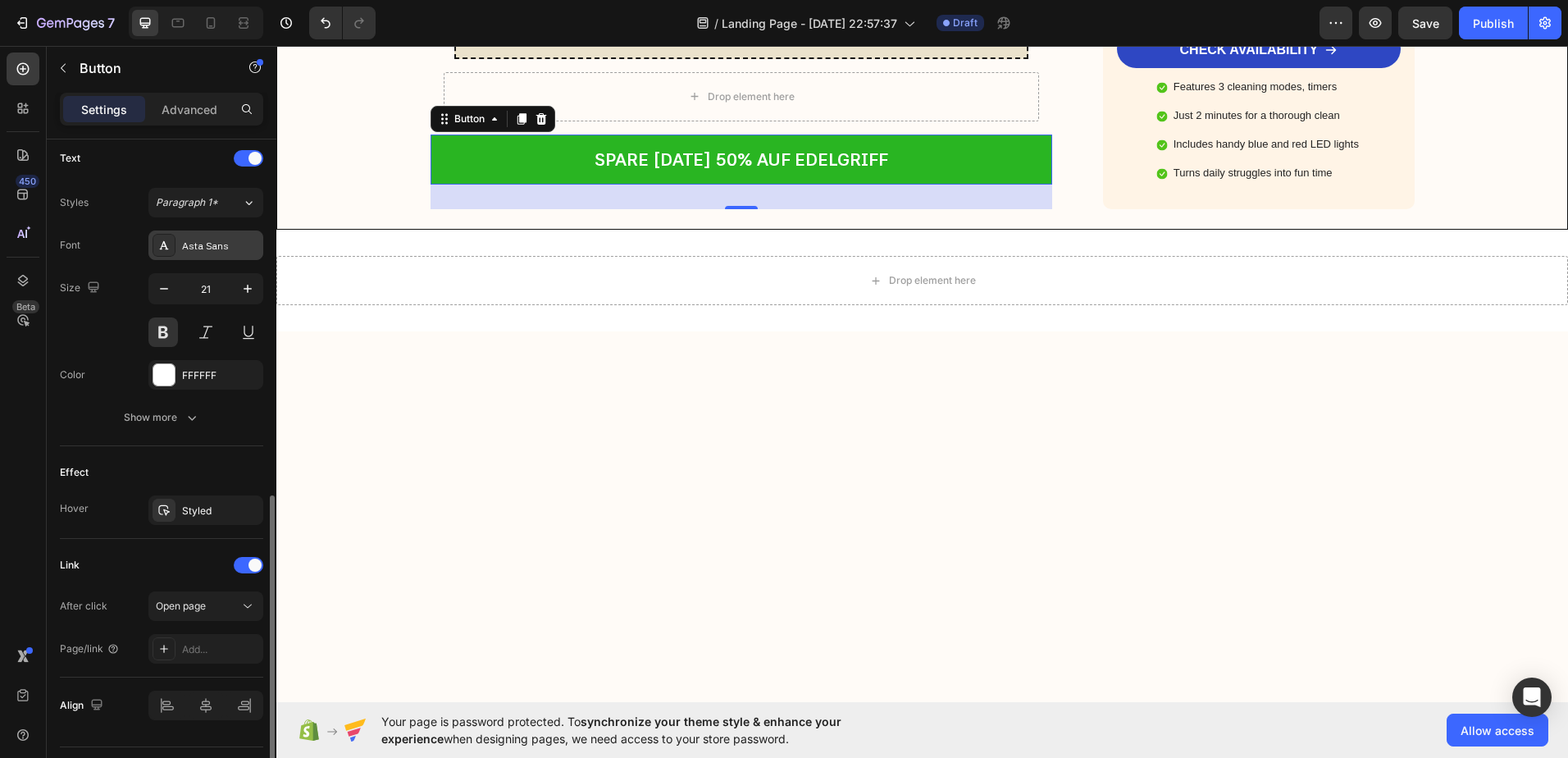
scroll to position [596, 0]
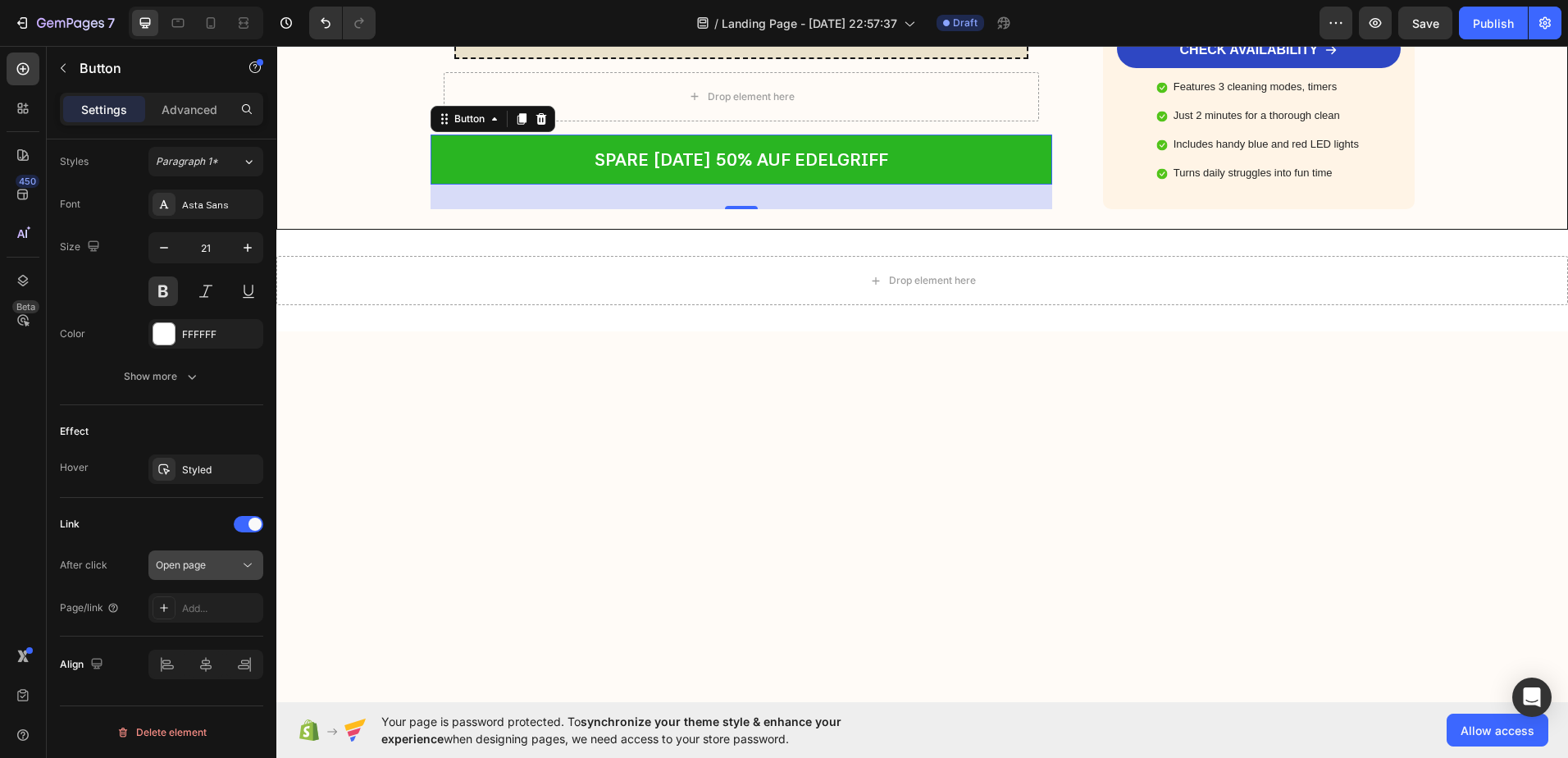
click at [197, 566] on span "Open page" at bounding box center [180, 564] width 50 height 13
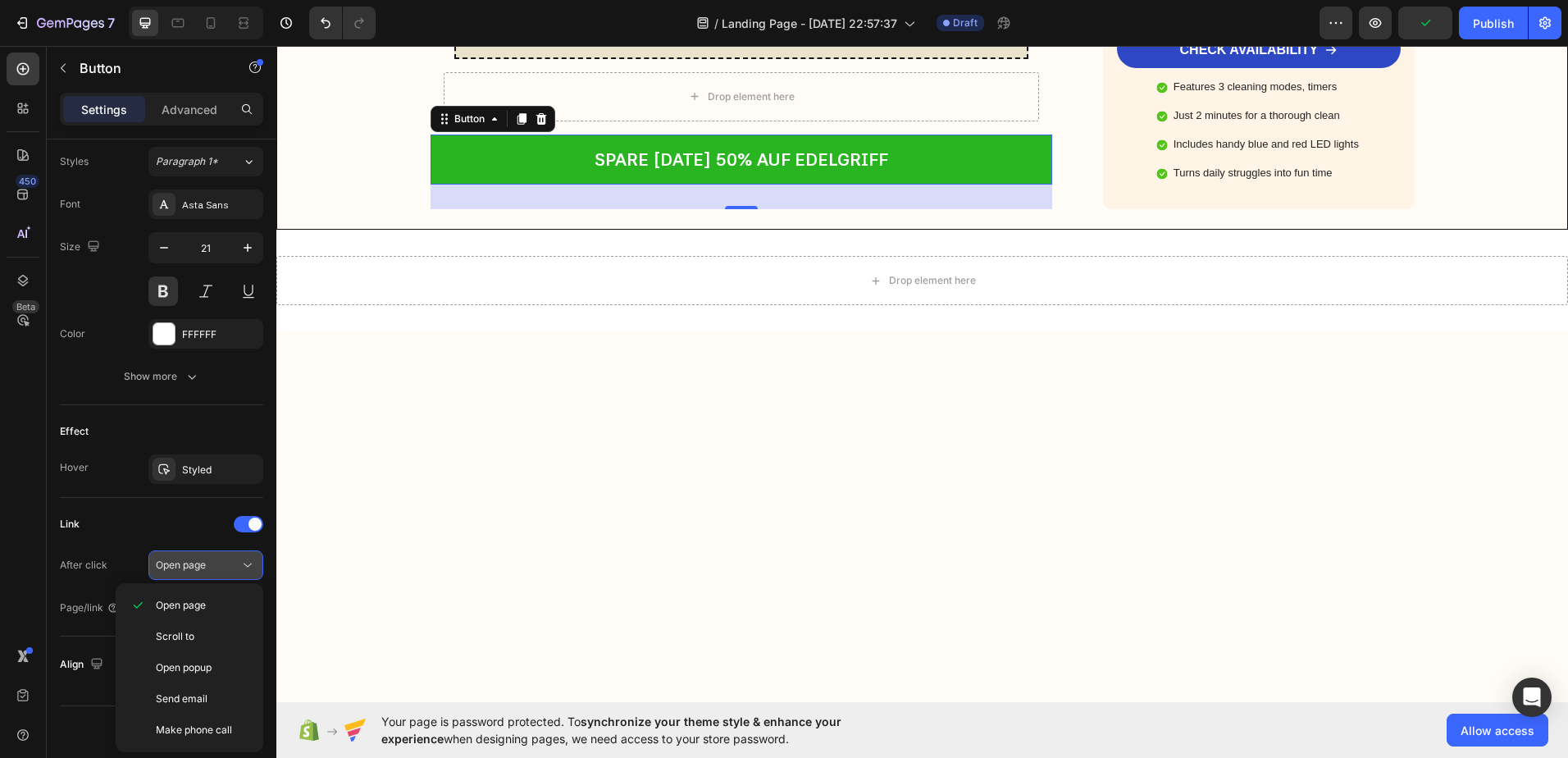
click at [199, 569] on span "Open page" at bounding box center [180, 564] width 50 height 13
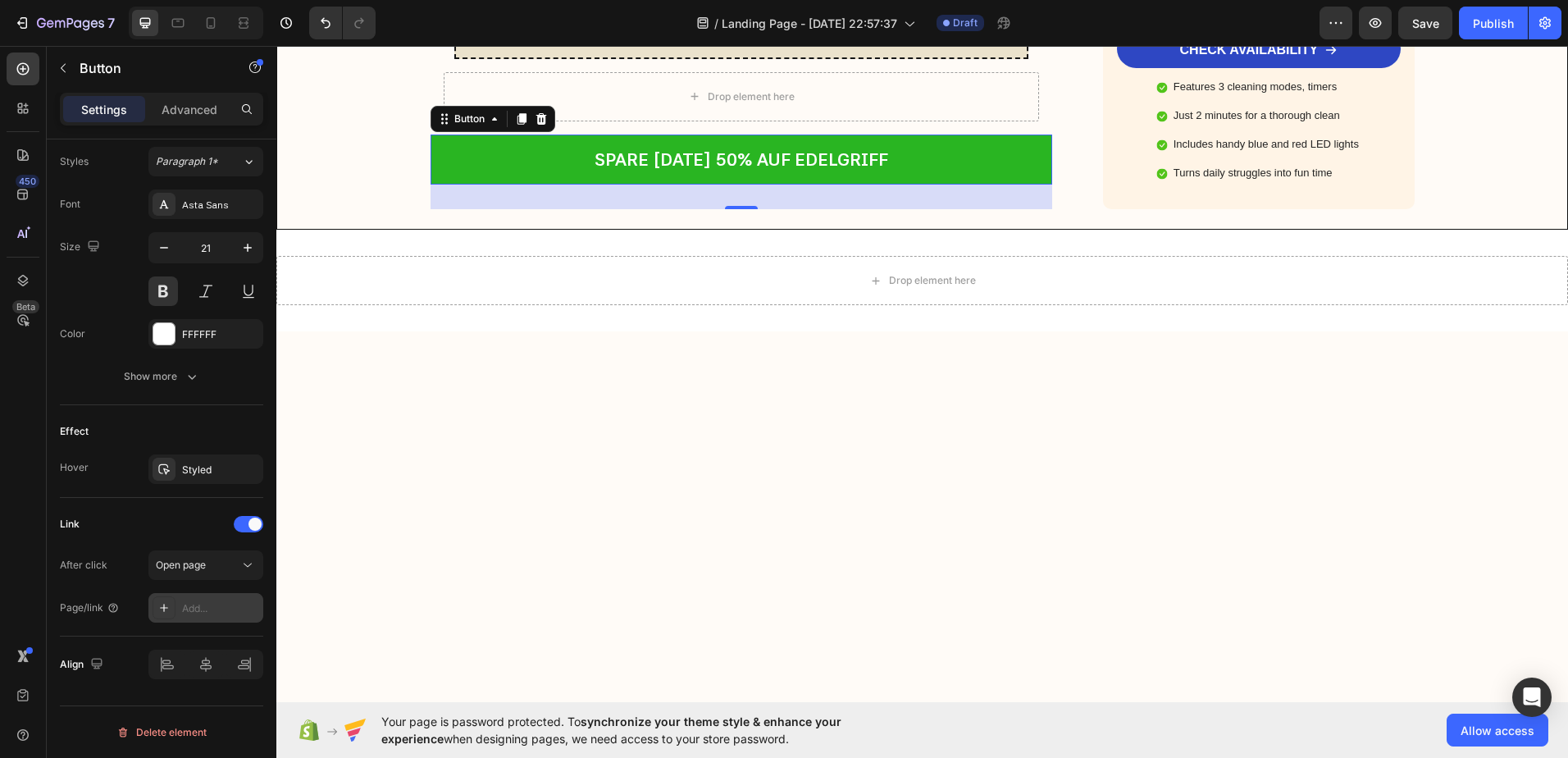
click at [181, 606] on div "Add..." at bounding box center [206, 607] width 115 height 29
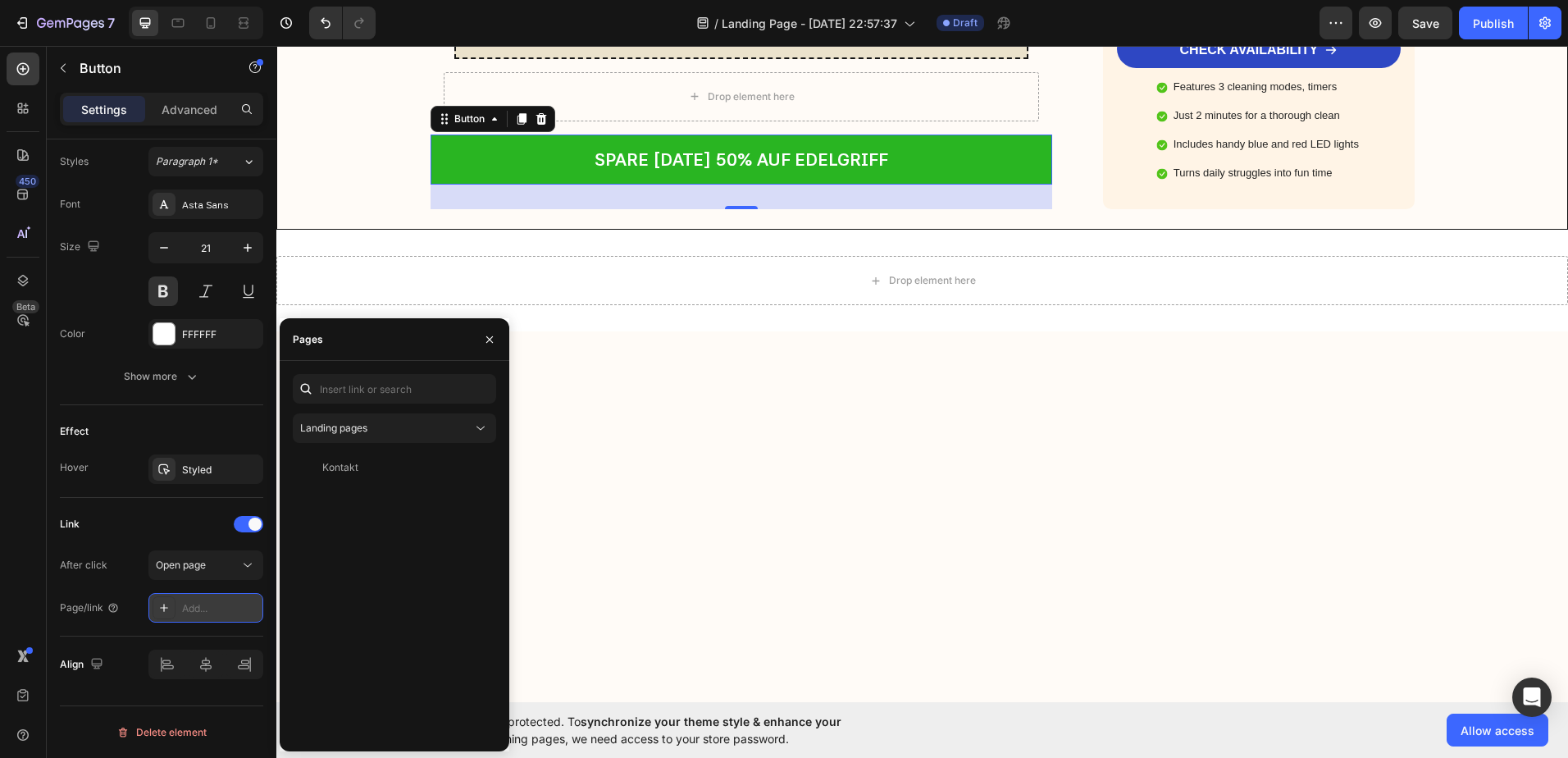
click at [161, 609] on icon at bounding box center [164, 607] width 13 height 13
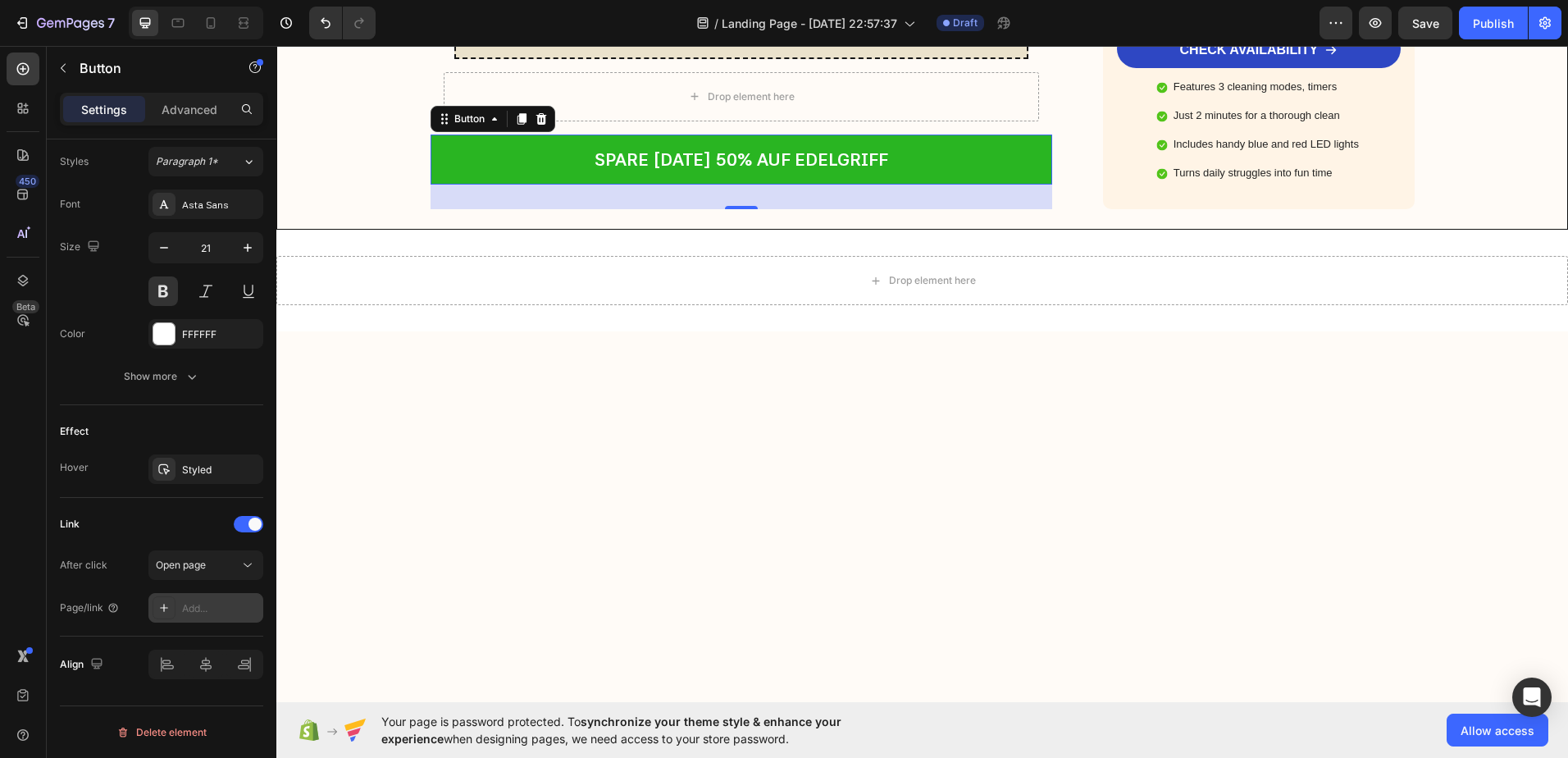
click at [189, 608] on div "Add..." at bounding box center [220, 608] width 77 height 15
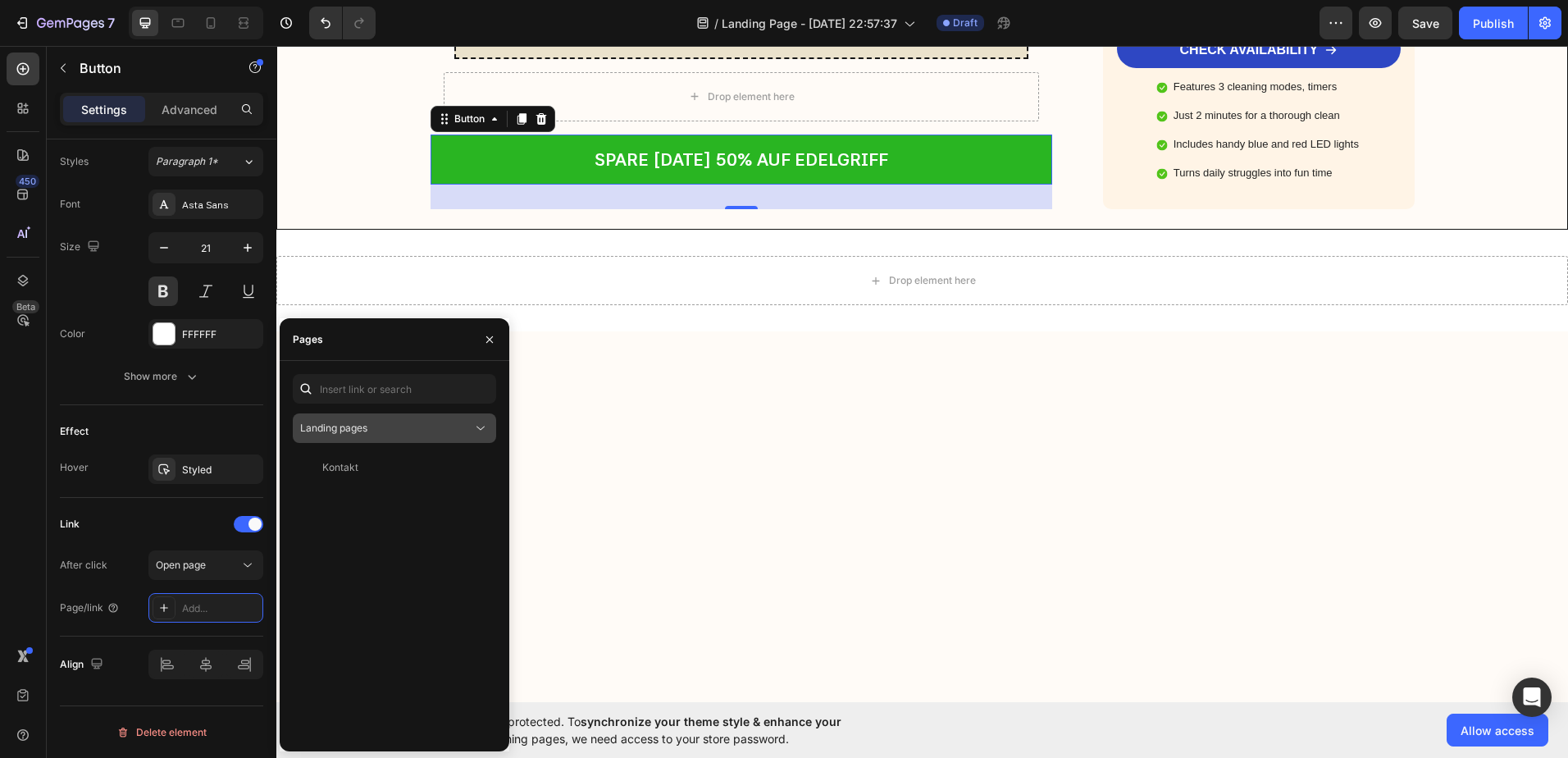
click at [351, 432] on span "Landing pages" at bounding box center [333, 427] width 68 height 13
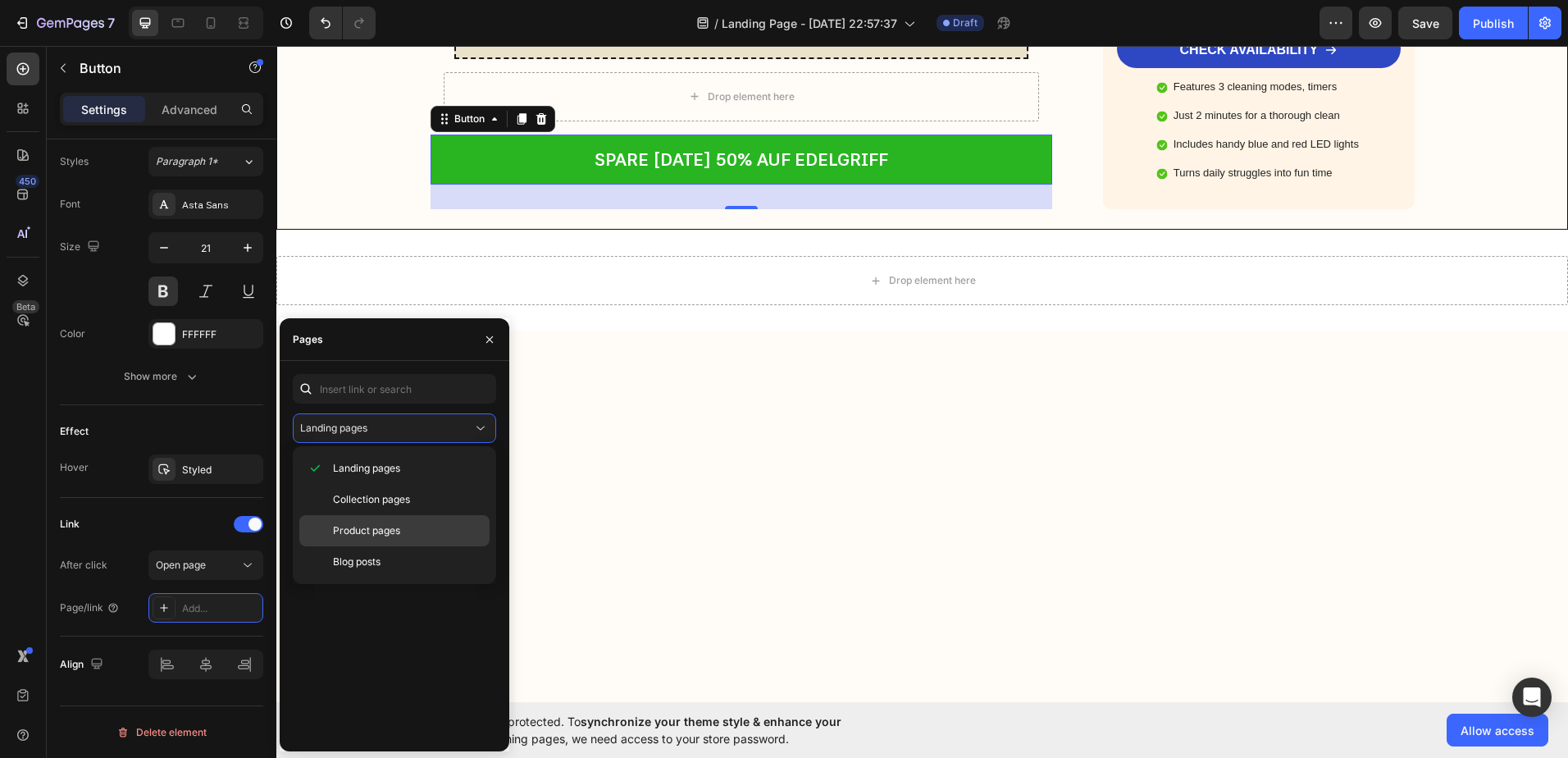
click at [367, 530] on span "Product pages" at bounding box center [366, 530] width 68 height 15
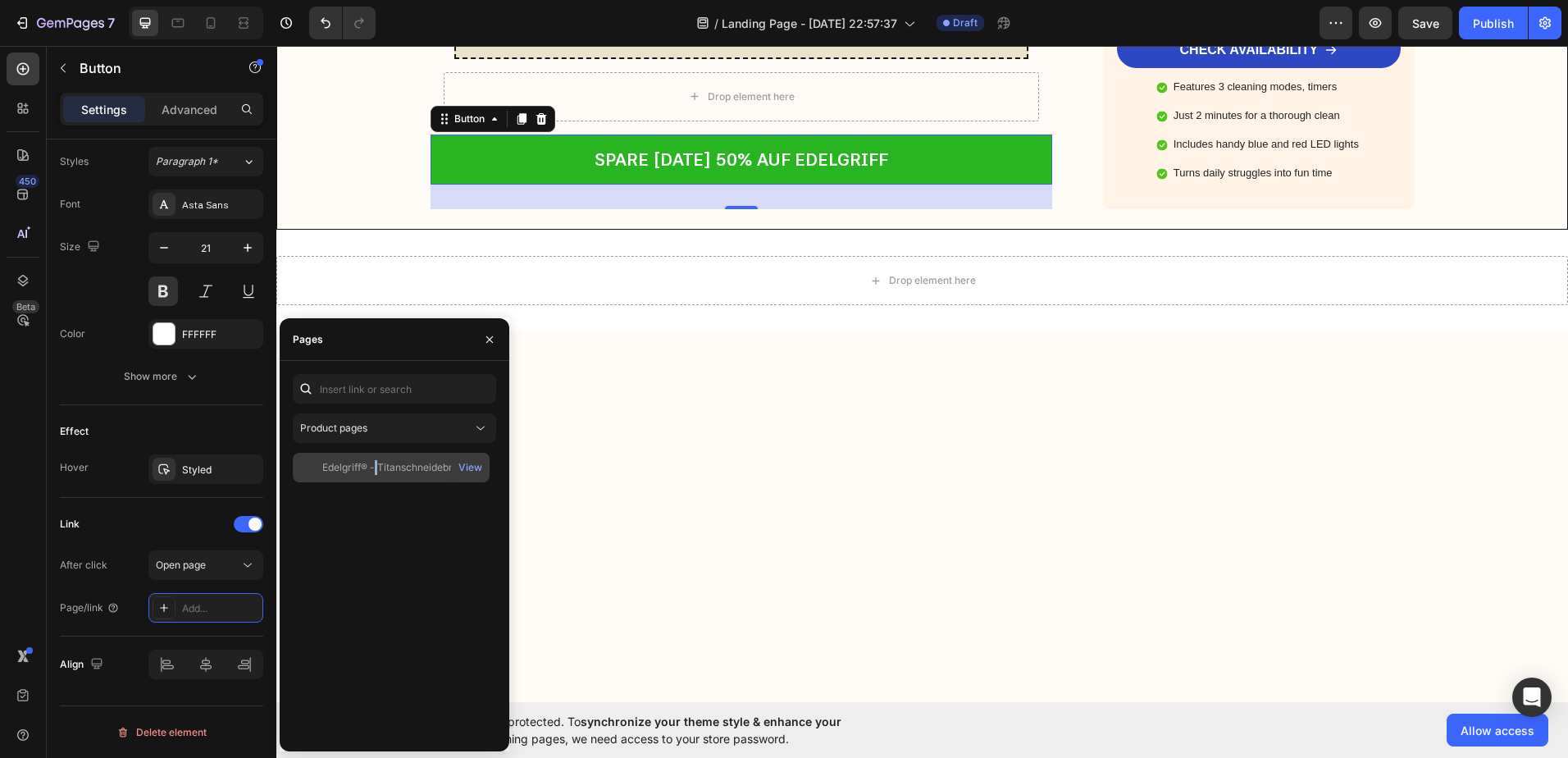
click at [377, 462] on div "Edelgriff® - Titanschneidebrett" at bounding box center [394, 467] width 143 height 15
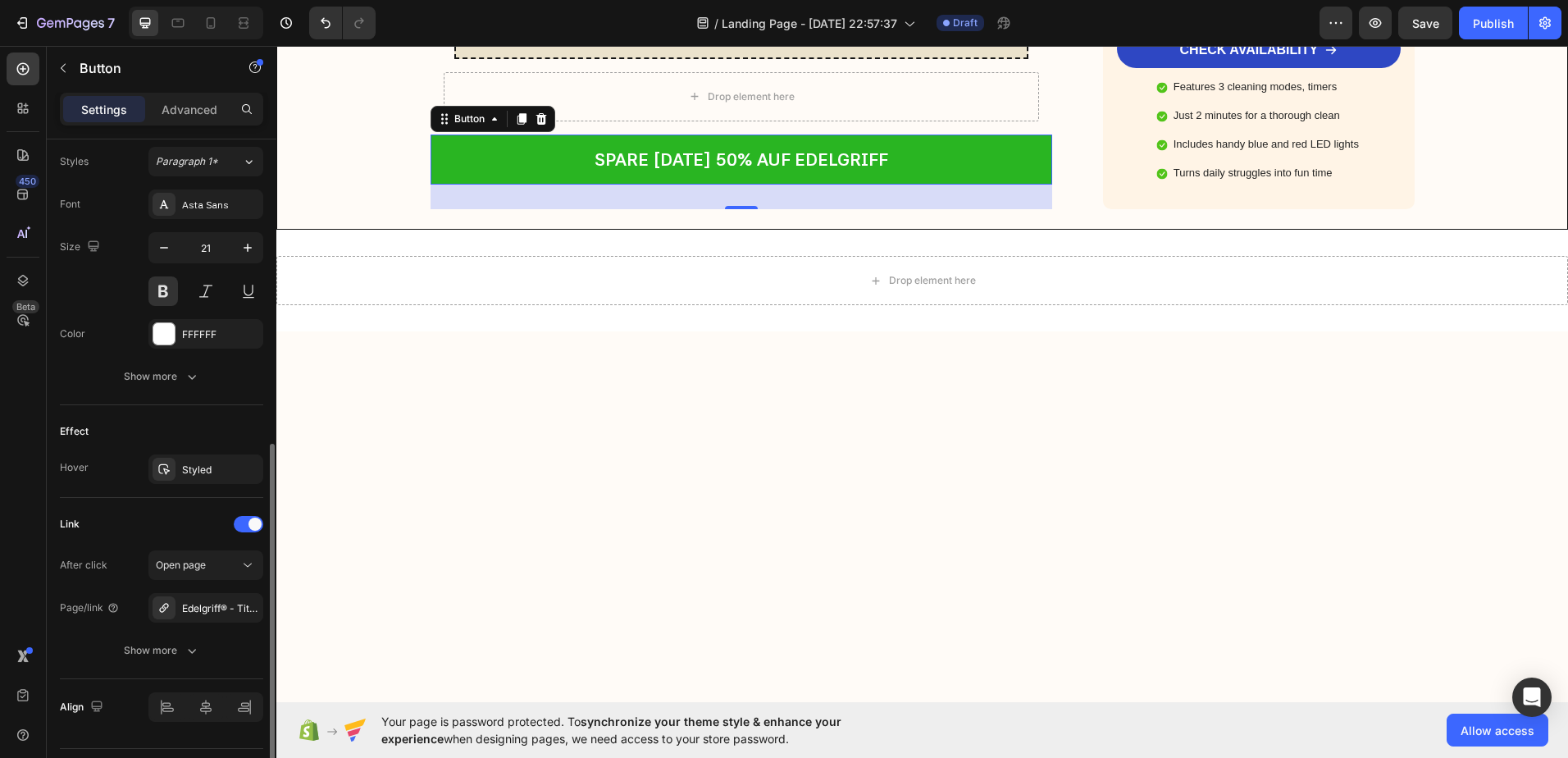
click at [166, 521] on div "Link" at bounding box center [162, 524] width 204 height 26
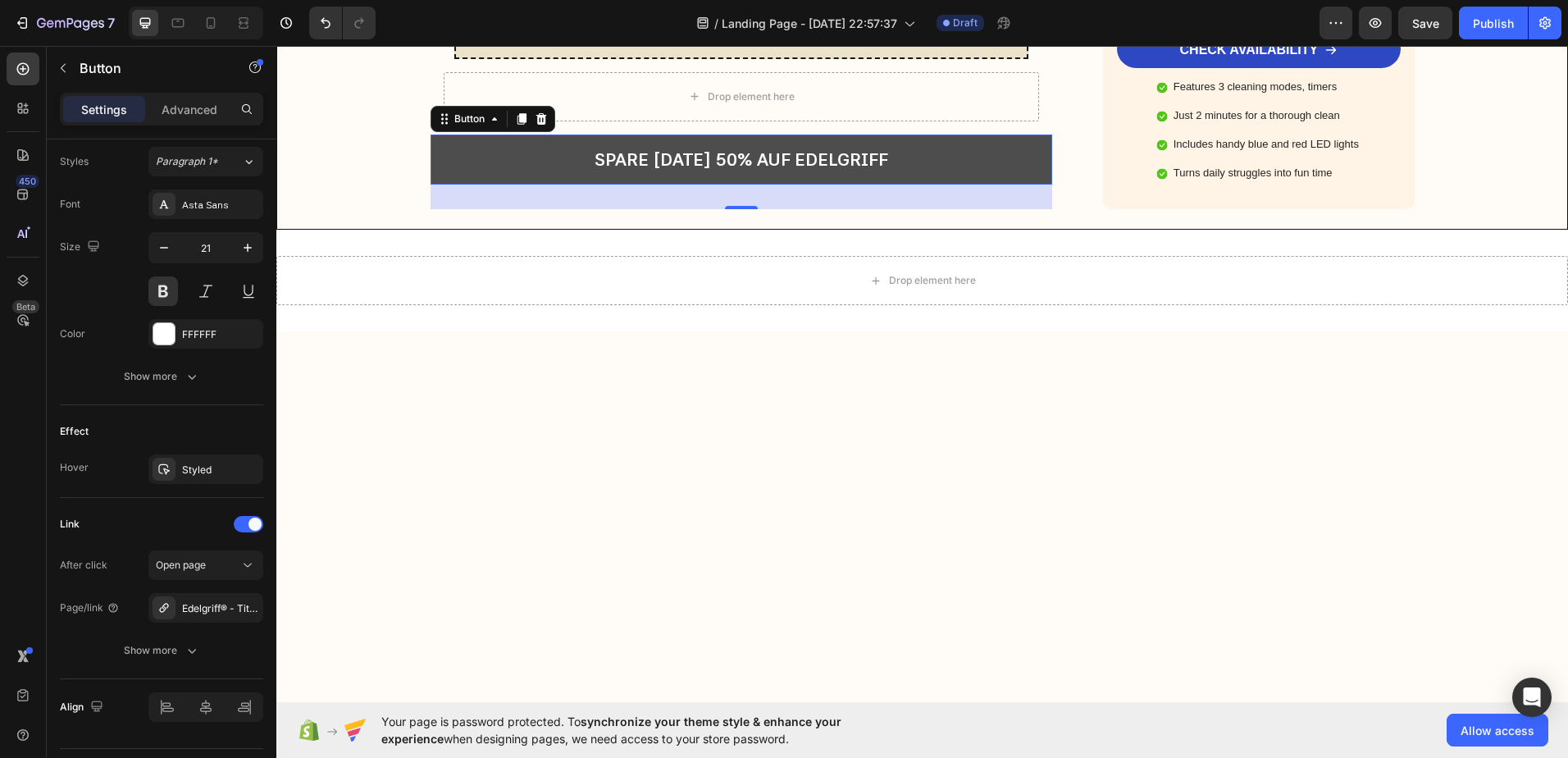
click at [543, 185] on link "SPARE [DATE] 50% AUF EDELGRIFF" at bounding box center [742, 160] width 623 height 51
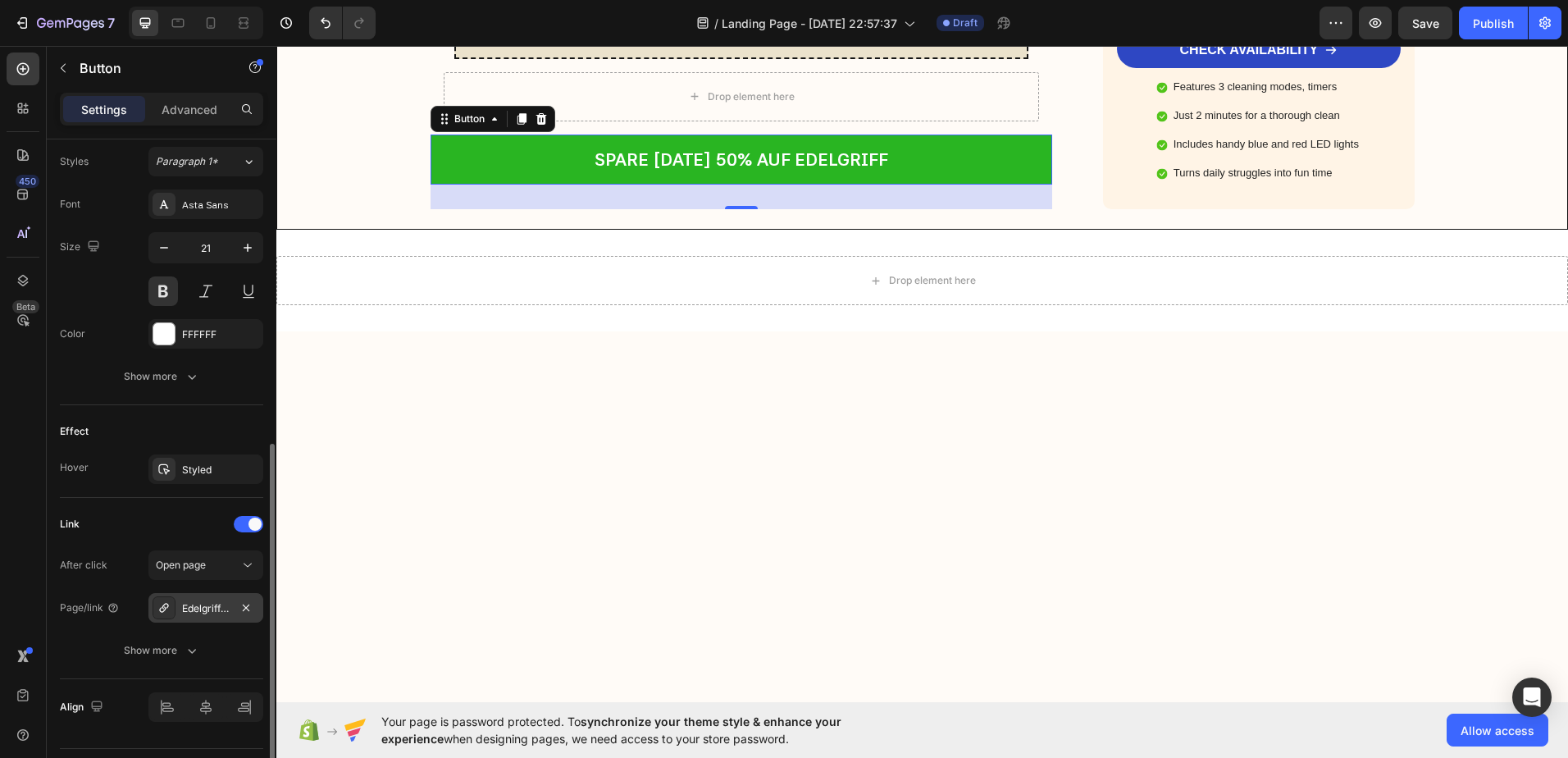
click at [192, 603] on div "Edelgriff® - Titanschneidebrett" at bounding box center [206, 608] width 48 height 15
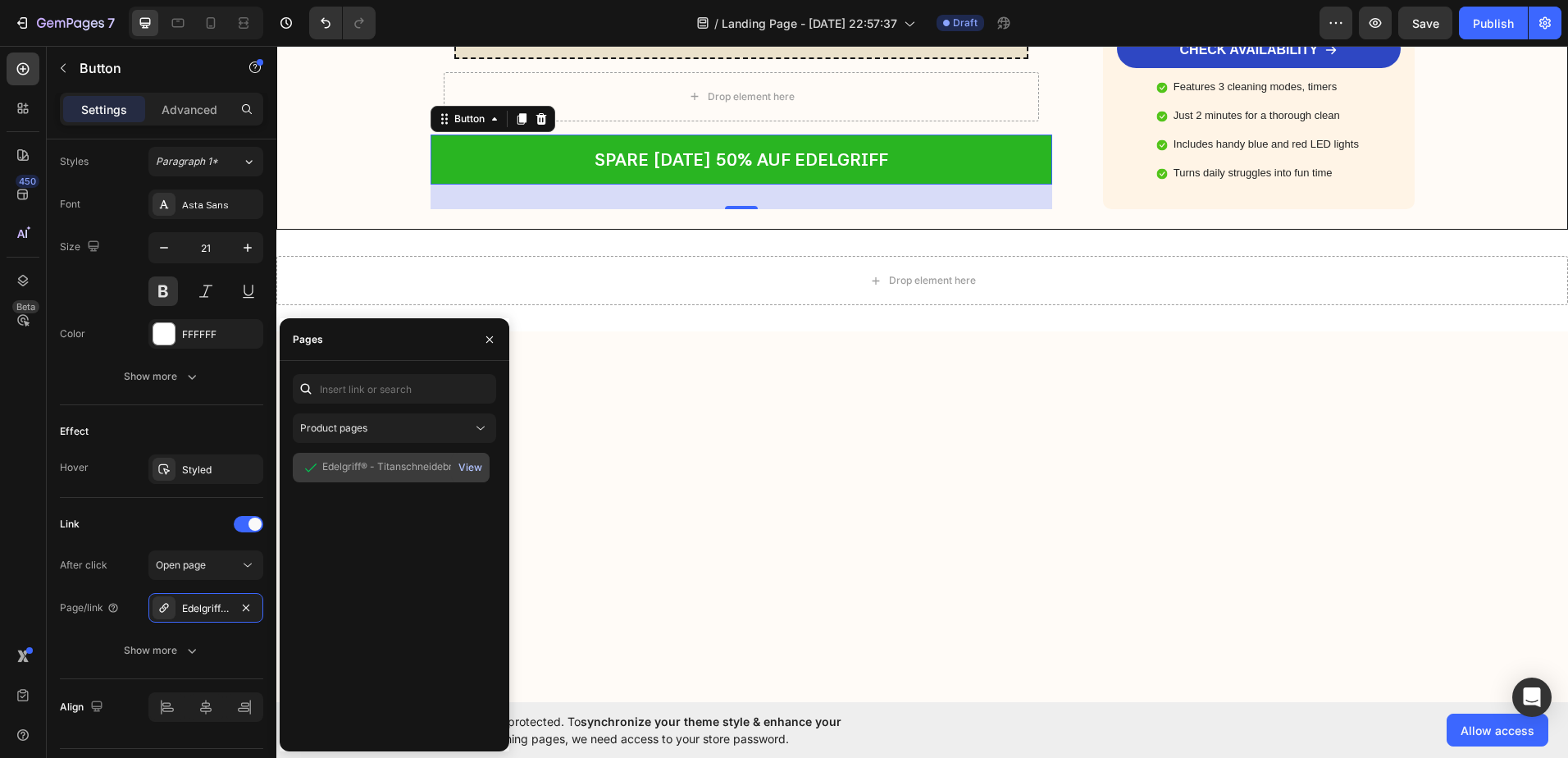
click at [474, 466] on div "View" at bounding box center [470, 467] width 24 height 15
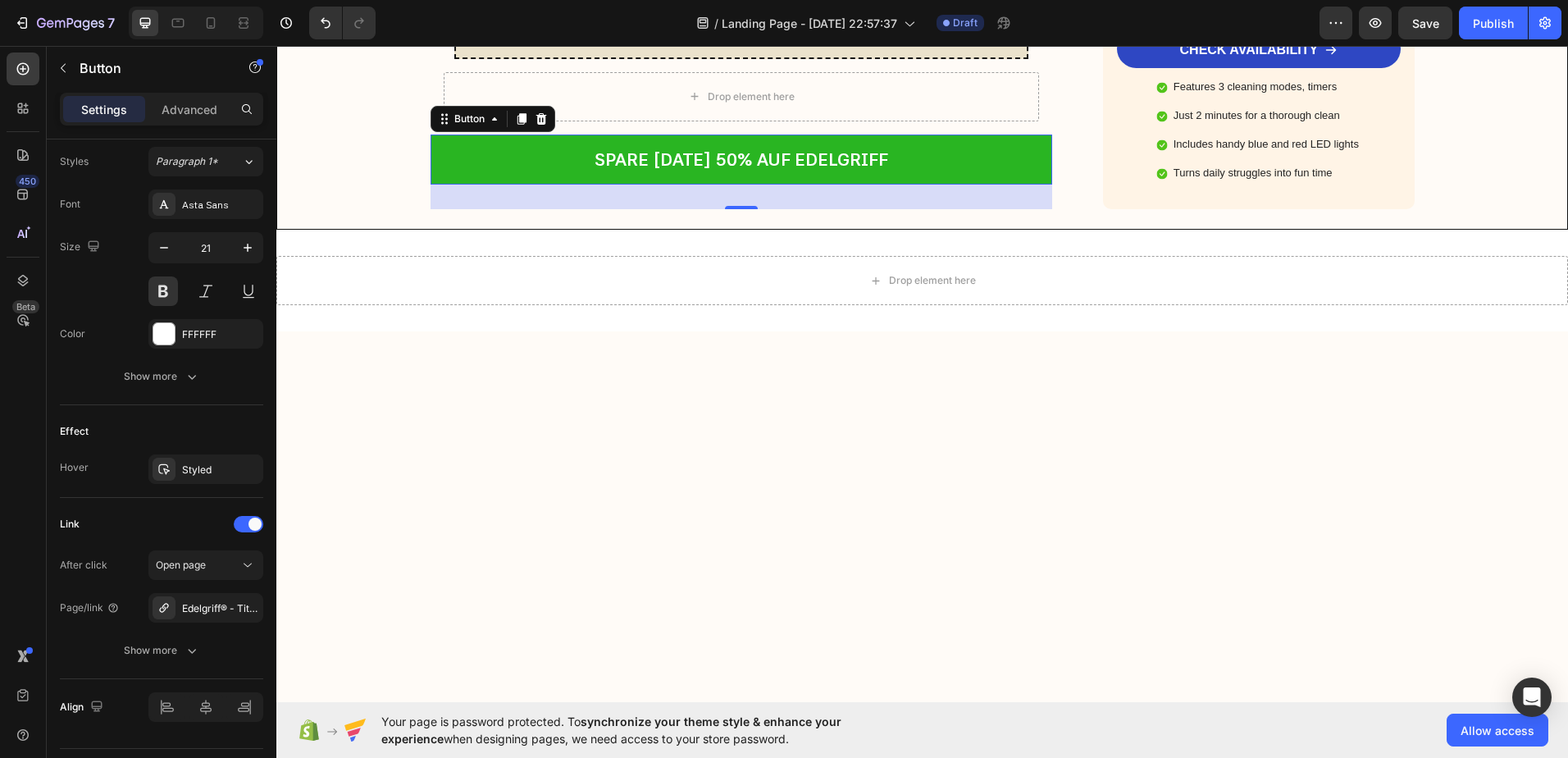
click at [36, 385] on div "450 Beta" at bounding box center [23, 347] width 32 height 588
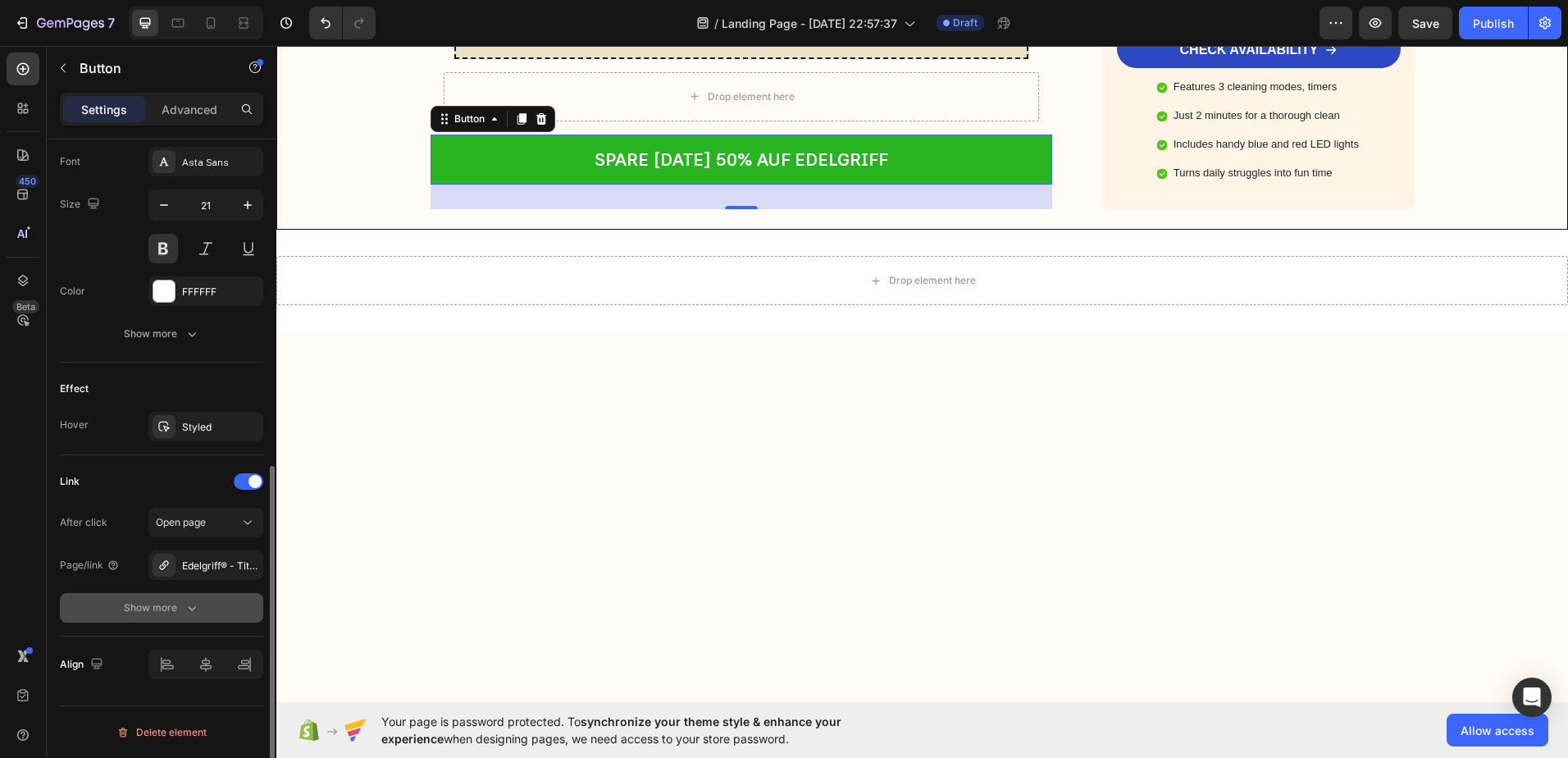
click at [156, 618] on button "Show more" at bounding box center [162, 607] width 204 height 29
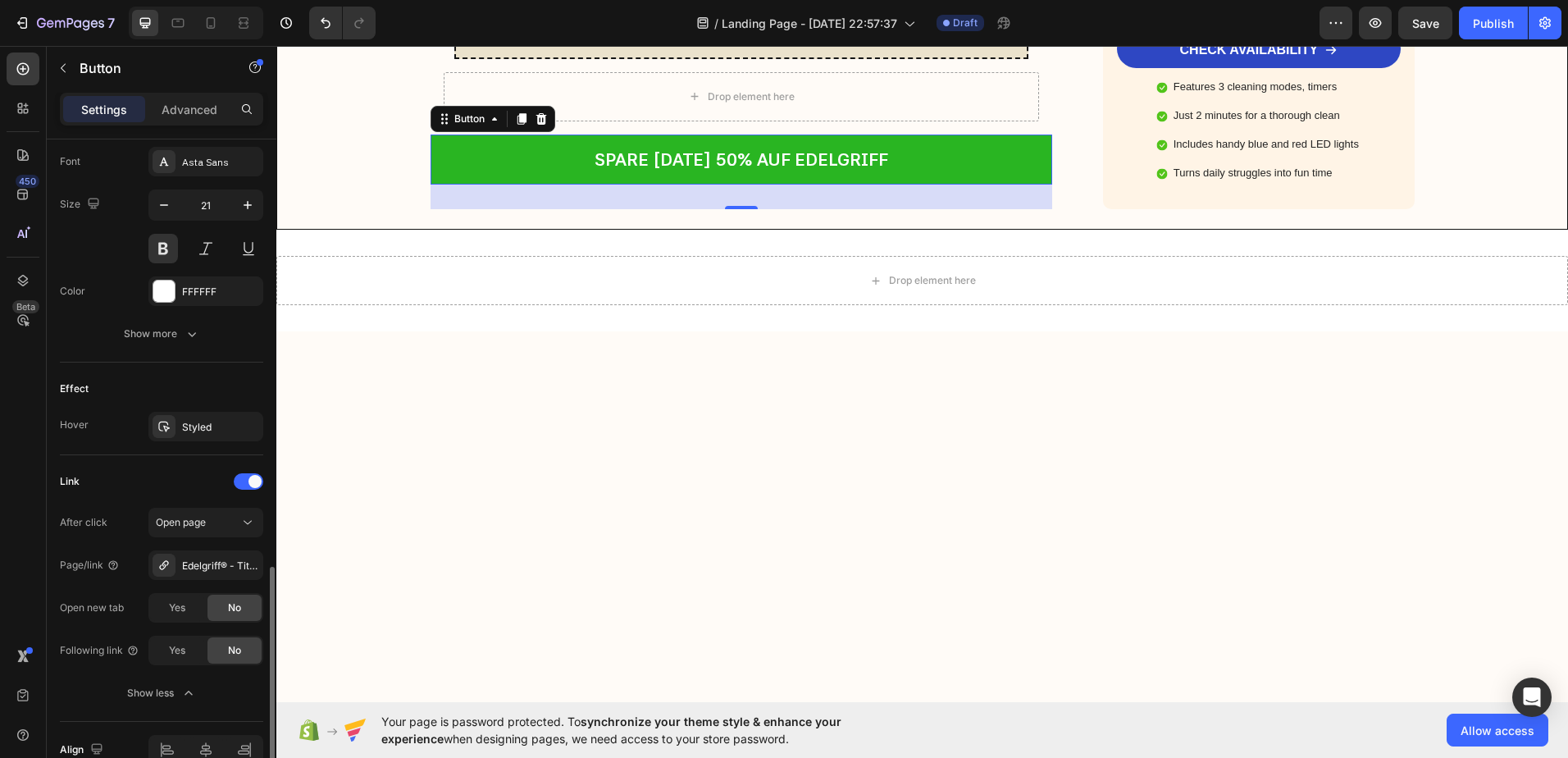
scroll to position [721, 0]
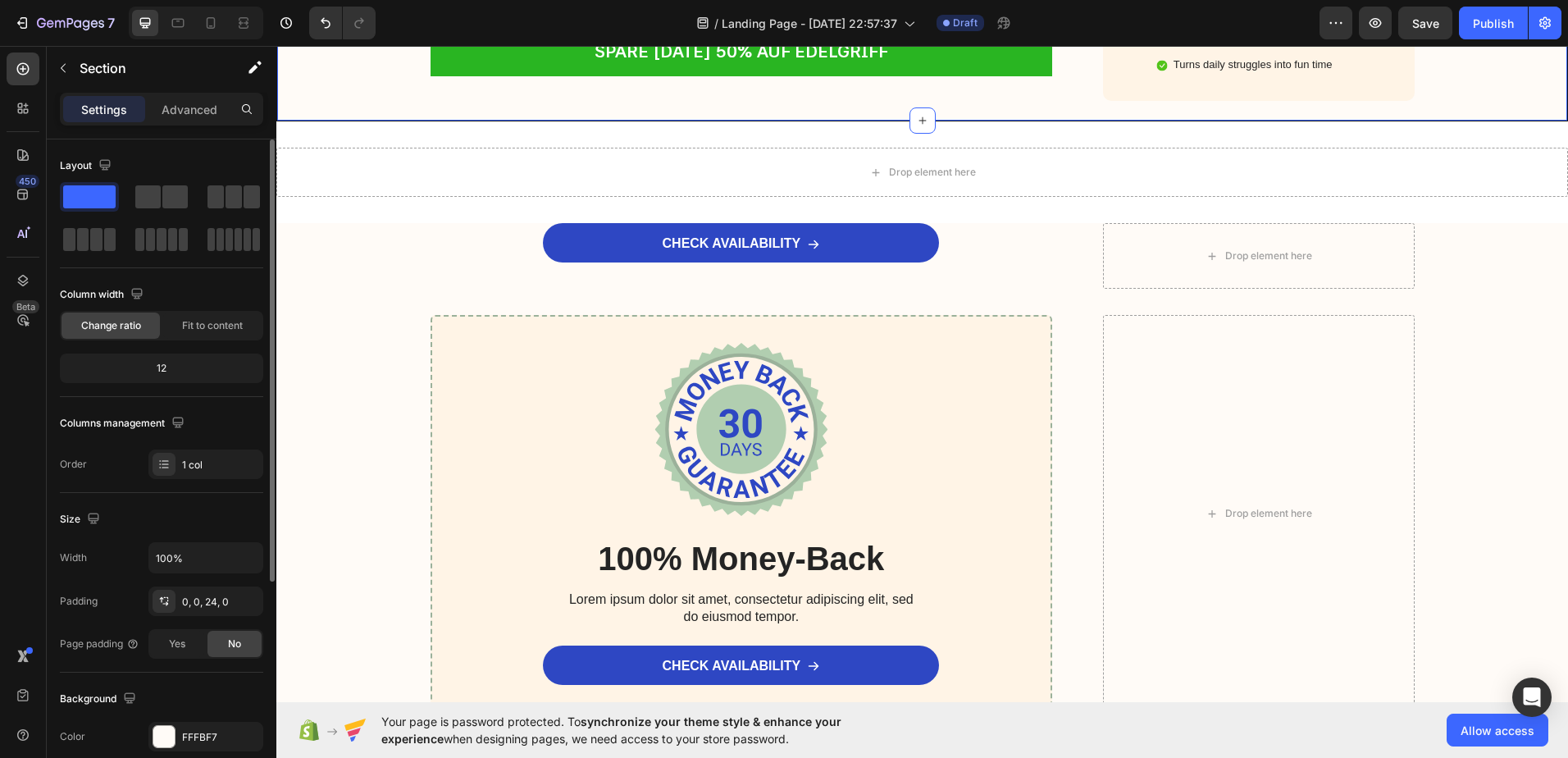
scroll to position [7088, 0]
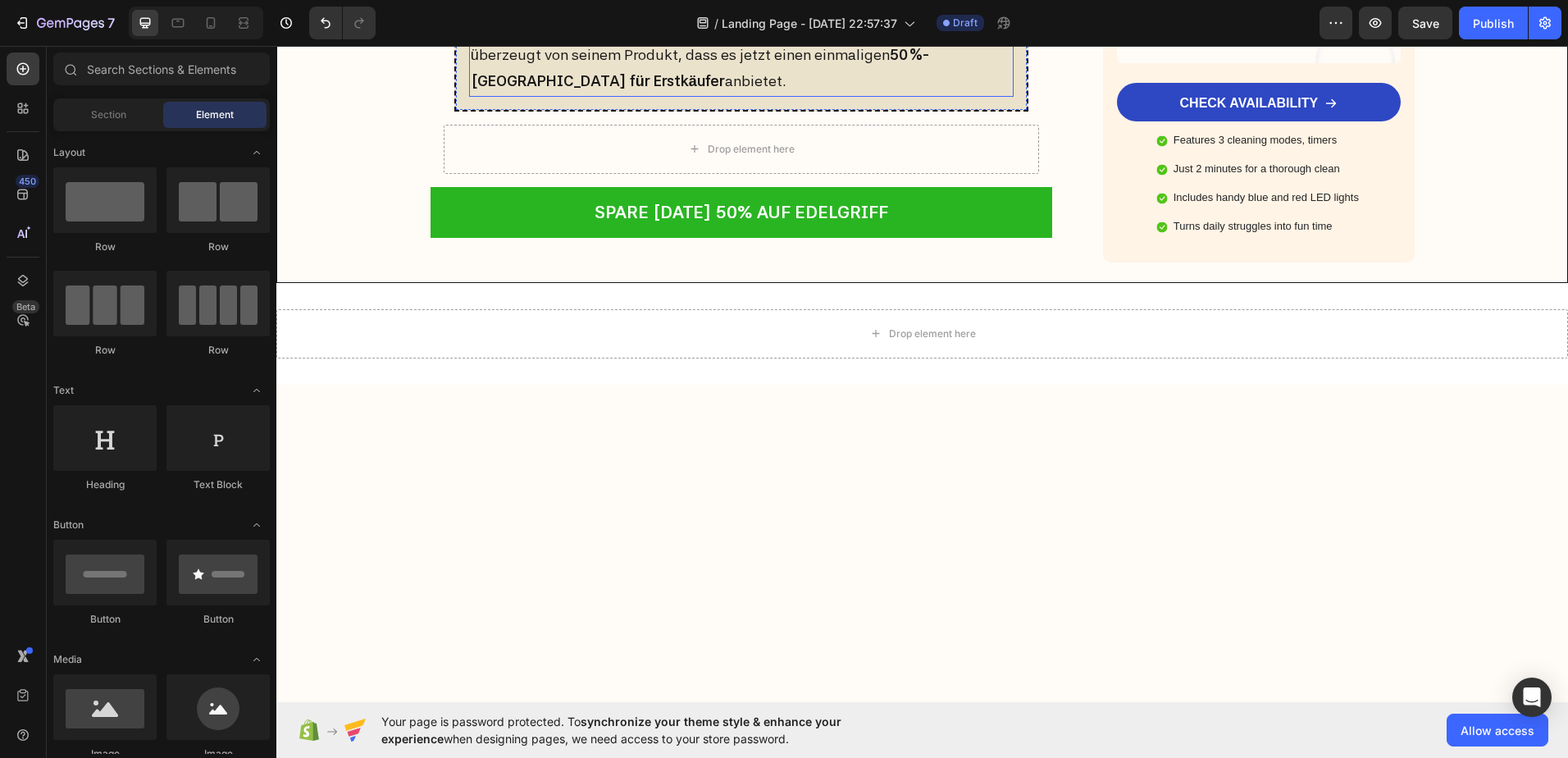
scroll to position [6599, 0]
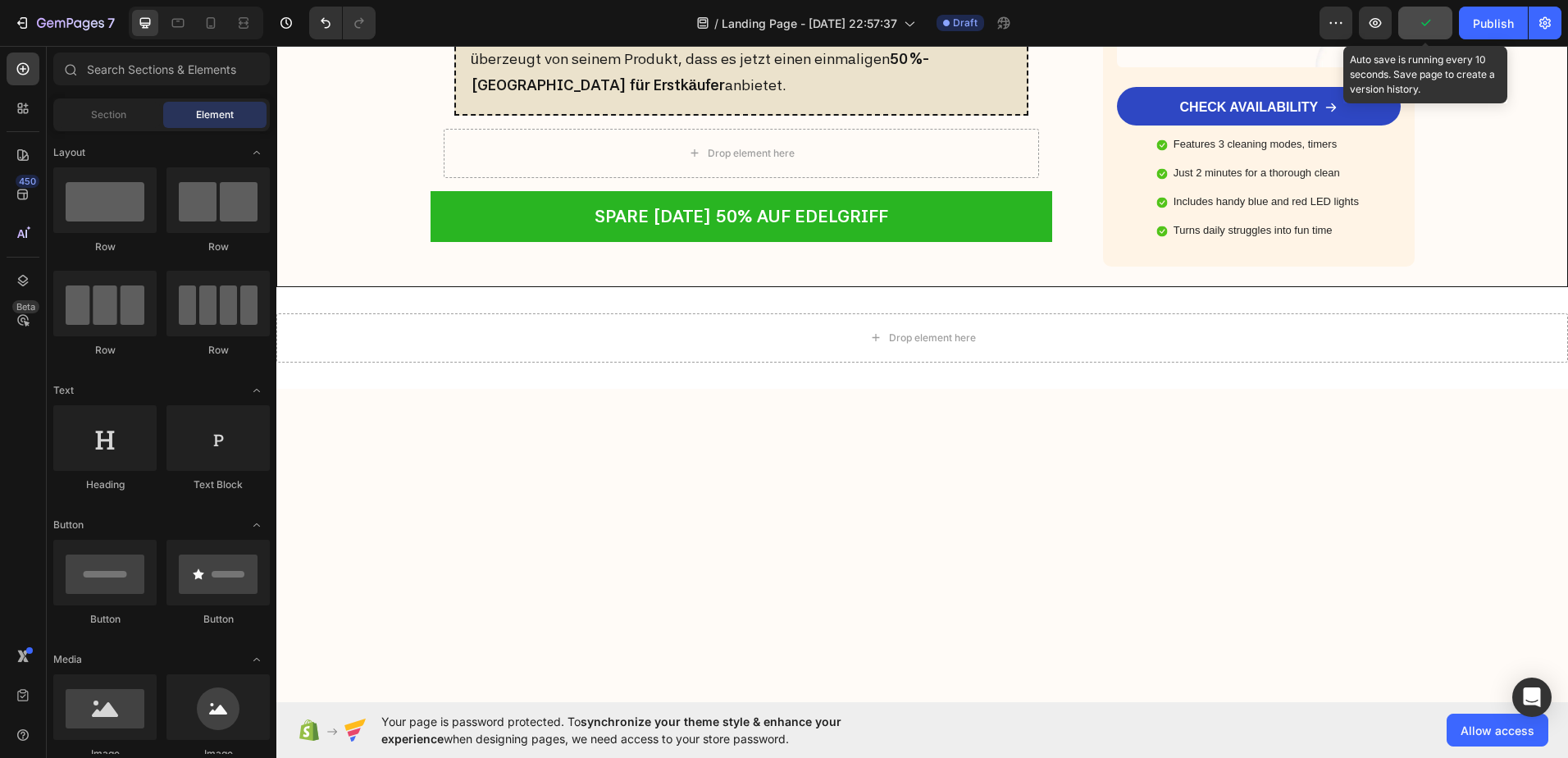
click at [1429, 19] on icon "button" at bounding box center [1425, 23] width 17 height 17
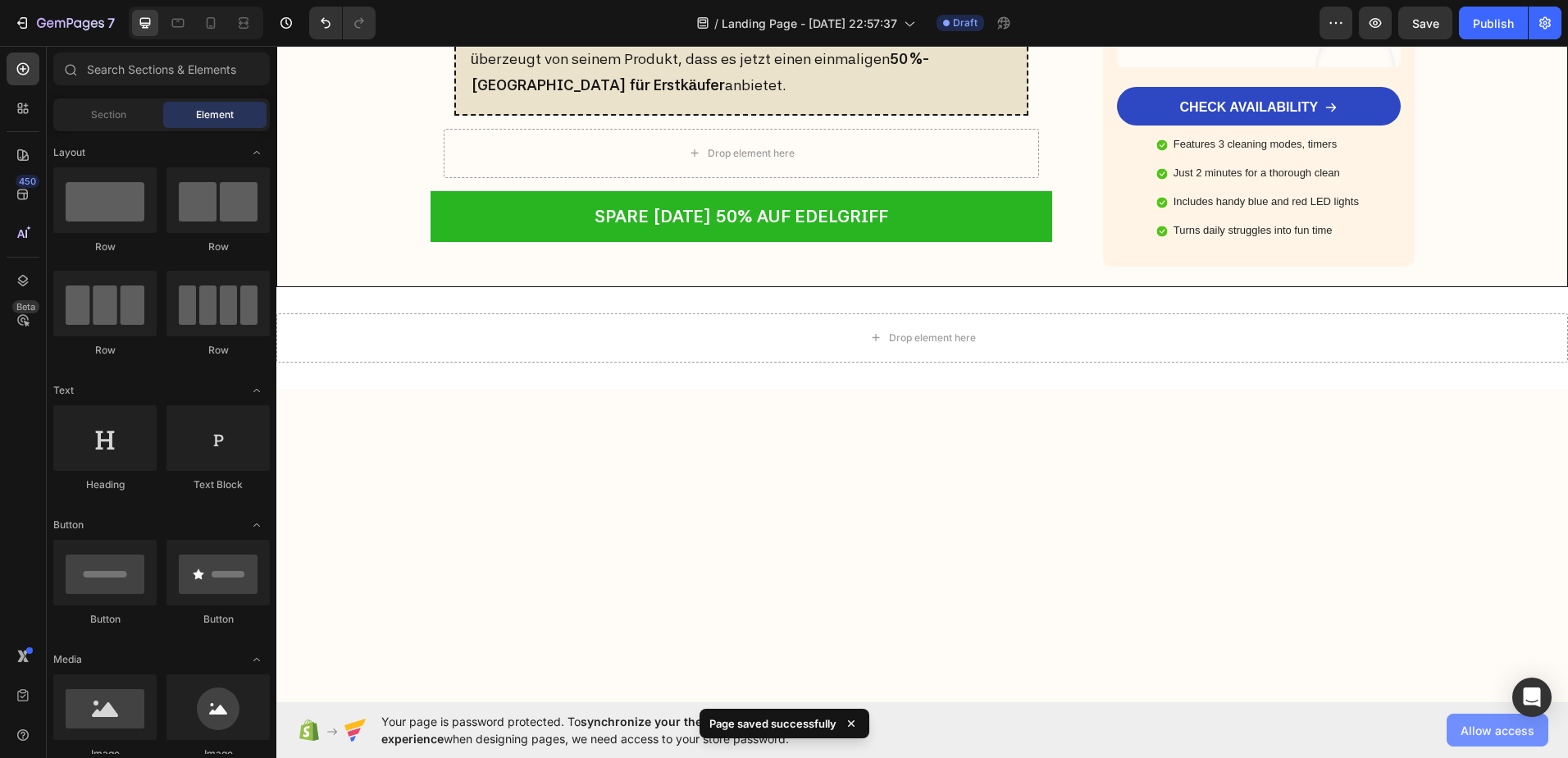
click at [1509, 727] on span "Allow access" at bounding box center [1497, 731] width 73 height 18
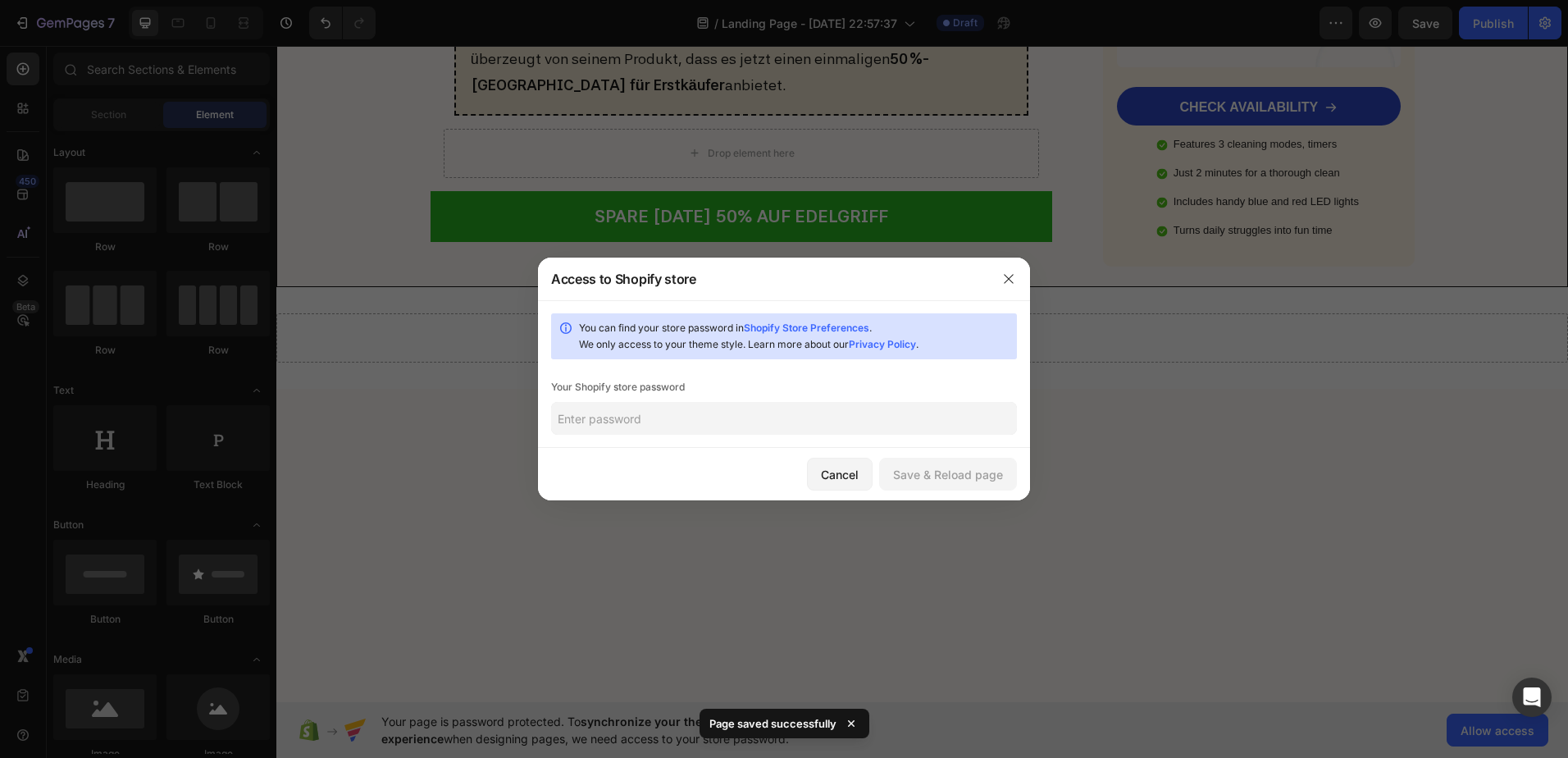
click at [583, 406] on input "text" at bounding box center [784, 417] width 466 height 32
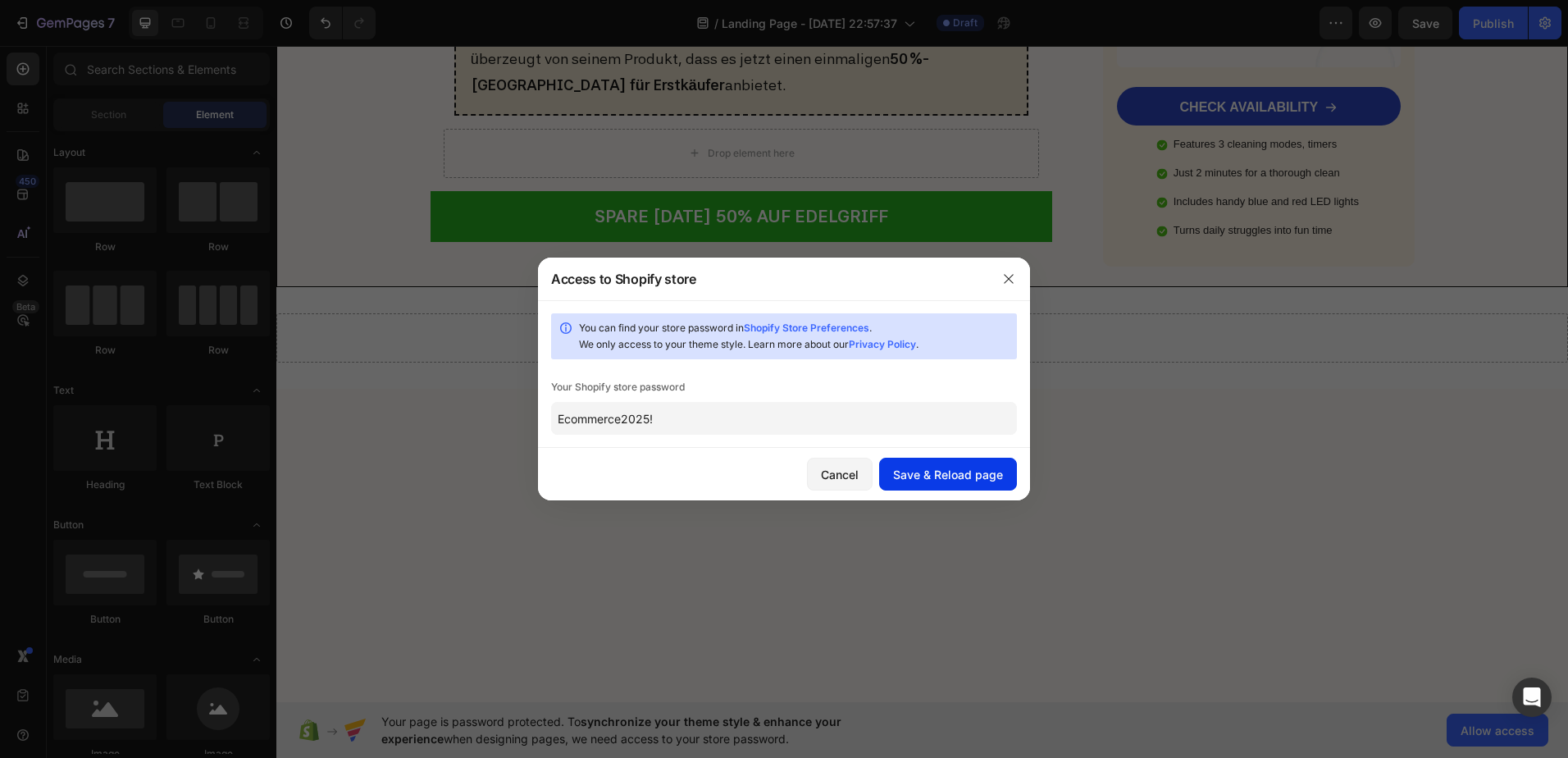
type input "Ecommerce2025!"
click at [935, 478] on div "Save & Reload page" at bounding box center [948, 475] width 110 height 18
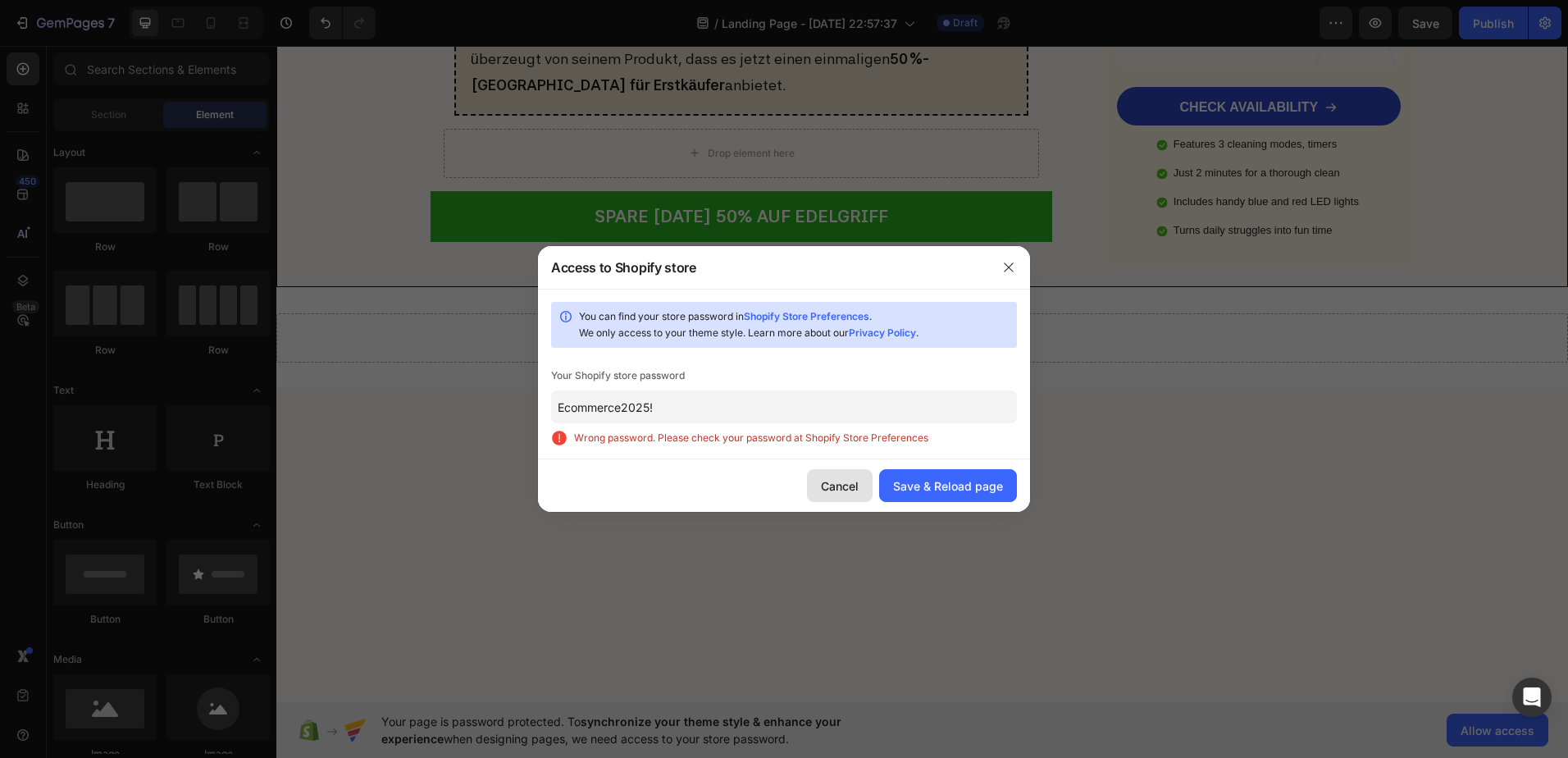
click at [853, 479] on div "Cancel" at bounding box center [839, 486] width 38 height 18
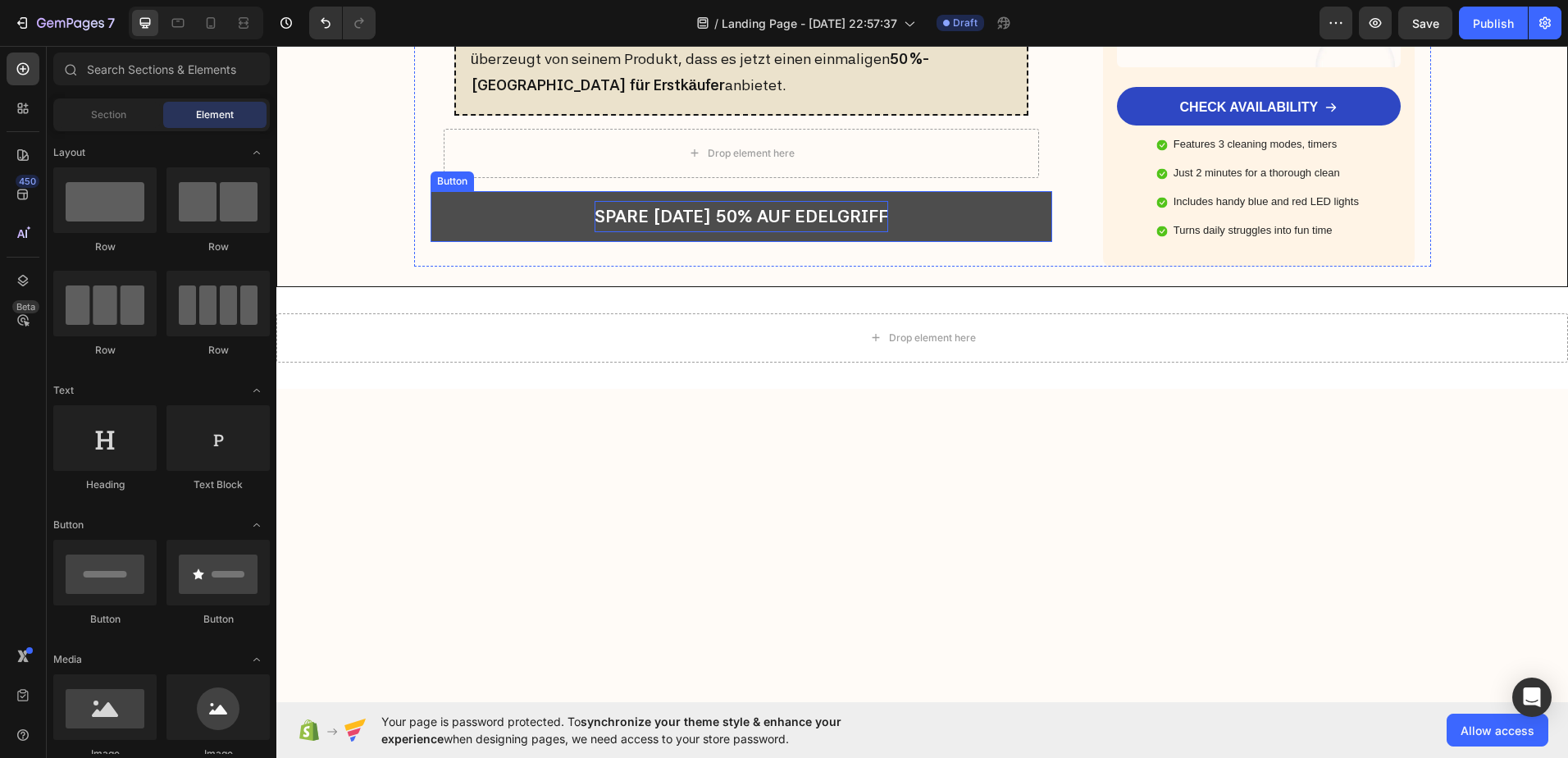
click at [603, 232] on p "SPARE [DATE] 50% AUF EDELGRIFF" at bounding box center [741, 216] width 294 height 31
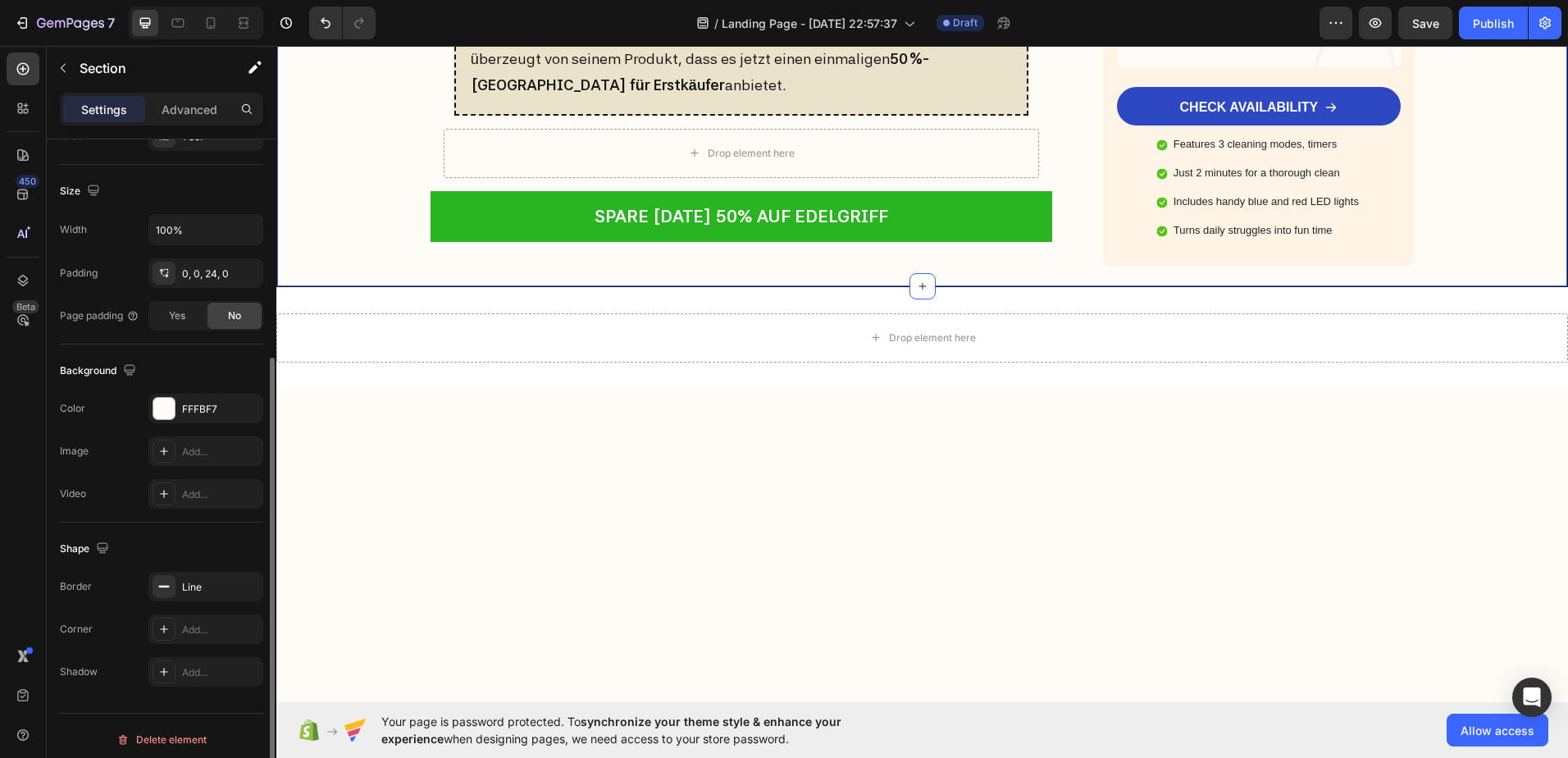
scroll to position [335, 0]
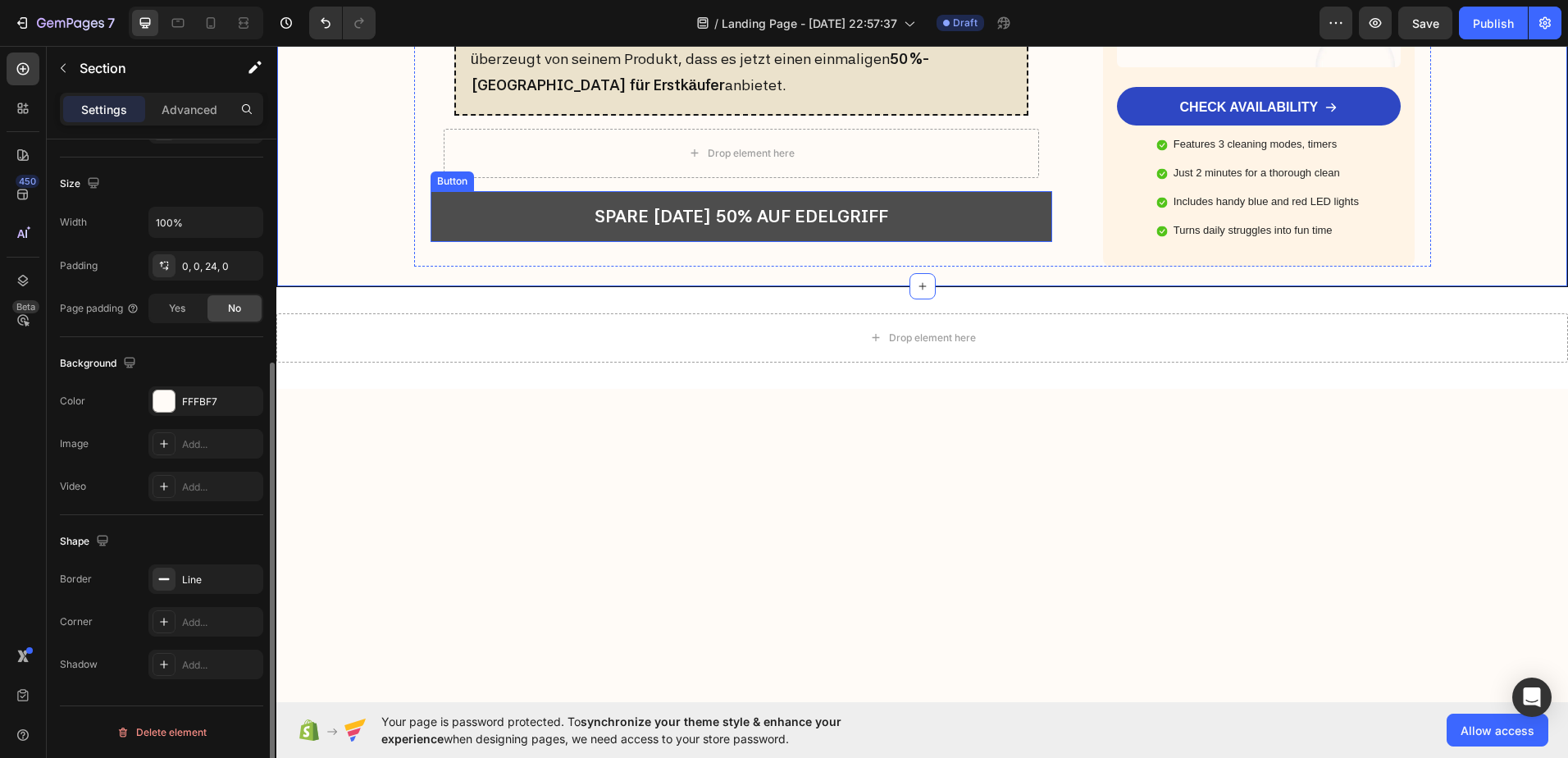
click at [555, 242] on link "SPARE [DATE] 50% AUF EDELGRIFF" at bounding box center [742, 216] width 623 height 51
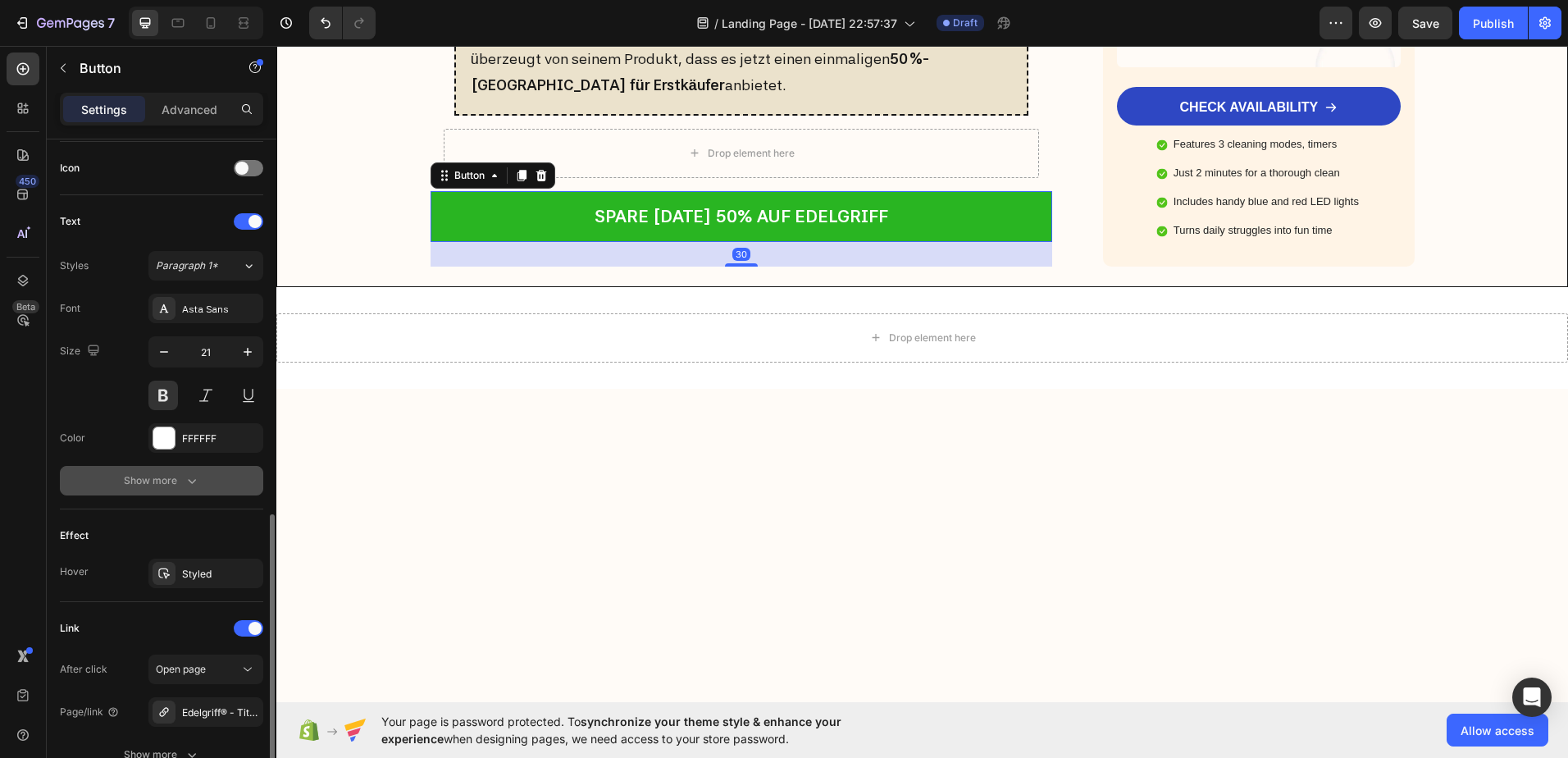
scroll to position [639, 0]
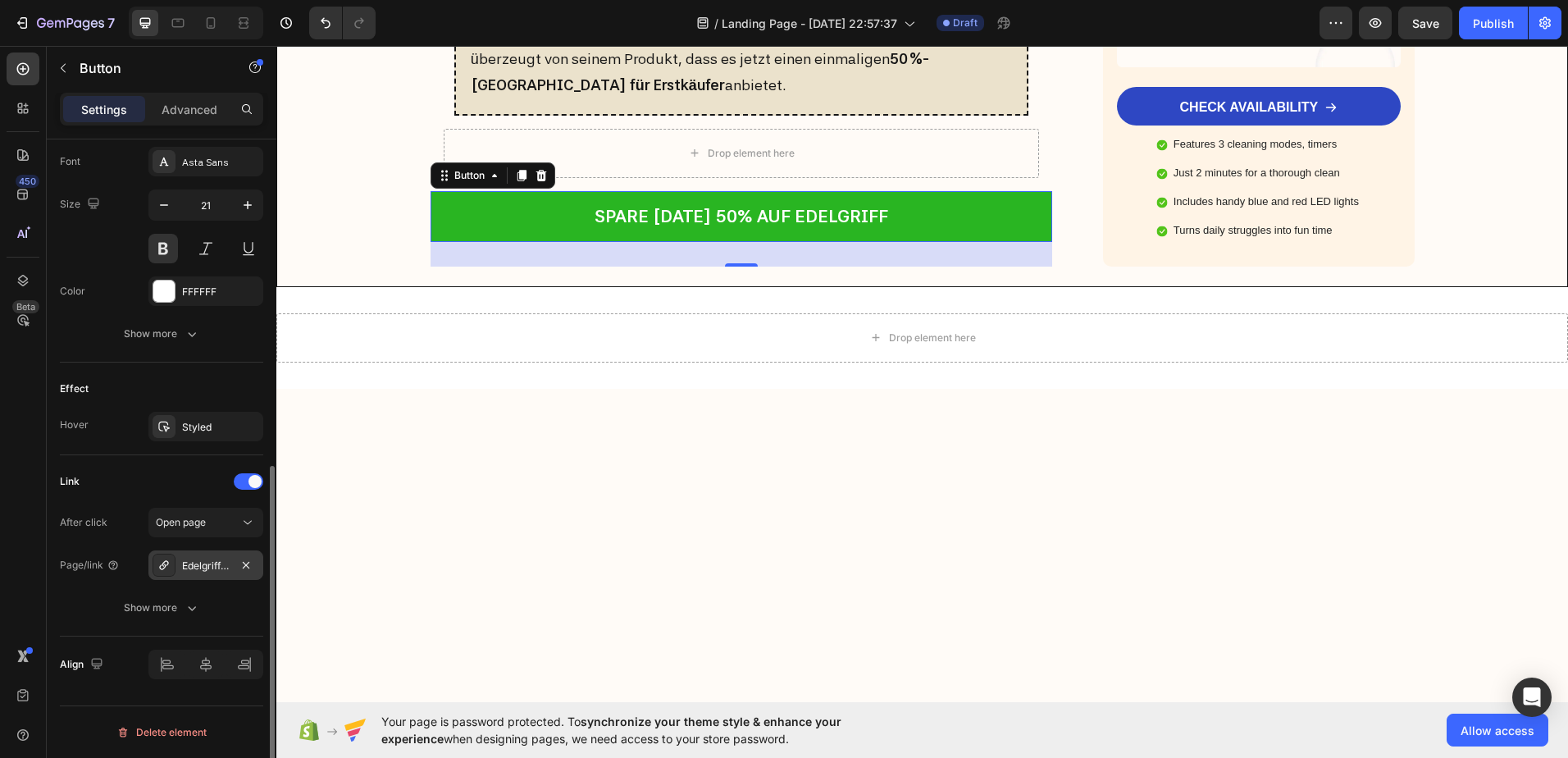
click at [205, 564] on div "Edelgriff® - Titanschneidebrett" at bounding box center [206, 565] width 48 height 15
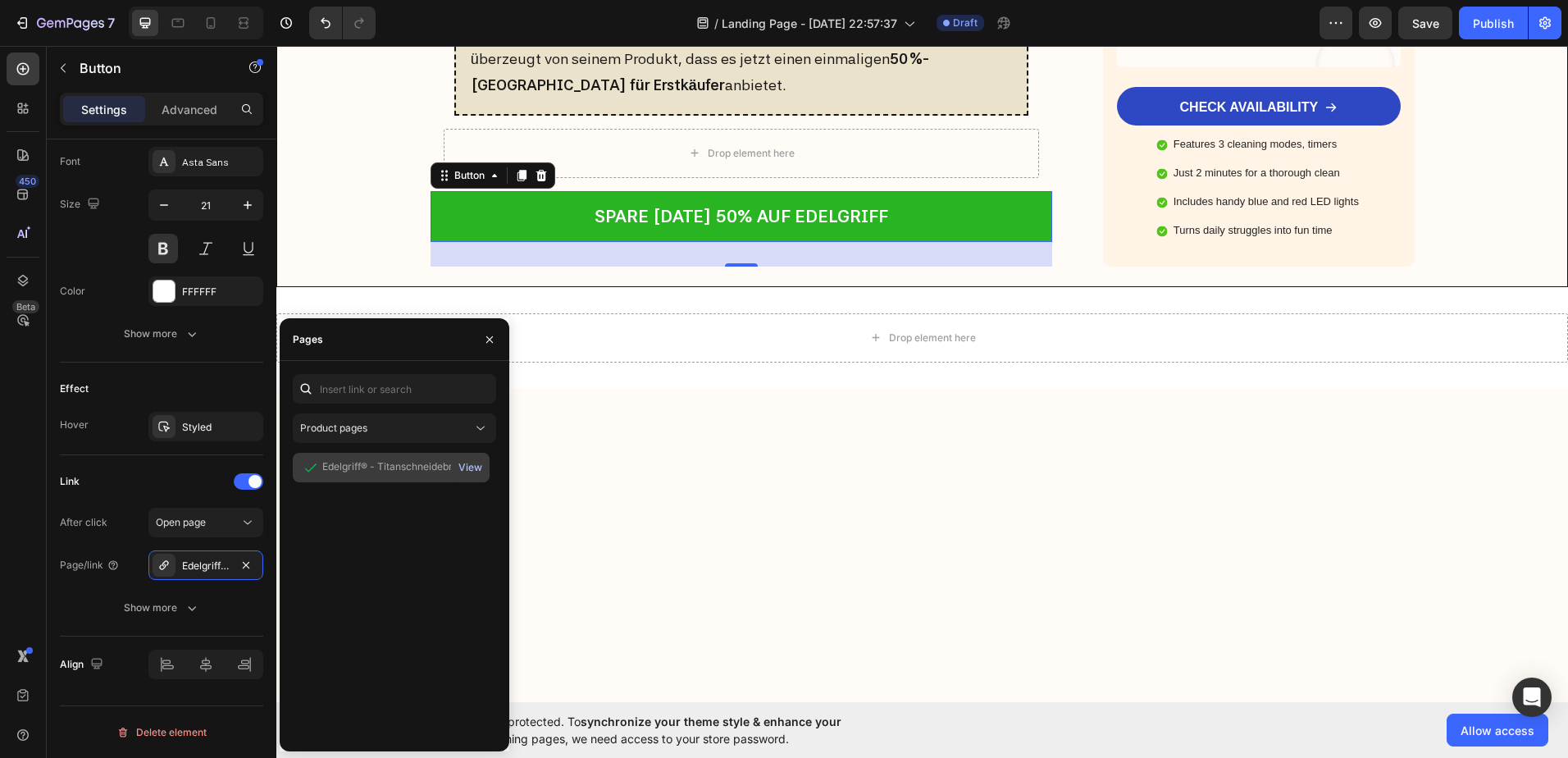
click at [473, 465] on div "View" at bounding box center [470, 467] width 24 height 15
click at [492, 345] on icon "button" at bounding box center [489, 339] width 13 height 13
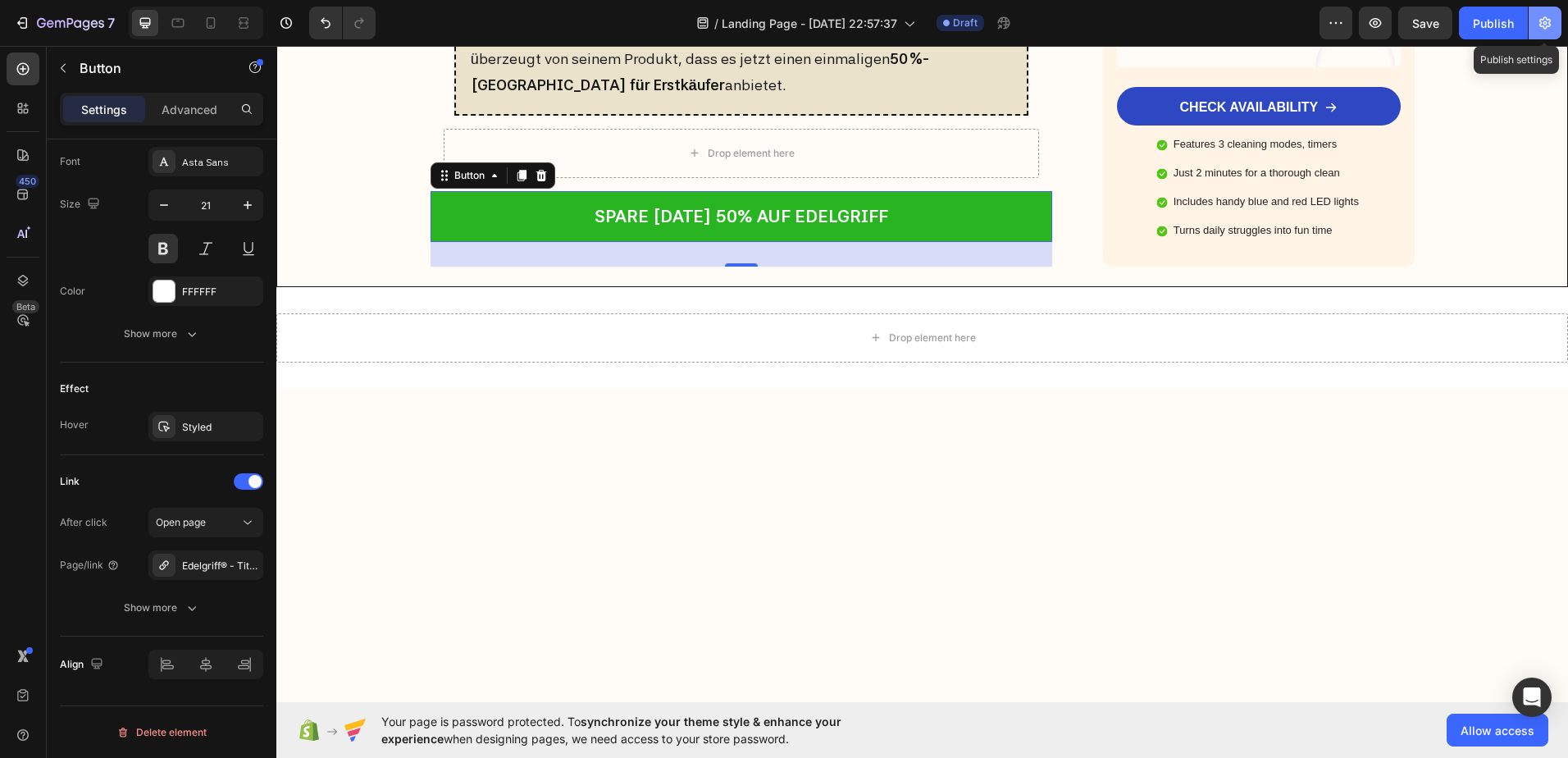
click at [1536, 24] on button "button" at bounding box center [1544, 23] width 32 height 32
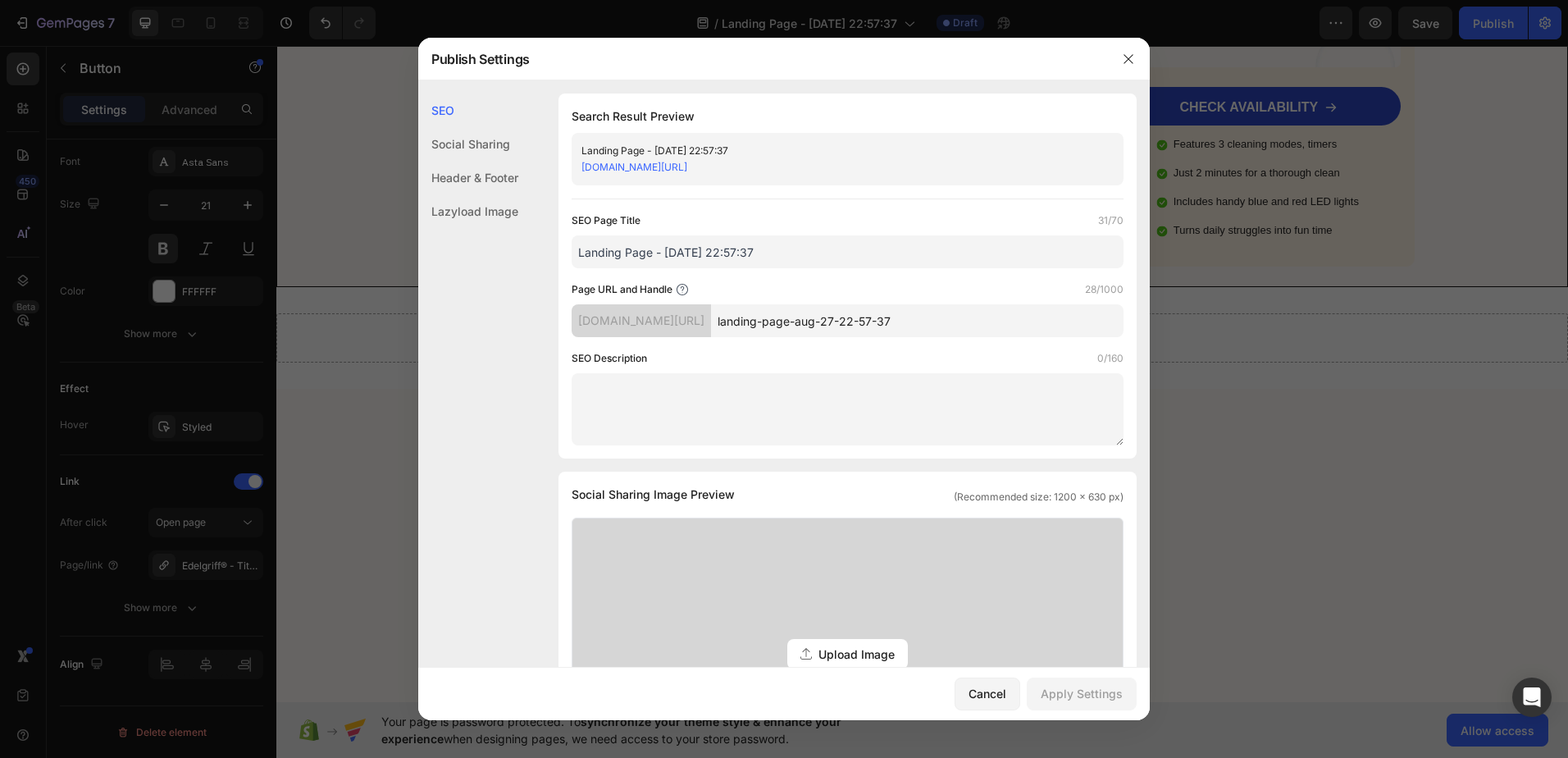
click at [492, 194] on div "Header & Footer" at bounding box center [468, 211] width 100 height 33
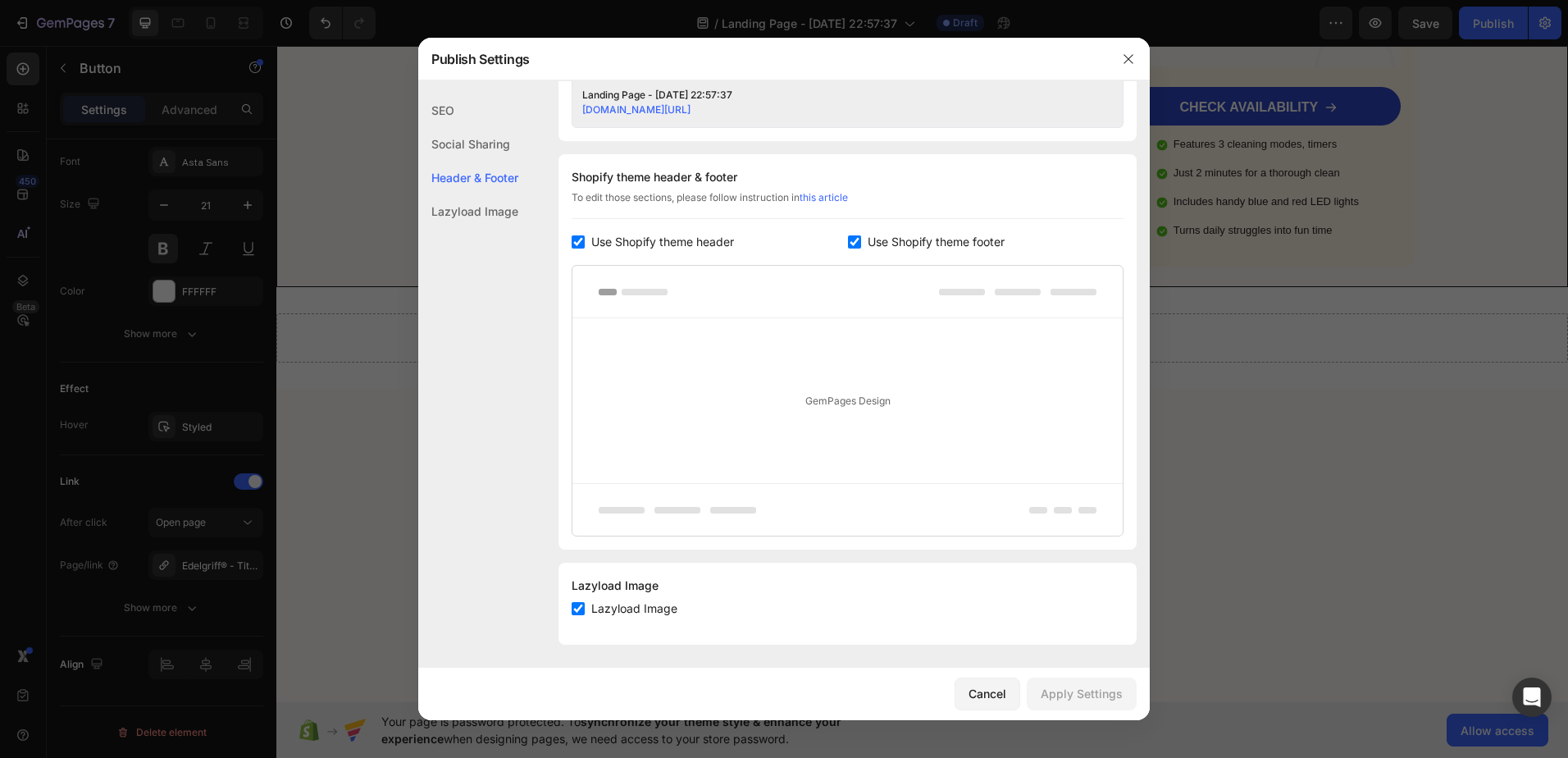
scroll to position [714, 0]
click at [578, 239] on input "checkbox" at bounding box center [578, 238] width 13 height 13
checkbox input "false"
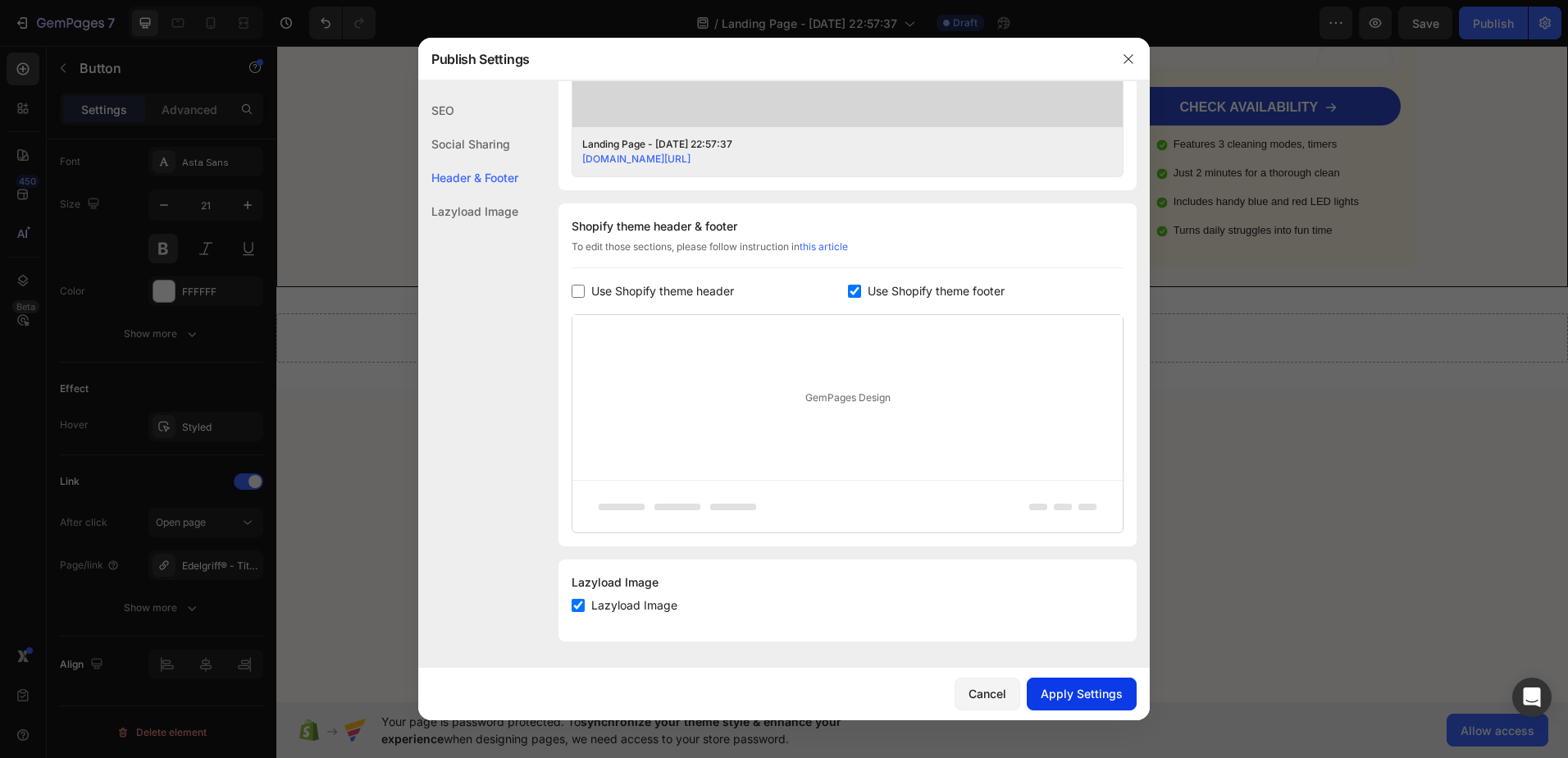
click at [1071, 691] on div "Apply Settings" at bounding box center [1082, 693] width 82 height 18
click at [1130, 60] on icon "button" at bounding box center [1127, 58] width 9 height 9
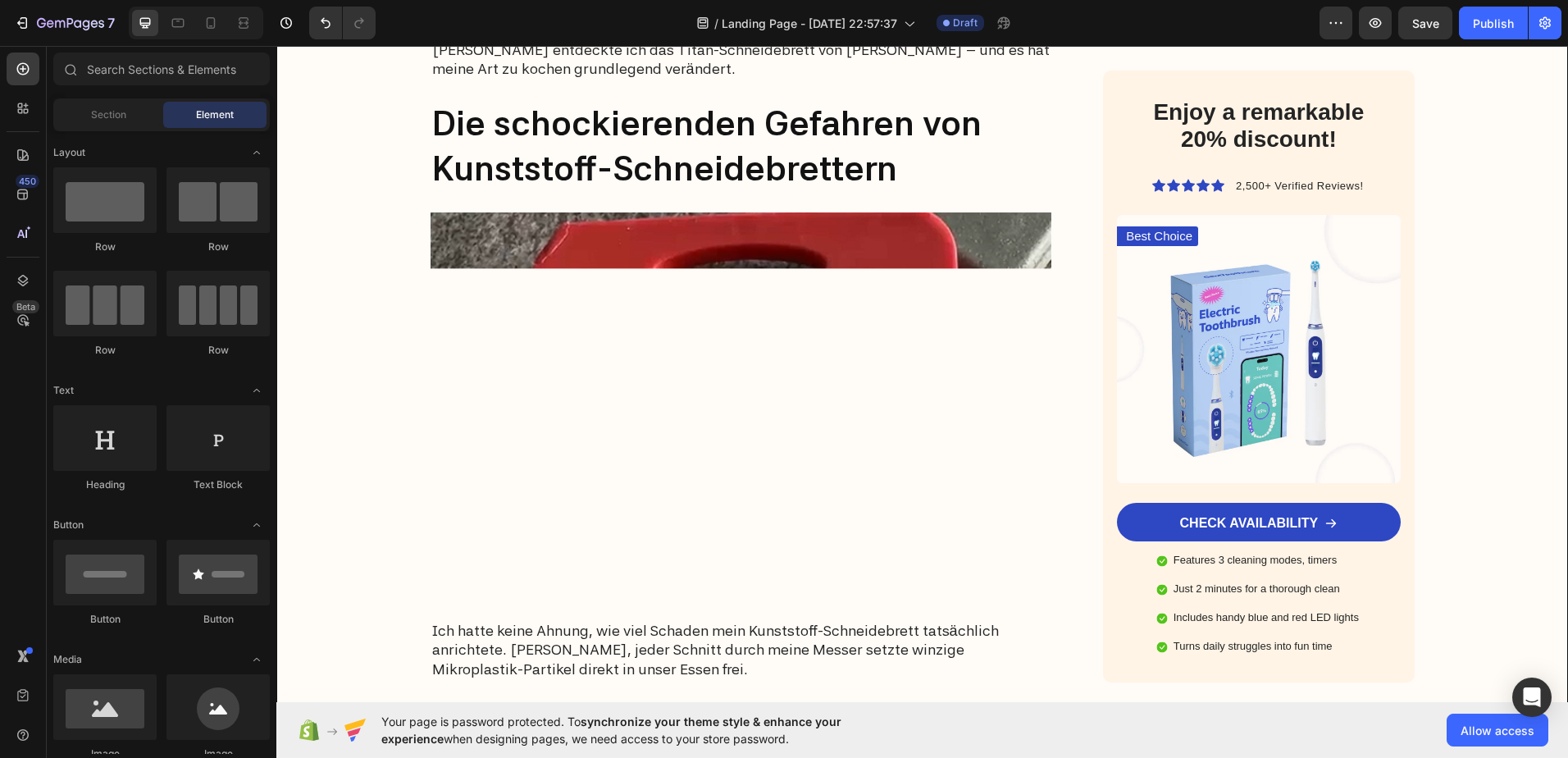
scroll to position [0, 0]
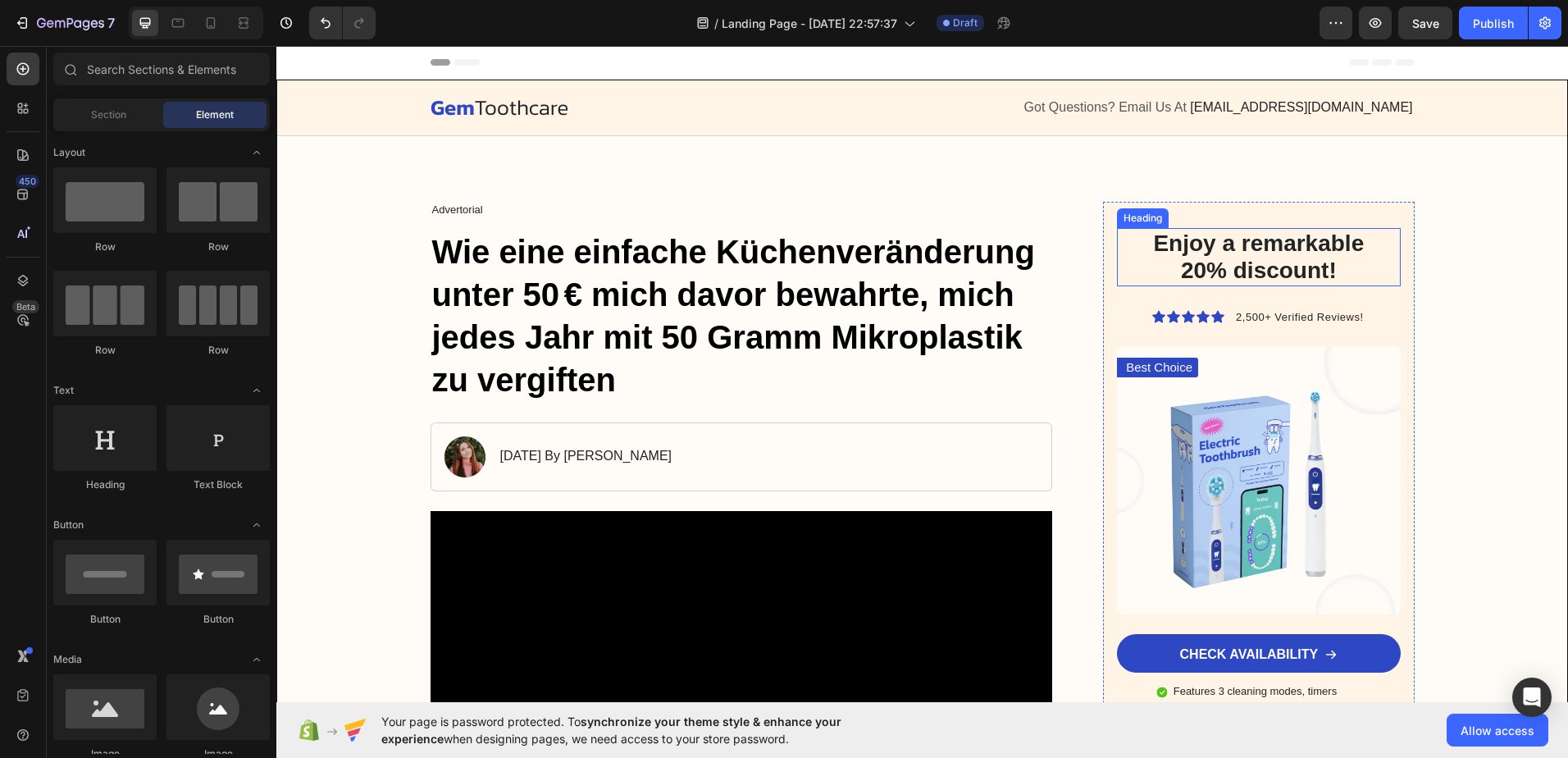
click at [1263, 266] on h2 "Enjoy a remarkable 20% discount!" at bounding box center [1259, 257] width 258 height 58
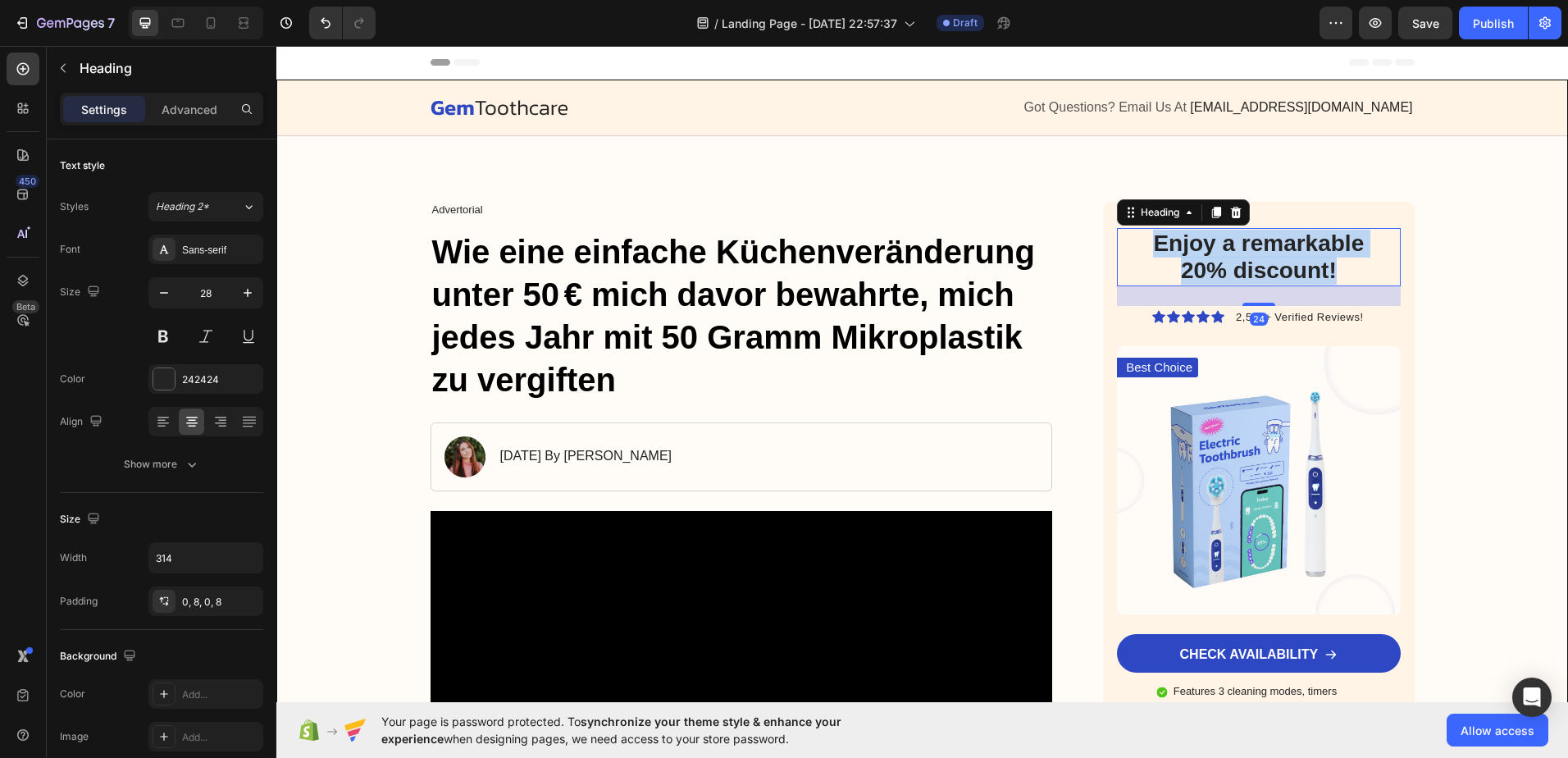
click at [1263, 266] on p "Enjoy a remarkable 20% discount!" at bounding box center [1259, 257] width 245 height 55
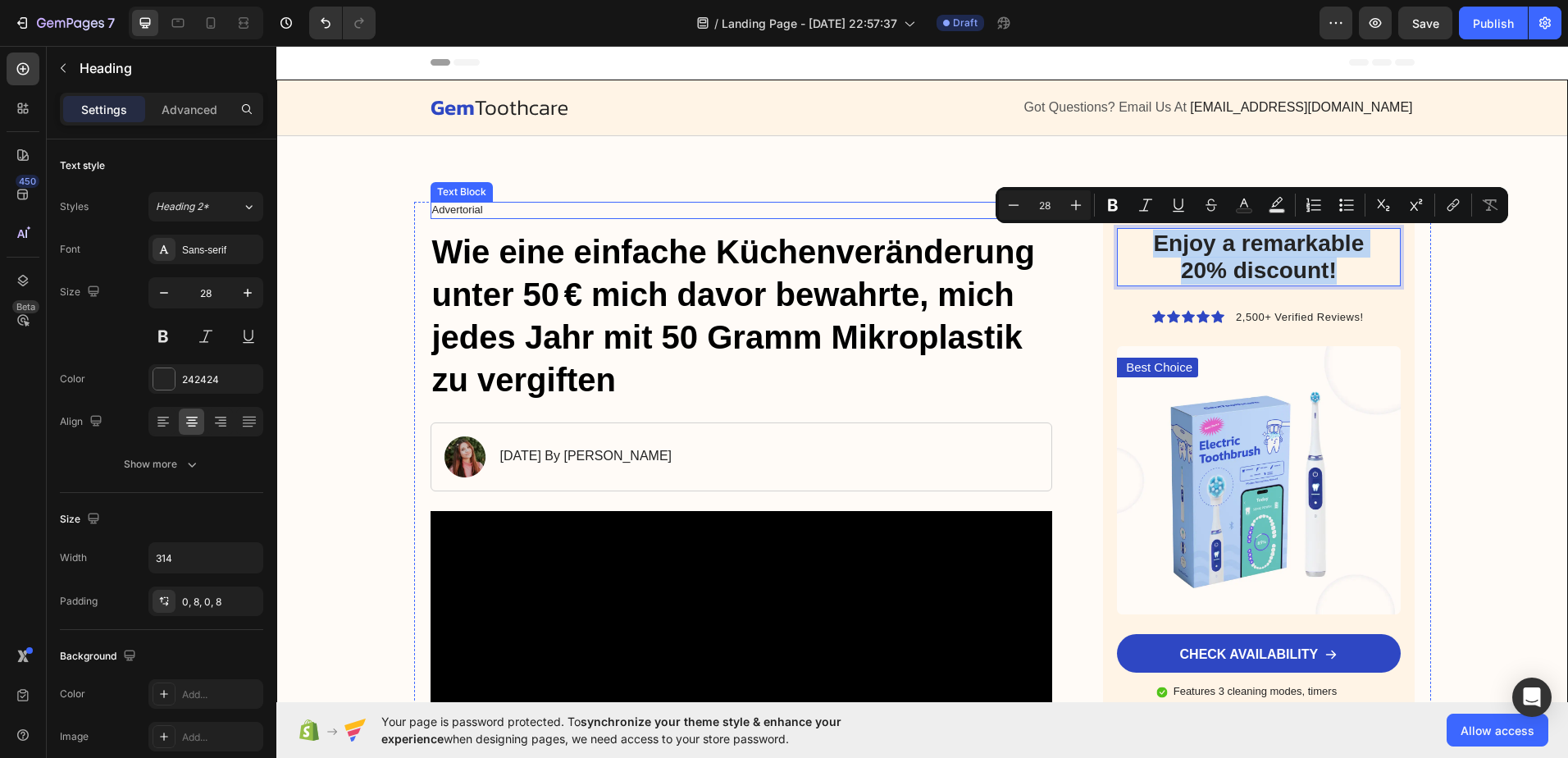
copy p "Enjoy a remarkable 20% discount!"
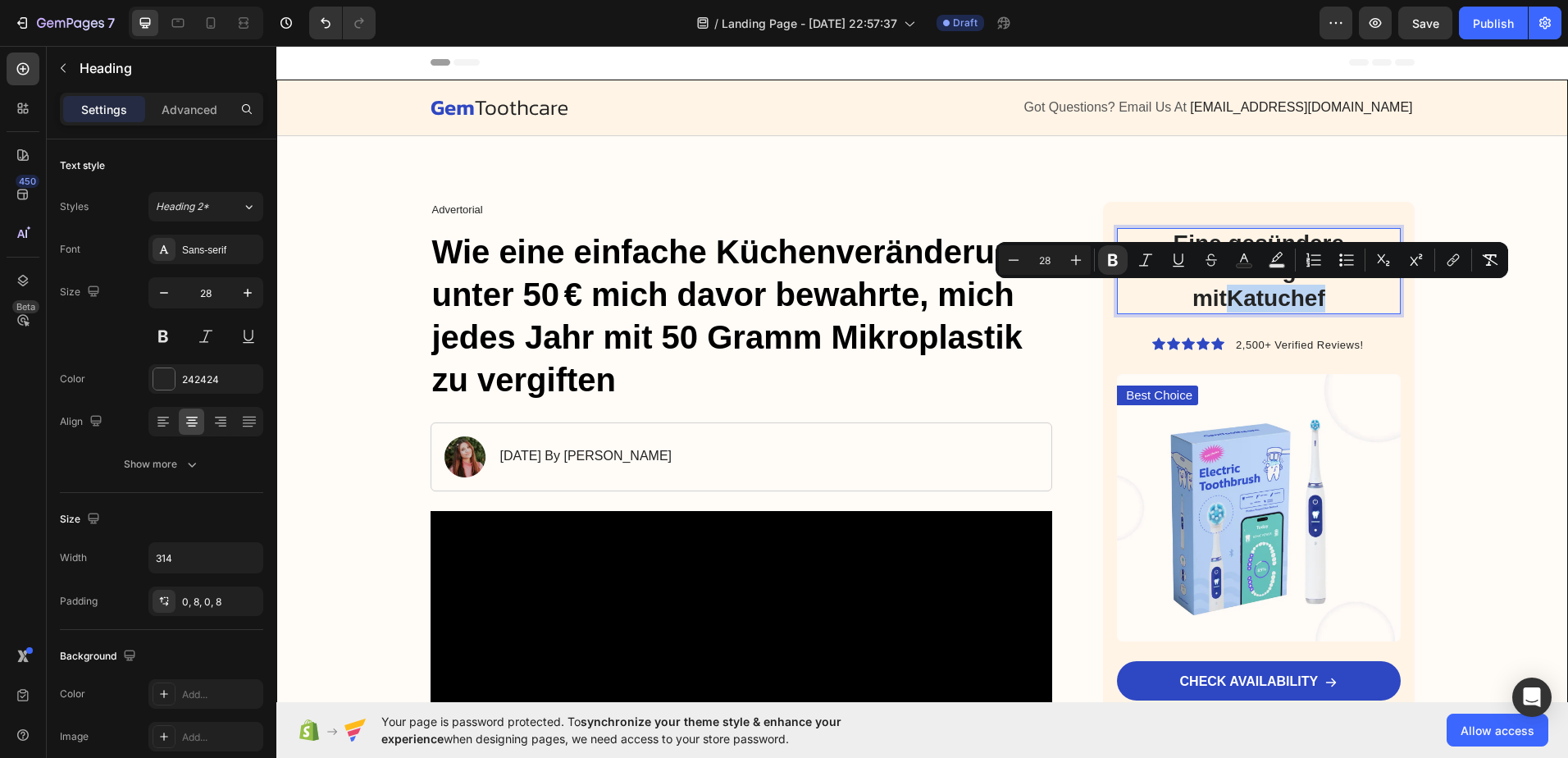
drag, startPoint x: 1300, startPoint y: 296, endPoint x: 1211, endPoint y: 299, distance: 89.1
click at [1211, 299] on p "Eine gesündere Küche beginnt mit Katuchef" at bounding box center [1259, 270] width 245 height 83
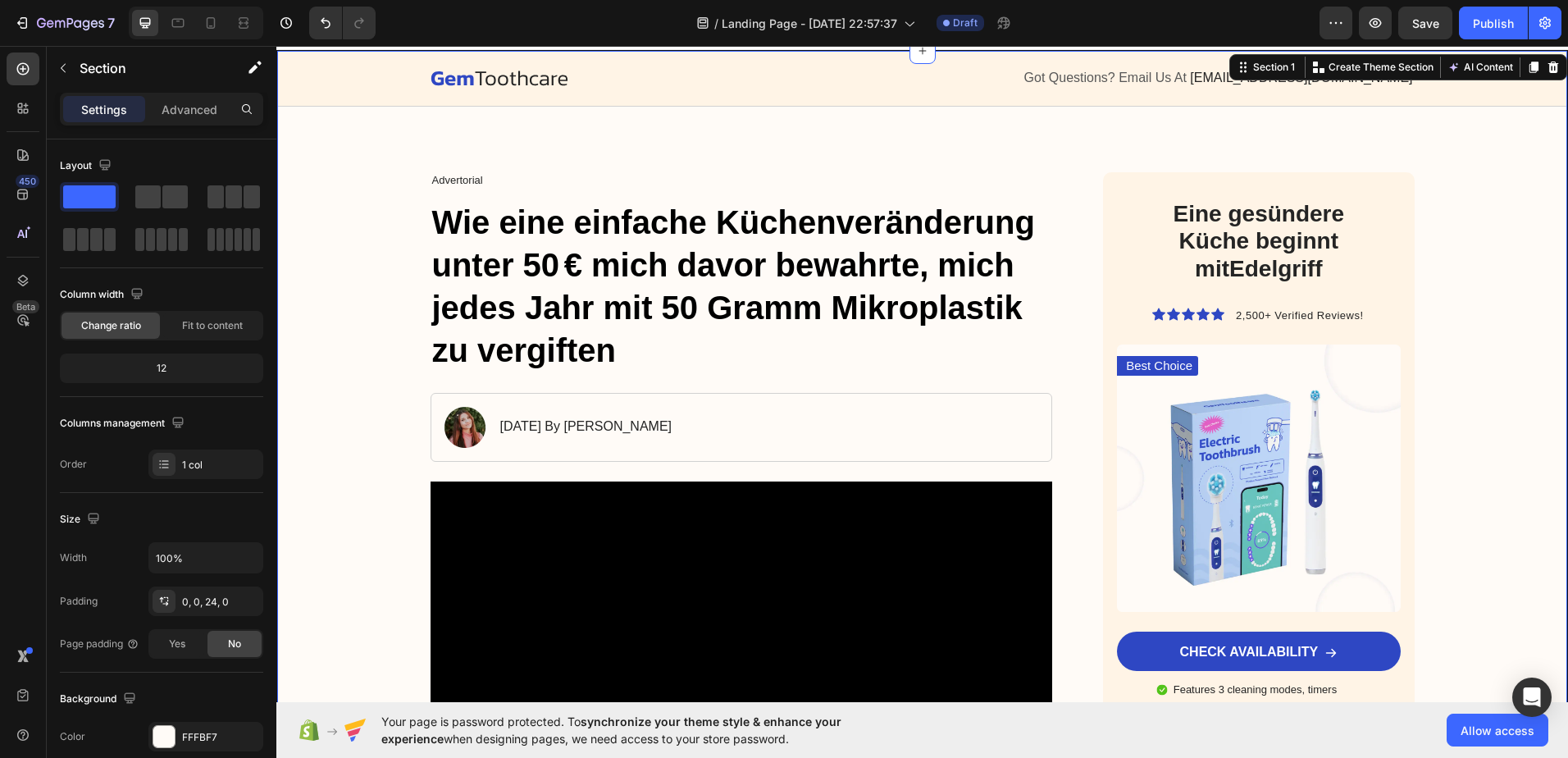
scroll to position [82, 0]
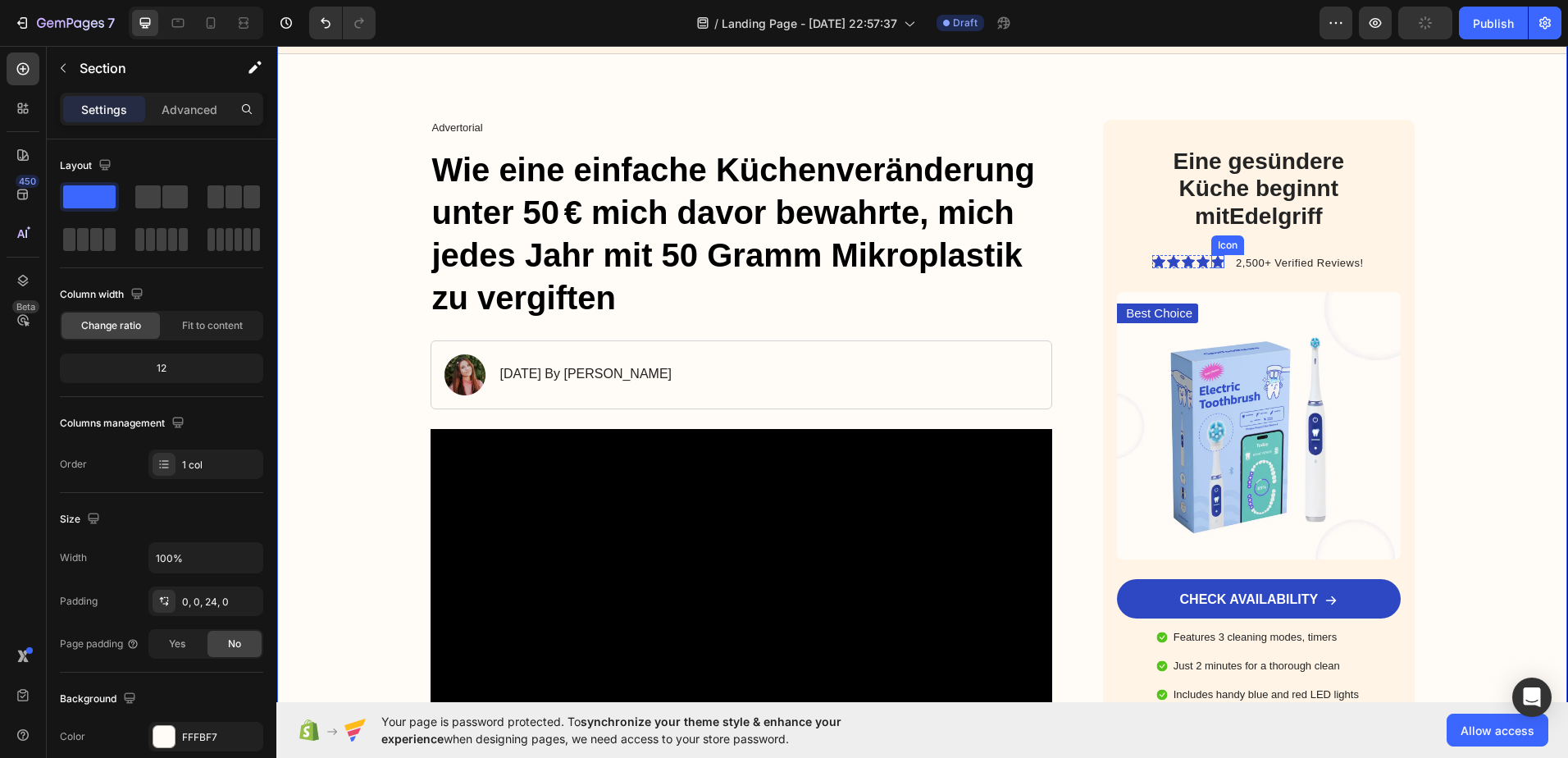
click at [1212, 258] on icon at bounding box center [1217, 261] width 13 height 13
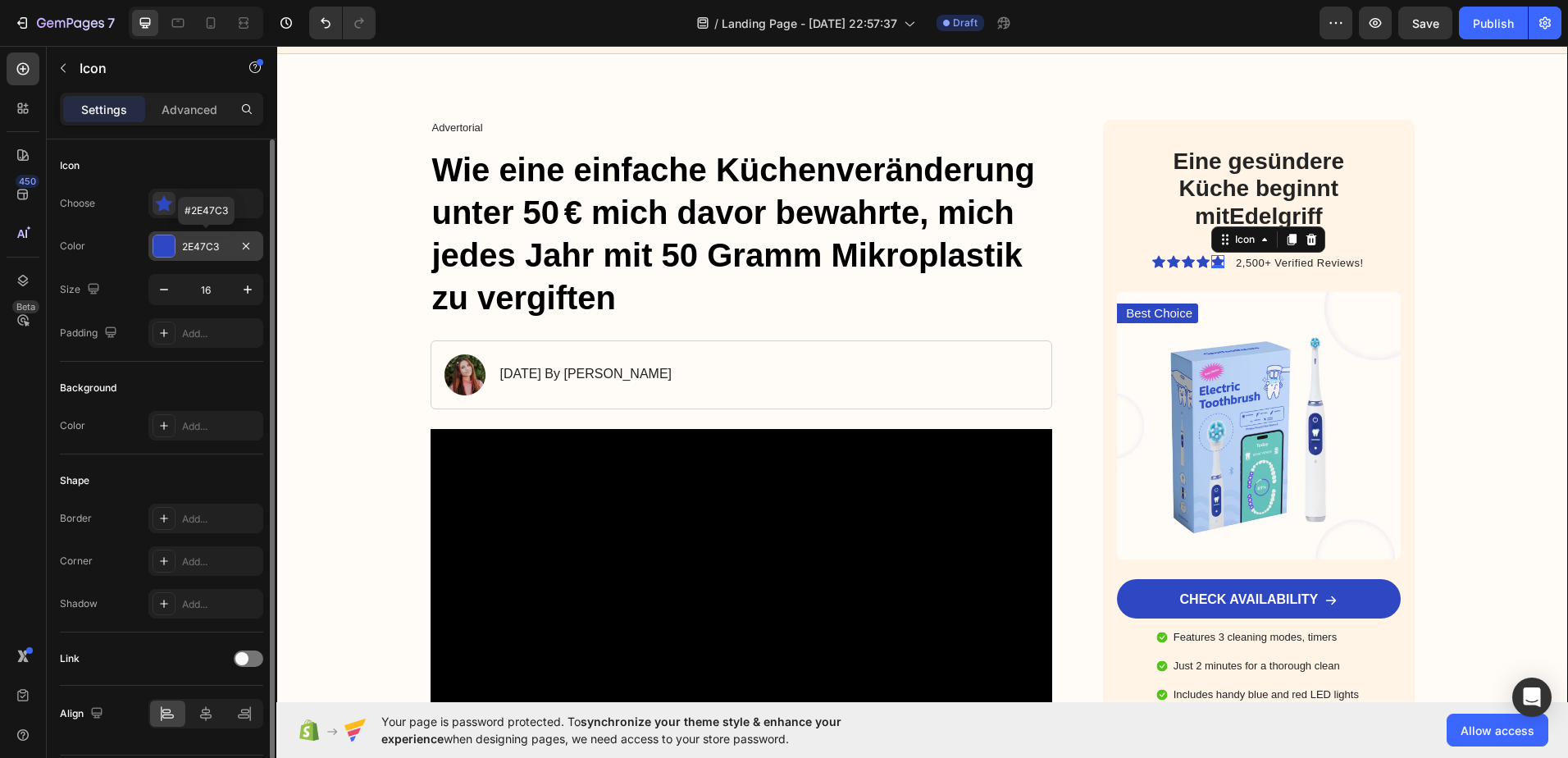
click at [162, 250] on div at bounding box center [165, 246] width 22 height 22
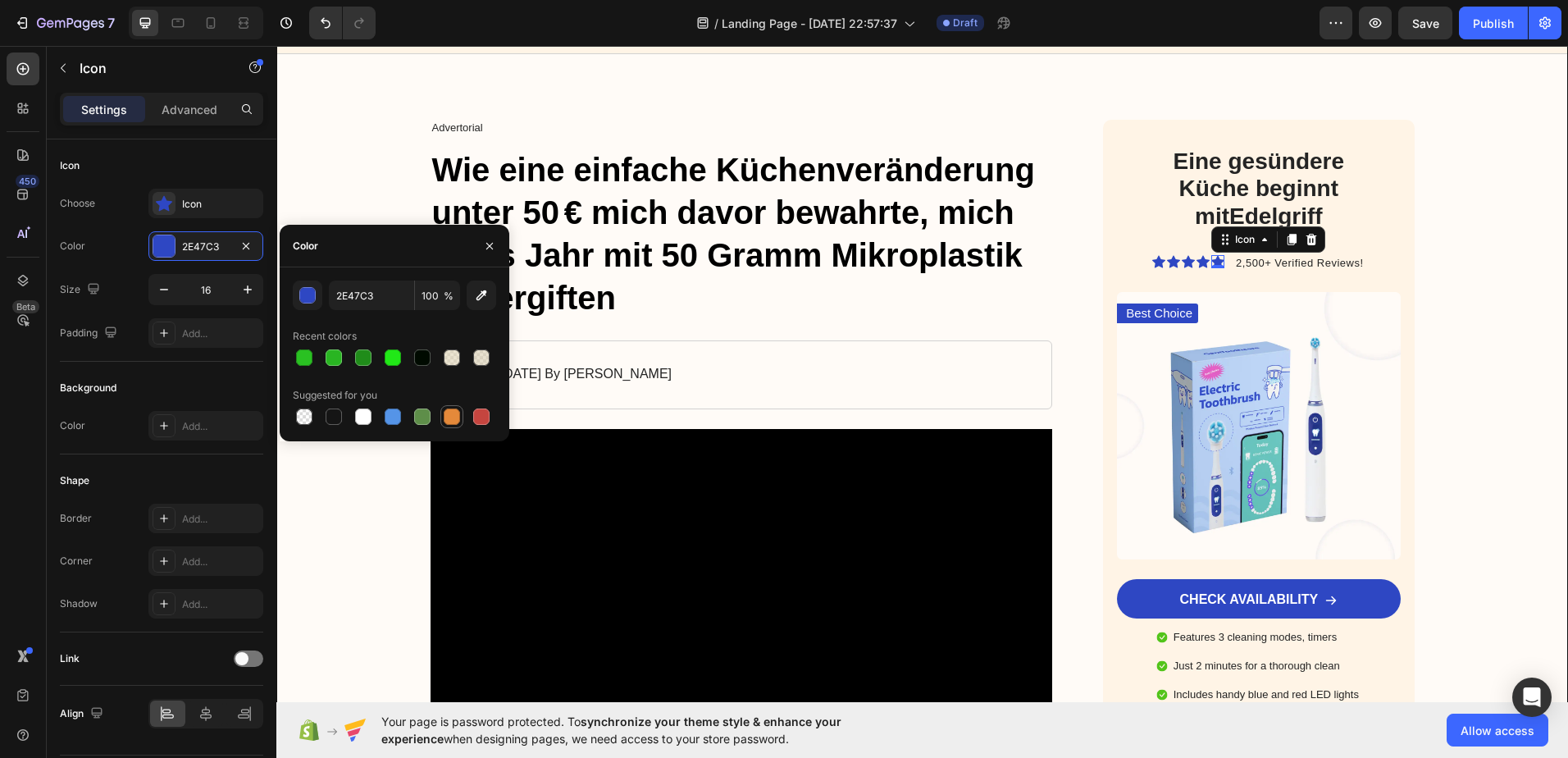
click at [448, 416] on div at bounding box center [451, 416] width 17 height 17
type input "E4893A"
click at [159, 200] on icon at bounding box center [164, 203] width 17 height 17
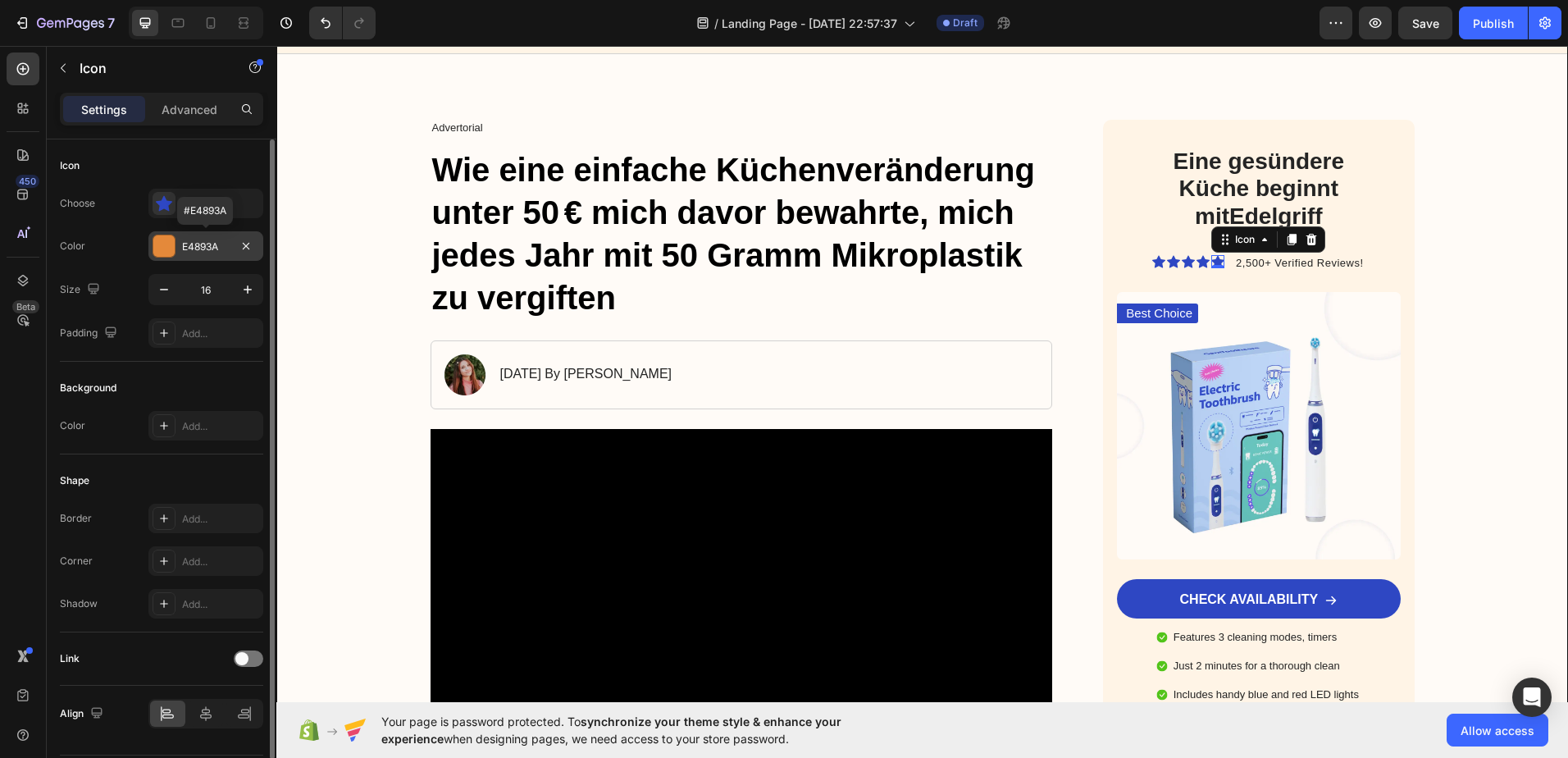
click at [162, 249] on div at bounding box center [165, 246] width 22 height 22
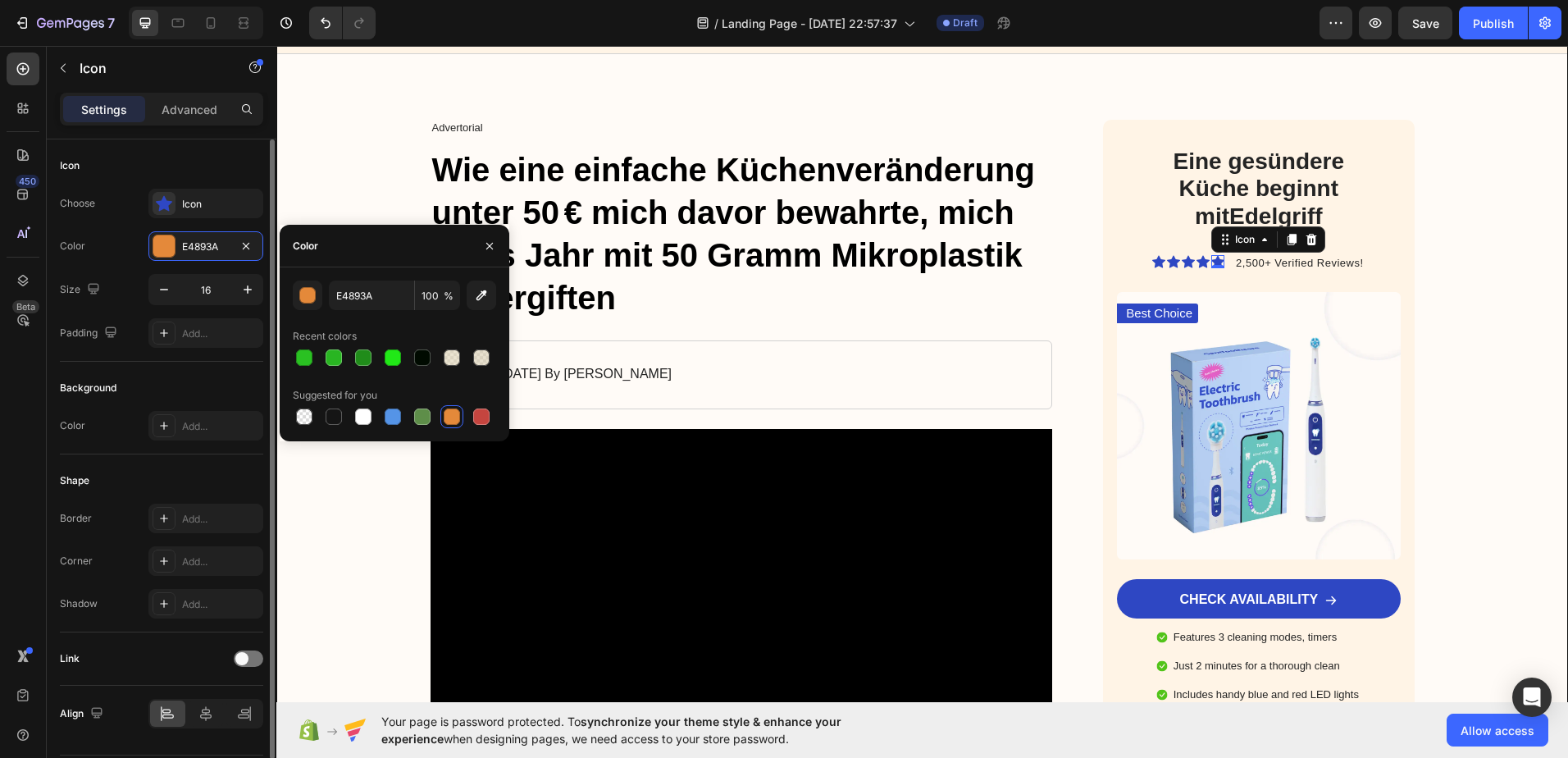
click at [180, 166] on div "Icon" at bounding box center [162, 166] width 204 height 26
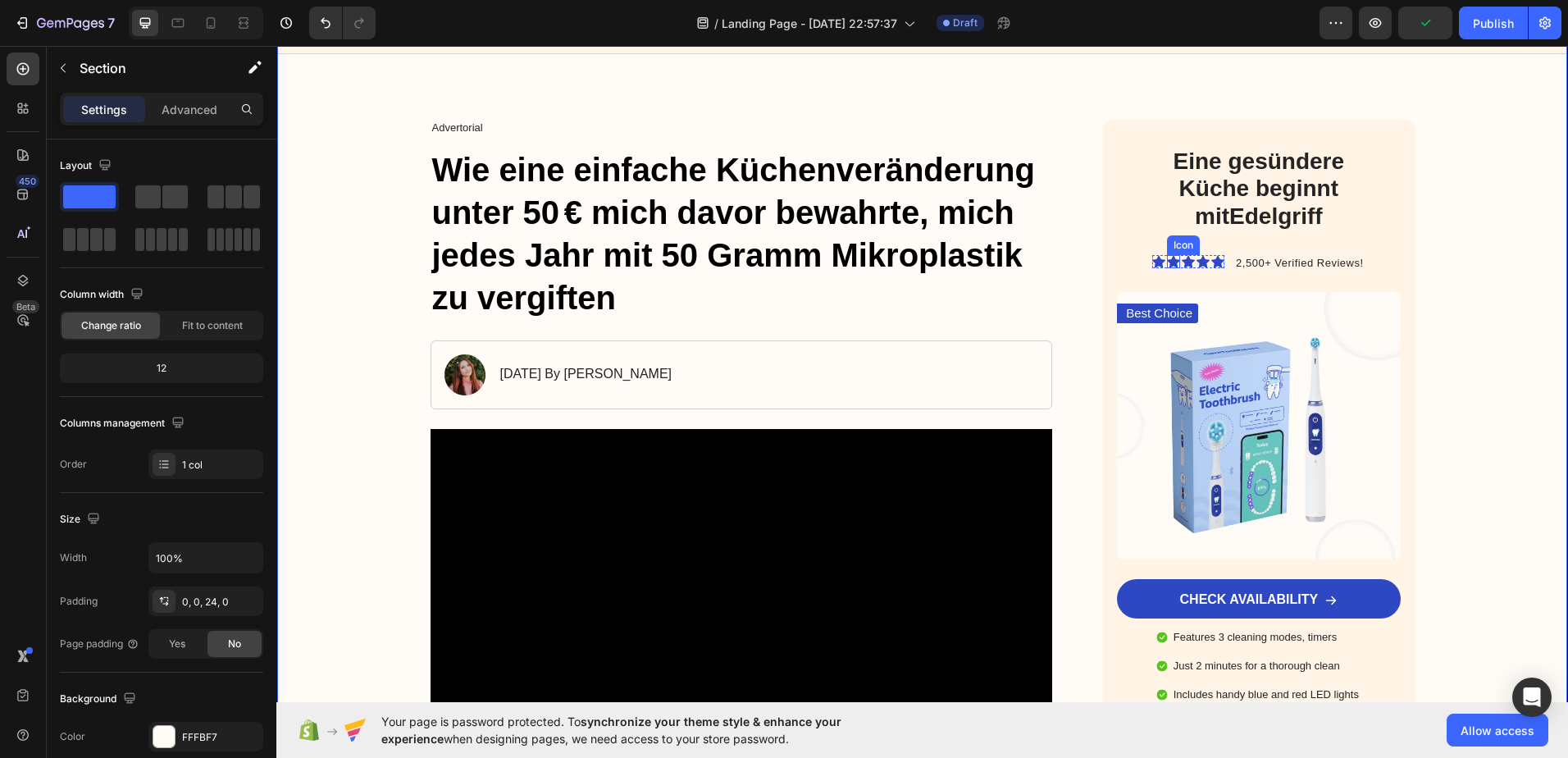
click at [1167, 258] on icon at bounding box center [1173, 261] width 13 height 13
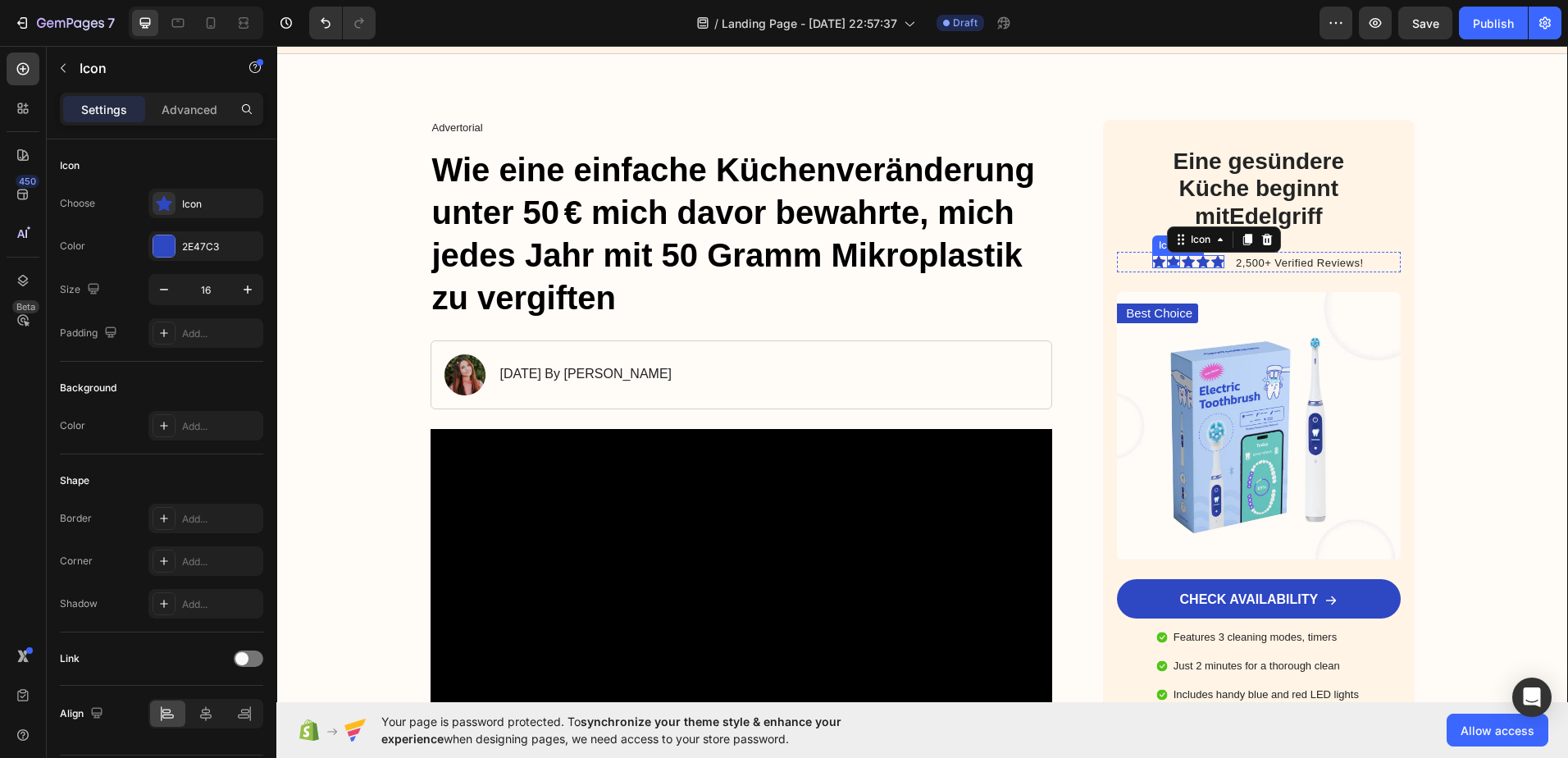
click at [1185, 261] on div "Icon" at bounding box center [1188, 261] width 13 height 13
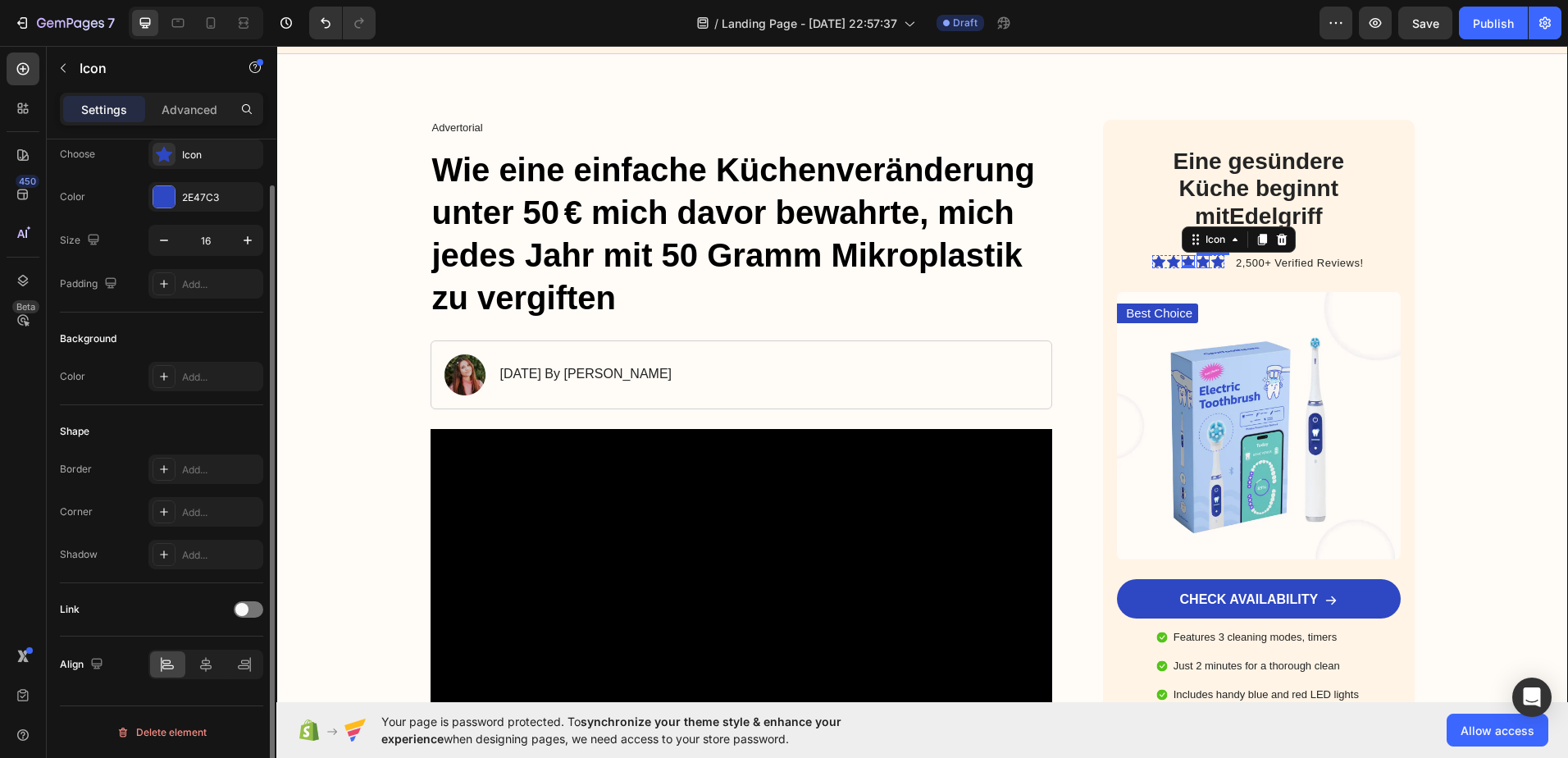
click at [1197, 261] on icon at bounding box center [1203, 261] width 13 height 13
click at [1212, 260] on icon at bounding box center [1217, 261] width 13 height 13
click at [1157, 263] on div "Icon" at bounding box center [1159, 261] width 13 height 13
click at [161, 197] on div at bounding box center [165, 197] width 22 height 22
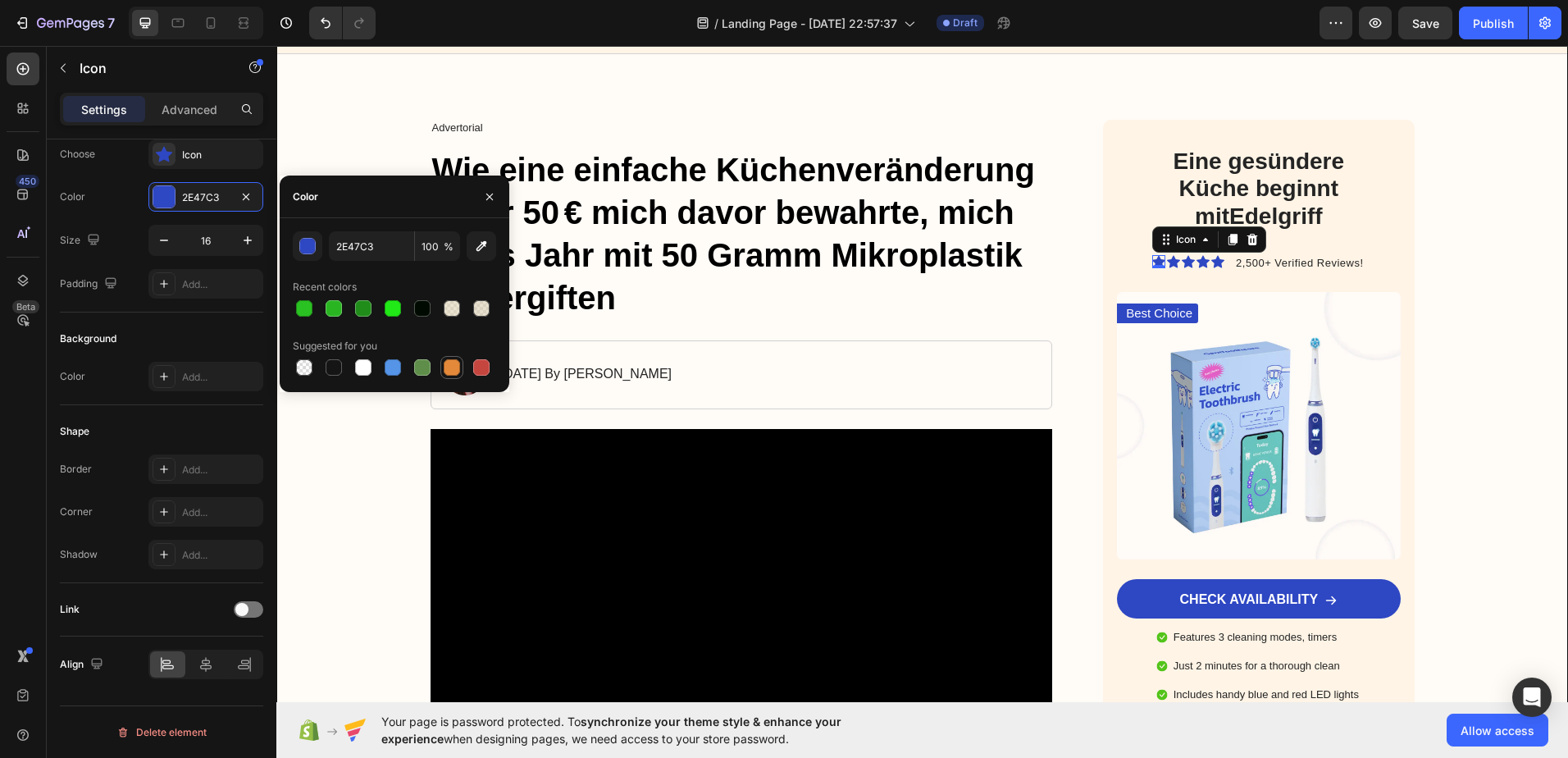
click at [454, 362] on div at bounding box center [451, 367] width 17 height 17
type input "E4893A"
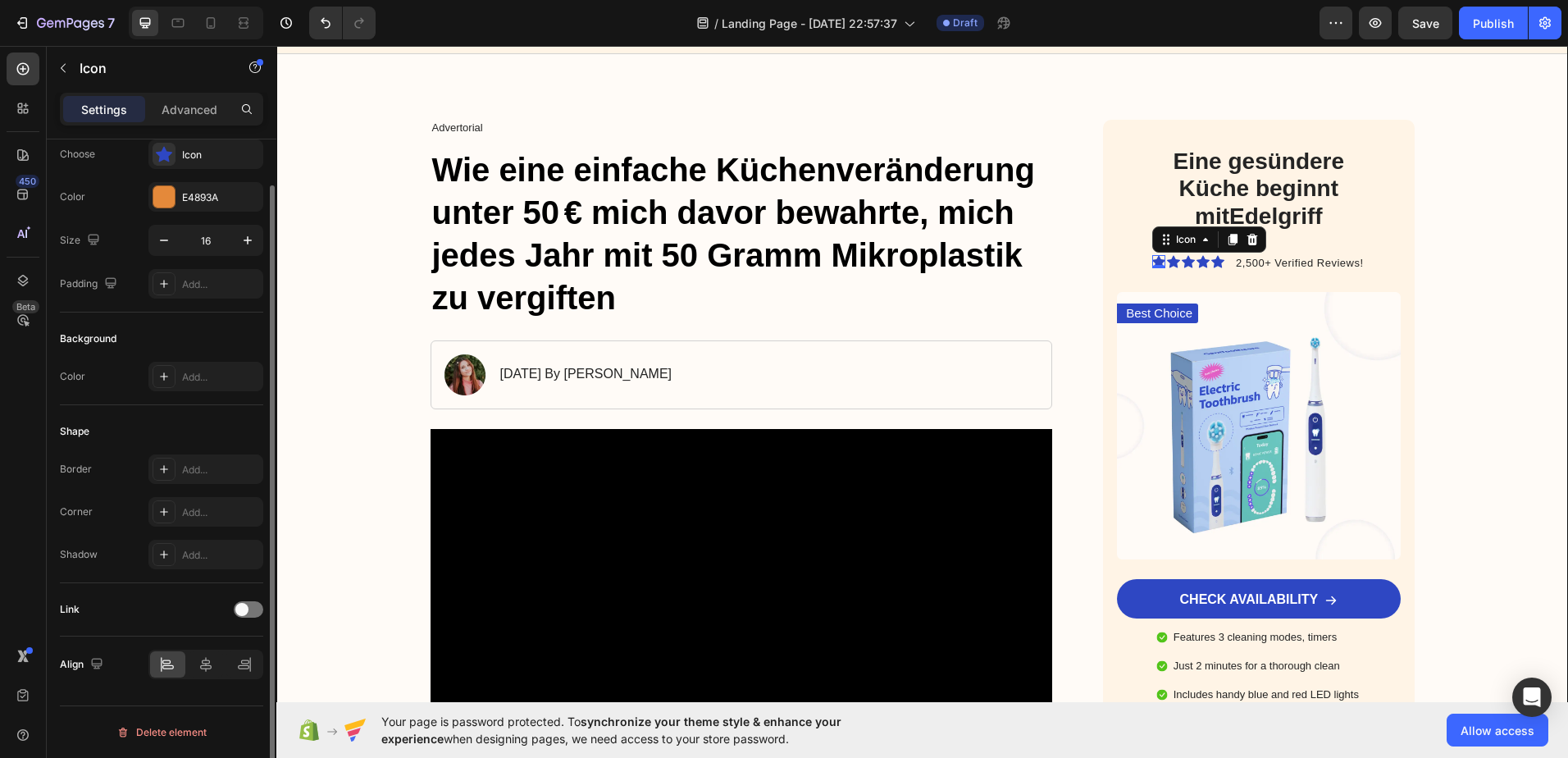
click at [123, 188] on div "Color E4893A" at bounding box center [162, 197] width 204 height 29
click at [250, 234] on icon "button" at bounding box center [248, 240] width 17 height 17
click at [153, 239] on button "button" at bounding box center [164, 240] width 29 height 29
type input "16"
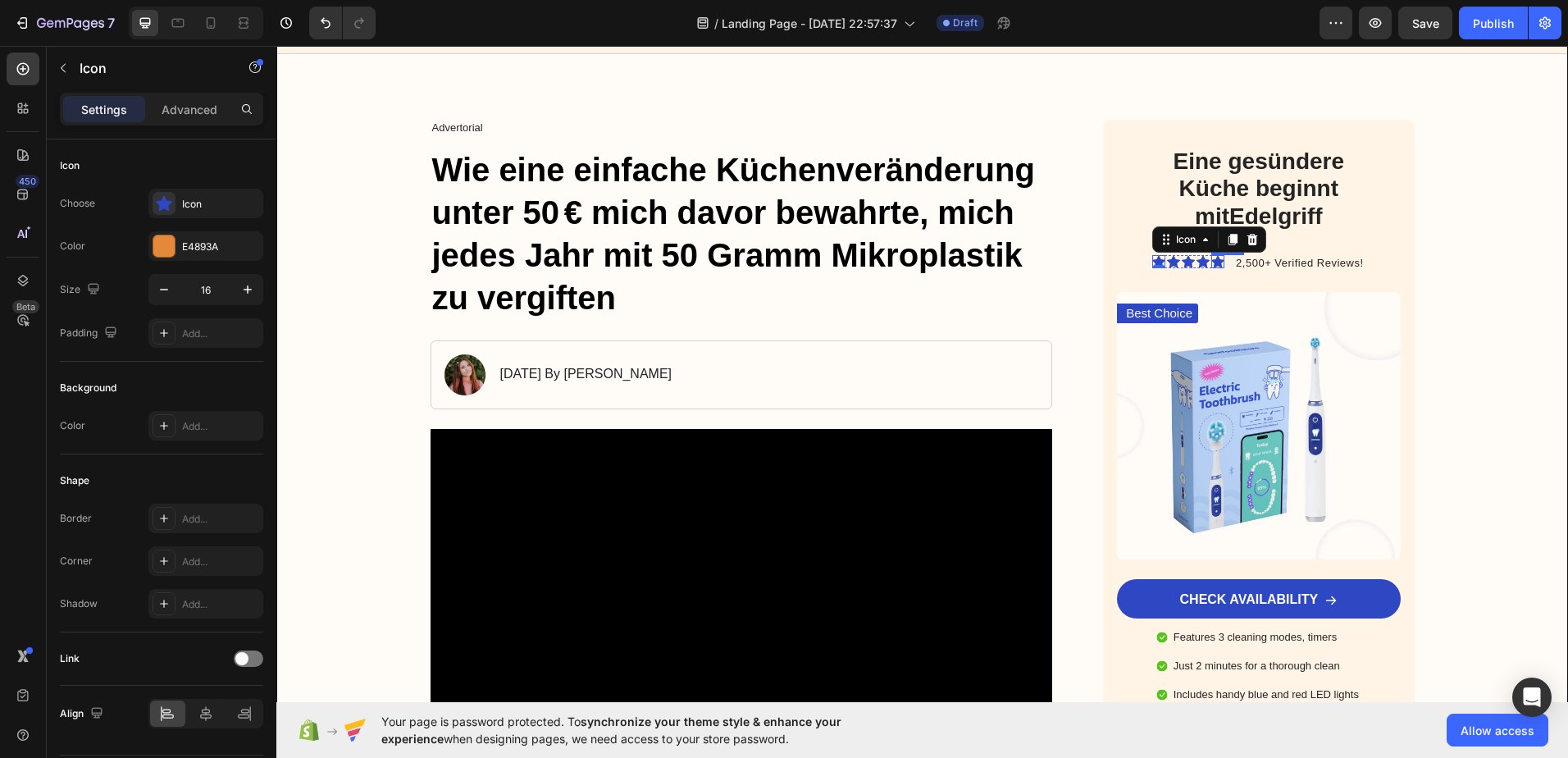
click at [1212, 266] on div "Icon" at bounding box center [1217, 261] width 13 height 13
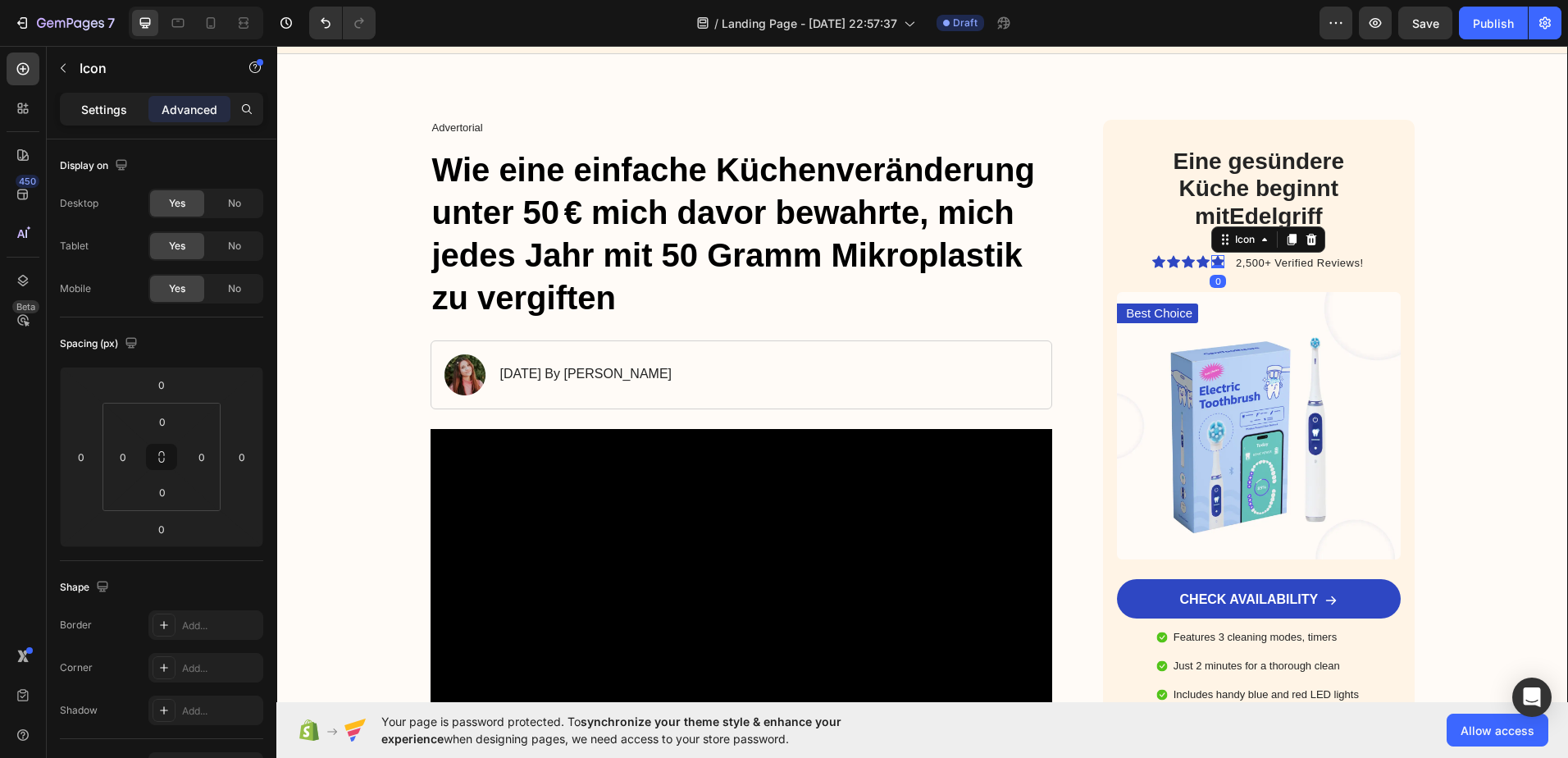
click at [99, 109] on p "Settings" at bounding box center [104, 110] width 46 height 18
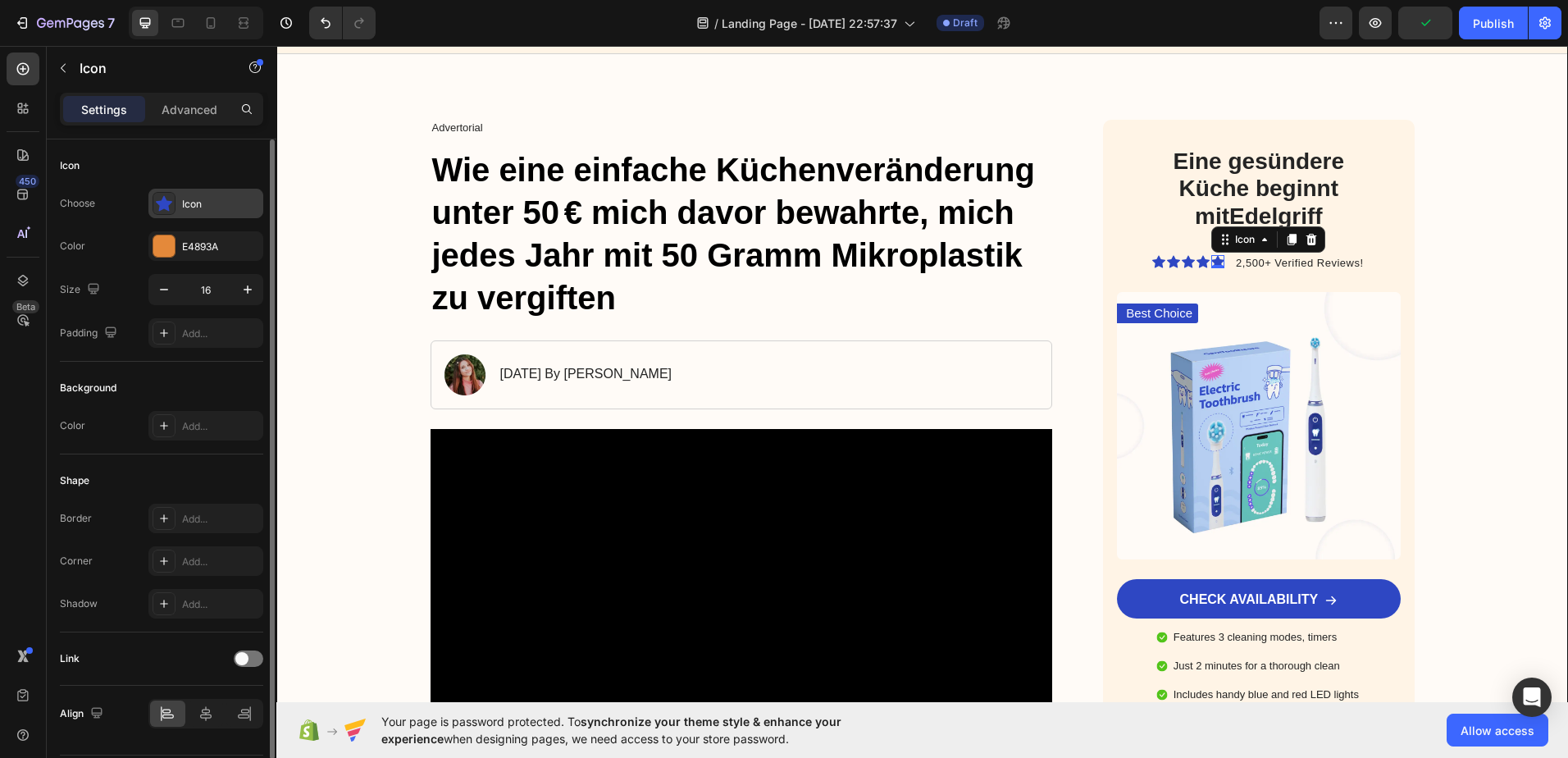
click at [164, 198] on icon at bounding box center [164, 204] width 17 height 16
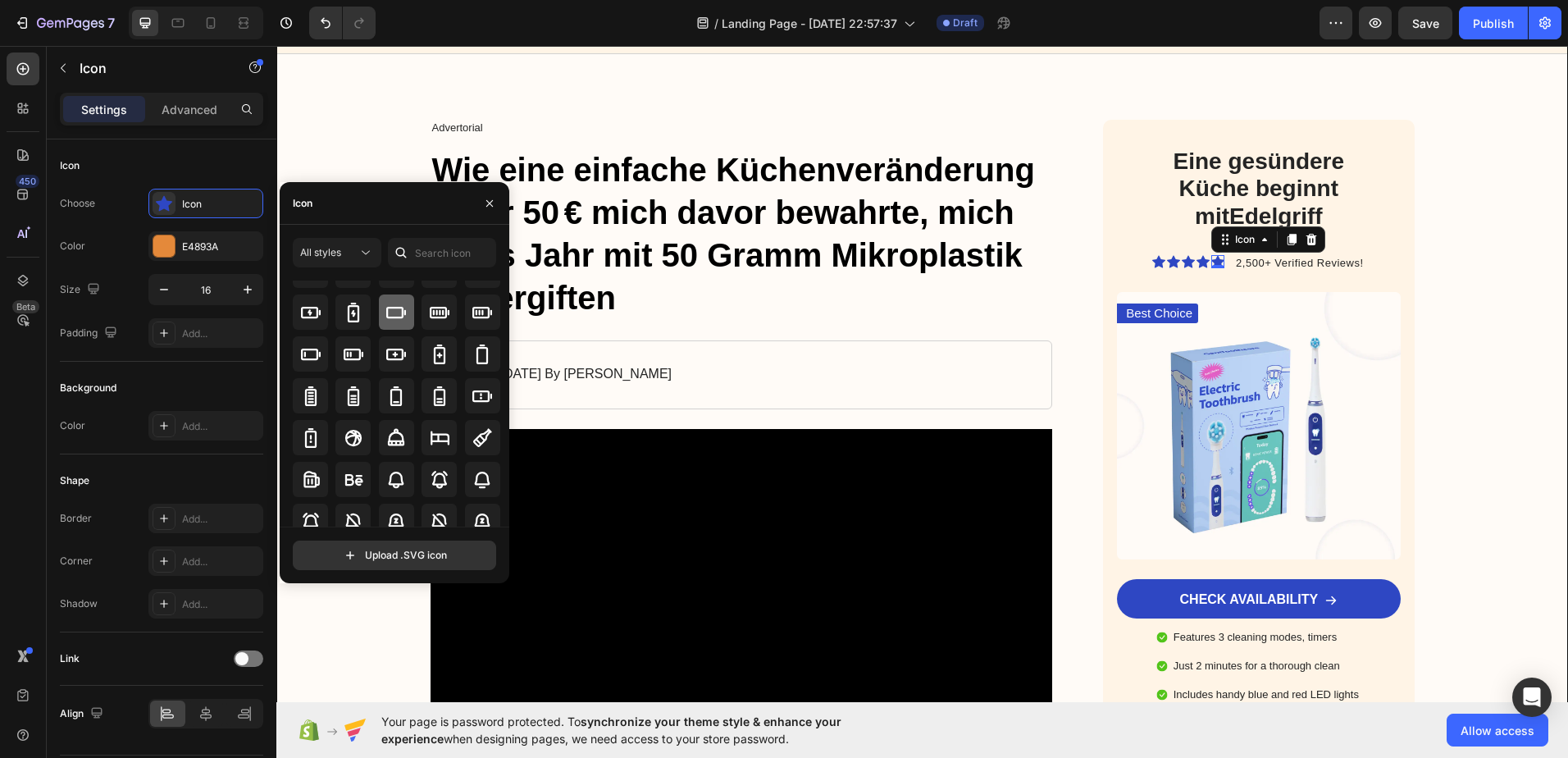
scroll to position [1238, 0]
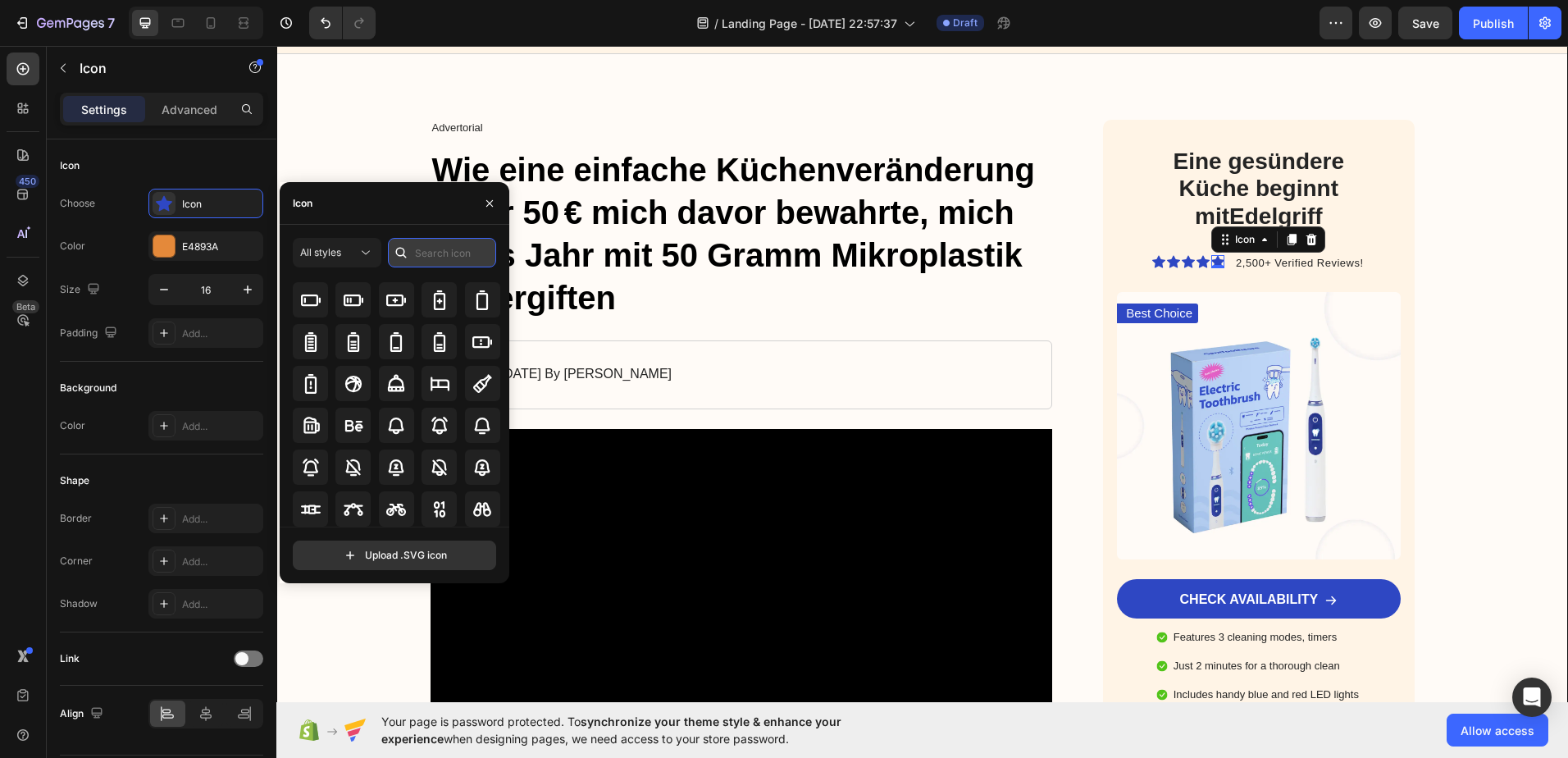
click at [428, 255] on input "text" at bounding box center [442, 253] width 109 height 29
type input "star"
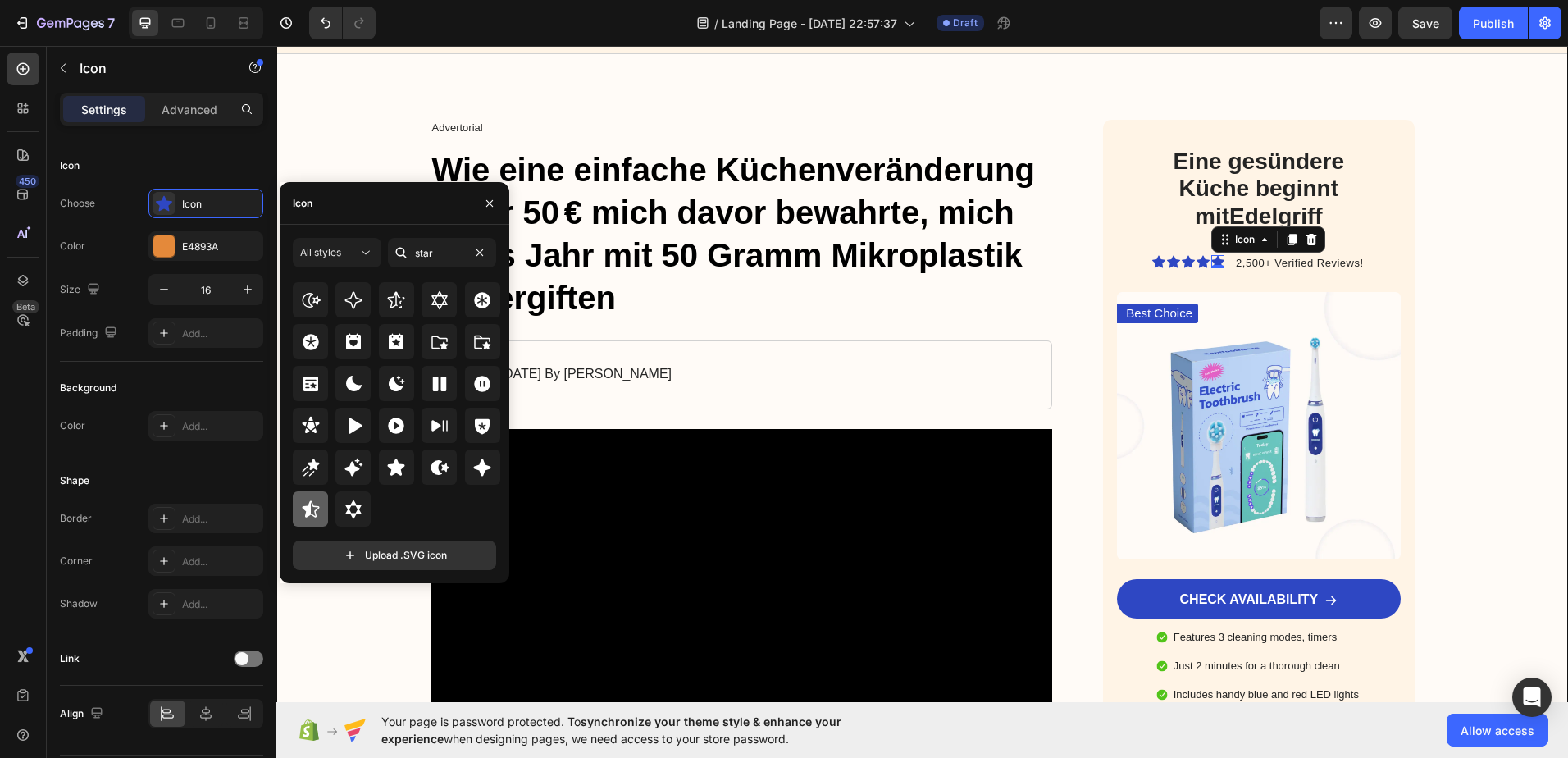
click at [308, 501] on icon at bounding box center [310, 509] width 20 height 20
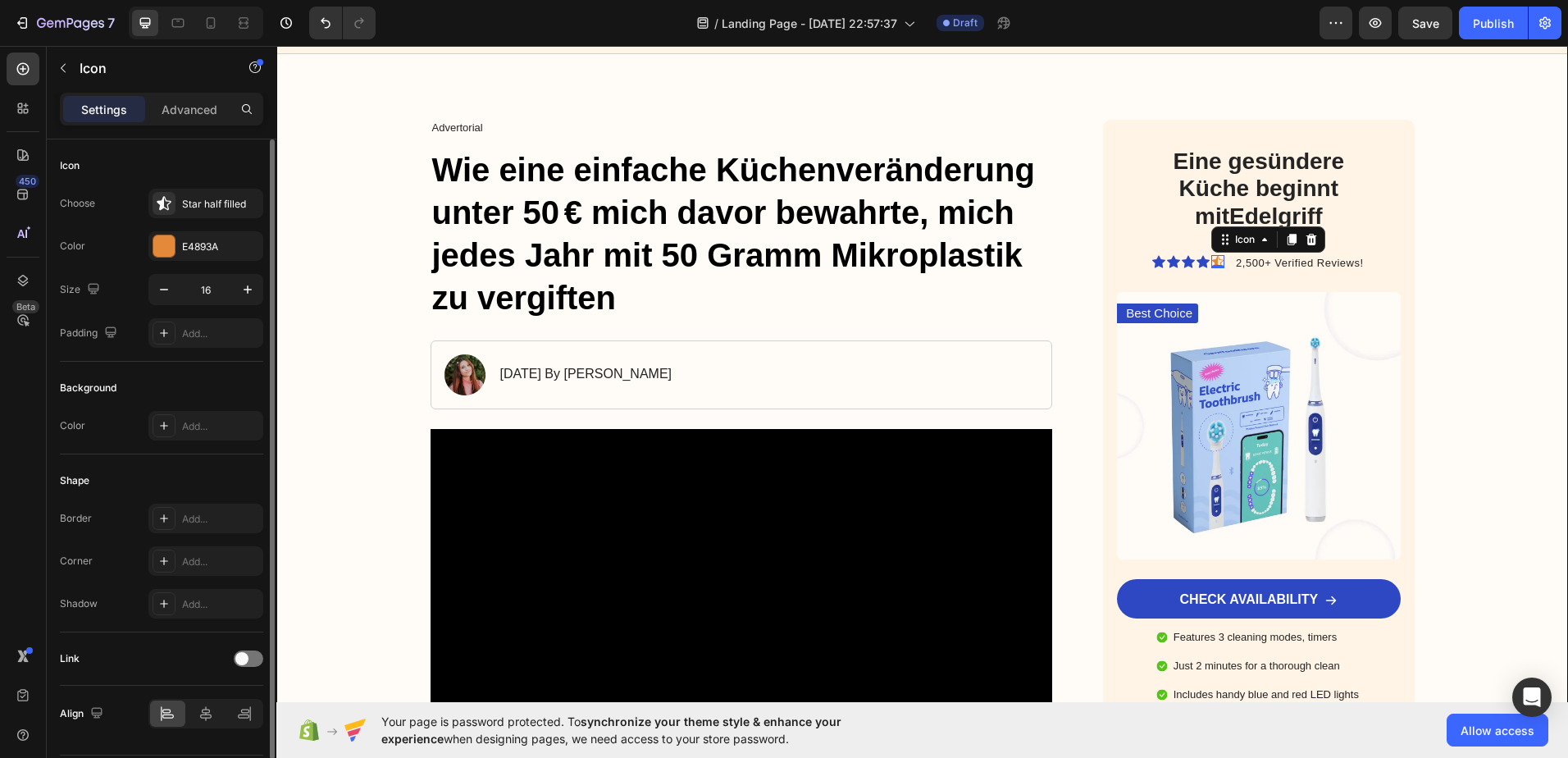
click at [189, 156] on div "Icon" at bounding box center [162, 166] width 204 height 26
click at [160, 245] on div at bounding box center [165, 246] width 22 height 22
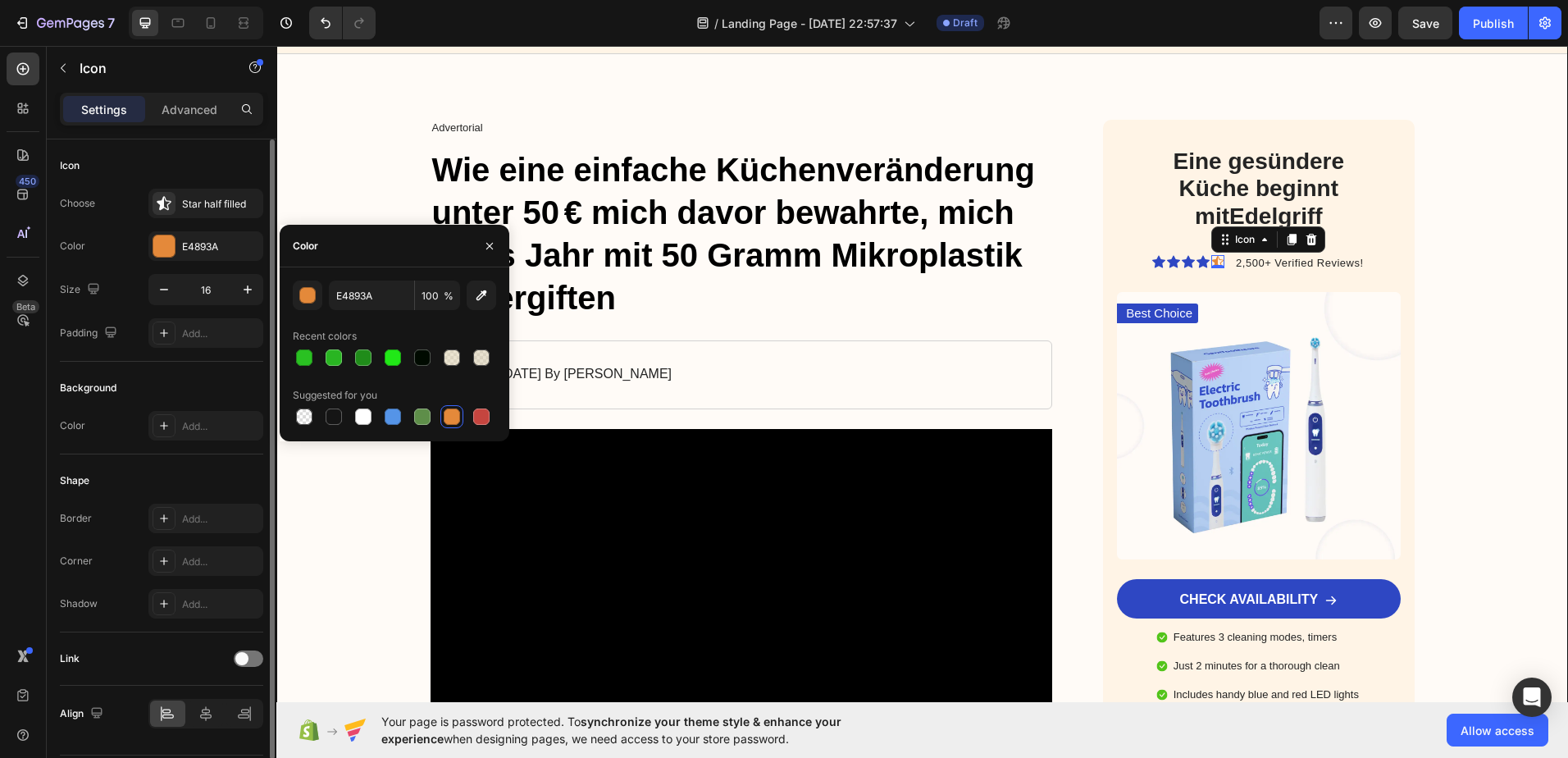
click at [176, 161] on div "Icon" at bounding box center [162, 166] width 204 height 26
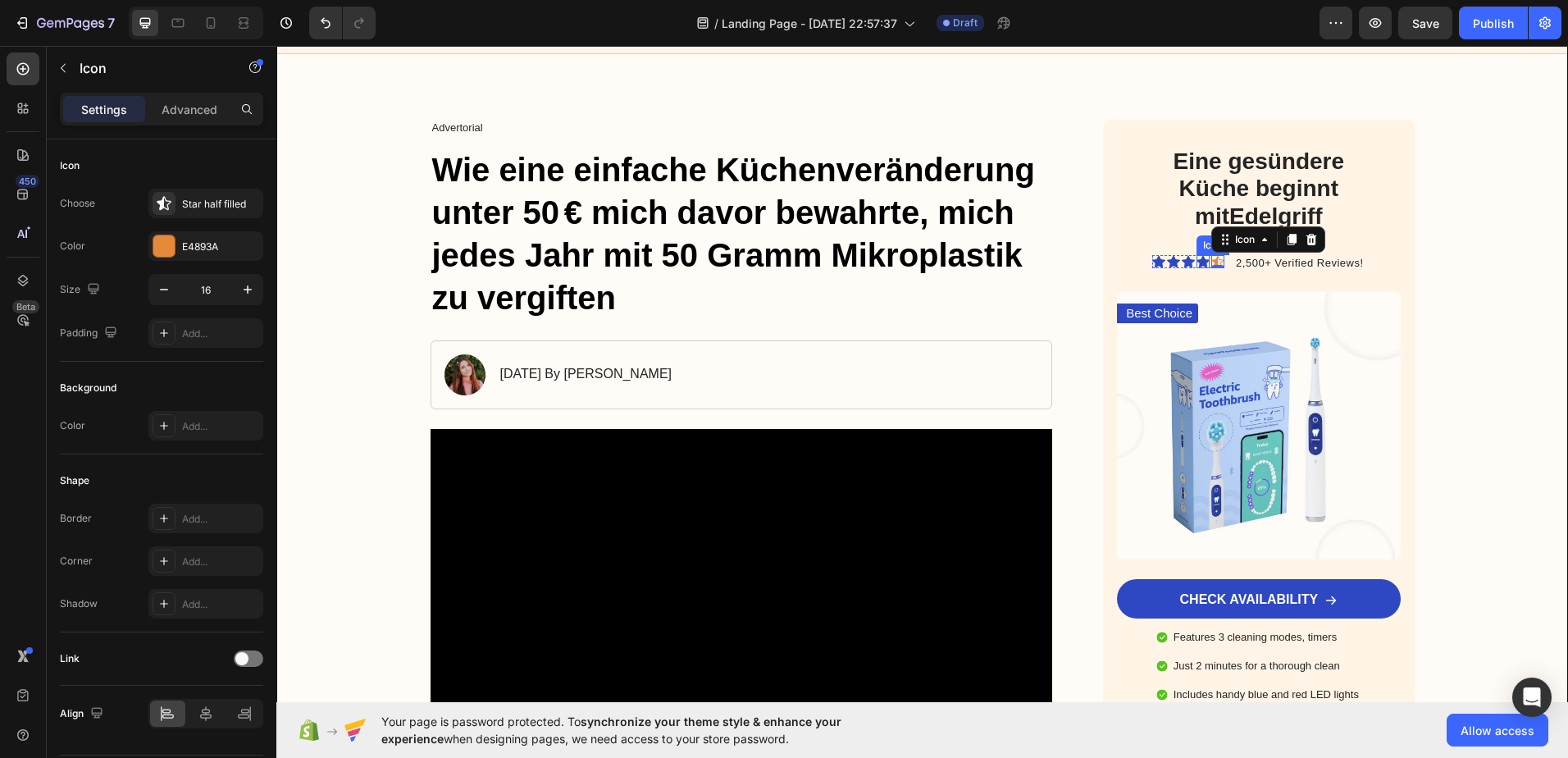
click at [1200, 259] on icon at bounding box center [1203, 261] width 13 height 13
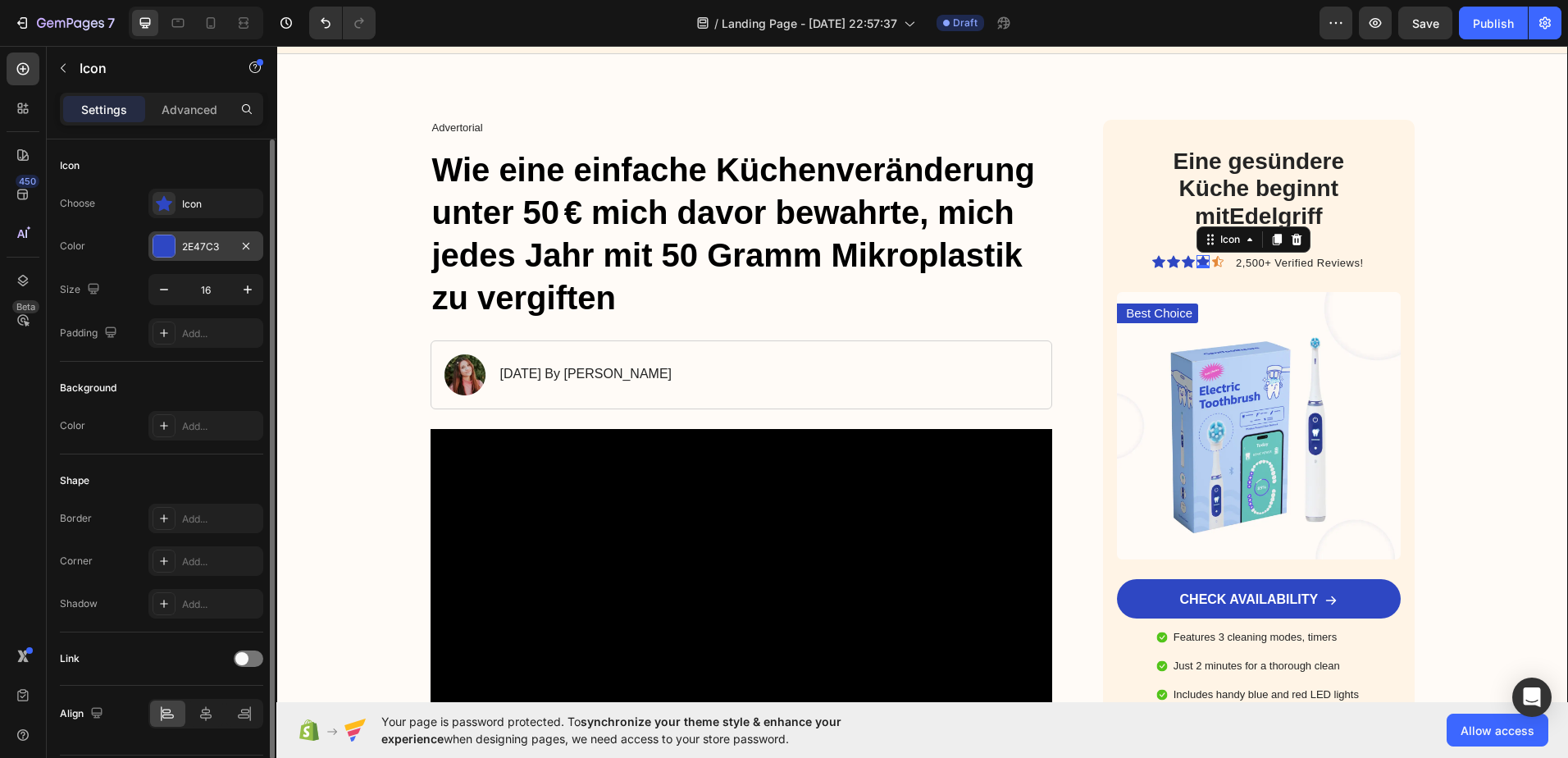
click at [169, 243] on div at bounding box center [165, 246] width 22 height 22
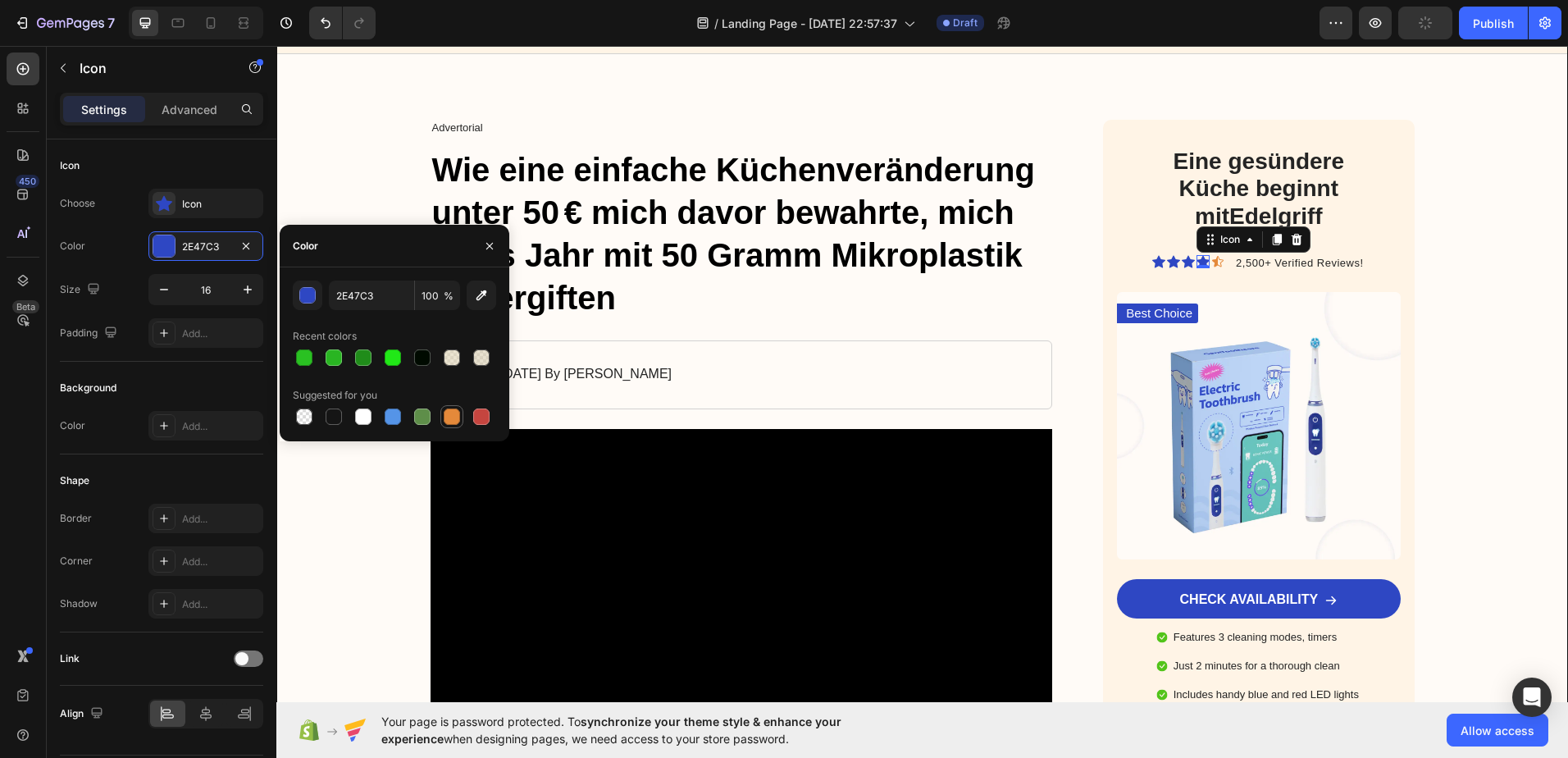
click at [451, 414] on div at bounding box center [451, 416] width 17 height 17
type input "E4893A"
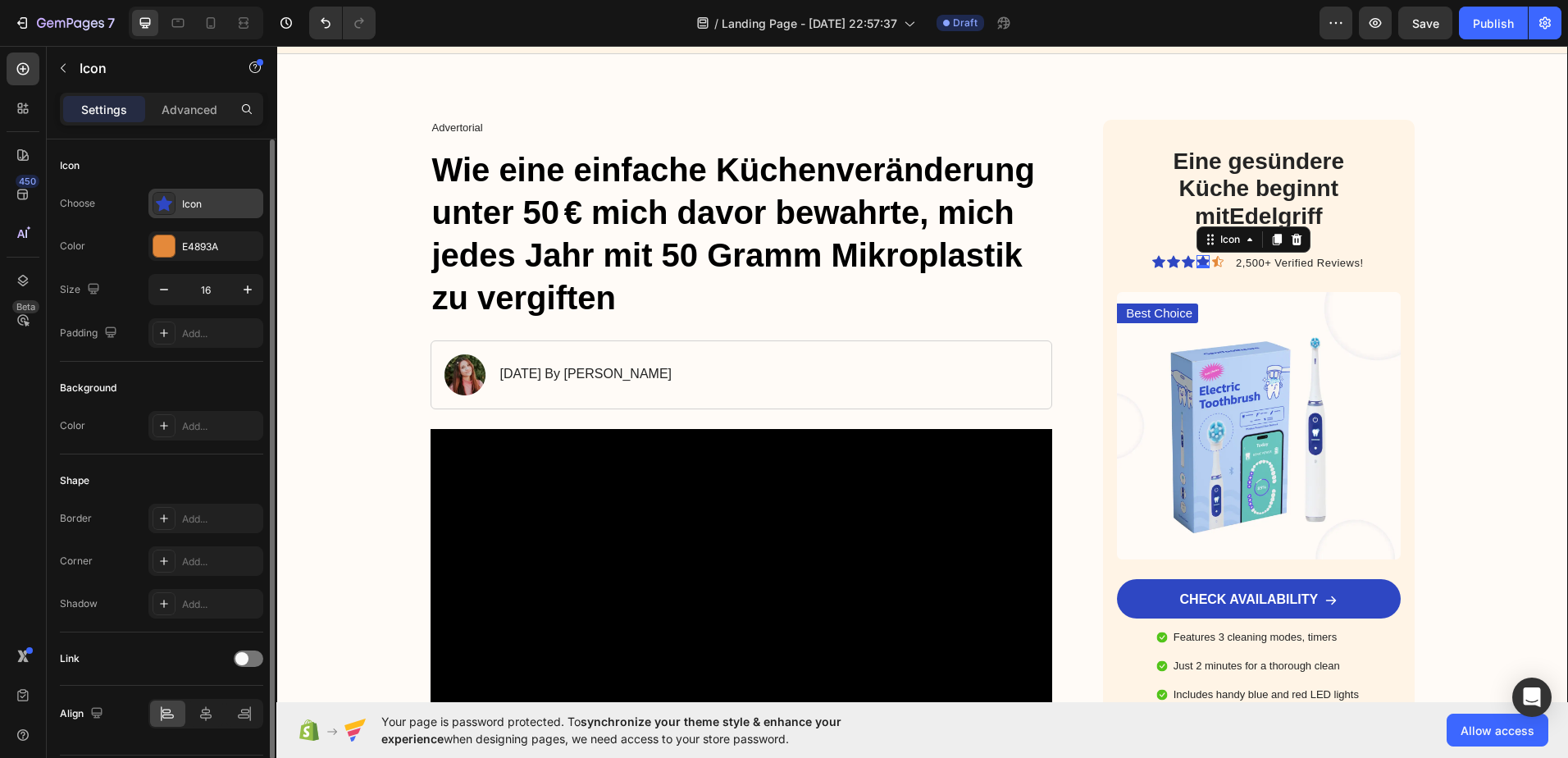
click at [166, 205] on icon at bounding box center [164, 204] width 17 height 16
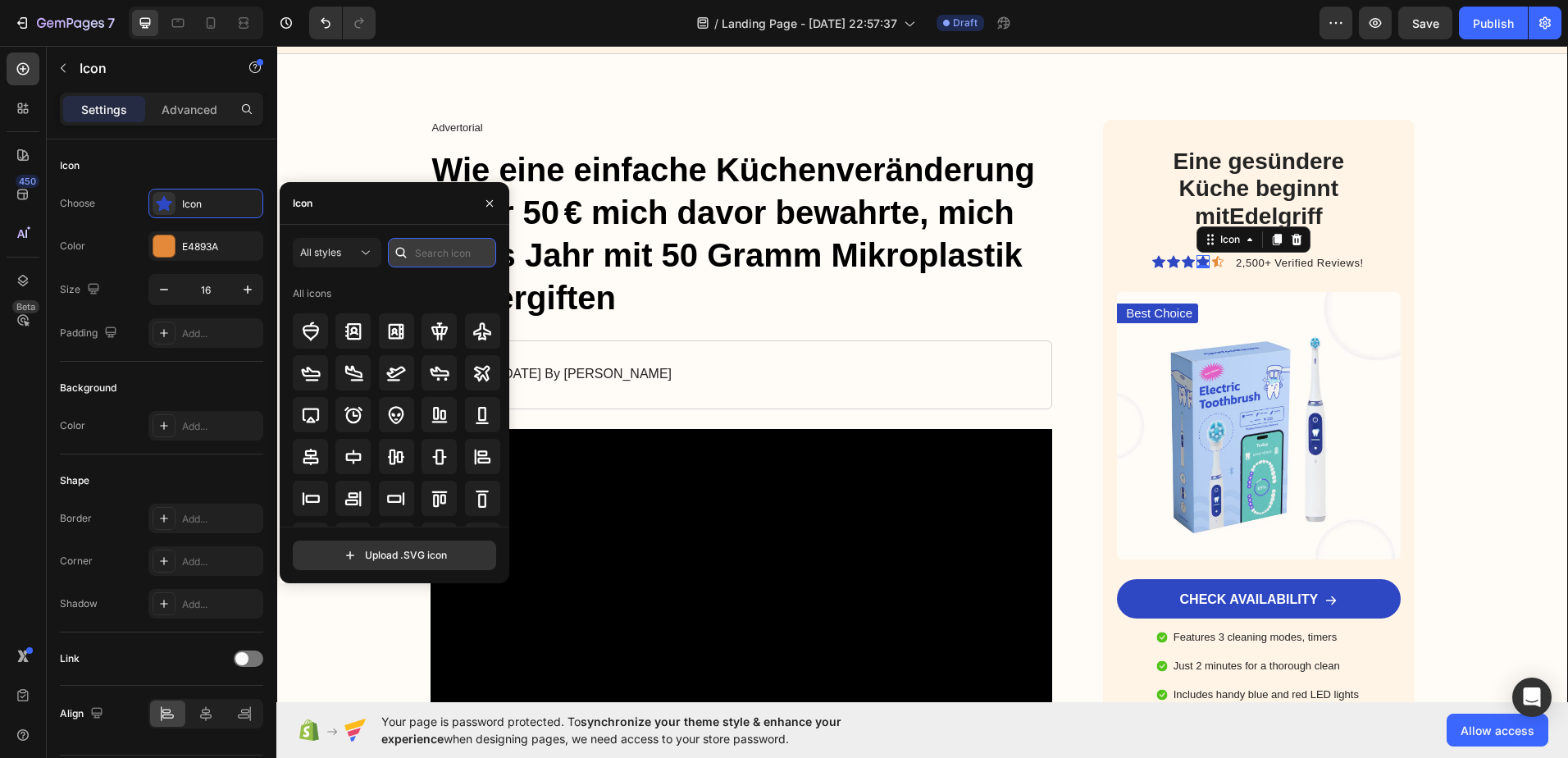
click at [439, 253] on input "text" at bounding box center [442, 253] width 109 height 29
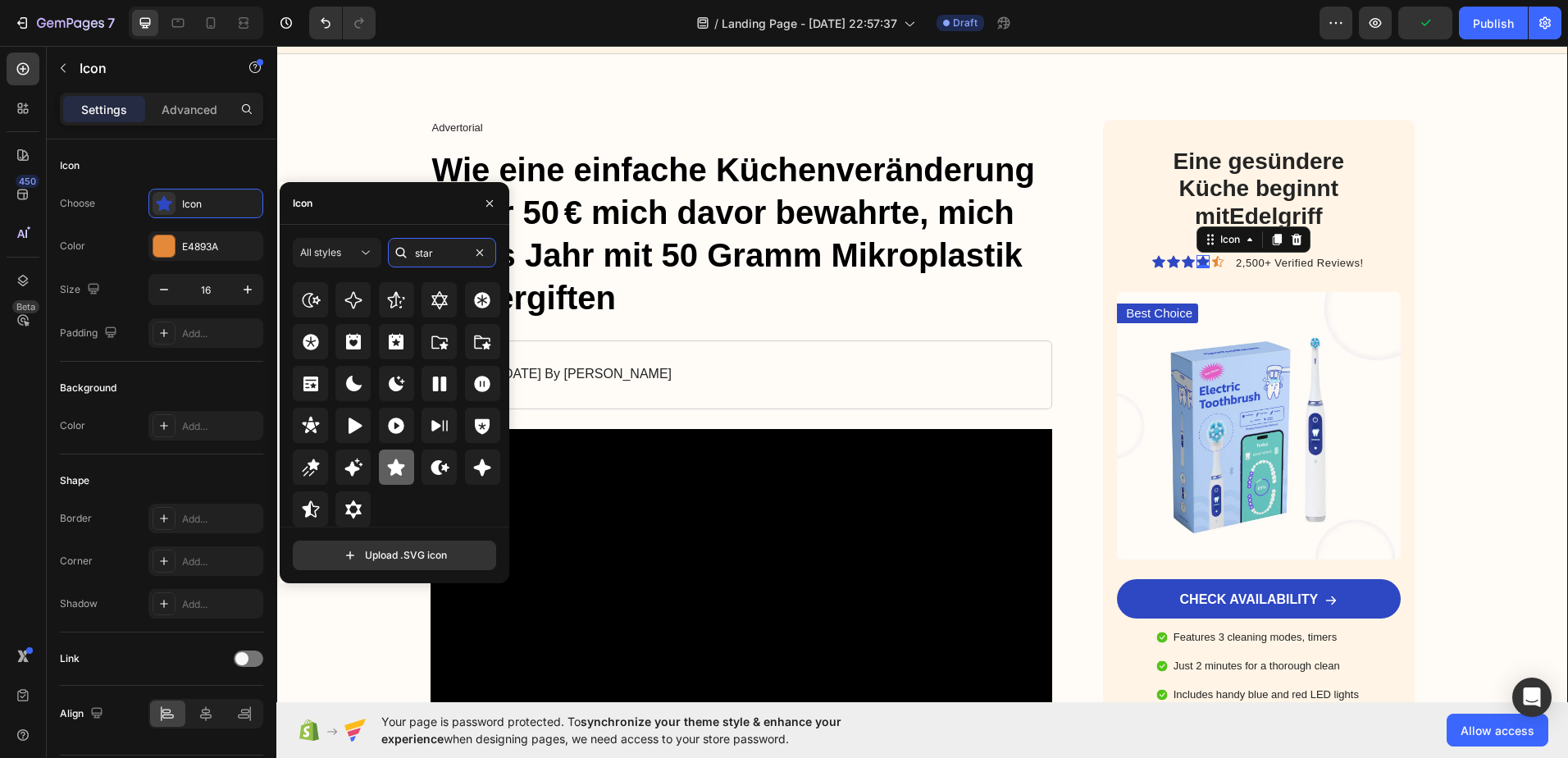
type input "star"
click at [391, 466] on icon at bounding box center [397, 466] width 18 height 17
click at [1182, 262] on div "Icon" at bounding box center [1188, 261] width 13 height 13
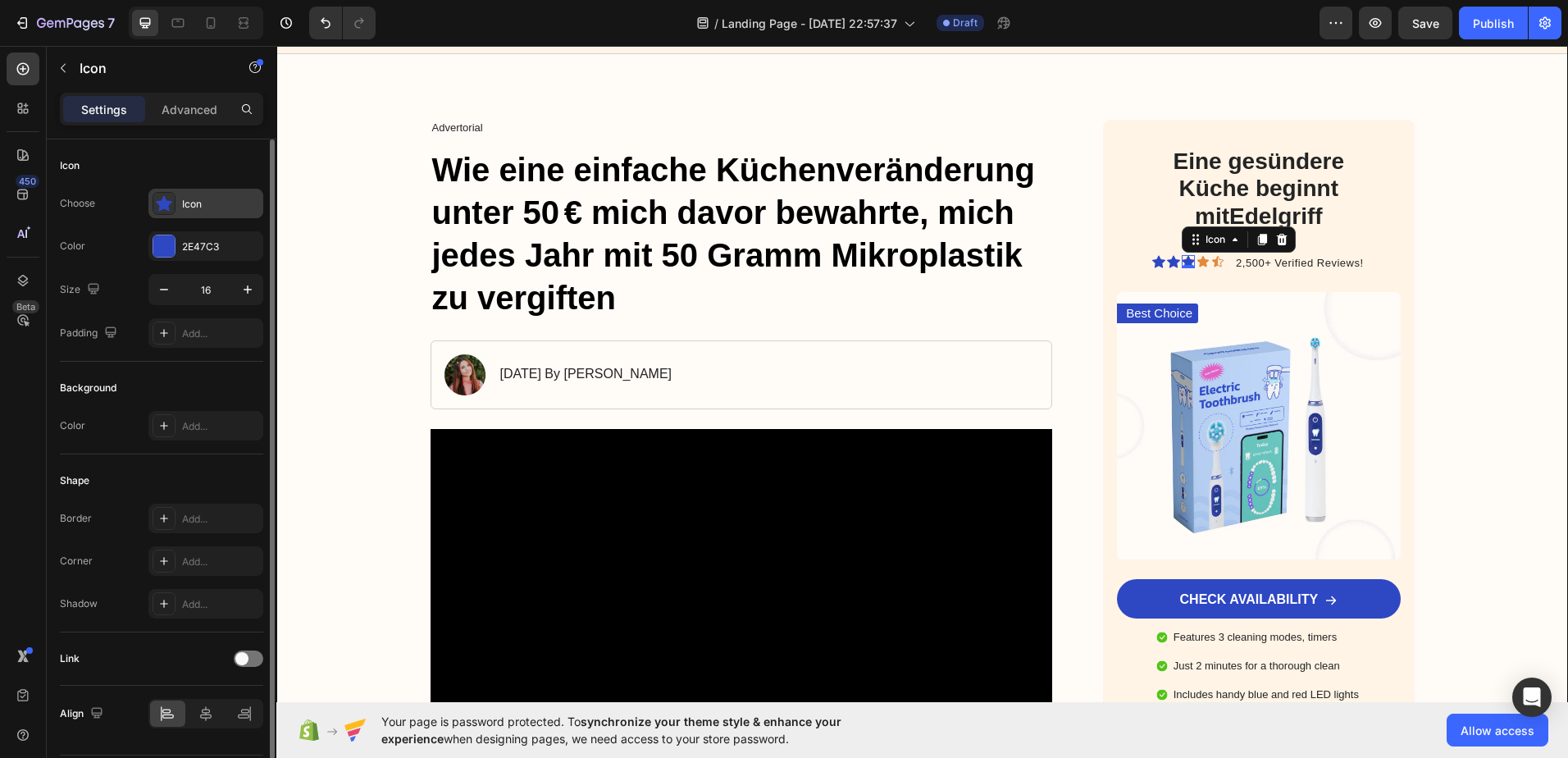
click at [175, 203] on div "Icon" at bounding box center [206, 204] width 115 height 29
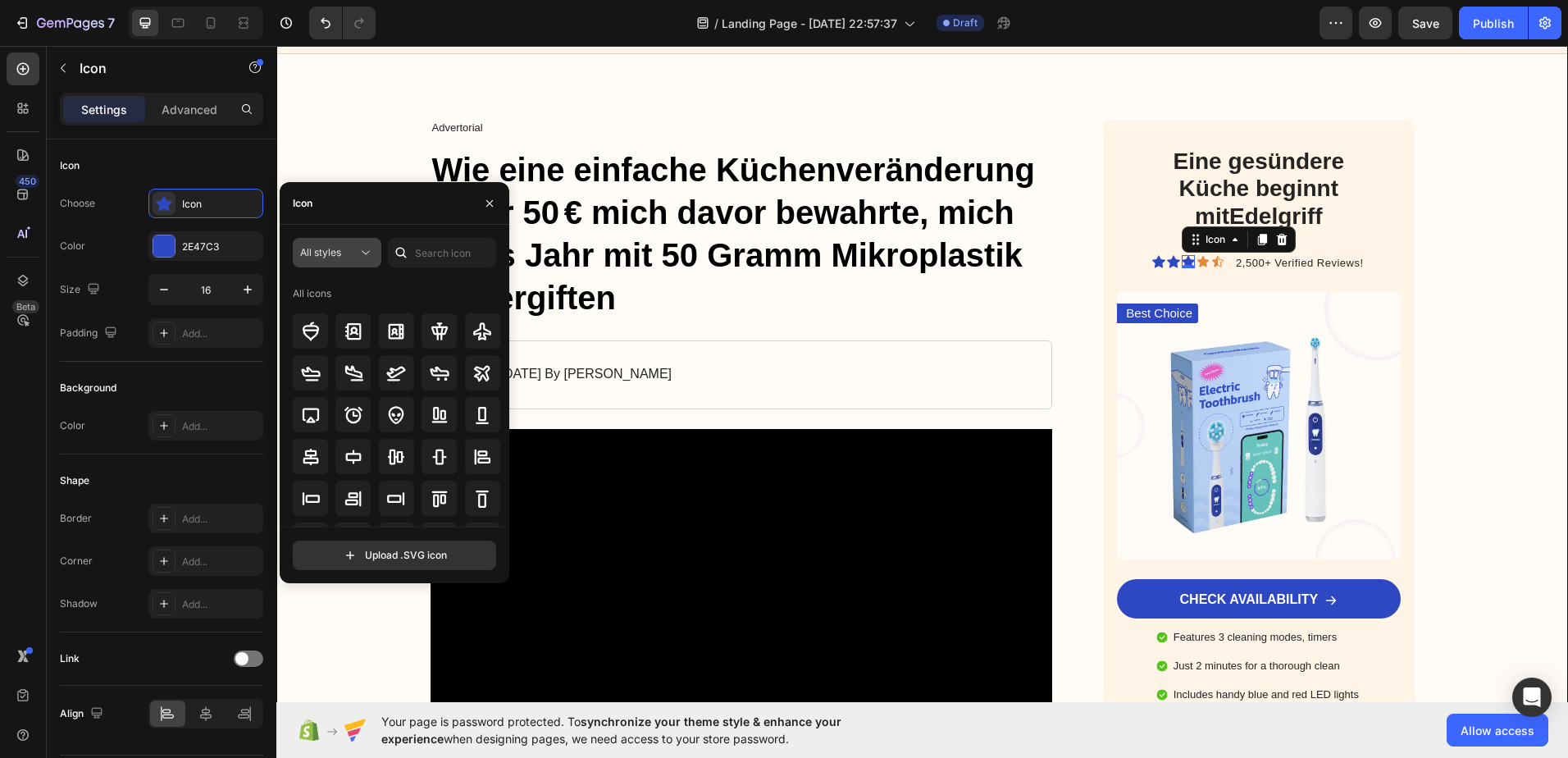
click at [346, 250] on div "All styles" at bounding box center [328, 252] width 58 height 15
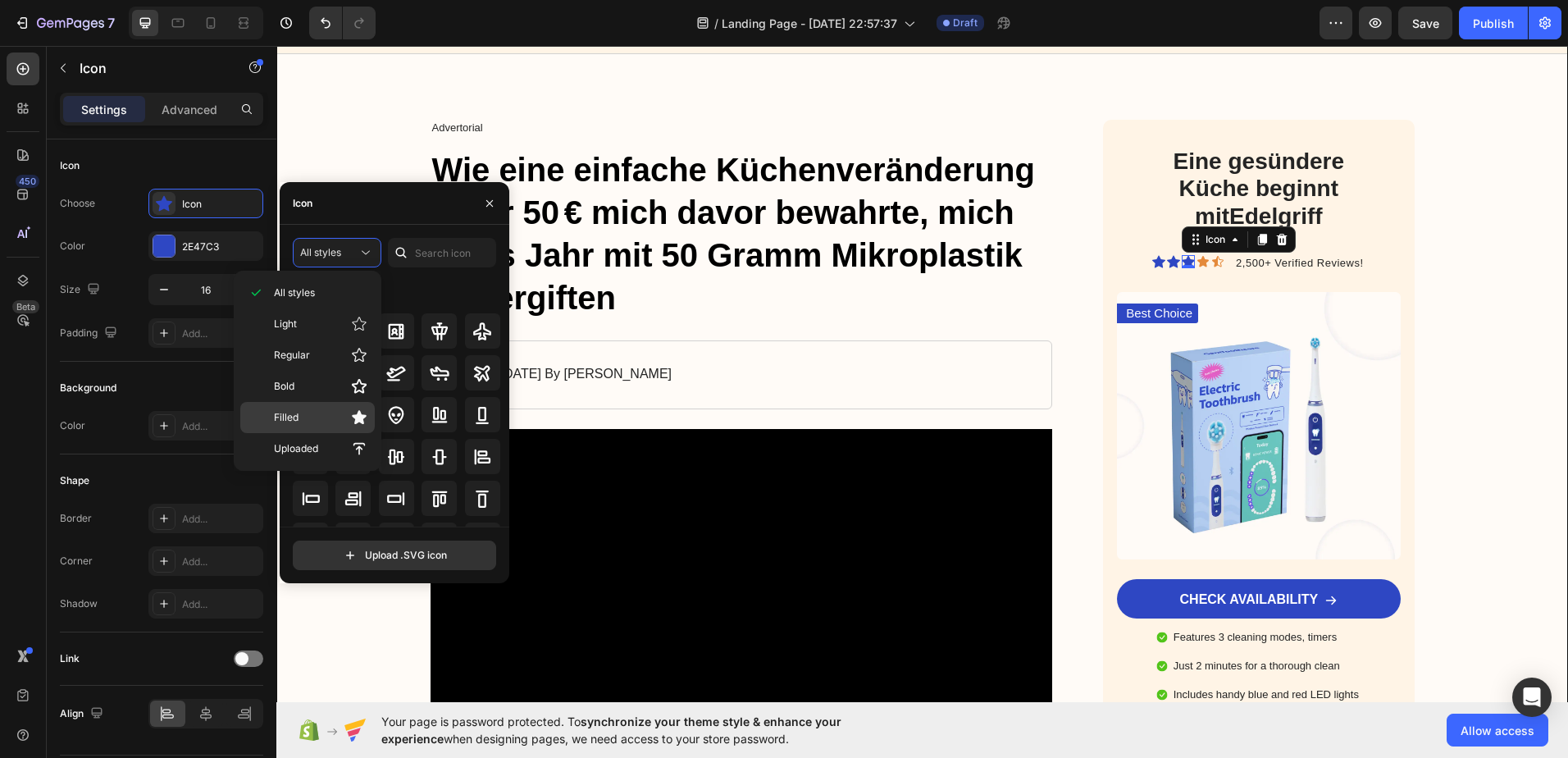
click at [346, 414] on p "Filled" at bounding box center [320, 417] width 93 height 17
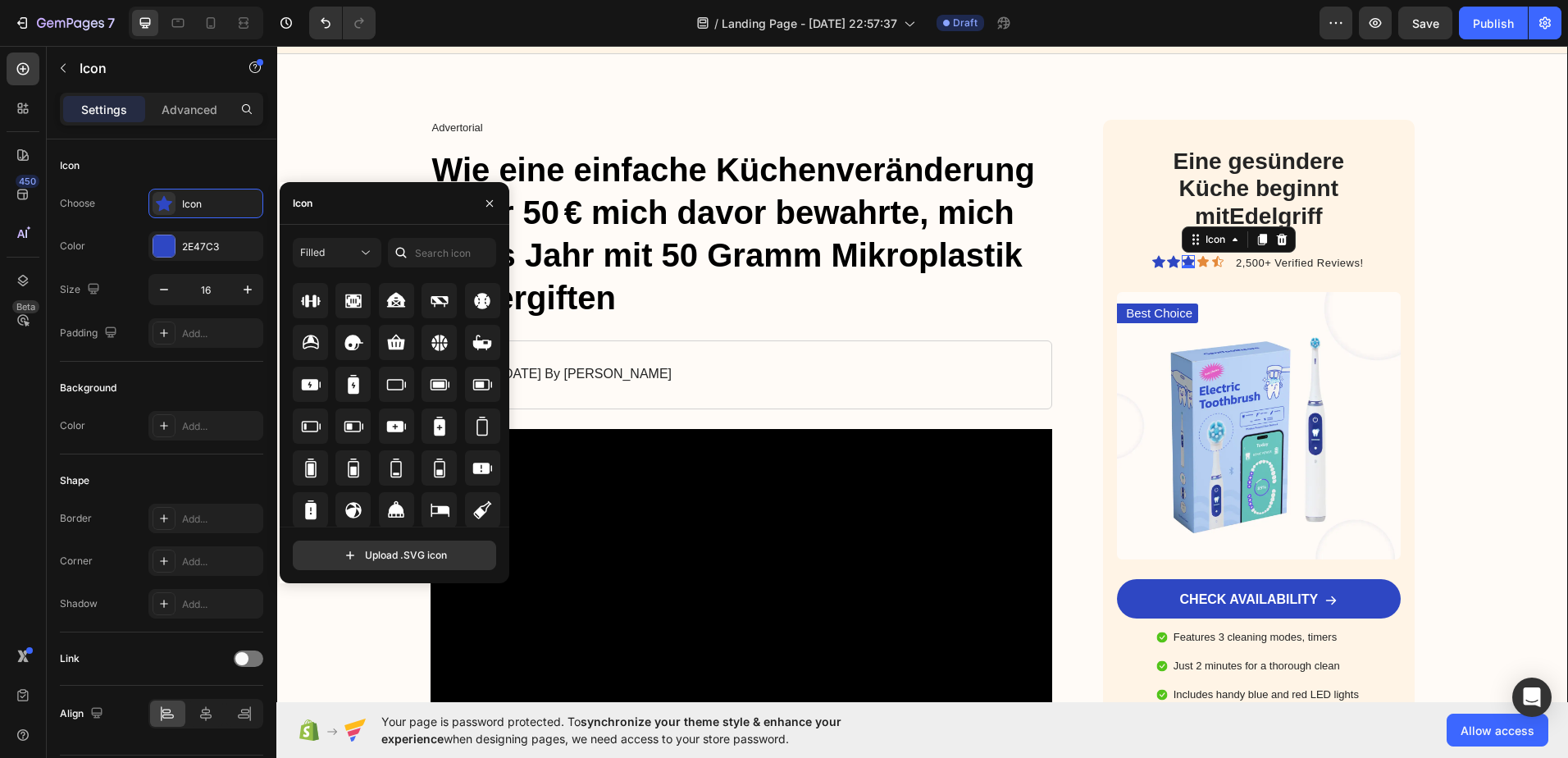
scroll to position [1238, 0]
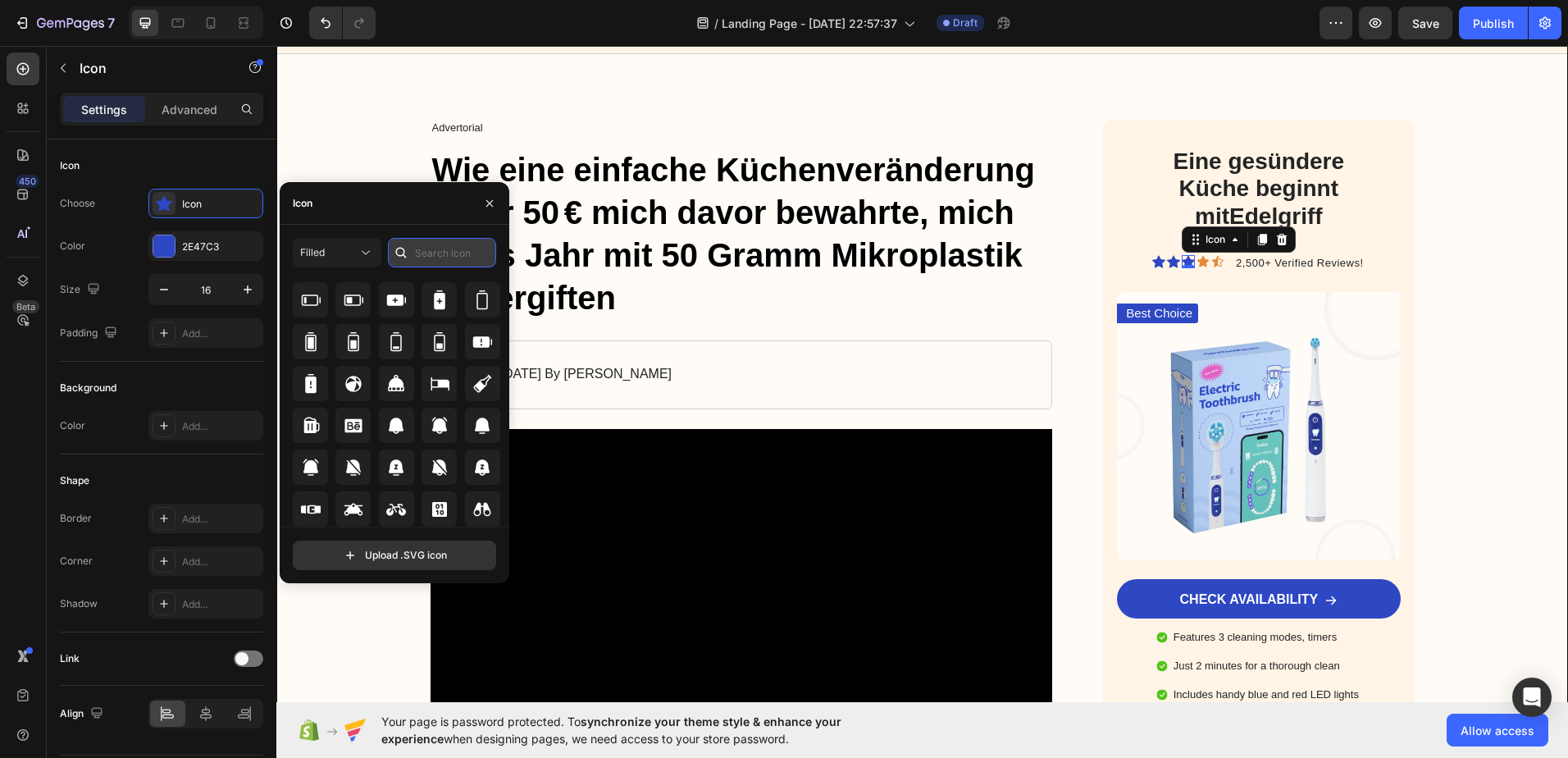
click at [422, 250] on input "text" at bounding box center [442, 253] width 109 height 29
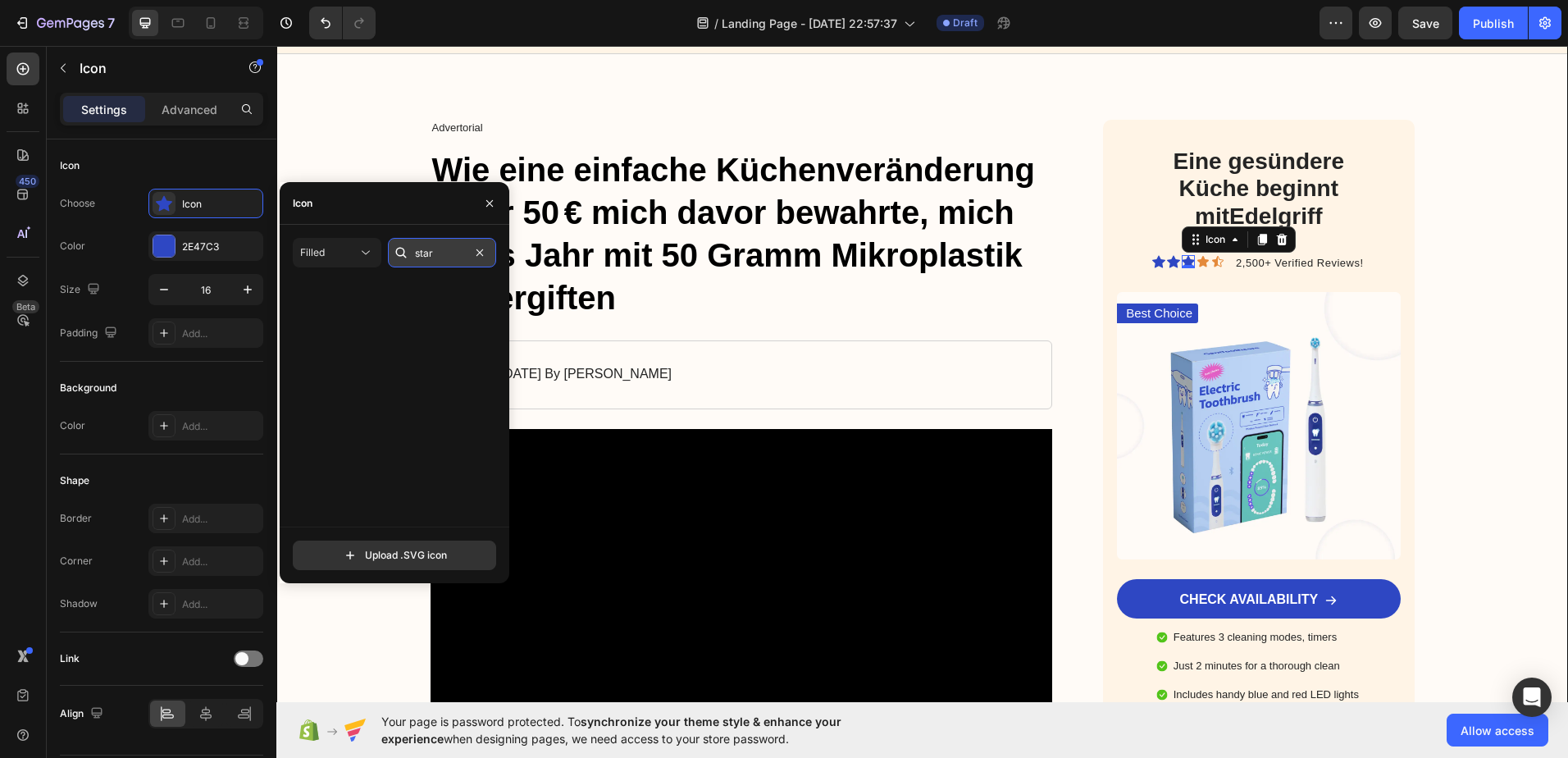
scroll to position [0, 0]
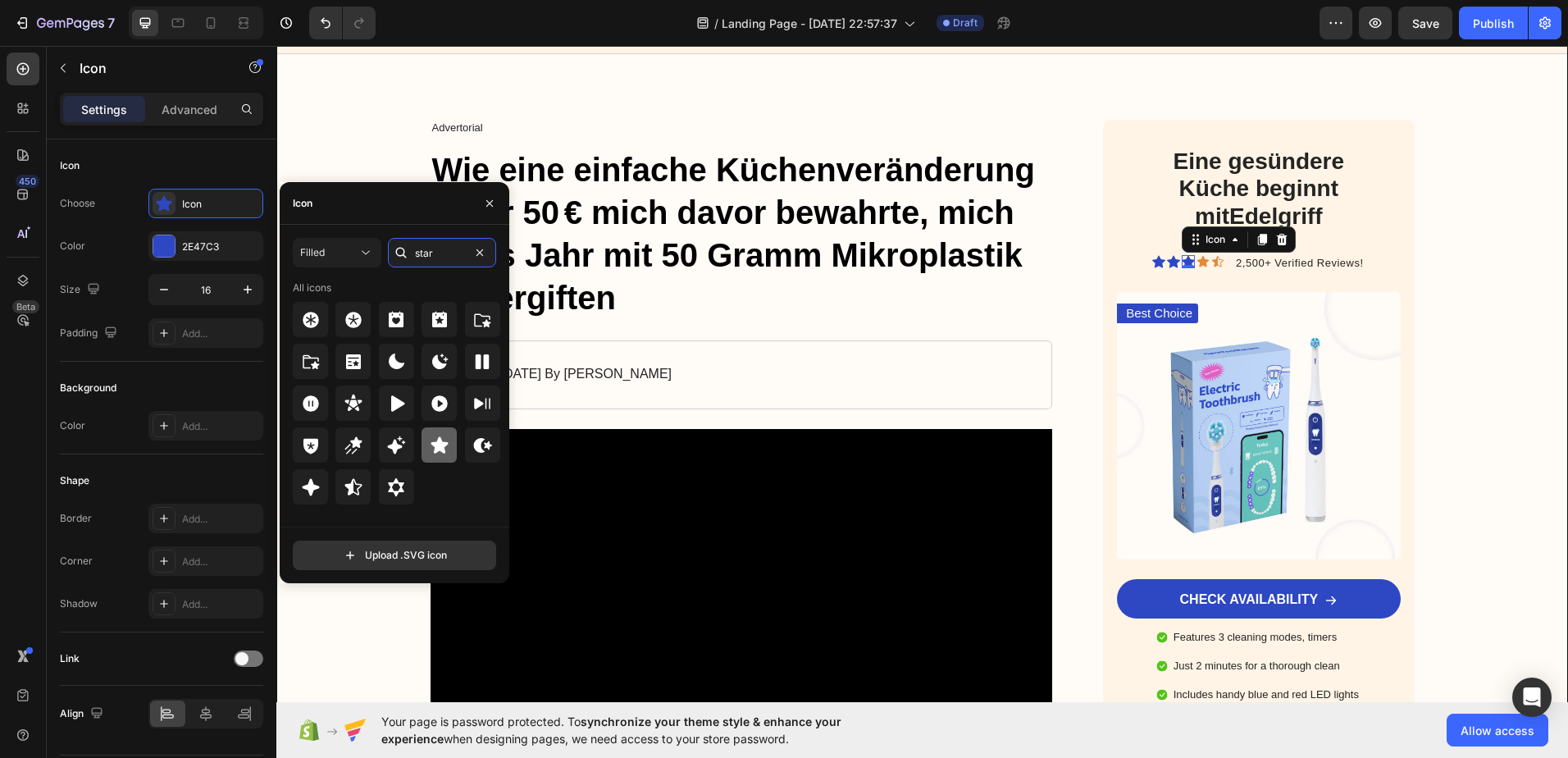
type input "star"
click at [443, 447] on icon at bounding box center [440, 444] width 18 height 17
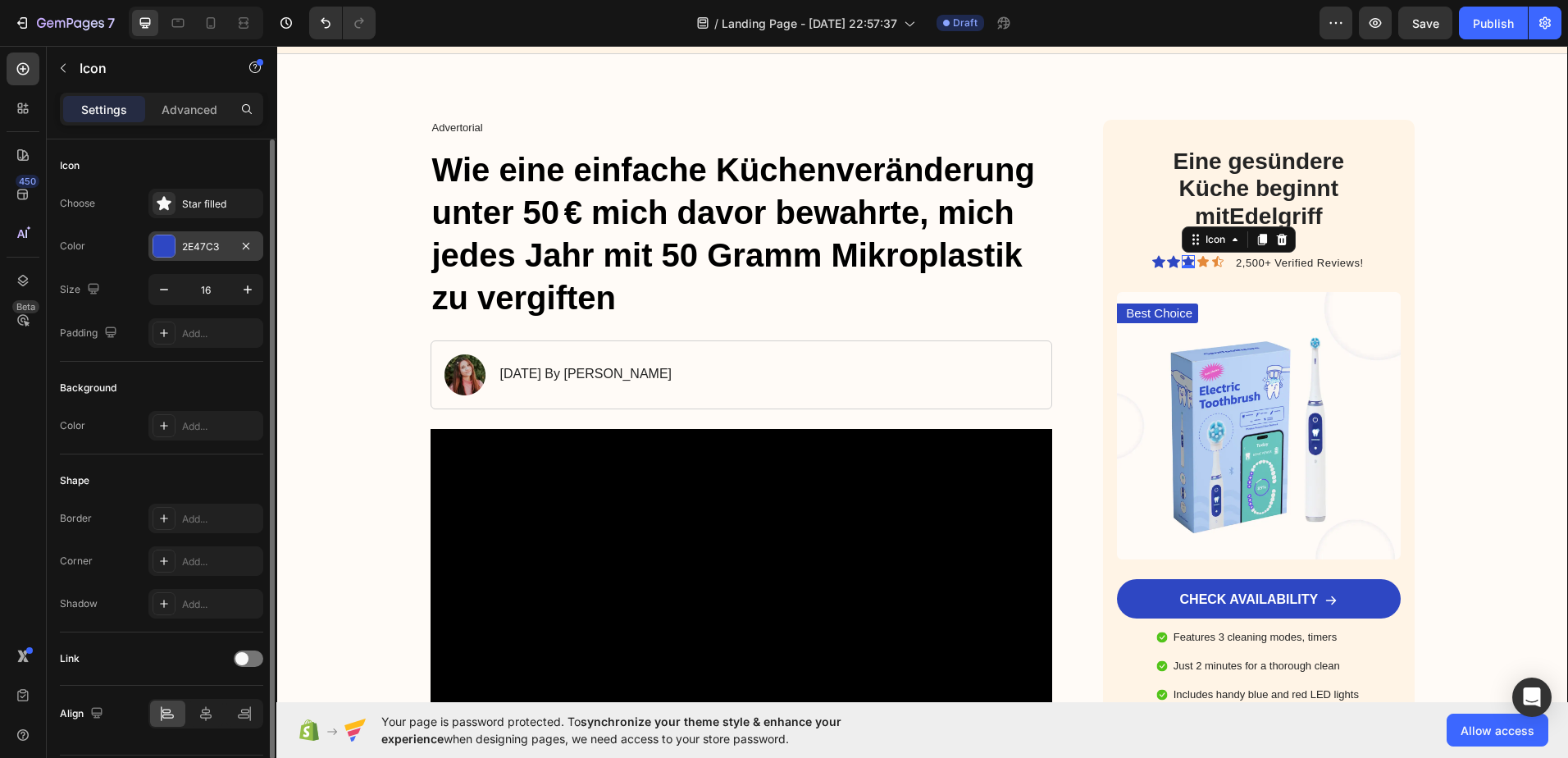
click at [166, 242] on div at bounding box center [165, 246] width 22 height 22
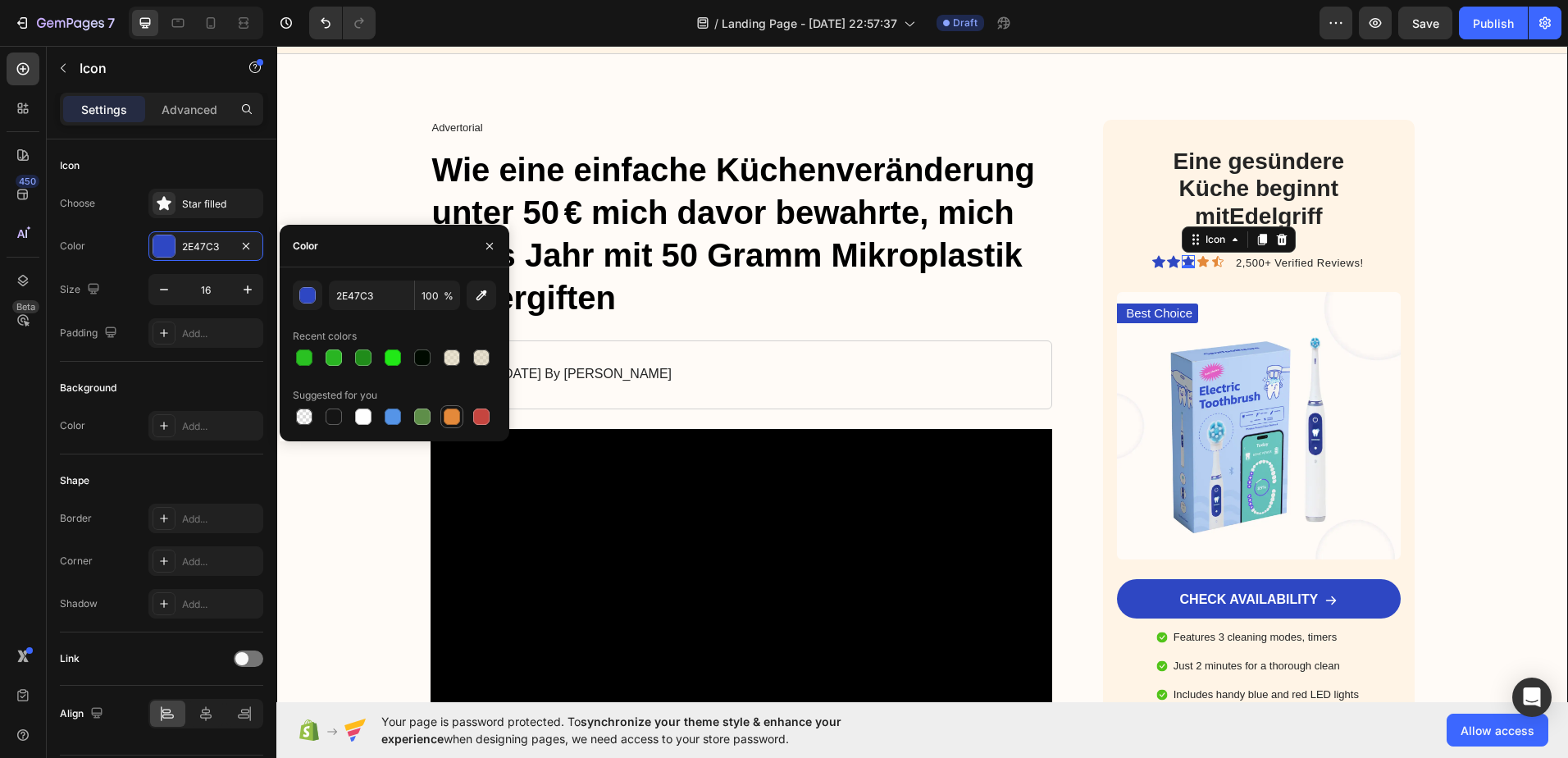
click at [452, 415] on div at bounding box center [451, 416] width 17 height 17
type input "E4893A"
click at [1167, 262] on div "Icon" at bounding box center [1173, 261] width 13 height 13
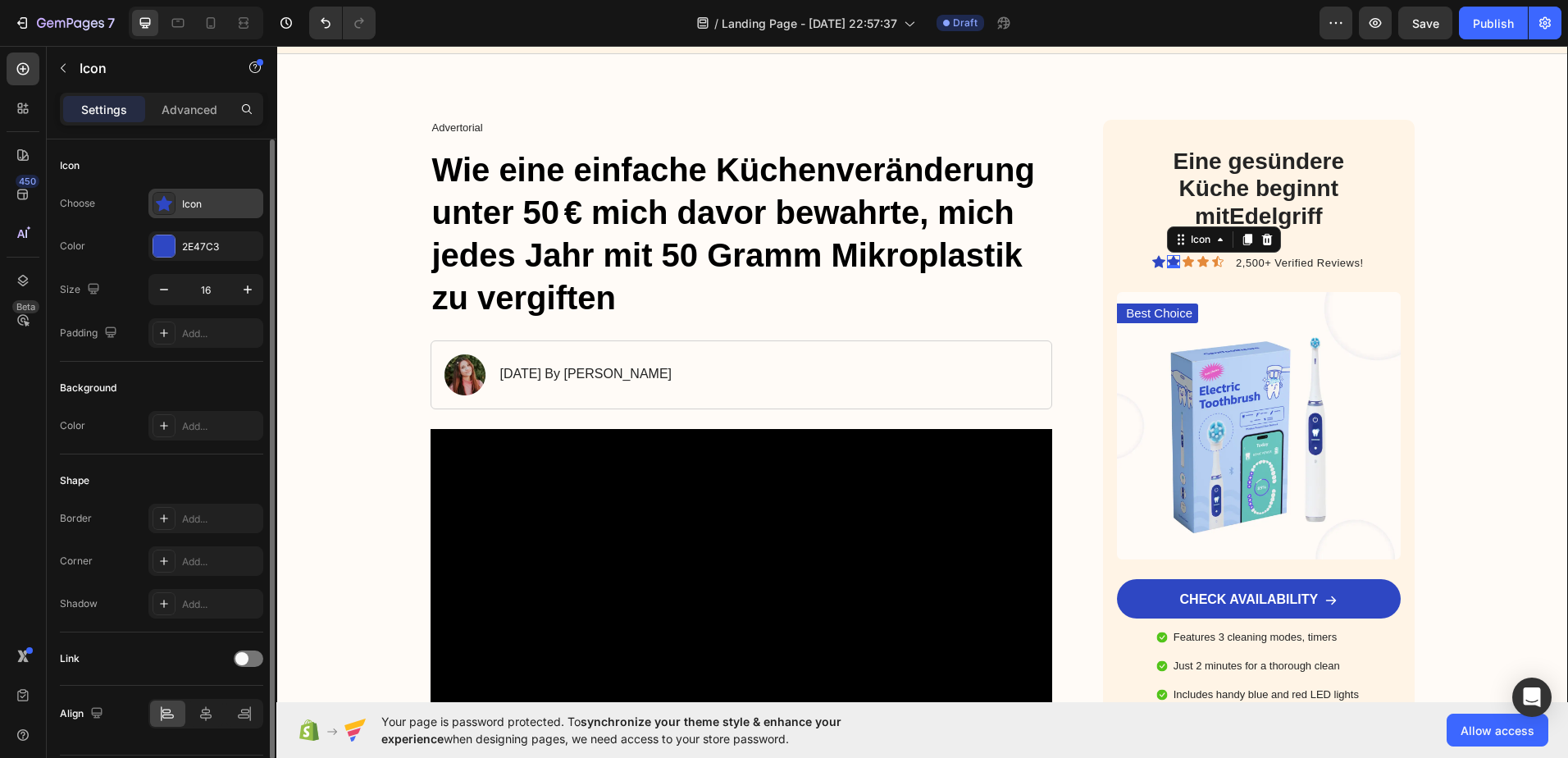
click at [168, 208] on icon at bounding box center [164, 204] width 17 height 16
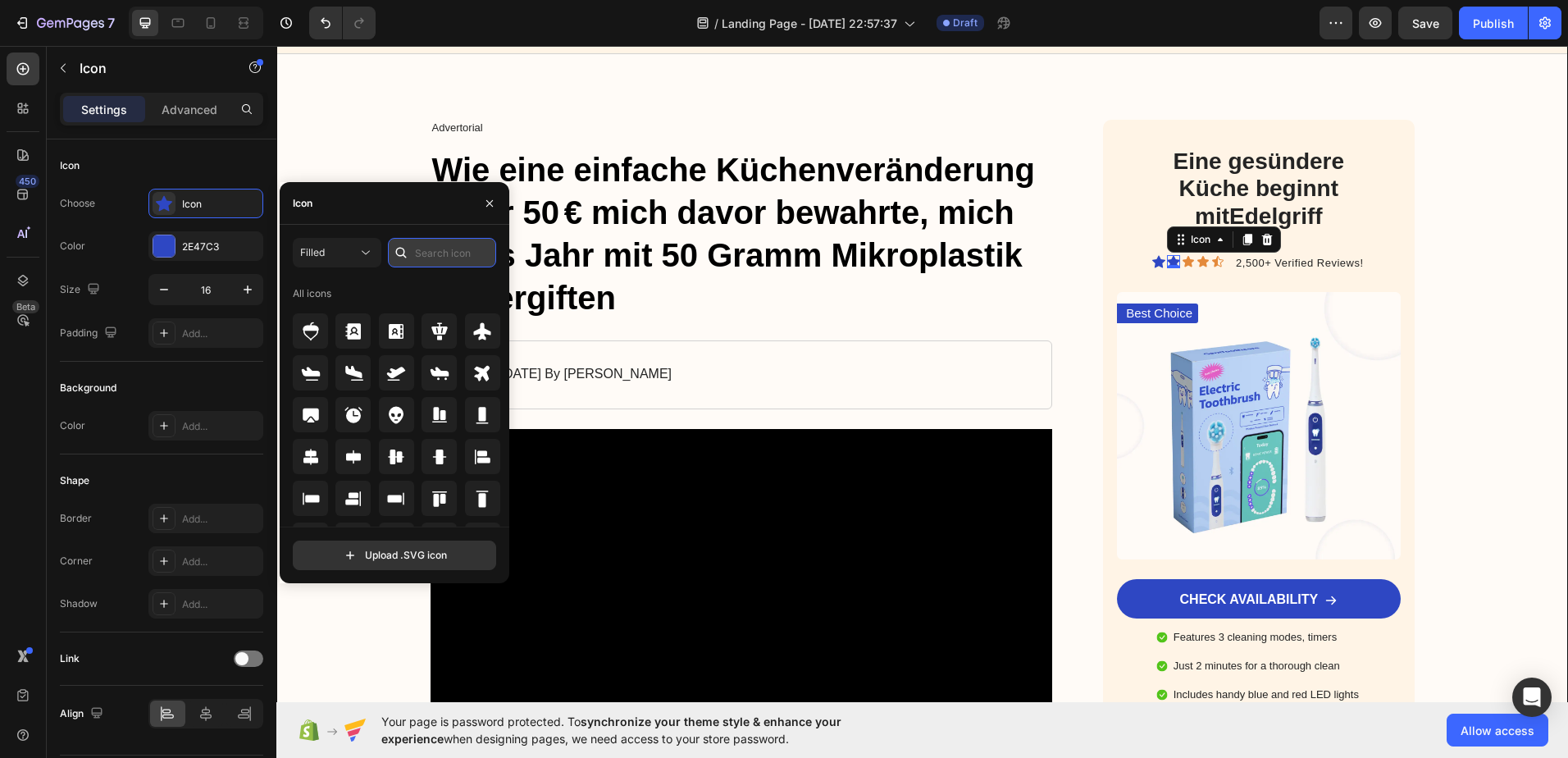
click at [422, 253] on input "text" at bounding box center [442, 253] width 109 height 29
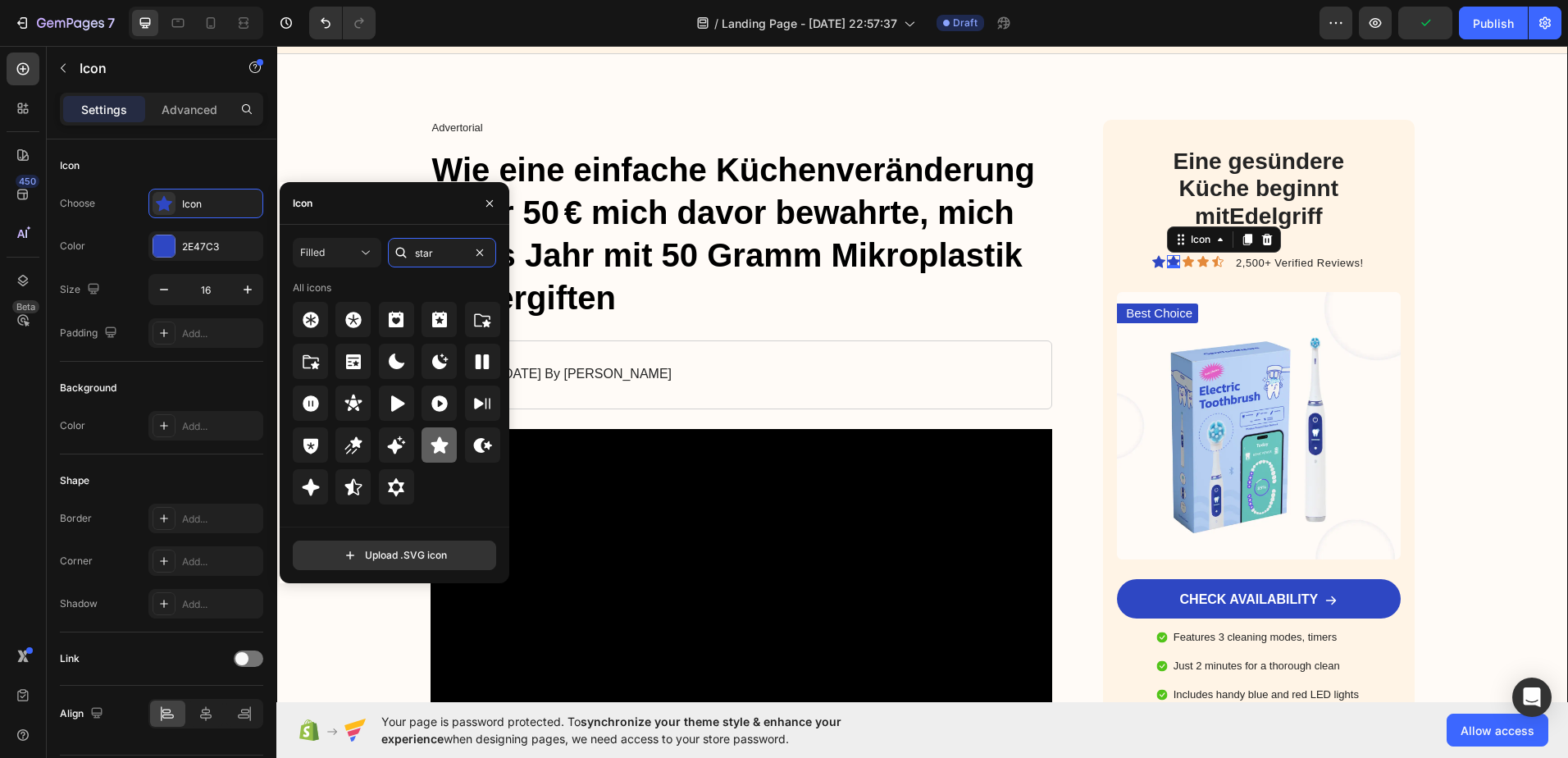
type input "star"
click at [444, 442] on icon at bounding box center [440, 444] width 18 height 17
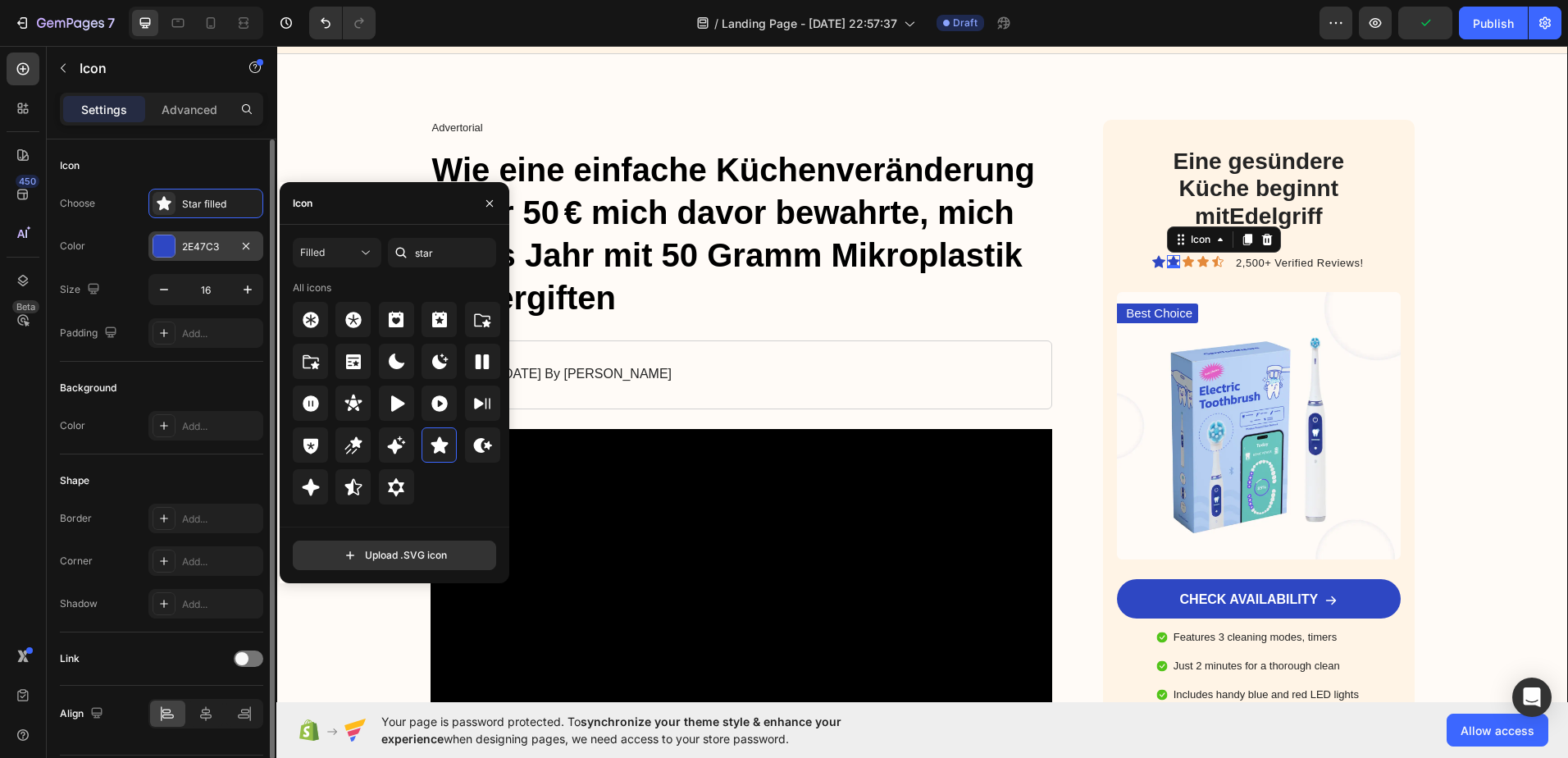
click at [164, 242] on div at bounding box center [165, 246] width 22 height 22
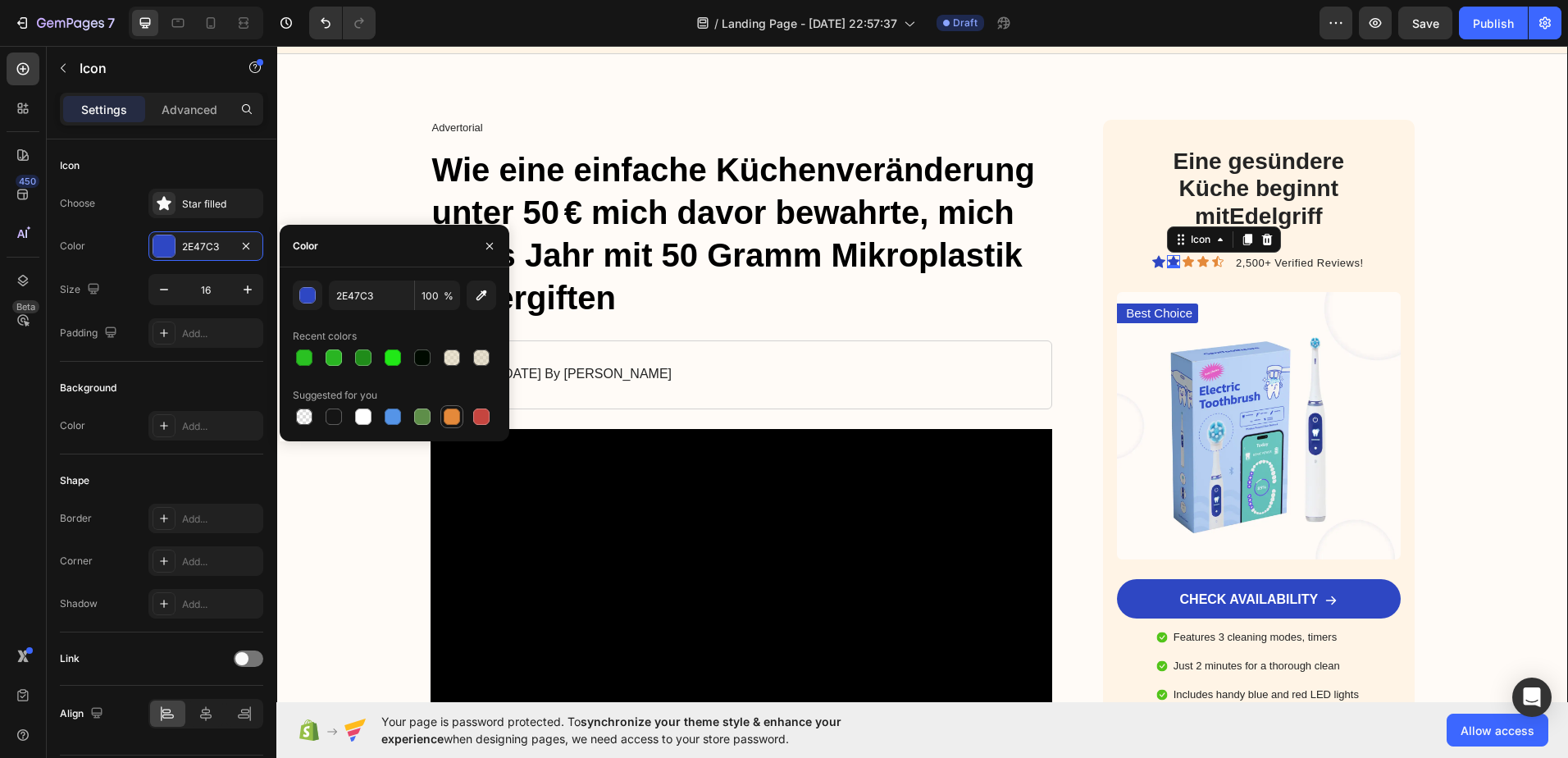
click at [451, 416] on div at bounding box center [451, 416] width 17 height 17
type input "E4893A"
click at [1154, 261] on icon at bounding box center [1159, 261] width 13 height 13
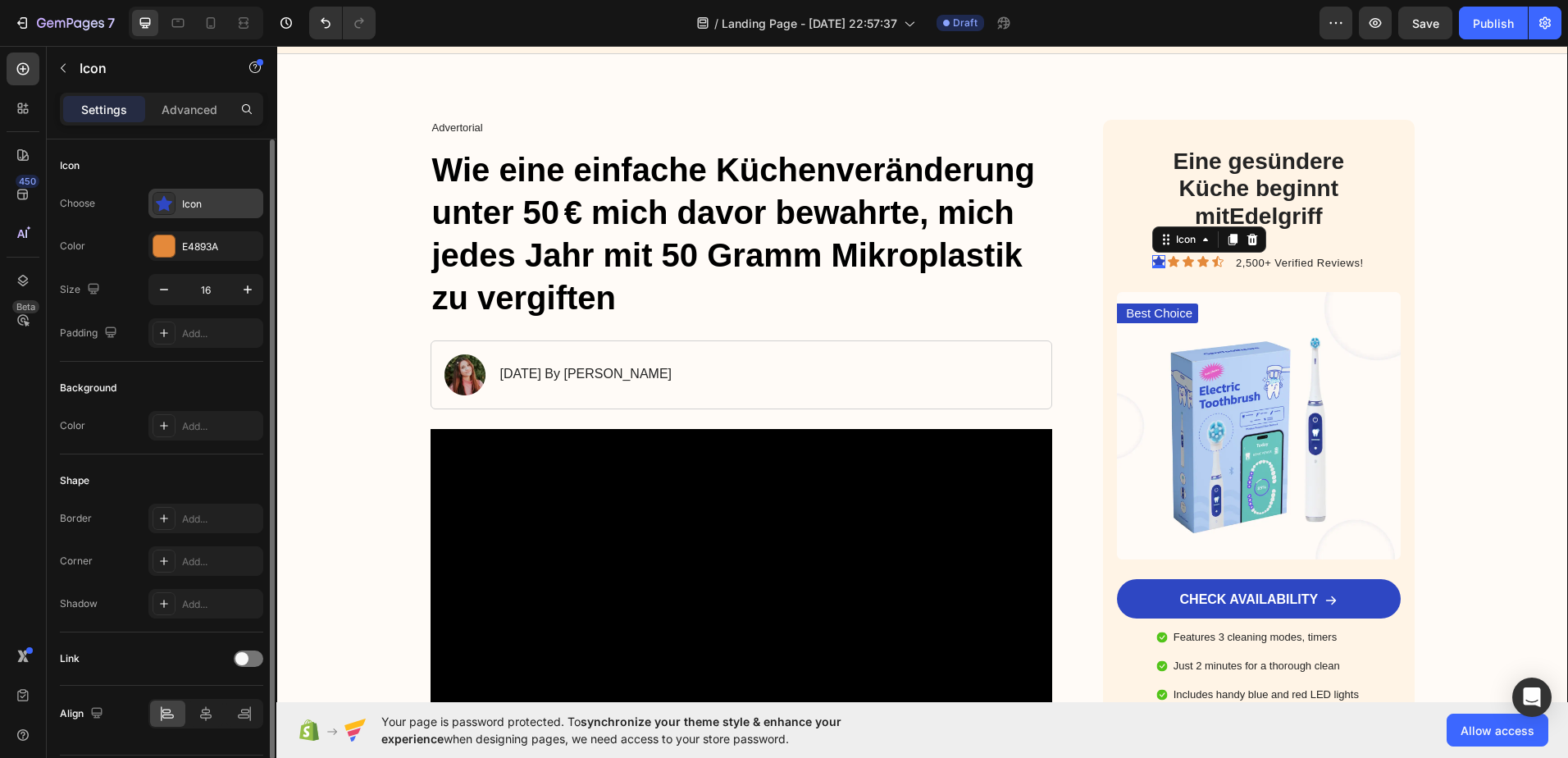
click at [164, 201] on icon at bounding box center [164, 204] width 17 height 16
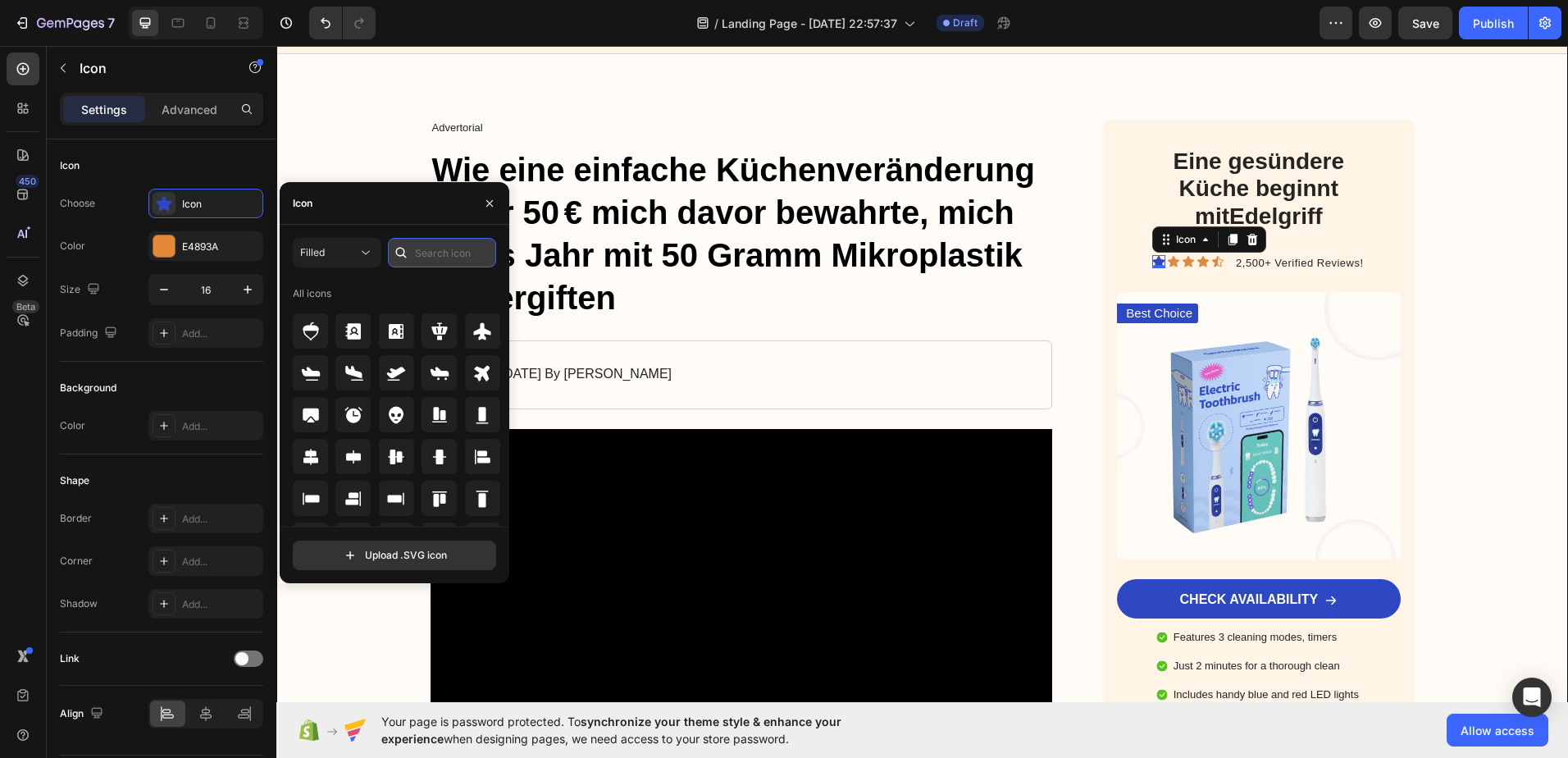
click at [436, 252] on input "text" at bounding box center [442, 253] width 109 height 29
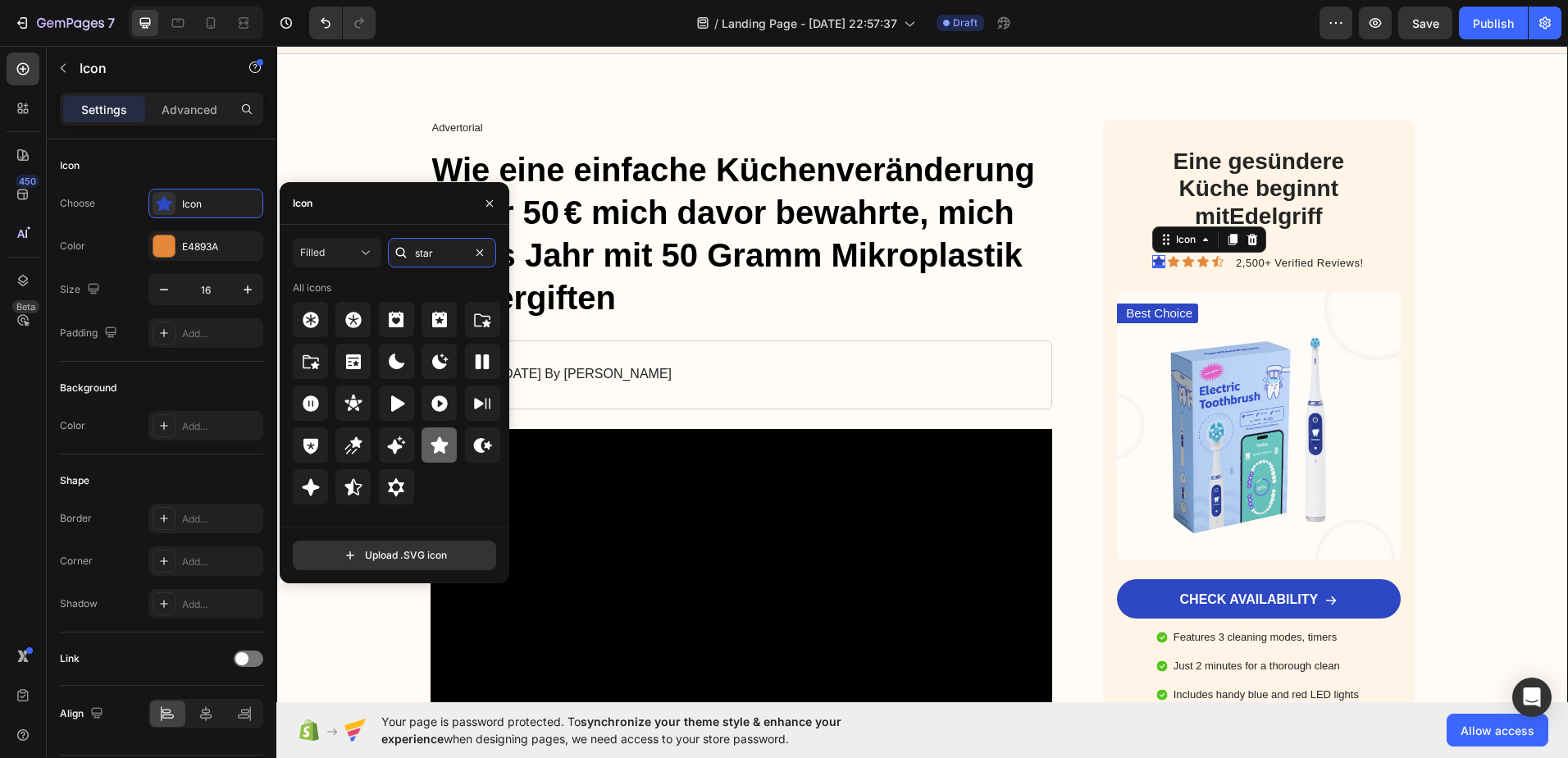
type input "star"
click at [442, 436] on icon at bounding box center [440, 446] width 20 height 20
click at [212, 167] on div "Icon" at bounding box center [162, 166] width 204 height 26
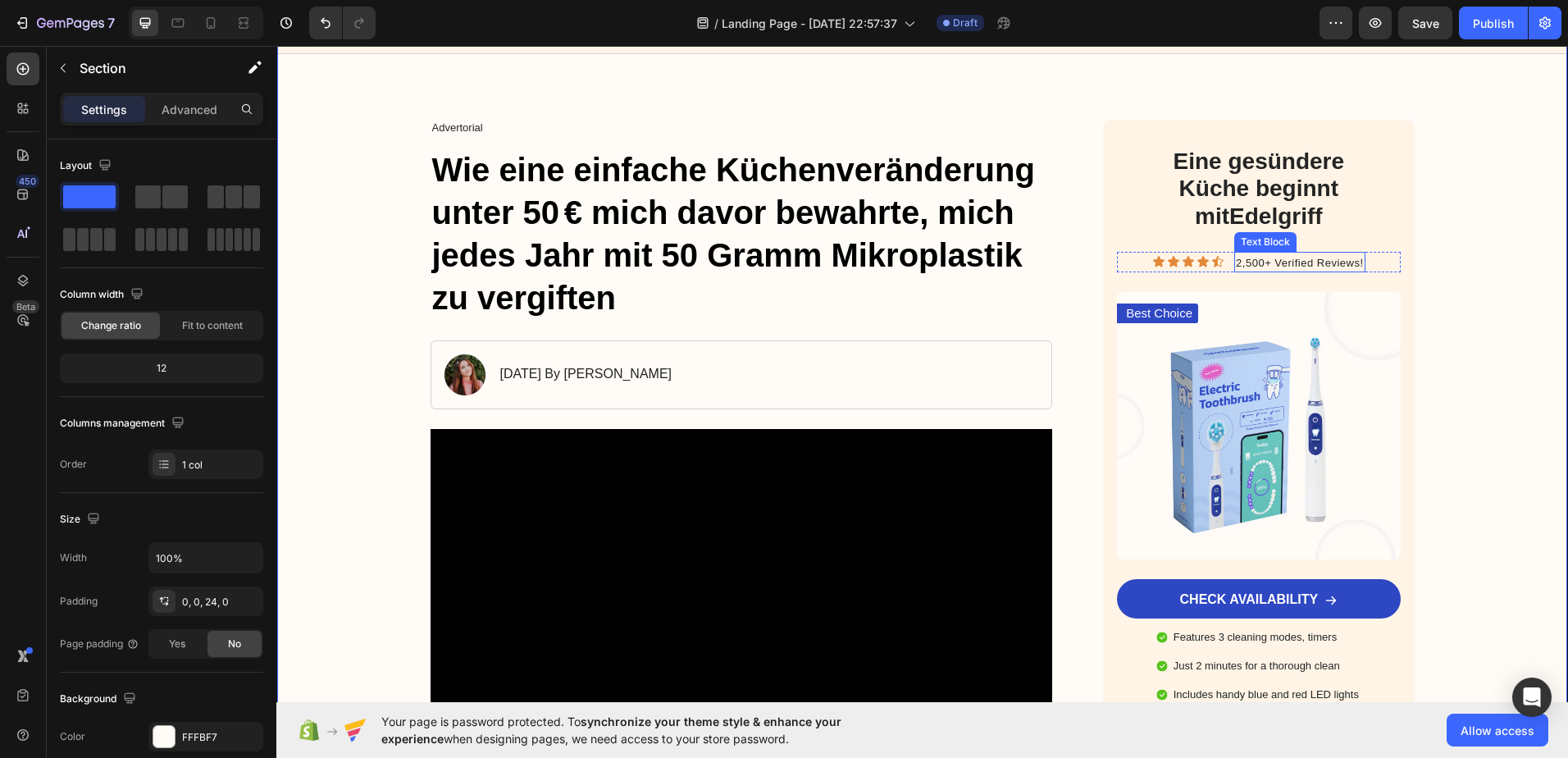
click at [1307, 264] on span "2,500+ Verified Reviews!" at bounding box center [1300, 262] width 127 height 13
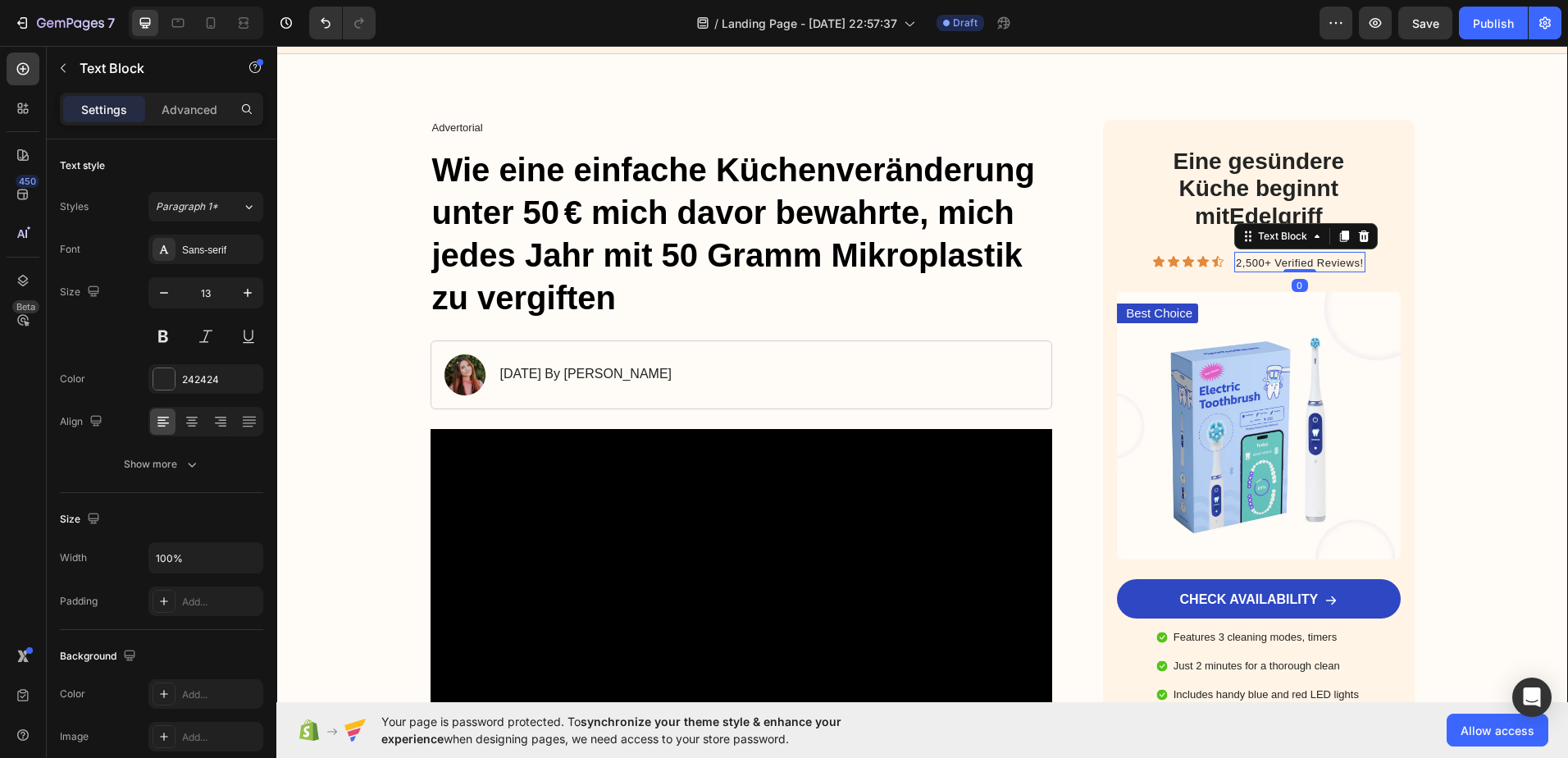
click at [1351, 262] on span "2,500+ Verified Reviews!" at bounding box center [1300, 262] width 127 height 13
drag, startPoint x: 1357, startPoint y: 264, endPoint x: 1231, endPoint y: 261, distance: 126.0
click at [1236, 261] on span "2,500+ Verified Reviews!" at bounding box center [1300, 262] width 127 height 13
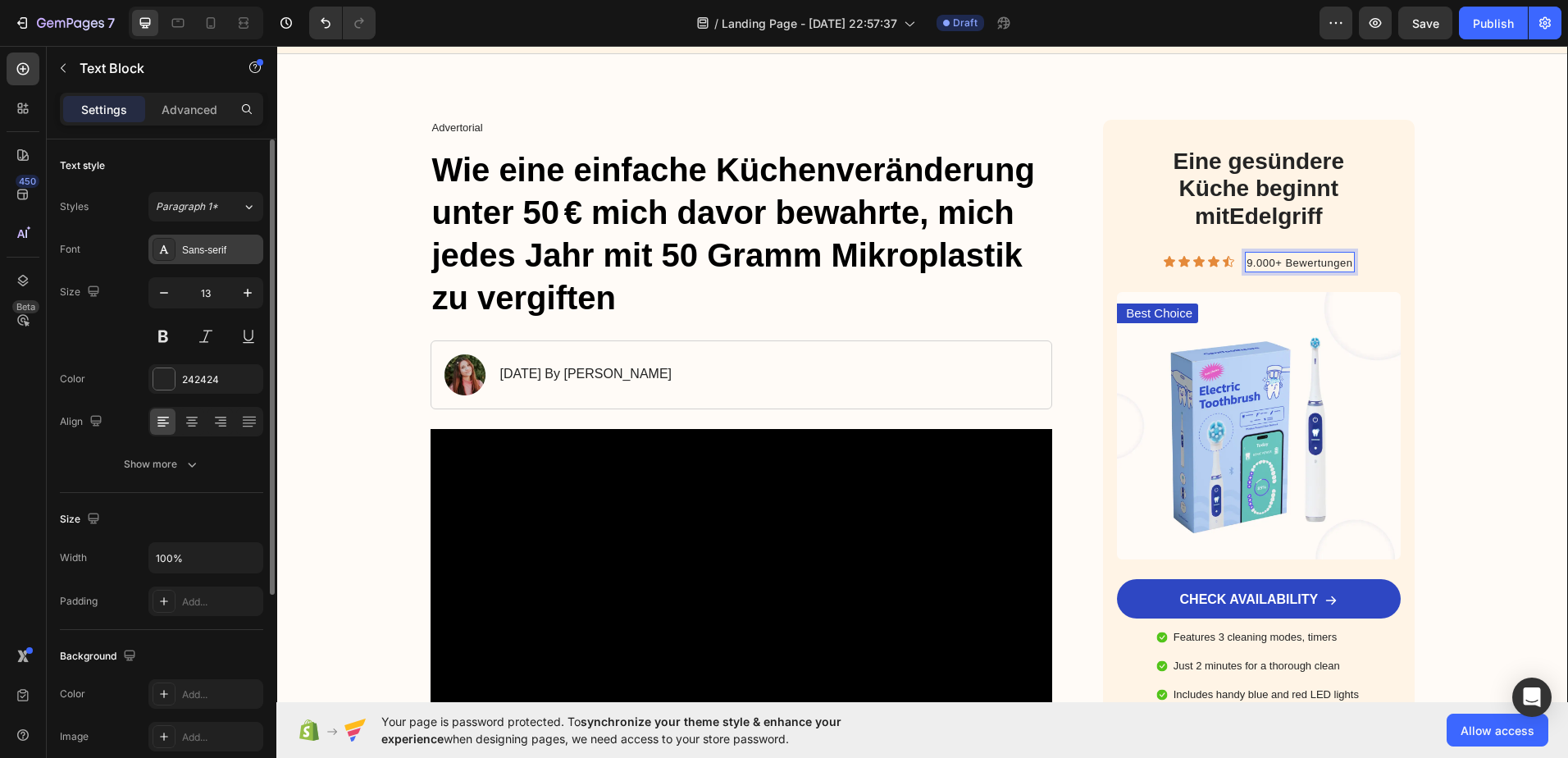
click at [210, 243] on div "Sans-serif" at bounding box center [220, 250] width 77 height 15
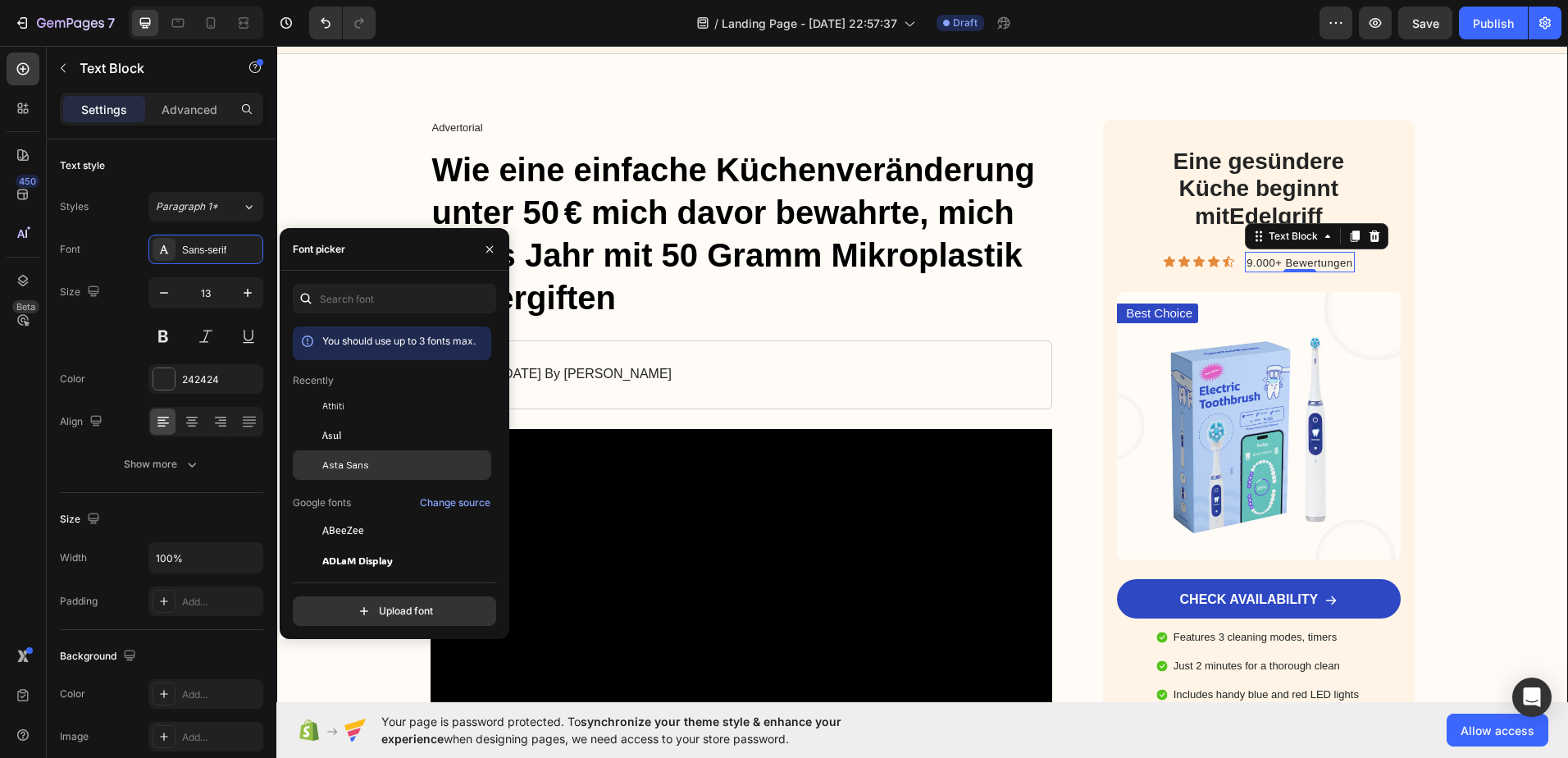
click at [333, 693] on div "Asta Sans" at bounding box center [392, 708] width 199 height 29
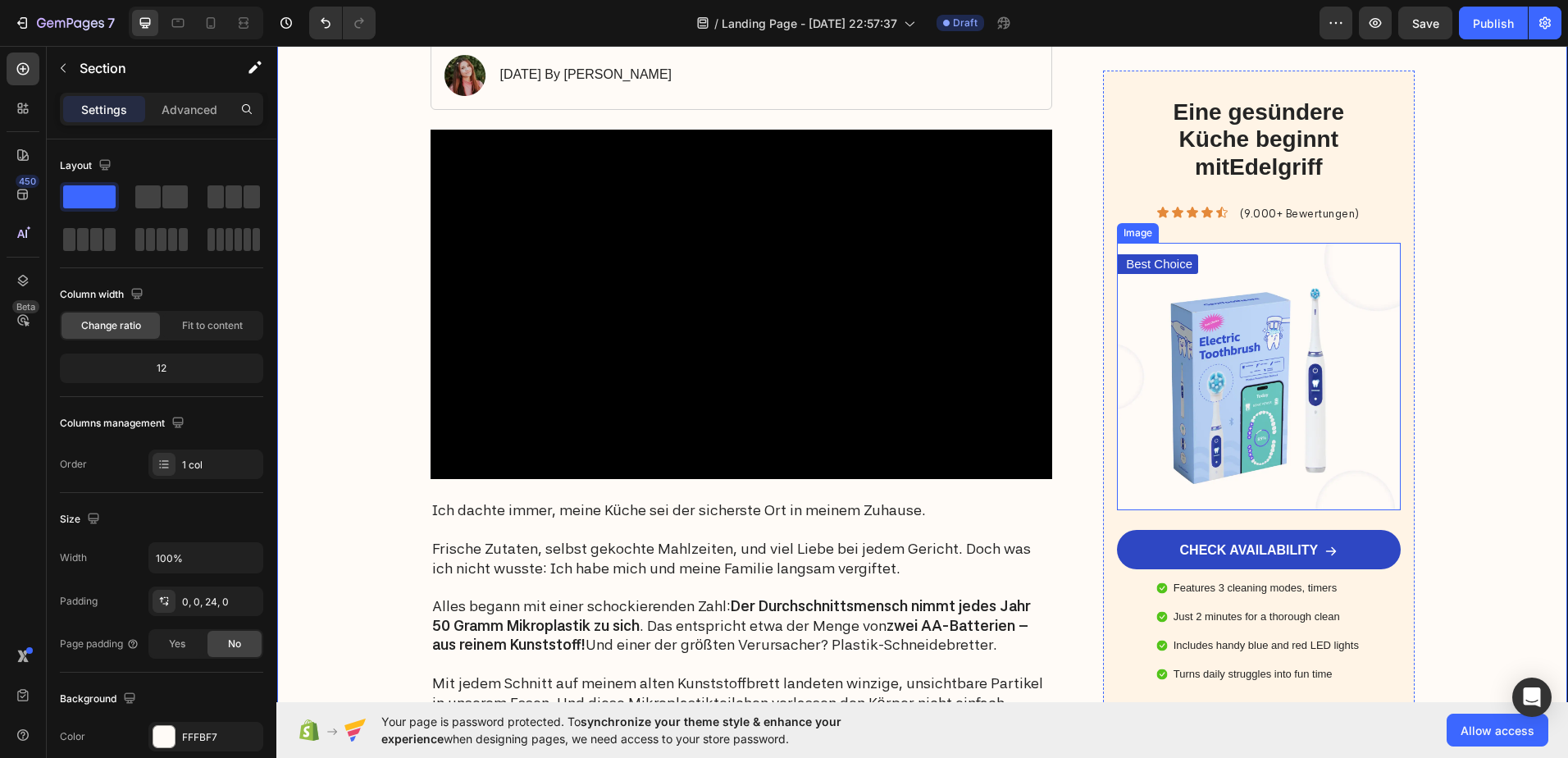
scroll to position [410, 0]
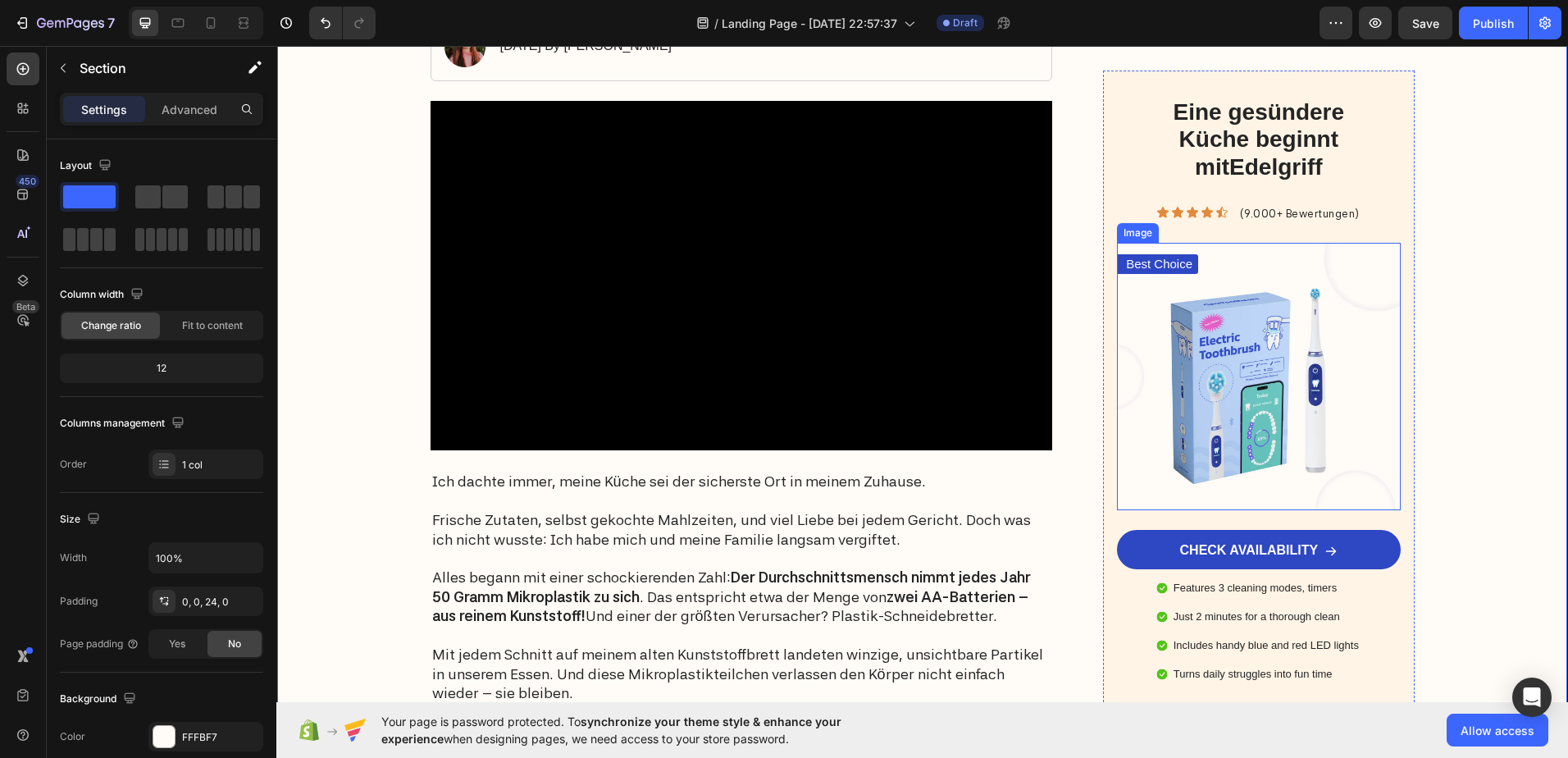
click at [1254, 390] on img at bounding box center [1259, 377] width 283 height 268
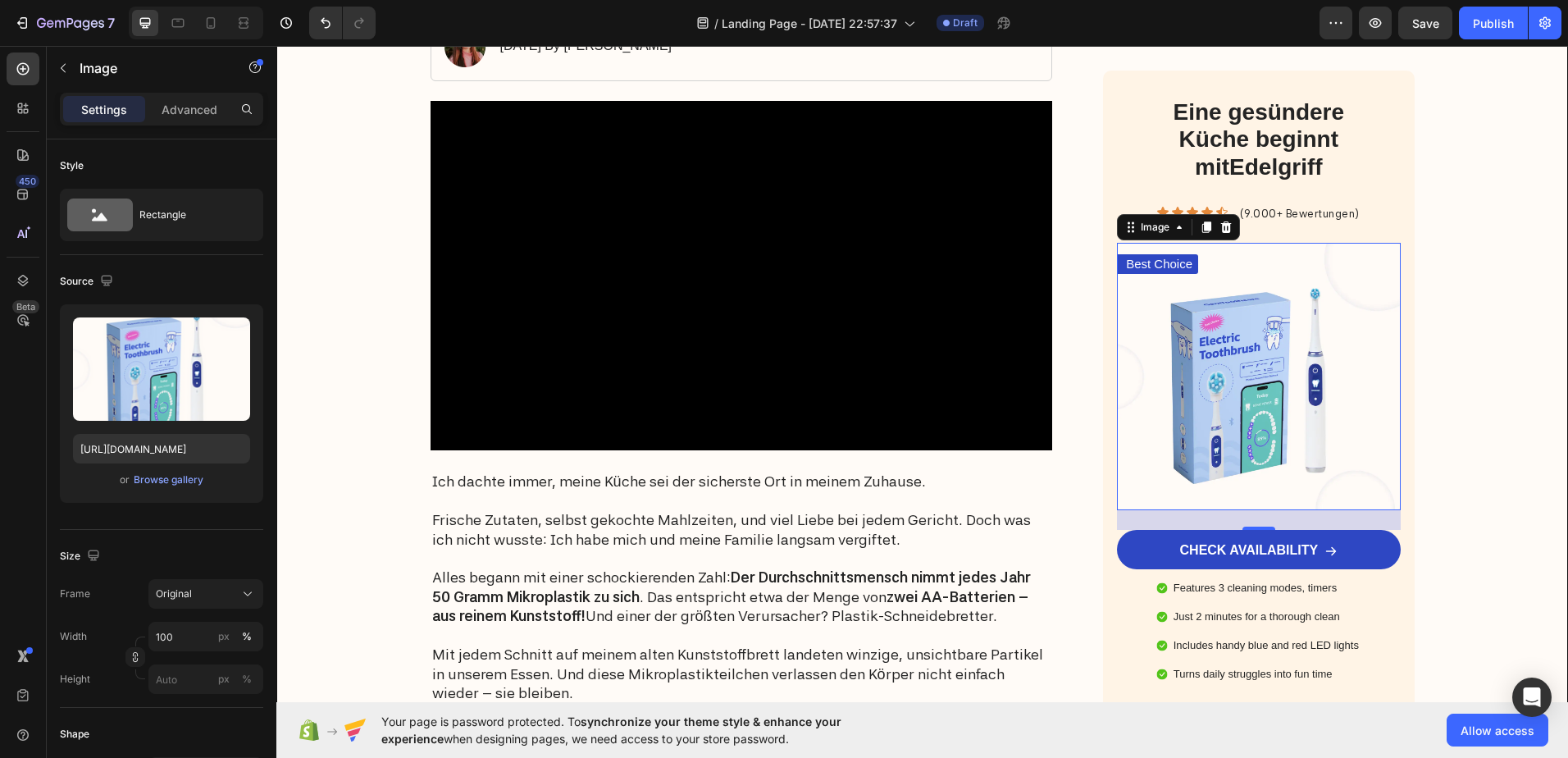
click at [1253, 357] on img at bounding box center [1259, 377] width 283 height 268
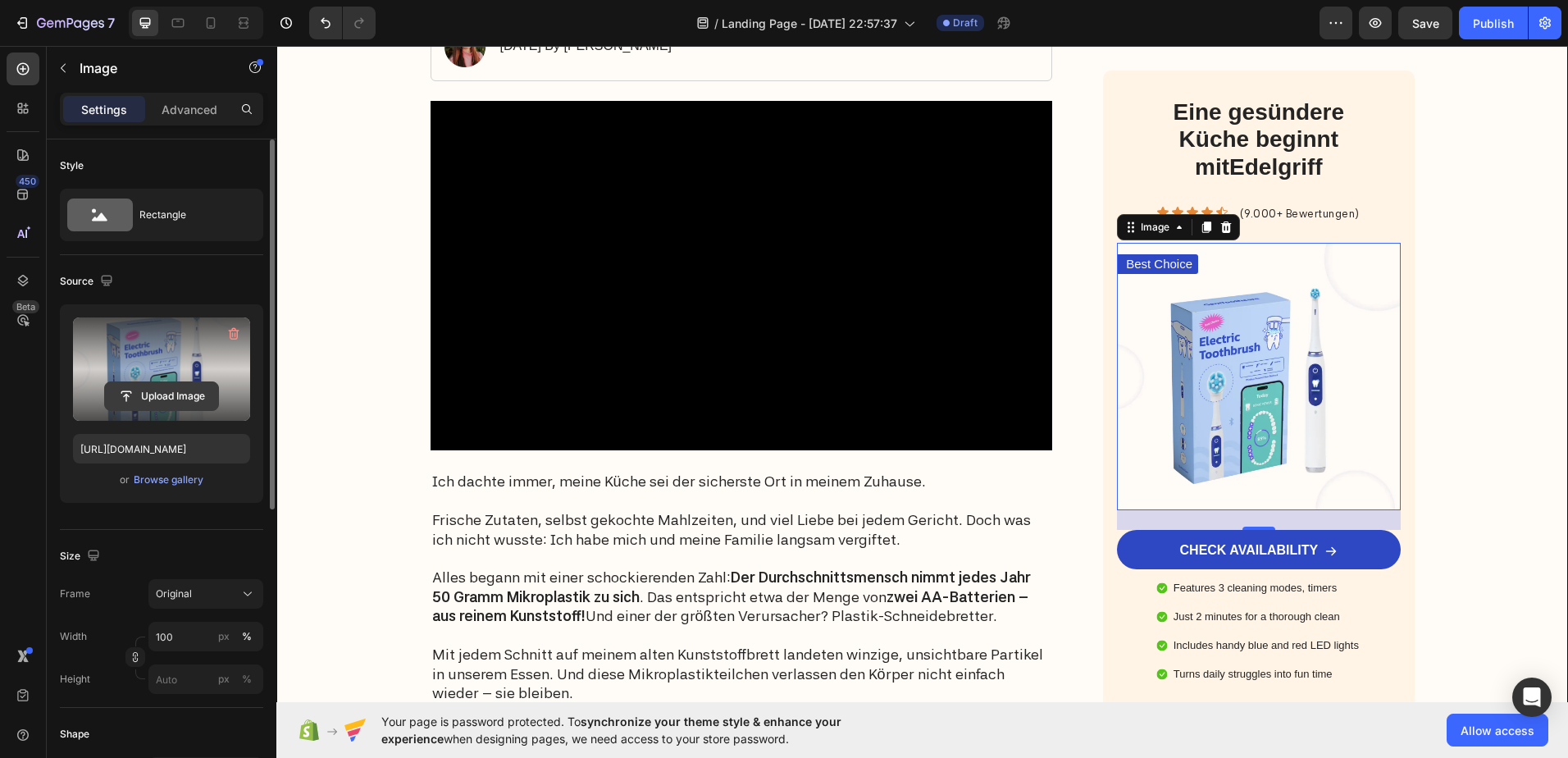
click at [160, 398] on input "file" at bounding box center [162, 396] width 114 height 27
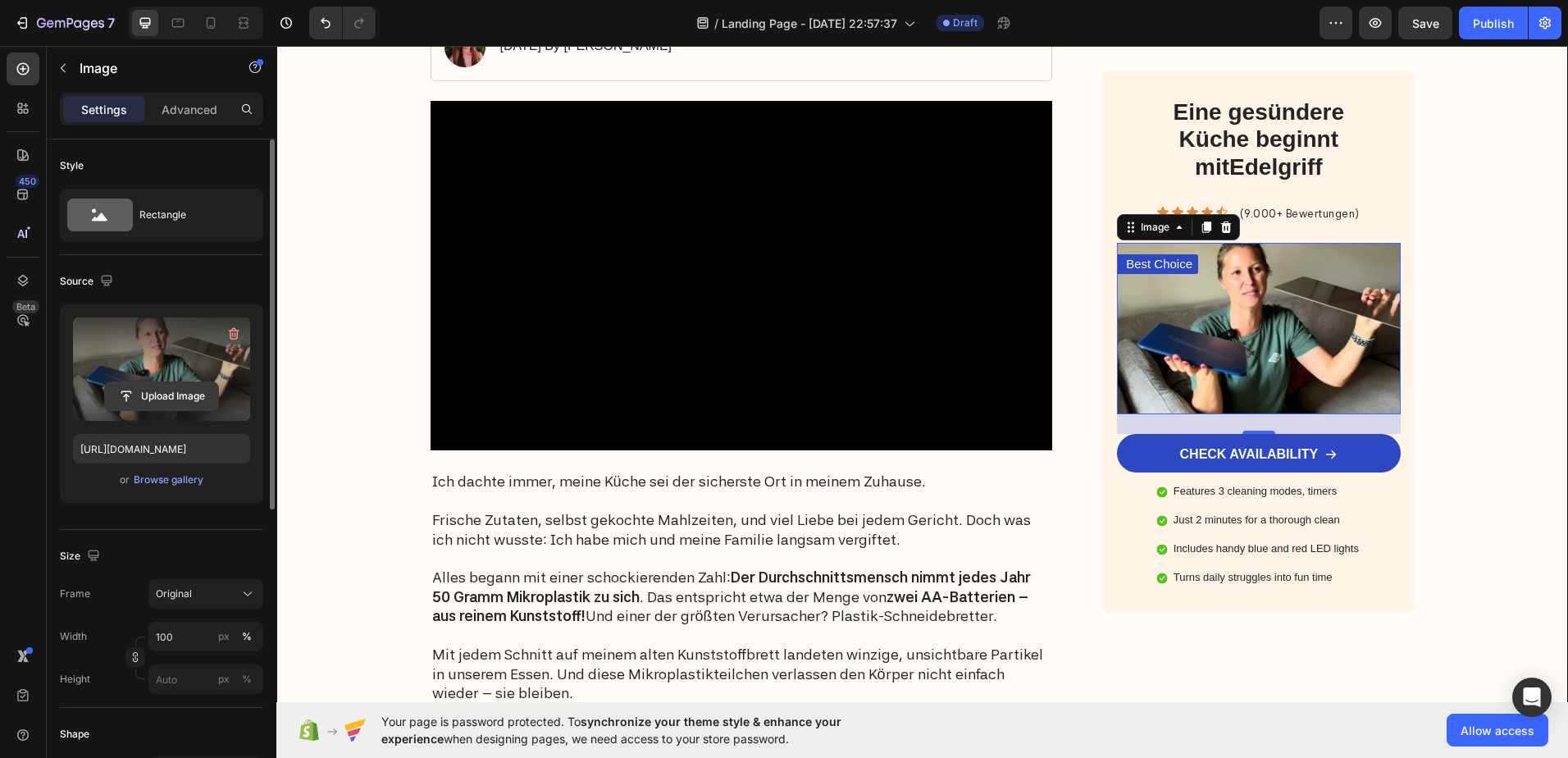
click at [153, 397] on input "file" at bounding box center [162, 396] width 114 height 27
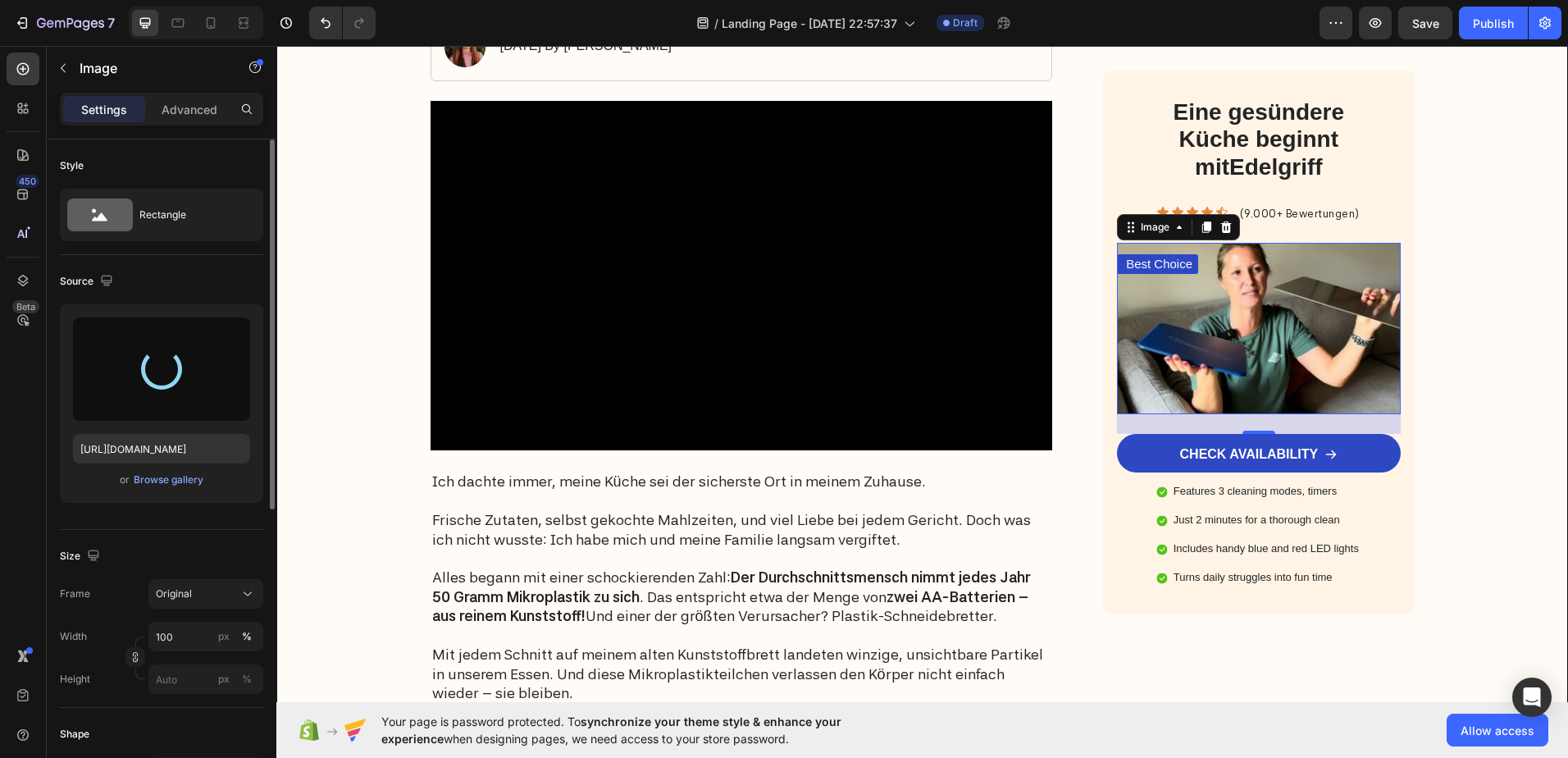
type input "https://cdn.shopify.com/s/files/1/0960/3579/9375/files/gempages_581830906663142…"
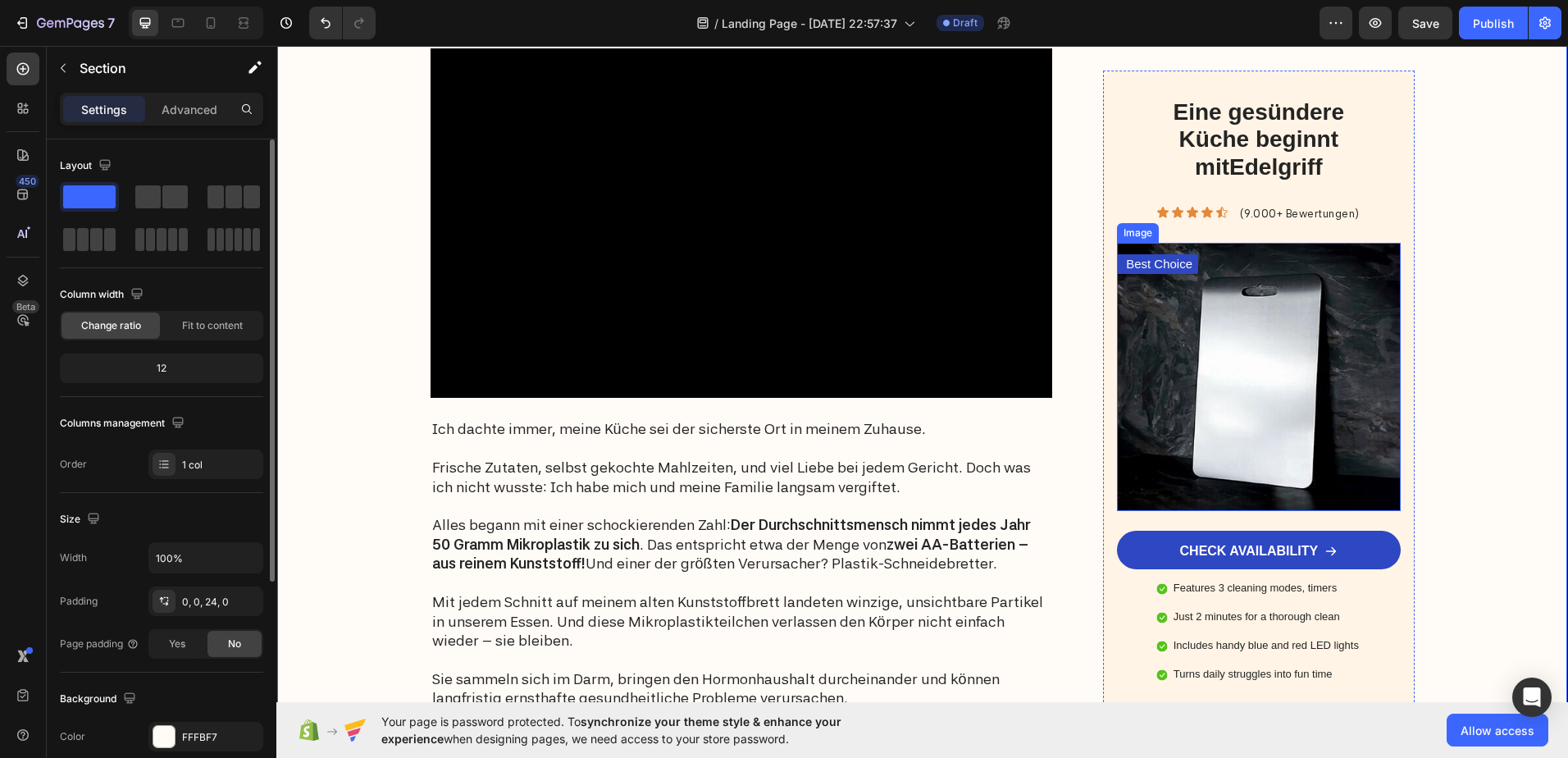
scroll to position [492, 0]
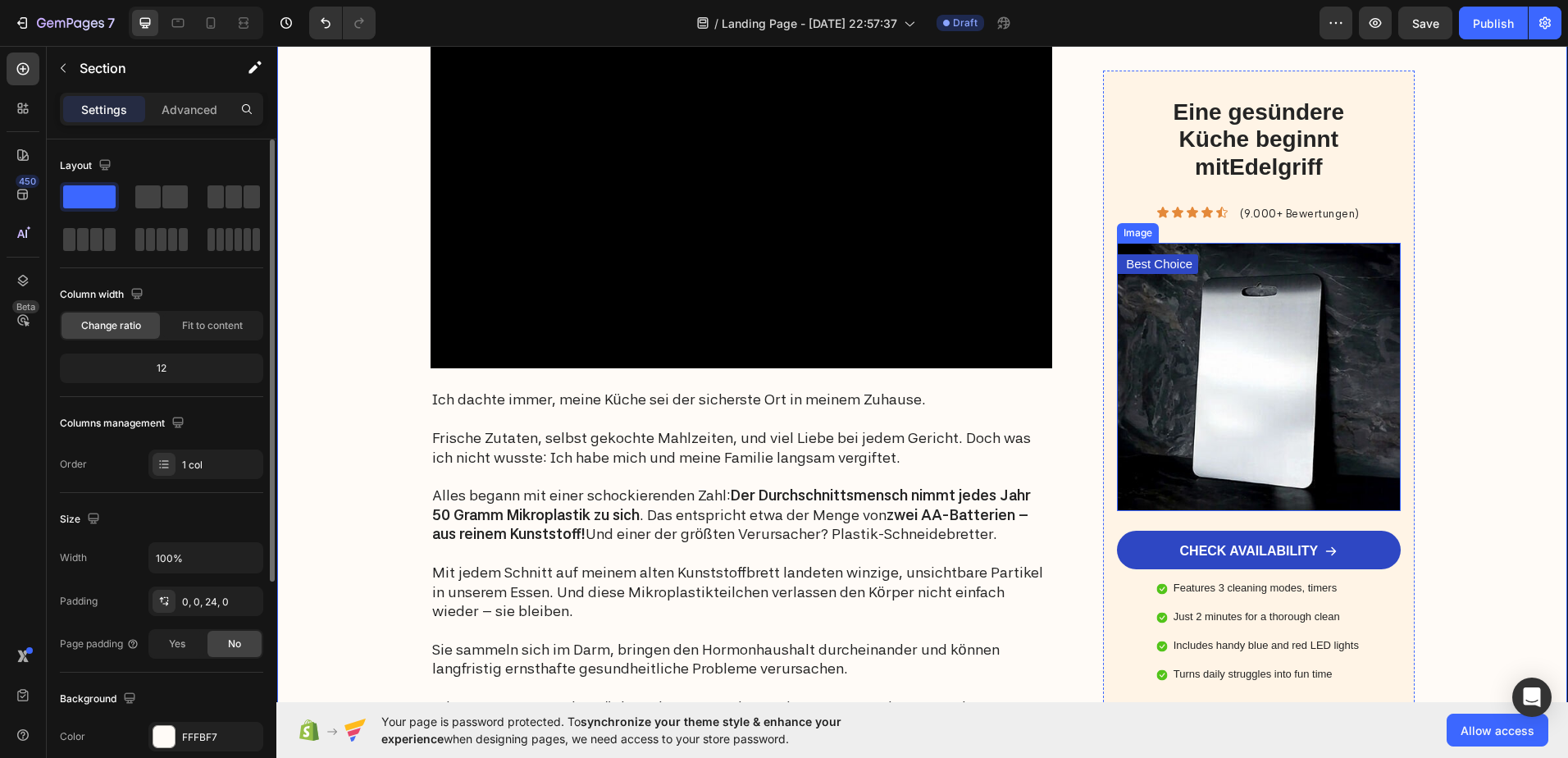
click at [1264, 330] on img at bounding box center [1259, 377] width 283 height 268
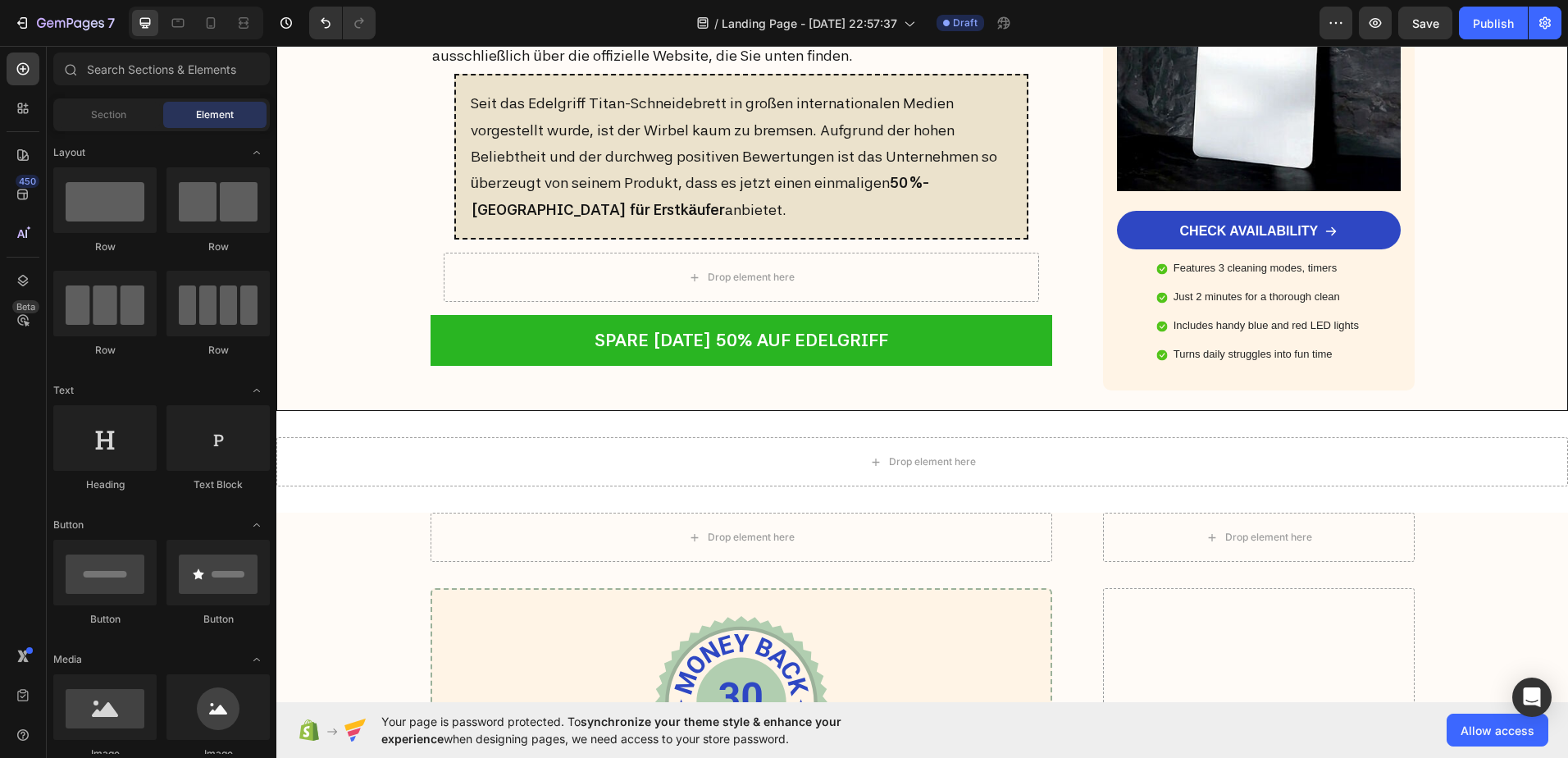
scroll to position [6806, 0]
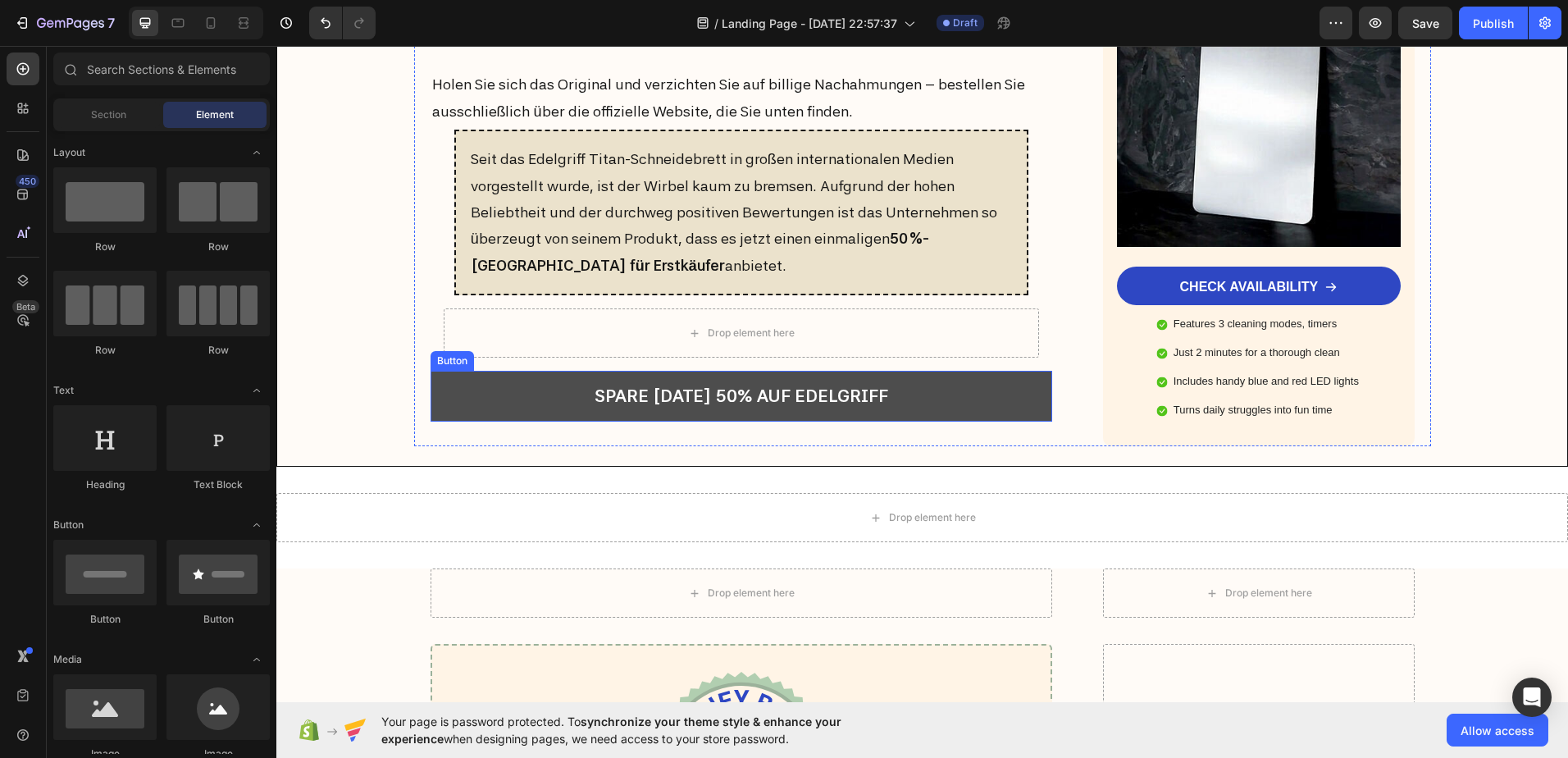
click at [508, 376] on link "SPARE [DATE] 50% AUF EDELGRIFF" at bounding box center [742, 397] width 623 height 51
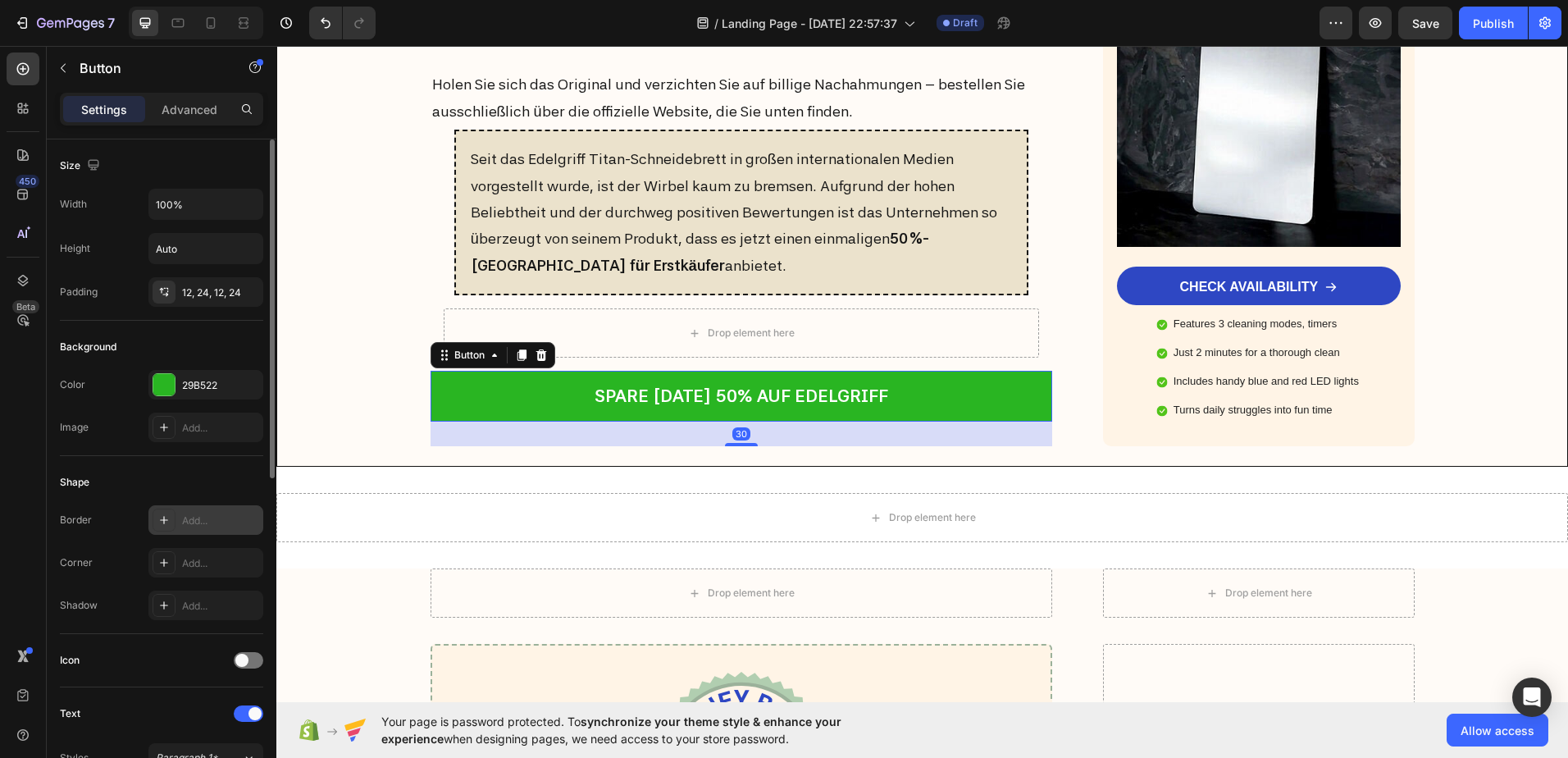
click at [159, 520] on icon at bounding box center [164, 519] width 13 height 13
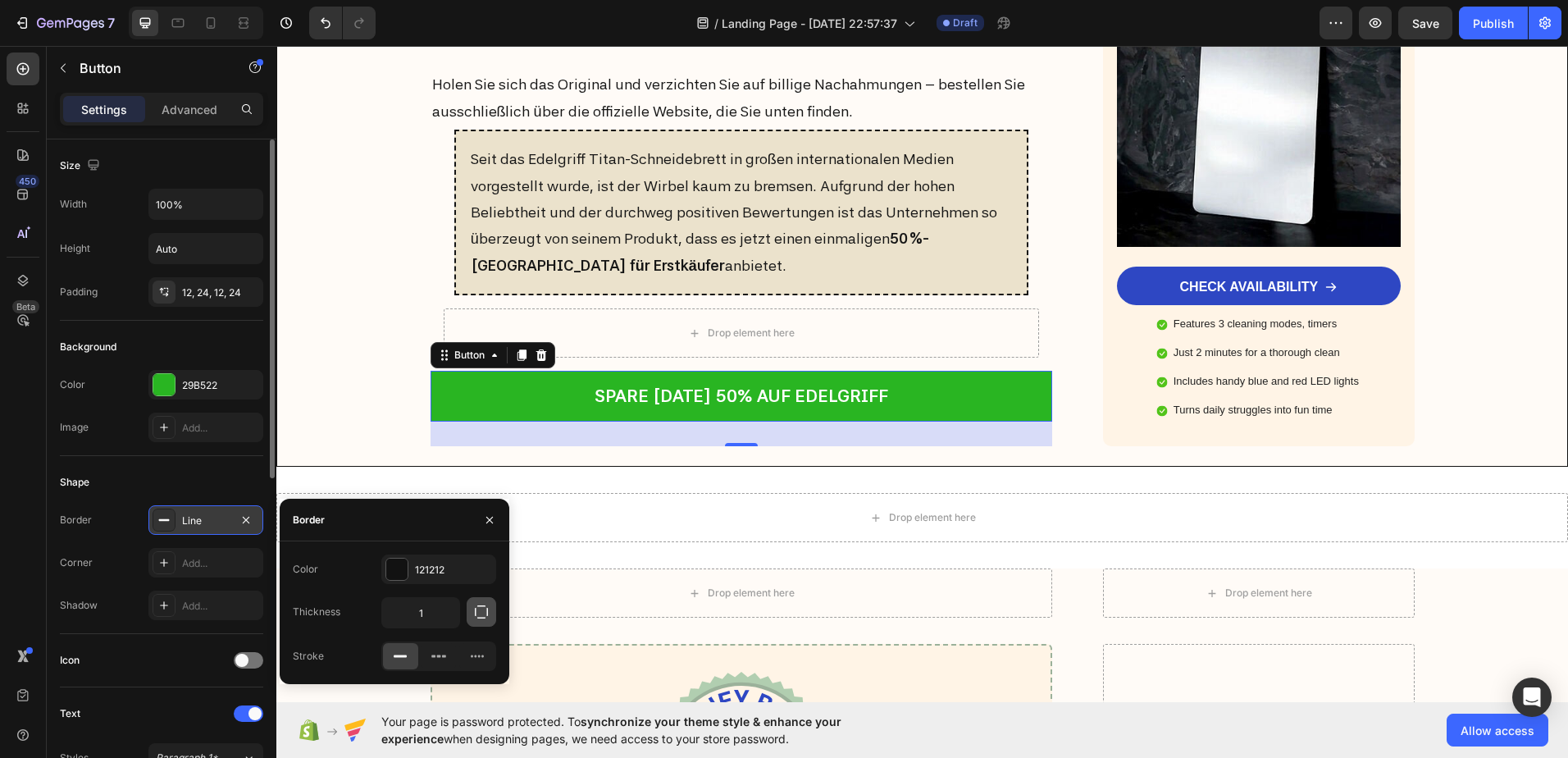
click at [481, 615] on icon "button" at bounding box center [481, 611] width 17 height 17
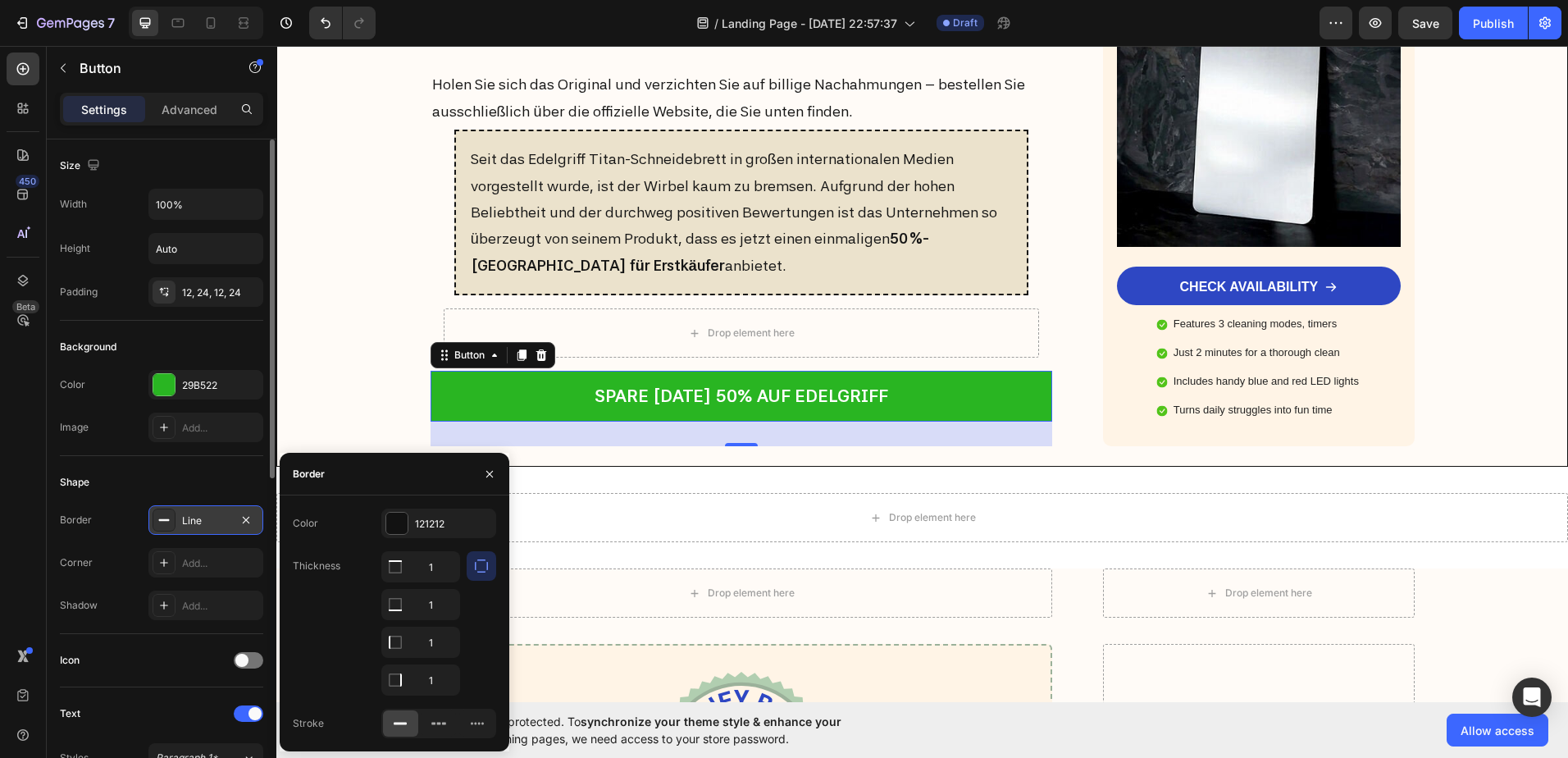
click at [188, 476] on div "Shape" at bounding box center [162, 482] width 204 height 26
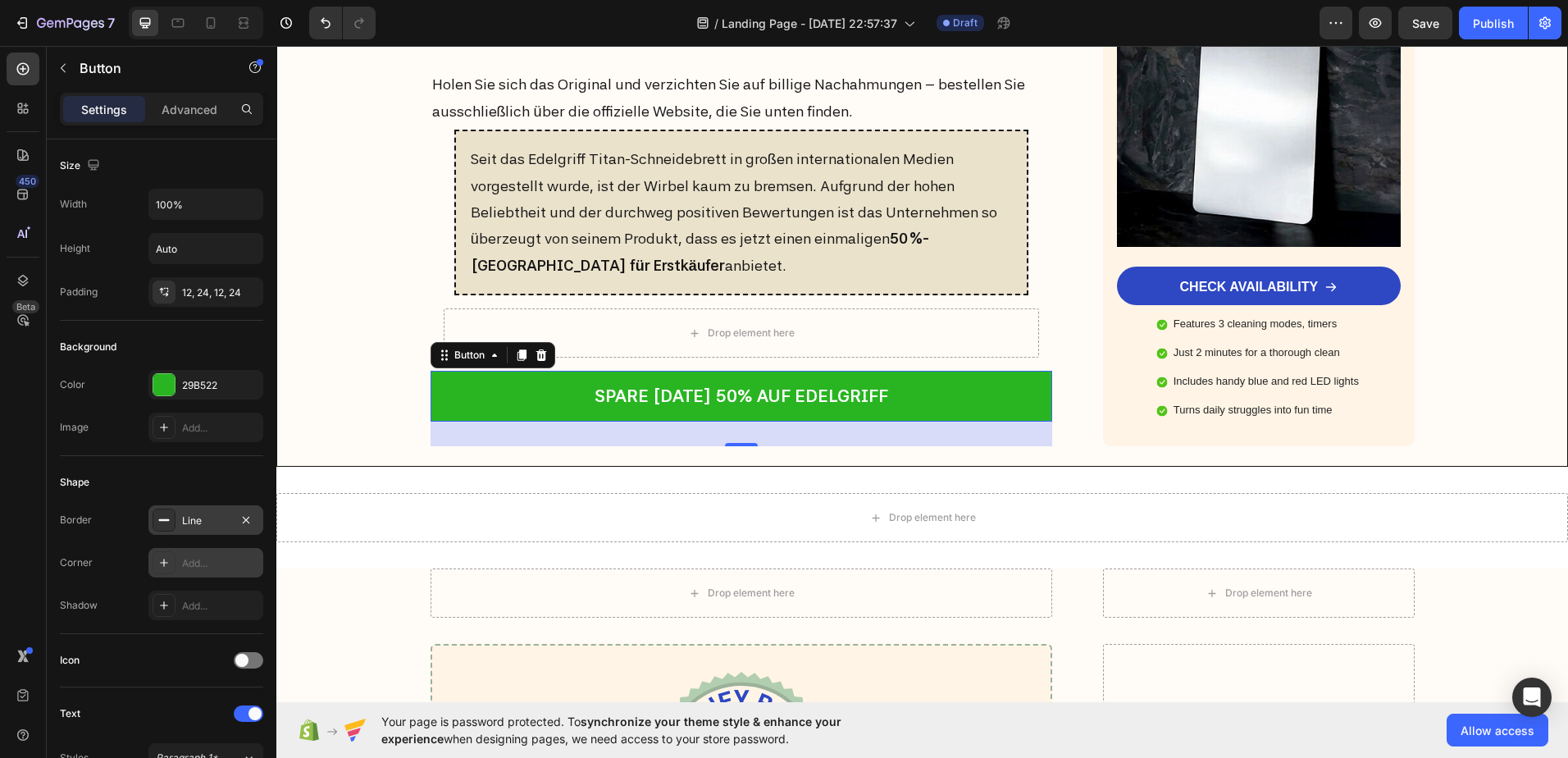
click at [168, 557] on icon at bounding box center [164, 562] width 13 height 13
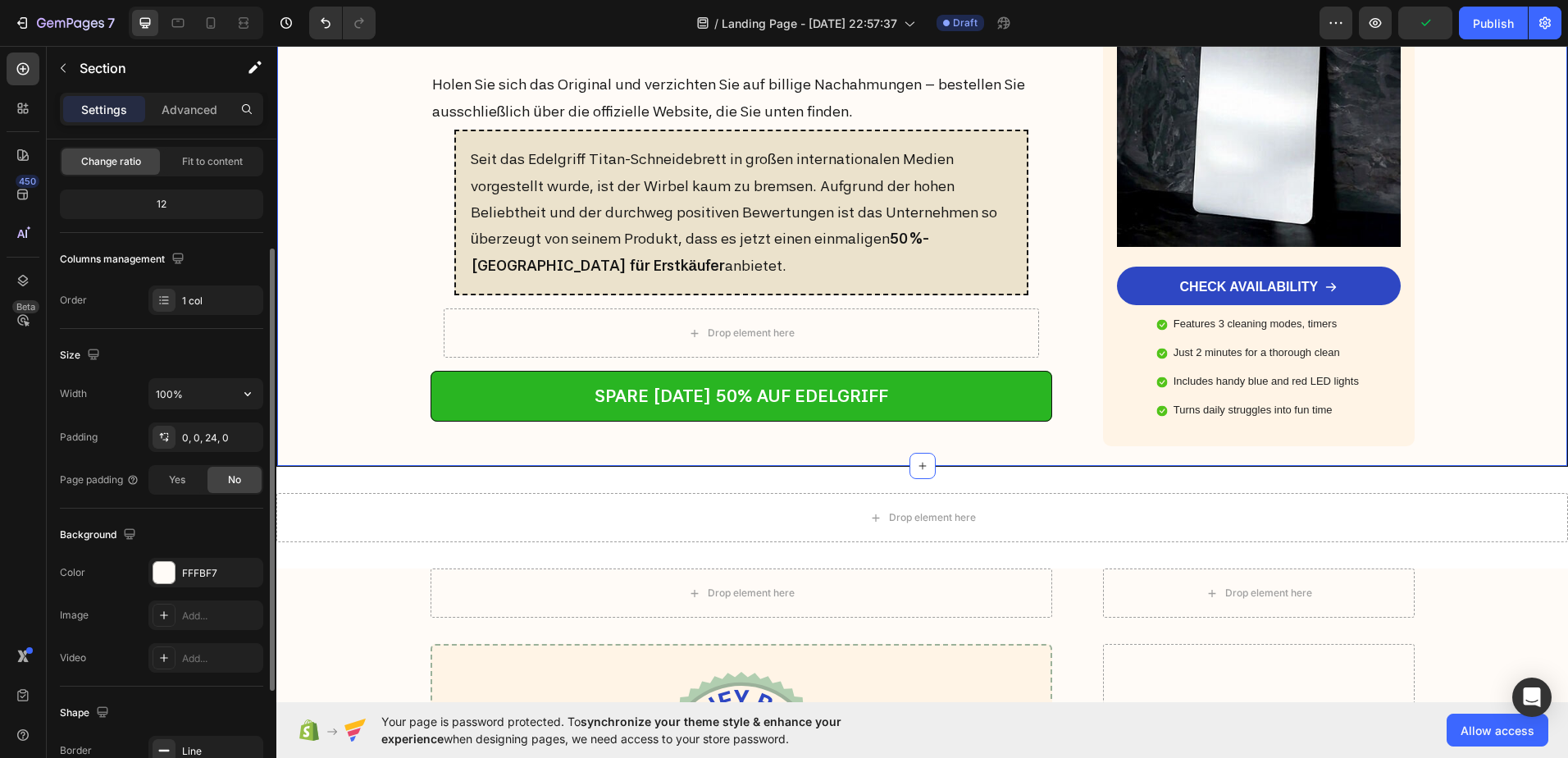
scroll to position [246, 0]
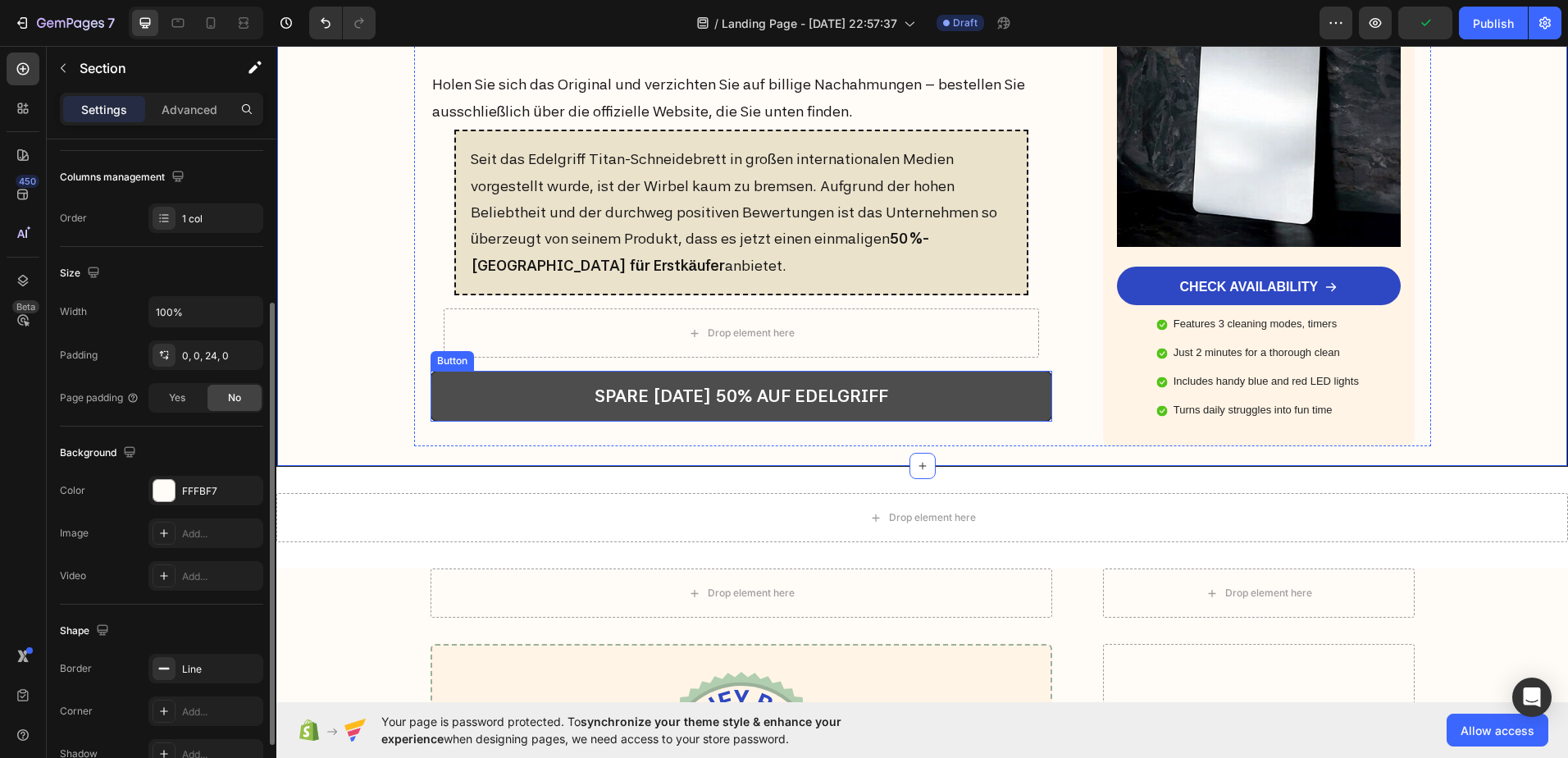
click at [487, 407] on link "SPARE [DATE] 50% AUF EDELGRIFF" at bounding box center [742, 397] width 623 height 51
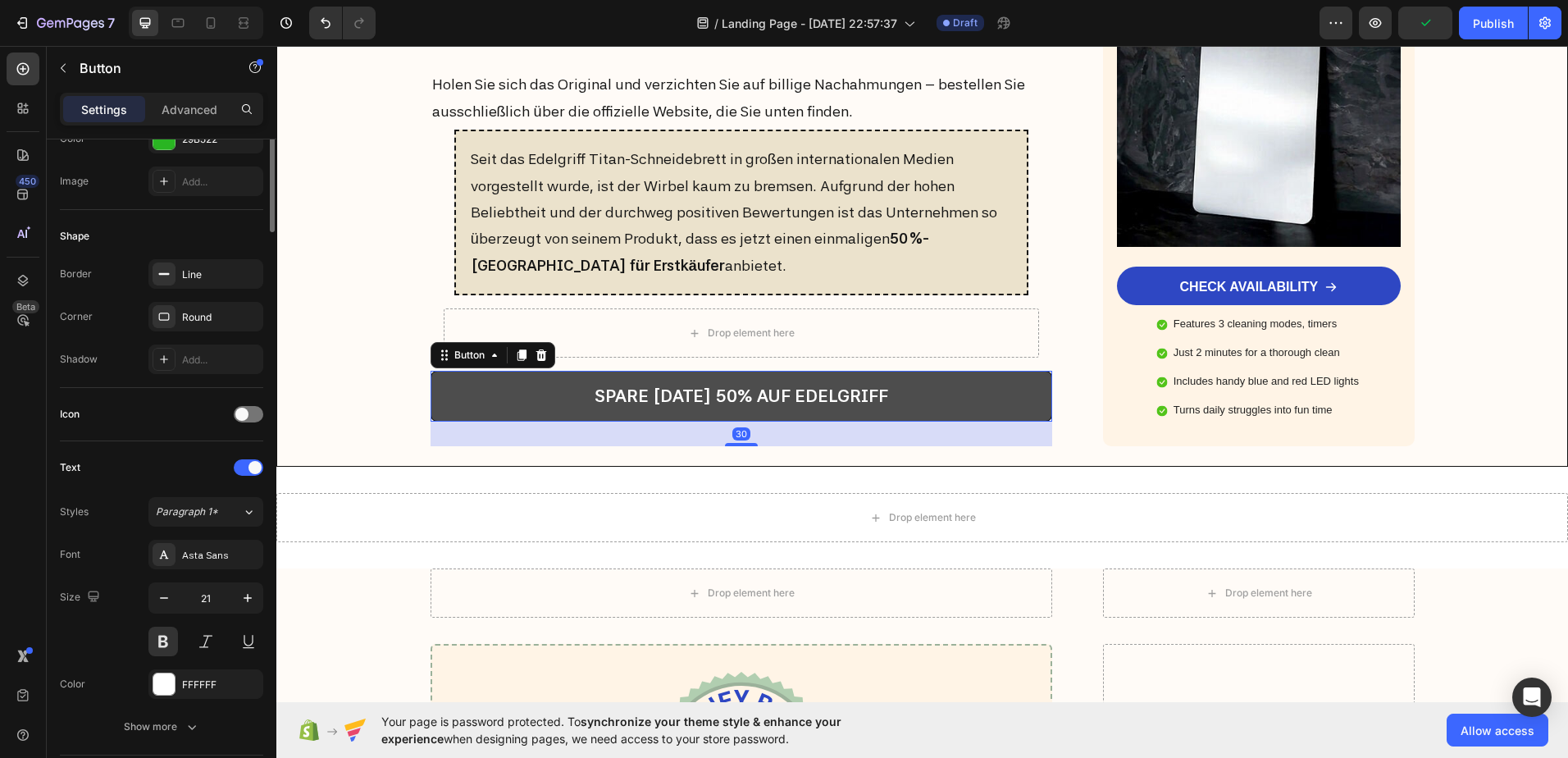
scroll to position [0, 0]
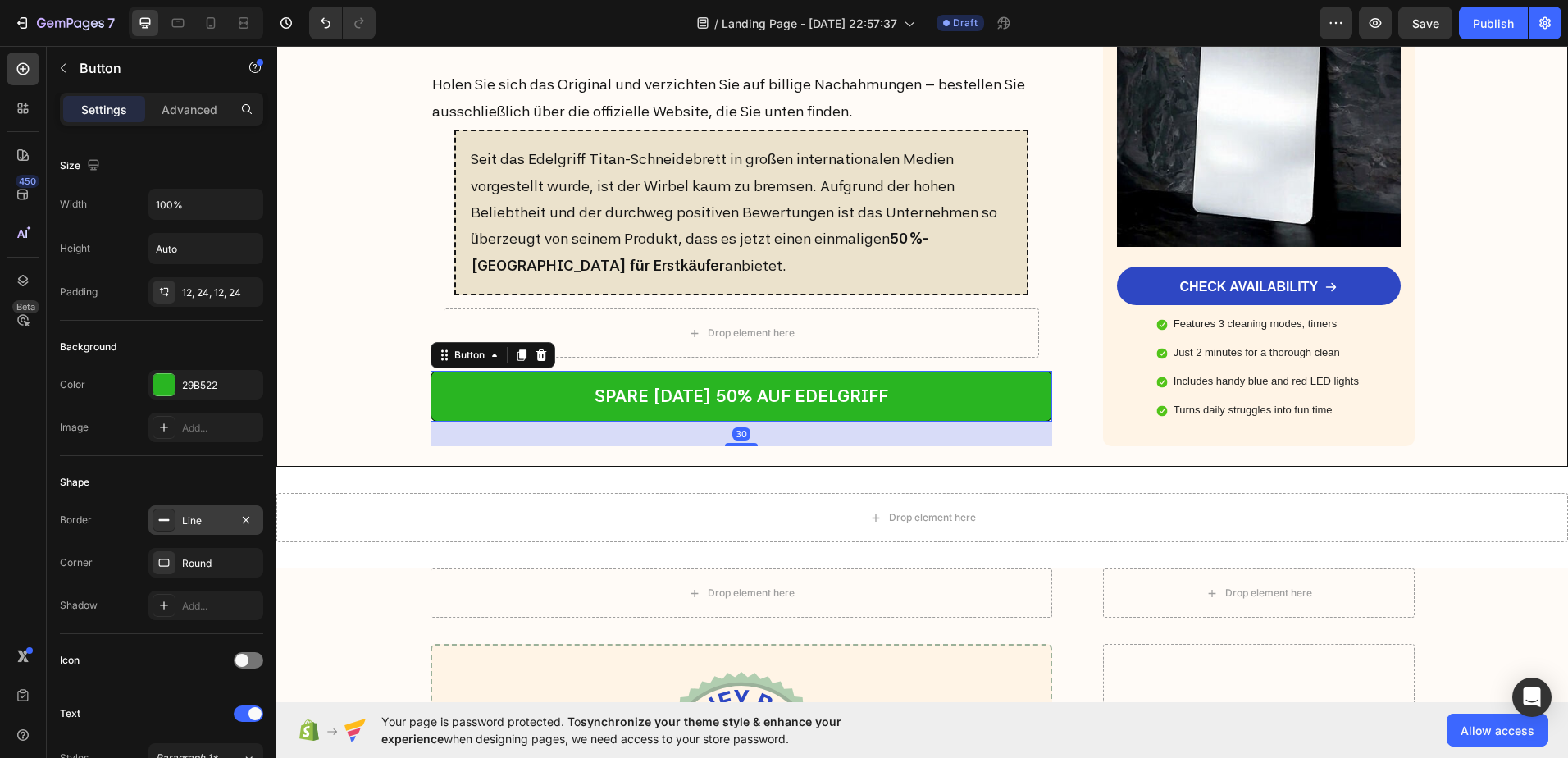
click at [164, 521] on rect at bounding box center [164, 520] width 11 height 2
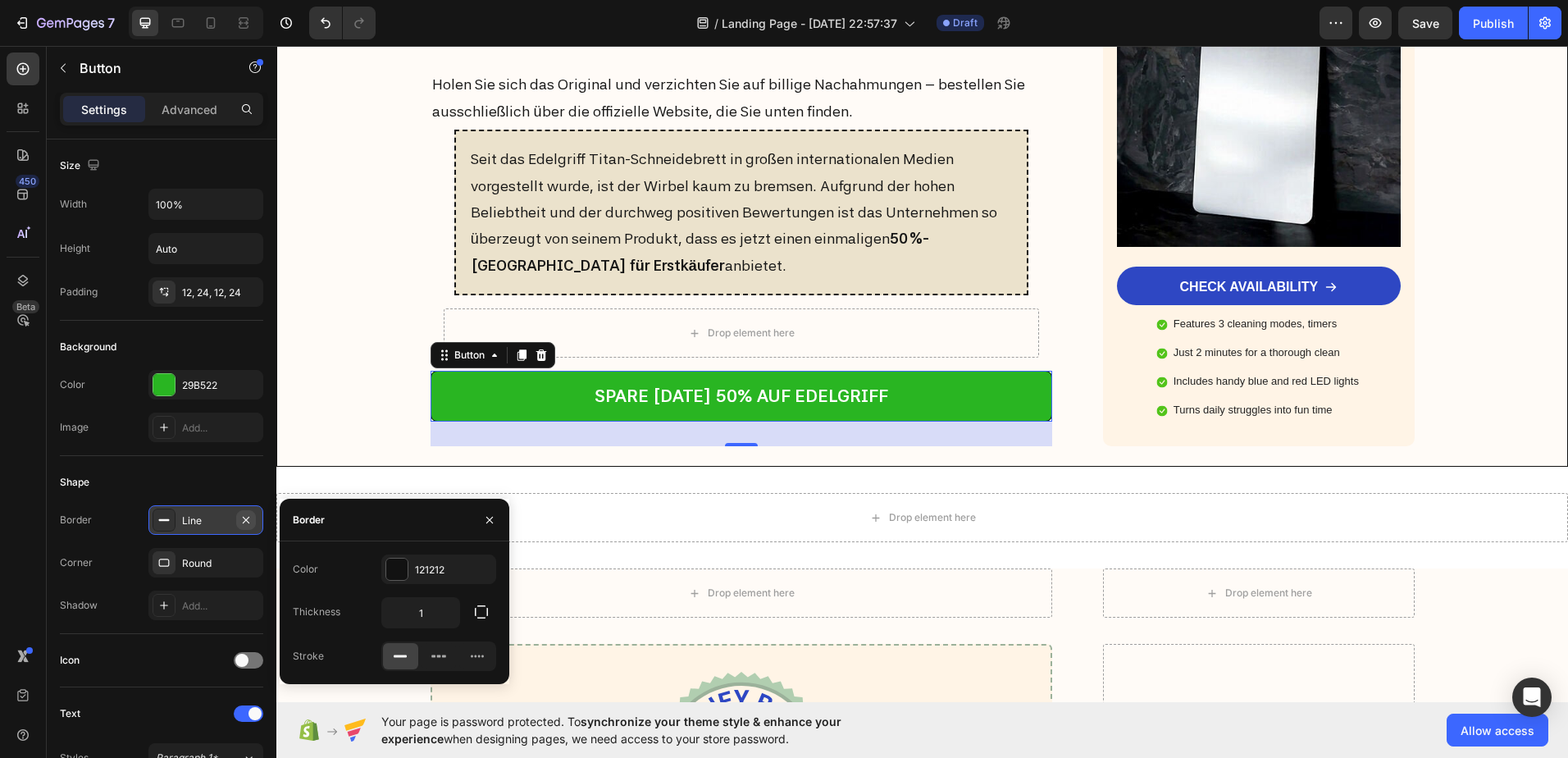
click at [238, 518] on button "button" at bounding box center [246, 520] width 20 height 20
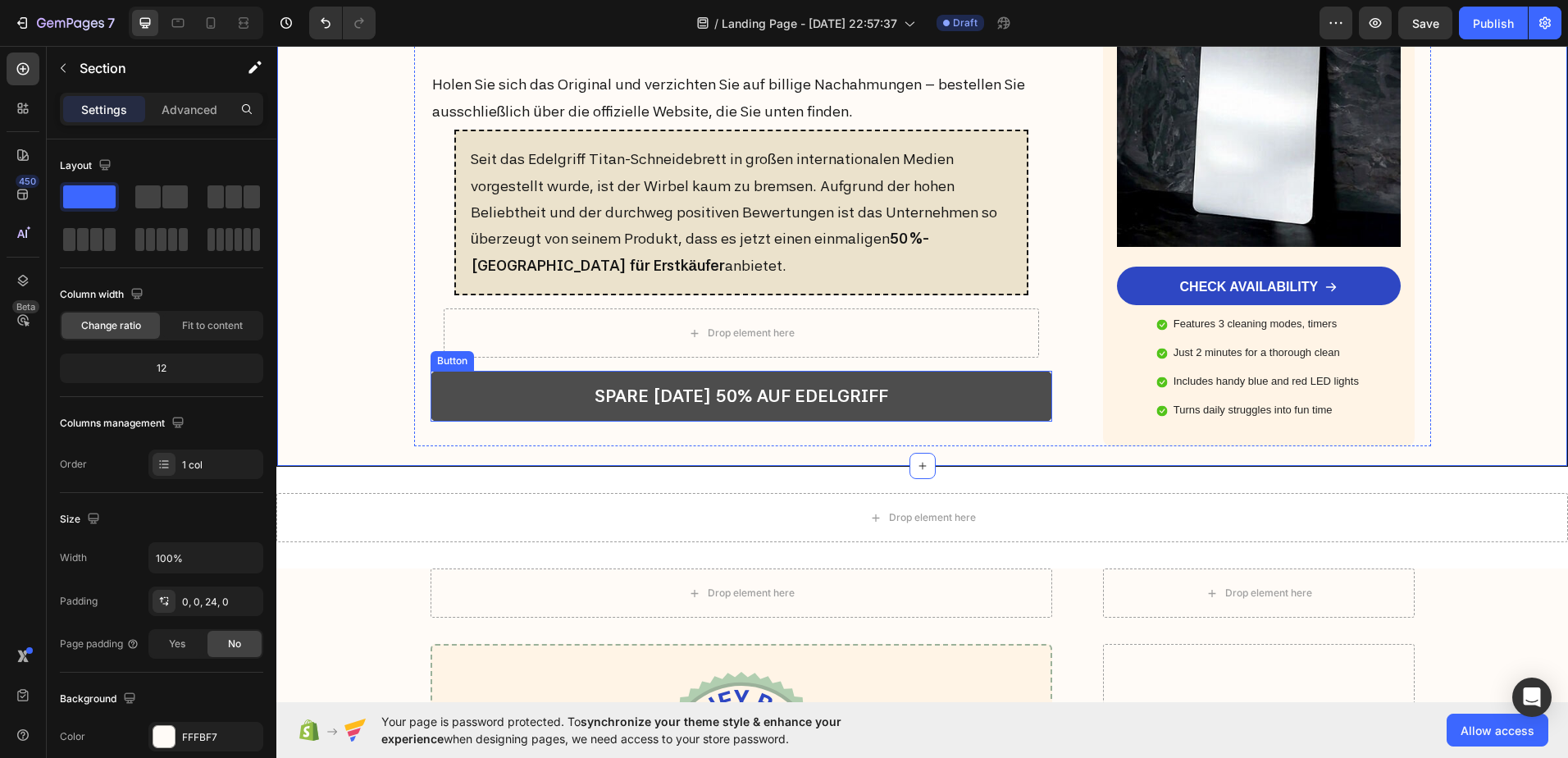
click at [442, 406] on link "SPARE [DATE] 50% AUF EDELGRIFF" at bounding box center [742, 397] width 623 height 51
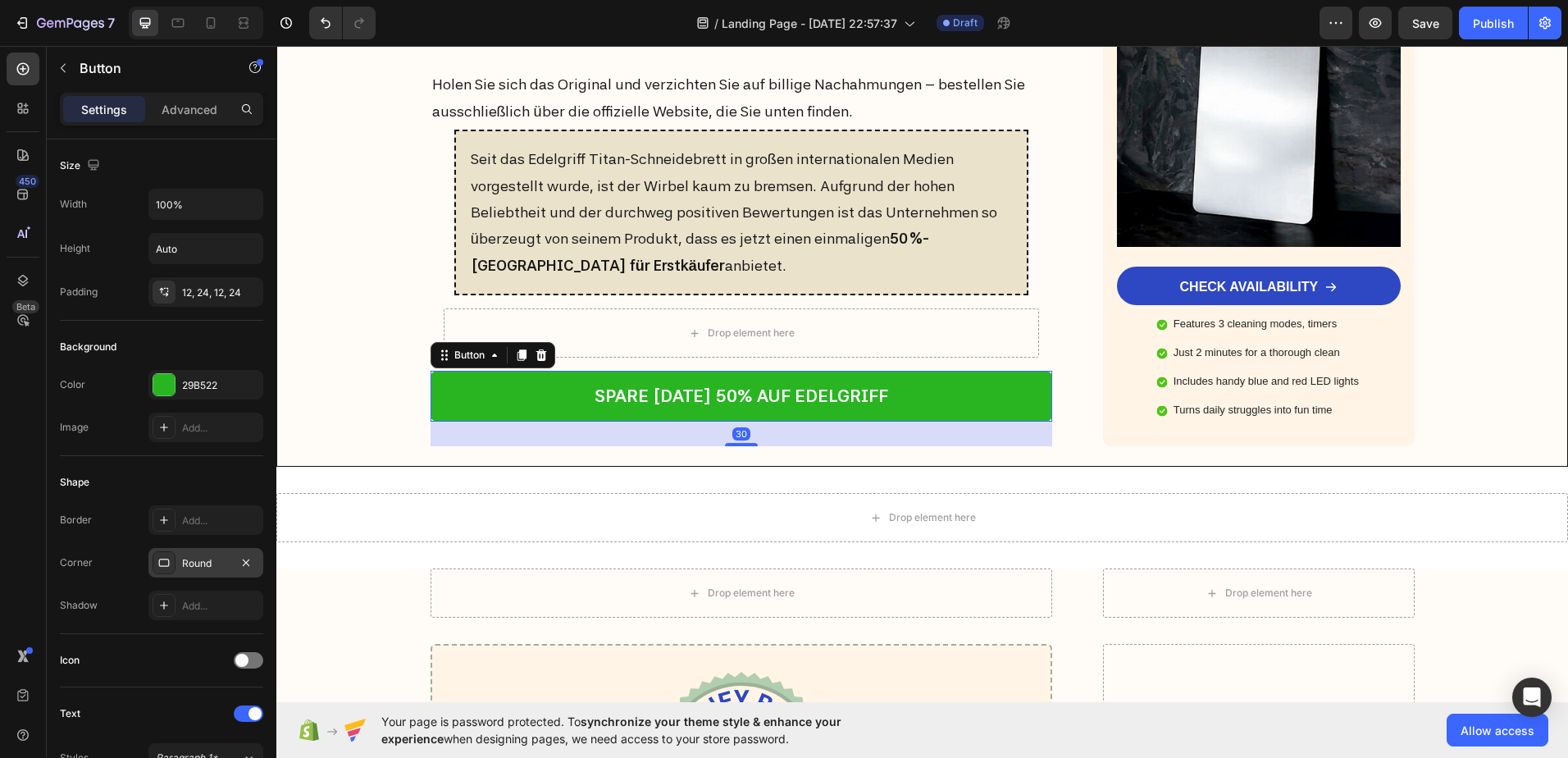
click at [173, 557] on div at bounding box center [164, 562] width 23 height 23
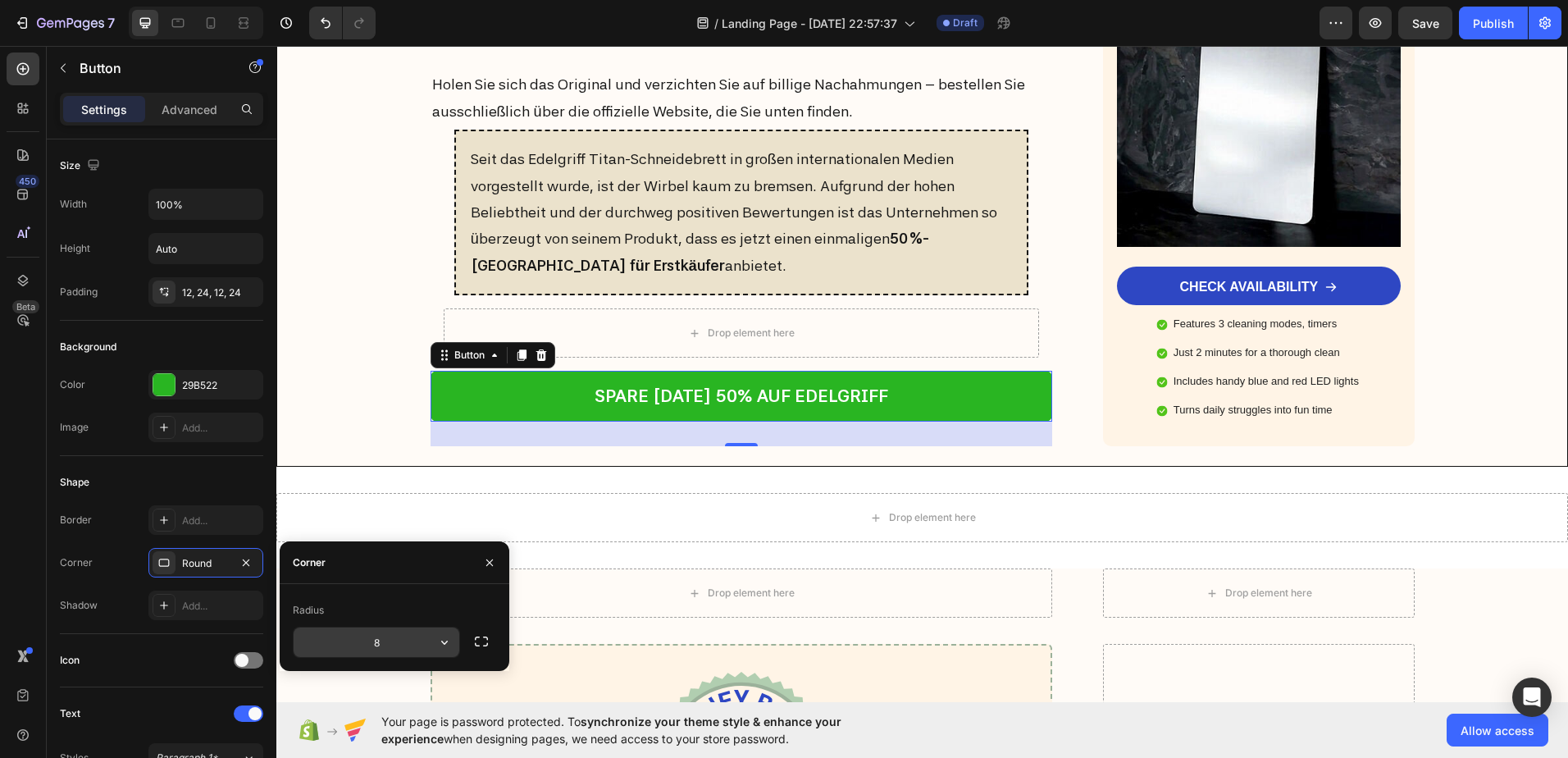
click at [447, 637] on icon "button" at bounding box center [444, 641] width 17 height 17
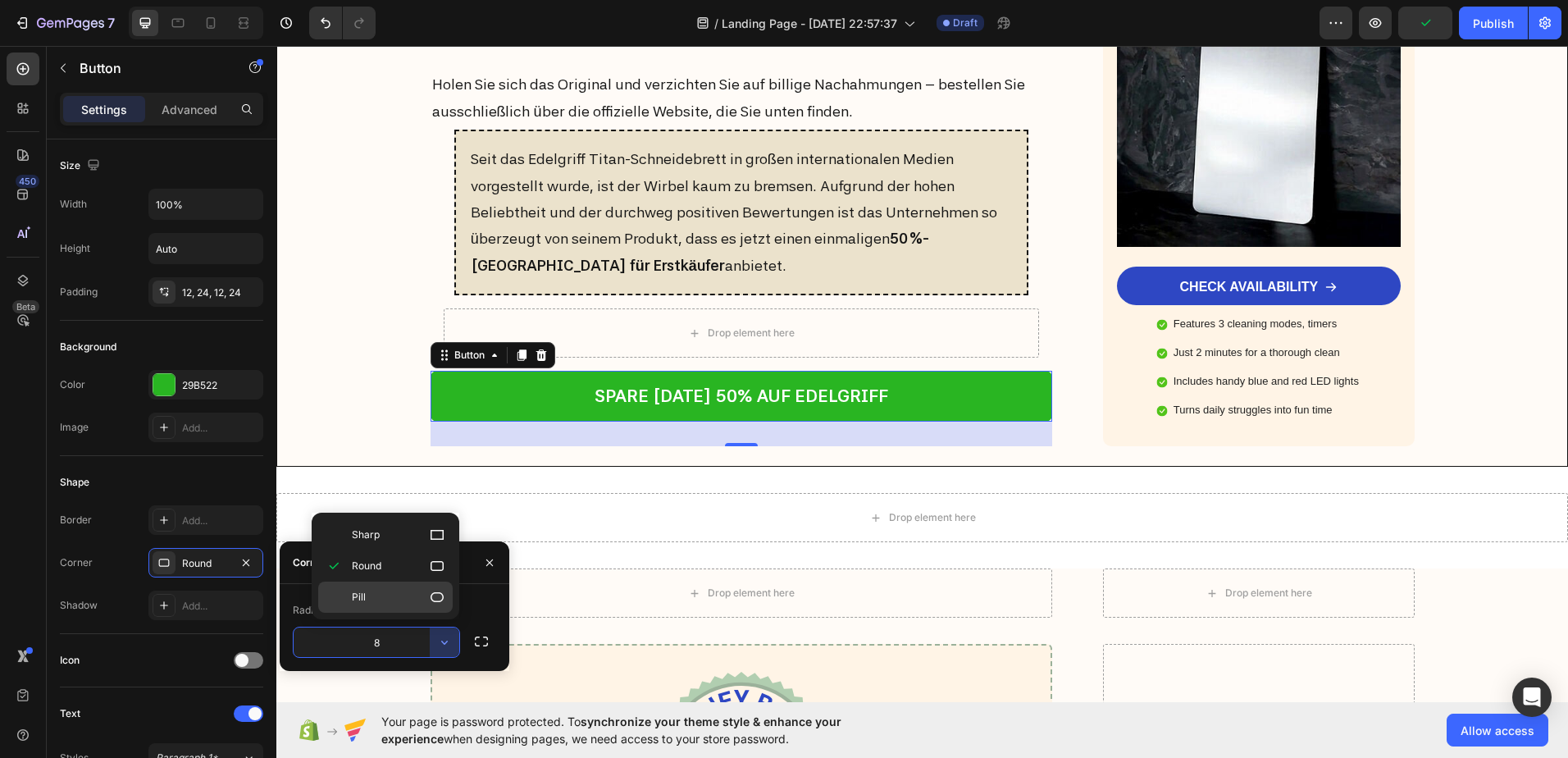
click at [376, 586] on div "Pill" at bounding box center [385, 597] width 134 height 31
type input "9999"
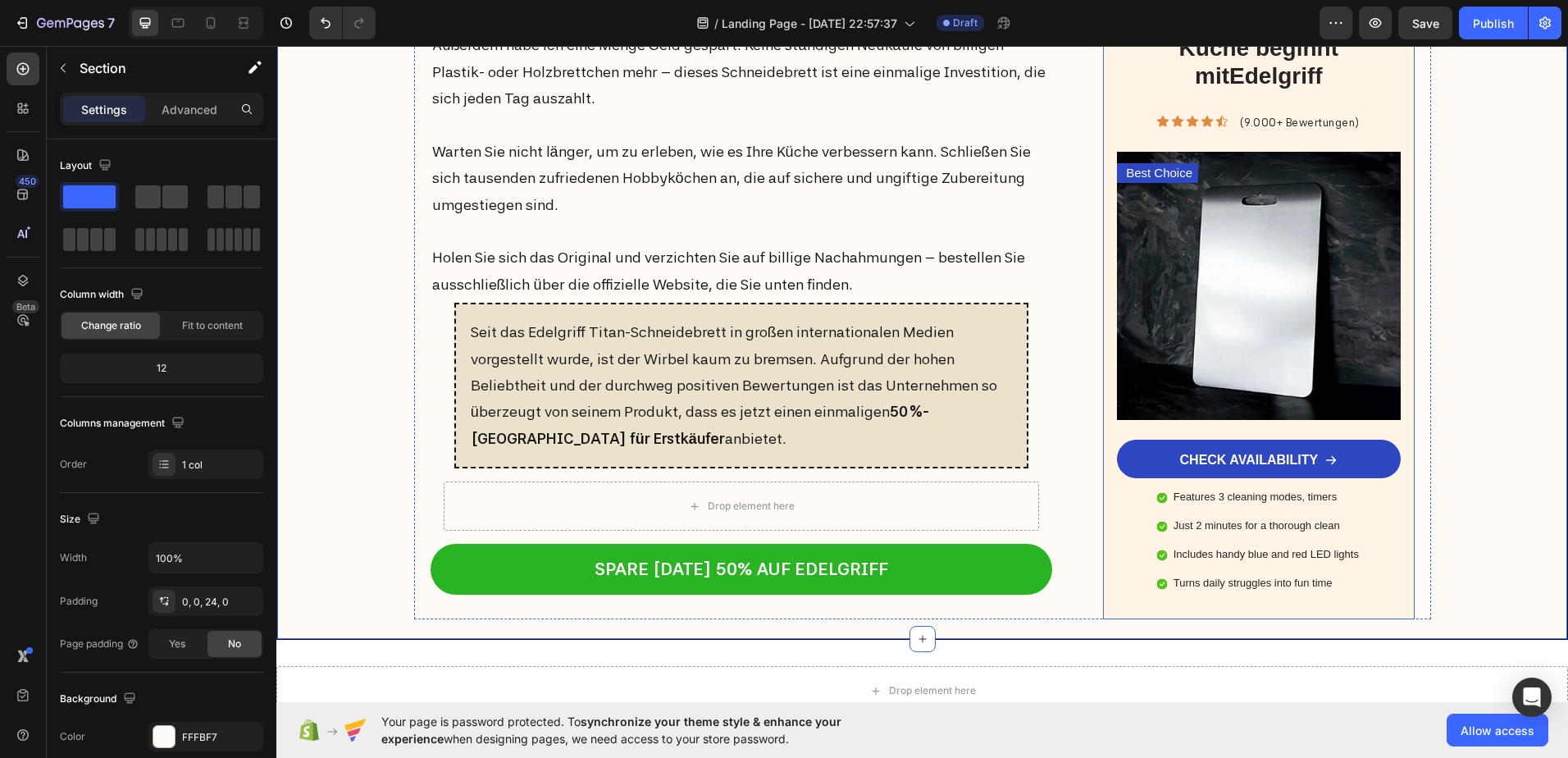
scroll to position [6642, 0]
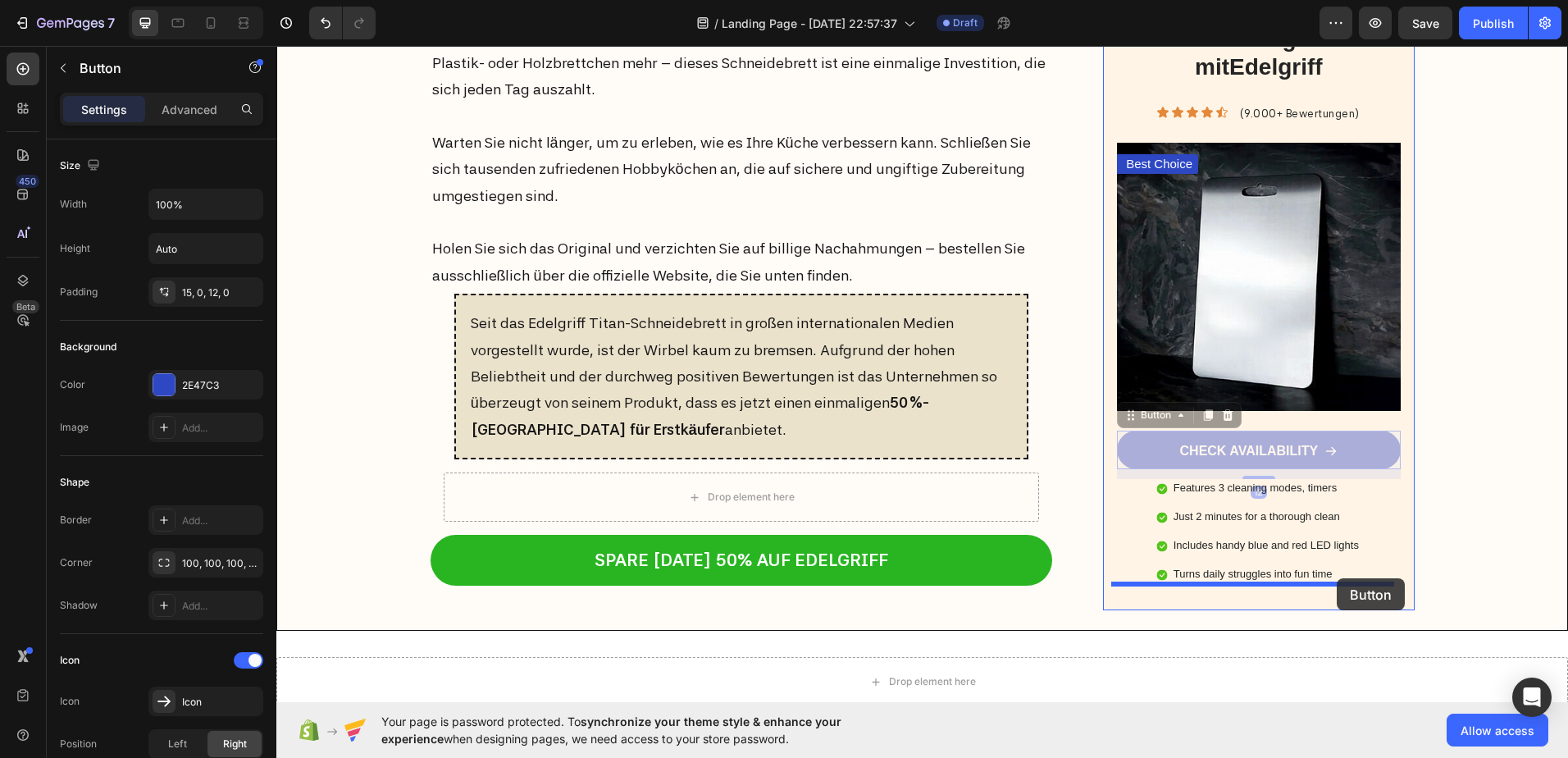
drag, startPoint x: 1366, startPoint y: 451, endPoint x: 1337, endPoint y: 578, distance: 130.3
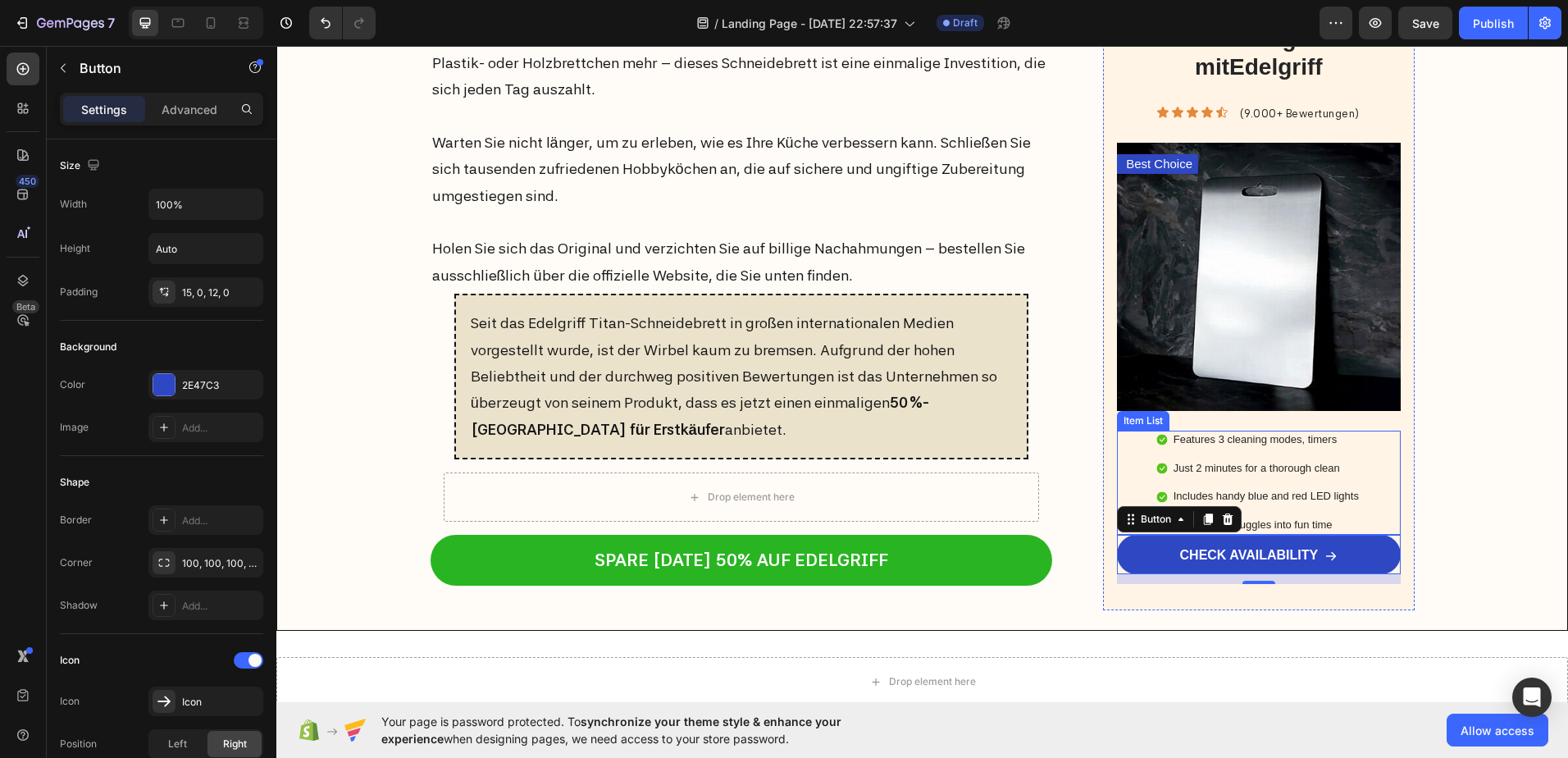
click at [1243, 446] on p "Features 3 cleaning modes, timers" at bounding box center [1265, 440] width 185 height 14
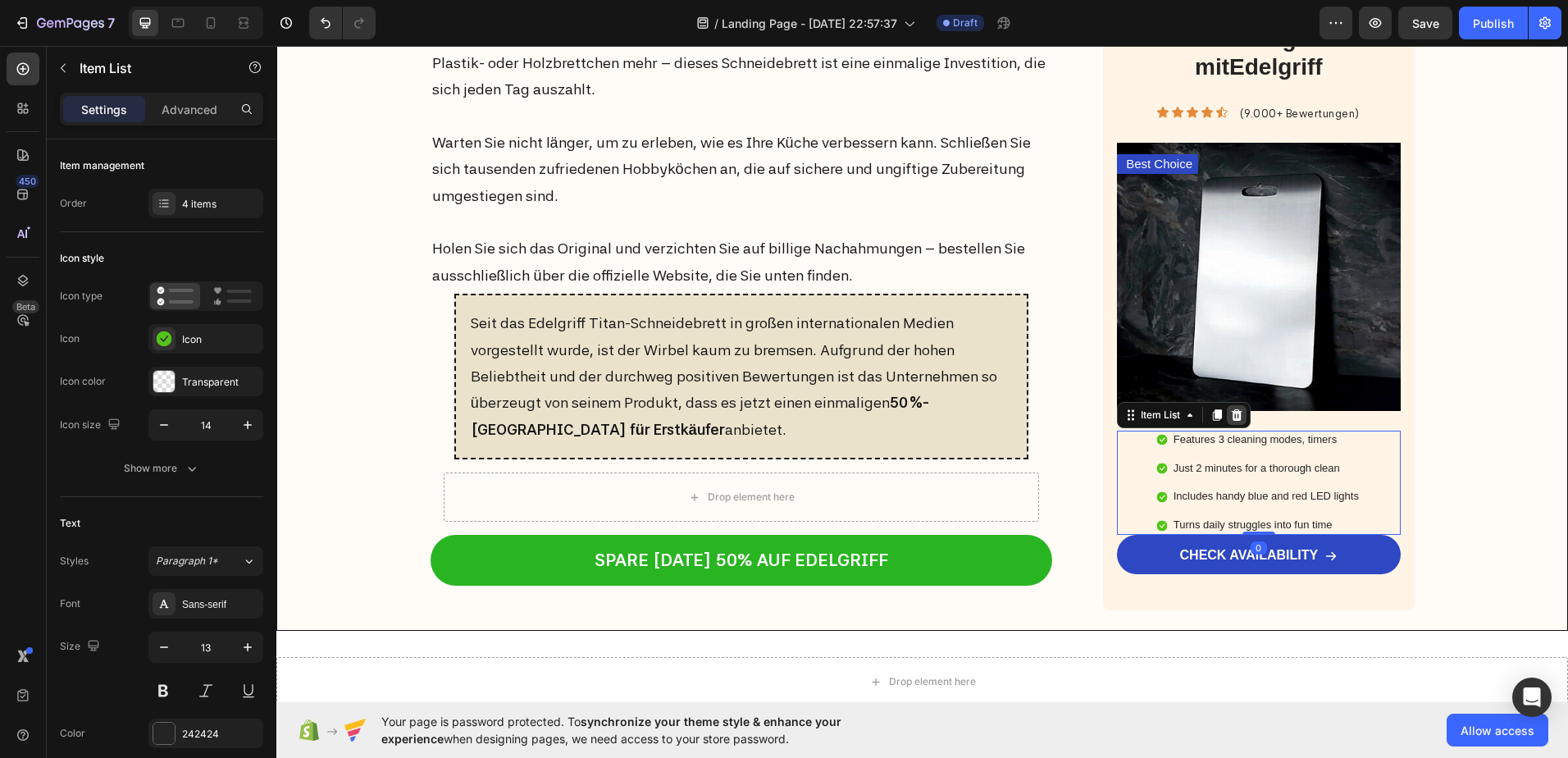
click at [1232, 418] on icon at bounding box center [1237, 415] width 11 height 12
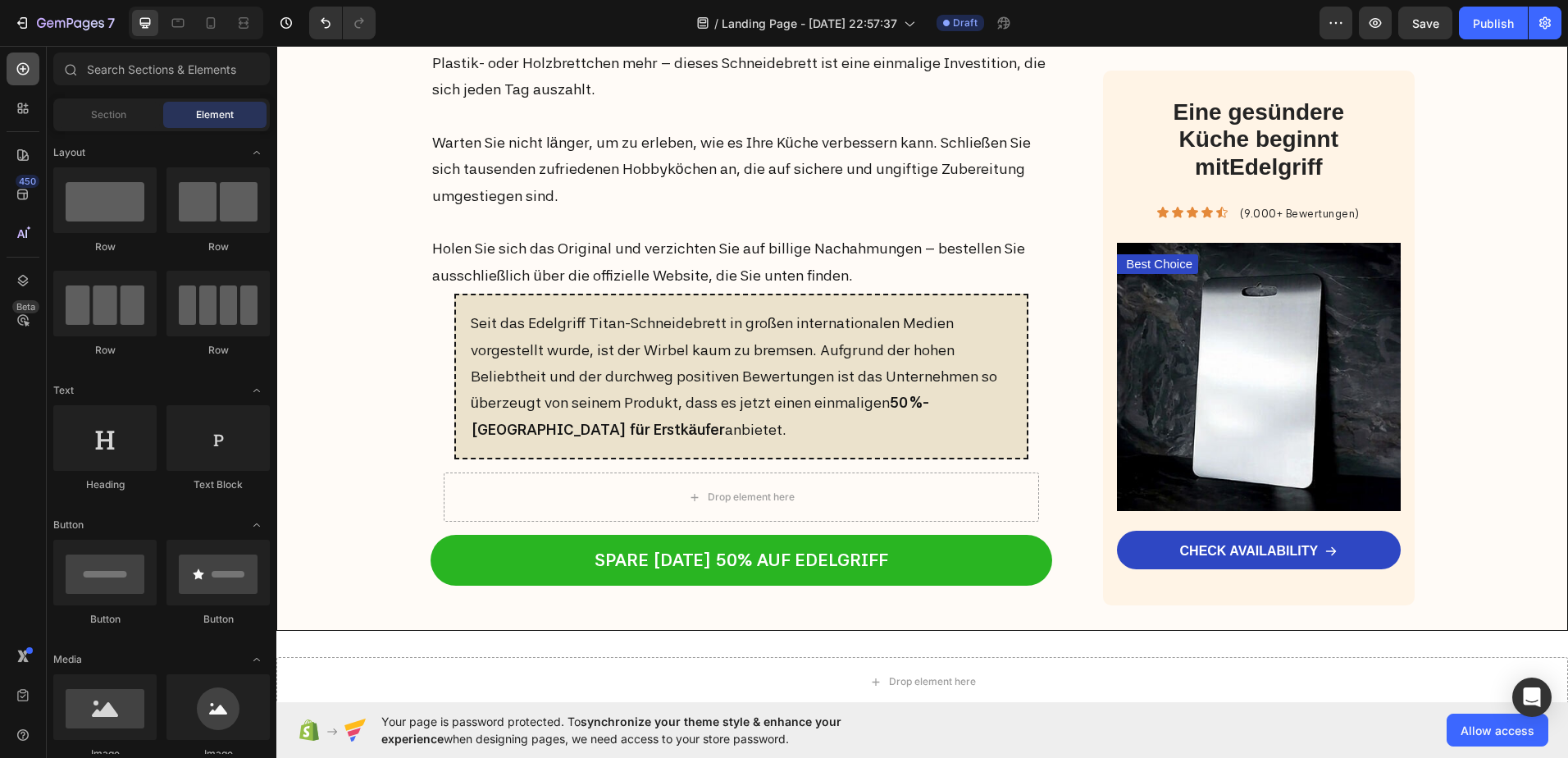
click at [27, 68] on icon at bounding box center [23, 69] width 17 height 17
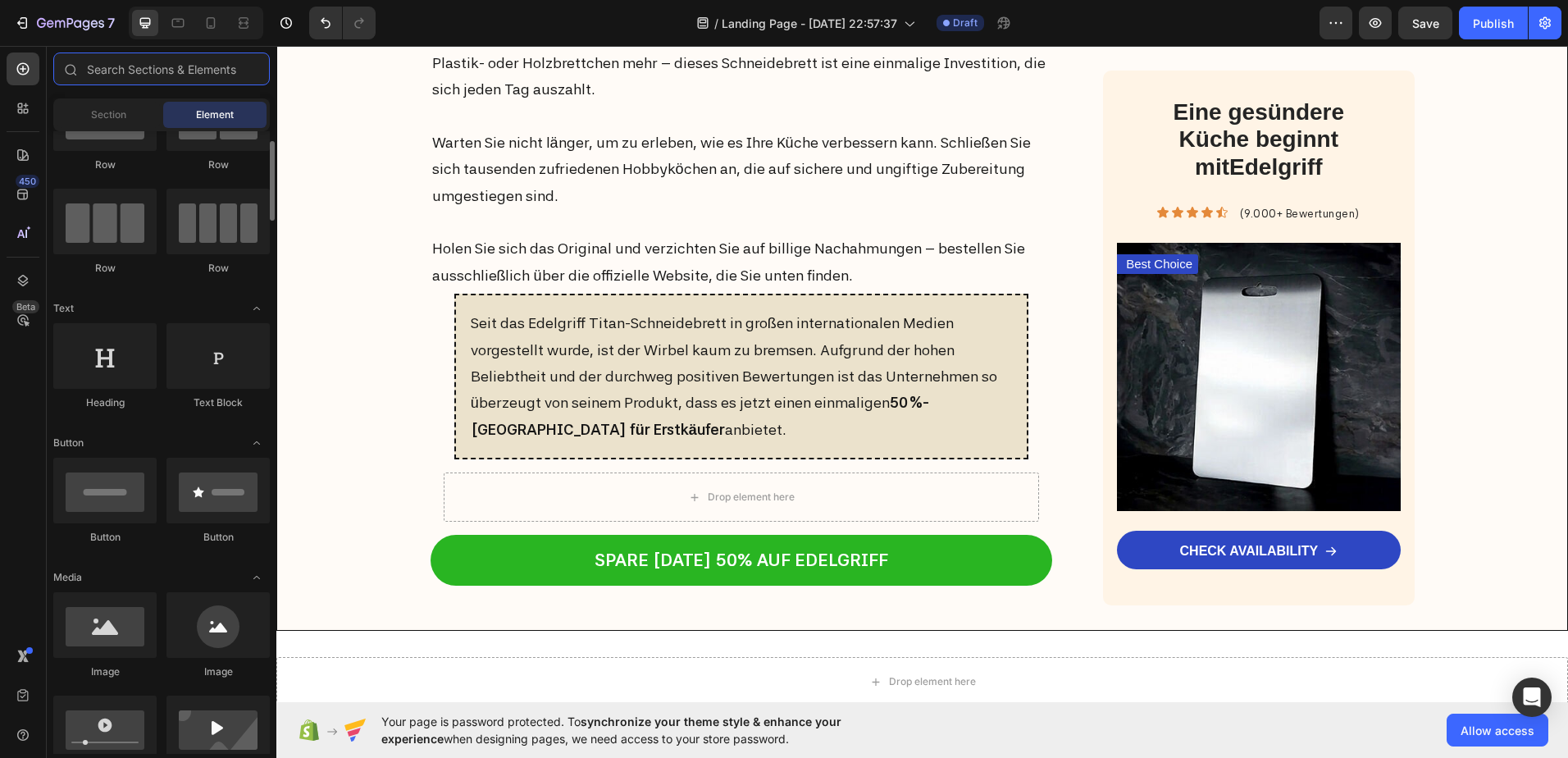
scroll to position [0, 0]
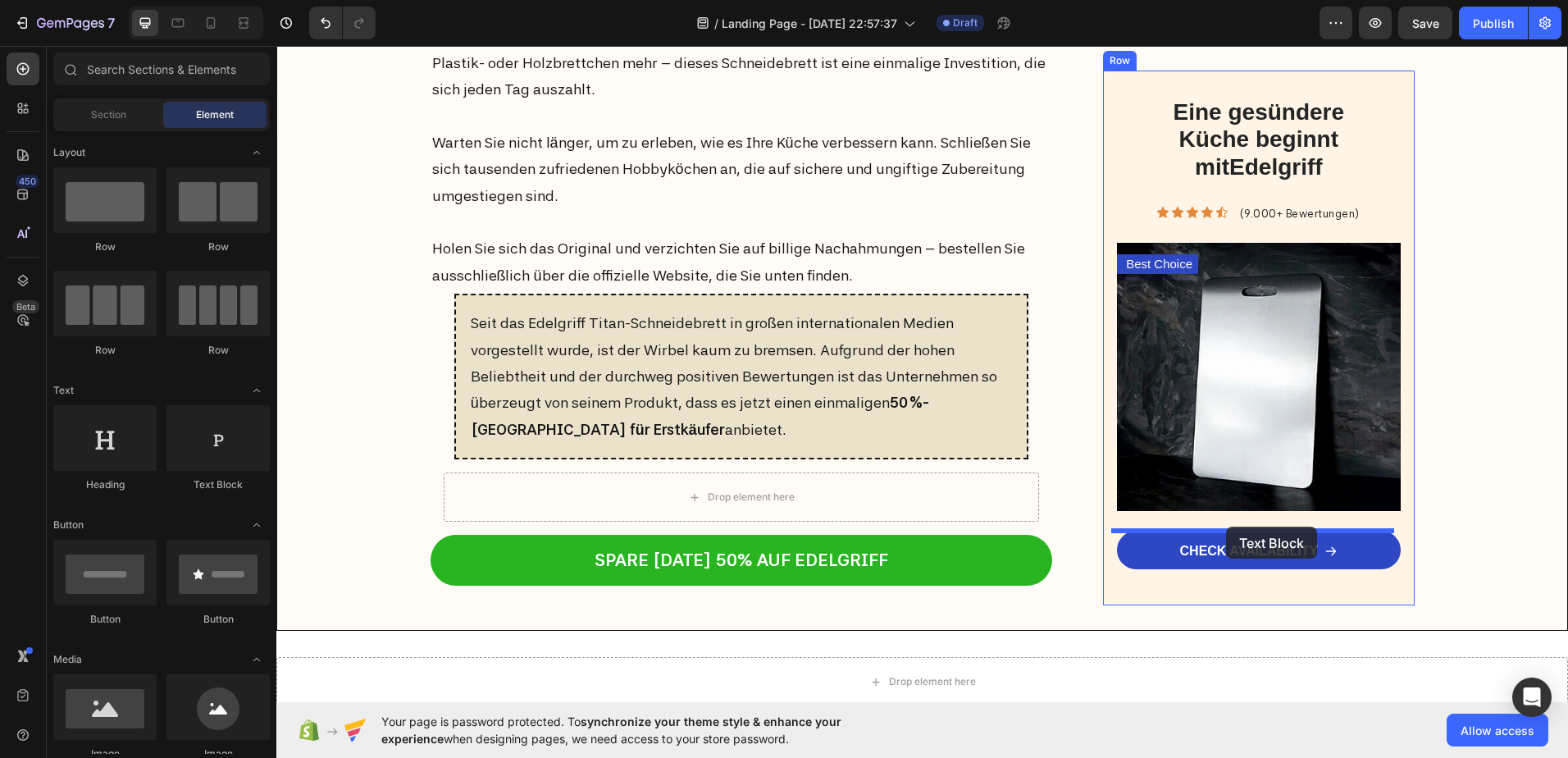
drag, startPoint x: 1208, startPoint y: 534, endPoint x: 1226, endPoint y: 527, distance: 19.3
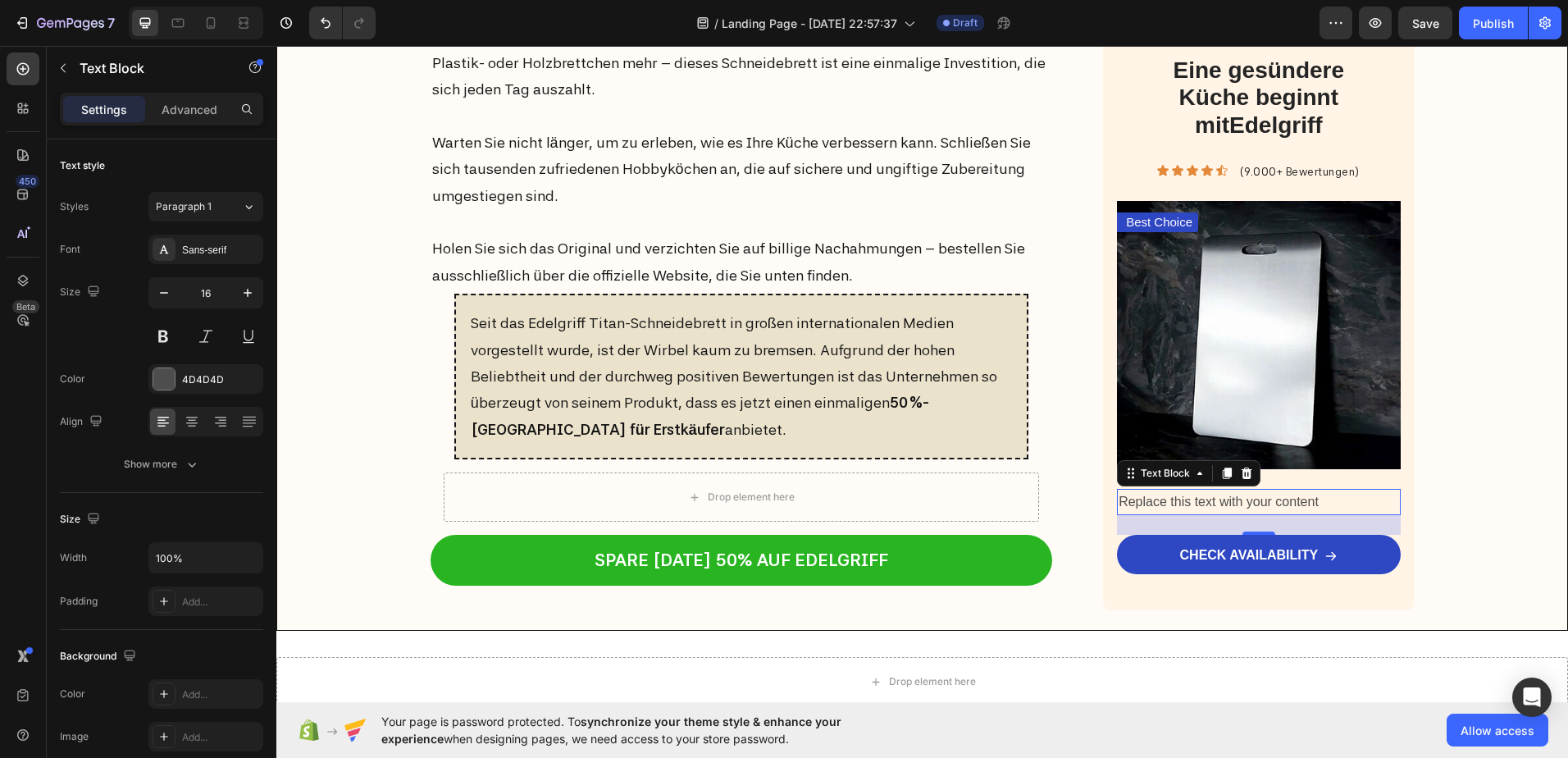
click at [1159, 495] on div "Replace this text with your content" at bounding box center [1259, 501] width 283 height 27
click at [1159, 495] on p "Replace this text with your content" at bounding box center [1259, 501] width 280 height 24
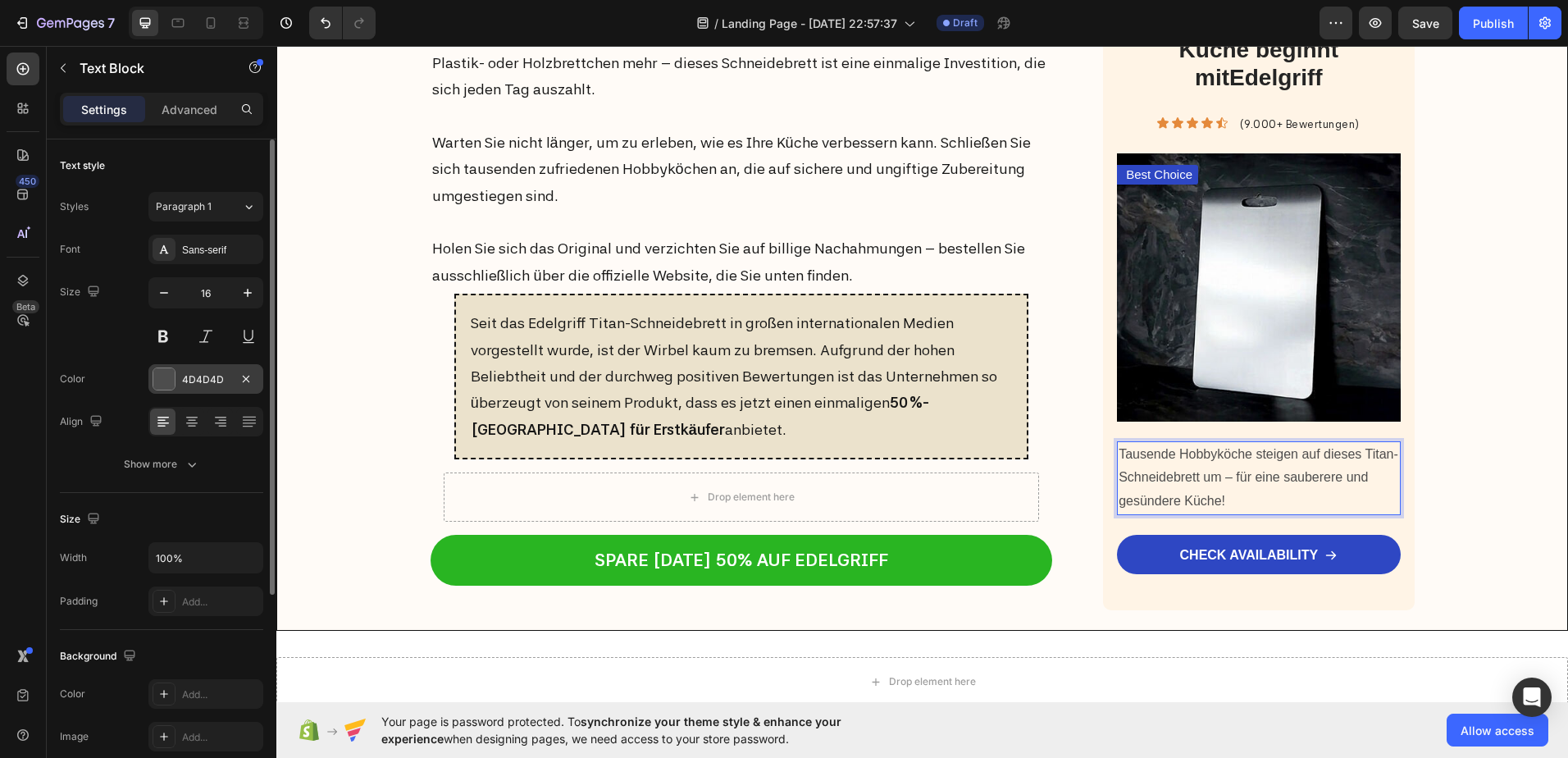
click at [157, 376] on div at bounding box center [165, 379] width 22 height 22
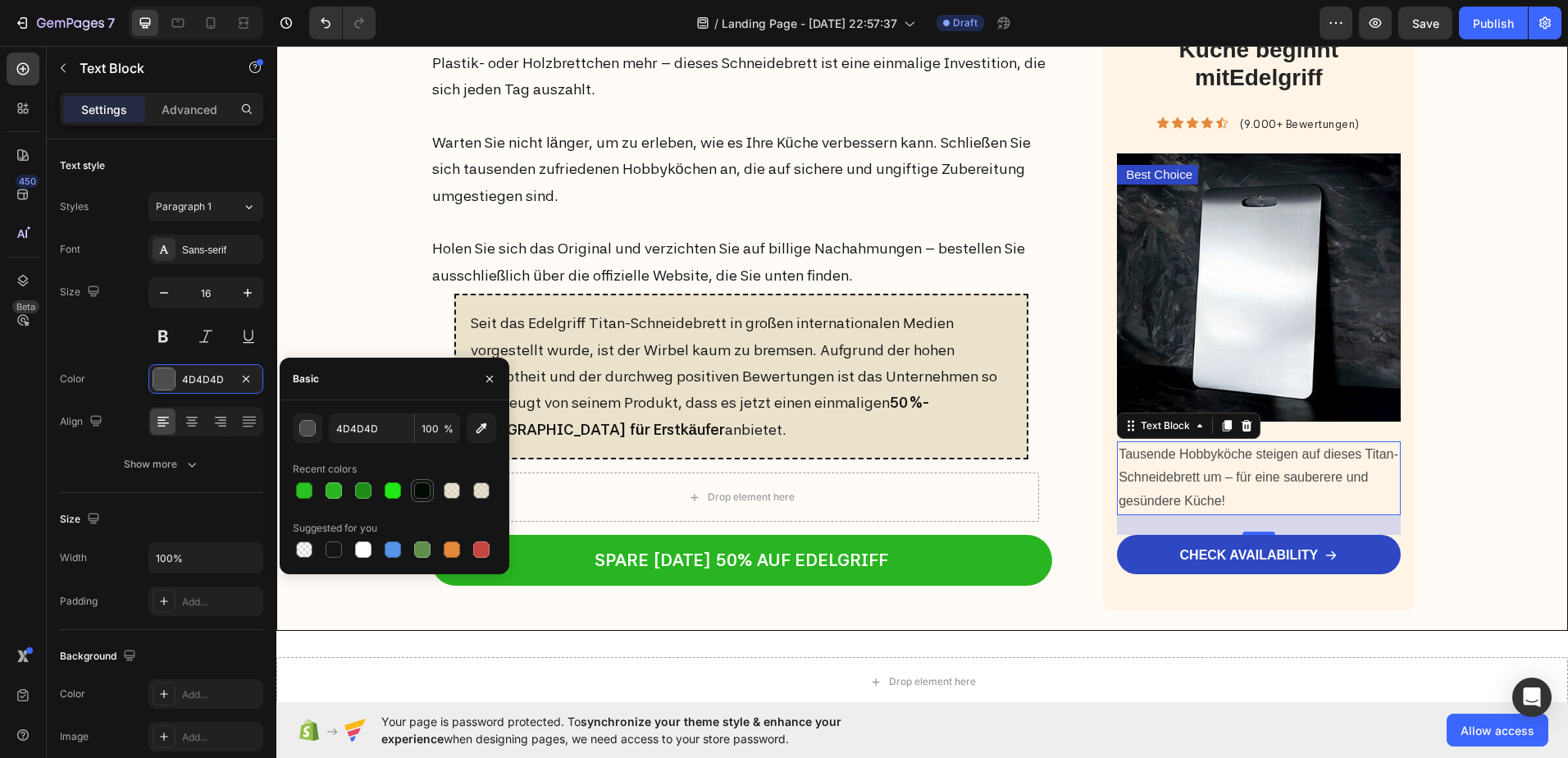
click at [422, 492] on div at bounding box center [422, 490] width 17 height 17
type input "000A00"
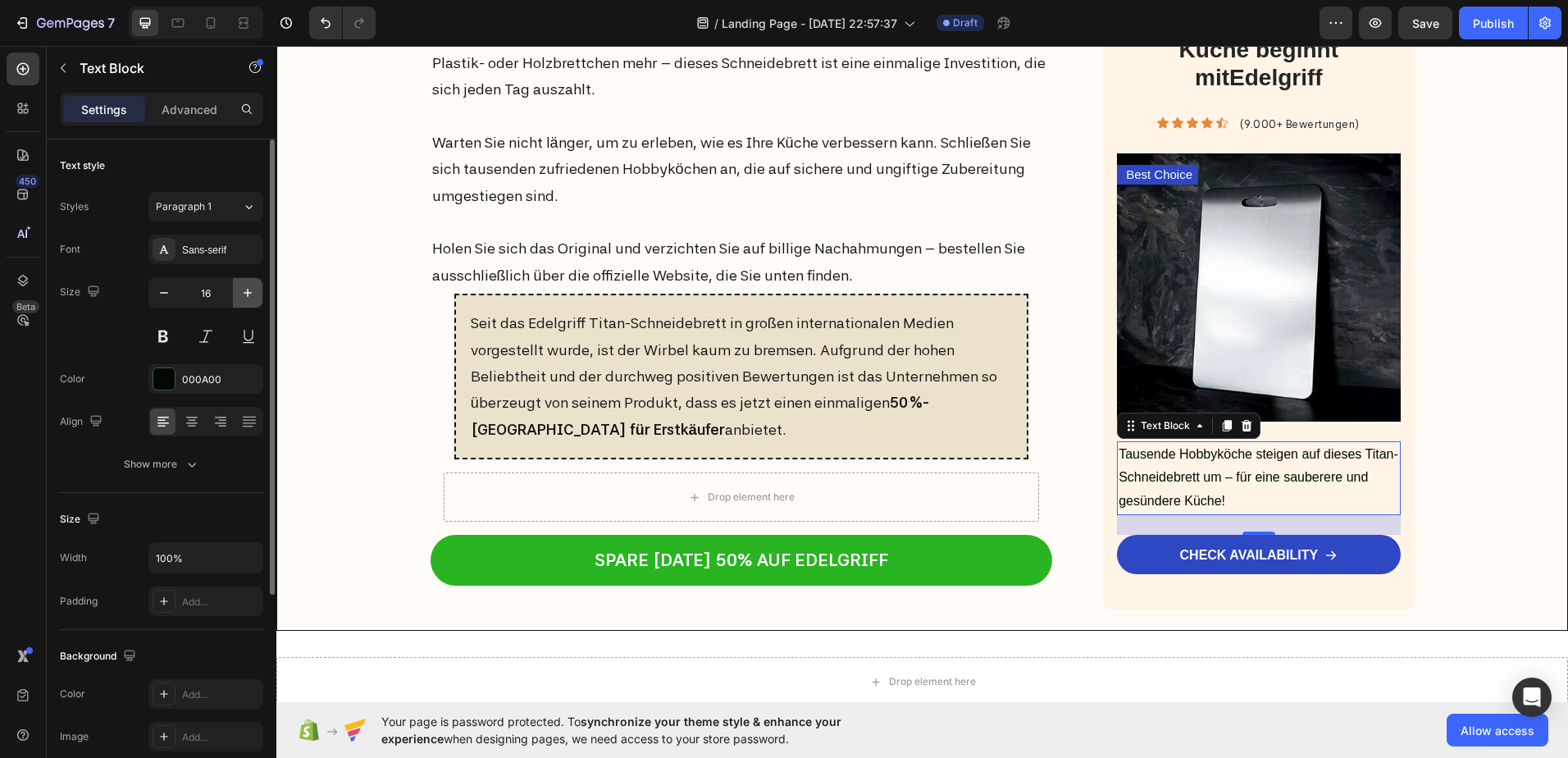
click at [250, 295] on icon "button" at bounding box center [248, 293] width 17 height 17
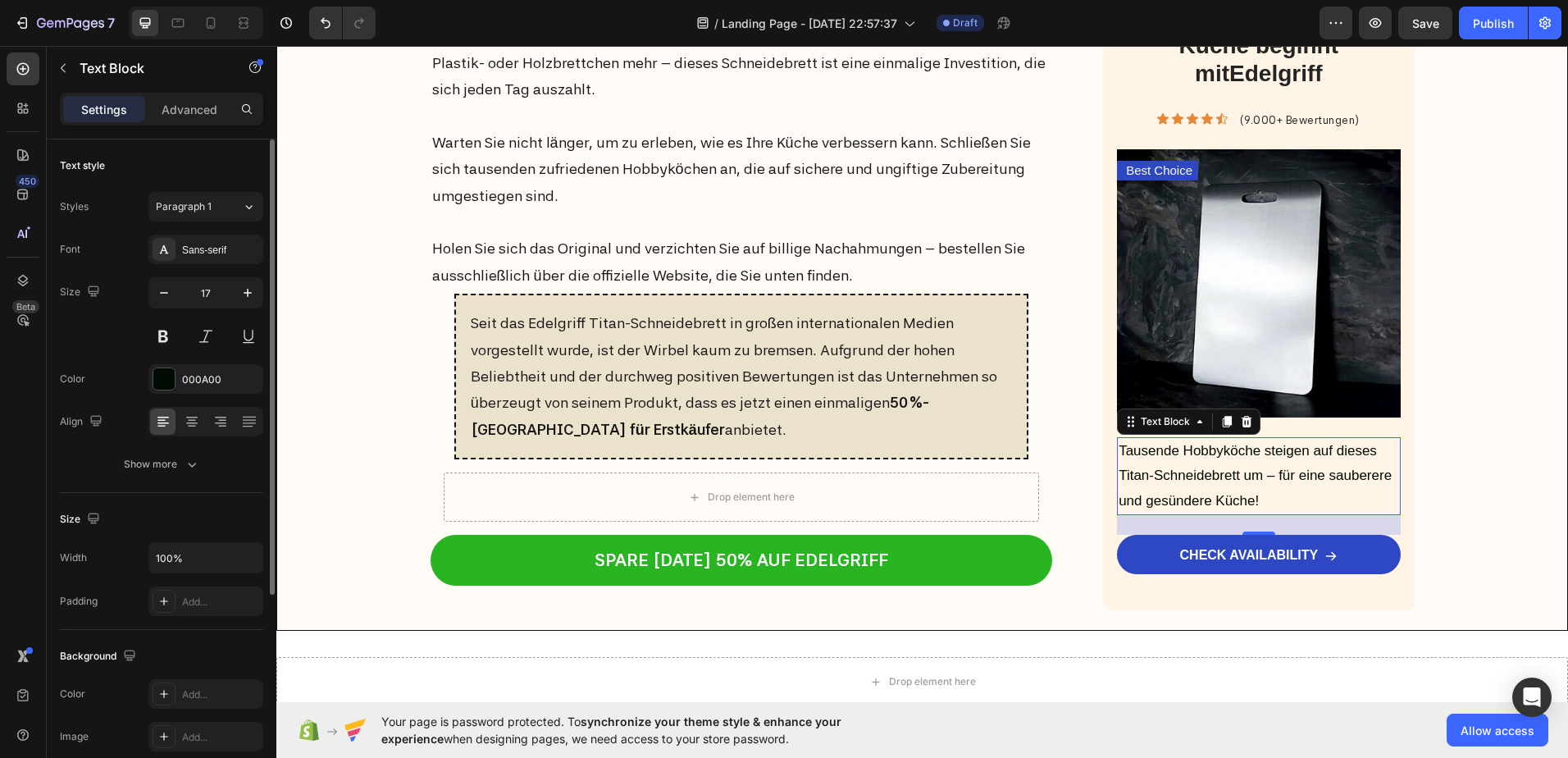
type input "18"
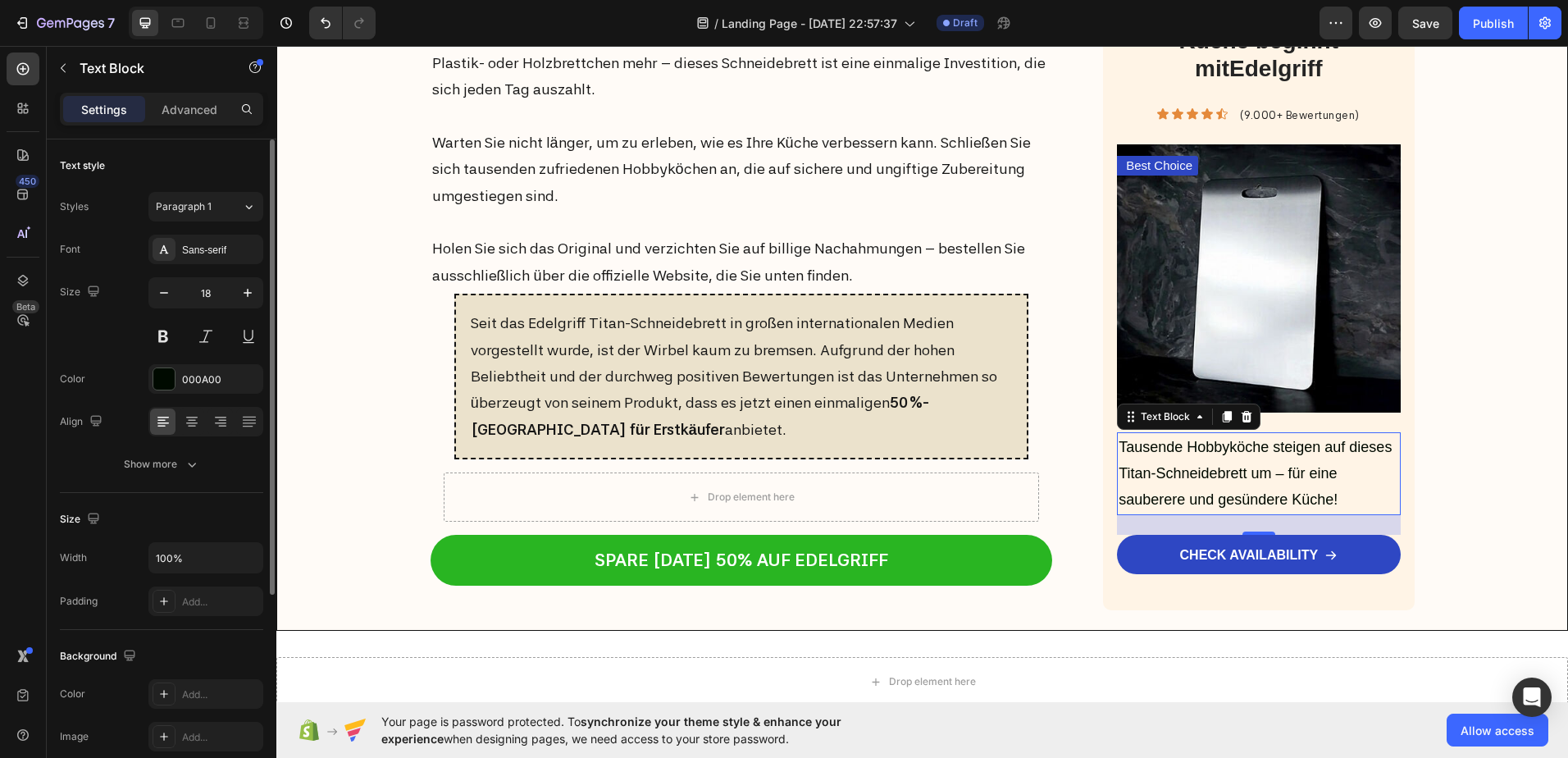
click at [212, 232] on div "Styles Paragraph 1 Font Sans-serif Size 18 Color 000A00 Align Show more" at bounding box center [162, 335] width 204 height 287
click at [215, 249] on div "Sans-serif" at bounding box center [220, 250] width 77 height 15
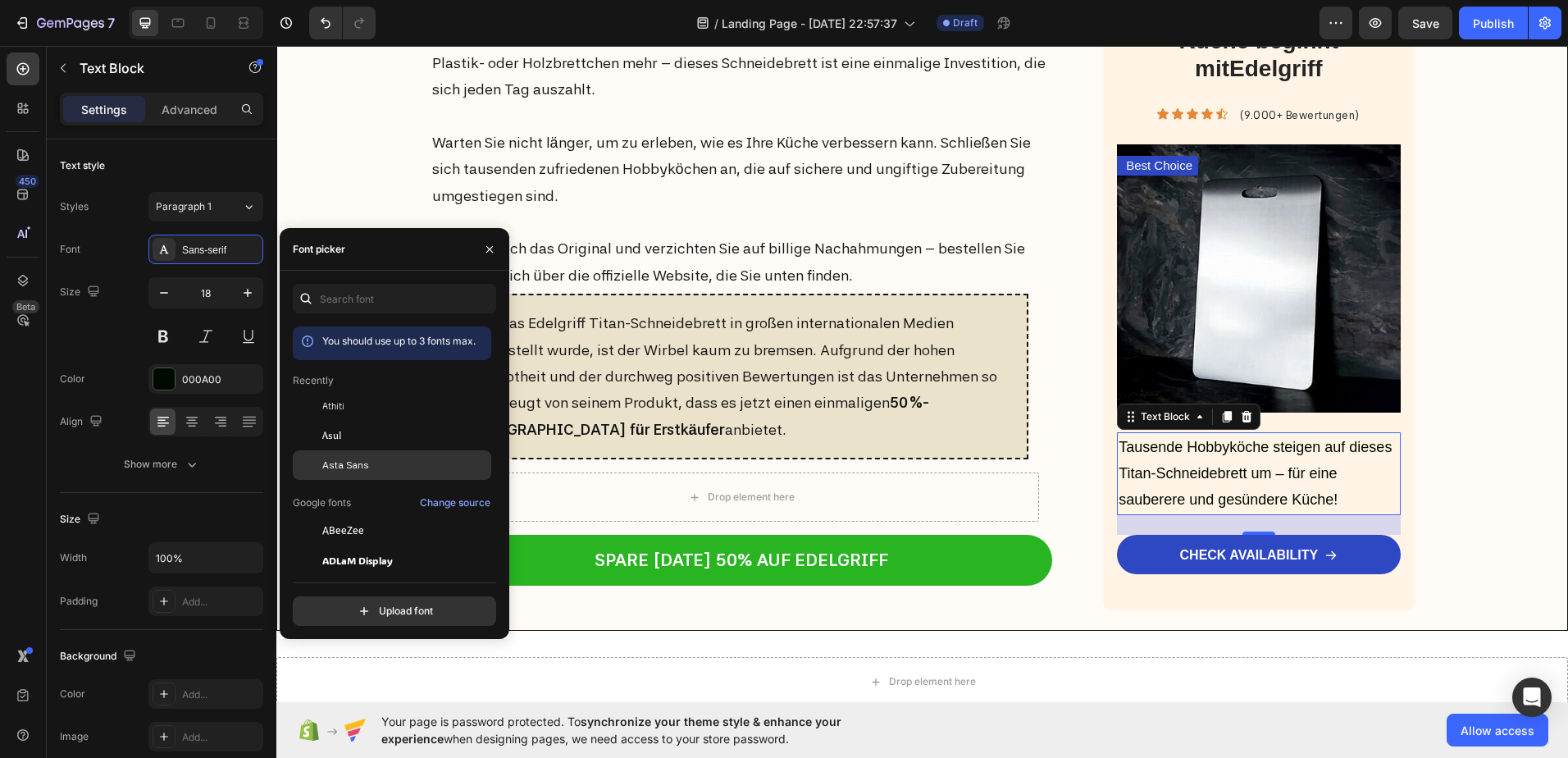
click at [350, 465] on span "Asta Sans" at bounding box center [346, 464] width 47 height 15
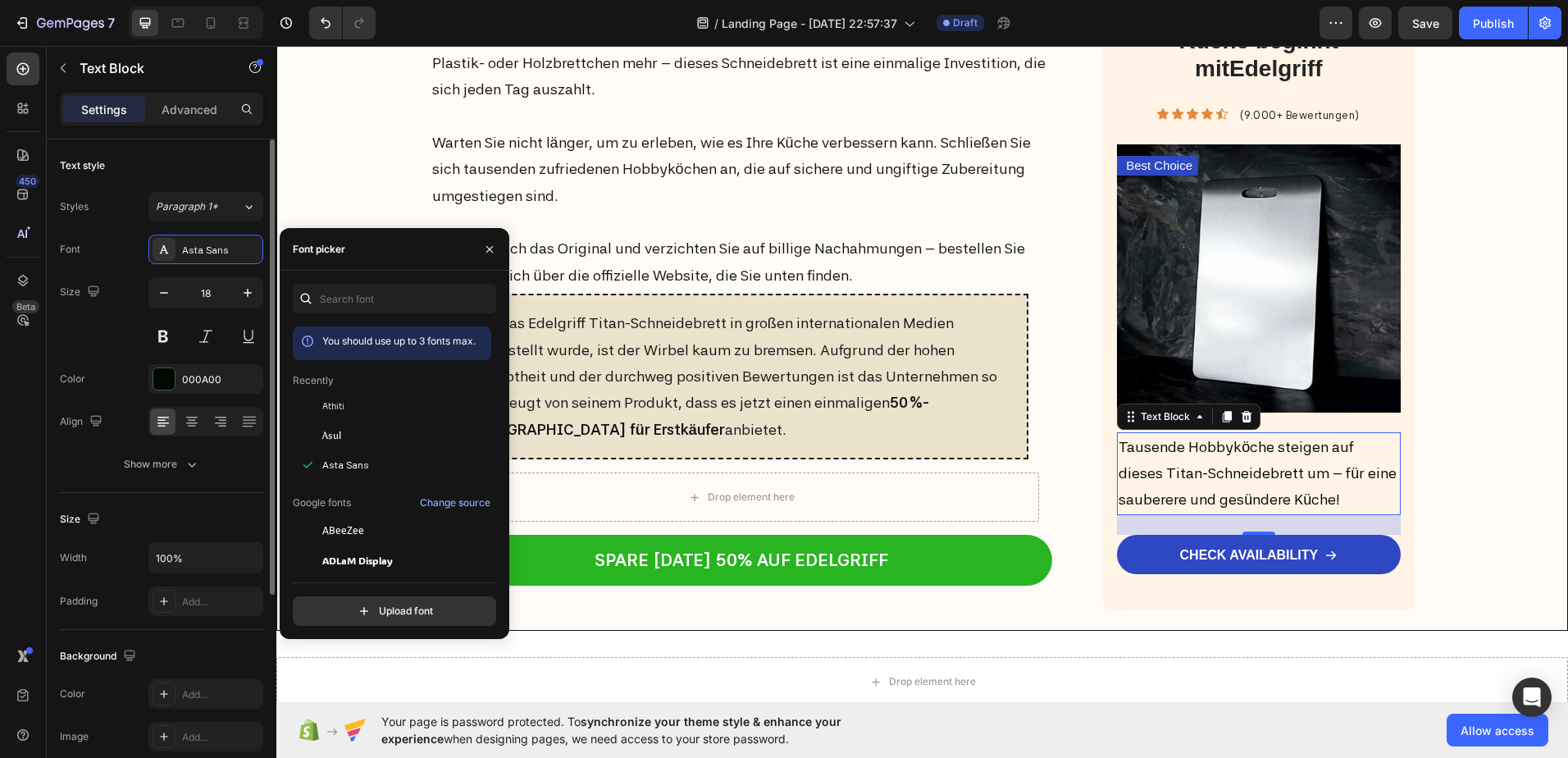
click at [205, 165] on div "Text style" at bounding box center [162, 166] width 204 height 26
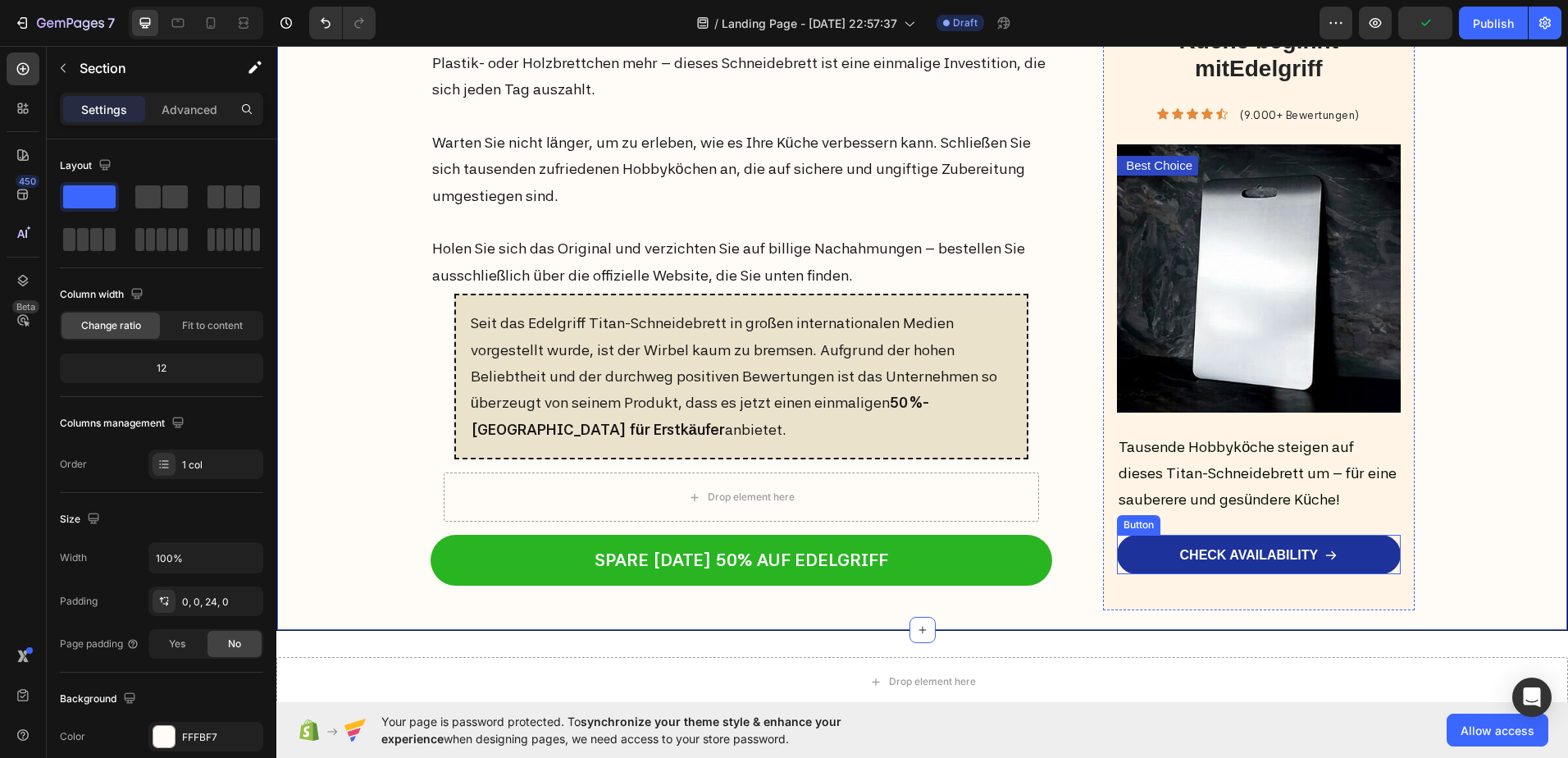
click at [1354, 560] on link "CHECK AVAILABILITY" at bounding box center [1259, 554] width 283 height 39
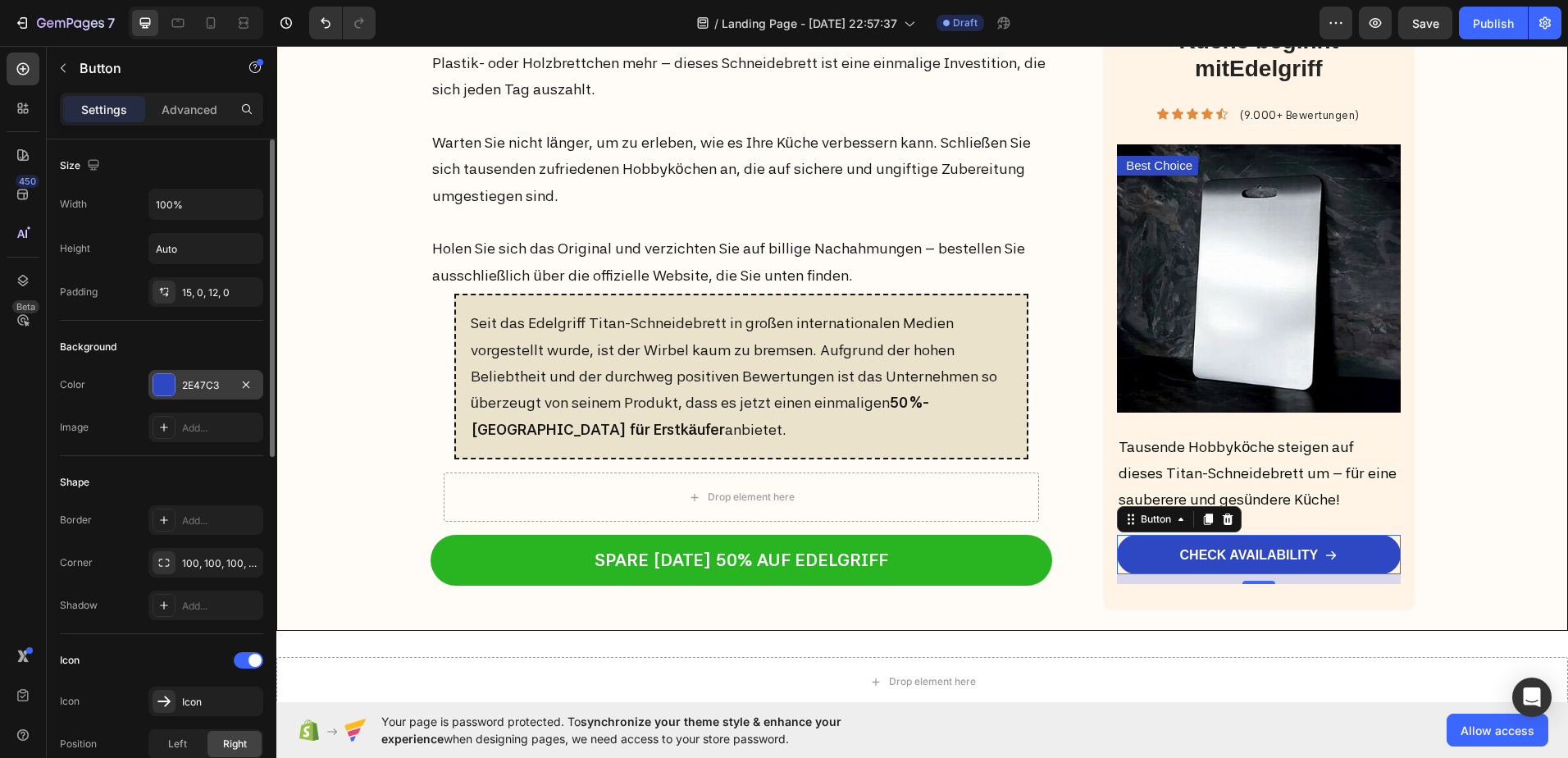
click at [159, 385] on div at bounding box center [165, 385] width 22 height 22
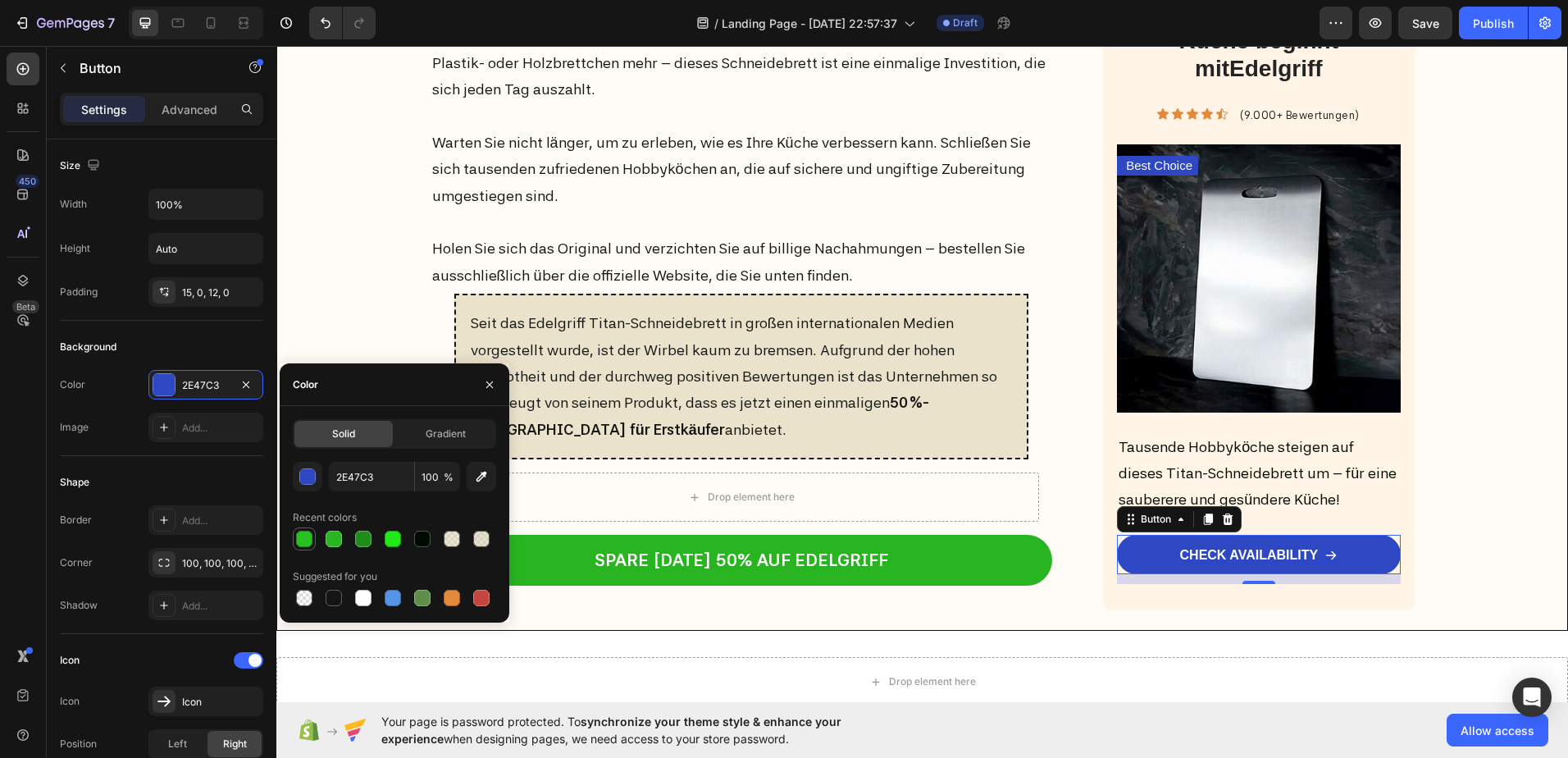
click at [310, 538] on div at bounding box center [304, 539] width 17 height 17
type input "2AC122"
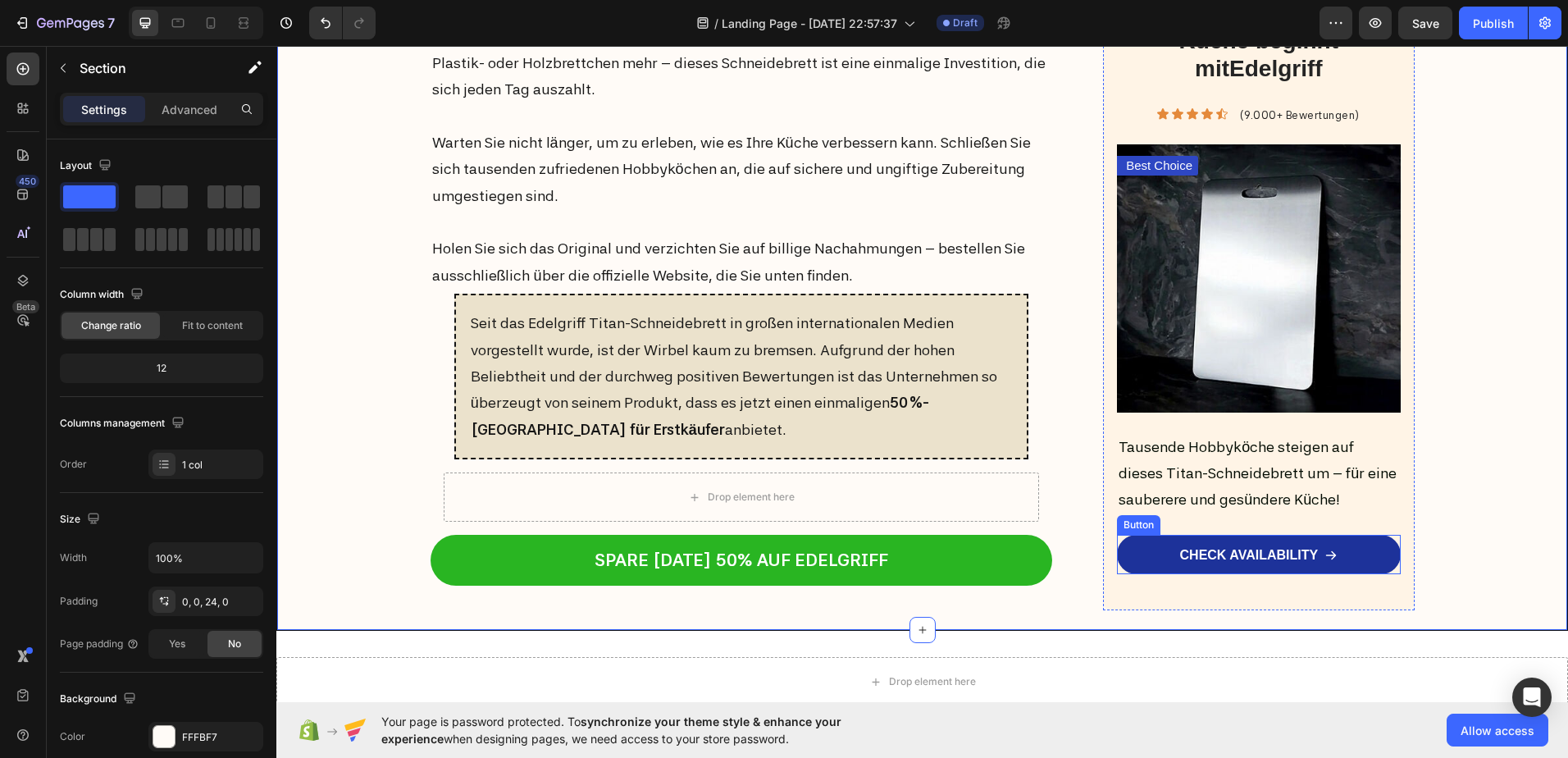
click at [1379, 557] on link "CHECK AVAILABILITY" at bounding box center [1259, 554] width 283 height 39
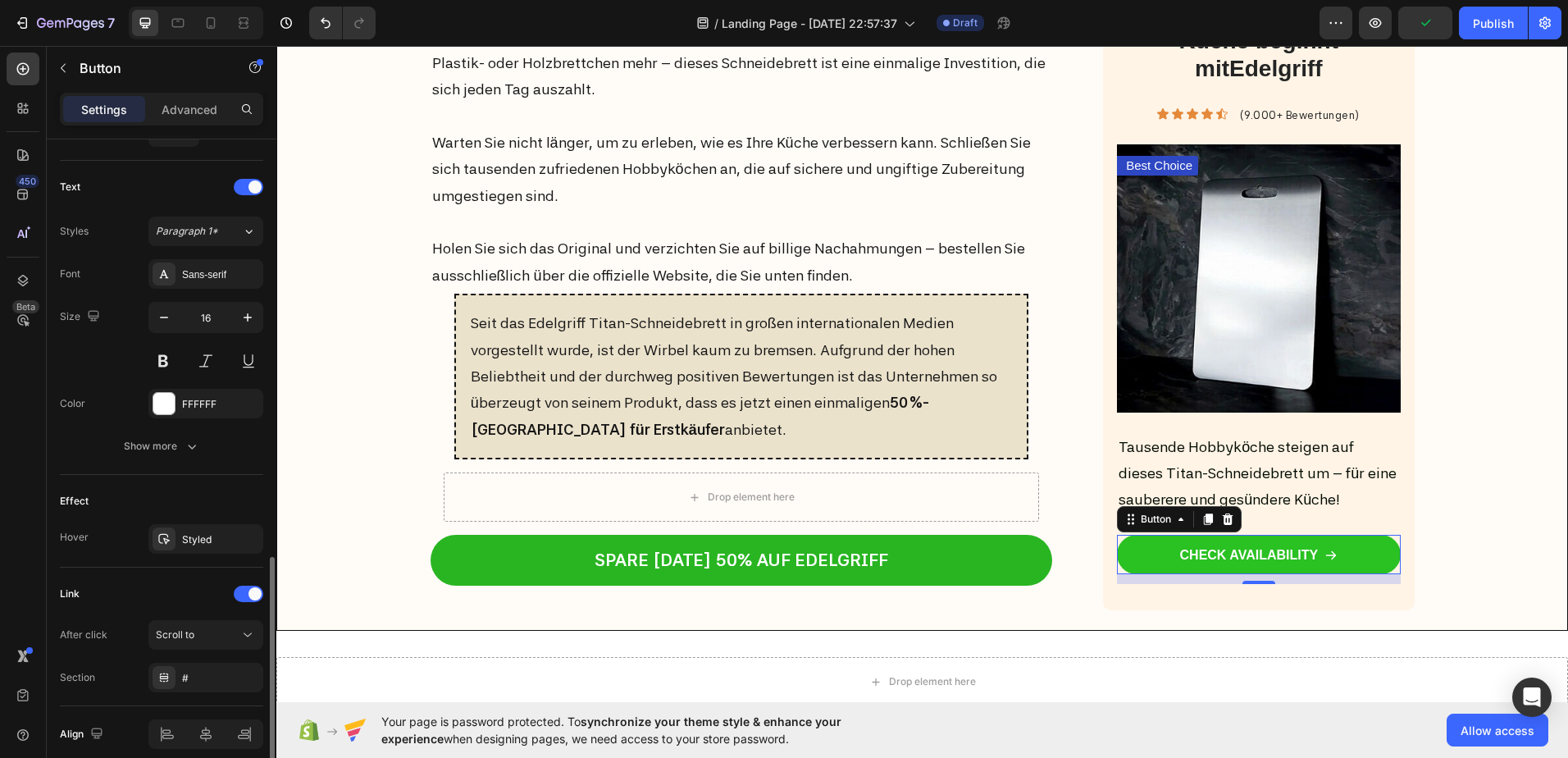
scroll to position [726, 0]
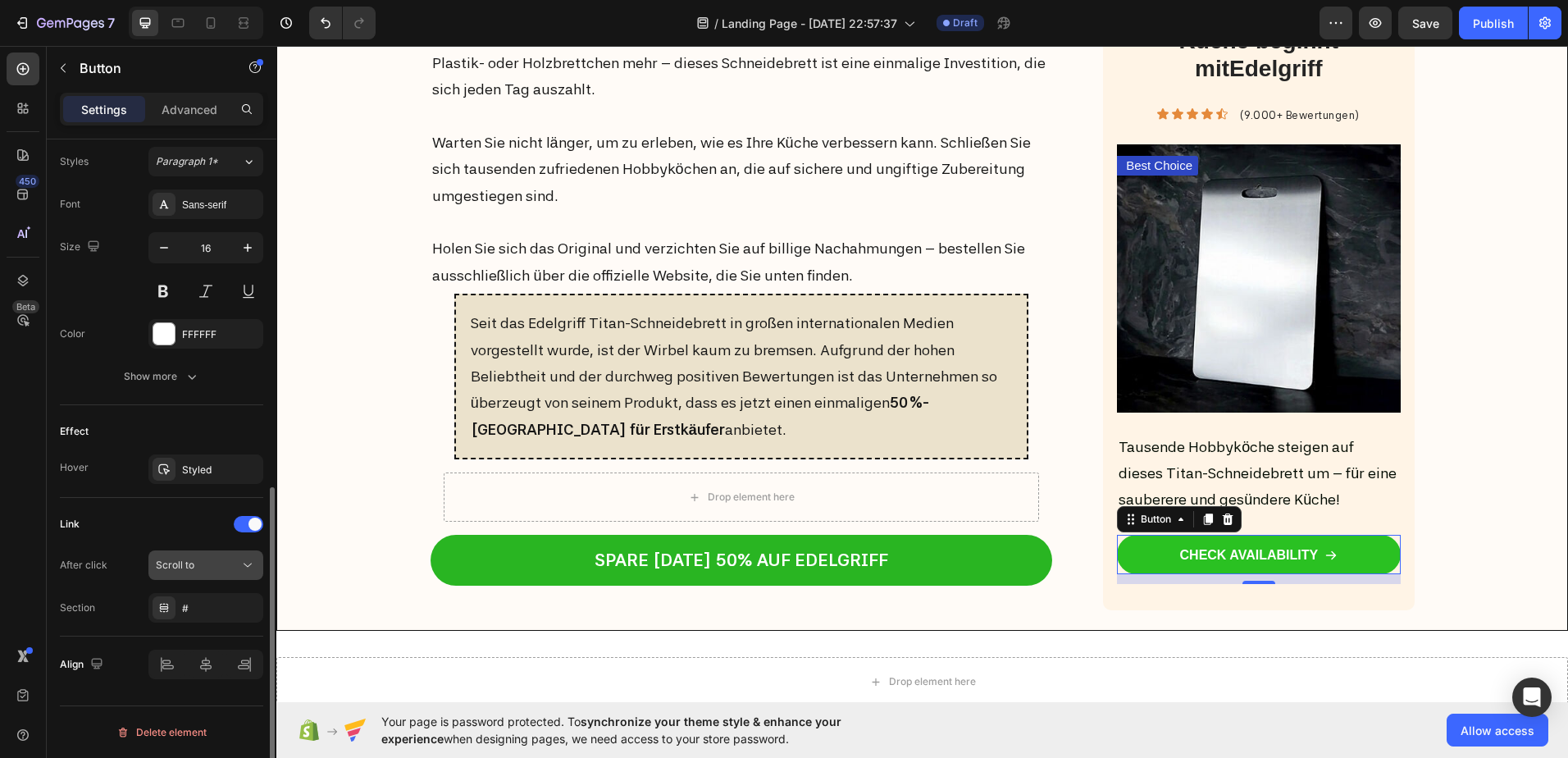
click at [196, 567] on div "Scroll to" at bounding box center [197, 564] width 83 height 15
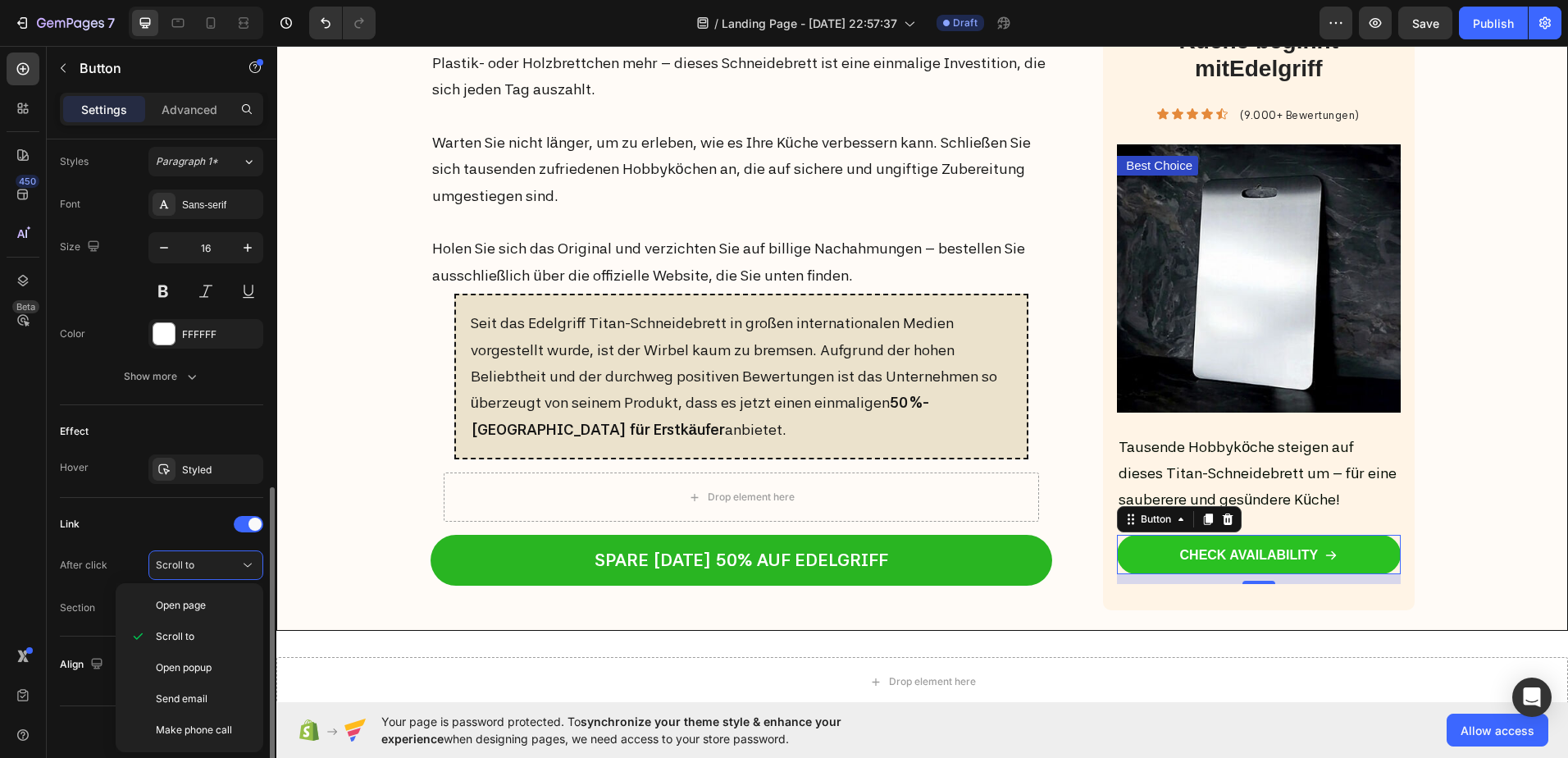
click at [161, 522] on div "Link" at bounding box center [162, 524] width 204 height 26
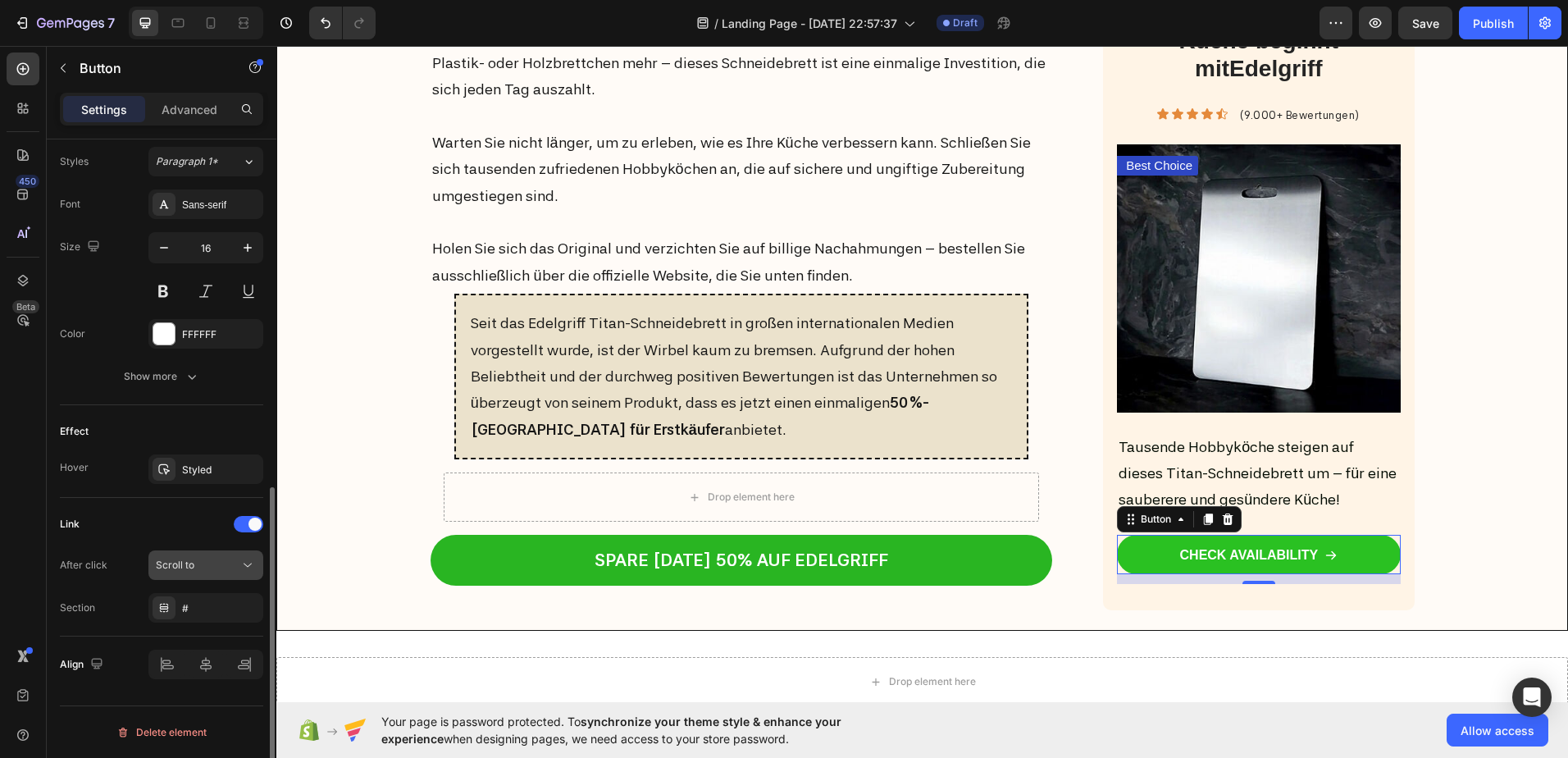
click at [184, 570] on span "Scroll to" at bounding box center [174, 564] width 38 height 13
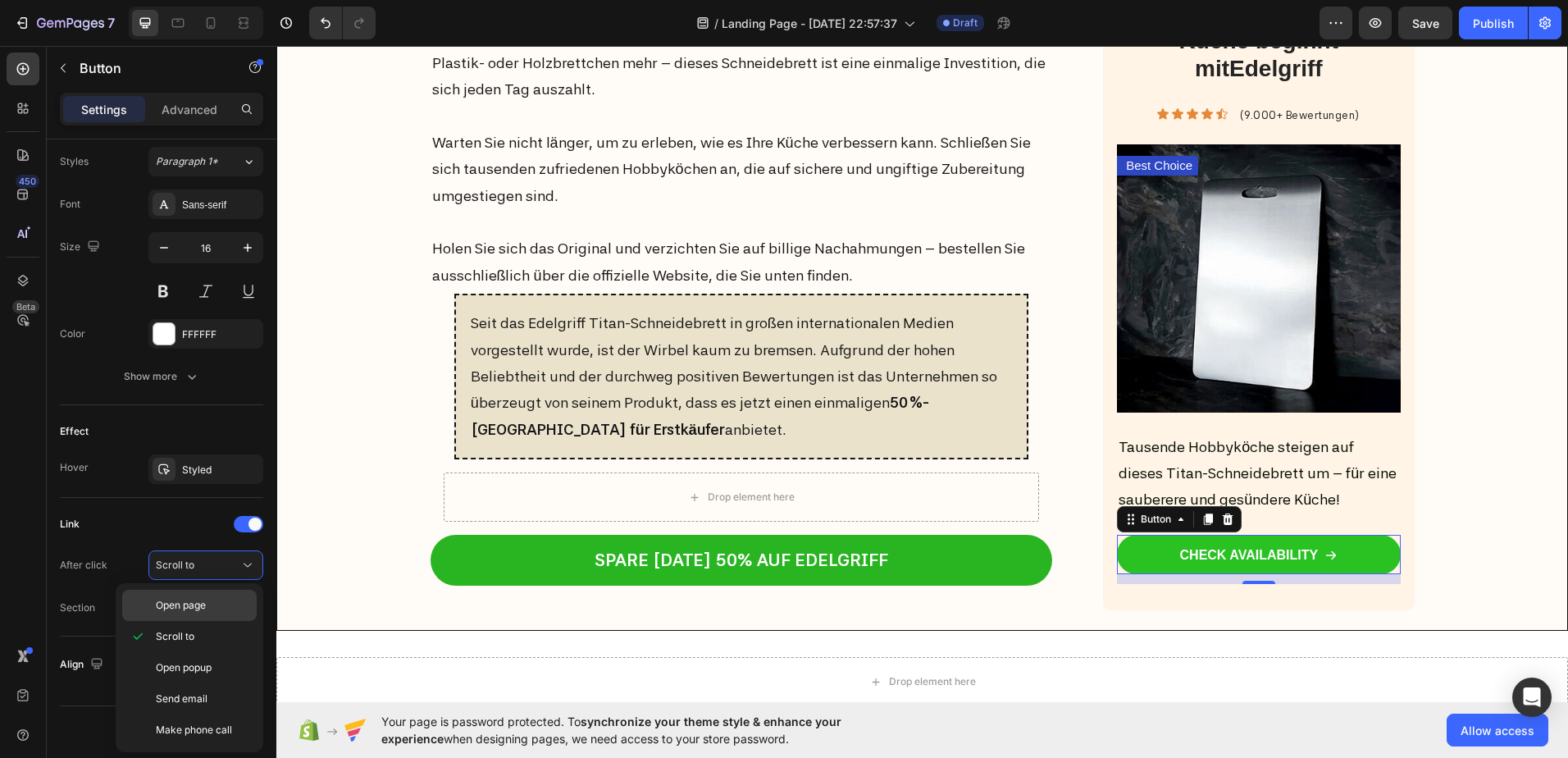
click at [180, 605] on span "Open page" at bounding box center [180, 604] width 50 height 15
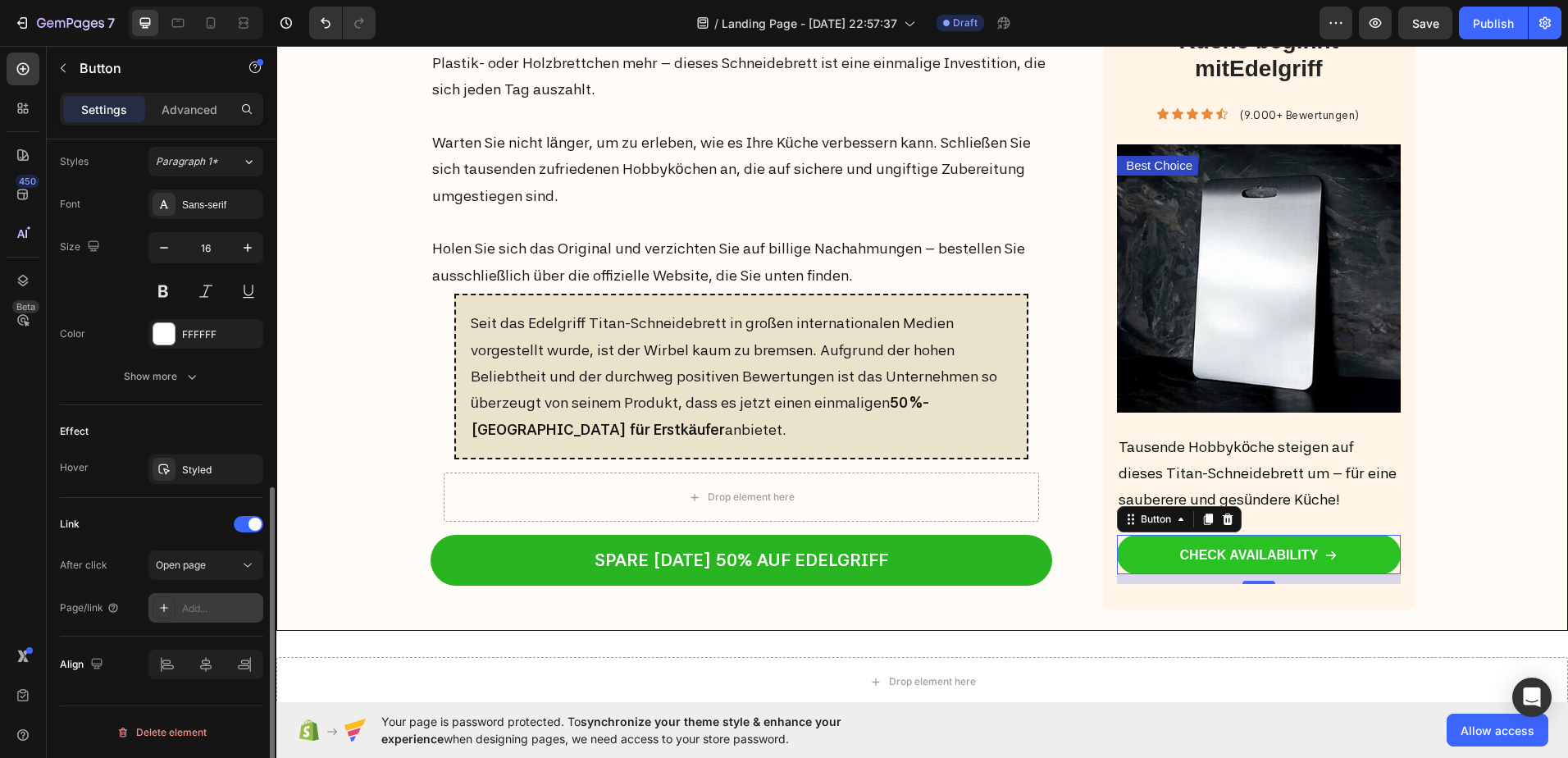
click at [166, 605] on icon at bounding box center [164, 607] width 13 height 13
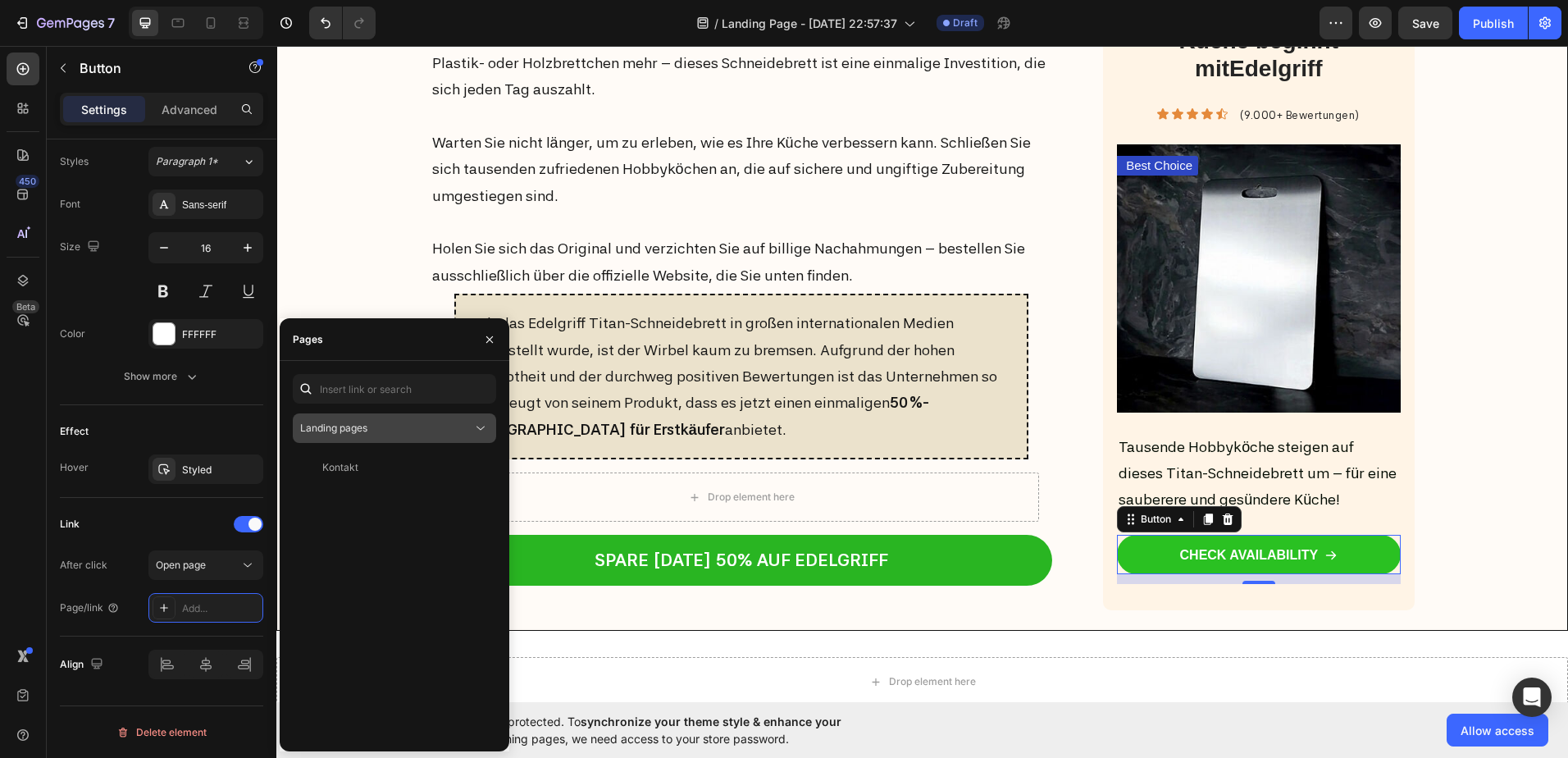
click at [365, 429] on span "Landing pages" at bounding box center [333, 427] width 68 height 13
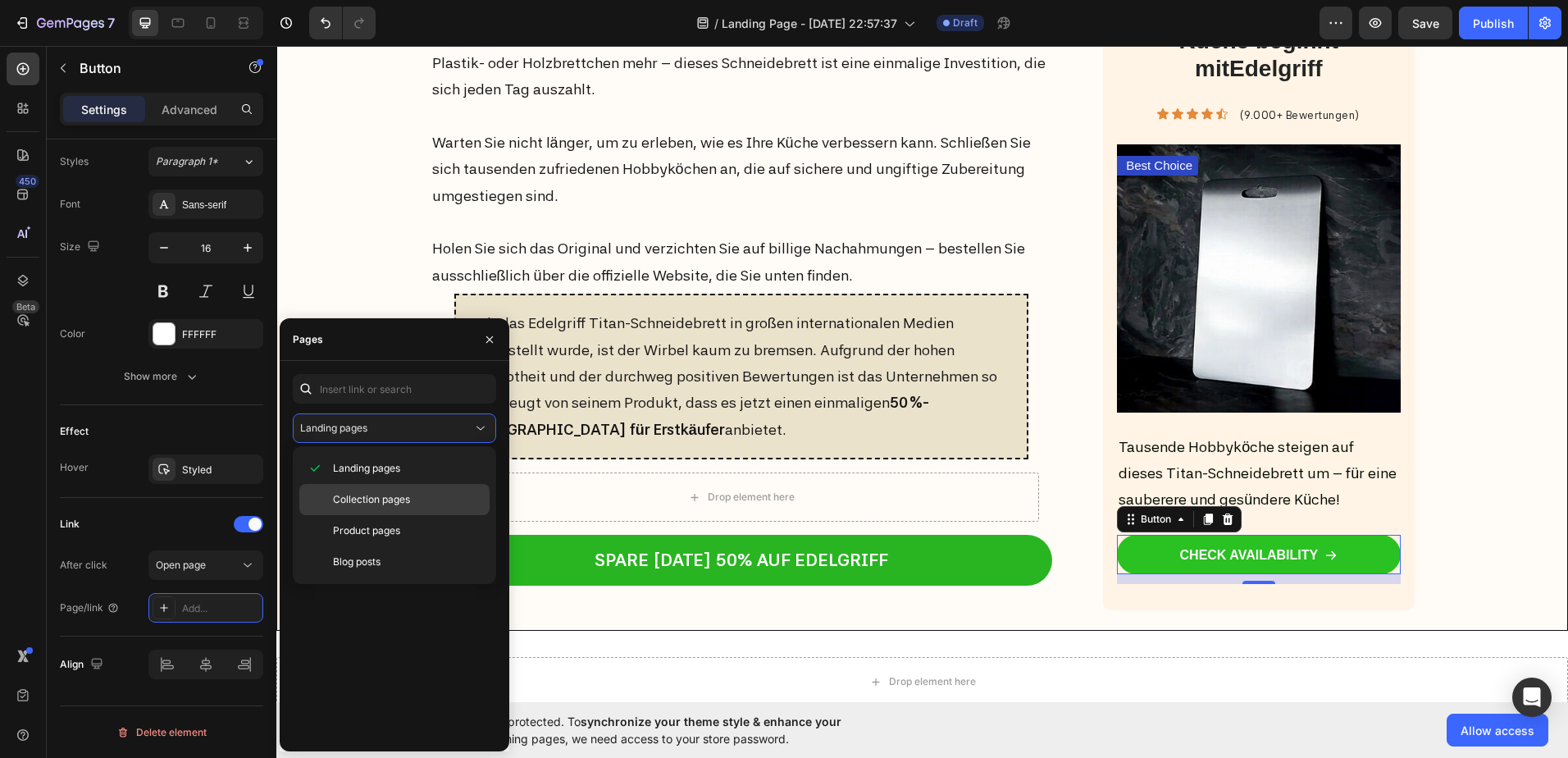
click at [362, 504] on span "Collection pages" at bounding box center [371, 498] width 77 height 15
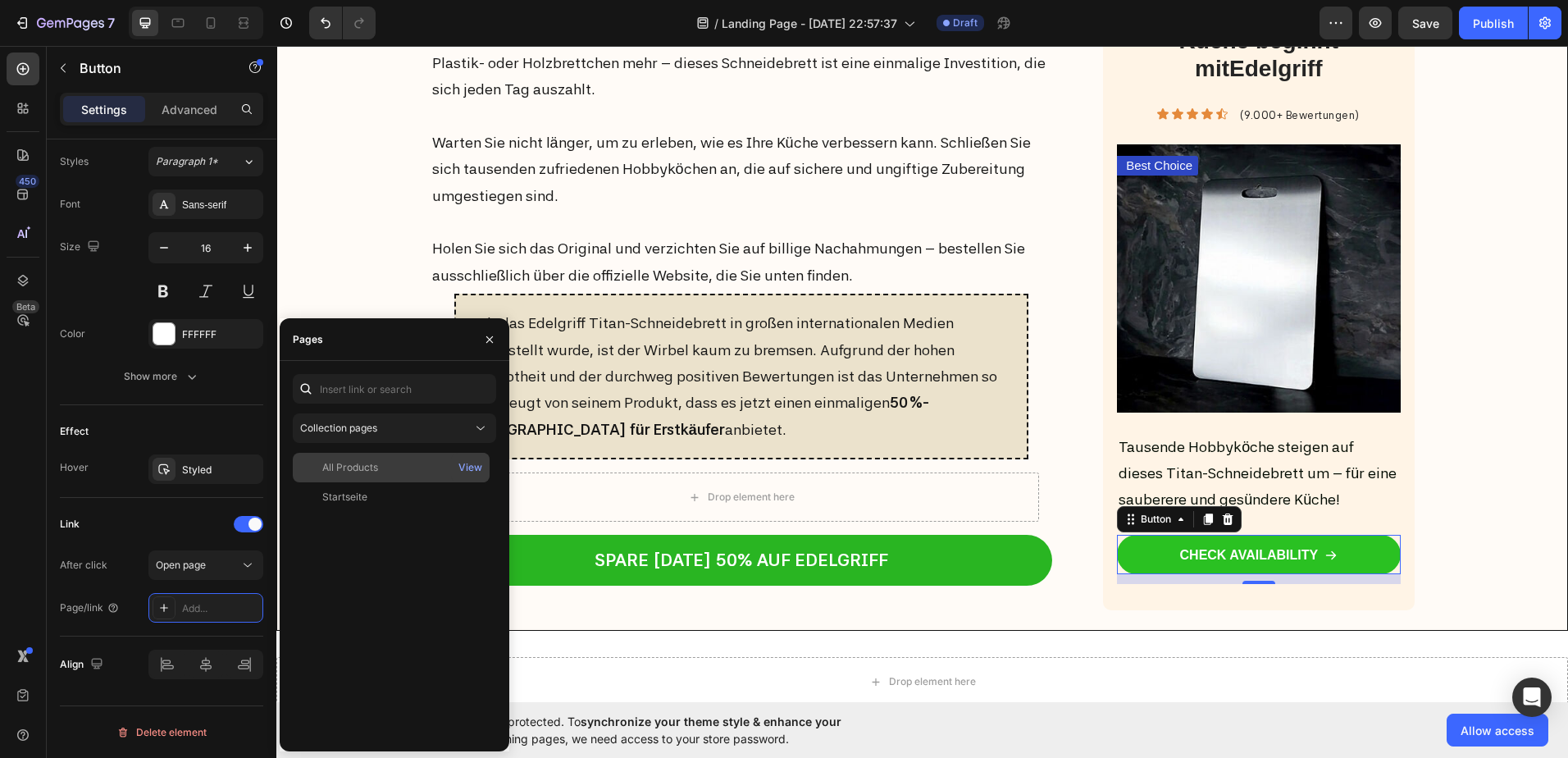
click at [382, 471] on div "All Products" at bounding box center [392, 467] width 184 height 15
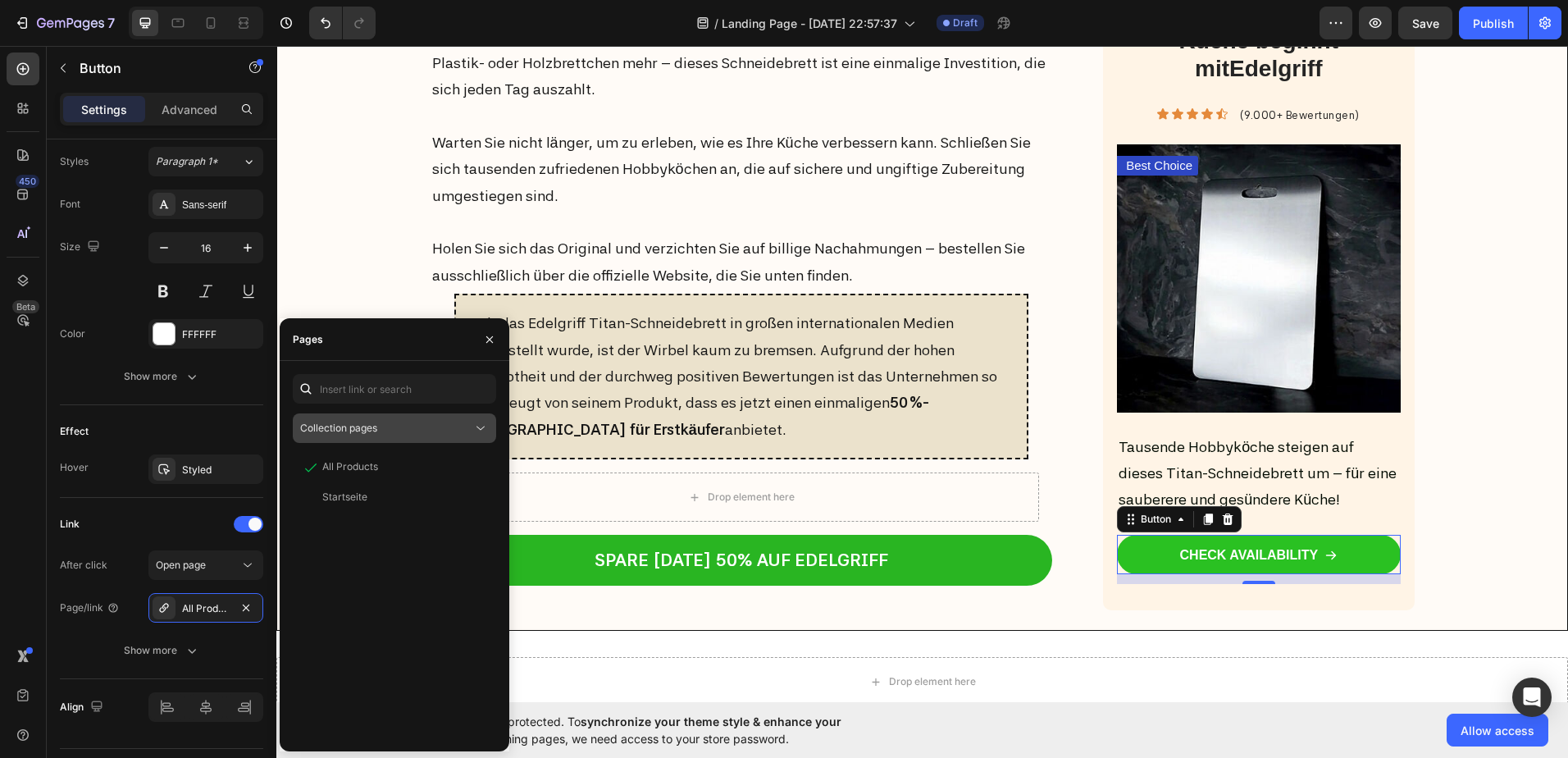
click at [356, 421] on span "Collection pages" at bounding box center [338, 427] width 77 height 13
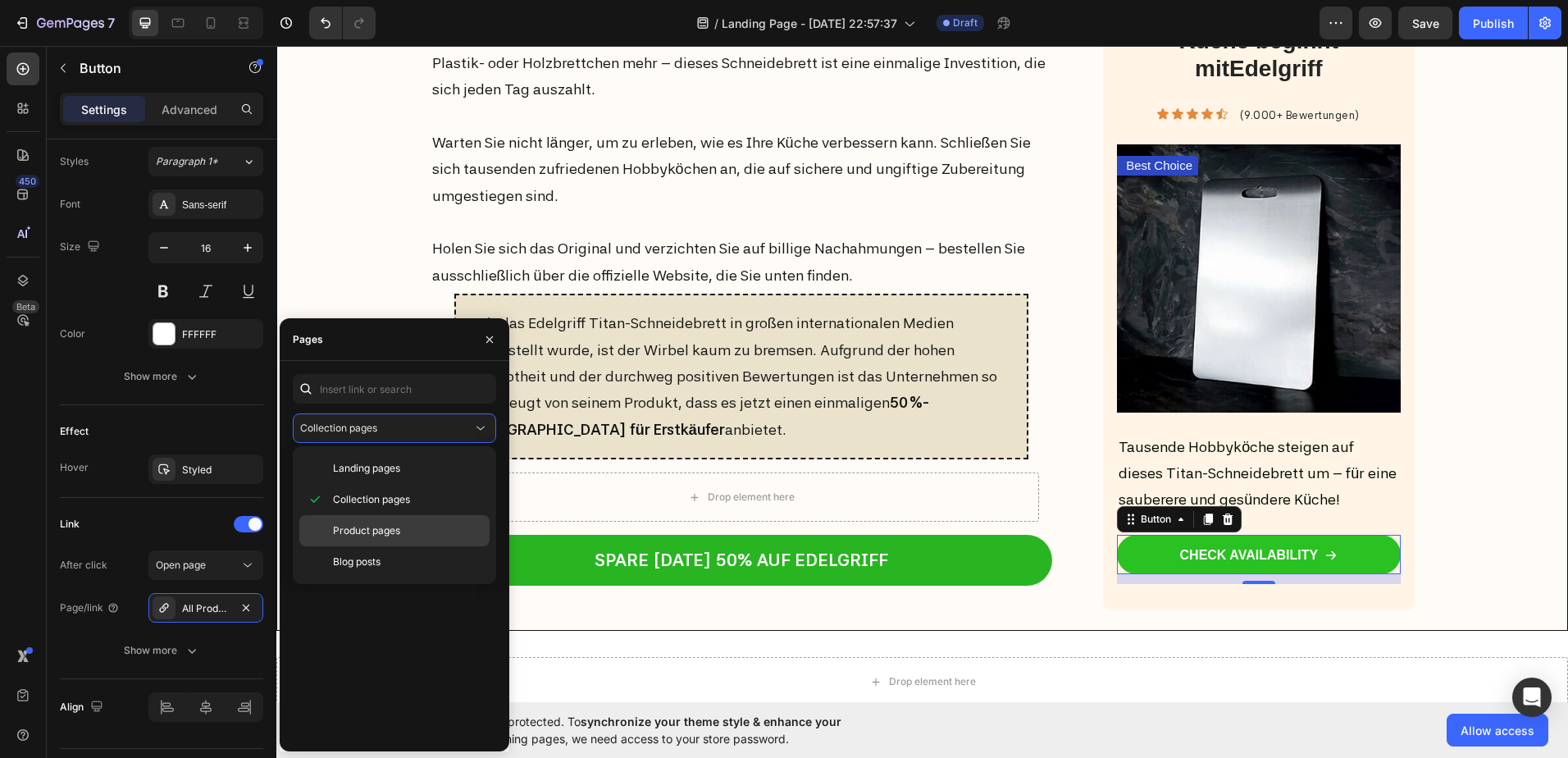
click at [337, 527] on span "Product pages" at bounding box center [366, 530] width 68 height 15
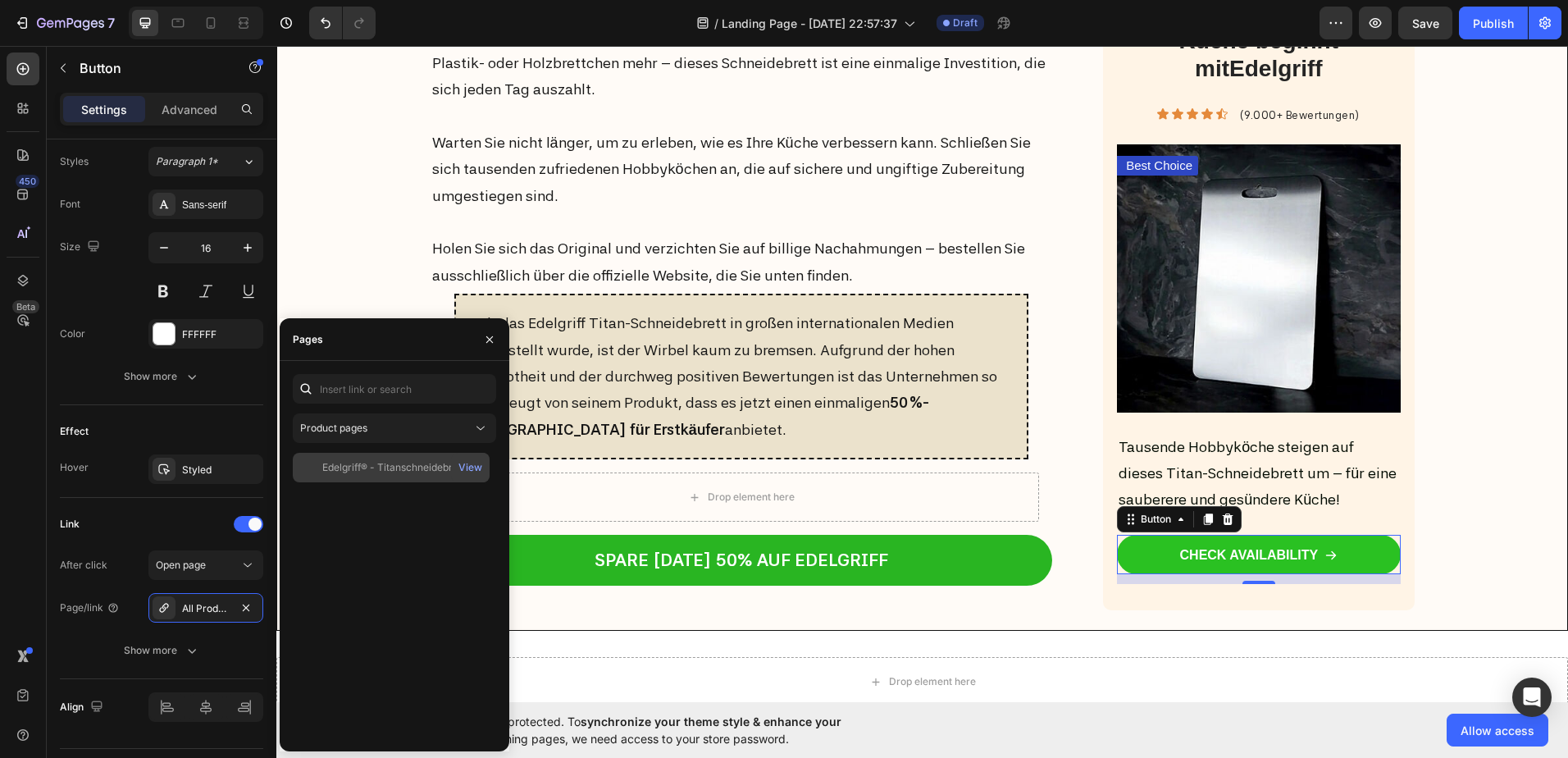
click at [353, 470] on div "Edelgriff® - Titanschneidebrett" at bounding box center [394, 467] width 143 height 15
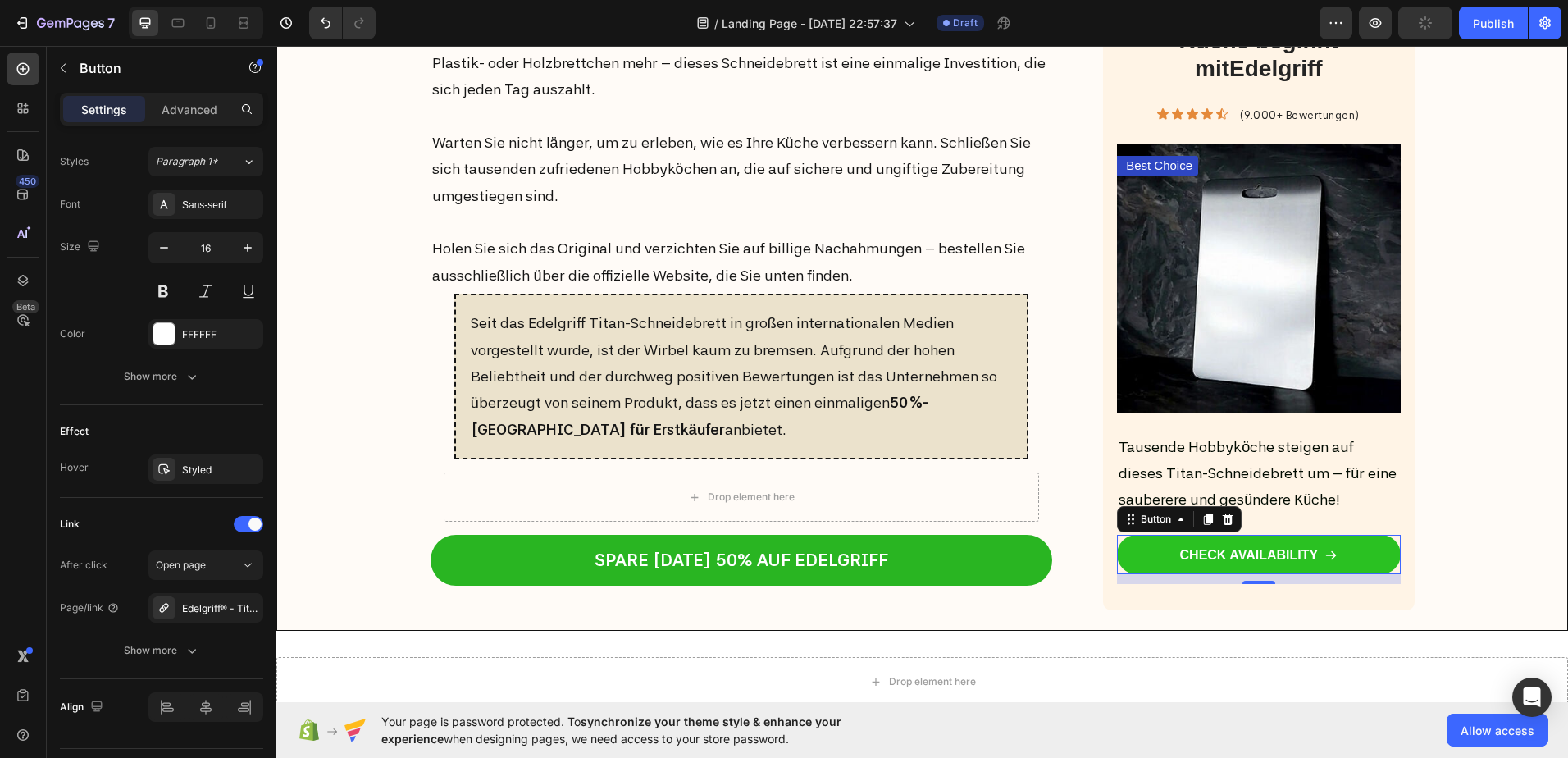
click at [2, 408] on div "450 Beta" at bounding box center [24, 402] width 47 height 712
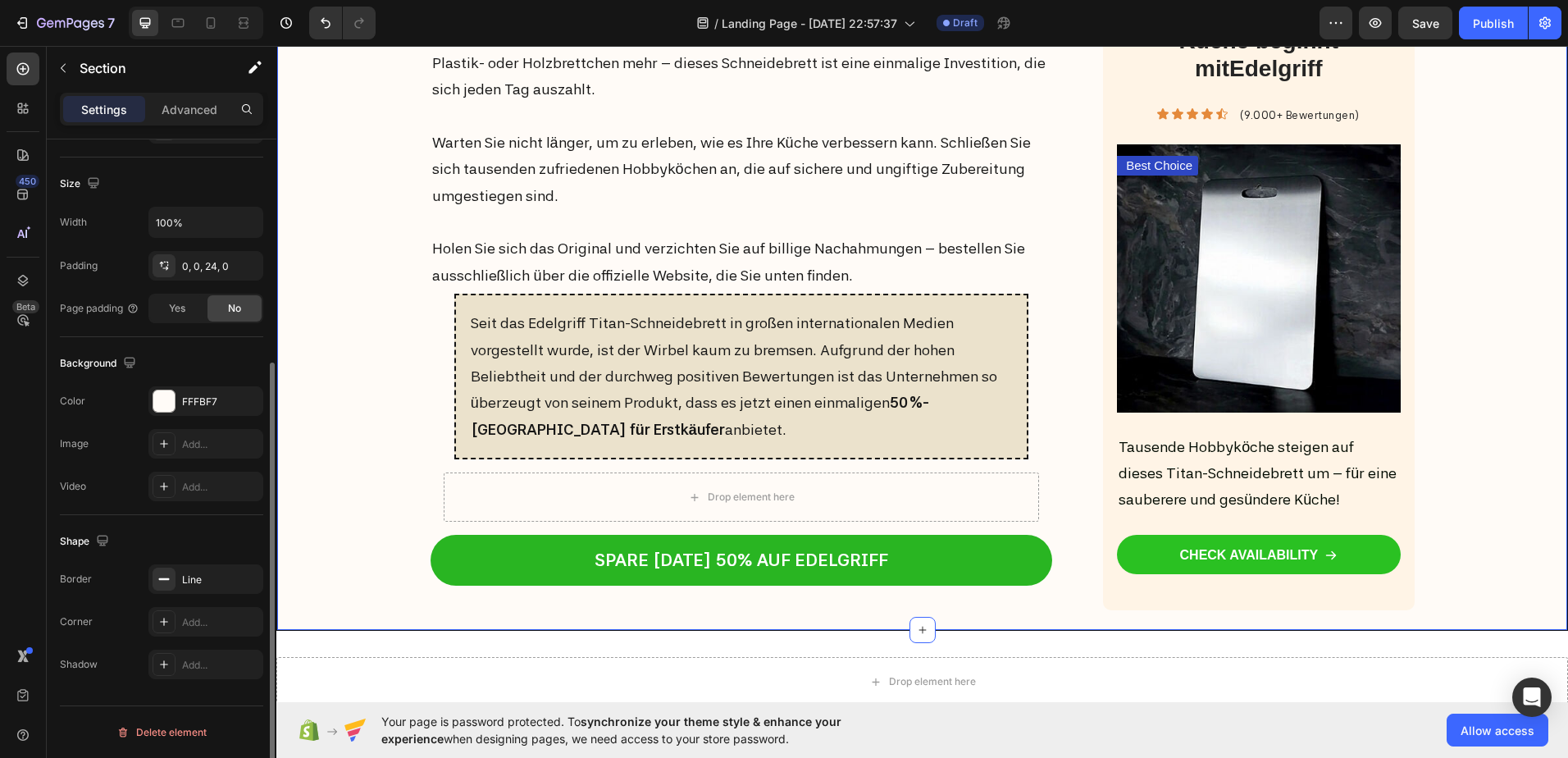
scroll to position [0, 0]
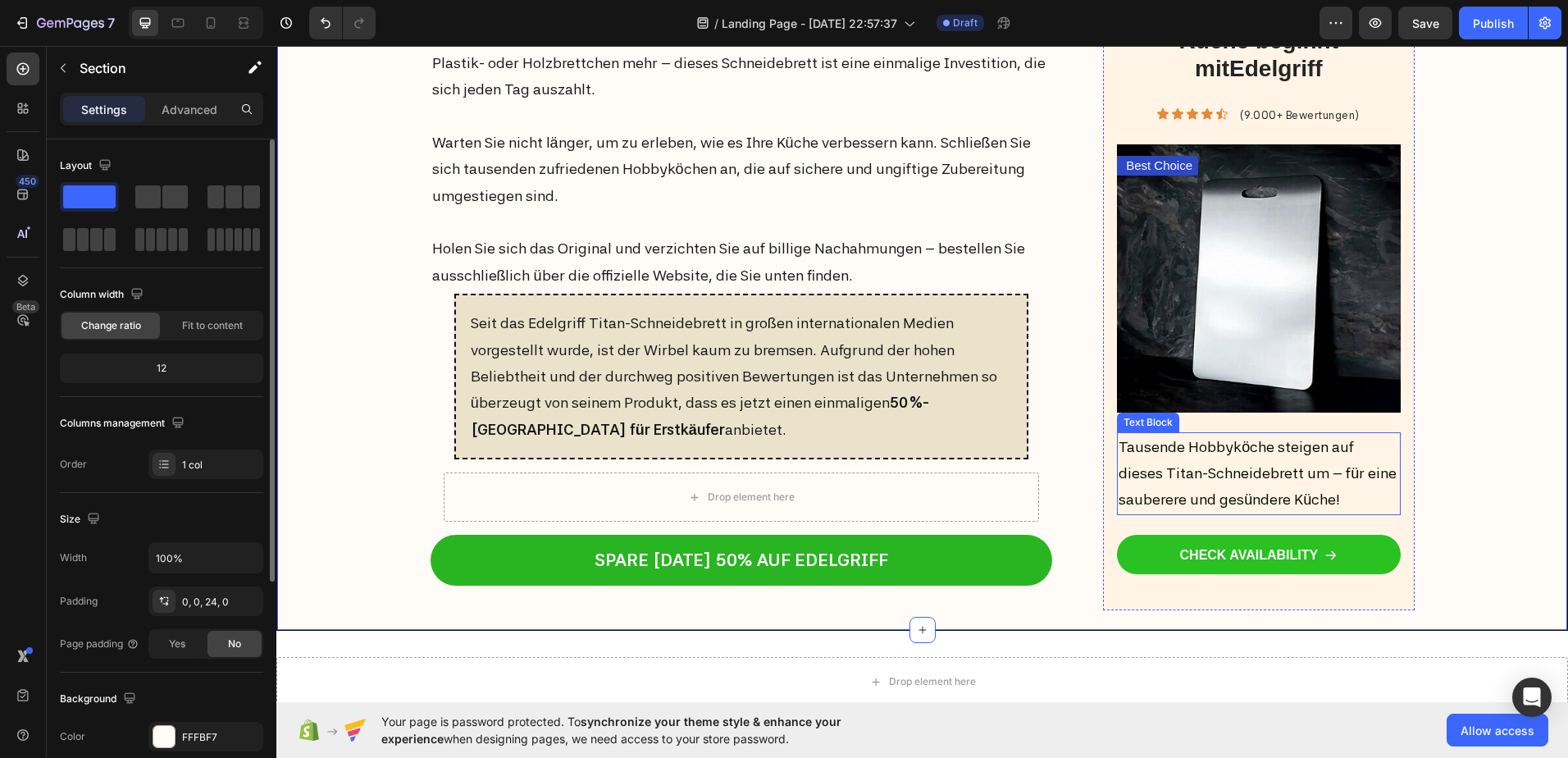
click at [1300, 485] on p "Tausende Hobbyköche steigen auf dieses Titan-Schneidebrett um – für eine sauber…" at bounding box center [1259, 473] width 280 height 79
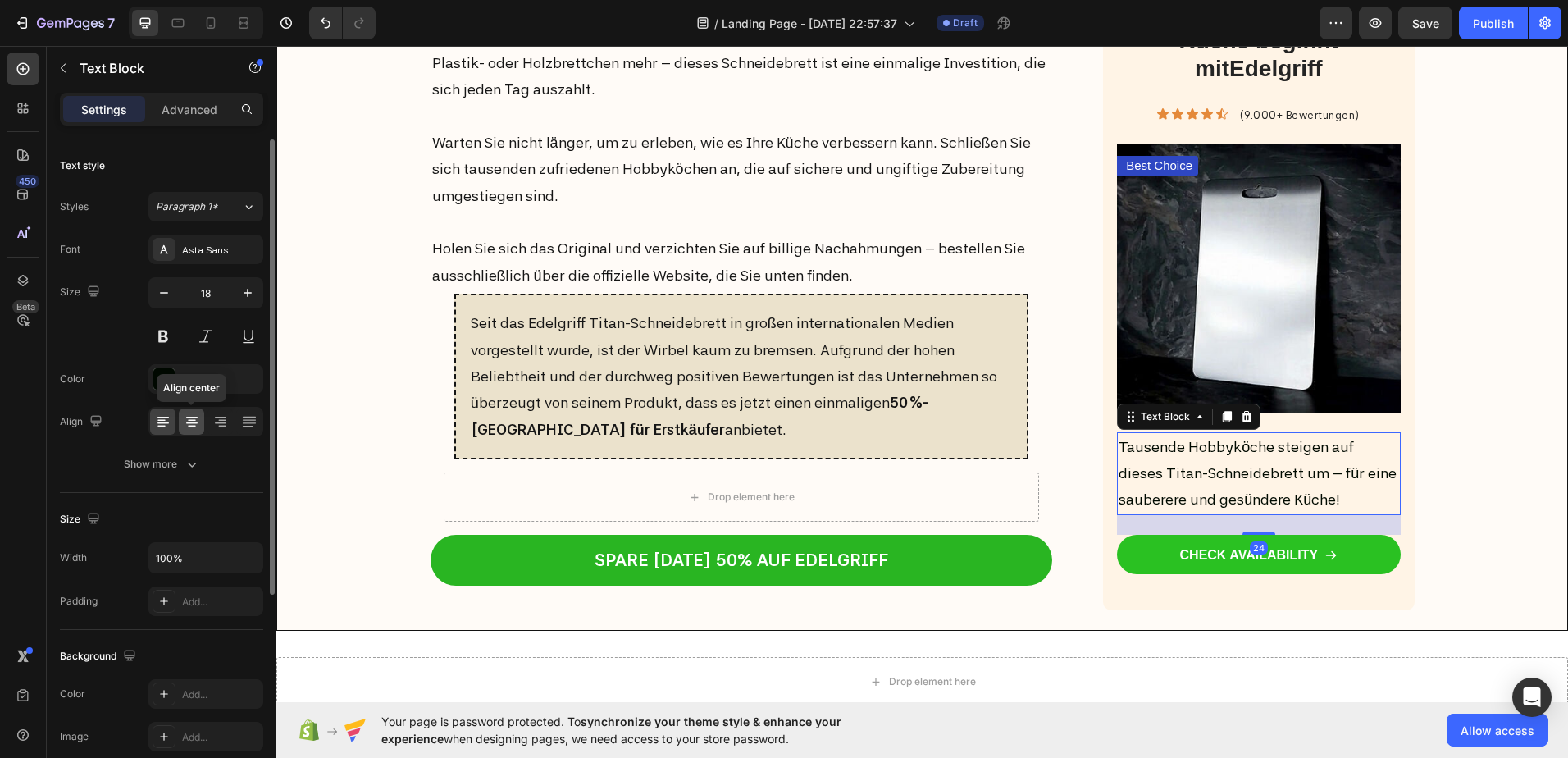
click at [200, 418] on div at bounding box center [192, 421] width 25 height 26
click at [167, 329] on button at bounding box center [164, 336] width 29 height 29
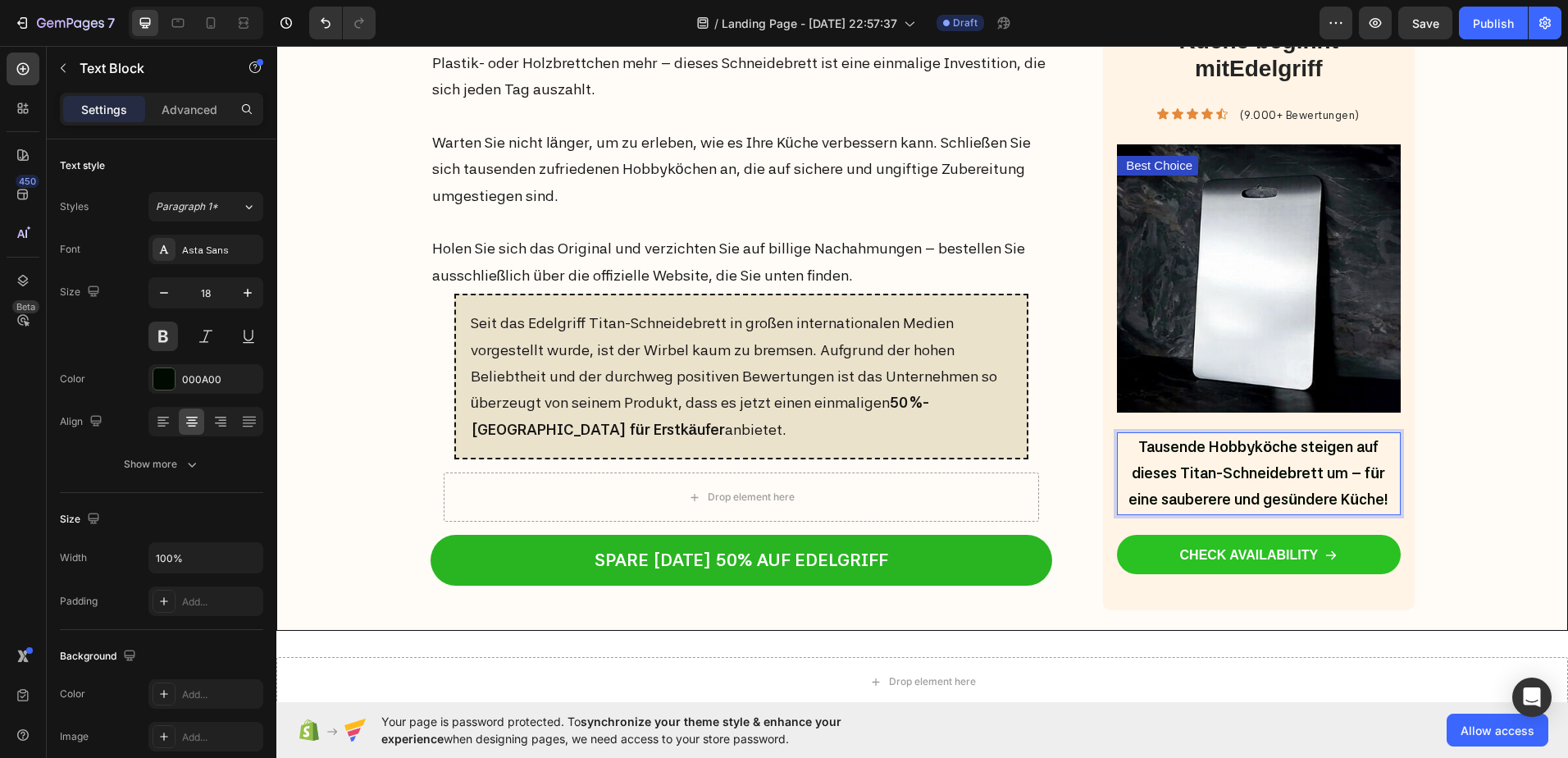
click at [1275, 468] on p "Tausende Hobbyköche steigen auf dieses Titan-Schneidebrett um – für eine sauber…" at bounding box center [1259, 473] width 280 height 79
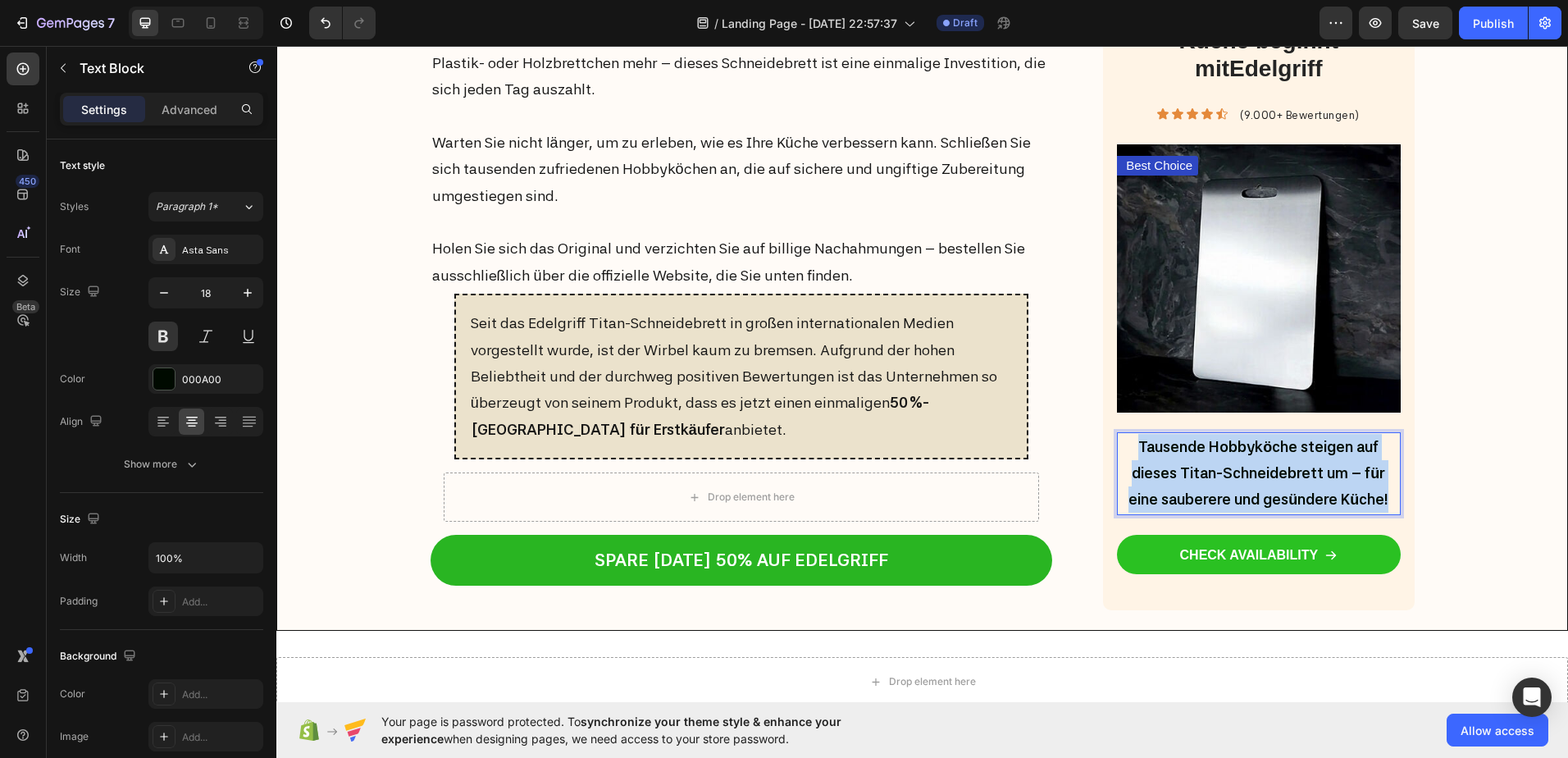
click at [1275, 468] on p "Tausende Hobbyköche steigen auf dieses Titan-Schneidebrett um – für eine sauber…" at bounding box center [1259, 473] width 280 height 79
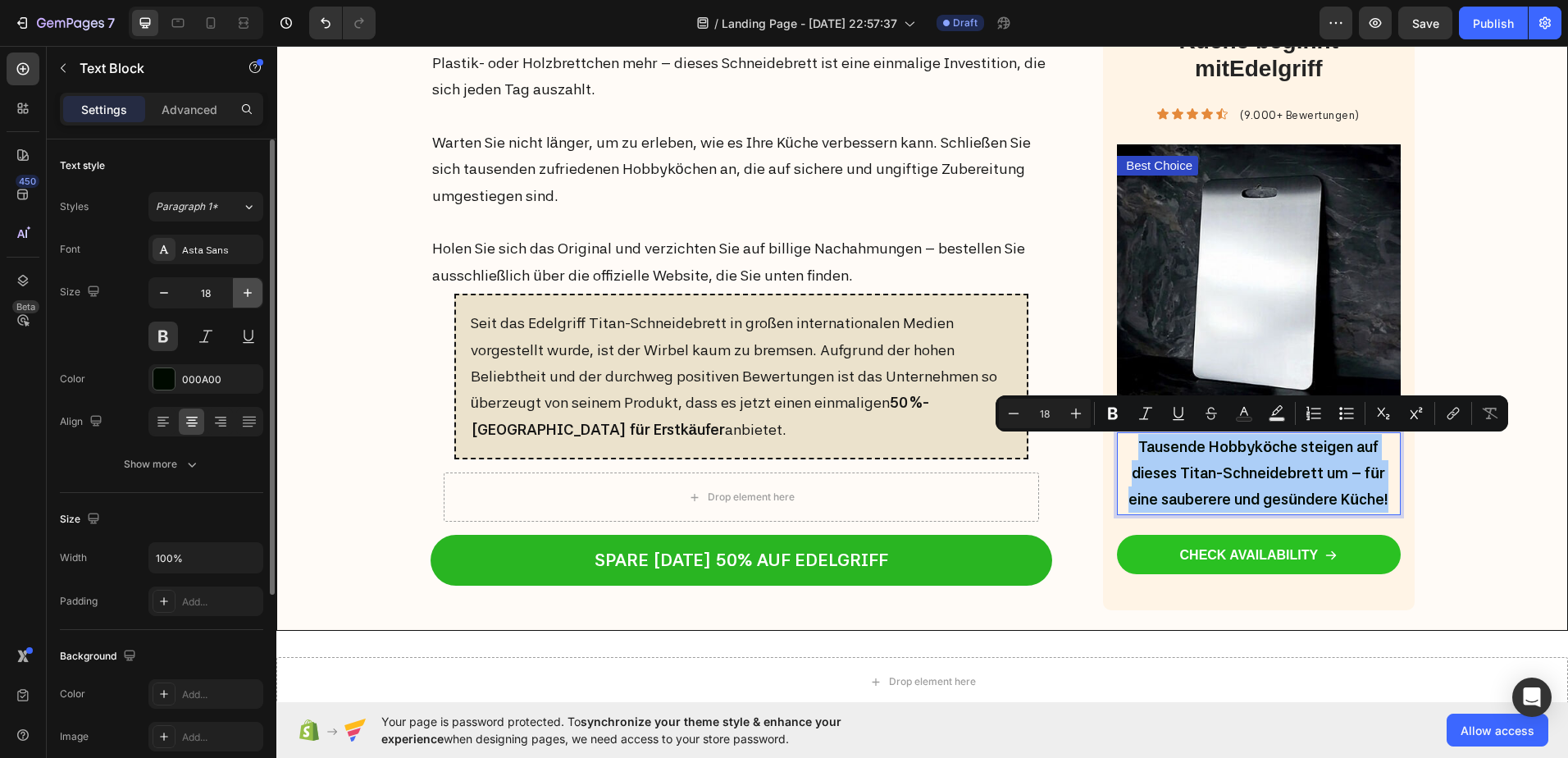
click at [244, 295] on icon "button" at bounding box center [248, 293] width 17 height 17
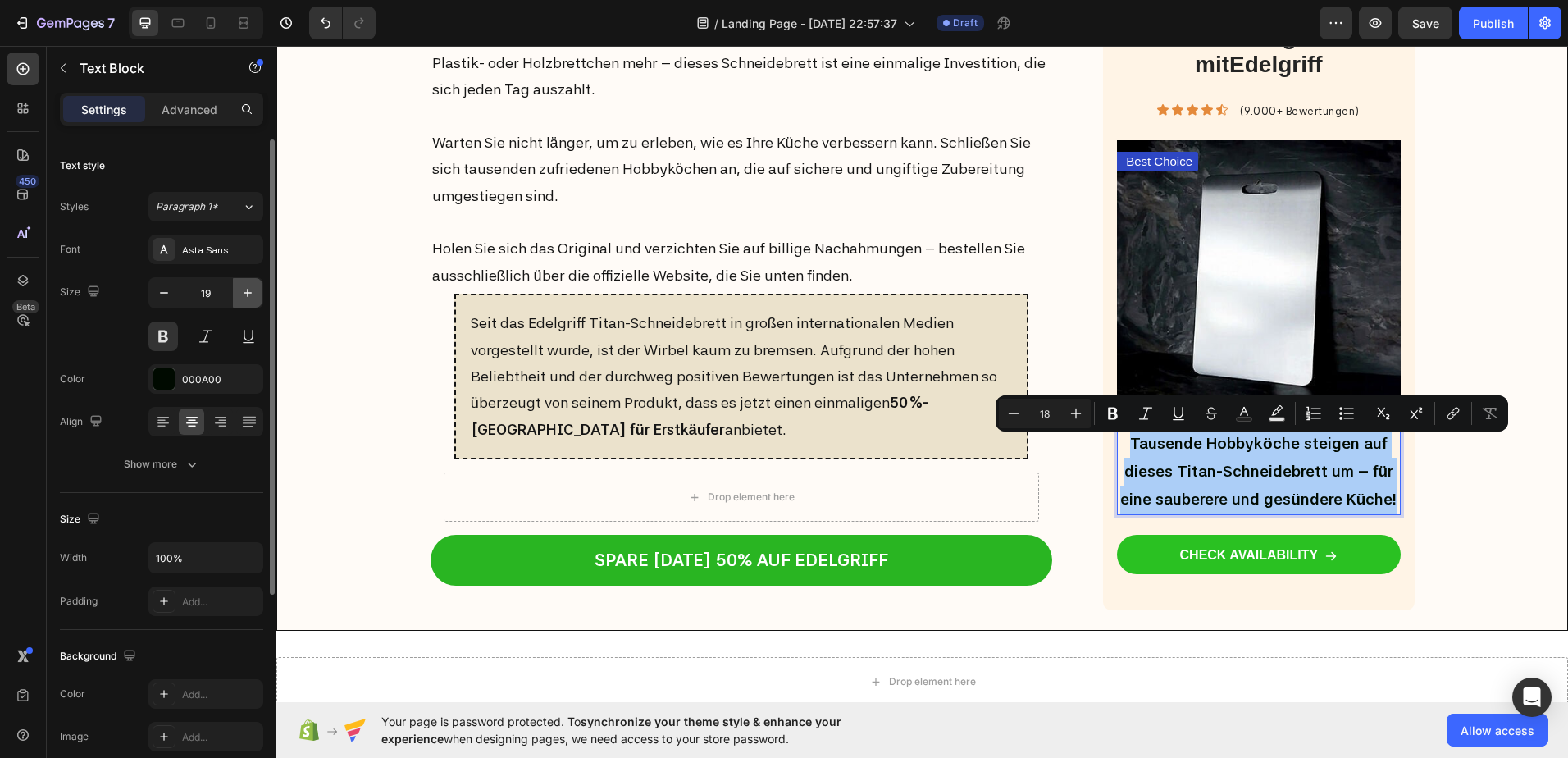
click at [244, 295] on icon "button" at bounding box center [248, 293] width 17 height 17
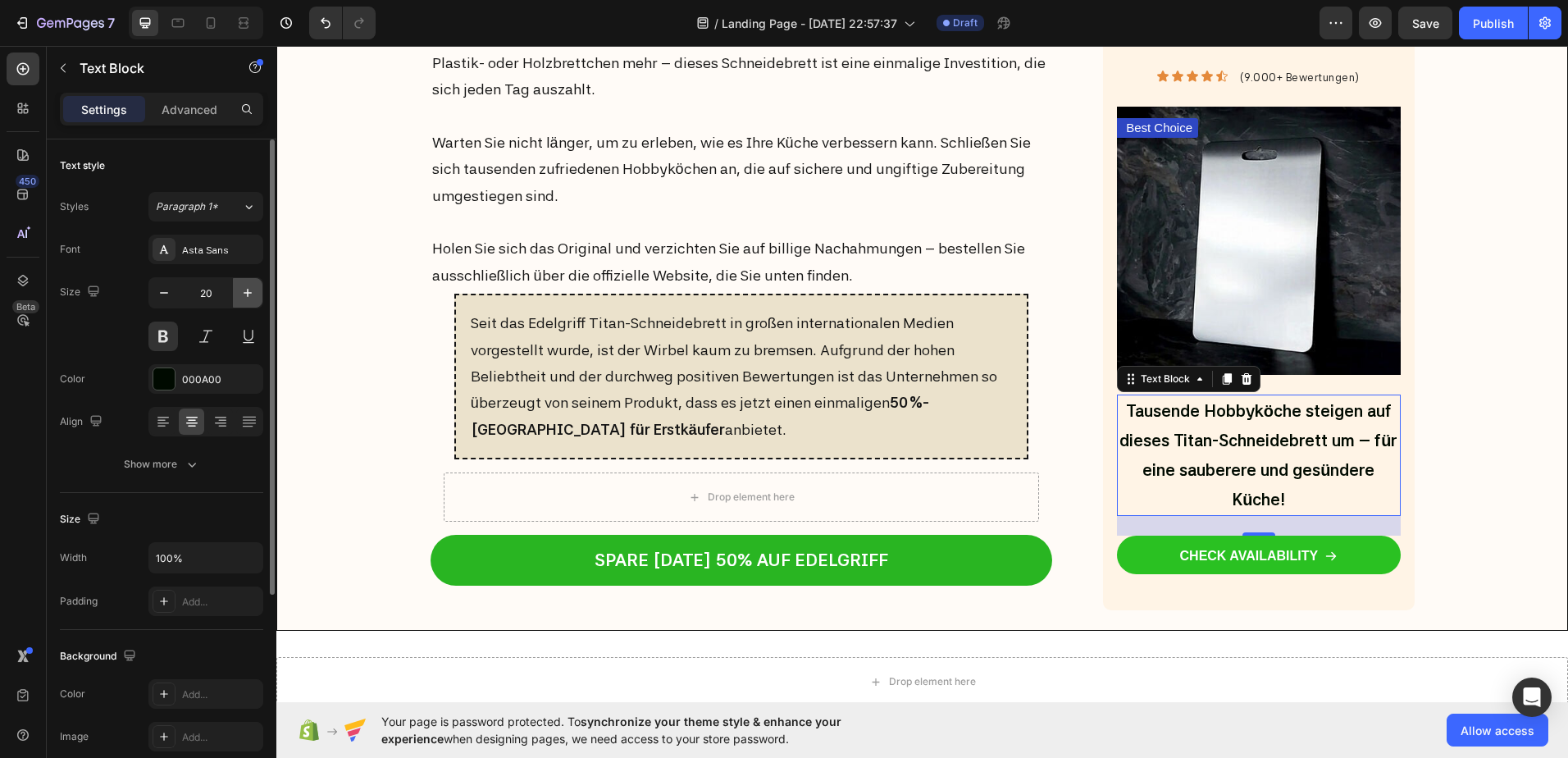
click at [244, 295] on icon "button" at bounding box center [248, 293] width 17 height 17
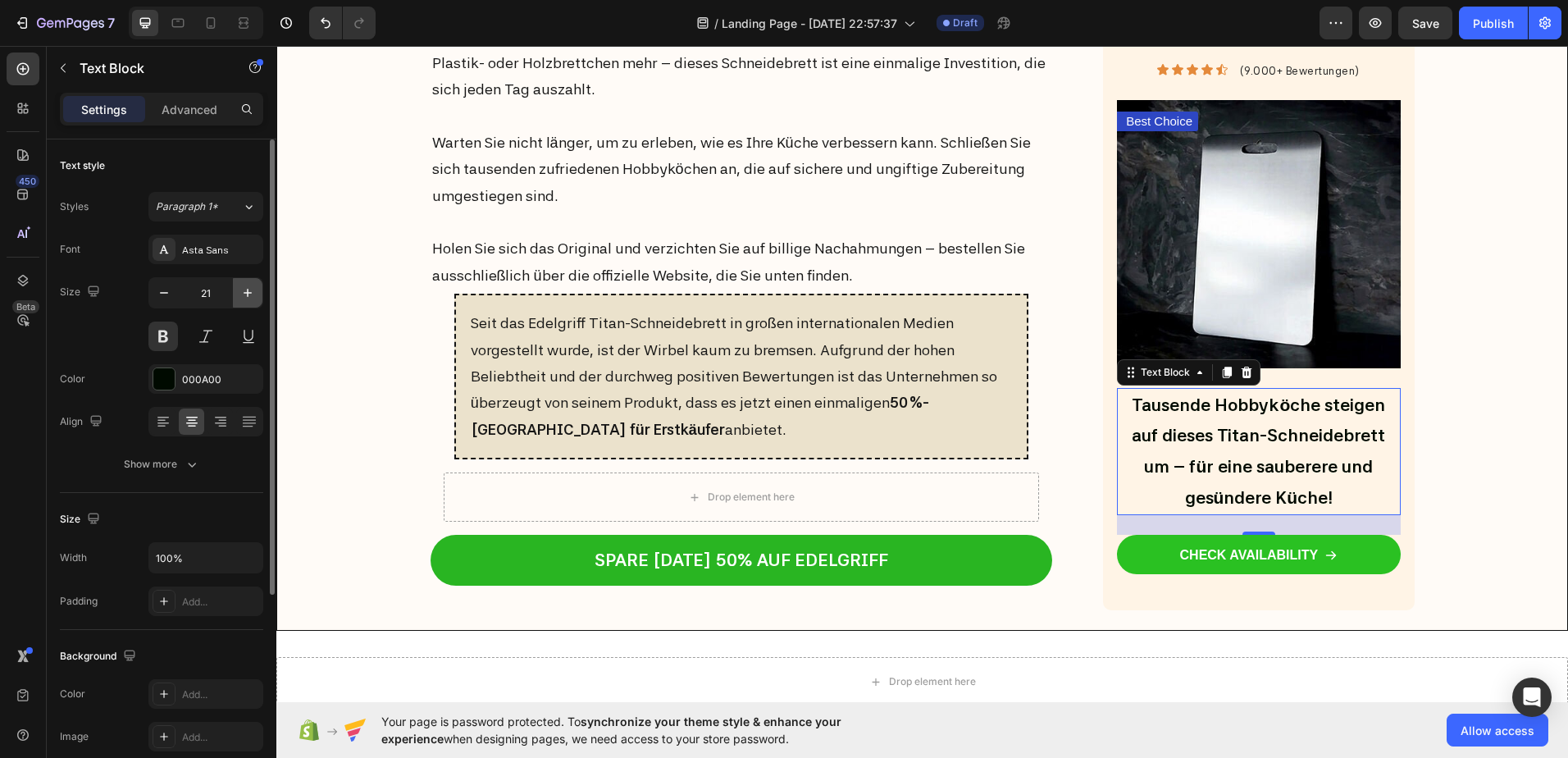
click at [244, 295] on icon "button" at bounding box center [248, 293] width 17 height 17
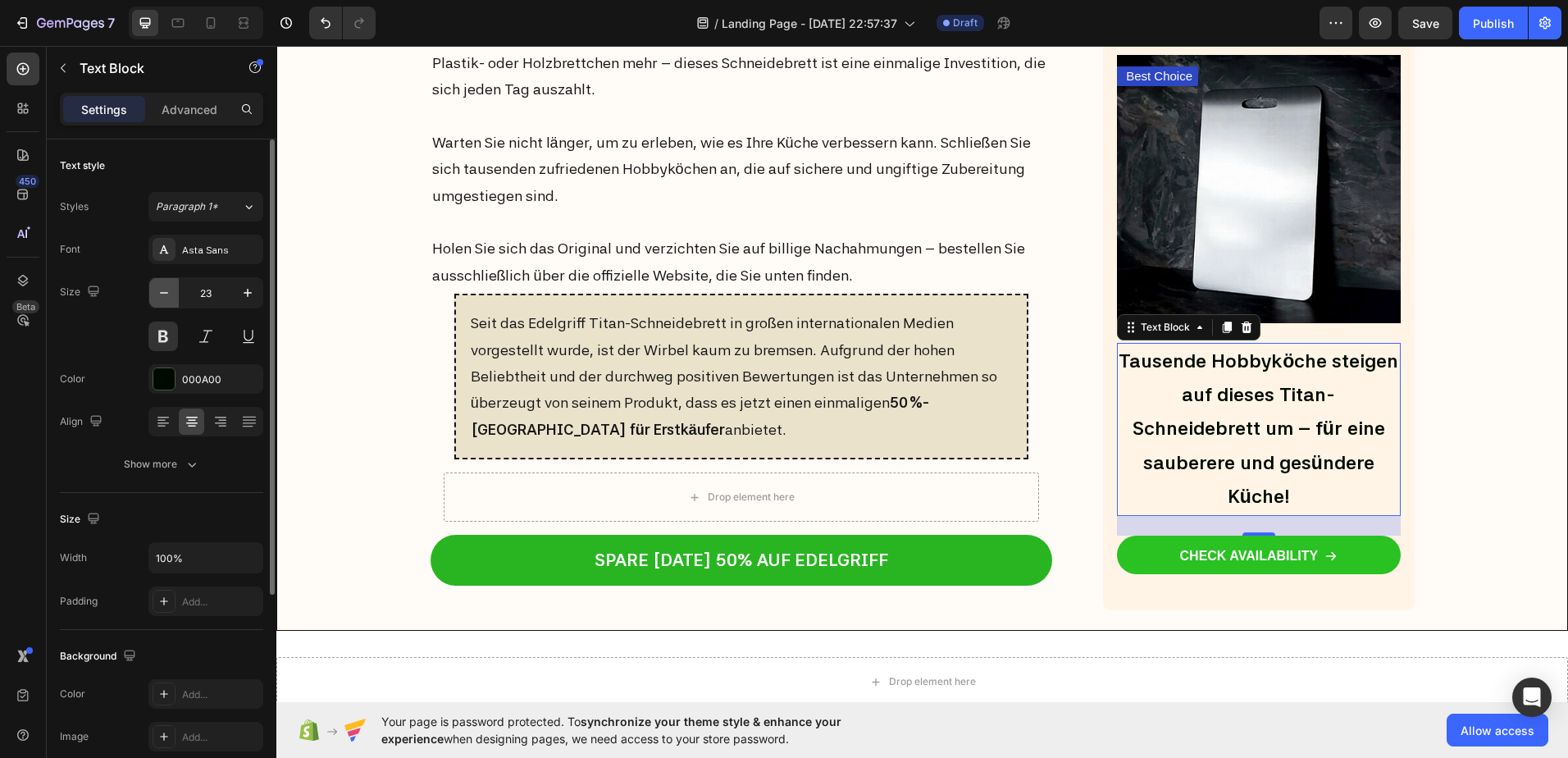
click at [159, 293] on icon "button" at bounding box center [164, 293] width 17 height 17
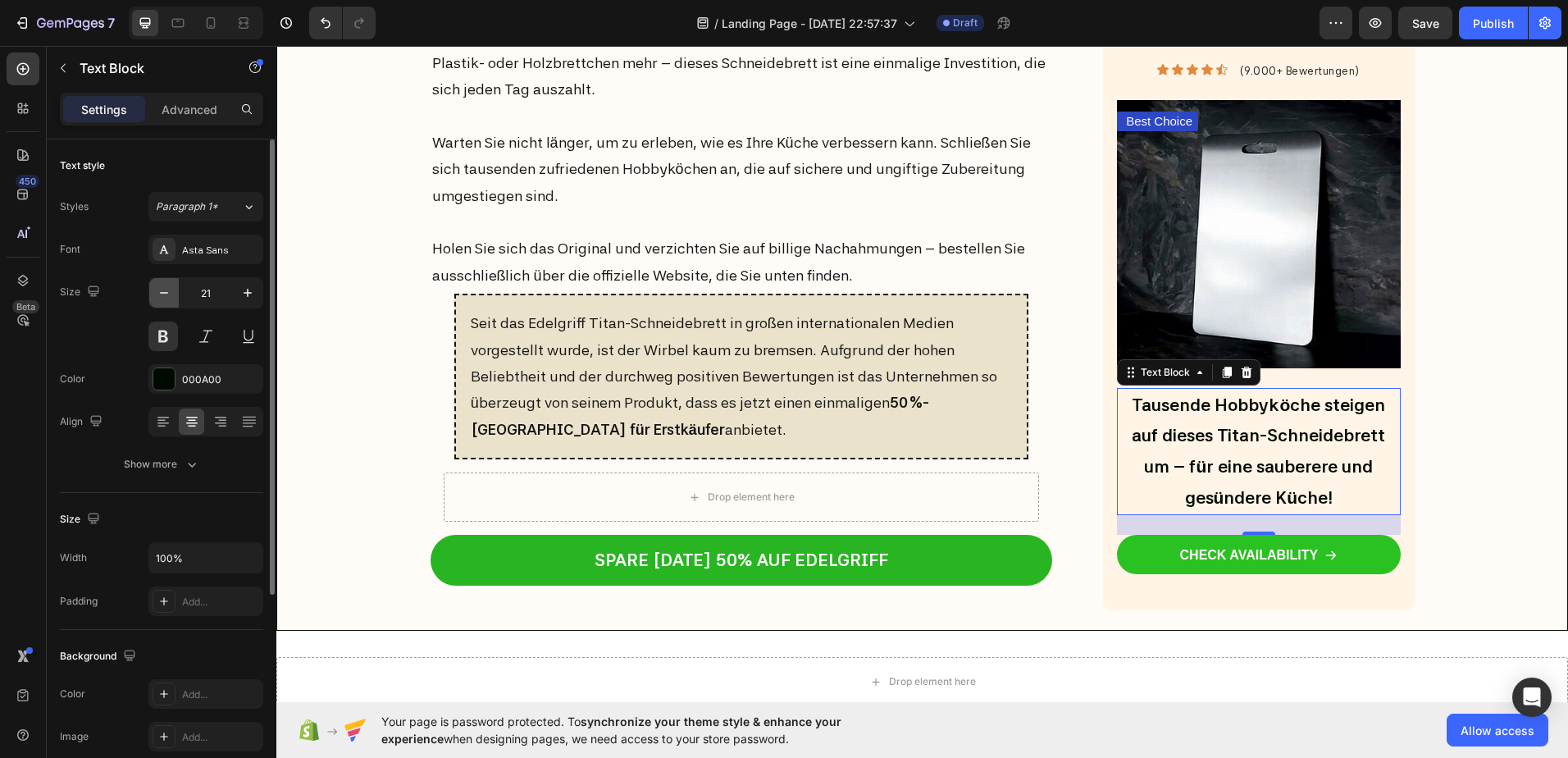
click at [159, 293] on icon "button" at bounding box center [164, 293] width 17 height 17
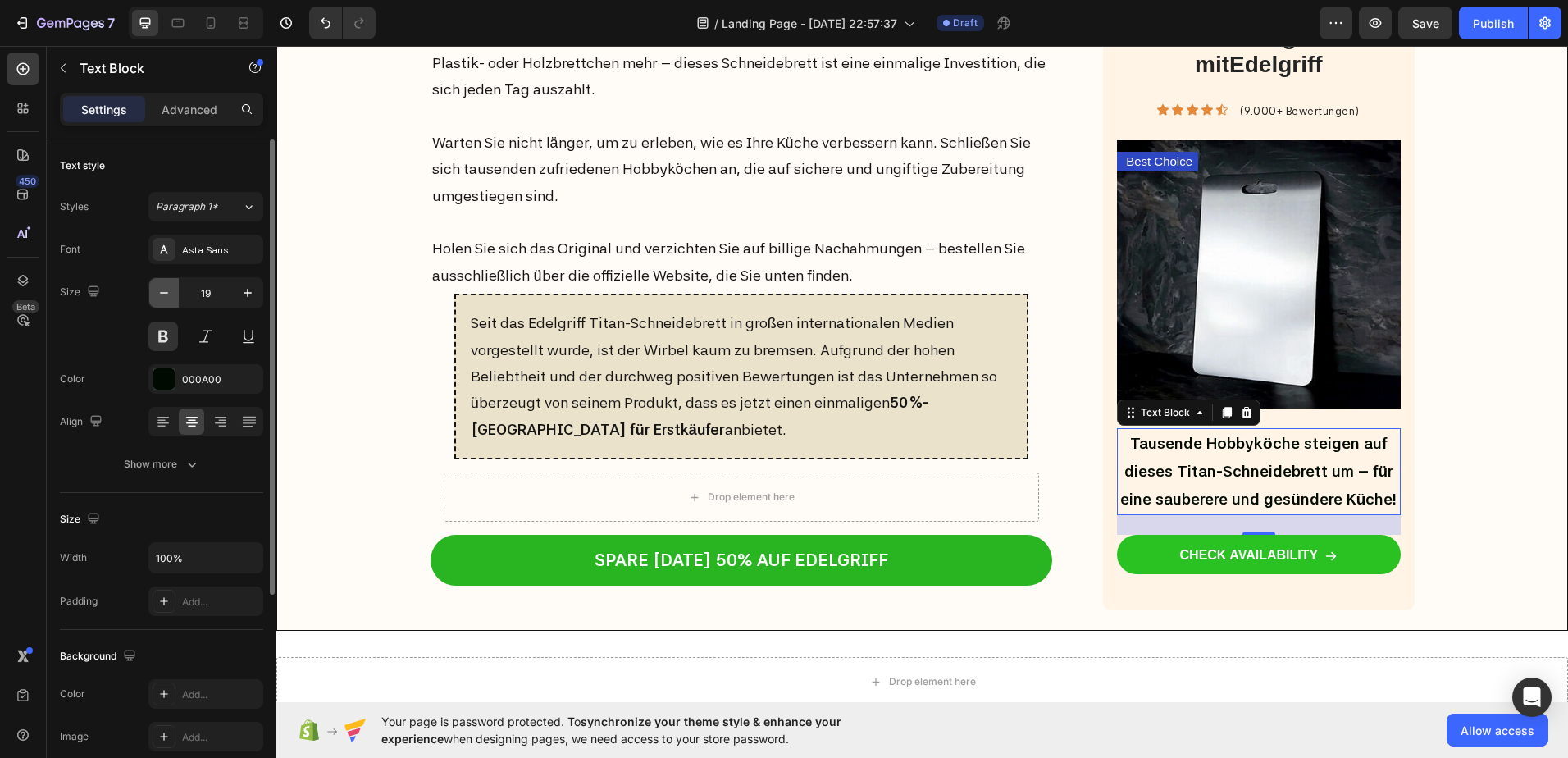
click at [159, 293] on icon "button" at bounding box center [164, 293] width 17 height 17
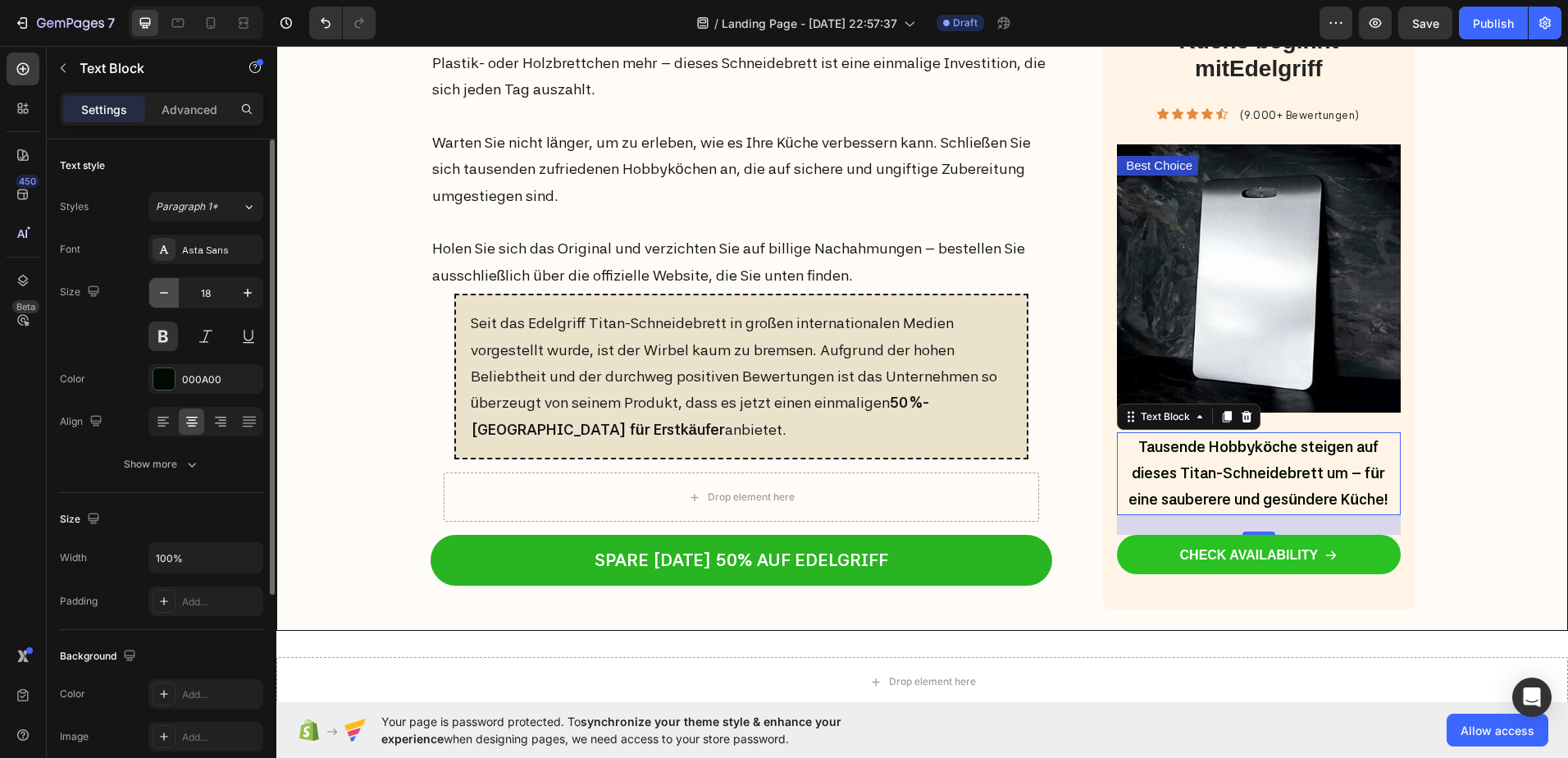
click at [159, 293] on icon "button" at bounding box center [164, 293] width 17 height 17
type input "17"
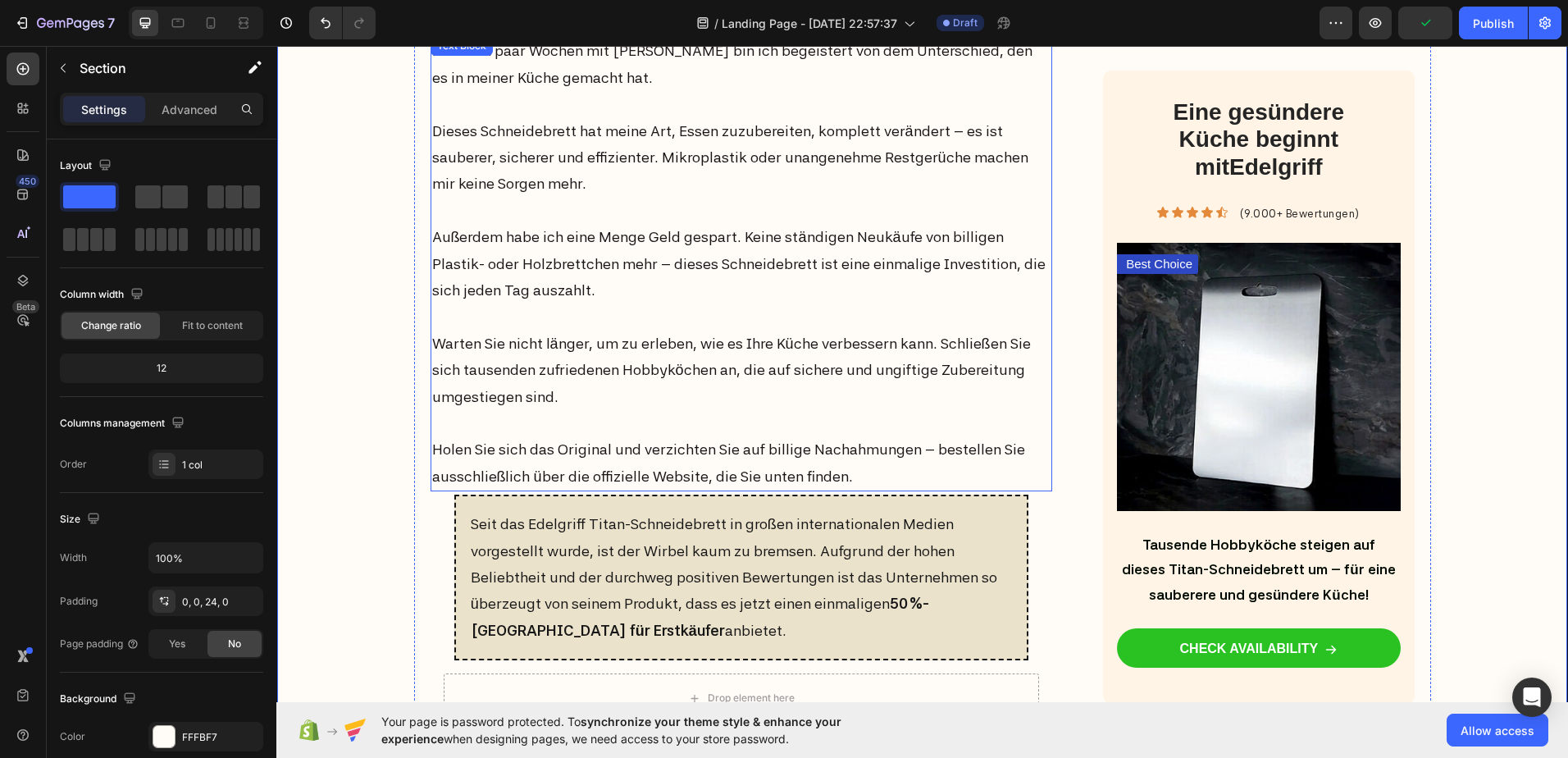
scroll to position [6478, 0]
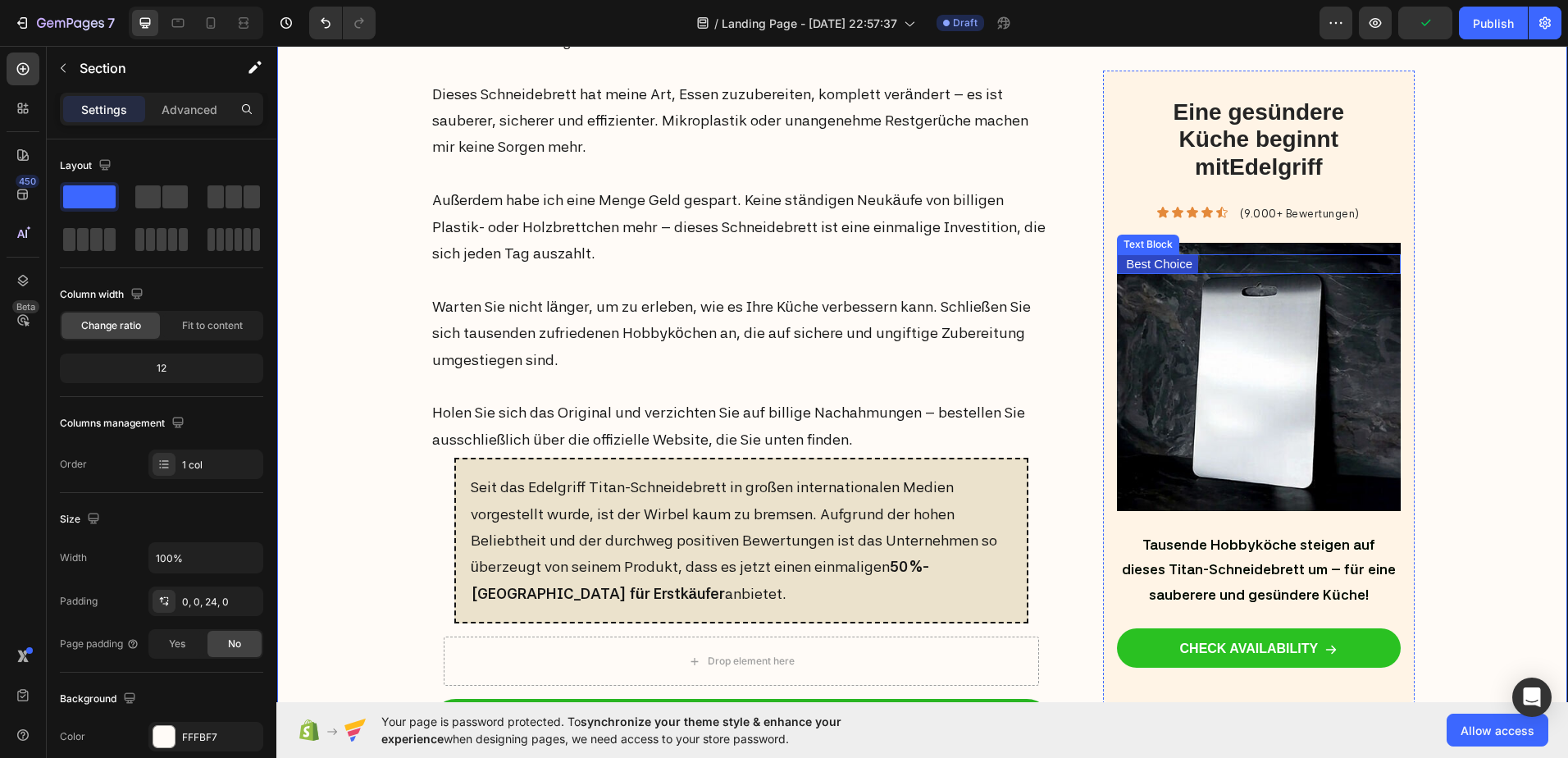
click at [1143, 267] on p "Best Choice" at bounding box center [1160, 263] width 67 height 17
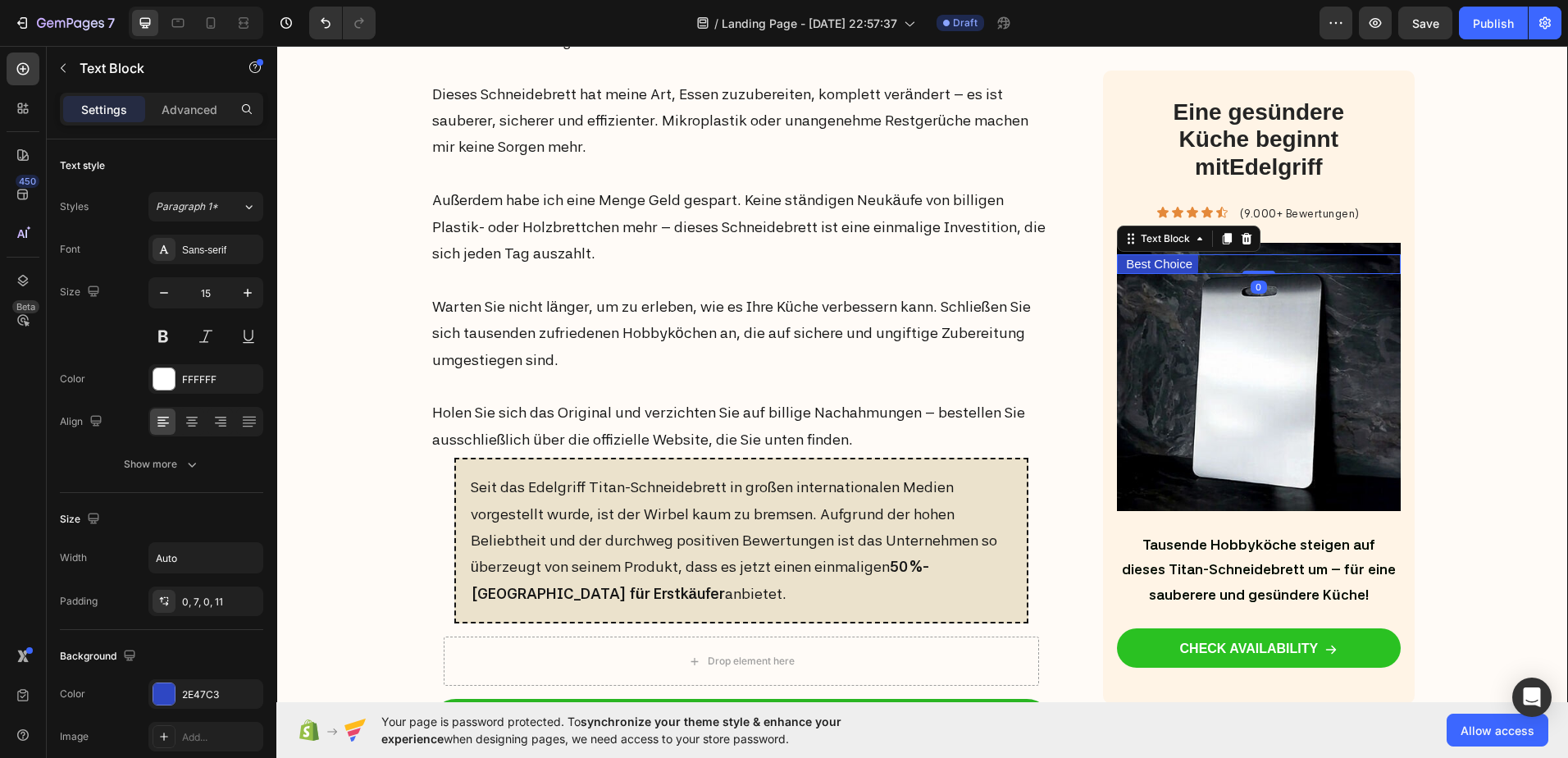
click at [1153, 260] on p "Best Choice" at bounding box center [1160, 263] width 67 height 17
click at [1148, 261] on p "Best Choice" at bounding box center [1160, 263] width 67 height 17
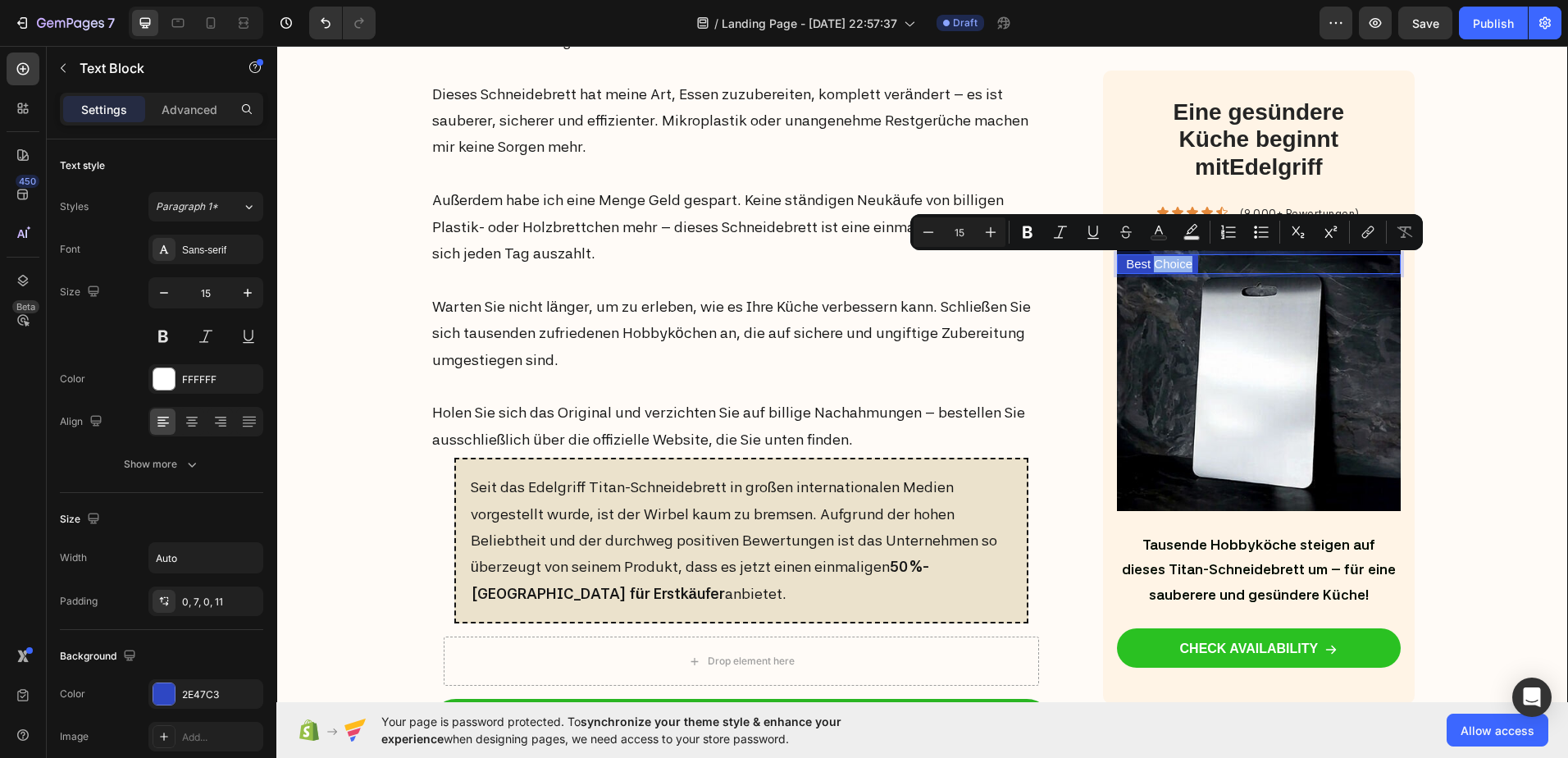
click at [1148, 261] on p "Best Choice" at bounding box center [1160, 263] width 67 height 17
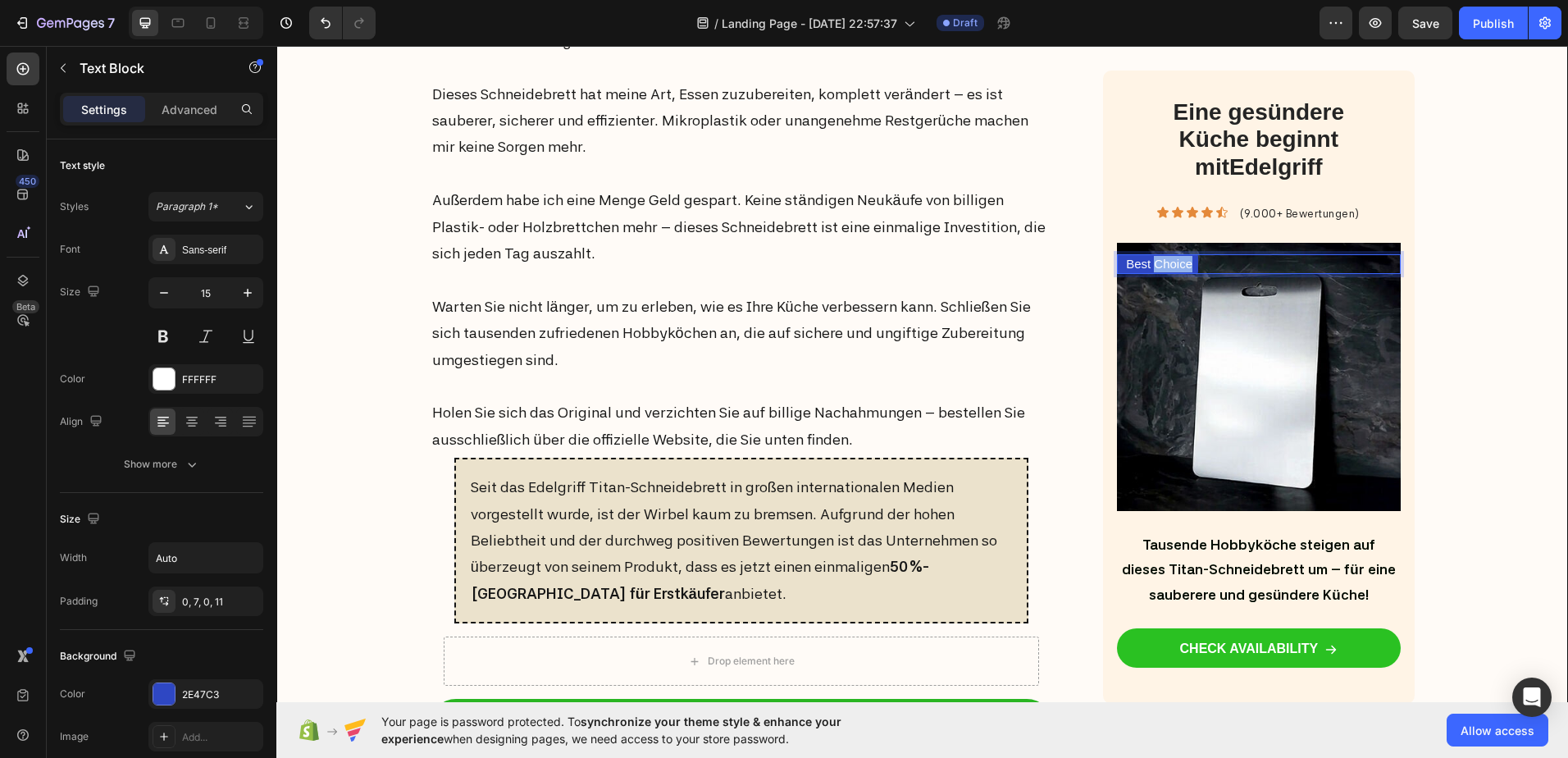
click at [1148, 261] on p "Best Choice" at bounding box center [1160, 263] width 67 height 17
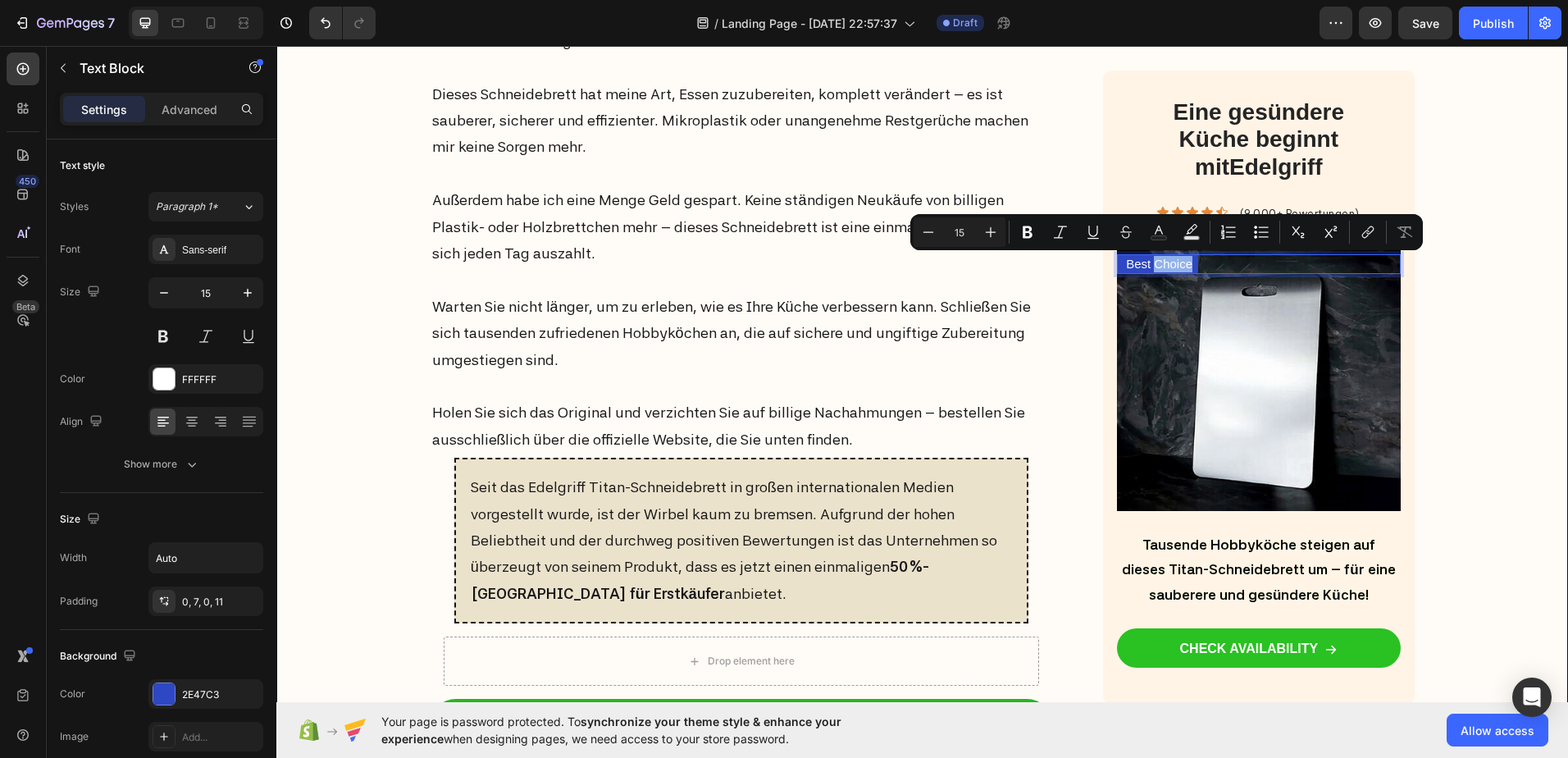
click at [1148, 261] on p "Best Choice" at bounding box center [1160, 263] width 67 height 17
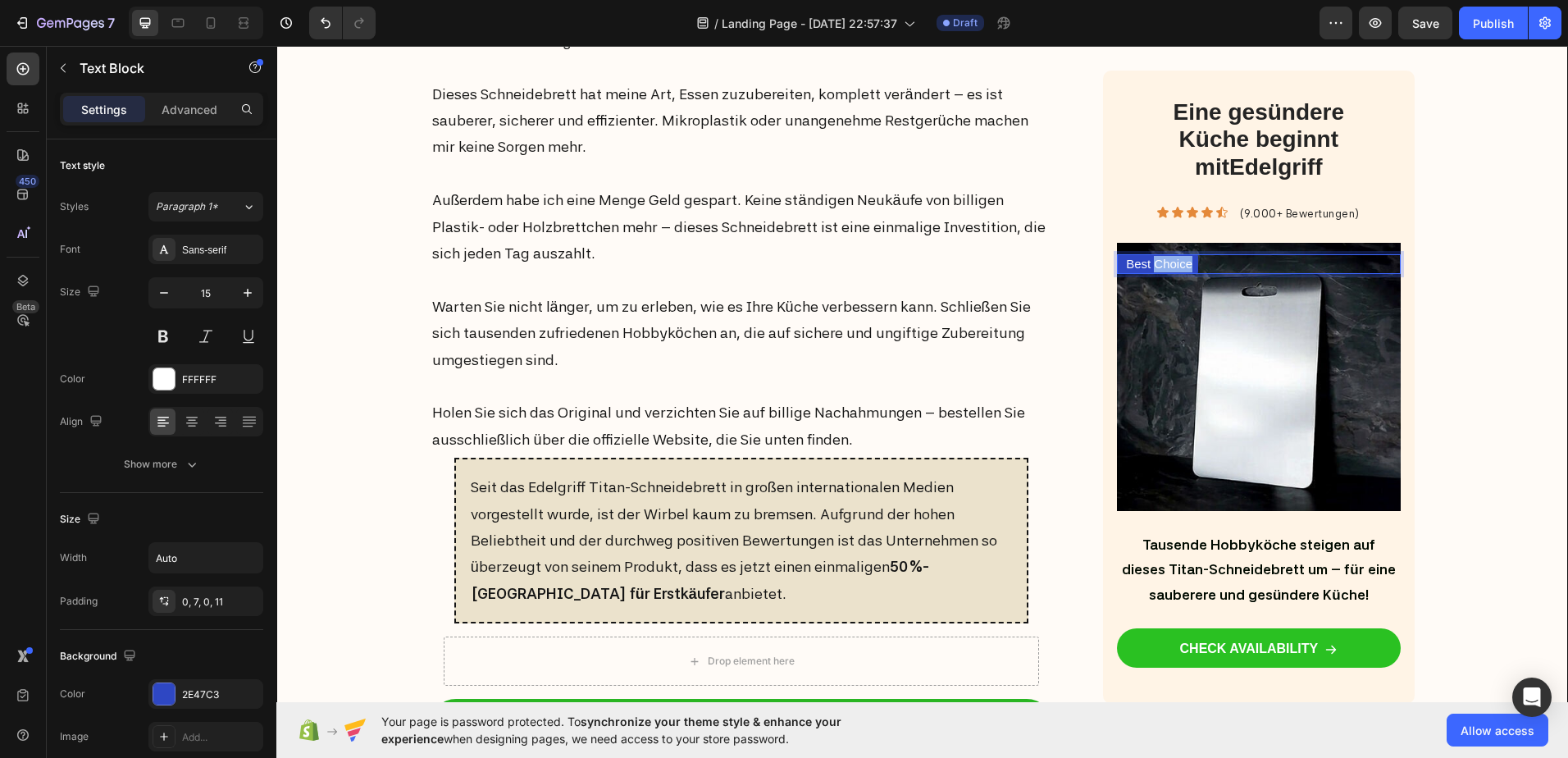
click at [1148, 261] on p "Best Choice" at bounding box center [1160, 263] width 67 height 17
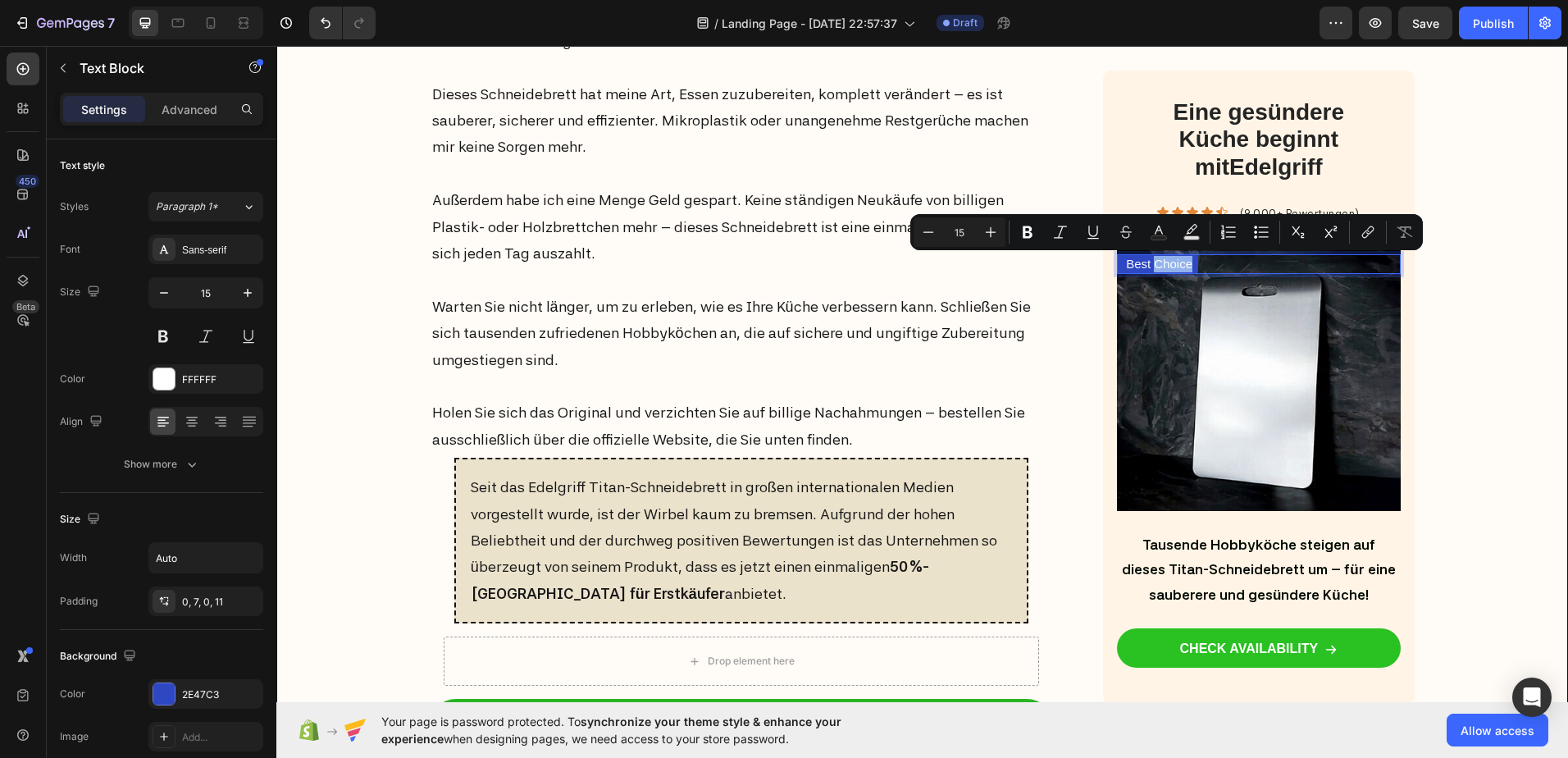
click at [1247, 280] on img at bounding box center [1259, 377] width 283 height 268
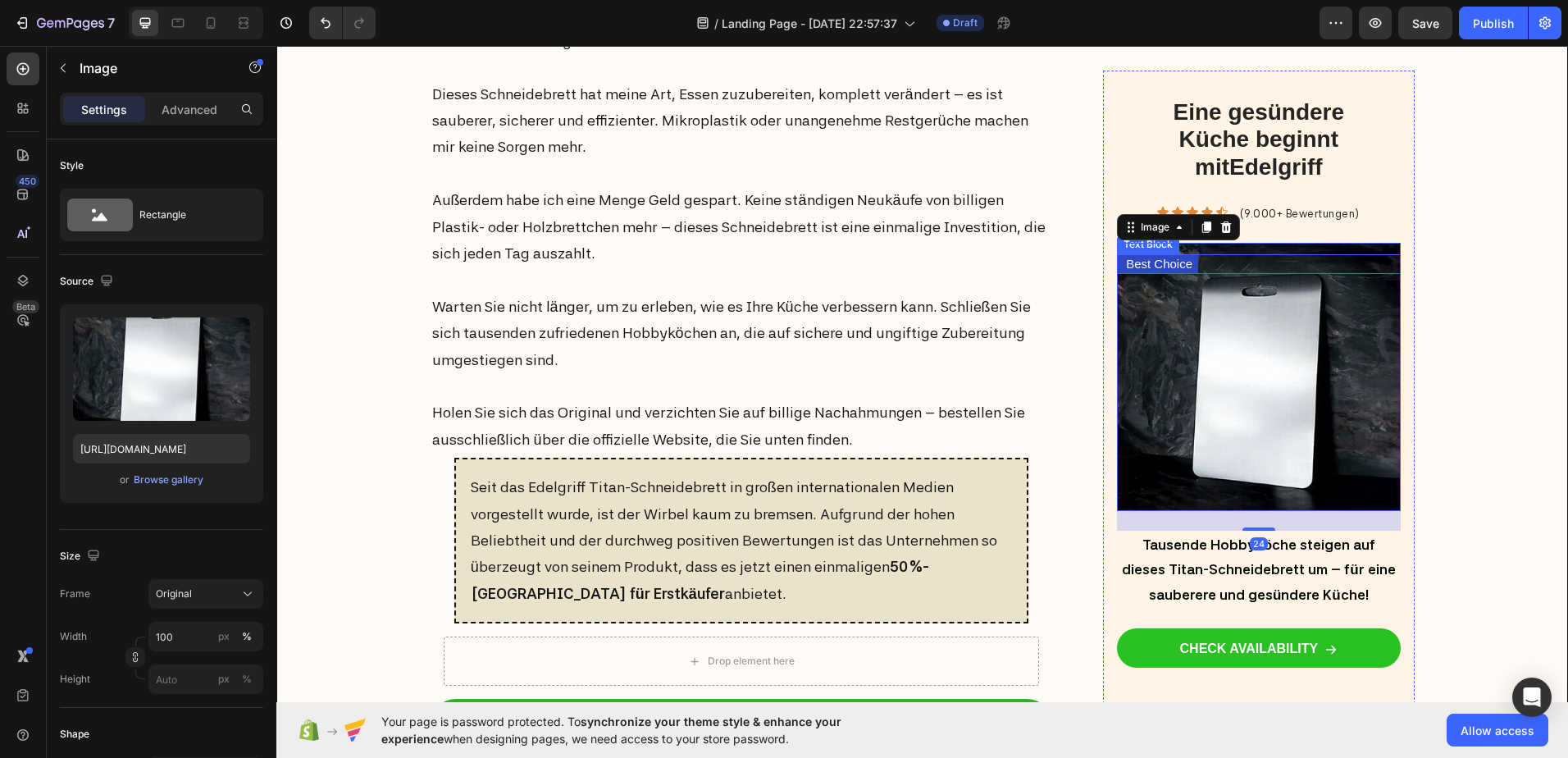
click at [1143, 258] on p "Best Choice" at bounding box center [1160, 263] width 67 height 17
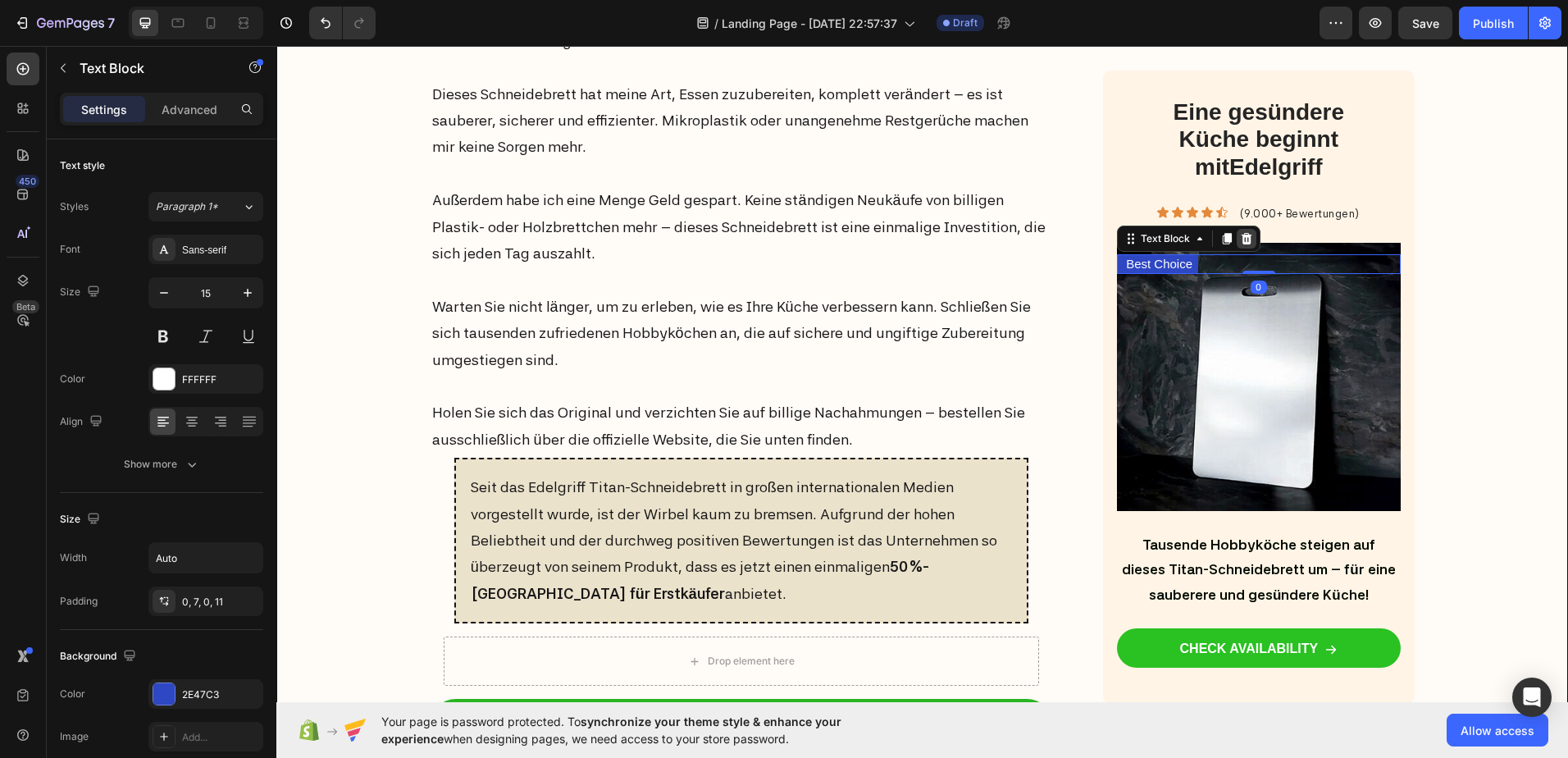
click at [1241, 248] on div at bounding box center [1247, 239] width 20 height 20
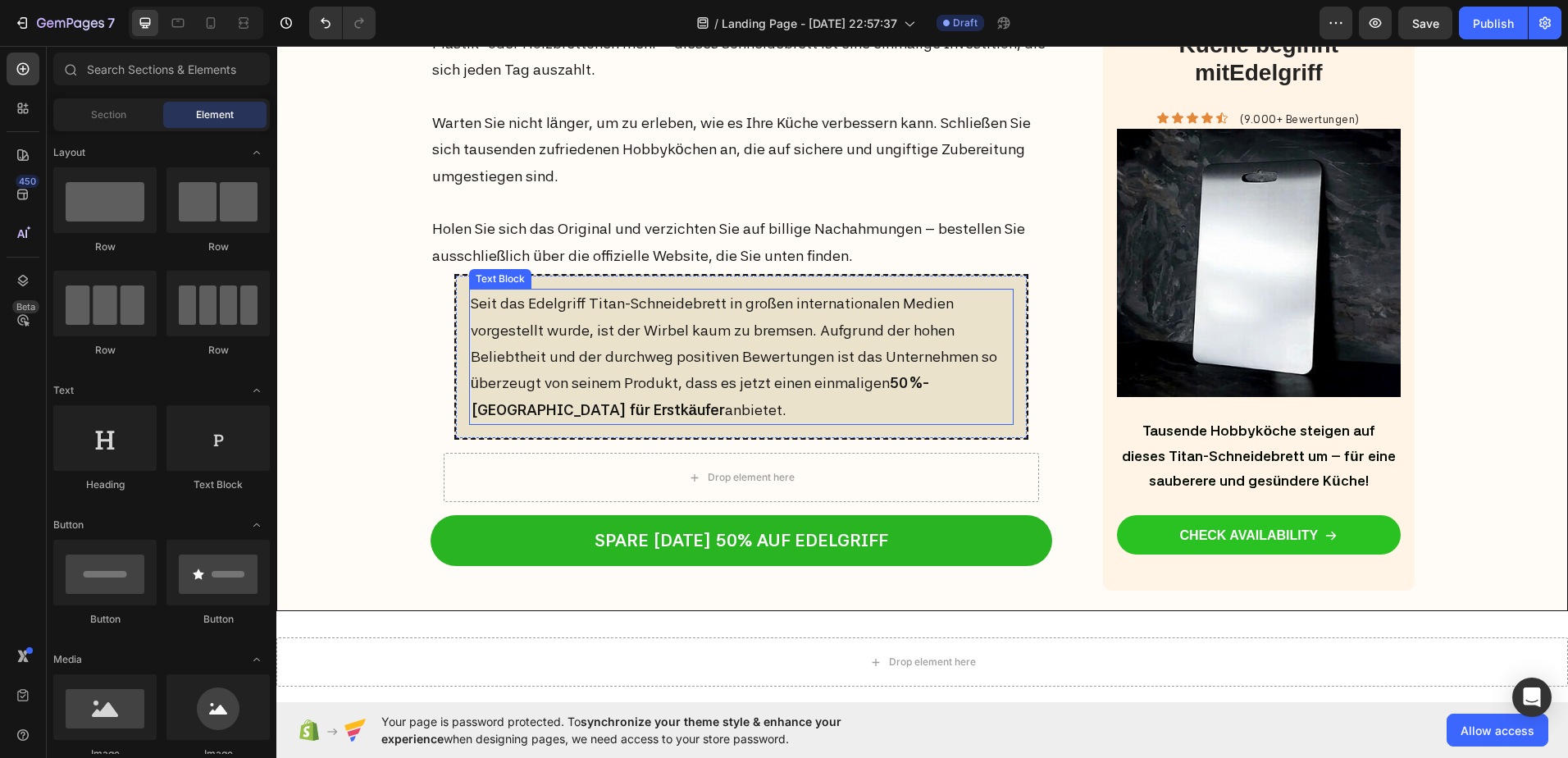
scroll to position [6806, 0]
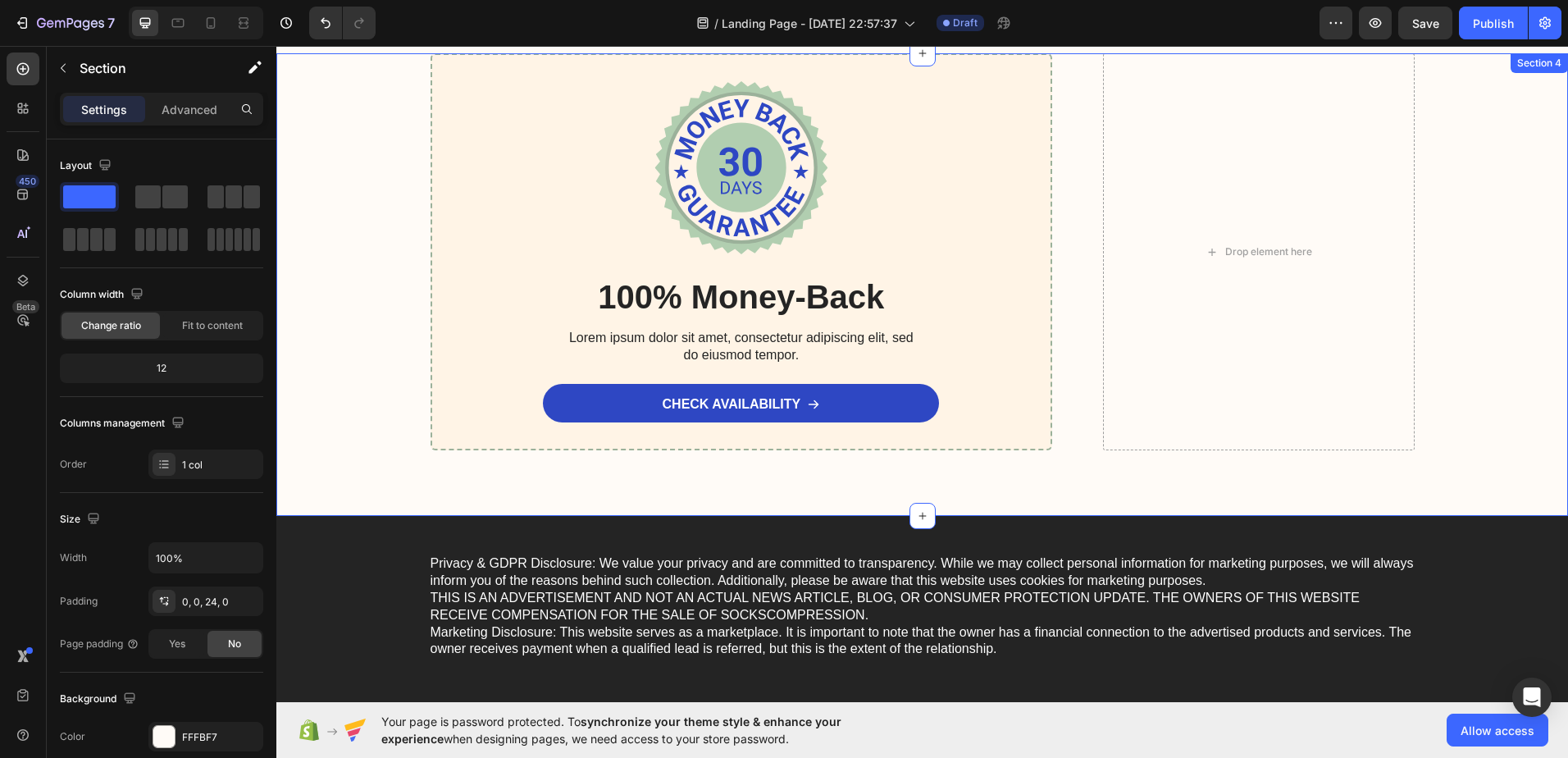
scroll to position [7381, 0]
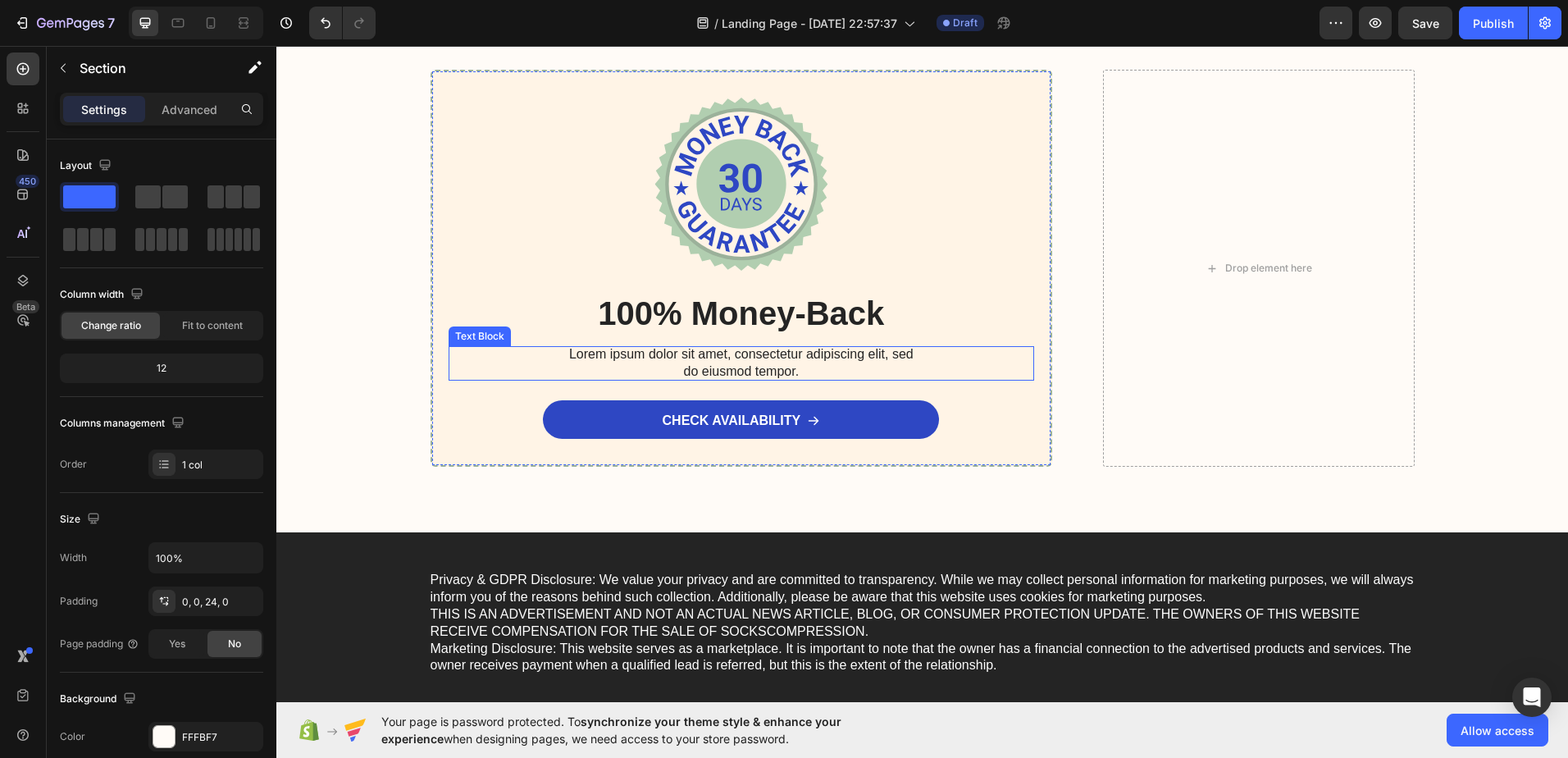
click at [983, 349] on div "Lorem ipsum dolor sit amet, consectetur adipiscing elit, sed do eiusmod tempor." at bounding box center [741, 362] width 587 height 34
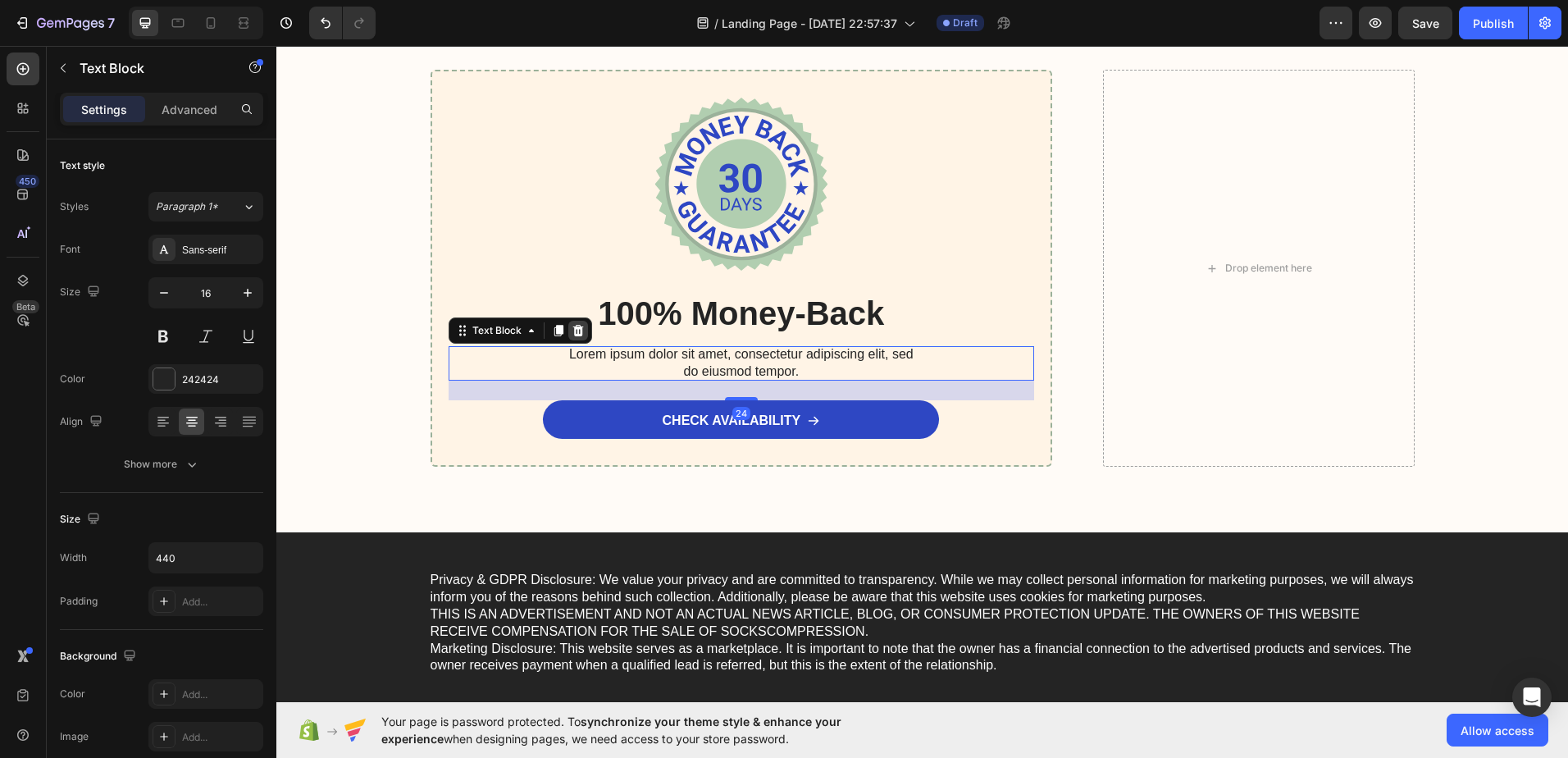
click at [573, 332] on icon at bounding box center [578, 331] width 11 height 12
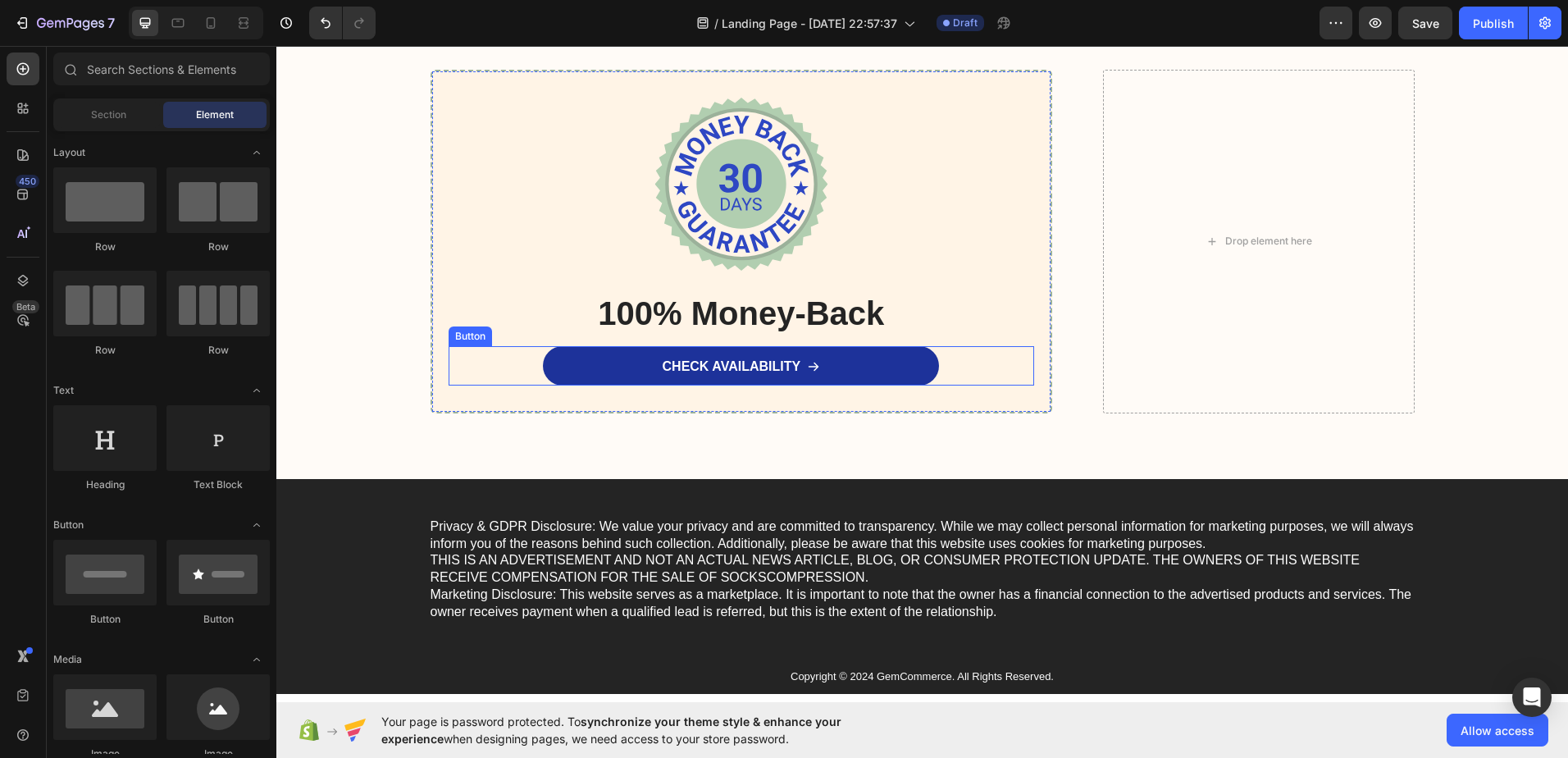
click at [583, 363] on link "CHECK AVAILABILITY" at bounding box center [740, 365] width 396 height 39
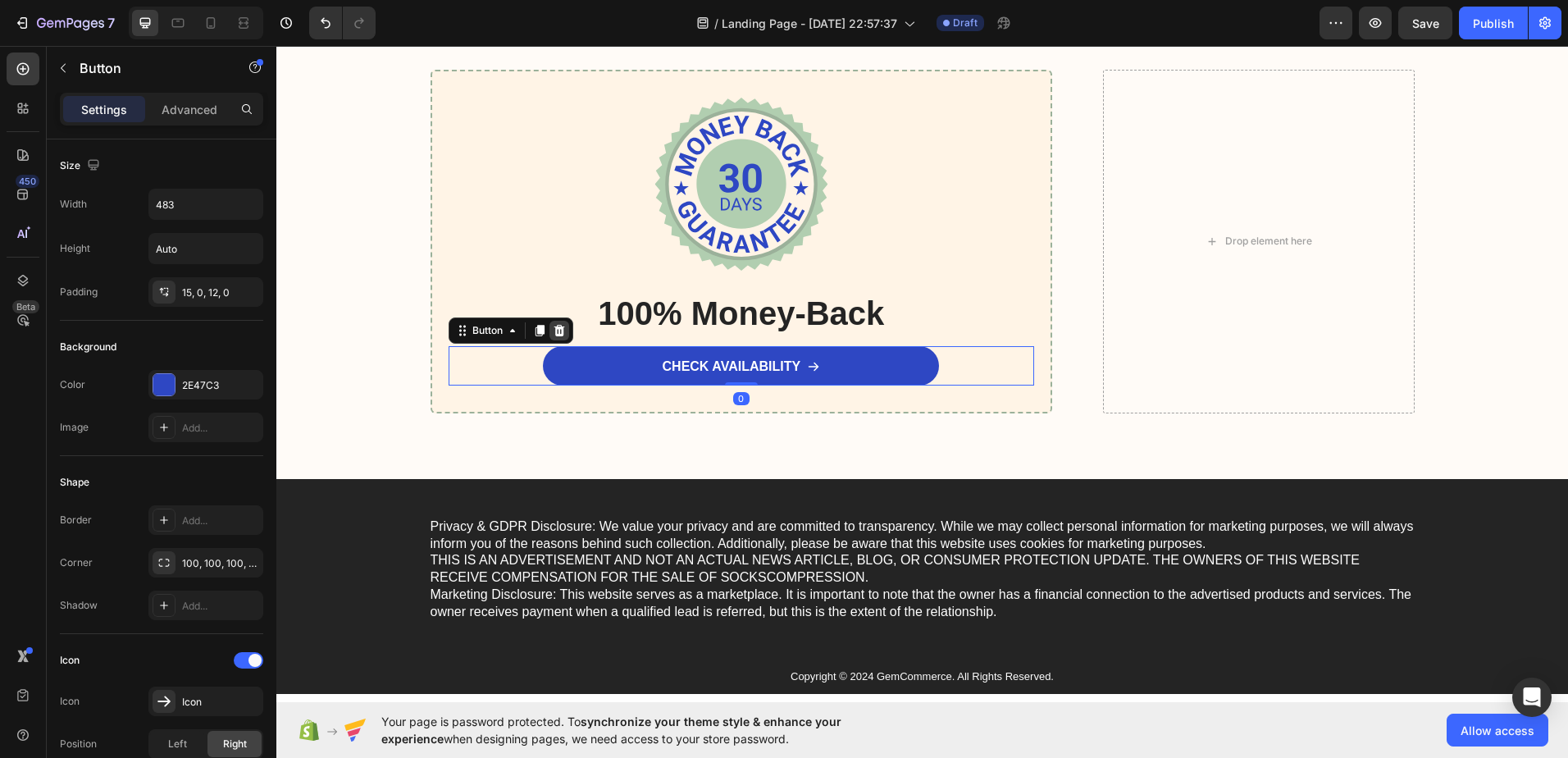
click at [552, 327] on icon at bounding box center [558, 330] width 13 height 13
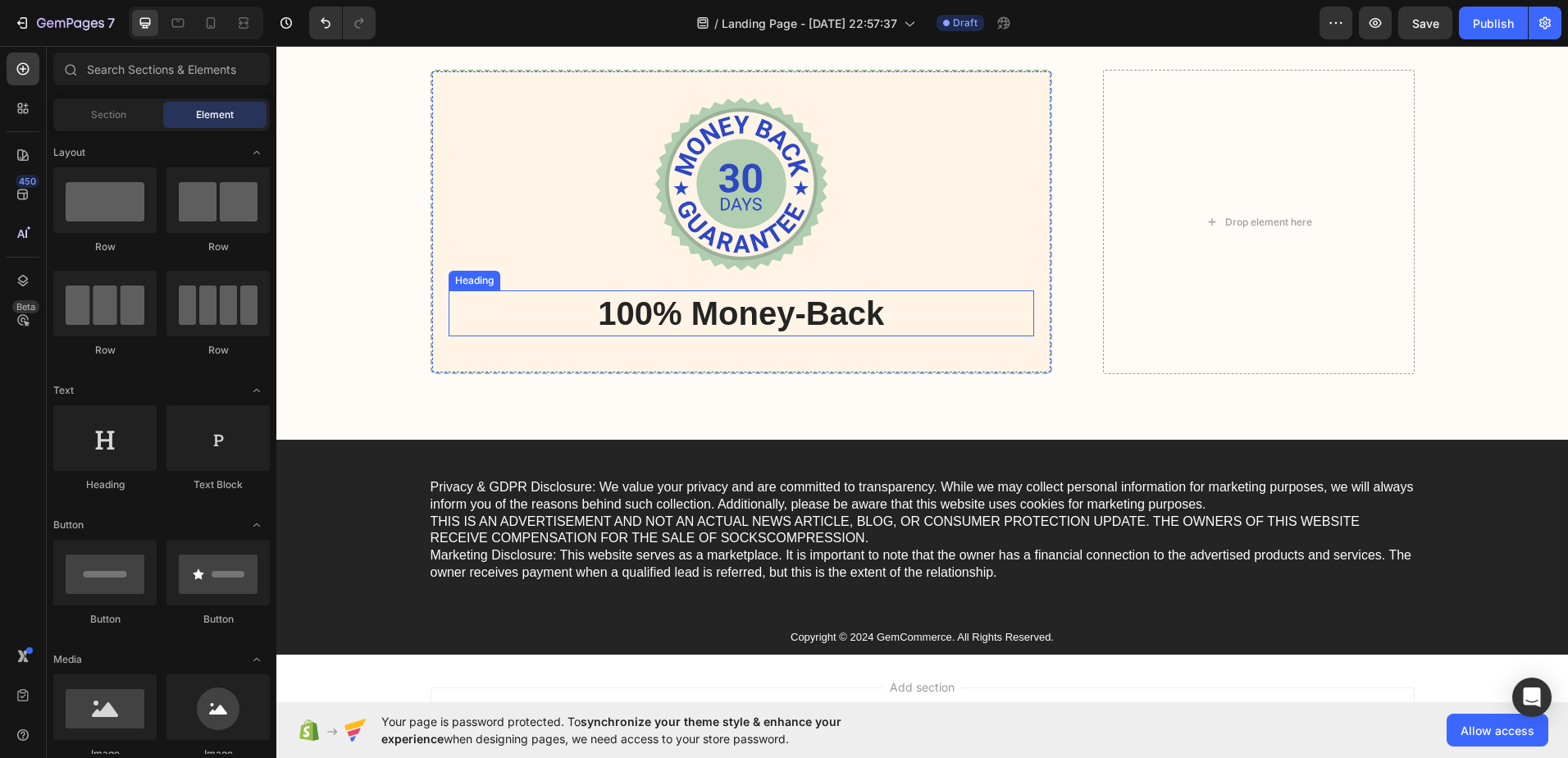
click at [545, 265] on div at bounding box center [741, 184] width 587 height 173
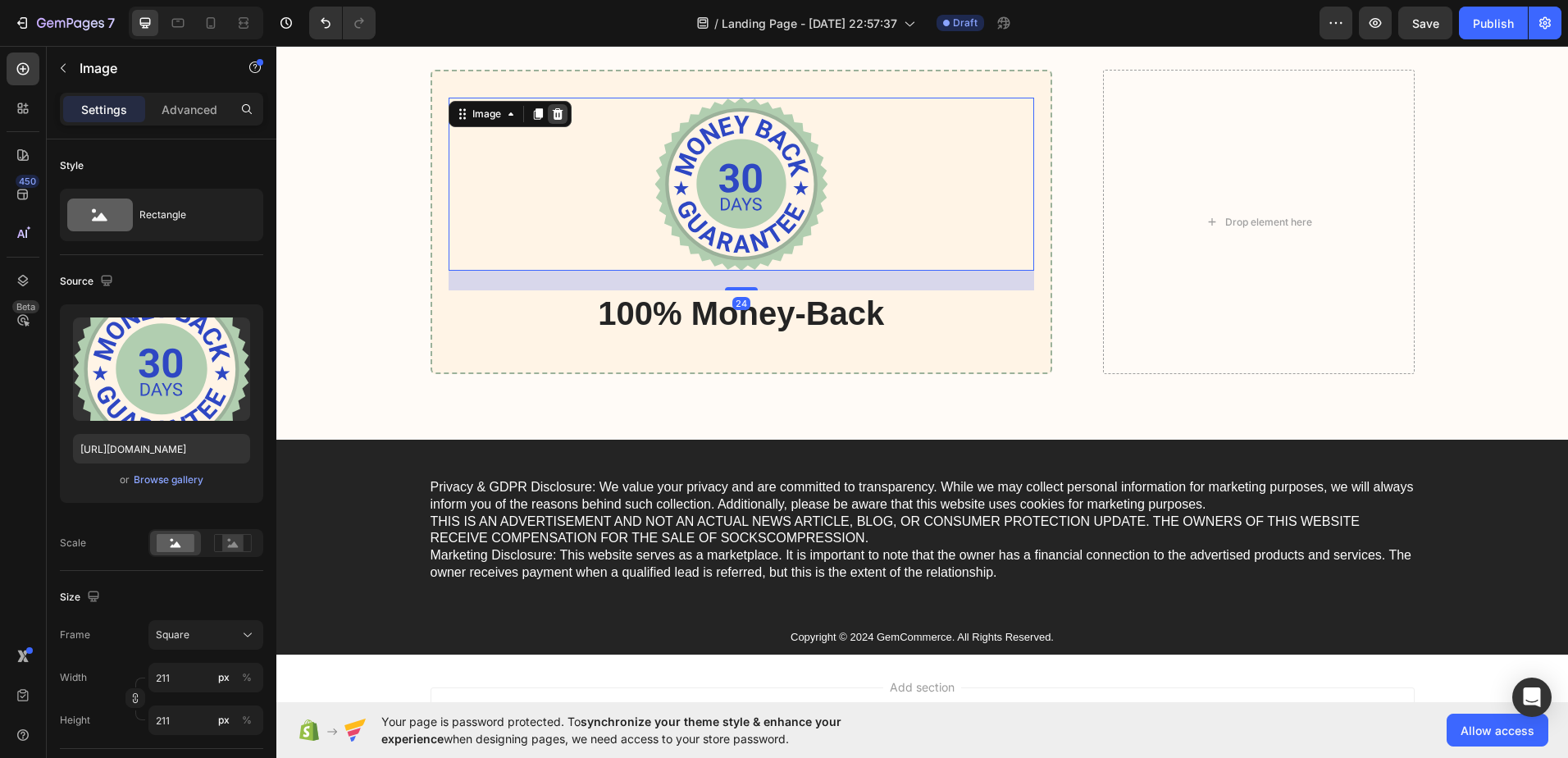
click at [547, 116] on div at bounding box center [557, 114] width 20 height 20
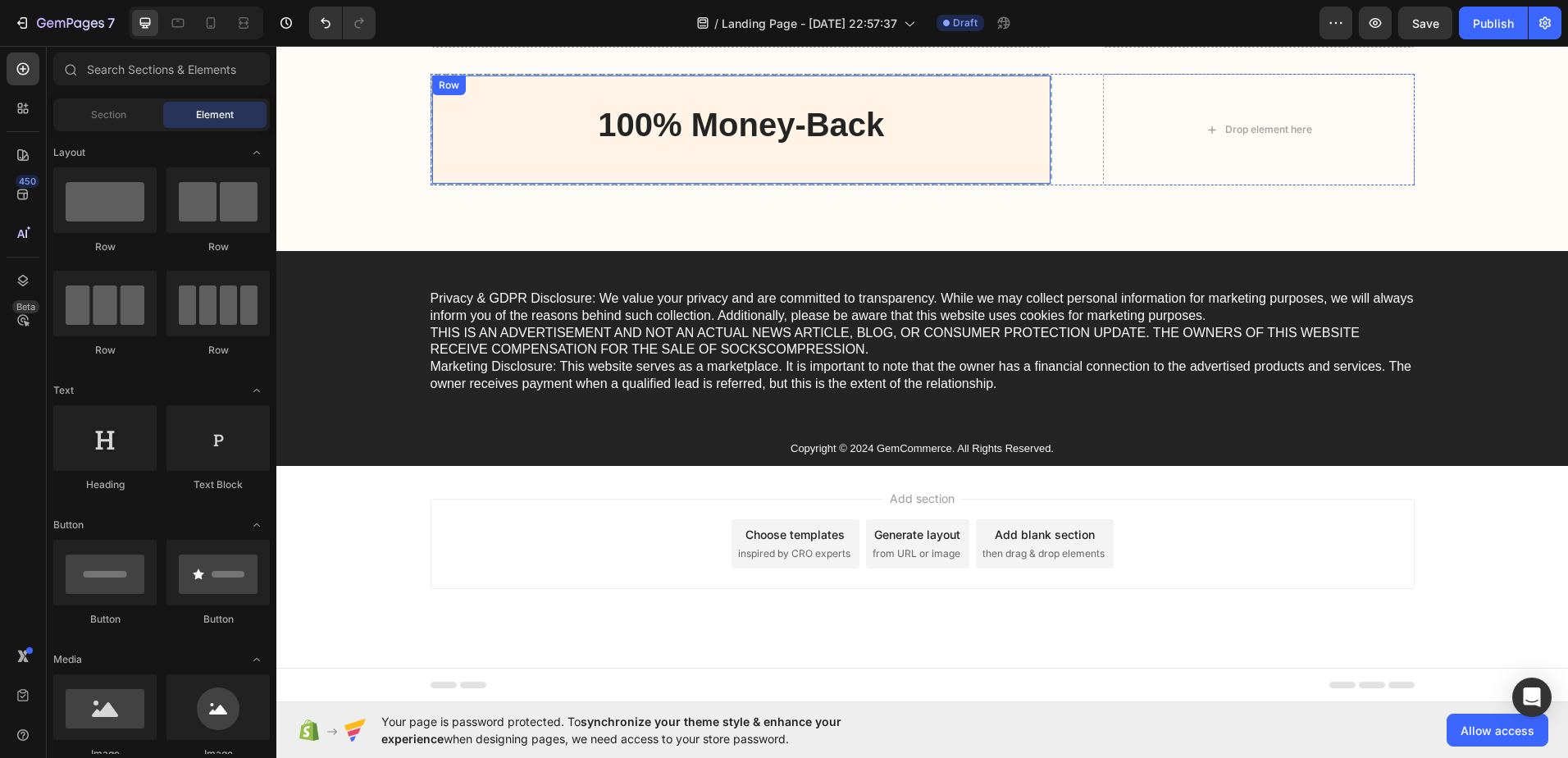
click at [528, 92] on div "100% Money-Back Heading Row" at bounding box center [742, 129] width 623 height 112
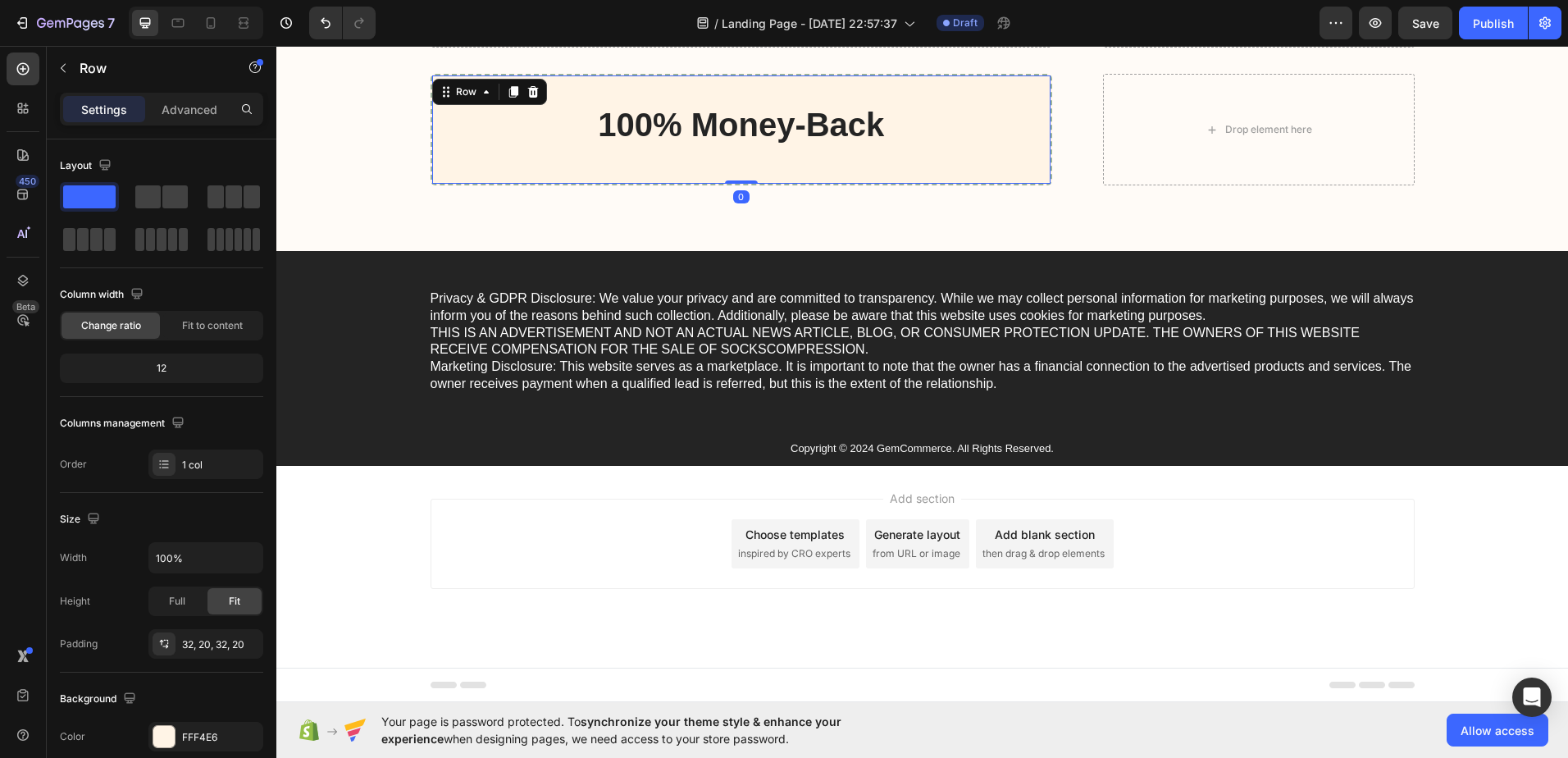
click at [527, 88] on icon at bounding box center [532, 92] width 11 height 12
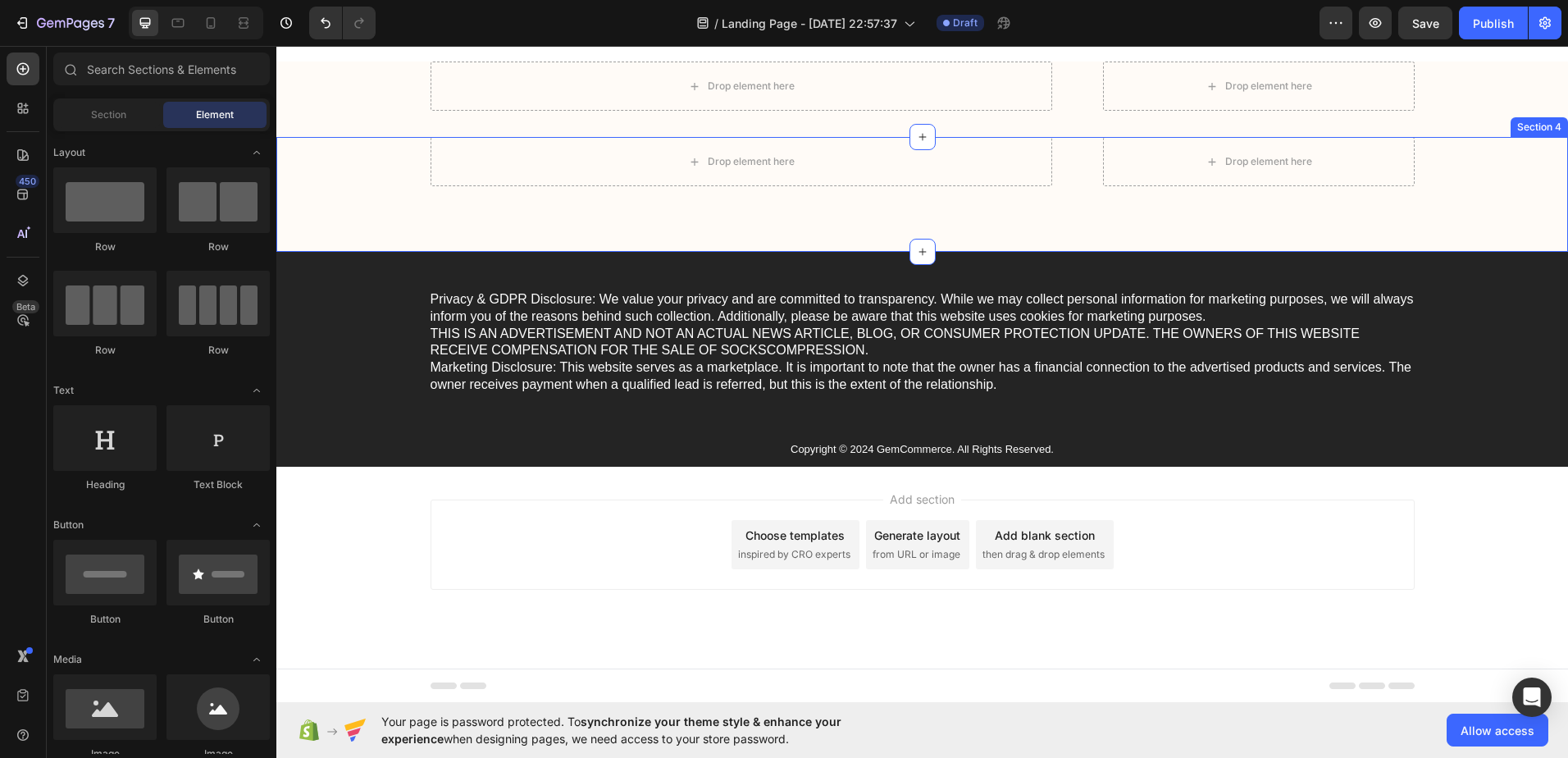
scroll to position [7225, 0]
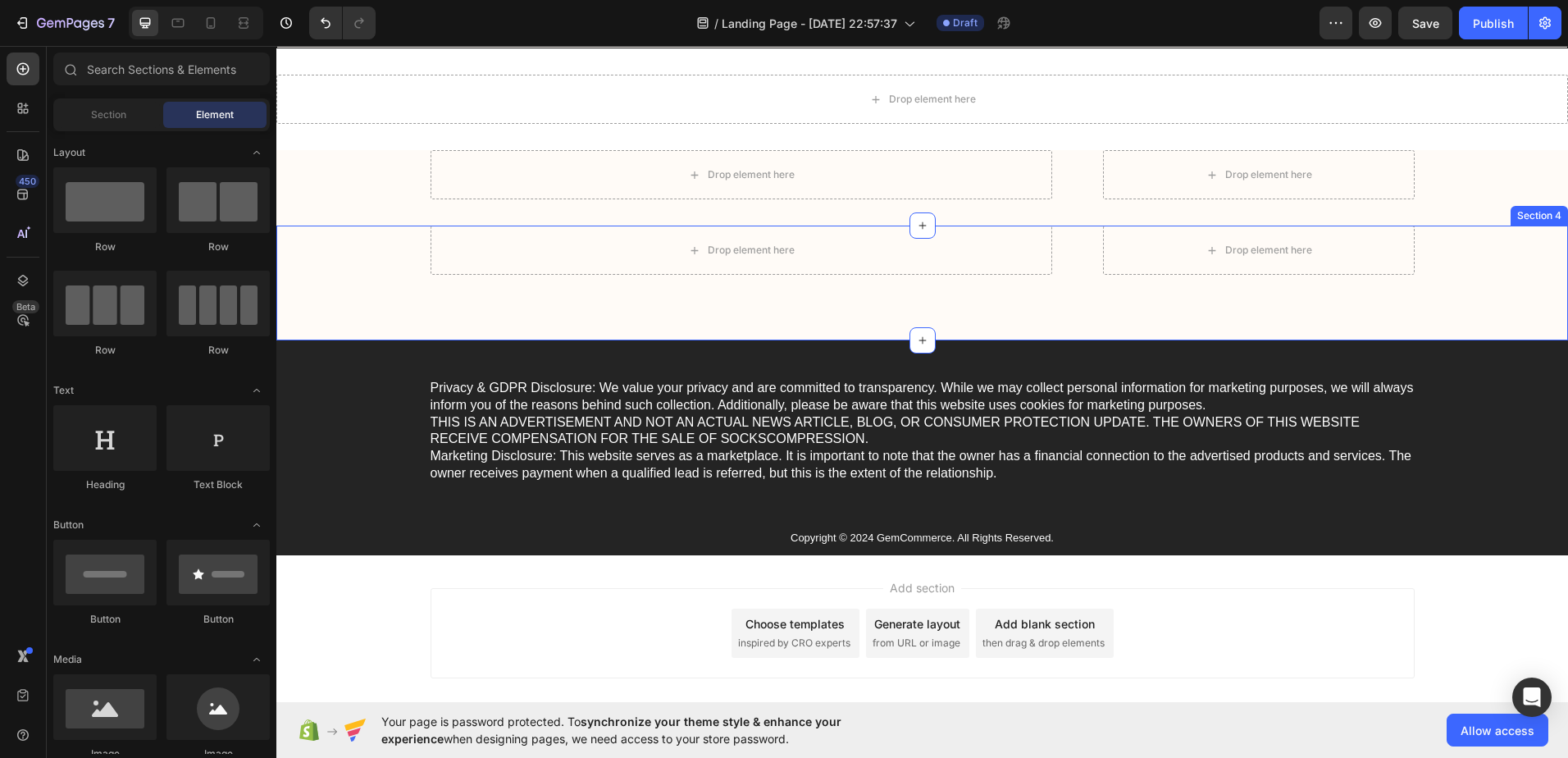
click at [819, 225] on div "Drop element here Drop element here Row Section 3" at bounding box center [922, 187] width 1292 height 75
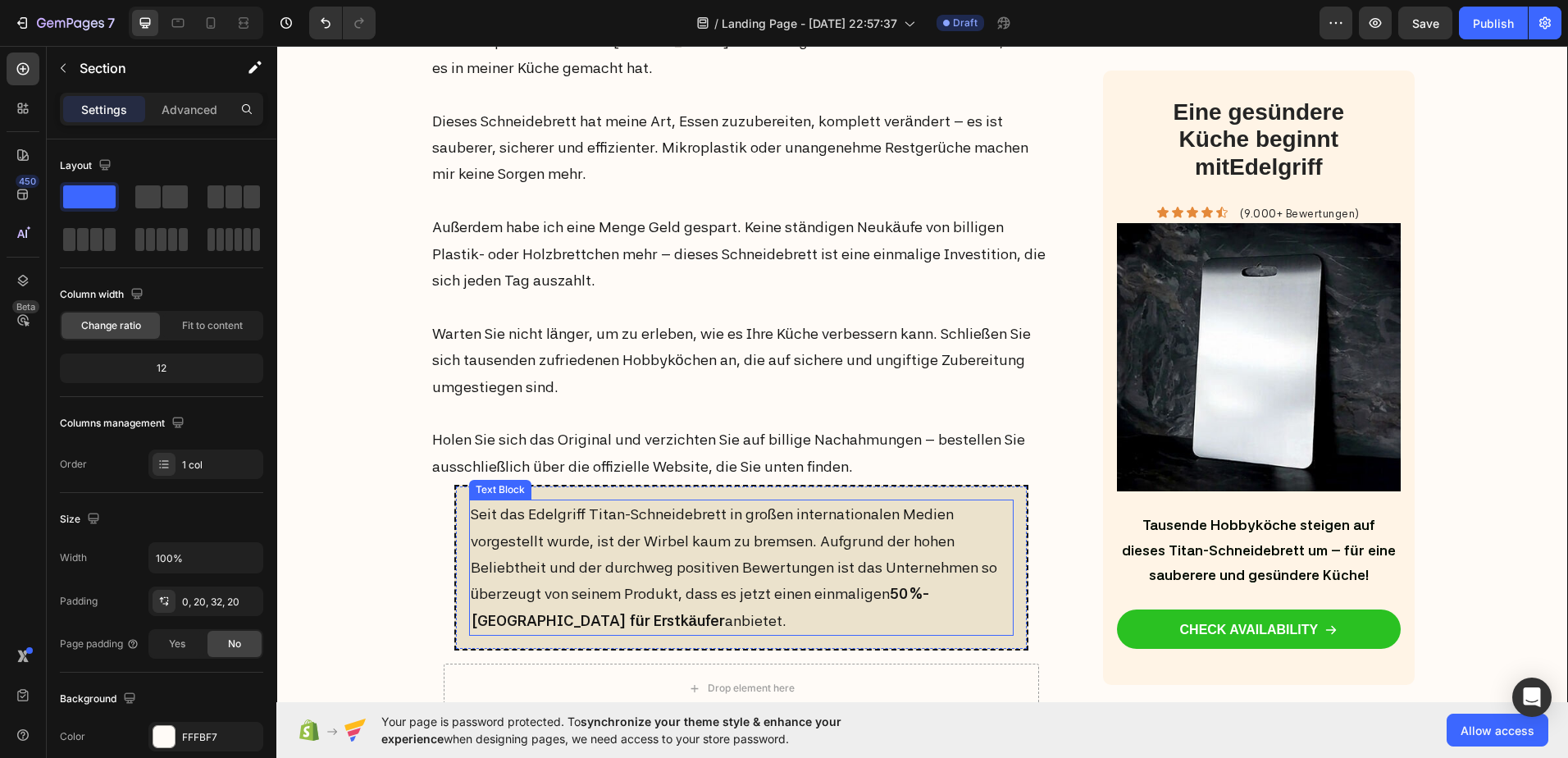
scroll to position [6413, 0]
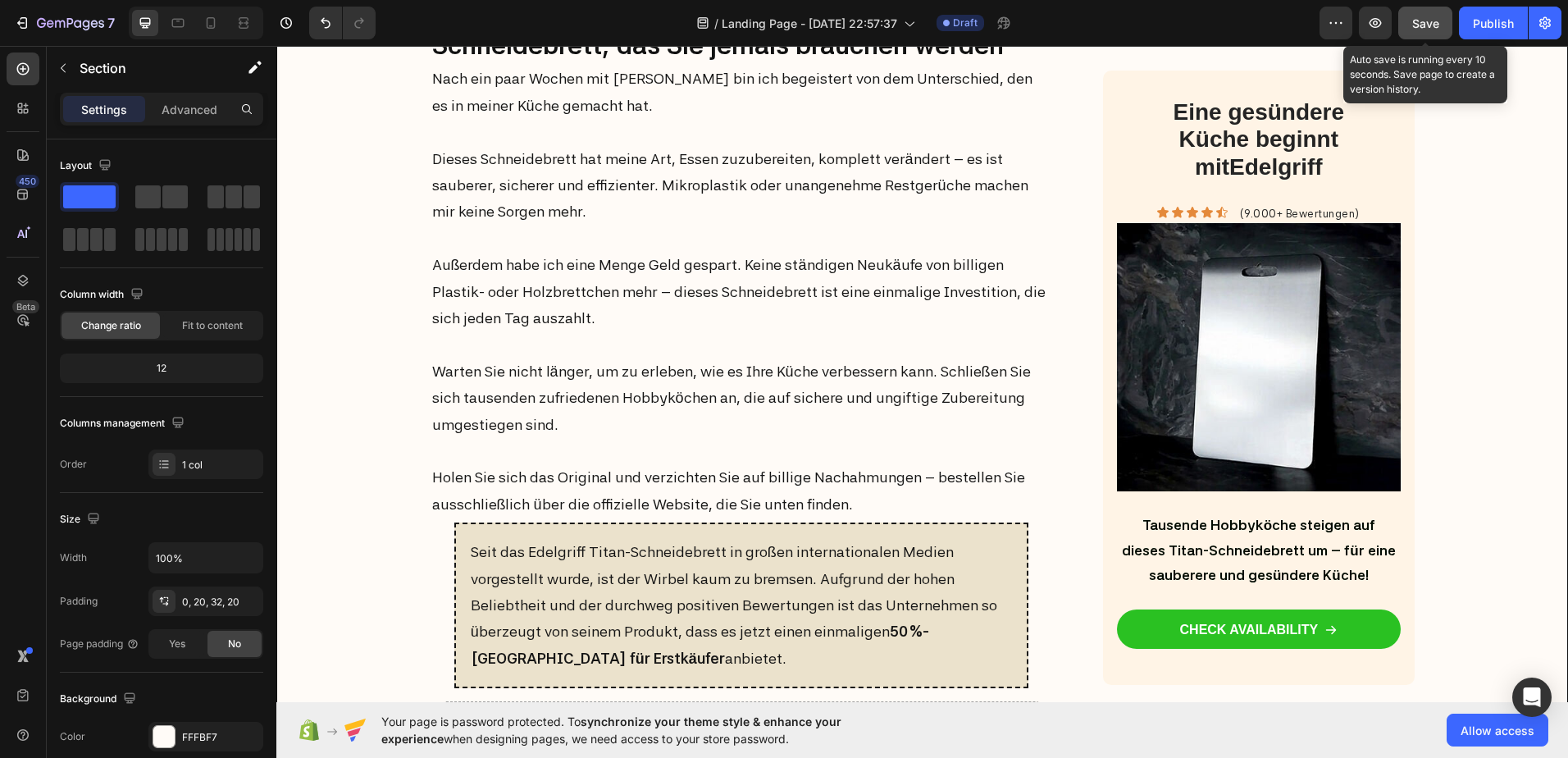
click at [1410, 30] on button "Save" at bounding box center [1425, 23] width 54 height 32
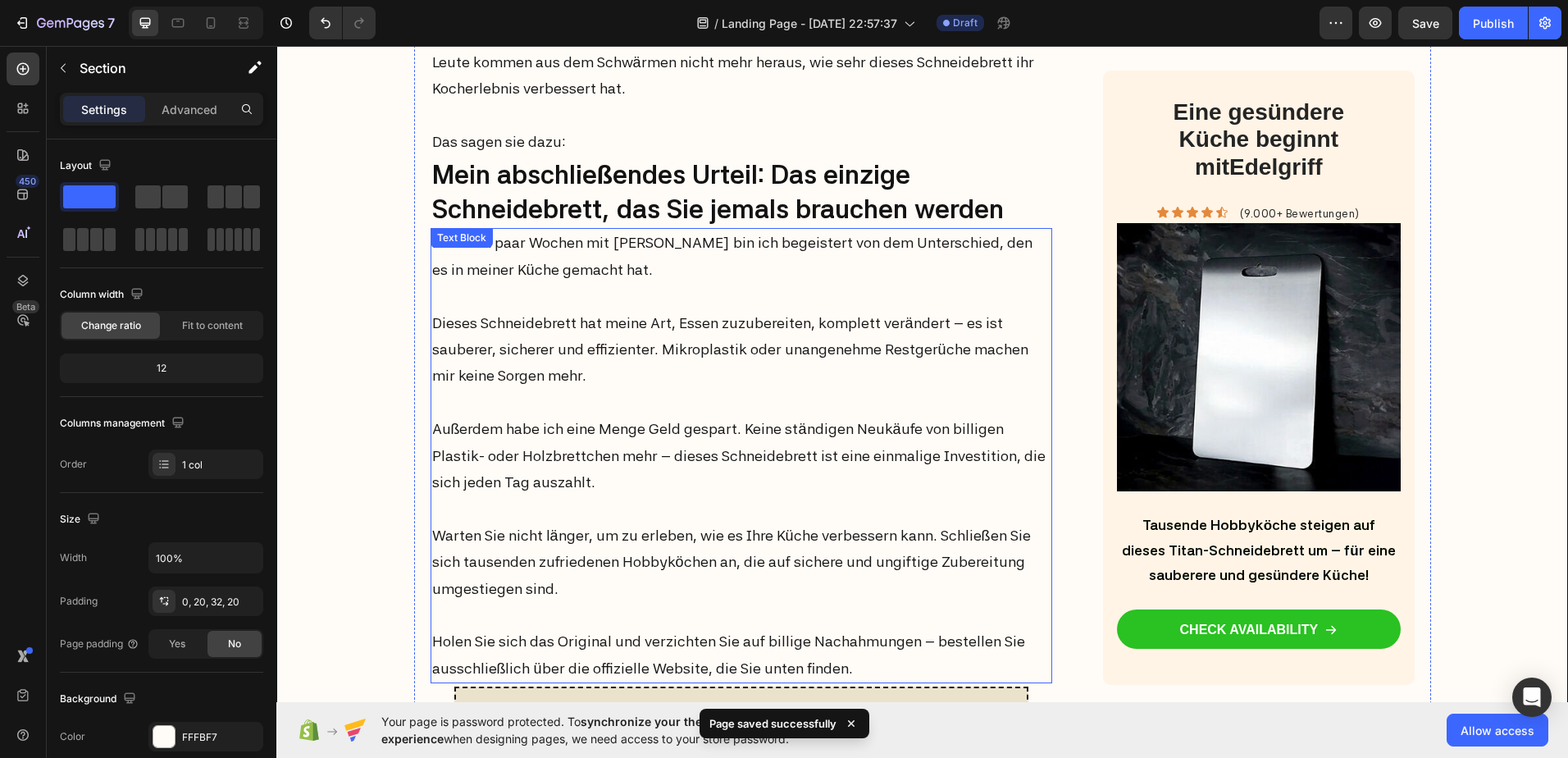
scroll to position [6167, 0]
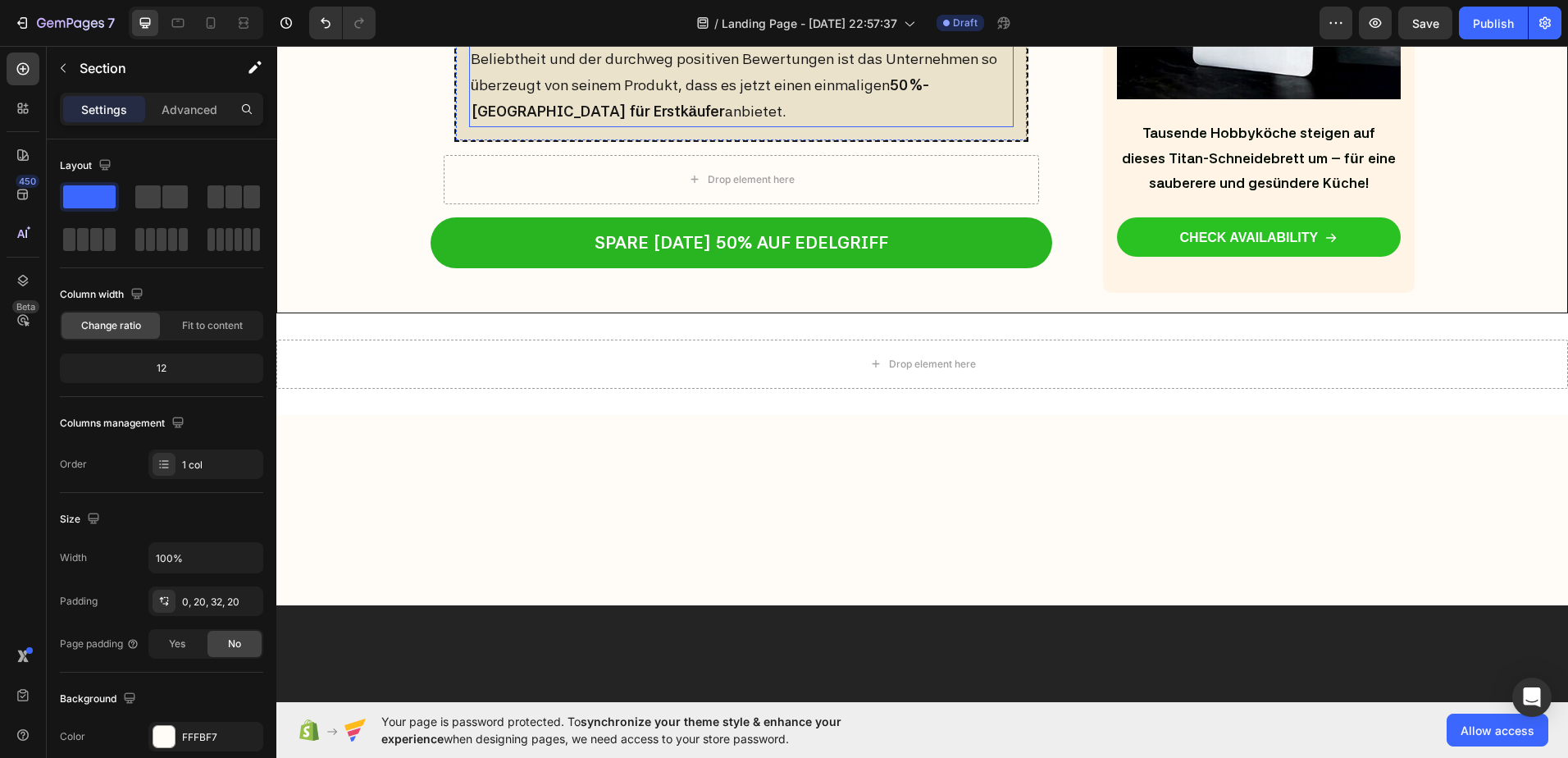
scroll to position [6577, 0]
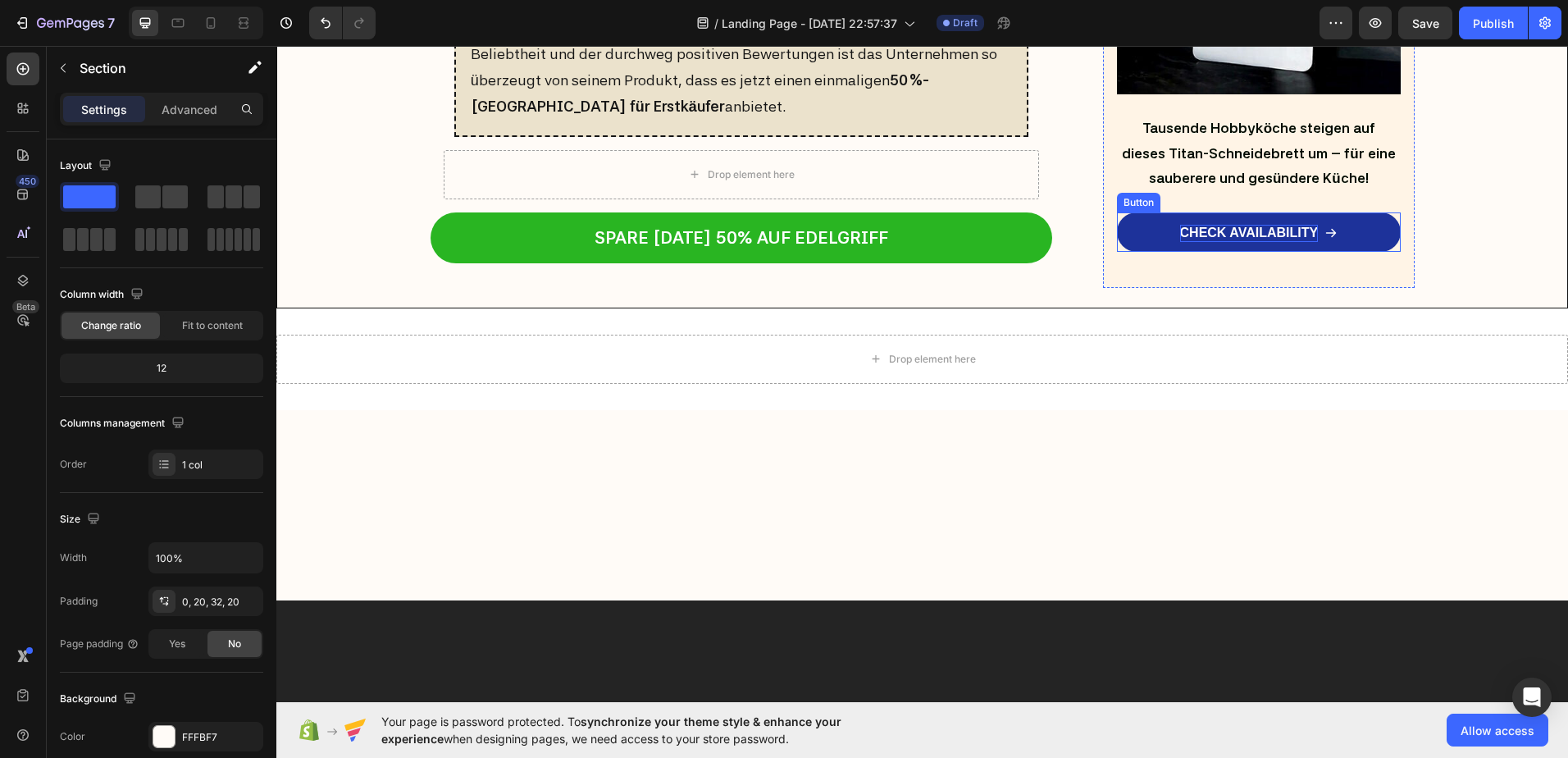
click at [1232, 242] on p "CHECK AVAILABILITY" at bounding box center [1250, 233] width 139 height 18
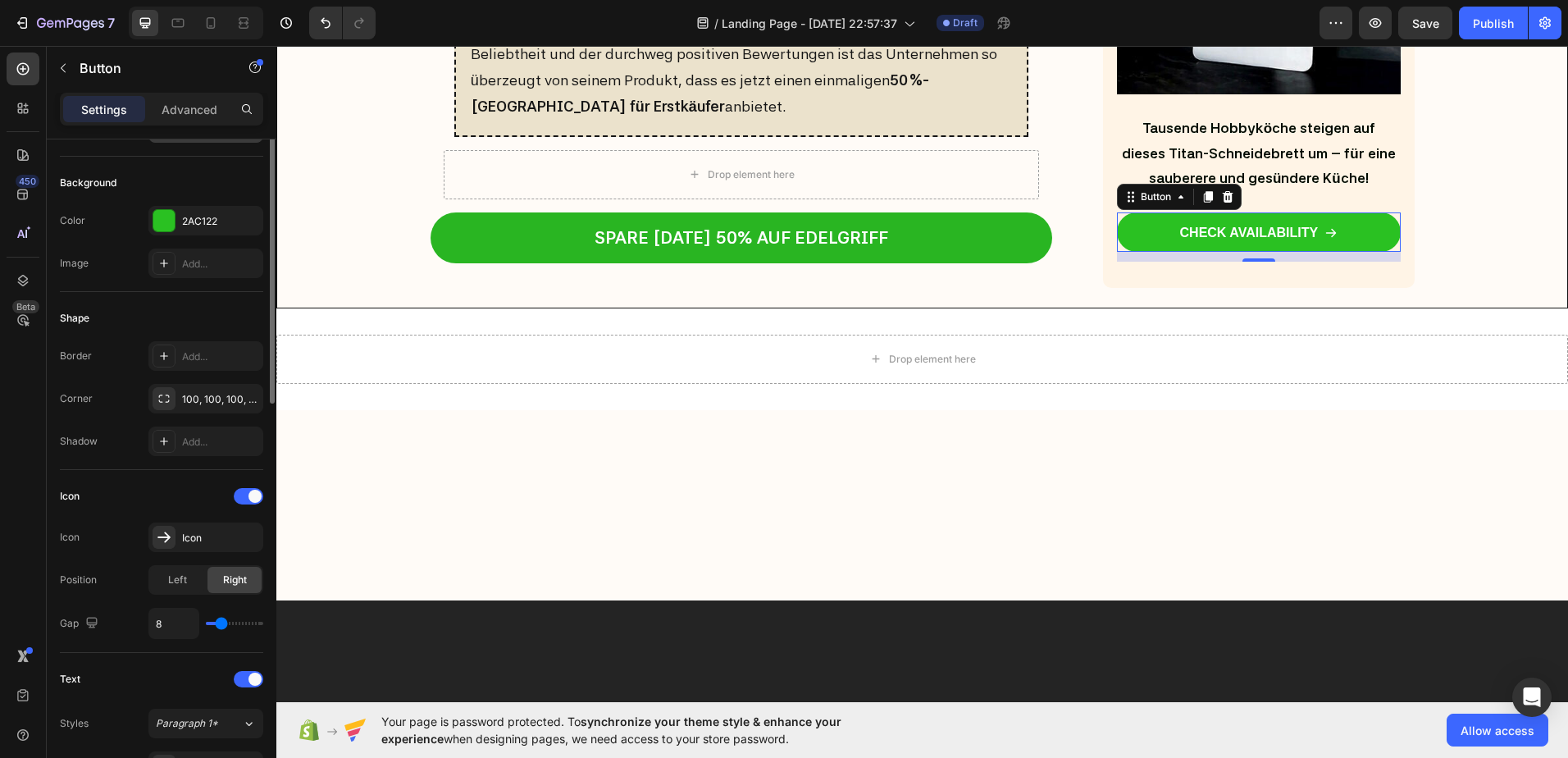
scroll to position [246, 0]
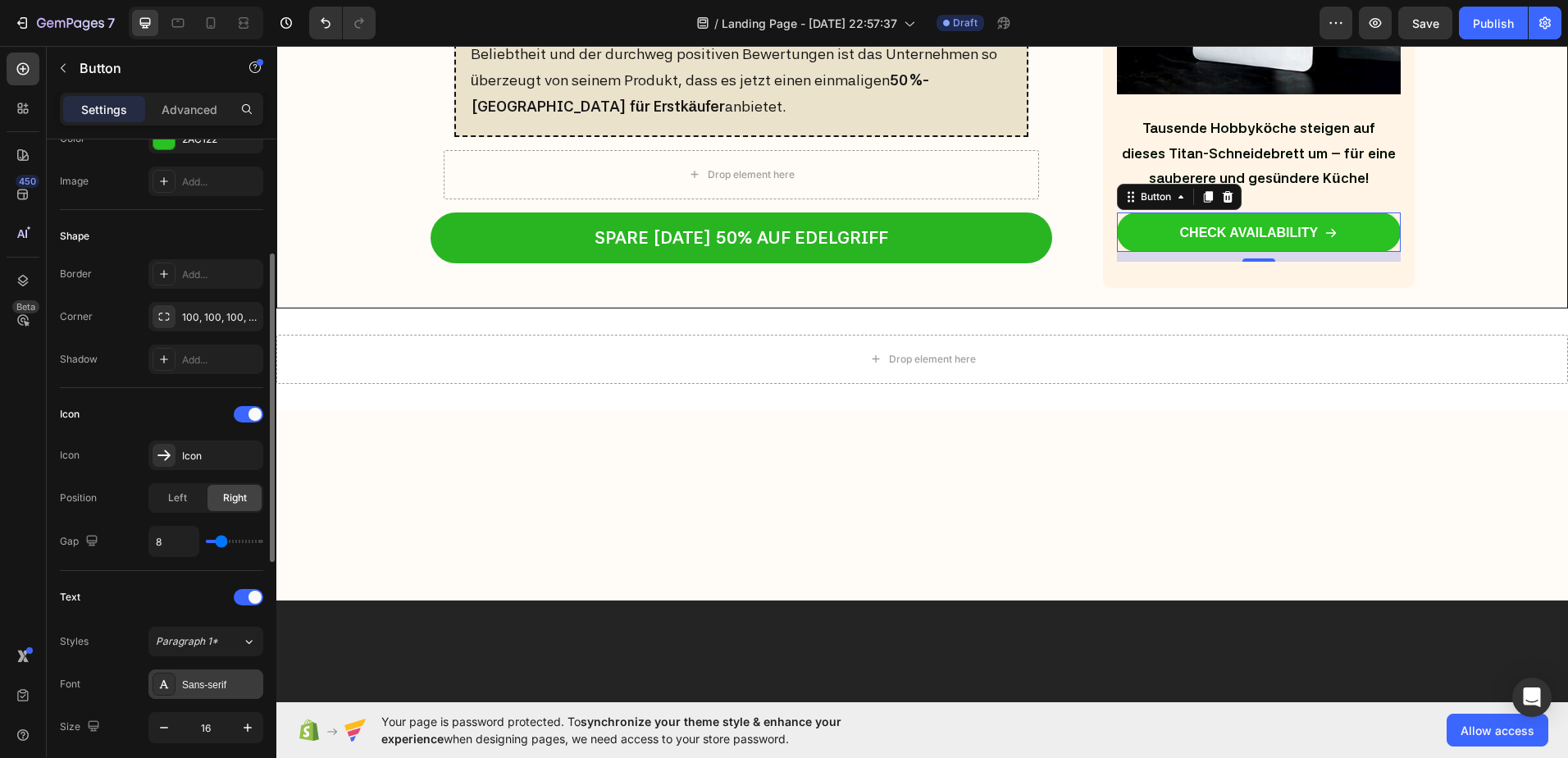
click at [198, 693] on div "Sans-serif" at bounding box center [206, 684] width 115 height 29
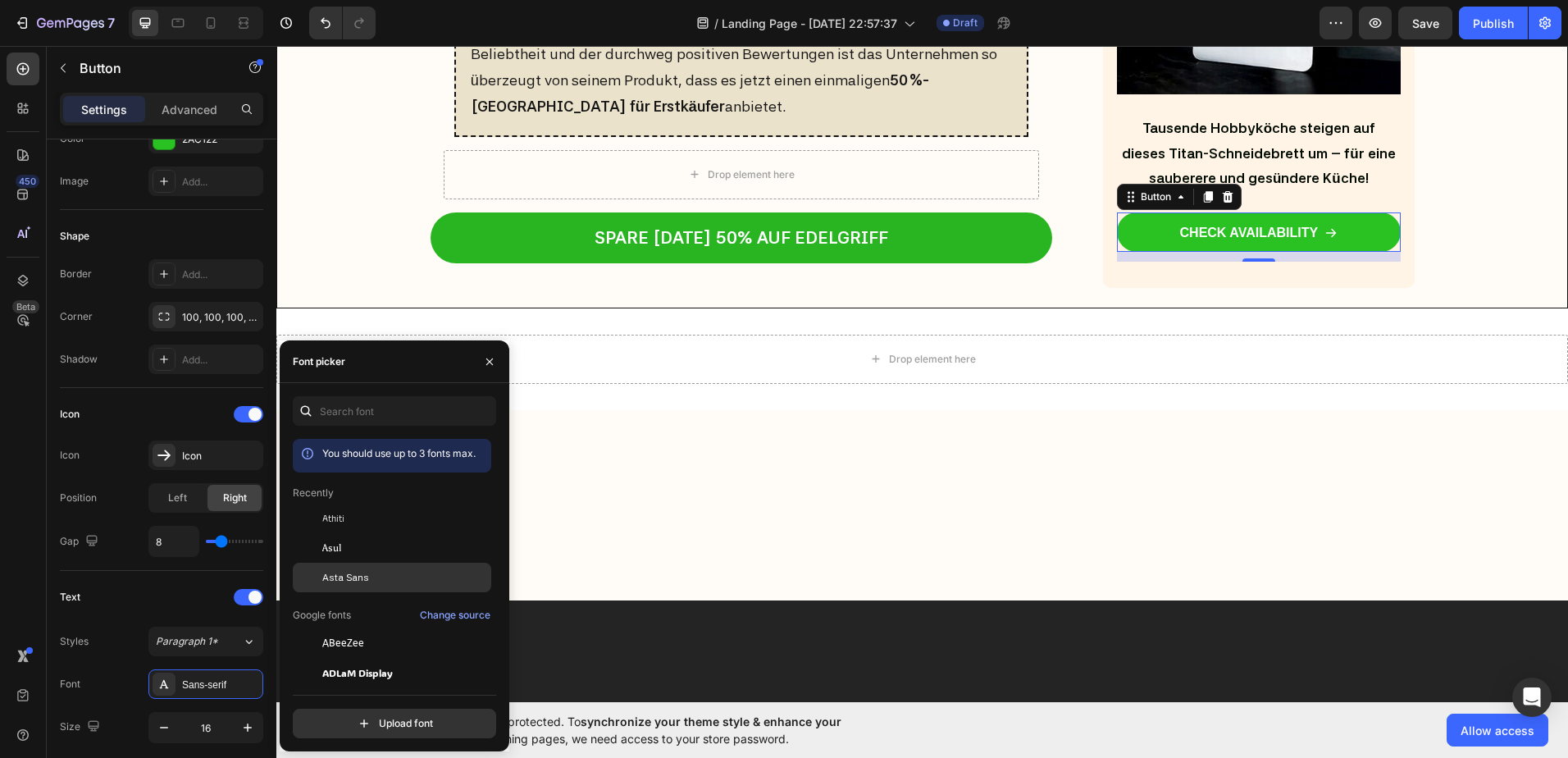
click at [349, 579] on span "Asta Sans" at bounding box center [346, 577] width 47 height 15
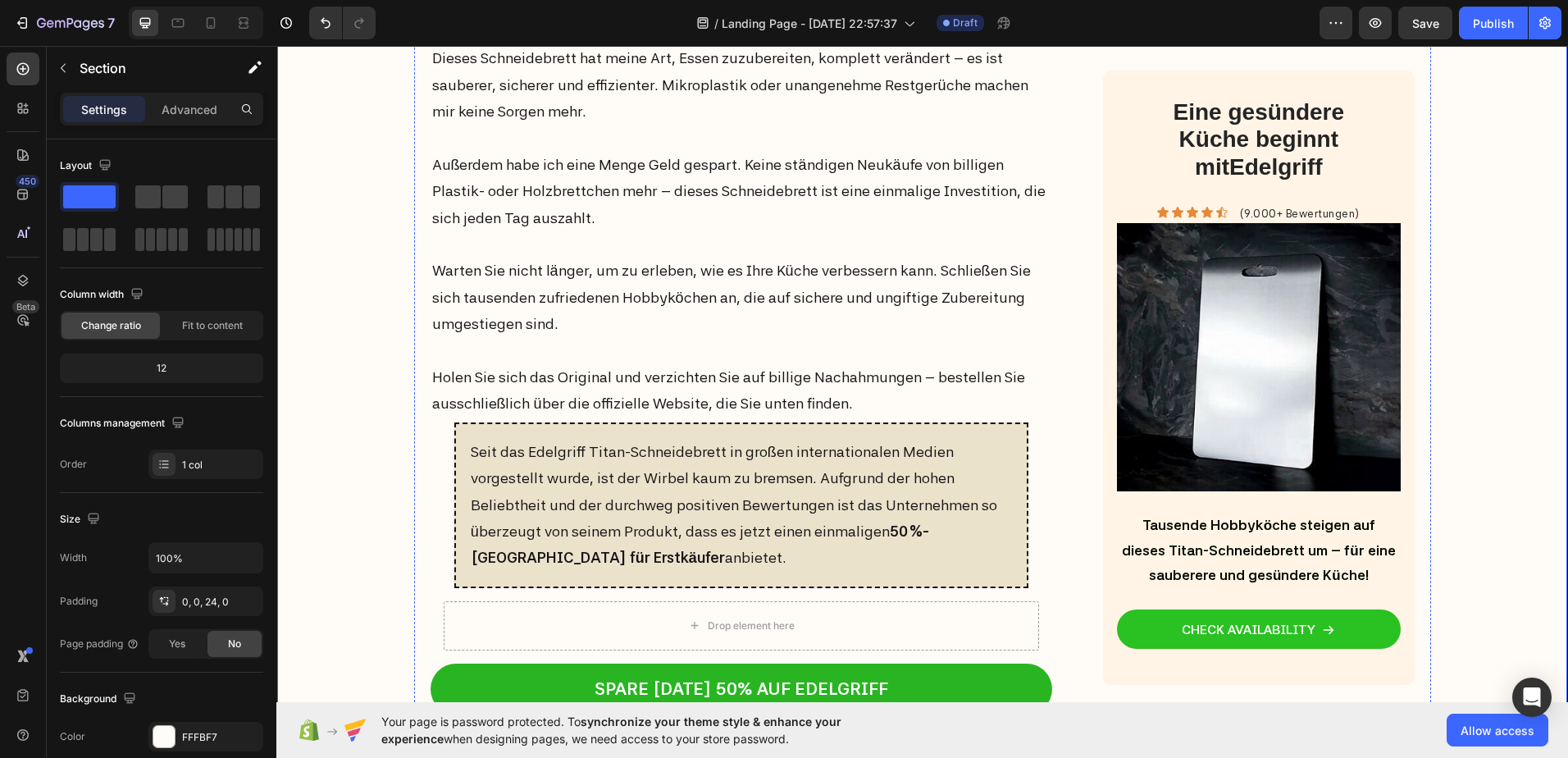
scroll to position [6085, 0]
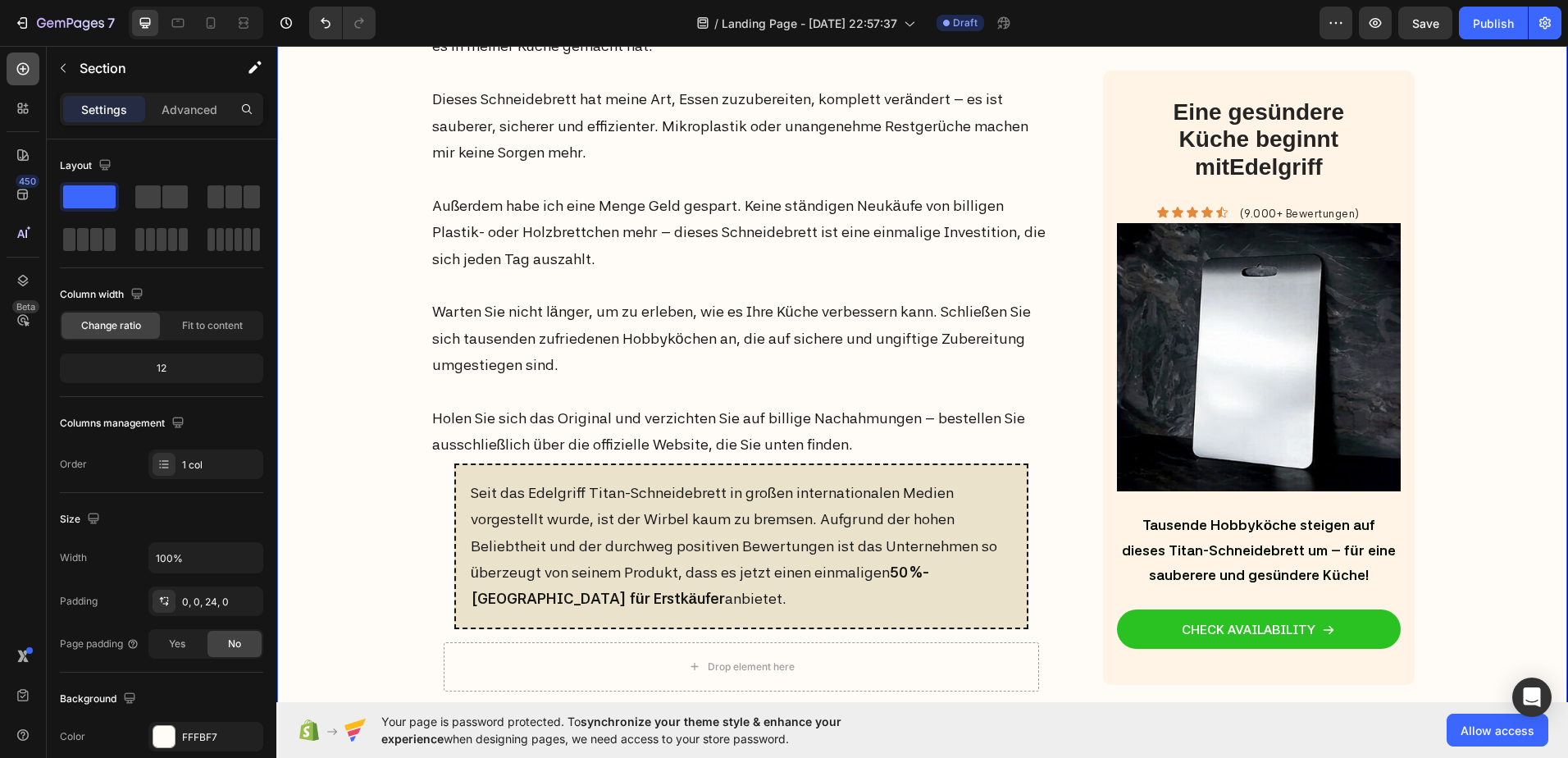
click at [11, 68] on div at bounding box center [23, 69] width 32 height 32
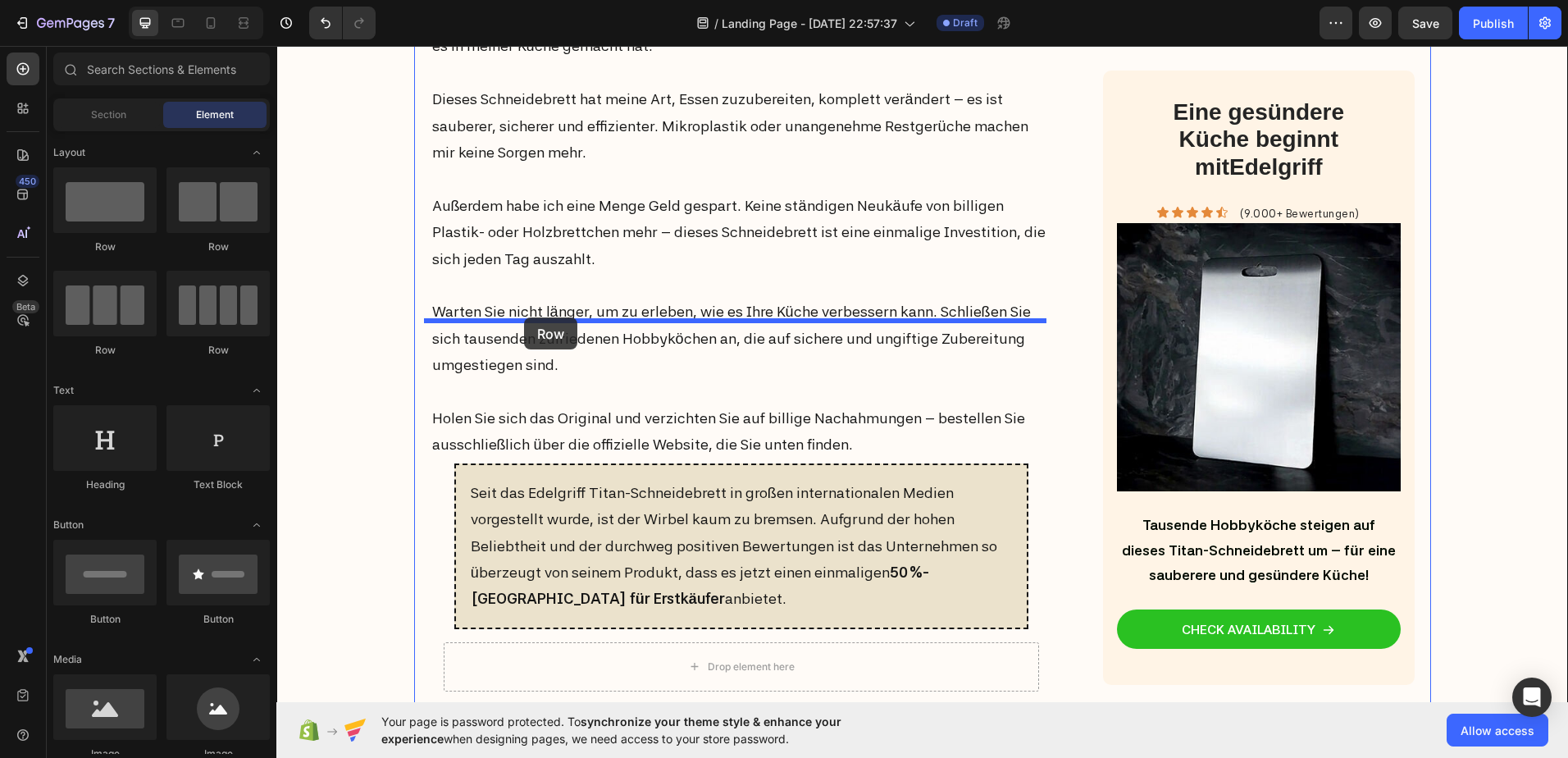
drag, startPoint x: 377, startPoint y: 253, endPoint x: 539, endPoint y: 299, distance: 168.4
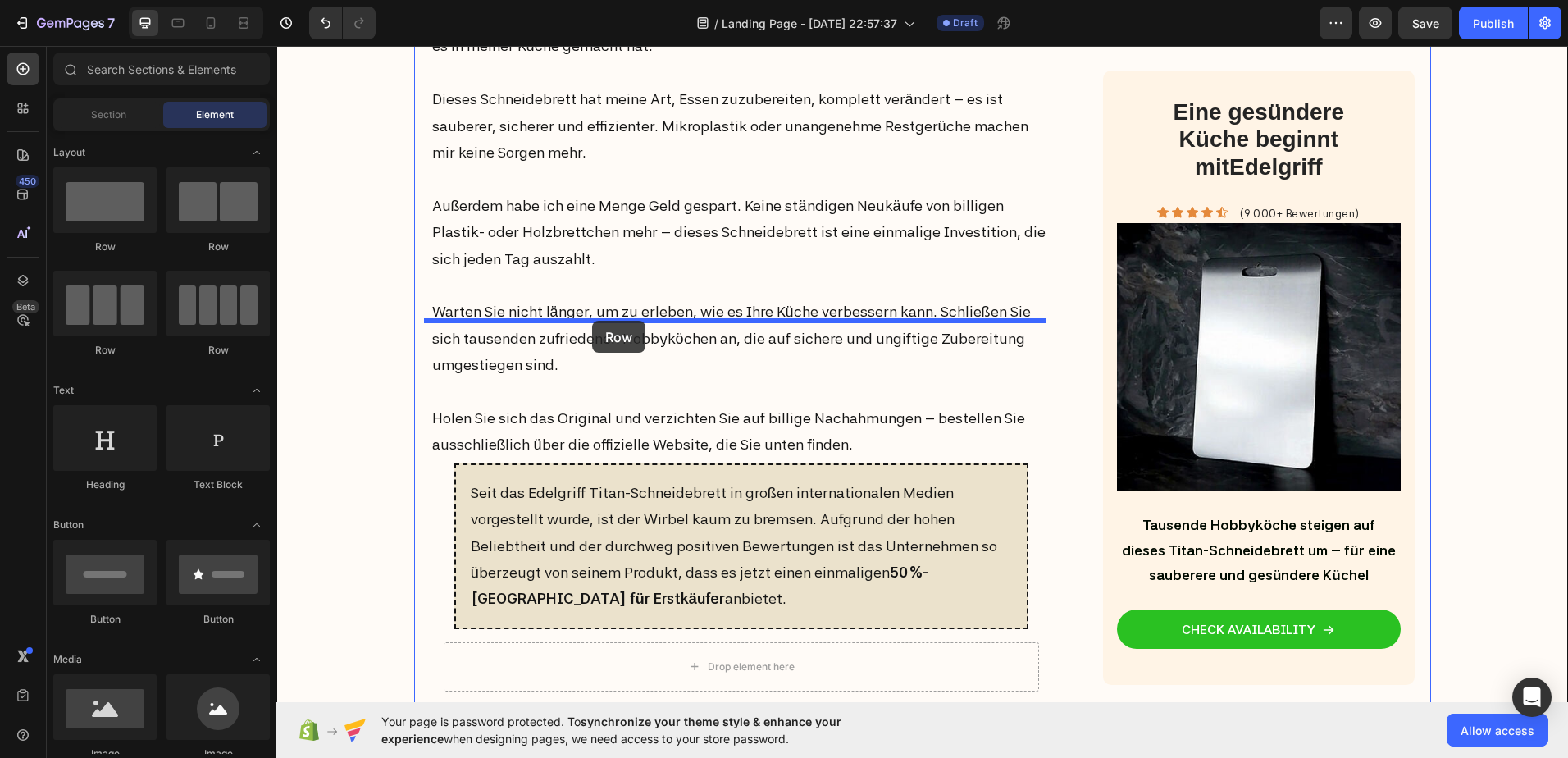
drag, startPoint x: 396, startPoint y: 260, endPoint x: 593, endPoint y: 320, distance: 205.9
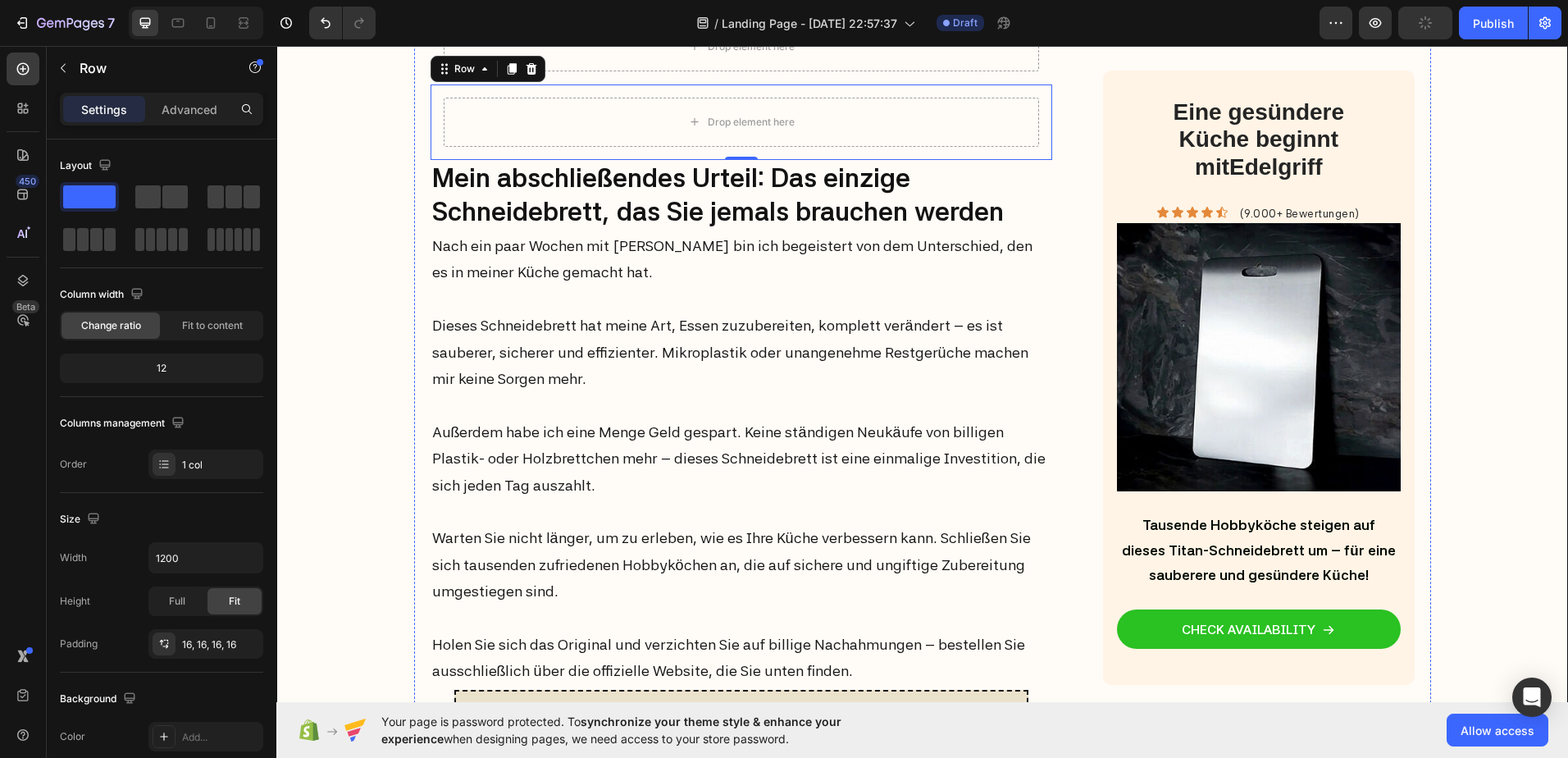
drag, startPoint x: 171, startPoint y: 192, endPoint x: 151, endPoint y: 195, distance: 20.2
click at [179, 206] on span at bounding box center [175, 196] width 25 height 23
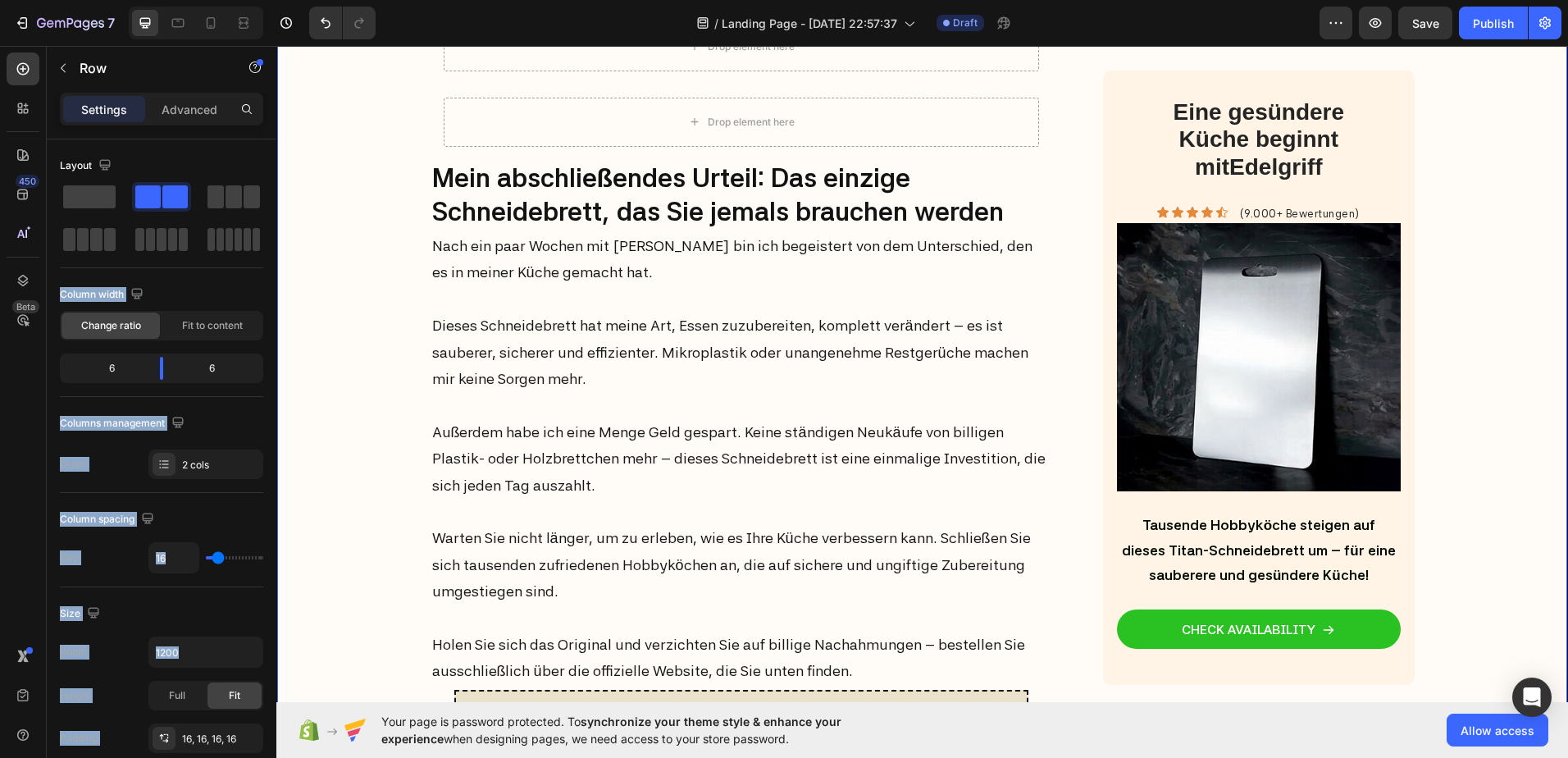
drag, startPoint x: 426, startPoint y: 241, endPoint x: 311, endPoint y: 246, distance: 115.1
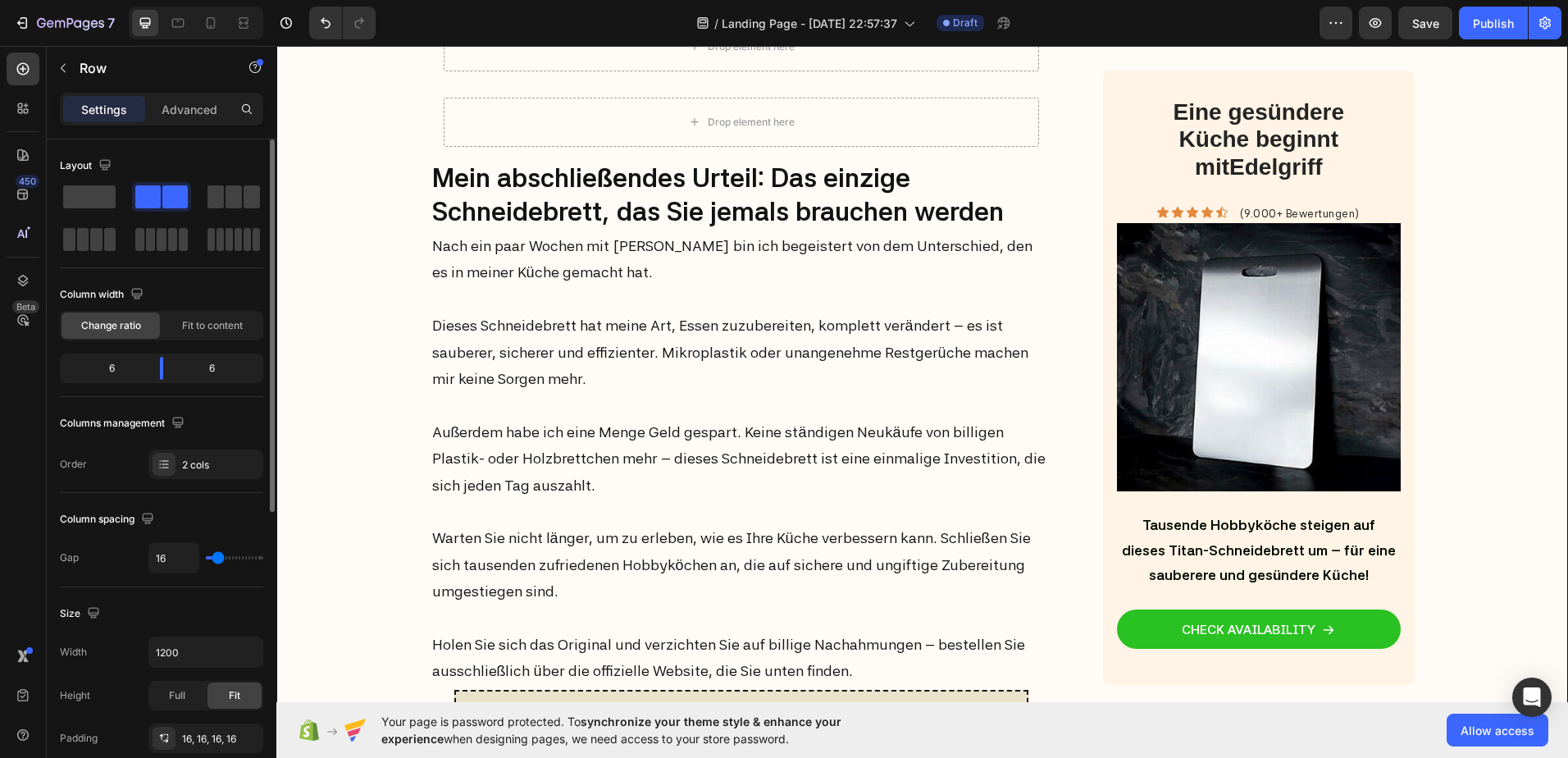
click at [193, 588] on div "Layout Column width Change ratio Fit to content 6 6 Columns management Order 2 …" at bounding box center [162, 677] width 204 height 179
click at [572, 71] on div "Drop element here" at bounding box center [741, 47] width 596 height 49
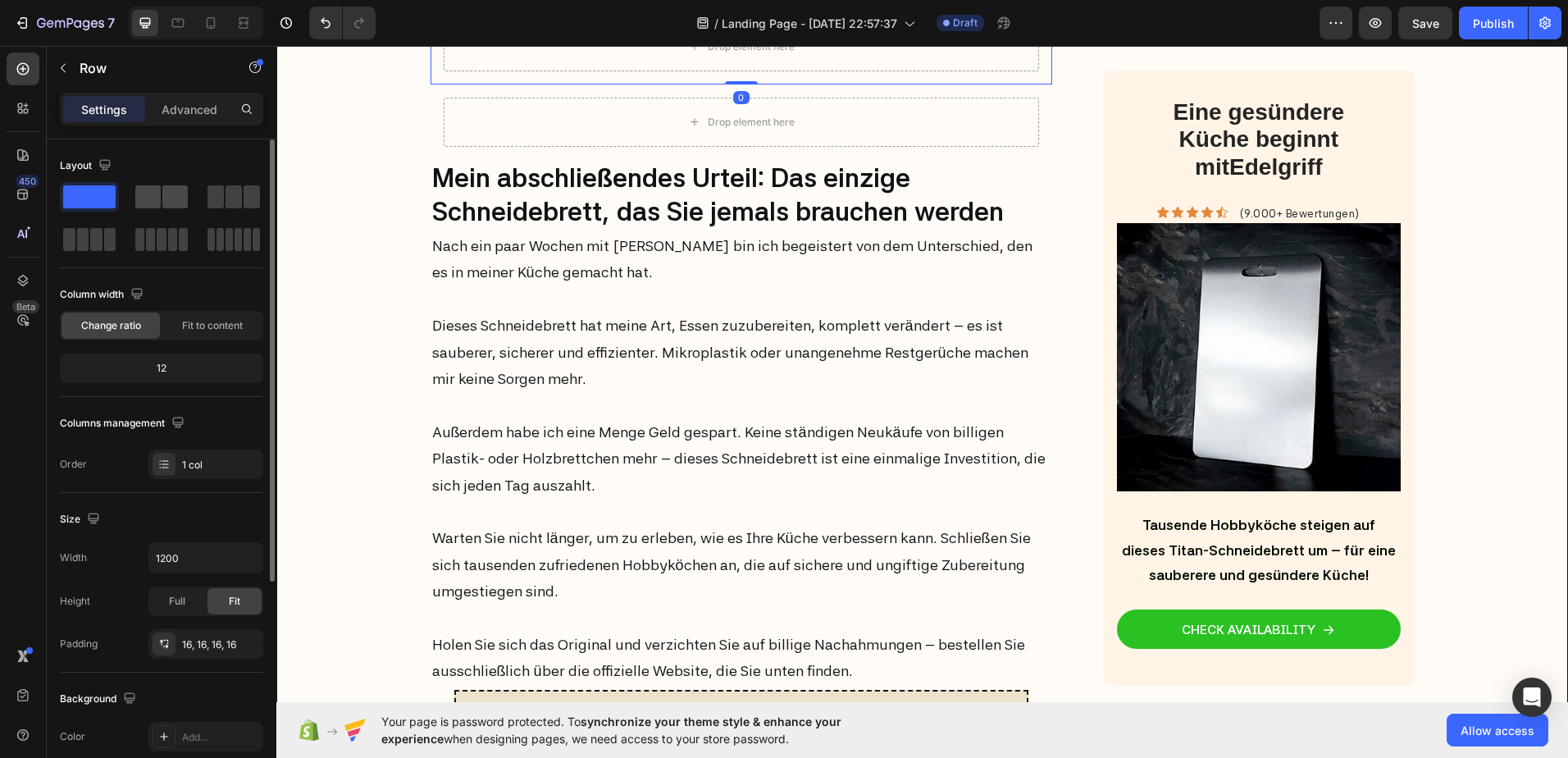
click at [159, 199] on span at bounding box center [148, 196] width 25 height 23
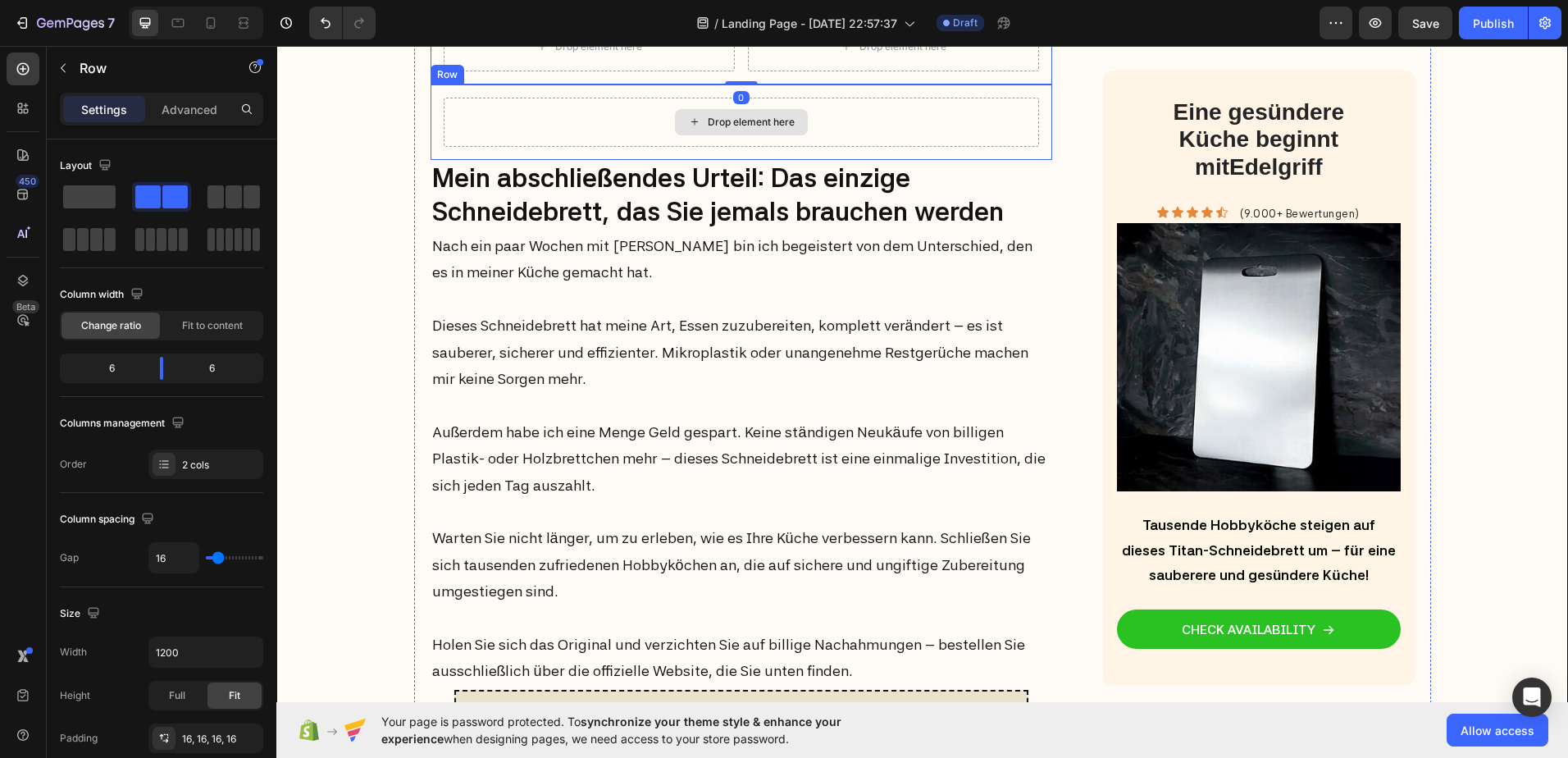
click at [598, 147] on div "Drop element here" at bounding box center [741, 122] width 596 height 49
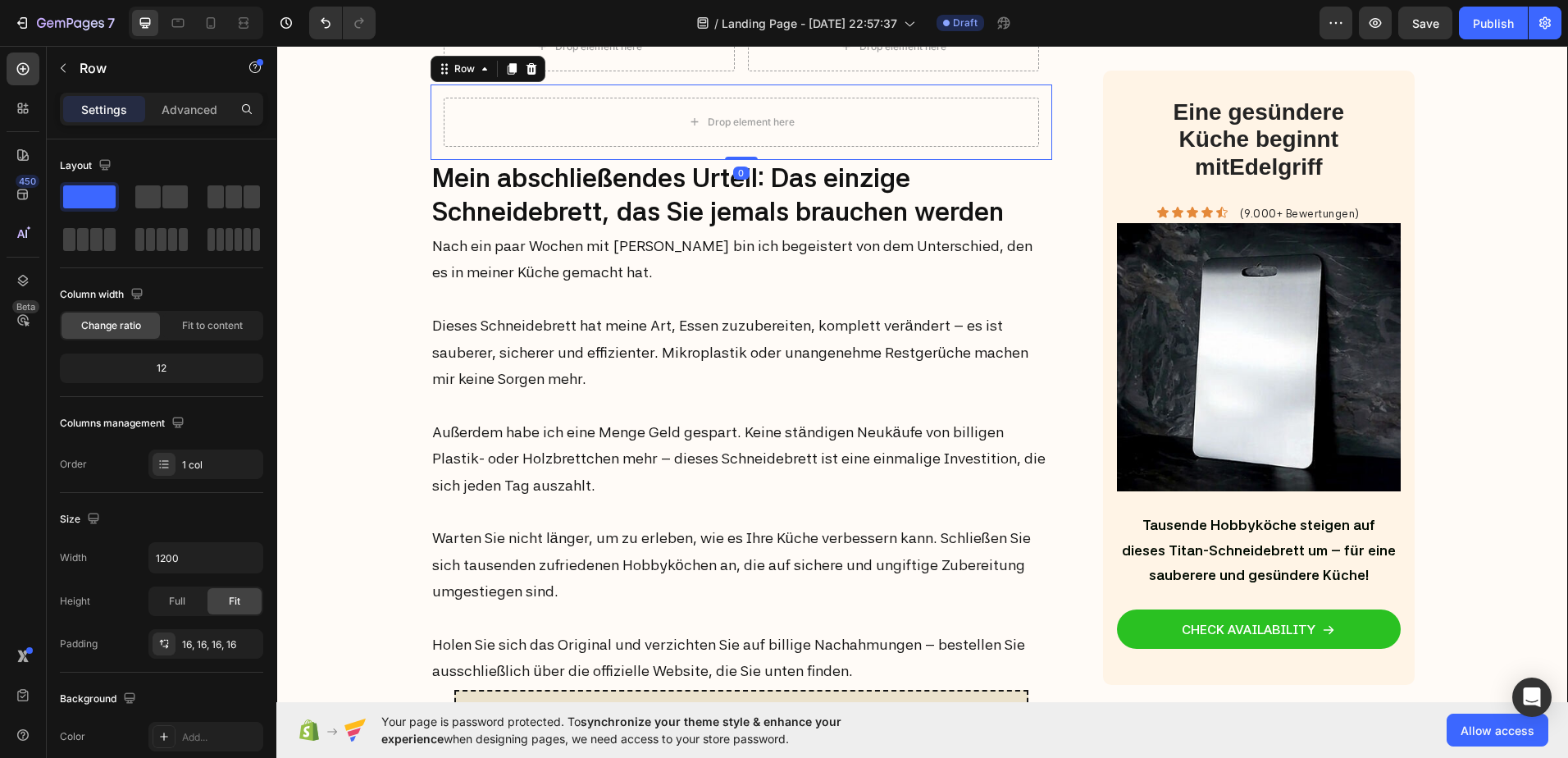
click at [166, 194] on span at bounding box center [175, 196] width 25 height 23
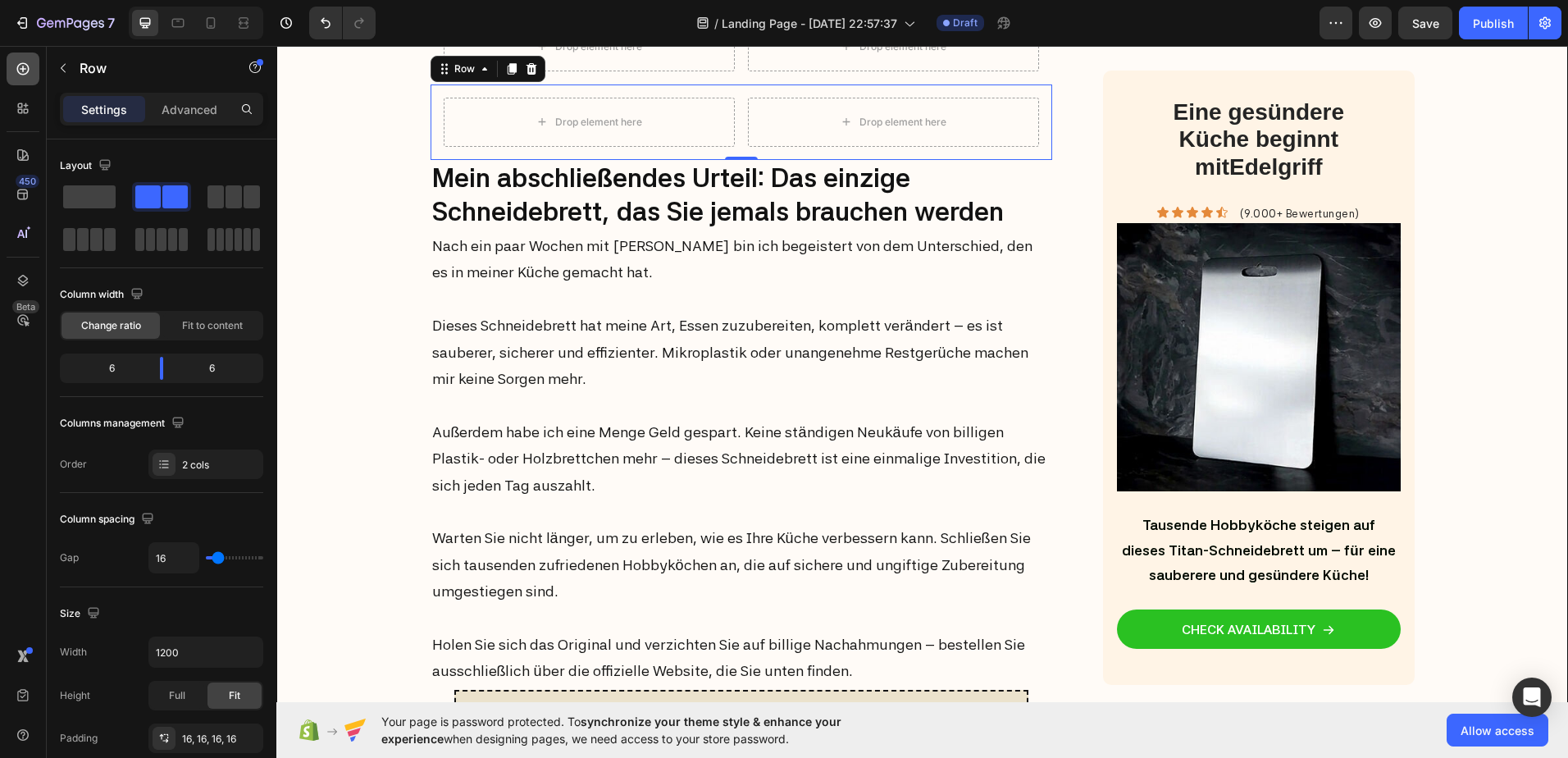
click at [24, 68] on icon at bounding box center [23, 69] width 17 height 17
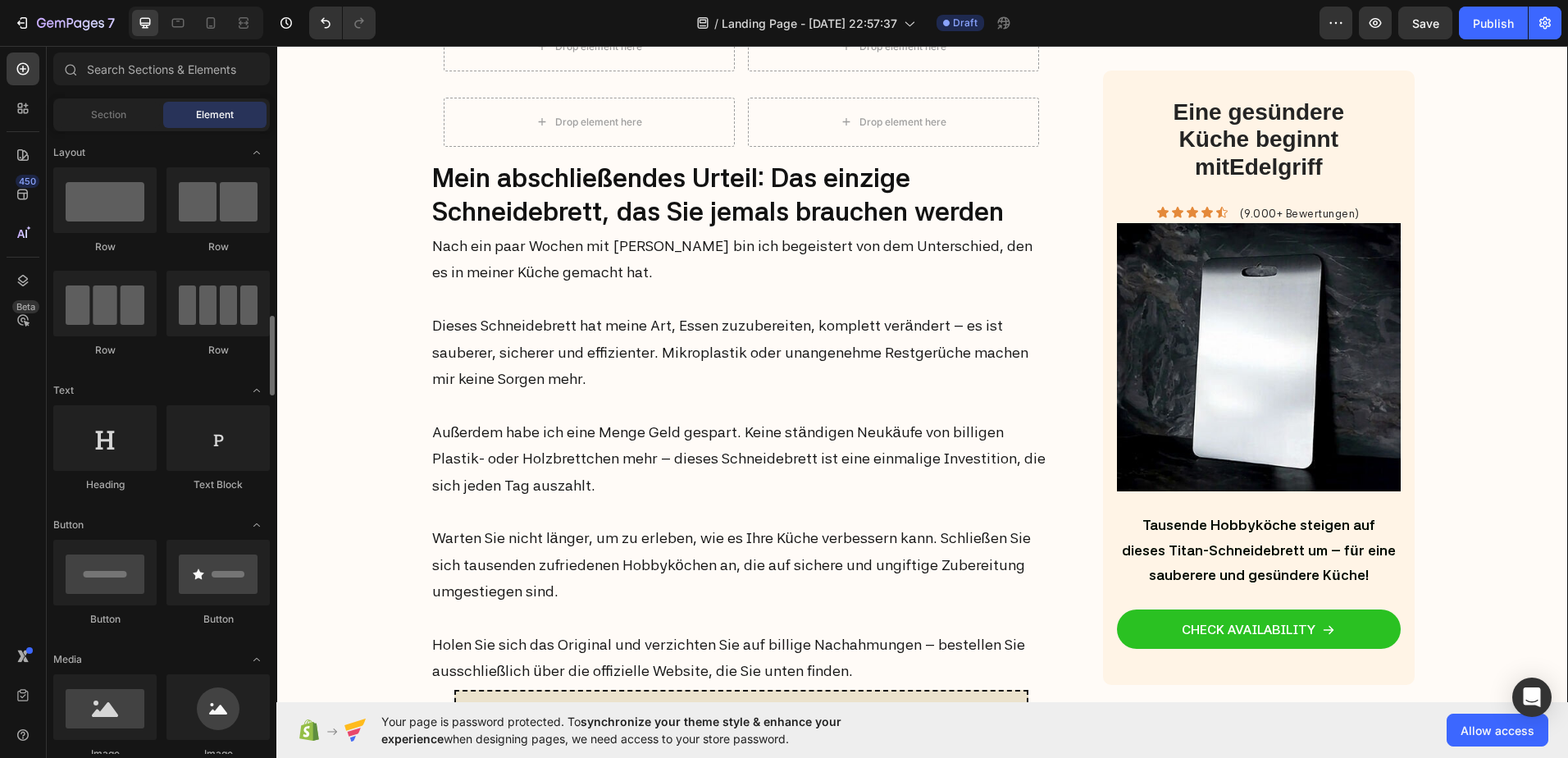
scroll to position [164, 0]
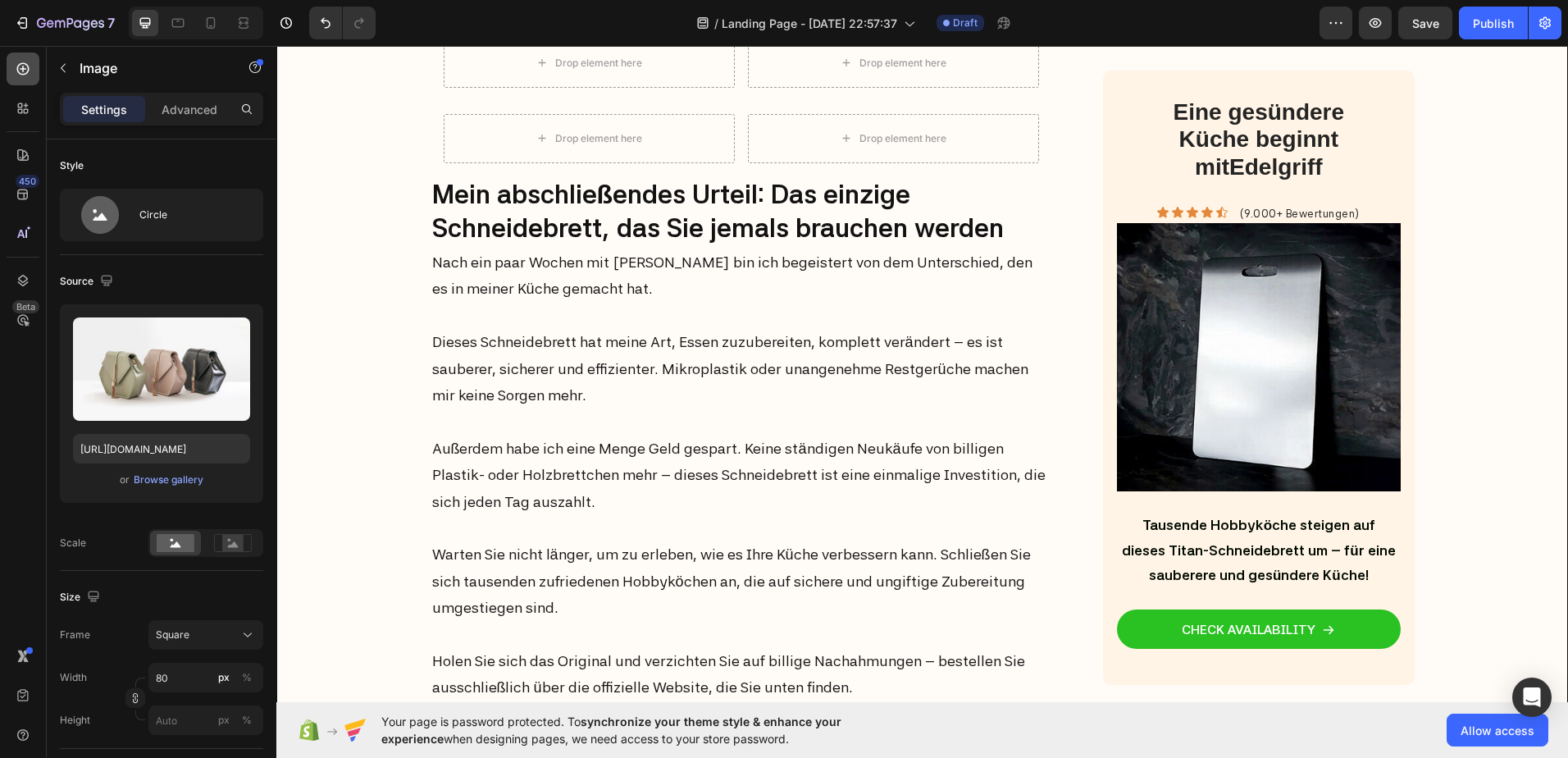
click at [32, 65] on div at bounding box center [23, 69] width 32 height 32
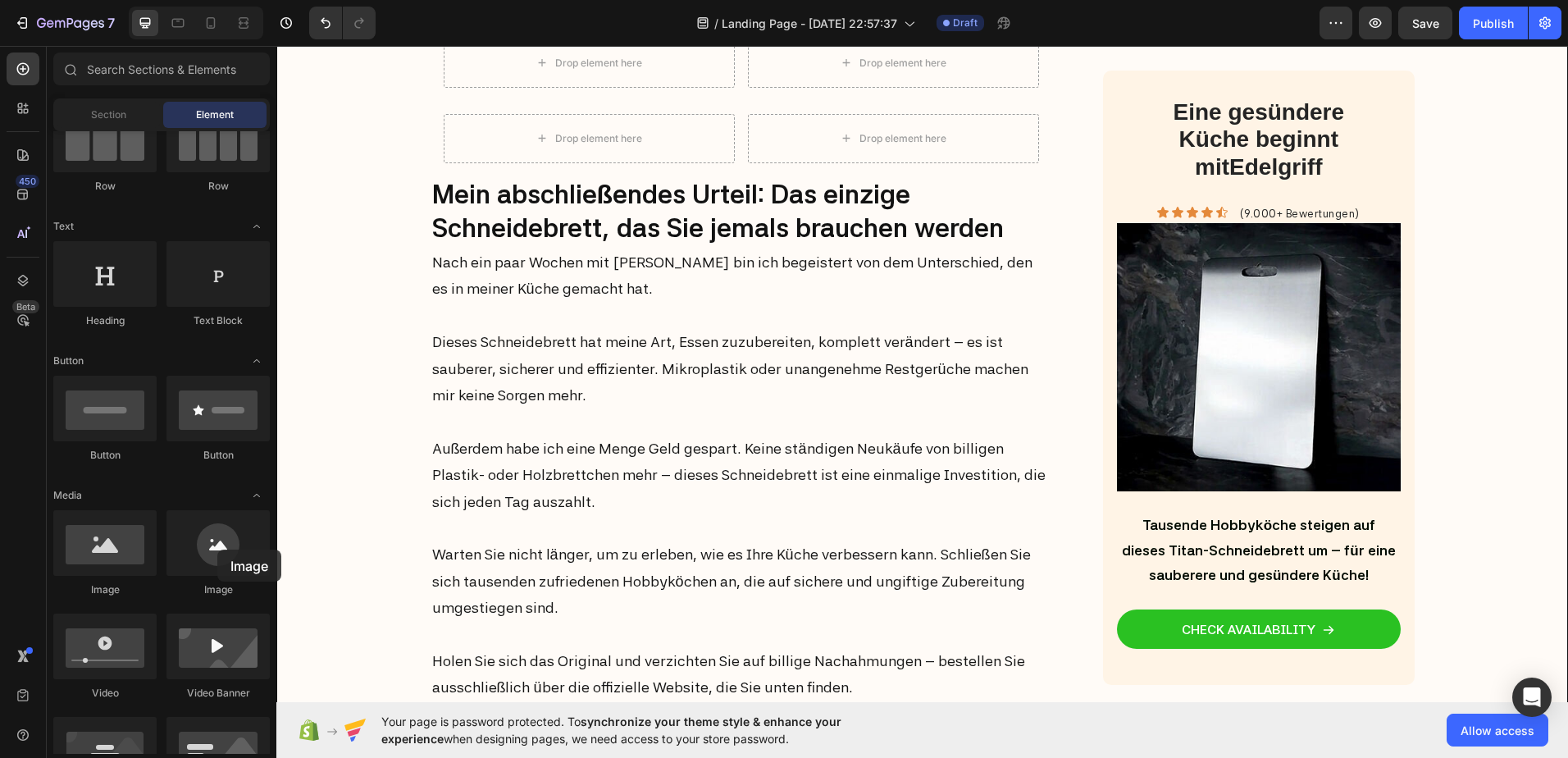
drag, startPoint x: 494, startPoint y: 595, endPoint x: 377, endPoint y: 372, distance: 251.8
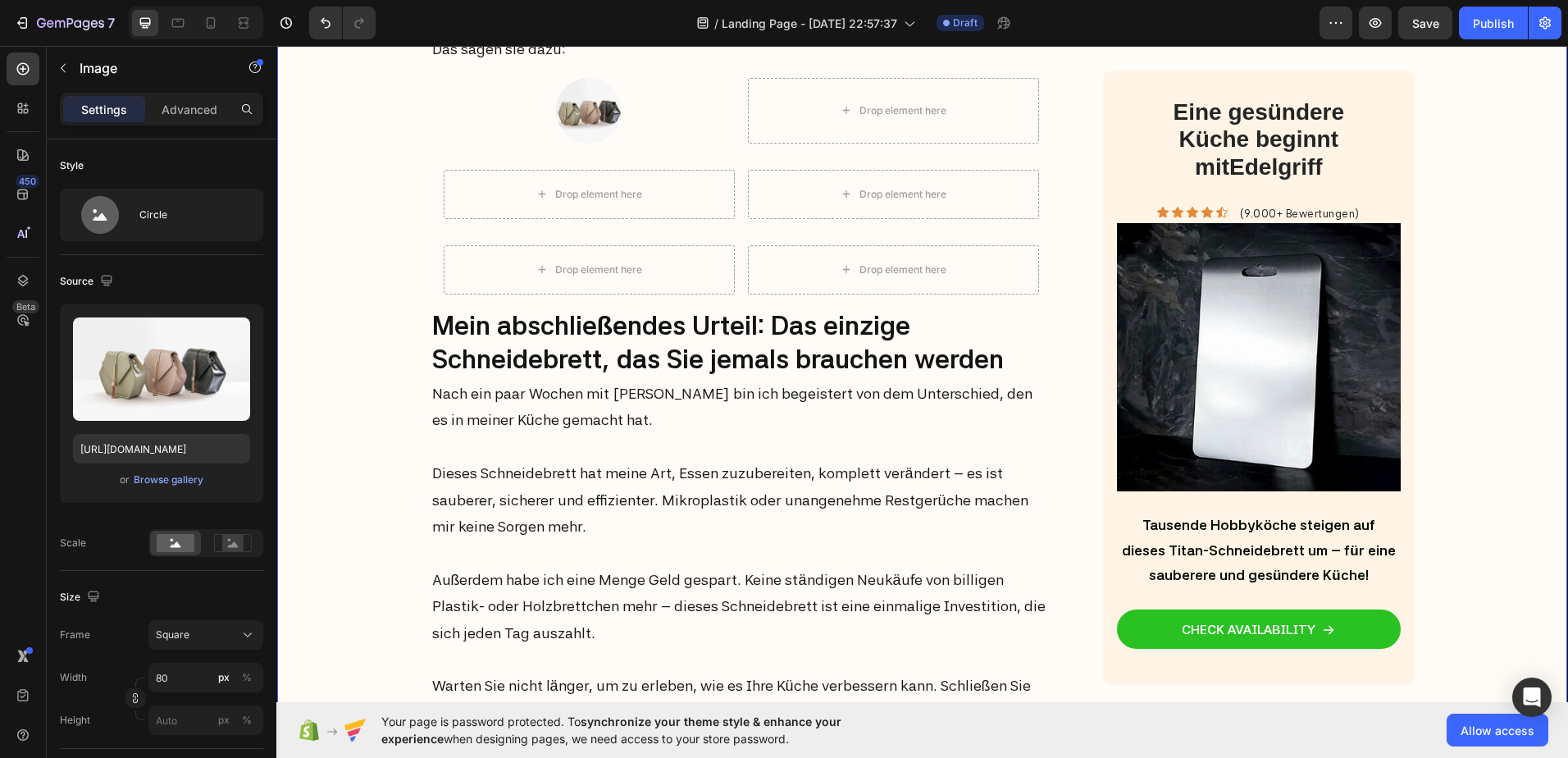
scroll to position [6216, 0]
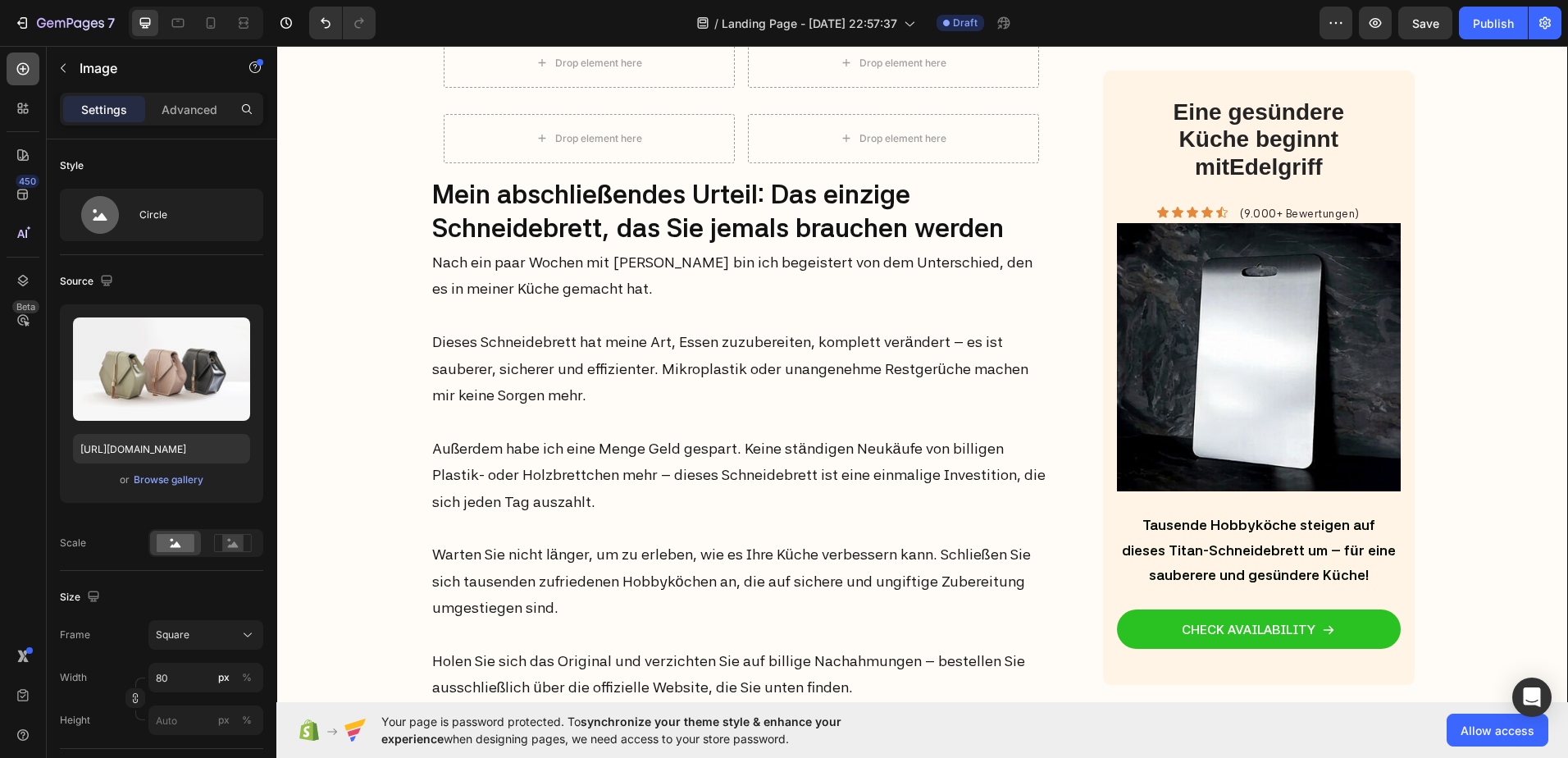
click at [32, 71] on div at bounding box center [23, 69] width 32 height 32
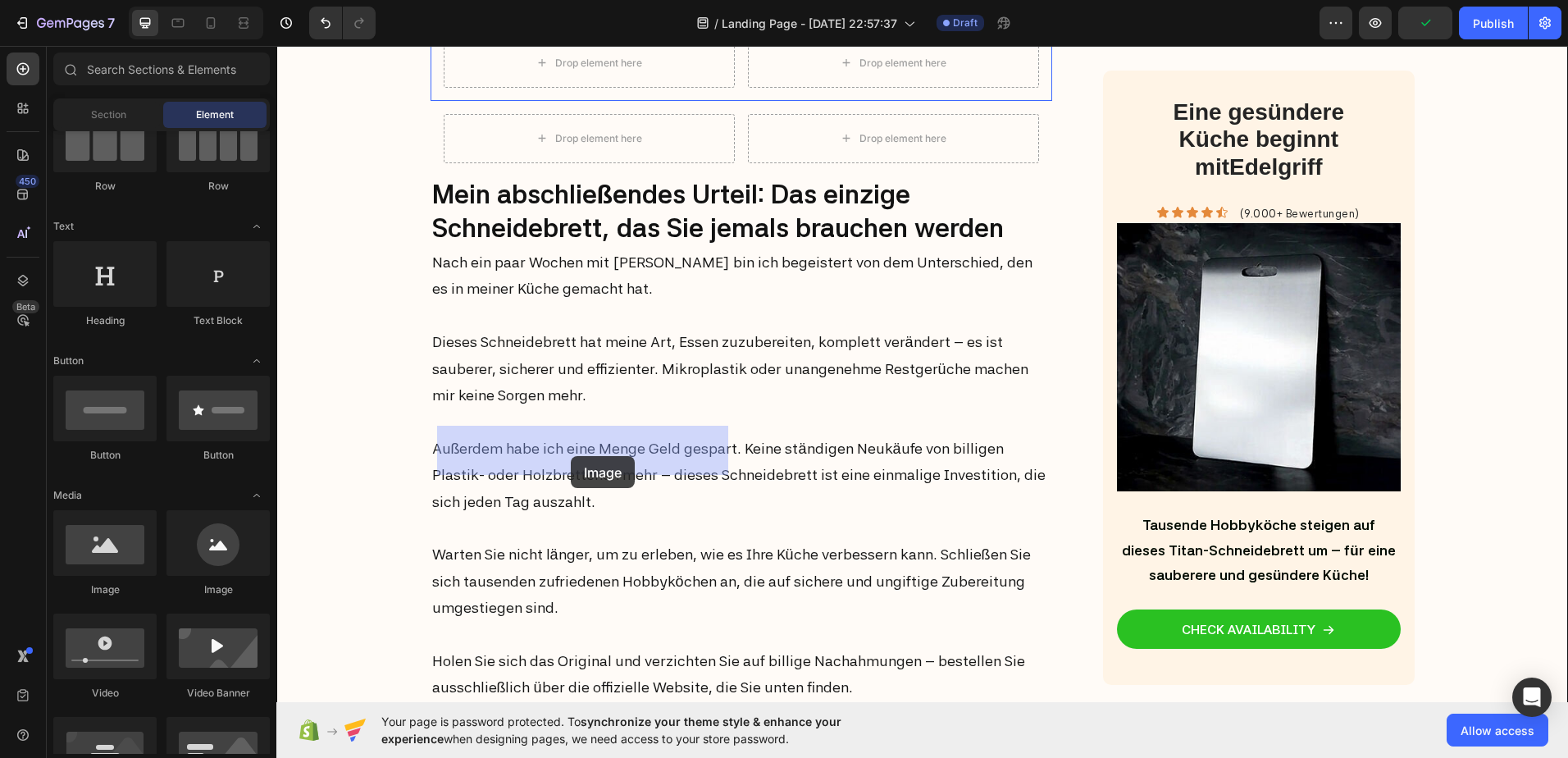
drag, startPoint x: 516, startPoint y: 602, endPoint x: 571, endPoint y: 456, distance: 156.0
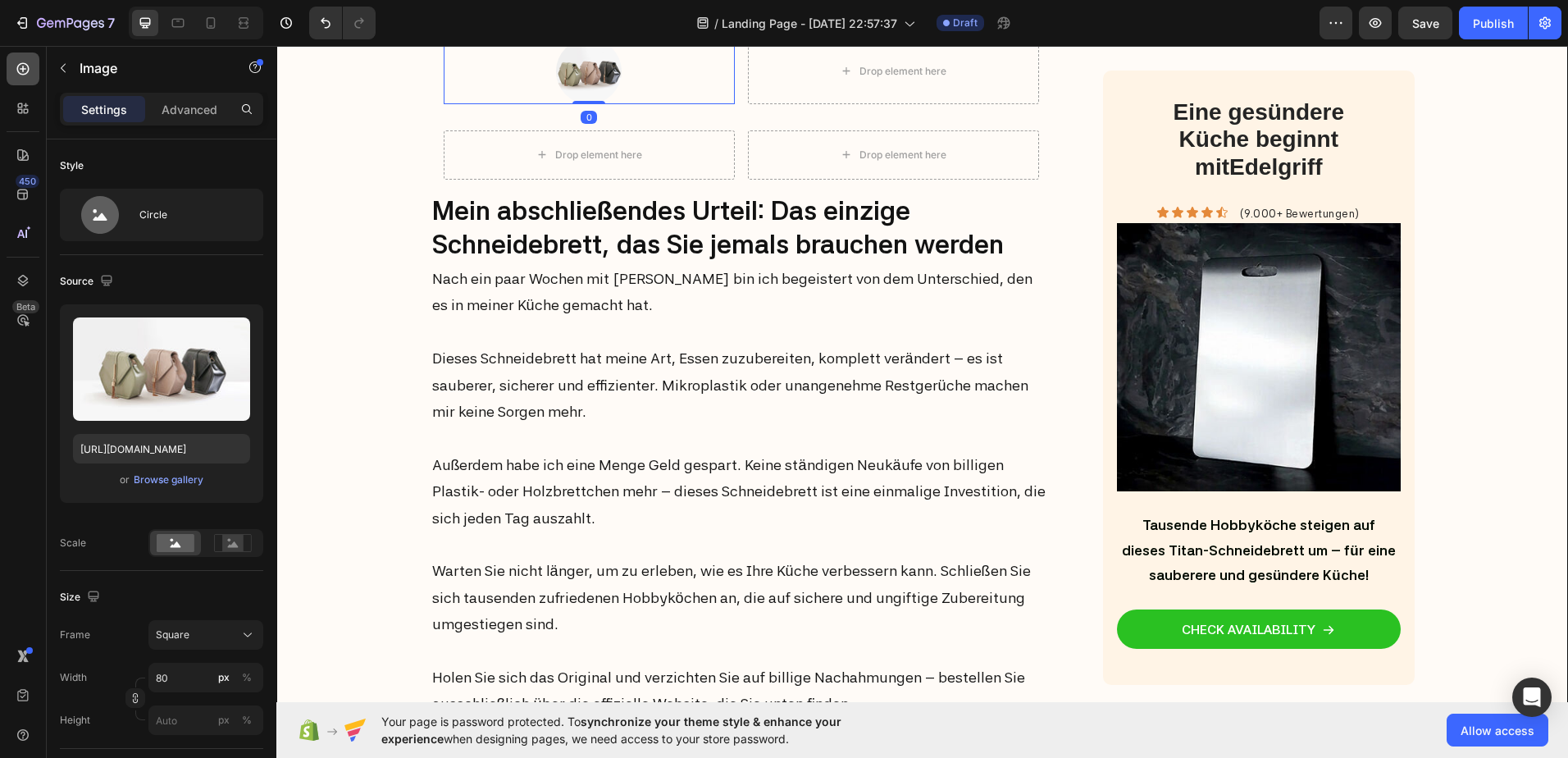
click at [28, 77] on div at bounding box center [23, 69] width 32 height 32
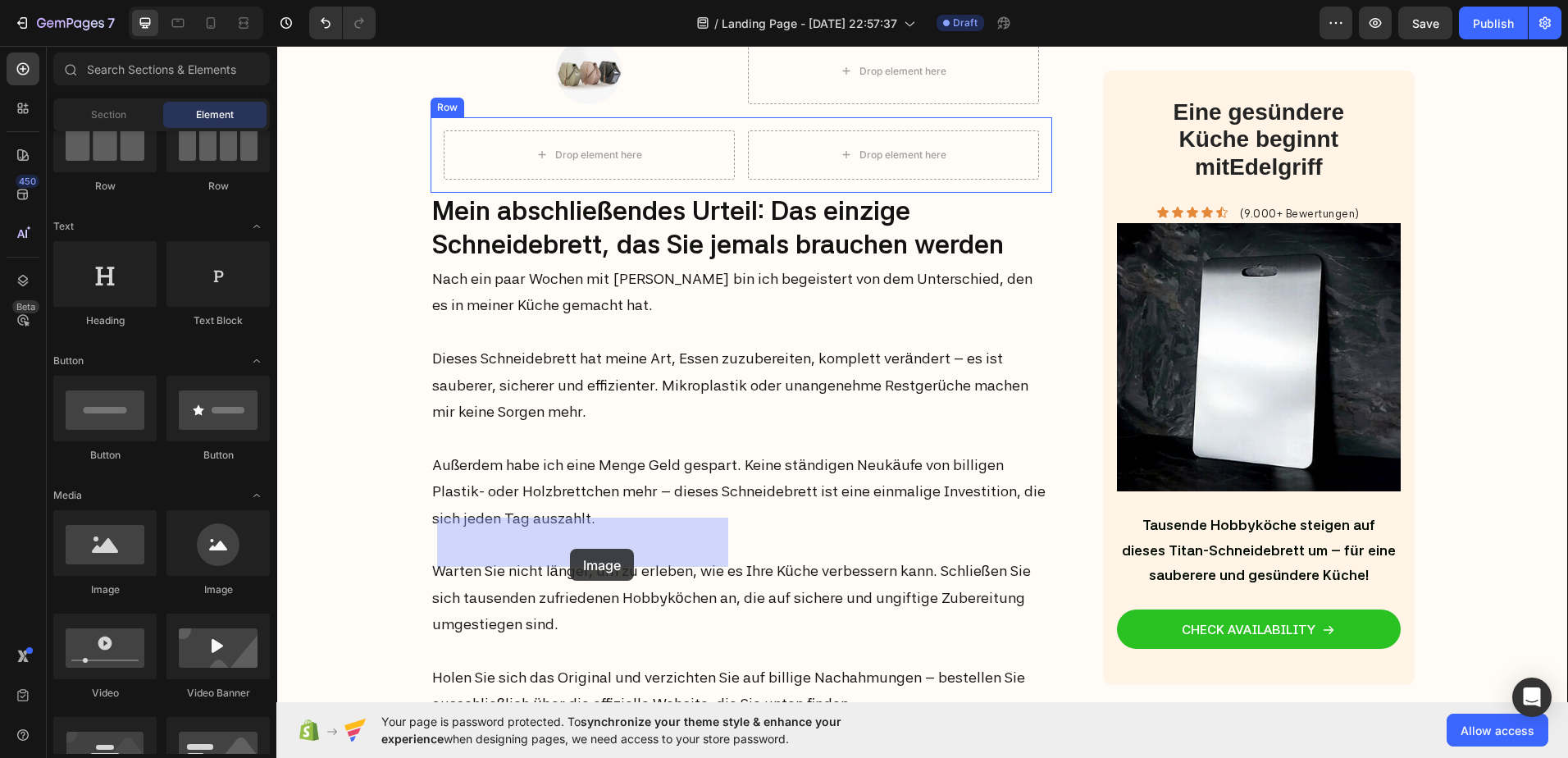
drag, startPoint x: 503, startPoint y: 616, endPoint x: 570, endPoint y: 548, distance: 95.5
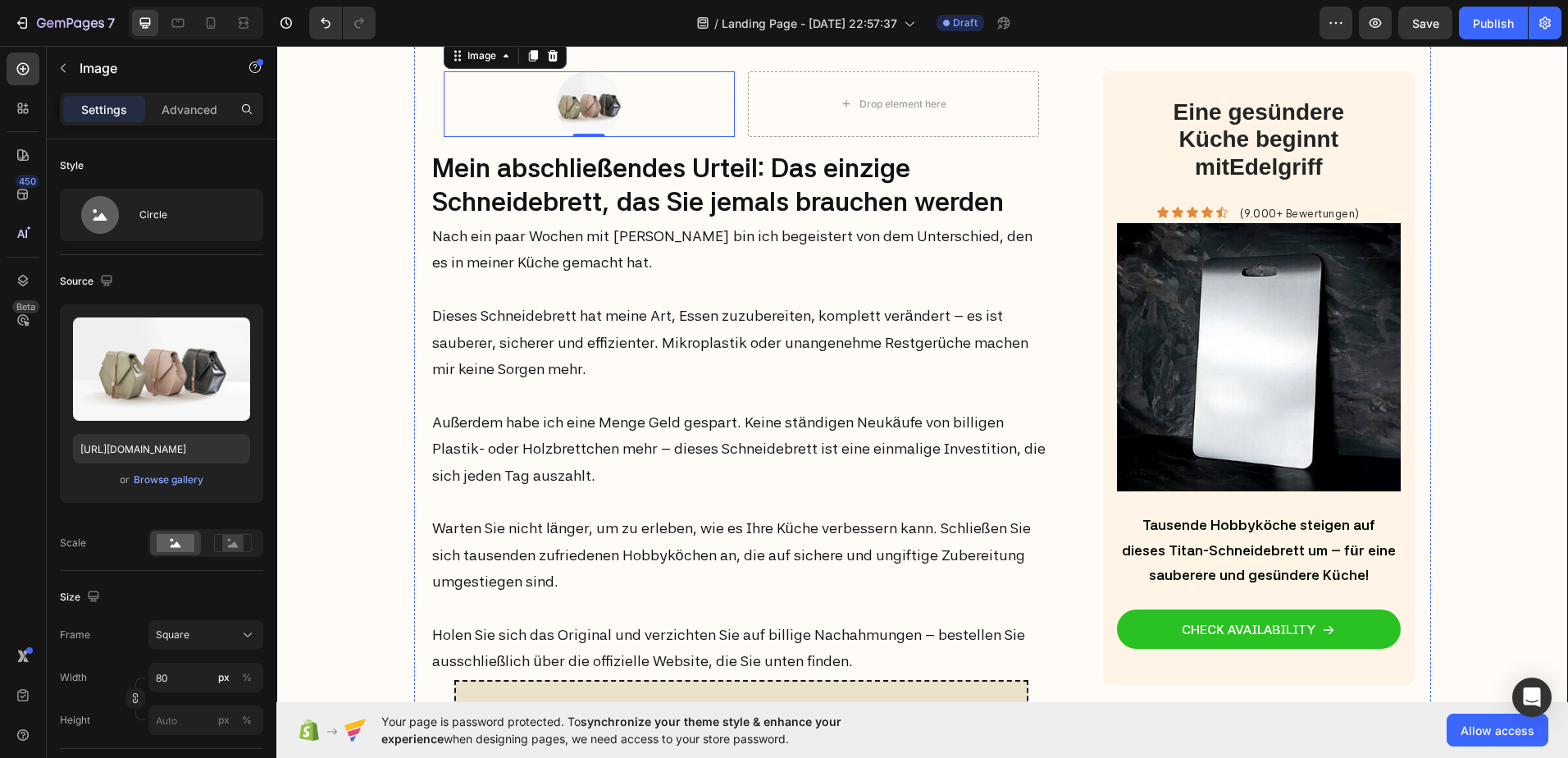
scroll to position [6298, 0]
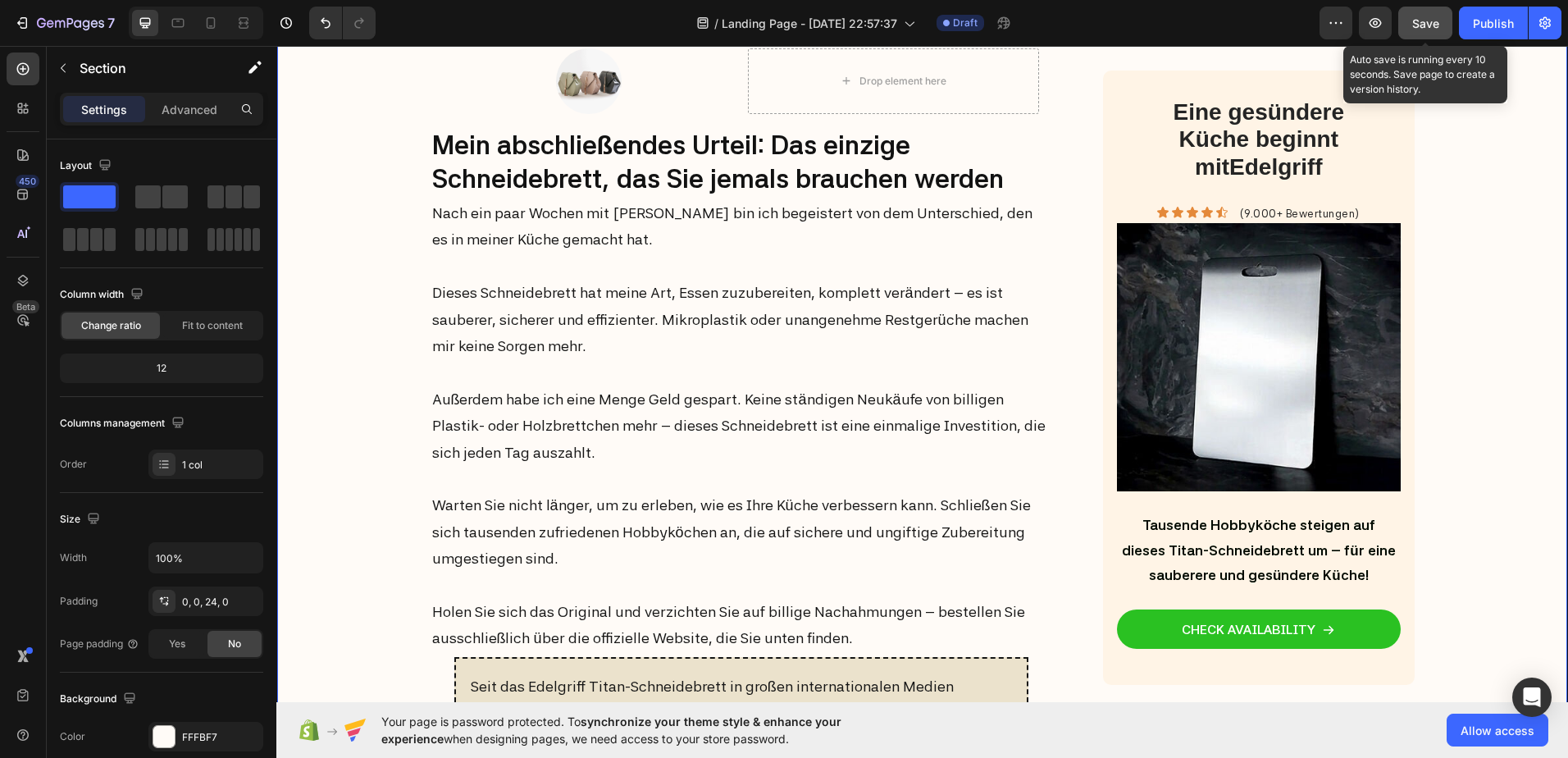
click at [1443, 16] on button "Save" at bounding box center [1425, 23] width 54 height 32
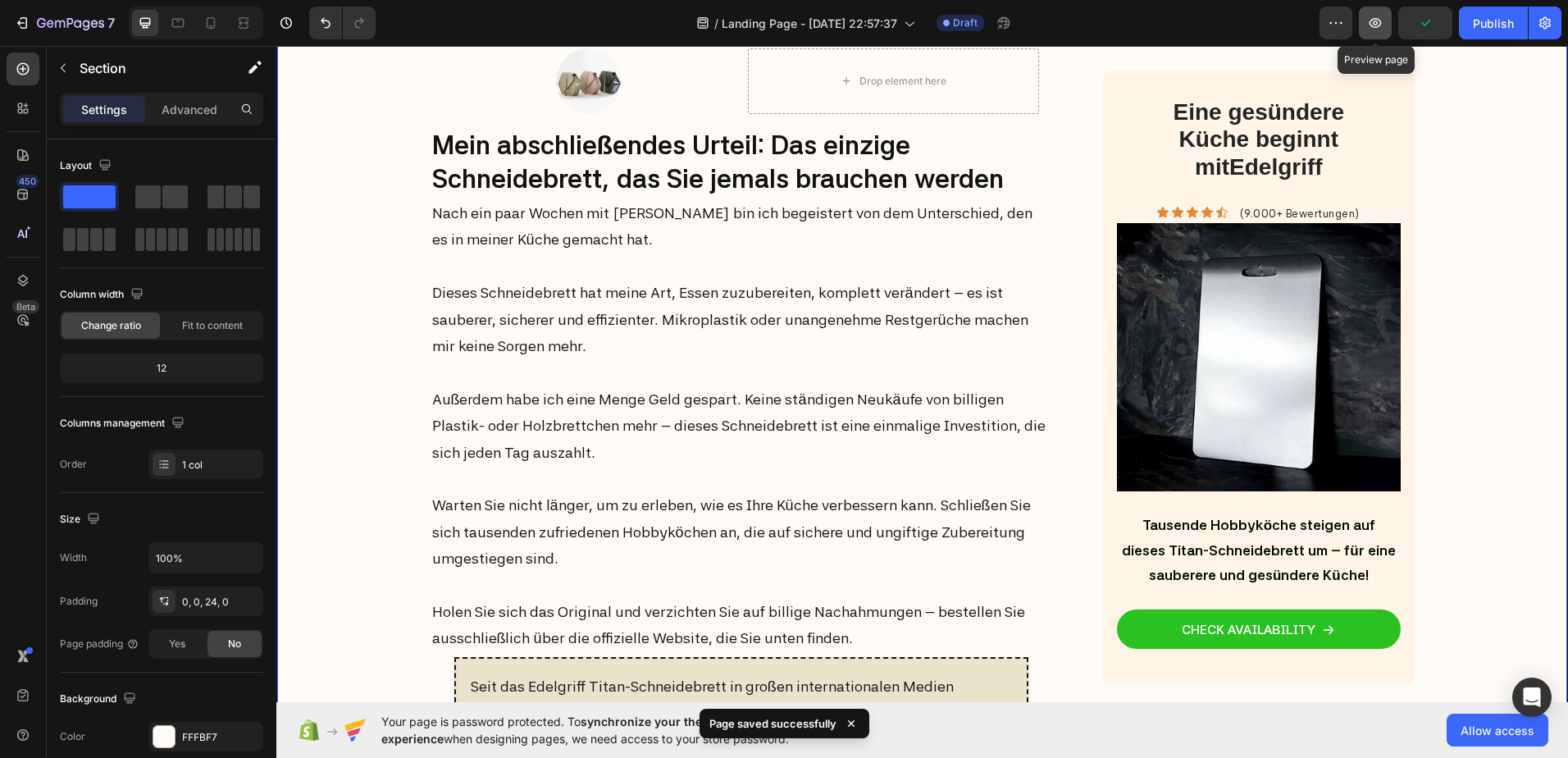
click at [1381, 23] on icon "button" at bounding box center [1375, 23] width 13 height 10
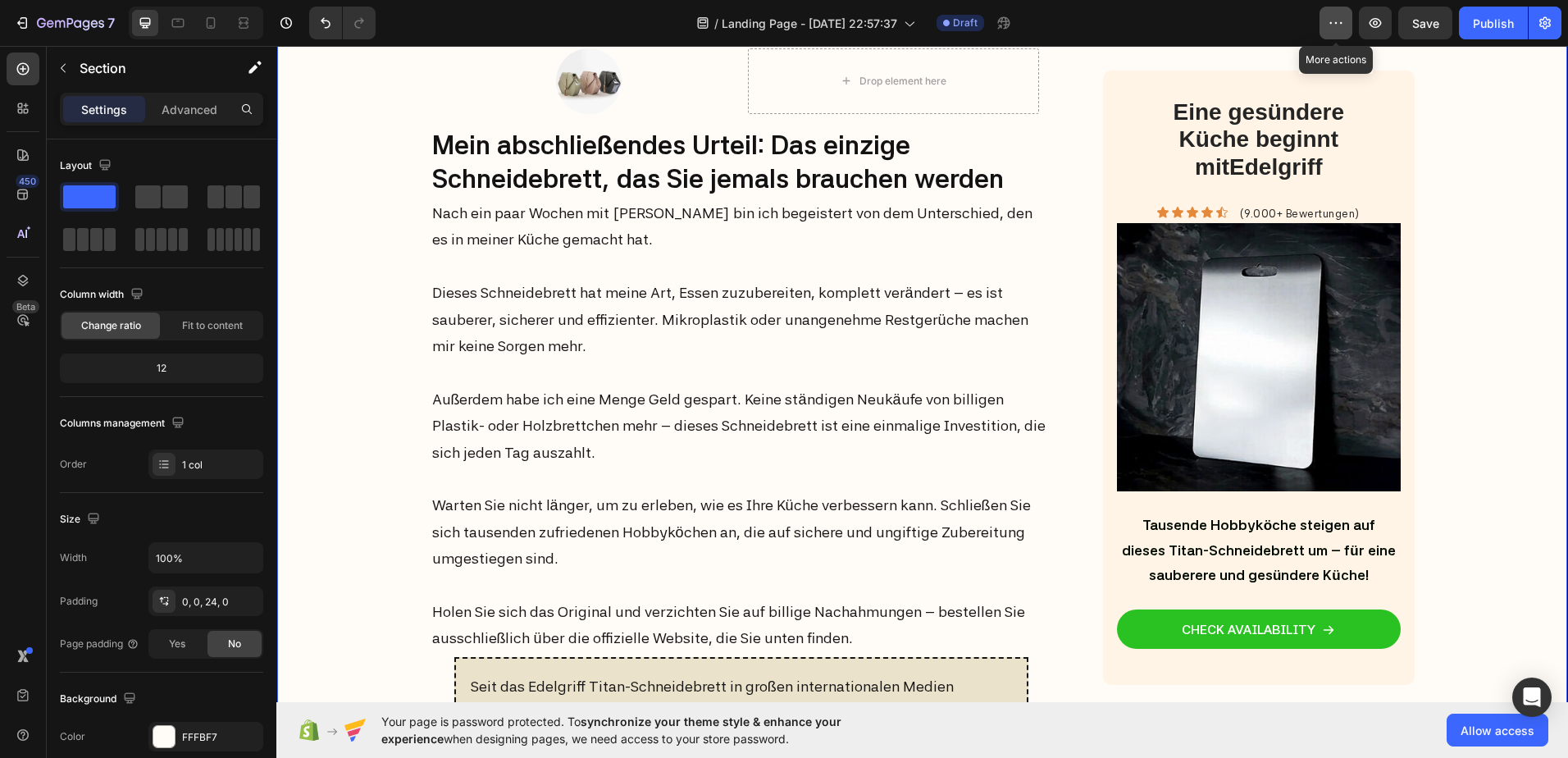
click at [1327, 24] on button "button" at bounding box center [1335, 23] width 32 height 32
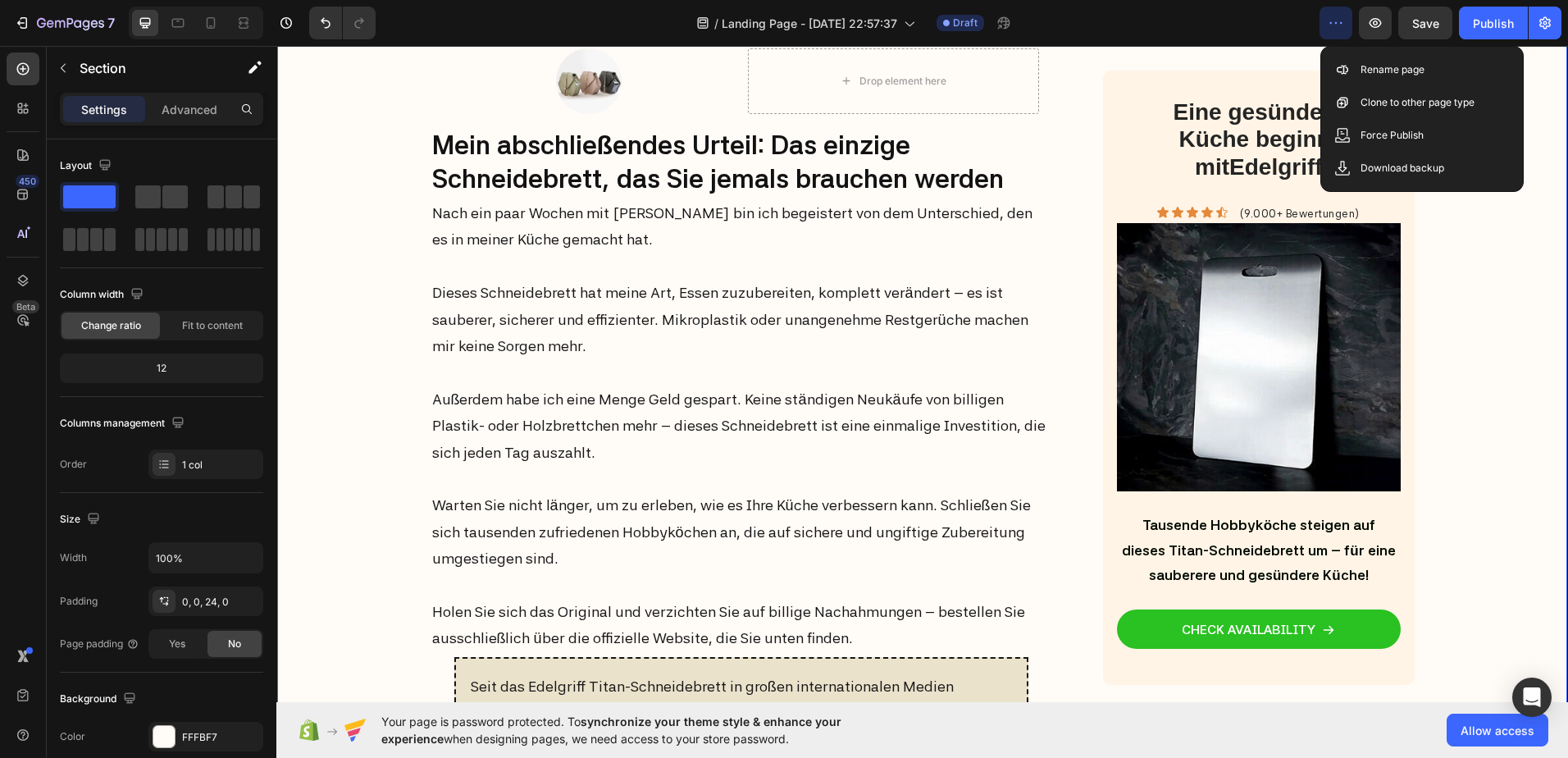
click at [1339, 22] on icon "button" at bounding box center [1336, 23] width 17 height 17
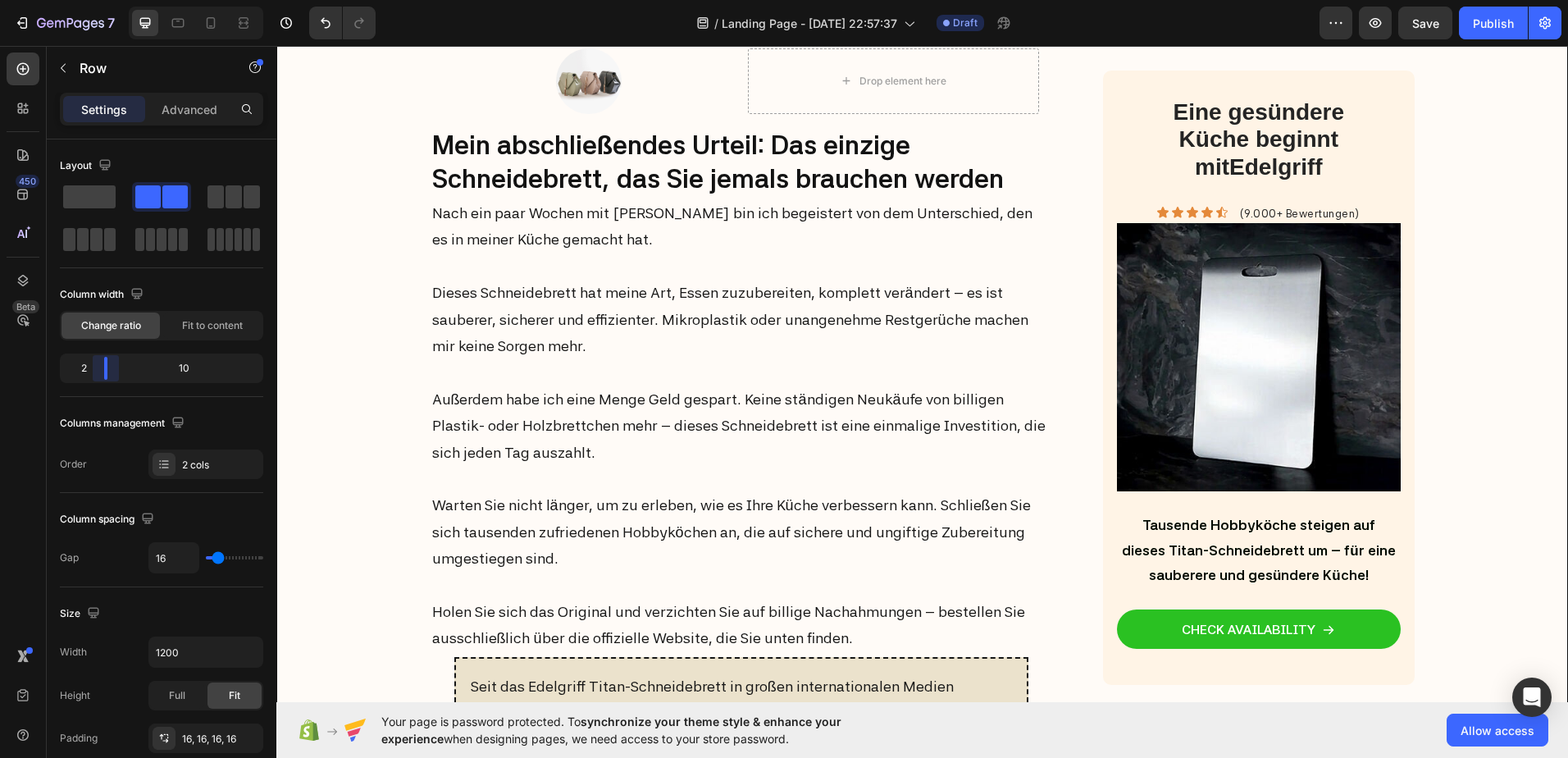
drag, startPoint x: 166, startPoint y: 370, endPoint x: 88, endPoint y: 373, distance: 78.1
click at [88, 0] on body "7 / Landing Page - [DATE] 22:57:37 Draft Preview Save Publish 450 Beta Sections…" at bounding box center [784, 0] width 1568 height 0
drag, startPoint x: 161, startPoint y: 365, endPoint x: 97, endPoint y: 361, distance: 64.1
click at [97, 0] on body "7 / Landing Page - [DATE] 22:57:37 Draft Preview Save Publish 450 Beta Sections…" at bounding box center [784, 0] width 1568 height 0
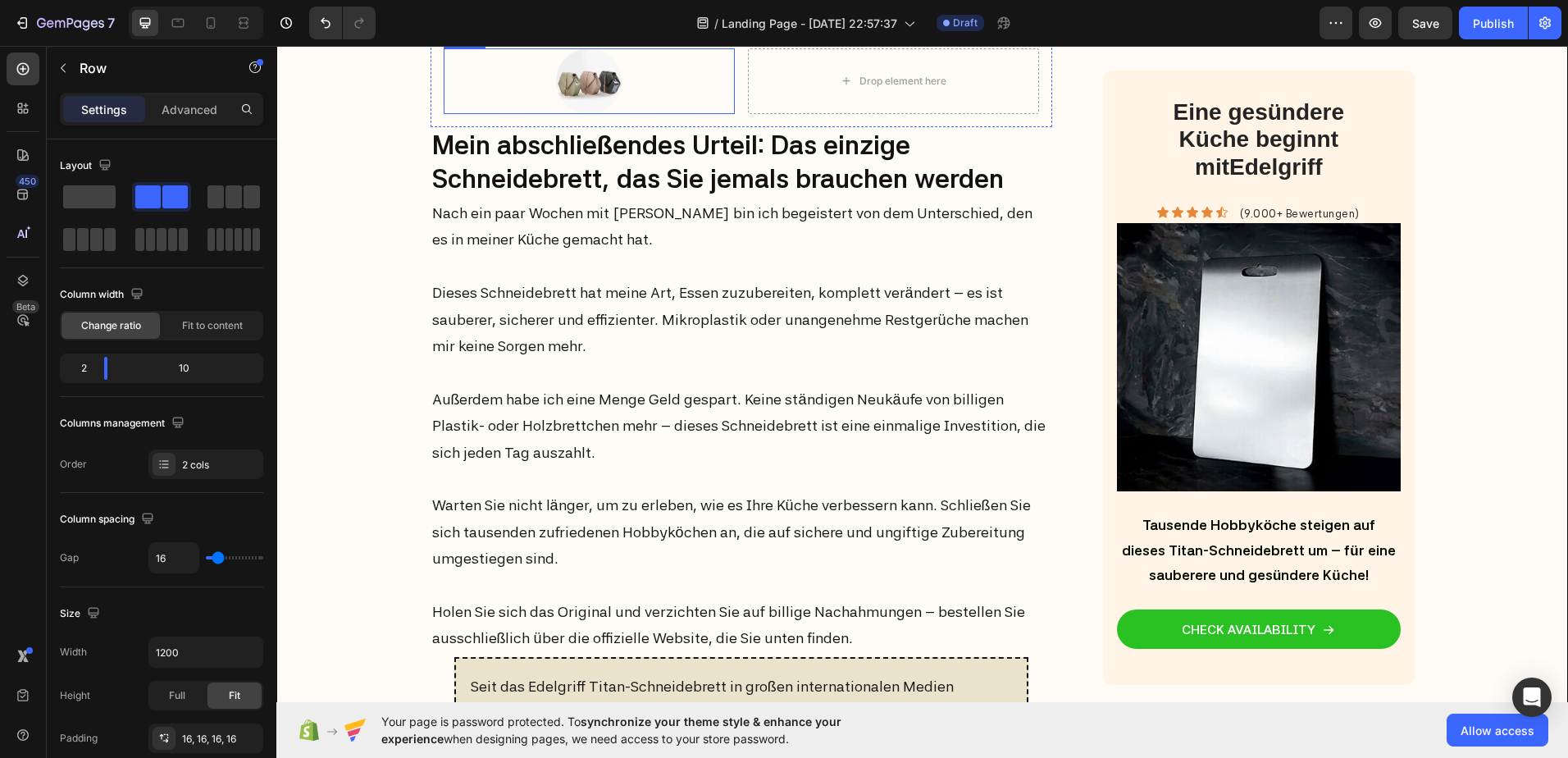
click at [726, 114] on div at bounding box center [589, 80] width 291 height 66
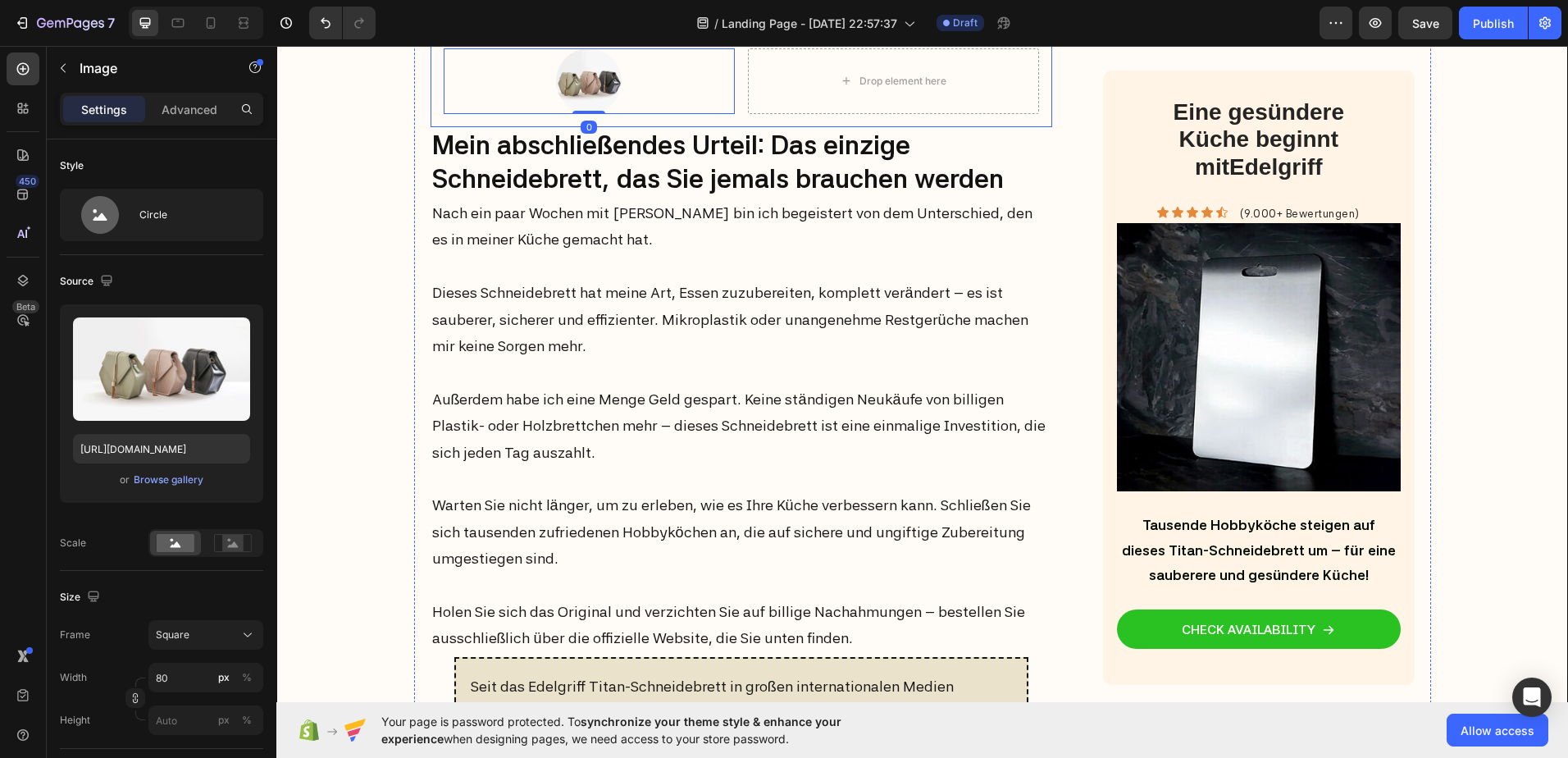
click at [734, 127] on div "Image 0 Drop element here Row" at bounding box center [742, 81] width 623 height 92
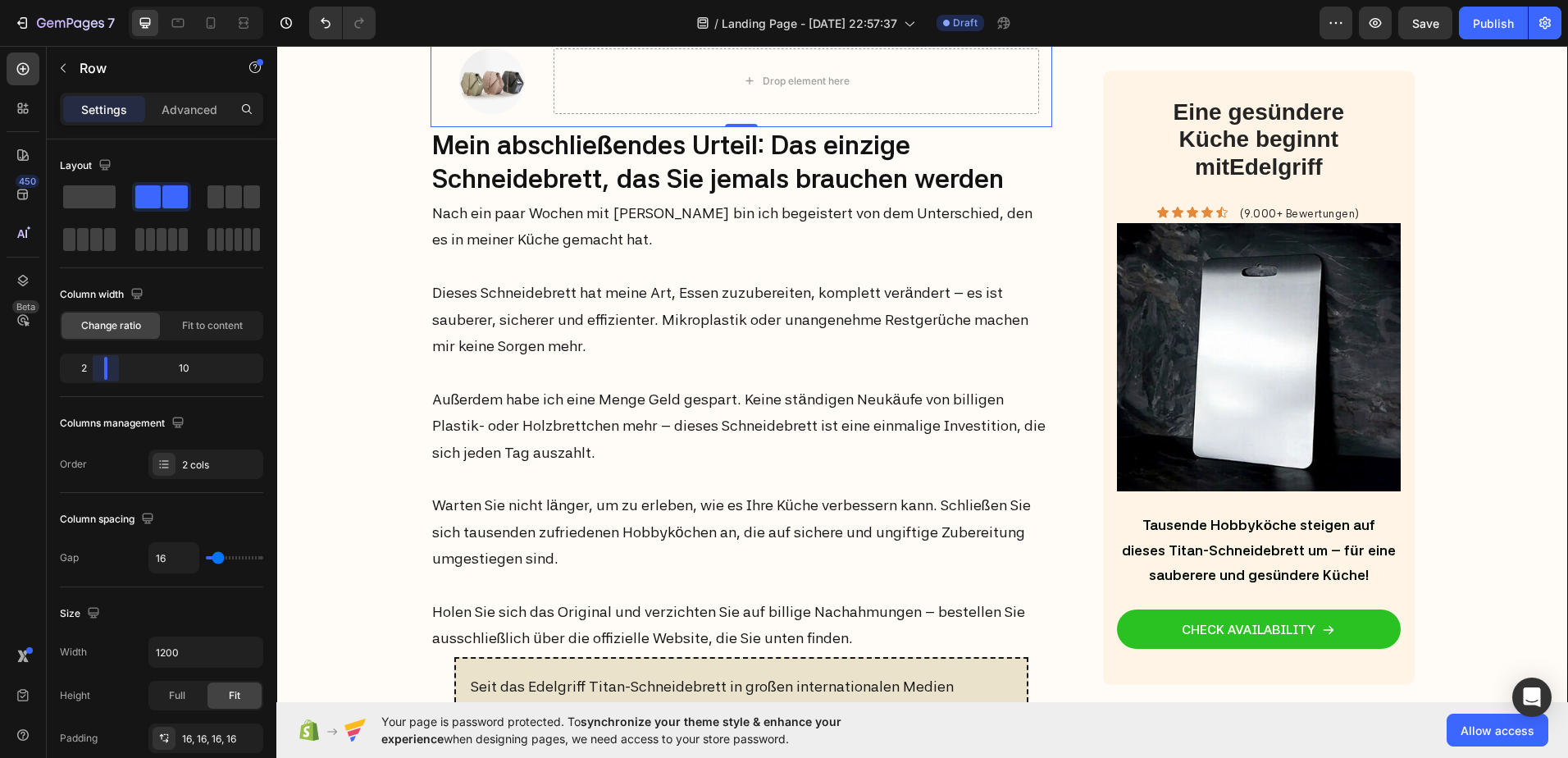
drag, startPoint x: 164, startPoint y: 372, endPoint x: 98, endPoint y: 365, distance: 66.4
click at [98, 0] on body "7 / Landing Page - [DATE] 22:57:37 Draft Preview Save Publish 450 Beta Sections…" at bounding box center [784, 0] width 1568 height 0
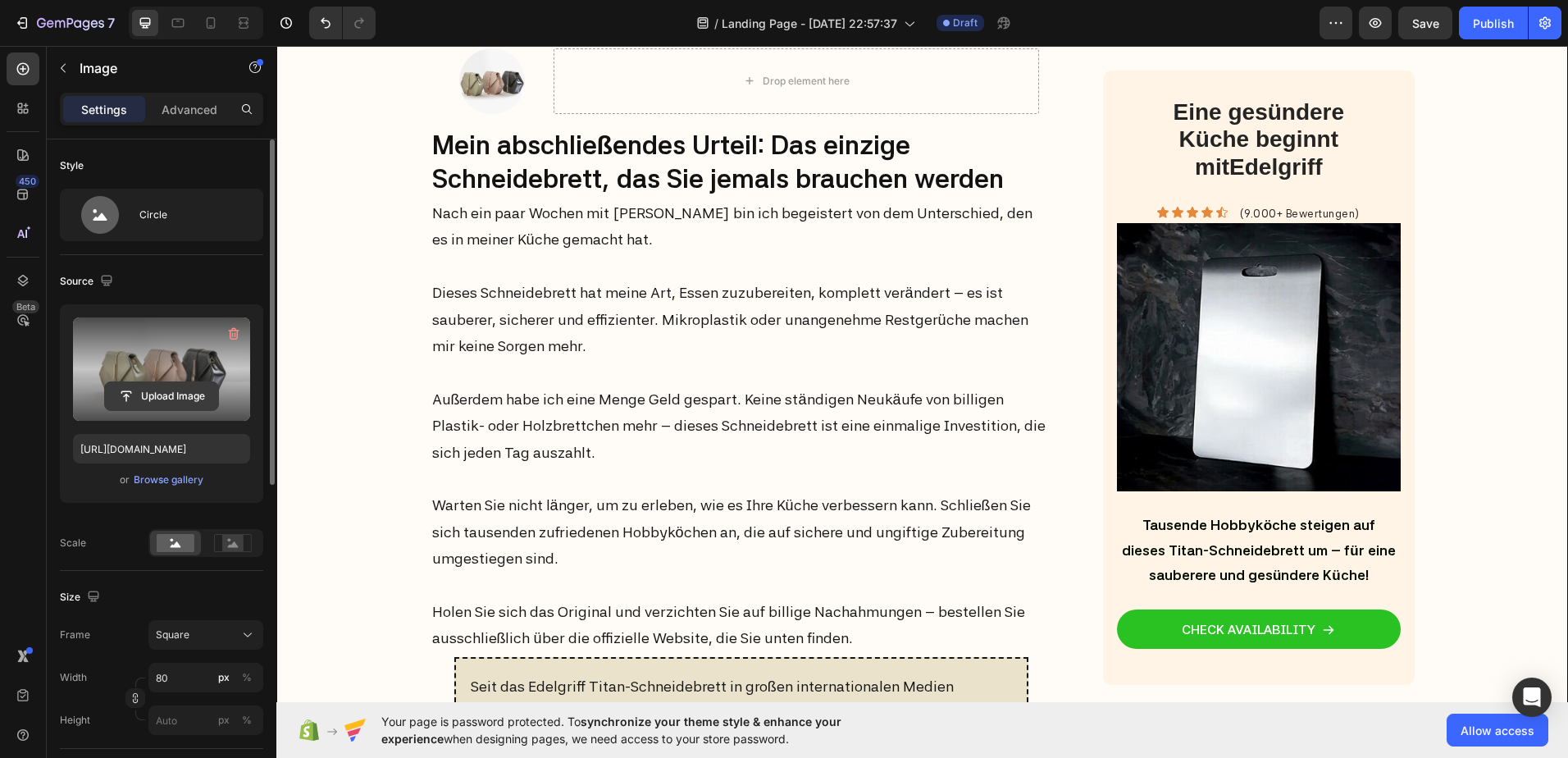
click at [154, 388] on input "file" at bounding box center [162, 396] width 114 height 27
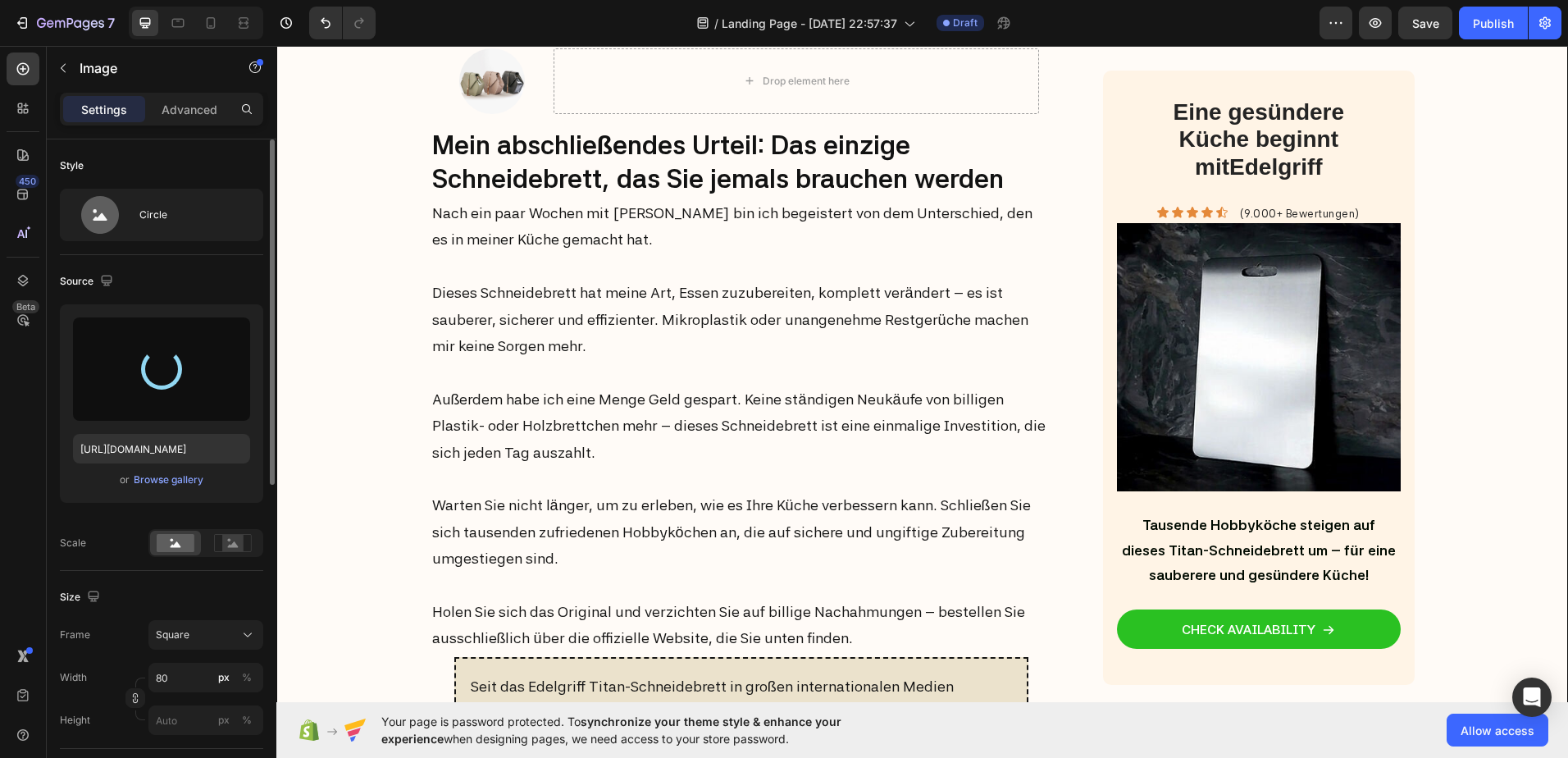
type input "[URL][DOMAIN_NAME]"
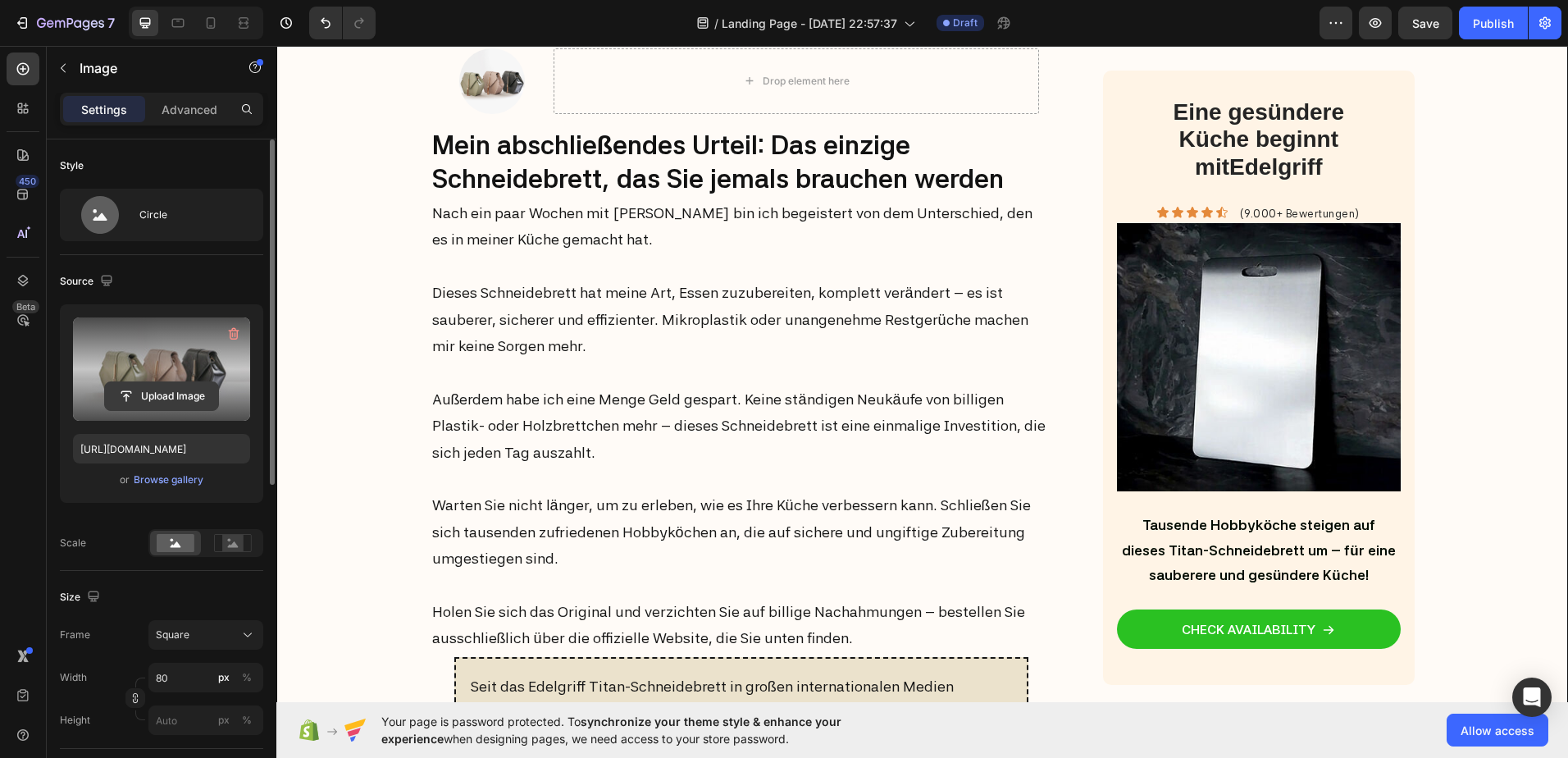
click at [163, 392] on input "file" at bounding box center [162, 396] width 114 height 27
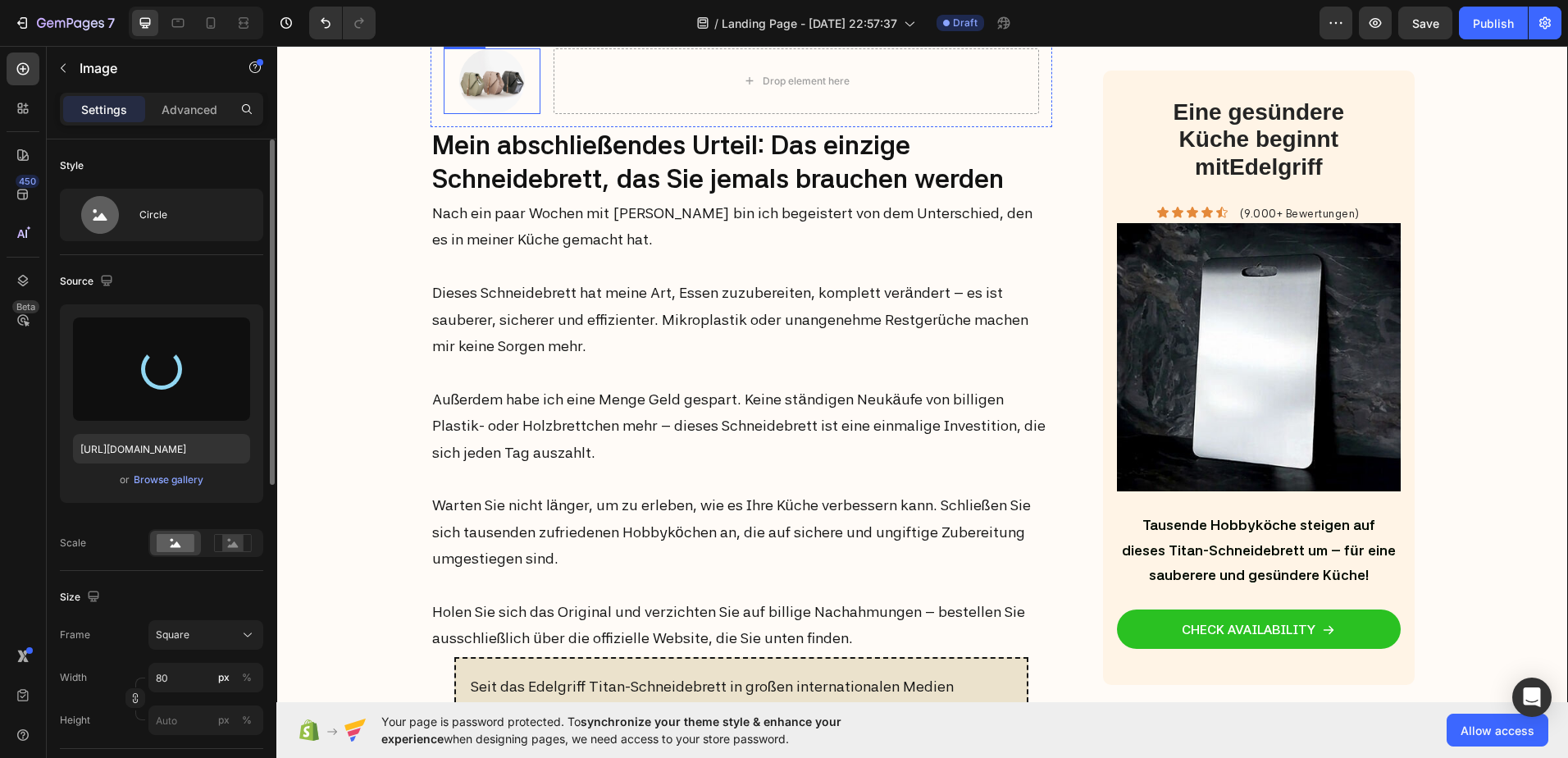
type input "[URL][DOMAIN_NAME]"
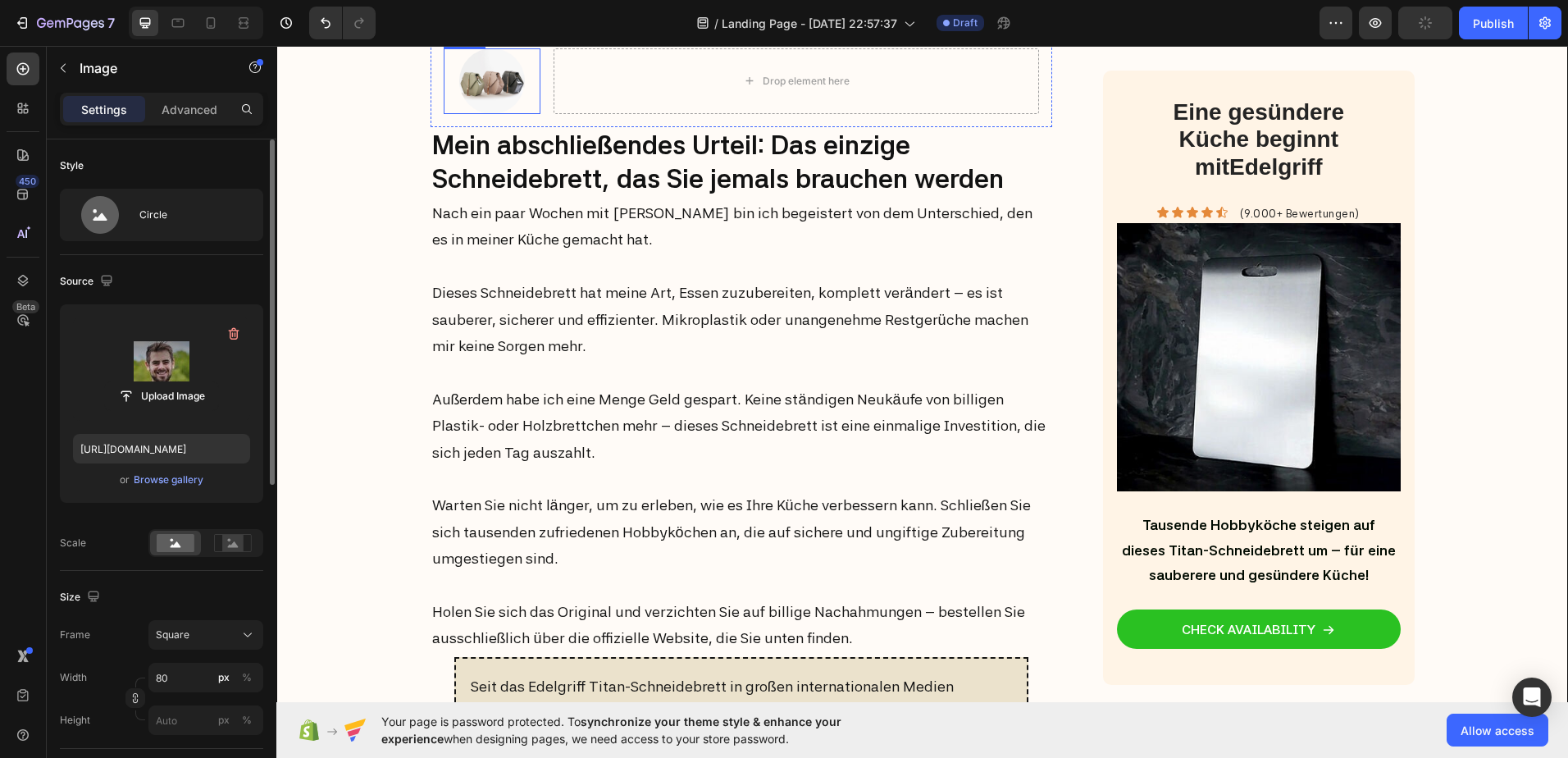
click at [489, 114] on img at bounding box center [492, 80] width 66 height 66
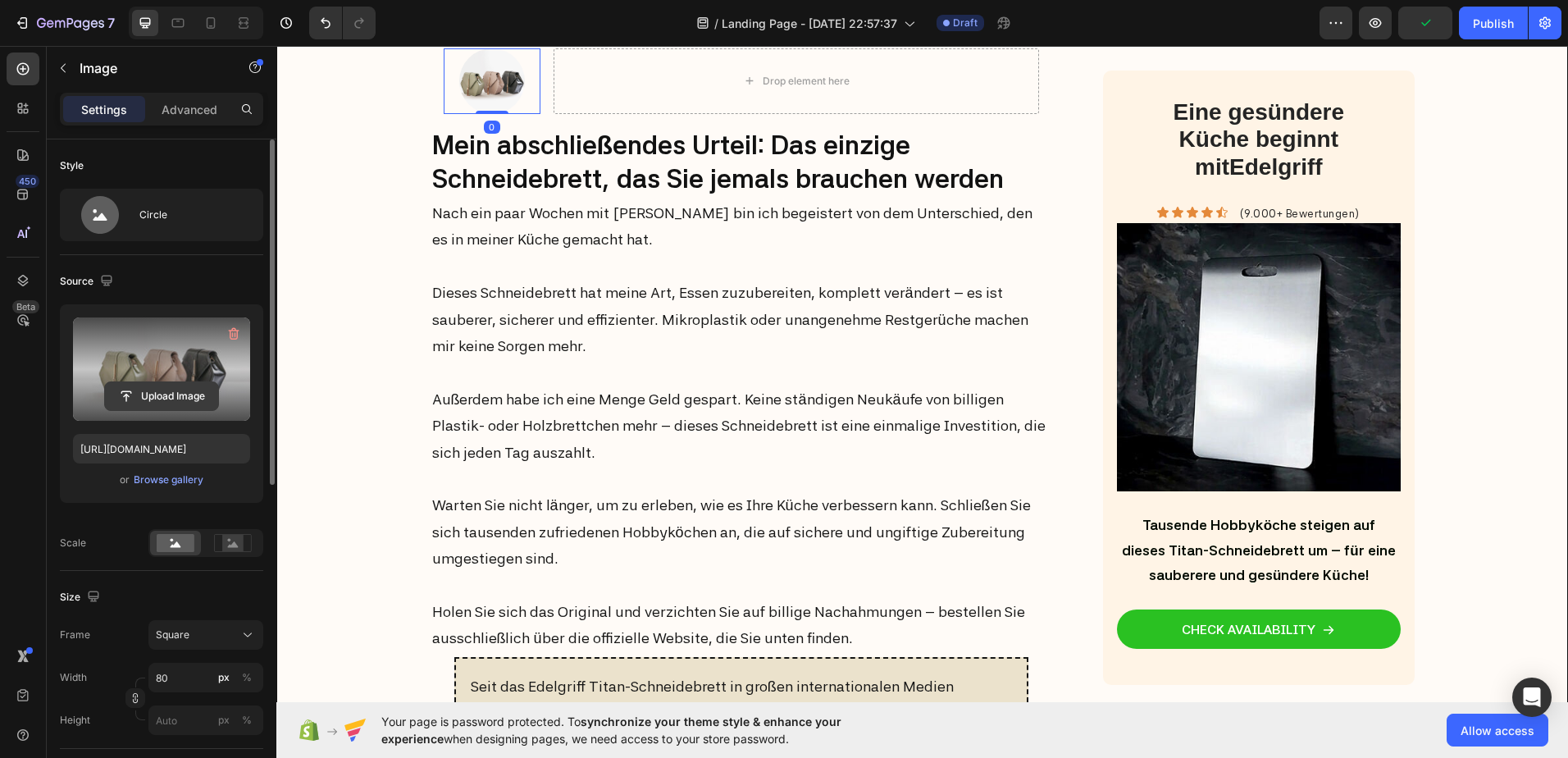
click at [156, 382] on input "file" at bounding box center [162, 396] width 114 height 27
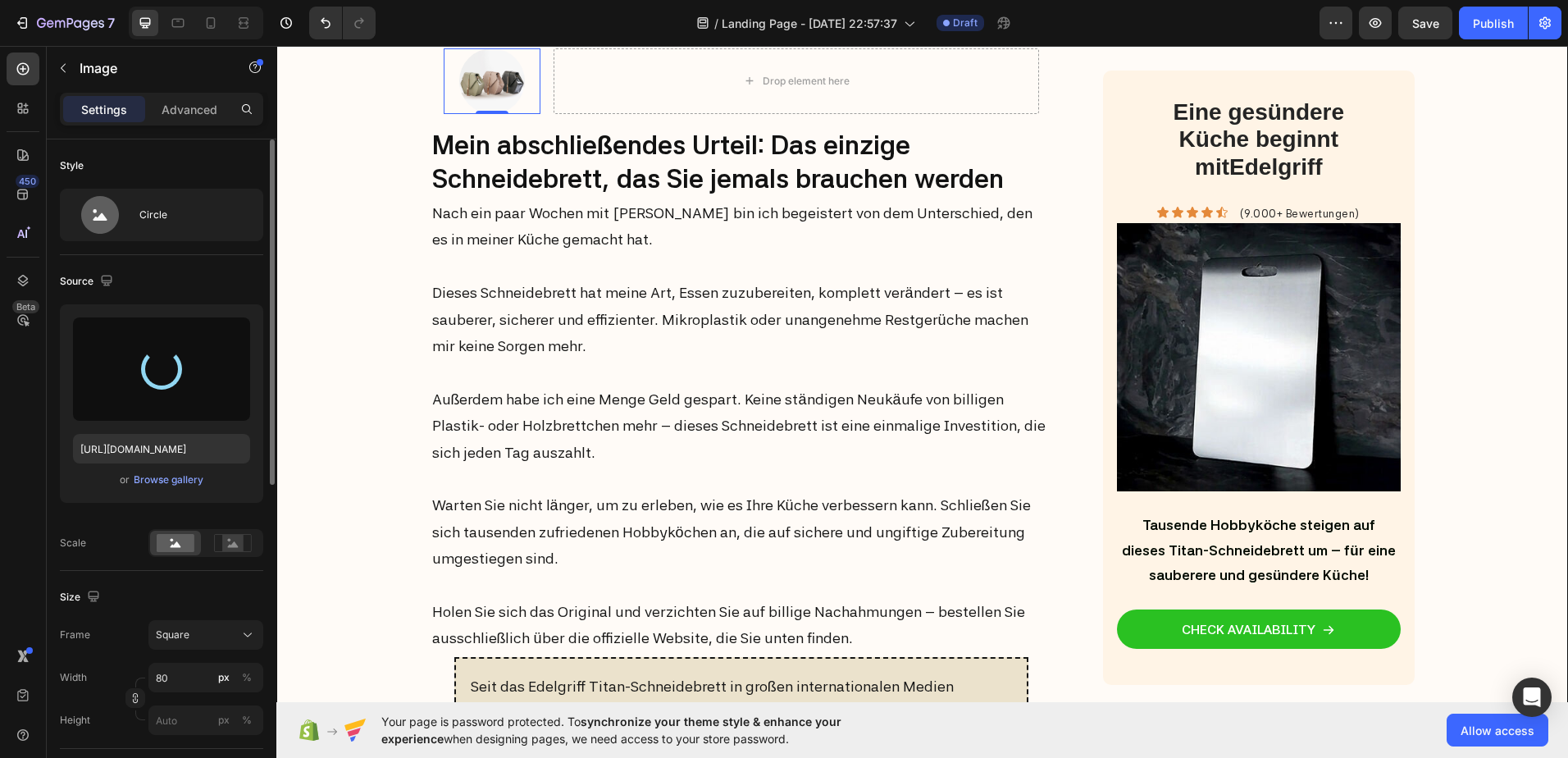
type input "[URL][DOMAIN_NAME]"
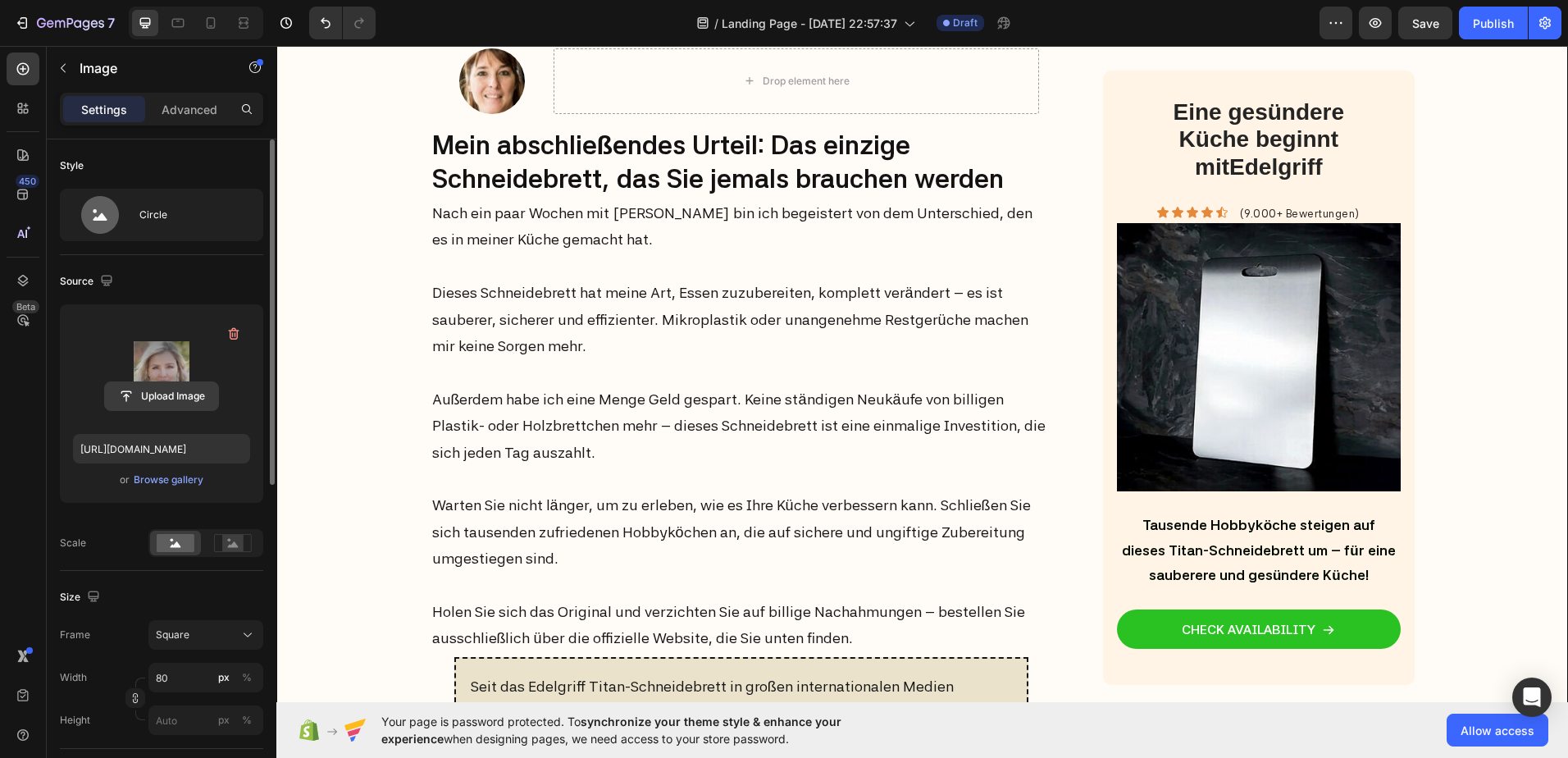
click at [150, 394] on input "file" at bounding box center [162, 396] width 114 height 27
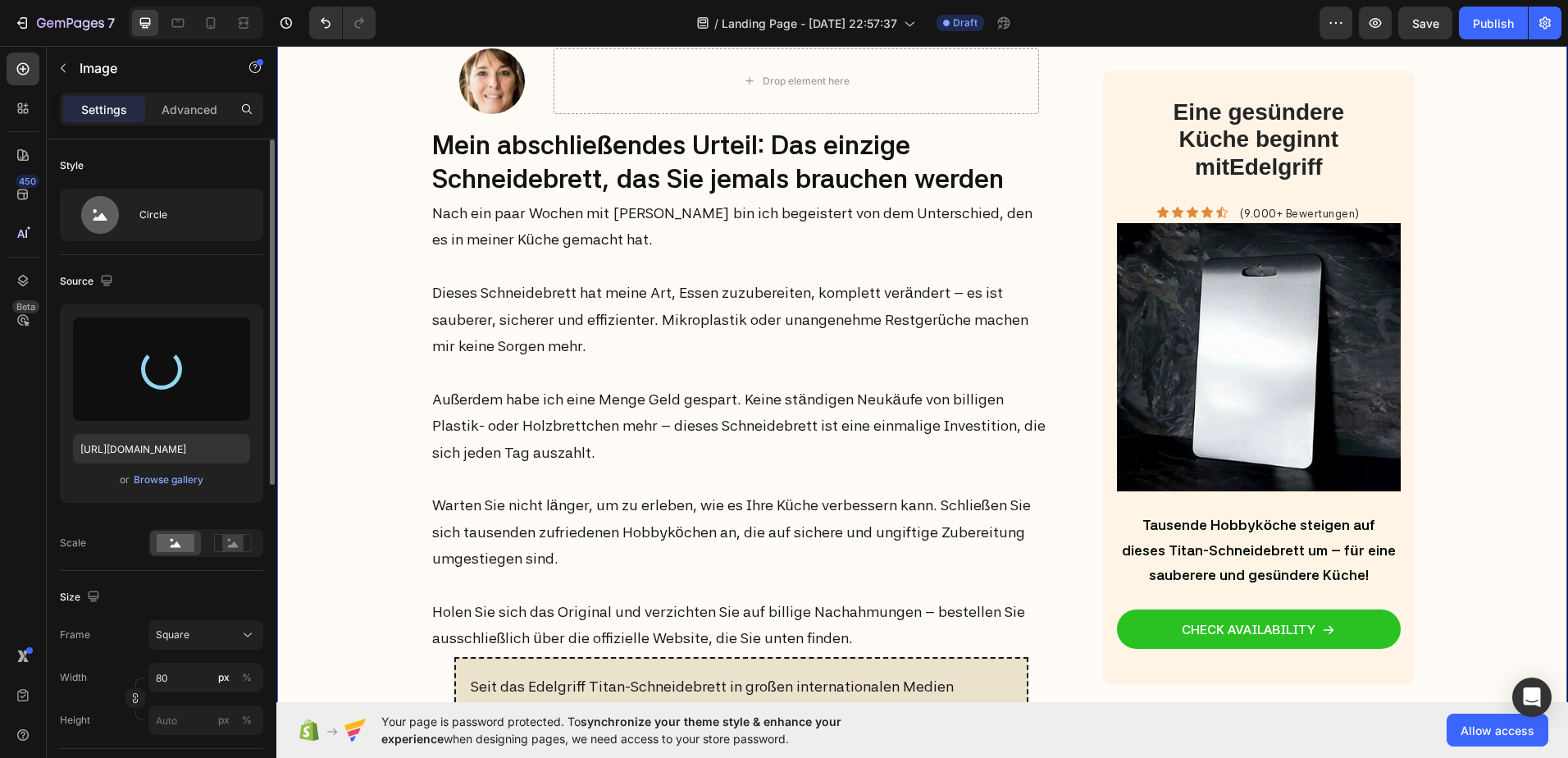
type input "[URL][DOMAIN_NAME]"
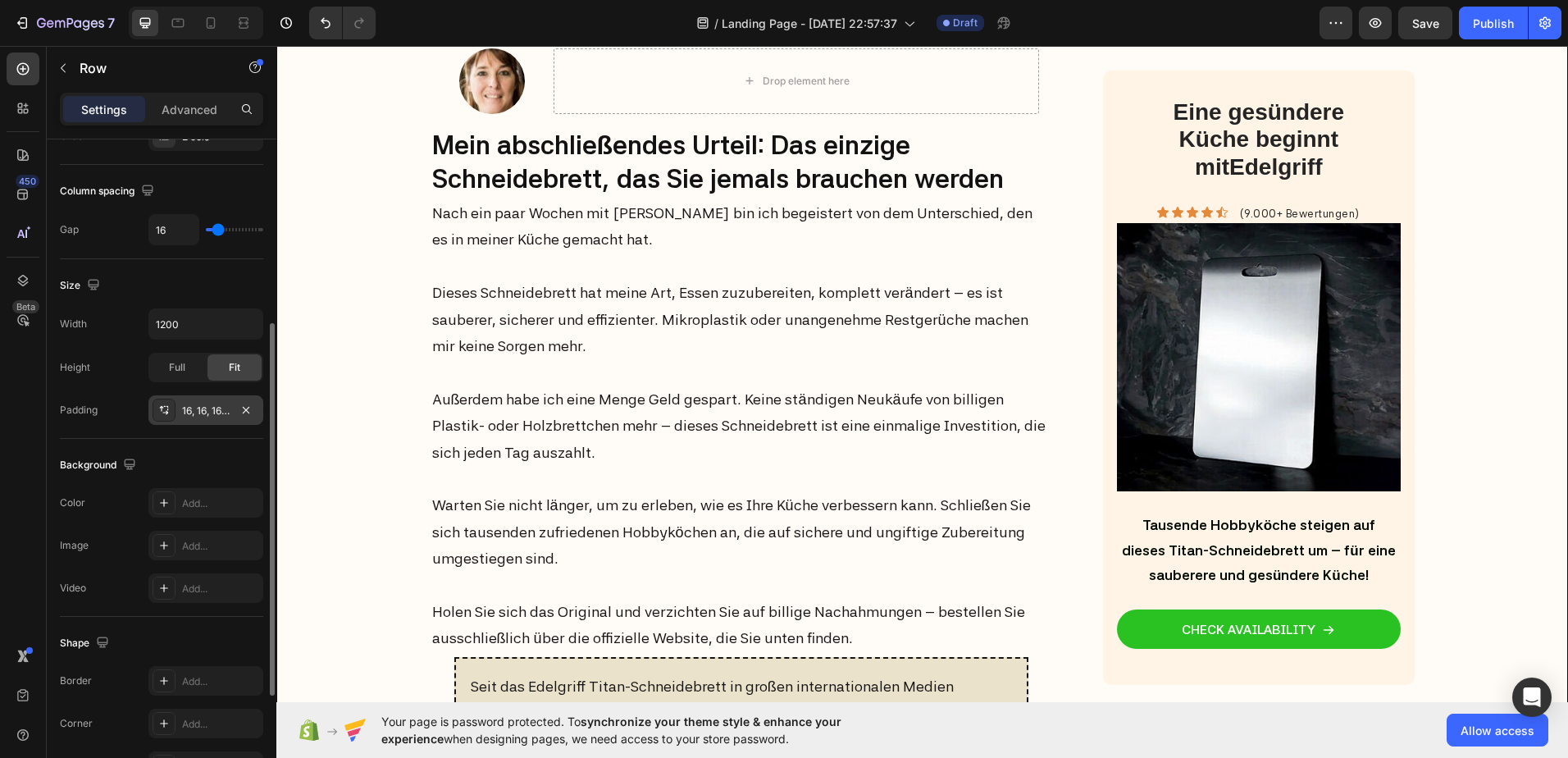
scroll to position [410, 0]
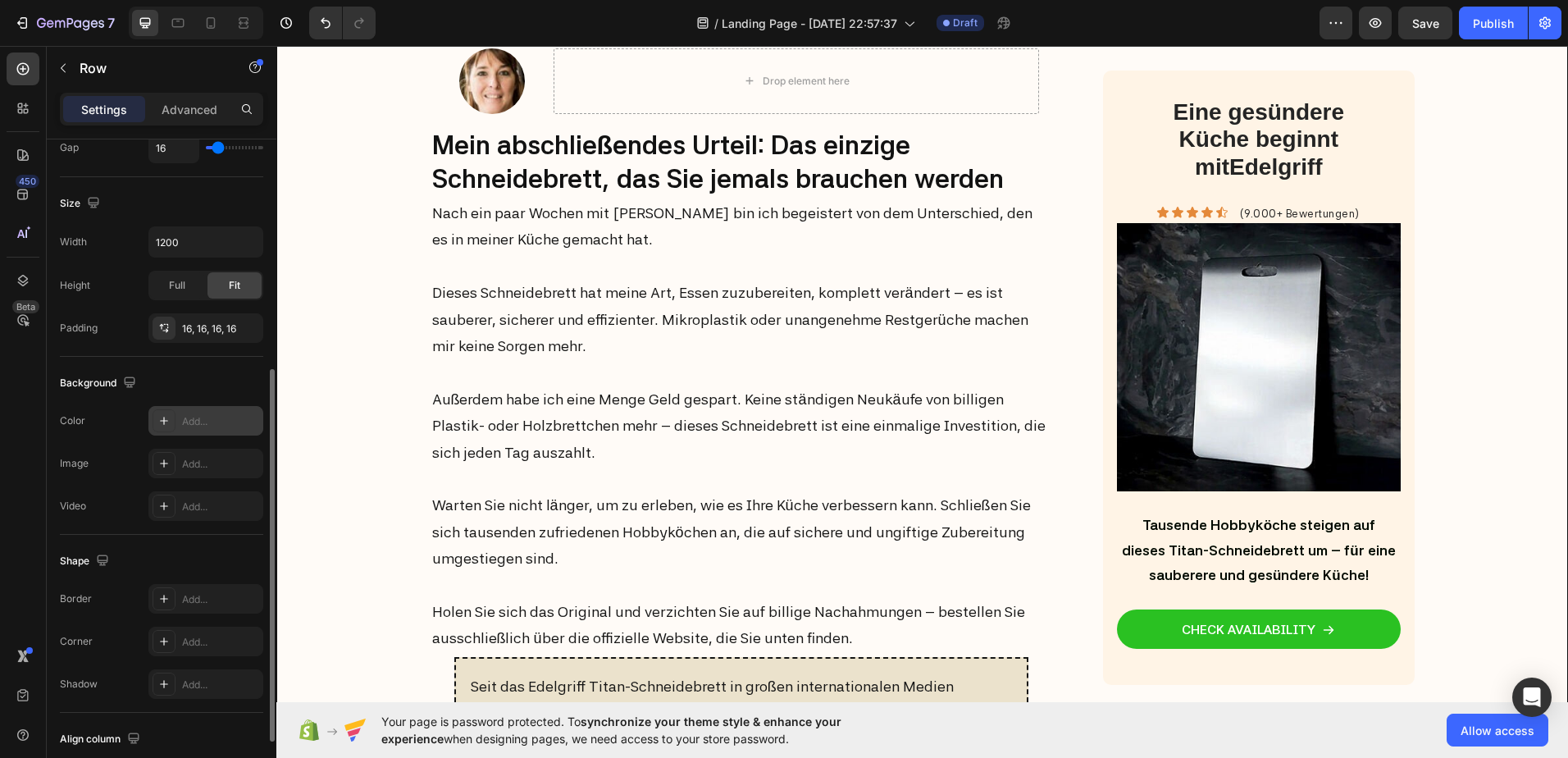
click at [163, 424] on icon at bounding box center [164, 420] width 13 height 13
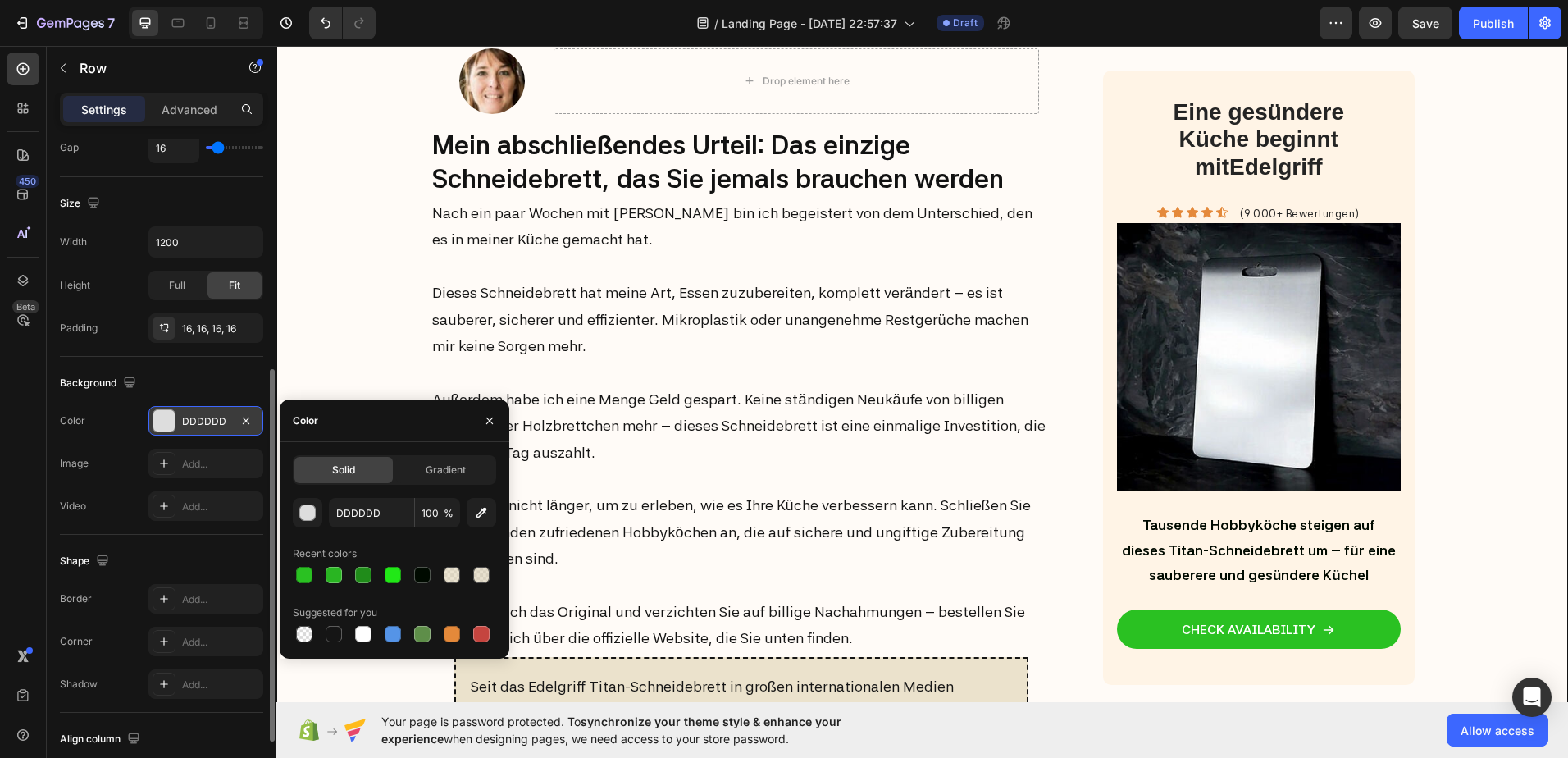
click at [214, 381] on div "Background" at bounding box center [162, 383] width 204 height 26
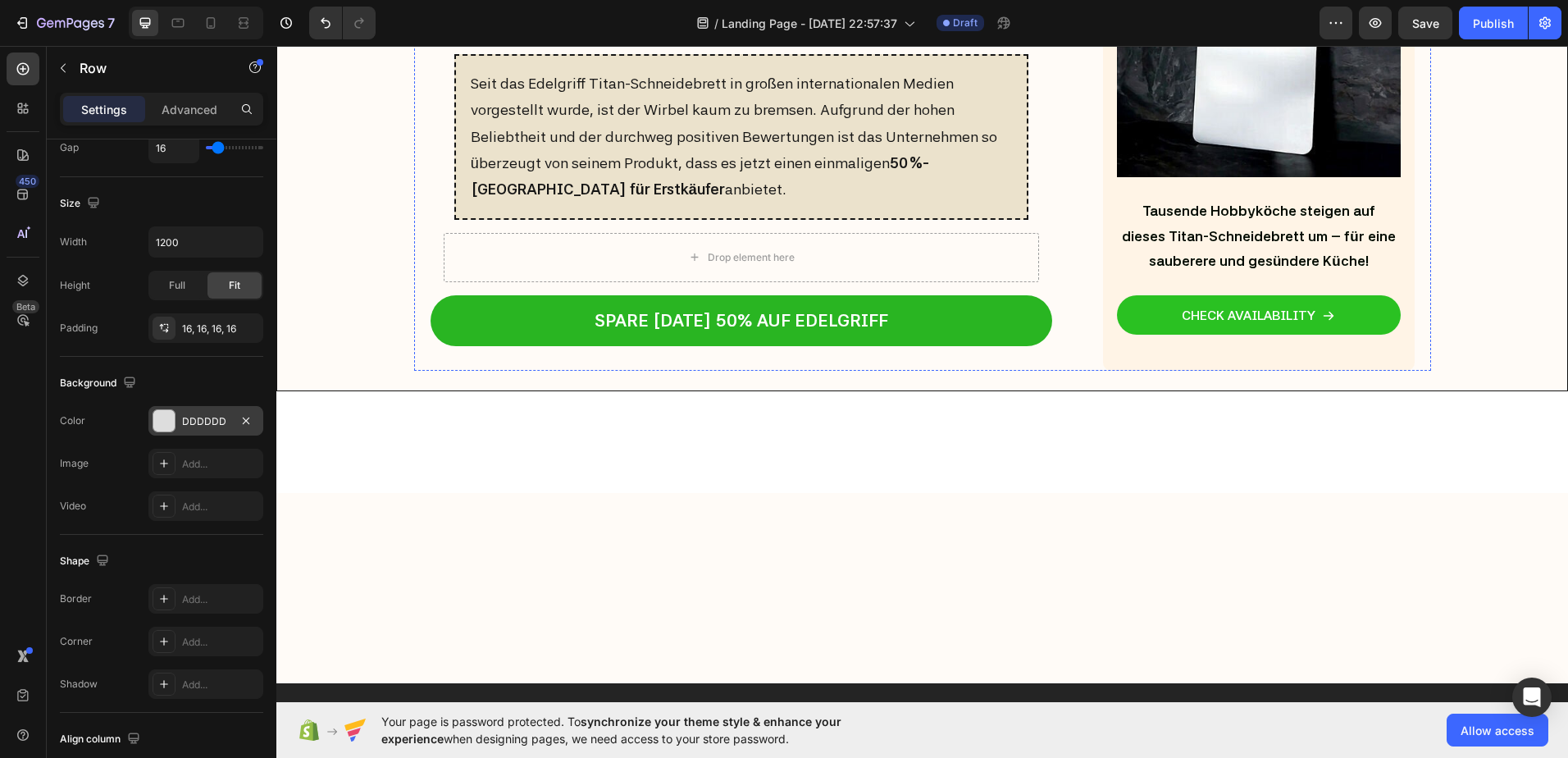
scroll to position [7036, 0]
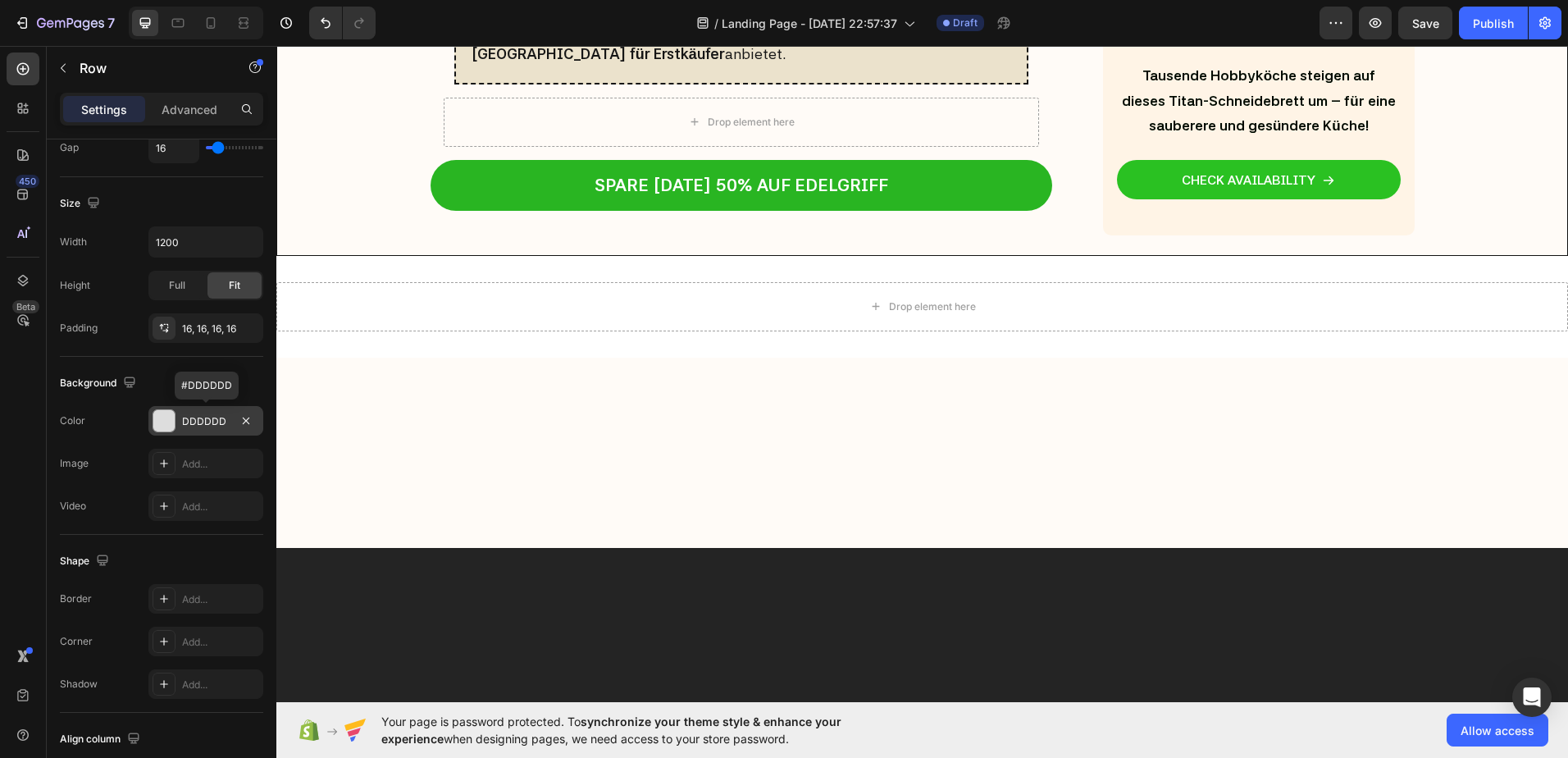
click at [159, 416] on div at bounding box center [165, 421] width 22 height 22
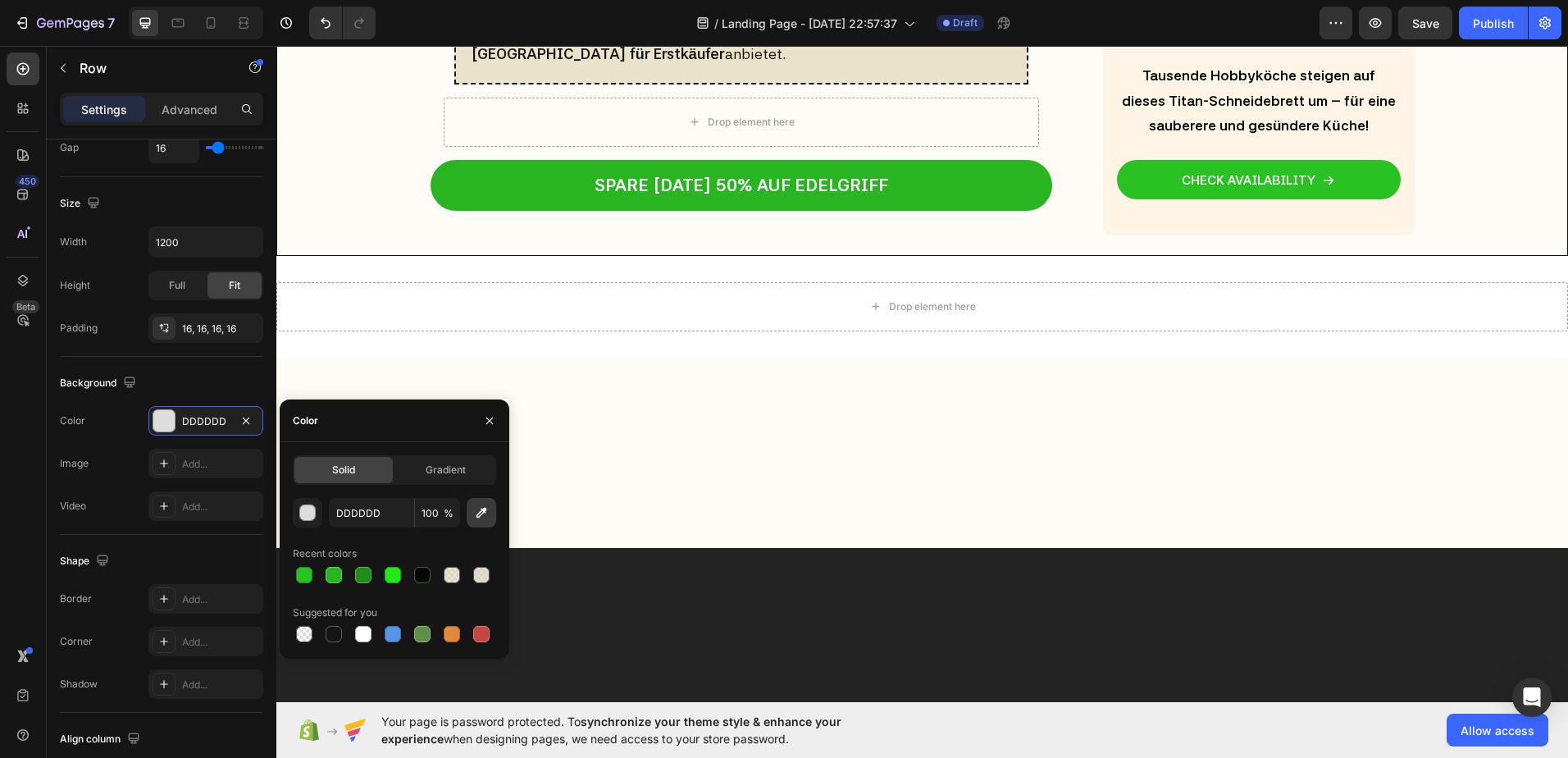
click at [471, 514] on button "button" at bounding box center [481, 512] width 29 height 29
type input "EBE2CE"
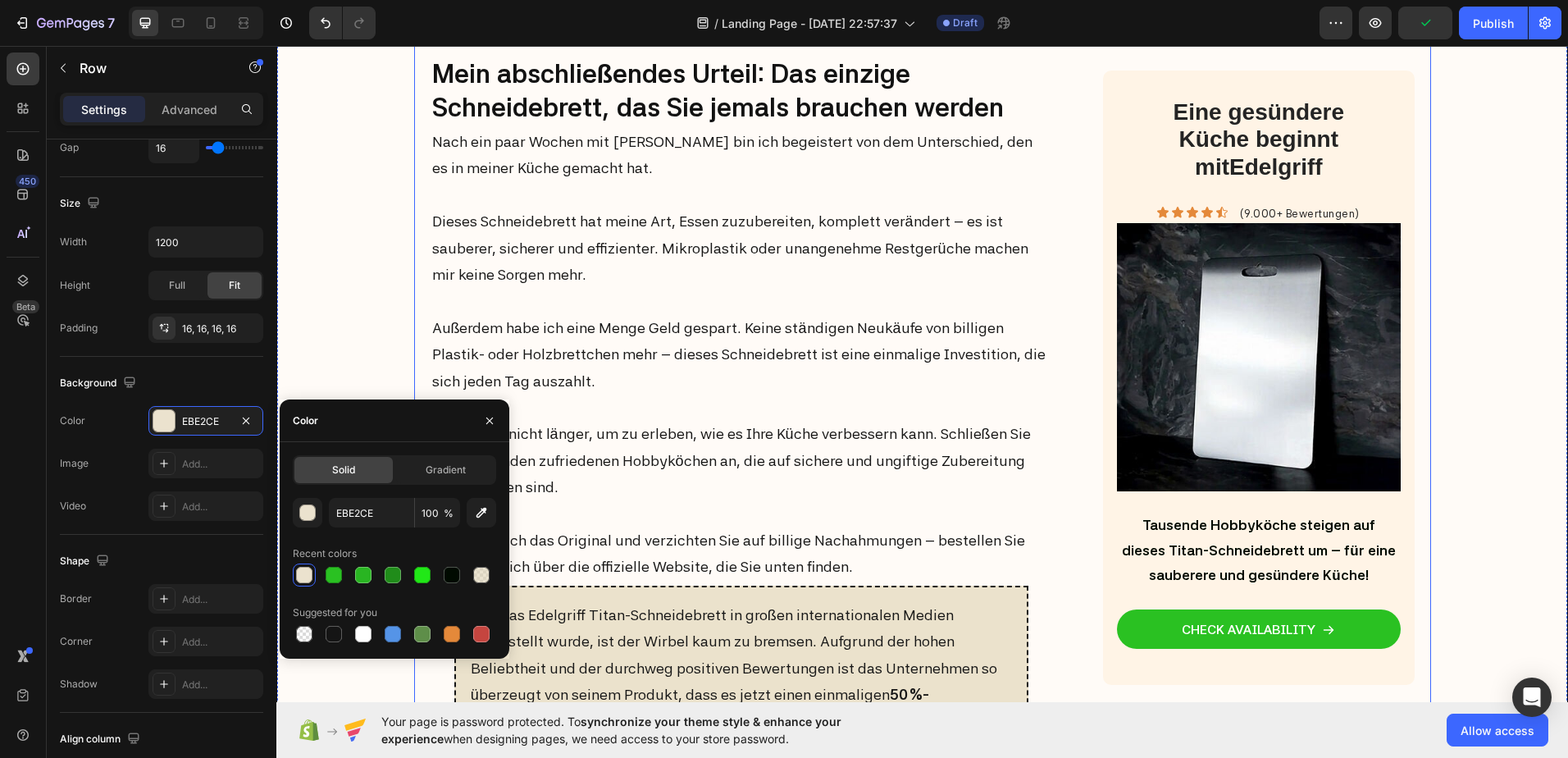
scroll to position [6380, 0]
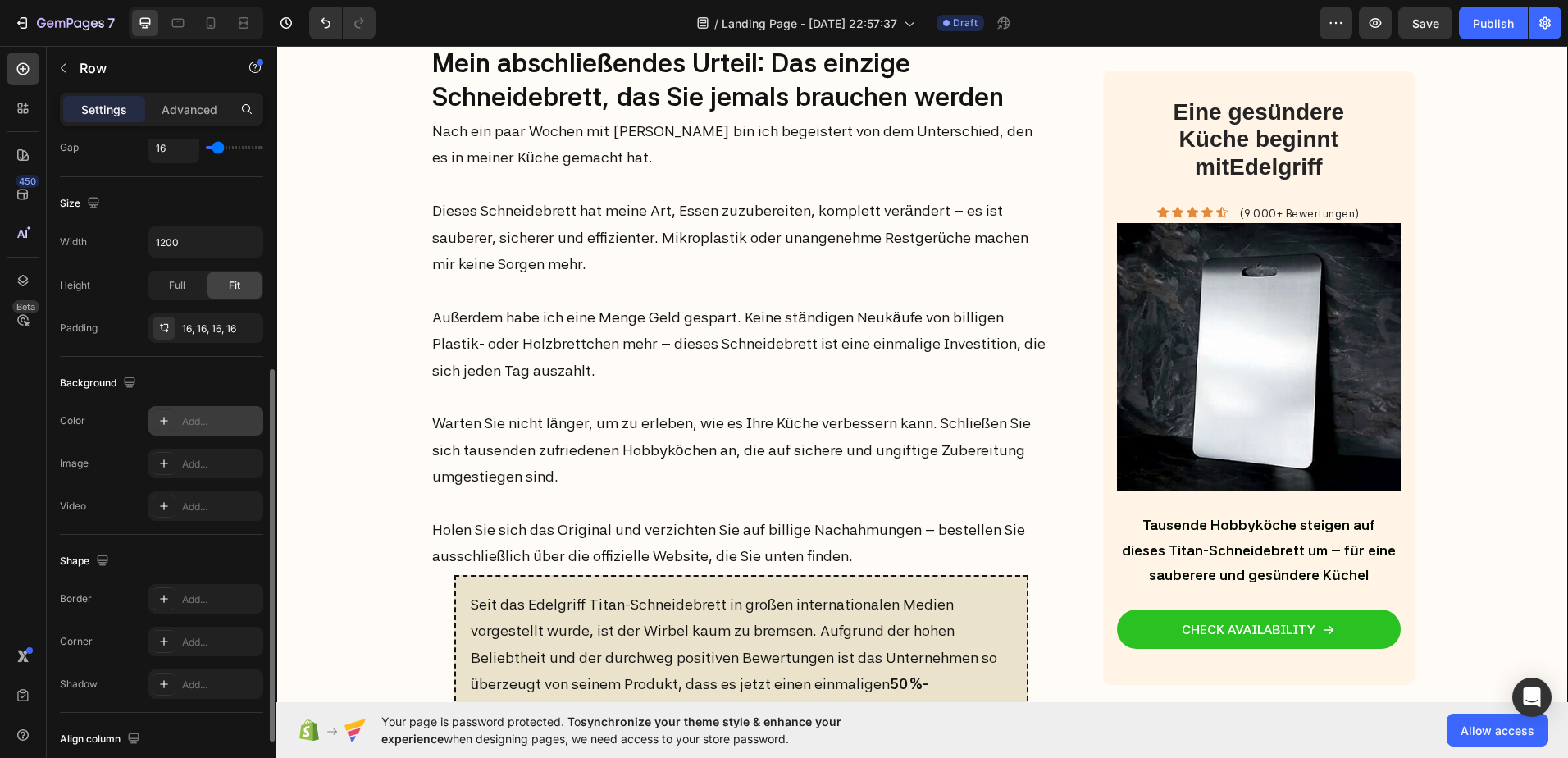
click at [161, 419] on icon at bounding box center [164, 420] width 13 height 13
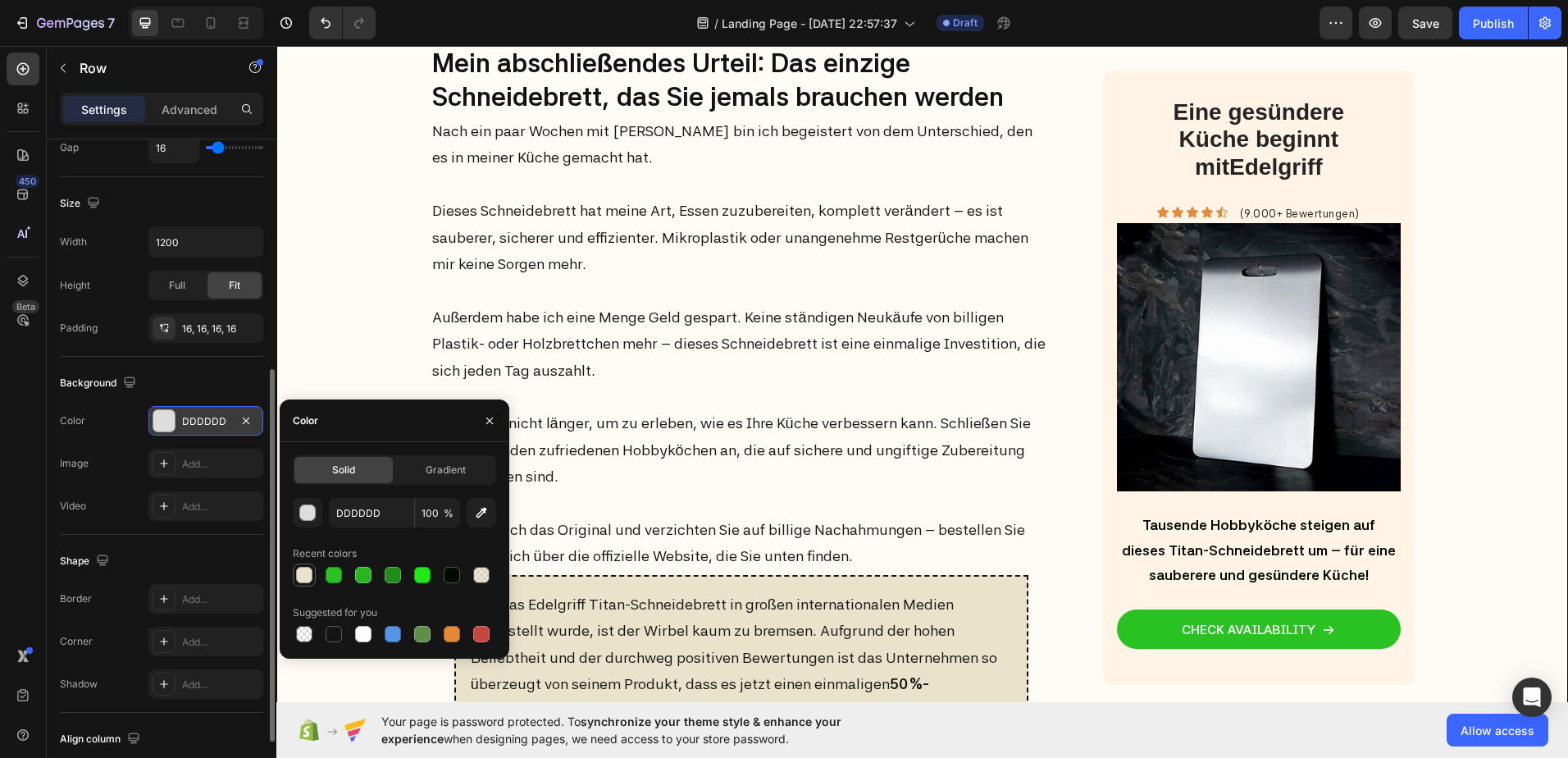
click at [306, 571] on div at bounding box center [304, 575] width 17 height 17
type input "EBE2CE"
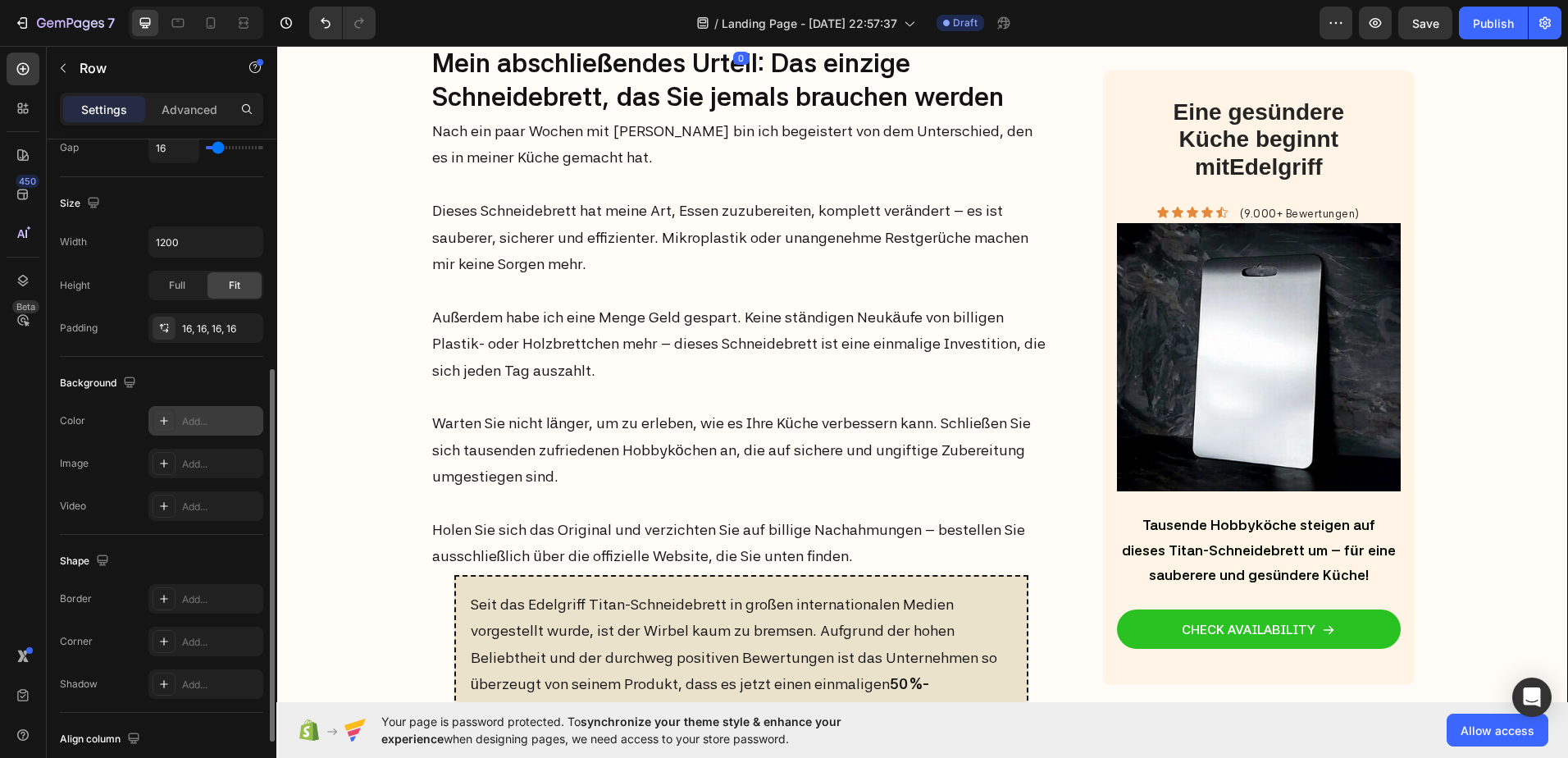
click at [160, 425] on icon at bounding box center [164, 420] width 13 height 13
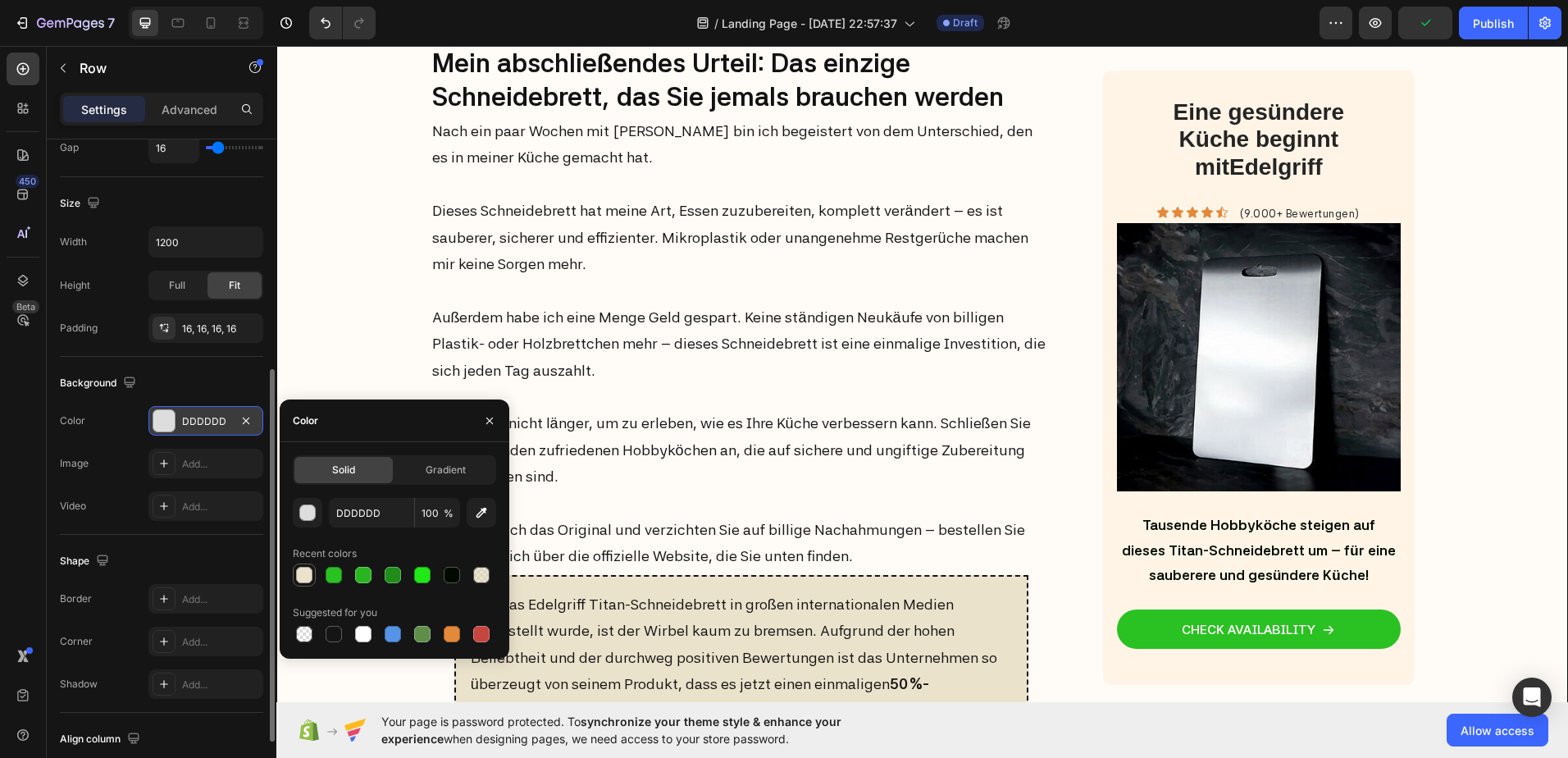
click at [304, 573] on div at bounding box center [304, 575] width 17 height 17
type input "EBE2CE"
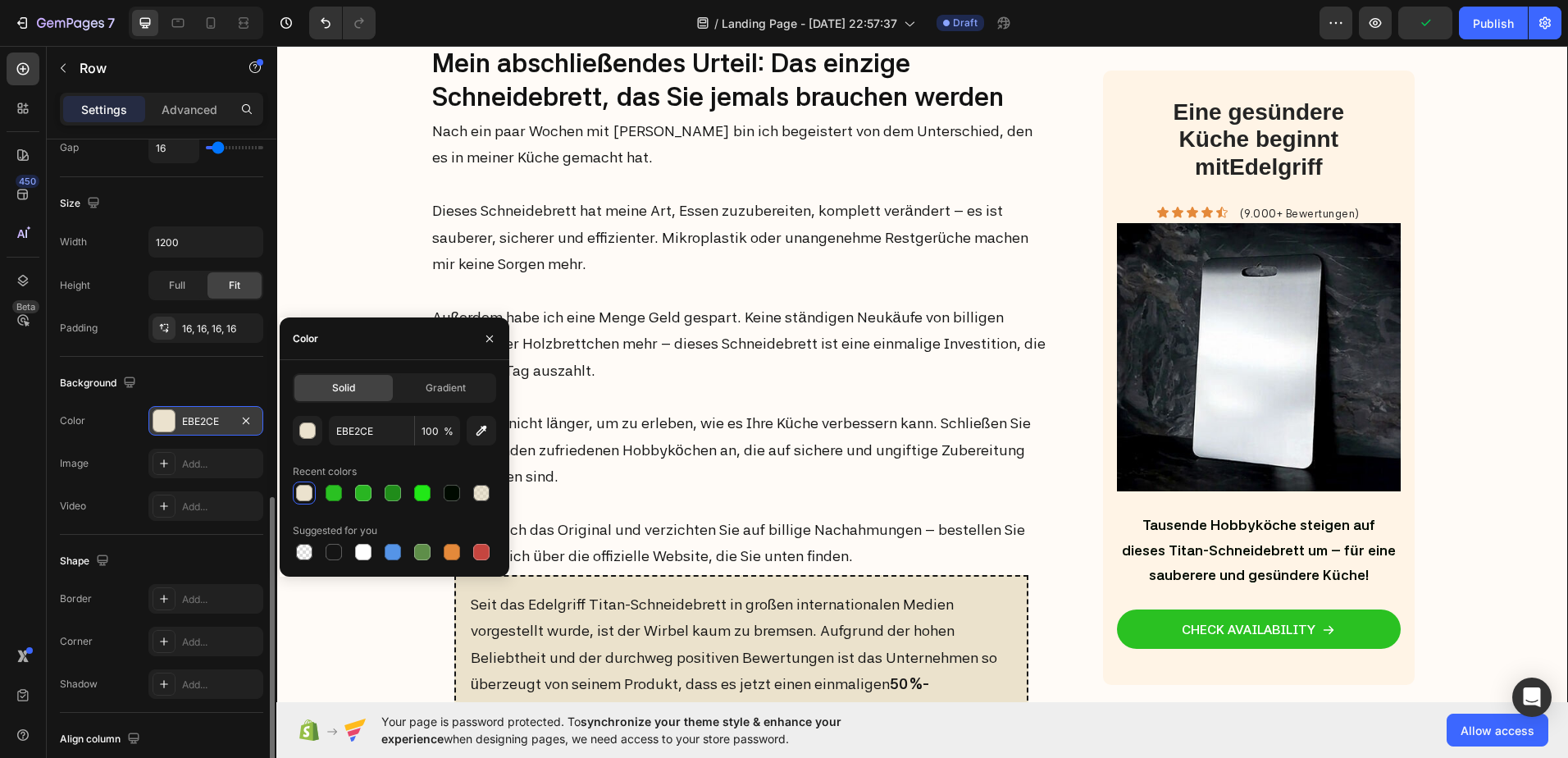
scroll to position [492, 0]
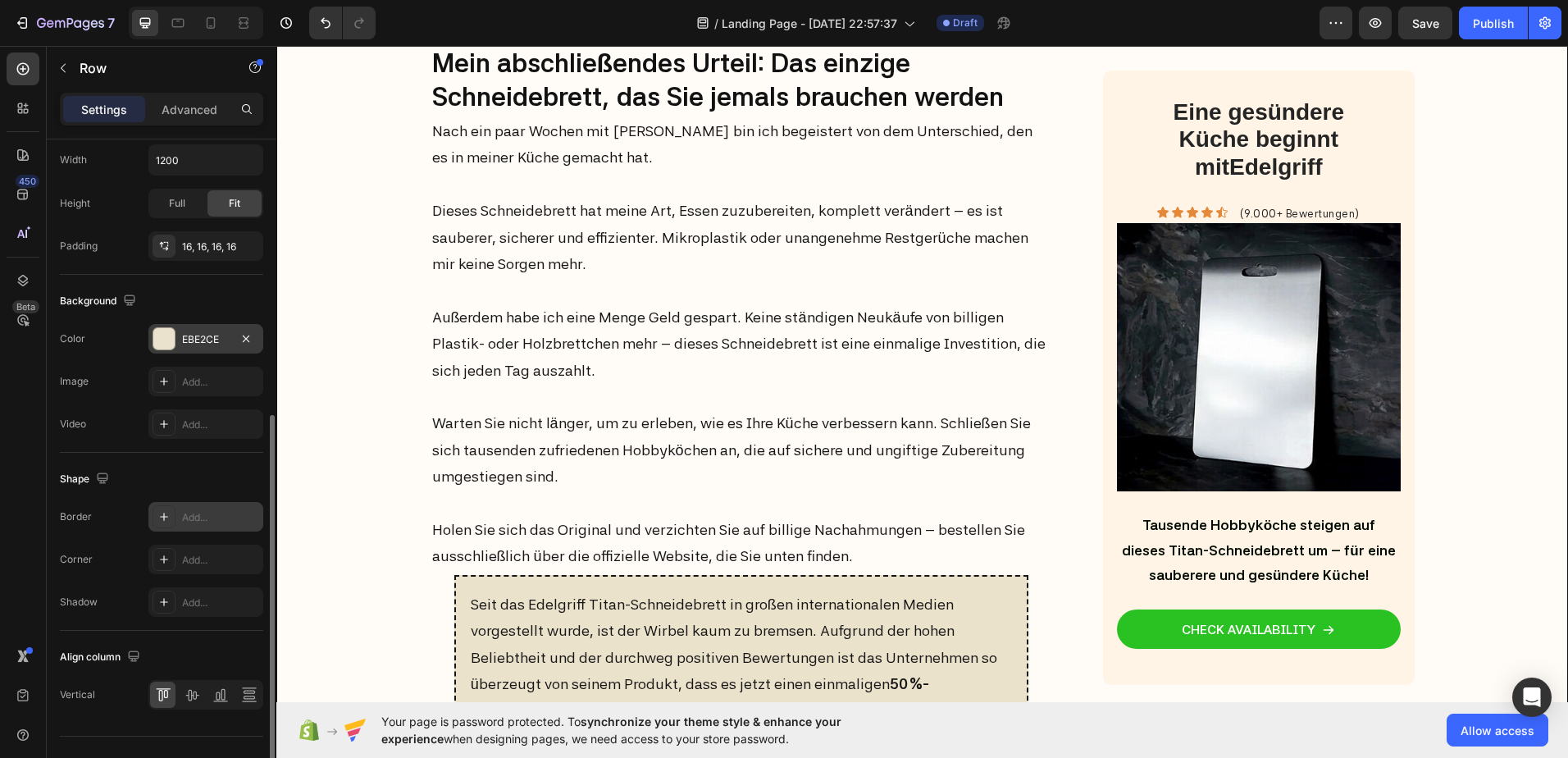
click at [166, 512] on icon at bounding box center [164, 516] width 13 height 13
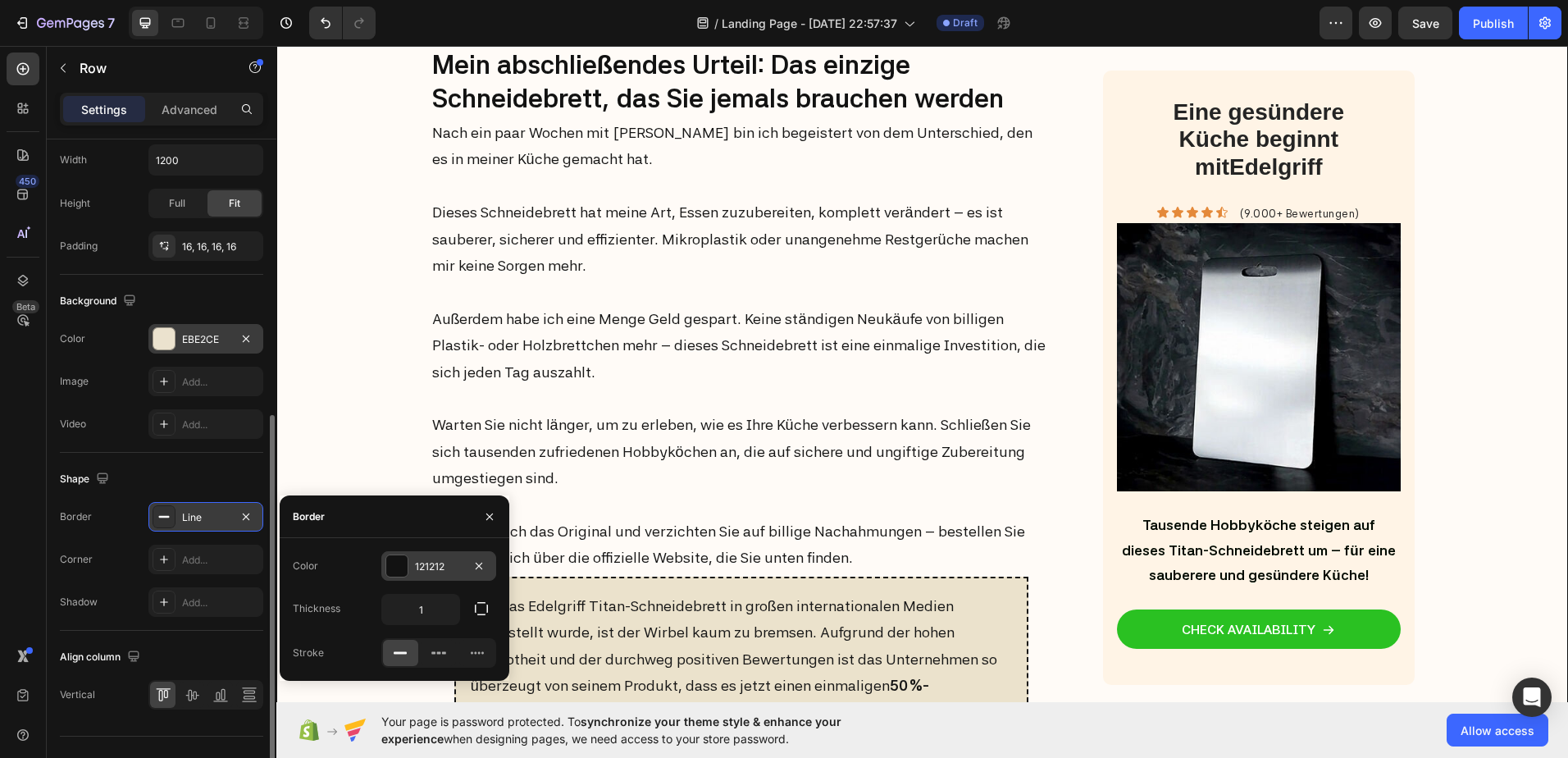
click at [395, 571] on div at bounding box center [397, 566] width 22 height 22
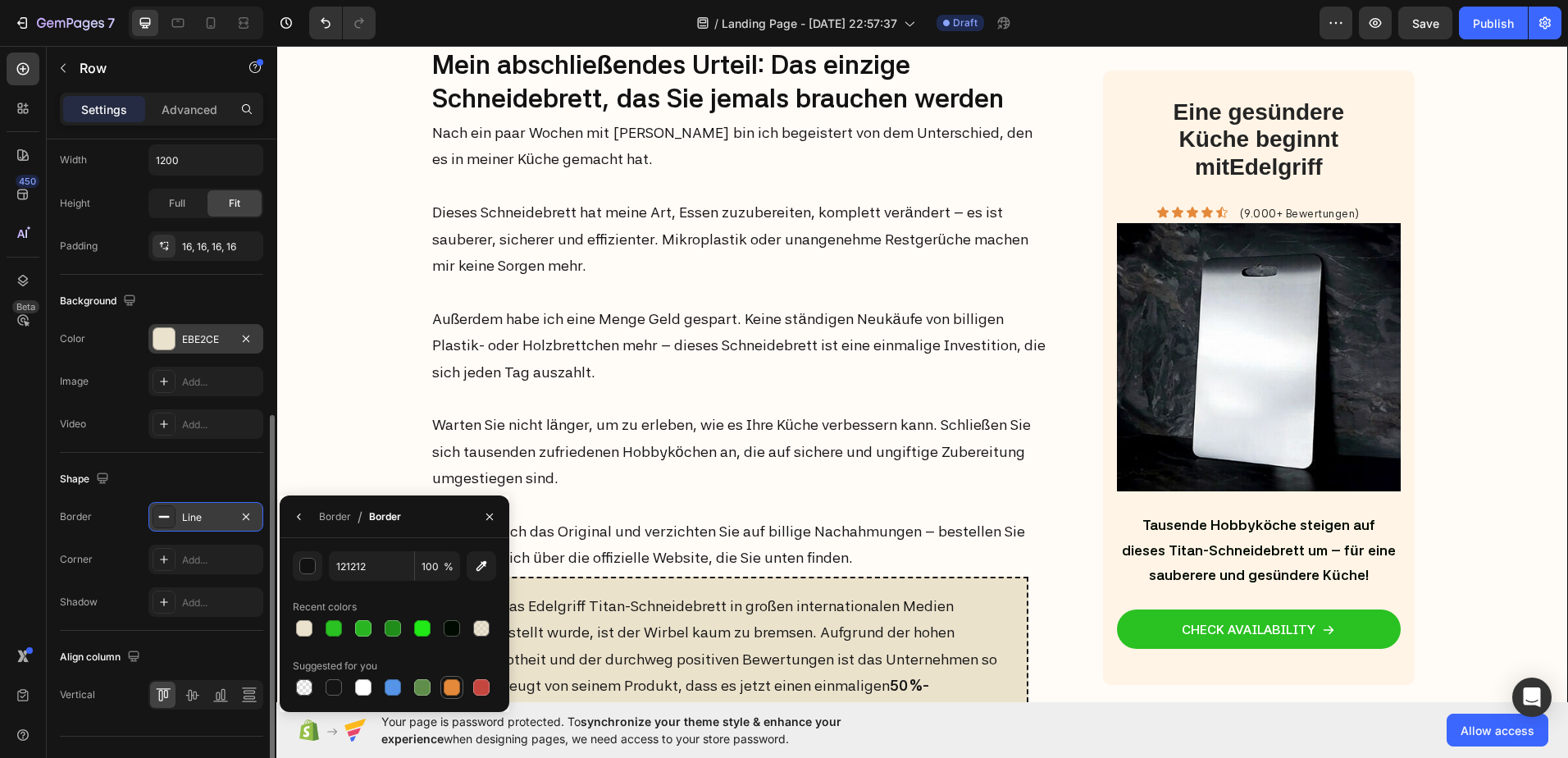
click at [456, 687] on div at bounding box center [451, 687] width 17 height 17
type input "E4893A"
click at [163, 520] on icon at bounding box center [164, 516] width 13 height 13
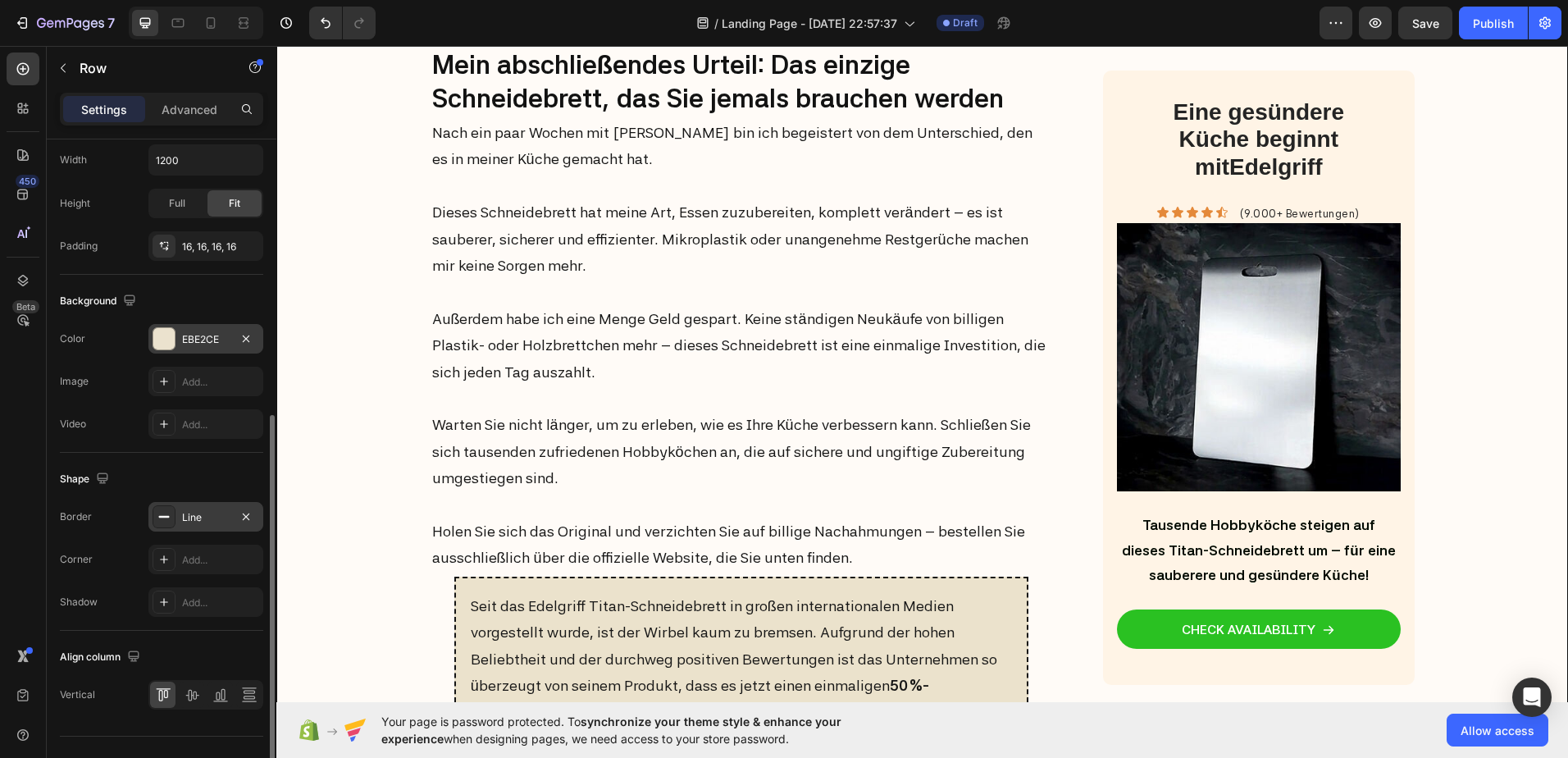
click at [163, 520] on icon at bounding box center [164, 516] width 13 height 13
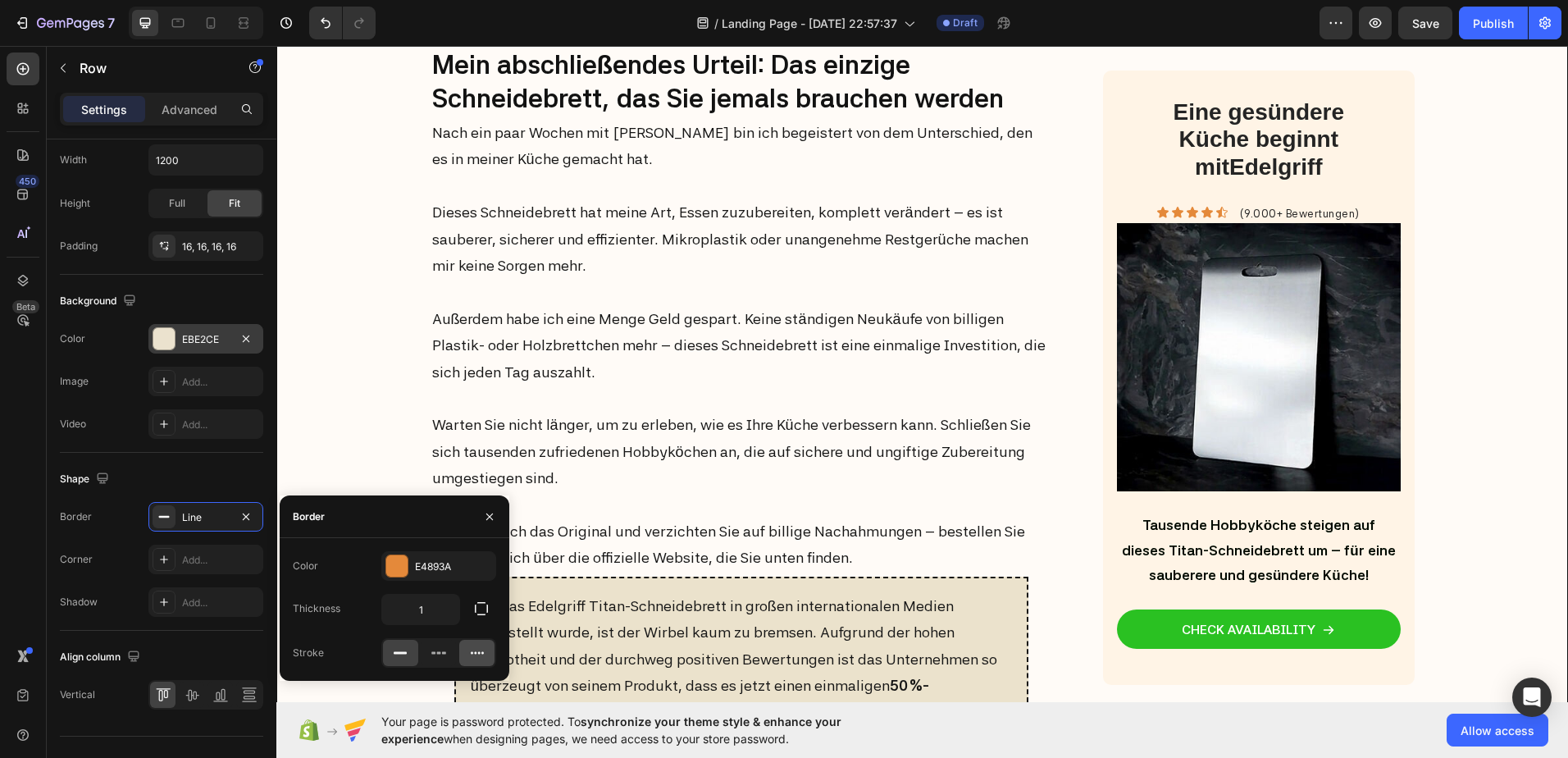
click at [472, 653] on icon at bounding box center [477, 653] width 13 height 3
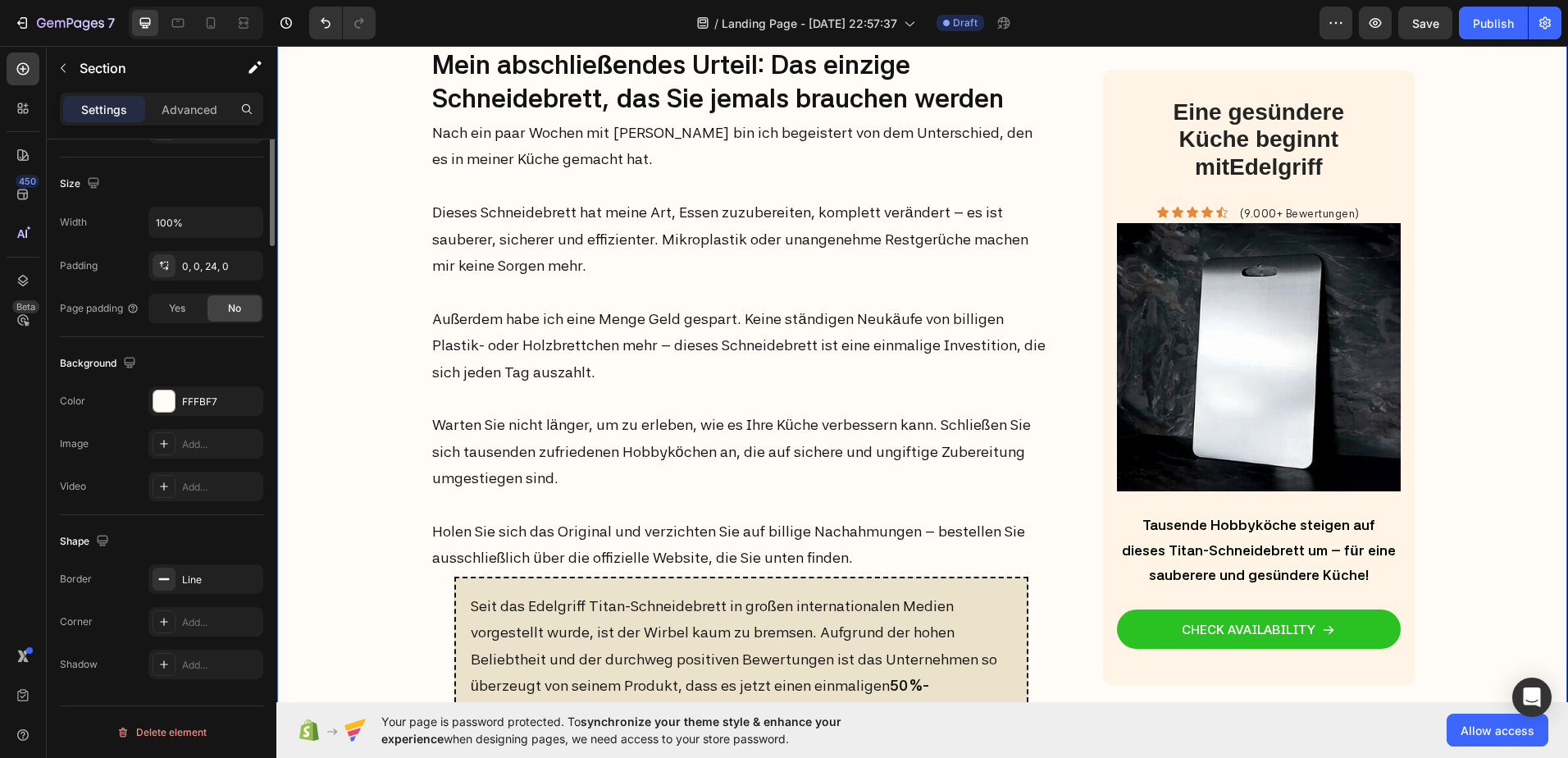
scroll to position [0, 0]
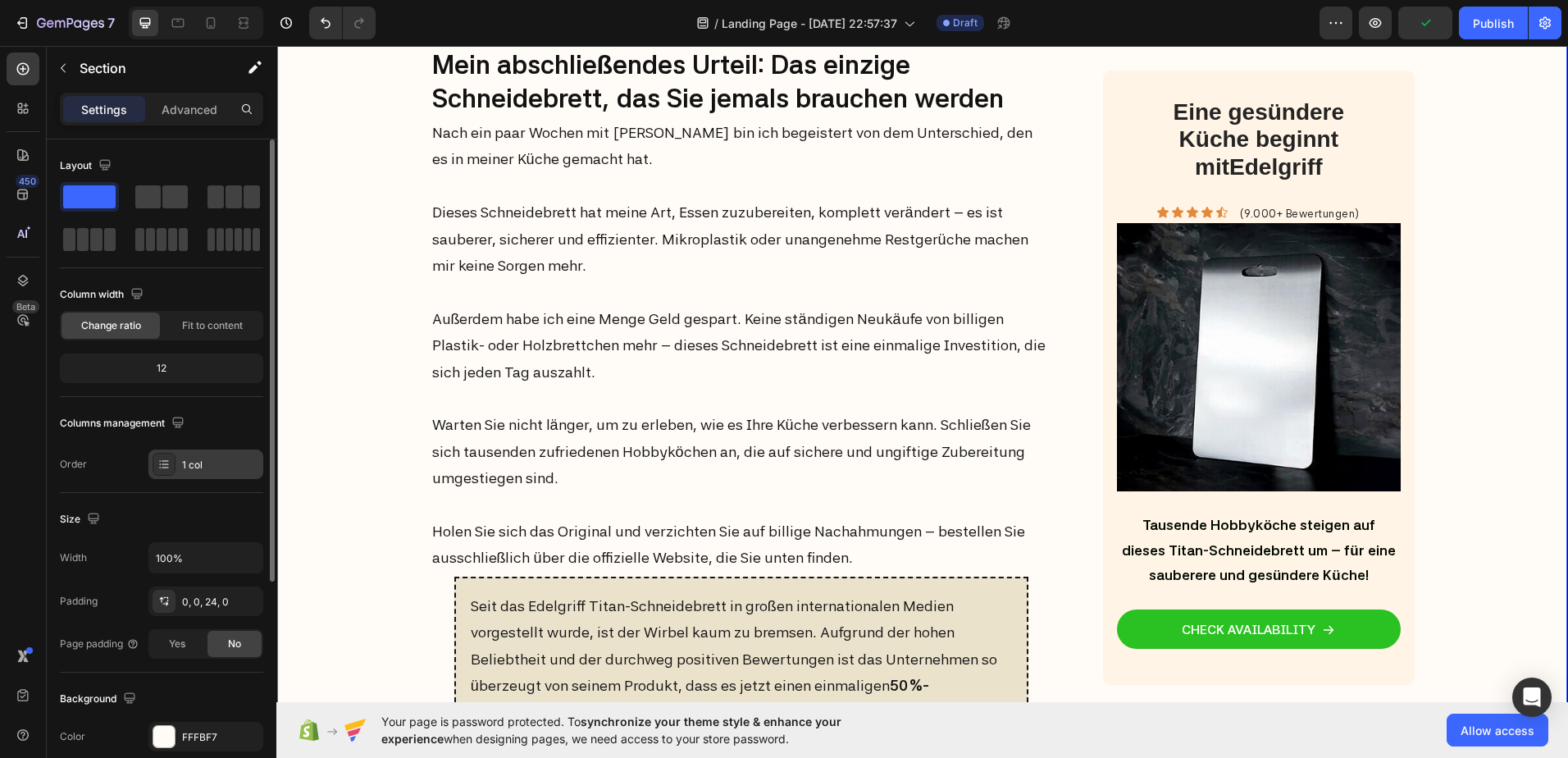
click at [168, 465] on icon at bounding box center [164, 463] width 13 height 13
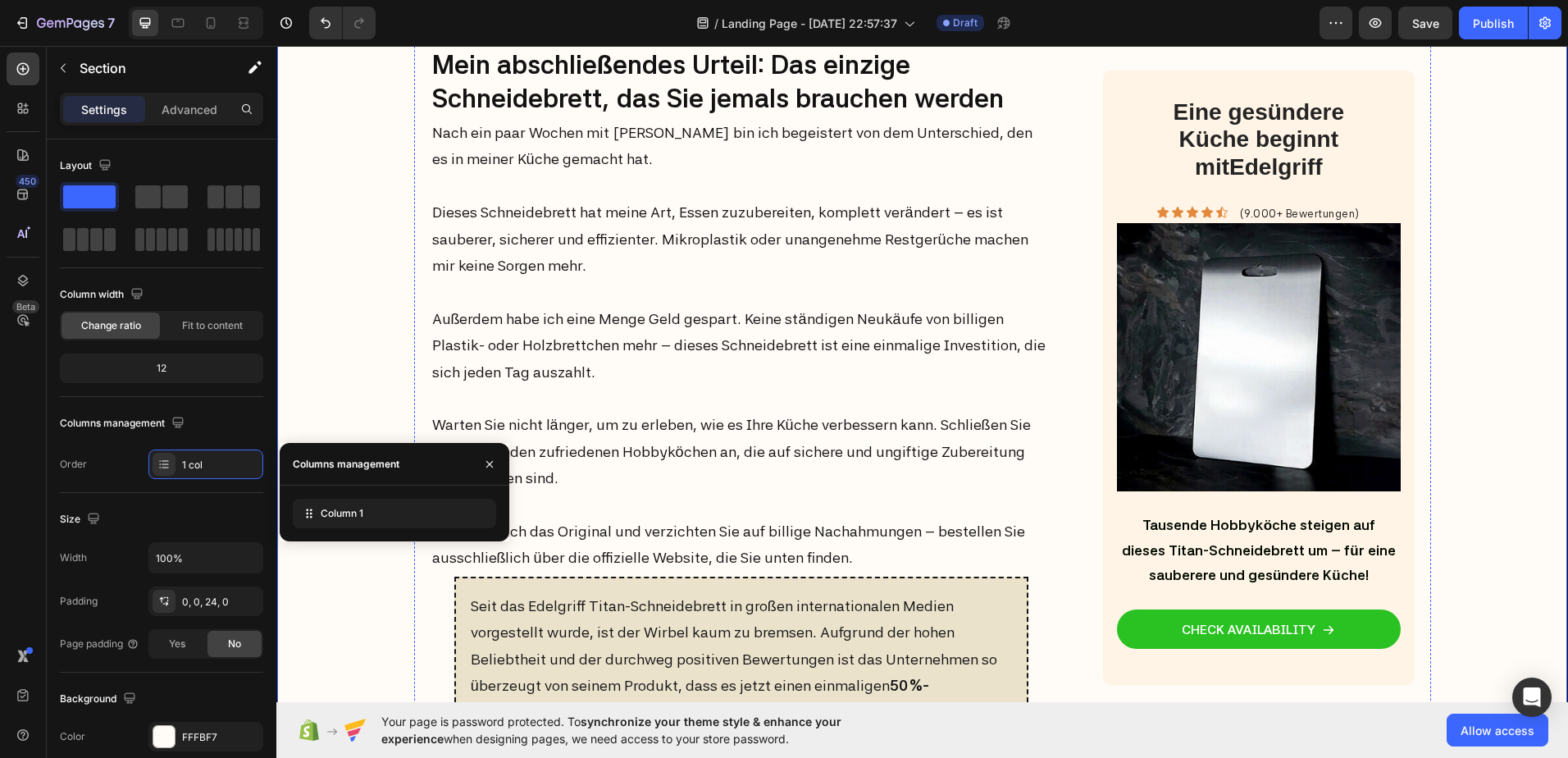
click at [537, 47] on div "Image Drop element here Row" at bounding box center [742, -1] width 623 height 93
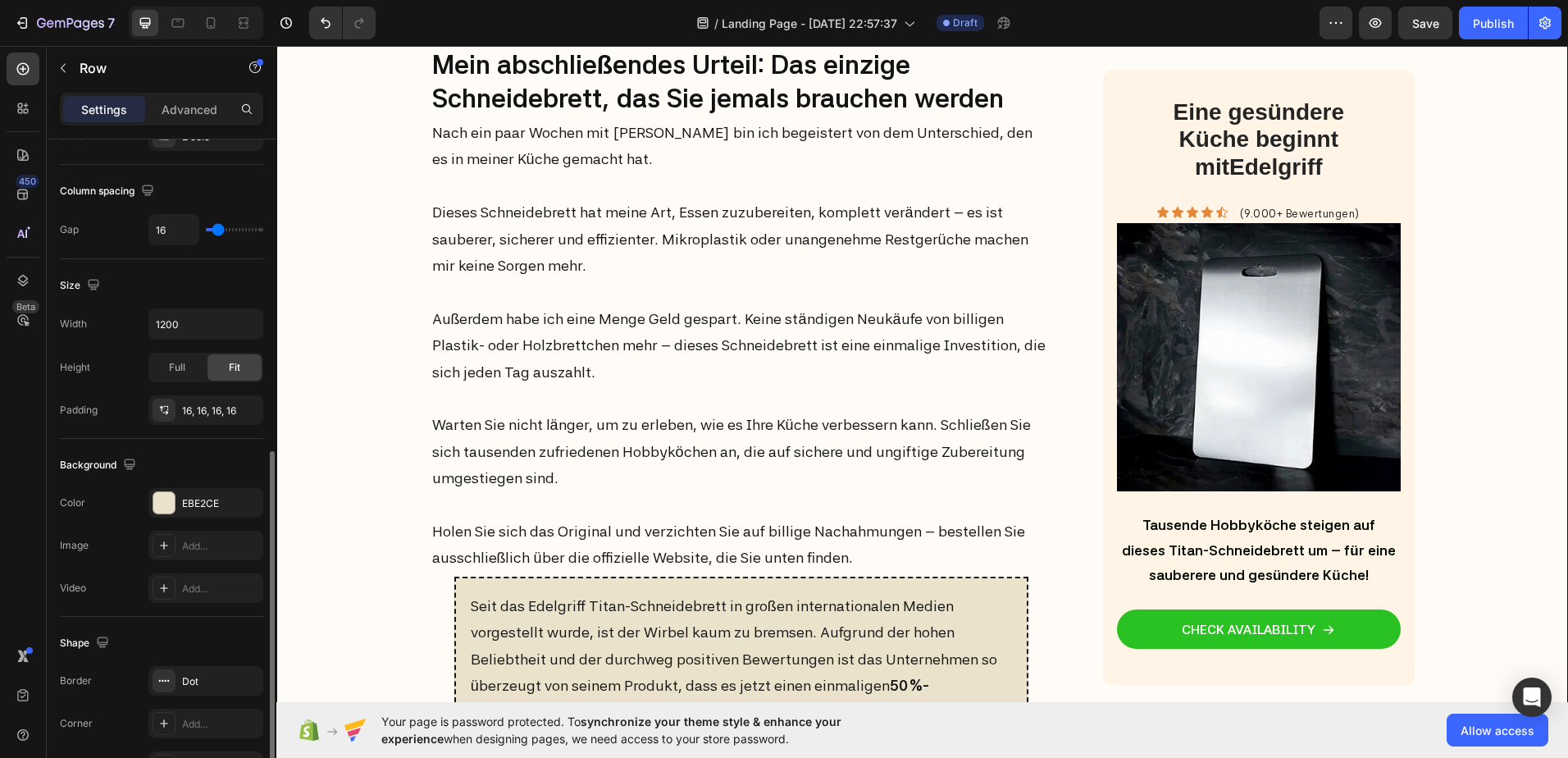
scroll to position [410, 0]
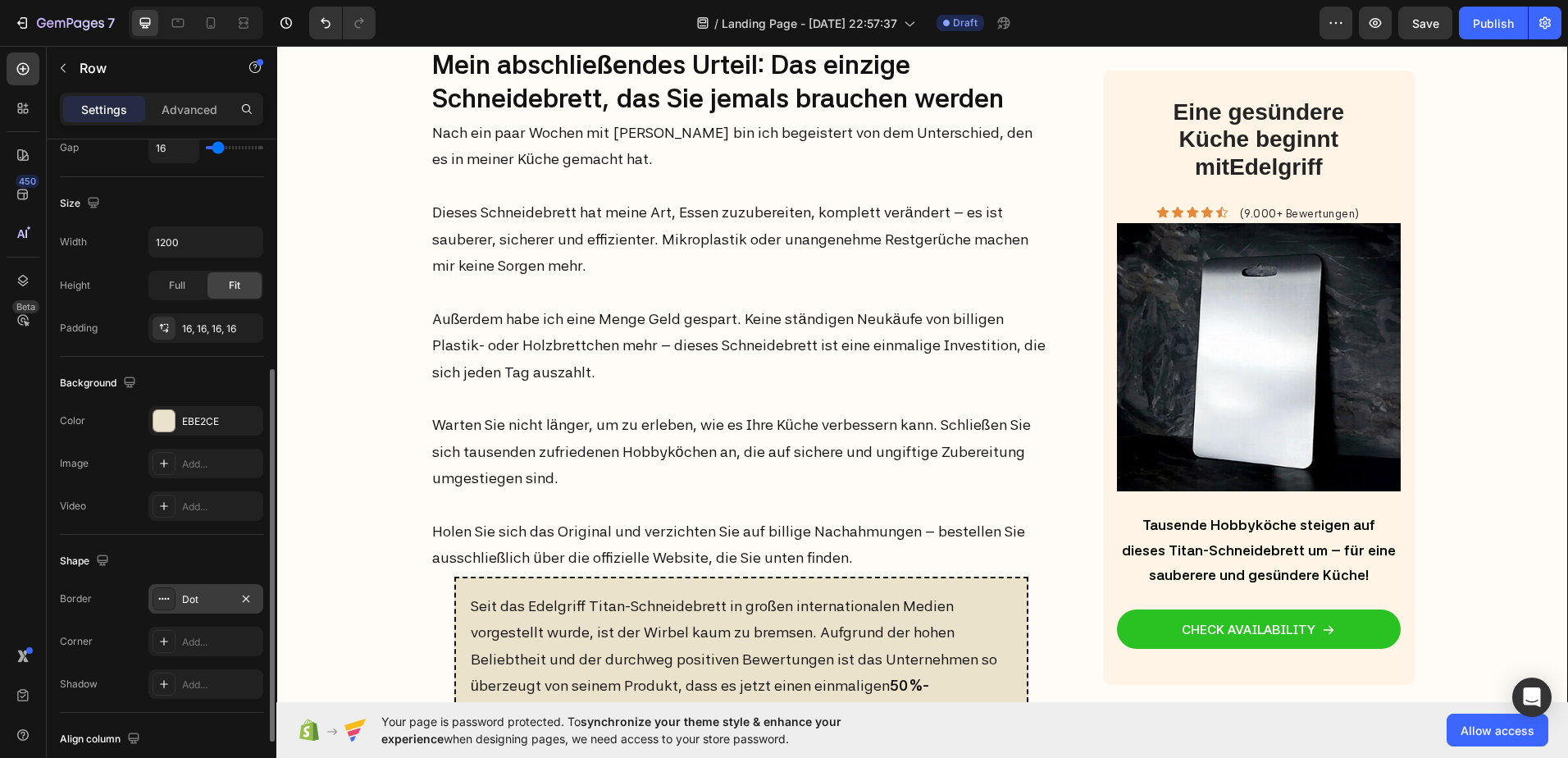
click at [167, 597] on icon at bounding box center [164, 598] width 13 height 13
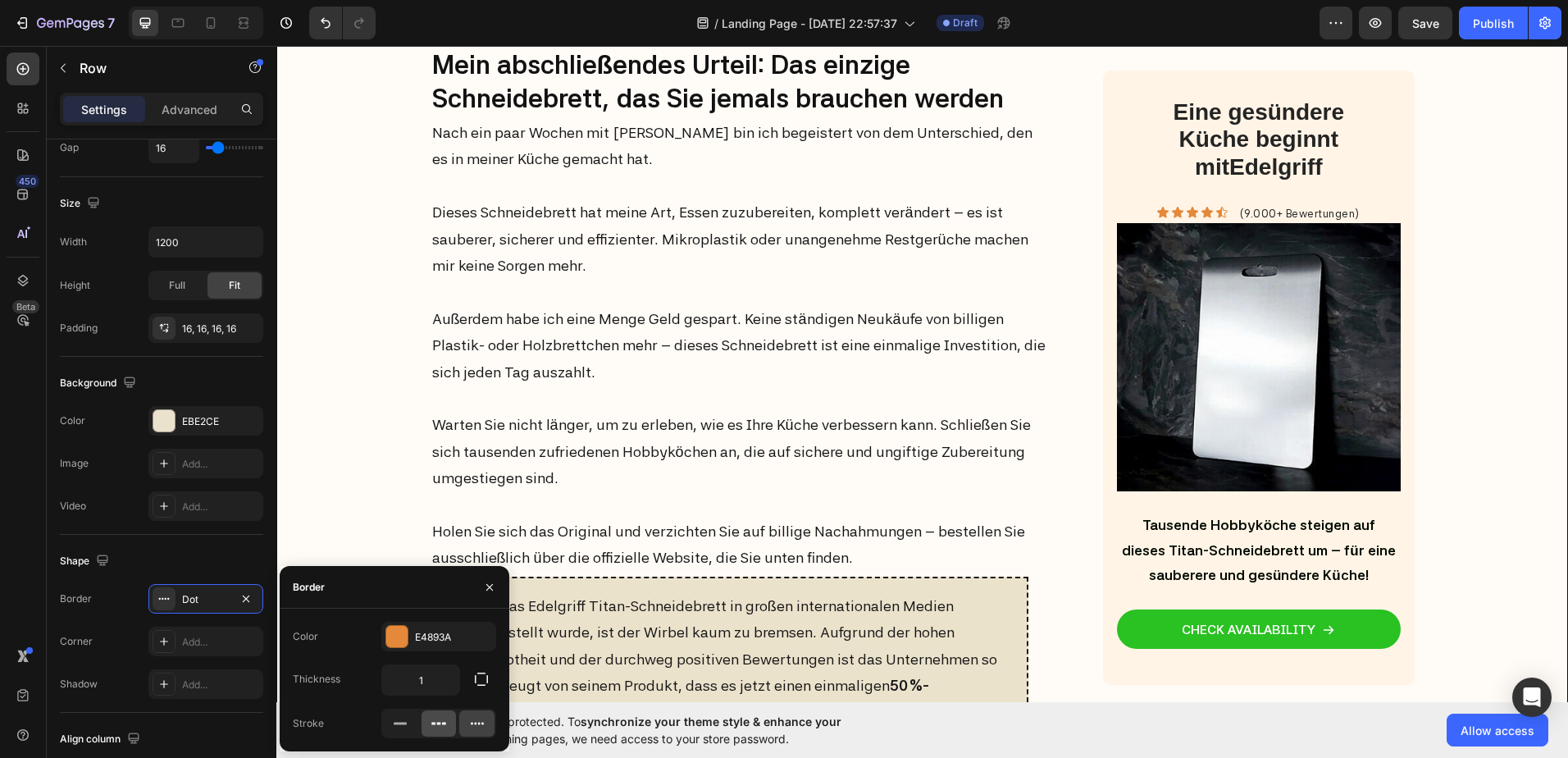
click at [447, 720] on icon at bounding box center [439, 723] width 17 height 17
click at [427, 682] on input "1" at bounding box center [420, 680] width 77 height 29
type input "3"
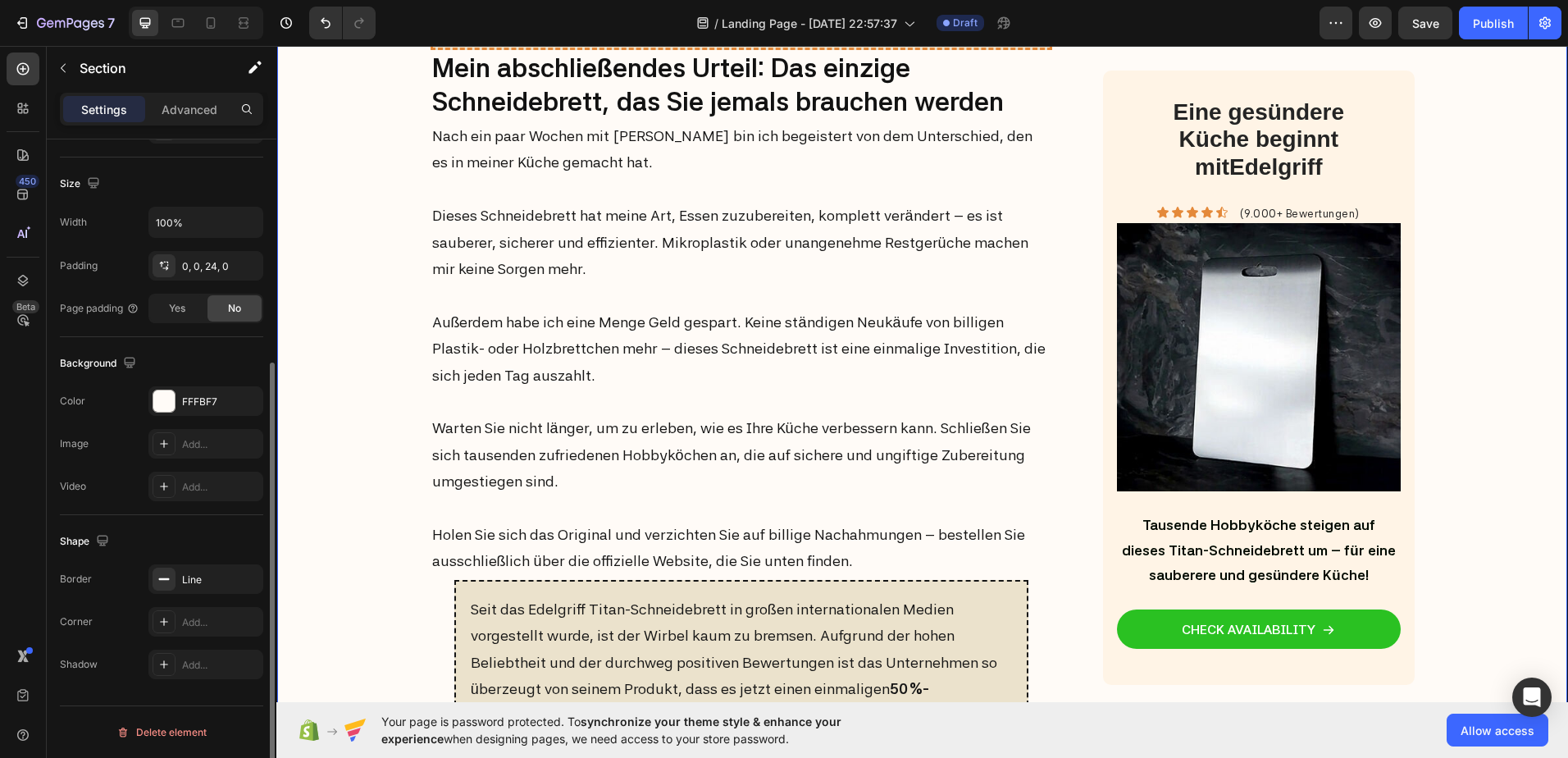
scroll to position [0, 0]
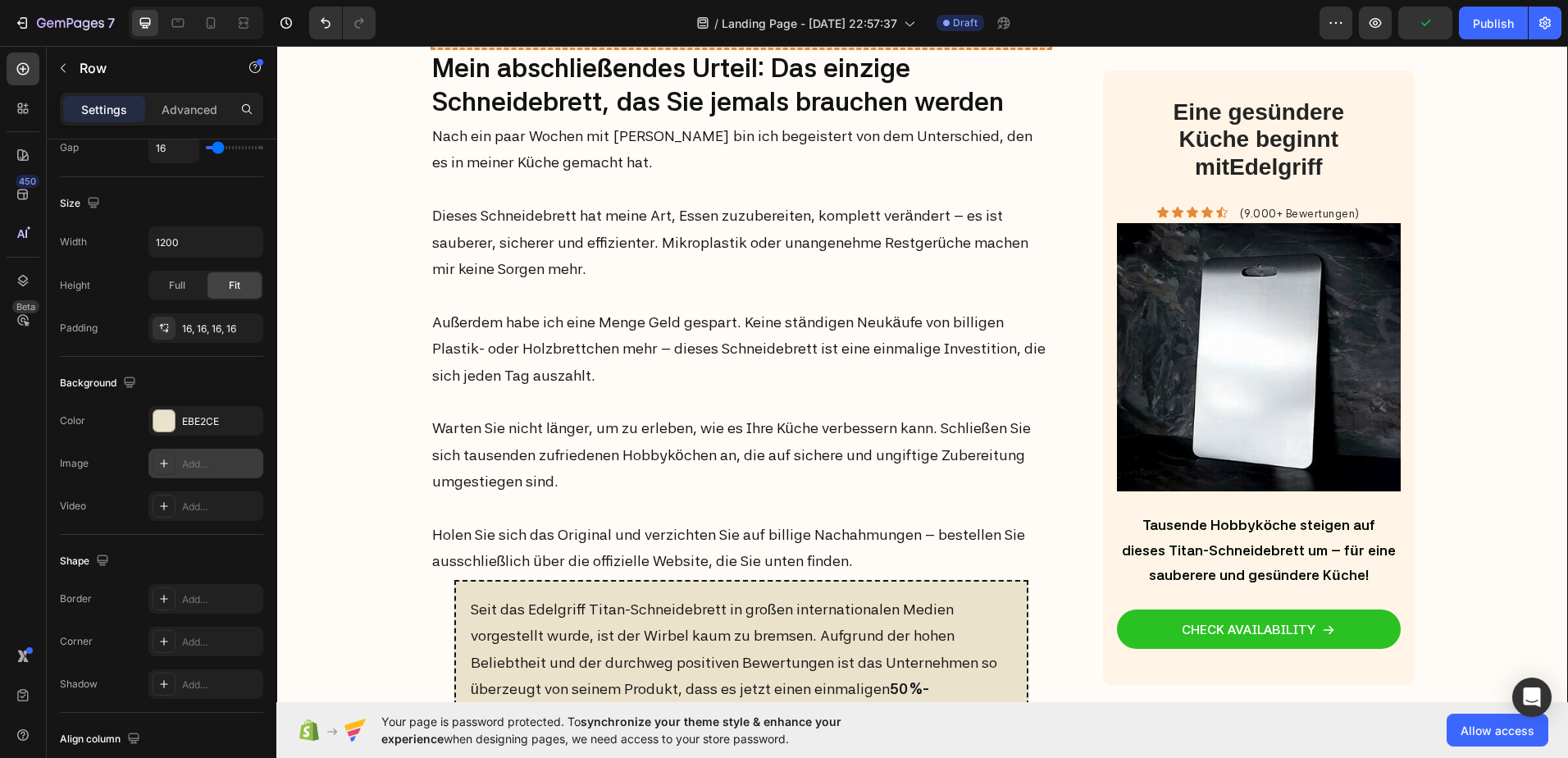
scroll to position [492, 0]
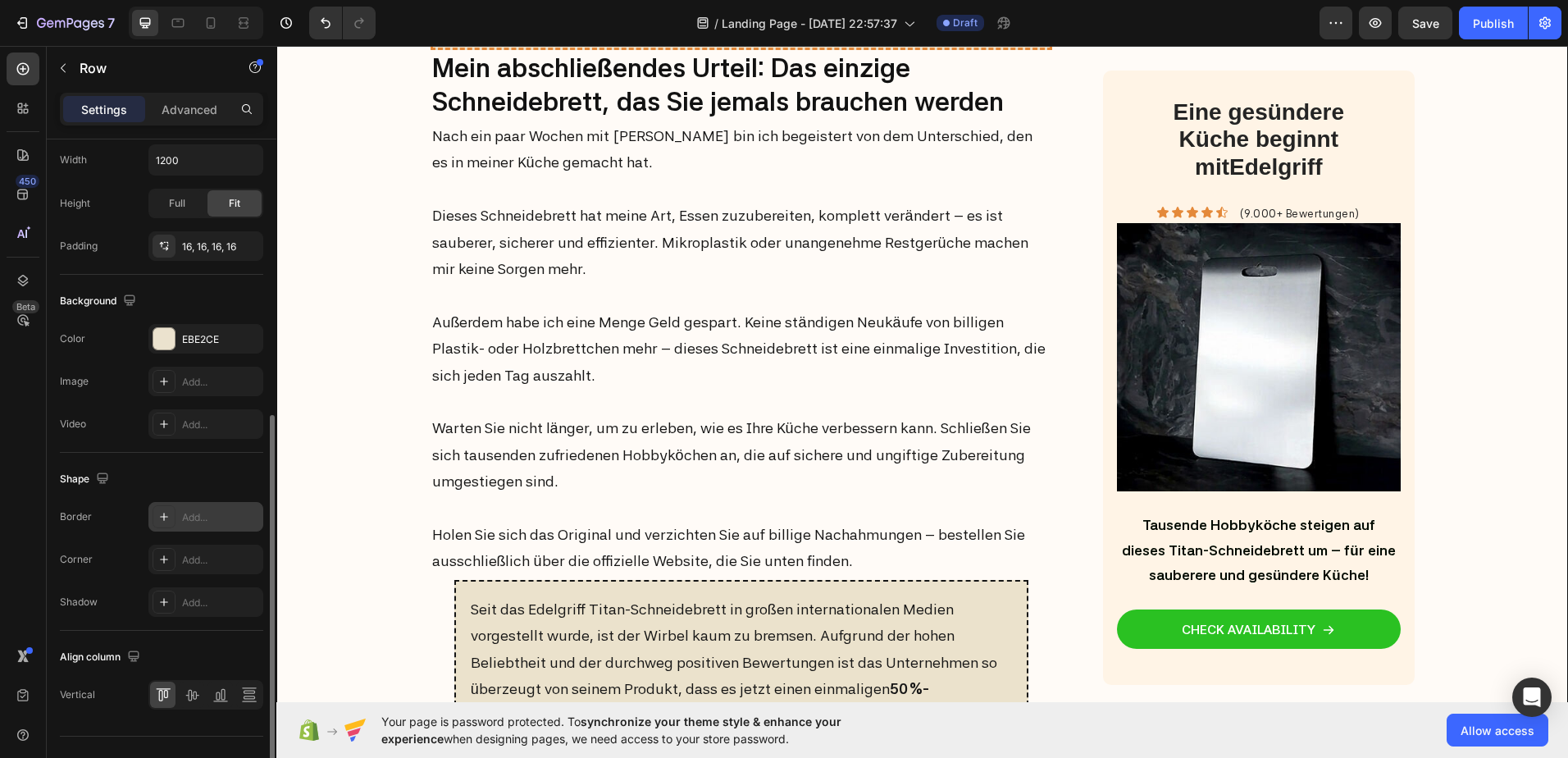
click at [165, 517] on icon at bounding box center [164, 516] width 8 height 8
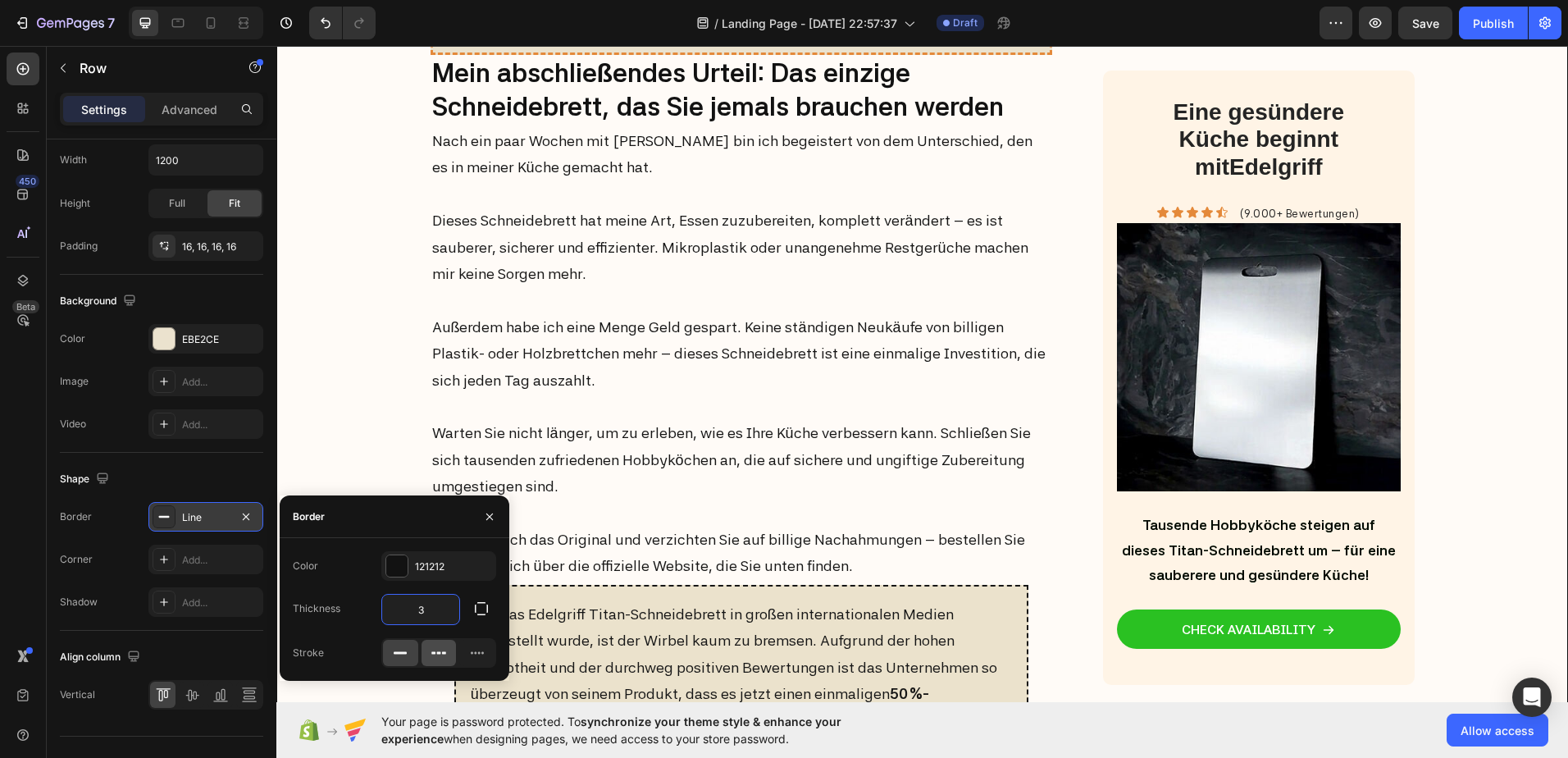
type input "3"
click at [435, 657] on icon at bounding box center [439, 652] width 17 height 17
click at [402, 572] on div at bounding box center [397, 566] width 22 height 22
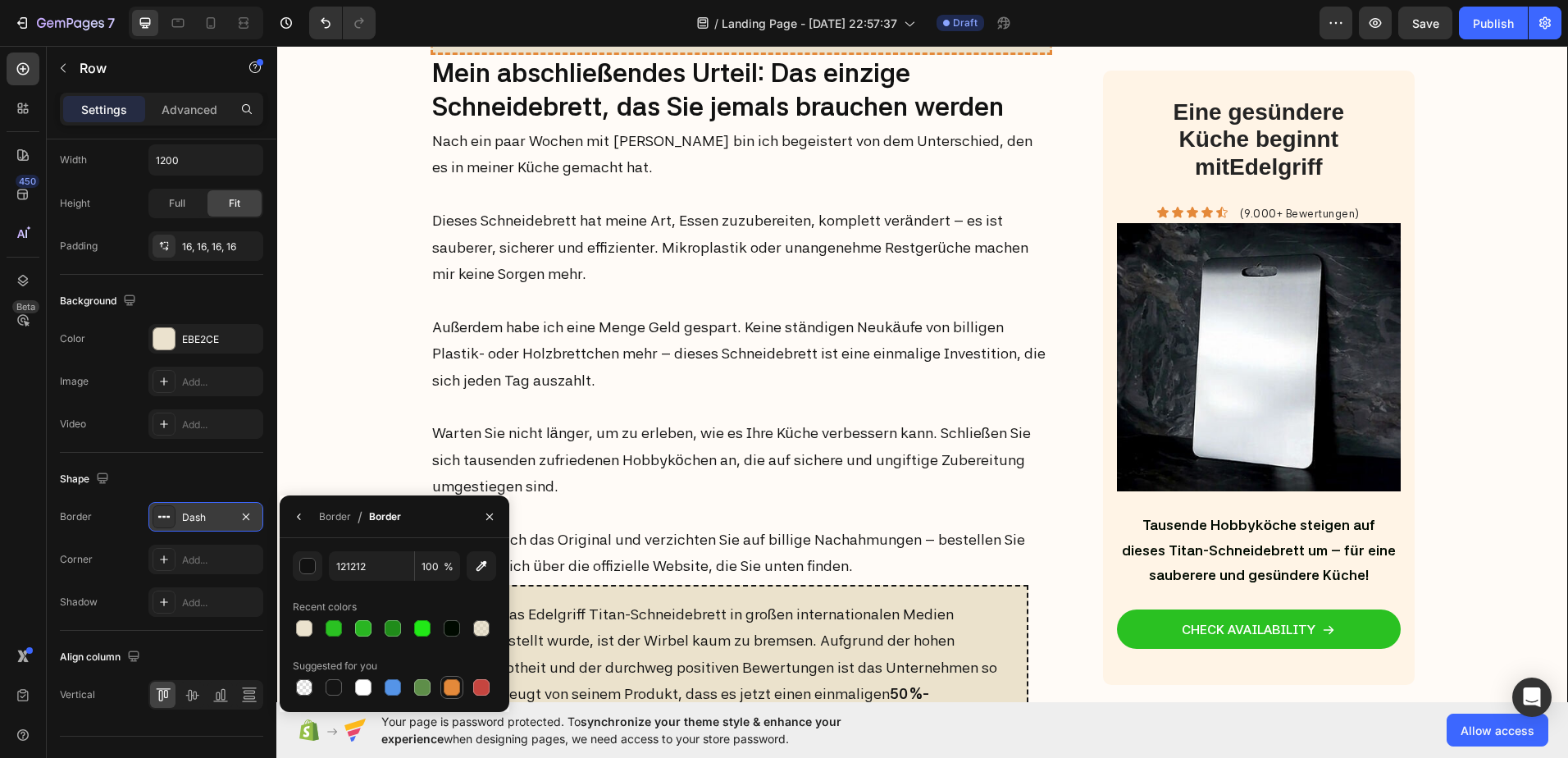
click at [452, 684] on div at bounding box center [451, 687] width 17 height 17
type input "E4893A"
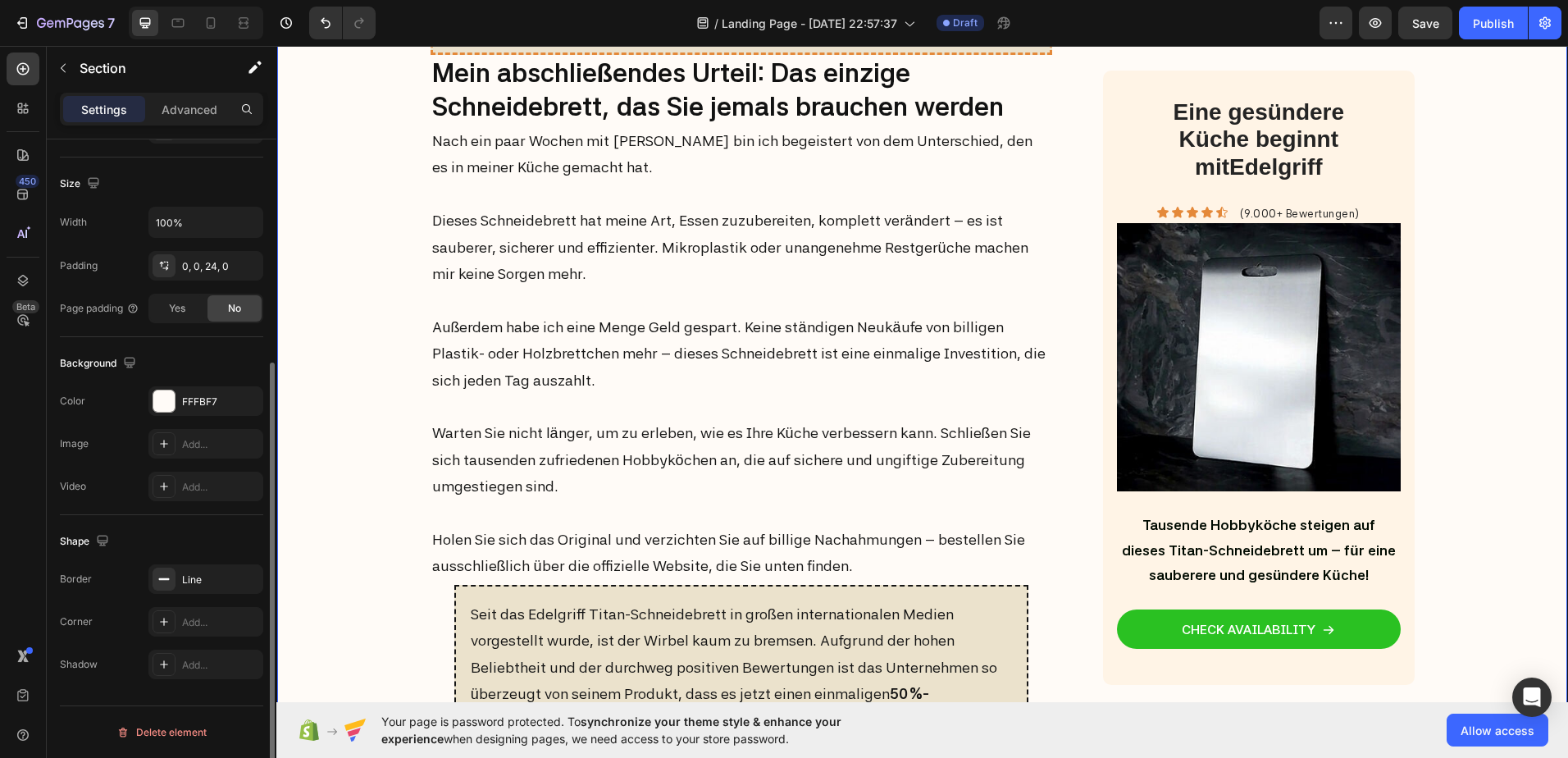
scroll to position [0, 0]
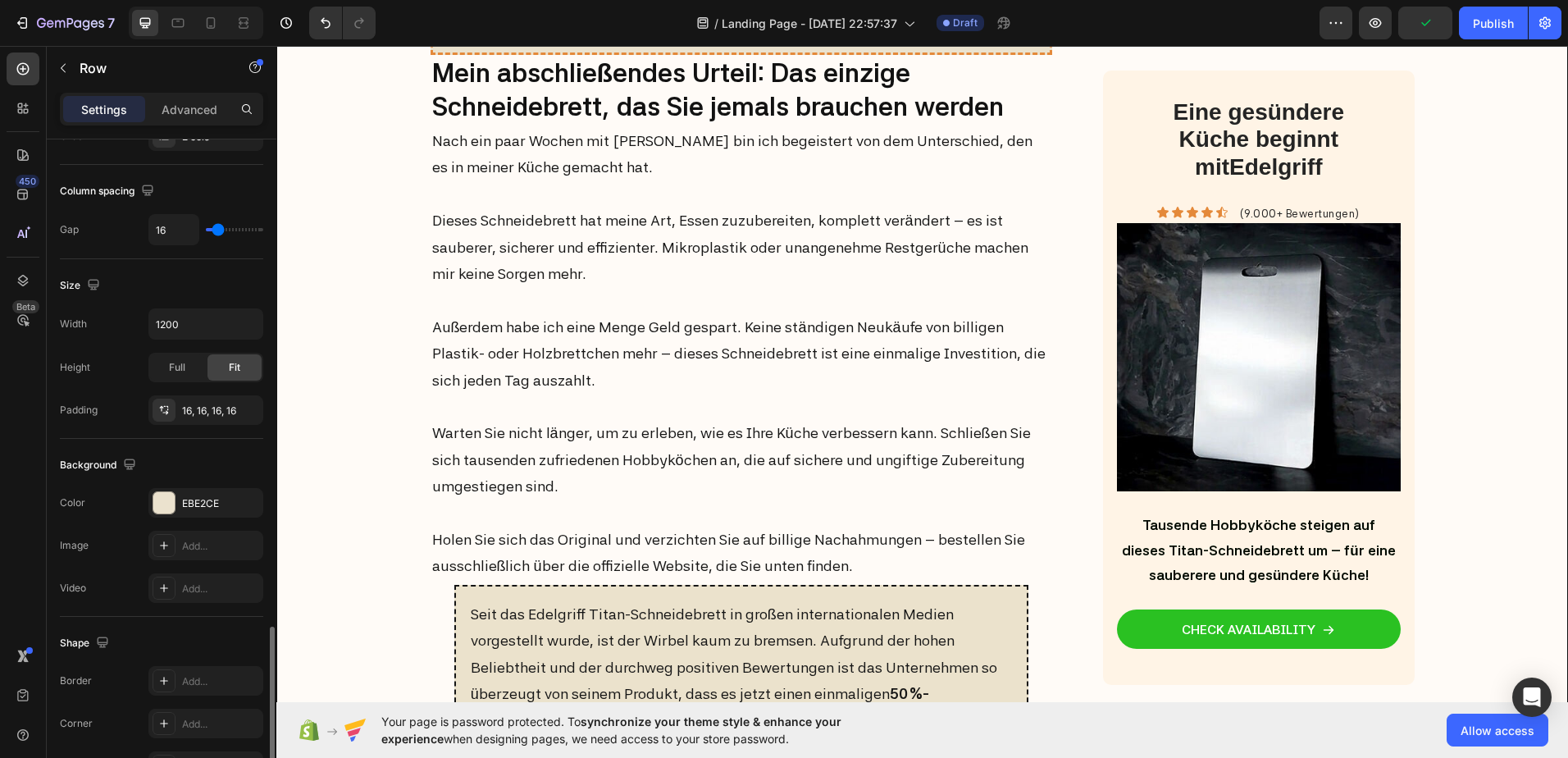
scroll to position [522, 0]
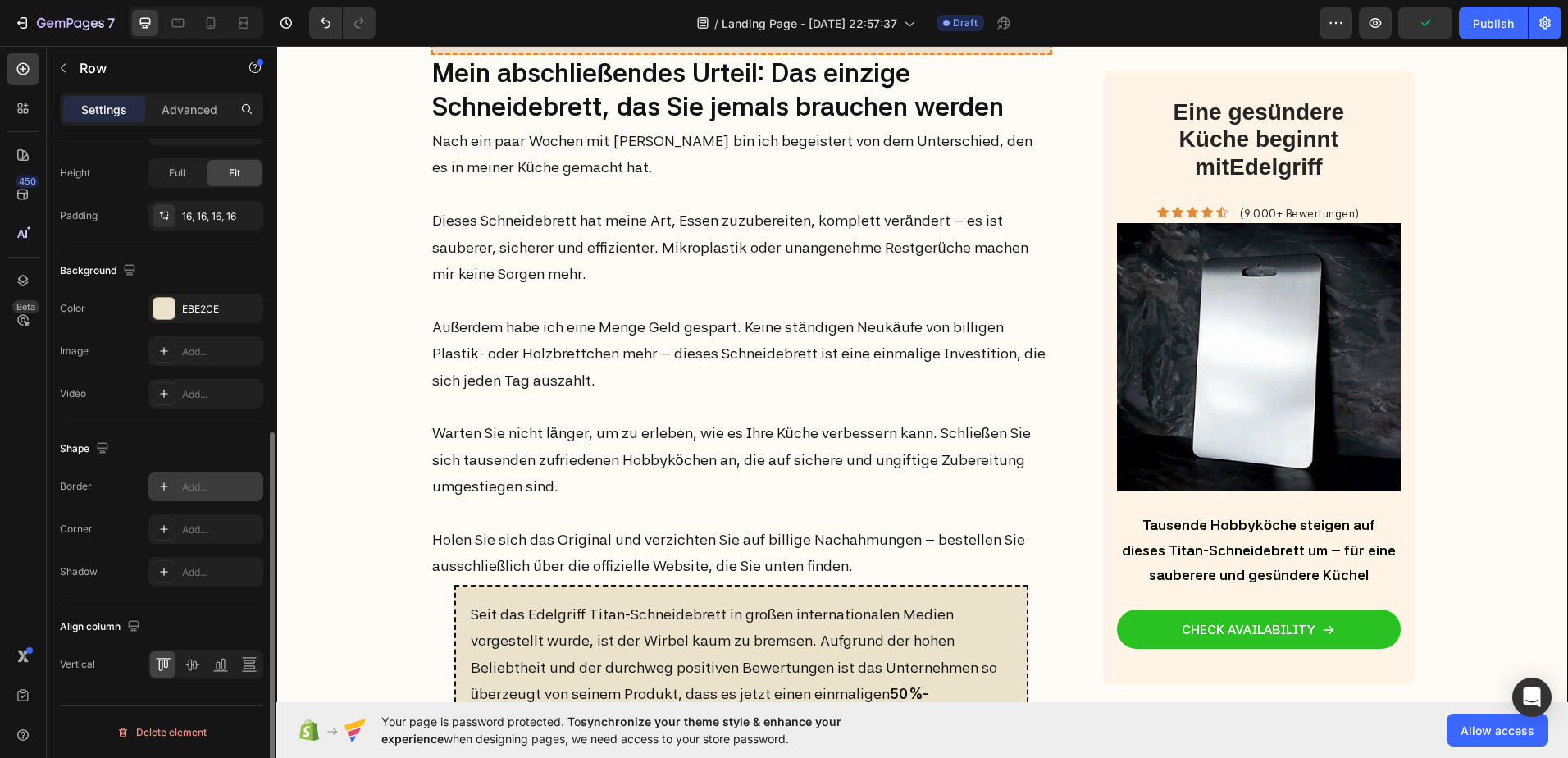
click at [156, 479] on div at bounding box center [164, 486] width 23 height 23
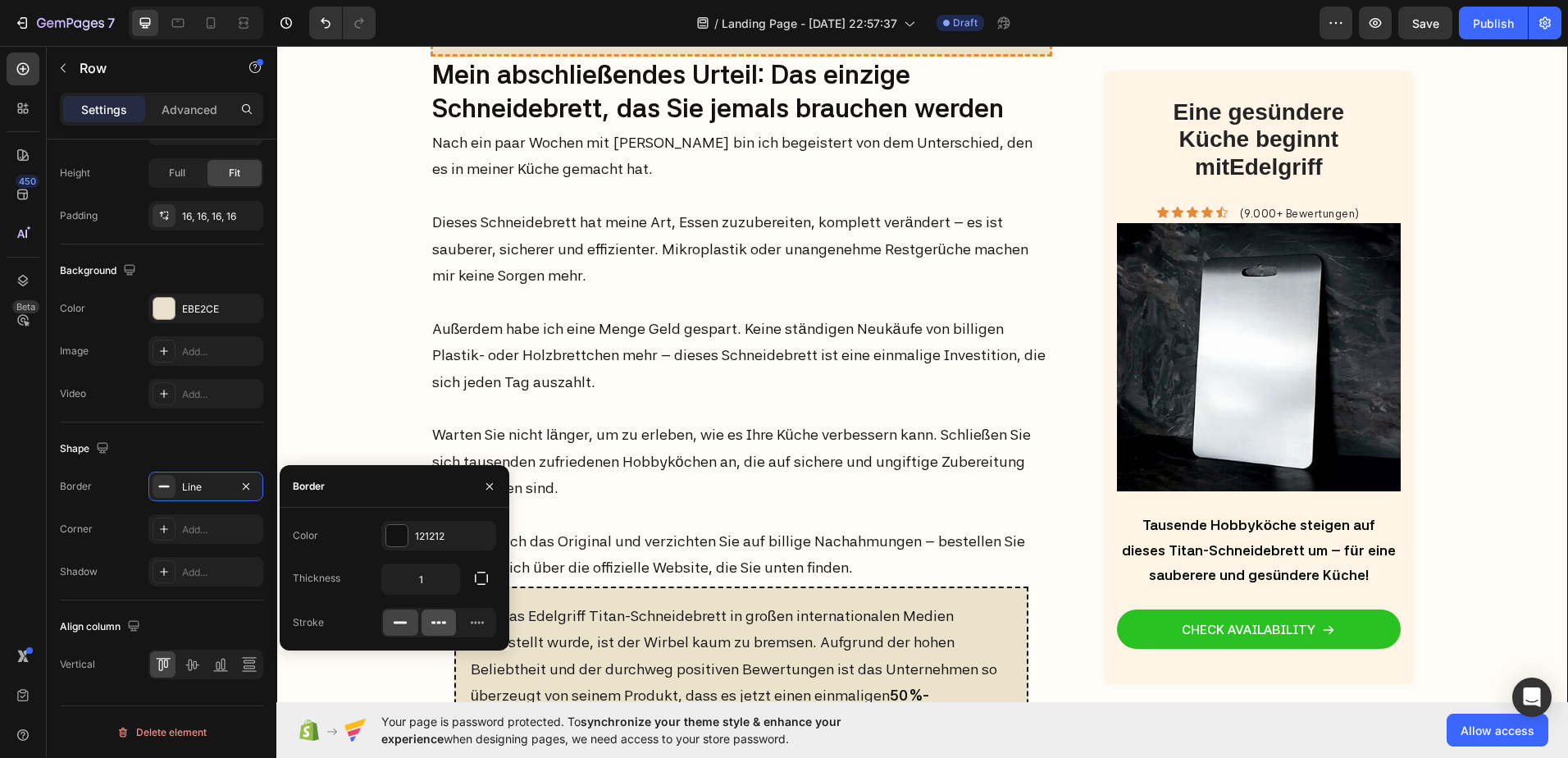
click at [447, 625] on div at bounding box center [439, 622] width 35 height 26
click at [430, 579] on input "1" at bounding box center [420, 579] width 77 height 29
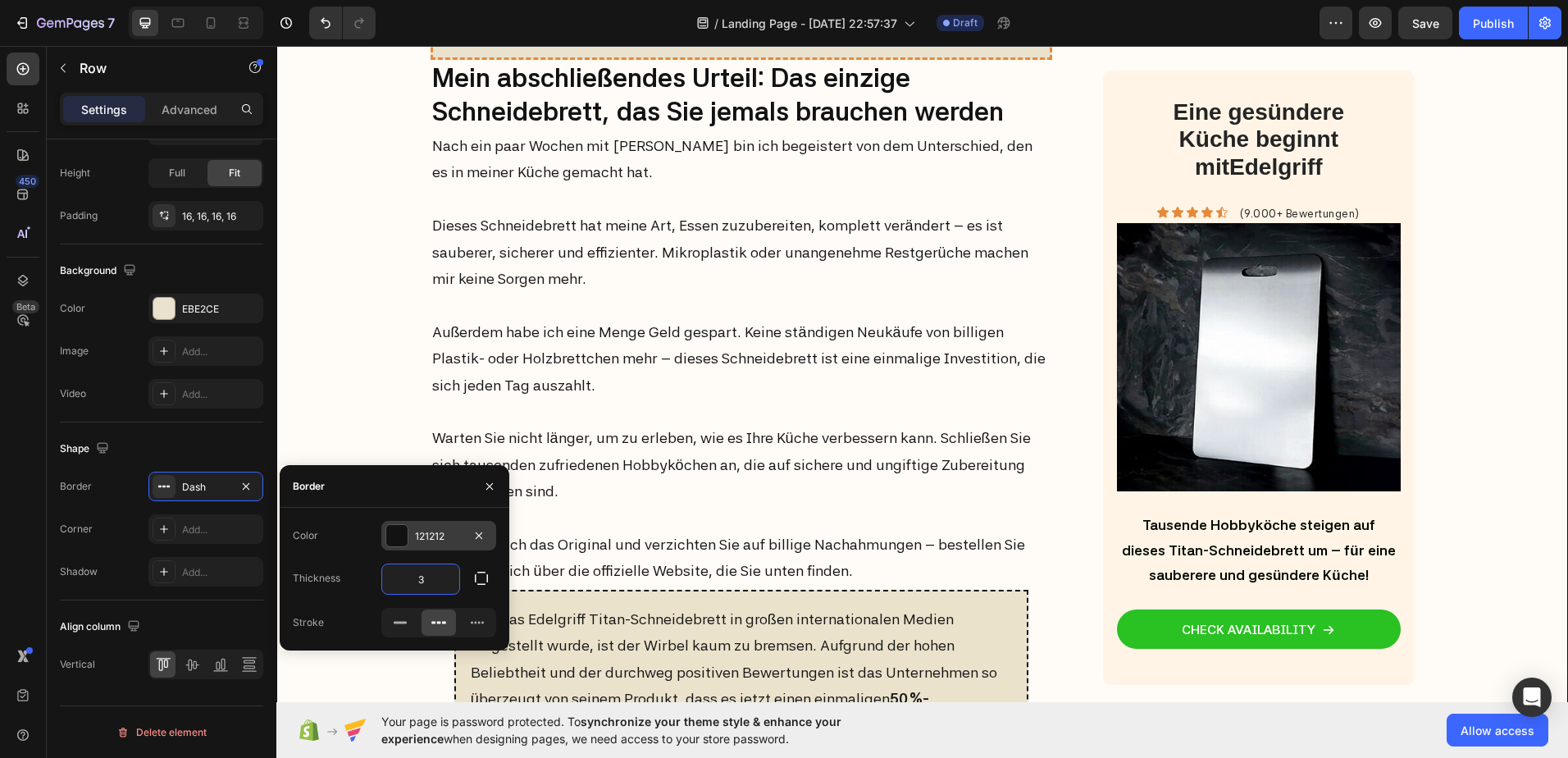
type input "3"
click at [400, 527] on div at bounding box center [397, 536] width 22 height 22
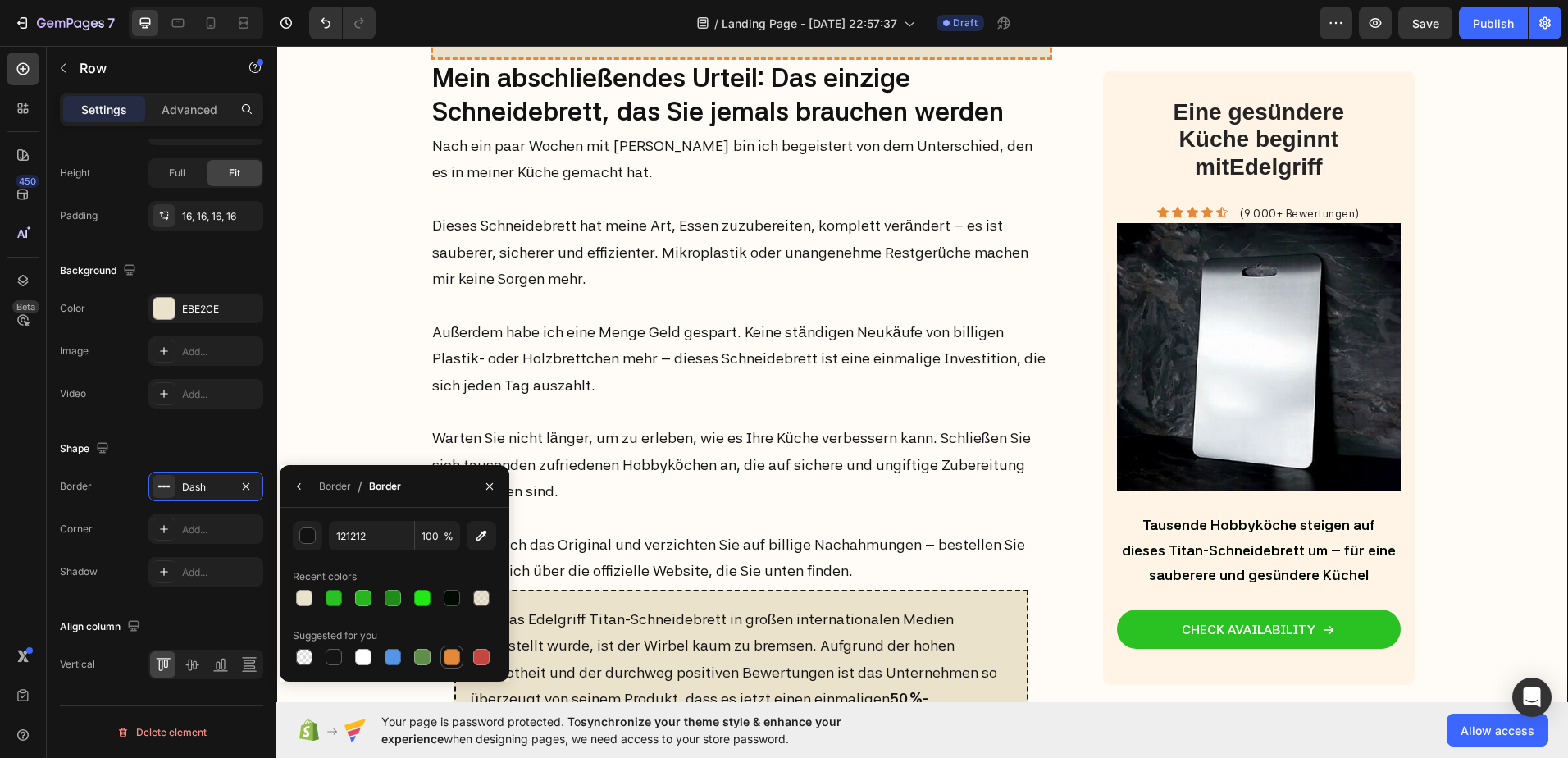
click at [451, 652] on div at bounding box center [451, 656] width 17 height 17
type input "E4893A"
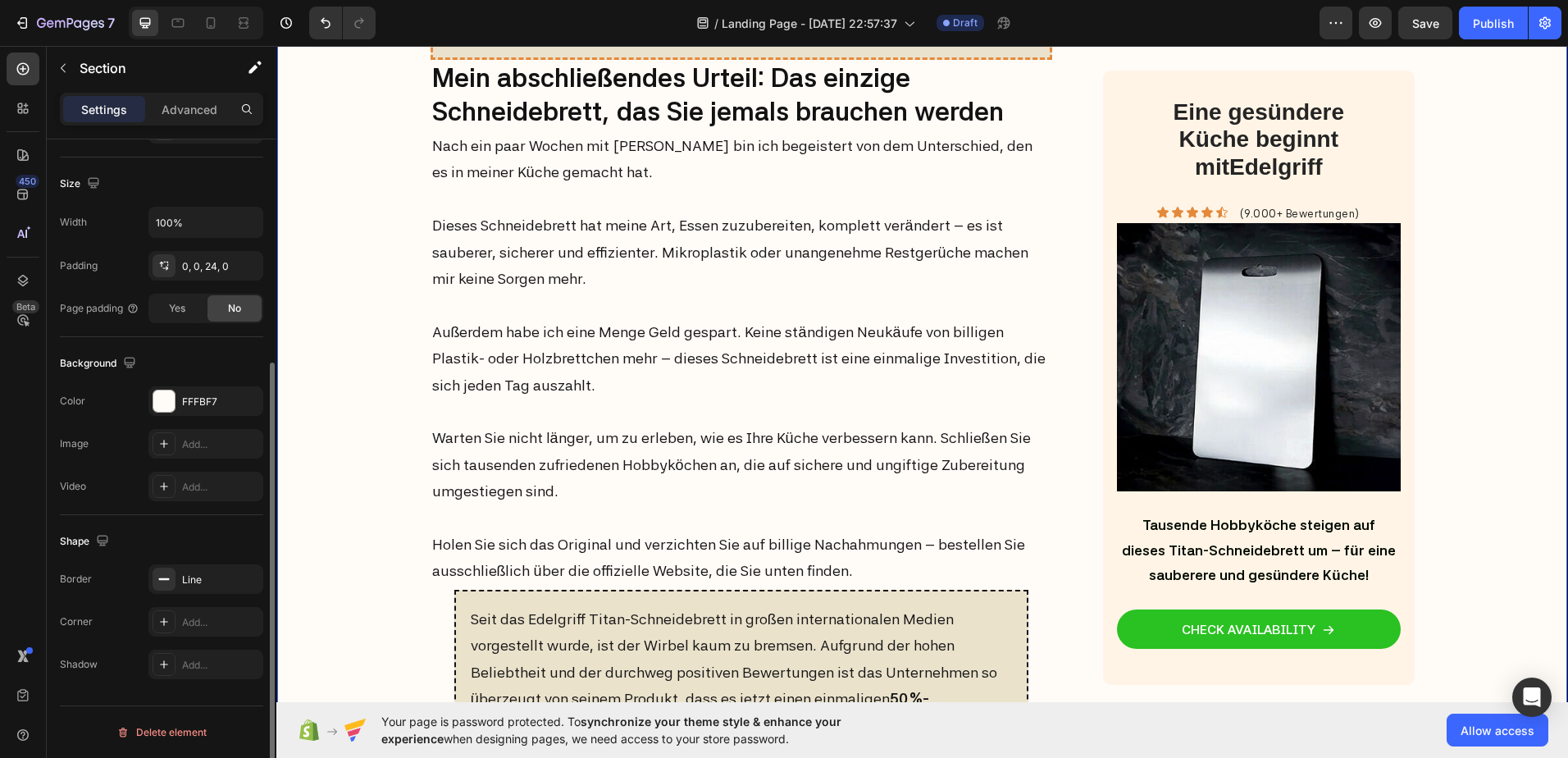
scroll to position [0, 0]
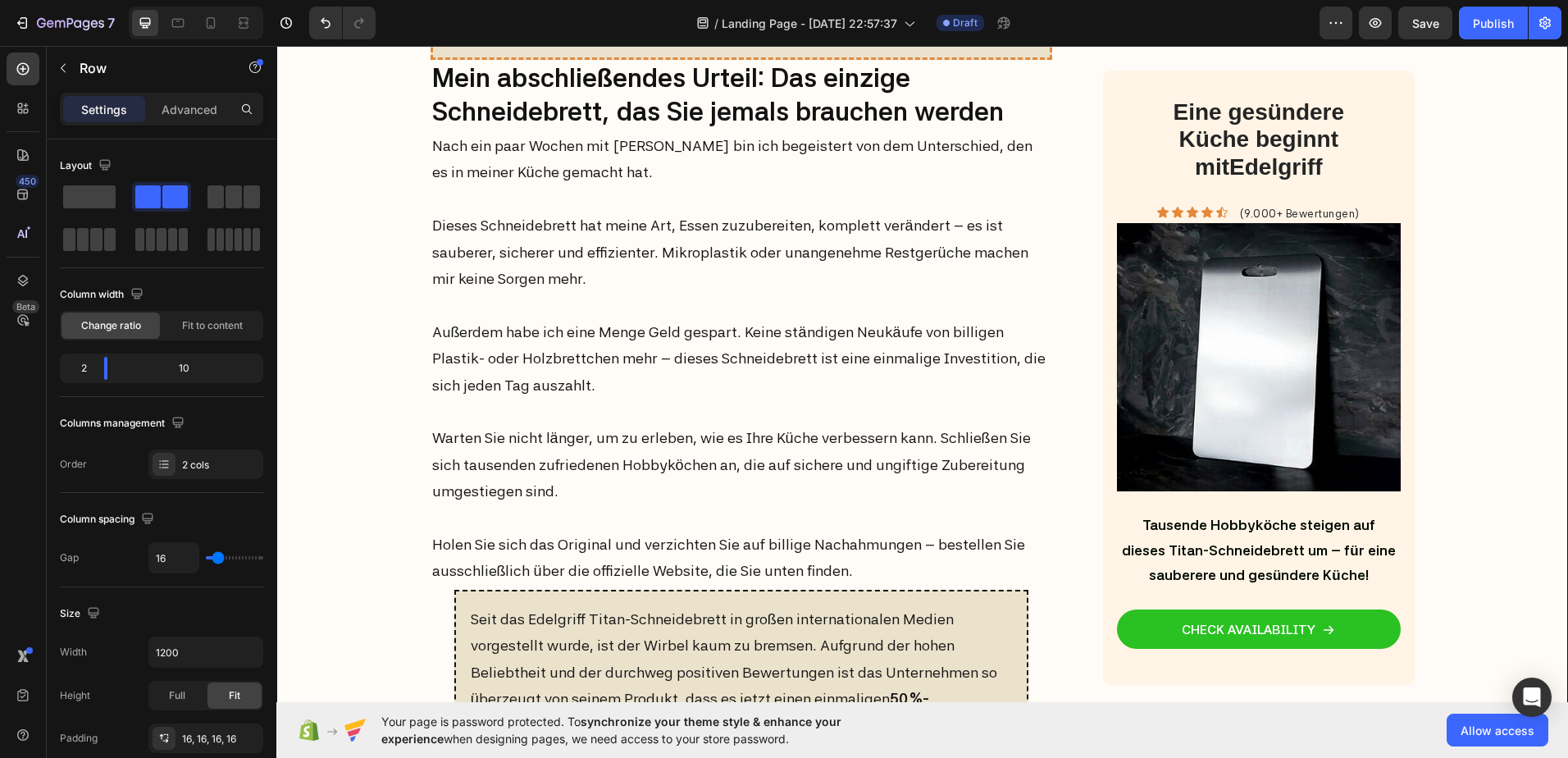
click at [24, 75] on icon at bounding box center [23, 69] width 17 height 17
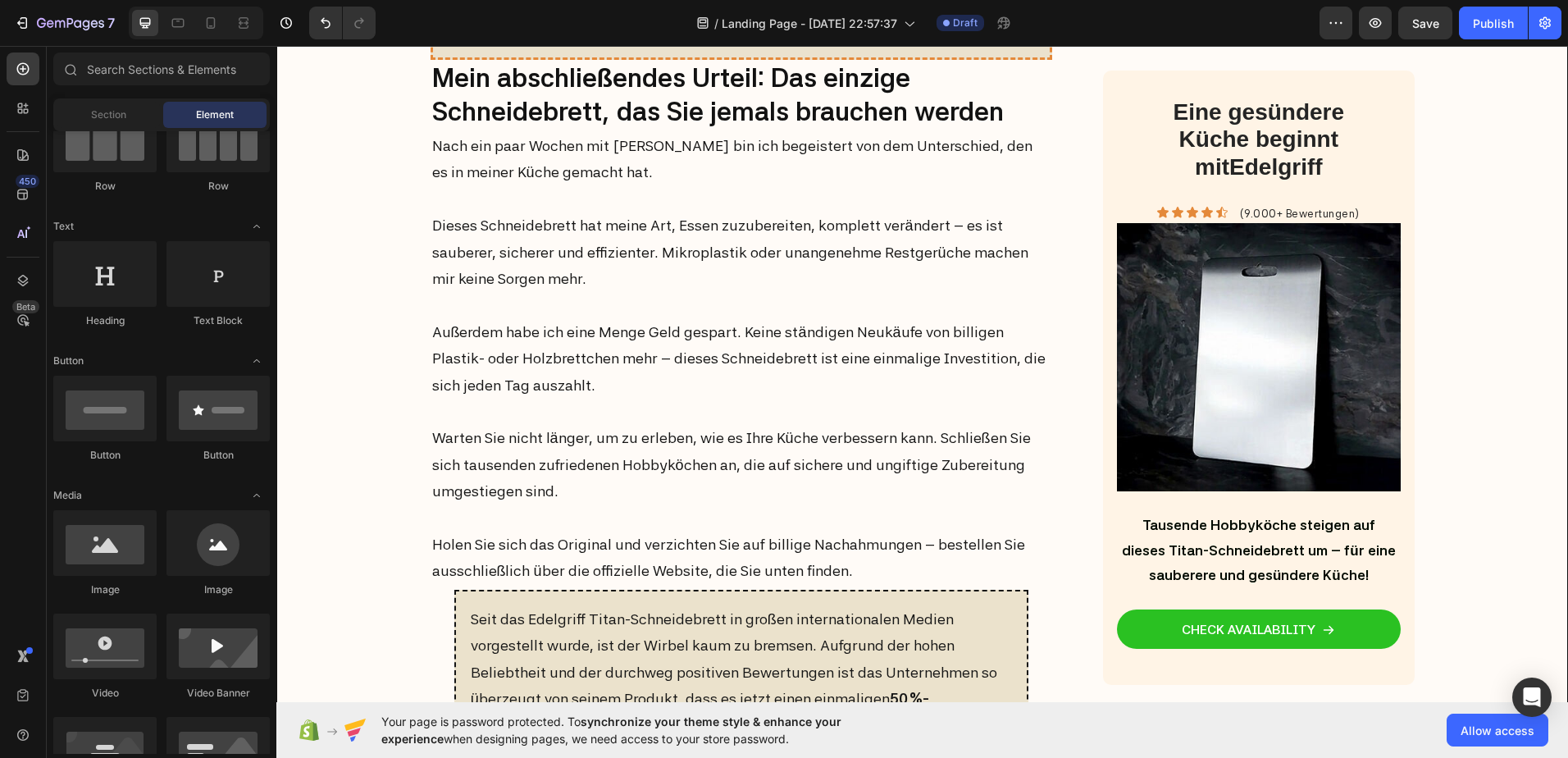
scroll to position [82, 0]
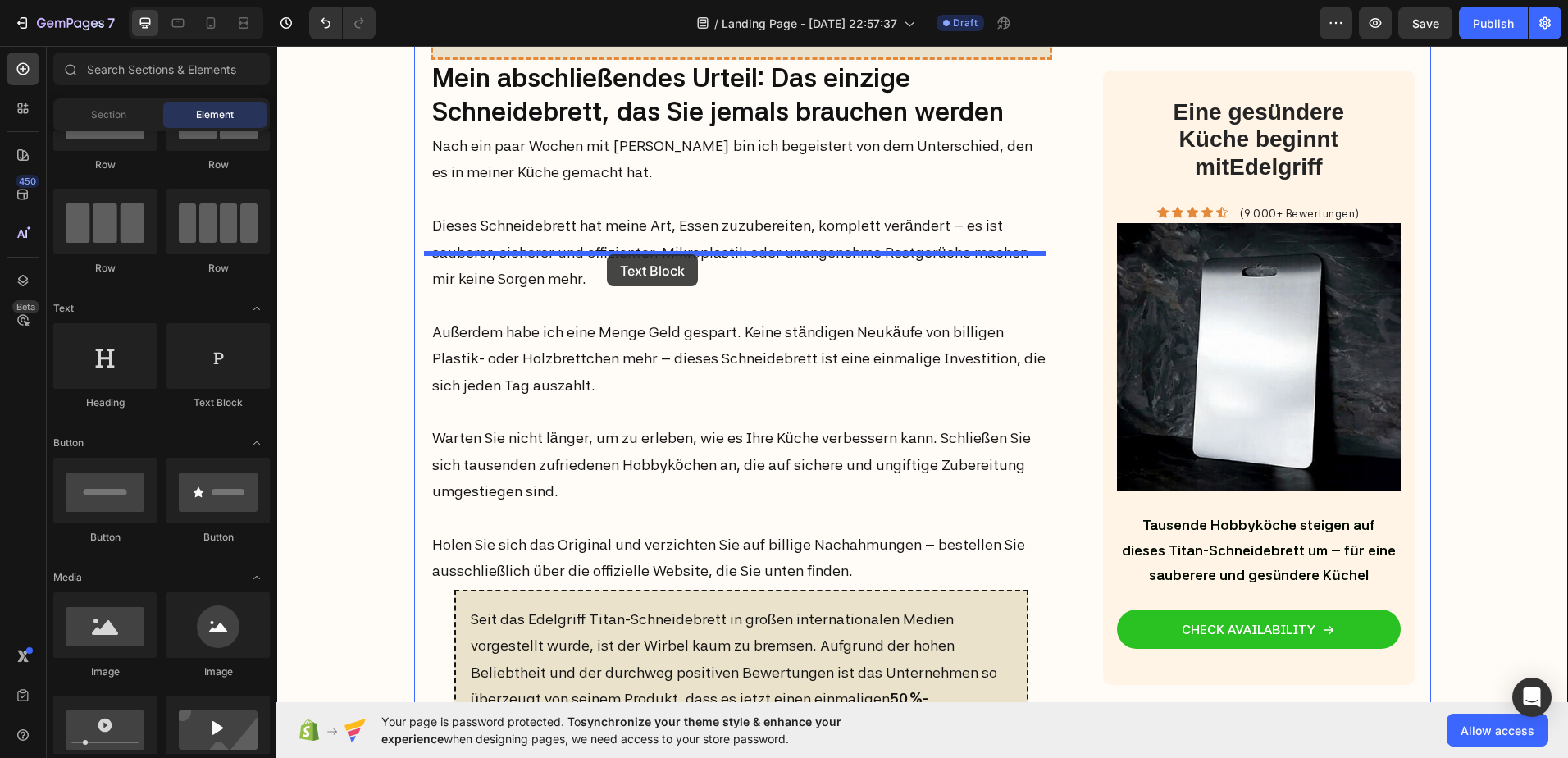
drag, startPoint x: 470, startPoint y: 427, endPoint x: 607, endPoint y: 255, distance: 219.9
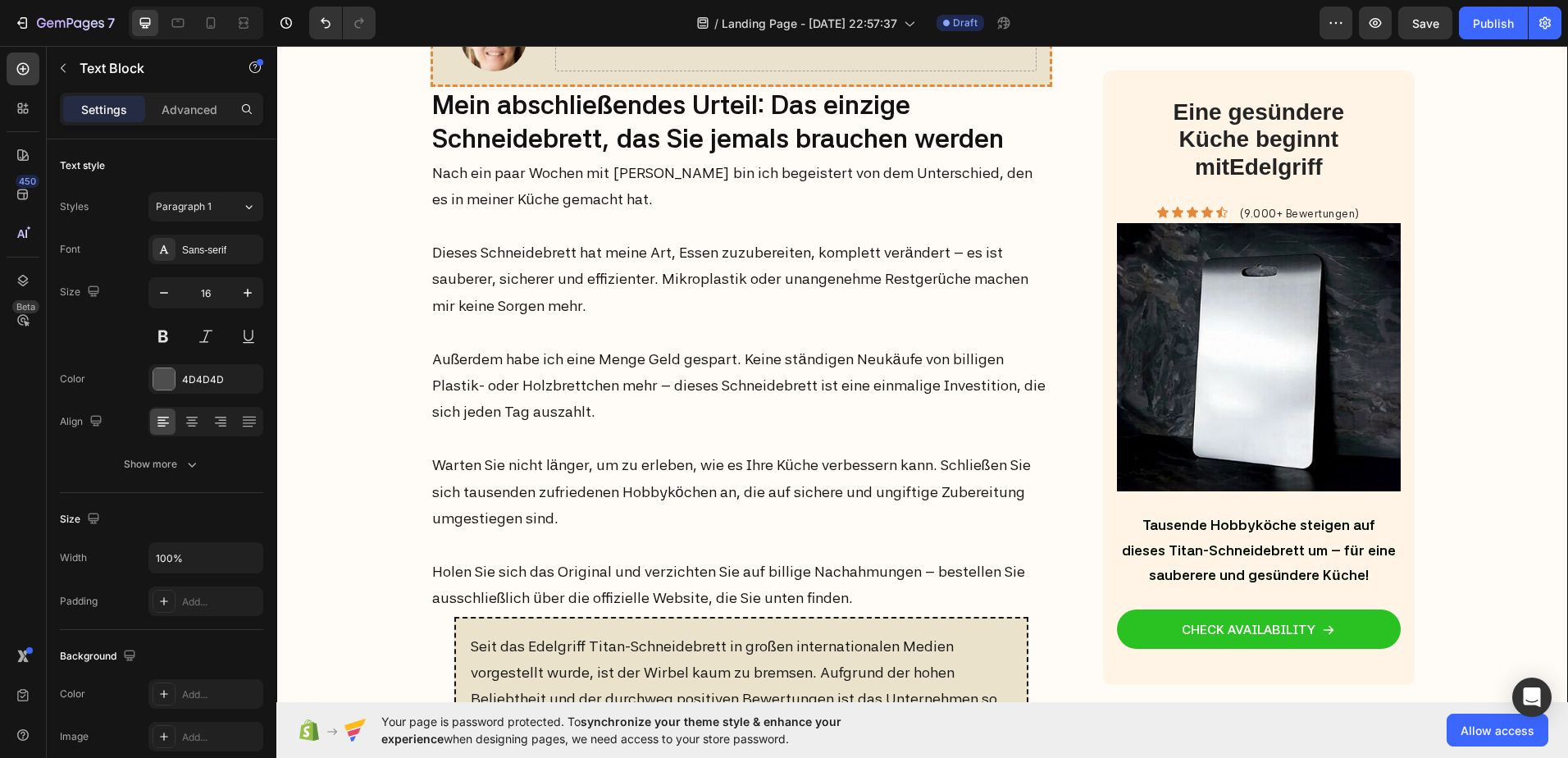
drag, startPoint x: 633, startPoint y: 262, endPoint x: 422, endPoint y: 262, distance: 211.0
click at [24, 69] on icon at bounding box center [24, 69] width 13 height 13
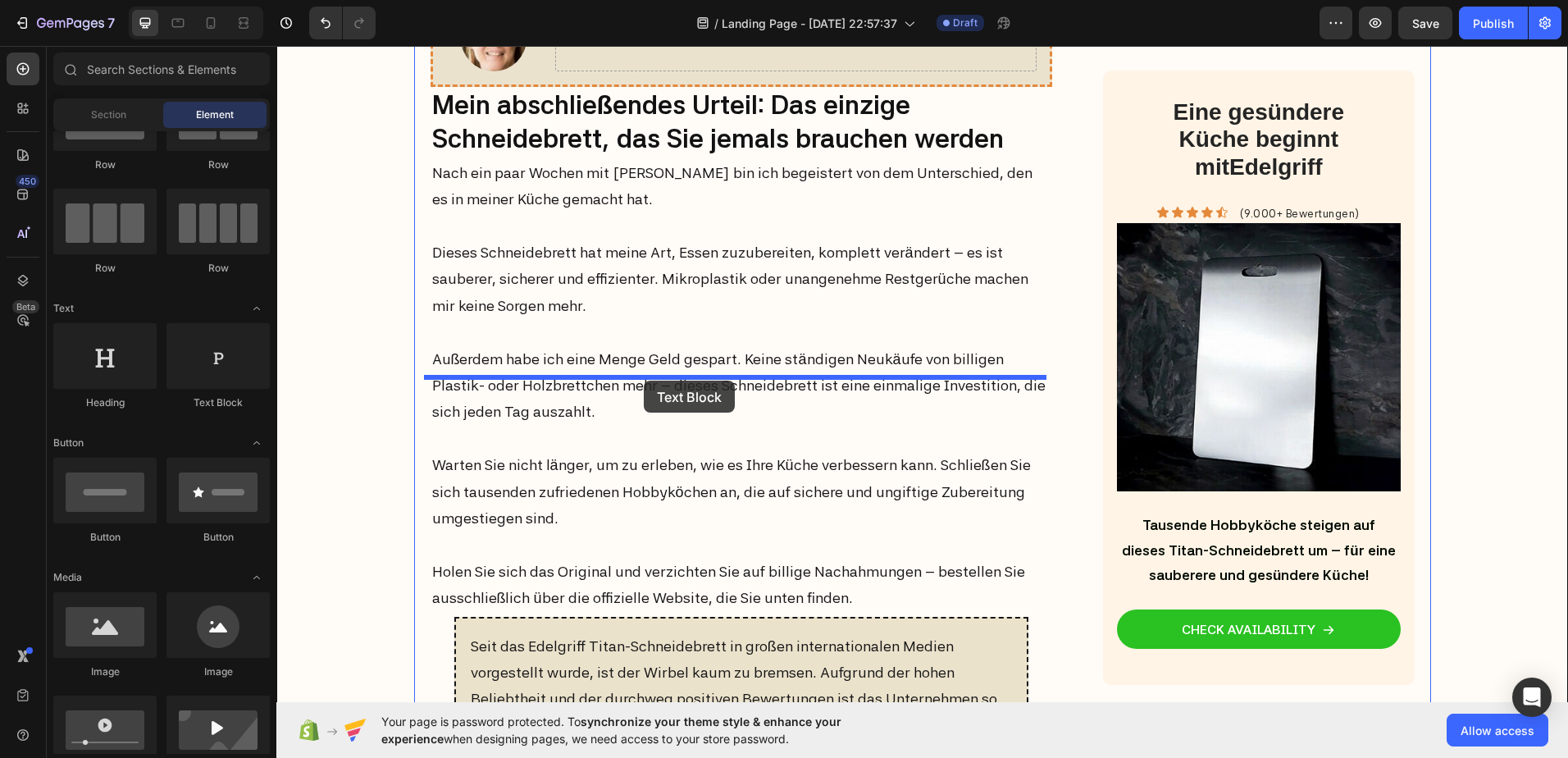
drag, startPoint x: 643, startPoint y: 381, endPoint x: 548, endPoint y: 406, distance: 98.2
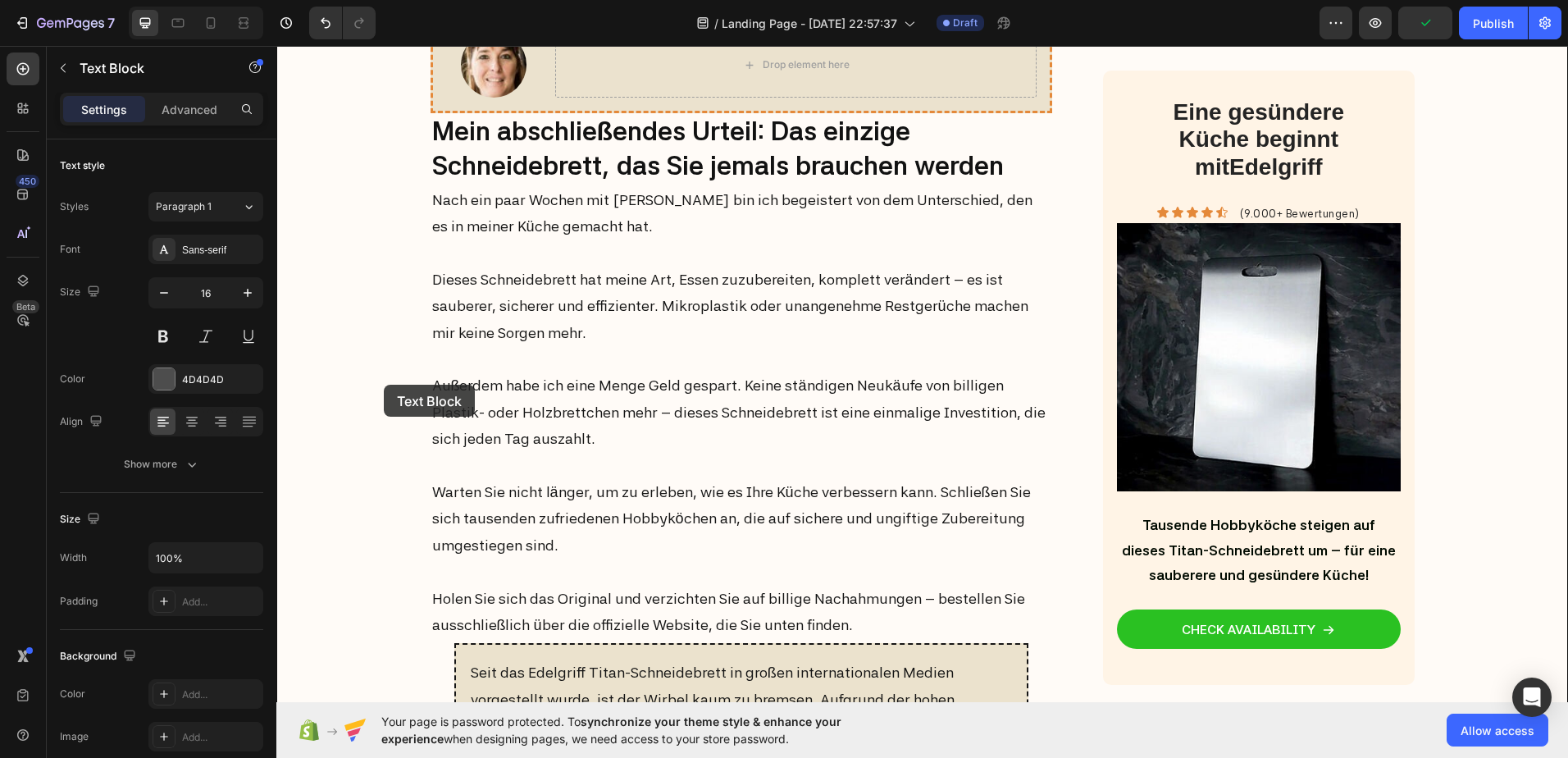
drag, startPoint x: 642, startPoint y: 383, endPoint x: 537, endPoint y: 389, distance: 105.2
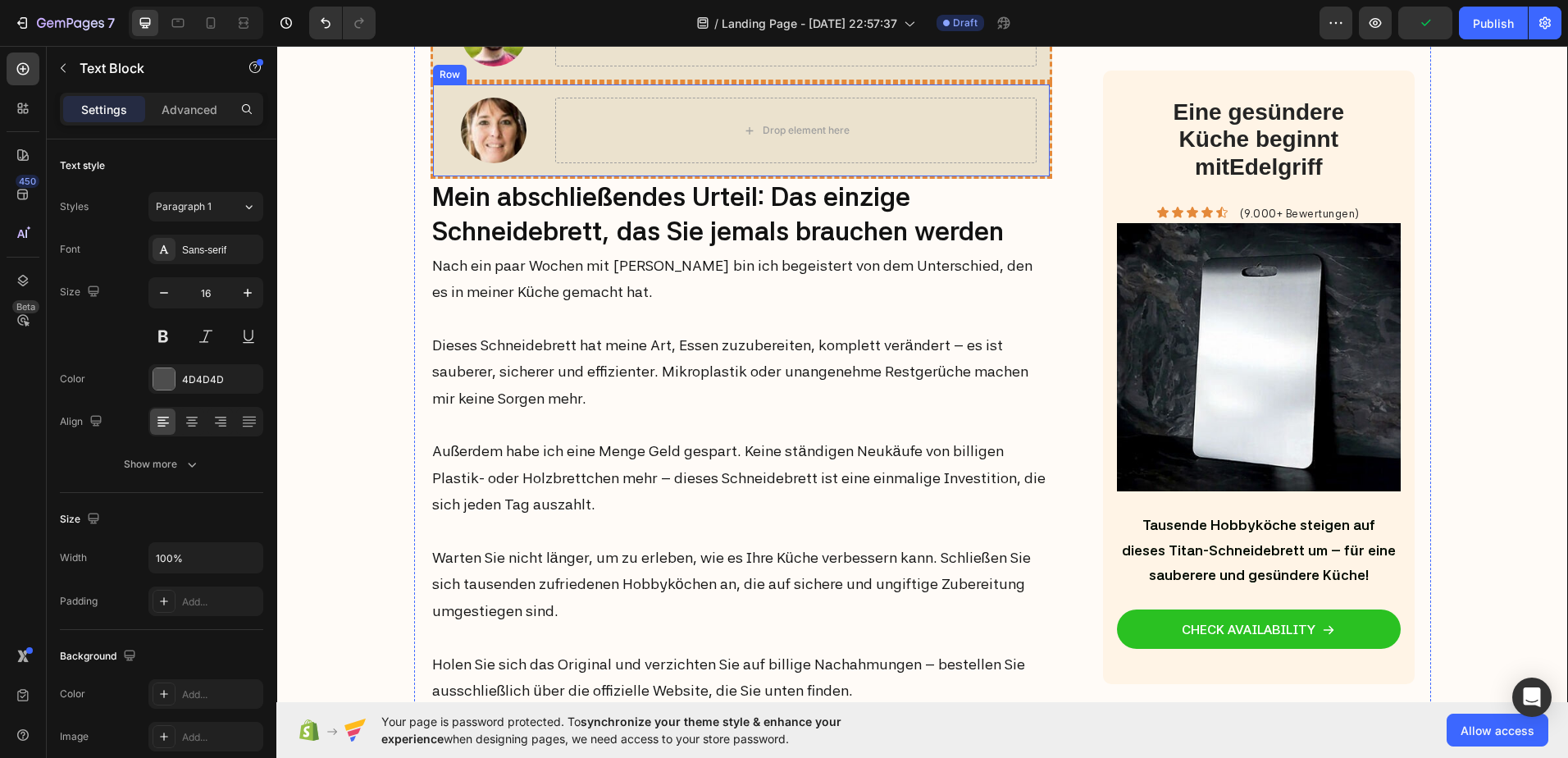
scroll to position [6473, 0]
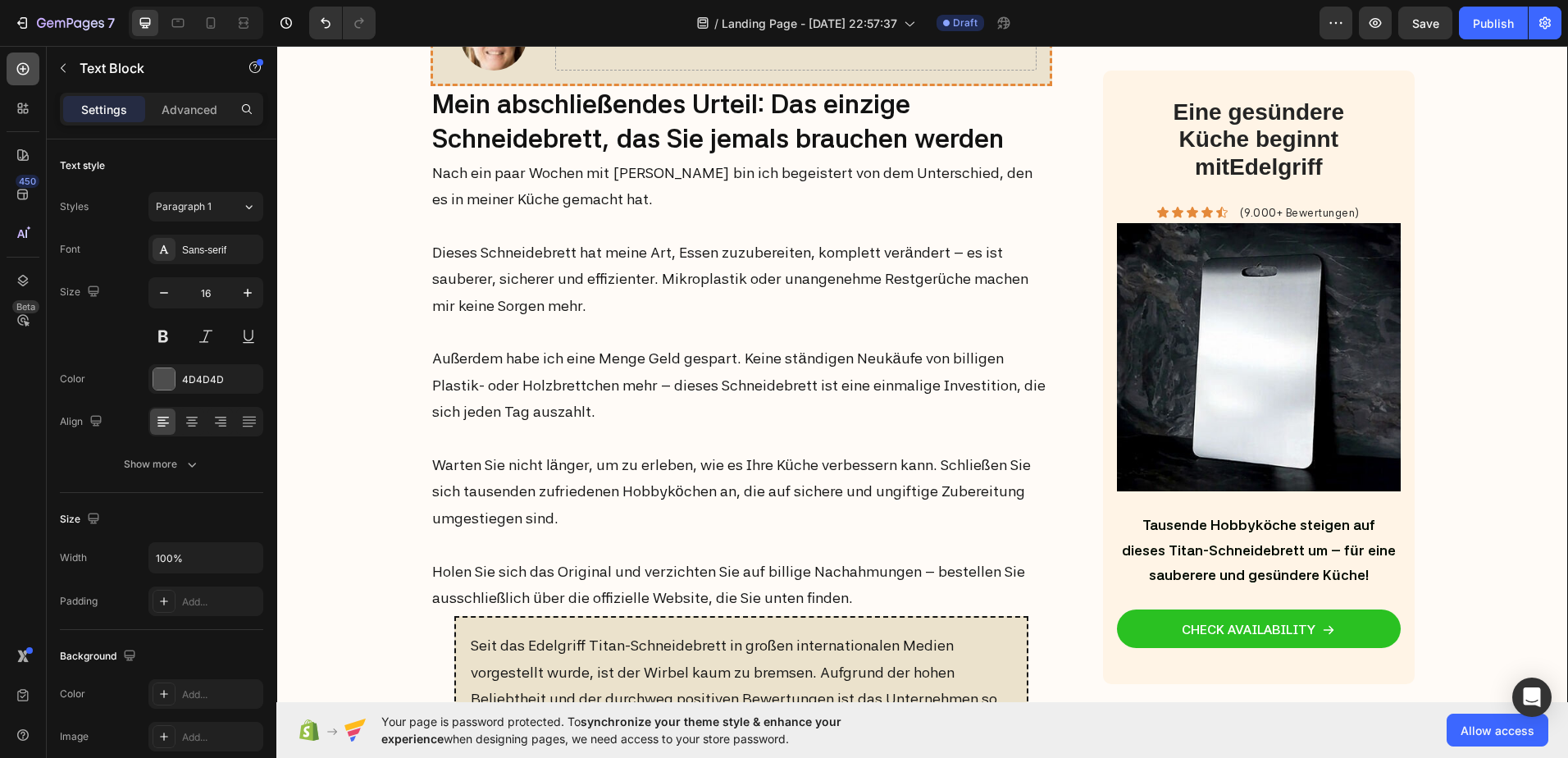
click at [35, 71] on div at bounding box center [23, 69] width 32 height 32
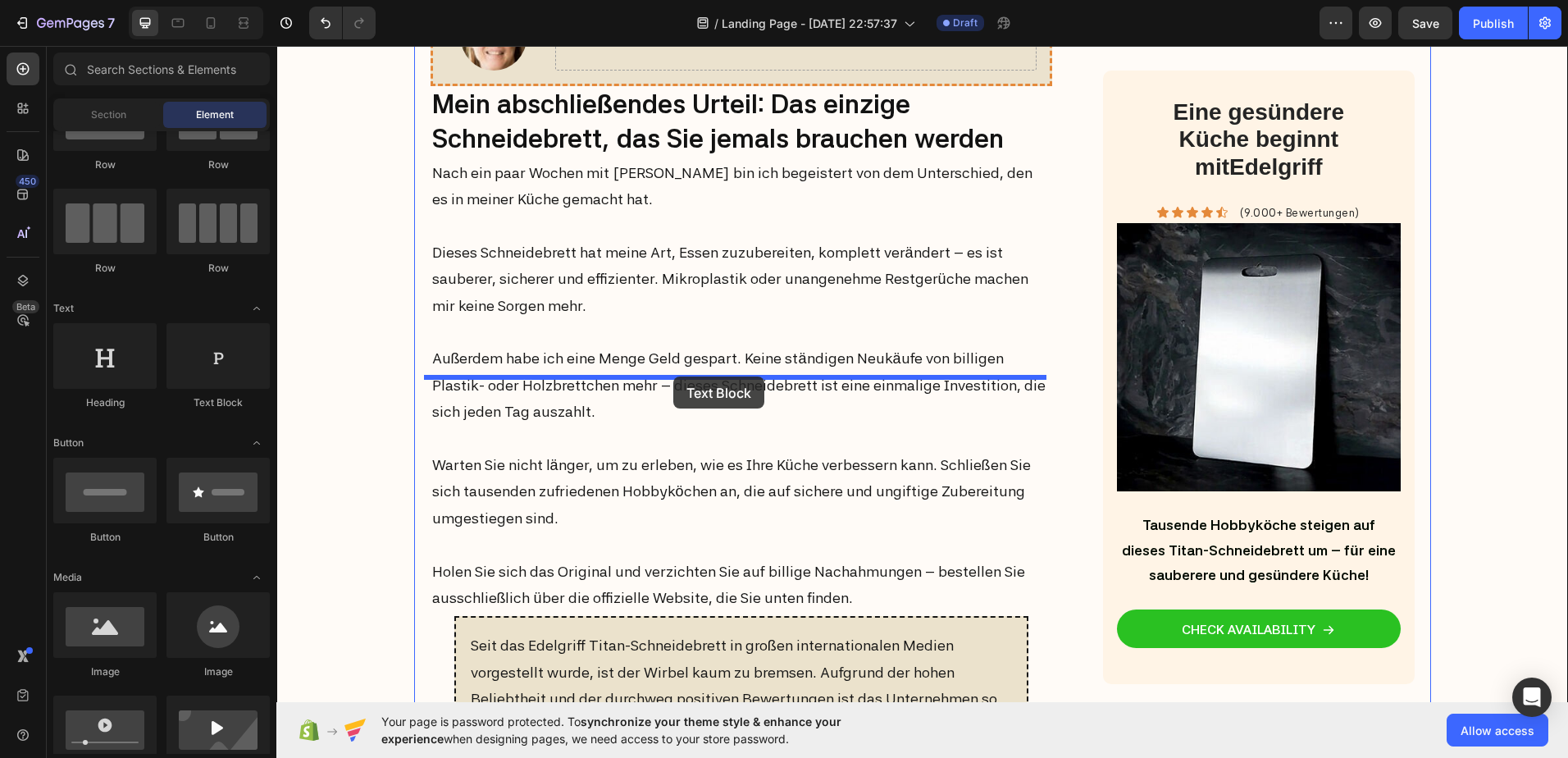
drag, startPoint x: 487, startPoint y: 409, endPoint x: 674, endPoint y: 376, distance: 189.9
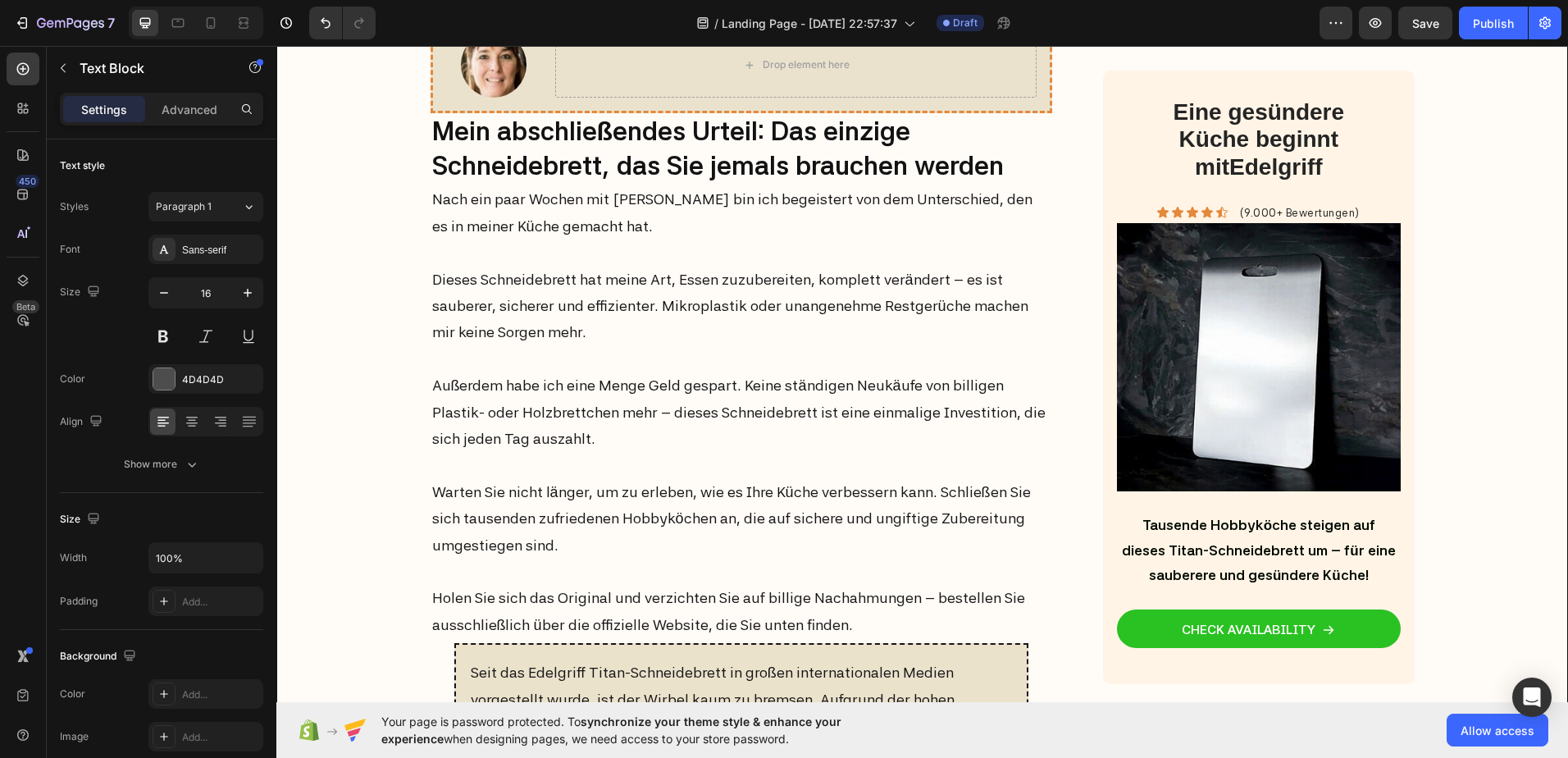
click at [566, 17] on div "Replace this text with your content" at bounding box center [742, 3] width 623 height 27
click at [566, 15] on p "Replace this text with your content" at bounding box center [741, 3] width 619 height 24
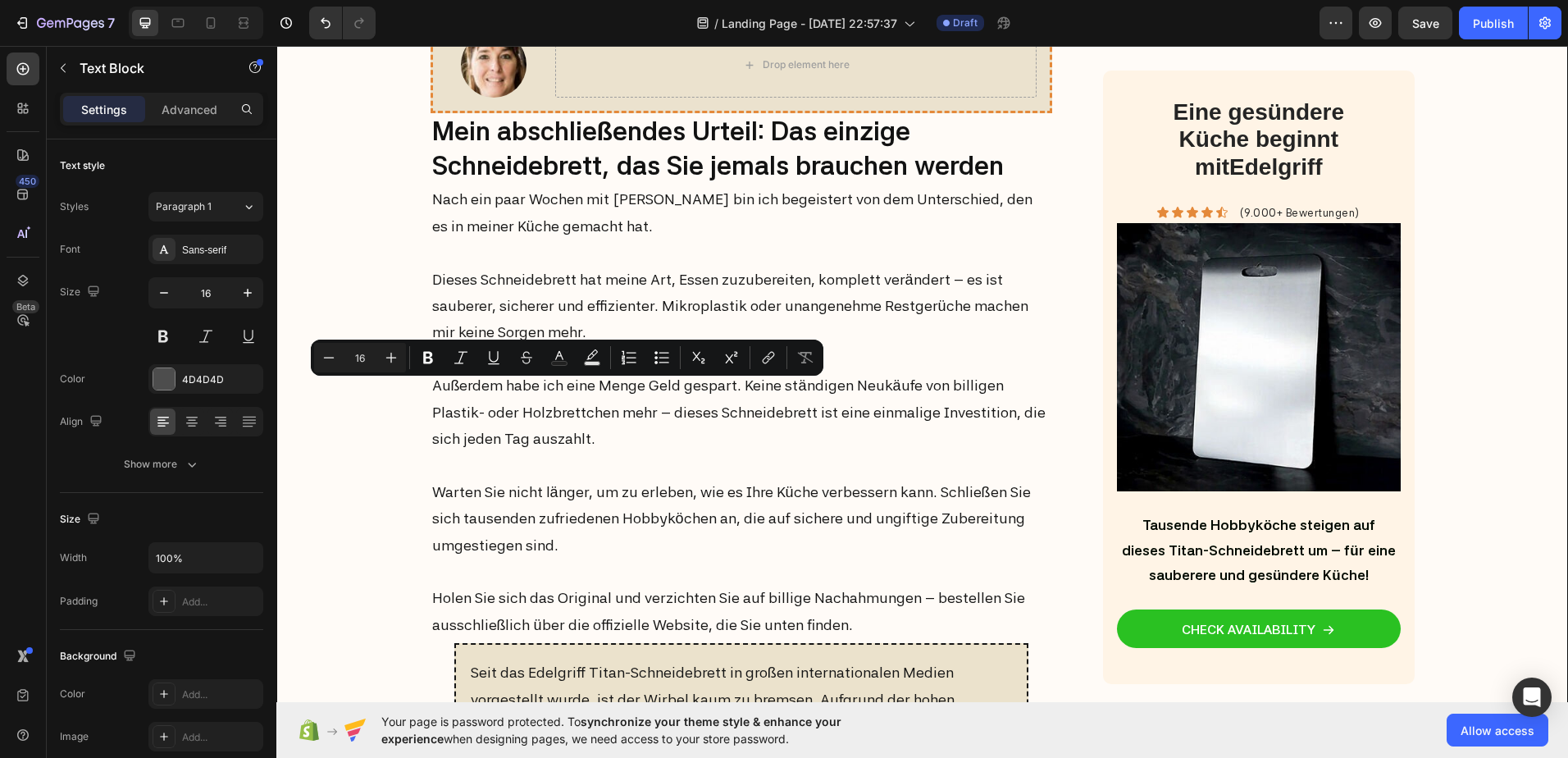
click at [566, 15] on p "Replace this text with your content" at bounding box center [741, 3] width 619 height 24
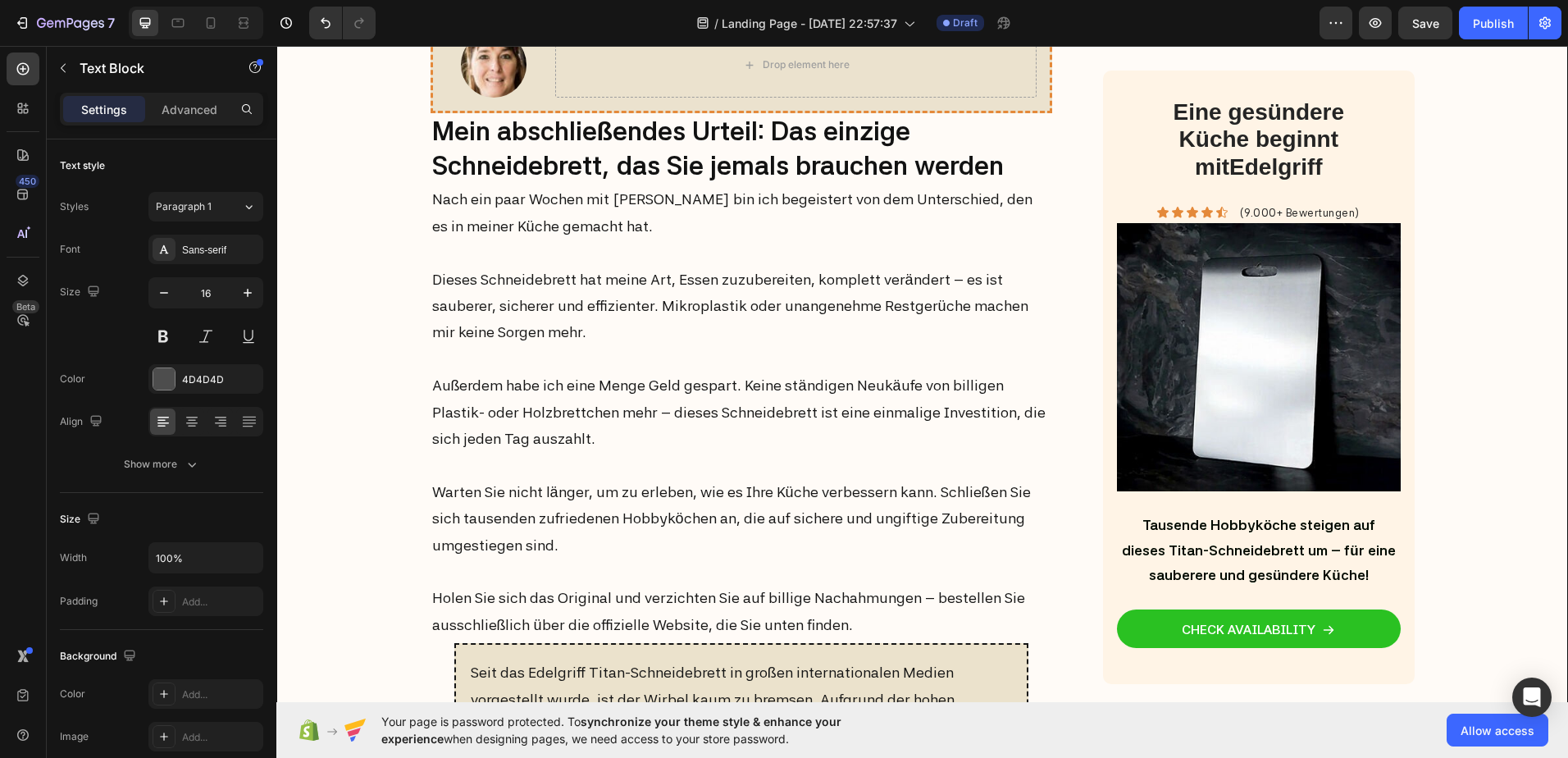
click at [566, 15] on p "Replace this text with your content" at bounding box center [741, 3] width 619 height 24
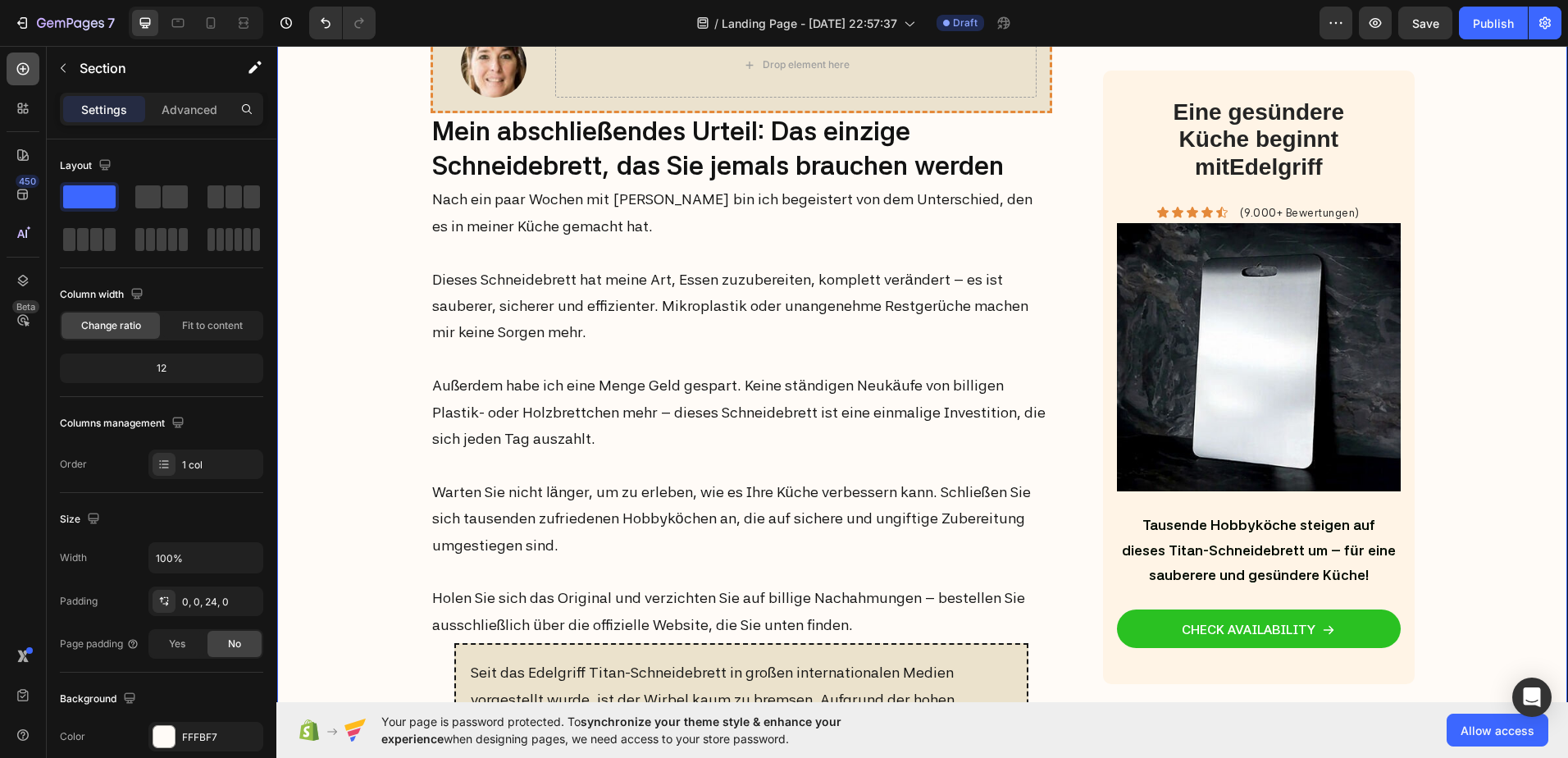
click at [31, 72] on div at bounding box center [23, 69] width 32 height 32
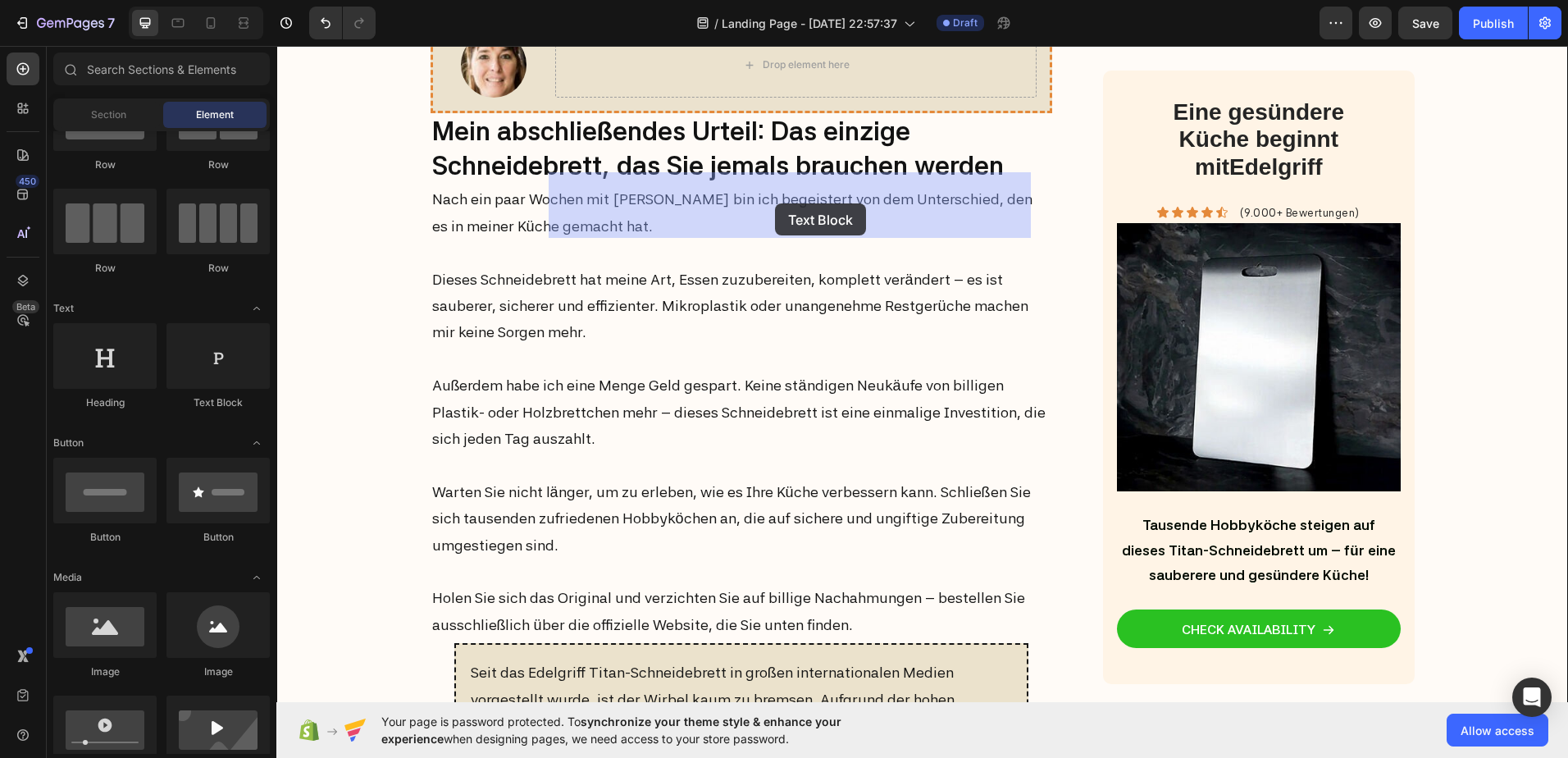
drag, startPoint x: 785, startPoint y: 212, endPoint x: 775, endPoint y: 204, distance: 12.8
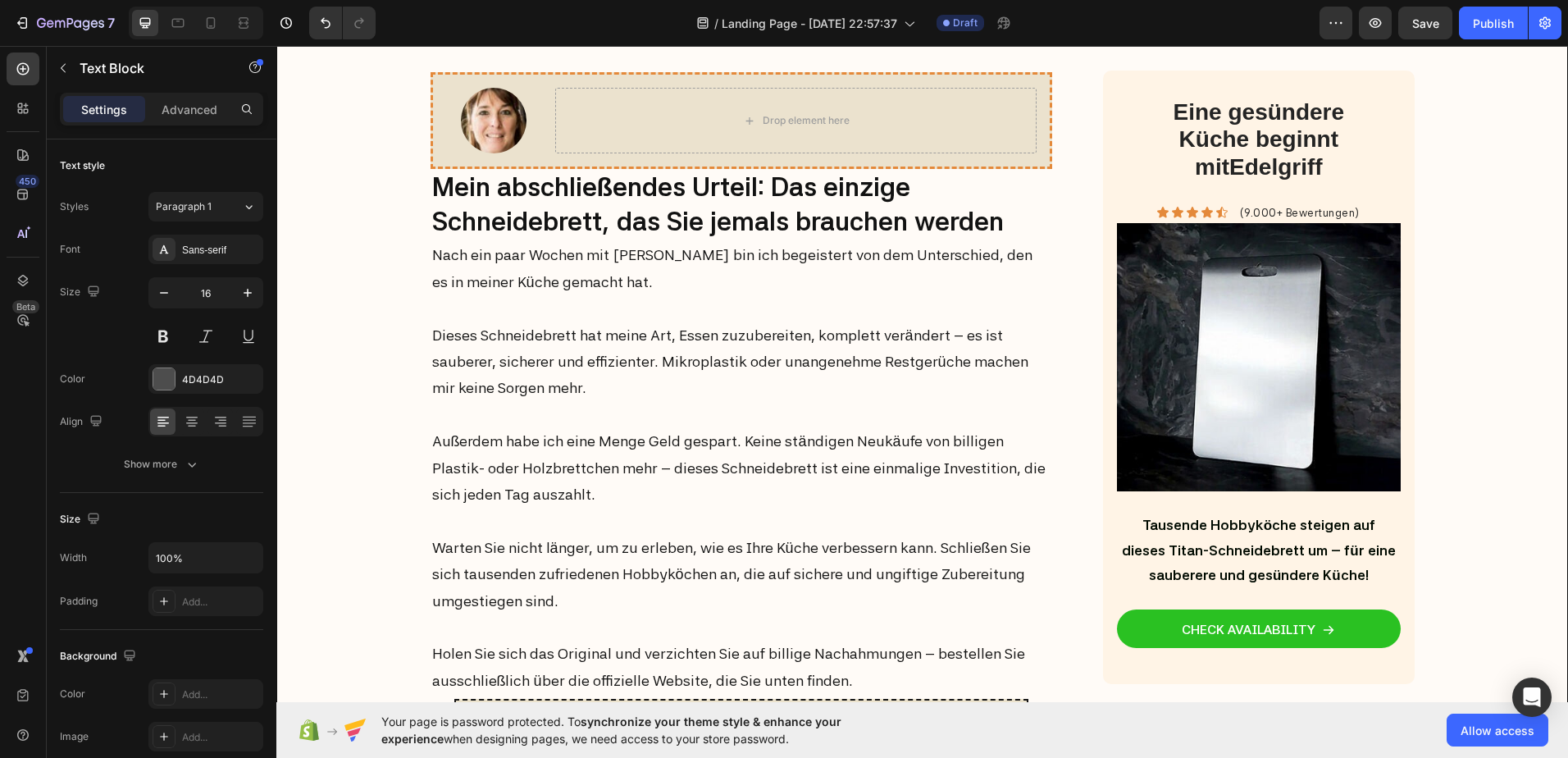
drag, startPoint x: 617, startPoint y: 183, endPoint x: 552, endPoint y: 183, distance: 65.0
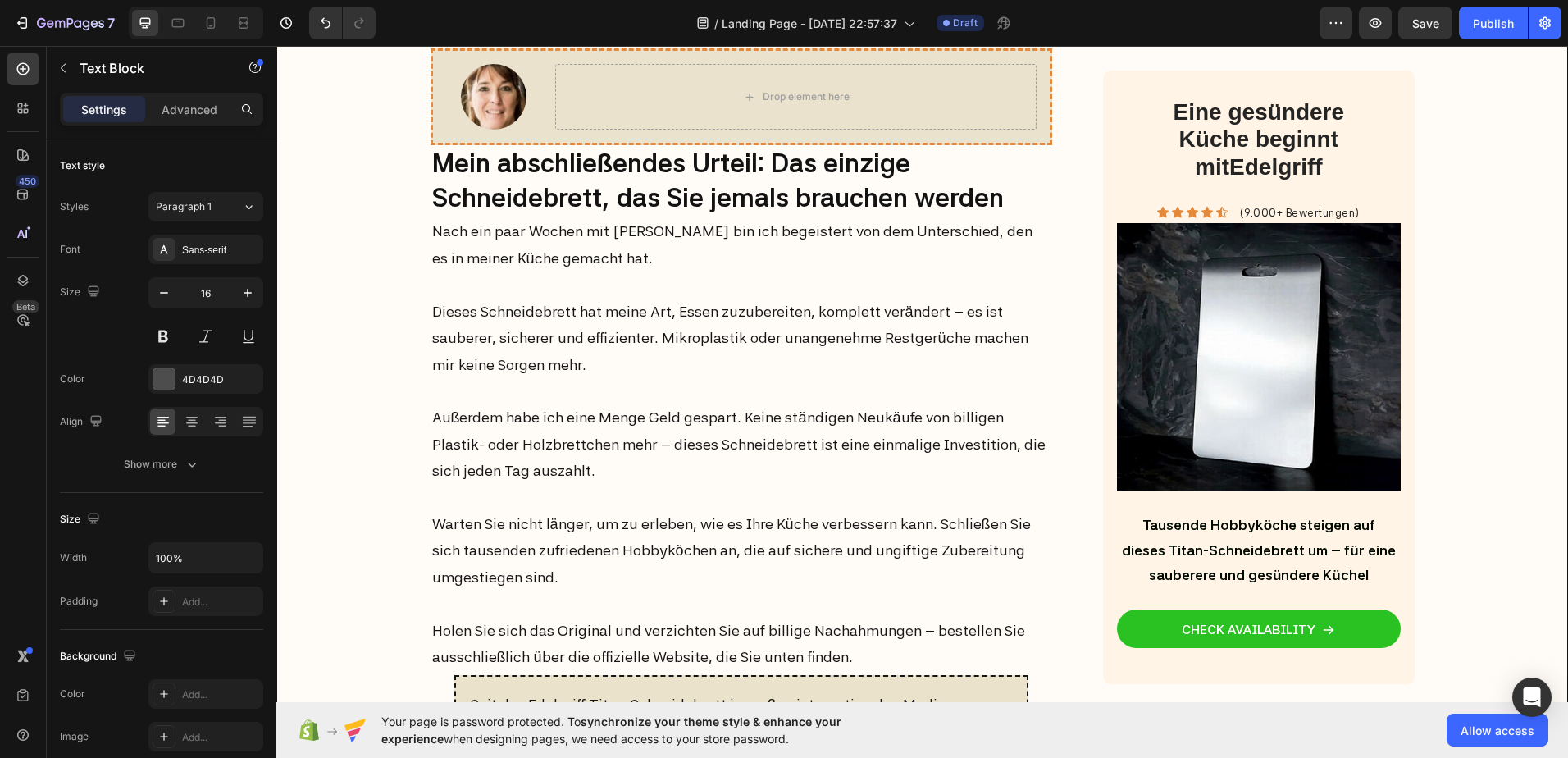
click at [164, 291] on icon "button" at bounding box center [164, 293] width 17 height 17
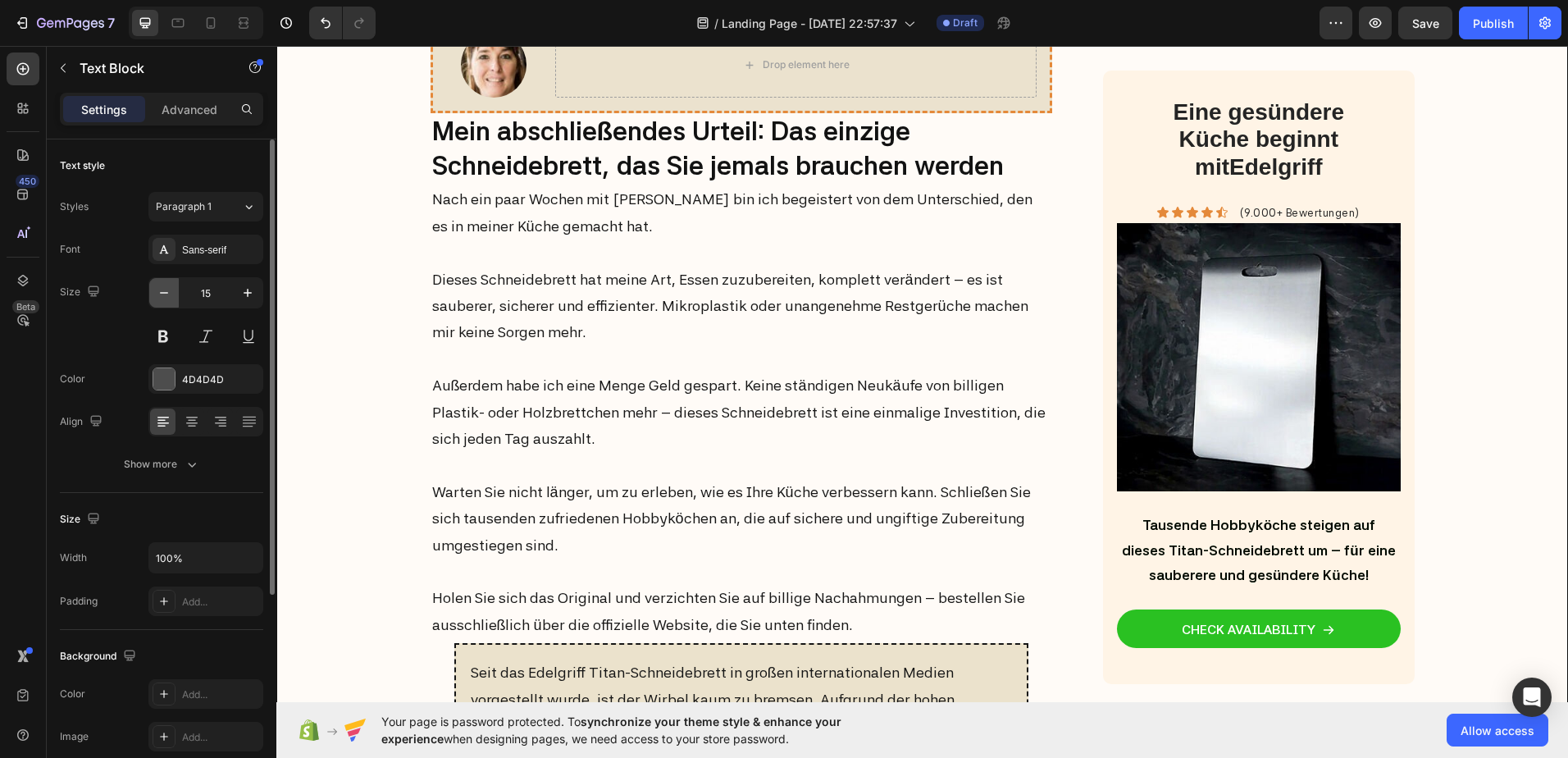
type input "14"
click at [209, 251] on div "Sans-serif" at bounding box center [220, 250] width 77 height 15
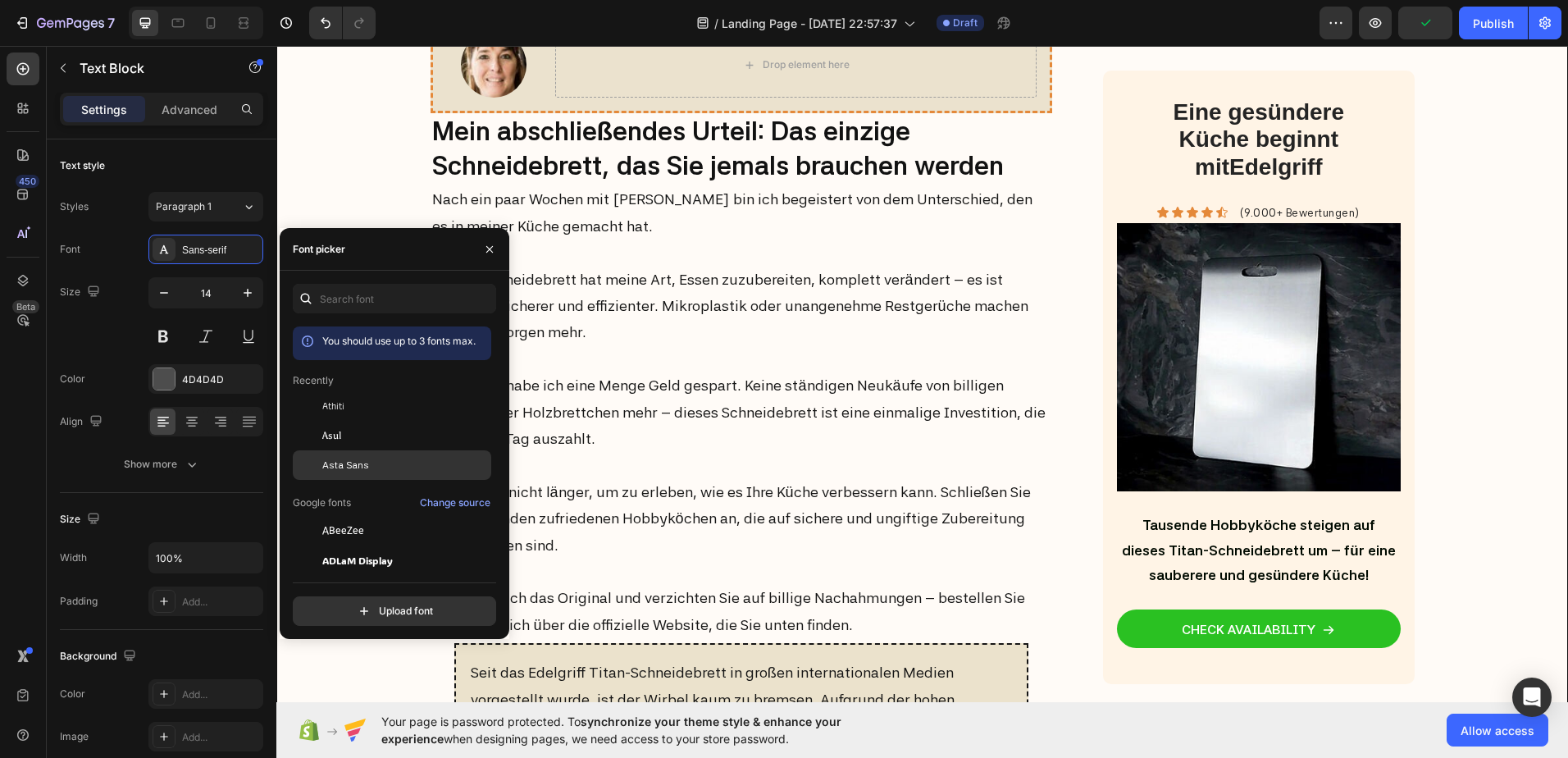
click at [360, 471] on span "Asta Sans" at bounding box center [346, 464] width 47 height 15
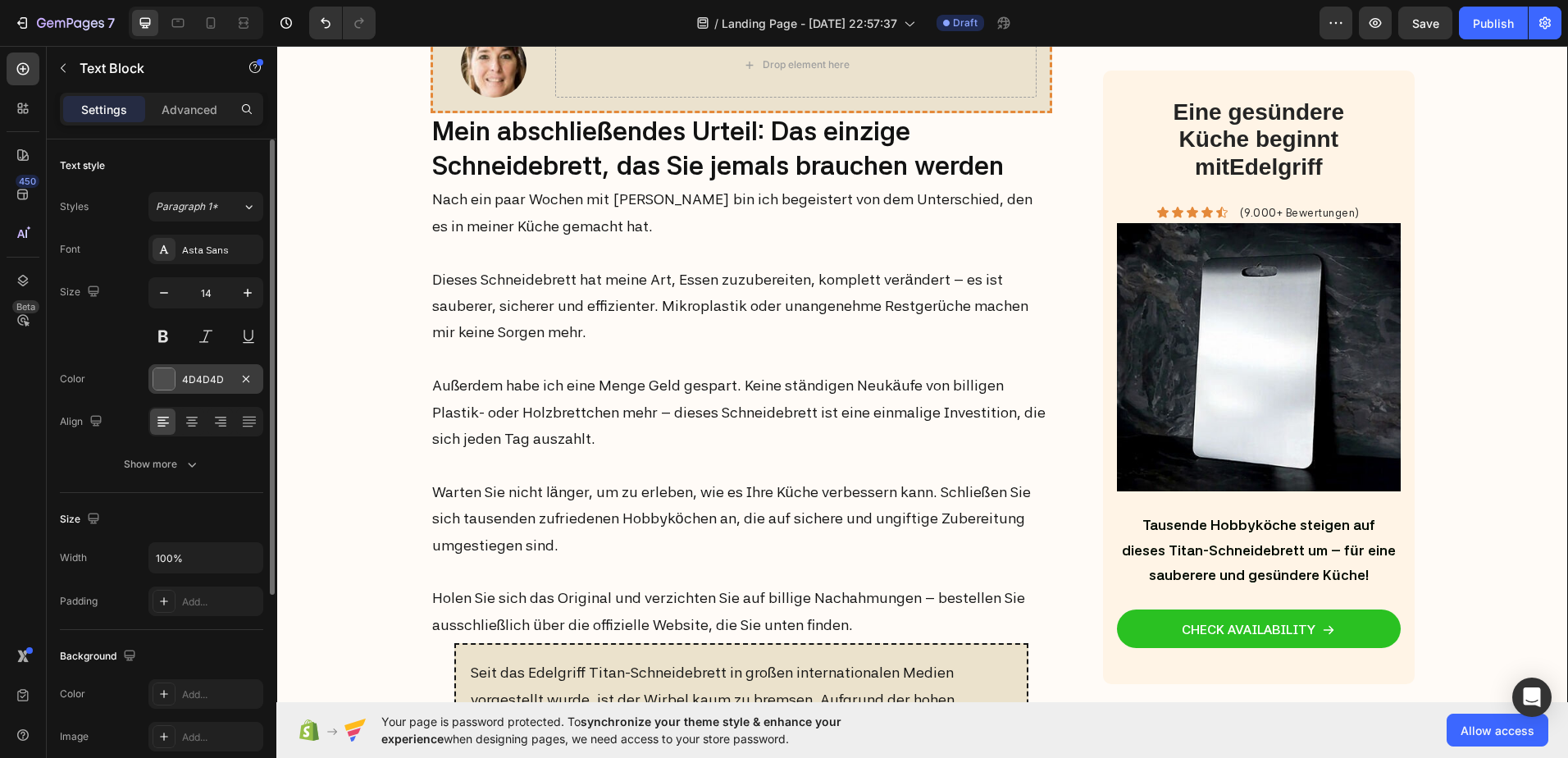
click at [159, 378] on div at bounding box center [165, 379] width 22 height 22
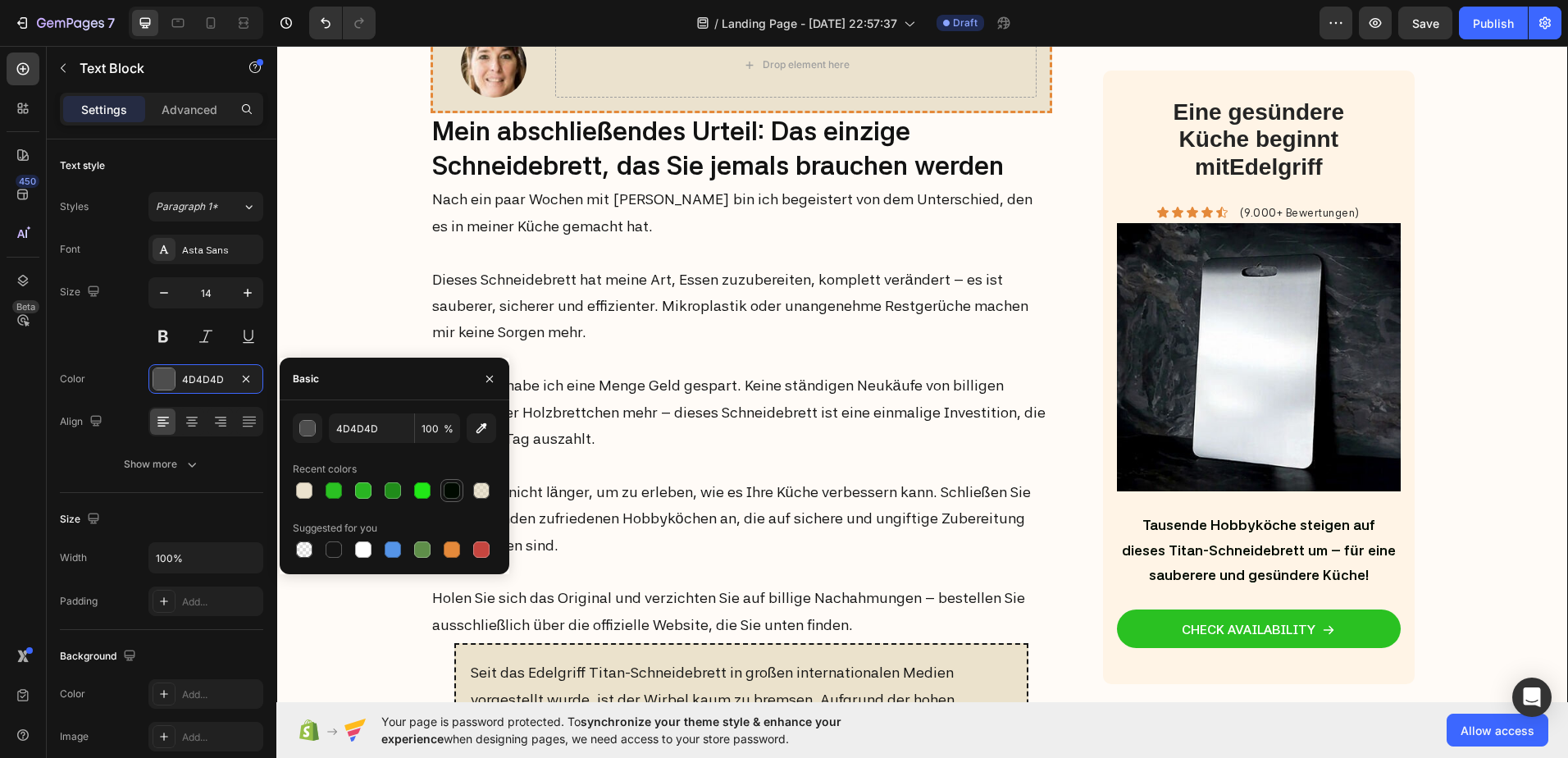
click at [456, 492] on div at bounding box center [451, 490] width 17 height 17
type input "000A00"
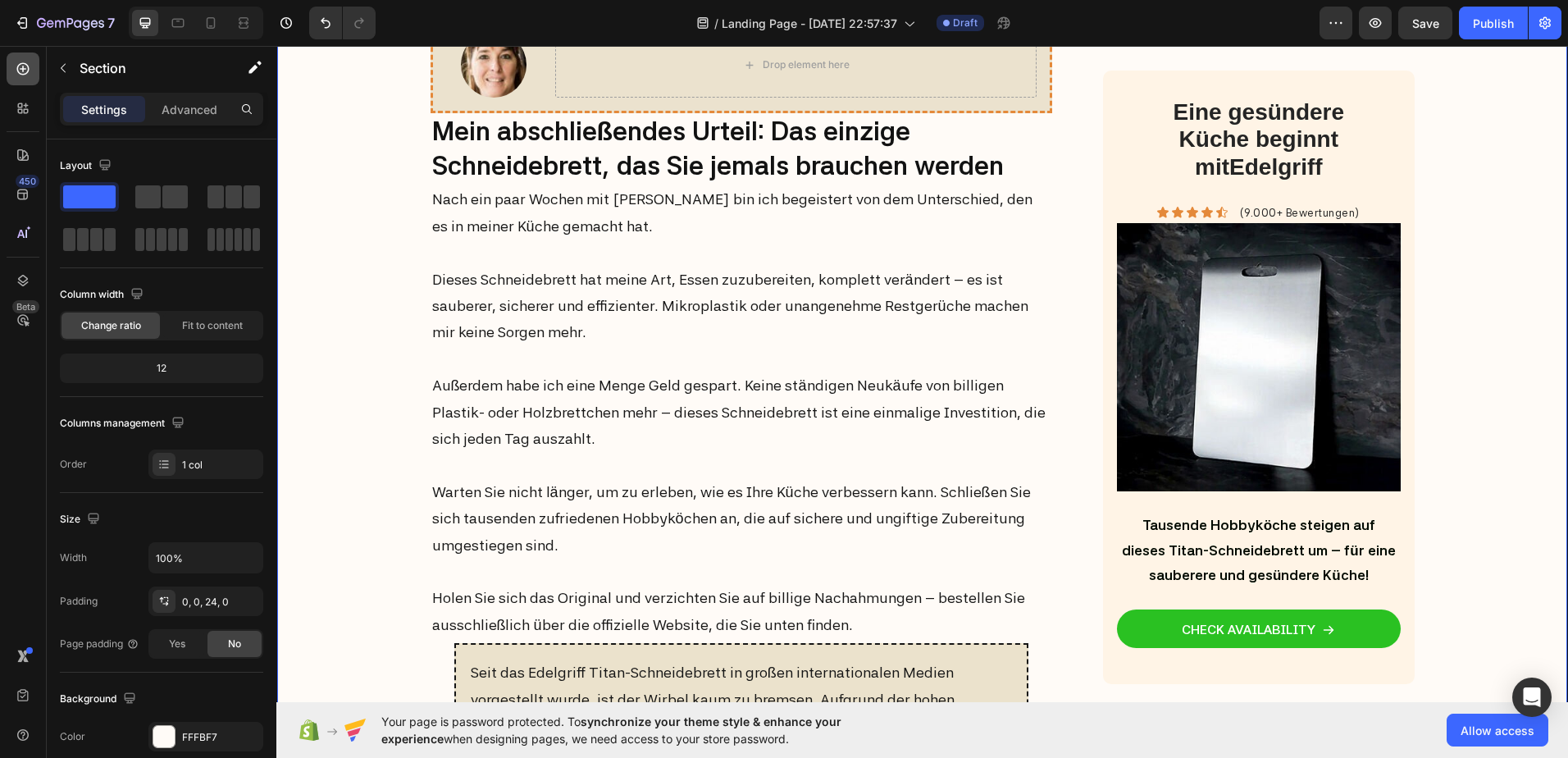
click at [14, 66] on div at bounding box center [23, 69] width 32 height 32
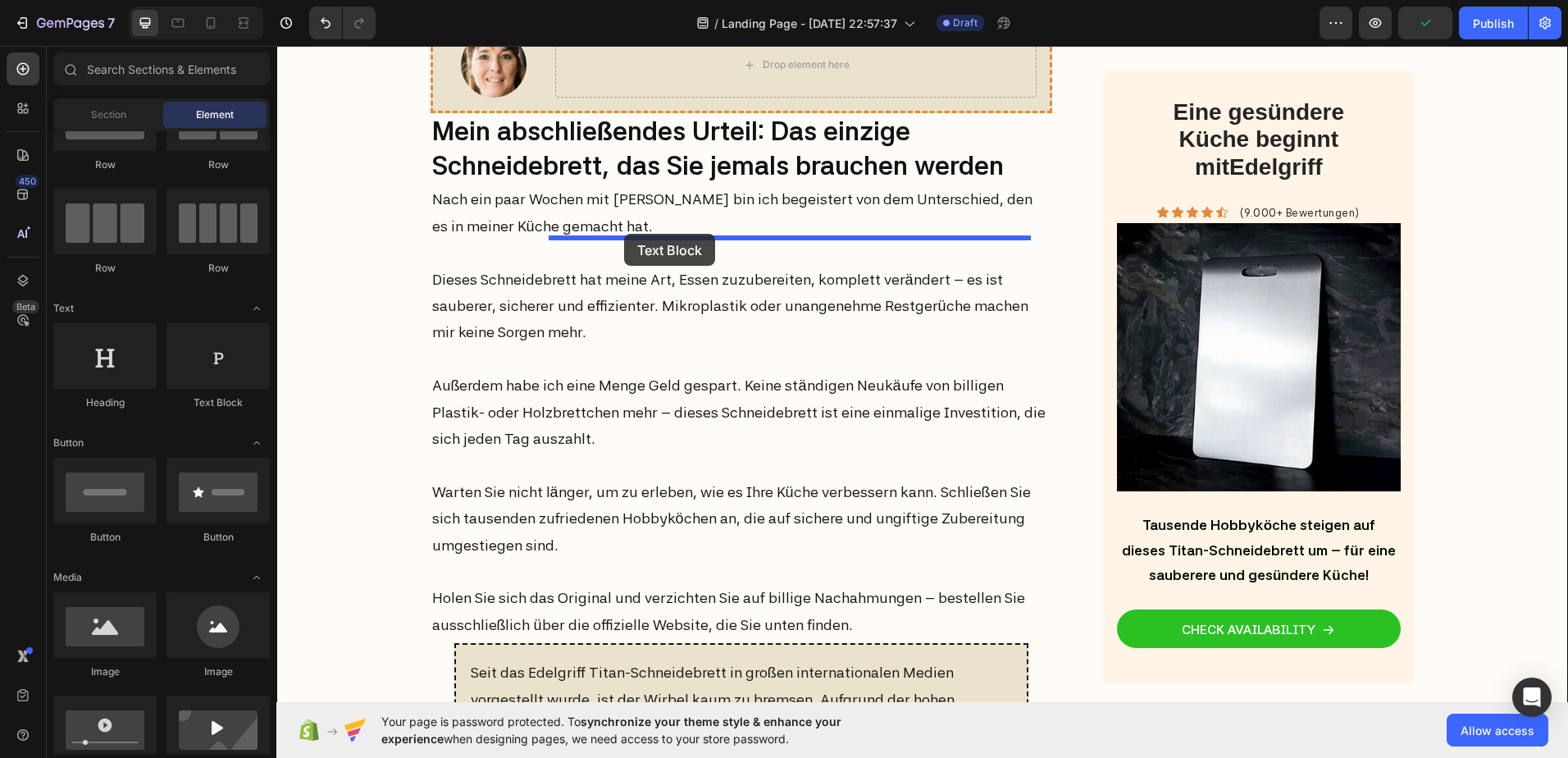
drag, startPoint x: 467, startPoint y: 420, endPoint x: 624, endPoint y: 234, distance: 243.4
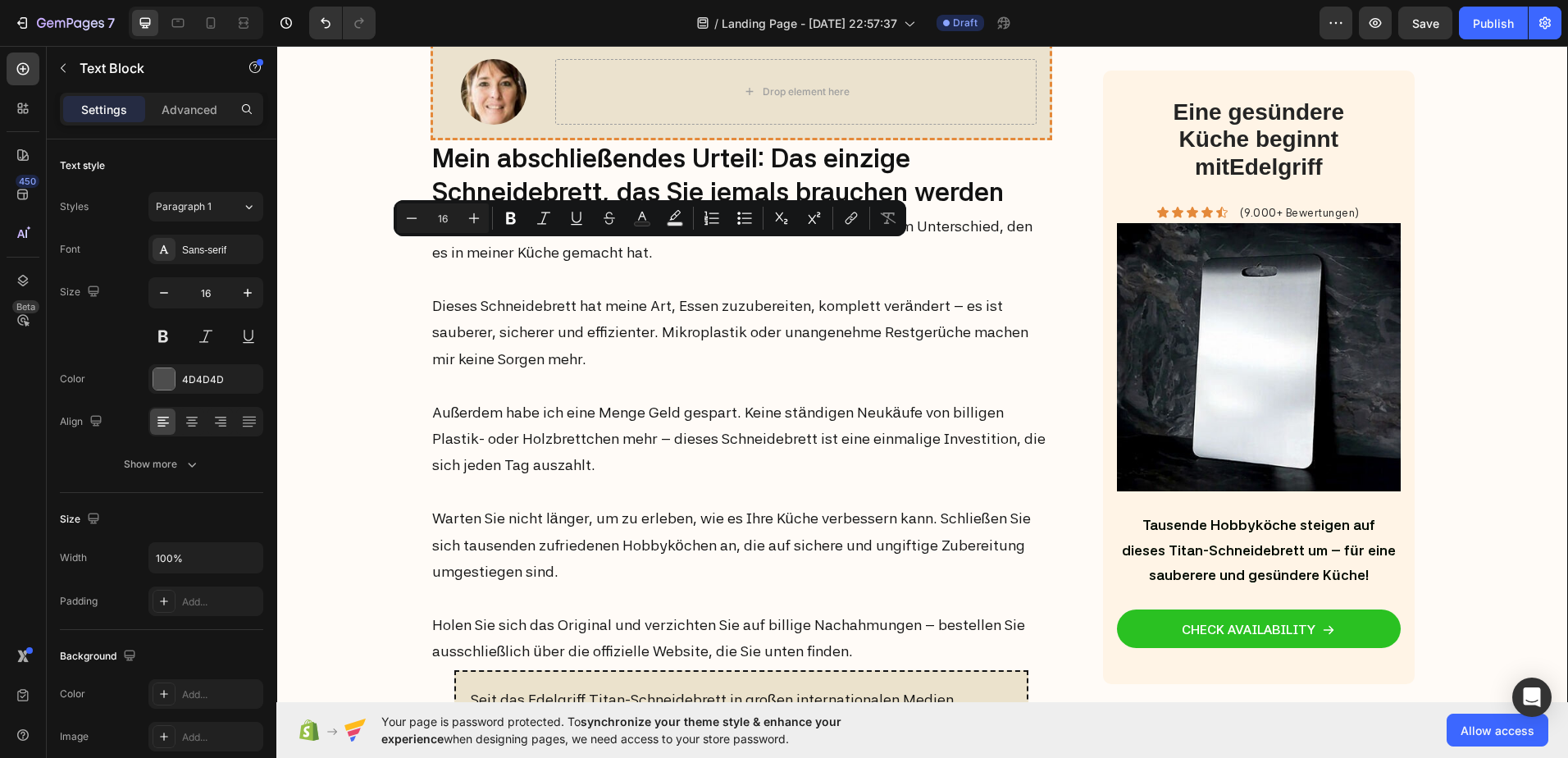
drag, startPoint x: 753, startPoint y: 249, endPoint x: 551, endPoint y: 249, distance: 202.0
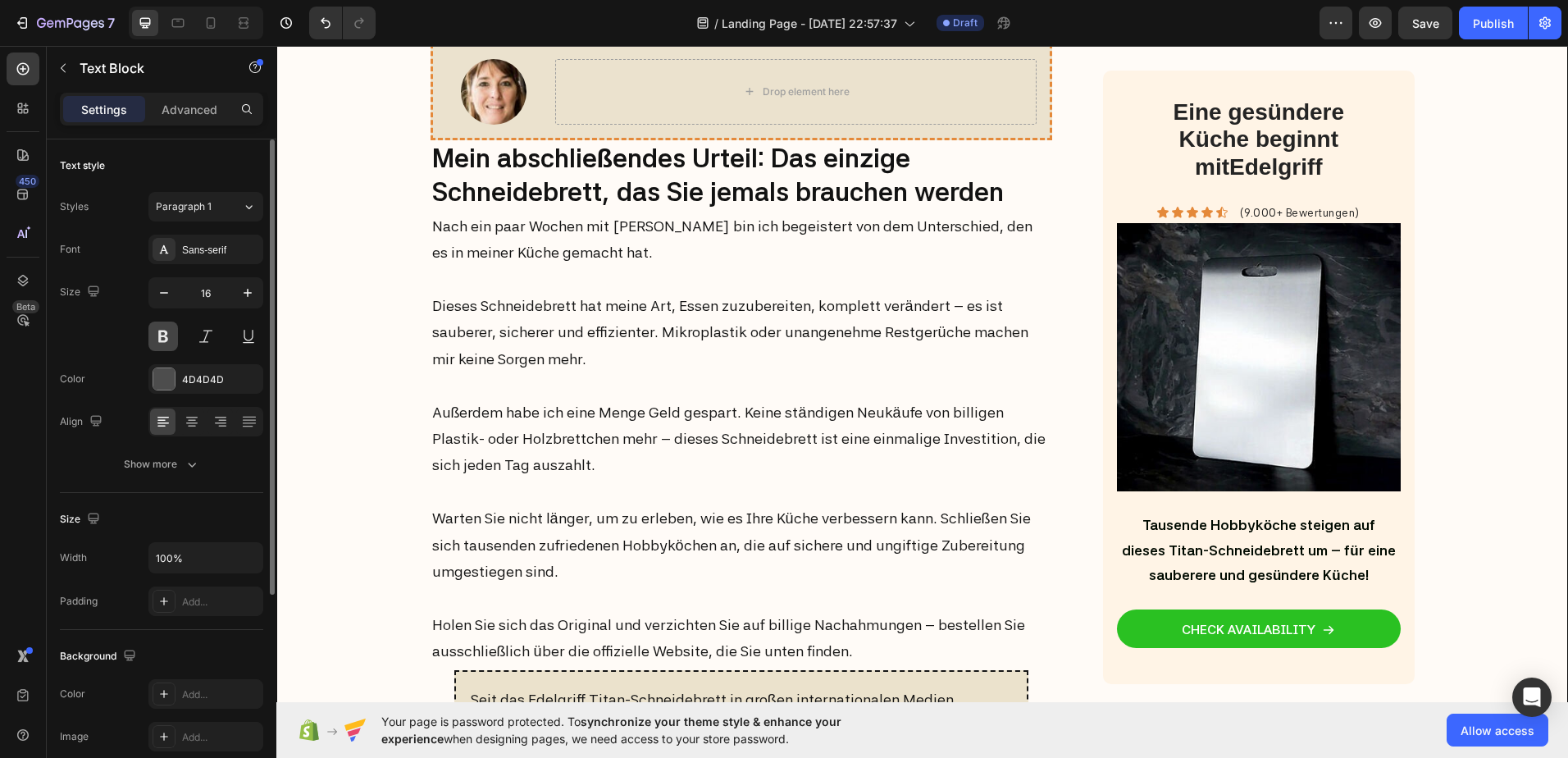
click at [170, 330] on button at bounding box center [164, 336] width 29 height 29
click at [206, 254] on div "Sans-serif" at bounding box center [220, 250] width 77 height 15
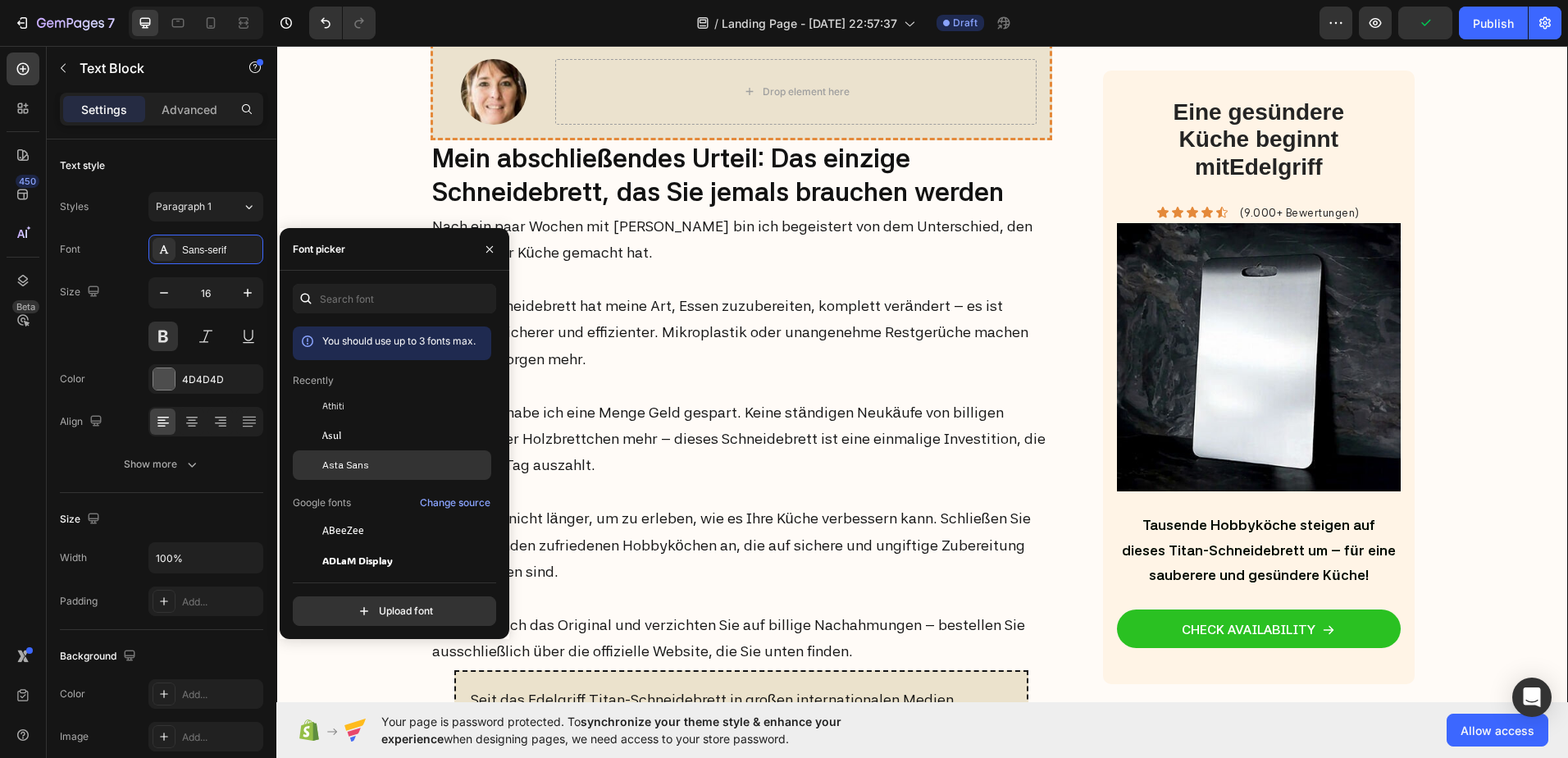
click at [330, 467] on span "Asta Sans" at bounding box center [346, 464] width 47 height 15
click at [205, 174] on div "Text style" at bounding box center [162, 166] width 204 height 26
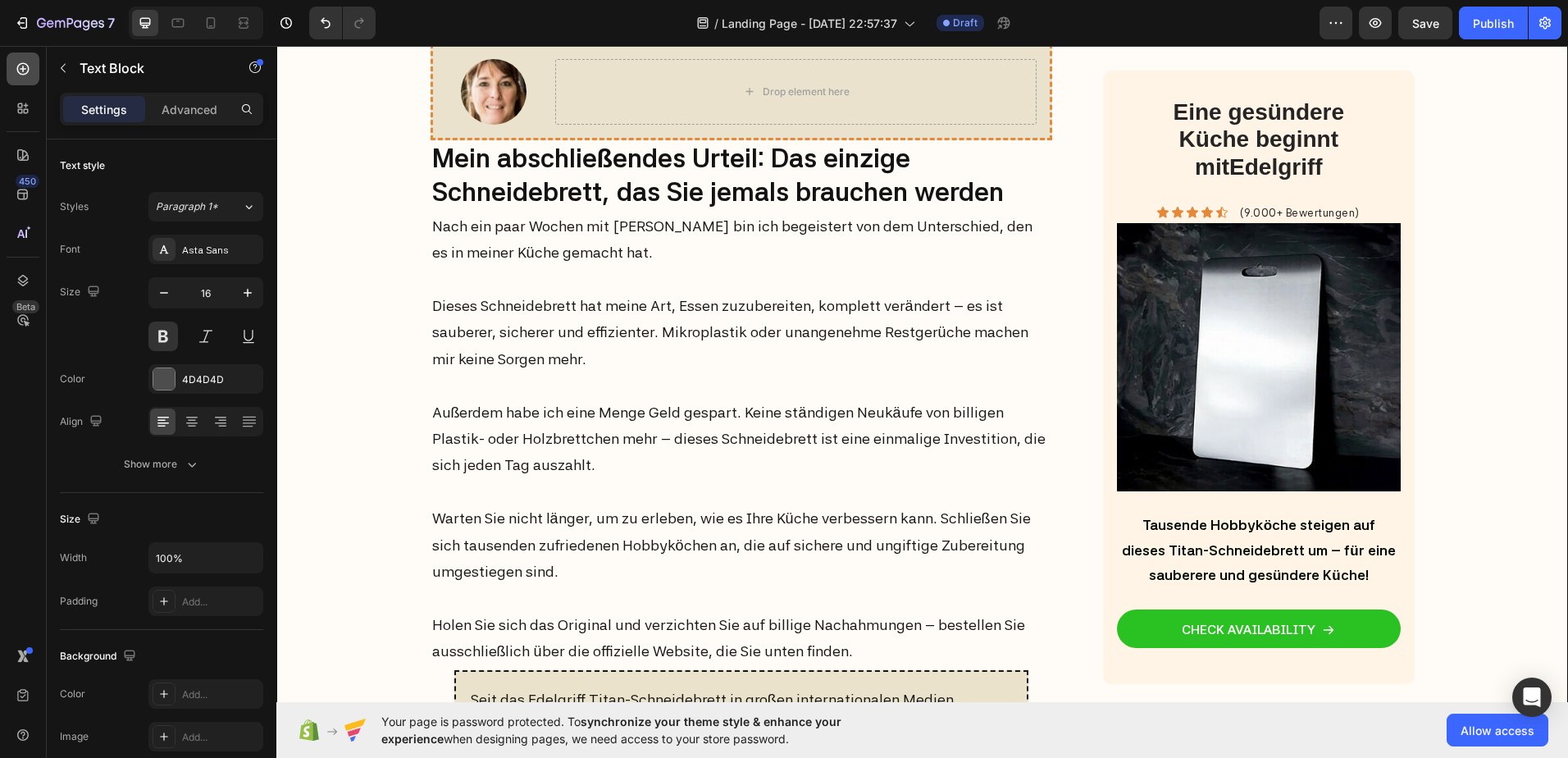
click at [24, 61] on icon at bounding box center [23, 69] width 17 height 17
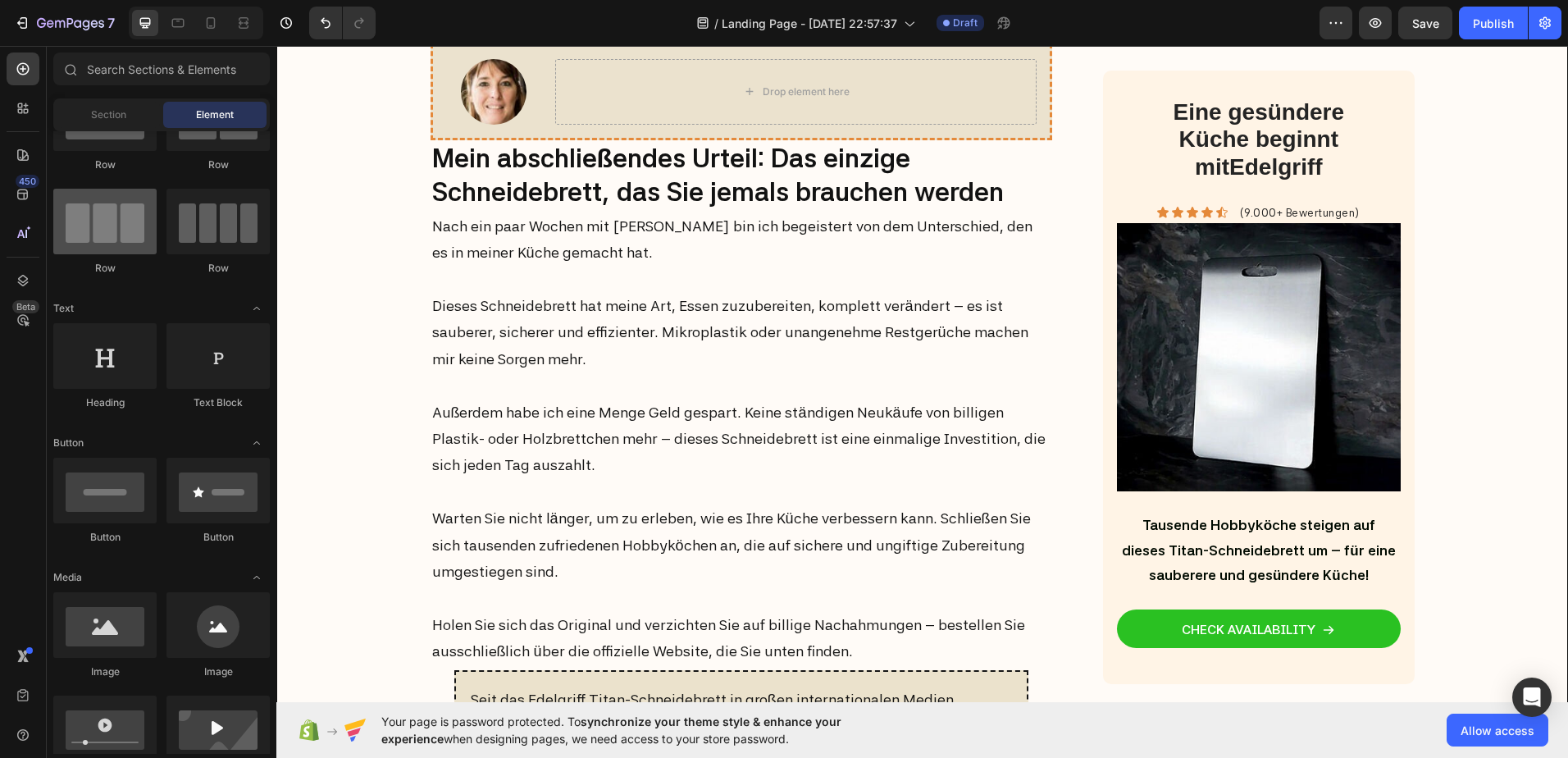
scroll to position [0, 0]
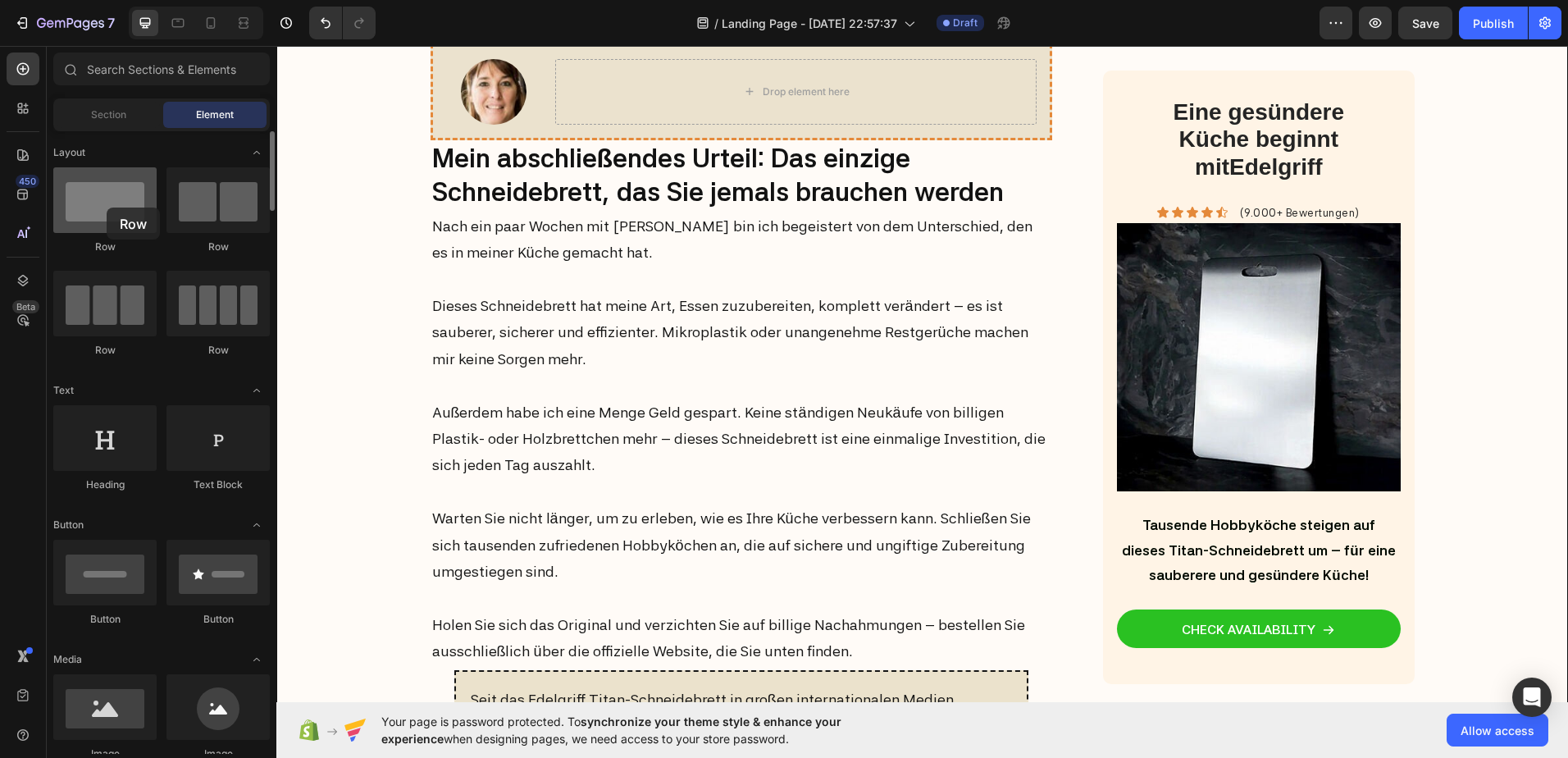
drag, startPoint x: 124, startPoint y: 223, endPoint x: 107, endPoint y: 208, distance: 22.7
click at [107, 208] on div at bounding box center [105, 200] width 104 height 66
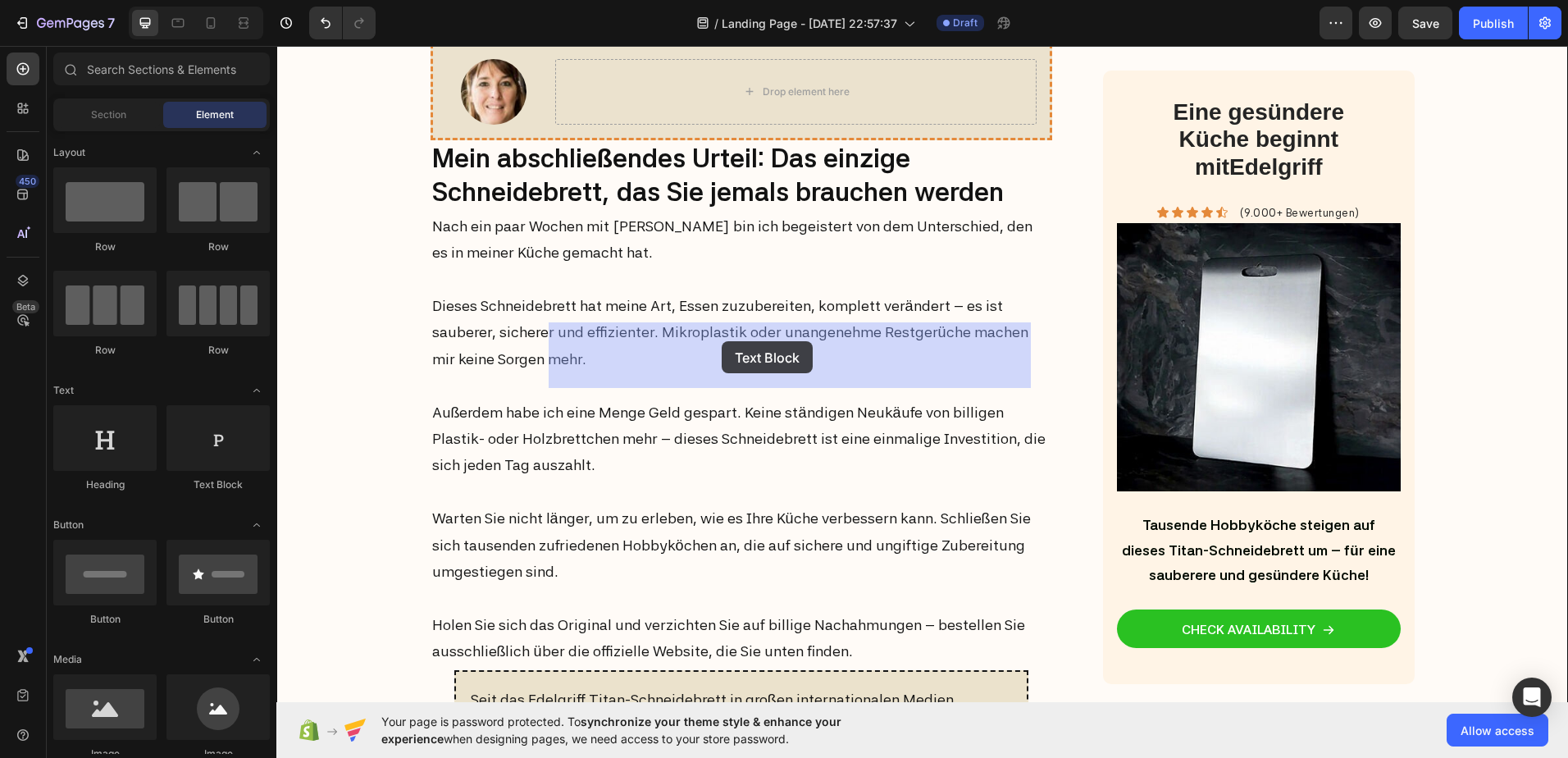
drag, startPoint x: 508, startPoint y: 501, endPoint x: 722, endPoint y: 341, distance: 267.2
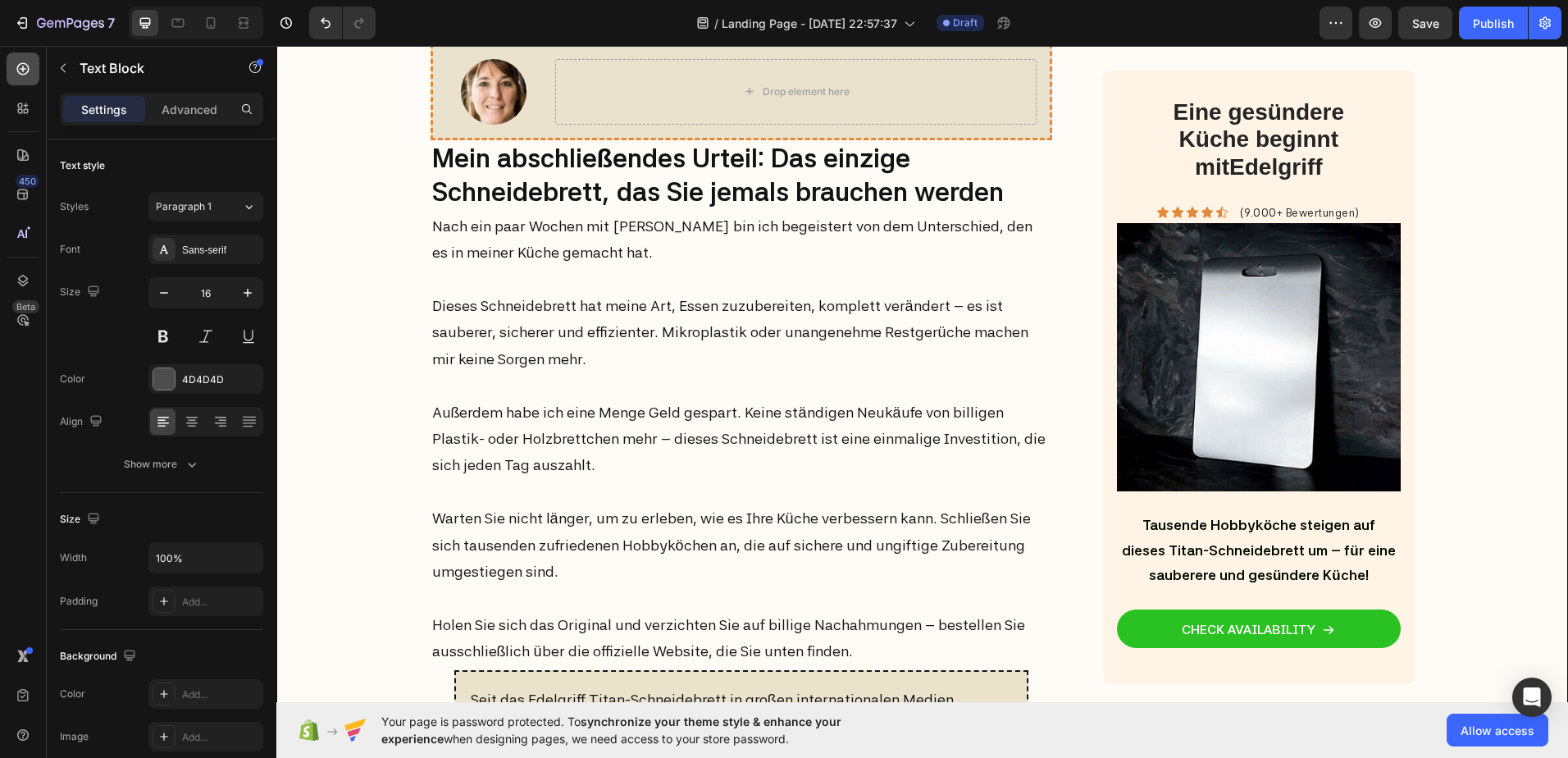
click at [35, 73] on div at bounding box center [23, 69] width 32 height 32
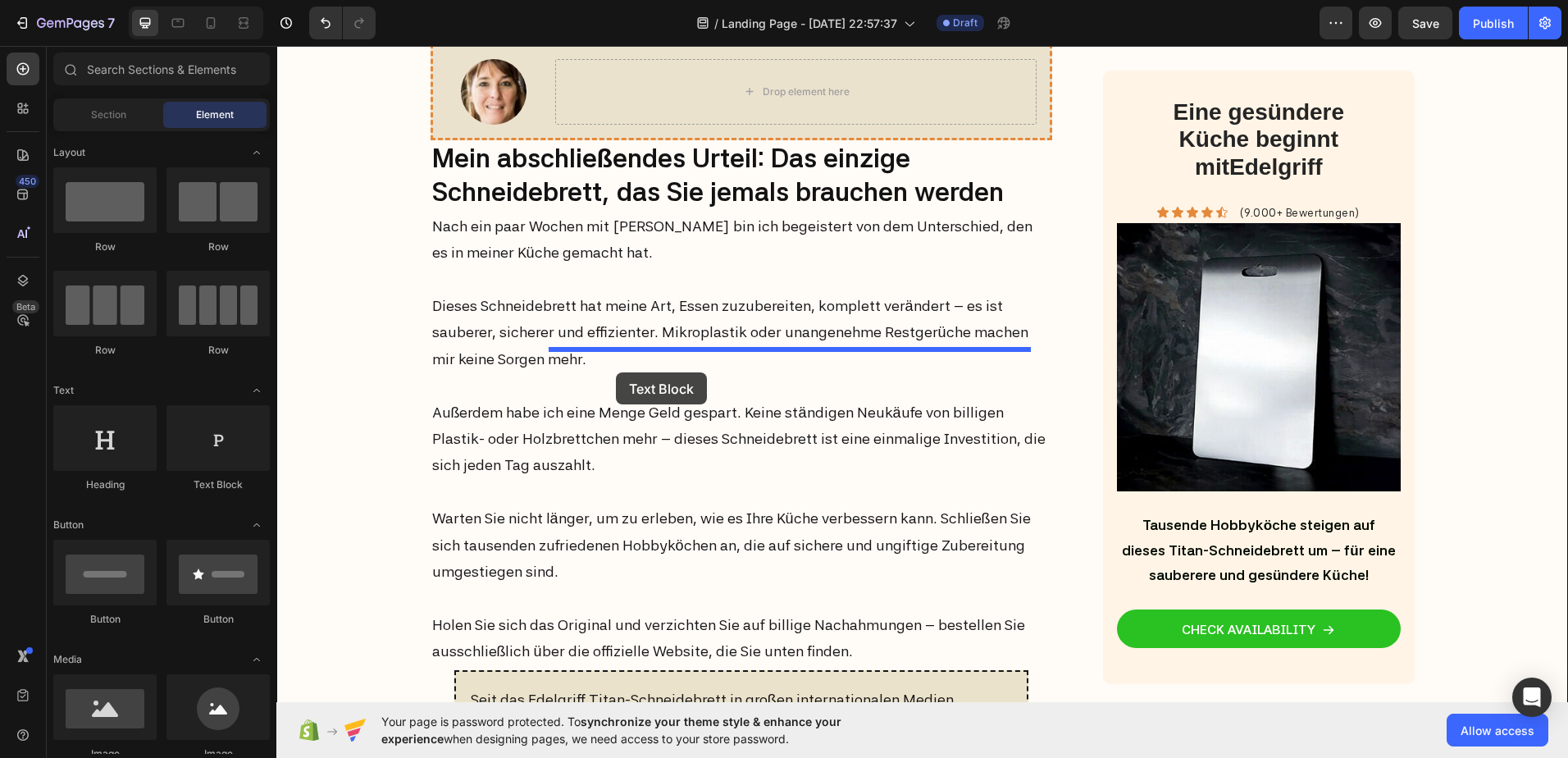
drag, startPoint x: 509, startPoint y: 506, endPoint x: 616, endPoint y: 372, distance: 171.5
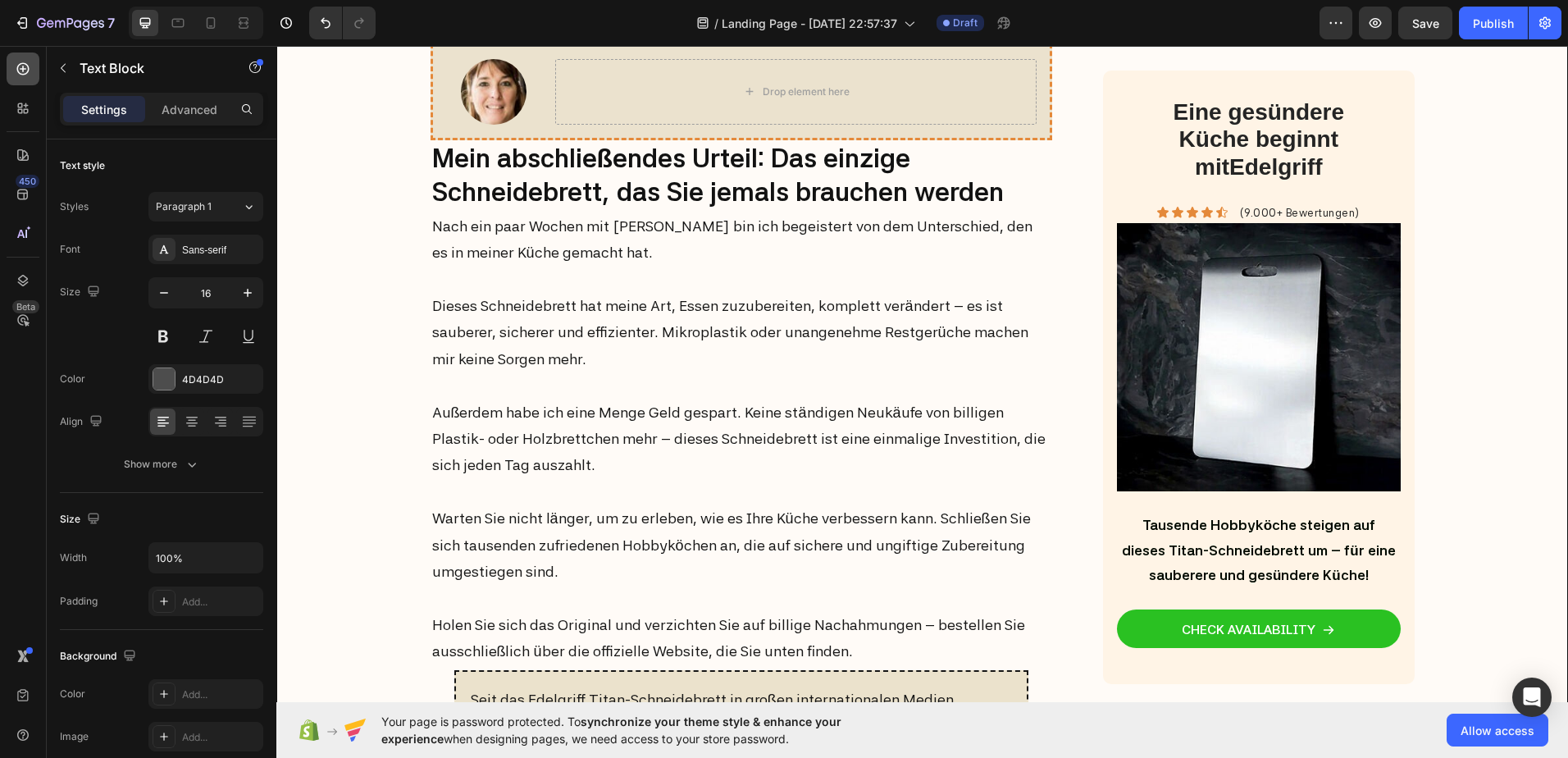
click at [24, 64] on icon at bounding box center [24, 69] width 13 height 13
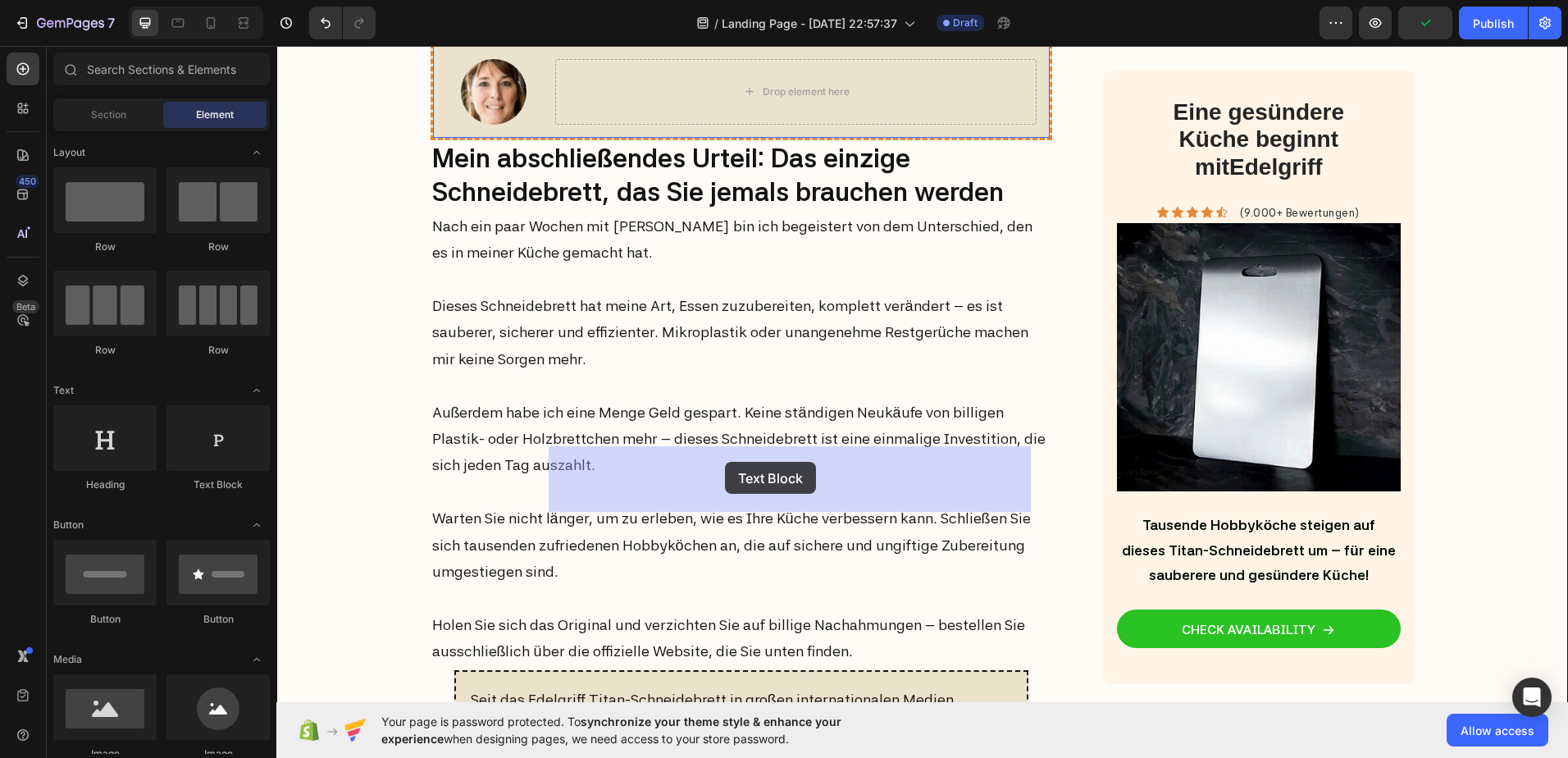
drag, startPoint x: 499, startPoint y: 476, endPoint x: 725, endPoint y: 461, distance: 226.5
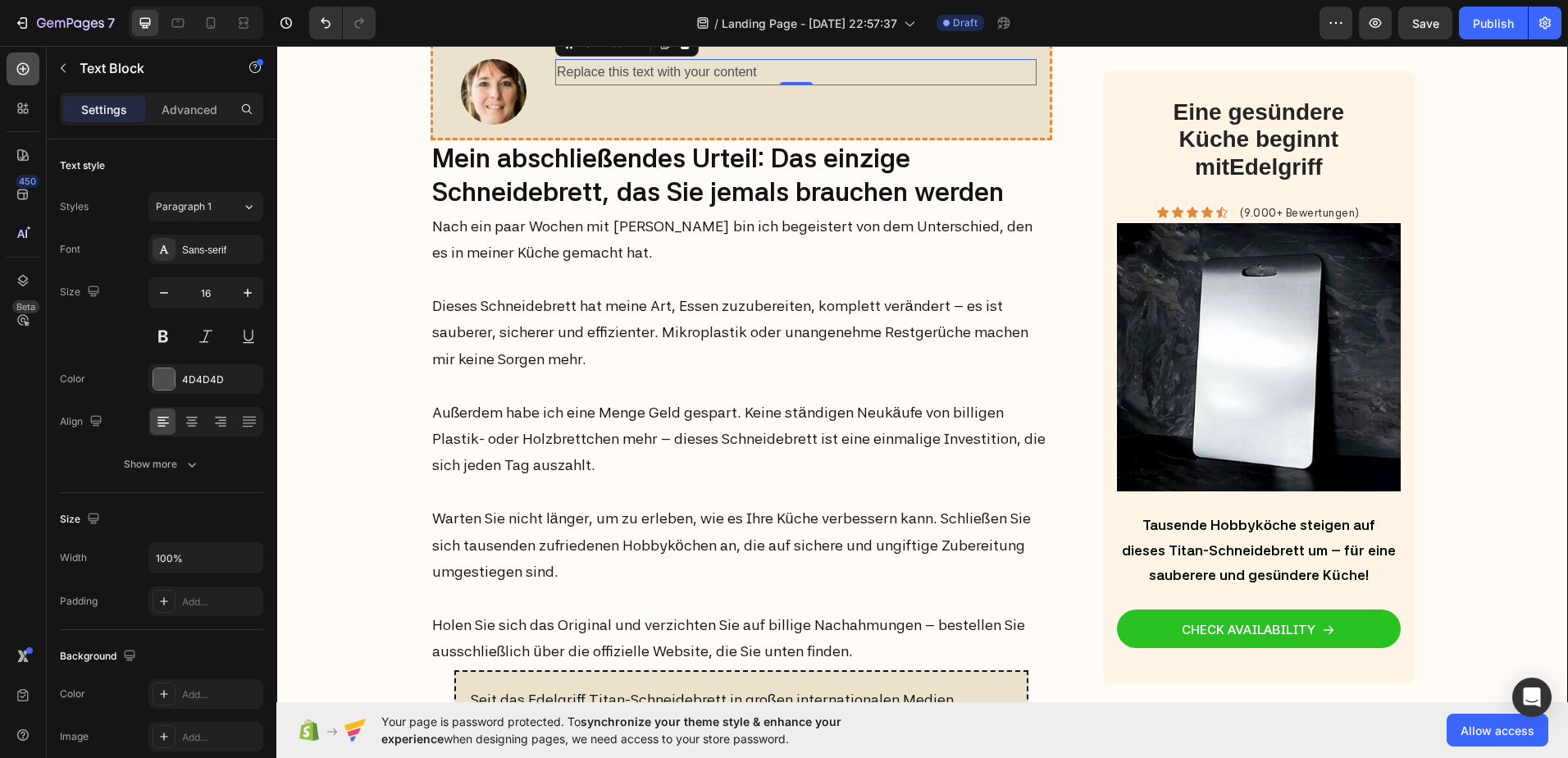
click at [29, 69] on icon at bounding box center [23, 69] width 17 height 17
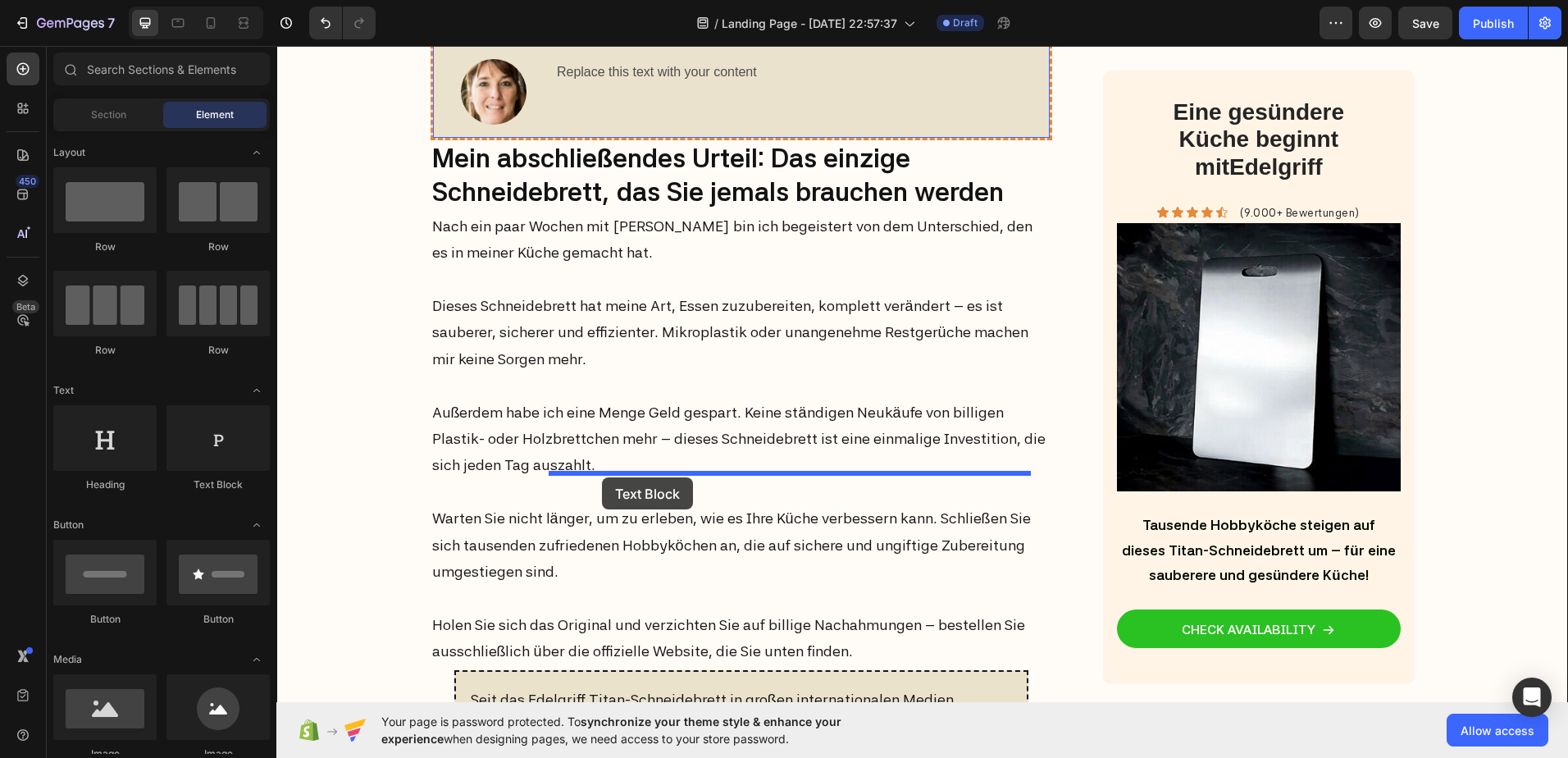
drag, startPoint x: 483, startPoint y: 485, endPoint x: 602, endPoint y: 477, distance: 119.3
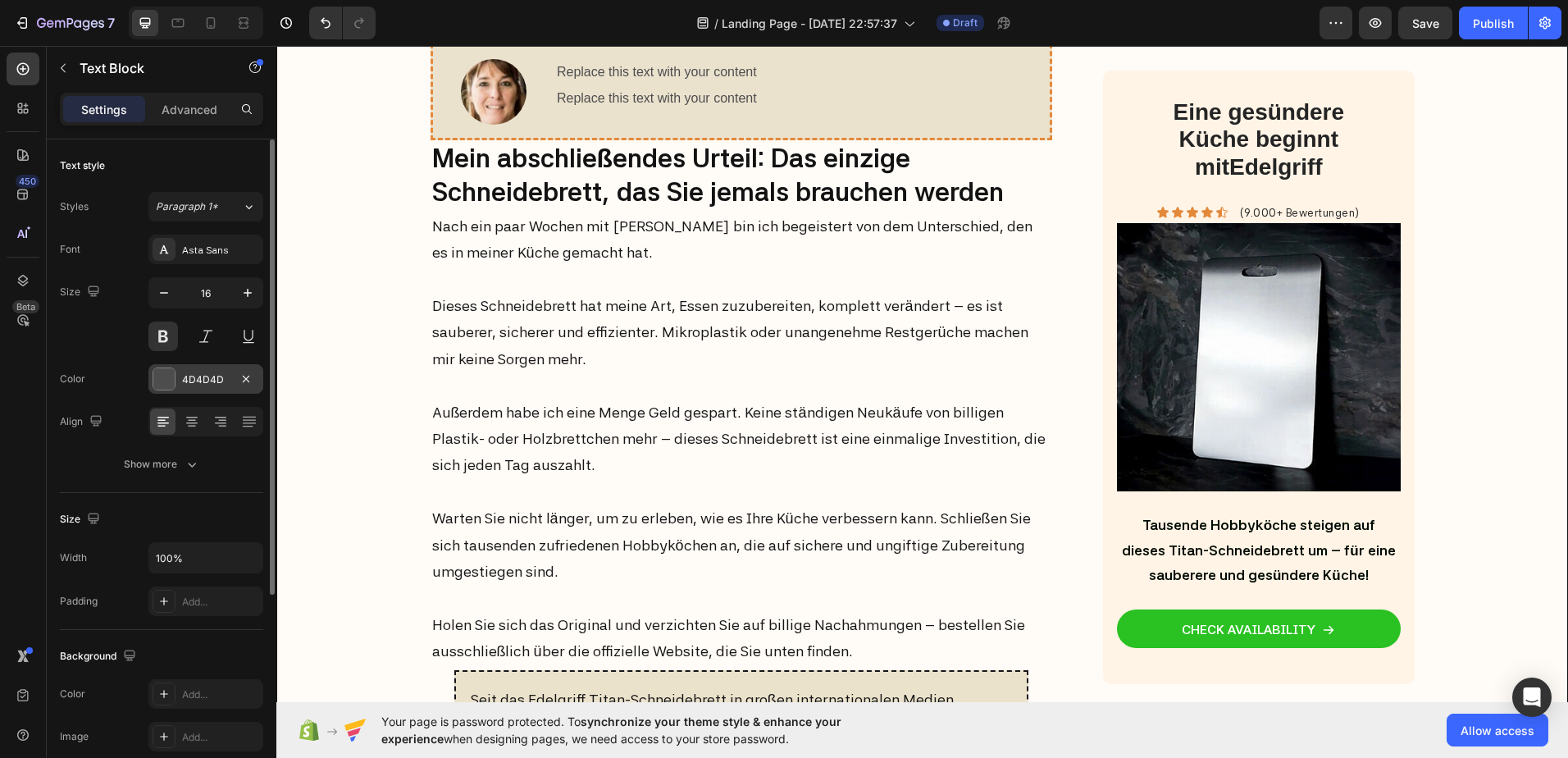
click at [168, 376] on div at bounding box center [165, 379] width 22 height 22
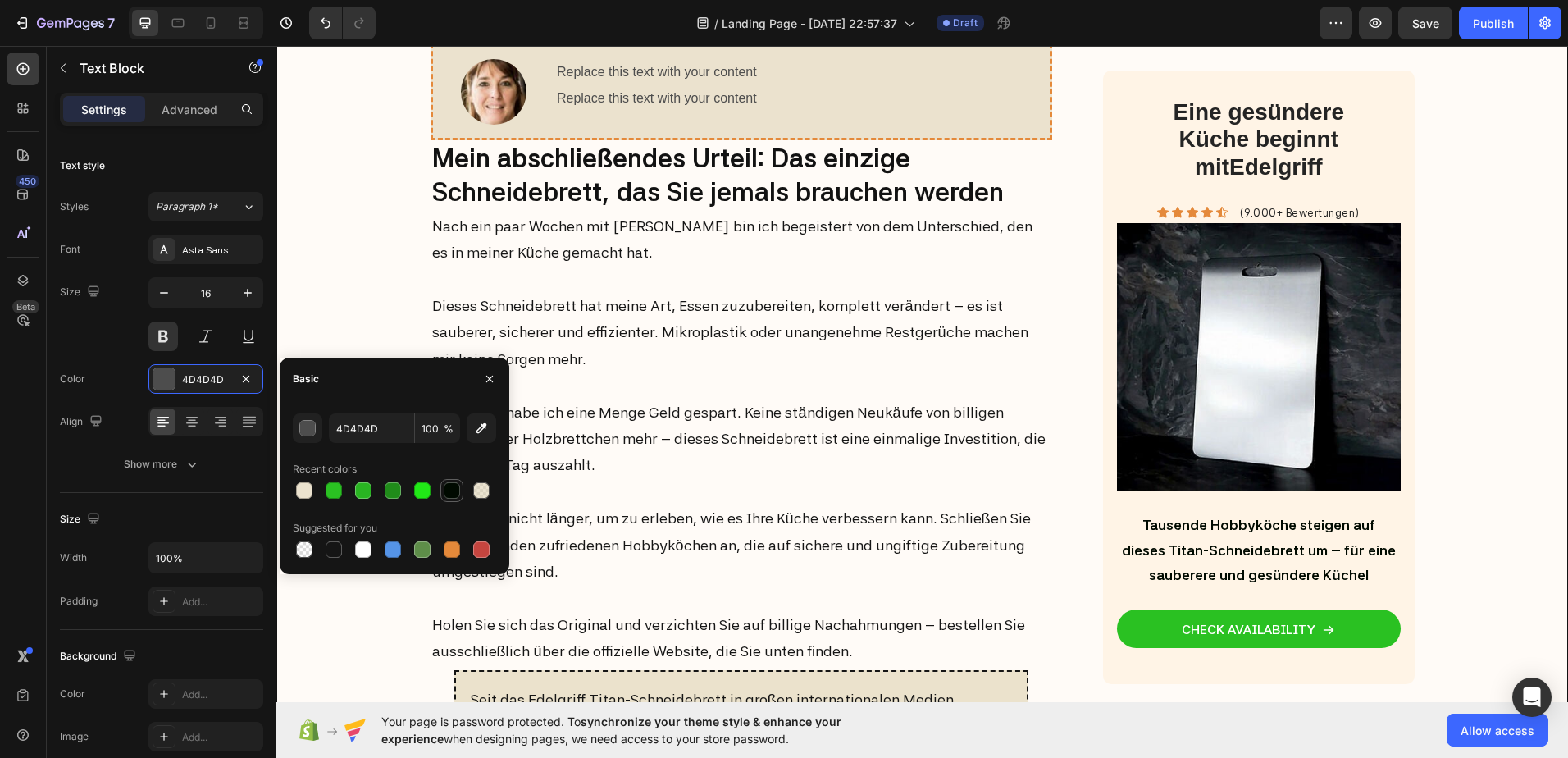
click at [451, 491] on div at bounding box center [451, 490] width 17 height 17
type input "000A00"
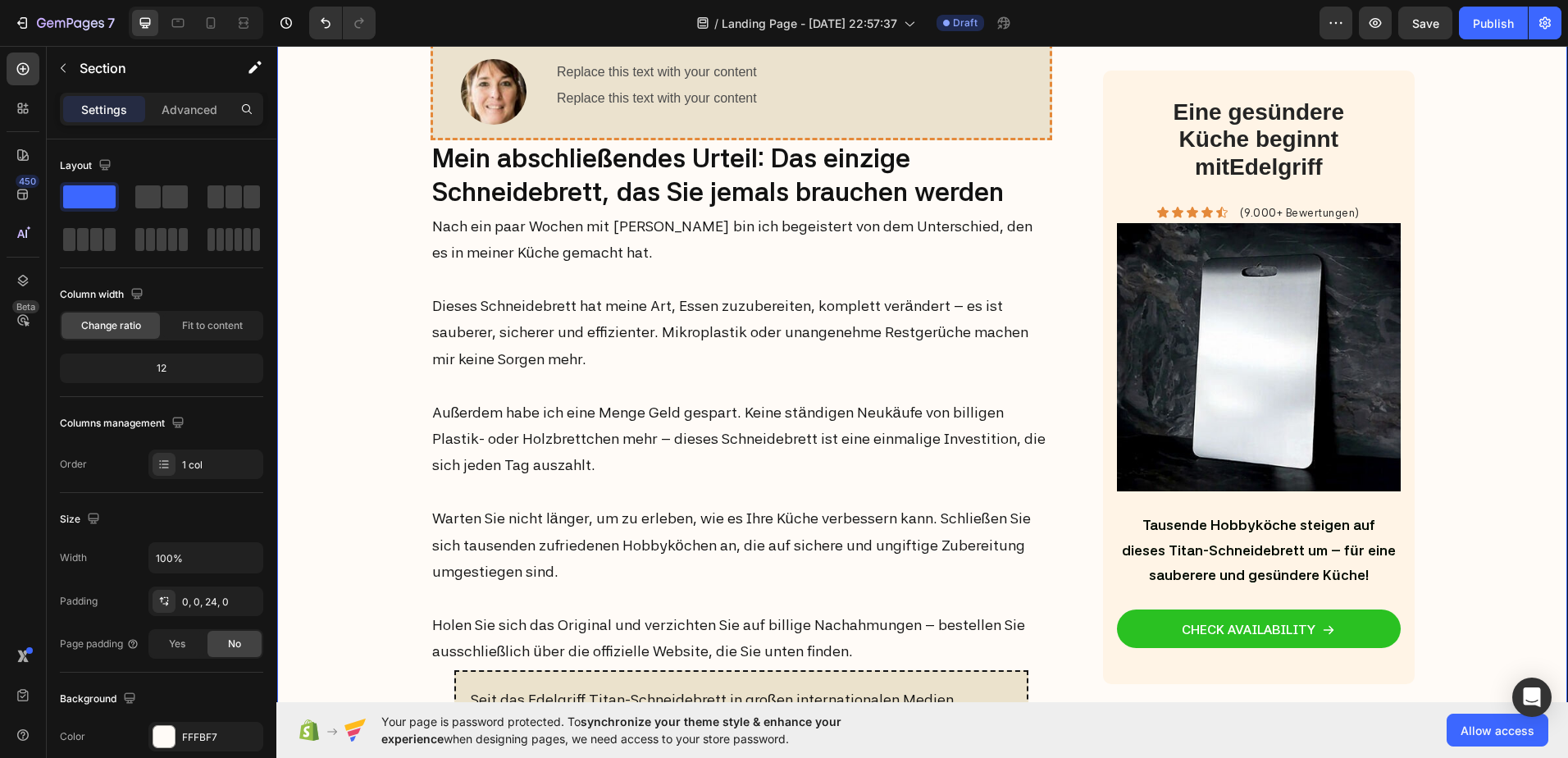
drag, startPoint x: 610, startPoint y: 221, endPoint x: 627, endPoint y: 249, distance: 32.8
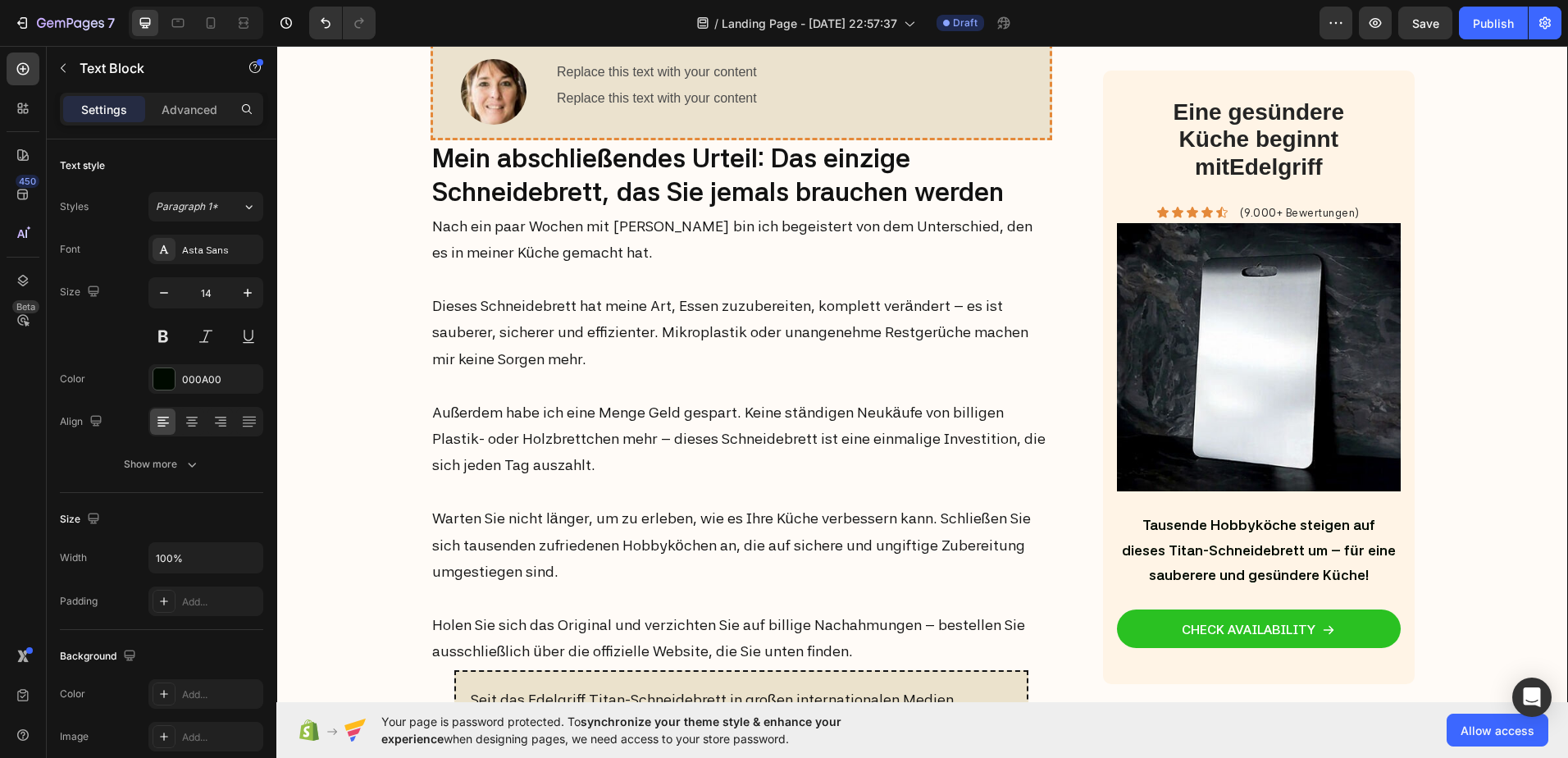
click at [212, 244] on div "Sans-serif" at bounding box center [220, 250] width 77 height 15
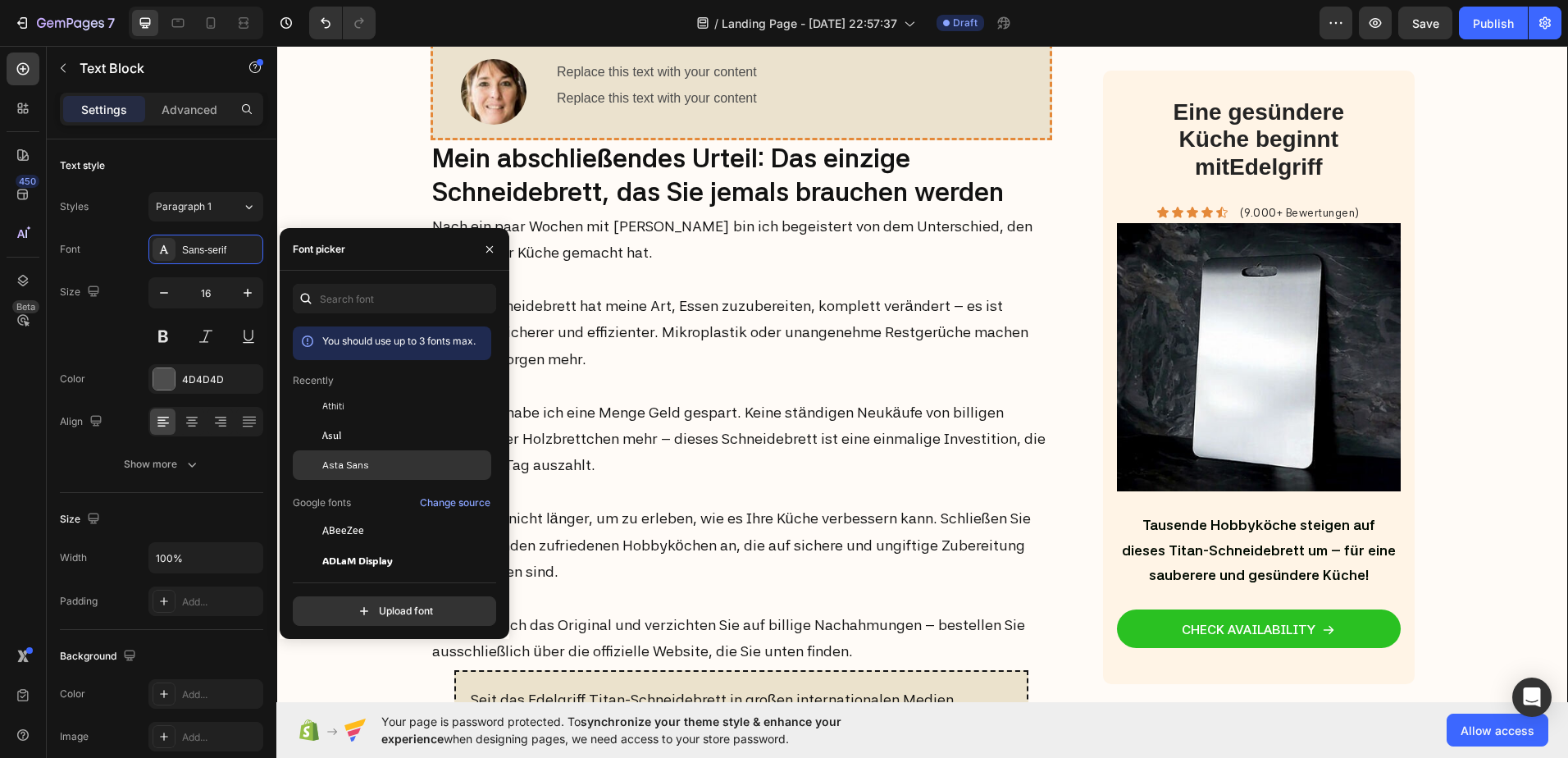
click at [339, 466] on span "Asta Sans" at bounding box center [346, 464] width 47 height 15
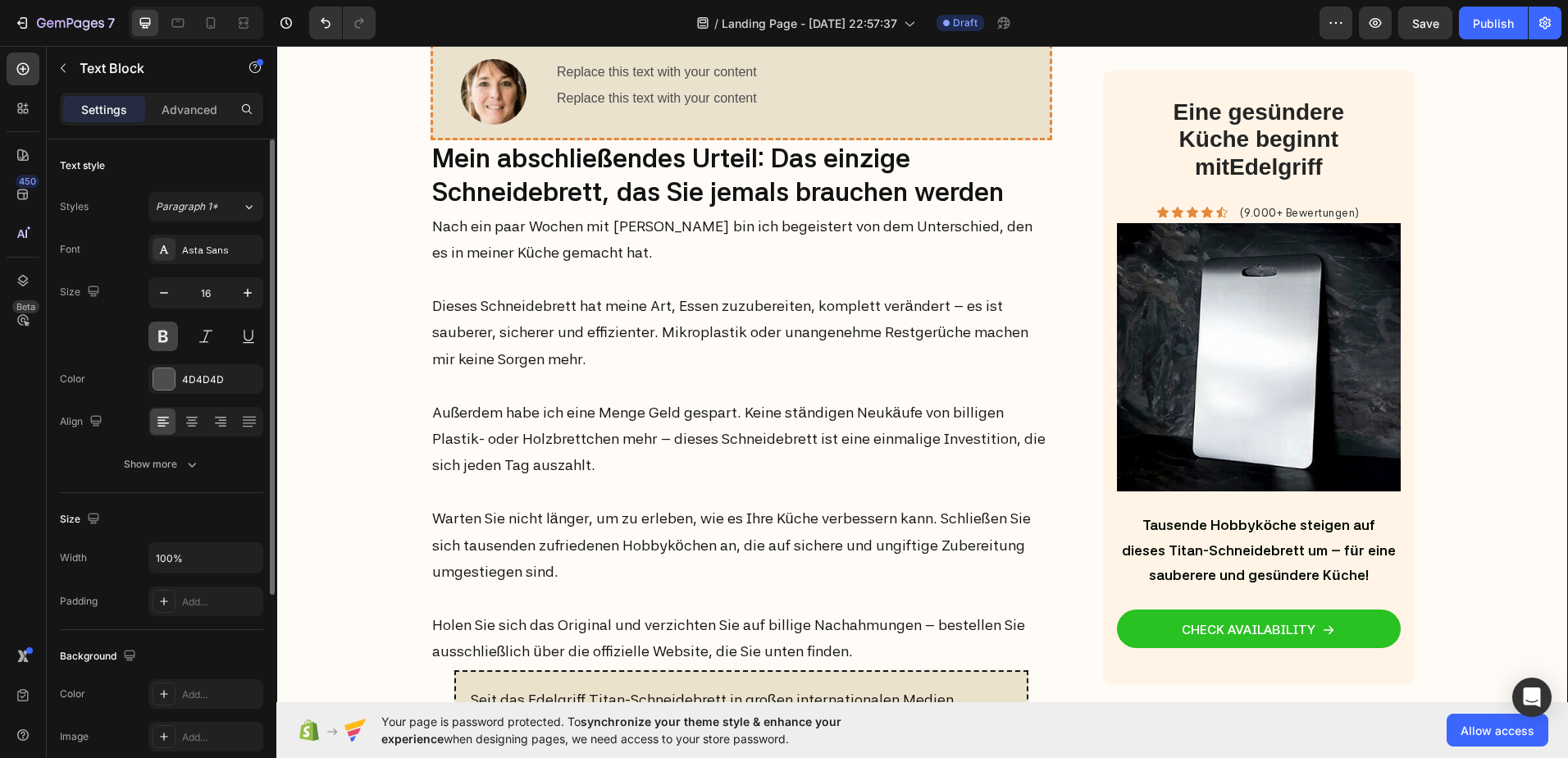
click at [170, 337] on button at bounding box center [164, 336] width 29 height 29
click at [171, 373] on div at bounding box center [165, 379] width 22 height 22
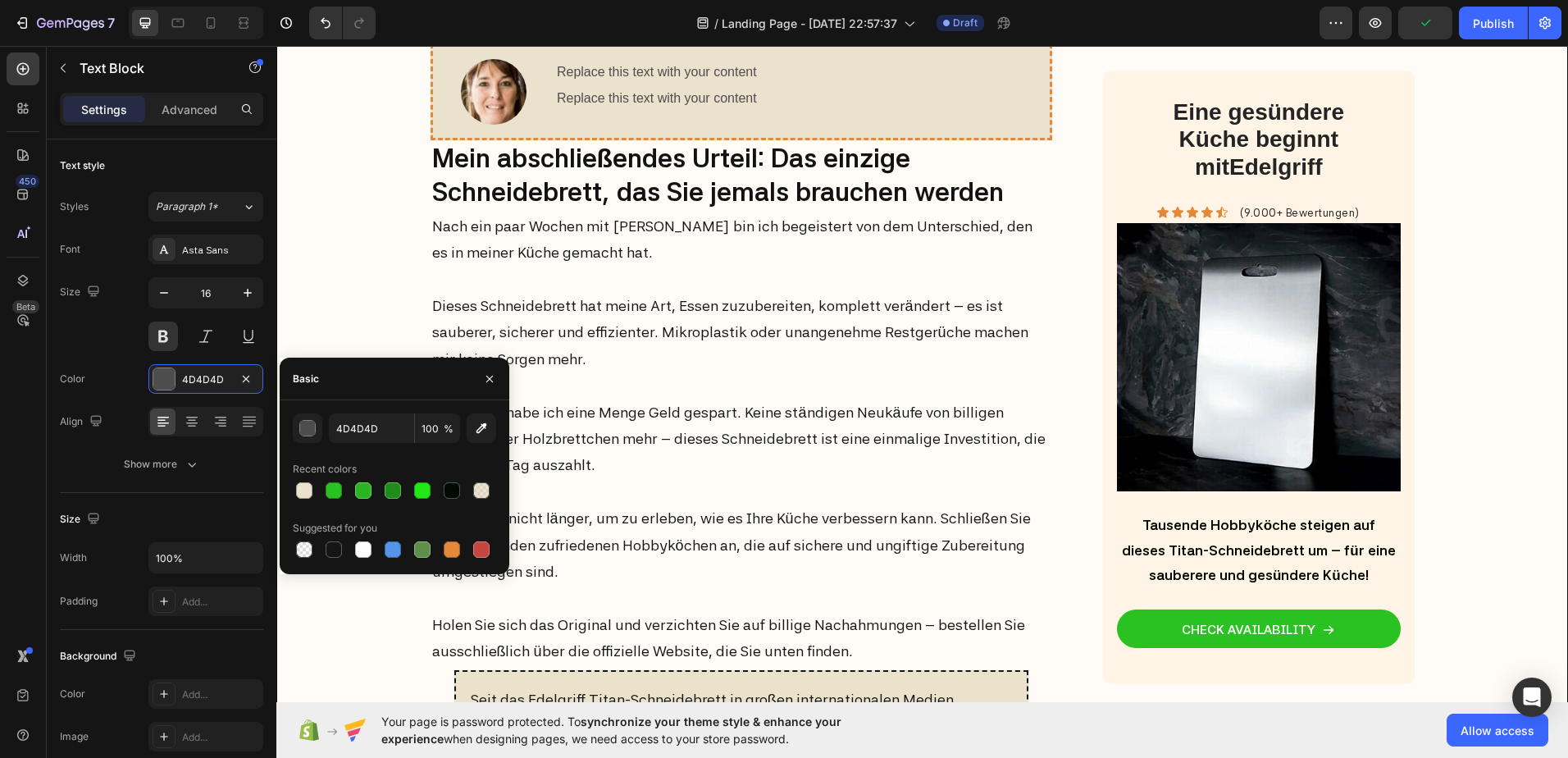
drag, startPoint x: 448, startPoint y: 489, endPoint x: 490, endPoint y: 465, distance: 48.4
click at [449, 489] on div at bounding box center [451, 490] width 17 height 17
type input "000A00"
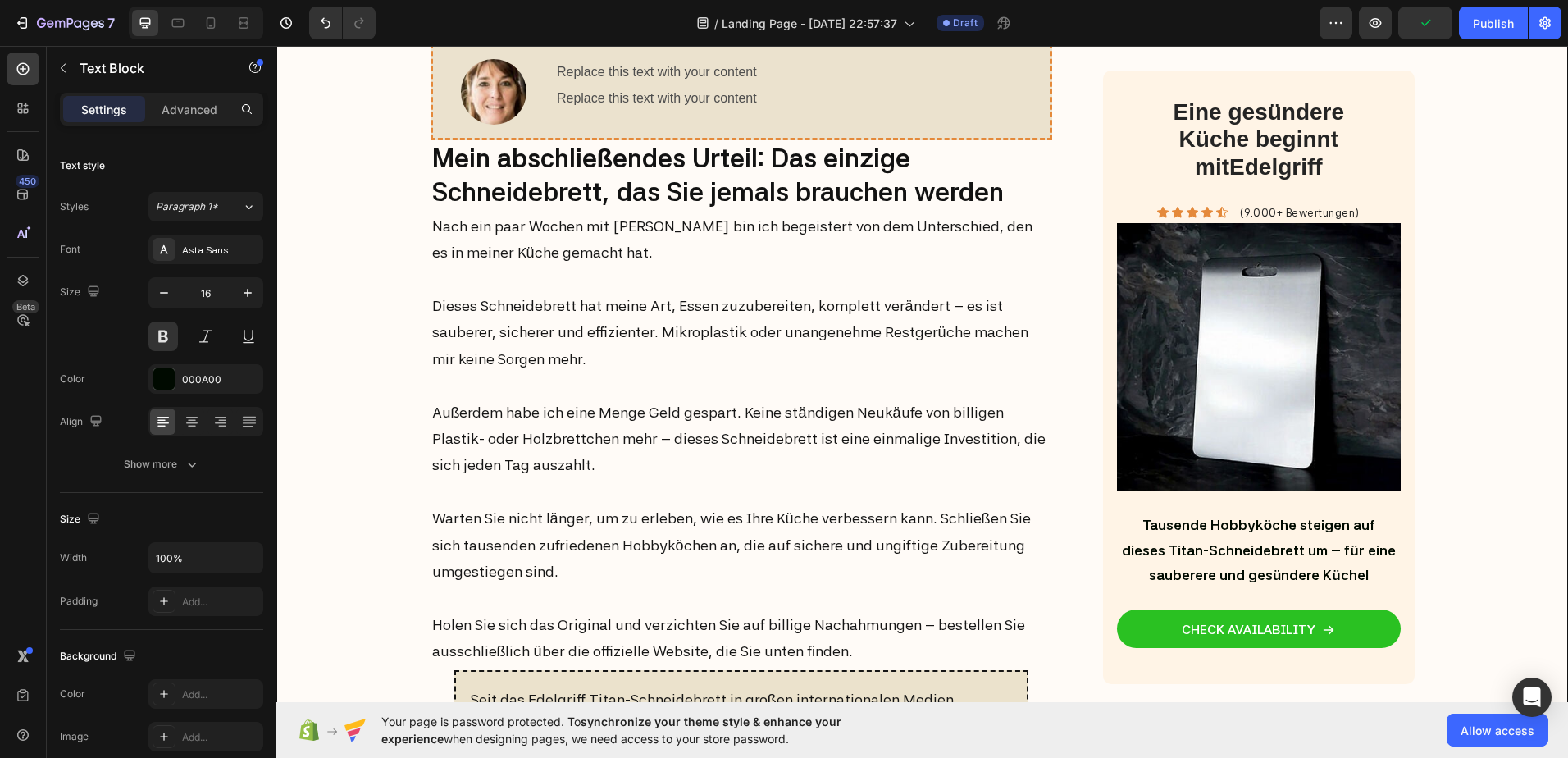
click at [639, 113] on div "Replace this text with your content" at bounding box center [796, 99] width 482 height 27
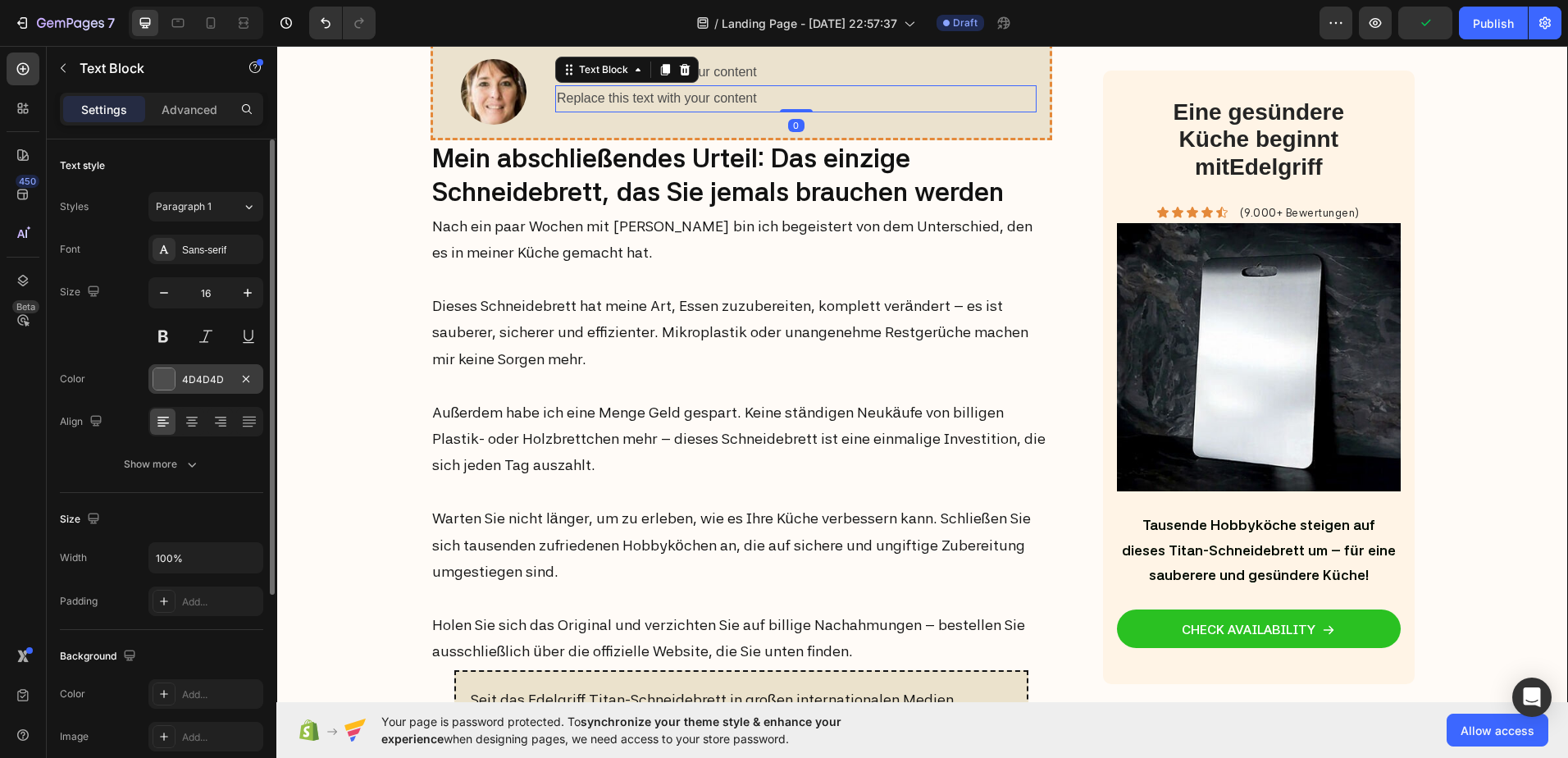
click at [169, 380] on div at bounding box center [165, 379] width 22 height 22
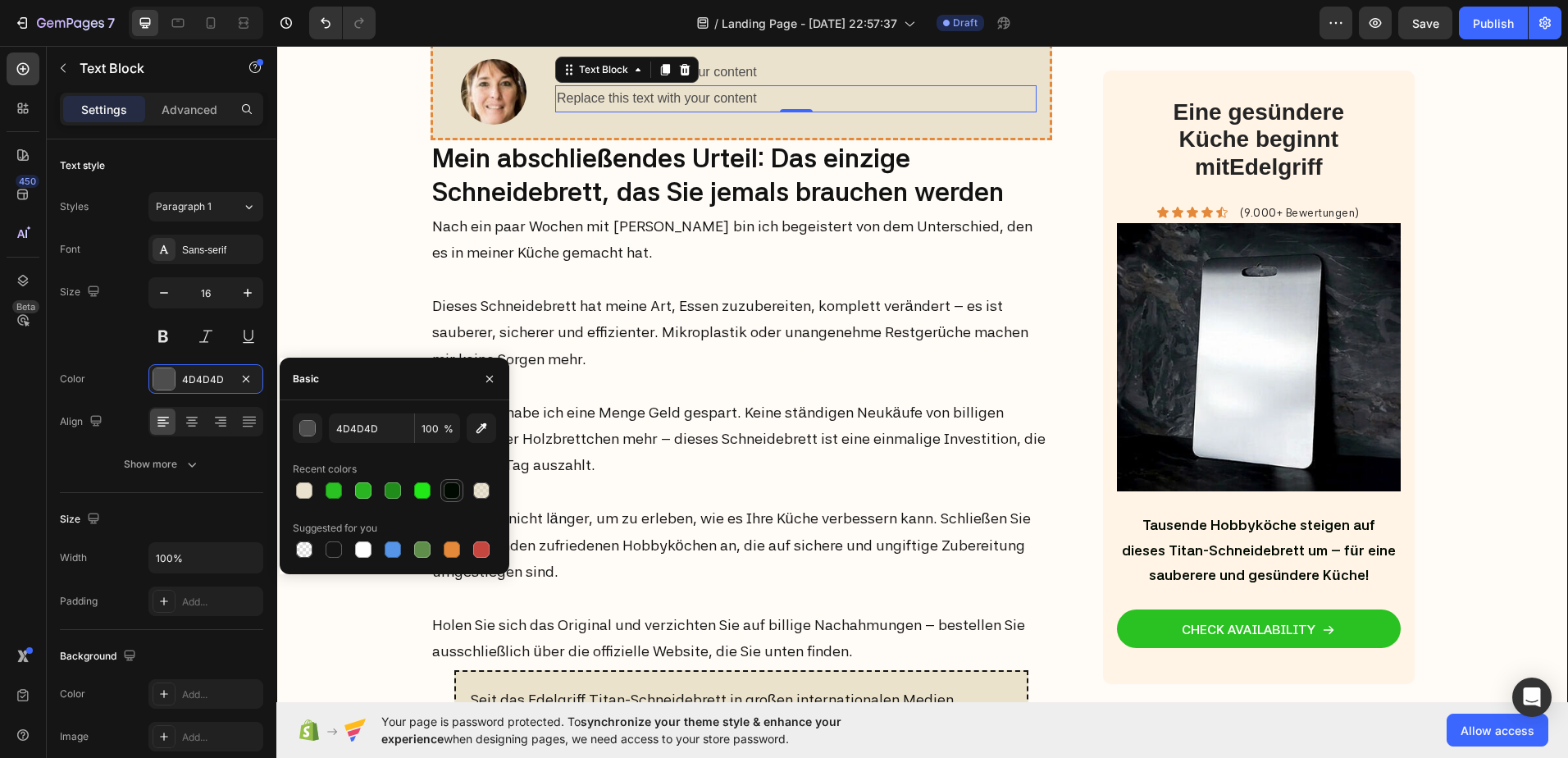
click at [448, 486] on div at bounding box center [451, 490] width 17 height 17
type input "000A00"
click at [221, 253] on div "Sans-serif" at bounding box center [220, 250] width 77 height 15
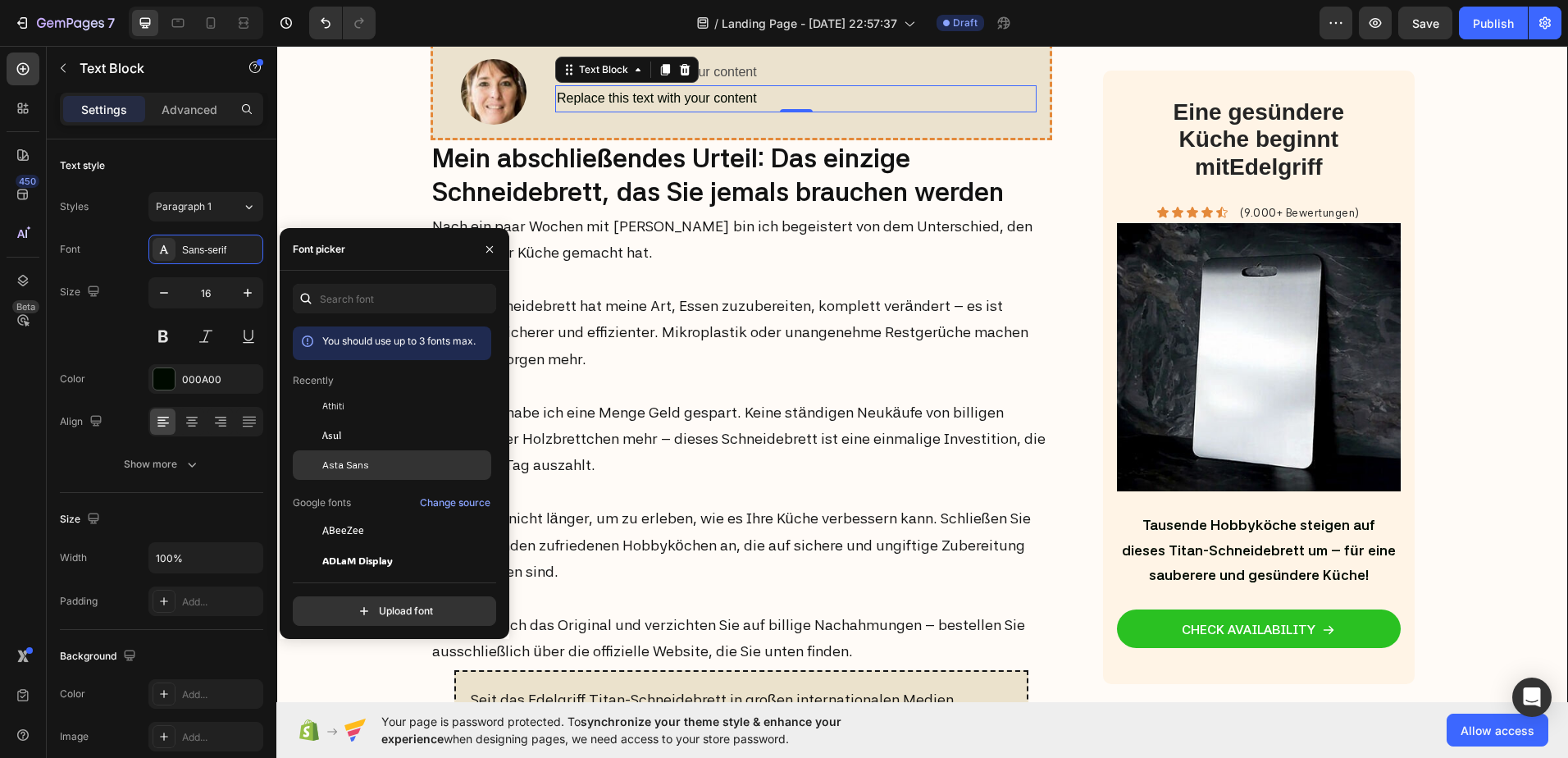
click at [339, 461] on span "Asta Sans" at bounding box center [346, 464] width 47 height 15
click at [641, 113] on div "Replace this text with your content" at bounding box center [796, 99] width 482 height 27
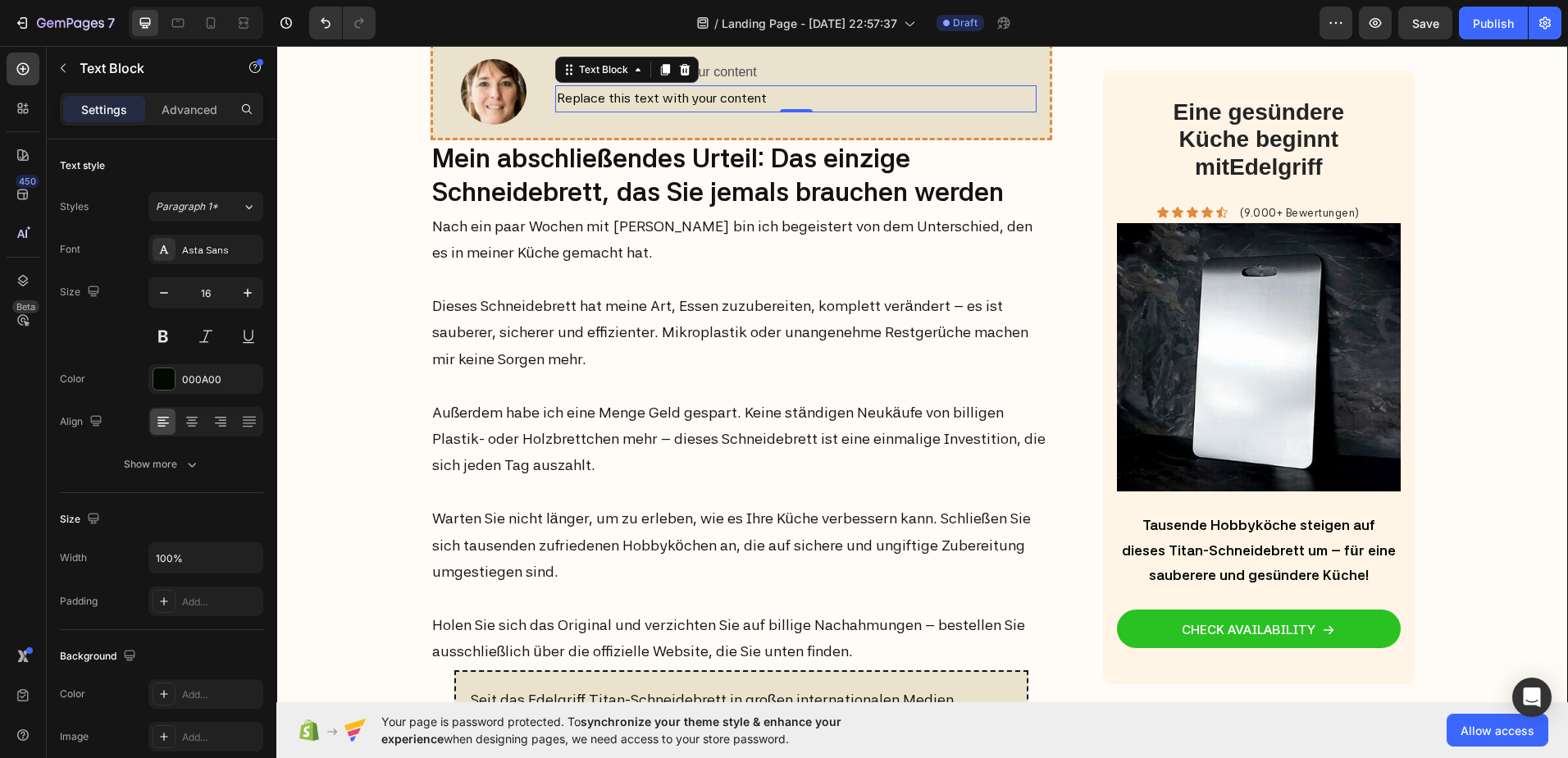
click at [641, 111] on p "Replace this text with your content" at bounding box center [796, 99] width 478 height 24
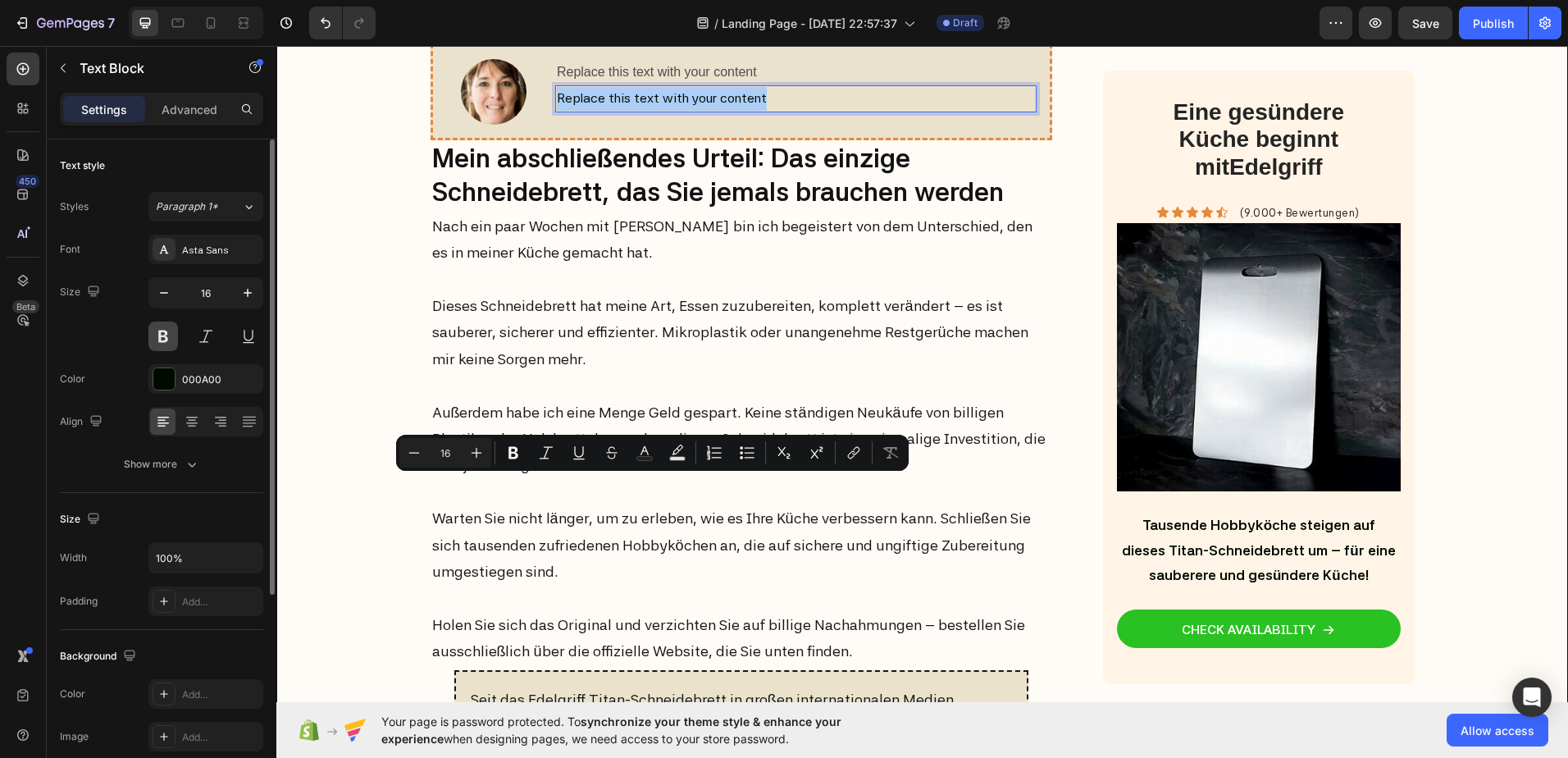
click at [166, 341] on button at bounding box center [164, 336] width 29 height 29
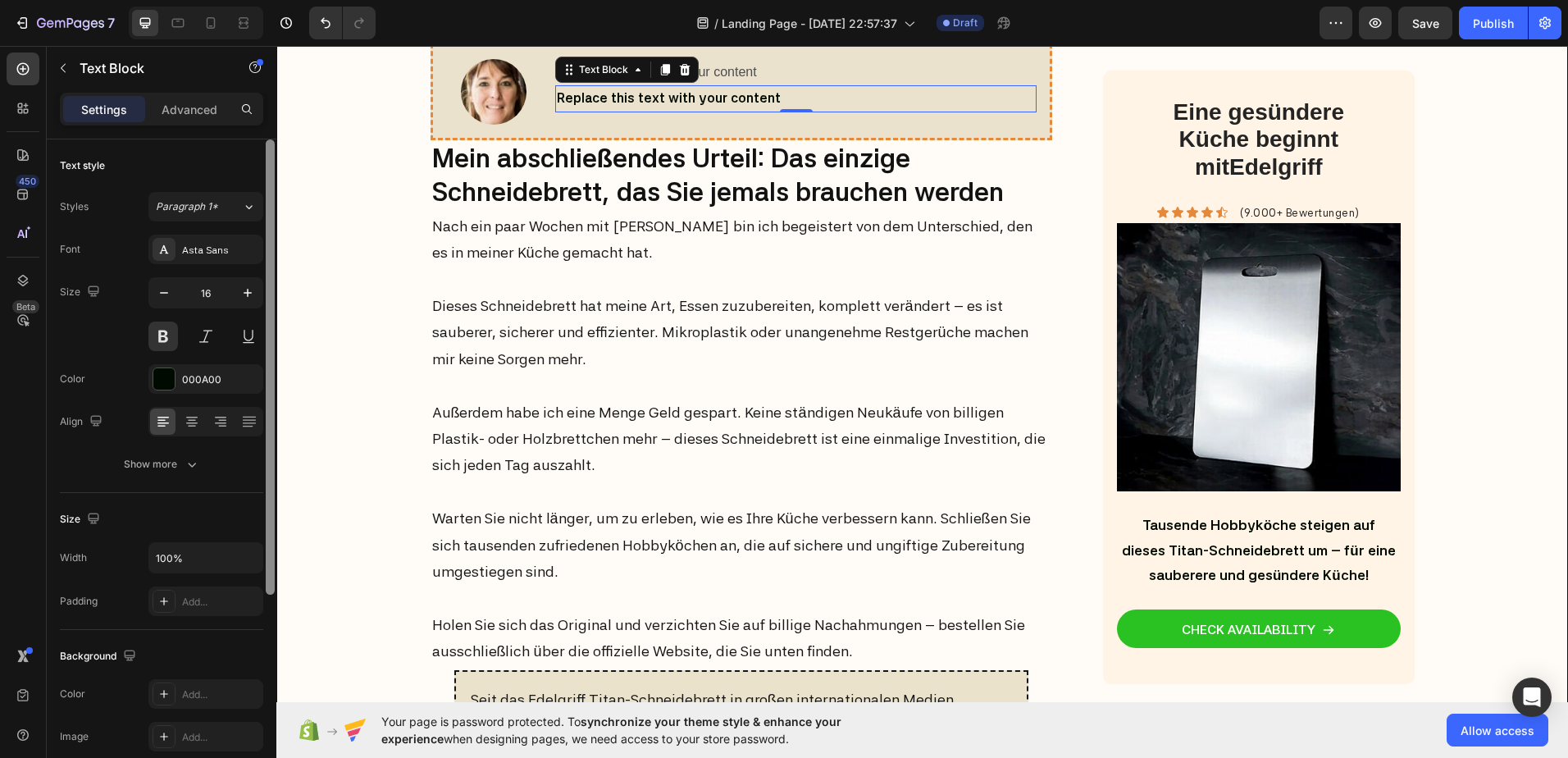
click at [621, 111] on p "Replace this text with your content" at bounding box center [796, 99] width 478 height 24
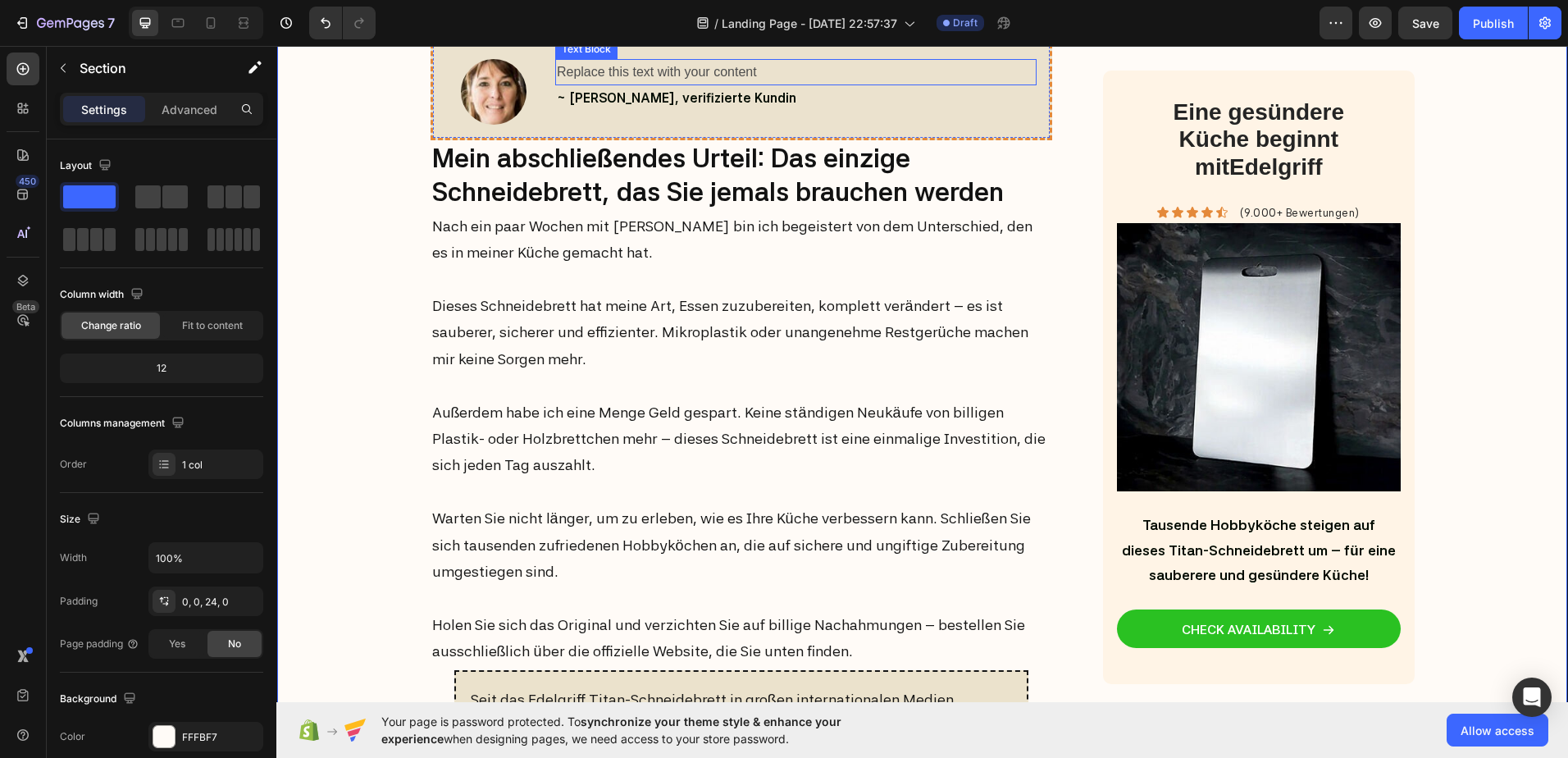
click at [608, 86] on div "Replace this text with your content" at bounding box center [796, 72] width 482 height 27
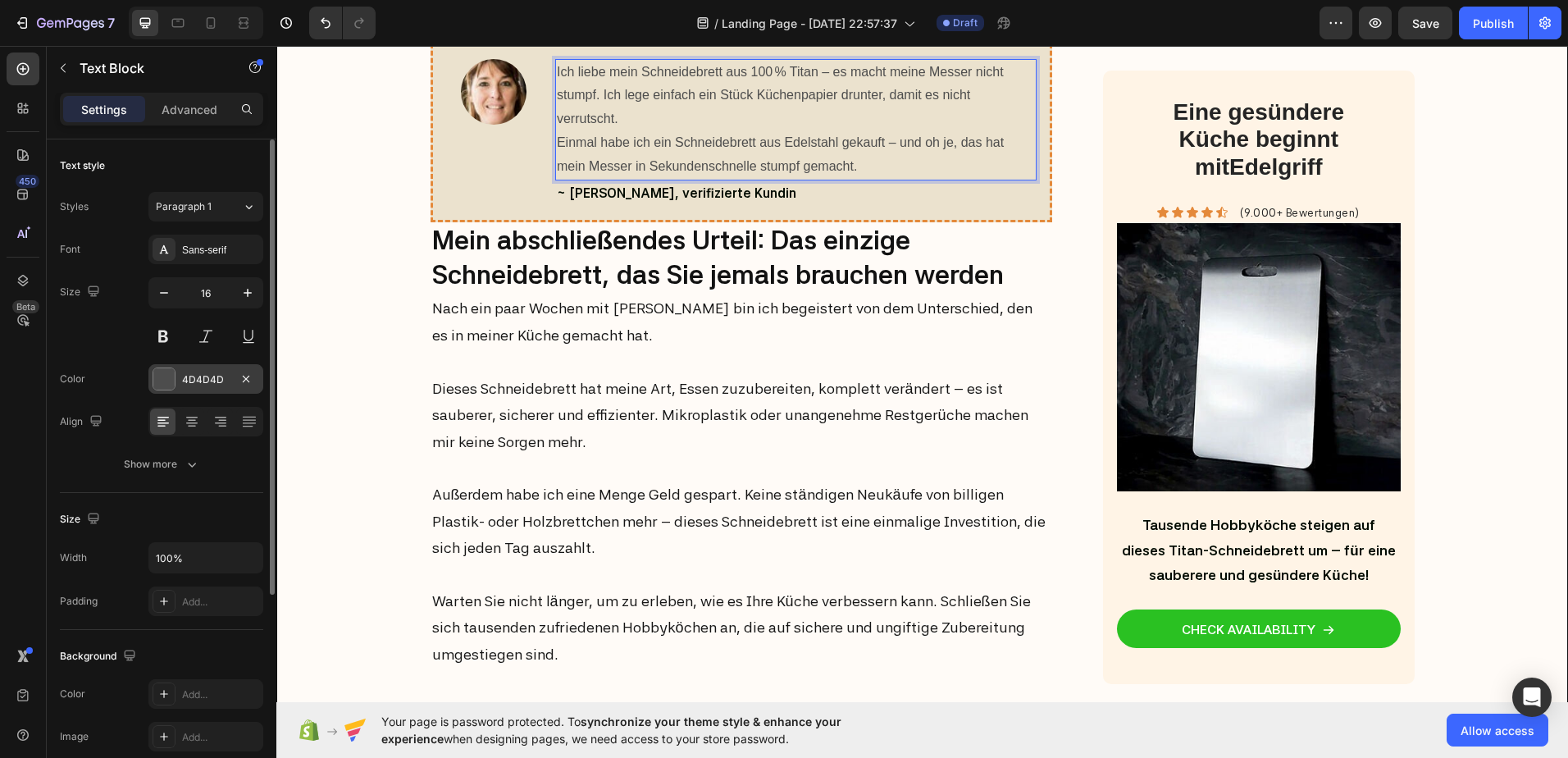
click at [171, 381] on div at bounding box center [165, 379] width 22 height 22
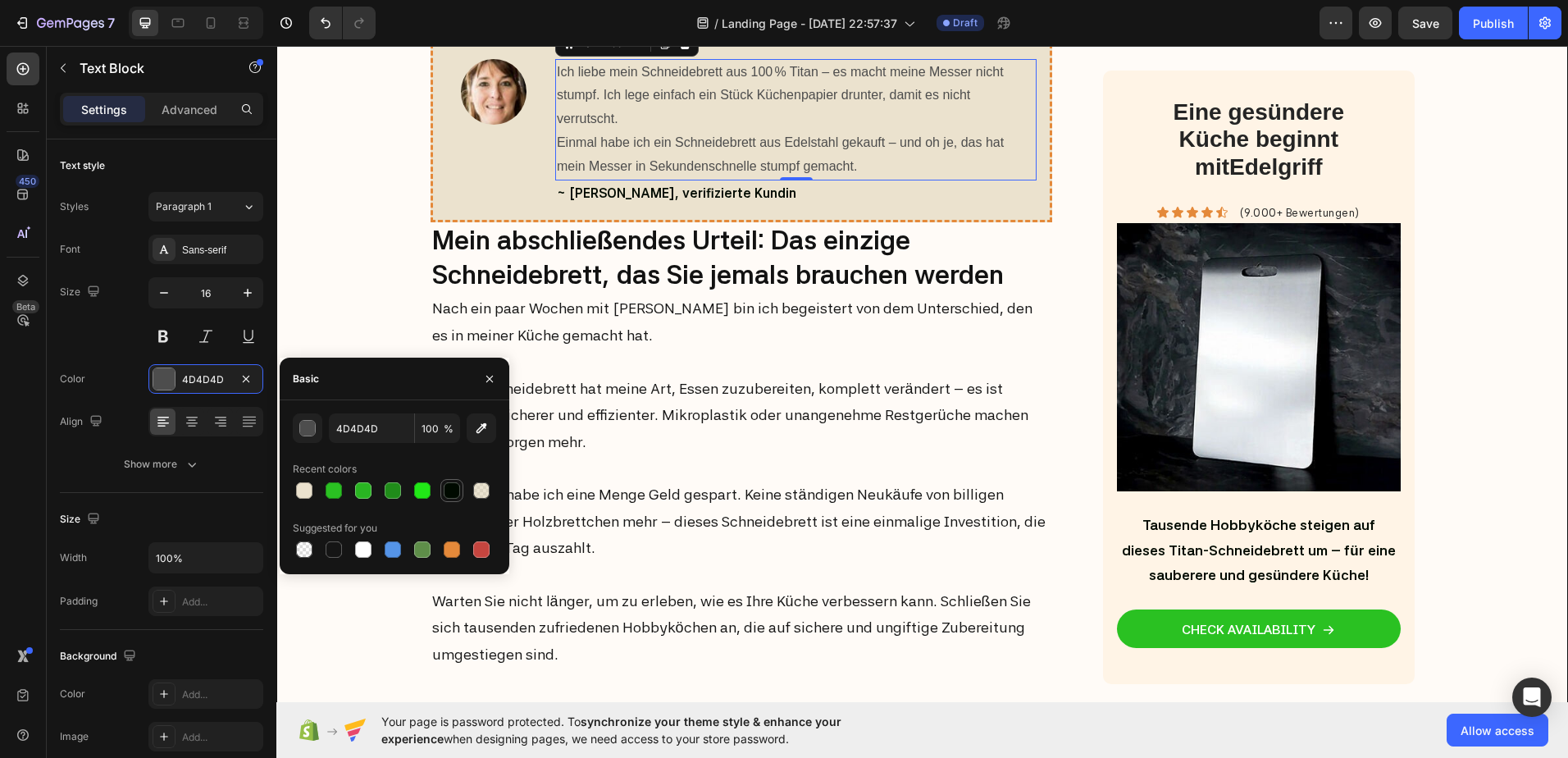
click at [450, 488] on div at bounding box center [451, 490] width 17 height 17
type input "000A00"
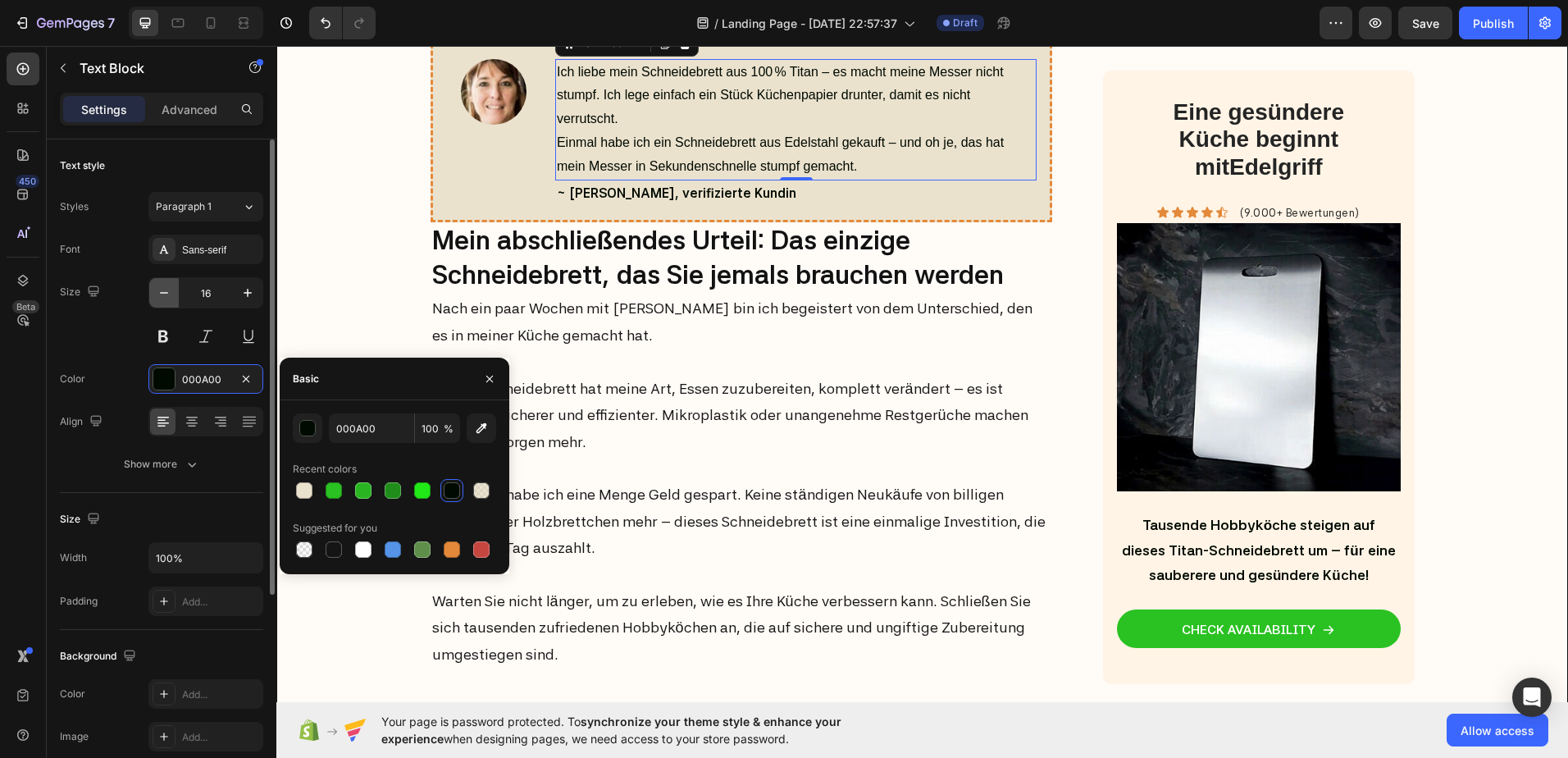
click at [165, 300] on icon "button" at bounding box center [164, 293] width 17 height 17
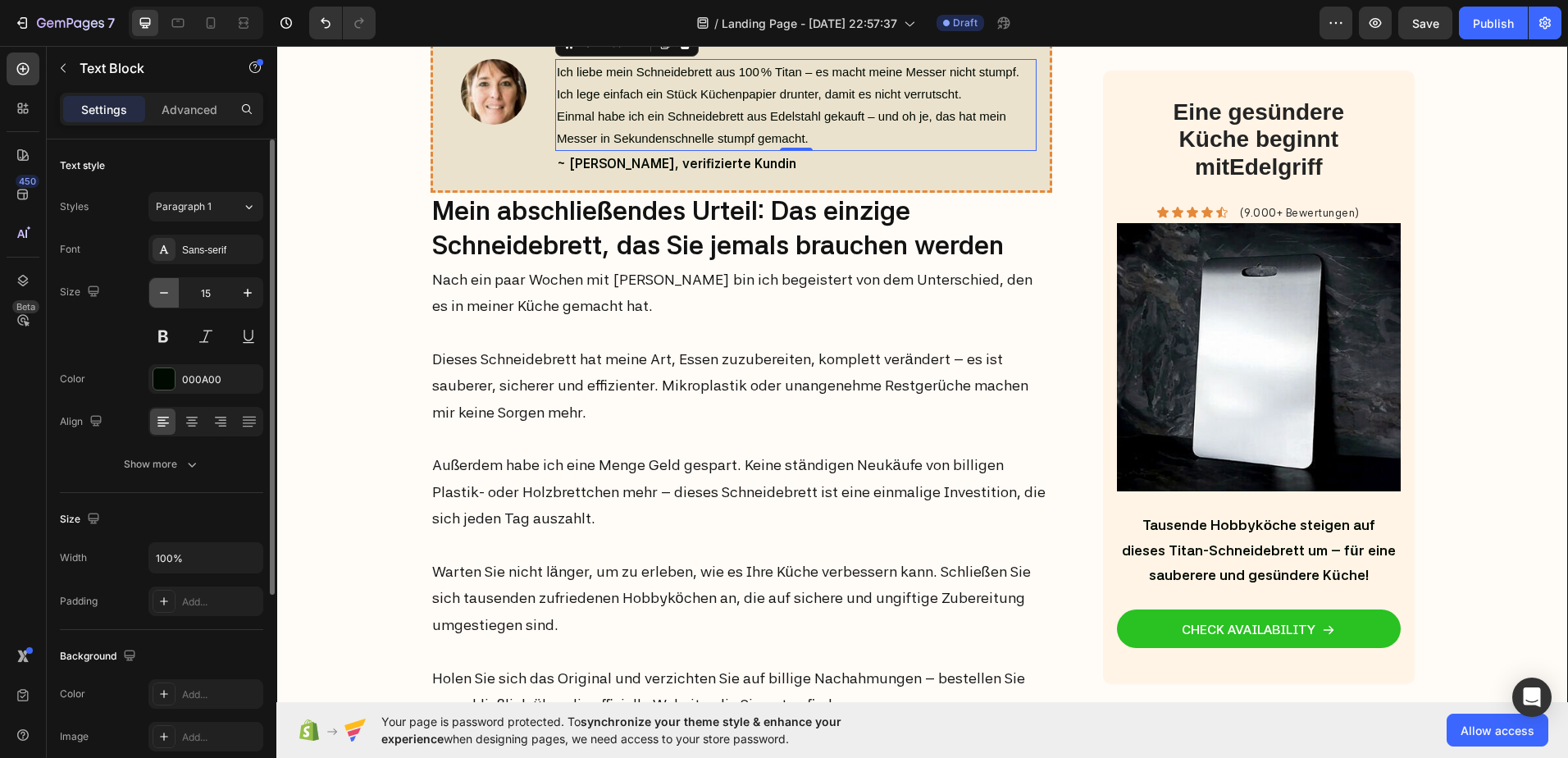
click at [166, 296] on icon "button" at bounding box center [164, 293] width 17 height 17
type input "14"
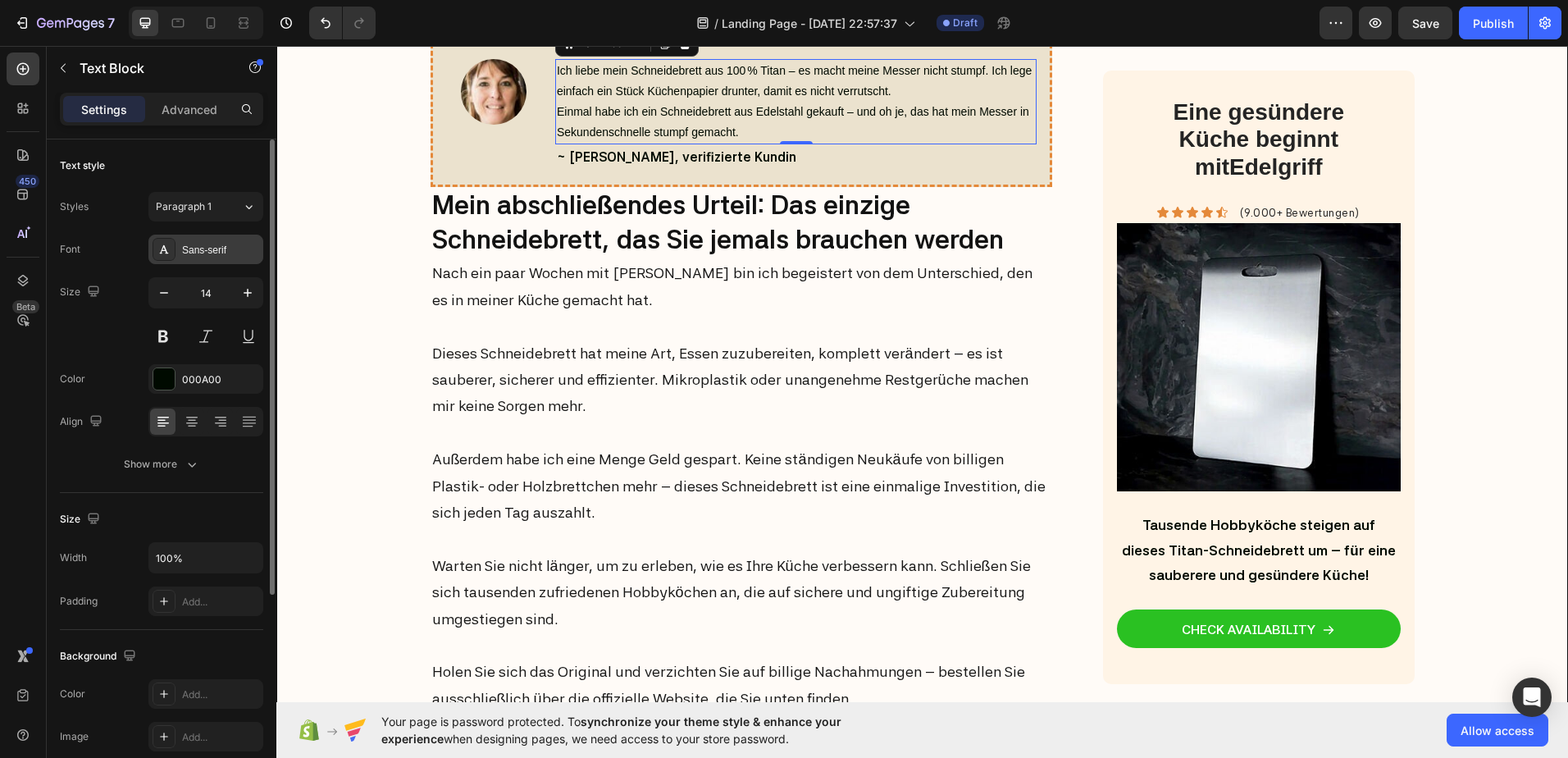
click at [214, 256] on div "Sans-serif" at bounding box center [220, 250] width 77 height 15
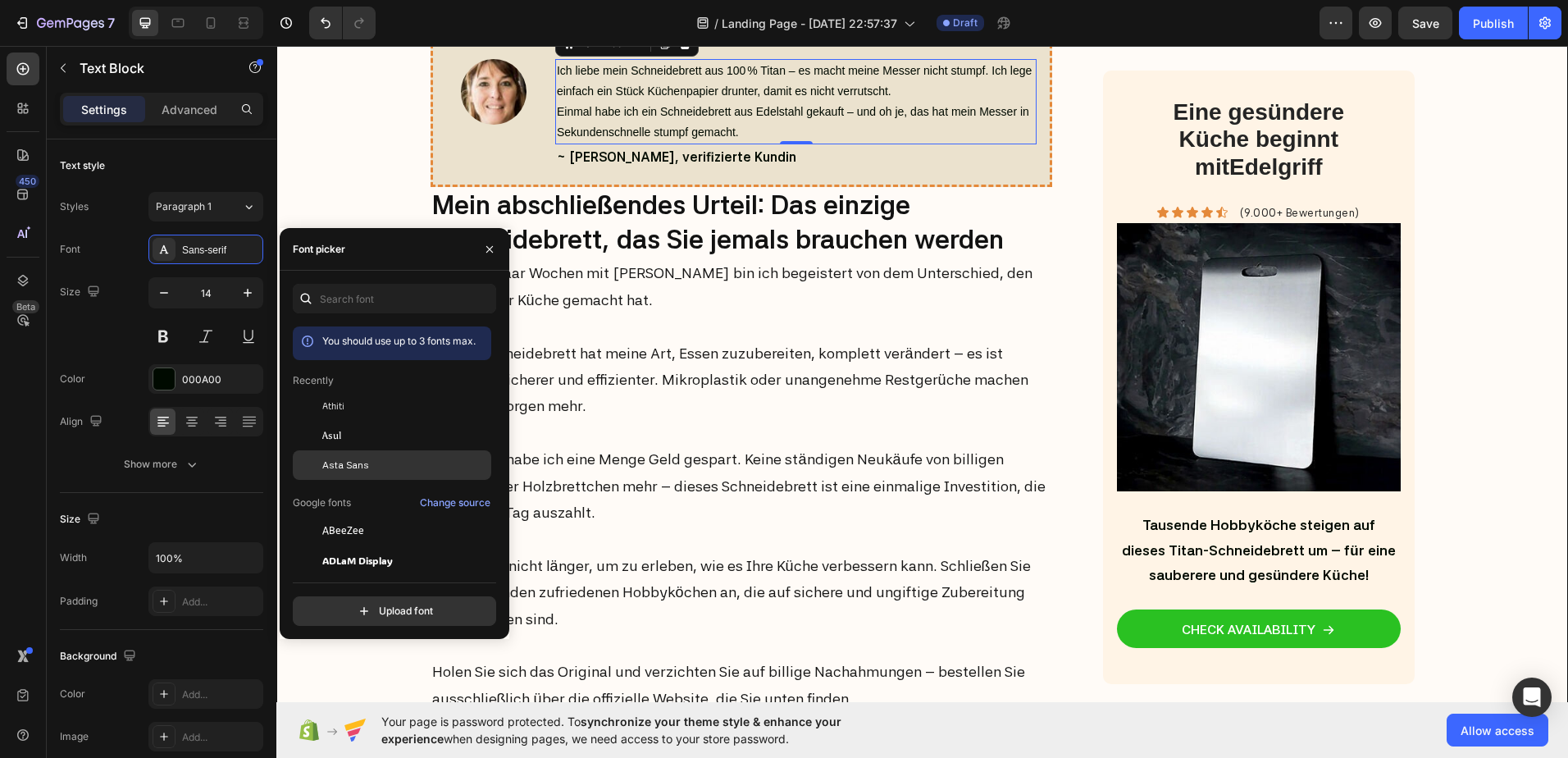
click at [327, 461] on span "Asta Sans" at bounding box center [346, 464] width 47 height 15
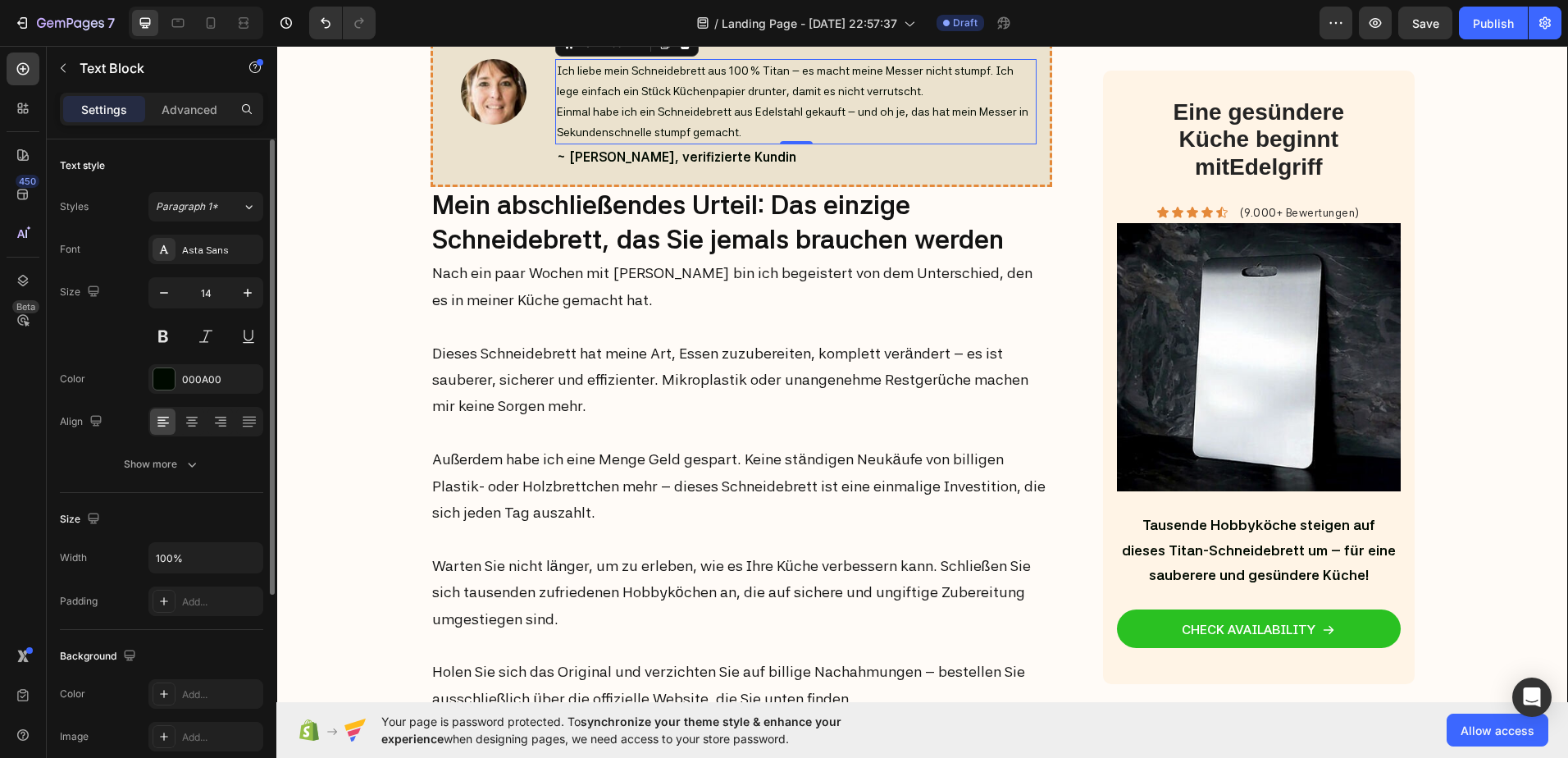
click at [184, 163] on div "Text style" at bounding box center [162, 166] width 204 height 26
click at [467, 124] on img at bounding box center [494, 91] width 66 height 66
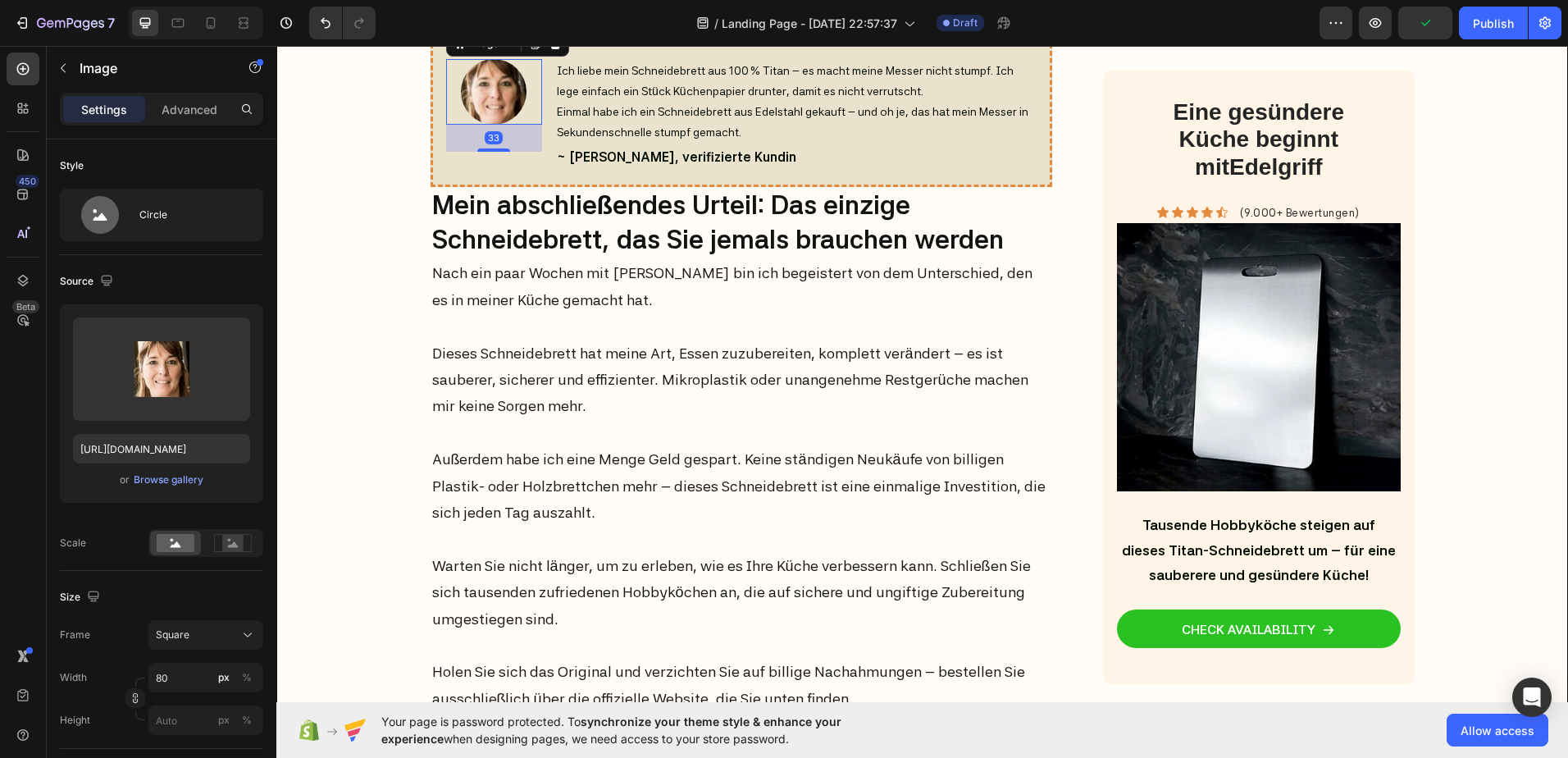
drag, startPoint x: 489, startPoint y: 510, endPoint x: 488, endPoint y: 537, distance: 27.0
click at [488, 152] on div at bounding box center [493, 150] width 32 height 3
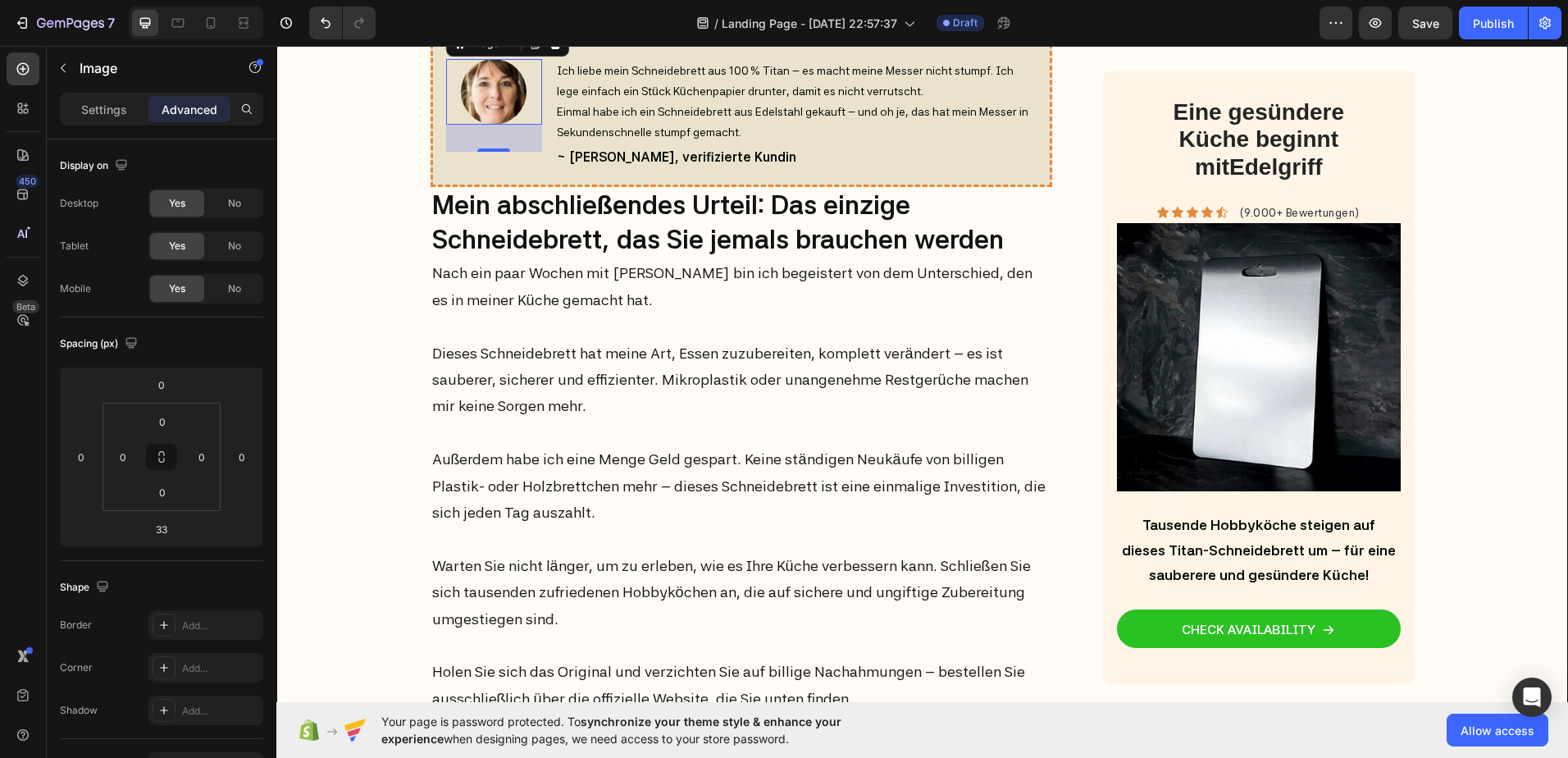
drag, startPoint x: 488, startPoint y: 537, endPoint x: 492, endPoint y: 511, distance: 26.3
click at [492, 124] on div "33" at bounding box center [495, 124] width 96 height 0
drag, startPoint x: 486, startPoint y: 536, endPoint x: 497, endPoint y: 507, distance: 31.0
click at [497, 124] on div at bounding box center [493, 121] width 32 height 5
type input "0"
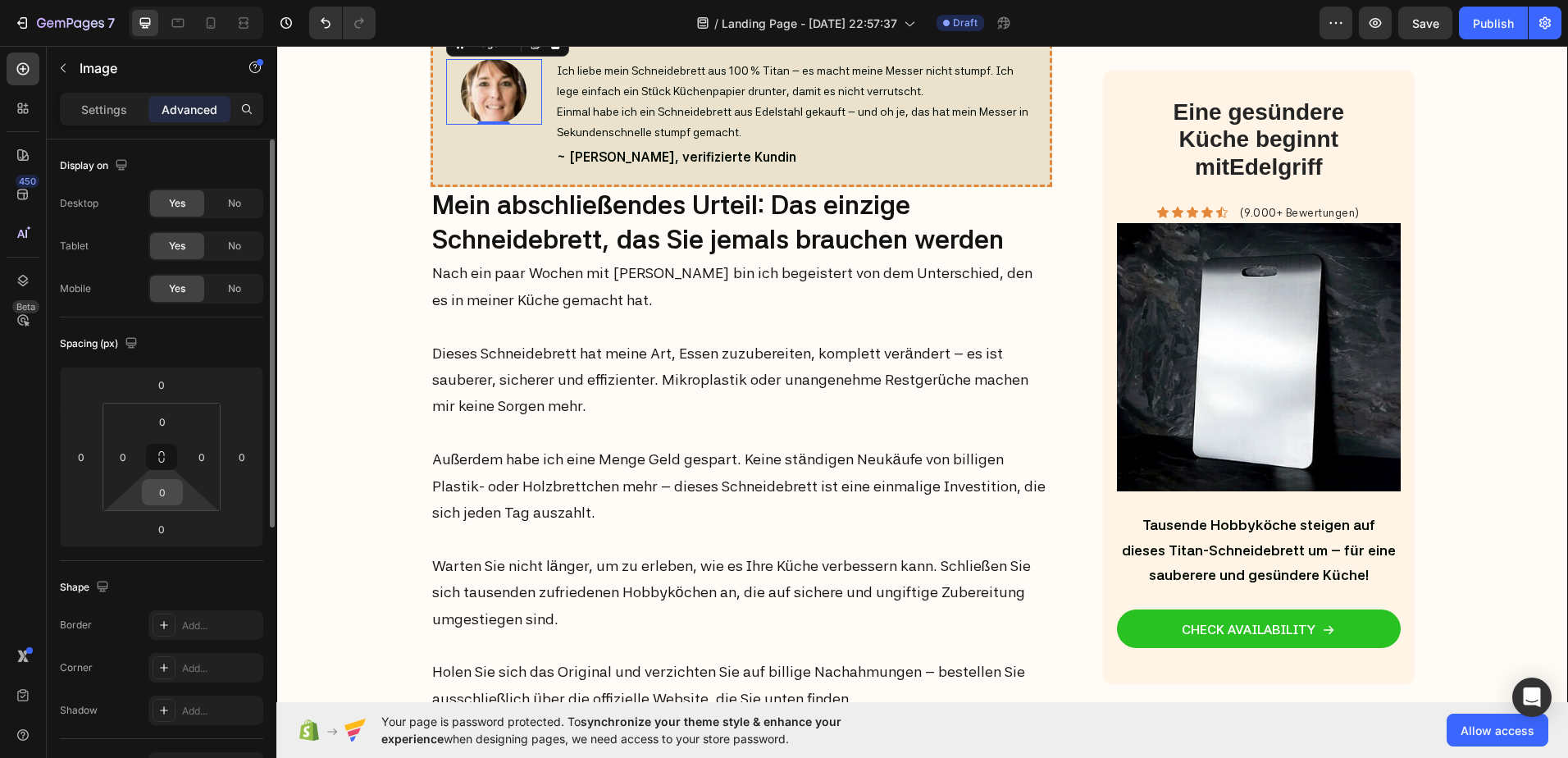
click at [162, 491] on input "0" at bounding box center [162, 492] width 32 height 24
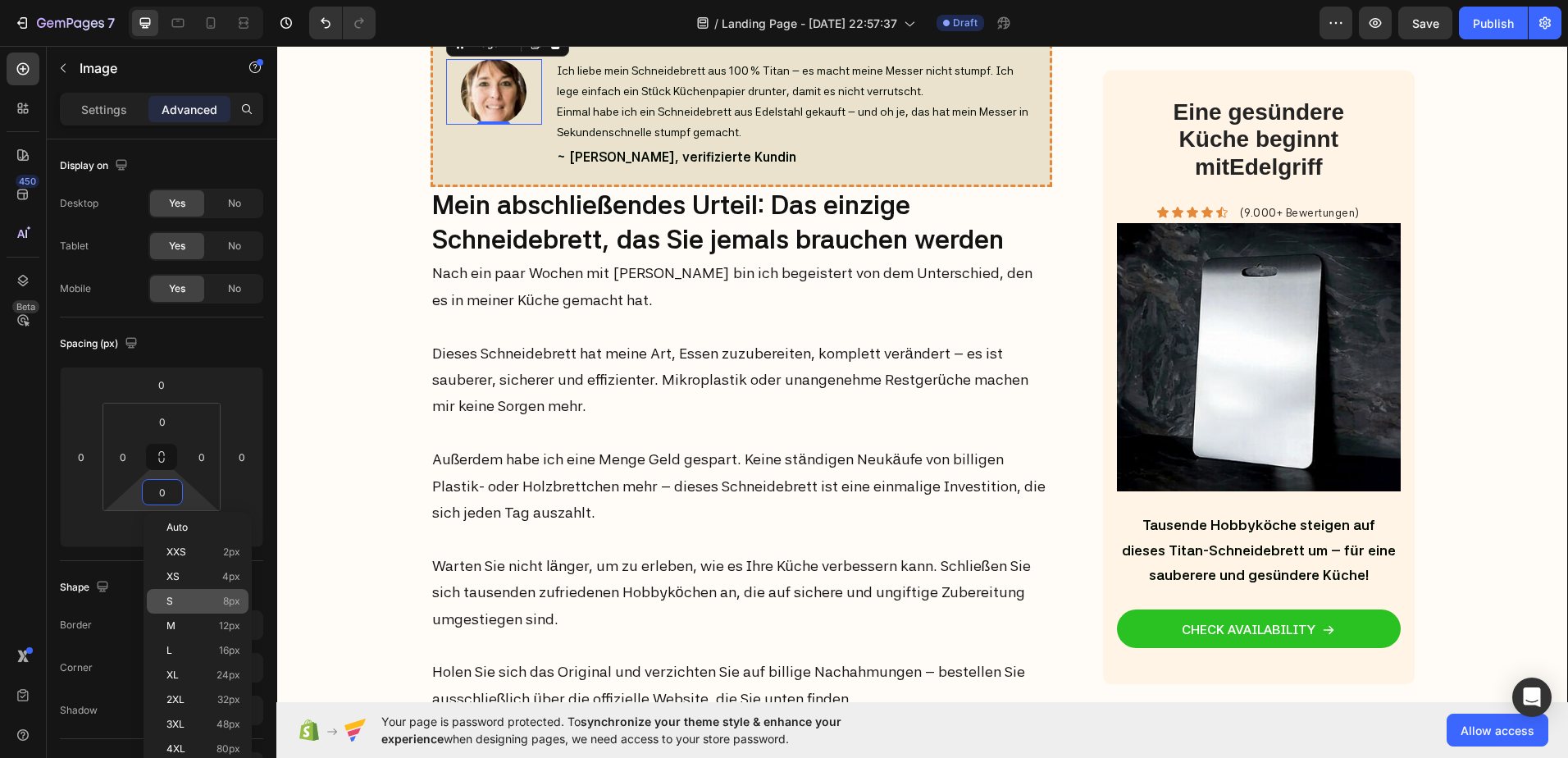
click at [179, 594] on div "S 8px" at bounding box center [198, 600] width 102 height 24
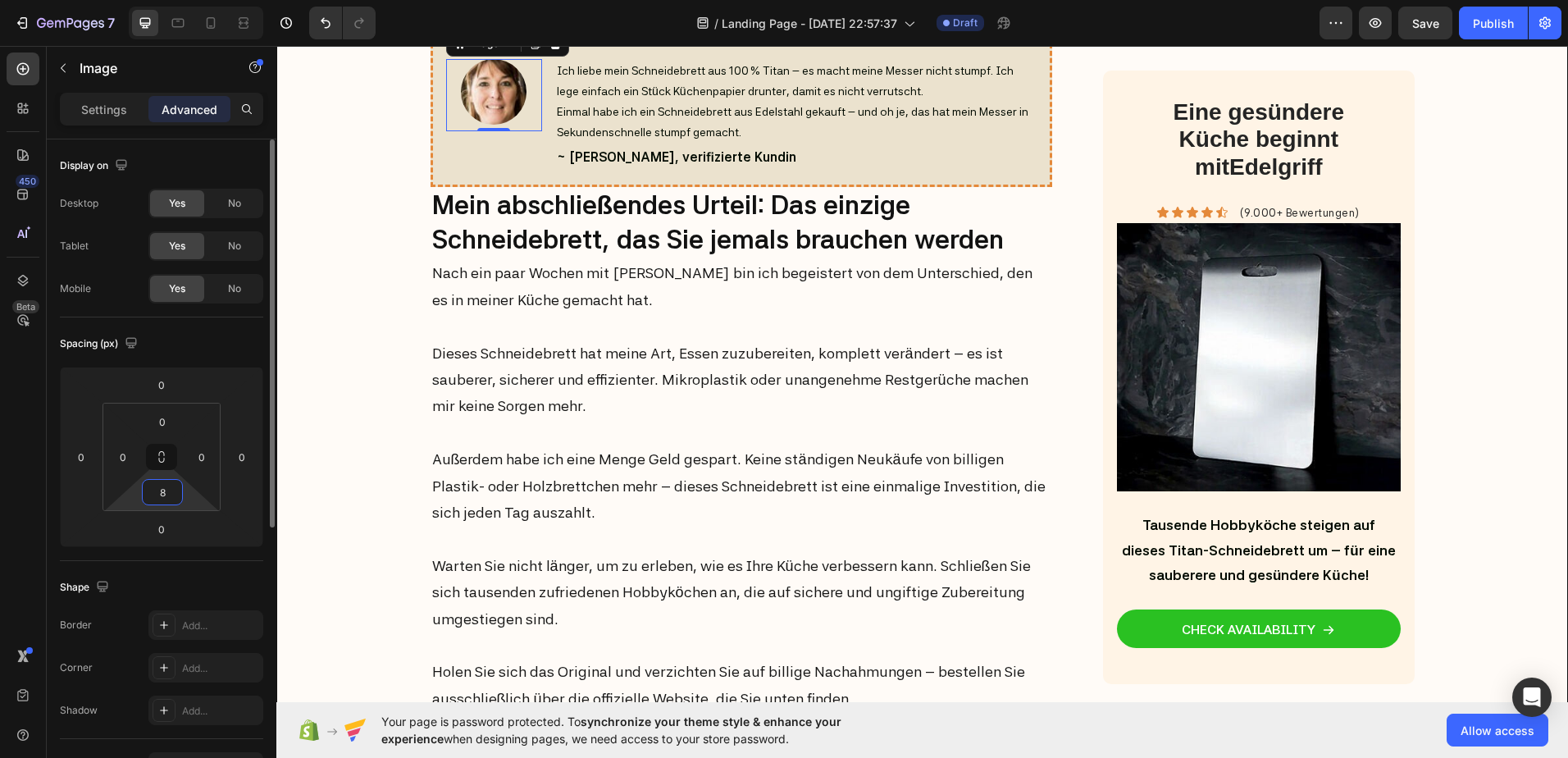
click at [164, 490] on input "8" at bounding box center [162, 492] width 32 height 24
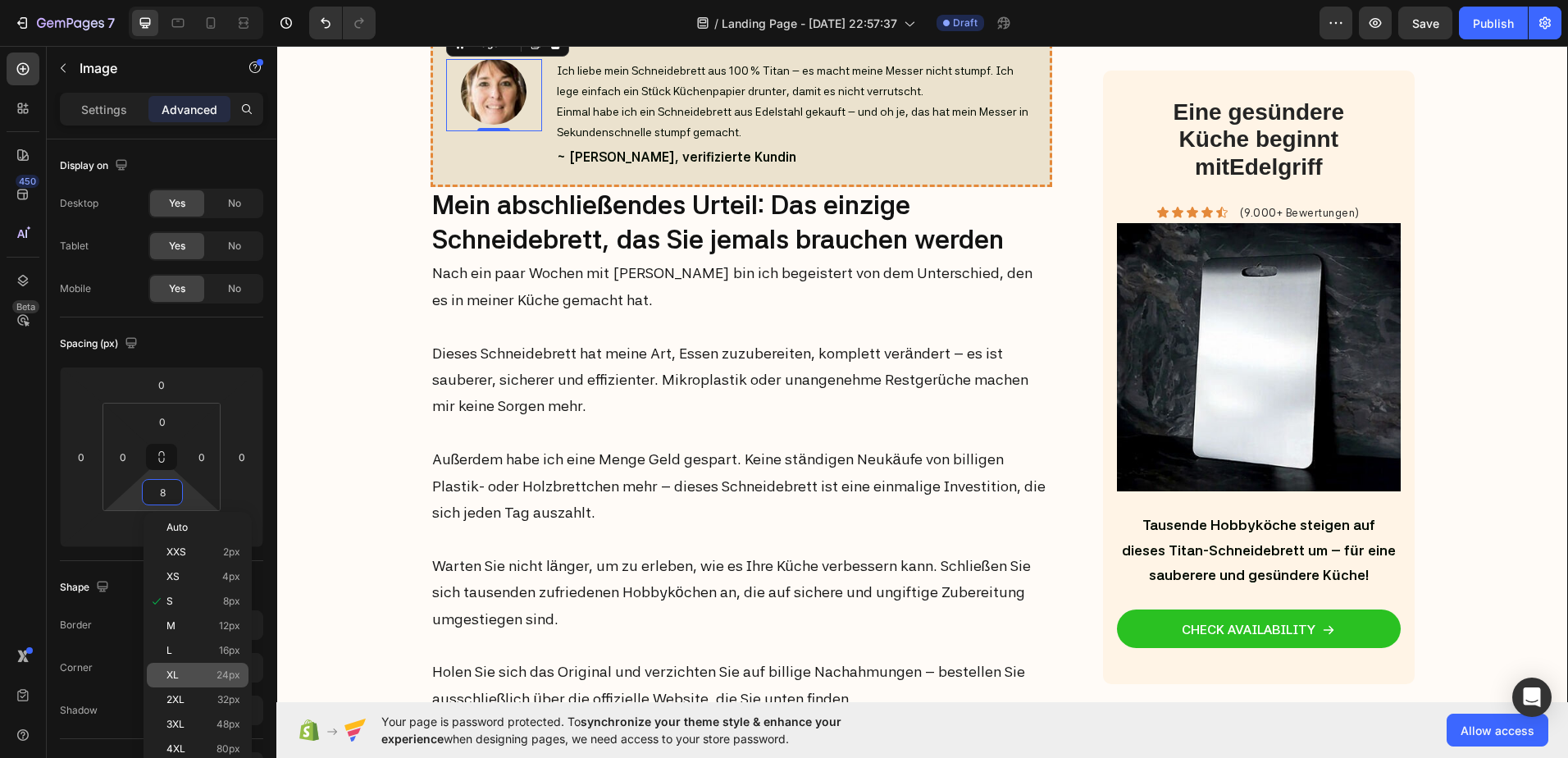
click at [198, 668] on div "XL 24px" at bounding box center [198, 675] width 102 height 24
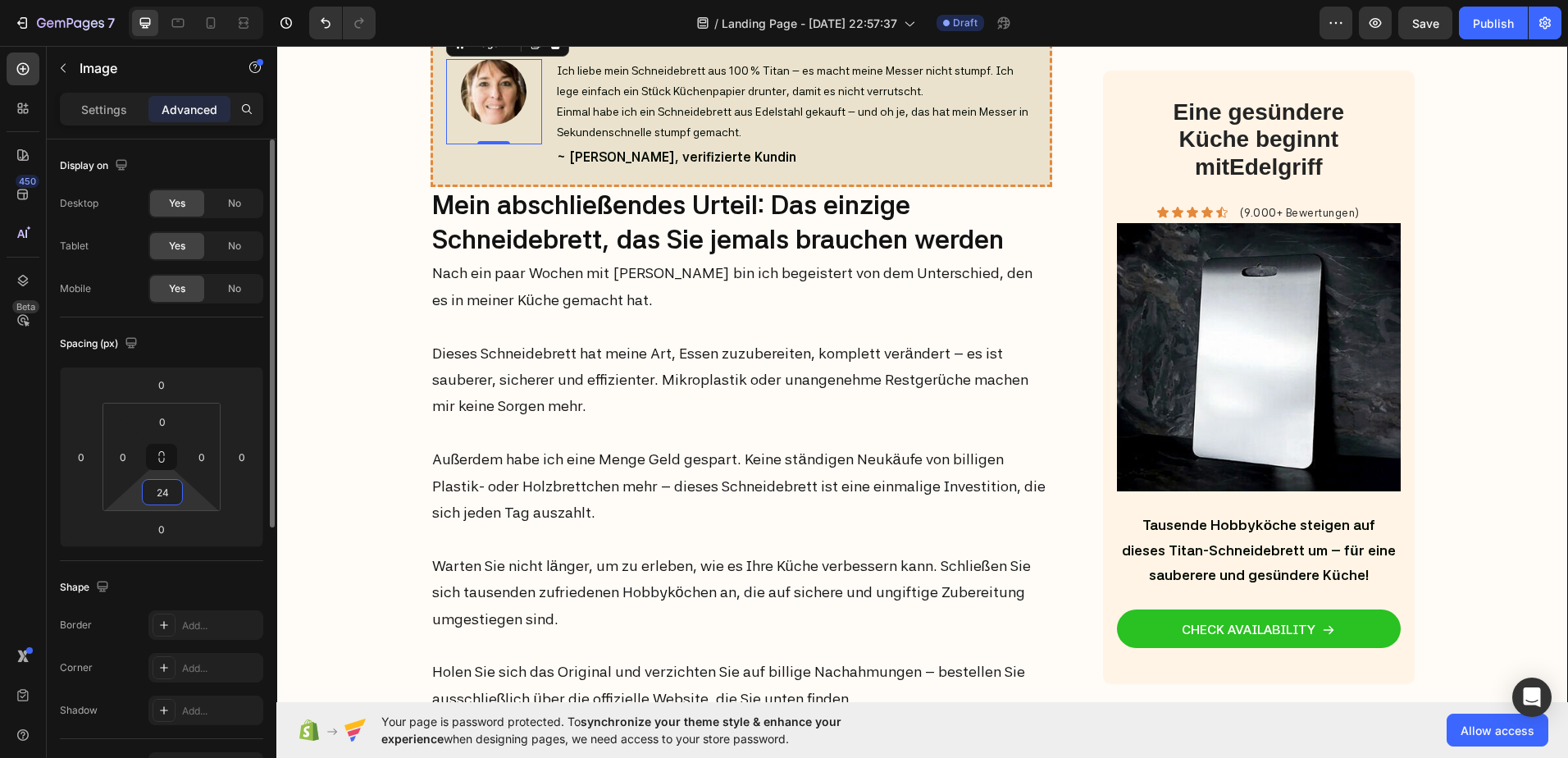
click at [166, 489] on input "24" at bounding box center [162, 492] width 32 height 24
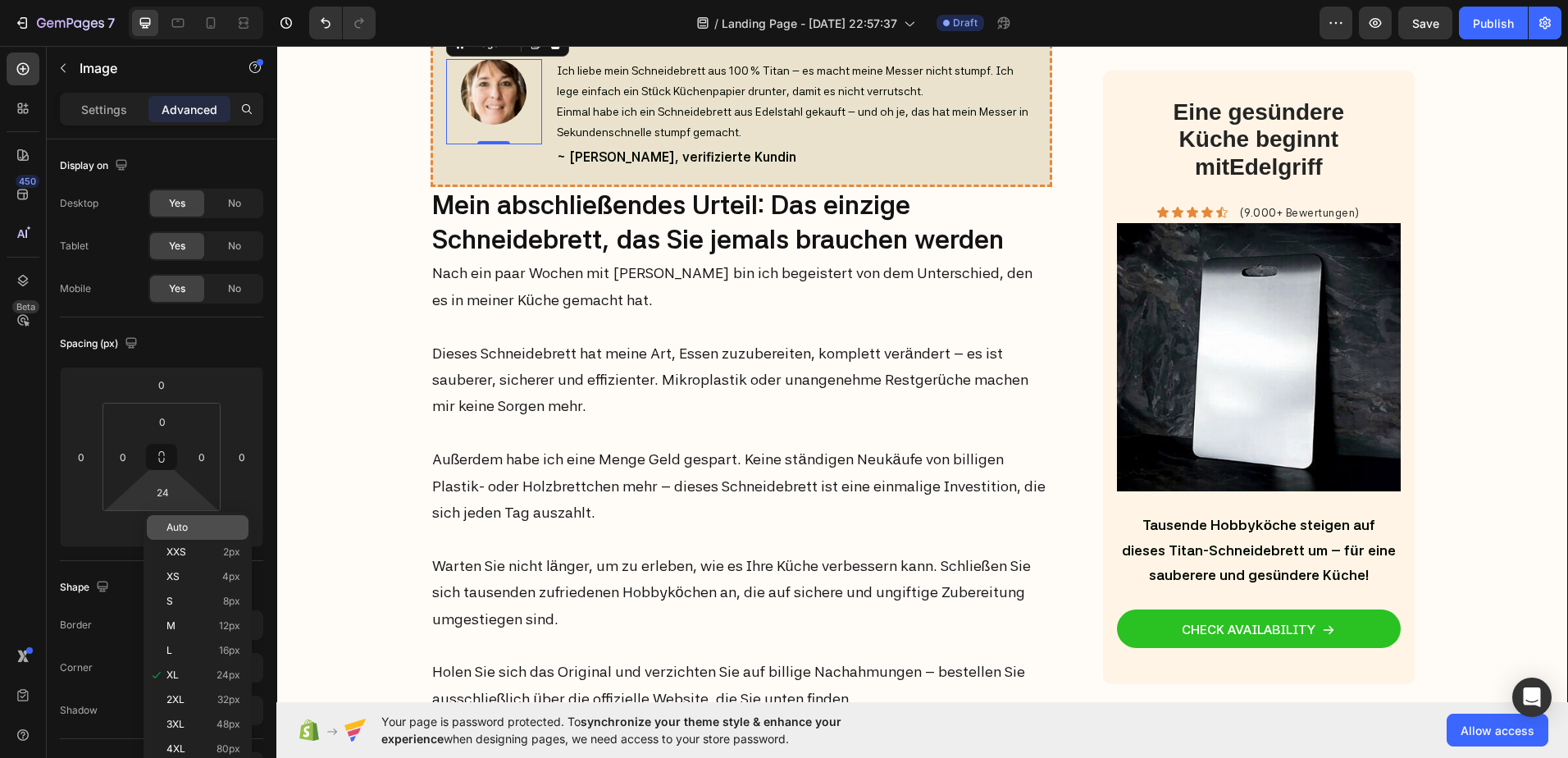
click at [184, 534] on div "Auto" at bounding box center [198, 527] width 102 height 24
type input "Auto"
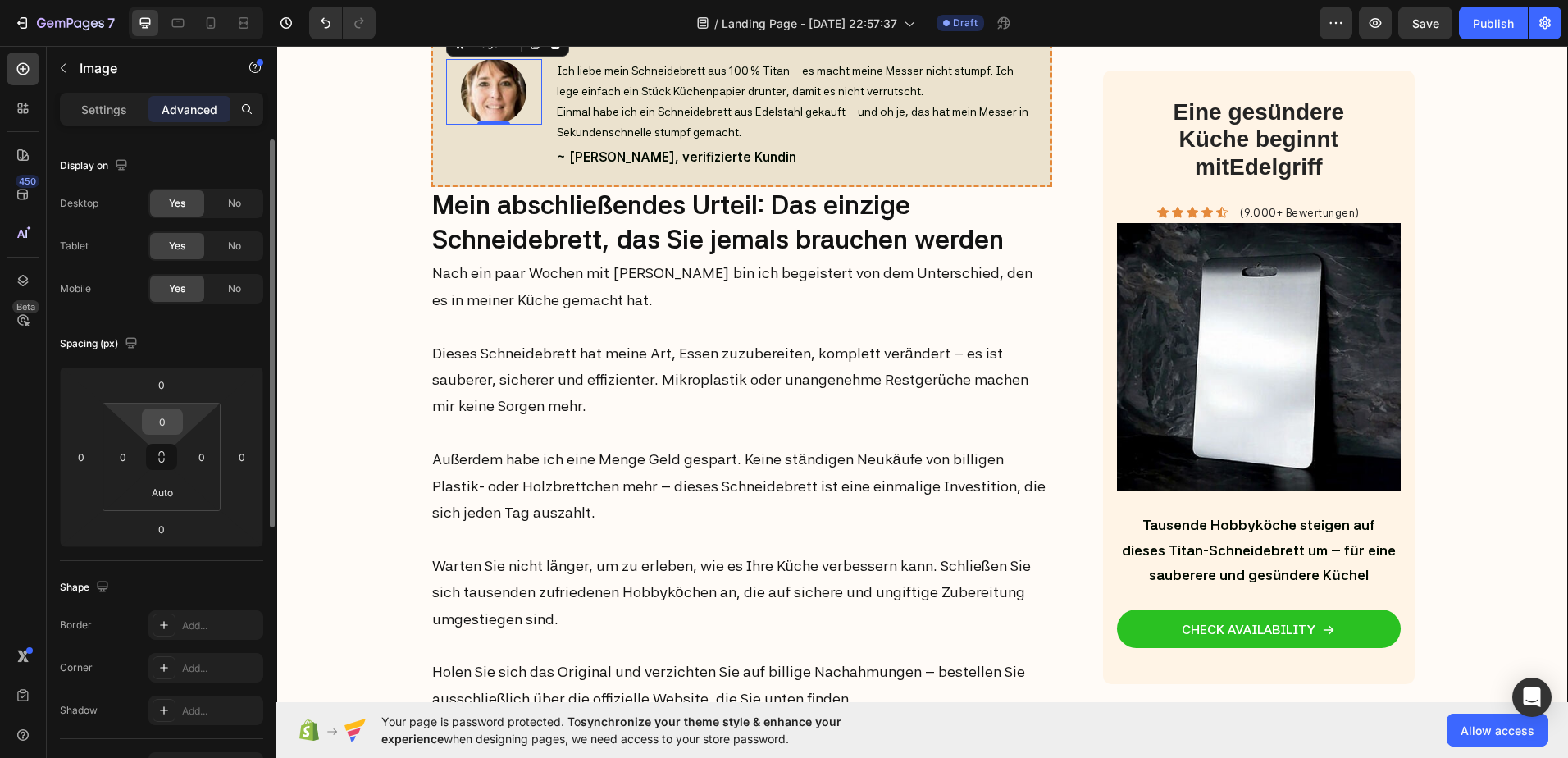
click at [163, 421] on input "0" at bounding box center [162, 421] width 32 height 24
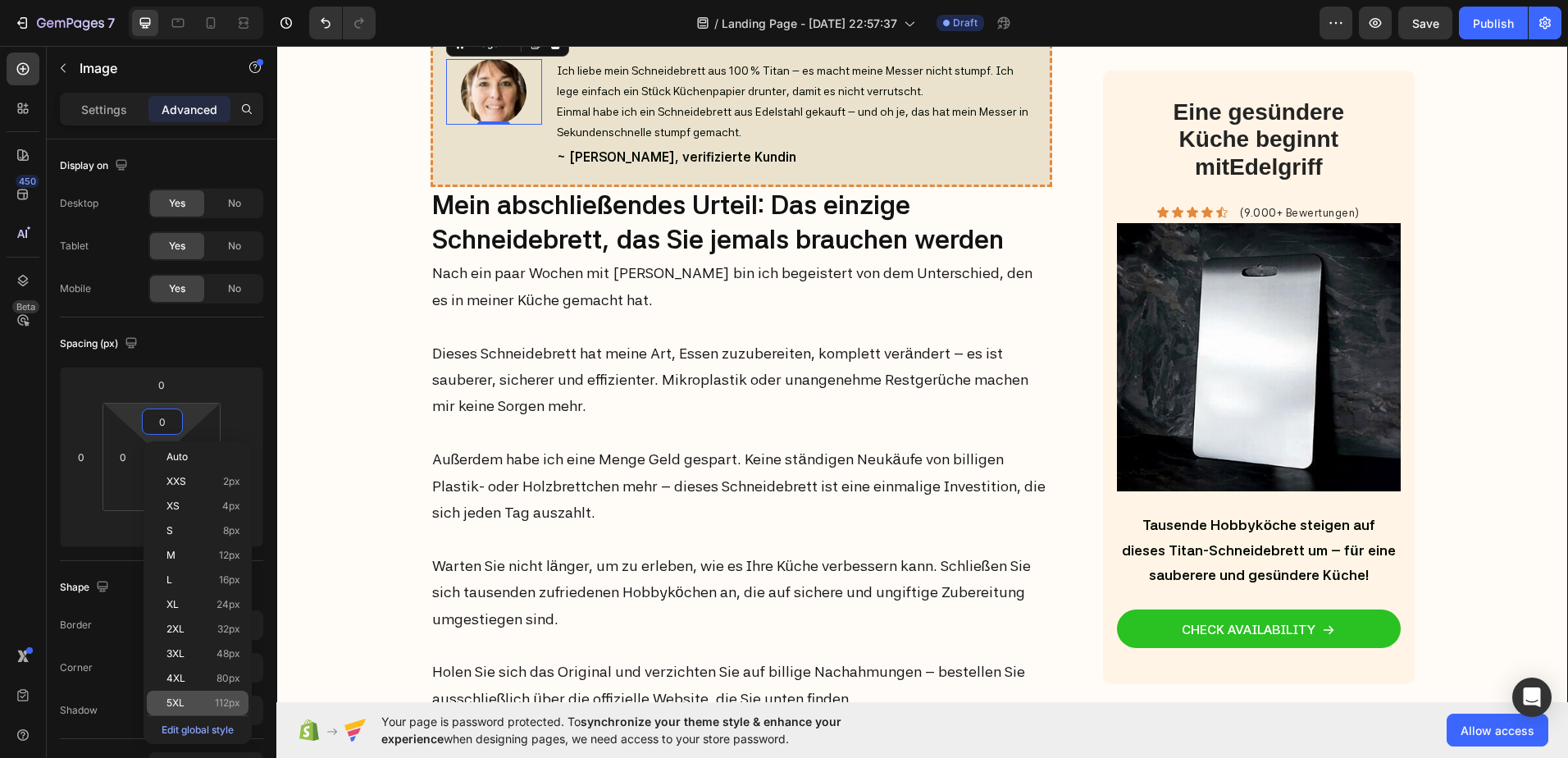
click at [189, 695] on div "5XL 112px" at bounding box center [198, 702] width 102 height 24
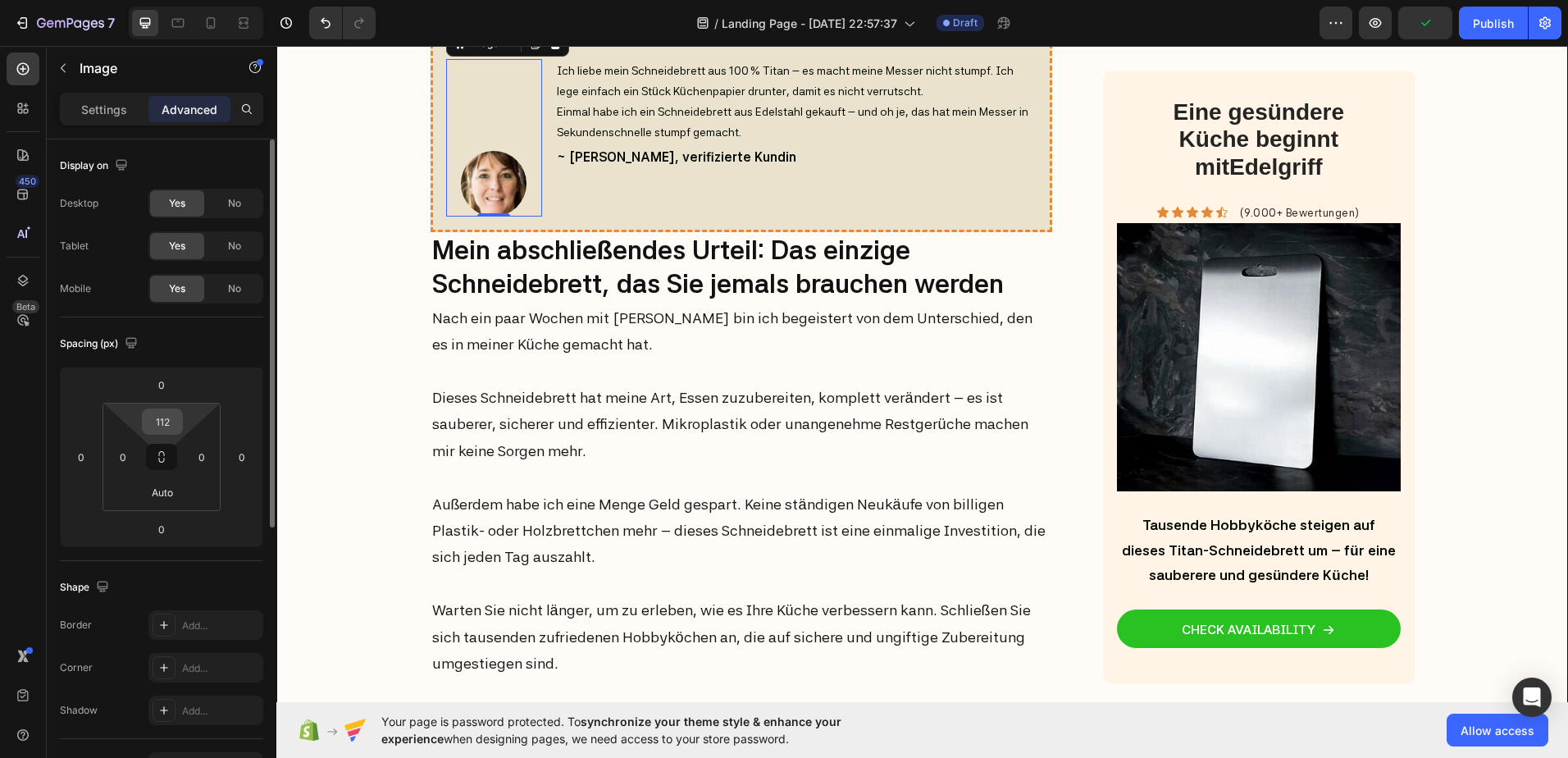
click at [169, 426] on input "112" at bounding box center [162, 421] width 32 height 24
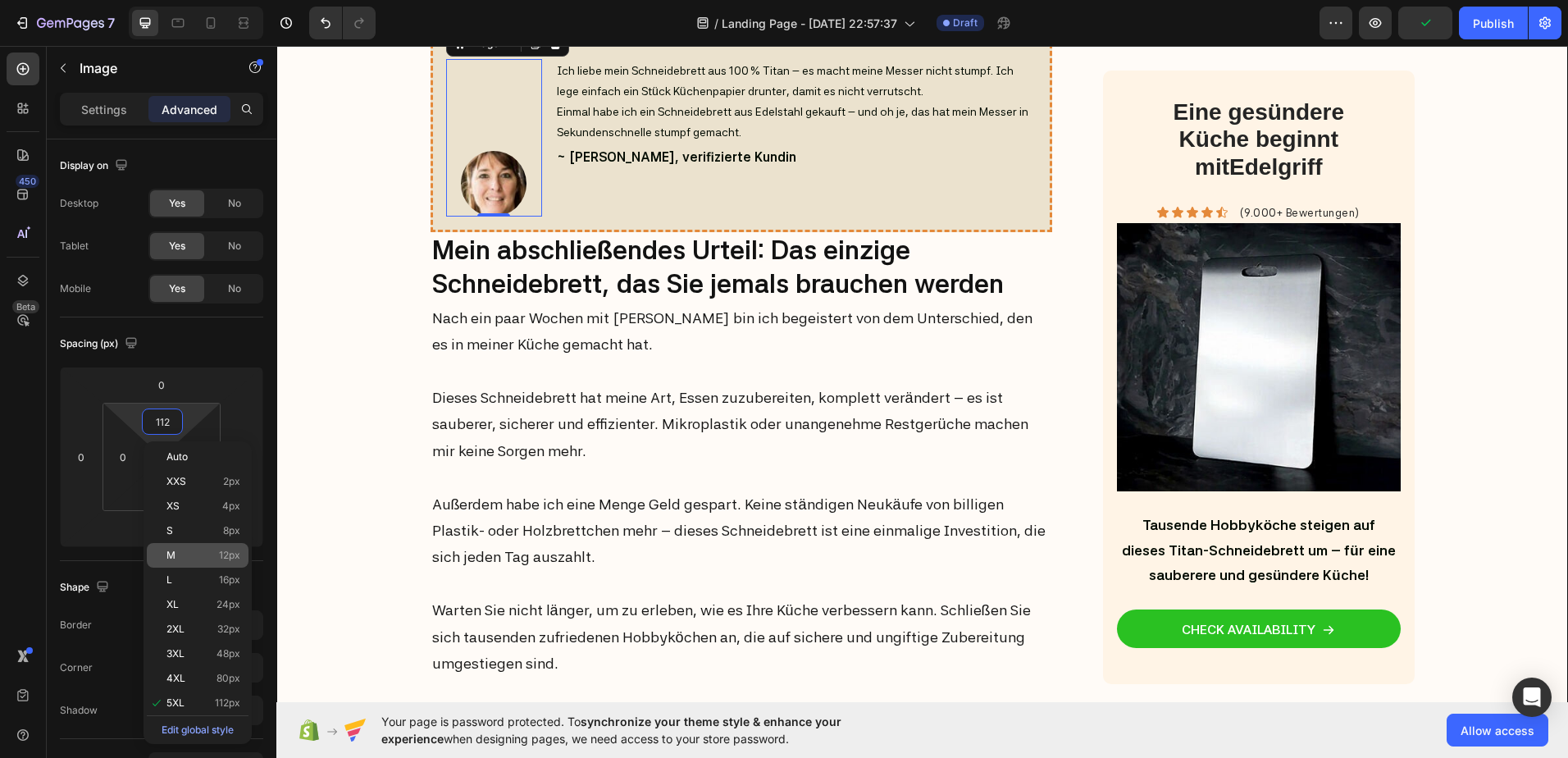
click at [201, 546] on div "M 12px" at bounding box center [198, 554] width 102 height 24
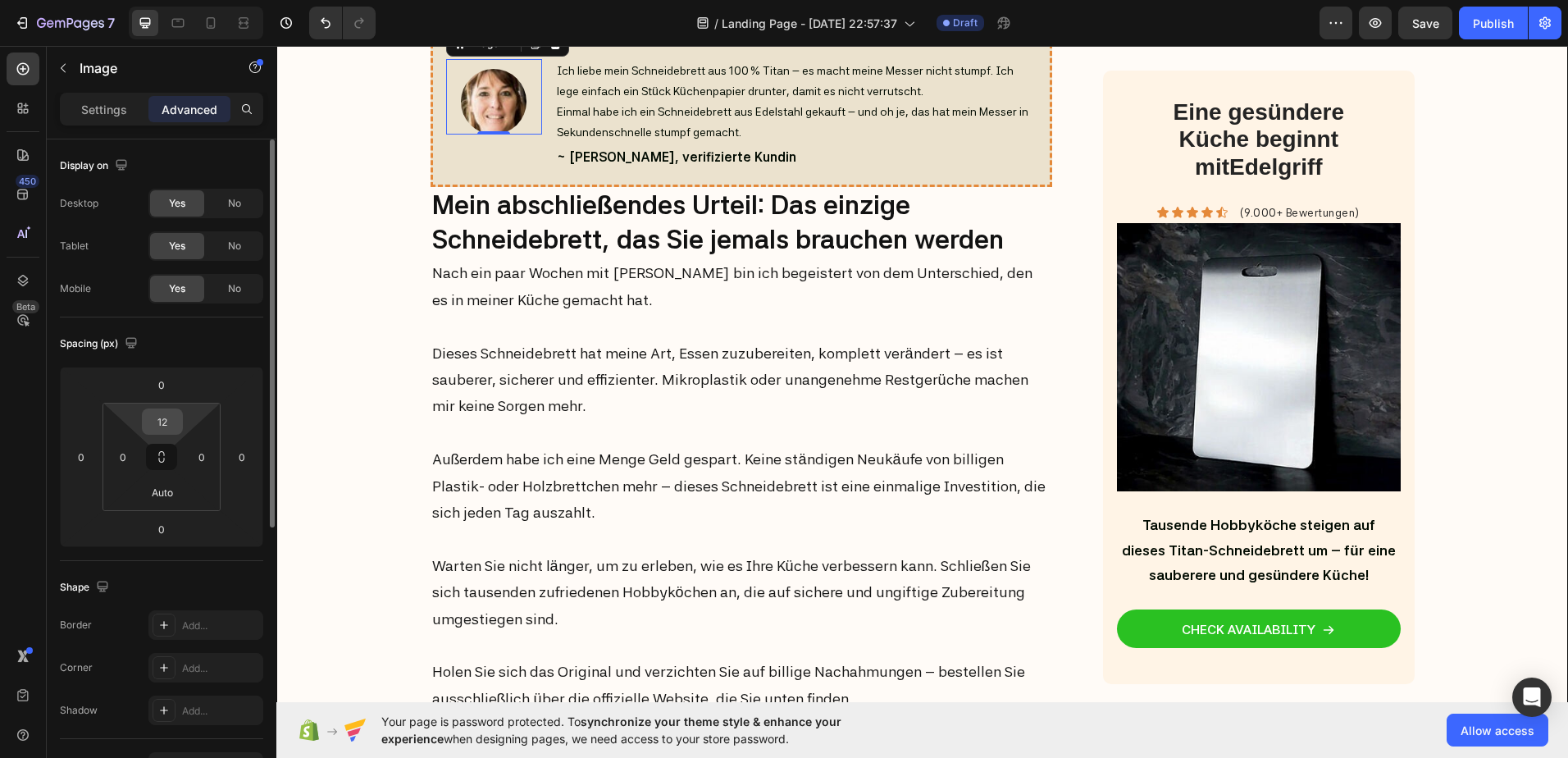
click at [159, 426] on input "12" at bounding box center [162, 421] width 32 height 24
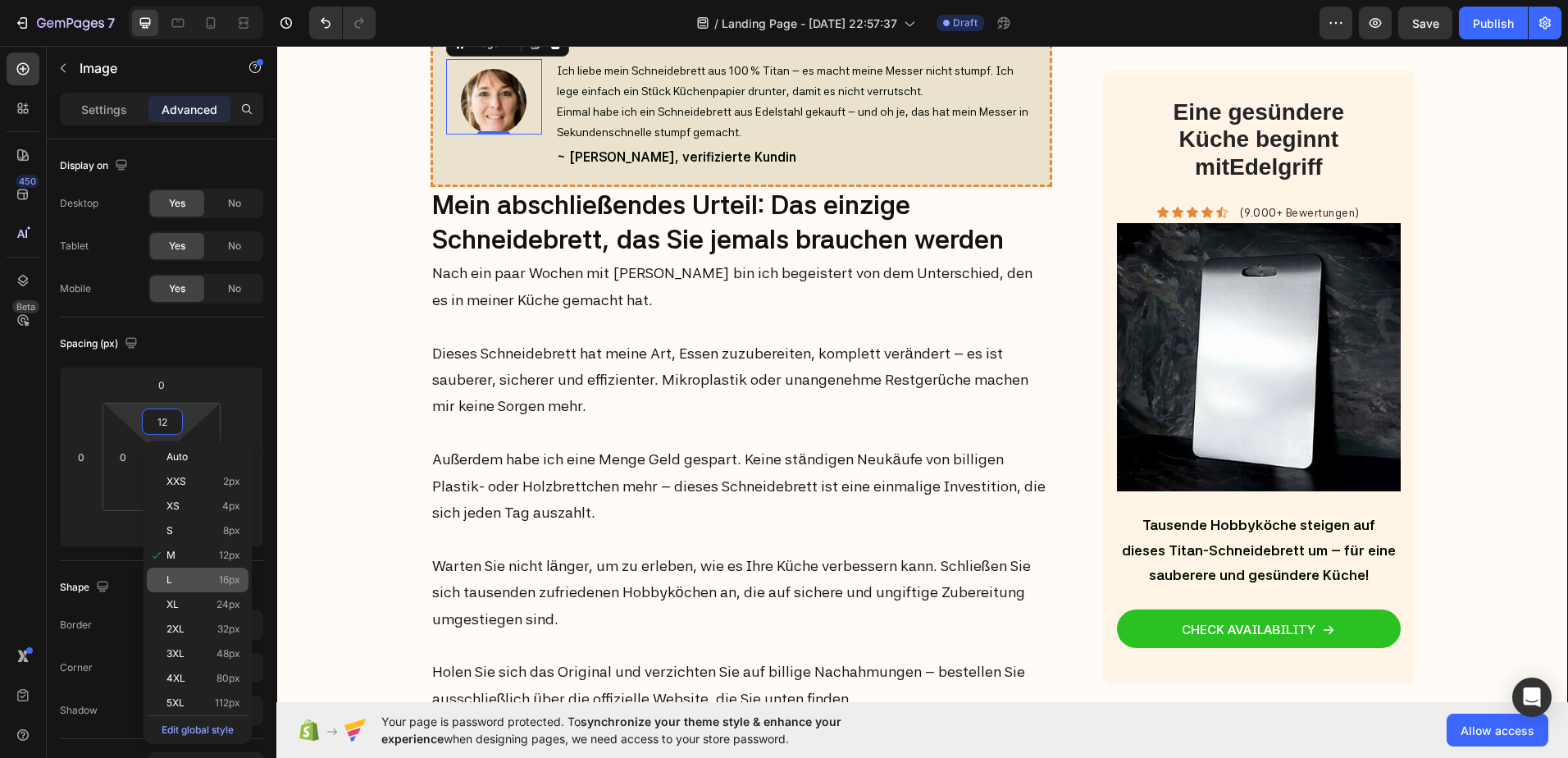
click at [187, 570] on div "L 16px" at bounding box center [198, 579] width 102 height 24
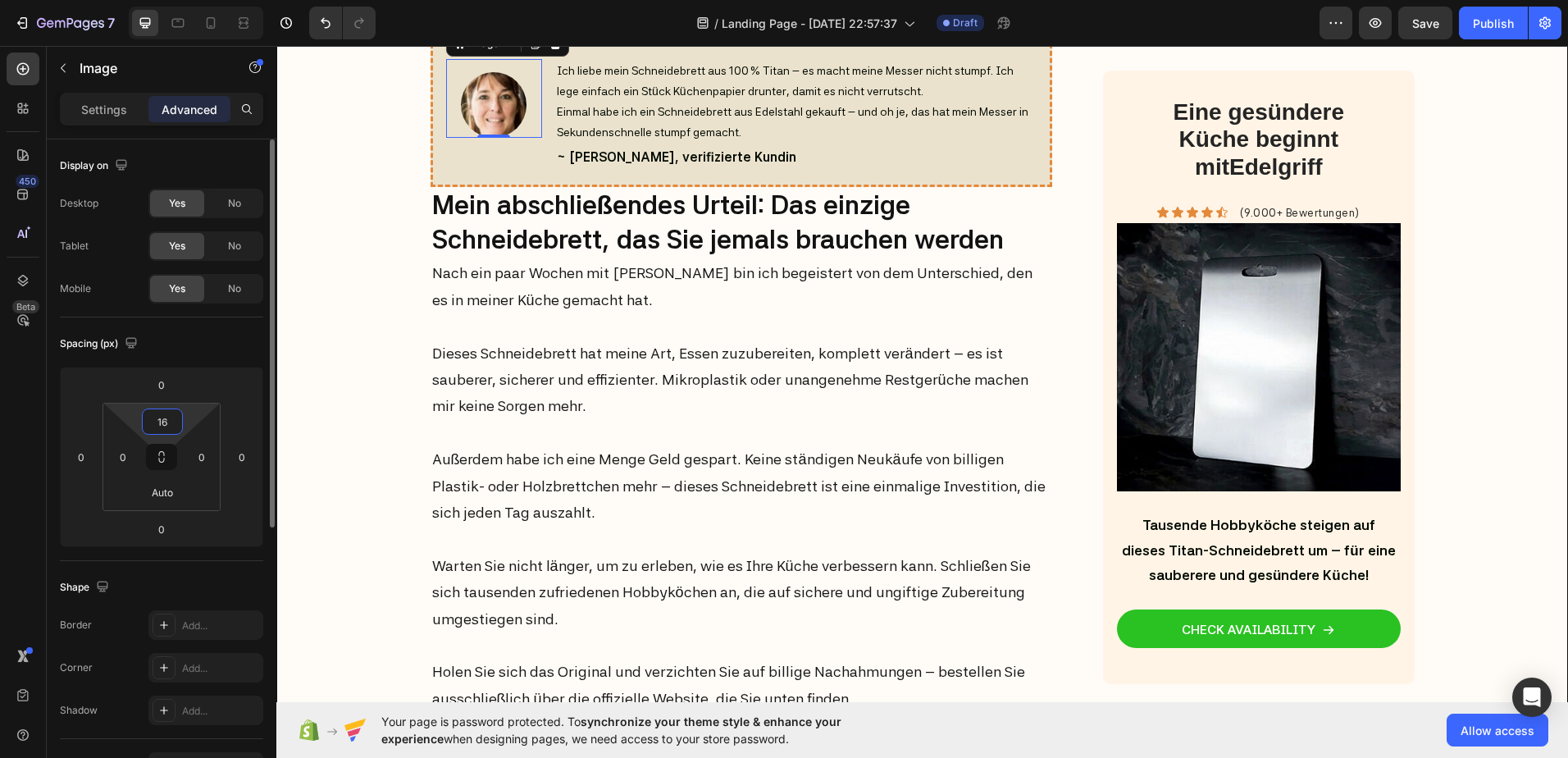
click at [160, 433] on input "16" at bounding box center [162, 421] width 32 height 24
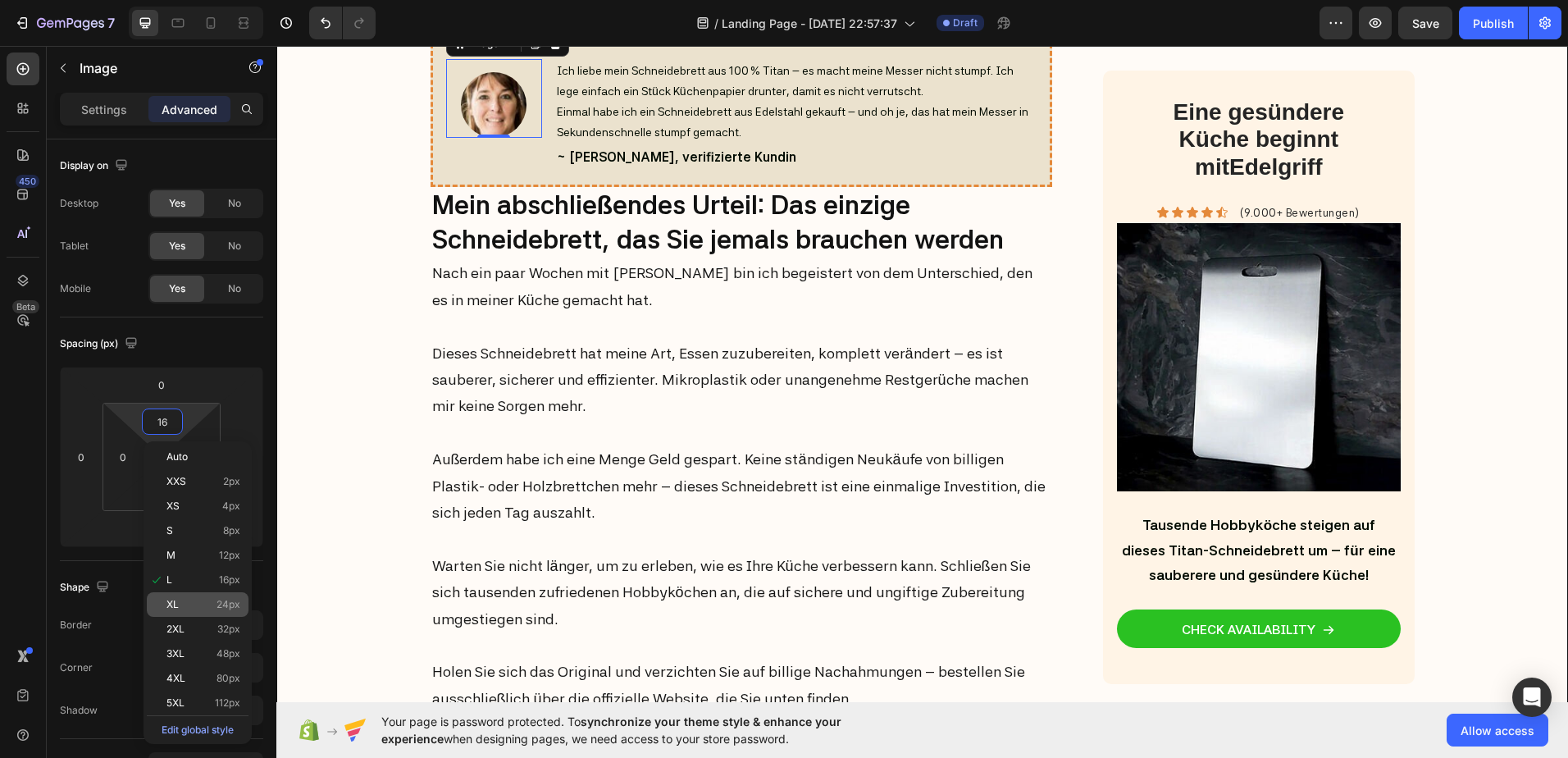
click at [196, 606] on p "XL 24px" at bounding box center [203, 604] width 73 height 12
type input "24"
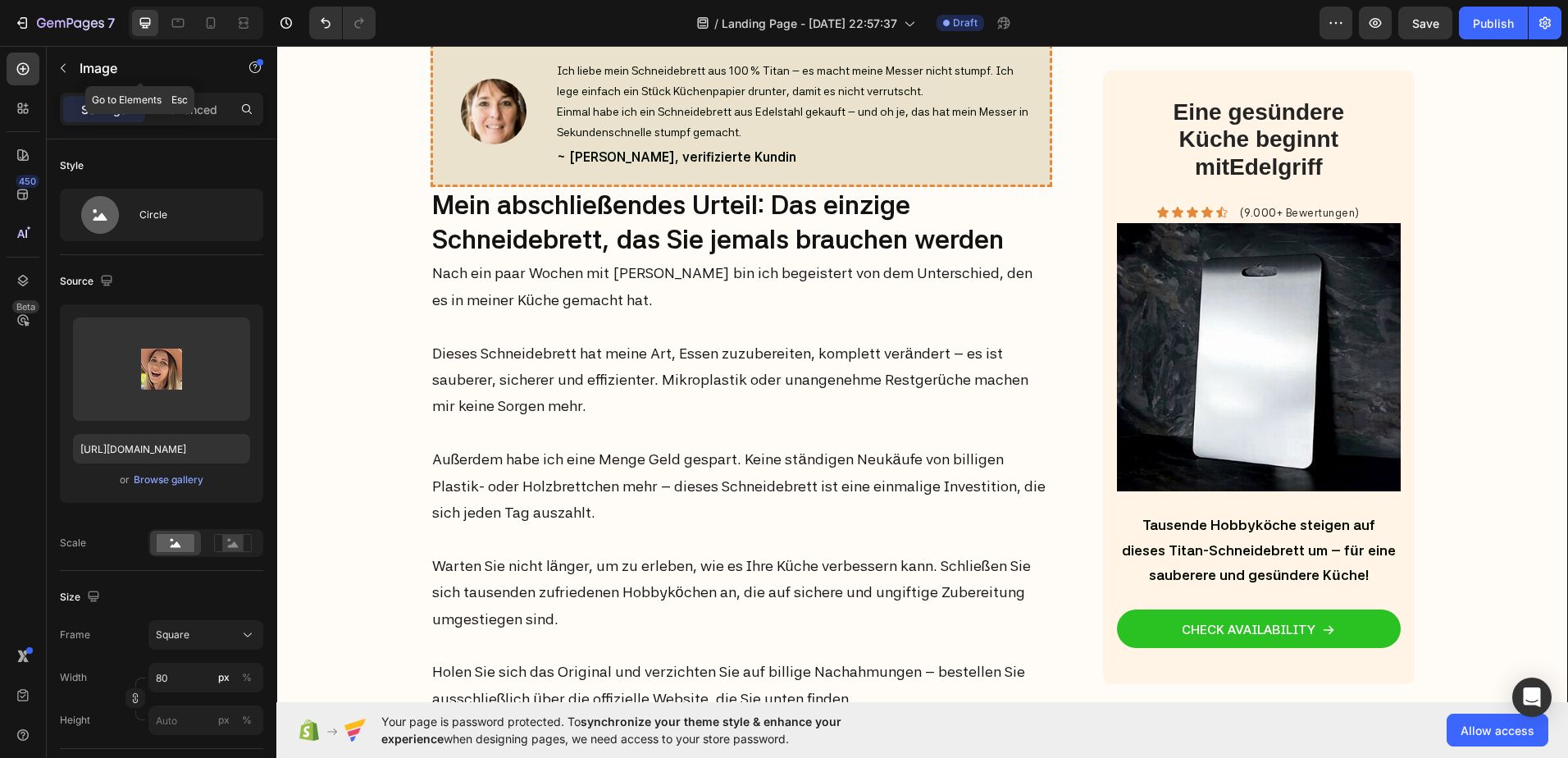
click at [196, 91] on div "Image" at bounding box center [140, 70] width 187 height 47
click at [183, 114] on p "Advanced" at bounding box center [189, 110] width 56 height 18
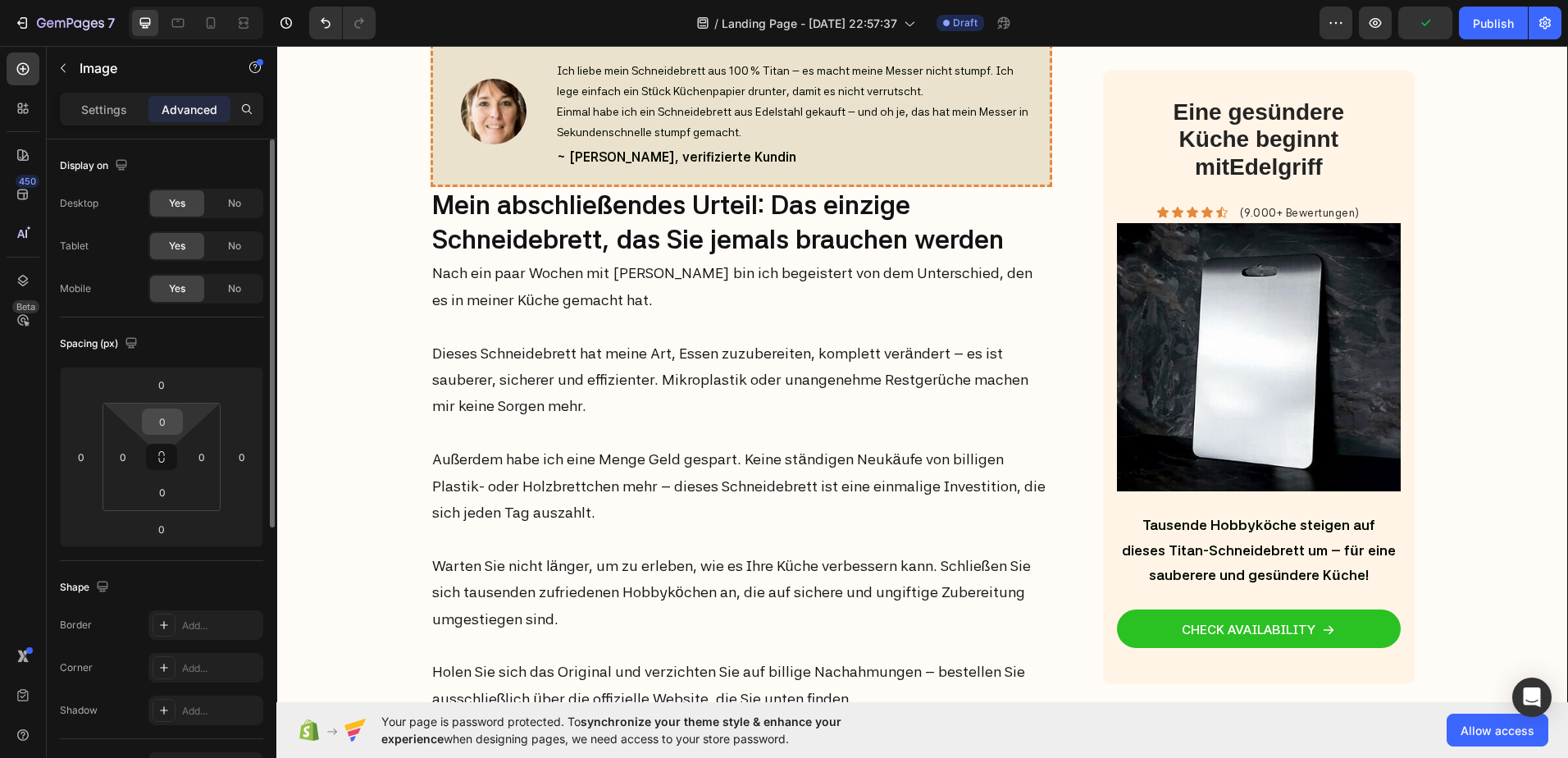
click at [169, 408] on div "0" at bounding box center [163, 421] width 41 height 26
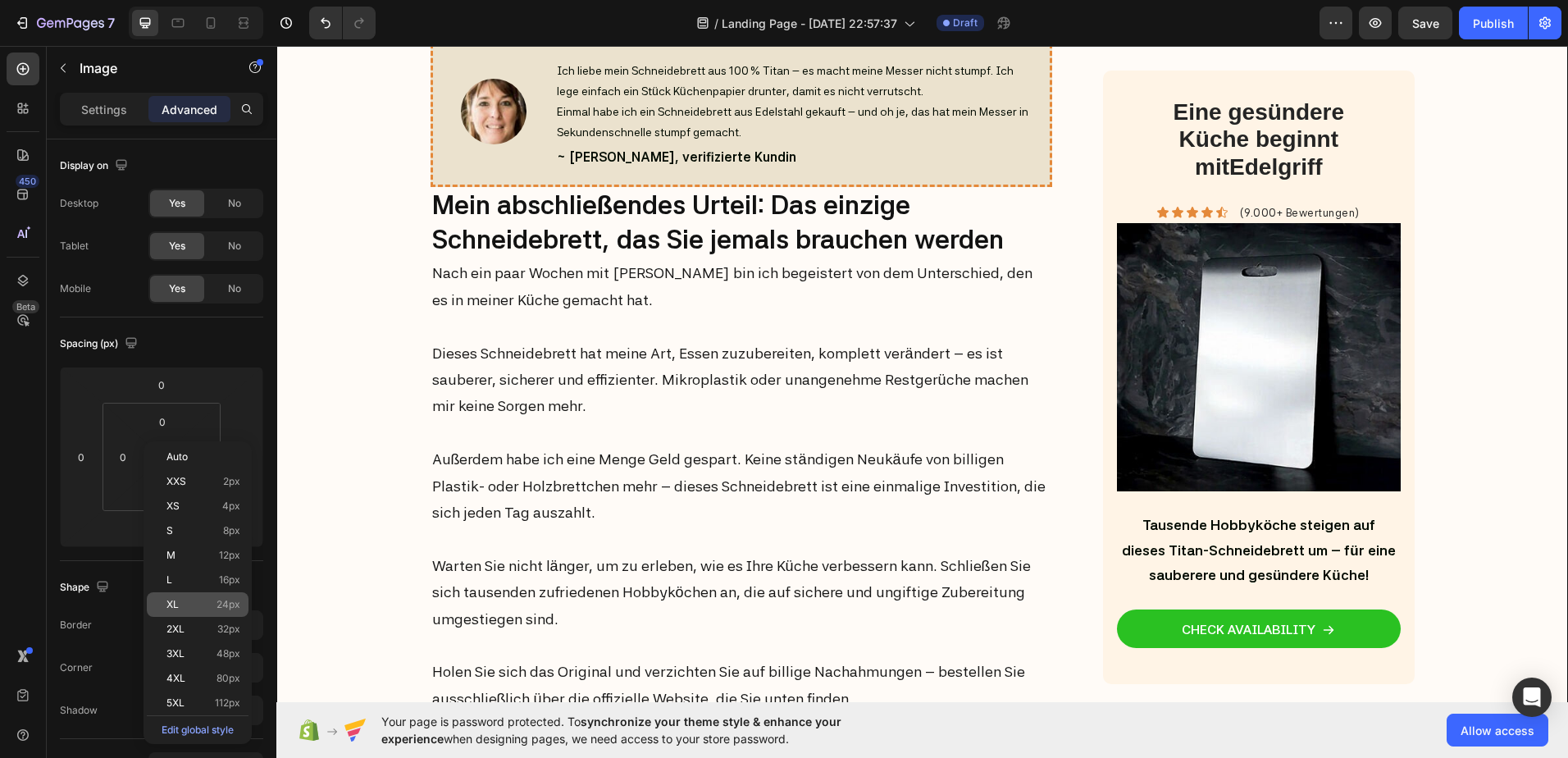
click at [179, 602] on p "XL 24px" at bounding box center [203, 604] width 73 height 12
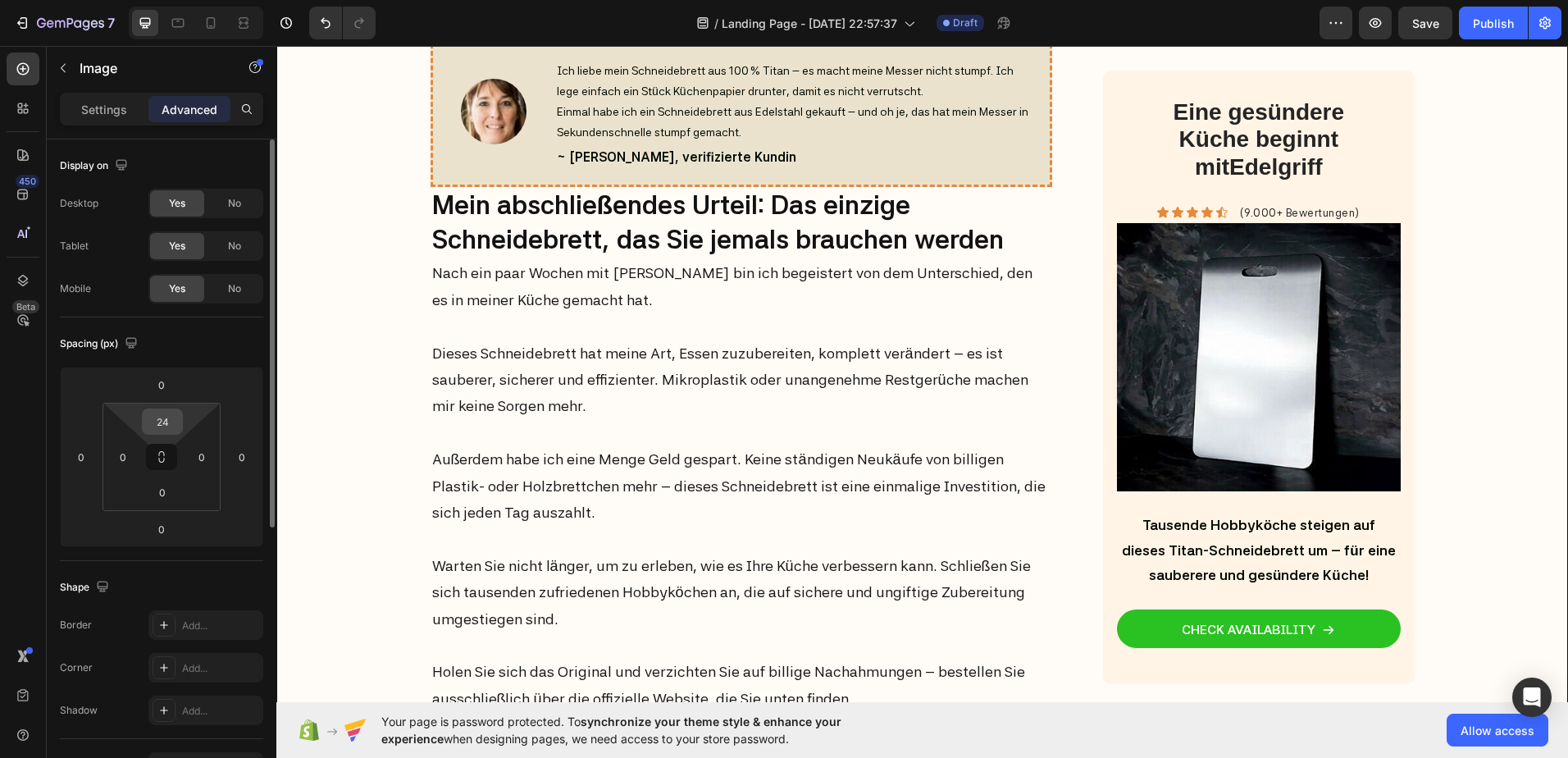
click at [165, 429] on input "24" at bounding box center [162, 421] width 32 height 24
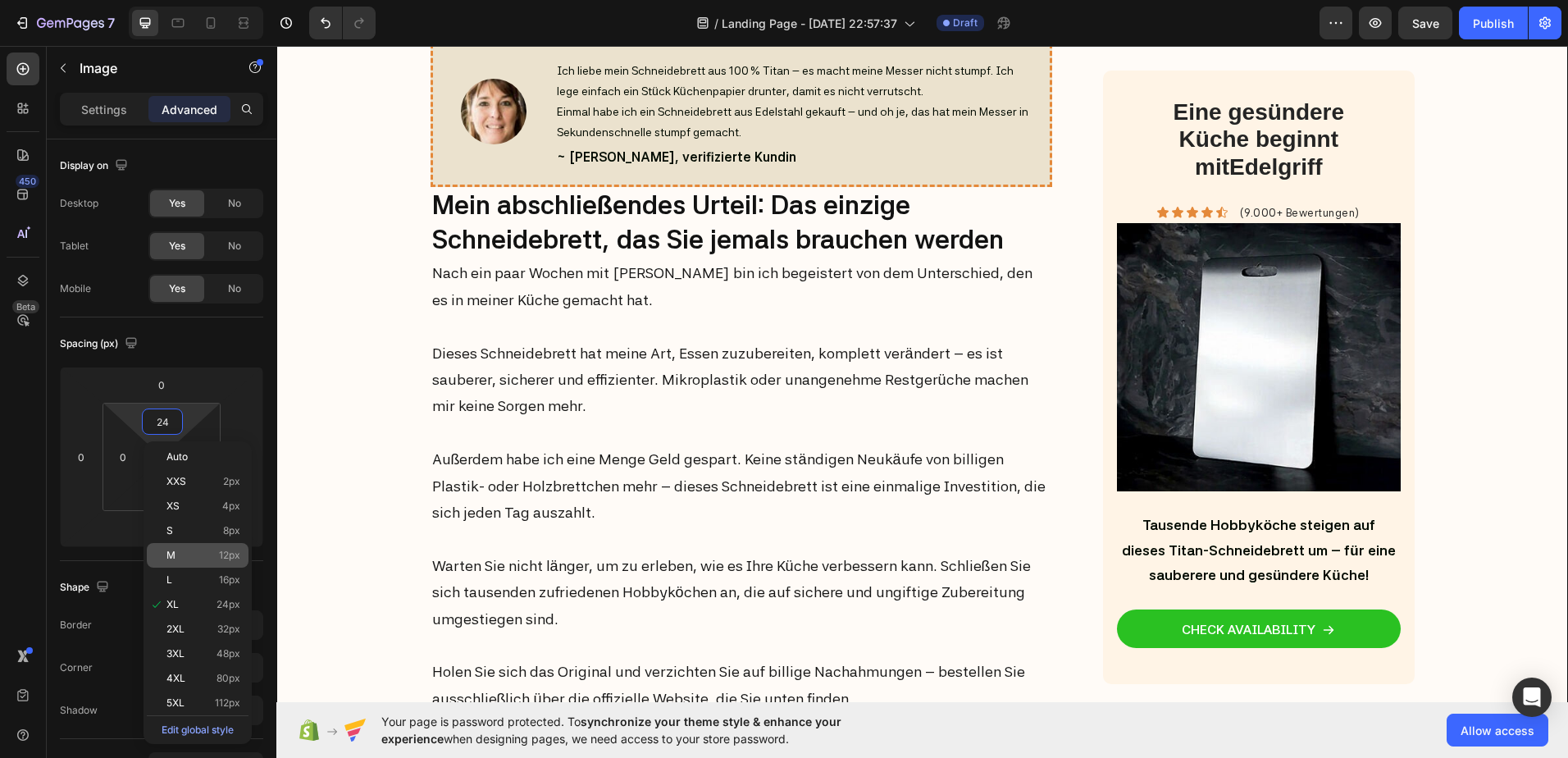
click at [179, 557] on p "M 12px" at bounding box center [203, 555] width 73 height 12
type input "12"
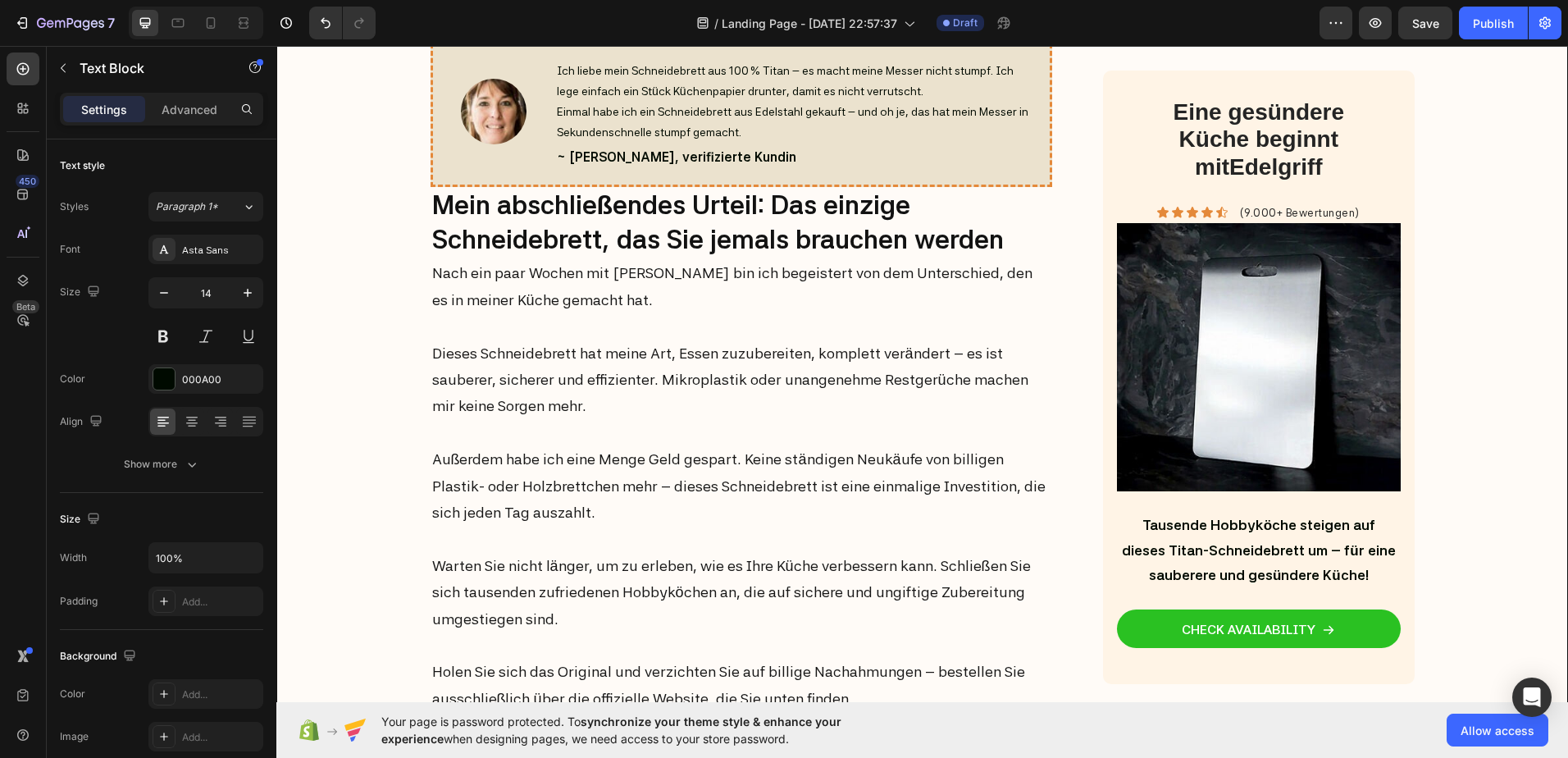
drag, startPoint x: 446, startPoint y: 419, endPoint x: 623, endPoint y: 341, distance: 193.4
click at [169, 373] on div at bounding box center [165, 379] width 22 height 22
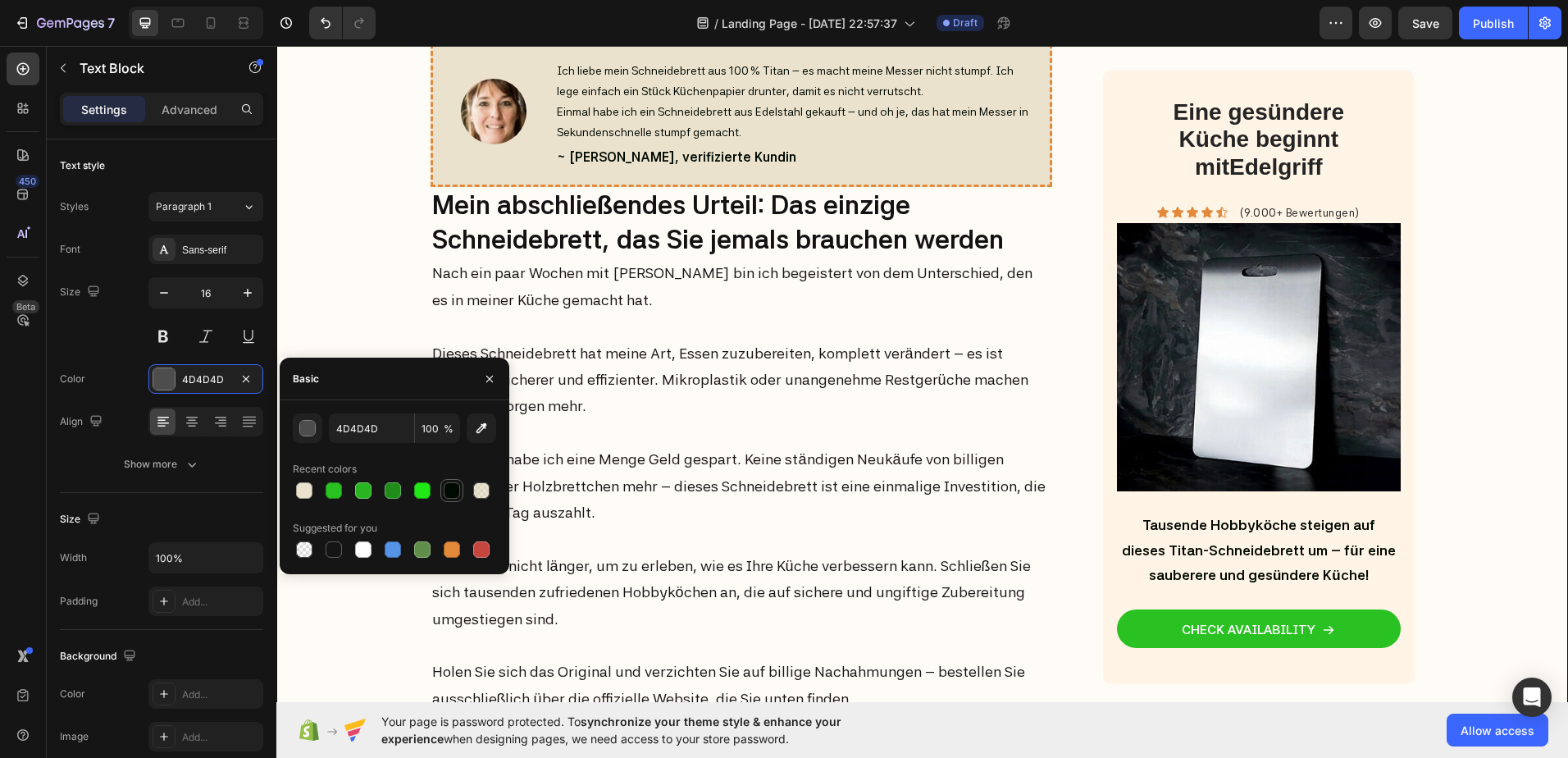
click at [455, 488] on div at bounding box center [451, 490] width 17 height 17
type input "000A00"
click at [199, 255] on div "Sans-serif" at bounding box center [220, 250] width 77 height 15
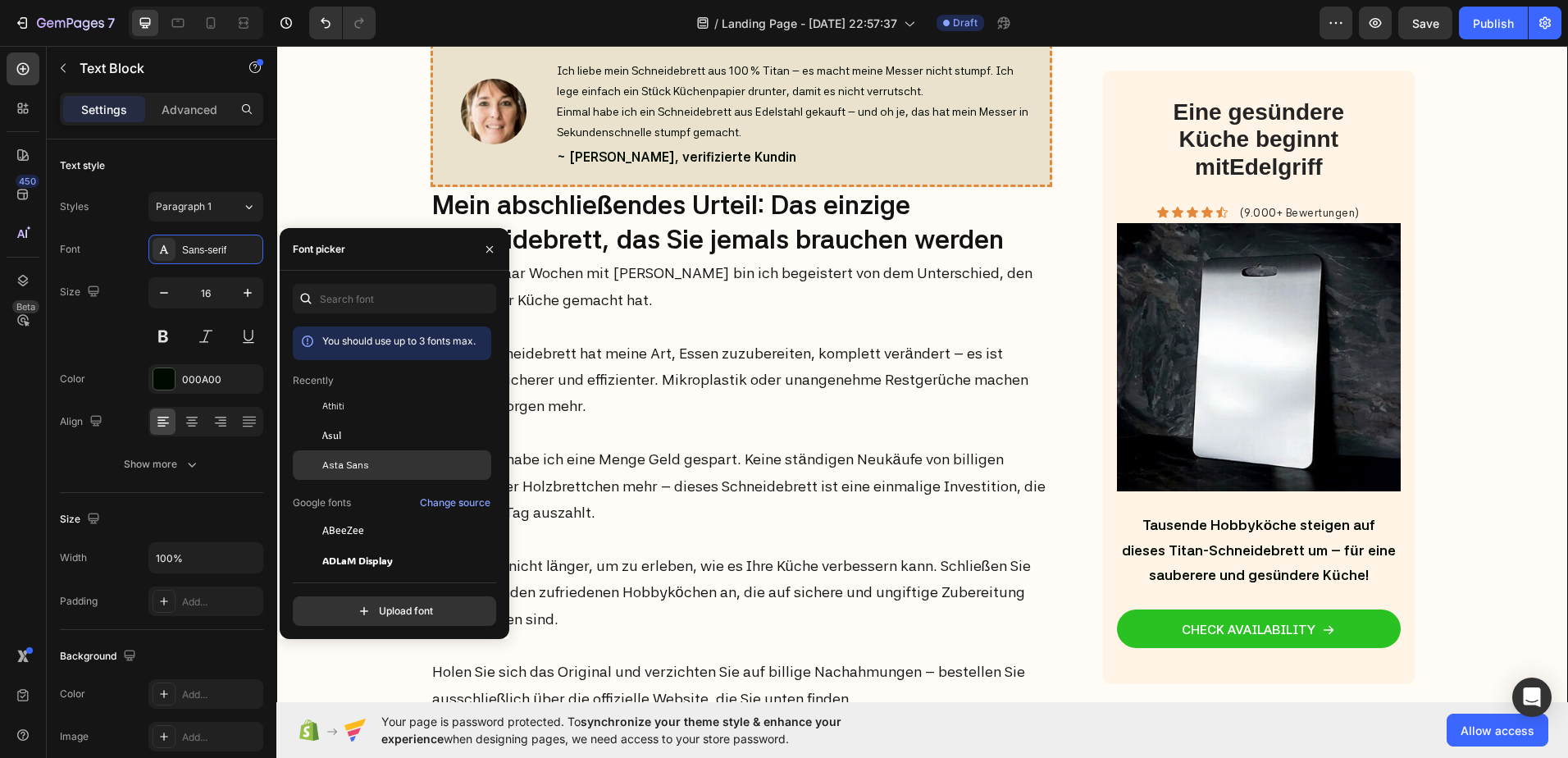
click at [345, 693] on div "Asta Sans" at bounding box center [392, 708] width 199 height 29
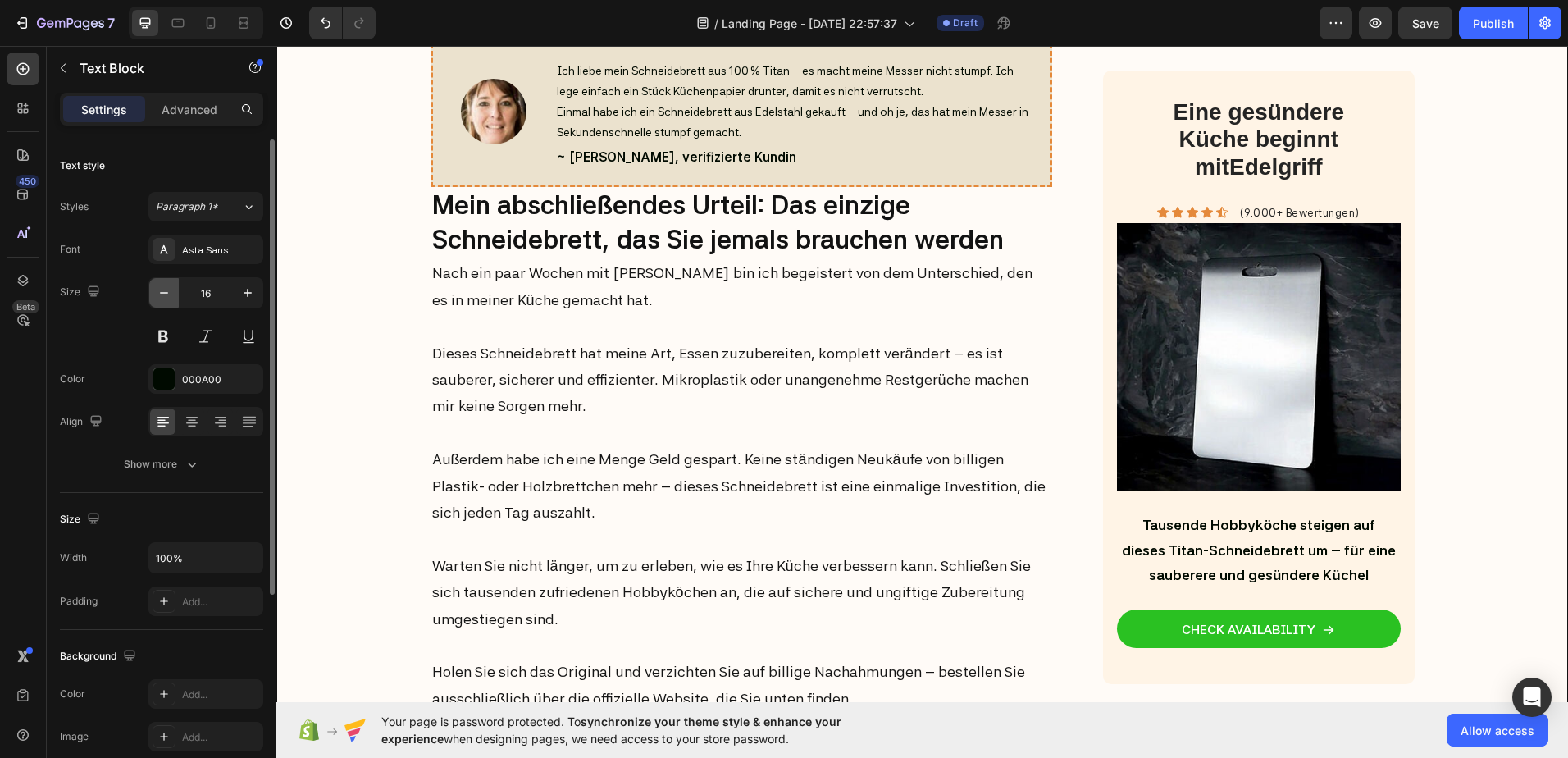
click at [166, 290] on icon "button" at bounding box center [164, 293] width 17 height 17
type input "15"
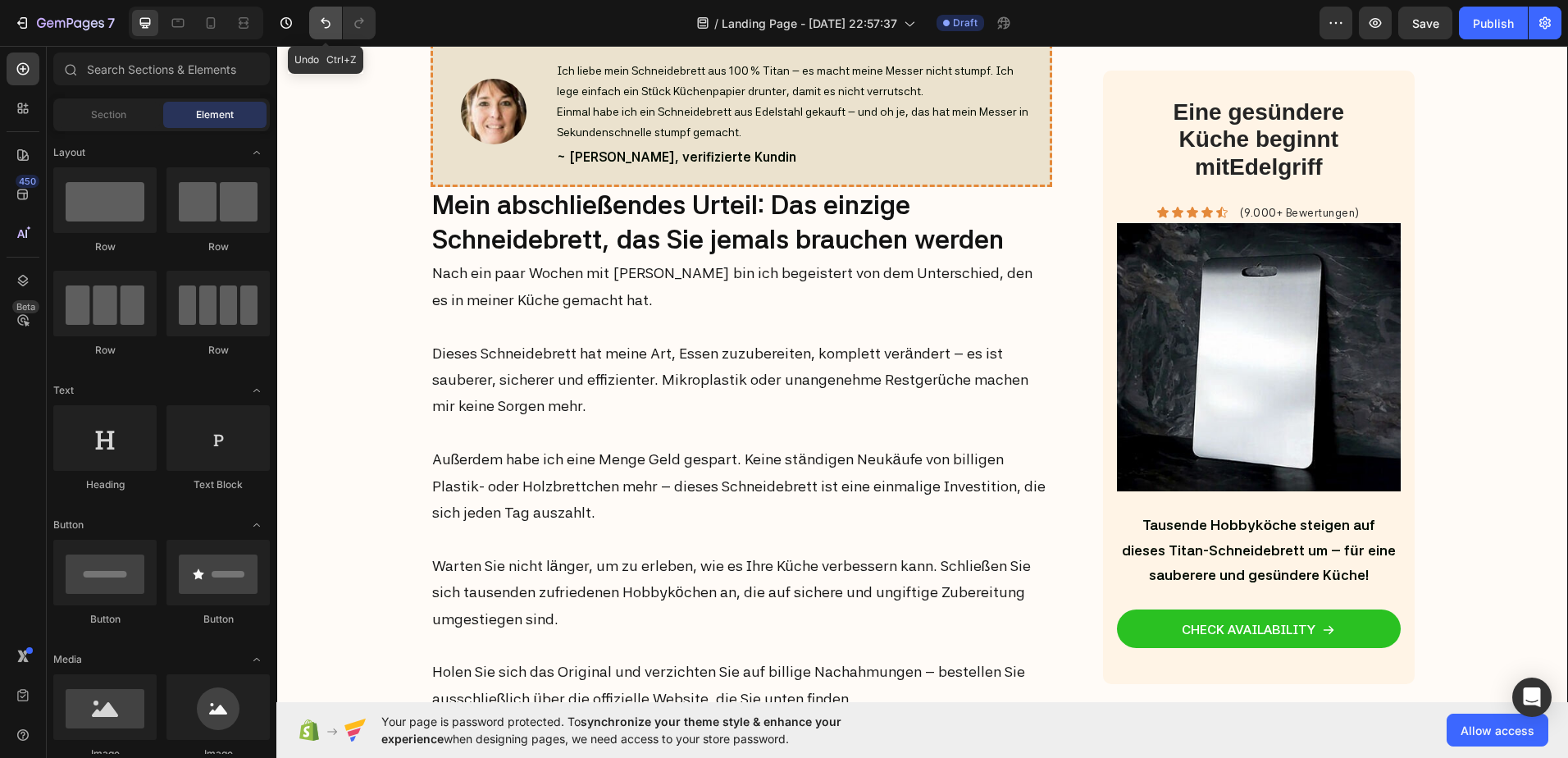
click at [319, 23] on icon "Undo/Redo" at bounding box center [325, 23] width 17 height 17
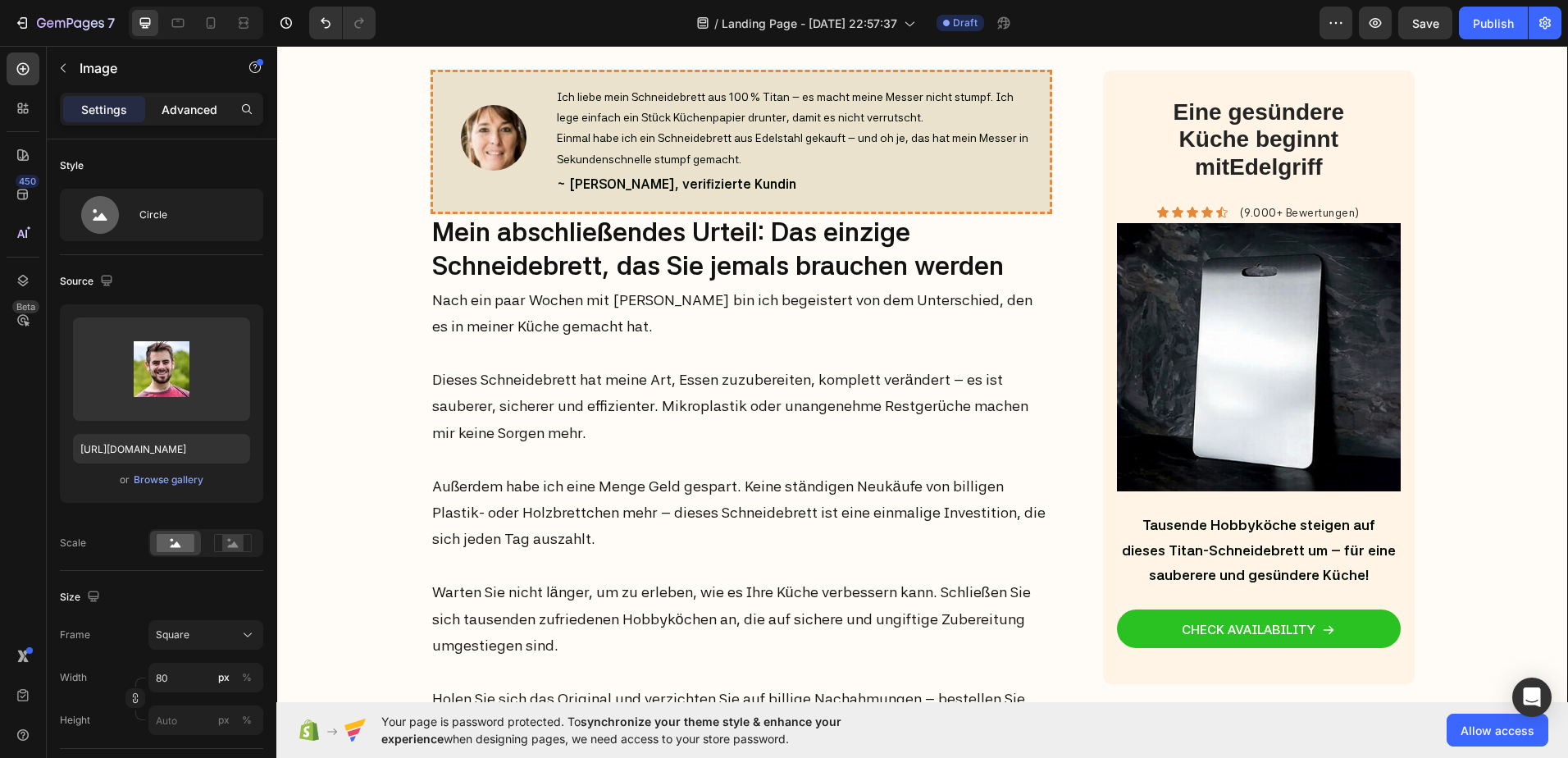
click at [189, 104] on p "Advanced" at bounding box center [189, 110] width 56 height 18
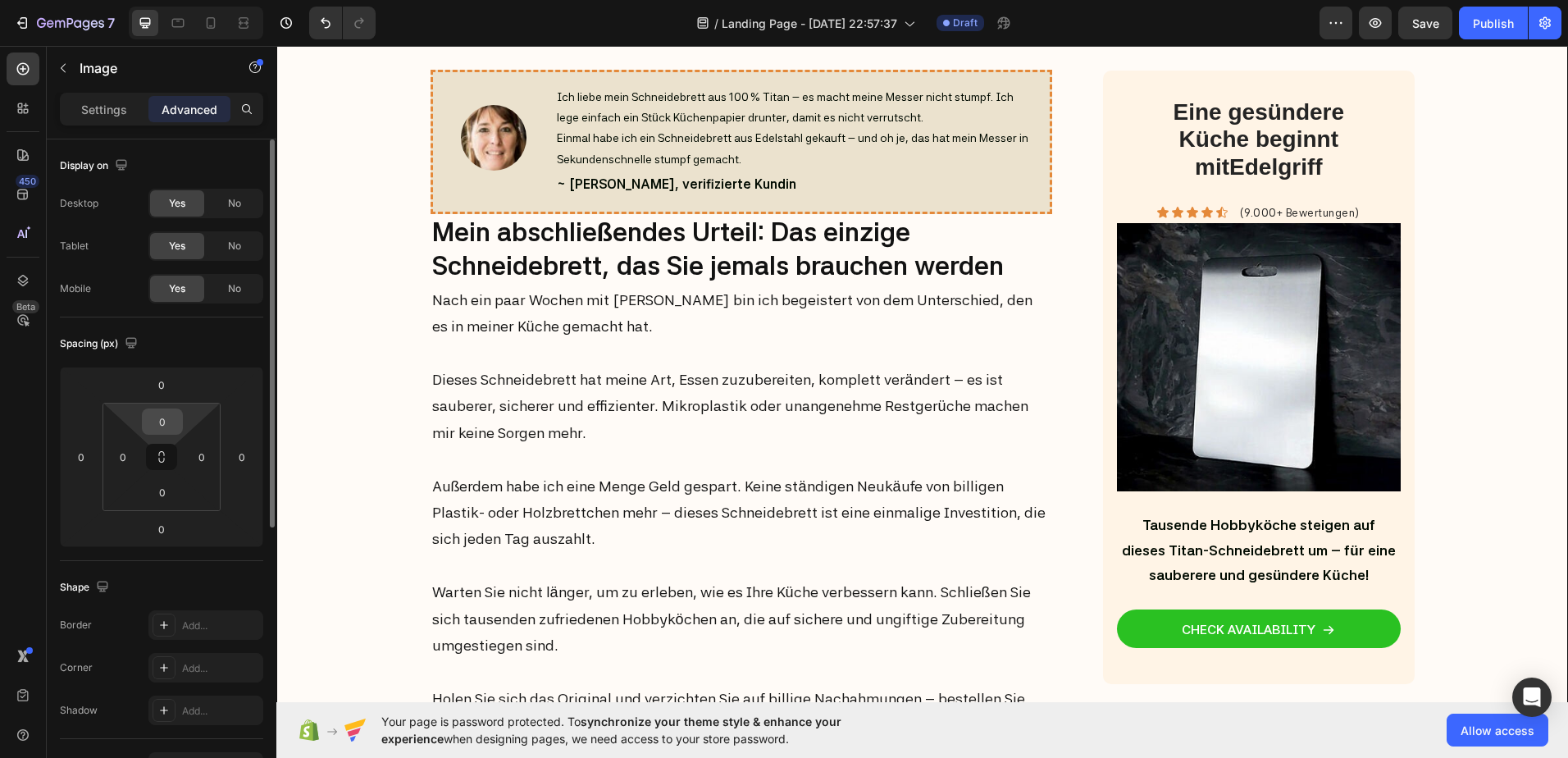
click at [164, 412] on input "0" at bounding box center [162, 421] width 32 height 24
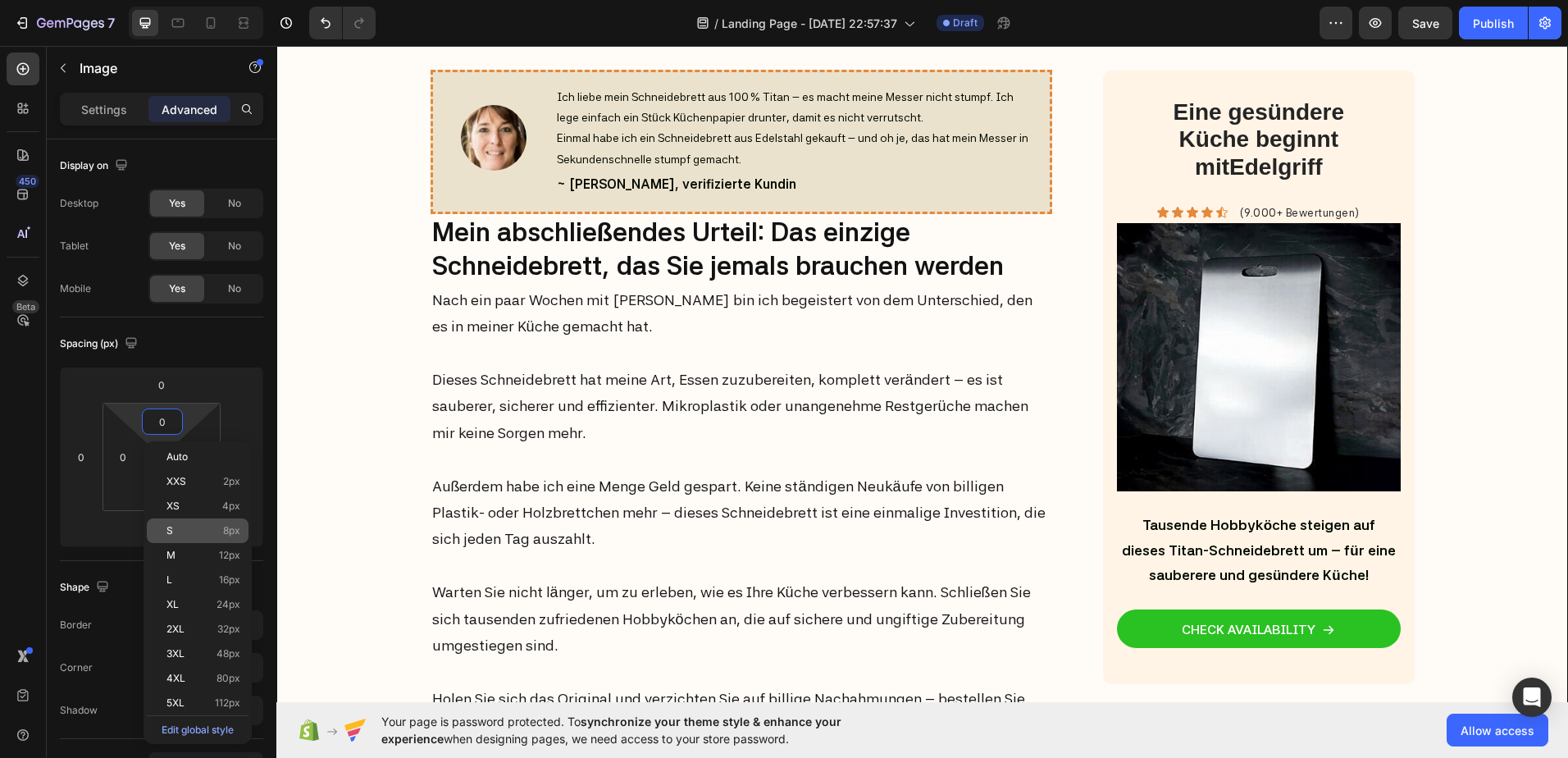
click at [183, 532] on p "S 8px" at bounding box center [203, 531] width 73 height 12
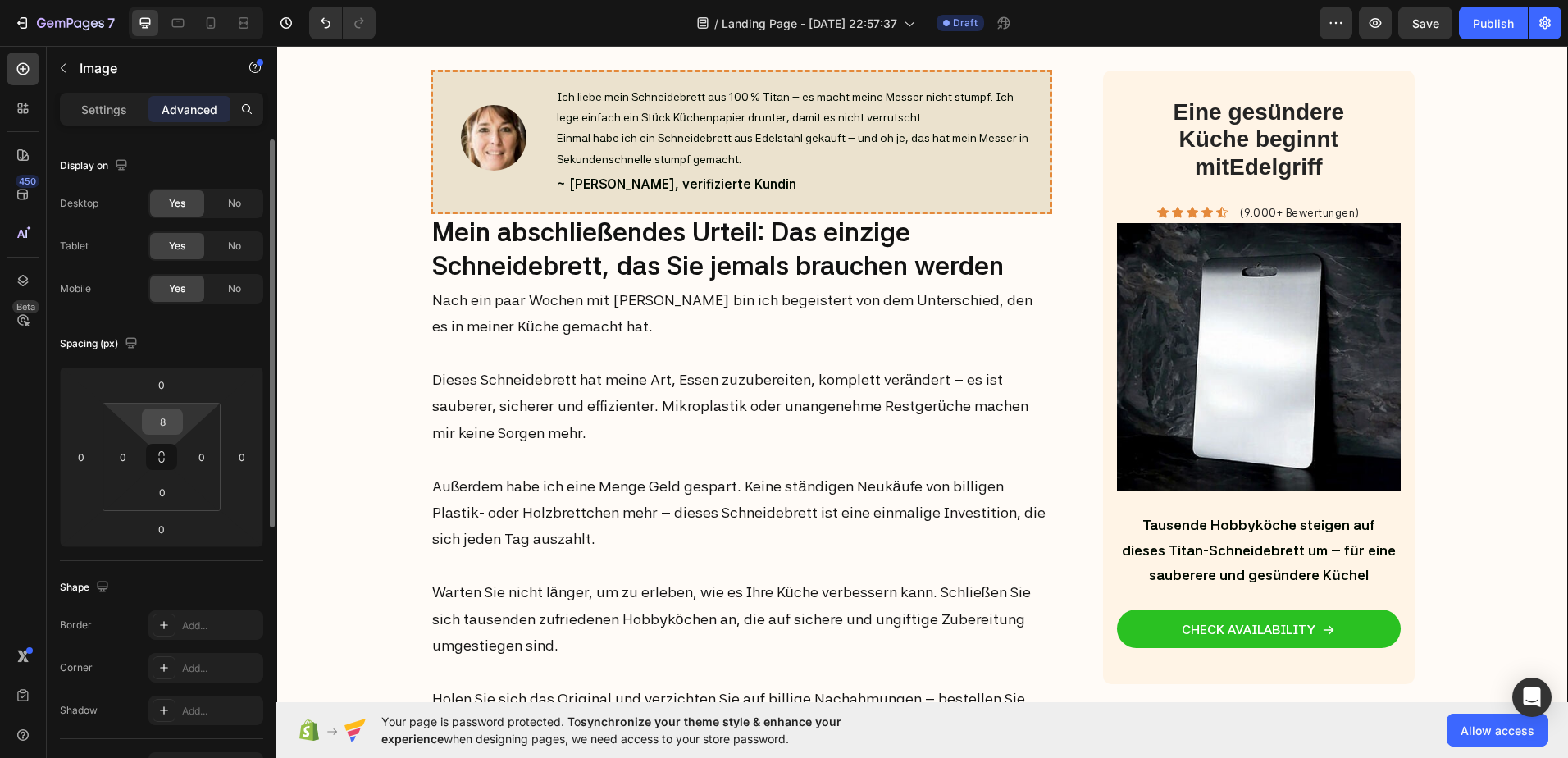
click at [159, 421] on input "8" at bounding box center [162, 421] width 32 height 24
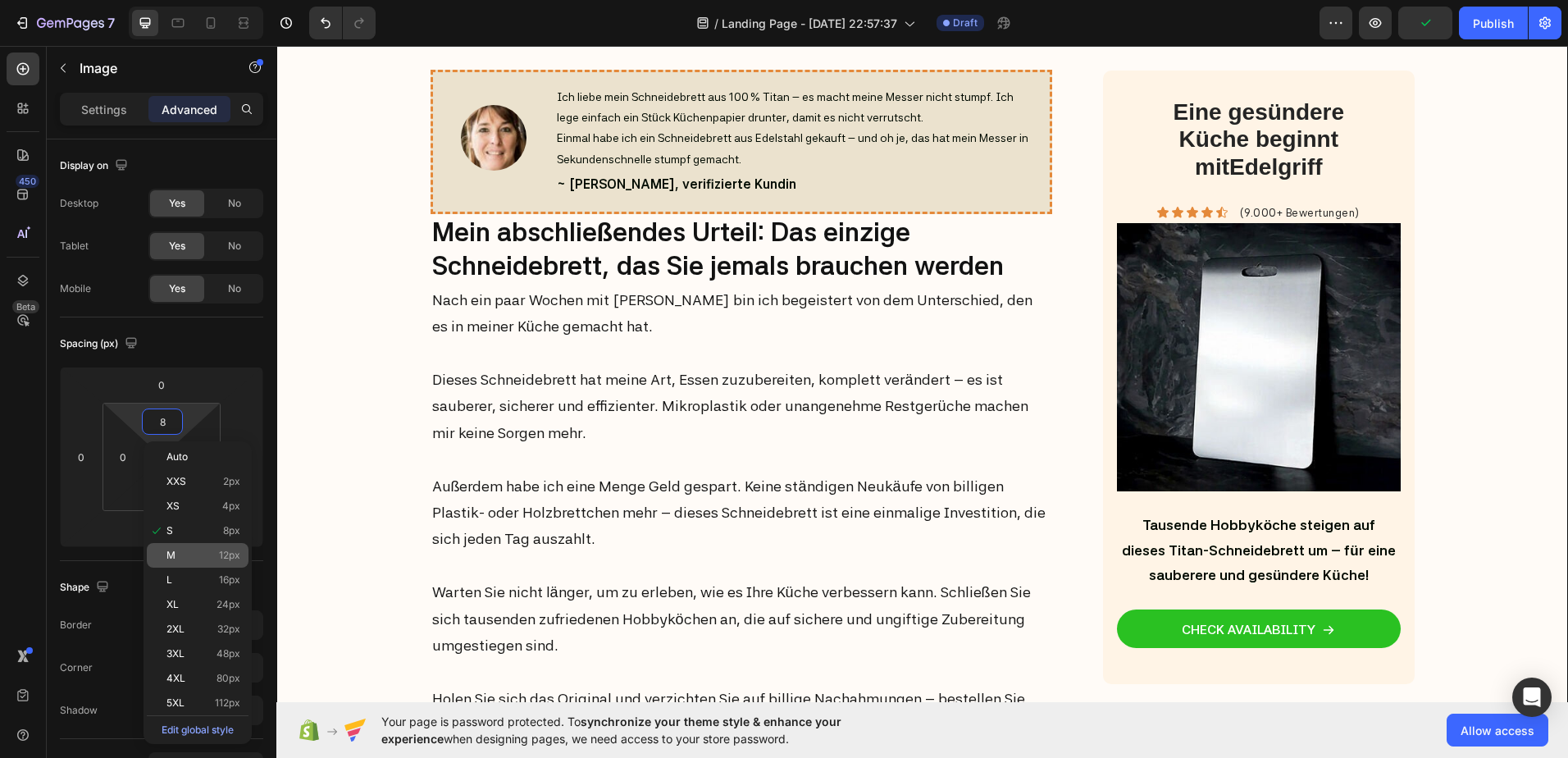
click at [174, 550] on span "M" at bounding box center [170, 555] width 9 height 12
type input "12"
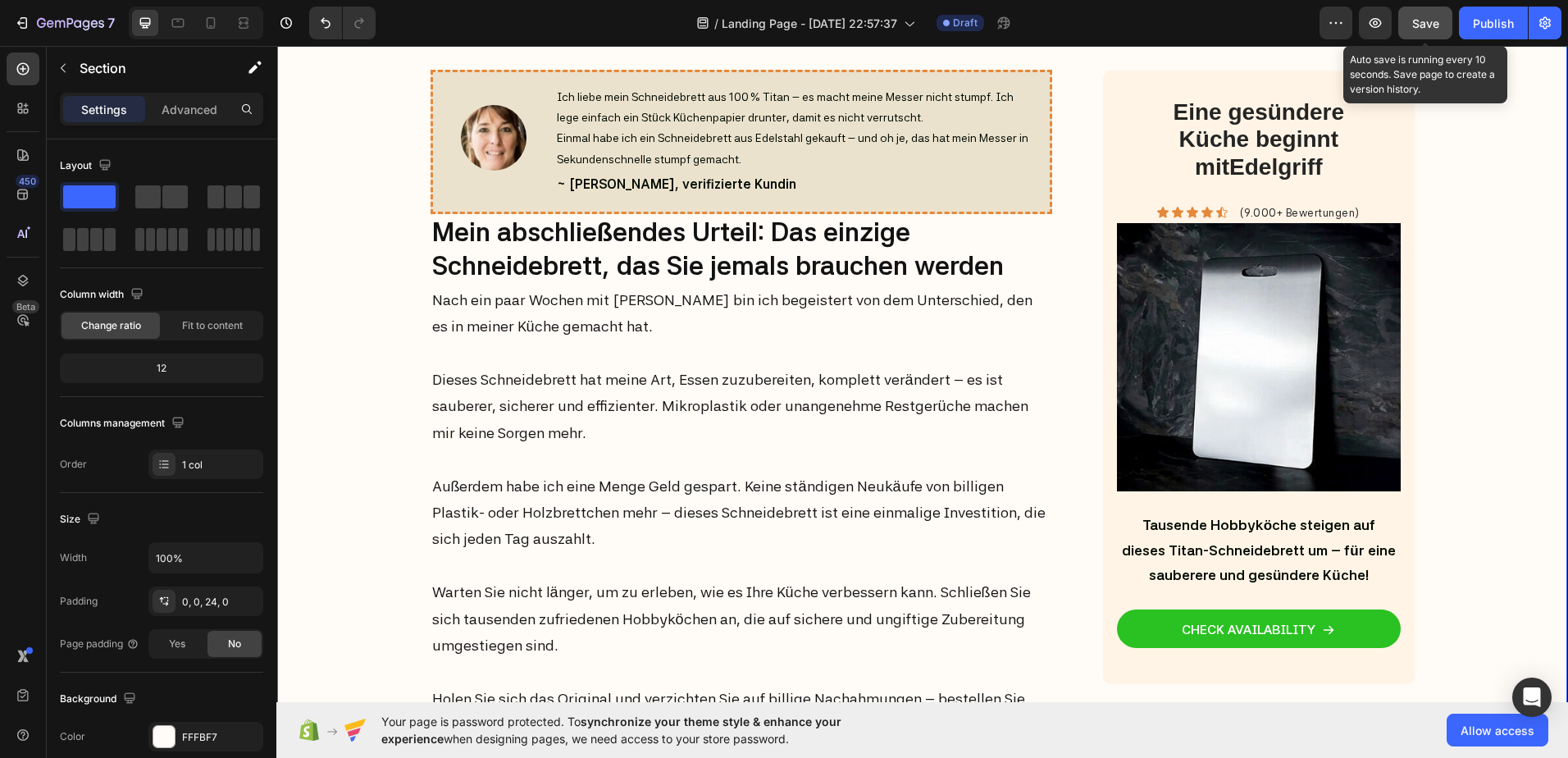
click at [1425, 26] on span "Save" at bounding box center [1426, 24] width 27 height 14
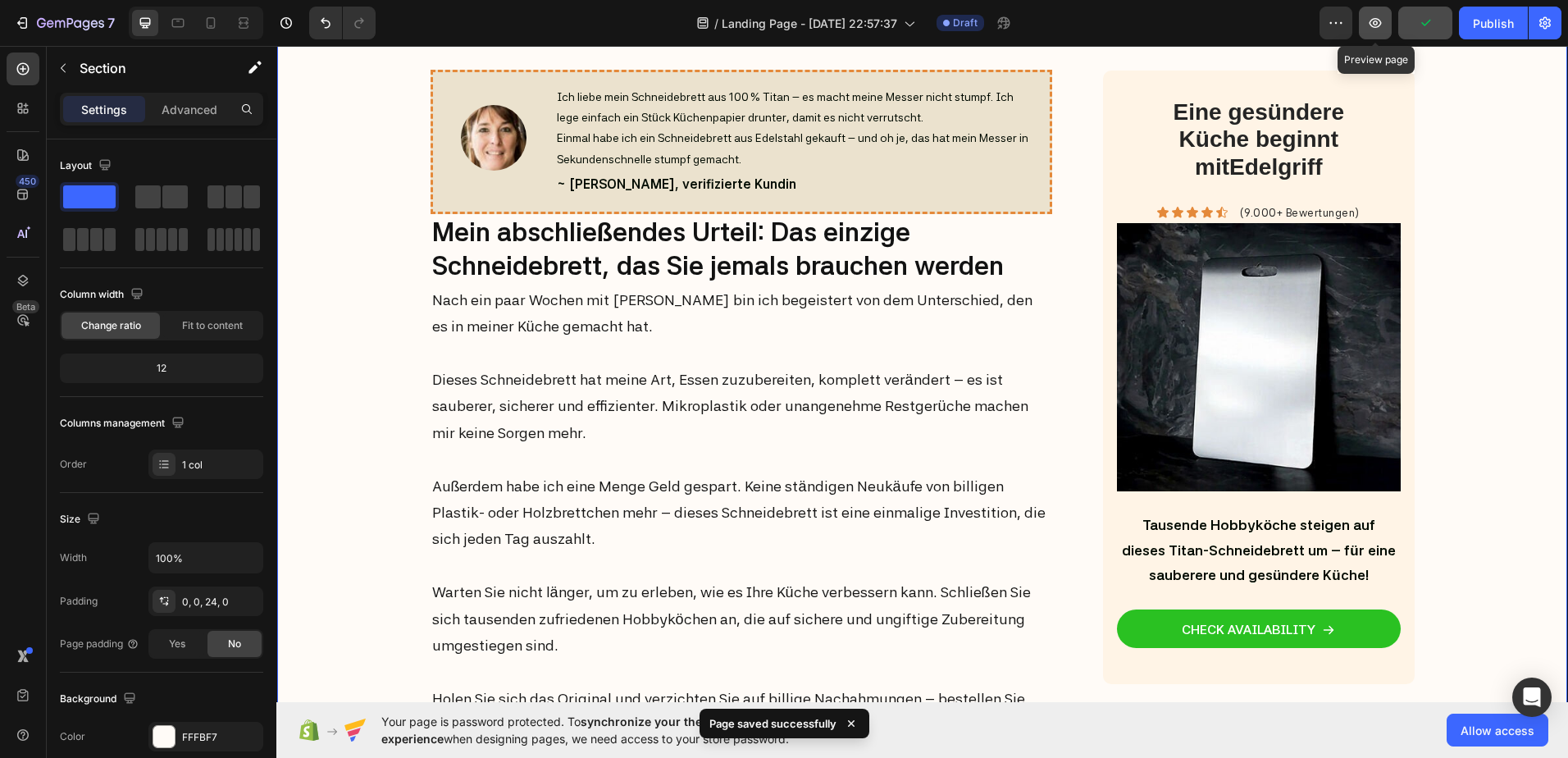
click at [1383, 21] on icon "button" at bounding box center [1375, 23] width 17 height 17
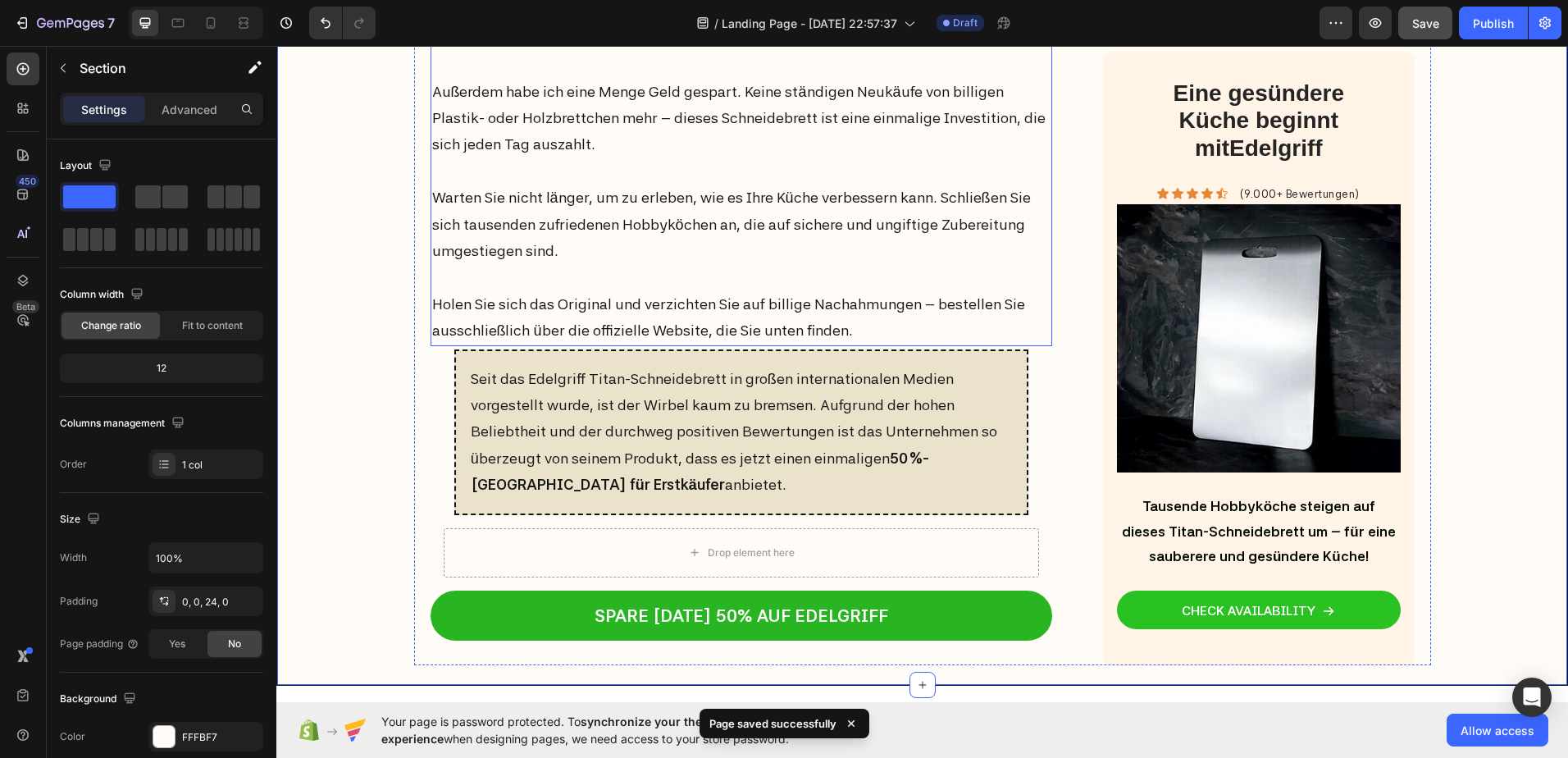
scroll to position [6965, 0]
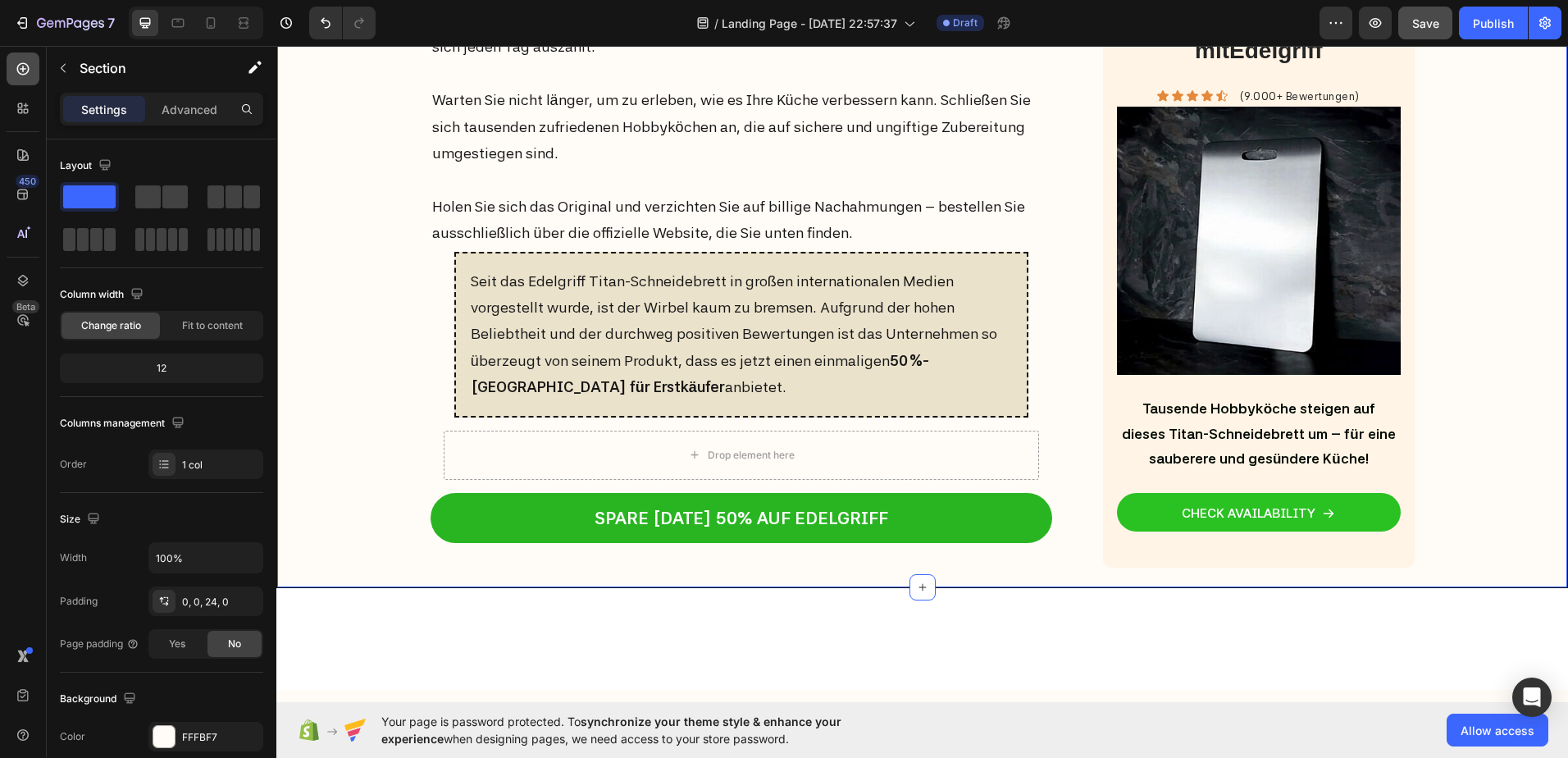
click at [18, 65] on icon at bounding box center [23, 69] width 17 height 17
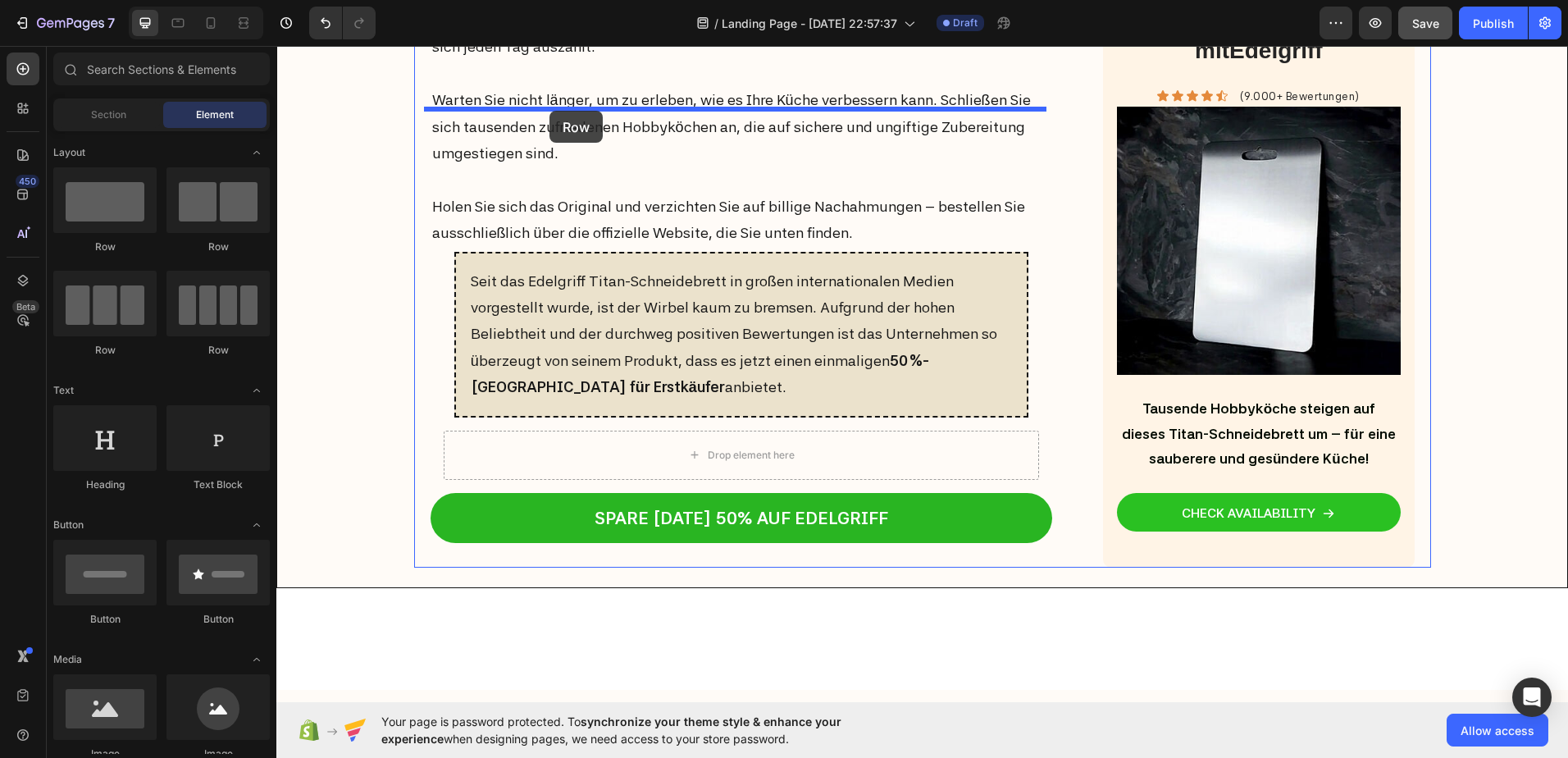
drag, startPoint x: 384, startPoint y: 243, endPoint x: 549, endPoint y: 111, distance: 211.3
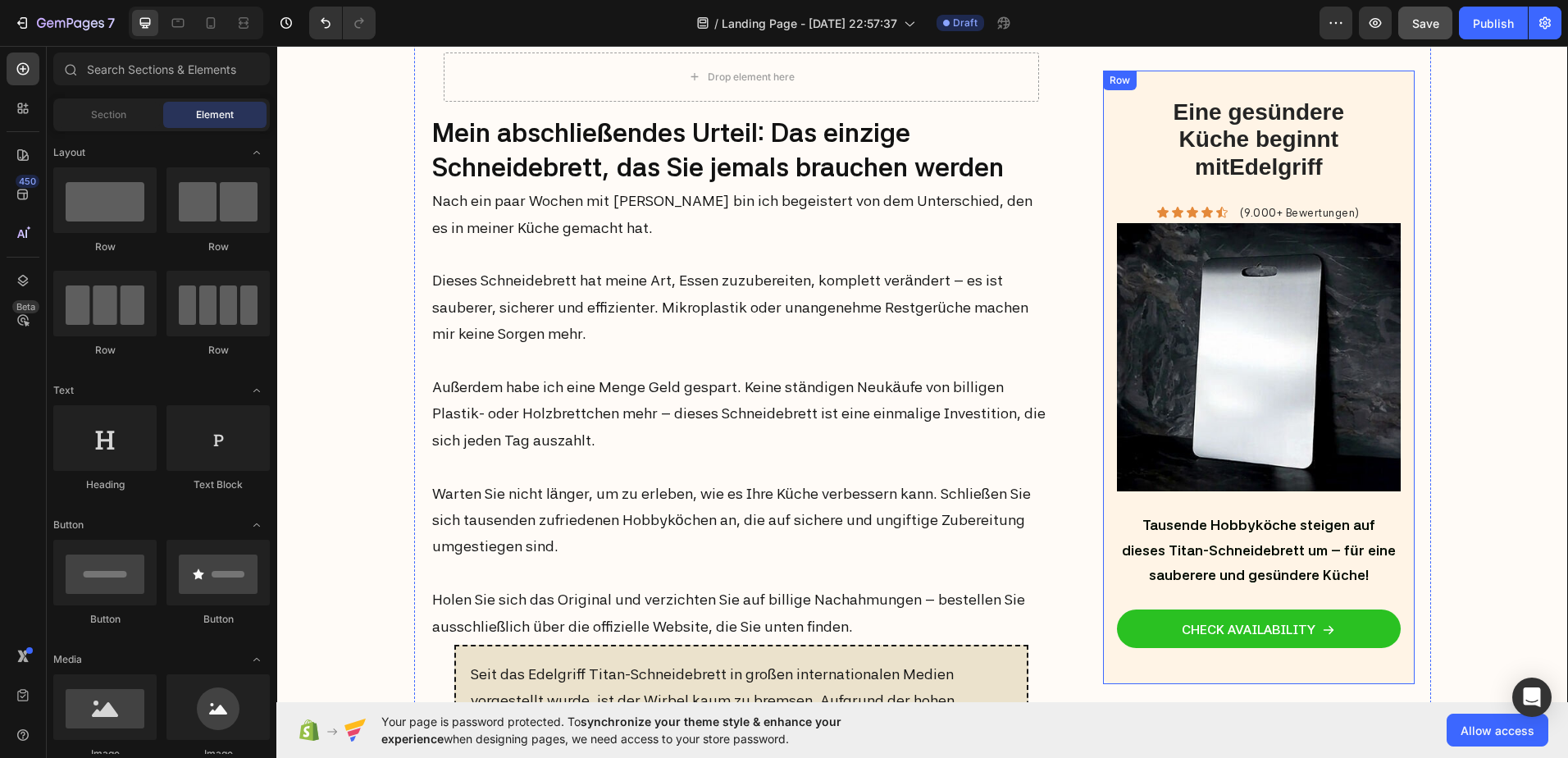
scroll to position [6764, 0]
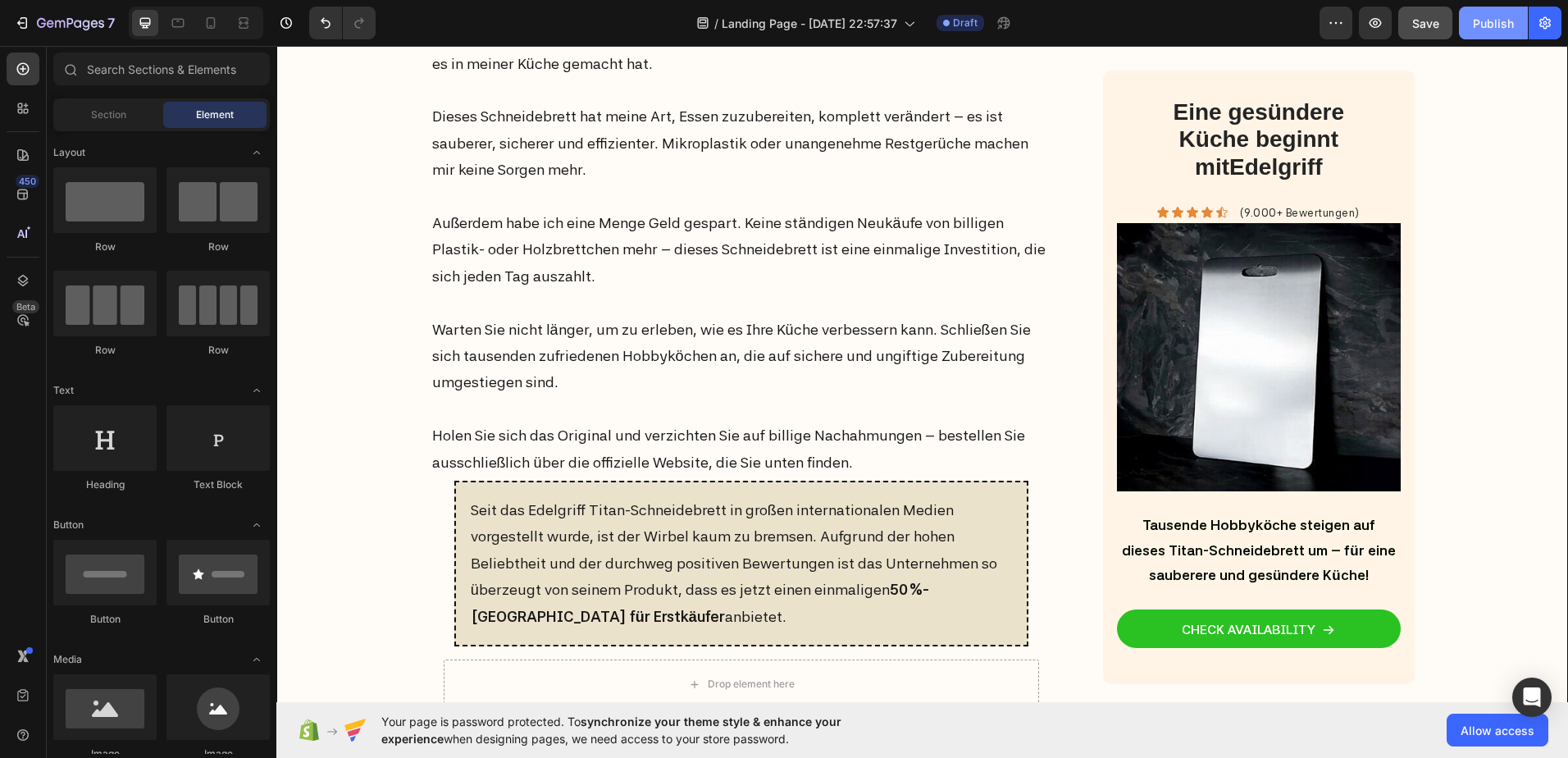
click at [1500, 18] on div "Publish" at bounding box center [1494, 24] width 41 height 18
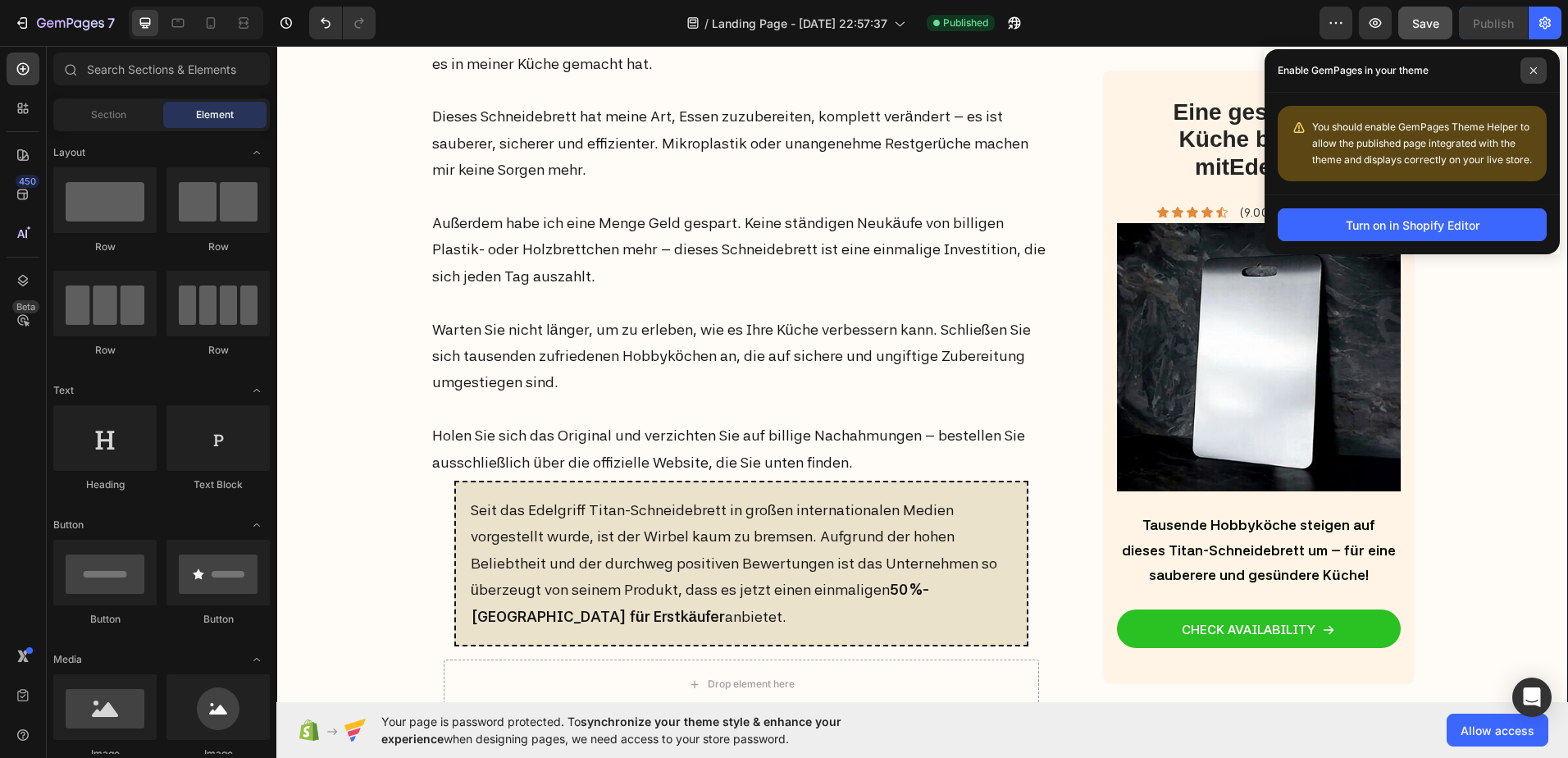
click at [1528, 73] on span at bounding box center [1534, 71] width 26 height 26
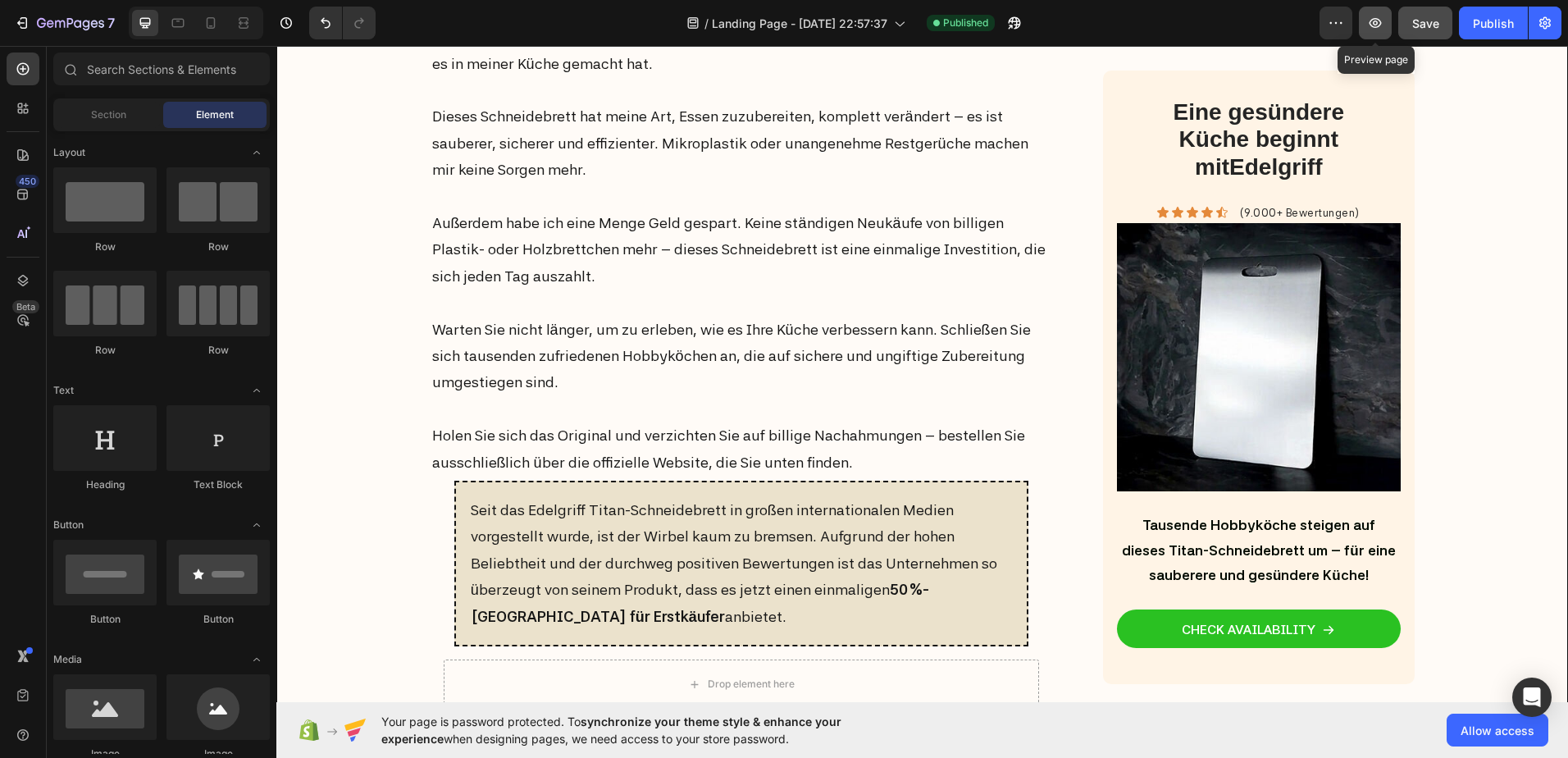
click at [1382, 27] on icon "button" at bounding box center [1375, 23] width 17 height 17
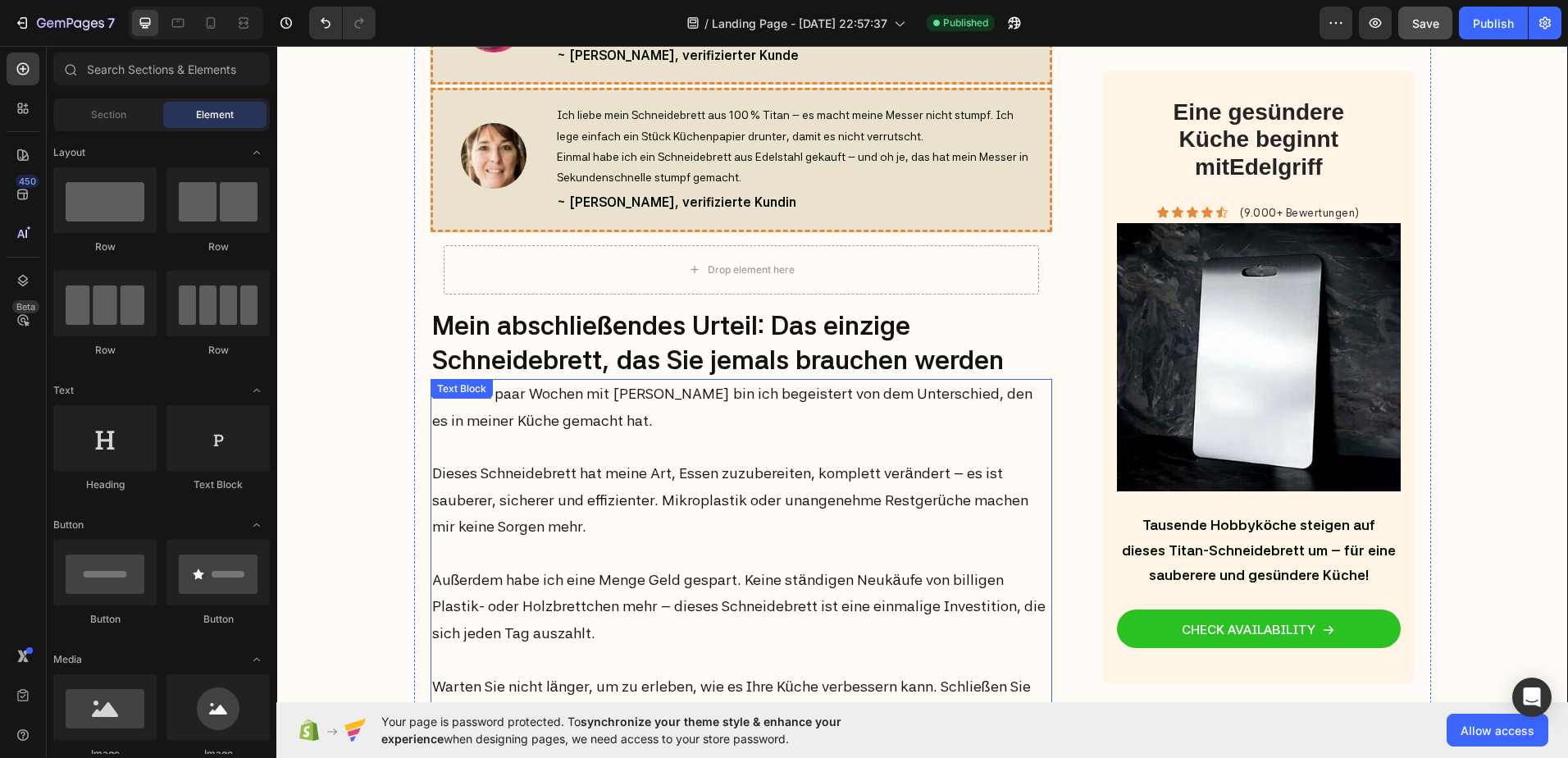
scroll to position [6354, 0]
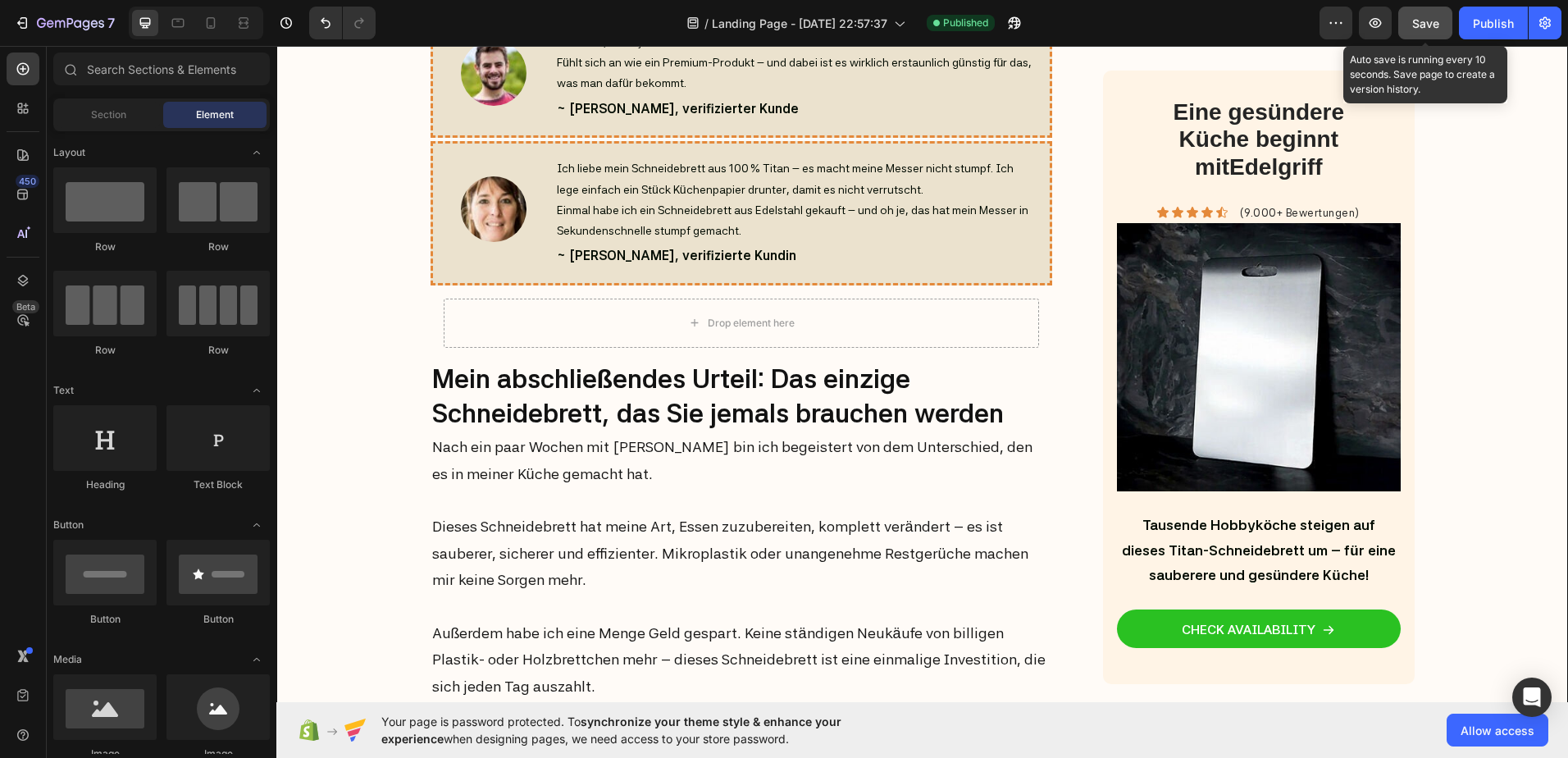
click at [1426, 24] on span "Save" at bounding box center [1426, 24] width 27 height 14
